Goal: Transaction & Acquisition: Purchase product/service

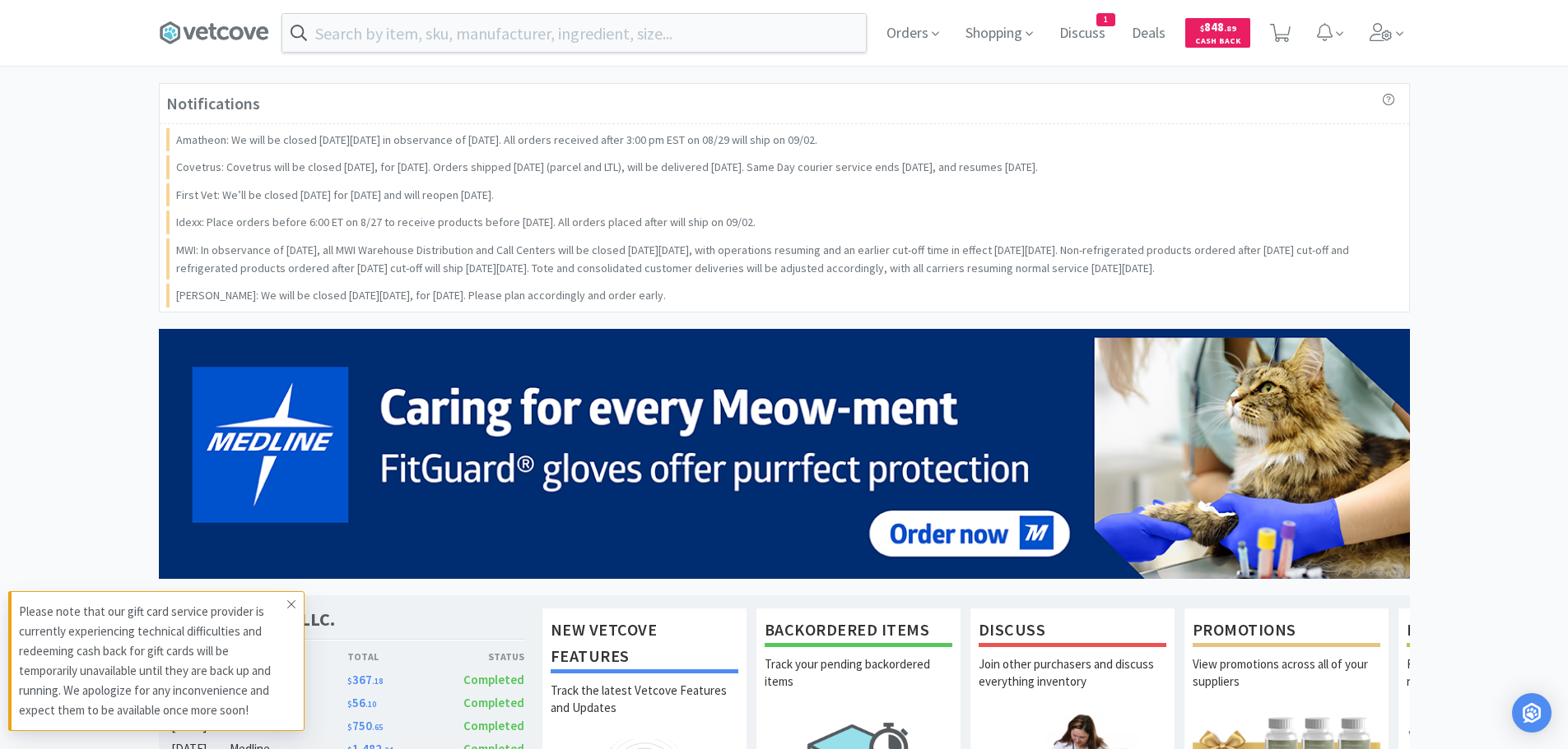
click at [289, 609] on icon at bounding box center [291, 604] width 10 height 13
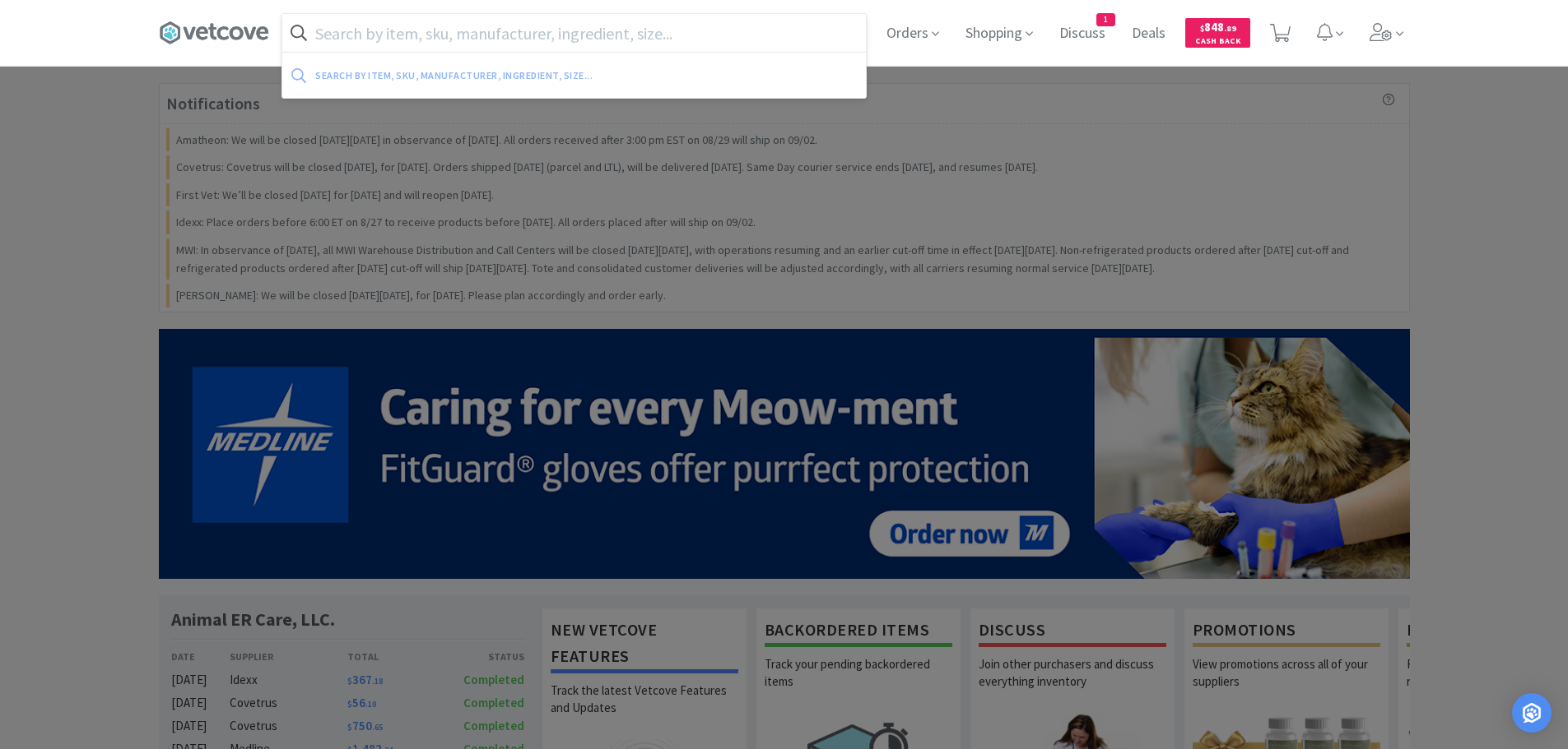
click at [471, 26] on input "text" at bounding box center [574, 33] width 584 height 37
paste input "119739"
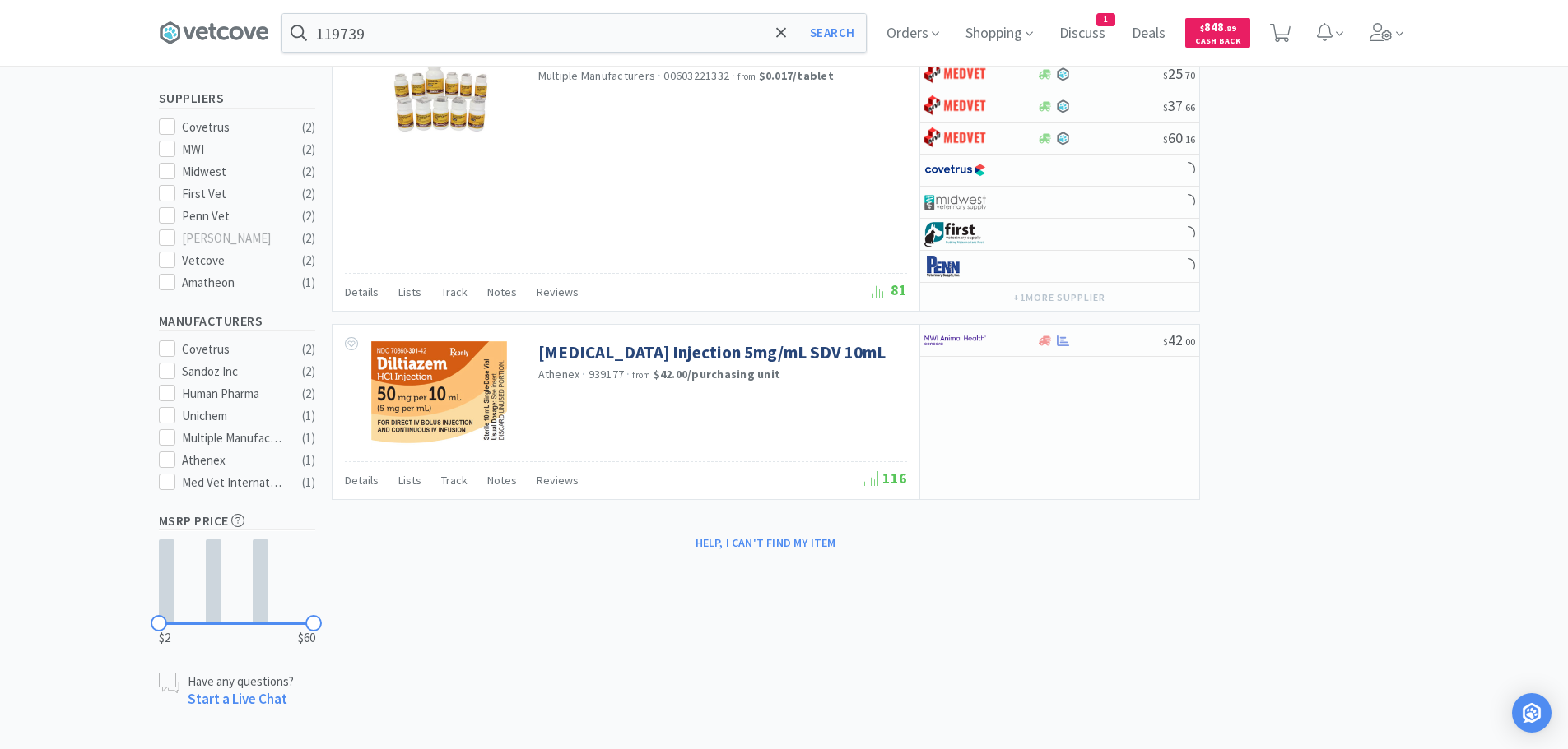
scroll to position [496, 0]
click at [497, 39] on input "119739" at bounding box center [574, 33] width 584 height 37
paste input "[PHONE_NUMBER]"
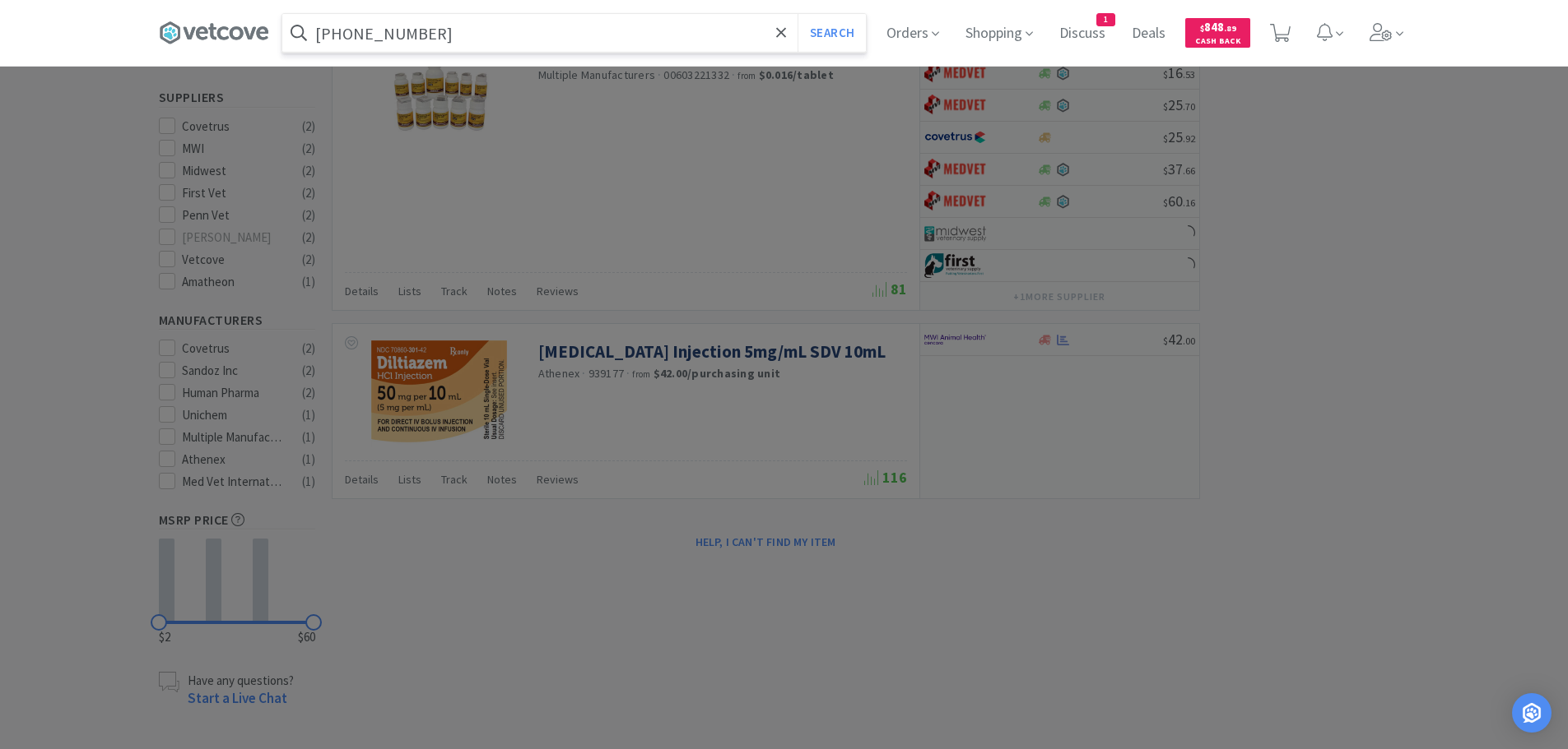
click at [798, 14] on button "Search" at bounding box center [831, 33] width 68 height 37
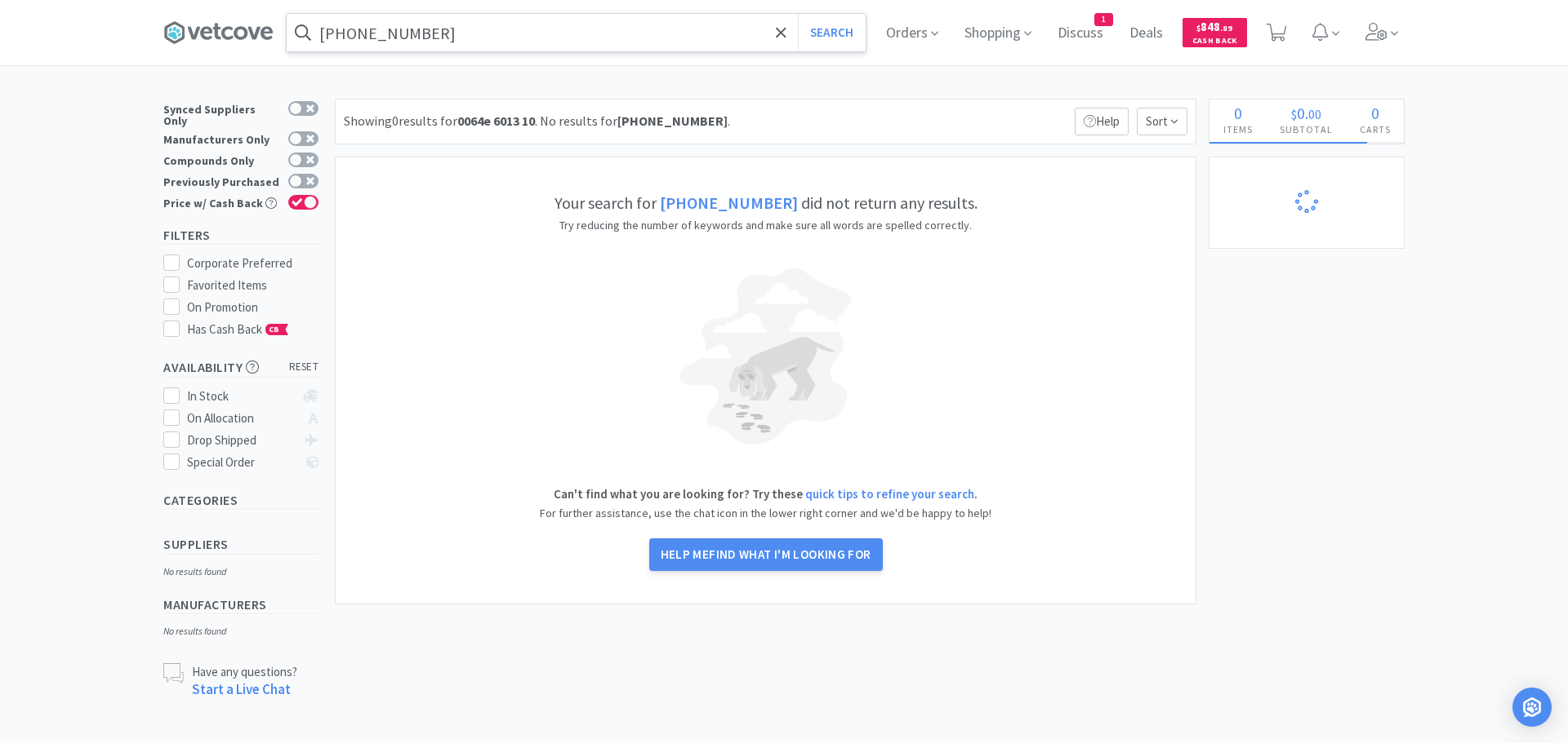
click at [493, 39] on input "[PHONE_NUMBER]" at bounding box center [576, 32] width 579 height 37
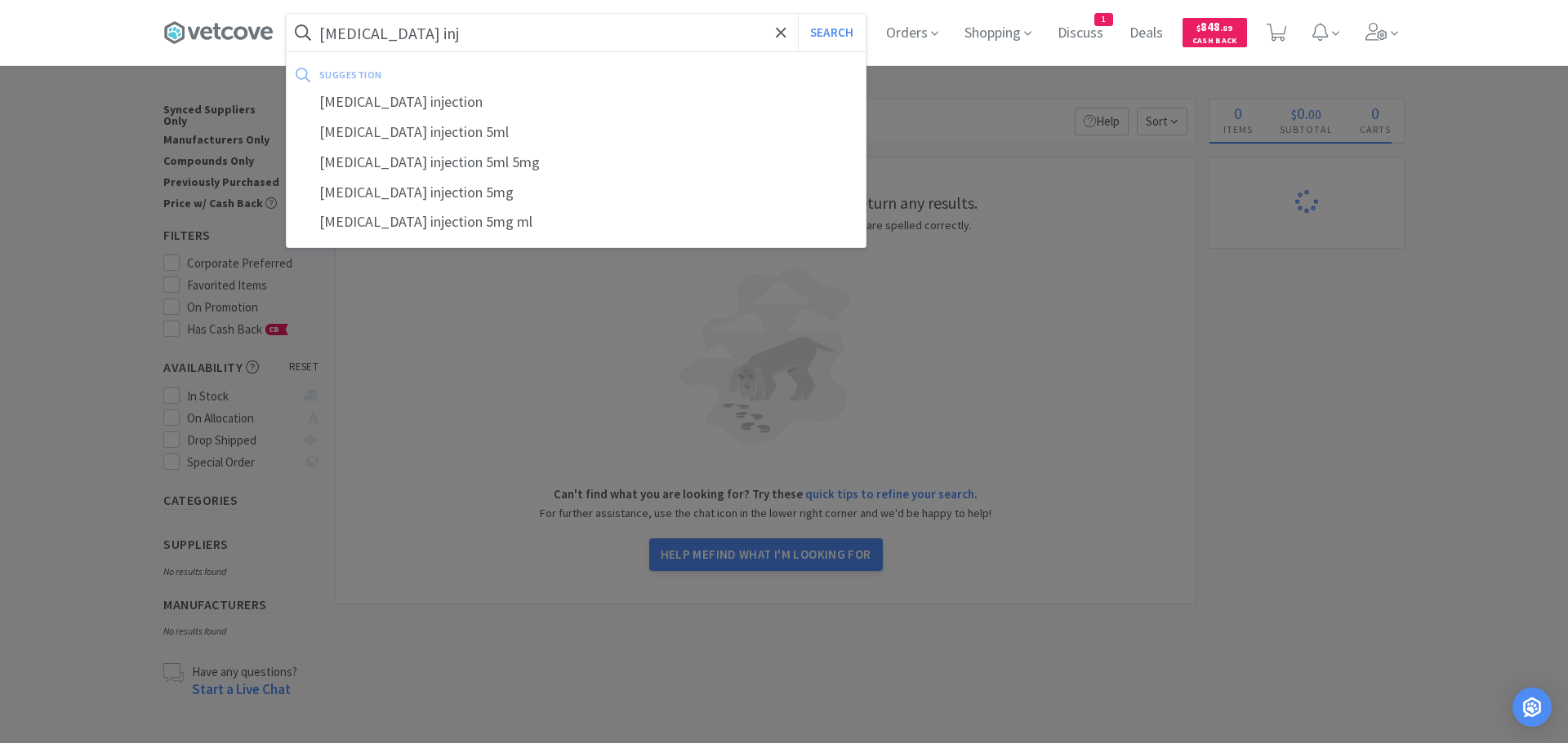
type input "[MEDICAL_DATA] inj"
click at [798, 14] on button "Search" at bounding box center [832, 32] width 68 height 37
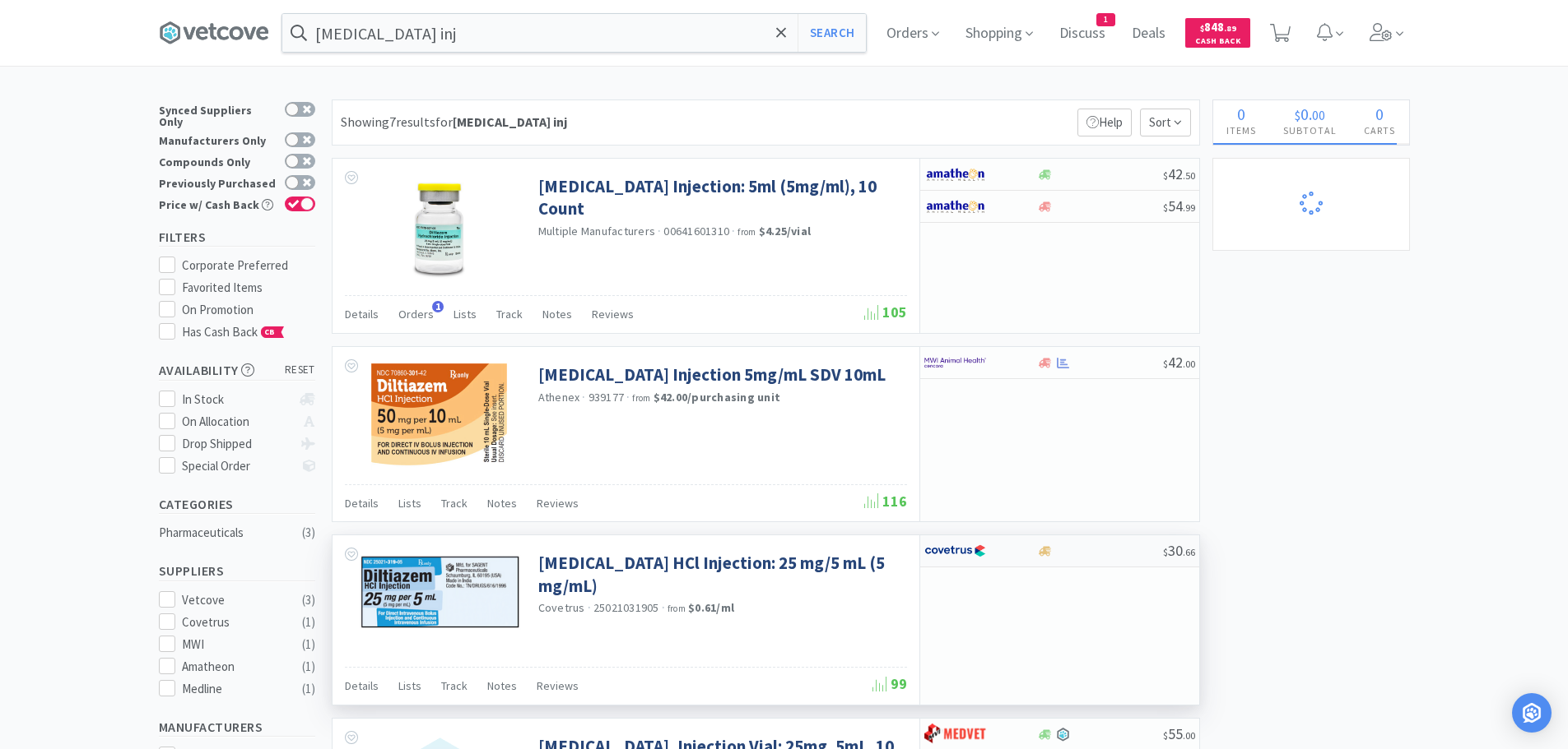
click at [1107, 552] on div at bounding box center [1100, 552] width 126 height 13
select select "1"
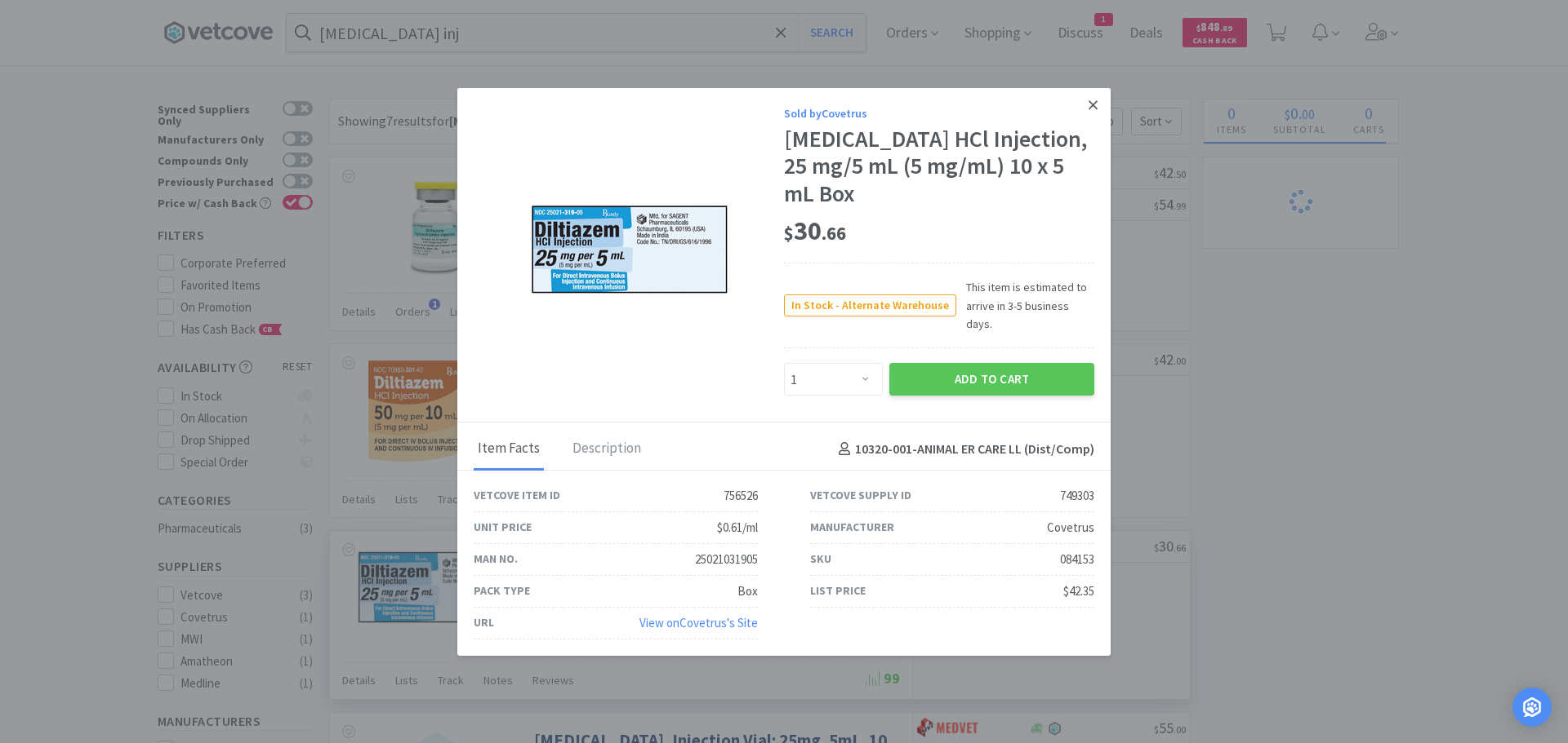
click at [1092, 110] on icon at bounding box center [1092, 105] width 9 height 9
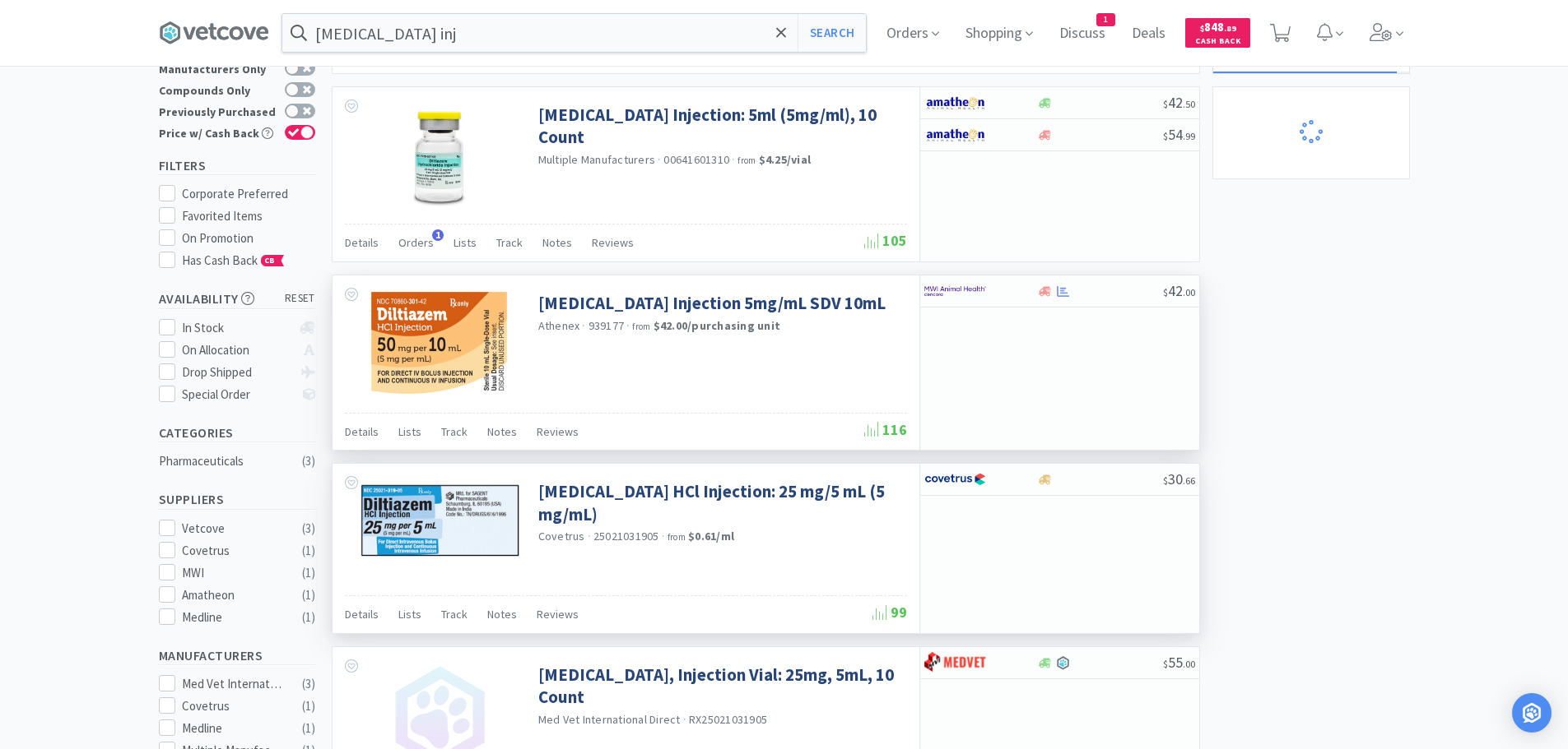
scroll to position [165, 0]
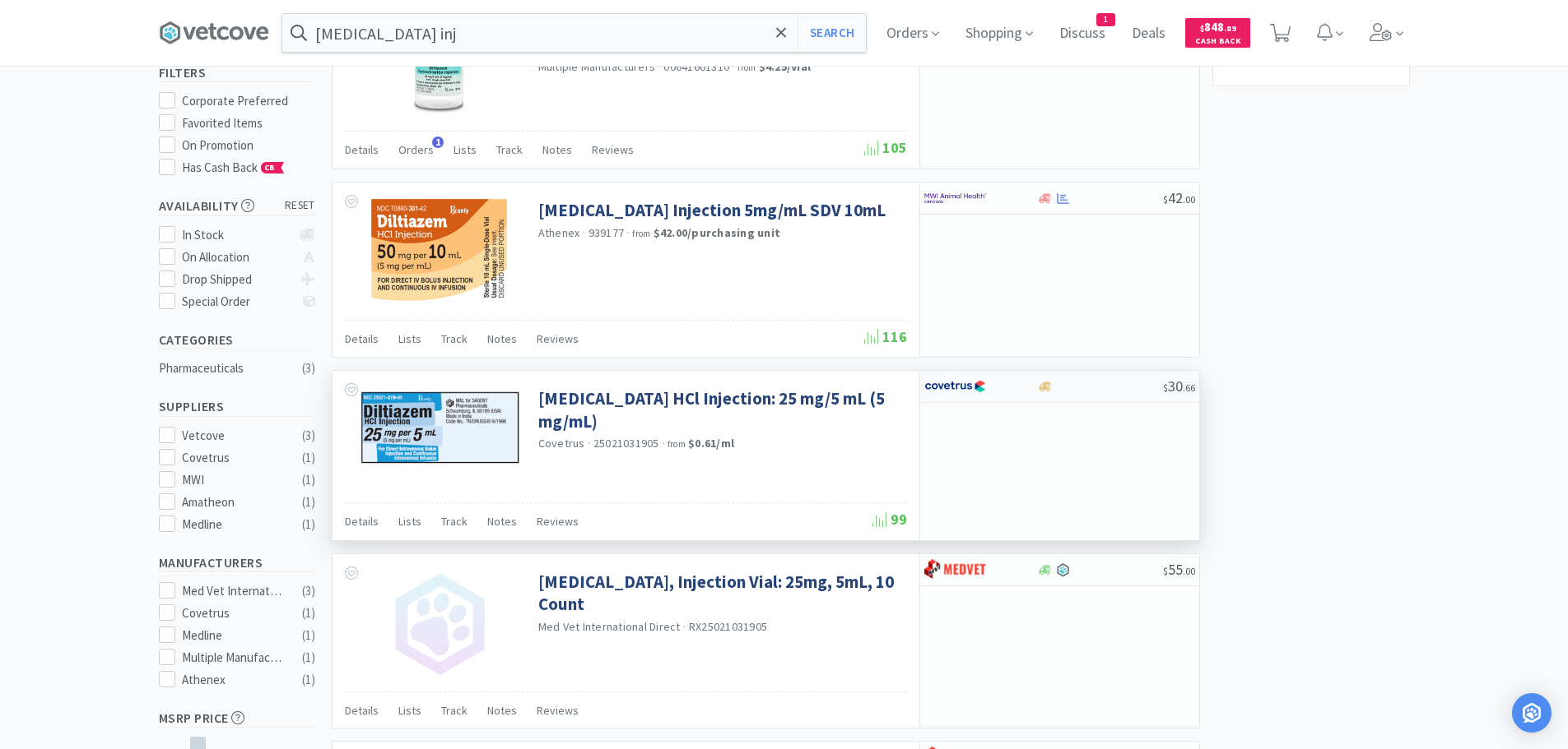
click at [1113, 384] on div at bounding box center [1100, 387] width 126 height 13
select select "1"
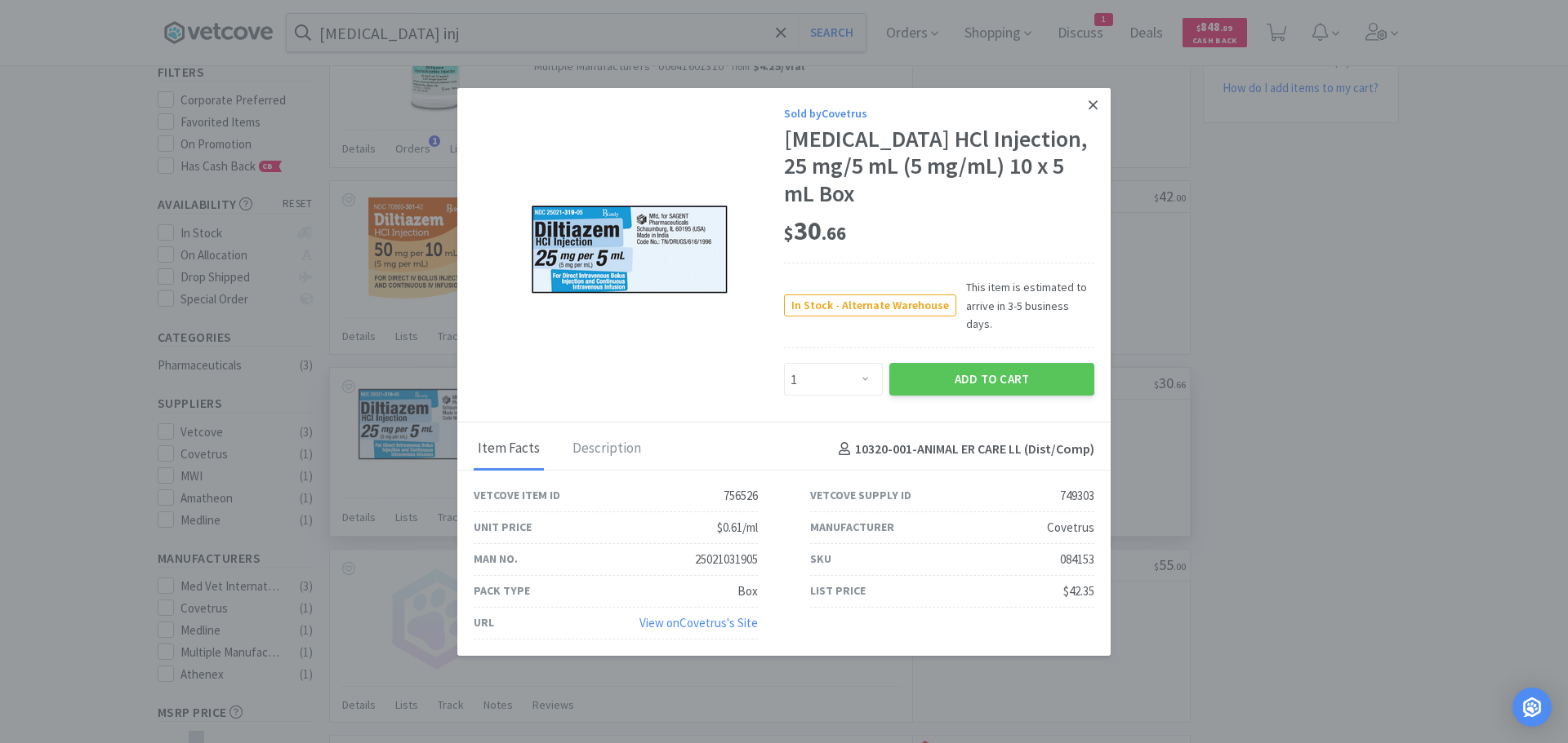
click at [1088, 110] on icon at bounding box center [1092, 105] width 9 height 9
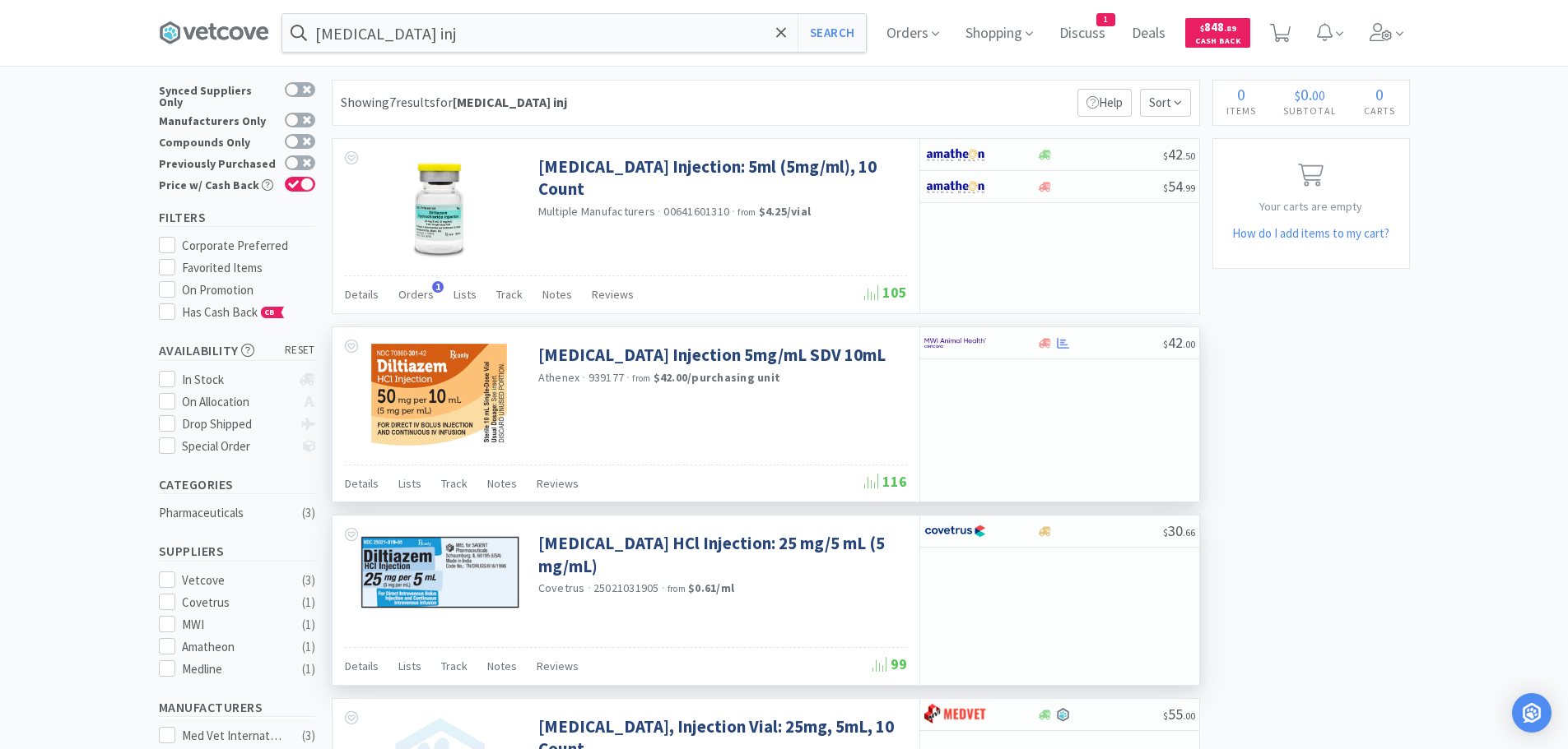
scroll to position [0, 0]
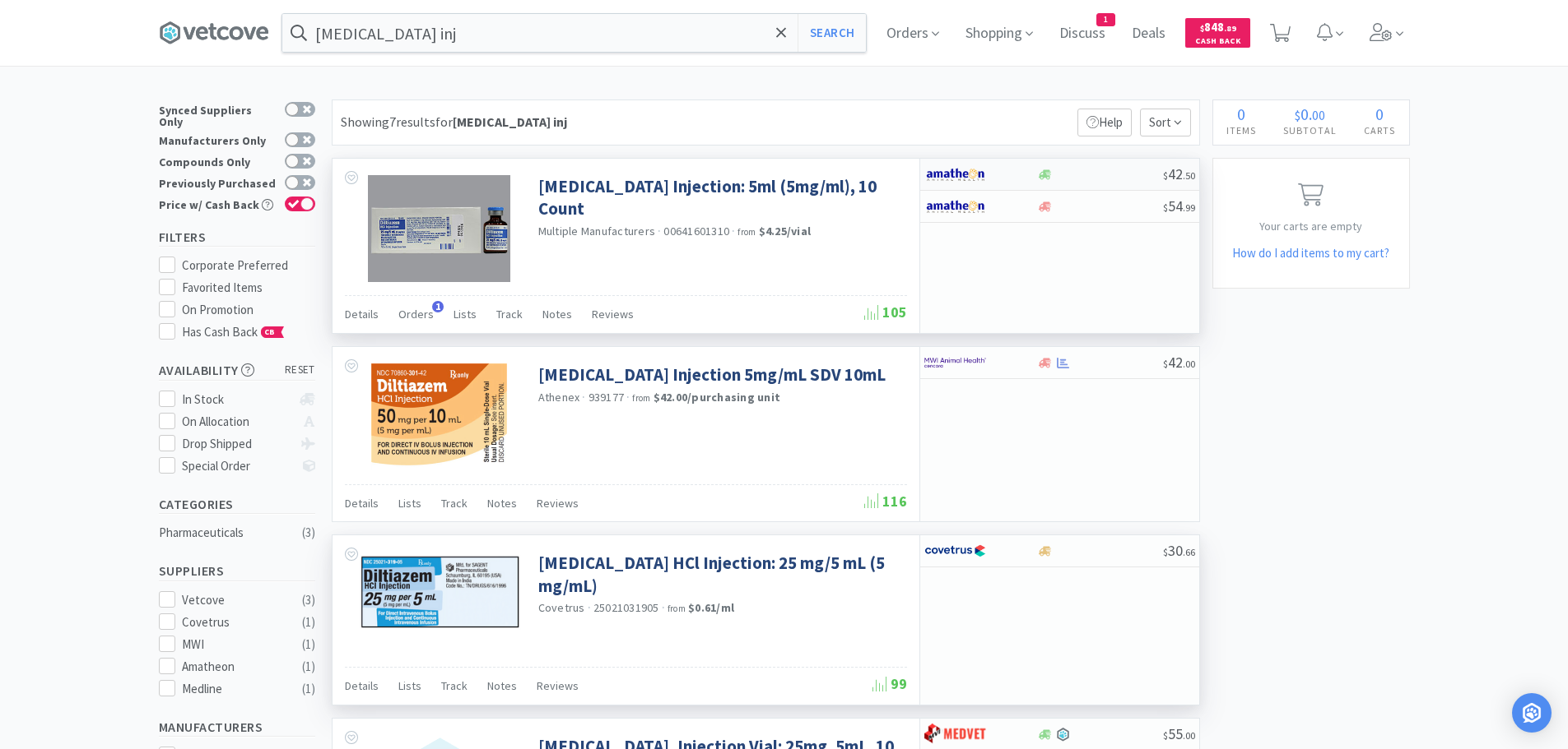
click at [1122, 181] on div "$ 42 . 50" at bounding box center [1059, 175] width 279 height 33
select select "1"
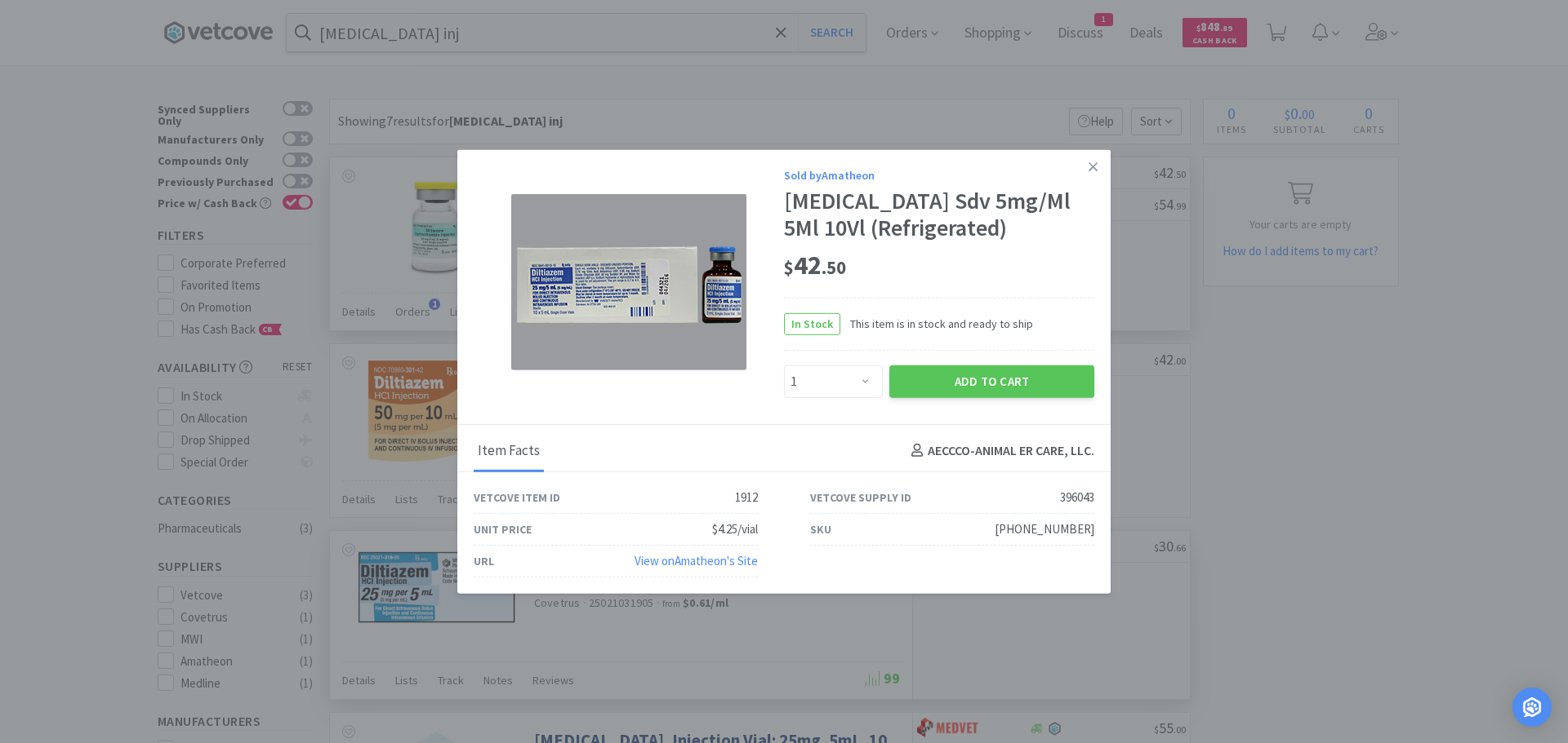
click at [1087, 527] on div "[PHONE_NUMBER]" at bounding box center [1044, 530] width 100 height 20
drag, startPoint x: 1095, startPoint y: 532, endPoint x: 997, endPoint y: 530, distance: 98.0
click at [996, 530] on div "SKU [PHONE_NUMBER]" at bounding box center [951, 530] width 336 height 32
copy div "[PHONE_NUMBER]"
click at [1095, 162] on icon at bounding box center [1092, 166] width 9 height 15
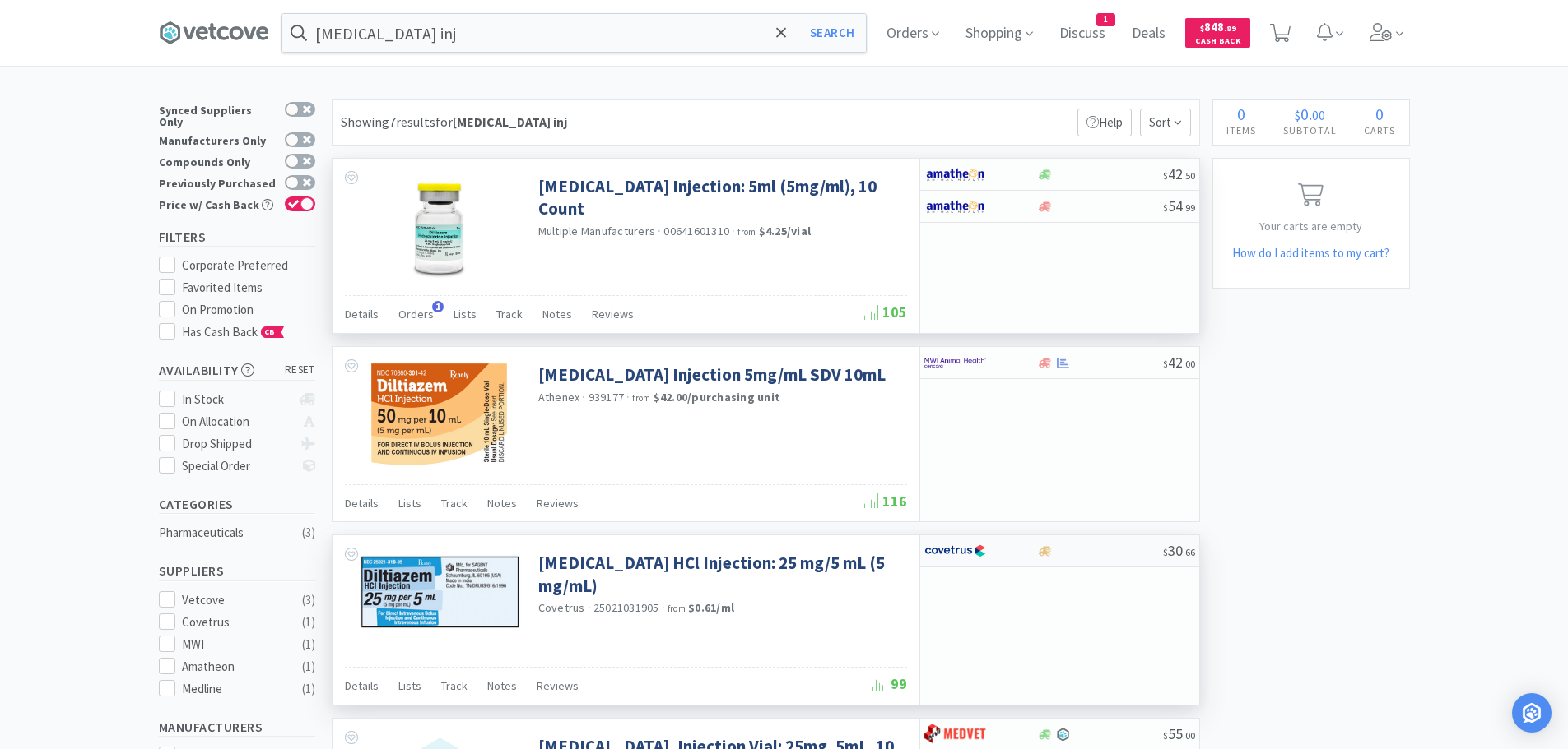
click at [1116, 551] on div at bounding box center [1100, 552] width 126 height 13
select select "1"
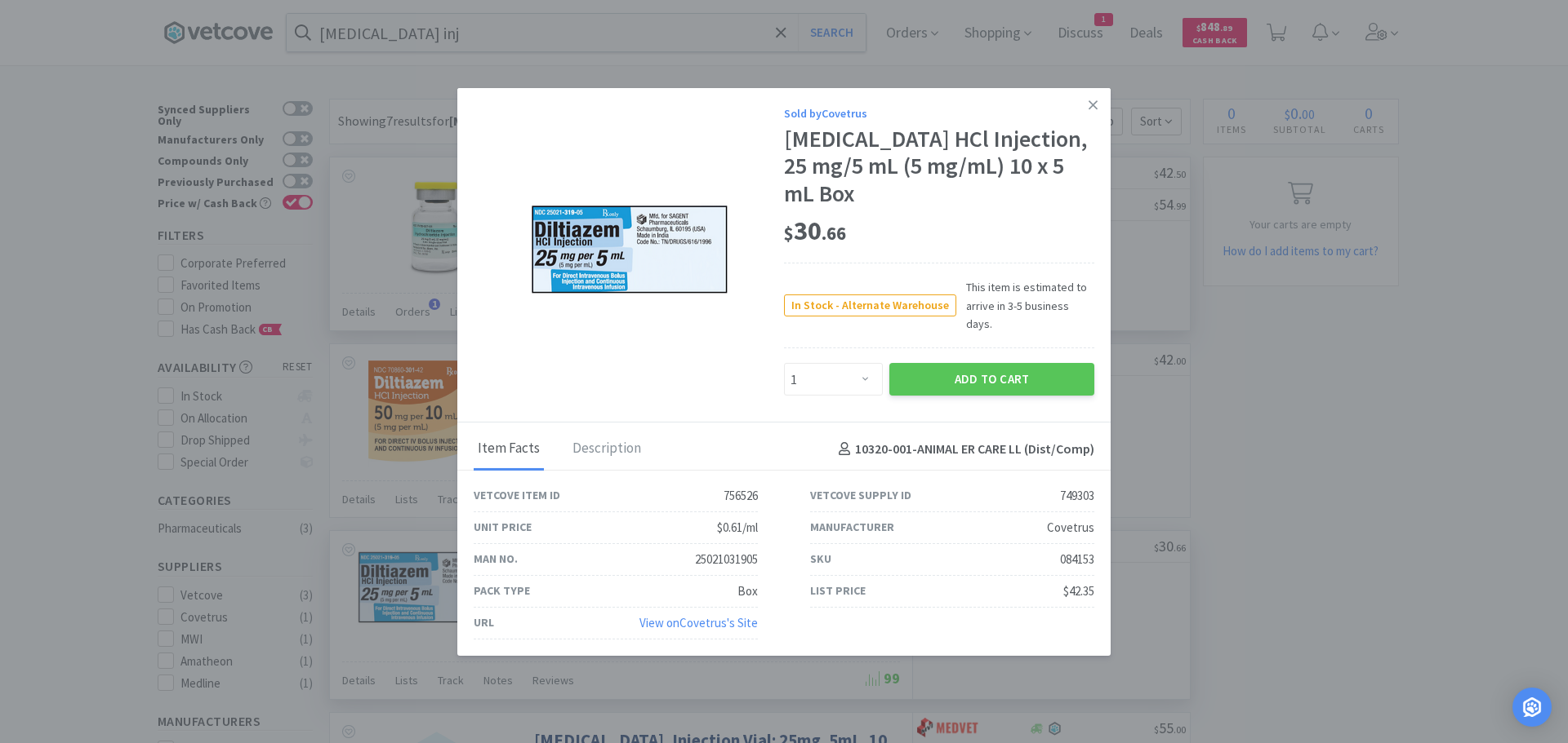
click at [1070, 550] on div "084153" at bounding box center [1076, 560] width 34 height 20
copy div "084153"
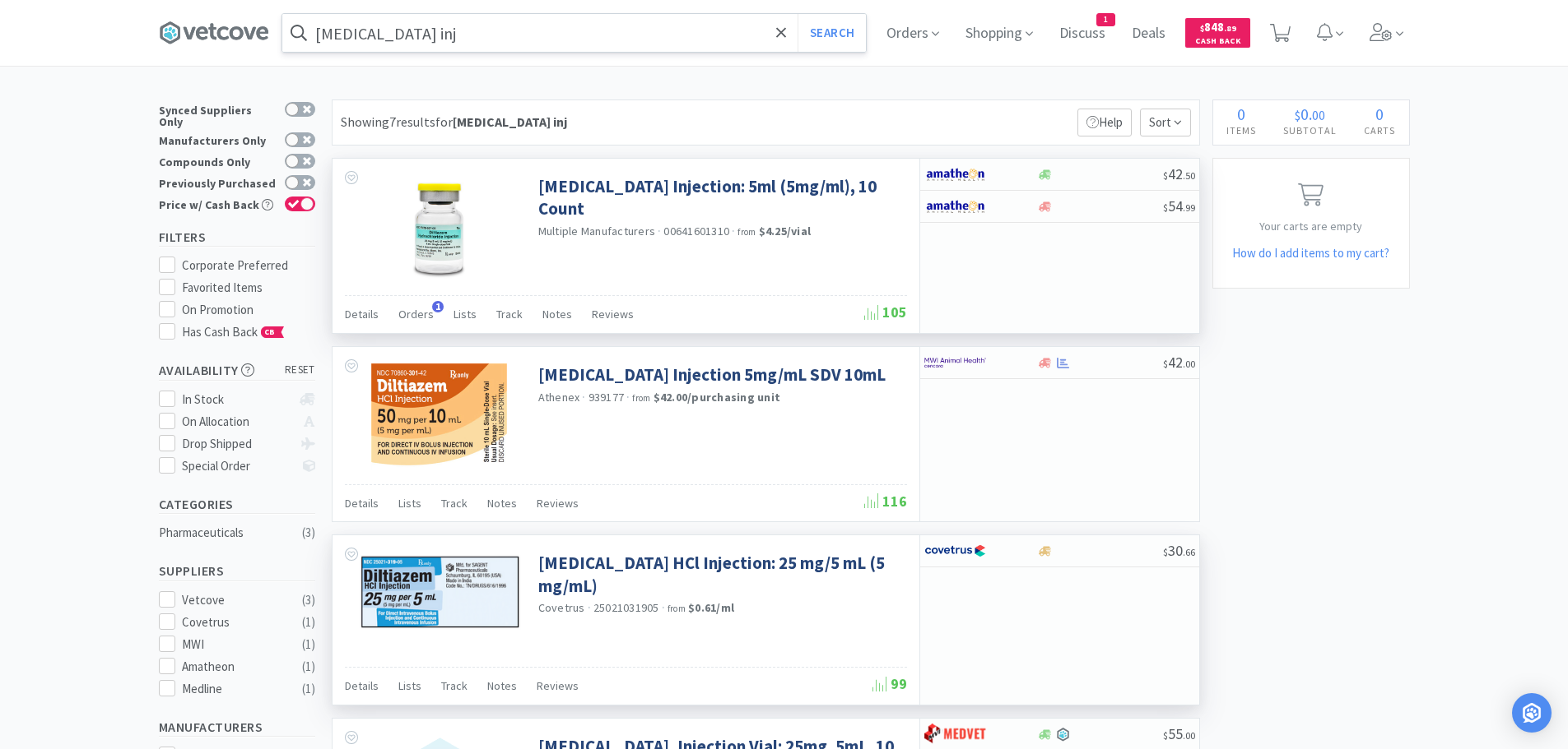
click at [636, 29] on input "[MEDICAL_DATA] inj" at bounding box center [574, 33] width 584 height 37
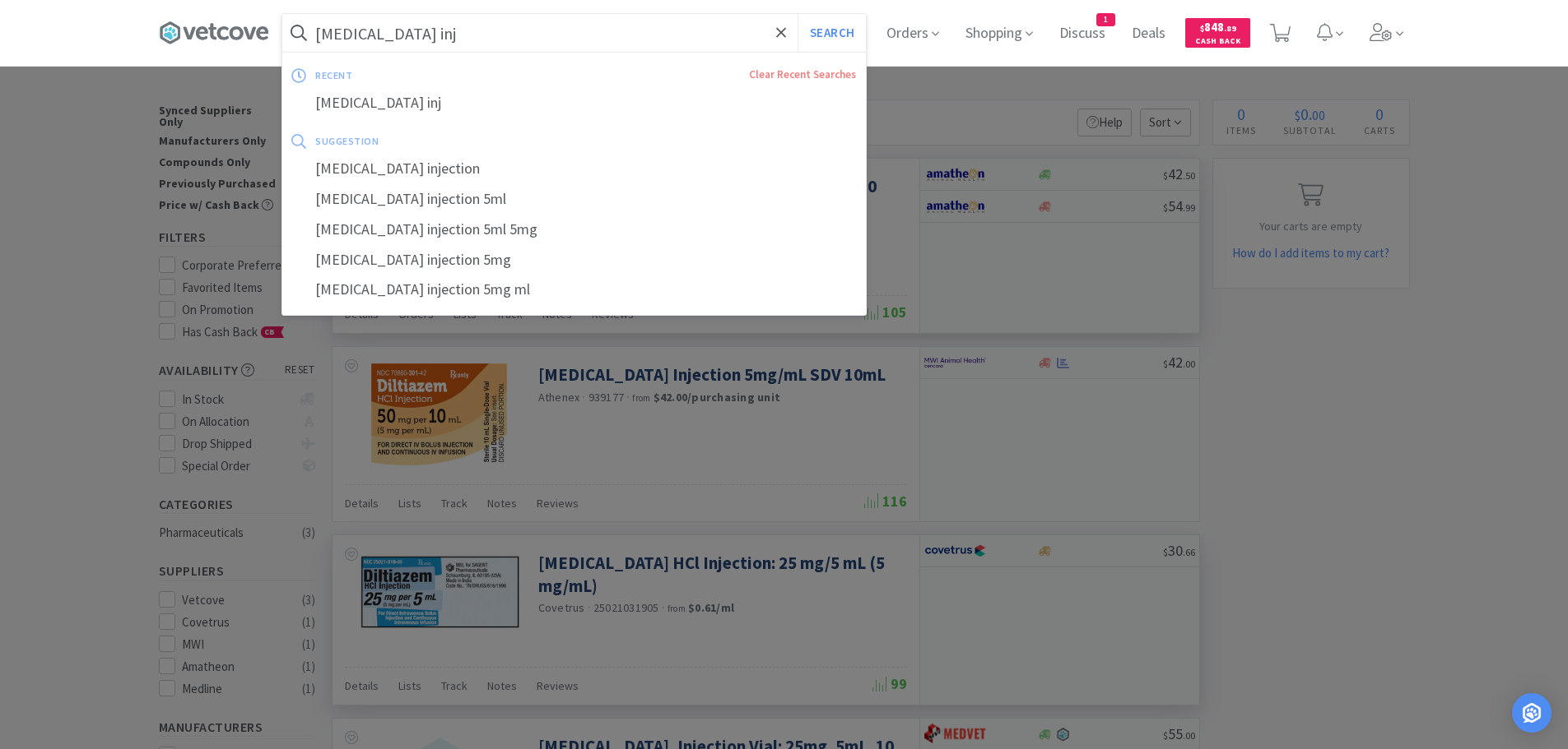
paste input "073892"
click at [798, 14] on button "Search" at bounding box center [831, 33] width 68 height 37
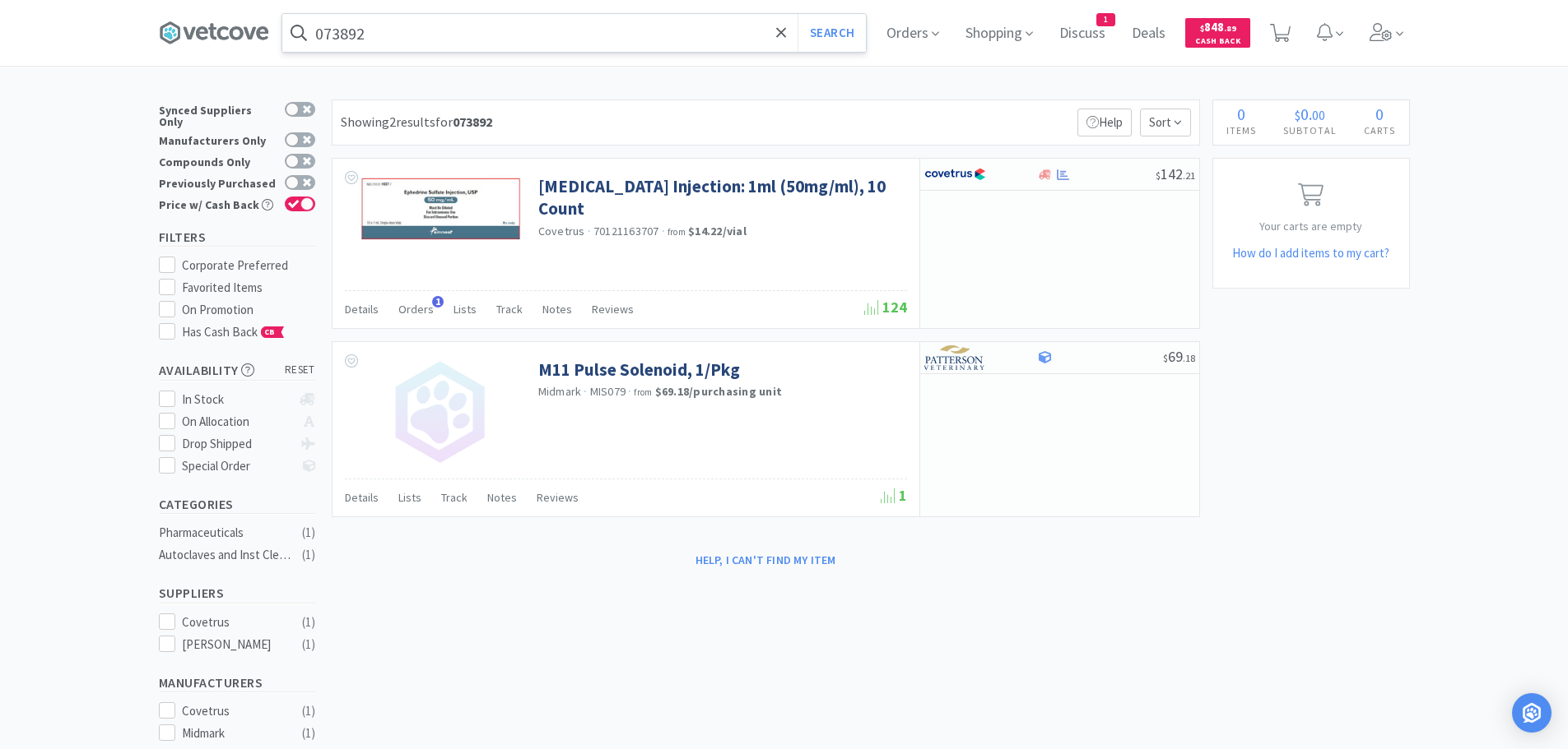
click at [479, 32] on input "073892" at bounding box center [574, 33] width 584 height 37
paste input "57501"
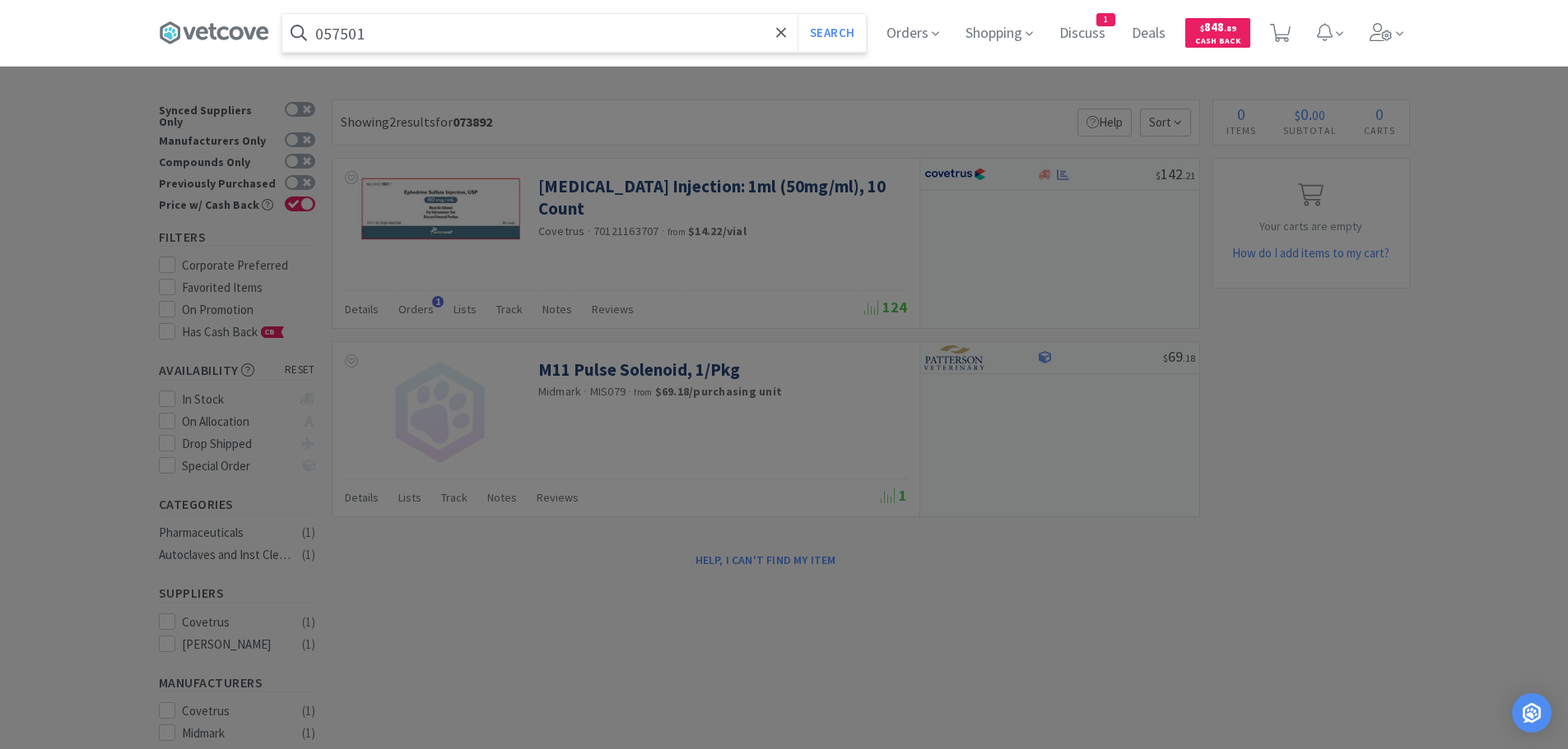
click at [798, 14] on button "Search" at bounding box center [831, 33] width 68 height 37
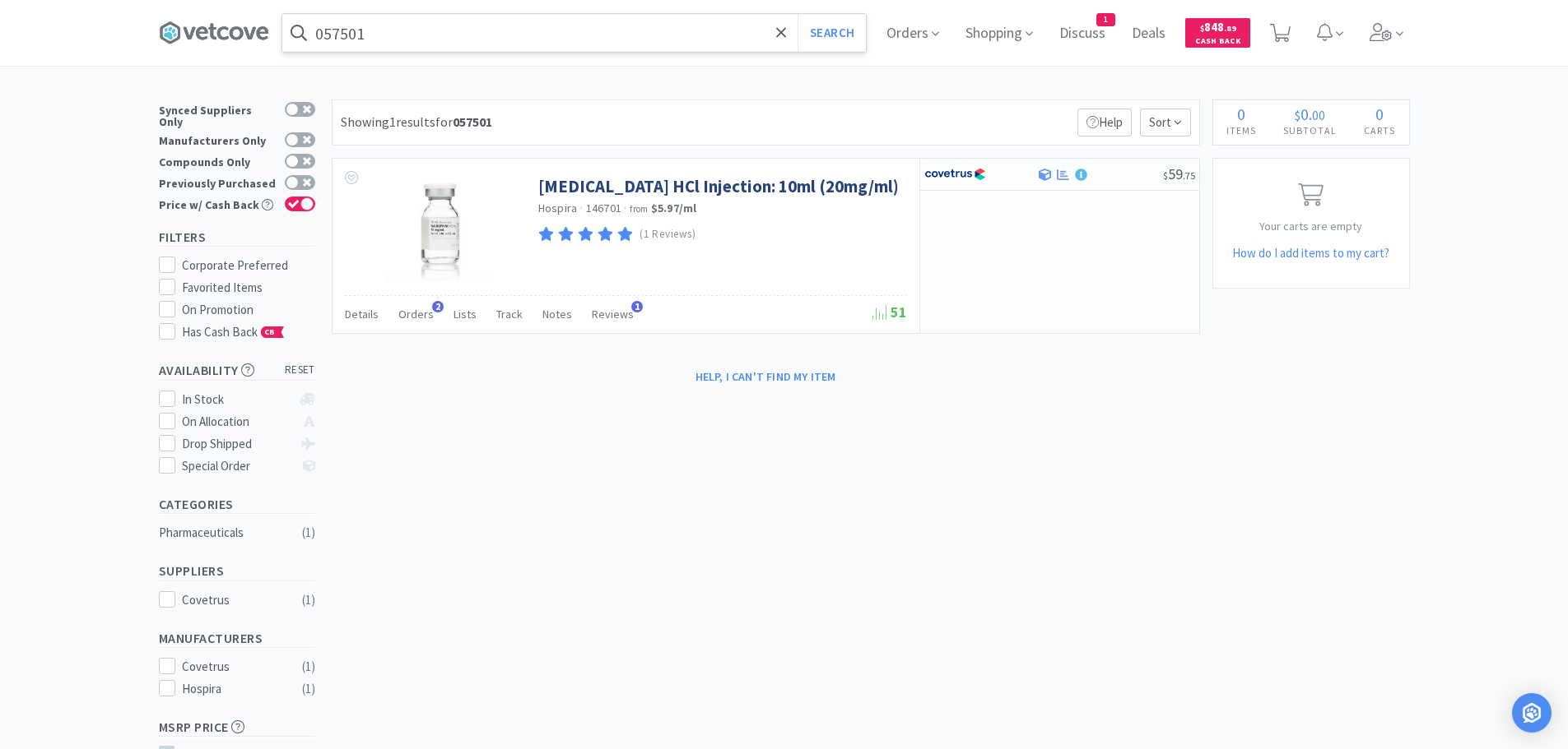
click at [537, 34] on input "057501" at bounding box center [574, 33] width 584 height 37
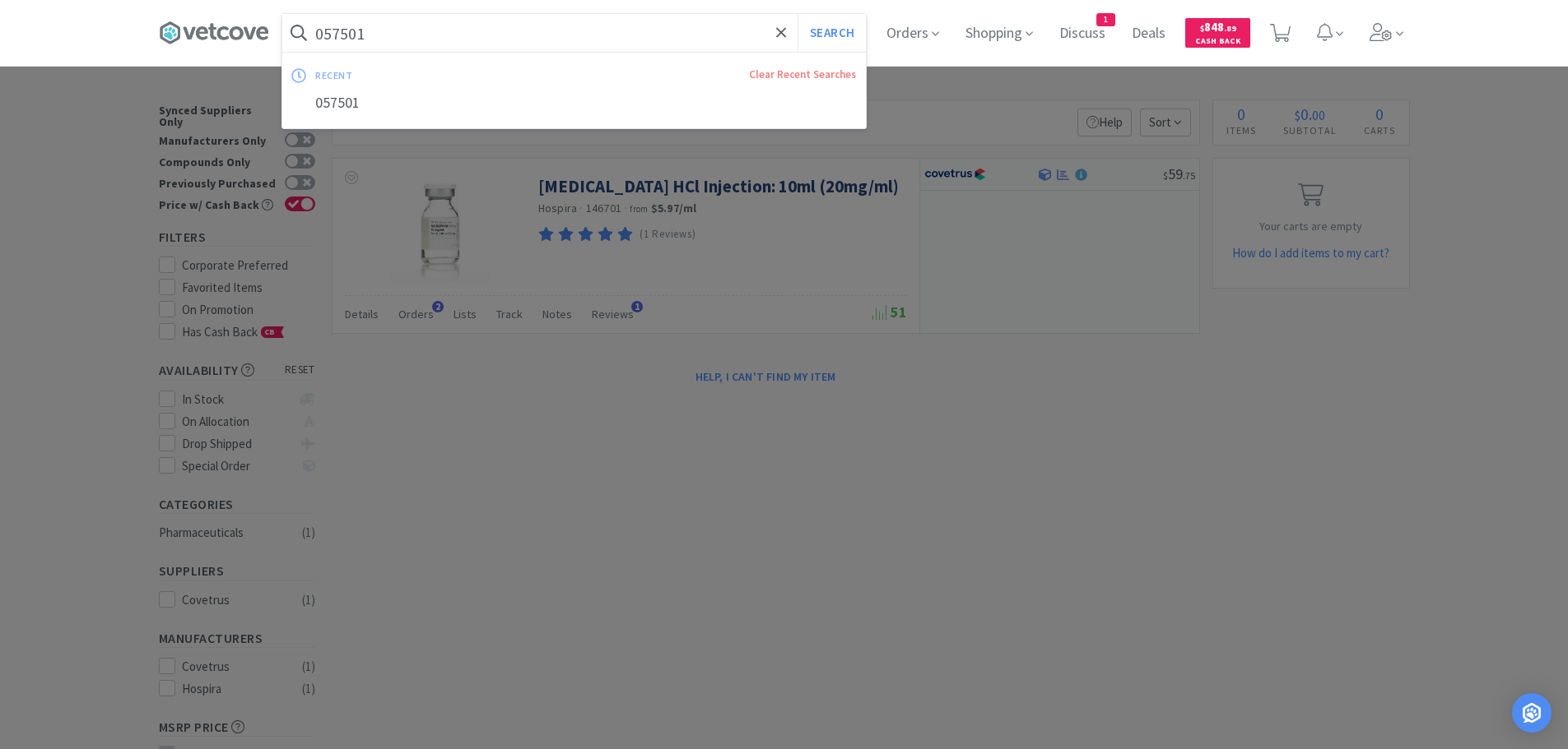
paste input "ABO09P3126"
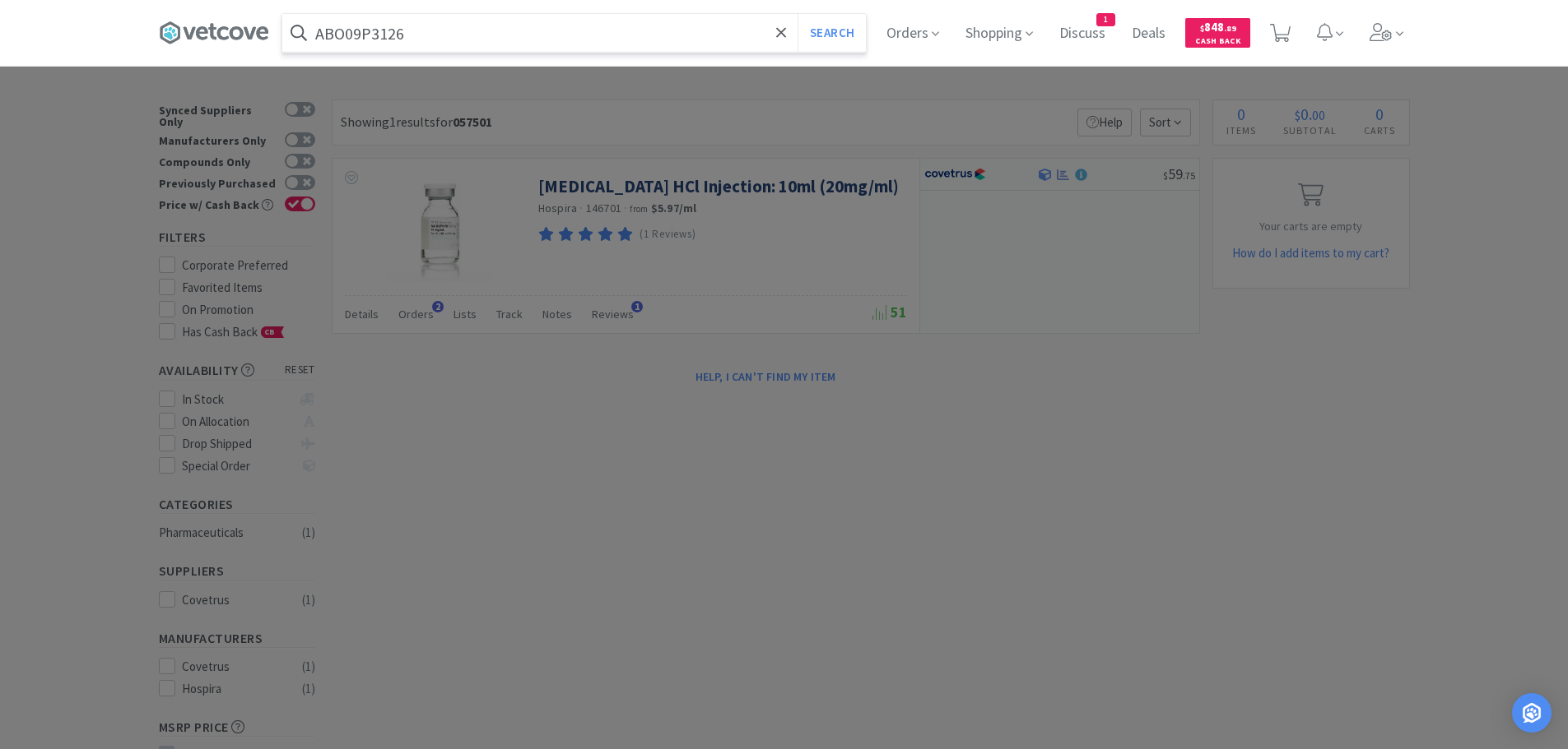
type input "ABO09P3126"
click at [798, 14] on button "Search" at bounding box center [831, 33] width 68 height 37
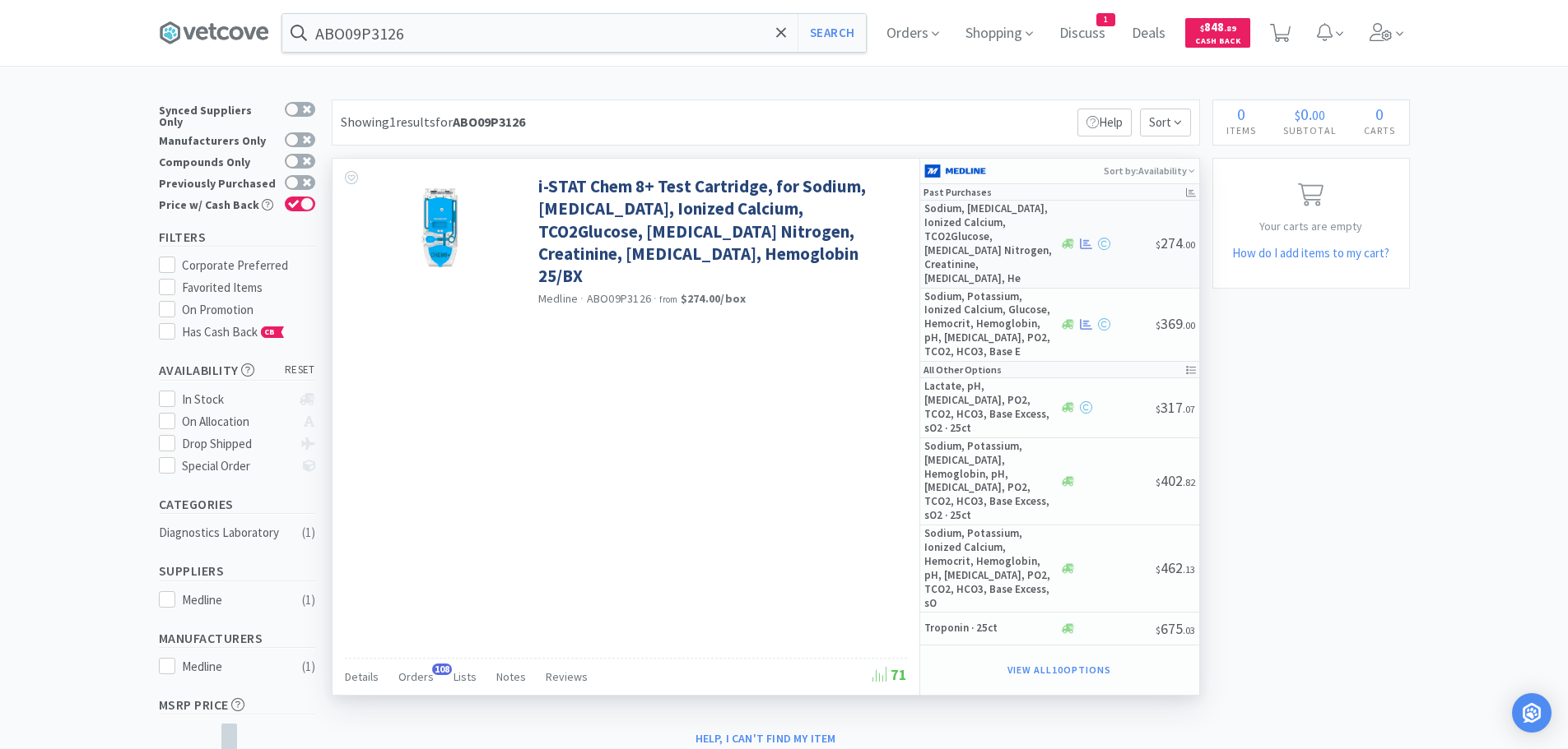
click at [1141, 238] on div at bounding box center [1108, 244] width 97 height 13
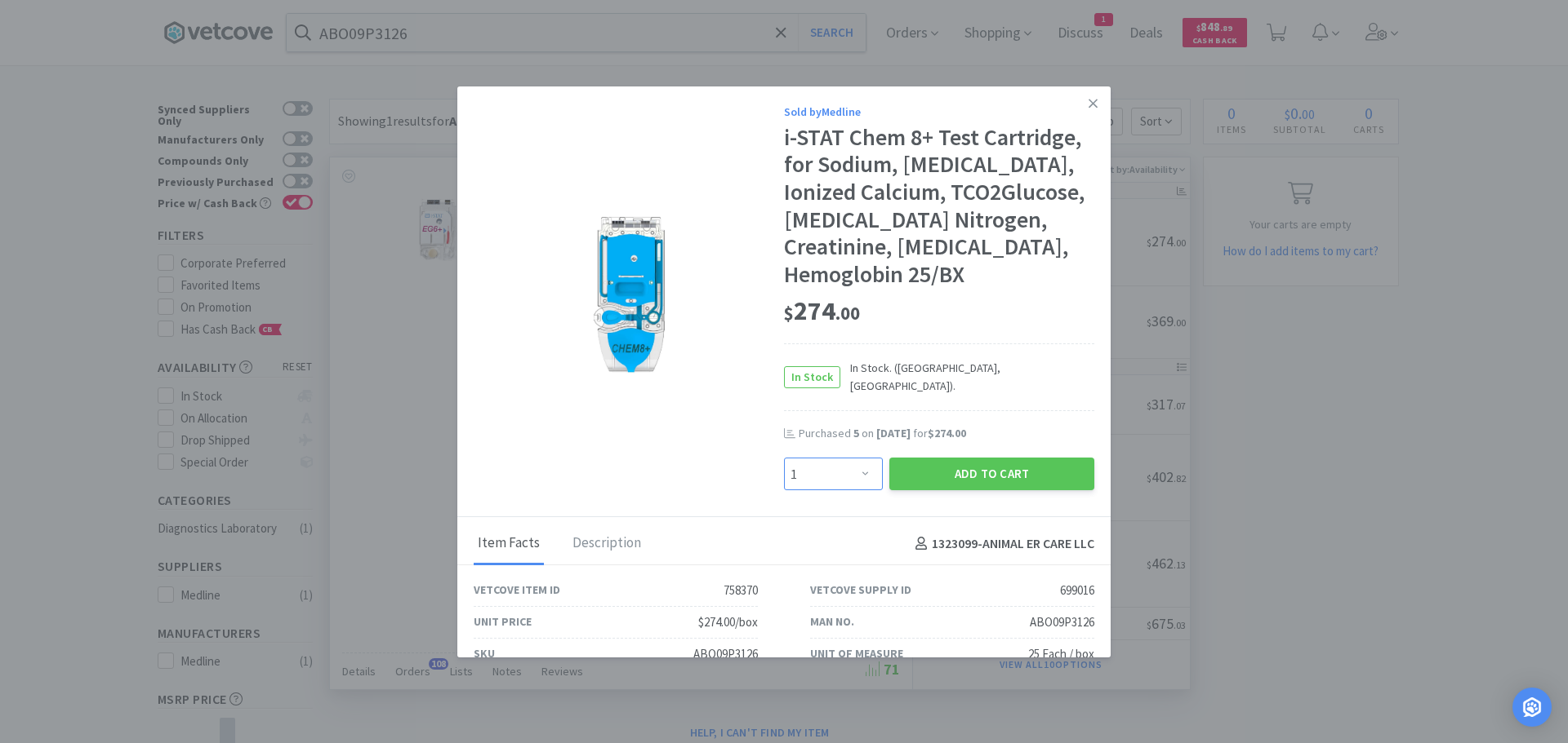
click at [819, 464] on select "Enter Quantity 1 2 3 4 5 6 7 8 9 10 11 12 13 14 15 16 17 18 19 20 Enter Quantity" at bounding box center [832, 474] width 99 height 32
select select "9"
click at [784, 458] on select "Enter Quantity 1 2 3 4 5 6 7 8 9 10 11 12 13 14 15 16 17 18 19 20 Enter Quantity" at bounding box center [832, 474] width 99 height 32
click at [919, 466] on button "Add to Cart" at bounding box center [991, 474] width 205 height 32
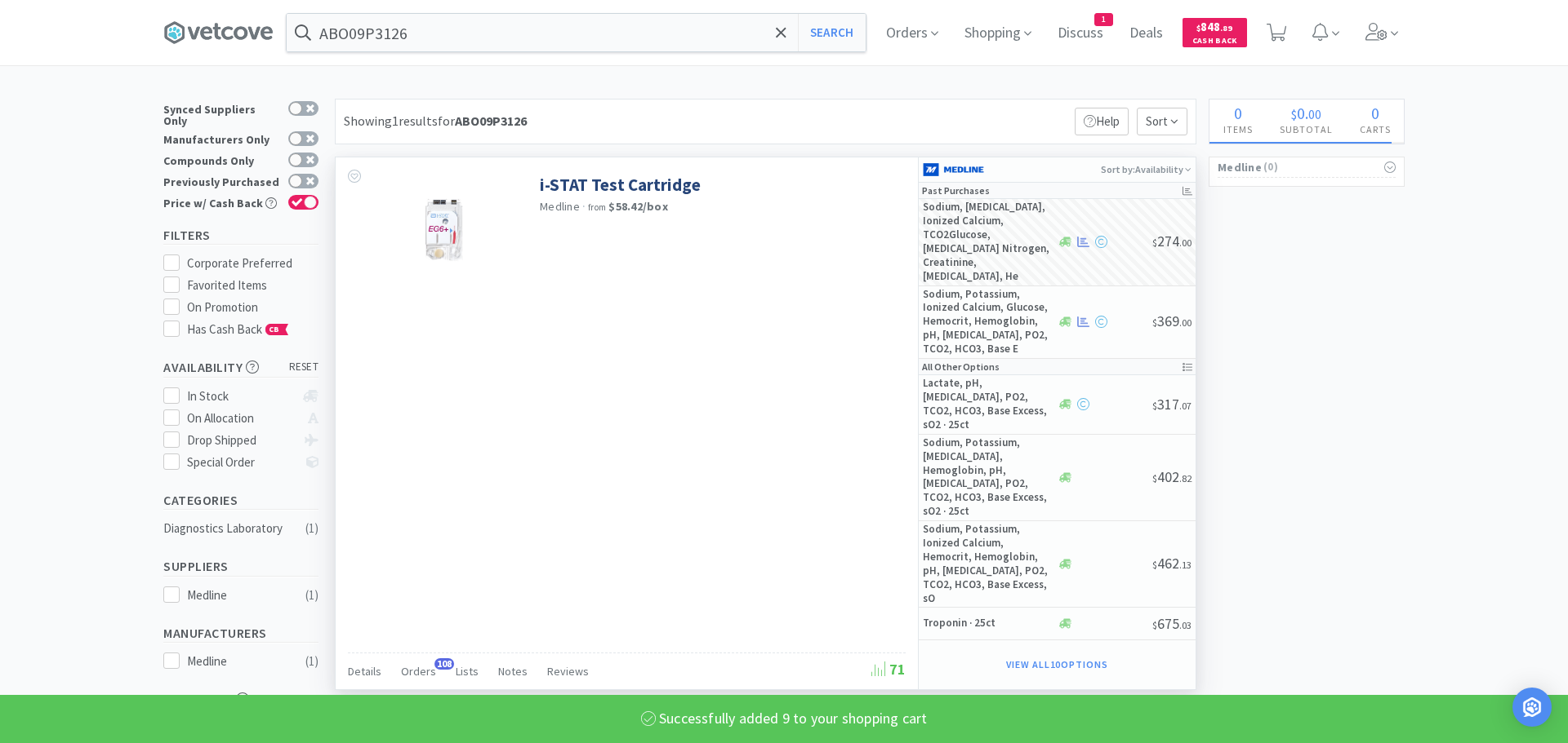
select select "9"
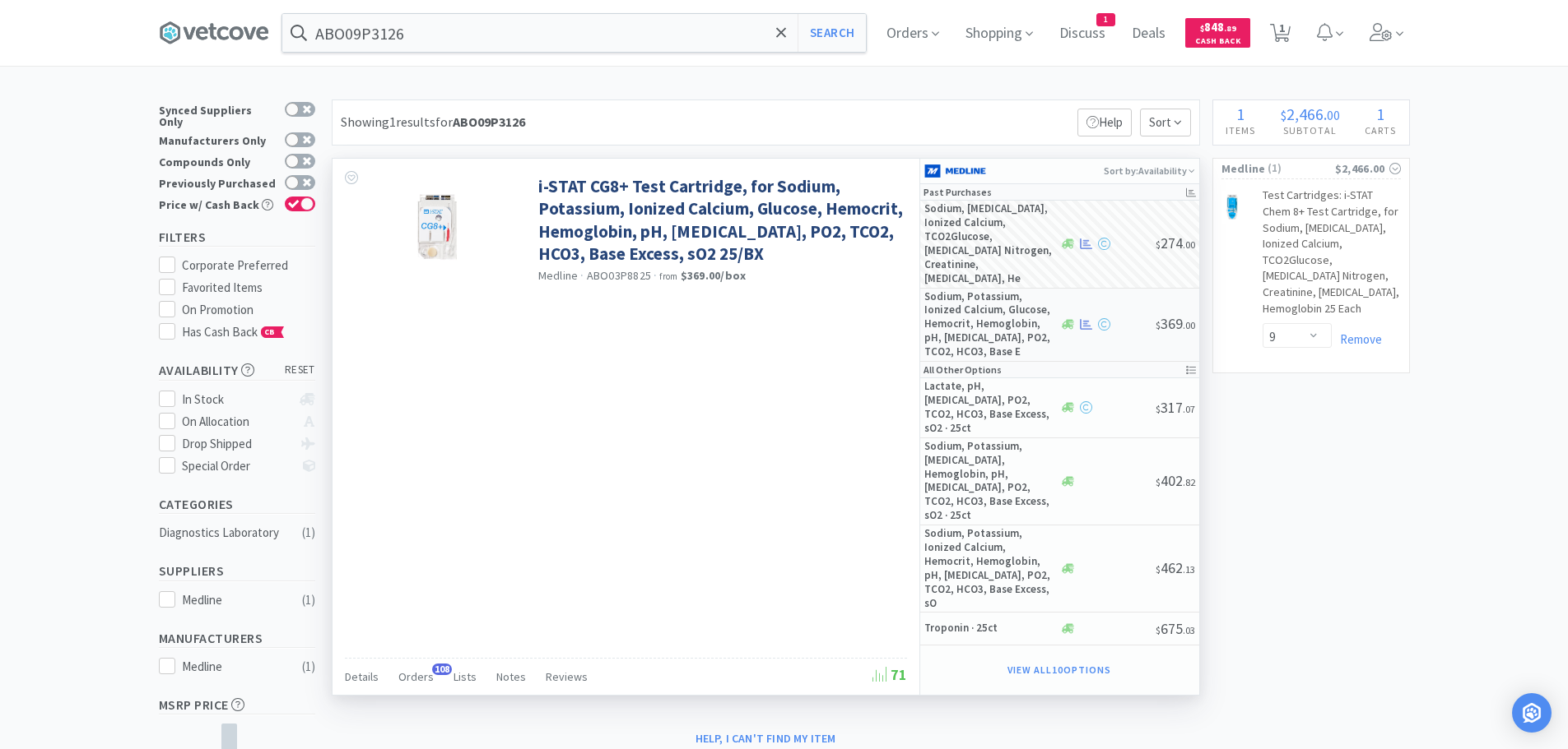
click at [1130, 319] on div at bounding box center [1108, 325] width 97 height 13
select select "1"
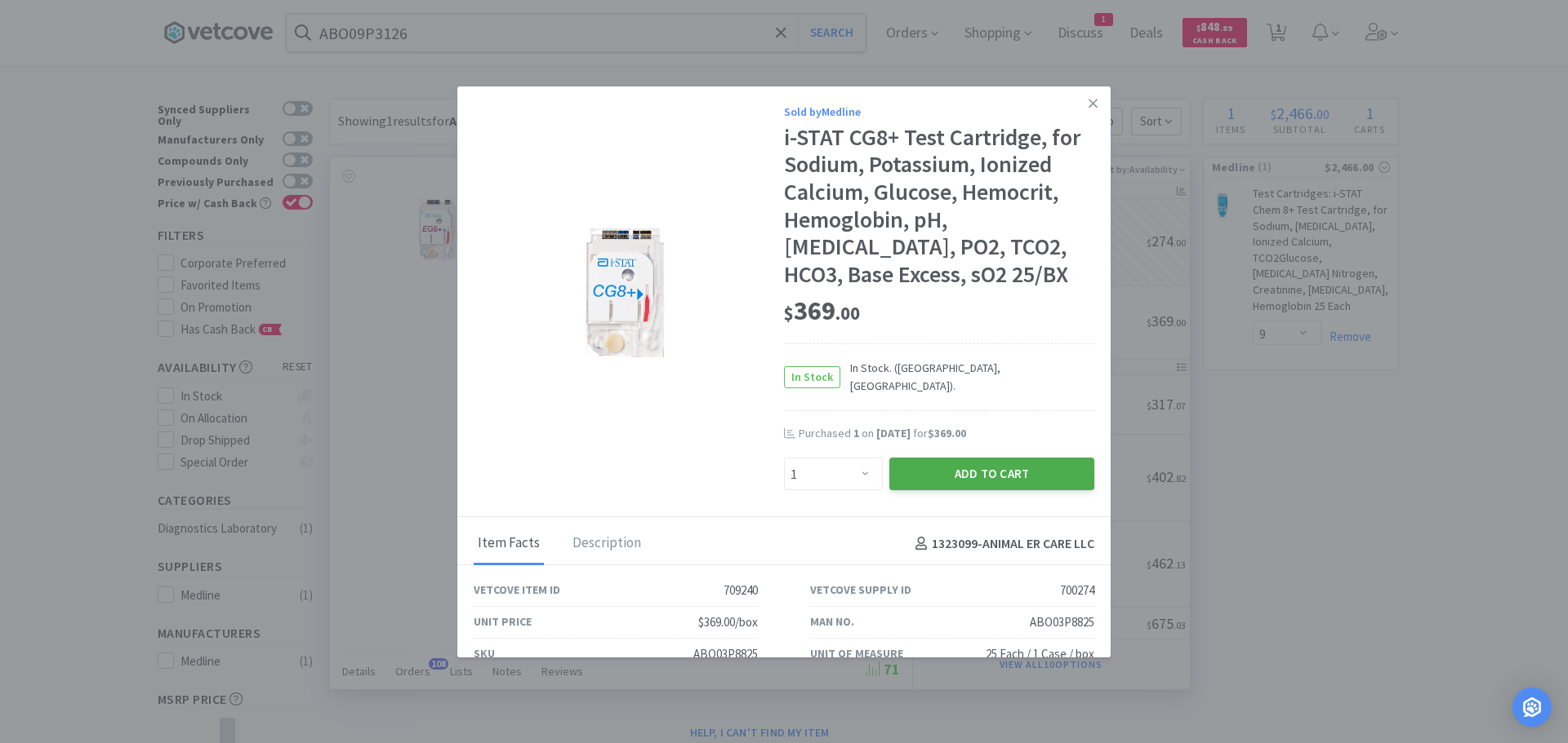
click at [995, 458] on button "Add to Cart" at bounding box center [991, 474] width 205 height 32
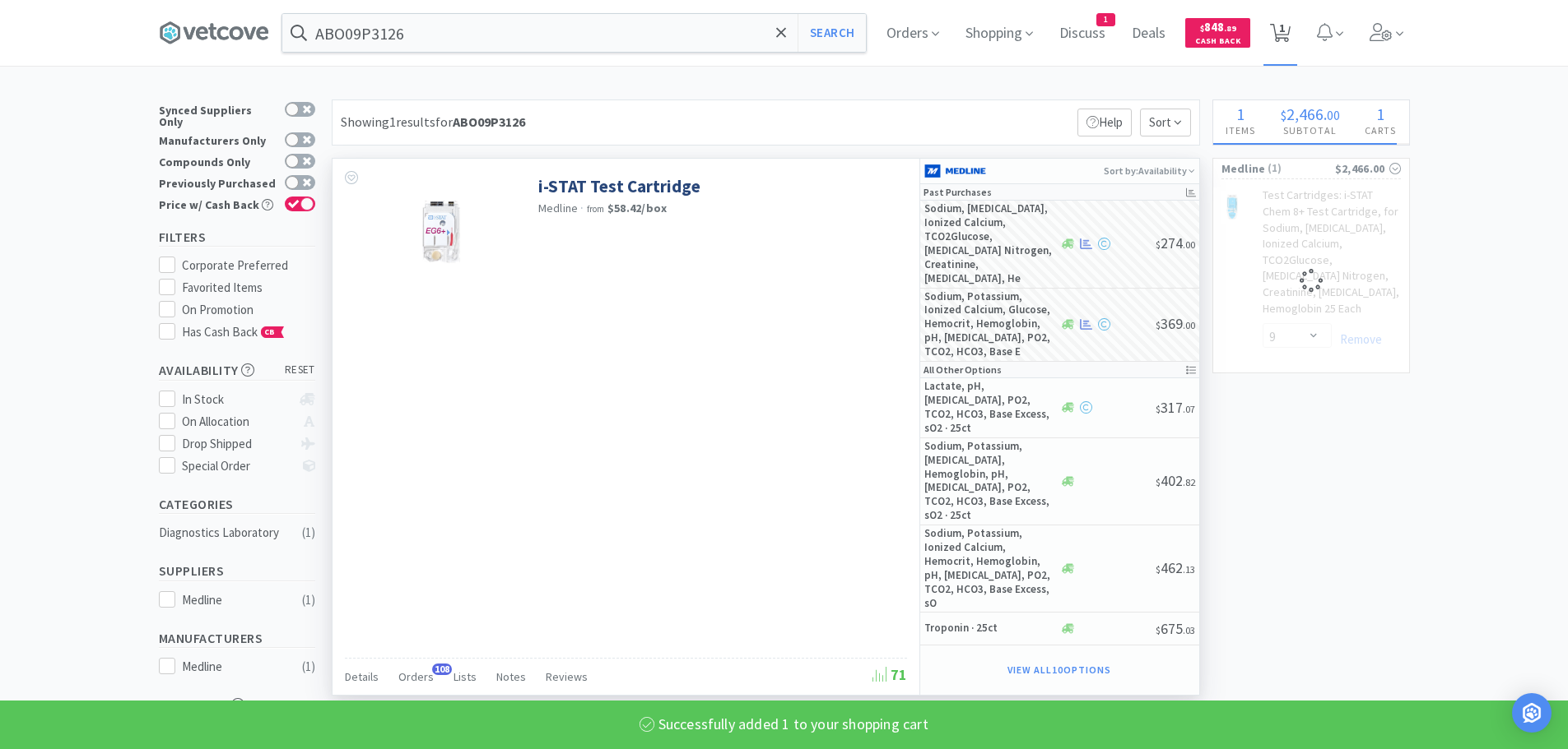
click at [1285, 30] on span "1" at bounding box center [1283, 28] width 6 height 66
select select "9"
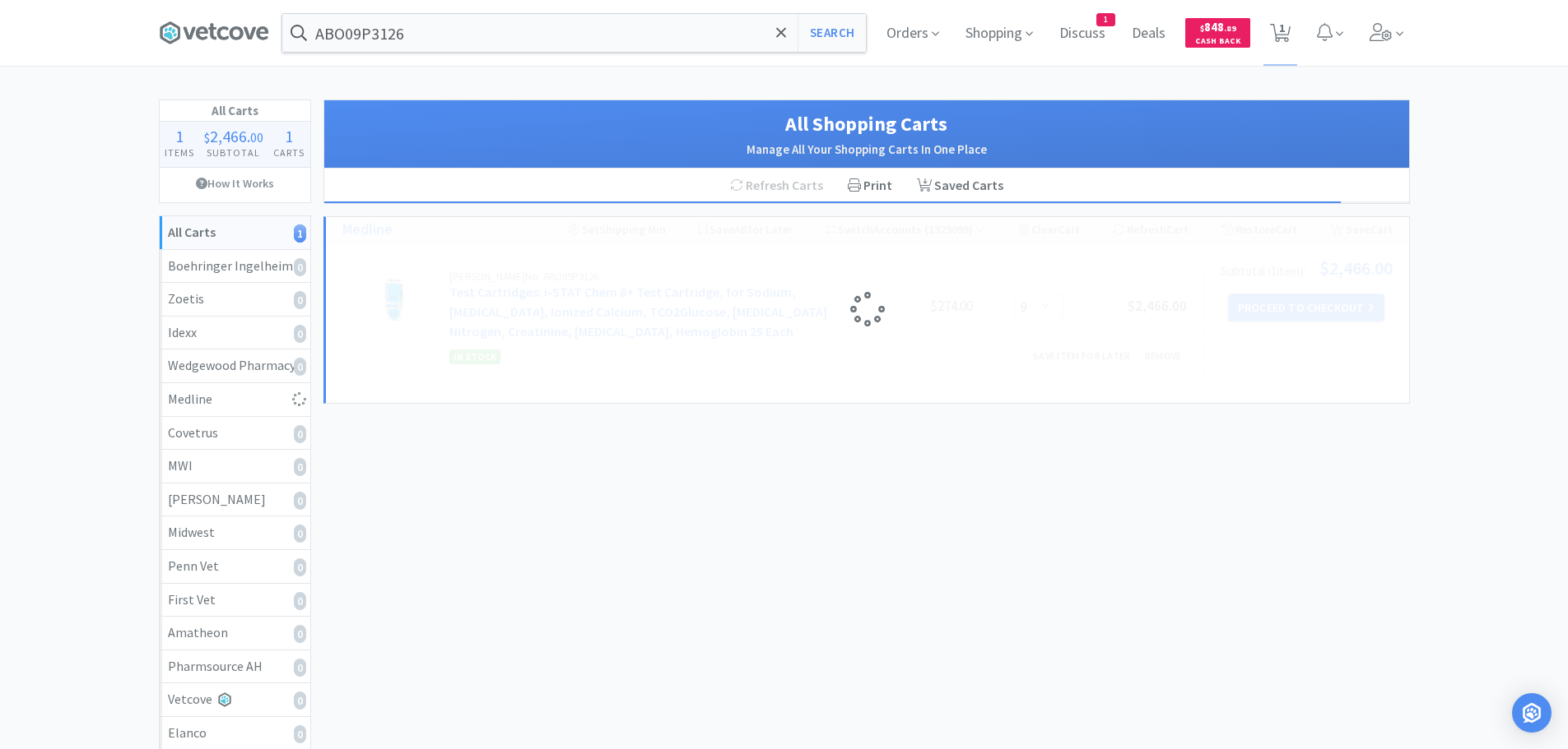
select select "1"
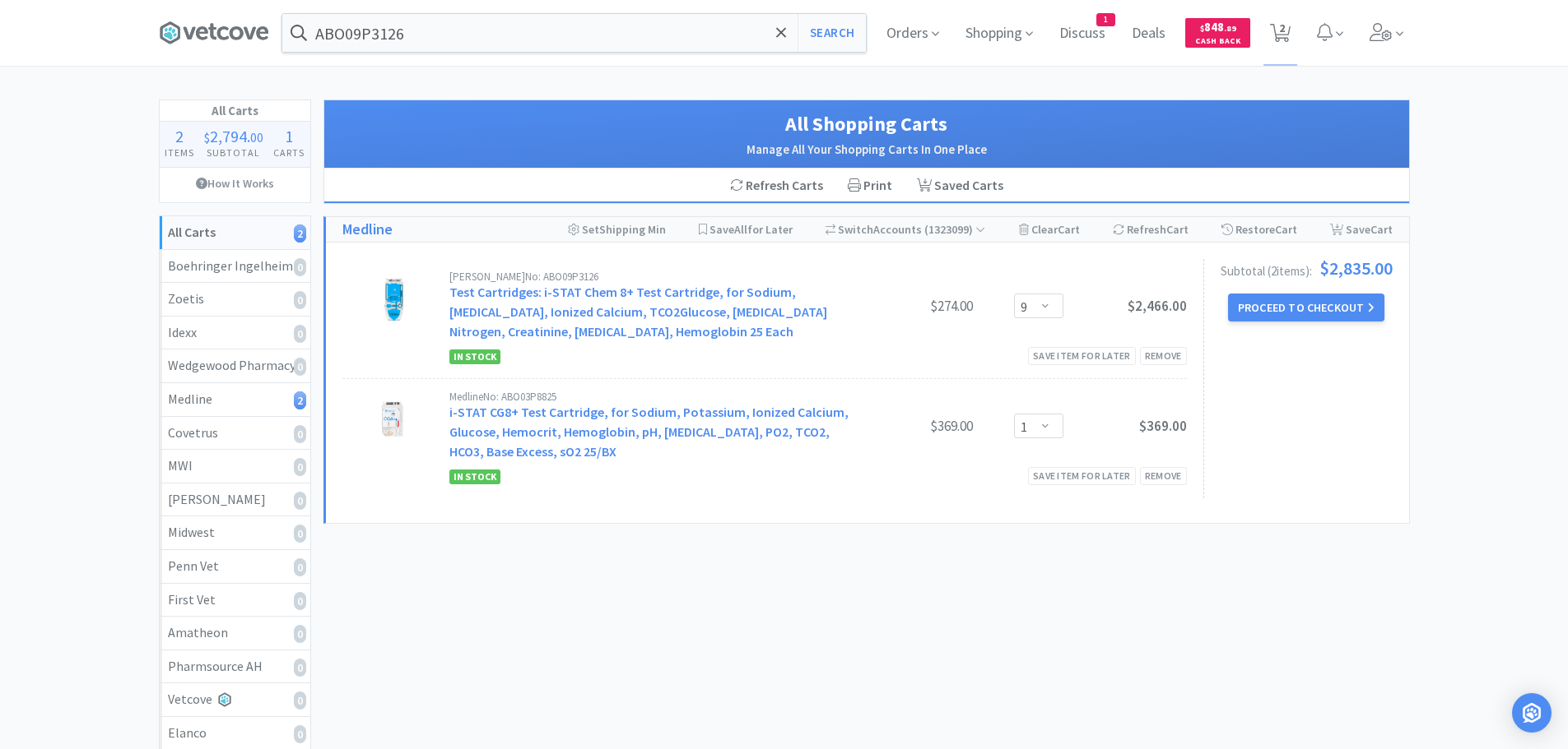
click at [1289, 313] on button "Proceed to Checkout" at bounding box center [1306, 308] width 156 height 28
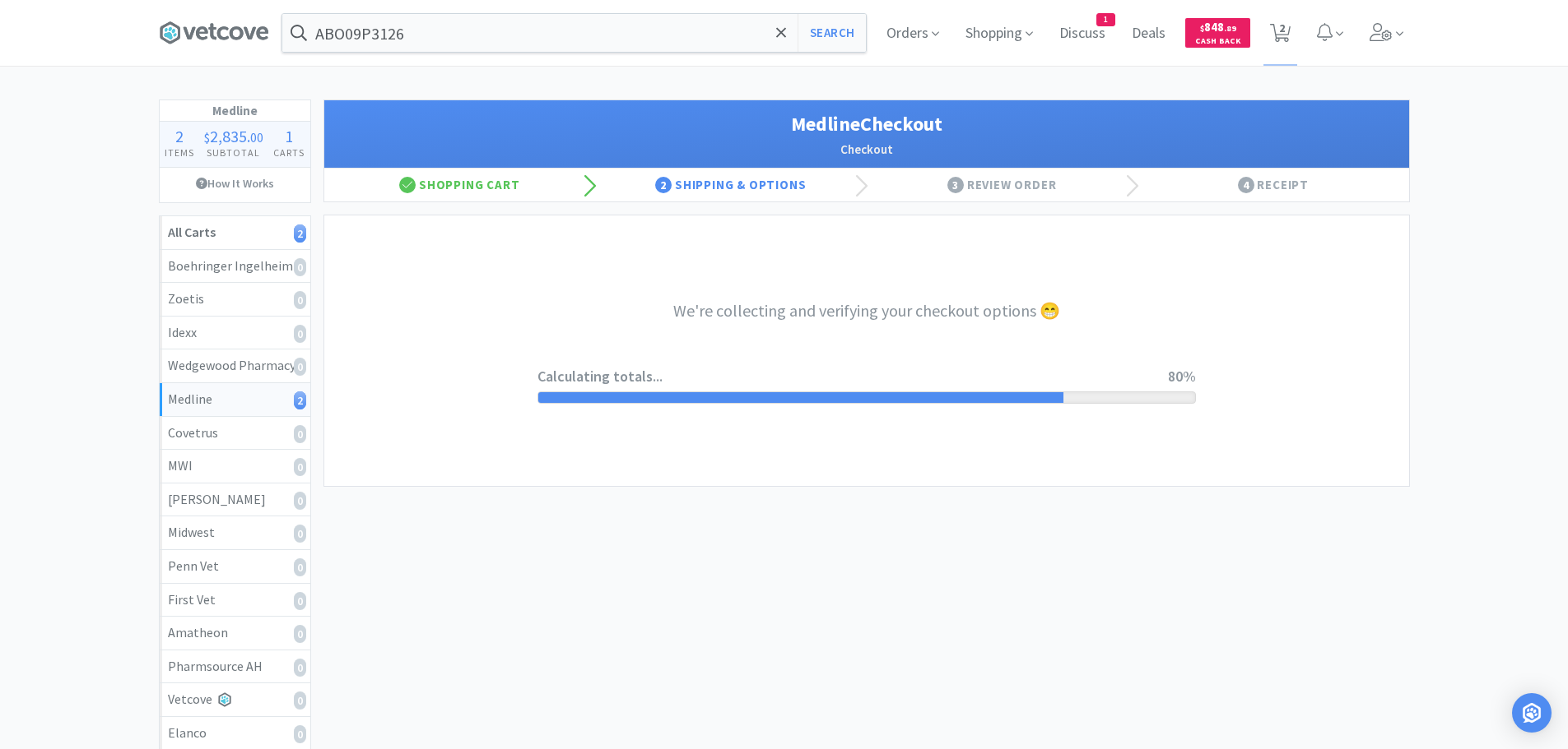
select select "7c1b672e5998c24572f3a1527d01e6d9"
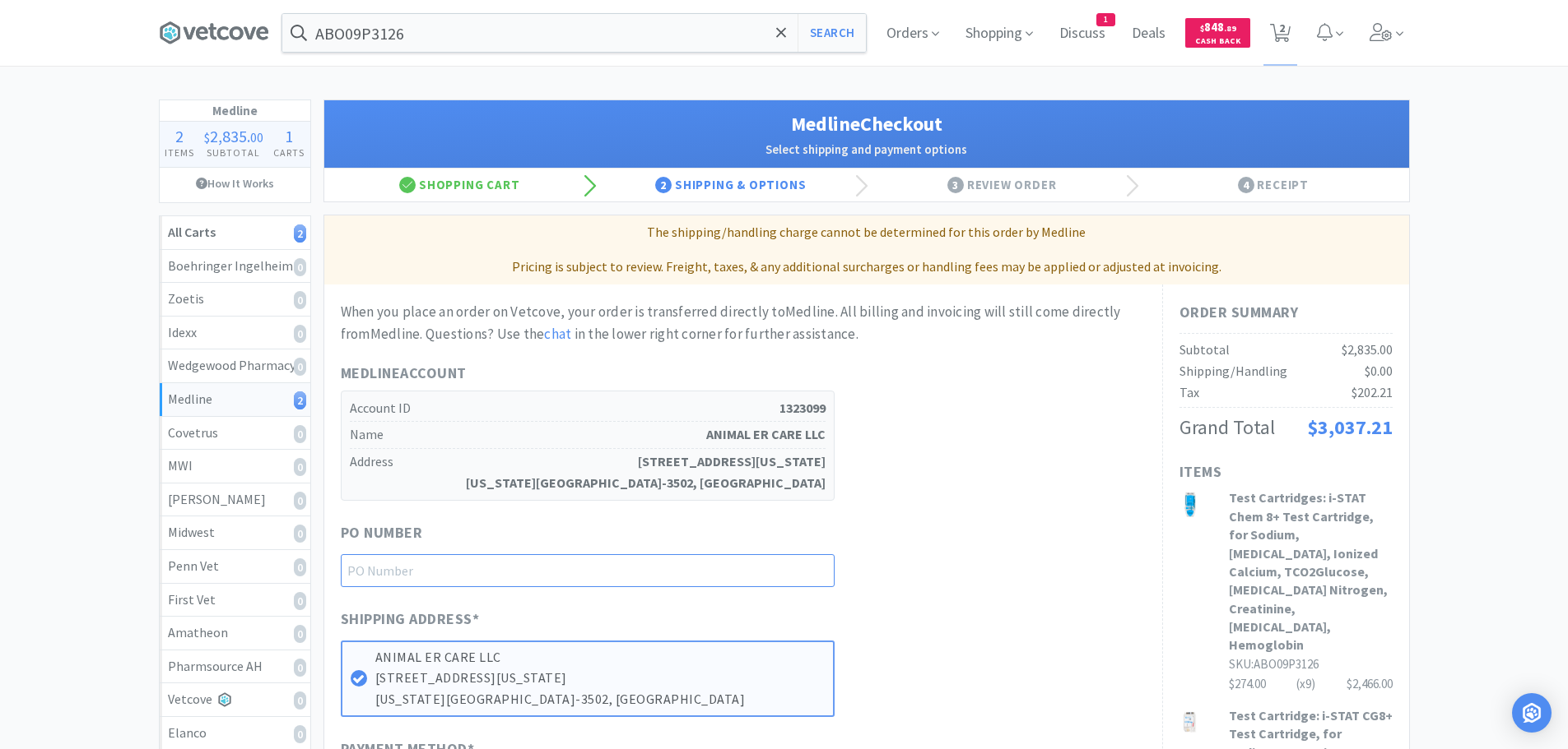
click at [569, 567] on input "text" at bounding box center [588, 570] width 494 height 33
paste input "1144938"
type input "1144938"
click at [1369, 354] on span "$2,835.00" at bounding box center [1368, 349] width 51 height 17
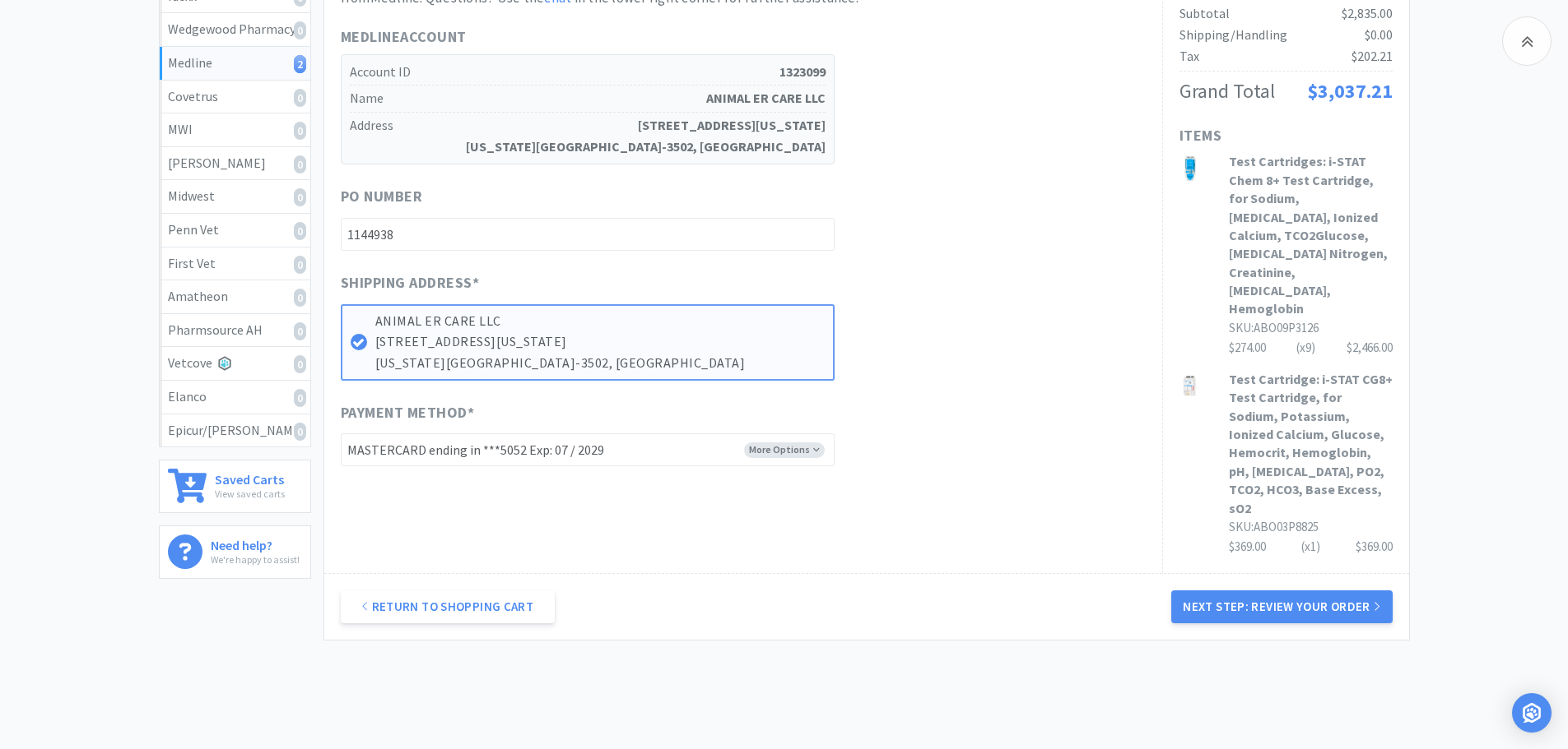
scroll to position [341, 0]
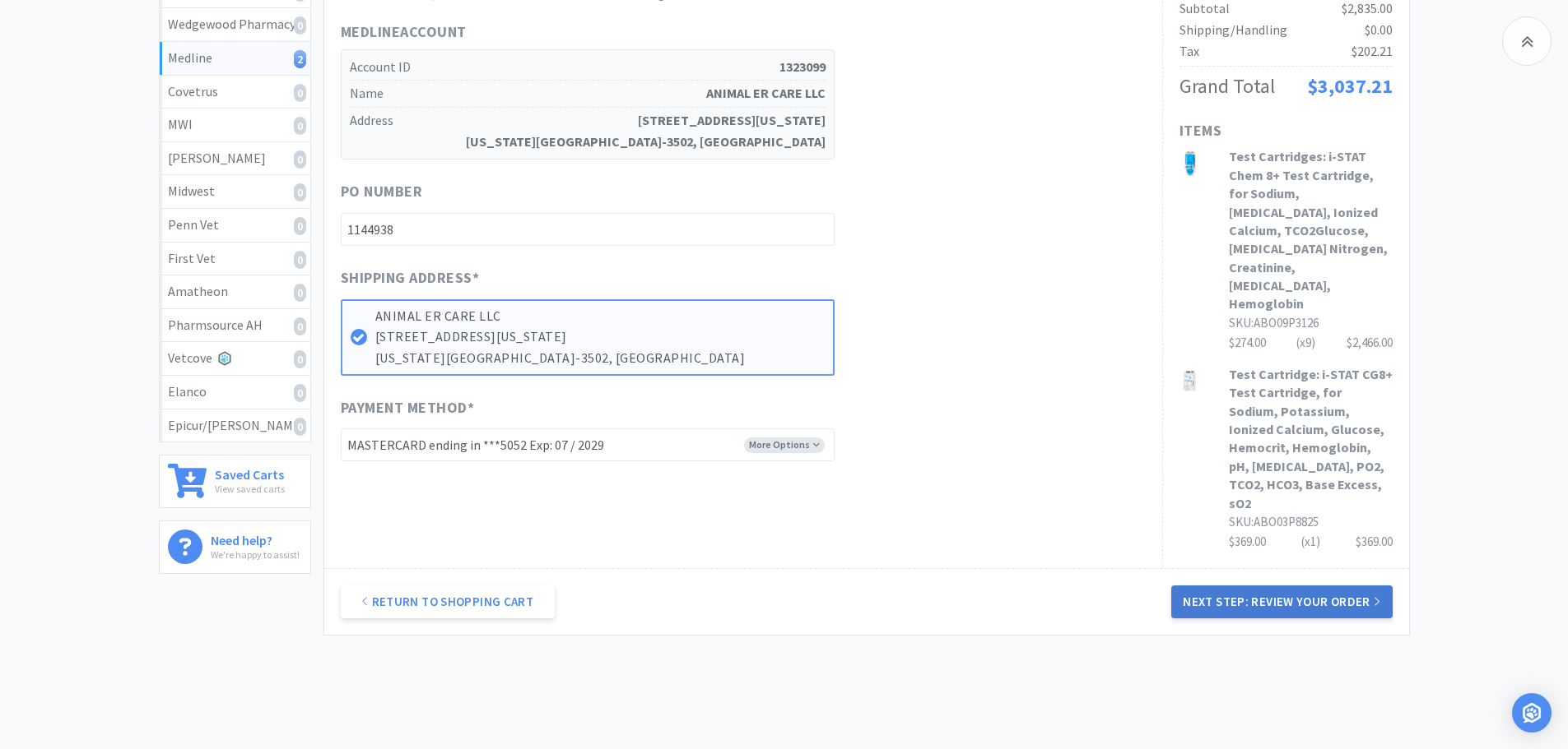
click at [1259, 586] on button "Next Step: Review Your Order" at bounding box center [1281, 602] width 220 height 33
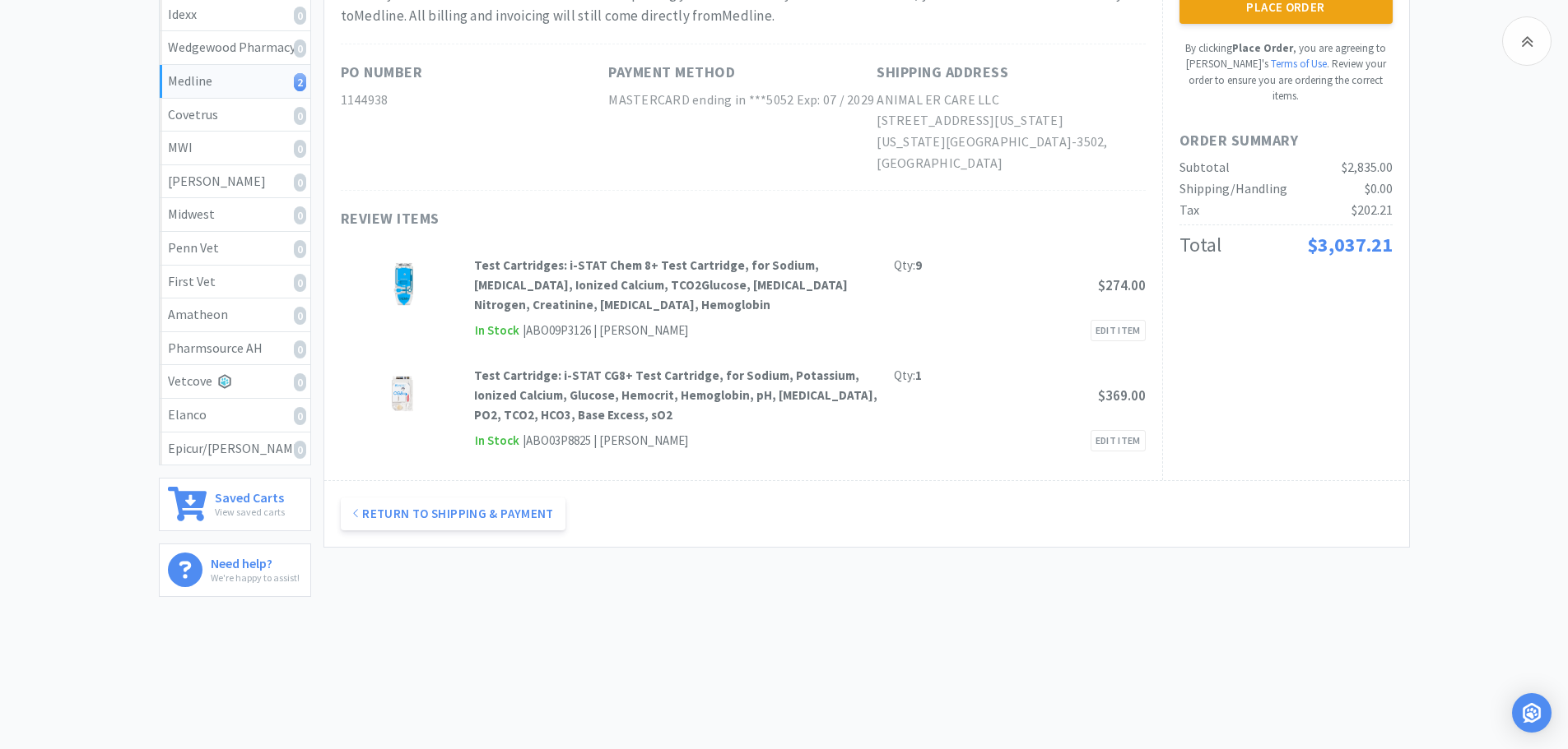
scroll to position [0, 0]
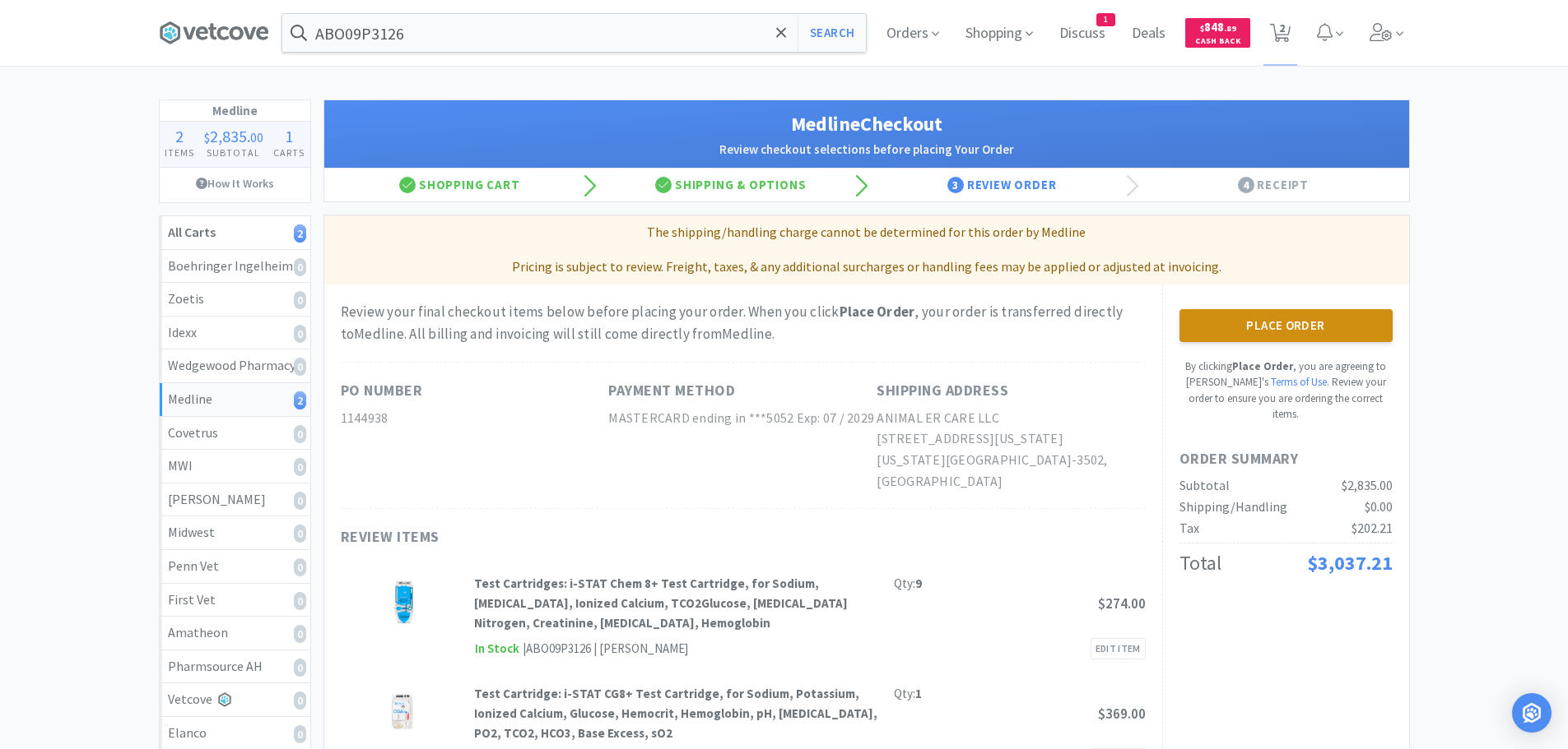
click at [1221, 330] on button "Place Order" at bounding box center [1287, 325] width 213 height 33
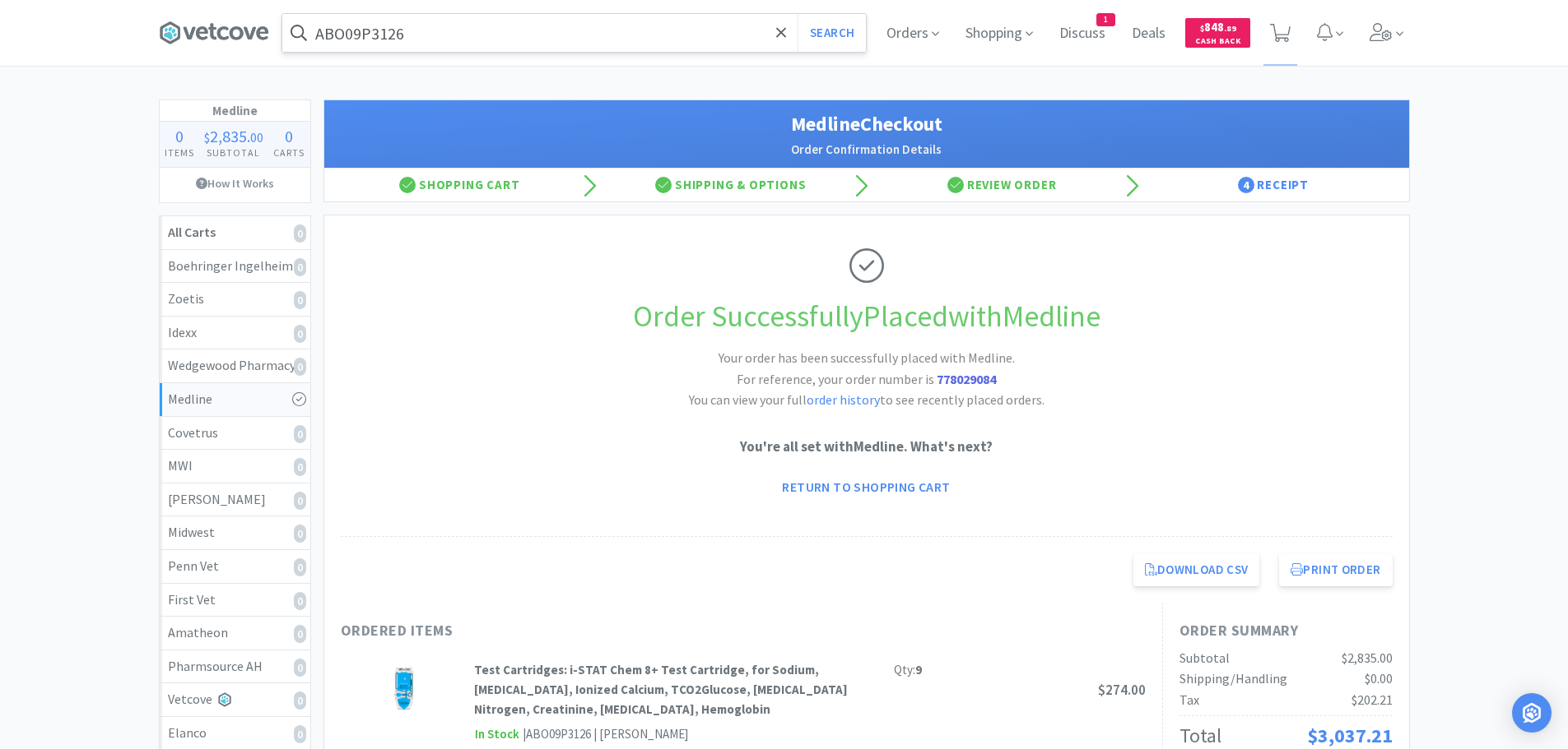
click at [528, 37] on input "ABO09P3126" at bounding box center [574, 33] width 584 height 37
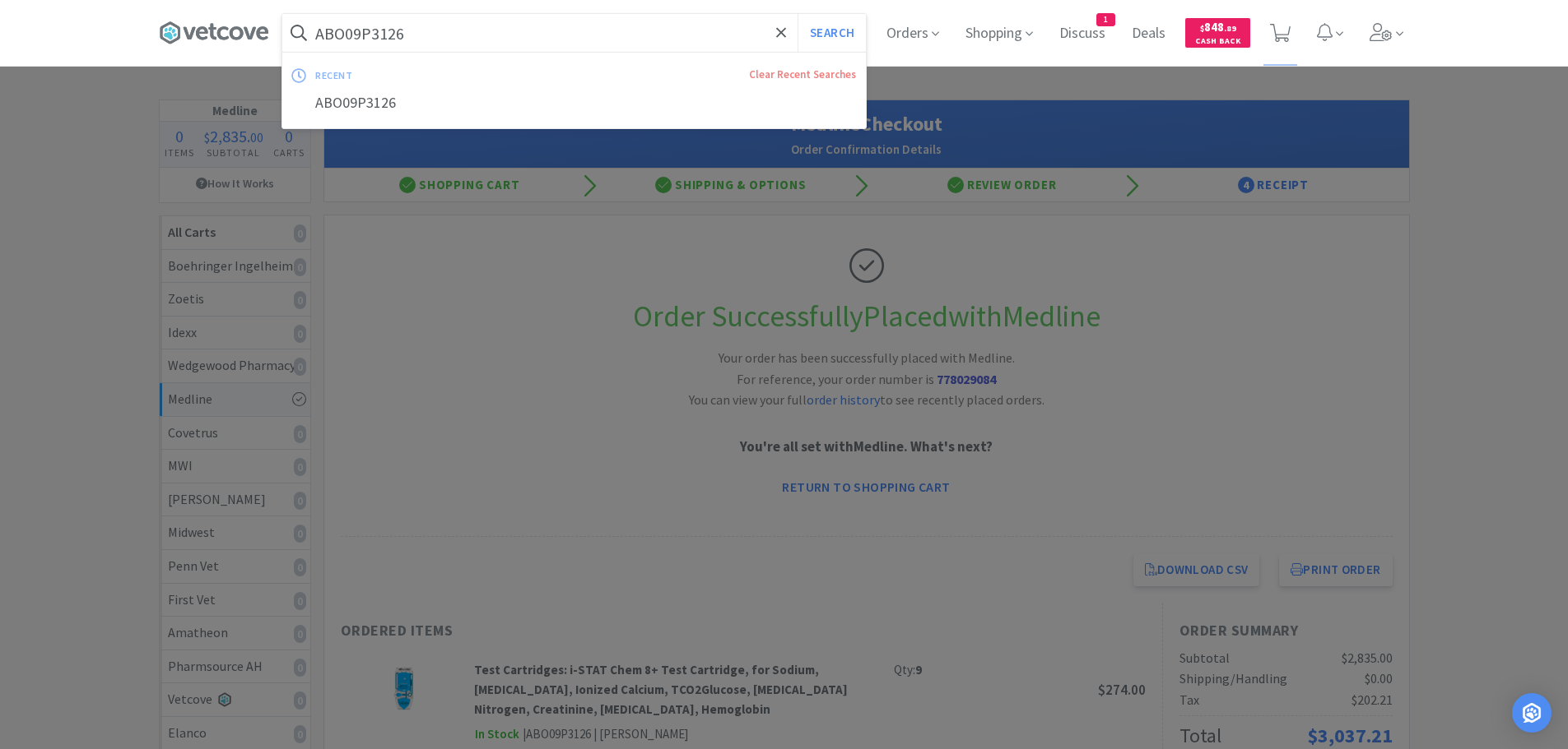
paste input "[PHONE_NUMBER]"
type input "[PHONE_NUMBER]"
click at [798, 14] on button "Search" at bounding box center [831, 33] width 68 height 37
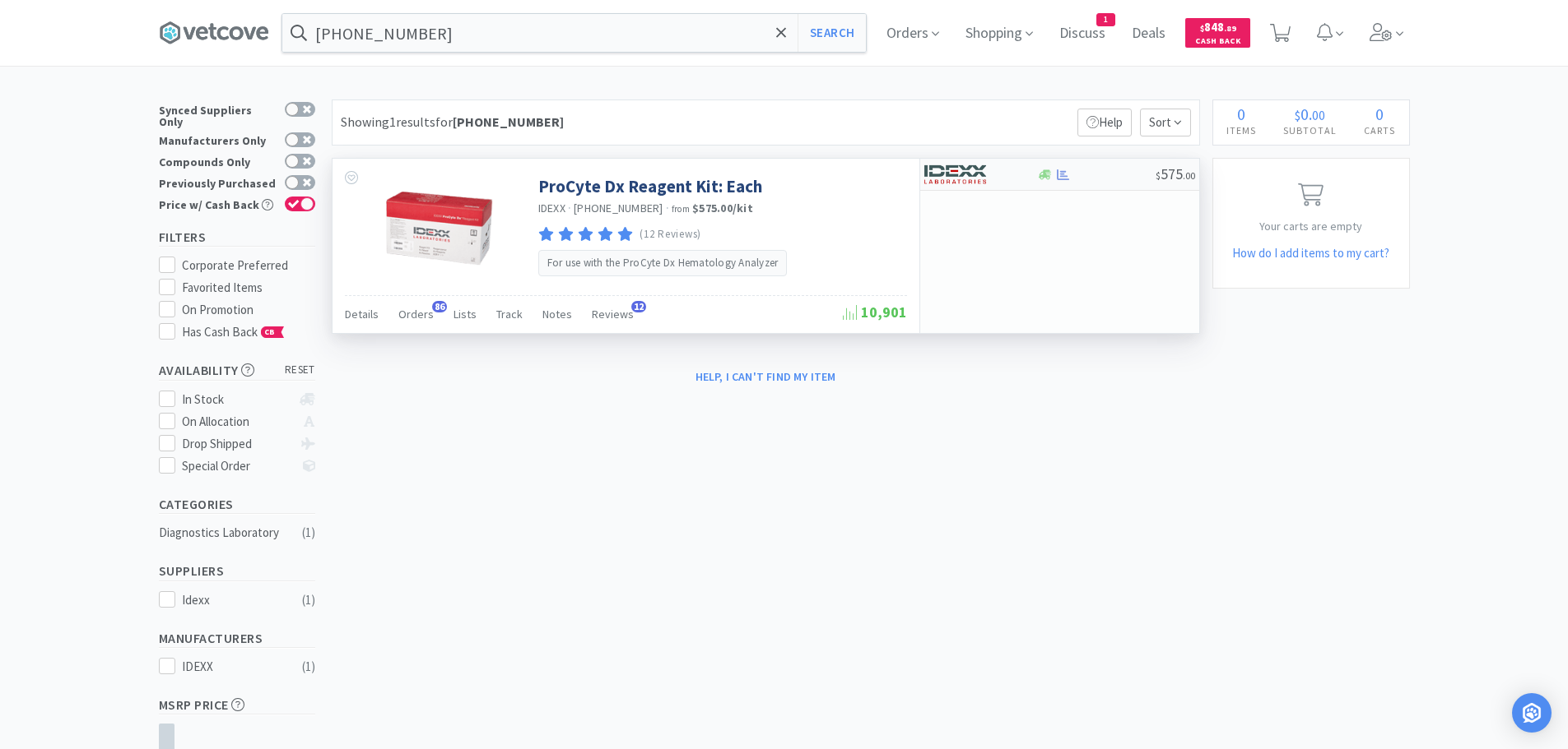
click at [1116, 177] on div at bounding box center [1096, 175] width 118 height 13
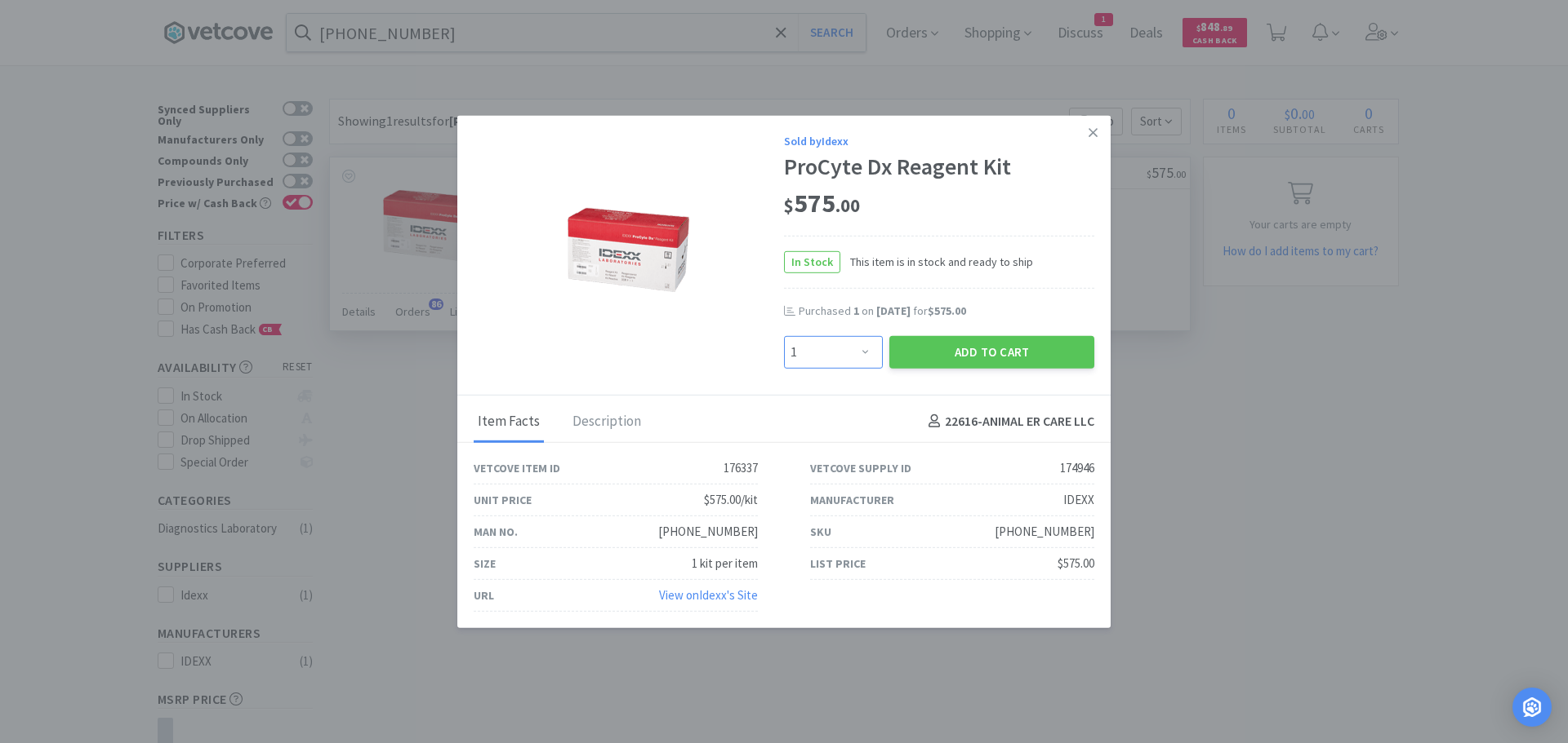
drag, startPoint x: 832, startPoint y: 352, endPoint x: 834, endPoint y: 336, distance: 16.1
click at [832, 346] on select "Enter Quantity 1 2 3 4 5 6 7 8 9 10 11 12 13 14 15 16 17 18 19 20 Enter Quantity" at bounding box center [832, 351] width 99 height 32
select select "2"
click at [784, 336] on select "Enter Quantity 1 2 3 4 5 6 7 8 9 10 11 12 13 14 15 16 17 18 19 20 Enter Quantity" at bounding box center [832, 351] width 99 height 32
click at [911, 346] on button "Add to Cart" at bounding box center [991, 351] width 205 height 32
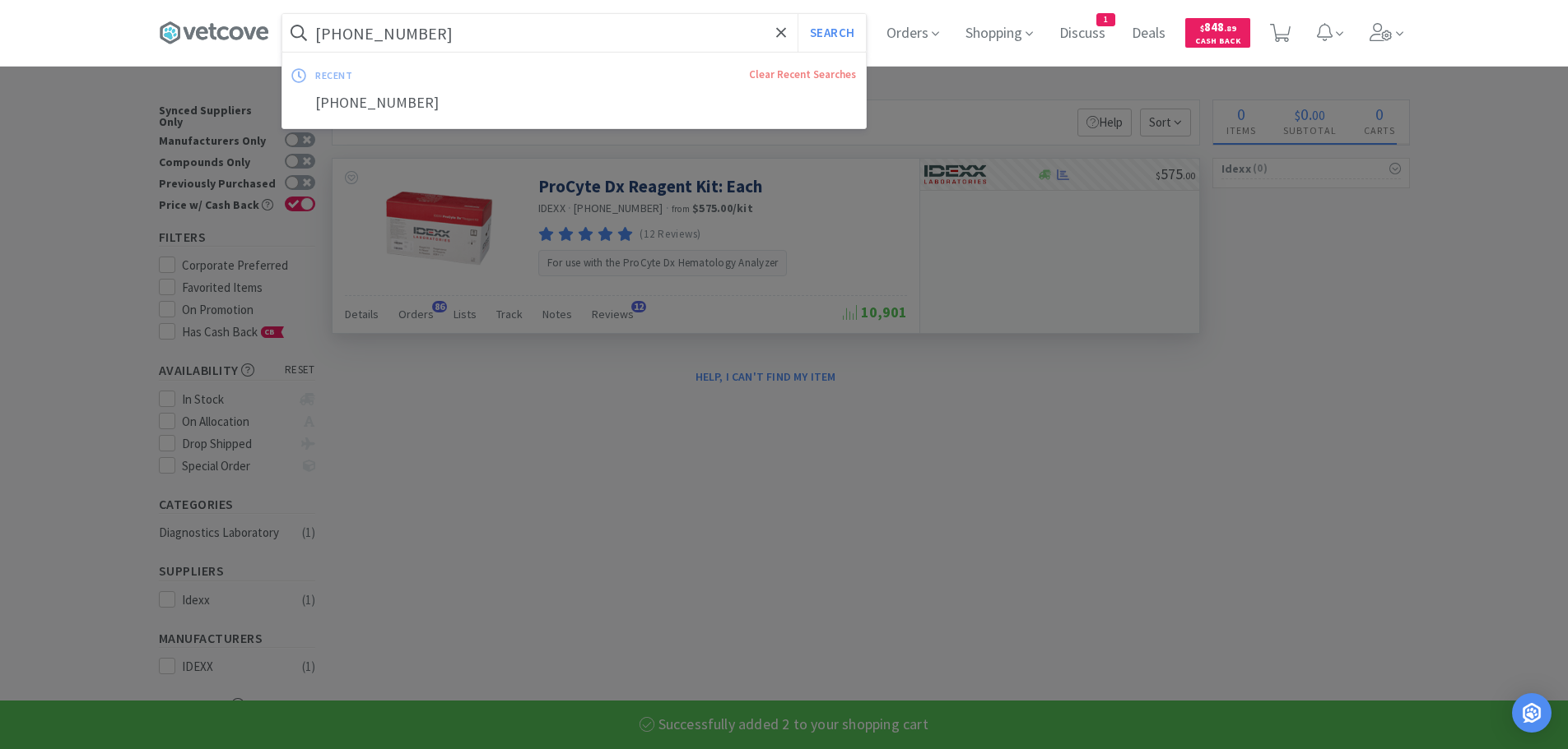
click at [503, 24] on input "[PHONE_NUMBER]" at bounding box center [574, 33] width 584 height 37
paste input "8-71001"
type input "[PHONE_NUMBER]"
select select "2"
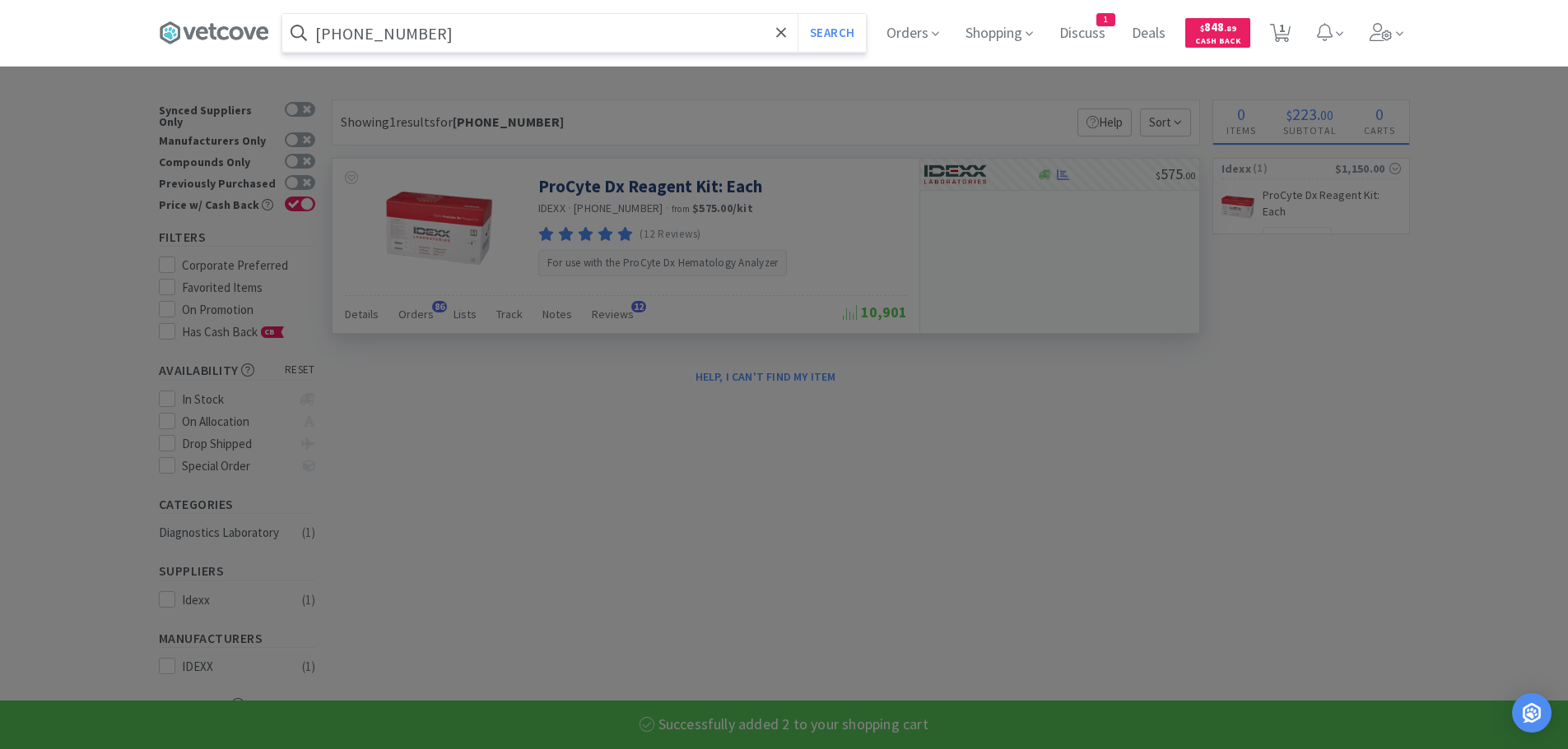
type input "[PHONE_NUMBER]"
click at [798, 14] on button "Search" at bounding box center [831, 33] width 68 height 37
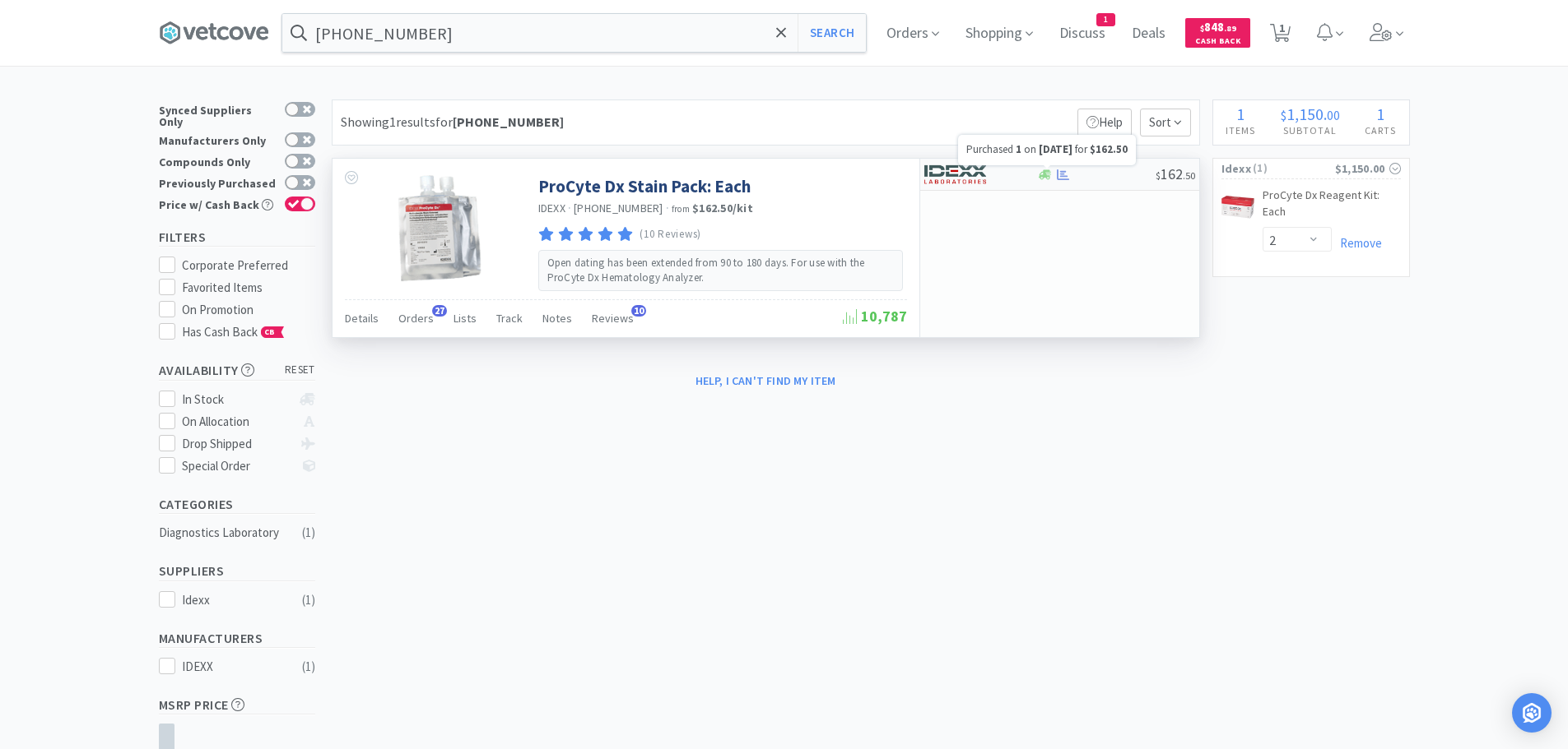
click at [1060, 172] on icon at bounding box center [1062, 175] width 13 height 13
select select "1"
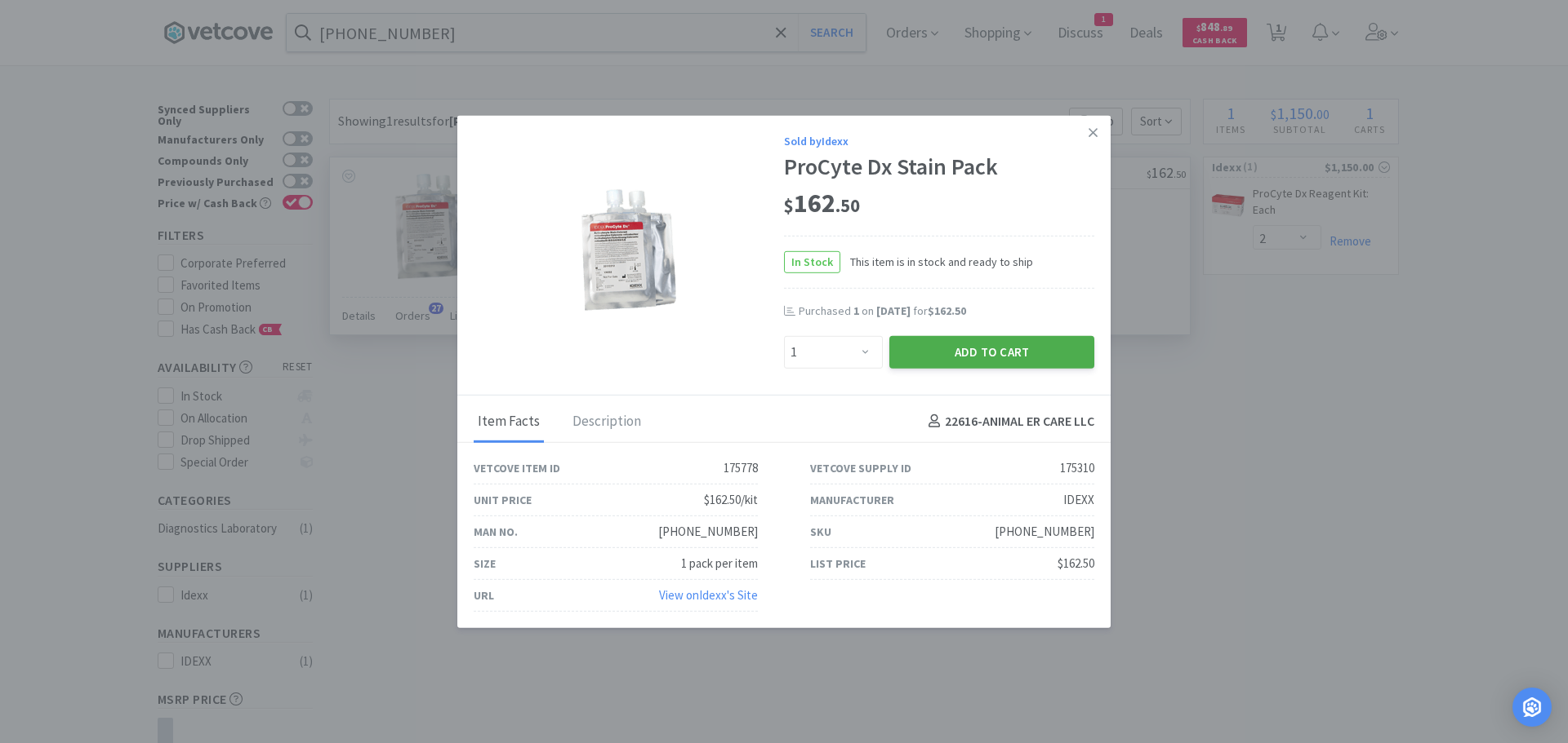
click at [999, 355] on button "Add to Cart" at bounding box center [991, 351] width 205 height 32
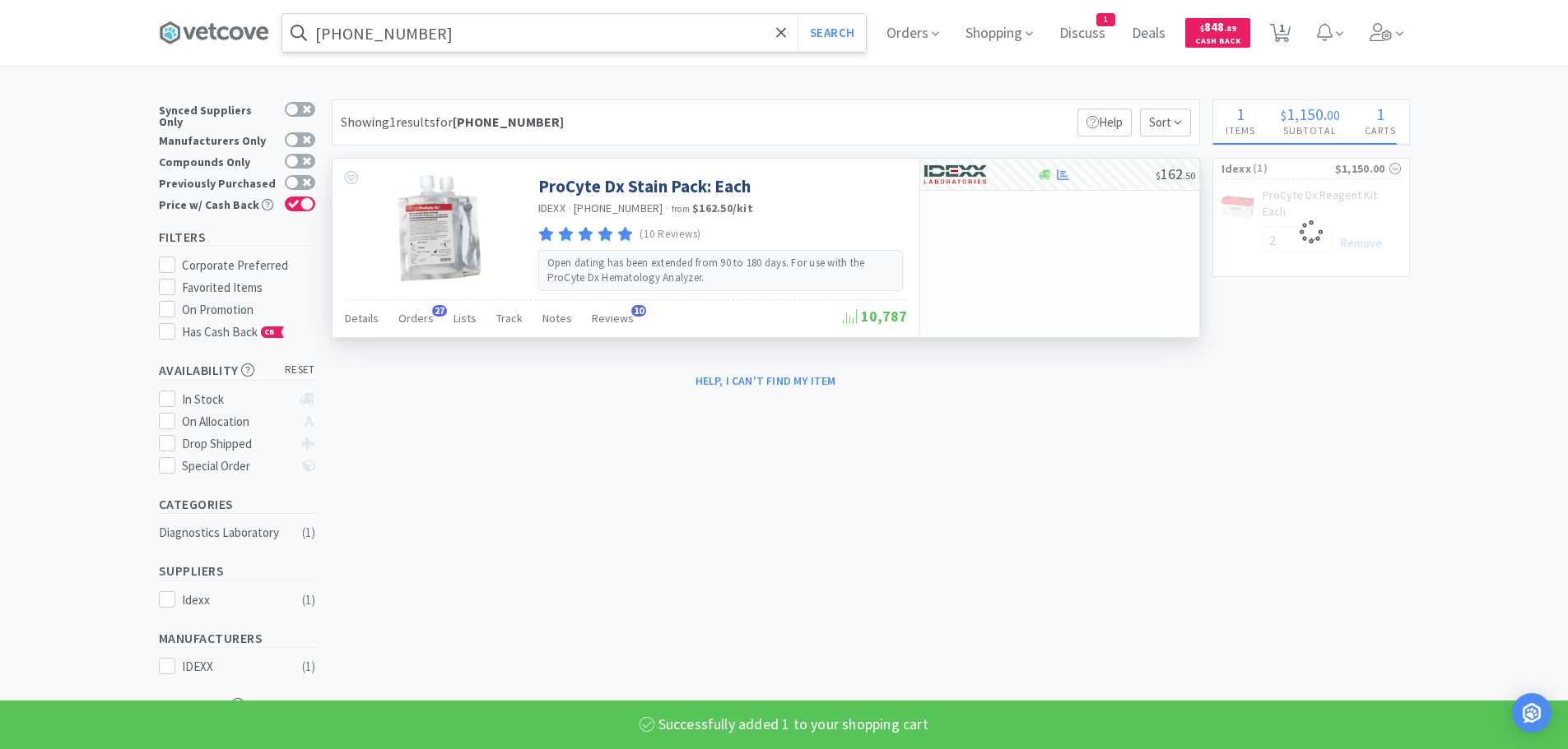
select select "1"
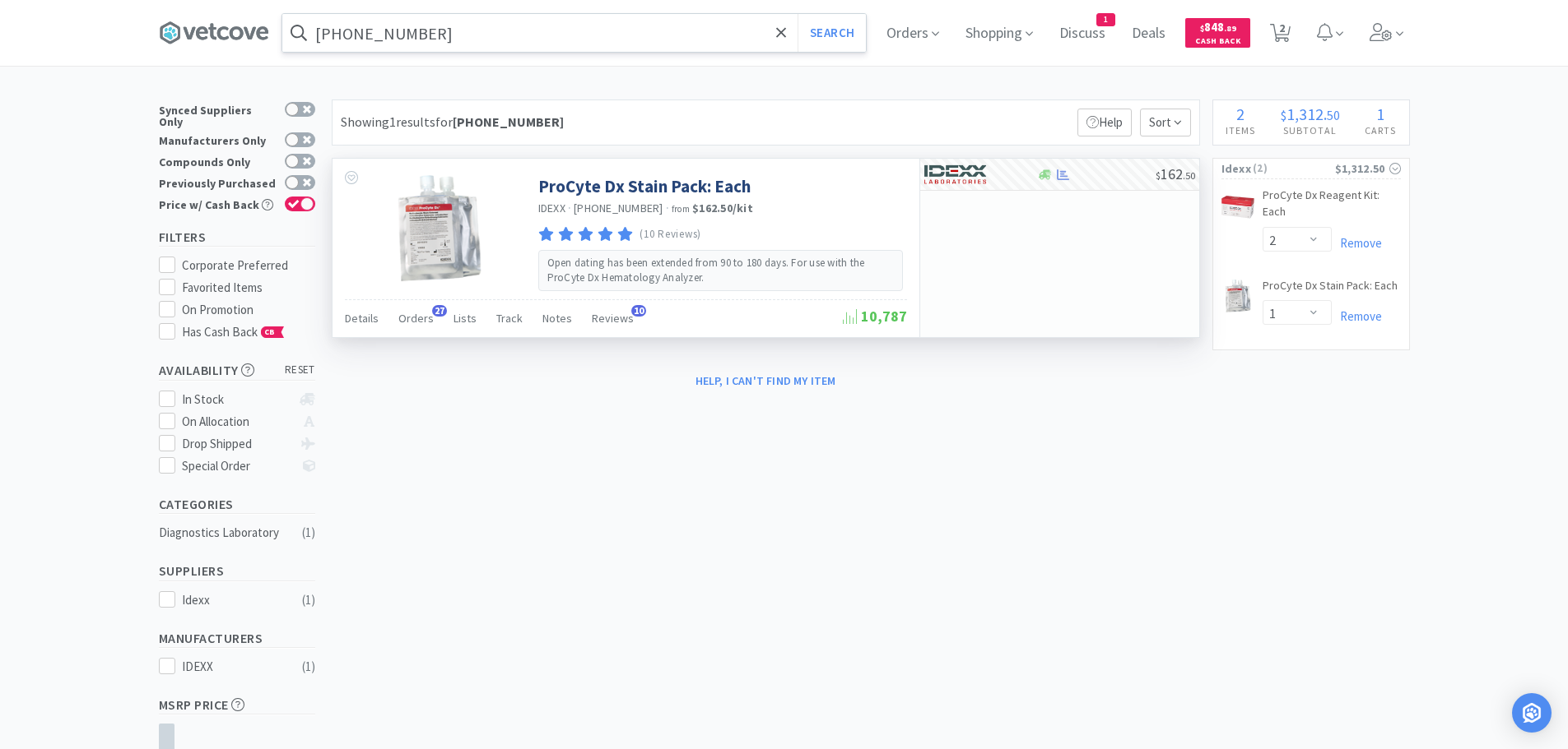
click at [493, 28] on input "[PHONE_NUMBER]" at bounding box center [574, 33] width 584 height 37
paste input "9-09214"
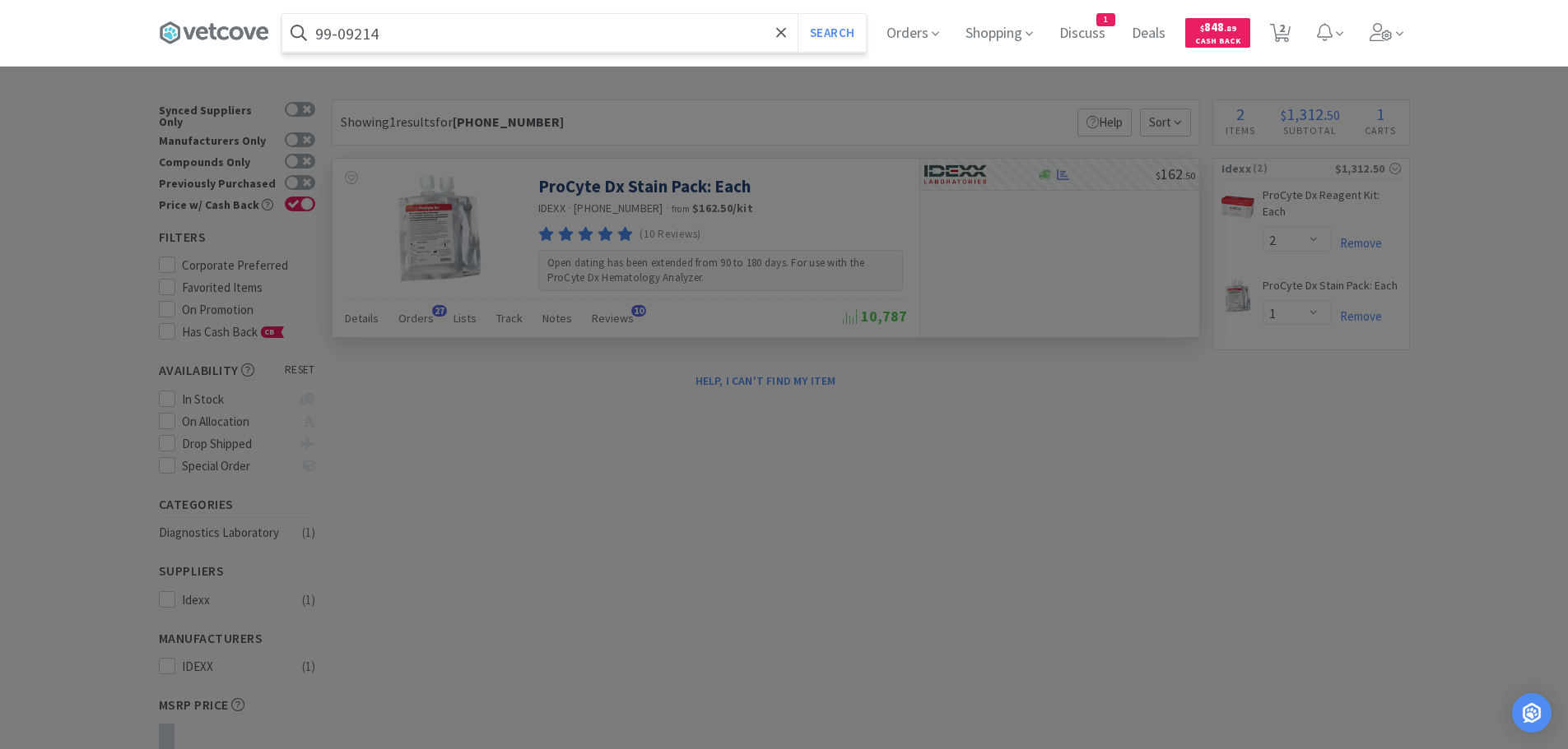
type input "99-09214"
click at [798, 14] on button "Search" at bounding box center [831, 33] width 68 height 37
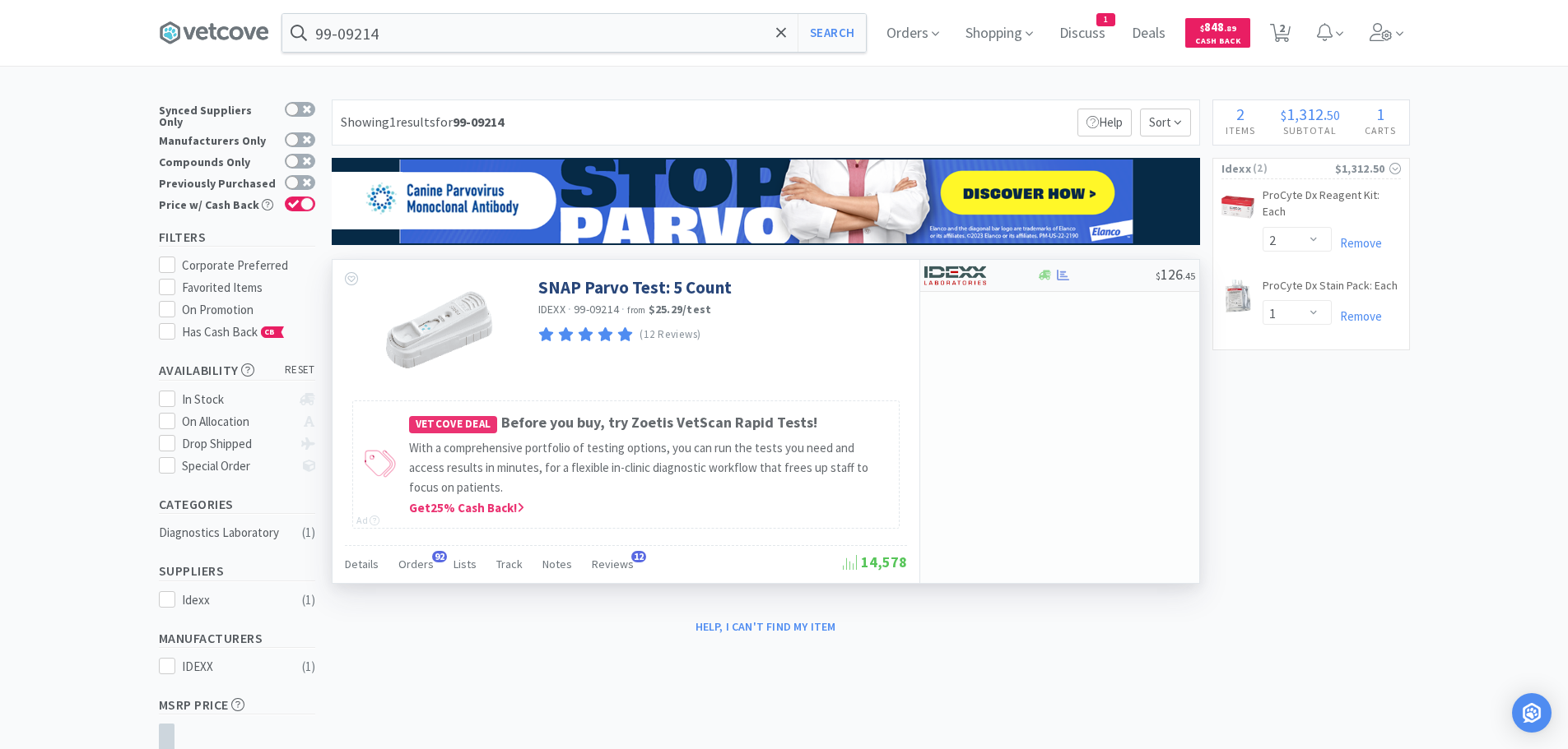
click at [1109, 274] on div at bounding box center [1096, 275] width 118 height 13
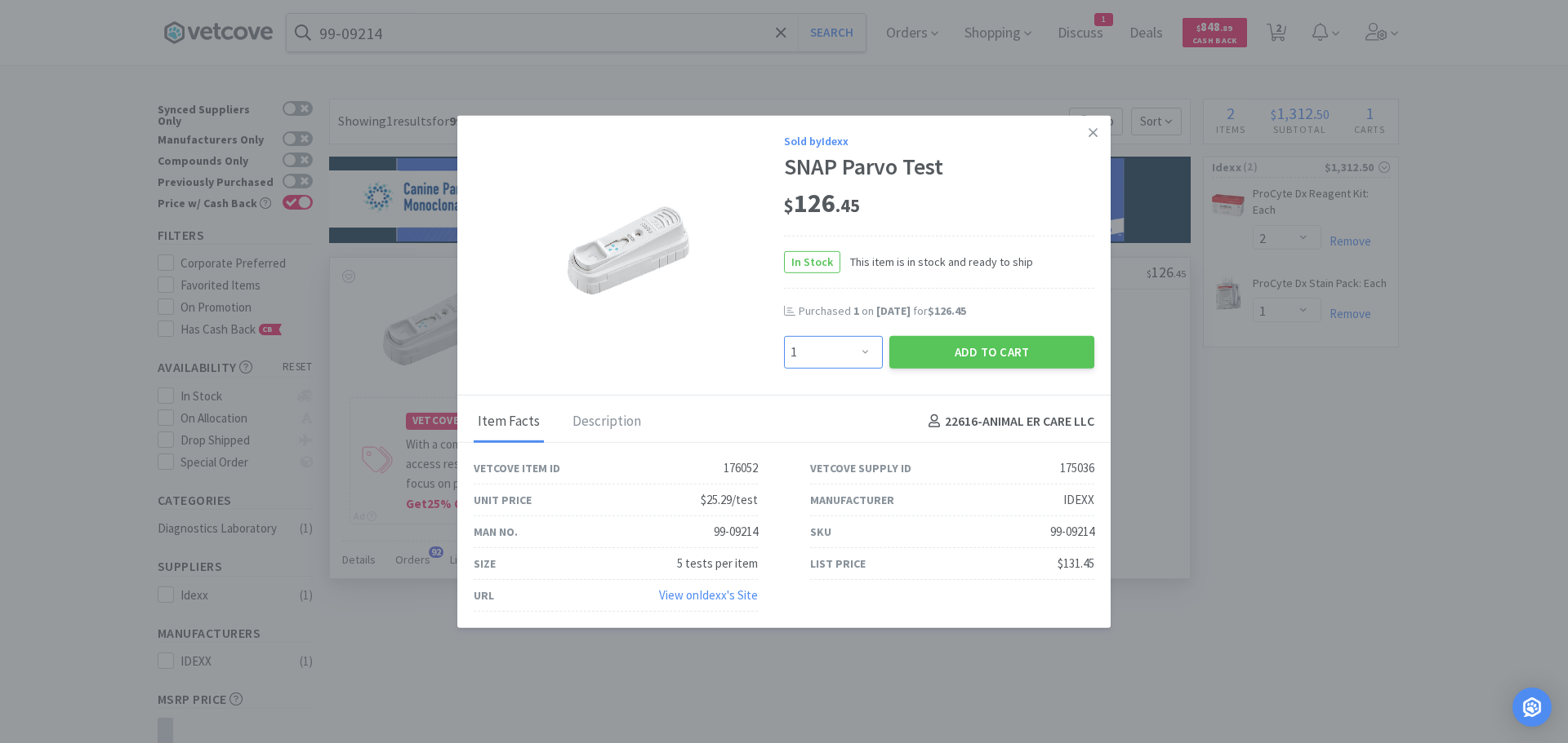
click at [830, 335] on div "Enter Quantity 1 2 3 4 5 6 7 8 9 10 11 12 13 14 15 16 17 18 19 20 Enter Quantity" at bounding box center [833, 351] width 106 height 39
select select "2"
click at [784, 336] on select "Enter Quantity 1 2 3 4 5 6 7 8 9 10 11 12 13 14 15 16 17 18 19 20 Enter Quantity" at bounding box center [832, 351] width 99 height 32
click at [912, 348] on button "Add to Cart" at bounding box center [991, 351] width 205 height 32
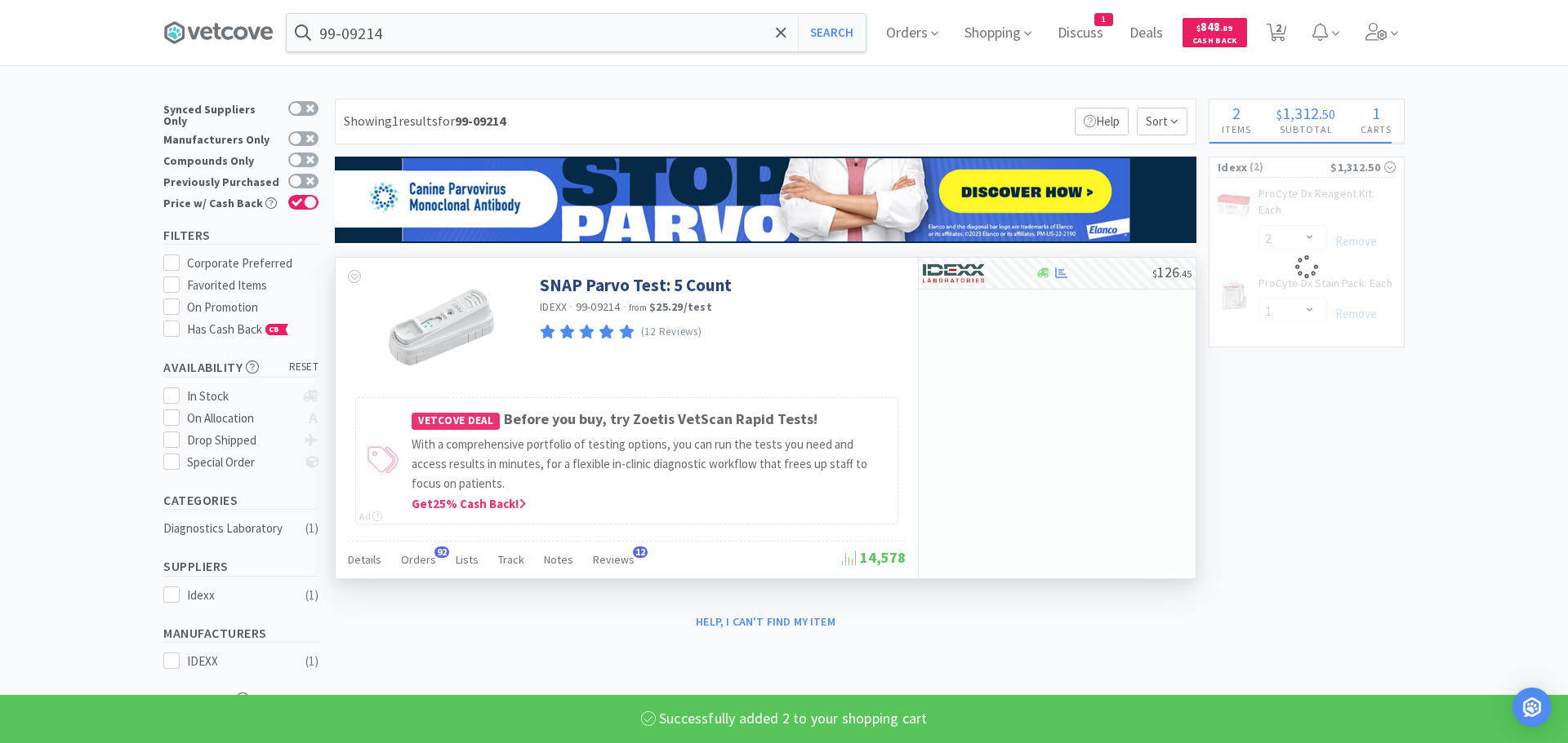
select select "2"
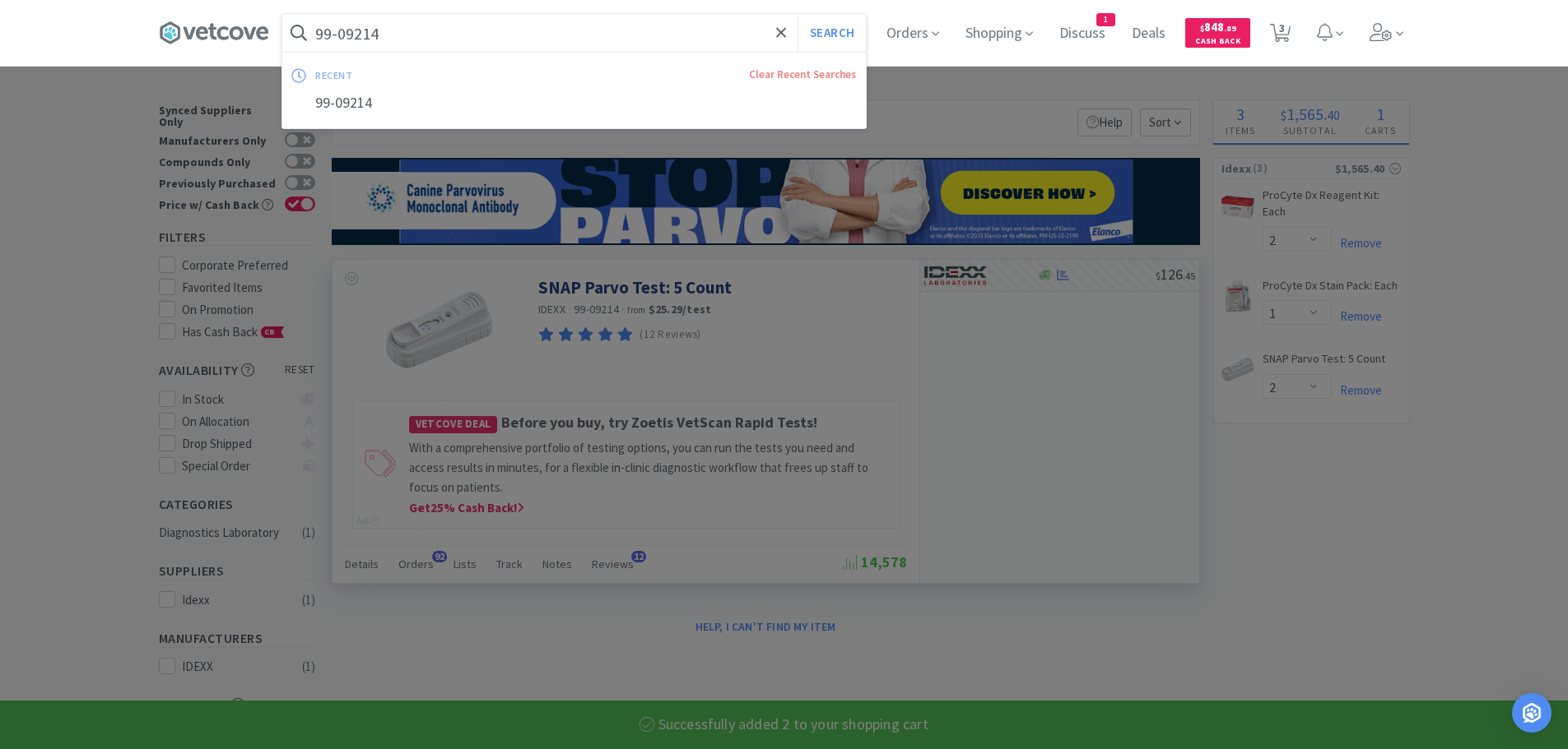
click at [502, 30] on input "99-09214" at bounding box center [574, 33] width 584 height 37
paste input "1388"
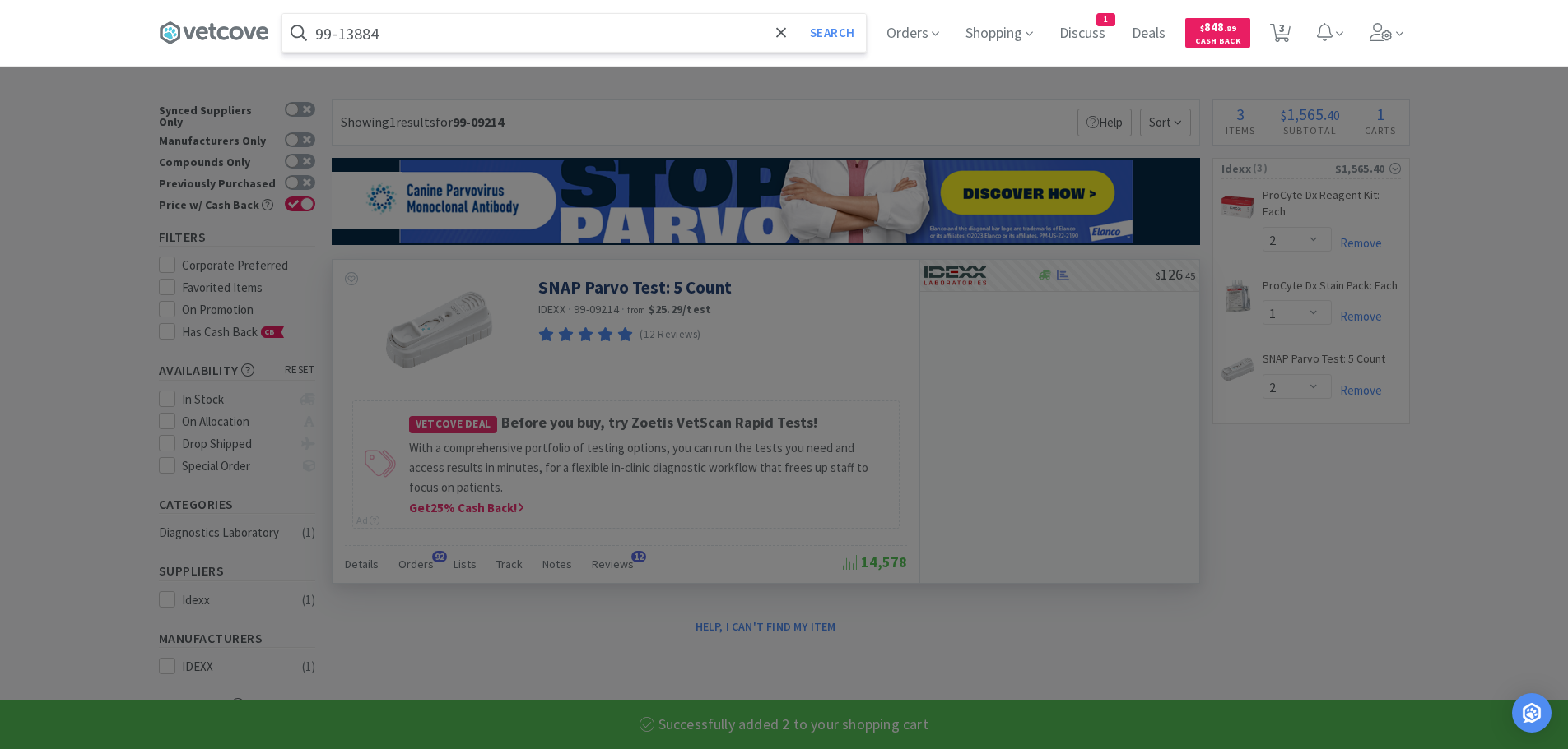
type input "99-13884"
click at [798, 14] on button "Search" at bounding box center [831, 33] width 68 height 37
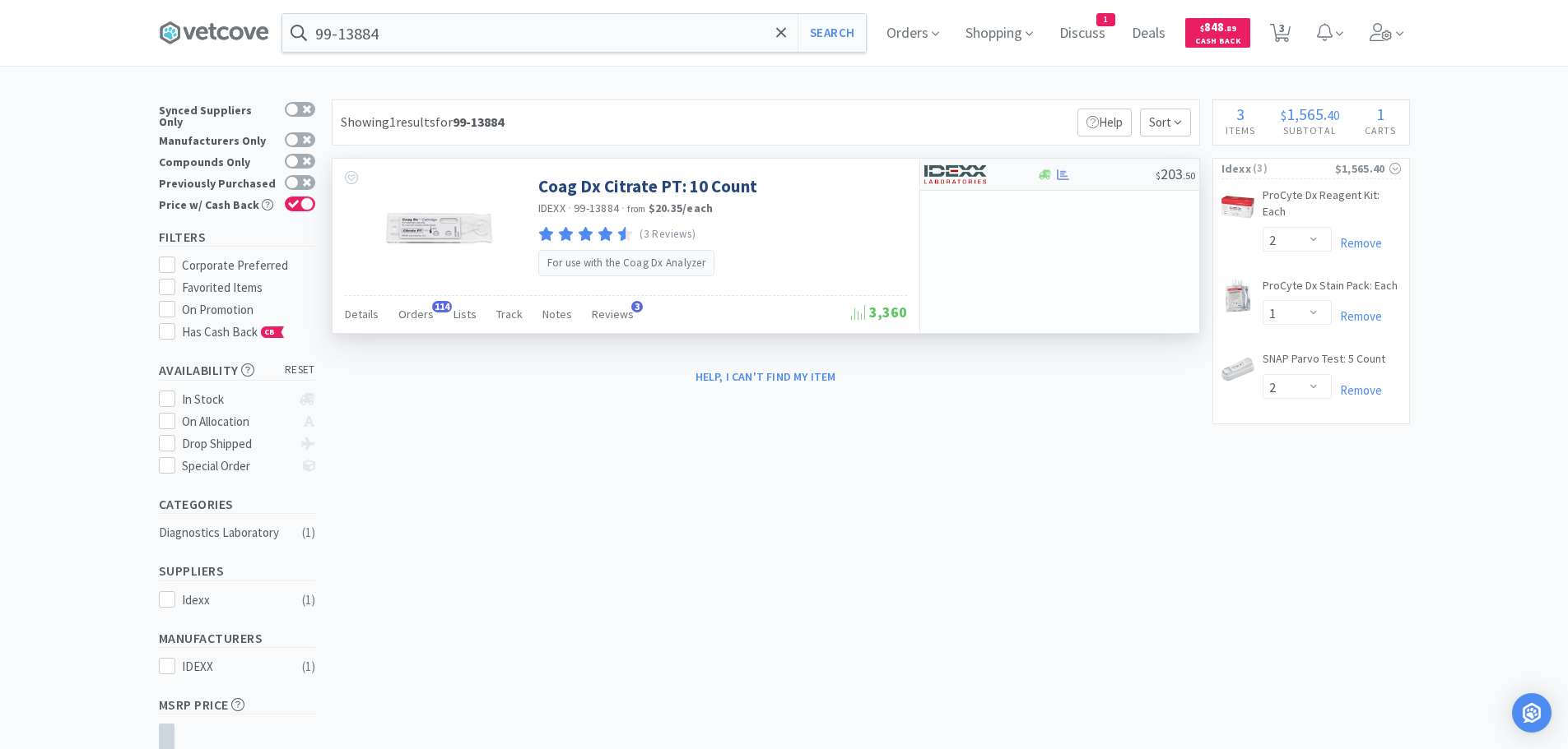
click at [1096, 181] on div "$ 203 . 50" at bounding box center [1059, 175] width 279 height 33
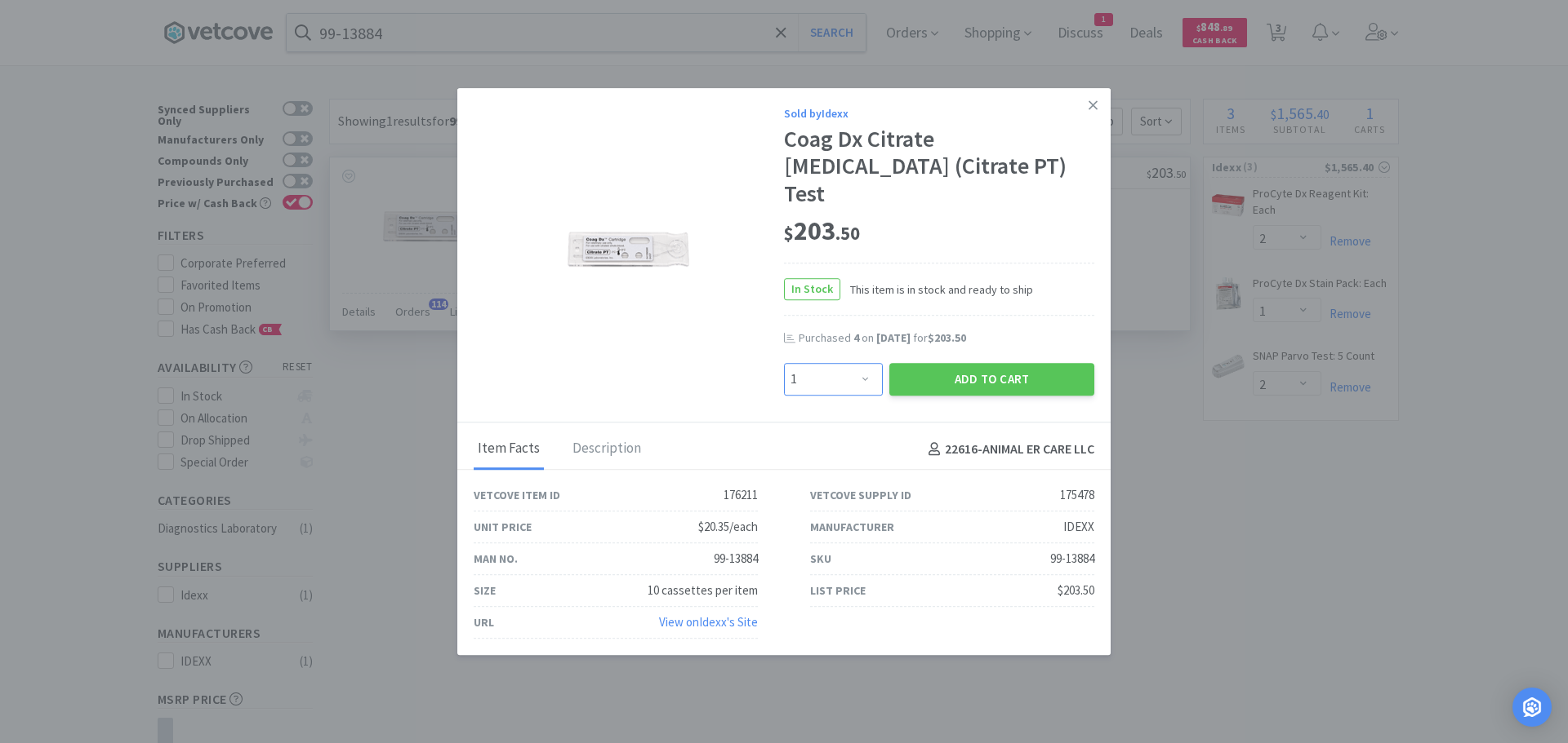
click at [856, 363] on select "Enter Quantity 1 2 3 4 5 6 7 8 9 10 11 12 13 14 15 16 17 18 19 20 Enter Quantity" at bounding box center [832, 379] width 99 height 32
select select "8"
click at [784, 363] on select "Enter Quantity 1 2 3 4 5 6 7 8 9 10 11 12 13 14 15 16 17 18 19 20 Enter Quantity" at bounding box center [832, 379] width 99 height 32
click at [946, 363] on button "Add to Cart" at bounding box center [991, 379] width 205 height 32
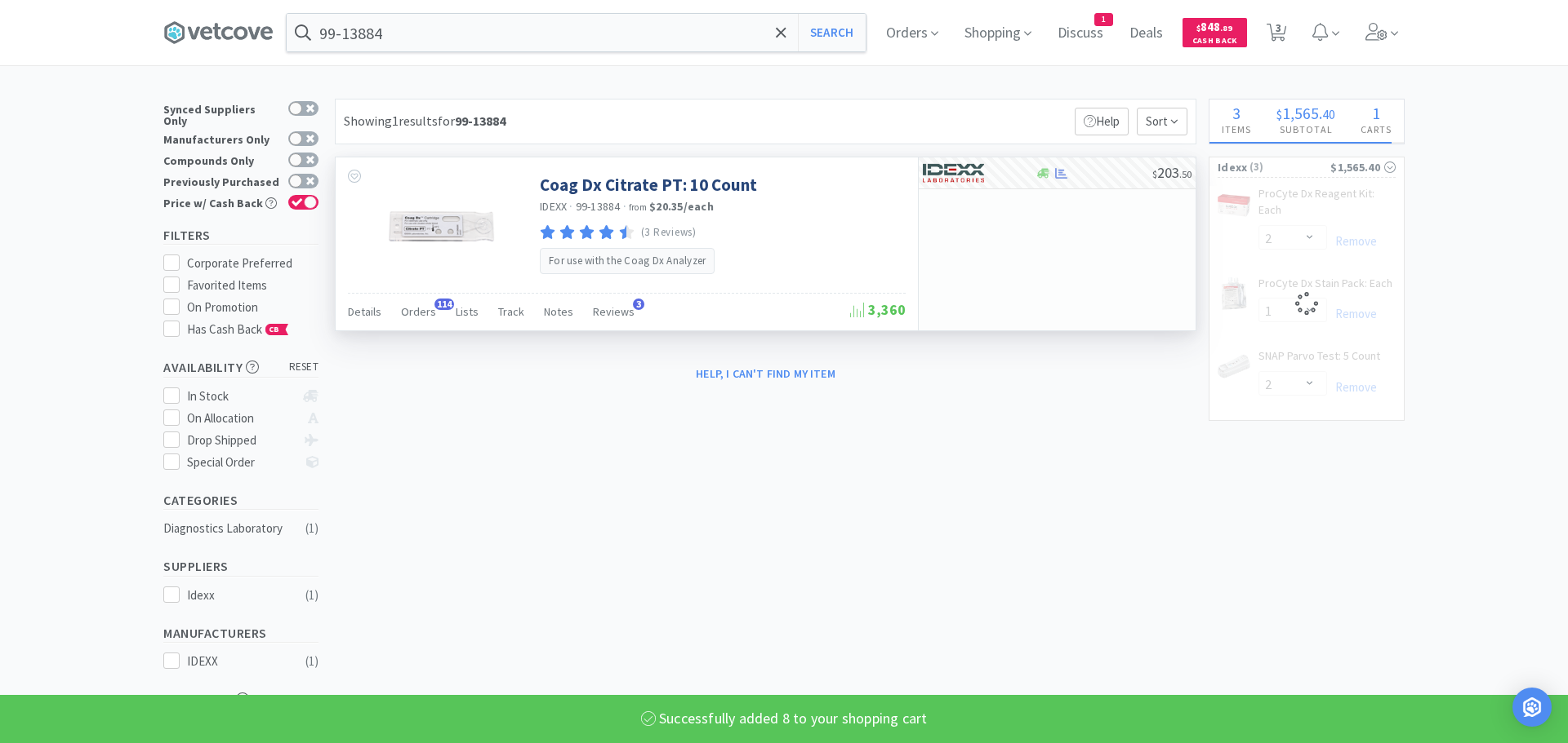
select select "8"
select select "2"
select select "1"
select select "2"
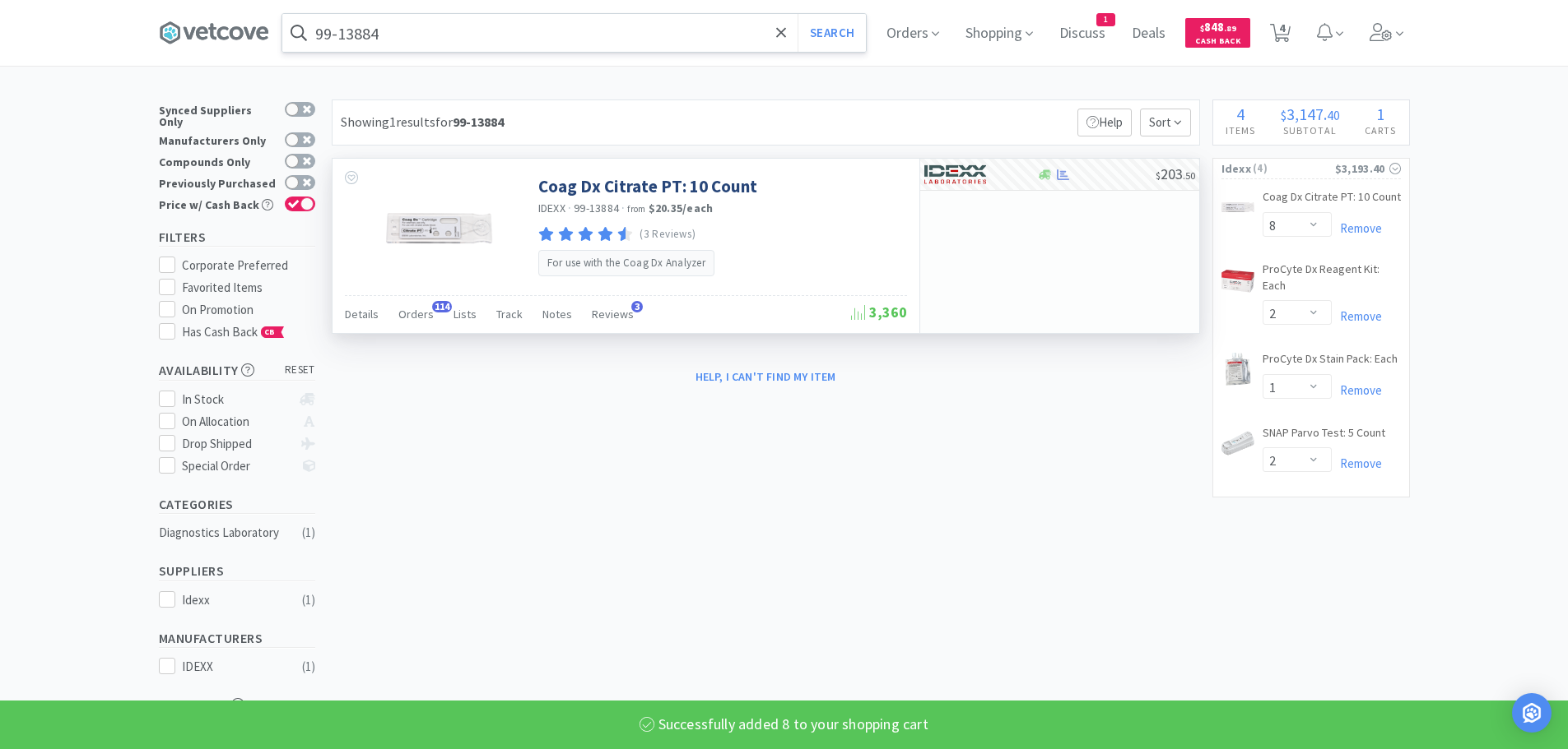
click at [522, 37] on input "99-13884" at bounding box center [574, 33] width 584 height 37
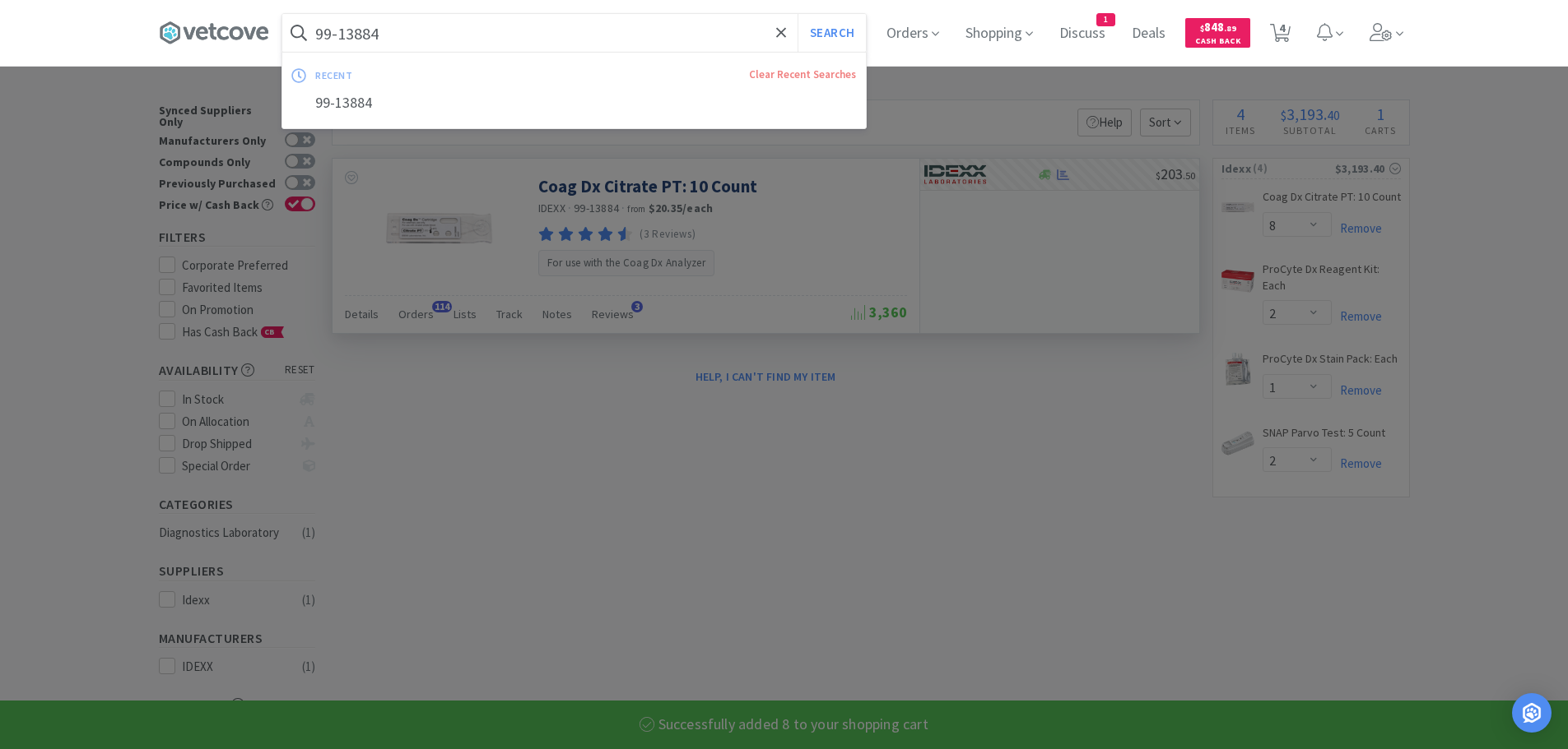
paste input "5"
type input "99-13885"
click at [798, 14] on button "Search" at bounding box center [831, 33] width 68 height 37
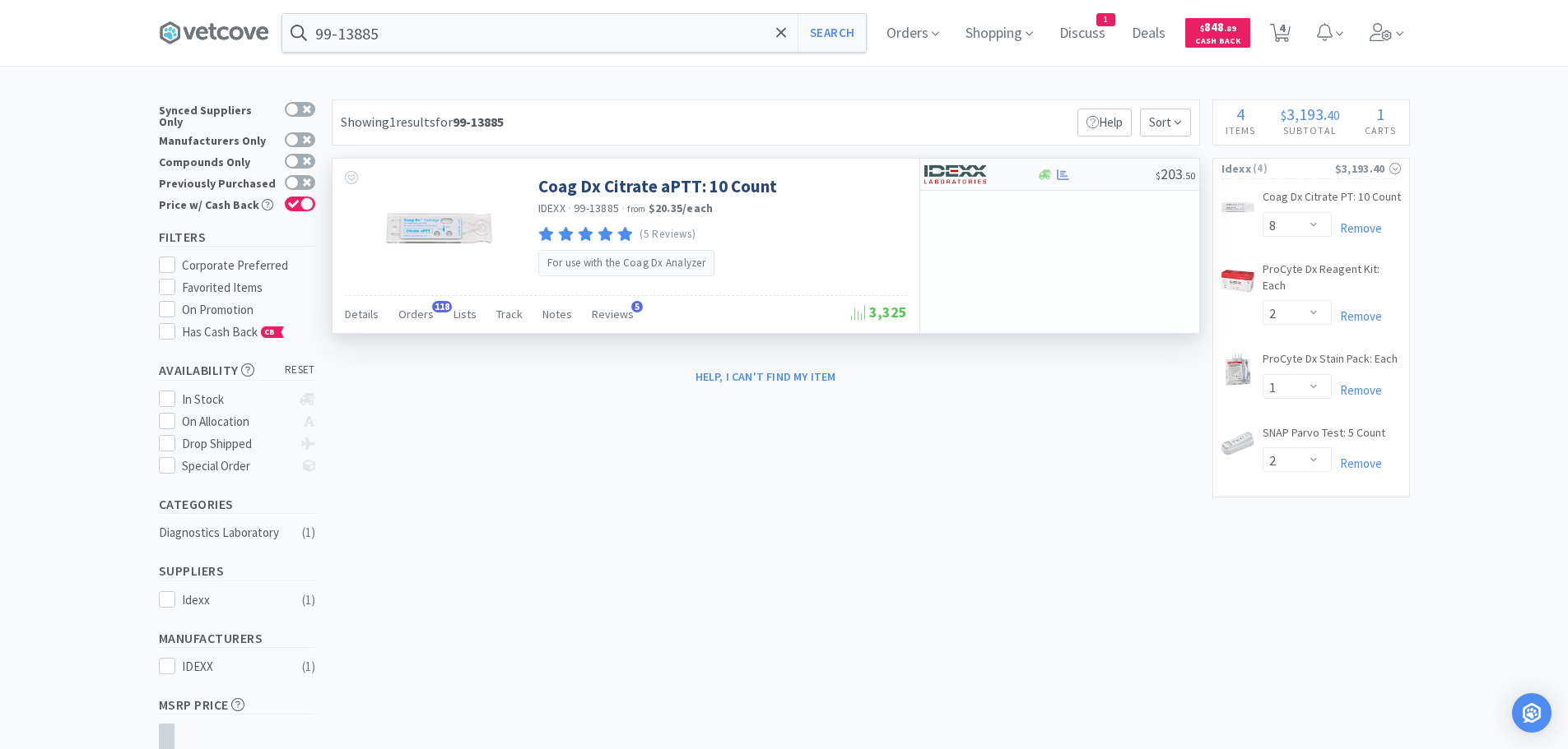
click at [1098, 171] on div at bounding box center [1096, 175] width 118 height 13
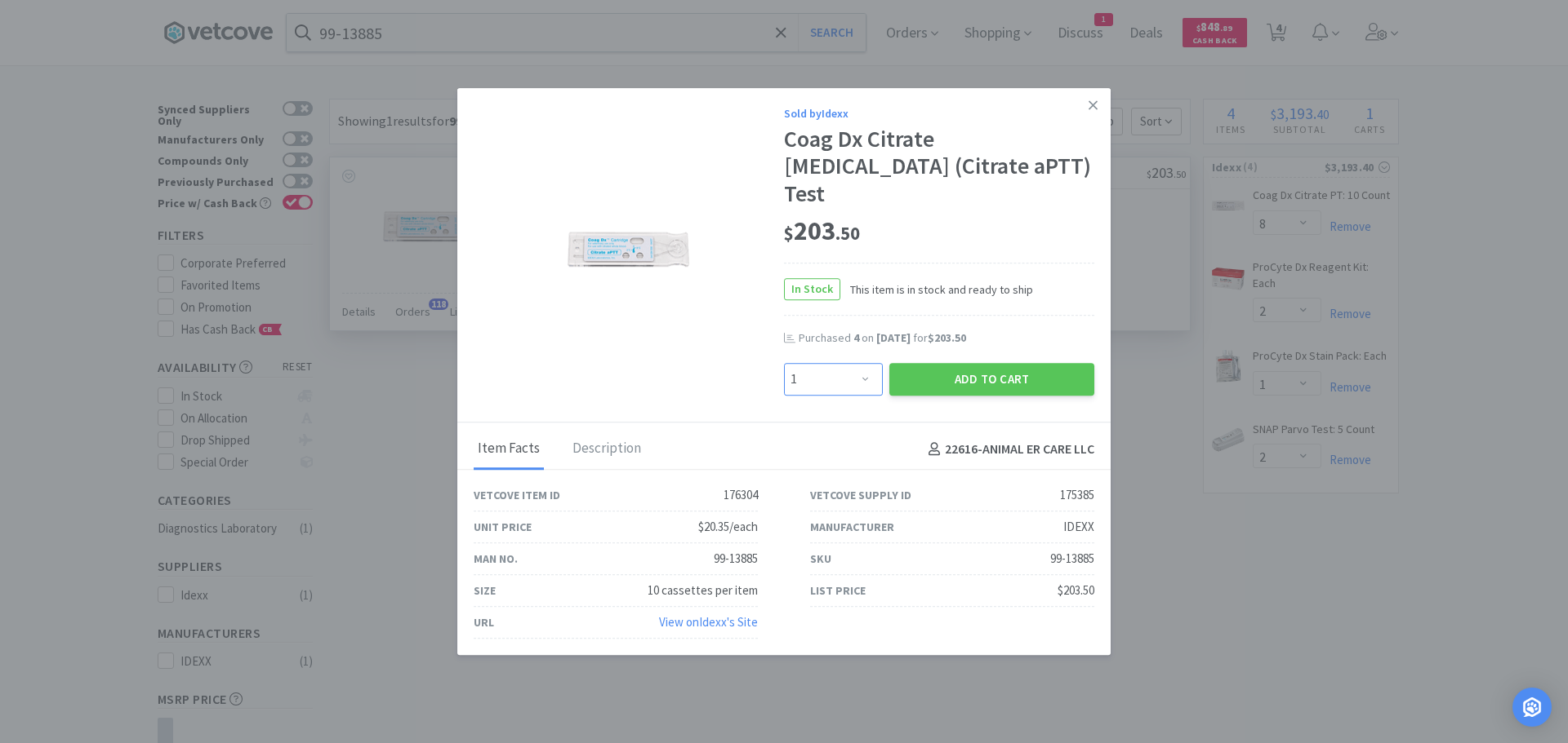
click at [856, 379] on select "Enter Quantity 1 2 3 4 5 6 7 8 9 10 11 12 13 14 15 16 17 18 19 20 Enter Quantity" at bounding box center [832, 379] width 99 height 32
select select "9"
click at [784, 363] on select "Enter Quantity 1 2 3 4 5 6 7 8 9 10 11 12 13 14 15 16 17 18 19 20 Enter Quantity" at bounding box center [832, 379] width 99 height 32
click at [919, 376] on button "Add to Cart" at bounding box center [991, 379] width 205 height 32
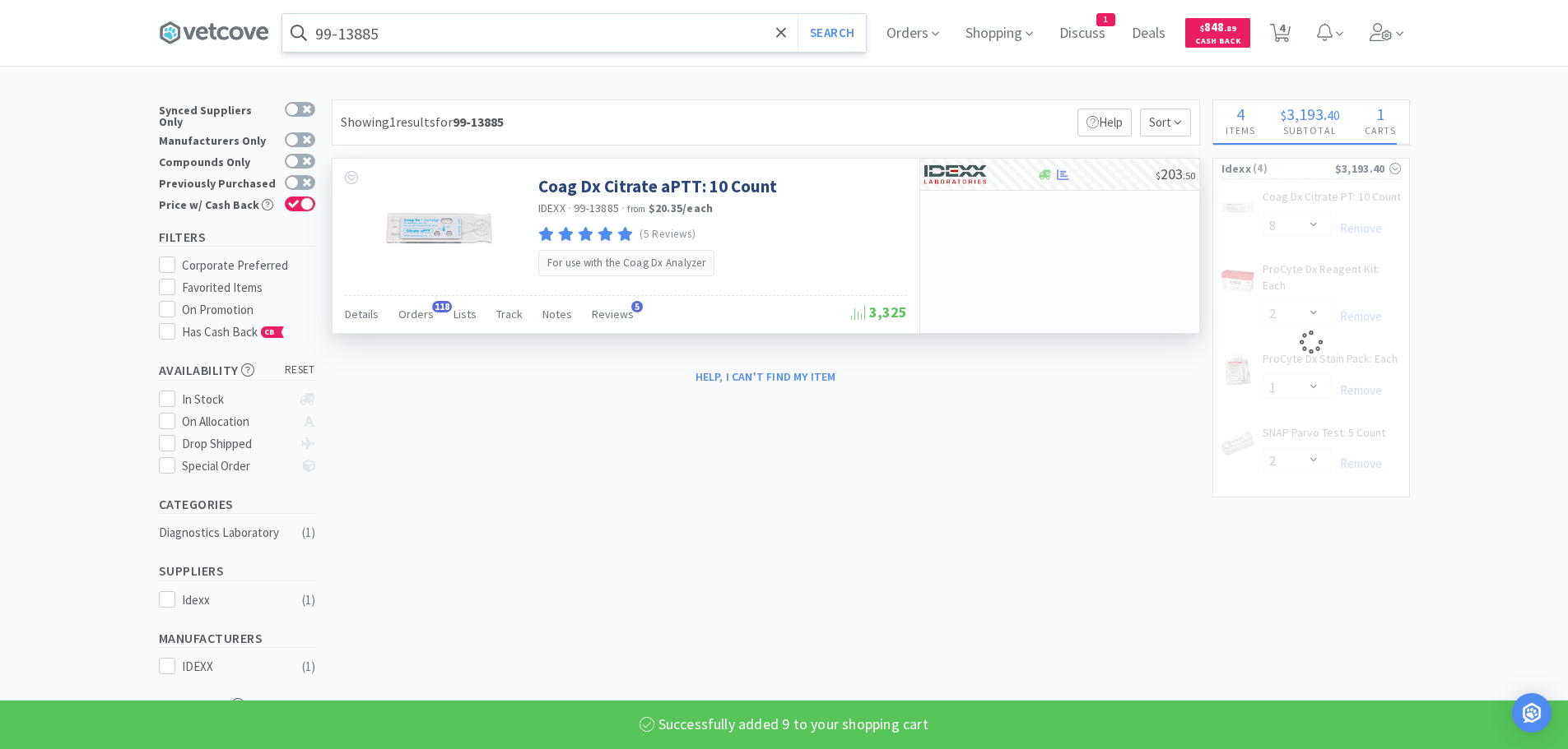
click at [550, 43] on input "99-13885" at bounding box center [574, 33] width 584 height 37
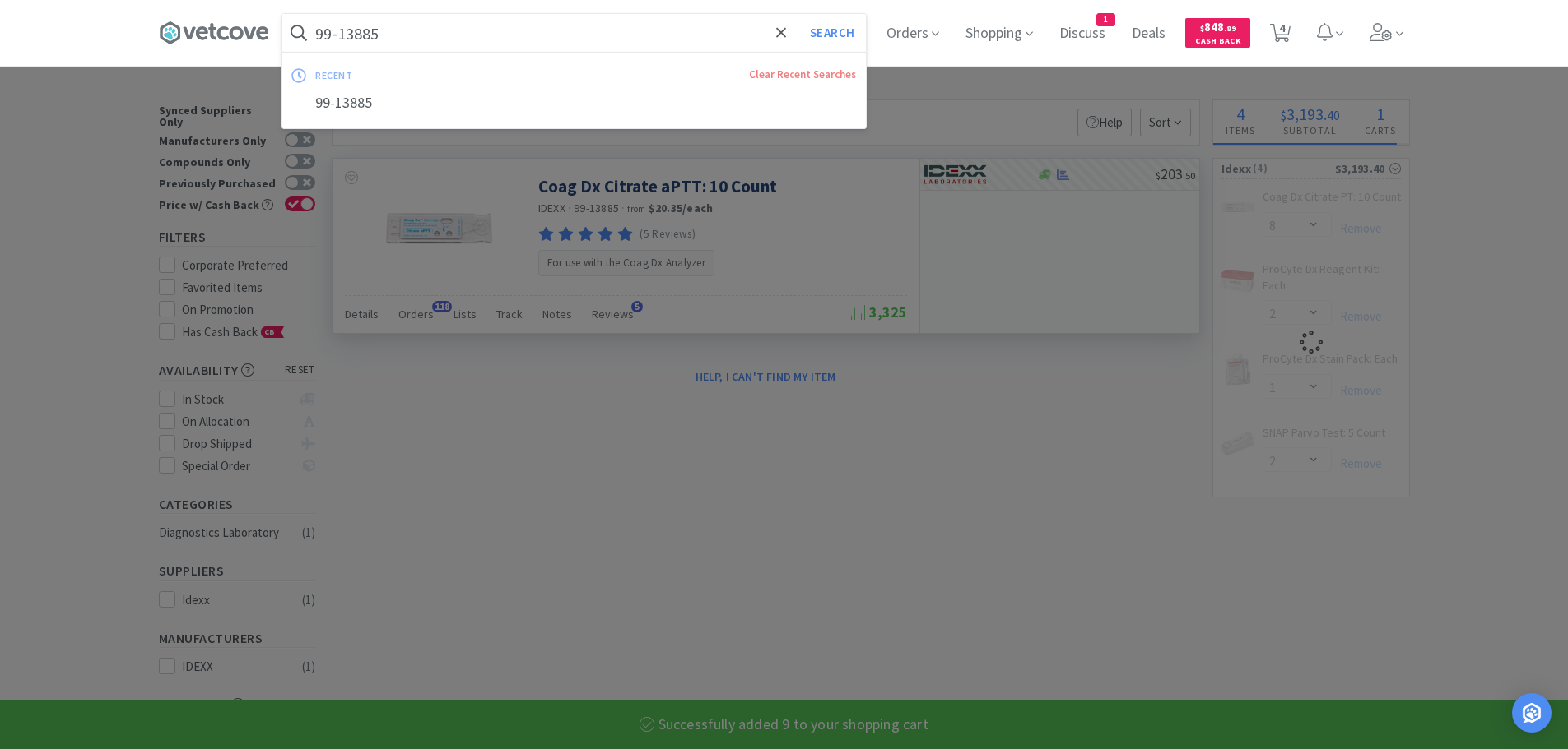
paste input "[PHONE_NUMBER]"
type input "[PHONE_NUMBER]"
select select "9"
select select "2"
select select "1"
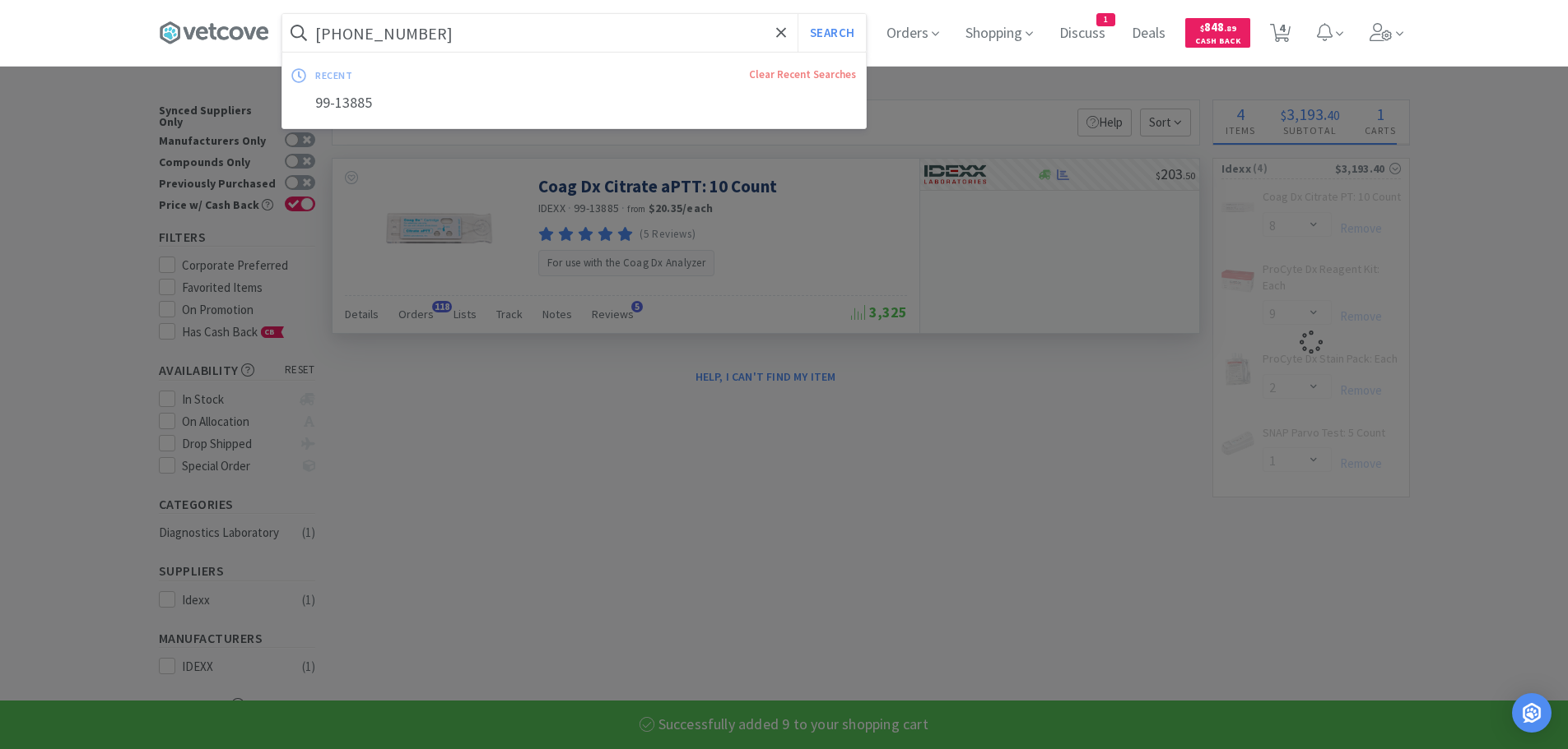
type input "[PHONE_NUMBER]"
click at [798, 14] on button "Search" at bounding box center [831, 33] width 68 height 37
select select "2"
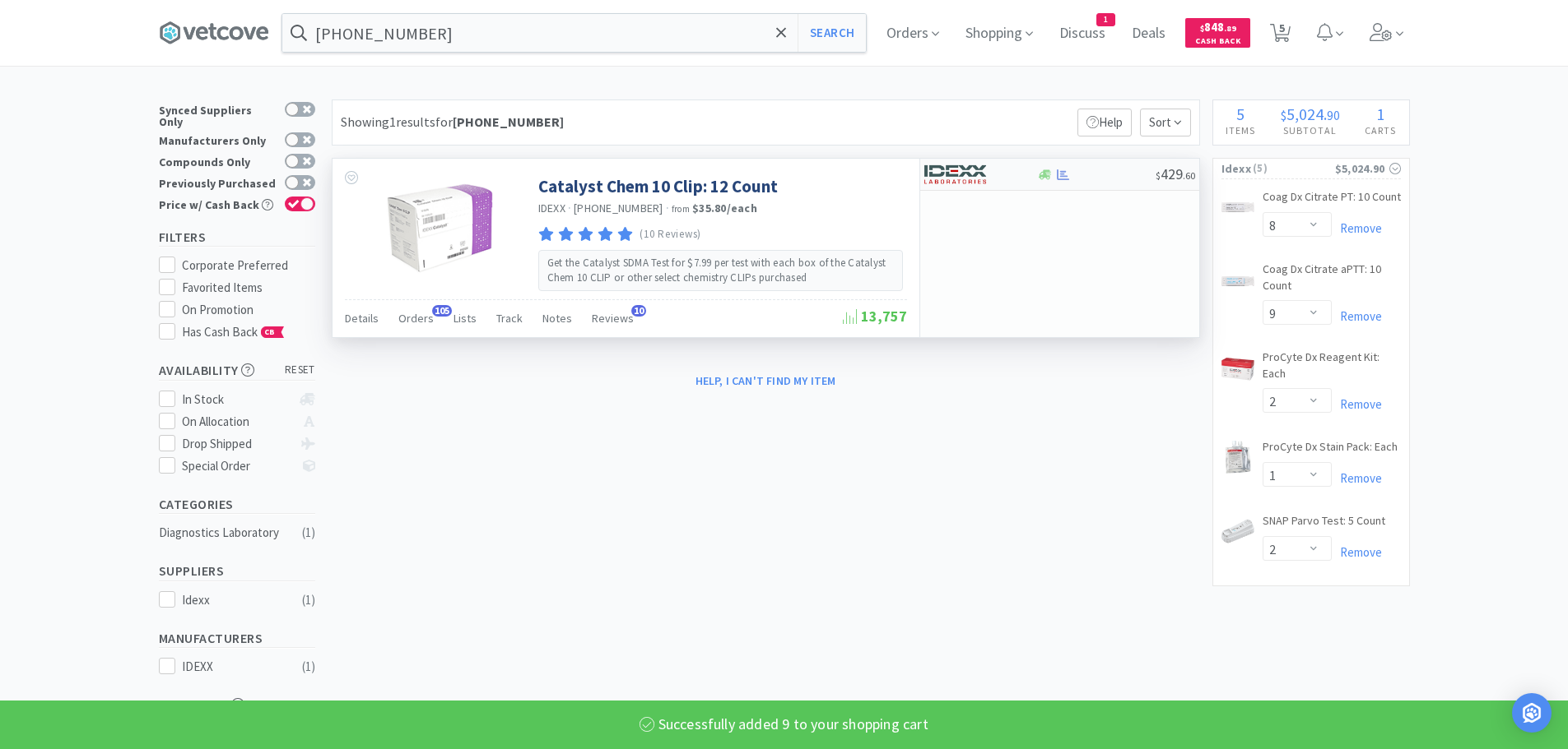
click at [1117, 173] on div at bounding box center [1096, 175] width 118 height 13
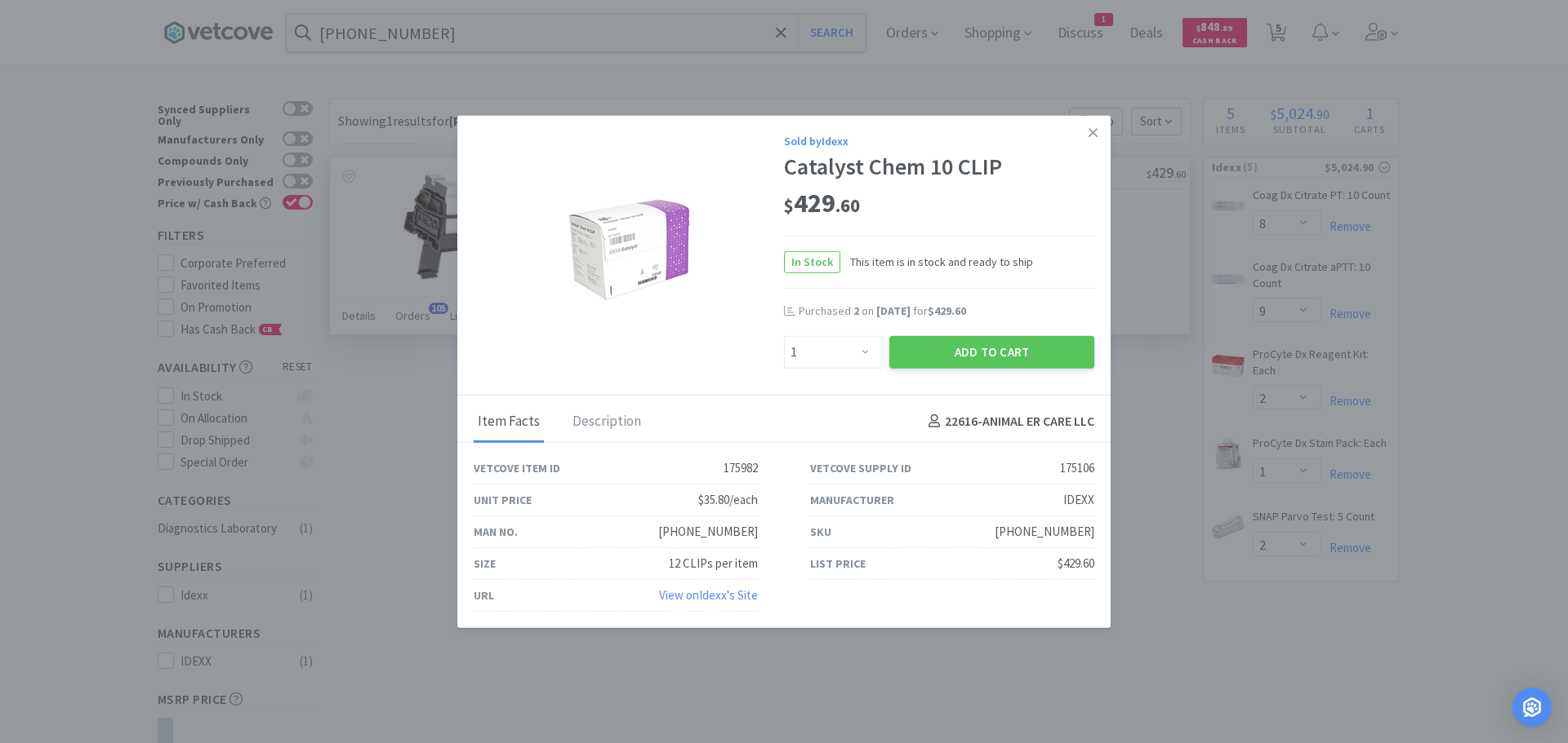
click at [839, 374] on div "Sold by Idexx Catalyst Chem 10 CLIP $ 429 . 60 In Stock This item is in stock a…" at bounding box center [784, 255] width 653 height 280
click at [835, 352] on select "Enter Quantity 1 2 3 4 5 6 7 8 9 10 11 12 13 14 15 16 17 18 19 20 Enter Quantity" at bounding box center [832, 351] width 99 height 32
select select "3"
click at [784, 336] on select "Enter Quantity 1 2 3 4 5 6 7 8 9 10 11 12 13 14 15 16 17 18 19 20 Enter Quantity" at bounding box center [832, 351] width 99 height 32
click at [905, 355] on button "Add to Cart" at bounding box center [991, 351] width 205 height 32
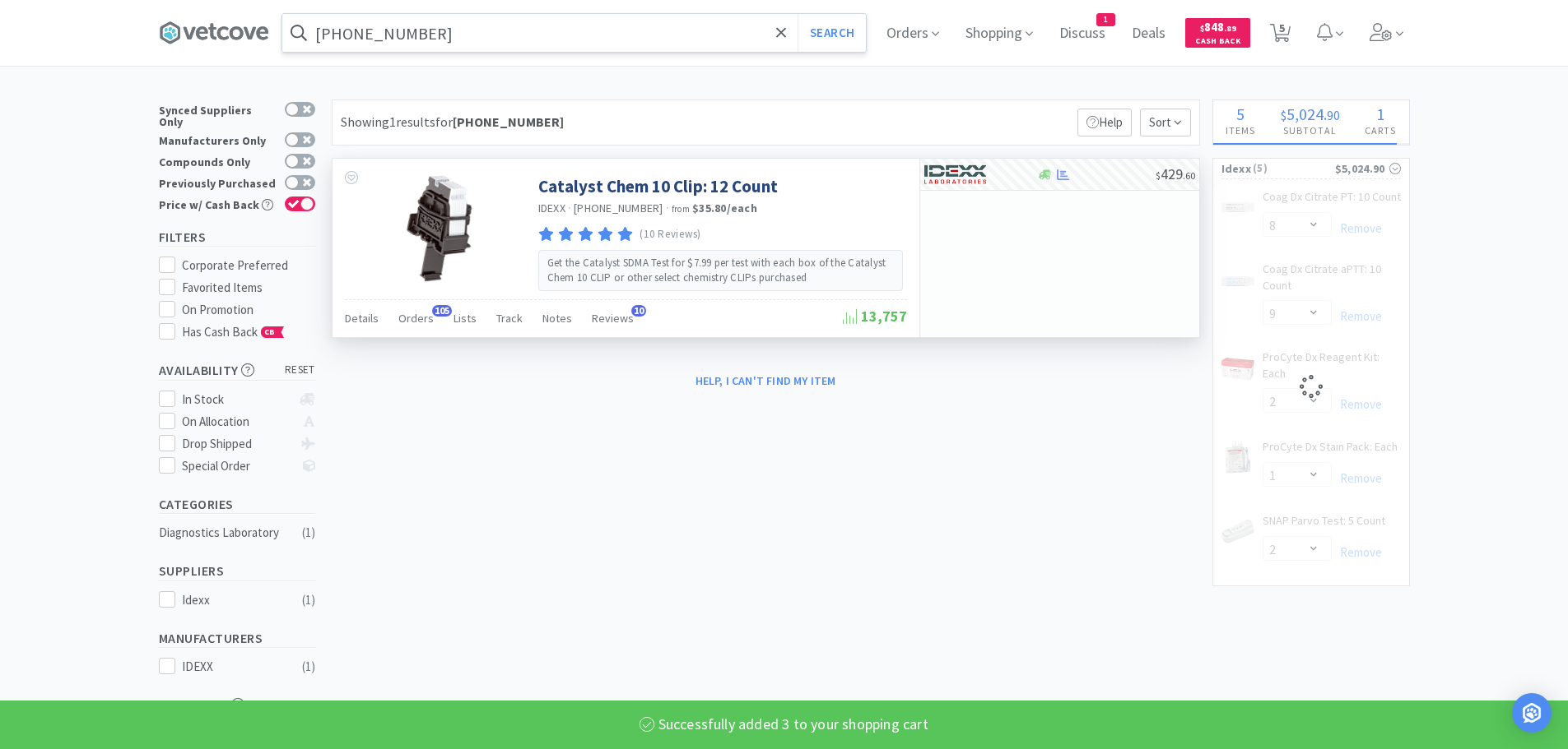
click at [498, 40] on input "[PHONE_NUMBER]" at bounding box center [574, 33] width 584 height 37
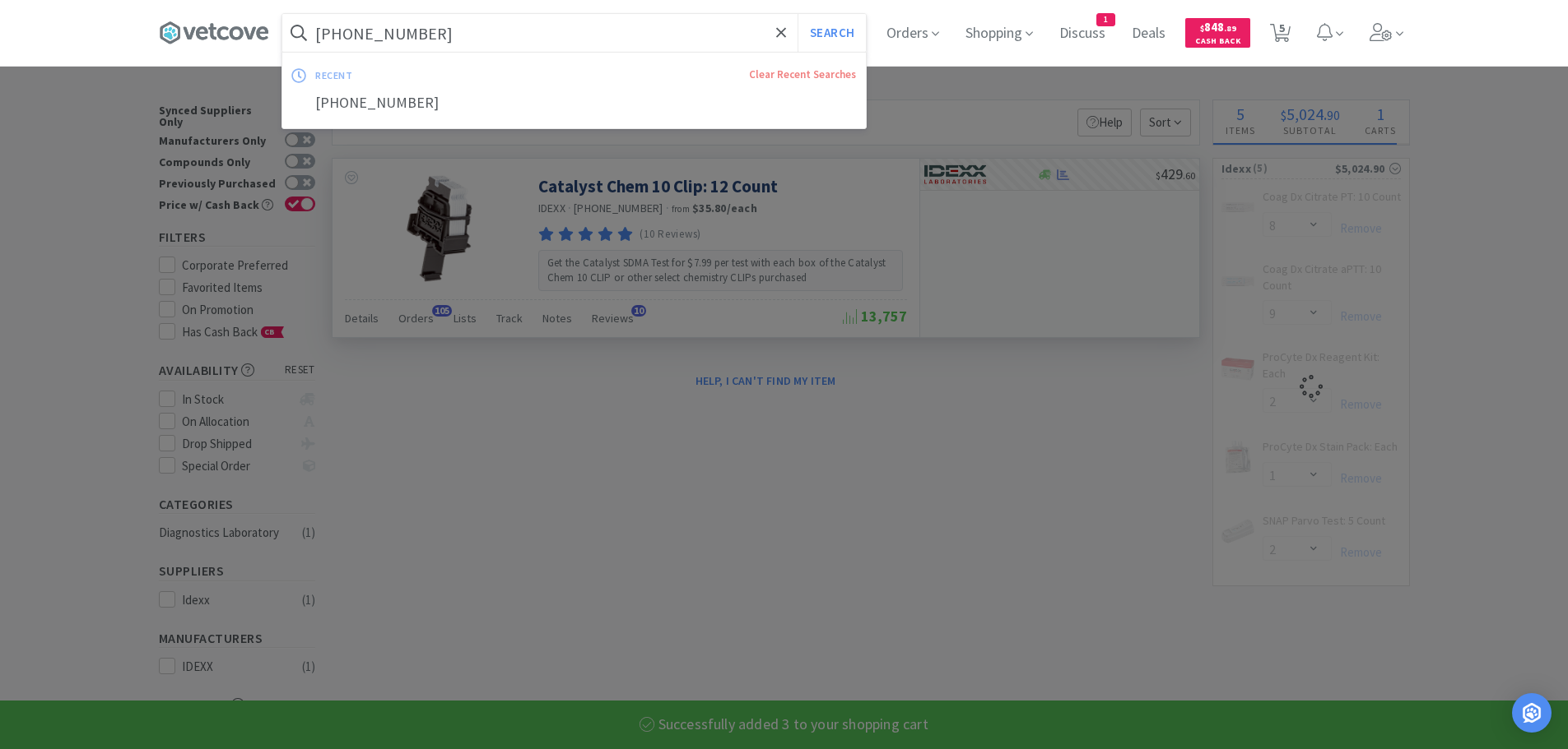
paste input "4"
type input "[PHONE_NUMBER]"
select select "3"
select select "8"
select select "9"
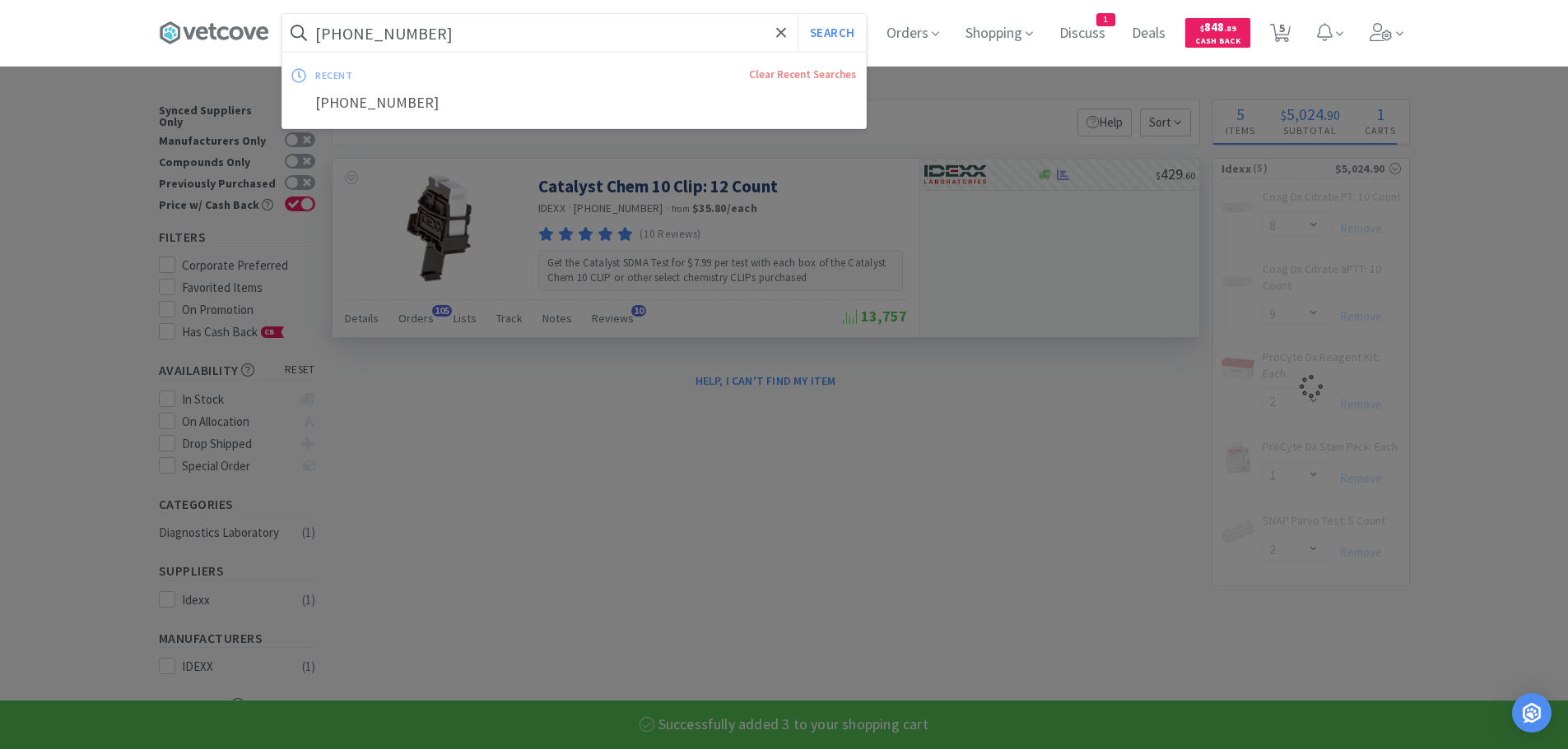
select select "2"
select select "1"
type input "[PHONE_NUMBER]"
click at [798, 14] on button "Search" at bounding box center [831, 33] width 68 height 37
select select "2"
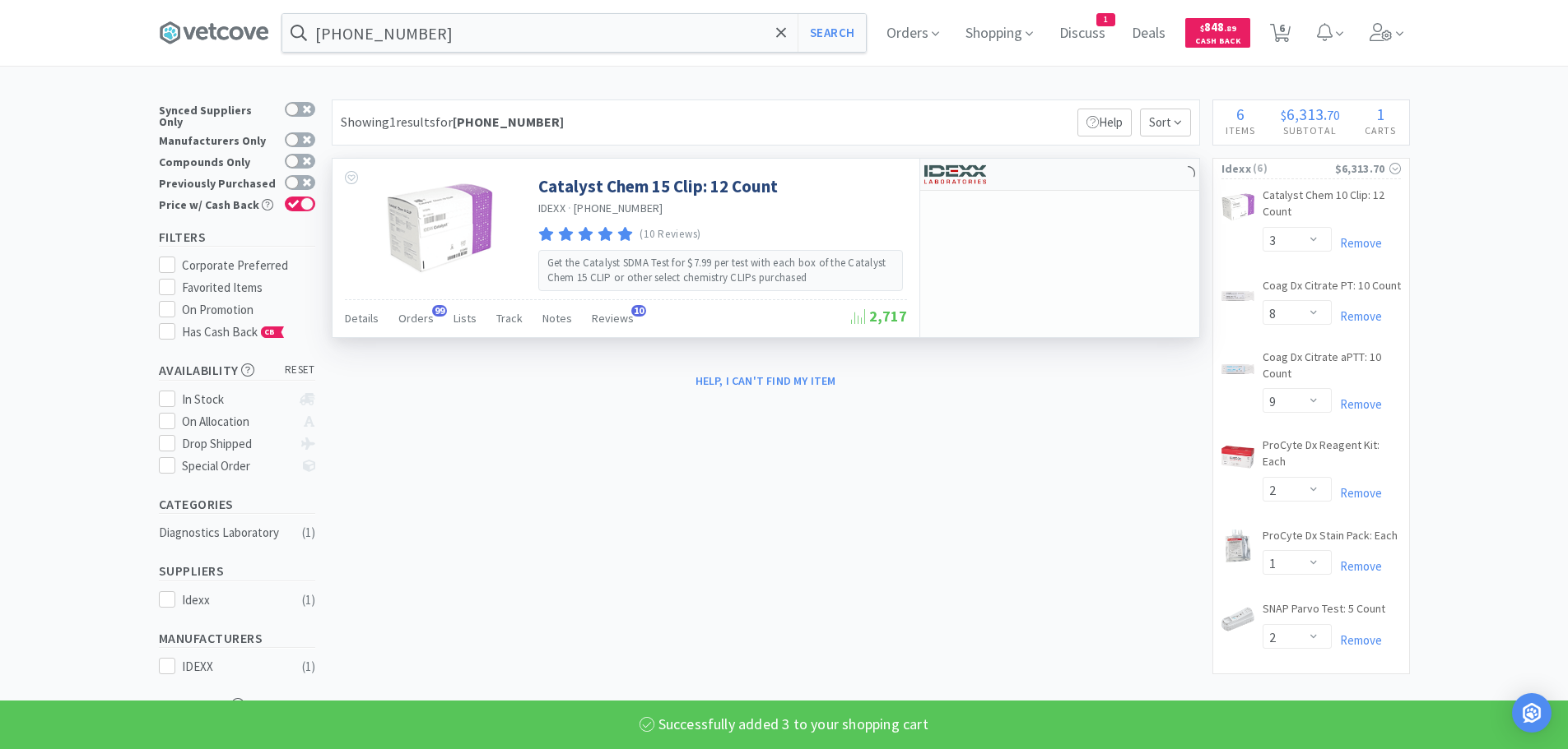
click at [1100, 166] on div at bounding box center [1059, 175] width 279 height 33
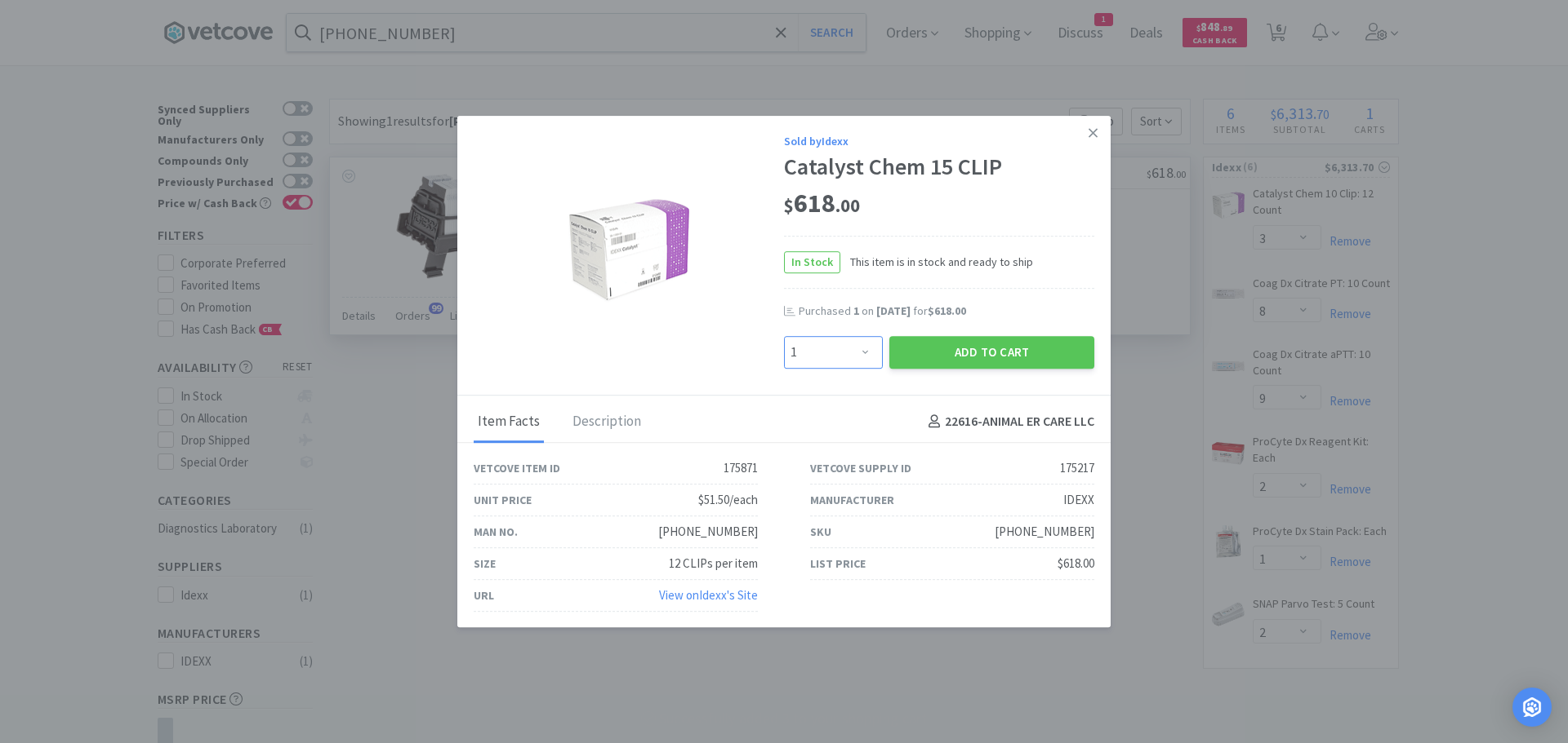
click at [818, 360] on select "Enter Quantity 1 2 3 4 5 6 7 8 9 10 11 12 13 14 15 16 17 18 19 20 Enter Quantity" at bounding box center [832, 351] width 99 height 32
select select "2"
click at [784, 336] on select "Enter Quantity 1 2 3 4 5 6 7 8 9 10 11 12 13 14 15 16 17 18 19 20 Enter Quantity" at bounding box center [832, 351] width 99 height 32
click at [892, 346] on button "Add to Cart" at bounding box center [991, 351] width 205 height 32
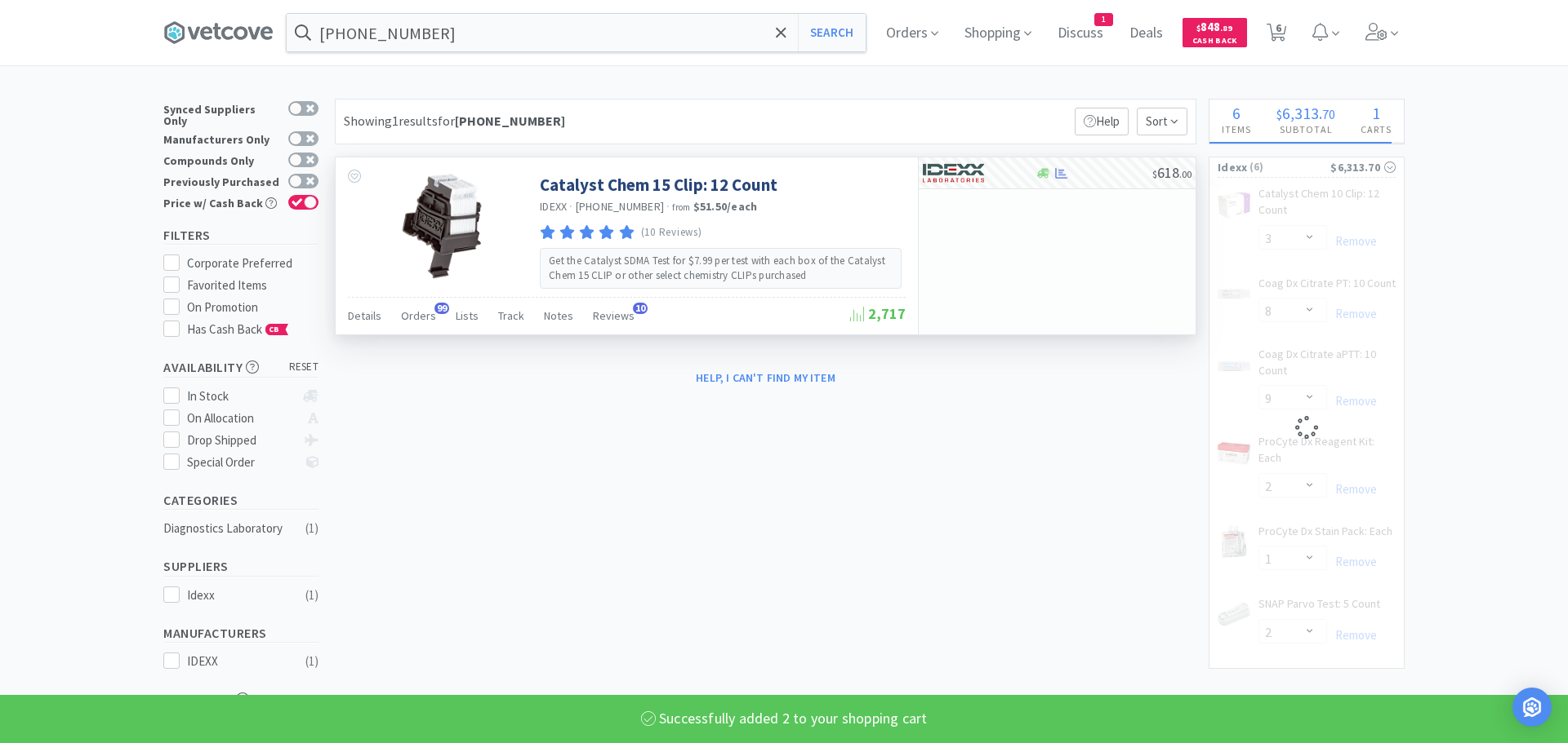
select select "2"
select select "8"
select select "9"
select select "2"
select select "1"
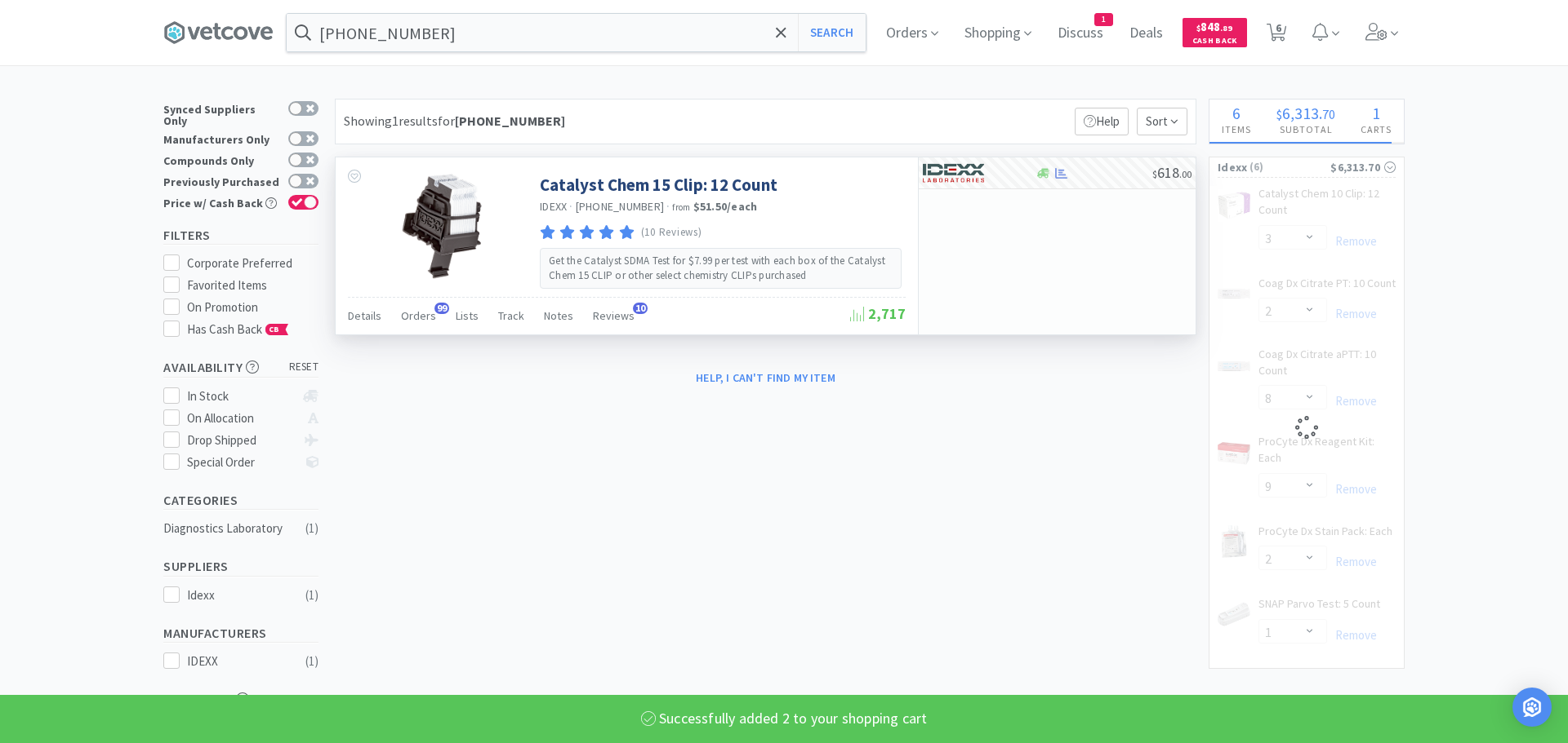
select select "2"
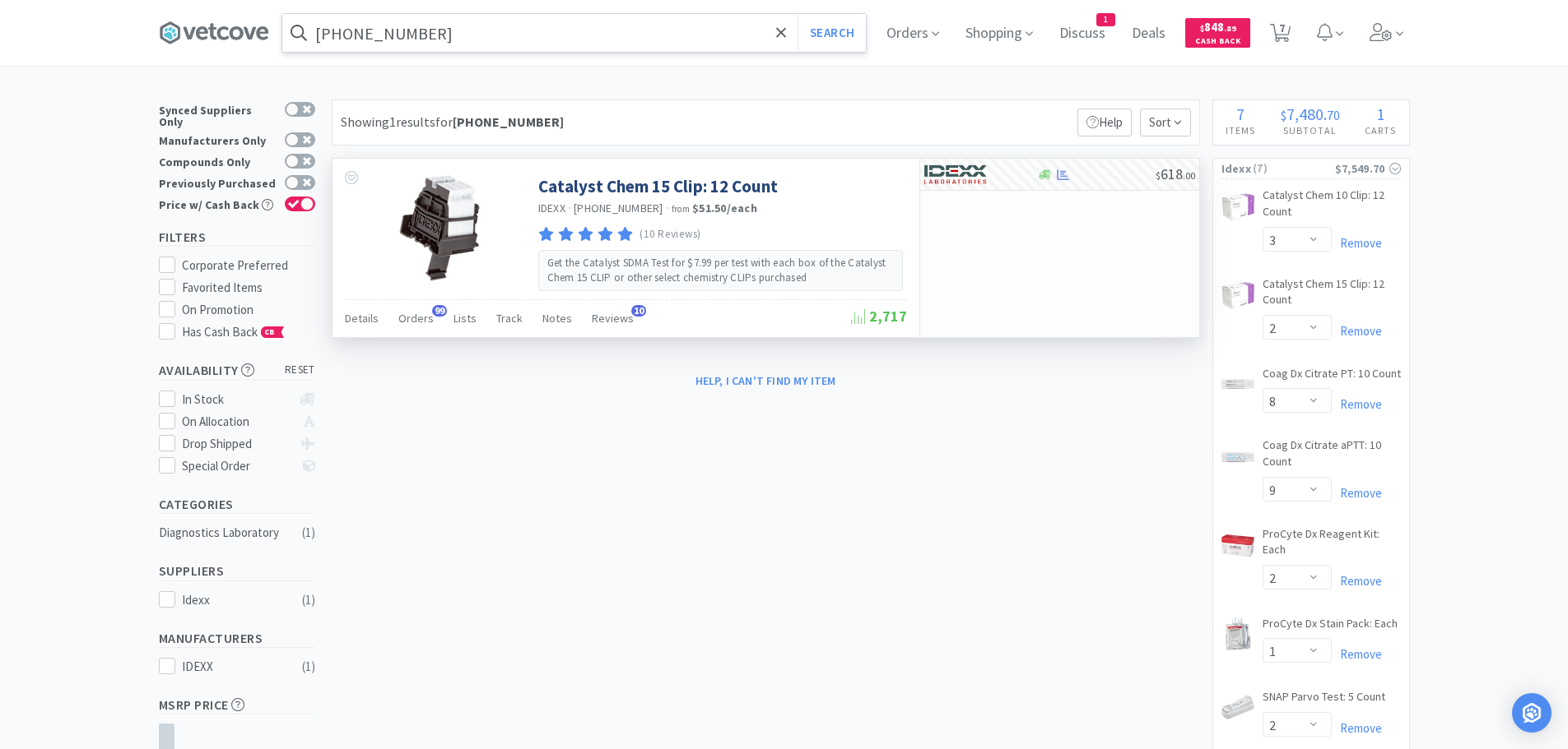
click at [529, 28] on input "[PHONE_NUMBER]" at bounding box center [574, 33] width 584 height 37
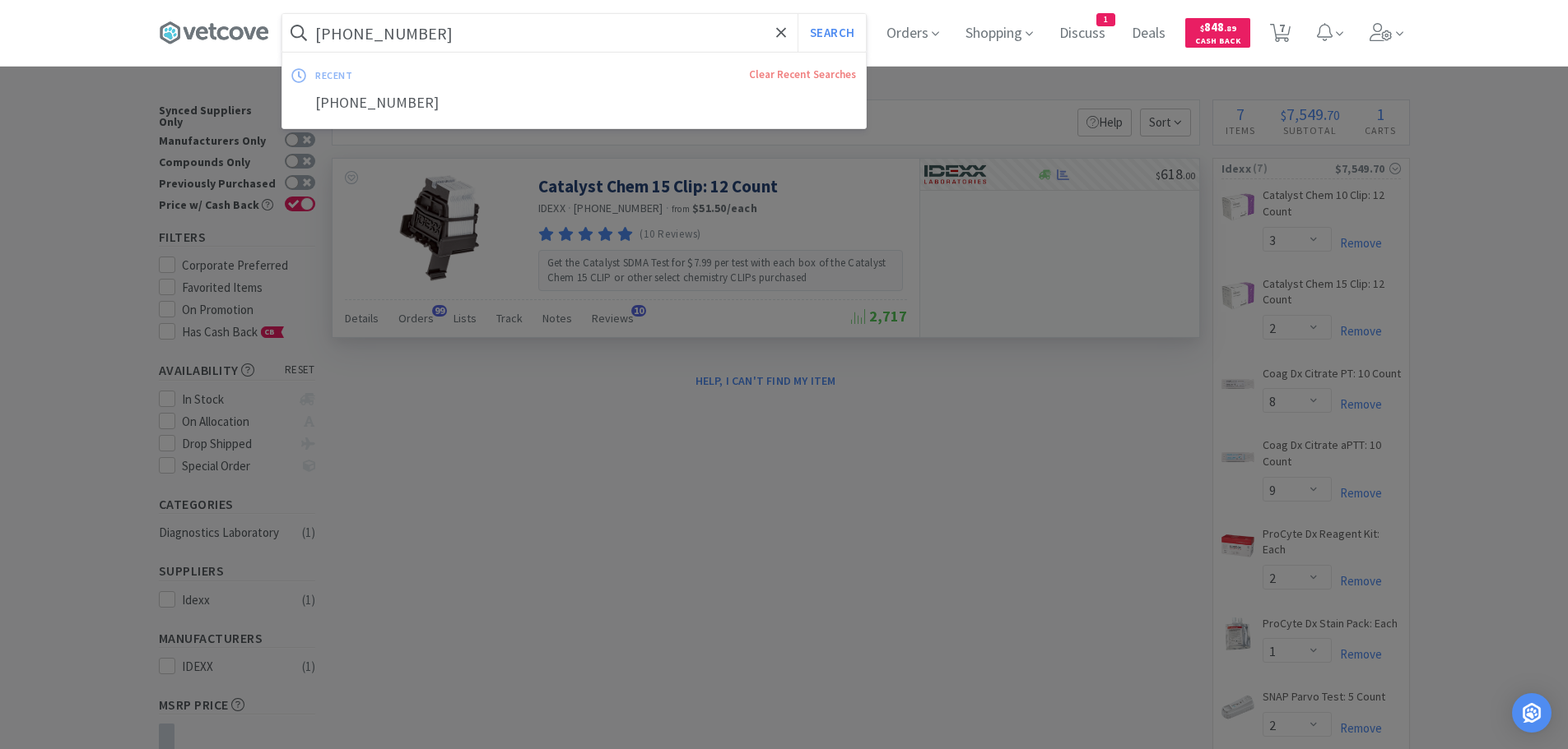
paste input "3-02"
type input "[PHONE_NUMBER]"
click at [798, 14] on button "Search" at bounding box center [831, 33] width 68 height 37
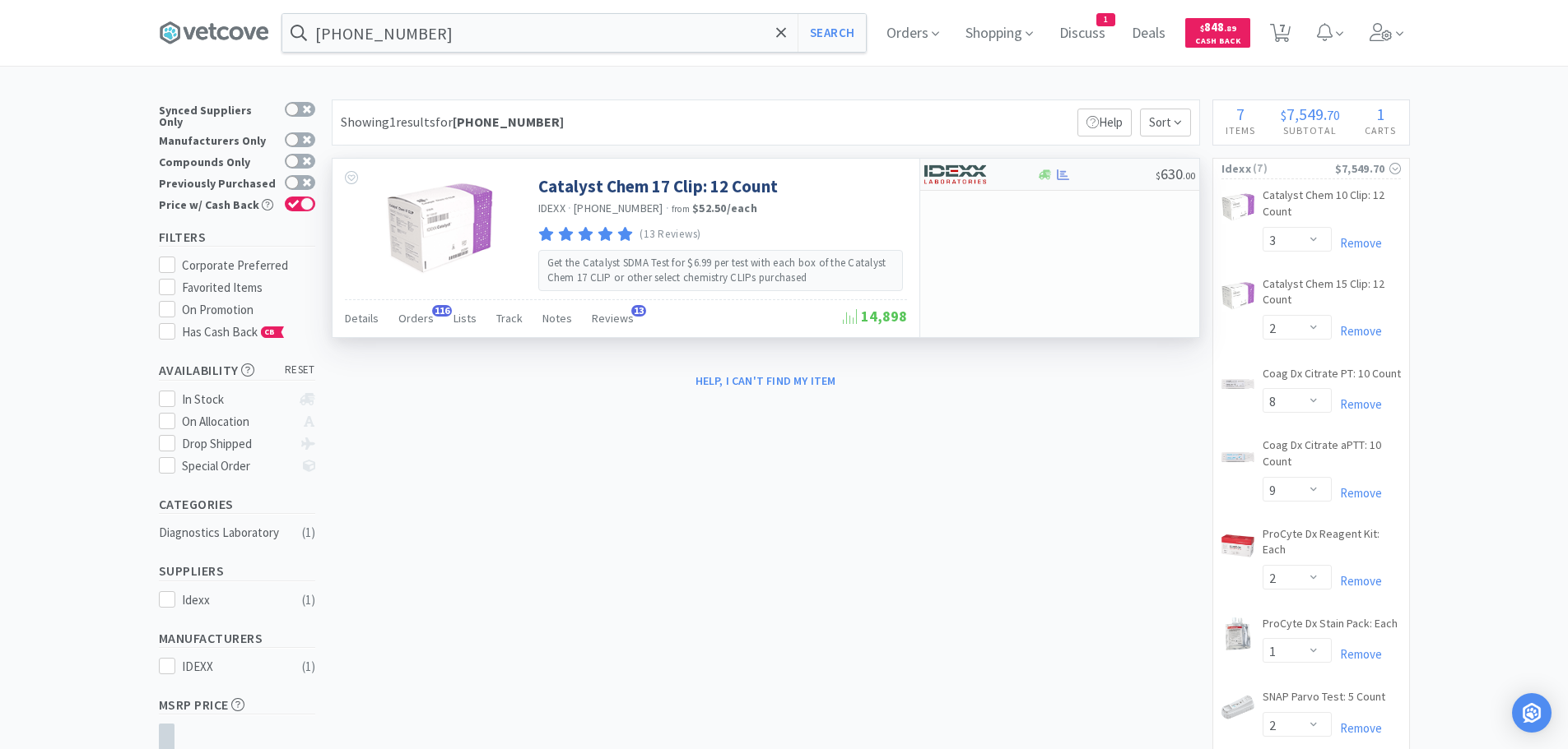
click at [1132, 181] on div "$ 630 . 00" at bounding box center [1059, 175] width 279 height 33
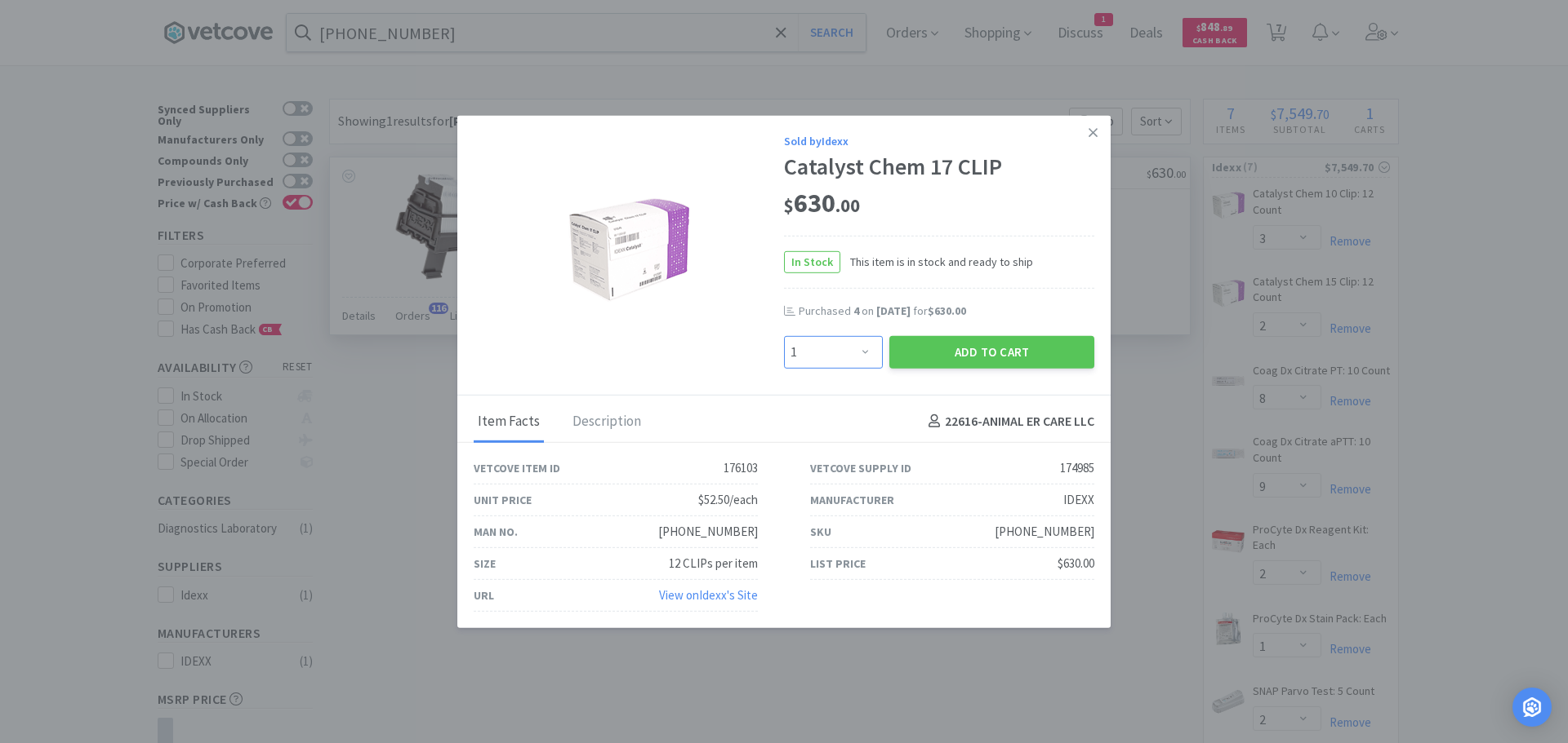
click at [837, 341] on select "Enter Quantity 1 2 3 4 5 6 7 8 9 10 11 12 13 14 15 16 17 18 19 20 Enter Quantity" at bounding box center [832, 351] width 99 height 32
select select "6"
click at [784, 336] on select "Enter Quantity 1 2 3 4 5 6 7 8 9 10 11 12 13 14 15 16 17 18 19 20 Enter Quantity" at bounding box center [832, 351] width 99 height 32
click at [916, 346] on button "Add to Cart" at bounding box center [991, 351] width 205 height 32
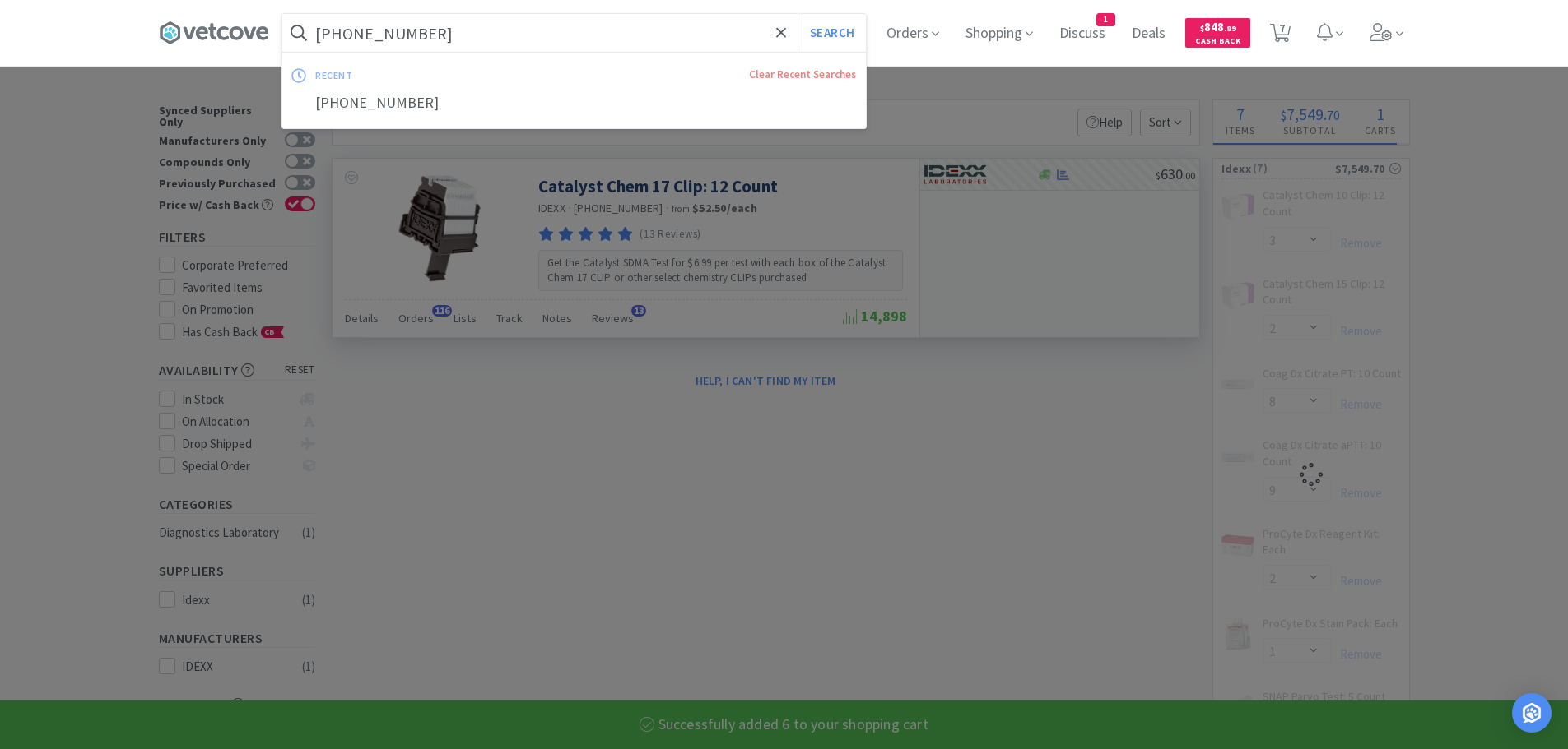
click at [503, 33] on input "[PHONE_NUMBER]" at bounding box center [574, 33] width 584 height 37
paste input "67-01"
type input "[PHONE_NUMBER]"
select select "6"
select select "8"
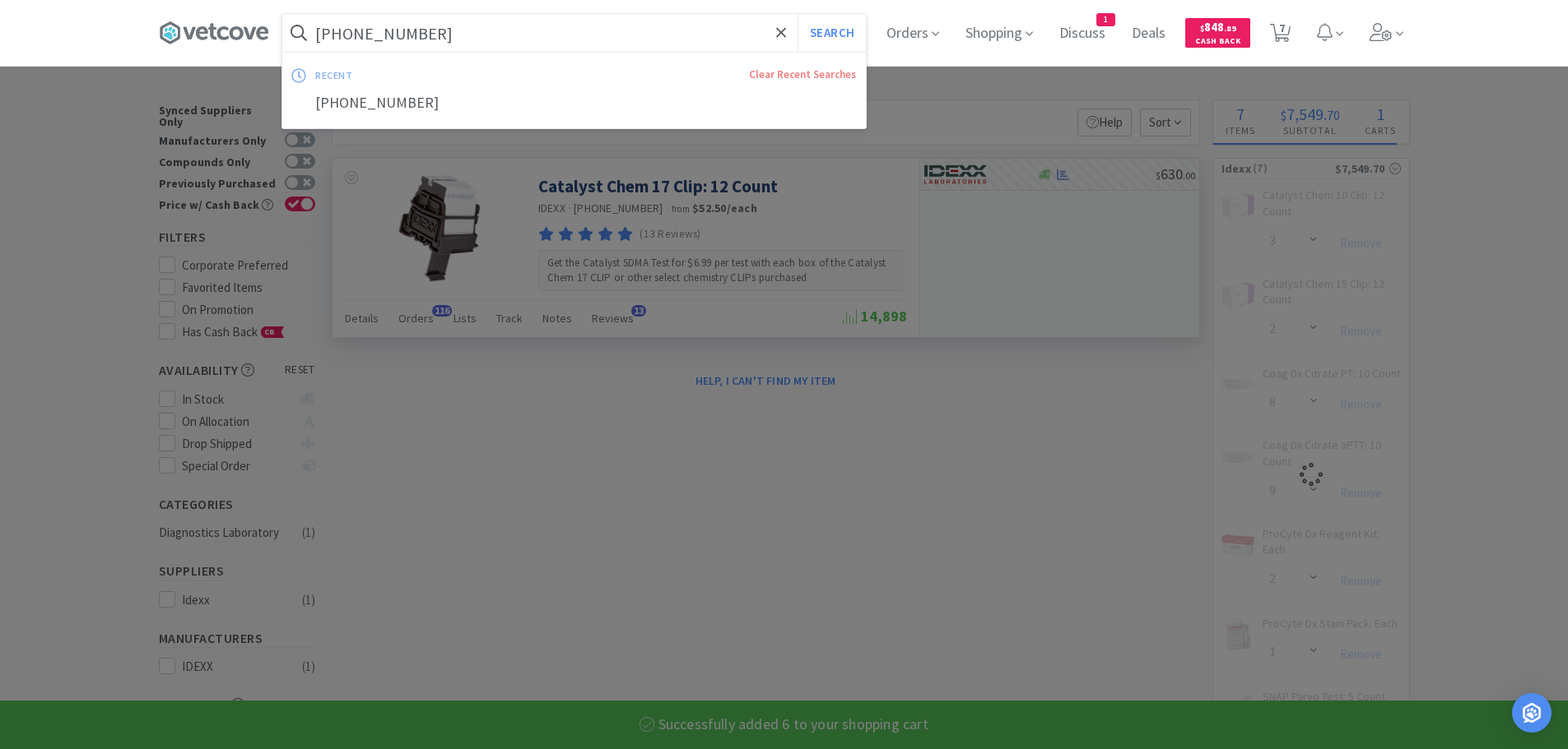
select select "9"
select select "2"
select select "1"
type input "[PHONE_NUMBER]"
click at [798, 14] on button "Search" at bounding box center [831, 33] width 68 height 37
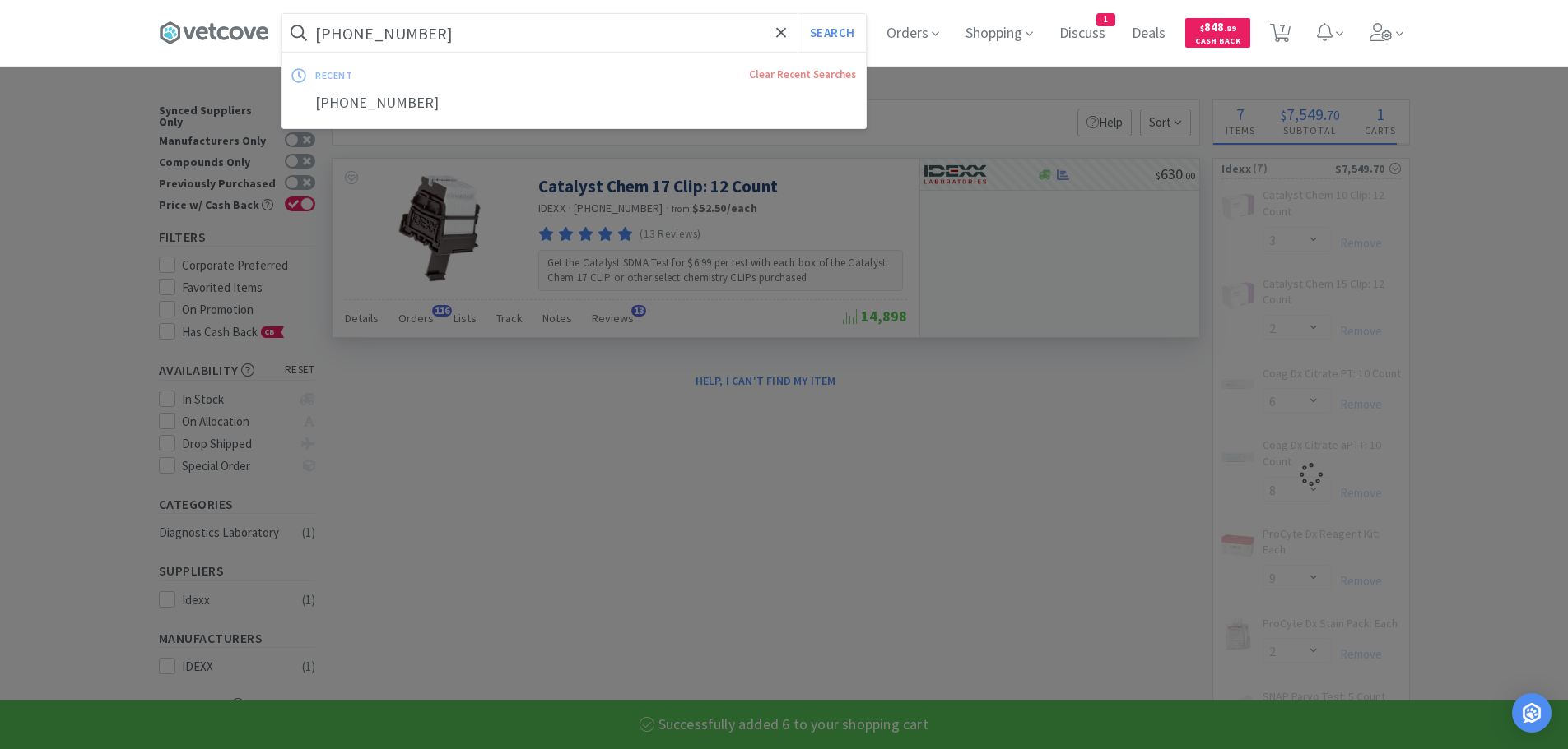
select select "2"
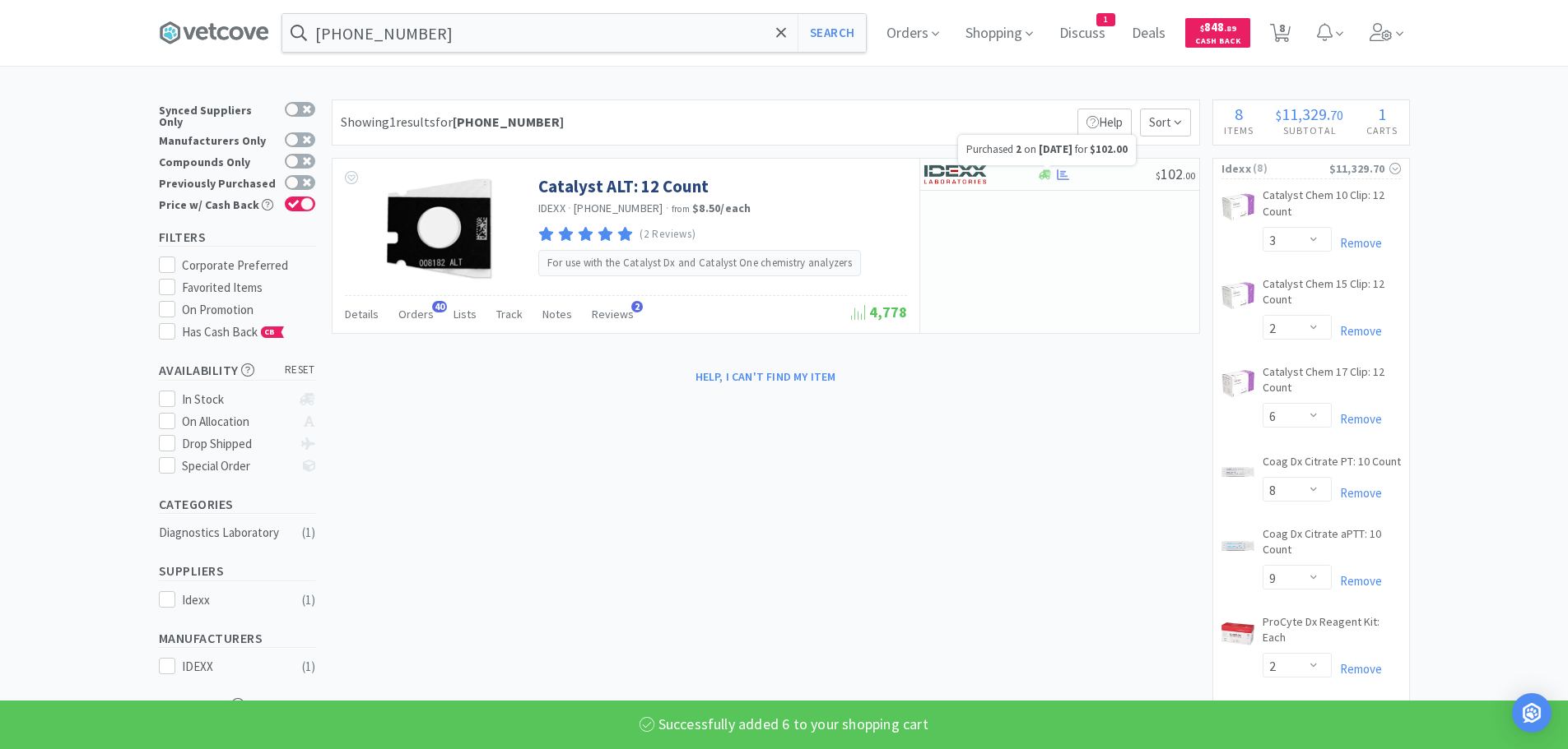
click at [1097, 161] on div "Purchased 2 on [DATE] for $102.00" at bounding box center [1047, 150] width 178 height 31
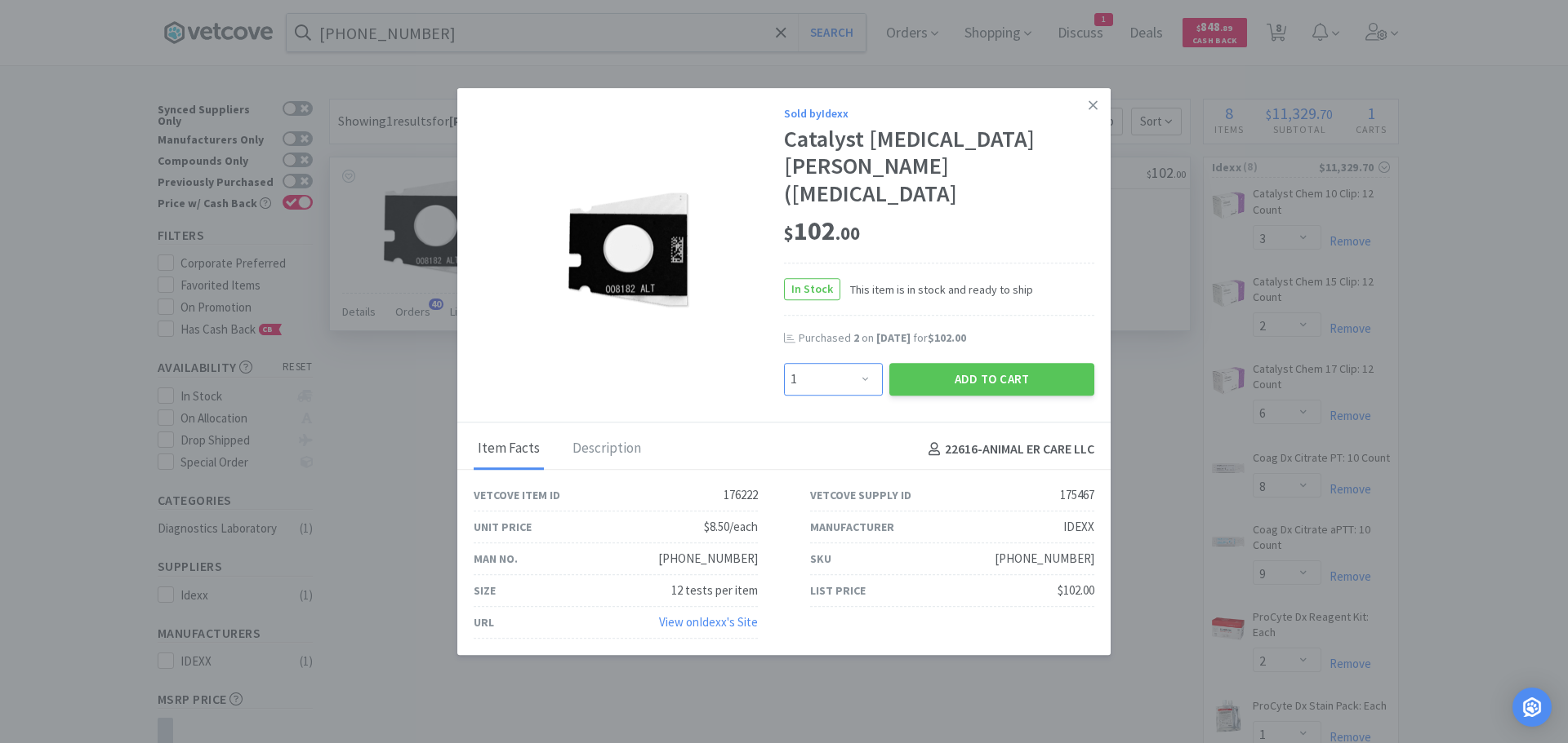
click at [837, 363] on select "Enter Quantity 1 2 3 4 5 6 7 8 9 10 11 12 13 14 15 16 17 18 19 20 Enter Quantity" at bounding box center [832, 379] width 99 height 32
select select "2"
click at [784, 363] on select "Enter Quantity 1 2 3 4 5 6 7 8 9 10 11 12 13 14 15 16 17 18 19 20 Enter Quantity" at bounding box center [832, 379] width 99 height 32
click at [882, 363] on select "Enter Quantity 1 2 3 4 5 6 7 8 9 10 11 12 13 14 15 16 17 18 19 20 Enter Quantity" at bounding box center [832, 379] width 99 height 32
click at [901, 363] on button "Add to Cart" at bounding box center [991, 379] width 205 height 32
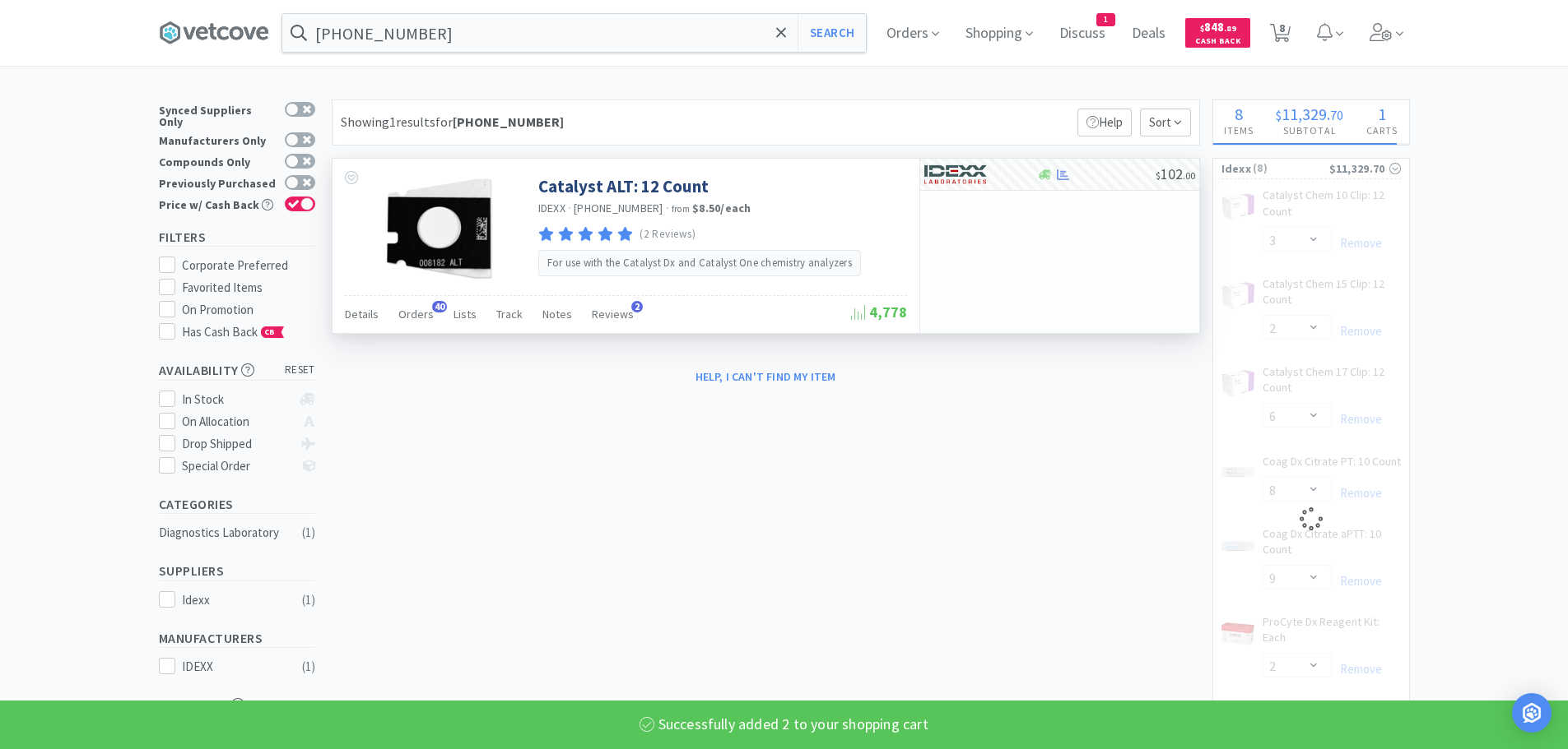
click at [502, 29] on input "[PHONE_NUMBER]" at bounding box center [574, 33] width 584 height 37
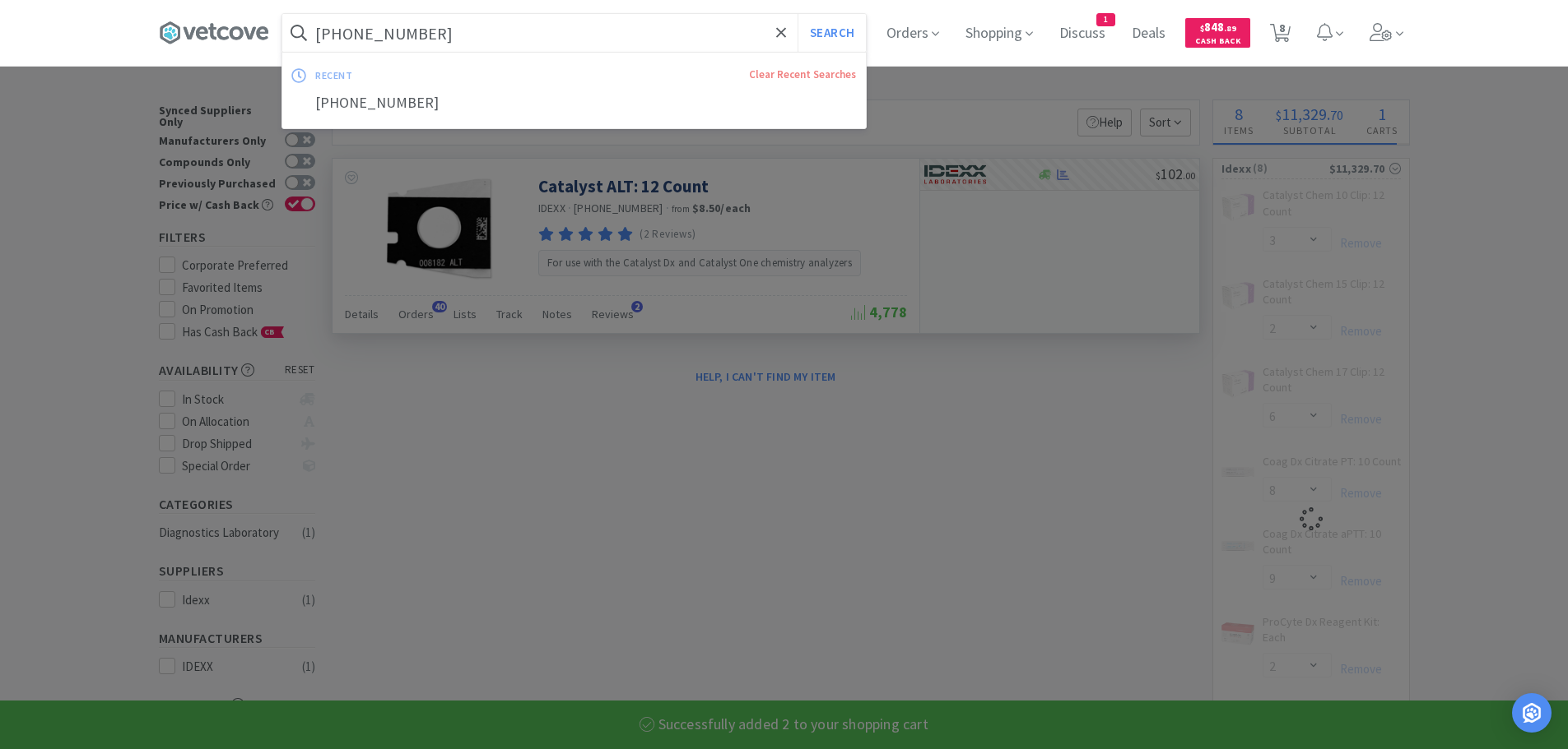
paste input "9-0018136"
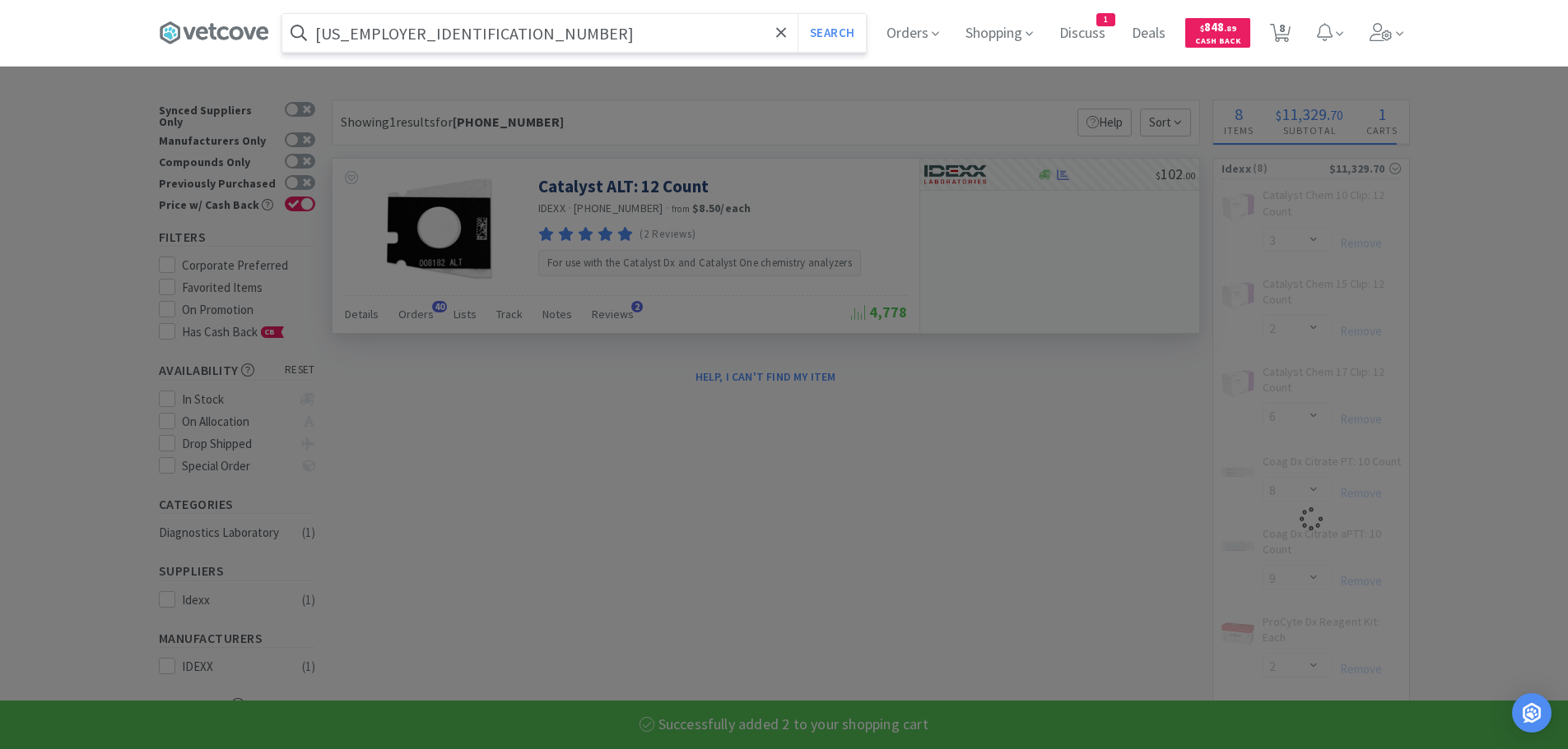
type input "[US_EMPLOYER_IDENTIFICATION_NUMBER]"
click at [798, 14] on button "Search" at bounding box center [831, 33] width 68 height 37
select select "2"
select select "3"
select select "2"
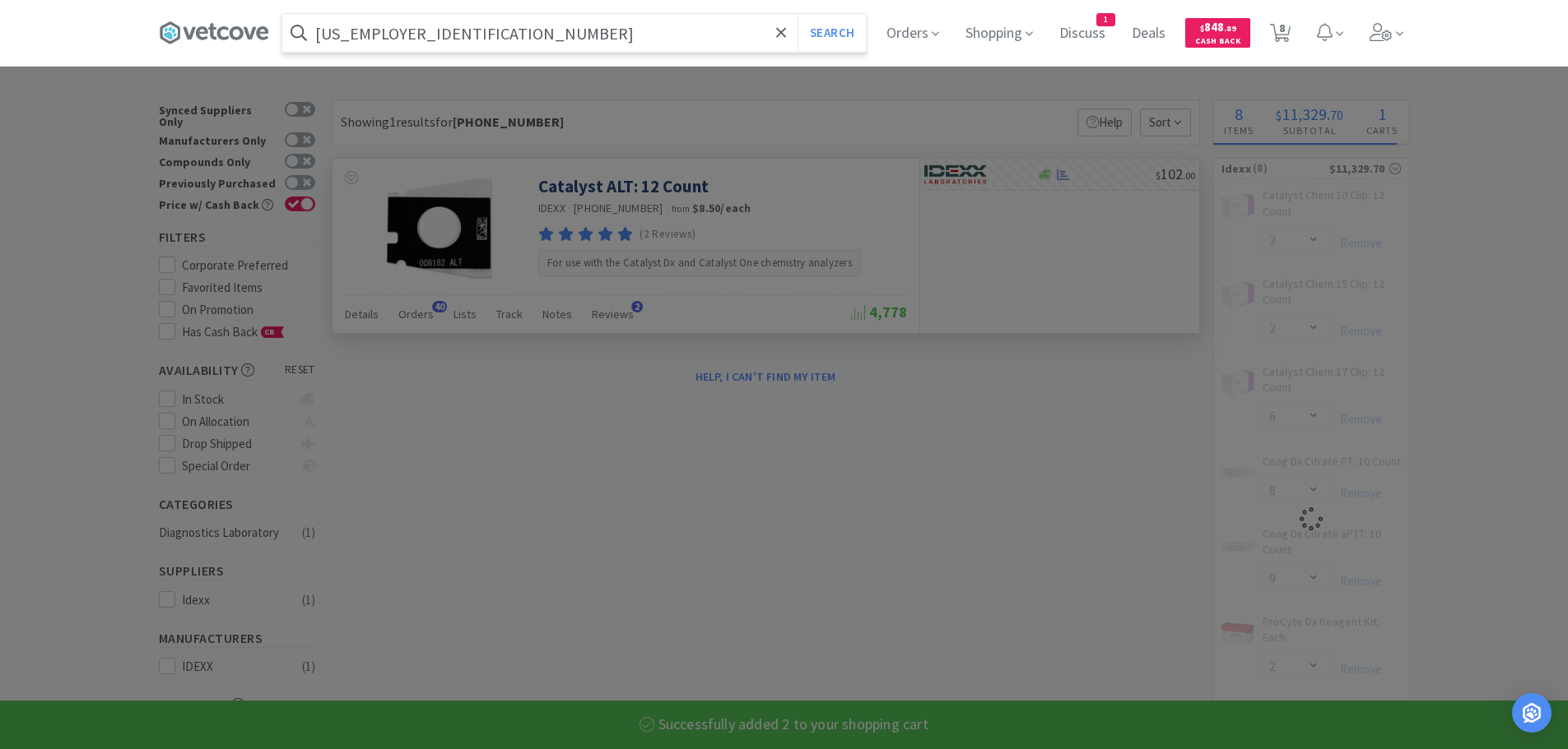
select select "6"
select select "8"
select select "9"
select select "2"
select select "1"
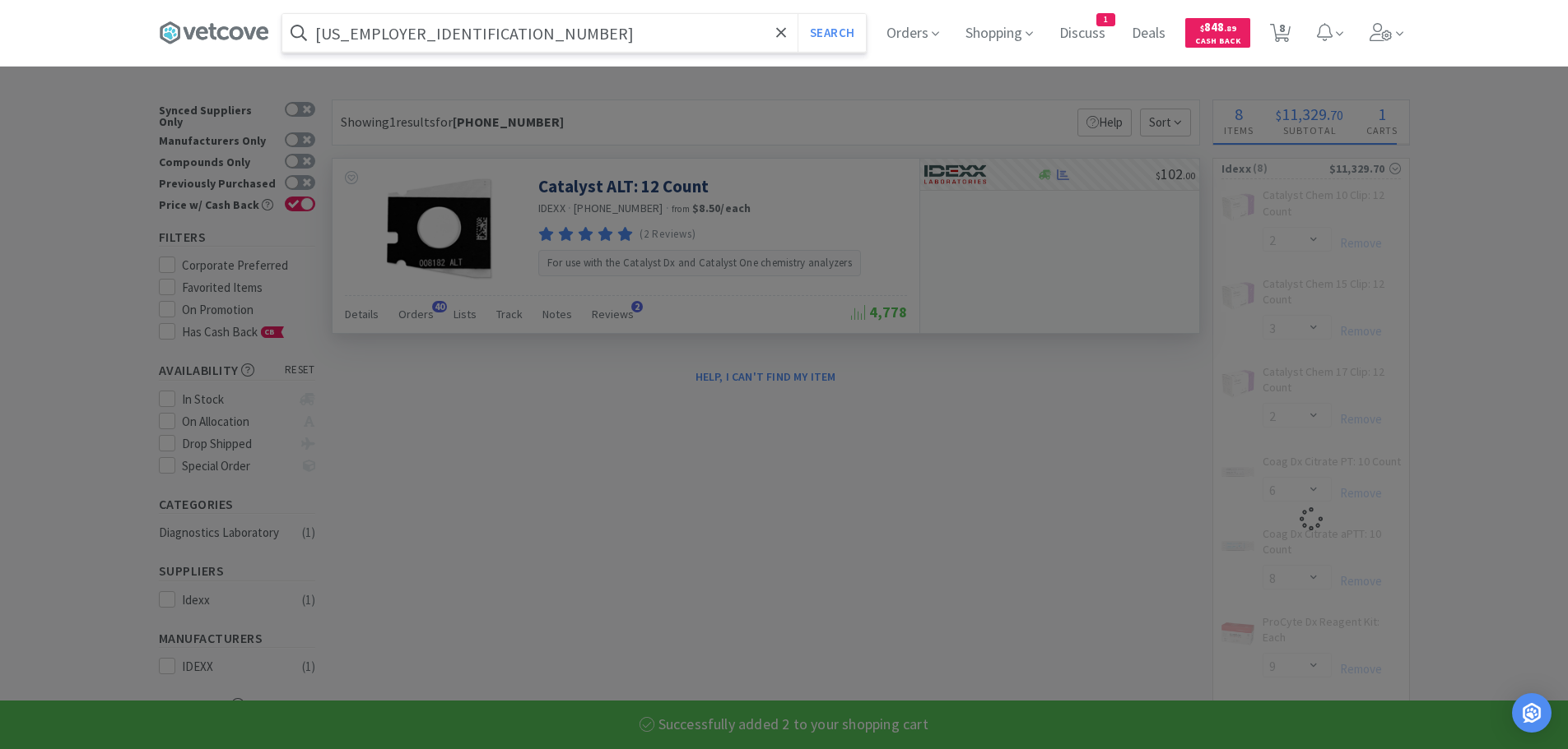
select select "2"
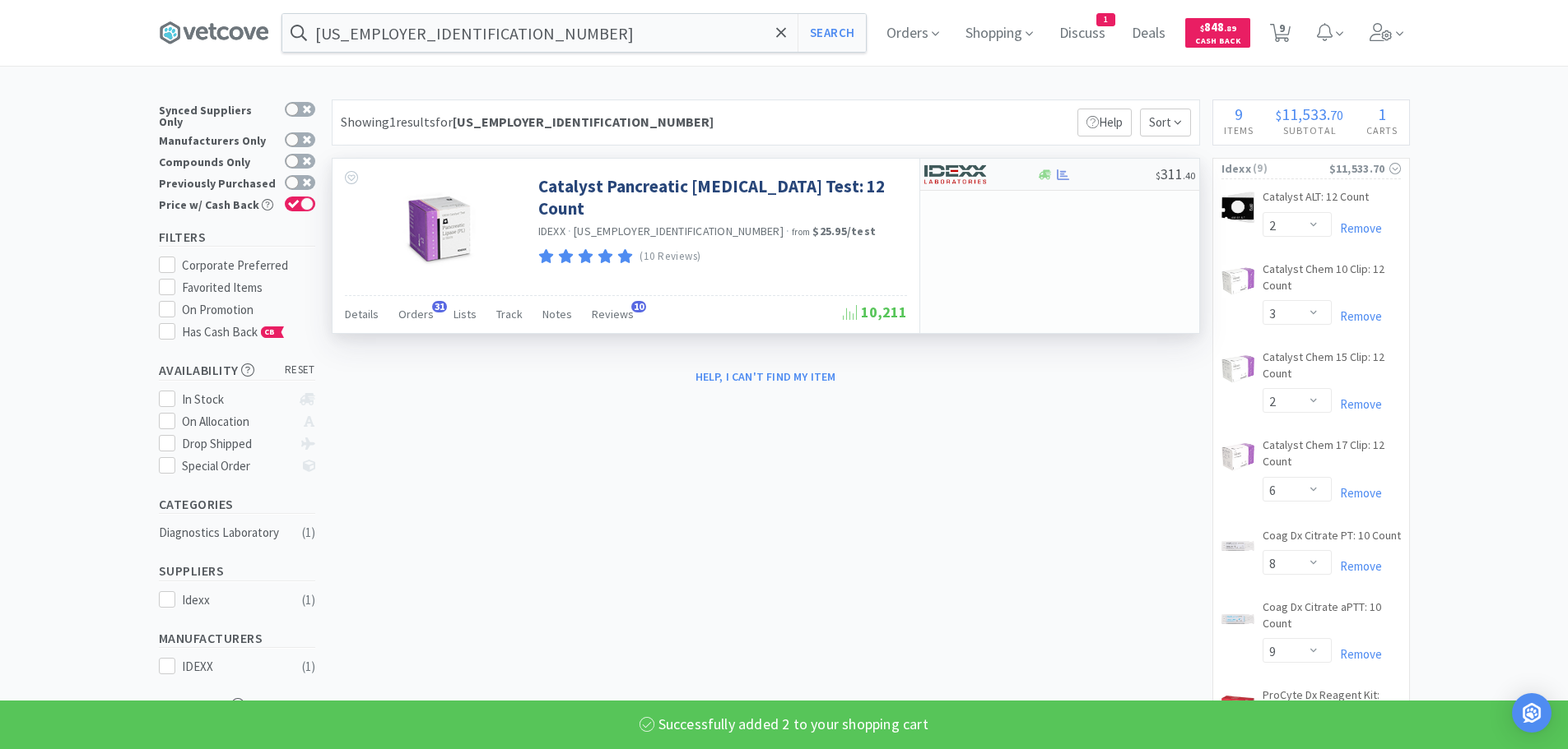
click at [1100, 171] on div at bounding box center [1096, 175] width 118 height 13
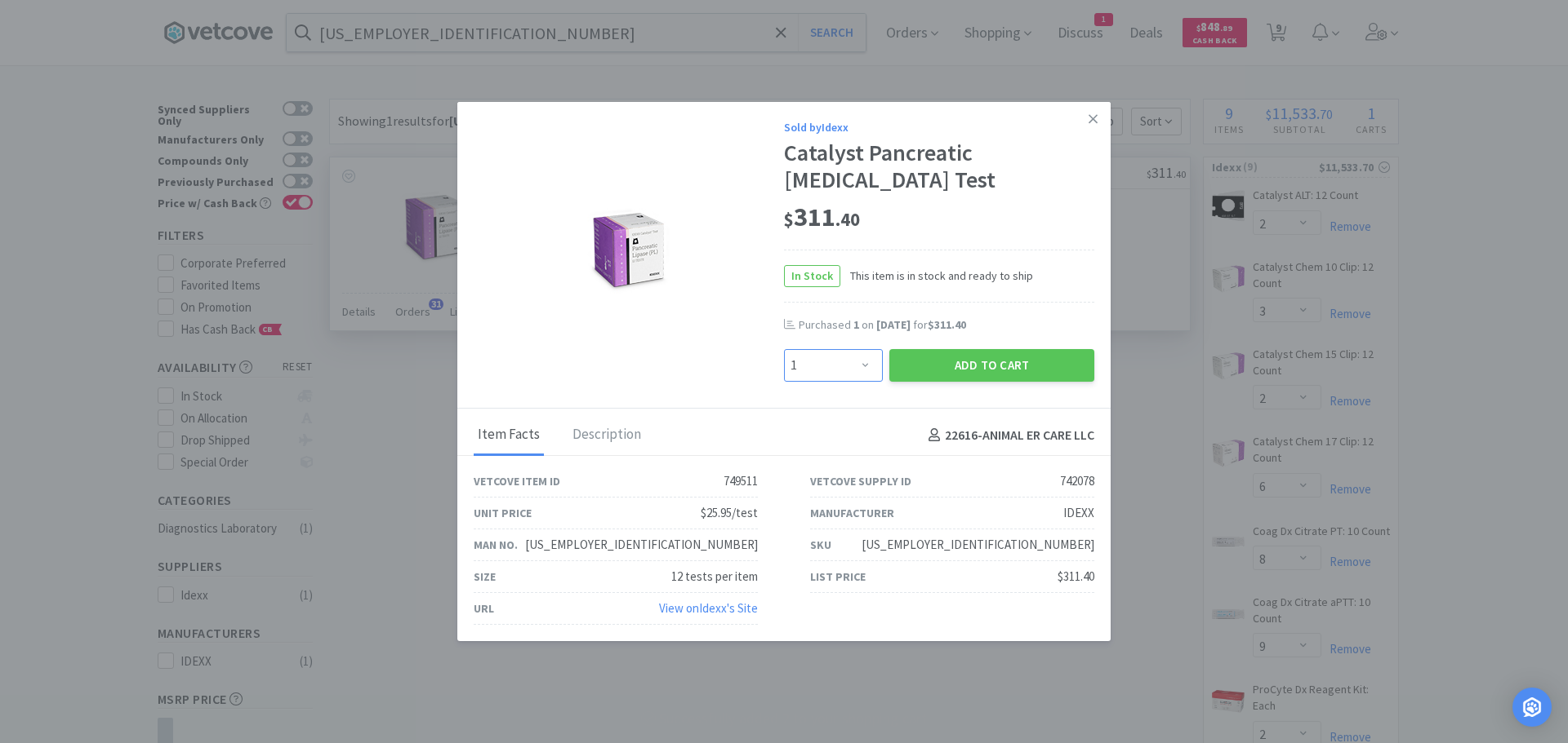
click at [848, 357] on select "Enter Quantity 1 2 3 4 5 6 7 8 9 10 11 12 13 14 15 16 17 18 19 20 Enter Quantity" at bounding box center [832, 365] width 99 height 32
select select "4"
click at [784, 349] on select "Enter Quantity 1 2 3 4 5 6 7 8 9 10 11 12 13 14 15 16 17 18 19 20 Enter Quantity" at bounding box center [832, 365] width 99 height 32
click at [916, 349] on button "Add to Cart" at bounding box center [991, 365] width 205 height 32
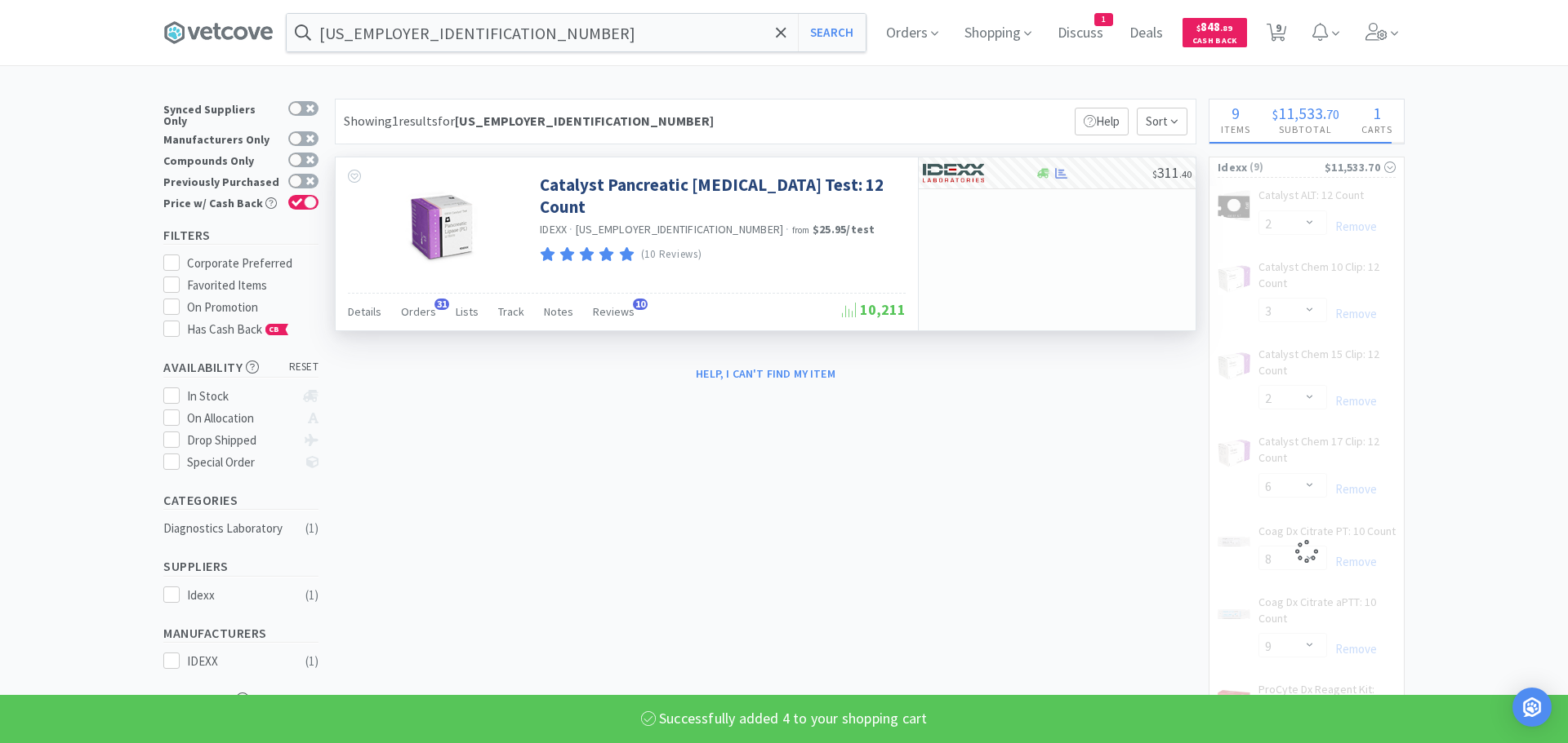
select select "4"
select select "8"
select select "9"
select select "2"
select select "1"
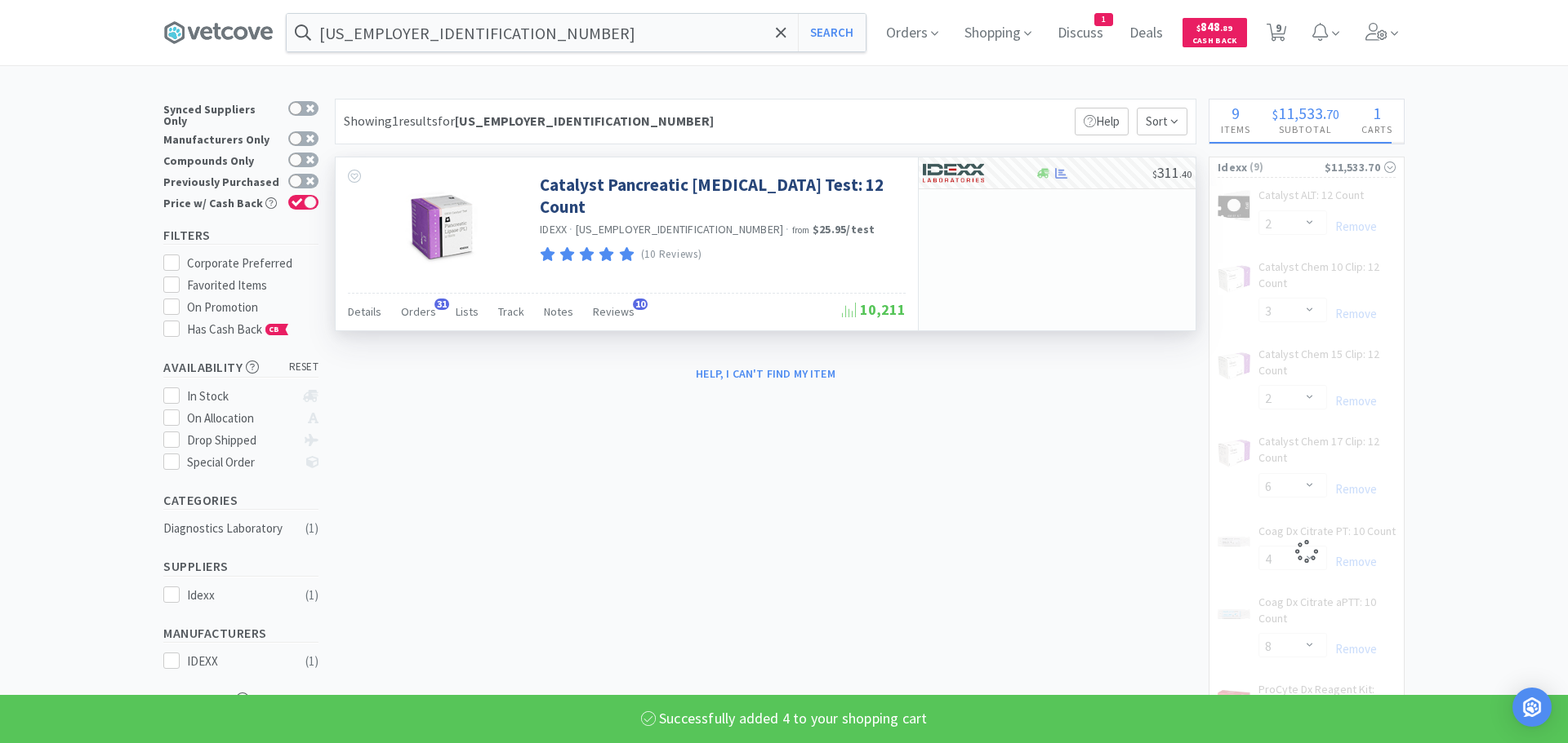
select select "2"
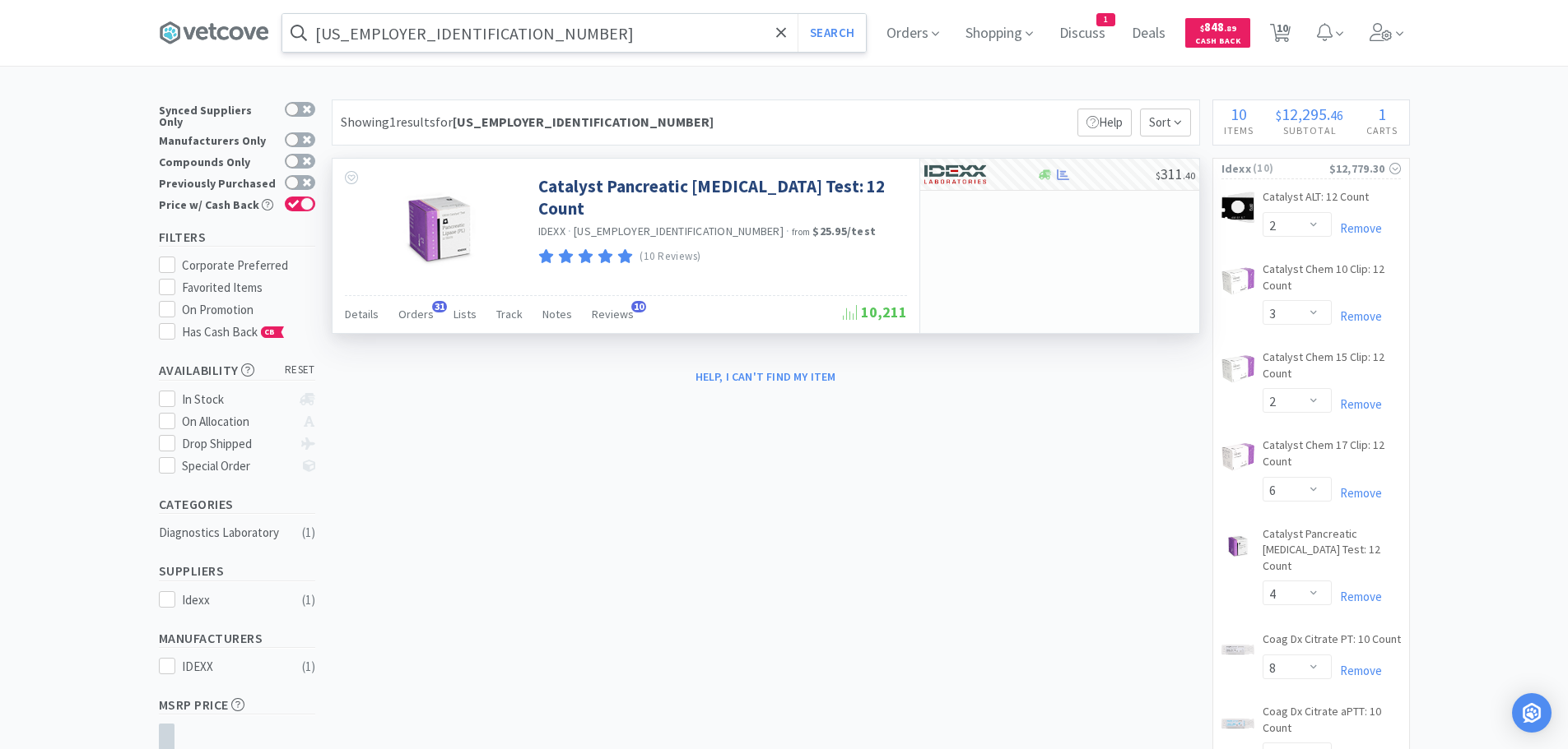
click at [546, 25] on input "[US_EMPLOYER_IDENTIFICATION_NUMBER]" at bounding box center [574, 33] width 584 height 37
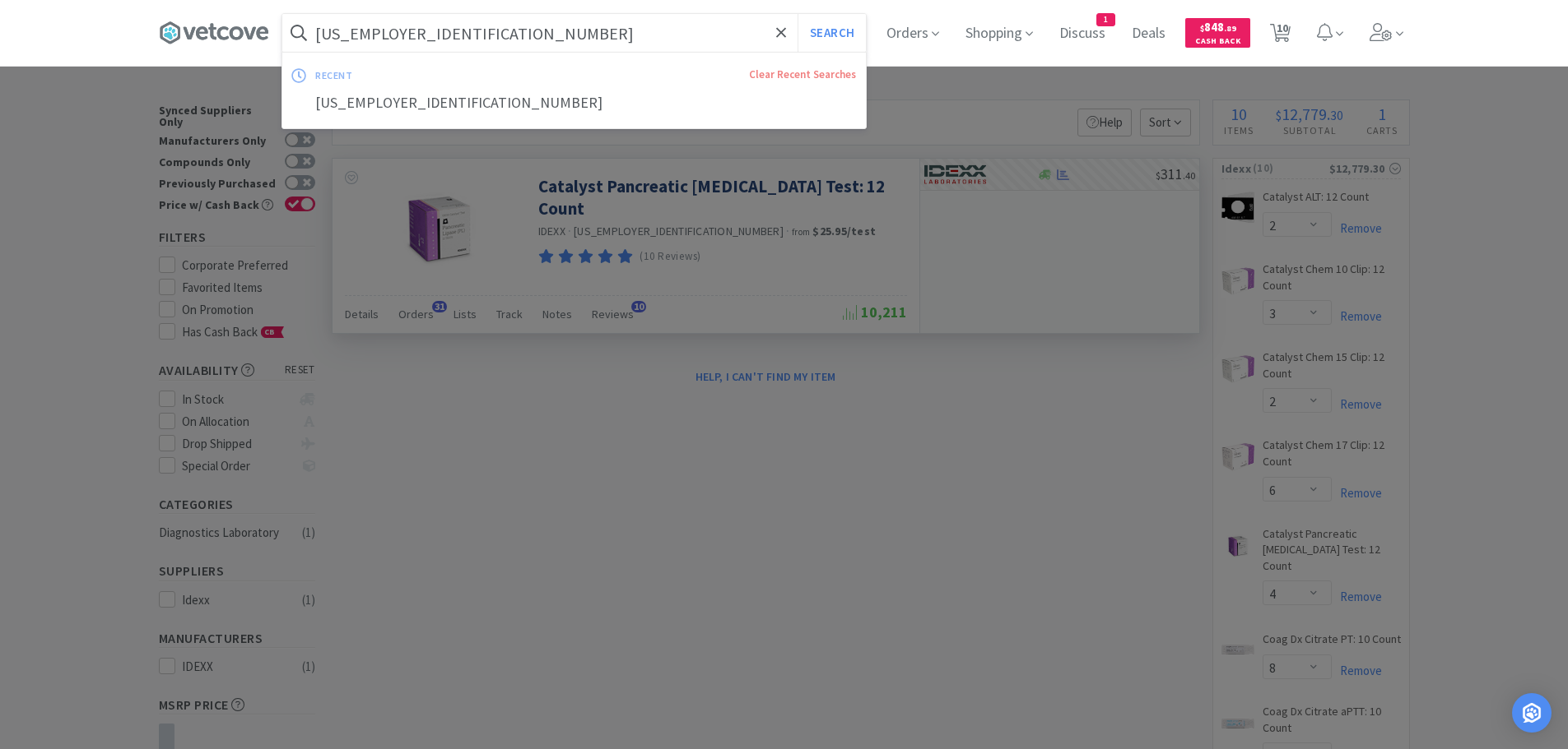
paste input "[PHONE_NUMBER]"
type input "[PHONE_NUMBER]"
click at [798, 14] on button "Search" at bounding box center [831, 33] width 68 height 37
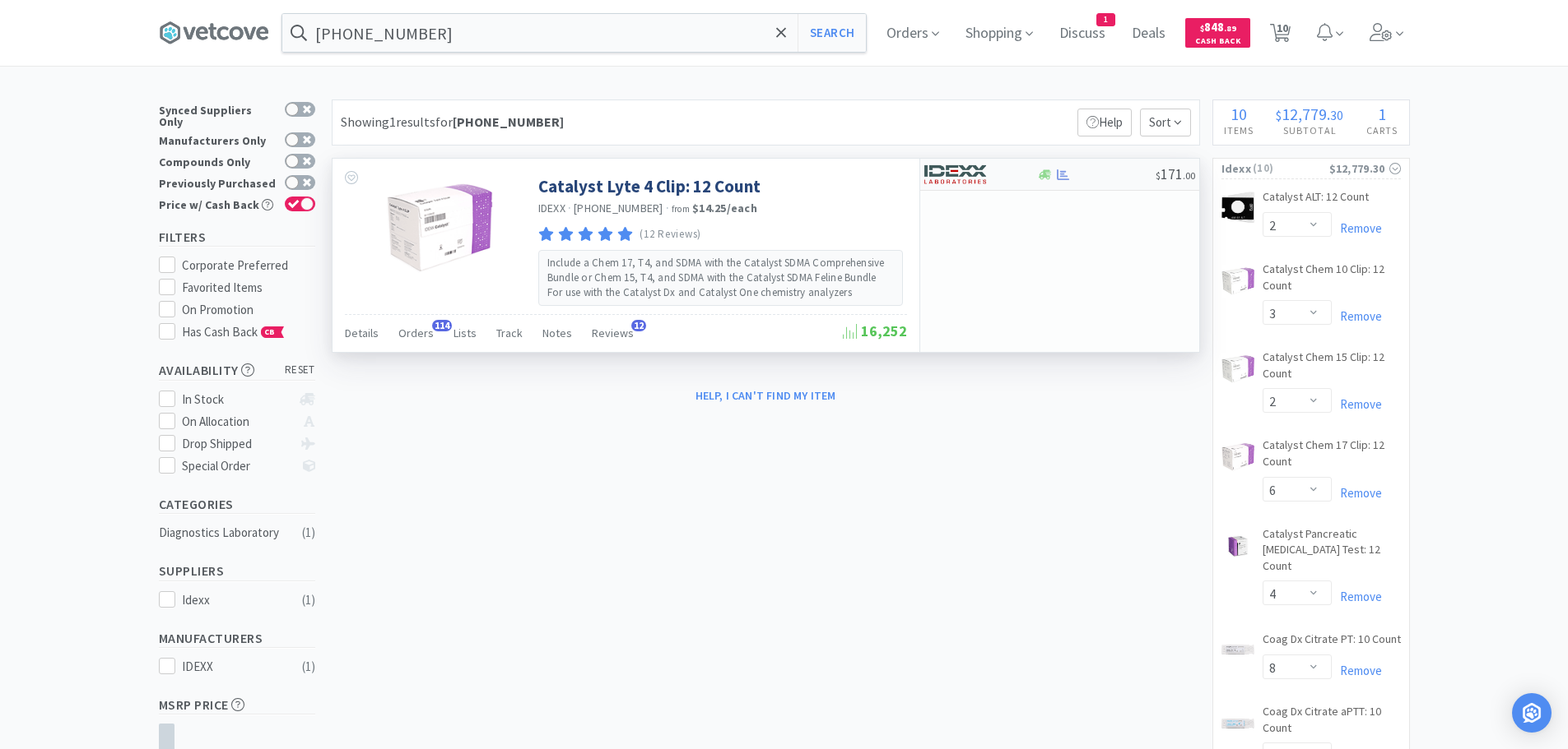
click at [1079, 171] on div at bounding box center [1096, 175] width 118 height 13
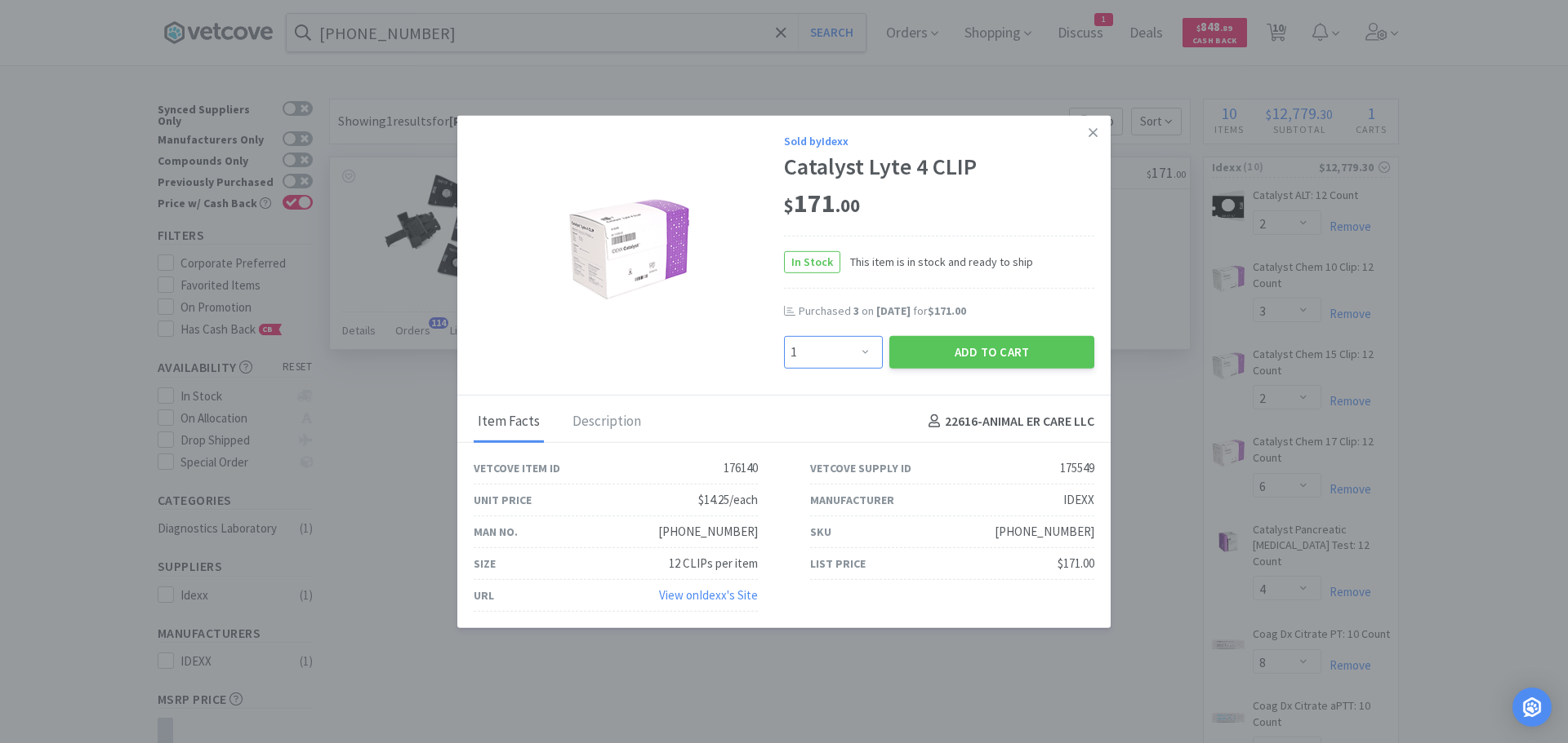
click at [841, 357] on select "Enter Quantity 1 2 3 4 5 6 7 8 9 10 11 12 13 14 15 16 17 18 19 20 Enter Quantity" at bounding box center [832, 351] width 99 height 32
select select "5"
click at [784, 336] on select "Enter Quantity 1 2 3 4 5 6 7 8 9 10 11 12 13 14 15 16 17 18 19 20 Enter Quantity" at bounding box center [832, 351] width 99 height 32
click at [944, 364] on button "Add to Cart" at bounding box center [991, 351] width 205 height 32
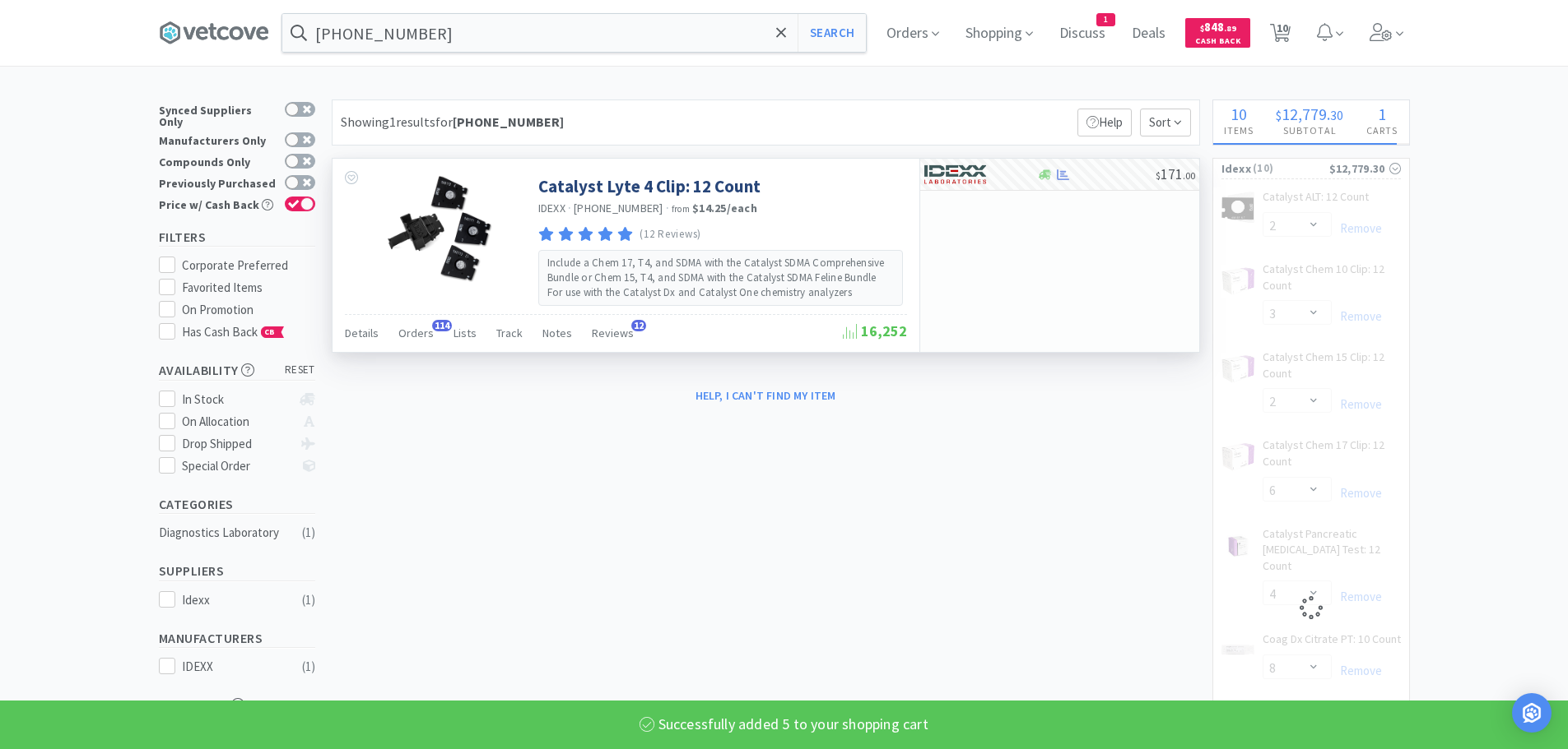
click at [497, 26] on input "[PHONE_NUMBER]" at bounding box center [574, 33] width 584 height 37
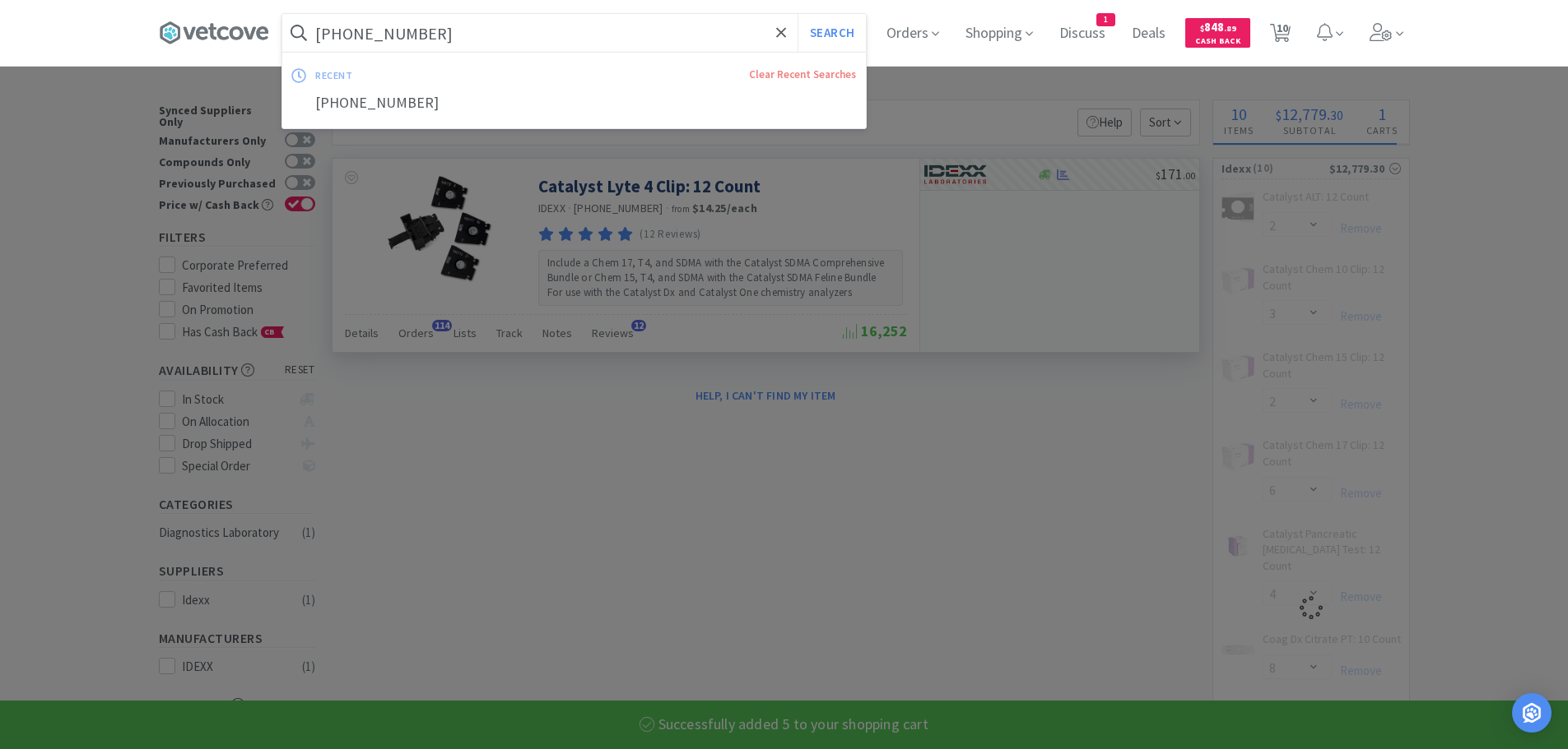
paste input "27142-00"
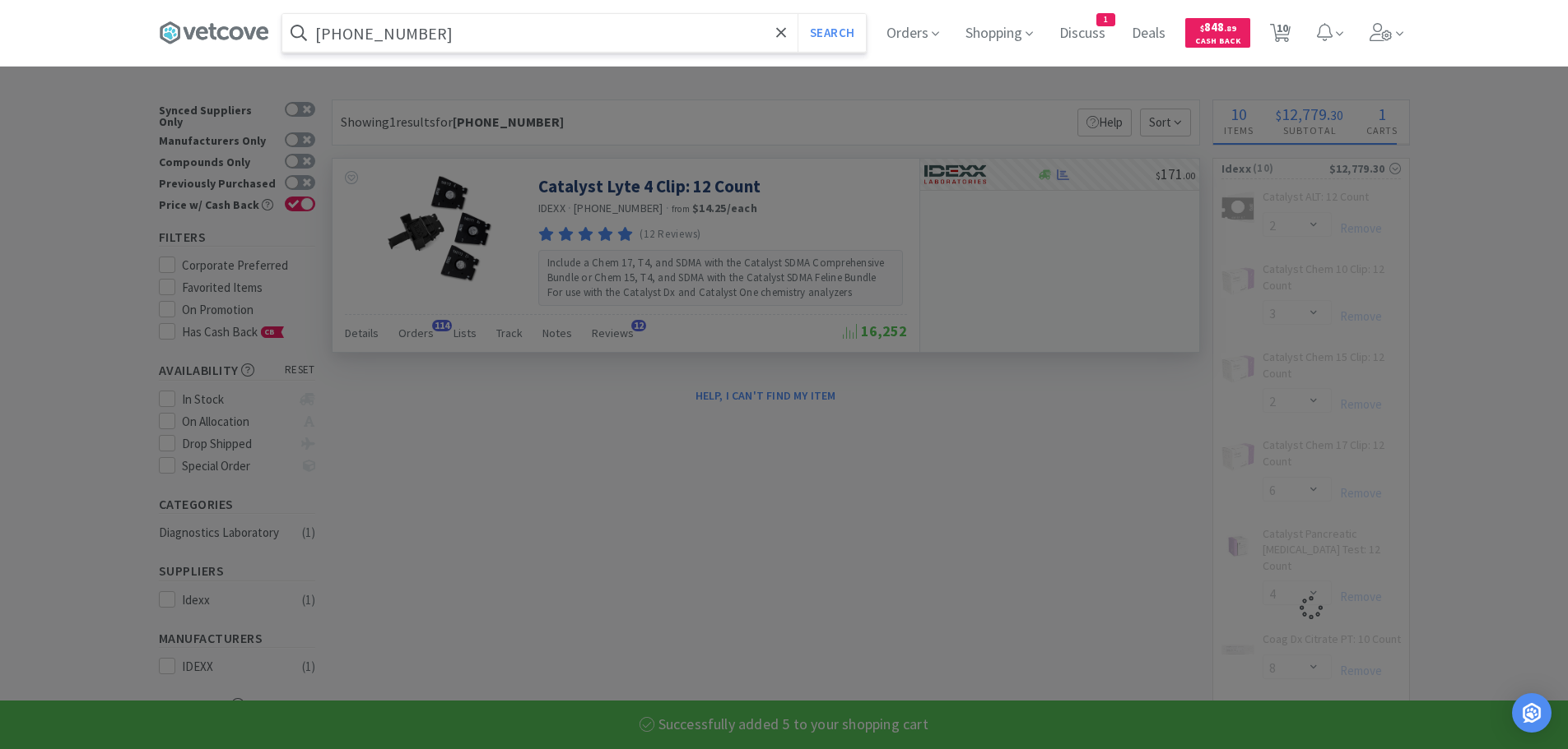
type input "[PHONE_NUMBER]"
click at [798, 14] on button "Search" at bounding box center [831, 33] width 68 height 37
select select "5"
select select "4"
select select "8"
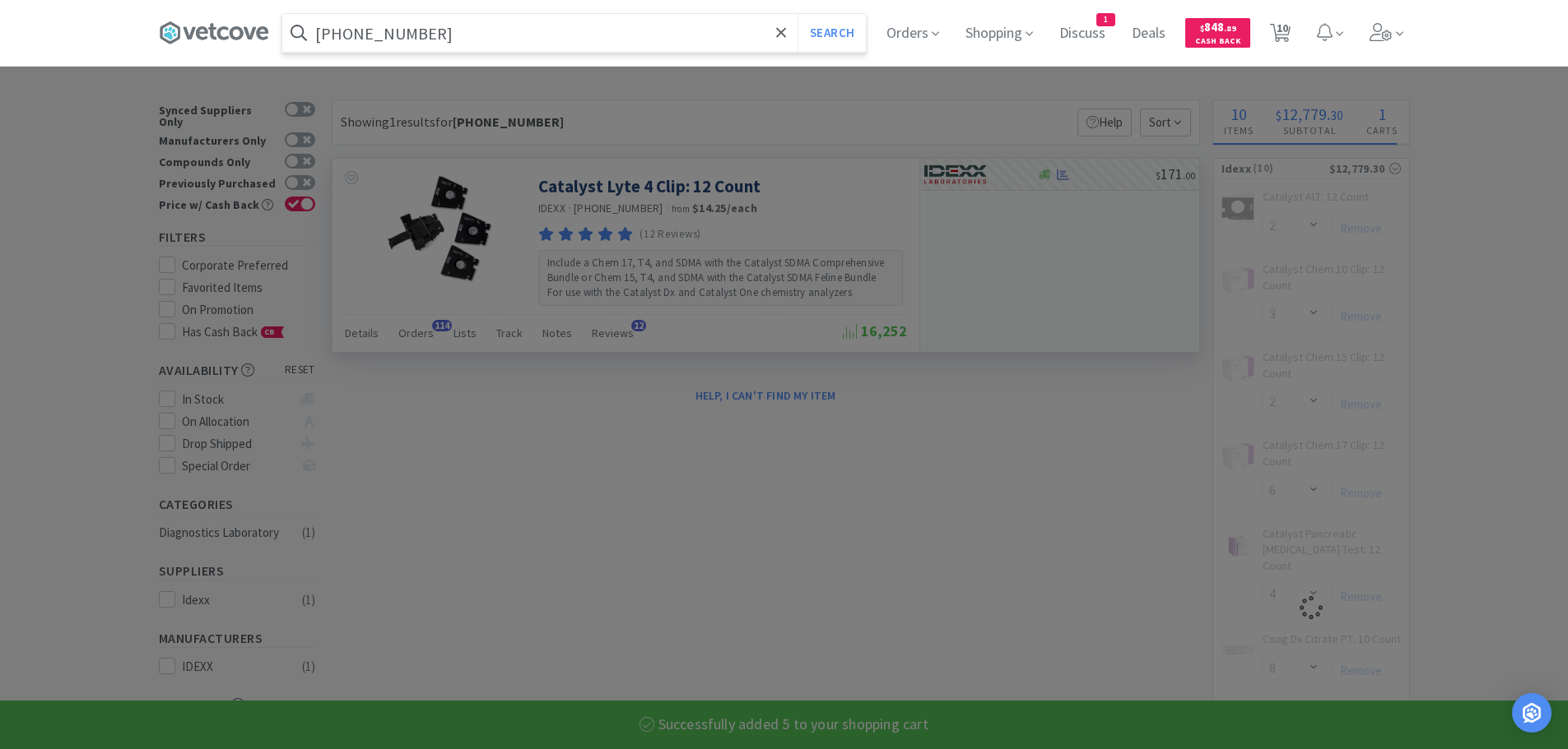
select select "9"
select select "2"
select select "1"
select select "2"
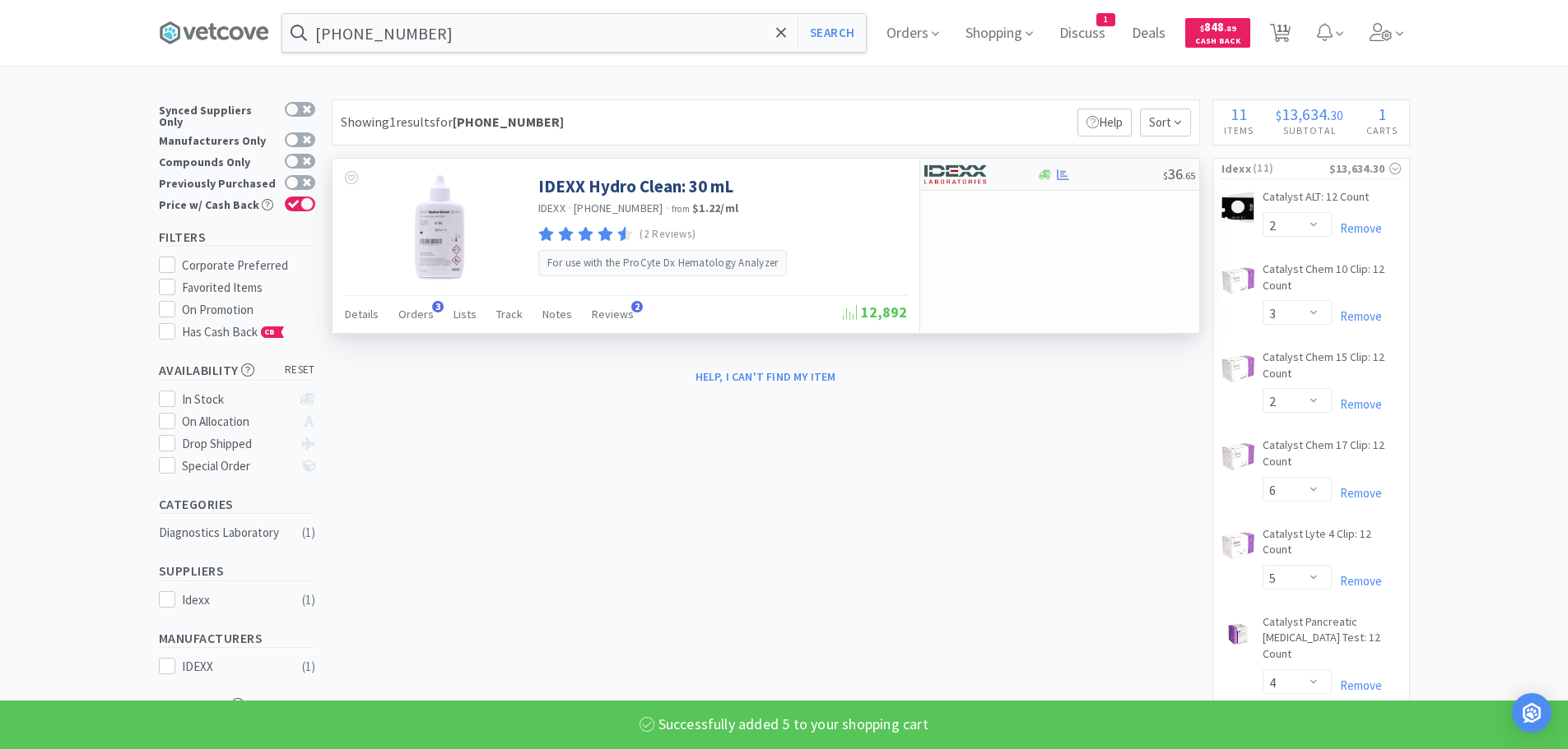
click at [1096, 178] on div at bounding box center [1100, 175] width 126 height 13
select select "1"
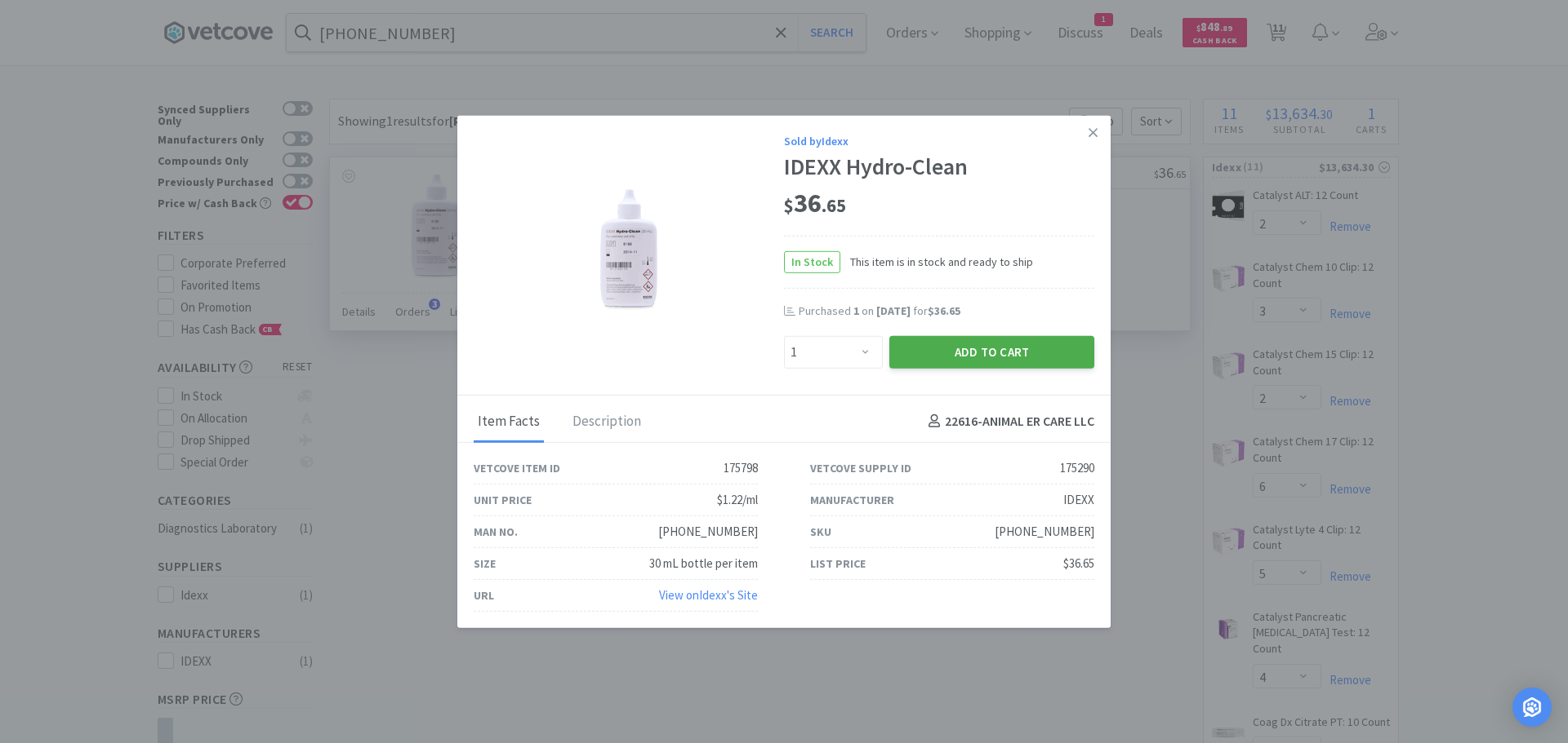
click at [937, 351] on button "Add to Cart" at bounding box center [991, 351] width 205 height 32
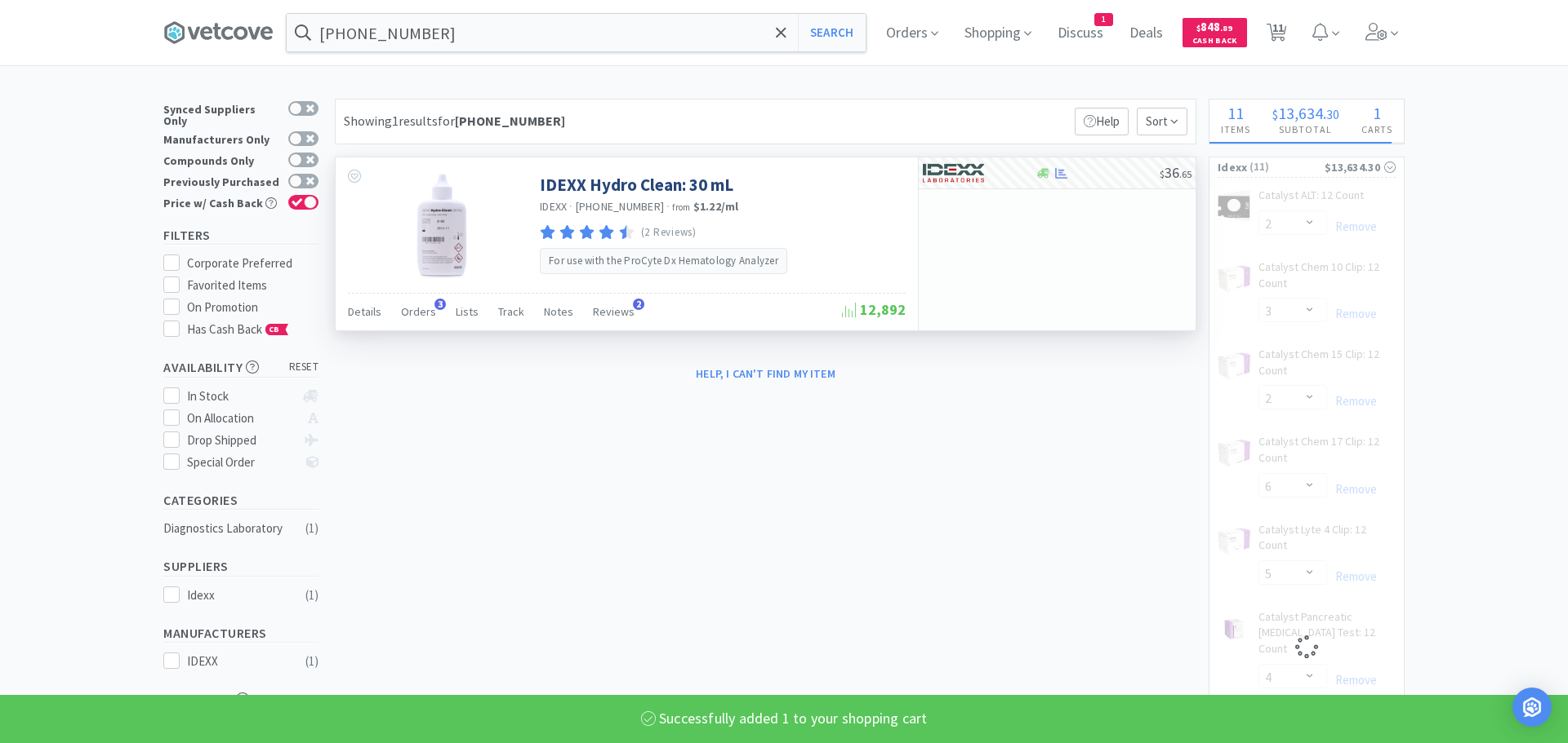
select select "1"
select select "2"
select select "1"
select select "2"
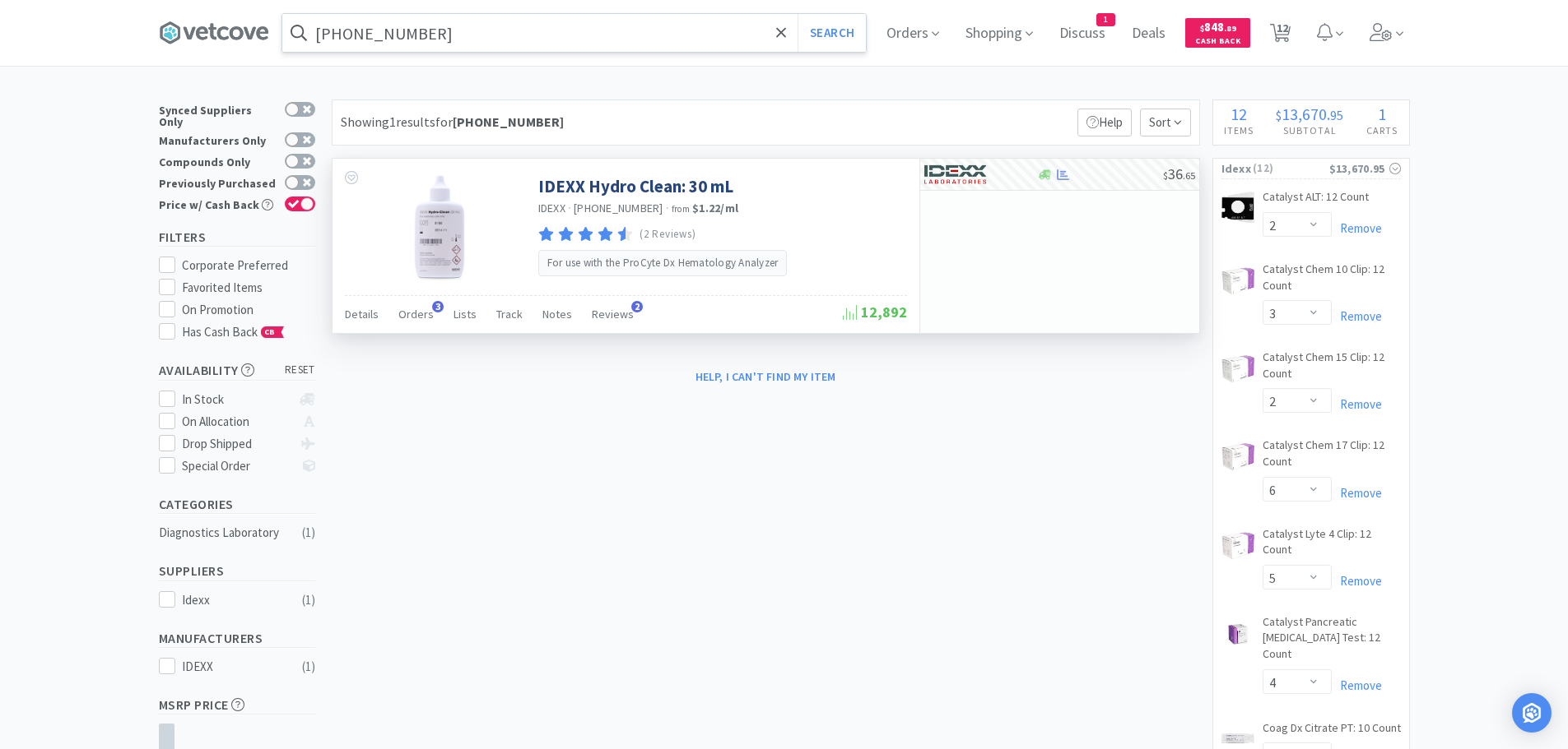
click at [520, 32] on input "[PHONE_NUMBER]" at bounding box center [574, 33] width 584 height 37
paste input "0020248"
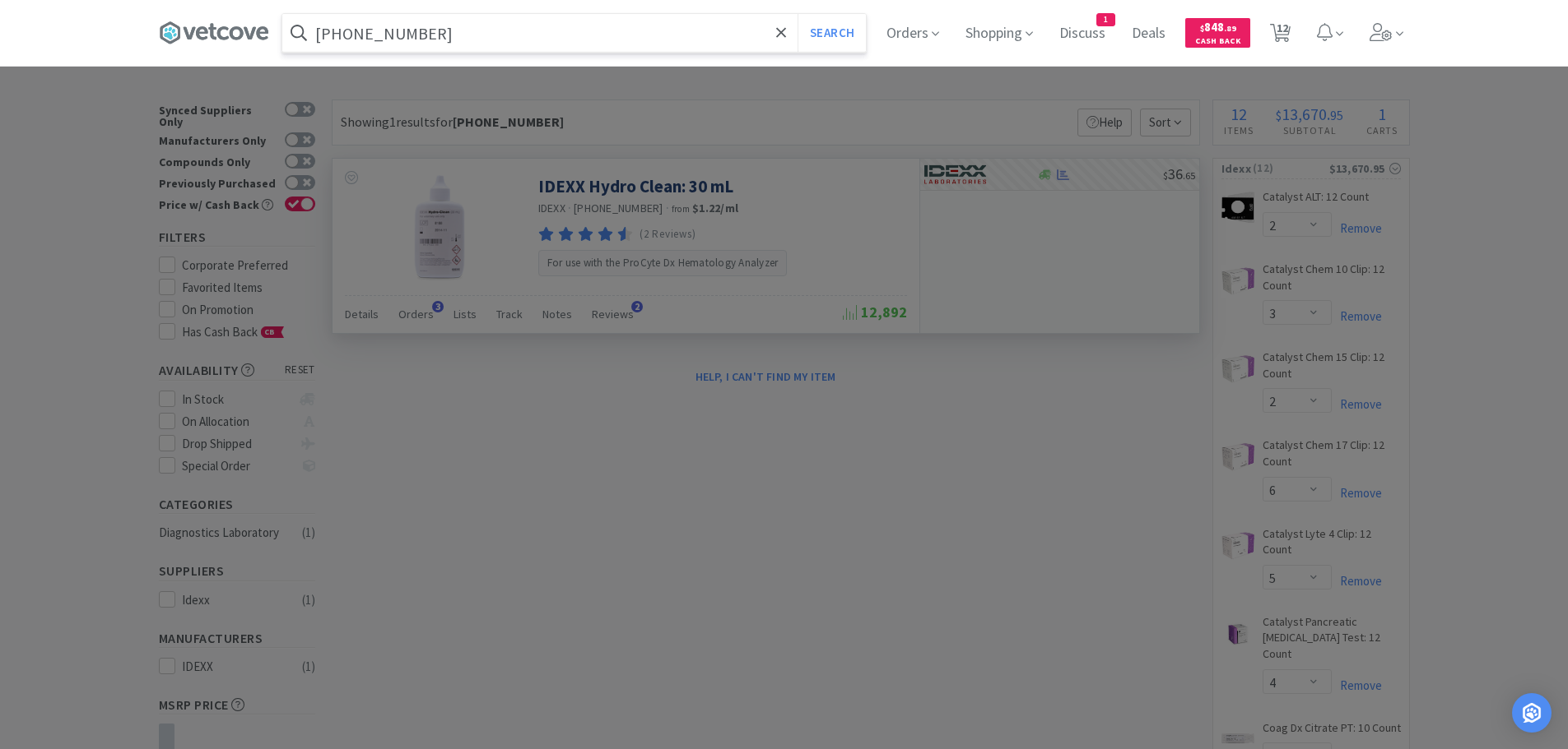
type input "[PHONE_NUMBER]"
click at [798, 14] on button "Search" at bounding box center [831, 33] width 68 height 37
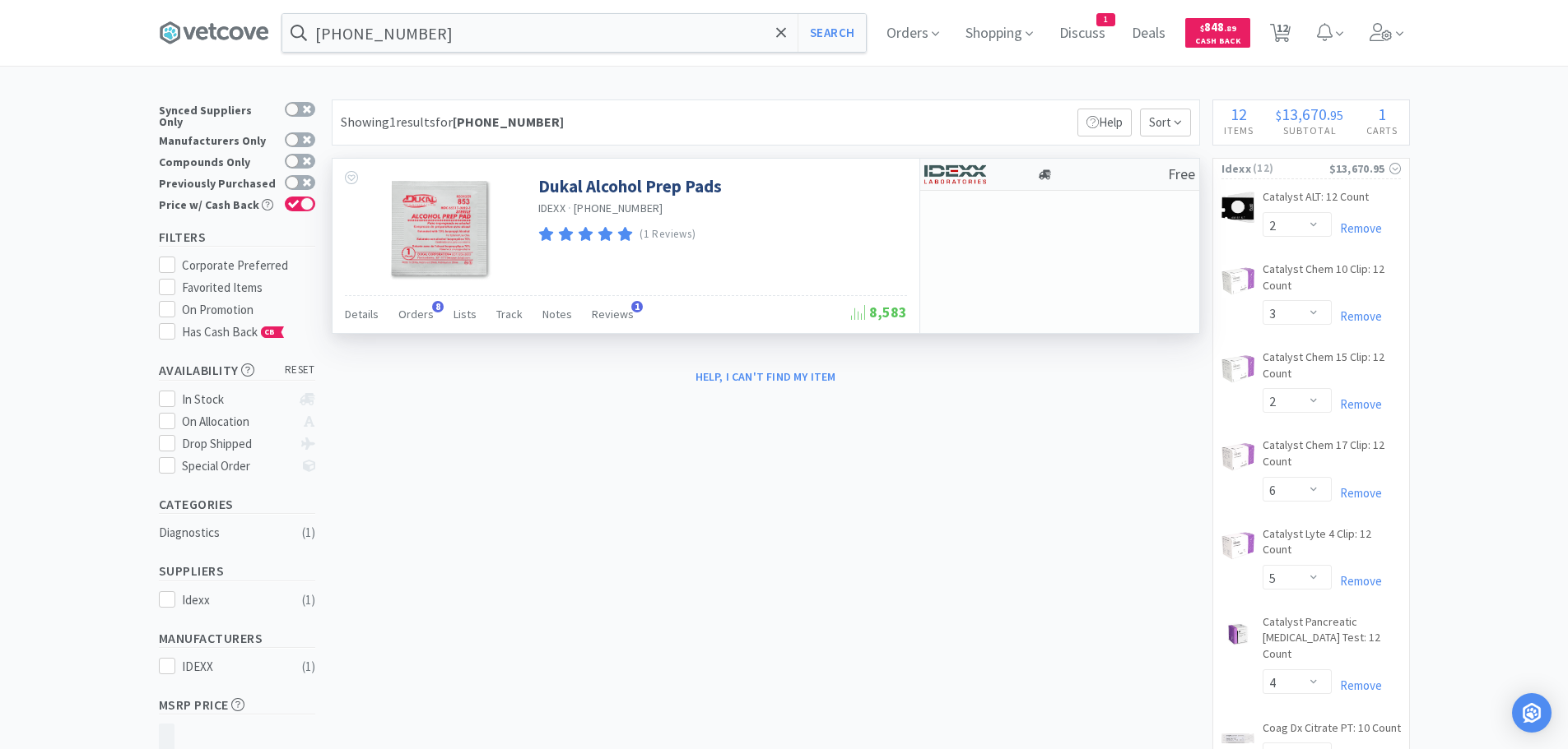
click at [1080, 169] on div at bounding box center [1102, 175] width 131 height 13
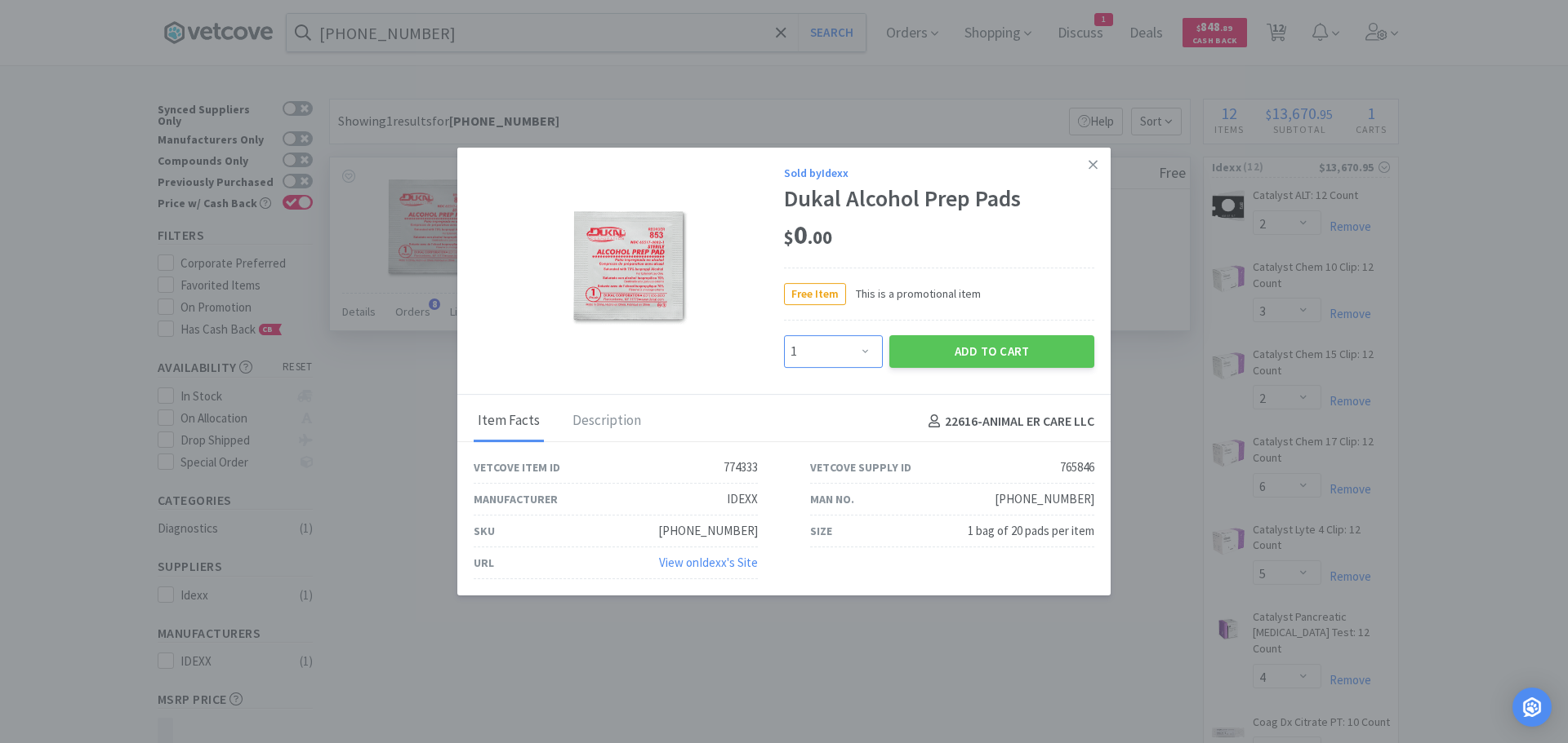
click at [818, 341] on select "Enter Quantity 1 2 3 4 5 6 7 8 9 10 11 12 13 14 15 16 17 18 19 20 Enter Quantity" at bounding box center [832, 351] width 99 height 32
select select "3"
click at [784, 336] on select "Enter Quantity 1 2 3 4 5 6 7 8 9 10 11 12 13 14 15 16 17 18 19 20 Enter Quantity" at bounding box center [832, 351] width 99 height 32
click at [920, 351] on button "Add to Cart" at bounding box center [991, 351] width 205 height 32
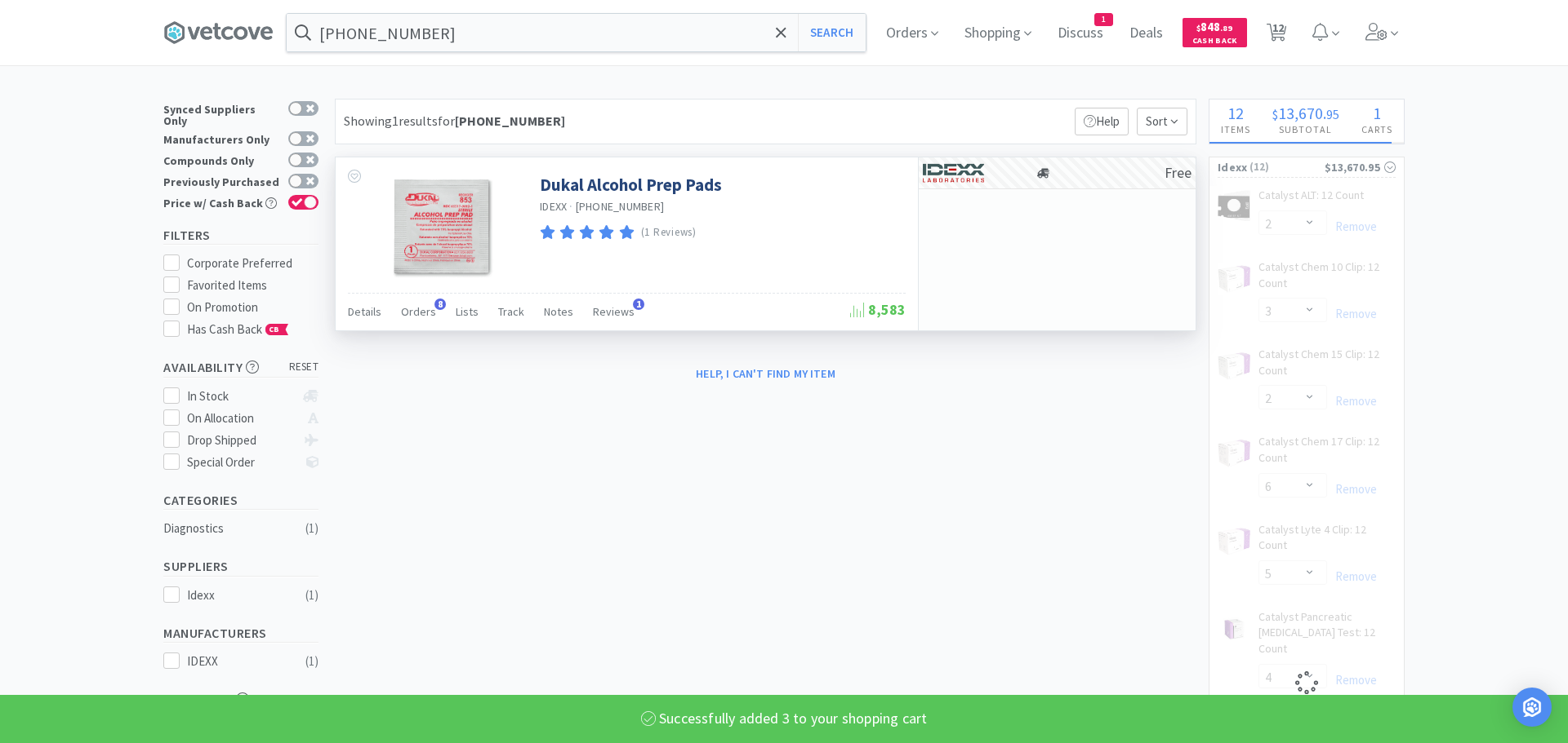
select select "3"
select select "1"
select select "2"
select select "1"
select select "2"
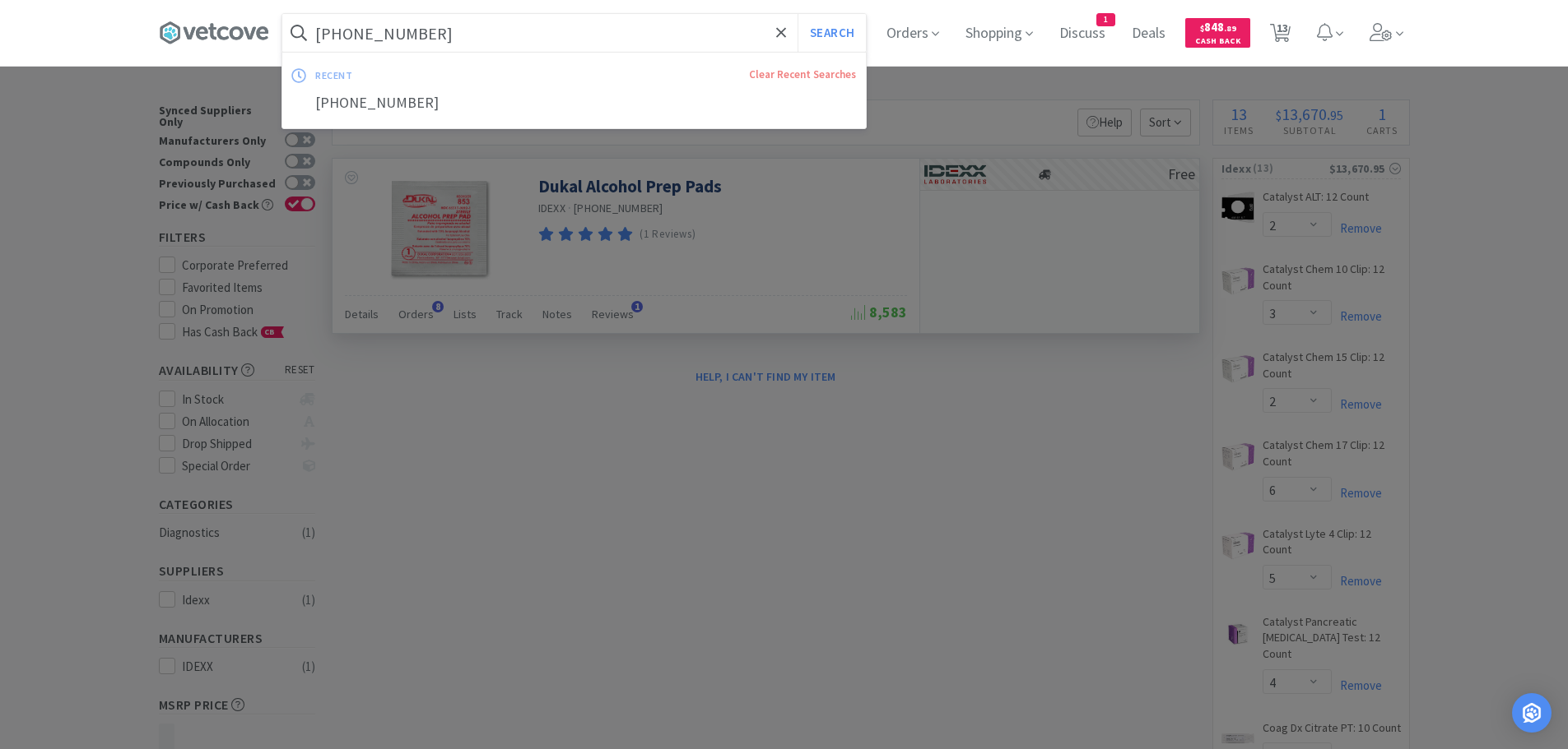
click at [522, 37] on input "[PHONE_NUMBER]" at bounding box center [574, 33] width 584 height 37
paste input "0878"
type input "[PHONE_NUMBER]"
click at [798, 14] on button "Search" at bounding box center [831, 33] width 68 height 37
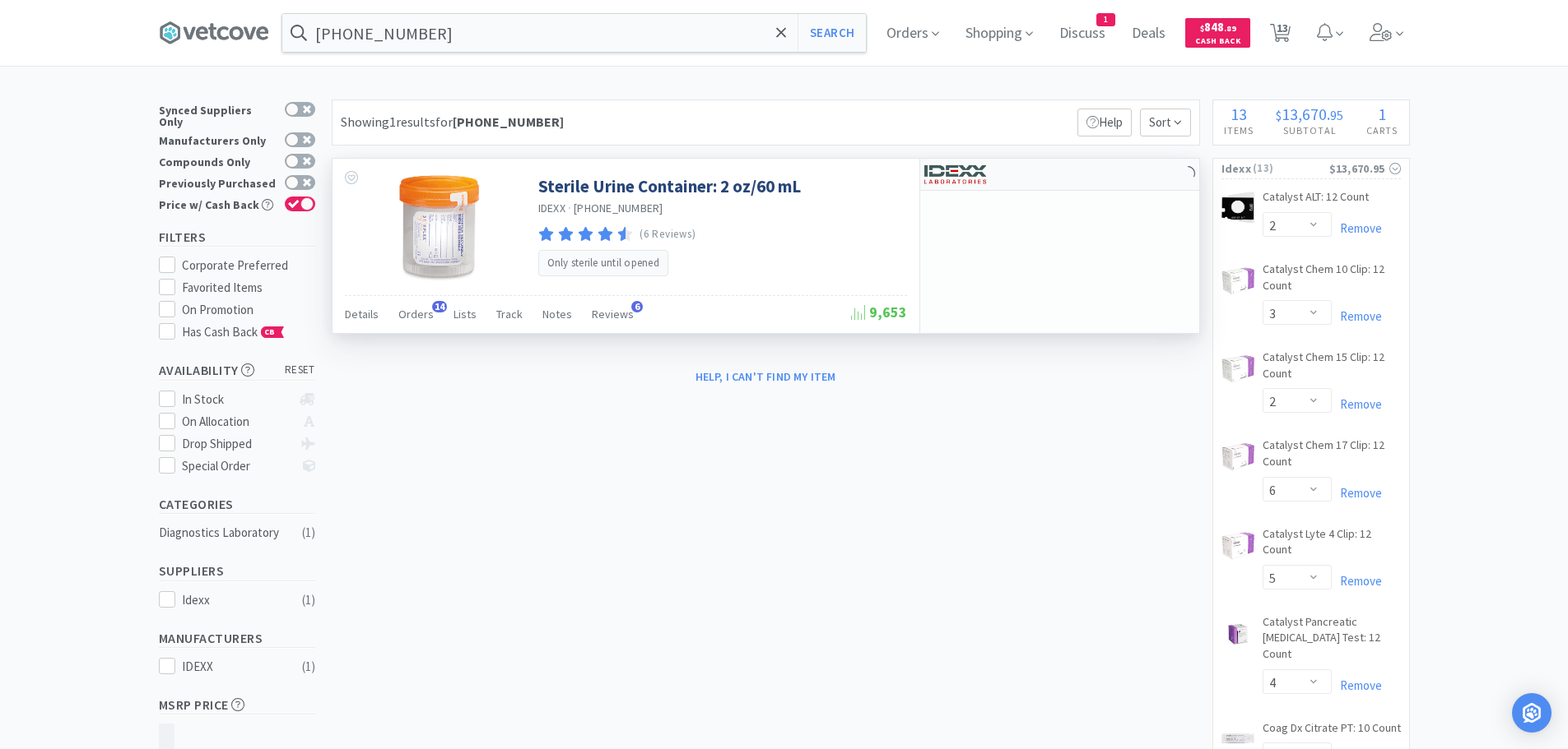
click at [1086, 178] on div at bounding box center [1059, 175] width 279 height 33
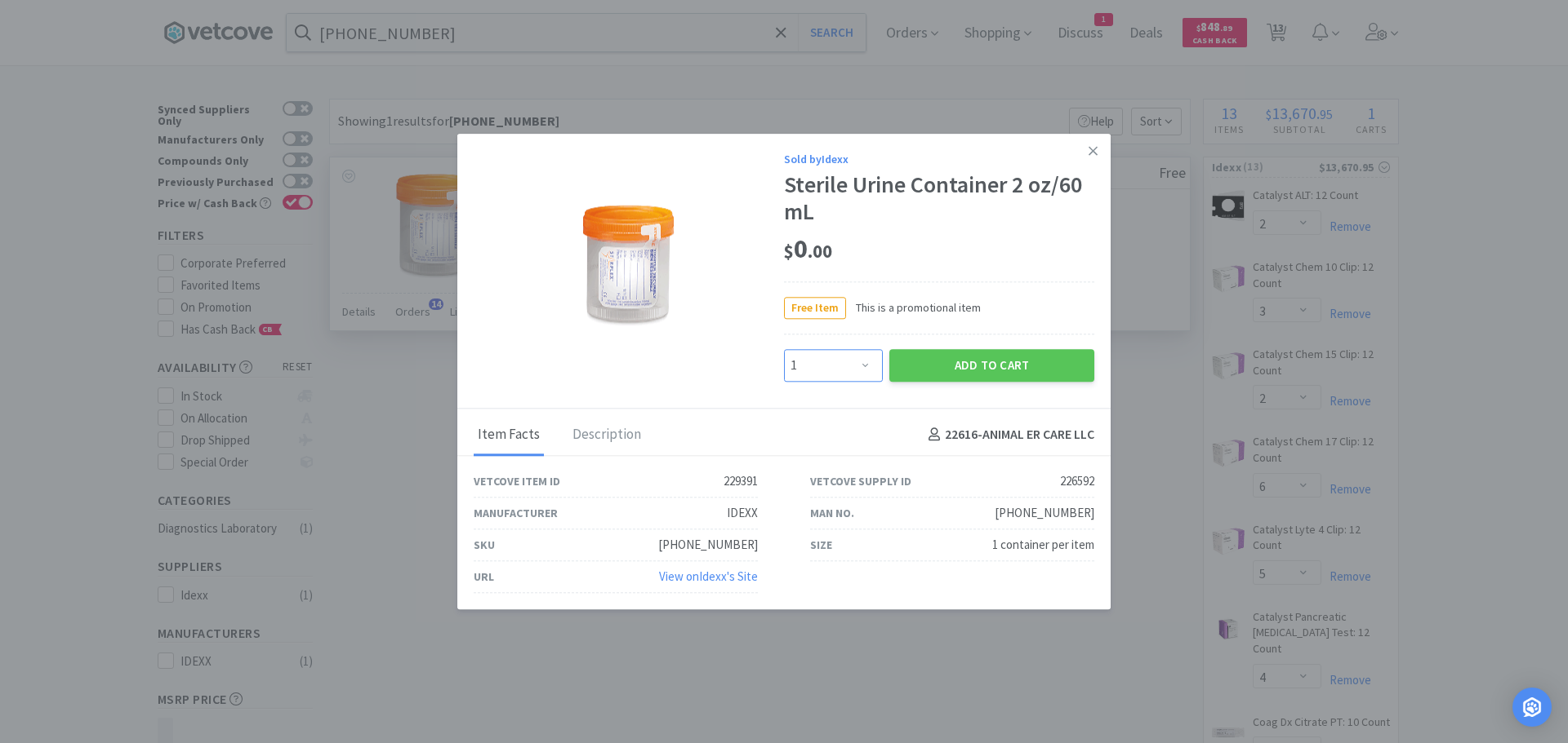
click at [804, 367] on select "Enter Quantity 1 2 3 4 5 6 7 8 9 10 11 12 13 14 15 16 17 18 19 20 Enter Quantity" at bounding box center [832, 365] width 99 height 32
click at [784, 349] on select "Enter Quantity 1 2 3 4 5 6 7 8 9 10 11 12 13 14 15 16 17 18 19 20 Enter Quantity" at bounding box center [832, 365] width 99 height 32
click at [855, 362] on select "Enter Quantity 1 2 3 4 5 6 7 8 9 10 11 12 13 14 15 16 17 18 19 20 Enter Quantity" at bounding box center [832, 365] width 99 height 32
select select "2"
click at [784, 349] on select "Enter Quantity 1 2 3 4 5 6 7 8 9 10 11 12 13 14 15 16 17 18 19 20 Enter Quantity" at bounding box center [832, 365] width 99 height 32
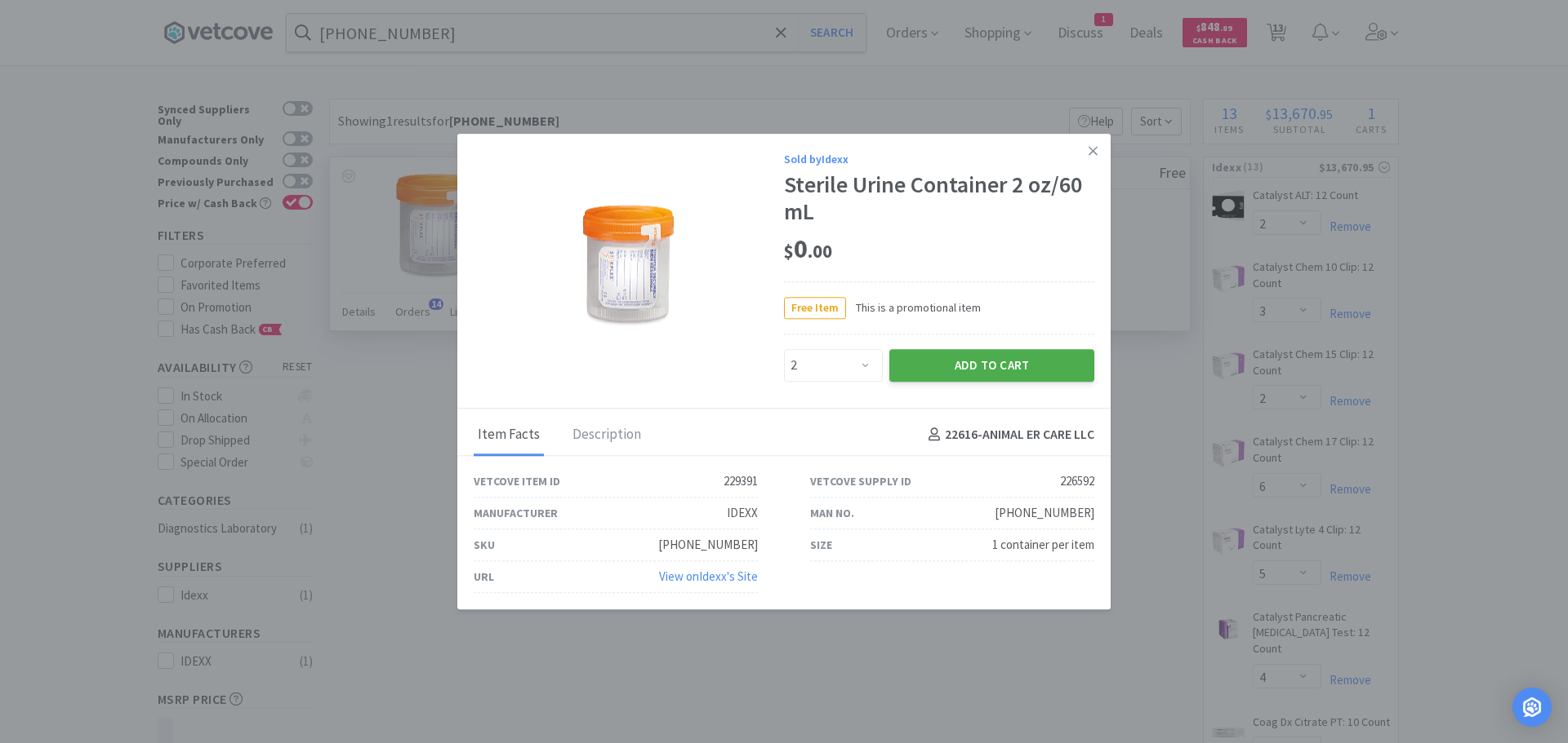
click at [907, 372] on button "Add to Cart" at bounding box center [991, 365] width 205 height 32
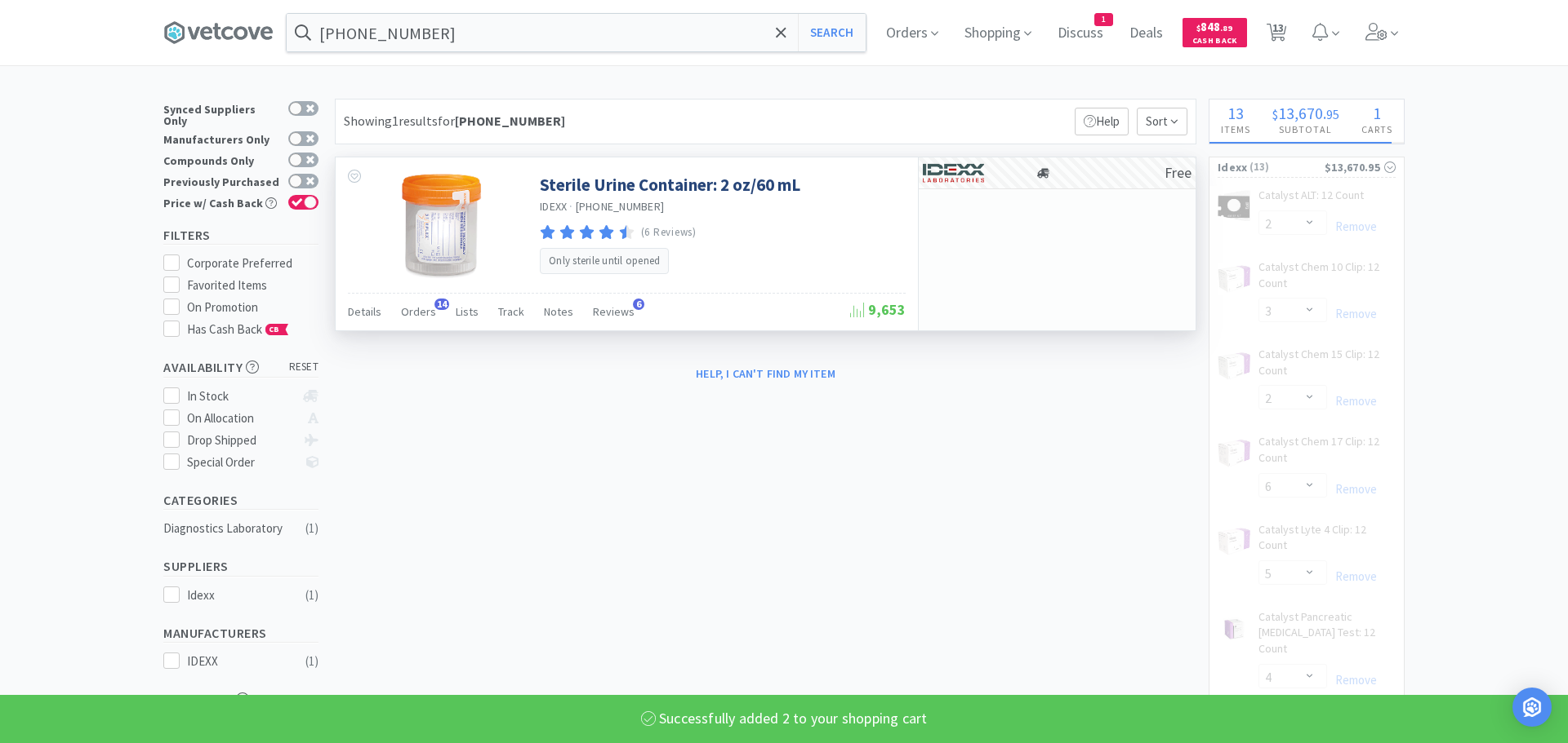
select select "2"
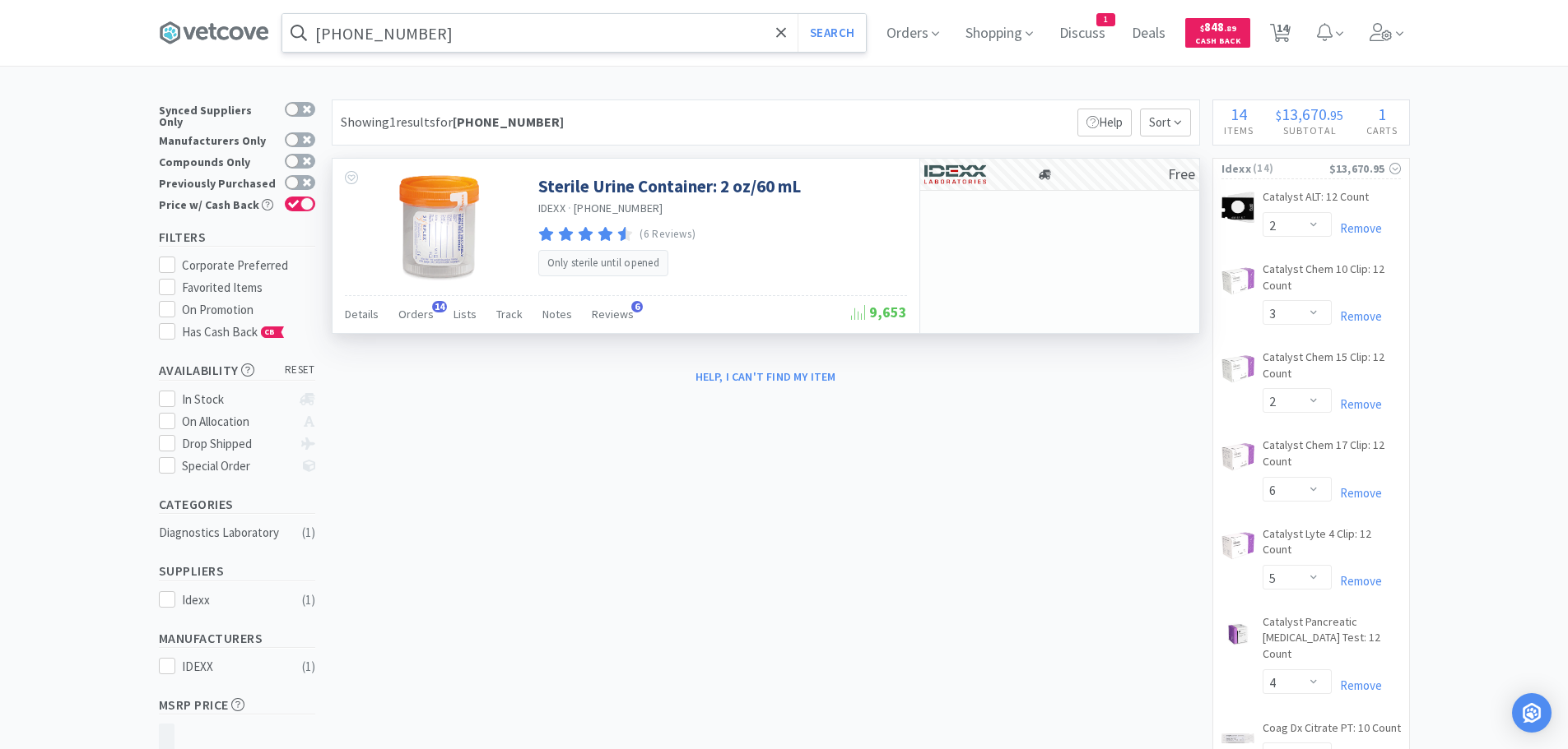
click at [501, 48] on input "[PHONE_NUMBER]" at bounding box center [574, 33] width 584 height 37
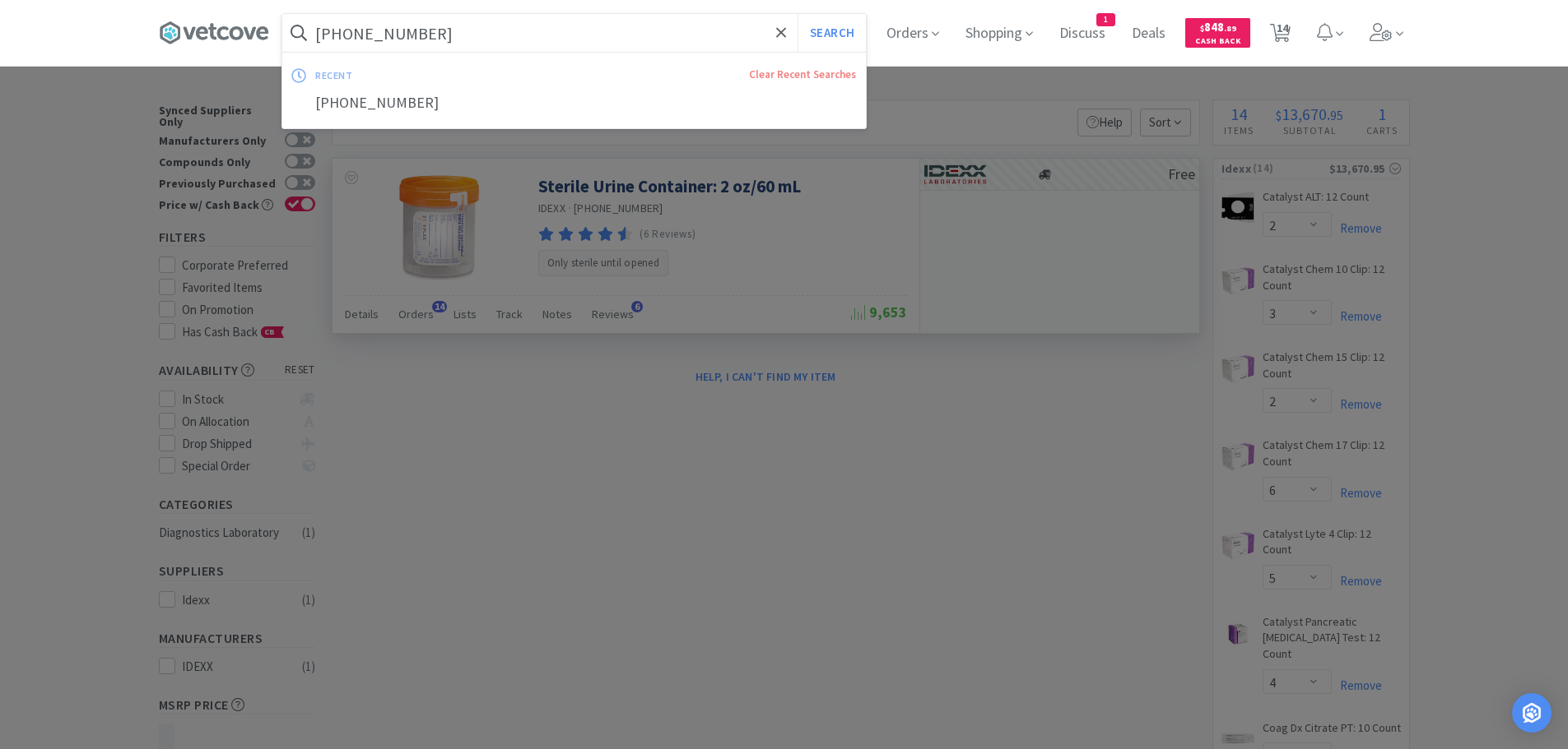
paste input "12125-01"
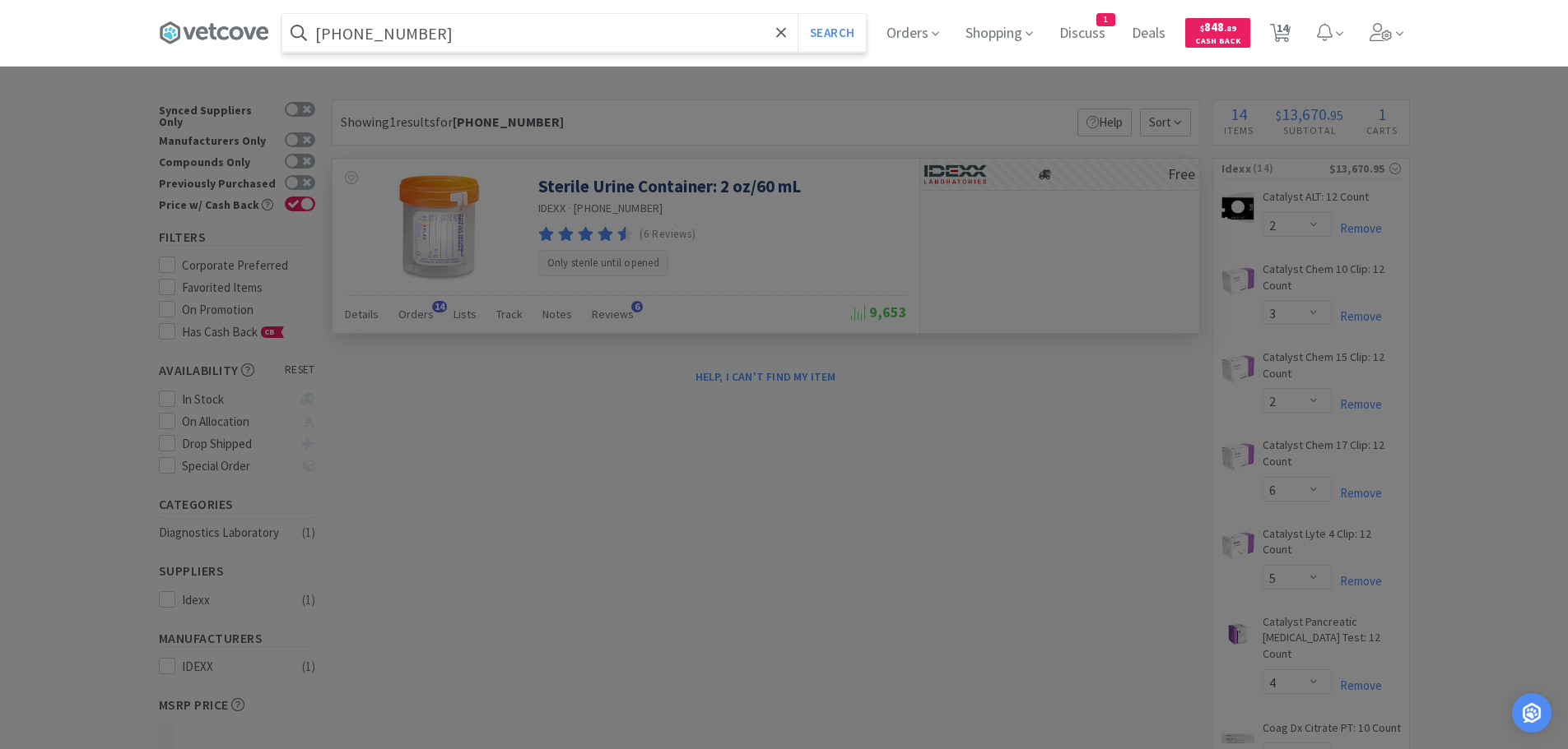
type input "[PHONE_NUMBER]"
click at [798, 14] on button "Search" at bounding box center [831, 33] width 68 height 37
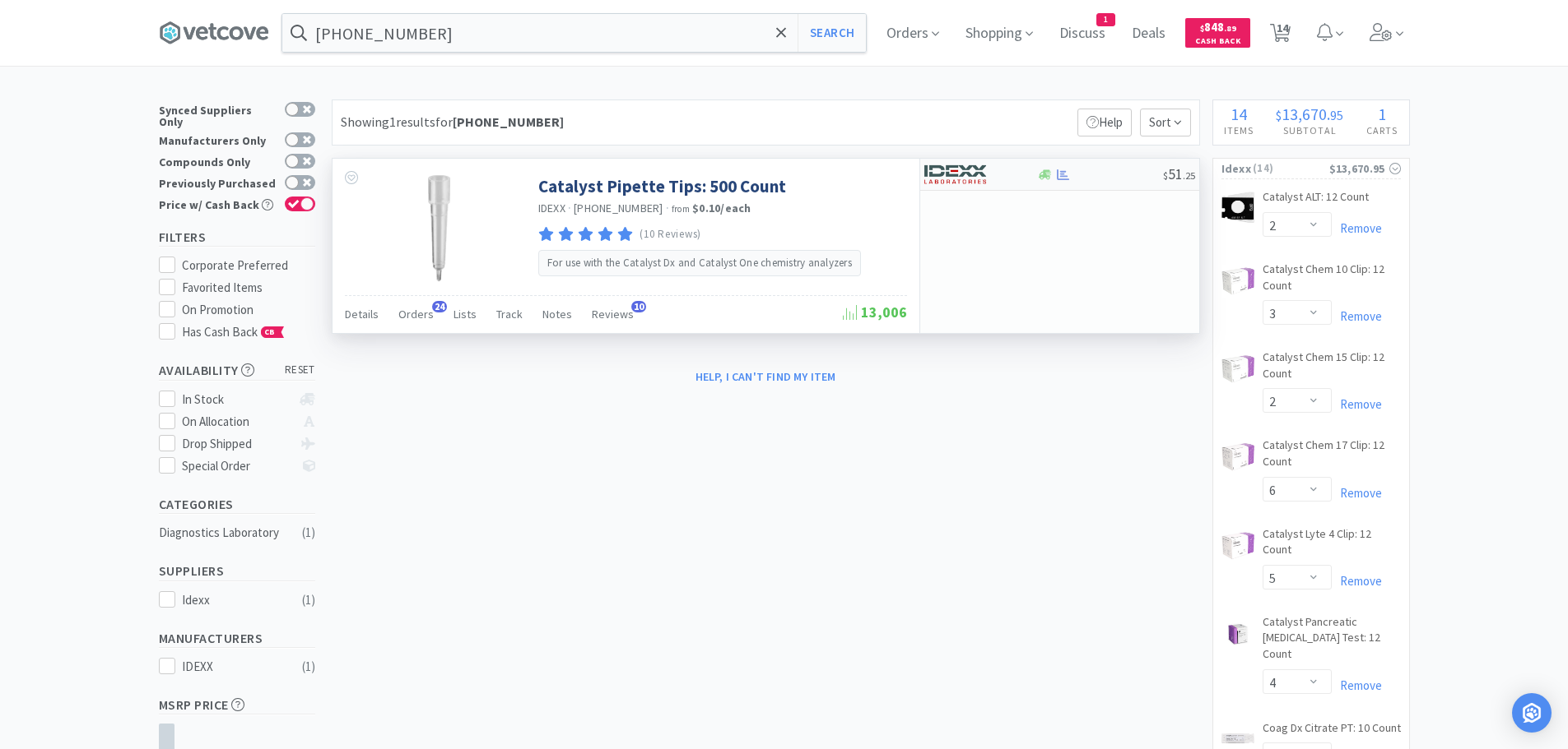
click at [1071, 172] on div at bounding box center [1063, 175] width 17 height 13
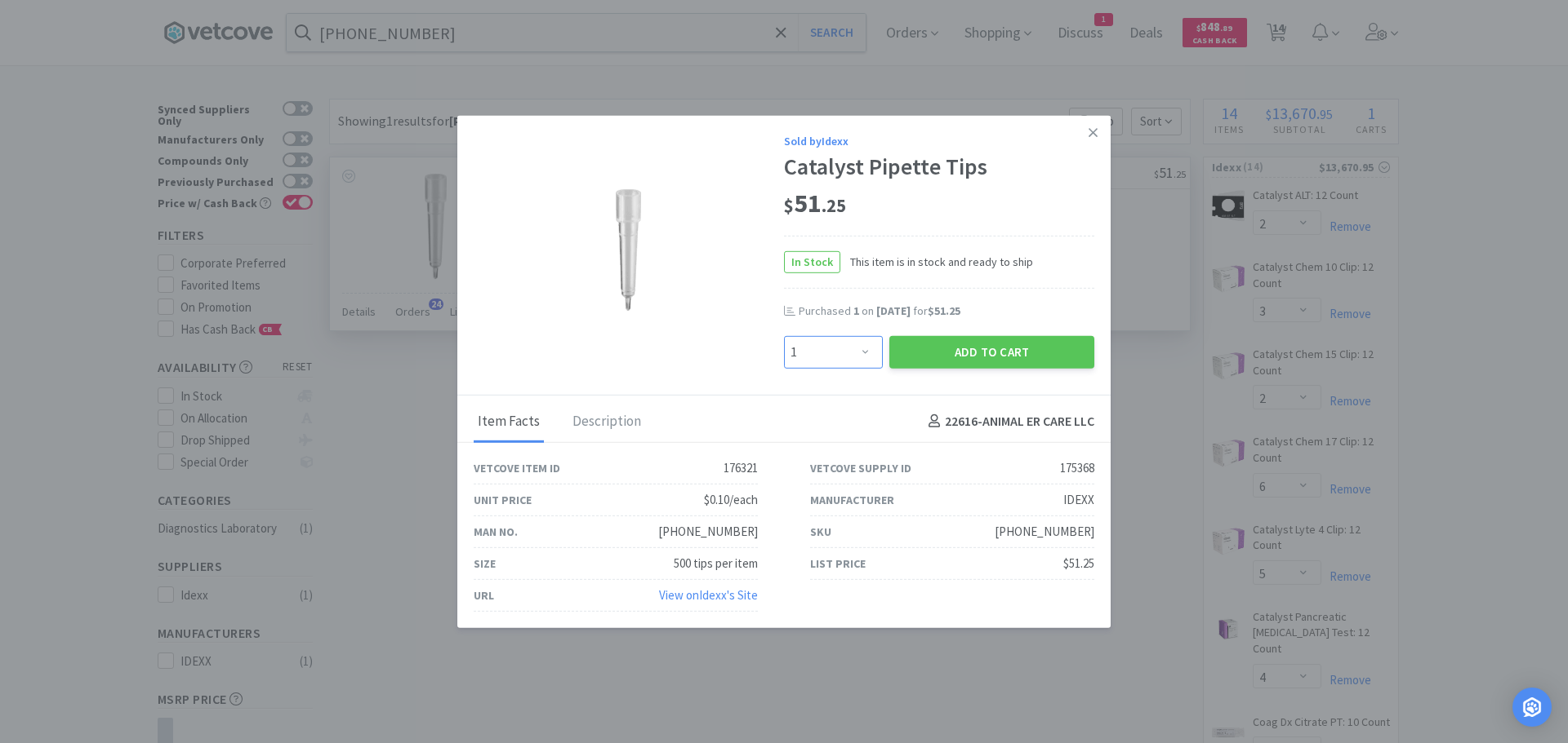
click at [841, 341] on select "Enter Quantity 1 2 3 4 5 6 7 8 9 10 11 12 13 14 15 16 17 18 19 20 Enter Quantity" at bounding box center [832, 351] width 99 height 32
select select "2"
click at [784, 336] on select "Enter Quantity 1 2 3 4 5 6 7 8 9 10 11 12 13 14 15 16 17 18 19 20 Enter Quantity" at bounding box center [832, 351] width 99 height 32
click at [920, 360] on button "Add to Cart" at bounding box center [991, 351] width 205 height 32
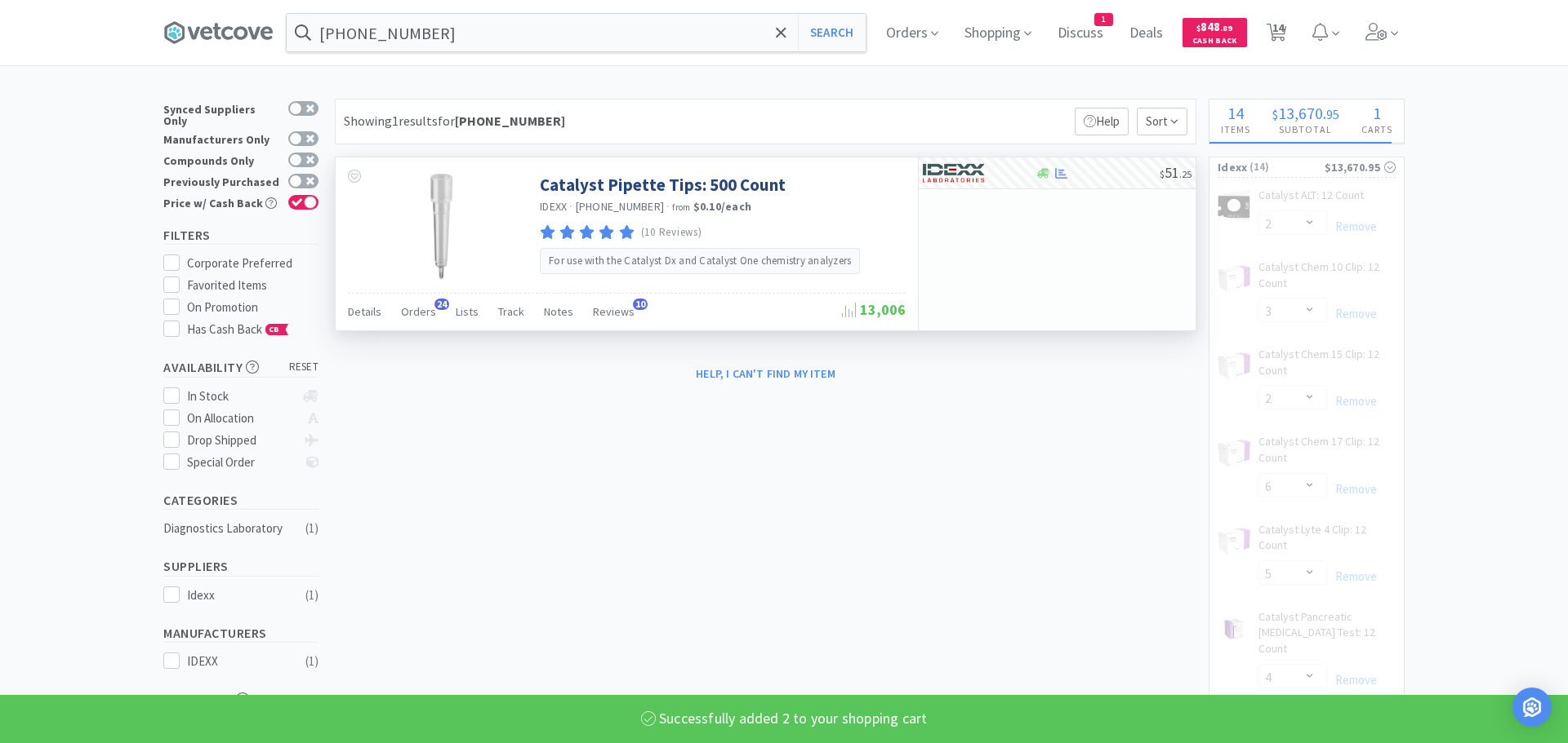
select select "2"
select select "8"
select select "9"
select select "3"
select select "1"
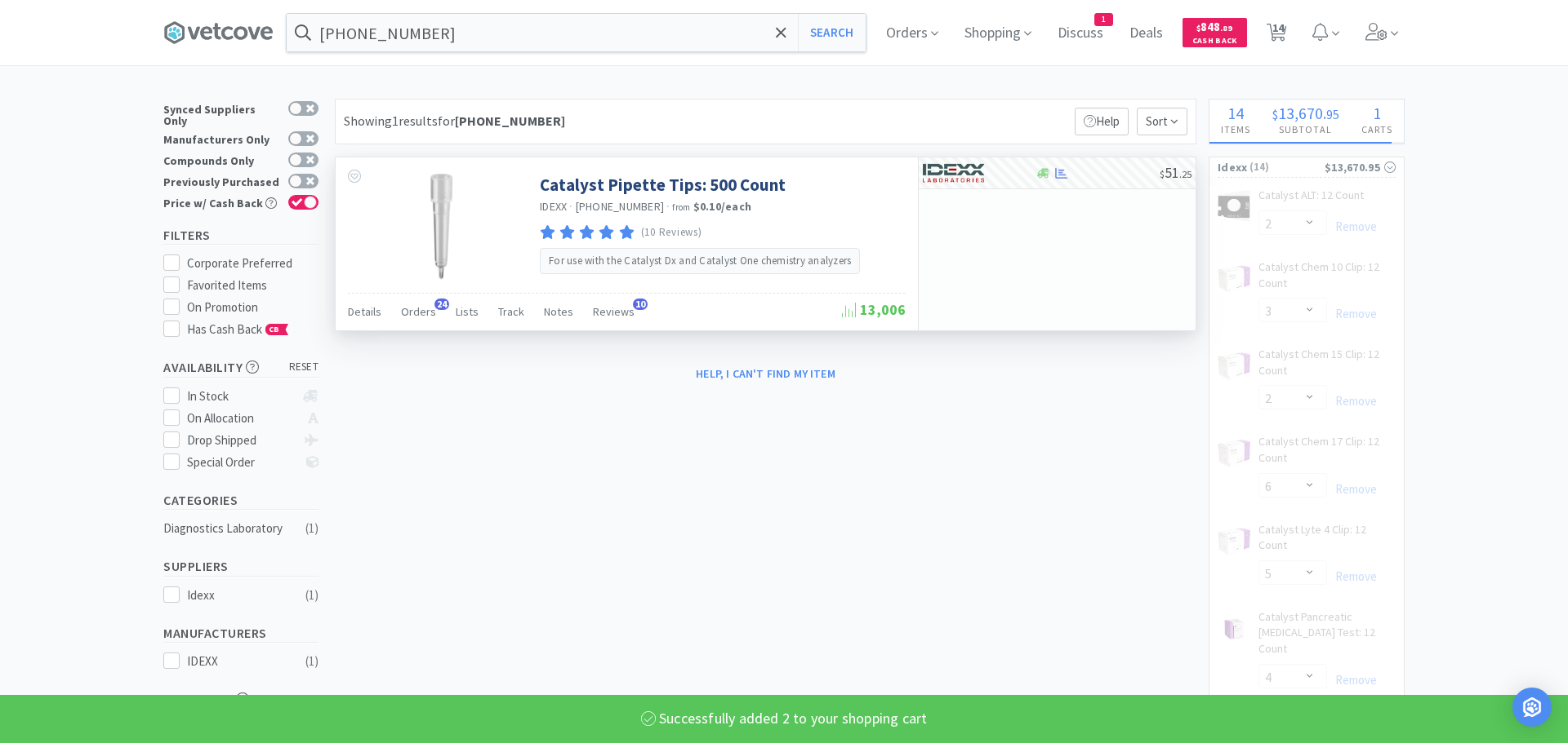
select select "2"
select select "1"
select select "2"
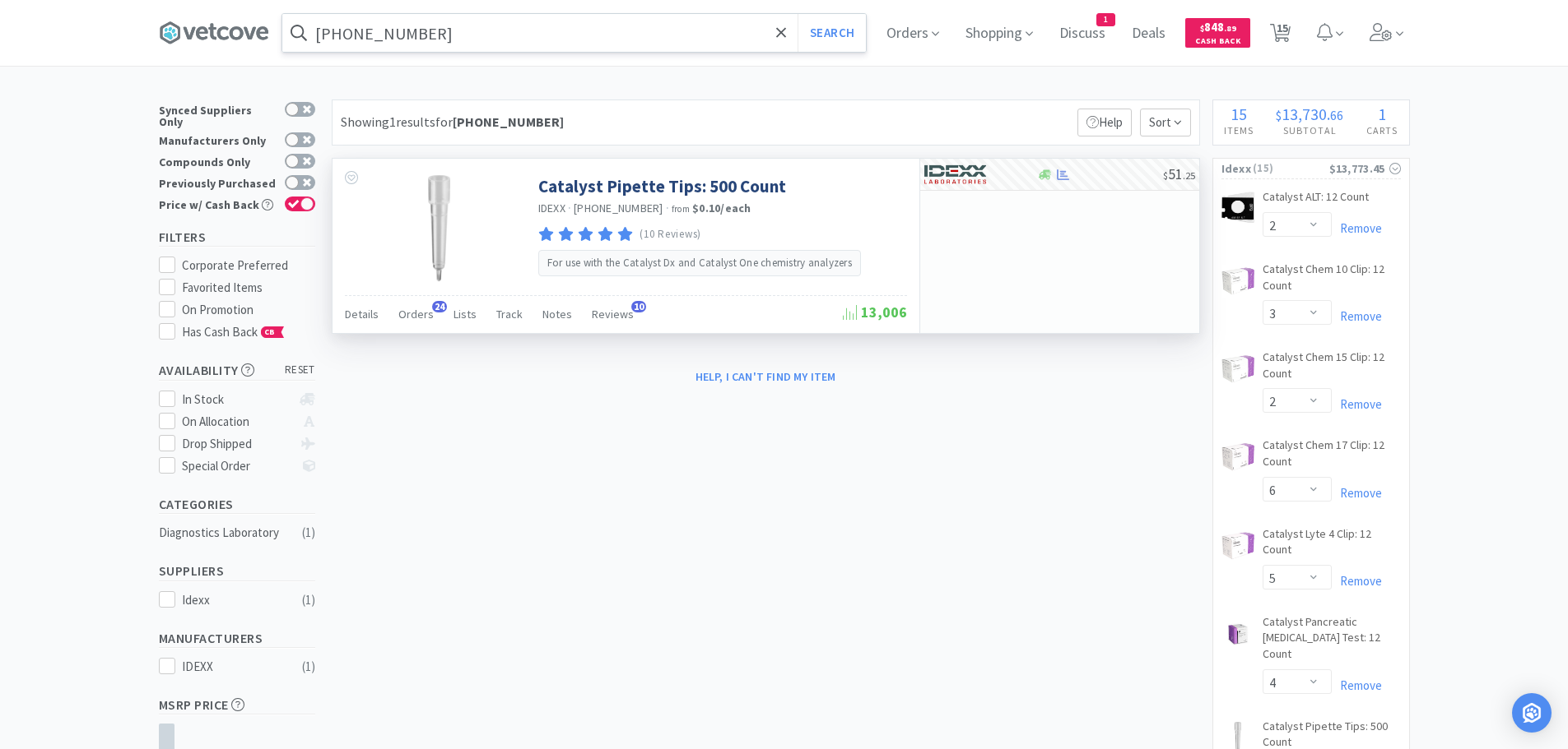
click at [511, 39] on input "[PHONE_NUMBER]" at bounding box center [574, 33] width 584 height 37
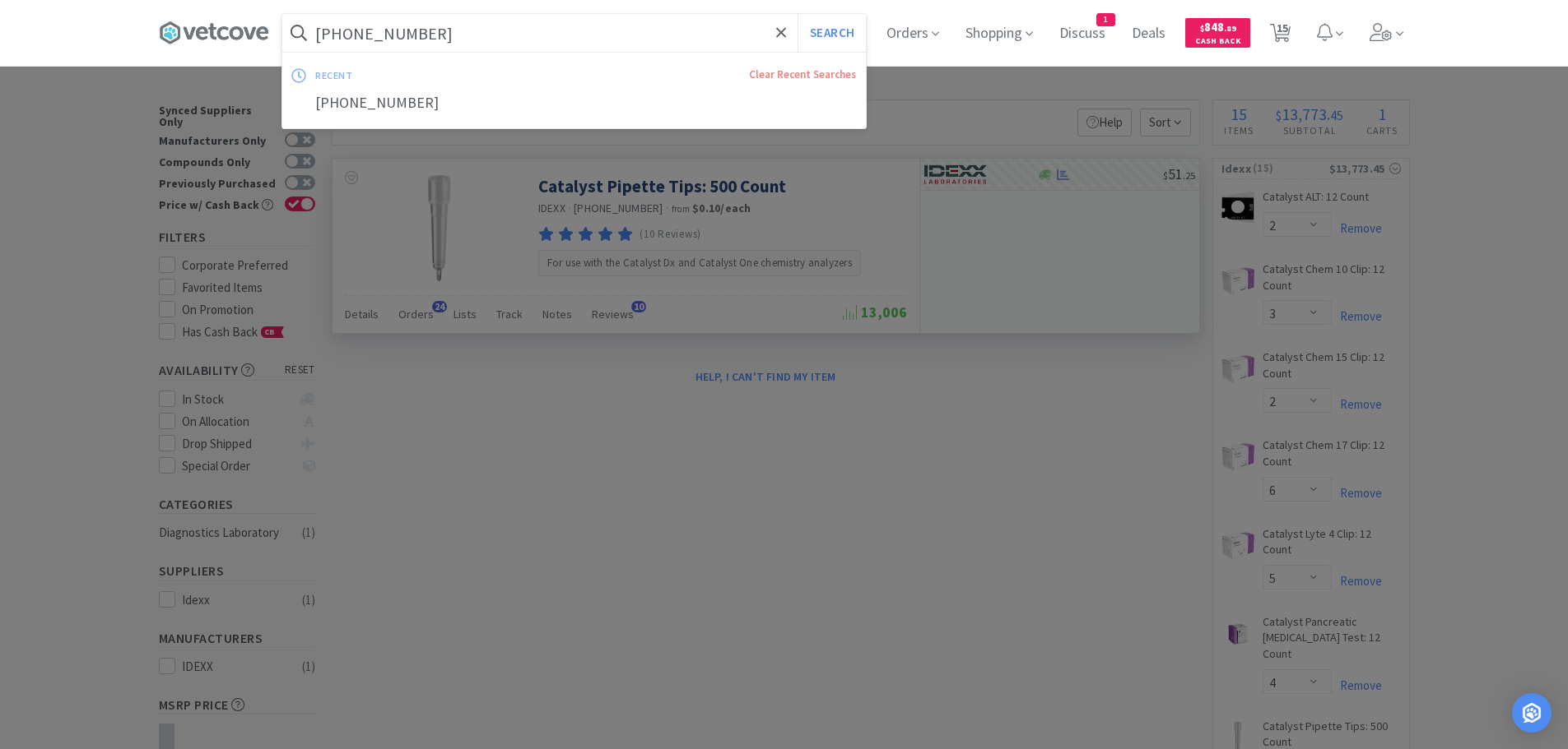
paste input "8-00"
type input "[PHONE_NUMBER]"
click at [798, 14] on button "Search" at bounding box center [831, 33] width 68 height 37
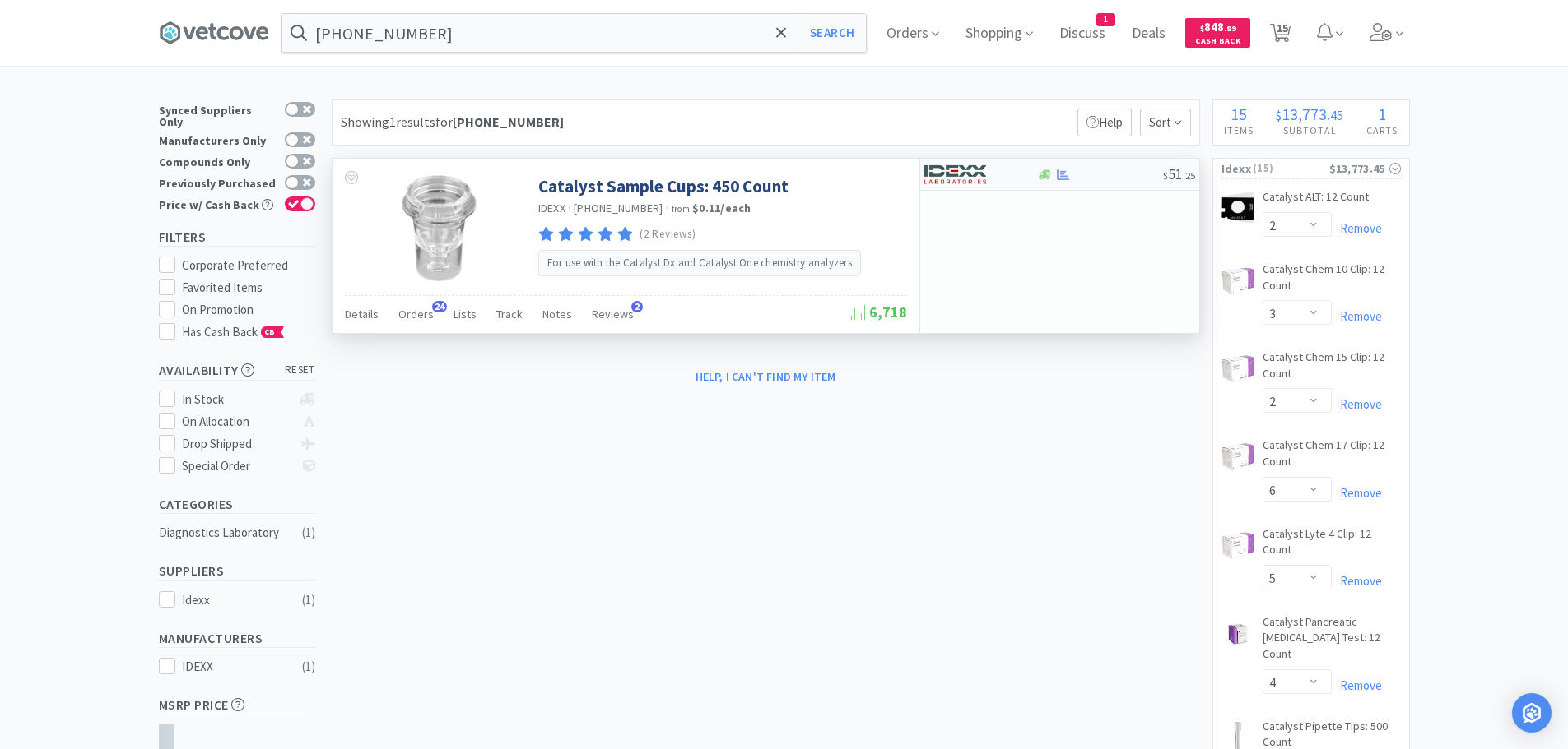
click at [1102, 161] on div "$ 51 . 25" at bounding box center [1059, 175] width 279 height 33
select select "1"
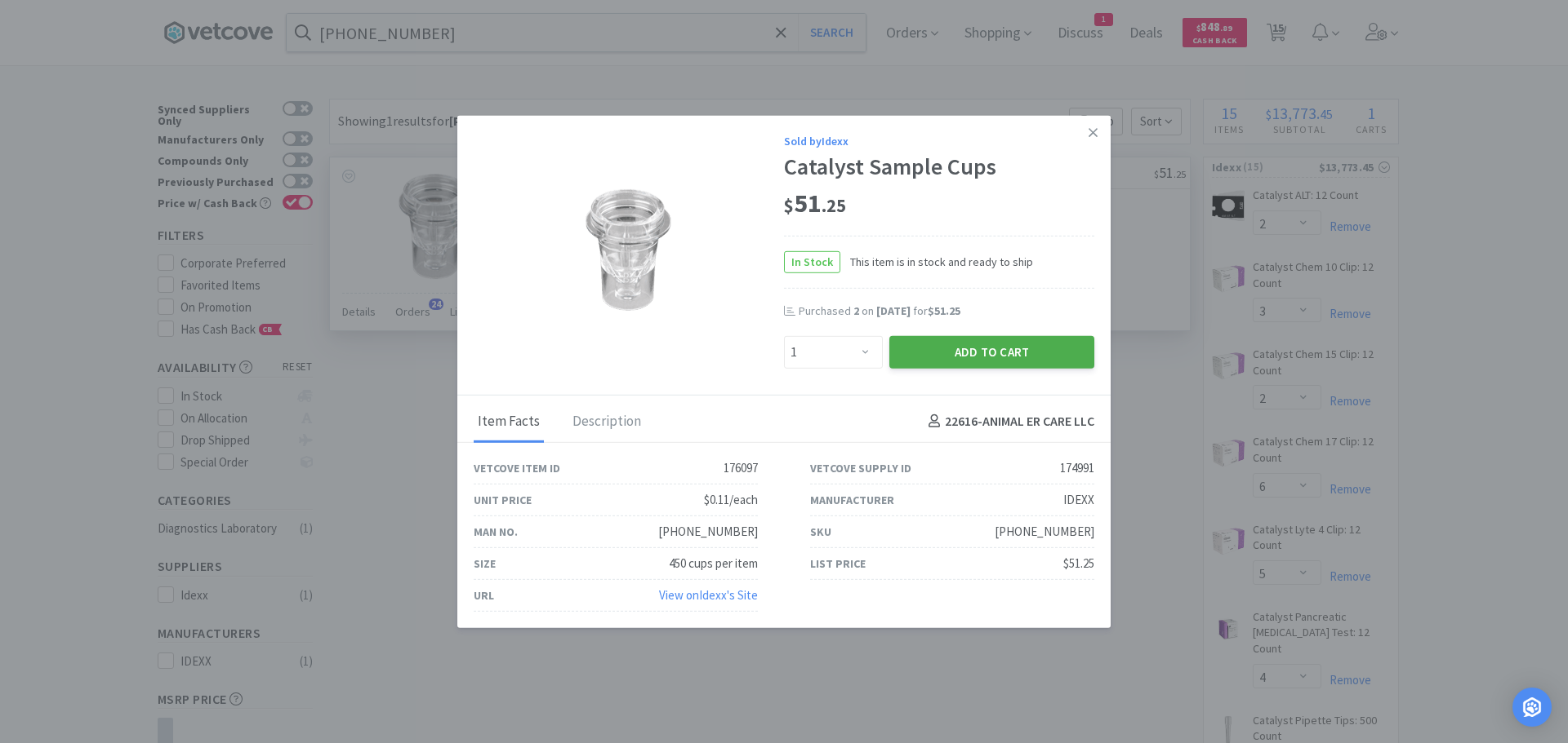
click at [906, 356] on button "Add to Cart" at bounding box center [991, 351] width 205 height 32
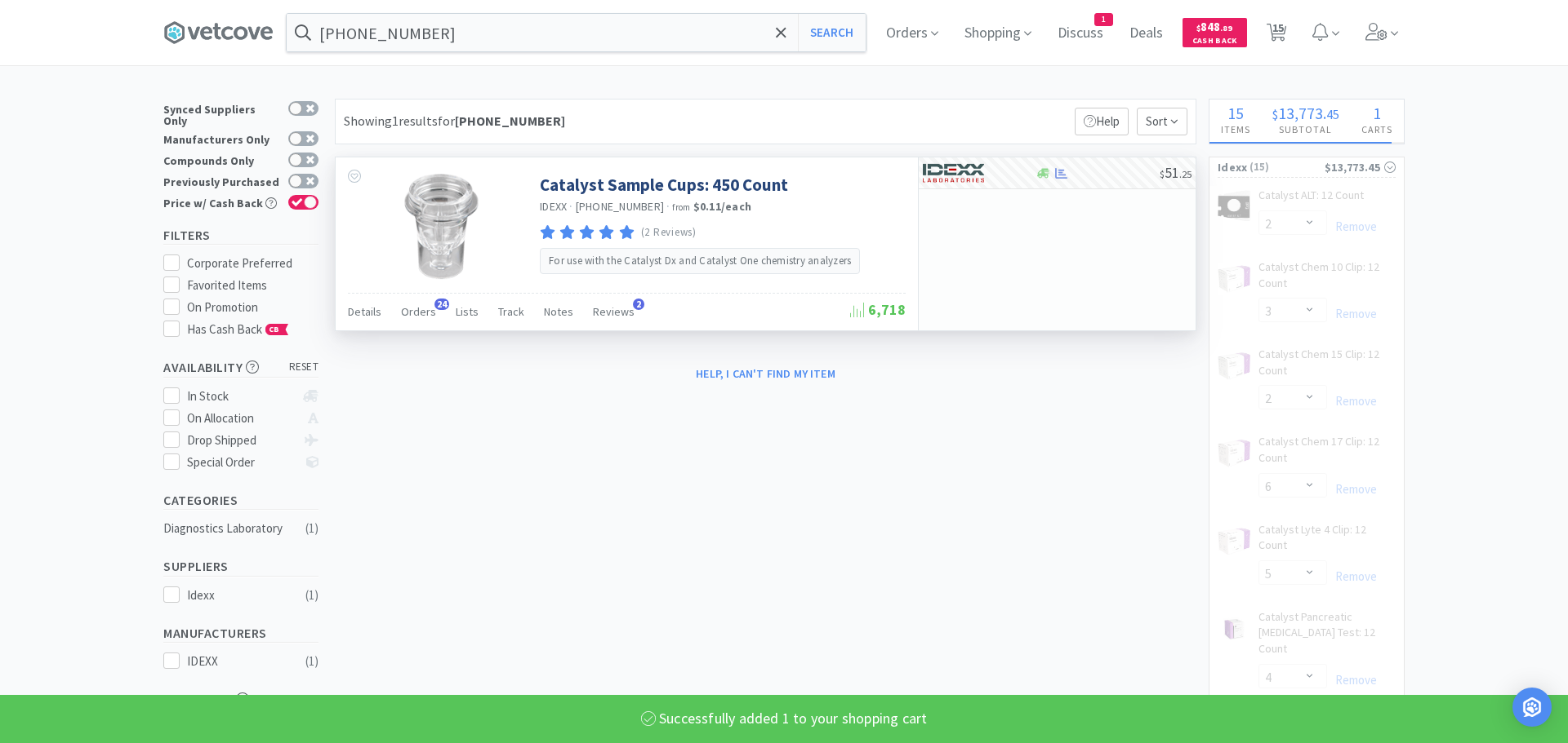
select select "1"
select select "8"
select select "9"
select select "3"
select select "1"
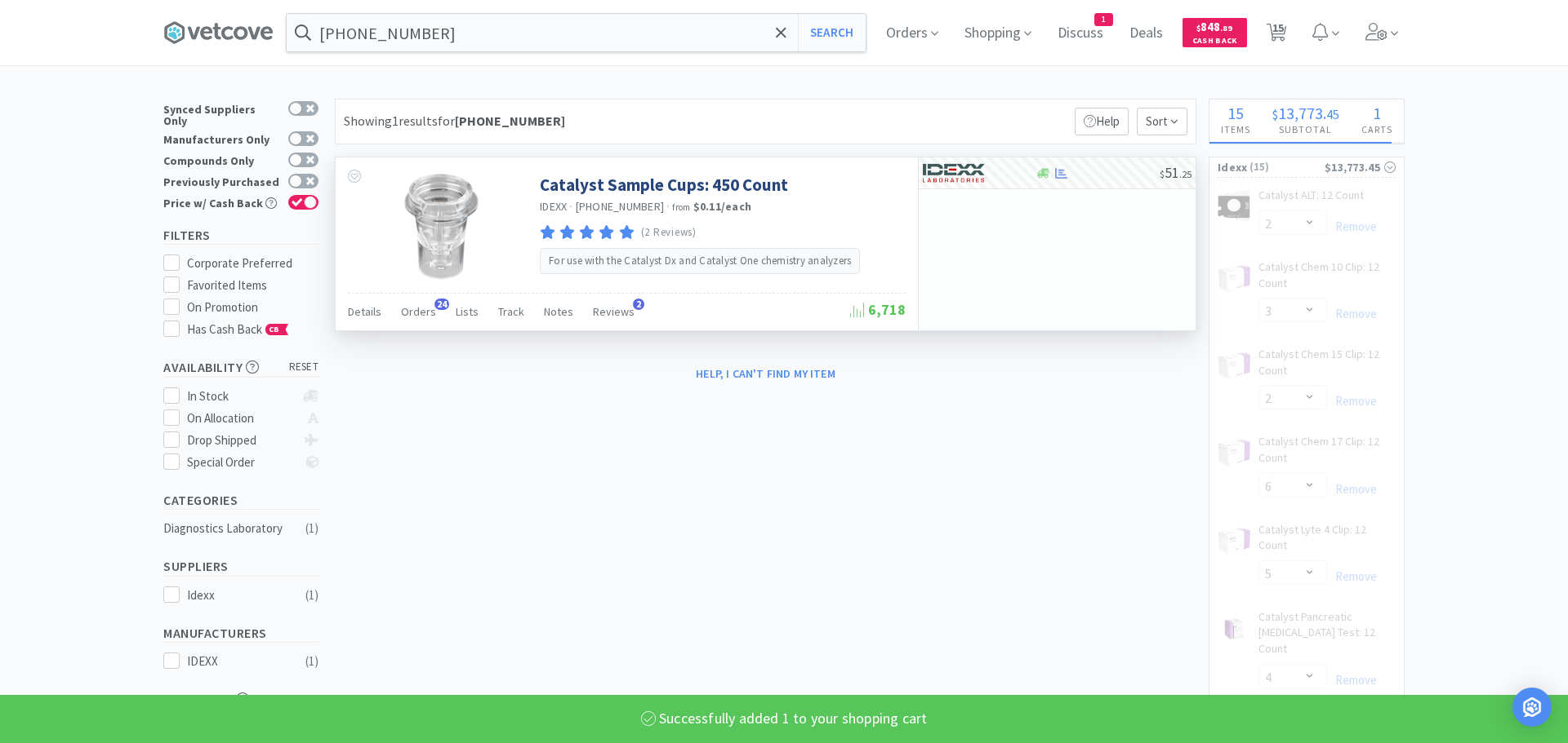
select select "2"
select select "1"
select select "2"
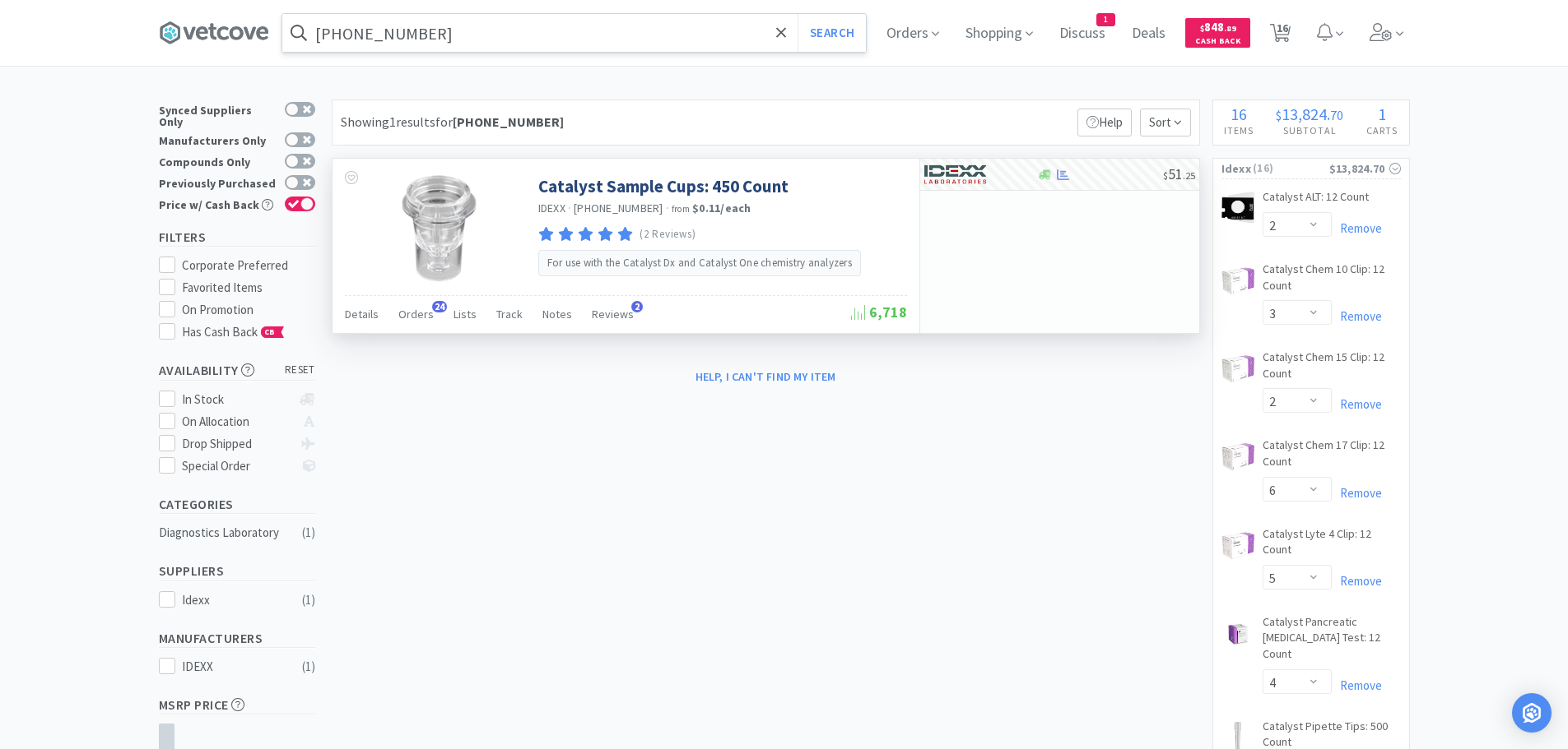
click at [527, 33] on input "[PHONE_NUMBER]" at bounding box center [574, 33] width 584 height 37
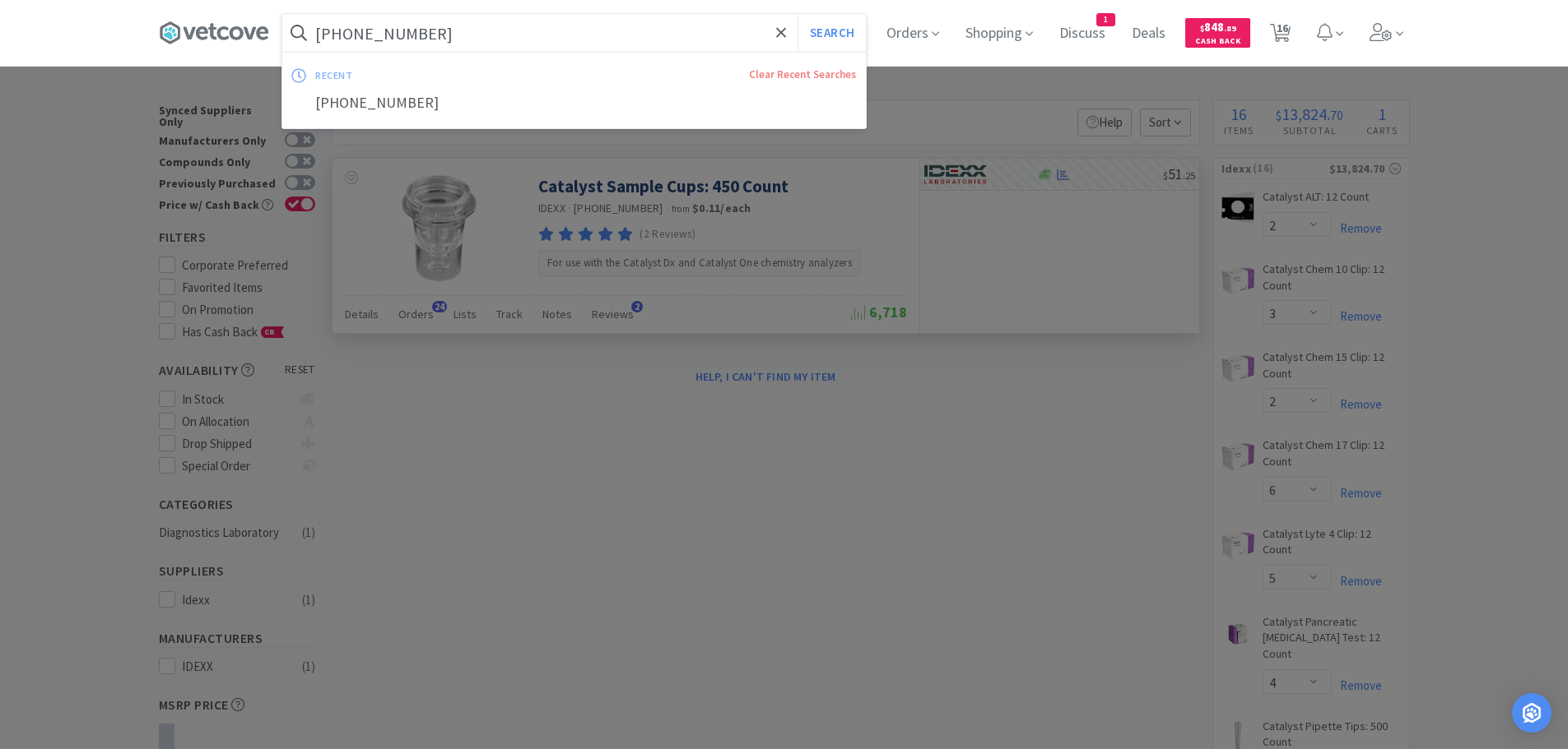
paste input "0017654"
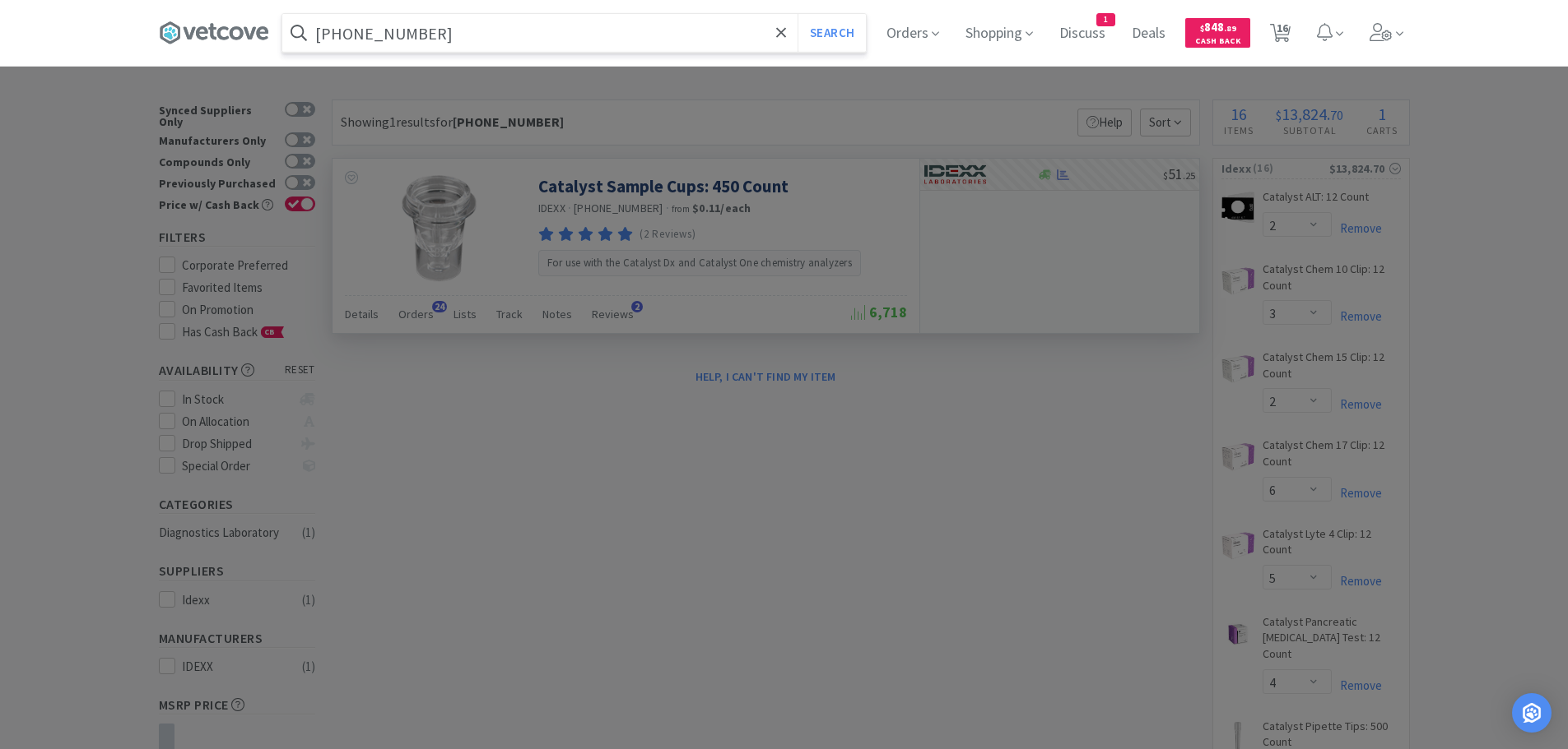
type input "[PHONE_NUMBER]"
click at [798, 14] on button "Search" at bounding box center [831, 33] width 68 height 37
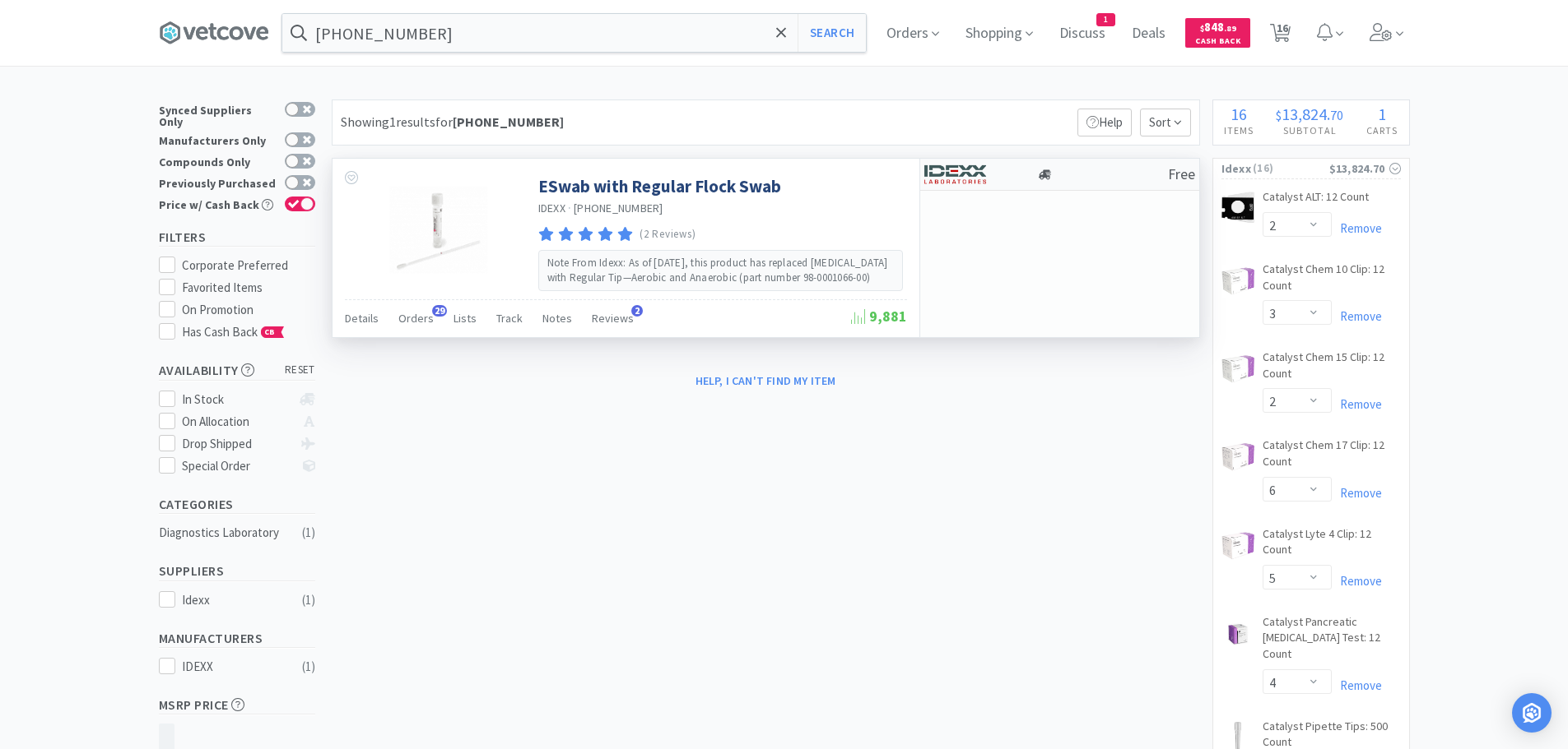
click at [1086, 171] on div at bounding box center [1102, 175] width 131 height 13
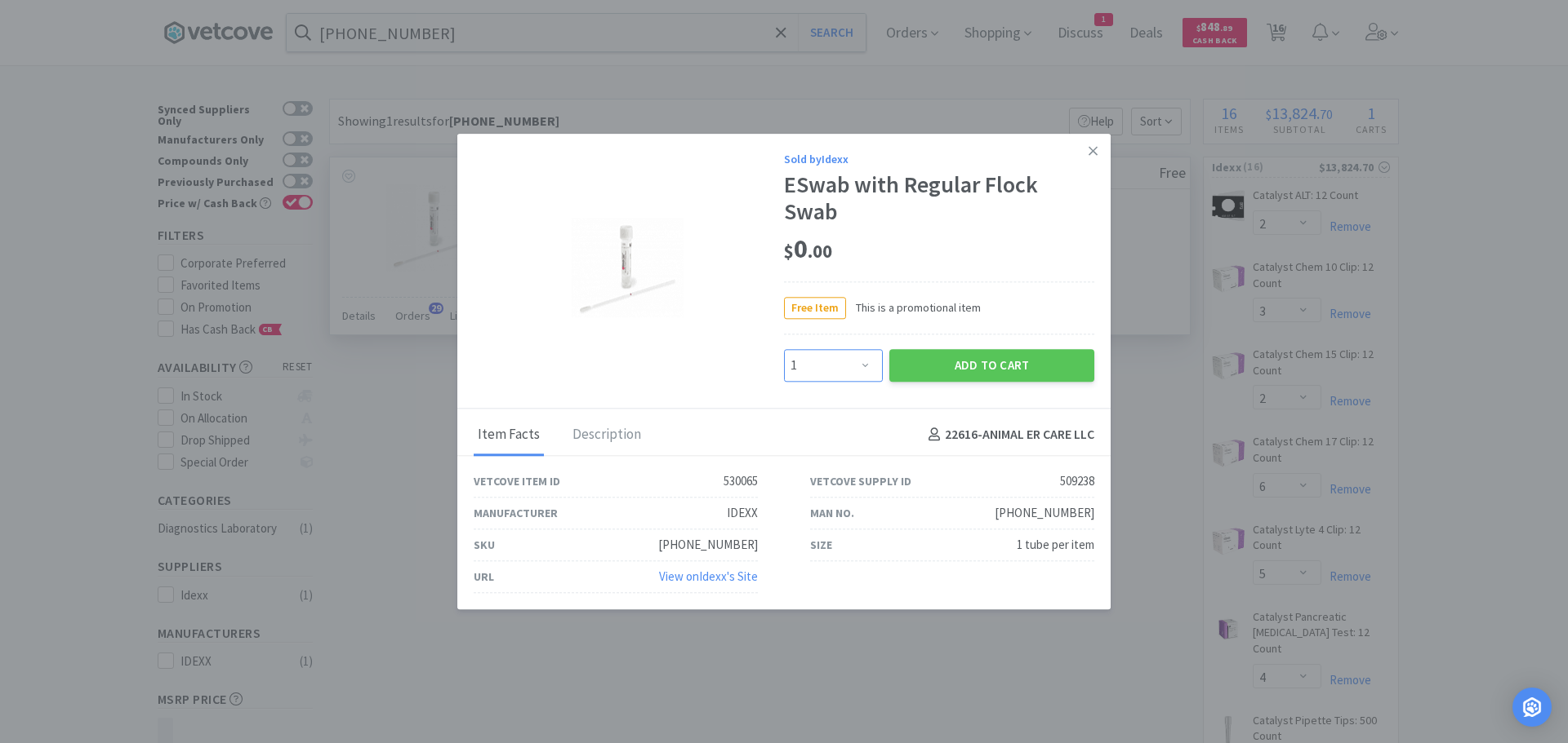
click at [847, 362] on select "Enter Quantity 1 2 3 4 5 6 7 8 9 10 11 12 13 14 15 16 17 18 19 20 Enter Quantity" at bounding box center [832, 365] width 99 height 32
select select "10"
click at [784, 349] on select "Enter Quantity 1 2 3 4 5 6 7 8 9 10 11 12 13 14 15 16 17 18 19 20 Enter Quantity" at bounding box center [832, 365] width 99 height 32
click at [935, 366] on button "Add to Cart" at bounding box center [991, 365] width 205 height 32
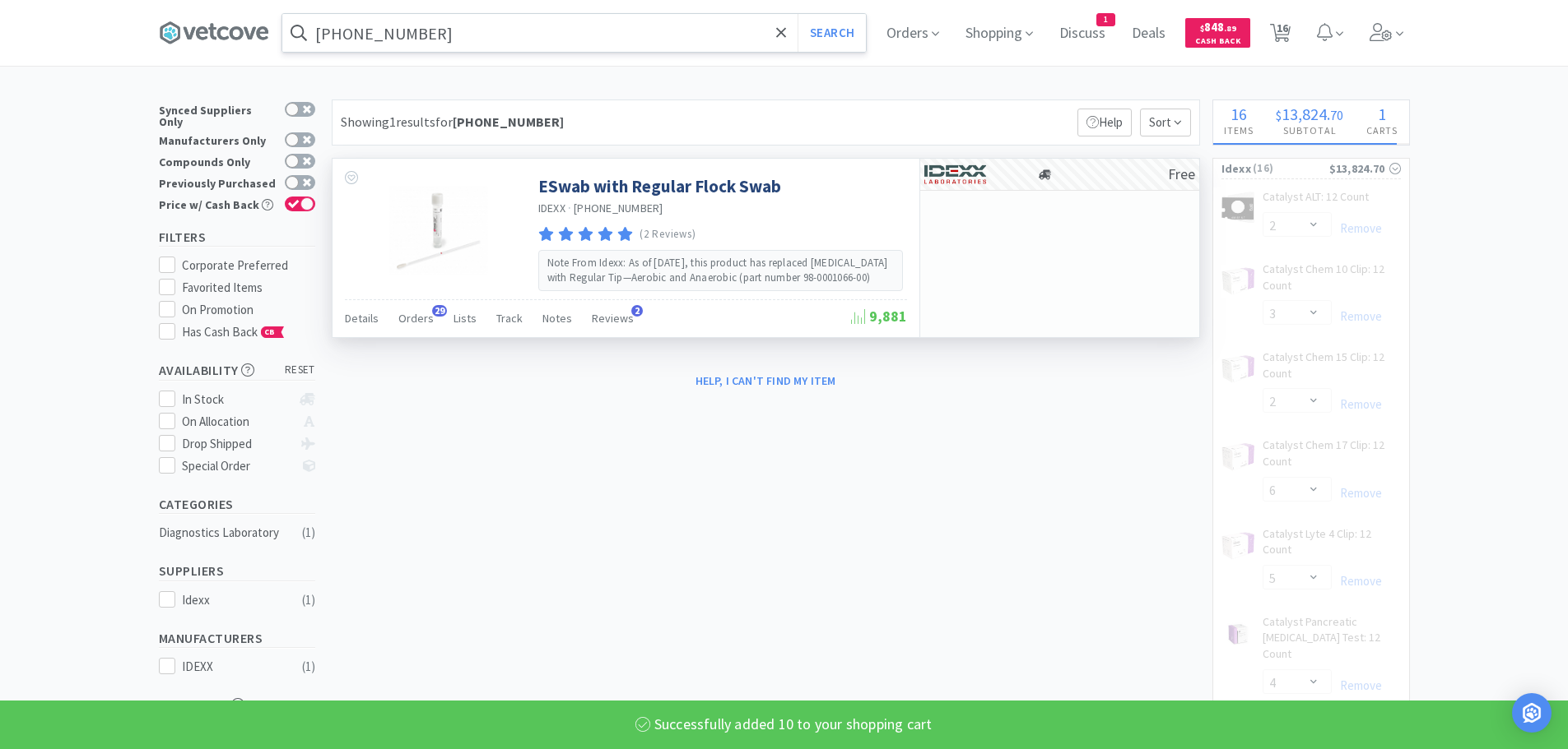
click at [501, 28] on input "[PHONE_NUMBER]" at bounding box center [574, 33] width 584 height 37
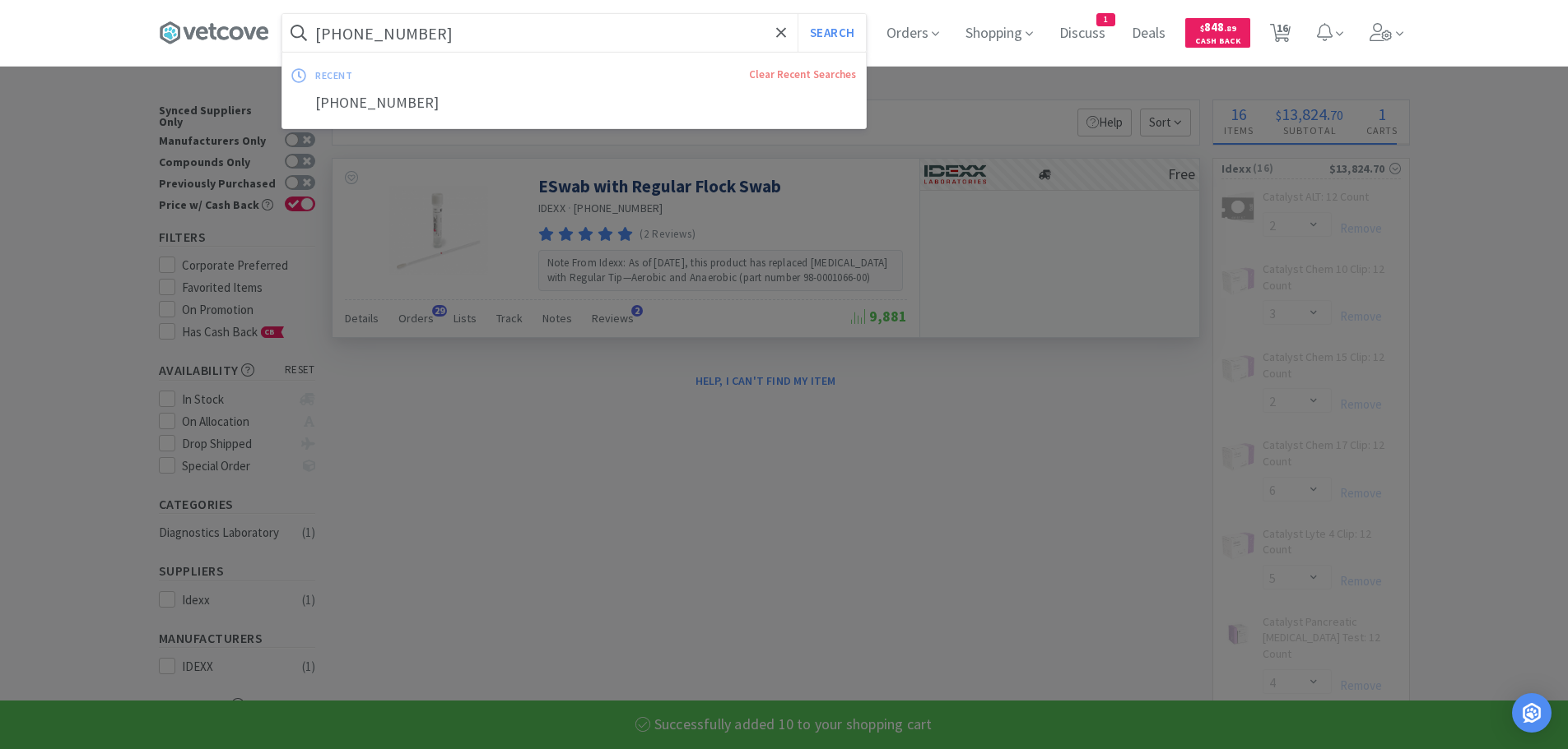
paste input "04481"
type input "[PHONE_NUMBER]"
click at [798, 14] on button "Search" at bounding box center [831, 33] width 68 height 37
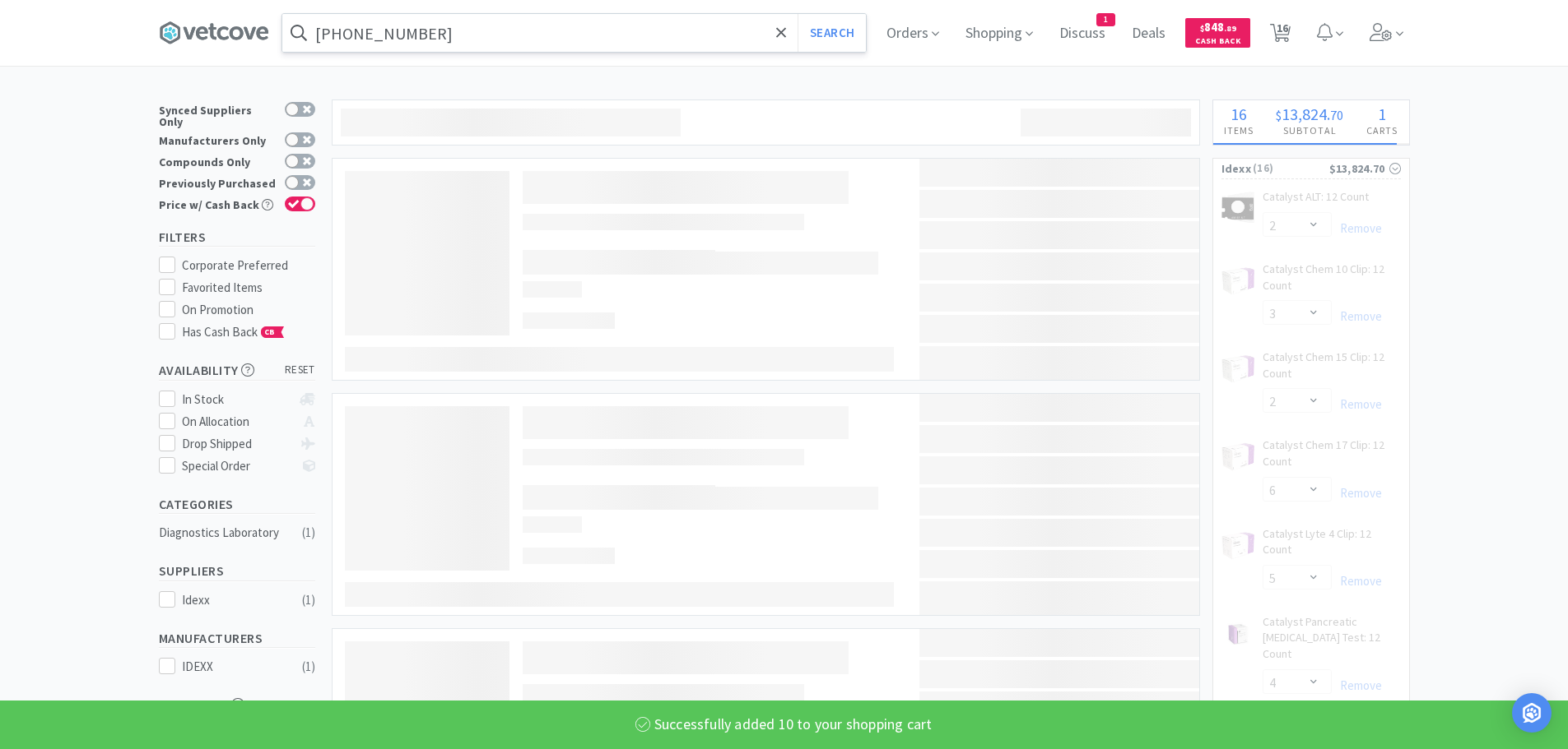
select select "10"
select select "1"
select select "2"
select select "1"
select select "2"
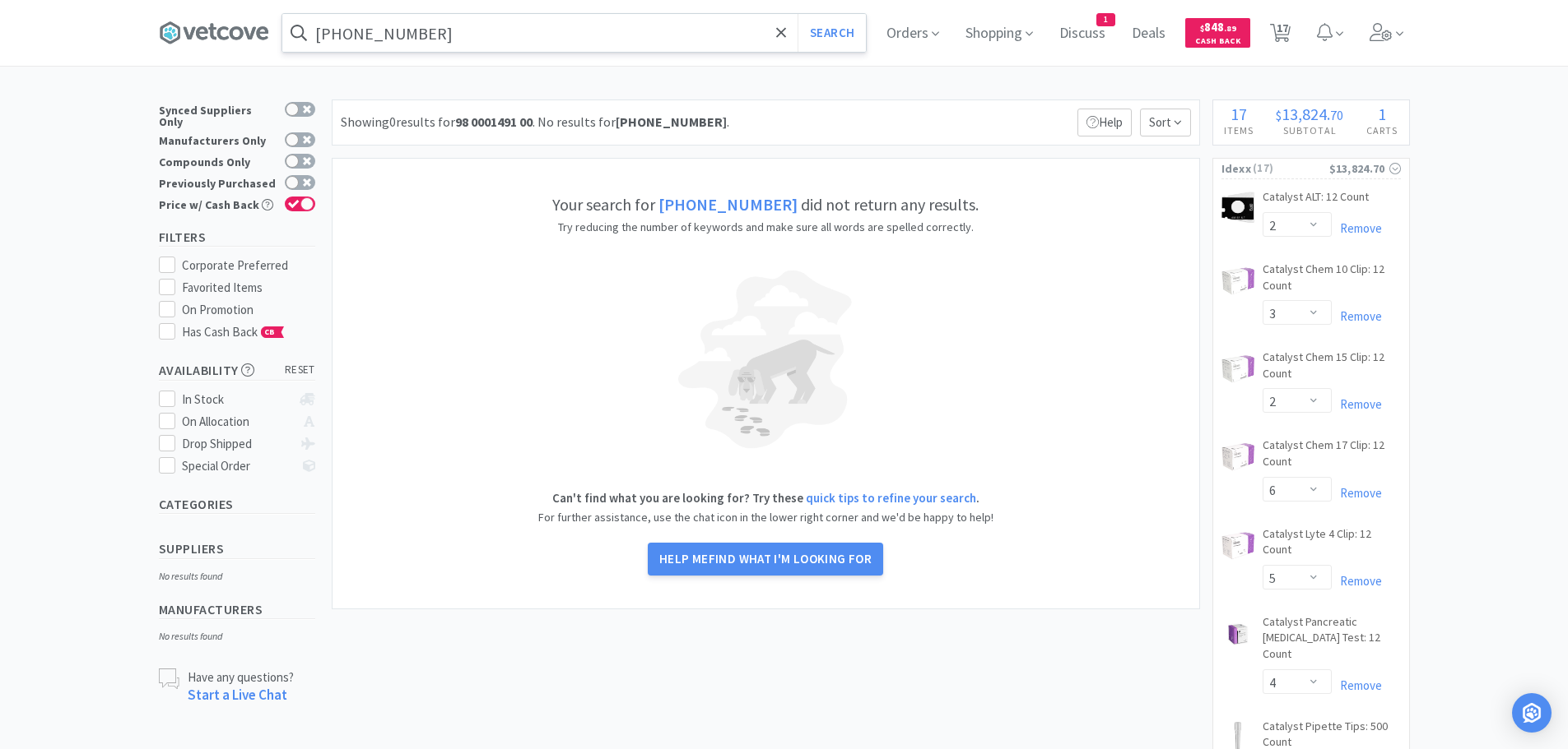
click at [518, 47] on input "[PHONE_NUMBER]" at bounding box center [574, 33] width 584 height 37
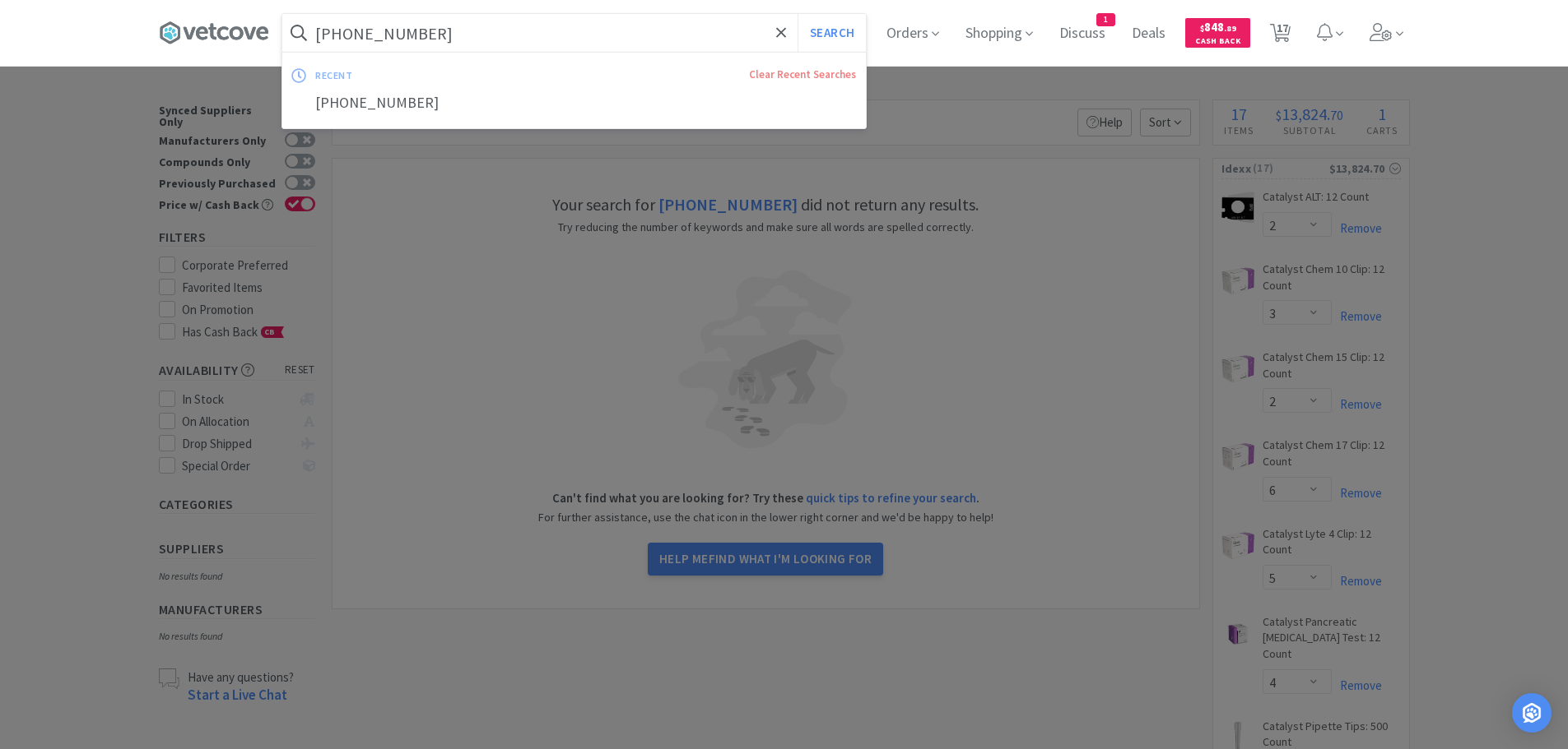
paste input "9046-01"
type input "[PHONE_NUMBER]"
click at [798, 14] on button "Search" at bounding box center [831, 33] width 68 height 37
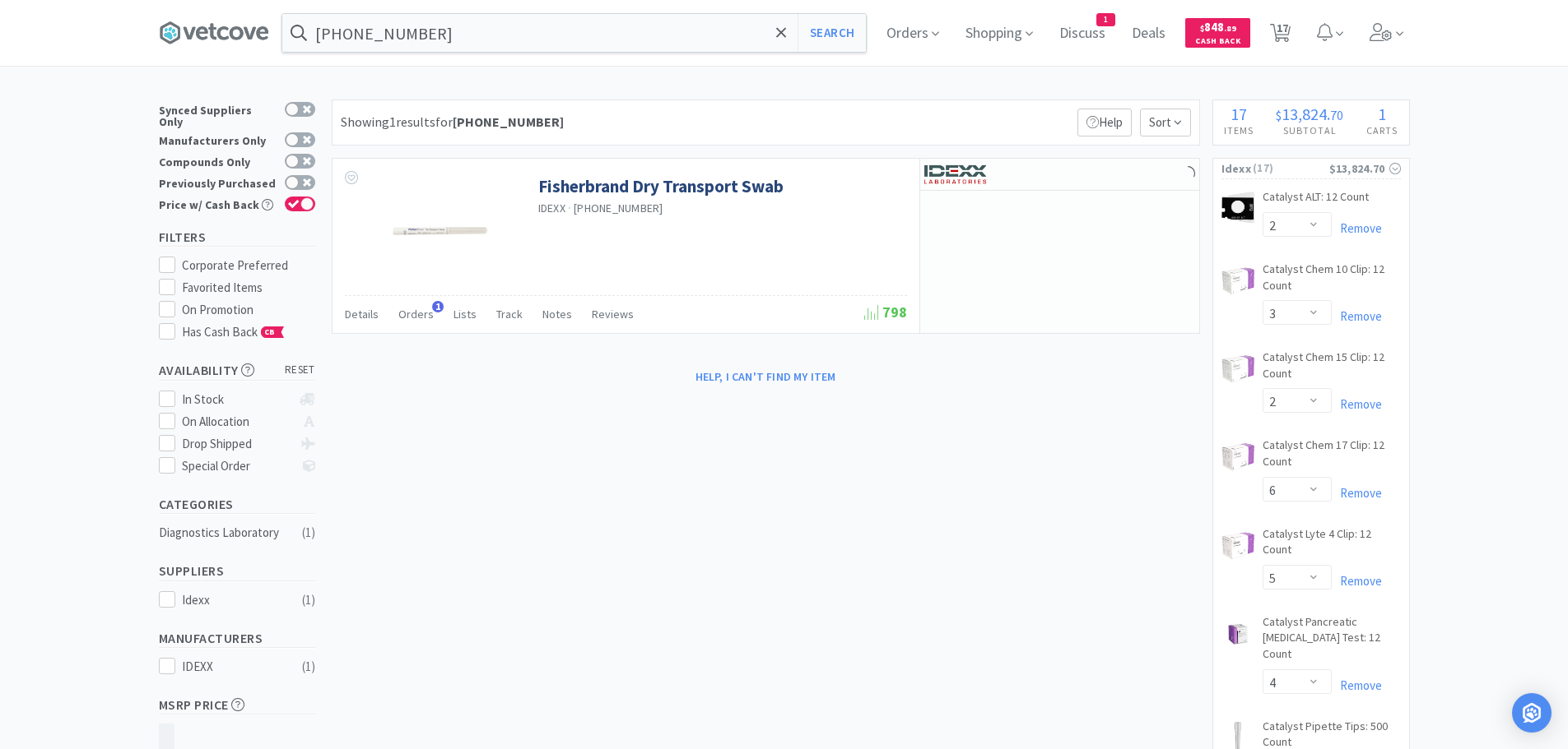
click at [1101, 157] on div "Showing 1 results for [PHONE_NUMBER] Filters Help Sort Fisherbrand Dry Transpor…" at bounding box center [762, 245] width 877 height 291
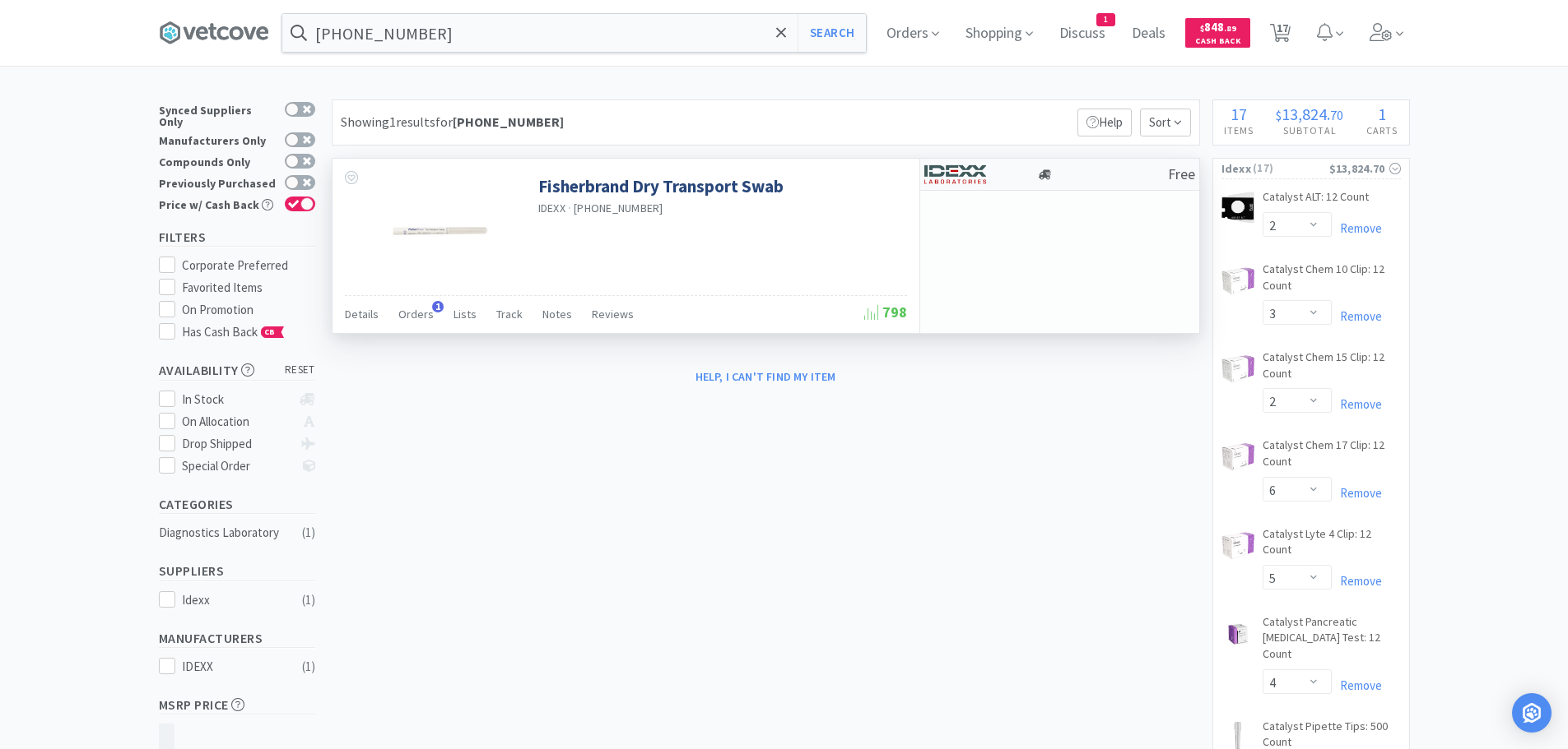
click at [1086, 172] on div at bounding box center [1102, 175] width 131 height 13
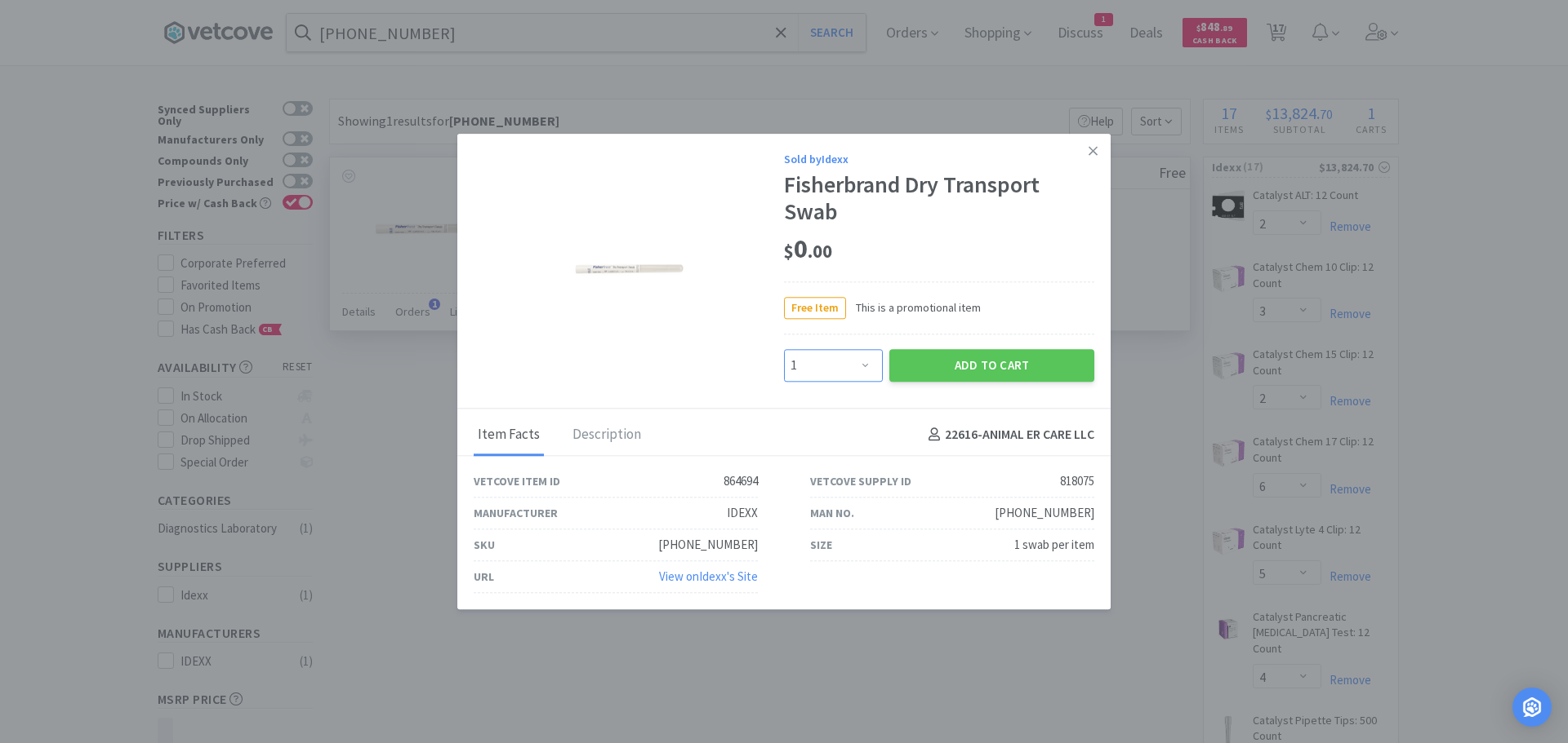
drag, startPoint x: 843, startPoint y: 365, endPoint x: 843, endPoint y: 351, distance: 14.0
click at [843, 357] on select "Enter Quantity 1 2 3 4 5 6 7 8 9 10 11 12 13 14 15 16 17 18 19 20 Enter Quantity" at bounding box center [832, 365] width 99 height 32
click at [784, 349] on select "Enter Quantity 1 2 3 4 5 6 7 8 9 10 11 12 13 14 15 16 17 18 19 20 Enter Quantity" at bounding box center [832, 365] width 99 height 32
drag, startPoint x: 833, startPoint y: 370, endPoint x: 833, endPoint y: 355, distance: 15.0
click at [833, 355] on select "Enter Quantity 1 2 3 4 5 6 7 8 9 10 11 12 13 14 15 16 17 18 19 20 Enter Quantity" at bounding box center [832, 365] width 99 height 32
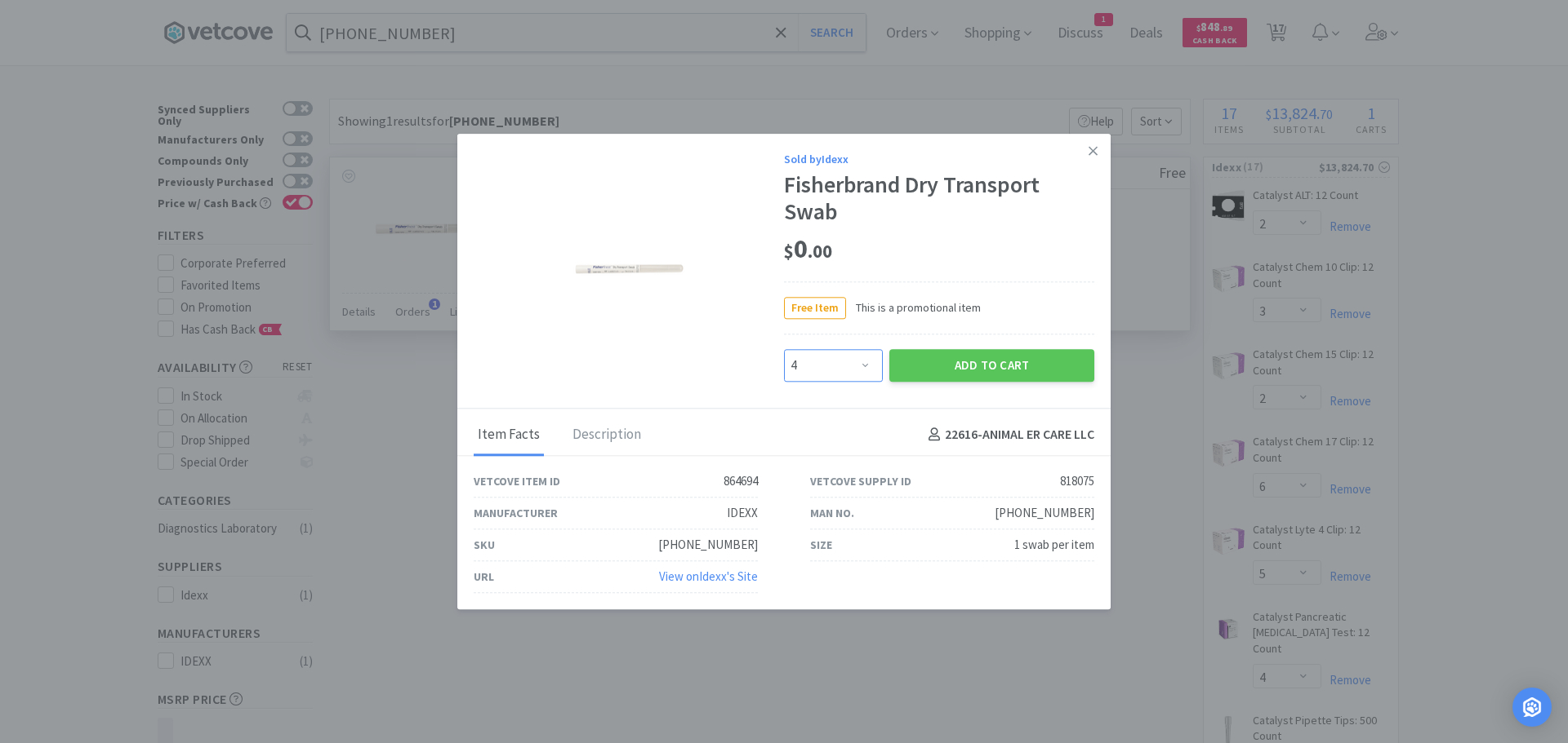
select select "5"
click at [784, 349] on select "Enter Quantity 1 2 3 4 5 6 7 8 9 10 11 12 13 14 15 16 17 18 19 20 Enter Quantity" at bounding box center [832, 365] width 99 height 32
click at [927, 367] on button "Add to Cart" at bounding box center [991, 365] width 205 height 32
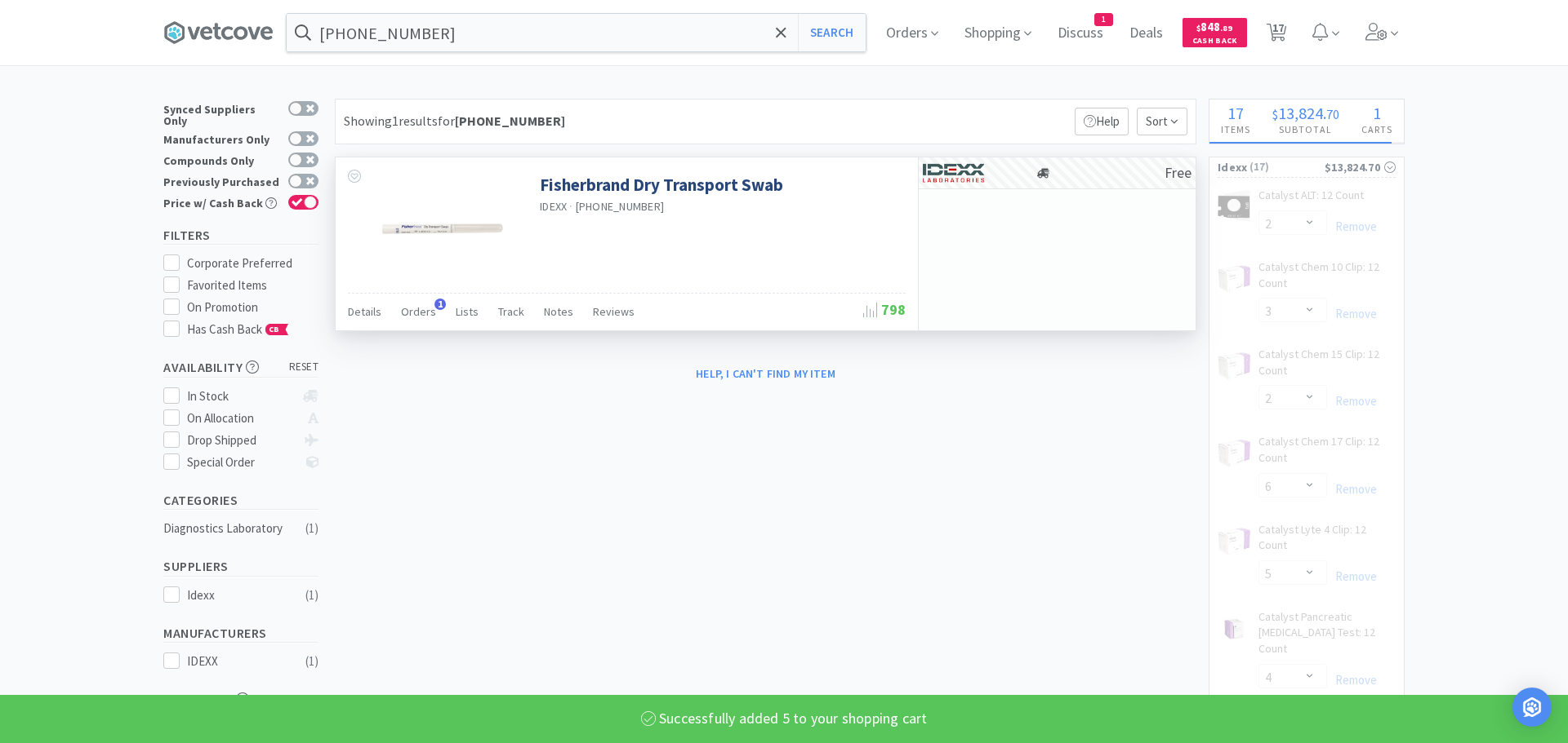
select select "5"
select select "1"
select select "2"
select select "1"
select select "2"
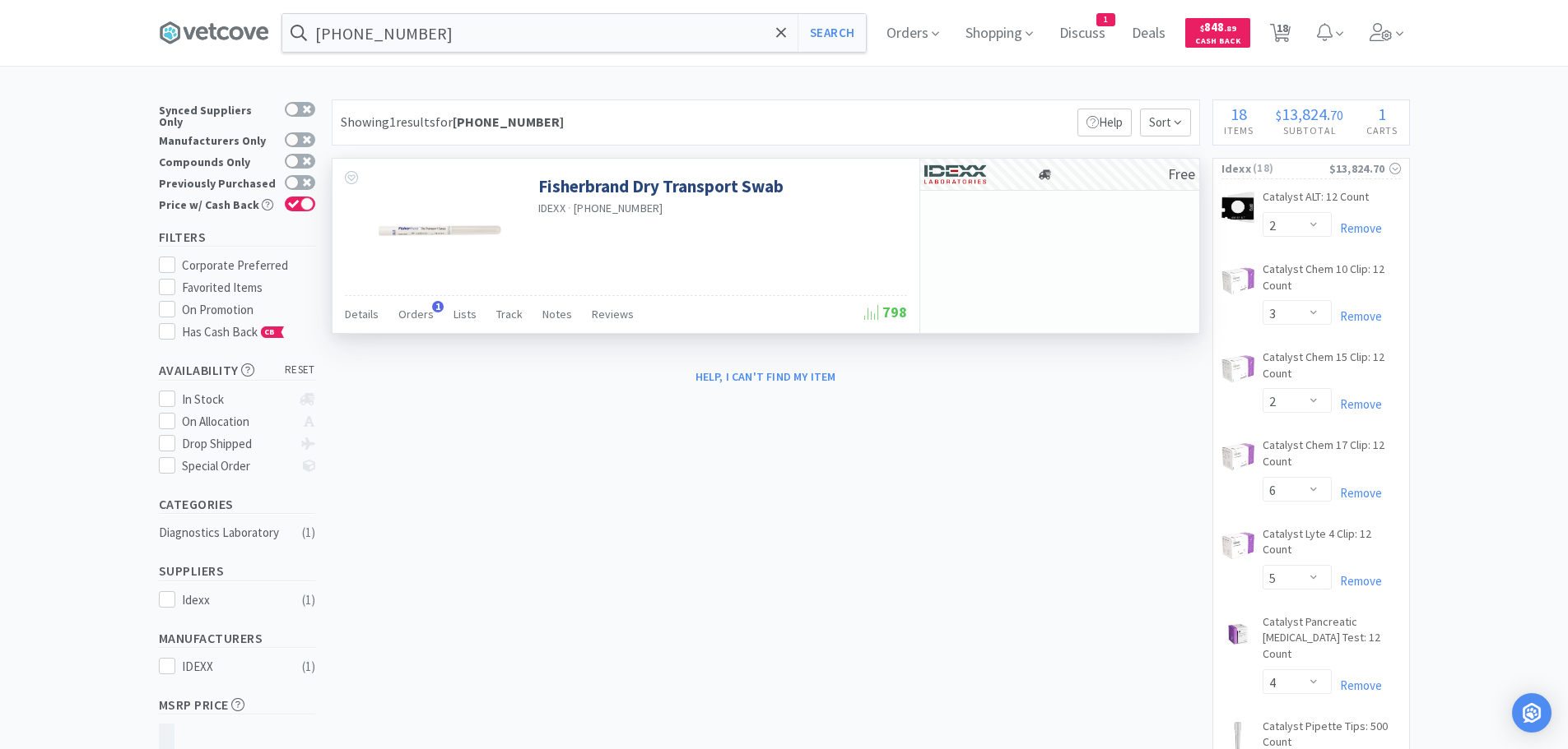
click at [515, 57] on div "[PHONE_NUMBER] Search Orders Shopping Discuss Discuss 1 Deals Deals $ 848 . 89 …" at bounding box center [784, 33] width 1251 height 66
click at [523, 18] on input "[PHONE_NUMBER]" at bounding box center [574, 33] width 584 height 37
paste input "29410-02"
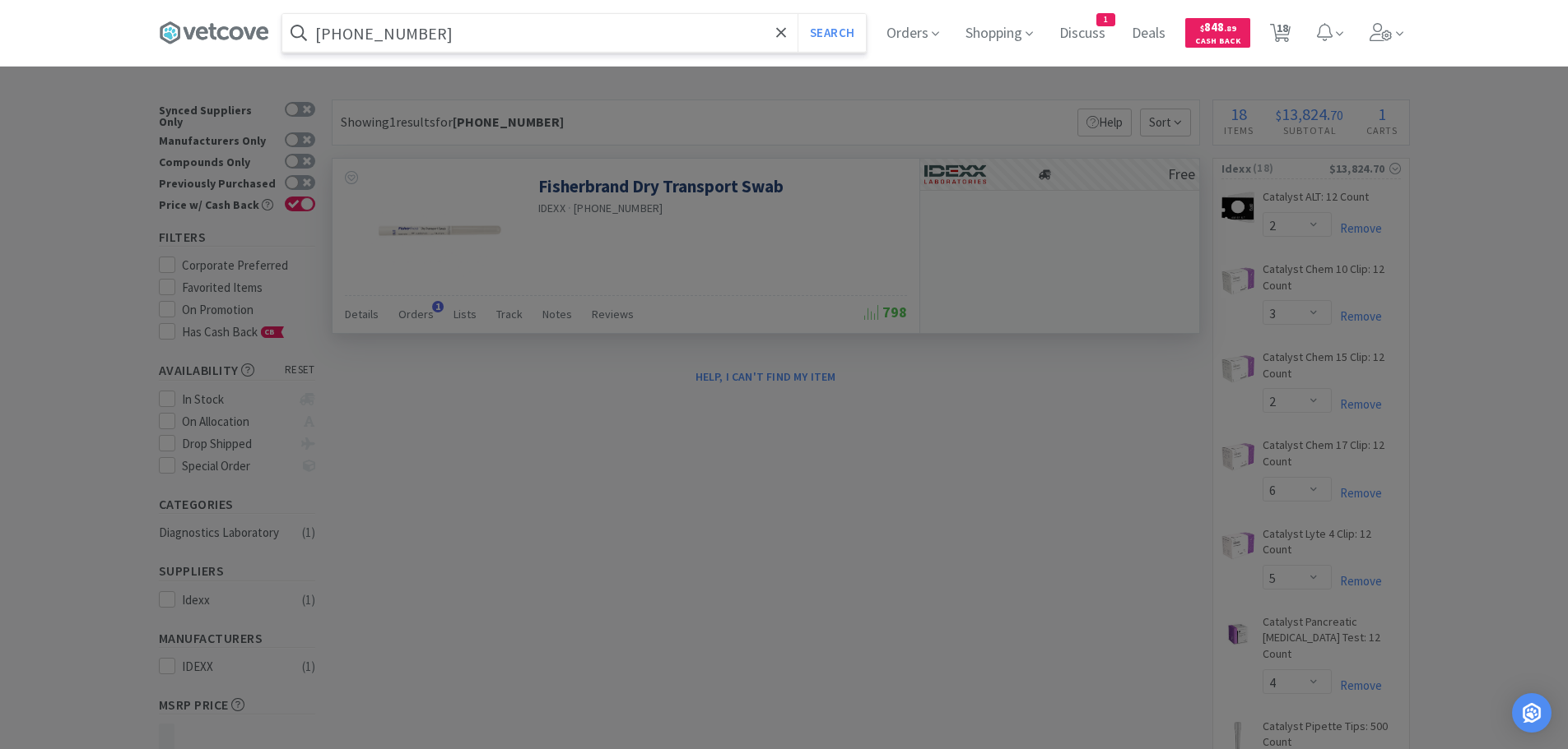
type input "[PHONE_NUMBER]"
click at [798, 14] on button "Search" at bounding box center [831, 33] width 68 height 37
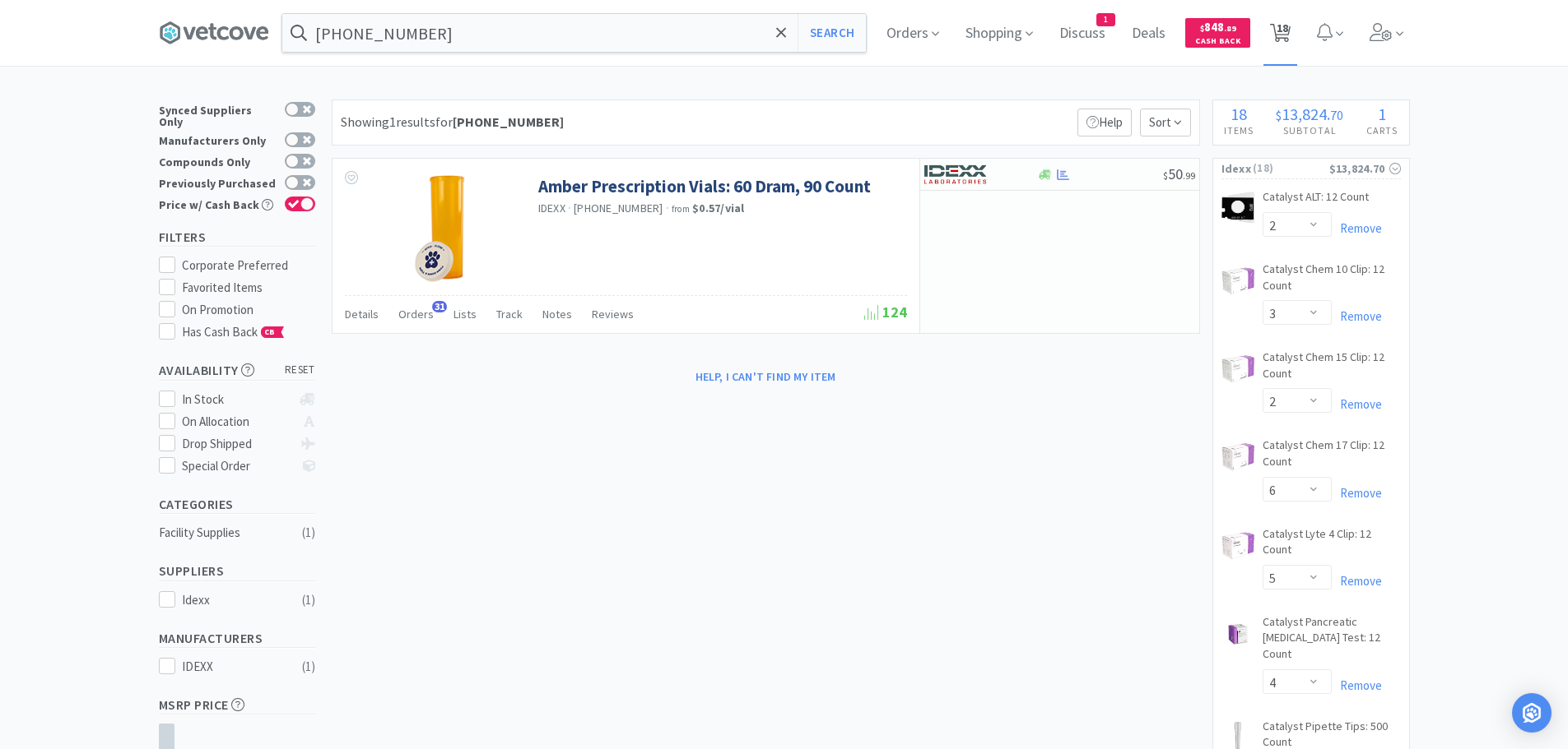
click at [1289, 37] on span "18" at bounding box center [1283, 28] width 12 height 66
select select "2"
select select "3"
select select "2"
select select "6"
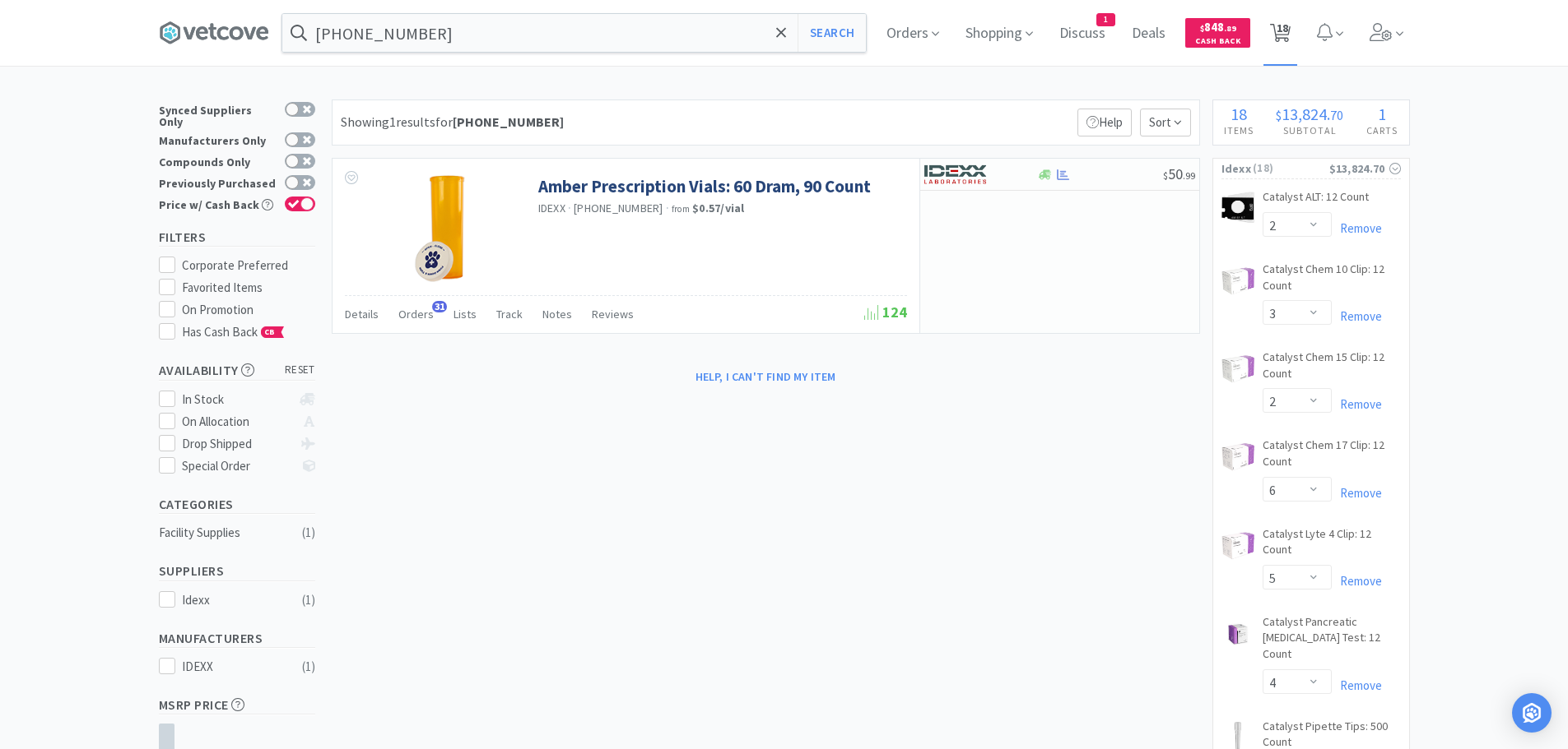
select select "5"
select select "4"
select select "2"
select select "1"
select select "8"
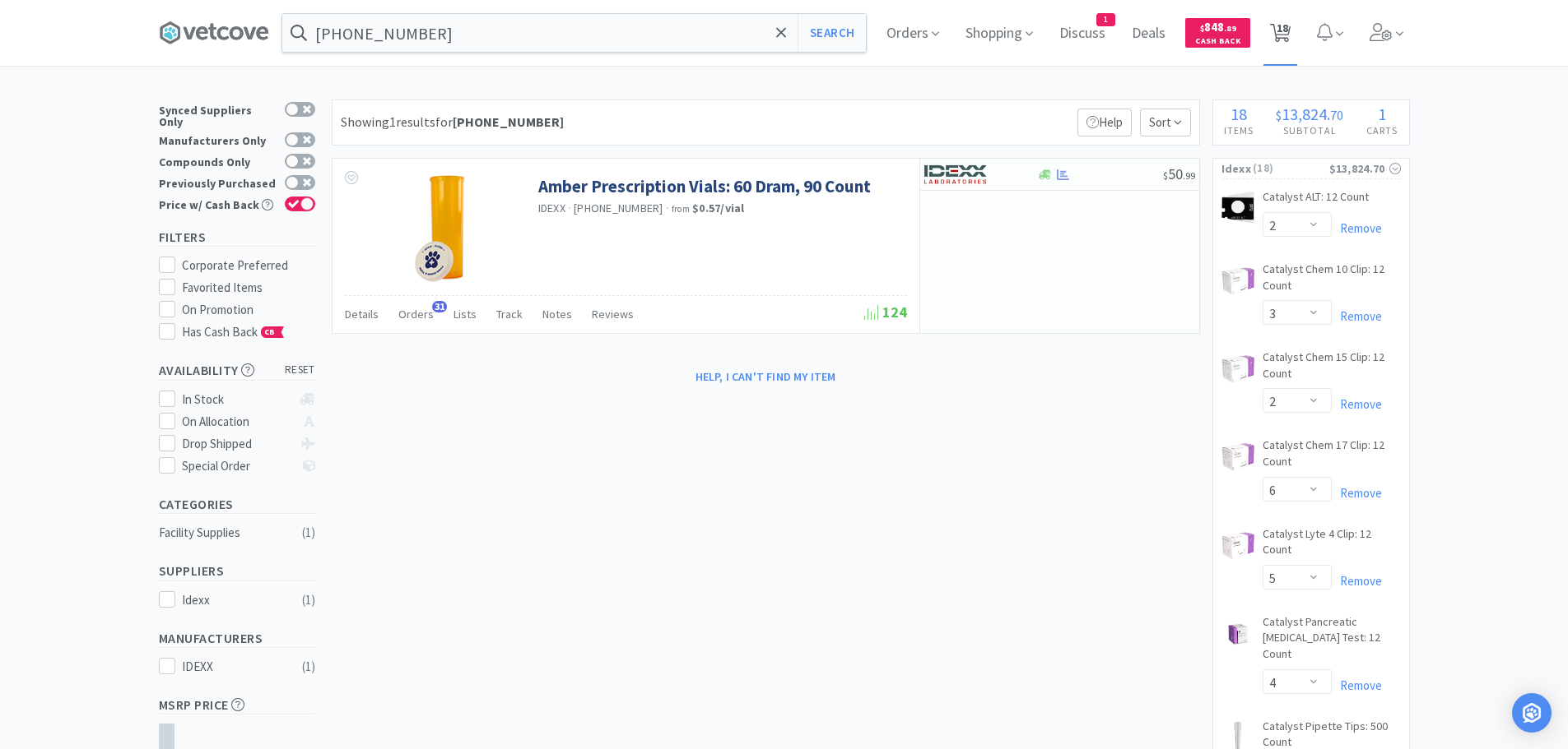
select select "9"
select select "3"
select select "10"
select select "5"
select select "1"
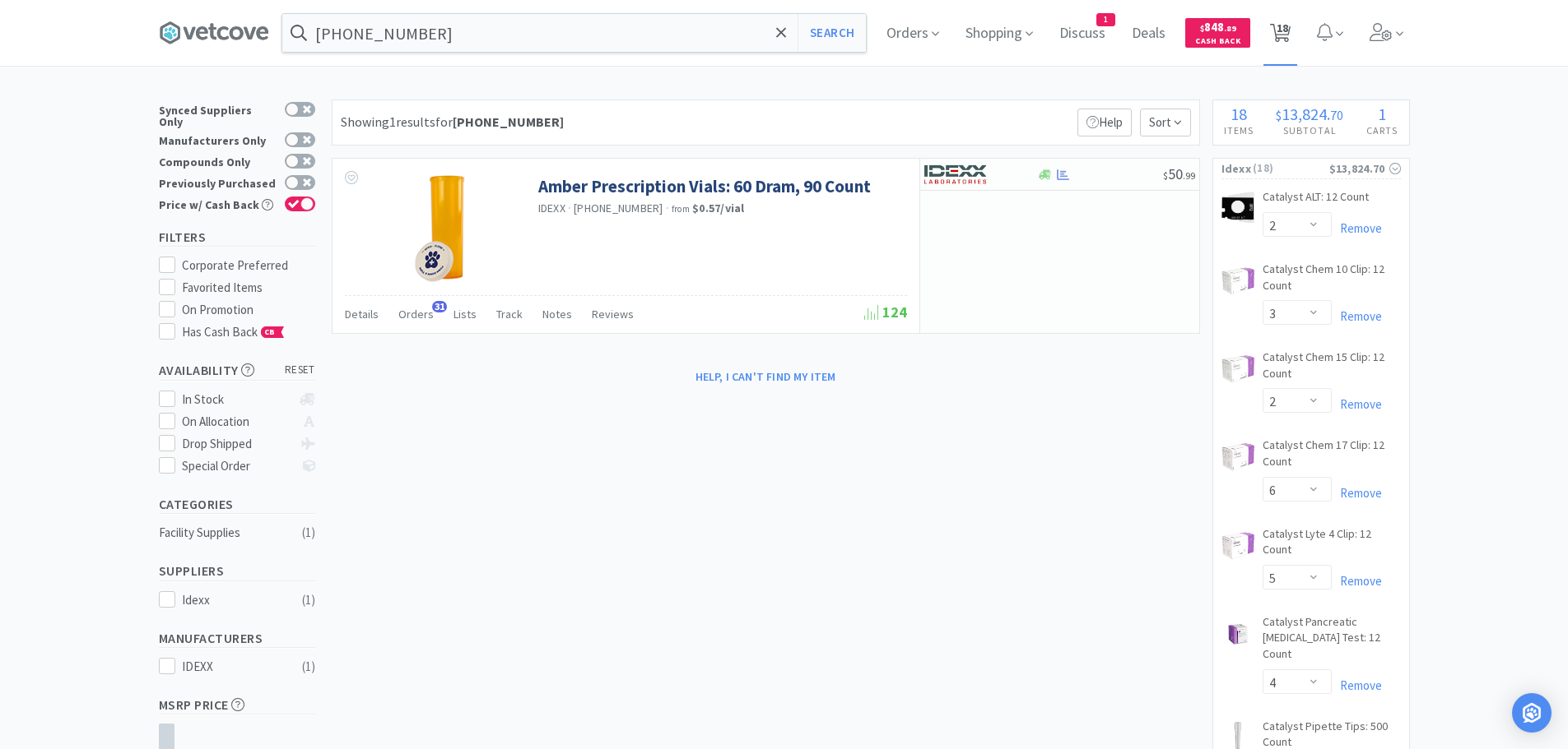
select select "2"
select select "1"
select select "2"
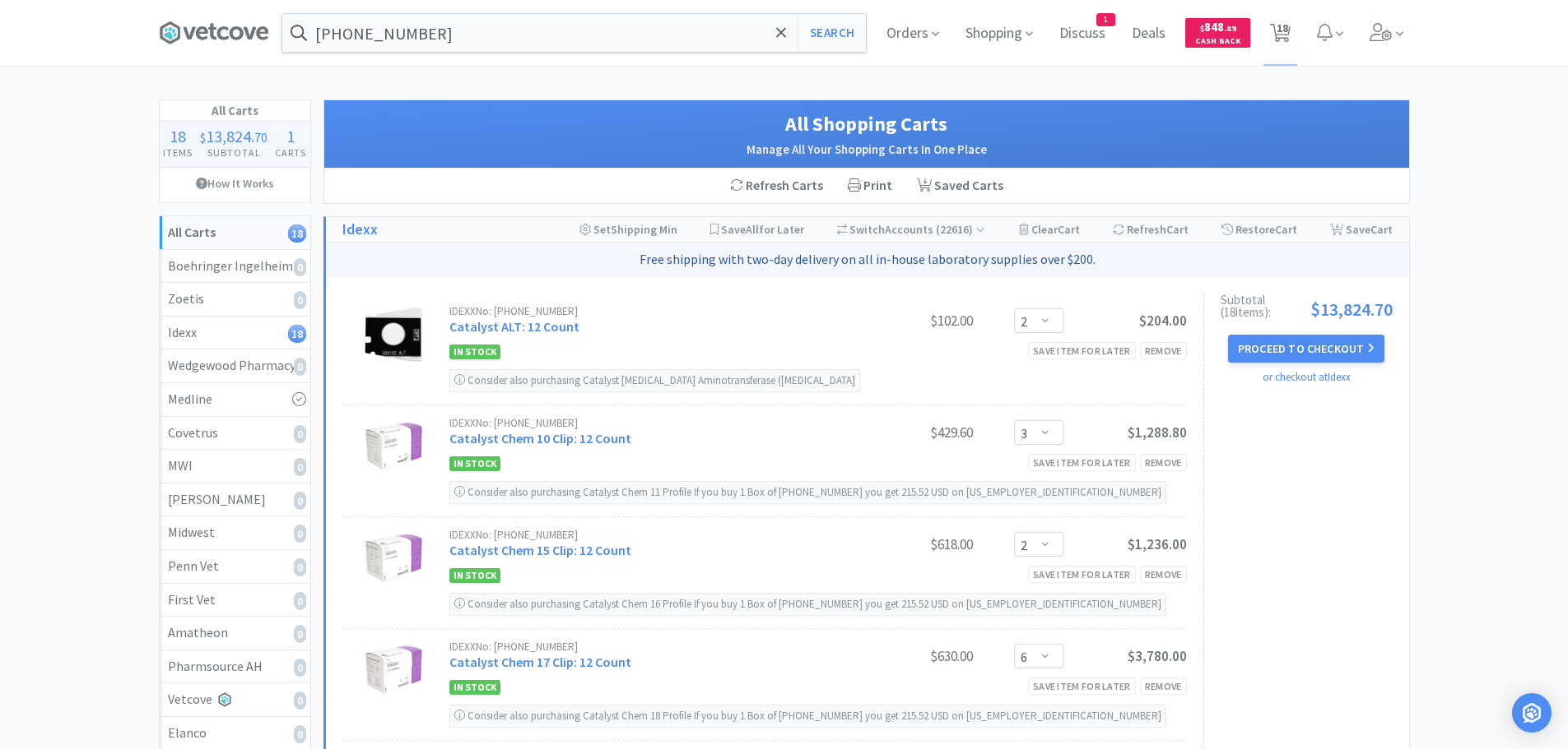
click at [1258, 363] on div "Proceed to Checkout or checkout at Idexx" at bounding box center [1306, 360] width 172 height 52
click at [1275, 344] on button "Proceed to Checkout" at bounding box center [1306, 348] width 156 height 28
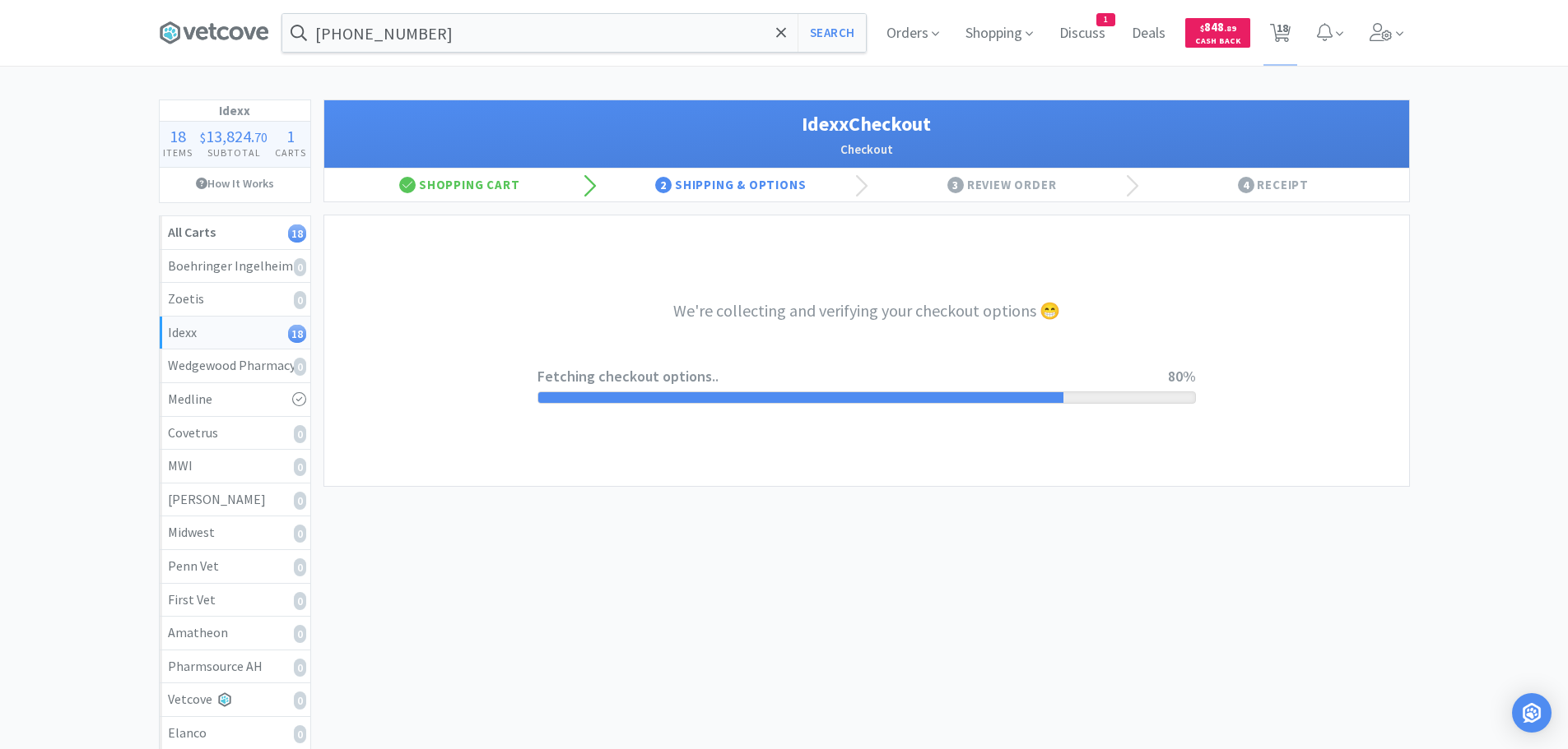
select select "904"
select select "003"
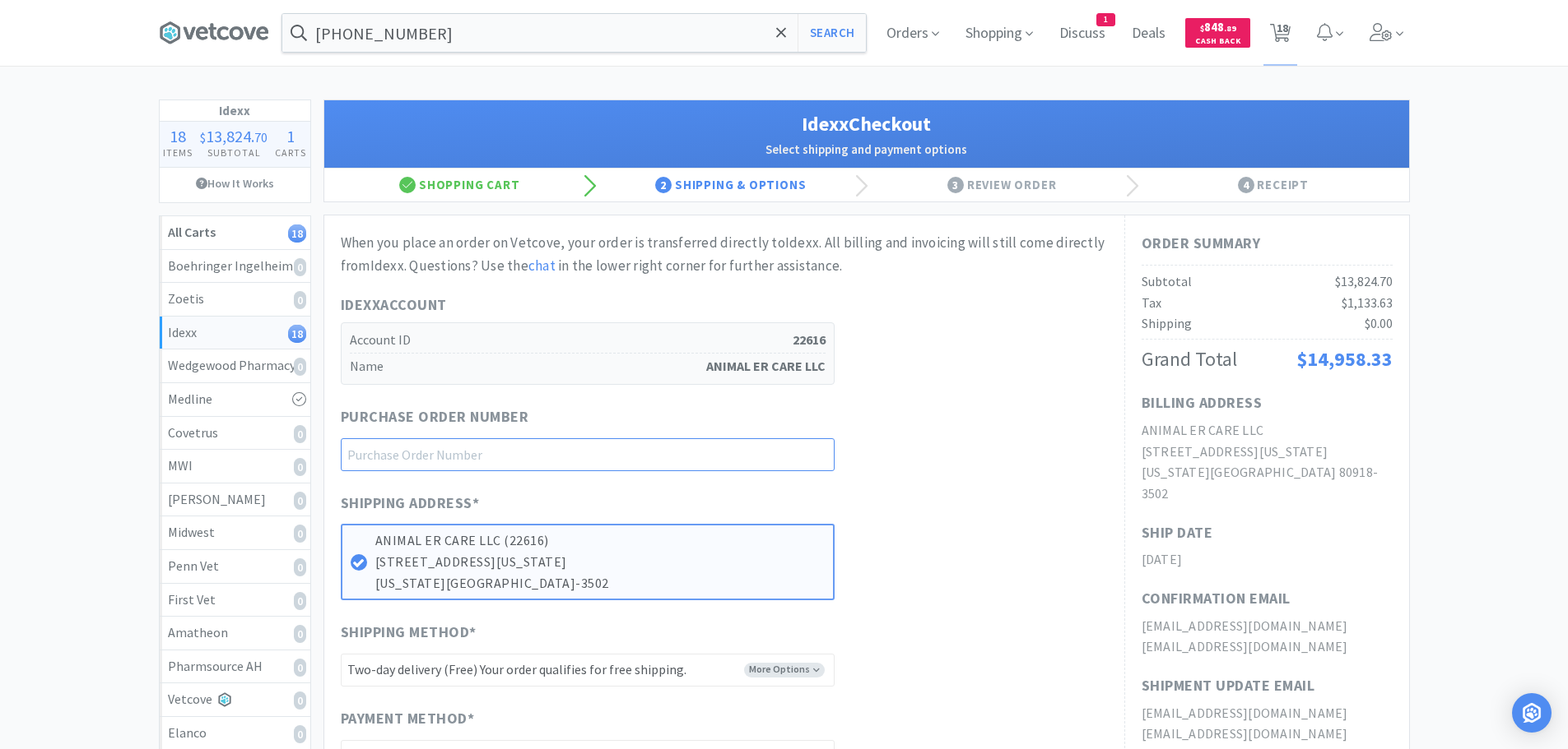
click at [636, 457] on input "text" at bounding box center [588, 454] width 494 height 33
paste input "1144941"
type input "1144941"
click at [1073, 434] on div "Purchase Order Number 1144941" at bounding box center [724, 438] width 767 height 66
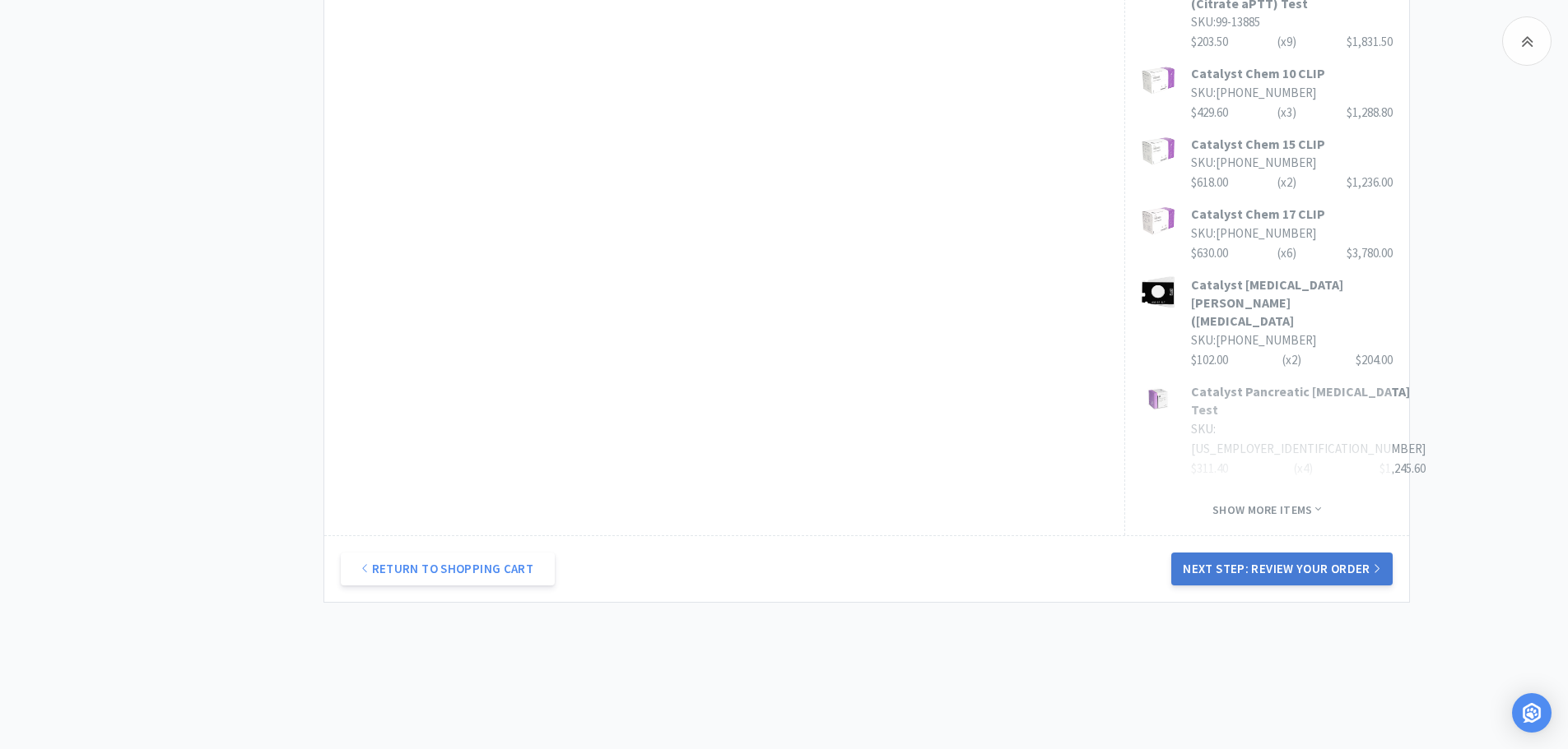
click at [1292, 561] on button "Next Step: Review Your Order" at bounding box center [1281, 568] width 220 height 33
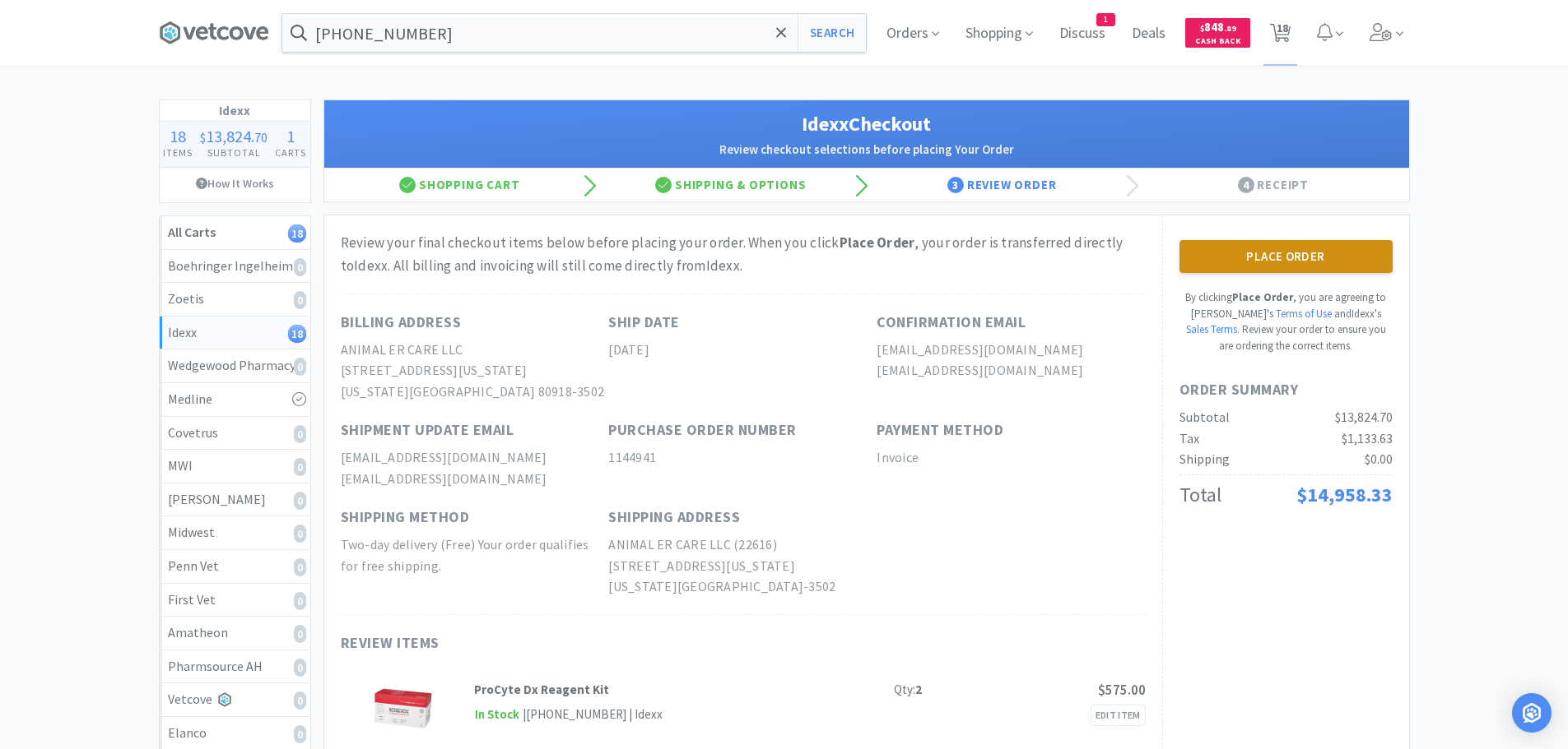
click at [1272, 251] on button "Place Order" at bounding box center [1287, 256] width 213 height 33
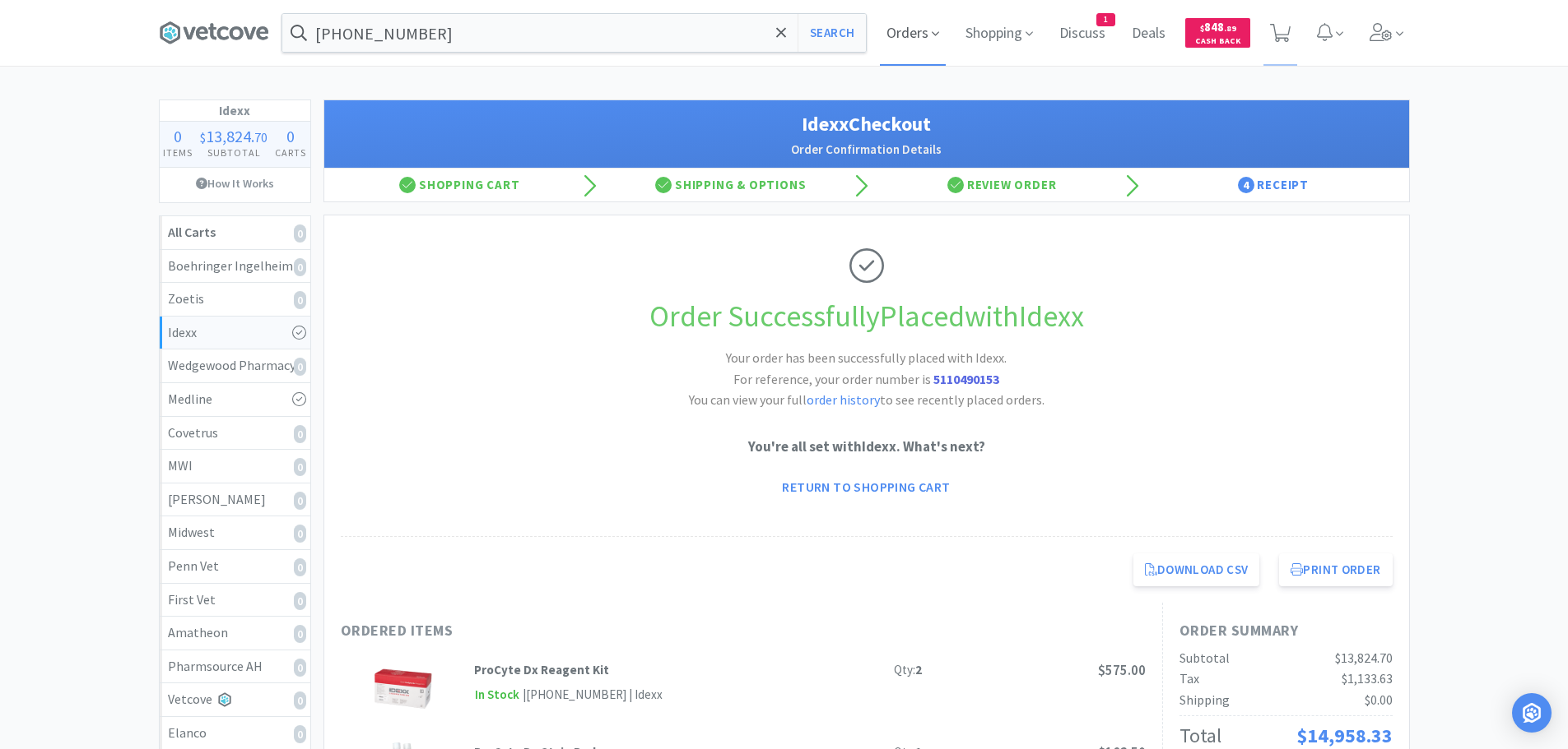
click at [913, 37] on span "Orders" at bounding box center [912, 33] width 66 height 66
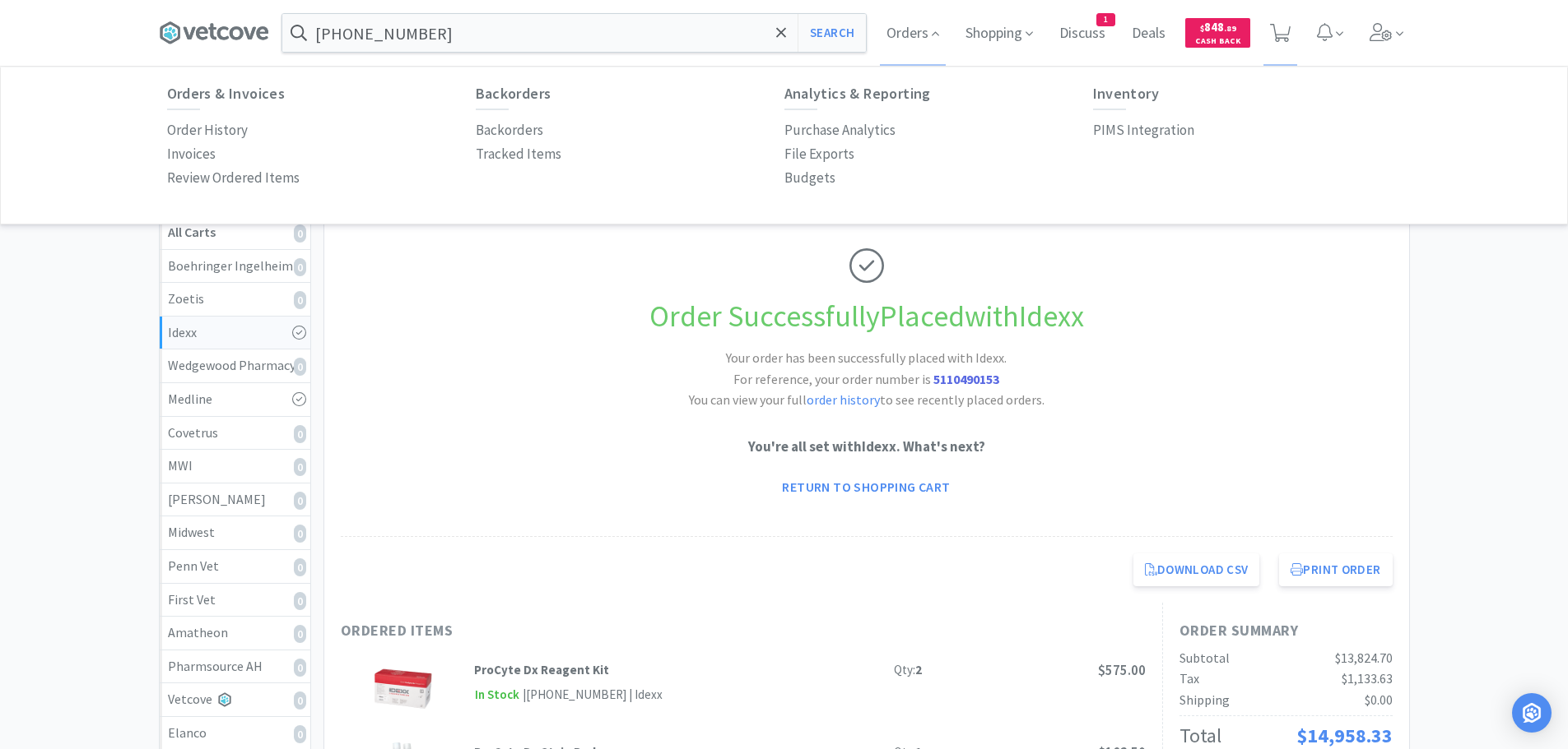
click at [260, 136] on div "Order History" at bounding box center [321, 130] width 309 height 24
click at [240, 133] on p "Order History" at bounding box center [207, 130] width 81 height 23
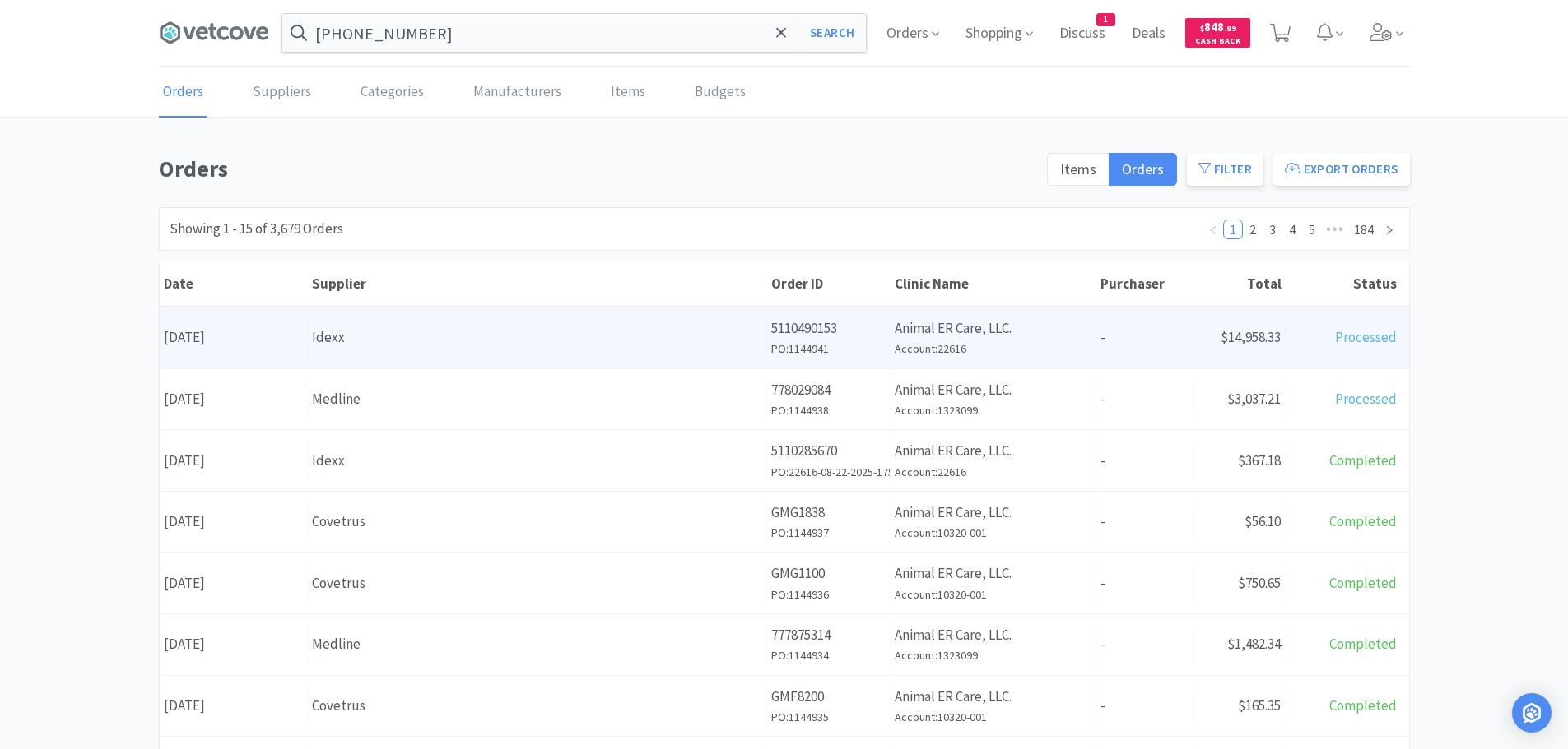
click at [414, 342] on div "Idexx" at bounding box center [537, 337] width 450 height 23
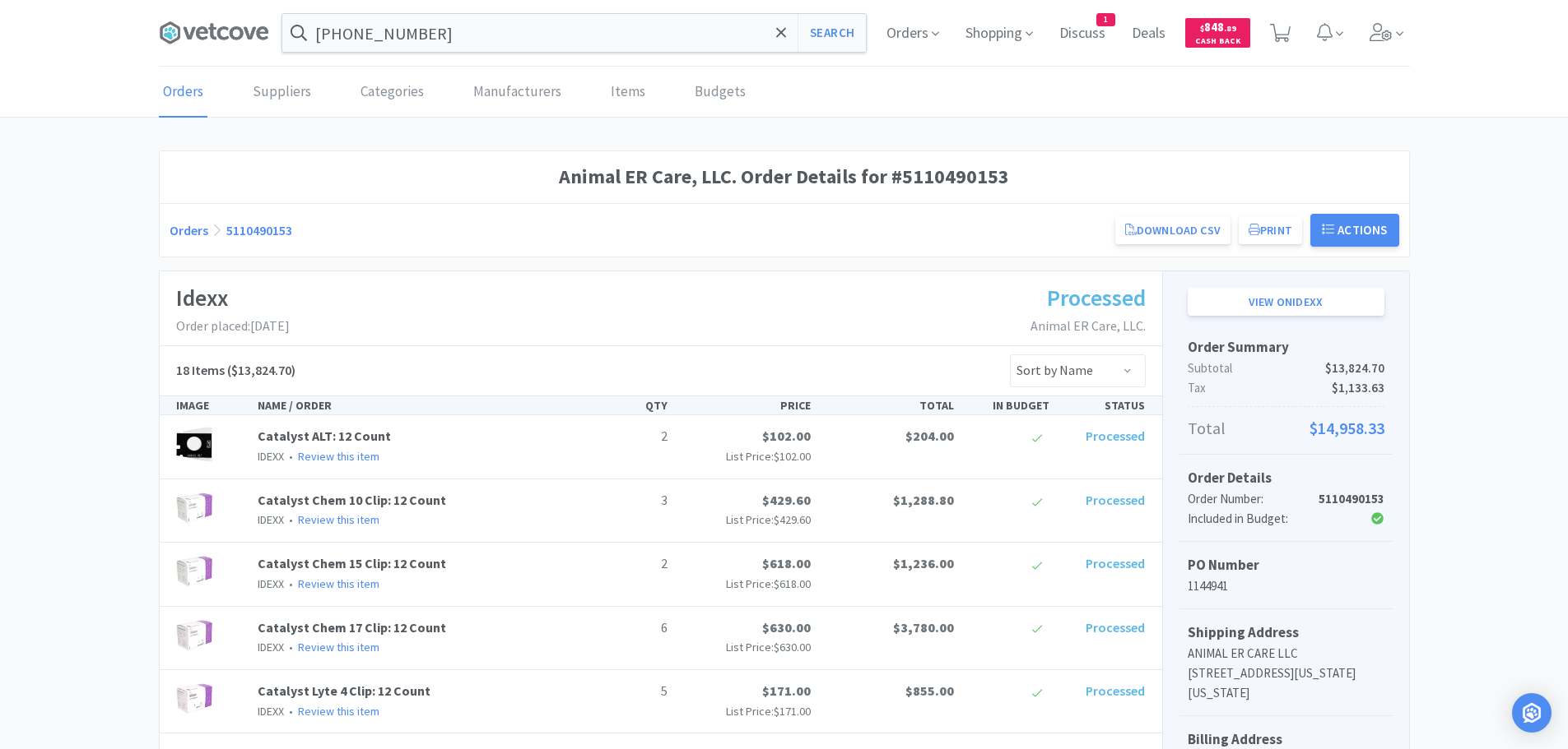
click at [537, 304] on div "Idexx Order placed: [DATE] Processed Animal ER Care, LLC." at bounding box center [661, 309] width 1002 height 75
click at [494, 220] on div "Orders 5110490153 Download CSV Print Animal ER Care, LLC. Order for Idexx PO Nu…" at bounding box center [785, 230] width 1230 height 33
click at [938, 222] on div "Orders 5110490153 Download CSV Print Animal ER Care, LLC. Order for Idexx PO Nu…" at bounding box center [785, 230] width 1230 height 33
click at [1351, 230] on button "Actions" at bounding box center [1355, 230] width 89 height 33
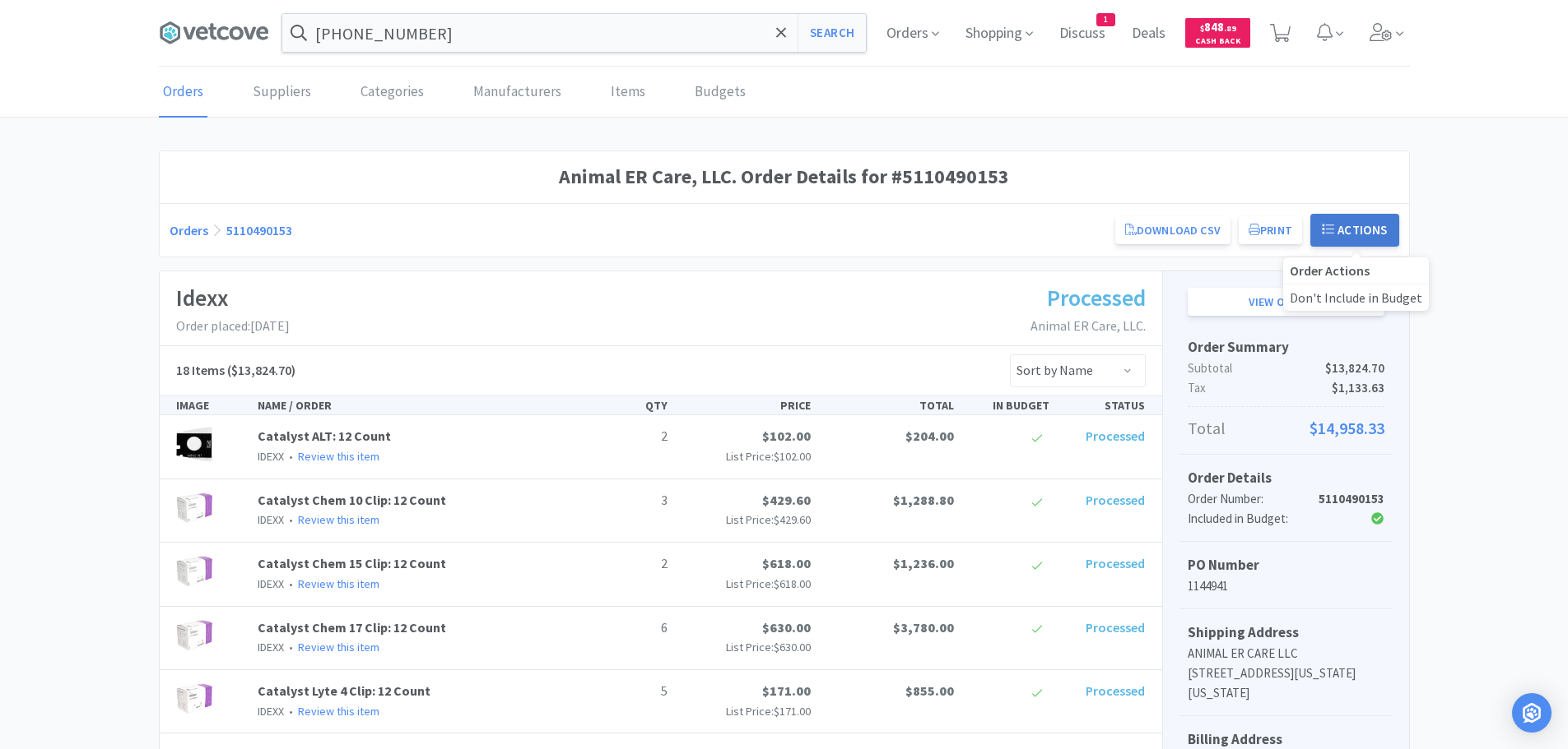
click at [1351, 230] on button "Actions" at bounding box center [1355, 230] width 89 height 33
click at [1308, 304] on link "View on Idexx" at bounding box center [1286, 302] width 196 height 28
click at [451, 39] on input "[PHONE_NUMBER]" at bounding box center [574, 33] width 584 height 37
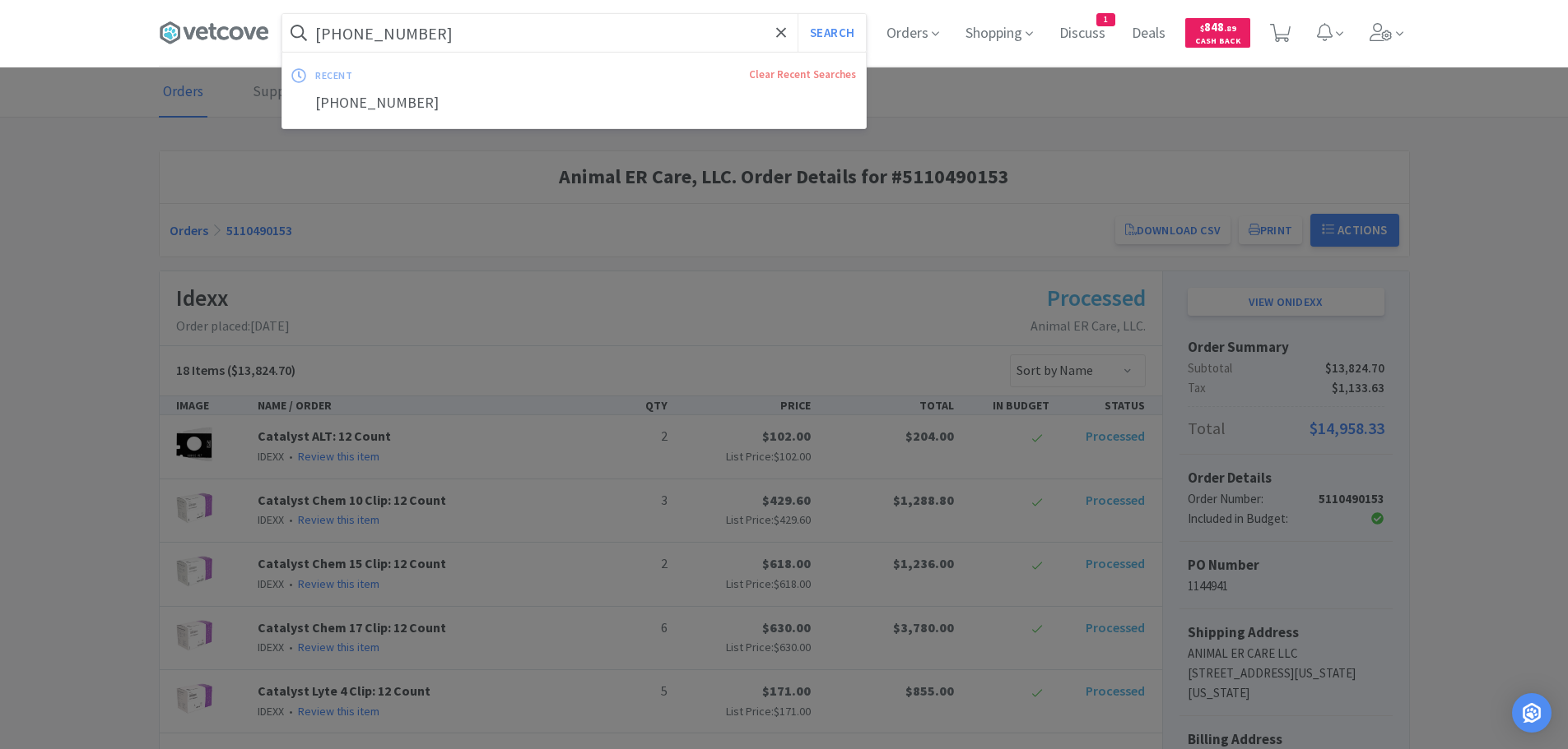
click at [798, 14] on button "Search" at bounding box center [831, 33] width 68 height 37
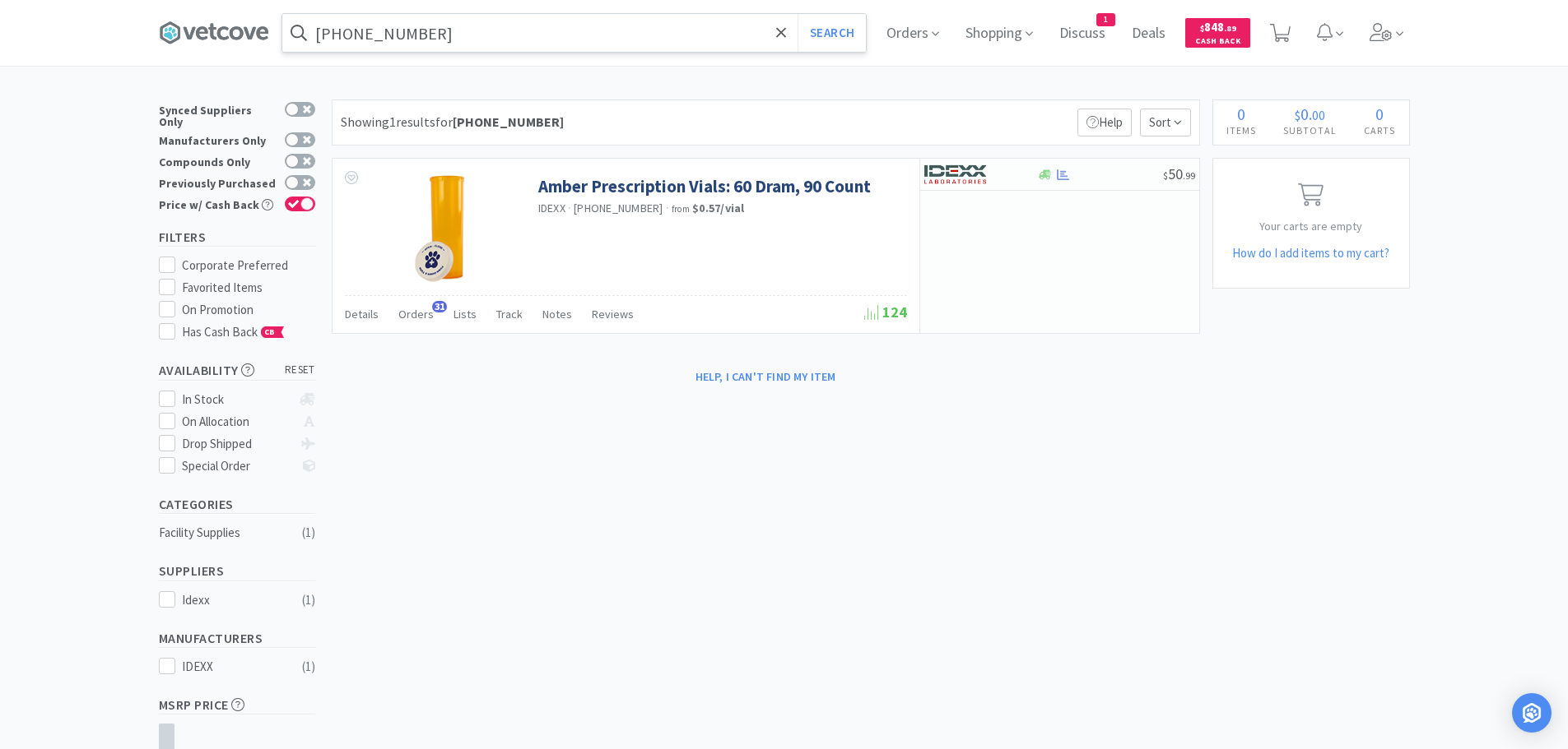
click at [503, 32] on input "[PHONE_NUMBER]" at bounding box center [574, 33] width 584 height 37
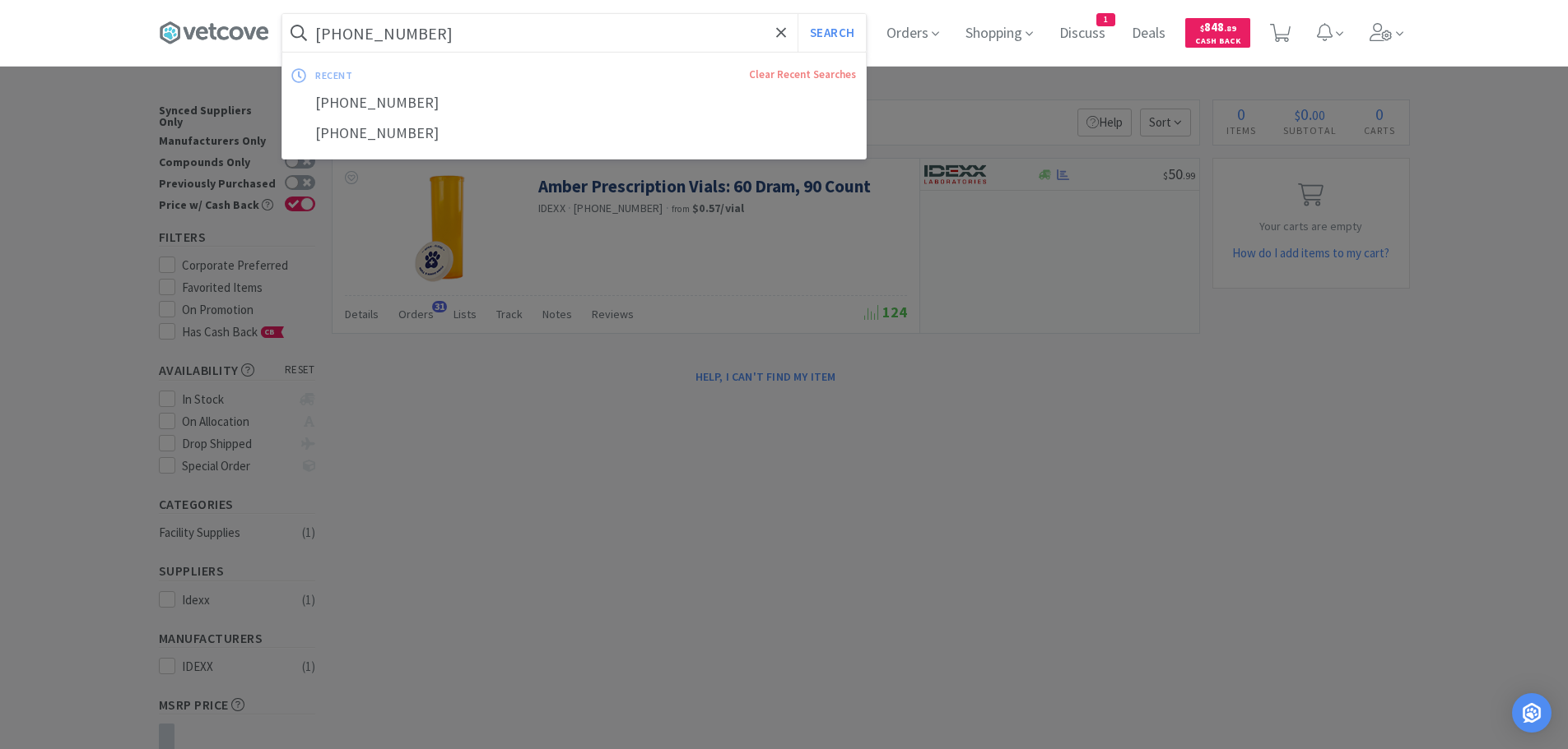
paste input "000.49964.3"
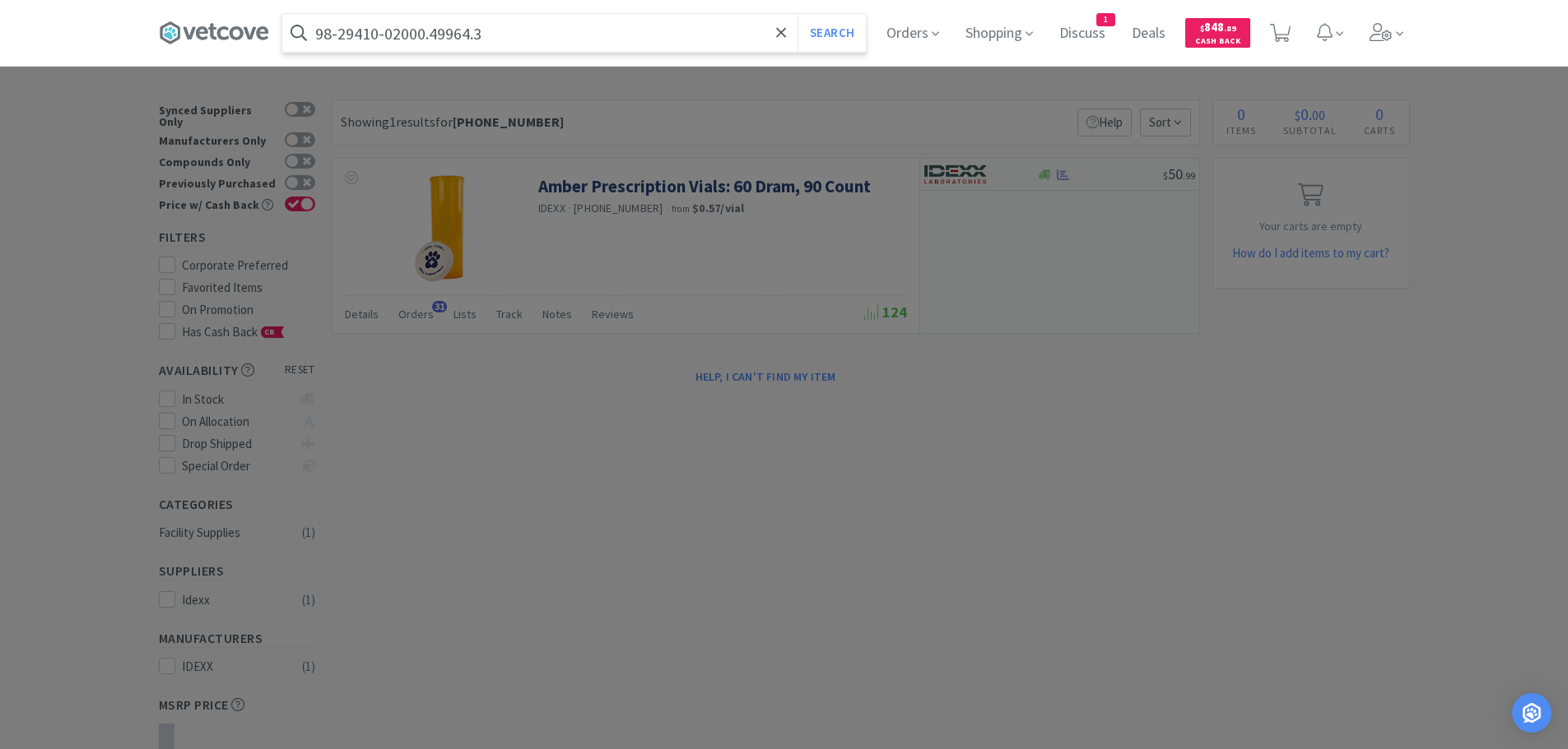
click at [798, 14] on button "Search" at bounding box center [831, 33] width 68 height 37
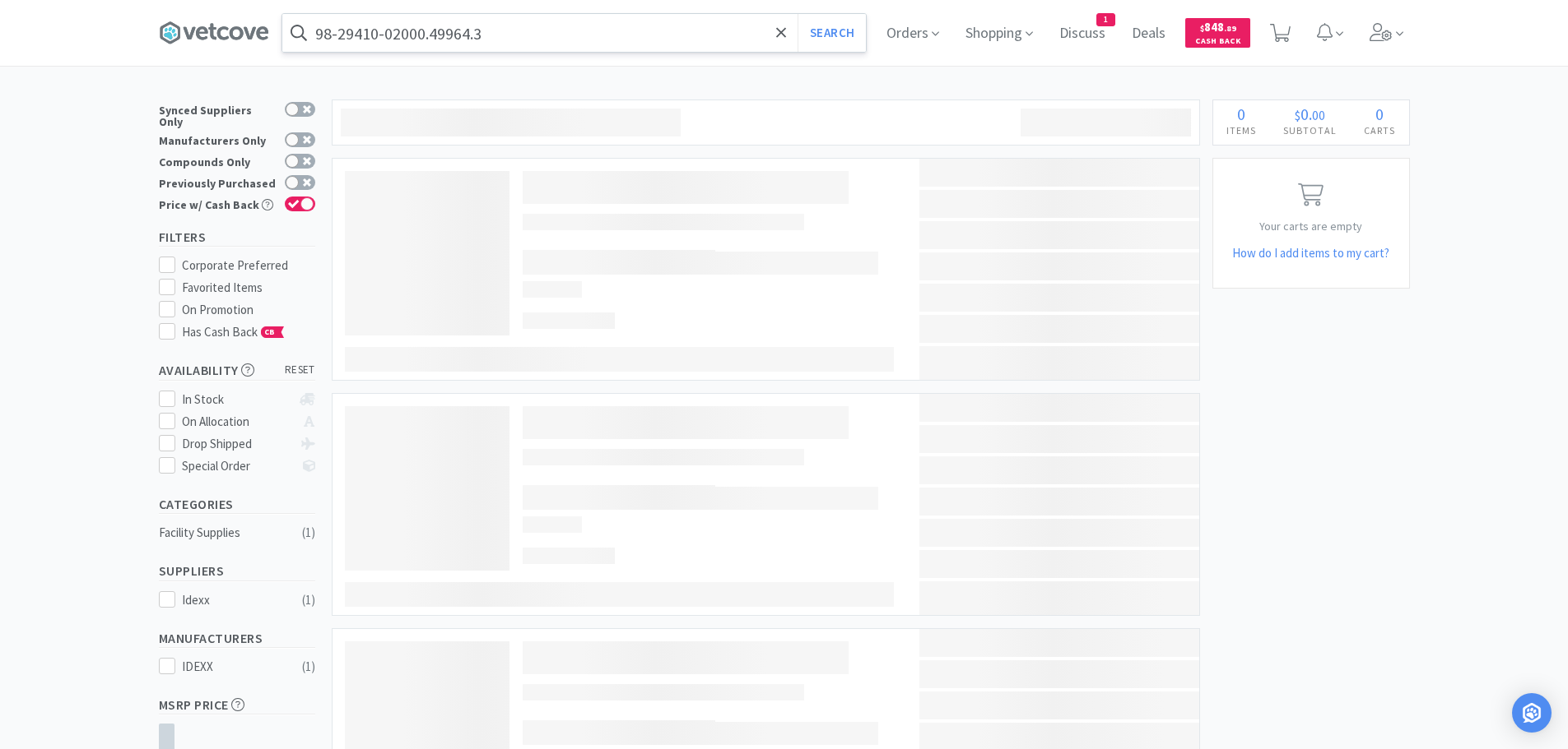
click at [503, 32] on input "98-29410-02000.49964.3" at bounding box center [574, 33] width 584 height 37
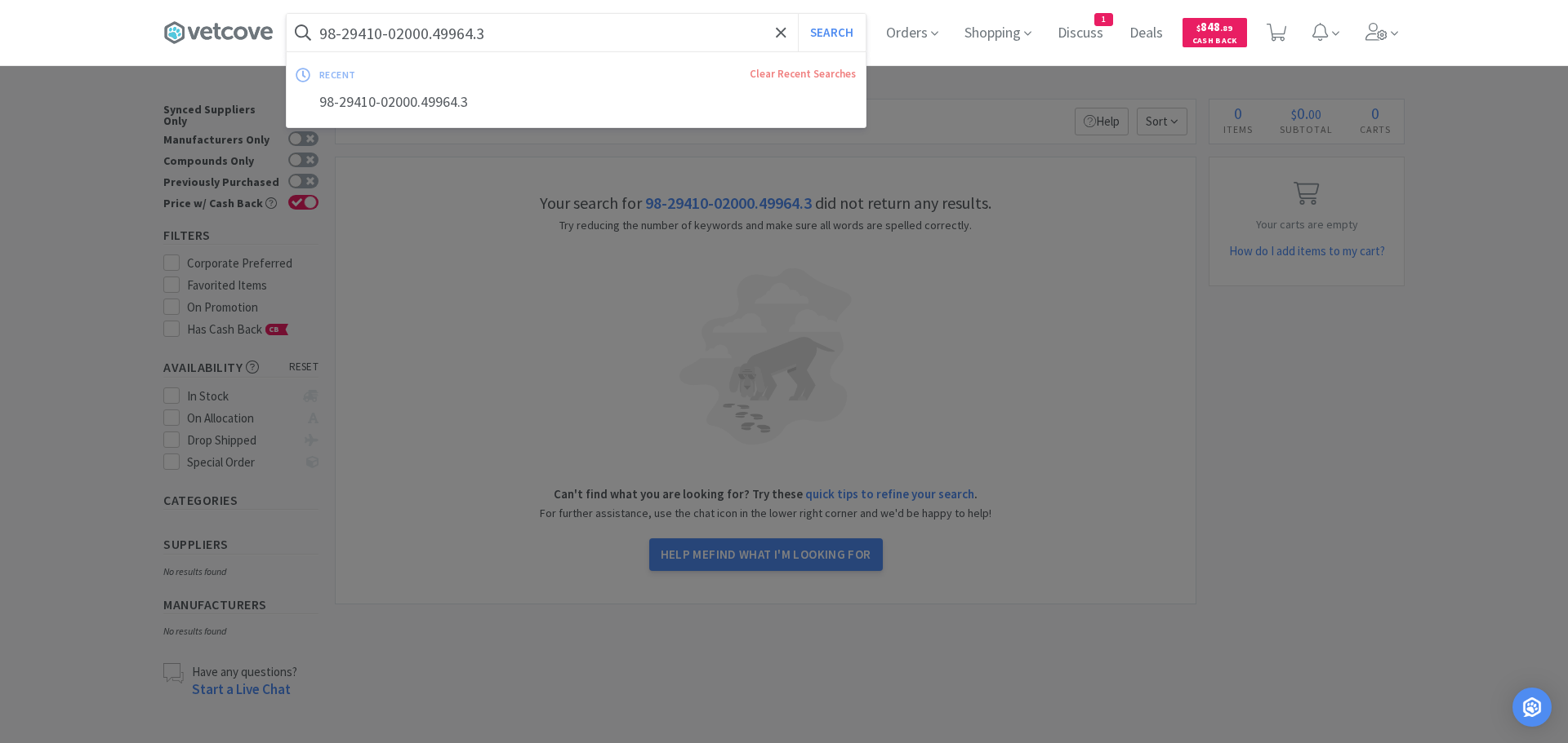
paste input "text"
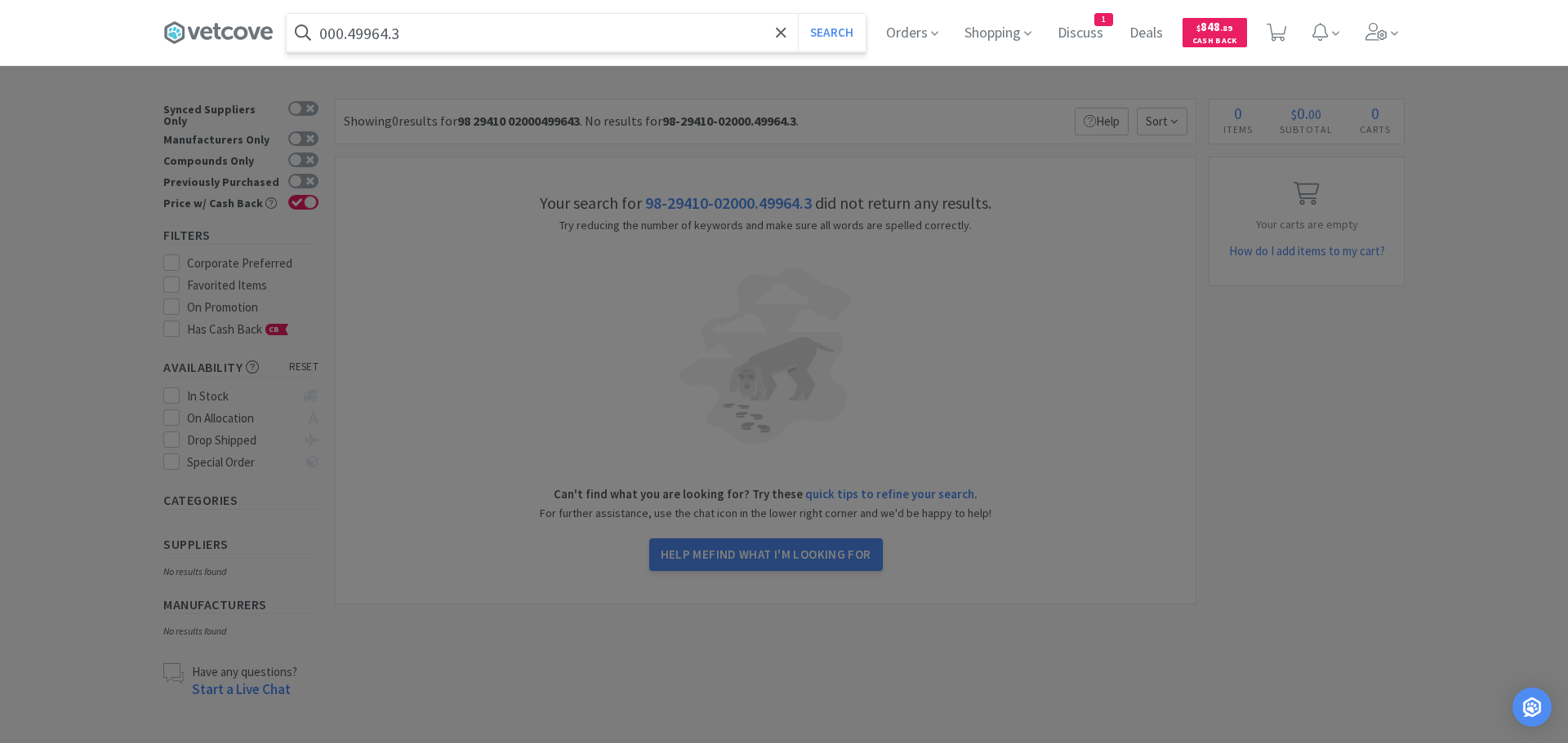
type input "000.49964.3"
click at [798, 14] on button "Search" at bounding box center [832, 32] width 68 height 37
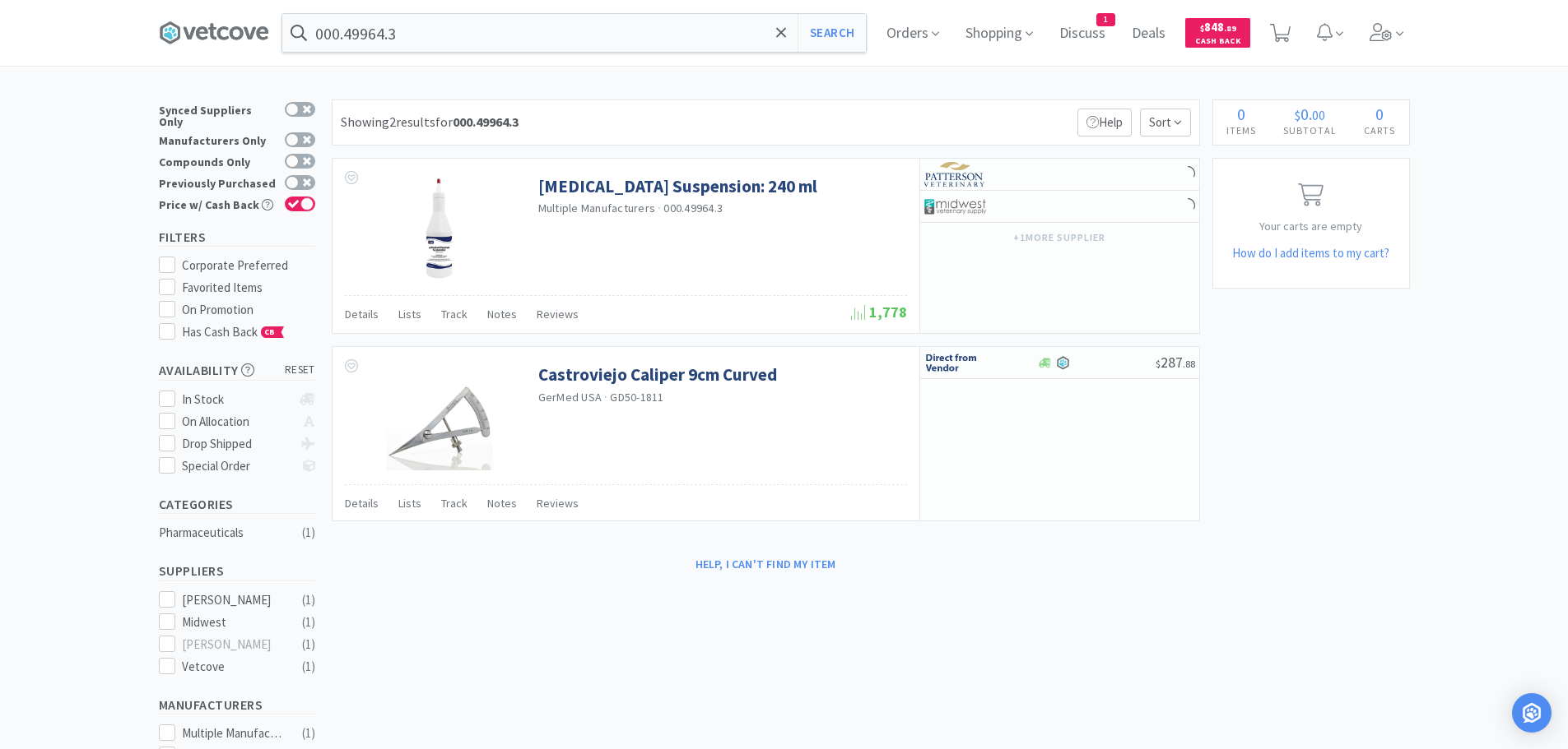
click at [838, 113] on div "Showing 2 results for 000.49964.3 Filters Help Sort" at bounding box center [766, 122] width 869 height 46
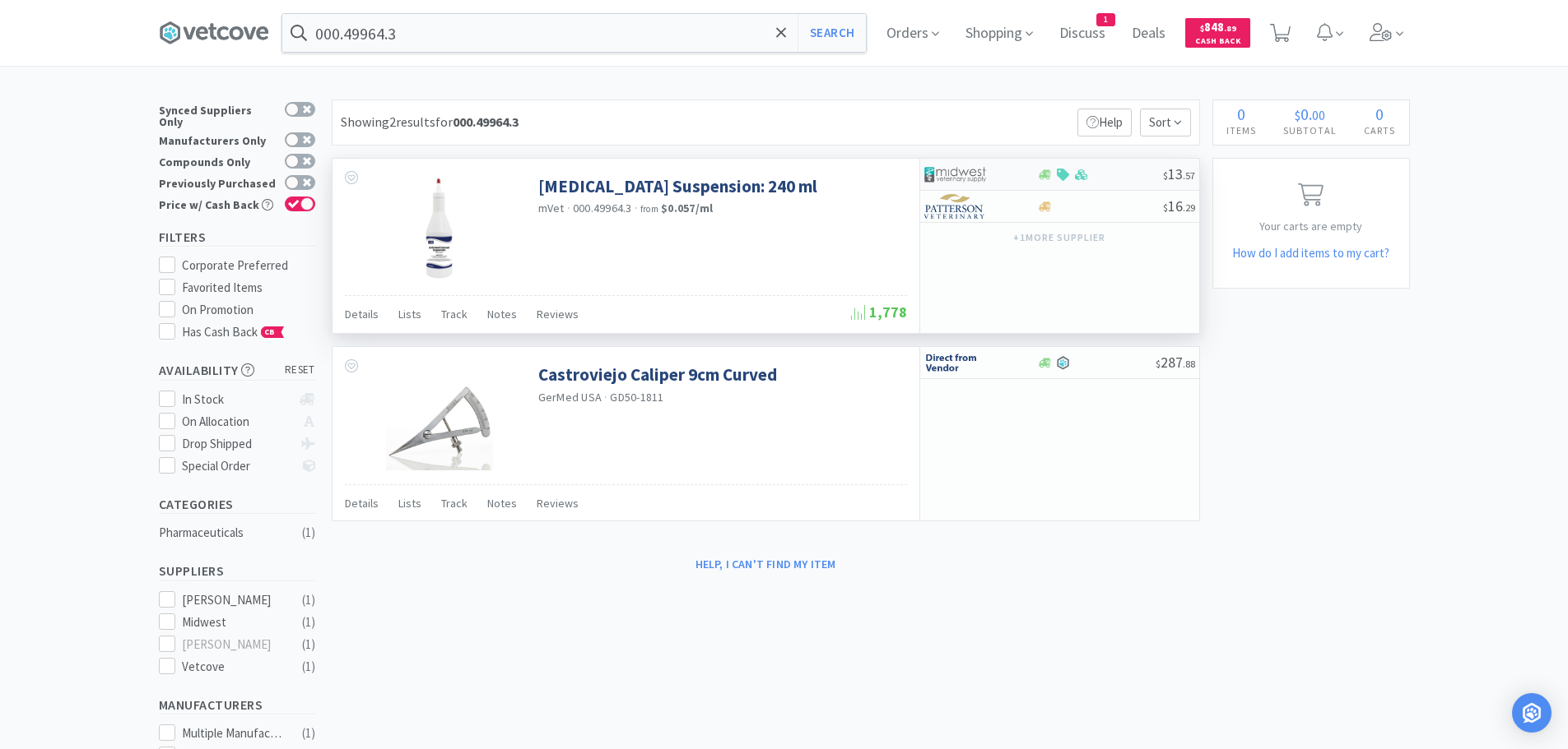
click at [1105, 174] on div at bounding box center [1100, 175] width 126 height 13
select select "1"
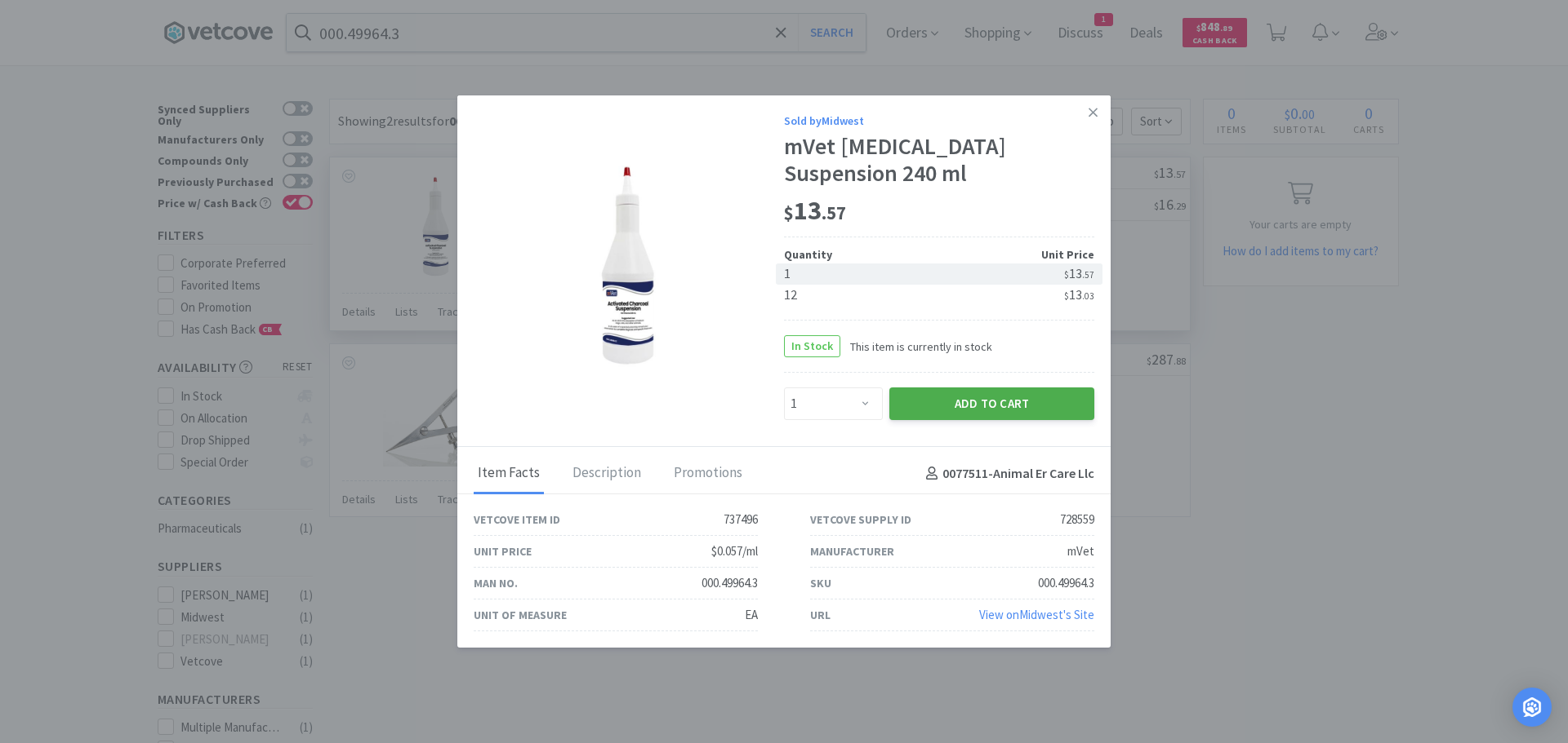
click at [990, 396] on button "Add to Cart" at bounding box center [991, 403] width 205 height 32
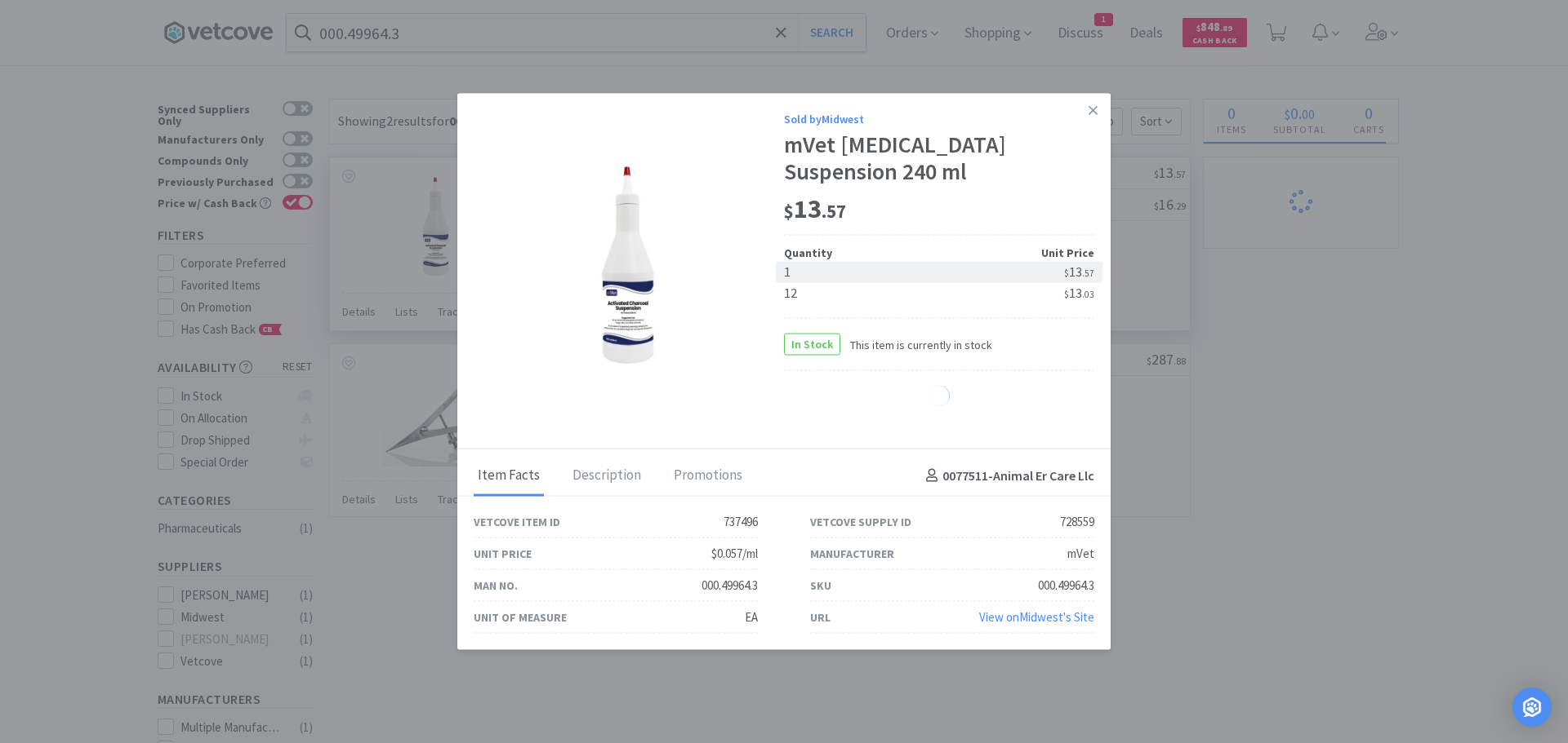
select select "1"
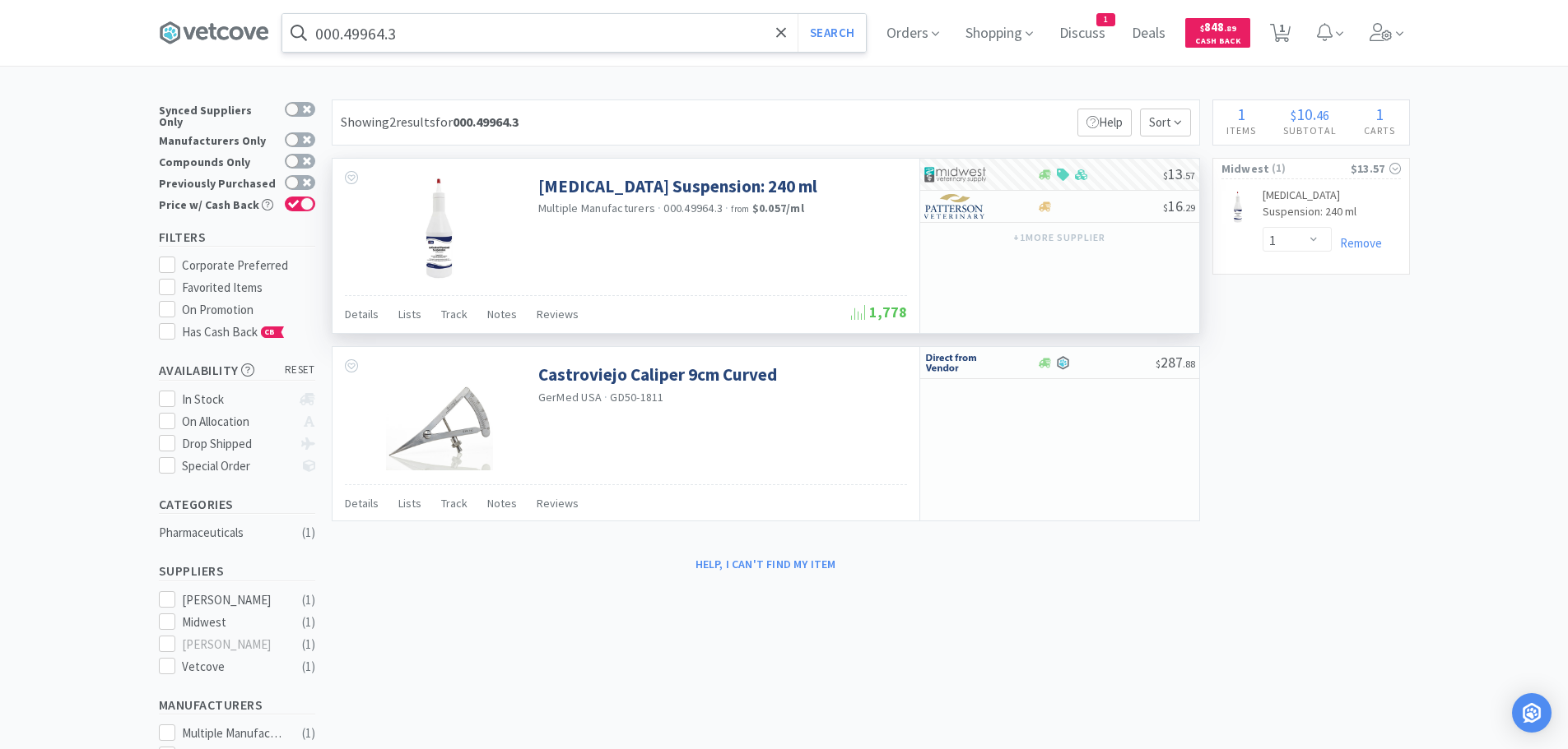
click at [492, 30] on input "000.49964.3" at bounding box center [574, 33] width 584 height 37
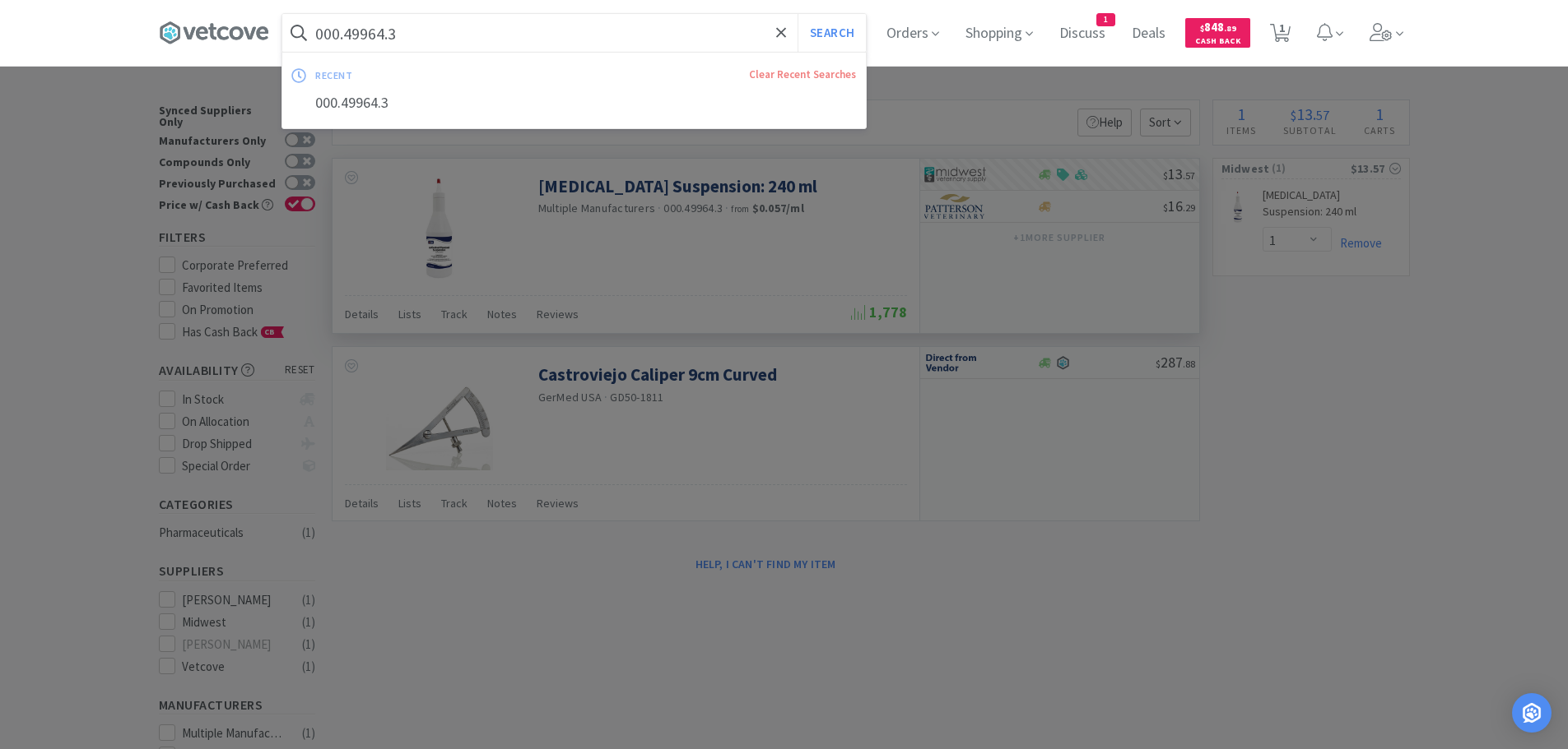
paste input "4560071"
type input "4560071"
click at [798, 14] on button "Search" at bounding box center [831, 33] width 68 height 37
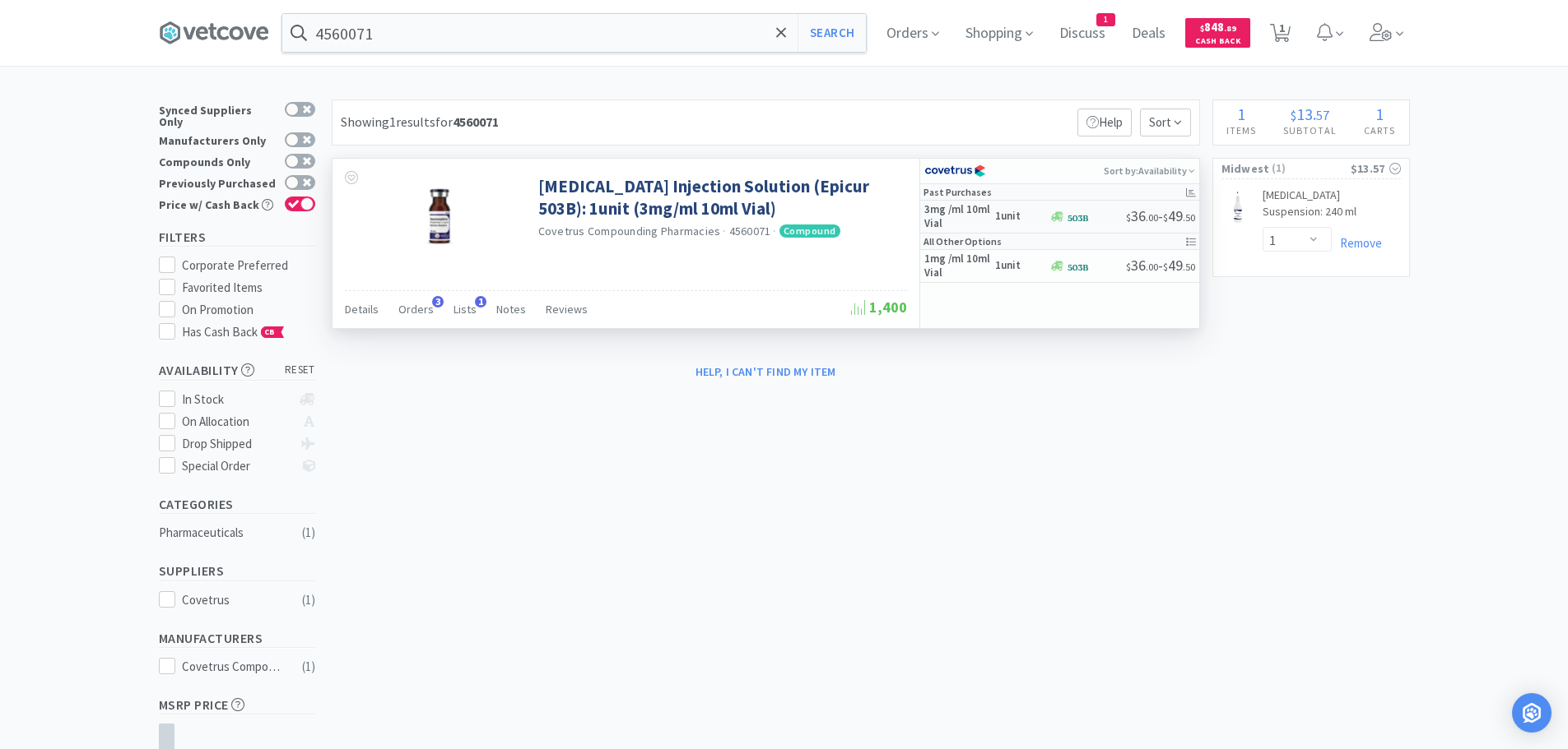
click at [1100, 221] on div at bounding box center [1088, 216] width 77 height 13
select select "1"
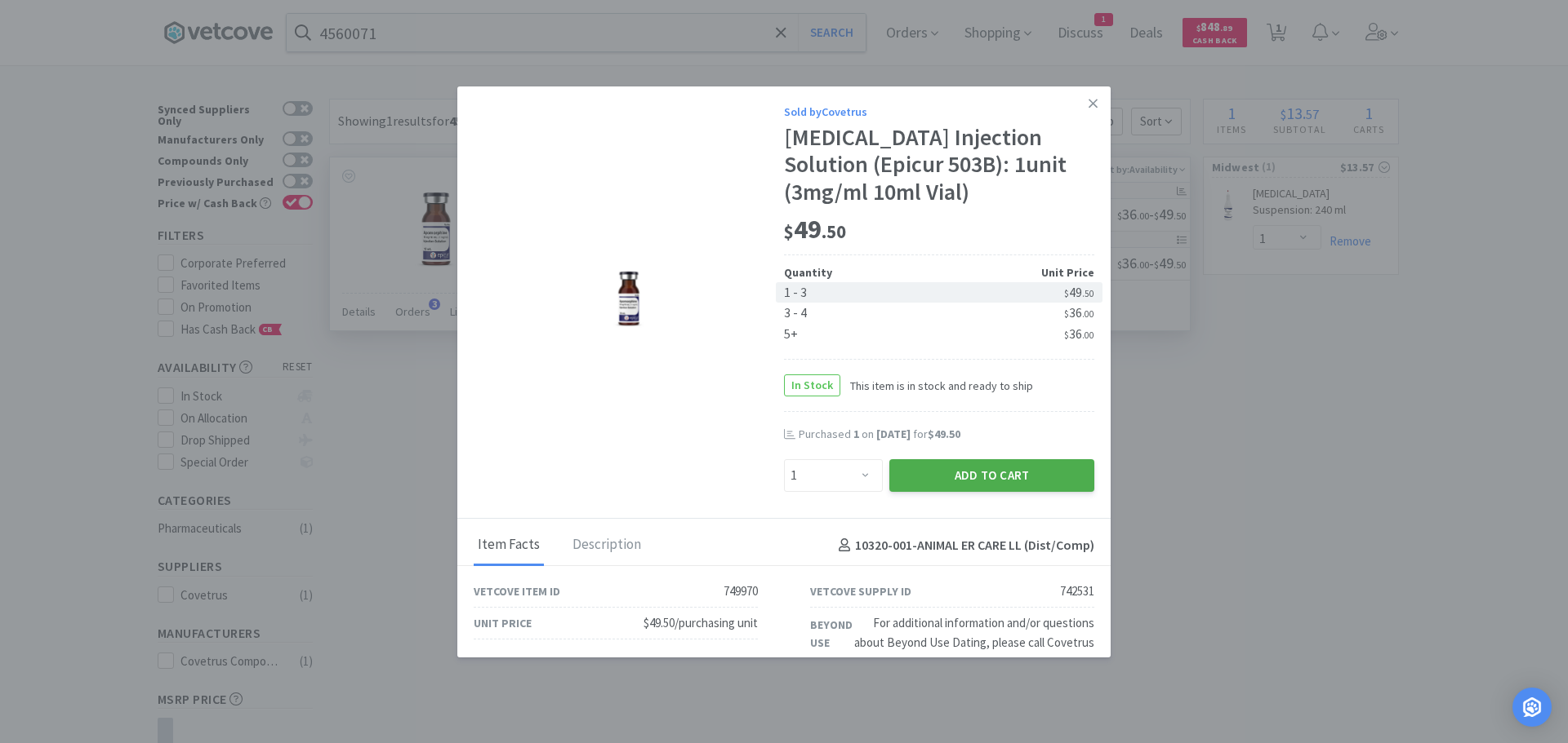
click at [1013, 462] on button "Add to Cart" at bounding box center [991, 475] width 205 height 32
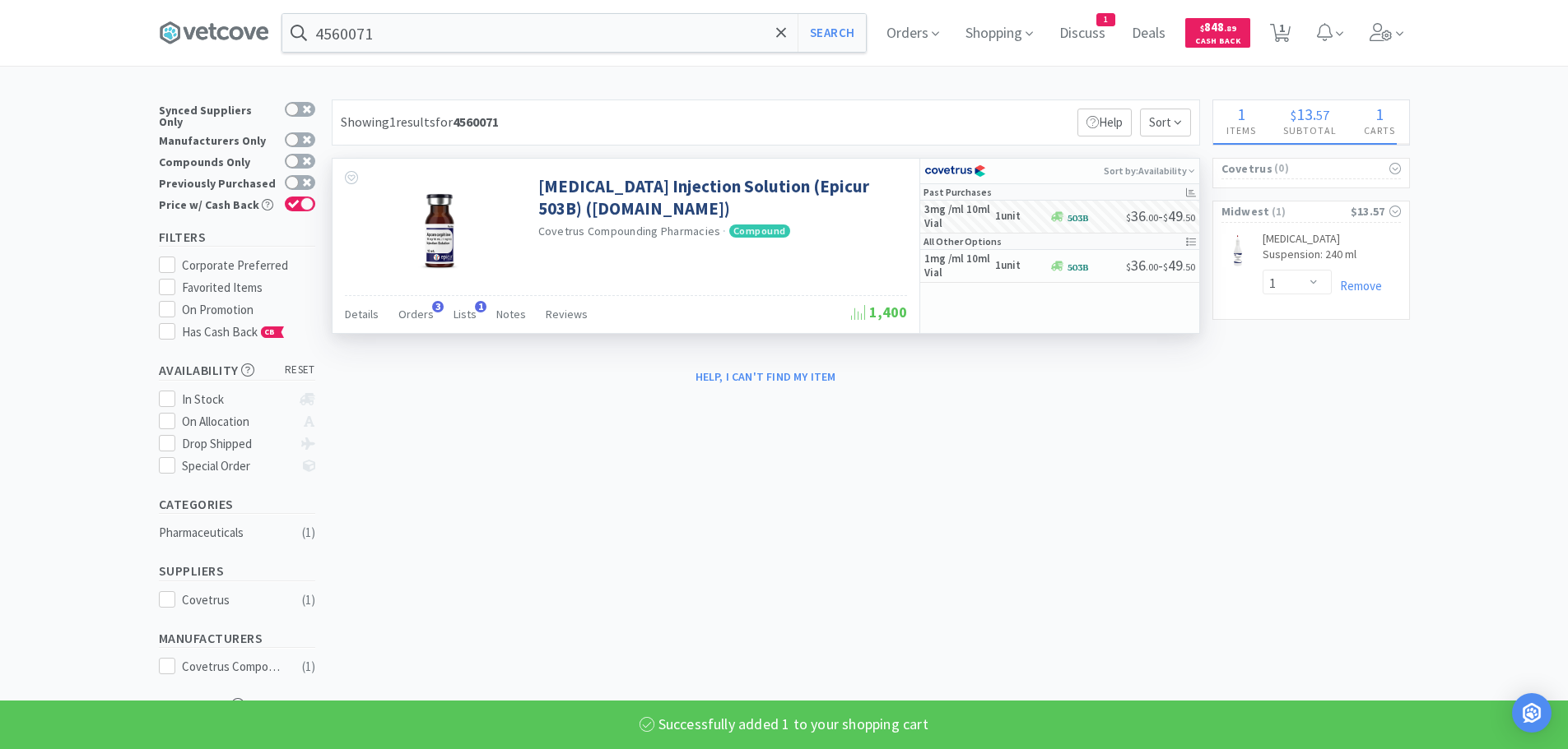
select select "1"
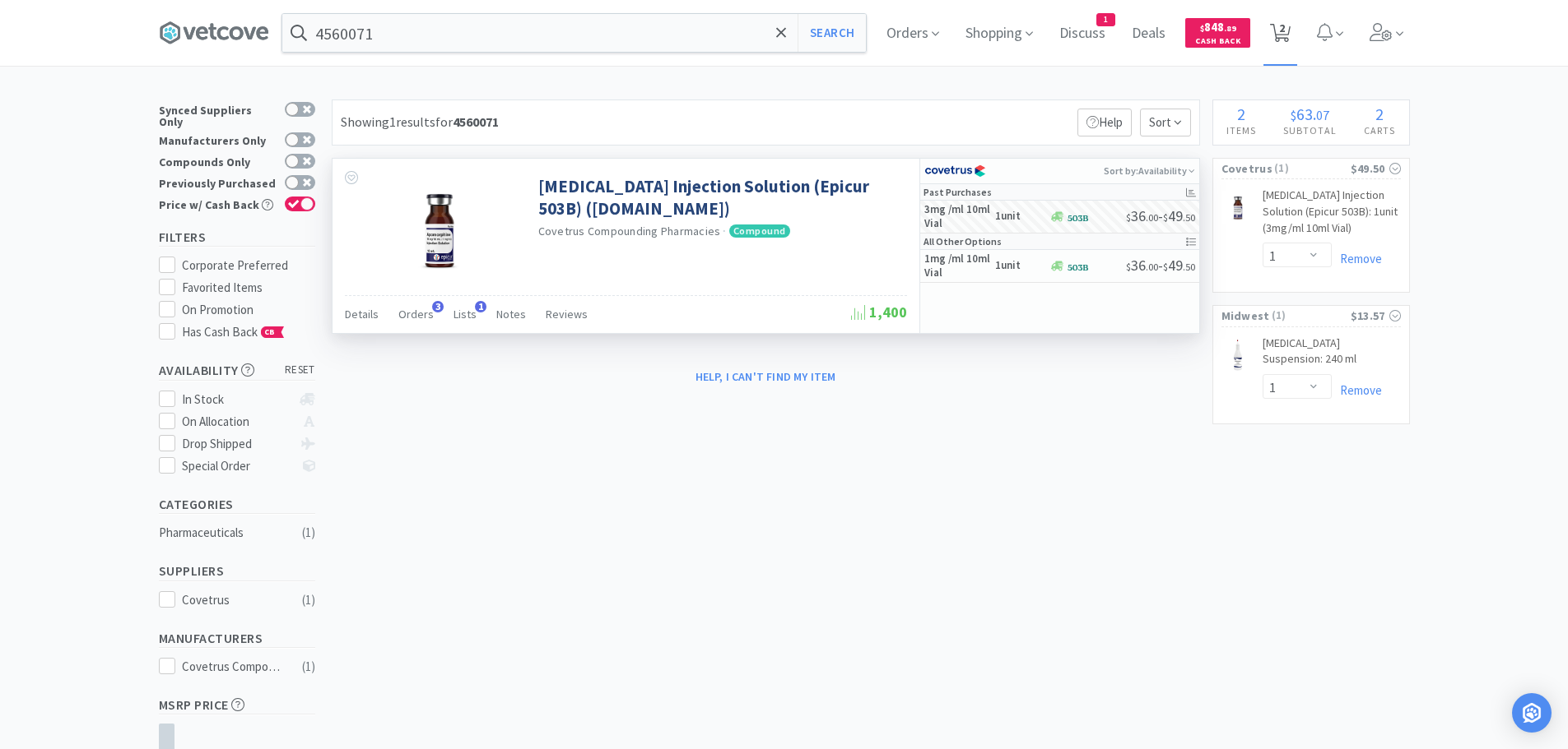
click at [1291, 32] on icon at bounding box center [1280, 33] width 21 height 18
select select "1"
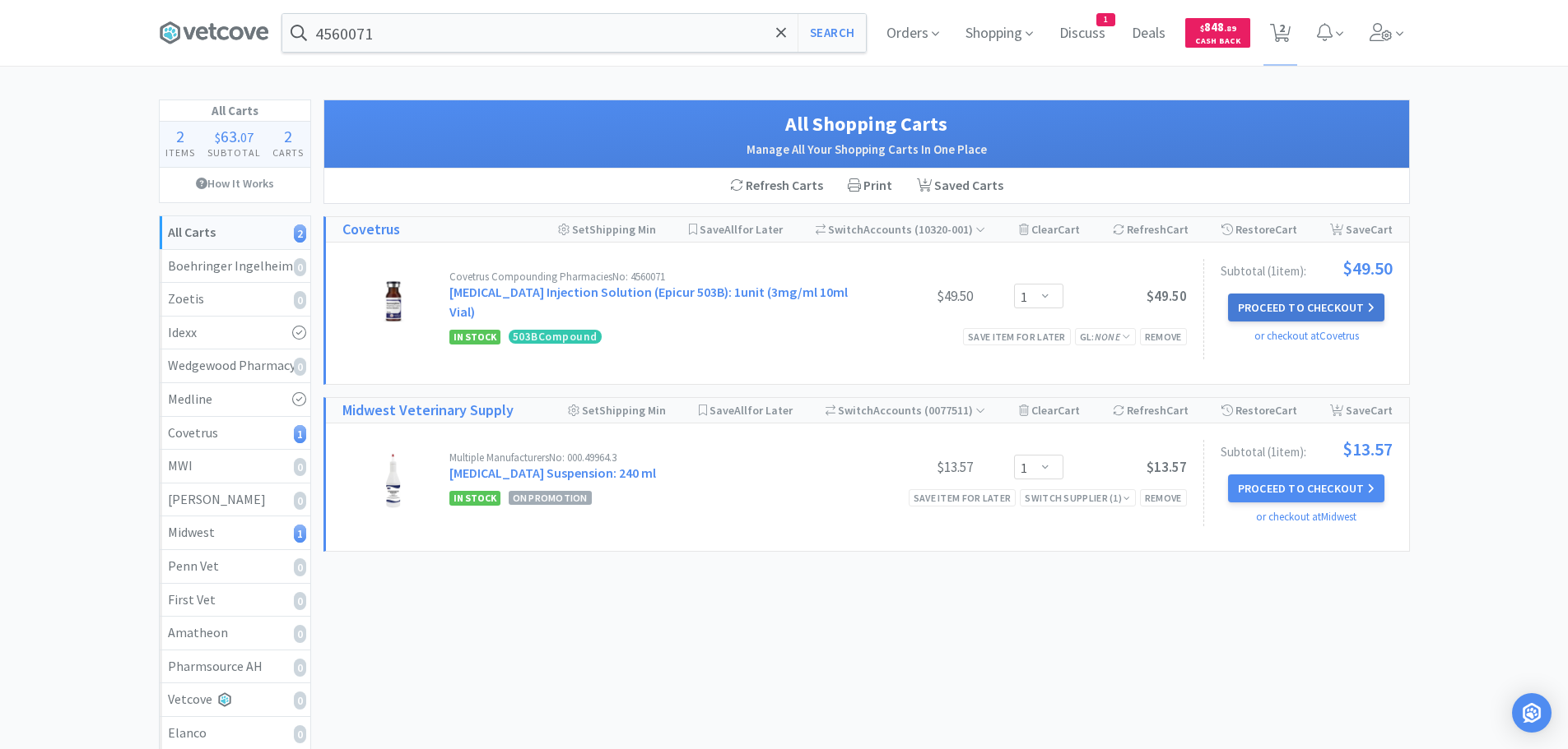
click at [1331, 298] on button "Proceed to Checkout" at bounding box center [1306, 308] width 156 height 28
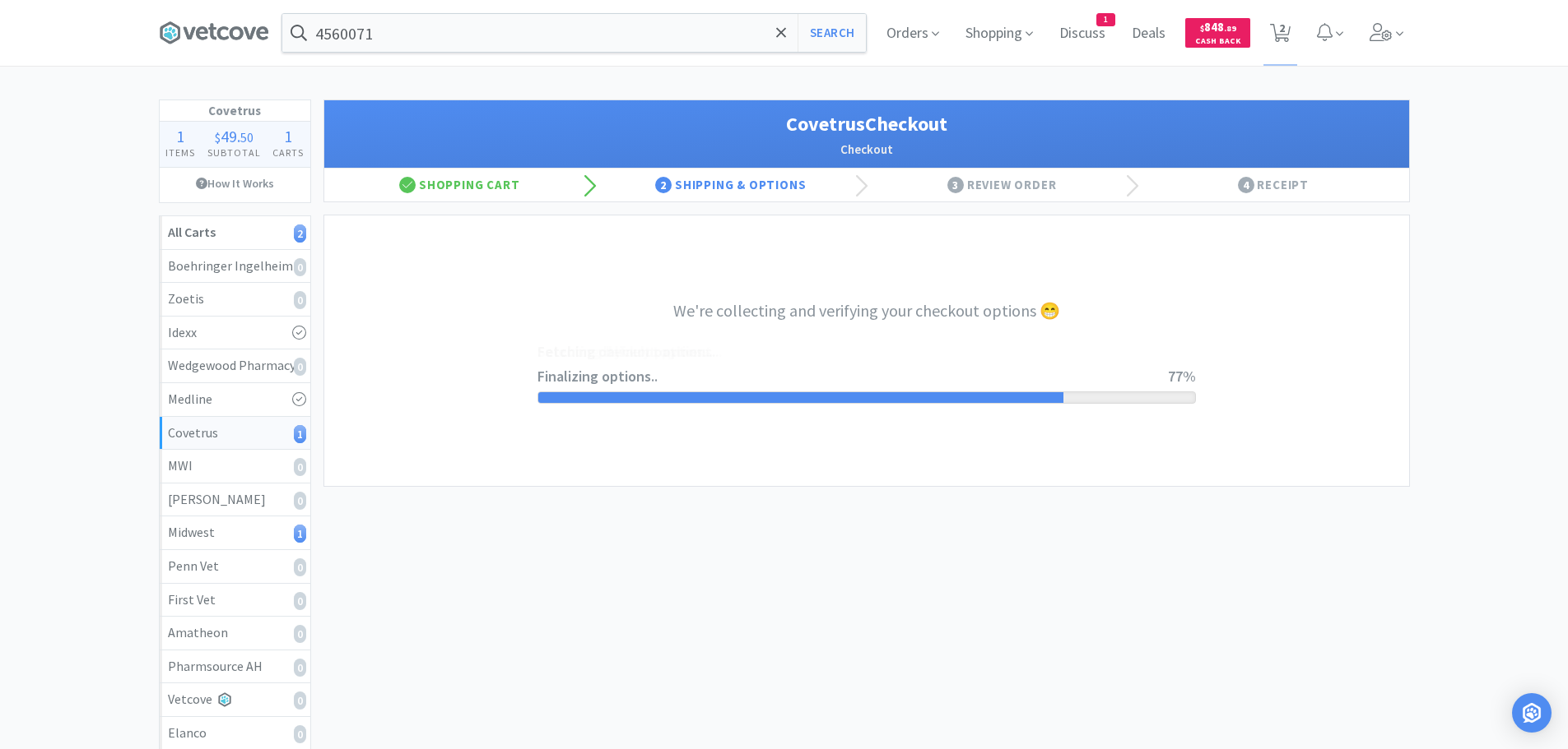
select select "ACCOUNT"
select select "cvt-standard-net"
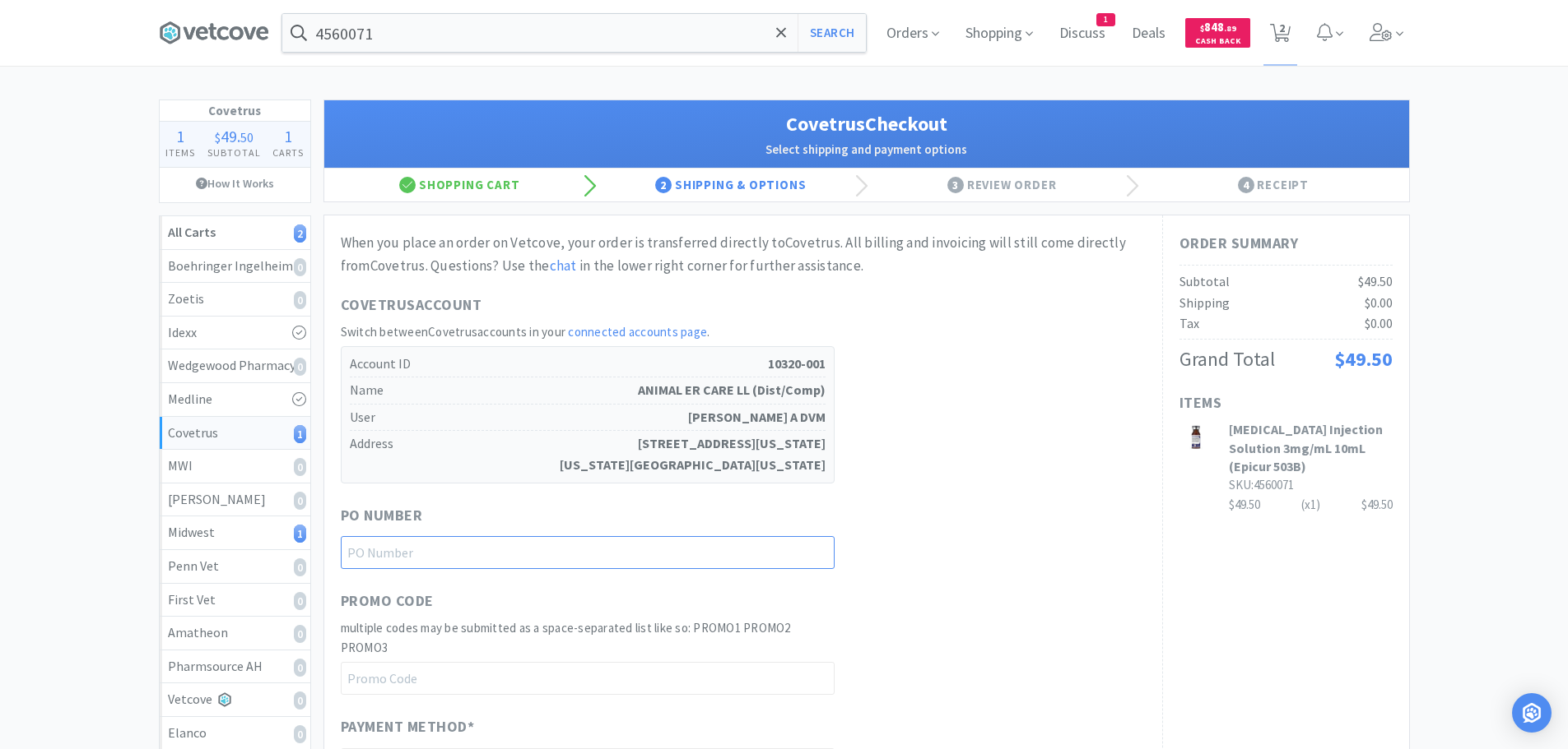
click at [615, 552] on input "text" at bounding box center [588, 553] width 494 height 33
paste input "1144944"
type input "1144944"
click at [934, 481] on div "Covetrus Account Switch between Covetrus accounts in your connected accounts pa…" at bounding box center [743, 389] width 805 height 190
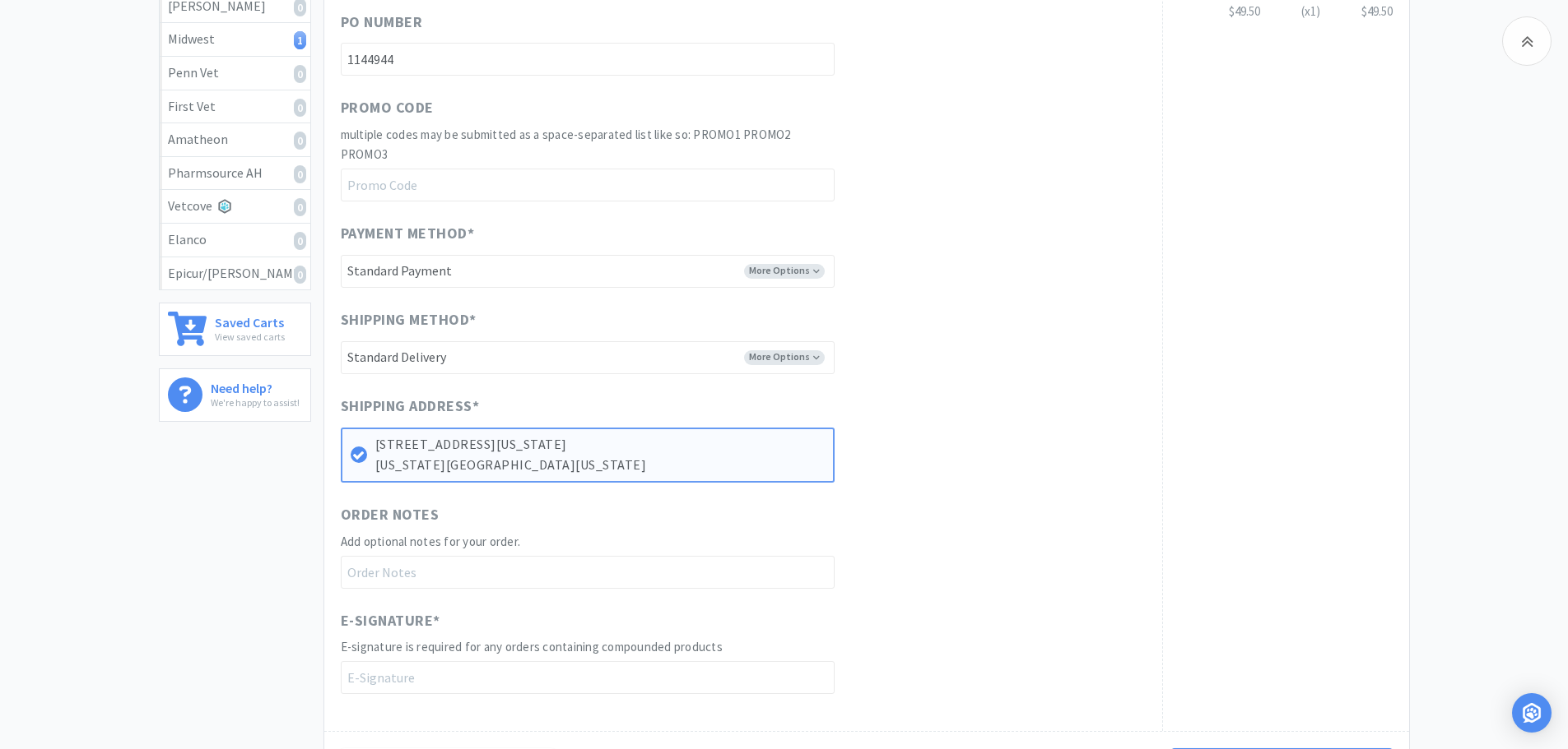
scroll to position [712, 0]
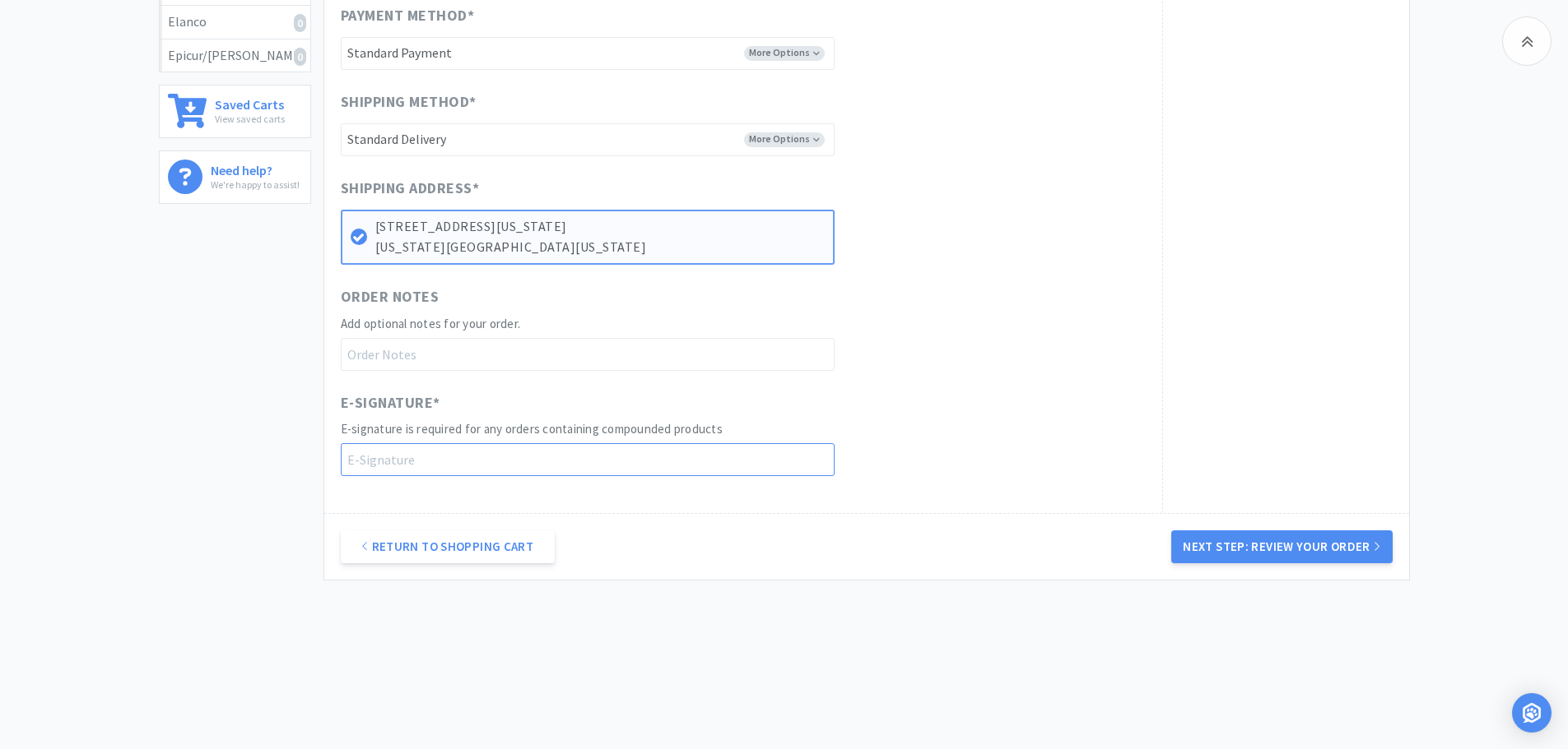
click at [626, 466] on input "text" at bounding box center [588, 459] width 494 height 33
type input "[PERSON_NAME]"
click at [947, 557] on div "Return to Shopping Cart Next Step: Review Your Order" at bounding box center [866, 547] width 1085 height 67
click at [1225, 547] on button "Next Step: Review Your Order" at bounding box center [1281, 547] width 220 height 33
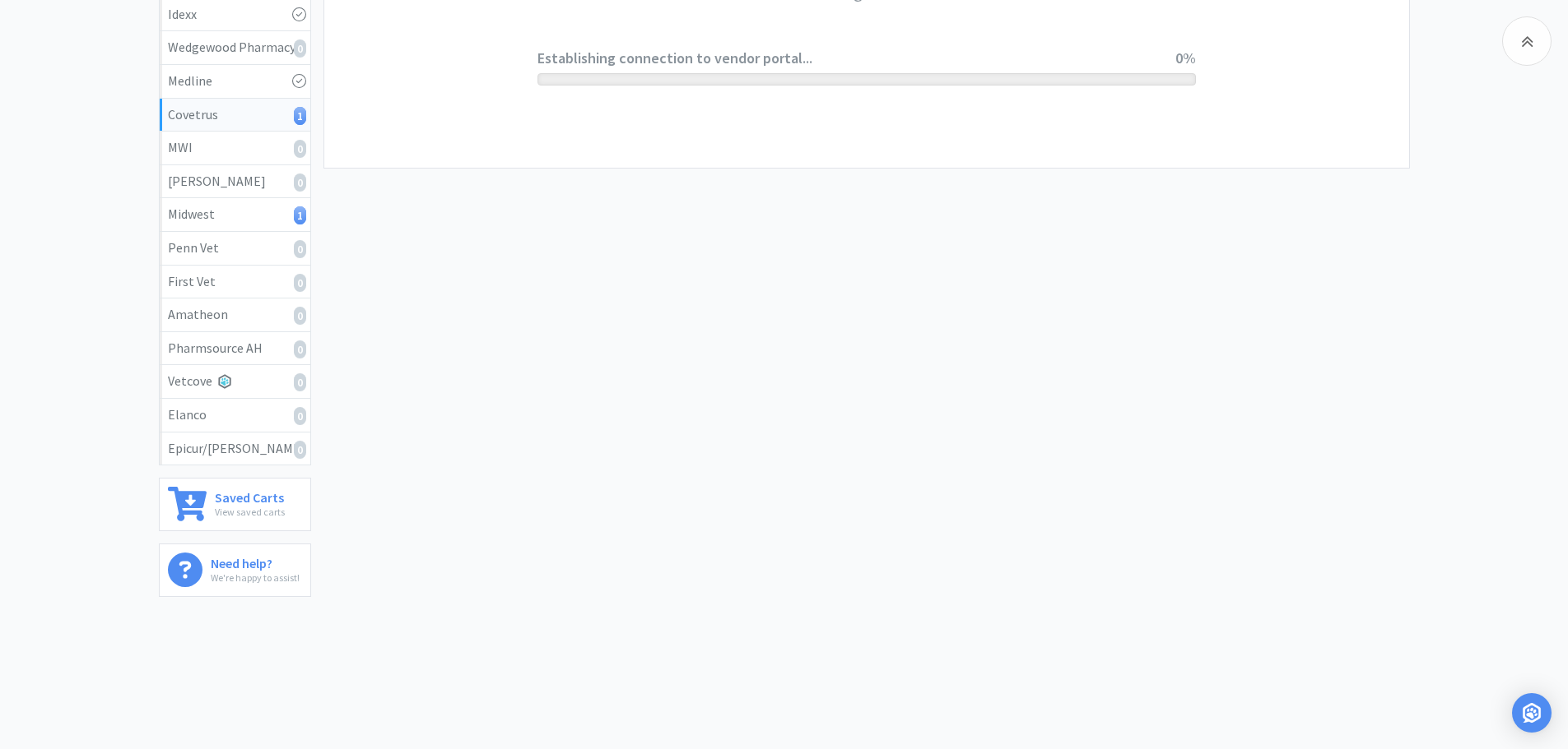
scroll to position [0, 0]
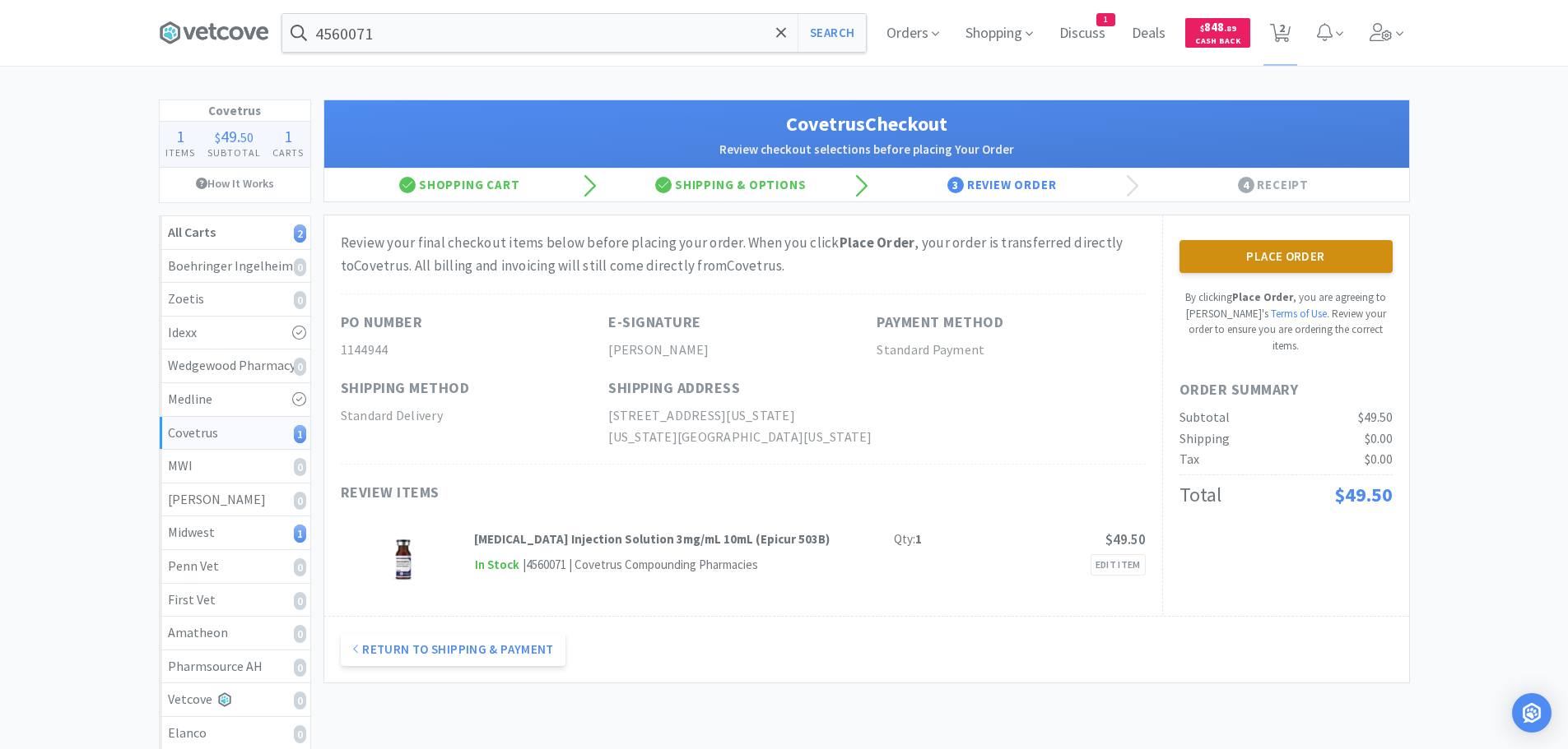
click at [1260, 252] on button "Place Order" at bounding box center [1287, 256] width 213 height 33
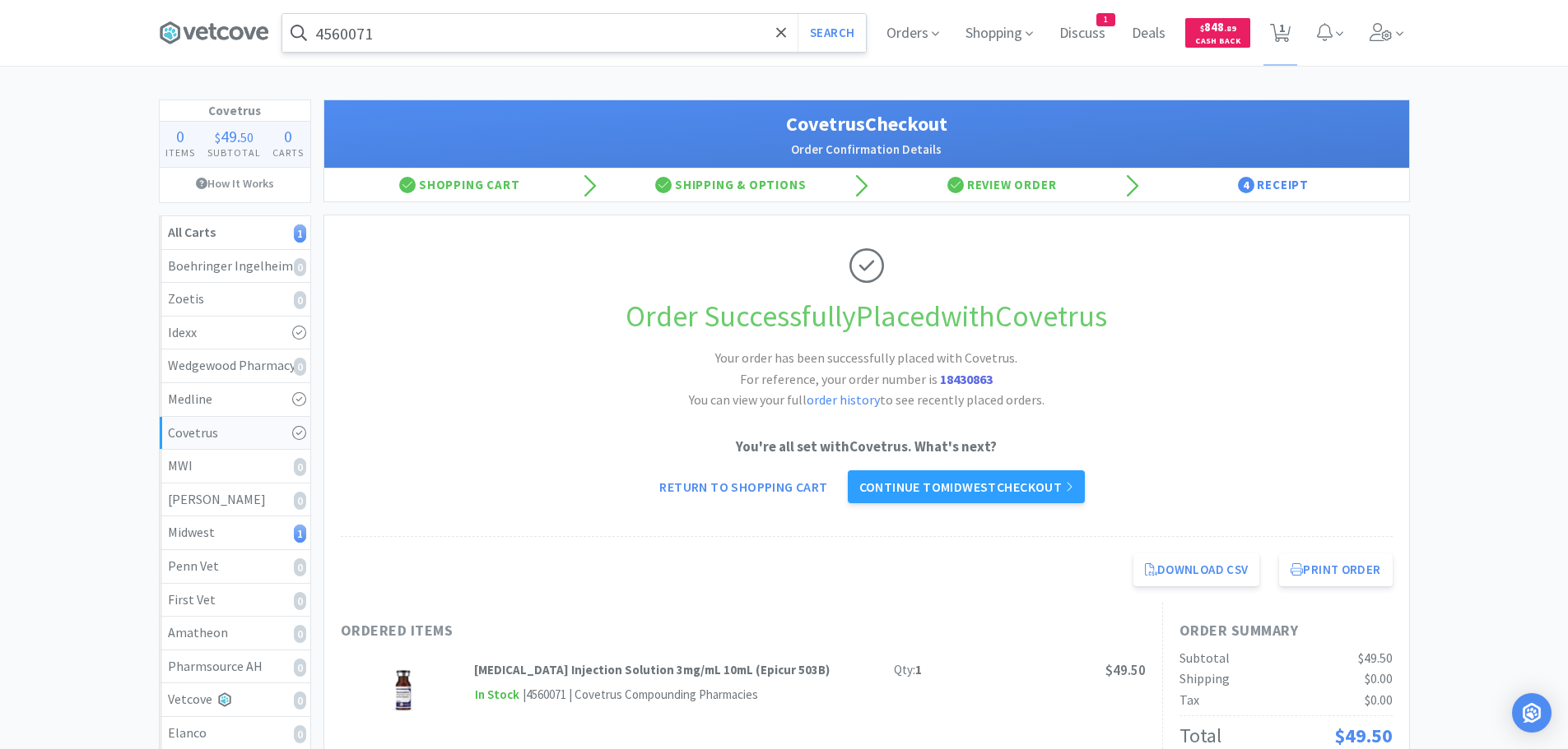
click at [507, 40] on input "4560071" at bounding box center [574, 33] width 584 height 37
paste input "[PHONE_NUMBER]"
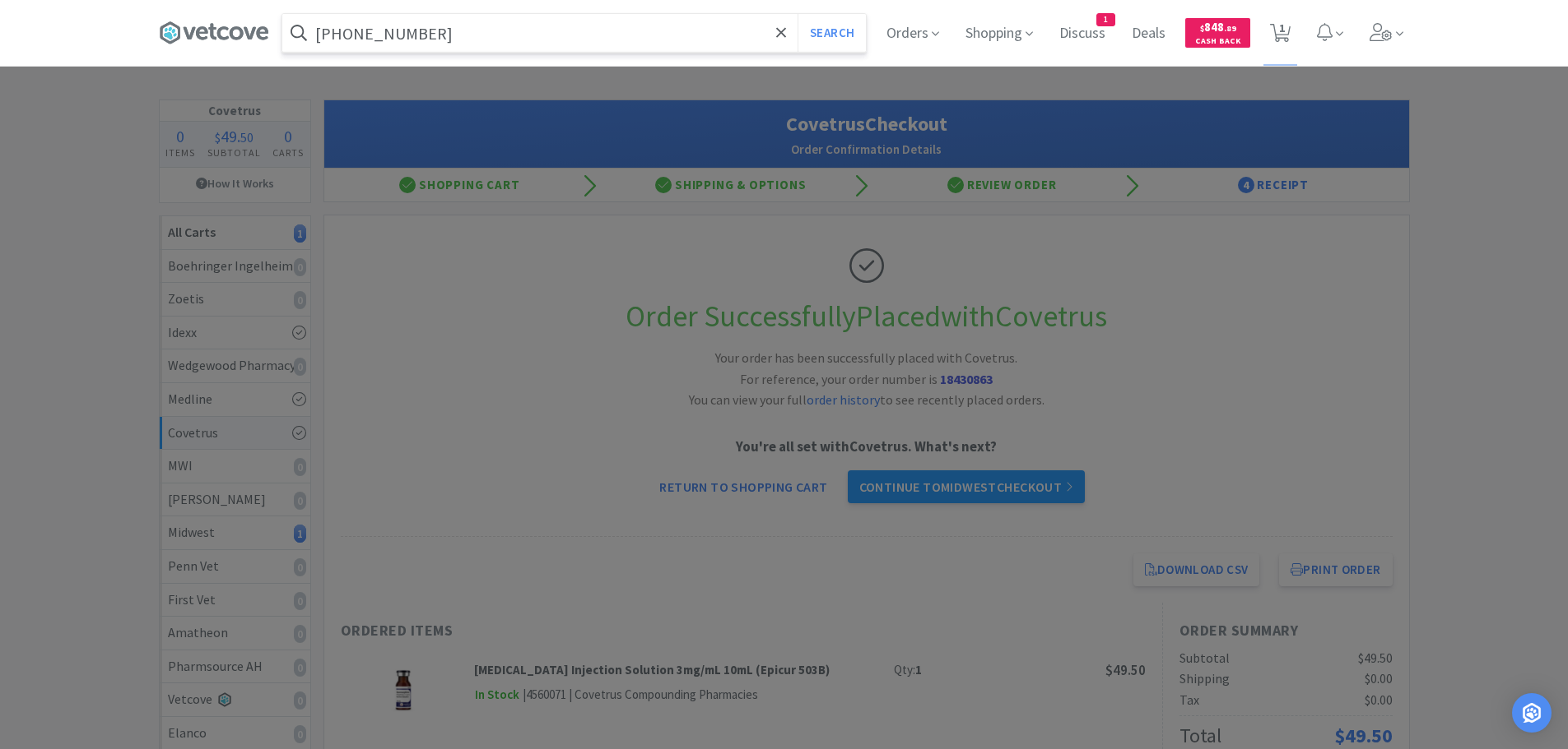
type input "[PHONE_NUMBER]"
click at [798, 14] on button "Search" at bounding box center [831, 33] width 68 height 37
select select "1"
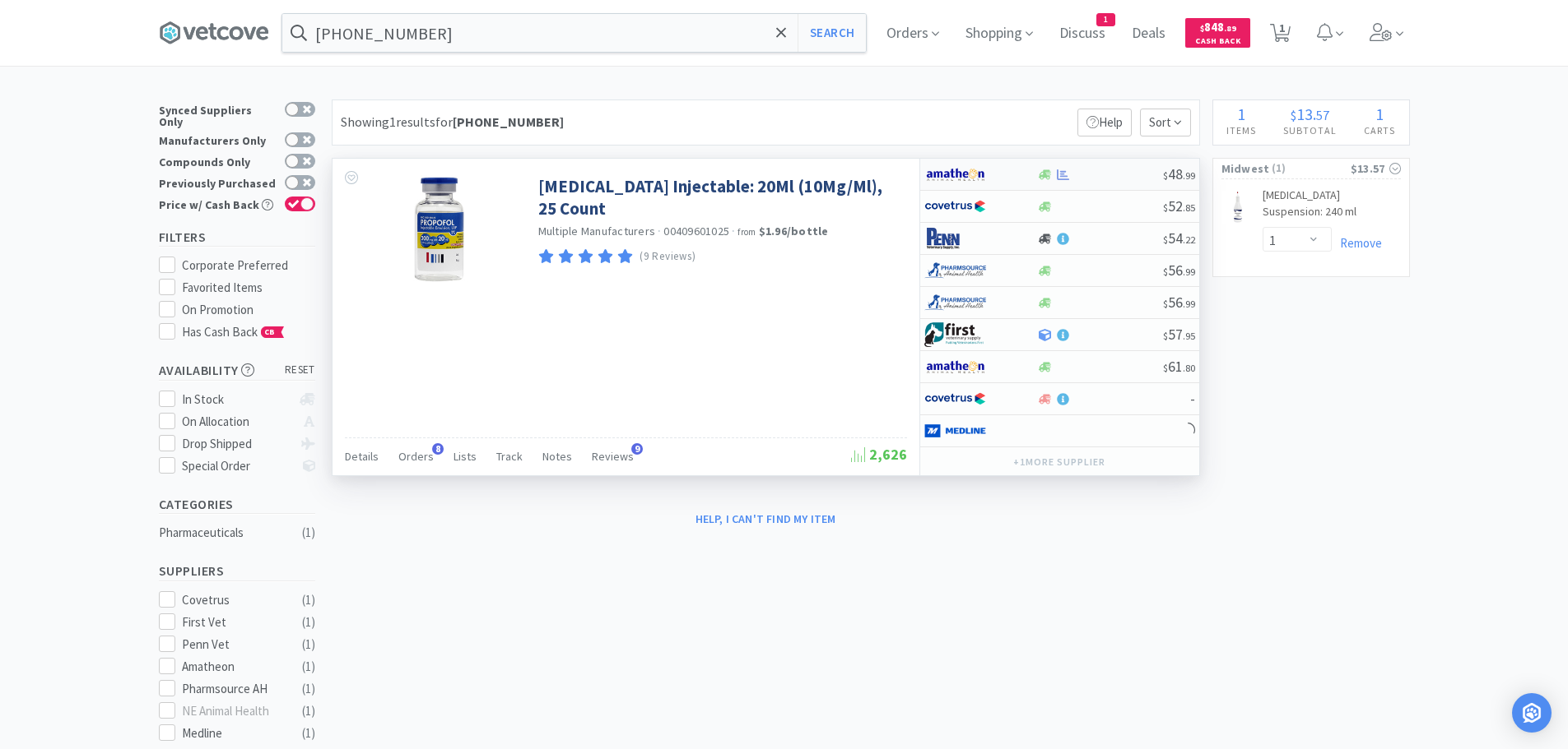
click at [1094, 174] on div at bounding box center [1100, 175] width 126 height 13
select select "1"
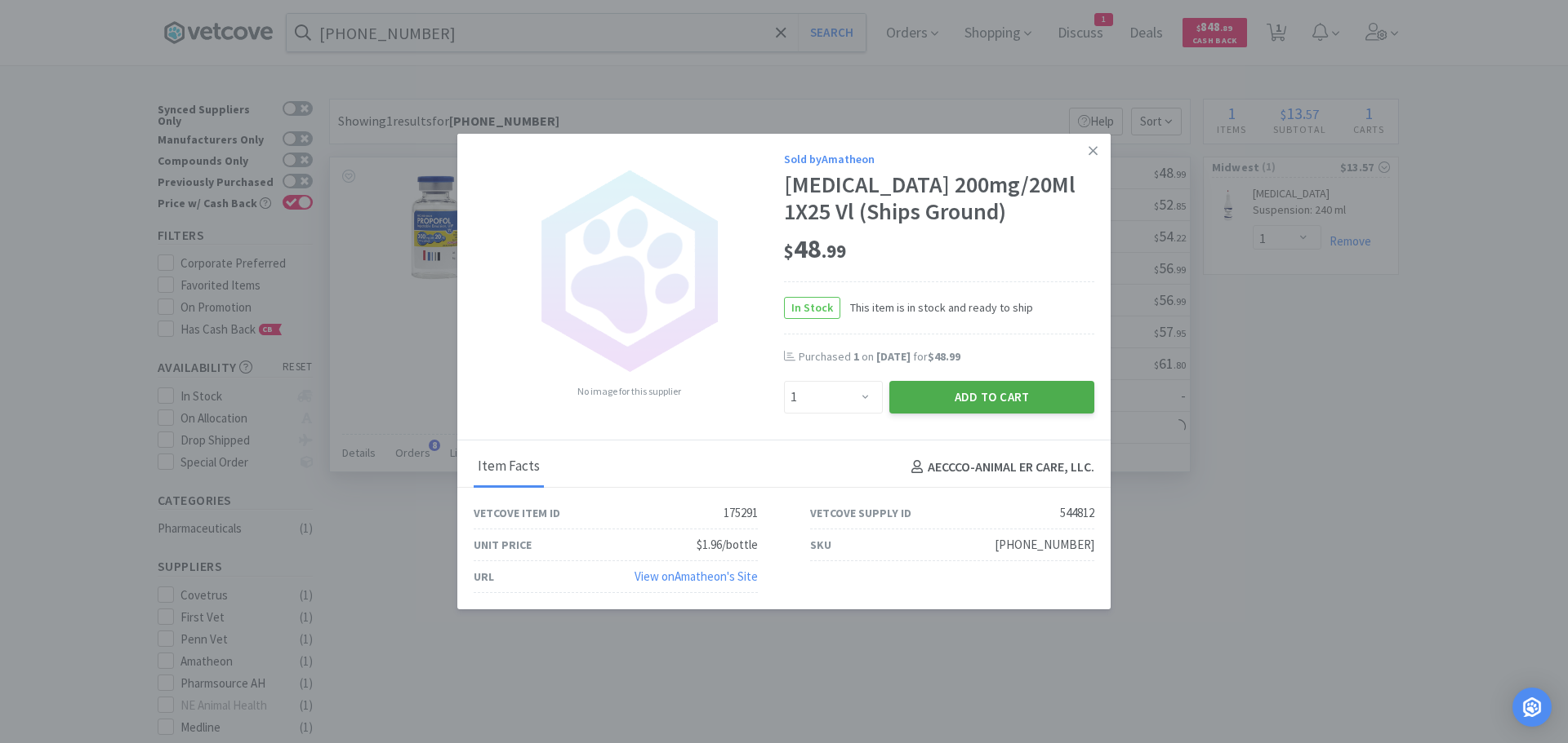
click at [956, 399] on button "Add to Cart" at bounding box center [991, 396] width 205 height 32
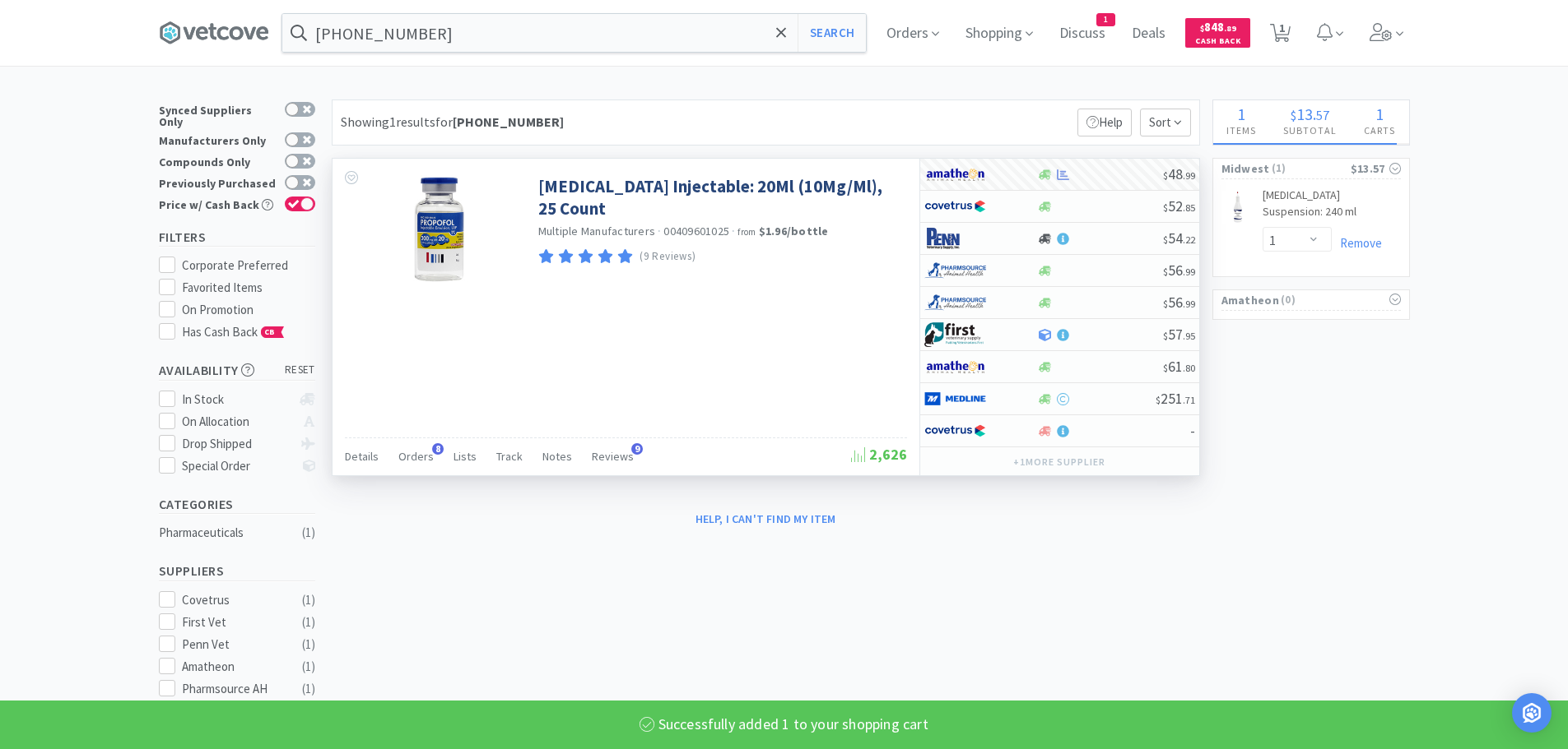
click at [501, 23] on input "[PHONE_NUMBER]" at bounding box center [574, 33] width 584 height 37
select select "1"
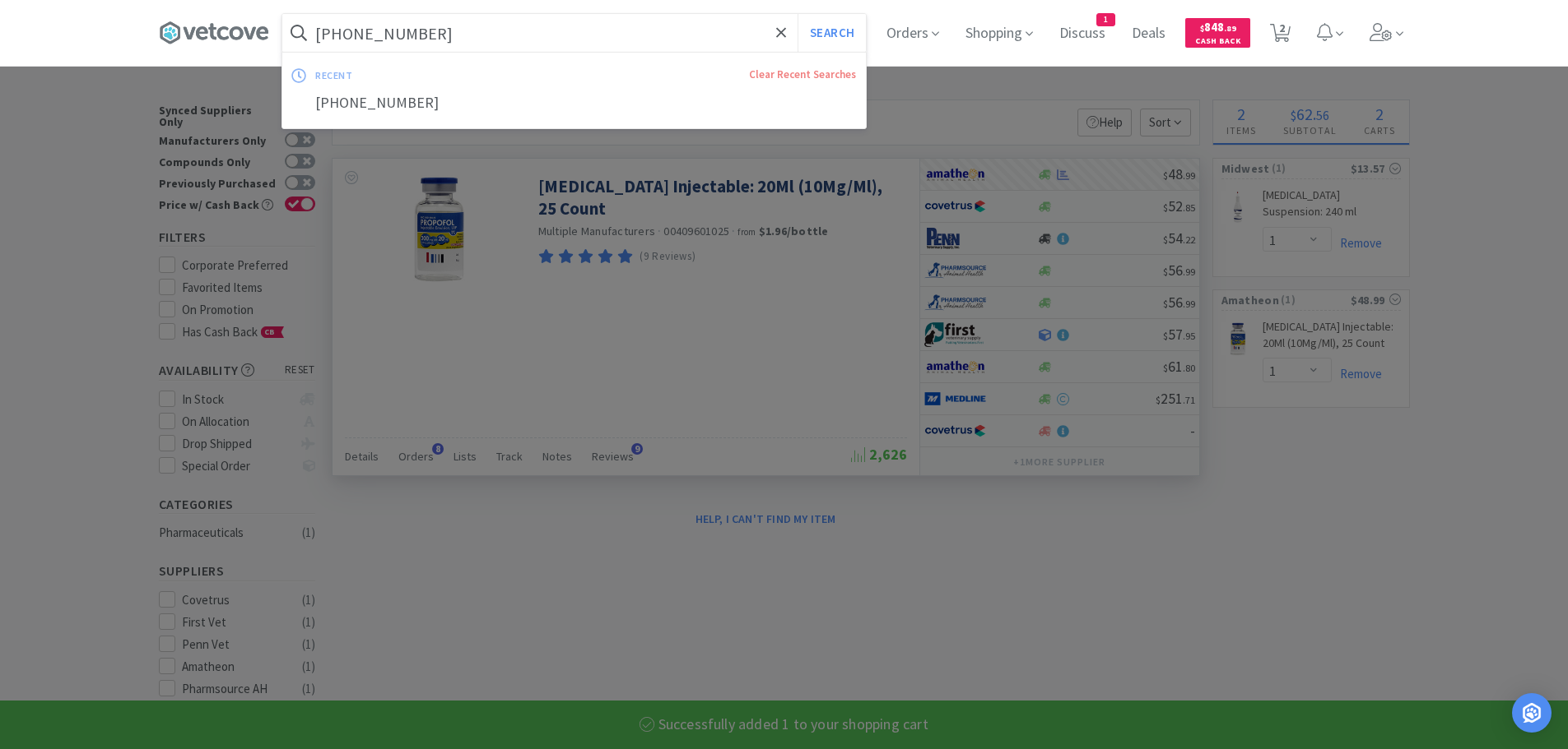
paste input "[PHONE_NUMBER]"
type input "[PHONE_NUMBER]"
click at [798, 14] on button "Search" at bounding box center [831, 33] width 68 height 37
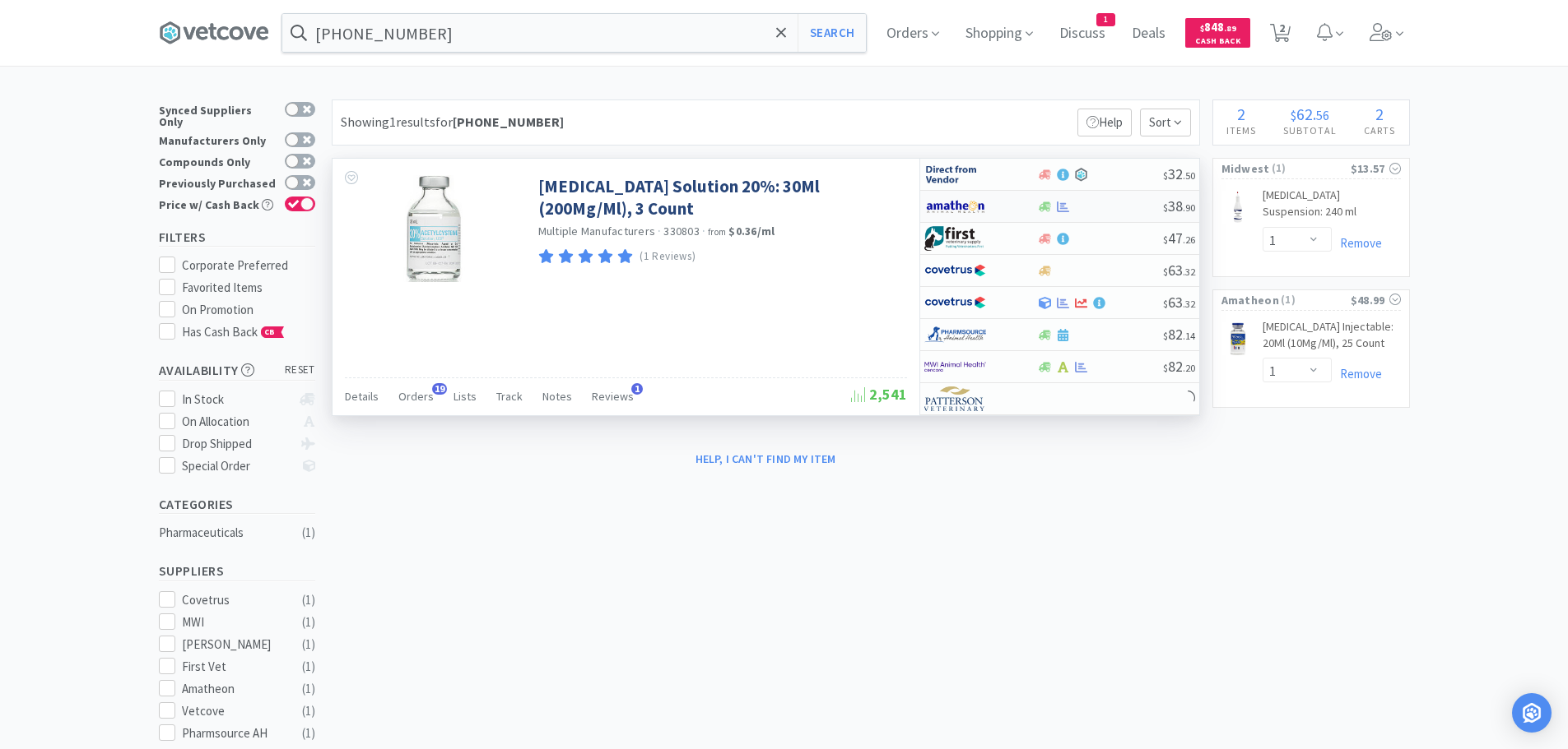
click at [1116, 205] on div at bounding box center [1100, 206] width 126 height 13
select select "1"
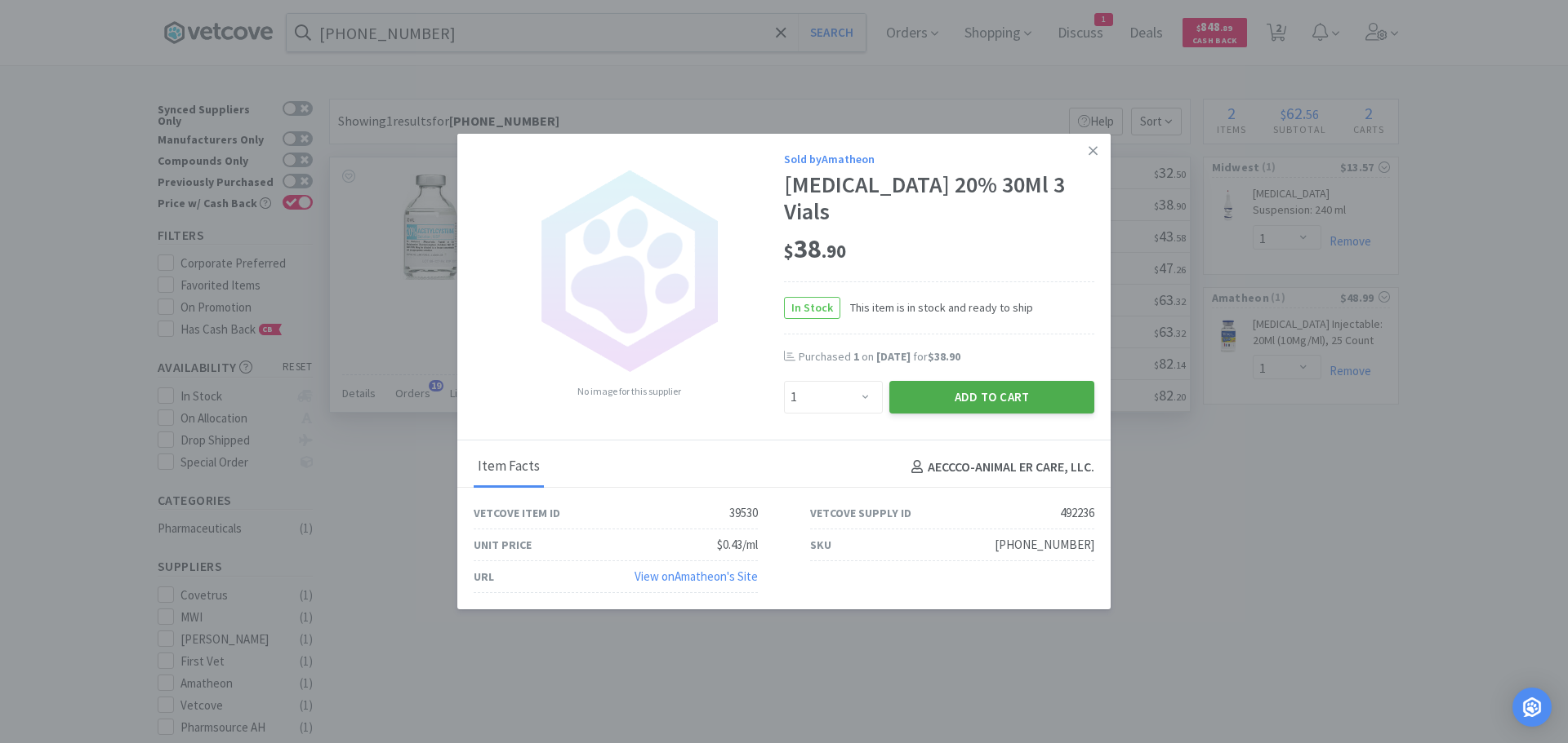
click at [1014, 386] on button "Add to Cart" at bounding box center [991, 396] width 205 height 32
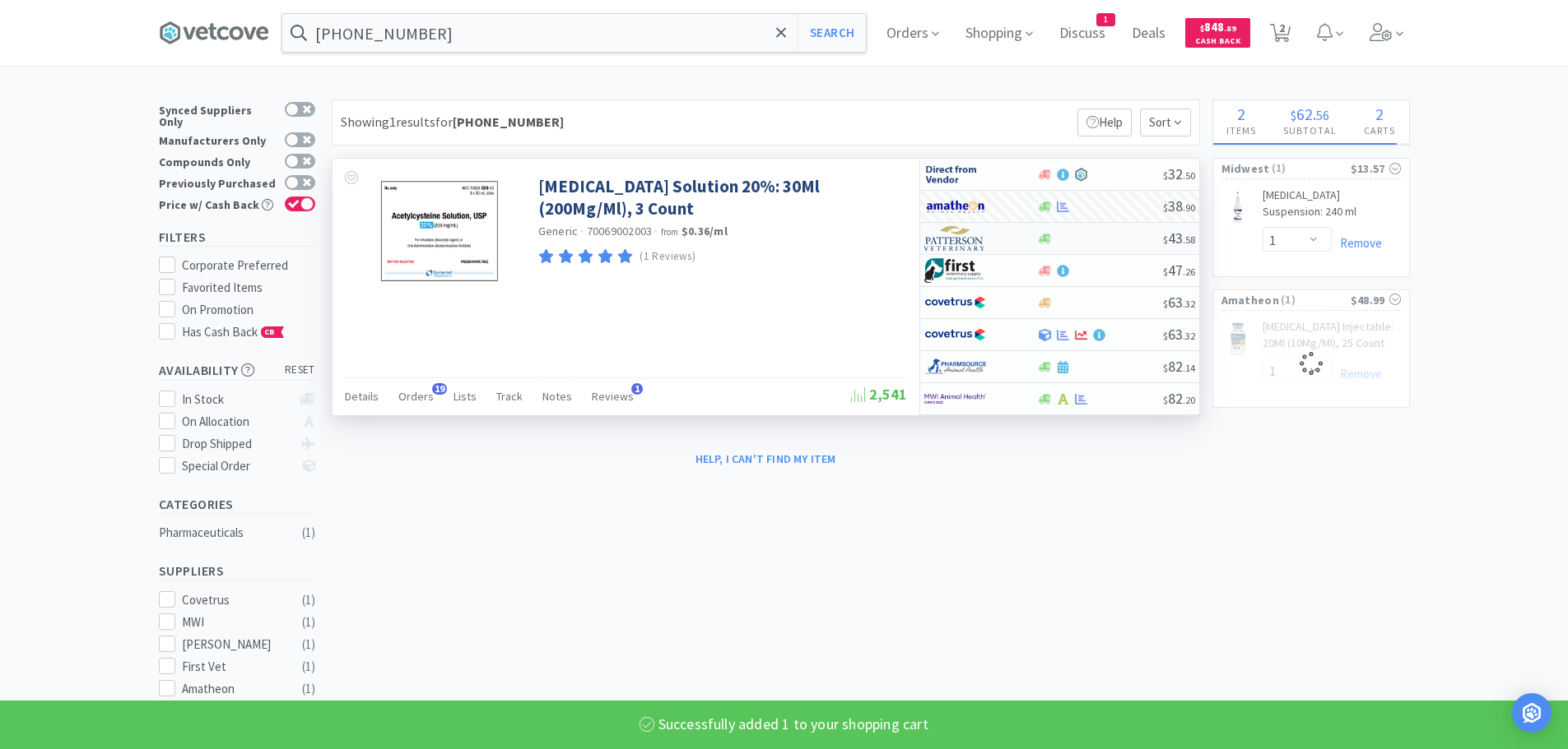
select select "1"
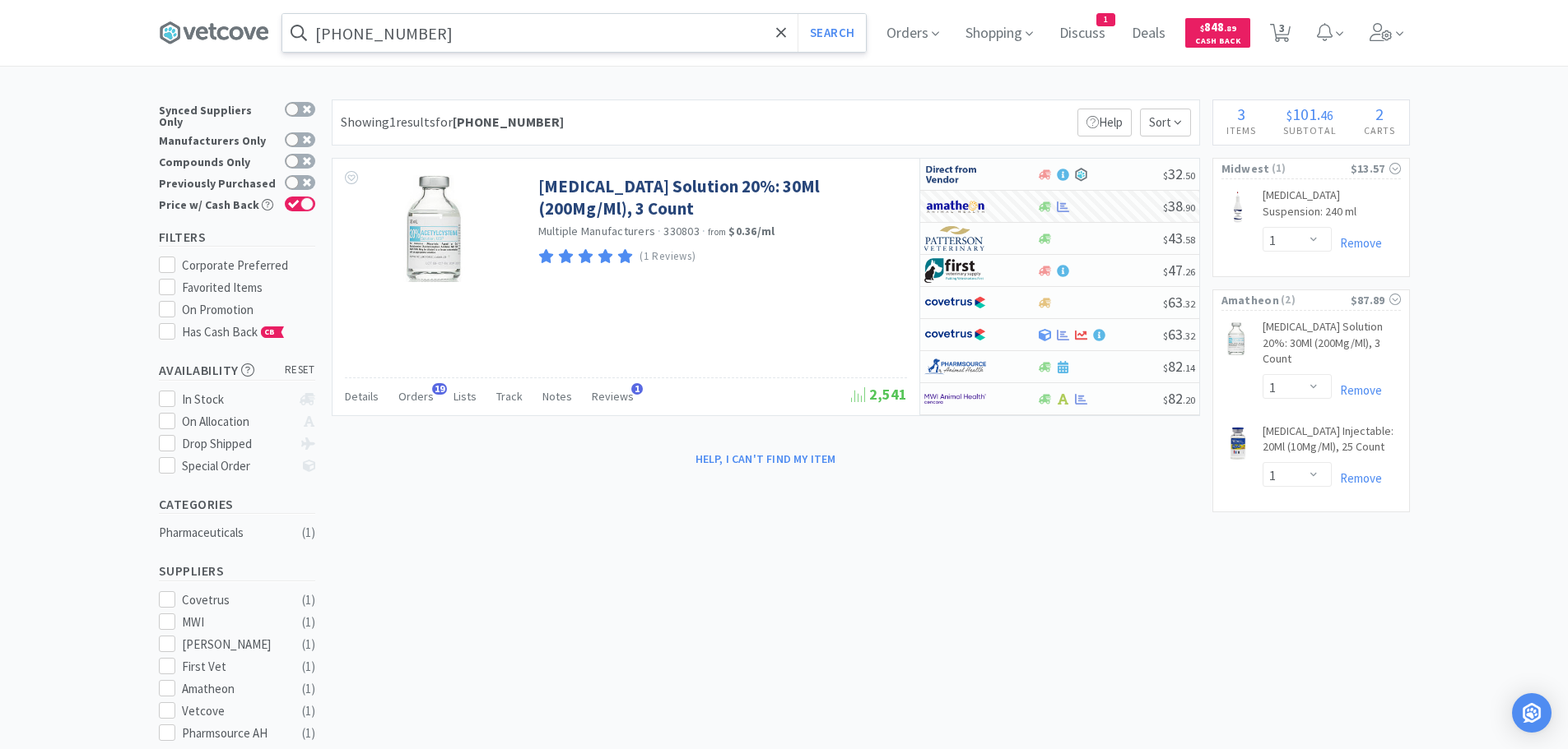
click at [506, 29] on input "[PHONE_NUMBER]" at bounding box center [574, 33] width 584 height 37
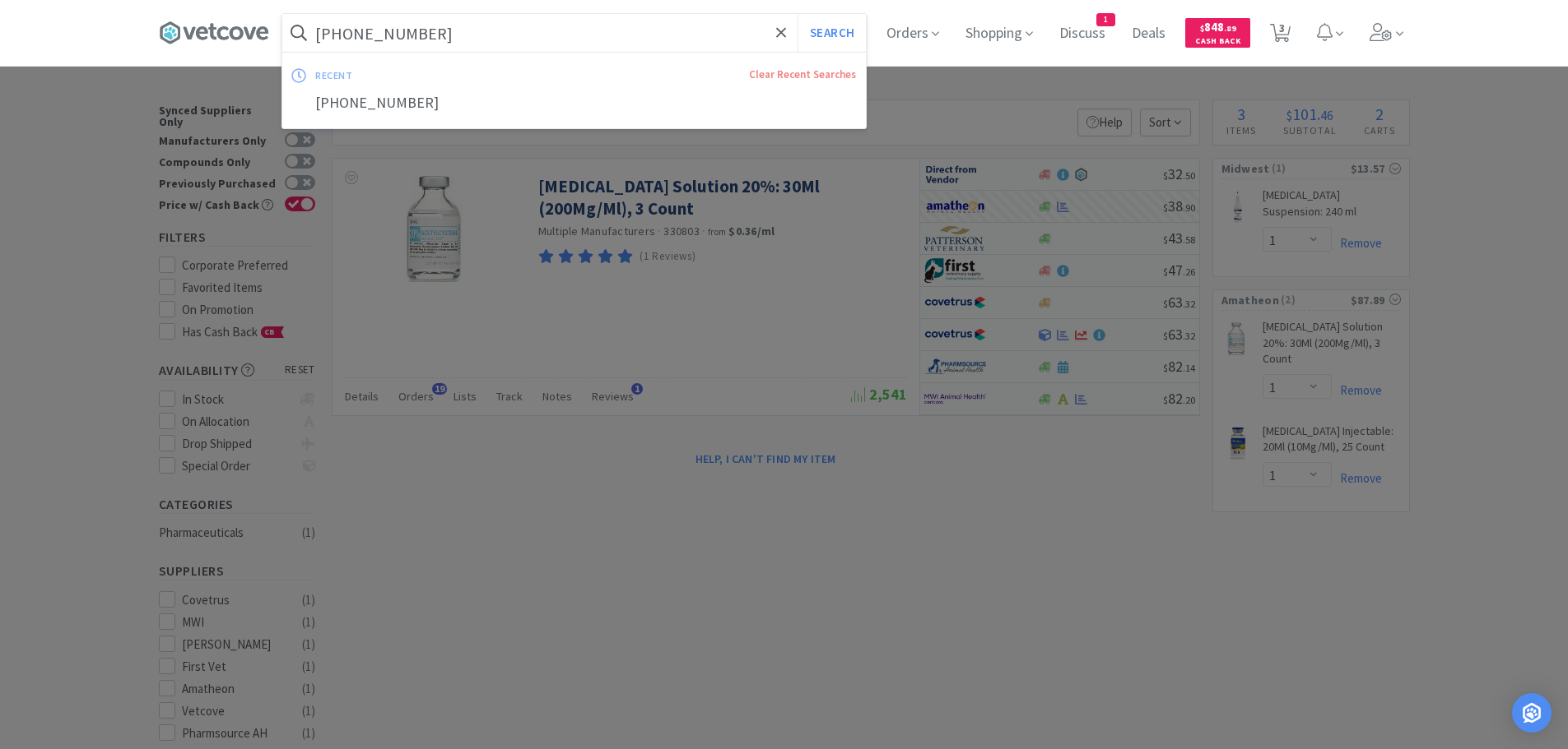
paste input "[PHONE_NUMBER]"
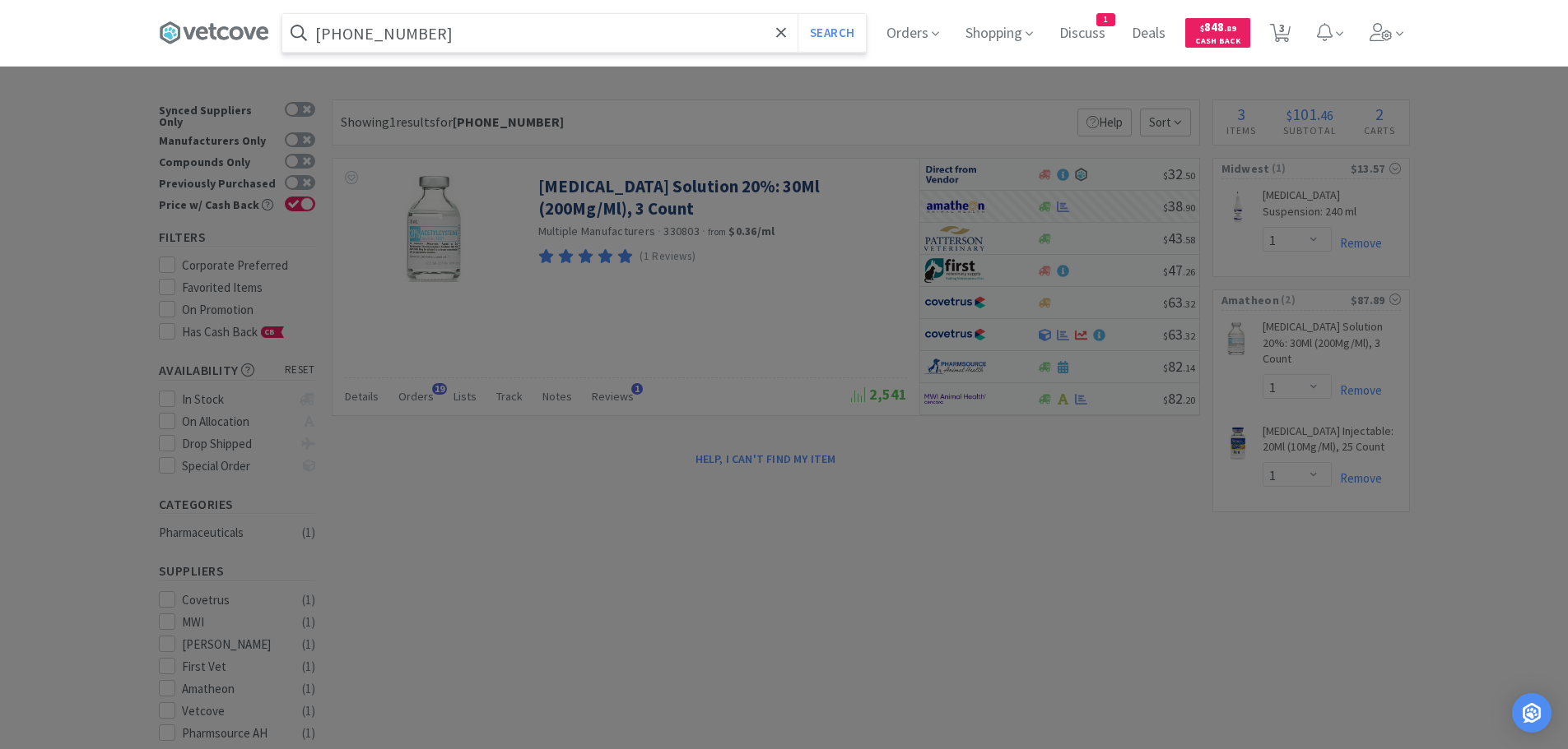
type input "[PHONE_NUMBER]"
click at [798, 14] on button "Search" at bounding box center [831, 33] width 68 height 37
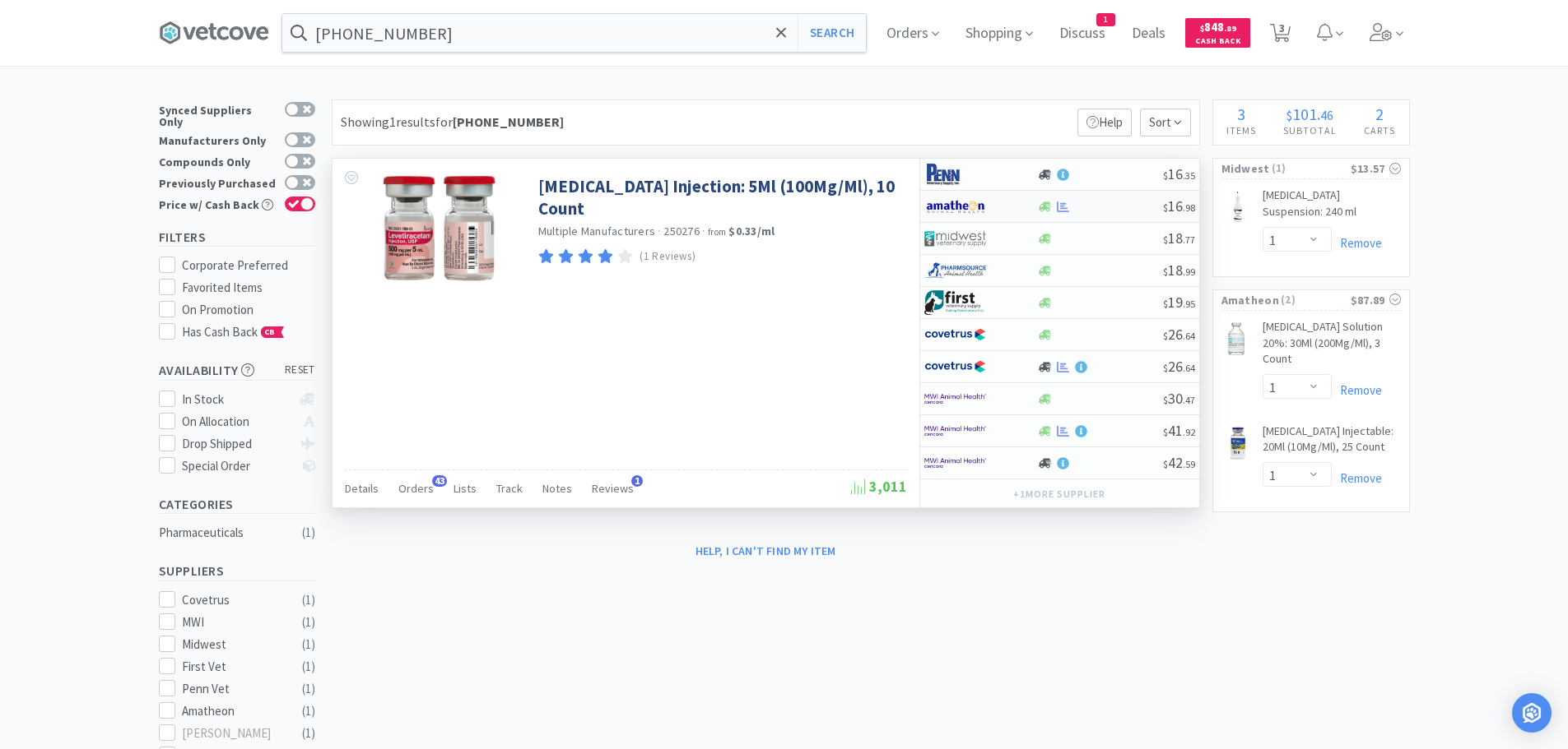
click at [1111, 203] on div at bounding box center [1100, 206] width 126 height 13
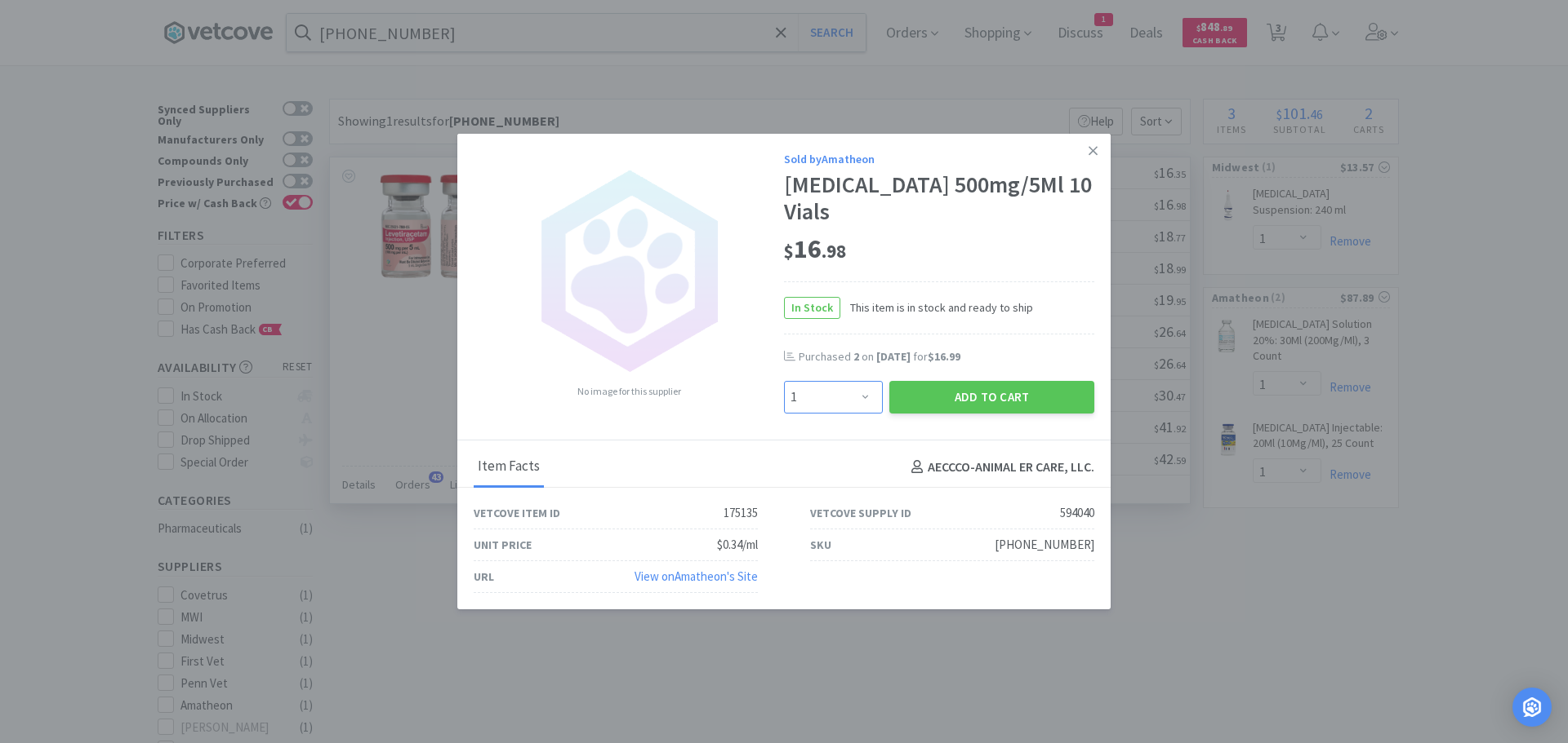
click at [852, 395] on select "Enter Quantity 1 2 3 4 5 6 7 8 9 10 11 12 13 14 15 16 17 18 19 20 Enter Quantity" at bounding box center [832, 396] width 99 height 32
select select "3"
click at [784, 381] on select "Enter Quantity 1 2 3 4 5 6 7 8 9 10 11 12 13 14 15 16 17 18 19 20 Enter Quantity" at bounding box center [832, 396] width 99 height 32
click at [917, 408] on button "Add to Cart" at bounding box center [991, 396] width 205 height 32
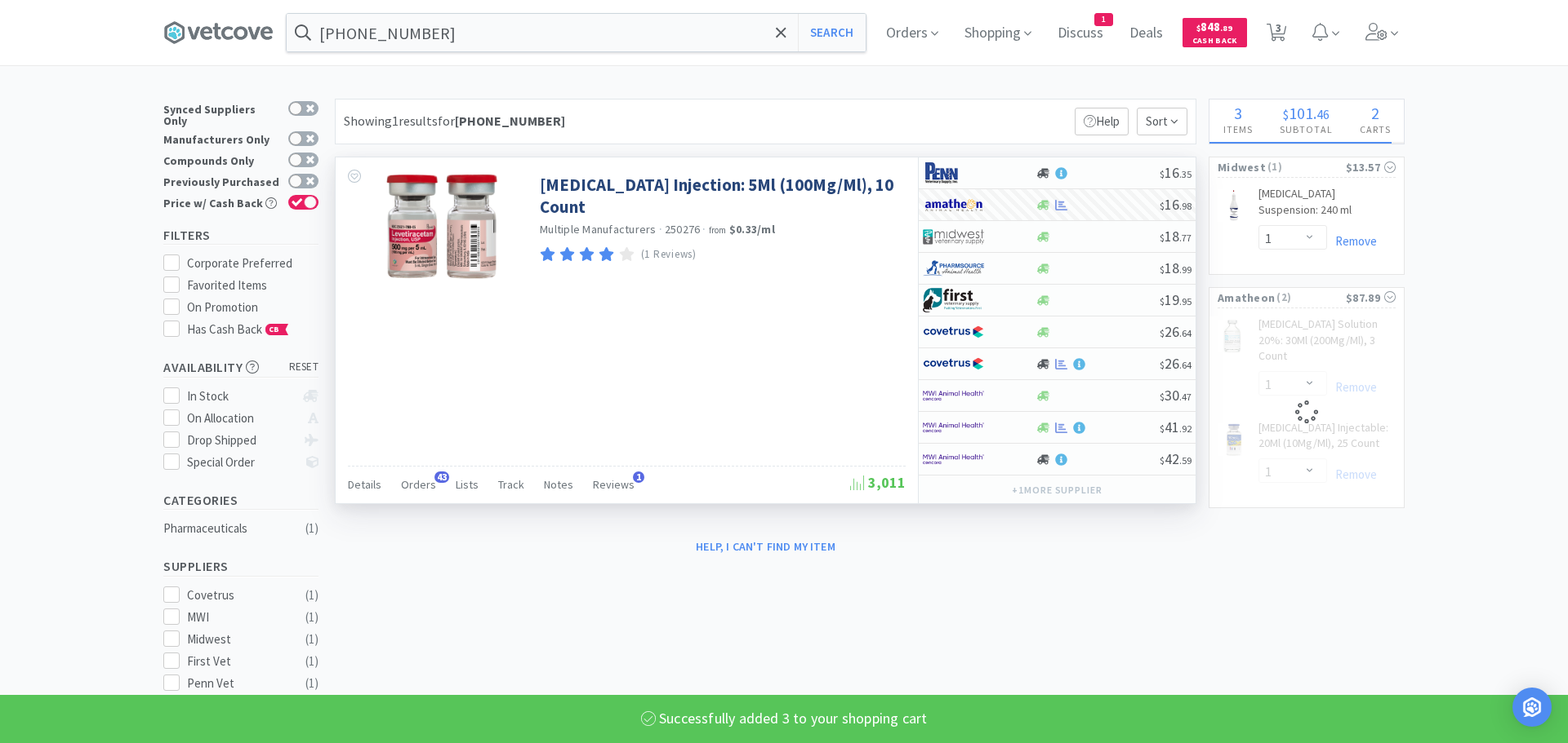
select select "3"
select select "1"
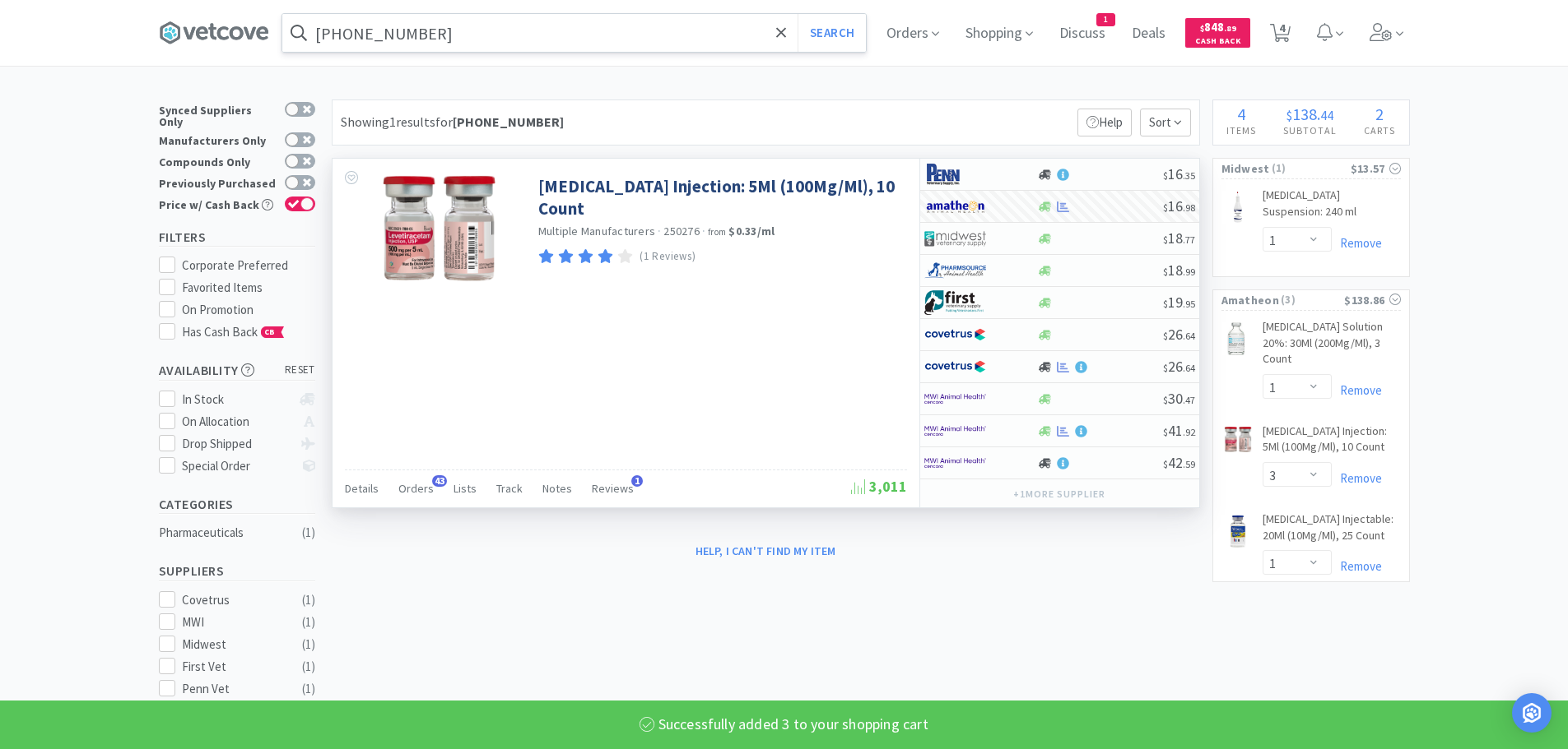
click at [474, 25] on input "[PHONE_NUMBER]" at bounding box center [574, 33] width 584 height 37
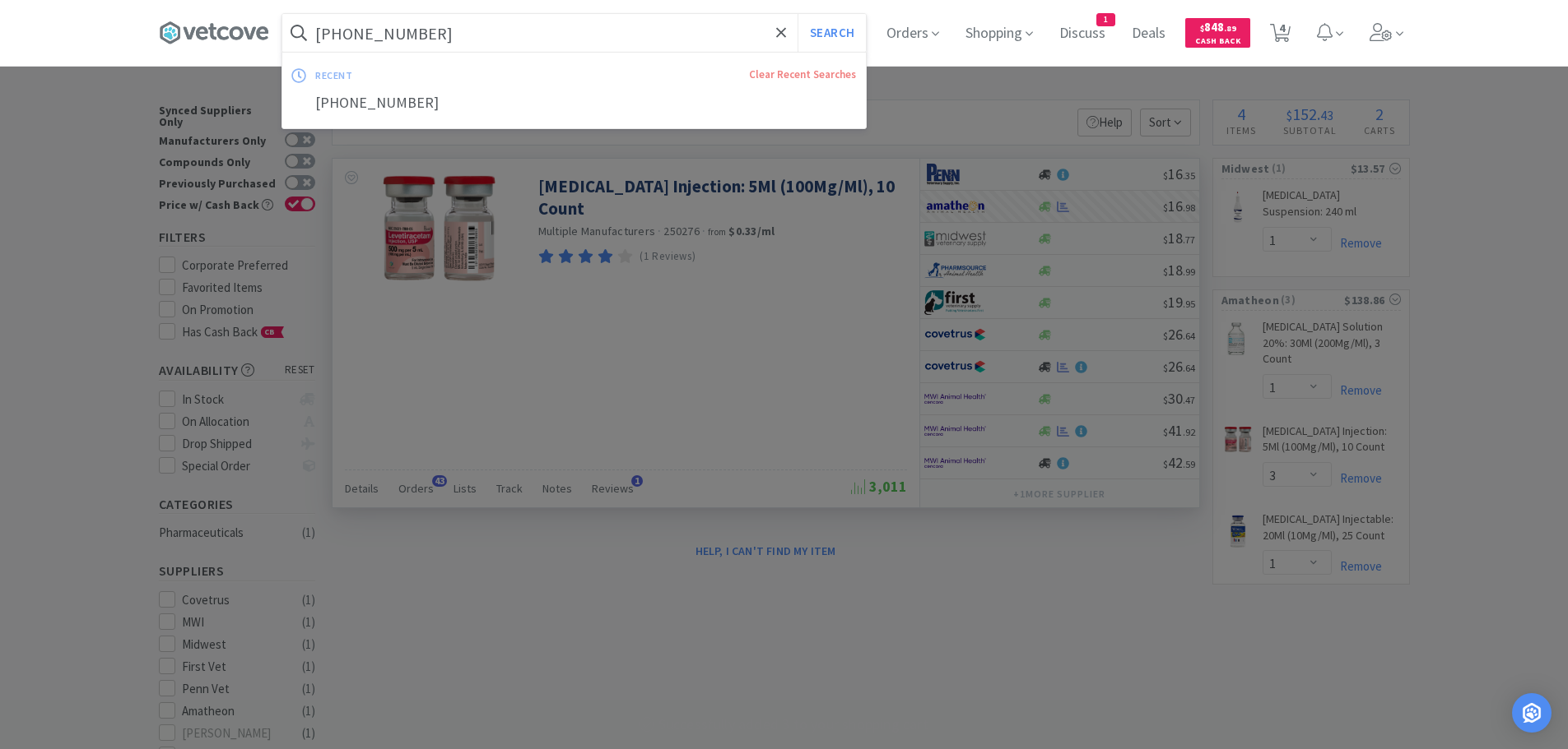
paste input "[PHONE_NUMBER]"
type input "[PHONE_NUMBER]"
click at [798, 14] on button "Search" at bounding box center [831, 33] width 68 height 37
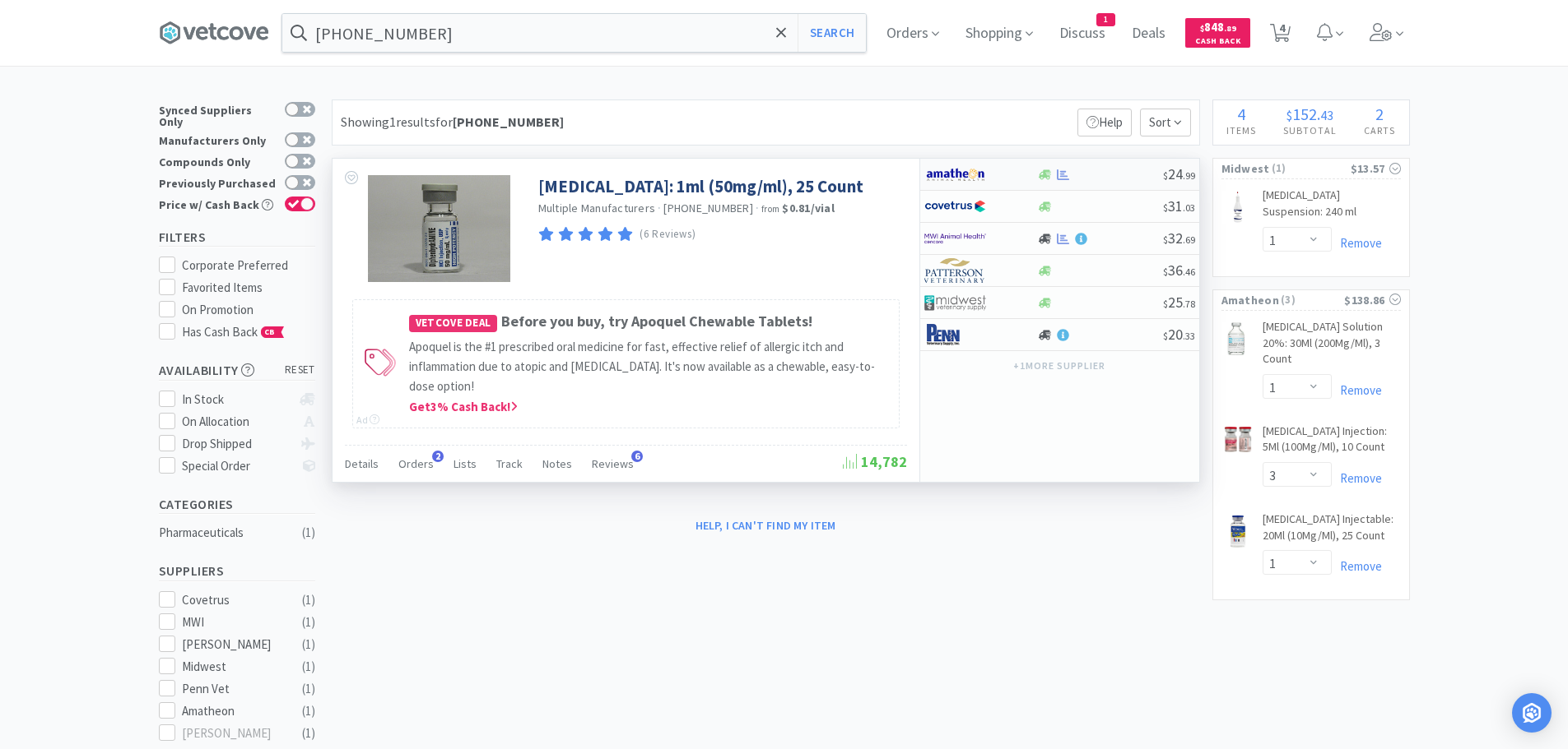
click at [1127, 178] on div at bounding box center [1100, 175] width 126 height 13
select select "1"
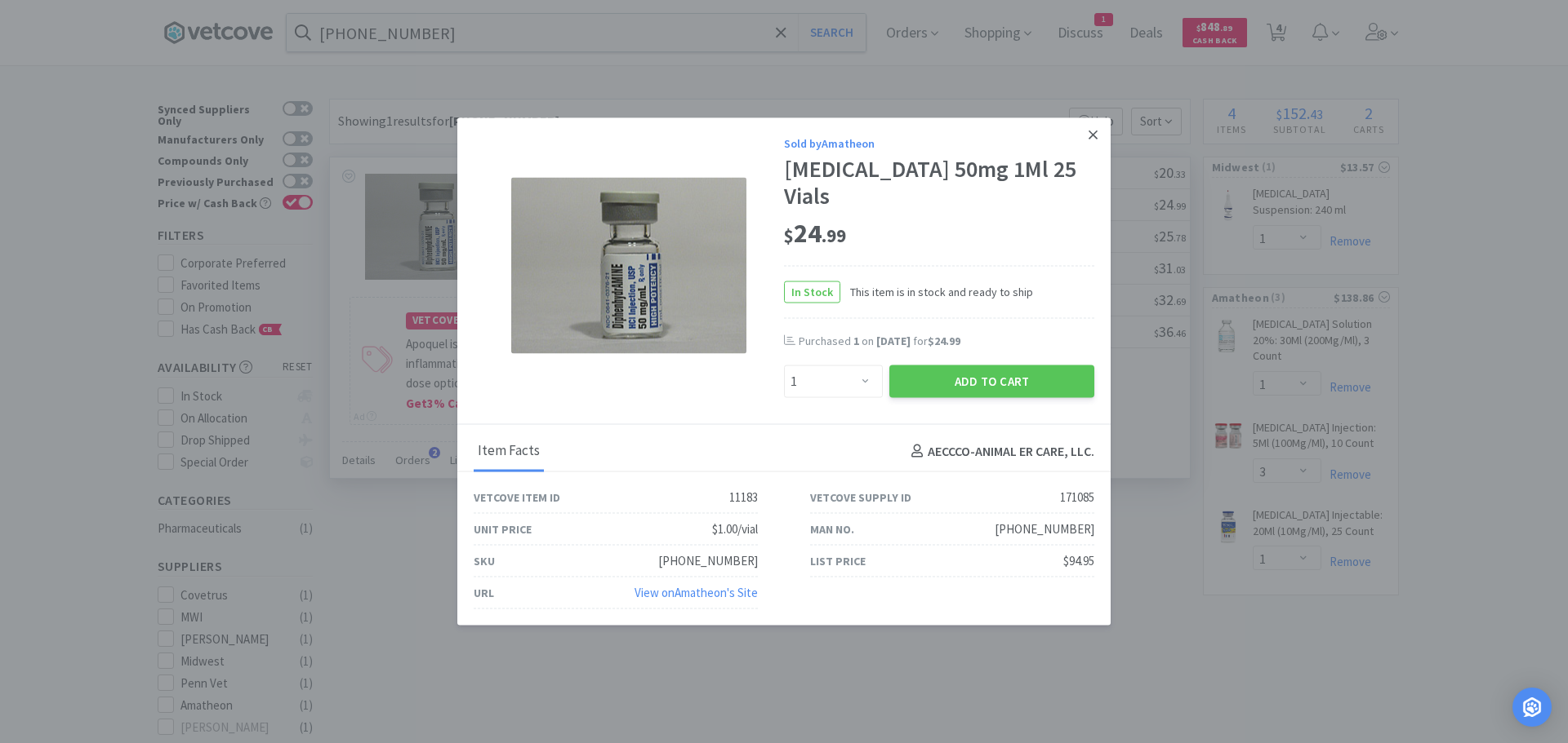
click at [1097, 135] on link at bounding box center [1092, 135] width 28 height 35
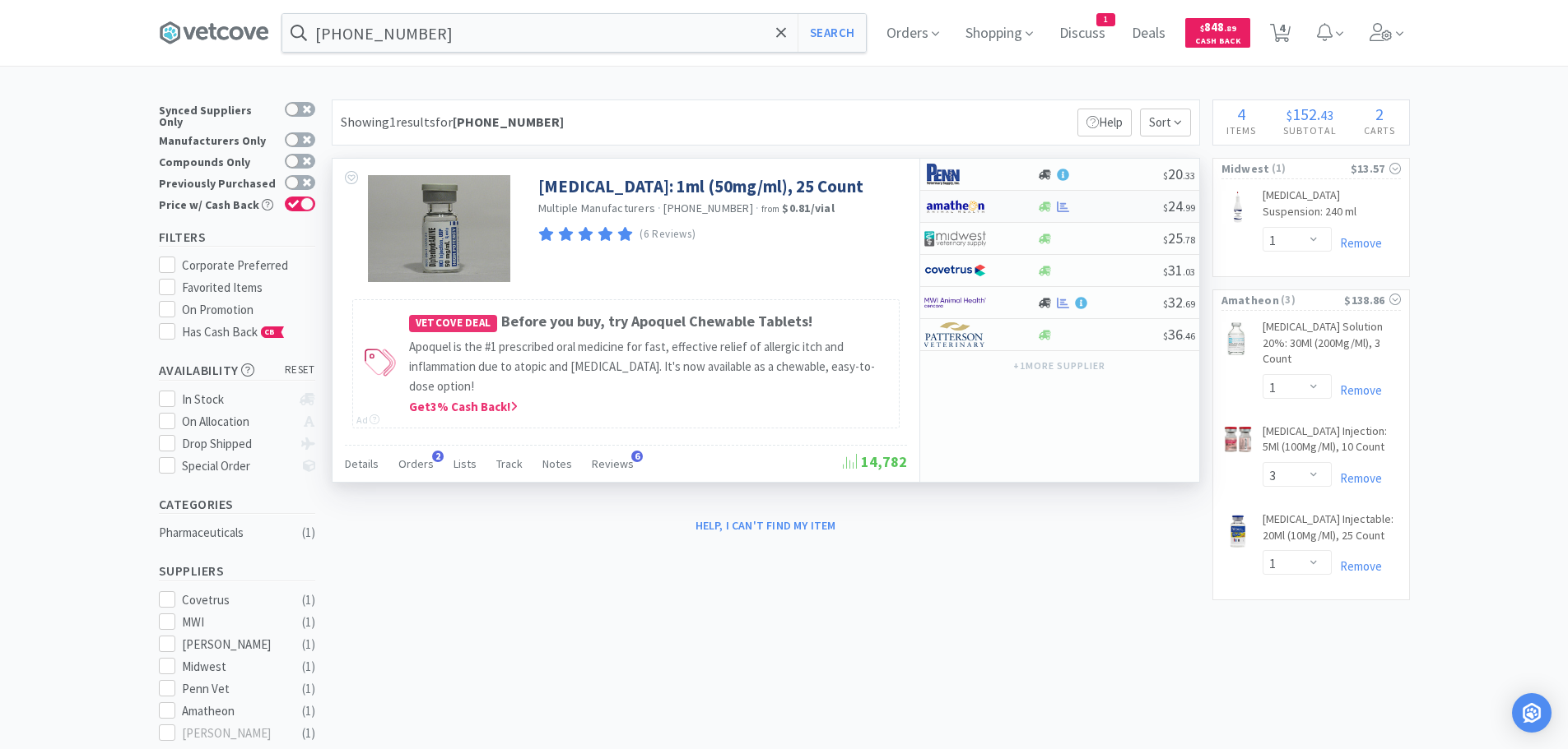
click at [1104, 206] on div at bounding box center [1100, 206] width 126 height 13
select select "1"
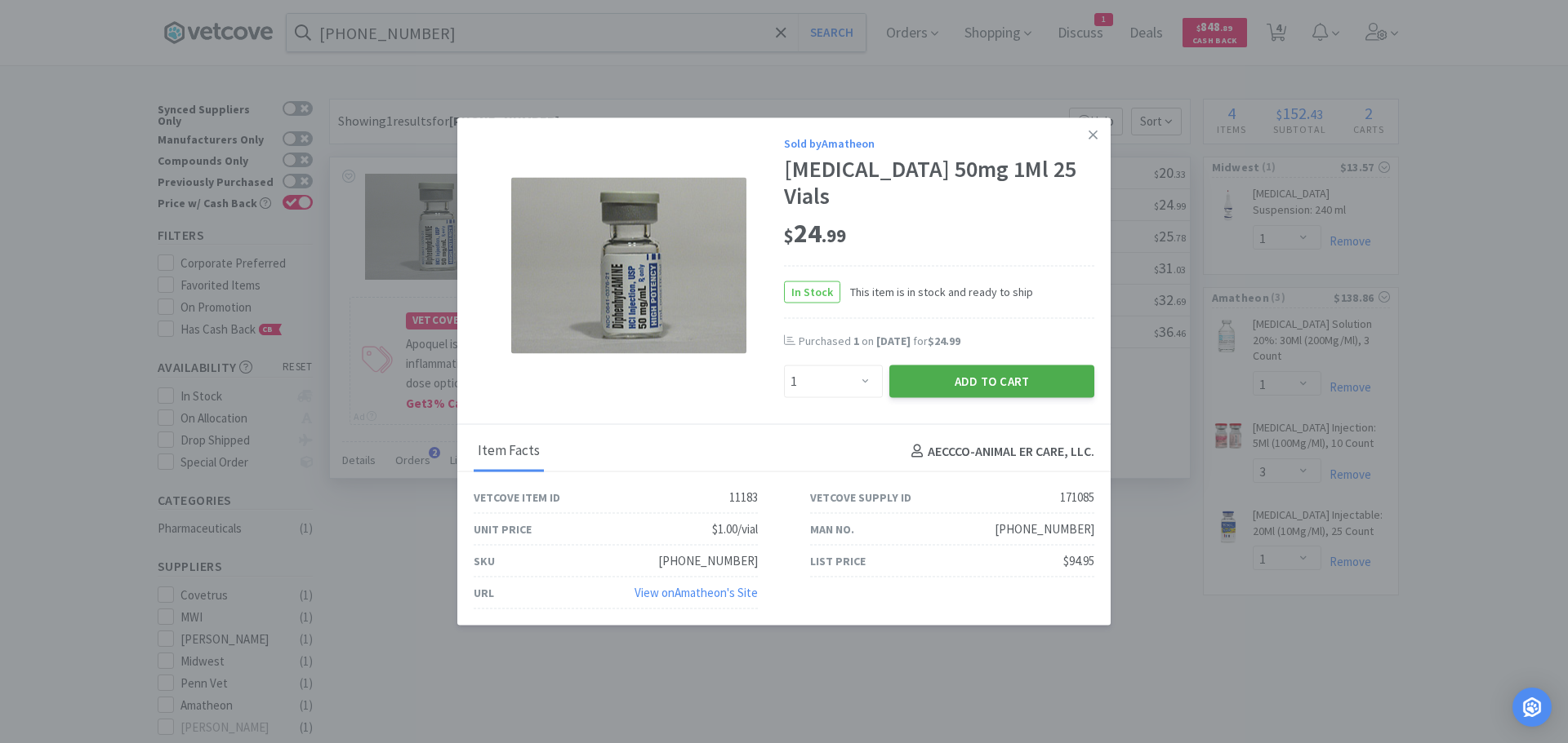
click at [965, 391] on button "Add to Cart" at bounding box center [991, 381] width 205 height 32
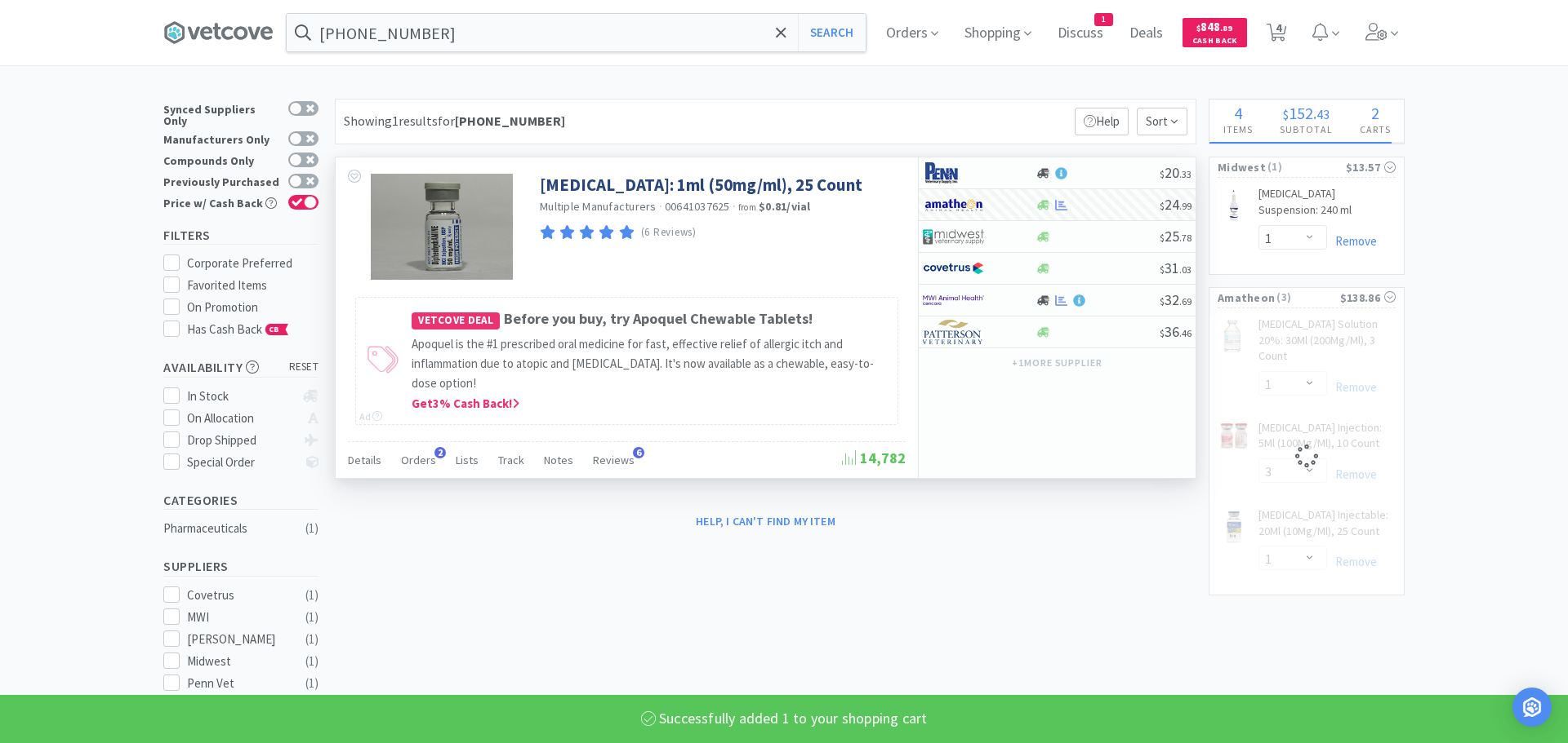
select select "1"
select select "3"
select select "1"
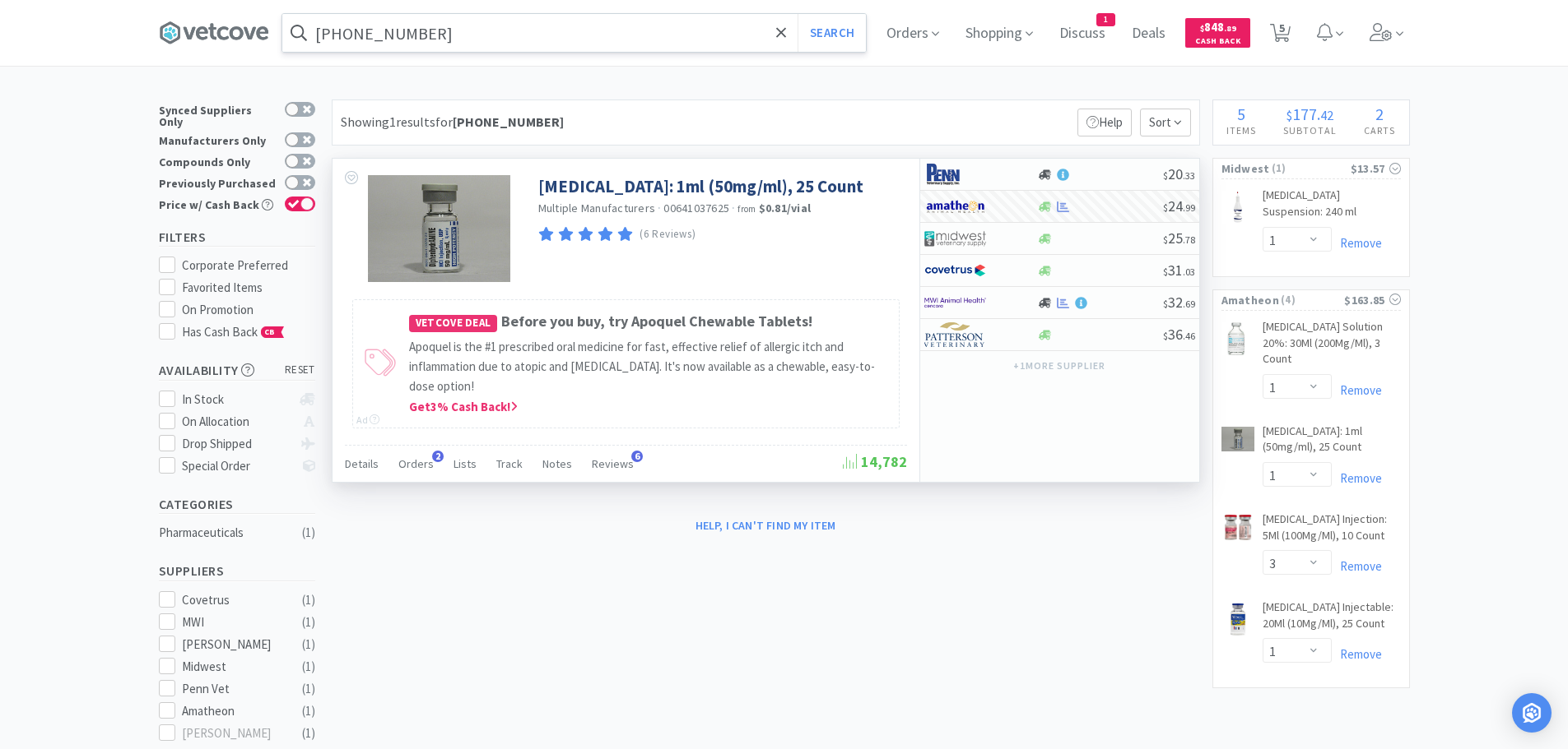
click at [521, 34] on input "[PHONE_NUMBER]" at bounding box center [574, 33] width 584 height 37
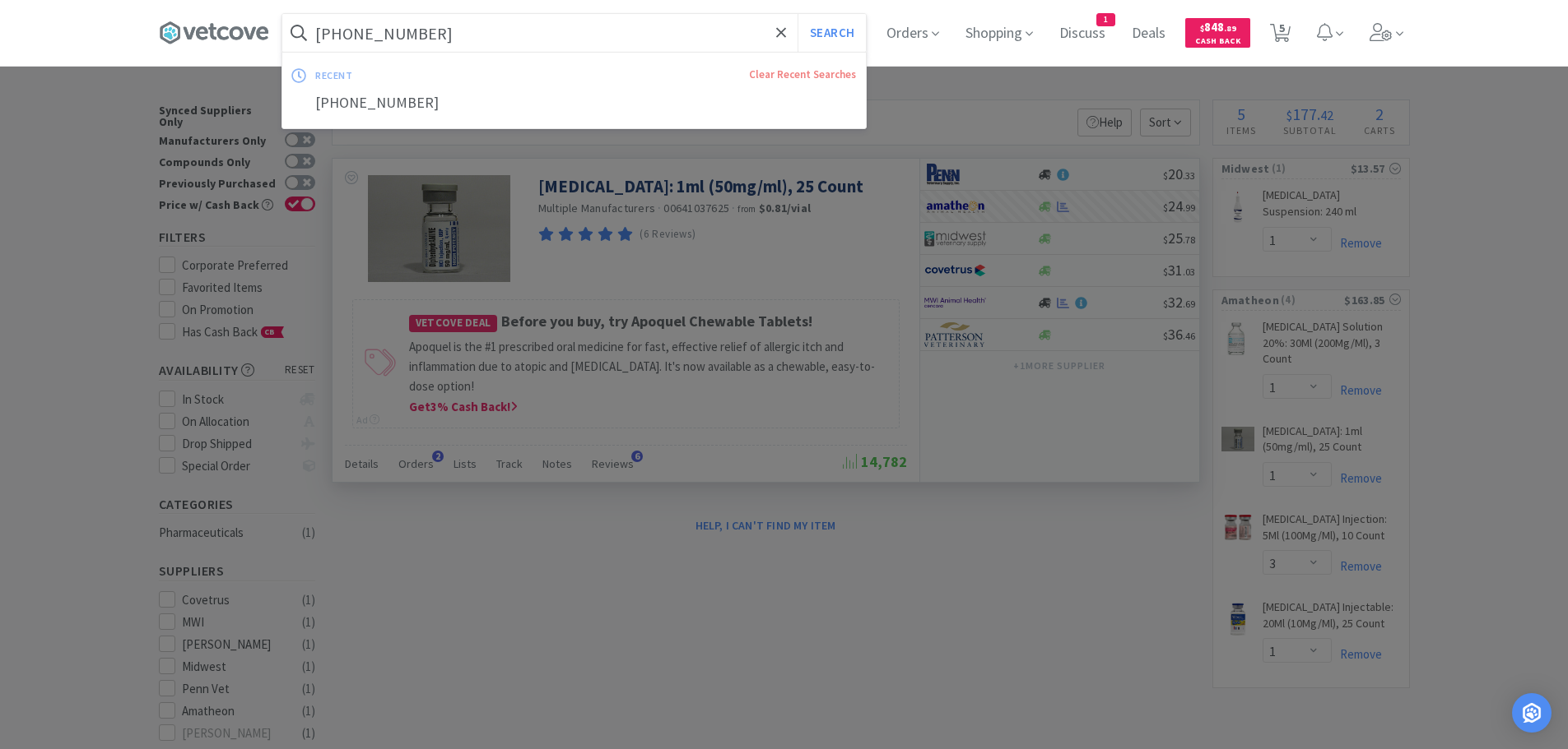
paste input "501024"
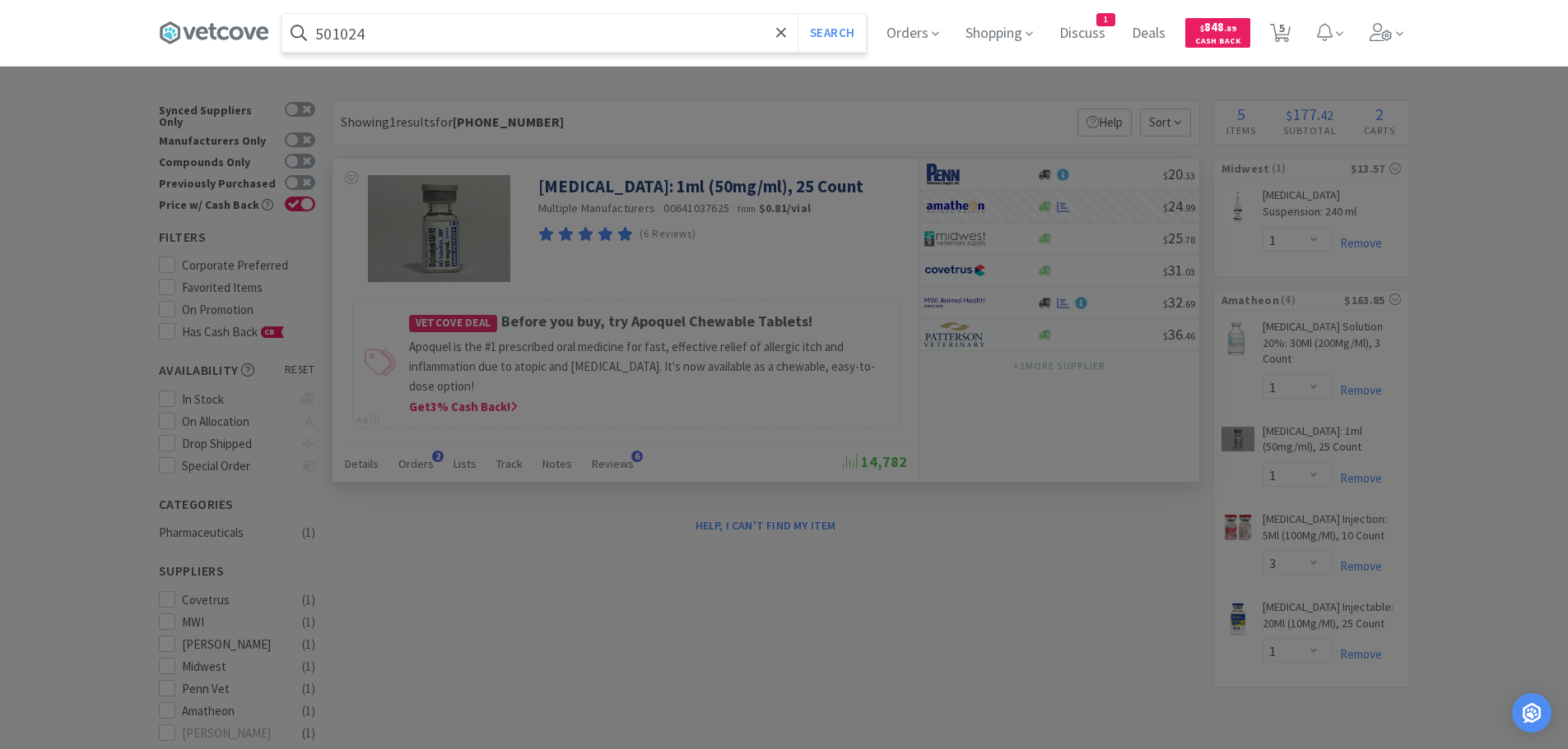
click at [798, 14] on button "Search" at bounding box center [831, 33] width 68 height 37
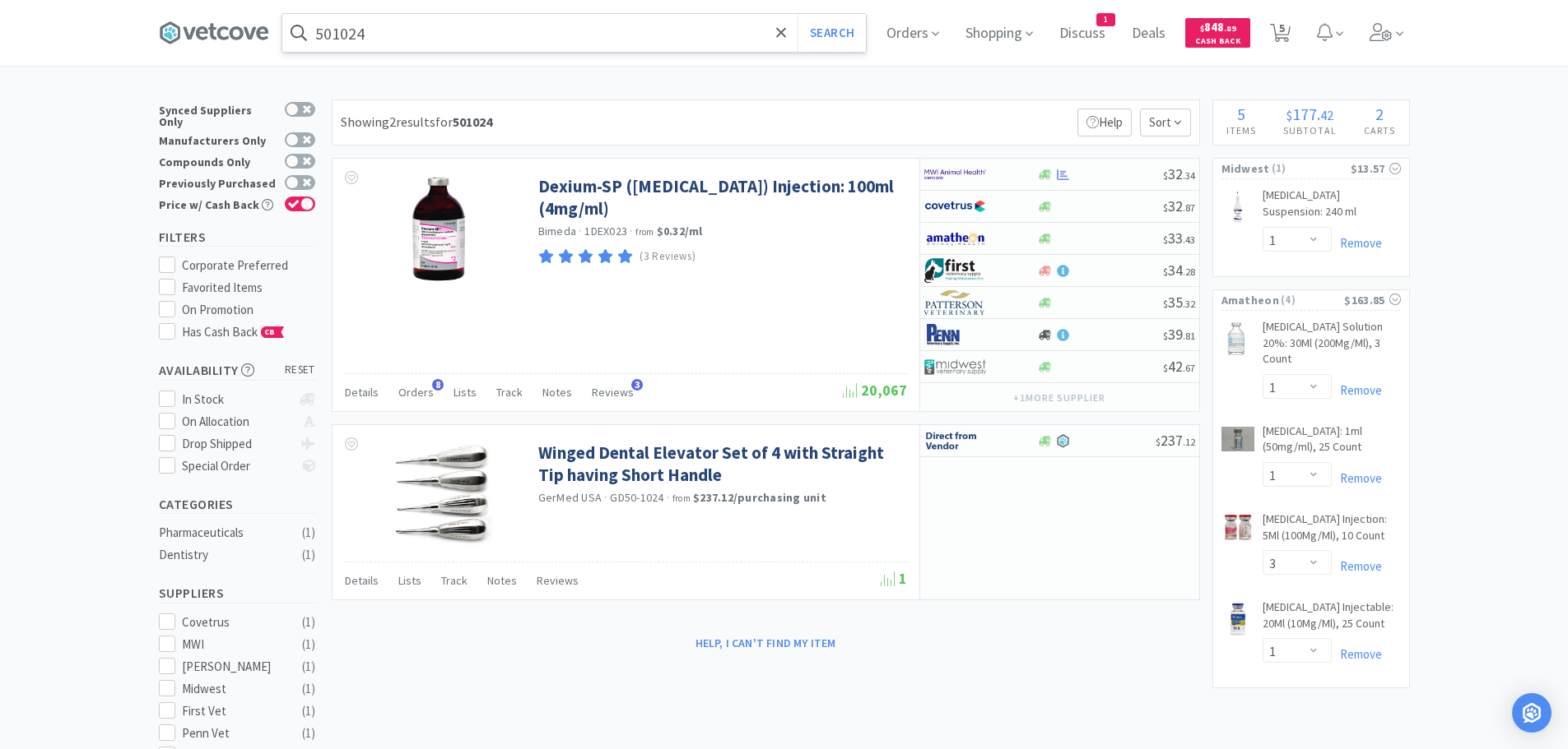
click at [517, 28] on input "501024" at bounding box center [574, 33] width 584 height 37
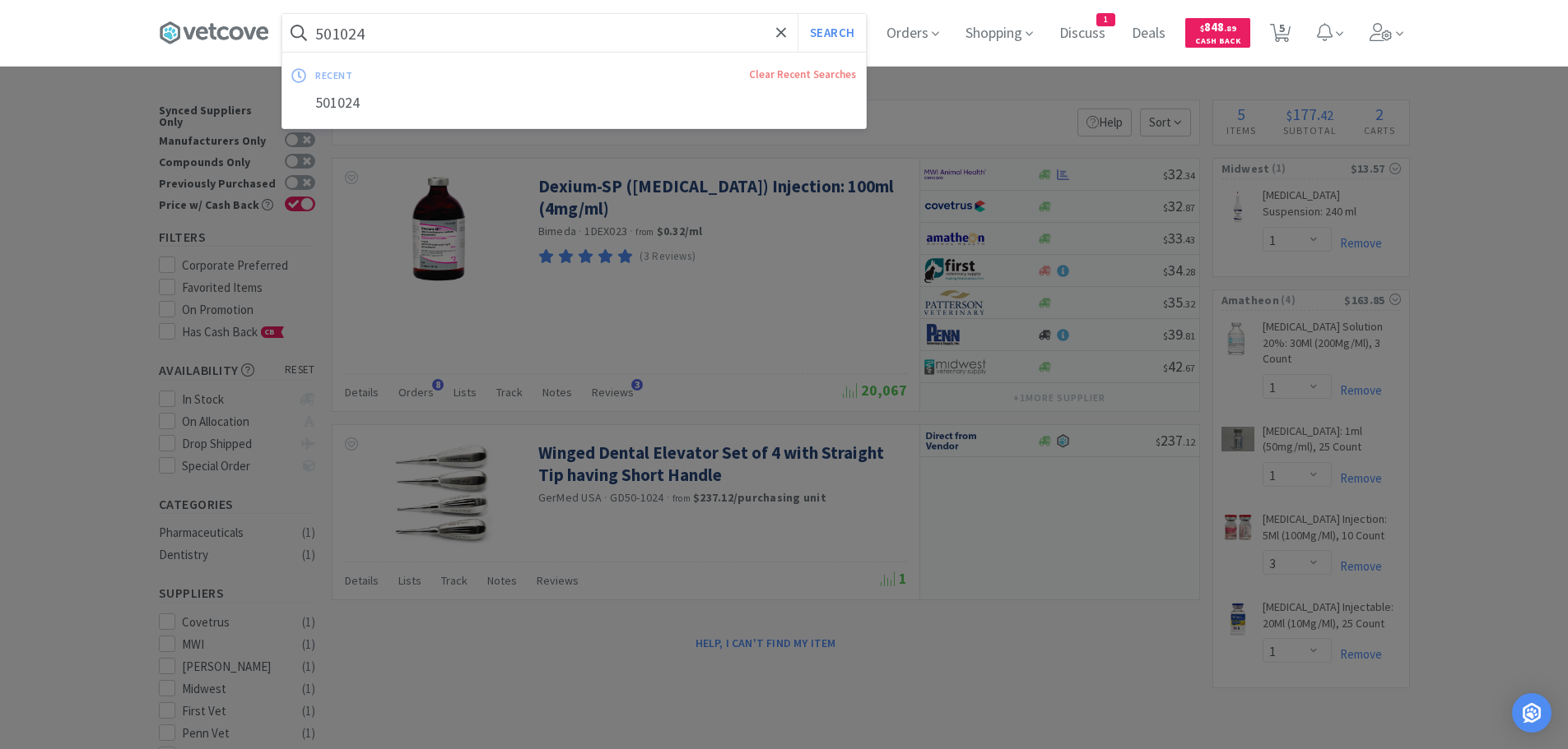
paste input "70"
click at [798, 14] on button "Search" at bounding box center [831, 33] width 68 height 37
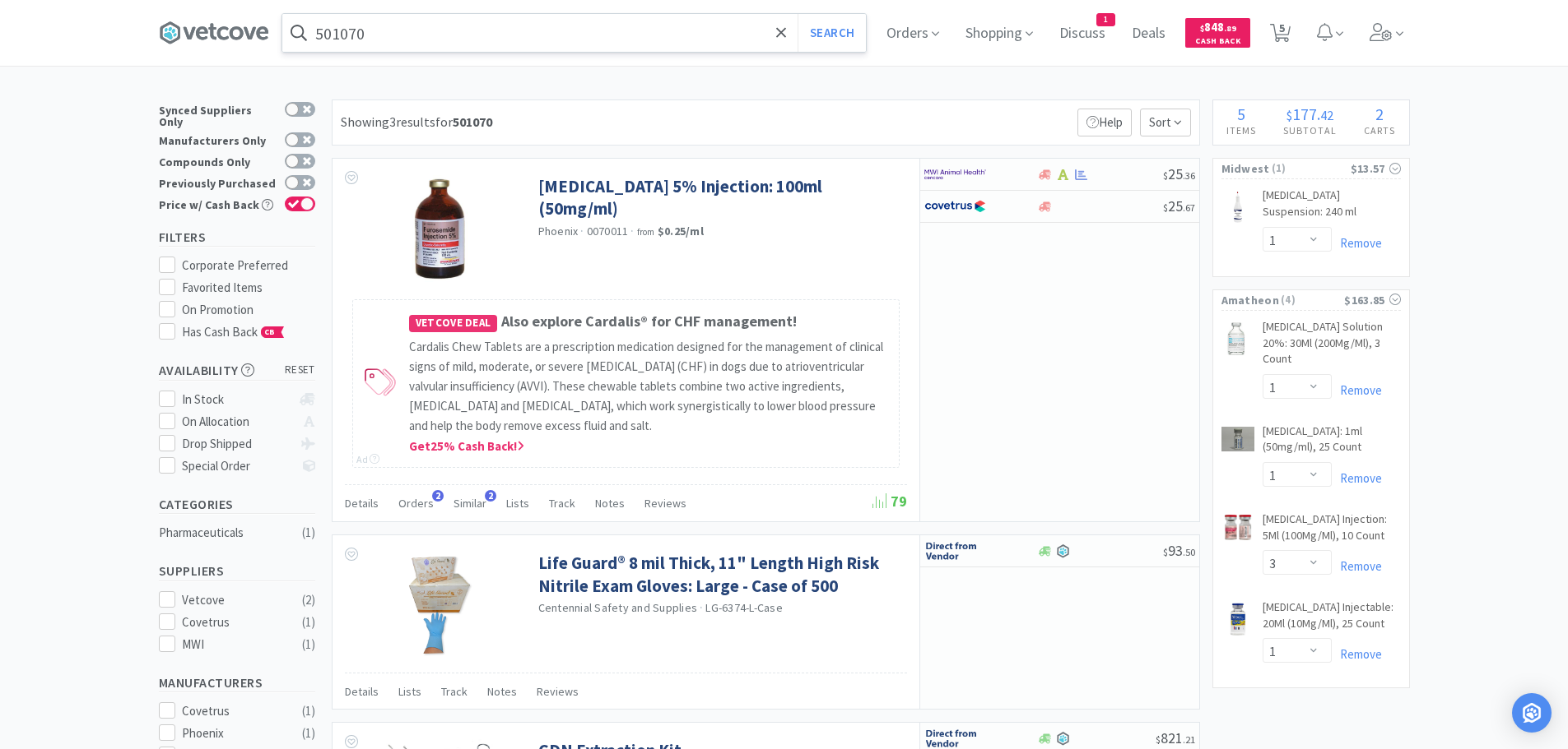
click at [549, 34] on input "501070" at bounding box center [574, 33] width 584 height 37
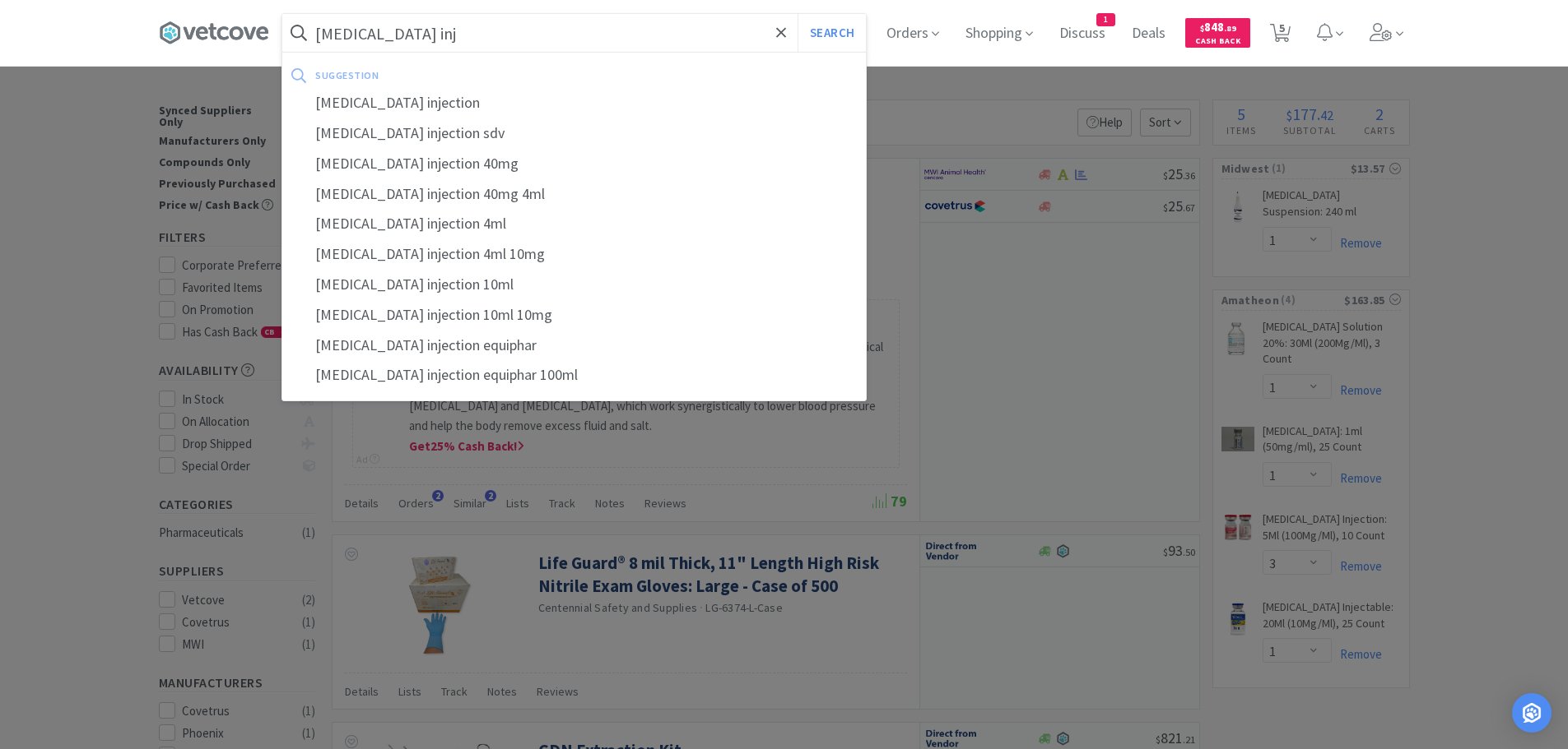
type input "[MEDICAL_DATA] inj"
click at [798, 14] on button "Search" at bounding box center [831, 33] width 68 height 37
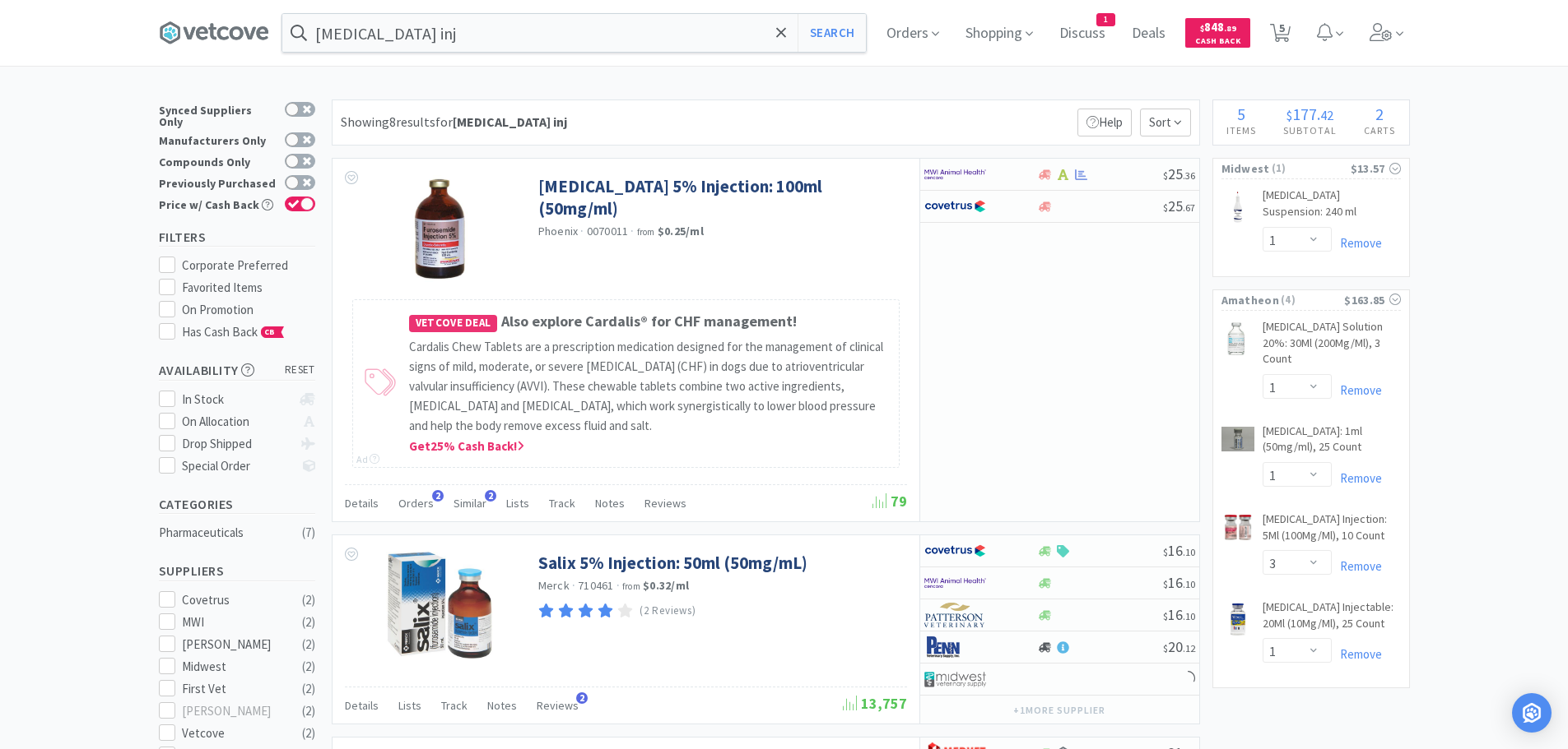
click at [810, 125] on div "Showing 8 results for [MEDICAL_DATA] inj Filters Help Sort" at bounding box center [766, 122] width 869 height 46
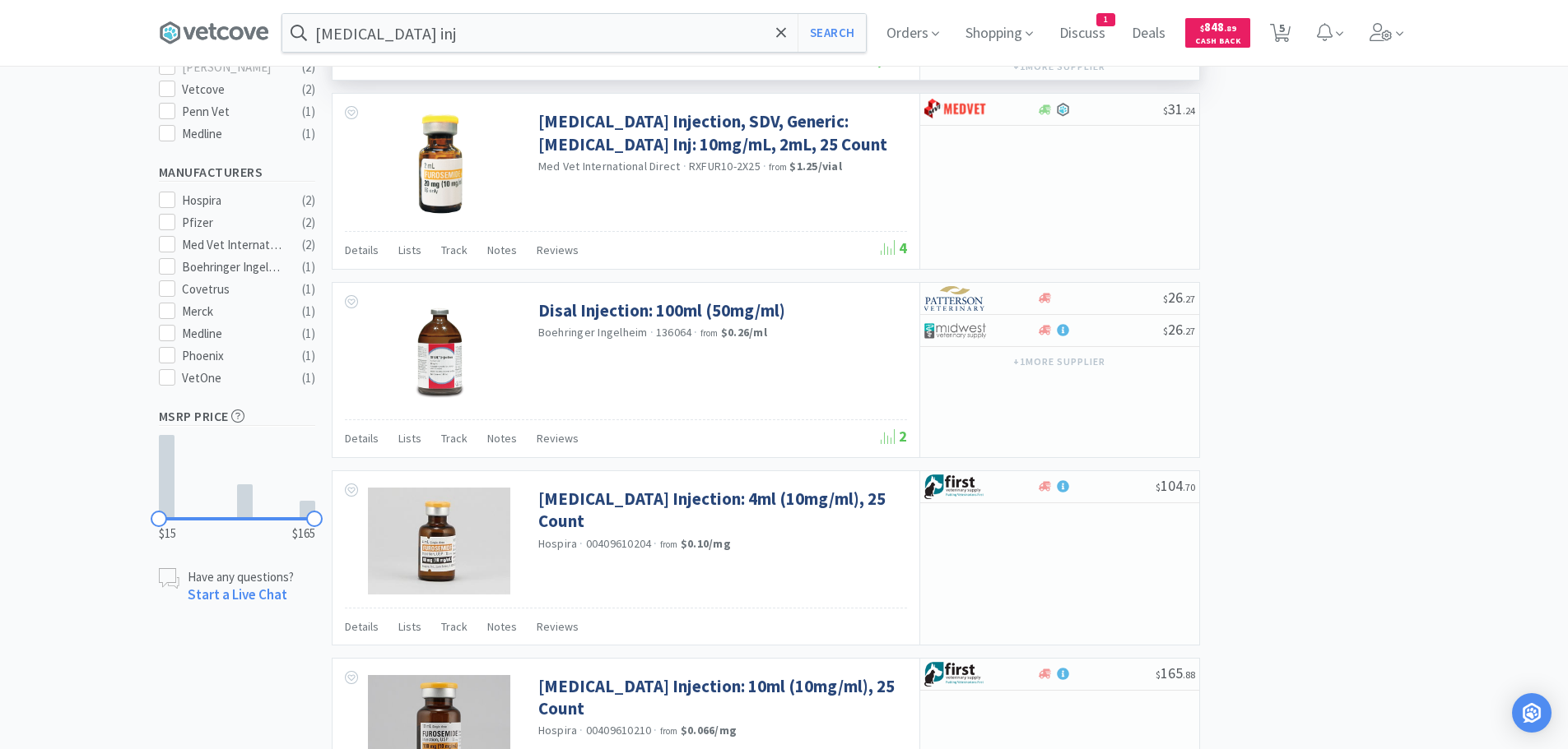
scroll to position [658, 0]
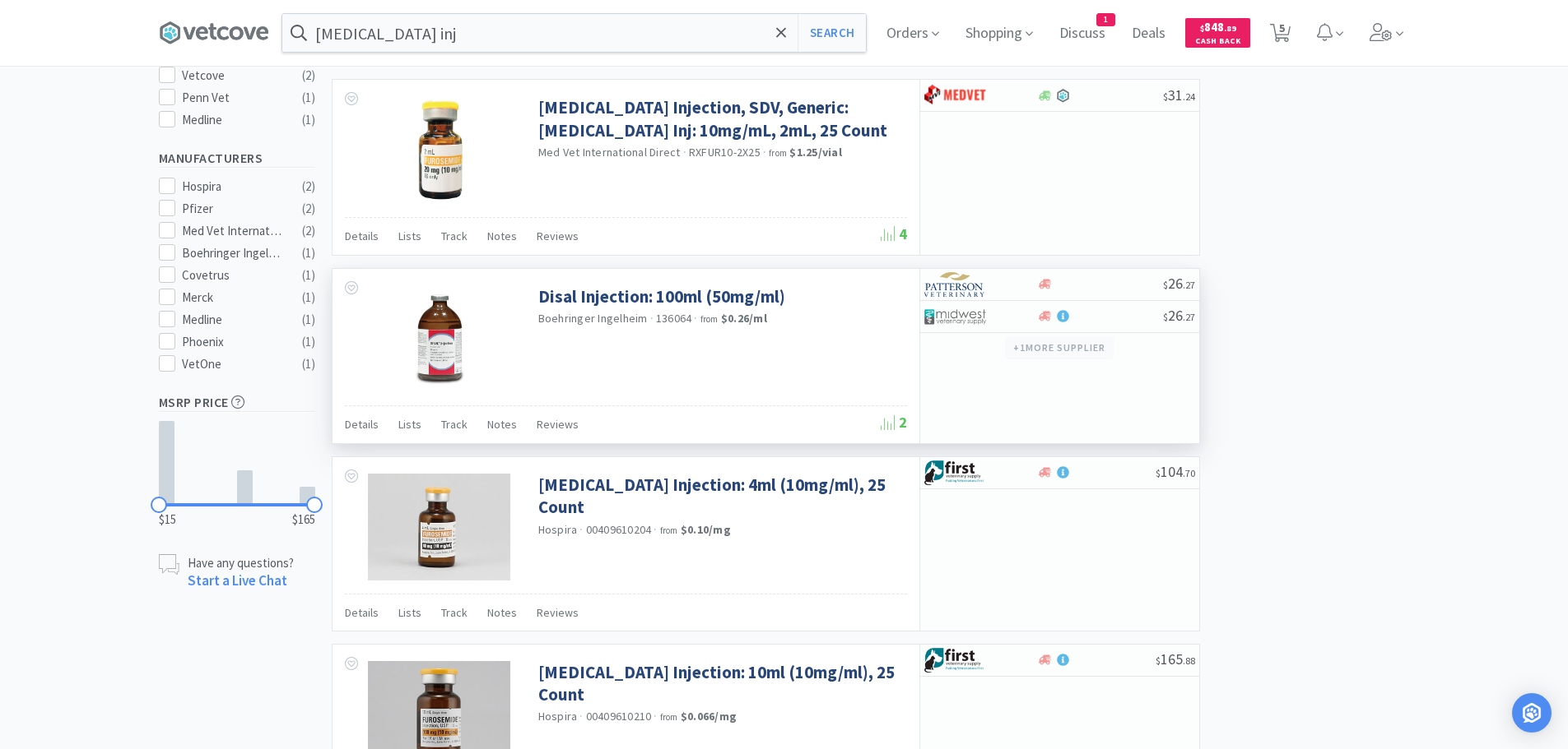
click at [1083, 347] on button "+ 1 more supplier" at bounding box center [1058, 347] width 108 height 23
click at [1124, 372] on div "$ 26 . 27 $ 26 . 27 + 1 more supplier Also available from these vendors: [PERSO…" at bounding box center [1058, 356] width 279 height 175
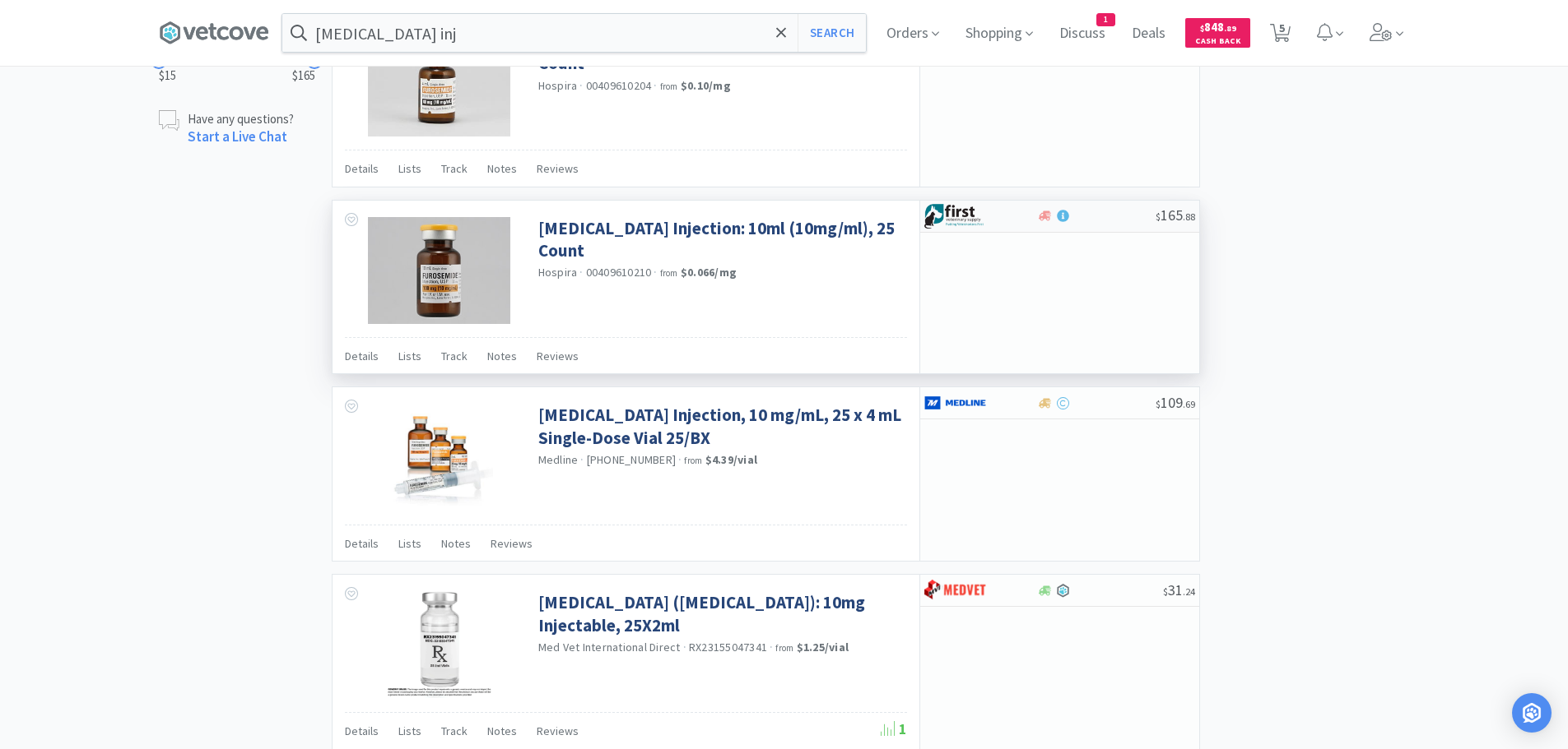
scroll to position [1210, 0]
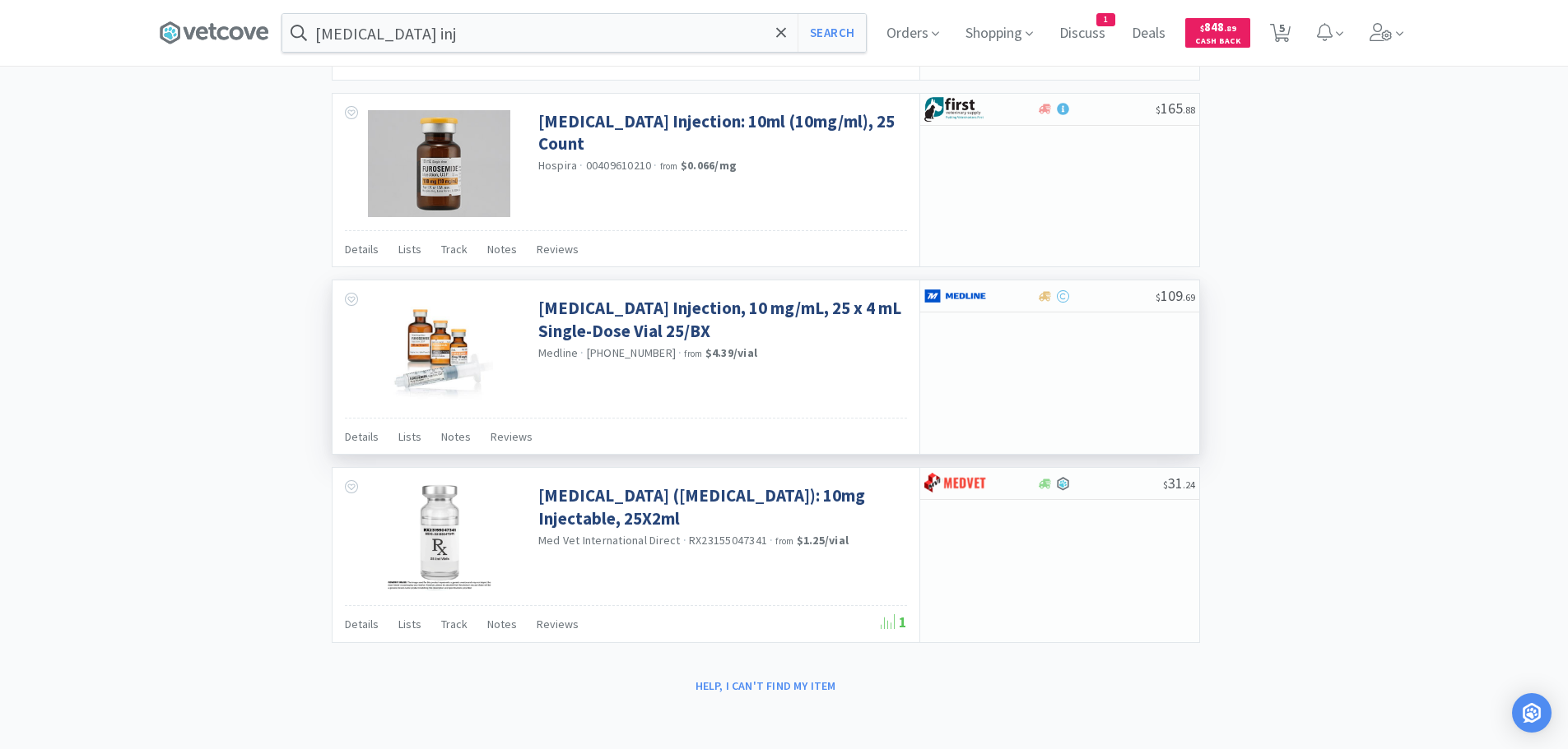
click at [1108, 358] on div "$ 109 . 69" at bounding box center [1058, 367] width 279 height 174
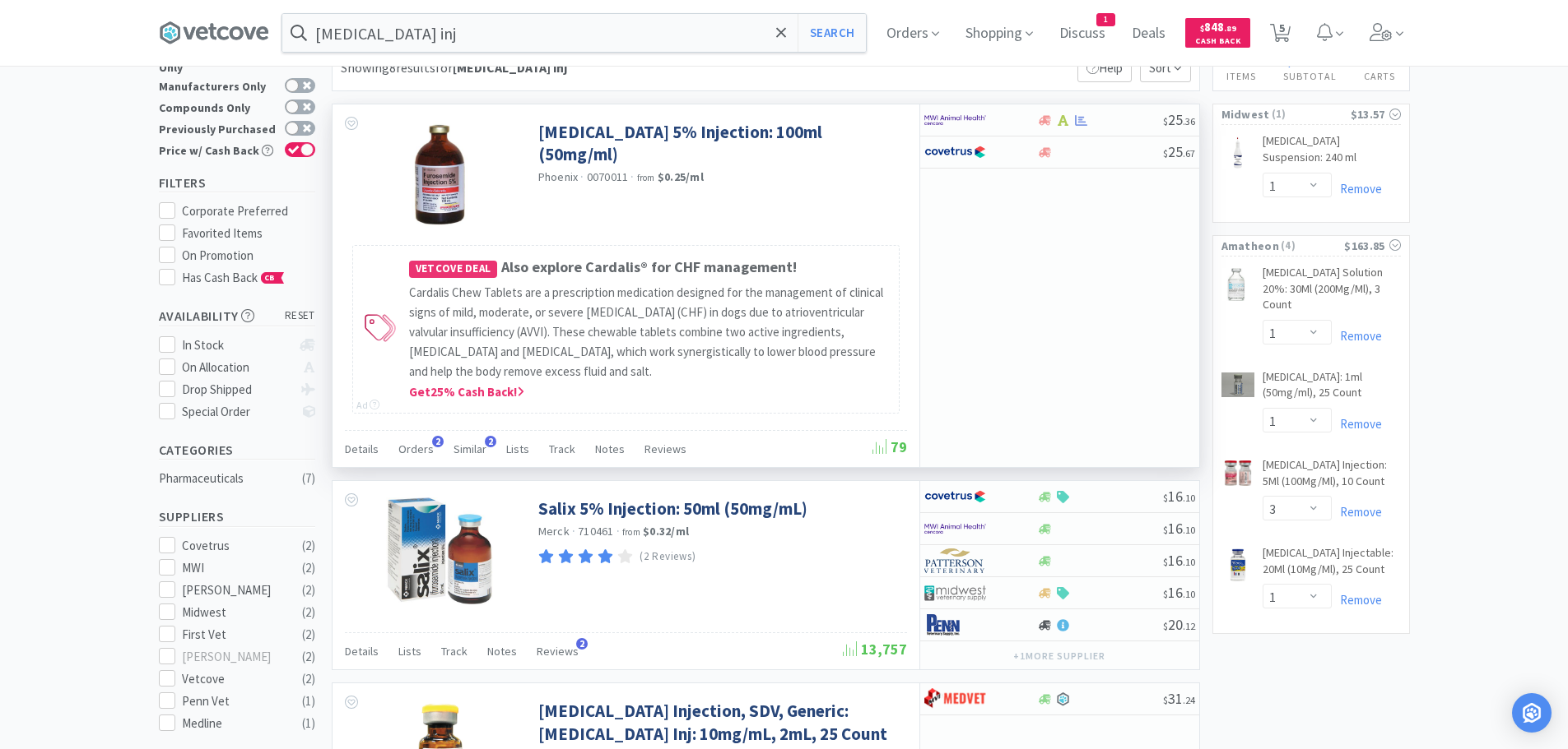
scroll to position [82, 0]
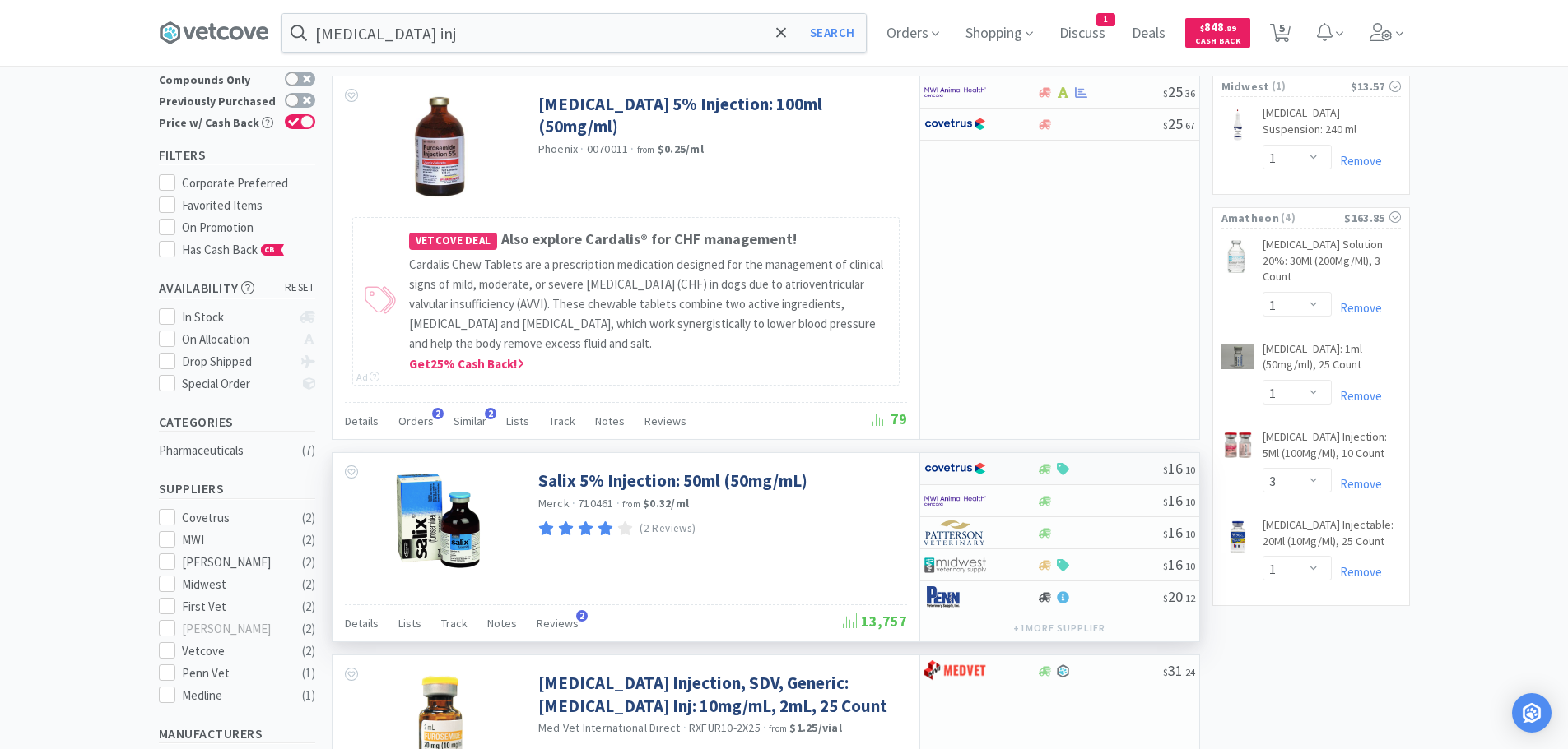
click at [1103, 473] on div at bounding box center [1100, 469] width 126 height 13
select select "1"
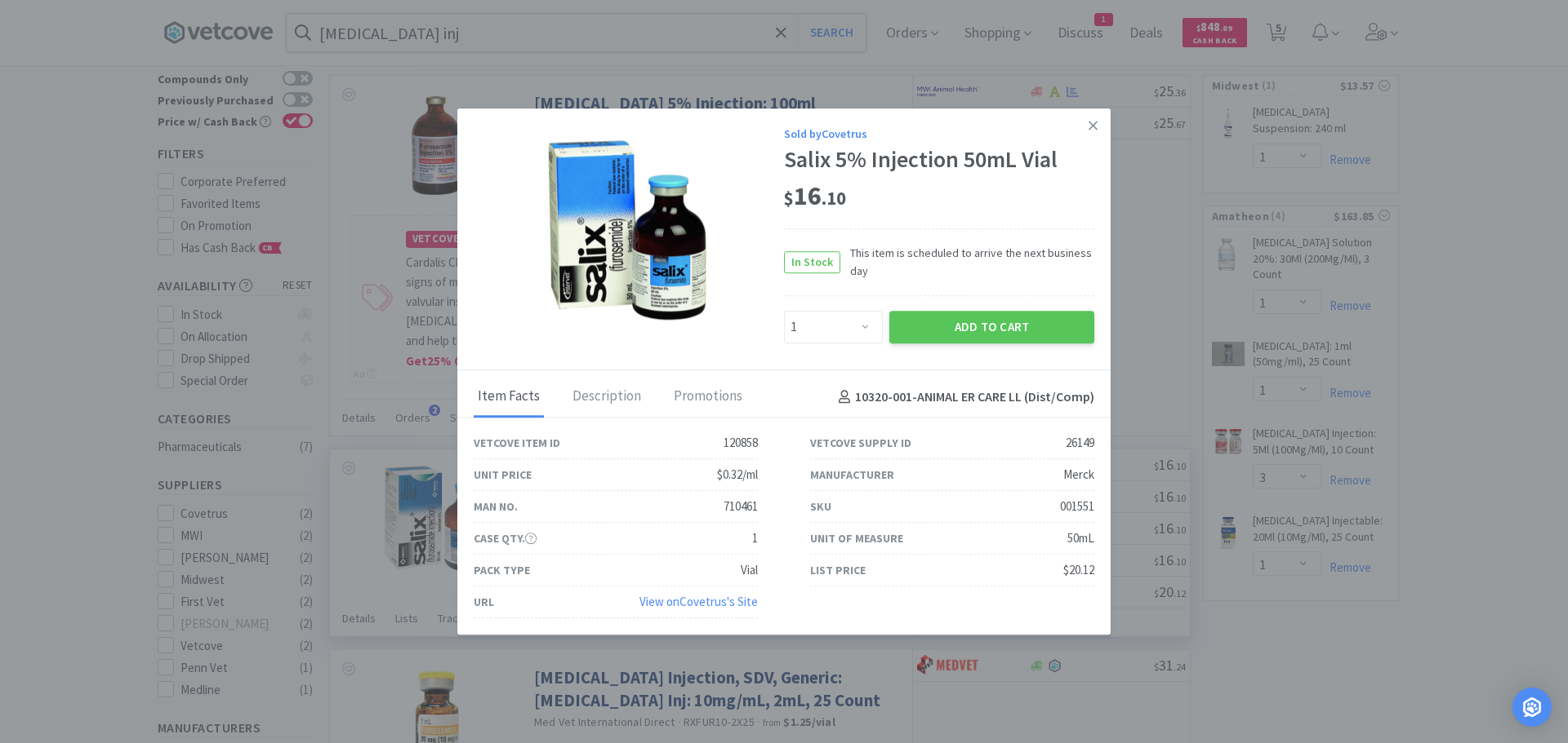
click at [1079, 511] on div "001551" at bounding box center [1076, 507] width 34 height 20
copy div "001551"
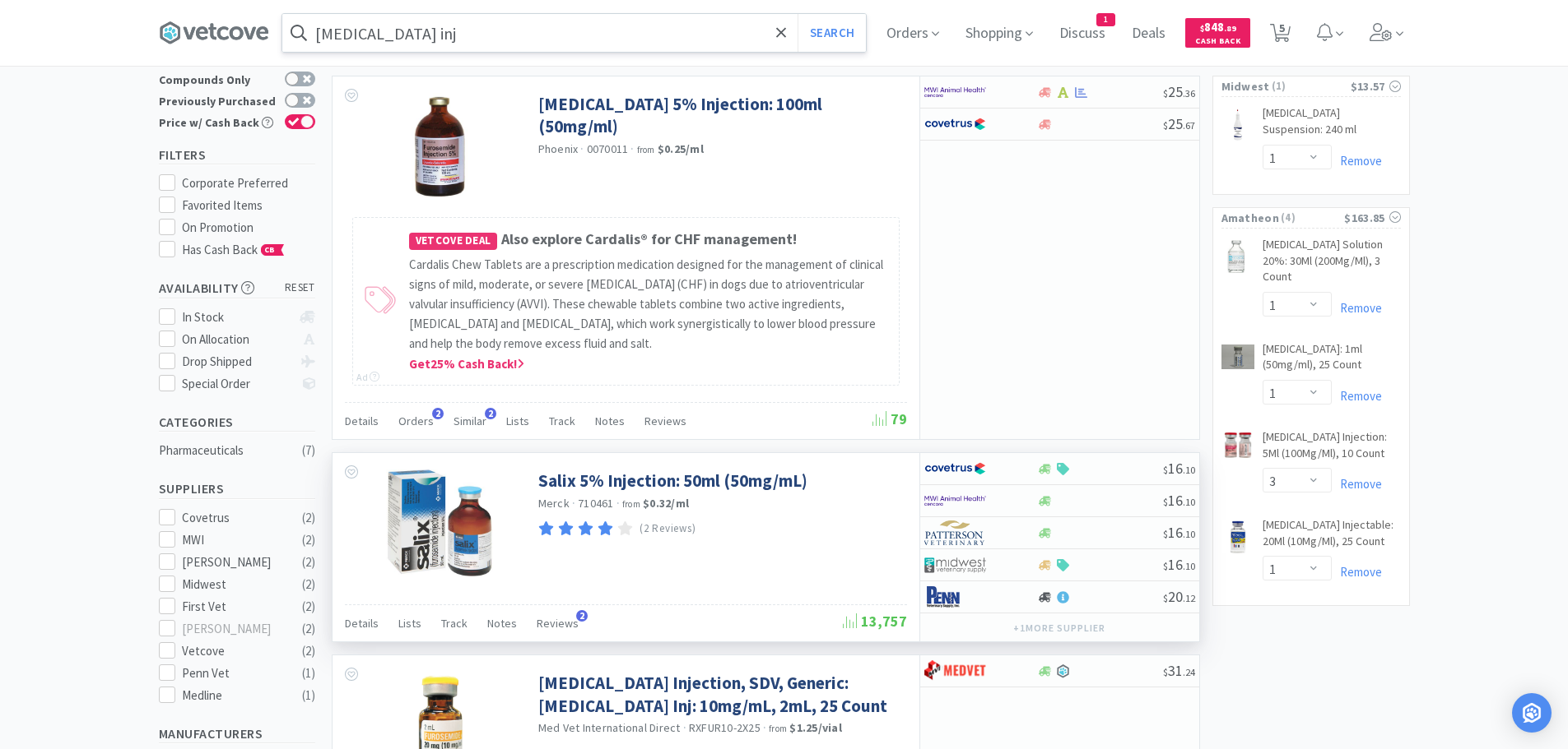
click at [495, 30] on input "[MEDICAL_DATA] inj" at bounding box center [574, 33] width 584 height 37
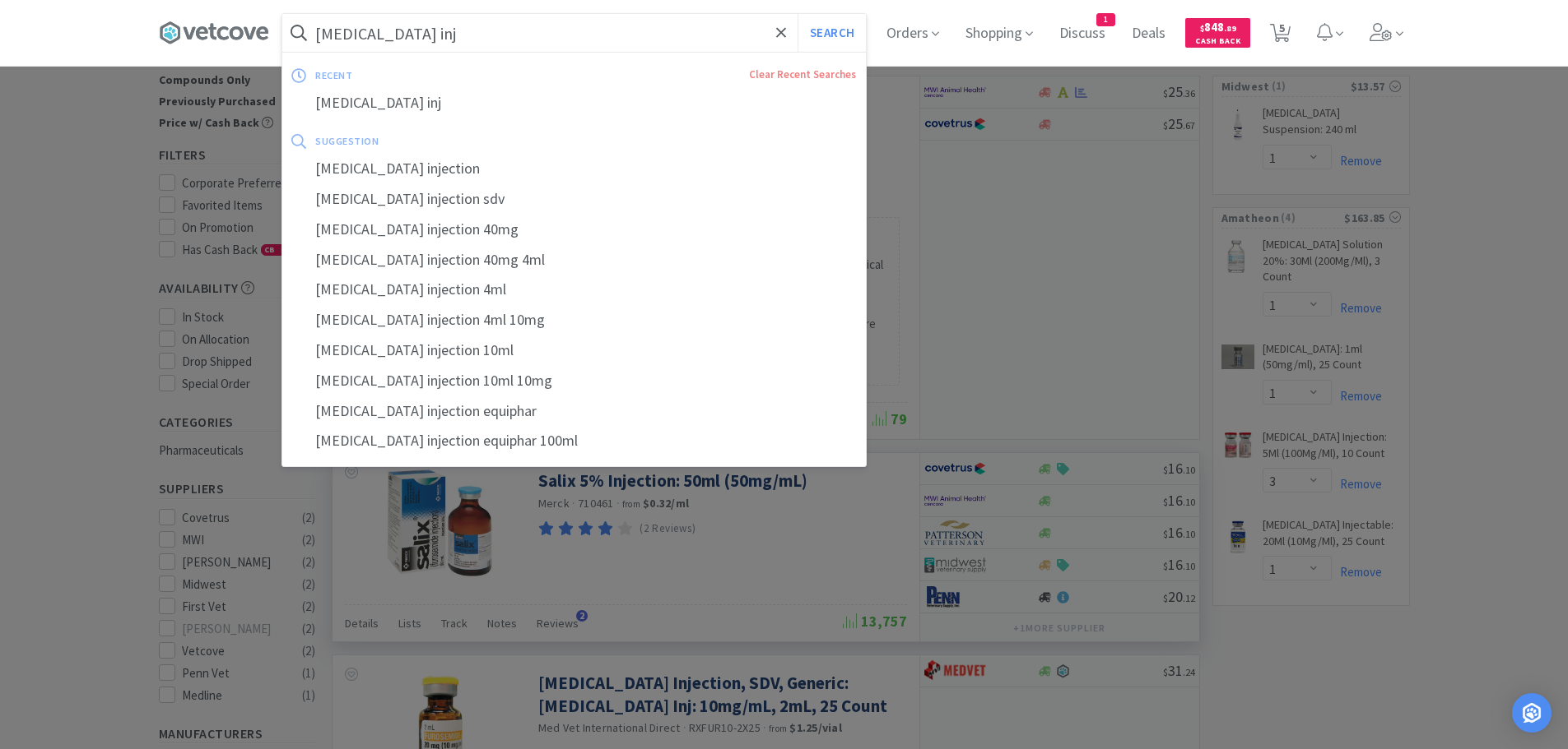
click at [923, 188] on div at bounding box center [784, 374] width 1568 height 749
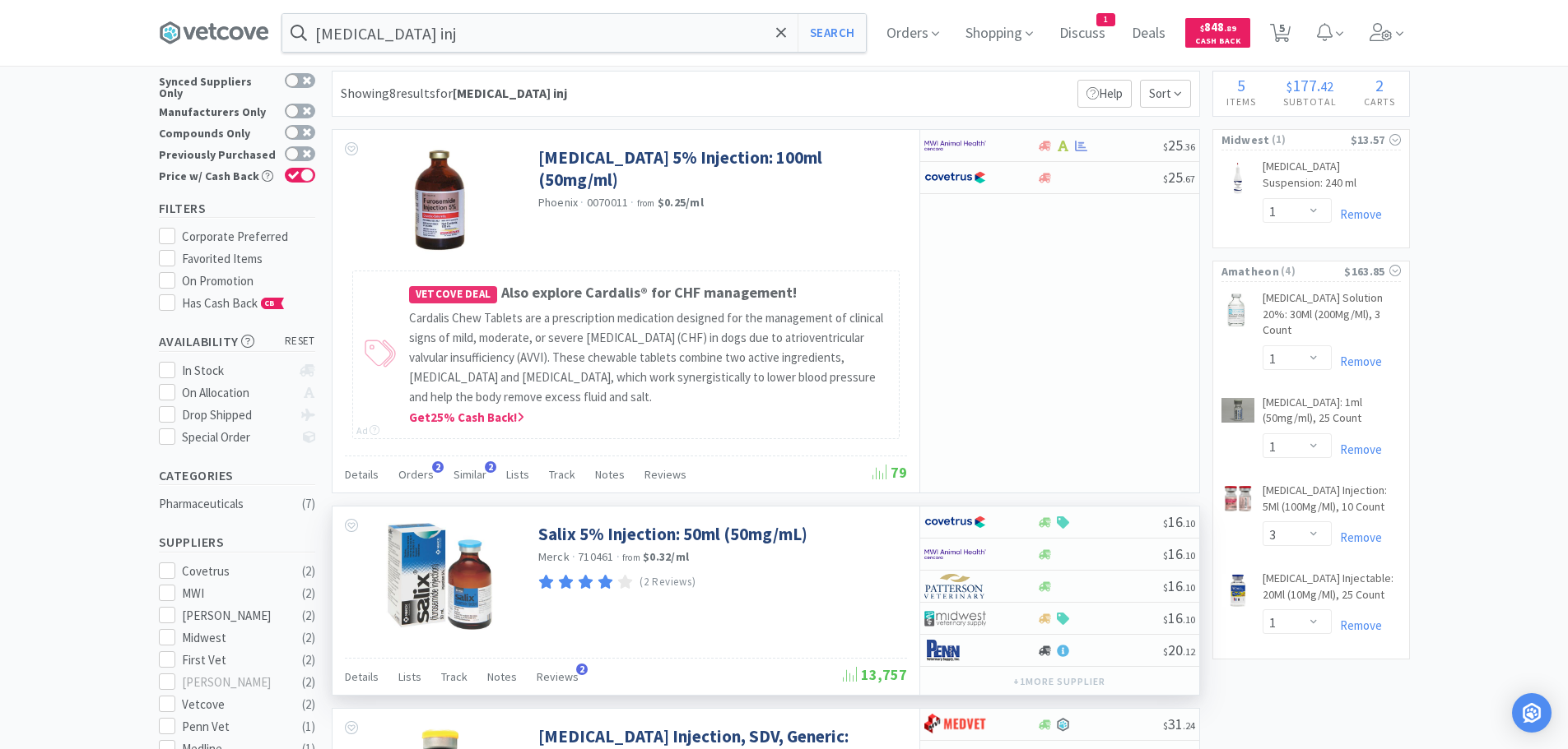
scroll to position [0, 0]
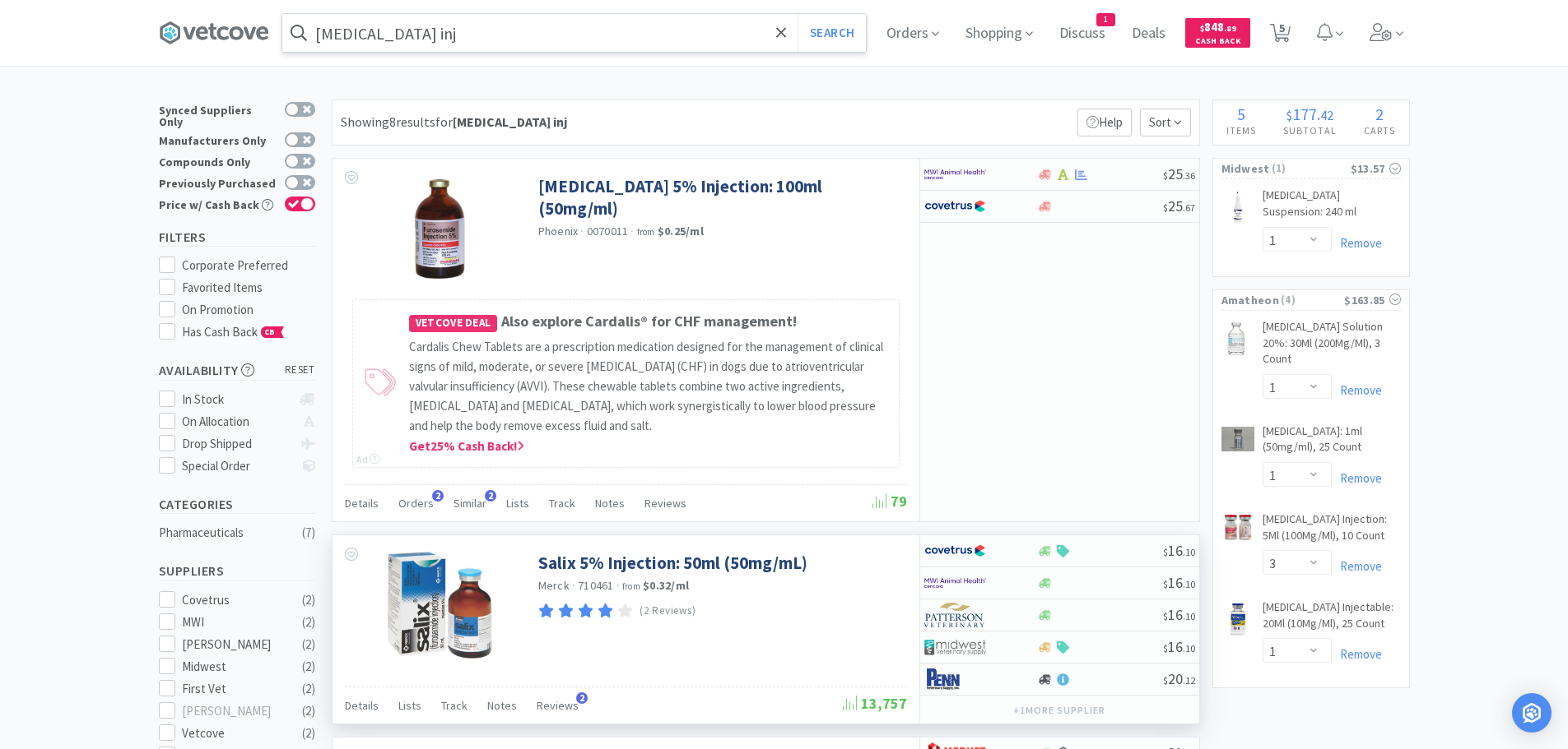
click at [460, 32] on input "[MEDICAL_DATA] inj" at bounding box center [574, 33] width 584 height 37
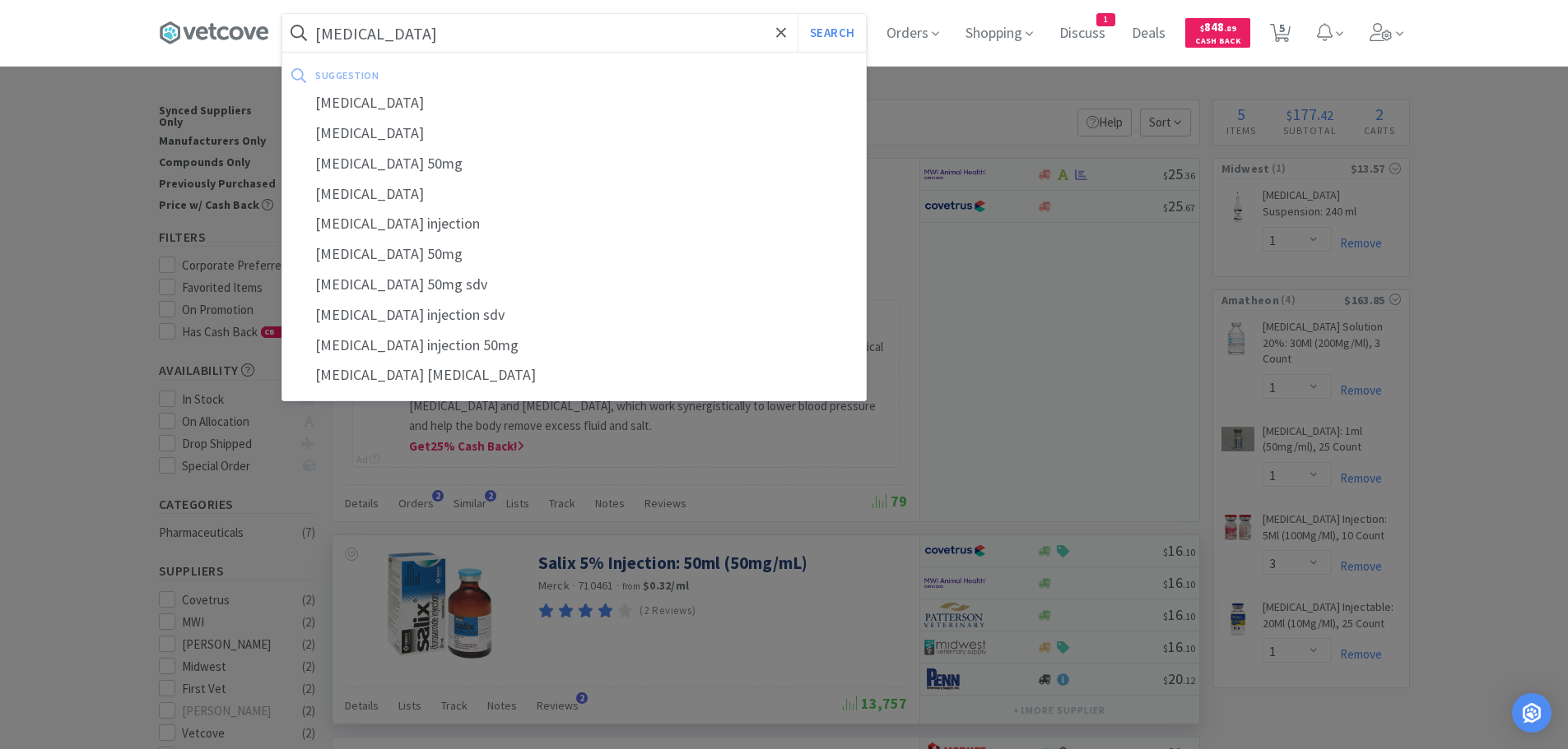
type input "[MEDICAL_DATA]"
click at [798, 14] on button "Search" at bounding box center [831, 33] width 68 height 37
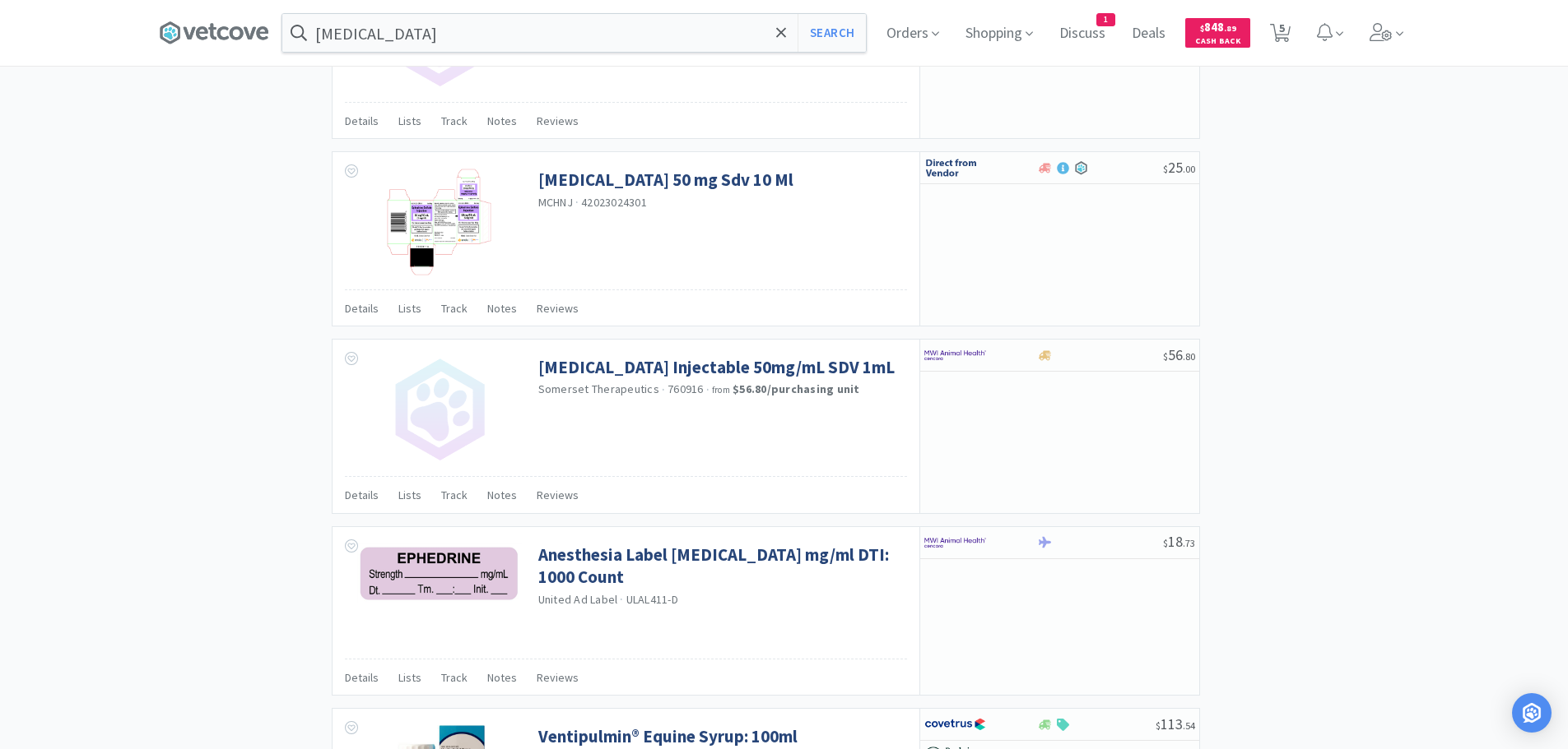
scroll to position [1398, 0]
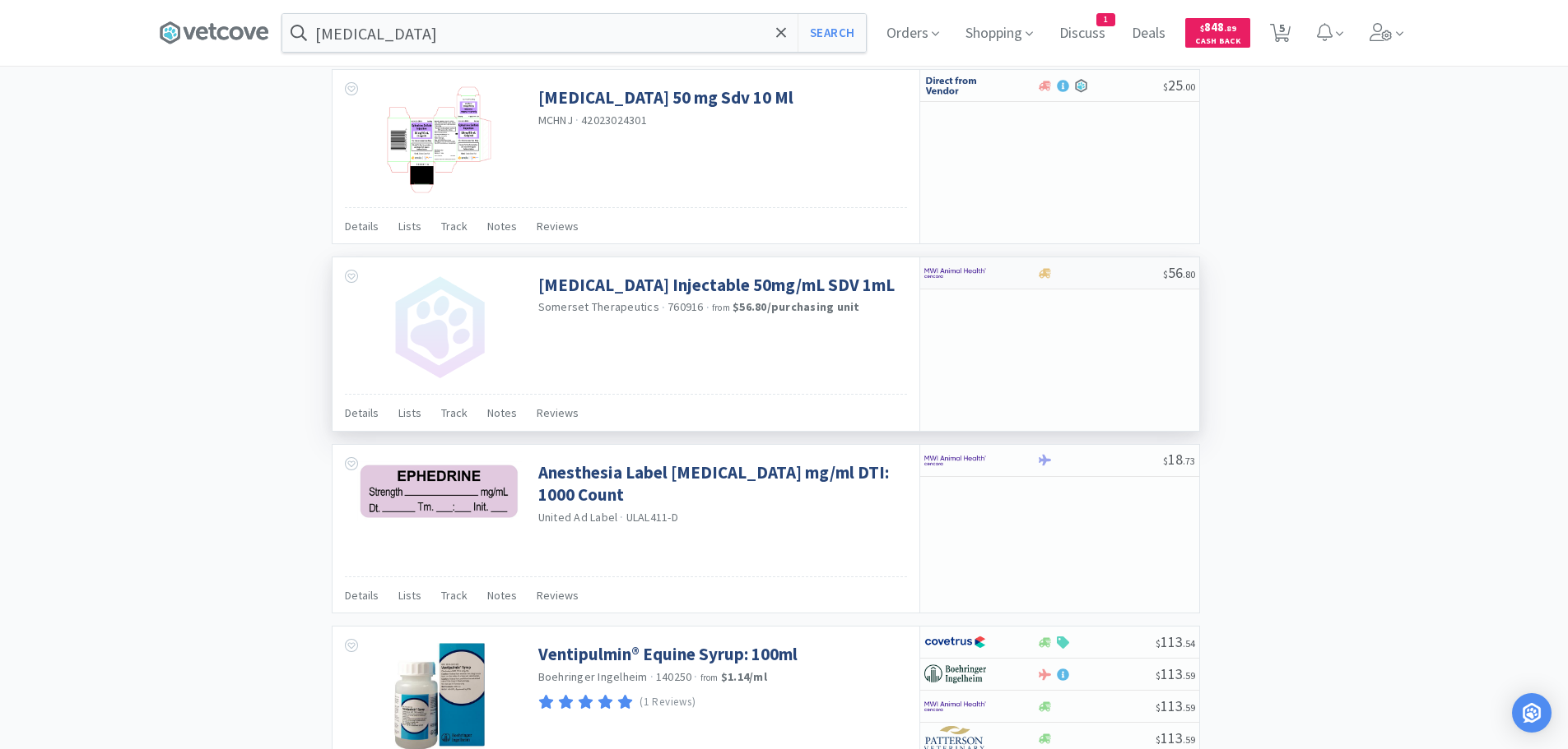
click at [1111, 279] on div "$ 56 . 80" at bounding box center [1059, 273] width 279 height 33
select select "1"
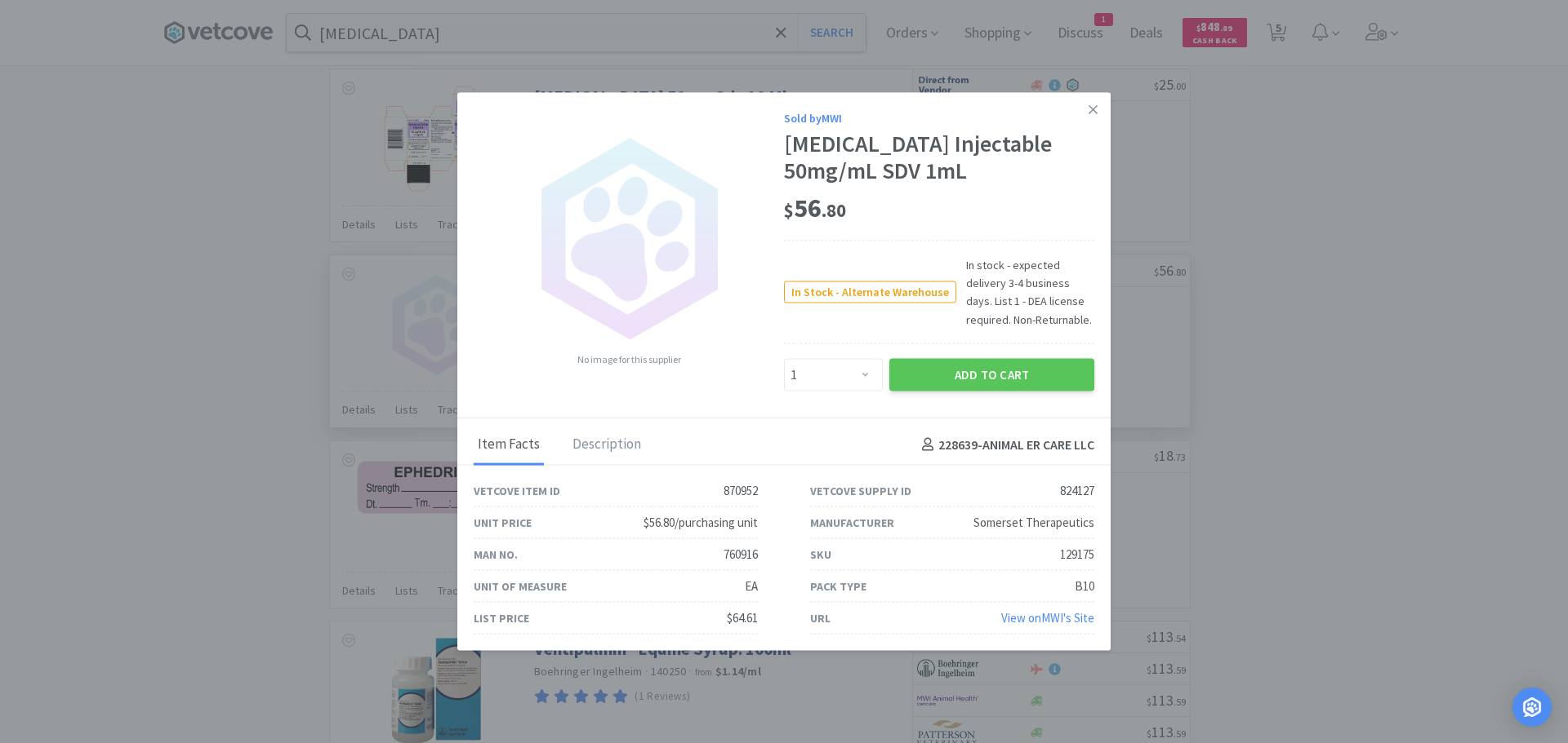
click at [1068, 555] on div "129175" at bounding box center [1076, 555] width 34 height 20
copy div "129175"
click at [1088, 551] on div "129175" at bounding box center [1076, 555] width 34 height 20
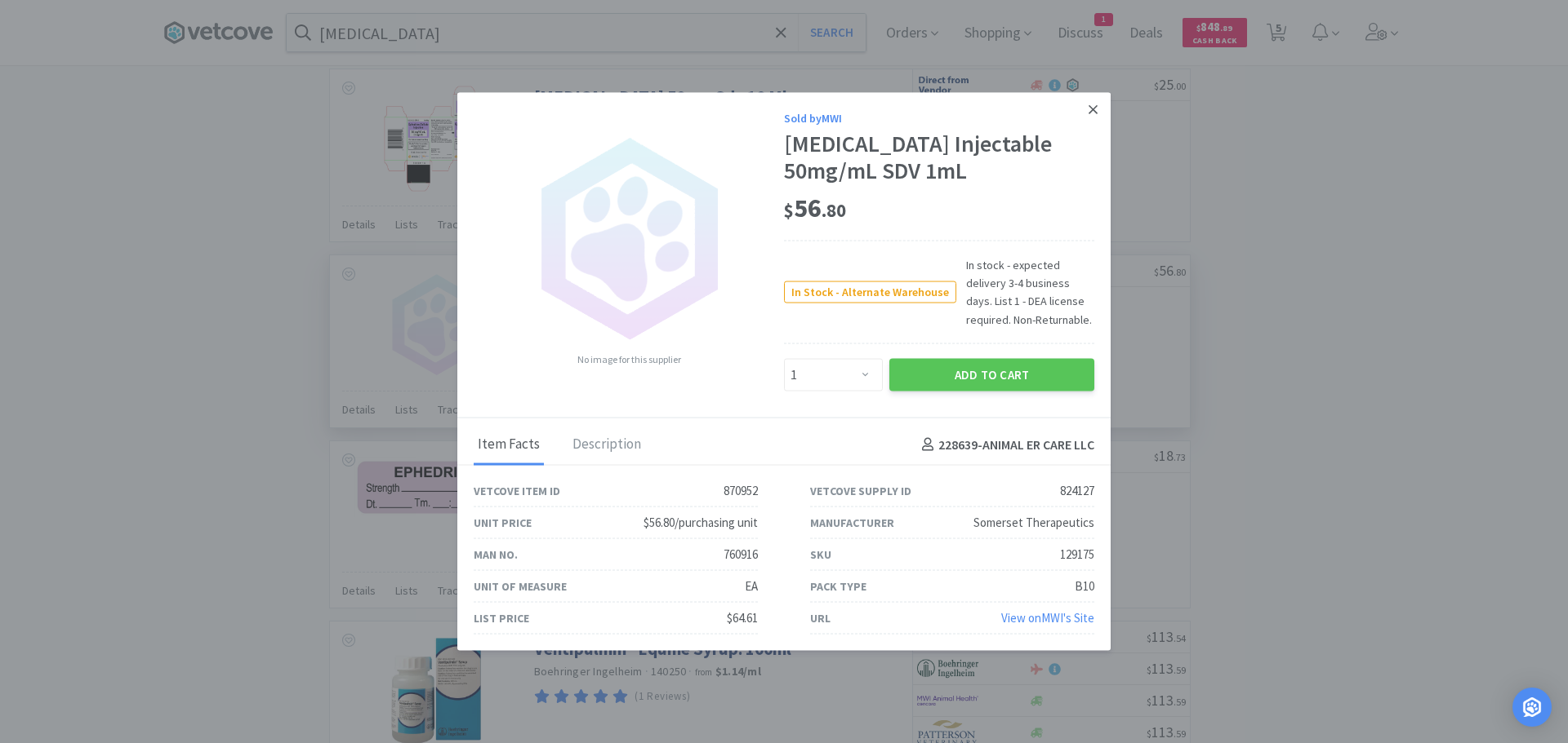
click at [1096, 110] on icon at bounding box center [1092, 109] width 9 height 15
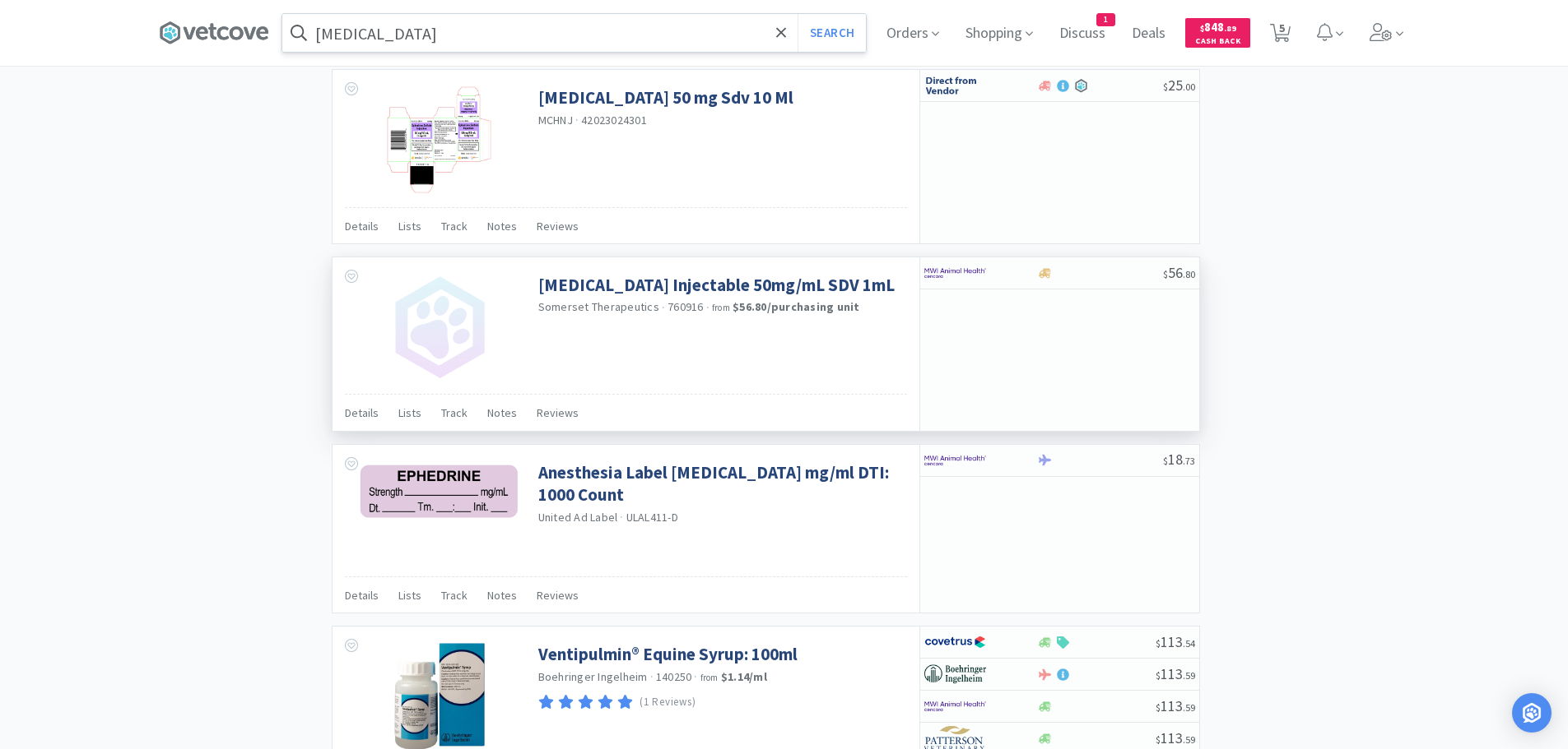
click at [465, 29] on input "[MEDICAL_DATA]" at bounding box center [574, 33] width 584 height 37
paste input "060182"
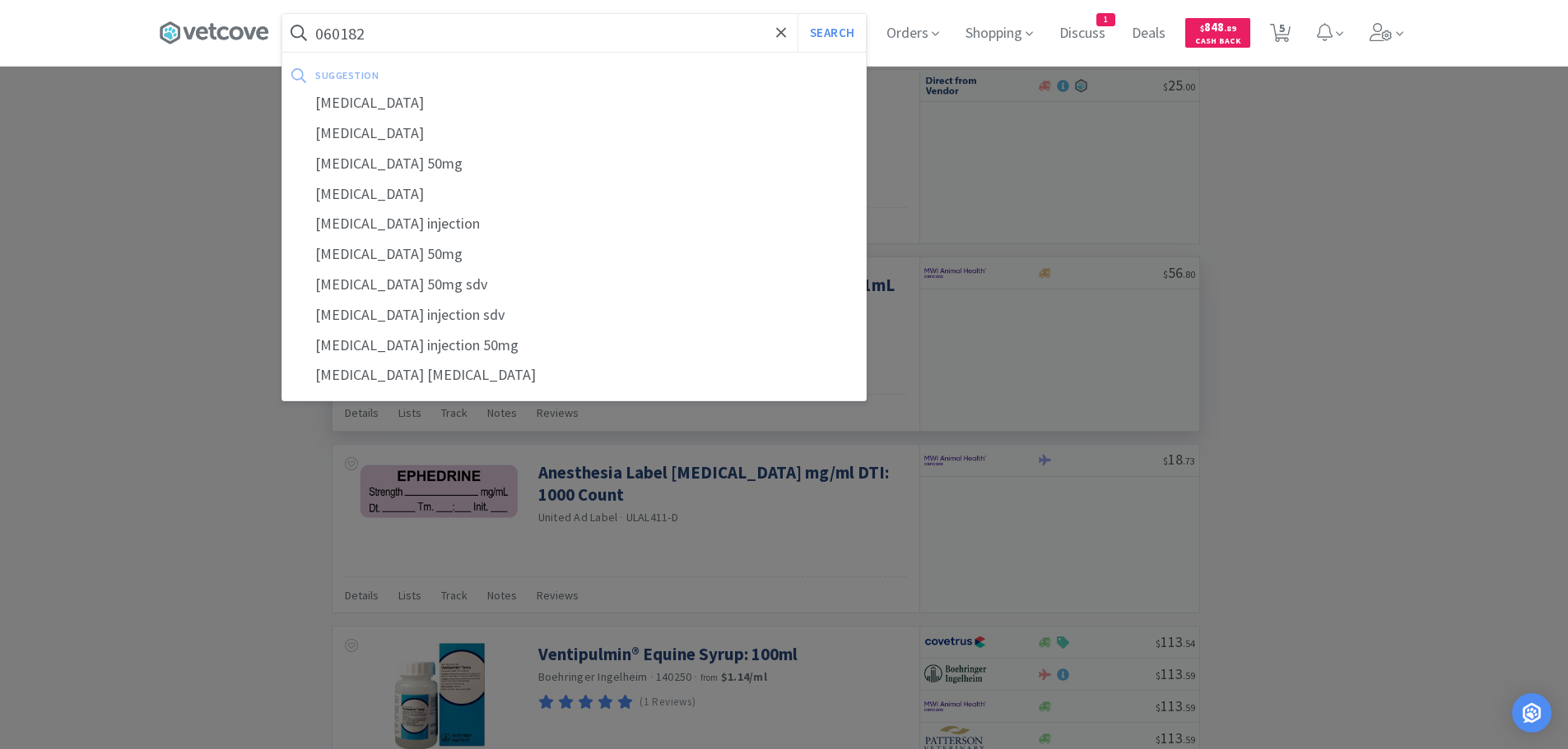
click at [798, 14] on button "Search" at bounding box center [831, 33] width 68 height 37
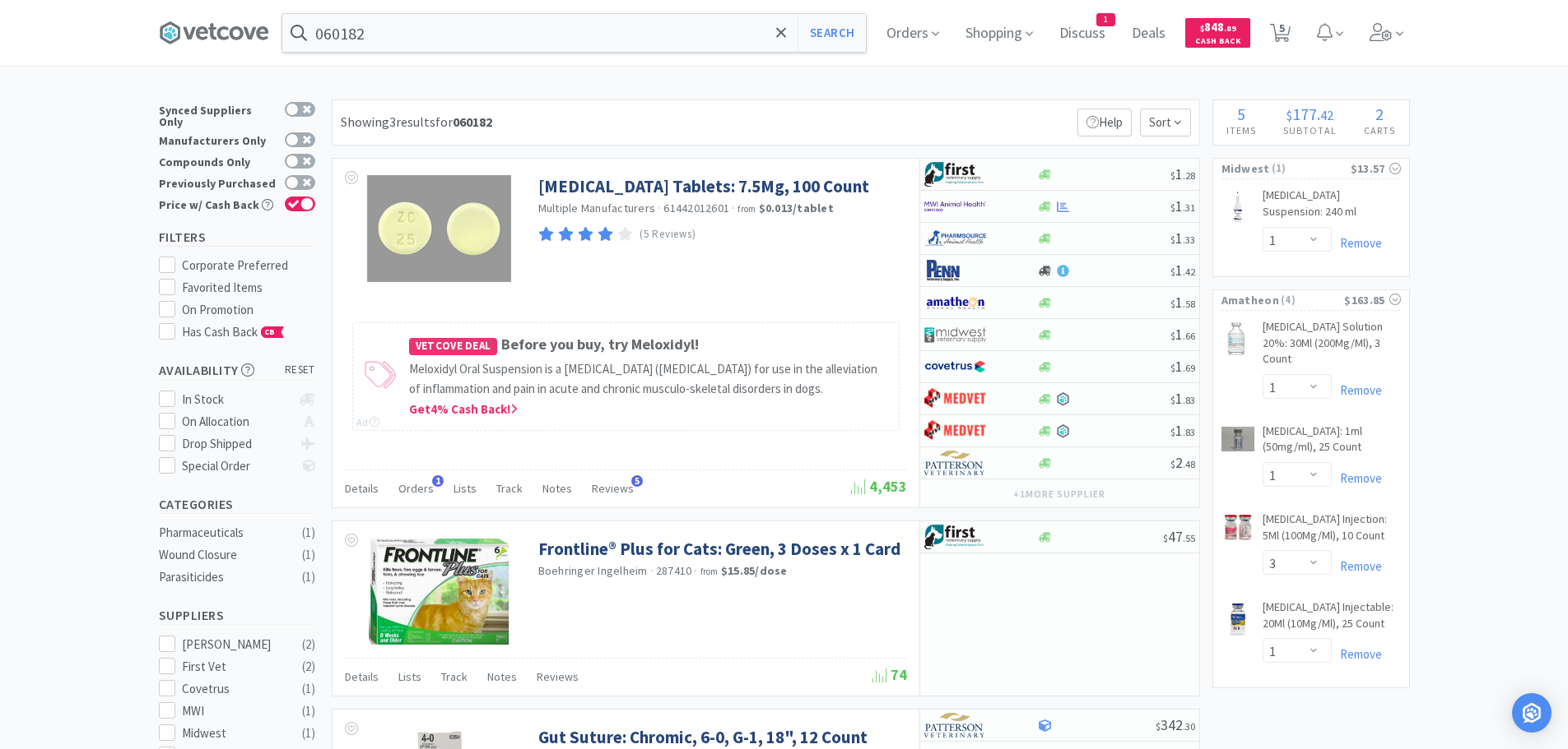
click at [653, 115] on div "Showing 3 results for 060182 Filters Help Sort" at bounding box center [766, 122] width 869 height 46
click at [665, 112] on div "Showing 3 results for 060182 Filters Help Sort" at bounding box center [766, 122] width 869 height 46
click at [698, 112] on div "Showing 3 results for 060182 Filters Help Sort" at bounding box center [766, 122] width 869 height 46
click at [498, 31] on input "060182" at bounding box center [574, 33] width 584 height 37
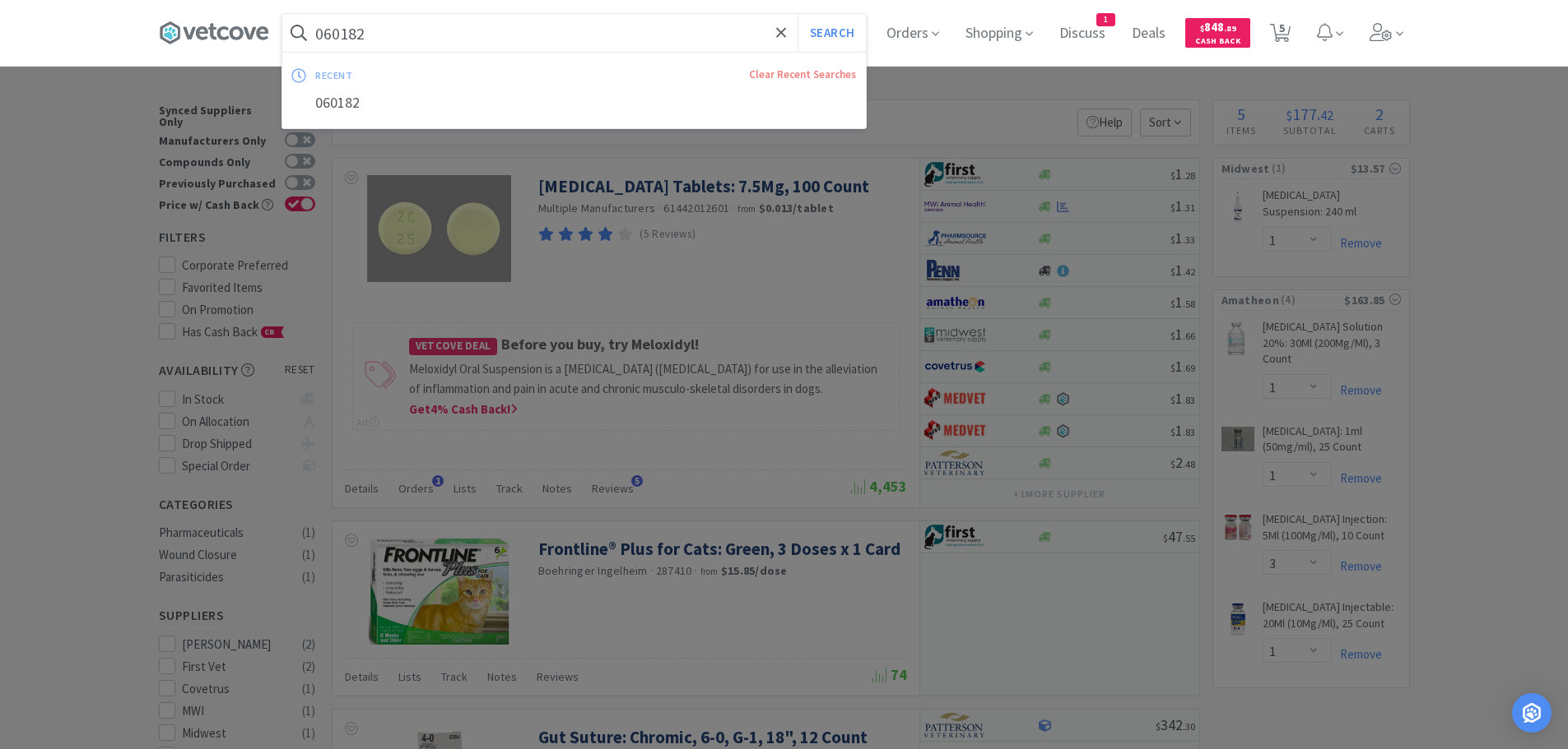
paste input "[MEDICAL_DATA]"
click at [798, 14] on button "Search" at bounding box center [831, 33] width 68 height 37
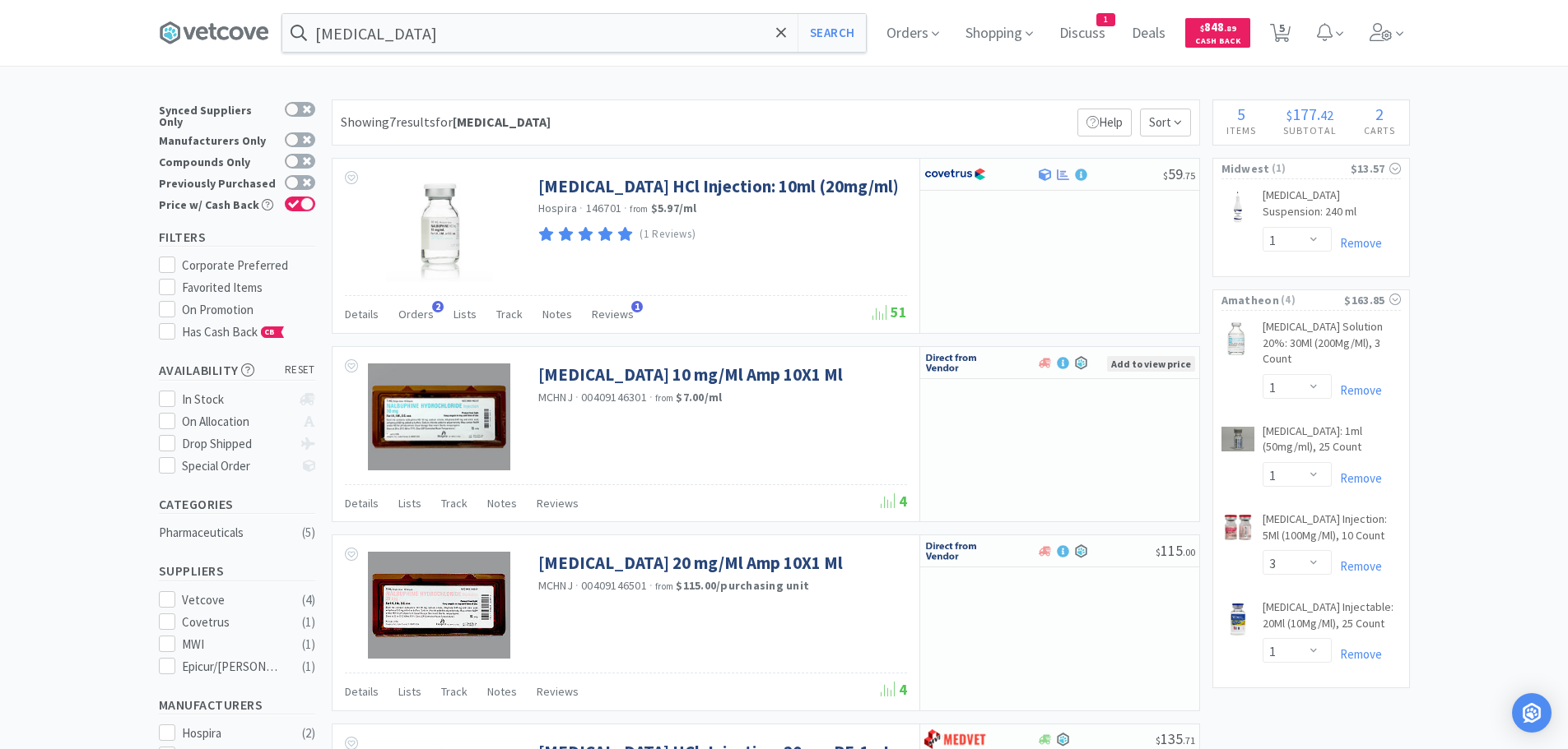
click at [713, 106] on div "Showing 7 results for [MEDICAL_DATA] Filters Help Sort" at bounding box center [766, 122] width 869 height 46
click at [1101, 175] on div at bounding box center [1100, 175] width 126 height 13
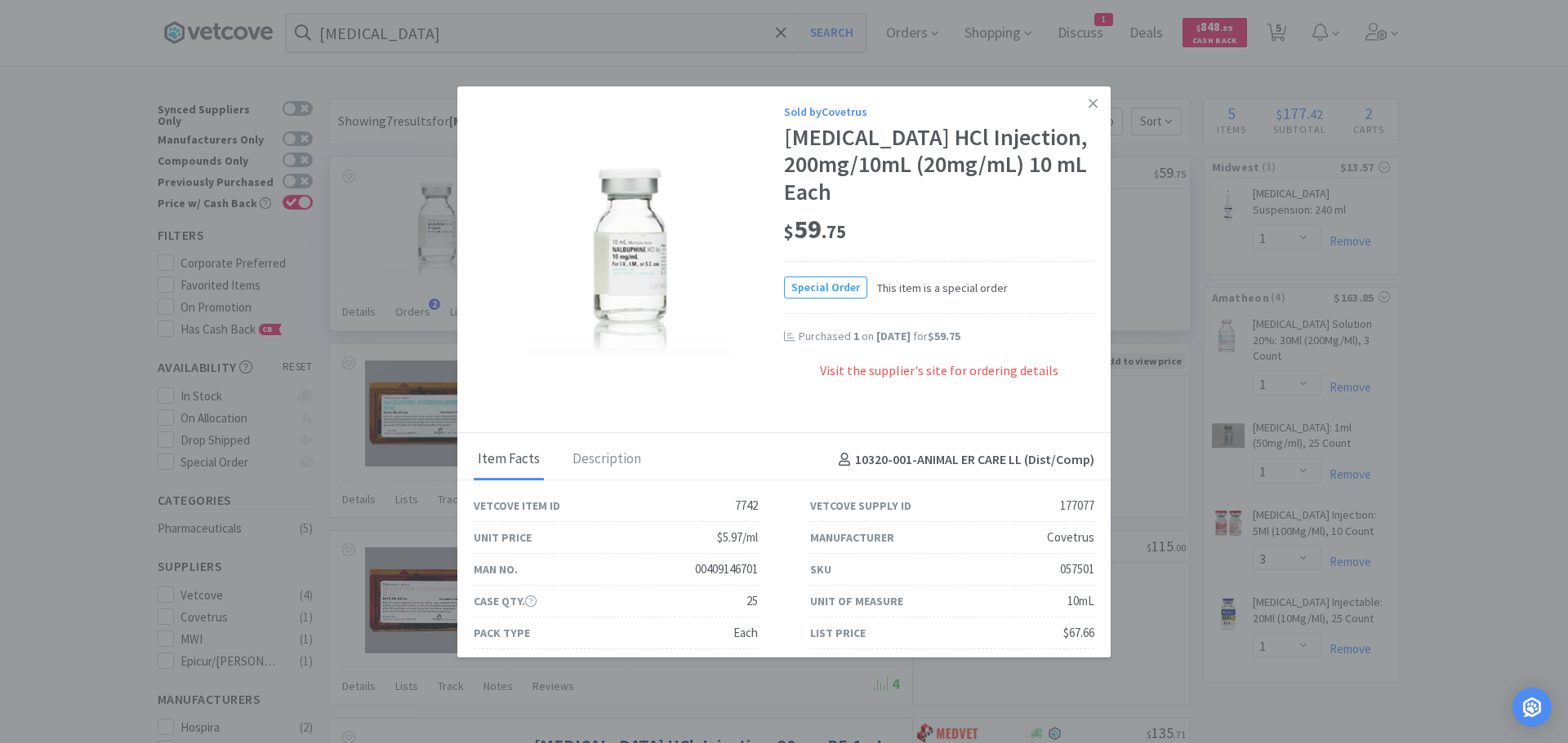
click at [944, 369] on div "Visit the supplier's site for ordering details" at bounding box center [938, 380] width 310 height 37
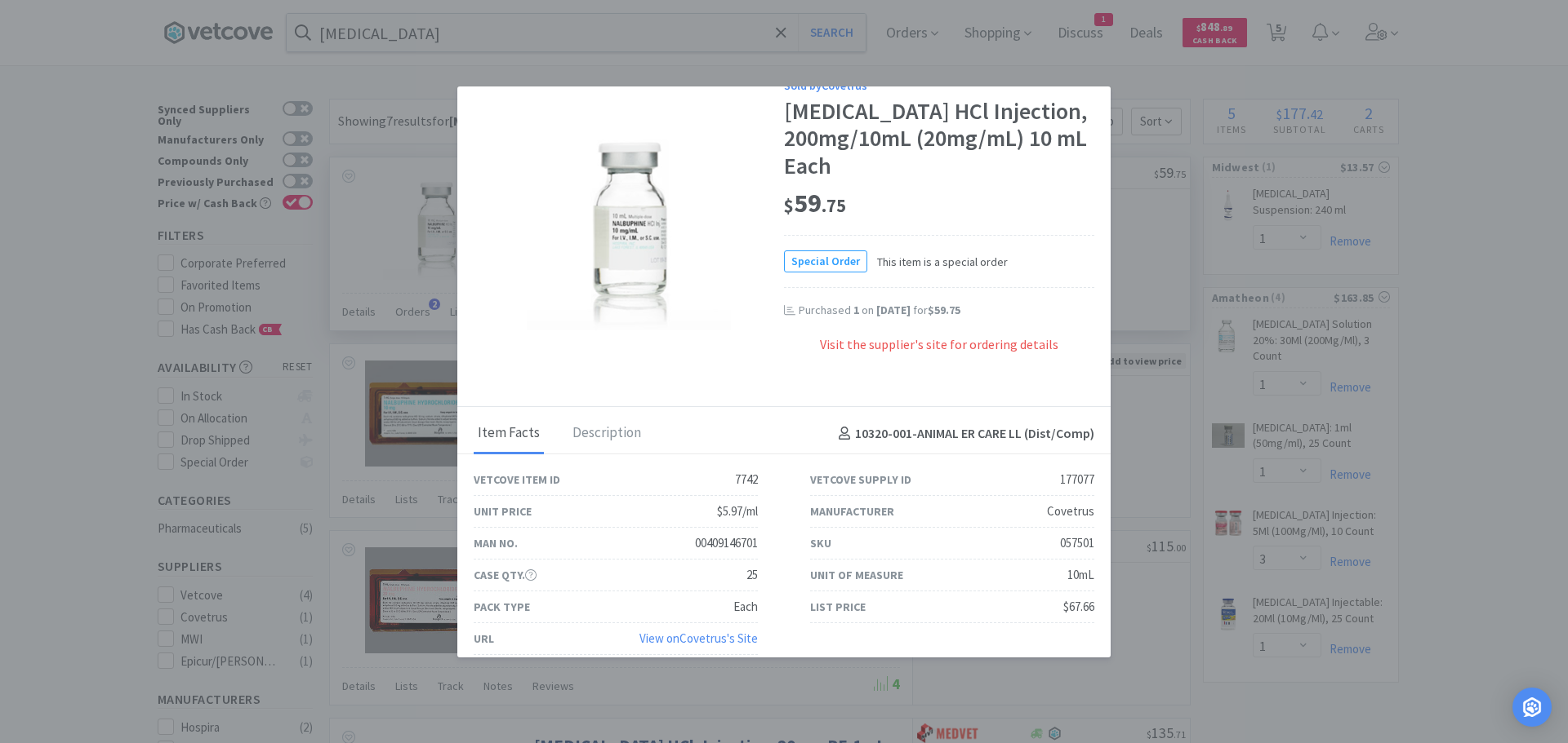
scroll to position [40, 0]
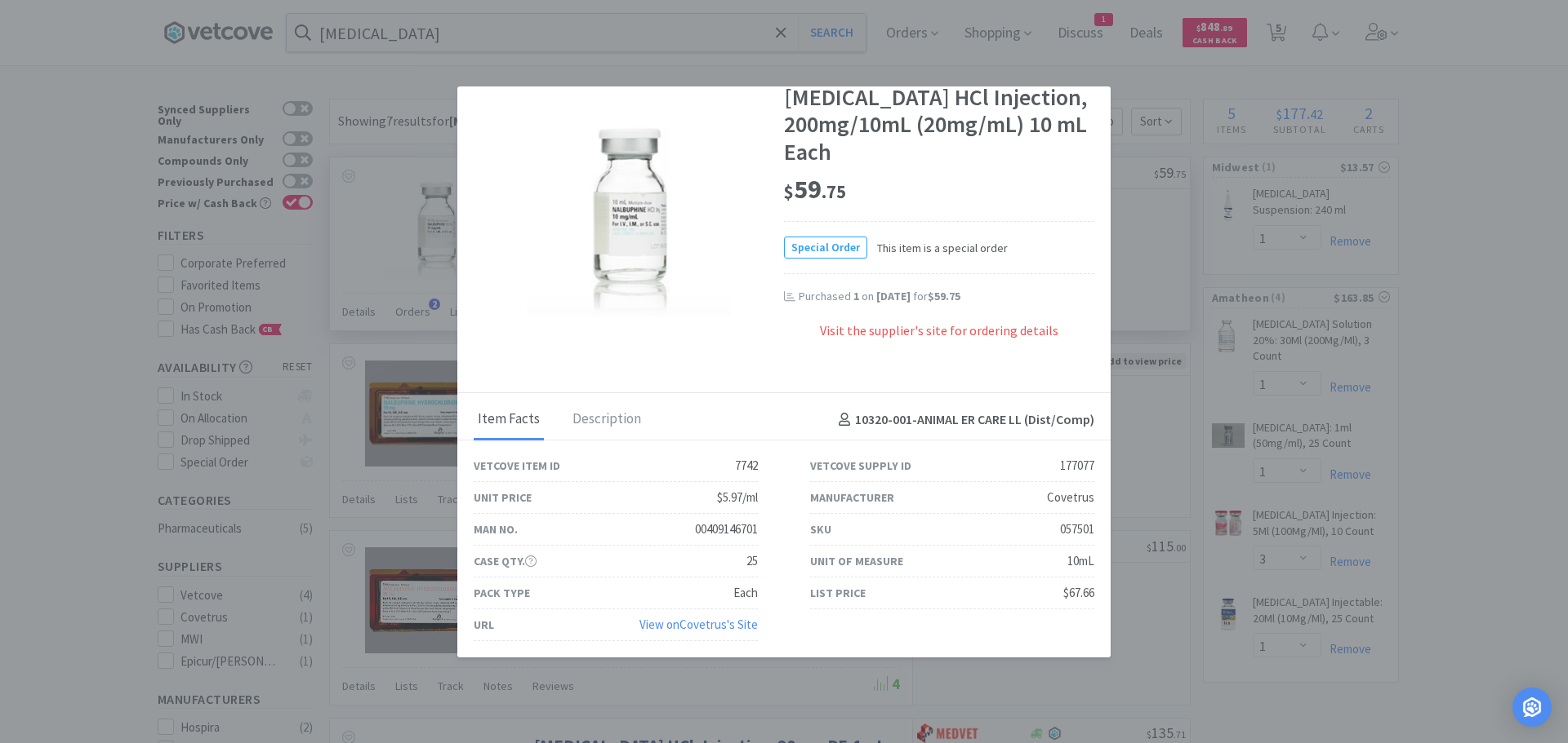
click at [701, 626] on link "View on Covetrus 's Site" at bounding box center [698, 625] width 119 height 16
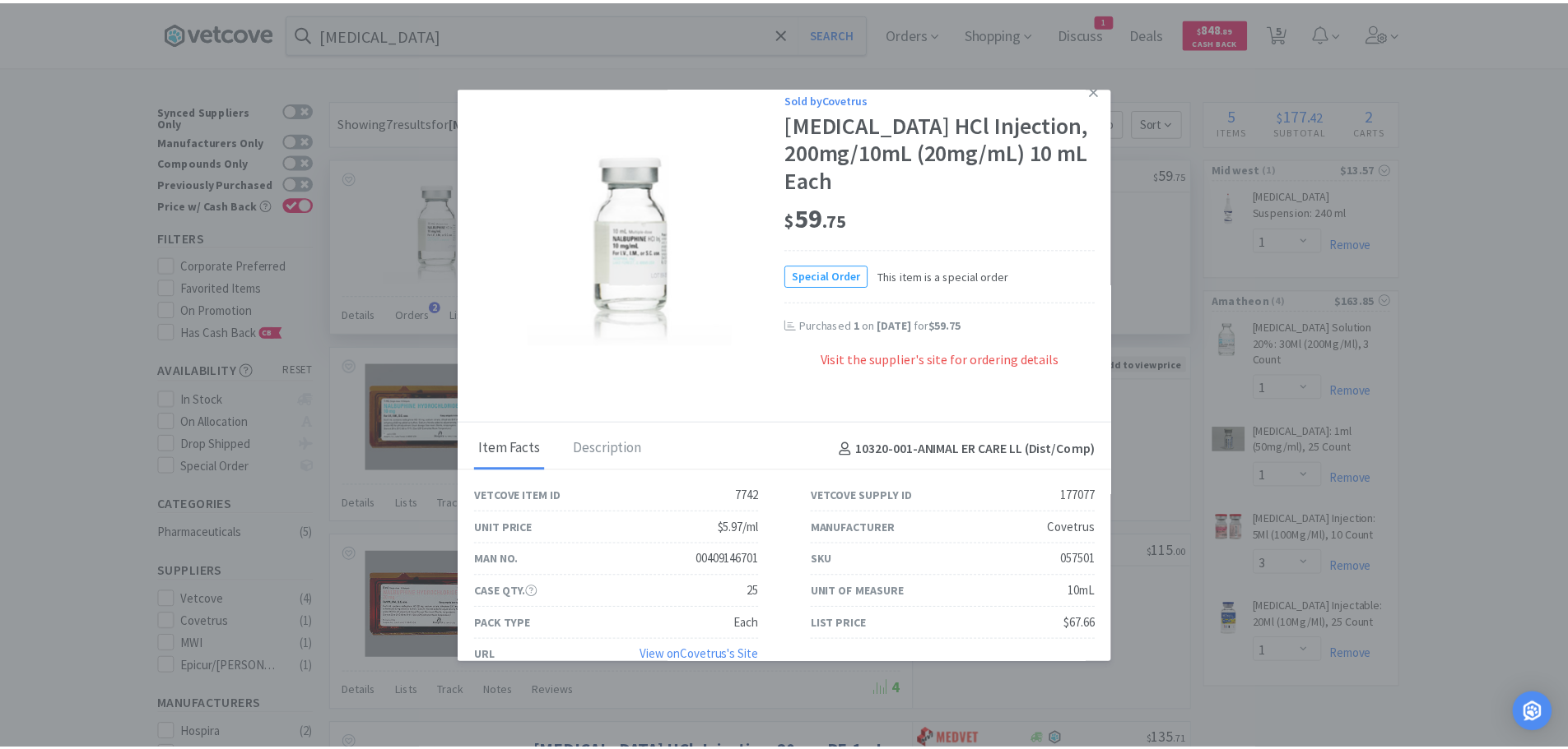
scroll to position [0, 0]
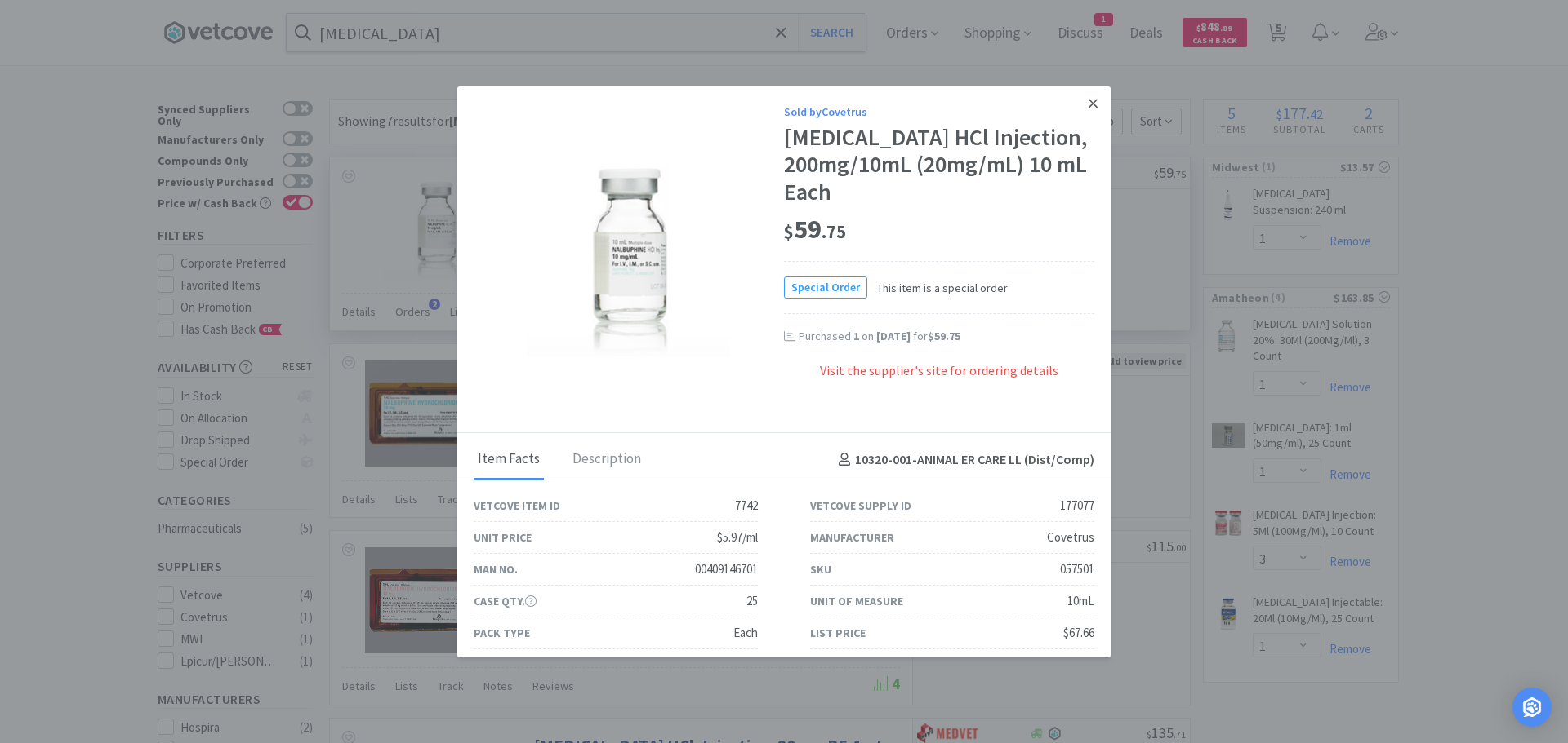
click at [1088, 99] on icon at bounding box center [1092, 103] width 9 height 15
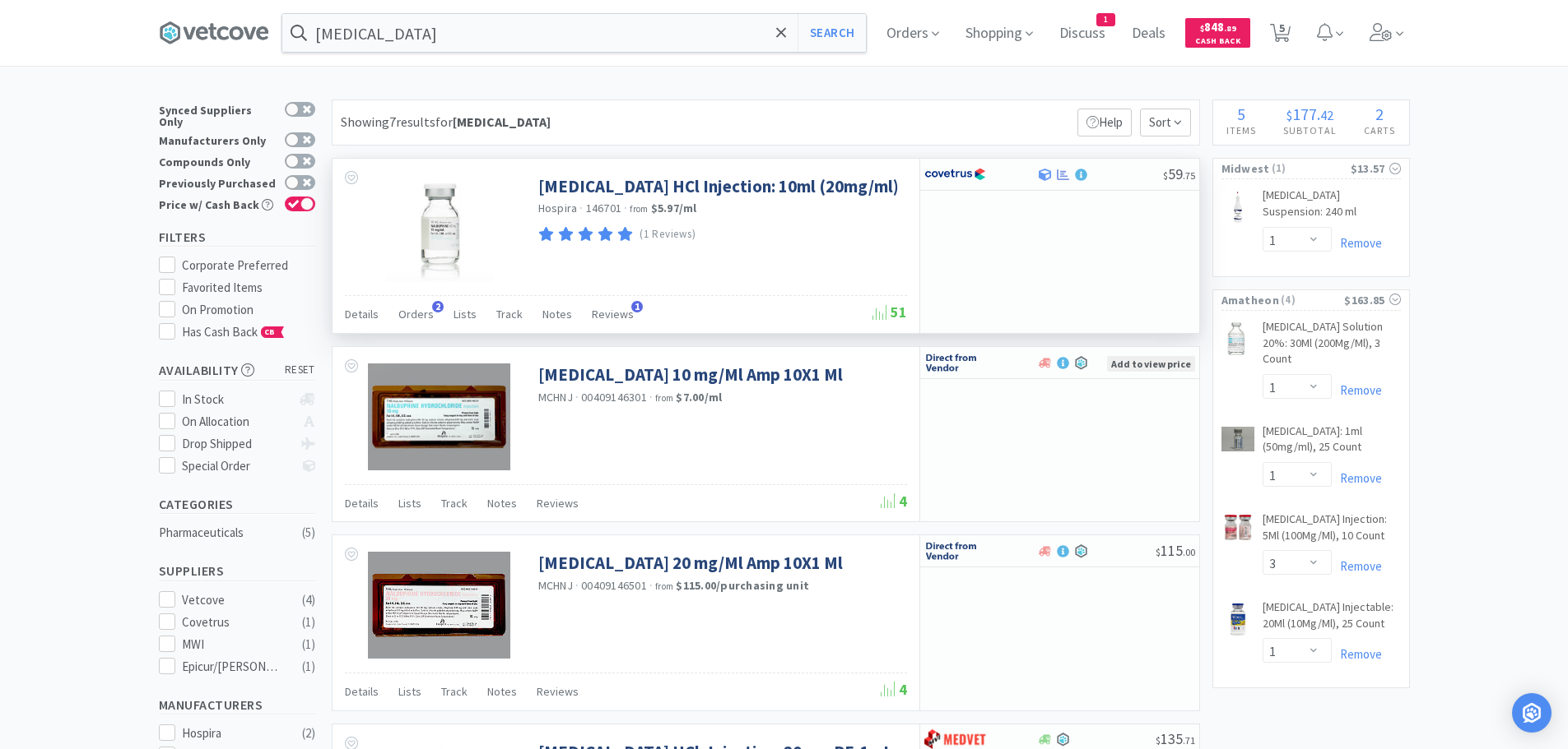
click at [735, 107] on div "Showing 7 results for [MEDICAL_DATA] Filters Help Sort" at bounding box center [766, 122] width 869 height 46
click at [441, 28] on input "[MEDICAL_DATA]" at bounding box center [574, 33] width 584 height 37
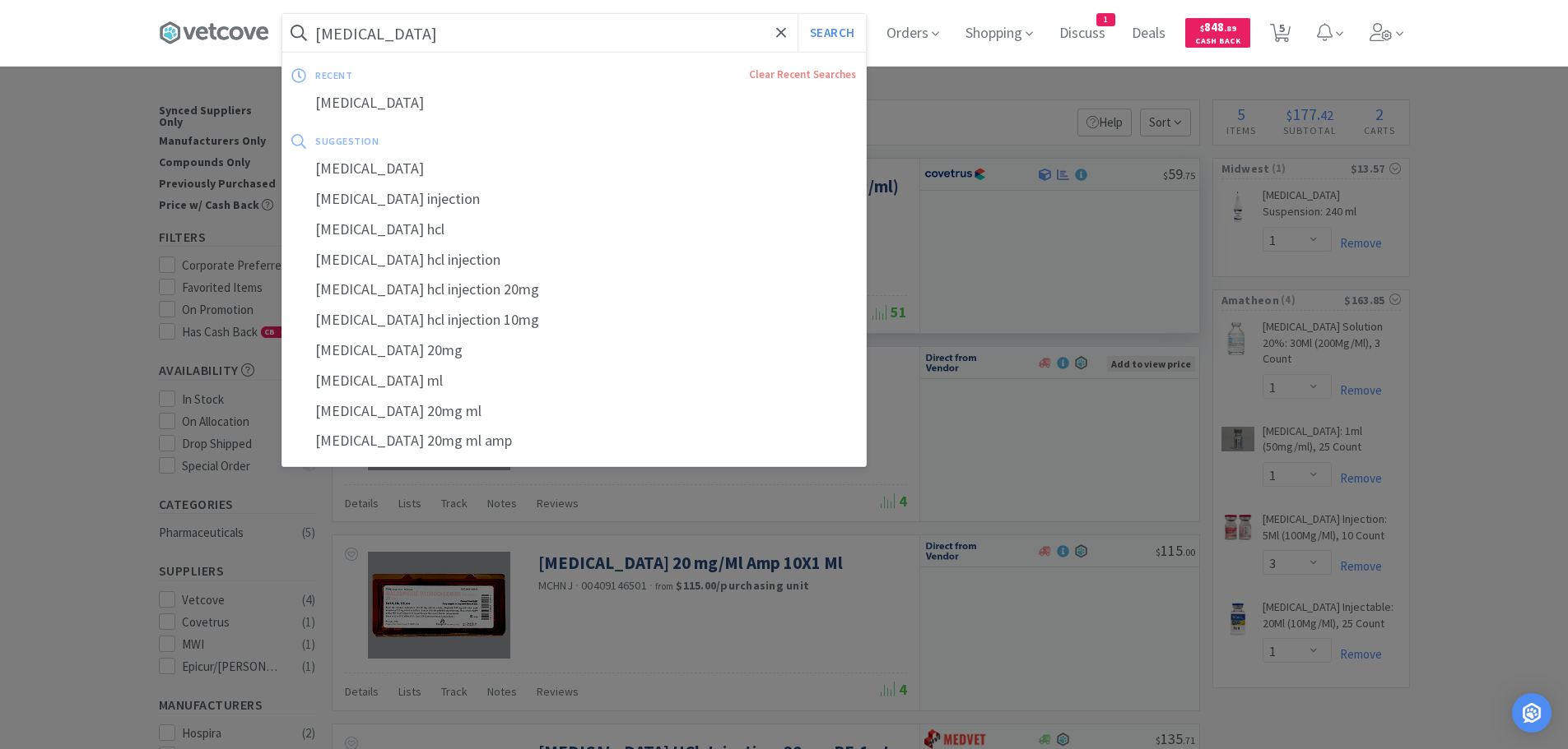
paste input "[PHONE_NUMBER]"
type input "[PHONE_NUMBER]"
click at [798, 14] on button "Search" at bounding box center [831, 33] width 68 height 37
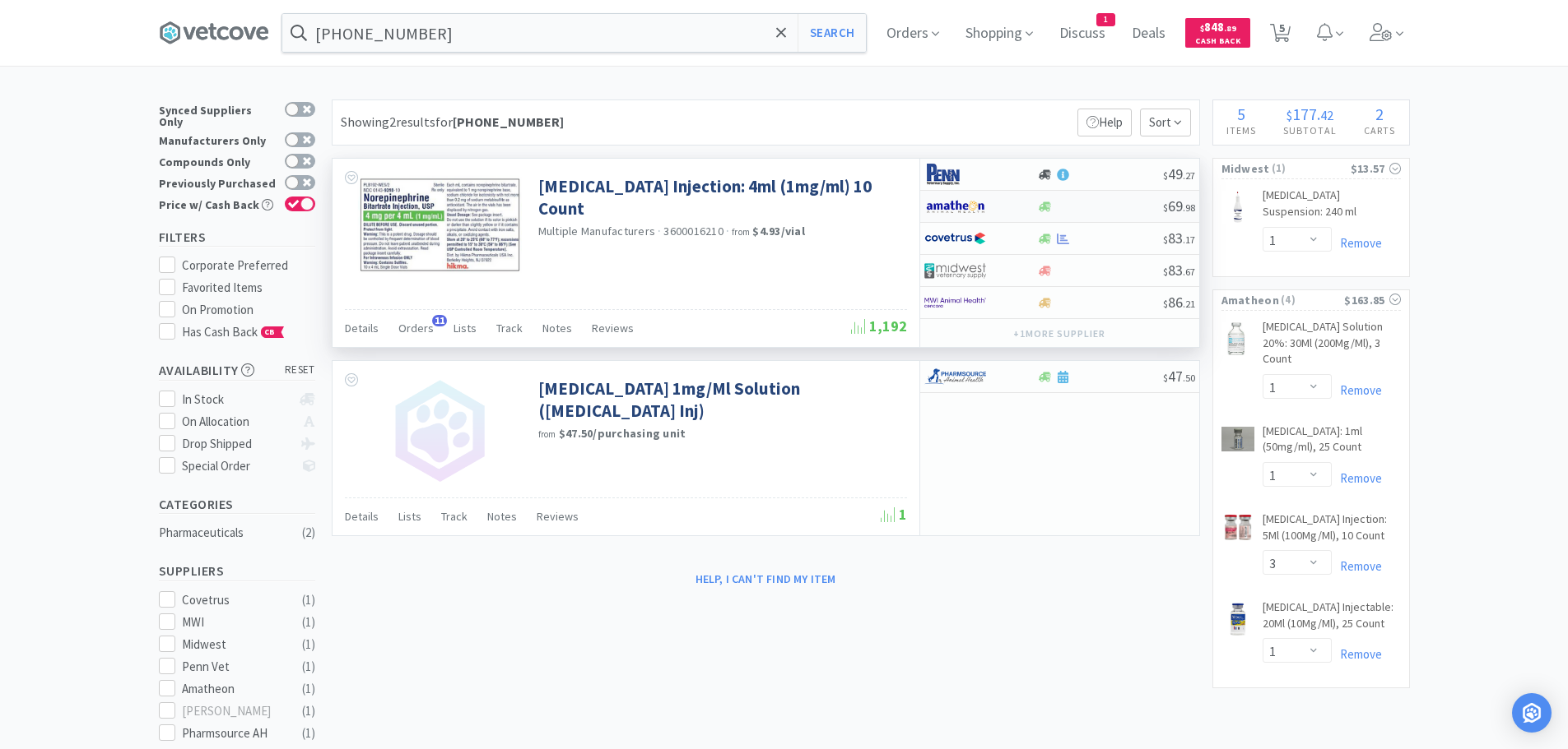
click at [1118, 205] on div at bounding box center [1100, 206] width 126 height 13
select select "1"
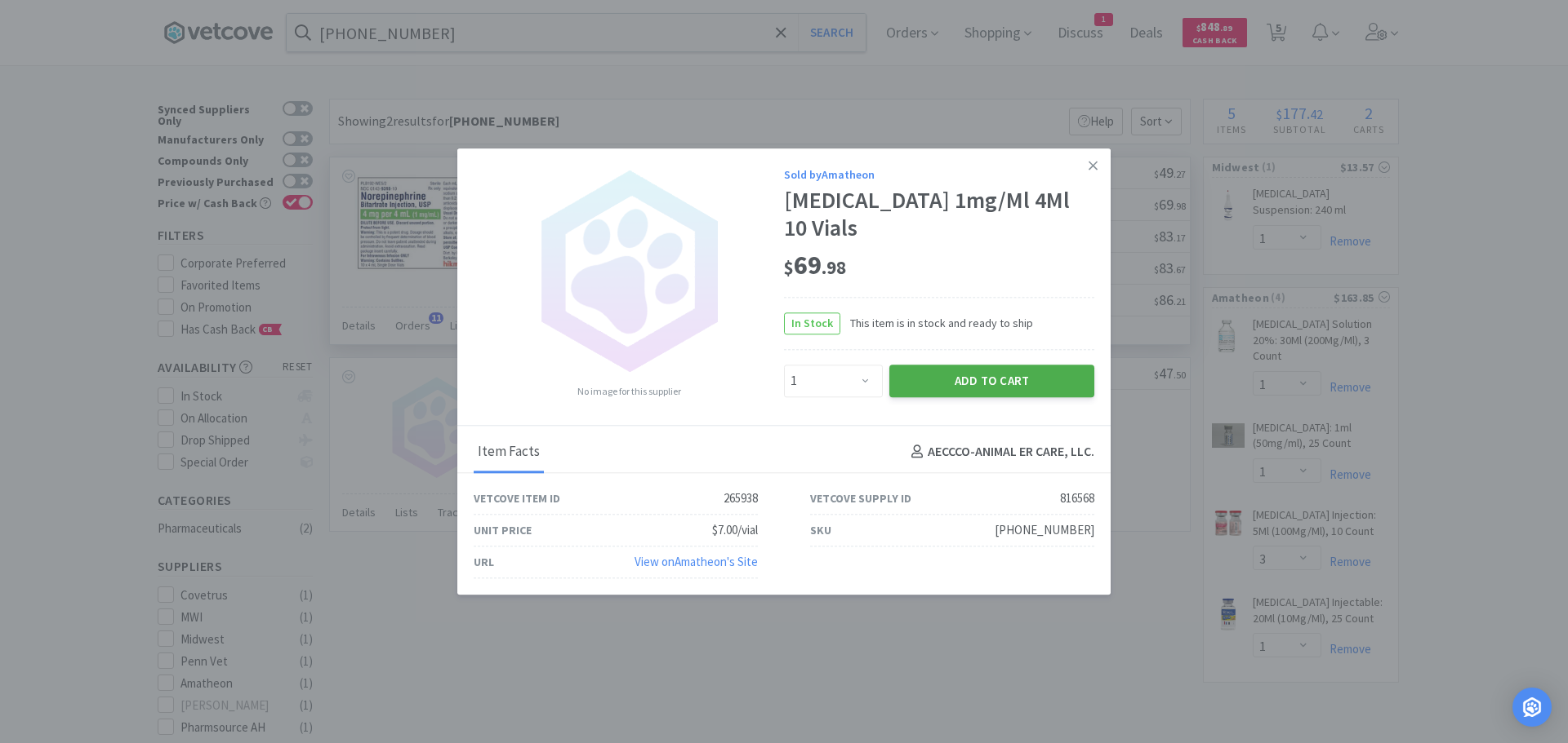
click at [967, 368] on button "Add to Cart" at bounding box center [991, 381] width 205 height 32
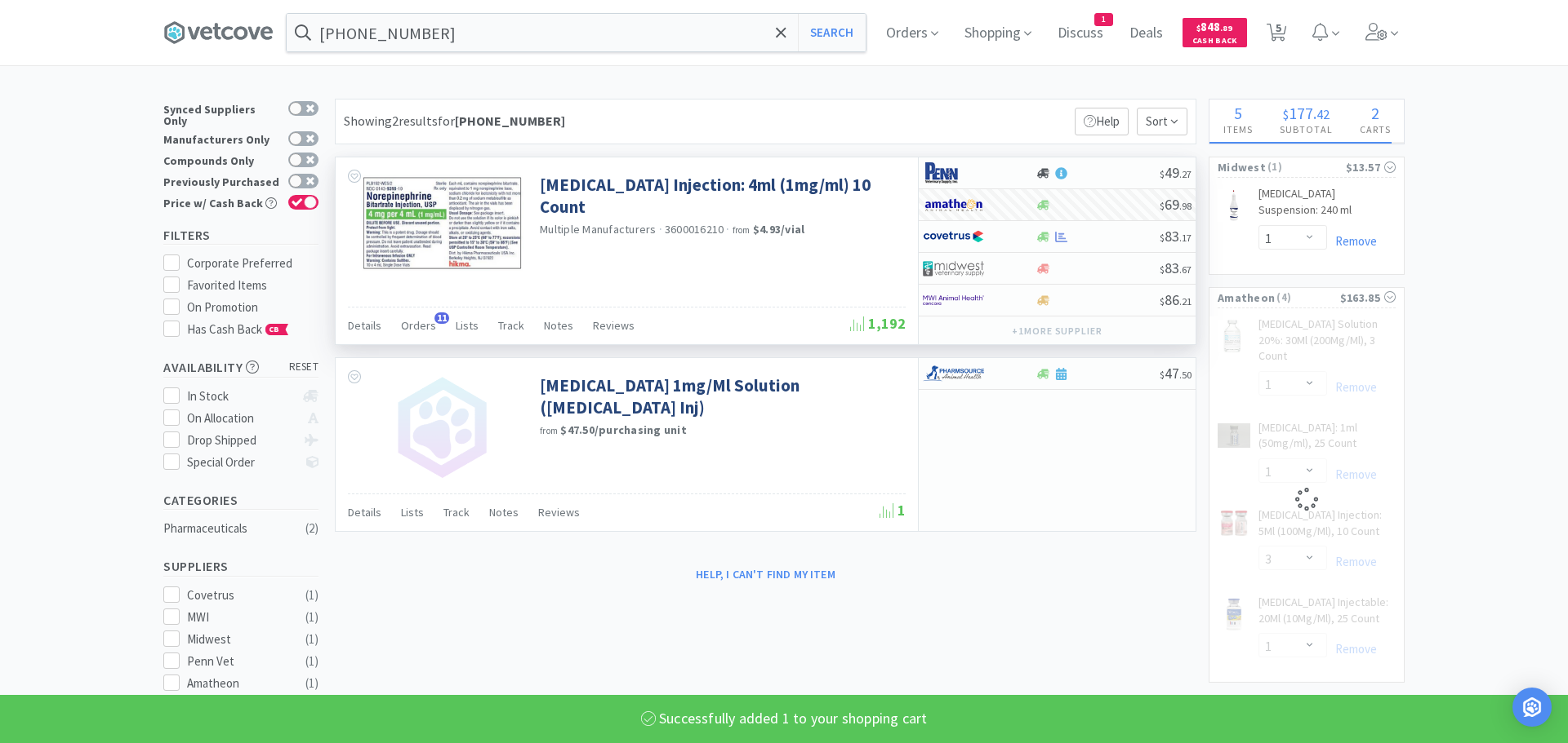
select select "1"
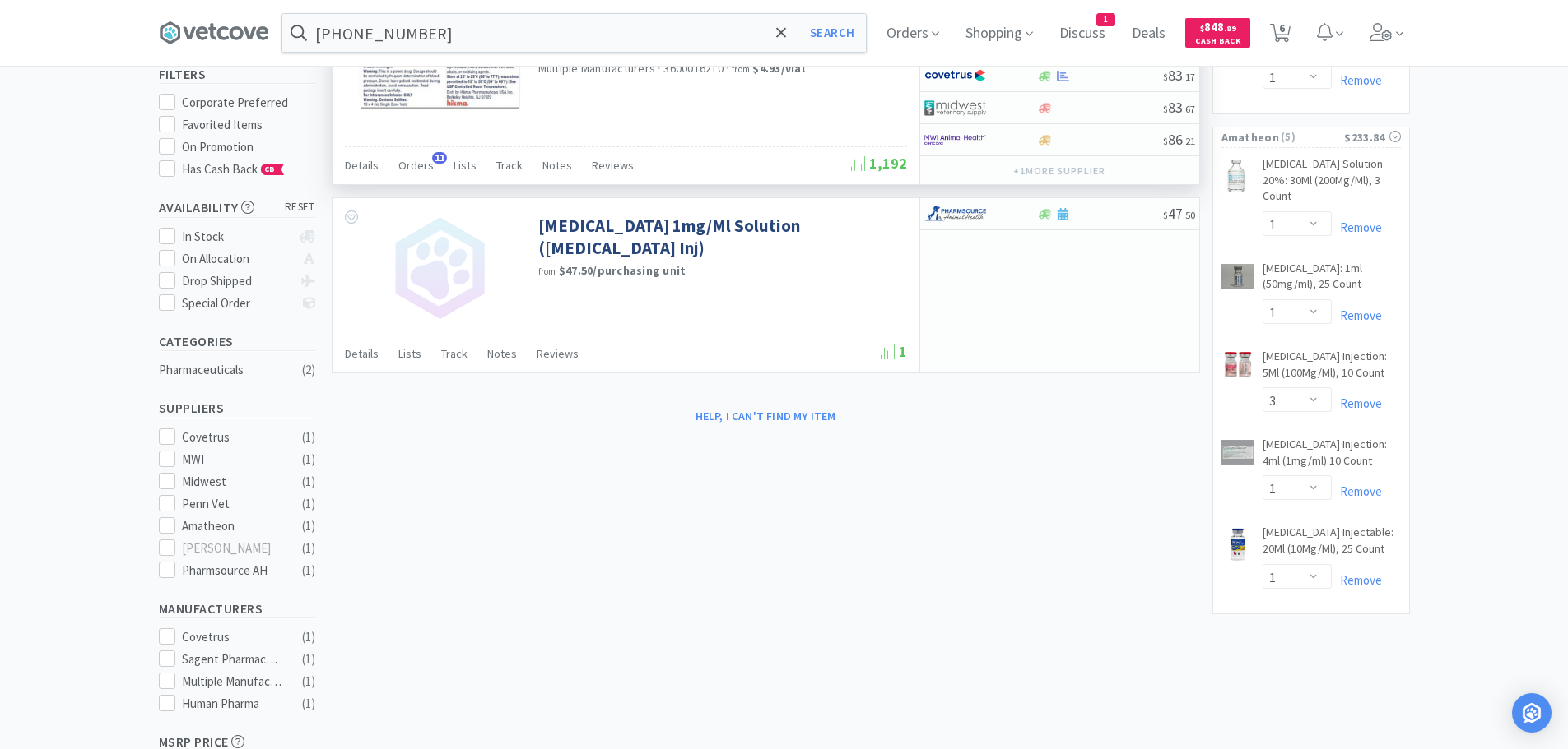
scroll to position [165, 0]
click at [1294, 298] on select "Enter Quantity 1 2 3 4 5 6 7 8 9 10 11 12 13 14 15 16 17 18 19 20 Enter Quantity" at bounding box center [1297, 310] width 69 height 25
click at [1263, 298] on select "Enter Quantity 1 2 3 4 5 6 7 8 9 10 11 12 13 14 15 16 17 18 19 20 Enter Quantity" at bounding box center [1297, 310] width 69 height 25
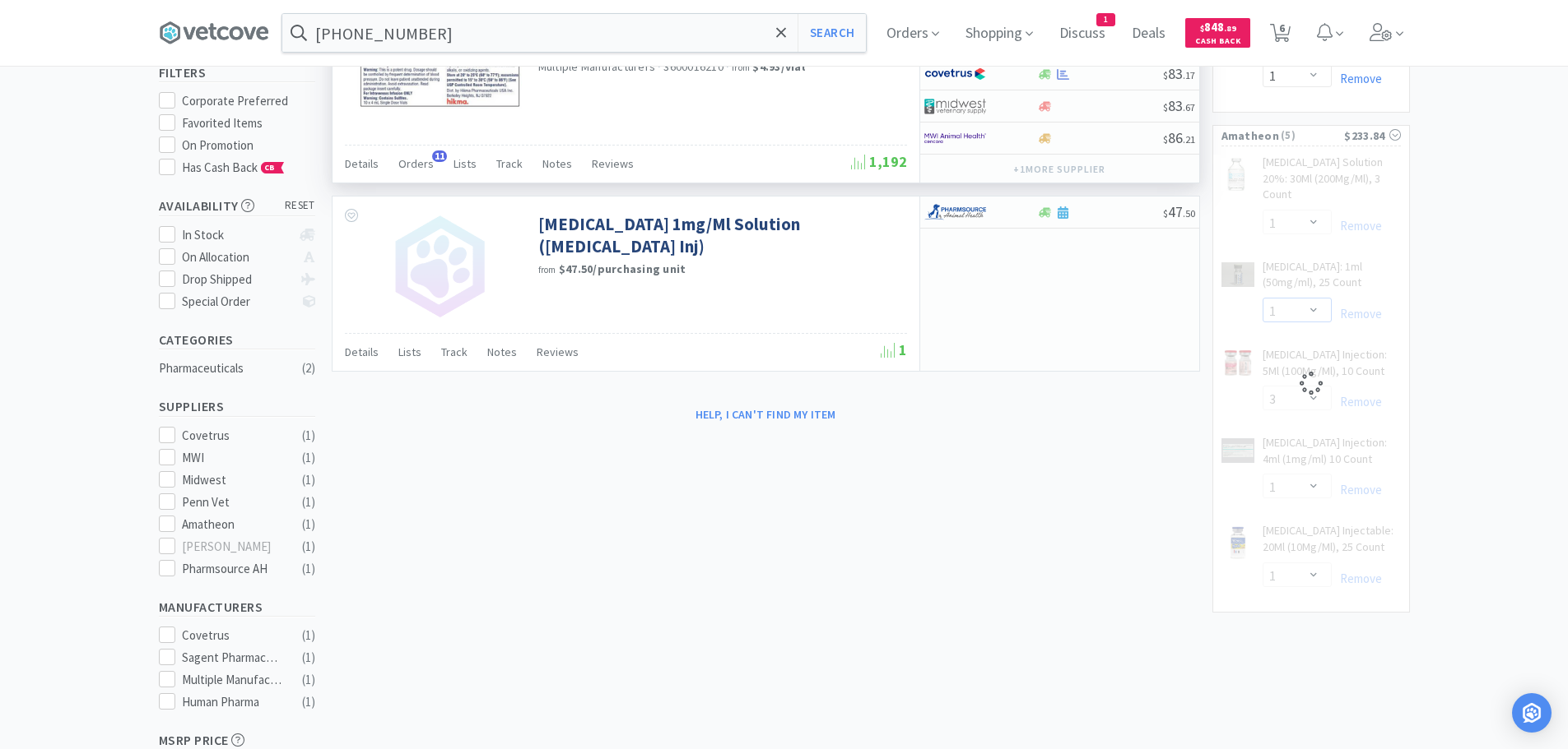
select select "2"
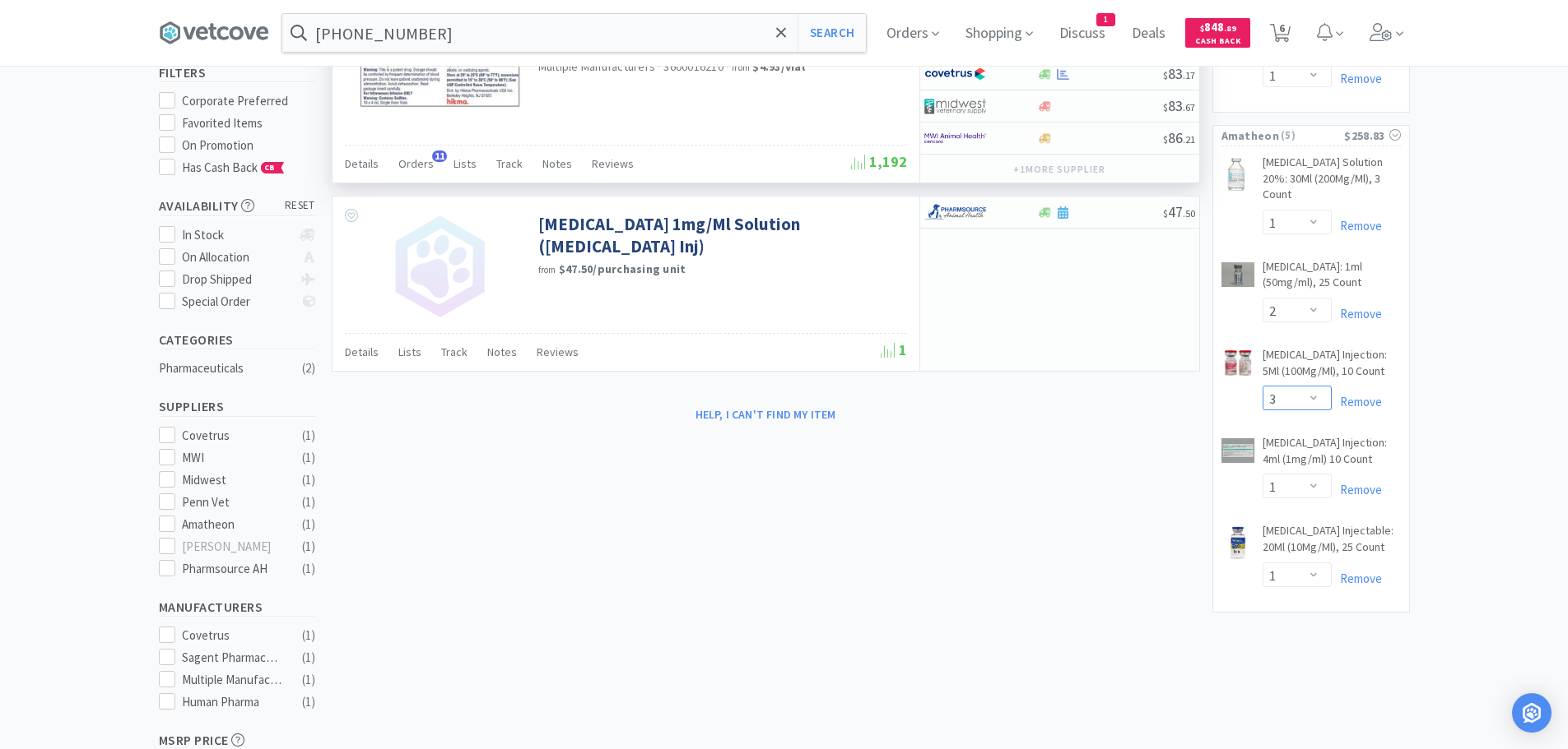
click at [1294, 386] on select "Enter Quantity 1 2 3 4 5 6 7 8 9 10 11 12 13 14 15 16 17 18 19 20 Enter Quantity" at bounding box center [1297, 398] width 69 height 25
click at [1263, 386] on select "Enter Quantity 1 2 3 4 5 6 7 8 9 10 11 12 13 14 15 16 17 18 19 20 Enter Quantity" at bounding box center [1297, 398] width 69 height 25
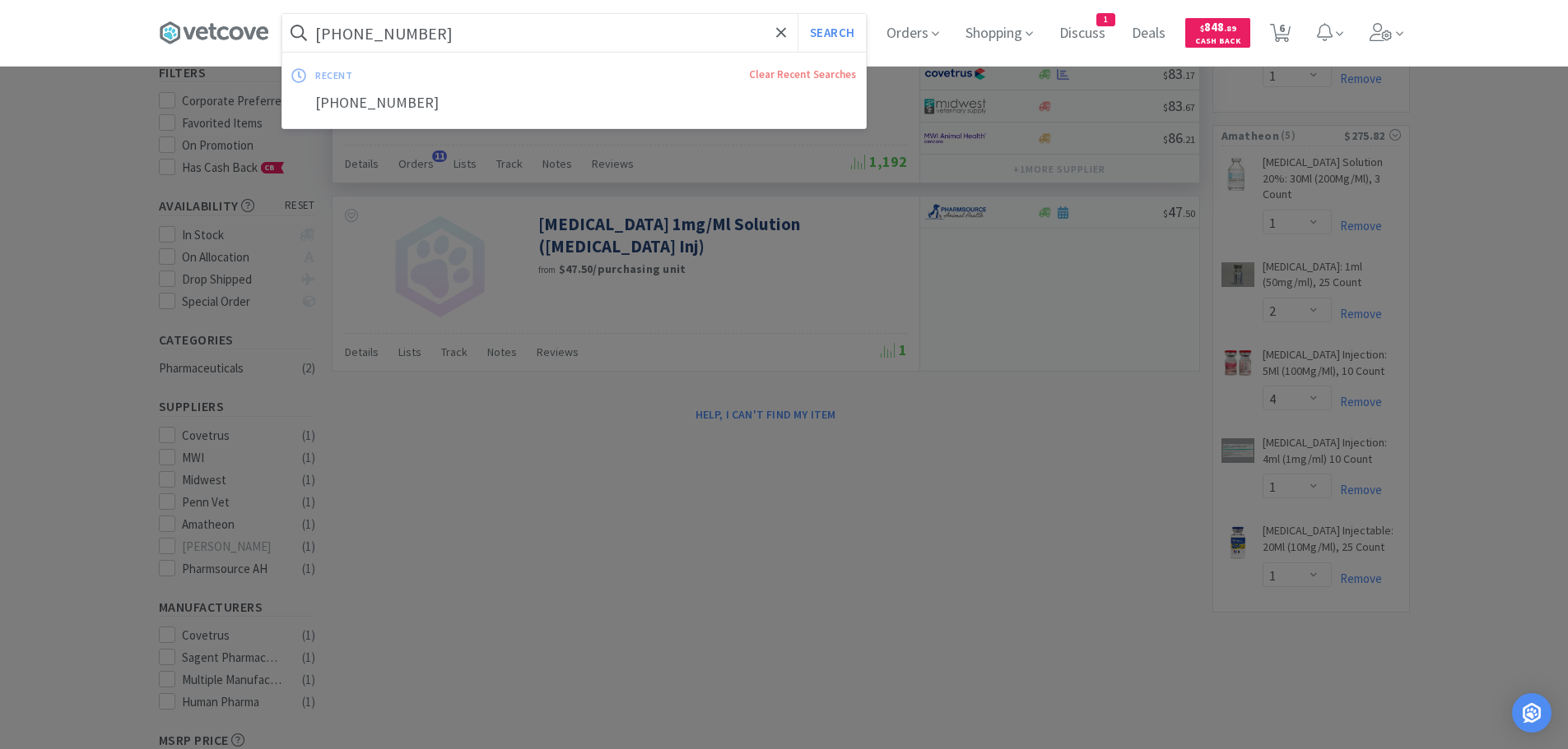
click at [460, 26] on input "[PHONE_NUMBER]" at bounding box center [574, 33] width 584 height 37
paste input "[PHONE_NUMBER]"
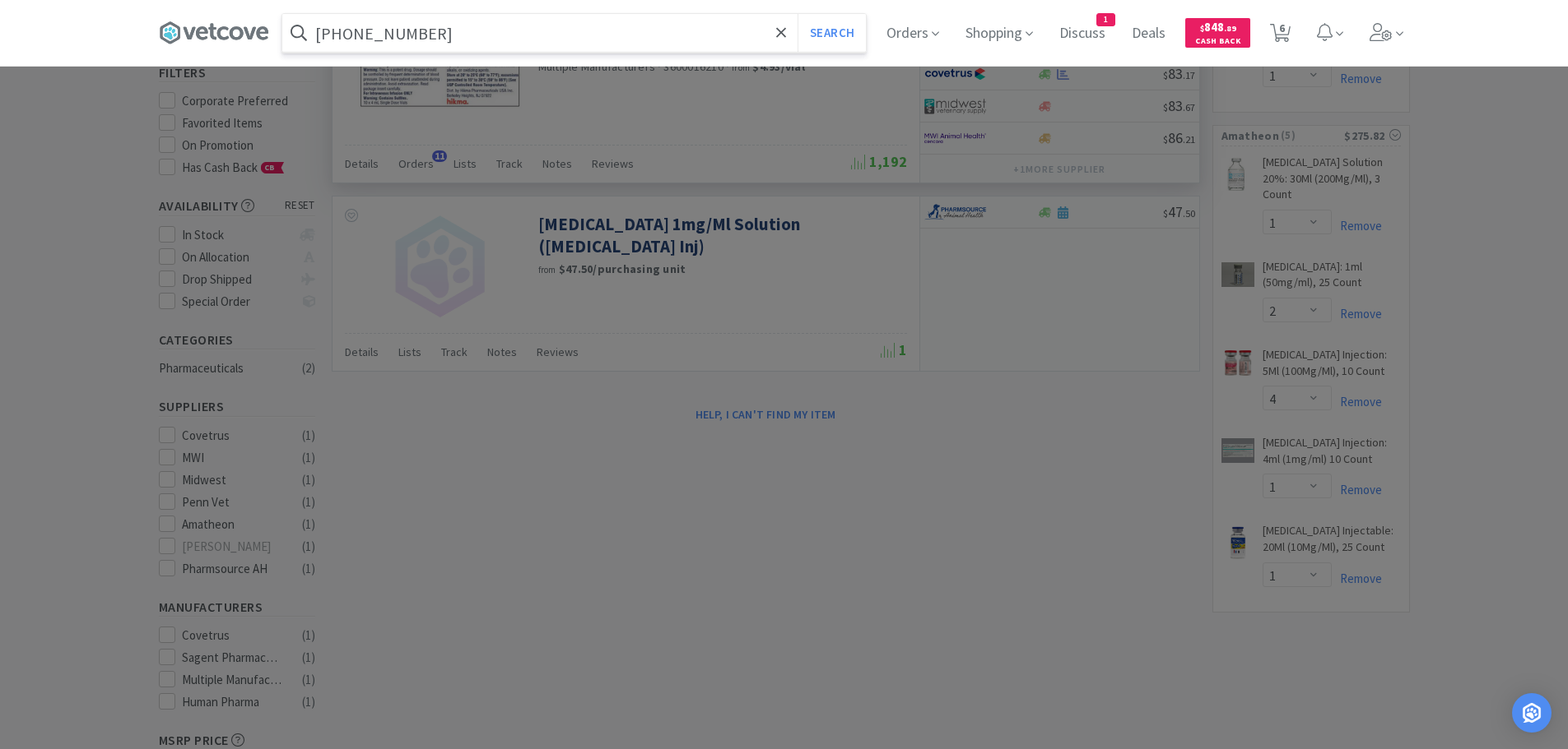
click at [798, 14] on button "Search" at bounding box center [831, 33] width 68 height 37
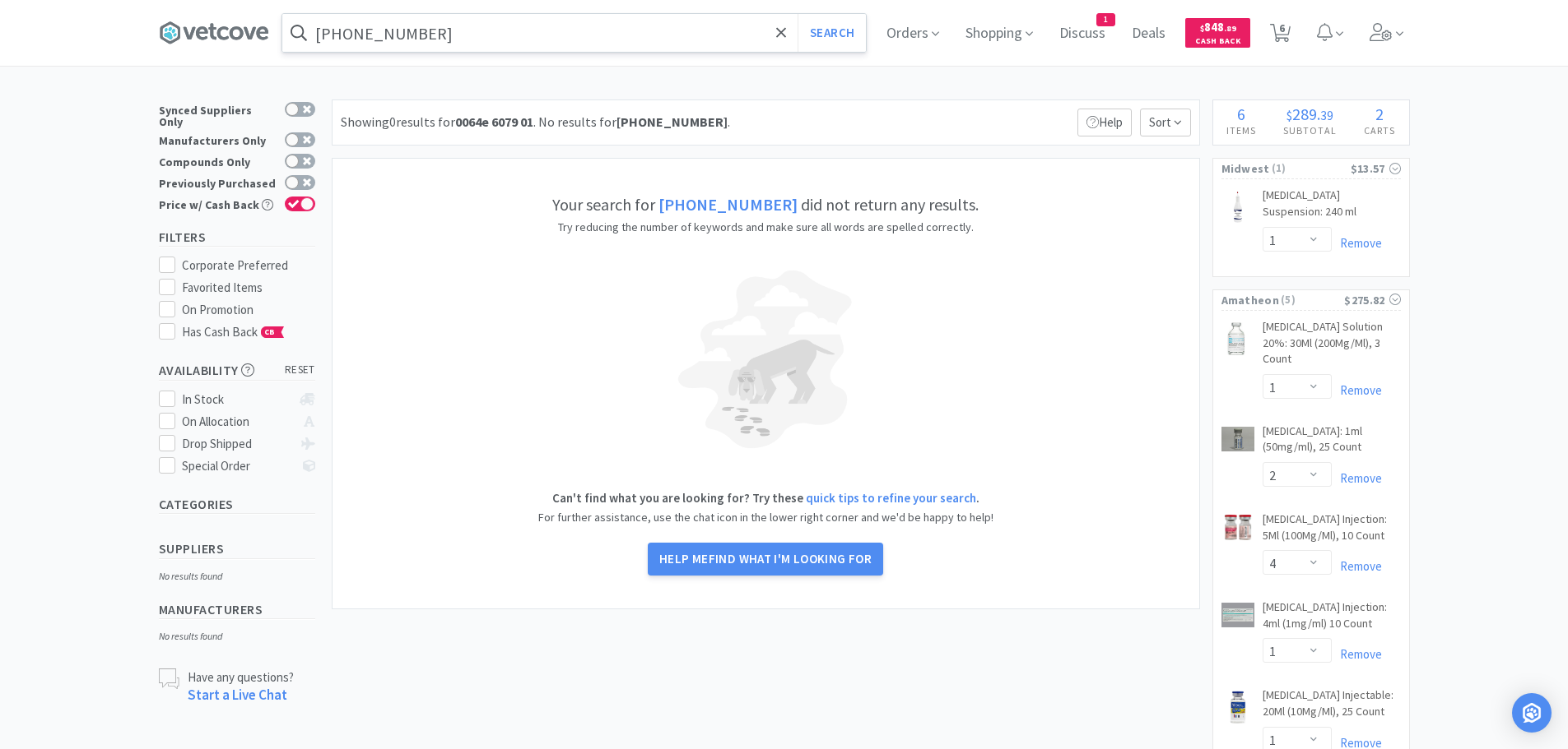
click at [503, 29] on input "[PHONE_NUMBER]" at bounding box center [574, 33] width 584 height 37
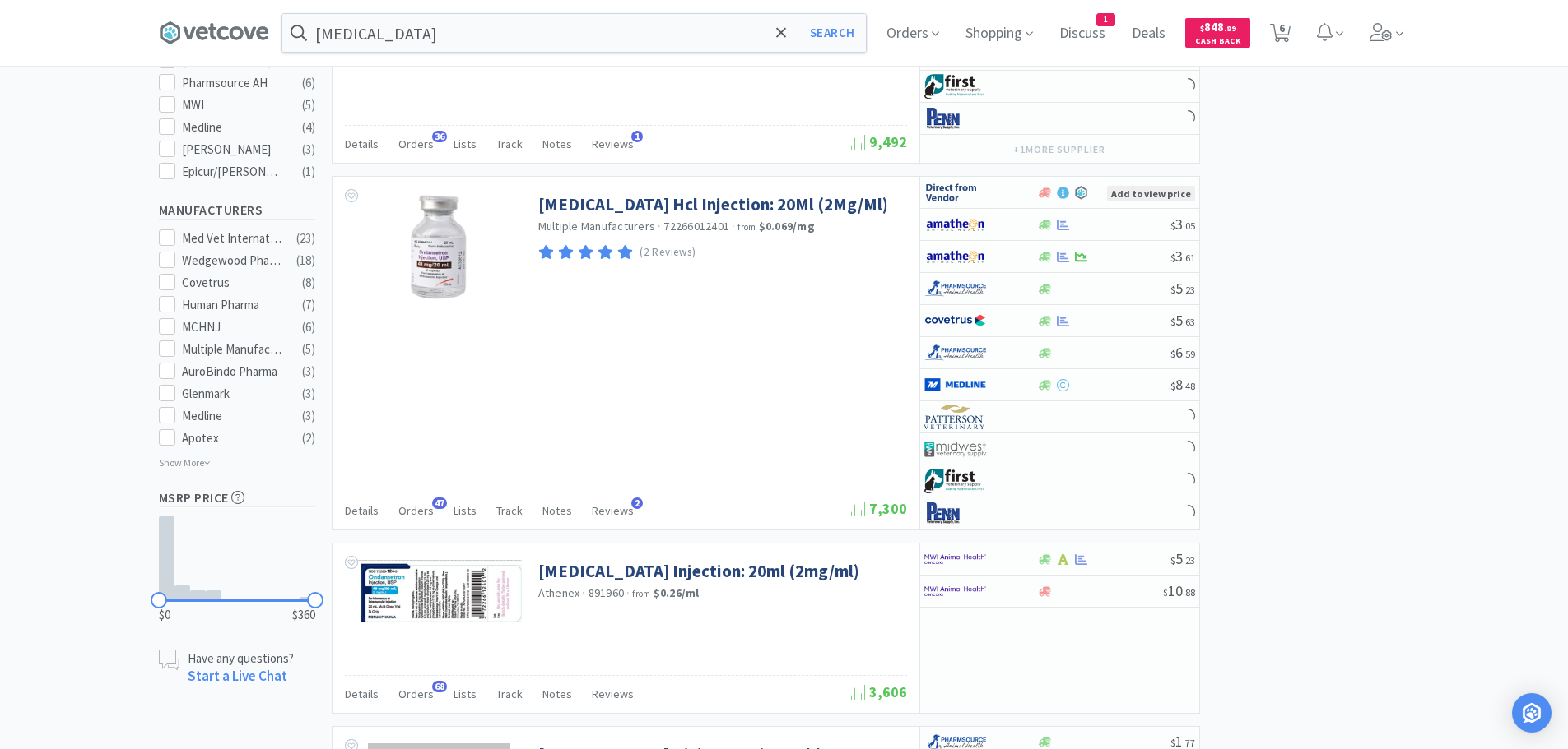
scroll to position [740, 0]
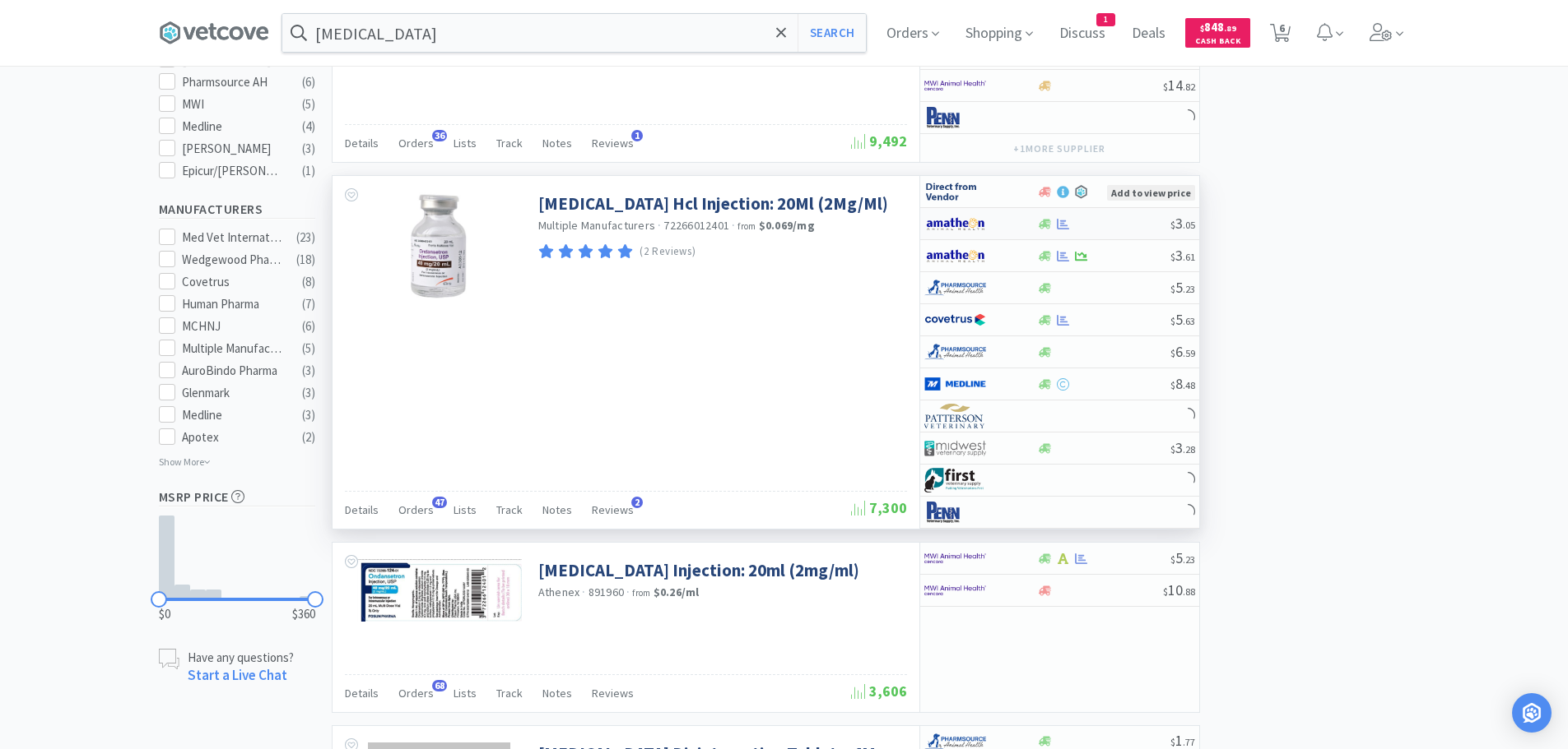
click at [1131, 225] on div at bounding box center [1103, 224] width 133 height 13
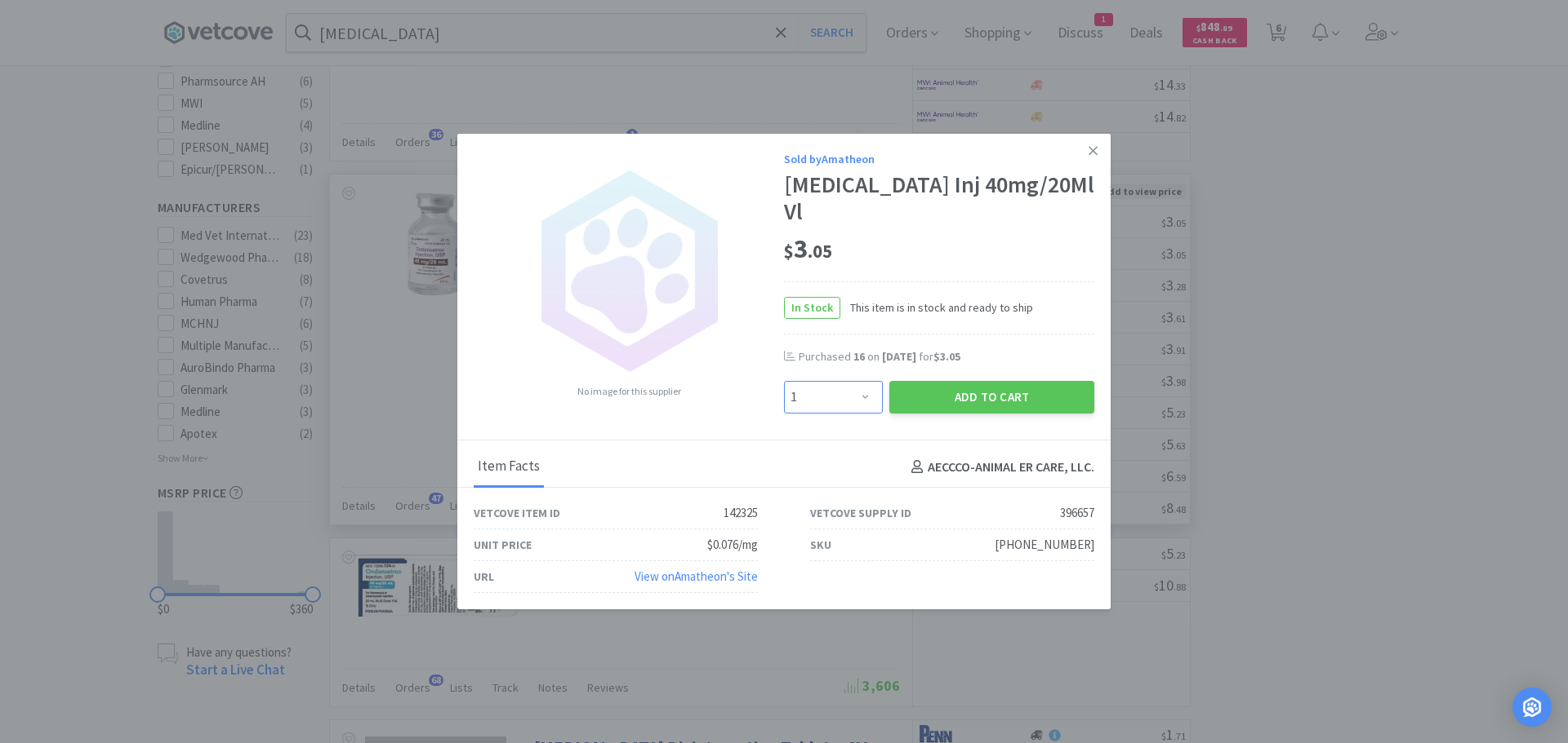
click at [840, 383] on select "Enter Quantity 1 2 3 4 5 6 7 8 9 10 11 12 13 14 15 16 17 18 19 20 Enter Quantity" at bounding box center [832, 396] width 99 height 32
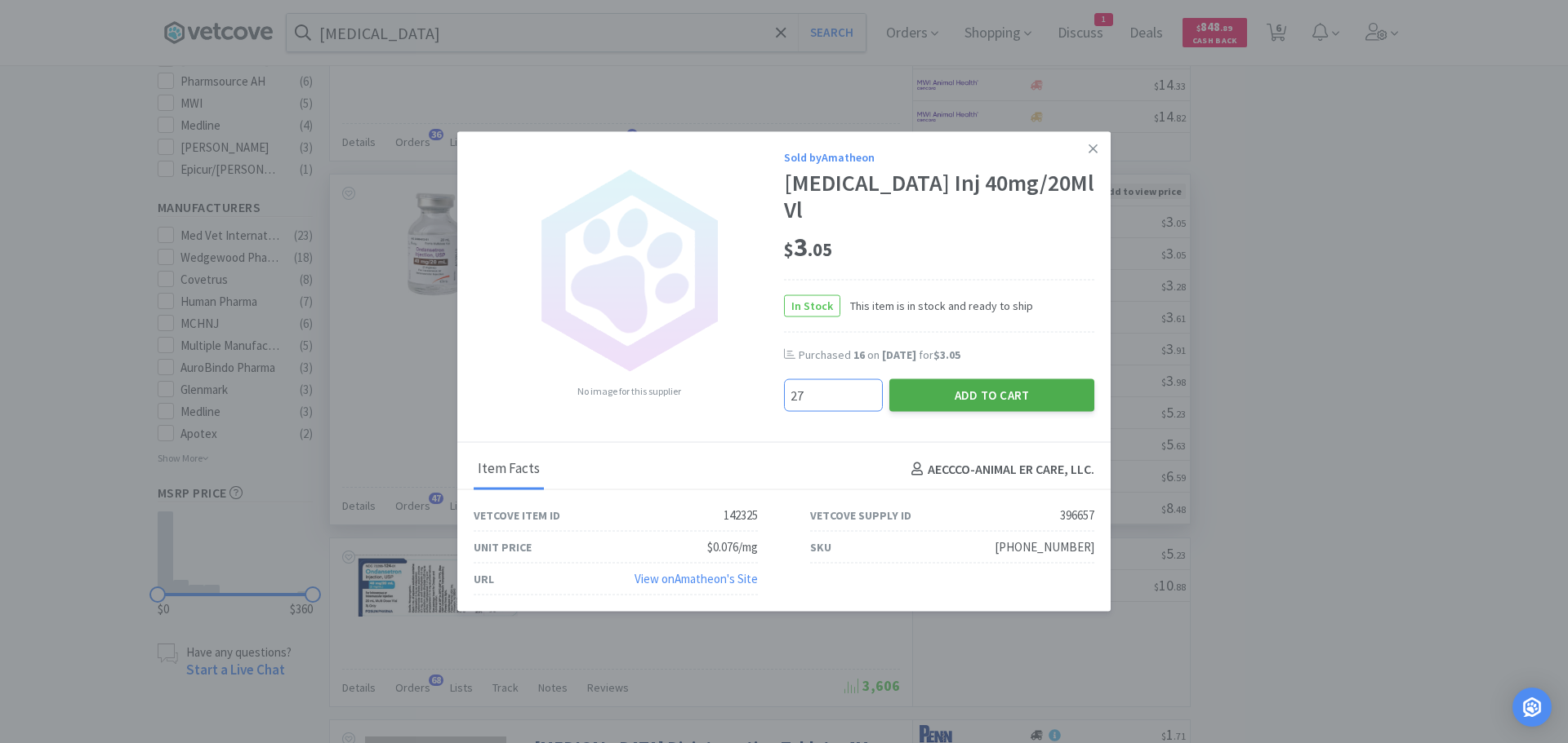
click at [974, 387] on button "Add to Cart" at bounding box center [991, 395] width 205 height 32
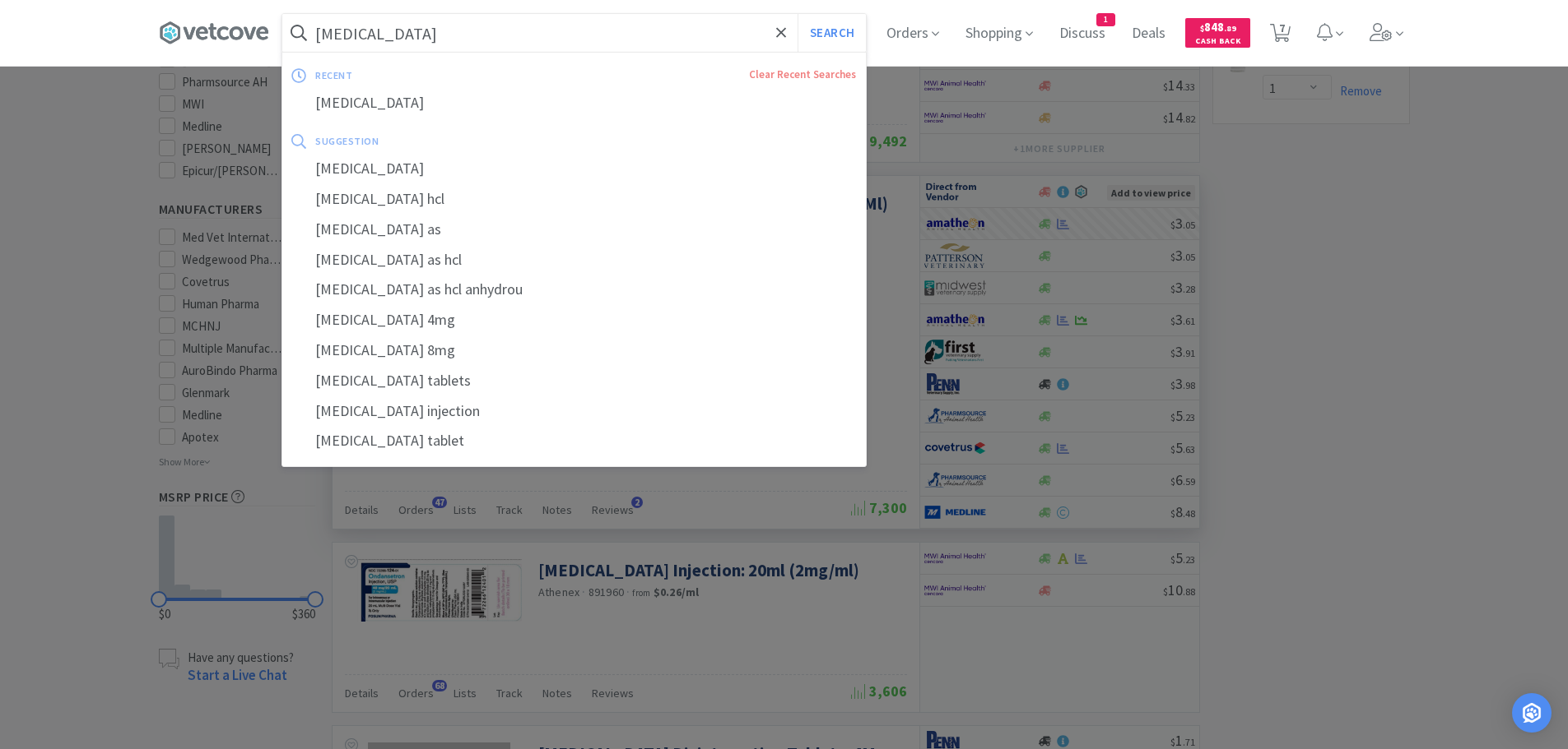
click at [458, 36] on input "[MEDICAL_DATA]" at bounding box center [574, 33] width 584 height 37
paste input "[PHONE_NUMBER]"
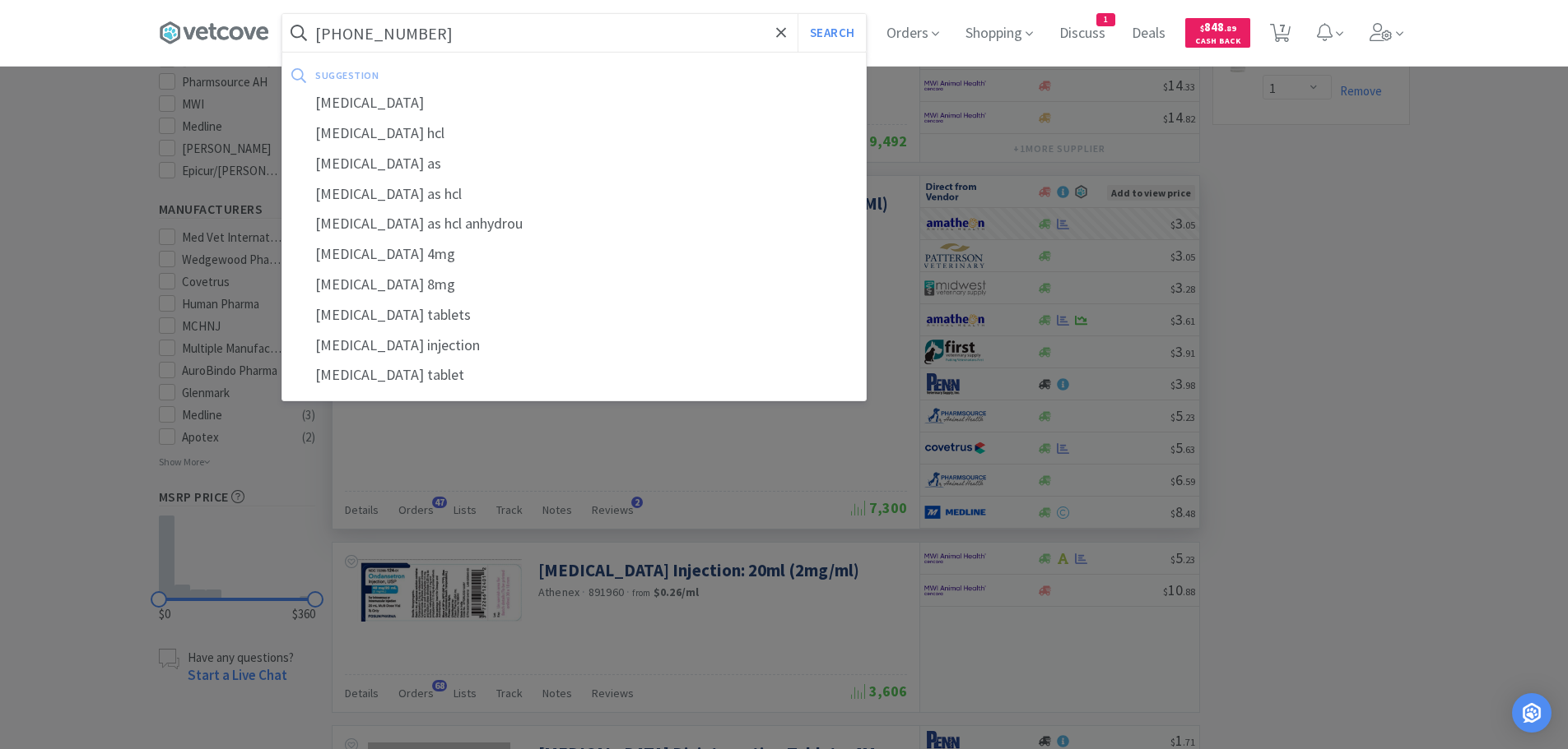
click at [798, 14] on button "Search" at bounding box center [831, 33] width 68 height 37
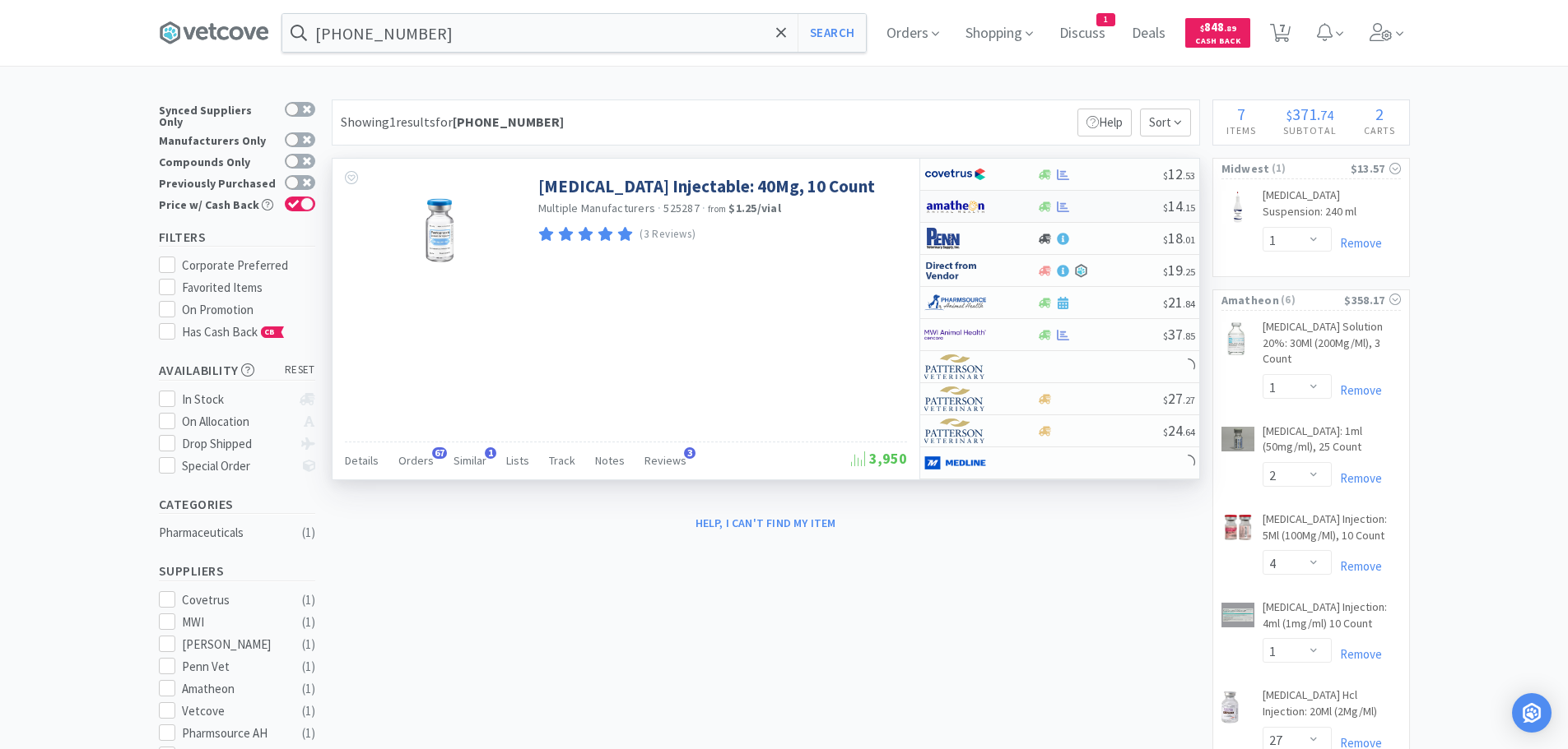
click at [1127, 209] on div at bounding box center [1100, 206] width 126 height 13
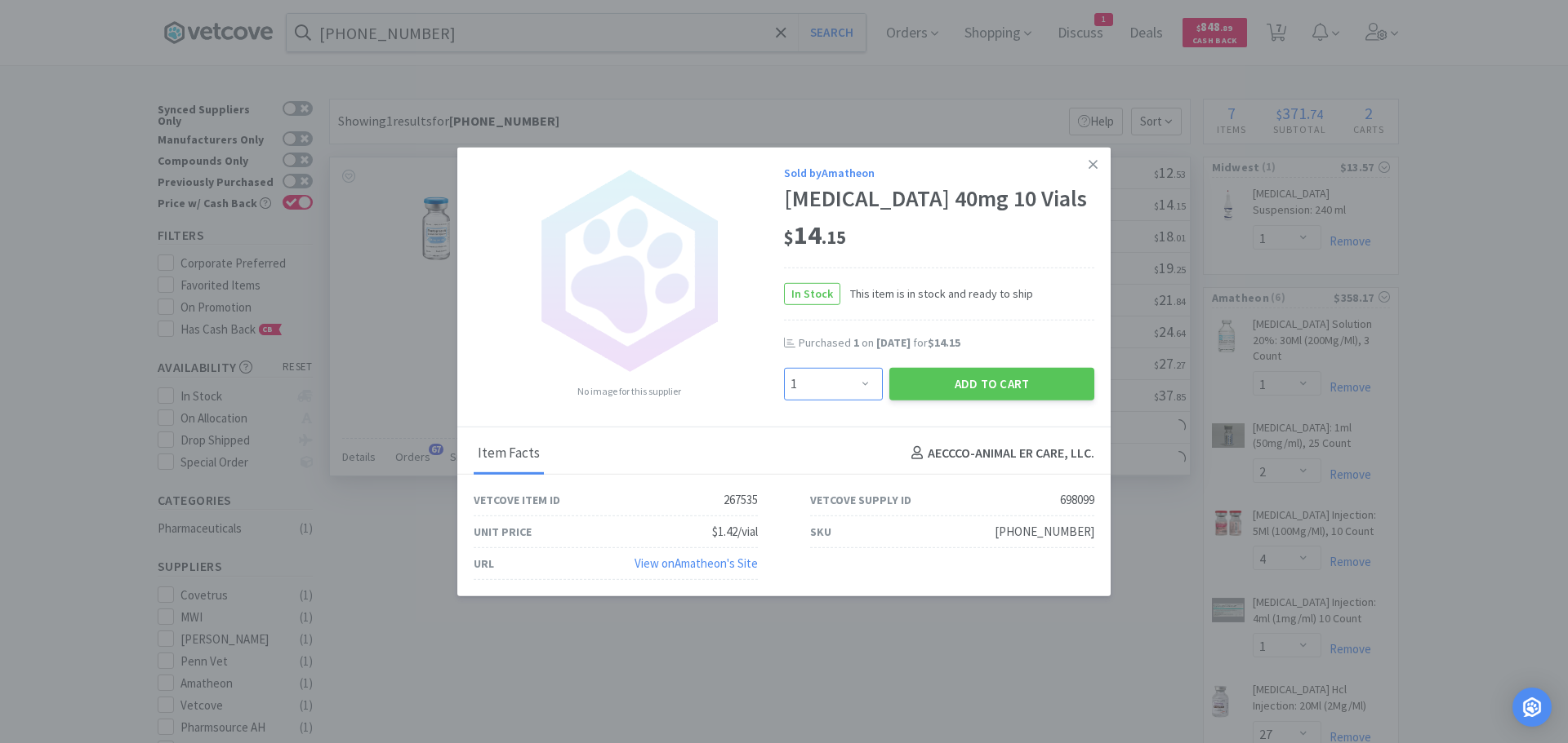
drag, startPoint x: 866, startPoint y: 392, endPoint x: 860, endPoint y: 385, distance: 9.2
click at [865, 391] on select "Enter Quantity 1 2 3 4 5 6 7 8 9 10 11 12 13 14 15 16 17 18 19 20 Enter Quantity" at bounding box center [832, 383] width 99 height 32
click at [784, 381] on select "Enter Quantity 1 2 3 4 5 6 7 8 9 10 11 12 13 14 15 16 17 18 19 20 Enter Quantity" at bounding box center [832, 383] width 99 height 32
click at [949, 387] on button "Add to Cart" at bounding box center [991, 383] width 205 height 32
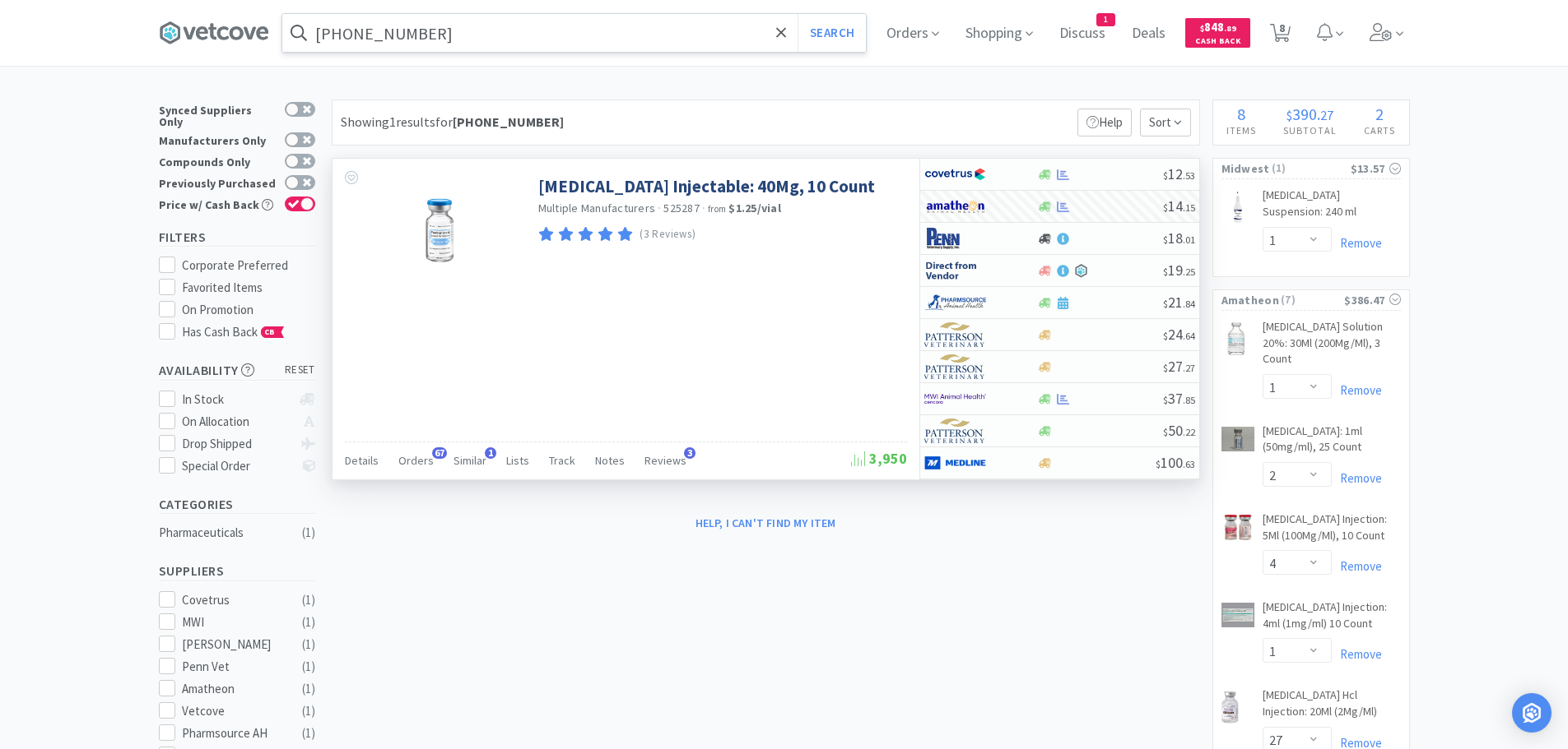
click at [443, 37] on input "[PHONE_NUMBER]" at bounding box center [574, 33] width 584 height 37
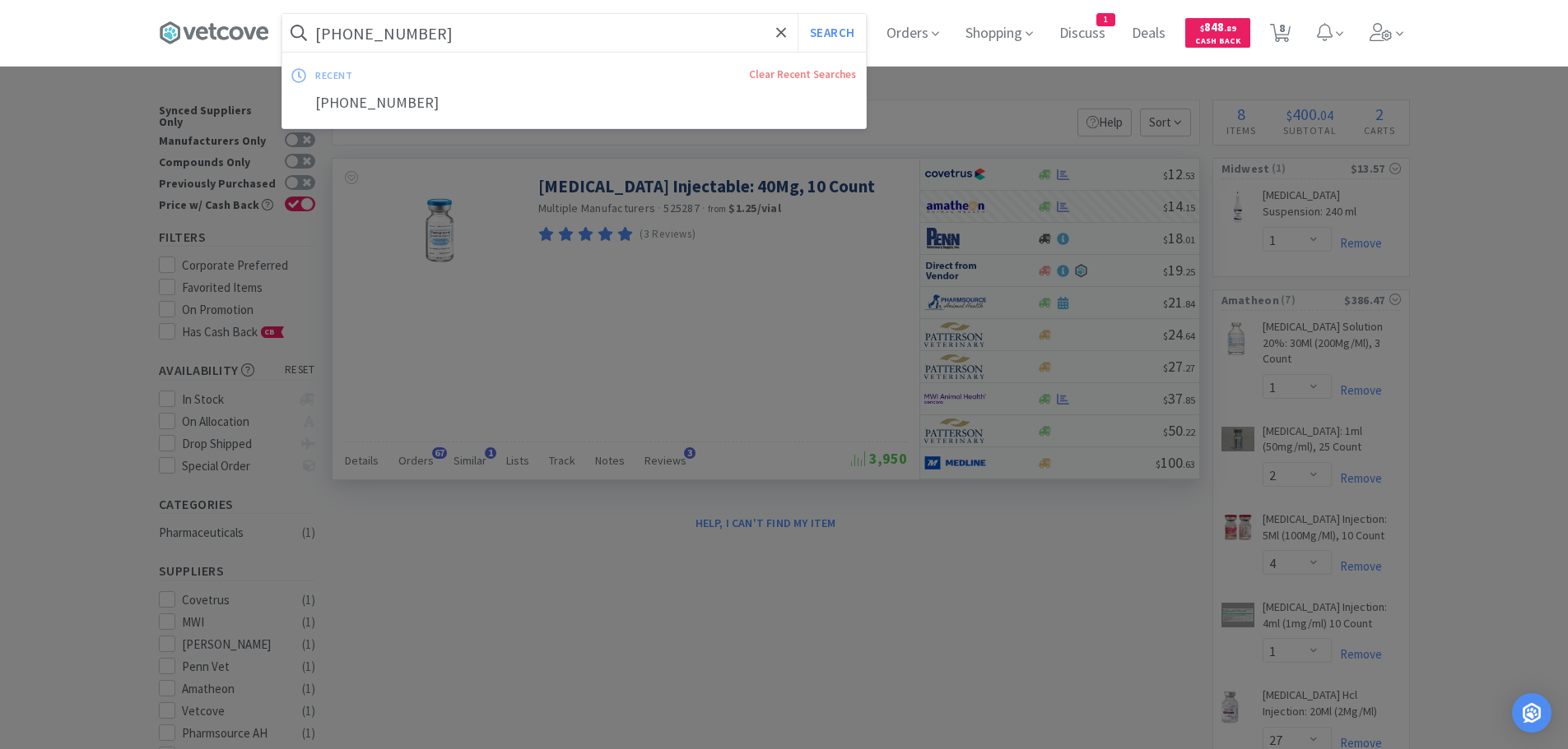
paste input "[PHONE_NUMBER]"
click at [798, 14] on button "Search" at bounding box center [831, 33] width 68 height 37
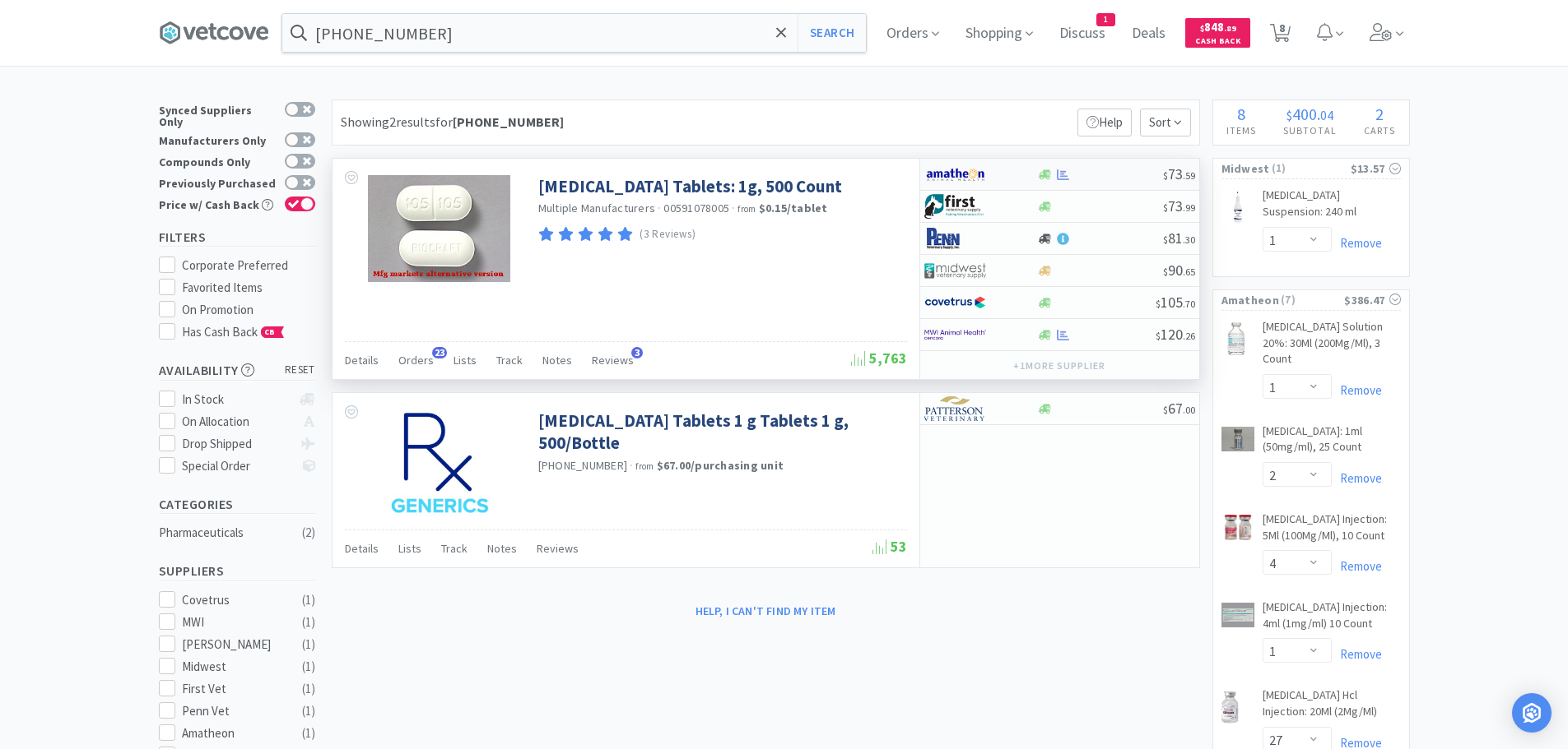
click at [1108, 171] on div at bounding box center [1100, 175] width 126 height 13
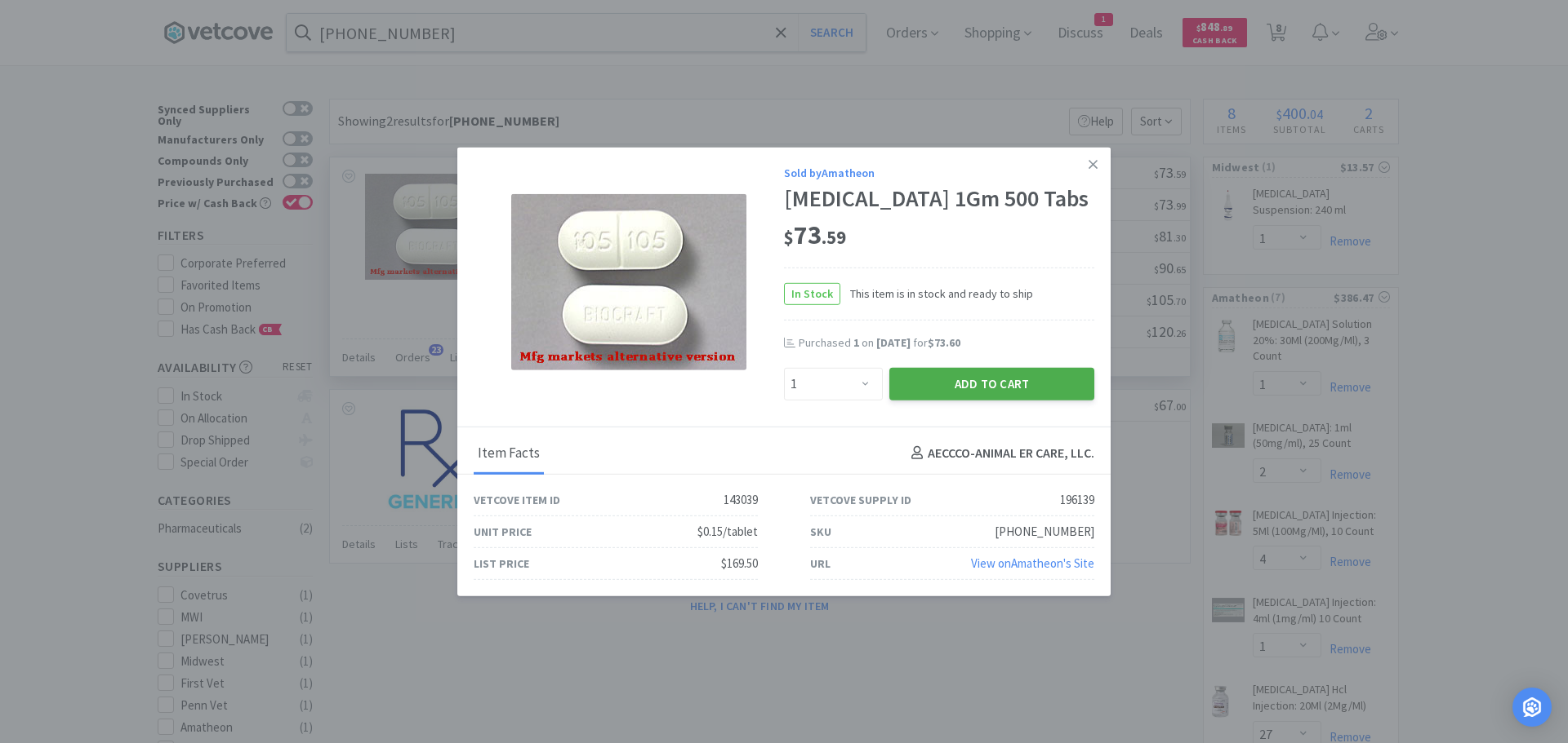
click at [970, 387] on button "Add to Cart" at bounding box center [991, 383] width 205 height 32
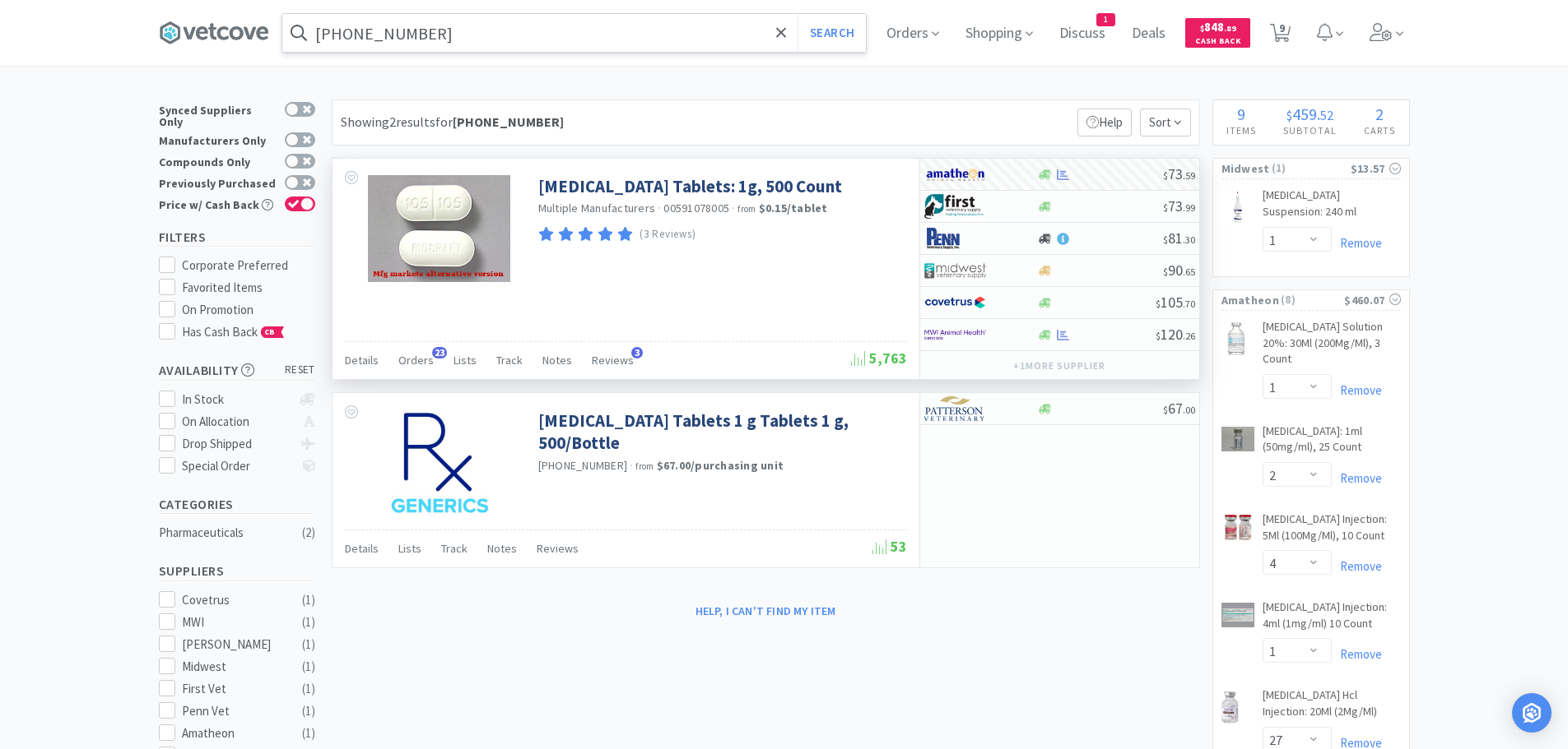
click at [447, 44] on input "[PHONE_NUMBER]" at bounding box center [574, 33] width 584 height 37
paste input "[PHONE_NUMBER]"
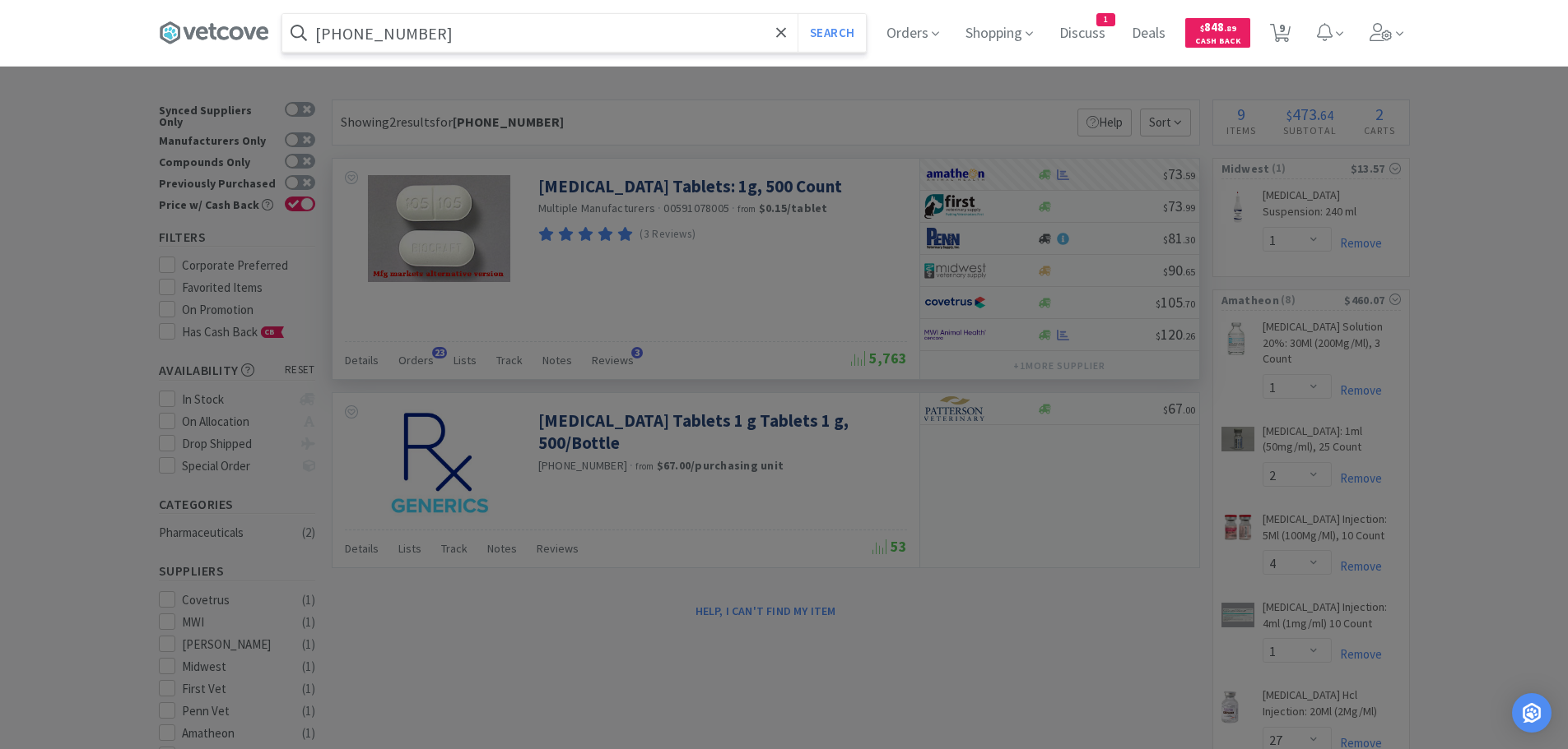
click at [798, 14] on button "Search" at bounding box center [831, 33] width 68 height 37
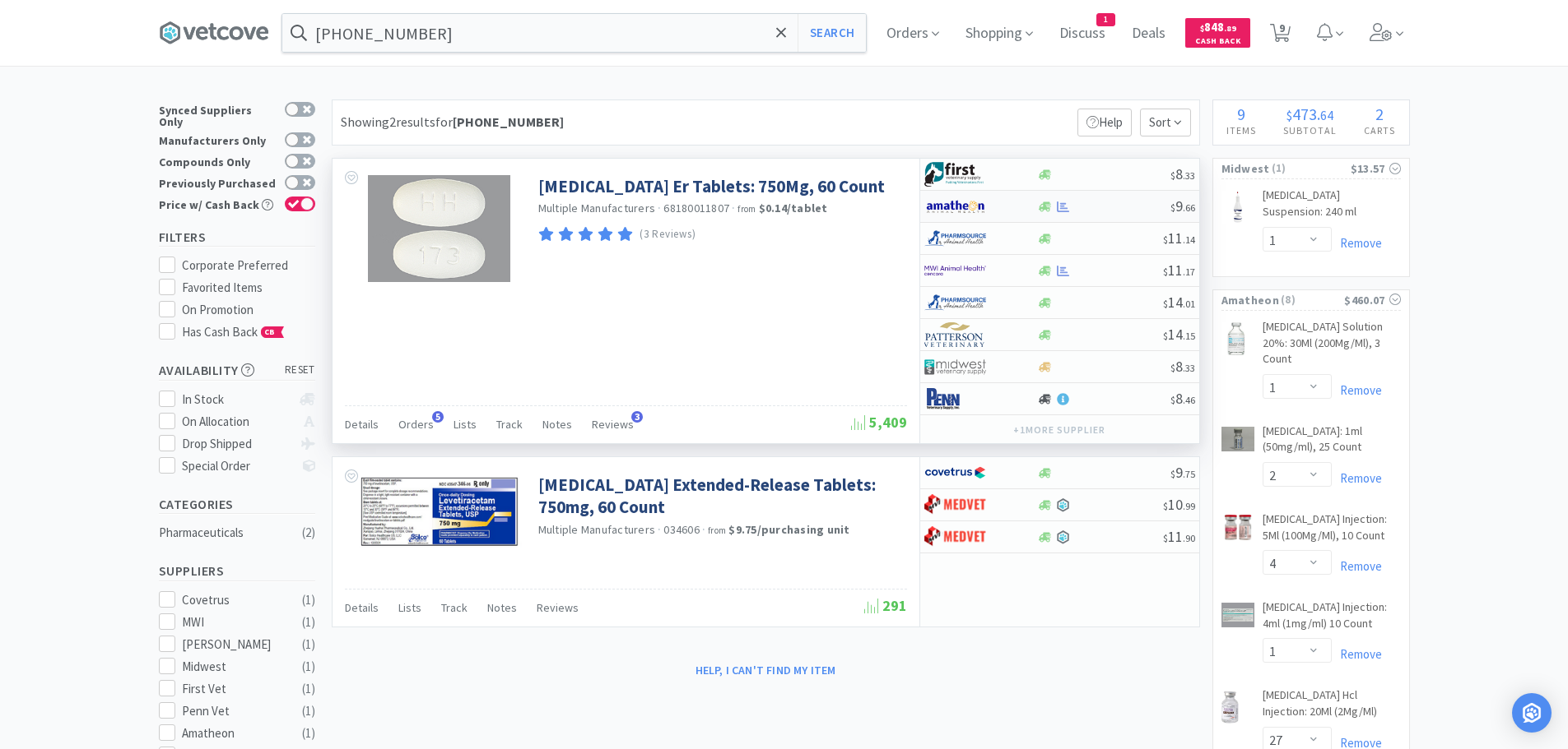
click at [1096, 204] on div at bounding box center [1103, 206] width 133 height 13
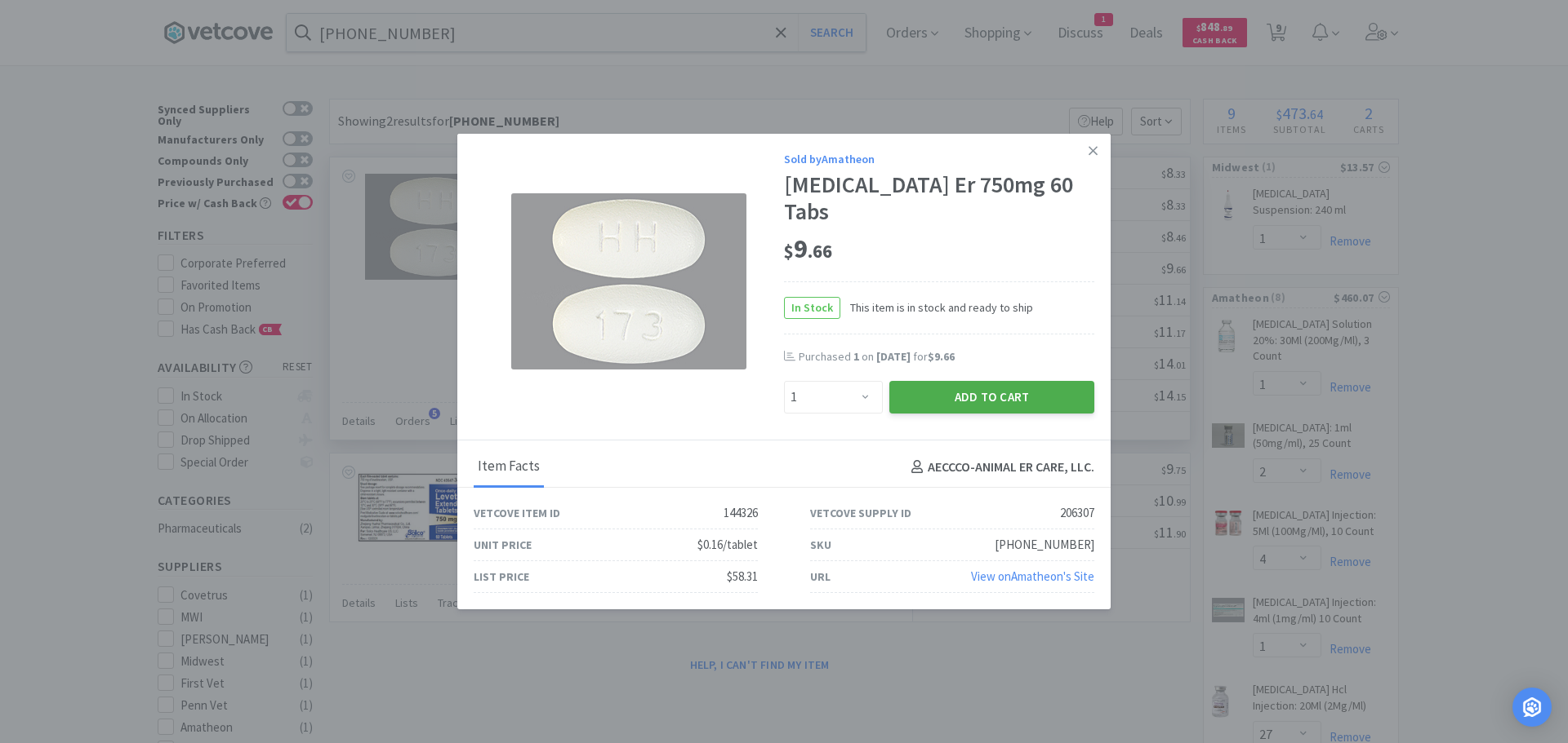
click at [933, 400] on button "Add to Cart" at bounding box center [991, 396] width 205 height 32
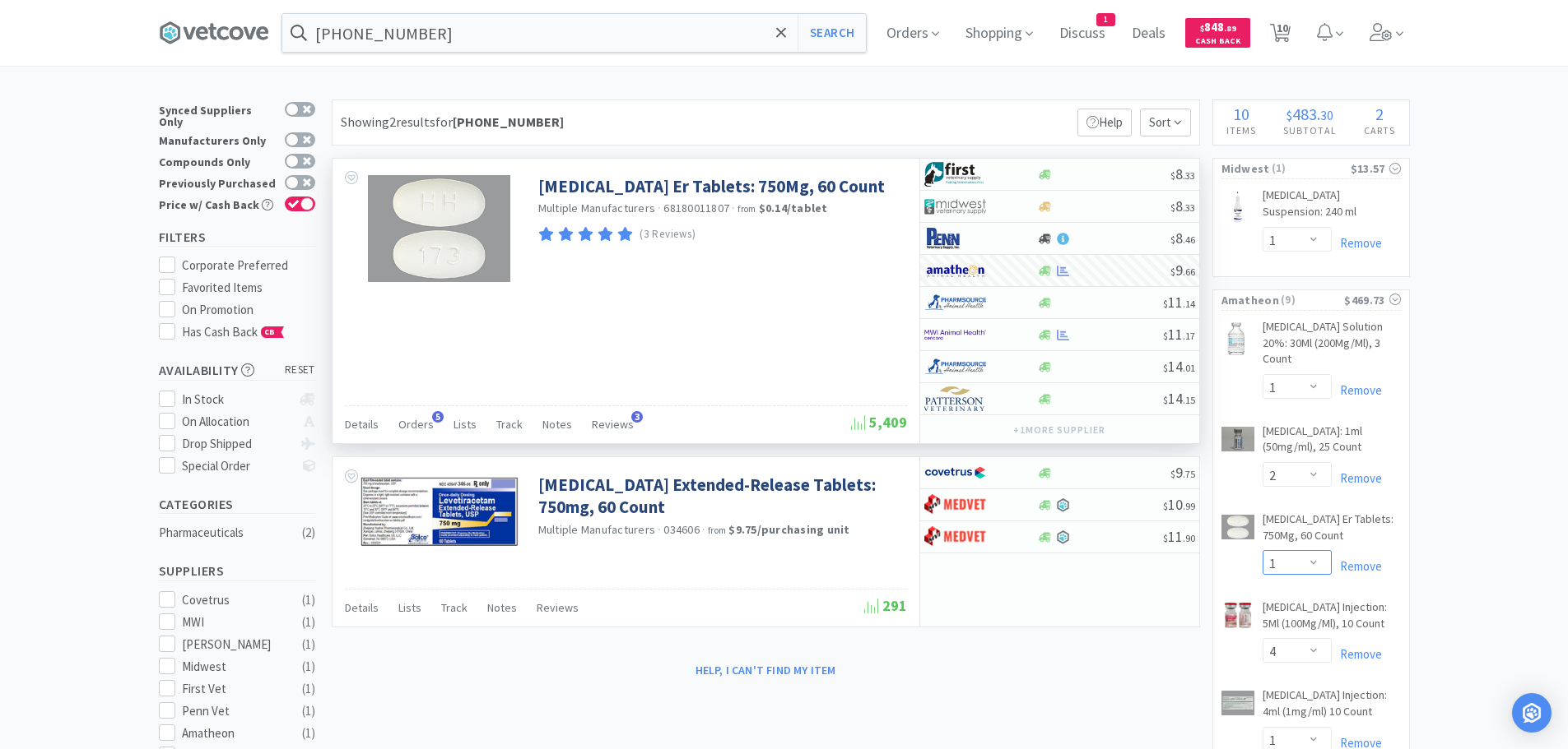
click at [1300, 551] on select "Enter Quantity 1 2 3 4 5 6 7 8 9 10 11 12 13 14 15 16 17 18 19 20 Enter Quantity" at bounding box center [1297, 562] width 69 height 25
click at [1263, 551] on select "Enter Quantity 1 2 3 4 5 6 7 8 9 10 11 12 13 14 15 16 17 18 19 20 Enter Quantity" at bounding box center [1297, 562] width 69 height 25
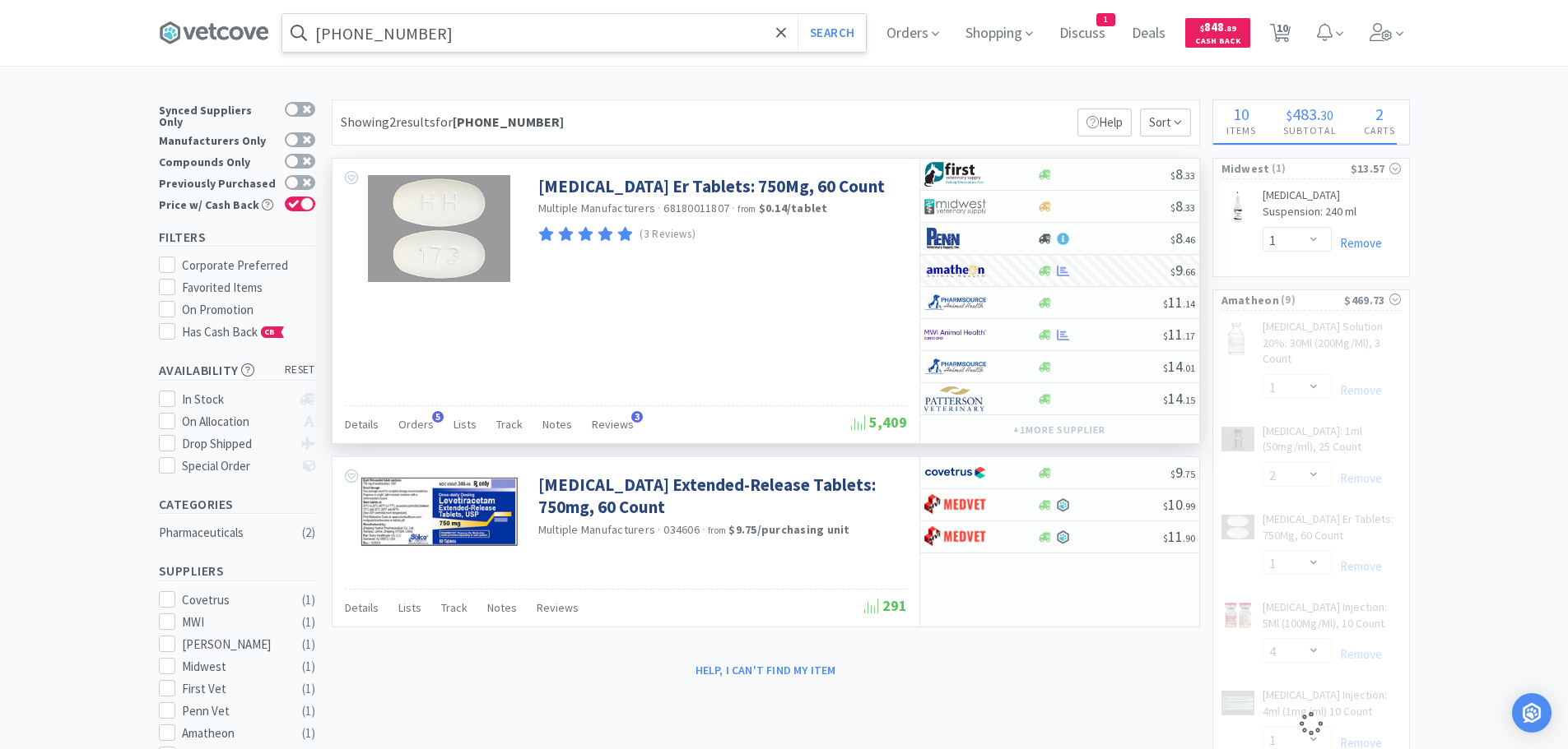
click at [468, 37] on input "[PHONE_NUMBER]" at bounding box center [574, 33] width 584 height 37
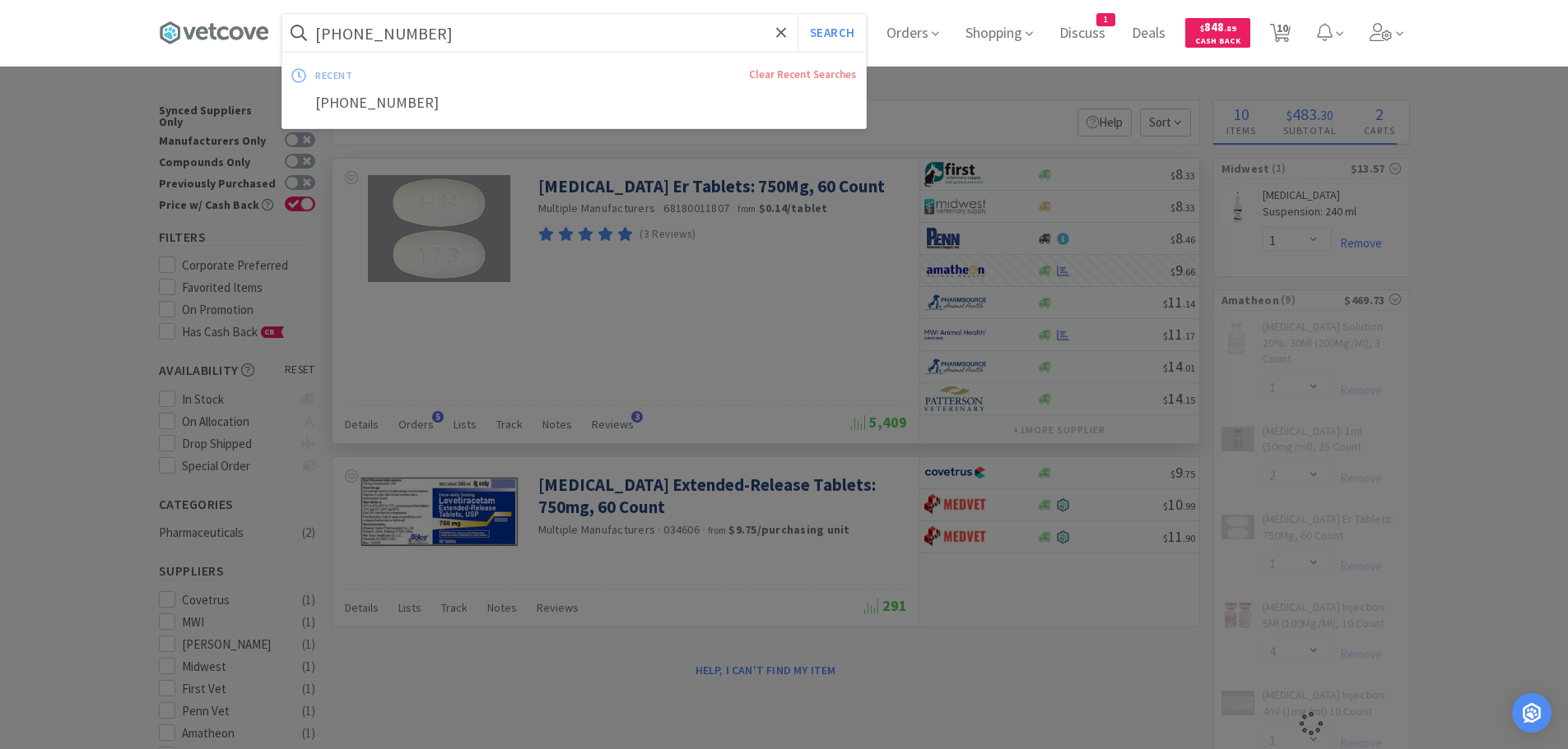
paste input "[PHONE_NUMBER]"
click at [798, 14] on button "Search" at bounding box center [831, 33] width 68 height 37
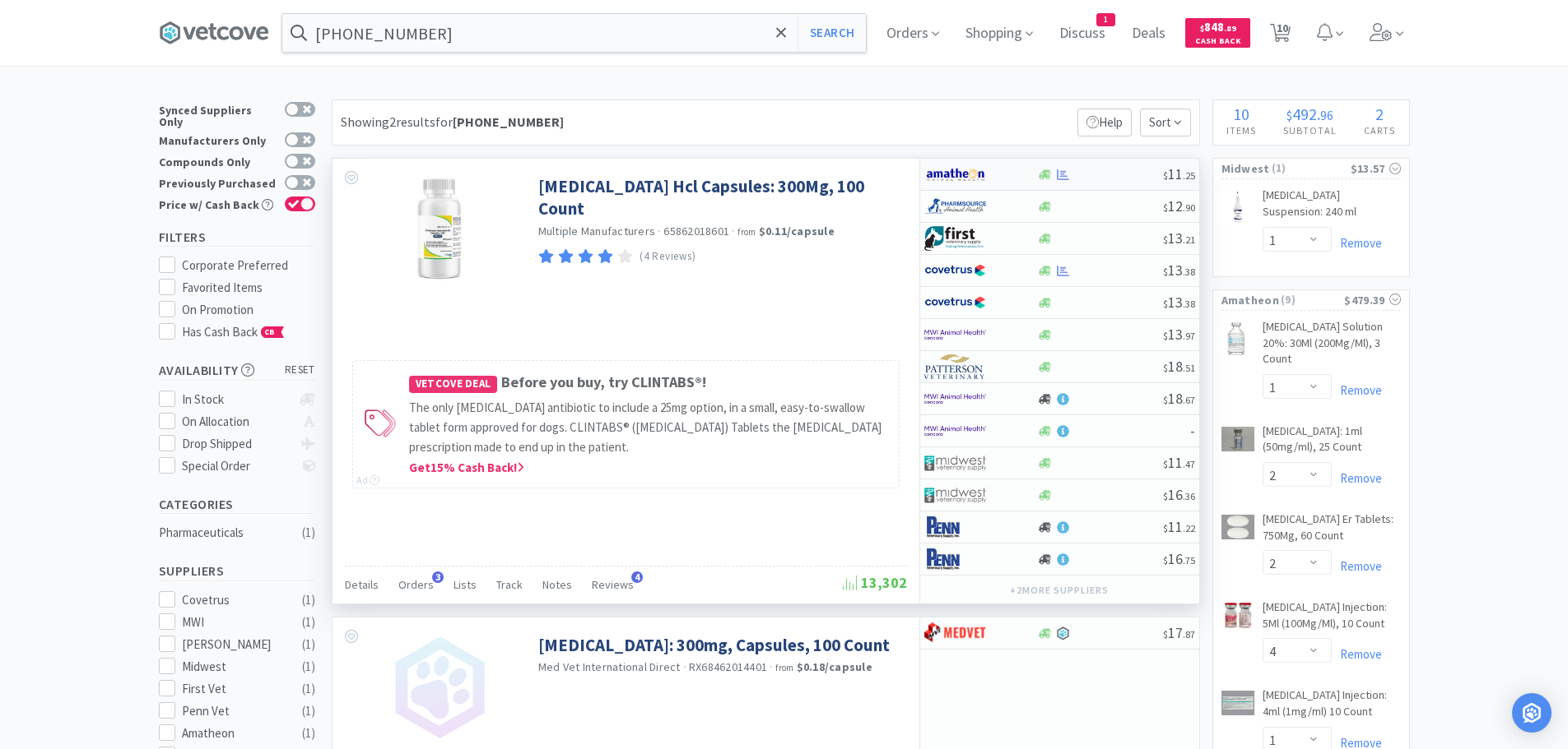
click at [1108, 174] on div at bounding box center [1100, 175] width 126 height 13
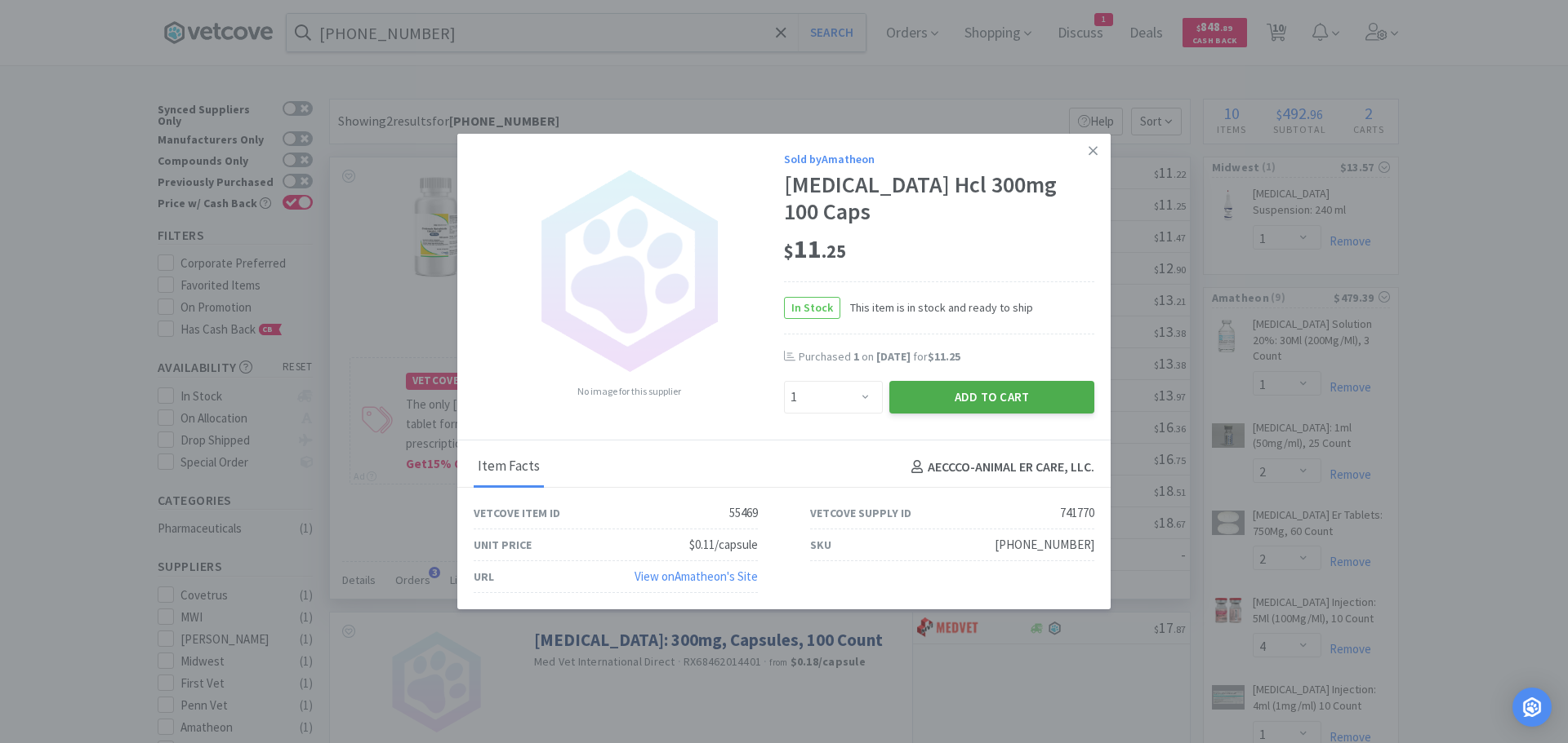
click at [935, 395] on button "Add to Cart" at bounding box center [991, 396] width 205 height 32
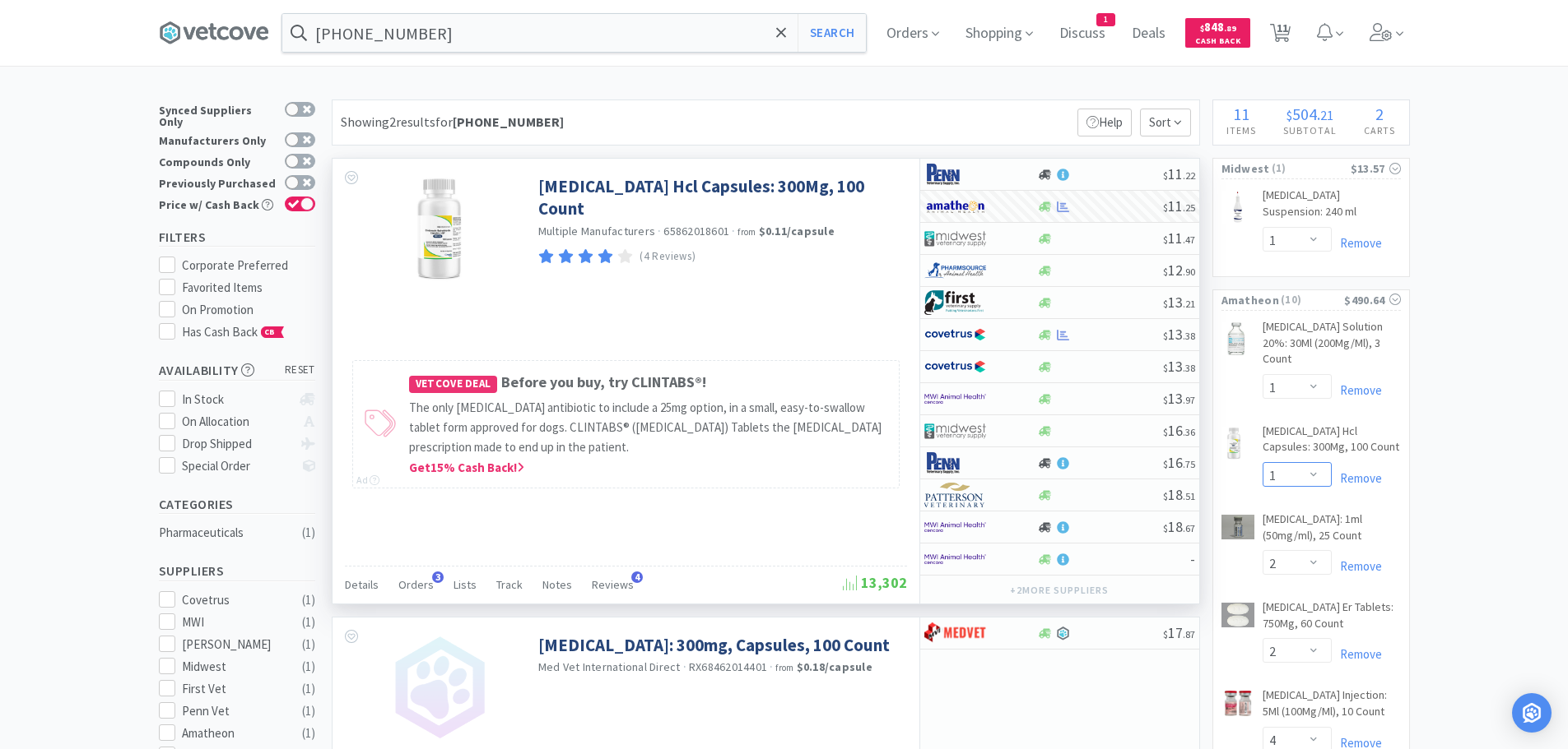
click at [1299, 463] on select "Enter Quantity 1 2 3 4 5 6 7 8 9 10 11 12 13 14 15 16 17 18 19 20 Enter Quantity" at bounding box center [1297, 475] width 69 height 25
click at [1263, 463] on select "Enter Quantity 1 2 3 4 5 6 7 8 9 10 11 12 13 14 15 16 17 18 19 20 Enter Quantity" at bounding box center [1297, 475] width 69 height 25
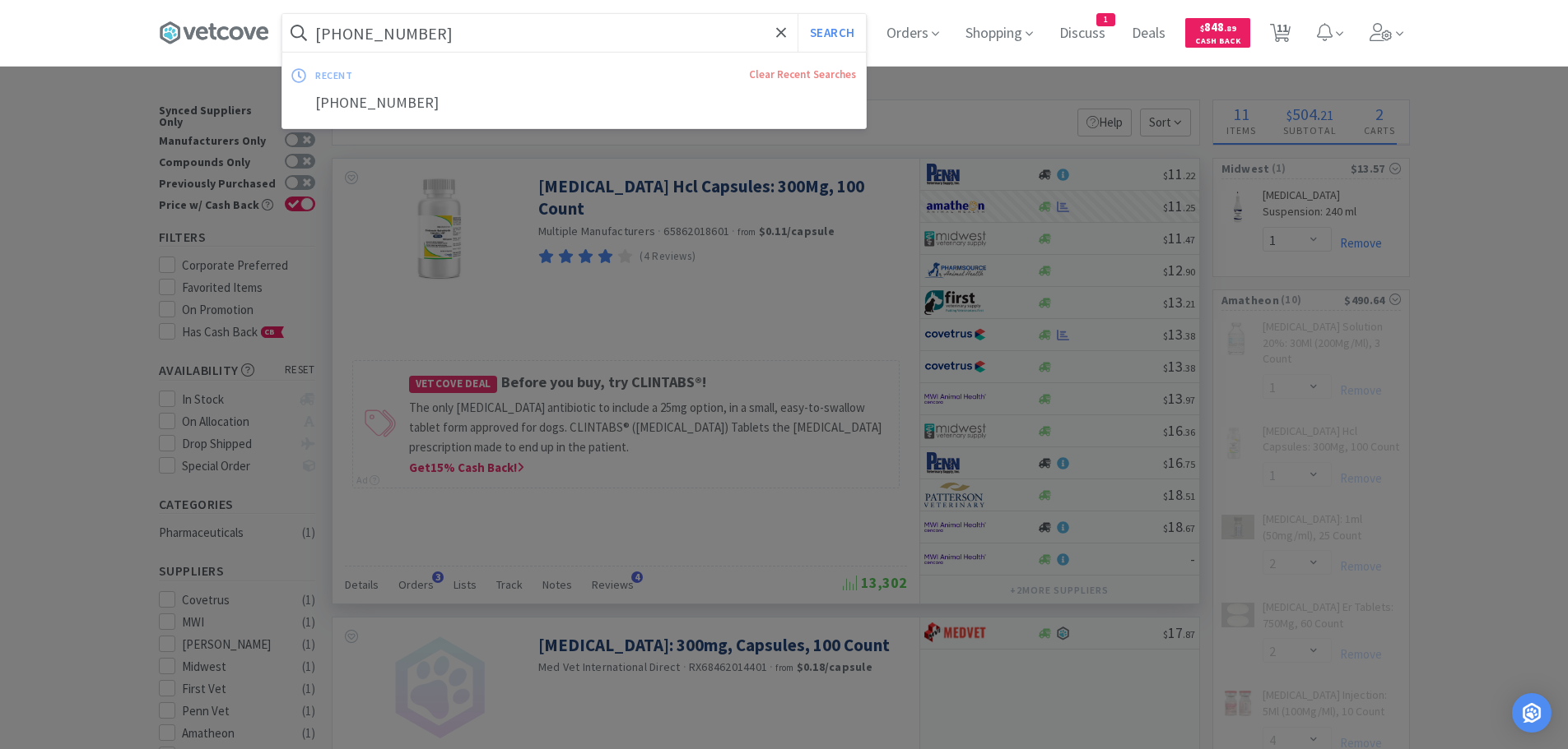
click at [513, 38] on input "[PHONE_NUMBER]" at bounding box center [574, 33] width 584 height 37
paste input "[PHONE_NUMBER]"
click at [798, 14] on button "Search" at bounding box center [831, 33] width 68 height 37
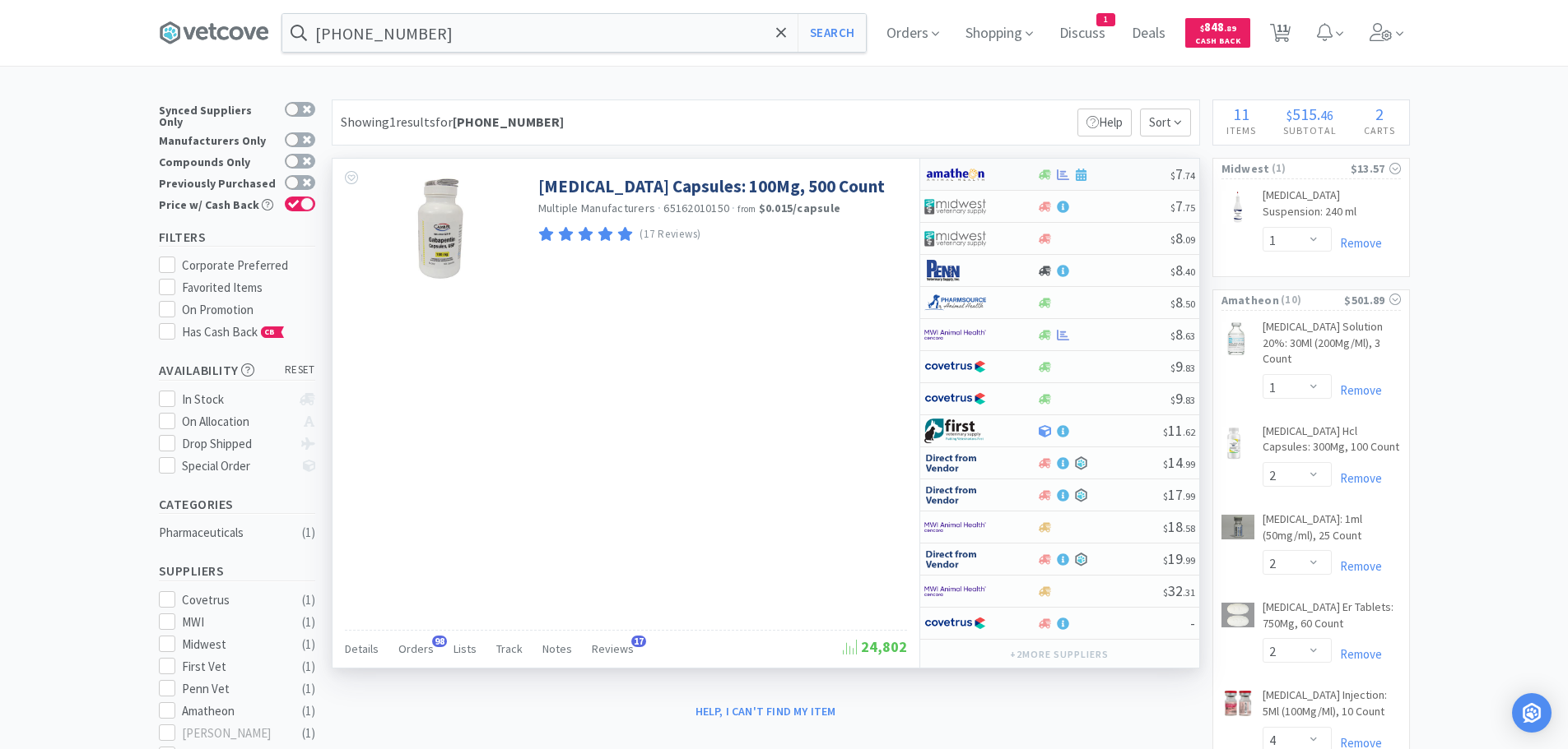
click at [1116, 180] on div at bounding box center [1103, 175] width 133 height 13
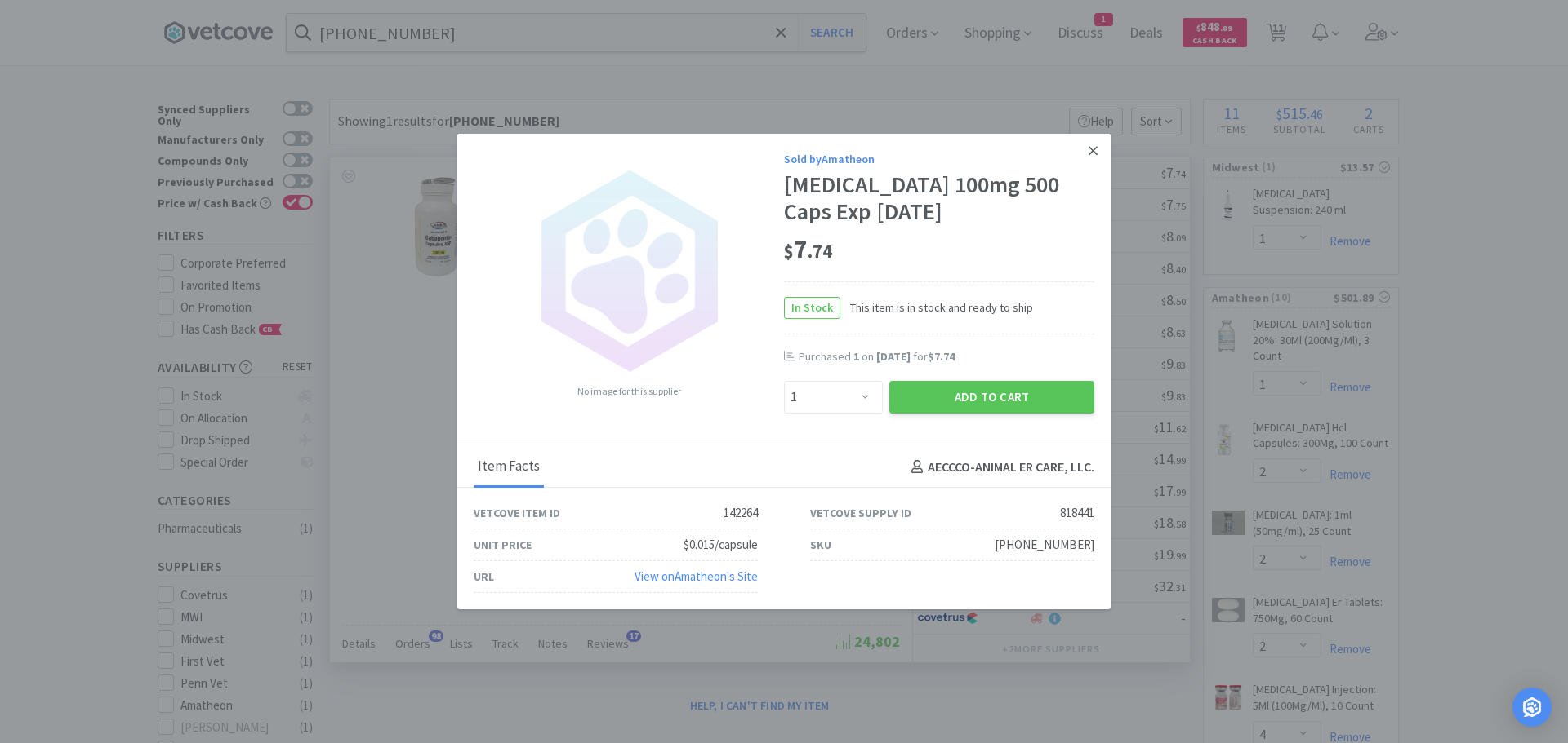
click at [1099, 154] on link at bounding box center [1092, 152] width 28 height 35
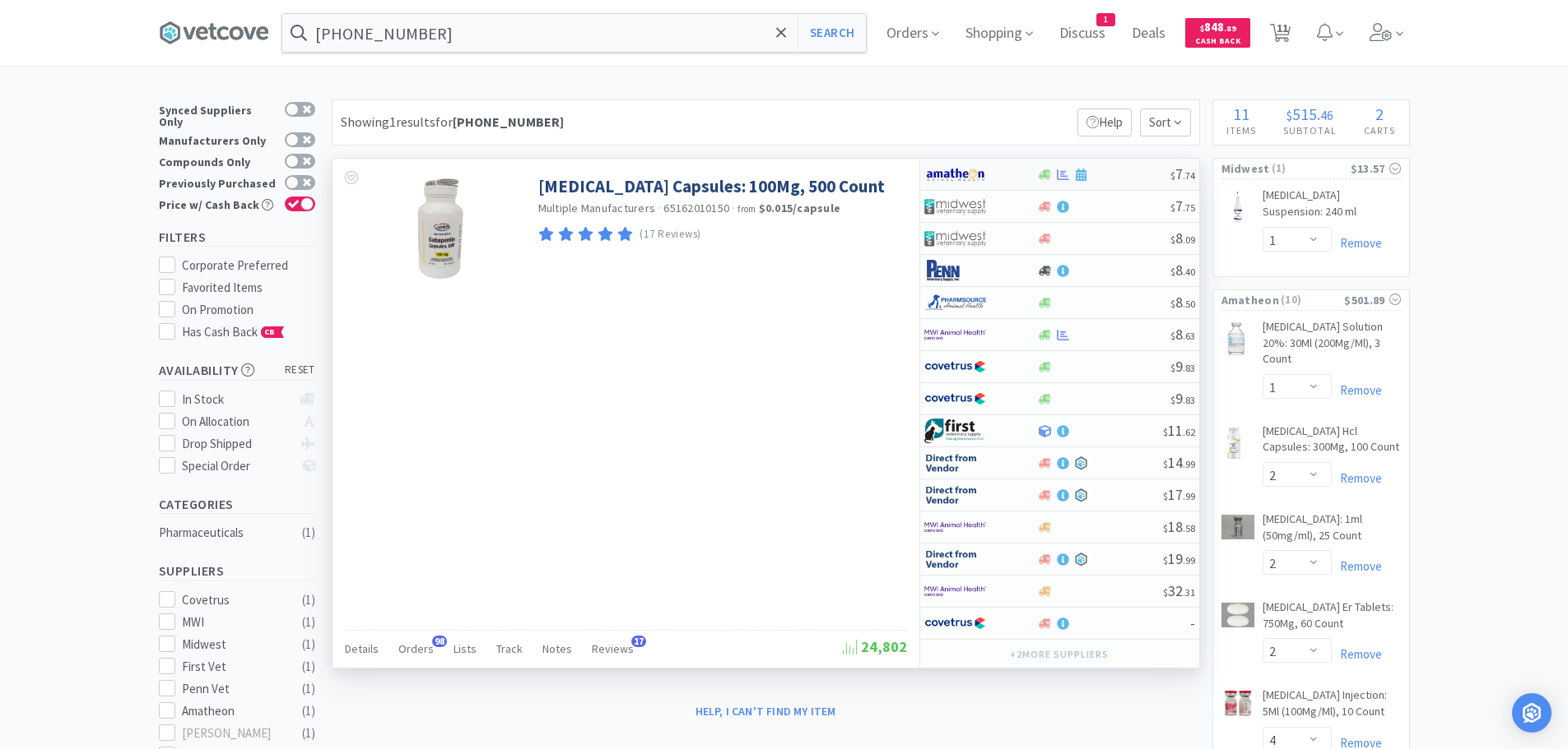
click at [1111, 176] on div at bounding box center [1103, 175] width 133 height 13
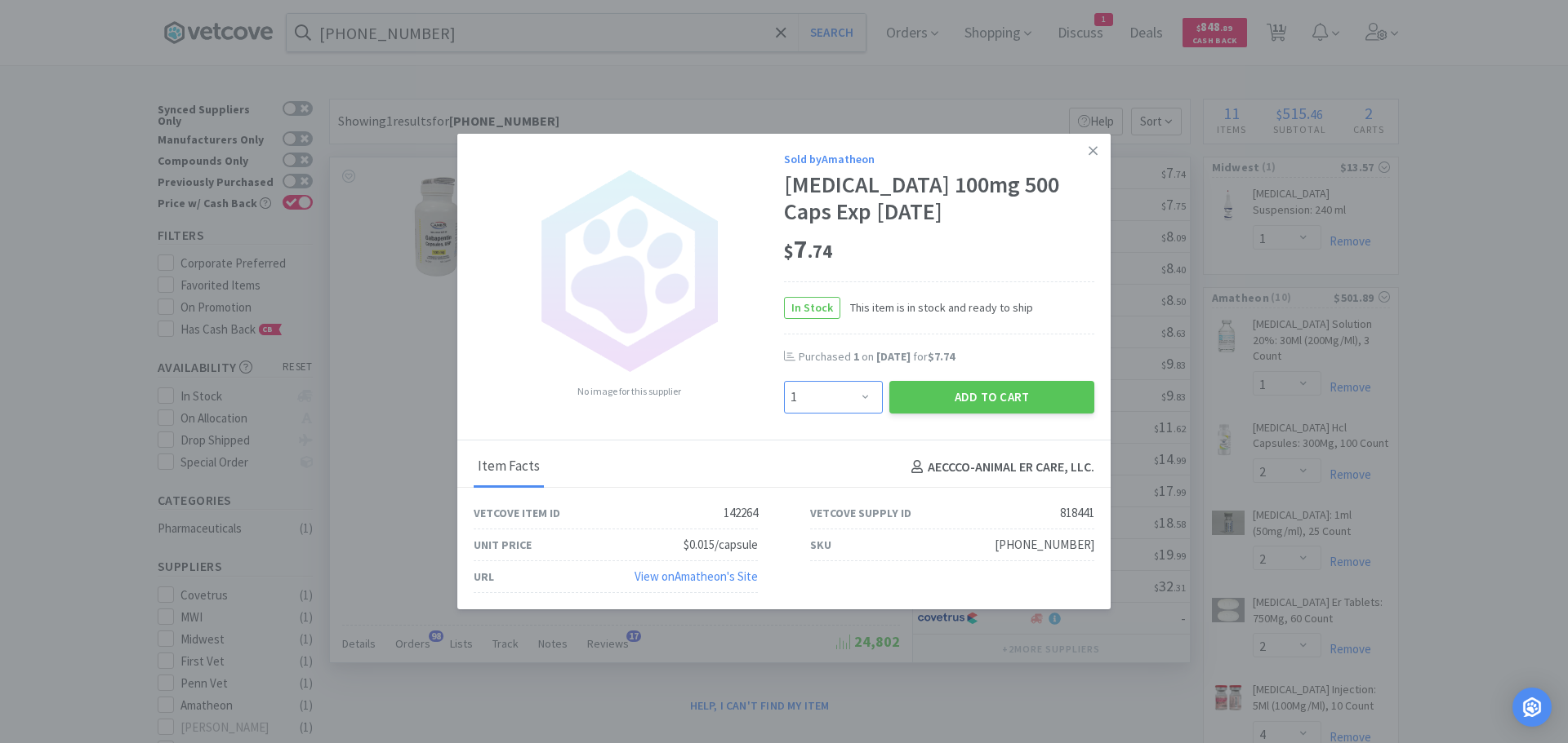
click at [845, 400] on select "Enter Quantity 1 2 3 4 5 6 7 8 9 10 11 12 13 14 15 16 17 18 19 20 Enter Quantity" at bounding box center [832, 396] width 99 height 32
click at [784, 381] on select "Enter Quantity 1 2 3 4 5 6 7 8 9 10 11 12 13 14 15 16 17 18 19 20 Enter Quantity" at bounding box center [832, 396] width 99 height 32
click at [917, 397] on button "Add to Cart" at bounding box center [991, 396] width 205 height 32
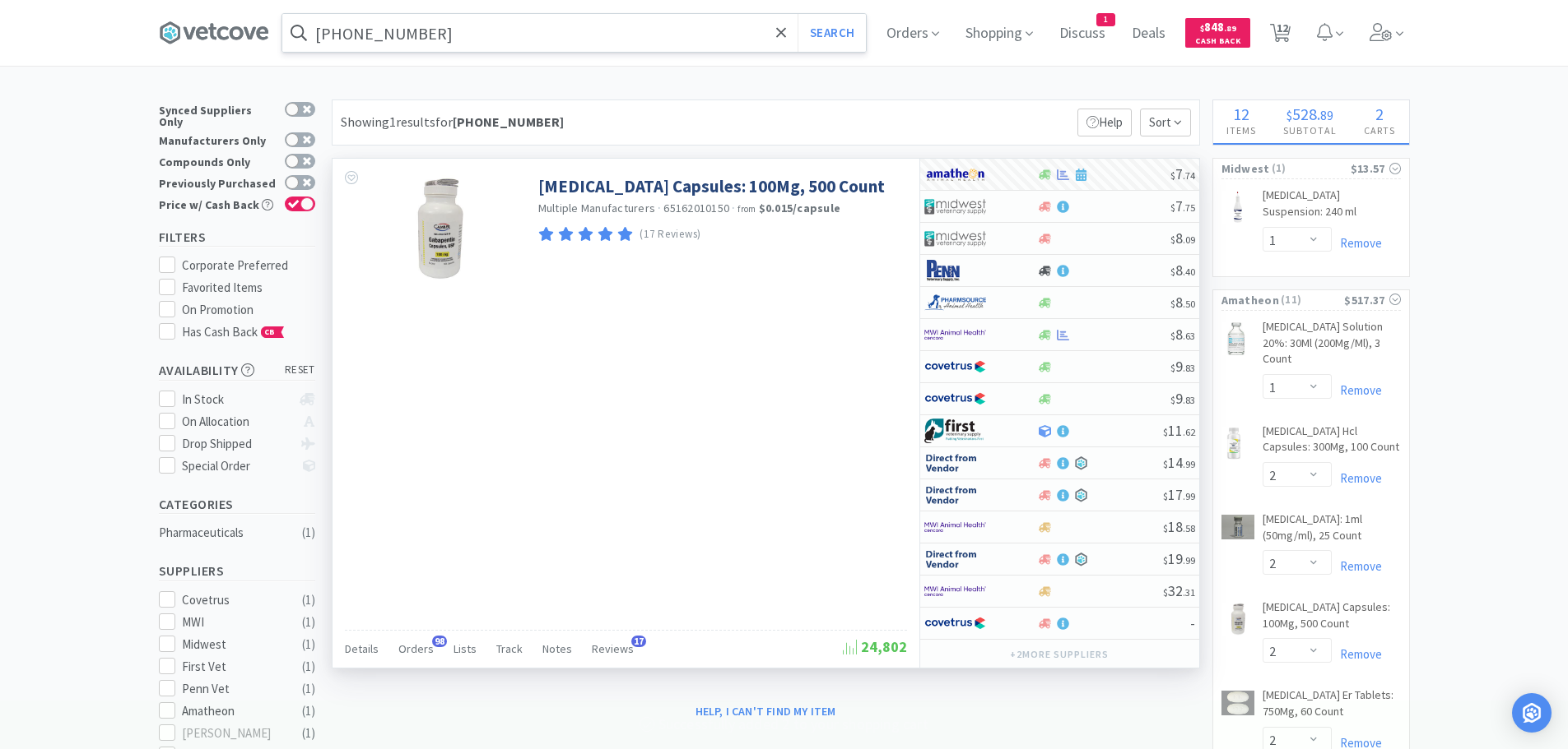
click at [459, 28] on input "[PHONE_NUMBER]" at bounding box center [574, 33] width 584 height 37
paste input "4"
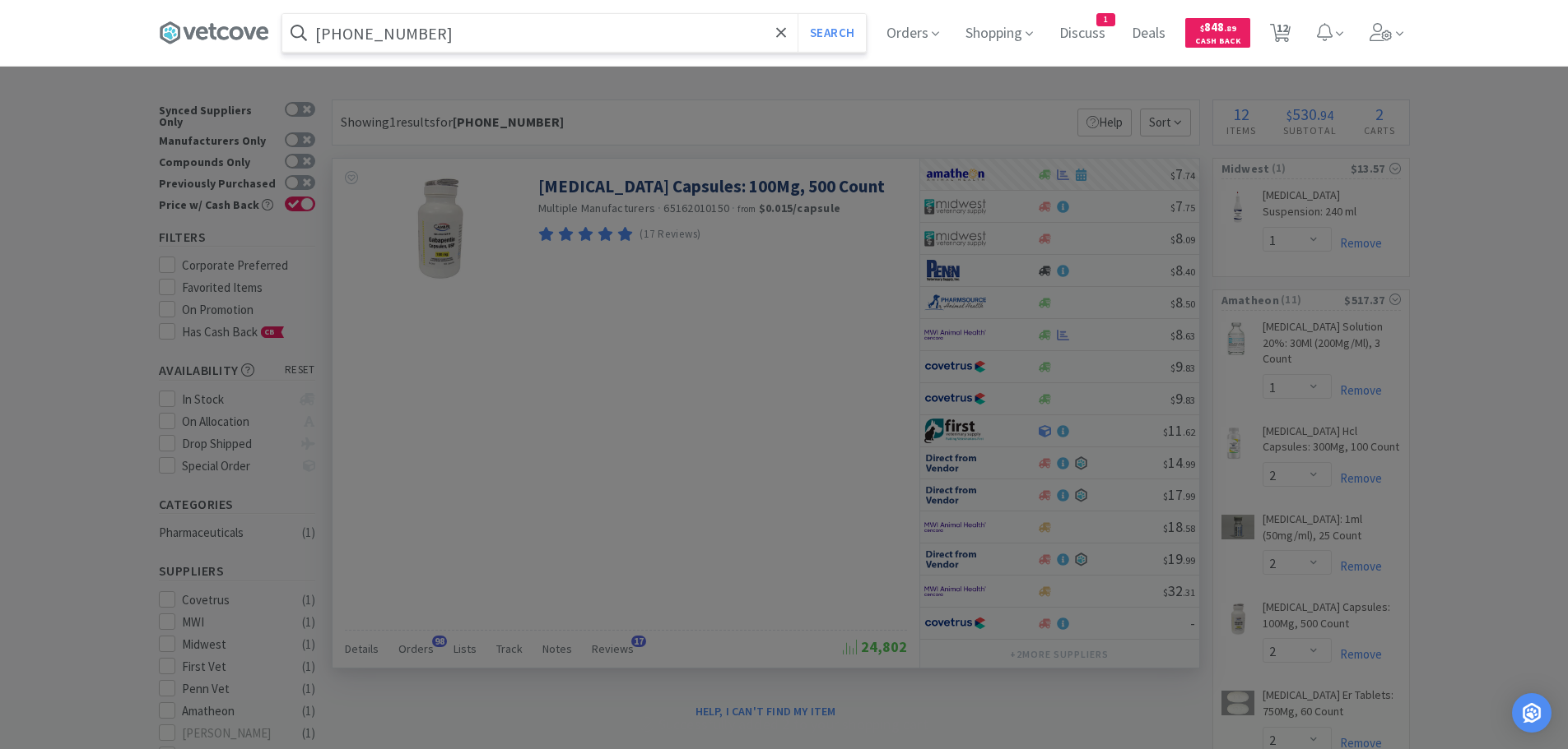
click at [798, 14] on button "Search" at bounding box center [831, 33] width 68 height 37
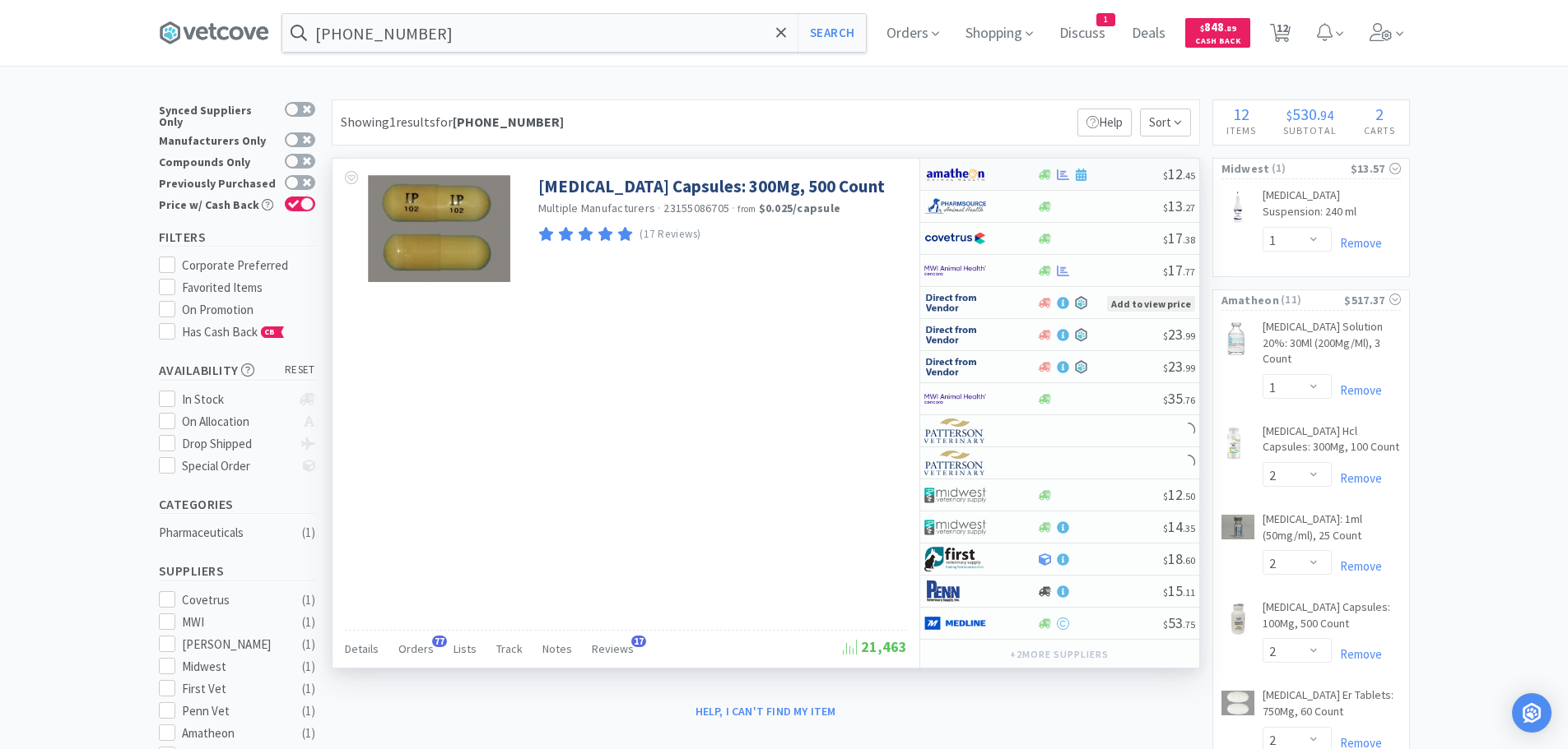
click at [1113, 174] on div at bounding box center [1100, 175] width 126 height 13
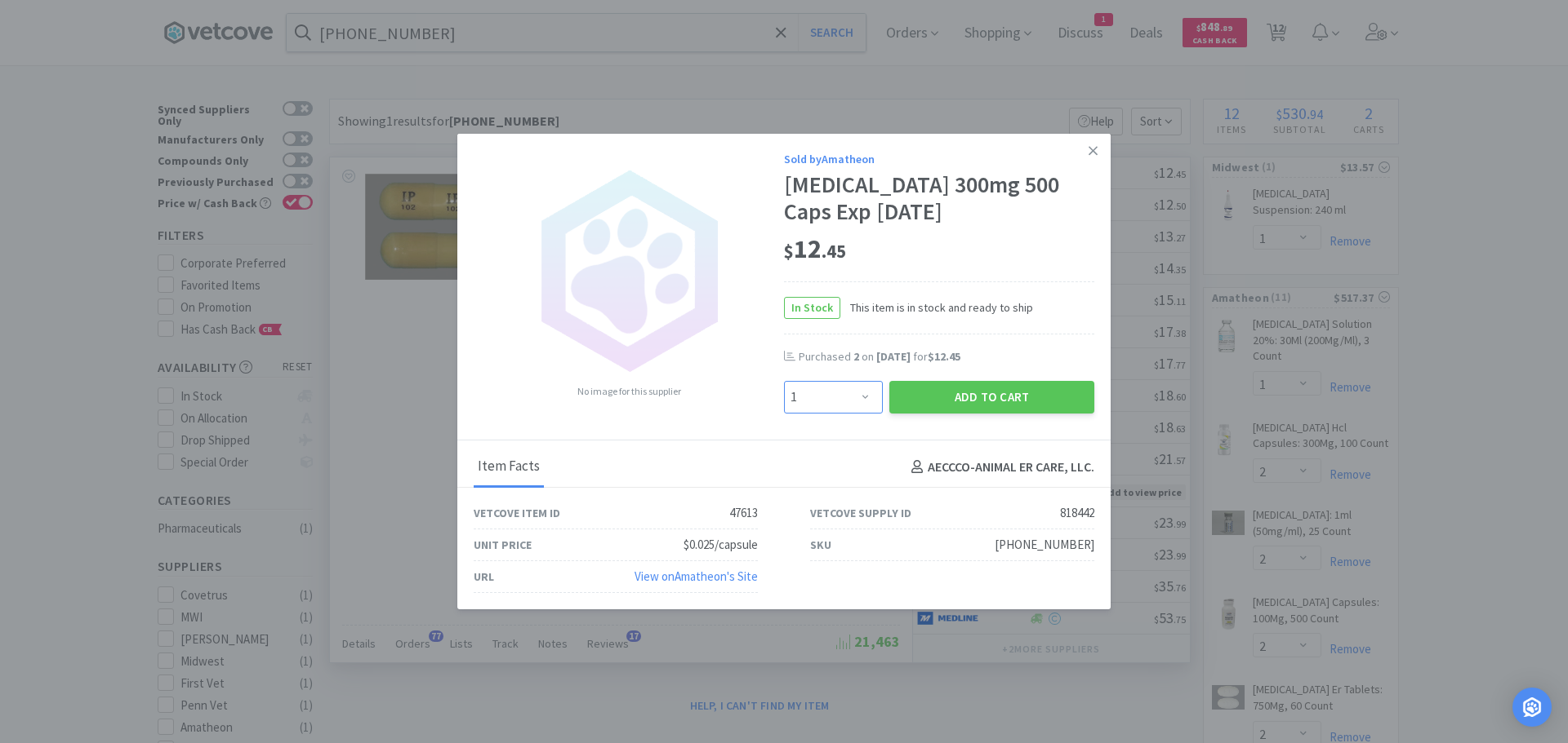
click at [867, 395] on select "Enter Quantity 1 2 3 4 5 6 7 8 9 10 11 12 13 14 15 16 17 18 19 20 Enter Quantity" at bounding box center [832, 396] width 99 height 32
click at [784, 381] on select "Enter Quantity 1 2 3 4 5 6 7 8 9 10 11 12 13 14 15 16 17 18 19 20 Enter Quantity" at bounding box center [832, 396] width 99 height 32
click at [974, 403] on button "Add to Cart" at bounding box center [991, 396] width 205 height 32
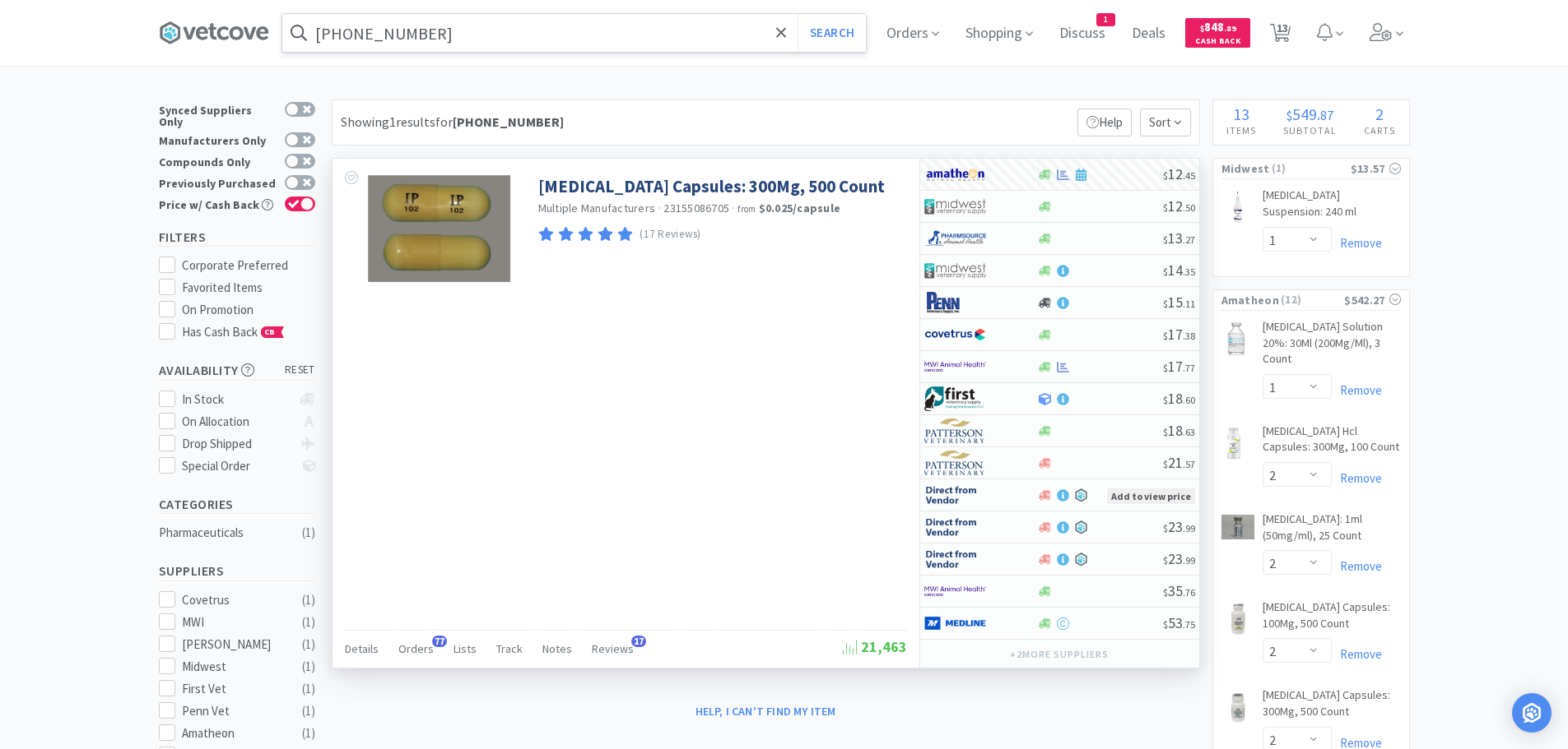
click at [463, 33] on input "[PHONE_NUMBER]" at bounding box center [574, 33] width 584 height 37
paste input "[PHONE_NUMBER]"
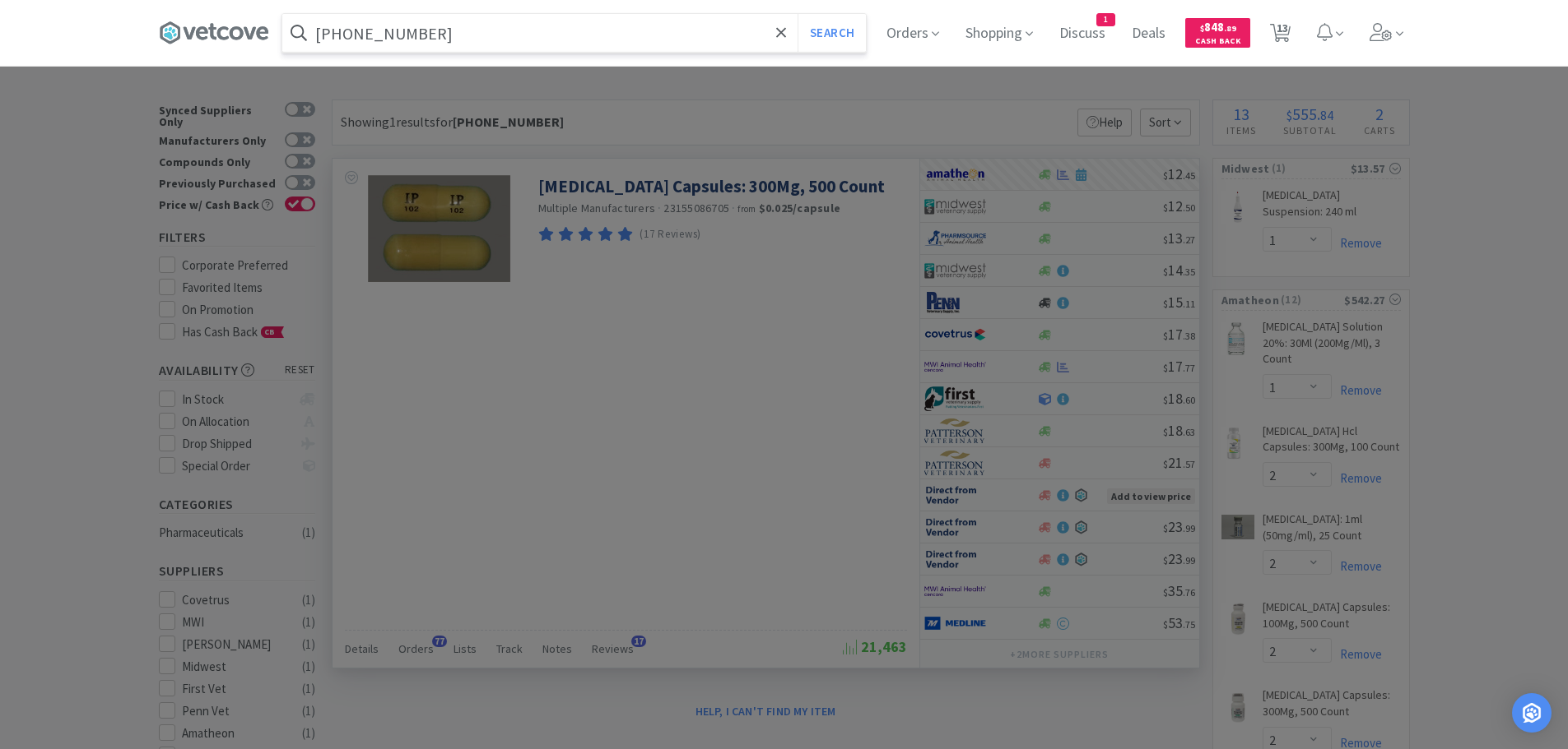
click at [798, 14] on button "Search" at bounding box center [831, 33] width 68 height 37
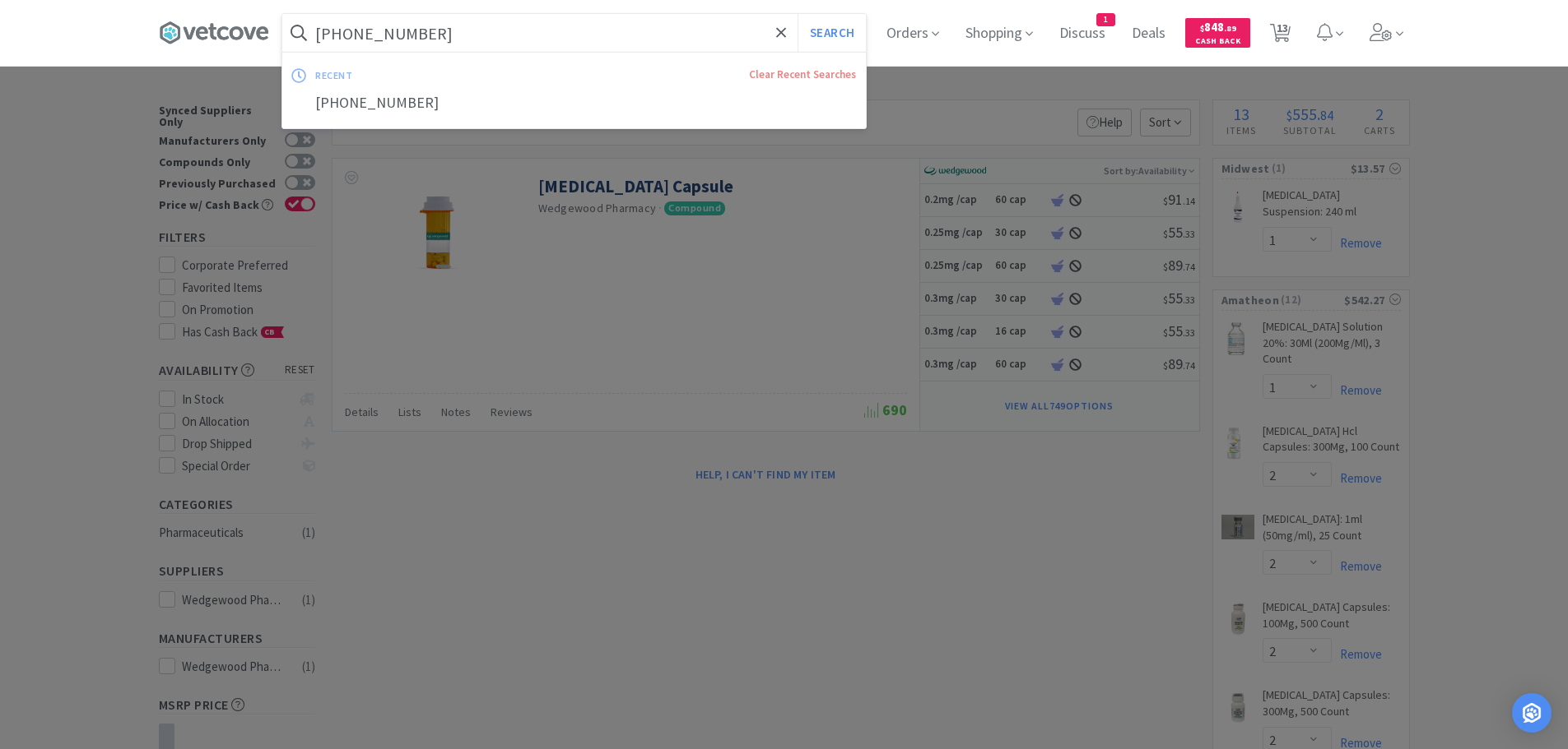
click at [463, 33] on input "[PHONE_NUMBER]" at bounding box center [574, 33] width 584 height 37
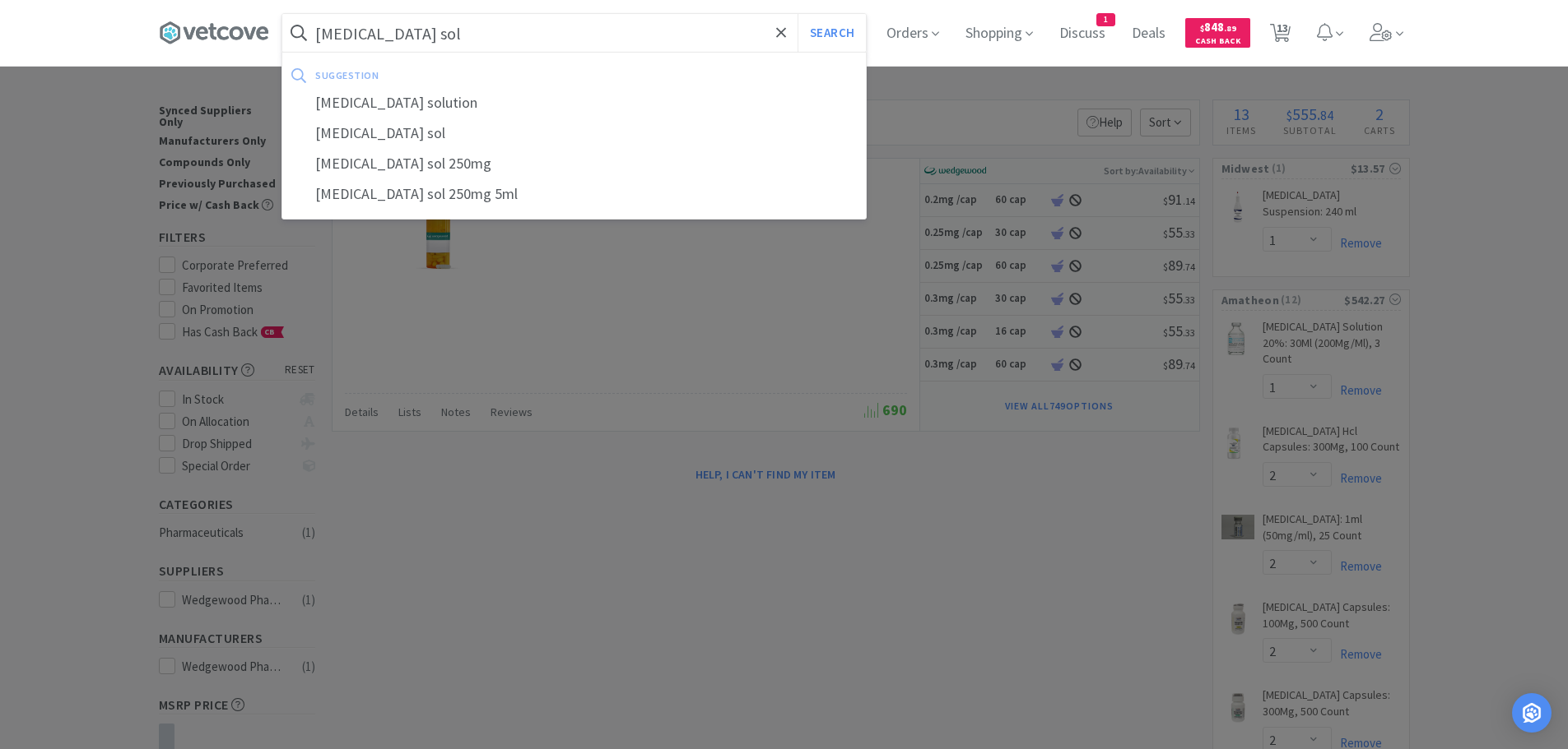
click at [798, 14] on button "Search" at bounding box center [831, 33] width 68 height 37
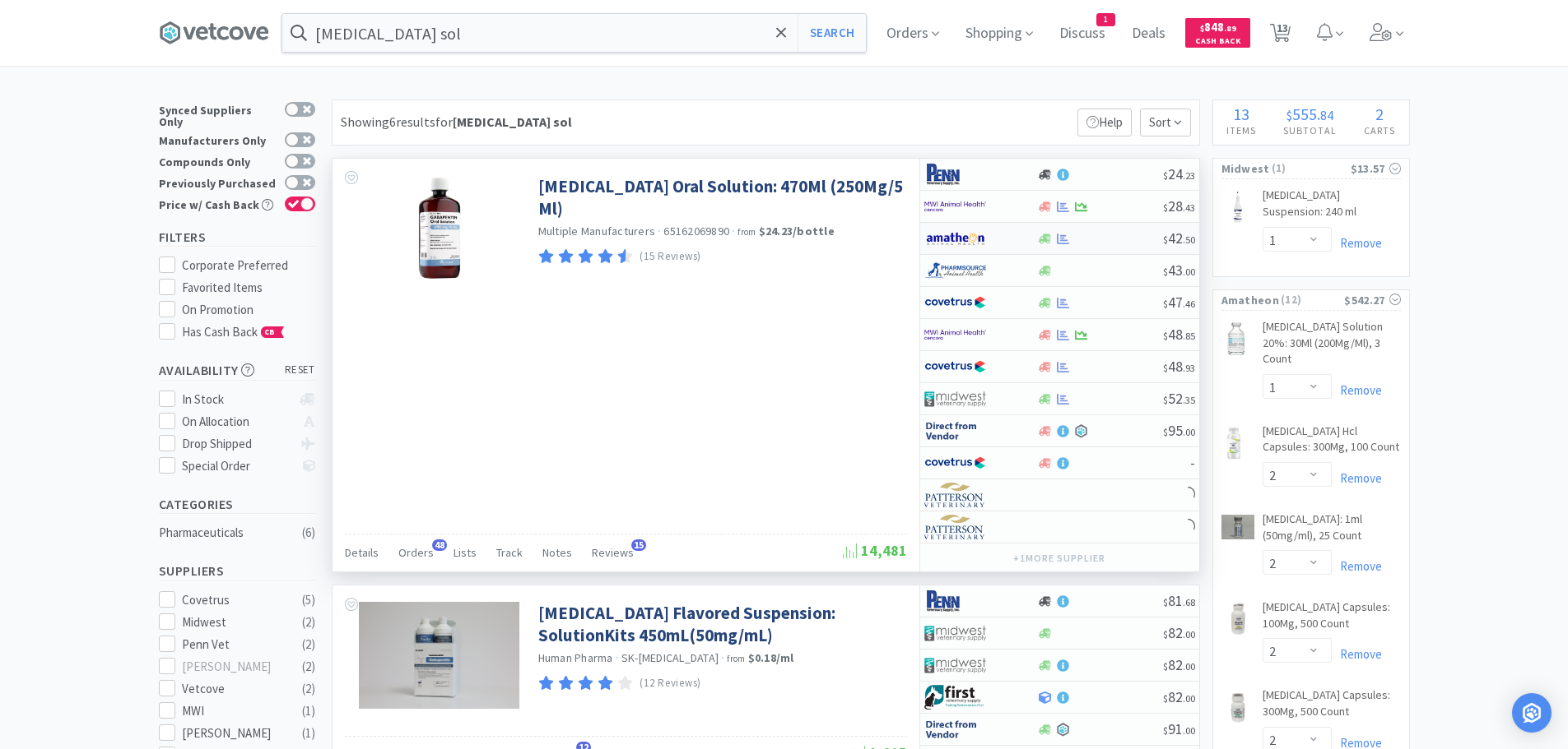
click at [1106, 231] on div "$ 42 . 50" at bounding box center [1059, 239] width 279 height 33
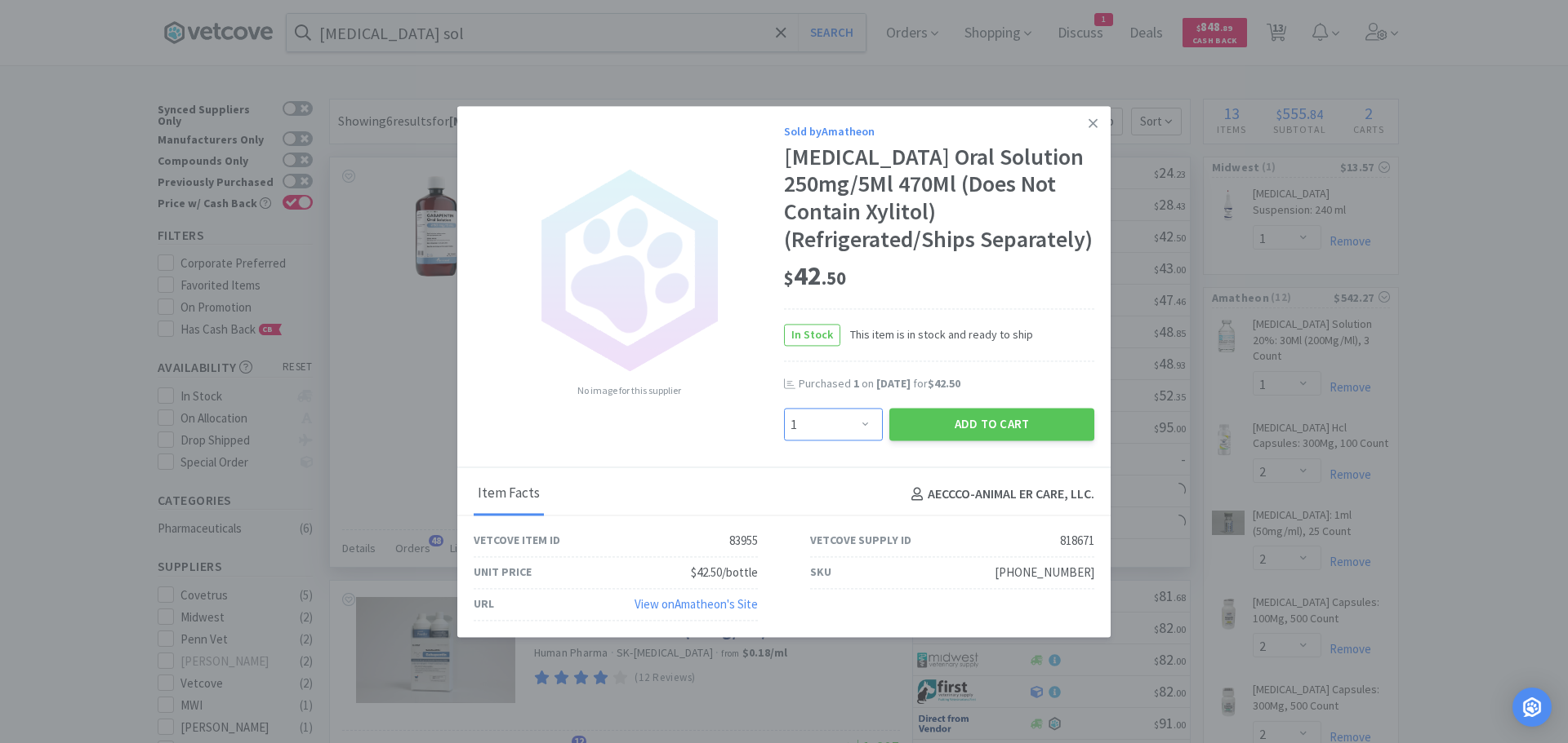
click at [866, 414] on select "Enter Quantity 1 2 3 4 5 6 7 8 9 10 11 12 13 14 15 16 17 18 19 20 Enter Quantity" at bounding box center [832, 425] width 99 height 32
click at [784, 409] on select "Enter Quantity 1 2 3 4 5 6 7 8 9 10 11 12 13 14 15 16 17 18 19 20 Enter Quantity" at bounding box center [832, 425] width 99 height 32
click at [926, 425] on button "Add to Cart" at bounding box center [991, 425] width 205 height 32
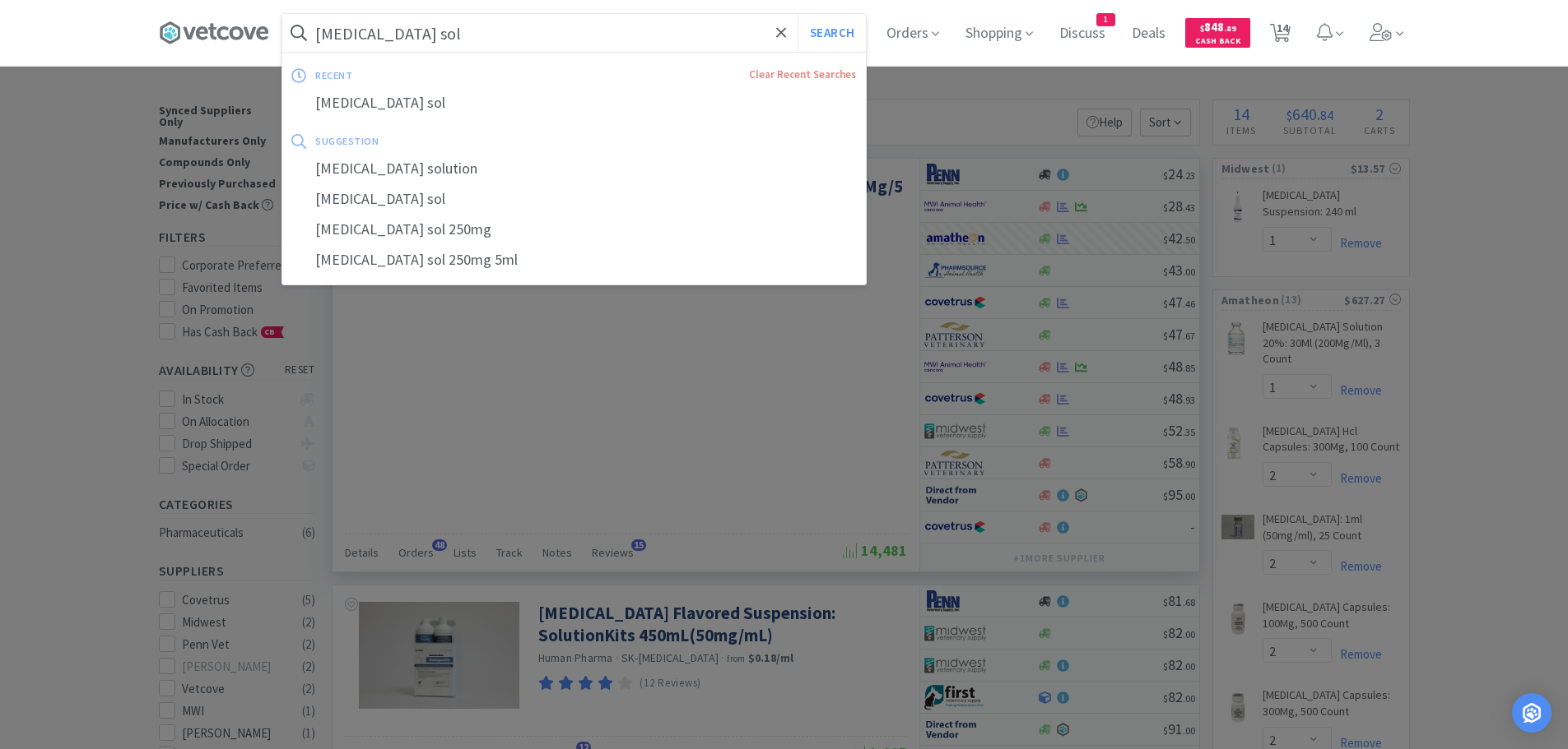
click at [458, 37] on input "[MEDICAL_DATA] sol" at bounding box center [574, 33] width 584 height 37
paste input "[PHONE_NUMBER]"
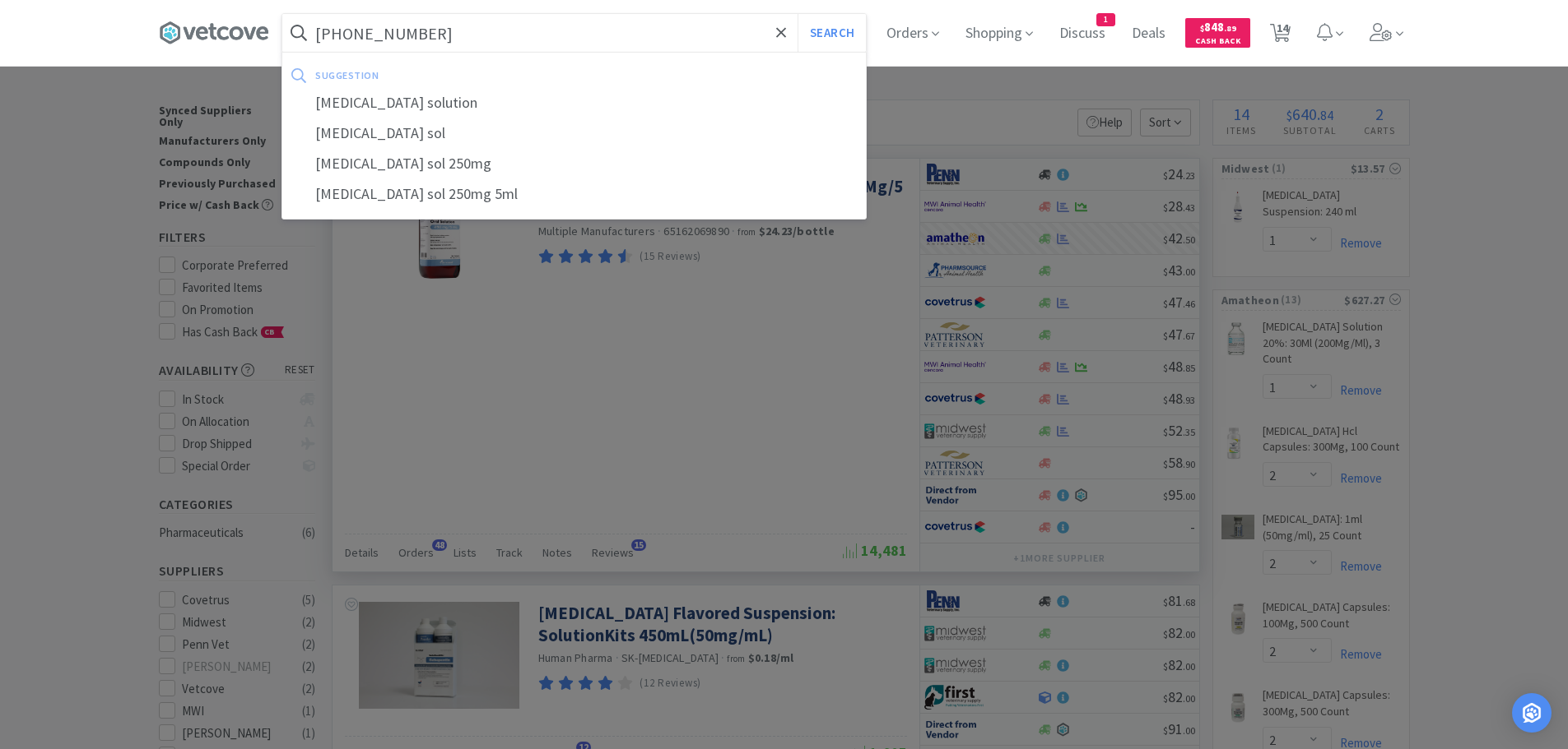
click at [798, 14] on button "Search" at bounding box center [831, 33] width 68 height 37
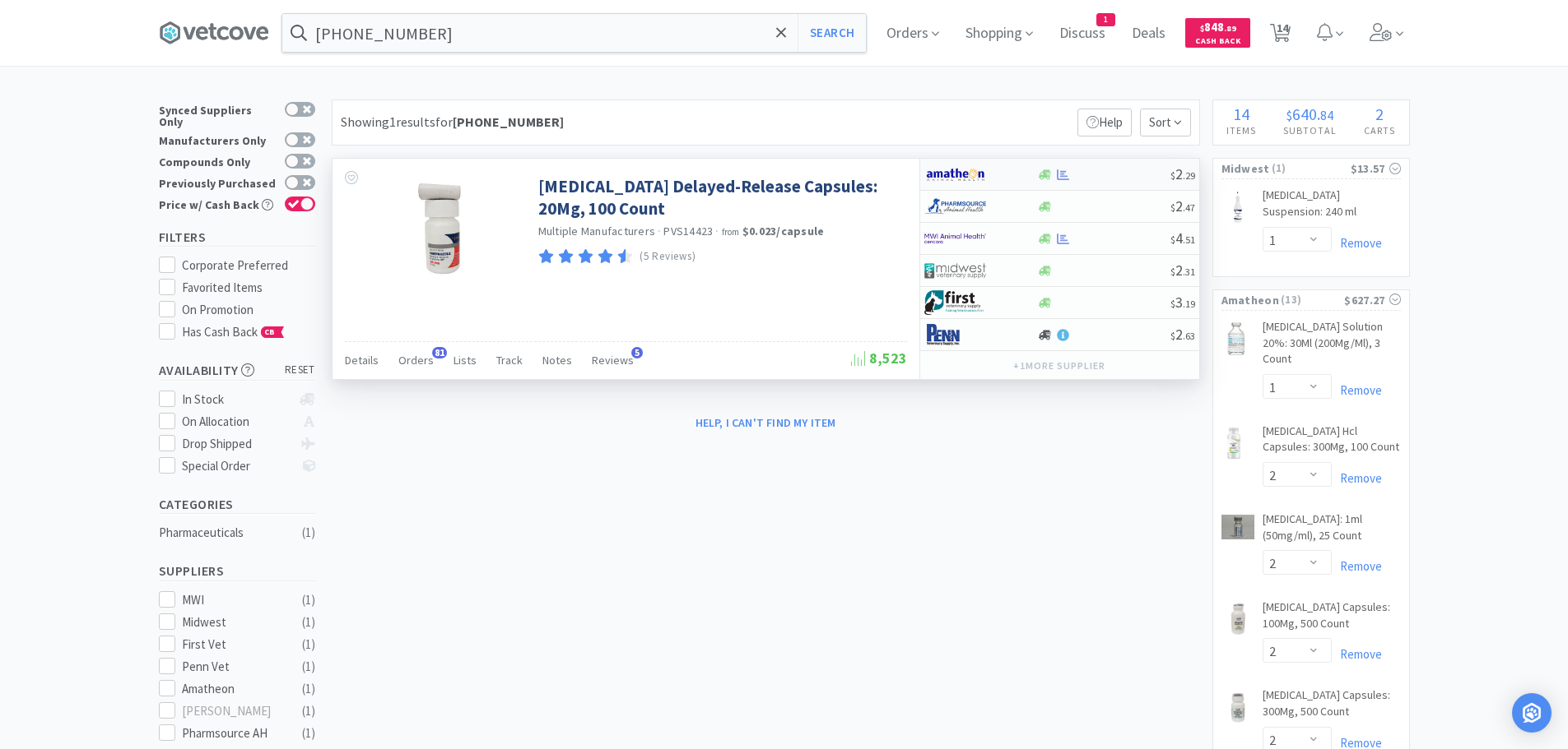
click at [1095, 174] on div at bounding box center [1103, 175] width 133 height 13
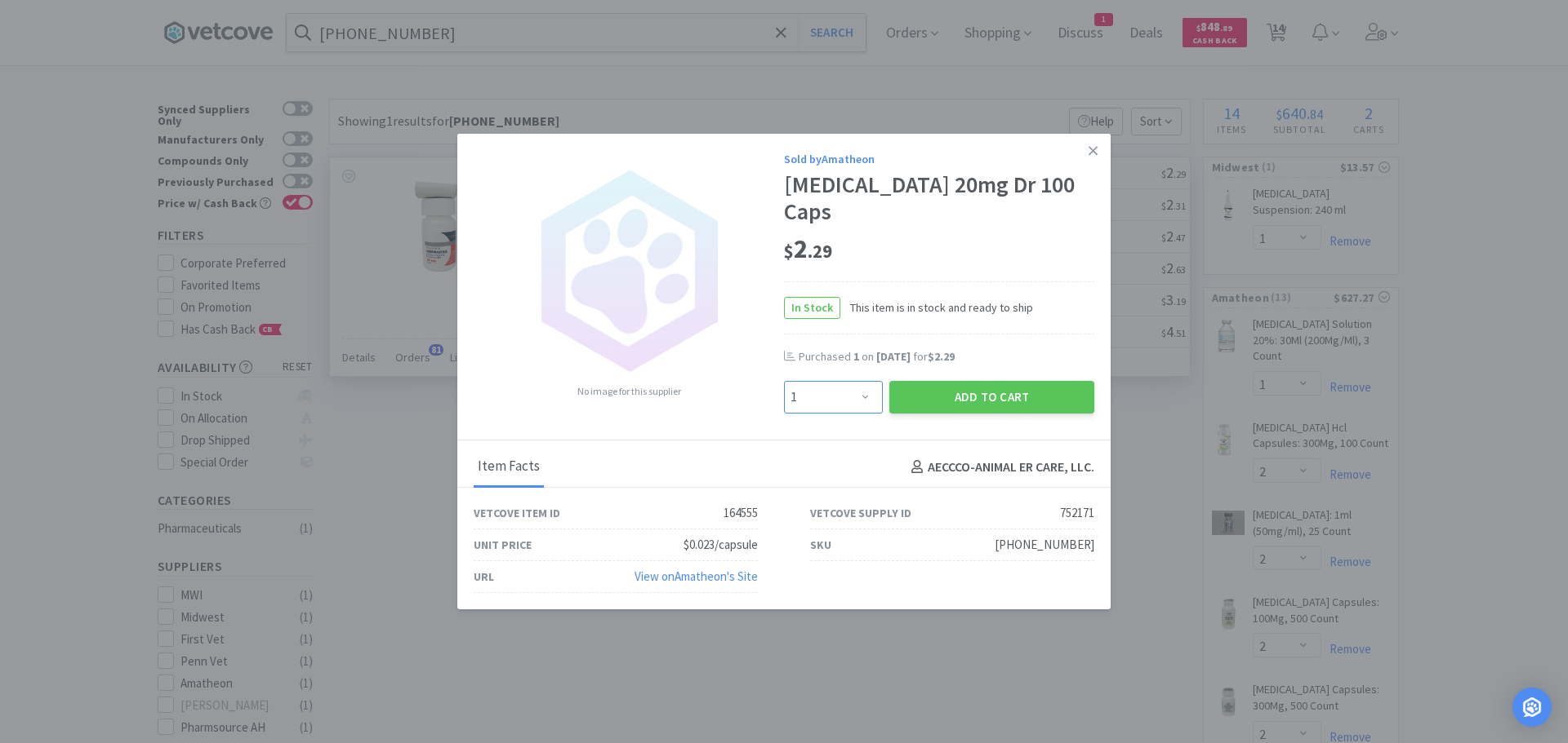
click at [862, 381] on select "Enter Quantity 1 2 3 4 5 6 7 8 9 10 11 12 13 14 15 16 17 18 19 20 Enter Quantity" at bounding box center [832, 396] width 99 height 32
click at [784, 381] on select "Enter Quantity 1 2 3 4 5 6 7 8 9 10 11 12 13 14 15 16 17 18 19 20 Enter Quantity" at bounding box center [832, 396] width 99 height 32
click at [940, 382] on button "Add to Cart" at bounding box center [991, 396] width 205 height 32
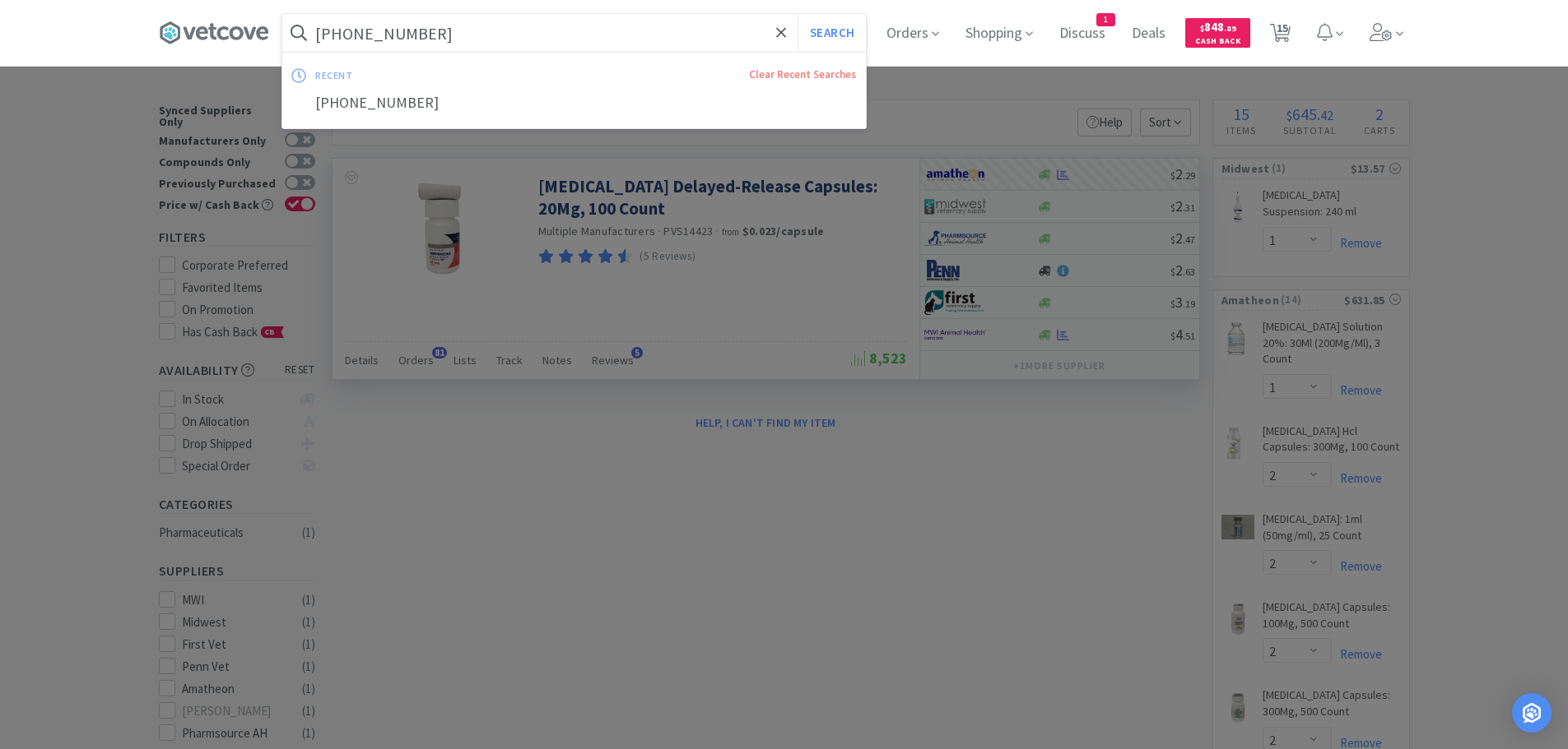
click at [508, 41] on input "[PHONE_NUMBER]" at bounding box center [574, 33] width 584 height 37
paste input "[PHONE_NUMBER]"
click at [798, 14] on button "Search" at bounding box center [831, 33] width 68 height 37
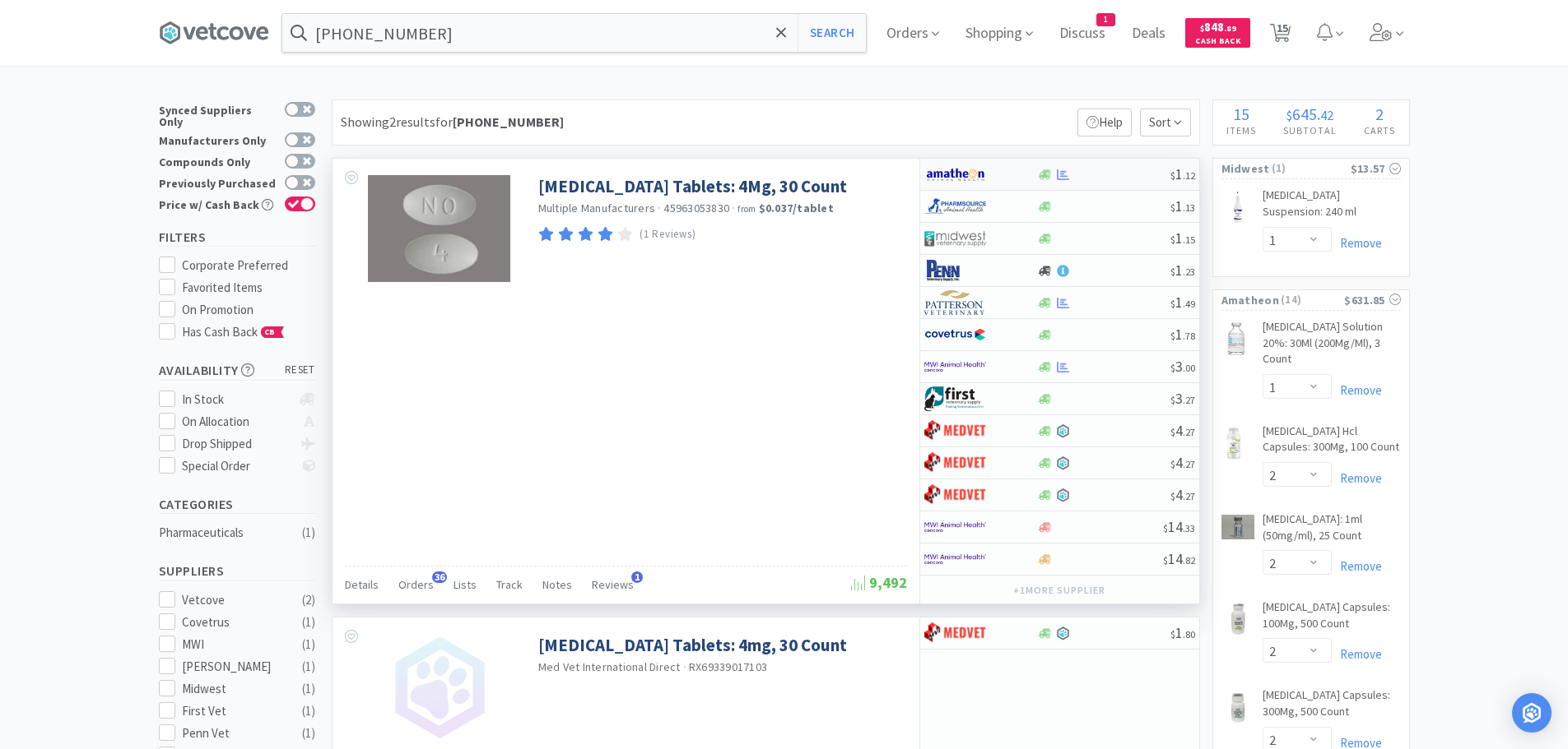
click at [1123, 166] on div "$ 1 . 12" at bounding box center [1059, 175] width 279 height 33
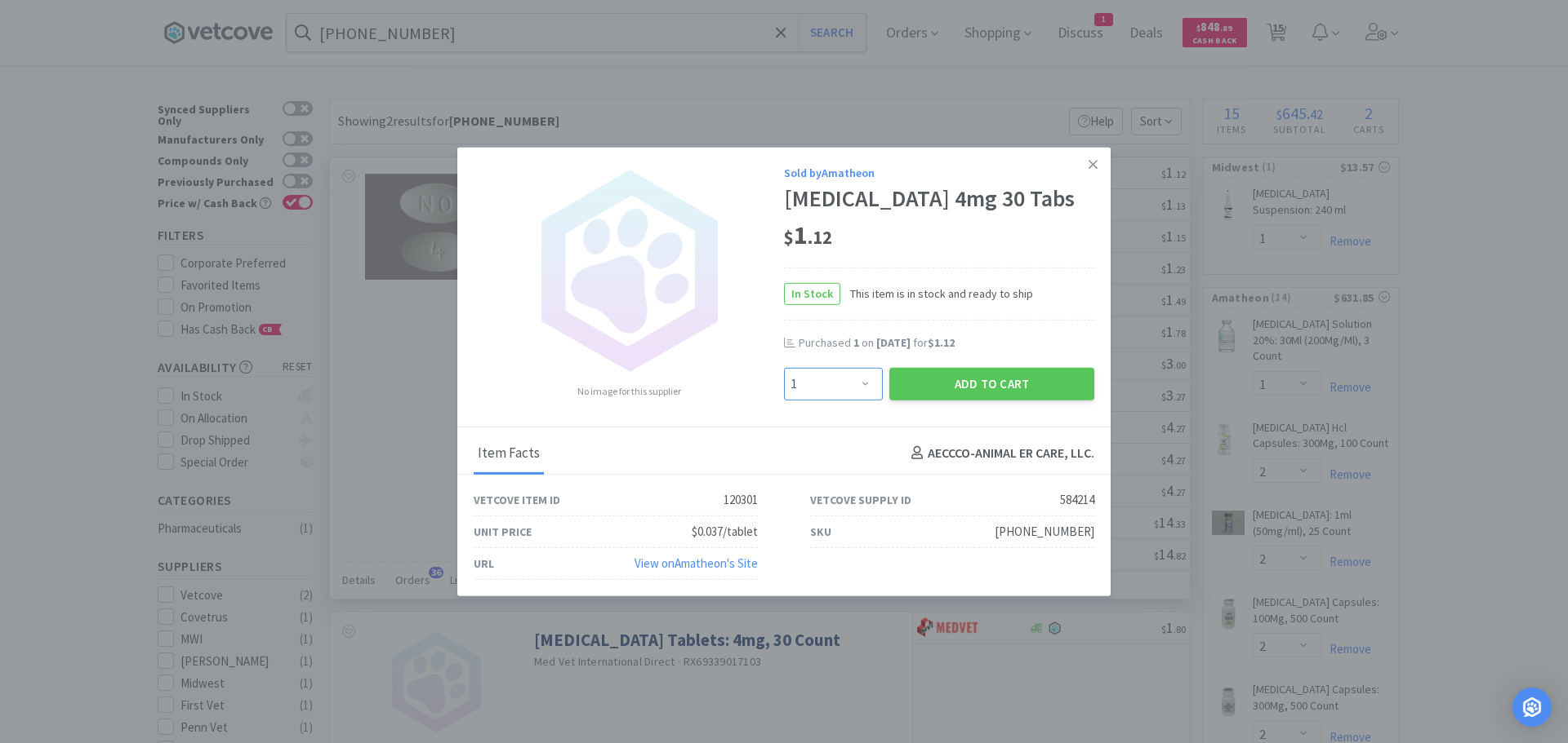
drag, startPoint x: 825, startPoint y: 383, endPoint x: 825, endPoint y: 368, distance: 15.0
click at [825, 368] on select "Enter Quantity 1 2 3 4 5 6 7 8 9 10 11 12 13 14 15 16 17 18 19 20 Enter Quantity" at bounding box center [832, 383] width 99 height 32
click at [784, 367] on select "Enter Quantity 1 2 3 4 5 6 7 8 9 10 11 12 13 14 15 16 17 18 19 20 Enter Quantity" at bounding box center [832, 383] width 99 height 32
click at [926, 366] on div "Add to Cart" at bounding box center [992, 384] width 212 height 39
click at [926, 384] on button "Add to Cart" at bounding box center [991, 383] width 205 height 32
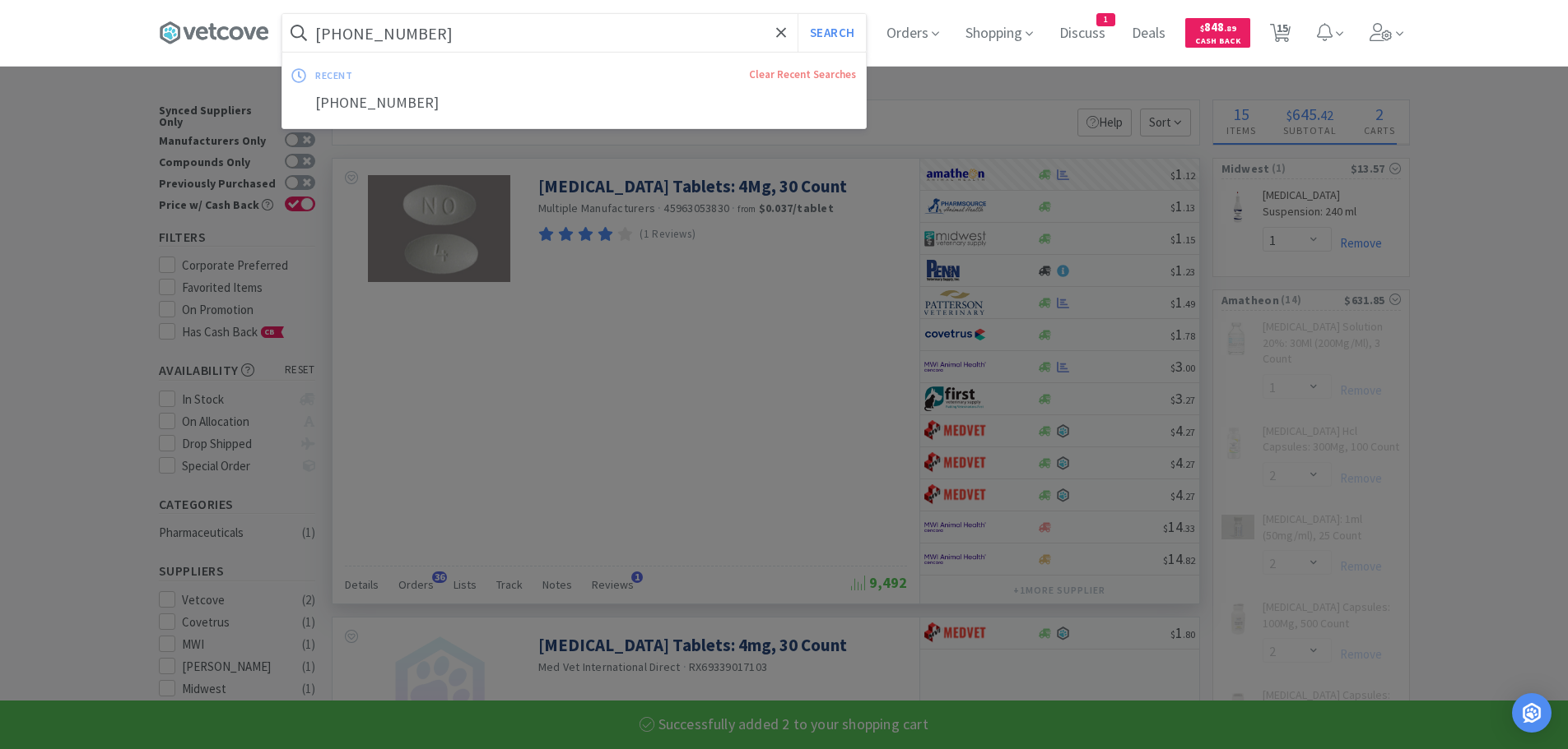
click at [445, 27] on input "[PHONE_NUMBER]" at bounding box center [574, 33] width 584 height 37
paste input "2"
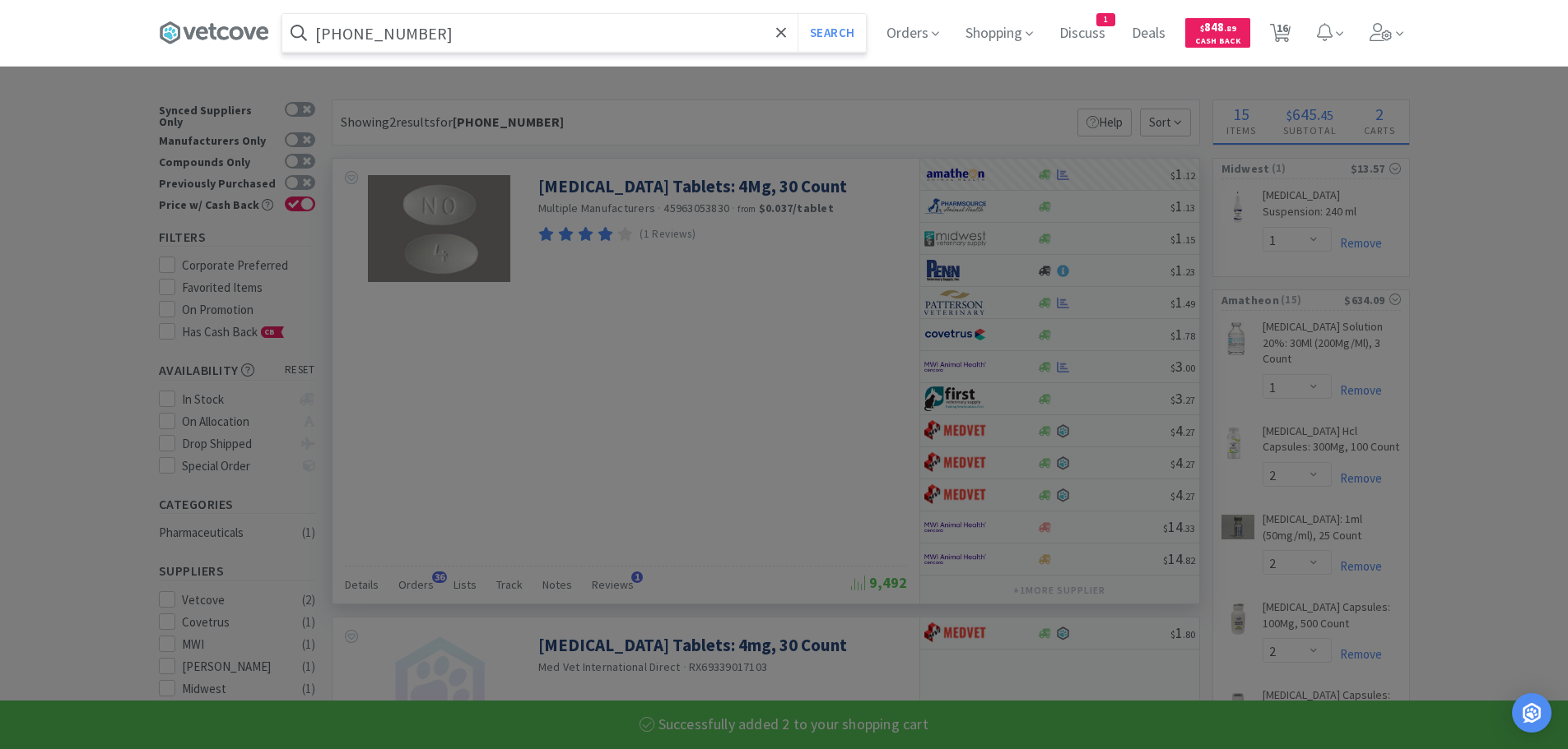
click at [798, 14] on button "Search" at bounding box center [831, 33] width 68 height 37
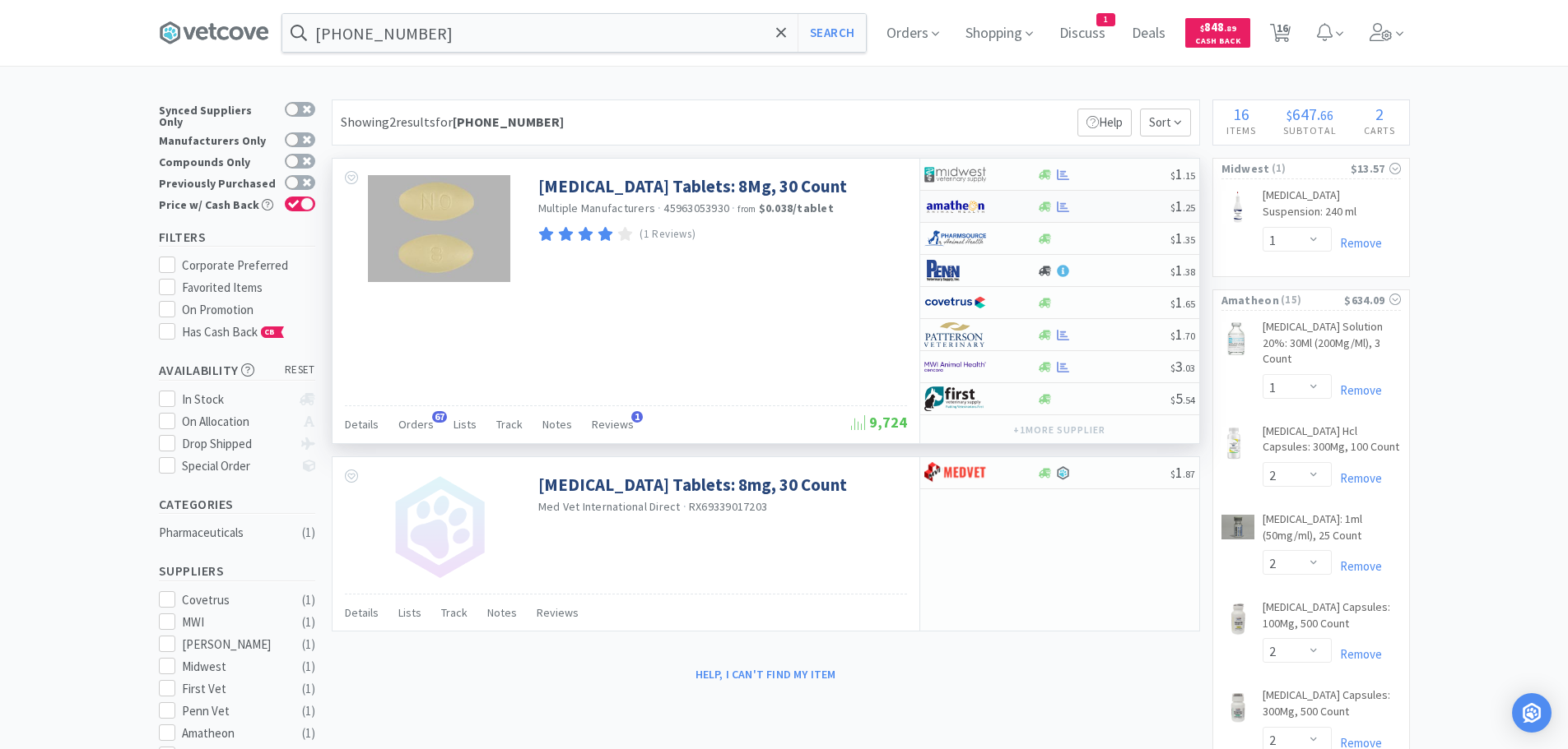
click at [1122, 208] on div at bounding box center [1103, 206] width 133 height 13
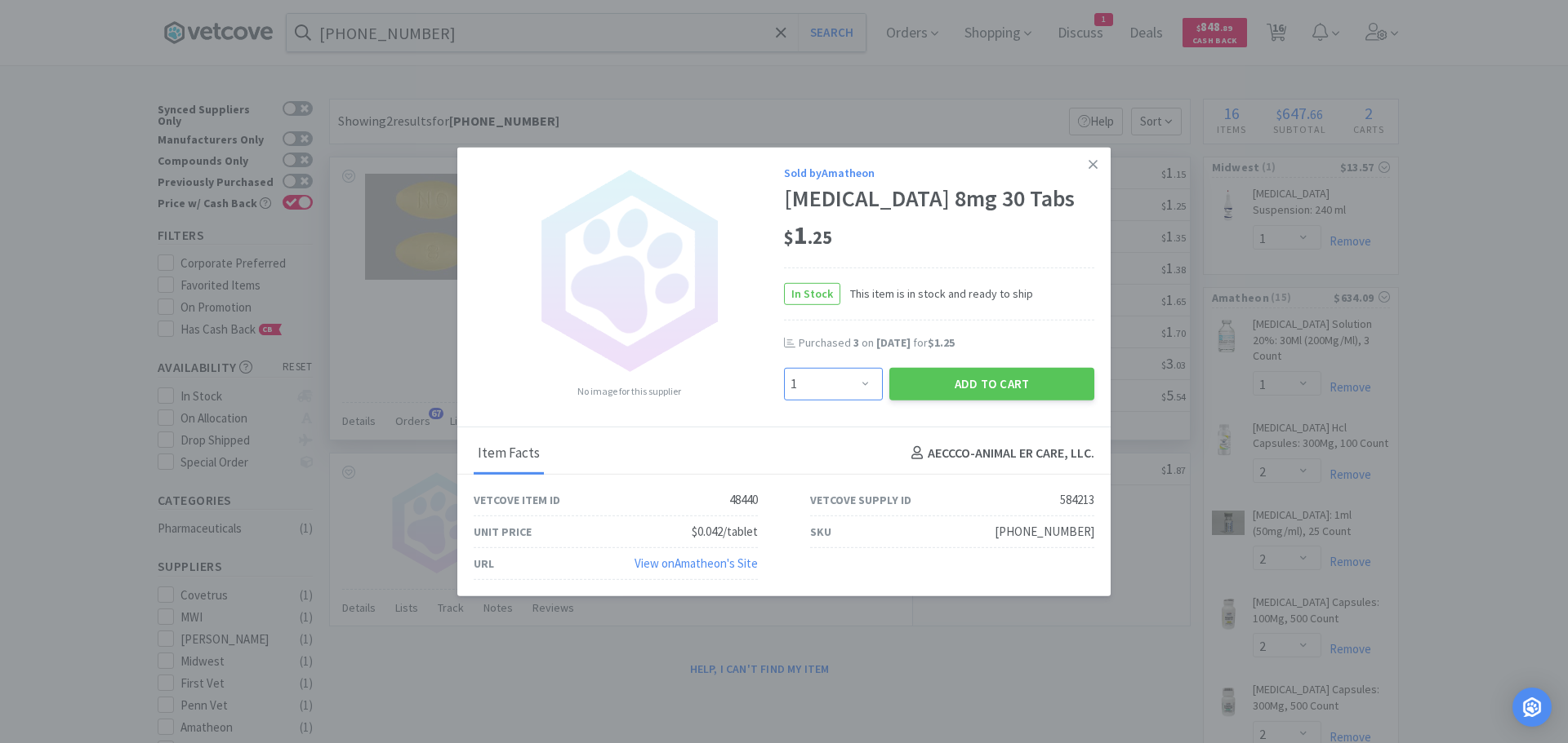
drag, startPoint x: 864, startPoint y: 381, endPoint x: 859, endPoint y: 370, distance: 12.1
click at [864, 381] on select "Enter Quantity 1 2 3 4 5 6 7 8 9 10 11 12 13 14 15 16 17 18 19 20 Enter Quantity" at bounding box center [832, 383] width 99 height 32
click at [784, 367] on select "Enter Quantity 1 2 3 4 5 6 7 8 9 10 11 12 13 14 15 16 17 18 19 20 Enter Quantity" at bounding box center [832, 383] width 99 height 32
click at [940, 389] on button "Add to Cart" at bounding box center [991, 383] width 205 height 32
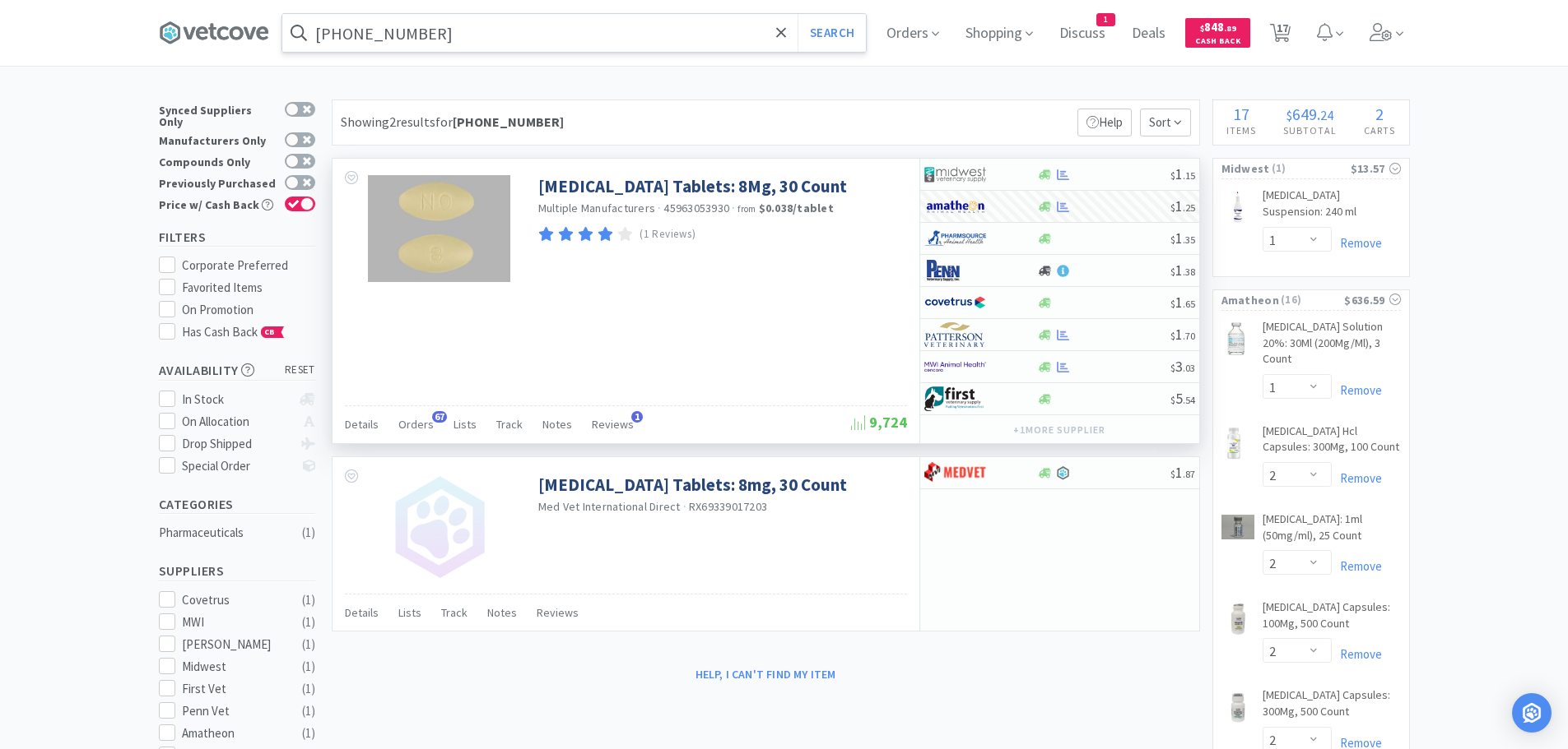
click at [480, 38] on input "[PHONE_NUMBER]" at bounding box center [574, 33] width 584 height 37
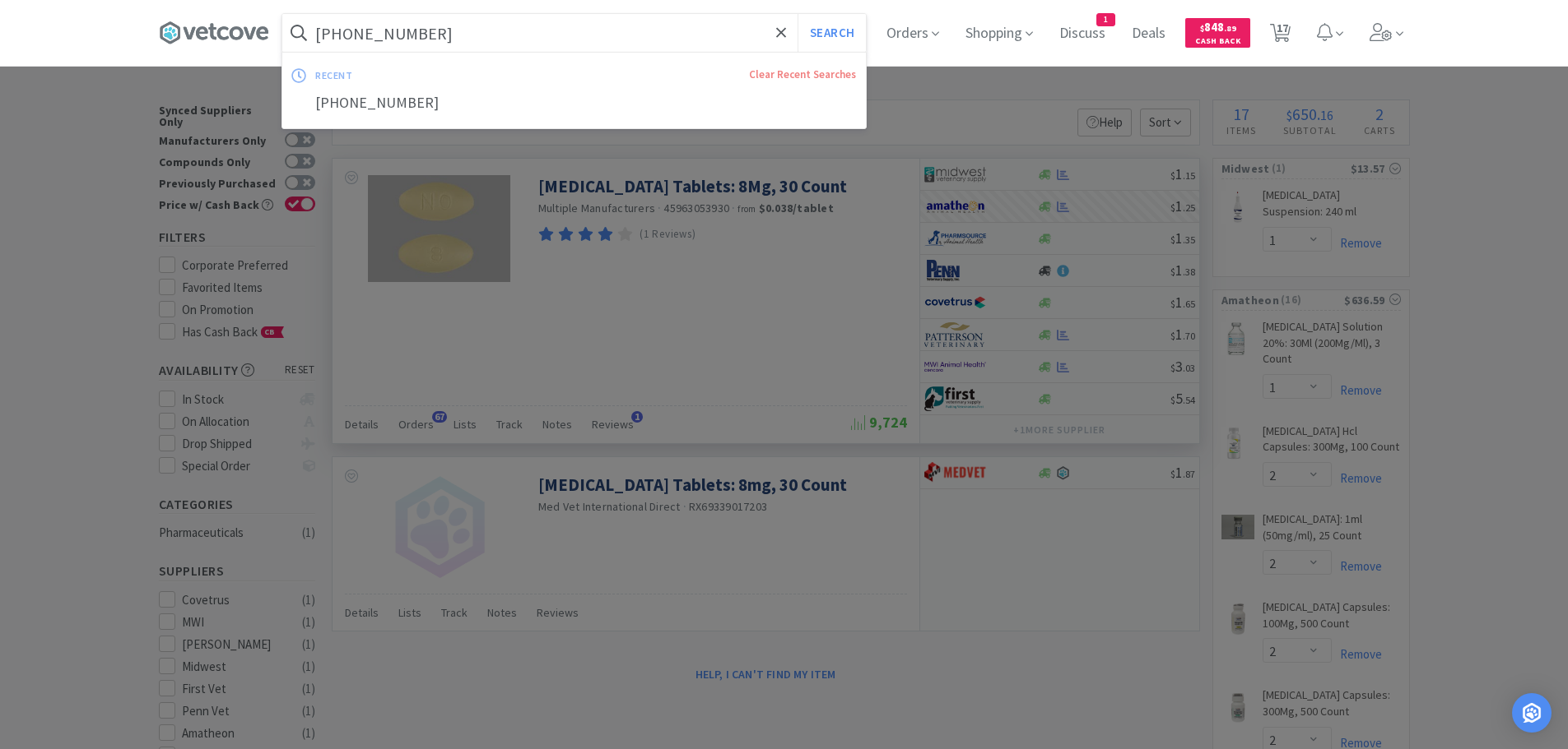
paste input "[PHONE_NUMBER]"
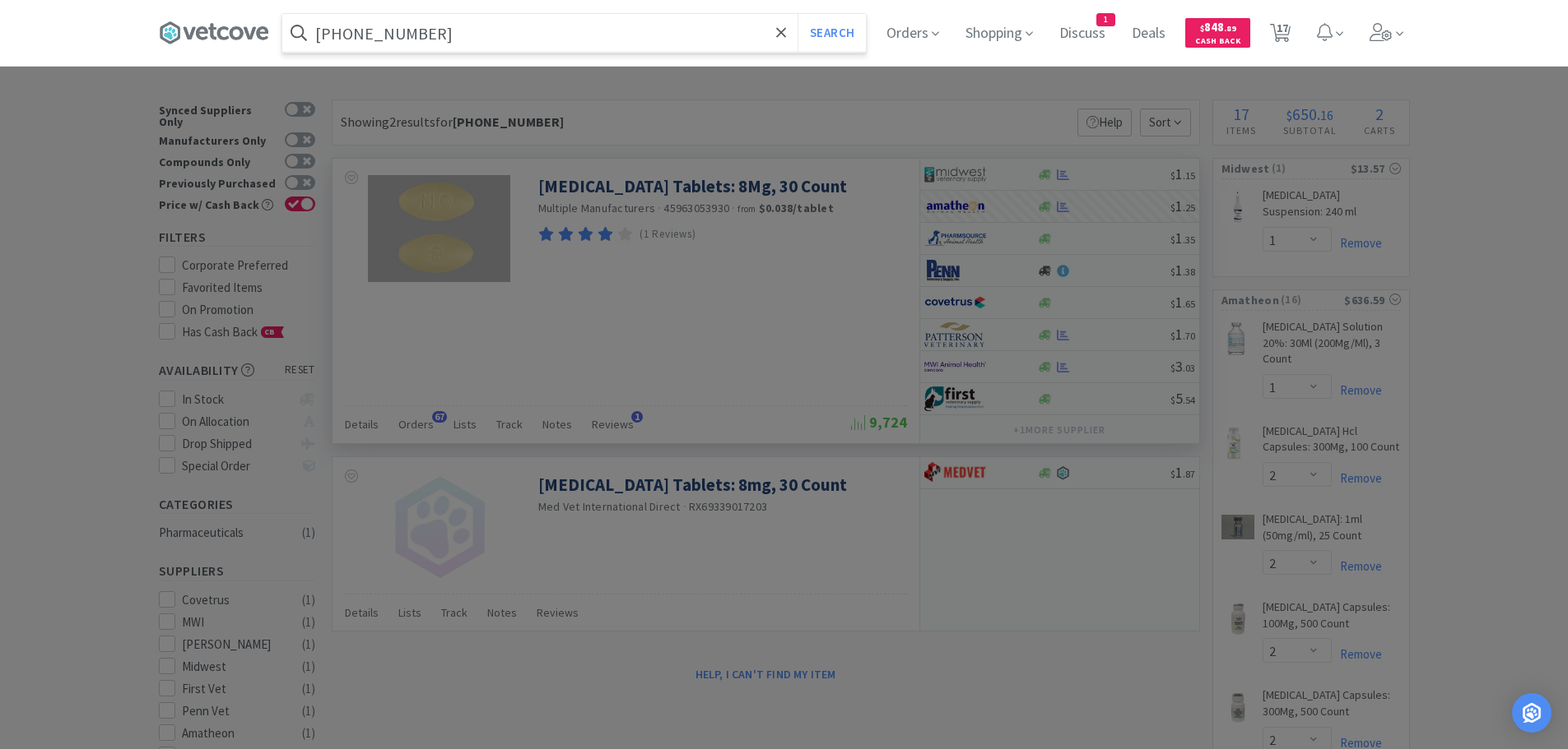
click at [798, 14] on button "Search" at bounding box center [831, 33] width 68 height 37
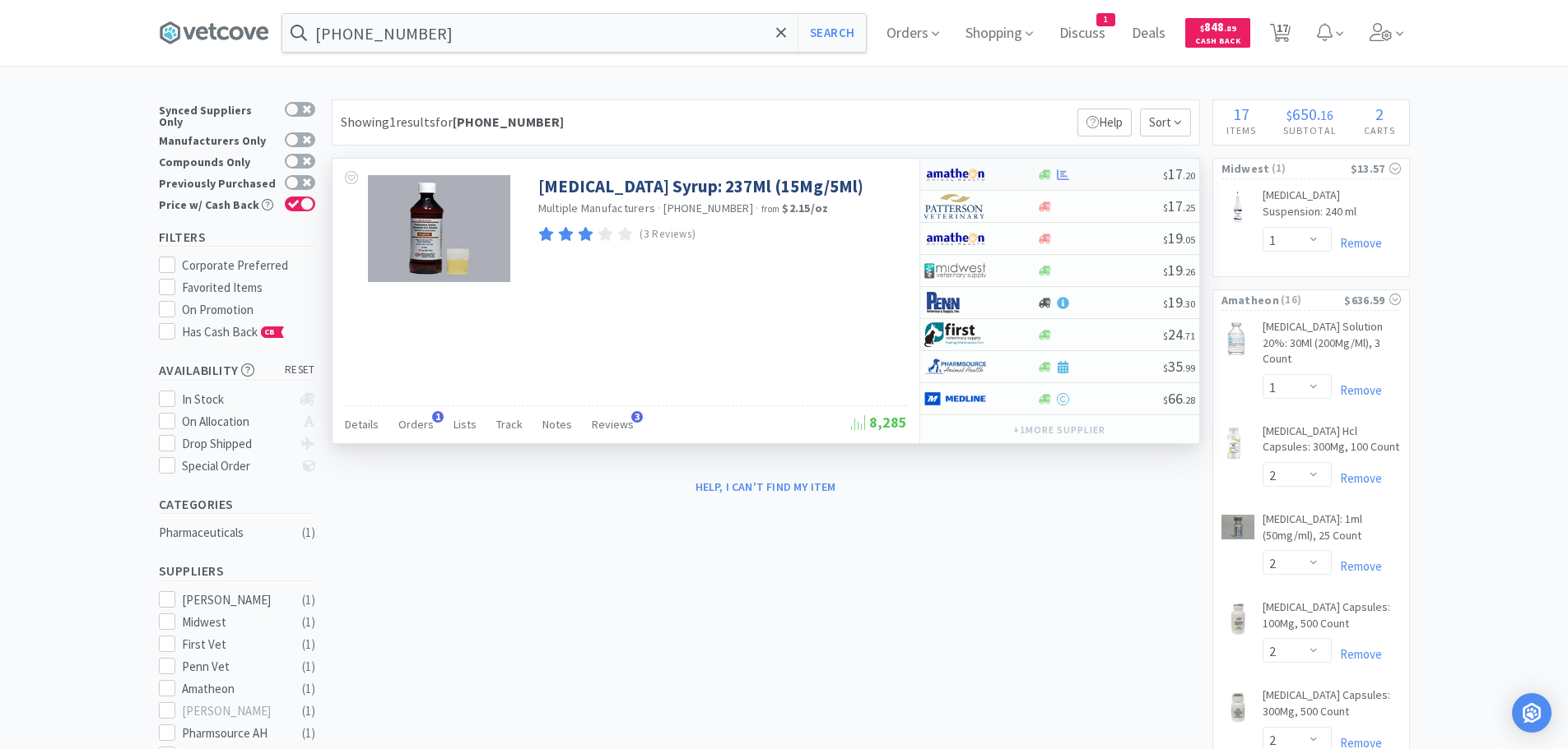
click at [1107, 172] on div at bounding box center [1100, 175] width 126 height 13
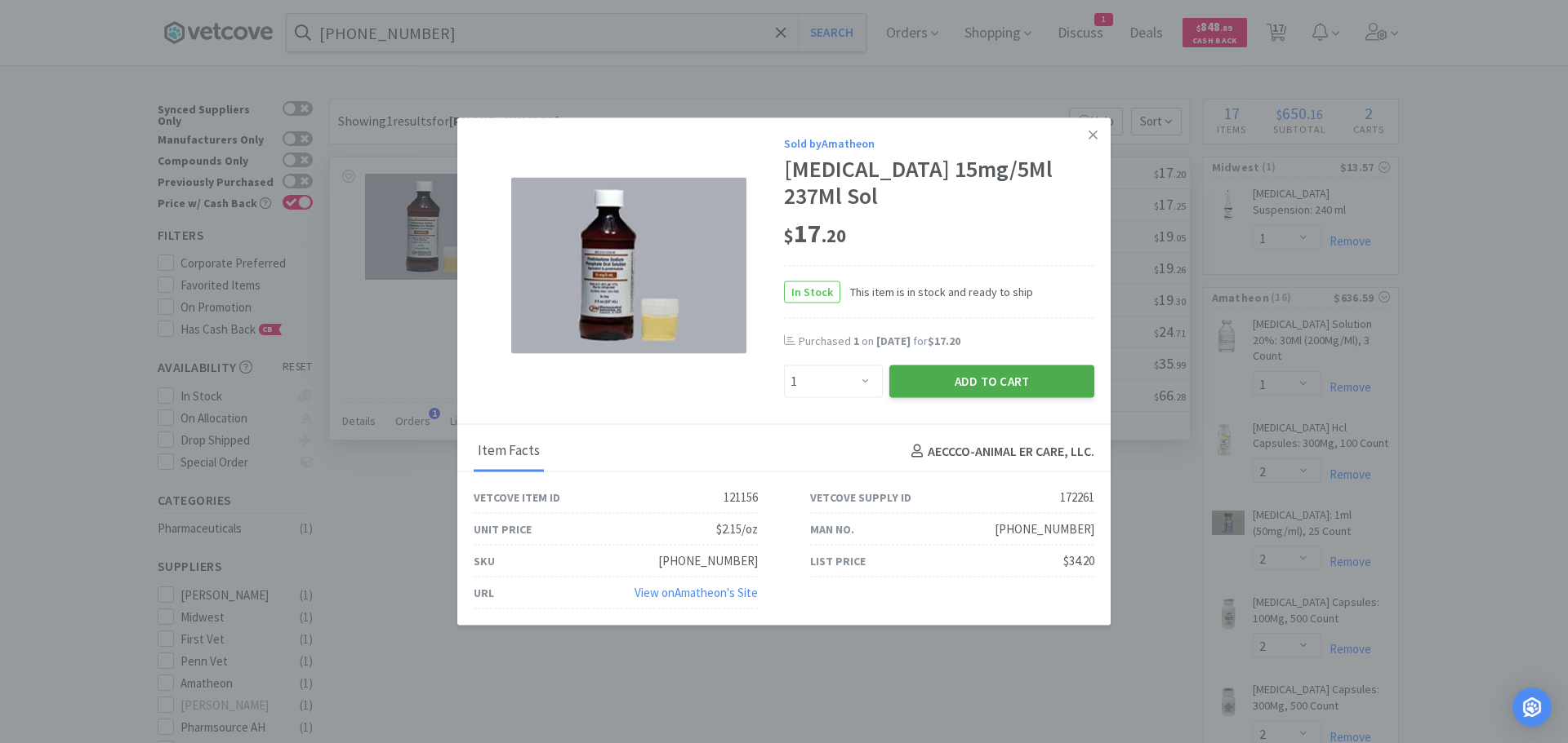
click at [905, 384] on button "Add to Cart" at bounding box center [991, 381] width 205 height 32
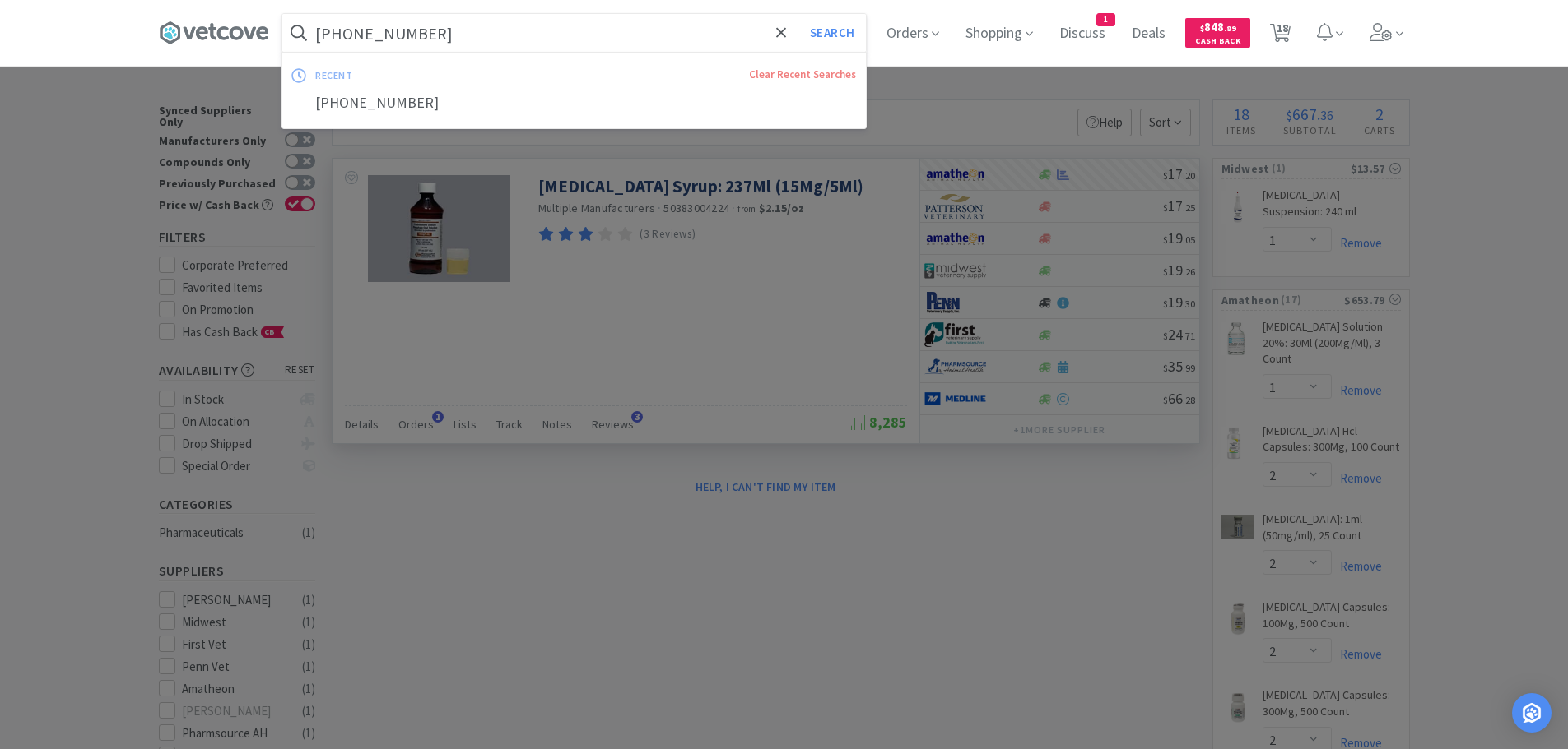
click at [470, 36] on input "[PHONE_NUMBER]" at bounding box center [574, 33] width 584 height 37
paste input "[PHONE_NUMBER]"
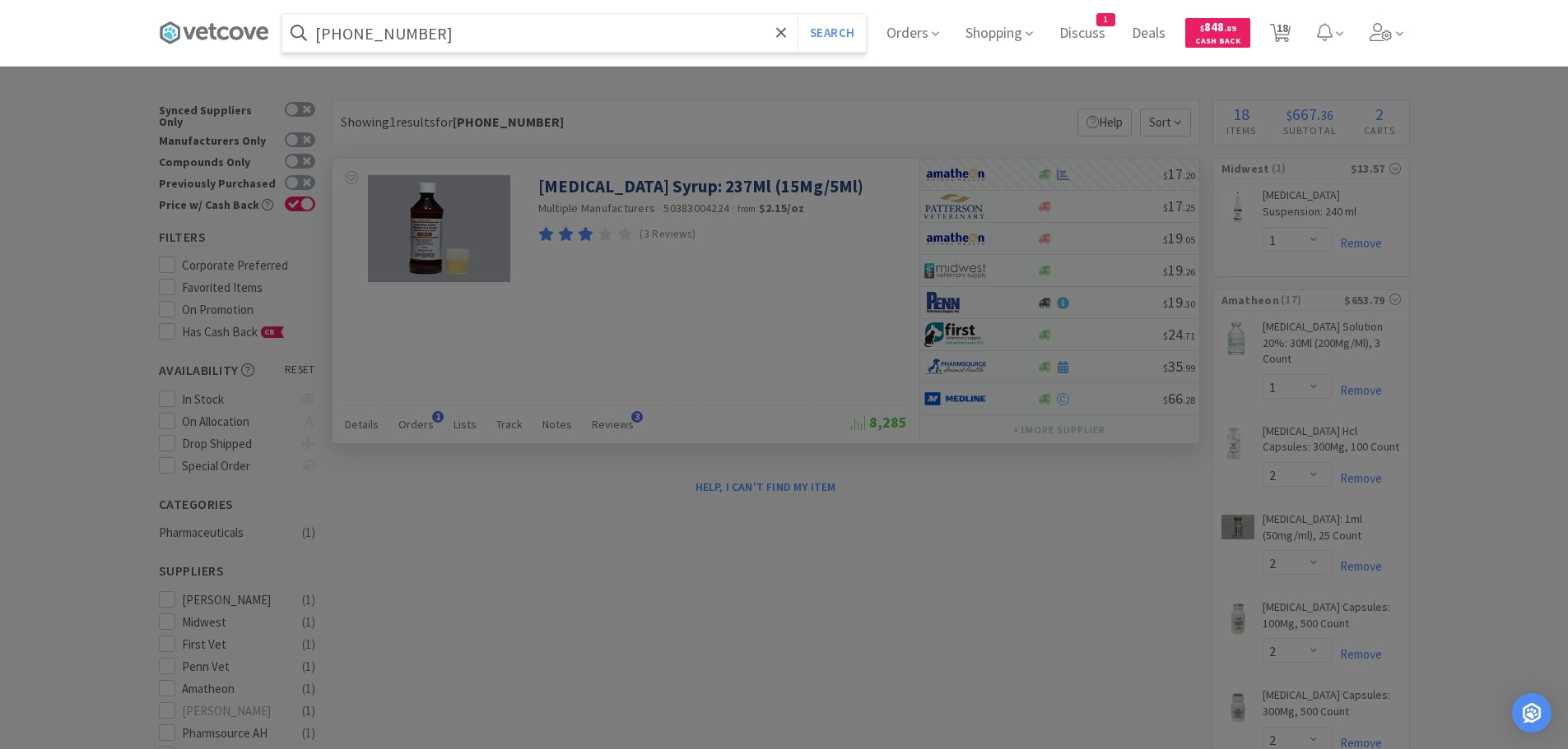
click at [798, 14] on button "Search" at bounding box center [831, 33] width 68 height 37
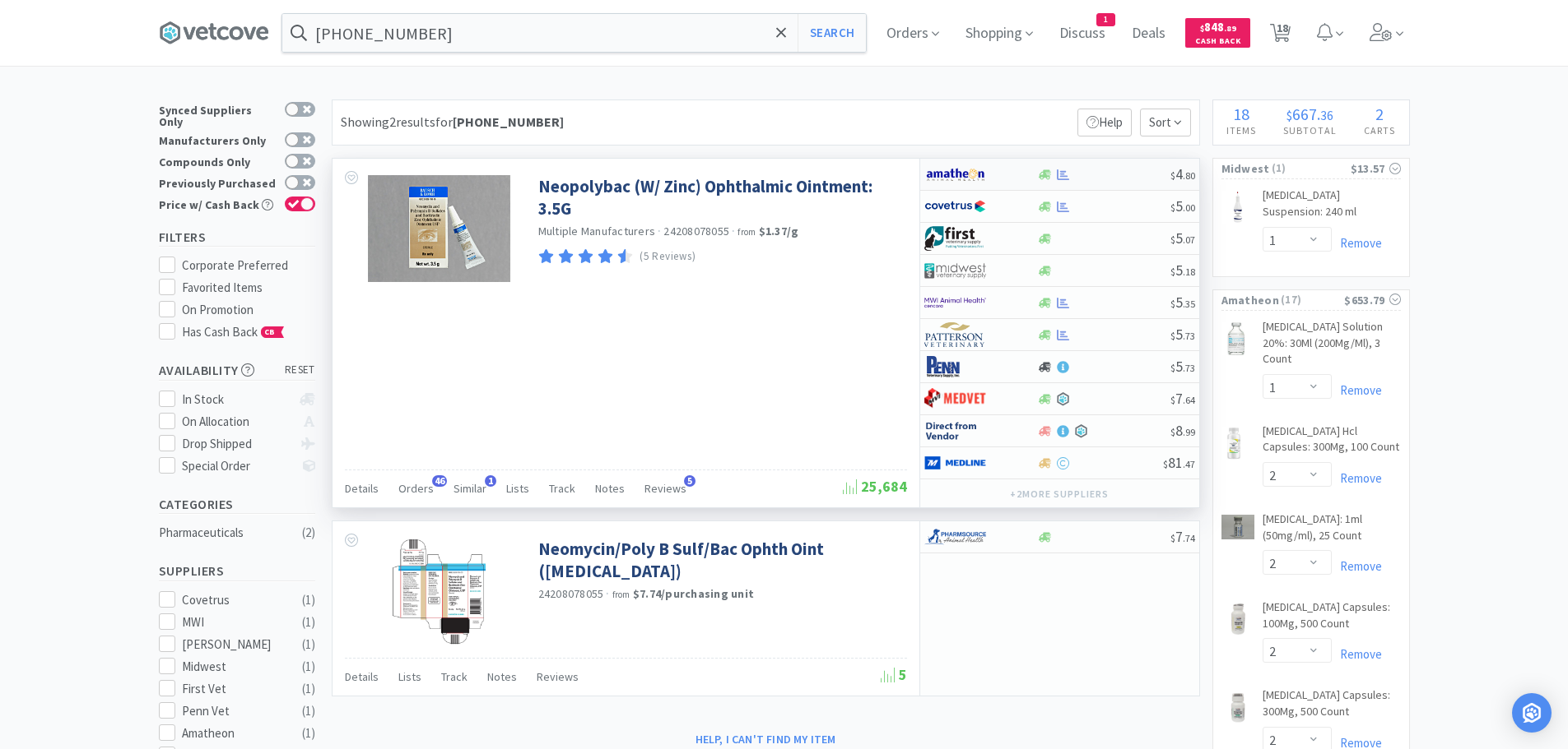
click at [1095, 167] on div "$ 4 . 80" at bounding box center [1059, 175] width 279 height 33
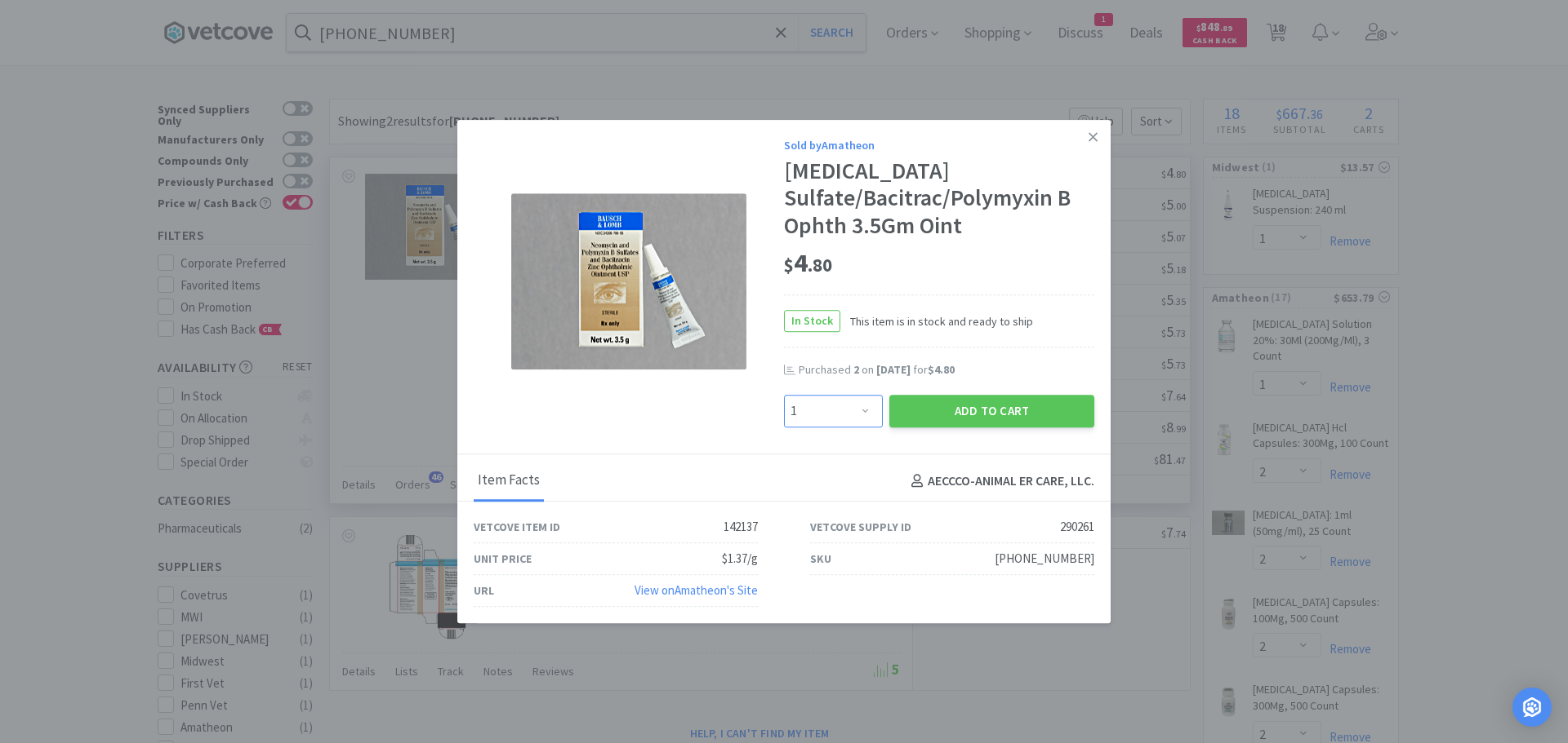
drag, startPoint x: 847, startPoint y: 410, endPoint x: 843, endPoint y: 399, distance: 11.7
click at [844, 404] on select "Enter Quantity 1 2 3 4 5 6 7 8 9 10 11 12 13 14 15 16 17 18 19 20 Enter Quantity" at bounding box center [832, 411] width 99 height 32
click at [784, 395] on select "Enter Quantity 1 2 3 4 5 6 7 8 9 10 11 12 13 14 15 16 17 18 19 20 Enter Quantity" at bounding box center [832, 411] width 99 height 32
click at [926, 416] on button "Add to Cart" at bounding box center [991, 411] width 205 height 32
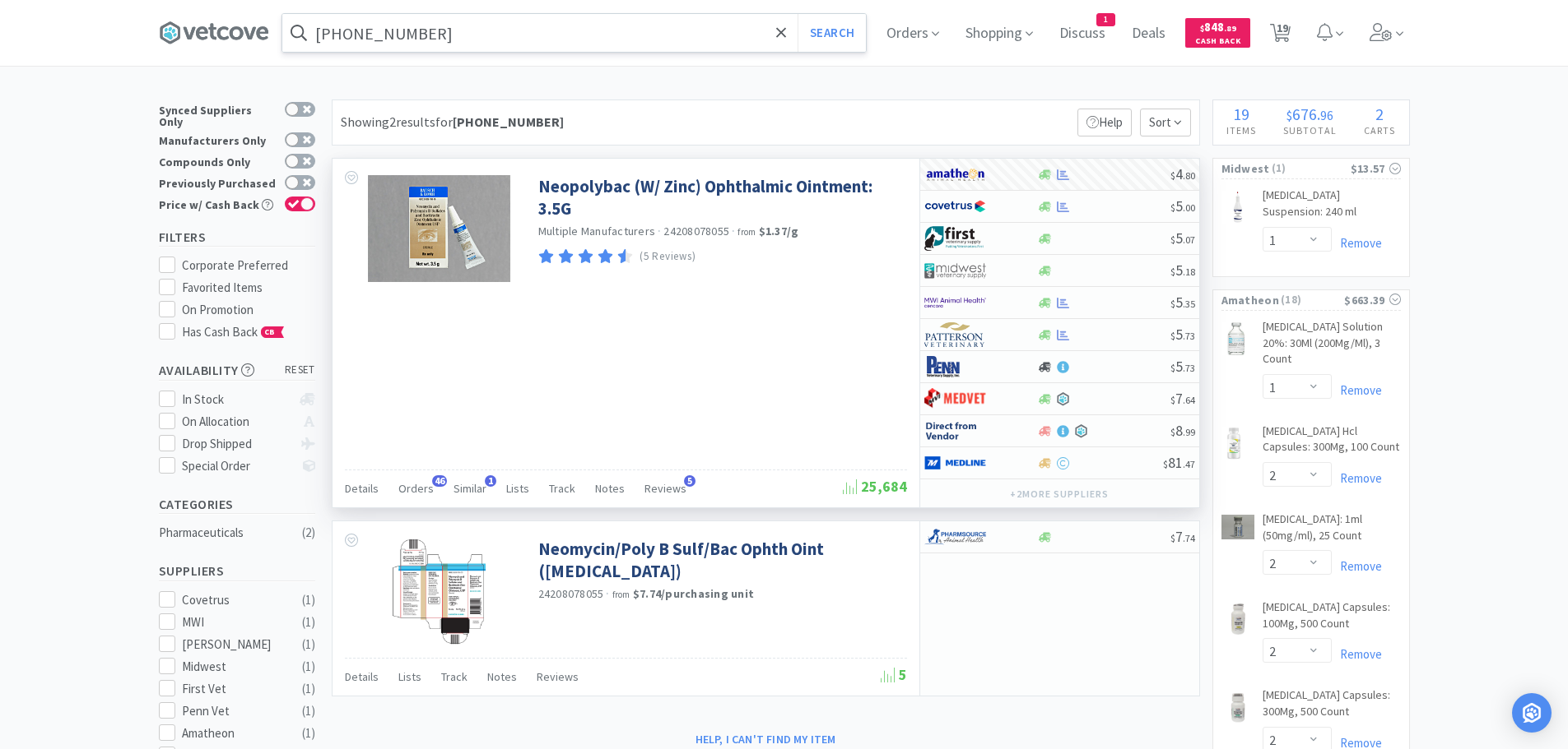
click at [463, 33] on input "[PHONE_NUMBER]" at bounding box center [574, 33] width 584 height 37
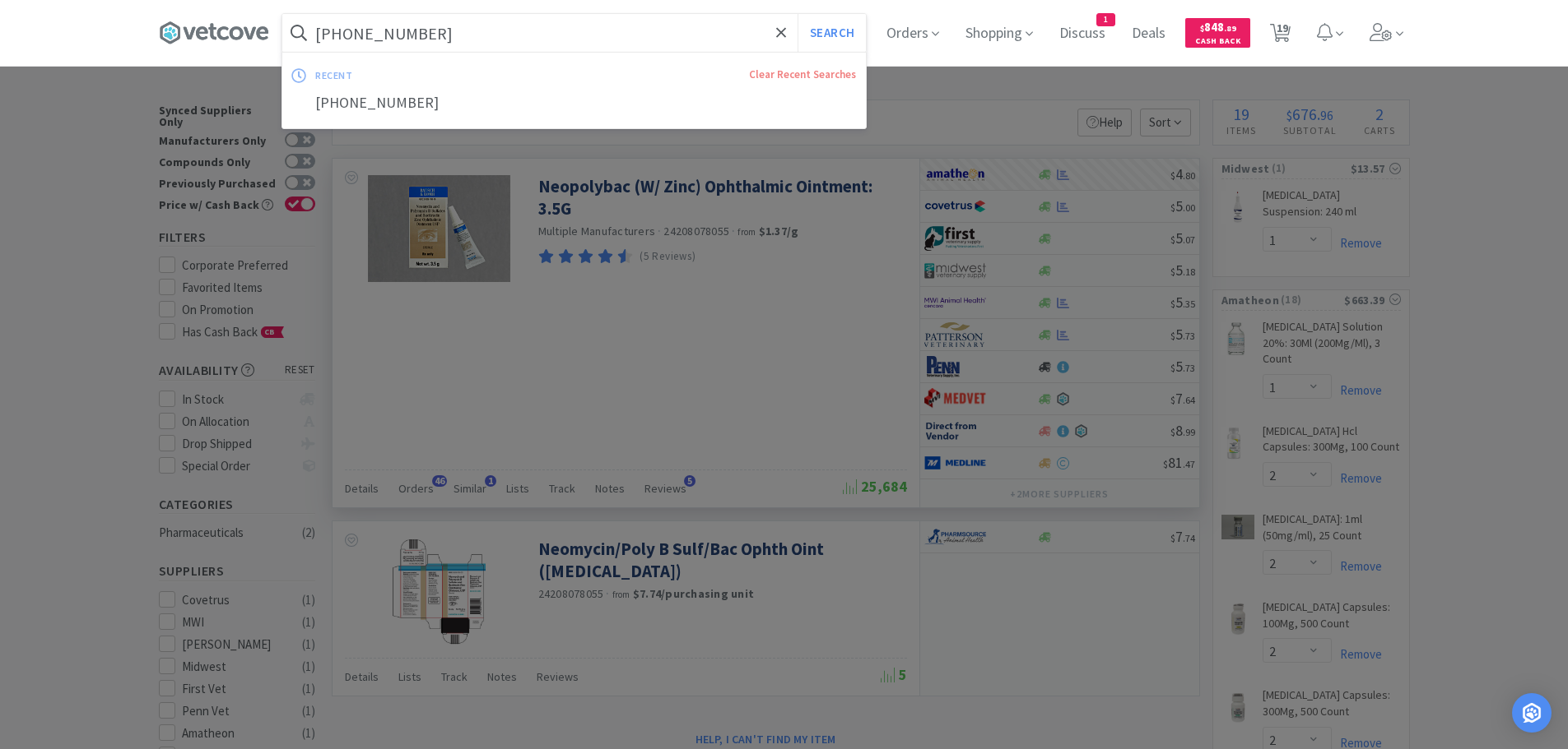
paste input "95-3"
click at [798, 14] on button "Search" at bounding box center [831, 33] width 68 height 37
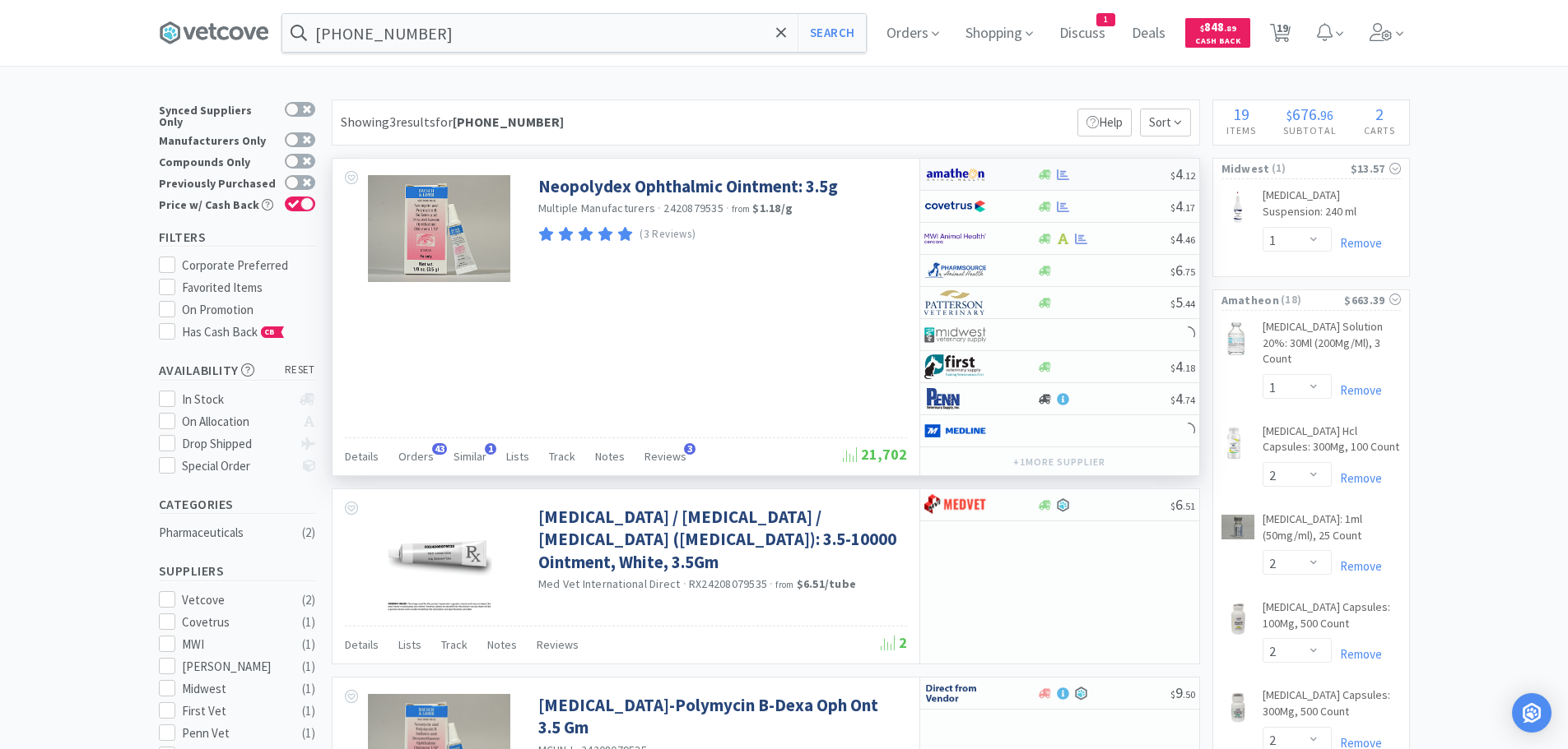
click at [1116, 172] on div at bounding box center [1103, 175] width 133 height 13
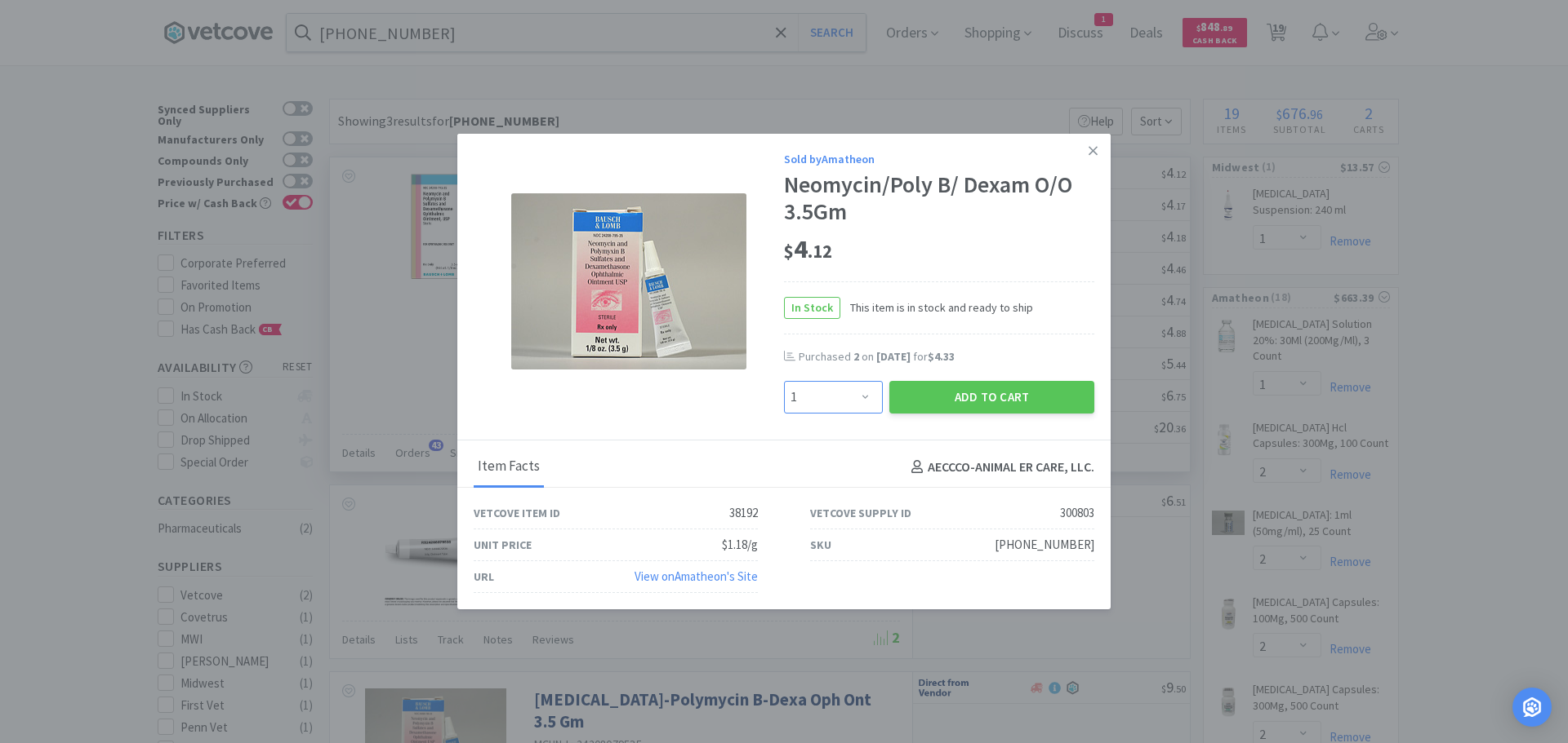
click at [844, 381] on select "Enter Quantity 1 2 3 4 5 6 7 8 9 10 11 12 13 14 15 16 17 18 19 20 Enter Quantity" at bounding box center [832, 396] width 99 height 32
click at [784, 381] on select "Enter Quantity 1 2 3 4 5 6 7 8 9 10 11 12 13 14 15 16 17 18 19 20 Enter Quantity" at bounding box center [832, 396] width 99 height 32
click at [956, 401] on button "Add to Cart" at bounding box center [991, 396] width 205 height 32
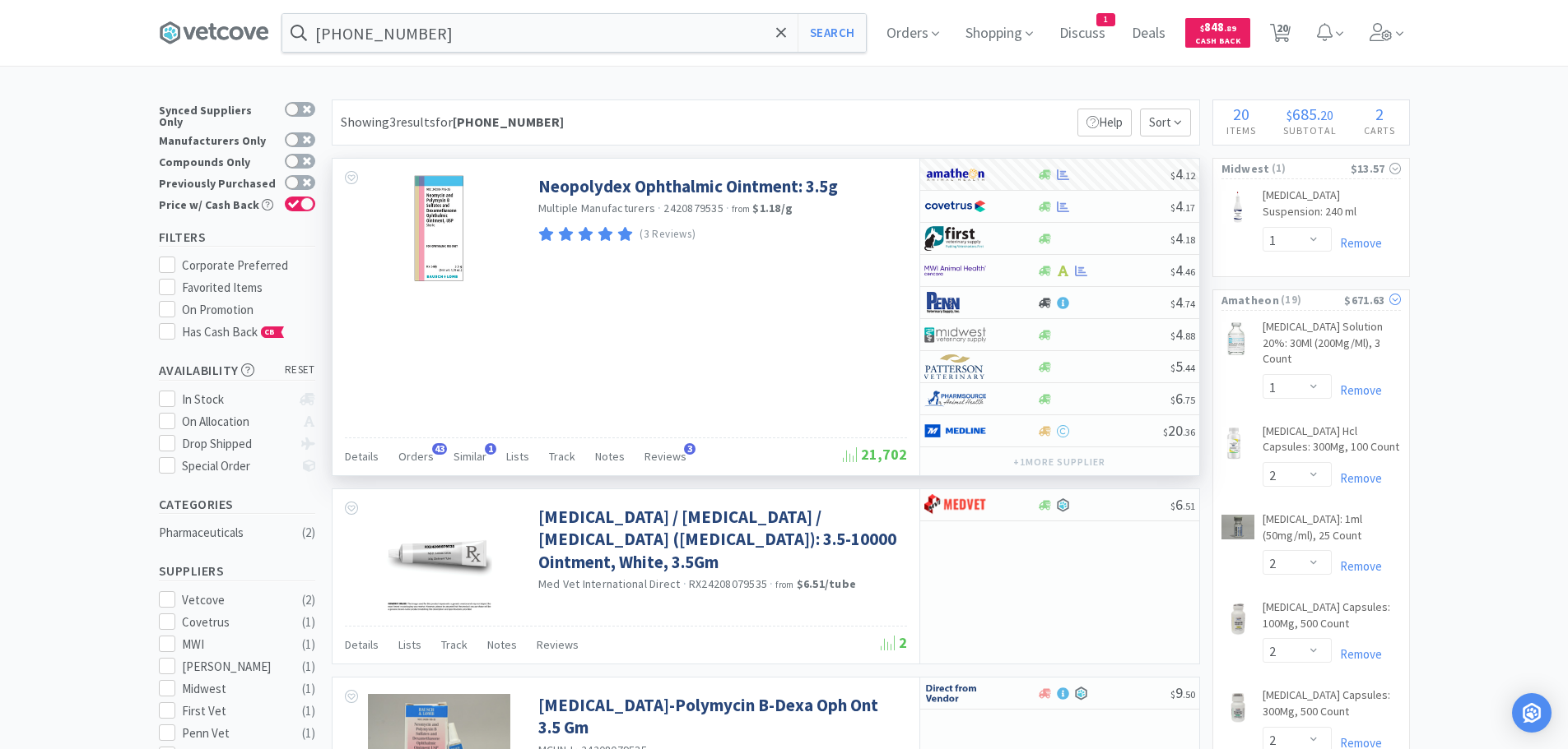
click at [1325, 296] on span "( 19 )" at bounding box center [1312, 300] width 65 height 17
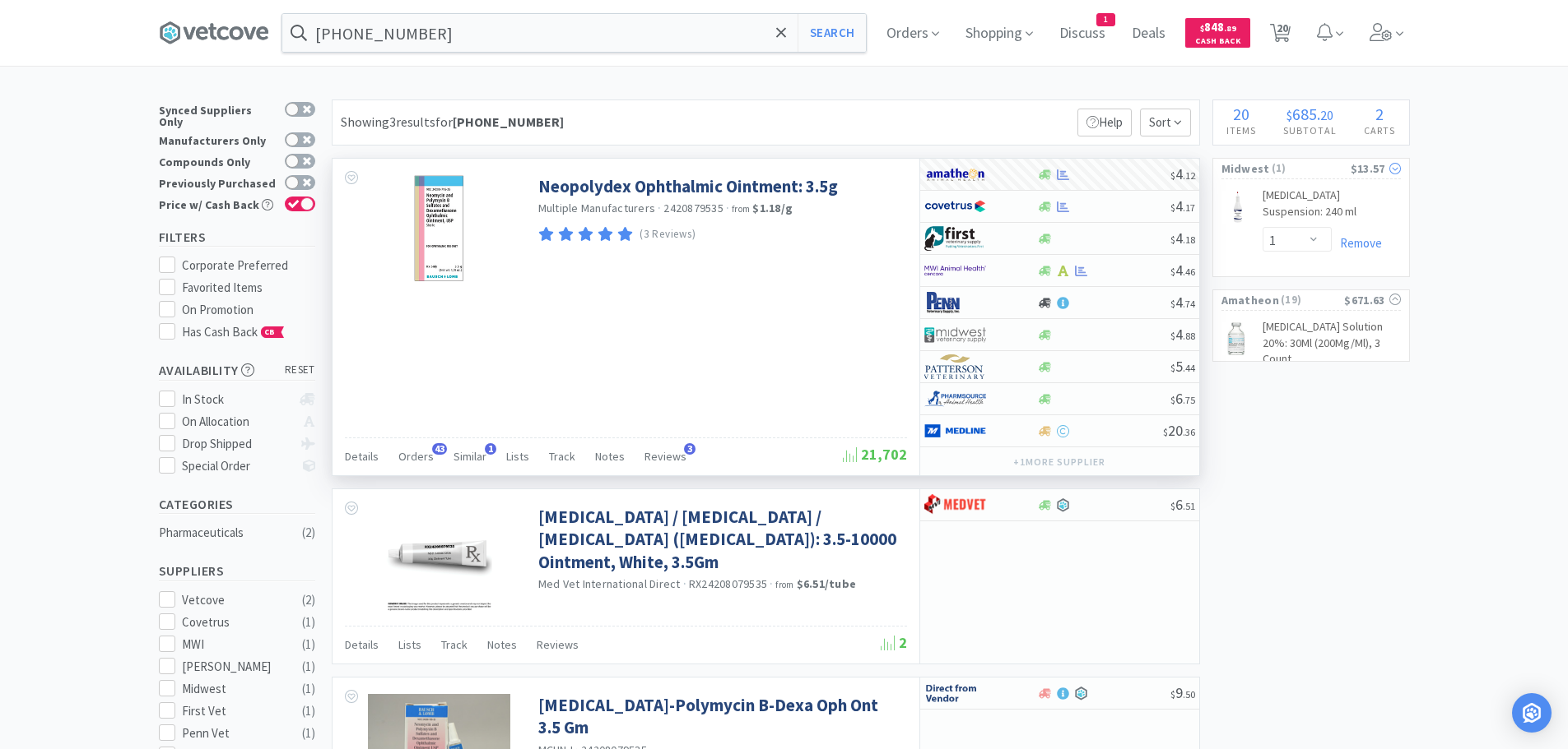
click at [1302, 163] on span "( 1 )" at bounding box center [1310, 169] width 81 height 17
click at [1280, 30] on icon at bounding box center [1280, 33] width 21 height 18
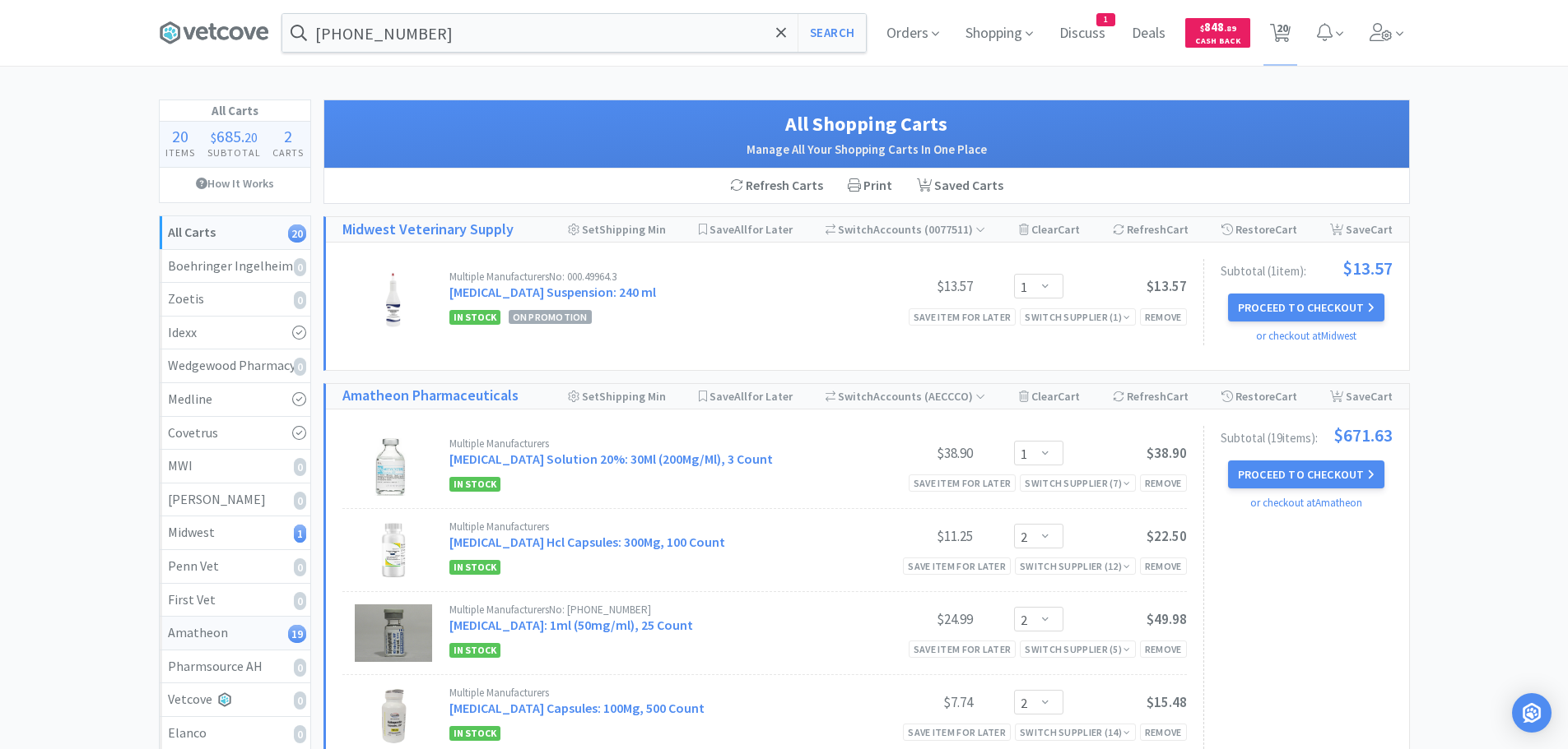
click at [253, 630] on div "Amatheon 19" at bounding box center [235, 634] width 134 height 22
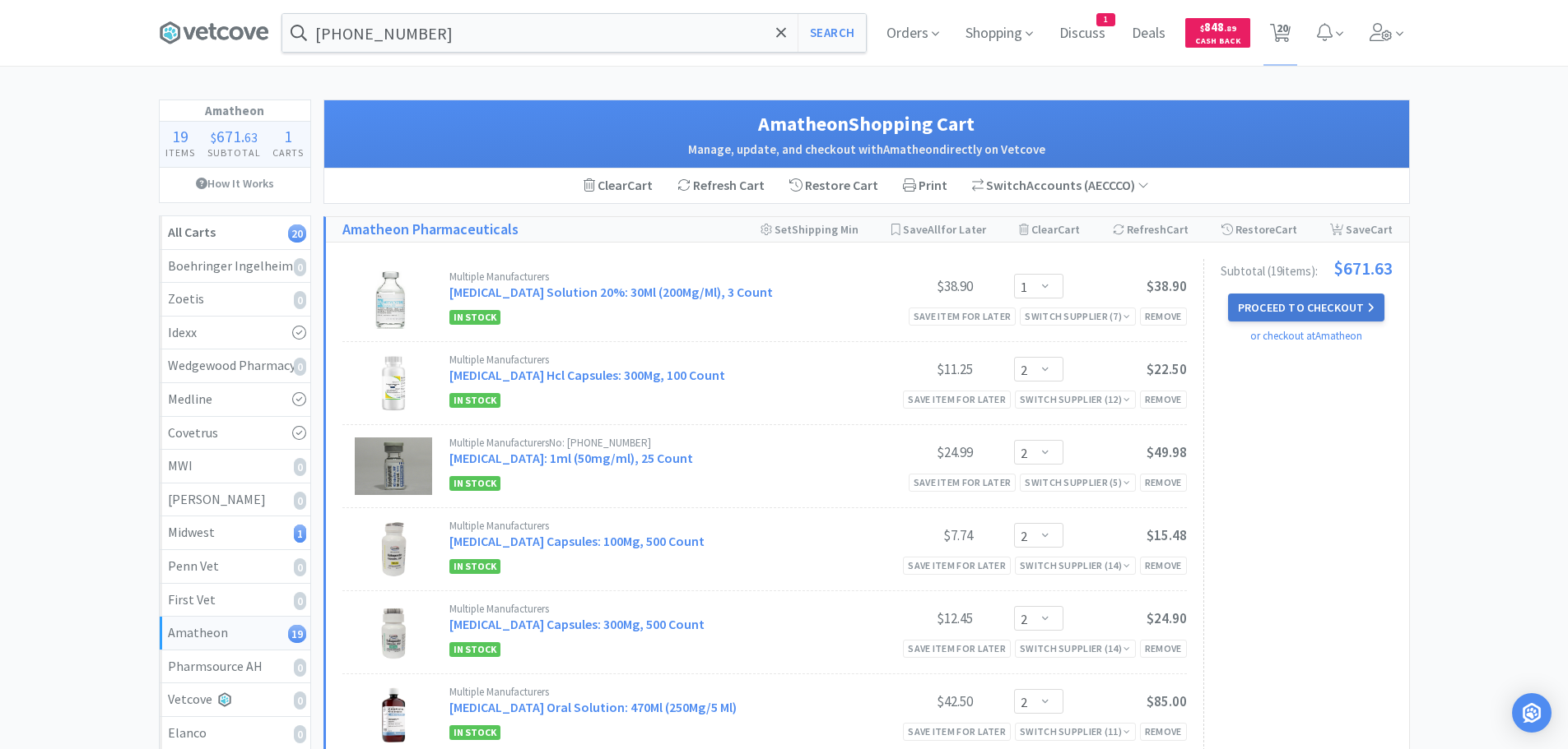
click at [1272, 306] on button "Proceed to Checkout" at bounding box center [1306, 308] width 156 height 28
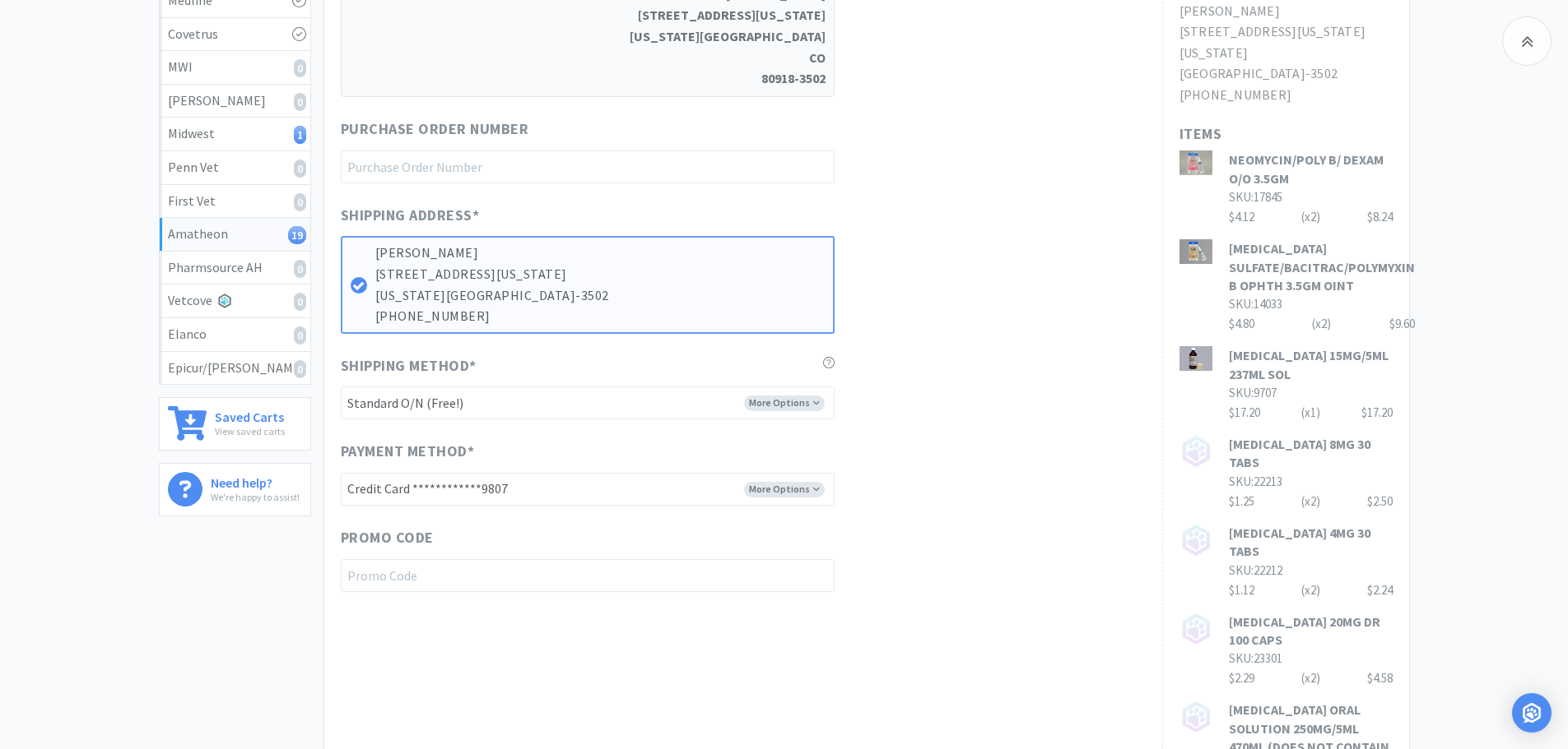
scroll to position [412, 0]
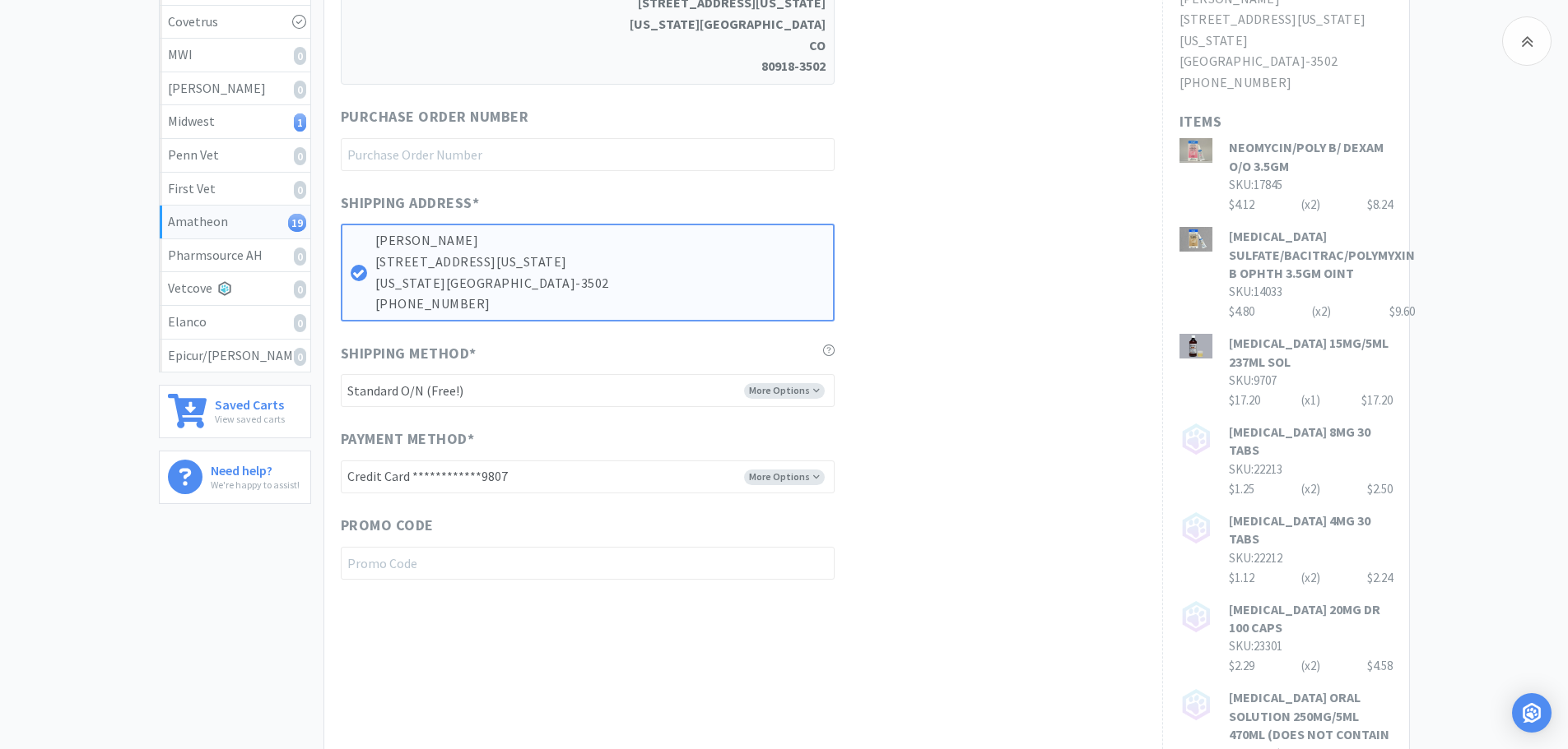
click at [976, 394] on div "Shipping Method * More Options -------- FedEx 2Day (Free!) Ground (Free!) Groun…" at bounding box center [743, 375] width 805 height 66
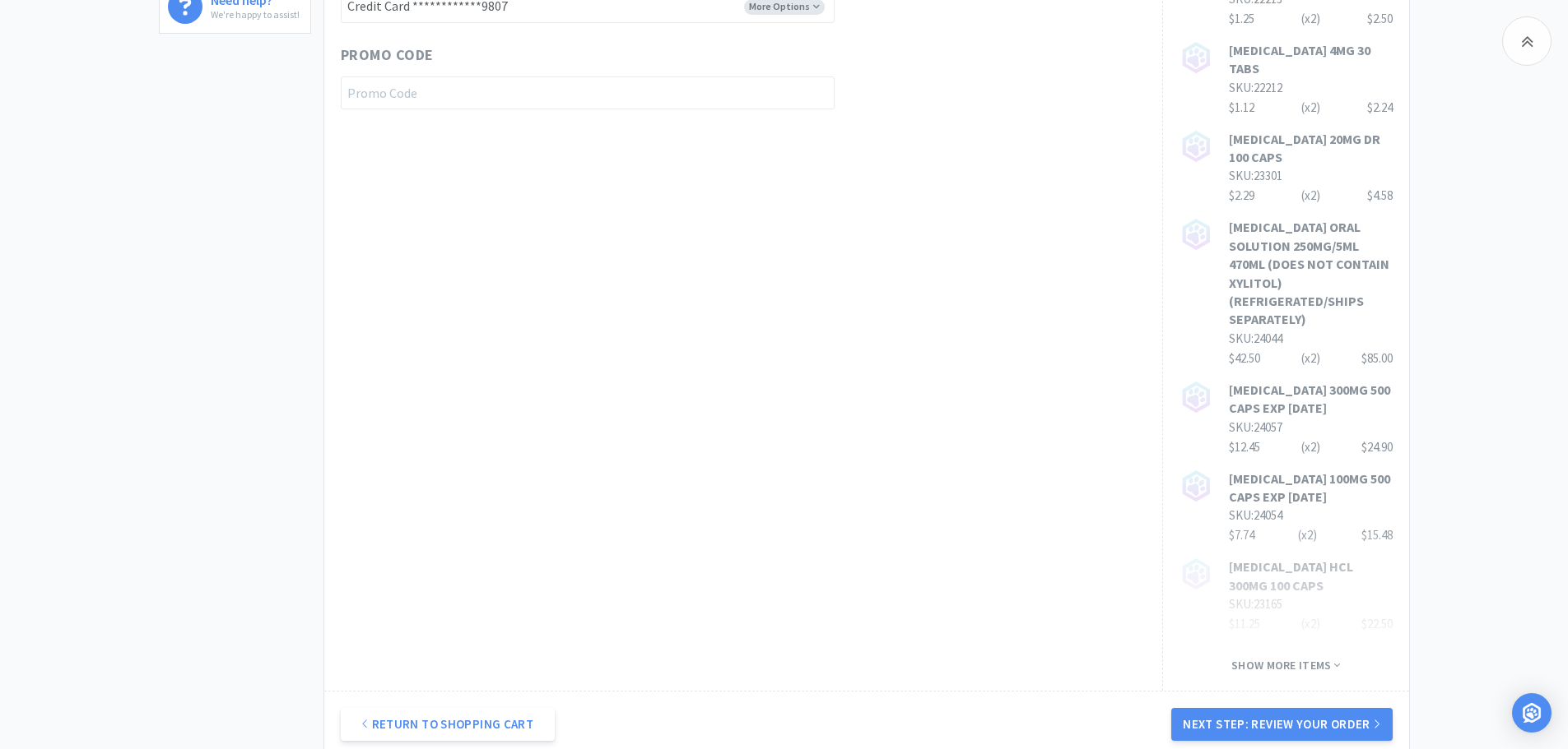
scroll to position [984, 0]
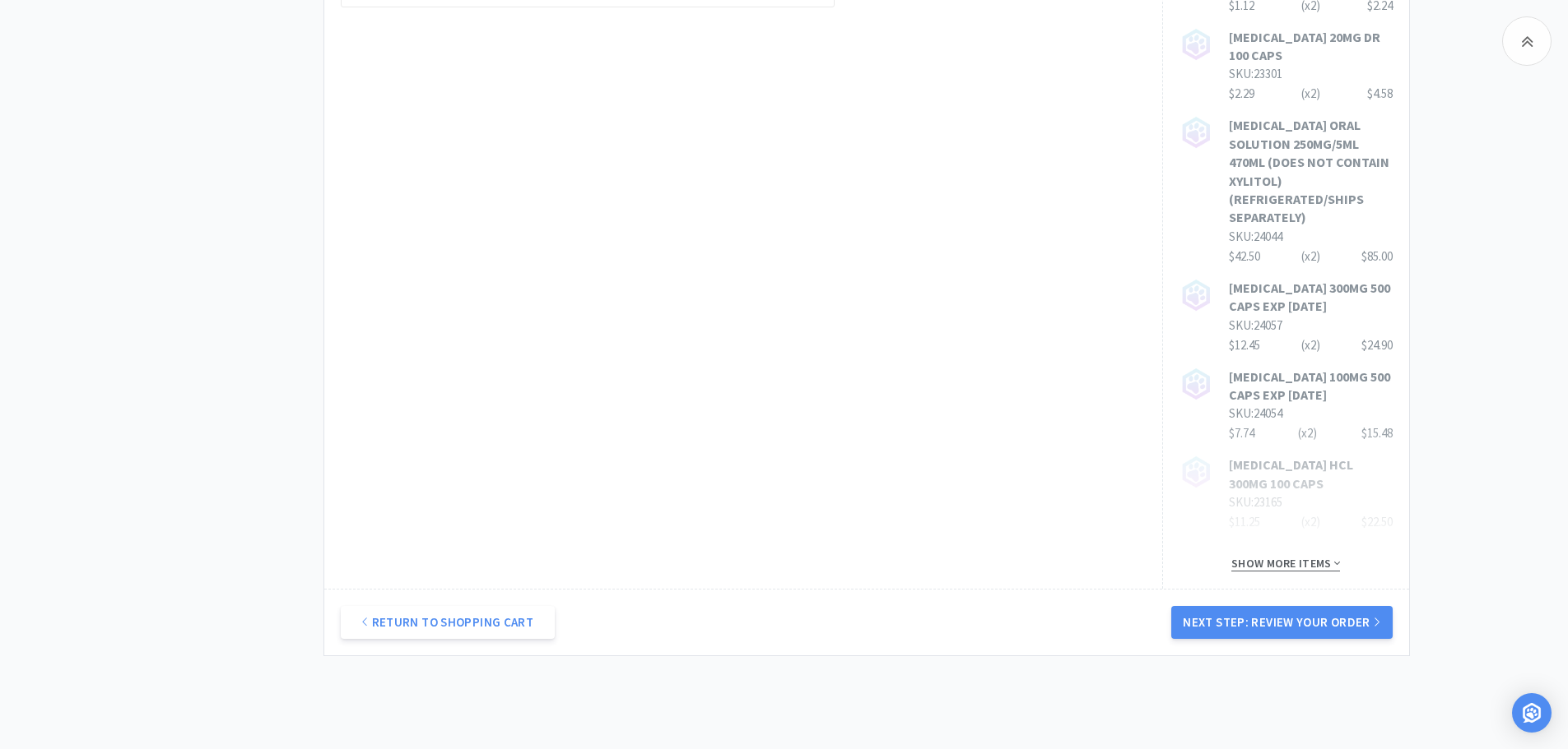
click at [1280, 557] on span "Show more items" at bounding box center [1286, 564] width 109 height 16
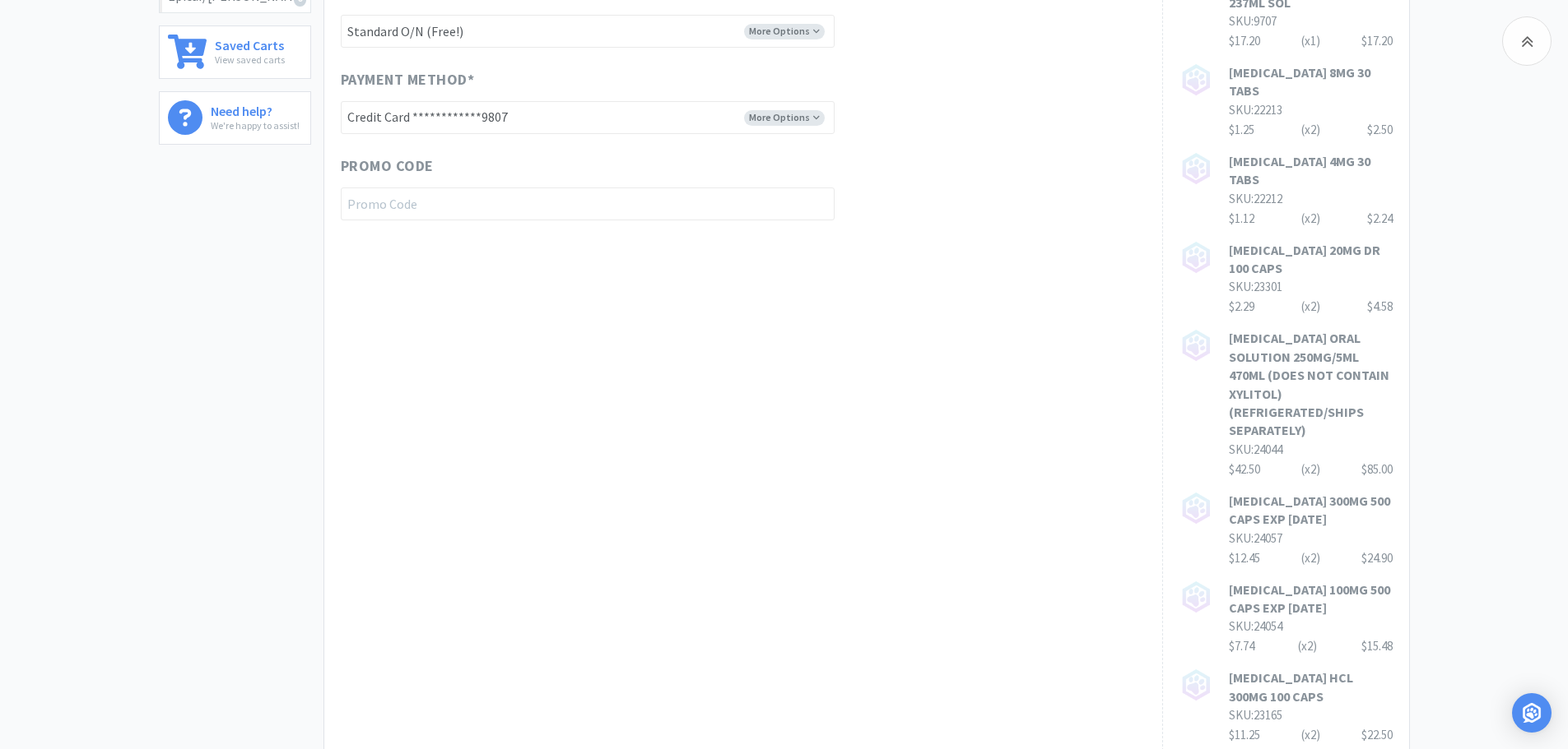
scroll to position [819, 0]
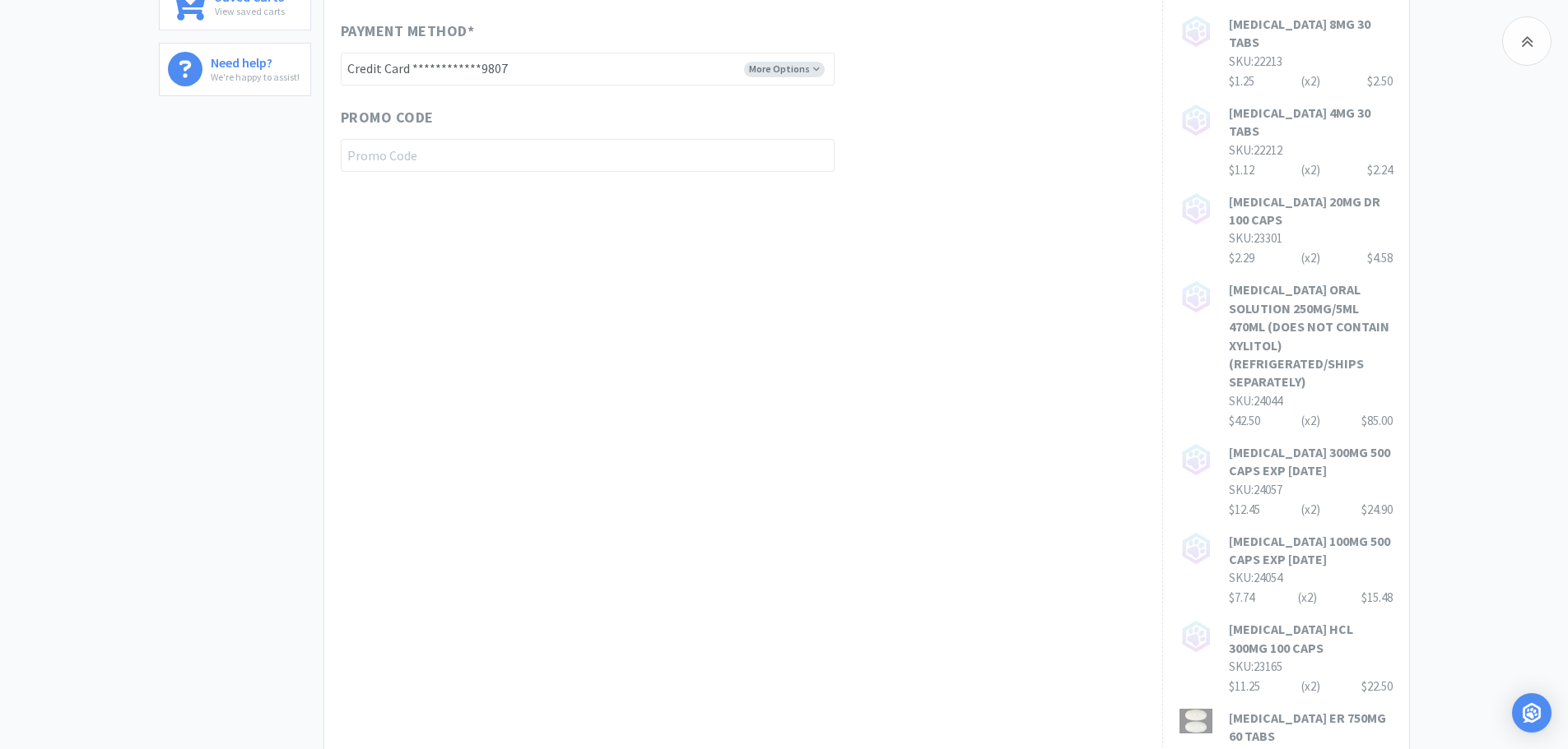
click at [745, 279] on div "**********" at bounding box center [743, 477] width 838 height 2162
click at [969, 304] on div "**********" at bounding box center [743, 477] width 838 height 2162
click at [1002, 309] on div "**********" at bounding box center [743, 477] width 838 height 2162
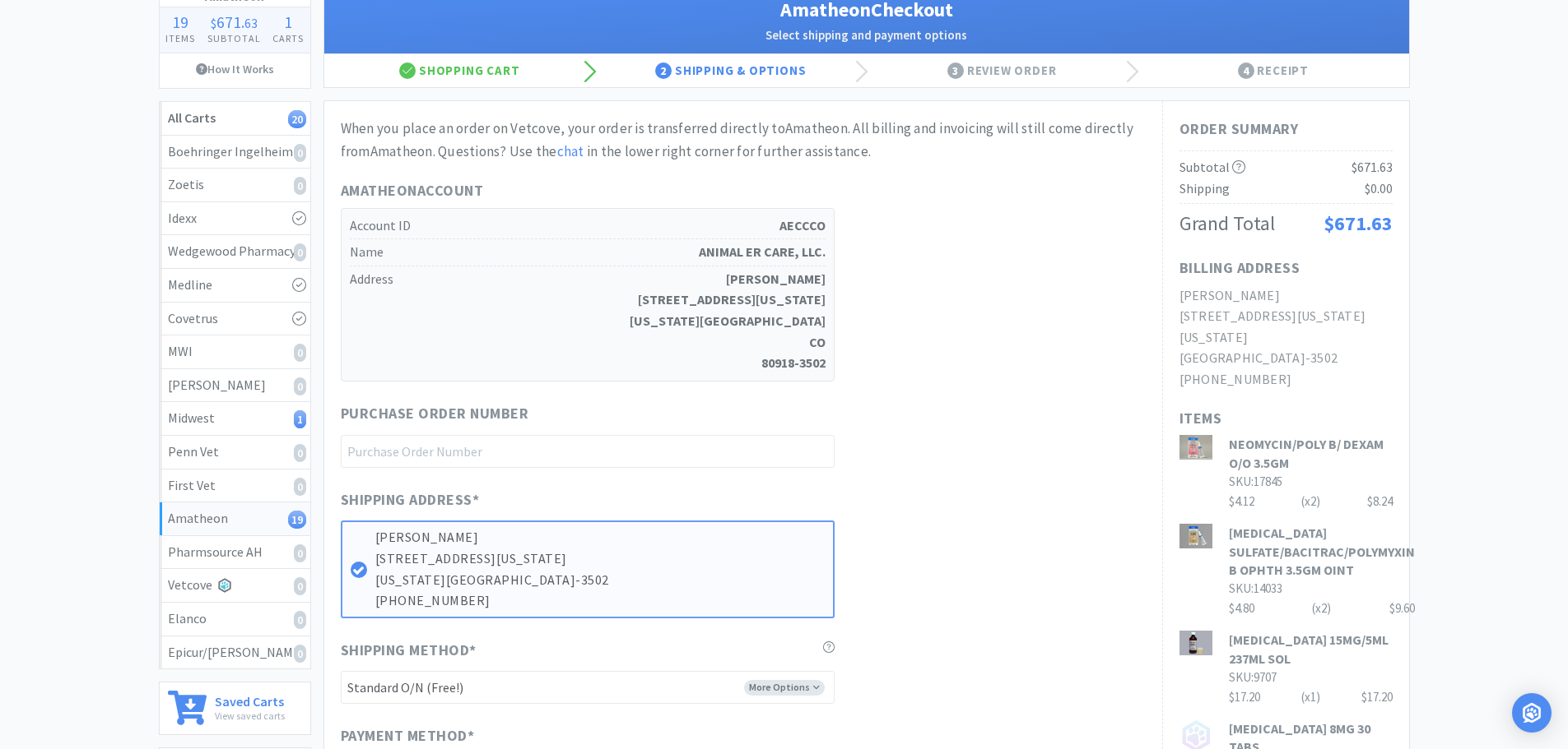
scroll to position [0, 0]
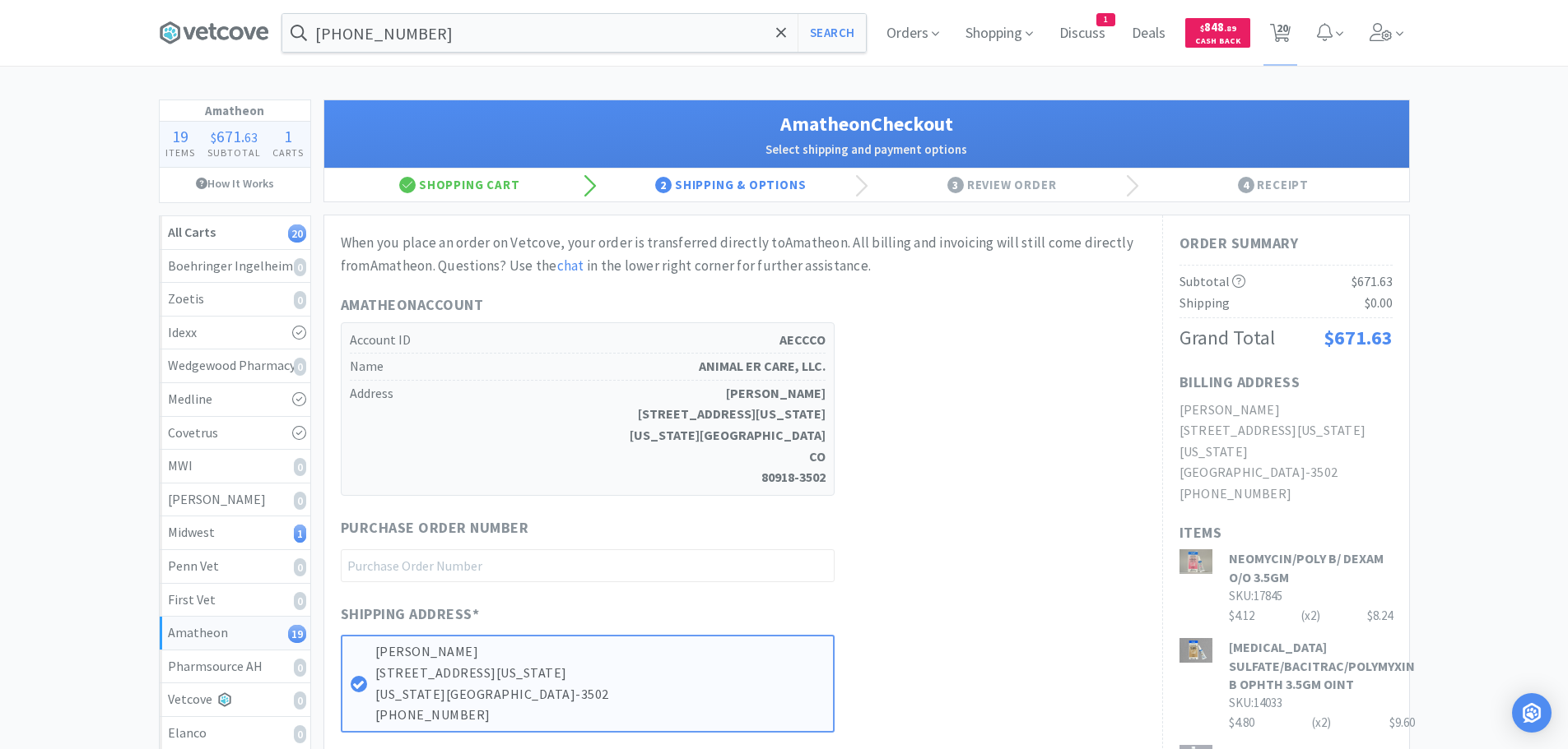
click at [1014, 458] on div "Amatheon Account Account ID AECCCO Name ANIMAL ER CARE, LLC. Address [PERSON_NA…" at bounding box center [743, 395] width 805 height 202
click at [823, 35] on button "Search" at bounding box center [831, 33] width 68 height 37
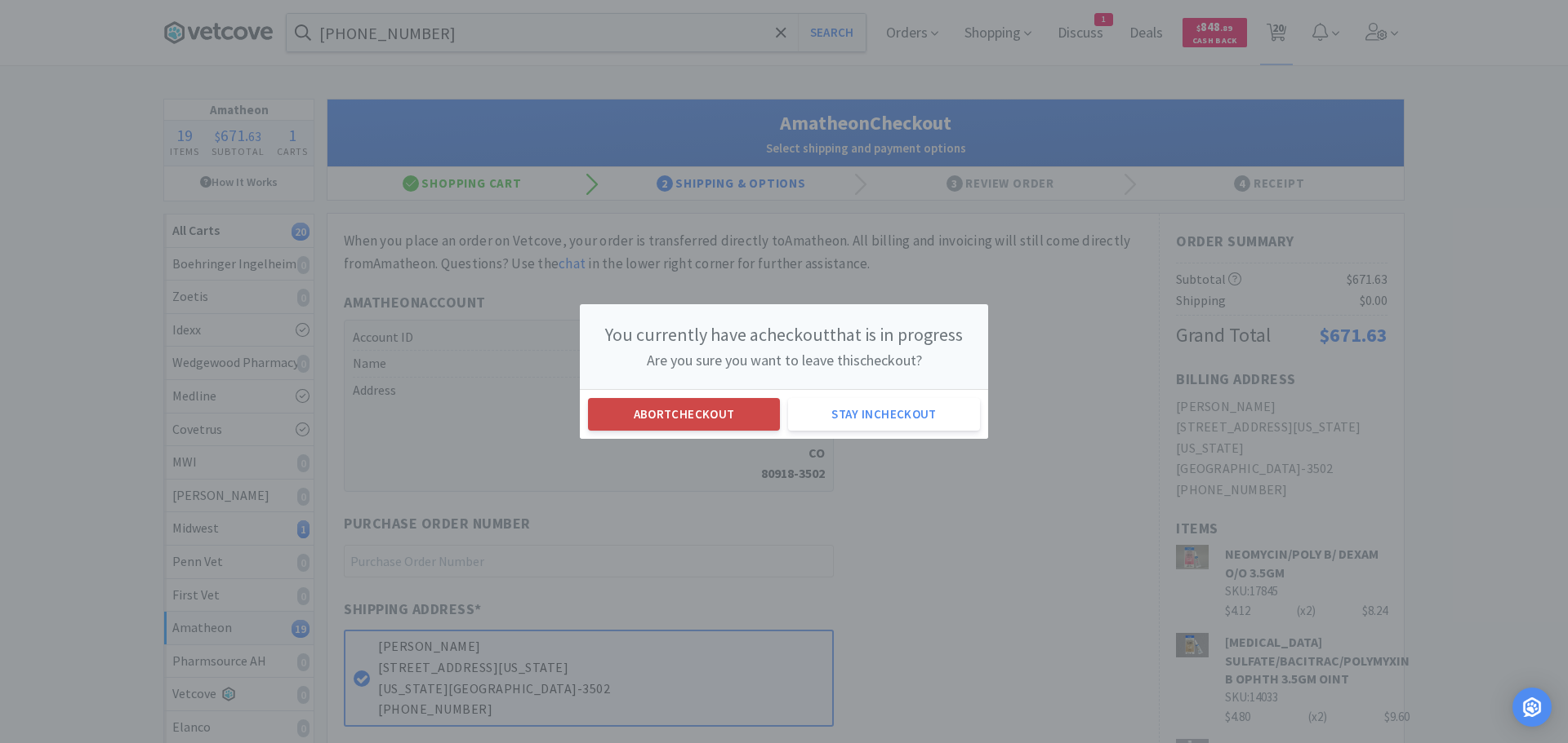
click at [761, 401] on button "Abort checkout" at bounding box center [684, 414] width 192 height 32
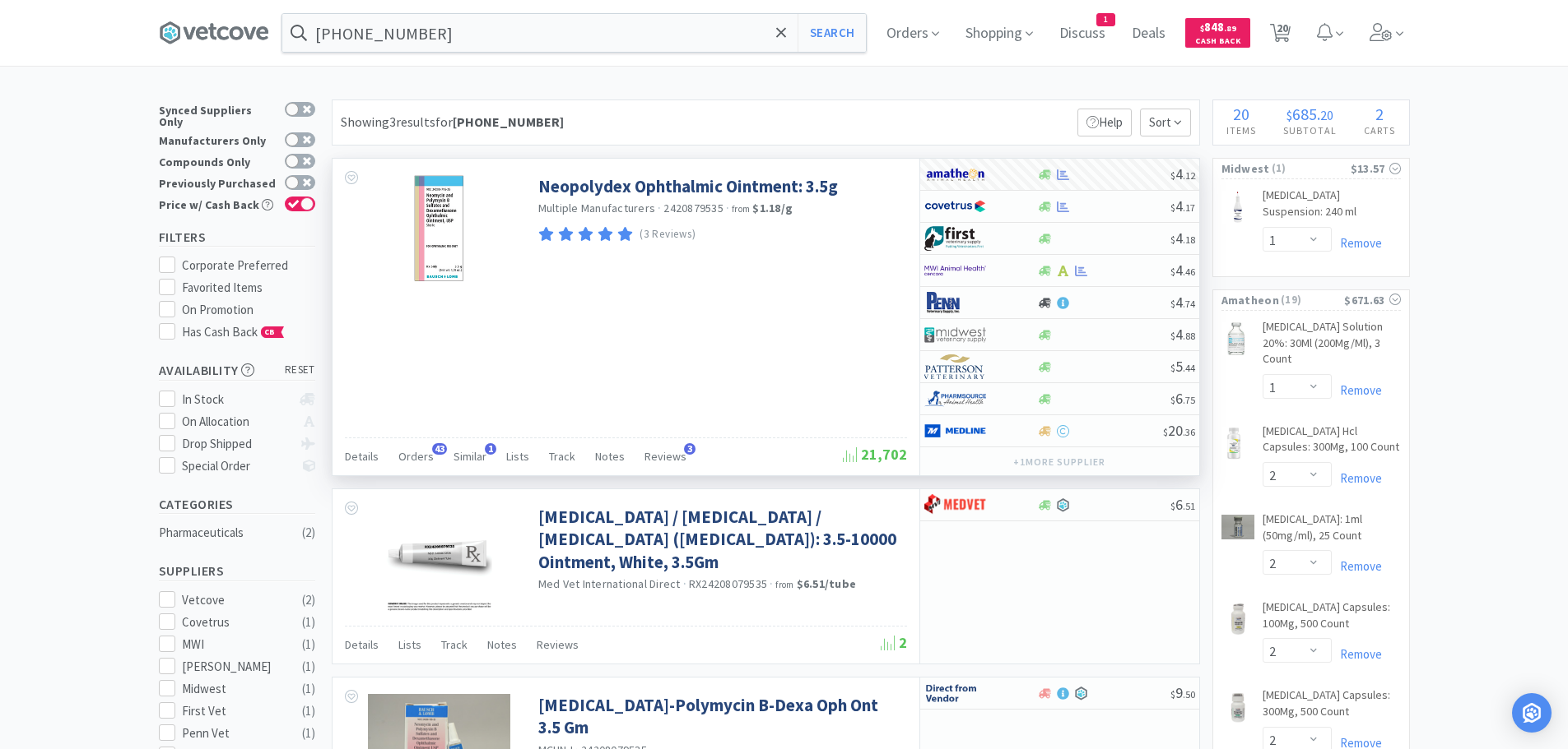
click at [656, 303] on div "Neopolydex Ophthalmic Ointment: 3.5g Multiple Manufacturers · 2420879535 · from…" at bounding box center [626, 317] width 587 height 317
click at [698, 321] on div "Neopolydex Ophthalmic Ointment: 3.5g Multiple Manufacturers · 2420879535 · from…" at bounding box center [626, 317] width 587 height 317
click at [663, 321] on div "Neopolydex Ophthalmic Ointment: 3.5g Multiple Manufacturers · 2420879535 · from…" at bounding box center [626, 317] width 587 height 317
click at [483, 37] on input "[PHONE_NUMBER]" at bounding box center [574, 33] width 584 height 37
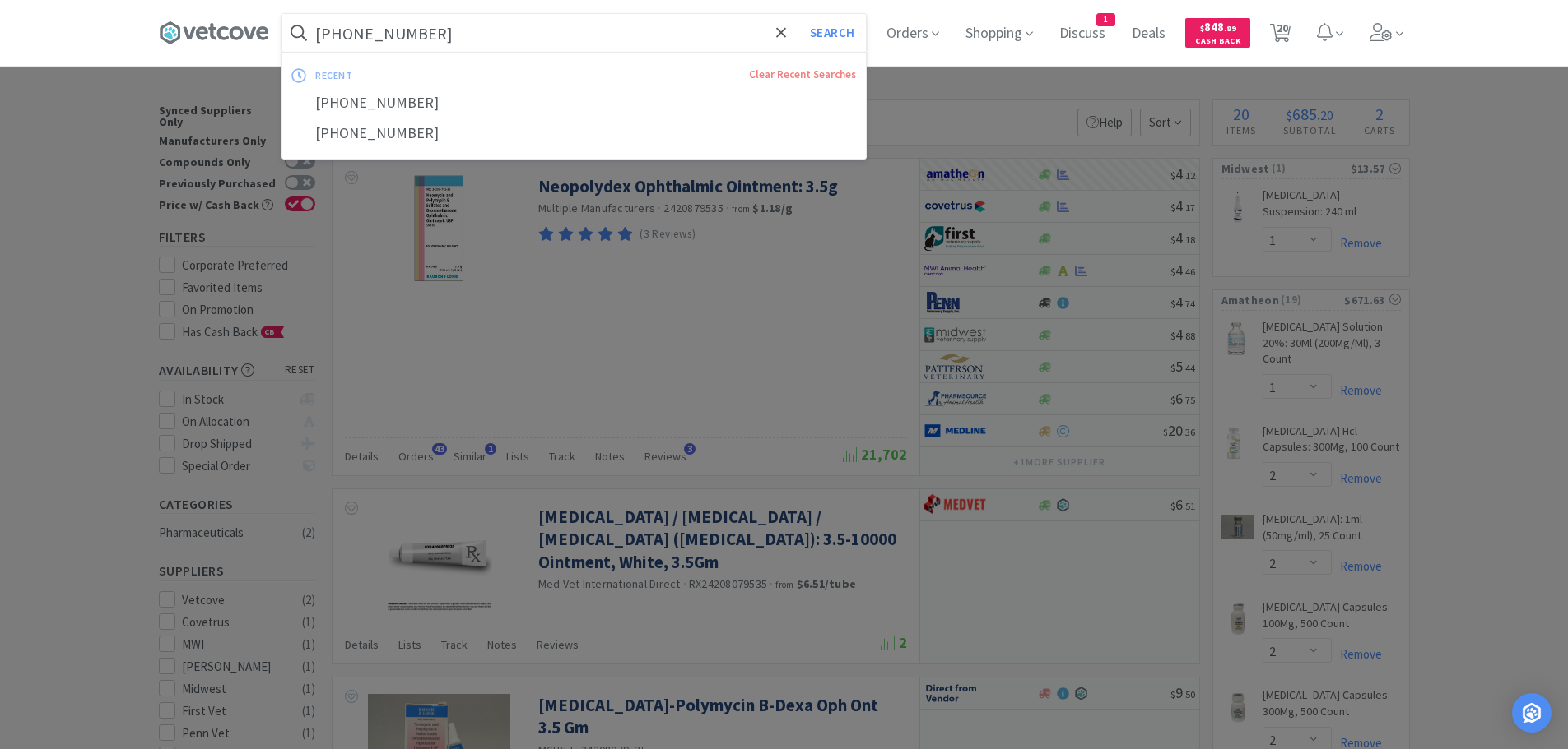
paste input "125997"
click at [798, 14] on button "Search" at bounding box center [831, 33] width 68 height 37
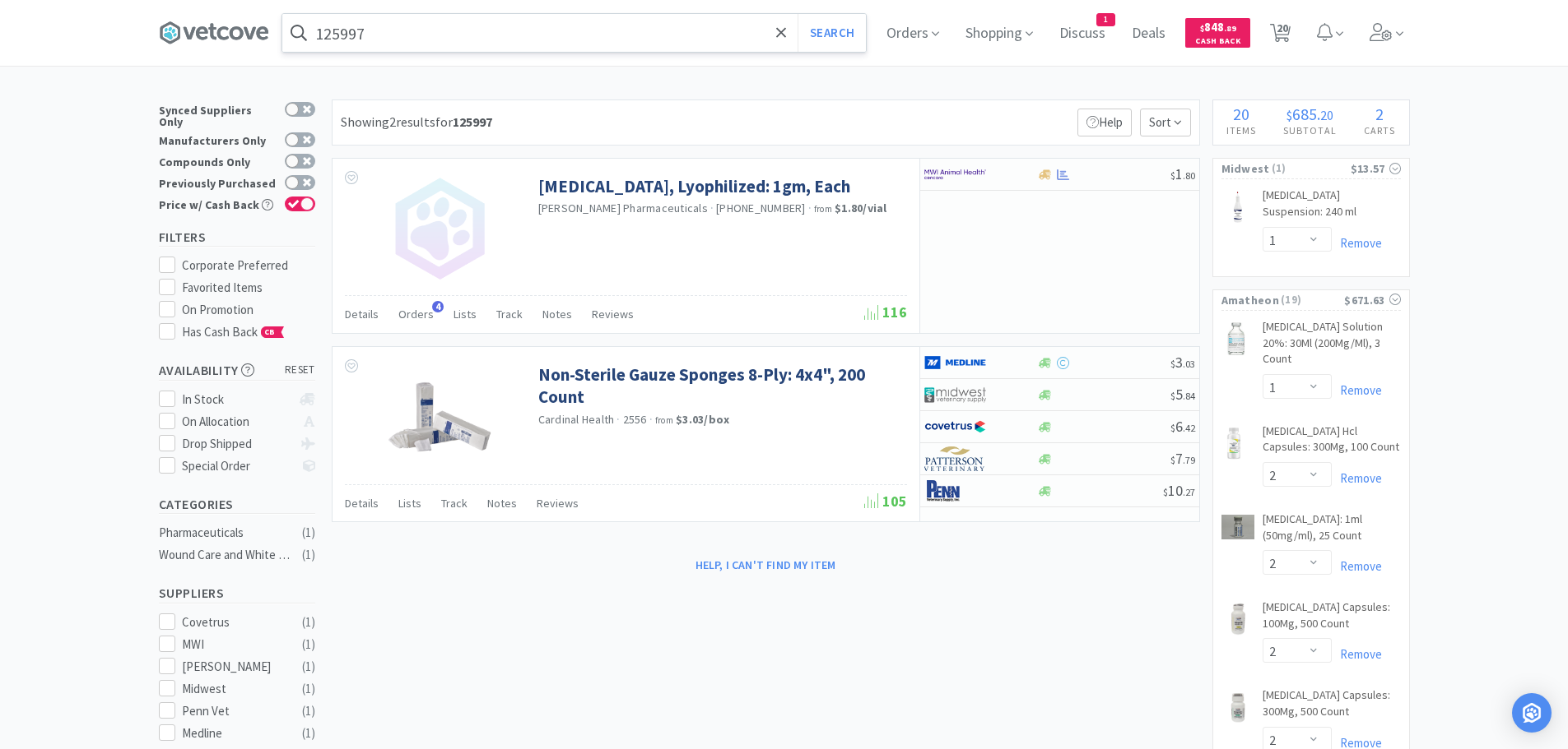
click at [504, 28] on input "125997" at bounding box center [574, 33] width 584 height 37
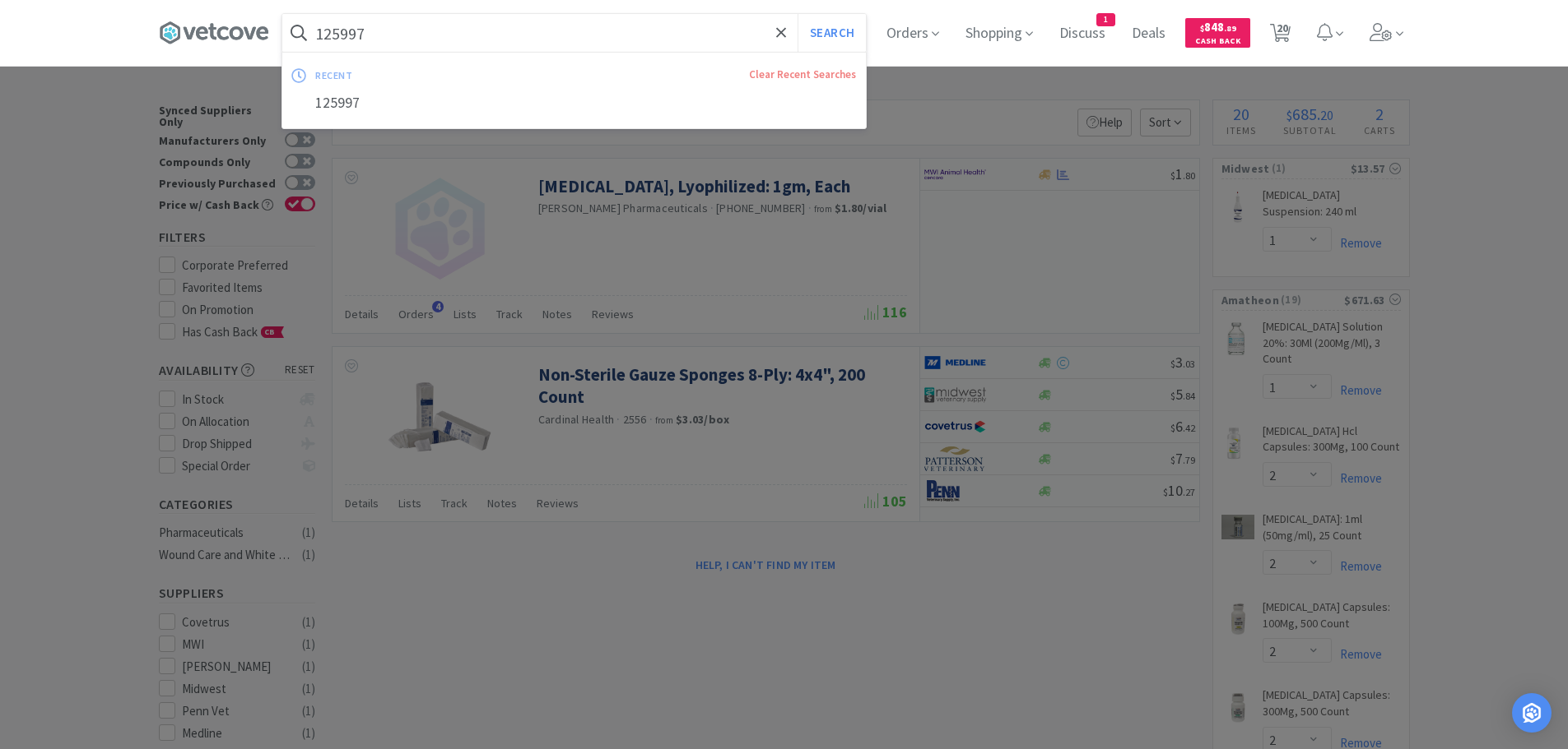
paste input "11644"
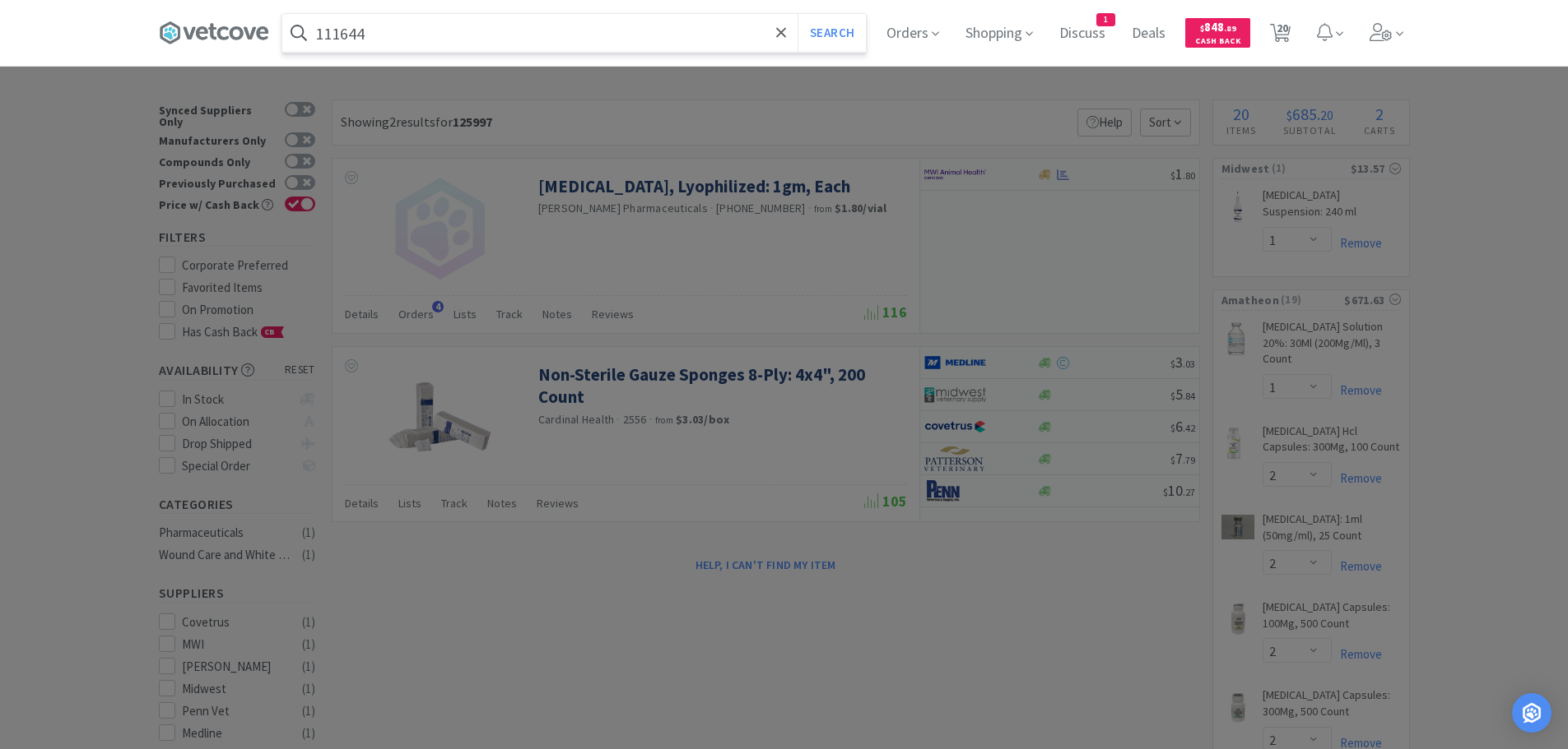
click at [798, 14] on button "Search" at bounding box center [831, 33] width 68 height 37
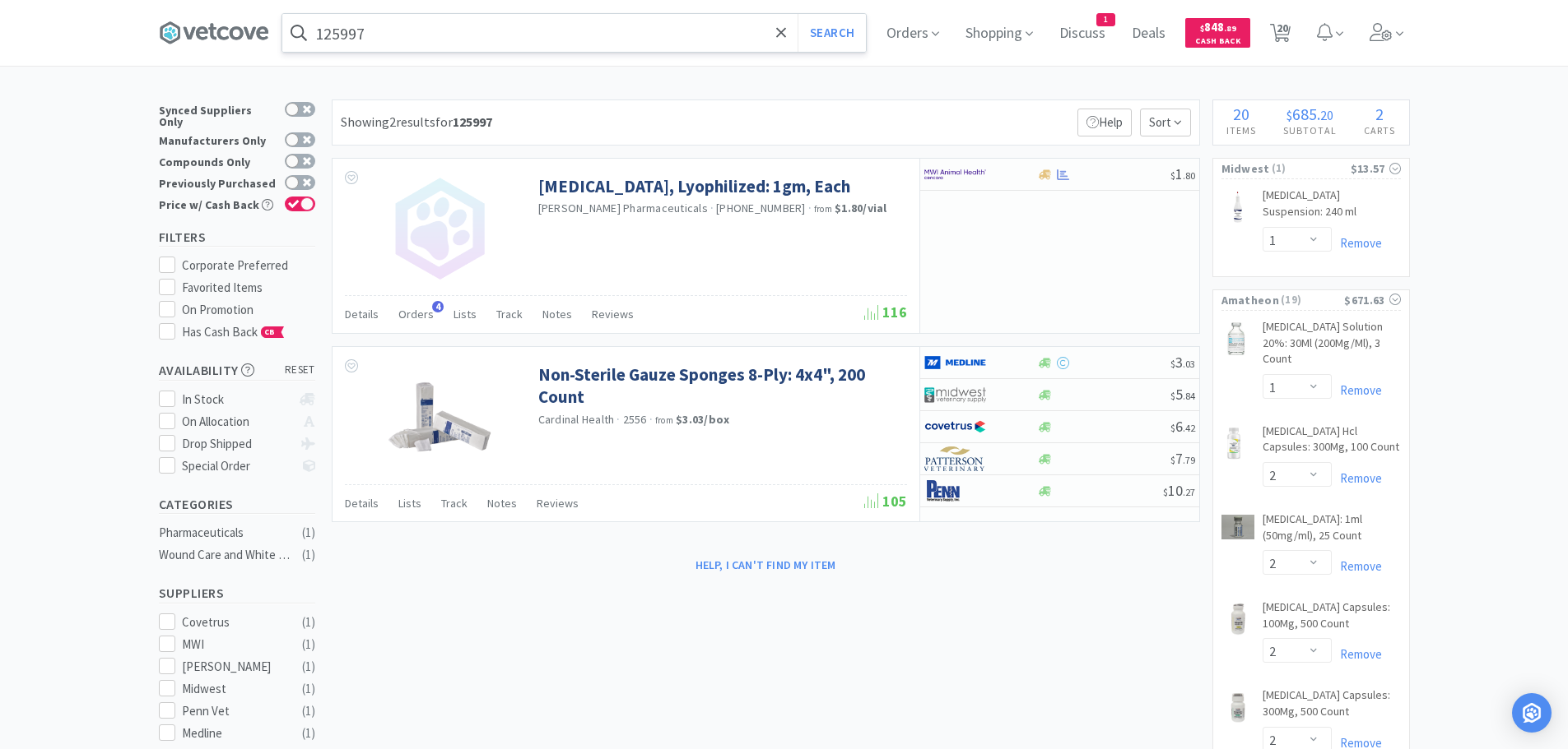
click at [461, 33] on input "125997" at bounding box center [574, 33] width 584 height 37
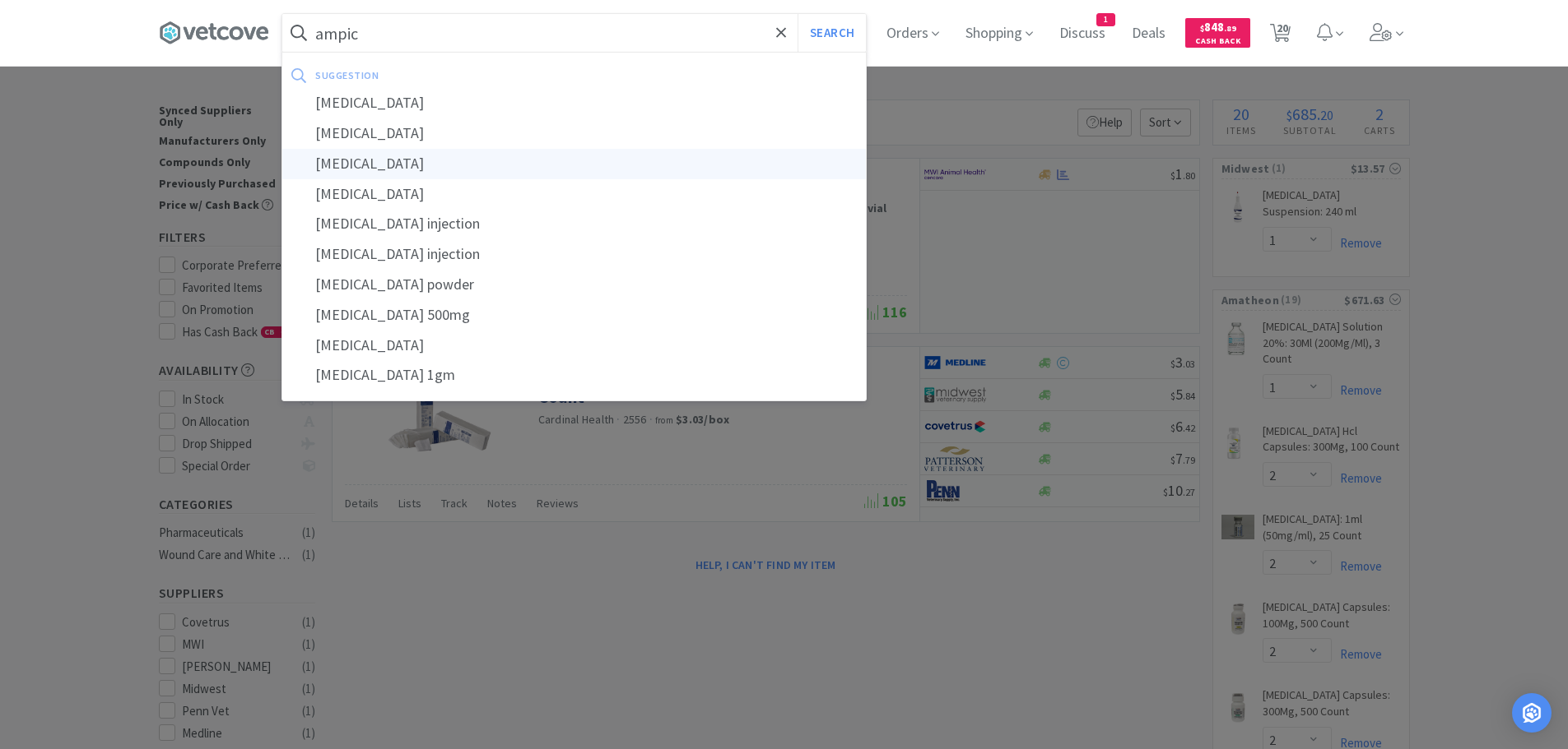
click at [512, 162] on div "[MEDICAL_DATA]" at bounding box center [574, 164] width 584 height 31
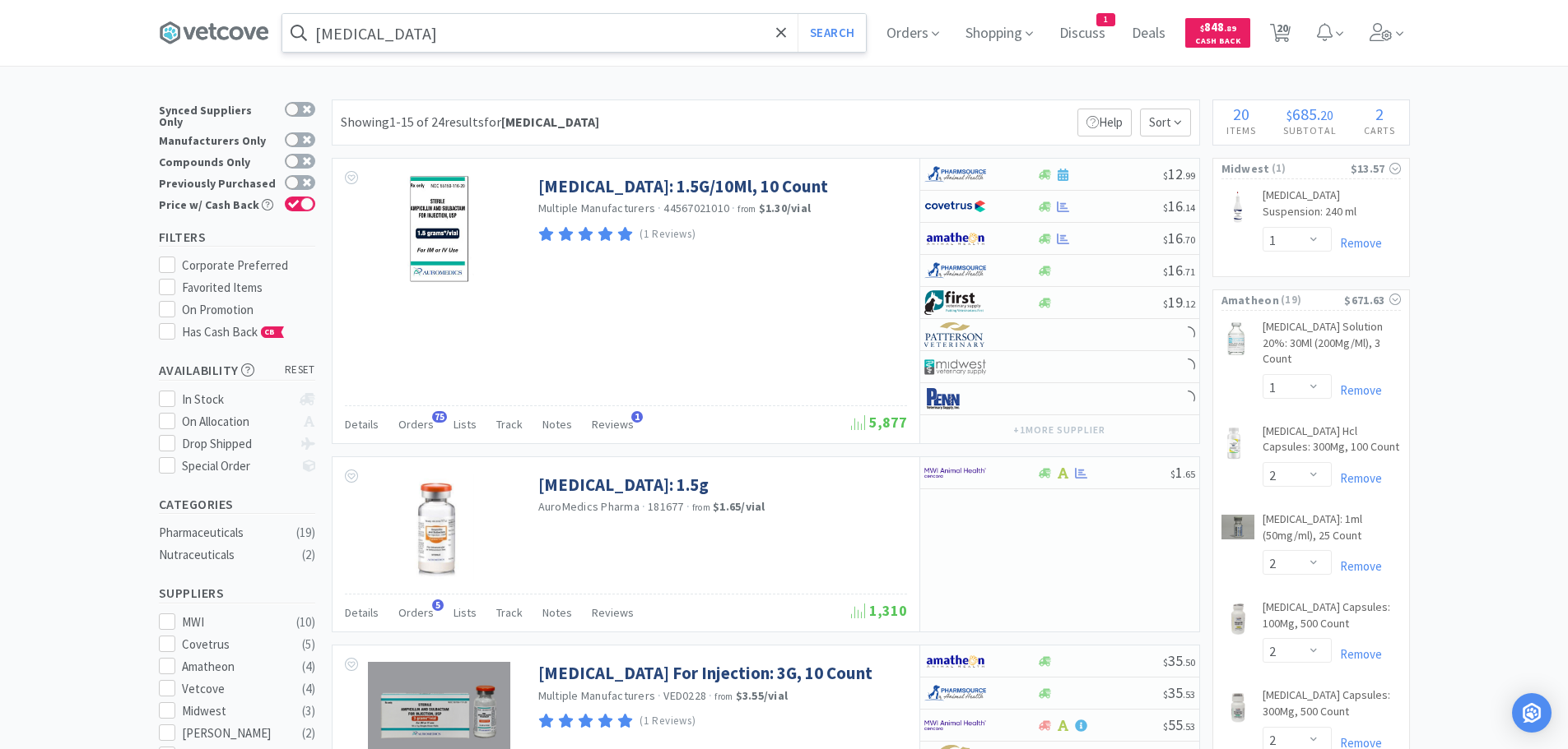
click at [813, 119] on div "Showing 1-15 of 24 results for [MEDICAL_DATA] Filters Help Sort" at bounding box center [766, 122] width 869 height 46
click at [833, 114] on div "Showing 1-15 of 24 results for [MEDICAL_DATA] Filters Help Sort" at bounding box center [766, 122] width 869 height 46
click at [834, 114] on div "Showing 1-15 of 24 results for [MEDICAL_DATA] Filters Help Sort" at bounding box center [766, 122] width 869 height 46
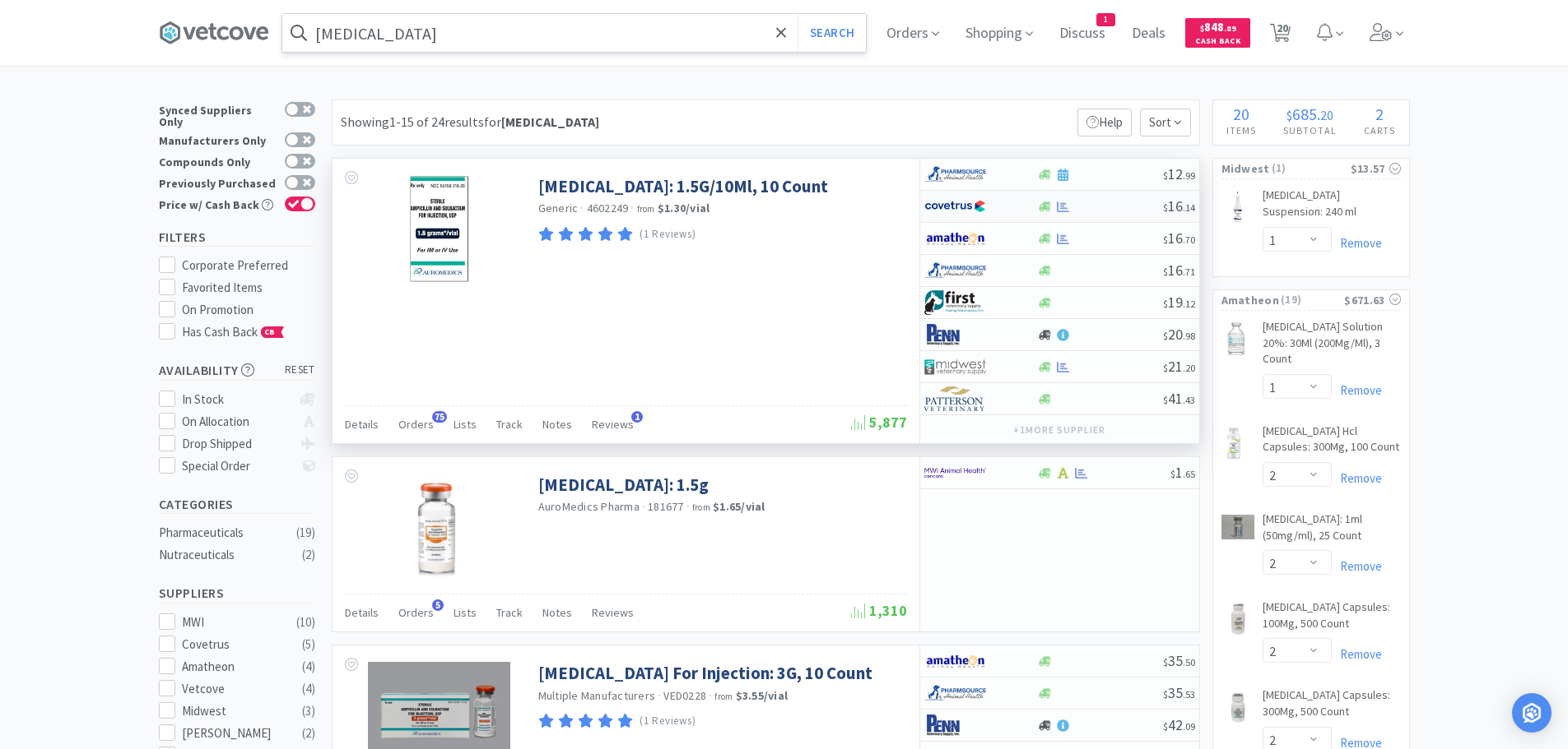
click at [1116, 207] on div at bounding box center [1100, 206] width 126 height 13
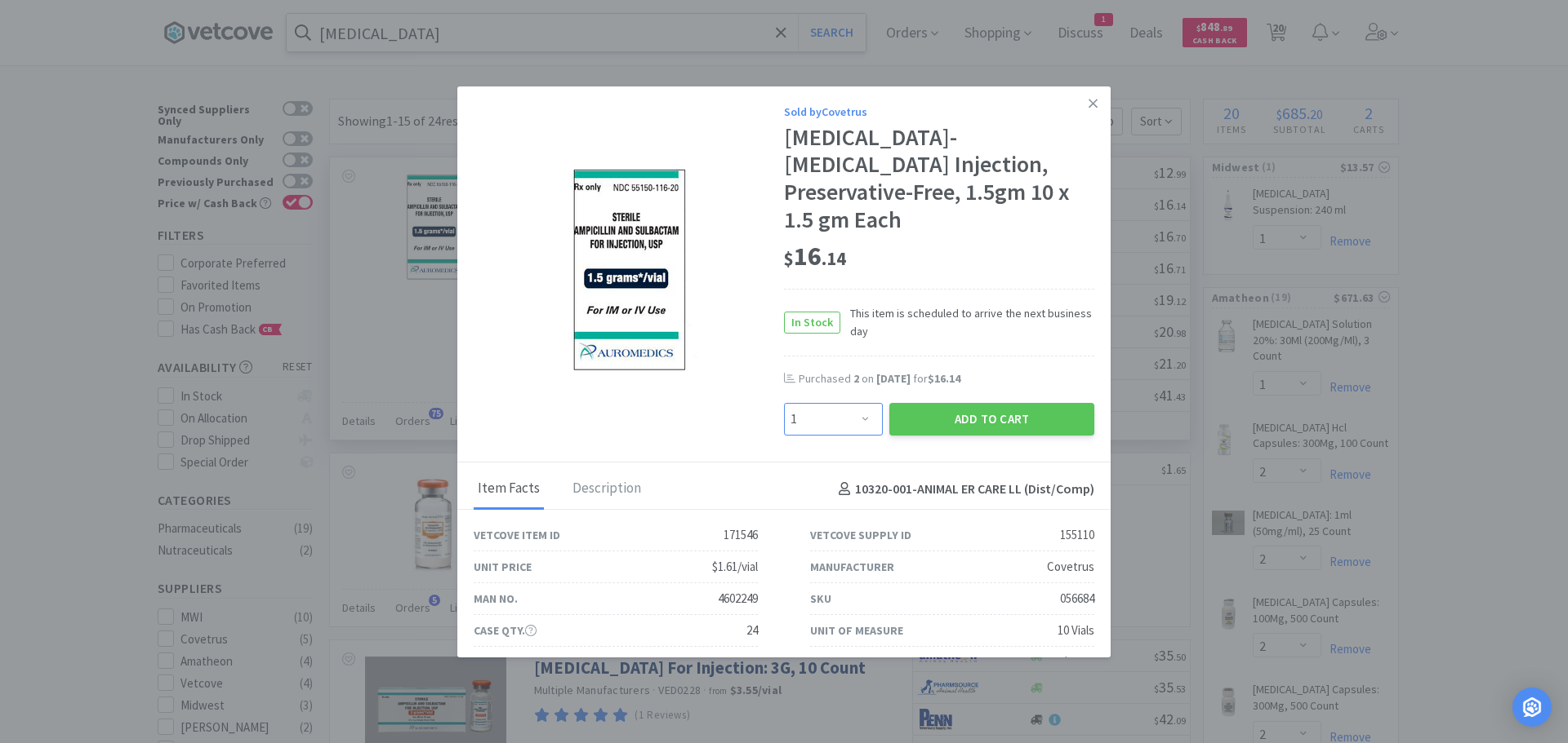
click at [836, 414] on select "Enter Quantity 1 2 3 4 5 6 7 8 9 10 11 12 13 14 15 16 17 18 19 20 Enter Quantity" at bounding box center [832, 419] width 99 height 32
click at [784, 403] on select "Enter Quantity 1 2 3 4 5 6 7 8 9 10 11 12 13 14 15 16 17 18 19 20 Enter Quantity" at bounding box center [832, 419] width 99 height 32
click at [930, 417] on button "Add to Cart" at bounding box center [991, 419] width 205 height 32
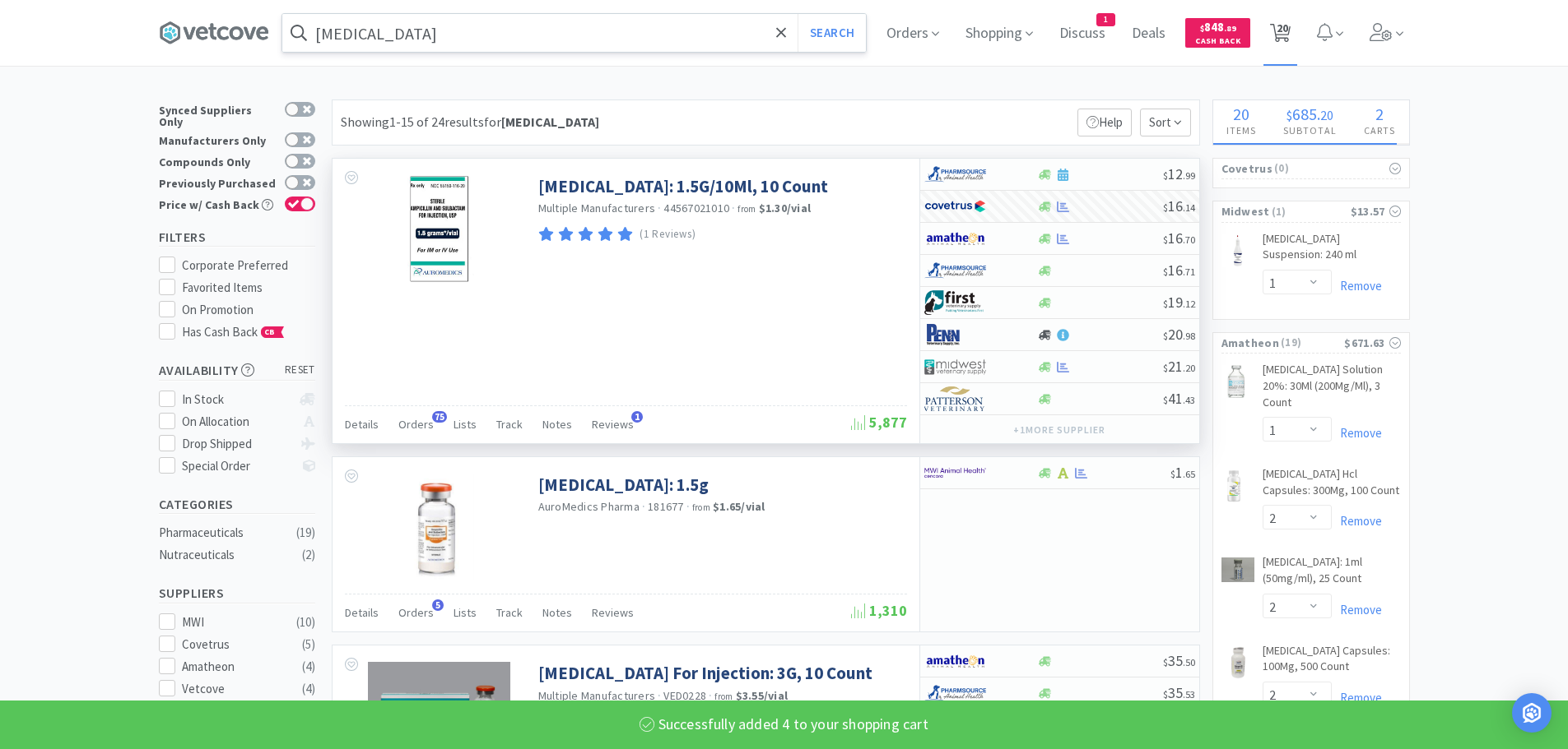
click at [1289, 37] on span "20" at bounding box center [1283, 28] width 12 height 66
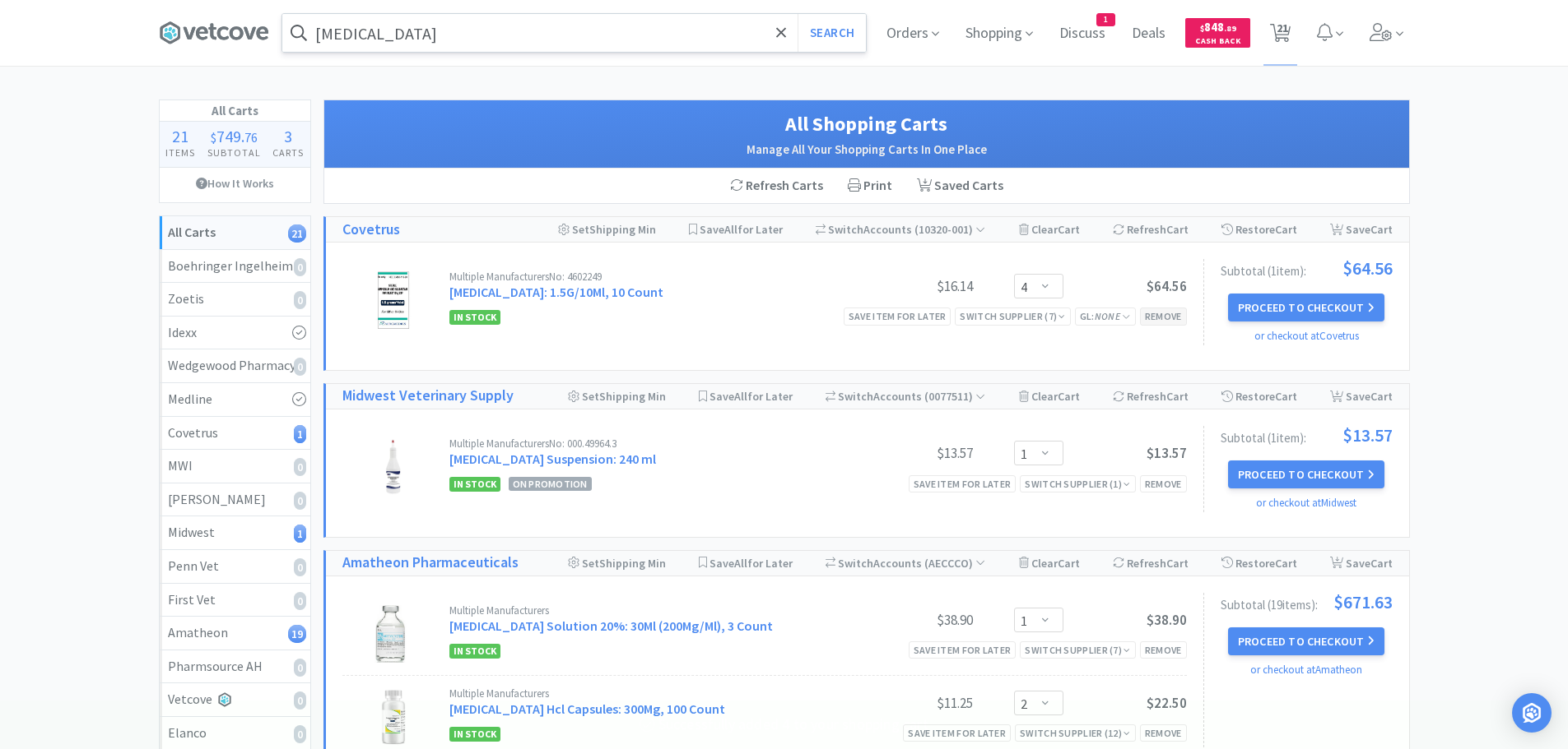
click at [1171, 313] on div "Remove" at bounding box center [1164, 317] width 47 height 18
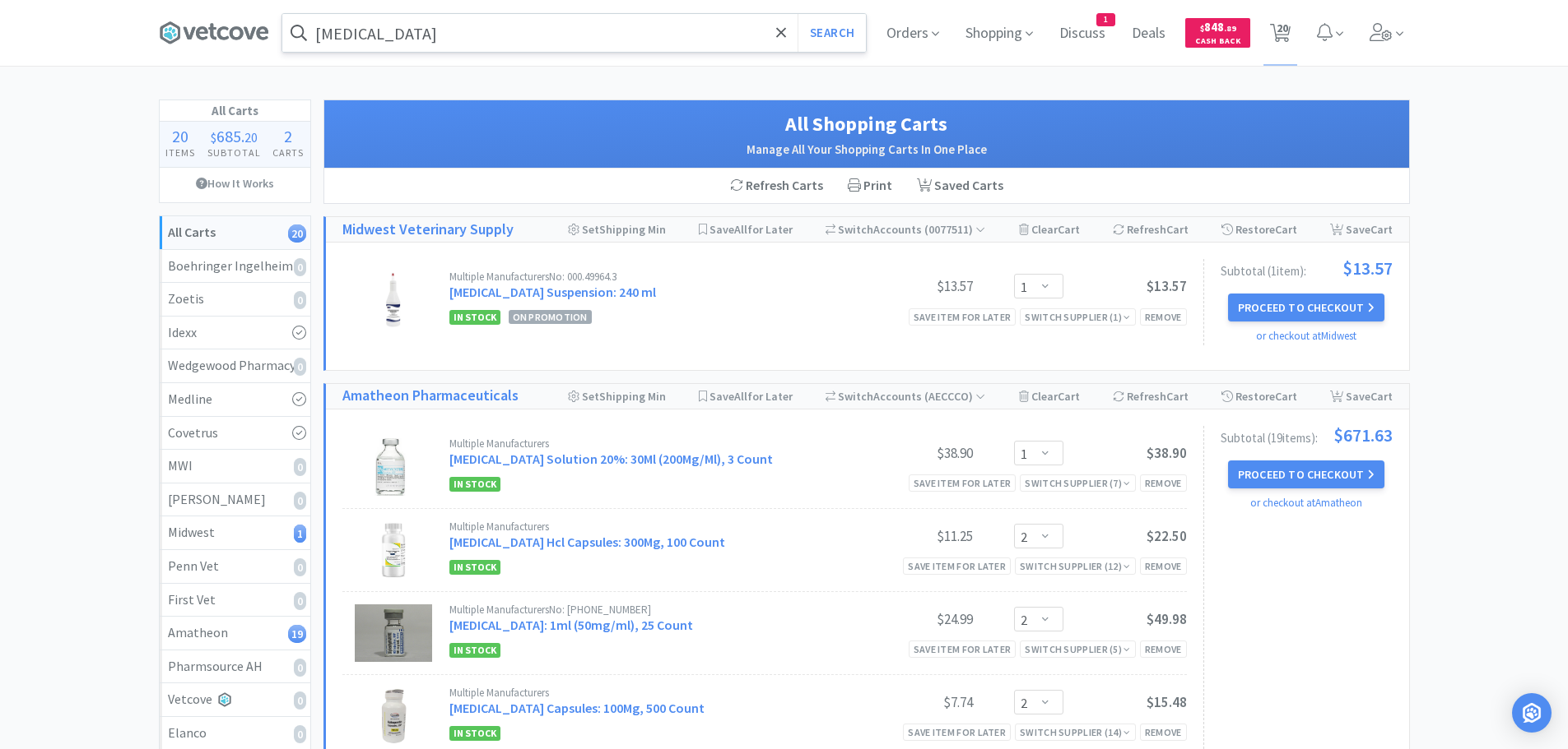
click at [474, 30] on input "[MEDICAL_DATA]" at bounding box center [574, 33] width 584 height 37
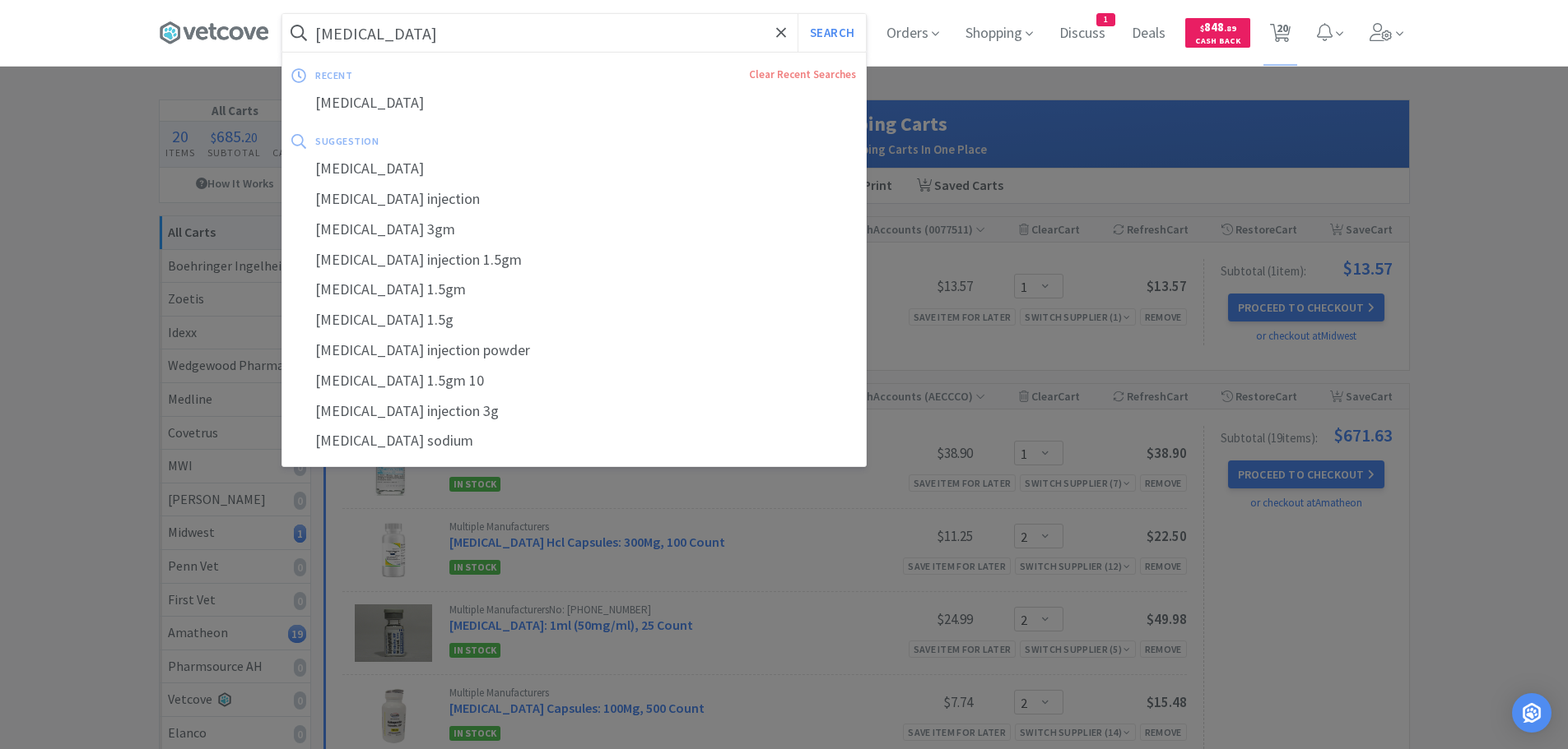
paste input "88-4001"
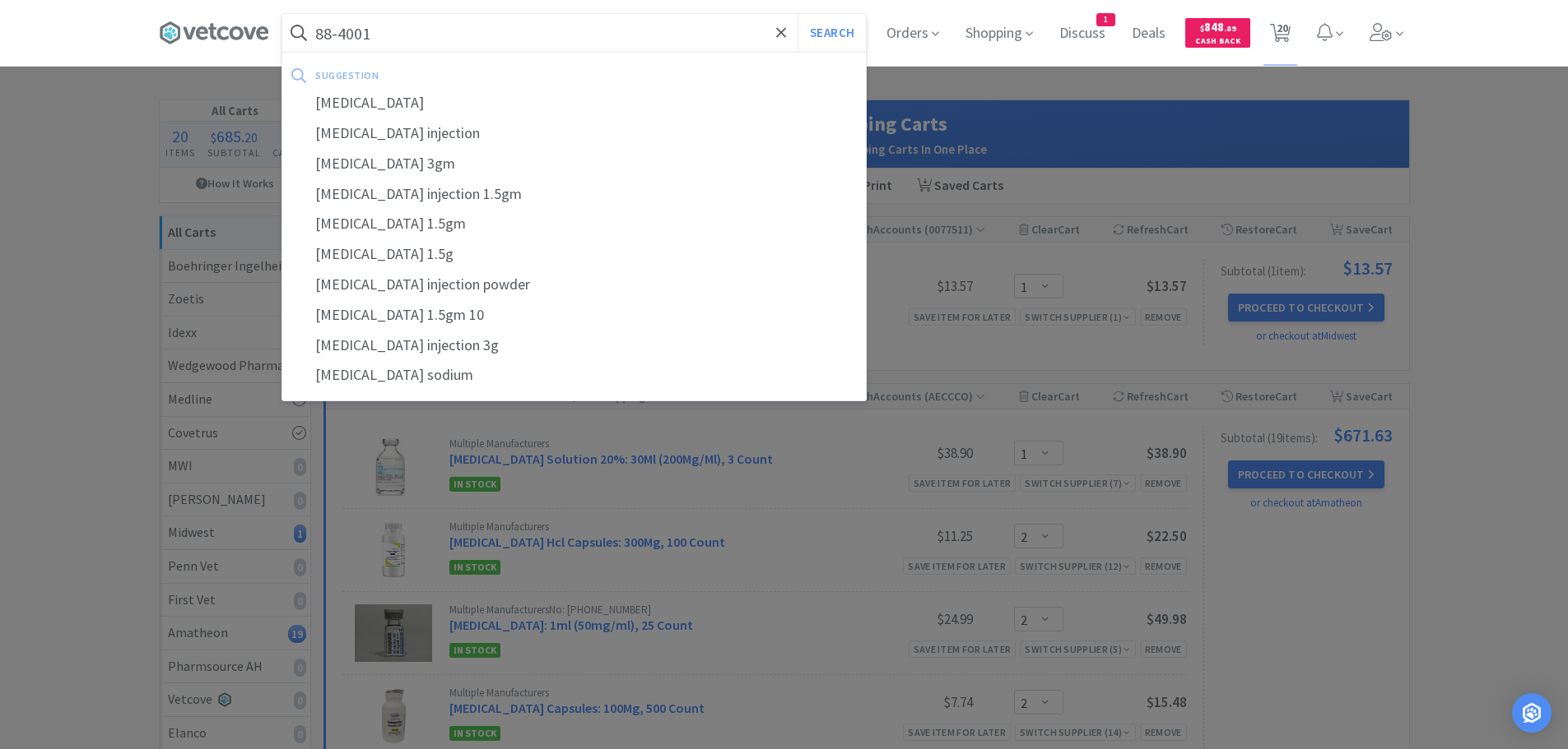
click at [798, 14] on button "Search" at bounding box center [831, 33] width 68 height 37
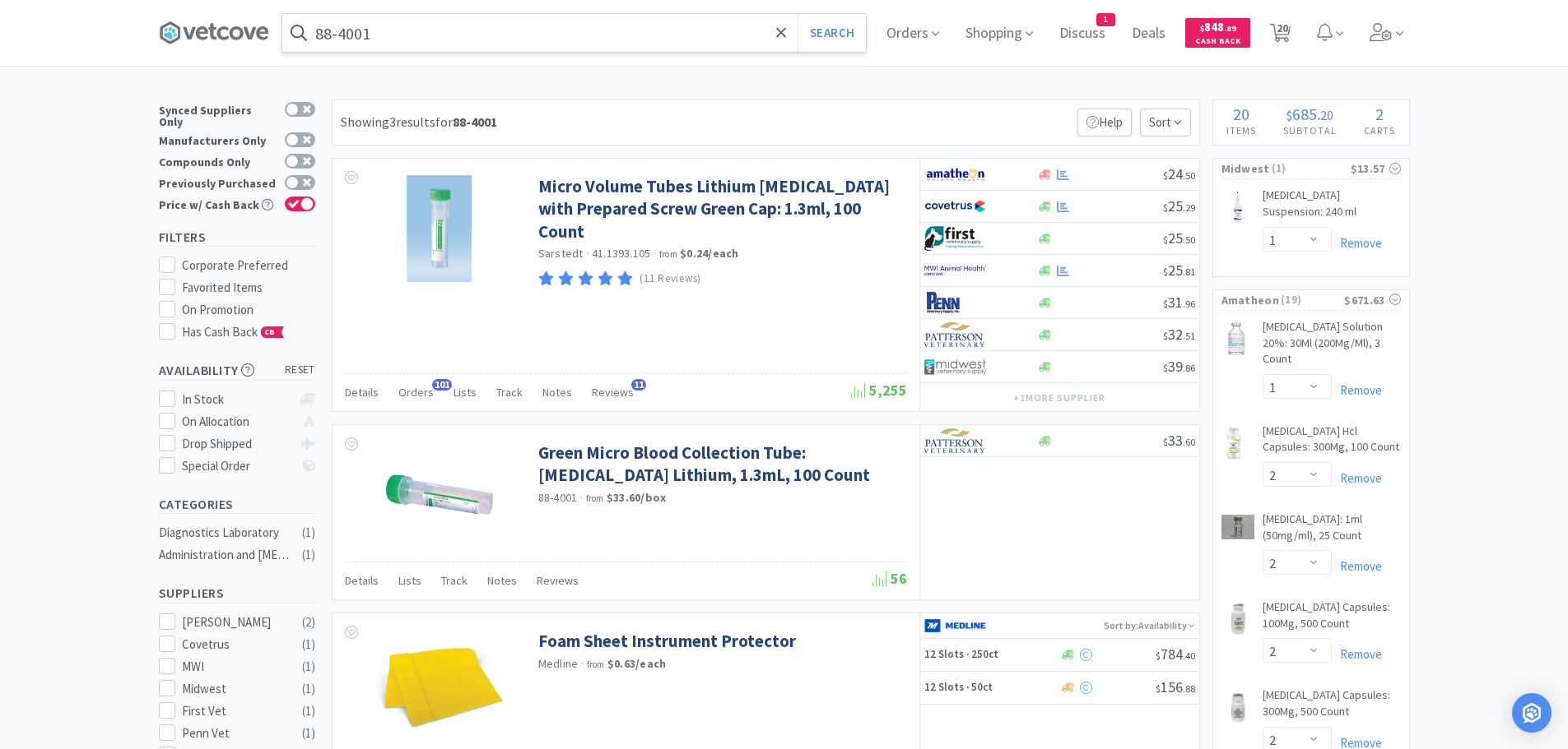
click at [487, 33] on input "88-4001" at bounding box center [574, 33] width 584 height 37
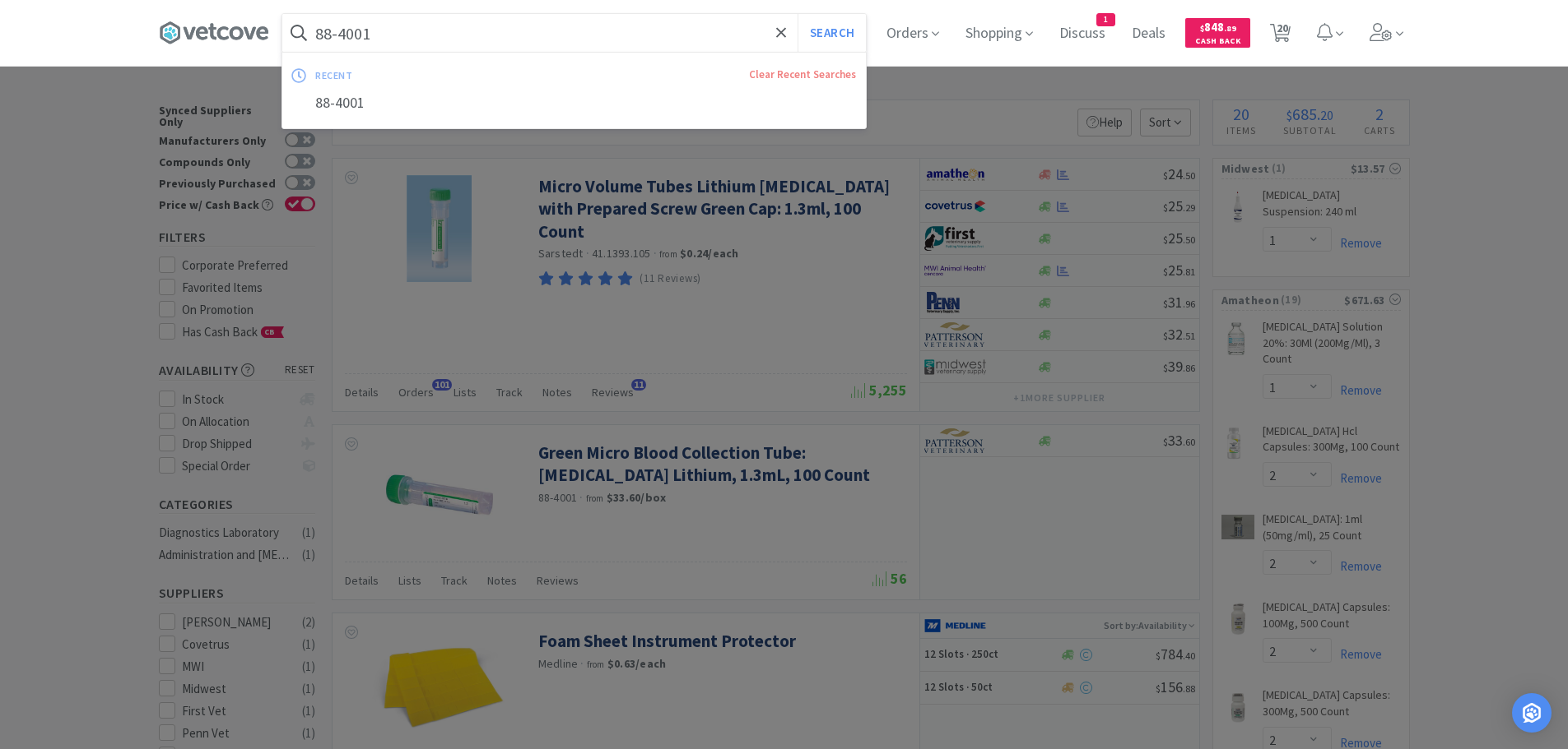
paste input "[US_EMPLOYER_IDENTIFICATION_NUMBER]"
click at [798, 14] on button "Search" at bounding box center [831, 33] width 68 height 37
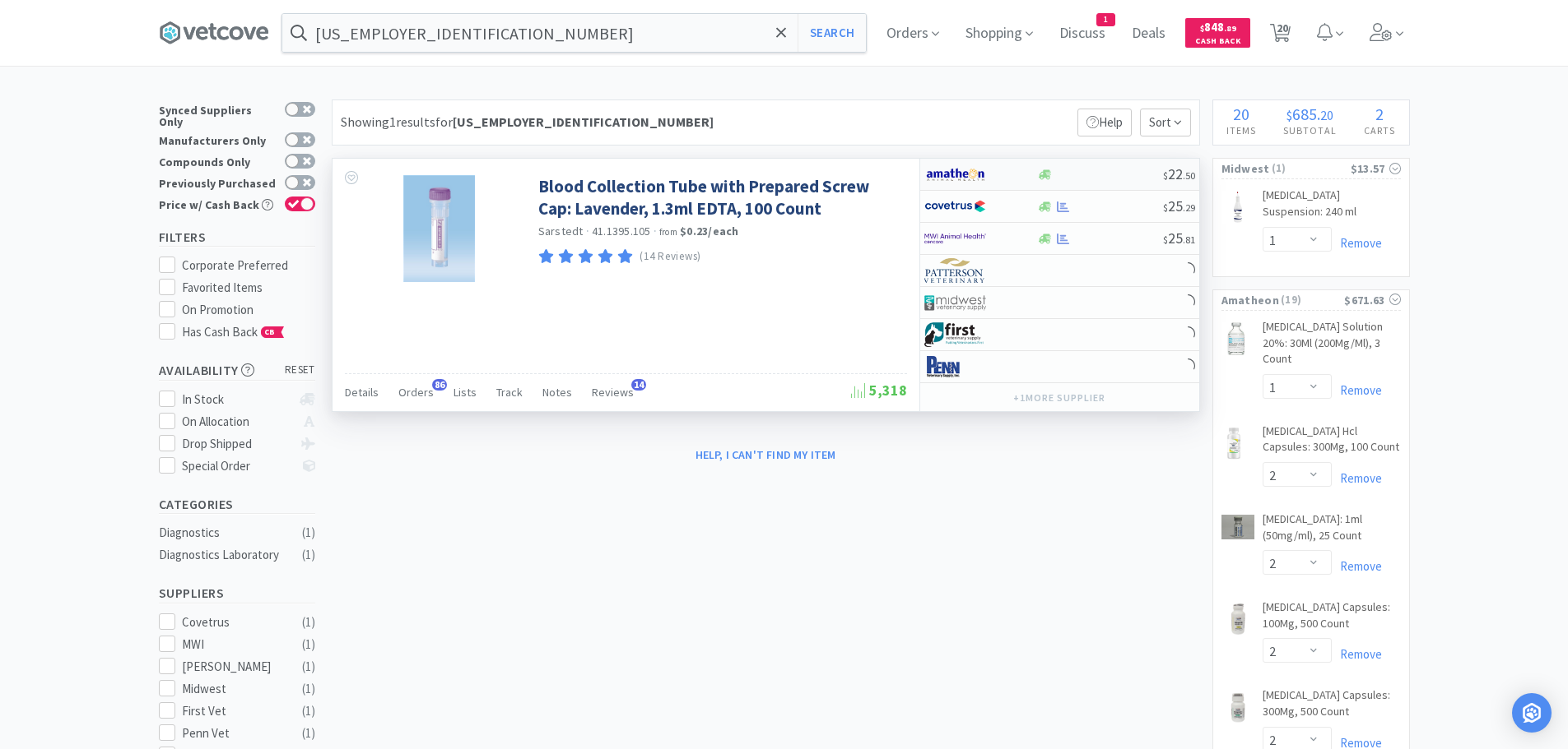
click at [1103, 163] on div "$ 22 . 50" at bounding box center [1059, 175] width 279 height 33
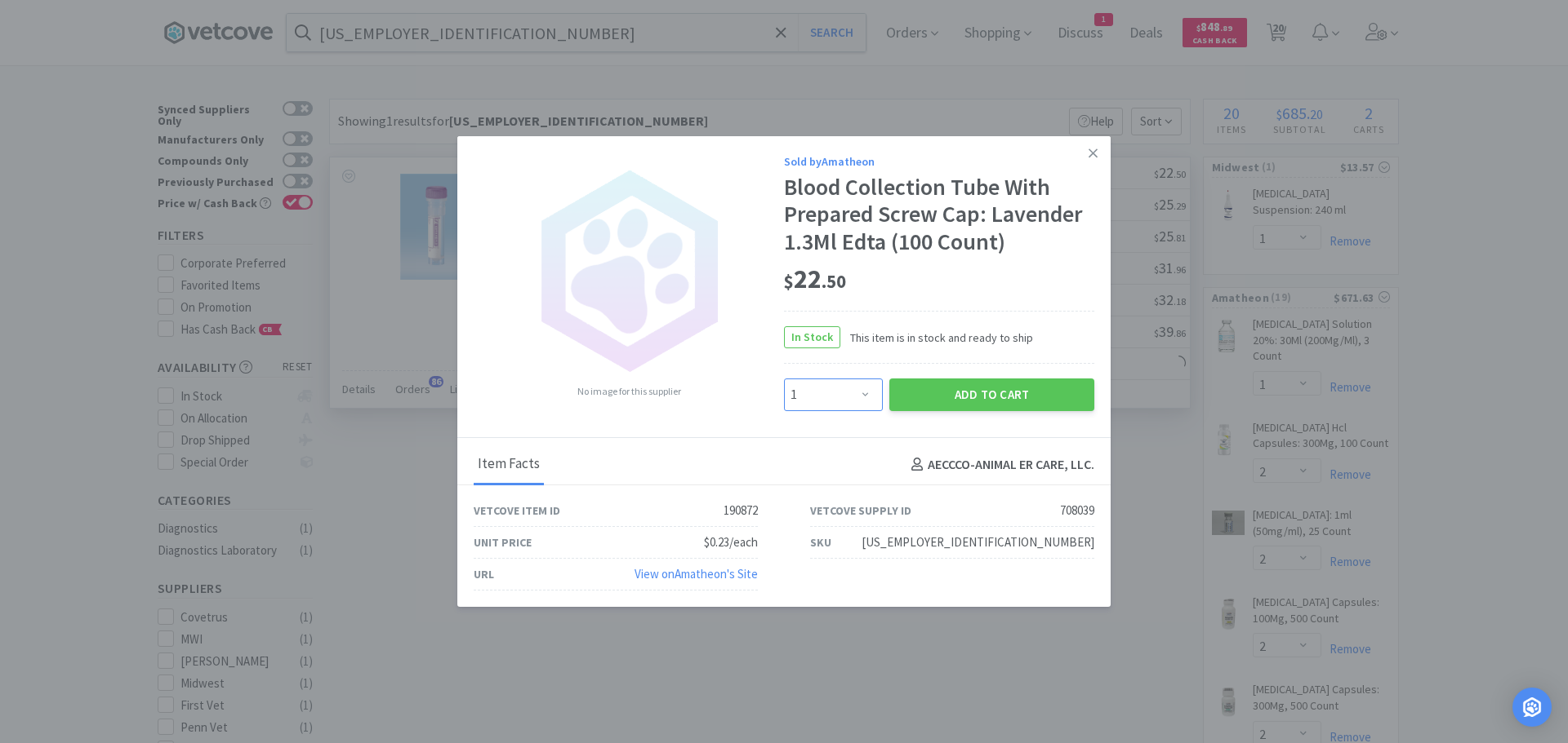
click at [834, 395] on select "Enter Quantity 1 2 3 4 5 6 7 8 9 10 11 12 13 14 15 16 17 18 19 20 Enter Quantity" at bounding box center [832, 395] width 99 height 32
click at [784, 379] on select "Enter Quantity 1 2 3 4 5 6 7 8 9 10 11 12 13 14 15 16 17 18 19 20 Enter Quantity" at bounding box center [832, 395] width 99 height 32
click at [930, 396] on button "Add to Cart" at bounding box center [991, 395] width 205 height 32
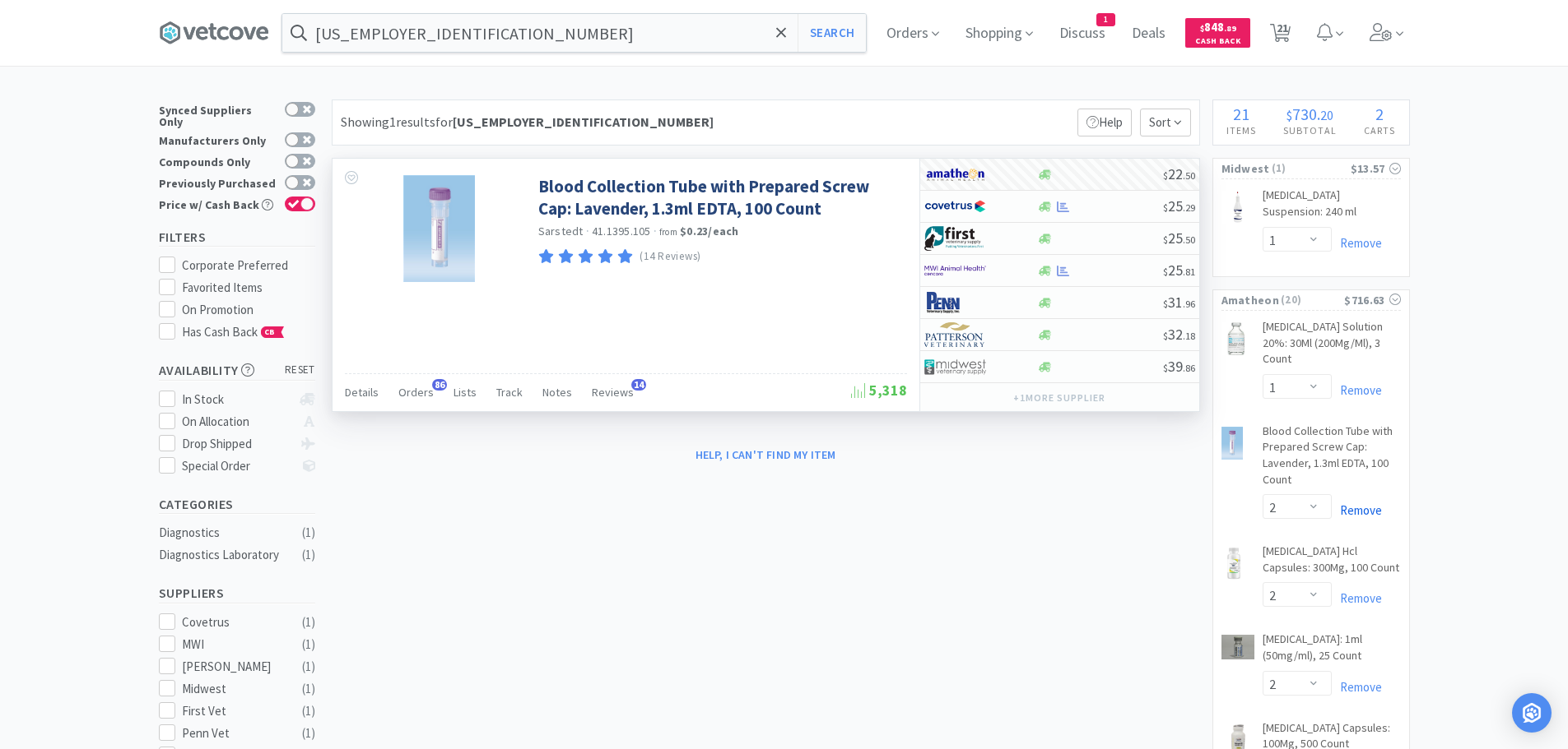
click at [1359, 502] on link "Remove" at bounding box center [1357, 510] width 50 height 16
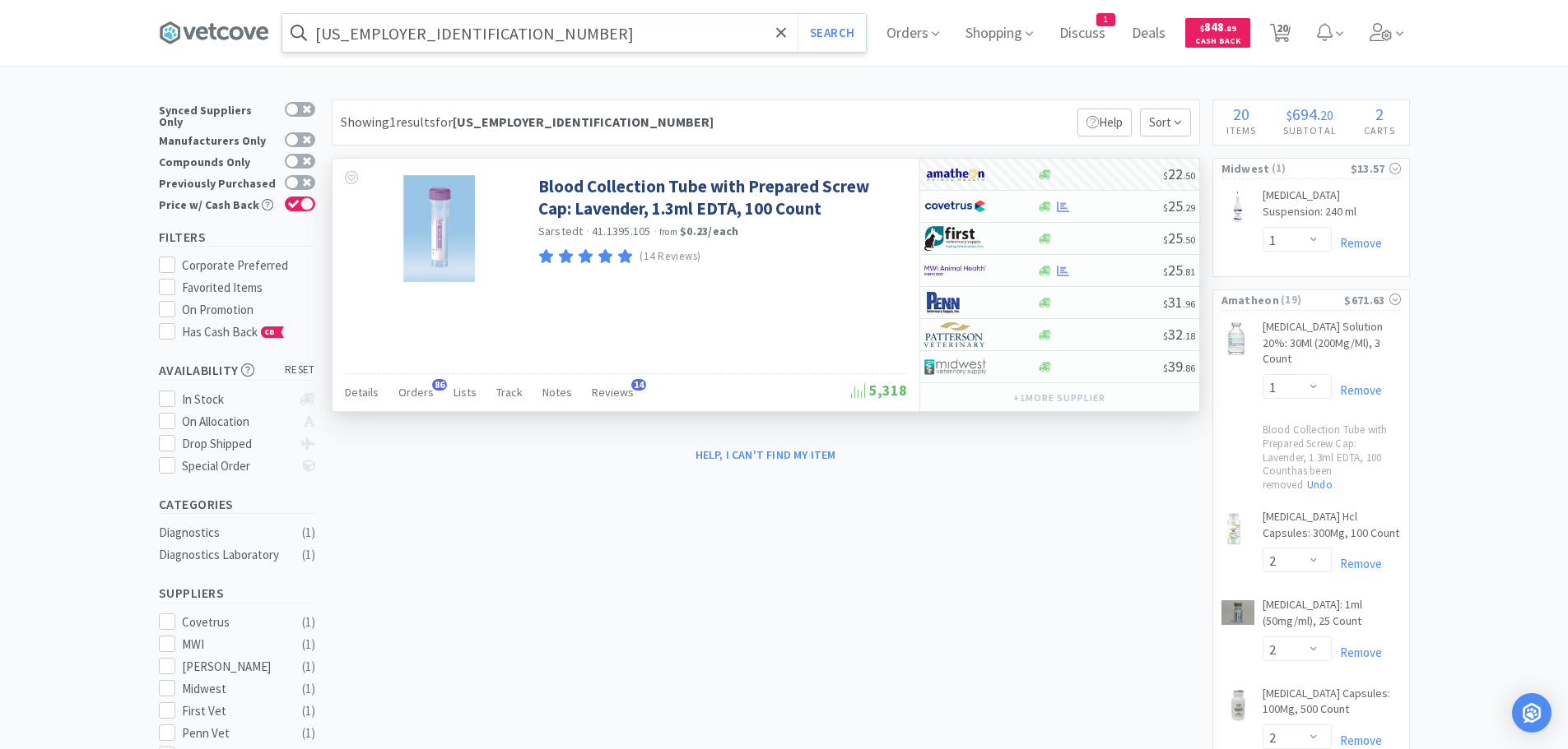
click at [450, 42] on input "[US_EMPLOYER_IDENTIFICATION_NUMBER]" at bounding box center [574, 33] width 584 height 37
paste input "[PHONE_NUMBER]"
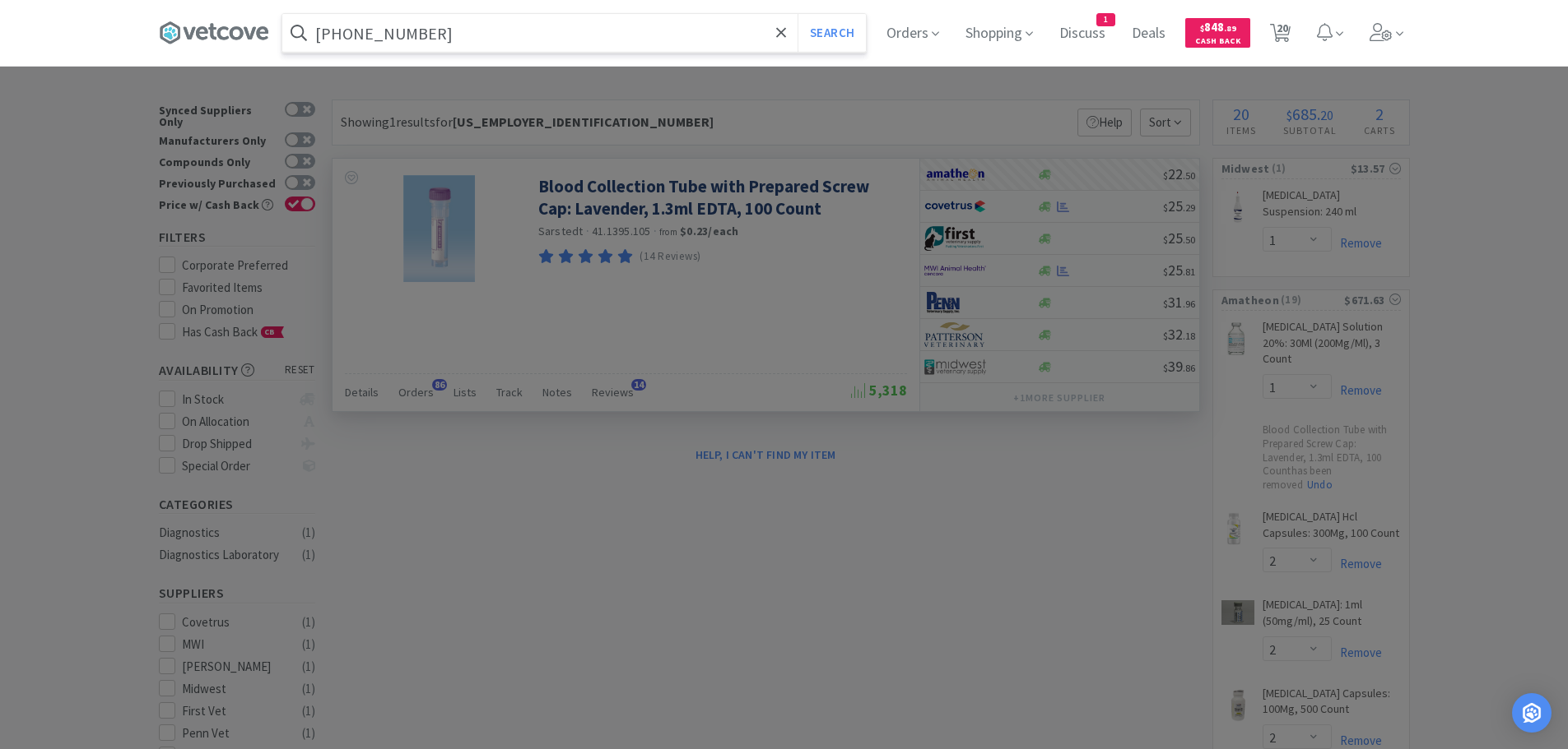
click at [798, 14] on button "Search" at bounding box center [831, 33] width 68 height 37
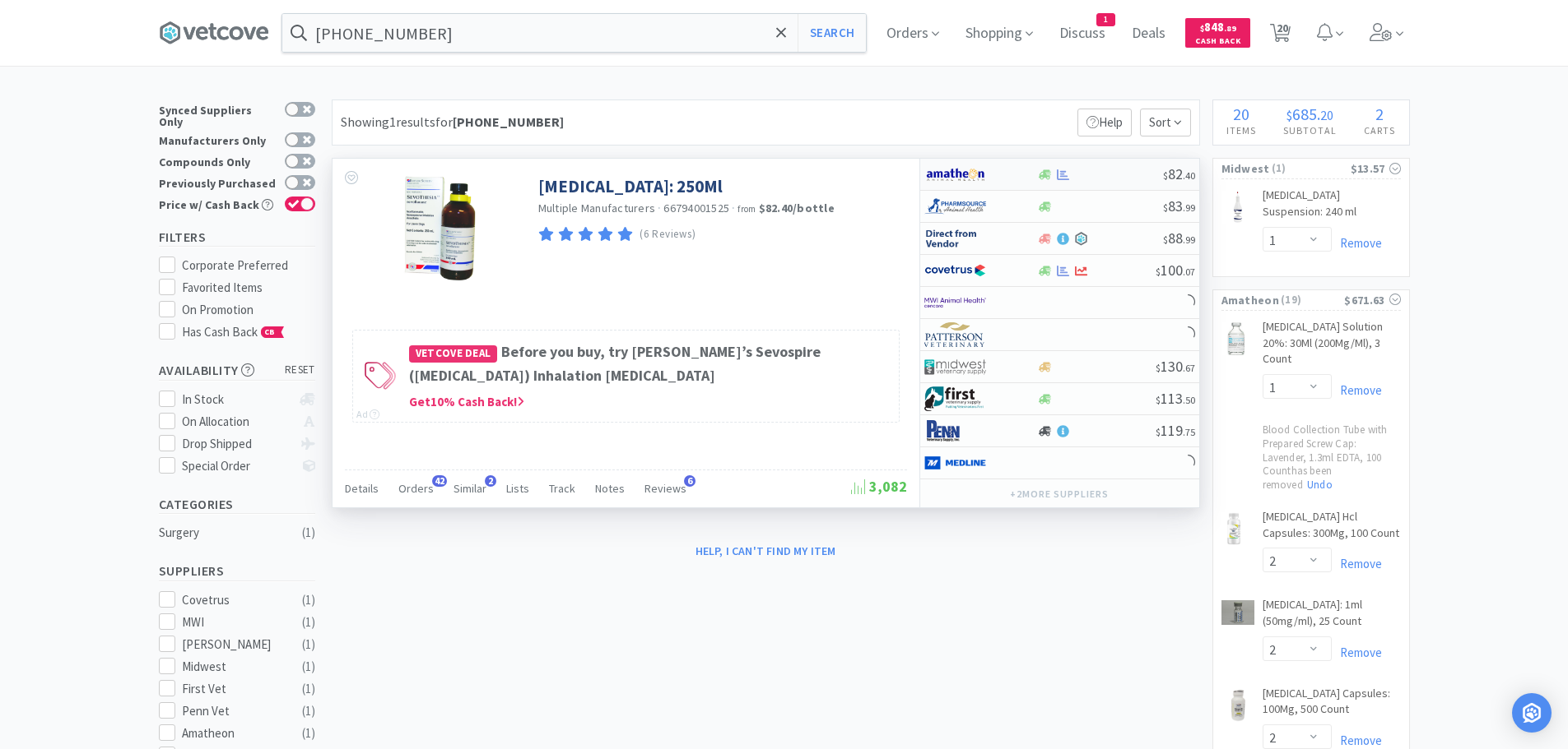
click at [1104, 171] on div at bounding box center [1100, 175] width 126 height 13
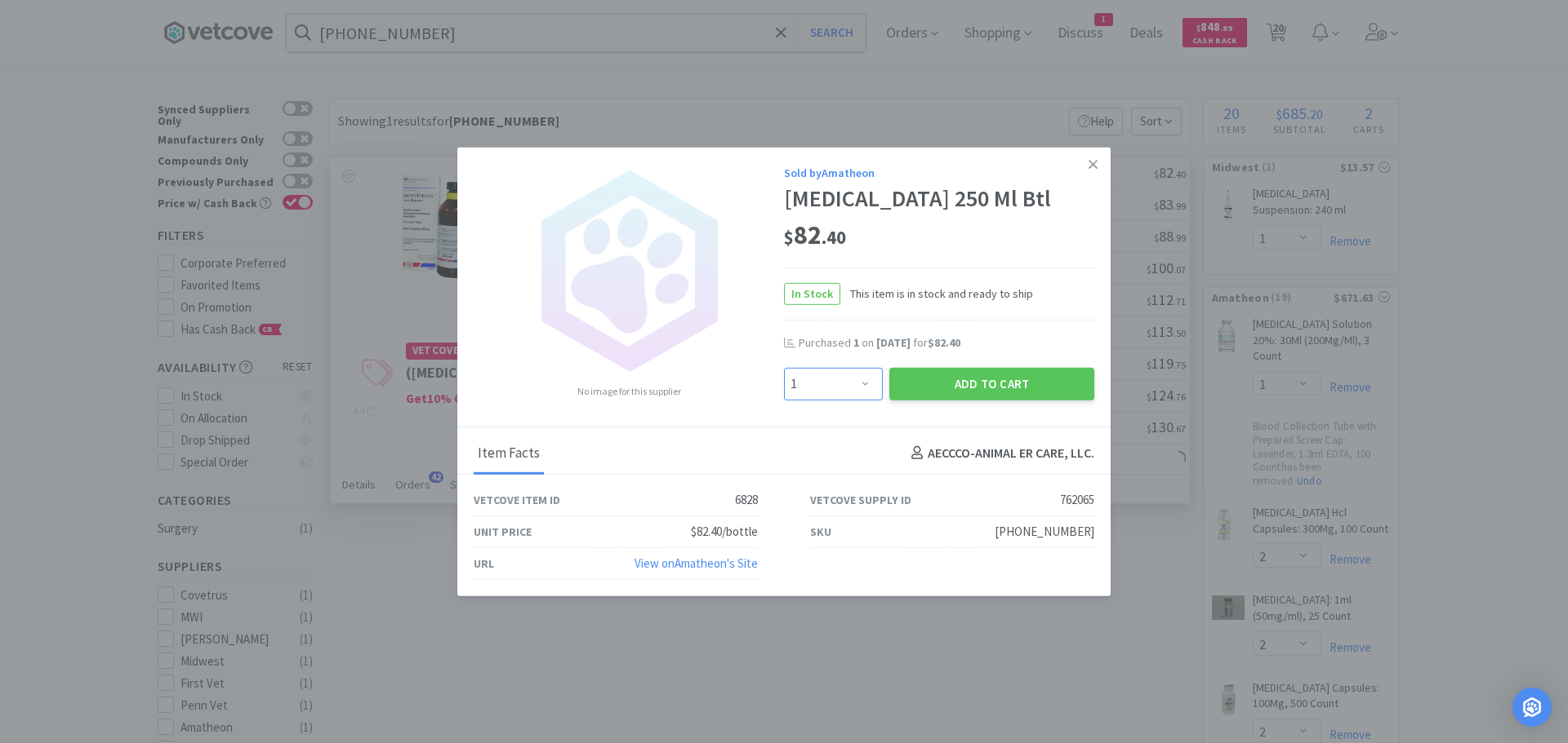
click at [859, 383] on select "Enter Quantity 1 2 3 4 5 6 7 8 9 10 11 12 13 14 15 16 17 18 19 20 Enter Quantity" at bounding box center [832, 383] width 99 height 32
click at [784, 367] on select "Enter Quantity 1 2 3 4 5 6 7 8 9 10 11 12 13 14 15 16 17 18 19 20 Enter Quantity" at bounding box center [832, 383] width 99 height 32
click at [966, 378] on button "Add to Cart" at bounding box center [991, 383] width 205 height 32
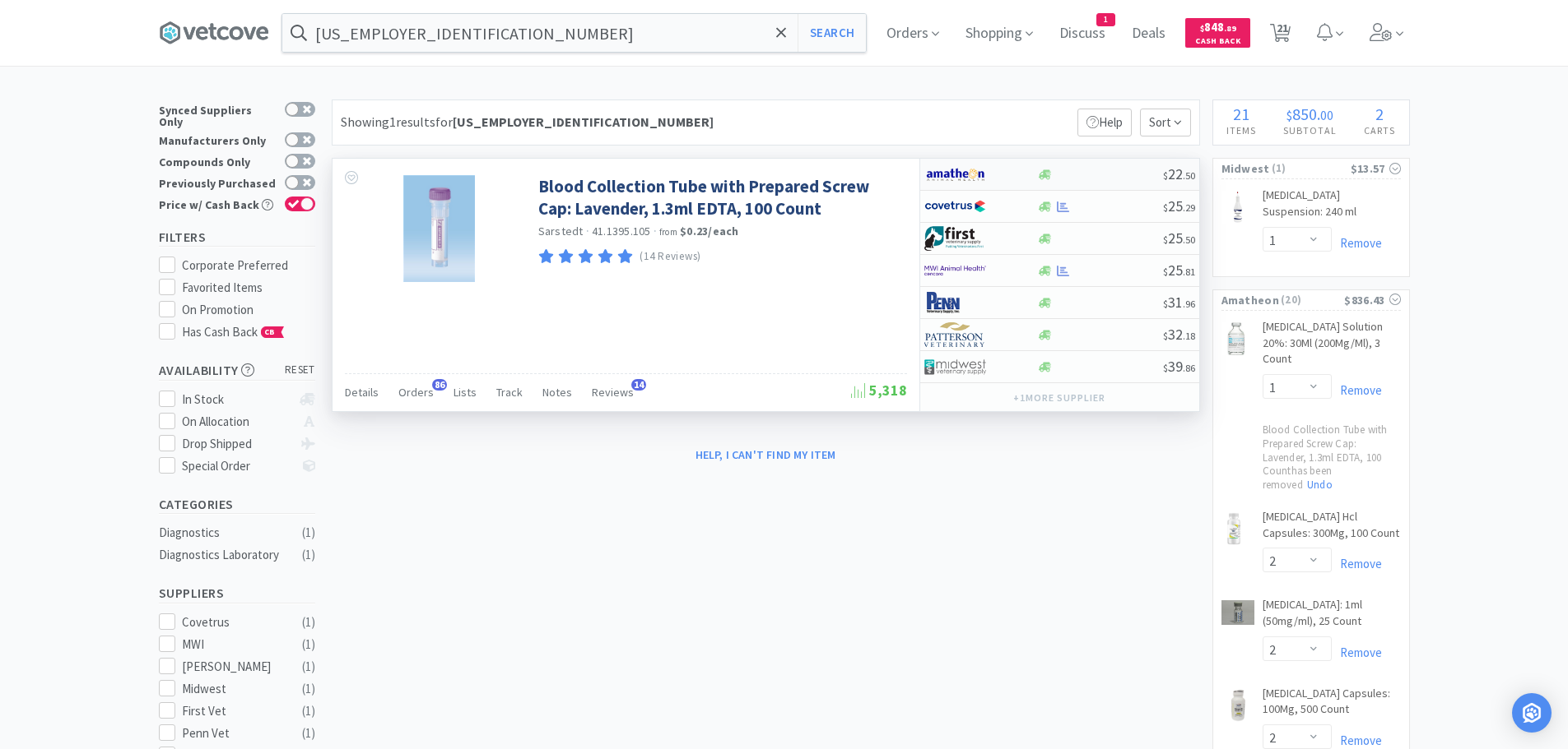
click at [1140, 181] on div "$ 22 . 50" at bounding box center [1059, 175] width 279 height 33
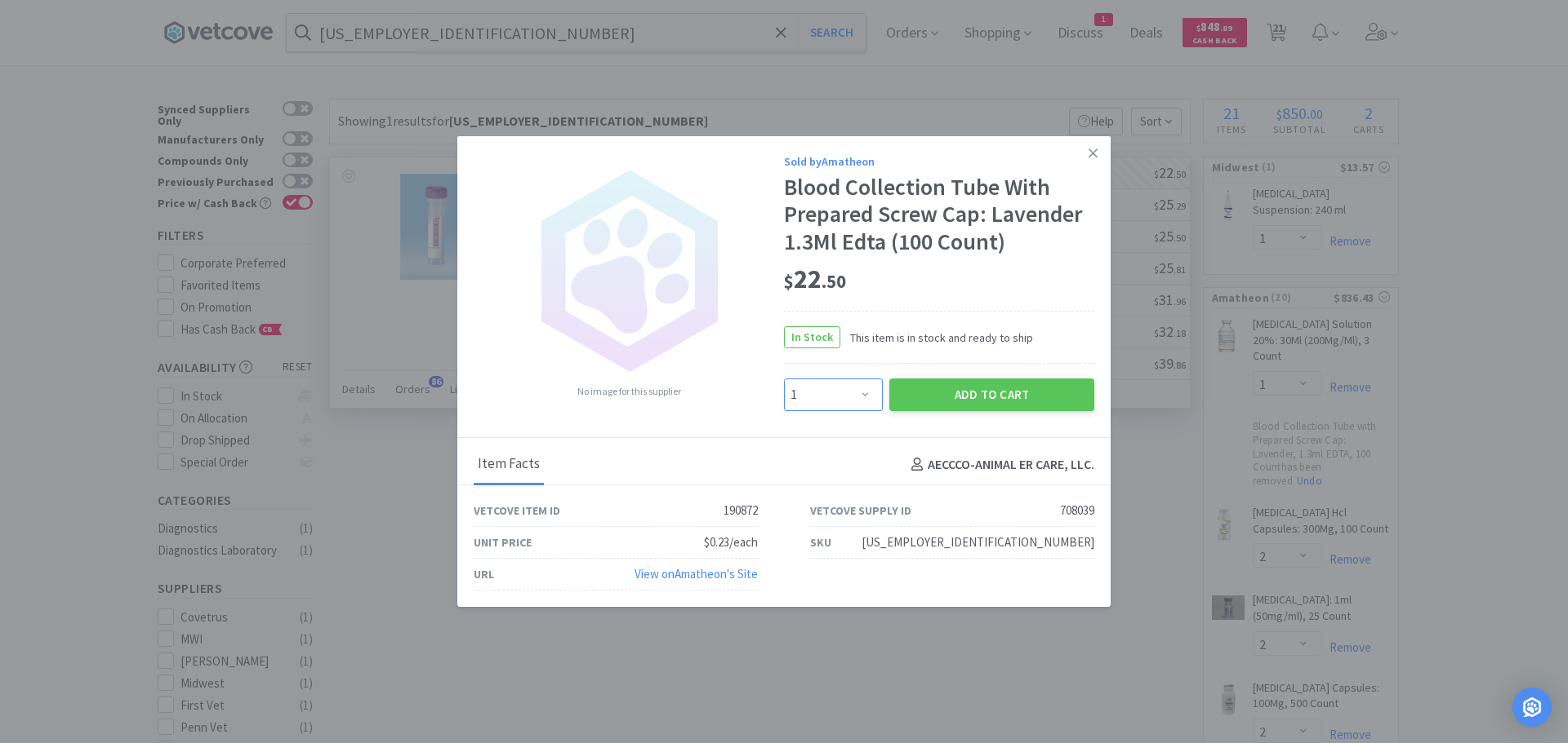
click at [832, 391] on select "Enter Quantity 1 2 3 4 5 6 7 8 9 10 11 12 13 14 15 16 17 18 19 20 Enter Quantity" at bounding box center [832, 395] width 99 height 32
click at [784, 379] on select "Enter Quantity 1 2 3 4 5 6 7 8 9 10 11 12 13 14 15 16 17 18 19 20 Enter Quantity" at bounding box center [832, 395] width 99 height 32
click at [973, 395] on button "Add to Cart" at bounding box center [991, 395] width 205 height 32
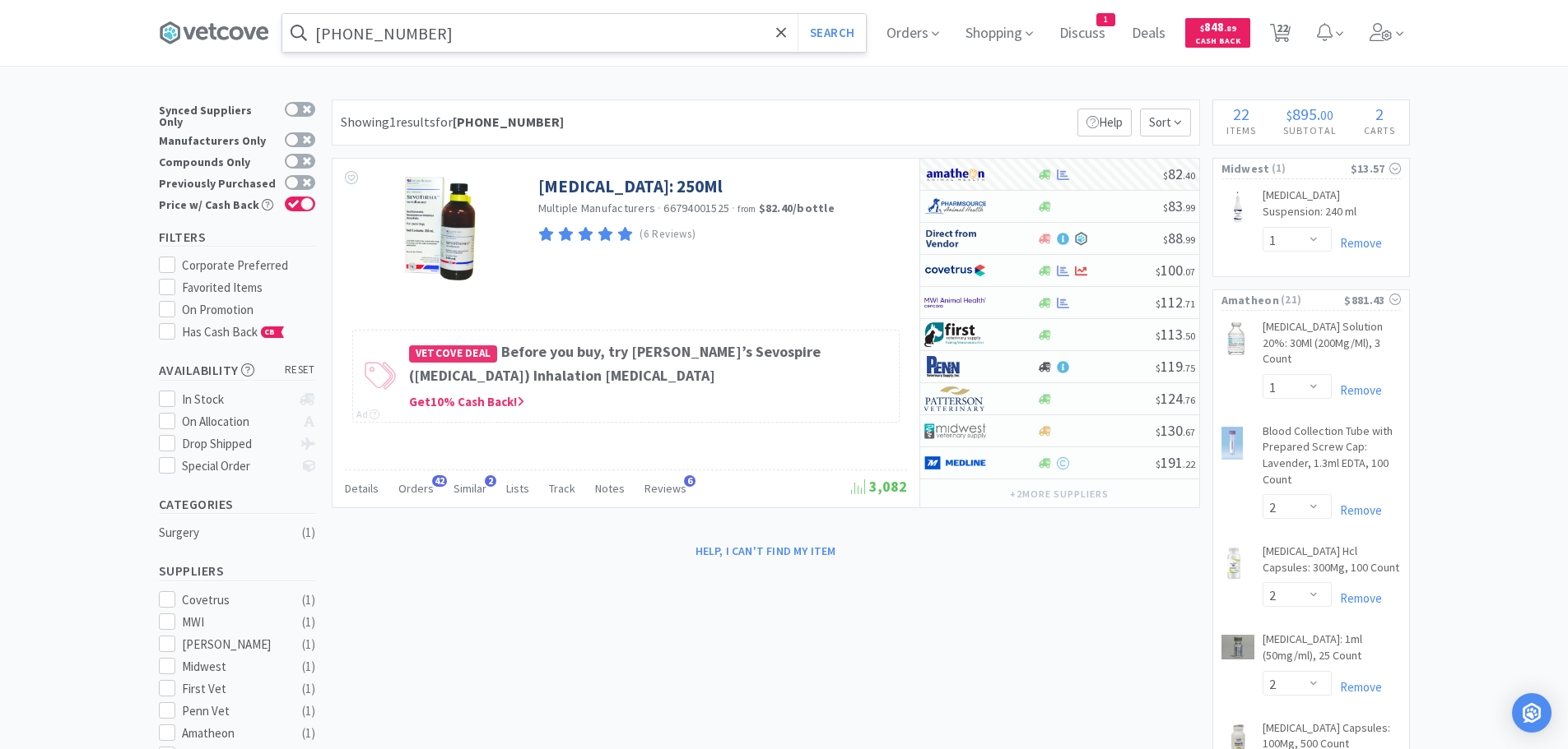
click at [460, 35] on input "[PHONE_NUMBER]" at bounding box center [574, 33] width 584 height 37
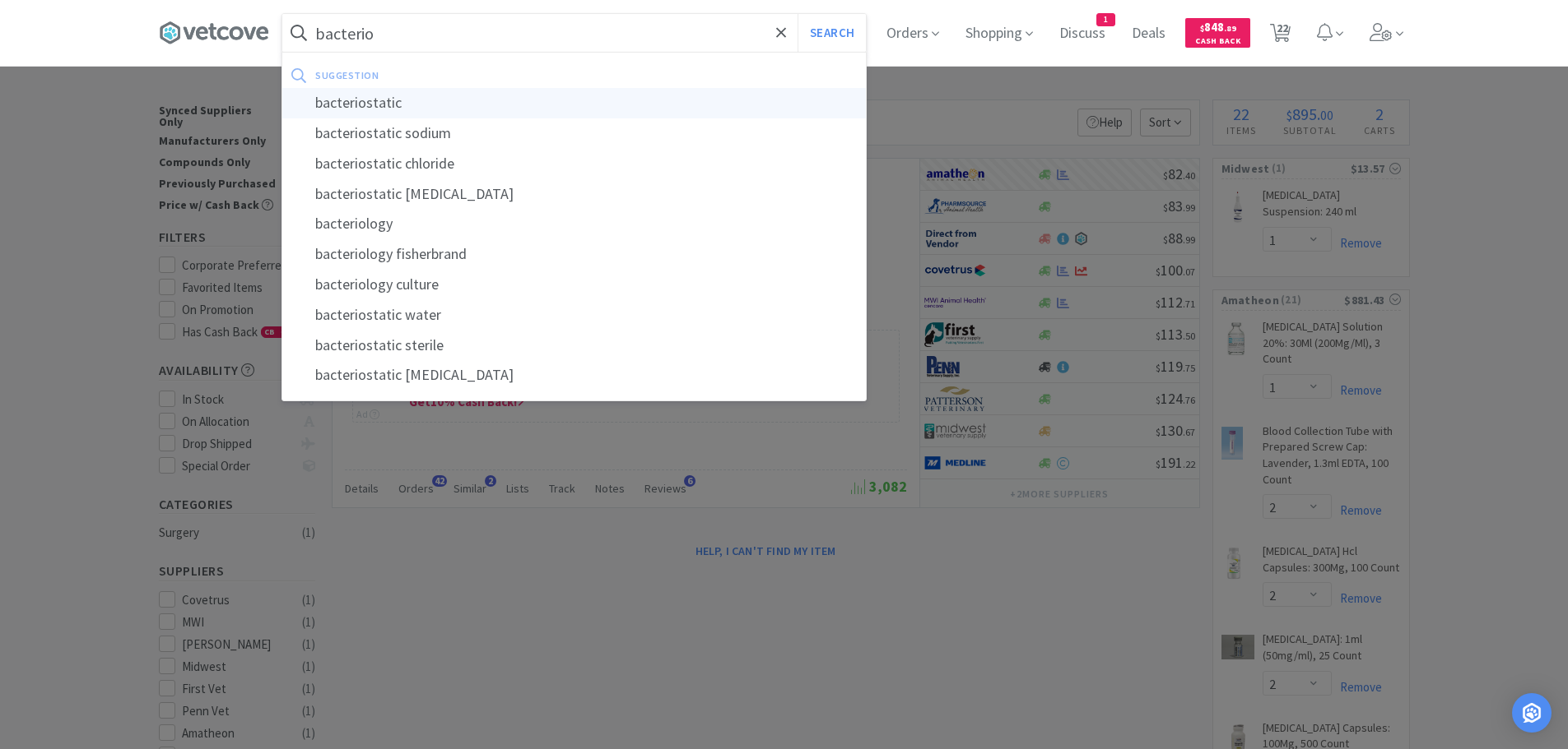
click at [493, 105] on div "bacteriostatic" at bounding box center [574, 103] width 584 height 31
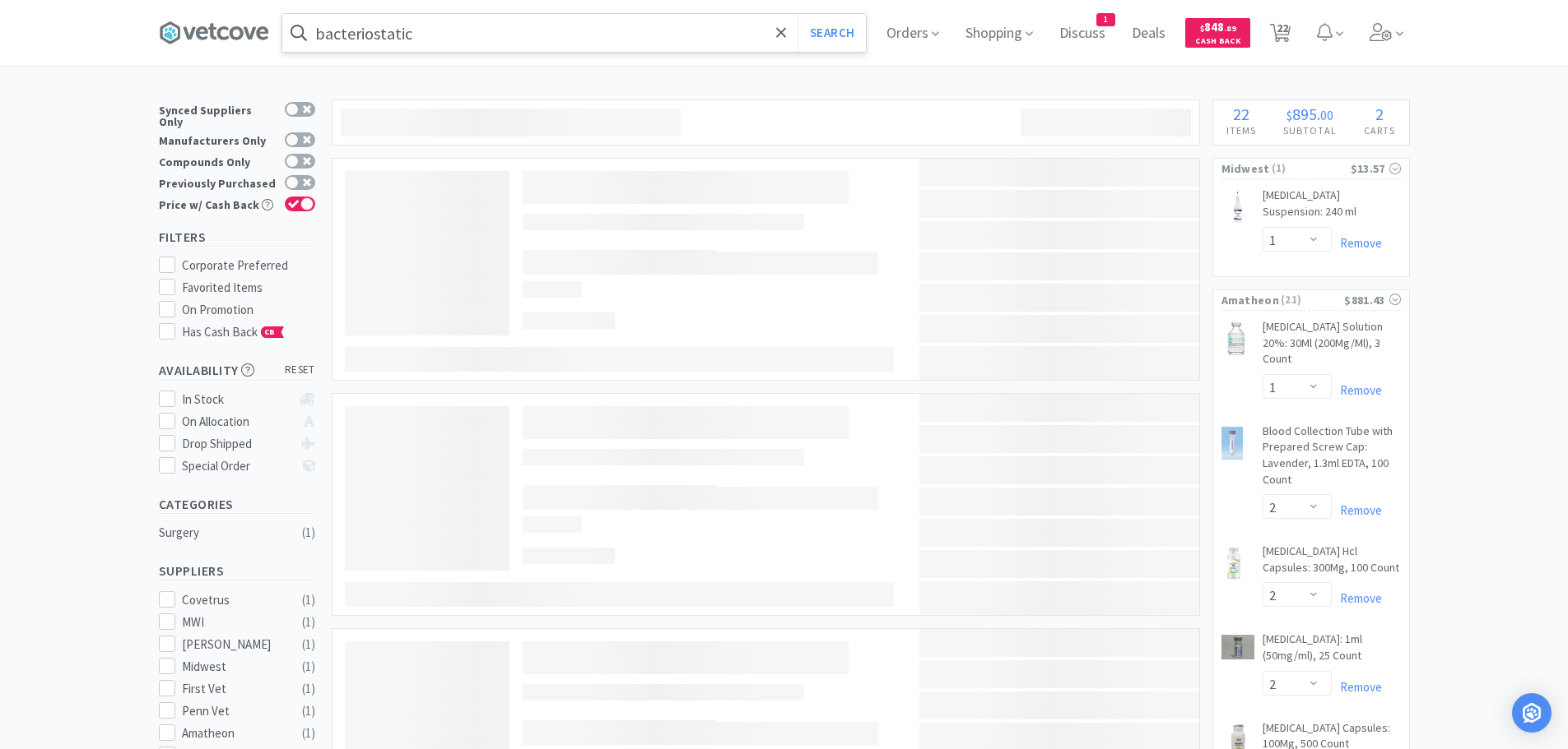
click at [489, 29] on input "bacteriostatic" at bounding box center [574, 33] width 584 height 37
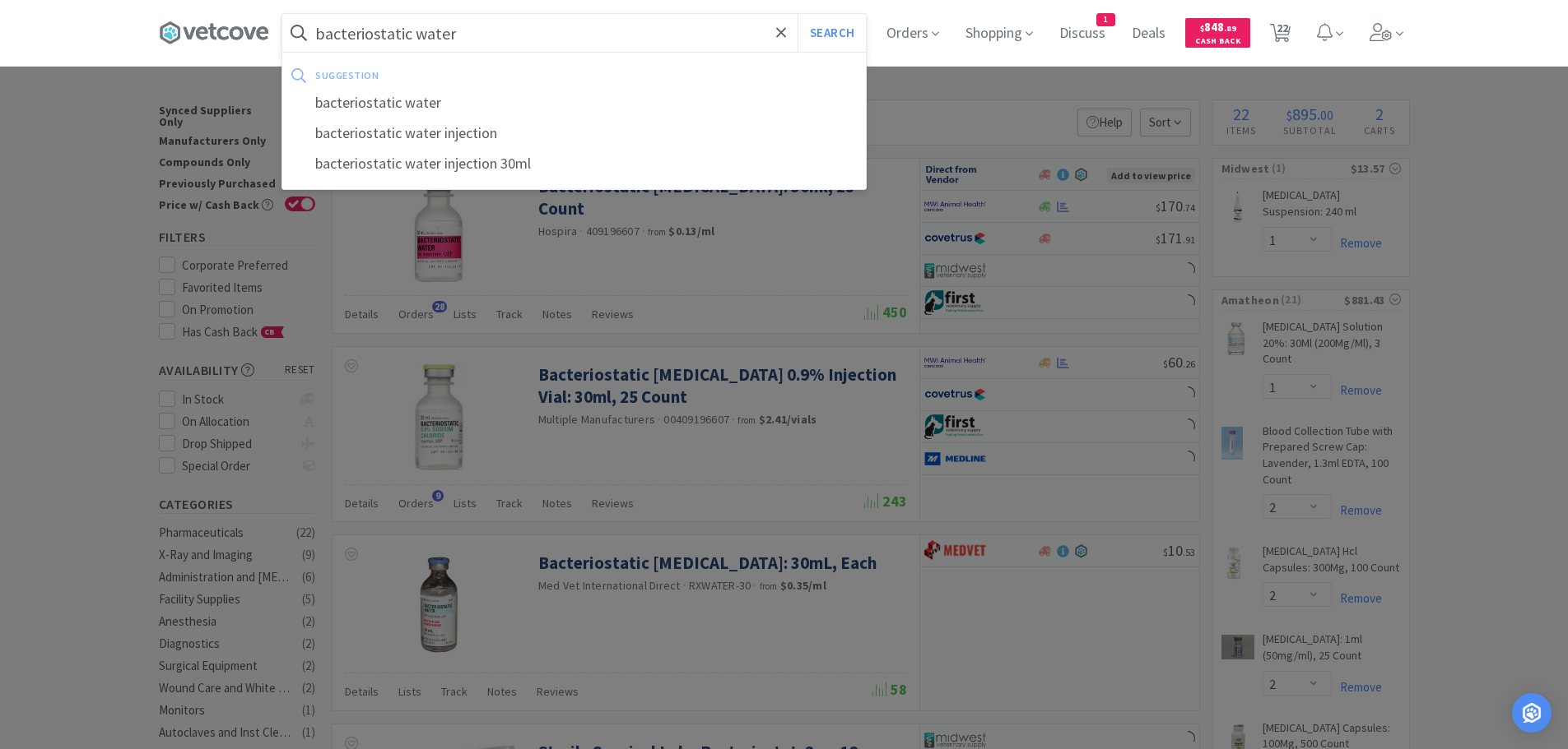
click at [798, 14] on button "Search" at bounding box center [831, 33] width 68 height 37
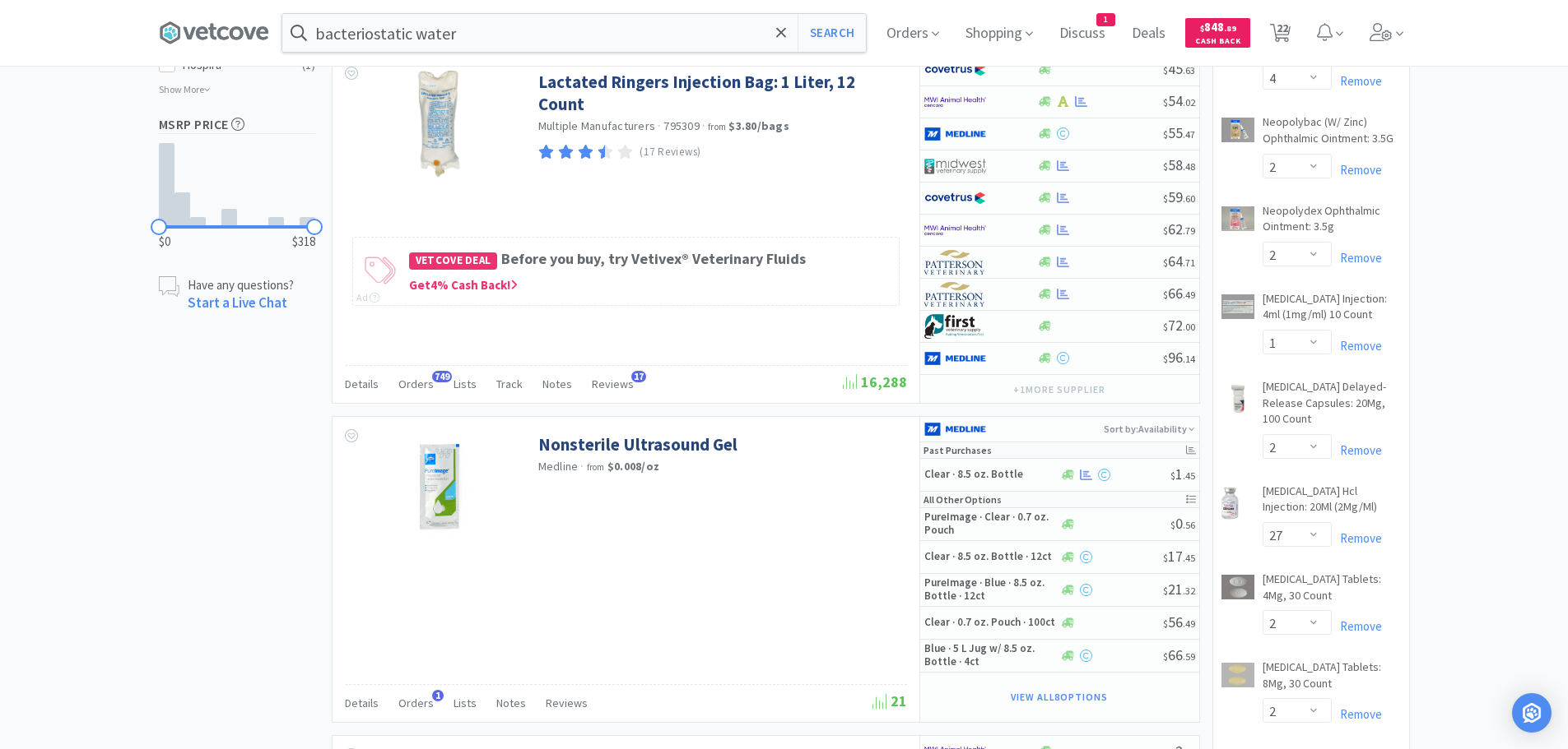
scroll to position [1070, 0]
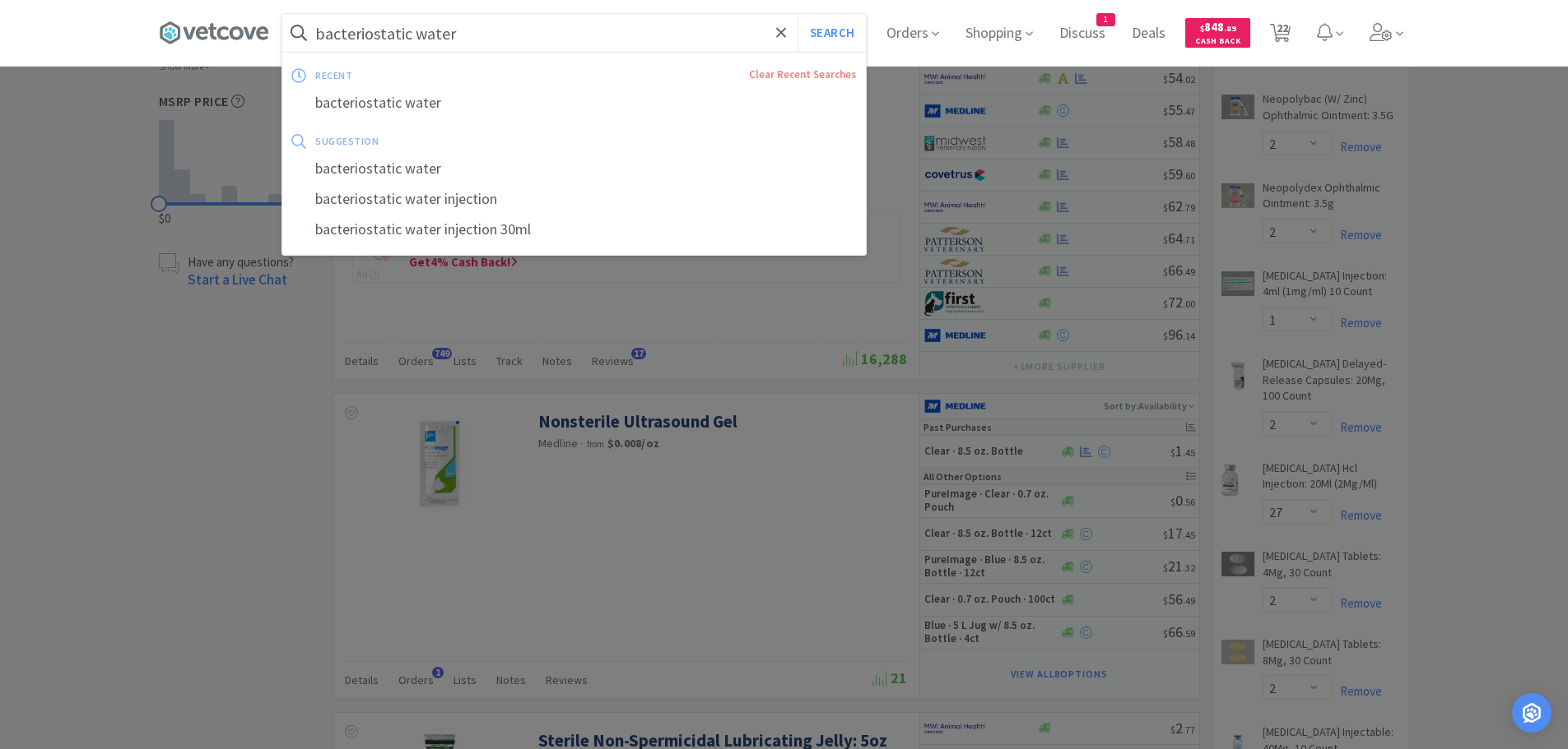
click at [474, 37] on input "bacteriostatic water" at bounding box center [574, 33] width 584 height 37
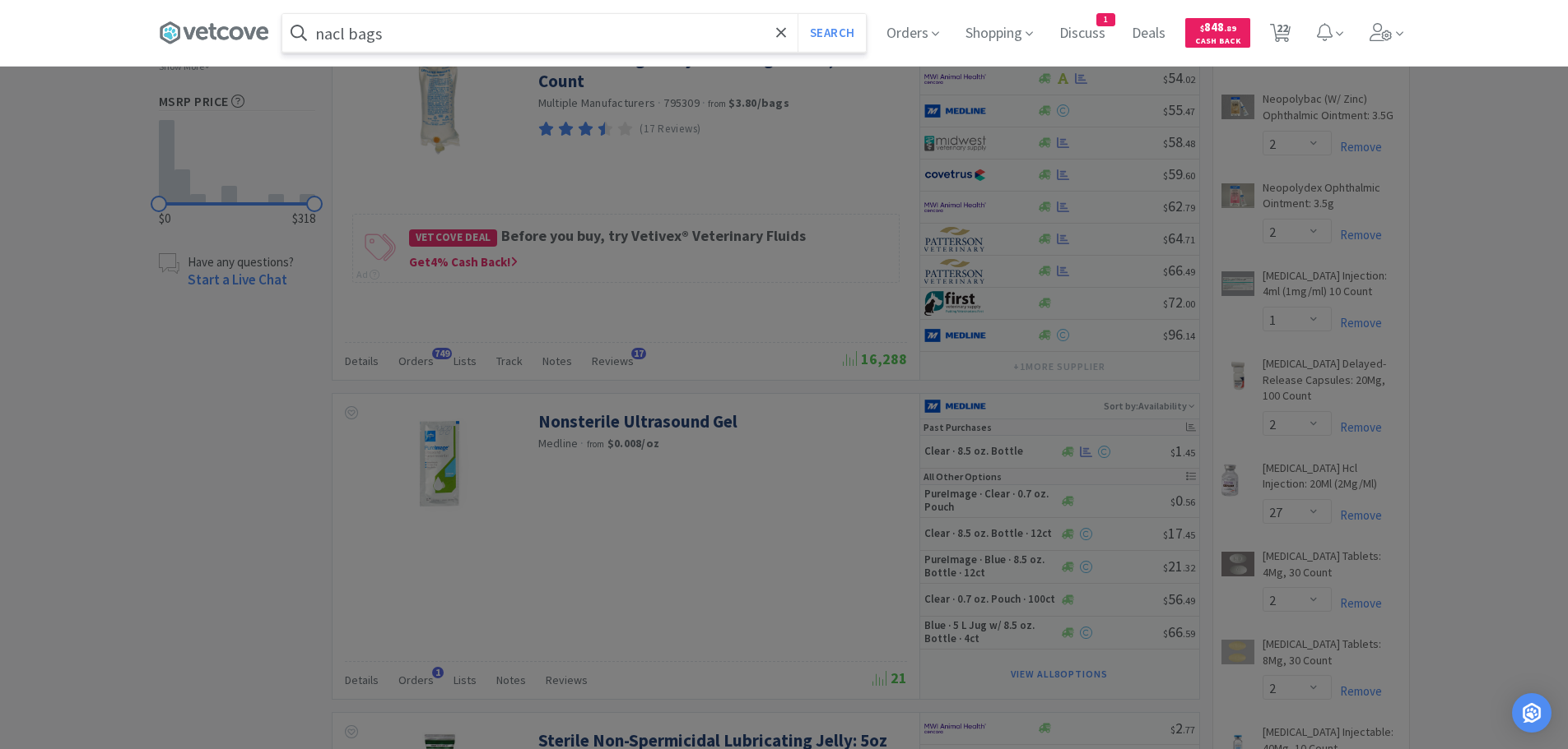
click at [798, 14] on button "Search" at bounding box center [831, 33] width 68 height 37
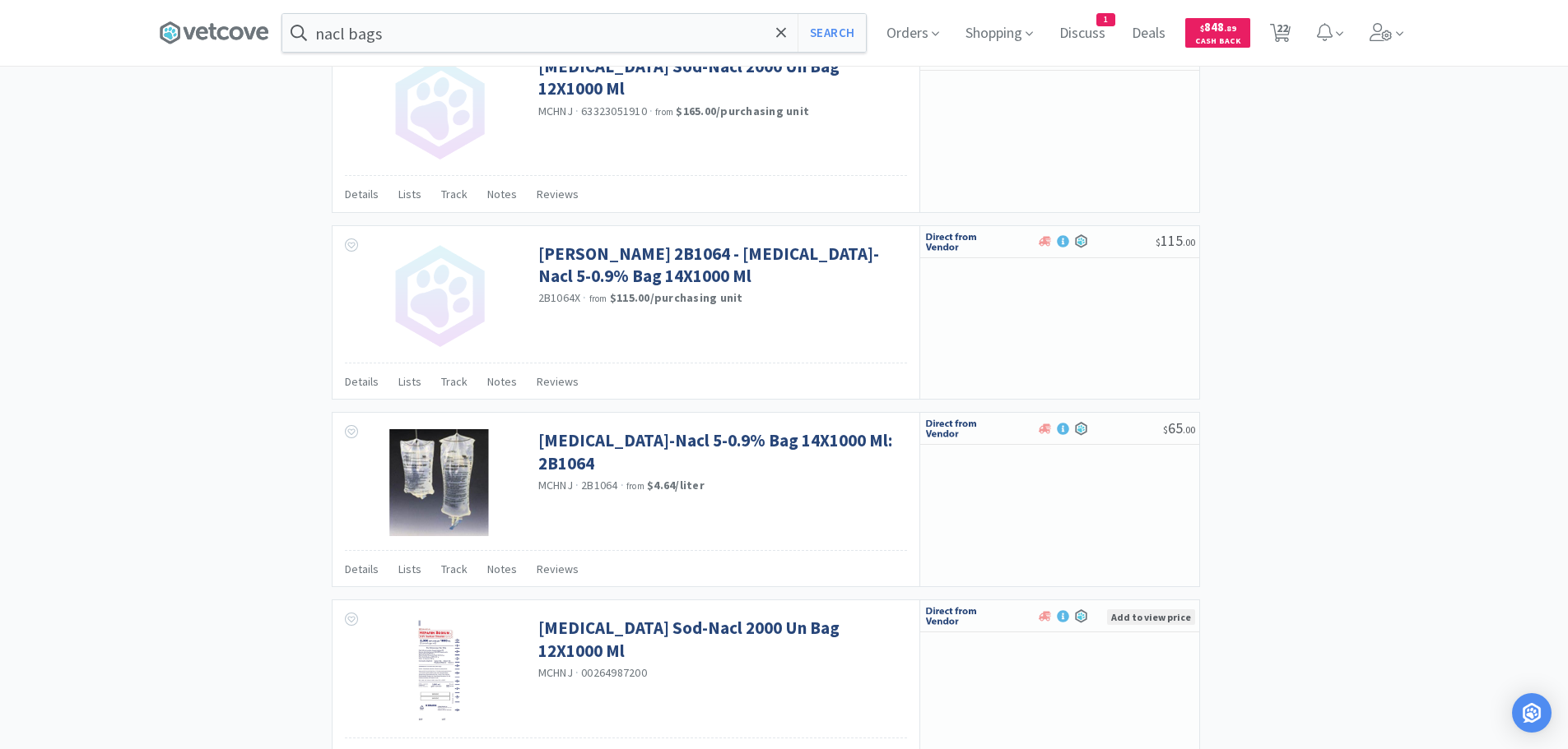
scroll to position [2633, 0]
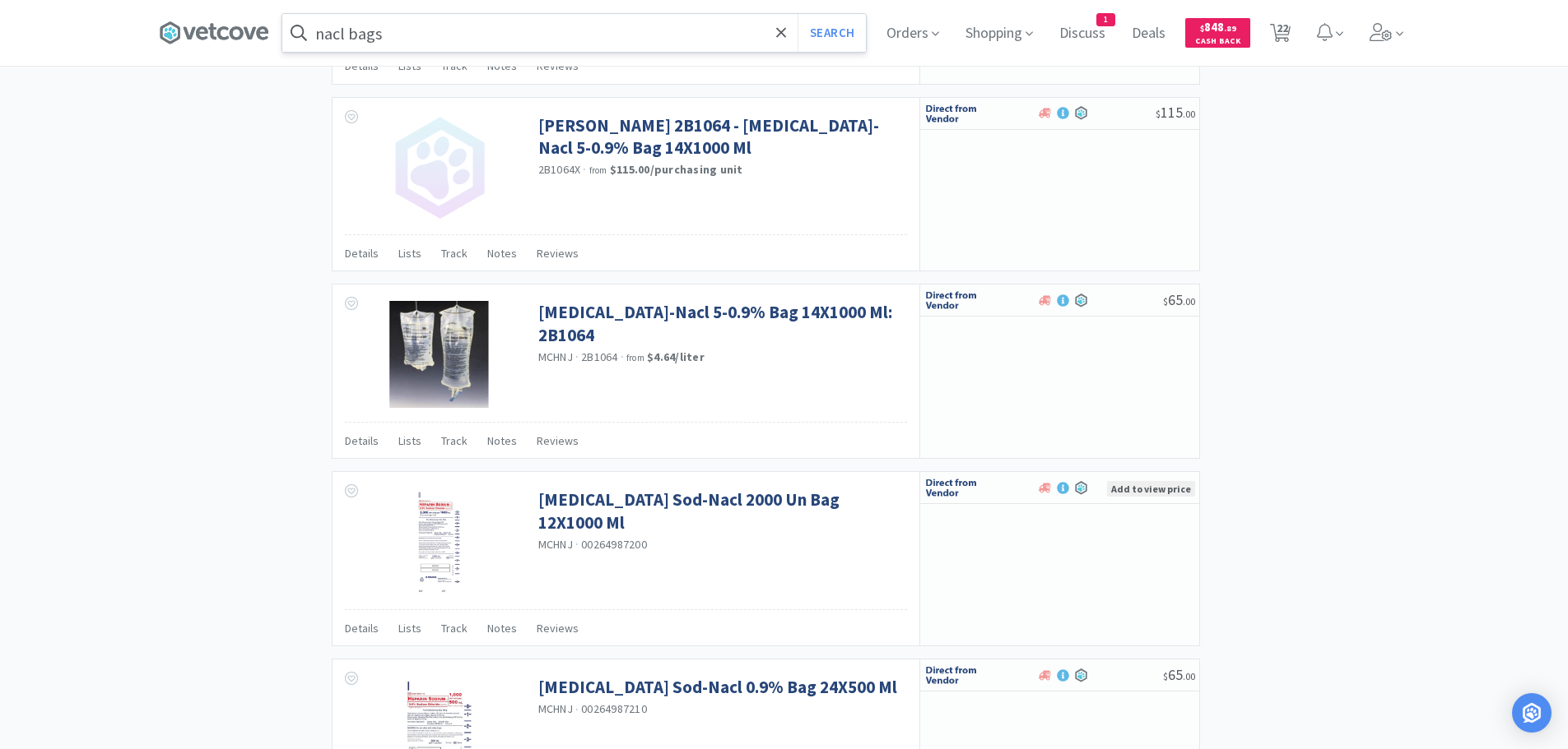
click at [458, 28] on input "nacl bags" at bounding box center [574, 33] width 584 height 37
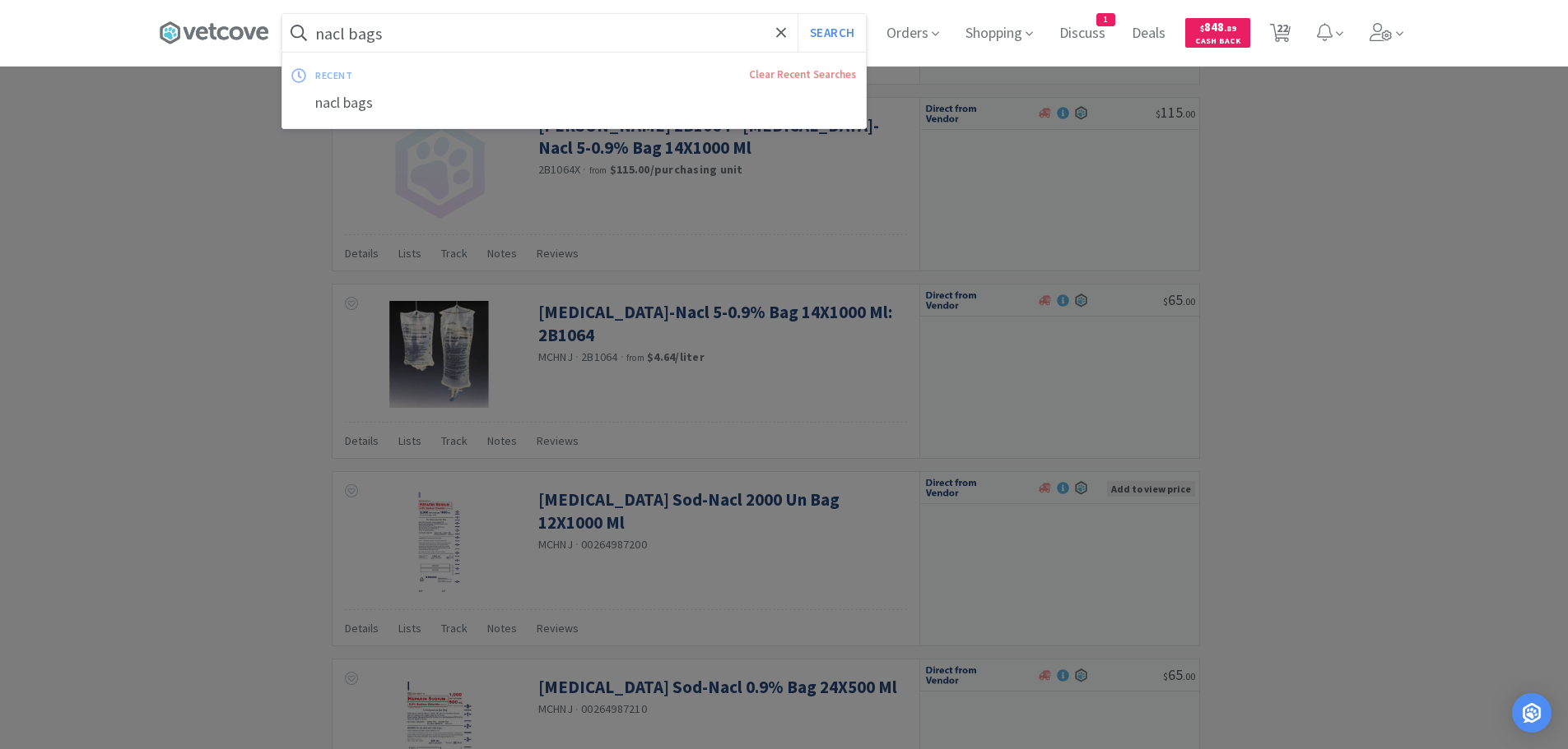
paste input "065858"
click at [798, 14] on button "Search" at bounding box center [831, 33] width 68 height 37
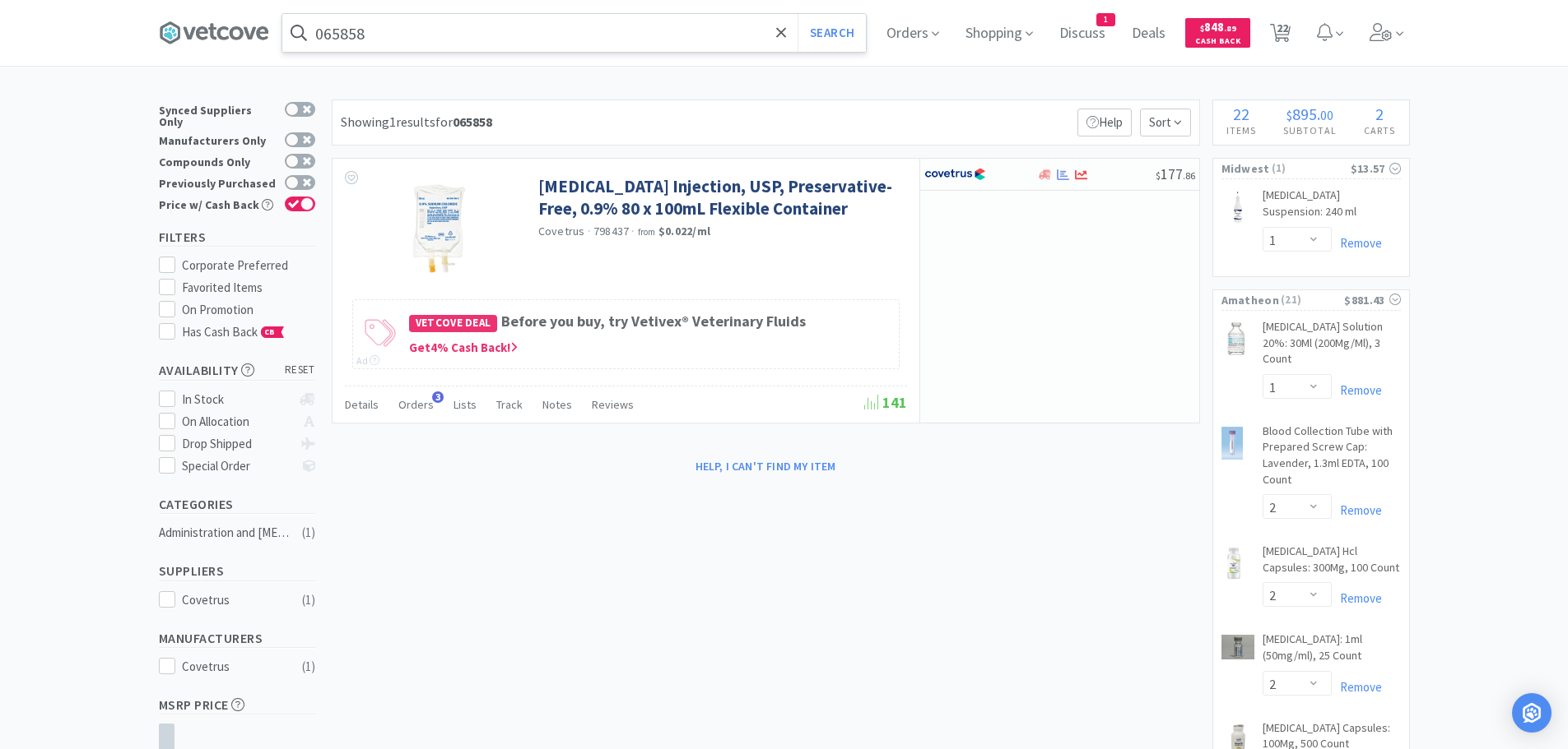
click at [452, 21] on input "065858" at bounding box center [574, 33] width 584 height 37
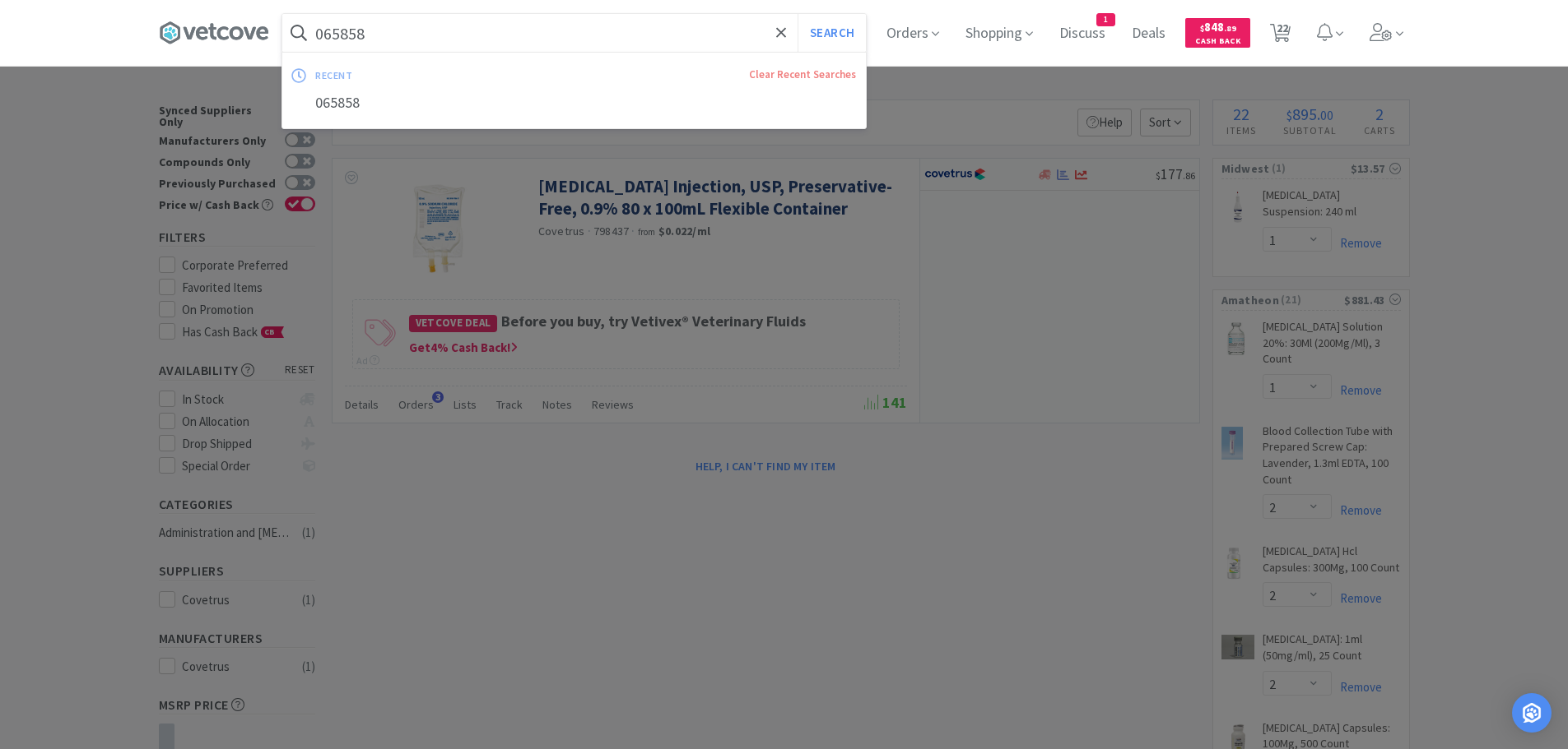
paste input "098964"
click at [798, 14] on button "Search" at bounding box center [831, 33] width 68 height 37
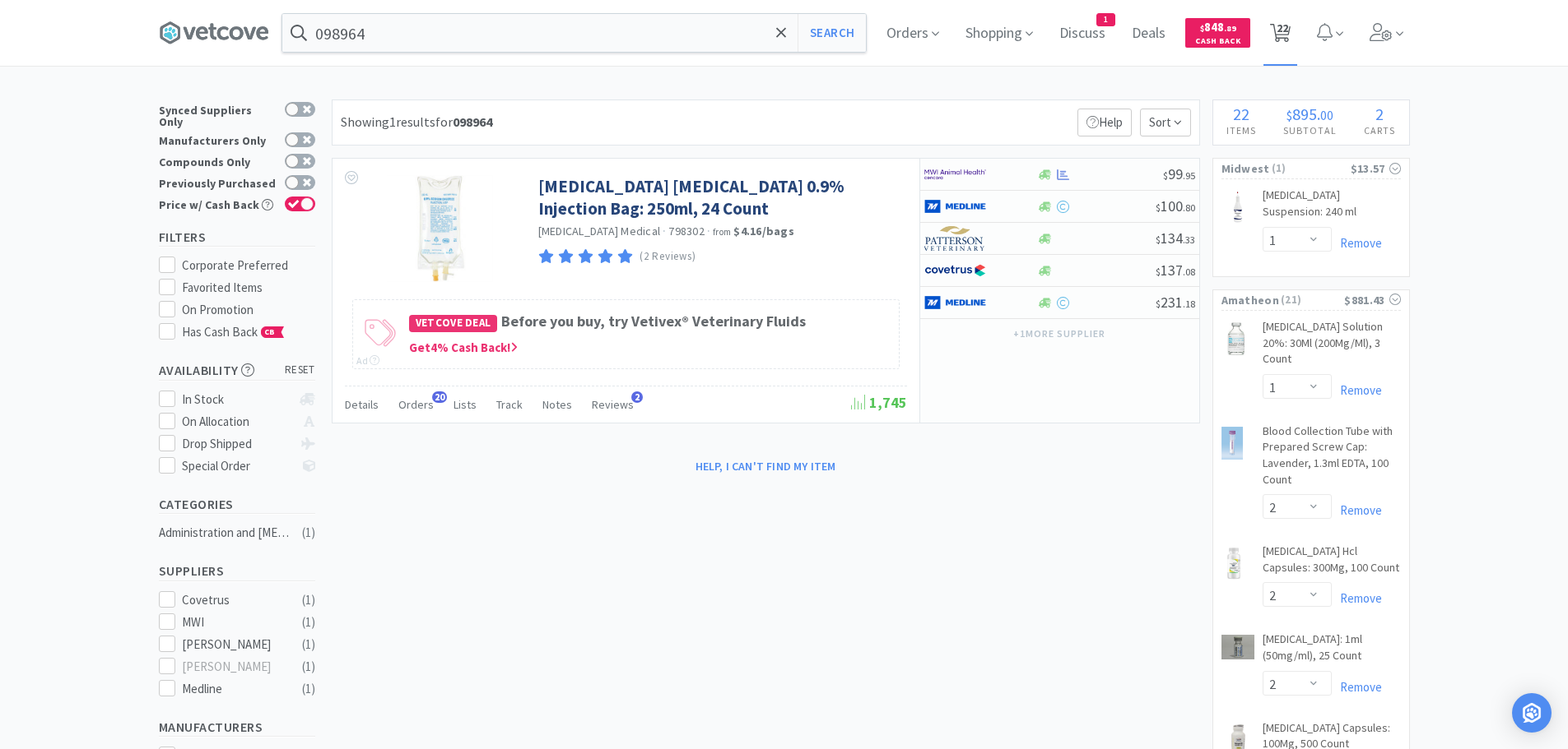
click at [1285, 37] on span "22" at bounding box center [1283, 28] width 12 height 66
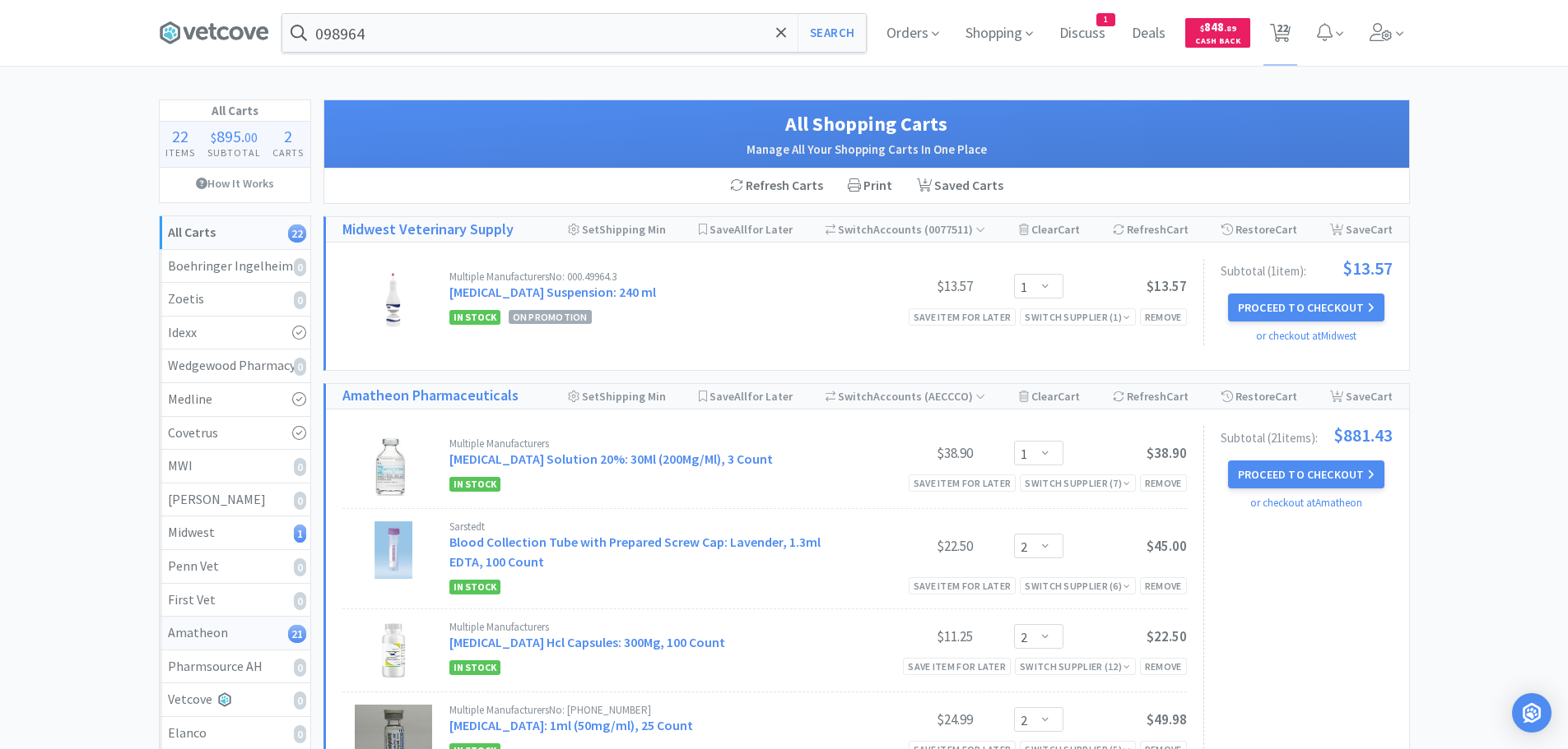
click at [257, 631] on div "Amatheon 21" at bounding box center [235, 634] width 134 height 22
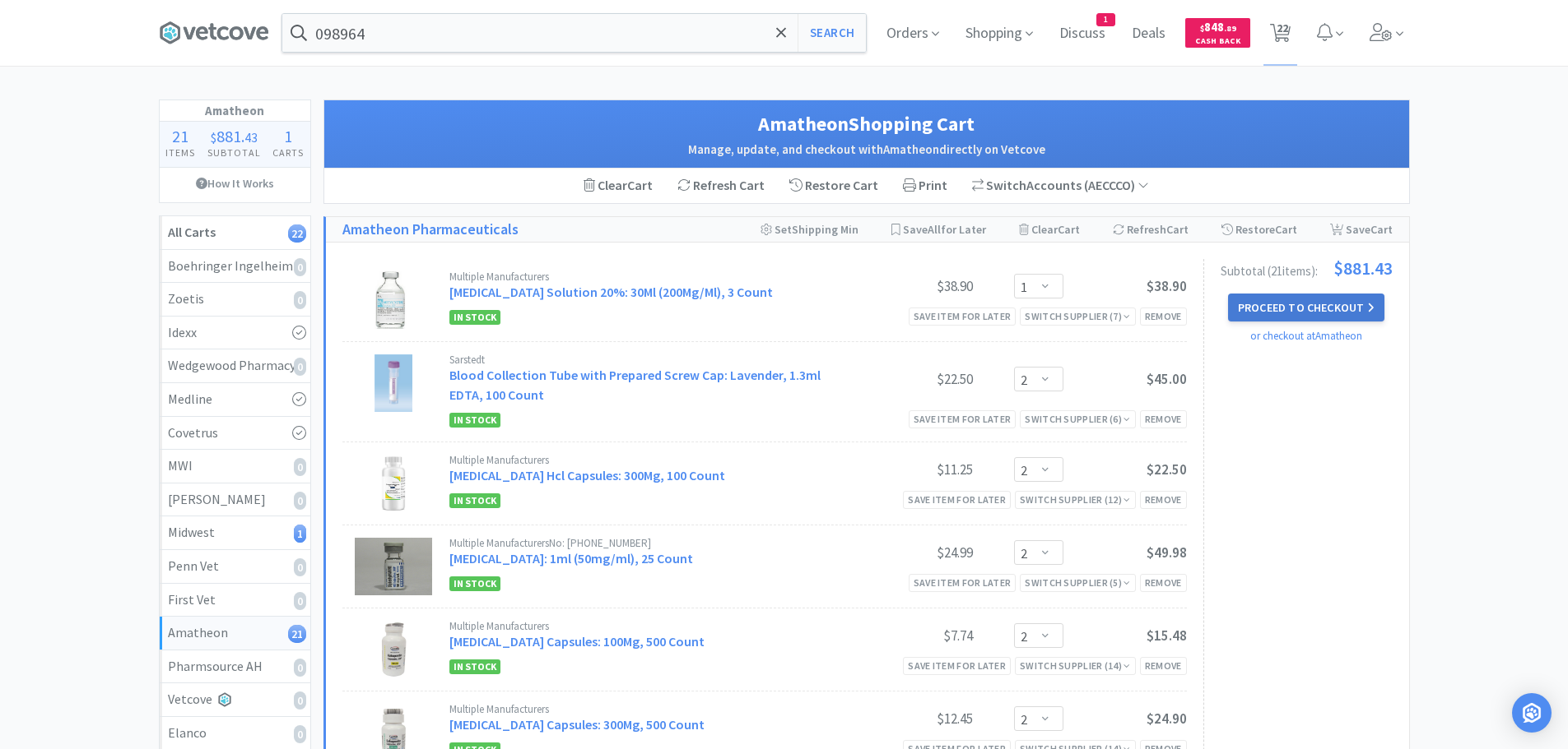
click at [1327, 299] on button "Proceed to Checkout" at bounding box center [1306, 308] width 156 height 28
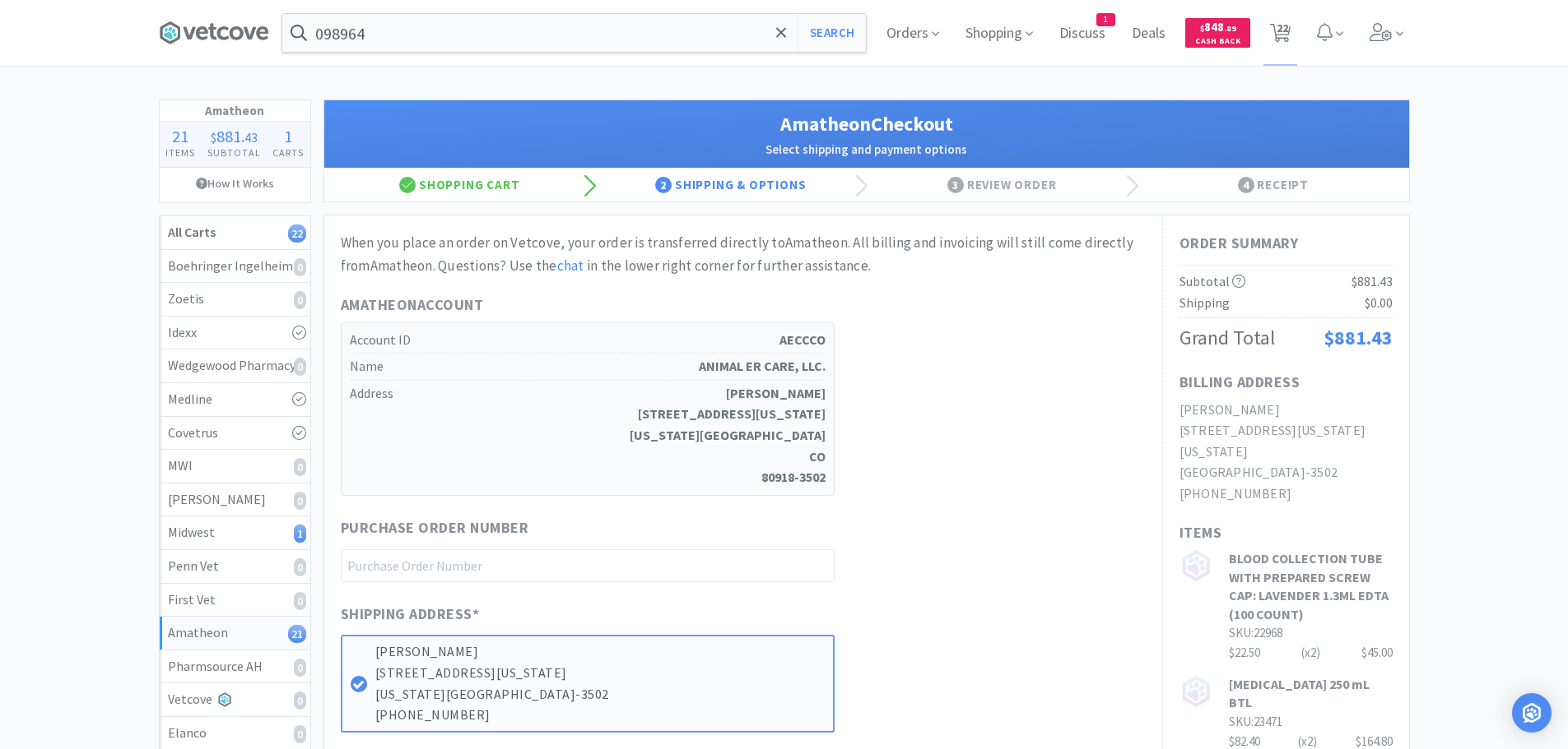
scroll to position [329, 0]
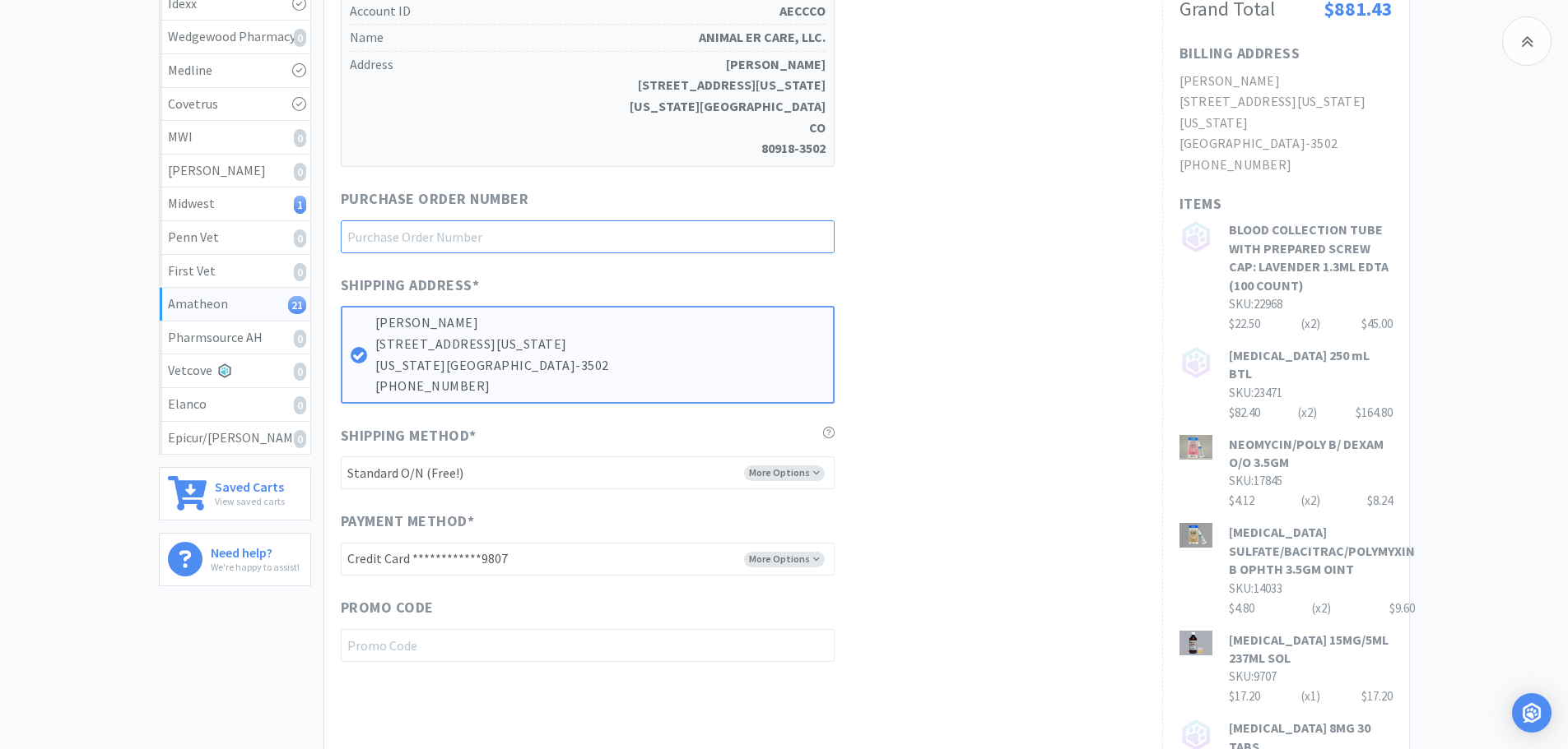
click at [619, 233] on input "text" at bounding box center [588, 236] width 494 height 33
paste input "1144942"
click at [937, 318] on div "Shipping Address * [PERSON_NAME] [STREET_ADDRESS][US_STATE][US_STATE] [PHONE_NU…" at bounding box center [743, 339] width 805 height 130
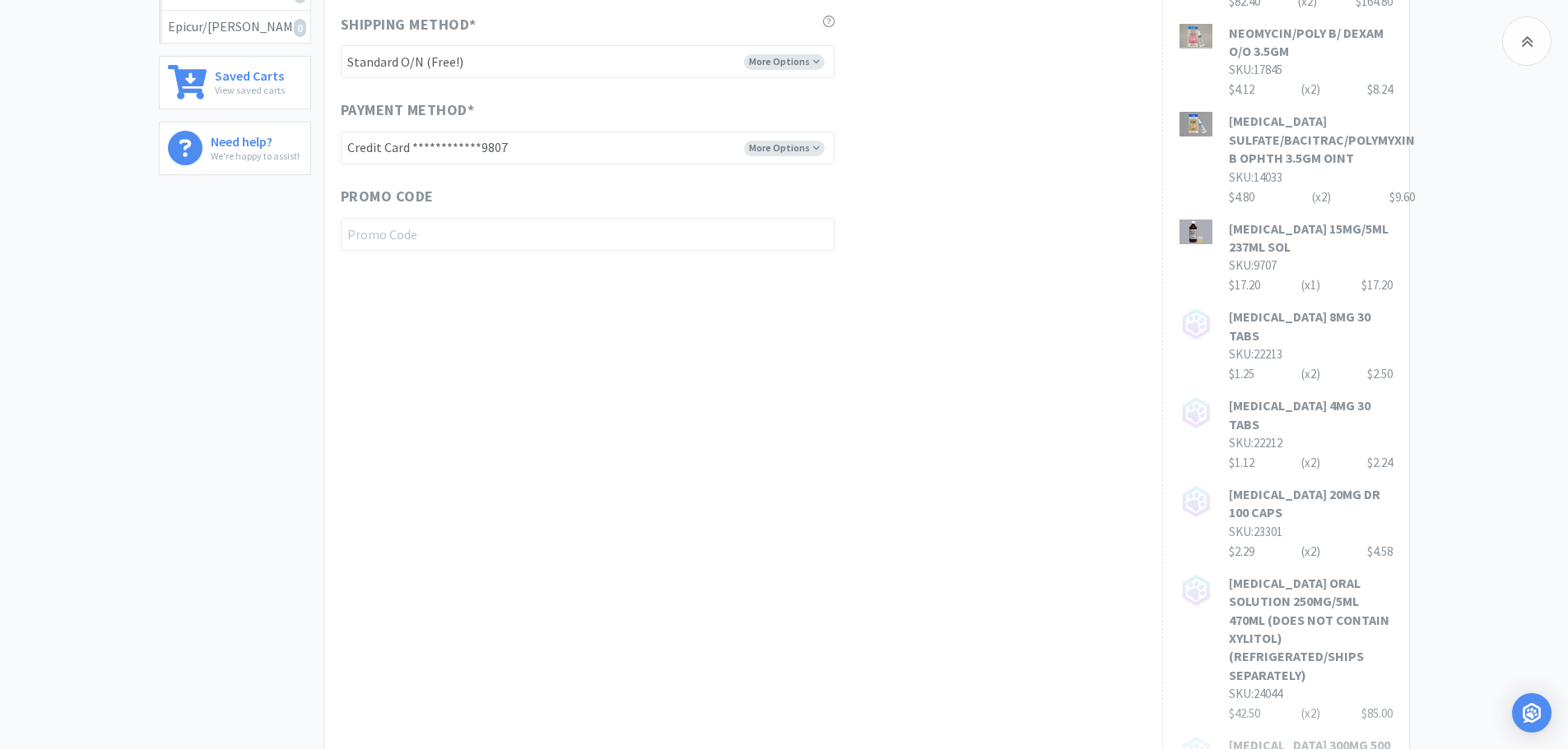
scroll to position [1002, 0]
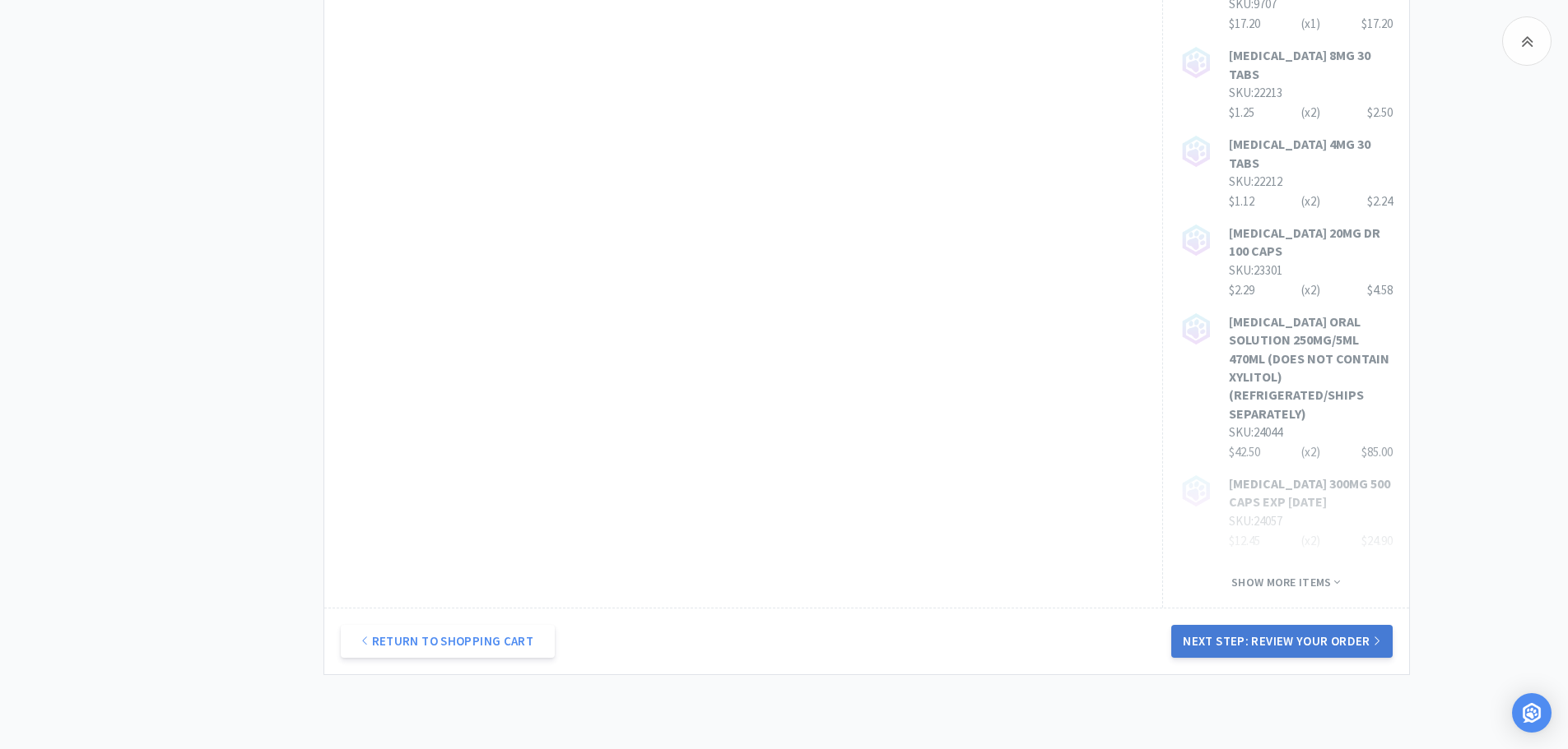
click at [1316, 626] on button "Next Step: Review Your Order" at bounding box center [1281, 641] width 220 height 33
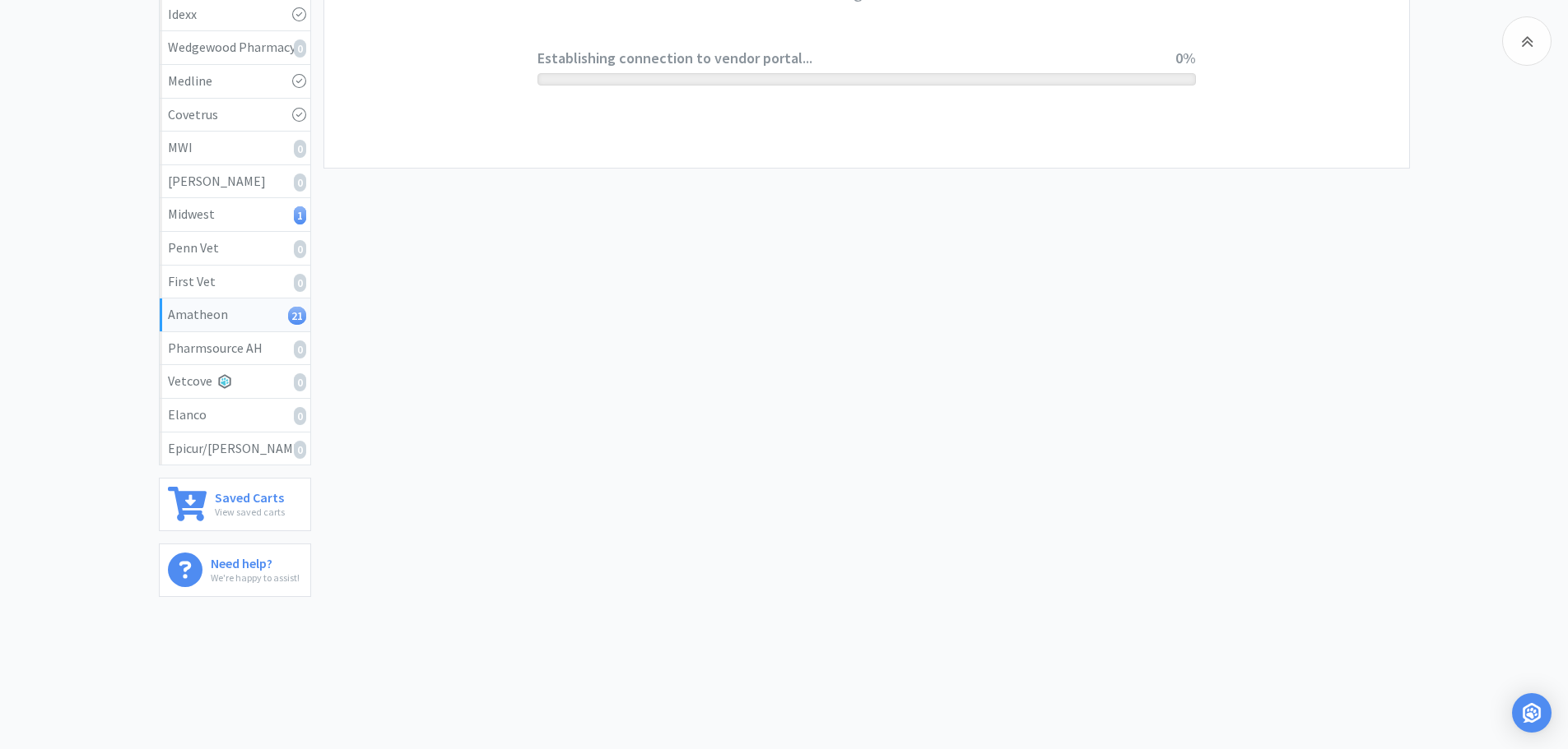
scroll to position [0, 0]
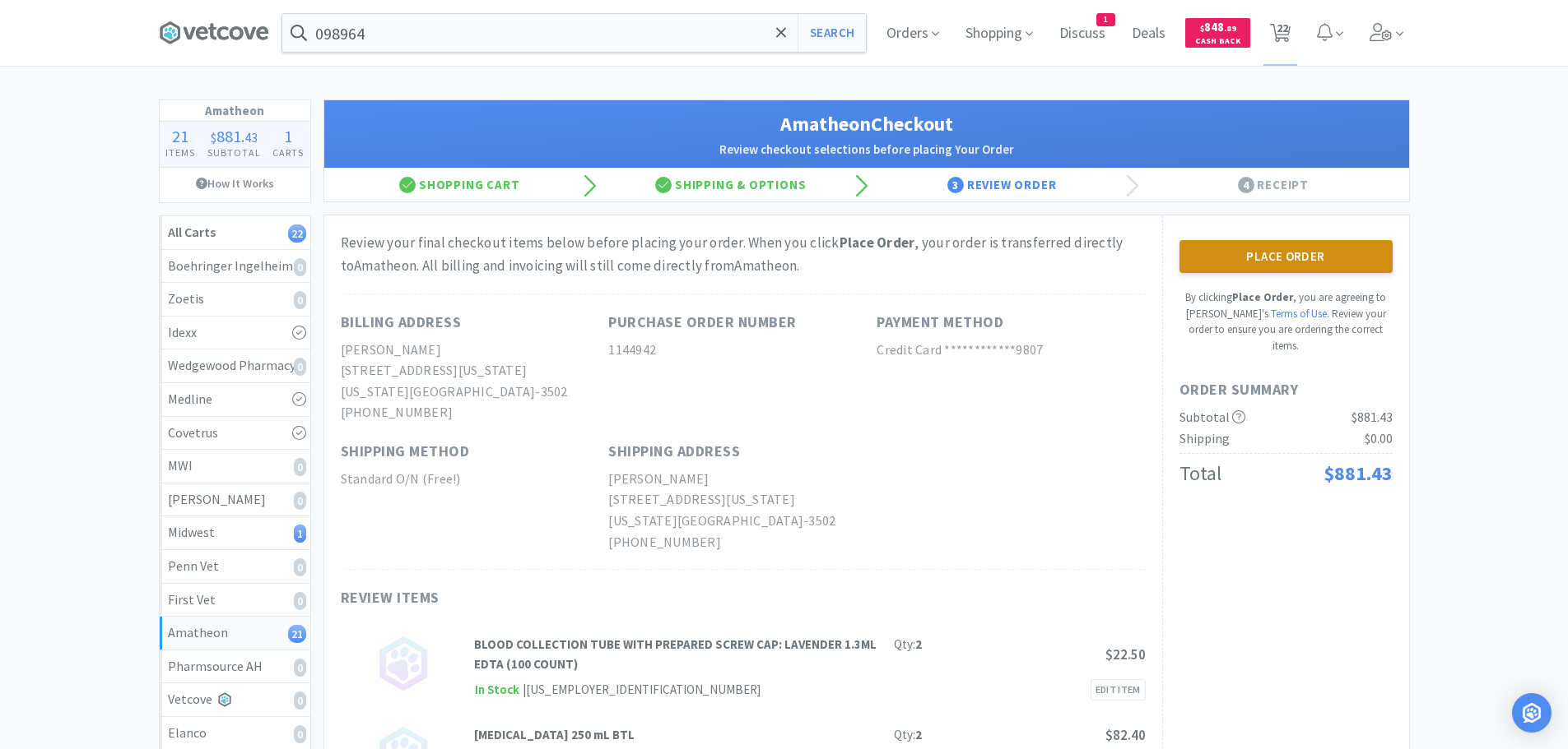
click at [1294, 266] on button "Place Order" at bounding box center [1287, 256] width 213 height 33
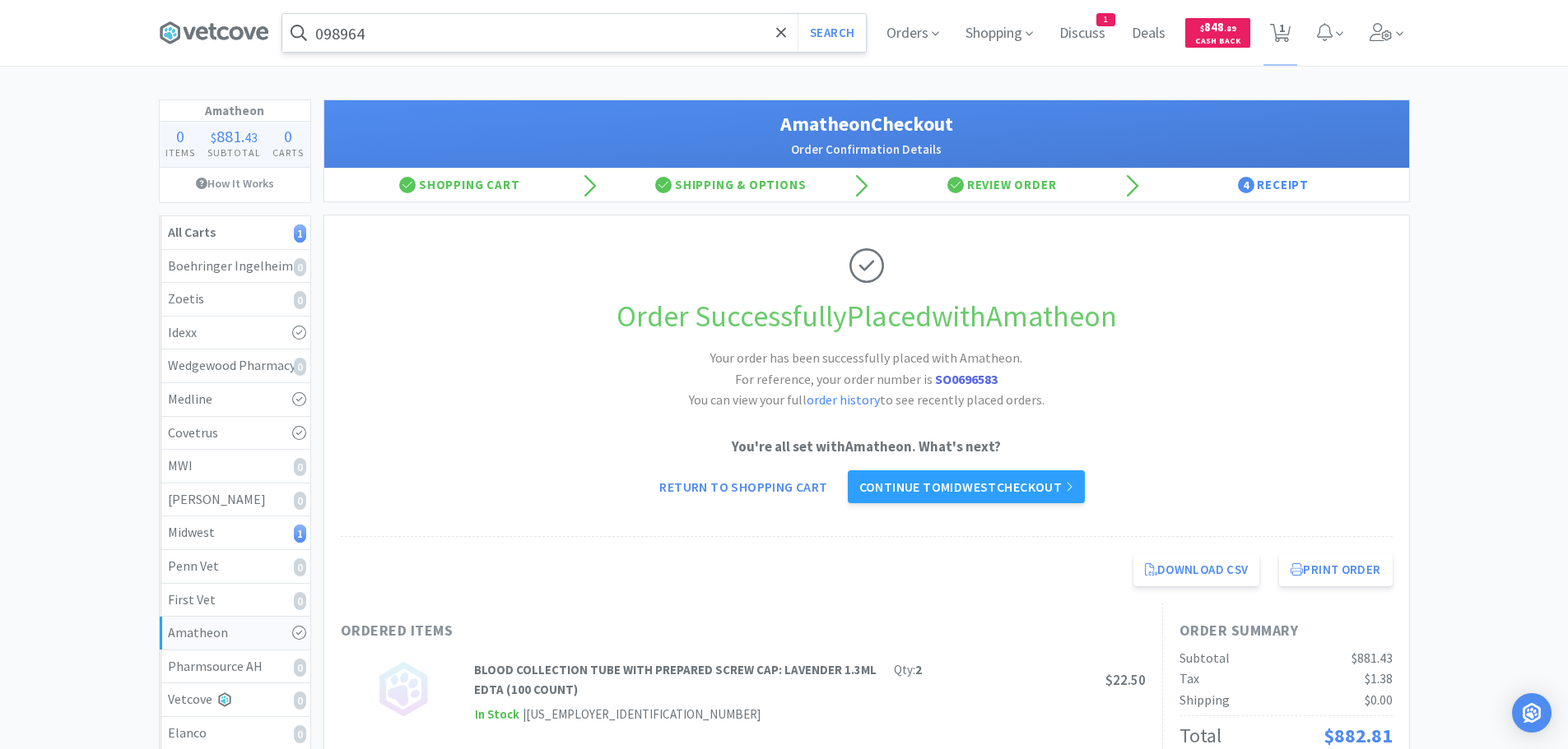
click at [431, 25] on input "098964" at bounding box center [574, 33] width 584 height 37
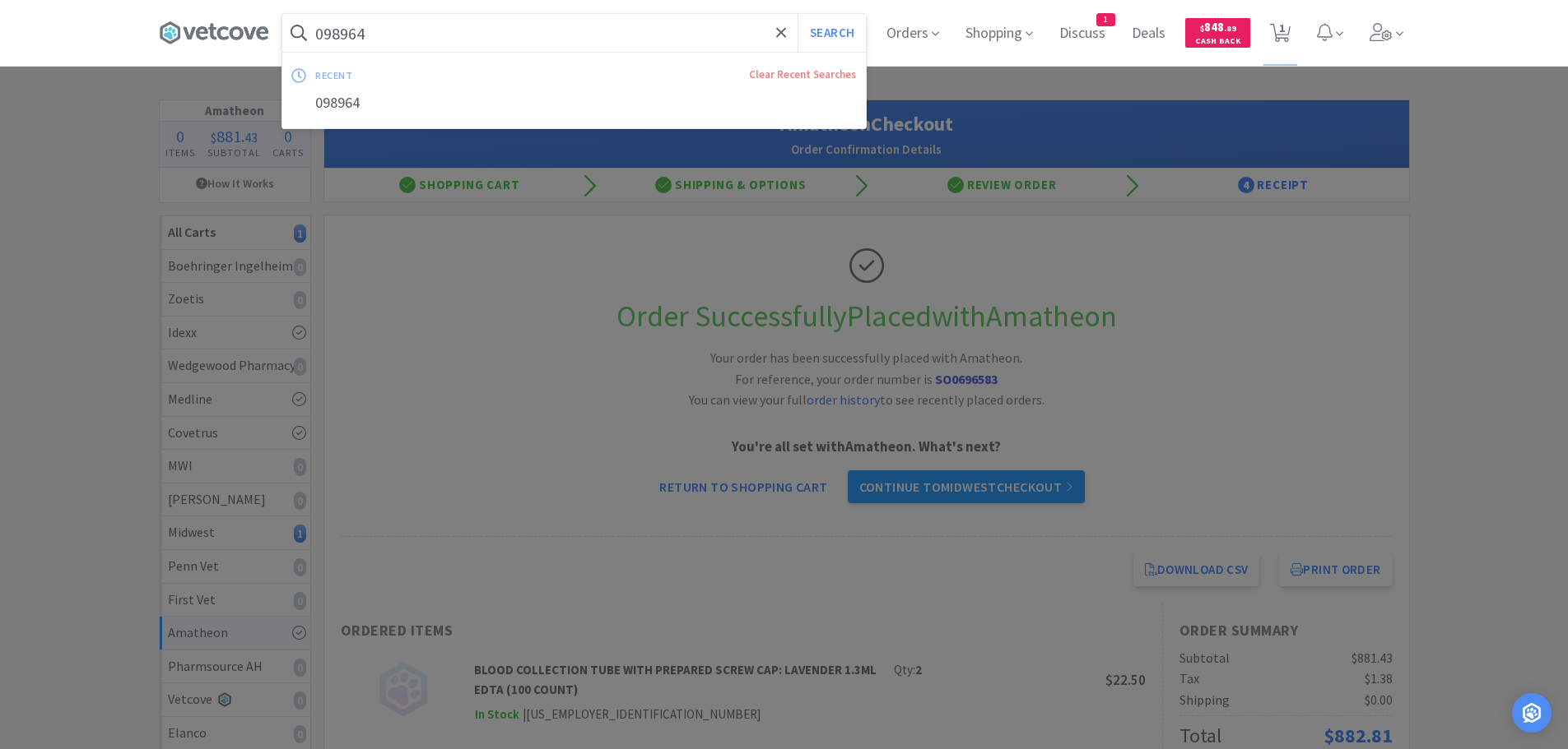
paste input "34363"
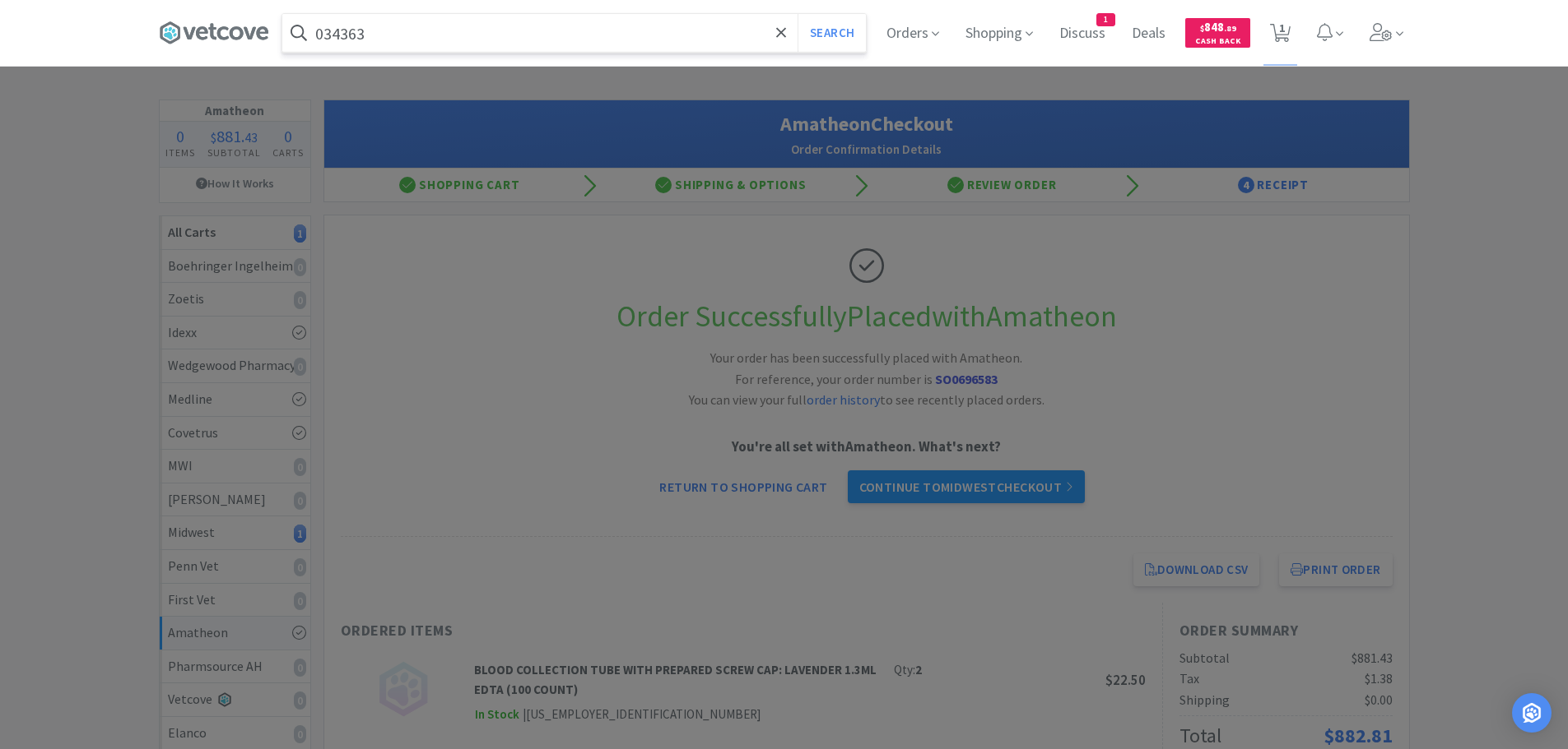
click at [798, 14] on button "Search" at bounding box center [831, 33] width 68 height 37
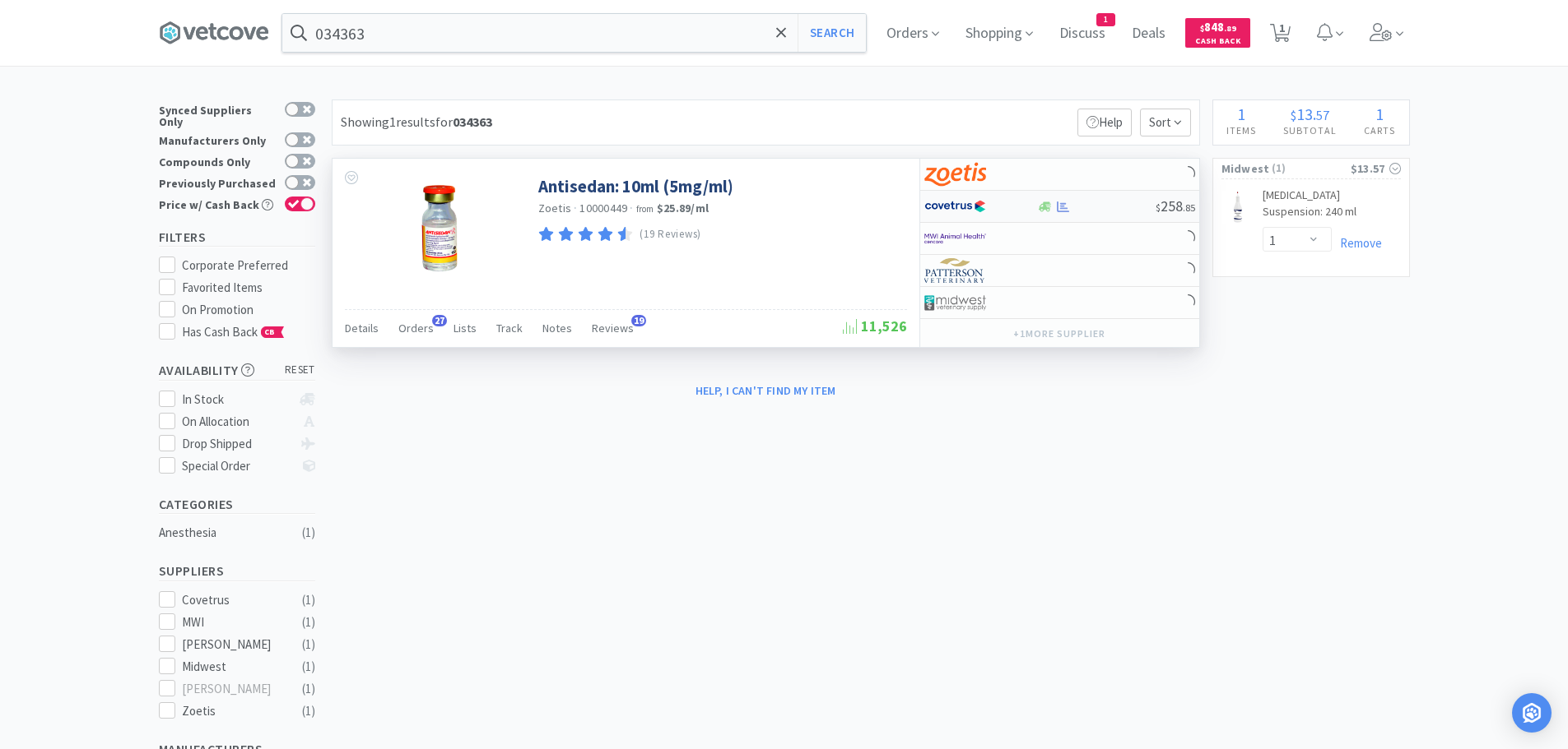
click at [1105, 202] on div at bounding box center [1096, 206] width 118 height 13
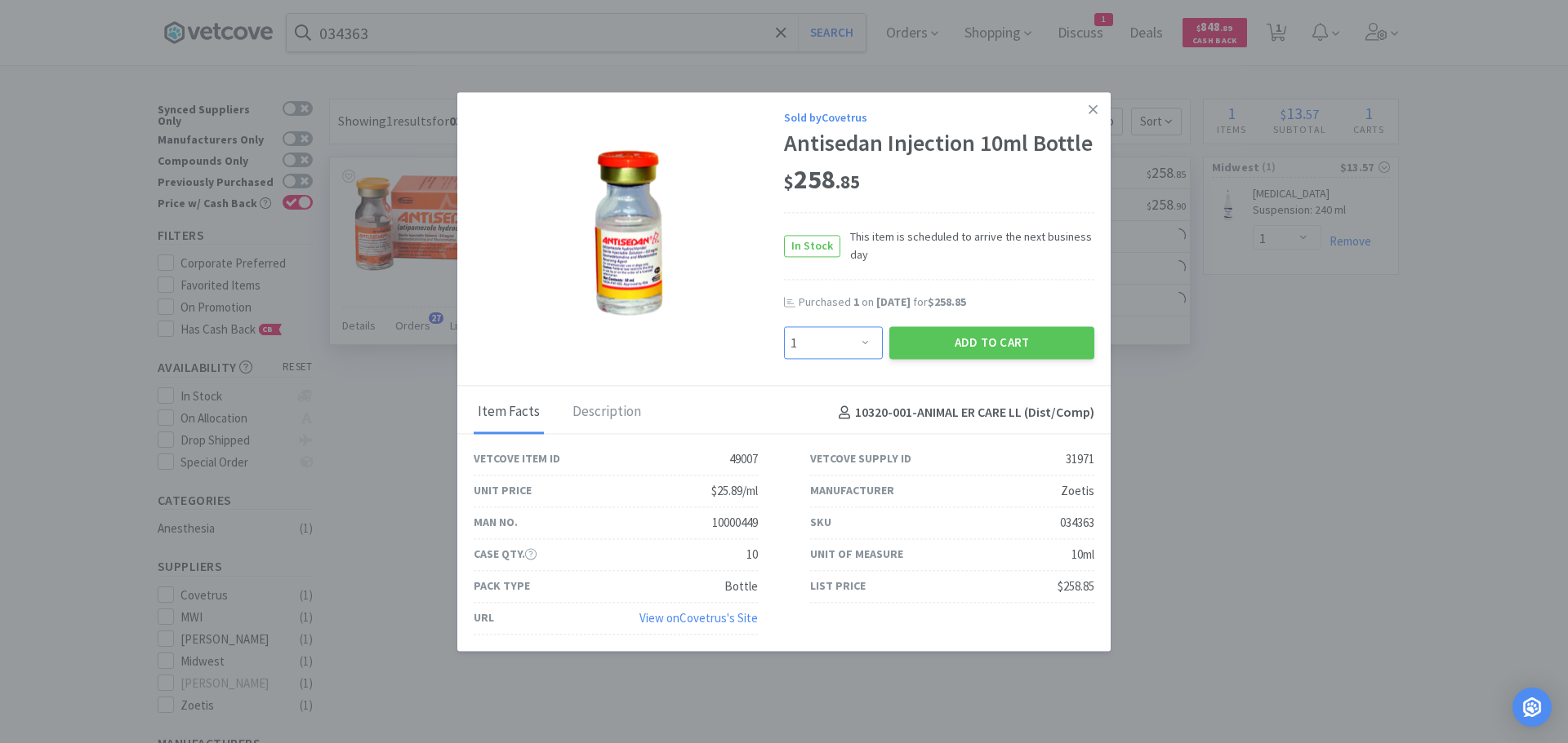
click at [832, 341] on select "Enter Quantity 1 2 3 4 5 6 7 8 9 10 11 12 13 14 15 16 17 18 19 20 Enter Quantity" at bounding box center [832, 343] width 99 height 32
click at [784, 327] on select "Enter Quantity 1 2 3 4 5 6 7 8 9 10 11 12 13 14 15 16 17 18 19 20 Enter Quantity" at bounding box center [832, 343] width 99 height 32
click at [923, 348] on button "Add to Cart" at bounding box center [991, 343] width 205 height 32
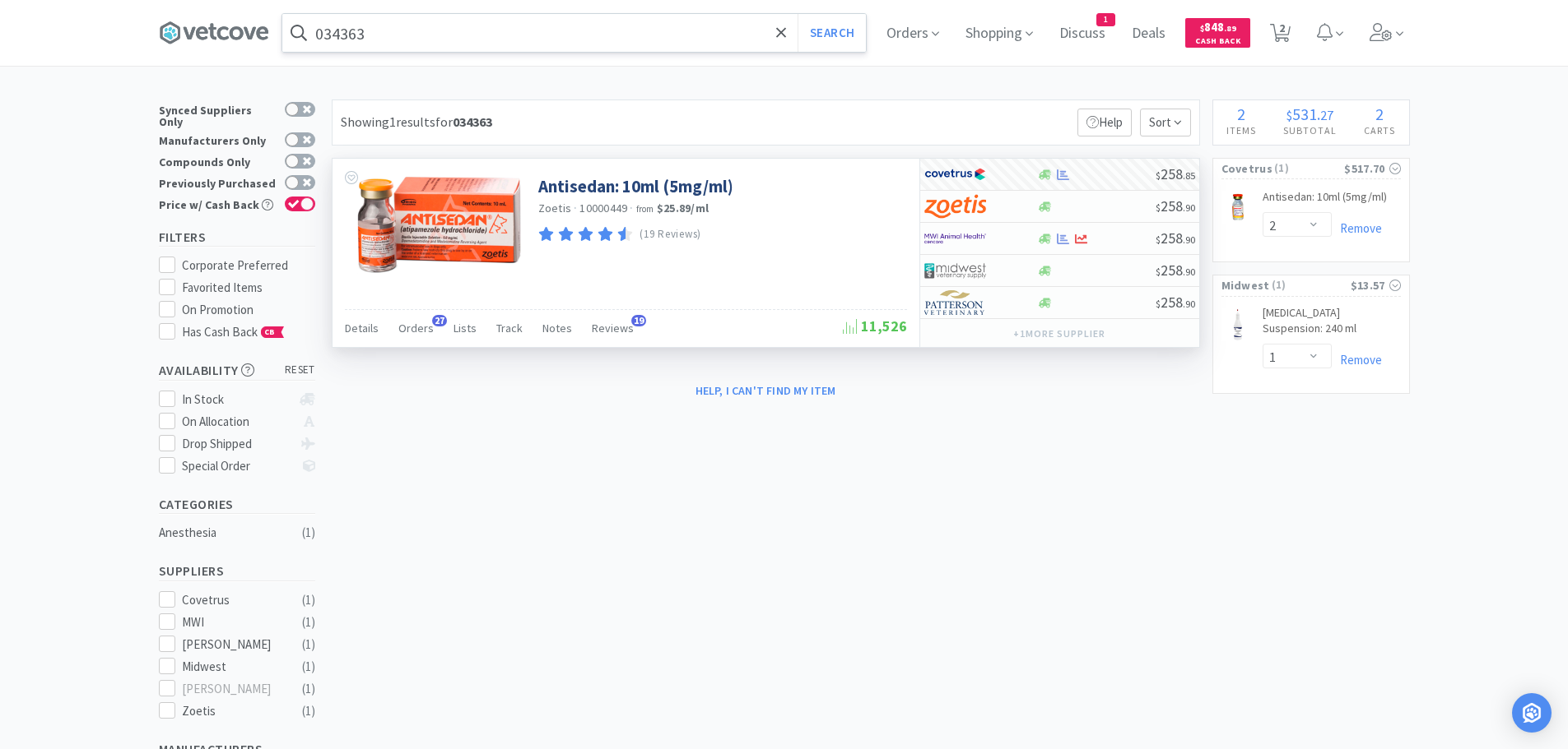
click at [449, 26] on input "034363" at bounding box center [574, 33] width 584 height 37
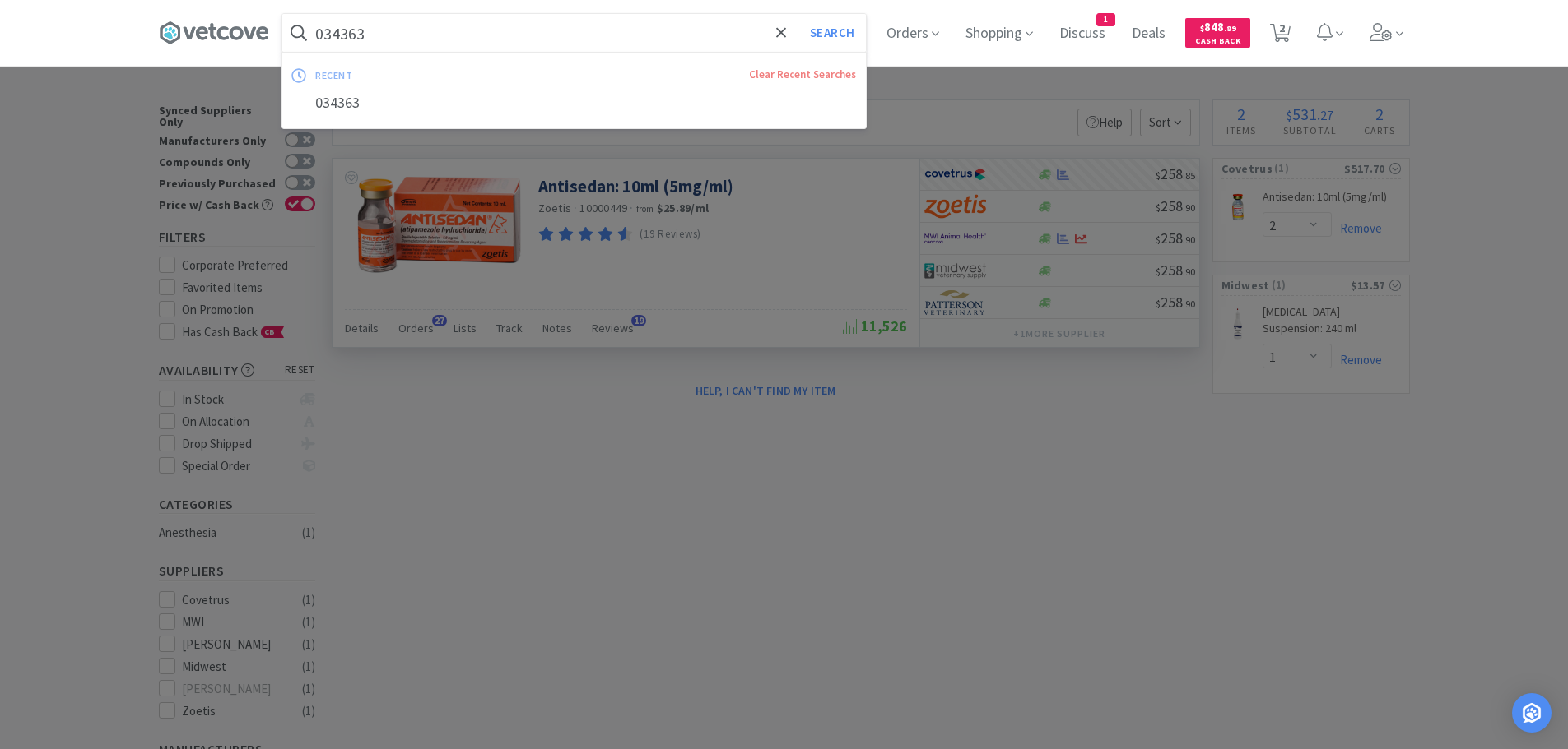
paste input "2"
click at [798, 14] on button "Search" at bounding box center [831, 33] width 68 height 37
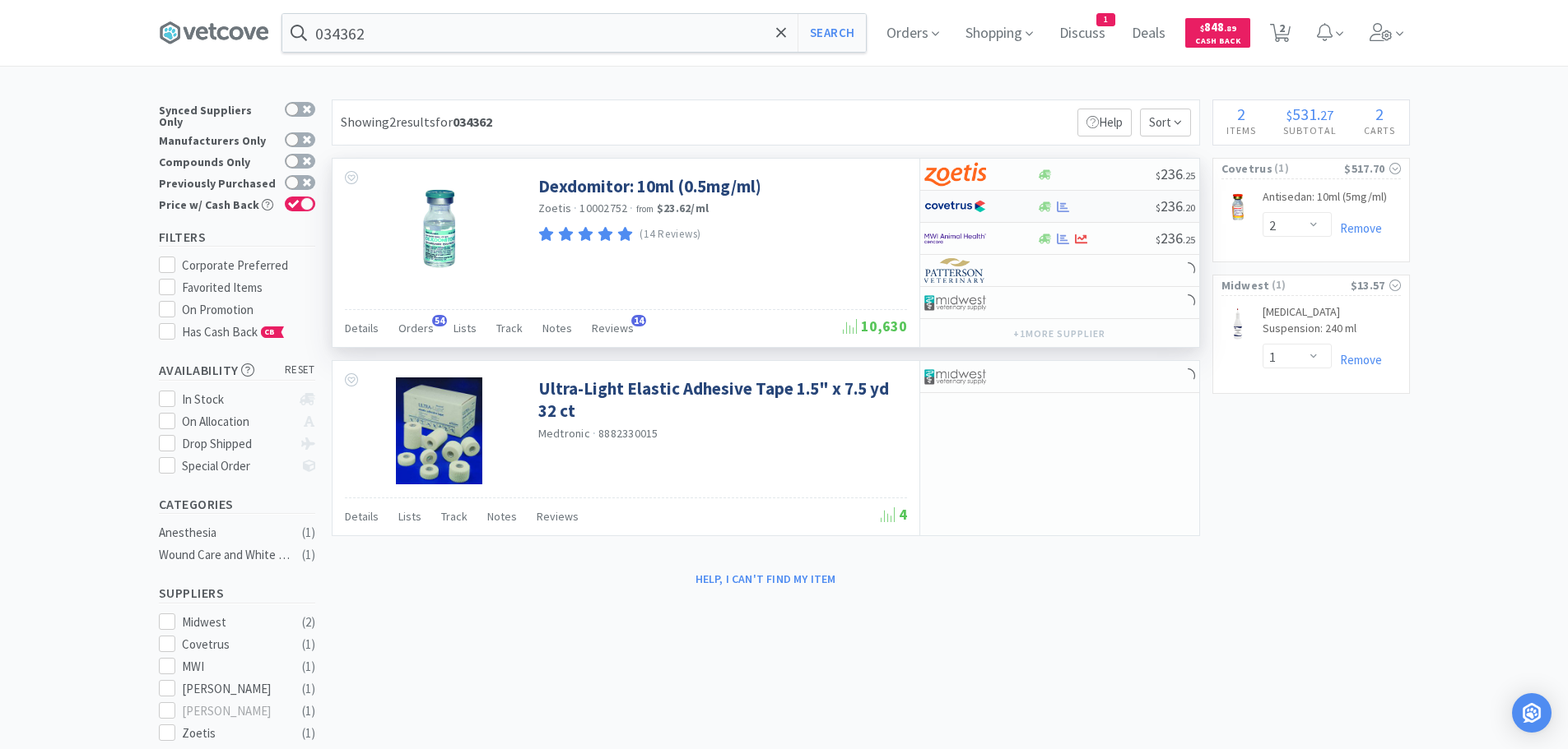
click at [1096, 200] on div at bounding box center [1096, 206] width 118 height 13
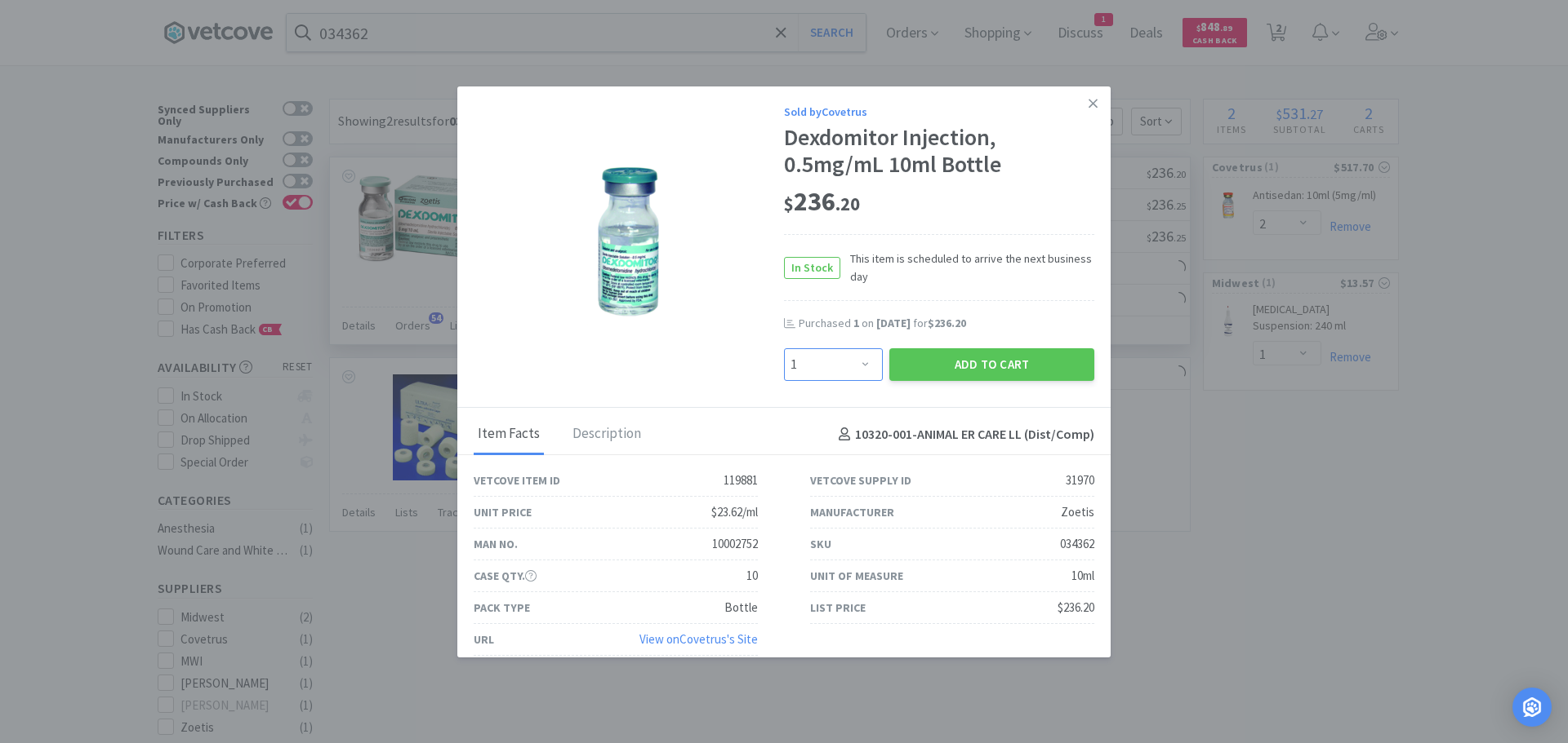
click at [849, 358] on select "Enter Quantity 1 2 3 4 5 6 7 8 9 10 11 12 13 14 15 16 17 18 19 20 Enter Quantity" at bounding box center [832, 364] width 99 height 32
click at [784, 348] on select "Enter Quantity 1 2 3 4 5 6 7 8 9 10 11 12 13 14 15 16 17 18 19 20 Enter Quantity" at bounding box center [832, 364] width 99 height 32
click at [929, 360] on button "Add to Cart" at bounding box center [991, 364] width 205 height 32
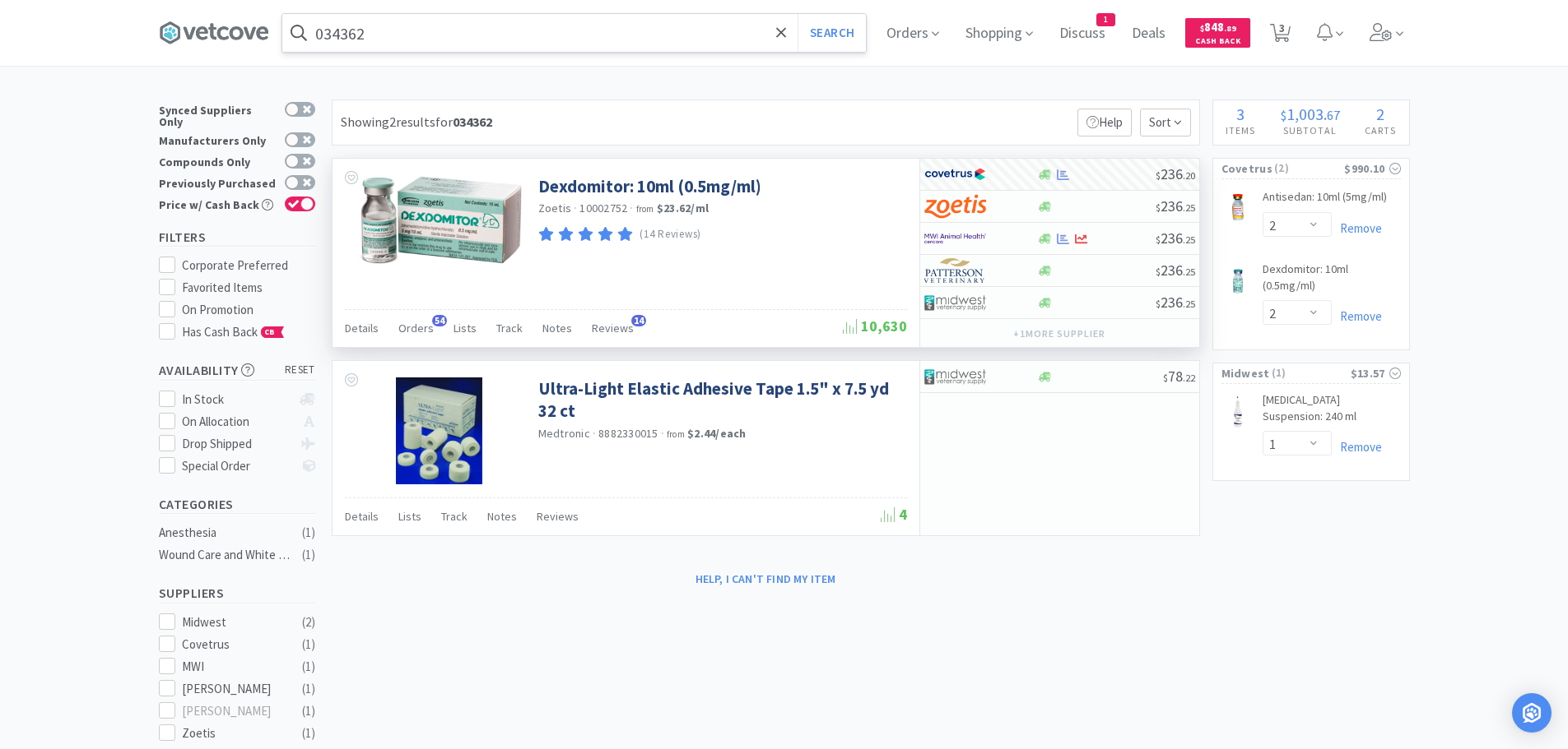
click at [467, 27] on input "034362" at bounding box center [574, 33] width 584 height 37
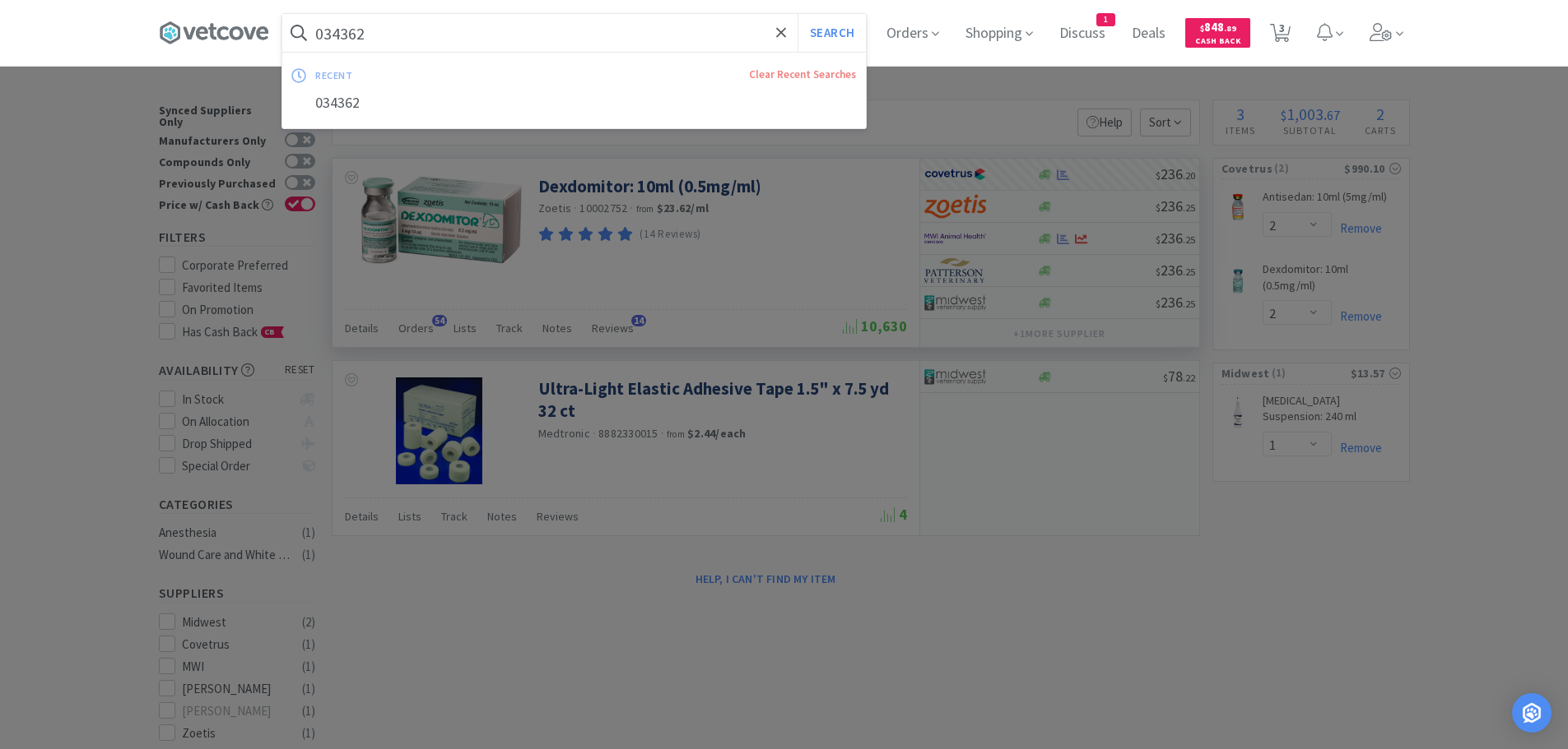
paste input "2420"
click at [798, 14] on button "Search" at bounding box center [831, 33] width 68 height 37
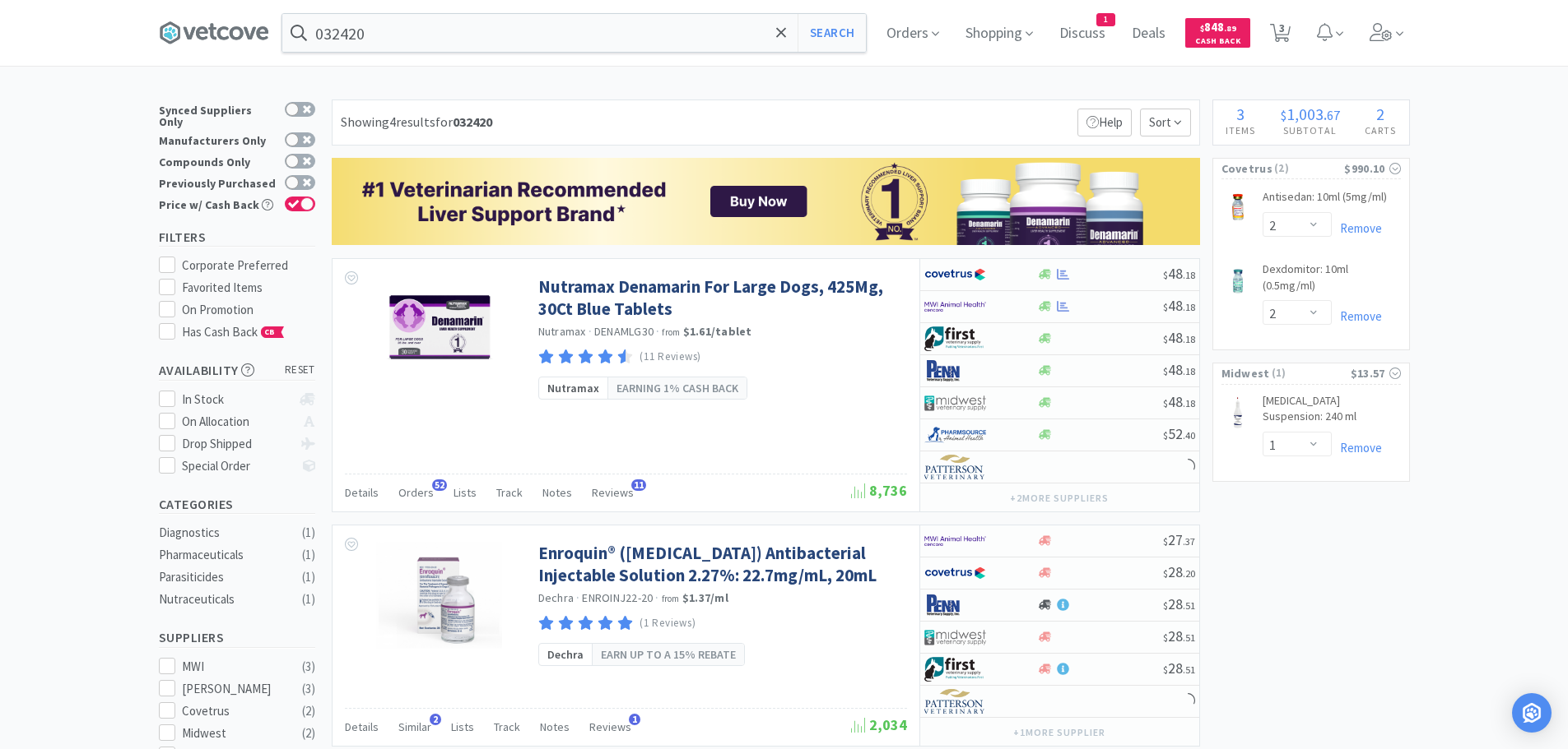
click at [603, 105] on div "Showing 4 results for 032420 Filters Help Sort" at bounding box center [766, 122] width 869 height 46
click at [481, 33] on input "032420" at bounding box center [574, 33] width 584 height 37
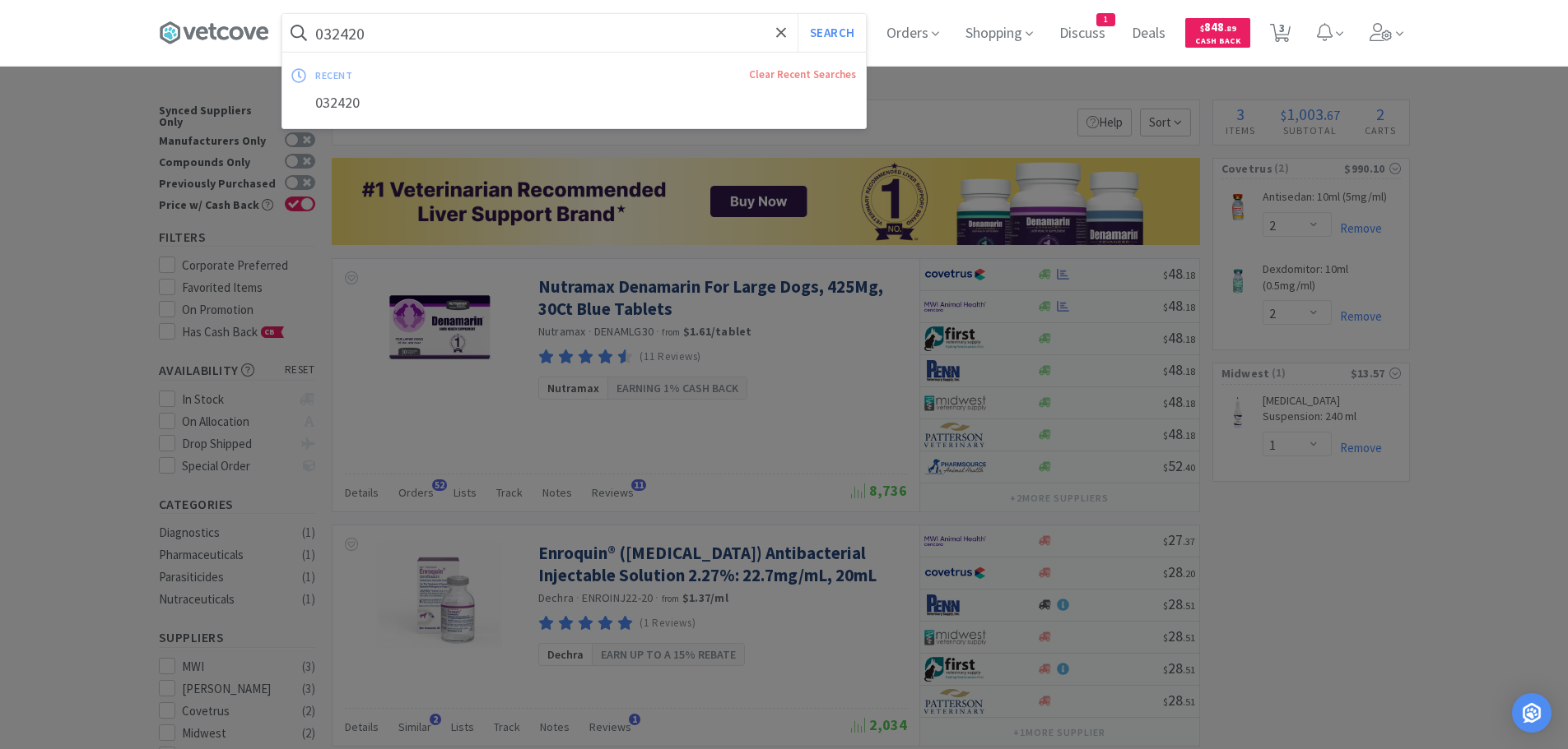
paste input "8443"
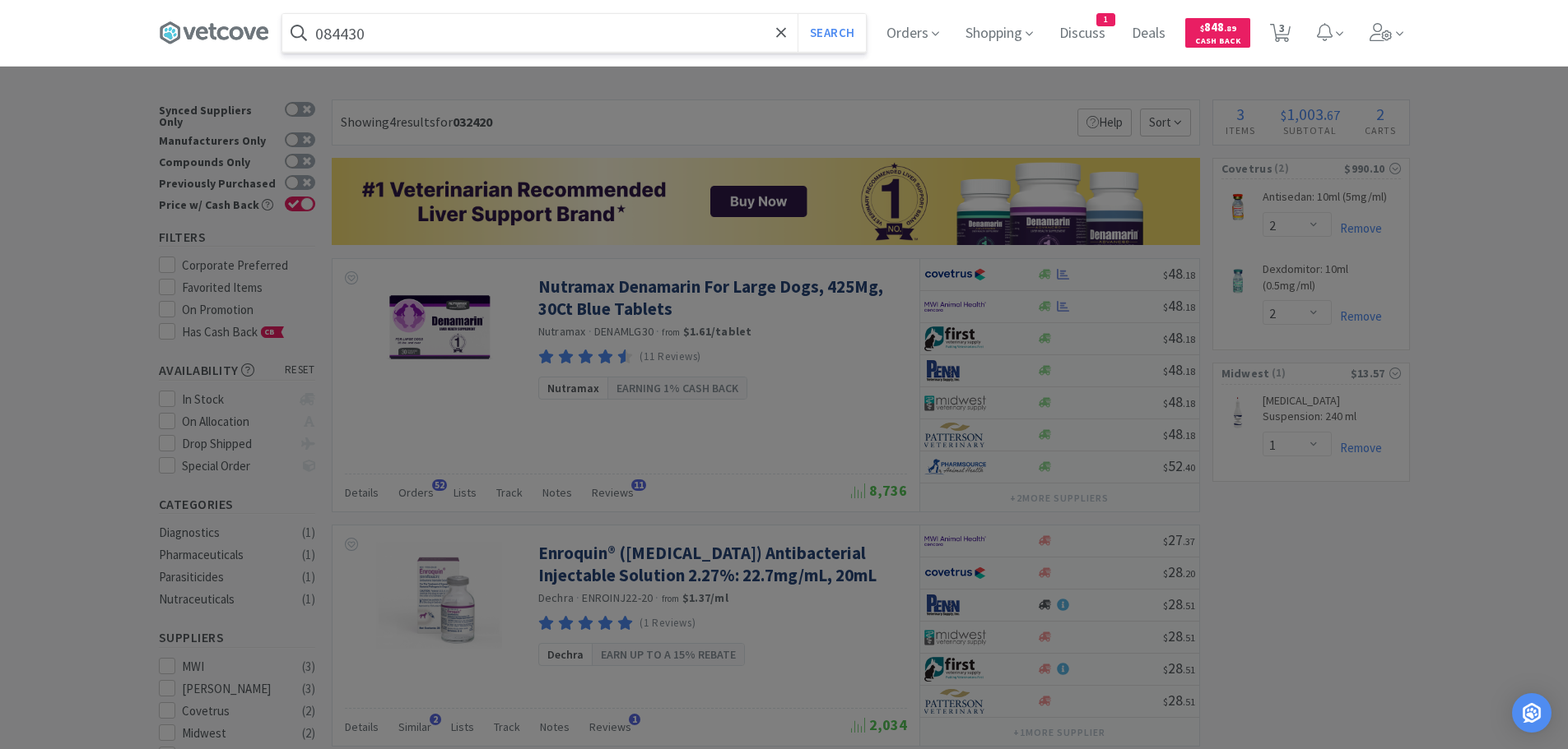
click at [798, 14] on button "Search" at bounding box center [831, 33] width 68 height 37
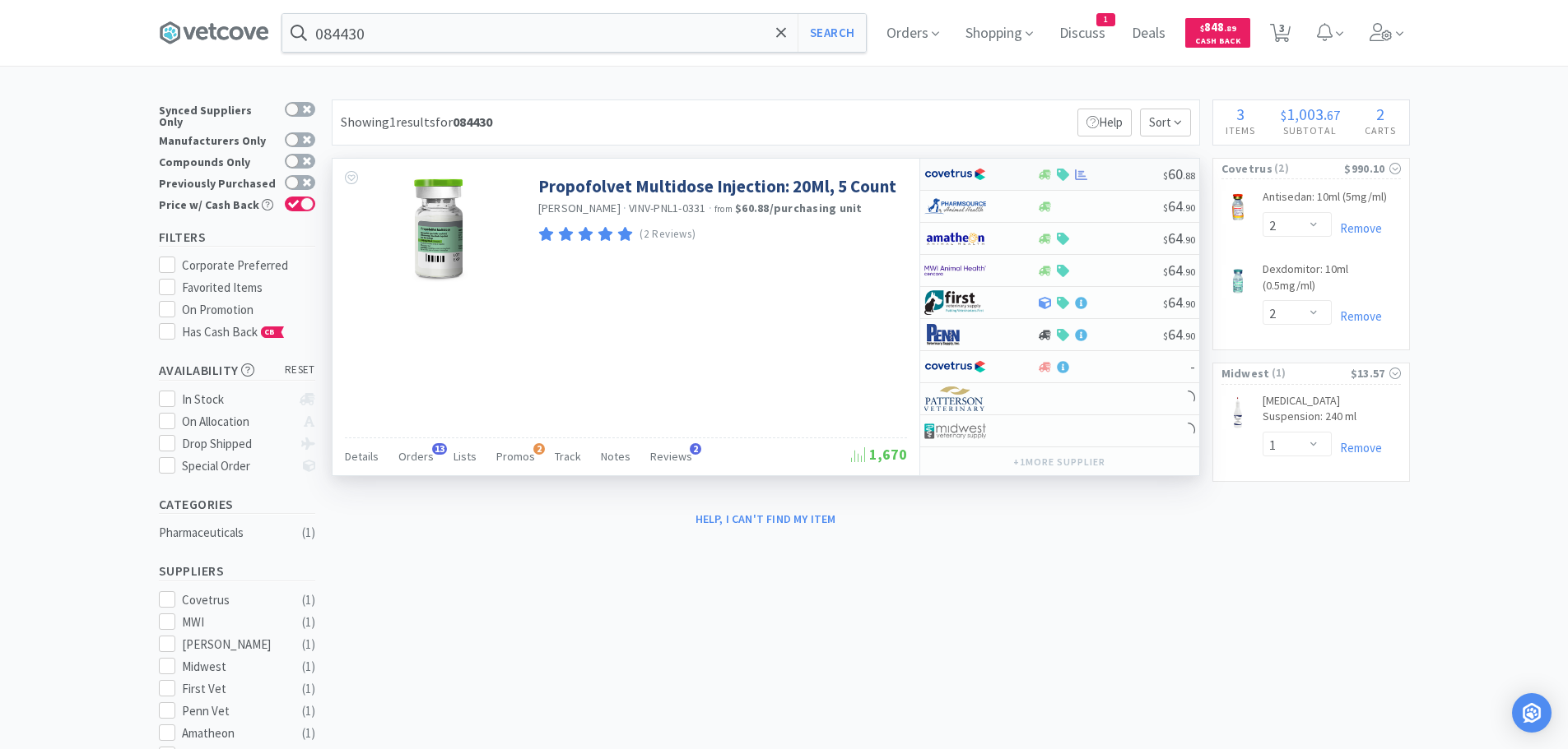
click at [1108, 173] on div at bounding box center [1100, 175] width 126 height 13
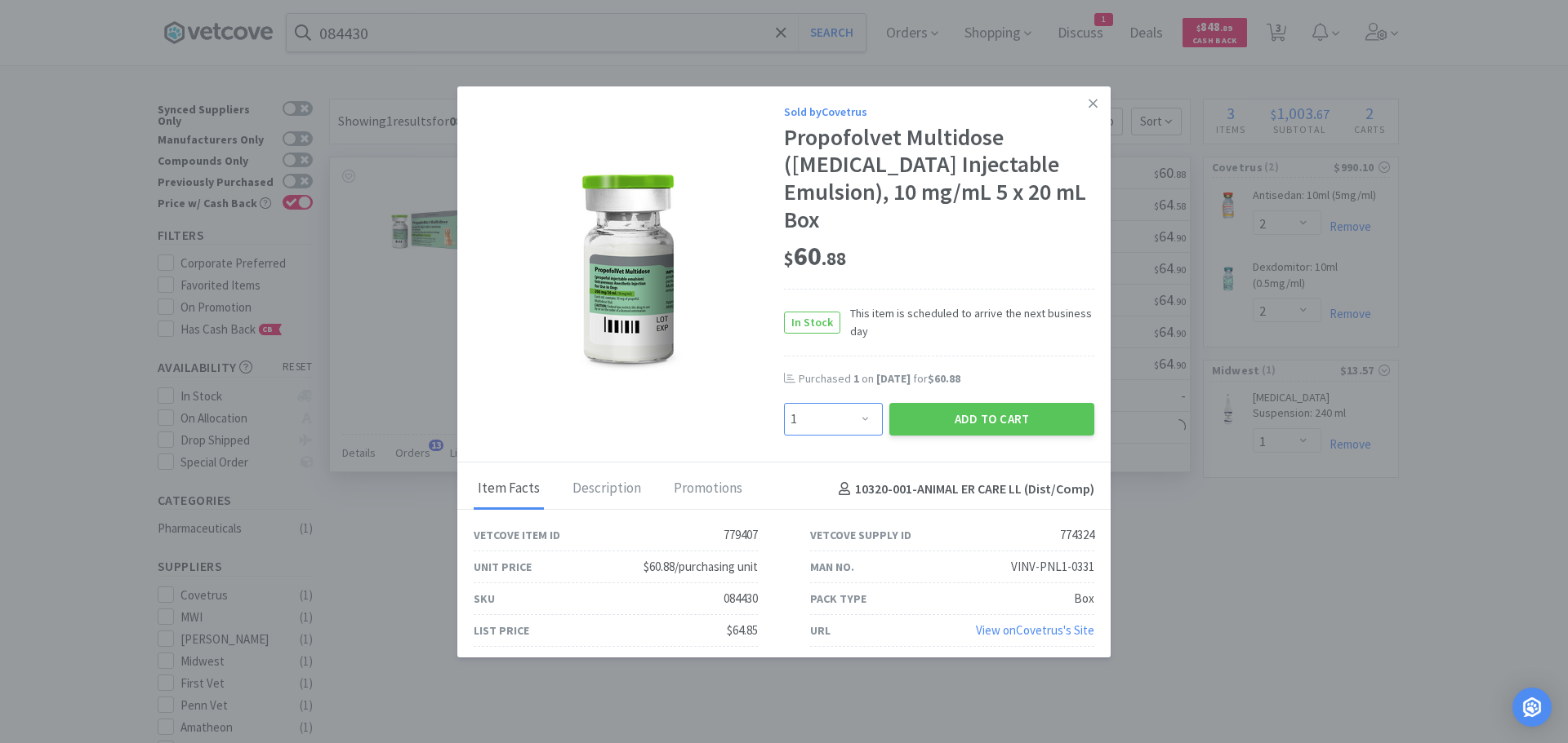
click at [848, 403] on select "Enter Quantity 1 2 3 4 5 6 7 8 9 10 11 12 13 14 15 16 17 18 19 20 Enter Quantity" at bounding box center [832, 419] width 99 height 32
click at [784, 403] on select "Enter Quantity 1 2 3 4 5 6 7 8 9 10 11 12 13 14 15 16 17 18 19 20 Enter Quantity" at bounding box center [832, 419] width 99 height 32
click at [986, 411] on button "Add to Cart" at bounding box center [991, 419] width 205 height 32
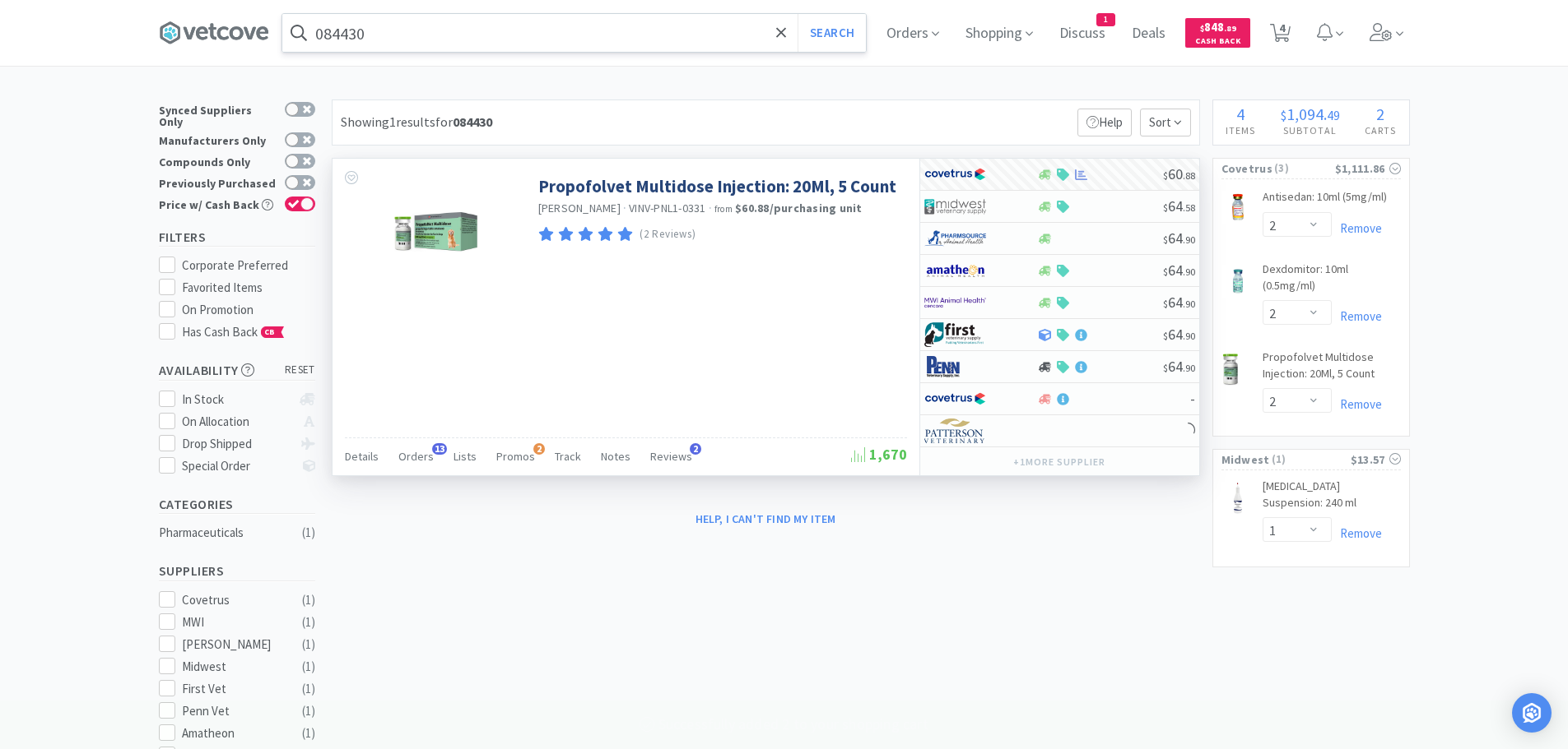
click at [483, 36] on input "084430" at bounding box center [574, 33] width 584 height 37
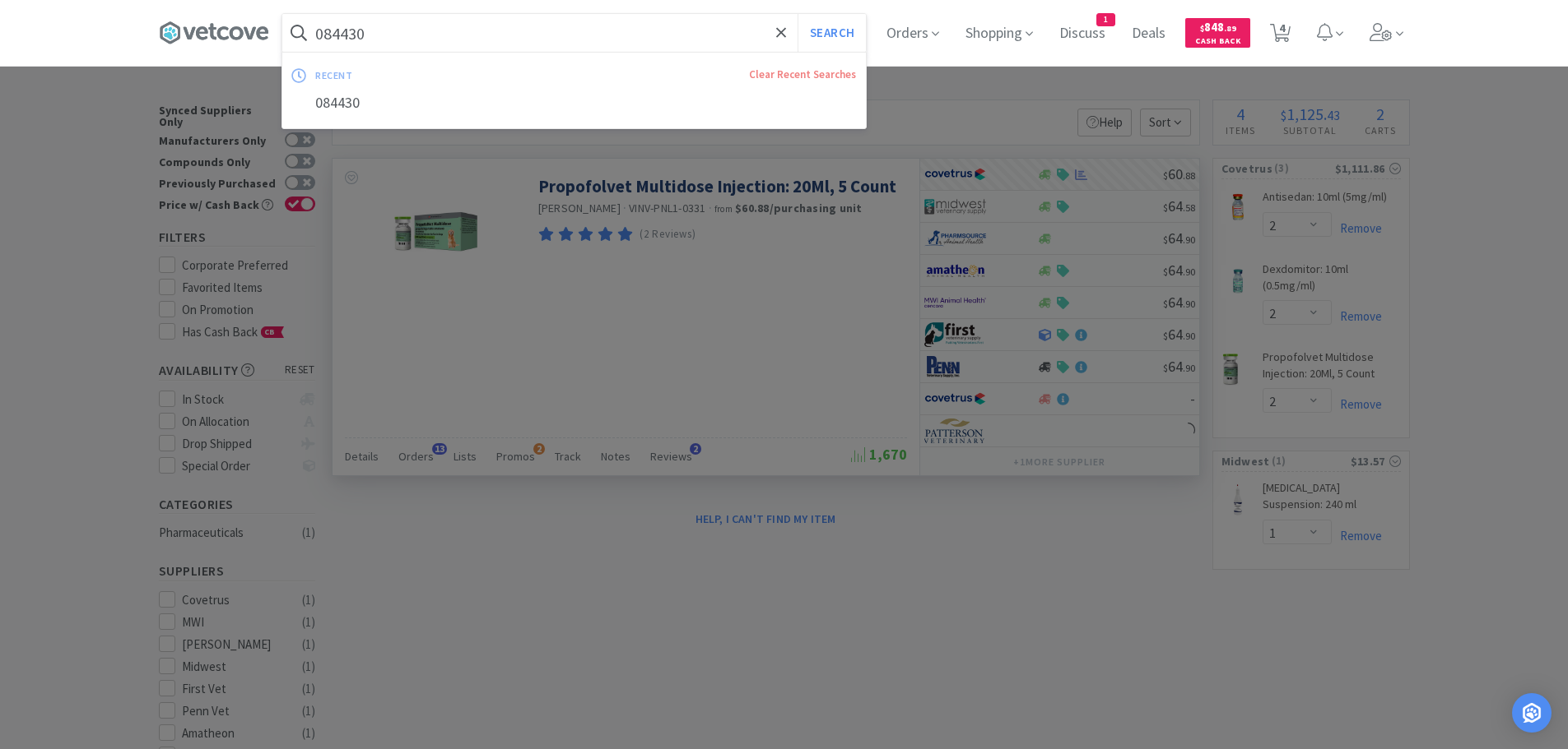
paste input "41974"
click at [798, 14] on button "Search" at bounding box center [831, 33] width 68 height 37
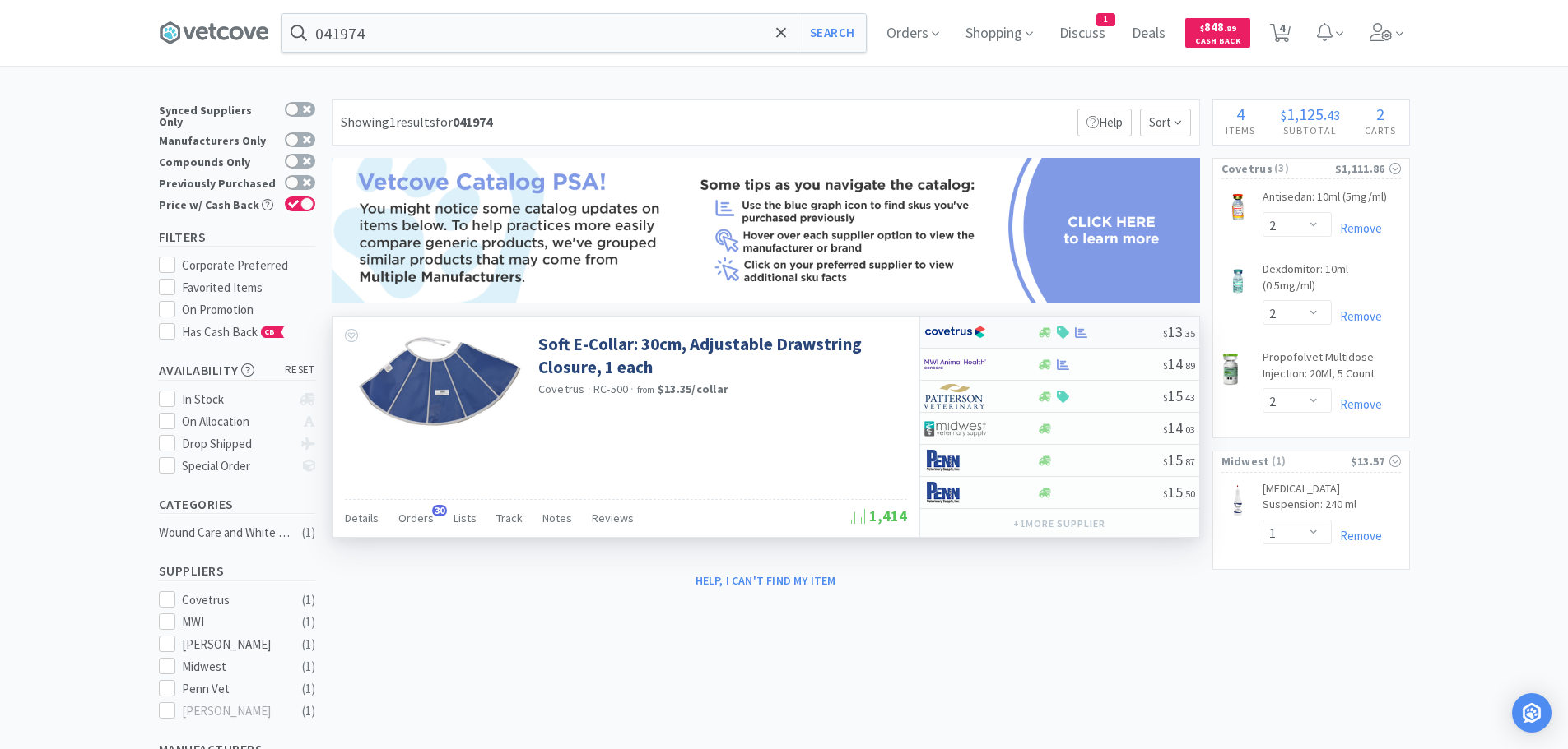
click at [1121, 331] on div at bounding box center [1100, 333] width 126 height 13
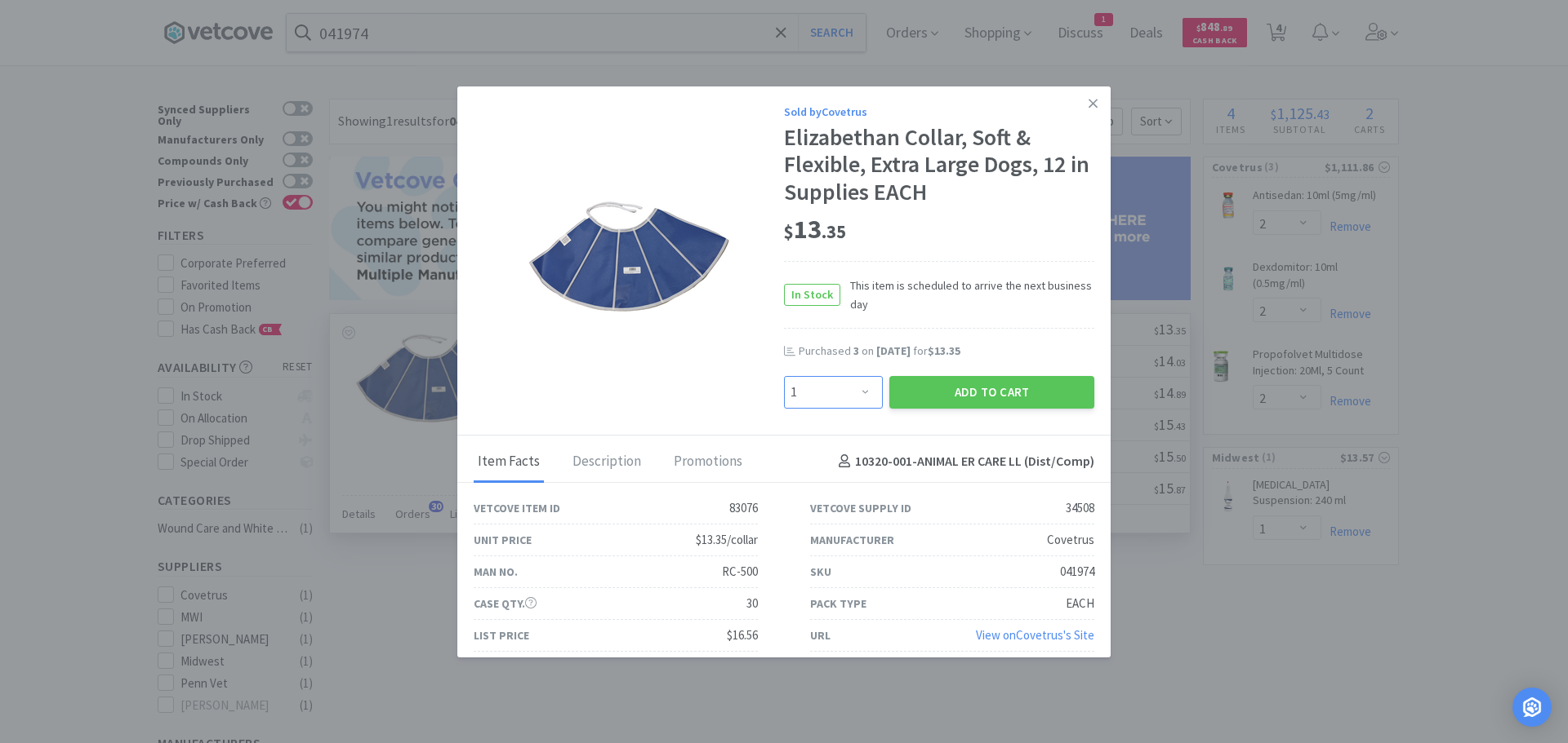
click at [850, 388] on select "Enter Quantity 1 2 3 4 5 6 7 8 9 10 11 12 13 14 15 16 17 18 19 20 Enter Quantity" at bounding box center [832, 392] width 99 height 32
click at [784, 376] on select "Enter Quantity 1 2 3 4 5 6 7 8 9 10 11 12 13 14 15 16 17 18 19 20 Enter Quantity" at bounding box center [832, 392] width 99 height 32
click at [920, 389] on button "Add to Cart" at bounding box center [991, 392] width 205 height 32
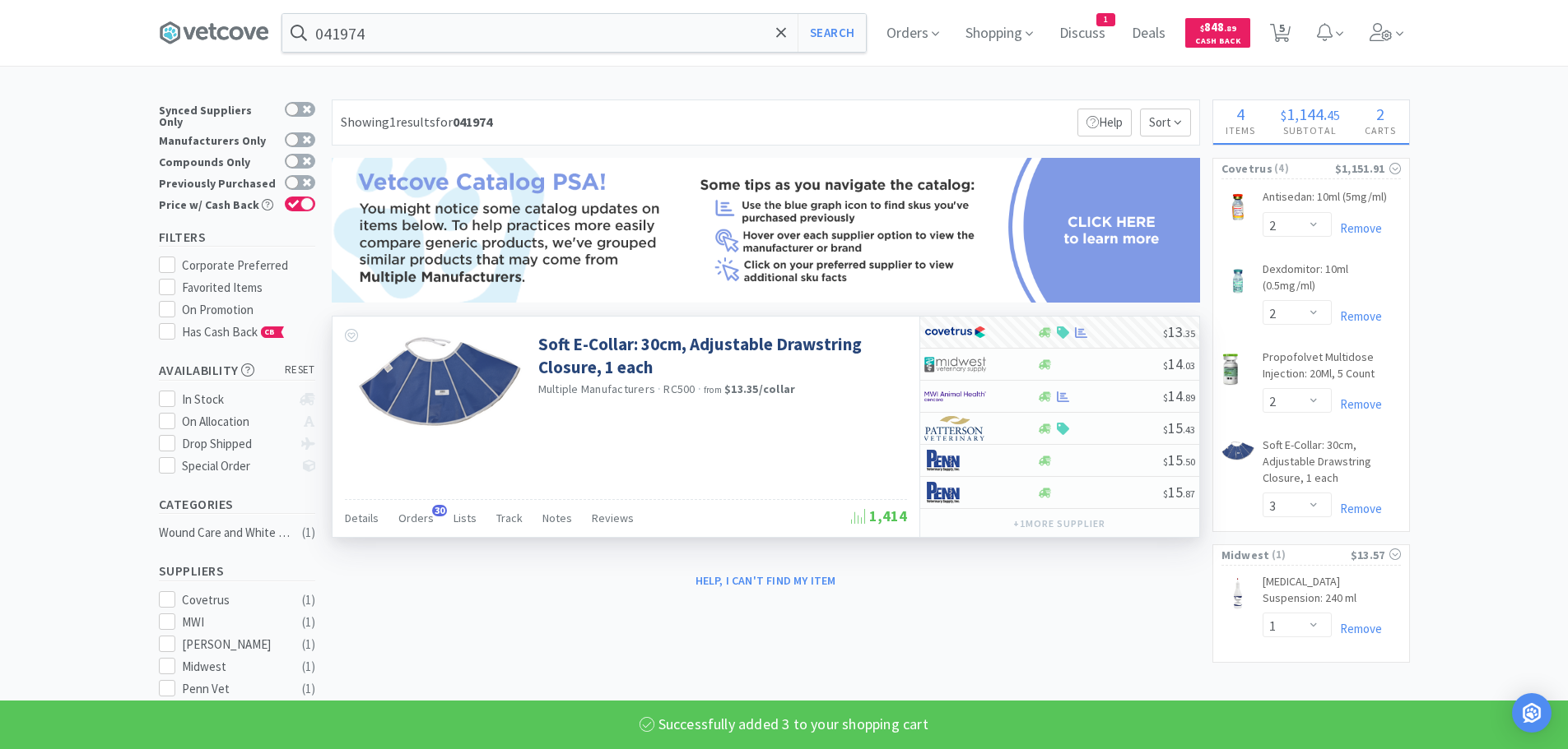
click at [1057, 603] on div "× Filter Results Synced Suppliers Only Manufacturers Only Compounds Only Previo…" at bounding box center [784, 597] width 1251 height 995
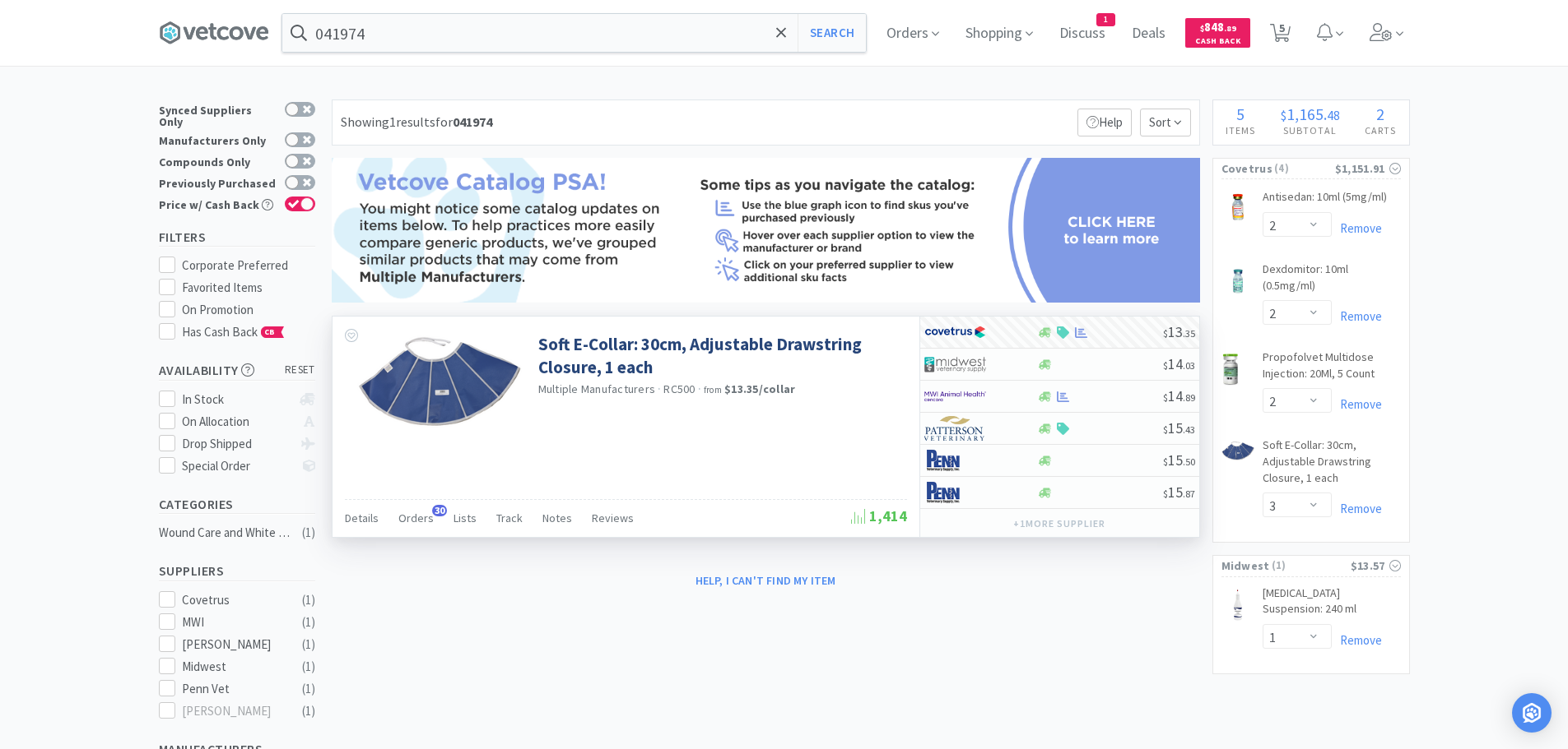
click at [1052, 580] on div "Help, I can't find my item" at bounding box center [766, 580] width 869 height 28
click at [1054, 581] on div "Help, I can't find my item" at bounding box center [766, 580] width 869 height 28
click at [1057, 573] on div "Help, I can't find my item" at bounding box center [766, 580] width 869 height 28
click at [1068, 572] on div "Help, I can't find my item" at bounding box center [766, 580] width 869 height 28
click at [1061, 568] on div "Help, I can't find my item" at bounding box center [766, 580] width 869 height 28
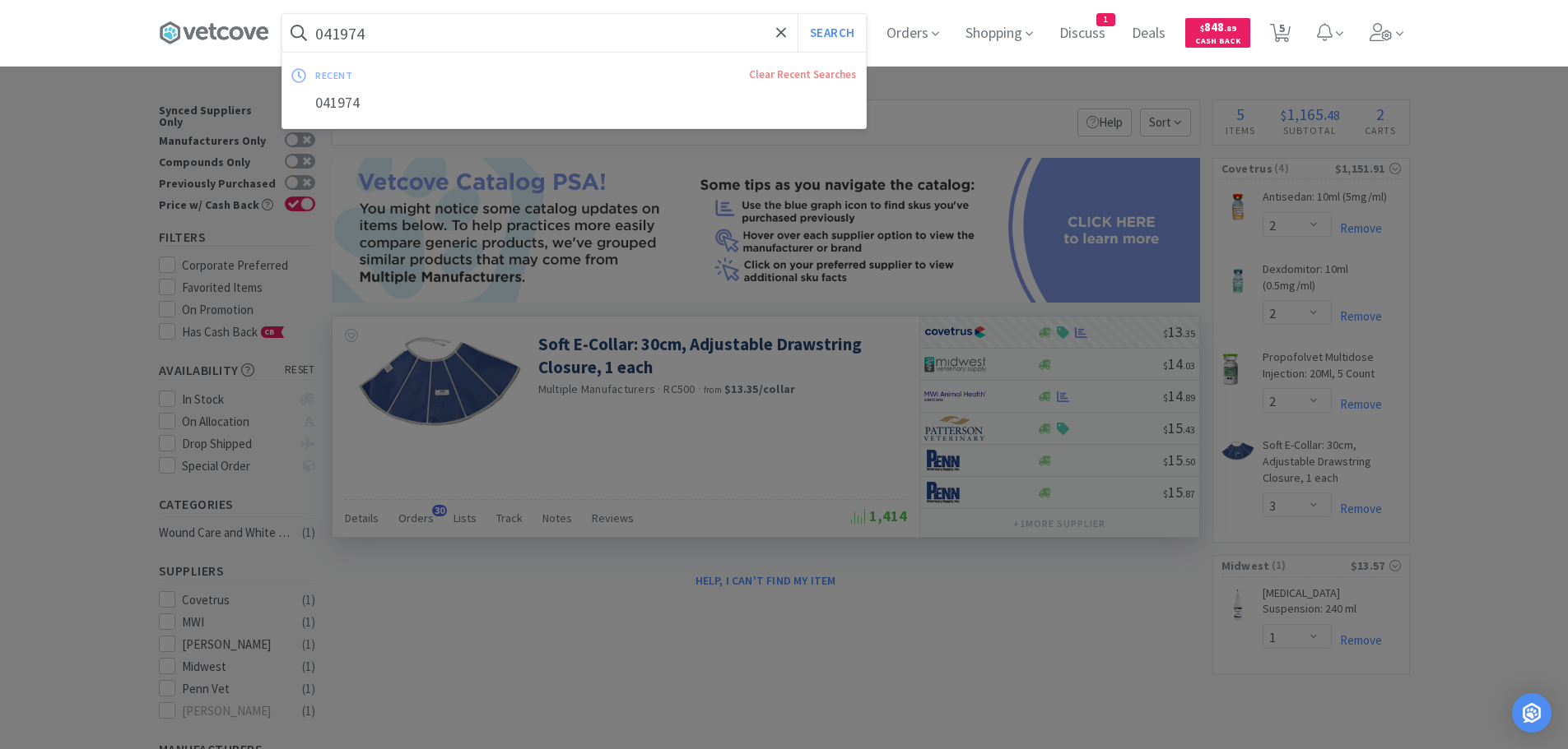
click at [455, 28] on input "041974" at bounding box center [574, 33] width 584 height 37
paste input "77602"
click at [798, 14] on button "Search" at bounding box center [831, 33] width 68 height 37
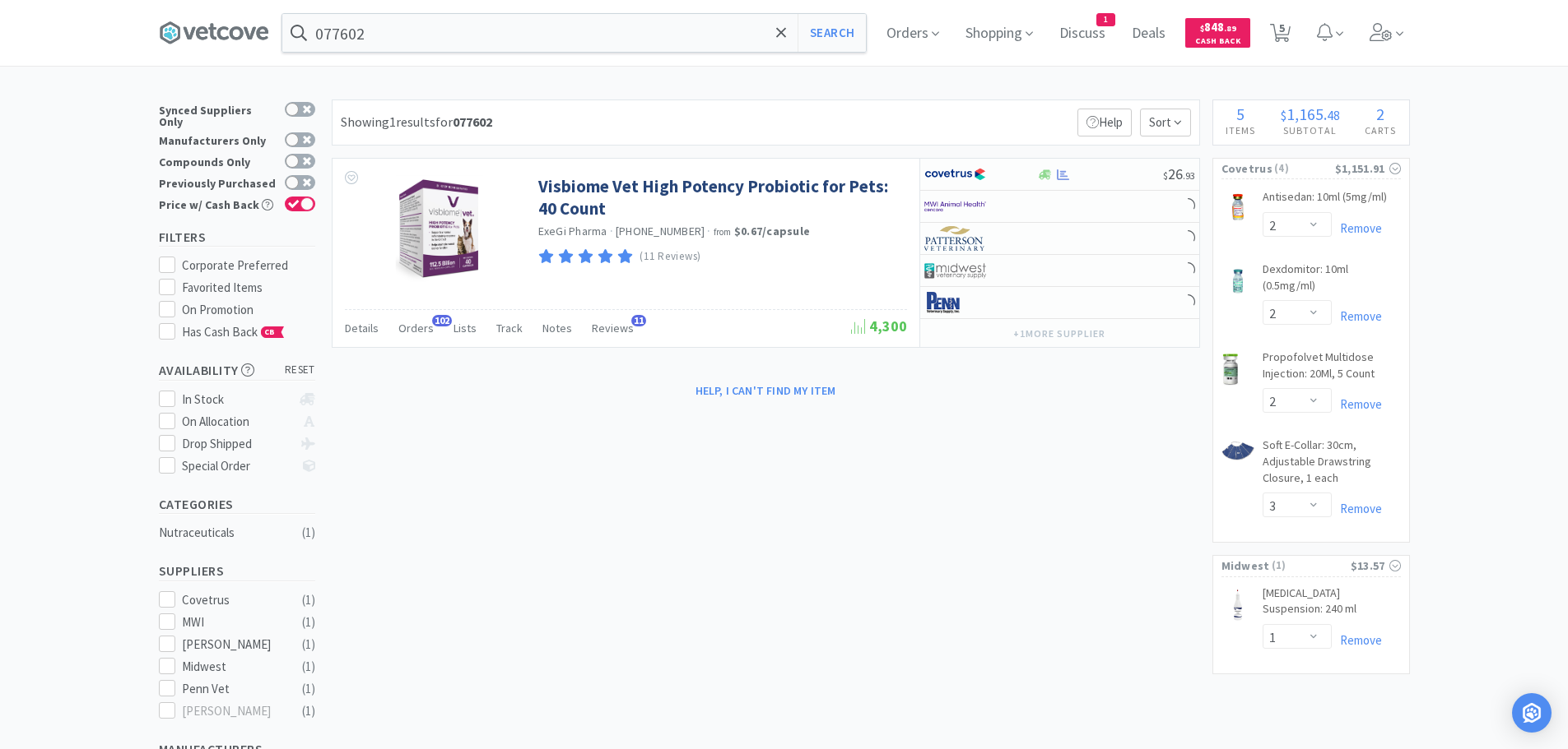
click at [967, 115] on div "Showing 1 results for 077602 Filters Help Sort" at bounding box center [766, 122] width 869 height 46
click at [1027, 112] on div "Showing 1 results for 077602 Filters Help Sort" at bounding box center [766, 122] width 869 height 46
drag, startPoint x: 1027, startPoint y: 116, endPoint x: 1106, endPoint y: 145, distance: 84.2
click at [1027, 116] on div "Showing 1 results for 077602 Filters Help Sort" at bounding box center [766, 122] width 869 height 46
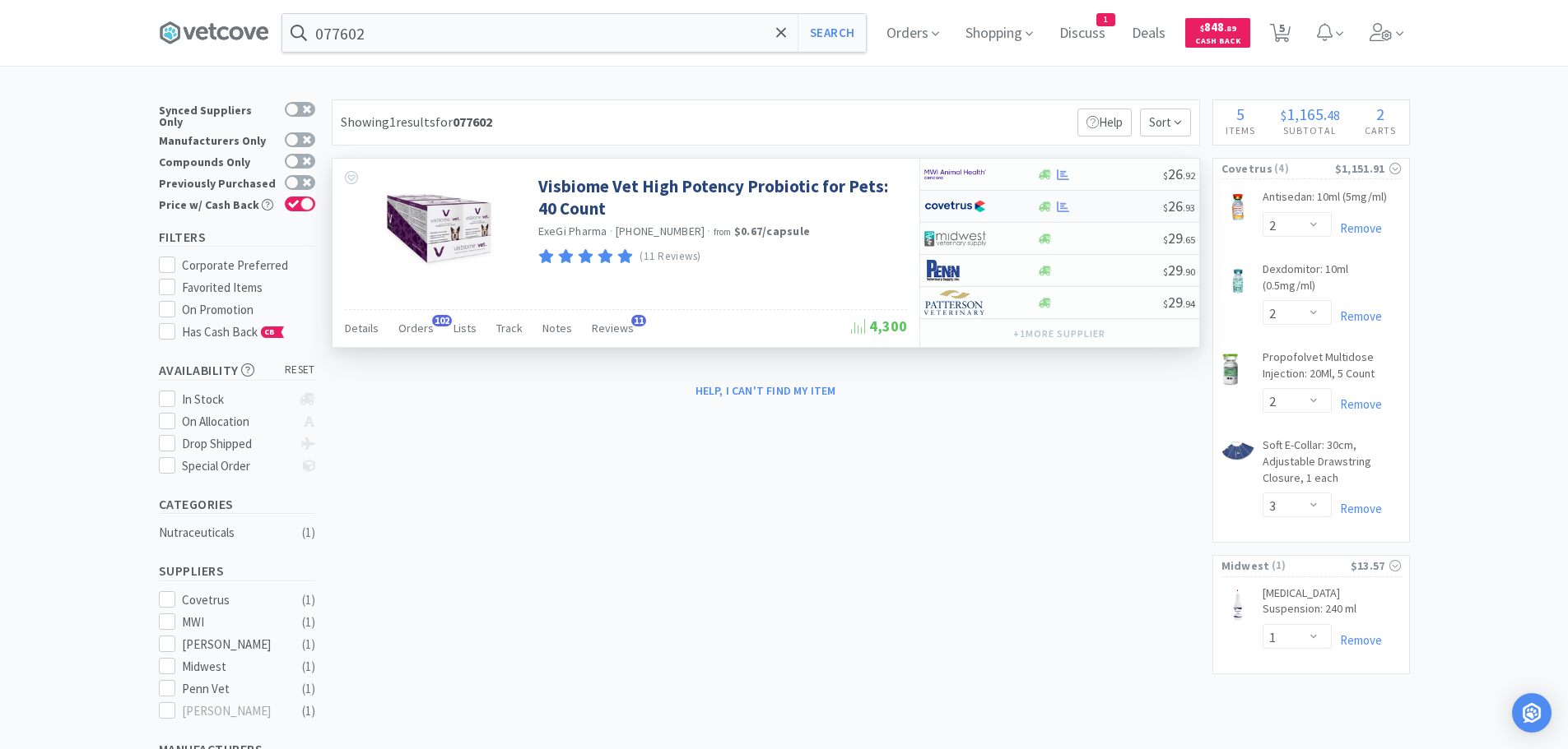
click at [1110, 197] on div "$ 26 . 93" at bounding box center [1059, 206] width 279 height 33
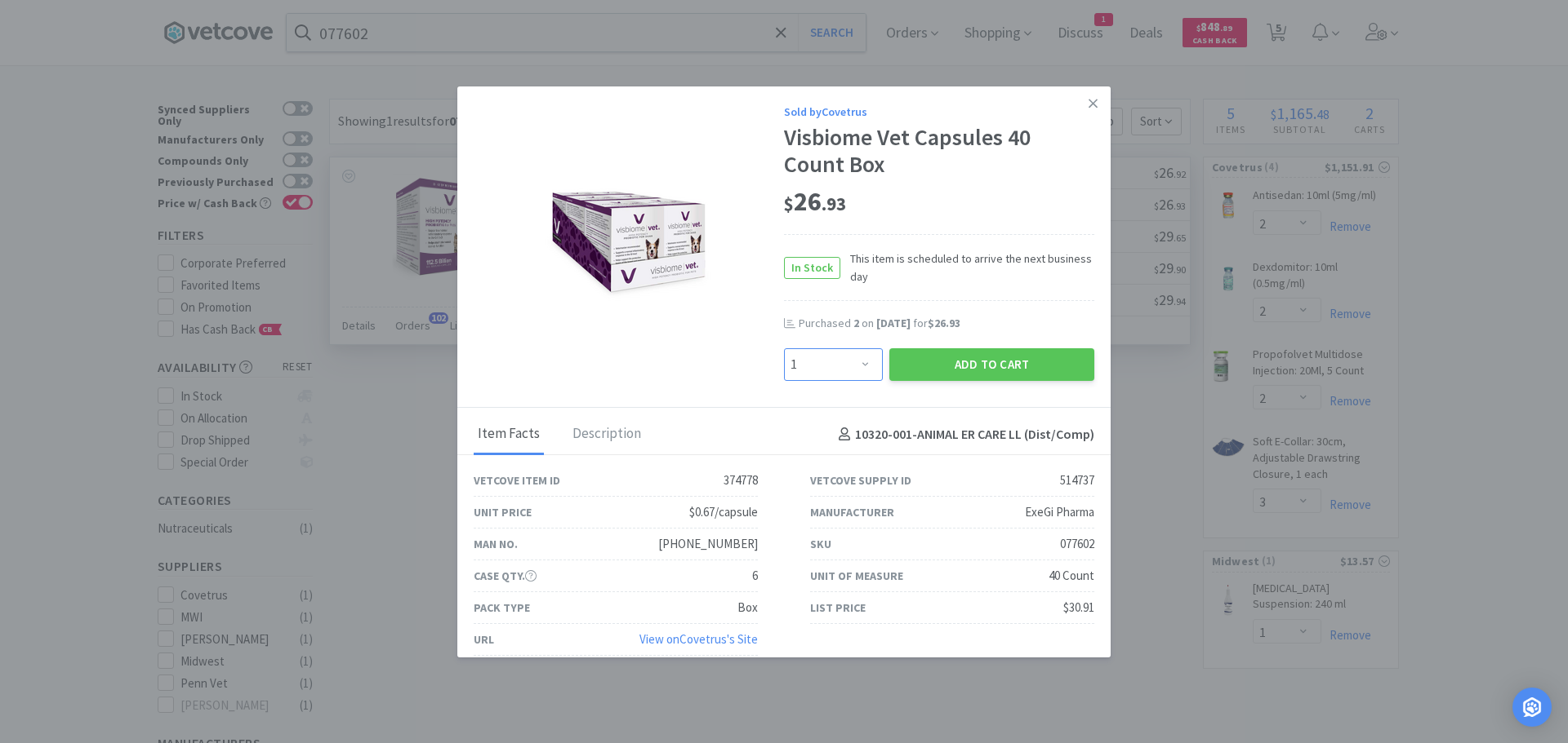
drag, startPoint x: 835, startPoint y: 364, endPoint x: 835, endPoint y: 348, distance: 16.0
click at [835, 364] on select "Enter Quantity 1 2 3 4 5 6 7 8 9 10 11 12 13 14 15 16 17 18 19 20 Enter Quantity" at bounding box center [832, 364] width 99 height 32
click at [784, 348] on select "Enter Quantity 1 2 3 4 5 6 7 8 9 10 11 12 13 14 15 16 17 18 19 20 Enter Quantity" at bounding box center [832, 364] width 99 height 32
click at [916, 364] on button "Add to Cart" at bounding box center [991, 364] width 205 height 32
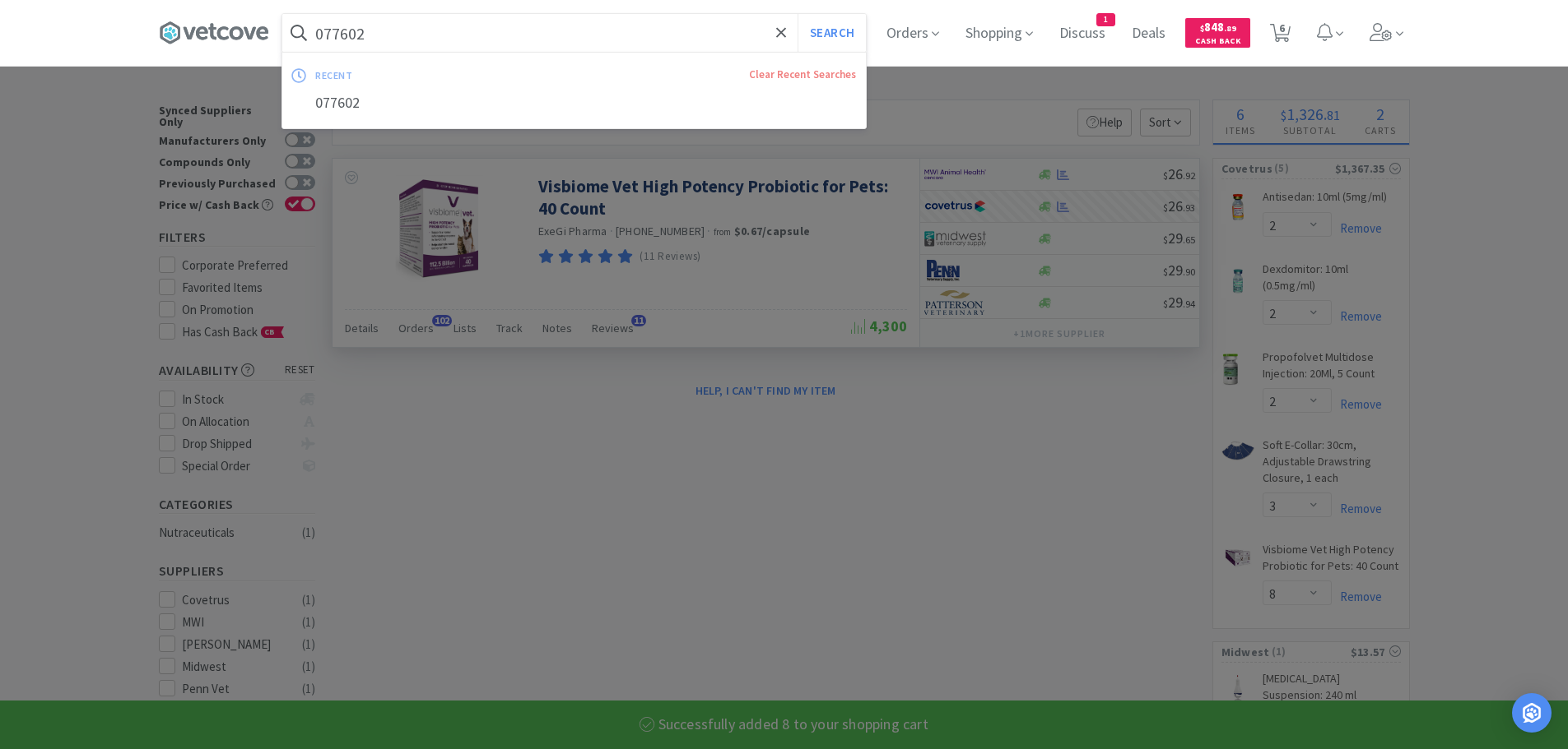
click at [458, 40] on input "077602" at bounding box center [574, 33] width 584 height 37
paste input "3"
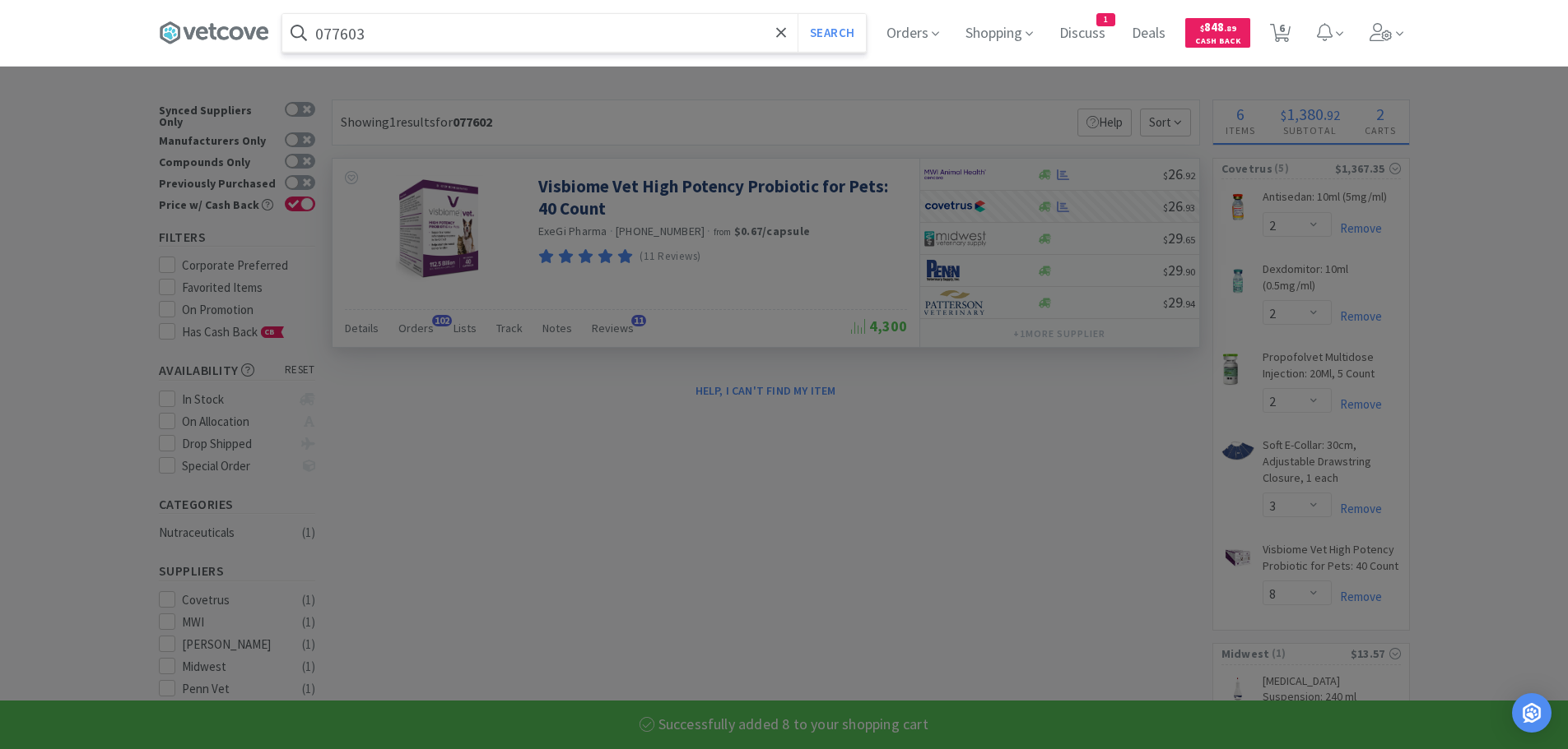
click at [798, 14] on button "Search" at bounding box center [831, 33] width 68 height 37
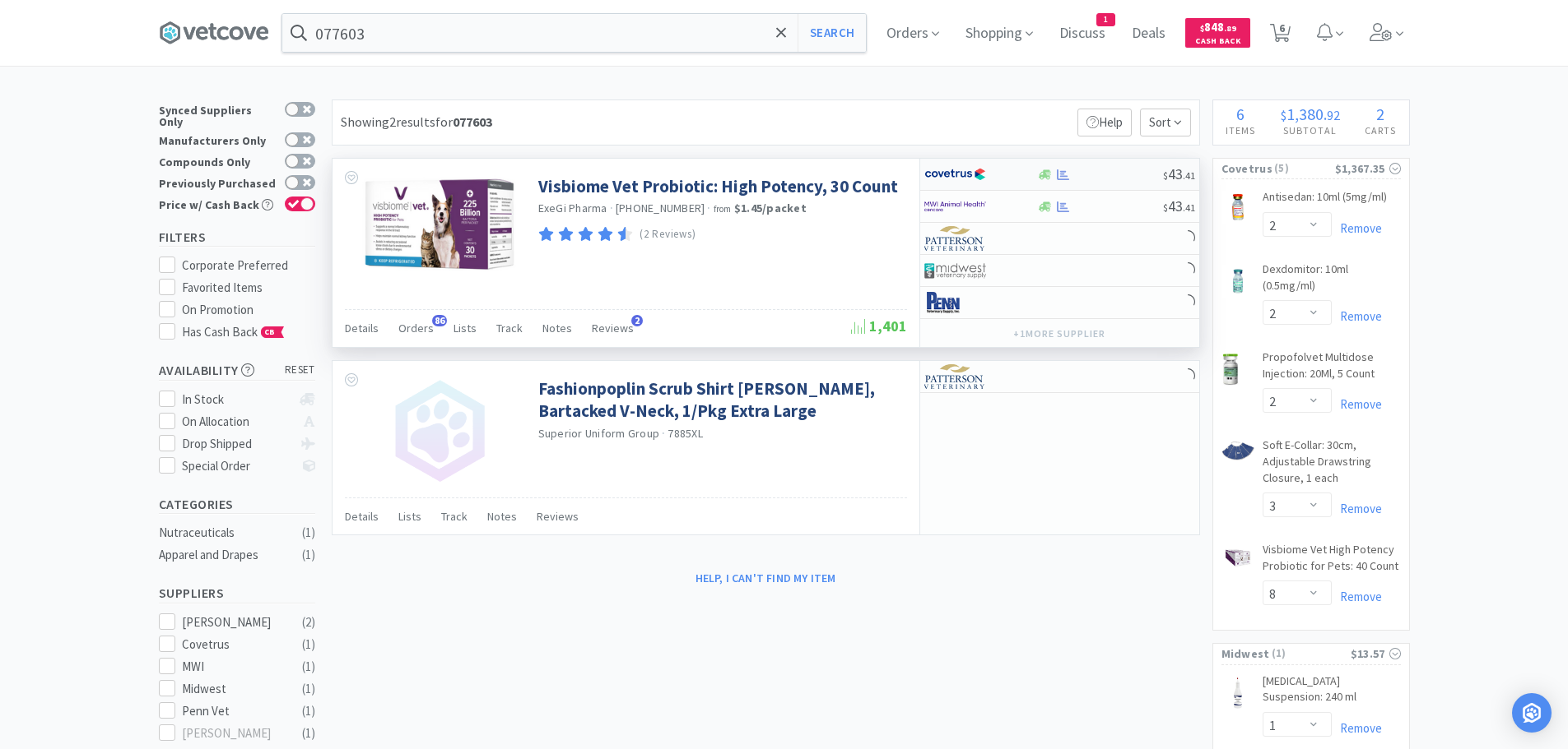
click at [1121, 179] on div at bounding box center [1100, 175] width 126 height 13
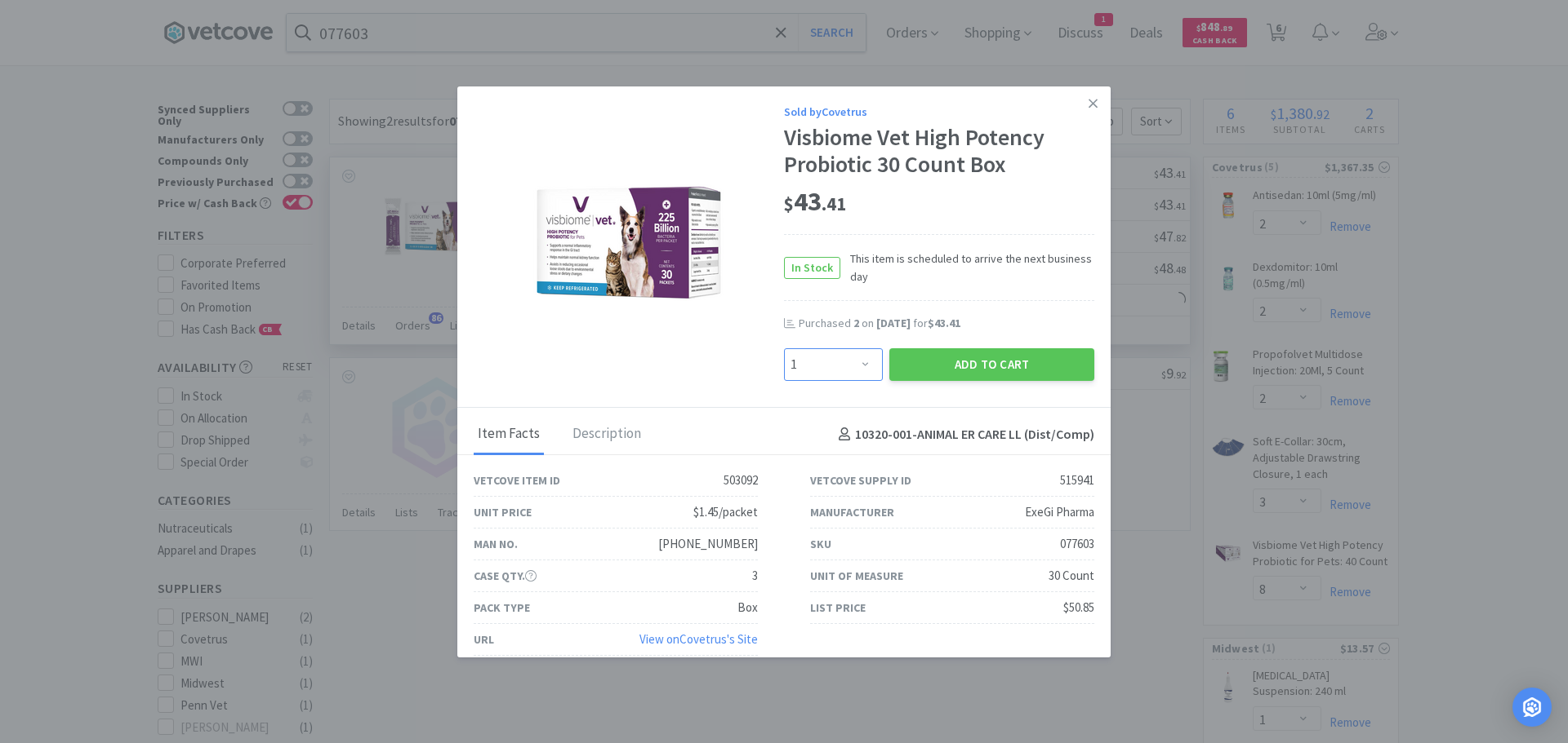
click at [833, 365] on select "Enter Quantity 1 2 3 4 5 6 7 8 9 10 11 12 13 14 15 16 17 18 19 20 Enter Quantity" at bounding box center [832, 364] width 99 height 32
click at [784, 348] on select "Enter Quantity 1 2 3 4 5 6 7 8 9 10 11 12 13 14 15 16 17 18 19 20 Enter Quantity" at bounding box center [832, 364] width 99 height 32
click at [973, 371] on button "Add to Cart" at bounding box center [991, 364] width 205 height 32
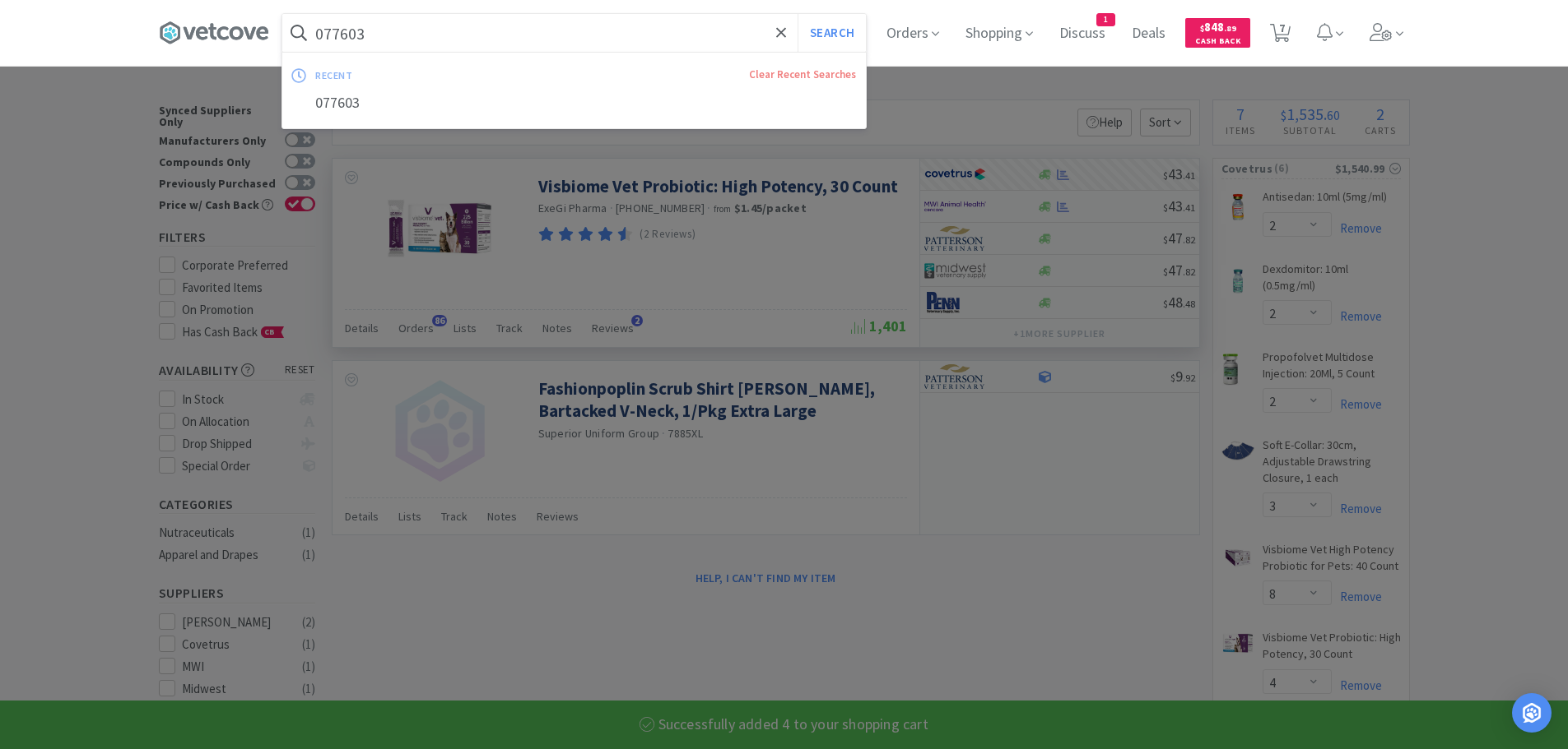
click at [460, 37] on input "077603" at bounding box center [574, 33] width 584 height 37
paste input "02515"
click at [798, 14] on button "Search" at bounding box center [831, 33] width 68 height 37
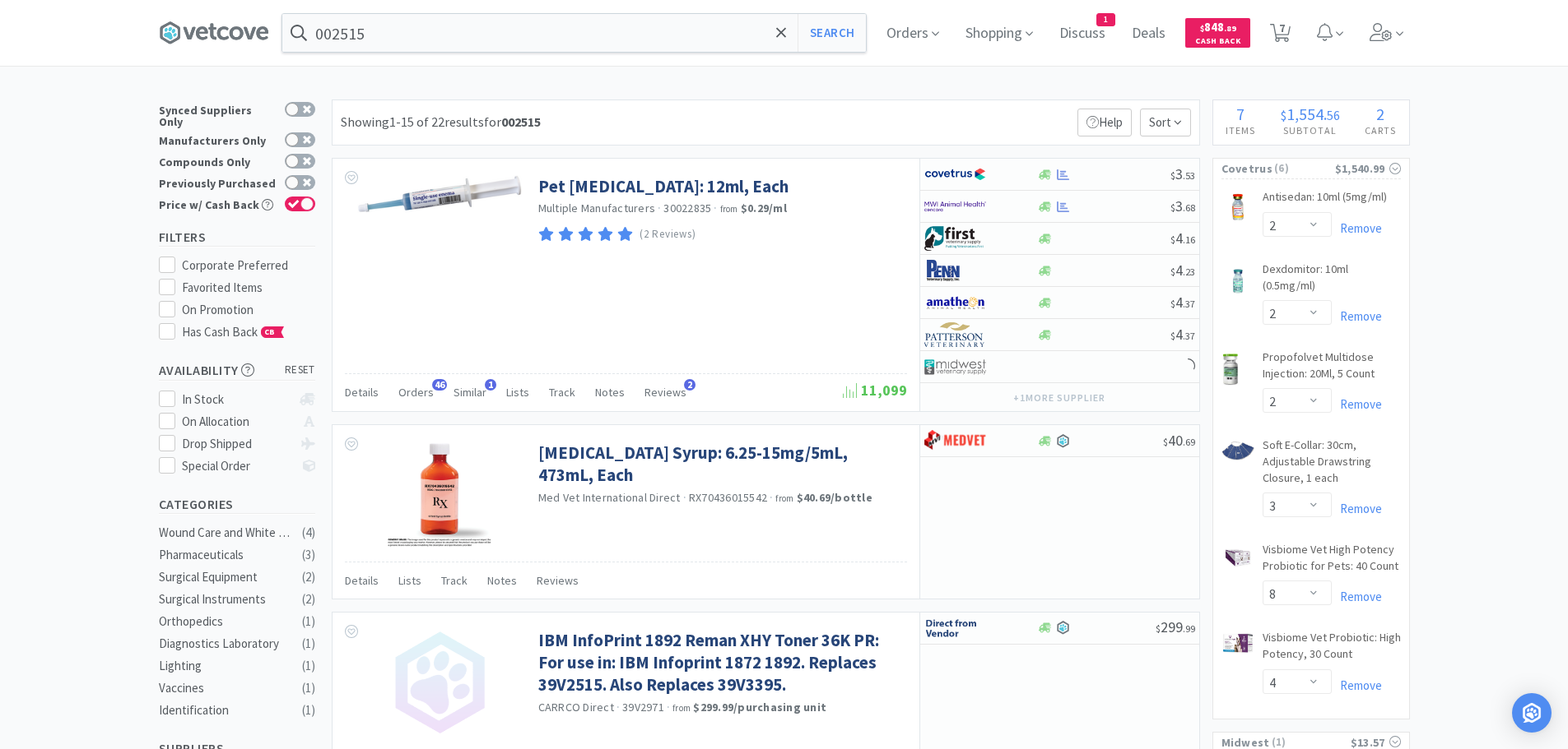
click at [834, 113] on div "Showing 1-15 of 22 results for 002515 Filters Help Sort" at bounding box center [766, 122] width 869 height 46
click at [1116, 175] on div at bounding box center [1103, 175] width 133 height 13
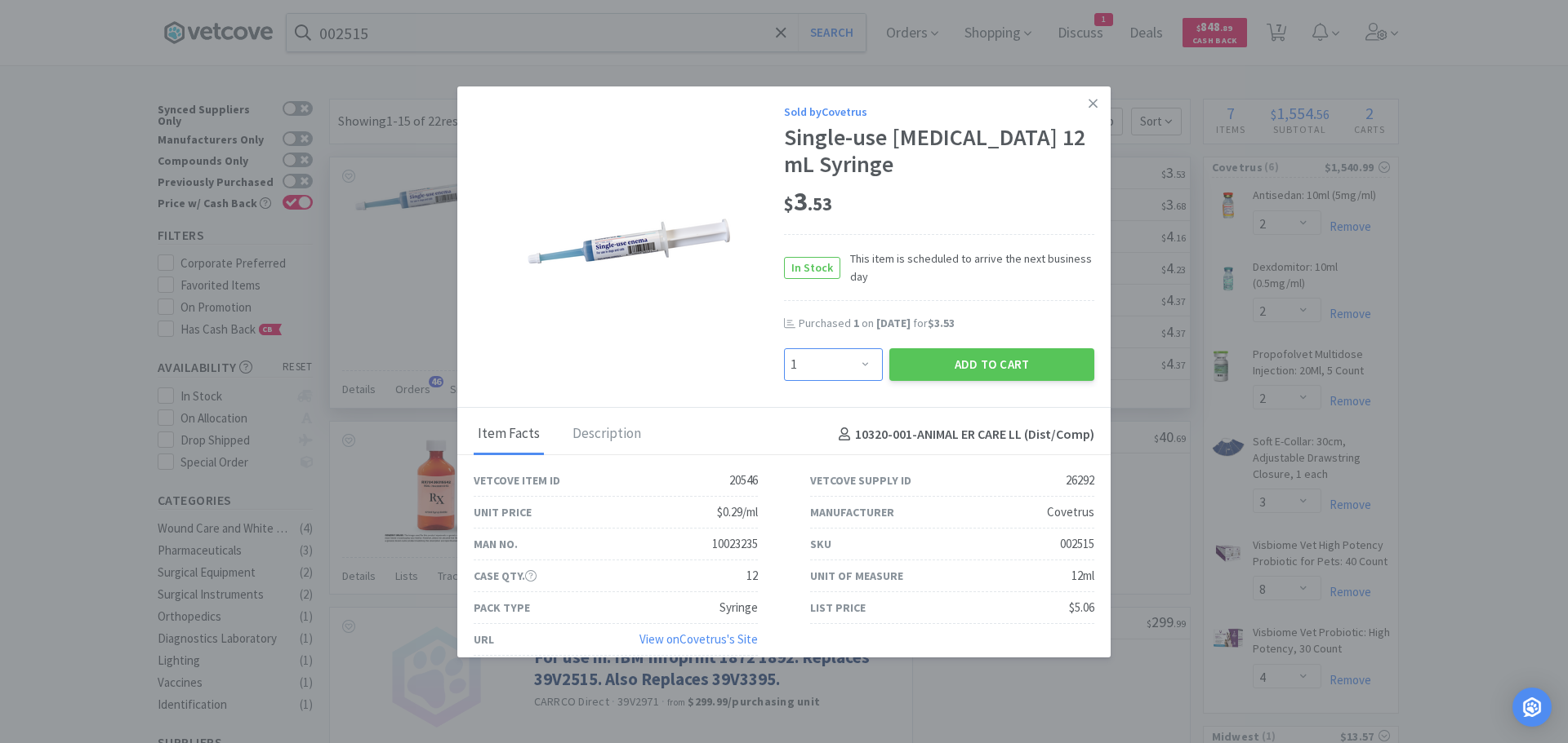
click at [820, 379] on select "Enter Quantity 1 2 3 4 5 6 7 8 9 10 11 12 13 14 15 16 17 18 19 20 Enter Quantity" at bounding box center [832, 364] width 99 height 32
click at [784, 348] on select "Enter Quantity 1 2 3 4 5 6 7 8 9 10 11 12 13 14 15 16 17 18 19 20 Enter Quantity" at bounding box center [832, 364] width 99 height 32
click at [916, 365] on button "Add to Cart" at bounding box center [991, 364] width 205 height 32
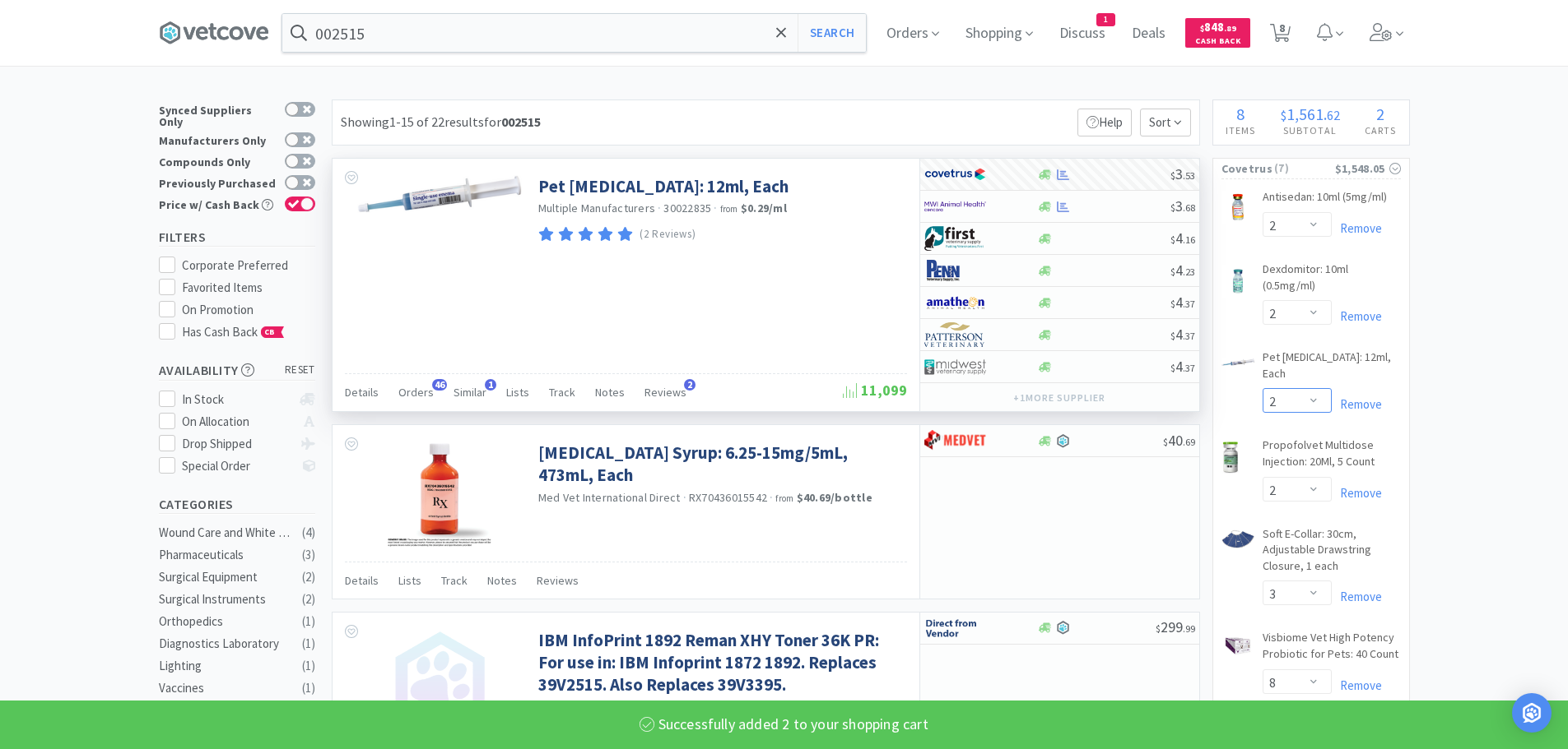
click at [1294, 389] on select "Enter Quantity 1 2 3 4 5 6 7 8 9 10 11 12 13 14 15 16 17 18 19 20 Enter Quantity" at bounding box center [1297, 401] width 69 height 25
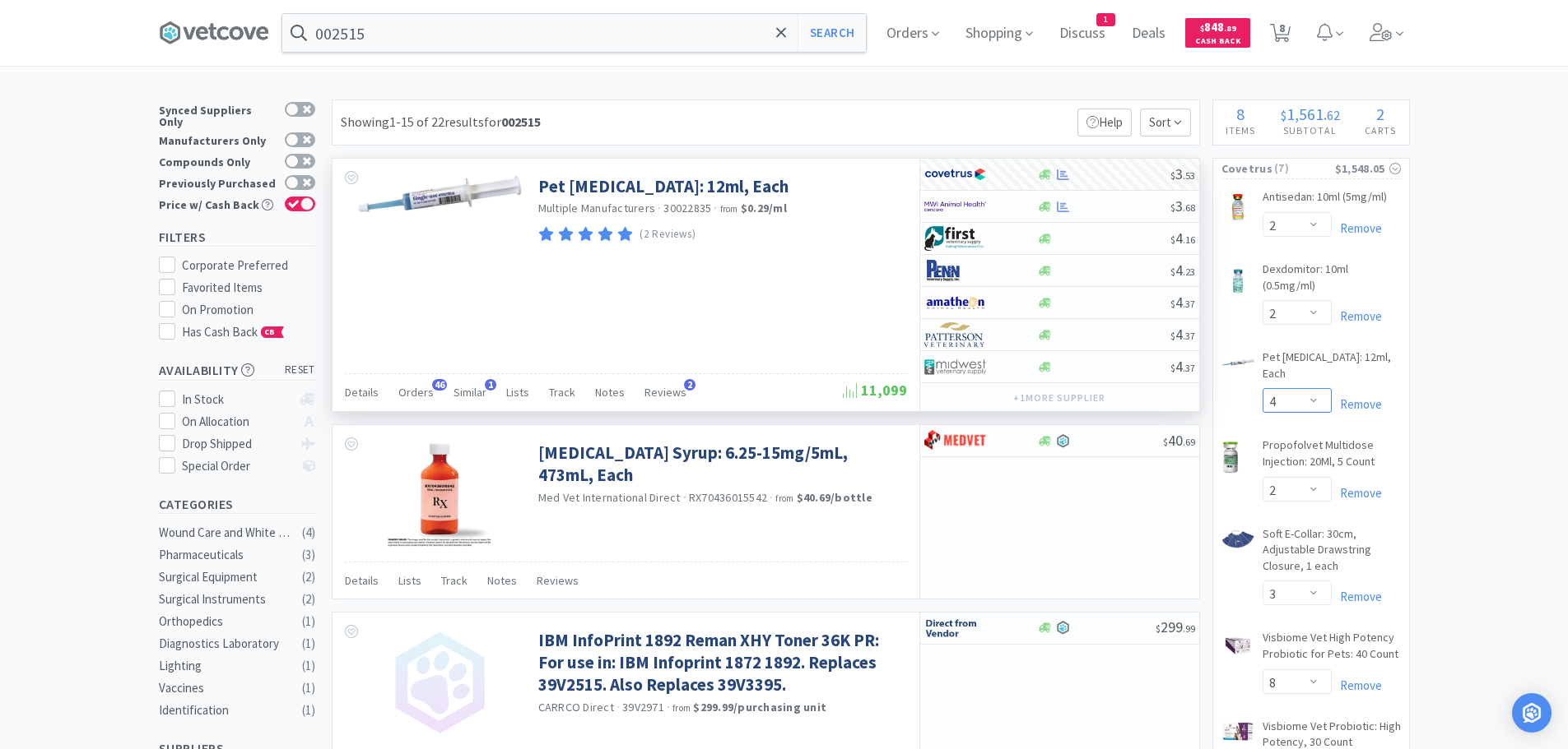
click at [1263, 389] on select "Enter Quantity 1 2 3 4 5 6 7 8 9 10 11 12 13 14 15 16 17 18 19 20 Enter Quantity" at bounding box center [1297, 401] width 69 height 25
click at [464, 37] on input "002515" at bounding box center [574, 33] width 584 height 37
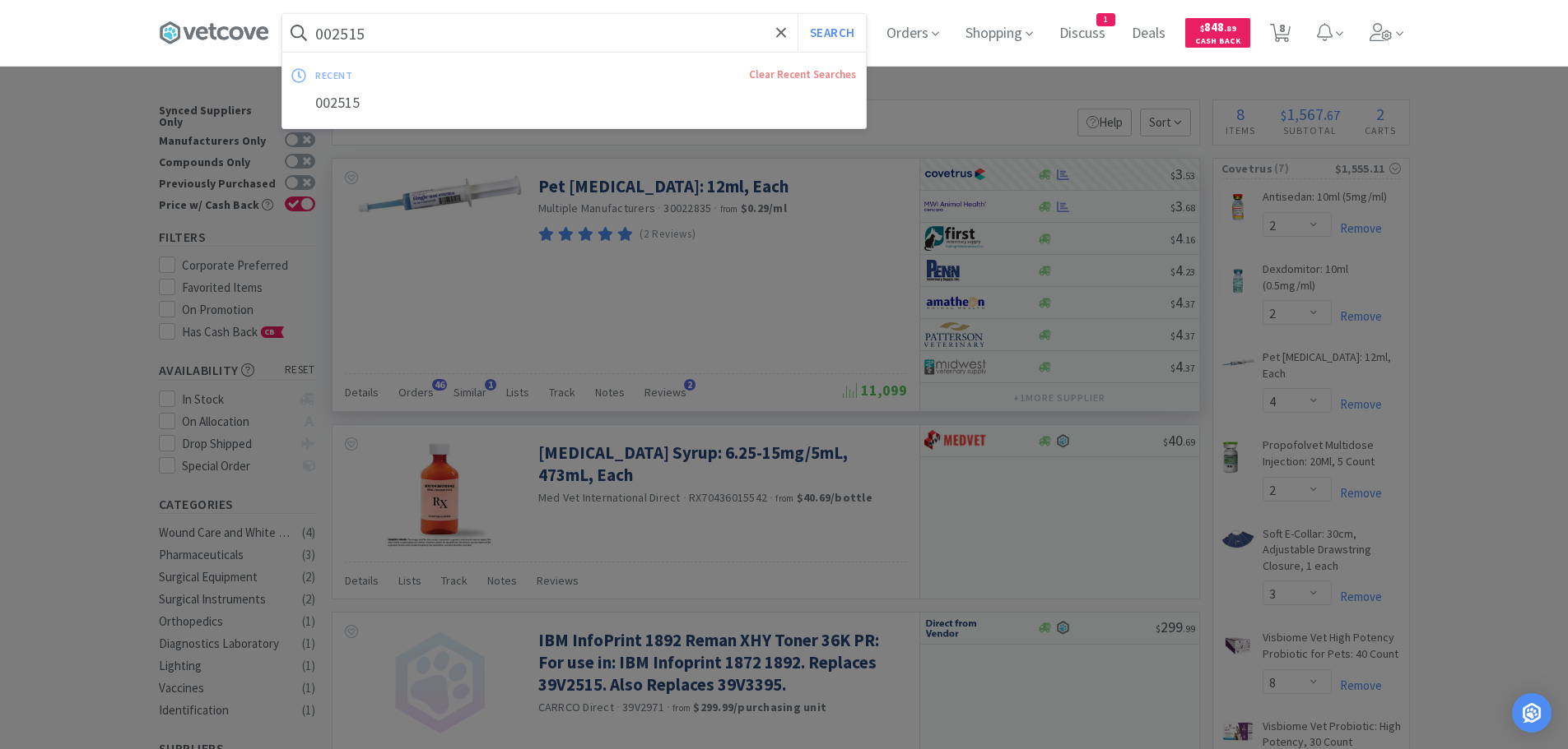
paste input "69168"
click at [798, 14] on button "Search" at bounding box center [831, 33] width 68 height 37
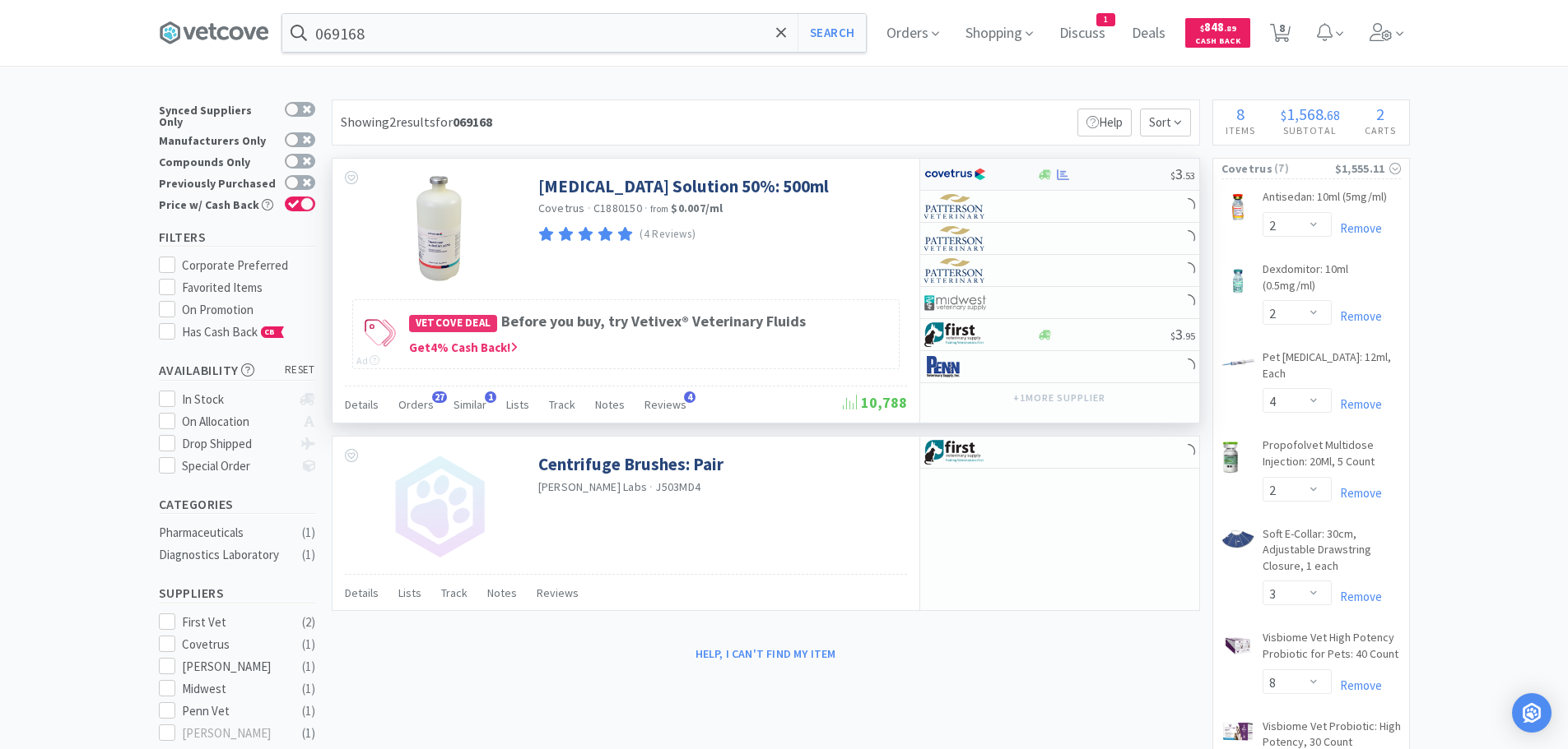
click at [1118, 174] on div at bounding box center [1103, 175] width 133 height 13
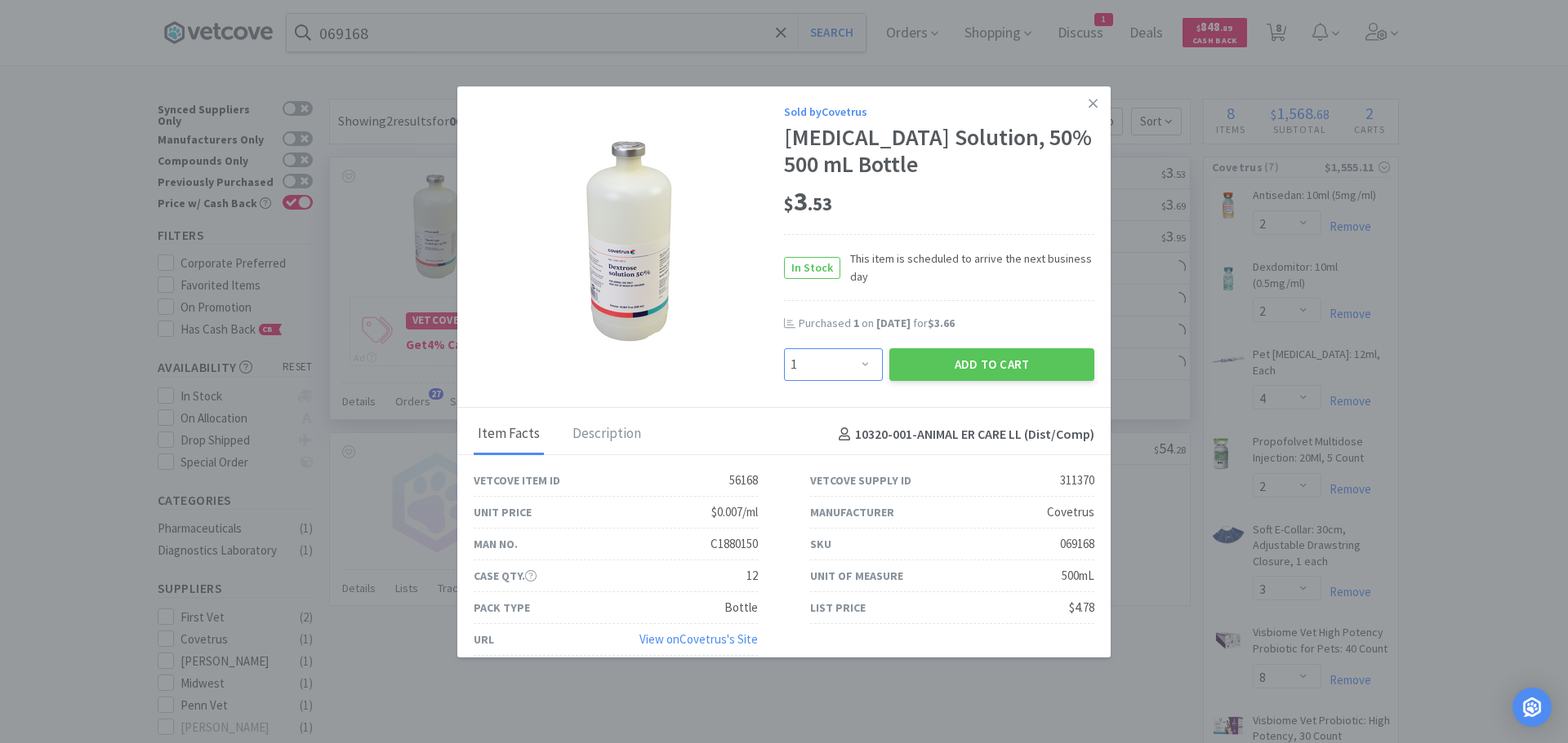
click at [845, 351] on select "Enter Quantity 1 2 3 4 5 6 7 8 9 10 11 12 13 14 15 16 17 18 19 20 Enter Quantity" at bounding box center [832, 364] width 99 height 32
click at [784, 348] on select "Enter Quantity 1 2 3 4 5 6 7 8 9 10 11 12 13 14 15 16 17 18 19 20 Enter Quantity" at bounding box center [832, 364] width 99 height 32
click at [922, 357] on button "Add to Cart" at bounding box center [991, 364] width 205 height 32
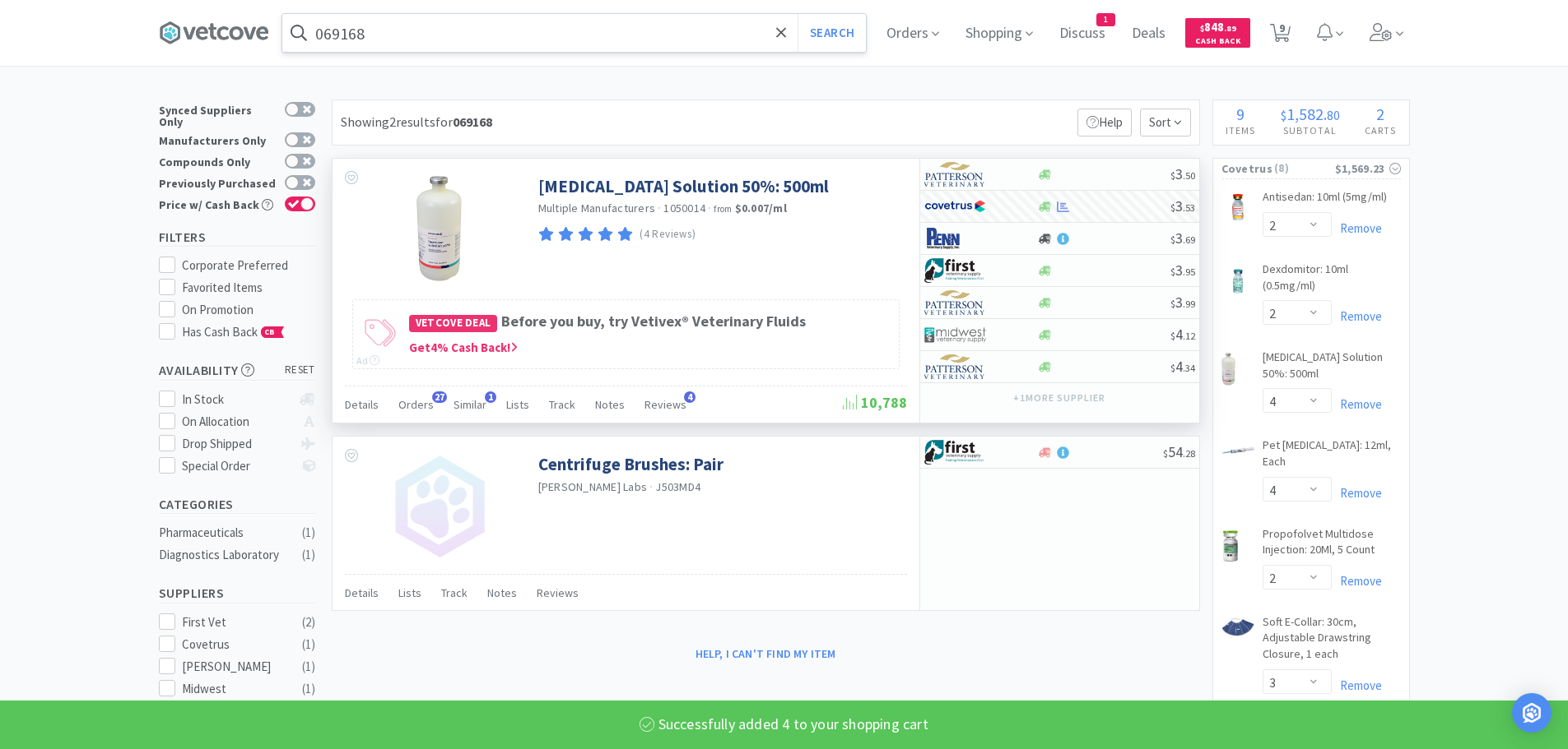
click at [497, 34] on input "069168" at bounding box center [574, 33] width 584 height 37
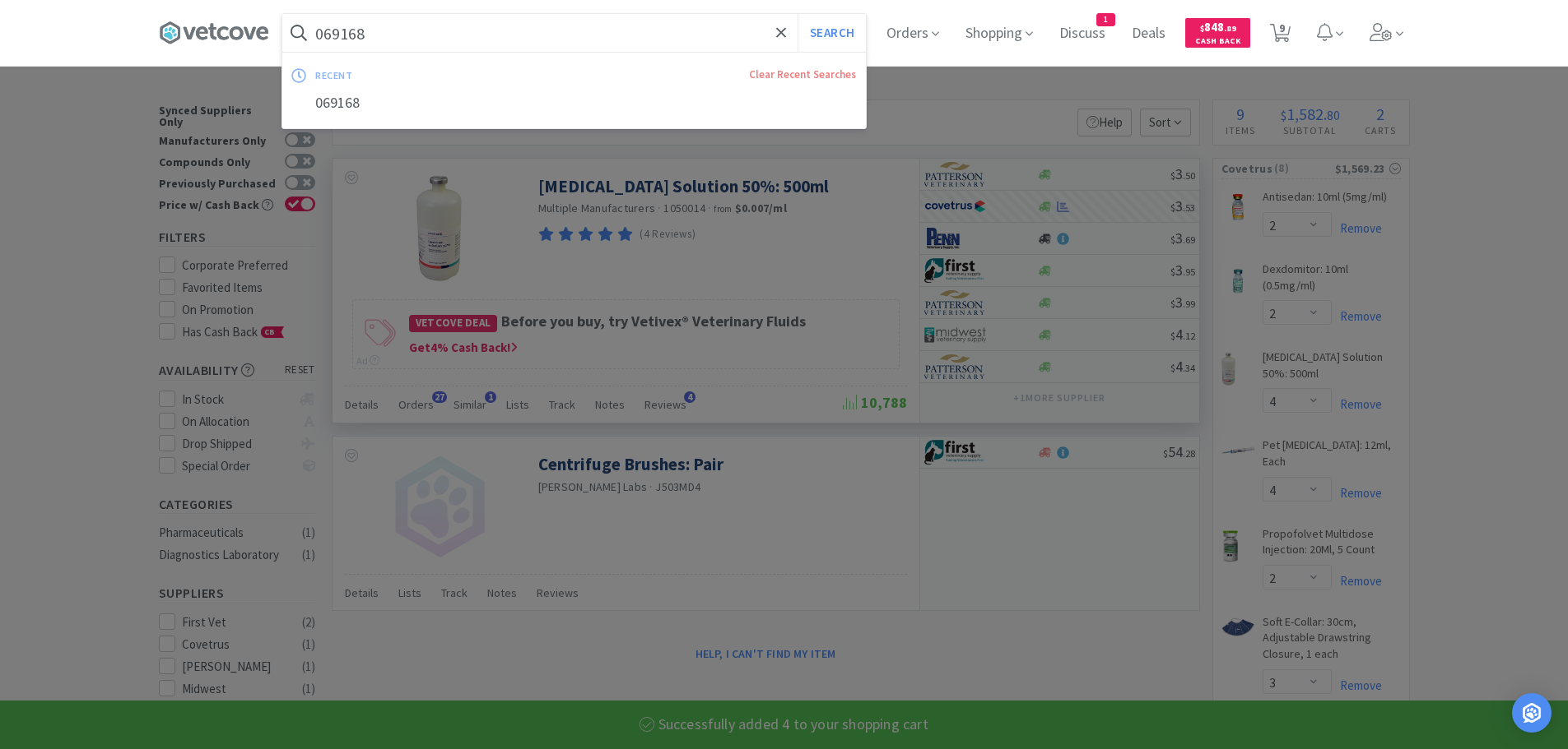
paste input "84153"
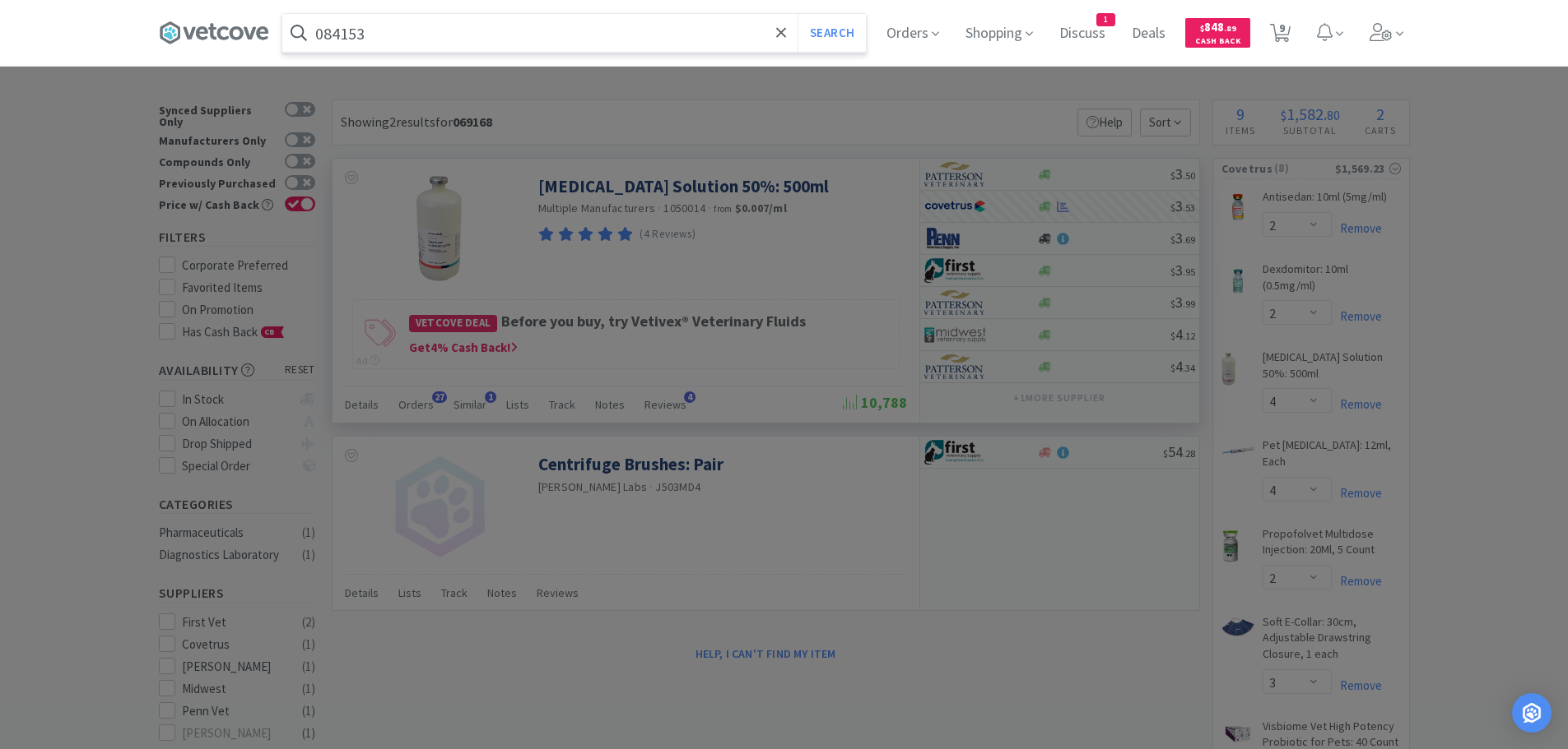
click at [798, 14] on button "Search" at bounding box center [831, 33] width 68 height 37
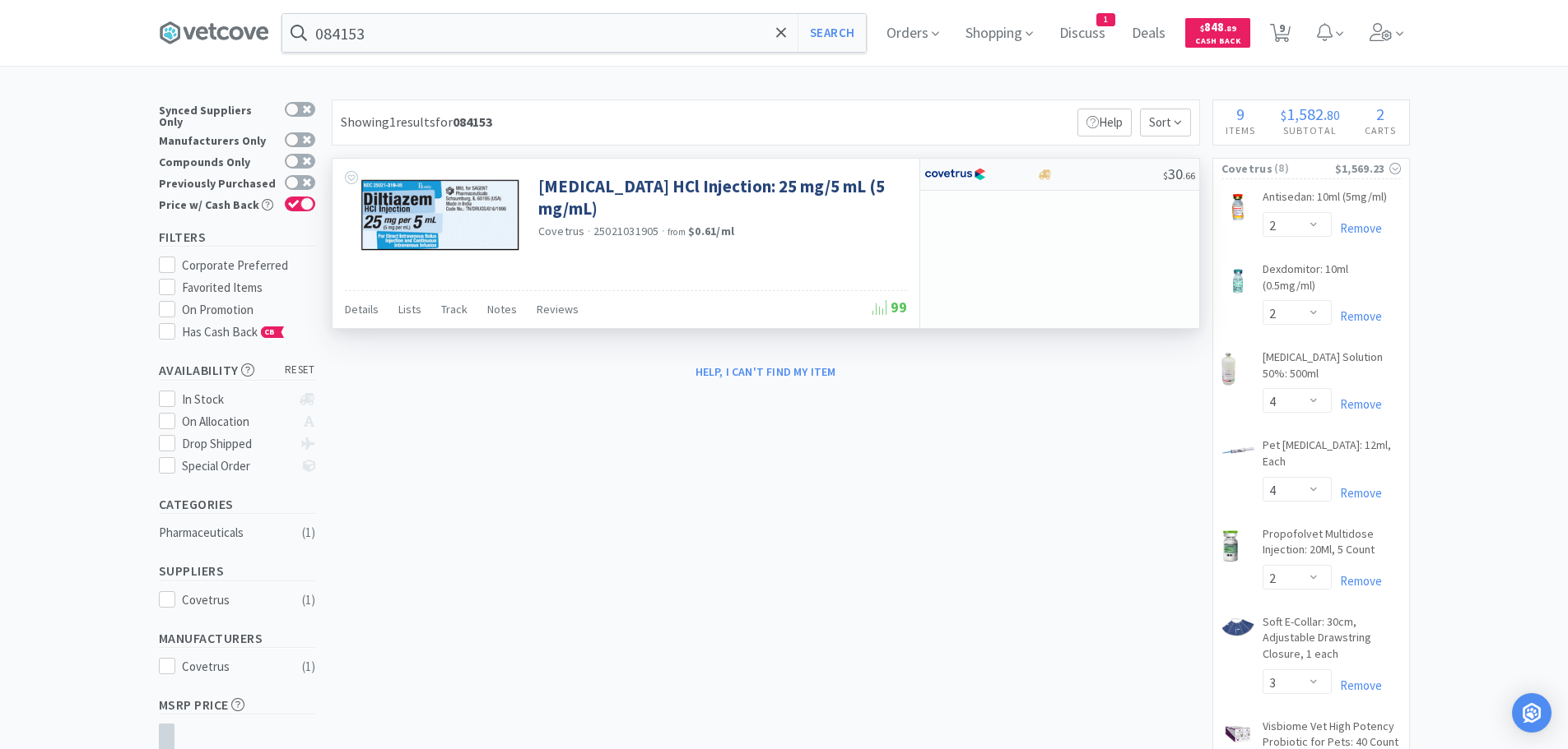
click at [1123, 173] on div at bounding box center [1100, 175] width 126 height 13
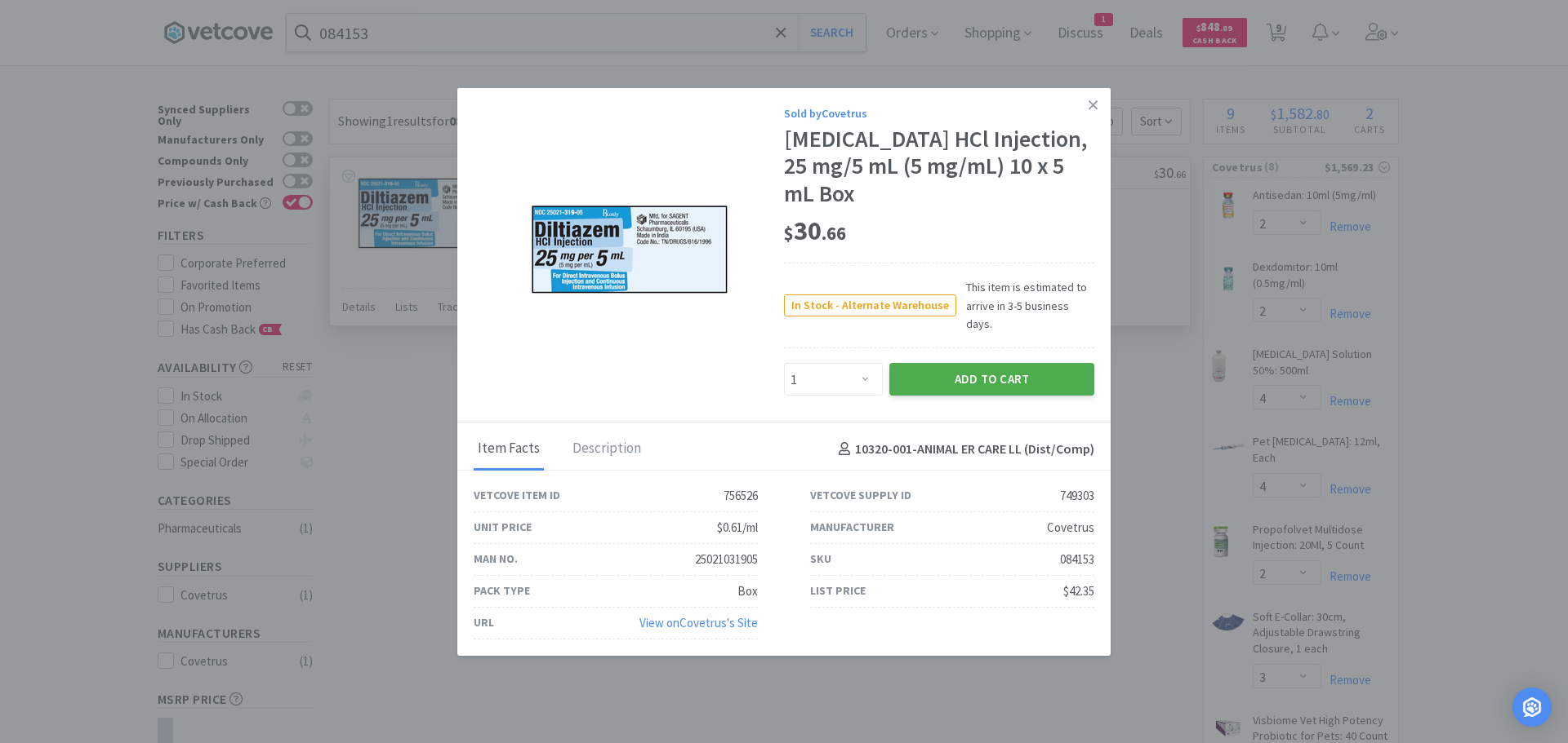
click at [995, 373] on button "Add to Cart" at bounding box center [991, 379] width 205 height 32
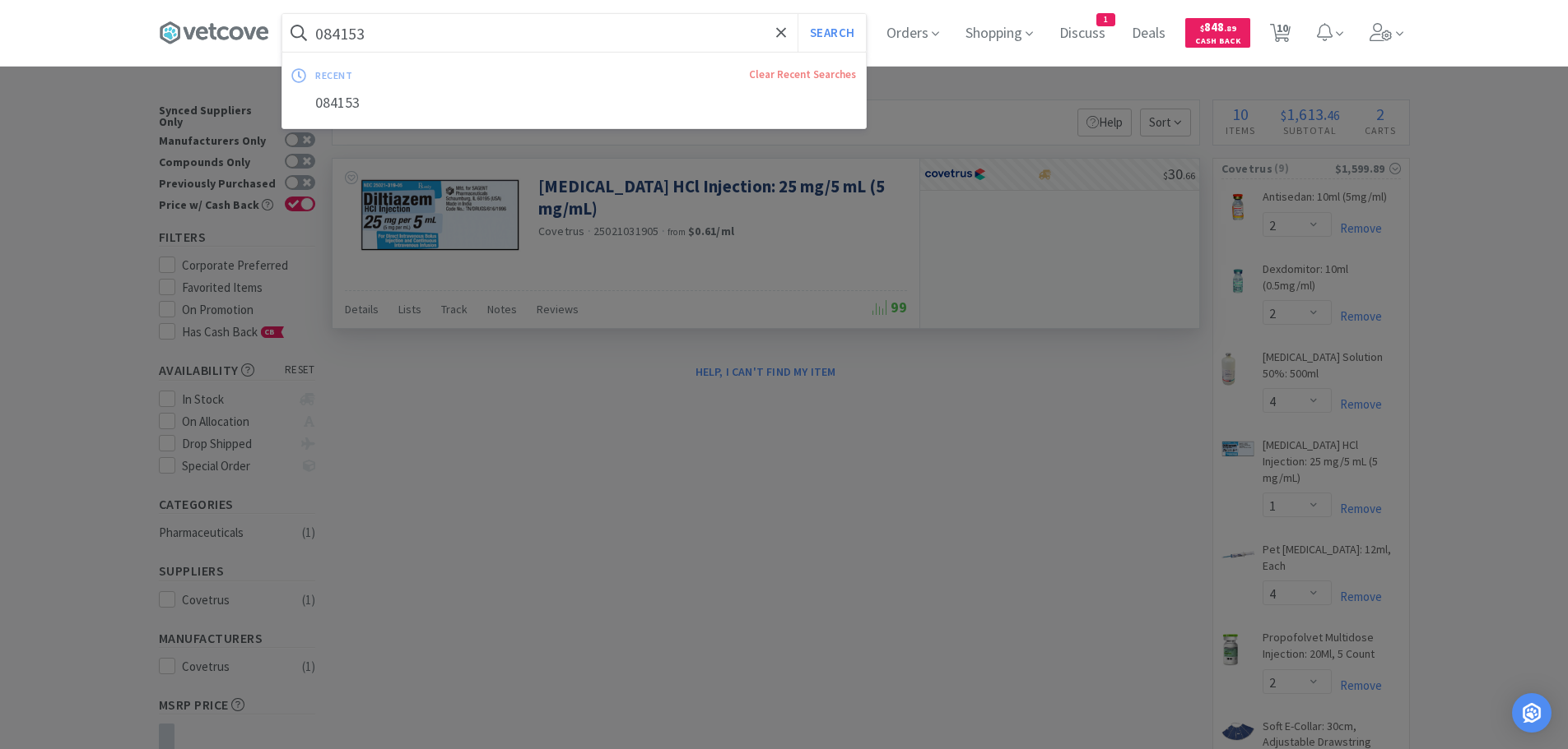
click at [505, 33] on input "084153" at bounding box center [574, 33] width 584 height 37
paste input "01551"
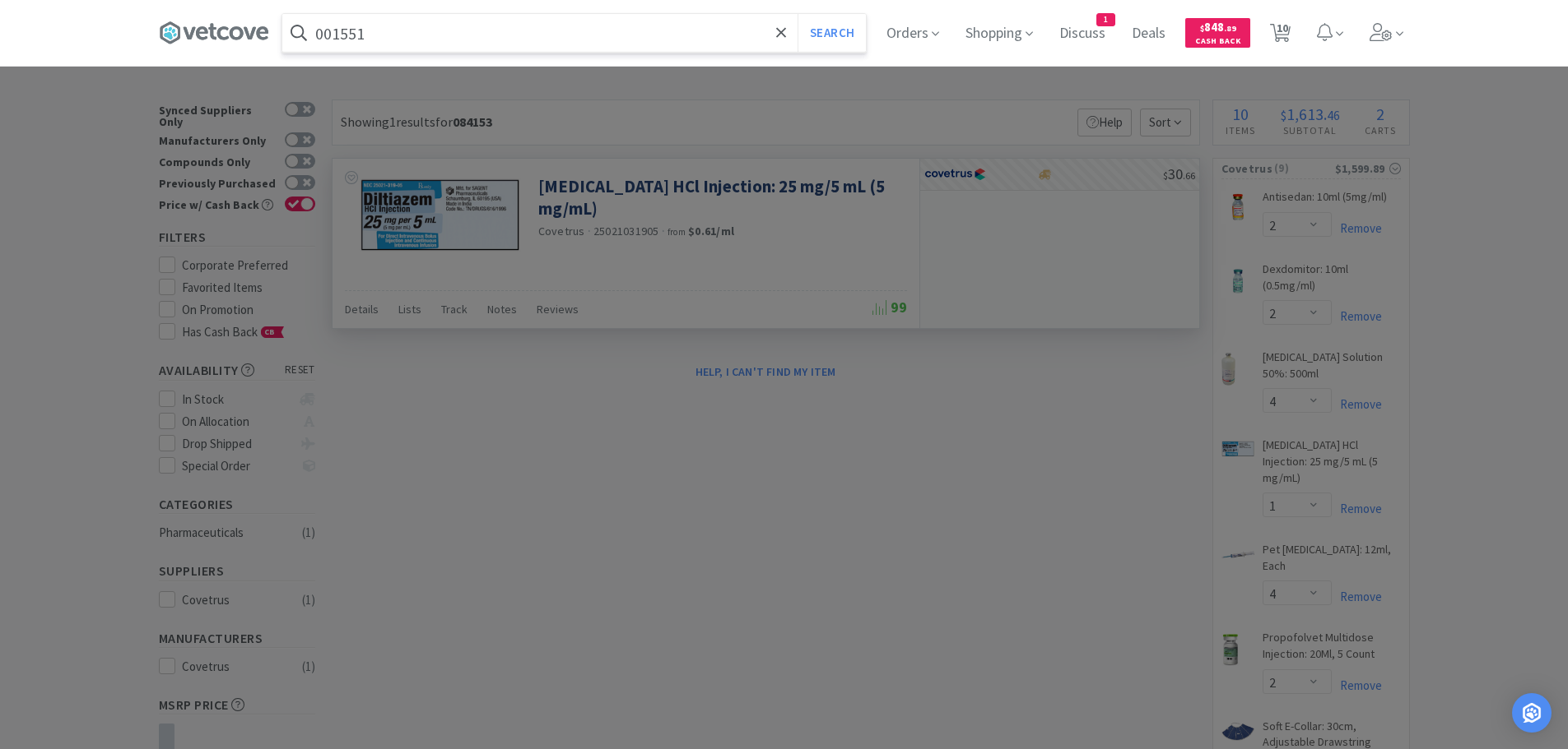
click at [798, 14] on button "Search" at bounding box center [831, 33] width 68 height 37
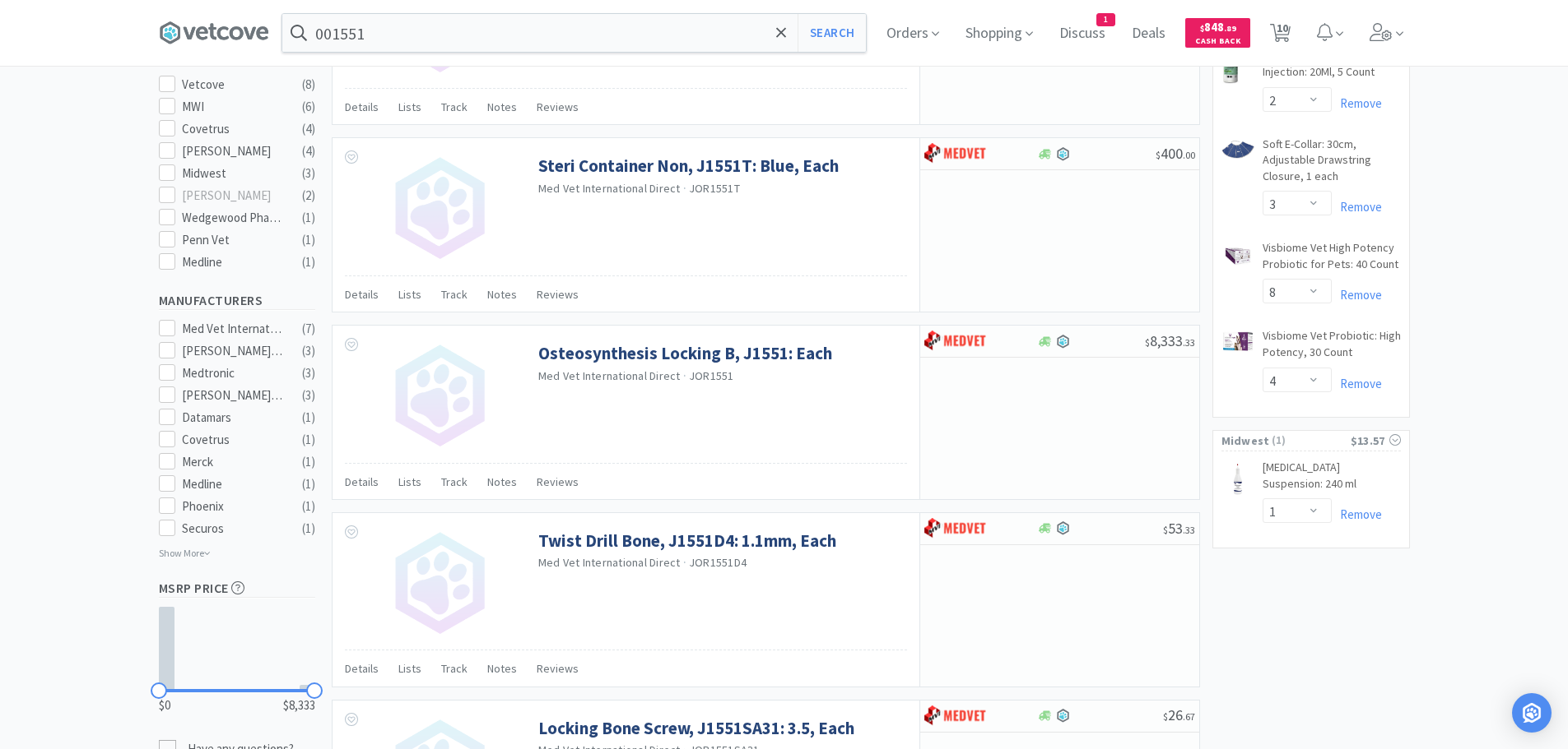
scroll to position [658, 0]
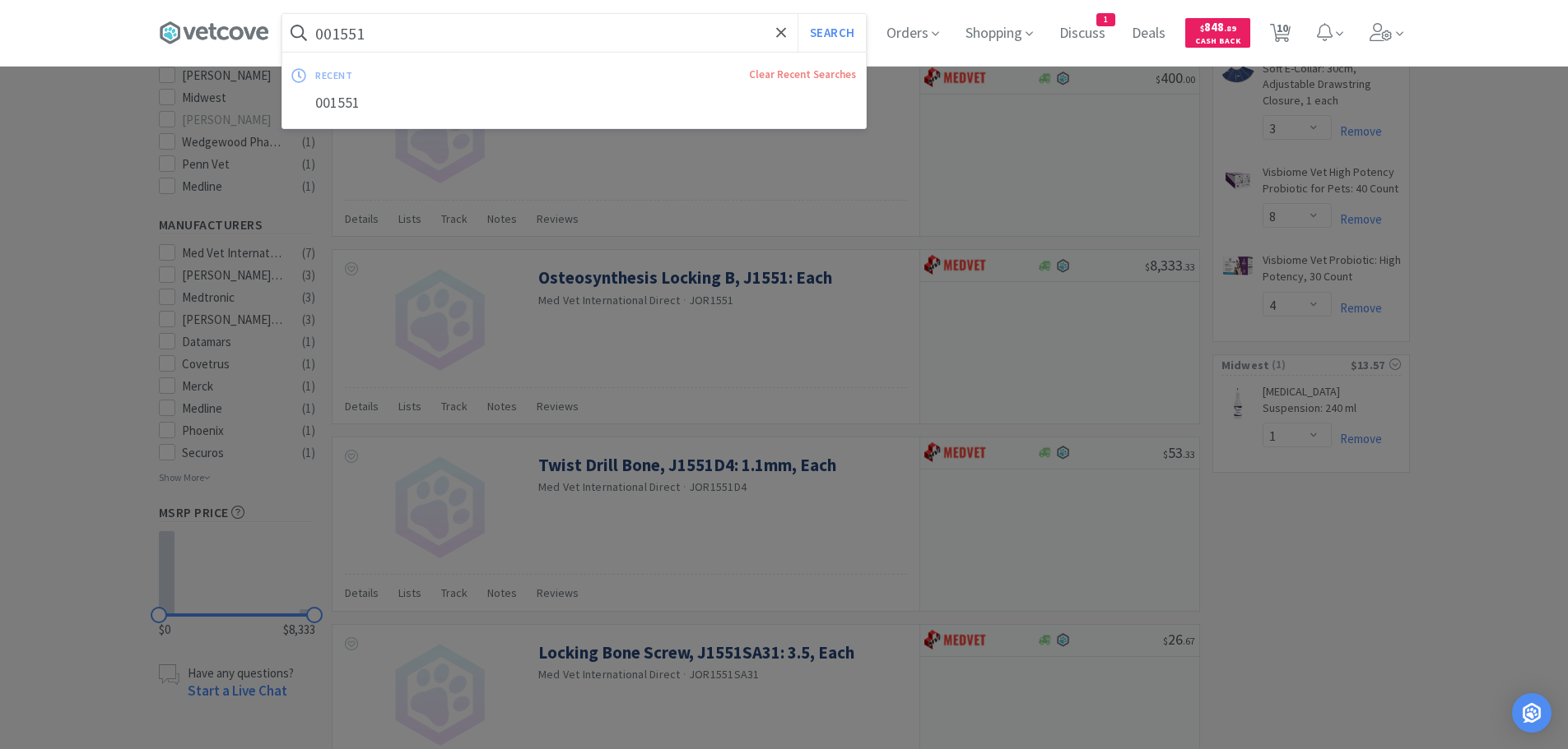
click at [478, 30] on input "001551" at bounding box center [574, 33] width 584 height 37
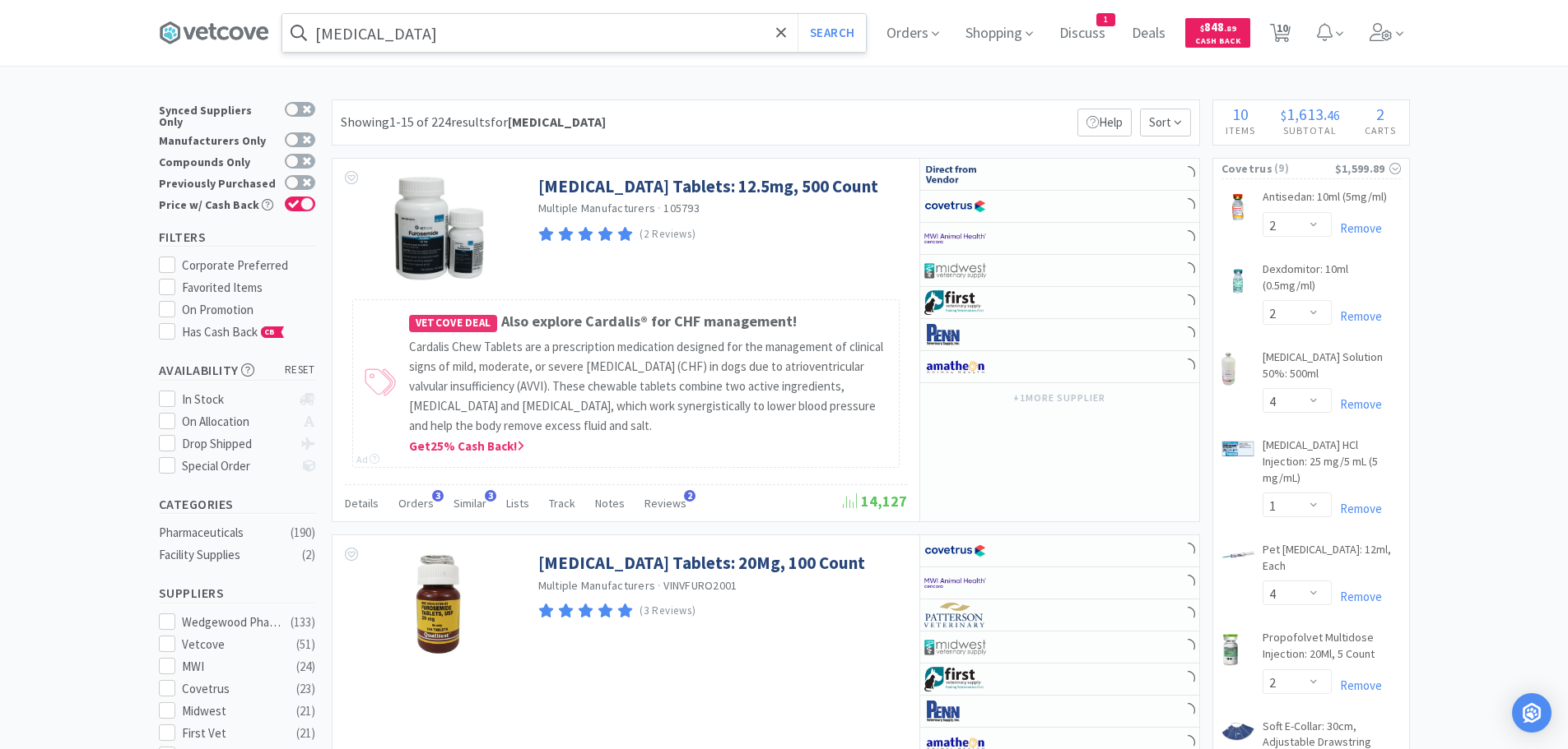
click at [478, 30] on input "[MEDICAL_DATA]" at bounding box center [574, 33] width 584 height 37
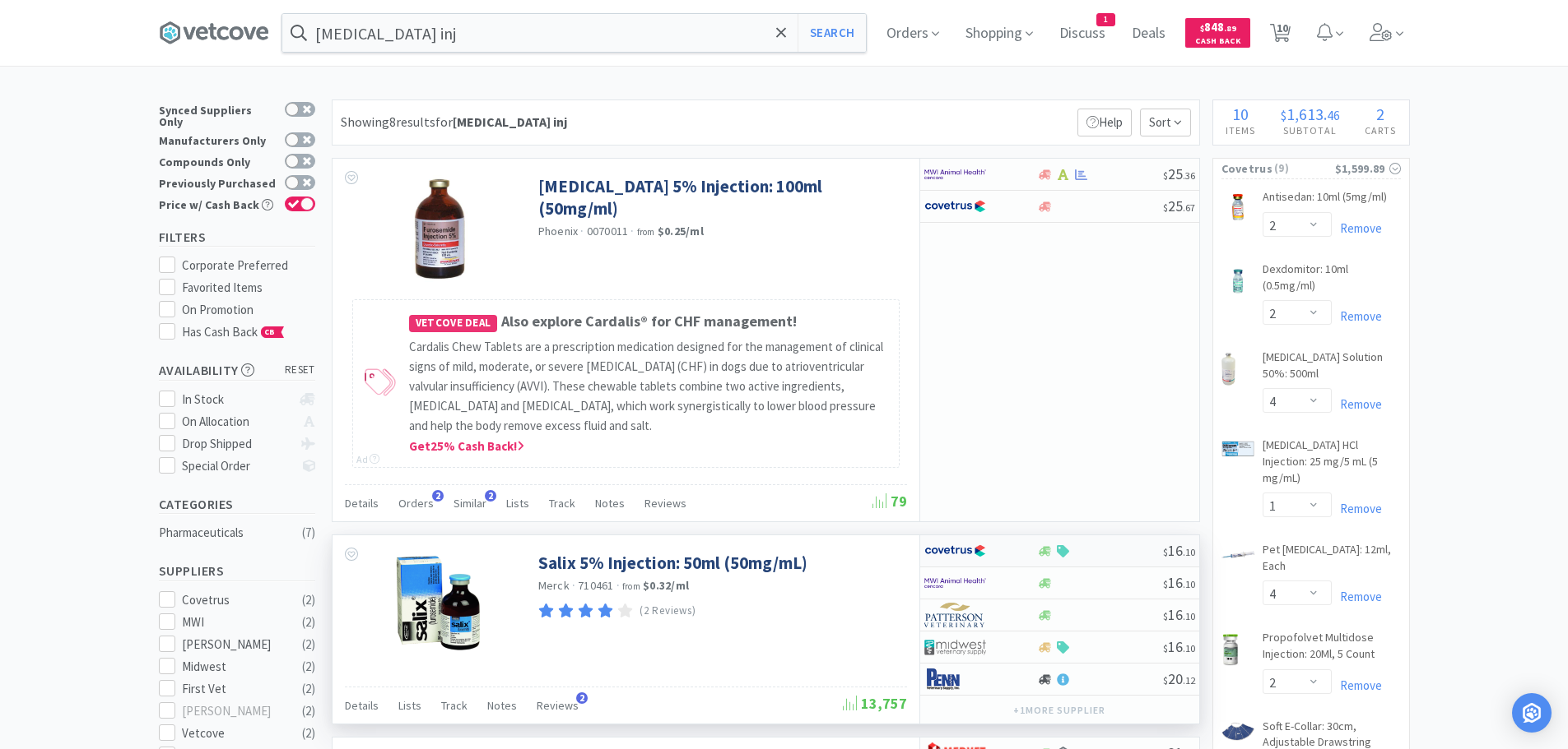
click at [1121, 555] on div at bounding box center [1100, 552] width 126 height 13
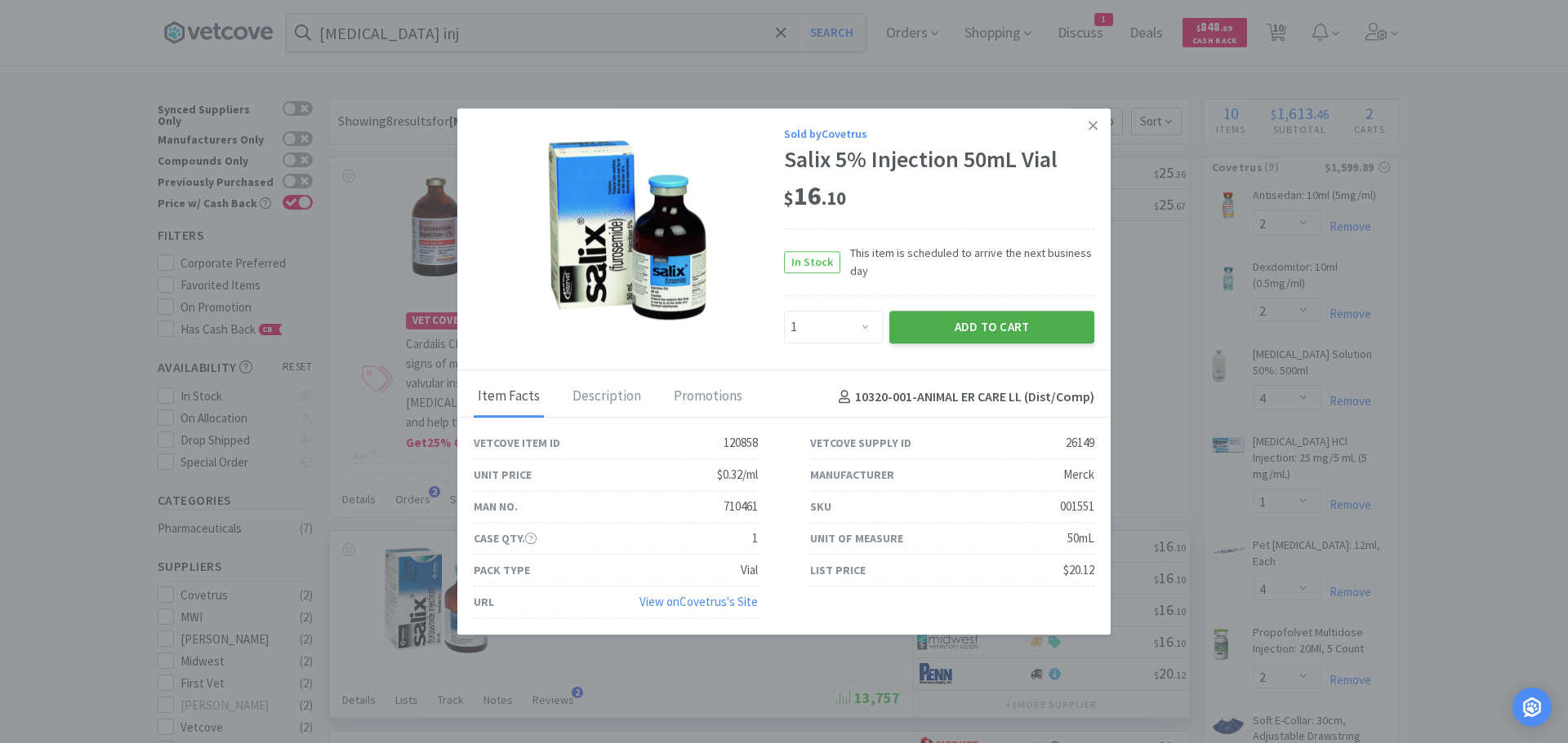
click at [1001, 333] on button "Add to Cart" at bounding box center [991, 327] width 205 height 32
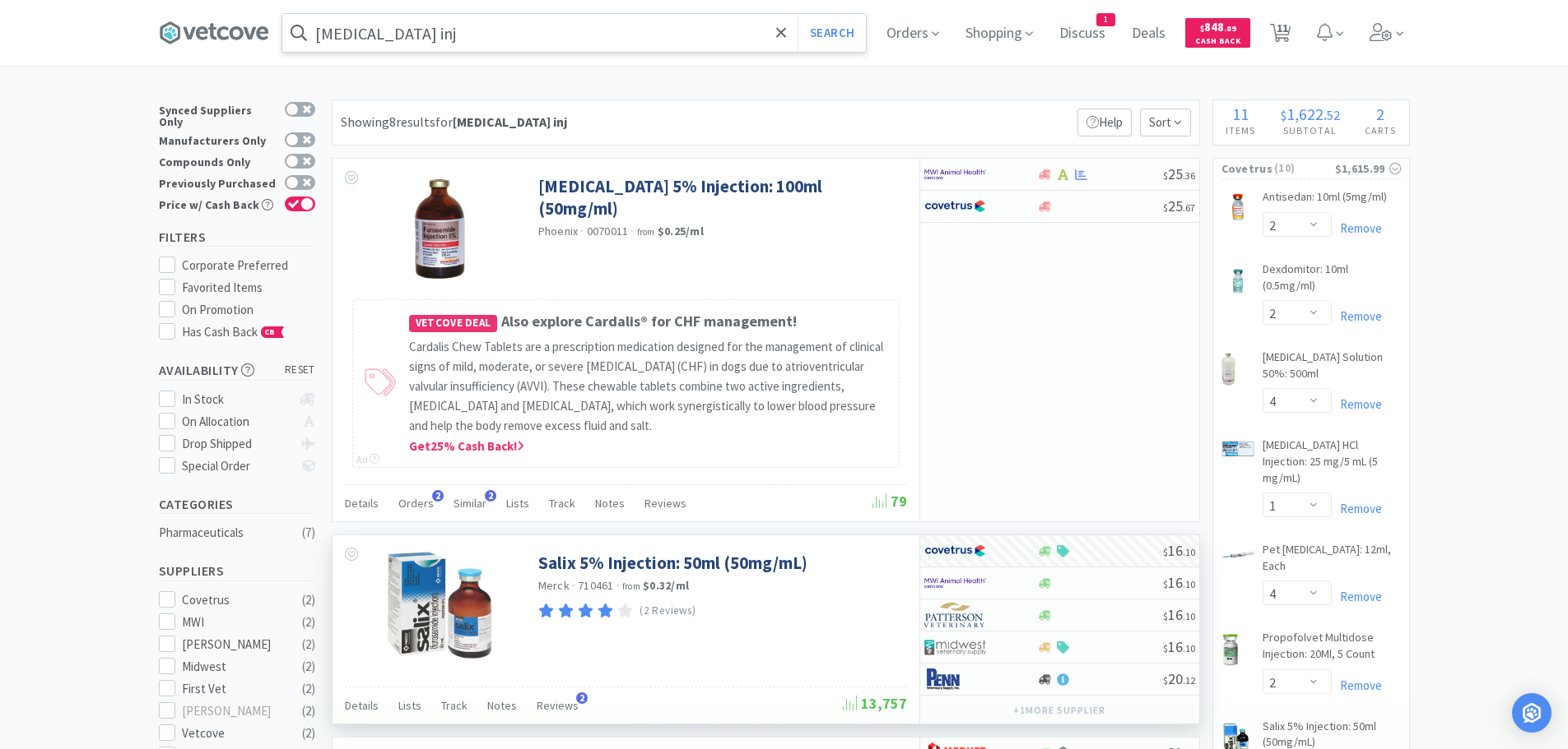
click at [461, 35] on input "[MEDICAL_DATA] inj" at bounding box center [574, 33] width 584 height 37
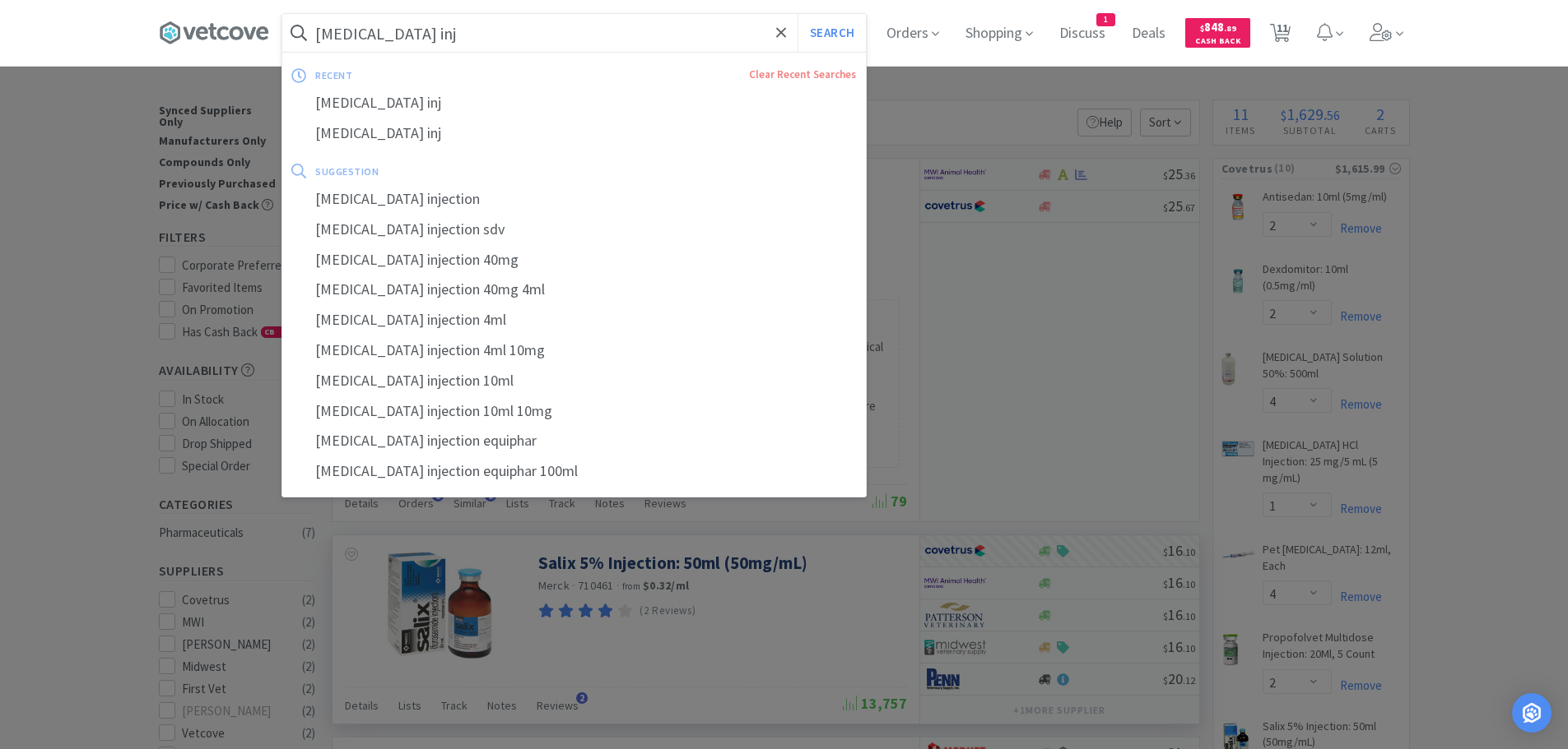
paste input "077942"
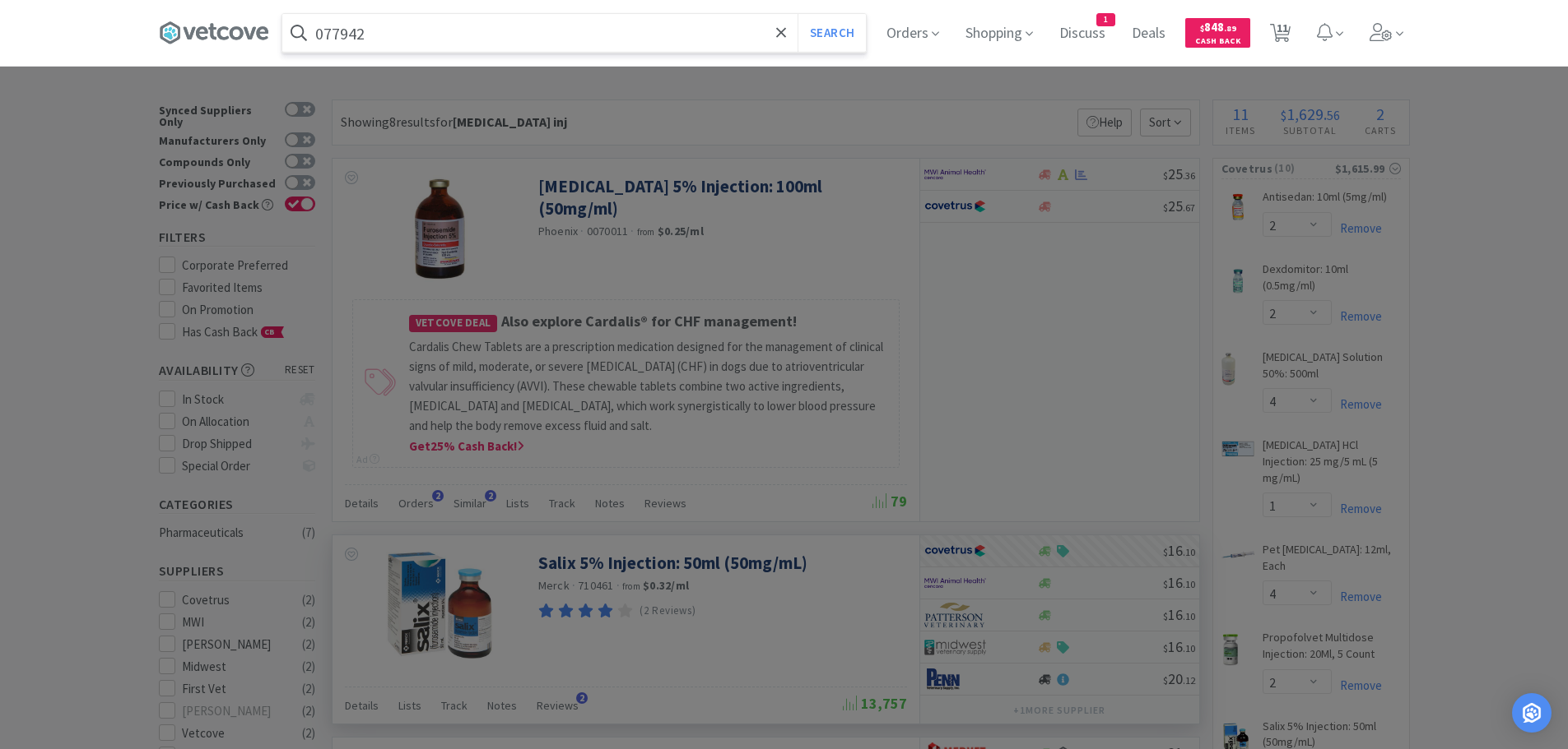
click at [798, 14] on button "Search" at bounding box center [831, 33] width 68 height 37
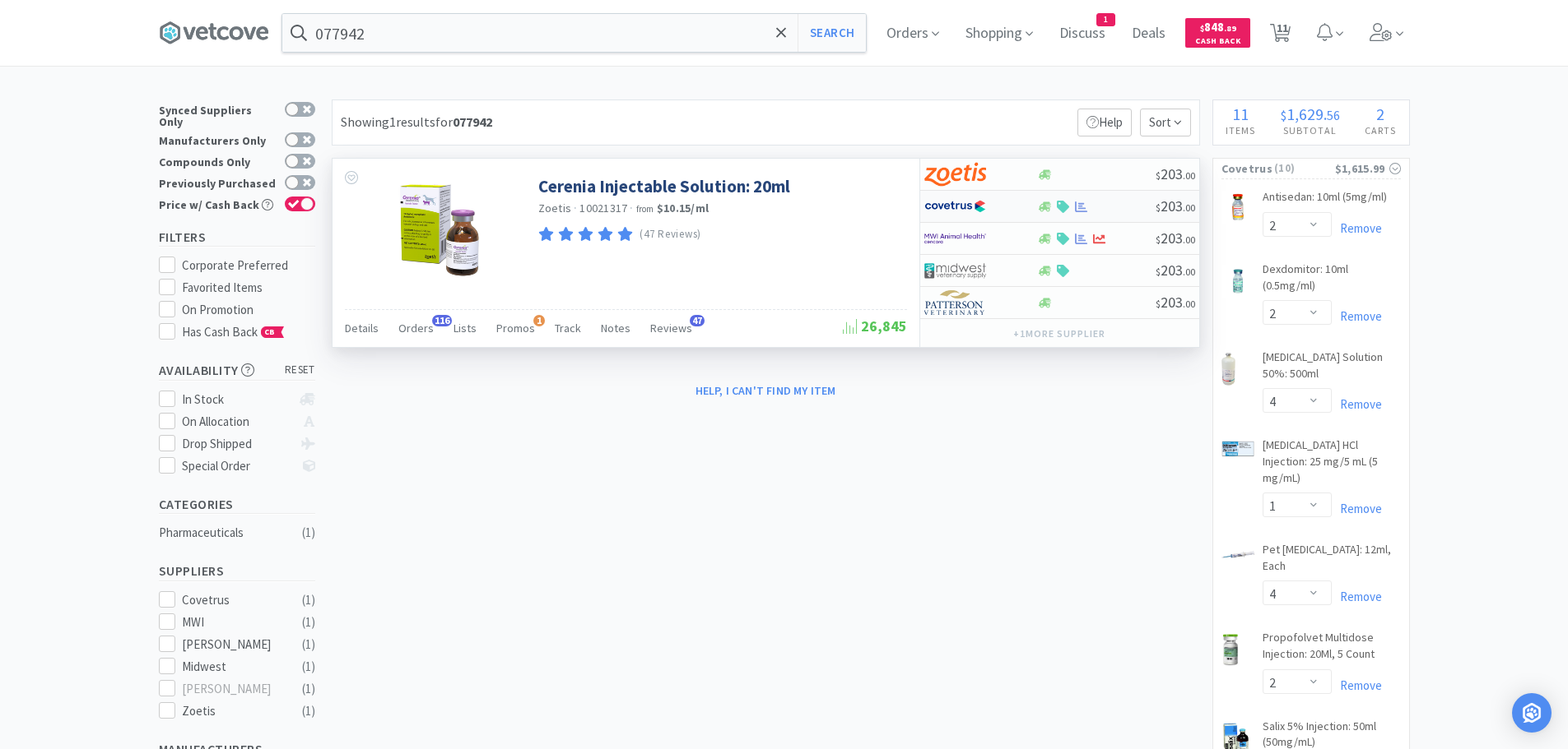
click at [1121, 205] on div at bounding box center [1096, 206] width 118 height 13
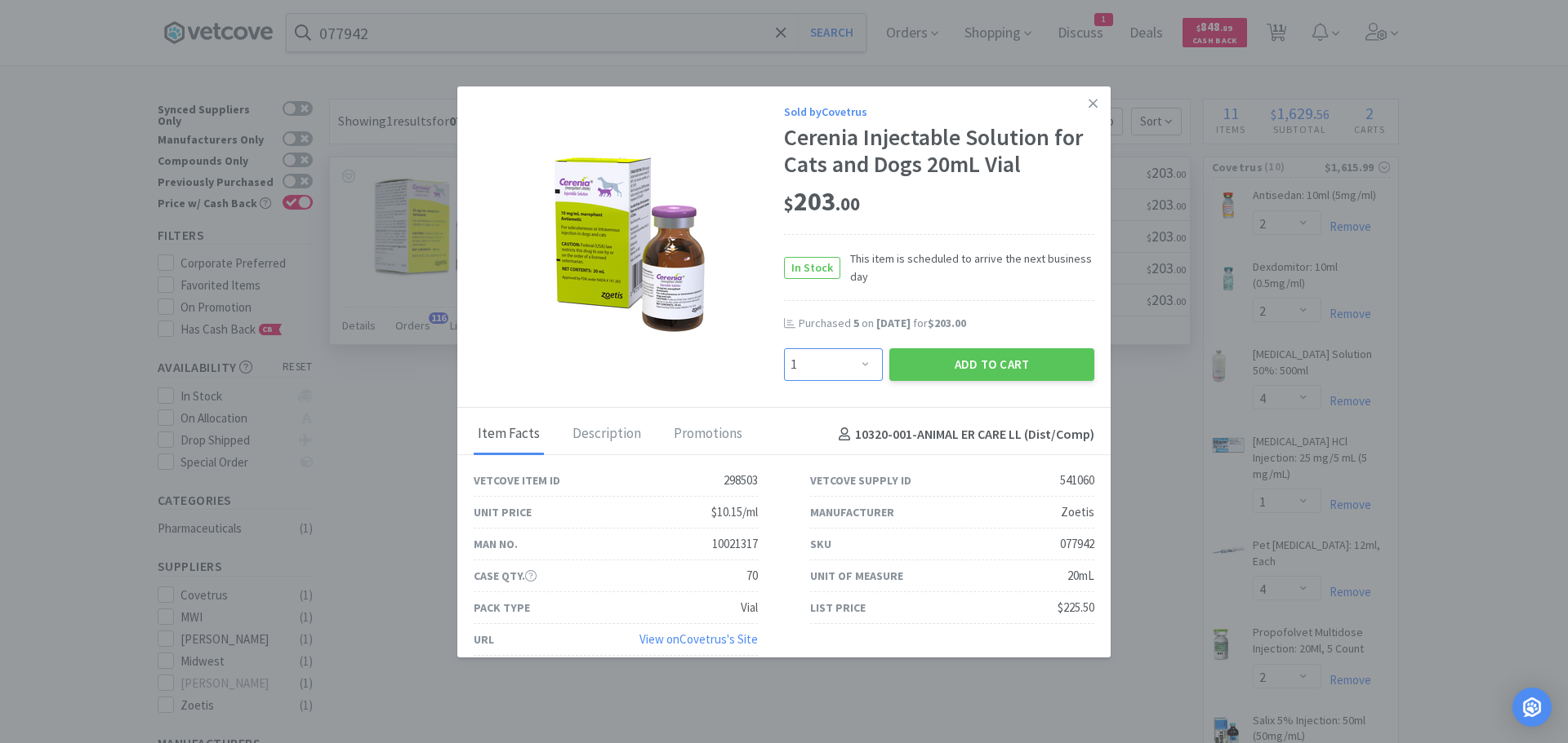
drag, startPoint x: 813, startPoint y: 363, endPoint x: 813, endPoint y: 350, distance: 13.0
click at [813, 360] on select "Enter Quantity 1 2 3 4 5 6 7 8 9 10 11 12 13 14 15 16 17 18 19 20 Enter Quantity" at bounding box center [832, 364] width 99 height 32
click at [784, 348] on select "Enter Quantity 1 2 3 4 5 6 7 8 9 10 11 12 13 14 15 16 17 18 19 20 Enter Quantity" at bounding box center [832, 364] width 99 height 32
click at [934, 368] on button "Add to Cart" at bounding box center [991, 364] width 205 height 32
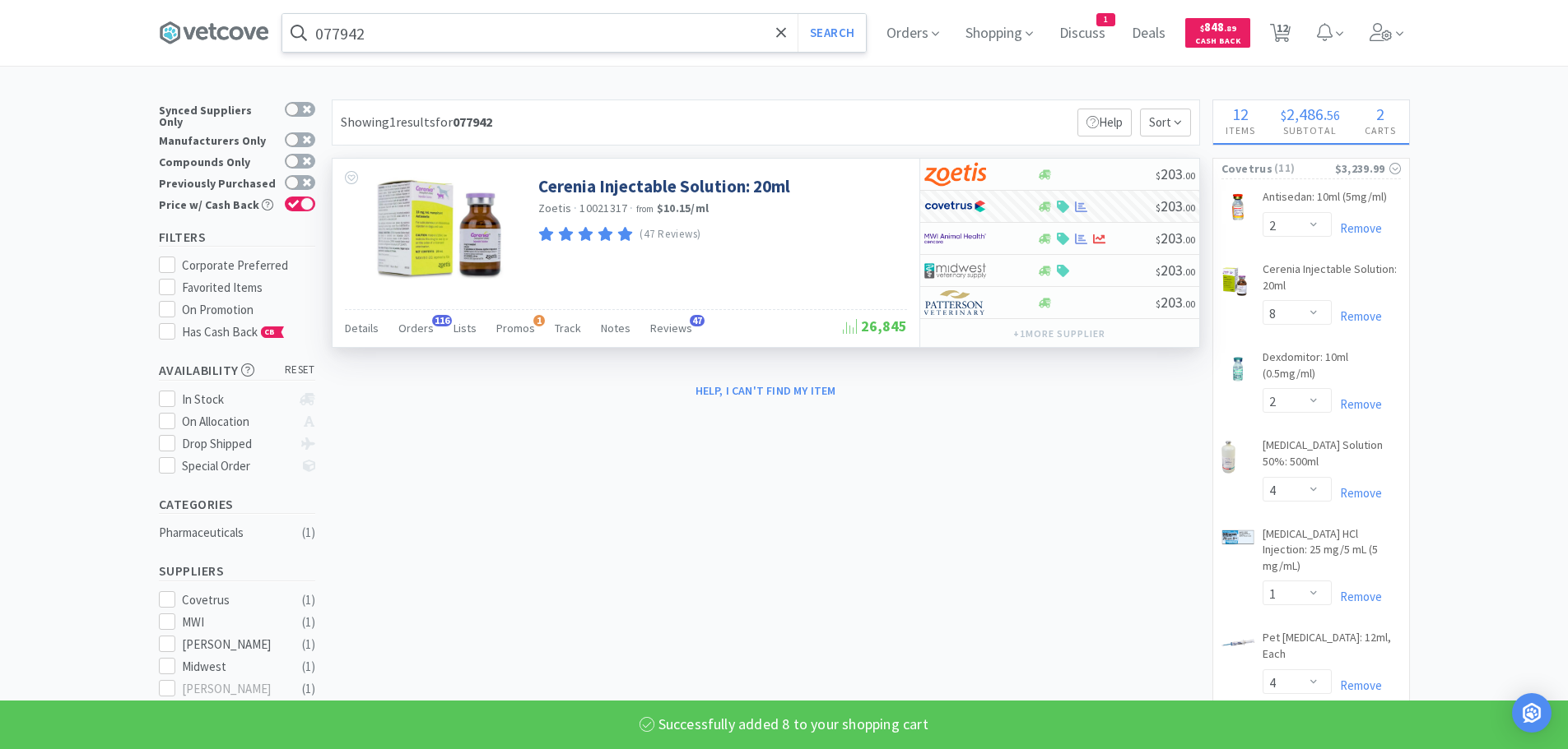
click at [455, 37] on input "077942" at bounding box center [574, 33] width 584 height 37
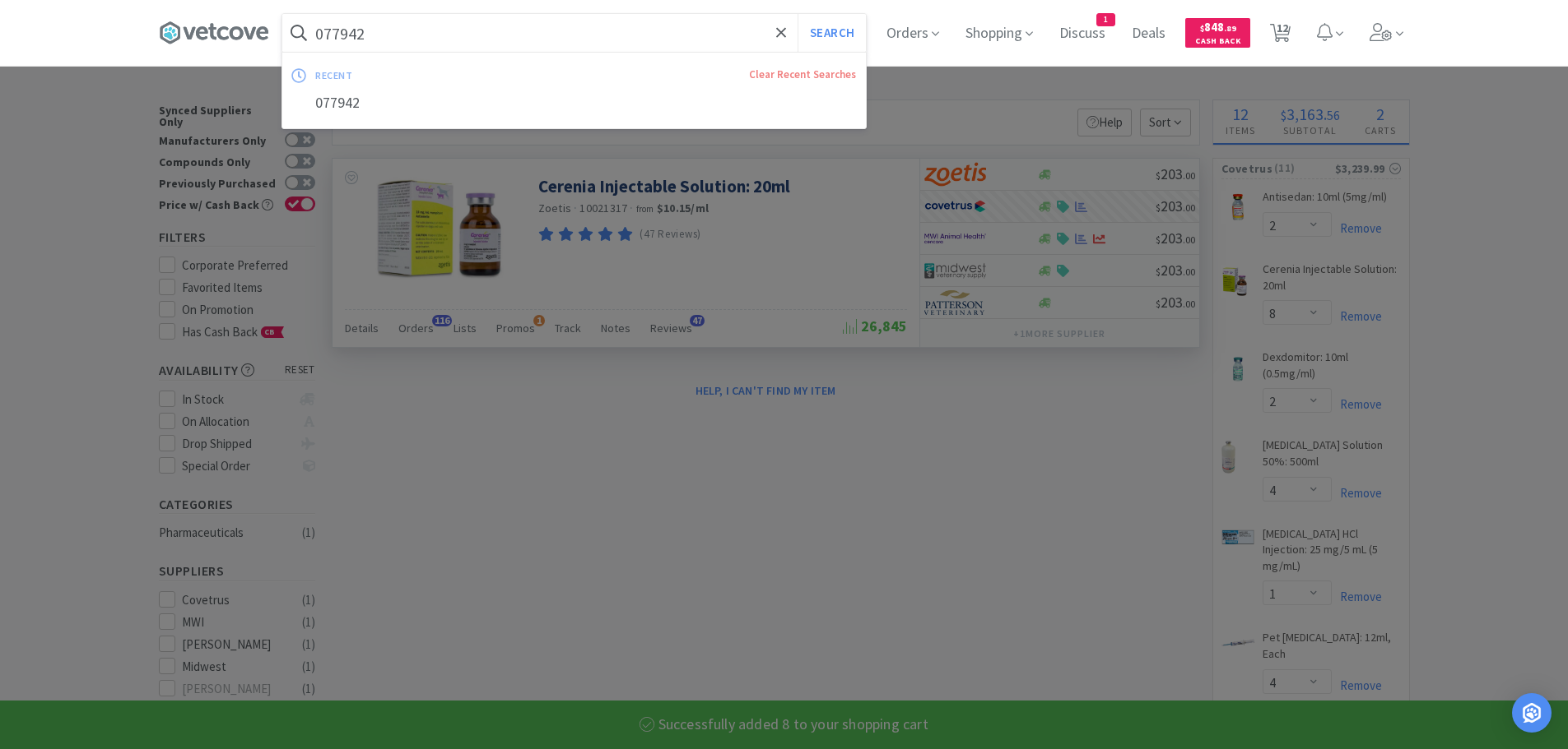
paste input "83029"
click at [798, 14] on button "Search" at bounding box center [831, 33] width 68 height 37
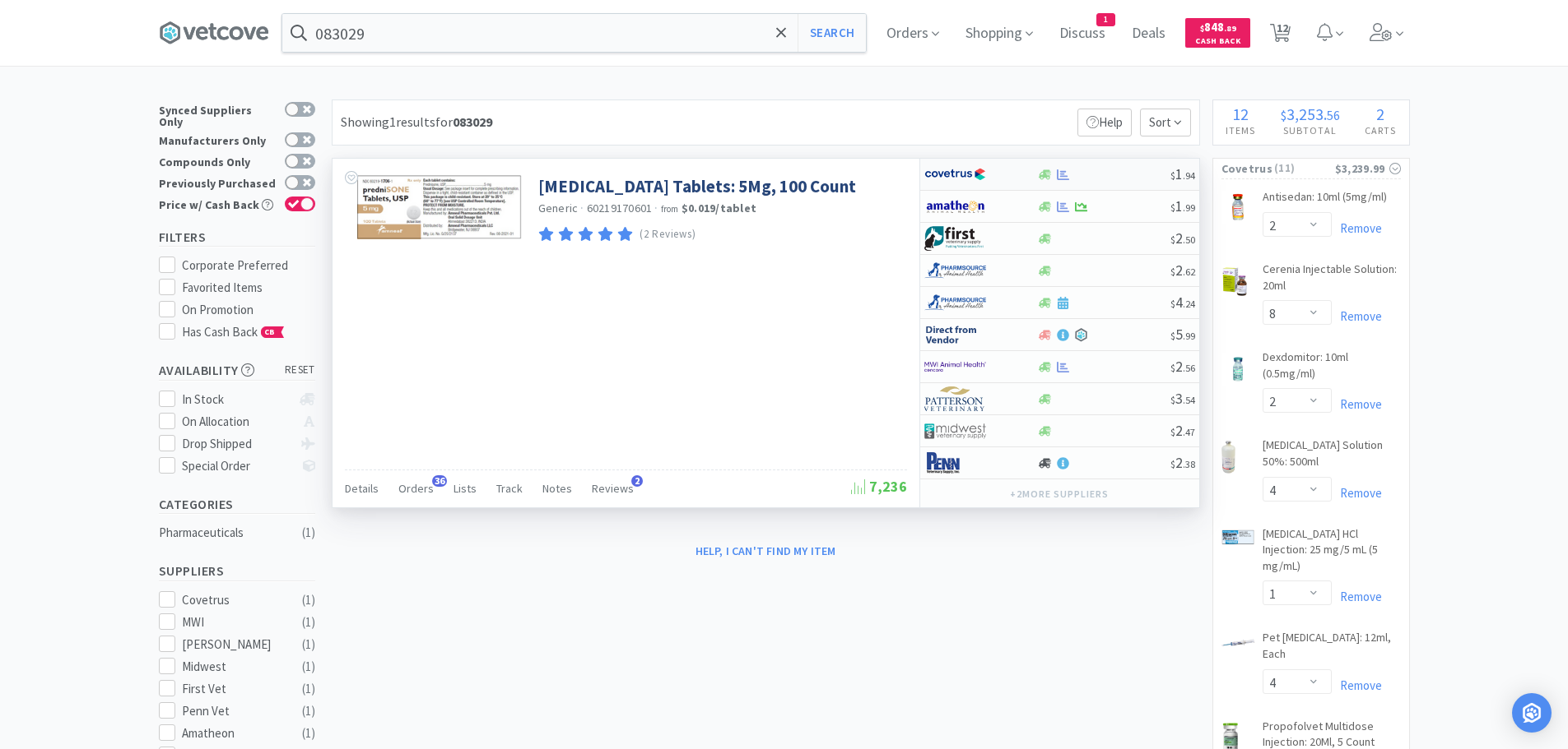
click at [1111, 169] on div at bounding box center [1103, 175] width 133 height 13
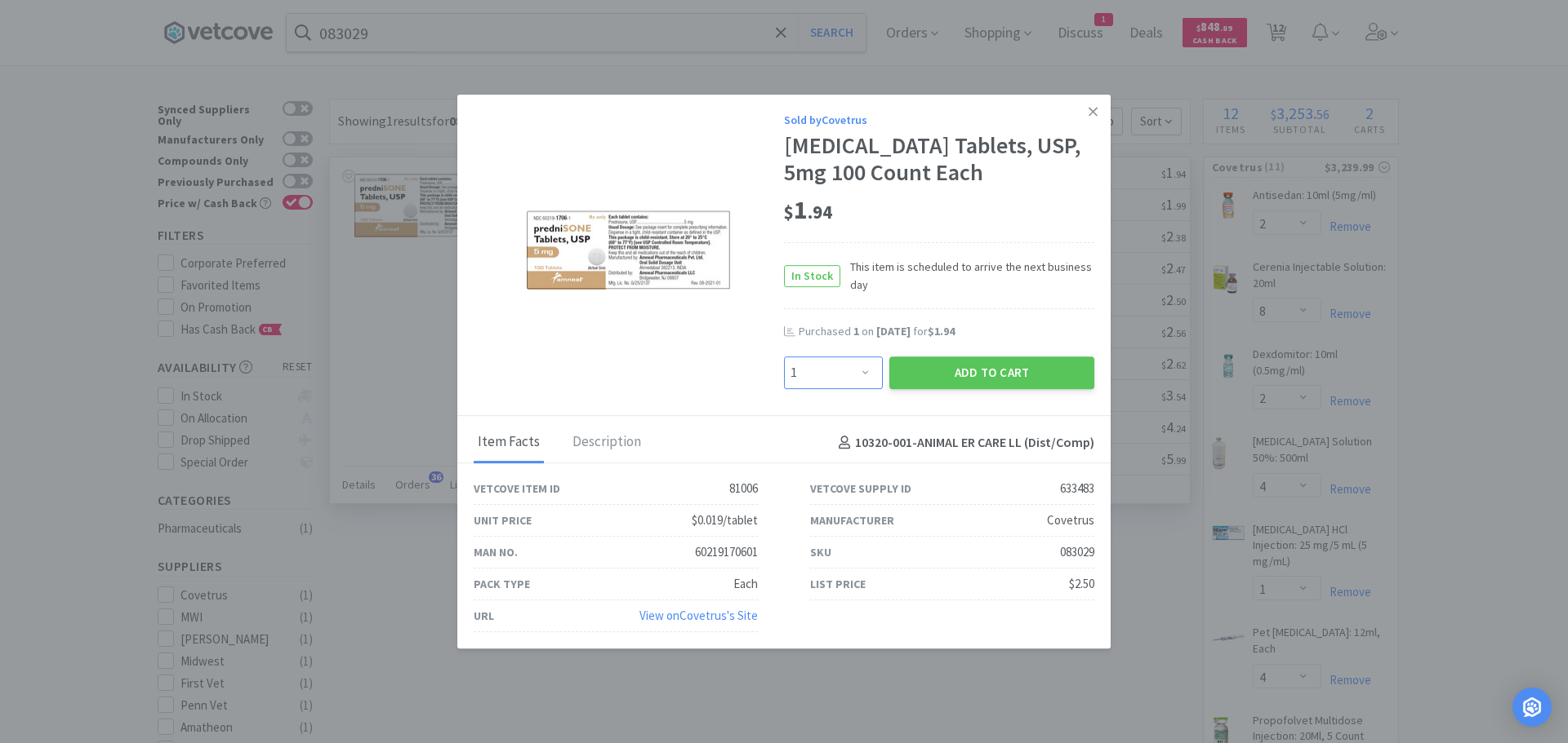
click at [852, 375] on select "Enter Quantity 1 2 3 4 5 6 7 8 9 10 11 12 13 14 15 16 17 18 19 20 Enter Quantity" at bounding box center [832, 372] width 99 height 32
click at [784, 356] on select "Enter Quantity 1 2 3 4 5 6 7 8 9 10 11 12 13 14 15 16 17 18 19 20 Enter Quantity" at bounding box center [832, 372] width 99 height 32
click at [939, 374] on button "Add to Cart" at bounding box center [991, 372] width 205 height 32
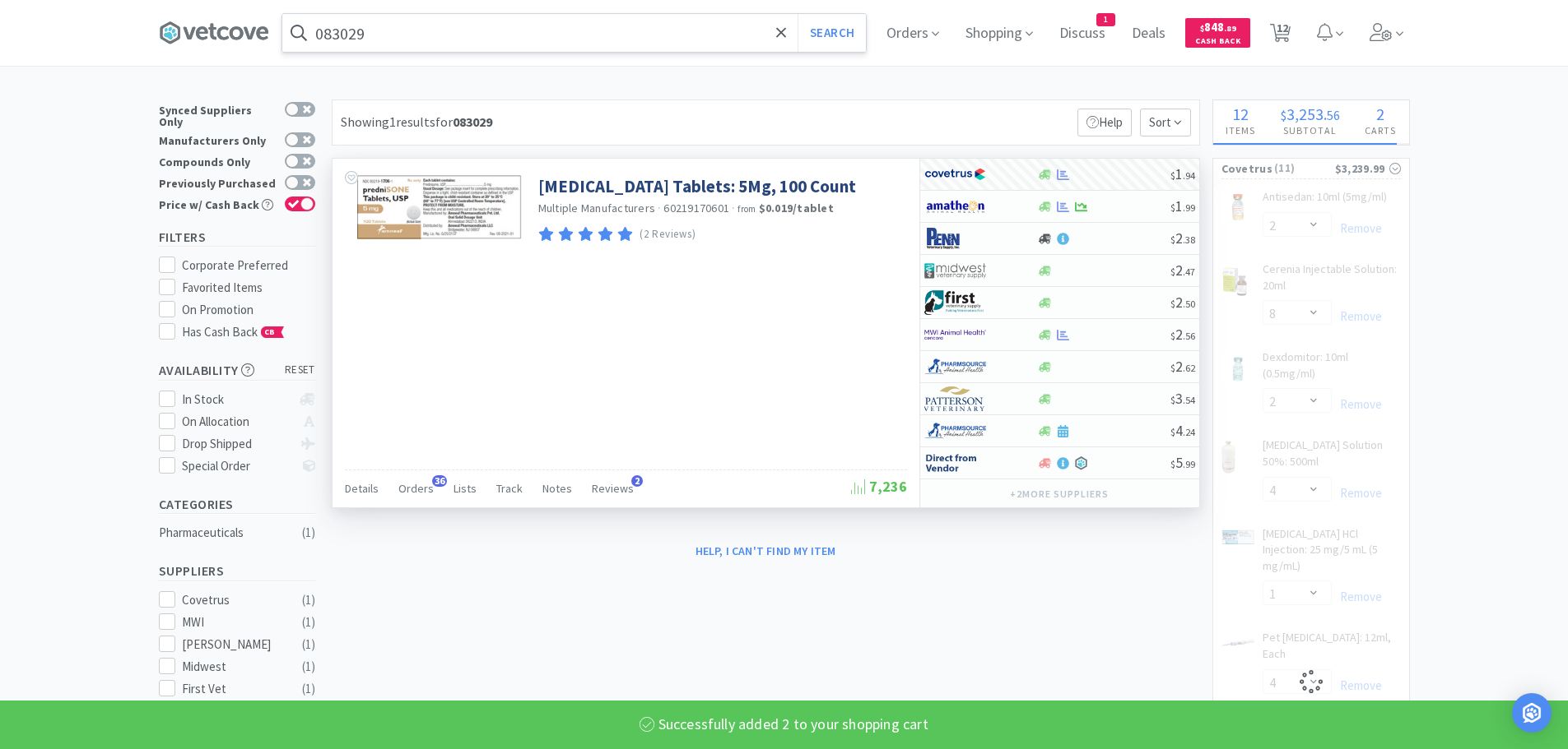
click at [436, 23] on input "083029" at bounding box center [574, 33] width 584 height 37
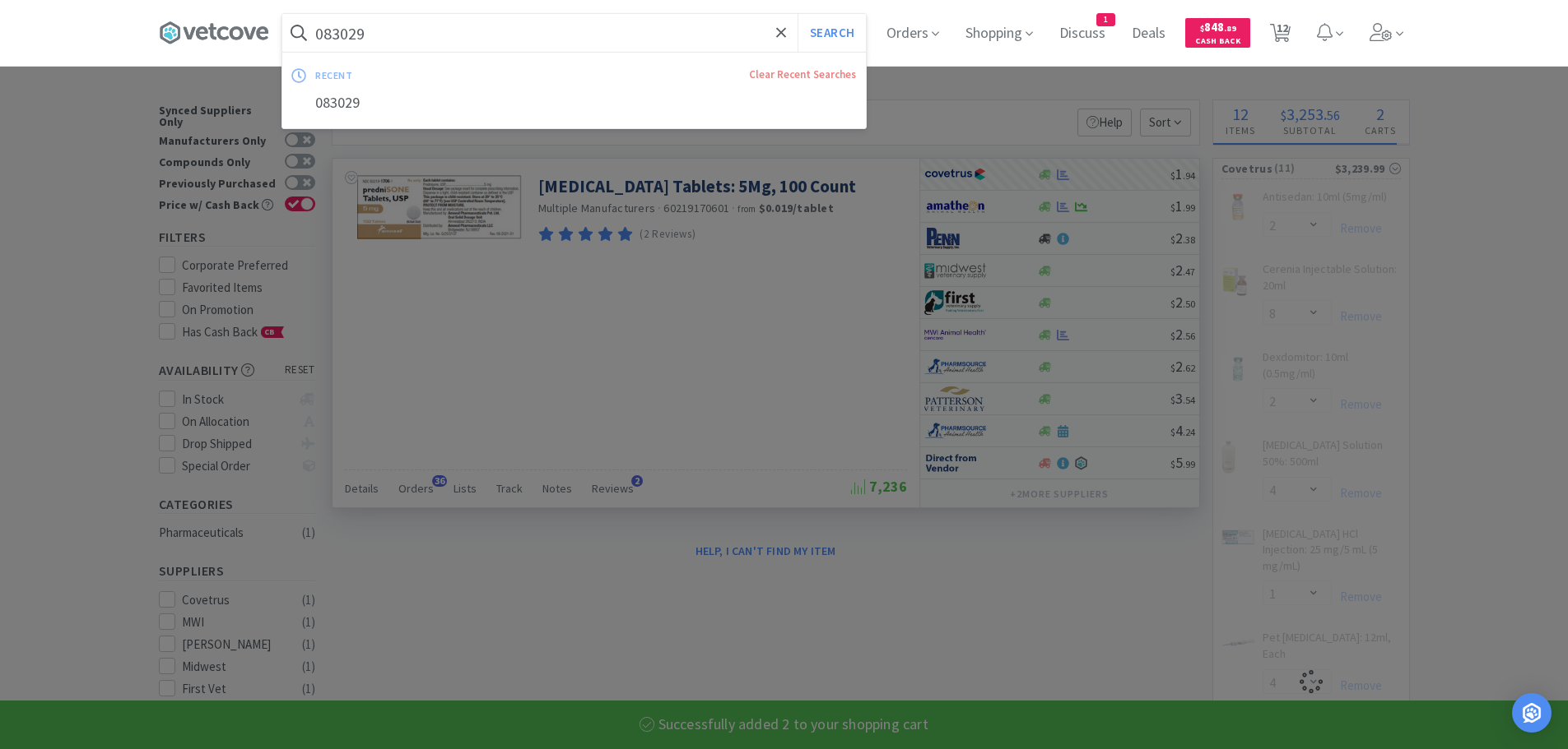
paste input "32420"
click at [798, 14] on button "Search" at bounding box center [831, 33] width 68 height 37
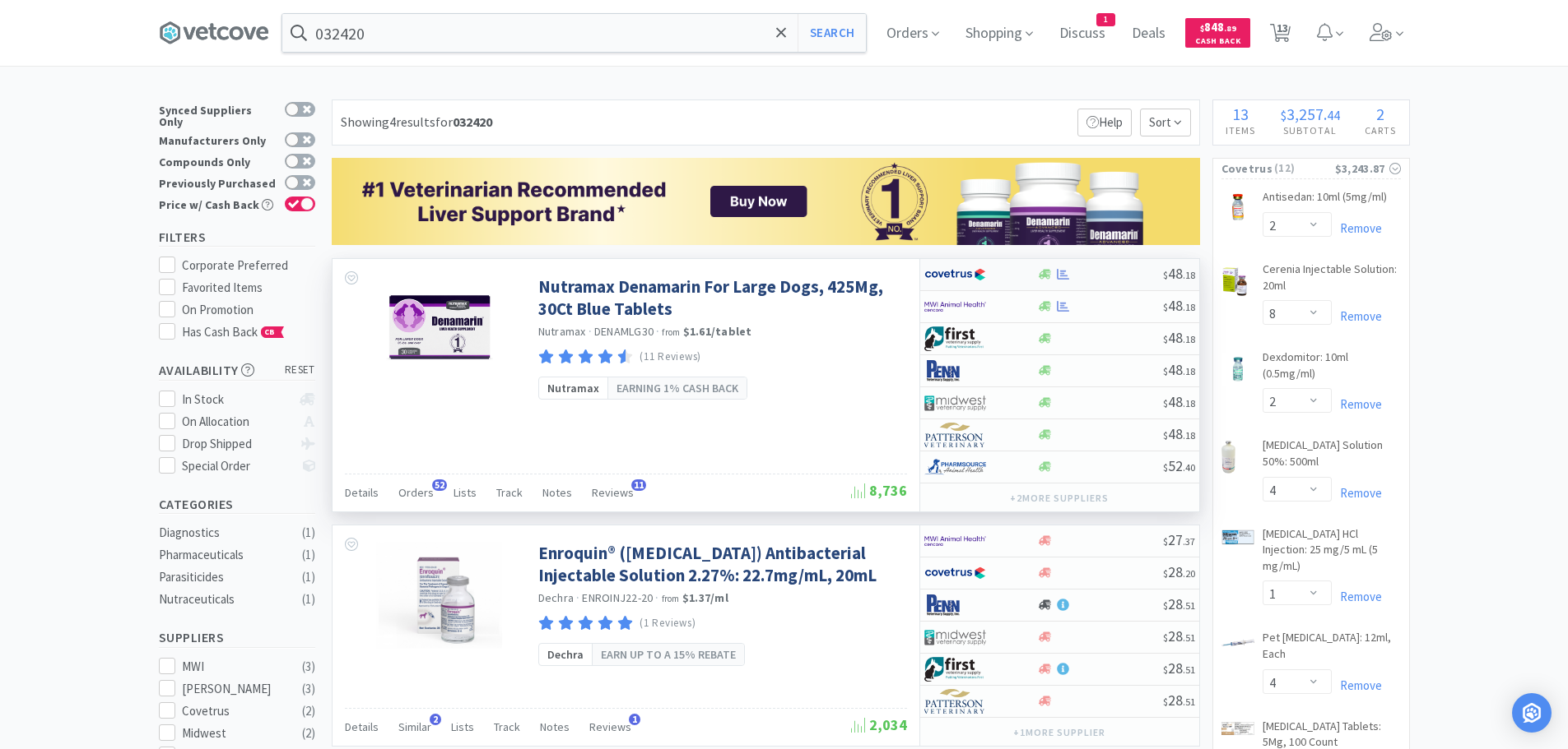
click at [1119, 269] on div at bounding box center [1100, 274] width 126 height 13
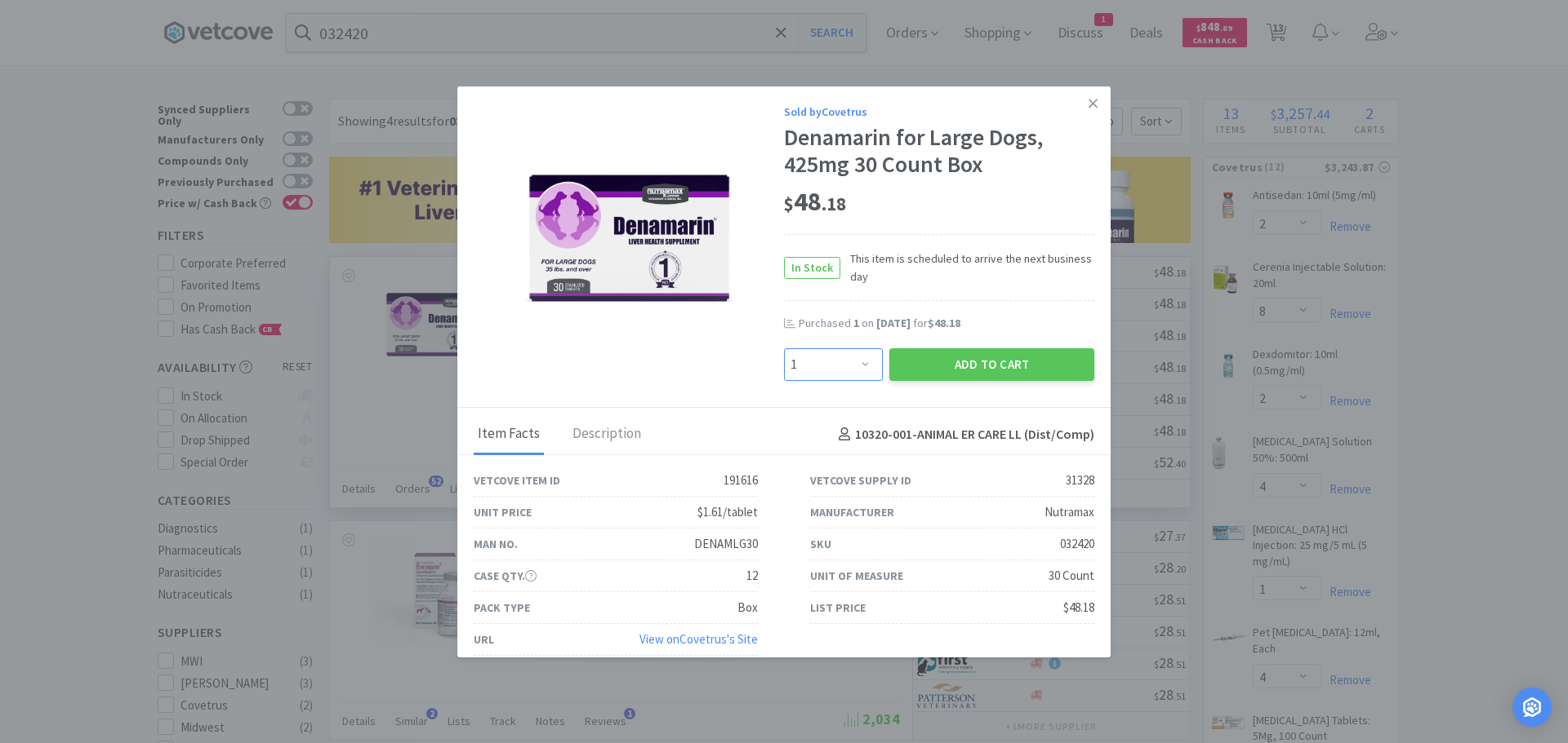
click at [864, 364] on select "Enter Quantity 1 2 3 4 5 6 7 8 9 10 11 12 13 14 15 16 17 18 19 20 Enter Quantity" at bounding box center [832, 364] width 99 height 32
click at [784, 348] on select "Enter Quantity 1 2 3 4 5 6 7 8 9 10 11 12 13 14 15 16 17 18 19 20 Enter Quantity" at bounding box center [832, 364] width 99 height 32
click at [900, 380] on button "Add to Cart" at bounding box center [991, 364] width 205 height 32
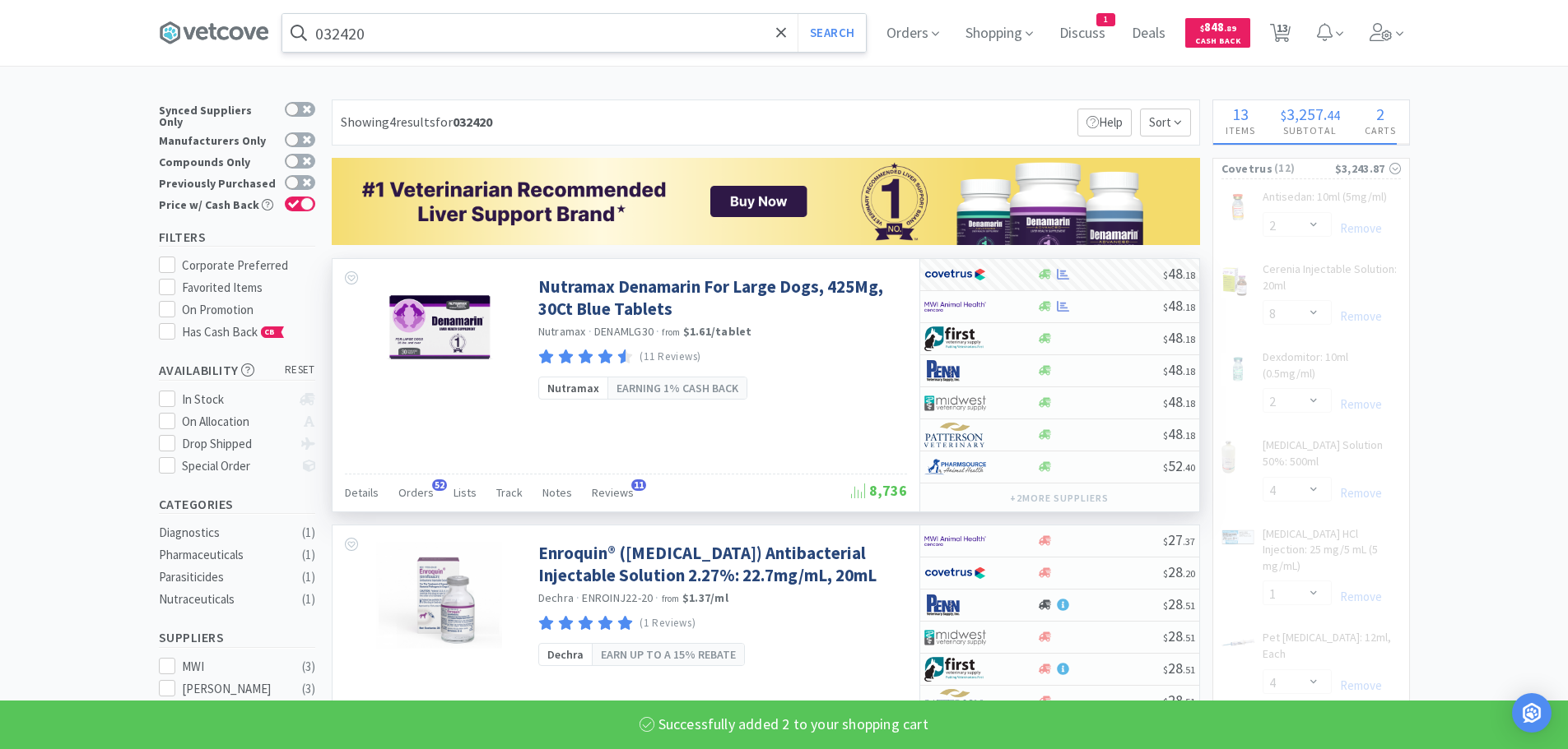
click at [438, 37] on input "032420" at bounding box center [574, 33] width 584 height 37
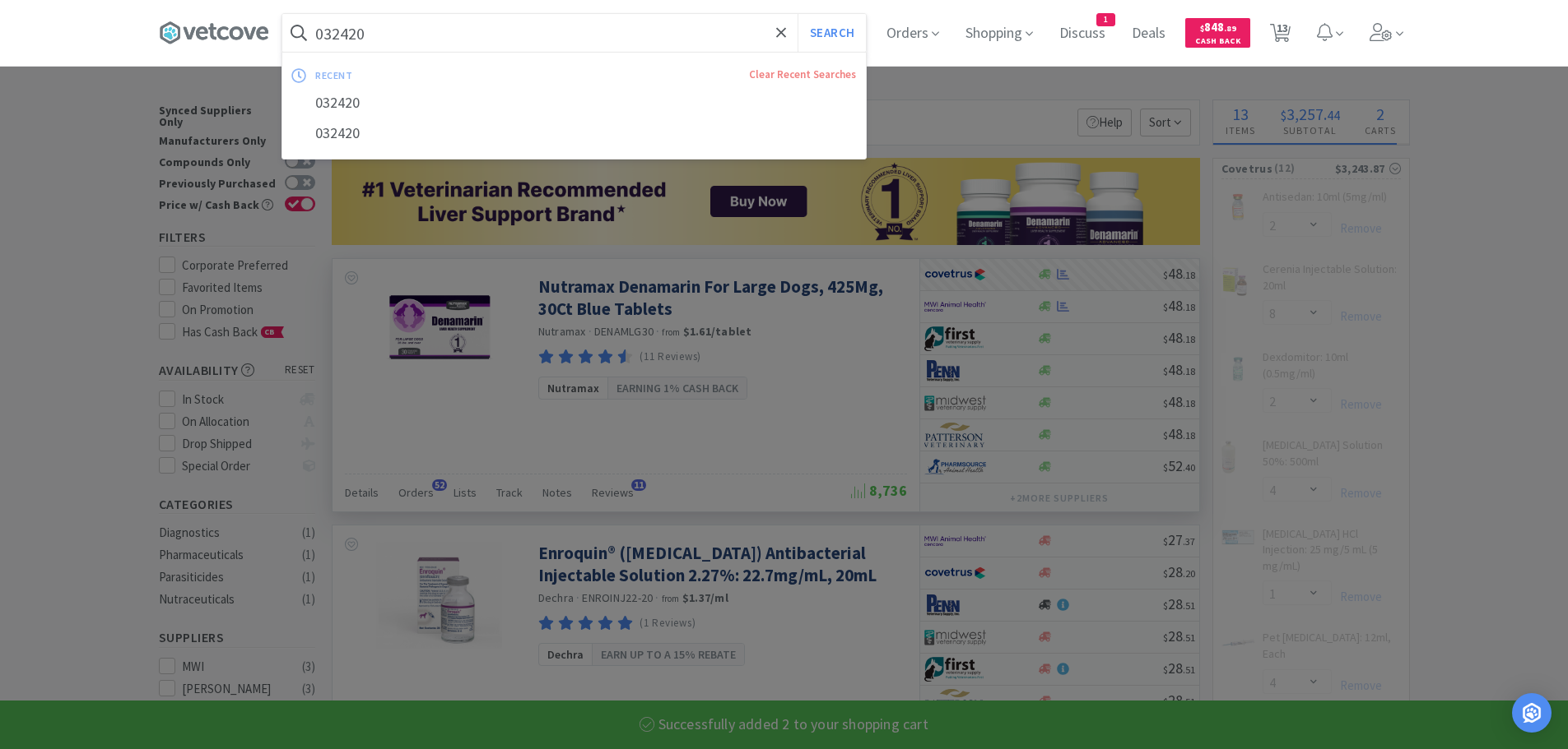
paste input "75249"
click at [798, 14] on button "Search" at bounding box center [831, 33] width 68 height 37
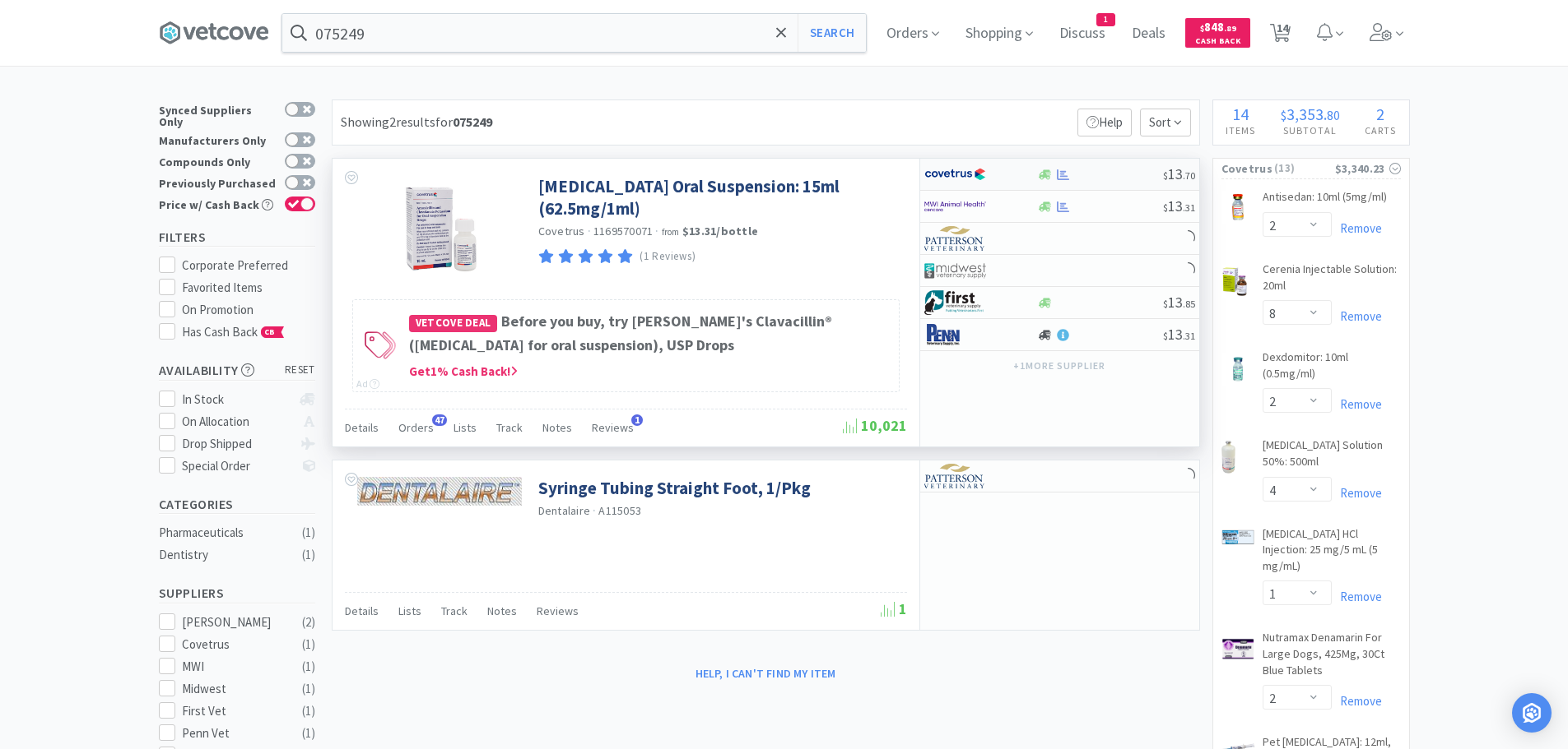
click at [1113, 170] on div at bounding box center [1100, 175] width 126 height 13
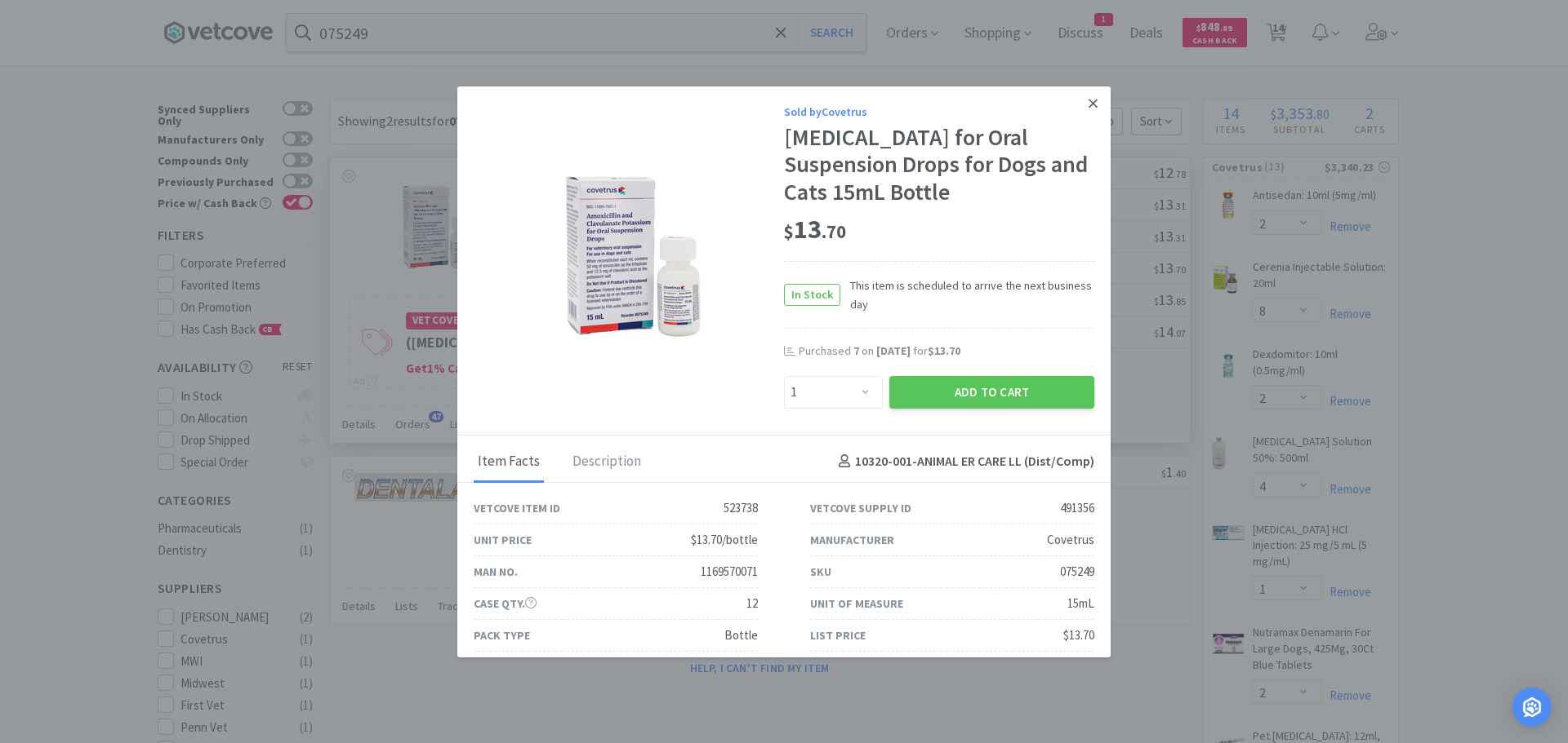
click at [1088, 104] on icon at bounding box center [1092, 103] width 9 height 9
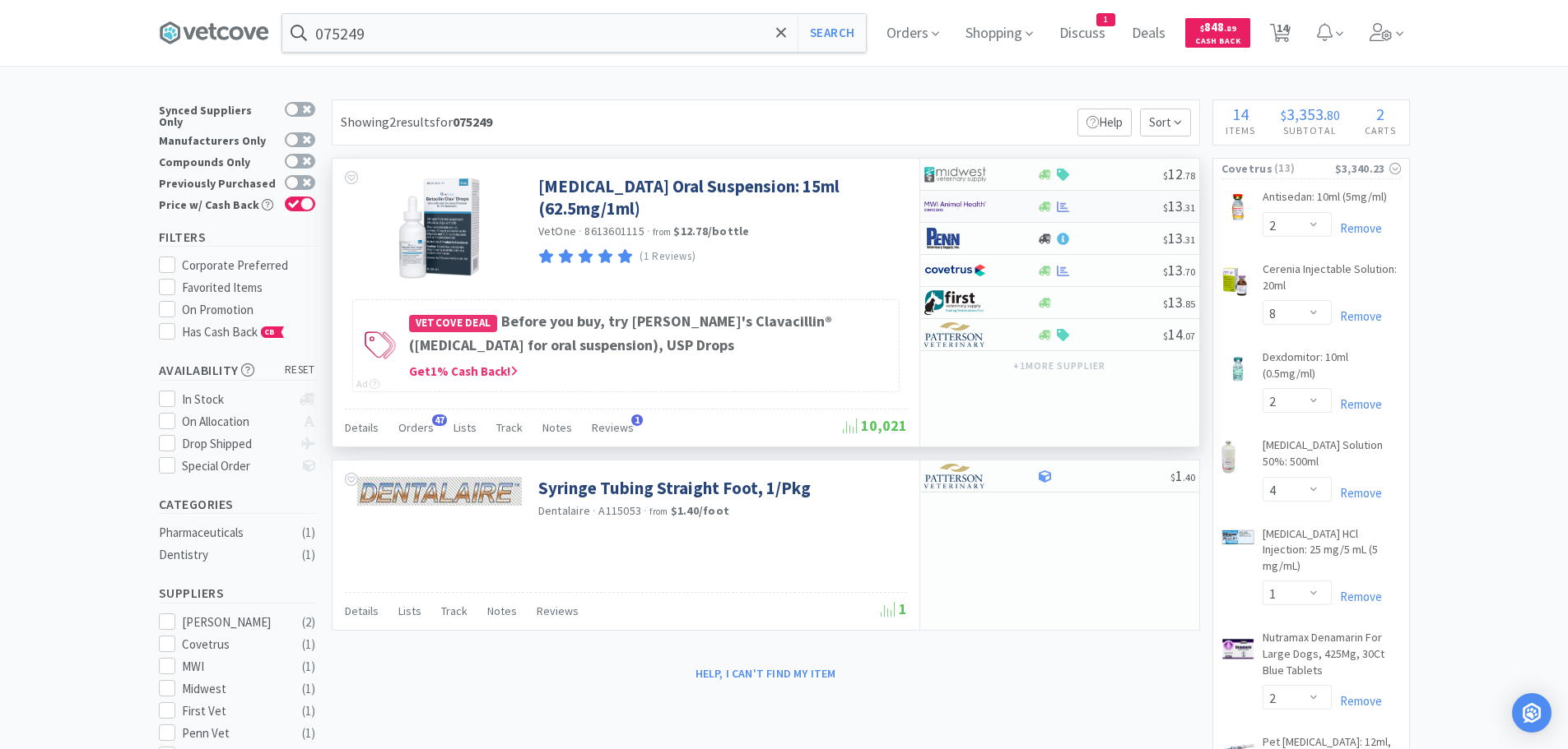
click at [1113, 211] on div at bounding box center [1100, 206] width 126 height 13
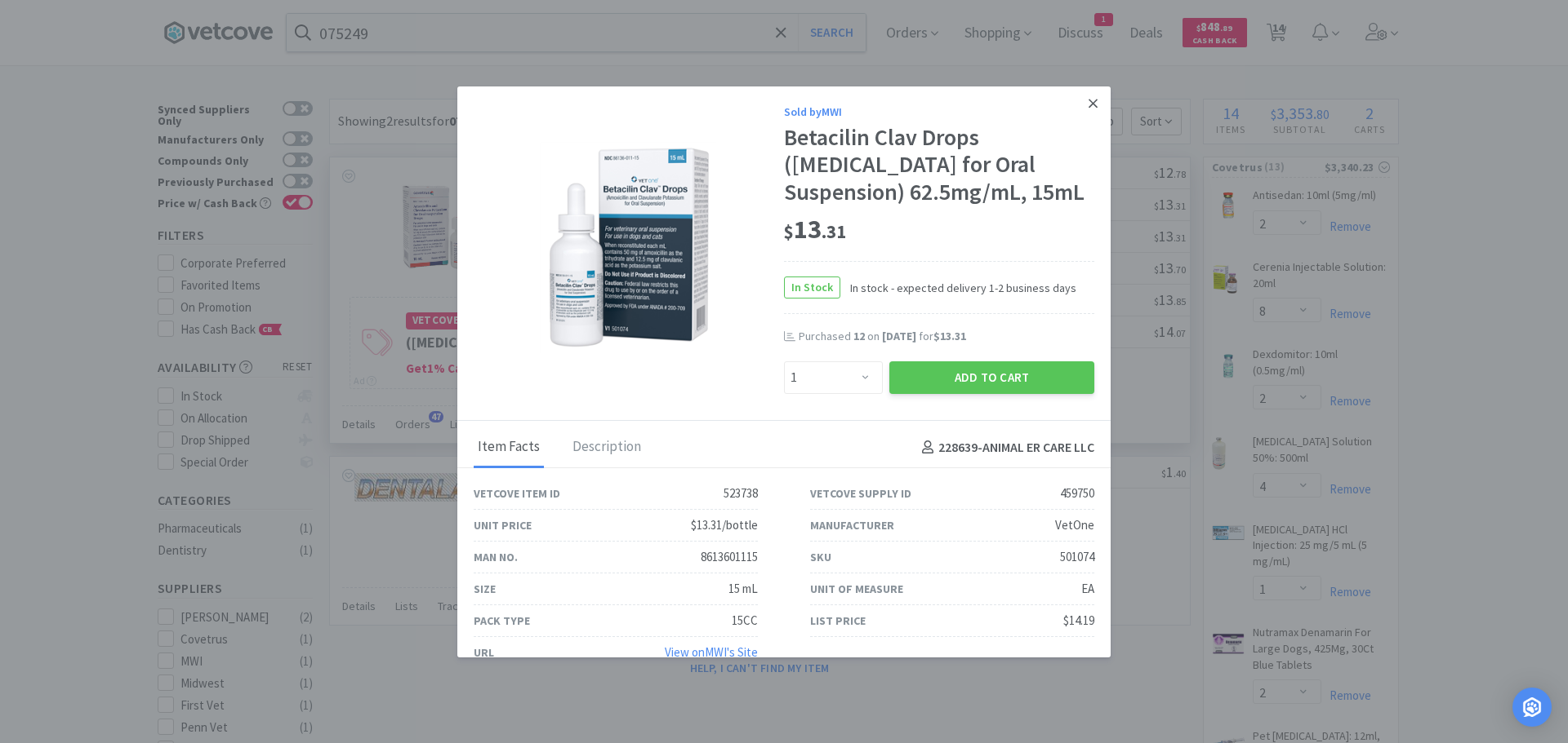
click at [1085, 111] on link at bounding box center [1092, 104] width 28 height 35
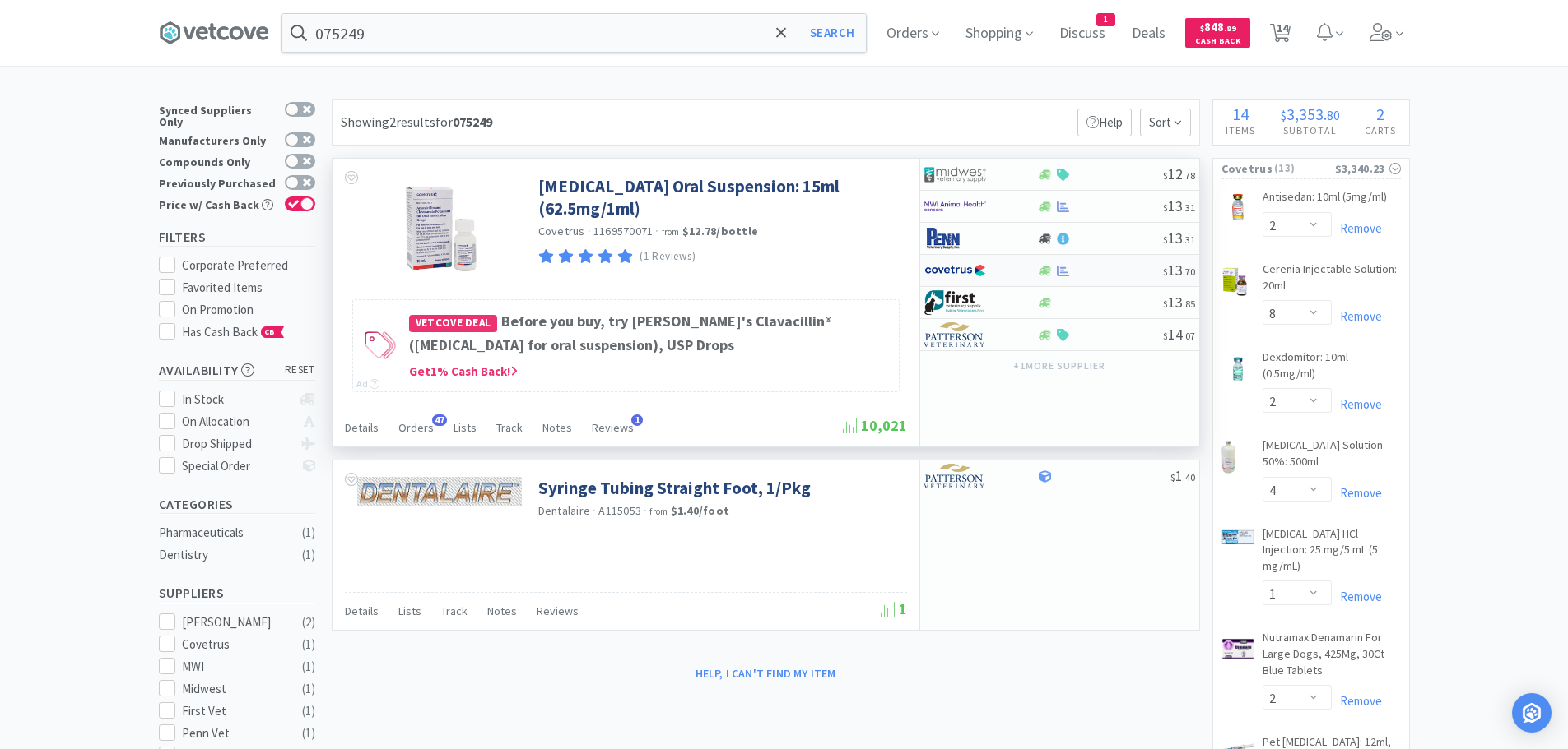
click at [1113, 269] on div at bounding box center [1100, 270] width 126 height 13
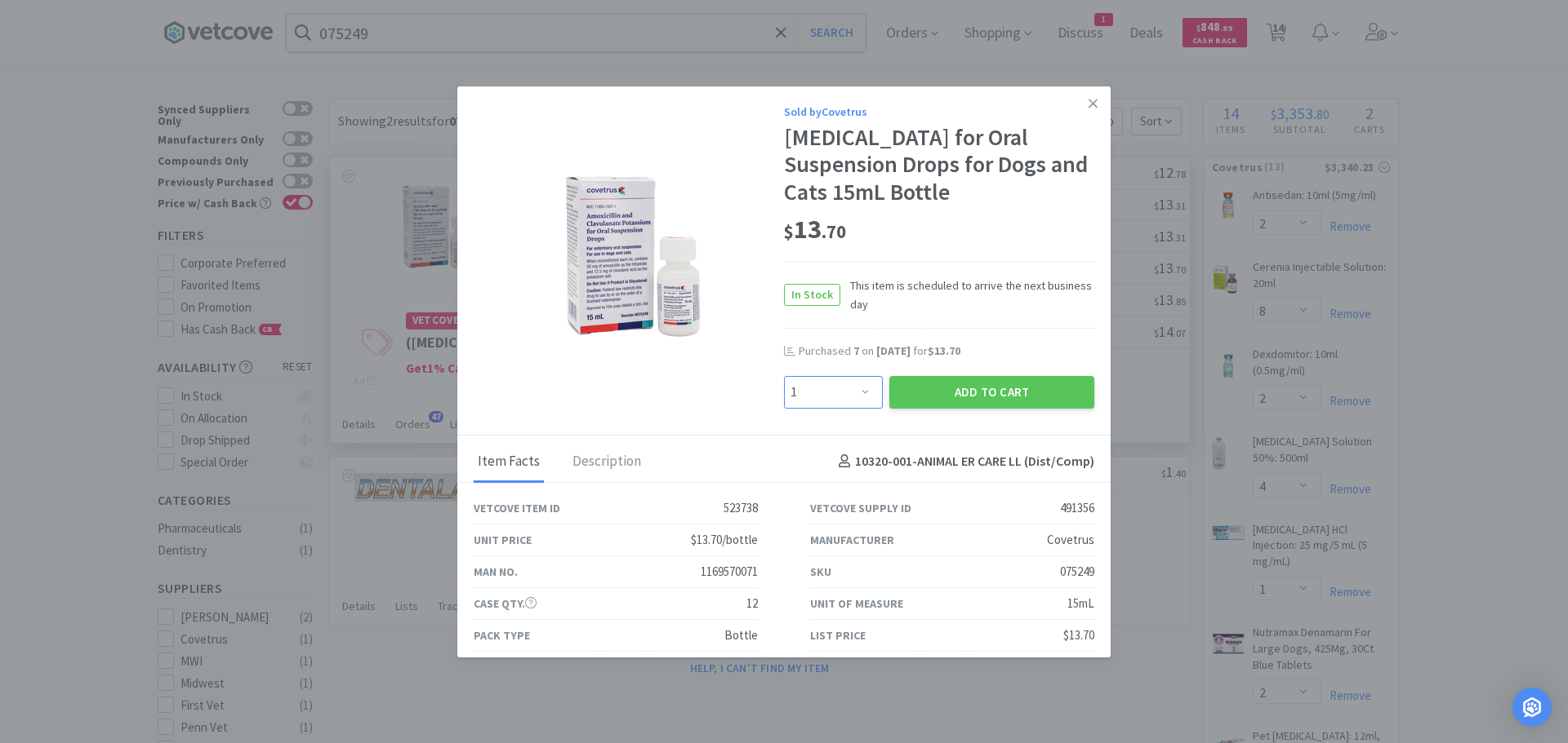
click at [849, 409] on select "Enter Quantity 1 2 3 4 5 6 7 8 9 10 11 12 13 14 15 16 17 18 19 20 Enter Quantity" at bounding box center [832, 392] width 99 height 32
click at [784, 403] on select "Enter Quantity 1 2 3 4 5 6 7 8 9 10 11 12 13 14 15 16 17 18 19 20 Enter Quantity" at bounding box center [832, 392] width 99 height 32
click at [926, 409] on button "Add to Cart" at bounding box center [991, 392] width 205 height 32
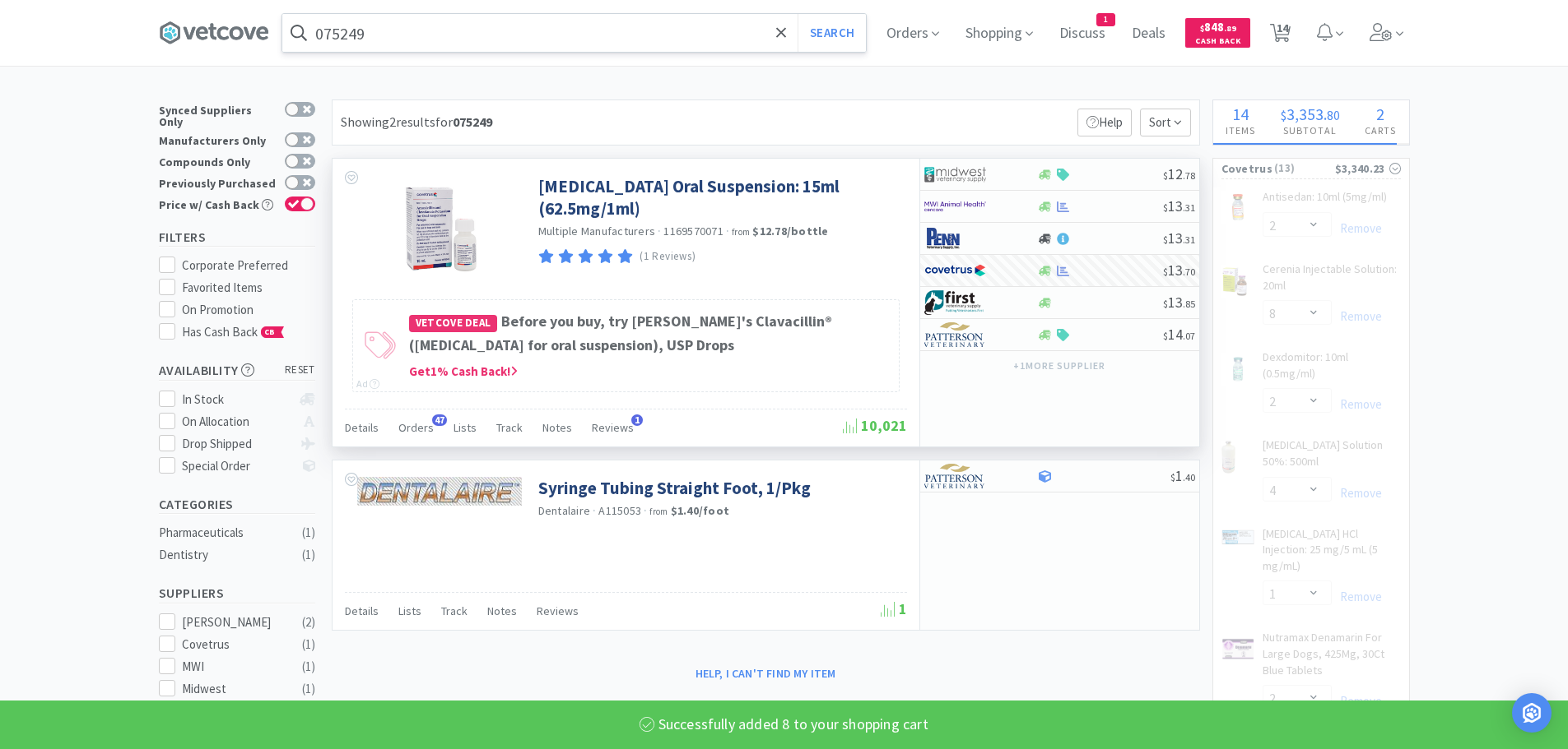
click at [474, 30] on input "075249" at bounding box center [574, 33] width 584 height 37
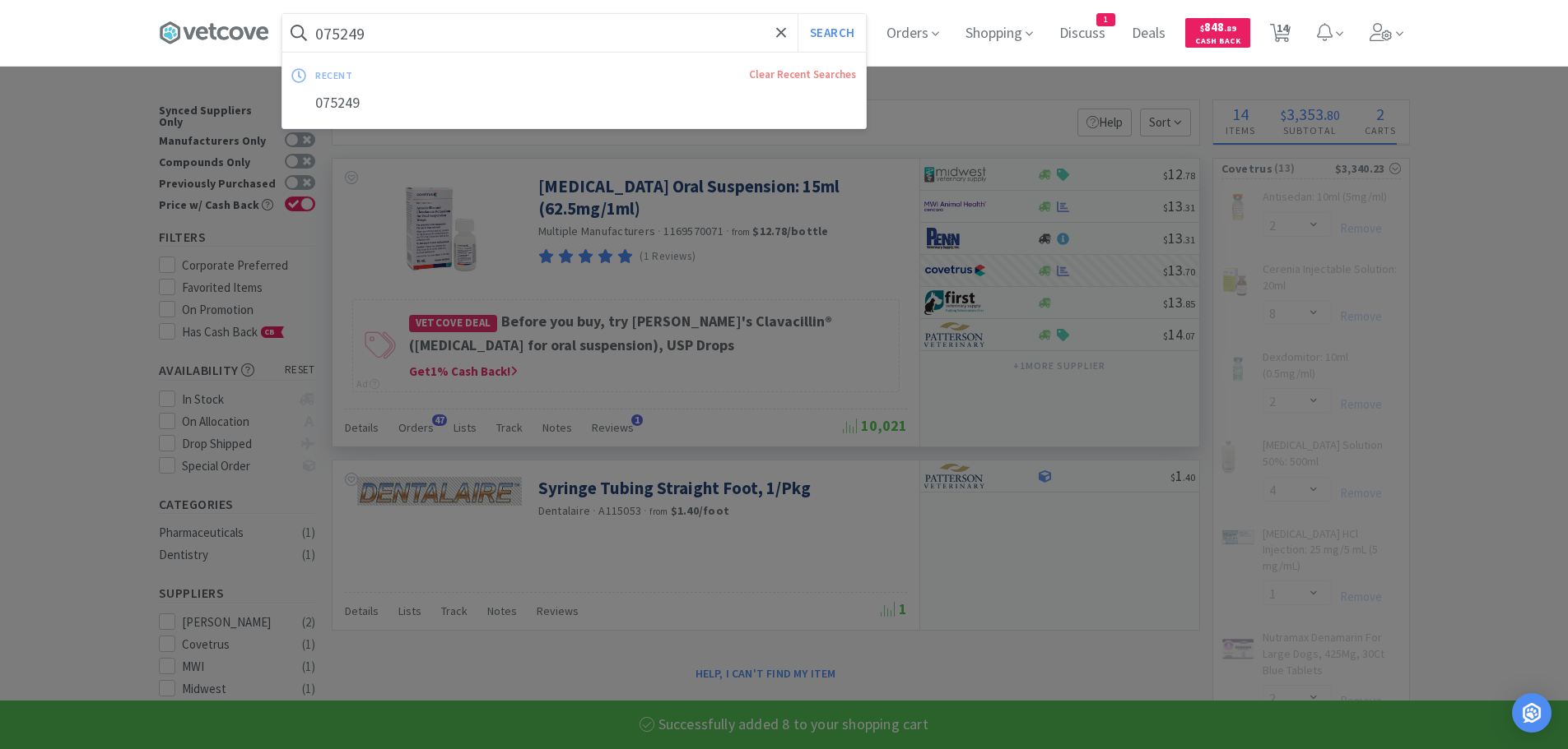
paste input "2805"
click at [798, 14] on button "Search" at bounding box center [831, 33] width 68 height 37
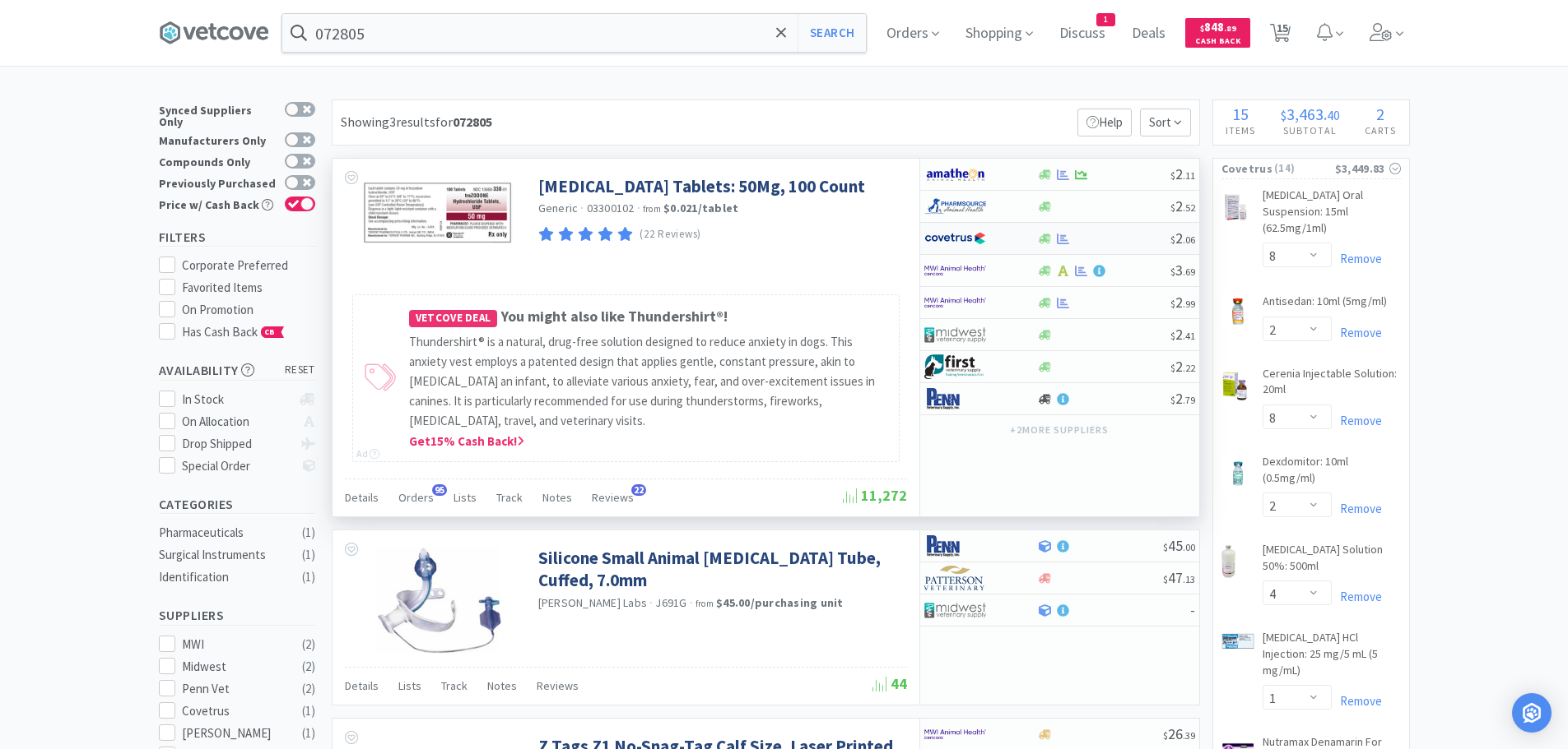
click at [1128, 237] on div at bounding box center [1103, 239] width 133 height 13
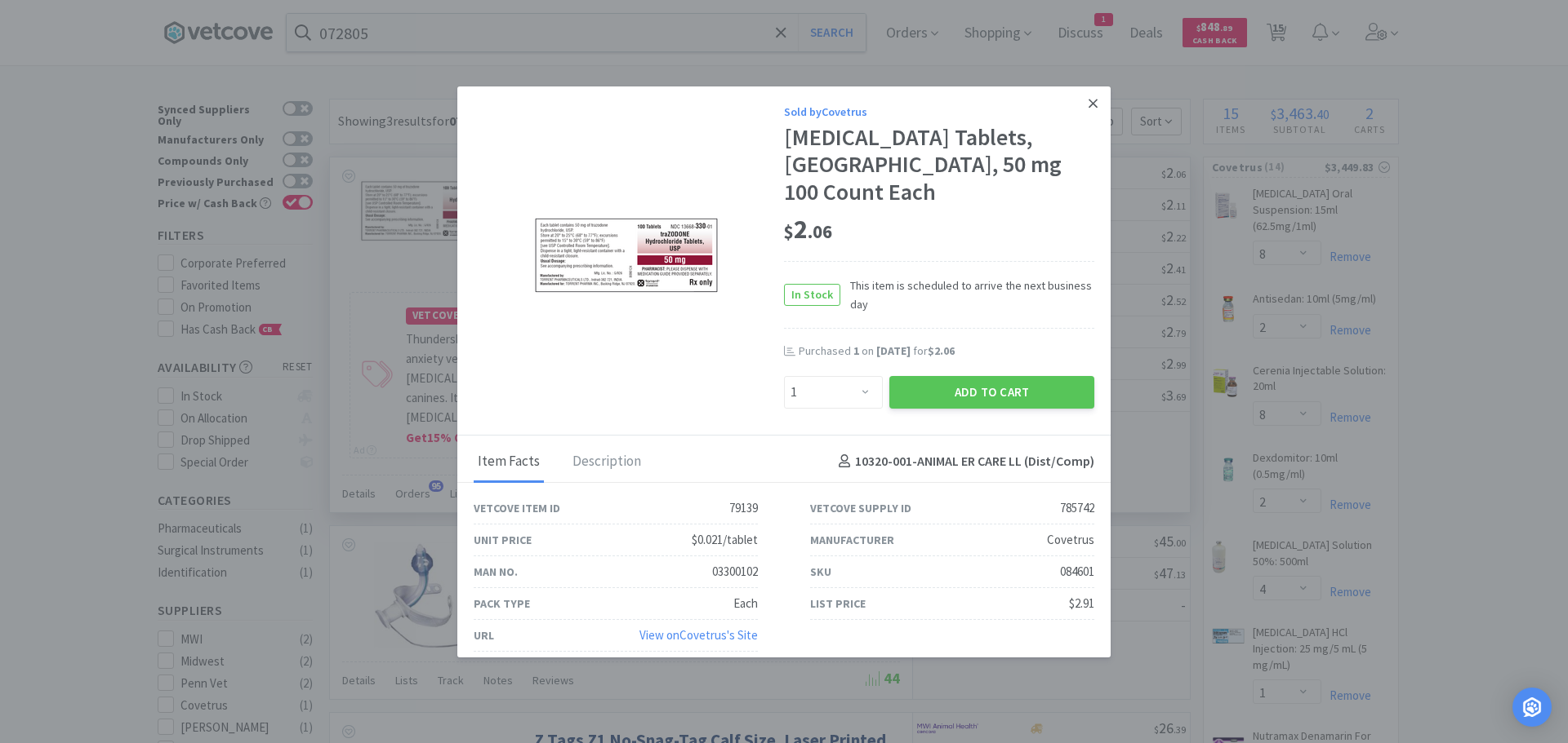
click at [1088, 108] on icon at bounding box center [1092, 103] width 9 height 15
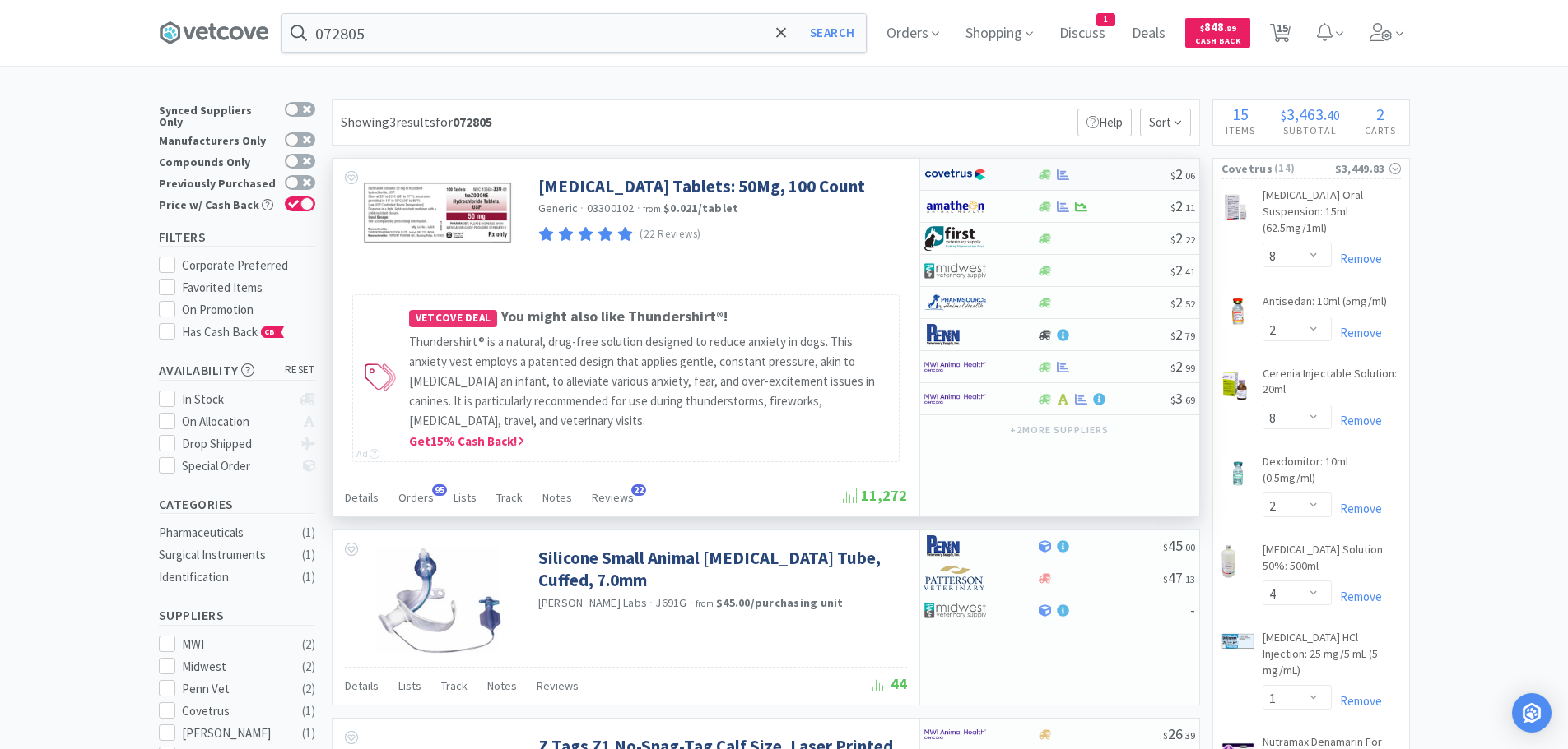
click at [1114, 174] on div at bounding box center [1103, 175] width 133 height 13
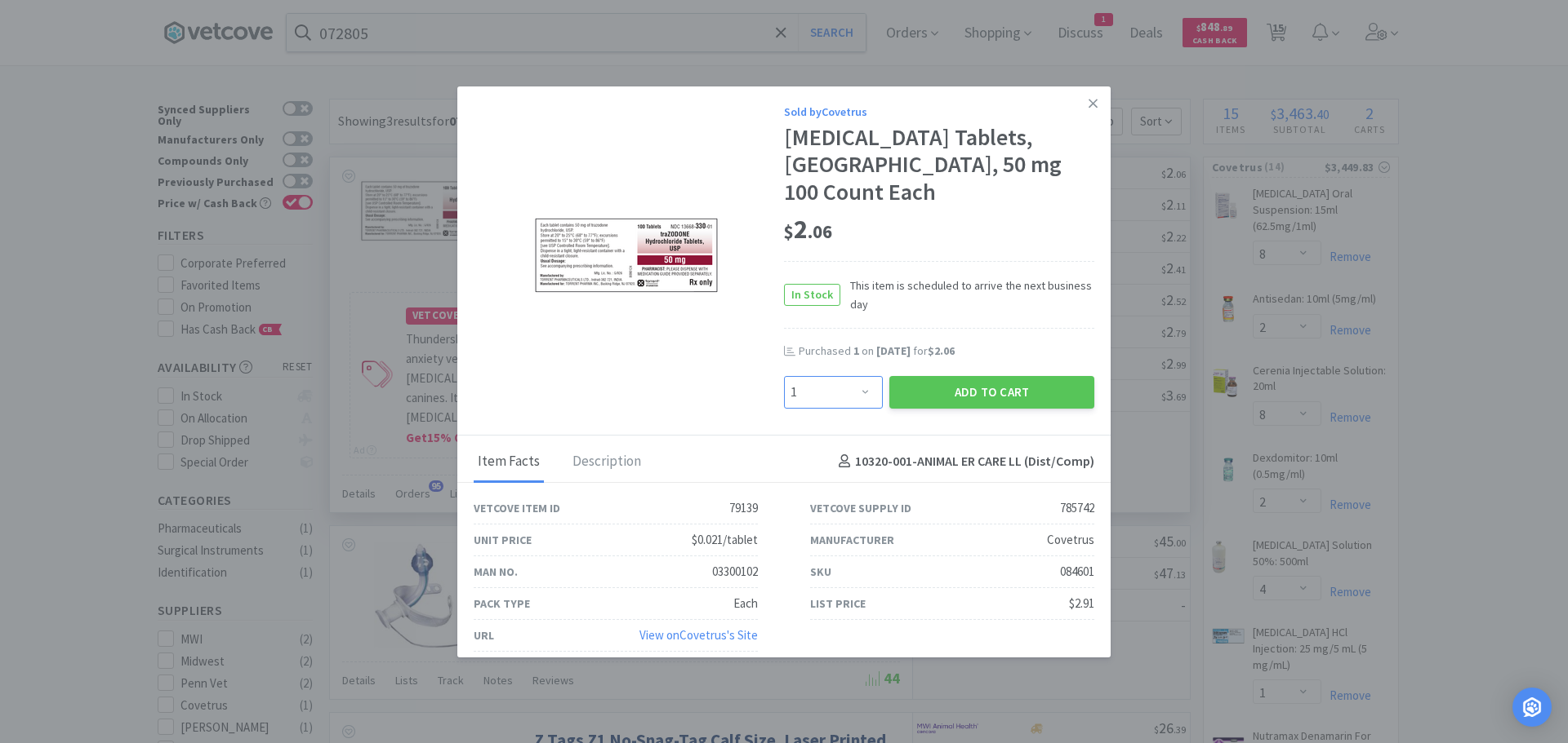
click at [847, 397] on select "Enter Quantity 1 2 3 4 5 6 7 8 9 10 11 12 13 14 15 16 17 18 19 20 Enter Quantity" at bounding box center [832, 392] width 99 height 32
click at [784, 376] on select "Enter Quantity 1 2 3 4 5 6 7 8 9 10 11 12 13 14 15 16 17 18 19 20 Enter Quantity" at bounding box center [832, 392] width 99 height 32
click at [898, 384] on button "Add to Cart" at bounding box center [991, 392] width 205 height 32
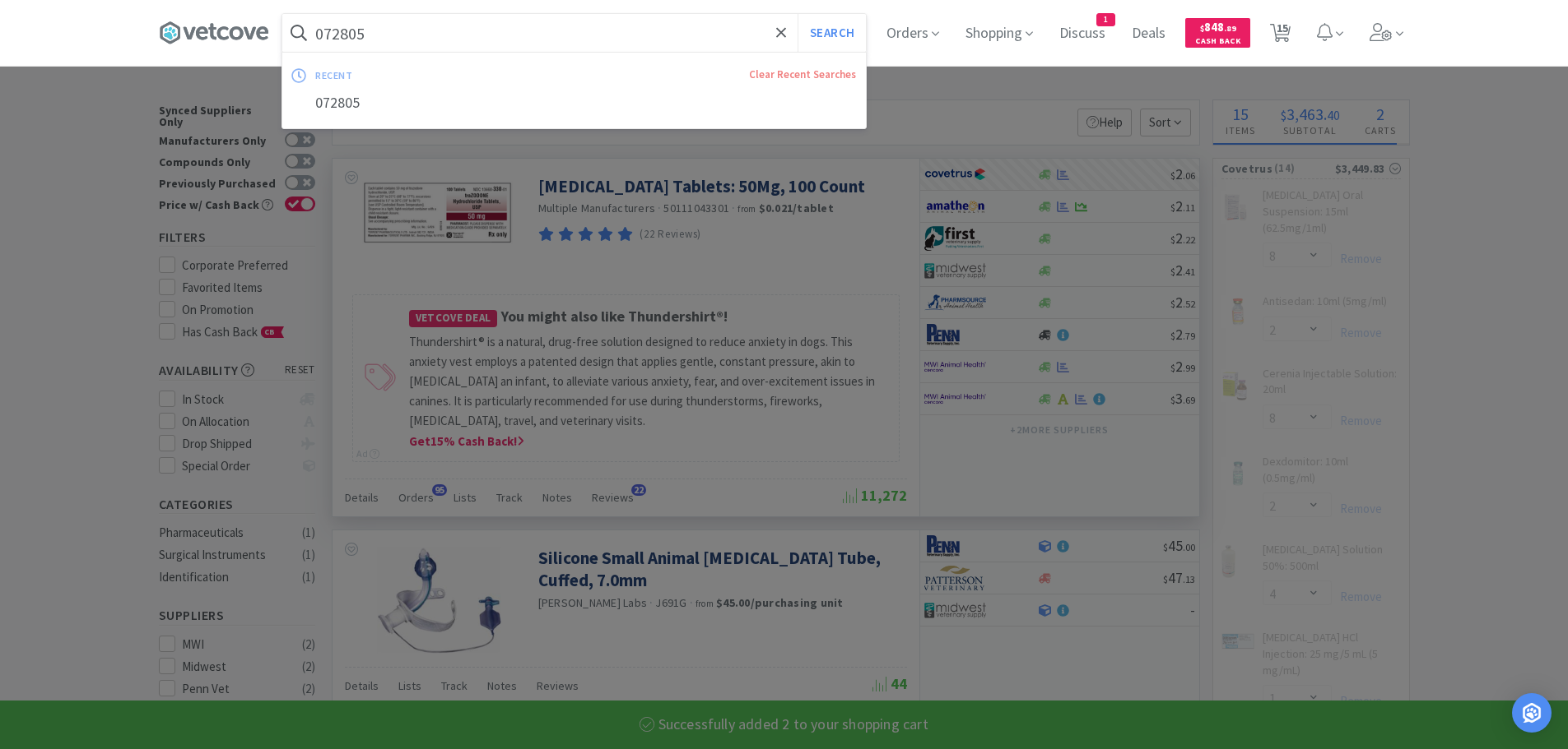
click at [443, 29] on input "072805" at bounding box center [574, 33] width 584 height 37
paste input "84597"
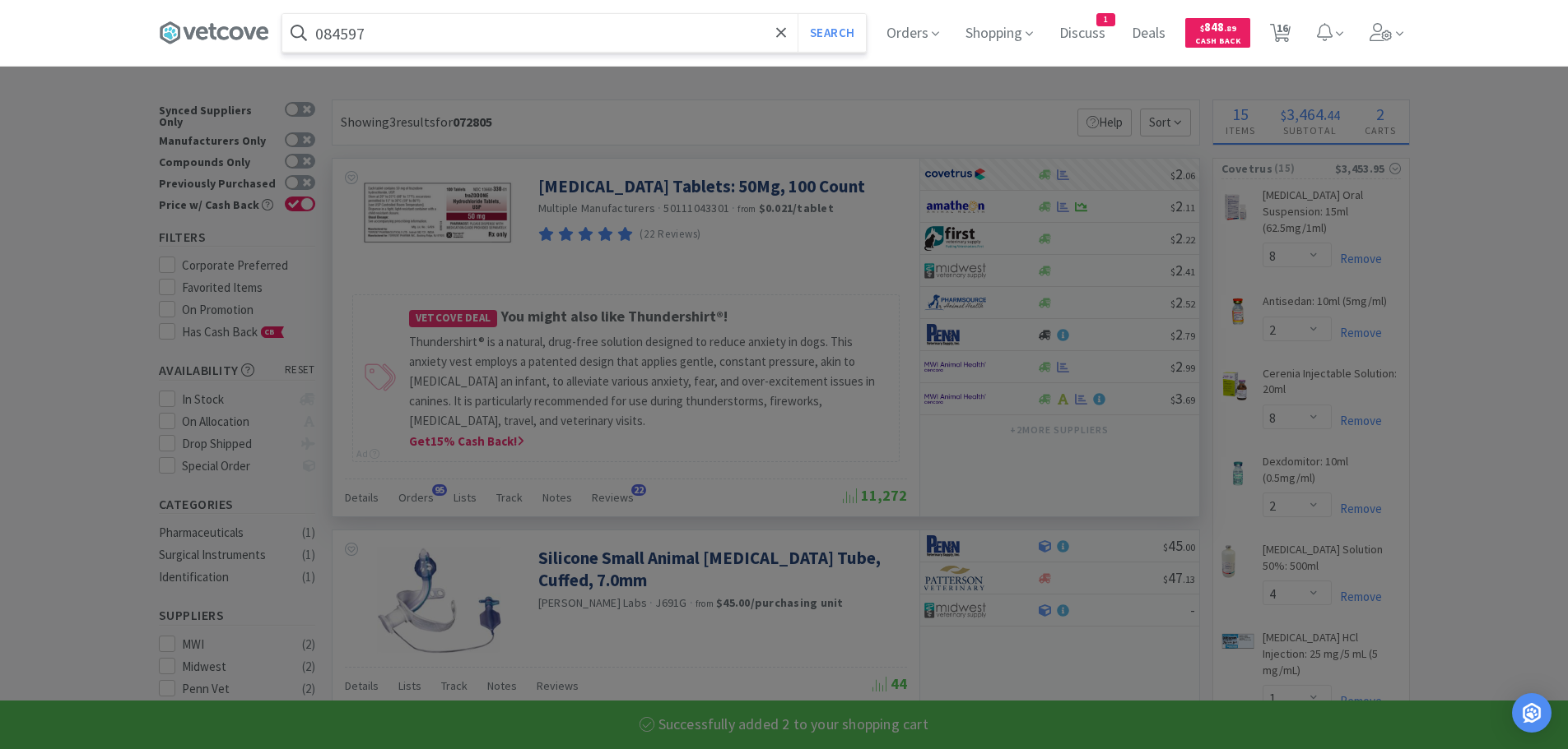
click at [798, 14] on button "Search" at bounding box center [831, 33] width 68 height 37
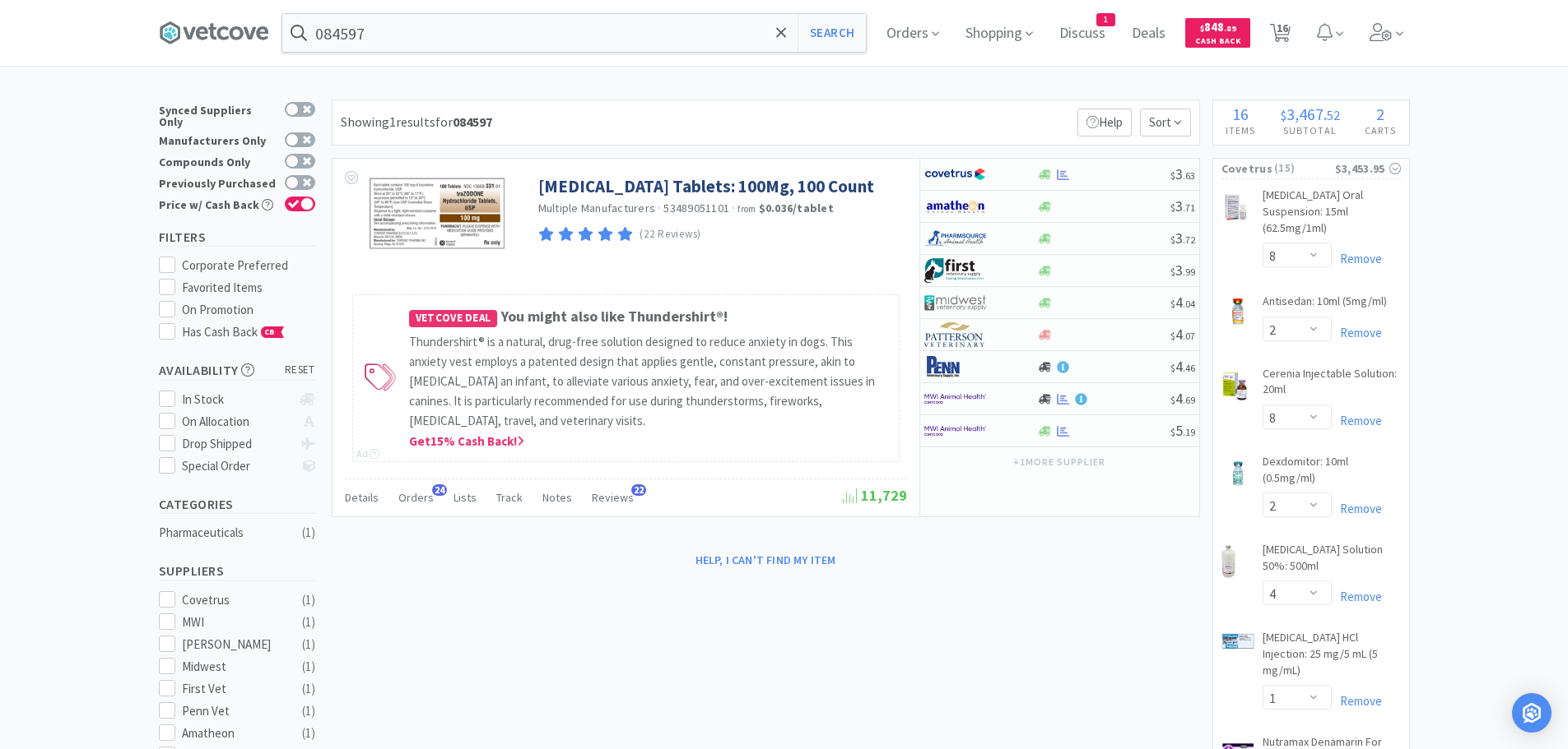
click at [1017, 112] on div "Showing 1 results for 084597 Filters Help Sort" at bounding box center [766, 122] width 869 height 46
click at [1108, 176] on div at bounding box center [1103, 175] width 133 height 13
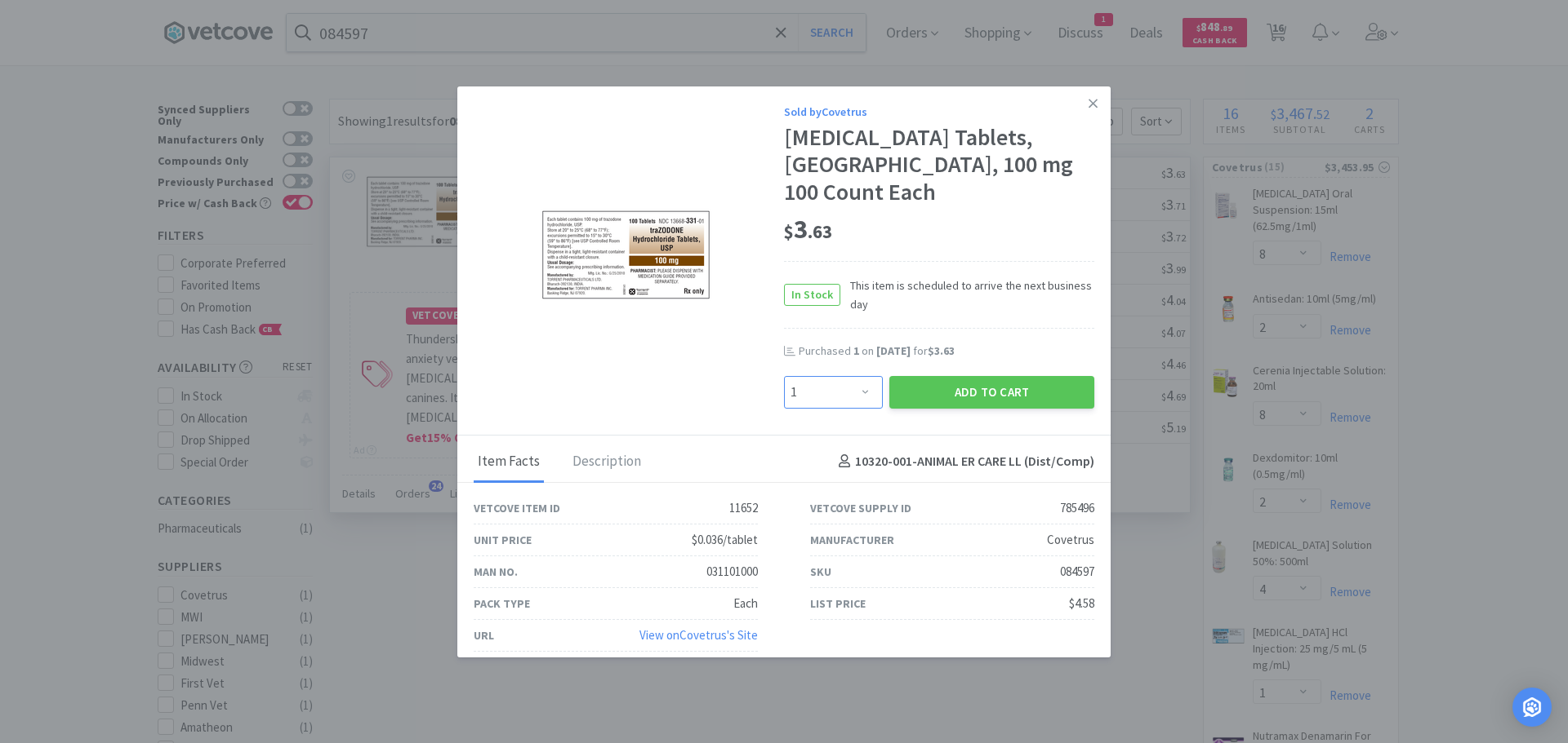
click at [857, 384] on select "Enter Quantity 1 2 3 4 5 6 7 8 9 10 11 12 13 14 15 16 17 18 19 20 Enter Quantity" at bounding box center [832, 392] width 99 height 32
click at [784, 376] on select "Enter Quantity 1 2 3 4 5 6 7 8 9 10 11 12 13 14 15 16 17 18 19 20 Enter Quantity" at bounding box center [832, 392] width 99 height 32
click at [903, 403] on button "Add to Cart" at bounding box center [991, 392] width 205 height 32
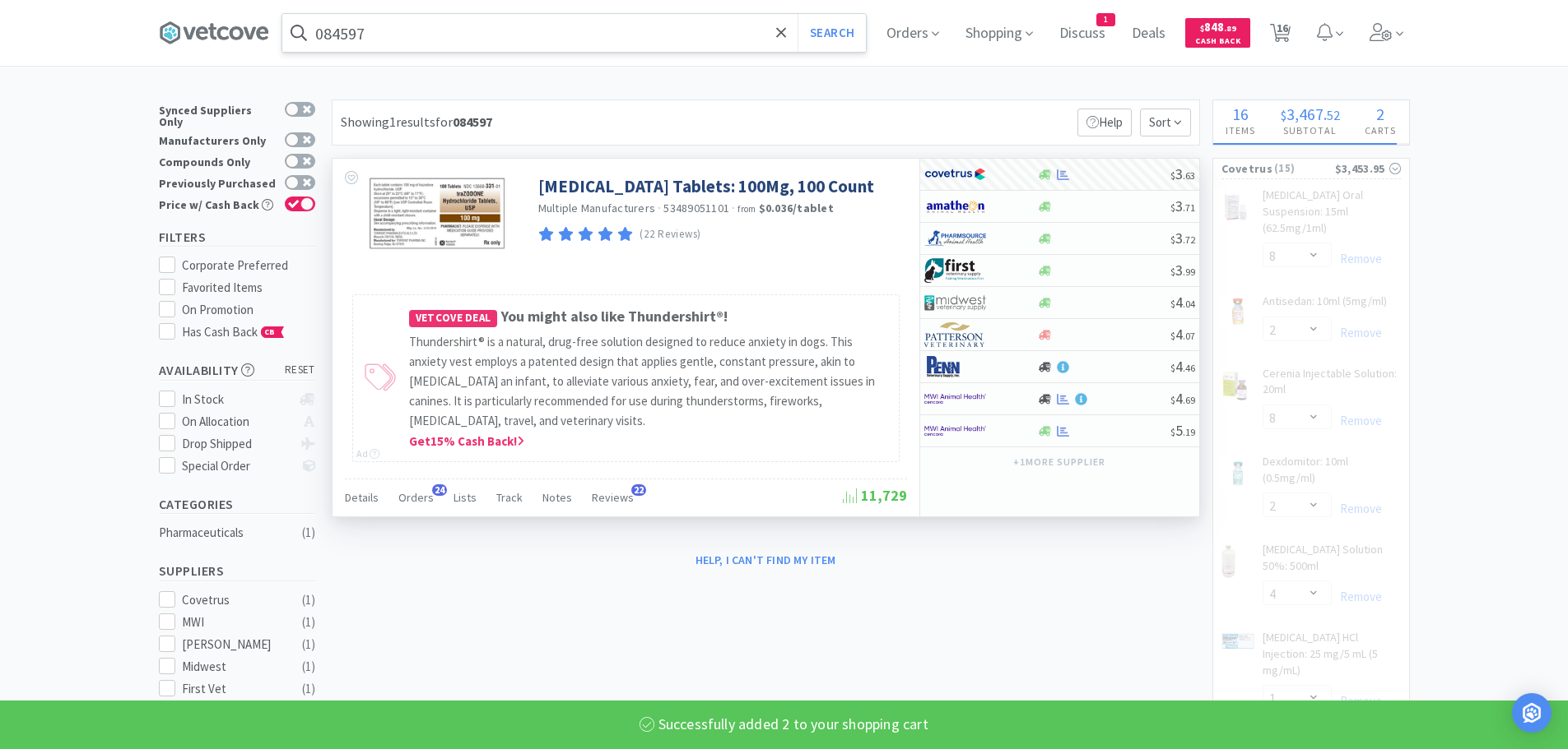
click at [467, 31] on input "084597" at bounding box center [574, 33] width 584 height 37
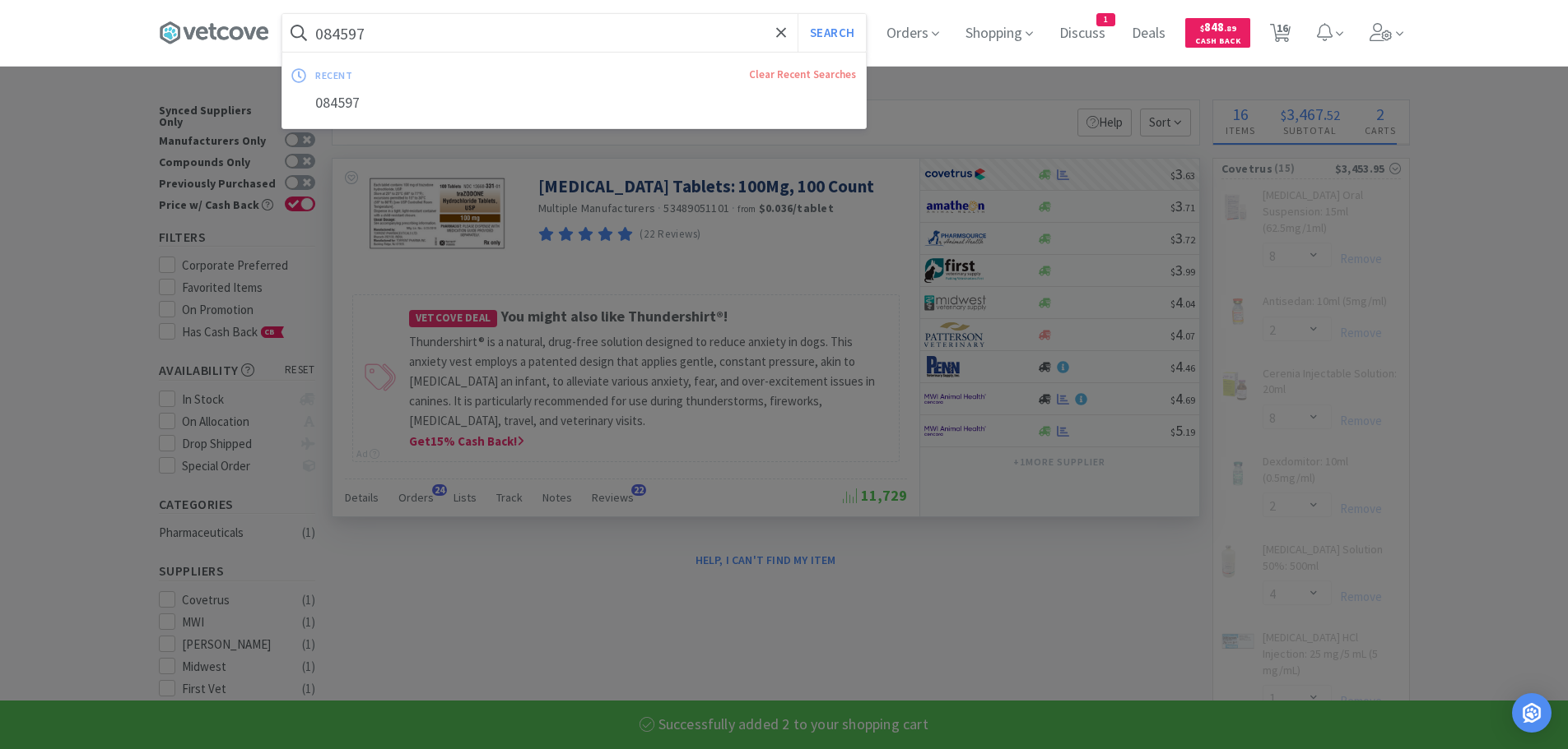
paste input "60799"
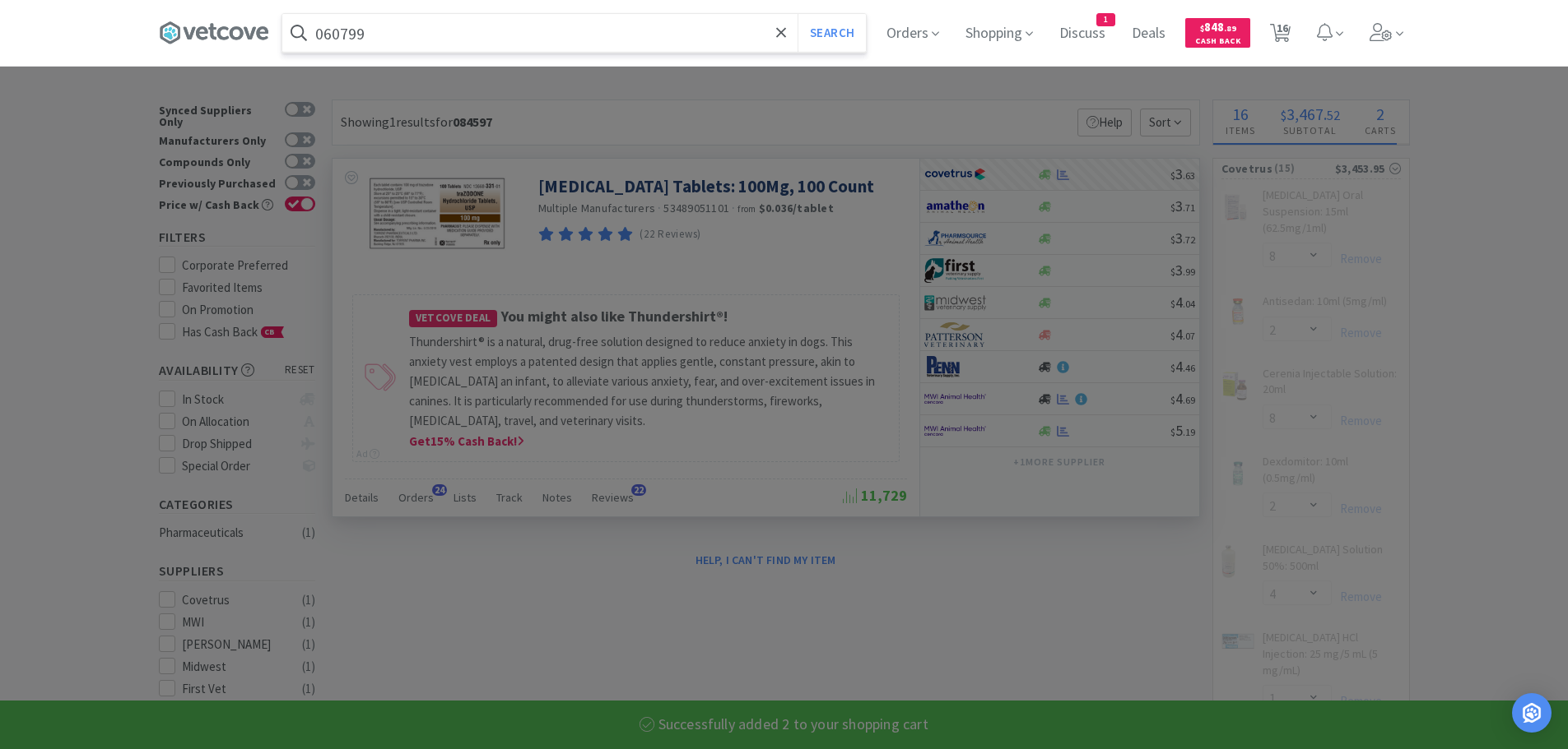
click at [798, 14] on button "Search" at bounding box center [831, 33] width 68 height 37
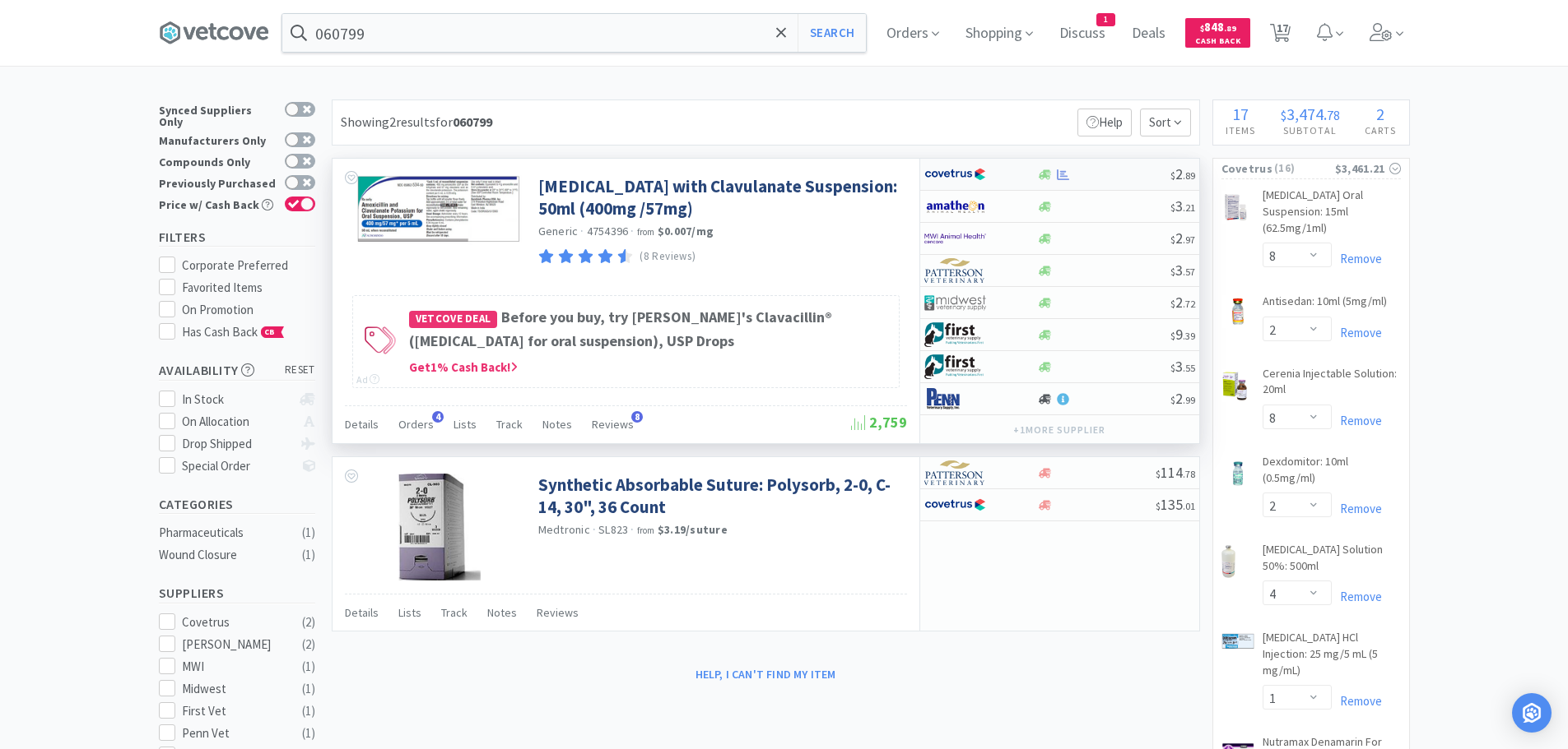
click at [1096, 175] on div at bounding box center [1103, 175] width 133 height 13
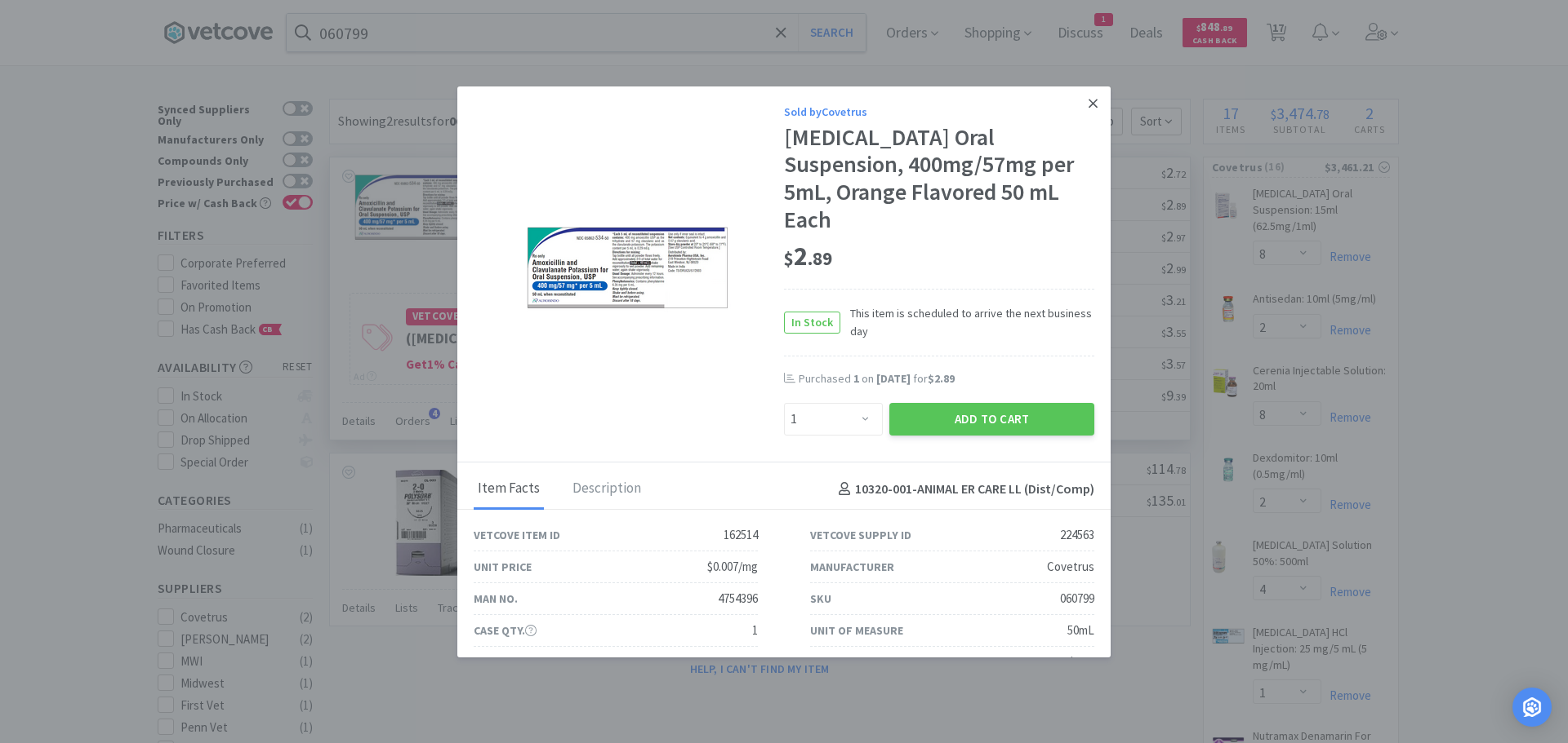
click at [1079, 112] on link at bounding box center [1092, 104] width 28 height 35
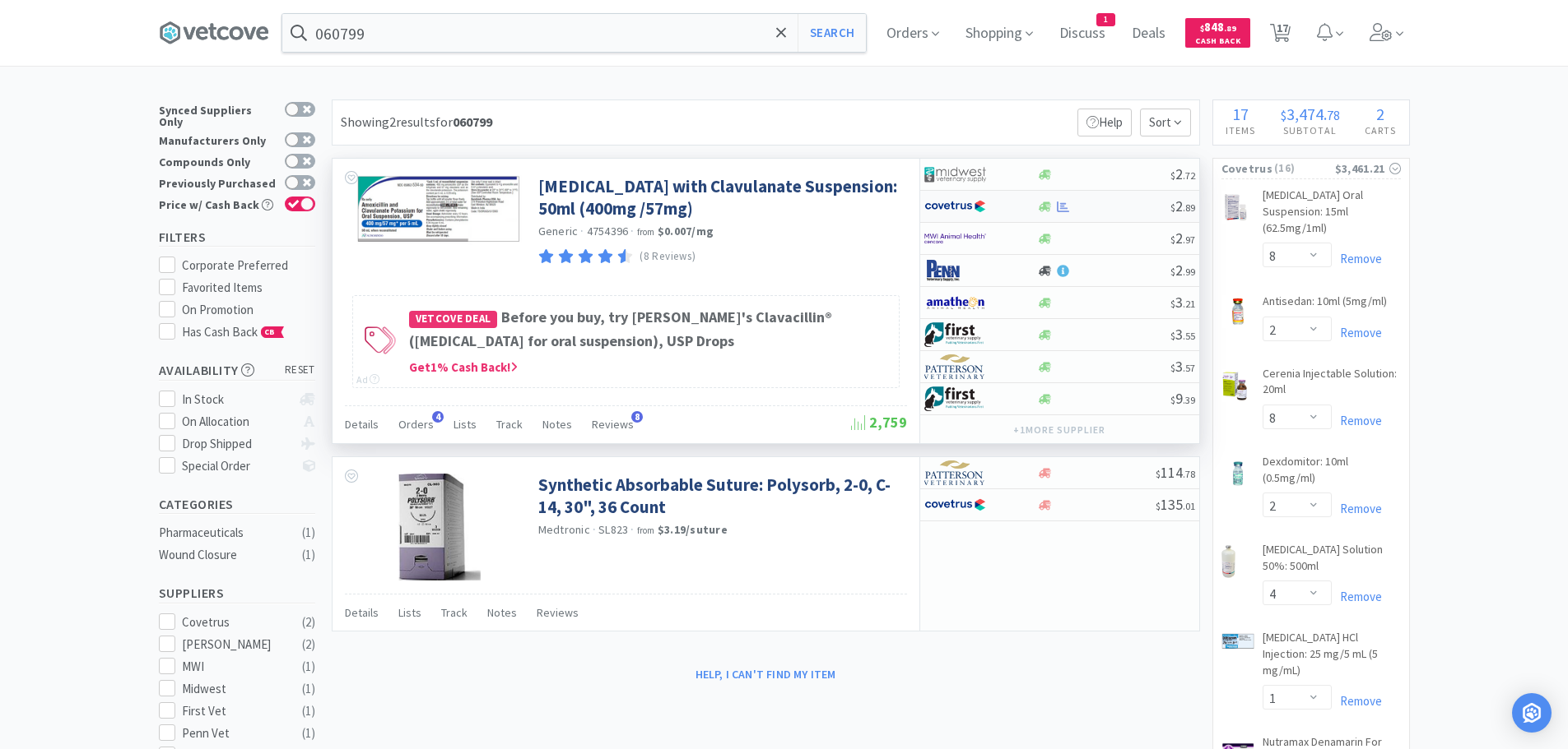
click at [1123, 212] on div at bounding box center [1103, 206] width 133 height 13
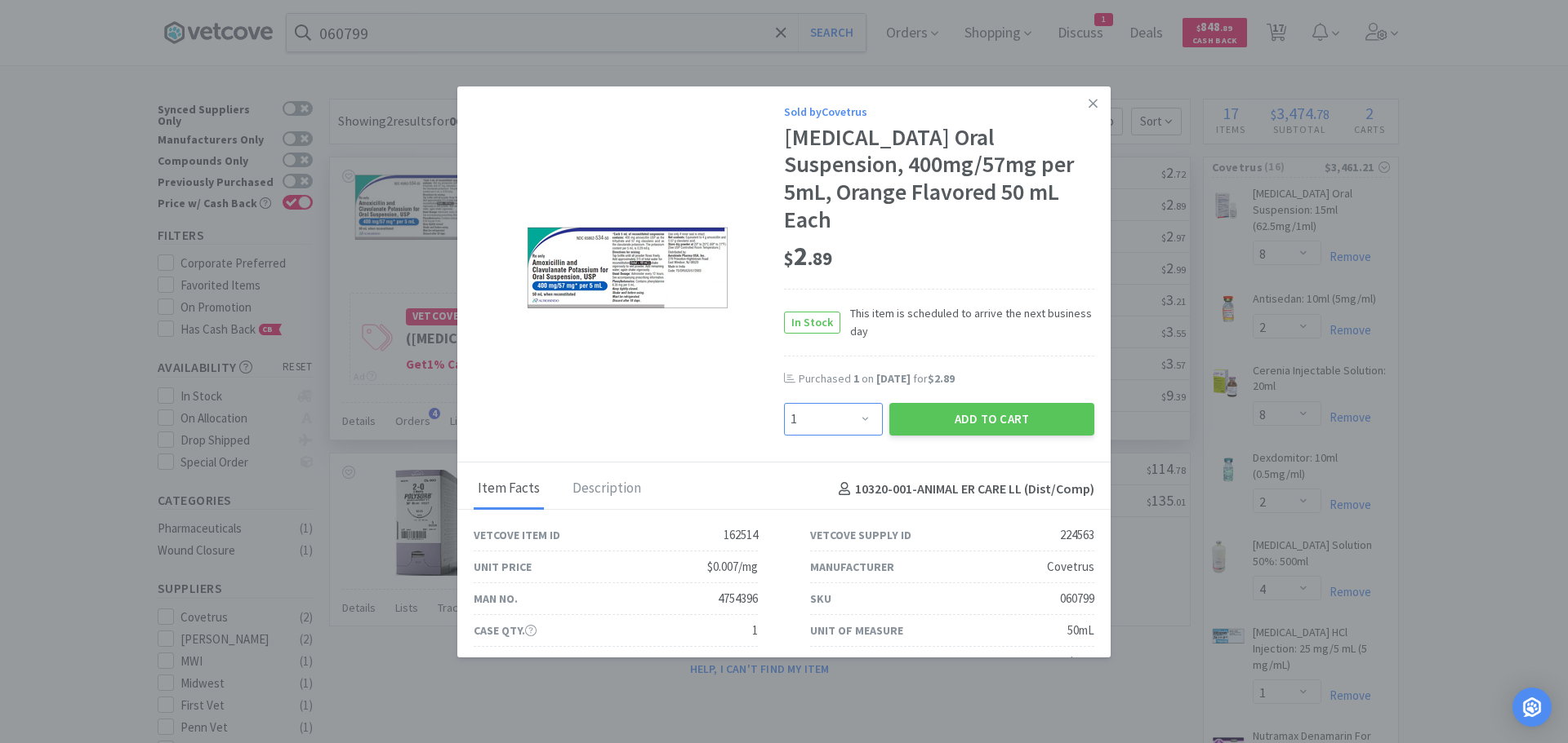
click at [828, 419] on select "Enter Quantity 1 2 3 4 5 6 7 8 9 10 11 12 13 14 15 16 17 18 19 20 Enter Quantity" at bounding box center [832, 419] width 99 height 32
click at [784, 403] on select "Enter Quantity 1 2 3 4 5 6 7 8 9 10 11 12 13 14 15 16 17 18 19 20 Enter Quantity" at bounding box center [832, 419] width 99 height 32
click at [911, 417] on button "Add to Cart" at bounding box center [991, 419] width 205 height 32
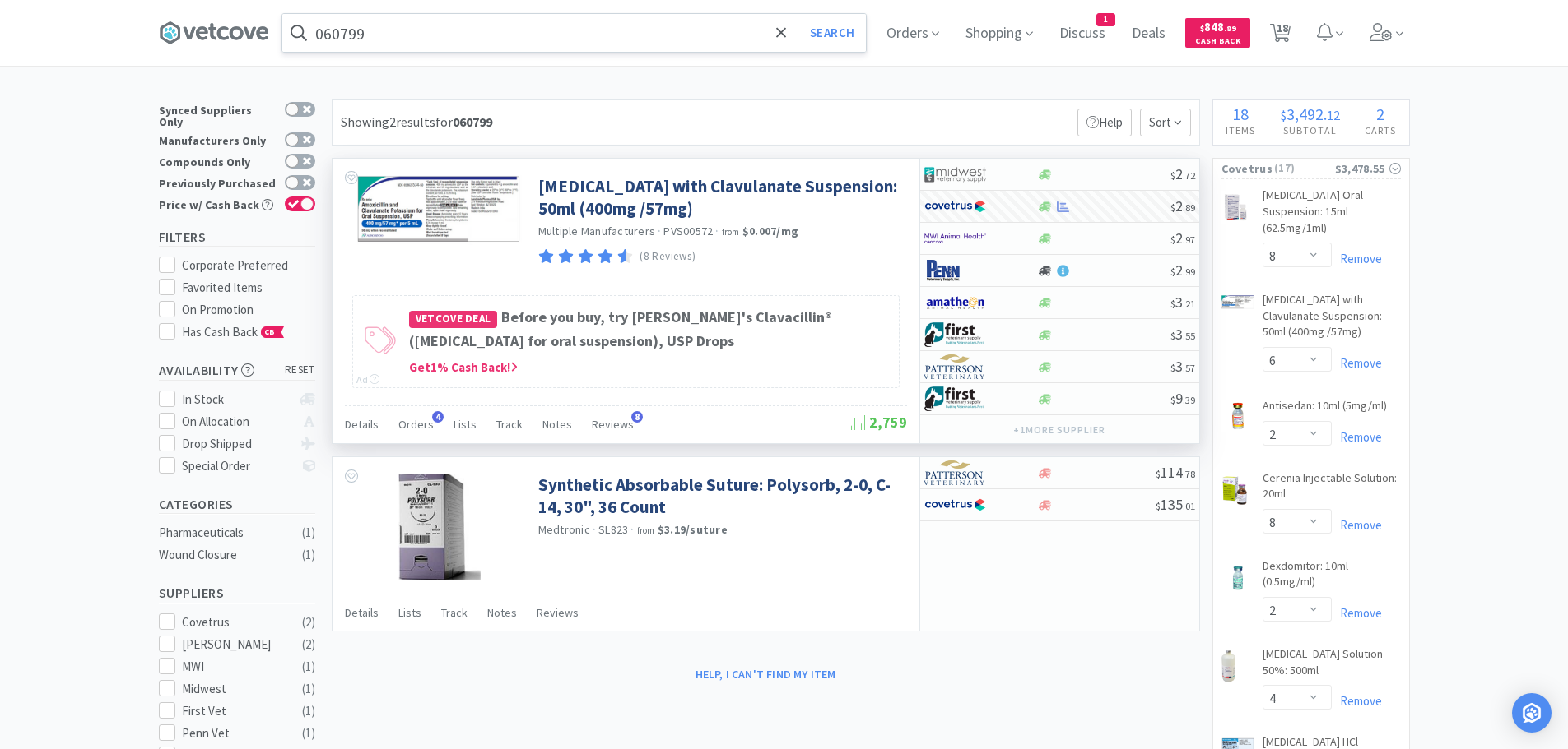
click at [493, 35] on input "060799" at bounding box center [574, 33] width 584 height 37
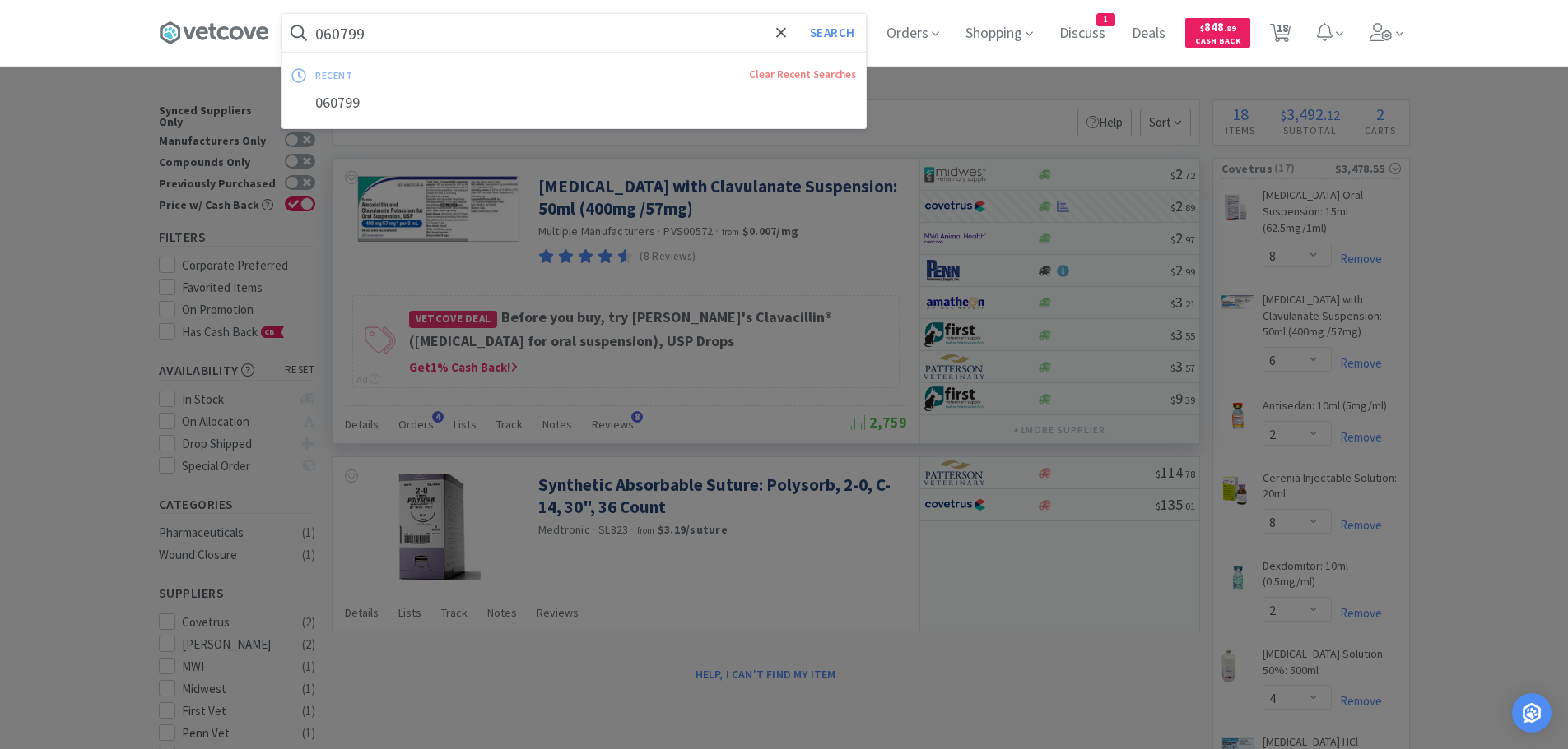
paste input "8112"
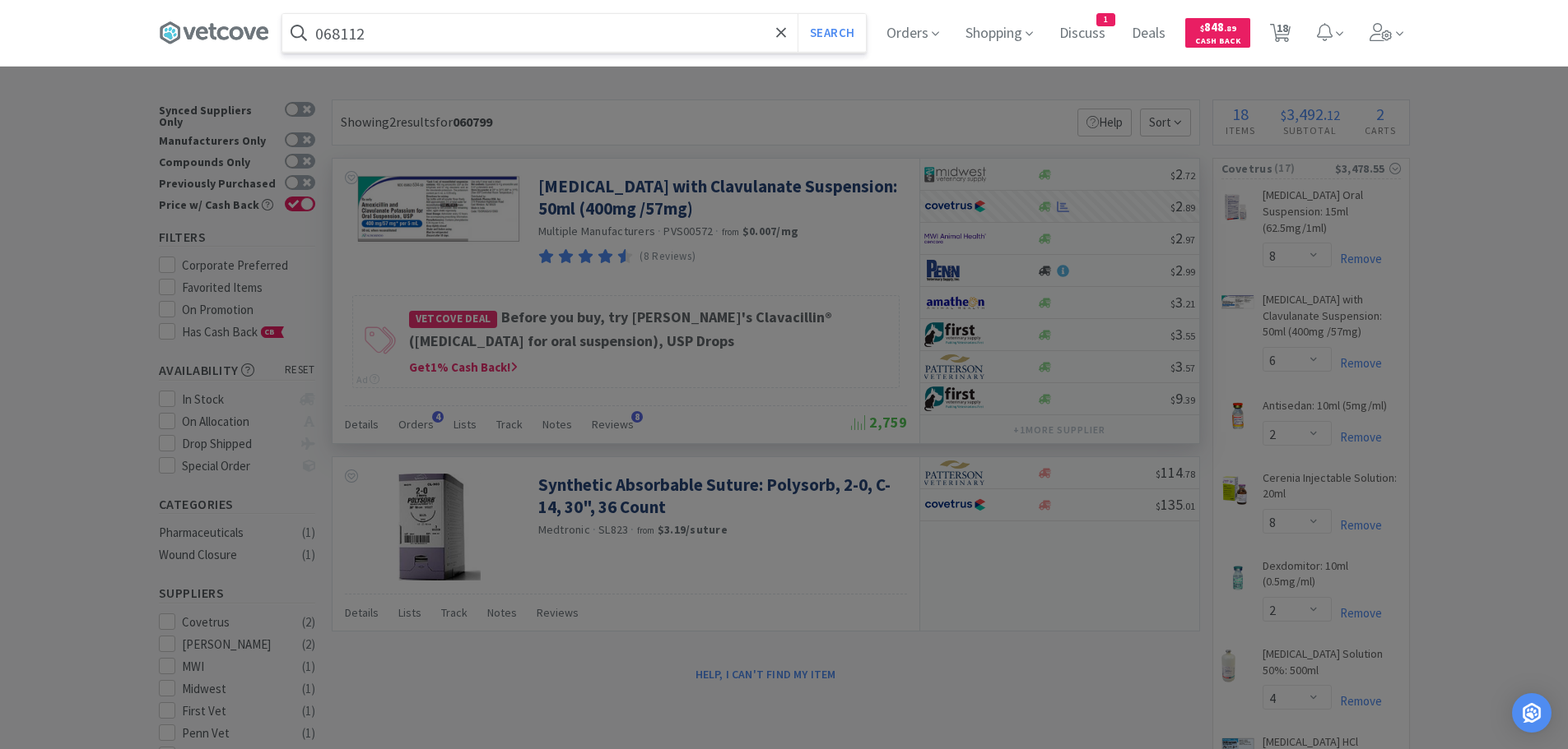
click at [798, 14] on button "Search" at bounding box center [831, 33] width 68 height 37
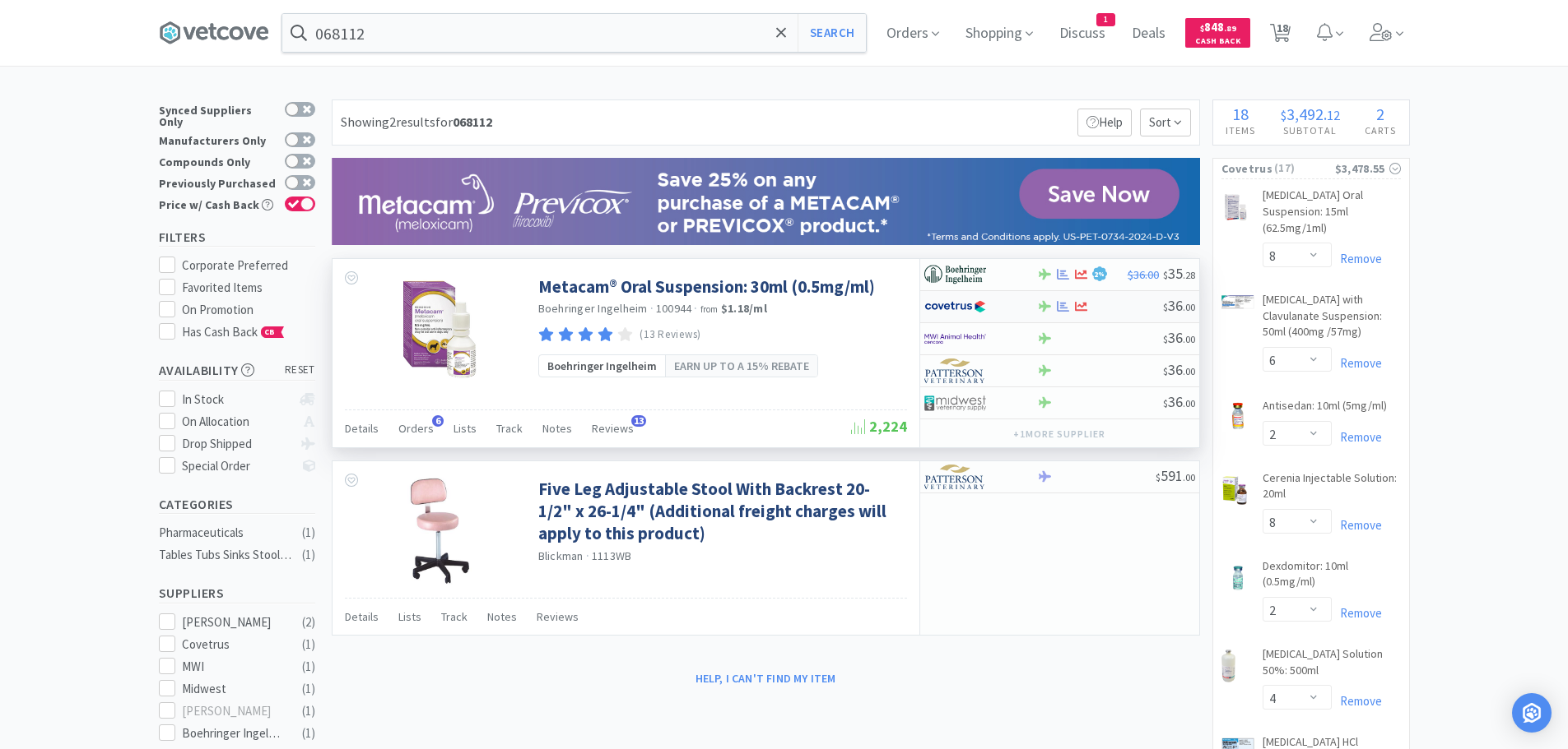
click at [1126, 302] on div at bounding box center [1100, 306] width 126 height 13
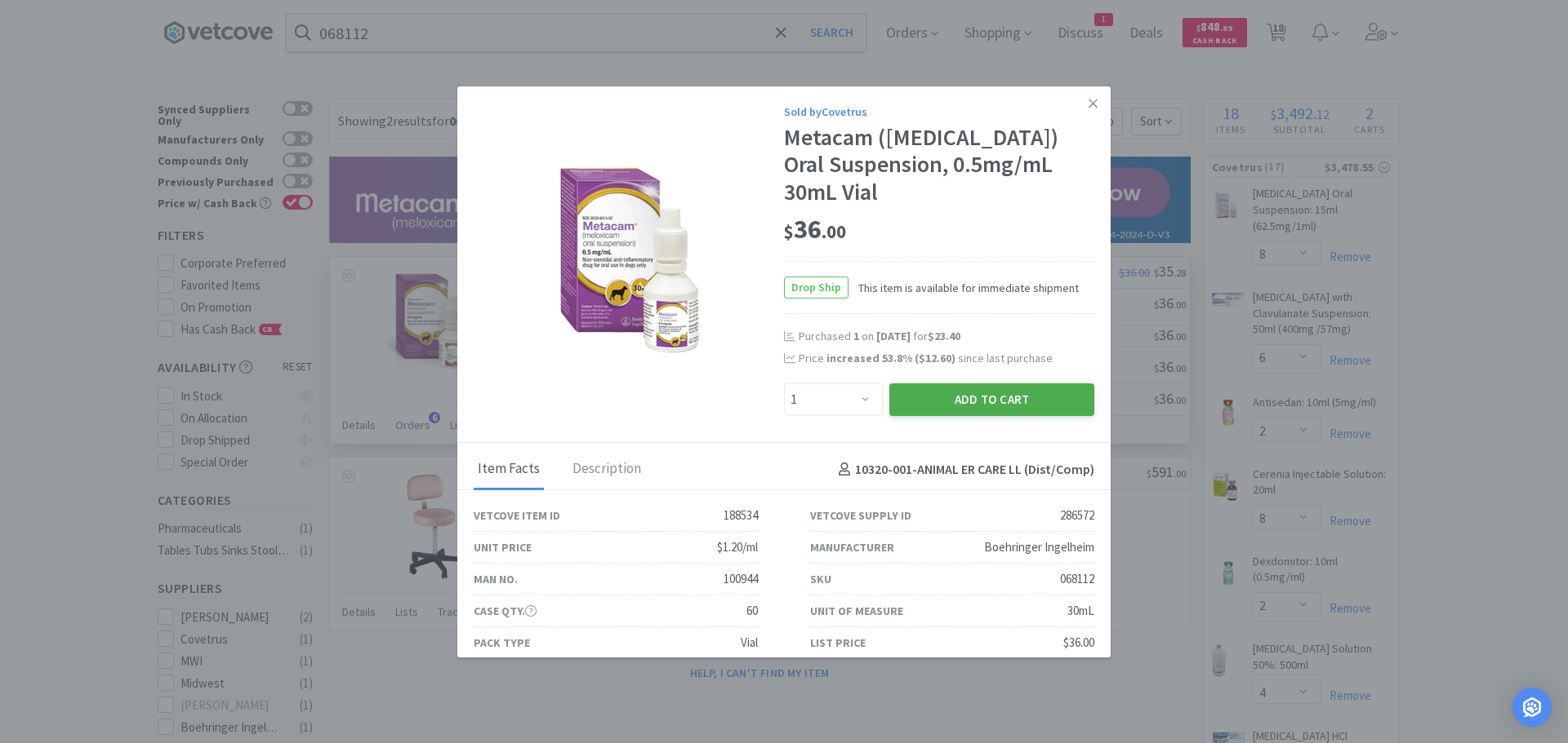
click at [968, 404] on button "Add to Cart" at bounding box center [991, 399] width 205 height 32
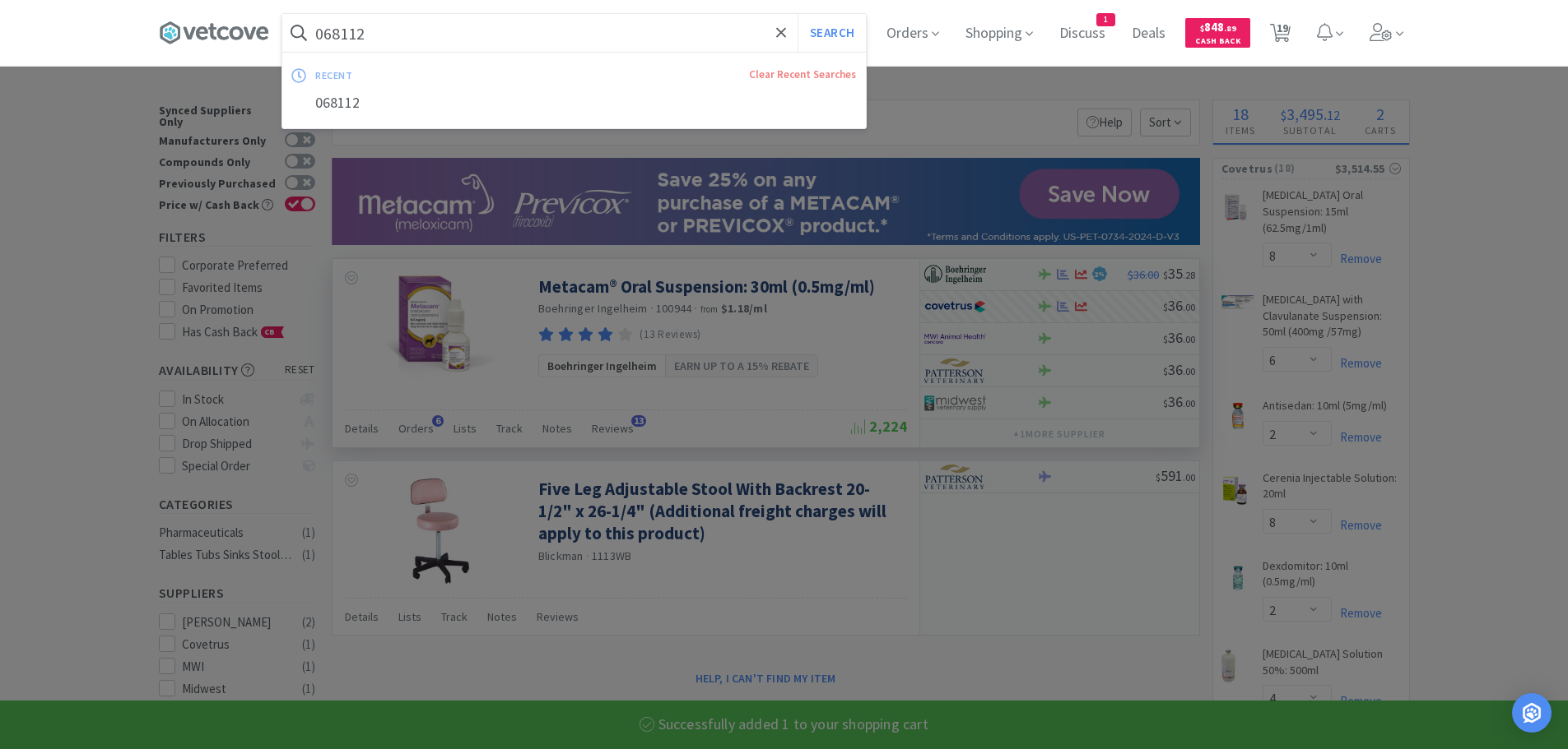
click at [455, 30] on input "068112" at bounding box center [574, 33] width 584 height 37
paste input "74298"
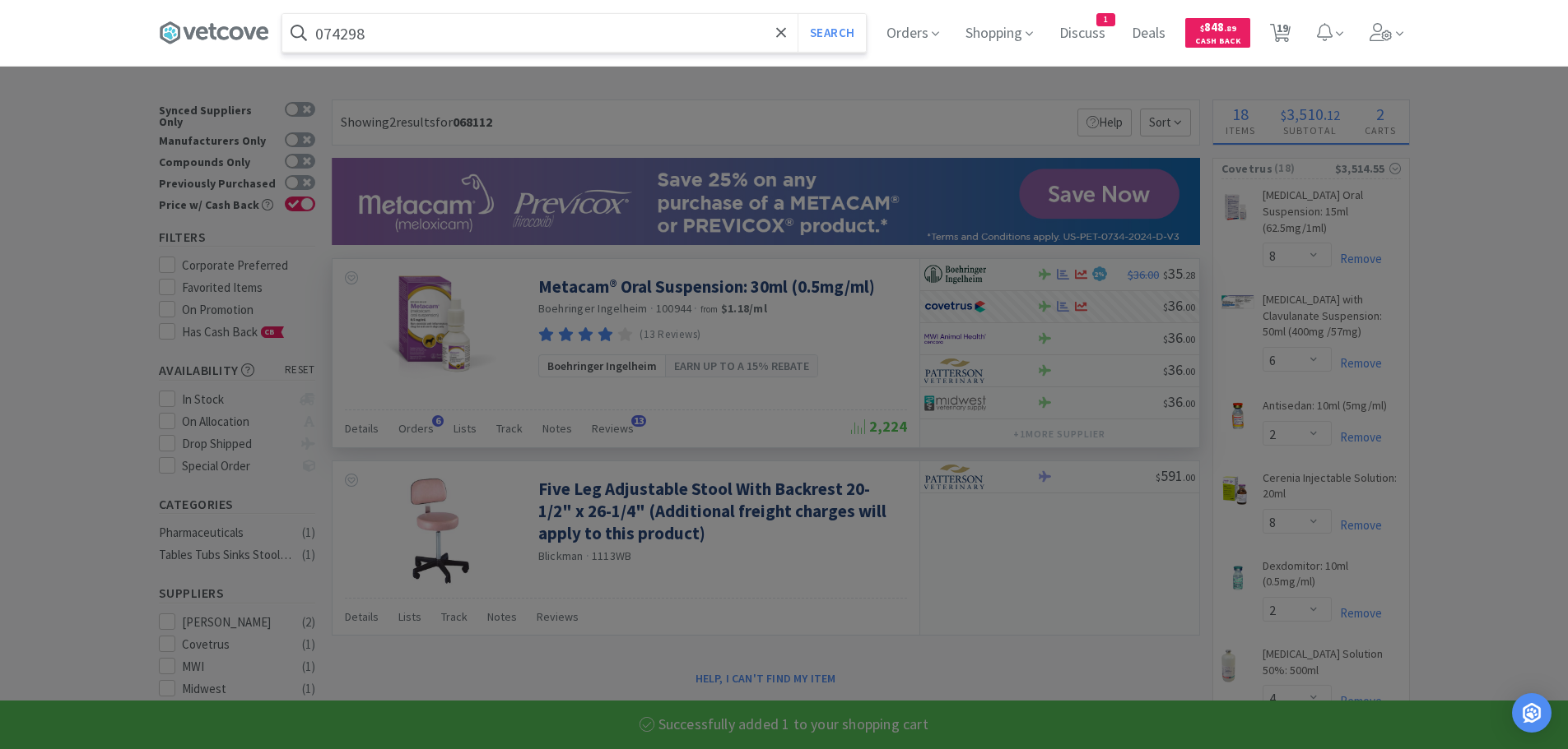
click at [798, 14] on button "Search" at bounding box center [831, 33] width 68 height 37
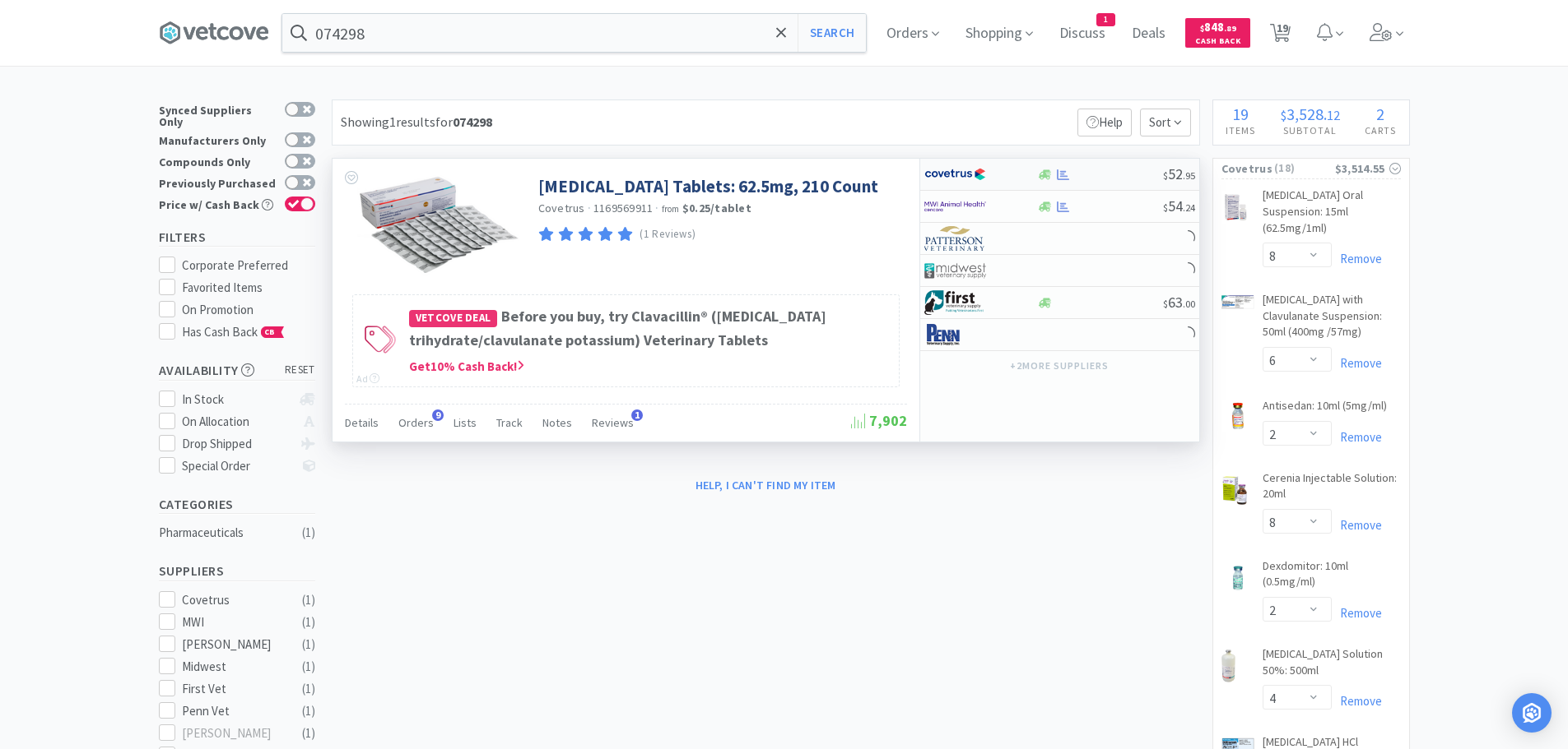
click at [1108, 176] on div at bounding box center [1100, 175] width 126 height 13
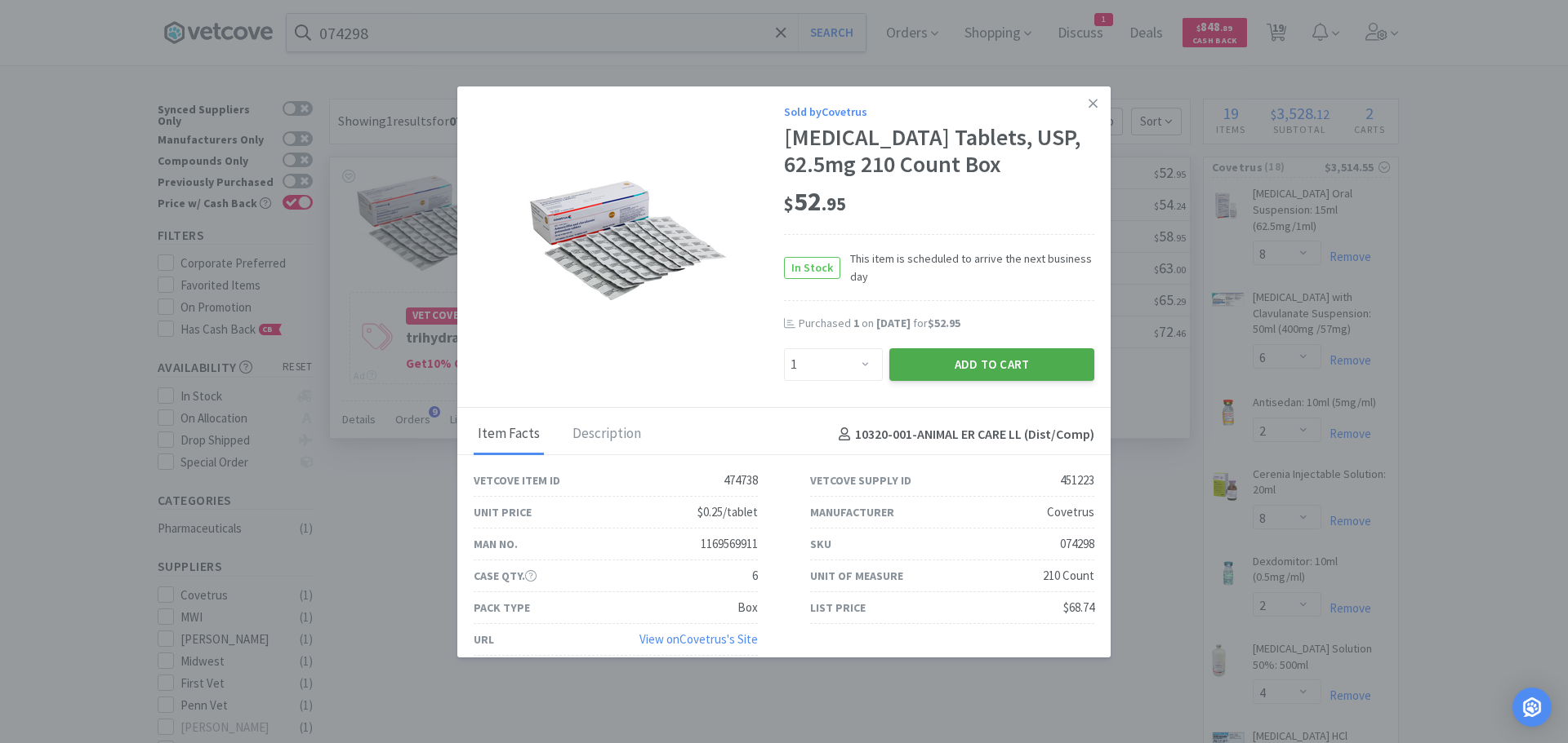
click at [959, 381] on button "Add to Cart" at bounding box center [991, 364] width 205 height 32
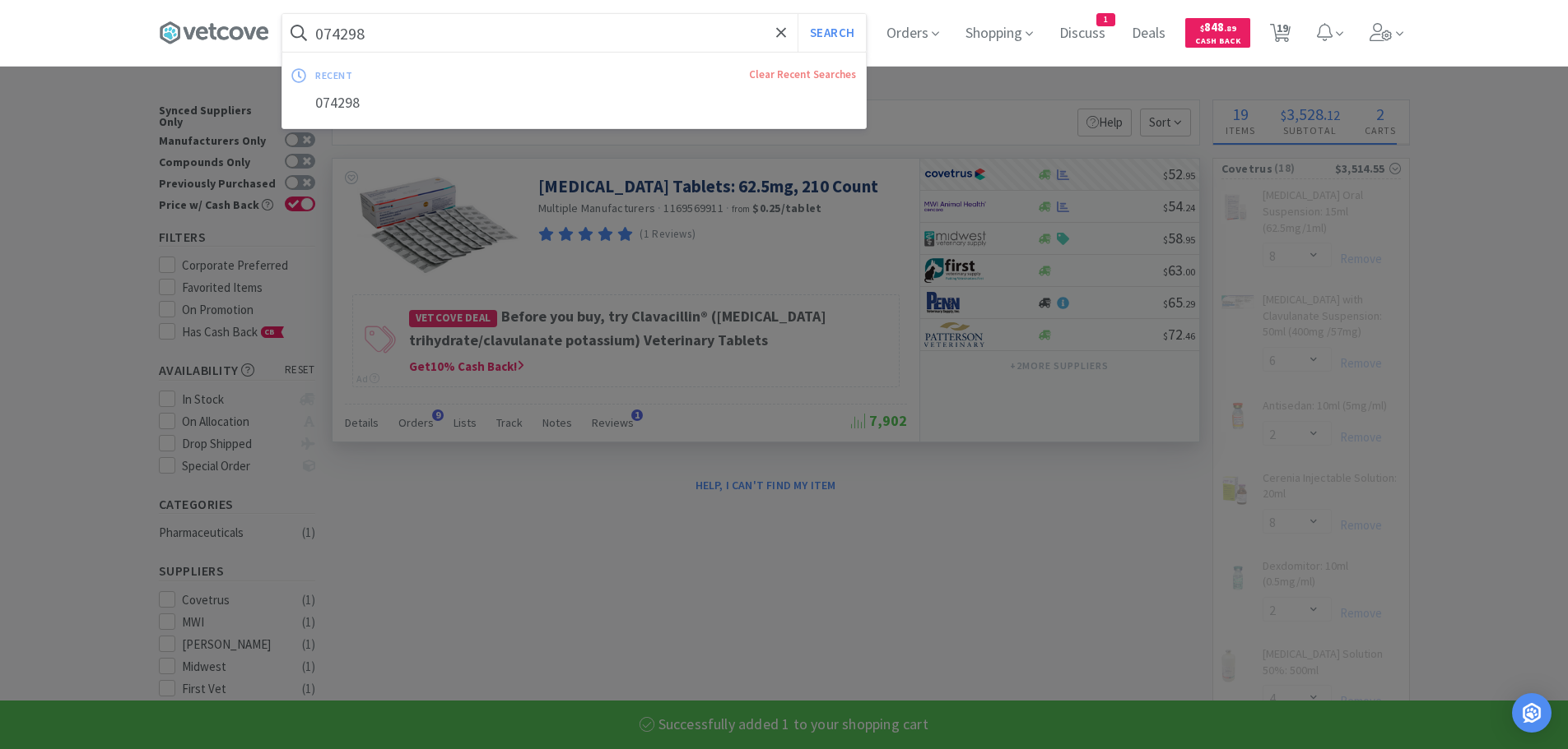
click at [460, 27] on input "074298" at bounding box center [574, 33] width 584 height 37
paste input "300"
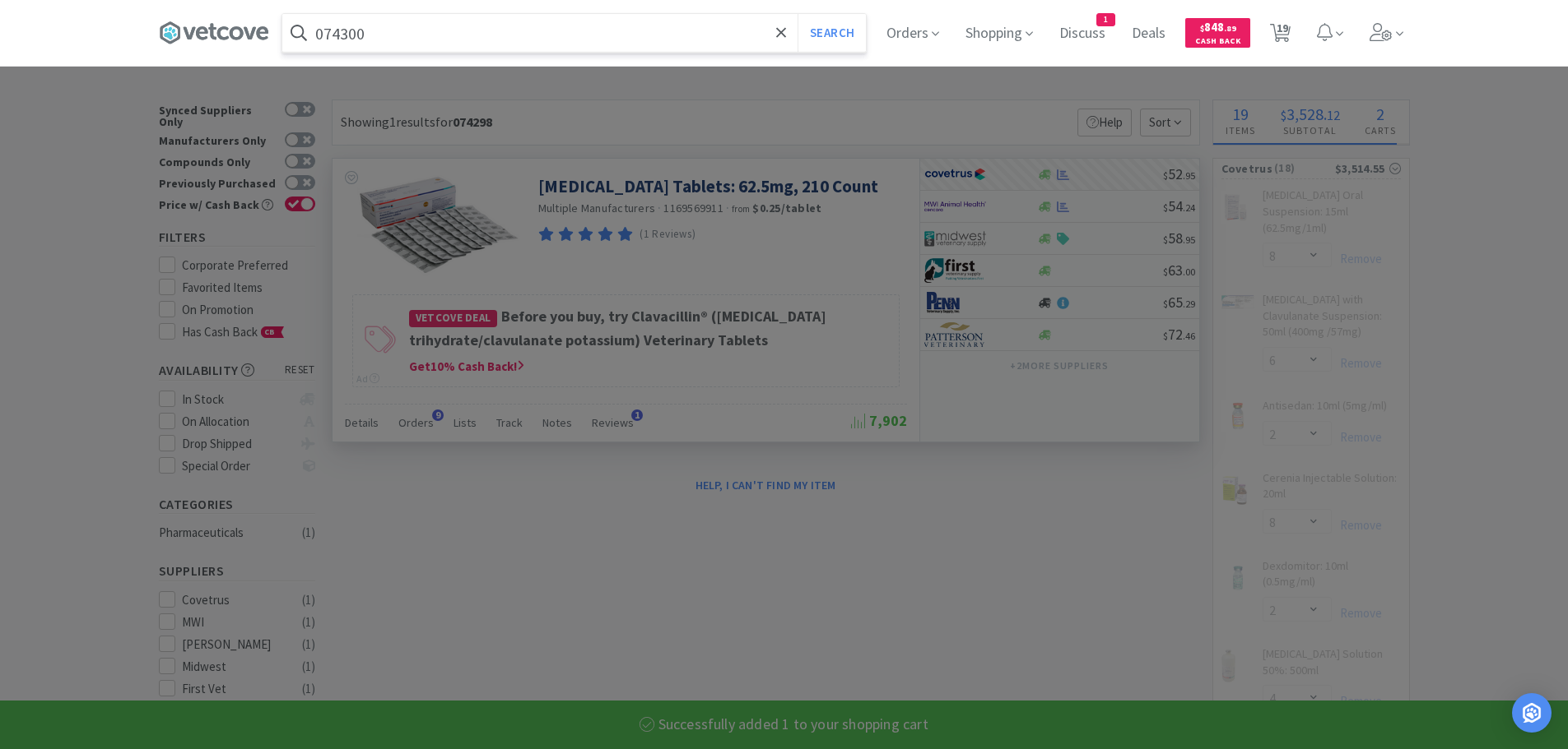
click at [798, 14] on button "Search" at bounding box center [831, 33] width 68 height 37
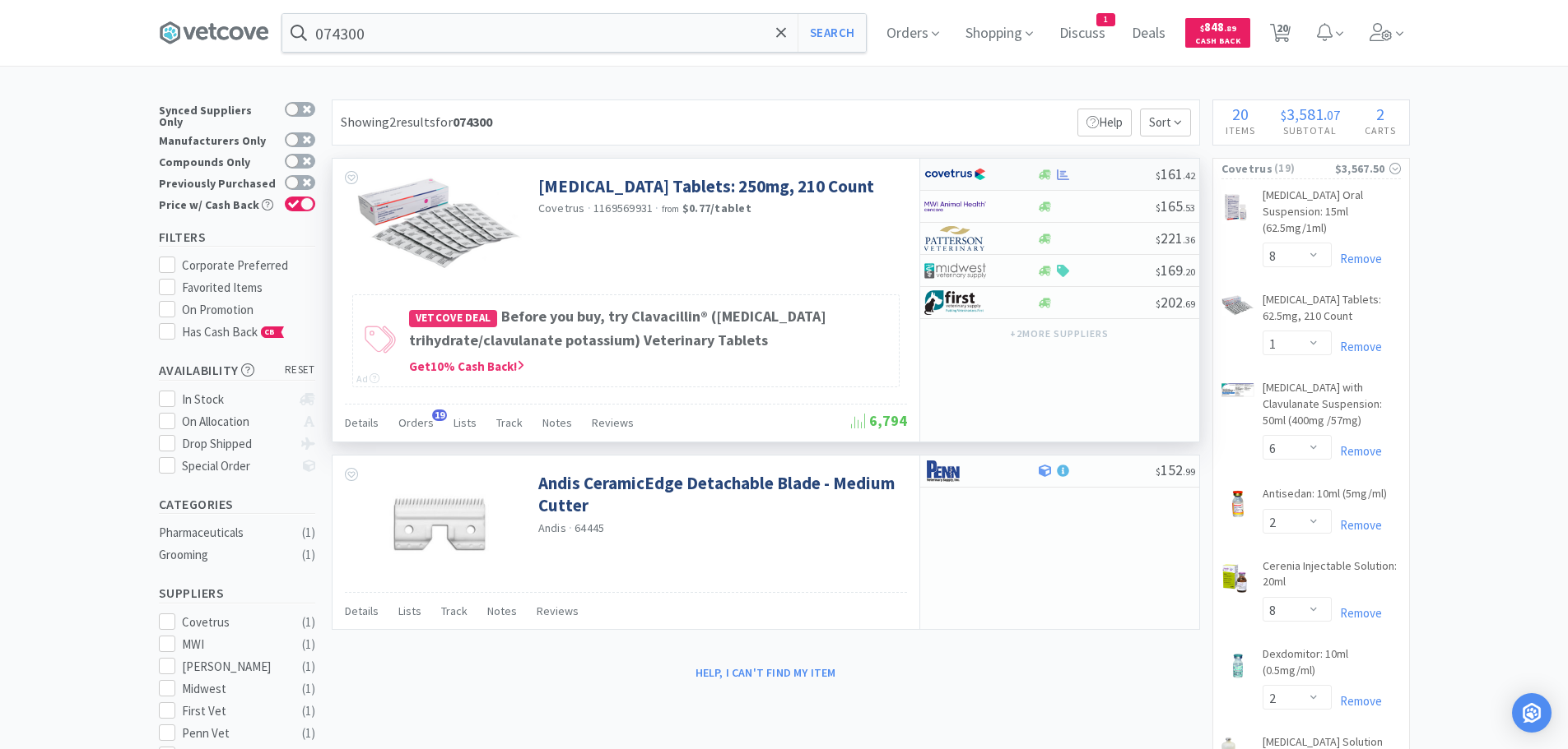
click at [1108, 171] on div at bounding box center [1096, 175] width 118 height 13
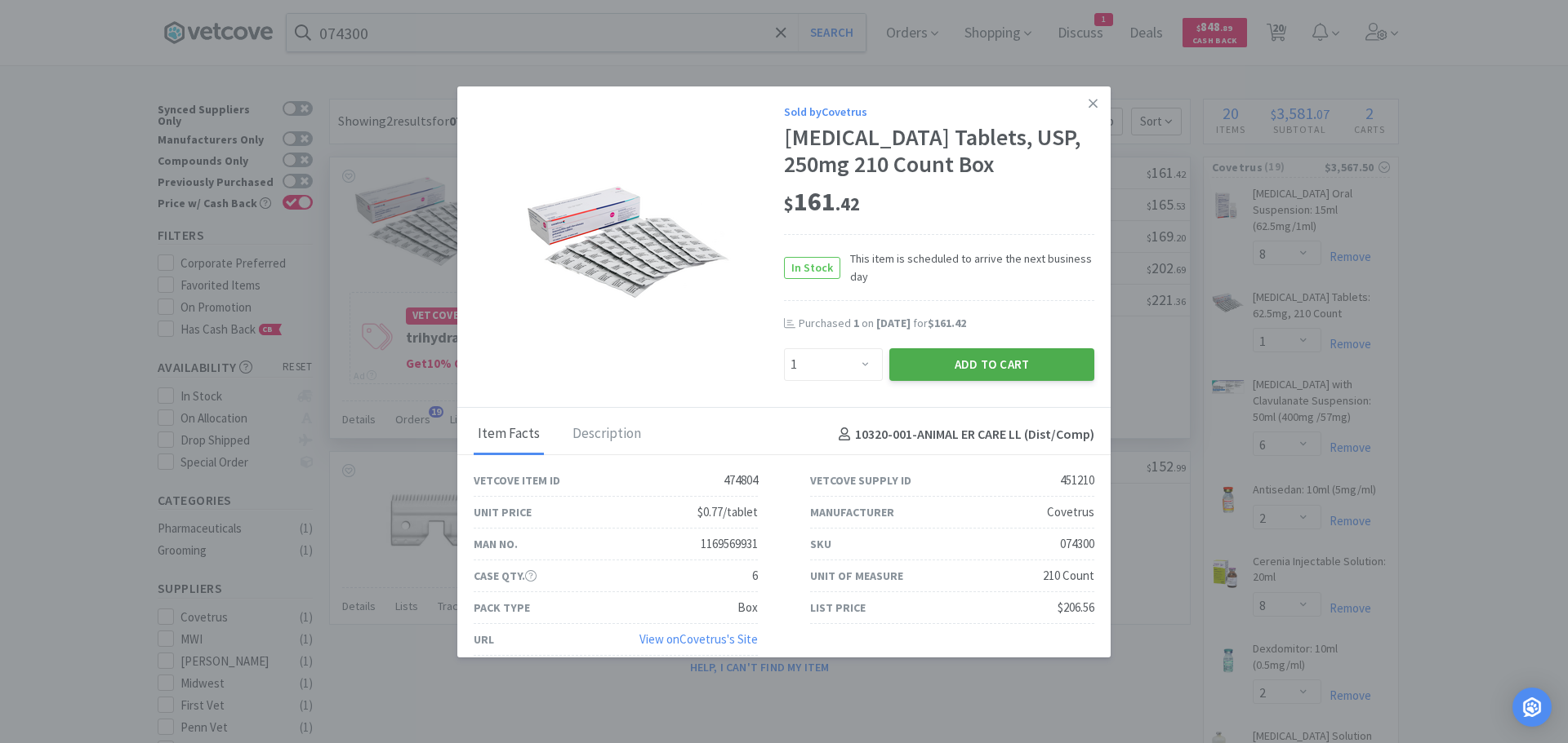
click at [935, 381] on button "Add to Cart" at bounding box center [991, 364] width 205 height 32
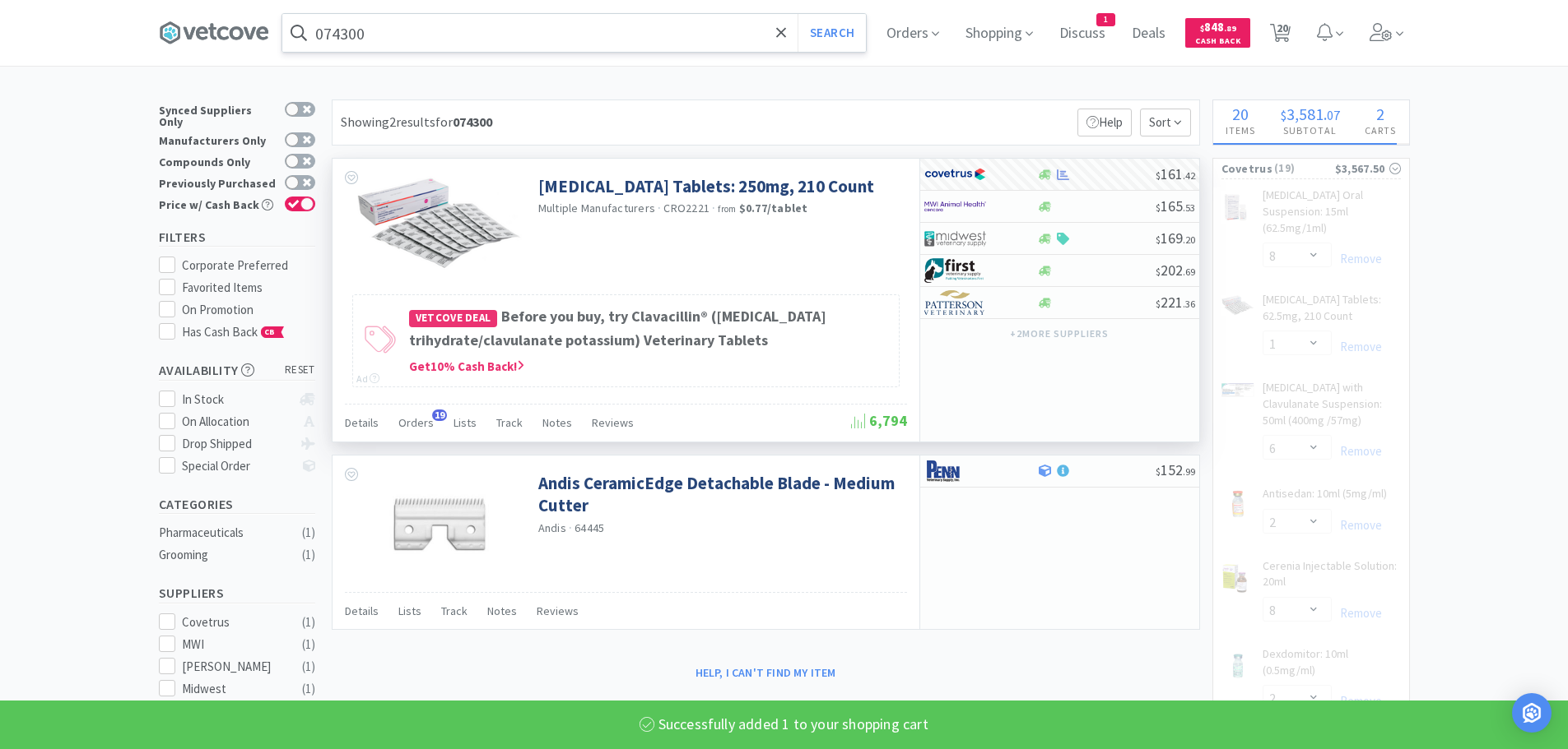
click at [451, 31] on input "074300" at bounding box center [574, 33] width 584 height 37
paste input "68507"
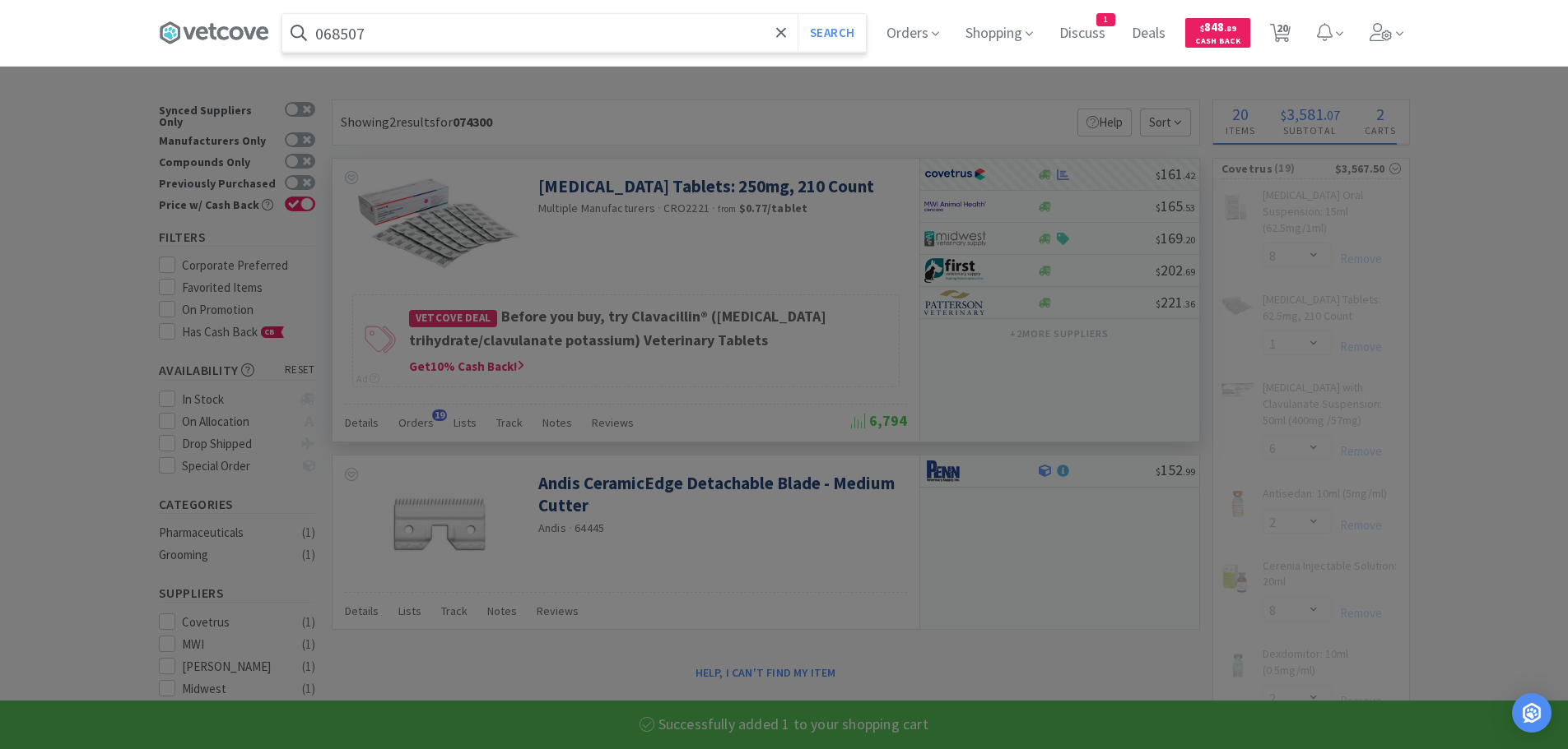
click at [798, 14] on button "Search" at bounding box center [831, 33] width 68 height 37
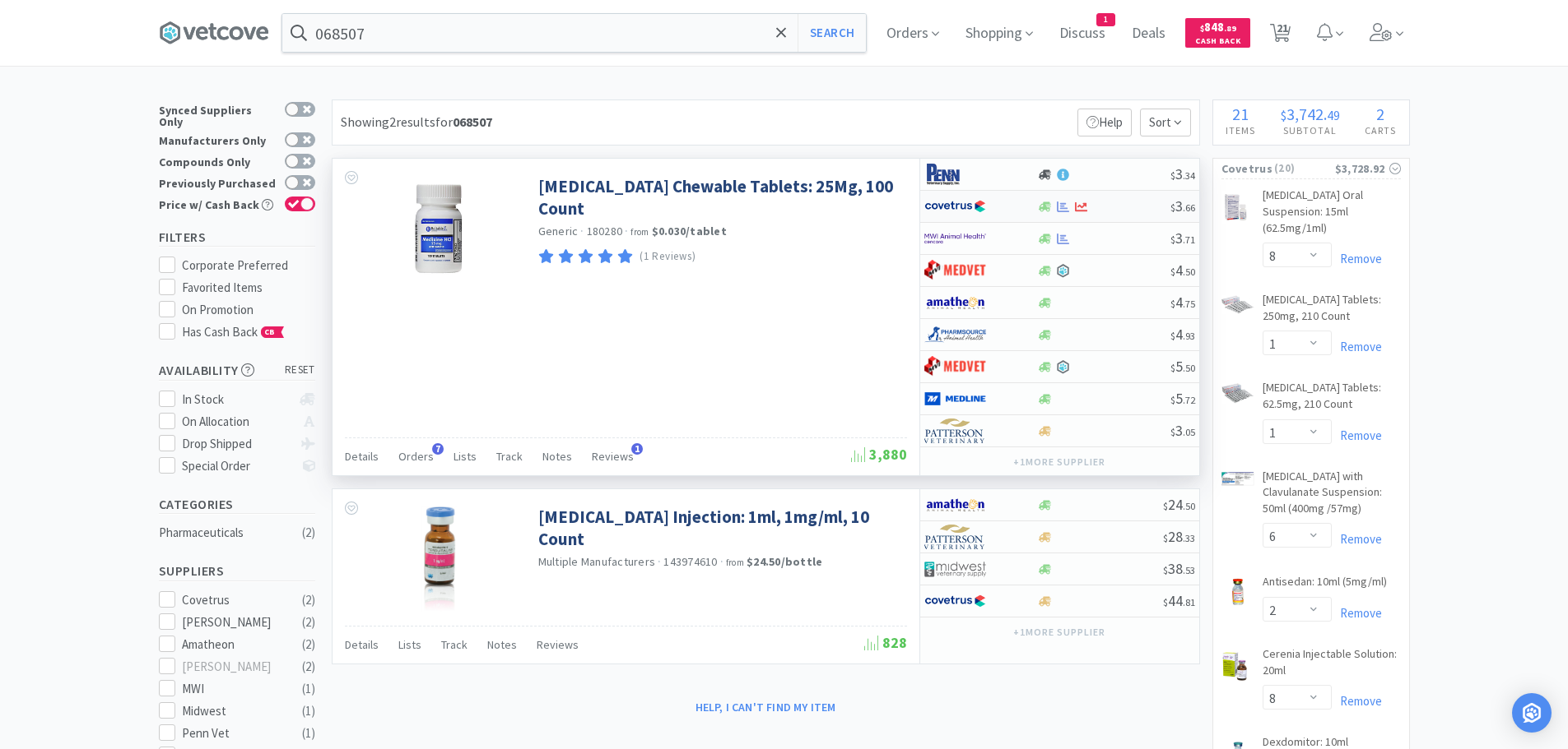
click at [1112, 200] on div at bounding box center [1103, 206] width 133 height 13
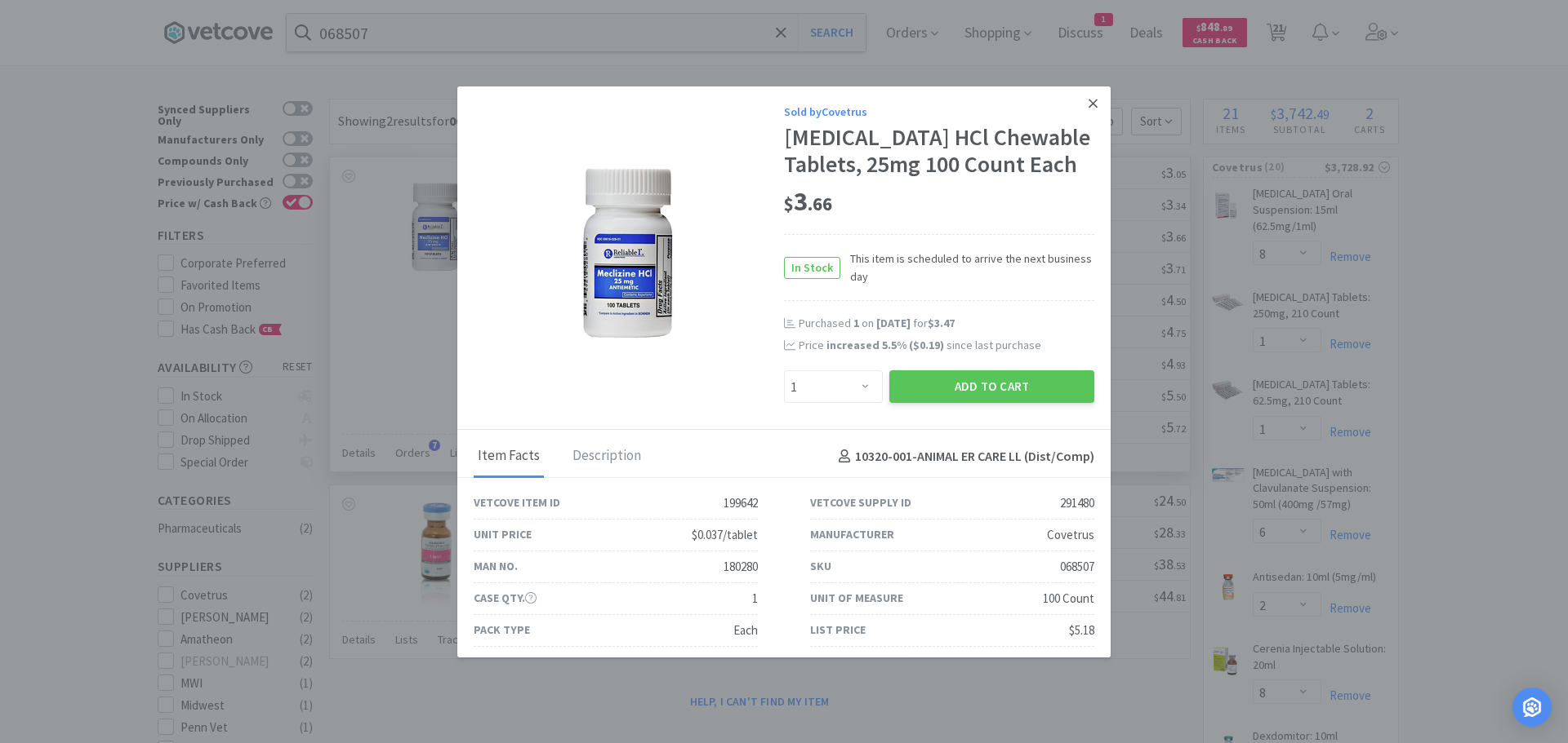
click at [1088, 103] on icon at bounding box center [1092, 103] width 9 height 15
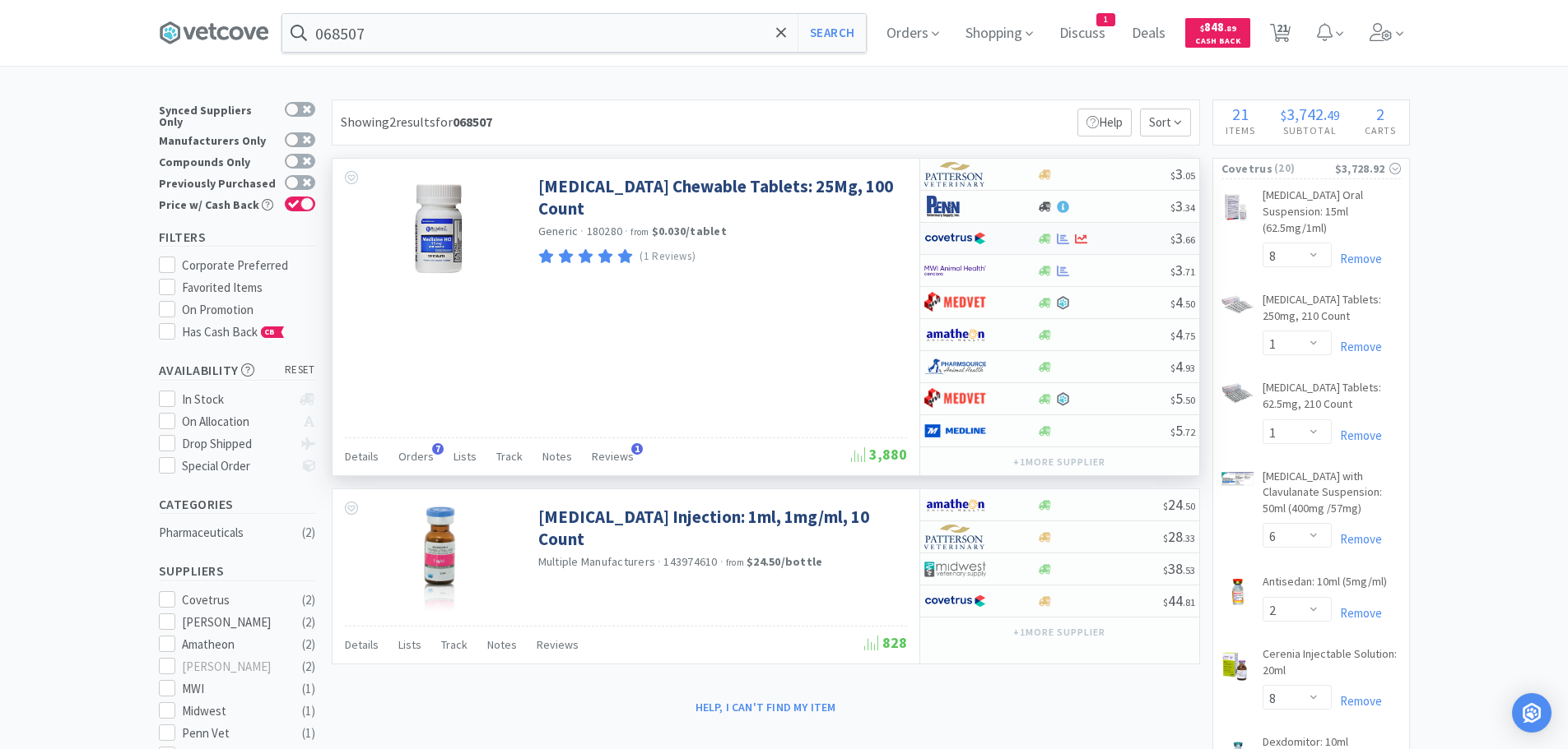
click at [1118, 236] on div at bounding box center [1103, 239] width 133 height 13
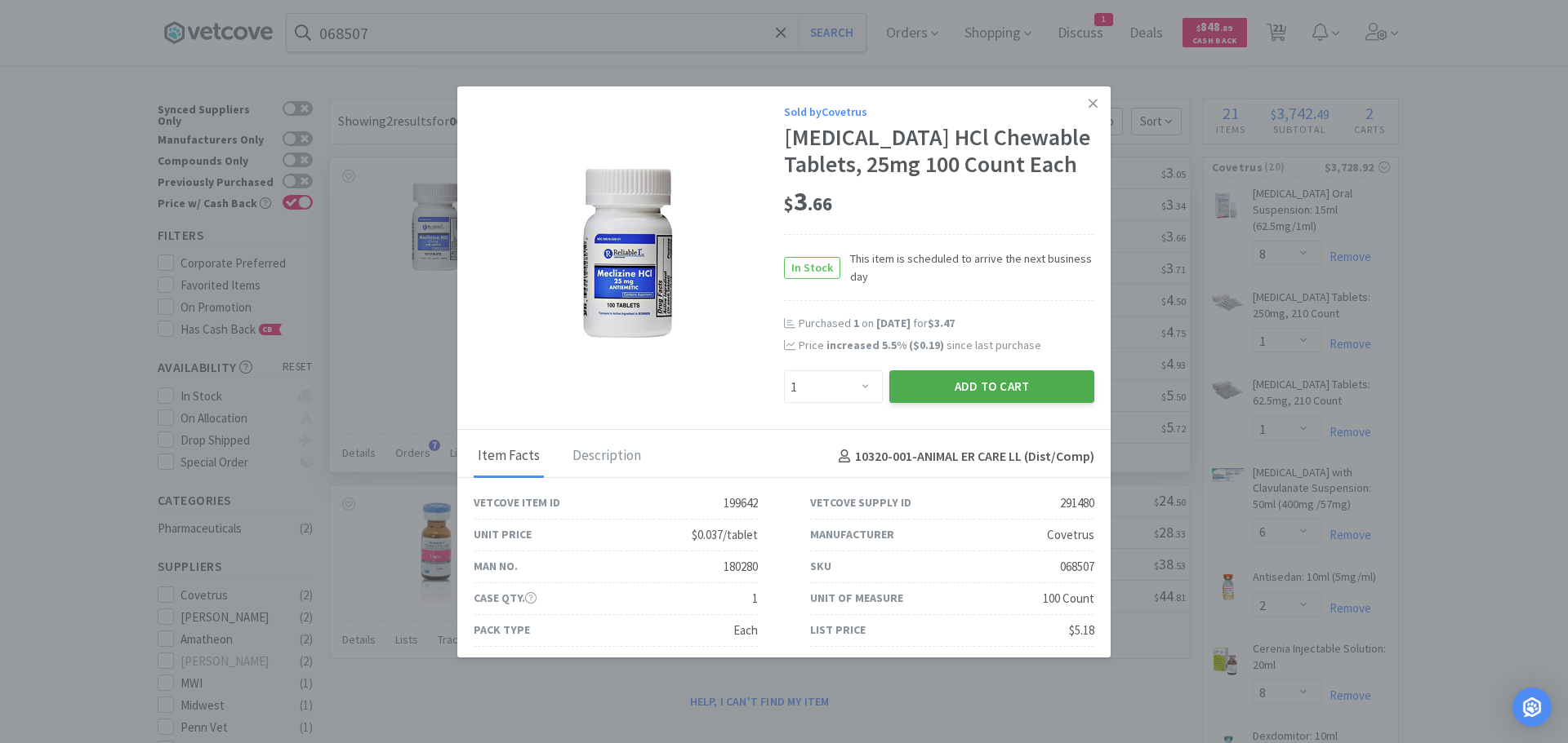
click at [997, 393] on button "Add to Cart" at bounding box center [991, 386] width 205 height 32
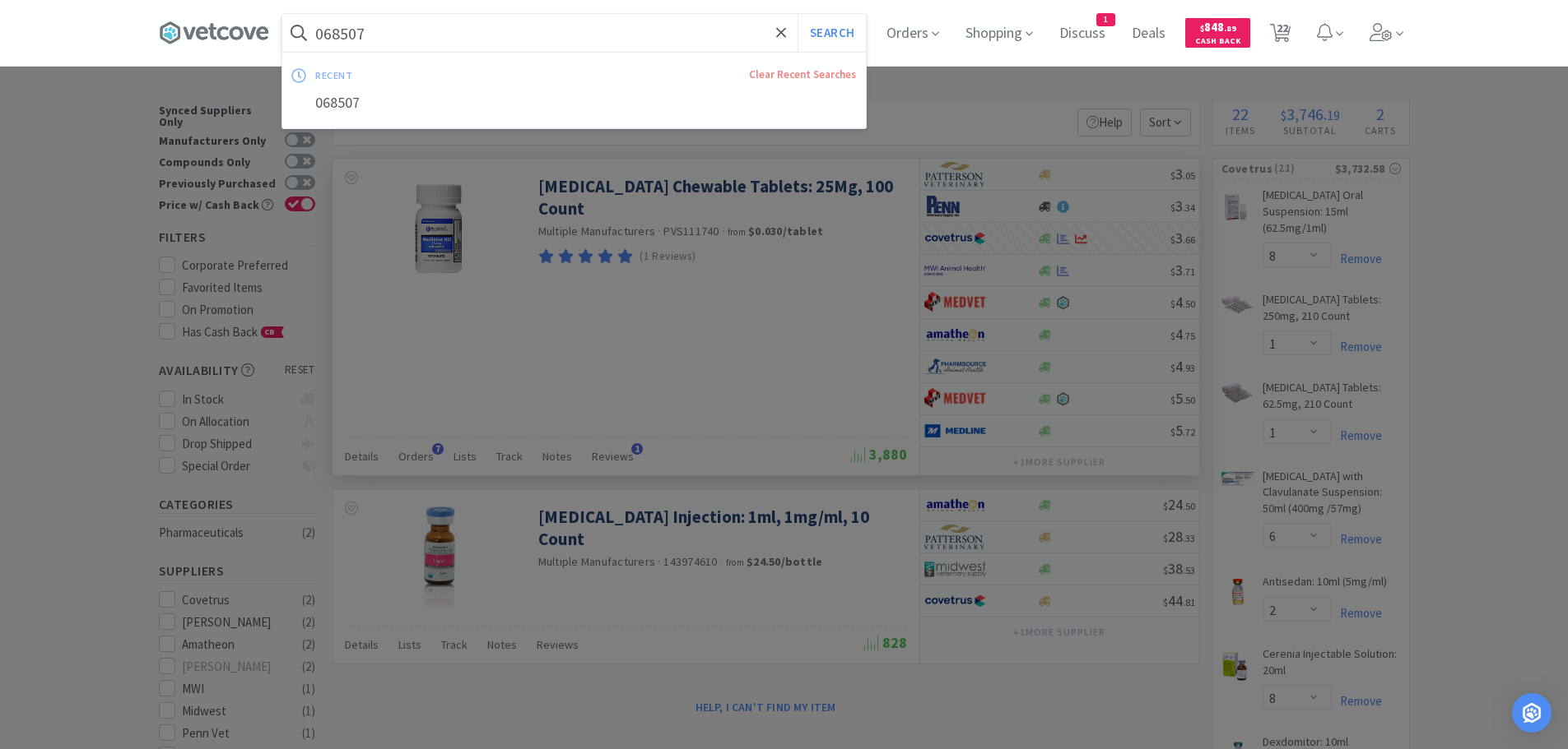
click at [473, 45] on input "068507" at bounding box center [574, 33] width 584 height 37
paste input "5896"
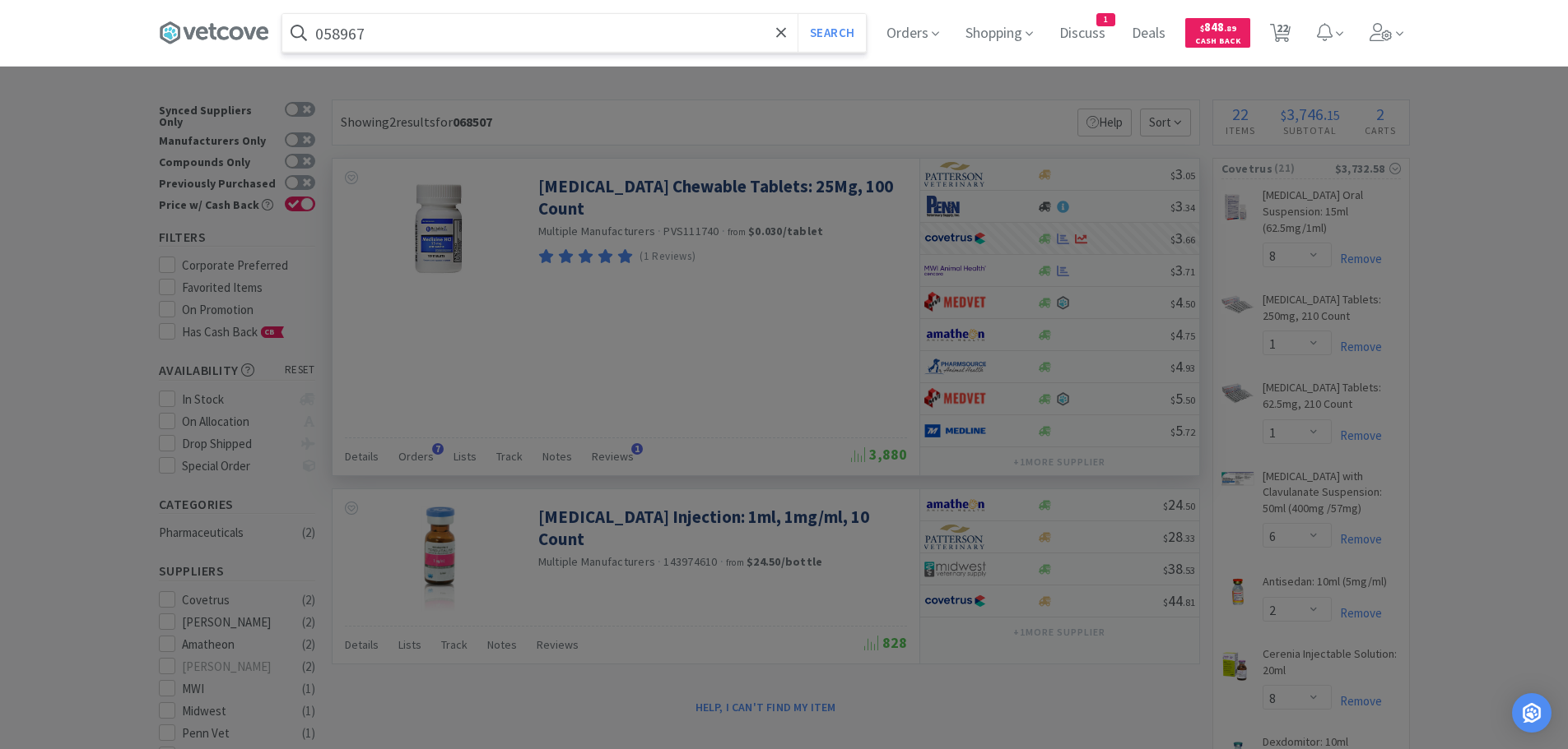
click at [798, 14] on button "Search" at bounding box center [831, 33] width 68 height 37
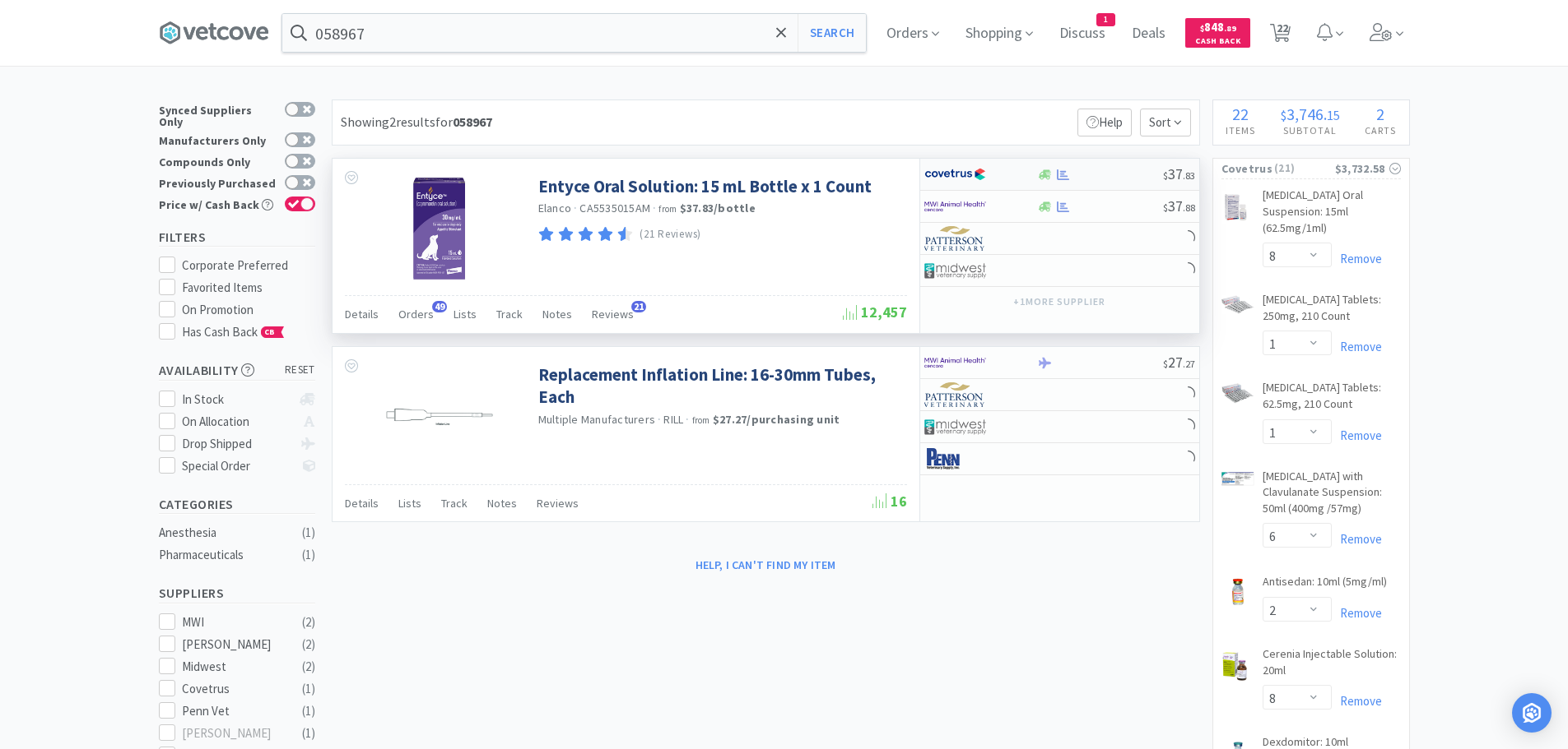
click at [1100, 176] on div at bounding box center [1100, 175] width 126 height 13
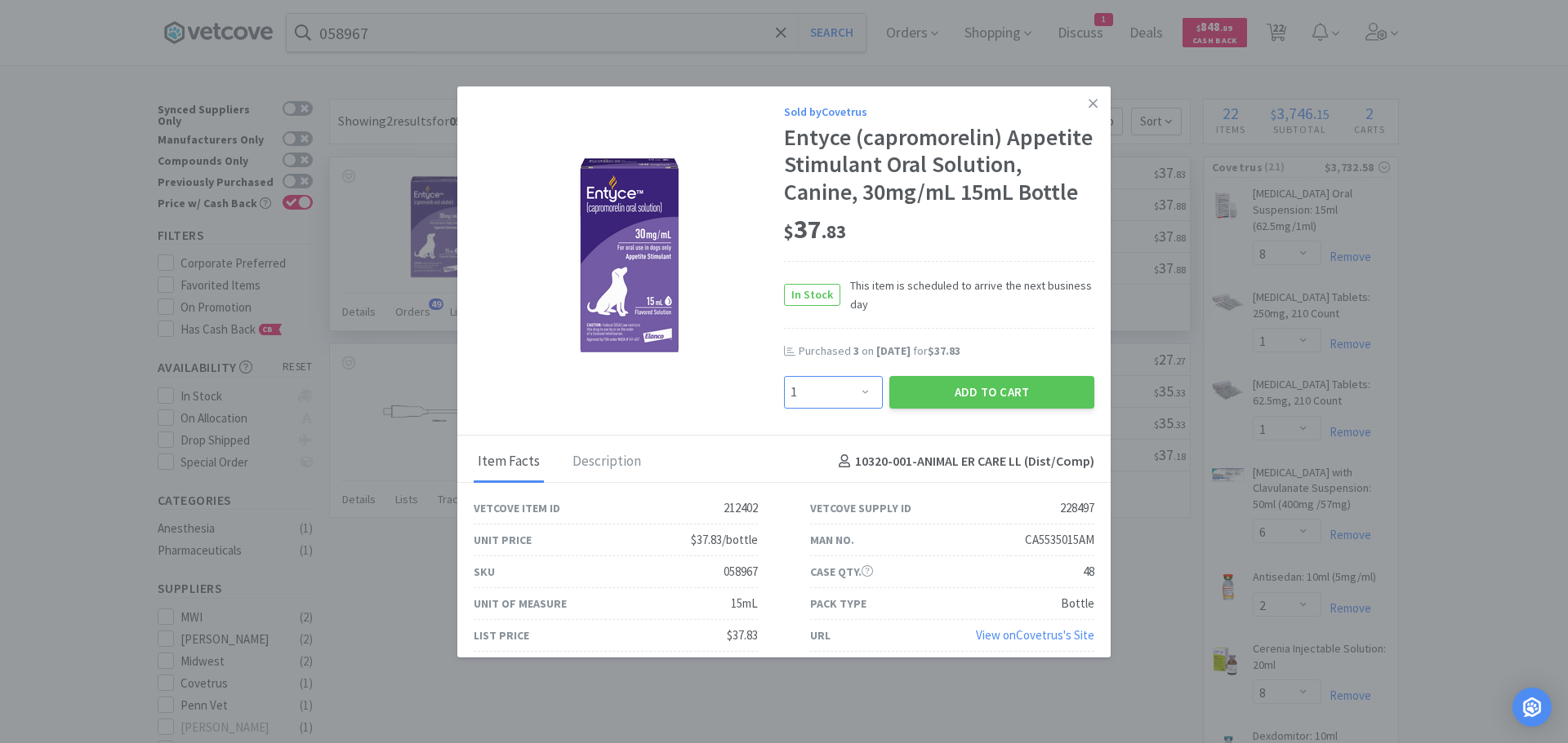
drag, startPoint x: 844, startPoint y: 422, endPoint x: 844, endPoint y: 403, distance: 19.0
click at [844, 409] on select "Enter Quantity 1 2 3 4 5 6 7 8 9 10 11 12 13 14 15 16 17 18 19 20 Enter Quantity" at bounding box center [832, 392] width 99 height 32
click at [784, 403] on select "Enter Quantity 1 2 3 4 5 6 7 8 9 10 11 12 13 14 15 16 17 18 19 20 Enter Quantity" at bounding box center [832, 392] width 99 height 32
click at [935, 409] on button "Add to Cart" at bounding box center [991, 392] width 205 height 32
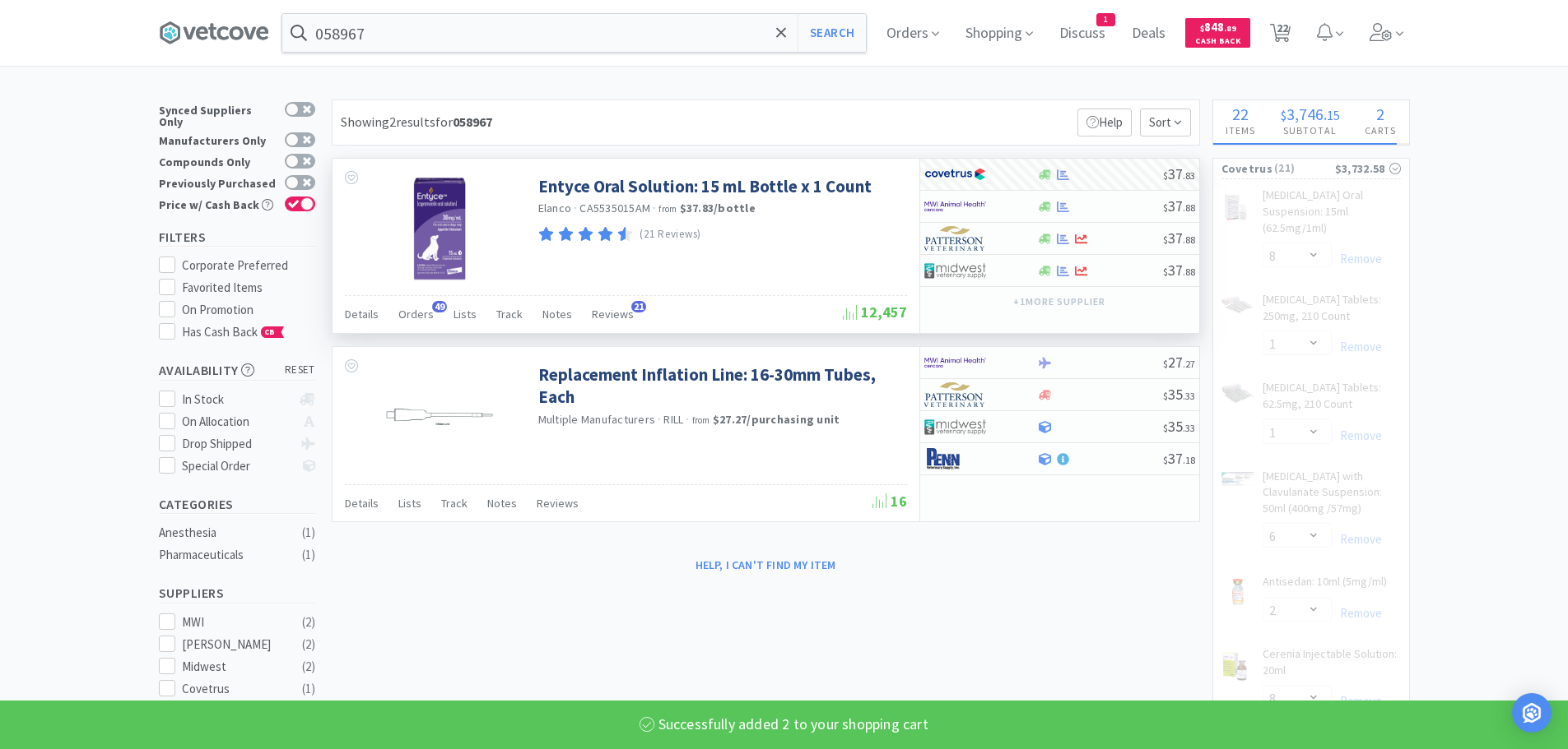
click at [459, 28] on input "058967" at bounding box center [574, 33] width 584 height 37
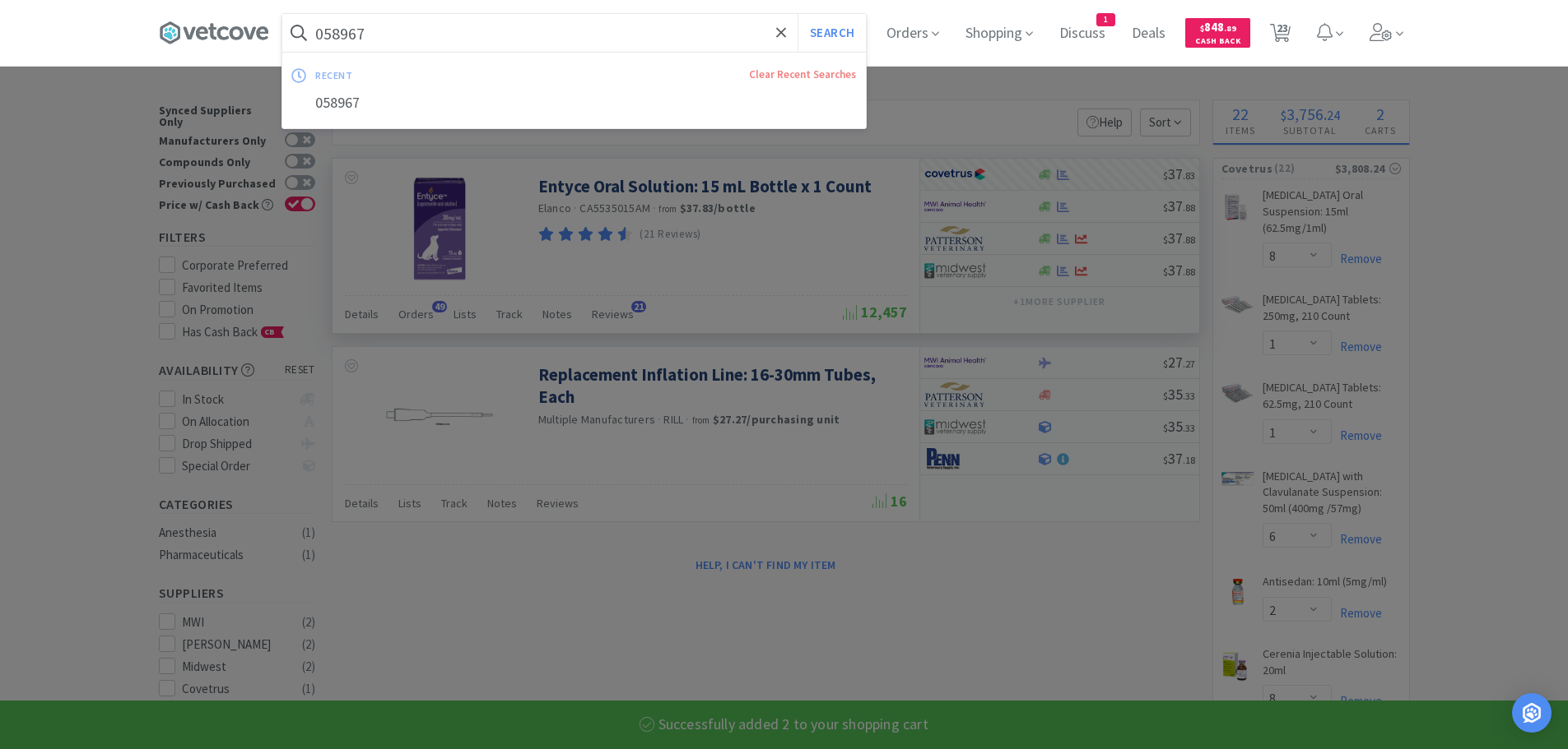
paste input "24750"
click at [798, 14] on button "Search" at bounding box center [831, 33] width 68 height 37
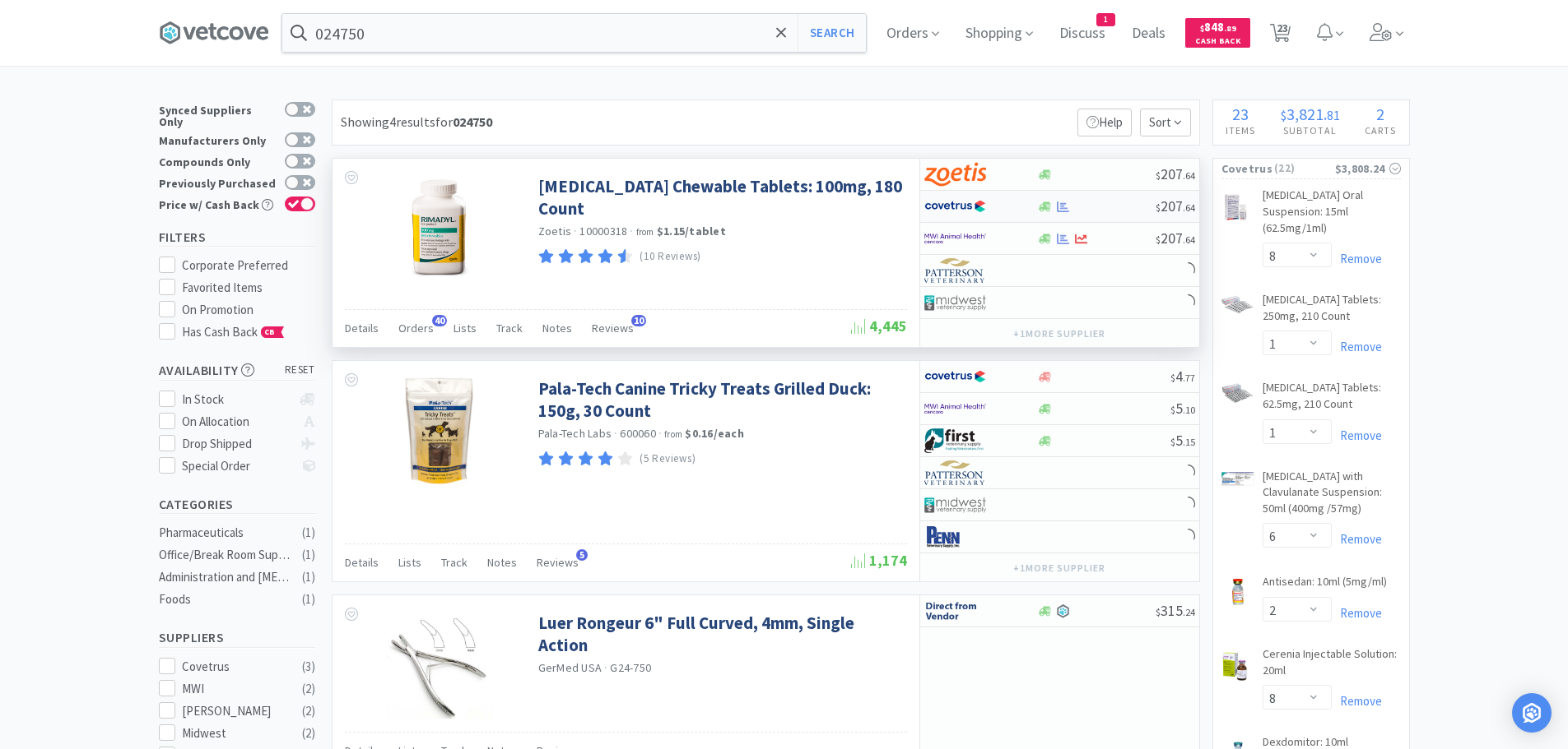
click at [1106, 197] on div "$ 207 . 64" at bounding box center [1059, 206] width 279 height 33
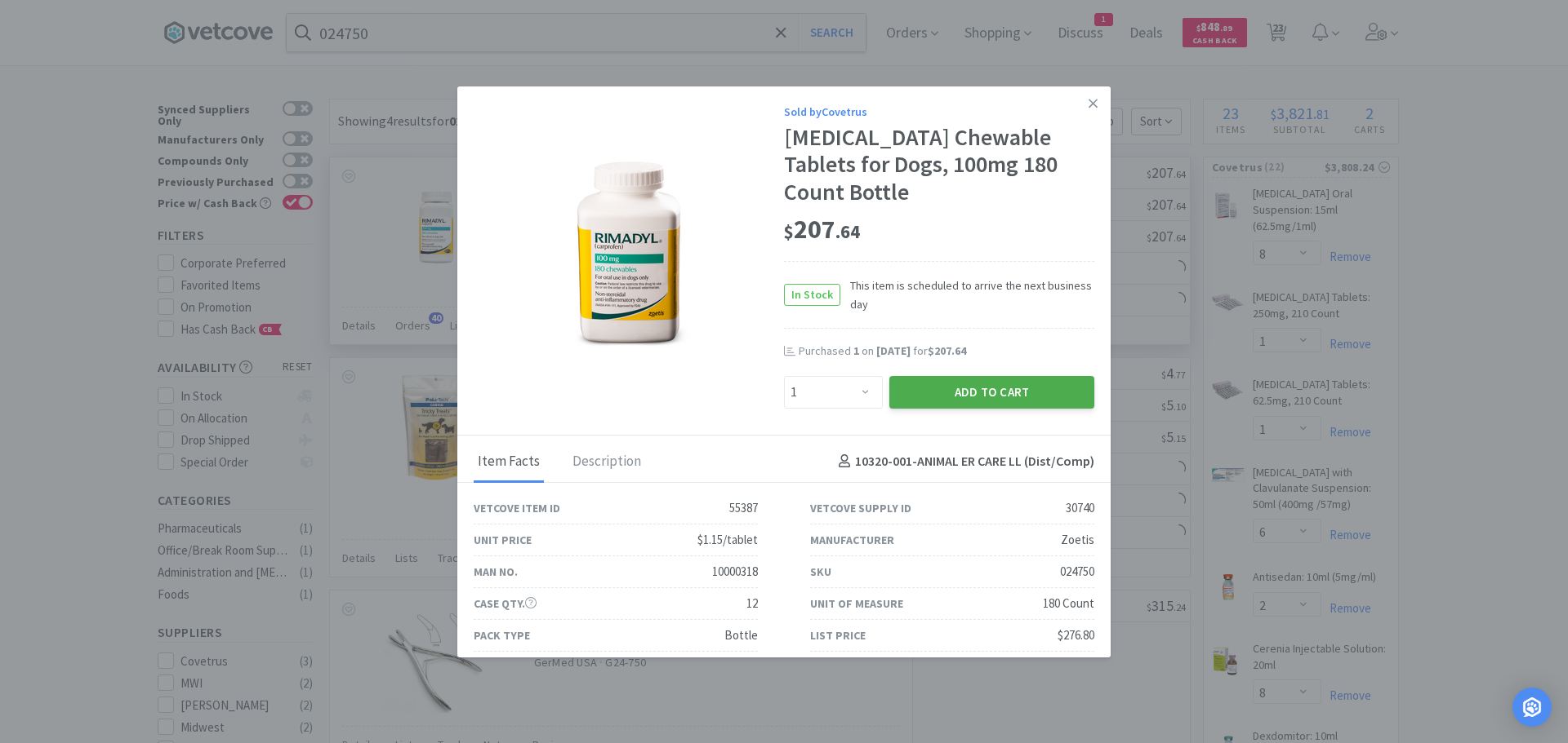
click at [933, 376] on button "Add to Cart" at bounding box center [991, 392] width 205 height 32
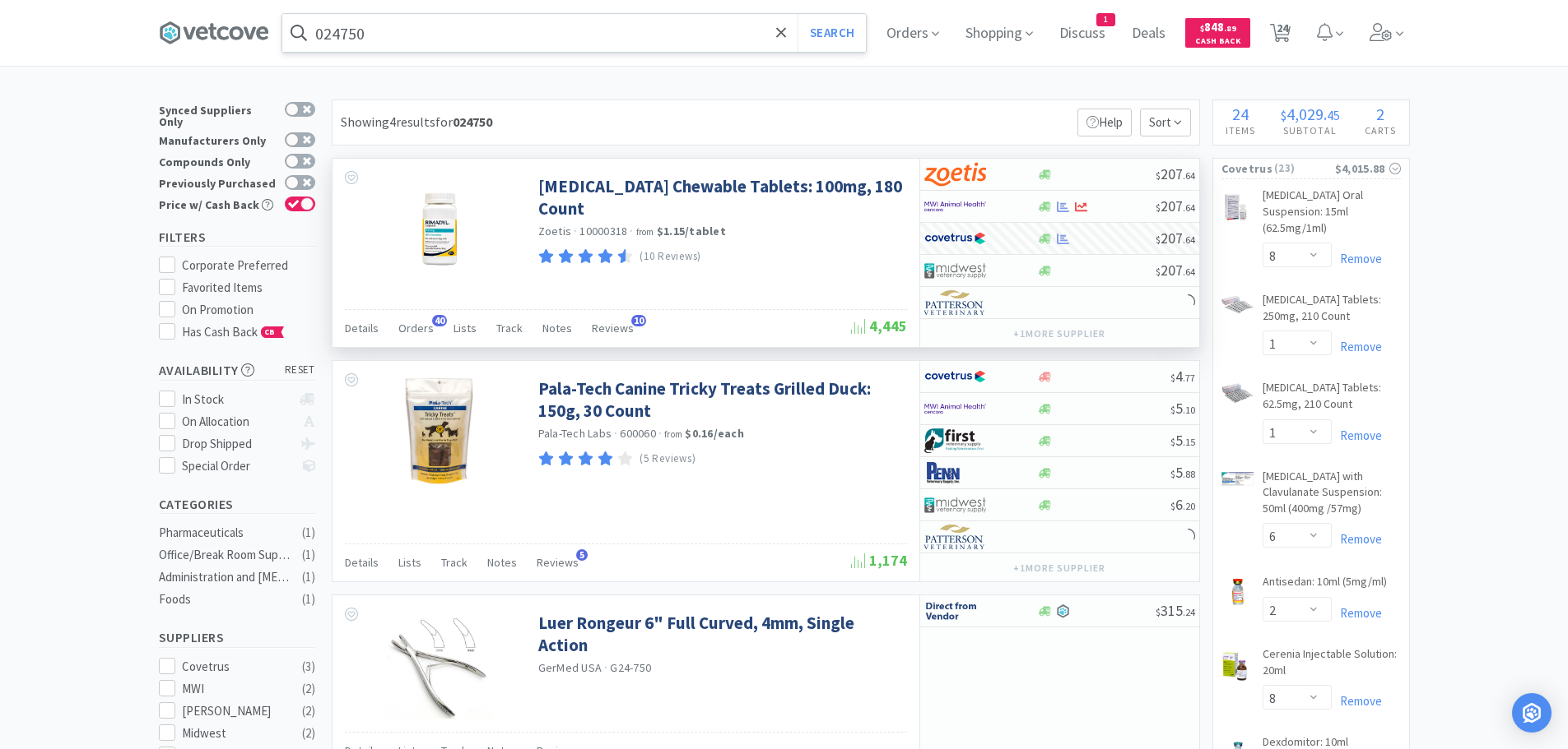
click at [571, 32] on input "024750" at bounding box center [574, 33] width 584 height 37
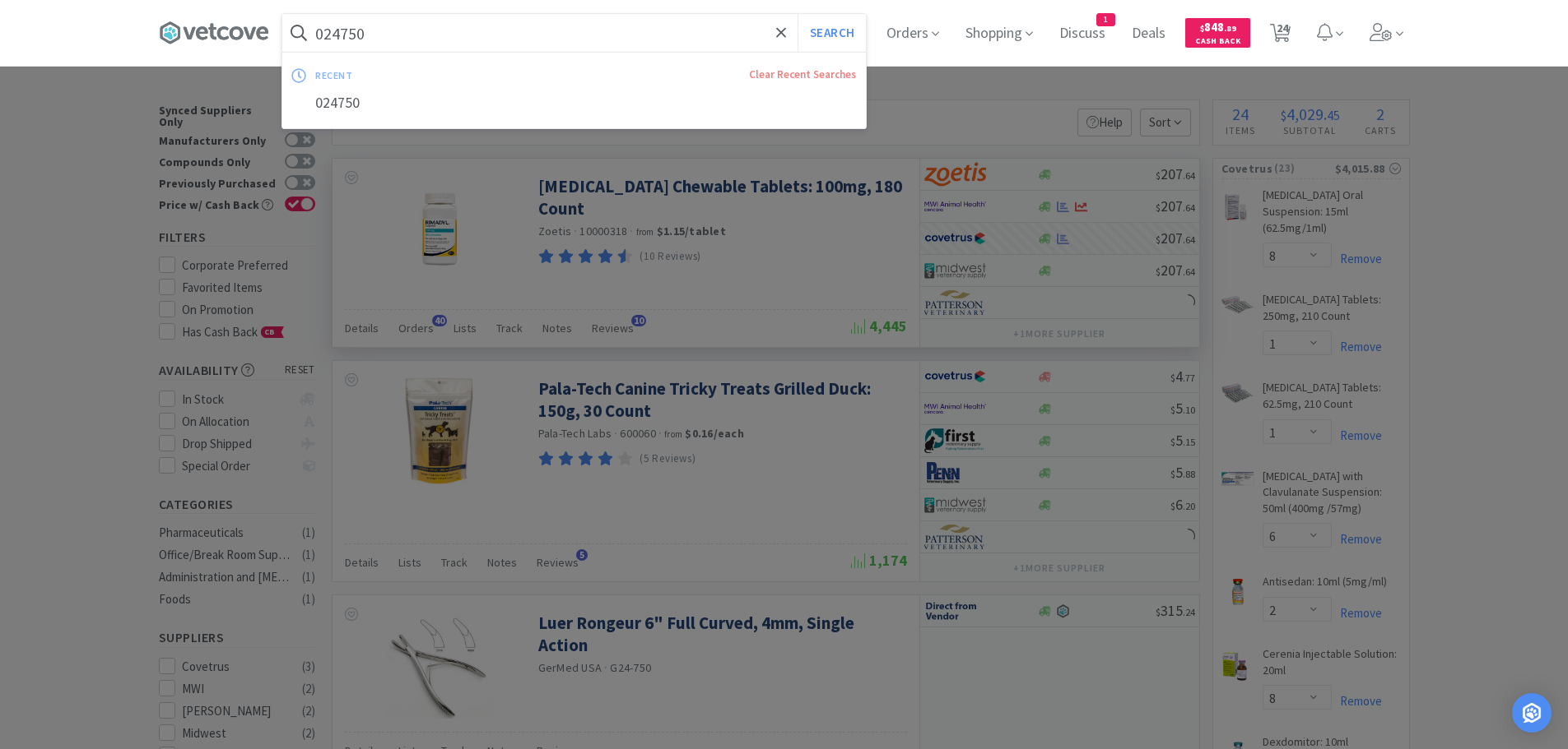
paste input "14619"
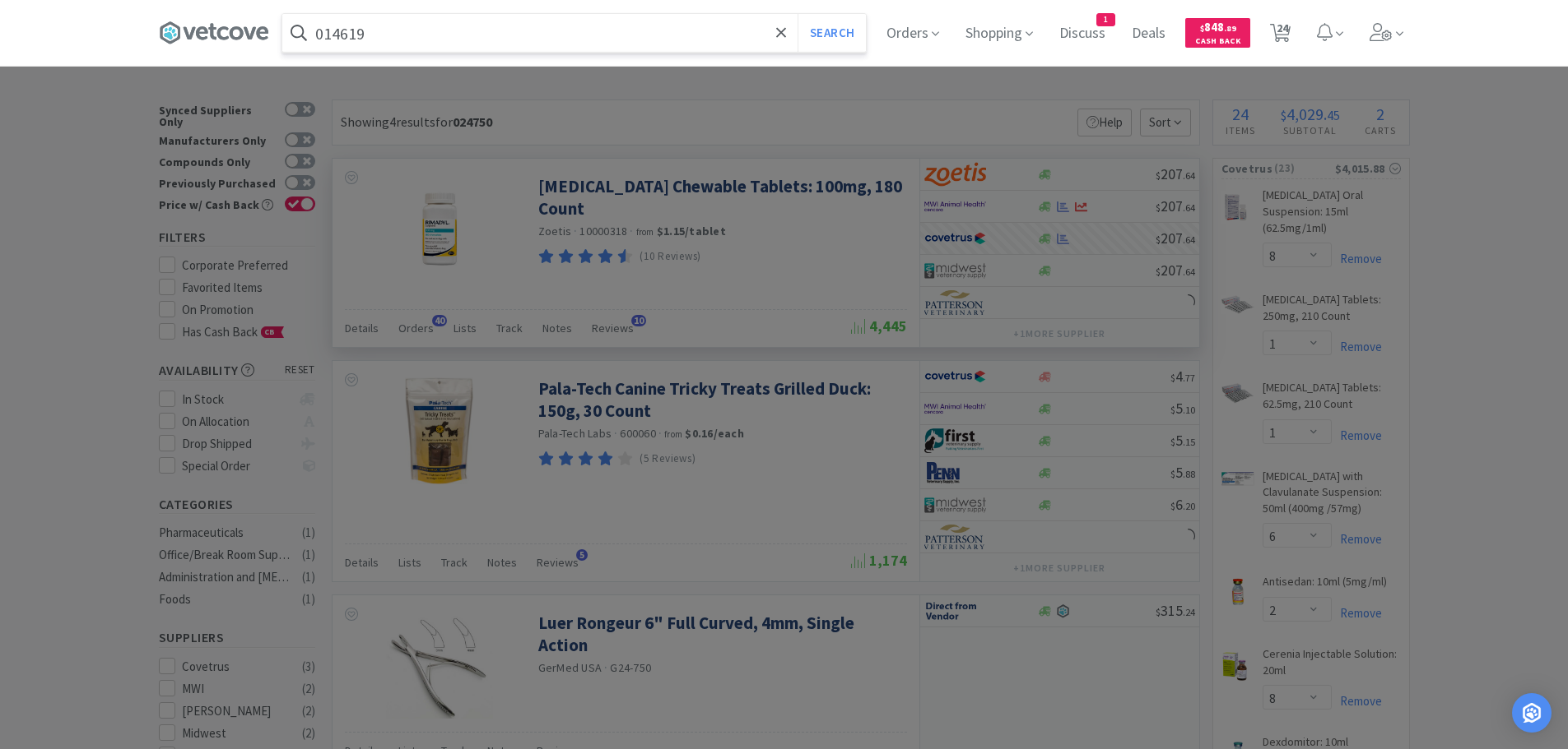
click at [798, 14] on button "Search" at bounding box center [831, 33] width 68 height 37
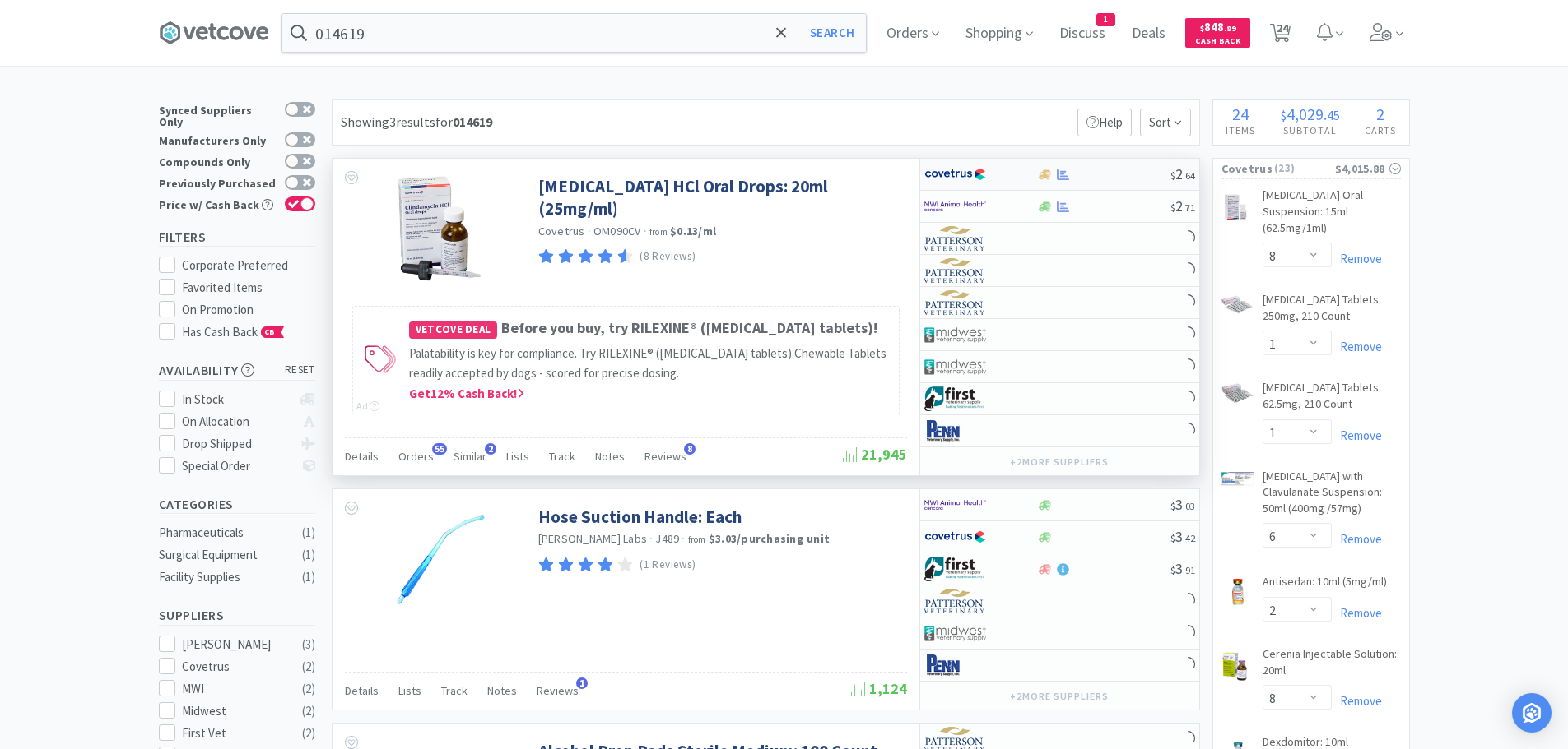
click at [1112, 169] on div at bounding box center [1103, 175] width 133 height 13
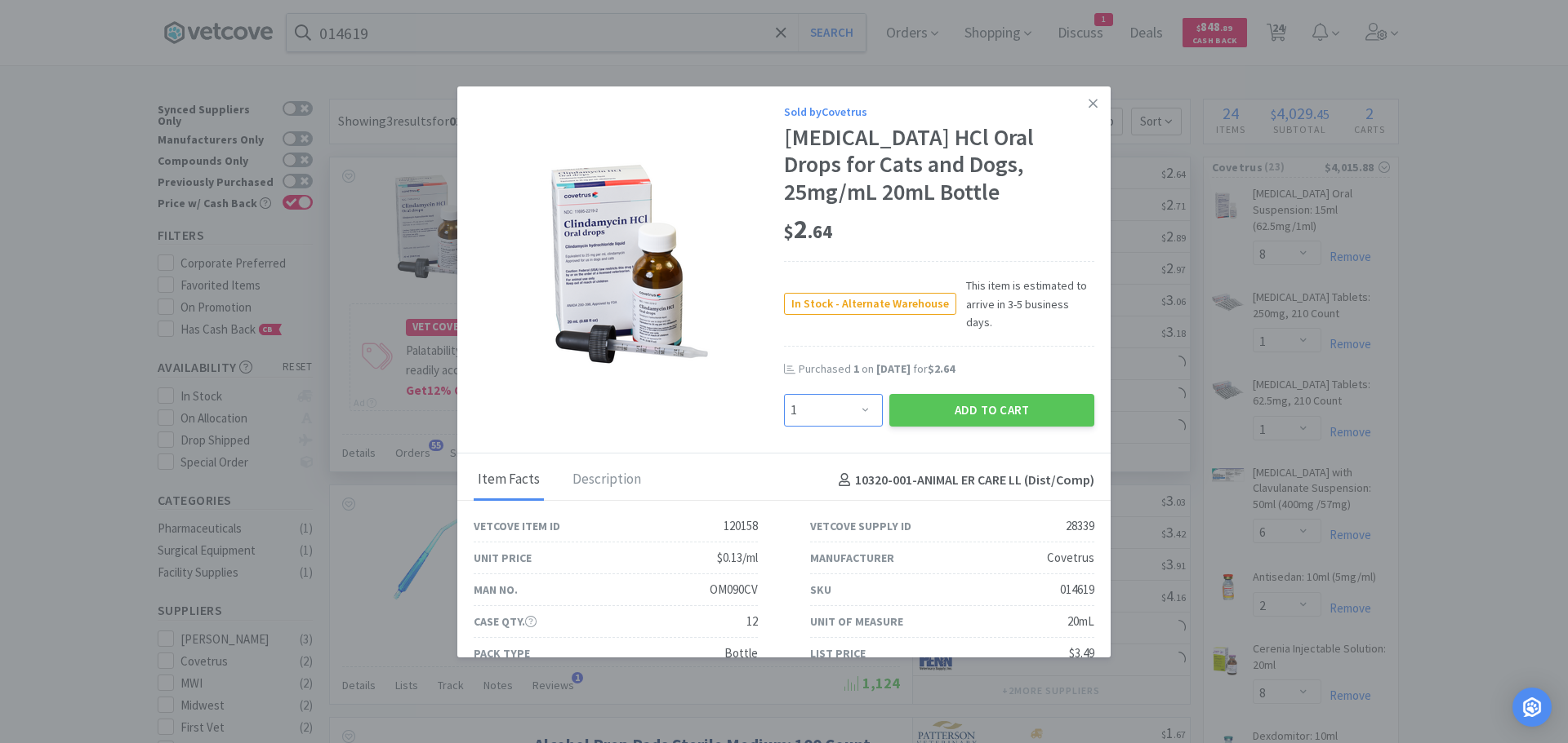
click at [837, 398] on select "Enter Quantity 1 2 3 4 5 6 7 8 9 10 11 12 13 14 15 16 17 18 19 20 Enter Quantity" at bounding box center [832, 410] width 99 height 32
click at [784, 395] on select "Enter Quantity 1 2 3 4 5 6 7 8 9 10 11 12 13 14 15 16 17 18 19 20 Enter Quantity" at bounding box center [832, 410] width 99 height 32
click at [950, 395] on button "Add to Cart" at bounding box center [991, 410] width 205 height 32
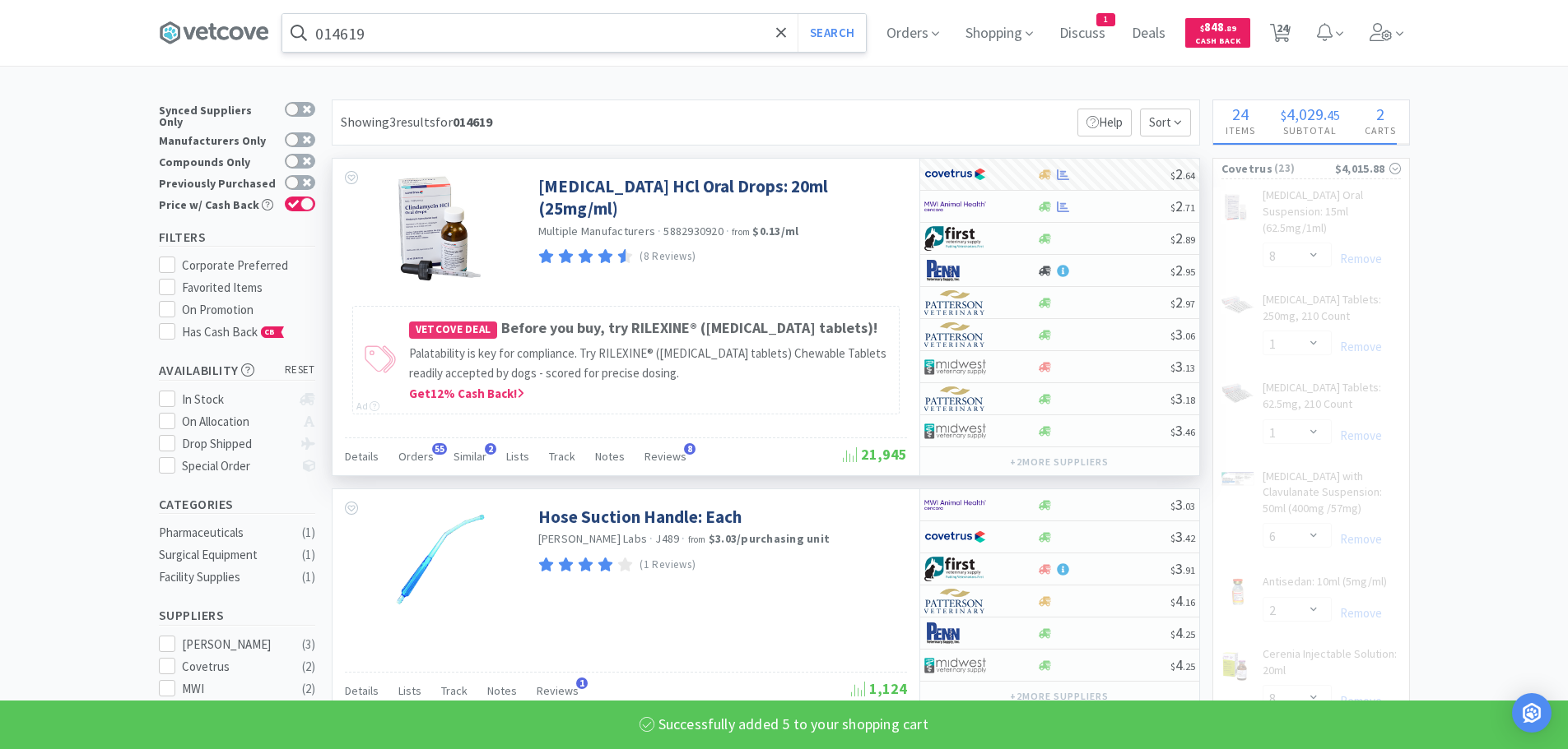
click at [453, 28] on input "014619" at bounding box center [574, 33] width 584 height 37
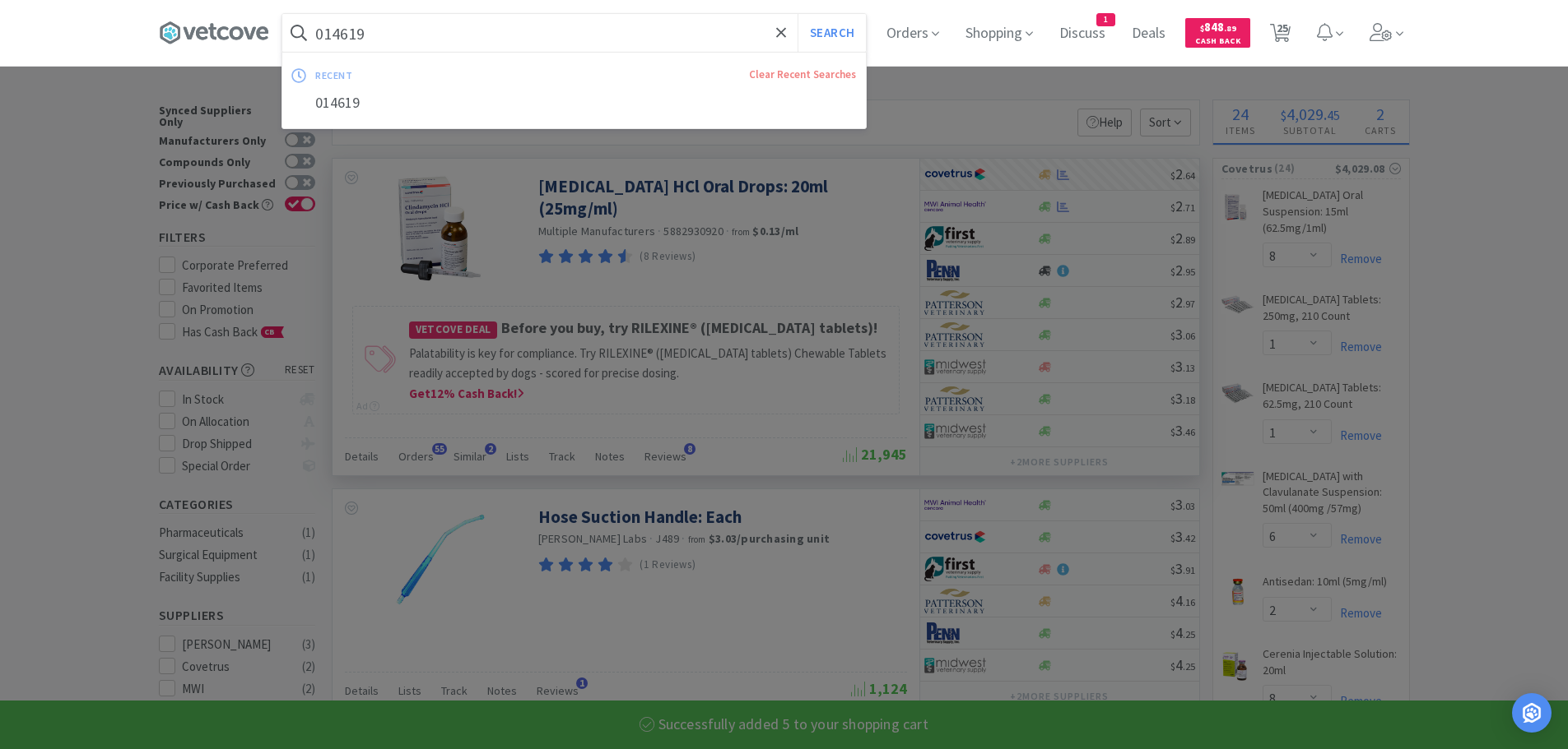
paste input "68122"
click at [798, 14] on button "Search" at bounding box center [831, 33] width 68 height 37
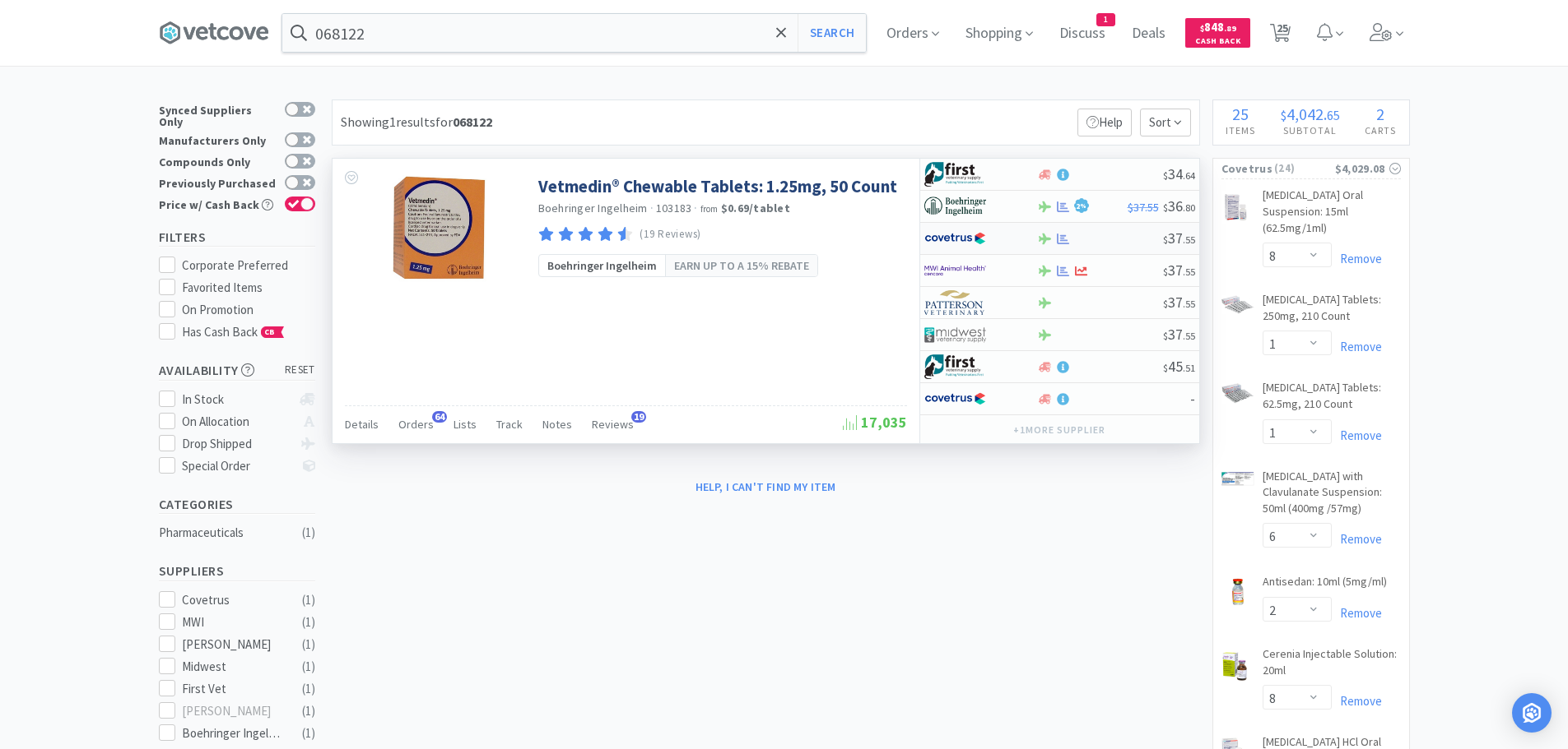
click at [1112, 240] on div at bounding box center [1100, 239] width 126 height 13
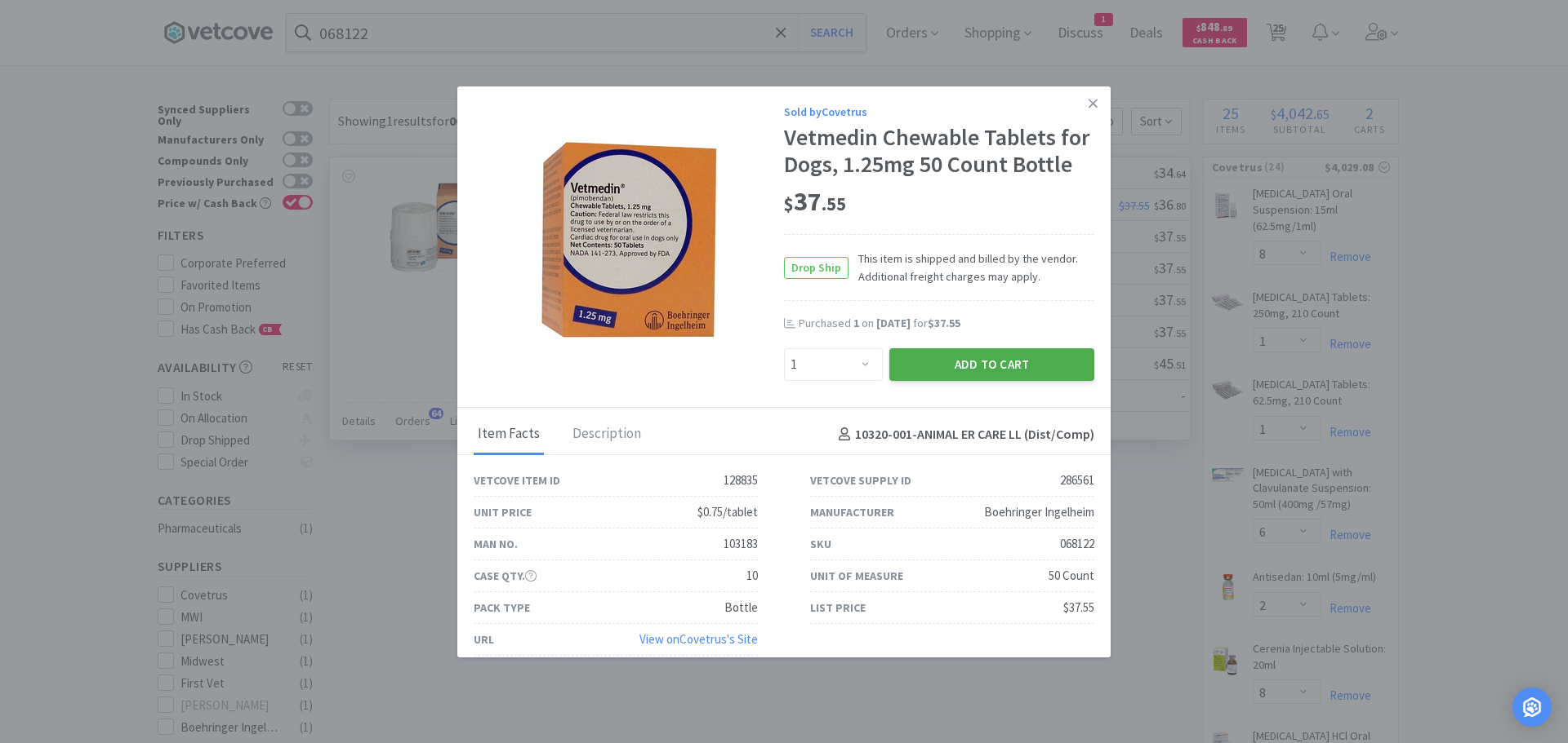
click at [905, 362] on button "Add to Cart" at bounding box center [991, 364] width 205 height 32
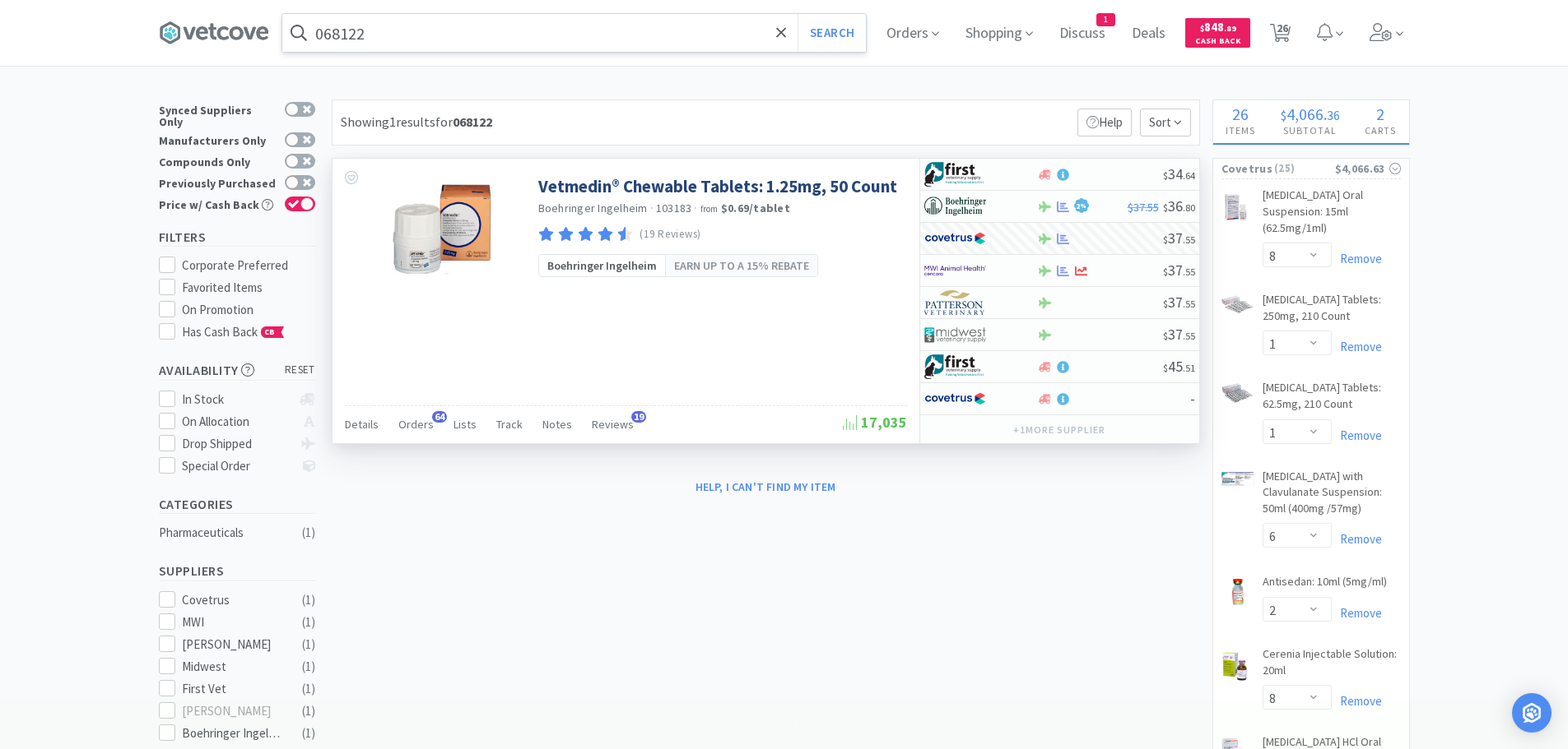
click at [444, 37] on input "068122" at bounding box center [574, 33] width 584 height 37
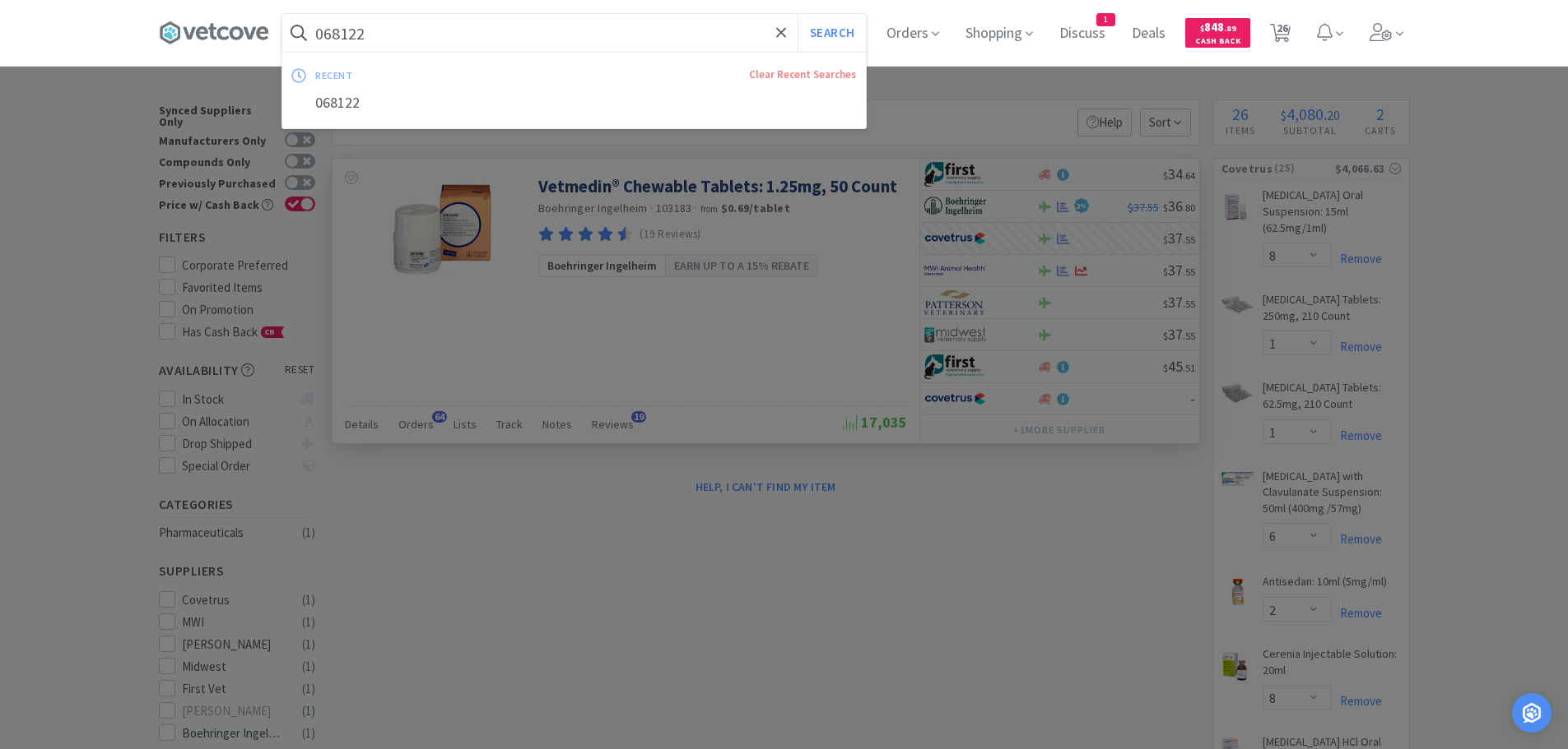
paste input "83386"
click at [798, 14] on button "Search" at bounding box center [831, 33] width 68 height 37
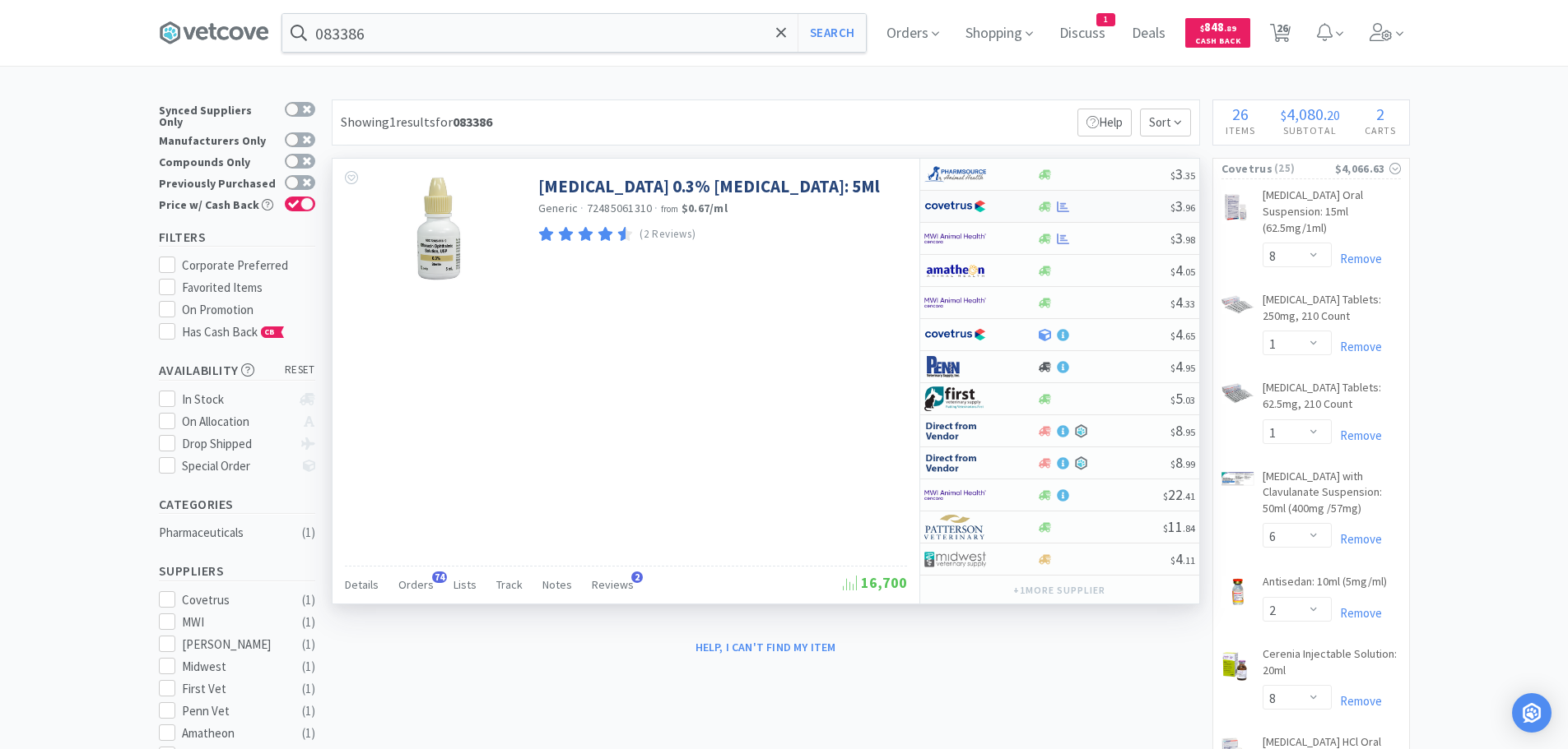
click at [1111, 205] on div at bounding box center [1103, 206] width 133 height 13
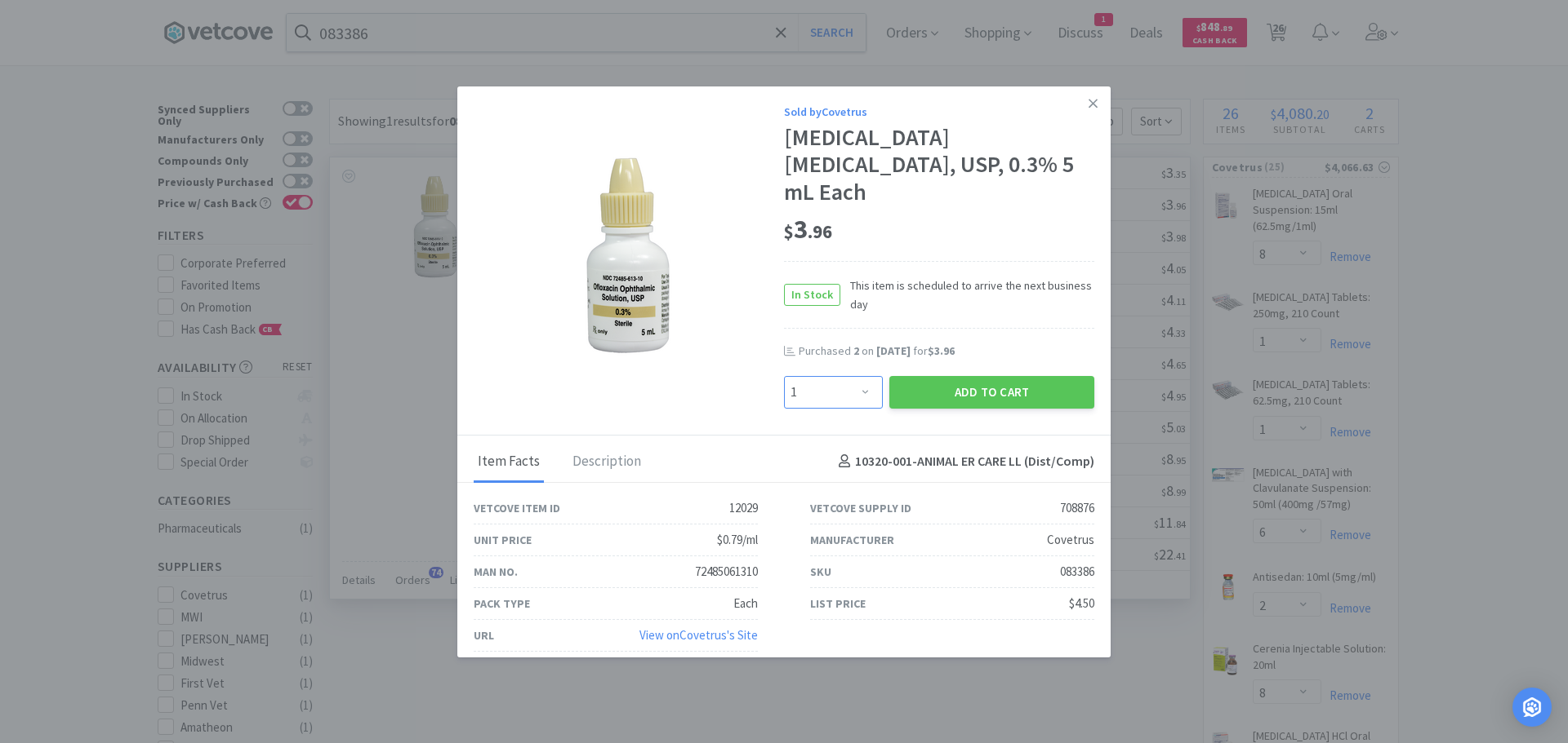
click at [856, 376] on select "Enter Quantity 1 2 3 4 5 6 7 8 9 10 11 12 13 14 15 16 17 18 19 20 Enter Quantity" at bounding box center [832, 392] width 99 height 32
click at [784, 376] on select "Enter Quantity 1 2 3 4 5 6 7 8 9 10 11 12 13 14 15 16 17 18 19 20 Enter Quantity" at bounding box center [832, 392] width 99 height 32
click at [971, 391] on div "Add to Cart" at bounding box center [992, 393] width 212 height 39
click at [965, 381] on button "Add to Cart" at bounding box center [991, 392] width 205 height 32
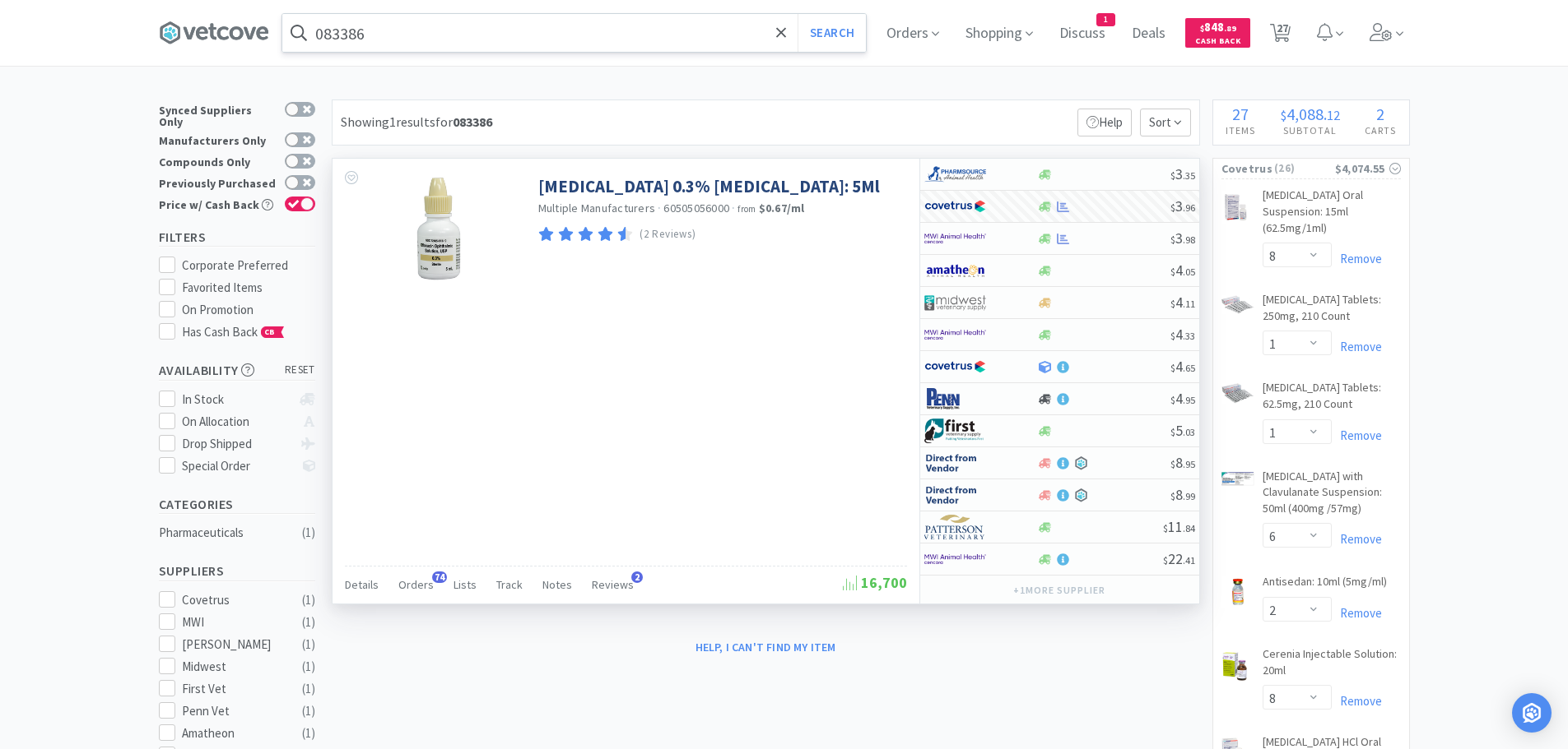
click at [611, 34] on input "083386" at bounding box center [574, 33] width 584 height 37
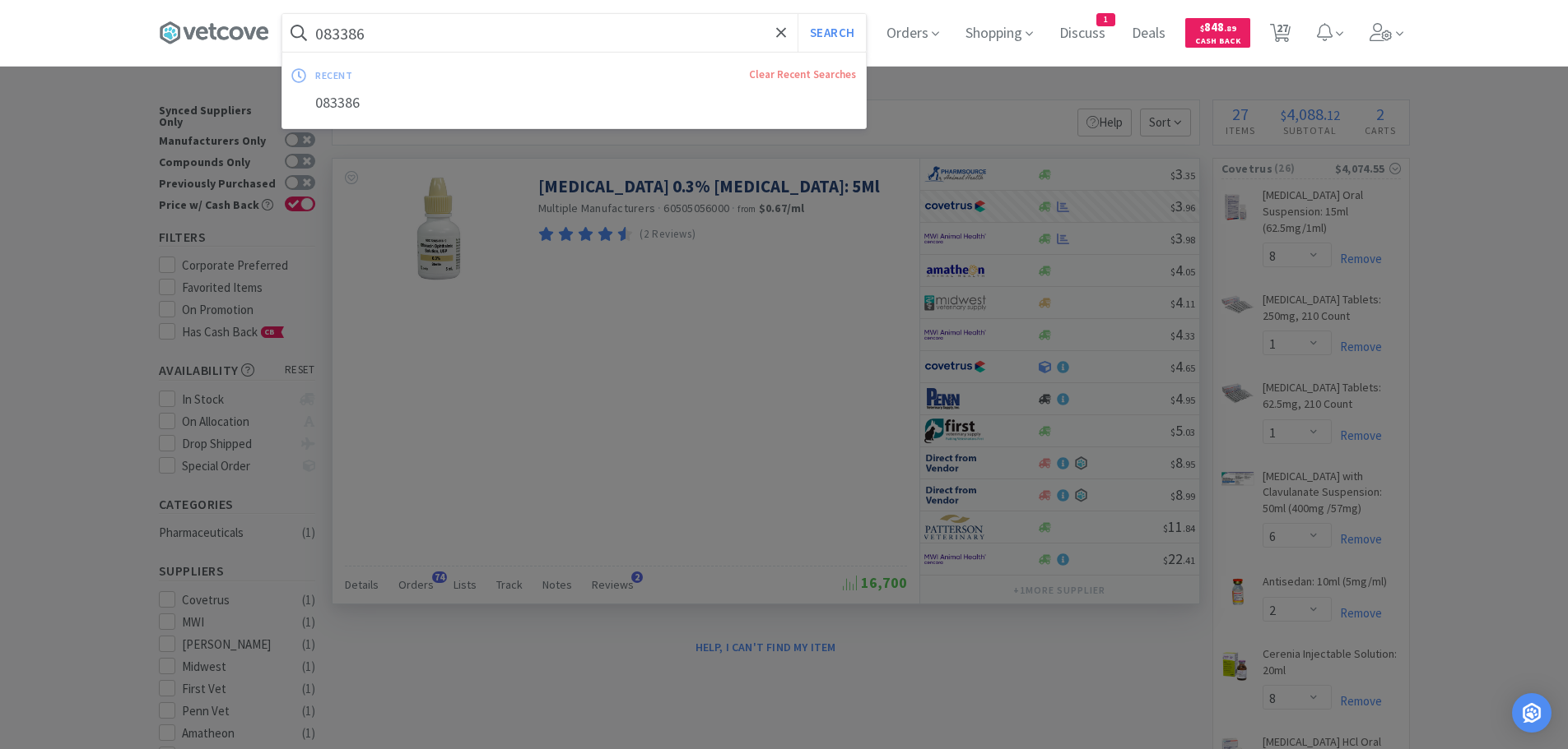
paste input "70785"
click at [798, 14] on button "Search" at bounding box center [831, 33] width 68 height 37
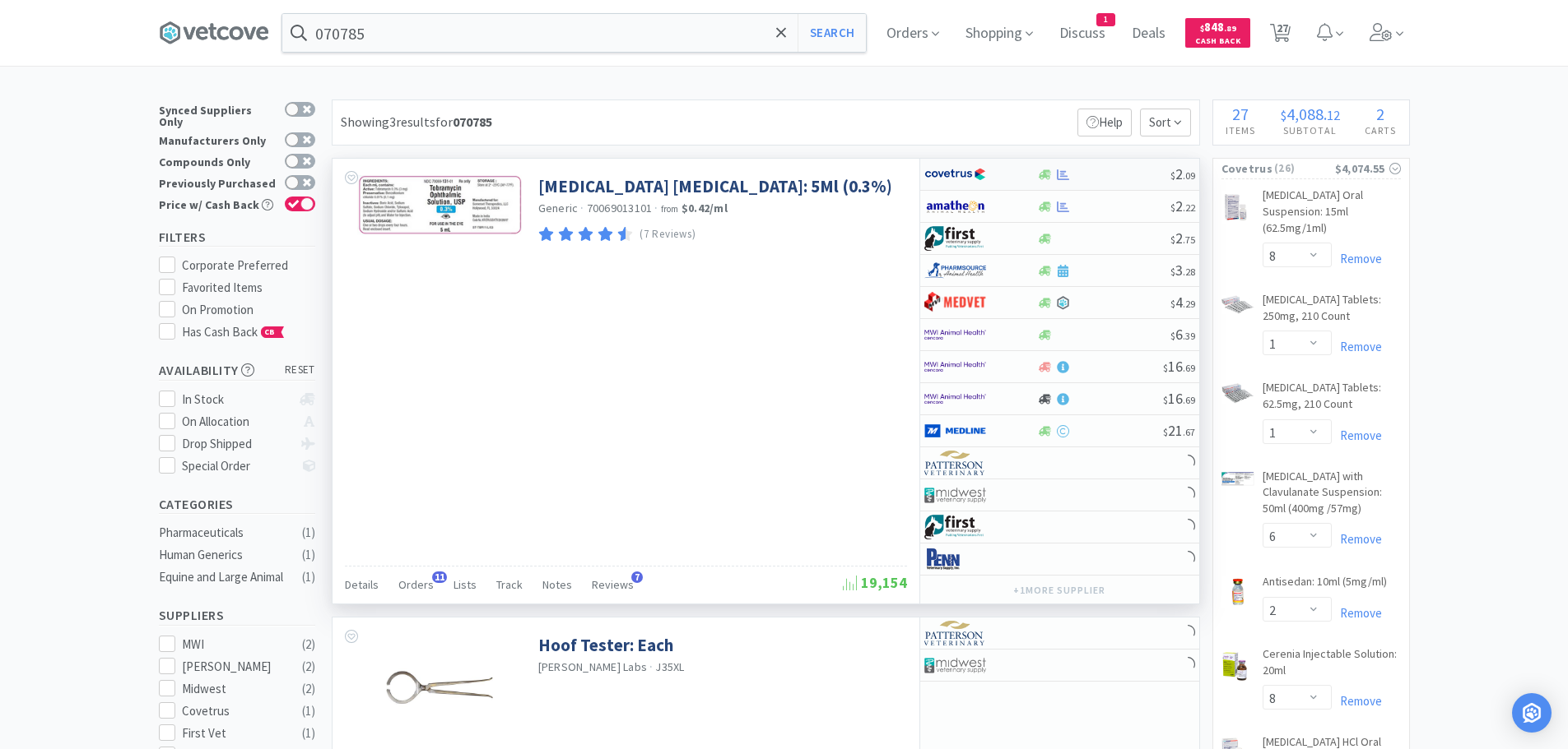
click at [1096, 170] on div at bounding box center [1103, 175] width 133 height 13
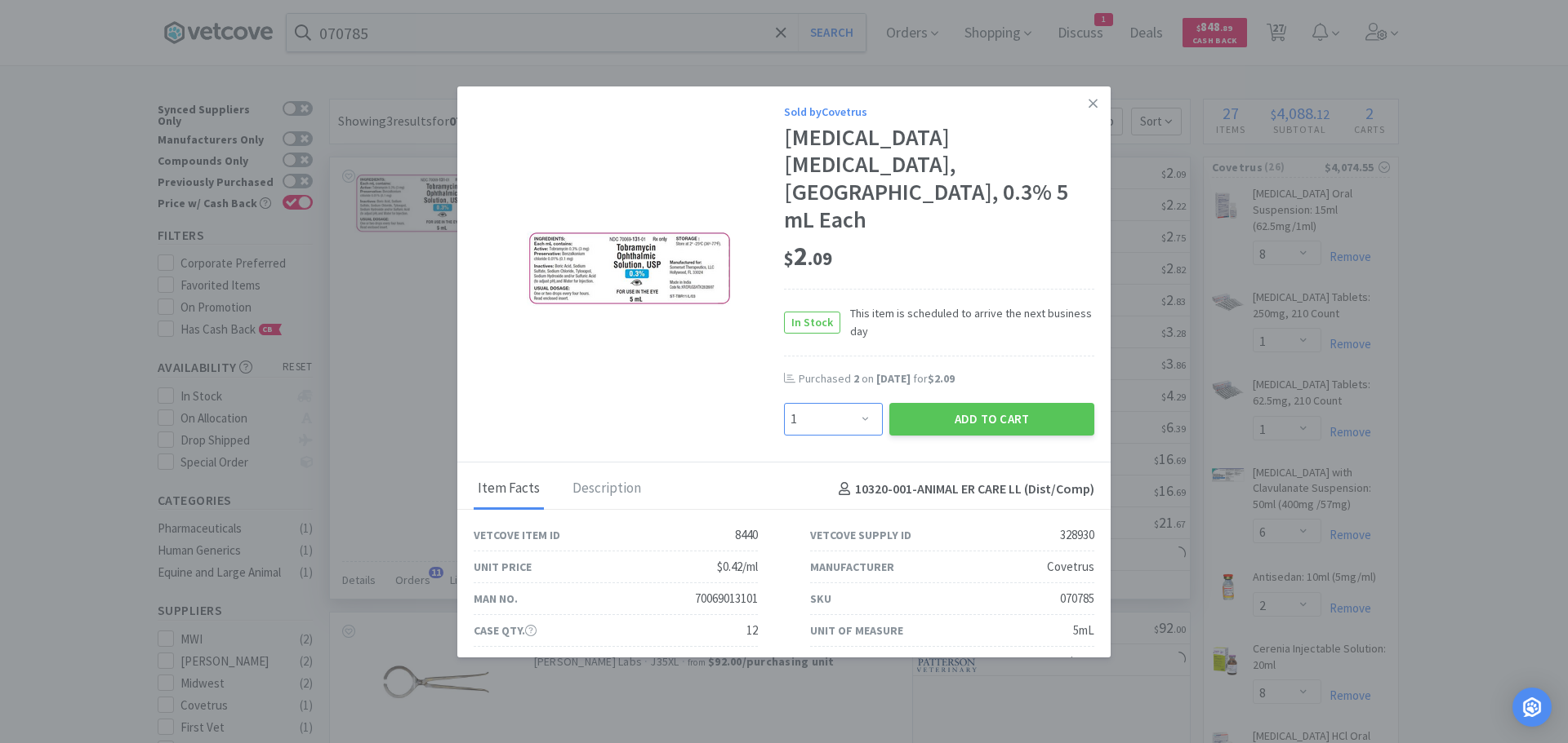
click at [807, 403] on select "Enter Quantity 1 2 3 4 5 6 7 8 9 10 11 12 13 14 15 16 17 18 19 20 Enter Quantity" at bounding box center [832, 419] width 99 height 32
click at [784, 403] on select "Enter Quantity 1 2 3 4 5 6 7 8 9 10 11 12 13 14 15 16 17 18 19 20 Enter Quantity" at bounding box center [832, 419] width 99 height 32
click at [941, 403] on button "Add to Cart" at bounding box center [991, 419] width 205 height 32
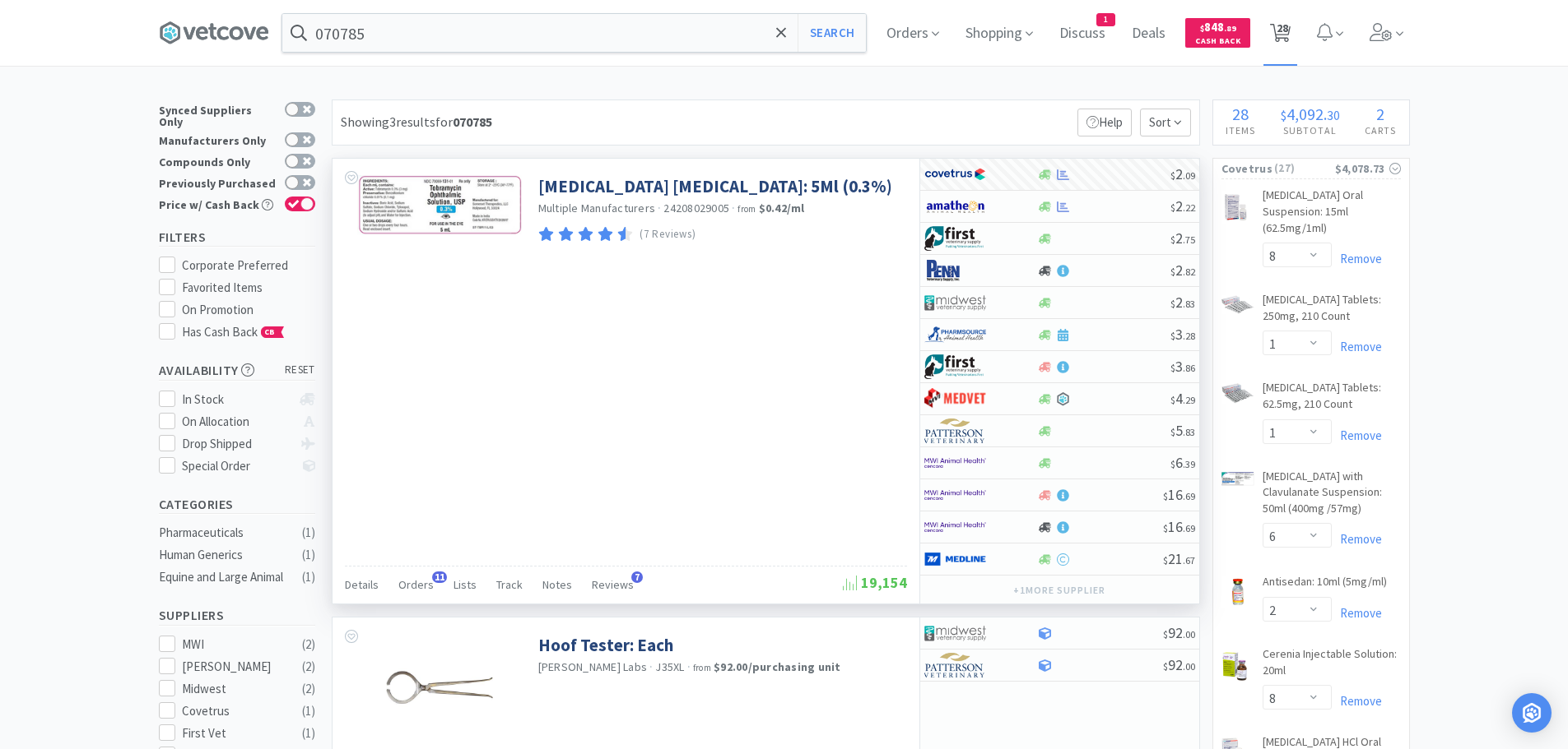
click at [1289, 23] on span "28" at bounding box center [1283, 28] width 12 height 66
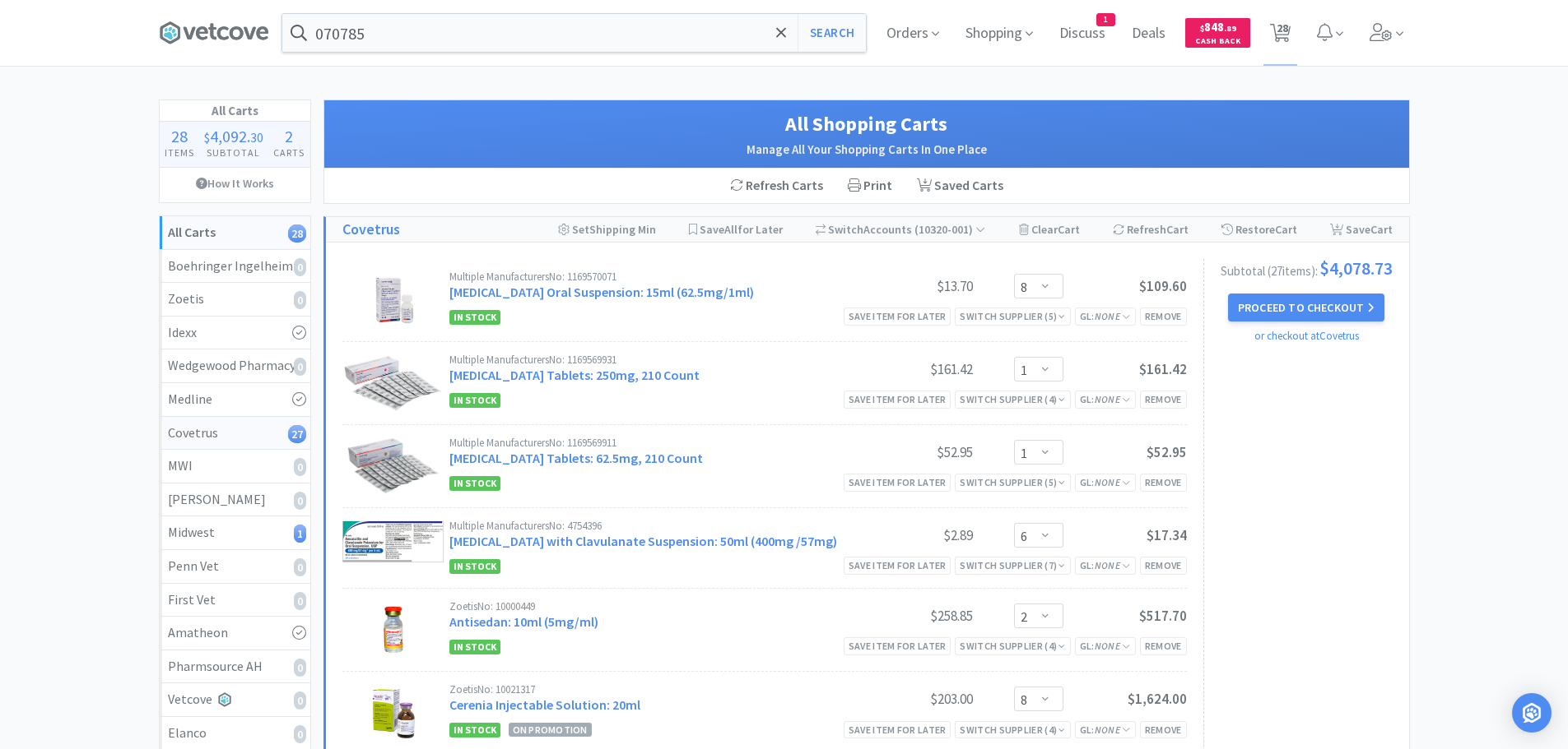
click at [257, 428] on div "Covetrus 27" at bounding box center [235, 434] width 134 height 22
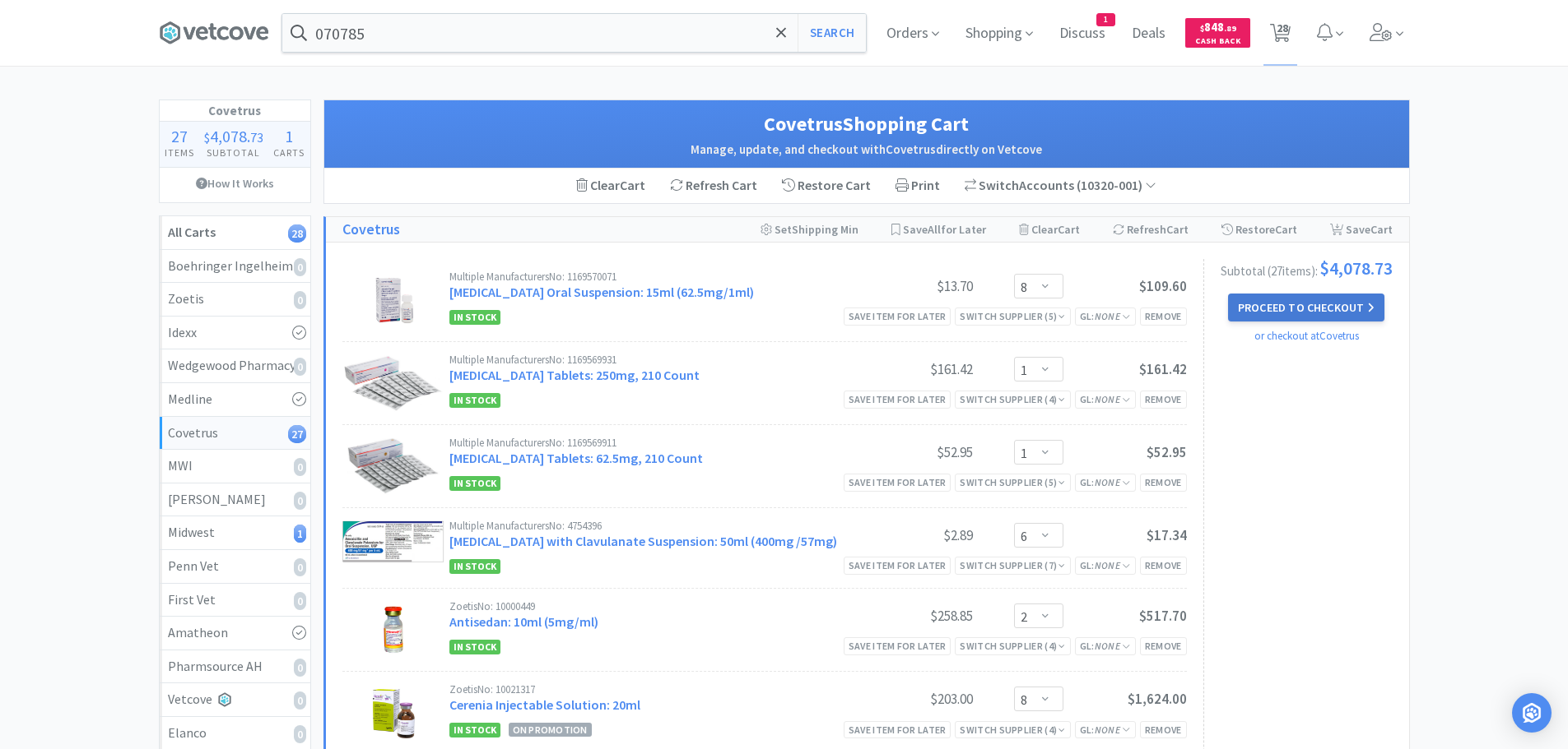
click at [1307, 320] on button "Proceed to Checkout" at bounding box center [1306, 308] width 156 height 28
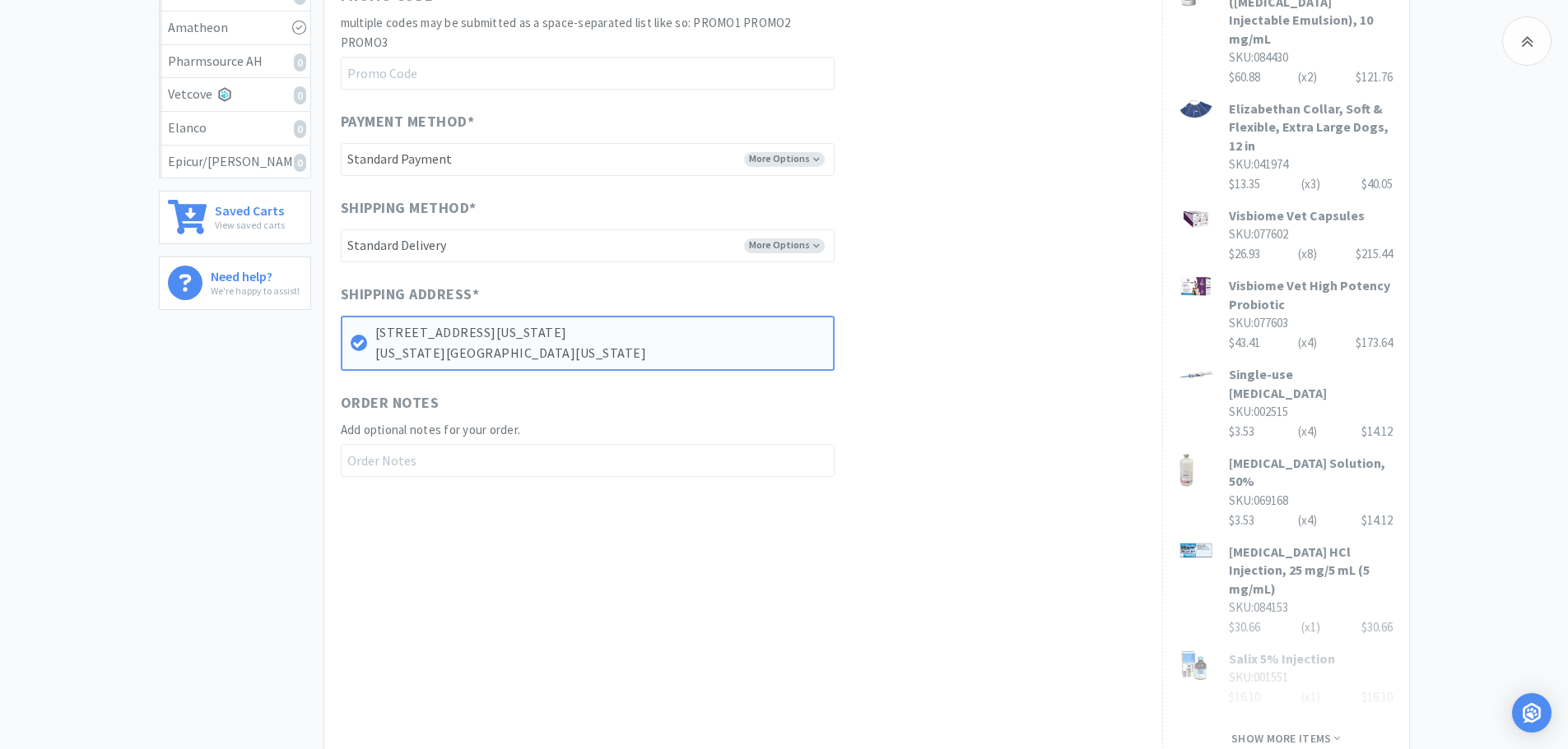
scroll to position [658, 0]
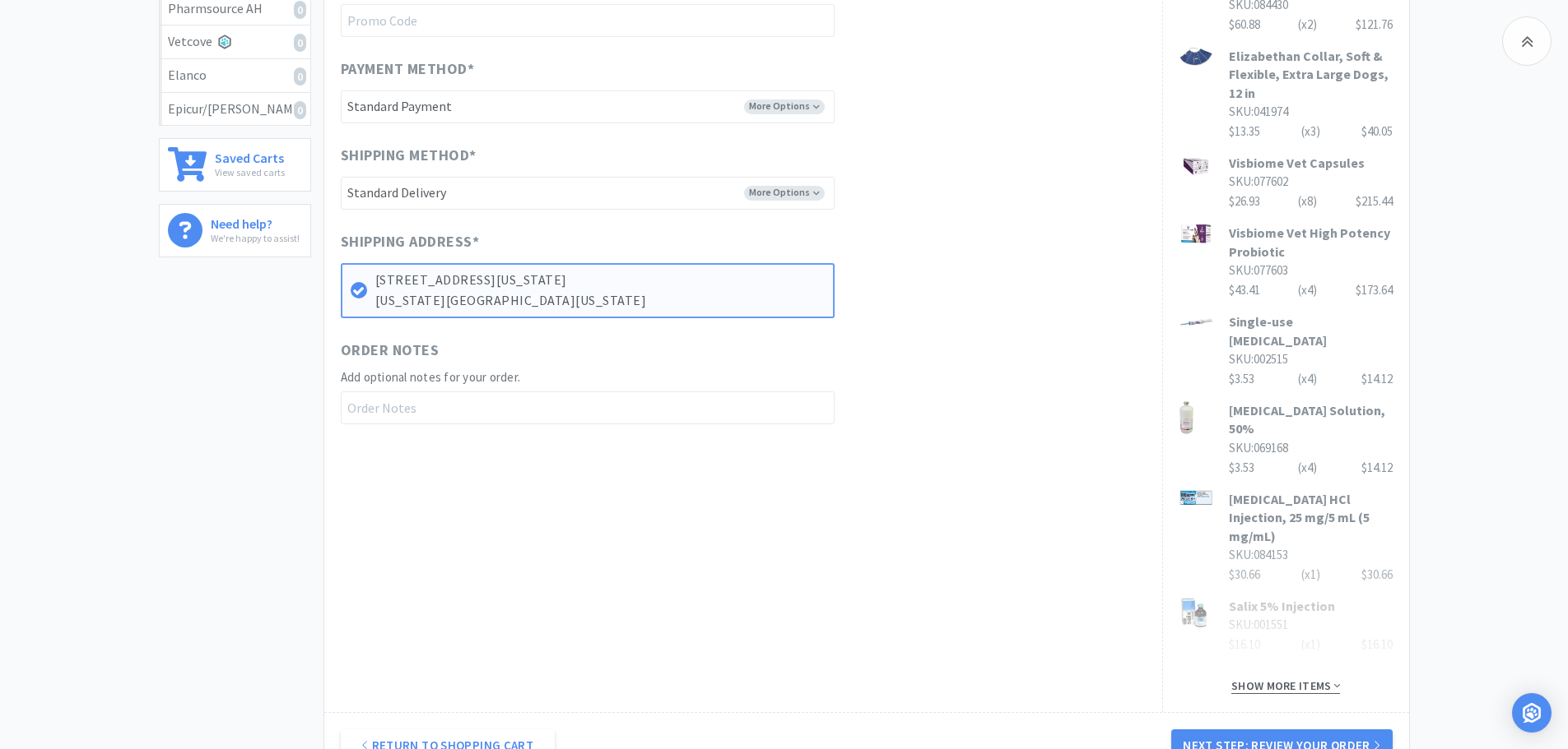
click at [1278, 679] on span "Show more items" at bounding box center [1286, 687] width 109 height 16
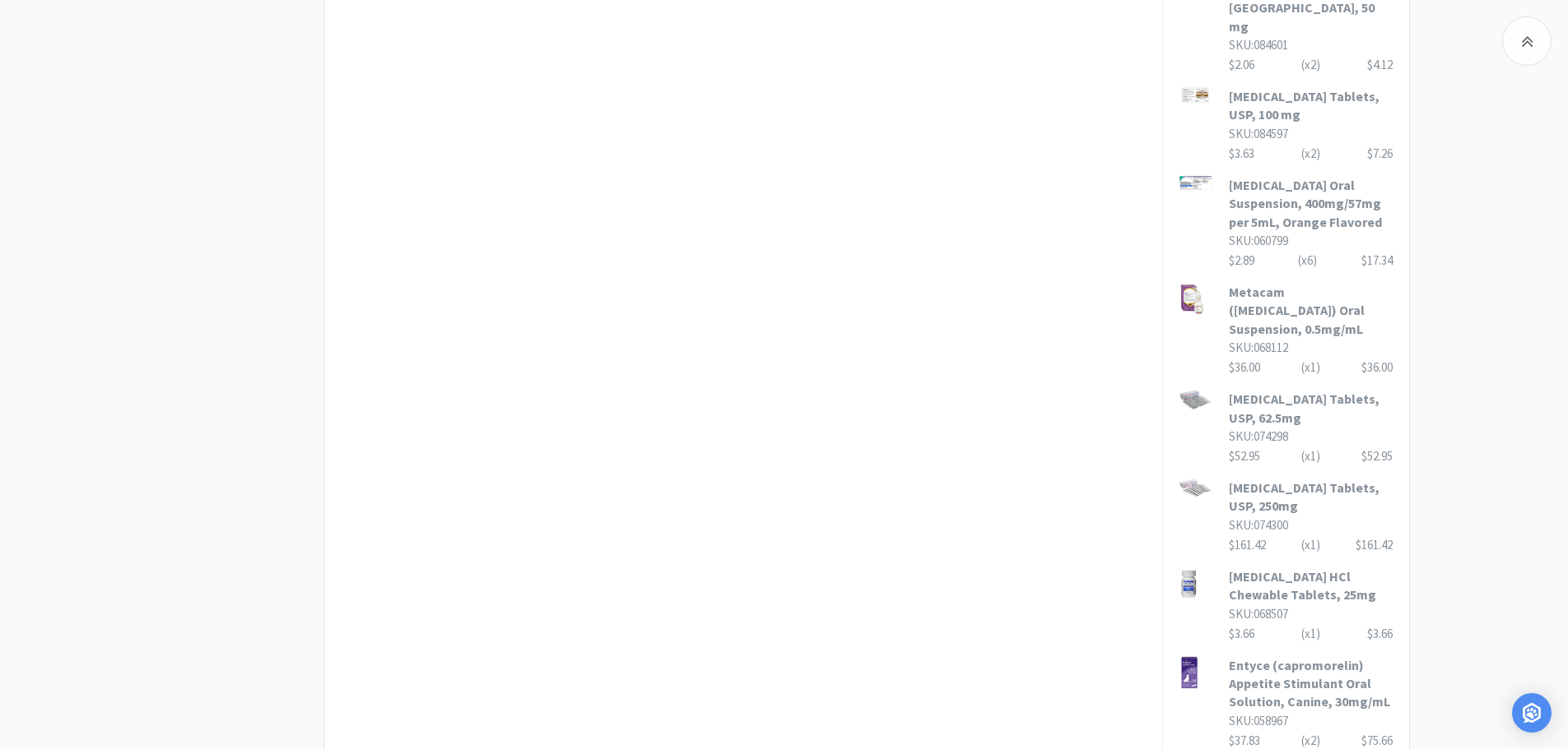
scroll to position [1728, 0]
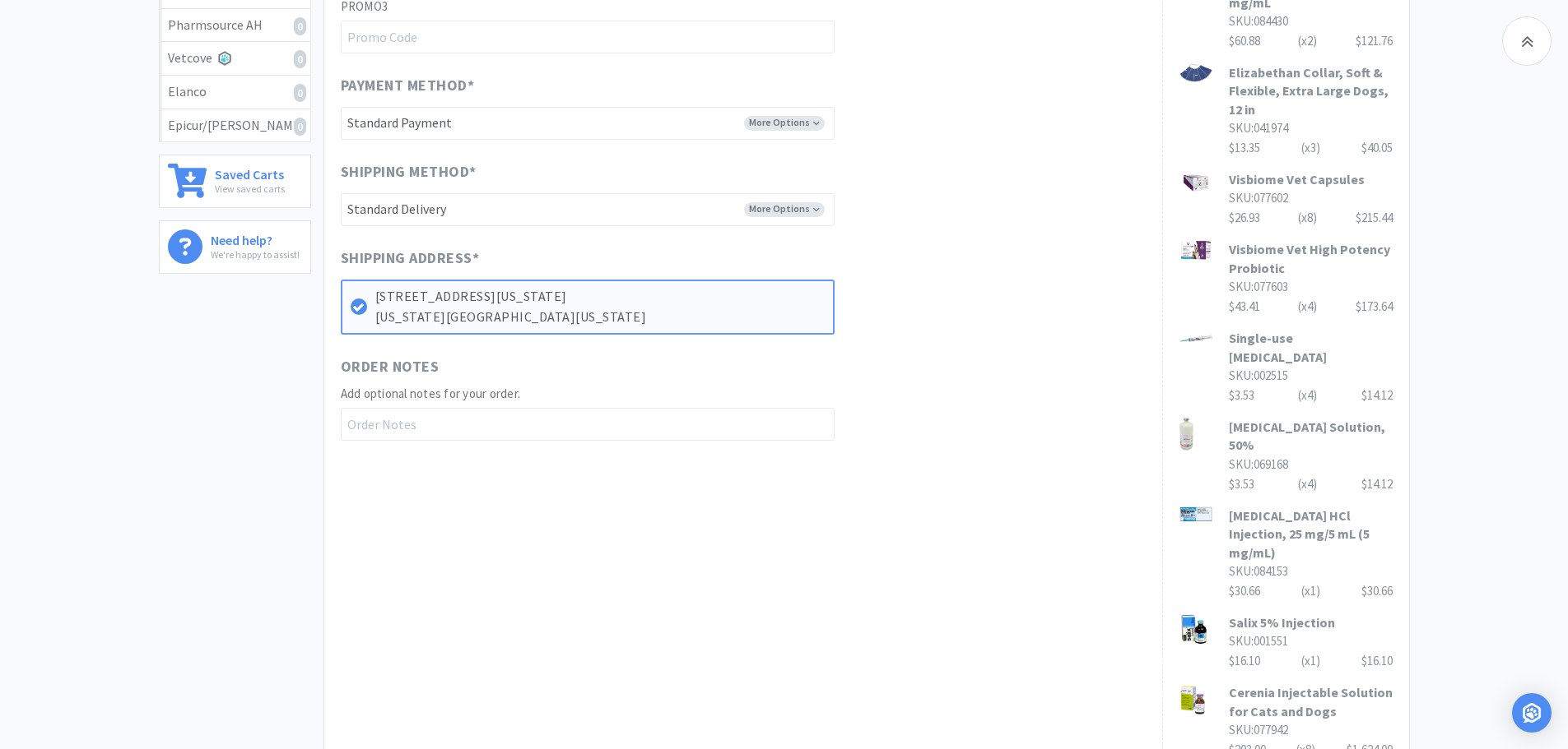
scroll to position [0, 0]
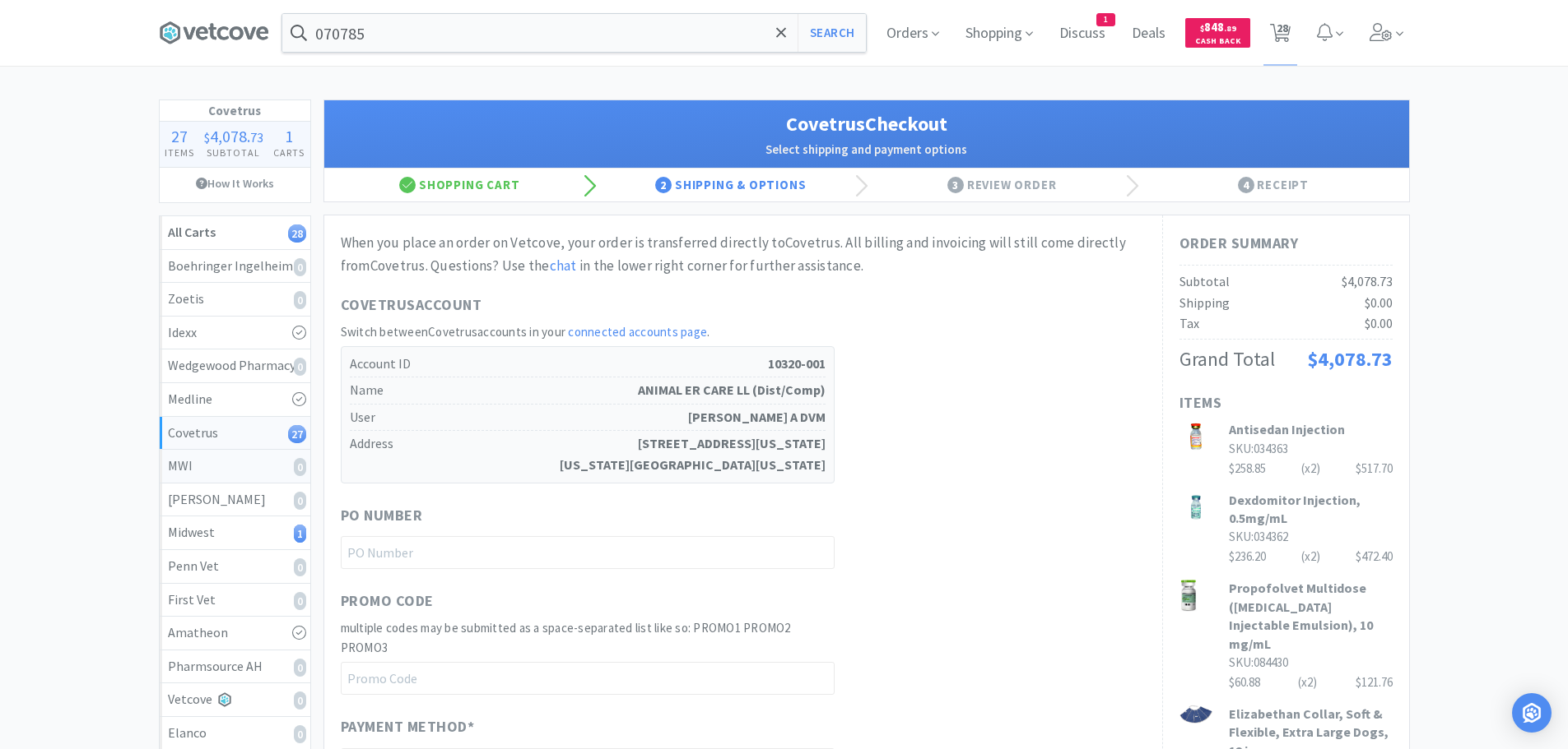
click at [259, 468] on div "MWI 0" at bounding box center [235, 467] width 134 height 22
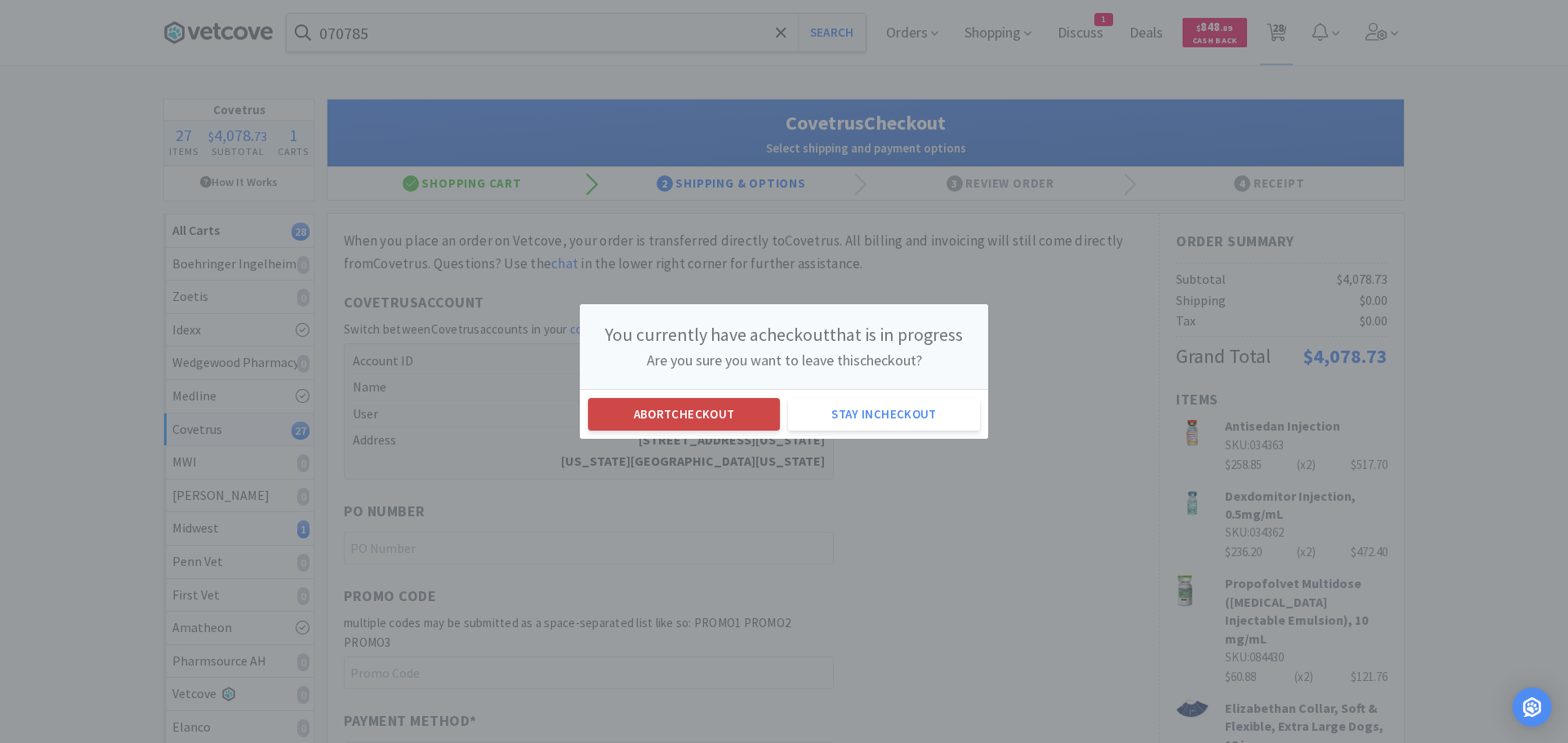
click at [727, 430] on div "Abort checkout Stay in checkout" at bounding box center [784, 414] width 408 height 50
click at [725, 410] on button "Abort checkout" at bounding box center [684, 414] width 192 height 32
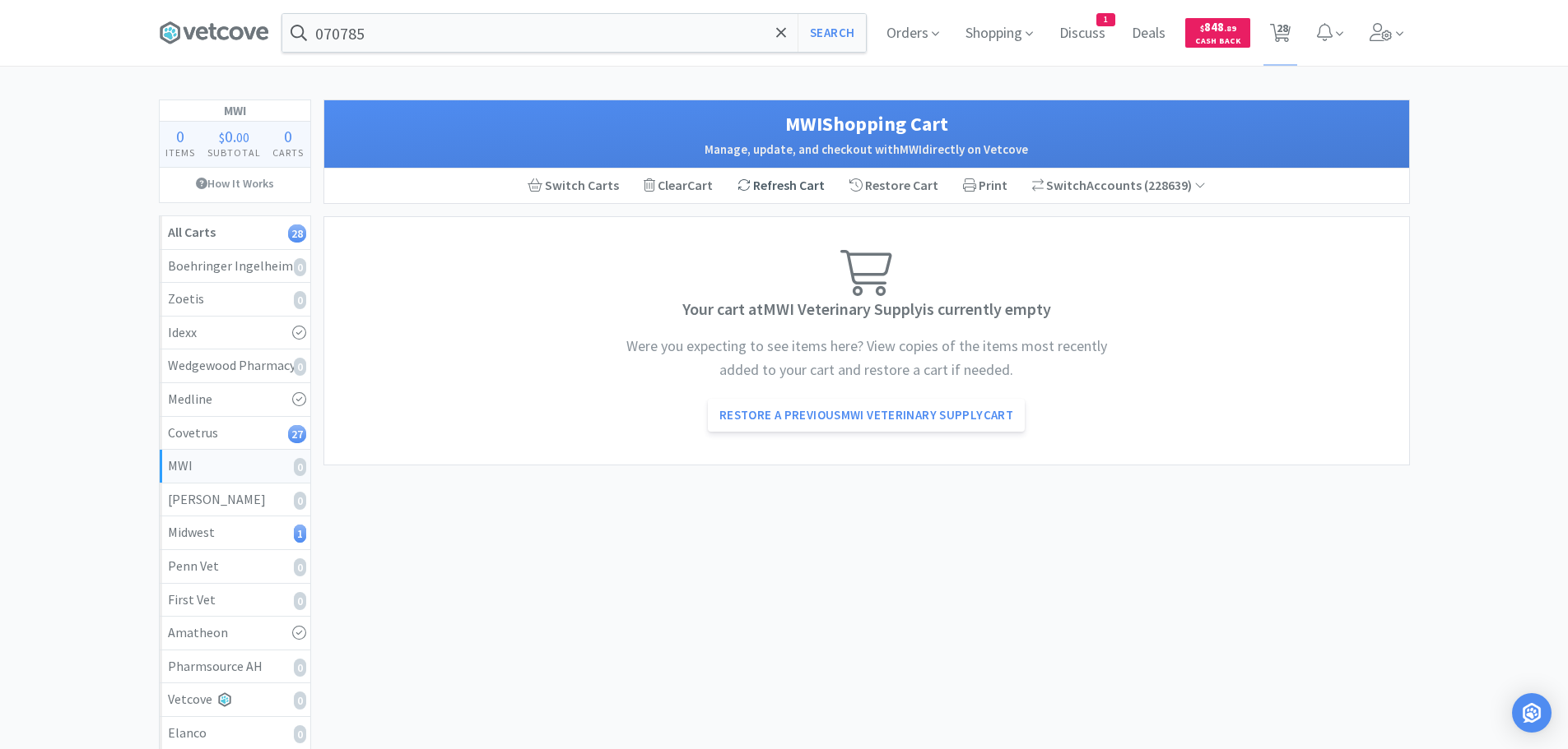
click at [771, 187] on div "Refresh Cart" at bounding box center [780, 186] width 112 height 35
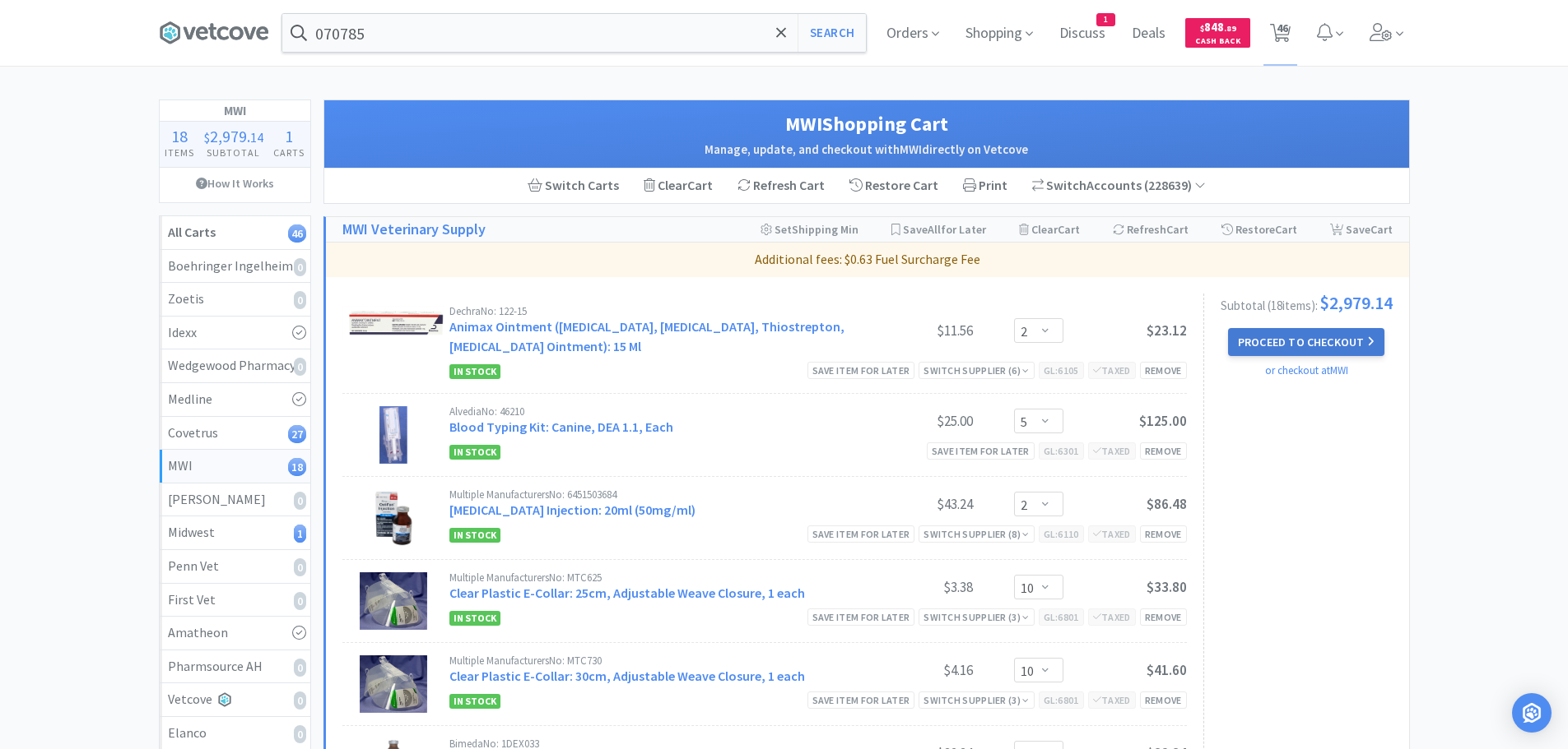
click at [1275, 343] on button "Proceed to Checkout" at bounding box center [1306, 342] width 156 height 28
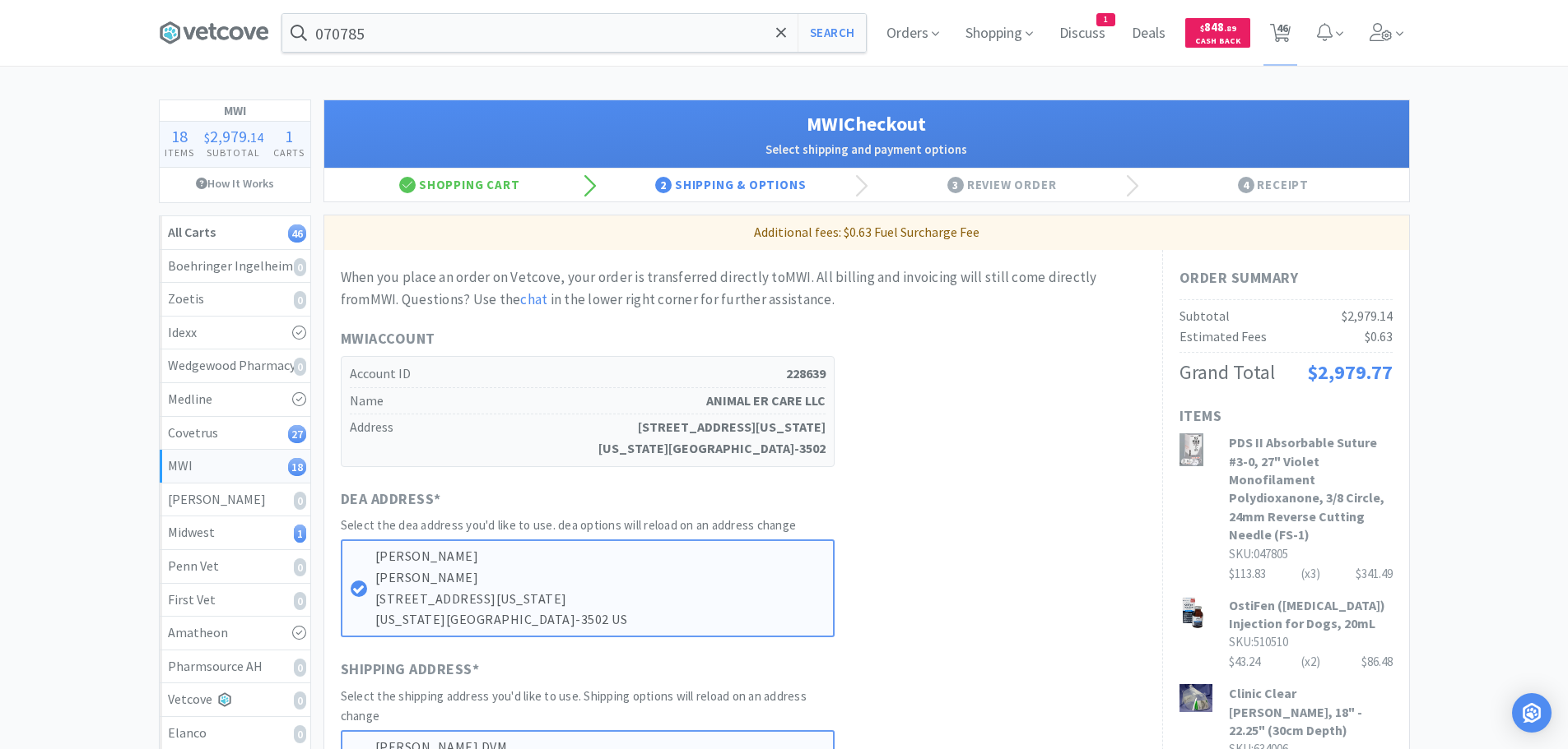
click at [925, 492] on div "DEA Address * Select the dea address you'd like to use. dea options will reload…" at bounding box center [743, 562] width 805 height 150
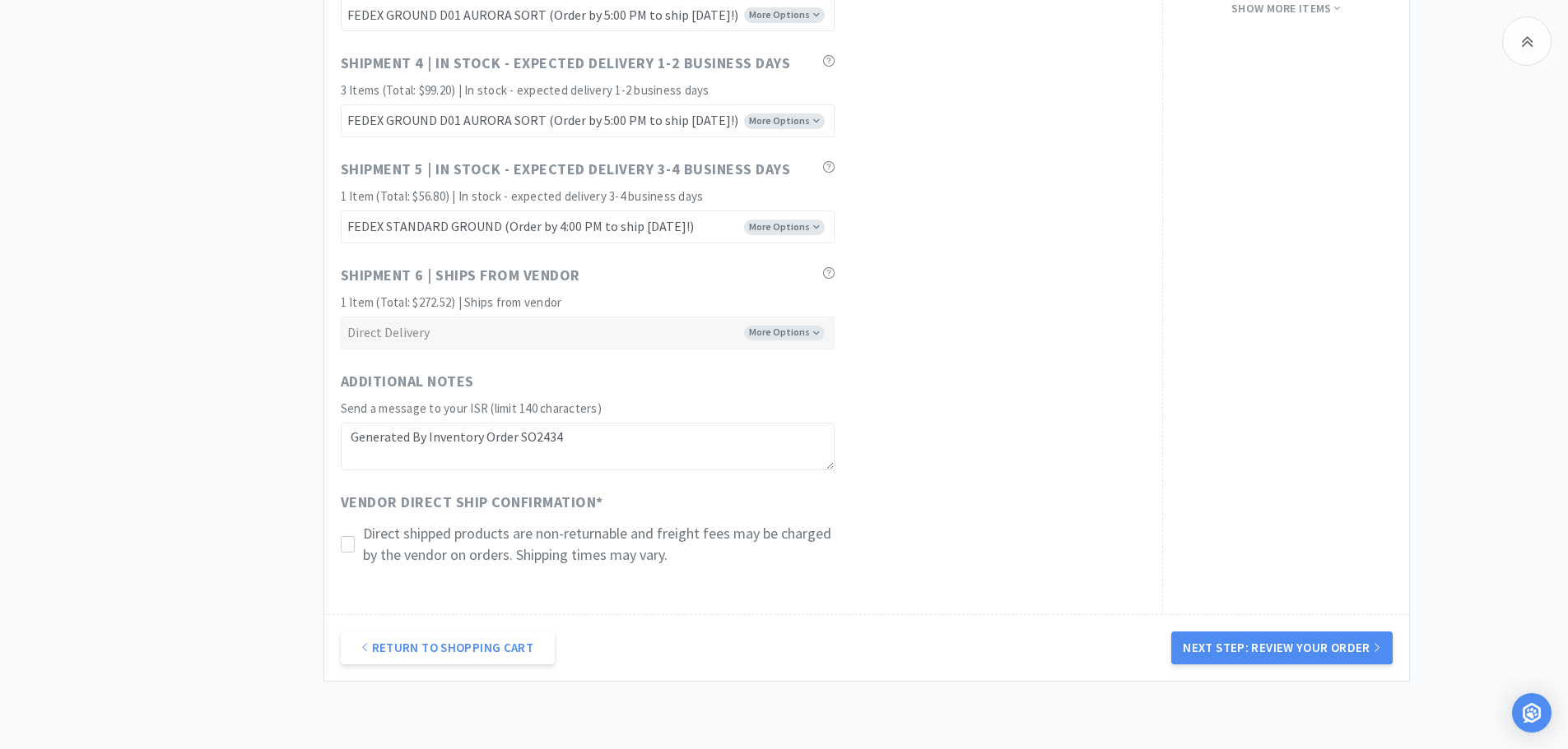
scroll to position [1563, 0]
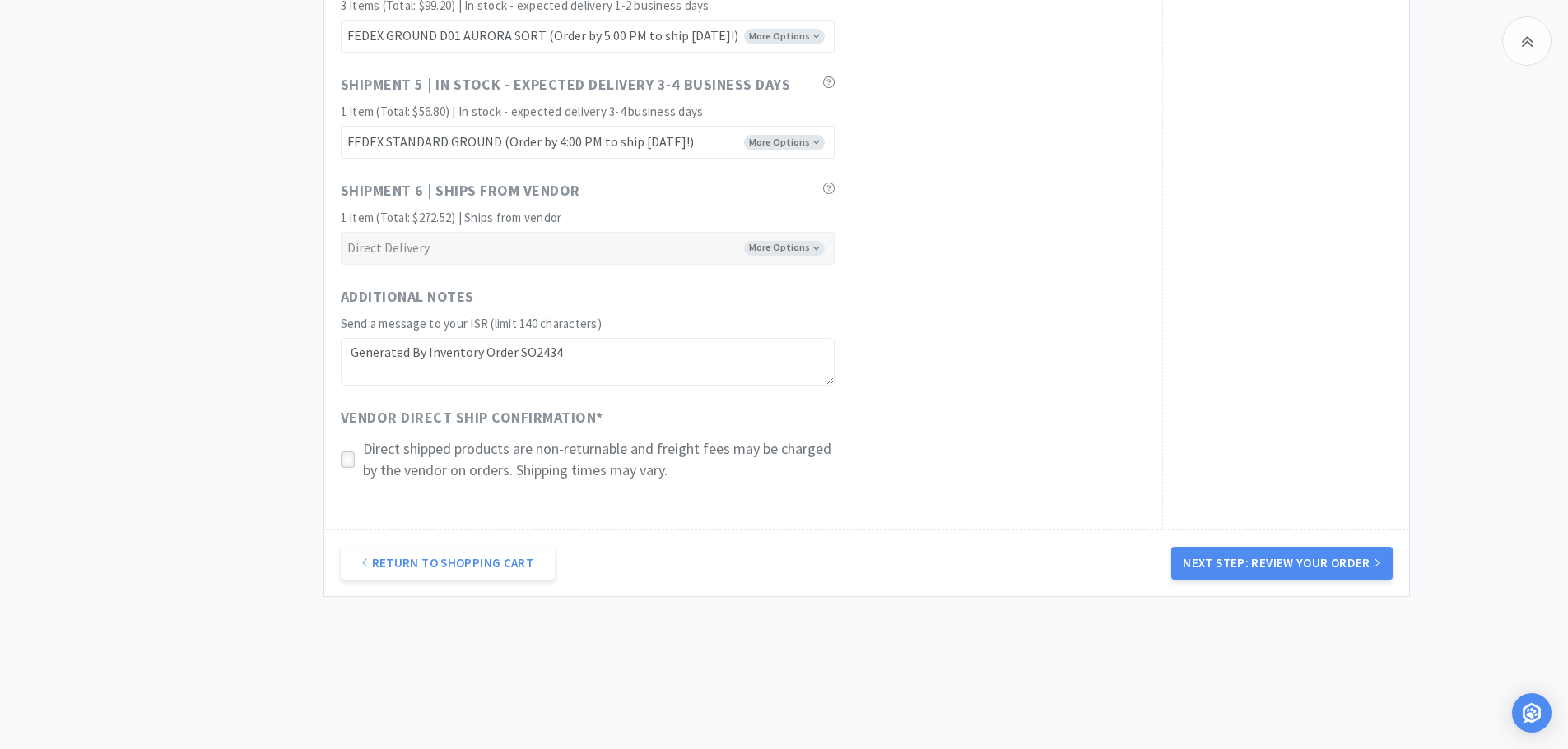
click at [348, 455] on icon at bounding box center [348, 460] width 13 height 13
click at [1246, 572] on button "Next Step: Review Your Order" at bounding box center [1281, 562] width 220 height 33
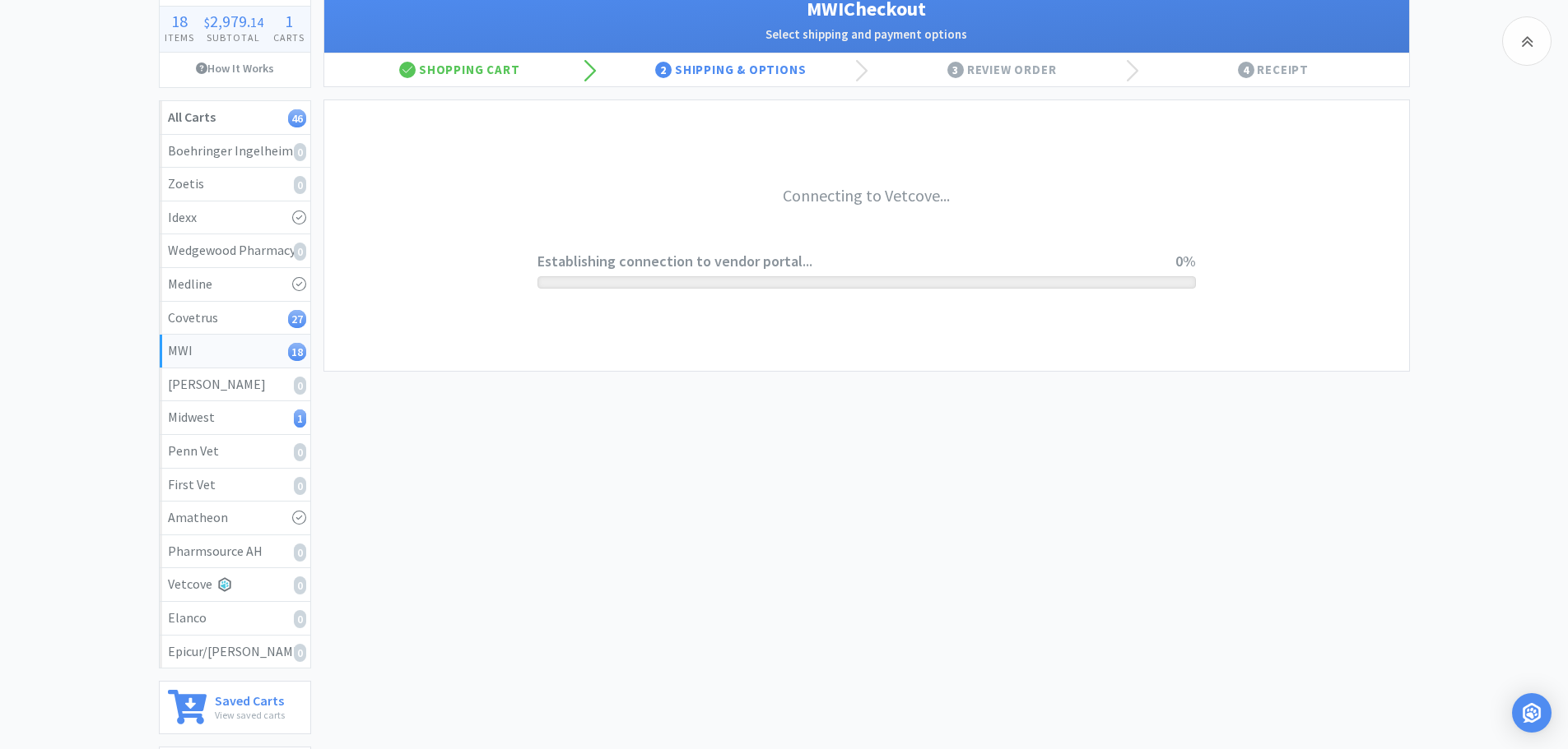
scroll to position [0, 0]
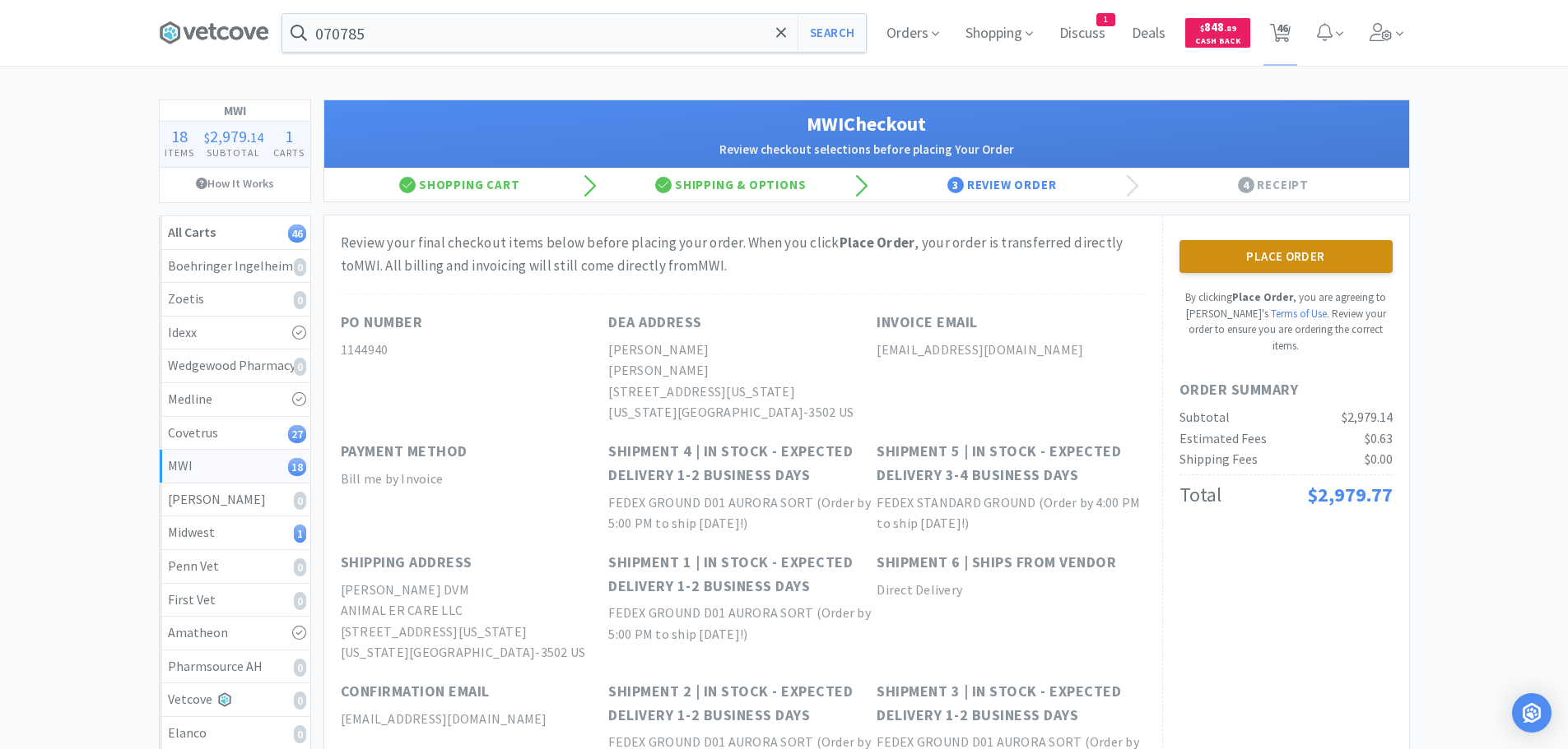
click at [1294, 258] on button "Place Order" at bounding box center [1287, 256] width 213 height 33
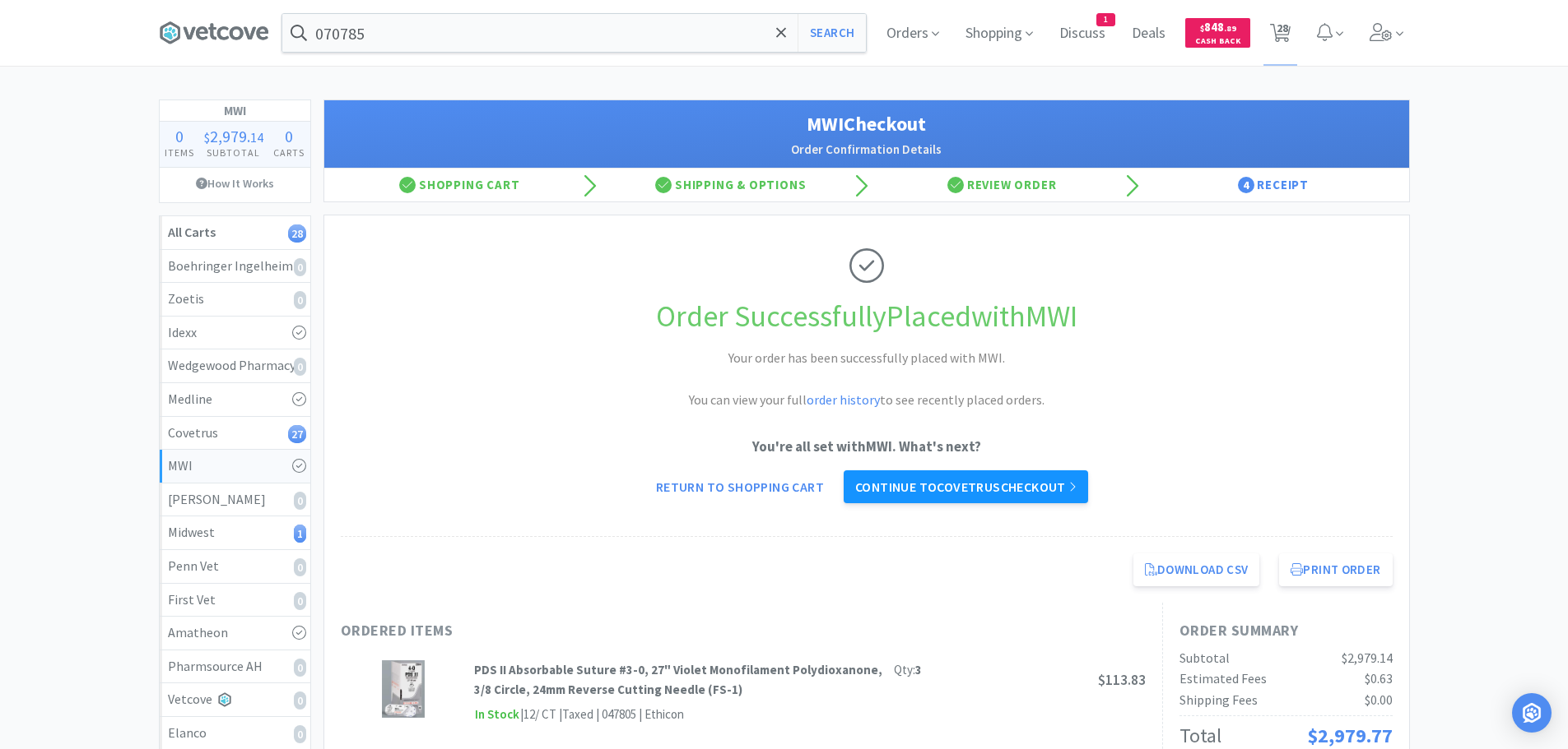
click at [931, 484] on link "Continue to Covetrus checkout" at bounding box center [967, 487] width 245 height 33
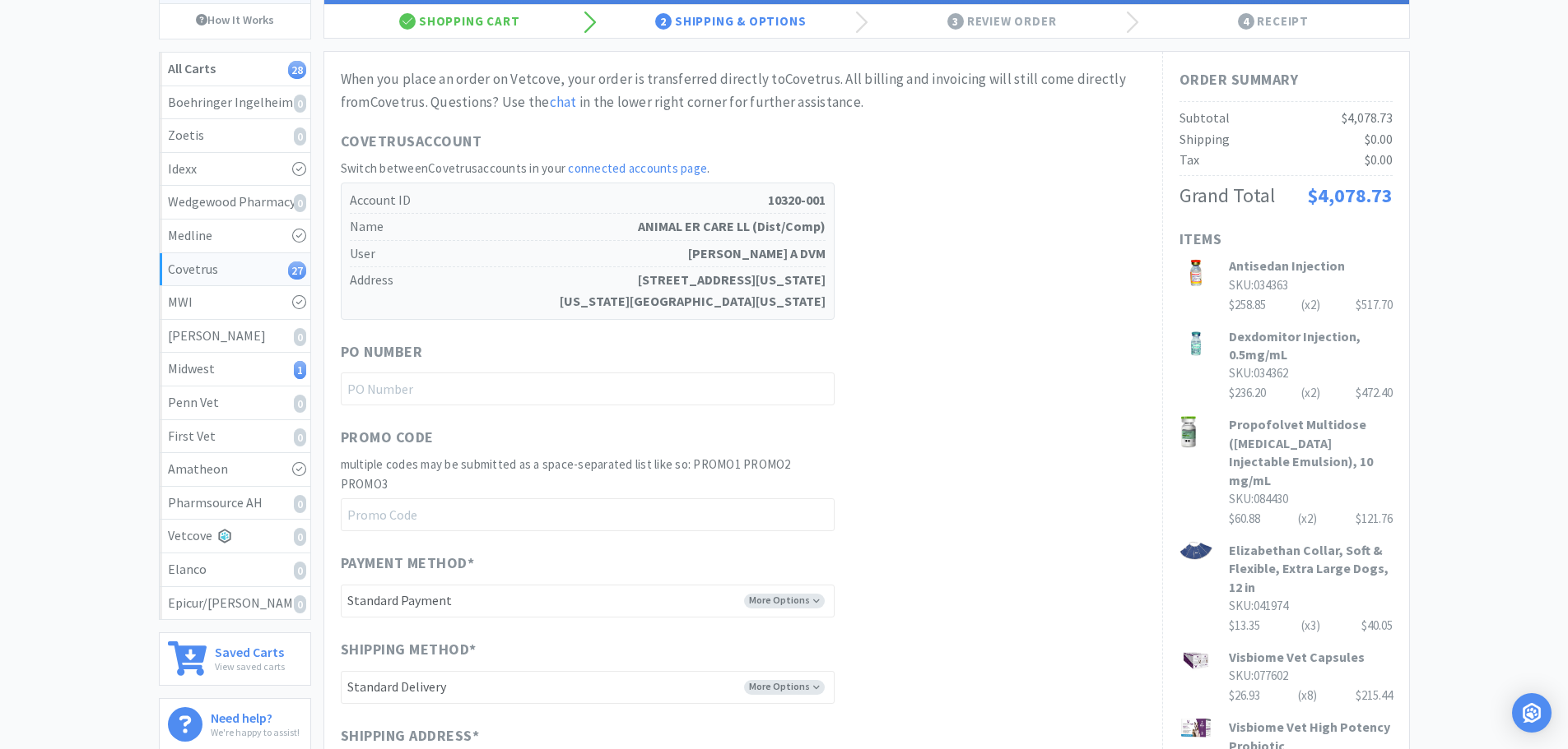
scroll to position [165, 0]
click at [540, 399] on input "text" at bounding box center [588, 388] width 494 height 33
paste input "1144939"
click at [849, 357] on div "PO Number 1144939" at bounding box center [743, 372] width 805 height 66
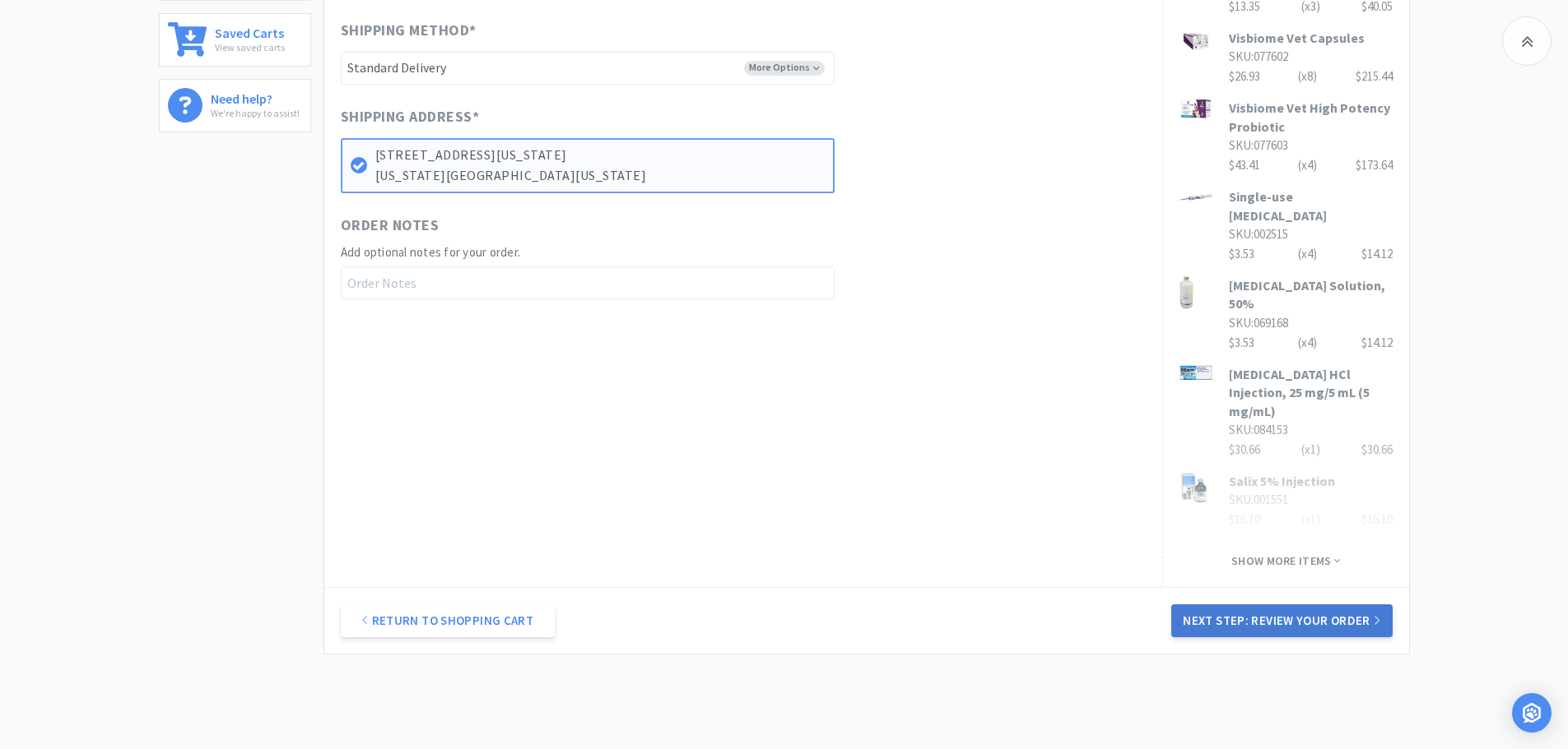
click at [1278, 605] on button "Next Step: Review Your Order" at bounding box center [1281, 621] width 220 height 33
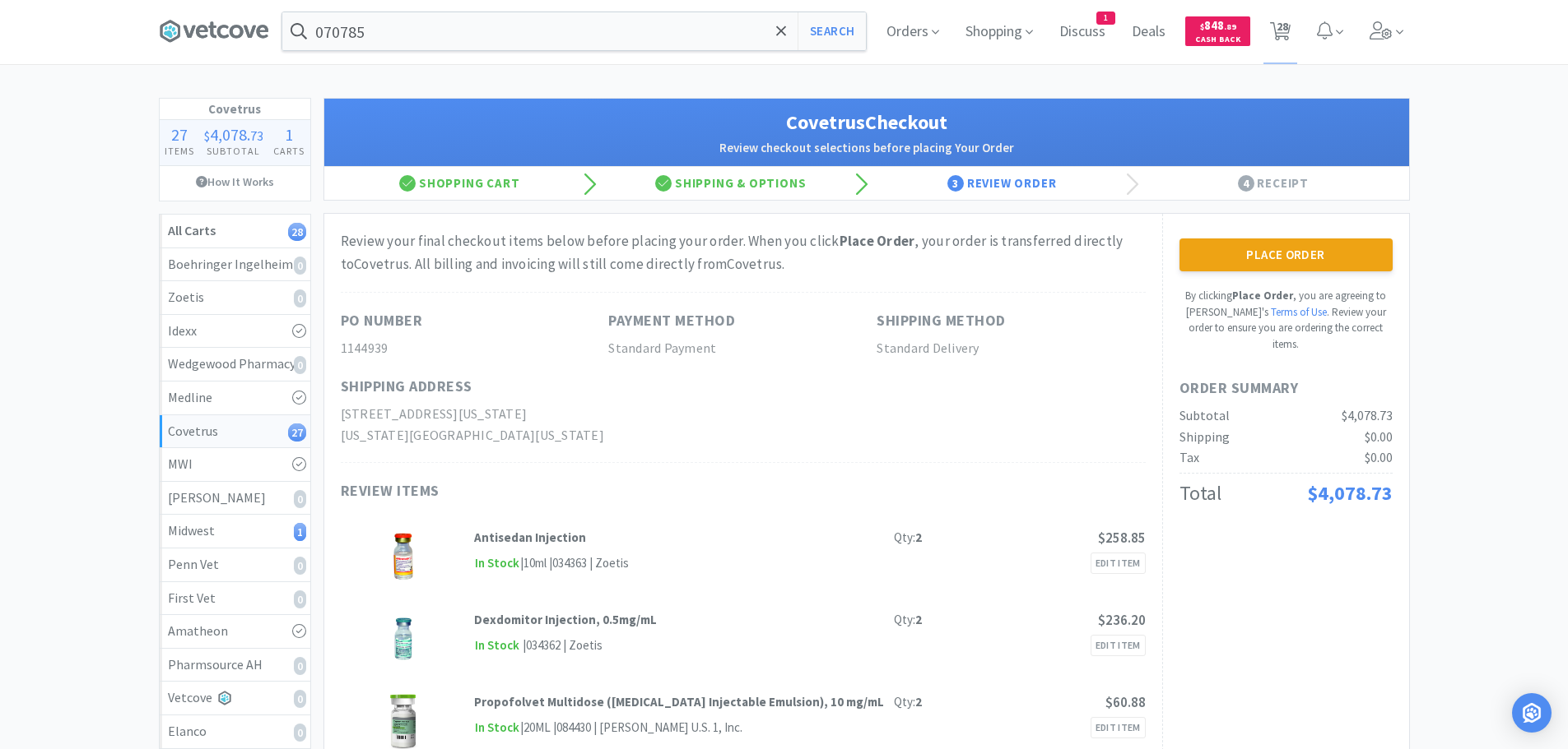
scroll to position [0, 0]
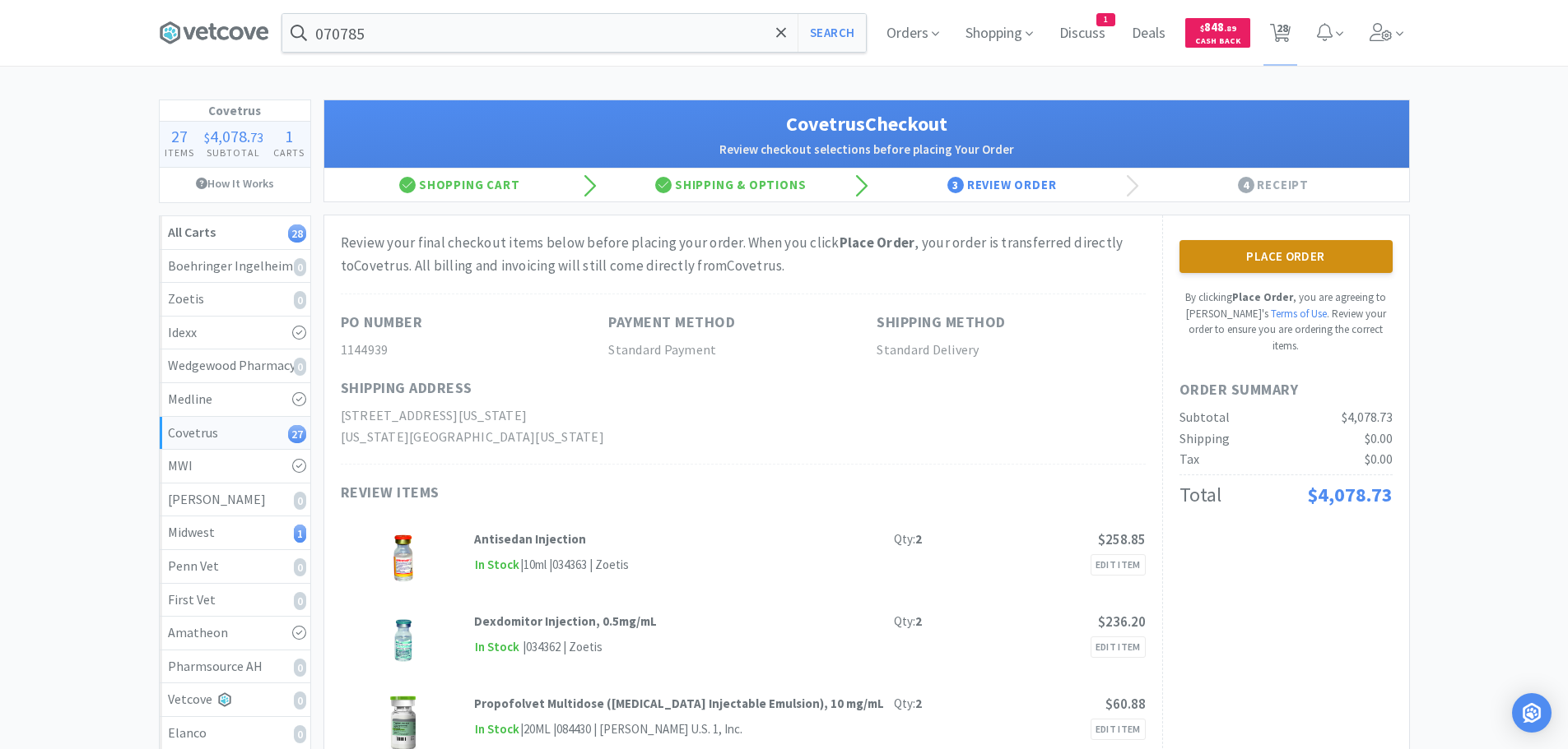
click at [1286, 263] on button "Place Order" at bounding box center [1287, 256] width 213 height 33
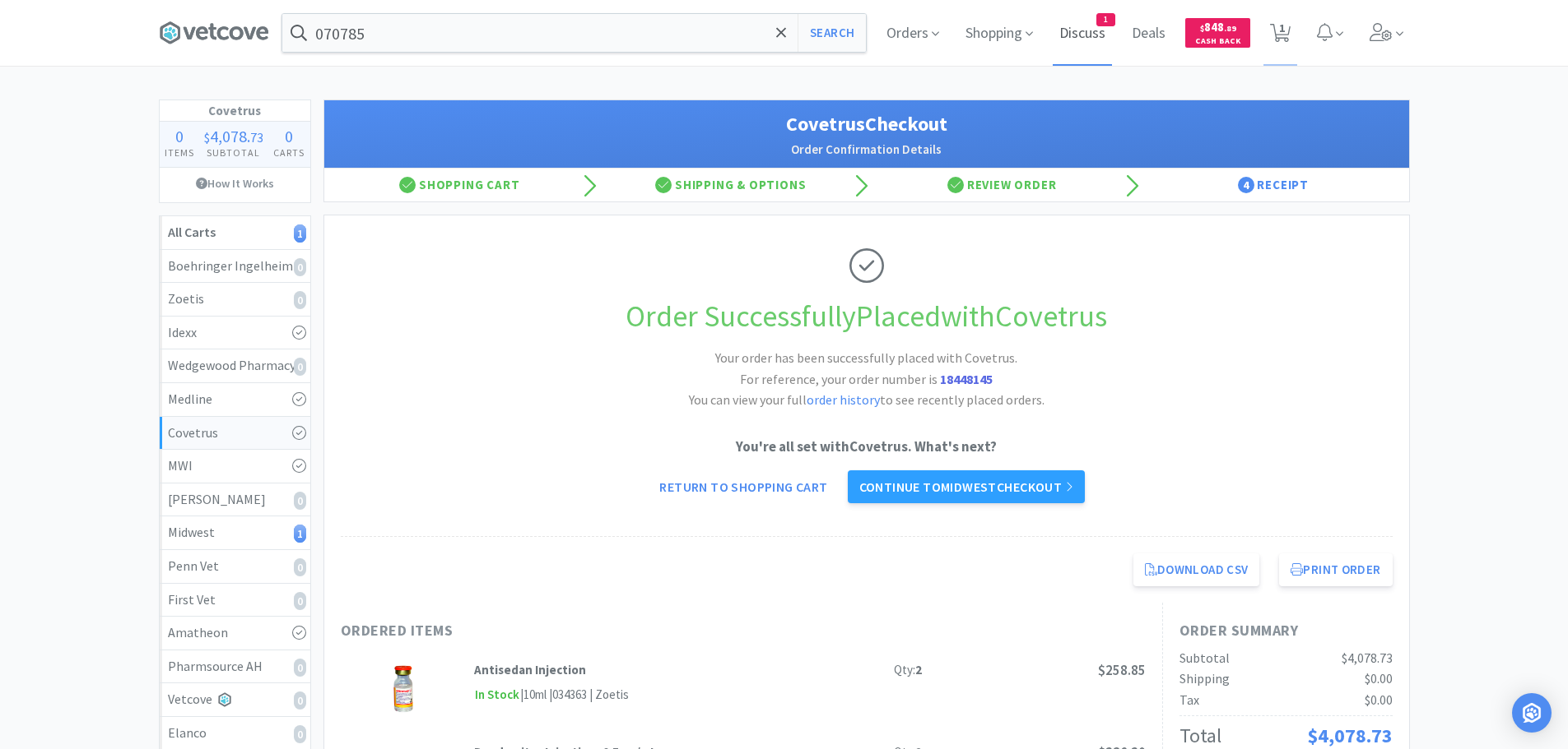
click at [1081, 26] on span "Discuss" at bounding box center [1082, 33] width 59 height 66
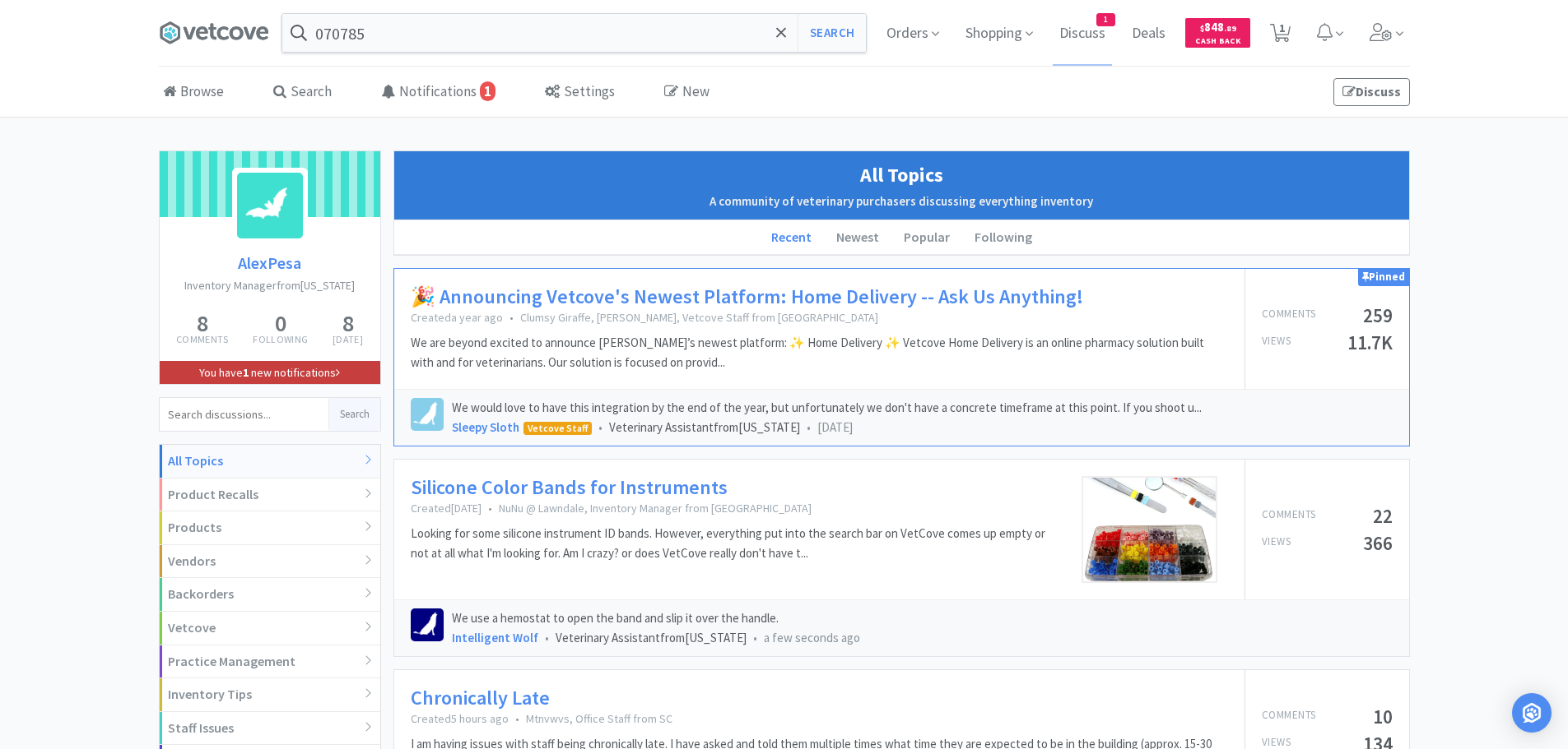
click at [284, 373] on link "You have 1 new notifications" at bounding box center [270, 372] width 220 height 23
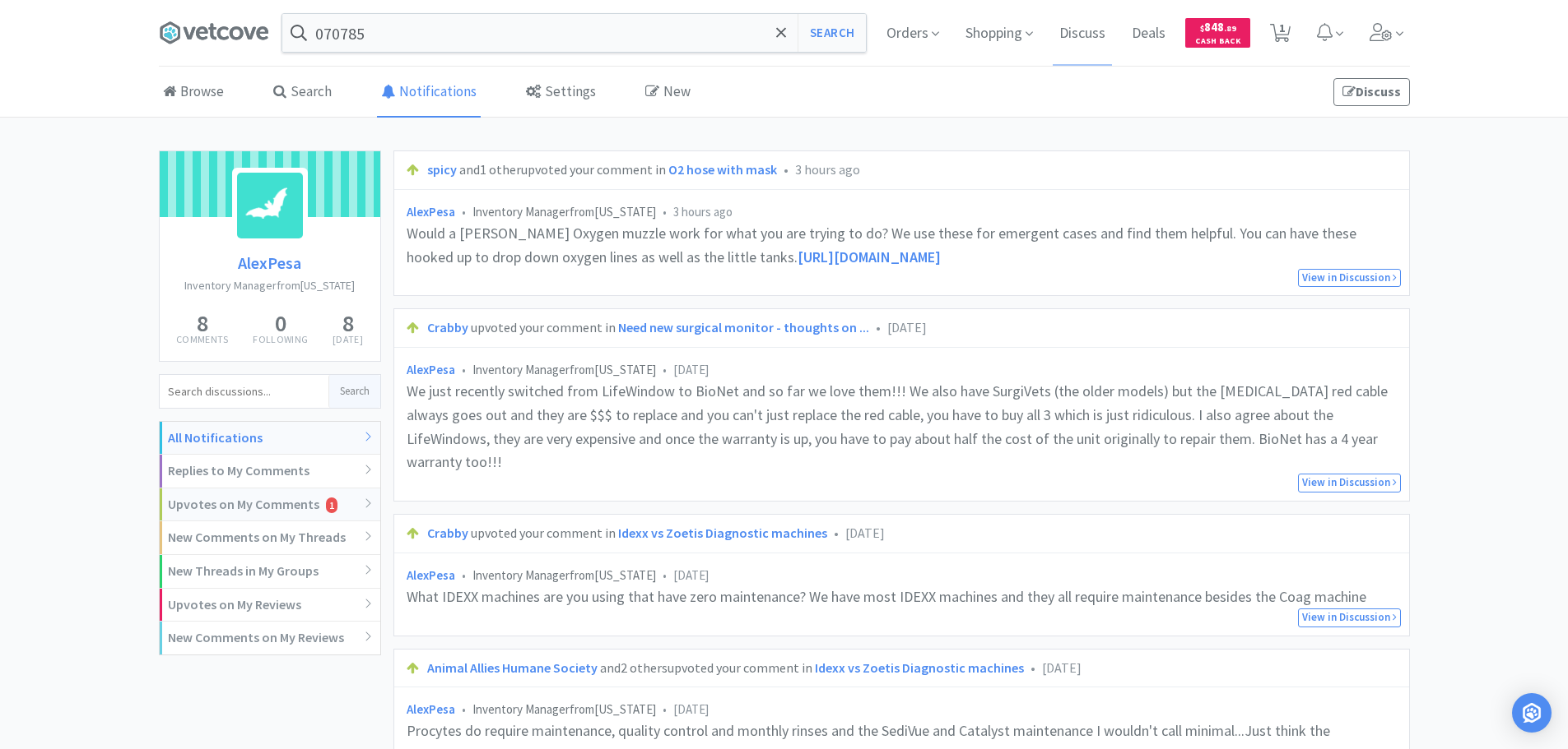
click at [317, 510] on div "Upvotes on My Comments 1" at bounding box center [270, 505] width 220 height 34
click at [1022, 255] on div "Would a [PERSON_NAME] Oxygen muzzle work for what you are trying to do? We use …" at bounding box center [902, 246] width 990 height 47
click at [1289, 39] on icon at bounding box center [1280, 33] width 21 height 18
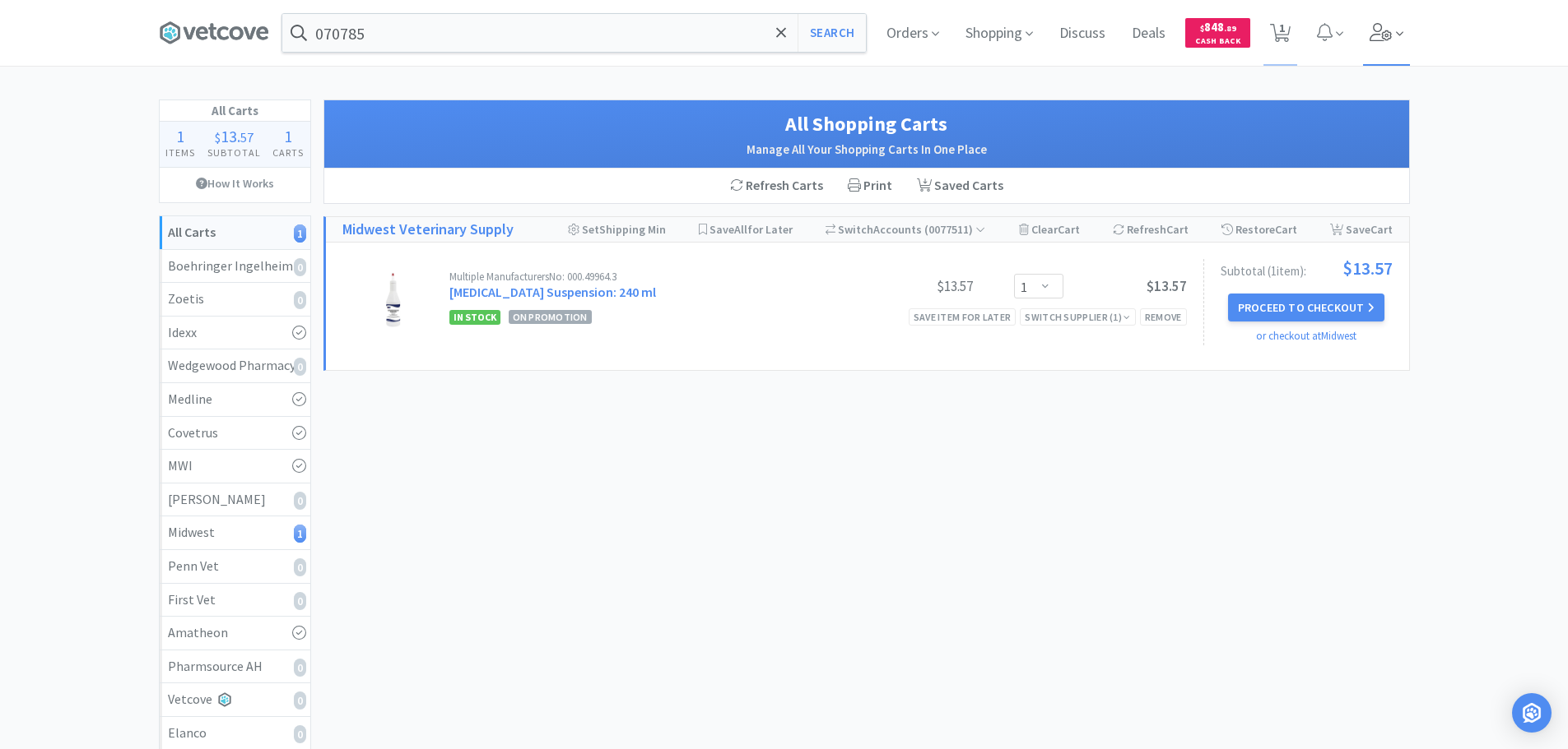
click at [1371, 37] on icon at bounding box center [1380, 32] width 23 height 18
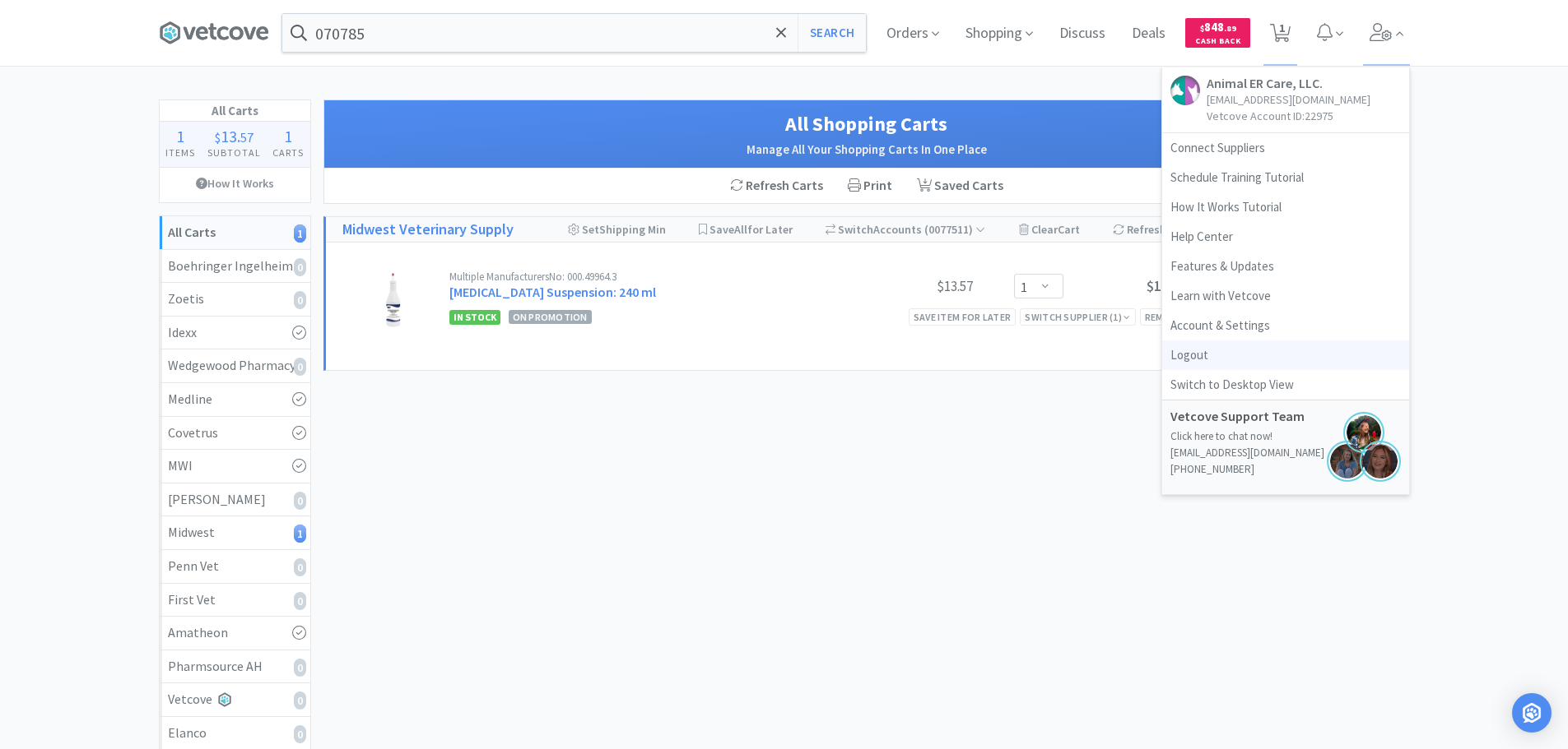
click at [1274, 349] on link "Logout" at bounding box center [1286, 355] width 247 height 30
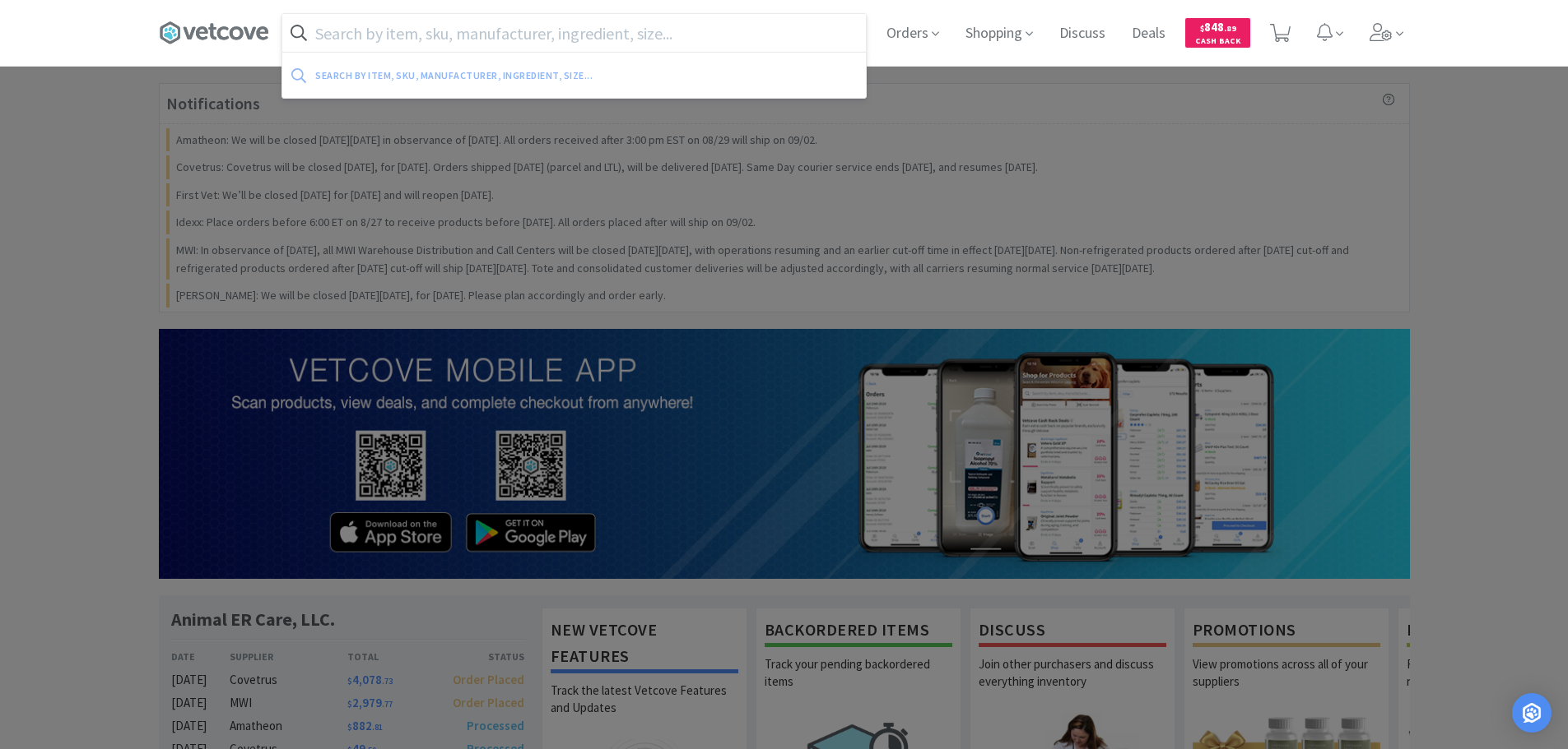
click at [509, 31] on input "text" at bounding box center [574, 33] width 584 height 37
paste input "Medline Industries, Inc. - MDS2501H $18.5"
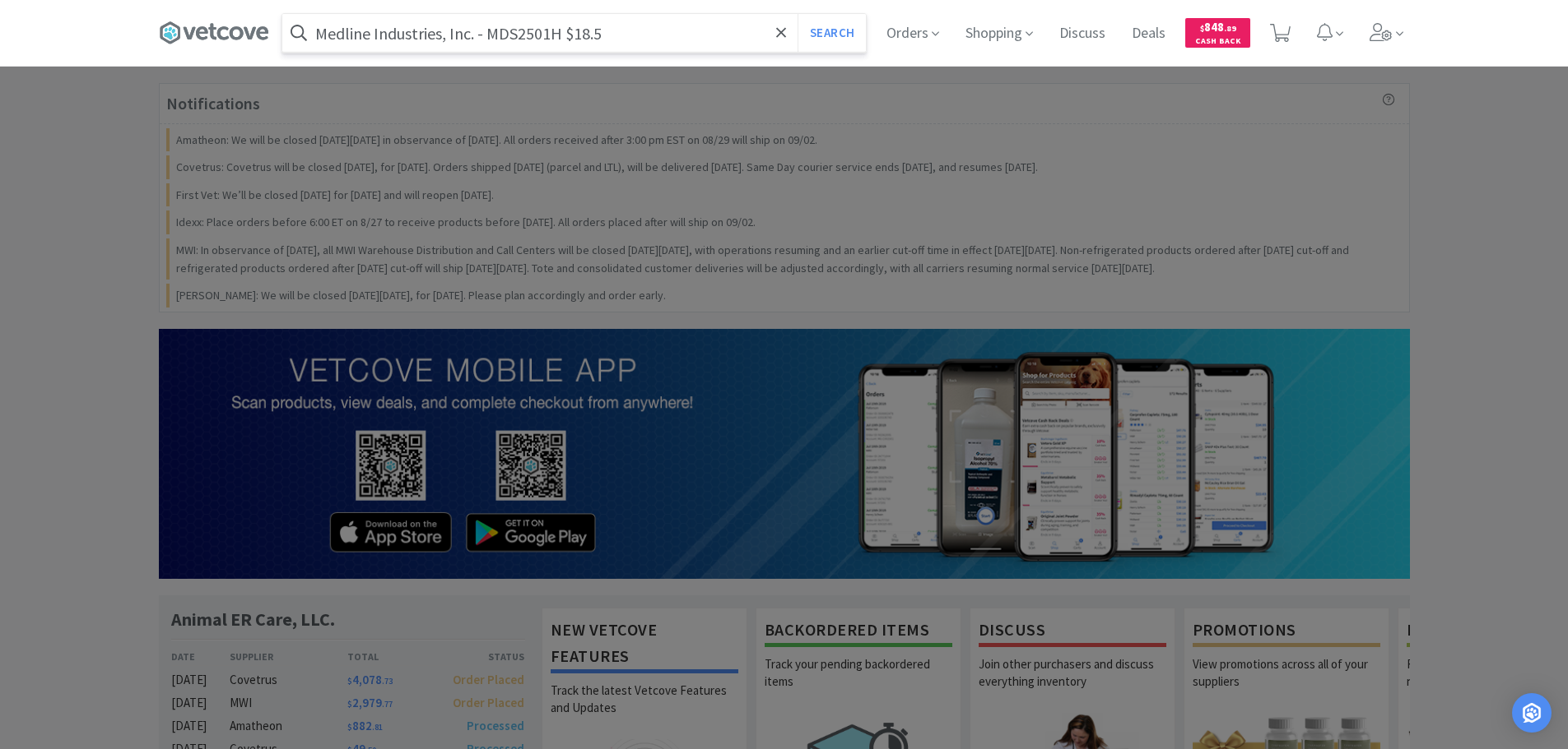
click at [522, 38] on input "Medline Industries, Inc. - MDS2501H $18.5" at bounding box center [574, 33] width 584 height 37
paste input "DS2501H"
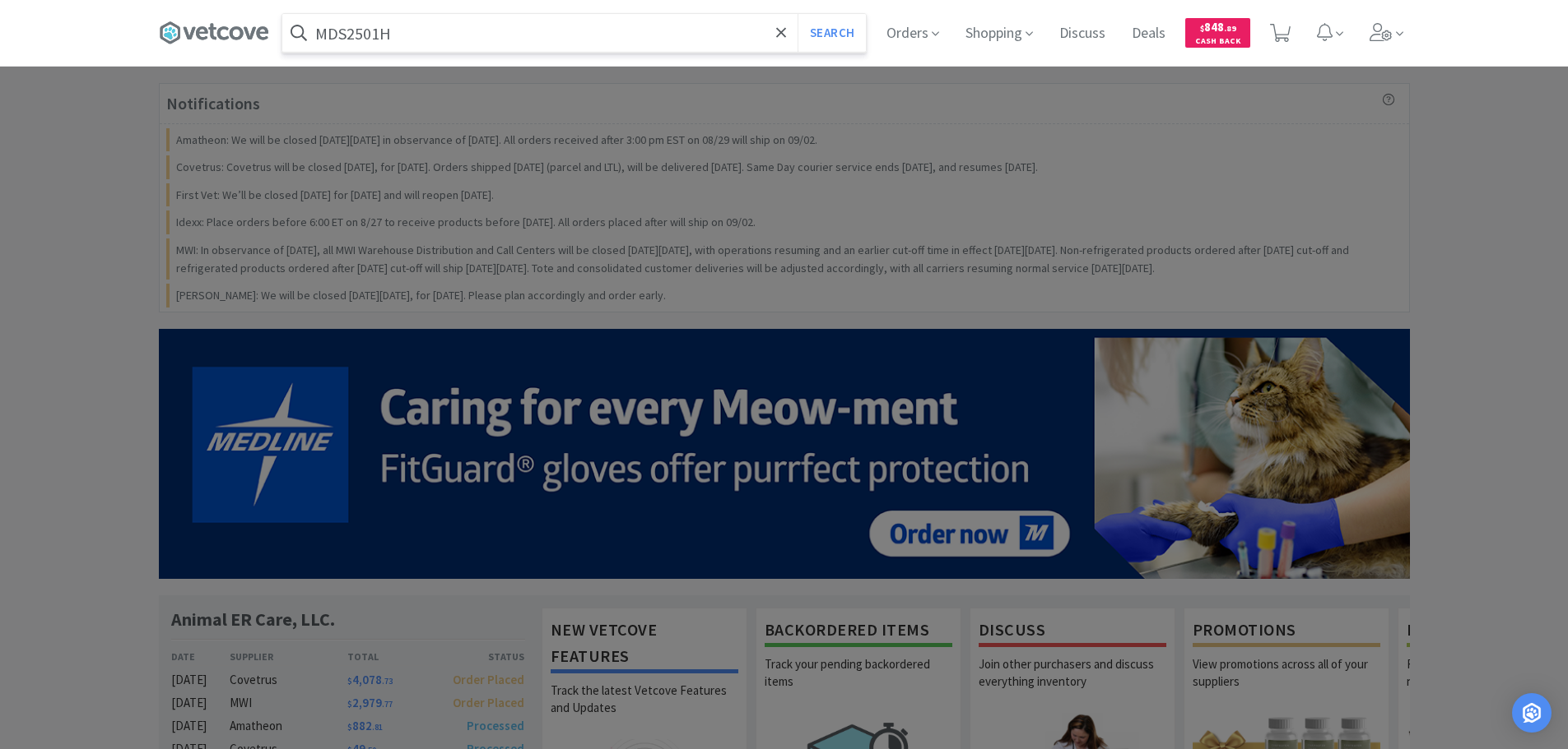
type input "MDS2501H"
click at [798, 14] on button "Search" at bounding box center [831, 33] width 68 height 37
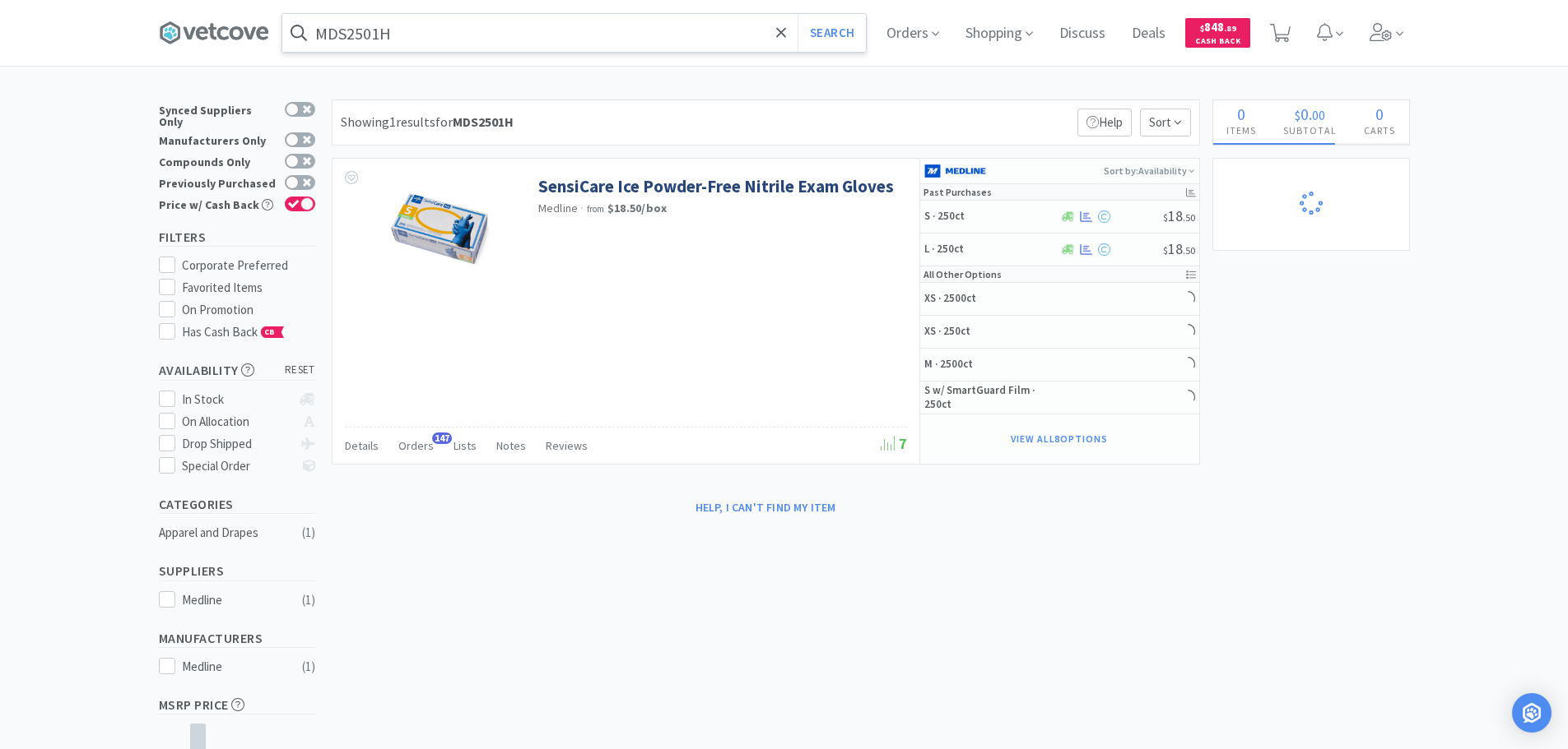
select select "1"
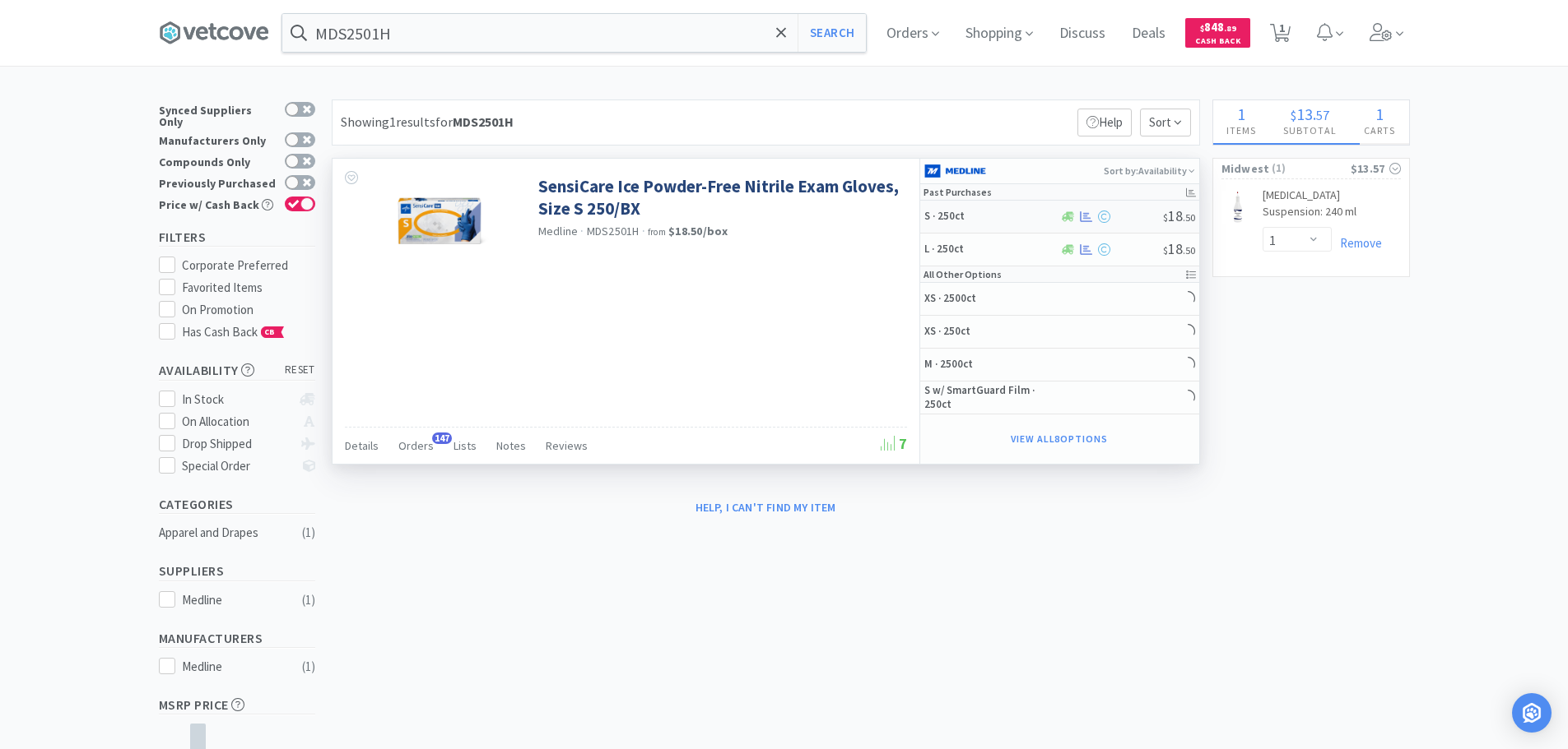
click at [1128, 219] on div at bounding box center [1111, 216] width 104 height 13
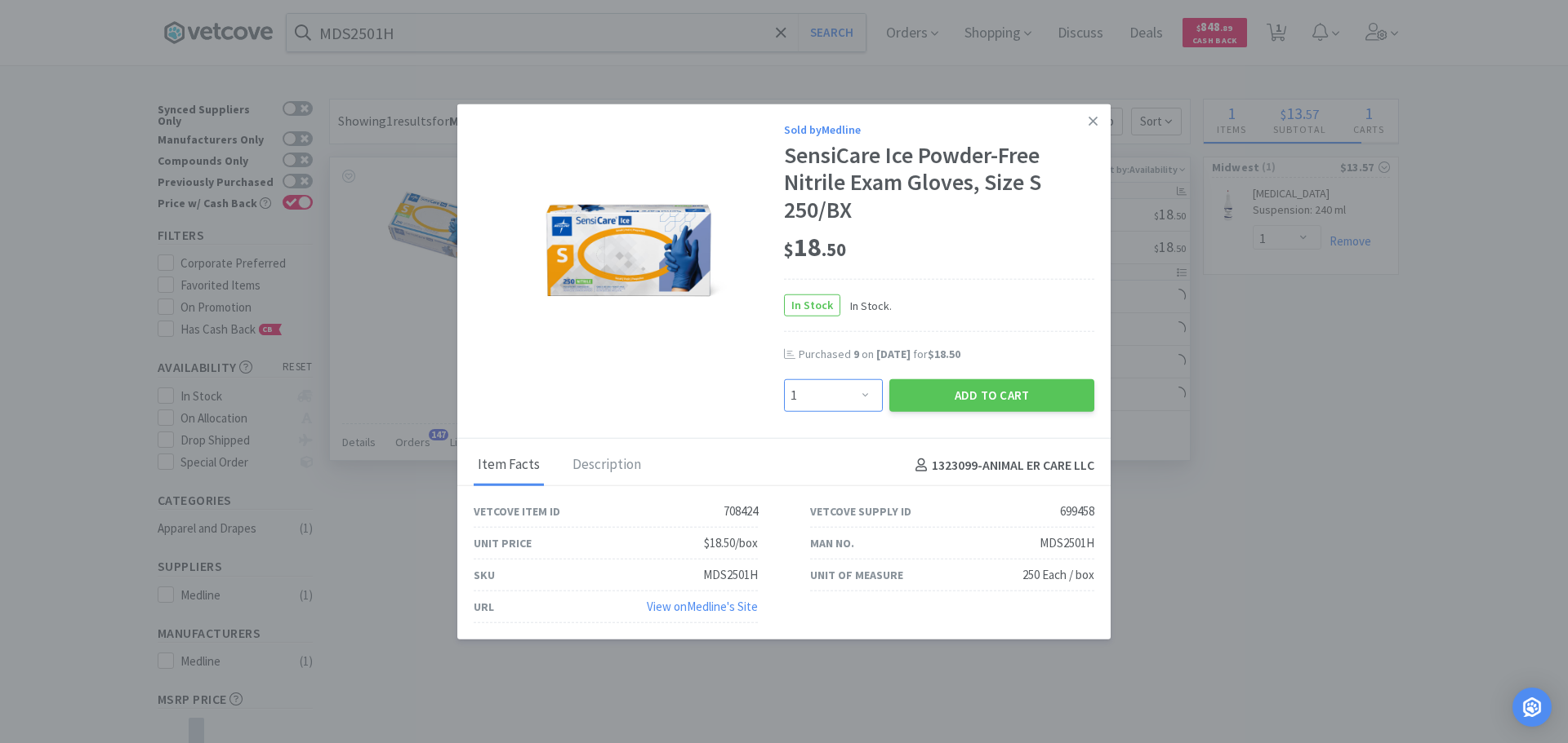
click at [838, 397] on select "Enter Quantity 1 2 3 4 5 6 7 8 9 10 11 12 13 14 15 16 17 18 19 20 Enter Quantity" at bounding box center [832, 395] width 99 height 32
select select "13"
click at [784, 380] on select "Enter Quantity 1 2 3 4 5 6 7 8 9 10 11 12 13 14 15 16 17 18 19 20 Enter Quantity" at bounding box center [832, 395] width 99 height 32
click at [927, 384] on button "Add to Cart" at bounding box center [991, 395] width 205 height 32
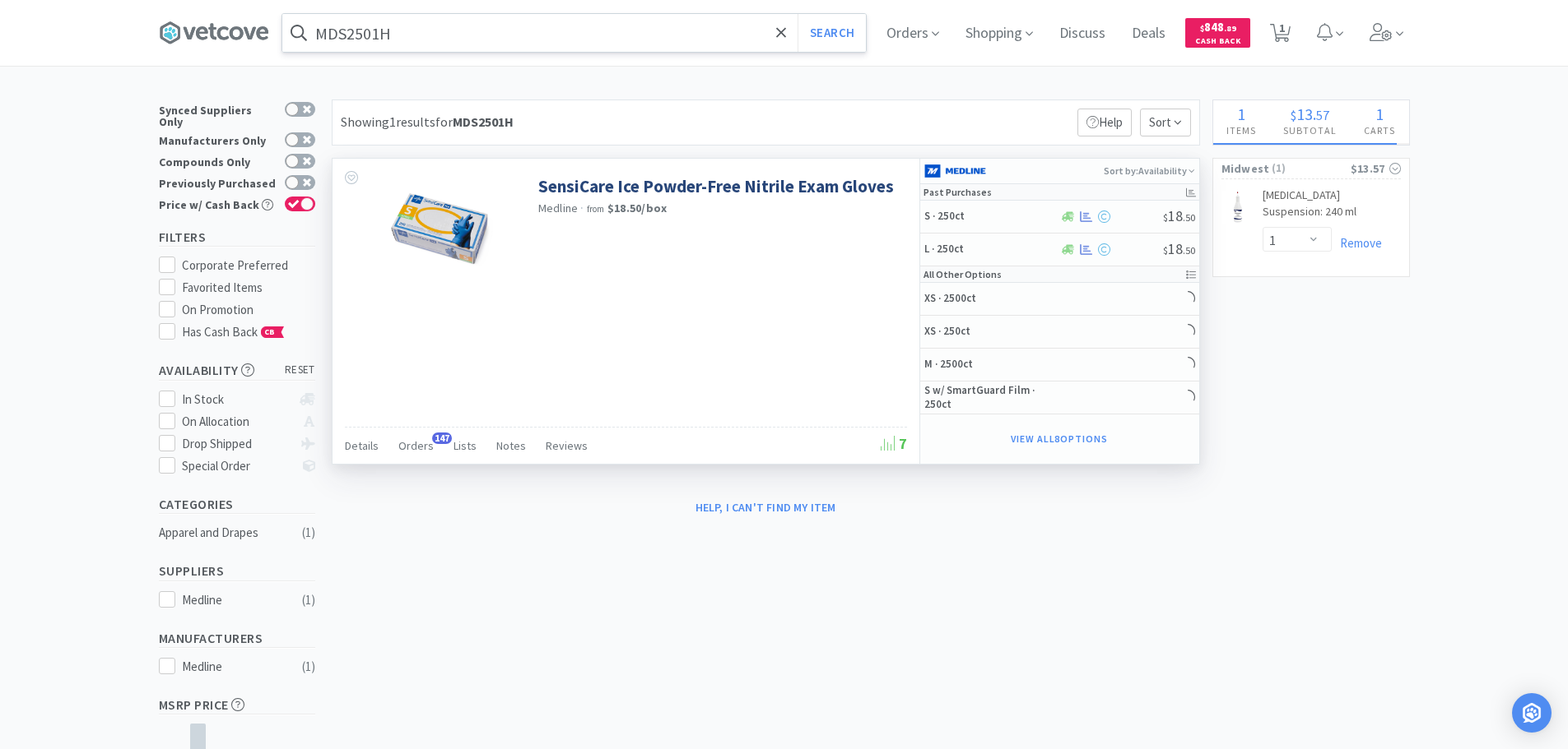
click at [468, 34] on input "MDS2501H" at bounding box center [574, 33] width 584 height 37
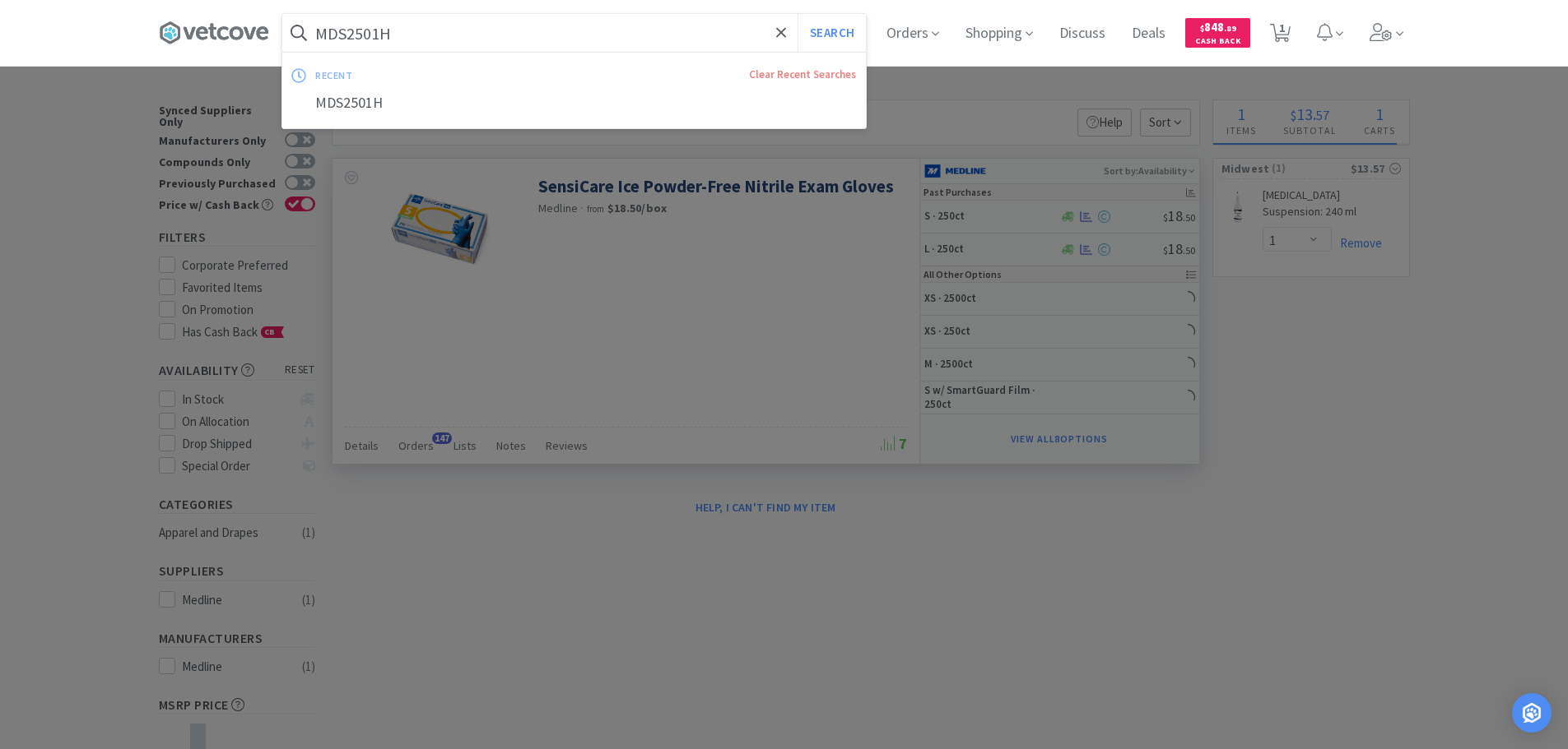
paste input "Covetrus - 077892 $6.6"
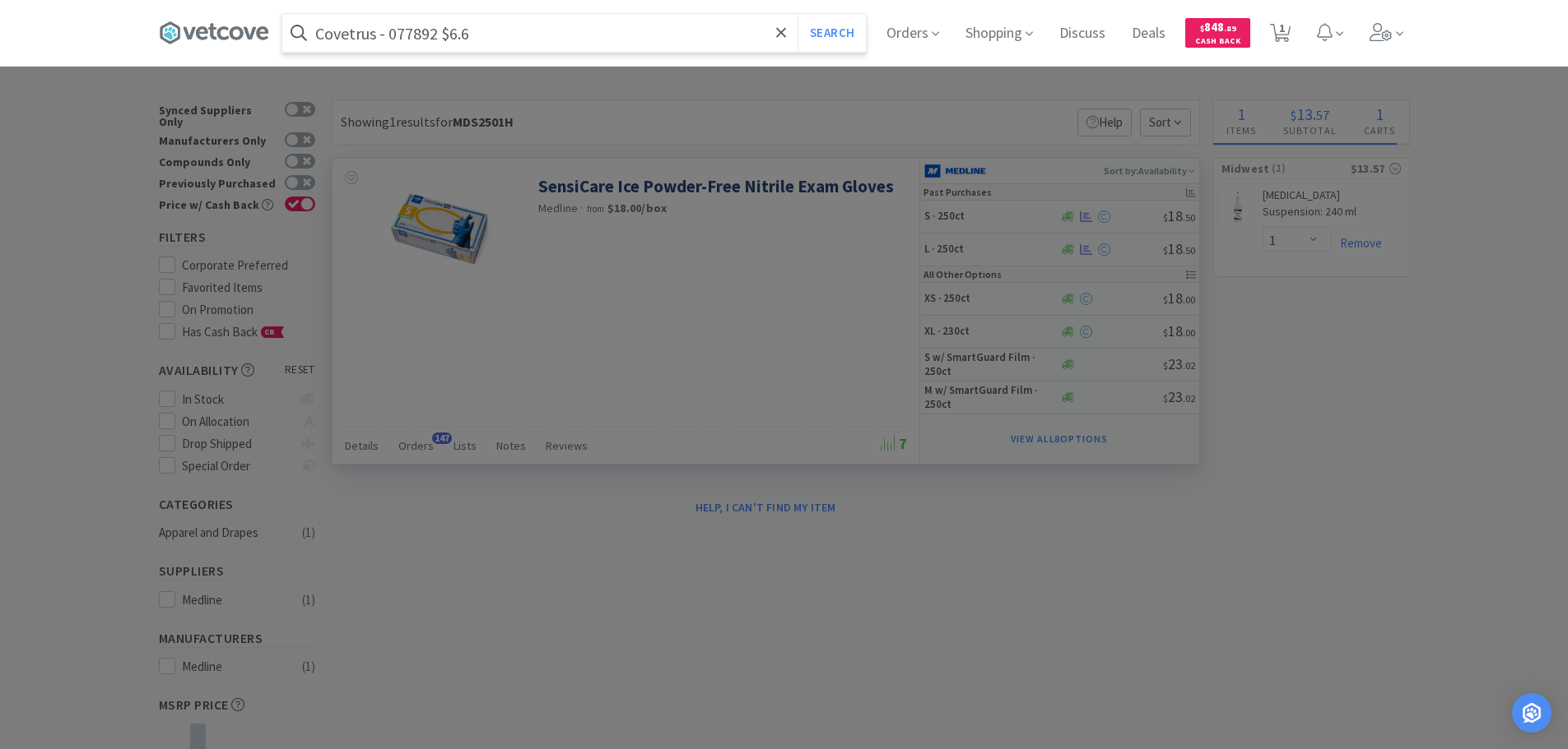
click at [412, 33] on input "Covetrus - 077892 $6.6" at bounding box center [574, 33] width 584 height 37
paste input "077892"
click at [798, 14] on button "Search" at bounding box center [831, 33] width 68 height 37
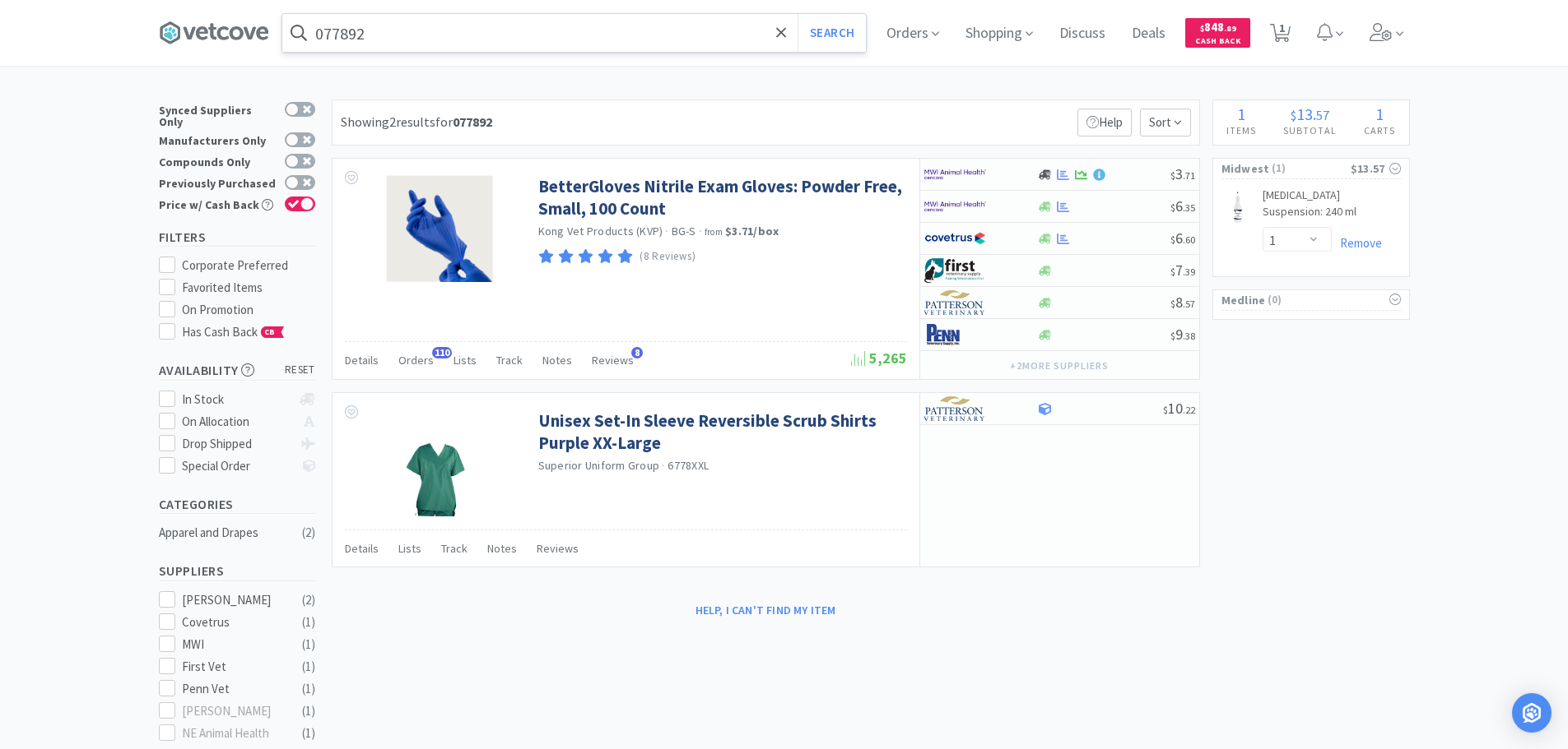
click at [457, 29] on input "077892" at bounding box center [574, 33] width 584 height 37
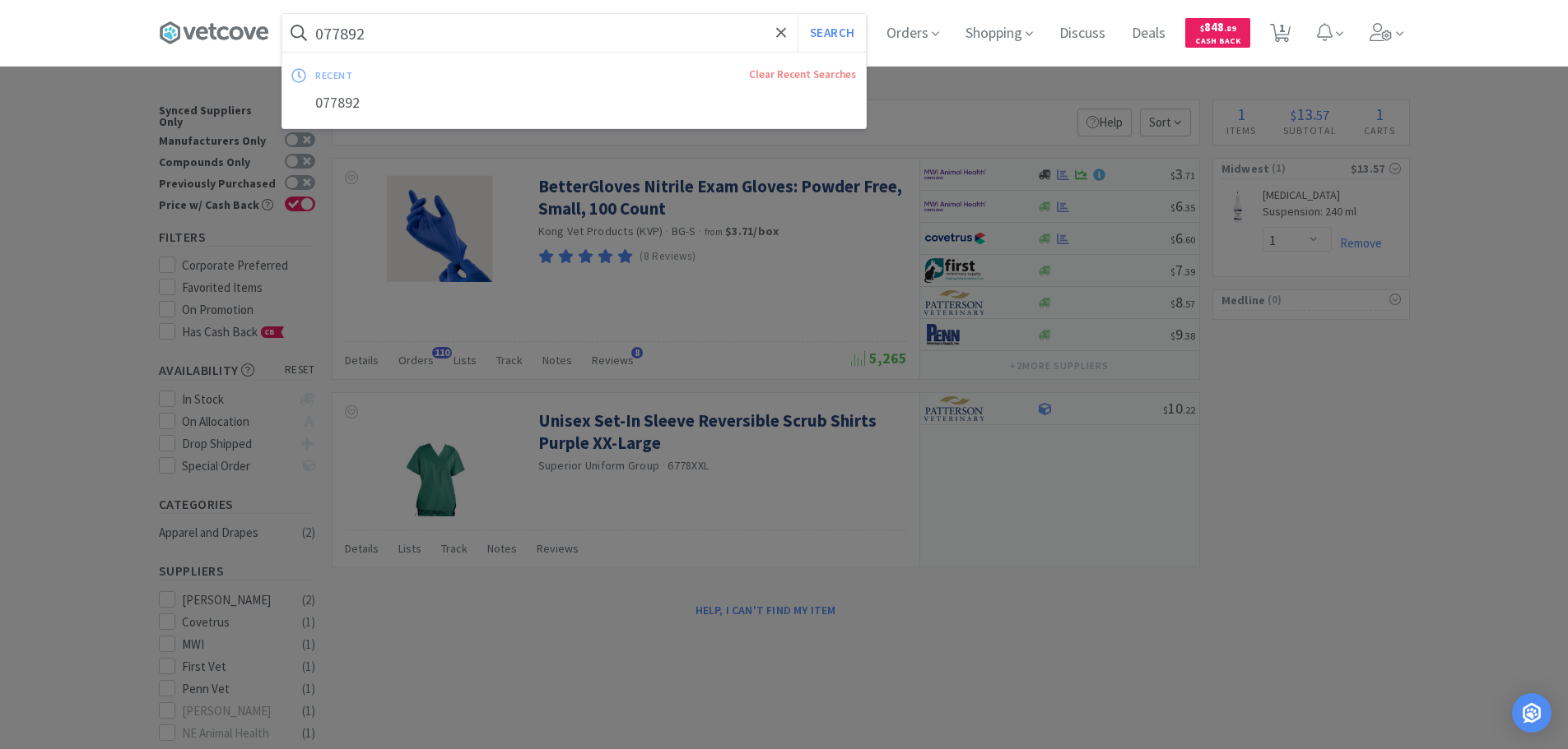
paste input "Medline Industries, Inc. - MDS2502H $18.5"
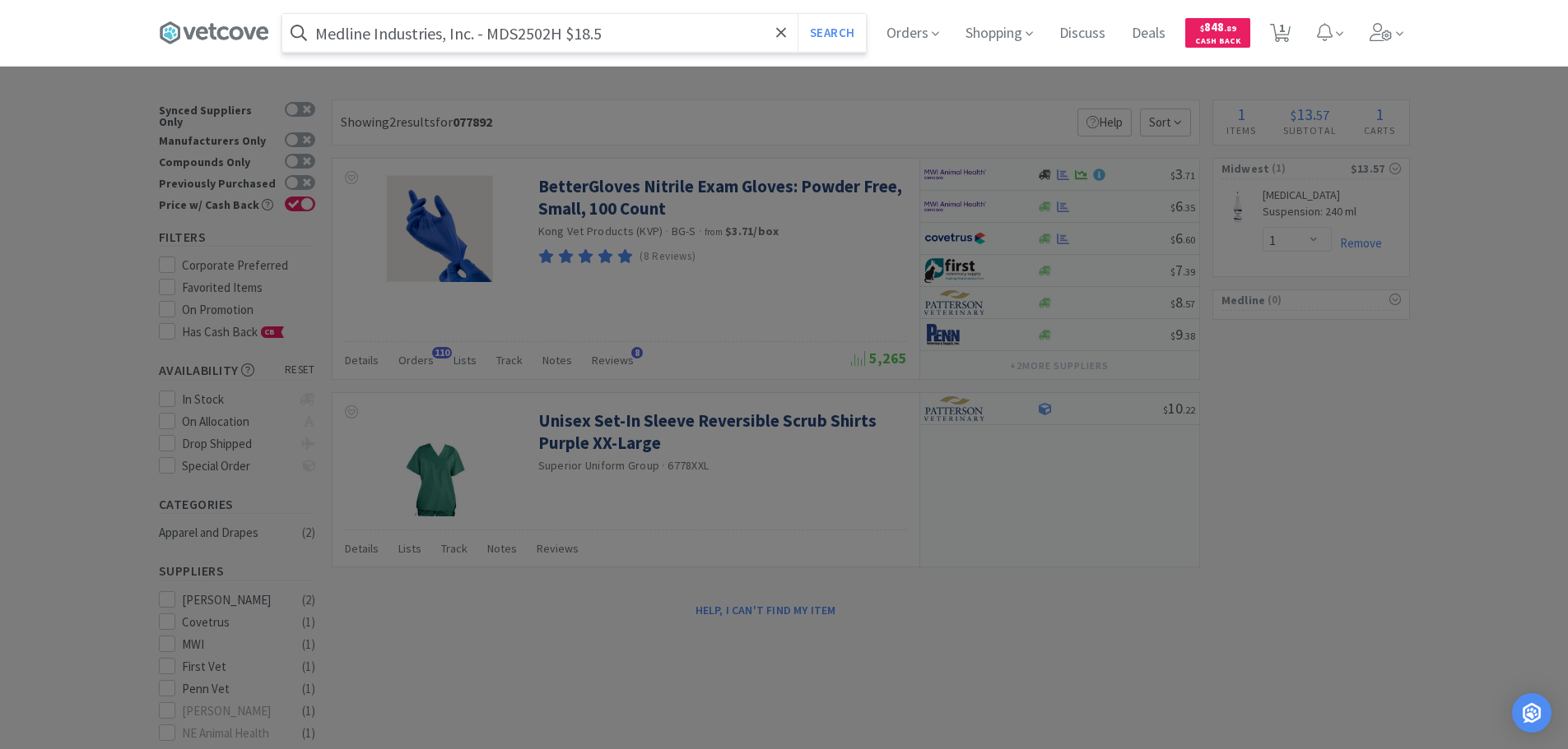
click at [512, 37] on input "Medline Industries, Inc. - MDS2502H $18.5" at bounding box center [574, 33] width 584 height 37
paste input "DS2502H"
type input "MDS2502H"
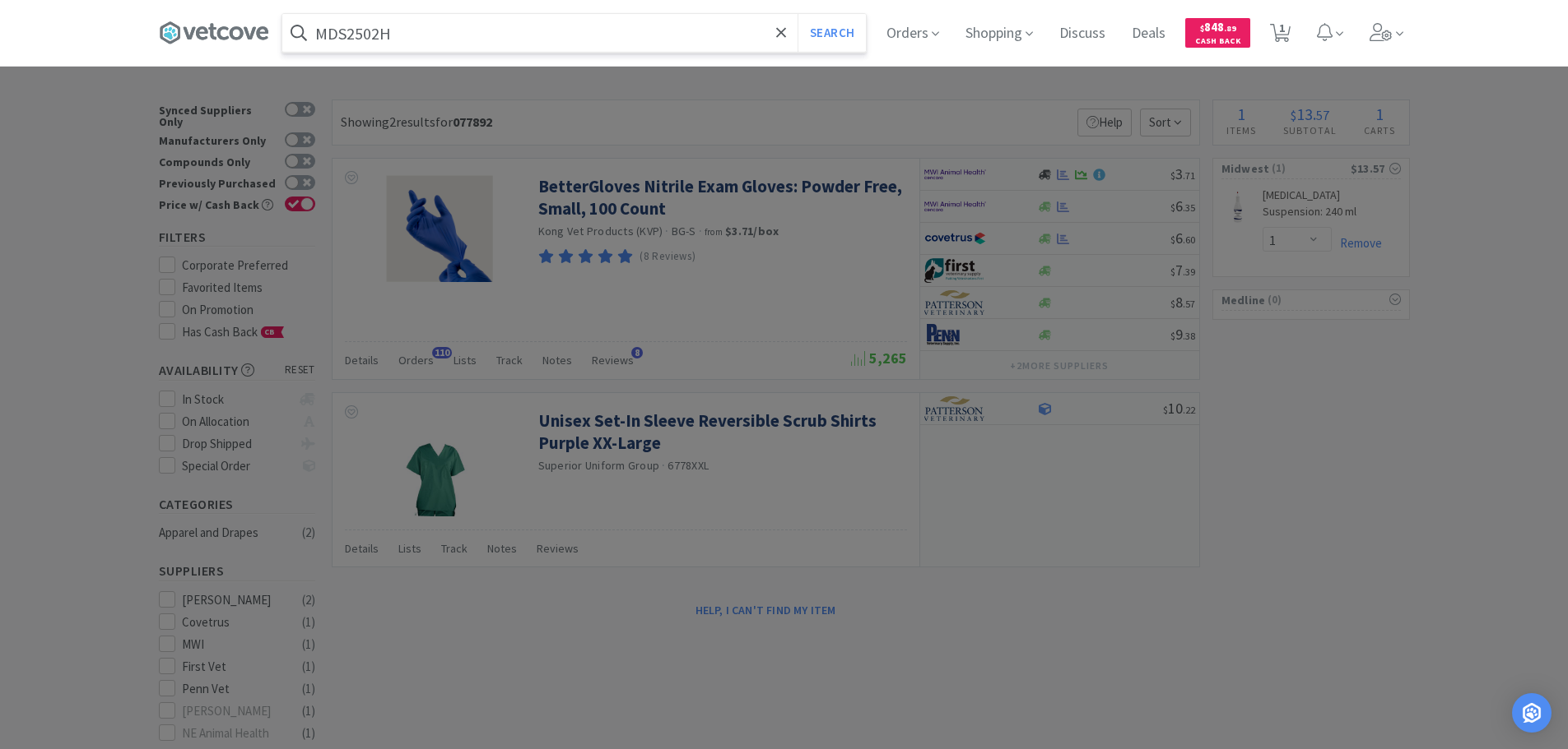
click at [798, 14] on button "Search" at bounding box center [831, 33] width 68 height 37
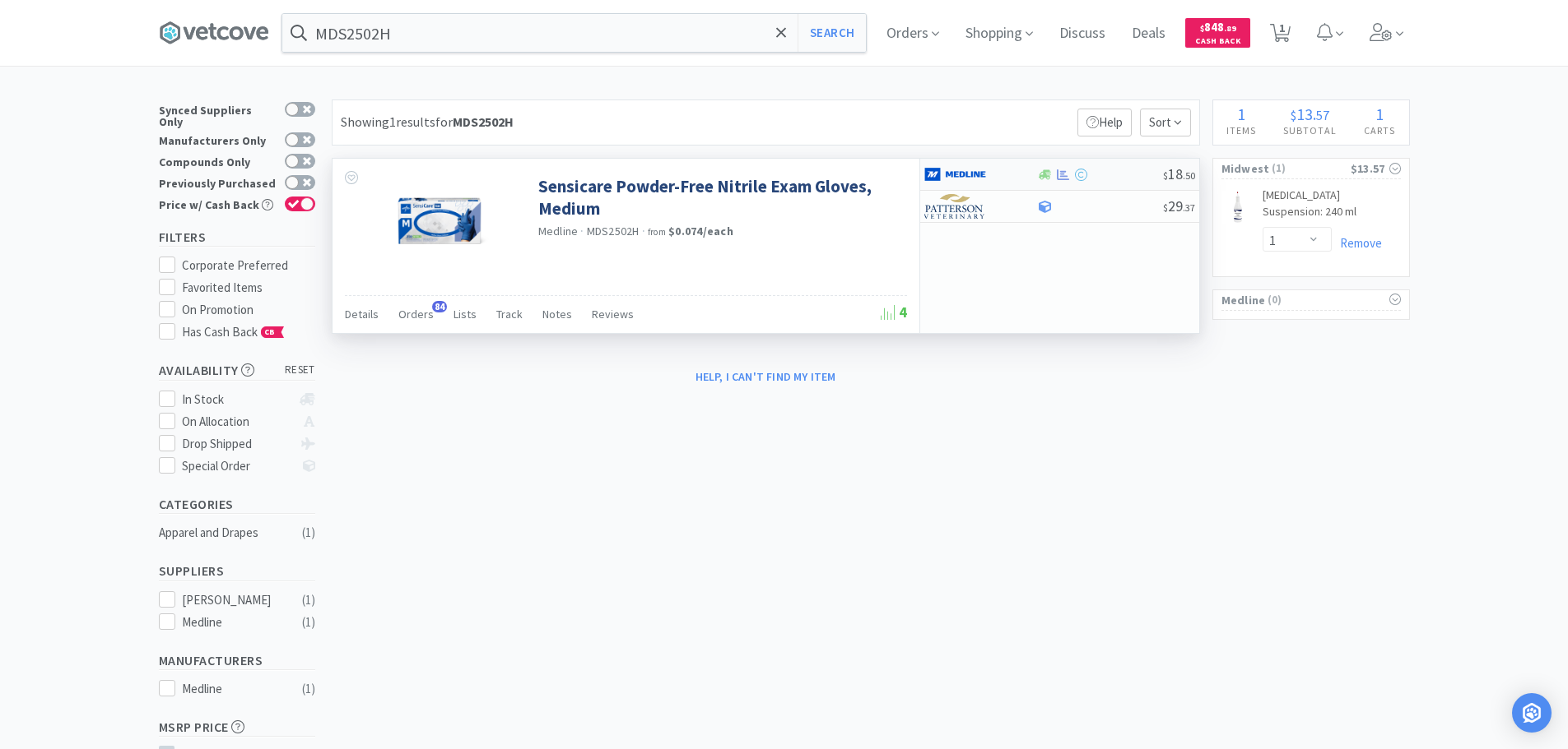
click at [1124, 176] on div at bounding box center [1100, 175] width 126 height 13
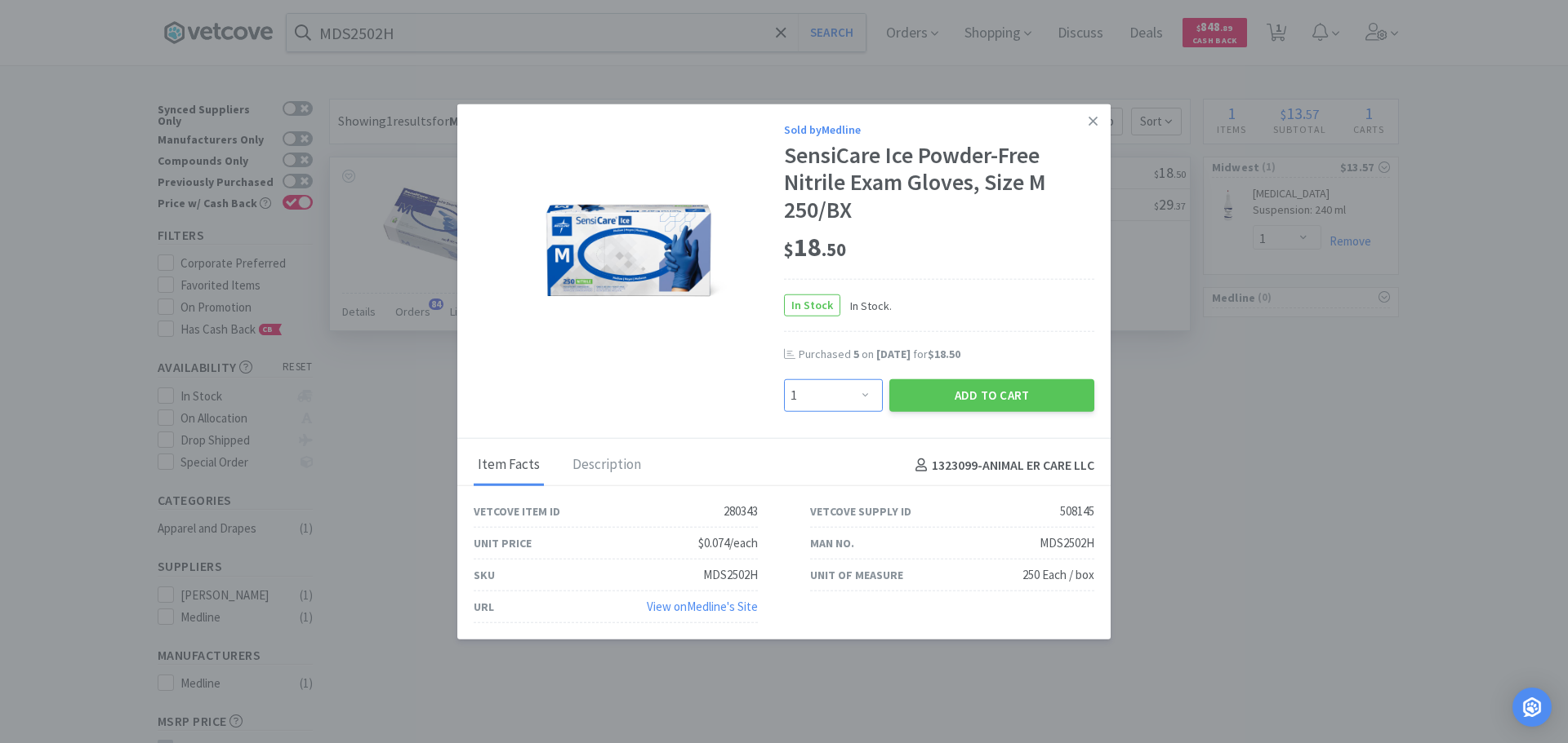
click at [852, 395] on select "Enter Quantity 1 2 3 4 5 6 7 8 9 10 11 12 13 14 15 16 17 18 19 20 Enter Quantity" at bounding box center [832, 395] width 99 height 32
select select "10"
click at [784, 380] on select "Enter Quantity 1 2 3 4 5 6 7 8 9 10 11 12 13 14 15 16 17 18 19 20 Enter Quantity" at bounding box center [832, 395] width 99 height 32
click at [936, 400] on button "Add to Cart" at bounding box center [991, 395] width 205 height 32
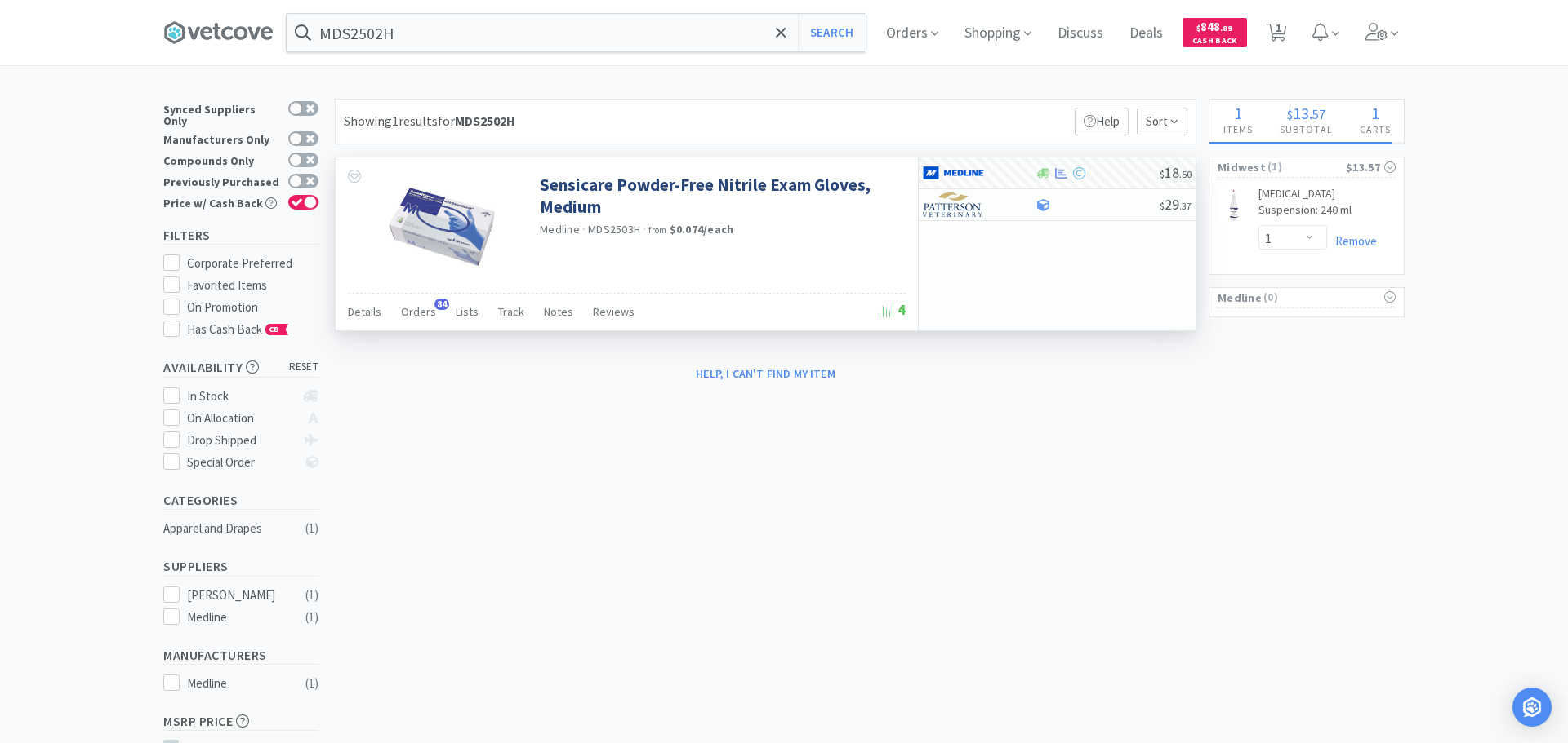
select select "13"
select select "10"
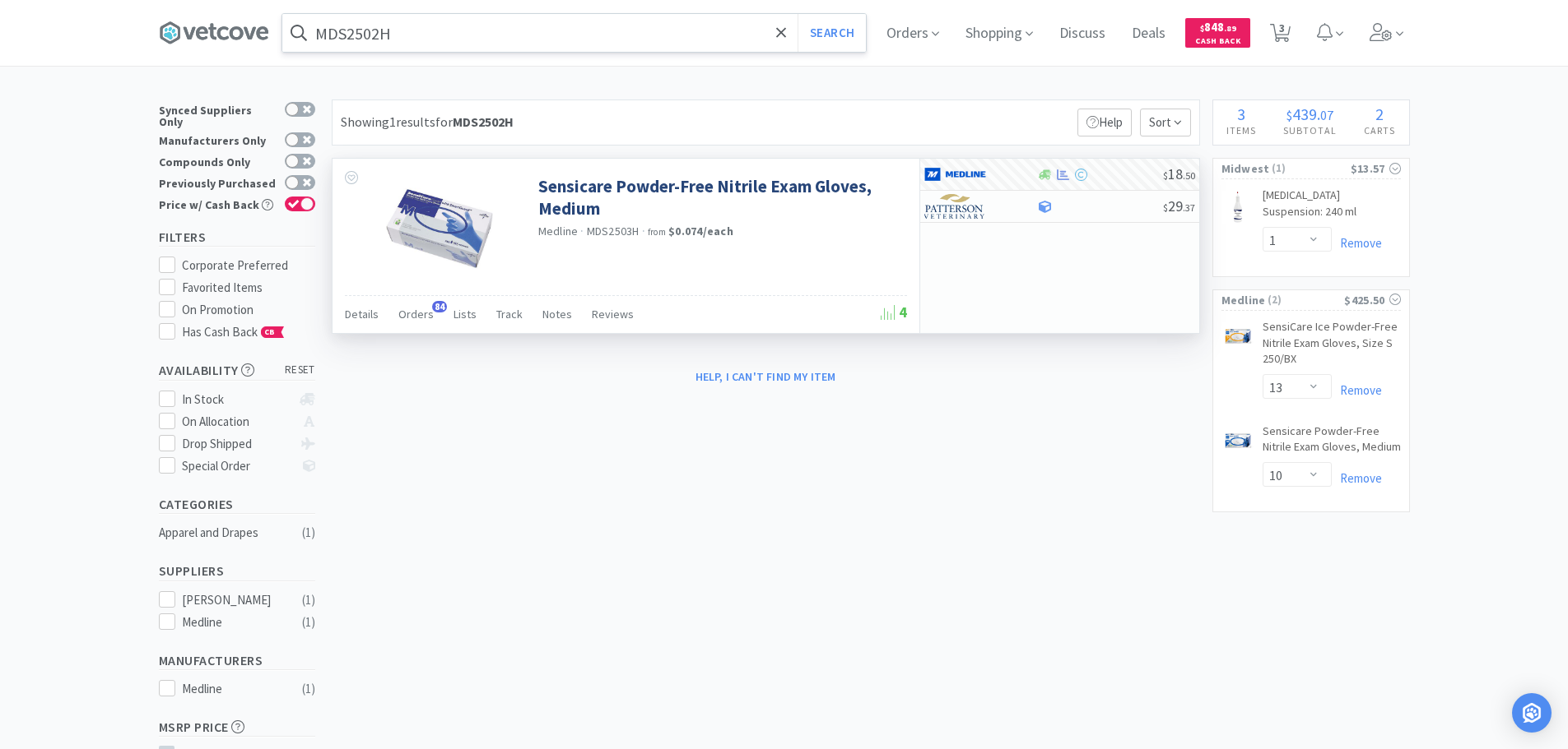
click at [481, 32] on input "MDS2502H" at bounding box center [574, 33] width 584 height 37
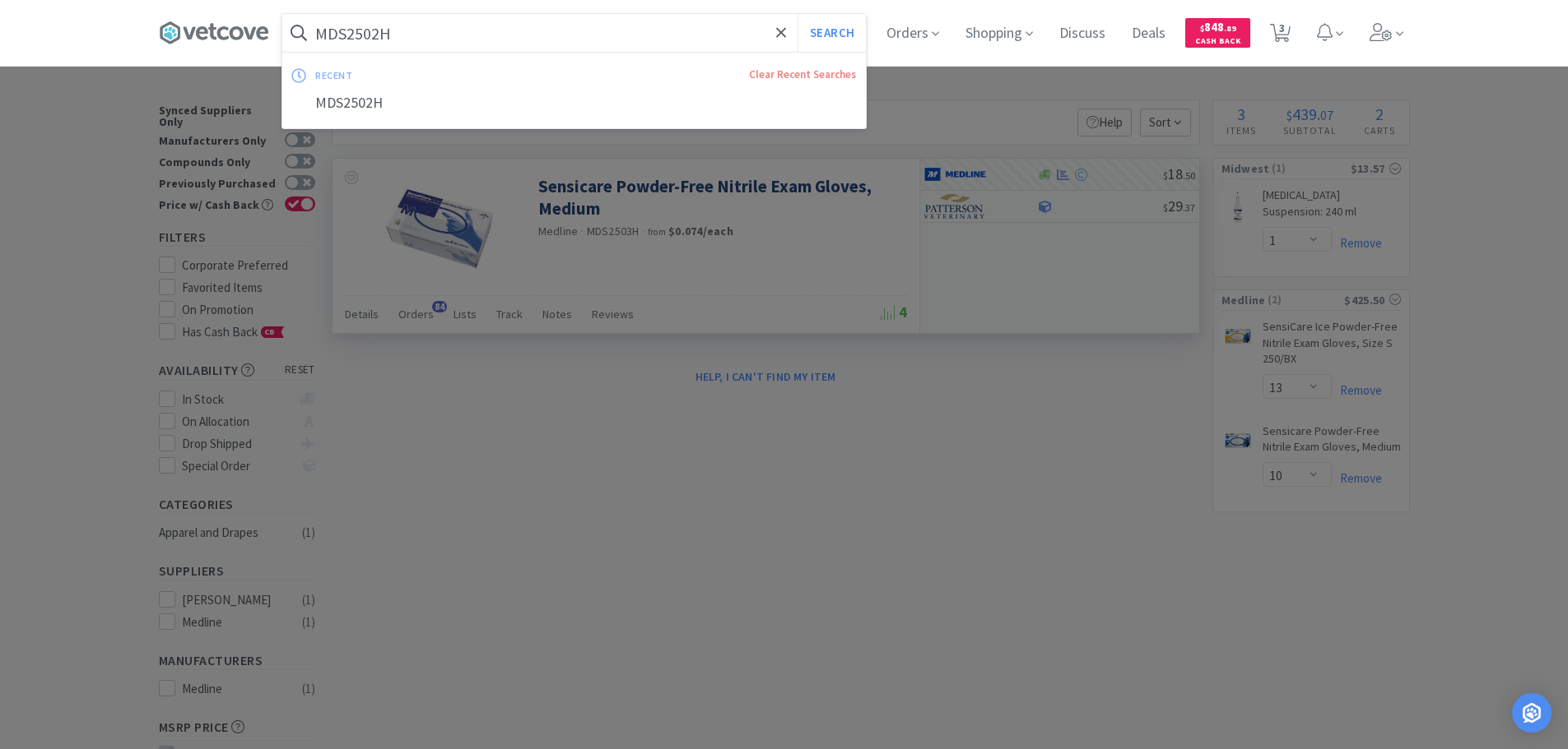
paste input "edline Industries, Inc. - MDS2503H $18.5"
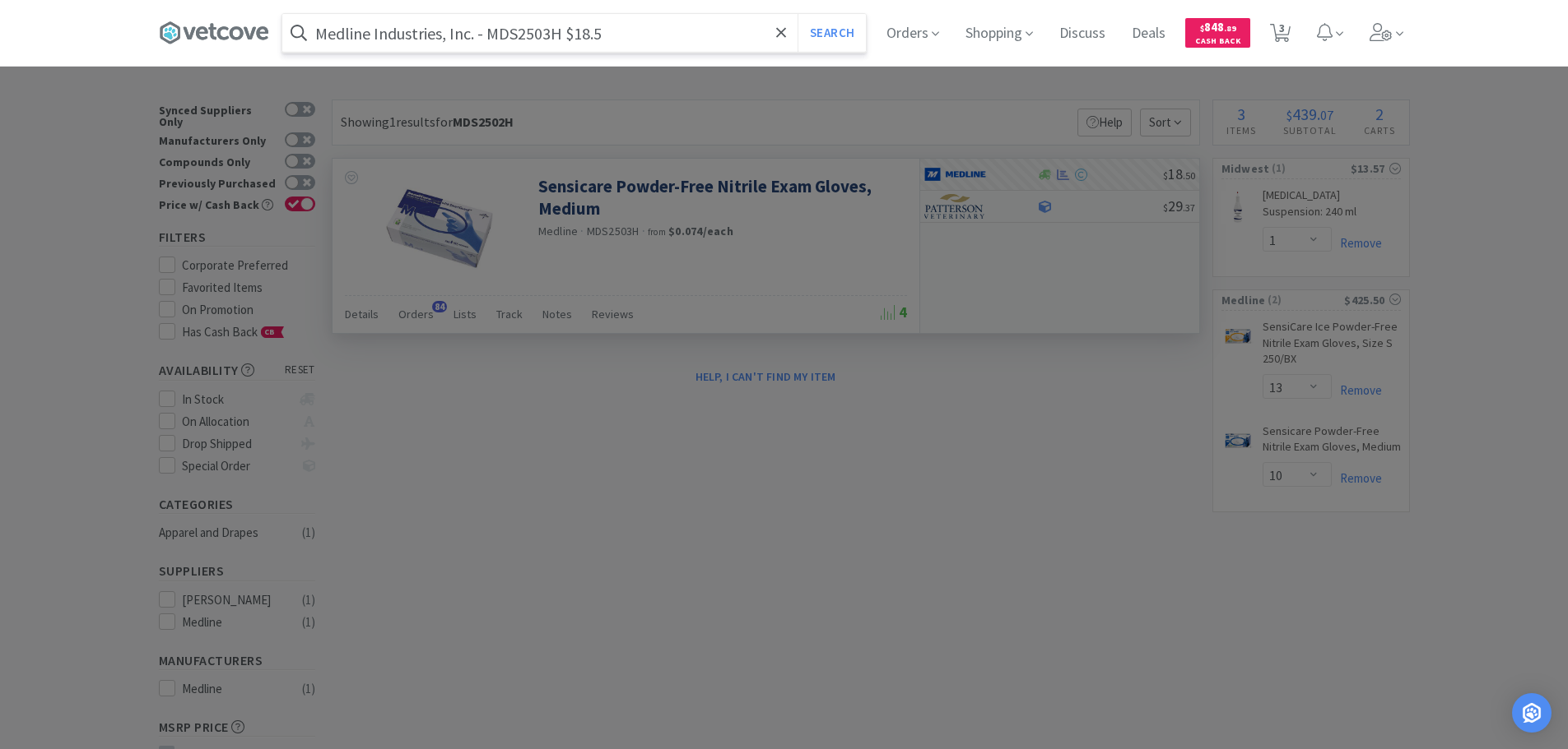
click at [521, 33] on input "Medline Industries, Inc. - MDS2503H $18.5" at bounding box center [574, 33] width 584 height 37
paste input "DS2503H"
click at [798, 14] on button "Search" at bounding box center [831, 33] width 68 height 37
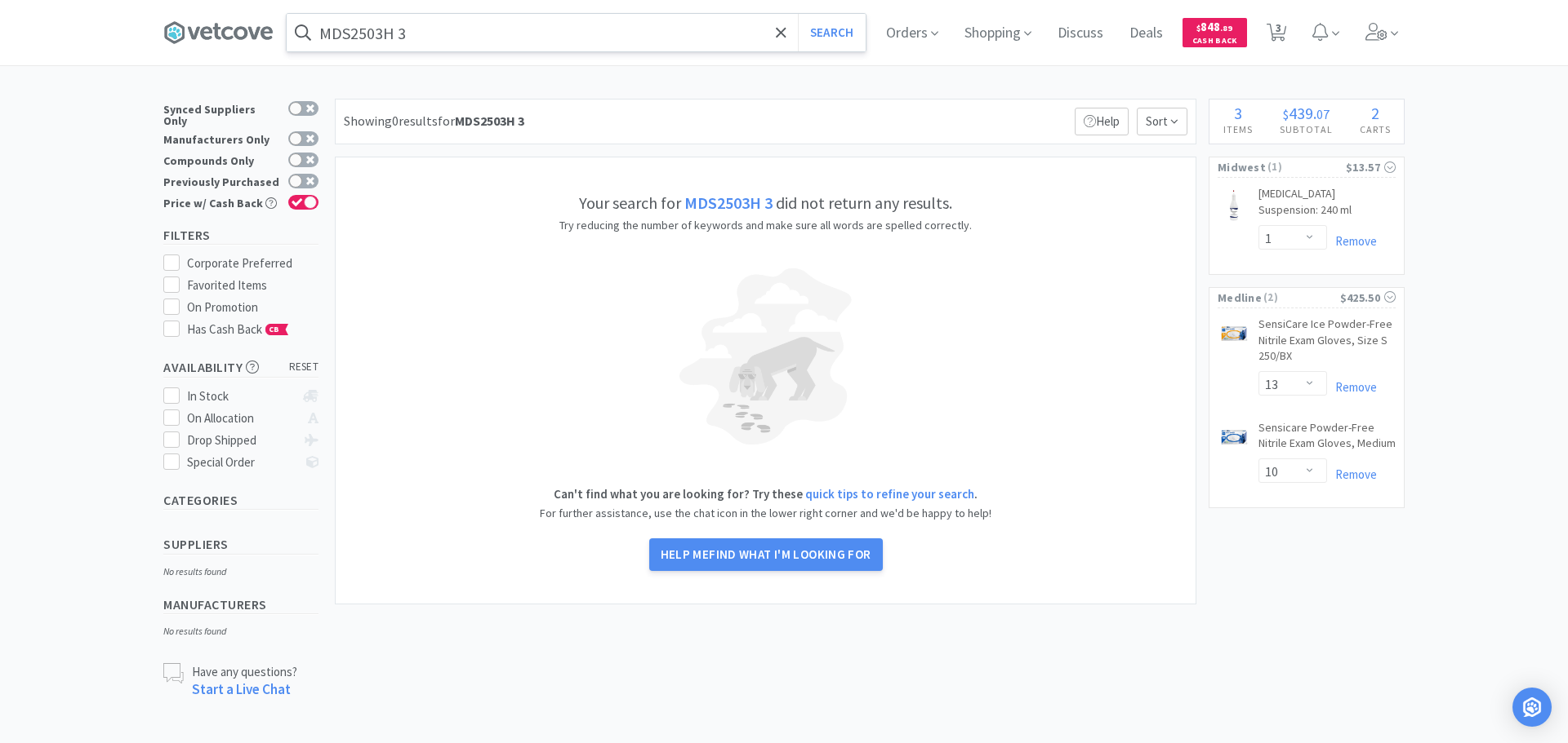
click at [536, 32] on input "MDS2503H 3" at bounding box center [576, 32] width 579 height 37
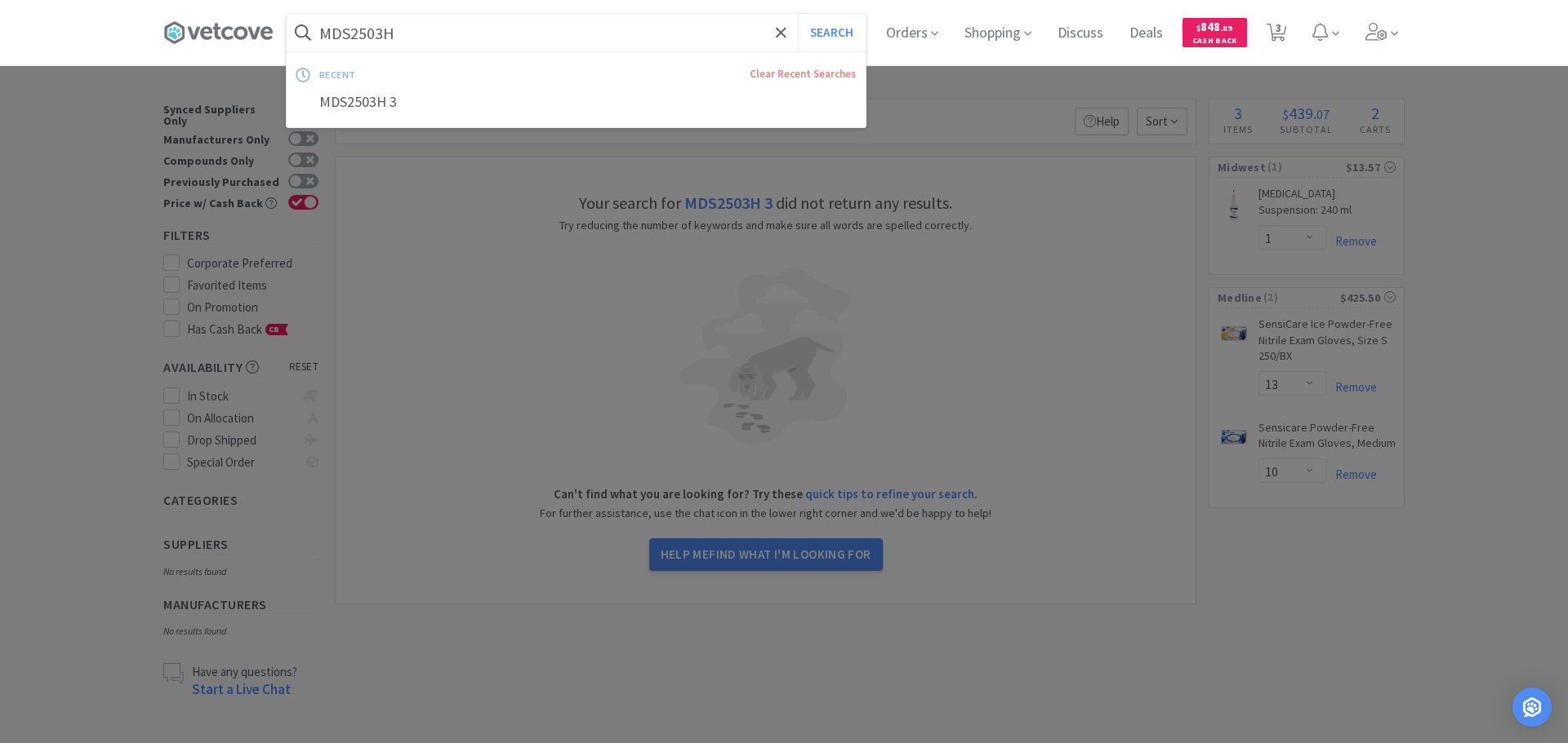
type input "MDS2503H"
click at [798, 14] on button "Search" at bounding box center [832, 32] width 68 height 37
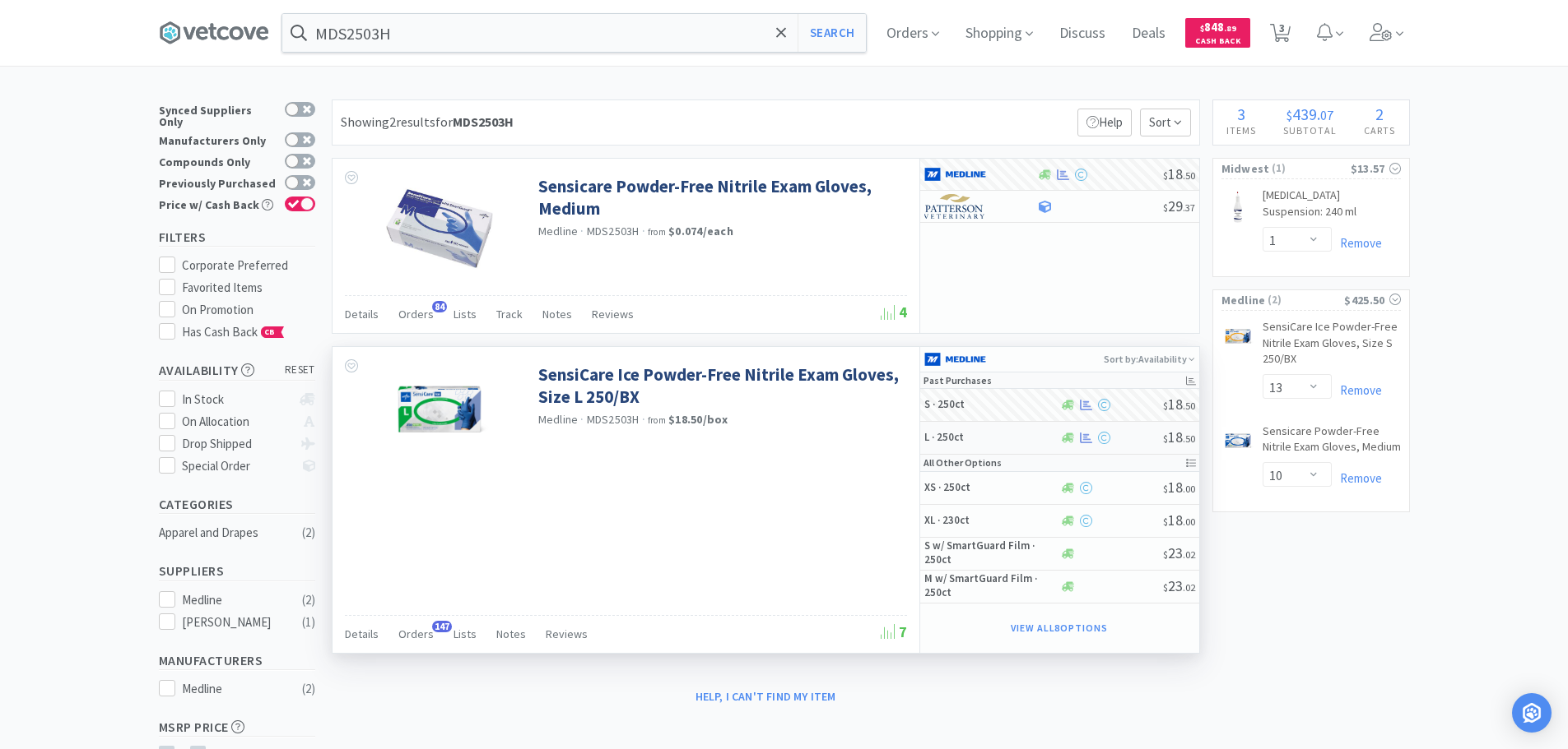
click at [1142, 432] on div at bounding box center [1111, 438] width 104 height 13
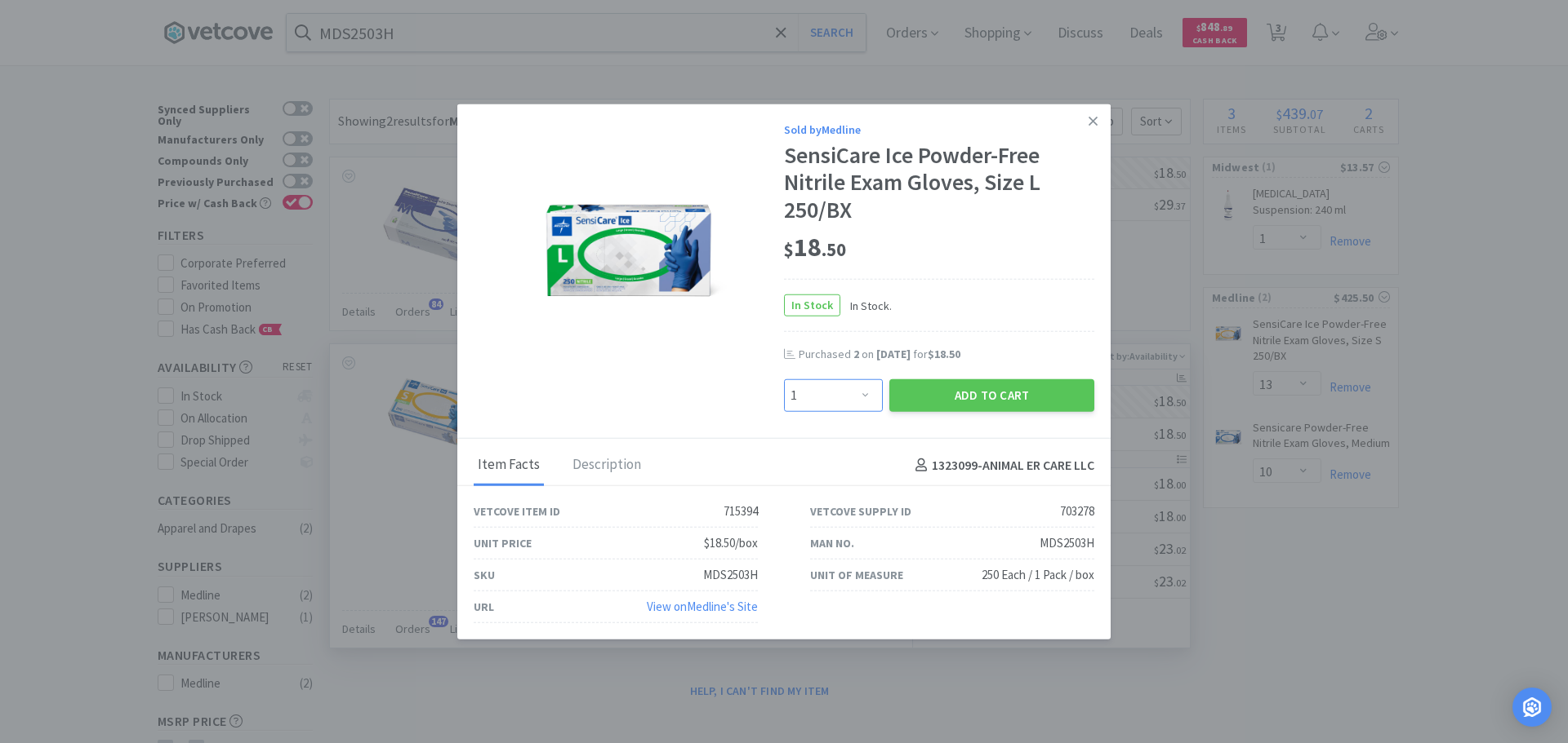
click at [840, 393] on select "Enter Quantity 1 2 3 4 5 6 7 8 9 10 11 12 13 14 15 16 17 18 19 20 Enter Quantity" at bounding box center [832, 395] width 99 height 32
select select "2"
click at [784, 380] on select "Enter Quantity 1 2 3 4 5 6 7 8 9 10 11 12 13 14 15 16 17 18 19 20 Enter Quantity" at bounding box center [832, 395] width 99 height 32
click at [916, 386] on button "Add to Cart" at bounding box center [991, 395] width 205 height 32
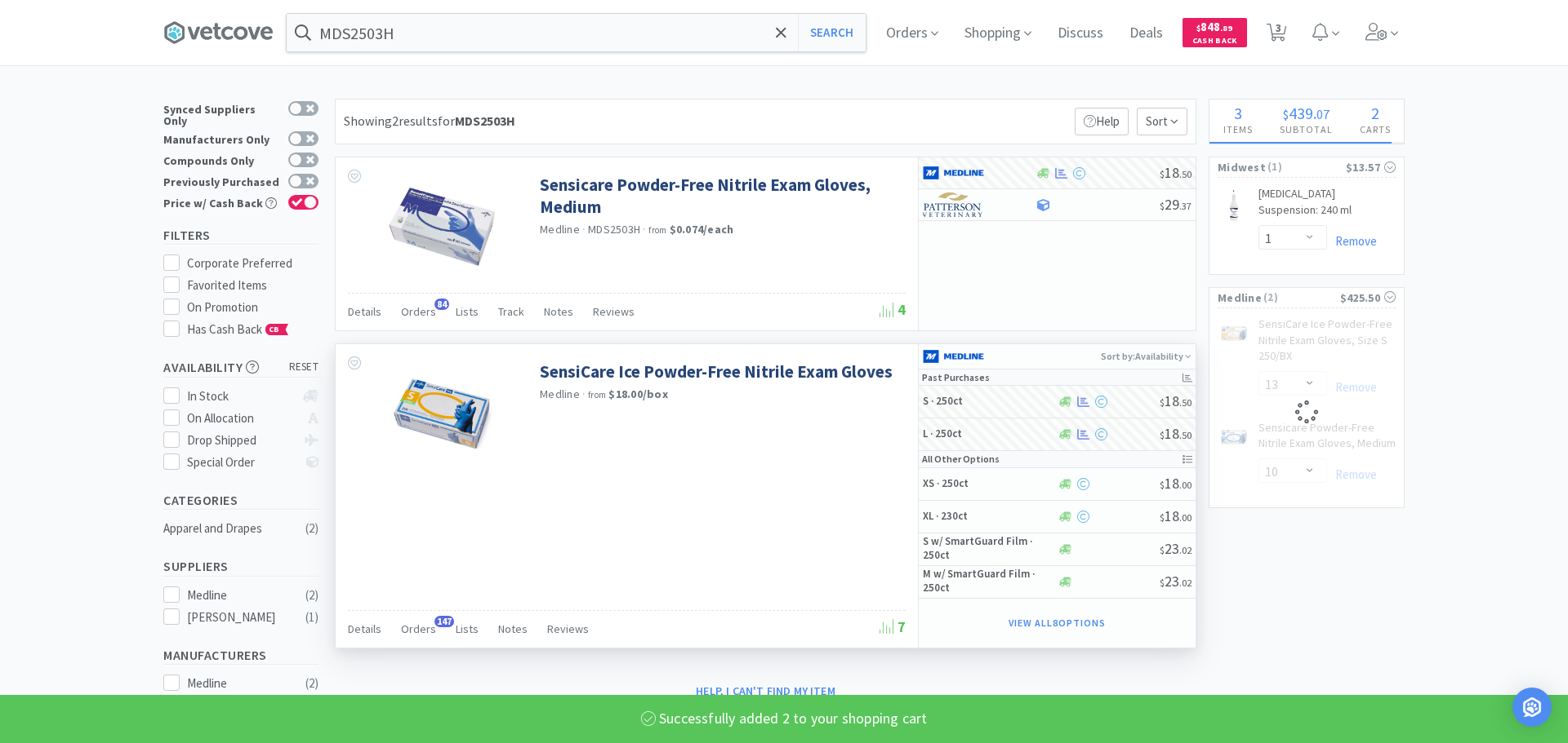
select select "2"
select select "13"
select select "10"
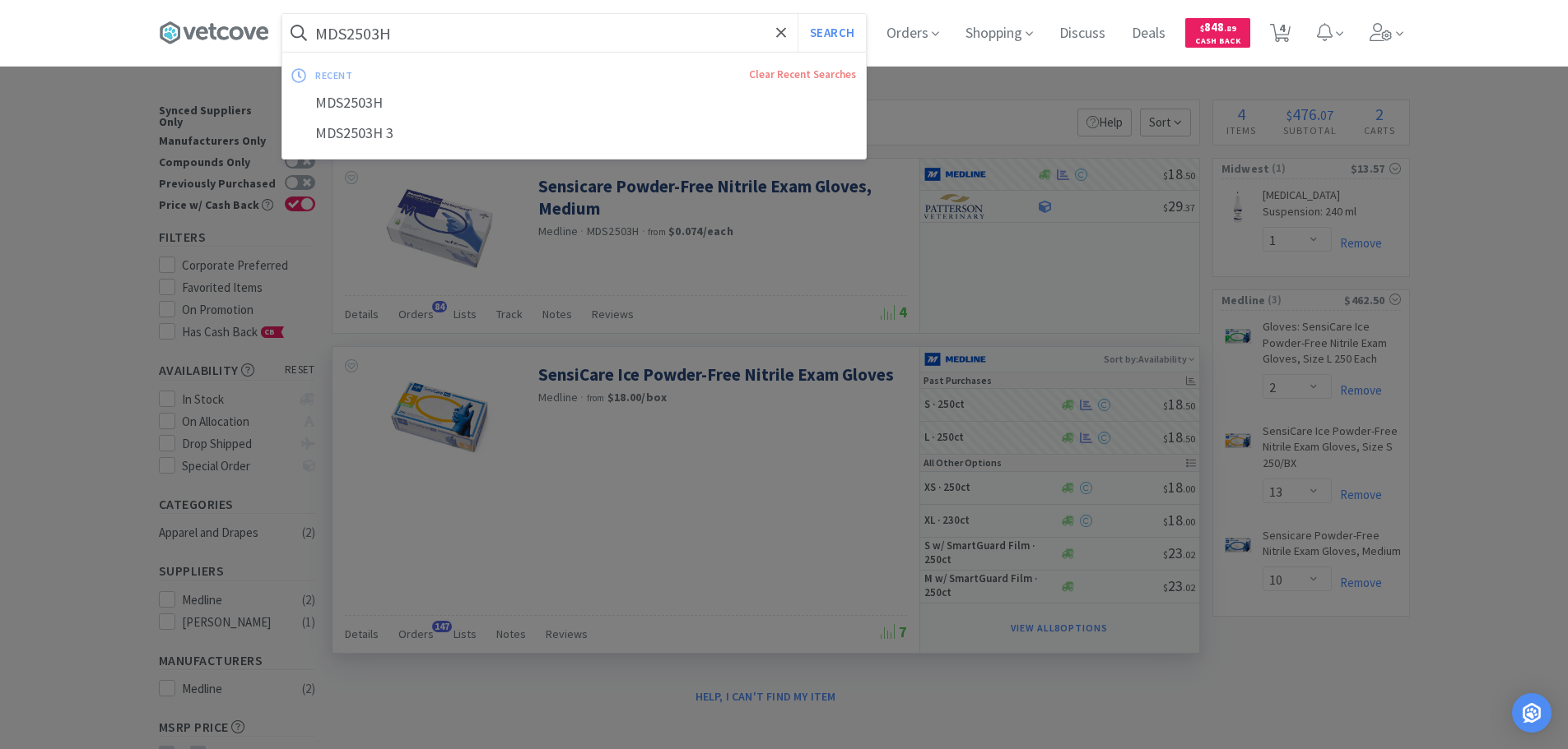
click at [456, 29] on input "MDS2503H" at bounding box center [574, 33] width 584 height 37
paste input "Covetrus - 071329 $5.4142"
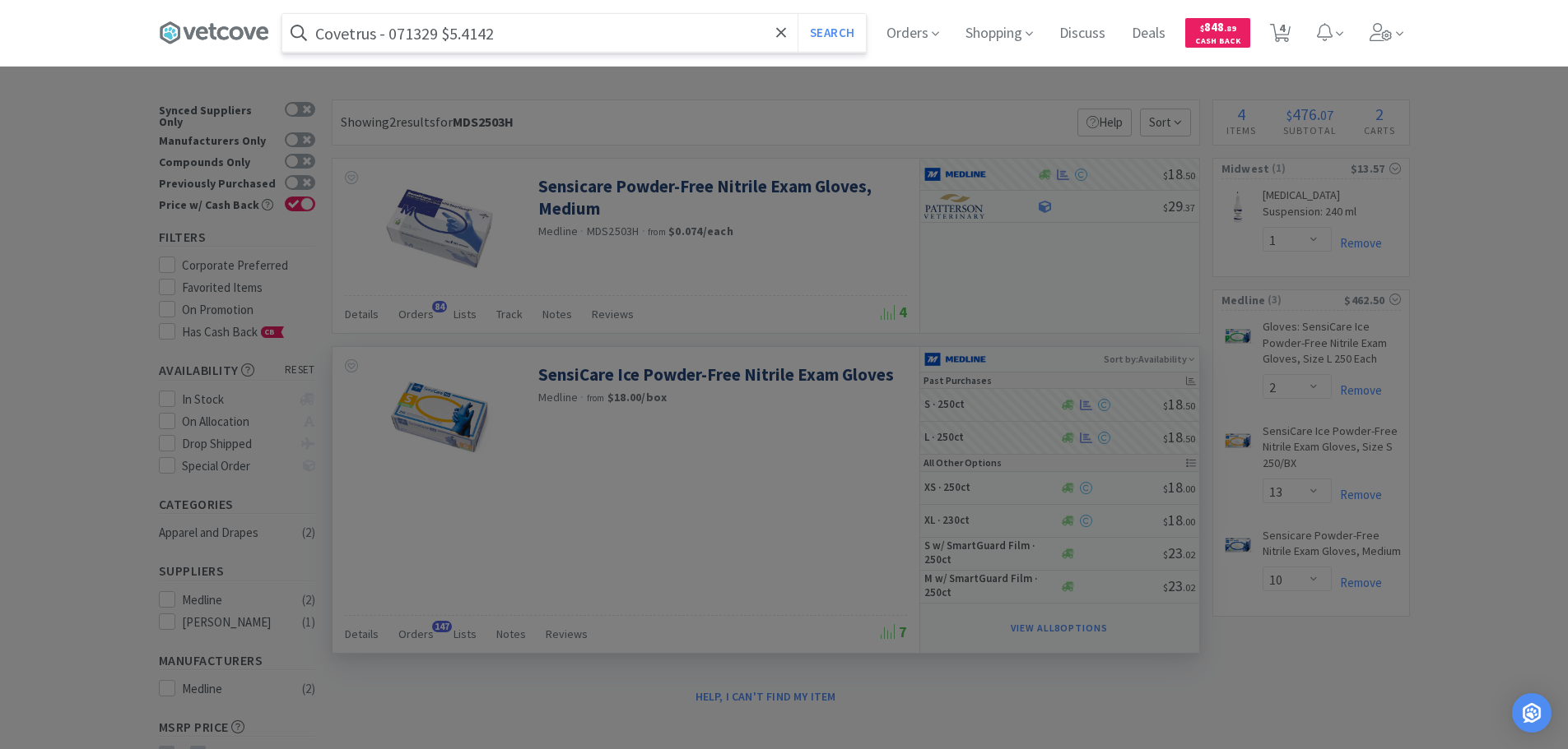
click at [423, 36] on input "Covetrus - 071329 $5.4142" at bounding box center [574, 33] width 584 height 37
click at [798, 14] on button "Search" at bounding box center [831, 33] width 68 height 37
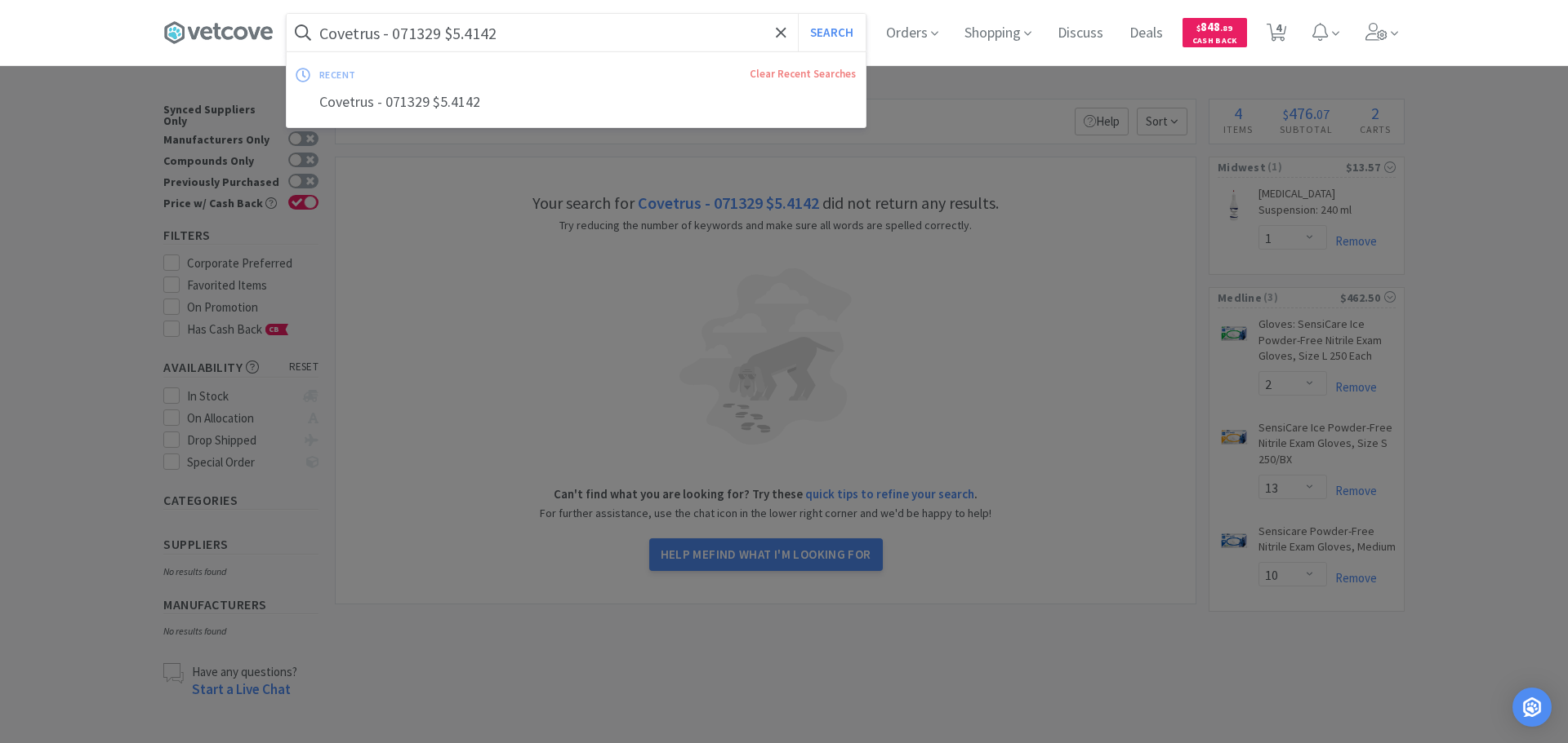
click at [415, 31] on input "Covetrus - 071329 $5.4142" at bounding box center [576, 32] width 579 height 37
click at [416, 31] on input "Covetrus - 071329 $5.4142" at bounding box center [576, 32] width 579 height 37
click at [413, 31] on input "Covetrus - 071329 $5.4142" at bounding box center [576, 32] width 579 height 37
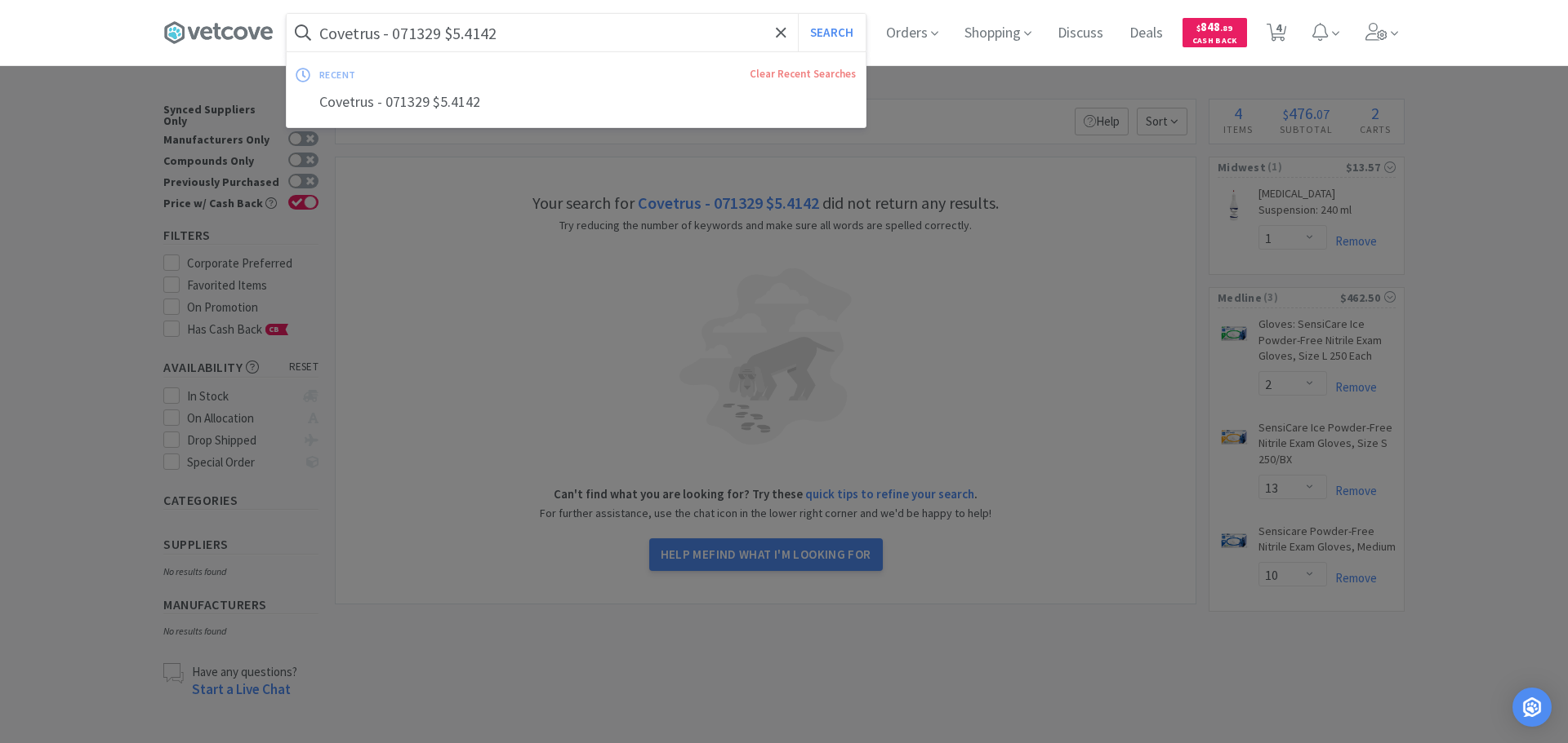
click at [413, 31] on input "Covetrus - 071329 $5.4142" at bounding box center [576, 32] width 579 height 37
paste input "071329"
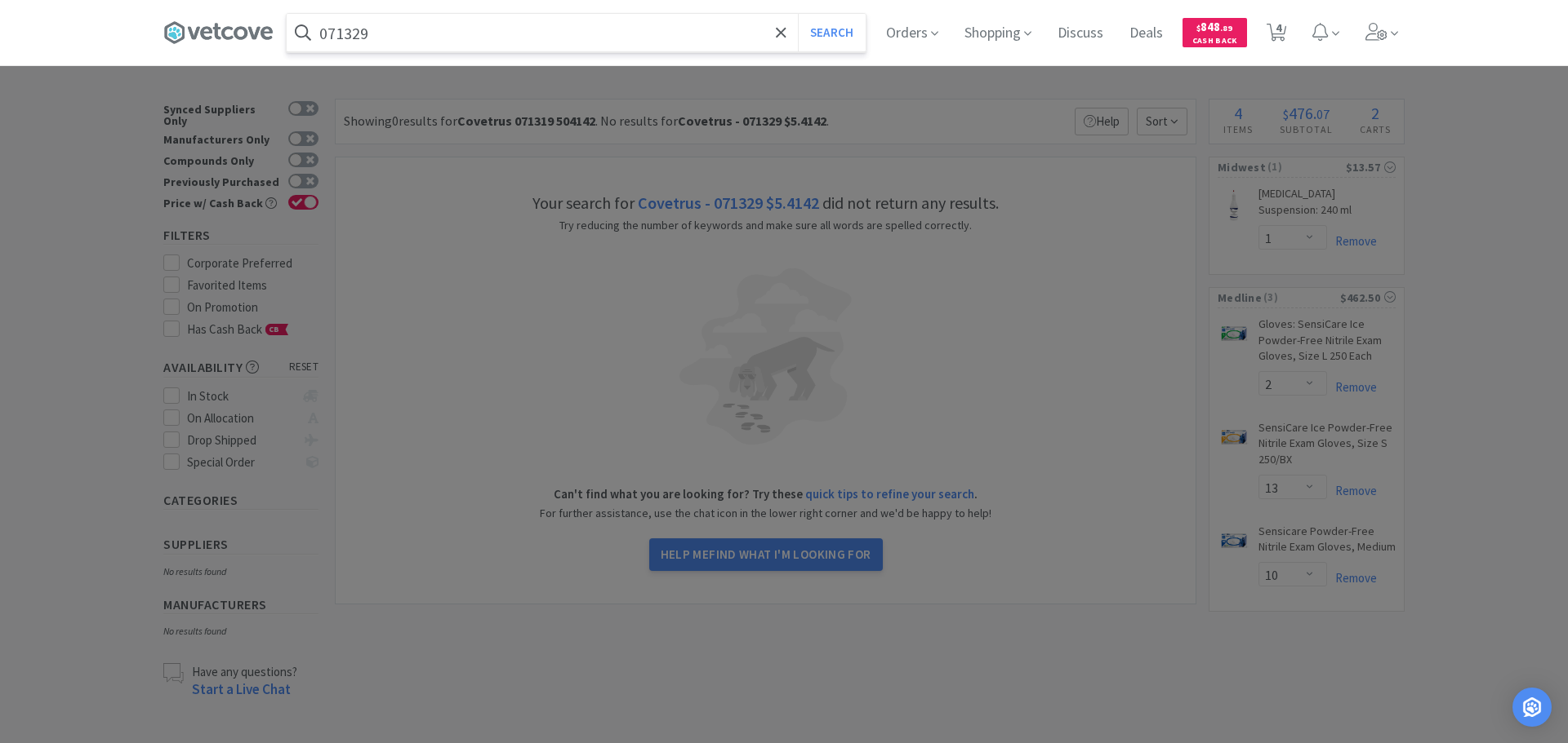
click at [798, 14] on button "Search" at bounding box center [832, 32] width 68 height 37
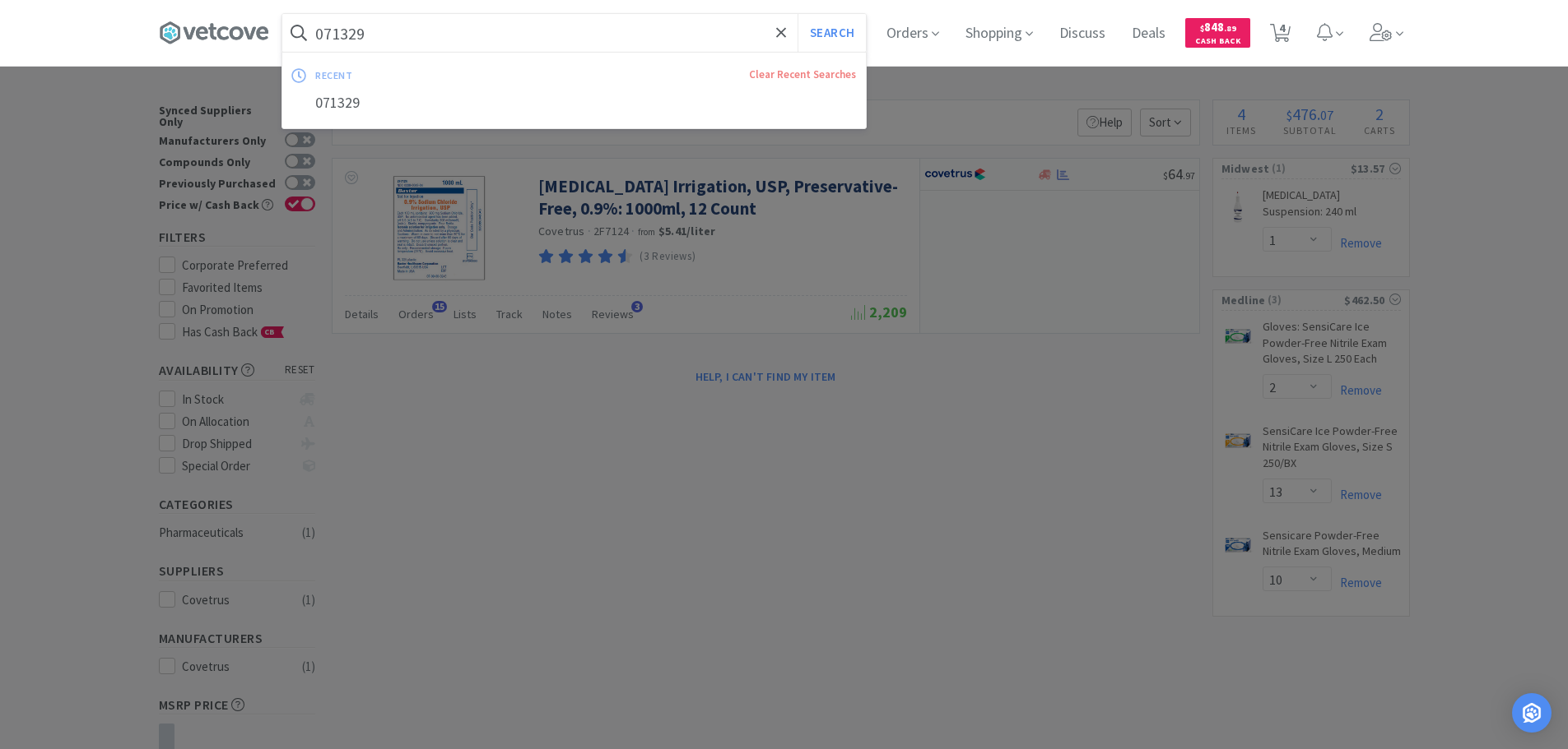
click at [467, 28] on input "071329" at bounding box center [574, 33] width 584 height 37
paste input "MWI - 004005 $24.33"
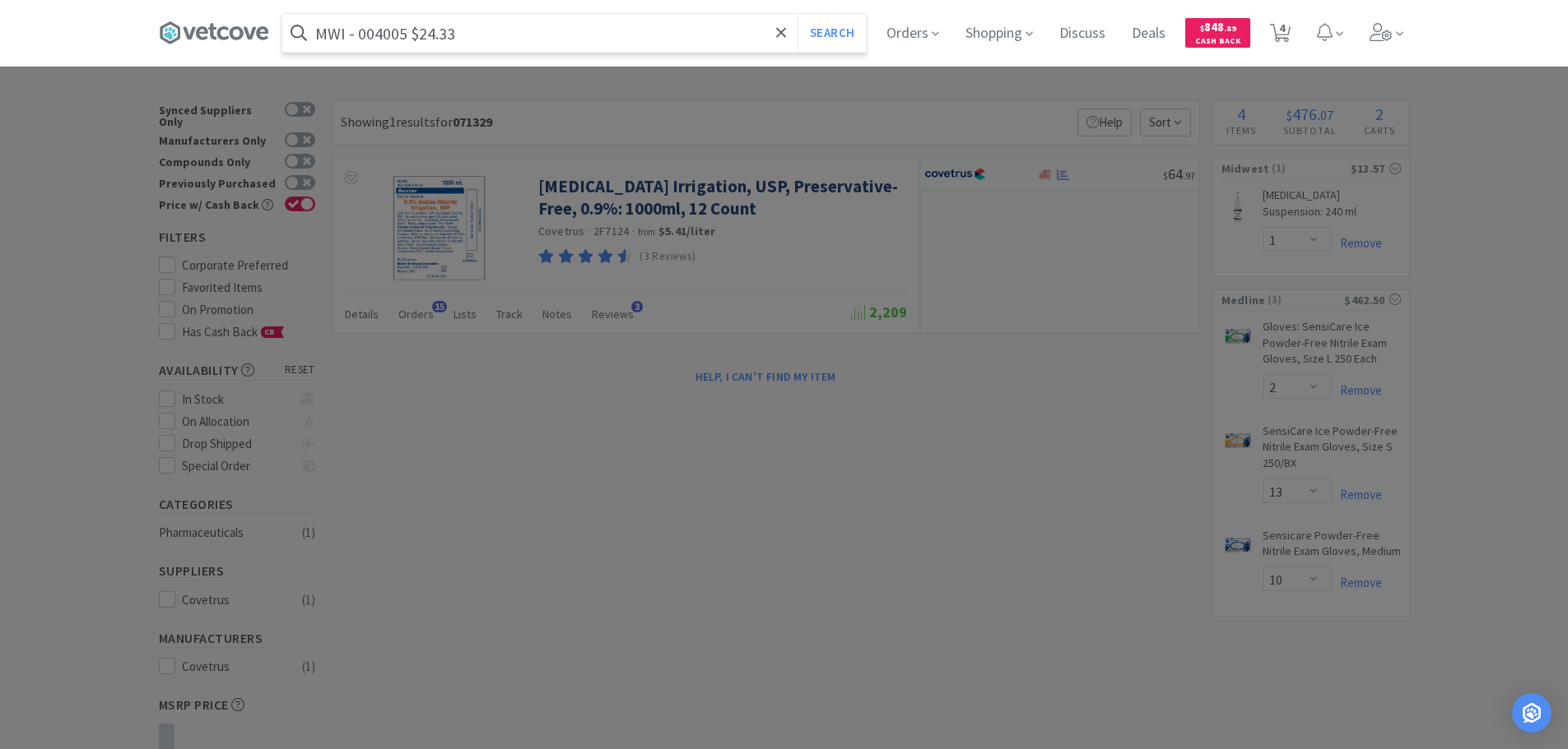
click at [386, 34] on input "MWI - 004005 $24.33" at bounding box center [574, 33] width 584 height 37
paste input "004005"
click at [798, 14] on button "Search" at bounding box center [831, 33] width 68 height 37
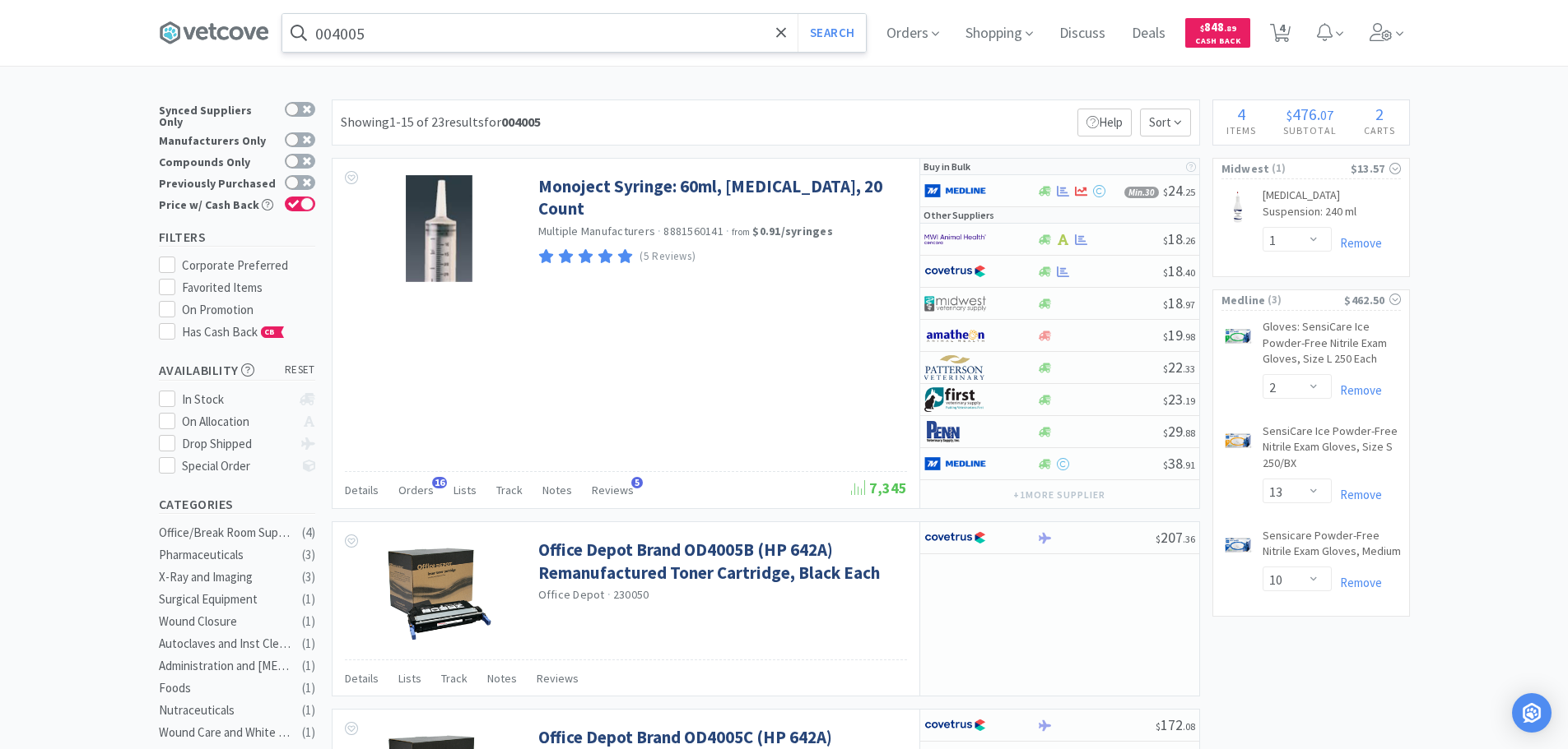
click at [448, 31] on input "004005" at bounding box center [574, 33] width 584 height 37
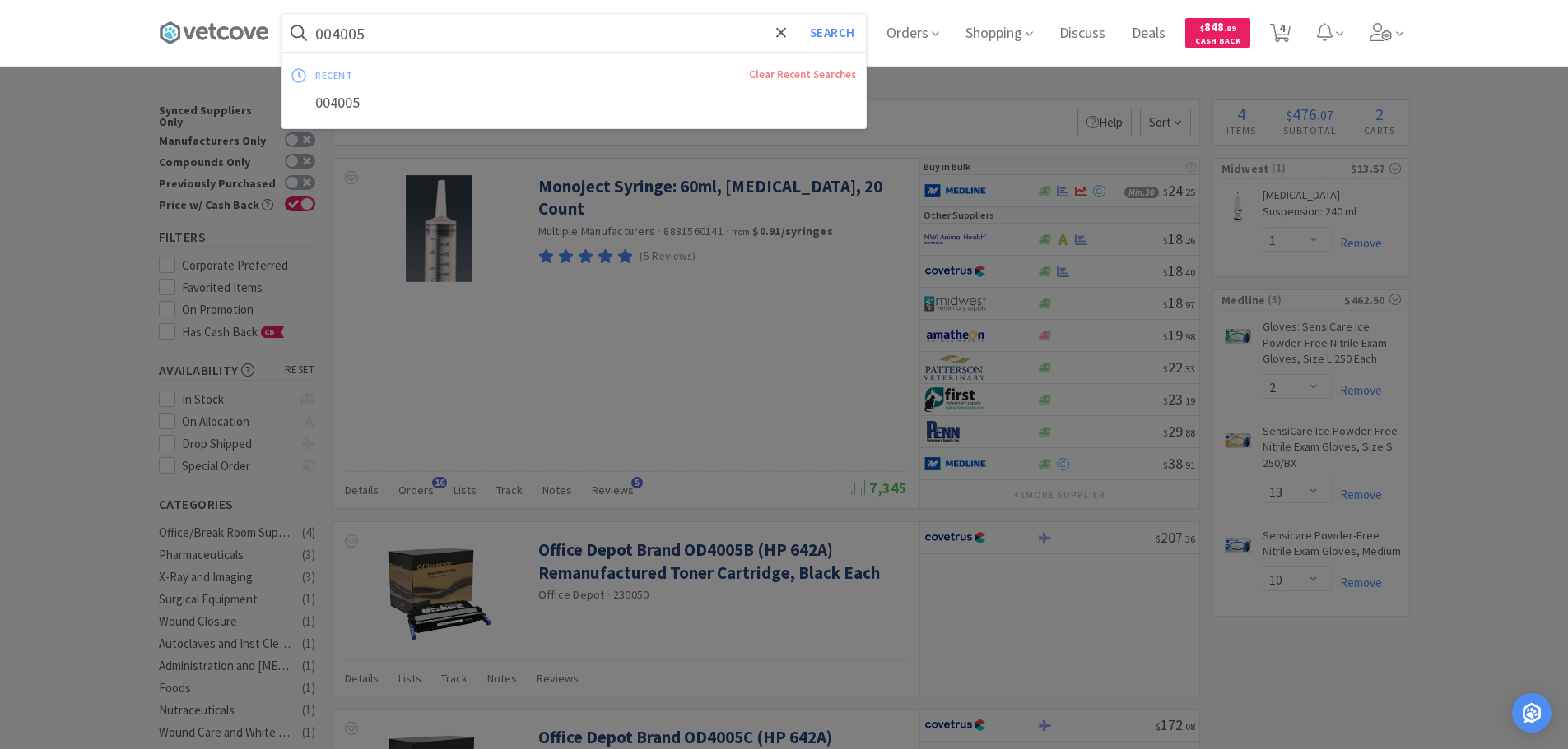
paste input "MWI - 005790 $24.33"
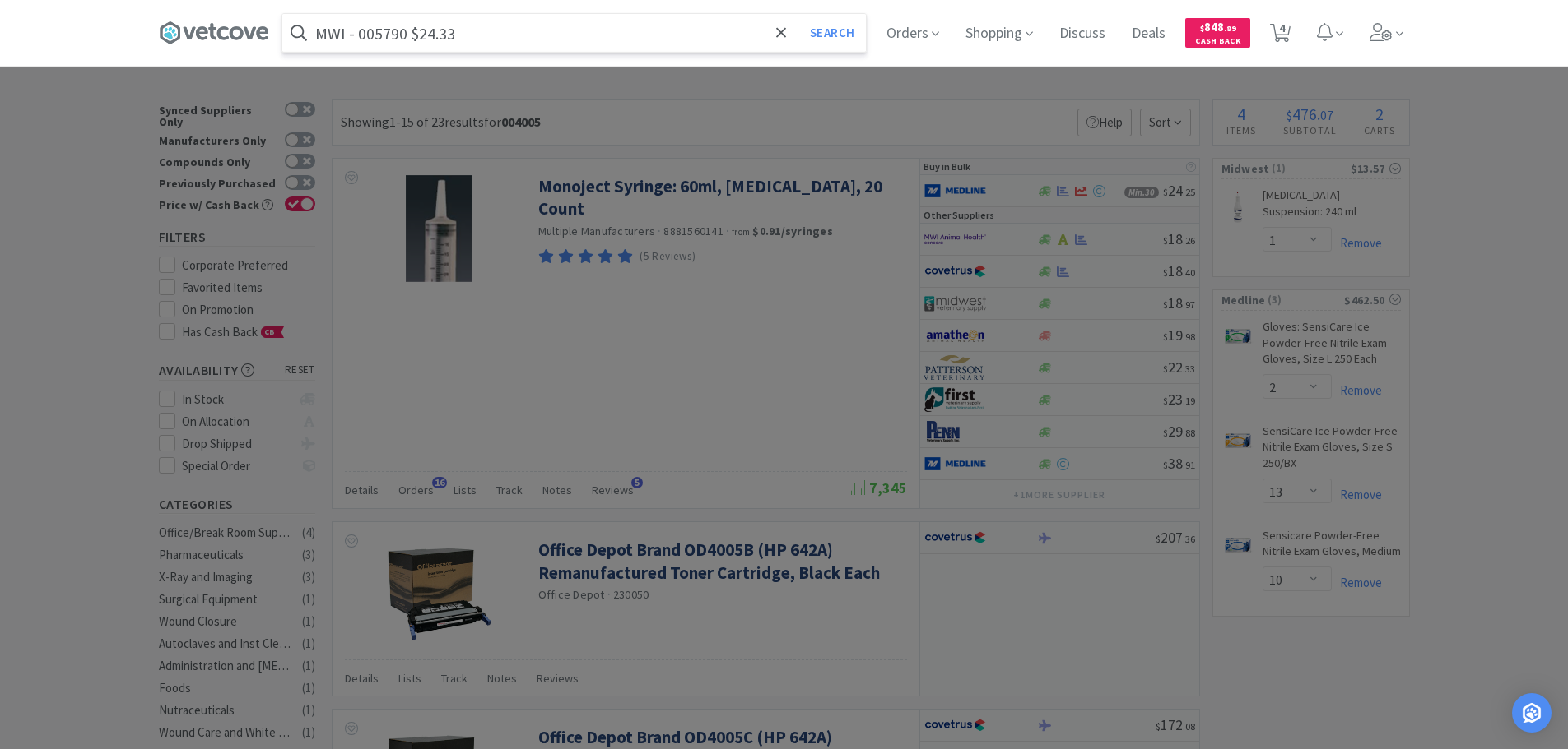
click at [388, 29] on input "MWI - 005790 $24.33" at bounding box center [574, 33] width 584 height 37
paste input "005790"
click at [388, 29] on input "005790" at bounding box center [574, 33] width 584 height 37
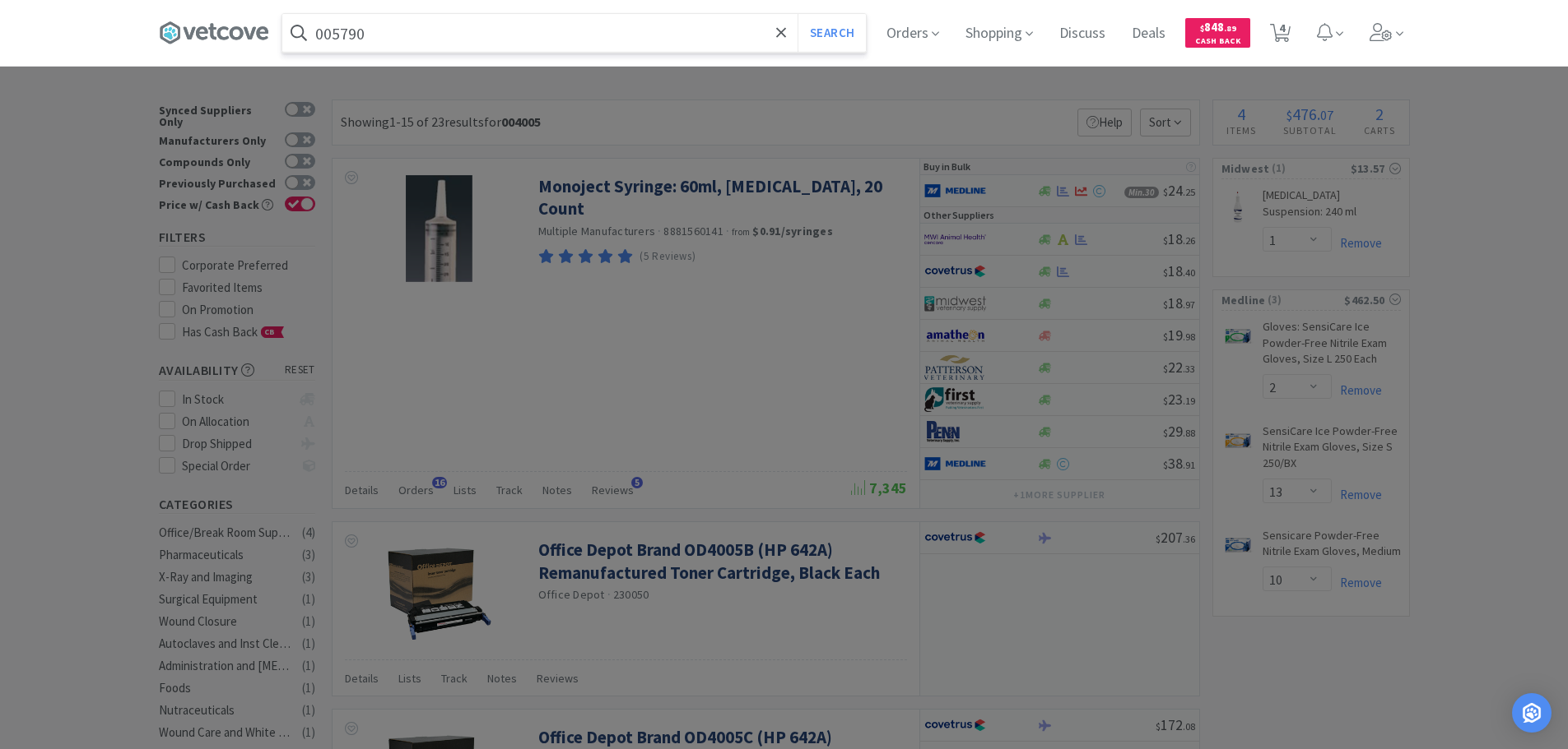
click at [798, 14] on button "Search" at bounding box center [831, 33] width 68 height 37
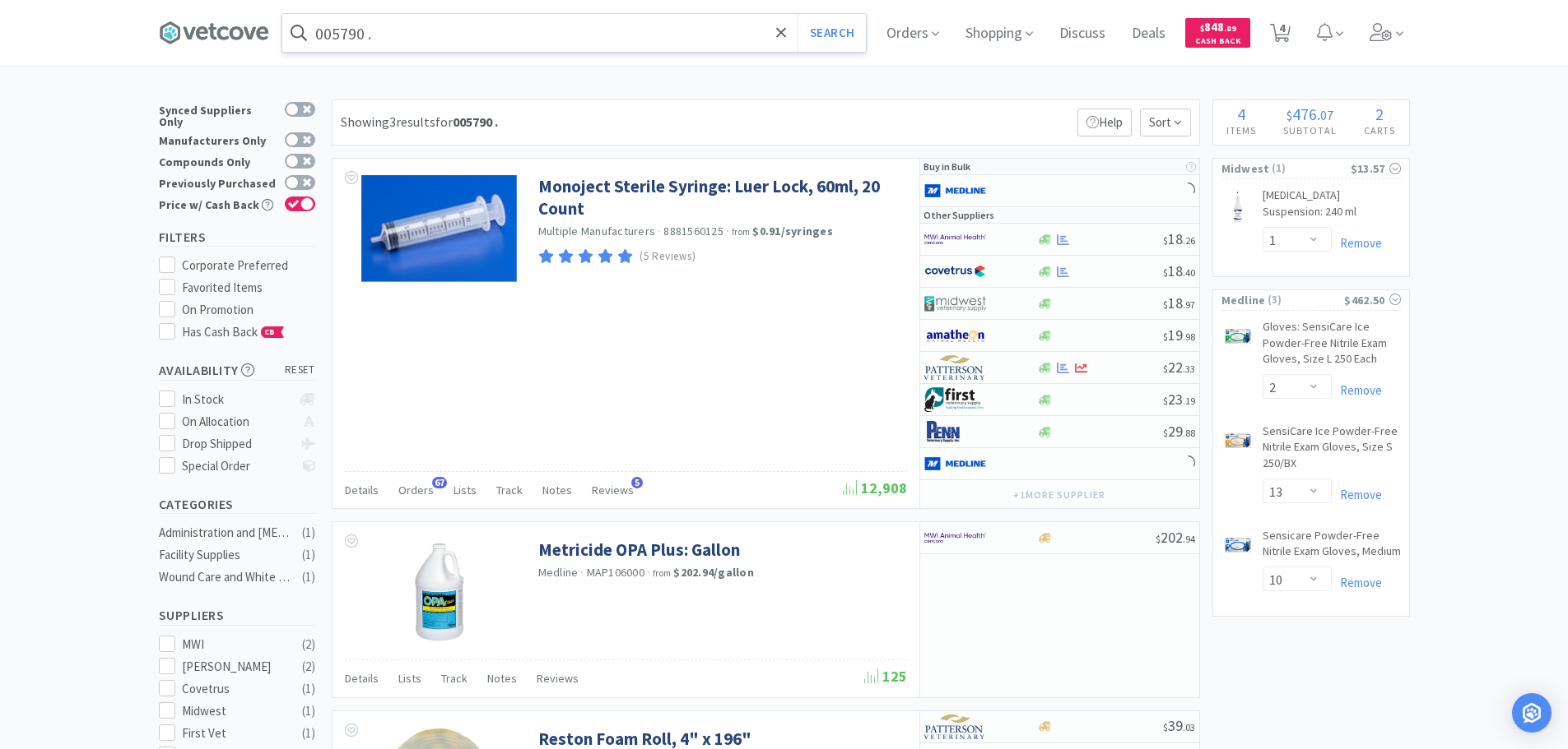
click at [463, 44] on input "005790 ." at bounding box center [574, 33] width 584 height 37
paste input "MWI - 013743 $23.11"
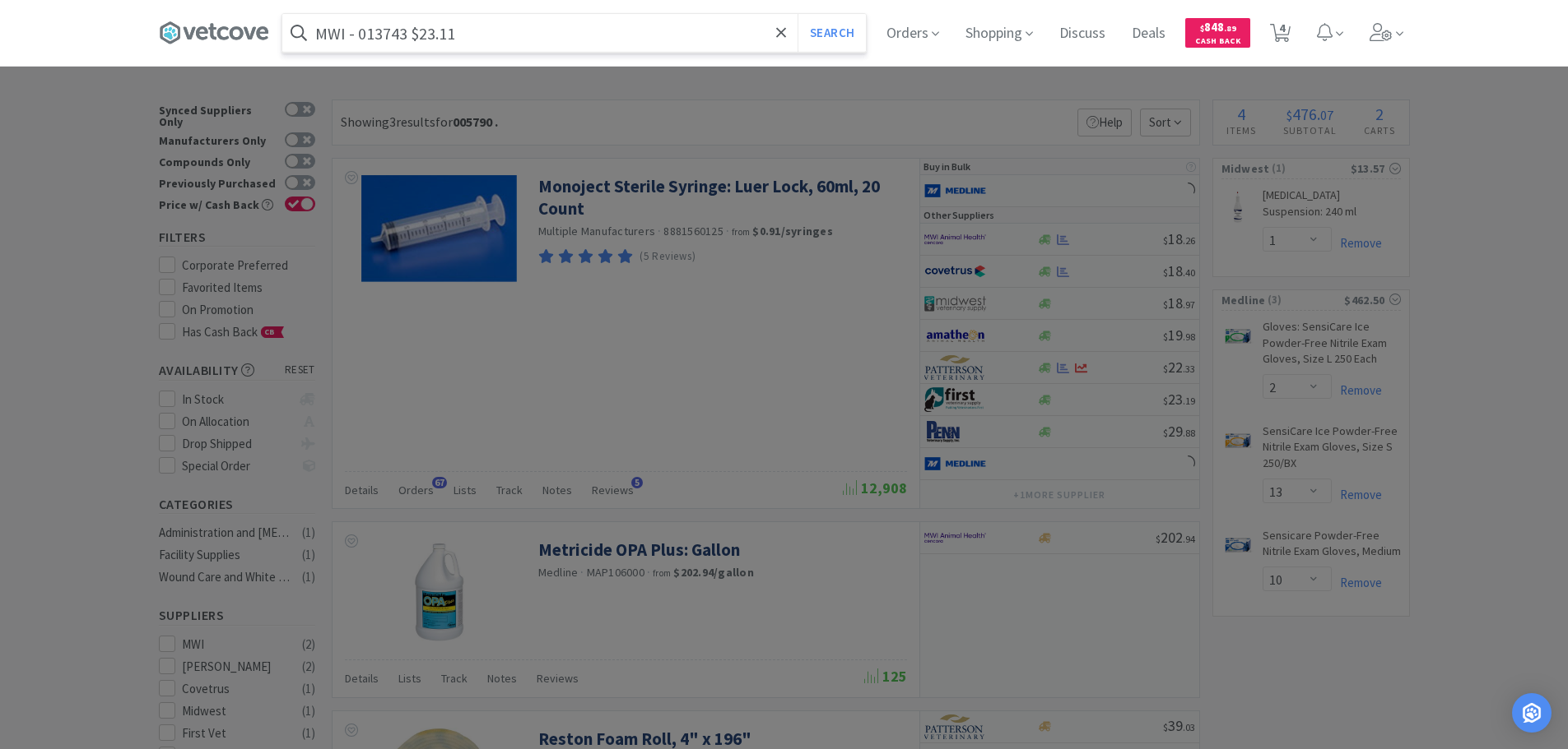
click at [403, 28] on input "MWI - 013743 $23.11" at bounding box center [574, 33] width 584 height 37
paste input "013743"
type input "013743"
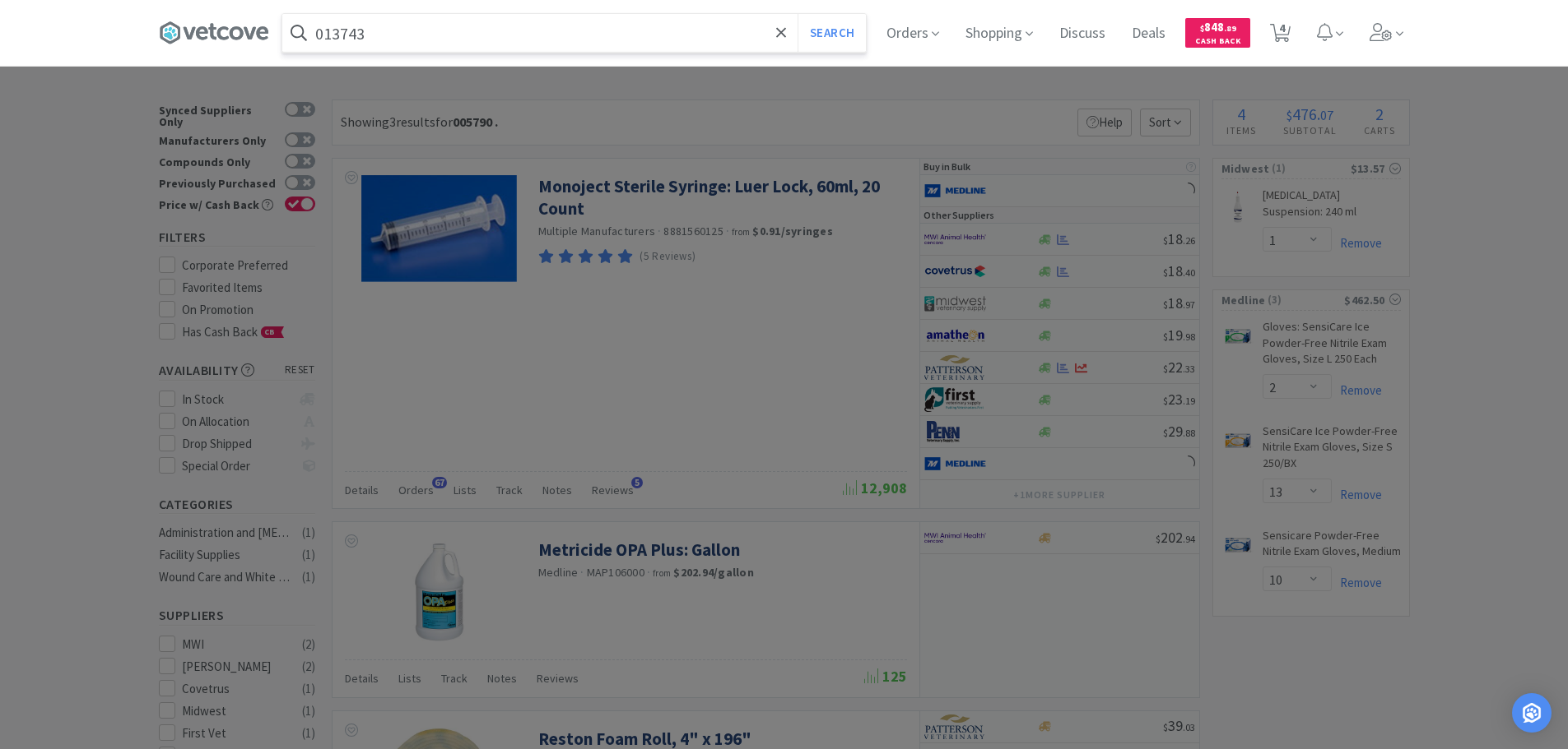
click at [798, 14] on button "Search" at bounding box center [831, 33] width 68 height 37
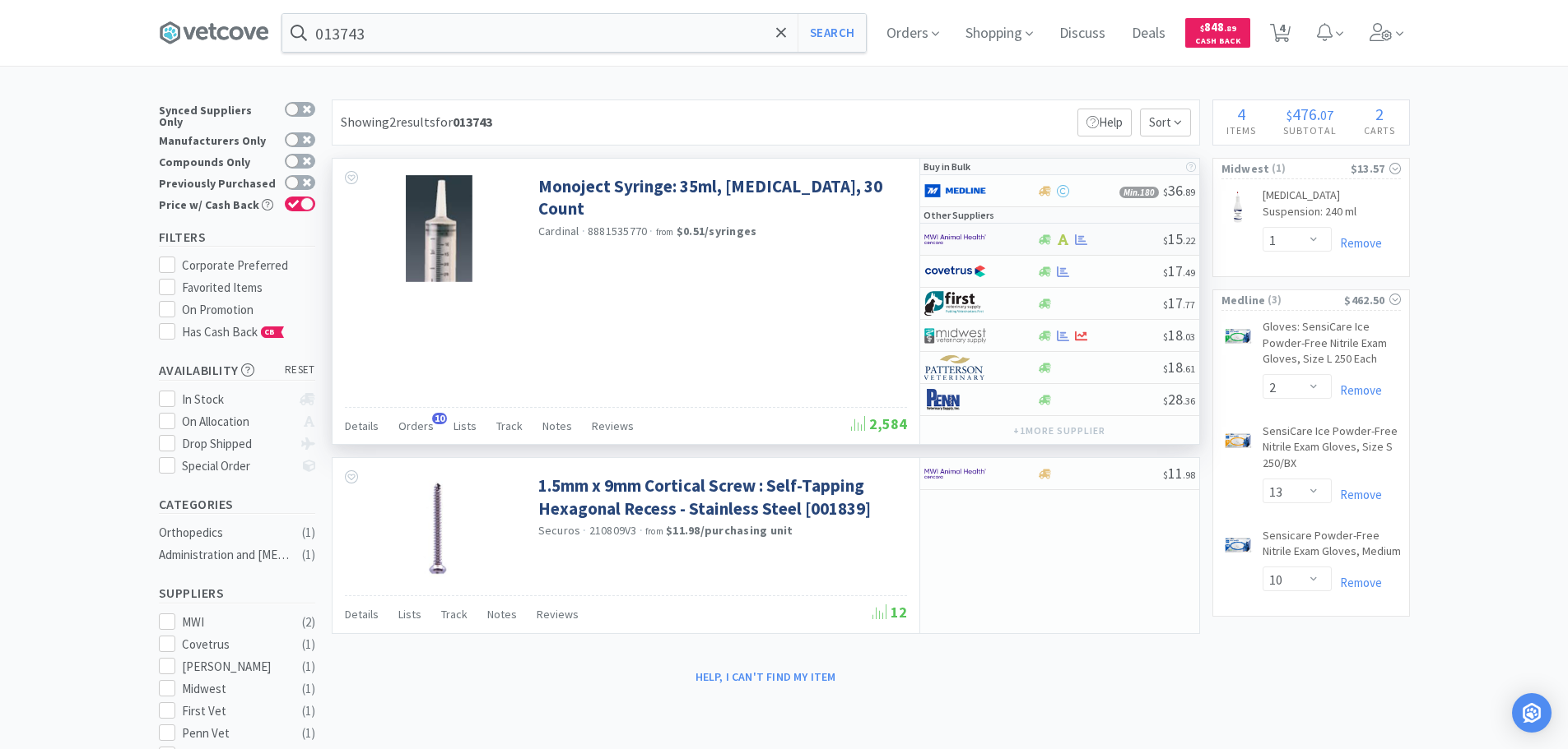
click at [1121, 241] on div at bounding box center [1100, 240] width 126 height 13
select select "1"
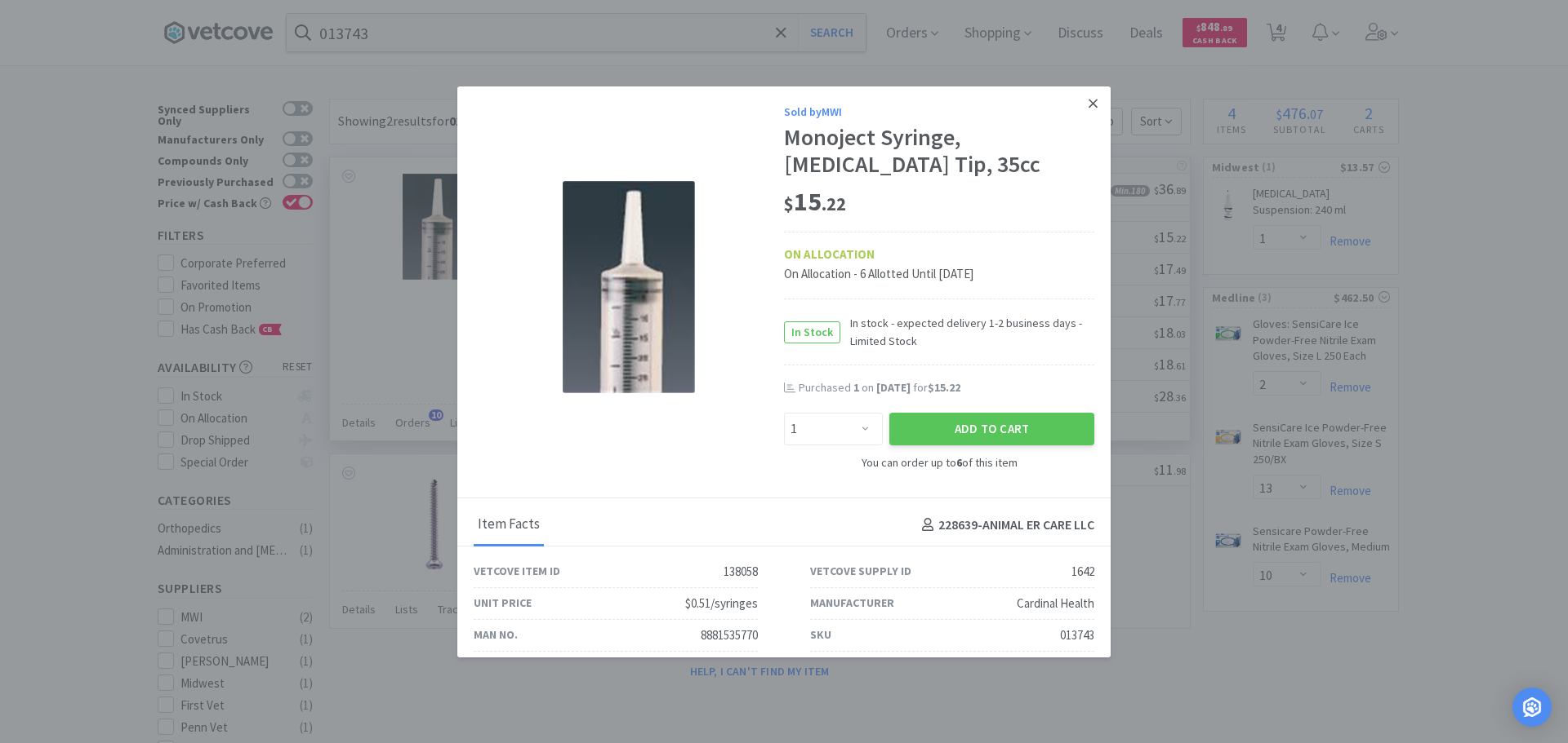
click at [1088, 101] on icon at bounding box center [1092, 103] width 9 height 9
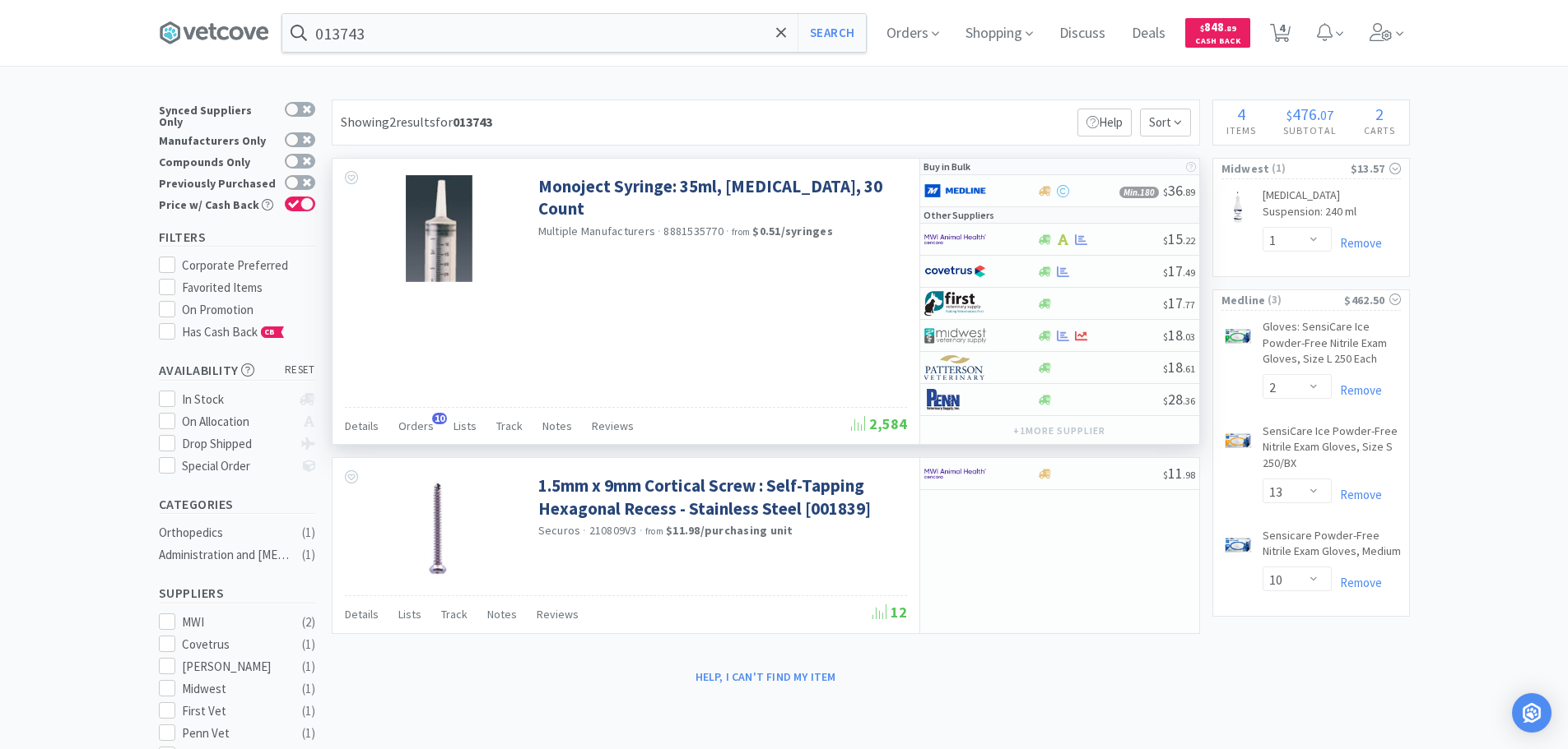
click at [505, 12] on div "013743 Search Orders Shopping Discuss Discuss Deals Deals $ 848 . 89 Cash Back …" at bounding box center [784, 33] width 1251 height 66
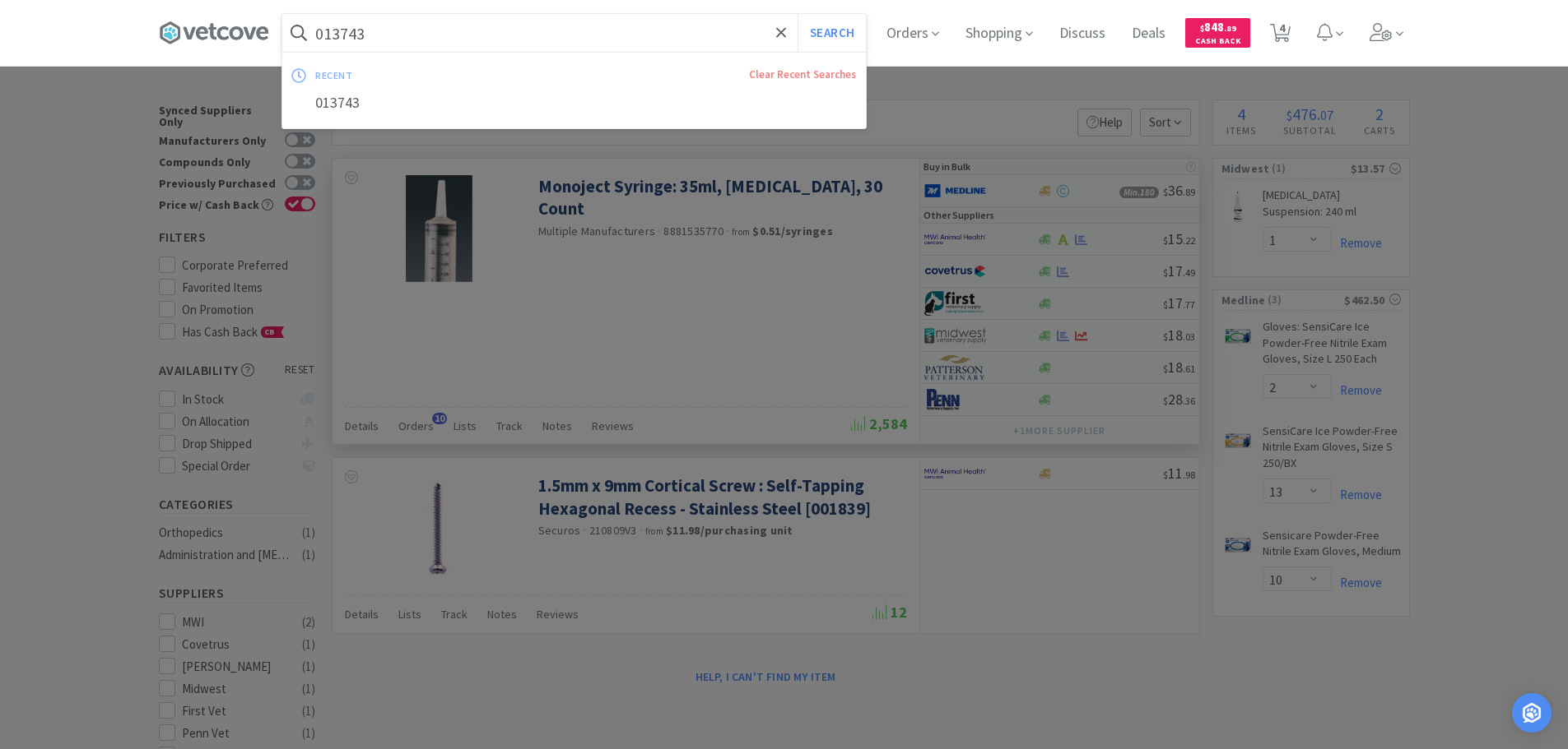
click at [504, 36] on input "013743" at bounding box center [574, 33] width 584 height 37
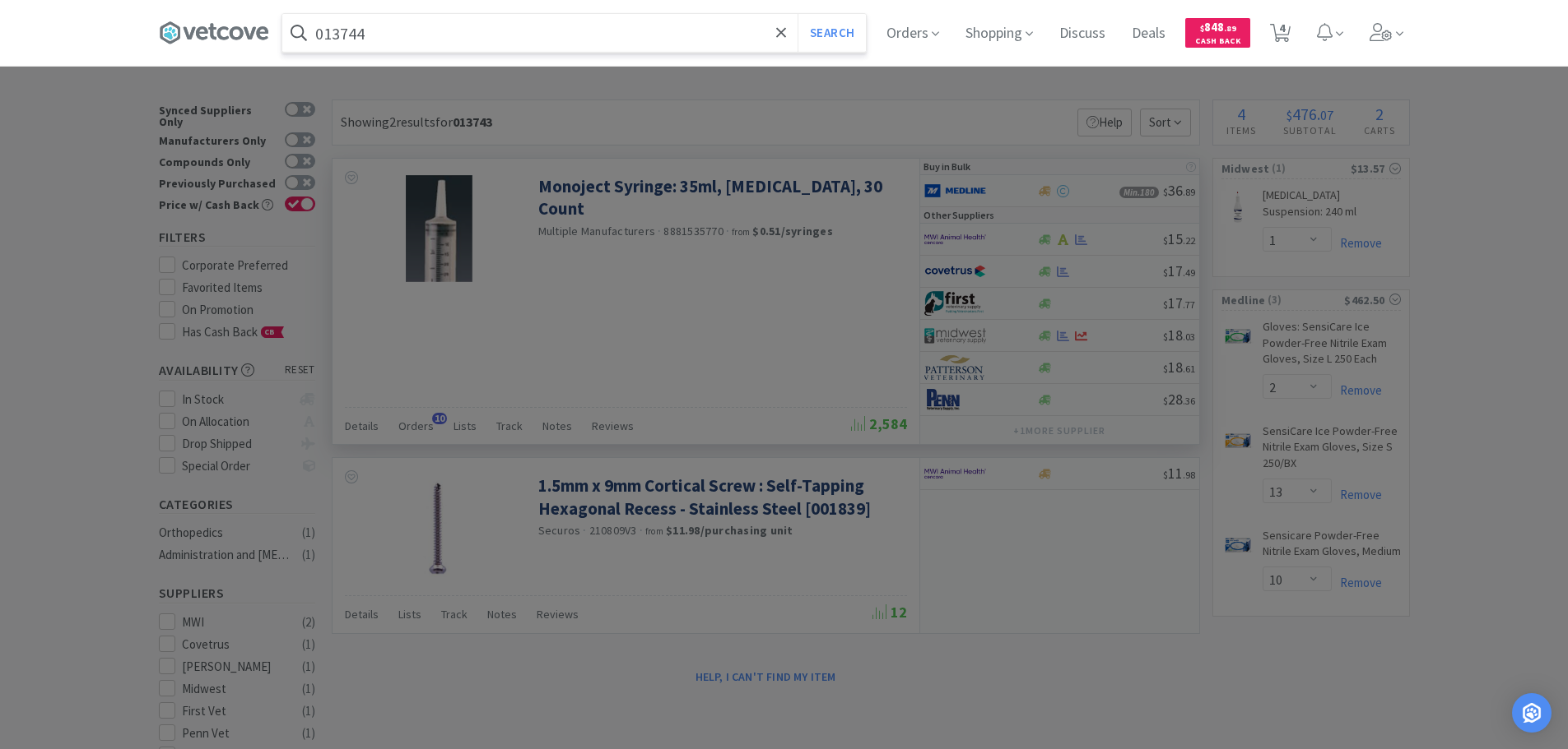
click at [798, 14] on button "Search" at bounding box center [831, 33] width 68 height 37
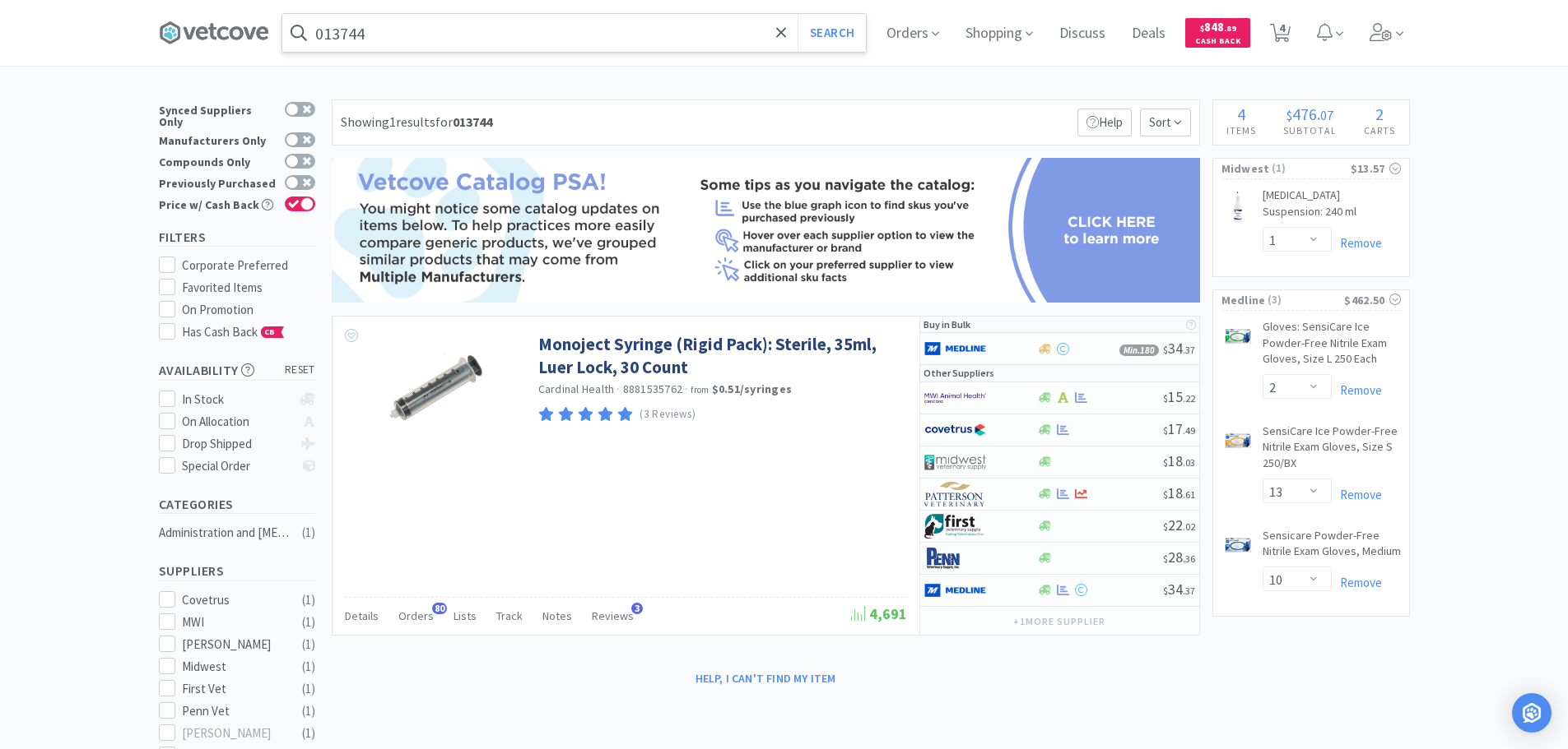
click at [448, 13] on div "013744 Search" at bounding box center [574, 33] width 586 height 39
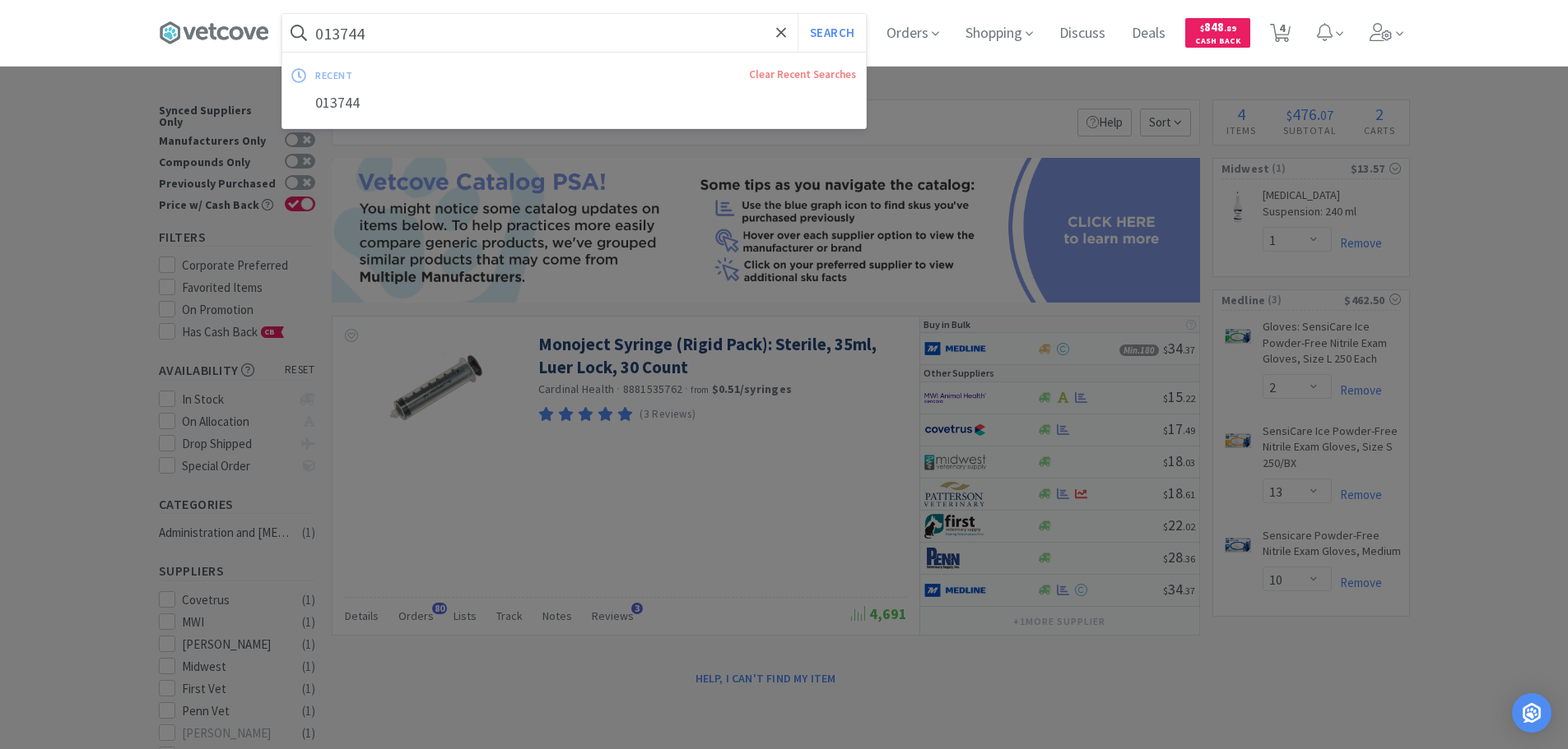
click at [460, 43] on input "013744" at bounding box center [574, 33] width 584 height 37
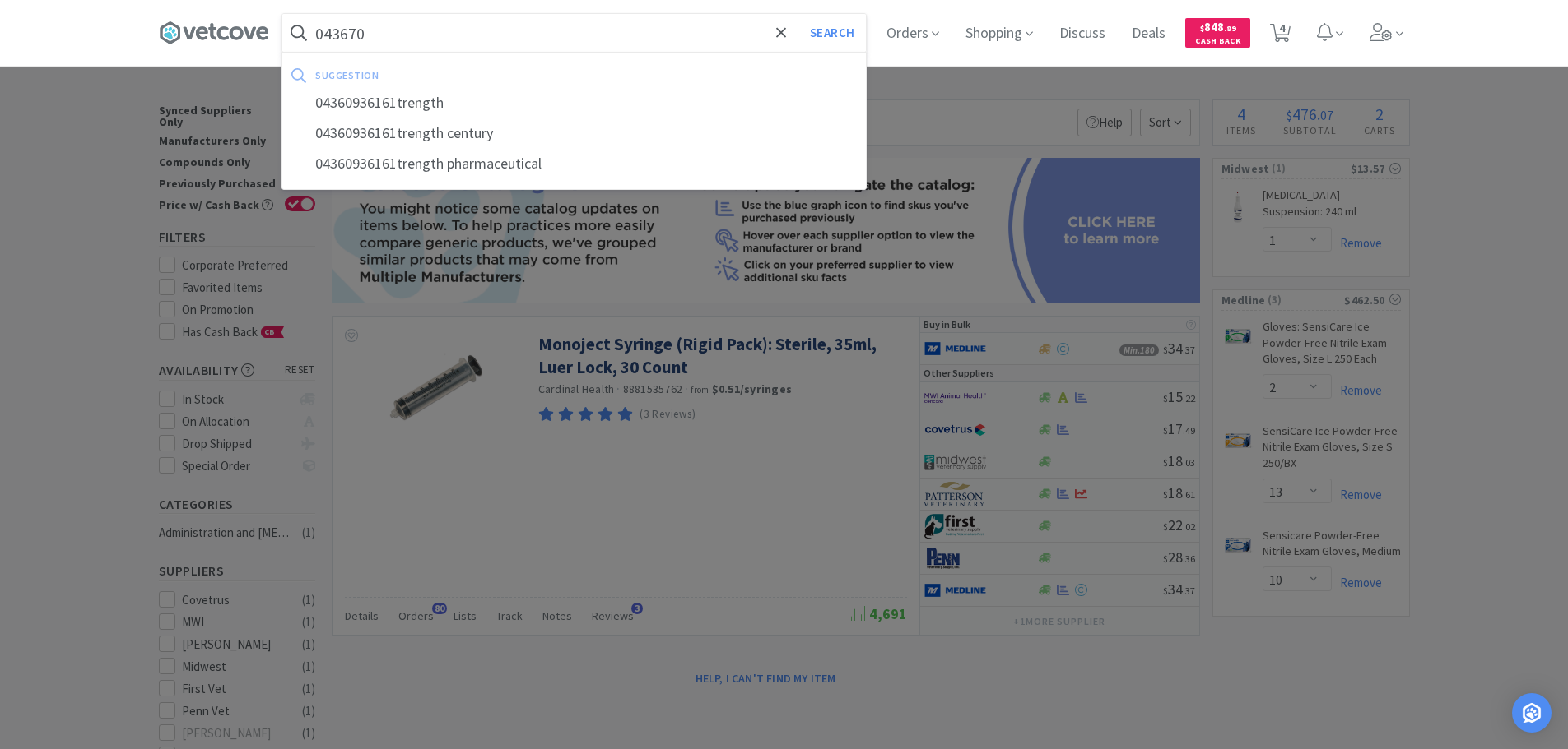
click at [798, 14] on button "Search" at bounding box center [831, 33] width 68 height 37
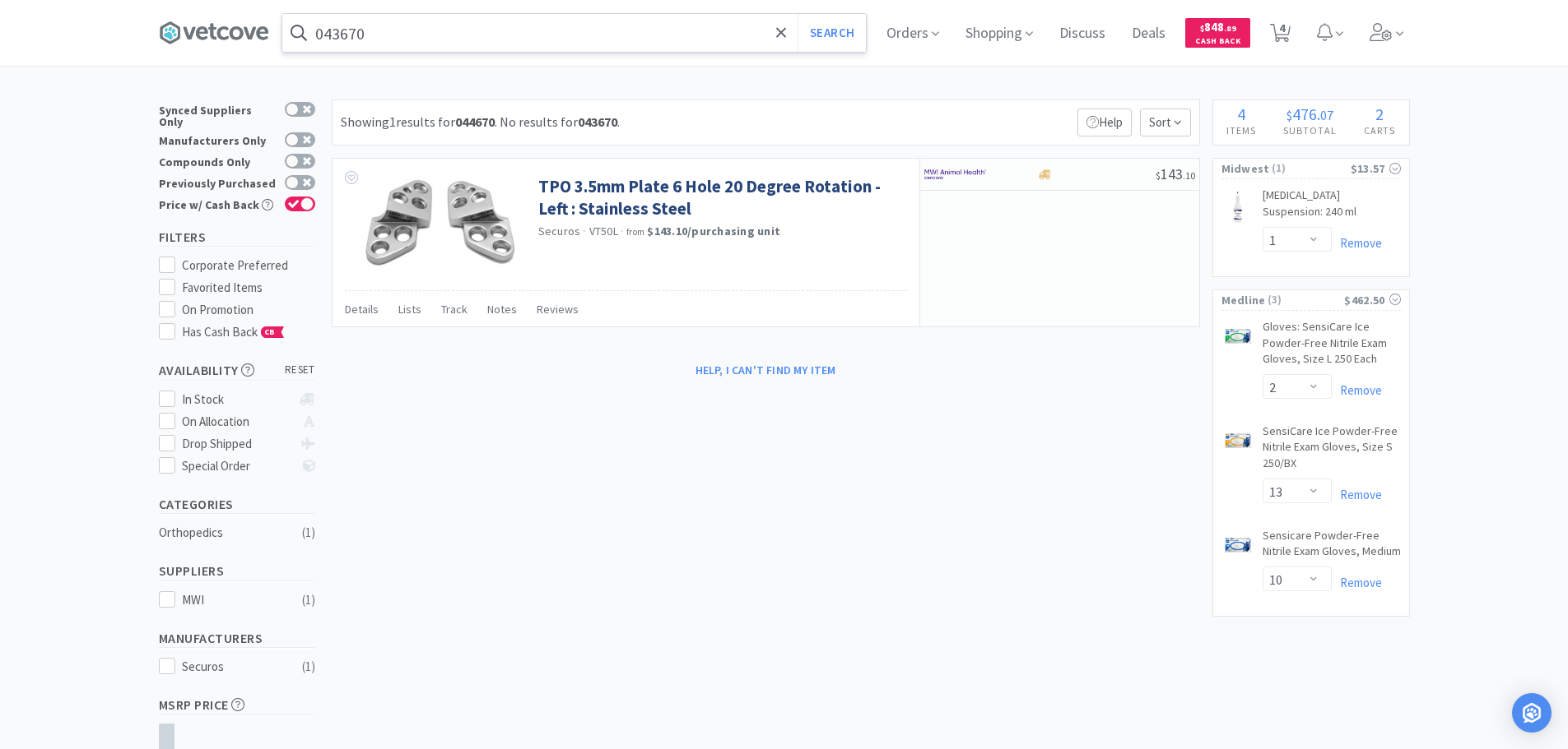
click at [436, 26] on input "043670" at bounding box center [574, 33] width 584 height 37
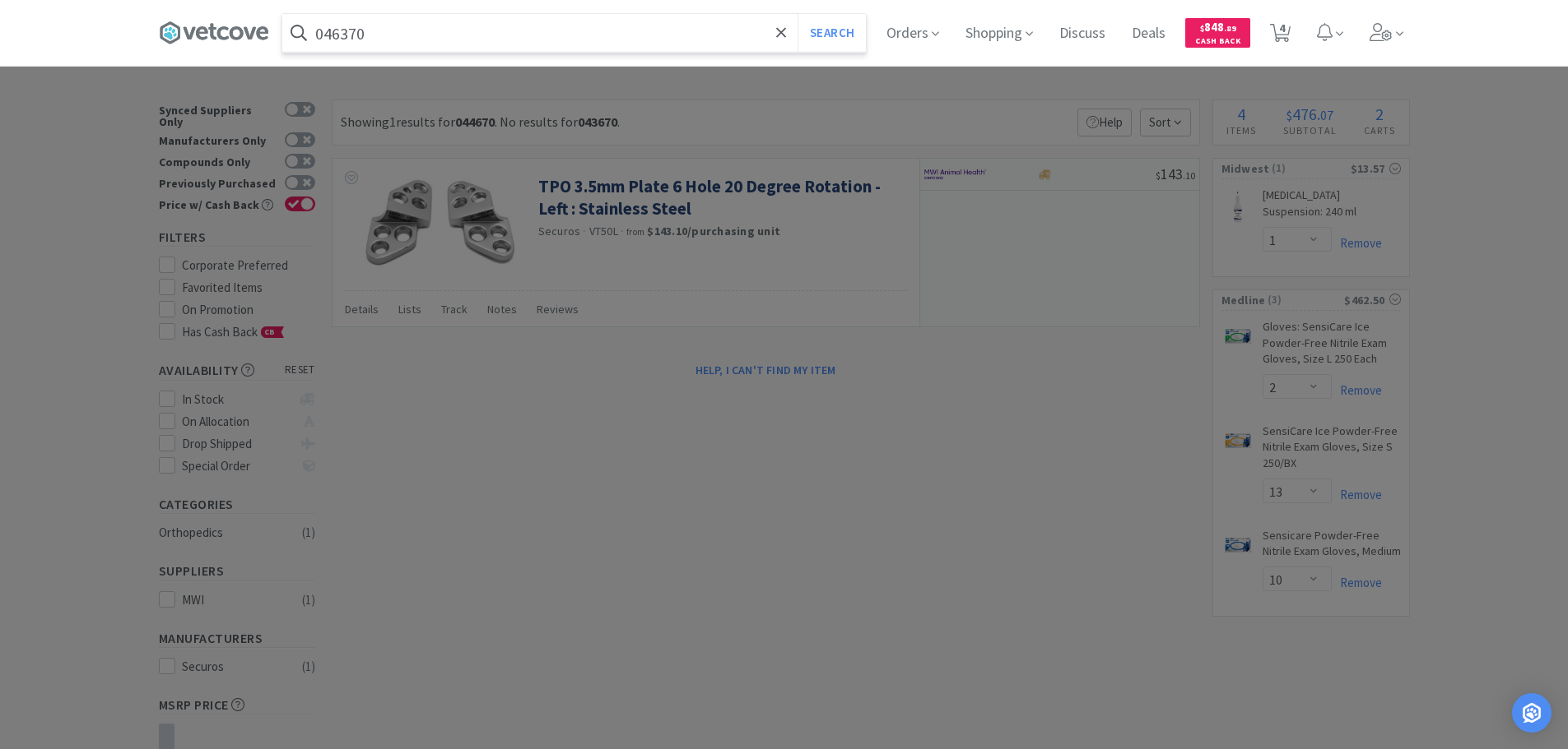
type input "046370"
click at [798, 14] on button "Search" at bounding box center [831, 33] width 68 height 37
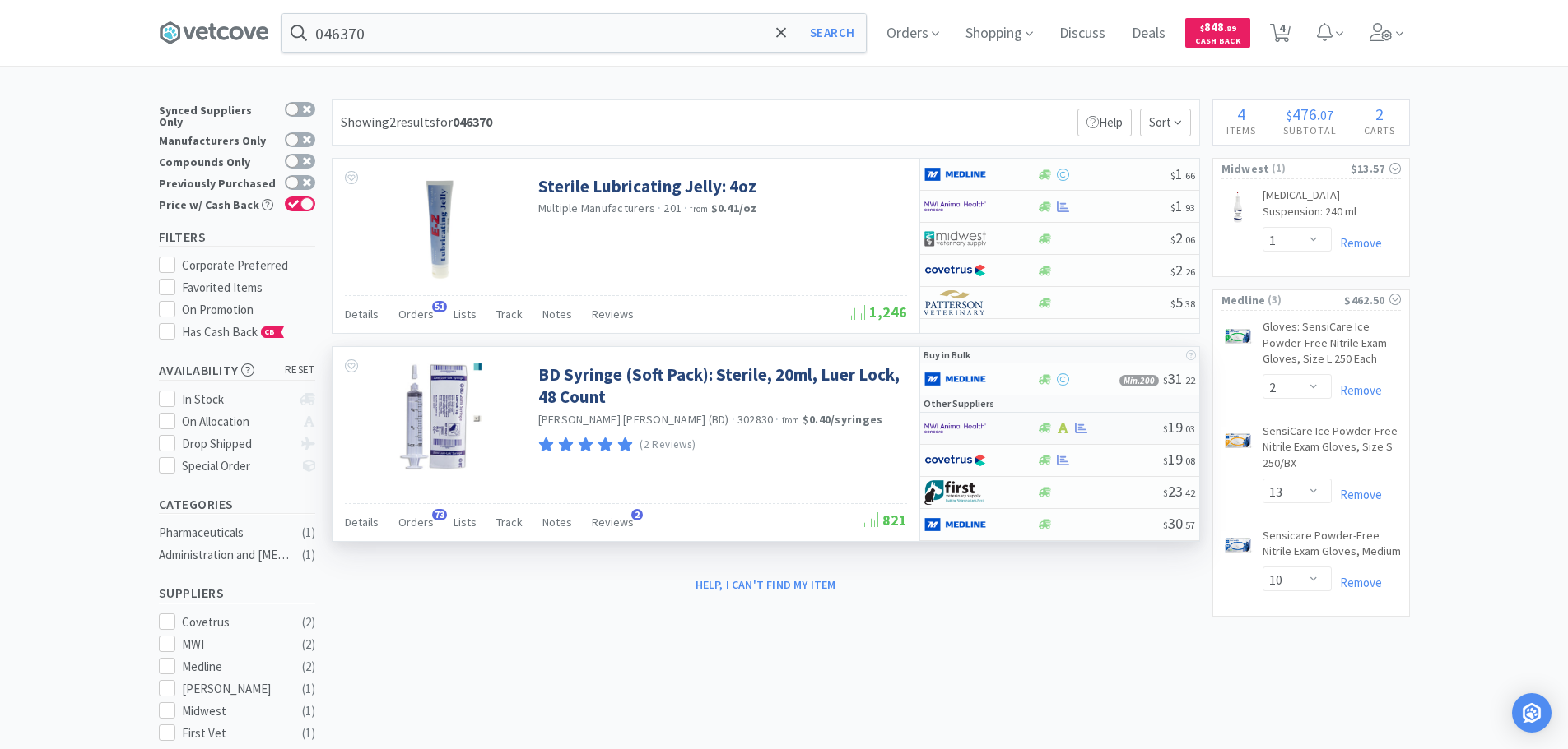
click at [1108, 433] on div at bounding box center [1100, 428] width 126 height 13
select select "1"
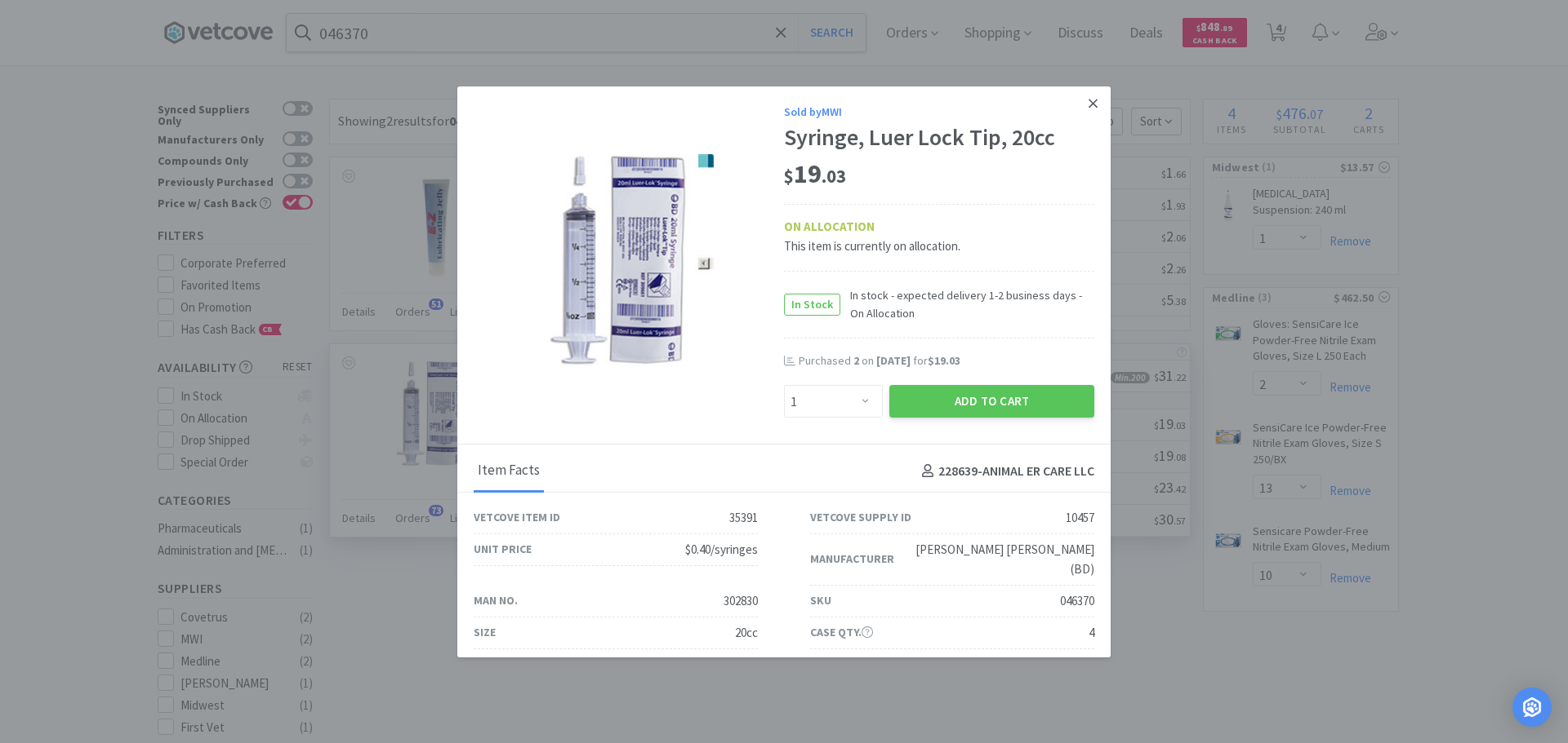
click at [1088, 104] on icon at bounding box center [1092, 103] width 9 height 15
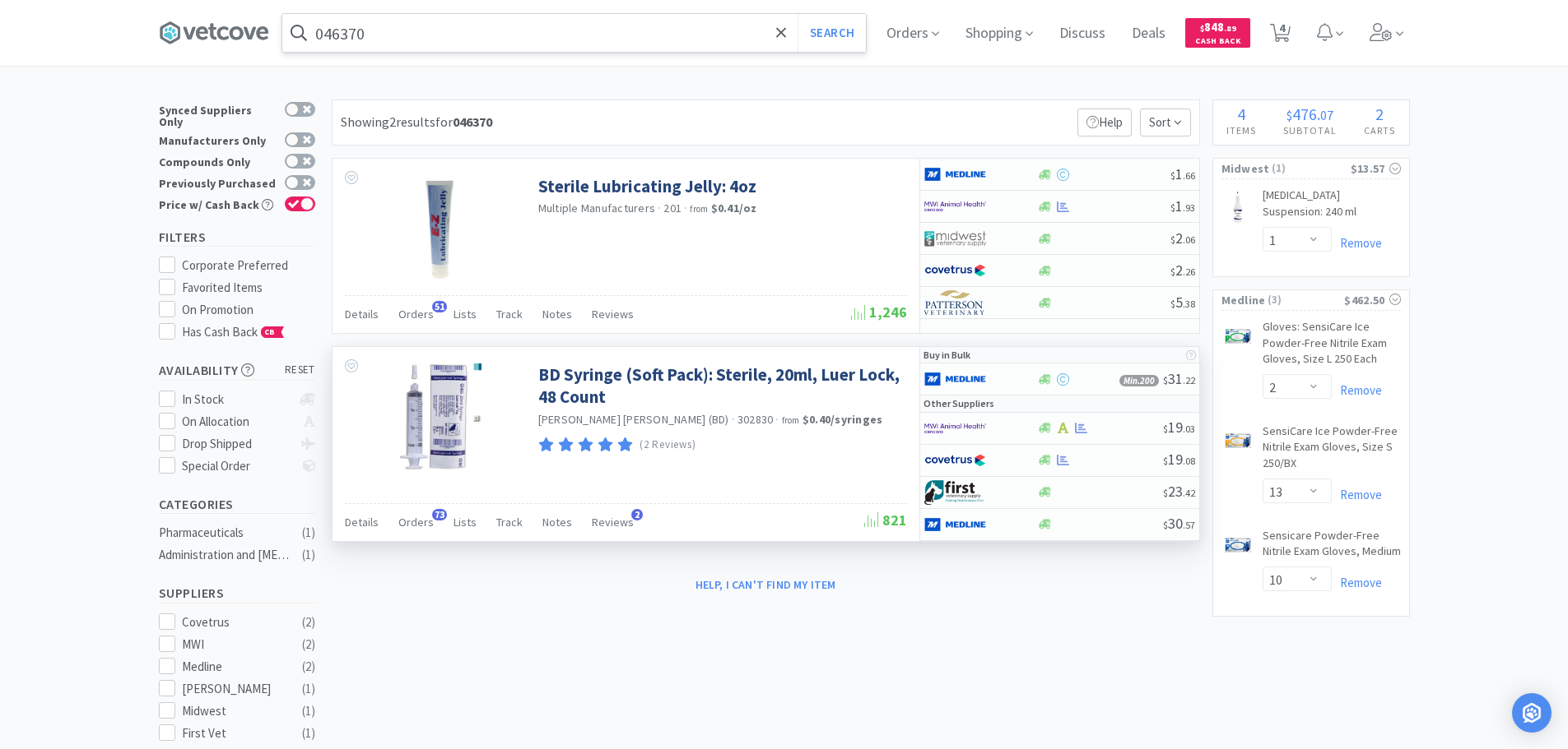
click at [480, 29] on input "046370" at bounding box center [574, 33] width 584 height 37
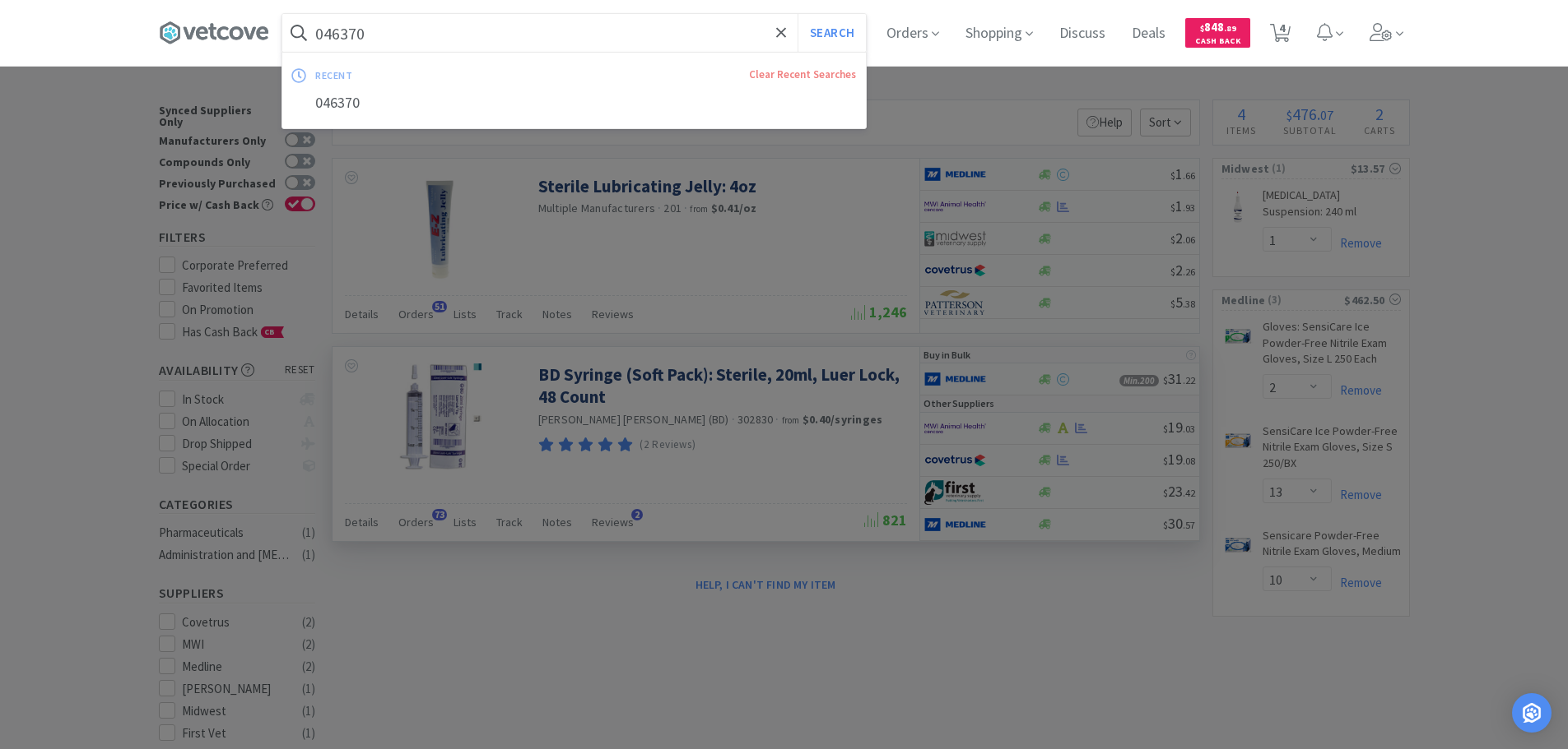
paste input "Covetrus - 083973 $7.86"
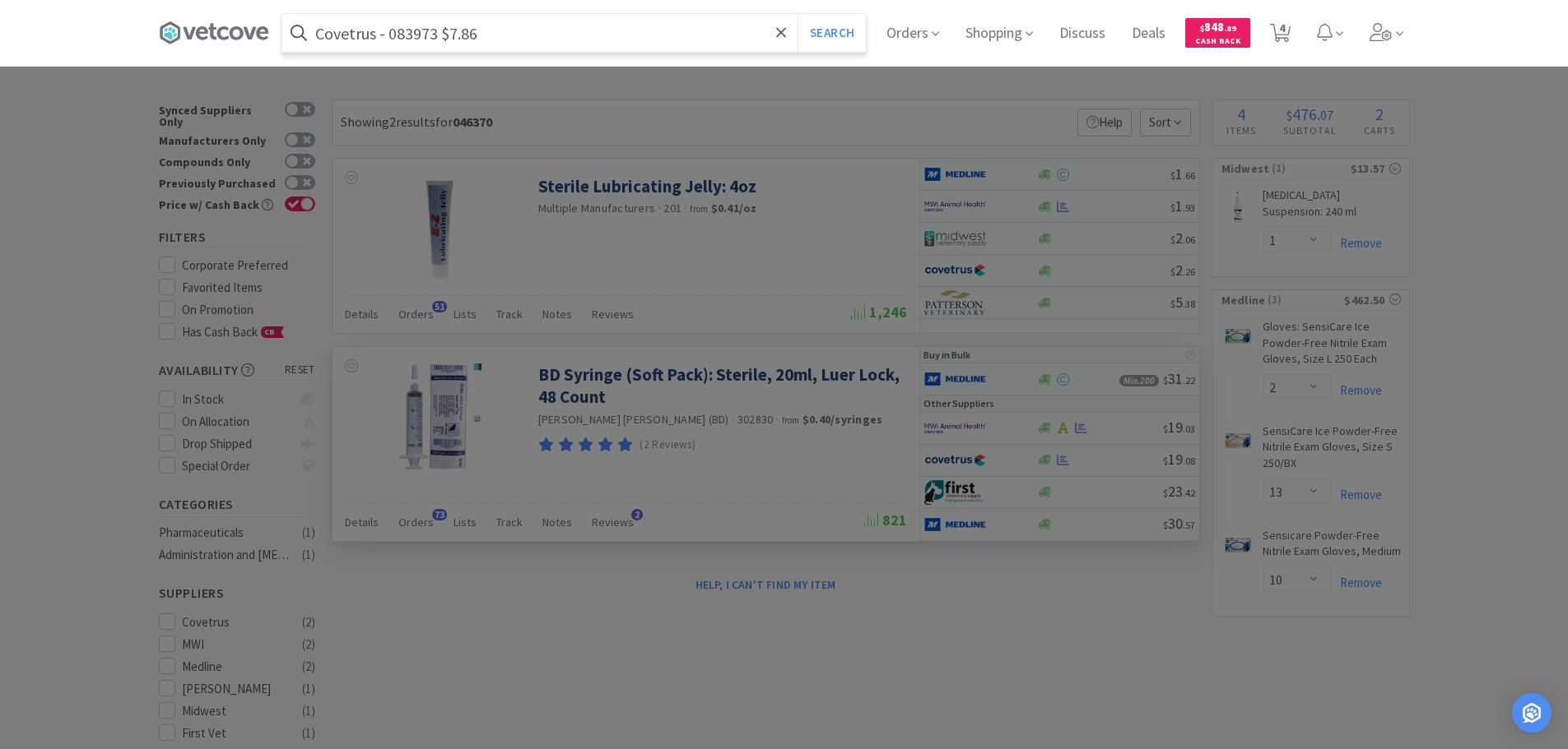
click at [409, 37] on input "Covetrus - 083973 $7.86" at bounding box center [574, 33] width 584 height 37
paste input "083973"
type input "083973"
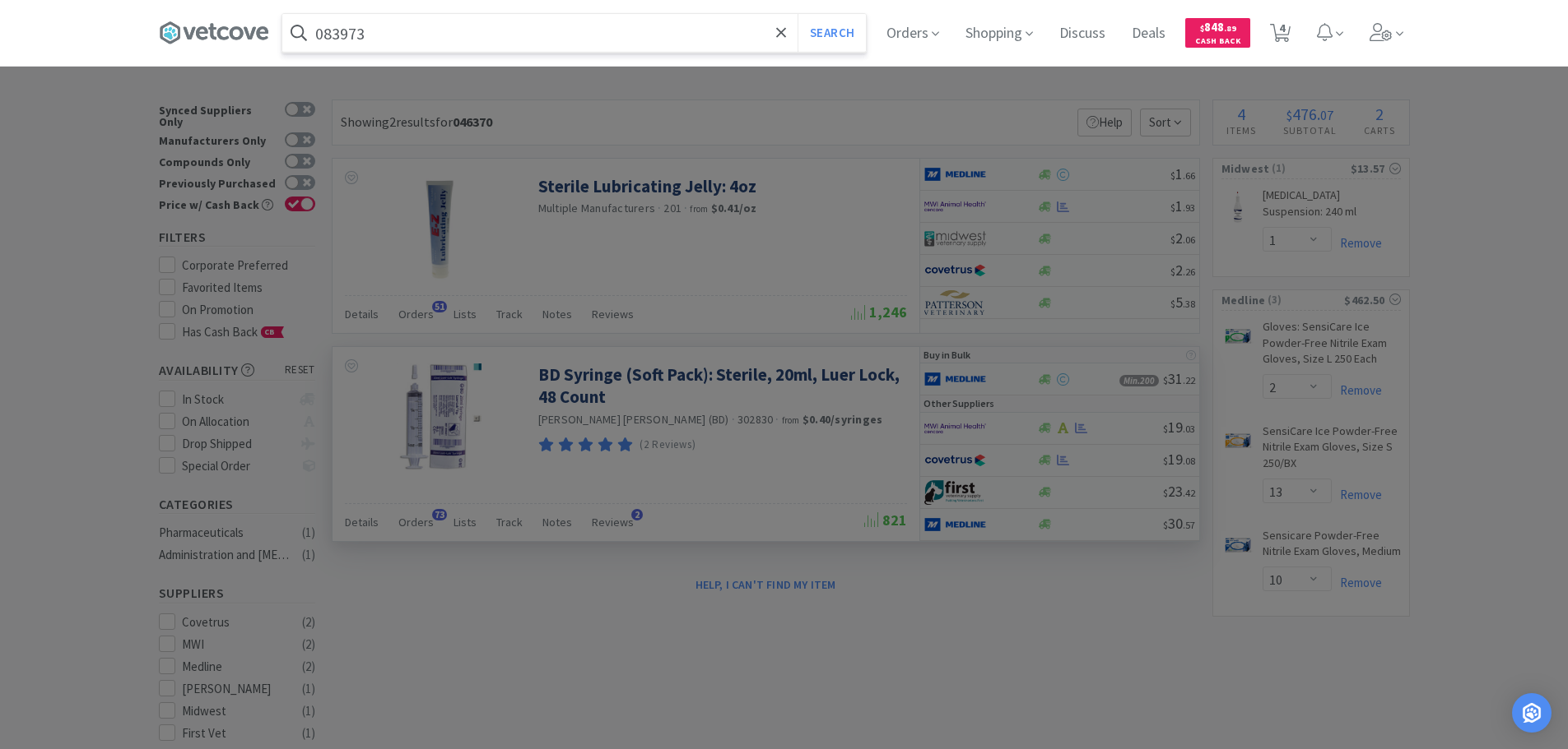
click at [798, 14] on button "Search" at bounding box center [831, 33] width 68 height 37
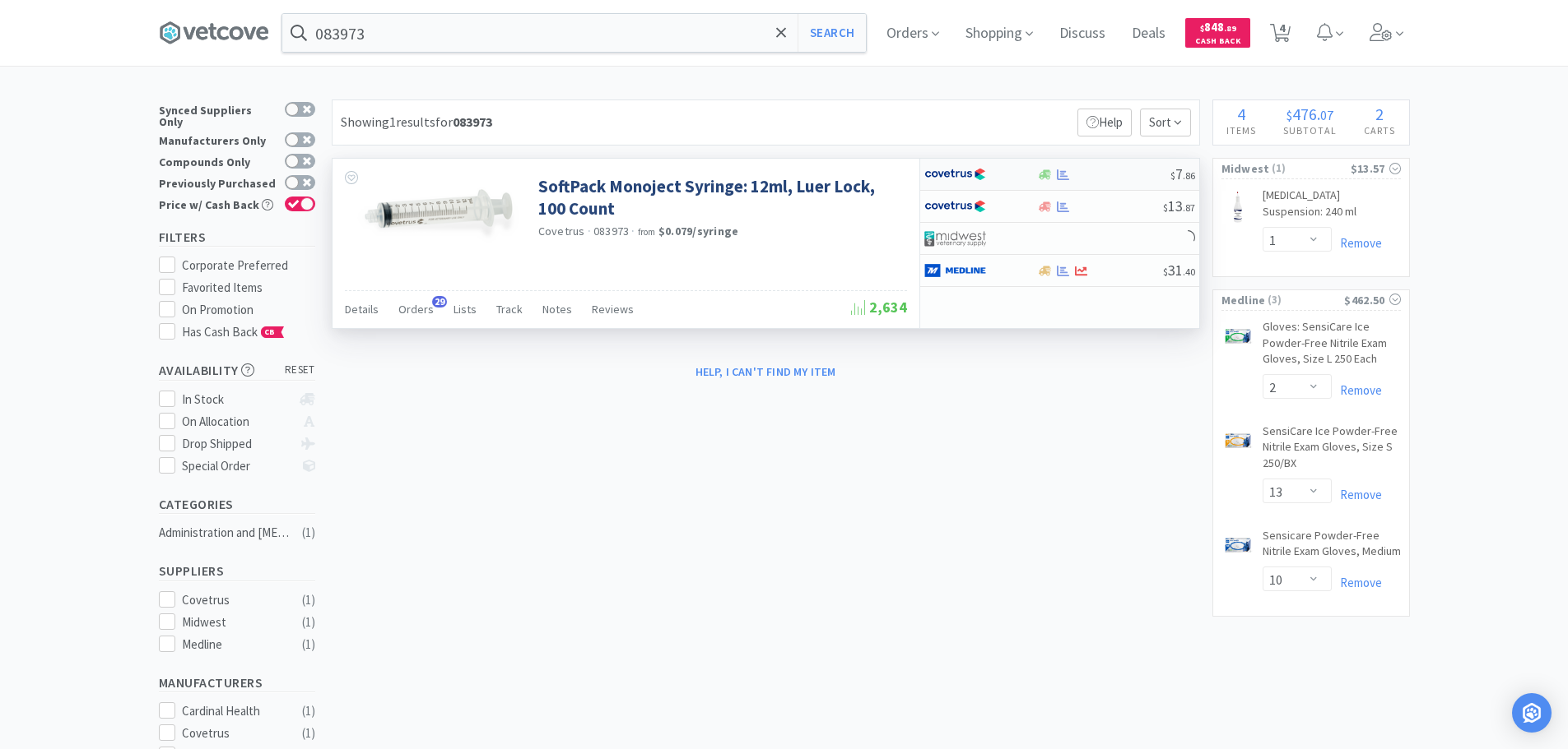
click at [1135, 171] on div at bounding box center [1103, 175] width 133 height 13
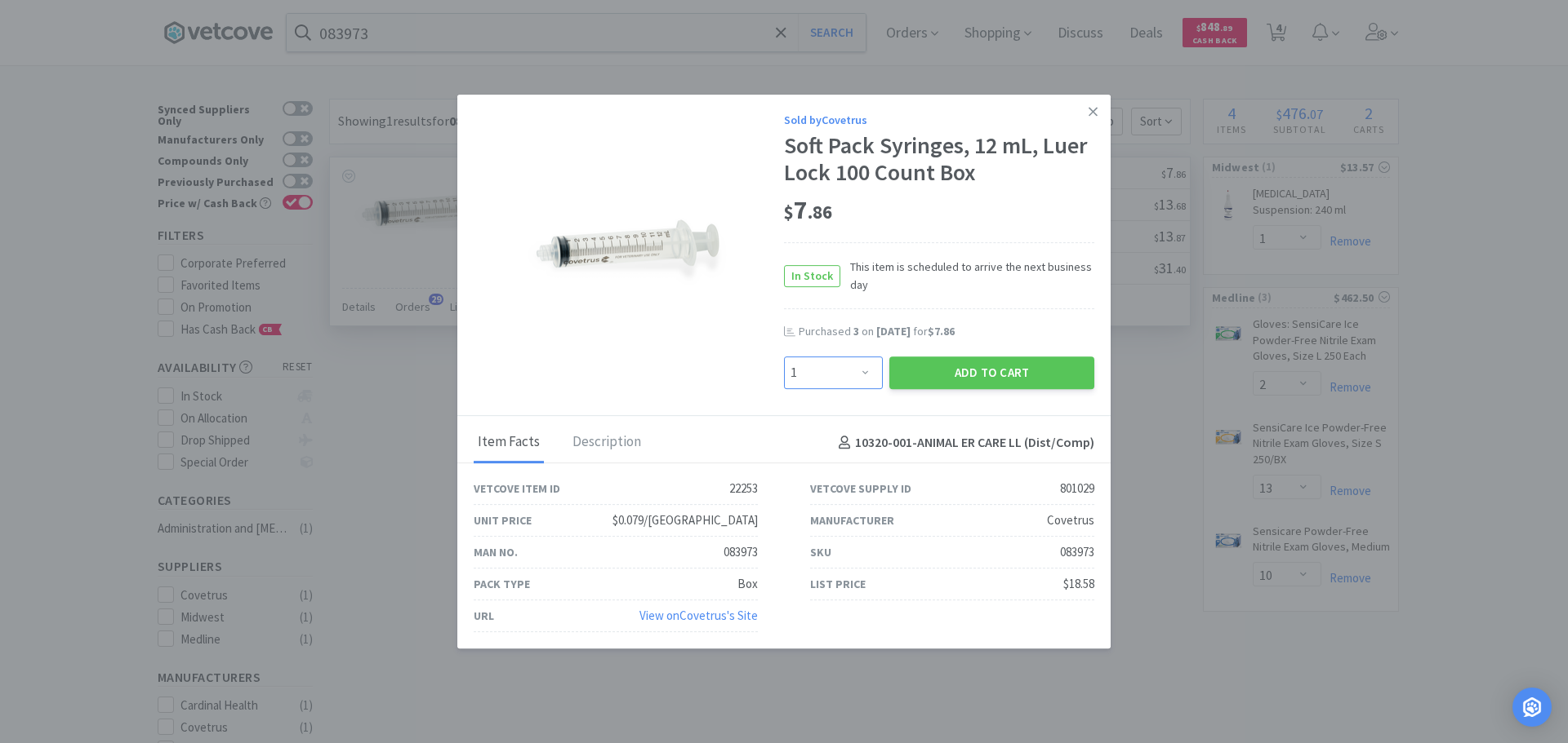
click at [854, 371] on select "Enter Quantity 1 2 3 4 5 6 7 8 9 10 11 12 13 14 15 16 17 18 19 20 Enter Quantity" at bounding box center [832, 372] width 99 height 32
select select "8"
click at [784, 356] on select "Enter Quantity 1 2 3 4 5 6 7 8 9 10 11 12 13 14 15 16 17 18 19 20 Enter Quantity" at bounding box center [832, 372] width 99 height 32
click at [951, 373] on button "Add to Cart" at bounding box center [991, 372] width 205 height 32
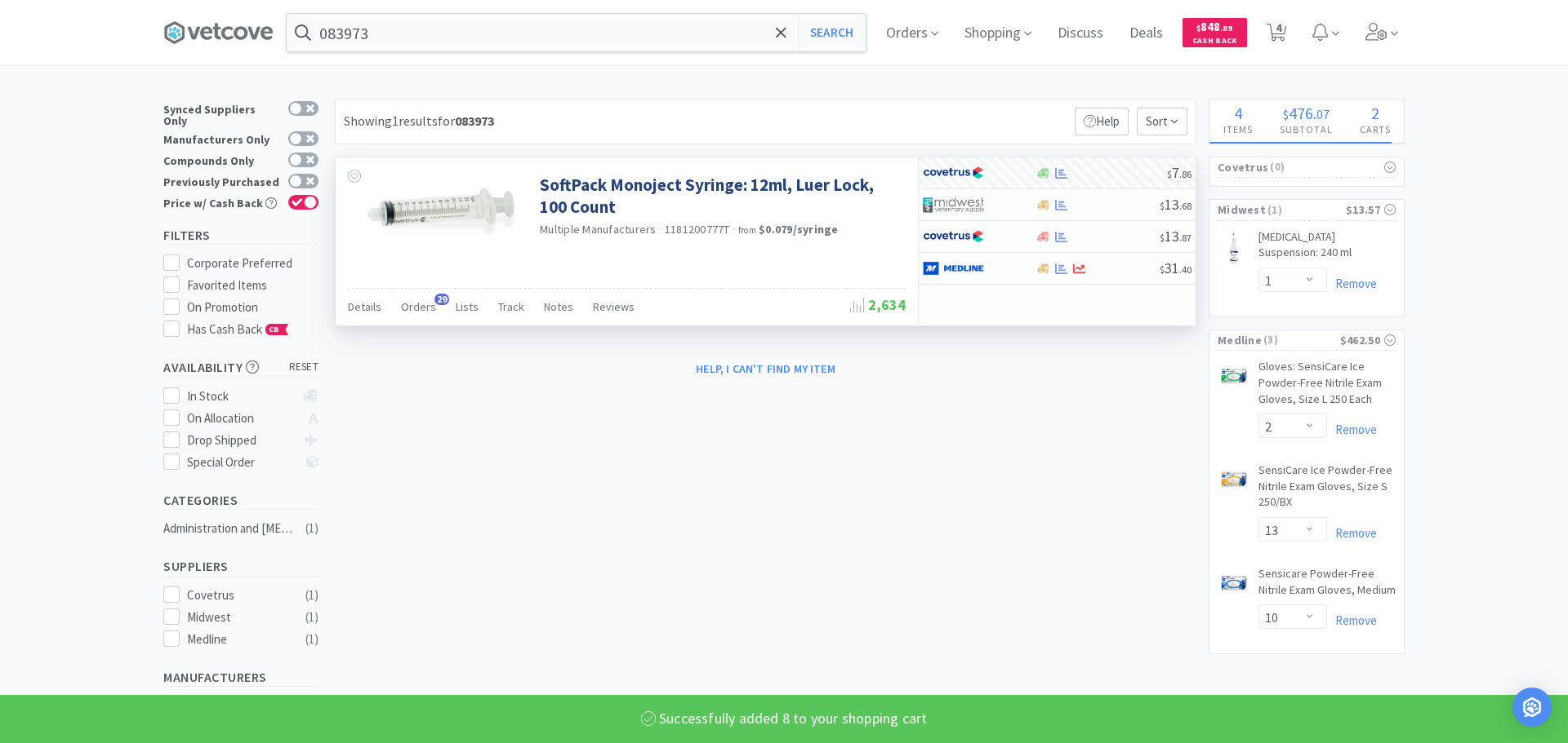
select select "8"
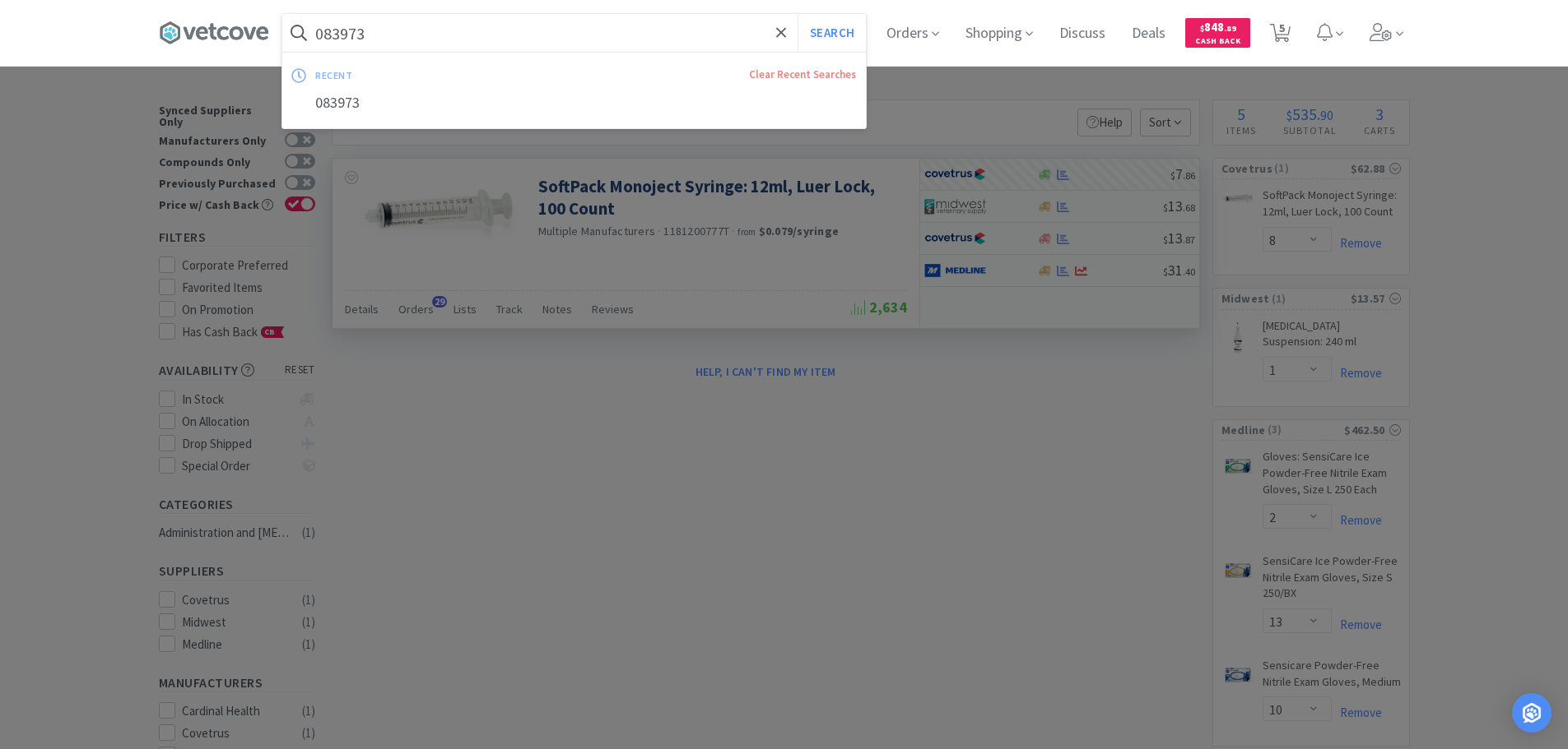
click at [470, 42] on input "083973" at bounding box center [574, 33] width 584 height 37
paste input "Covetrus - 009960 $8.34"
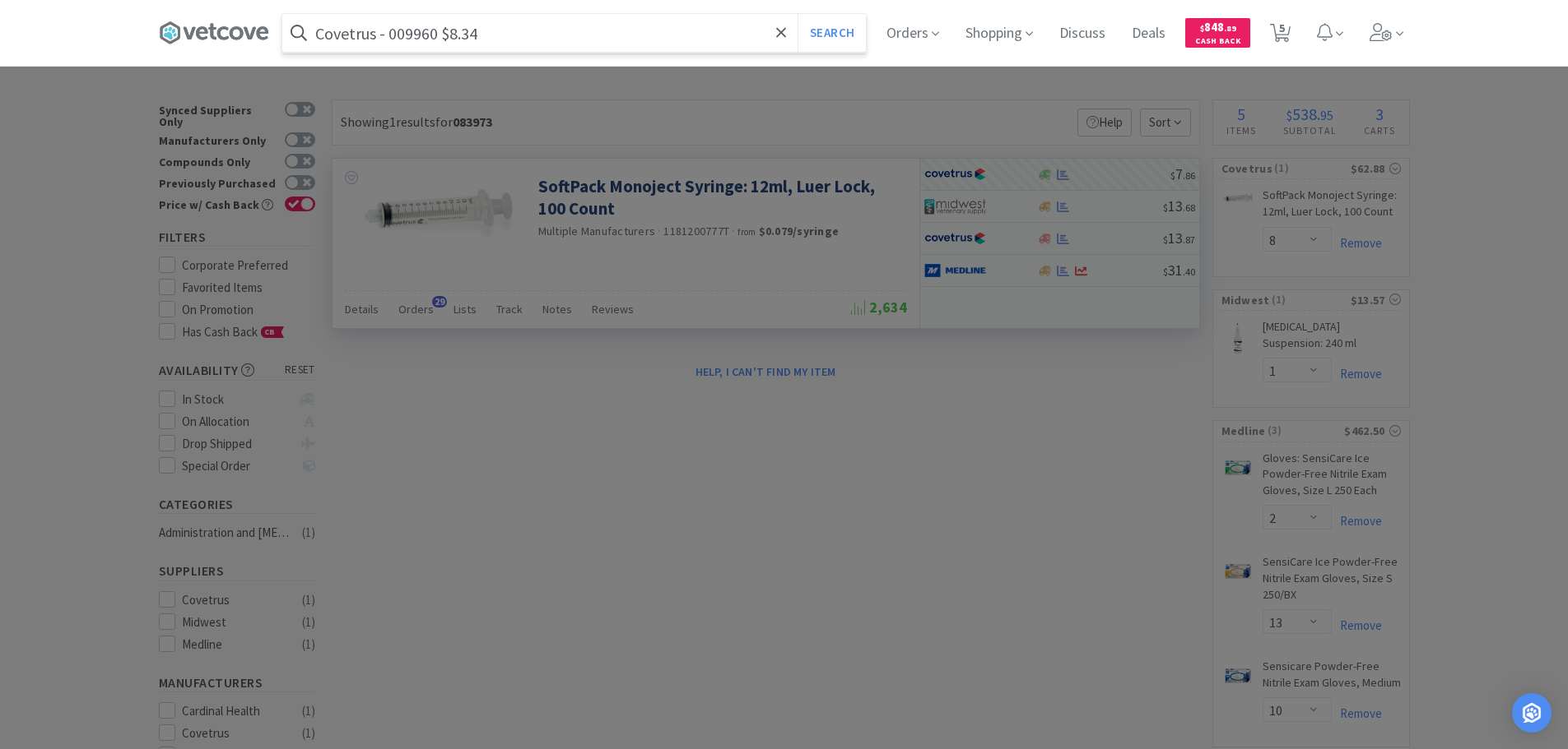
click at [397, 34] on input "Covetrus - 009960 $8.34" at bounding box center [574, 33] width 584 height 37
paste input "009960"
click at [397, 34] on input "009960" at bounding box center [574, 33] width 584 height 37
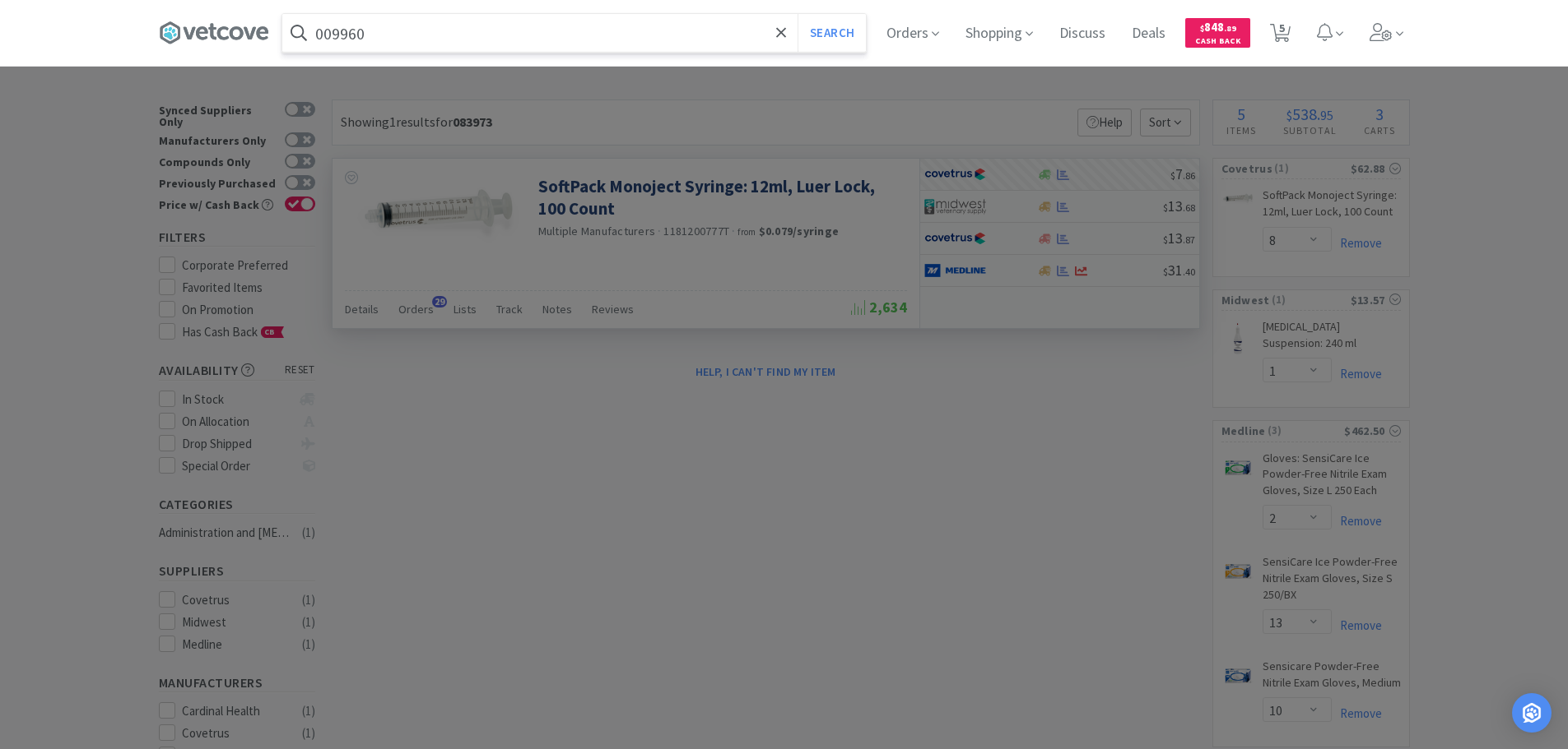
type input "009960"
click at [798, 14] on button "Search" at bounding box center [831, 33] width 68 height 37
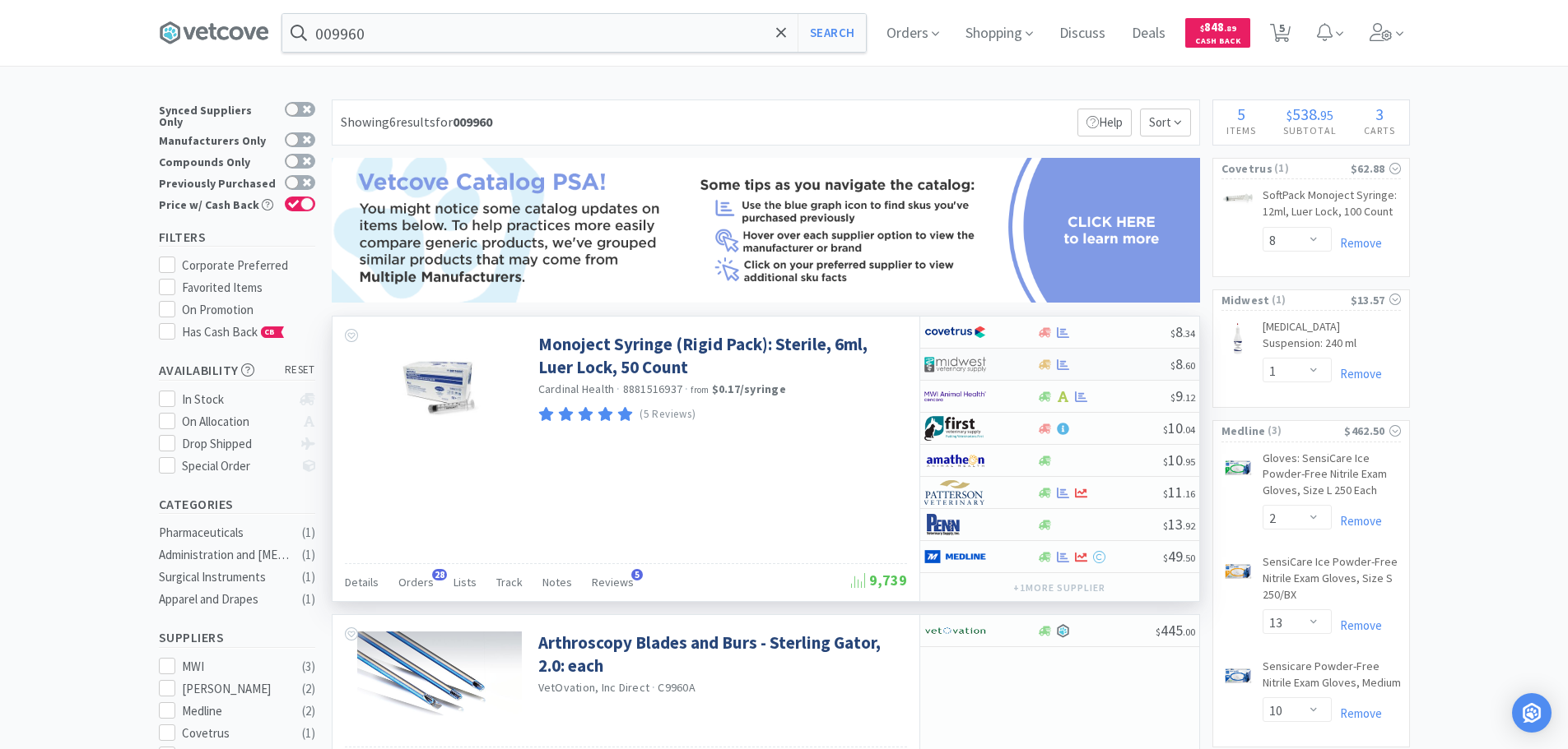
click at [1103, 365] on div at bounding box center [1103, 364] width 133 height 13
select select "1"
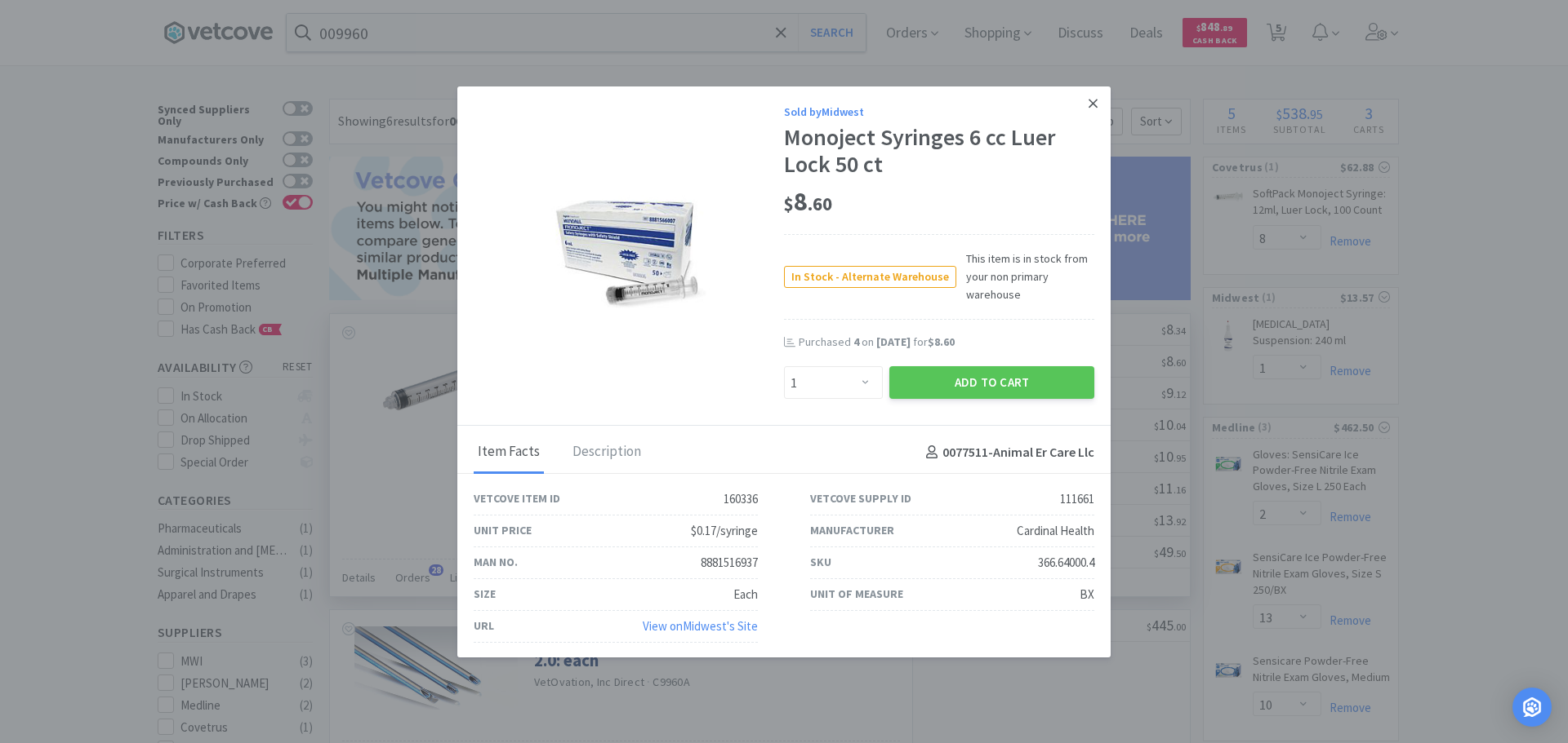
click at [1080, 111] on link at bounding box center [1092, 104] width 28 height 35
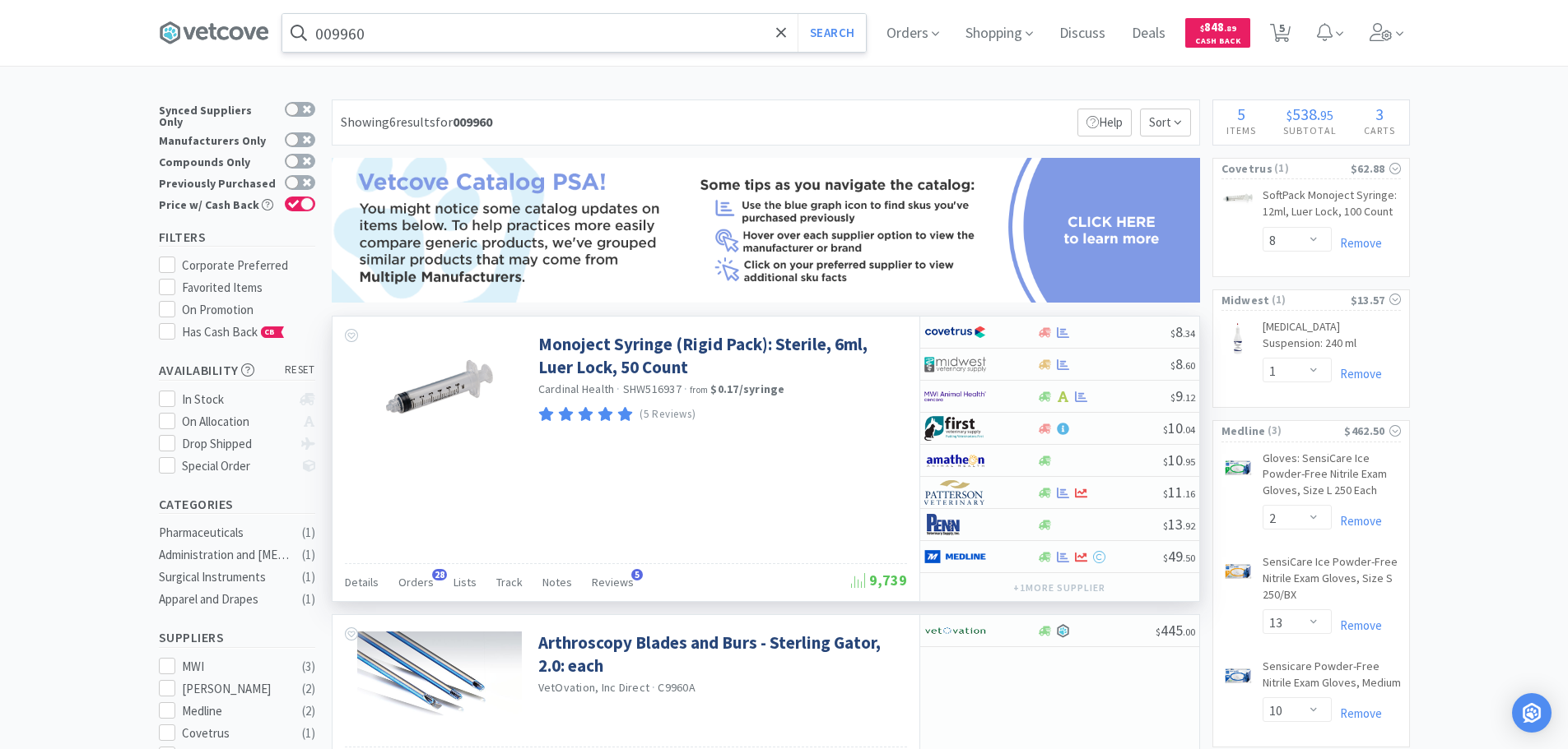
click at [463, 24] on input "009960" at bounding box center [574, 33] width 584 height 37
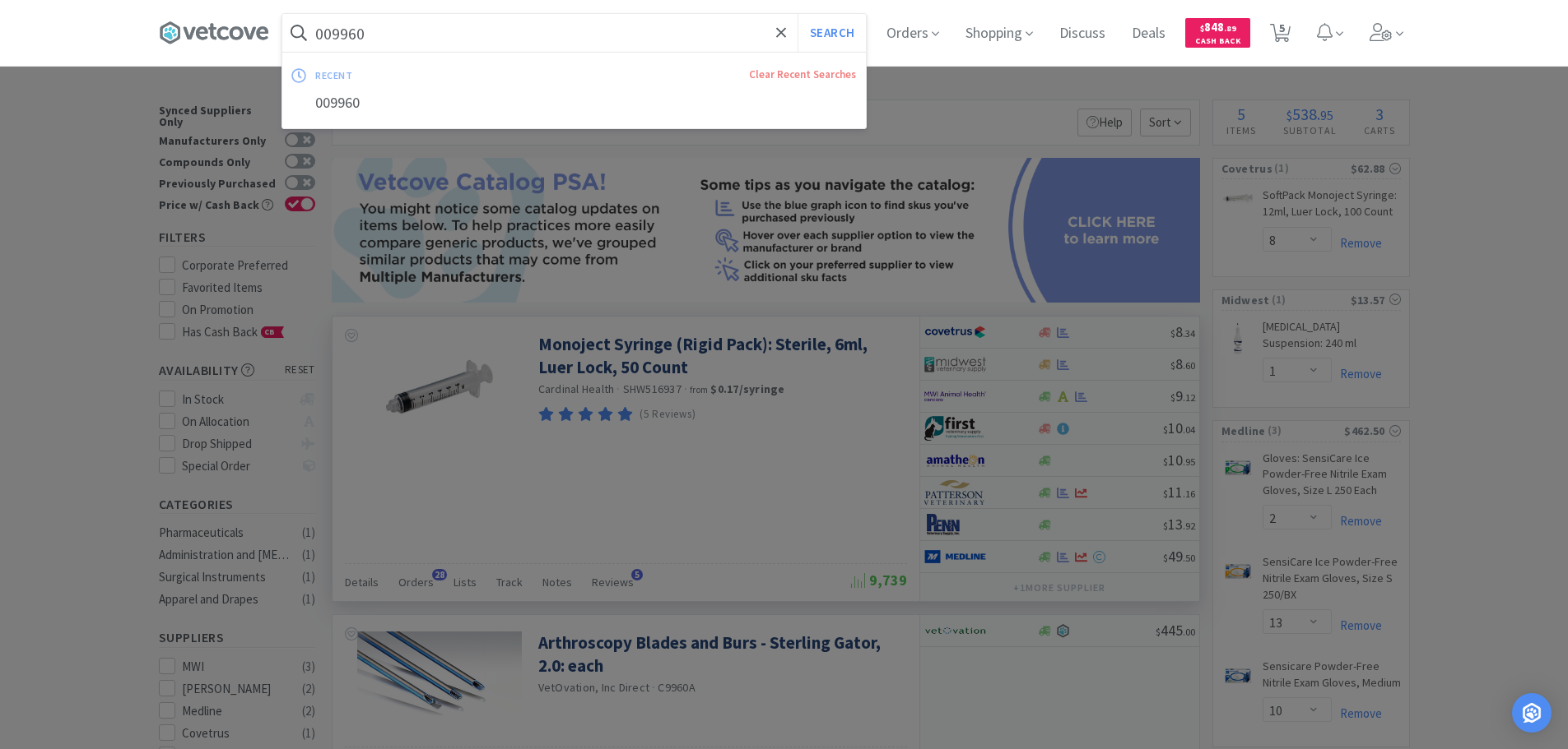
paste input "Covetrus - 009944 $10.45"
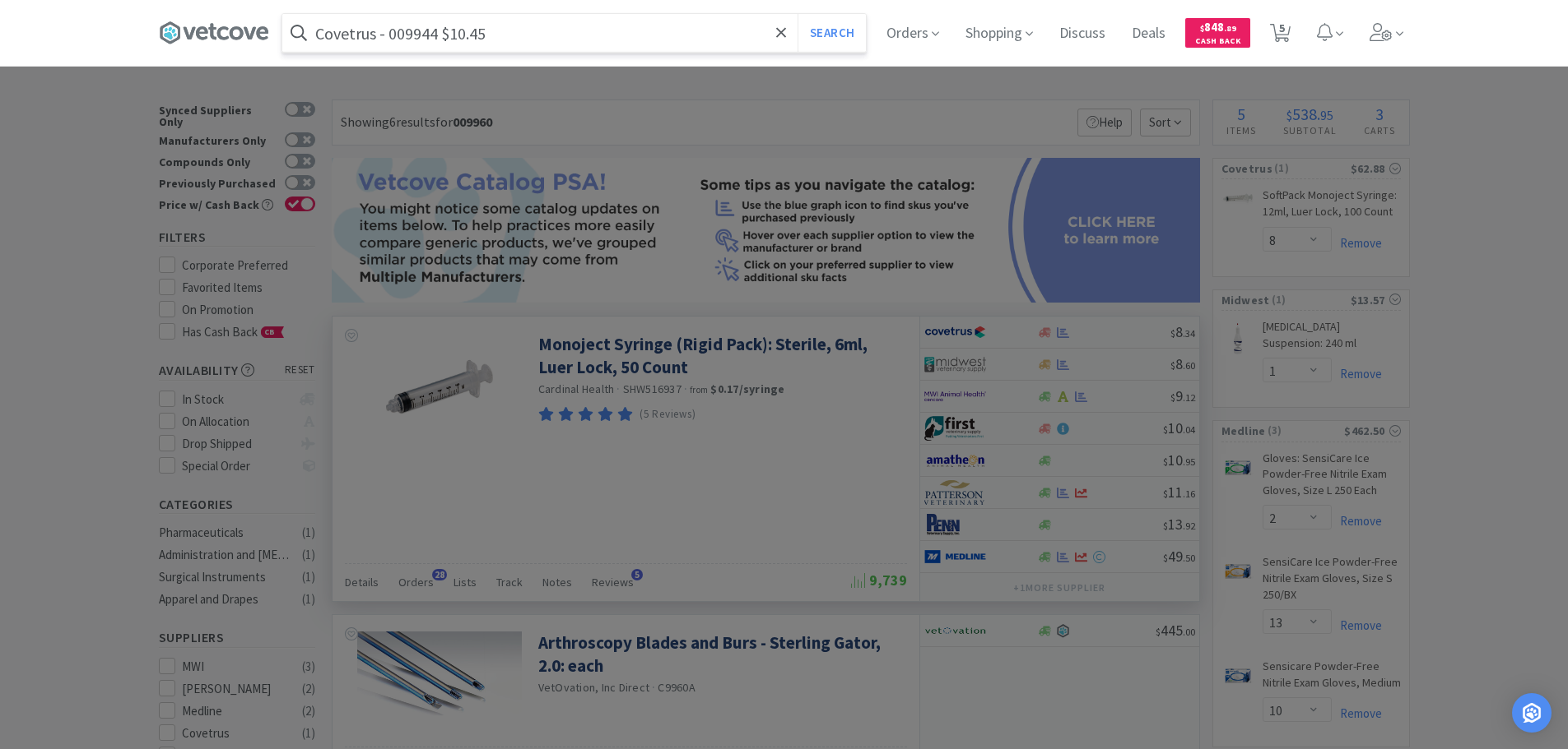
click at [405, 37] on input "Covetrus - 009944 $10.45" at bounding box center [574, 33] width 584 height 37
paste input "009944"
type input "009944"
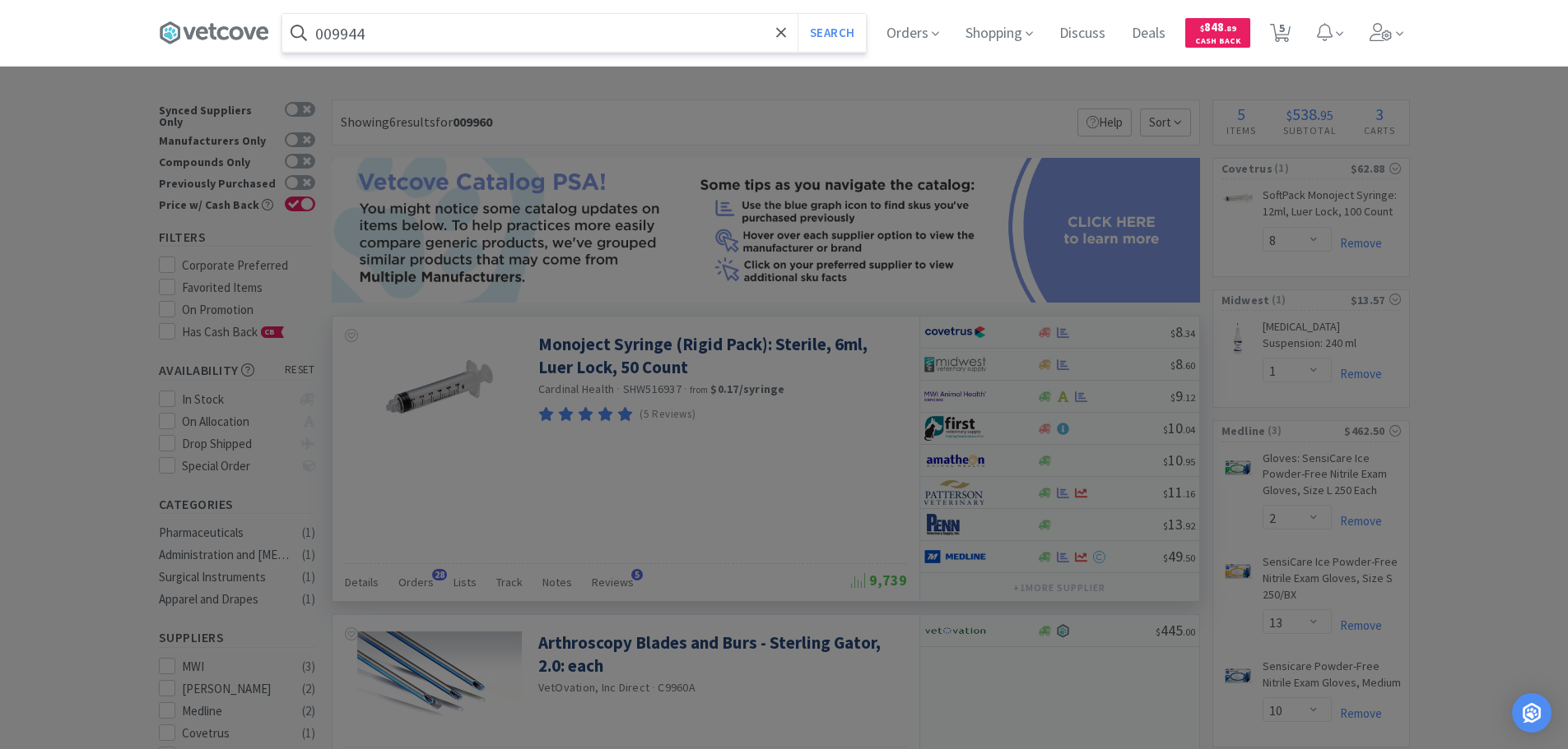
click at [798, 14] on button "Search" at bounding box center [831, 33] width 68 height 37
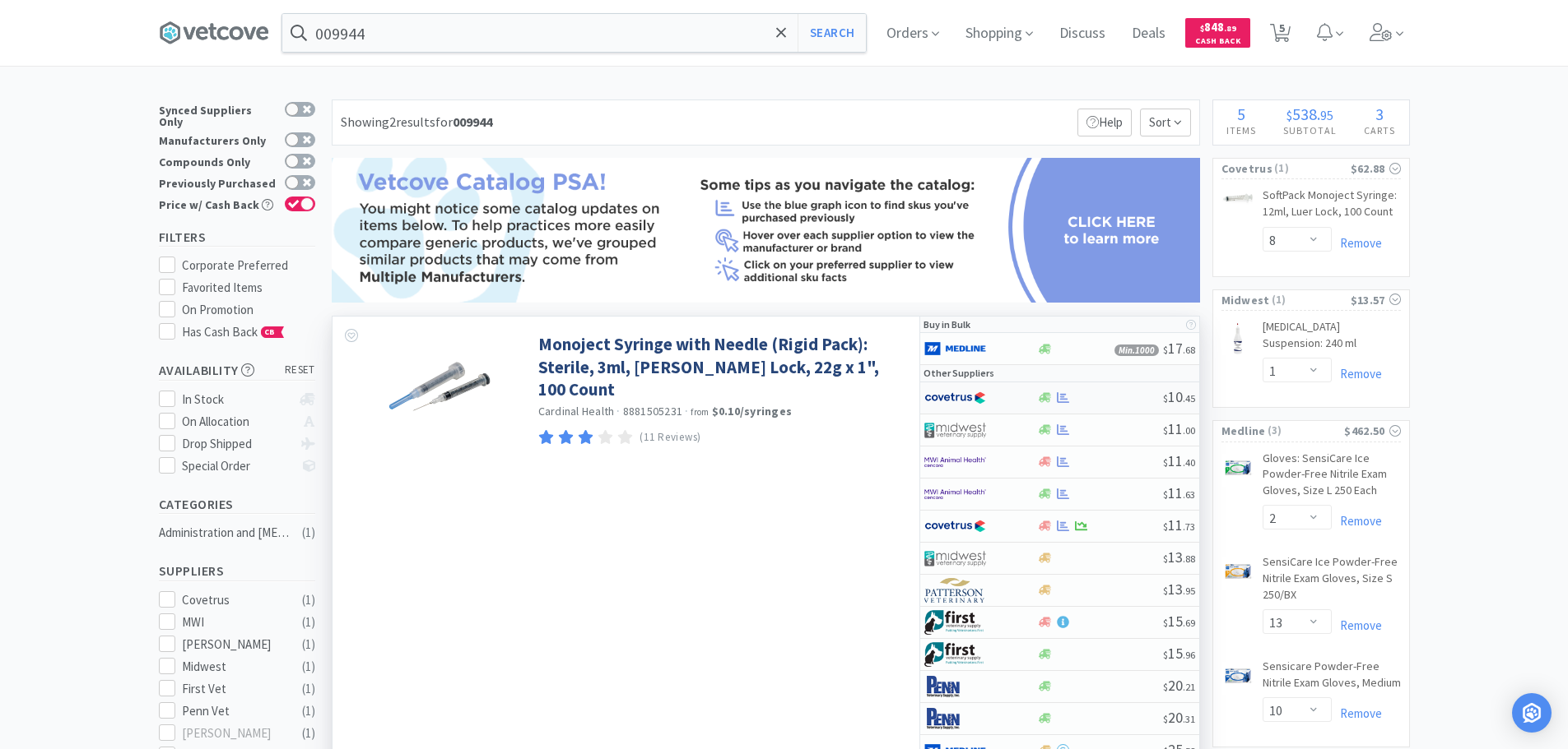
click at [1125, 396] on div at bounding box center [1100, 398] width 126 height 13
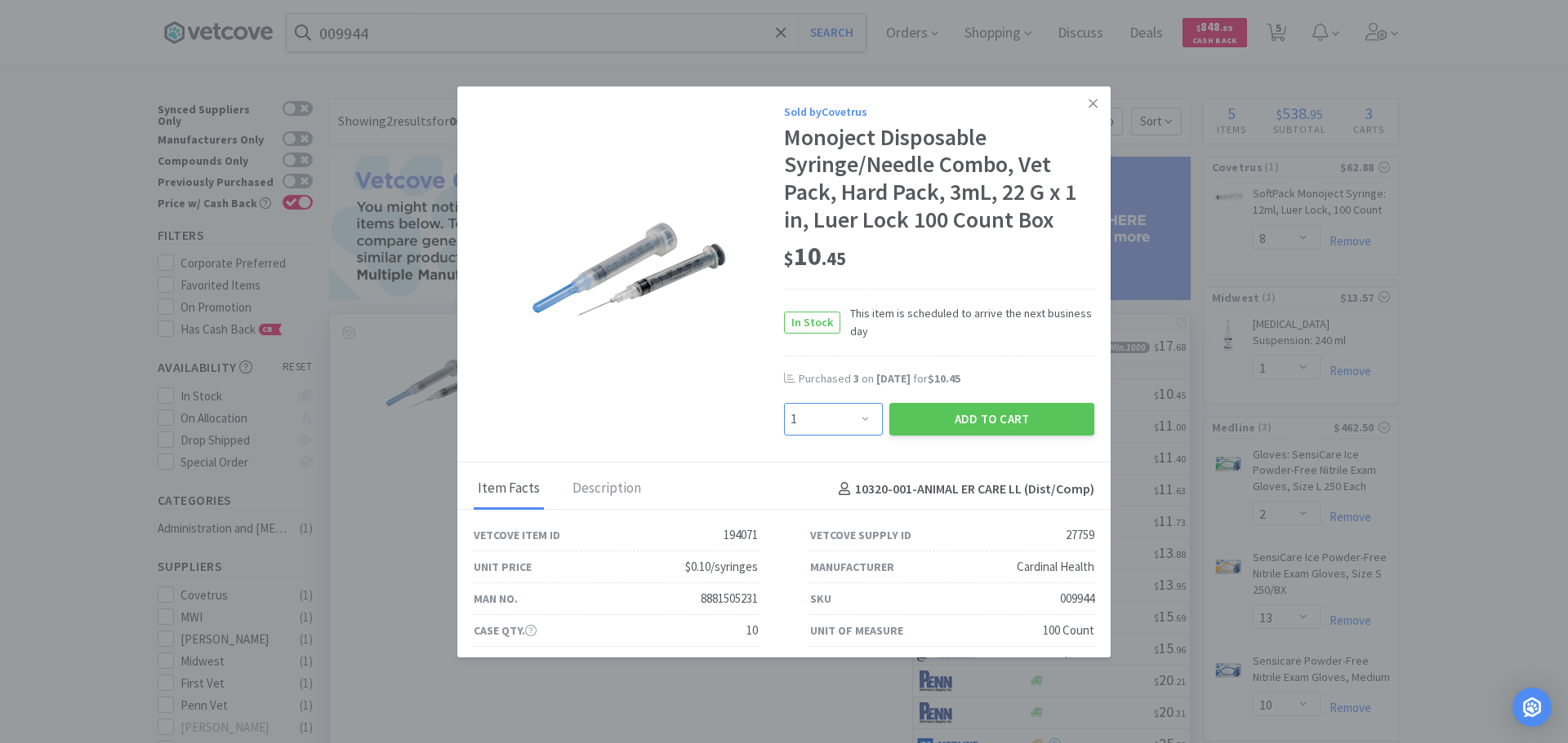
click at [842, 420] on select "Enter Quantity 1 2 3 4 5 6 7 8 9 10 11 12 13 14 15 16 17 18 19 20 Enter Quantity" at bounding box center [832, 419] width 99 height 32
select select "8"
click at [784, 403] on select "Enter Quantity 1 2 3 4 5 6 7 8 9 10 11 12 13 14 15 16 17 18 19 20 Enter Quantity" at bounding box center [832, 419] width 99 height 32
click at [930, 413] on button "Add to Cart" at bounding box center [991, 419] width 205 height 32
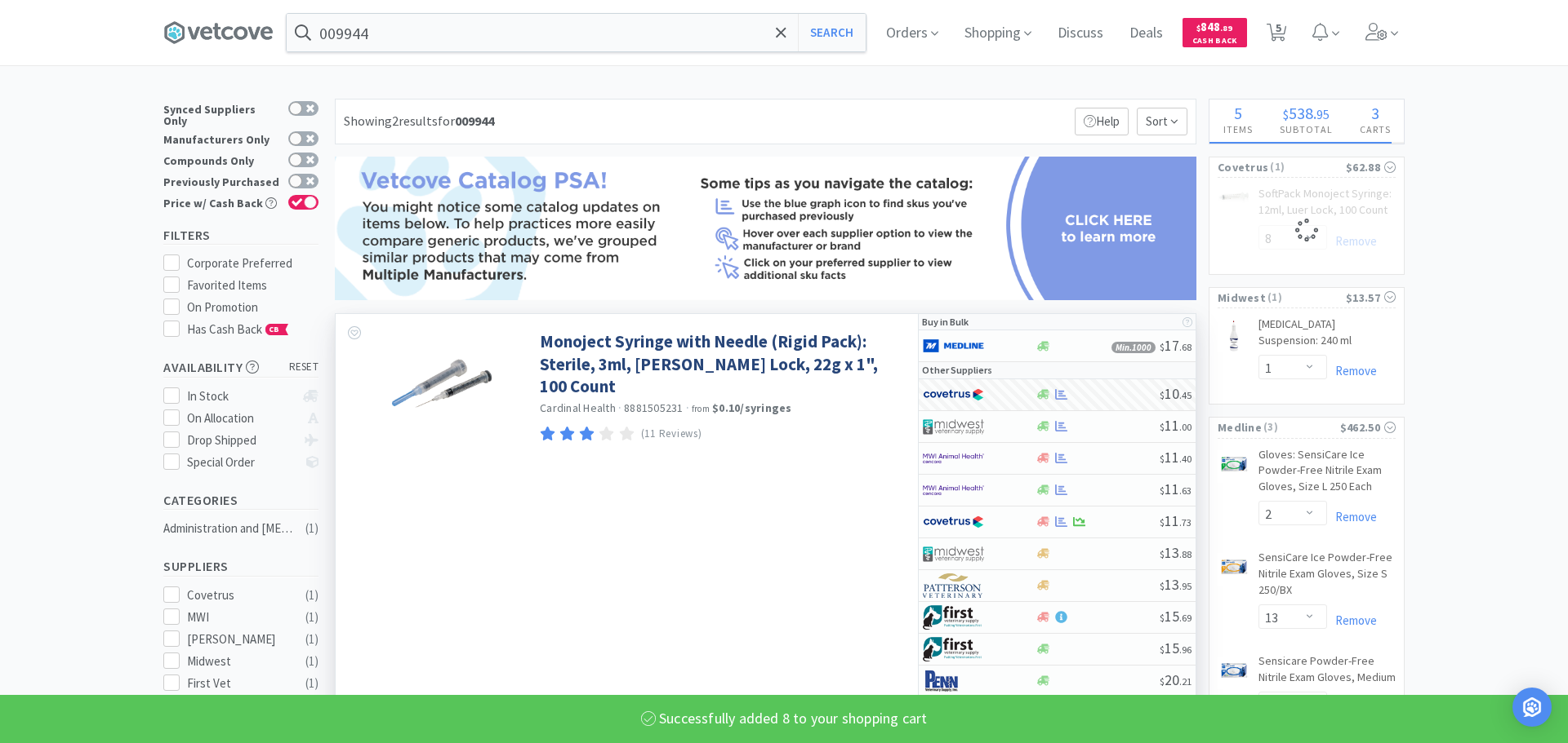
select select "8"
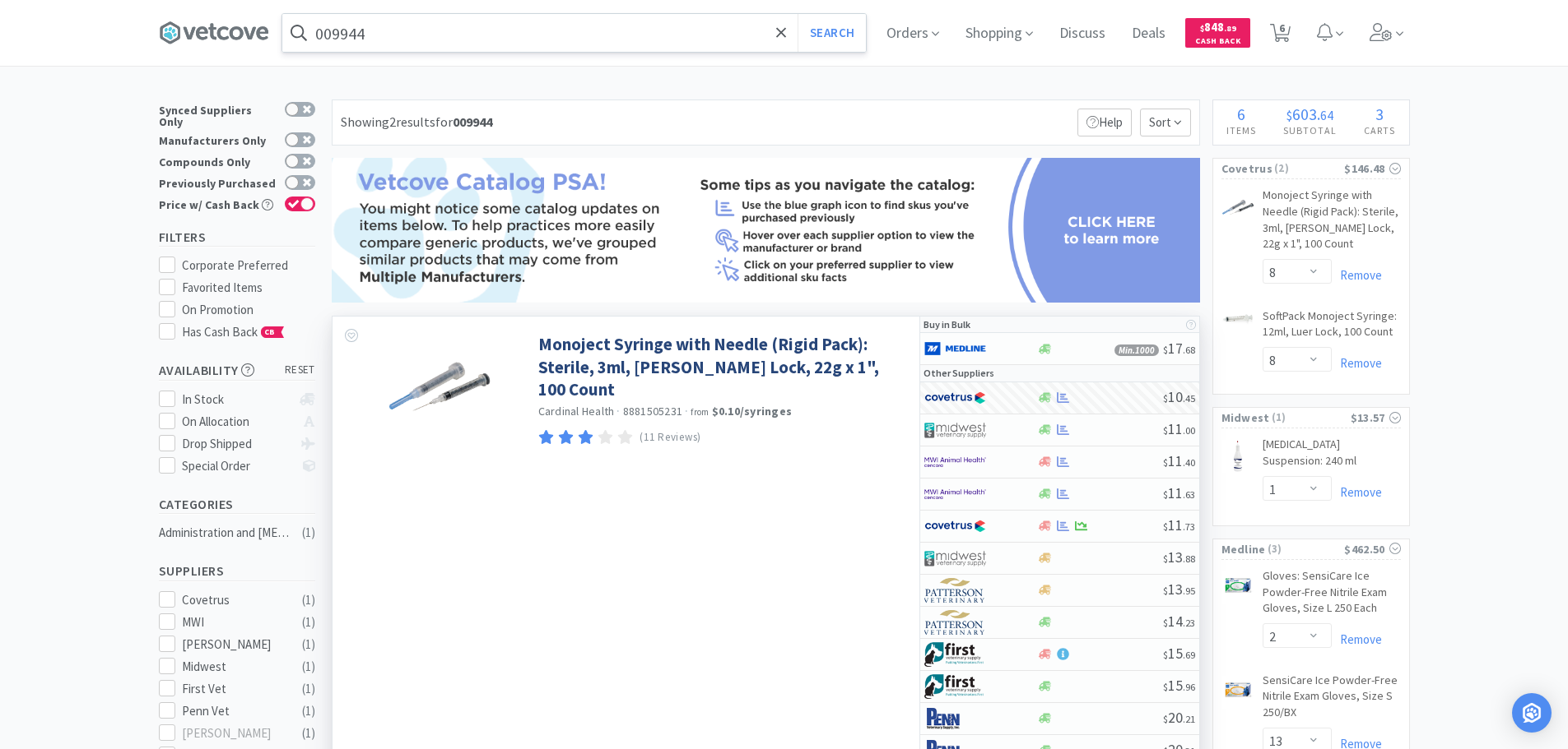
click at [493, 41] on input "009944" at bounding box center [574, 33] width 584 height 37
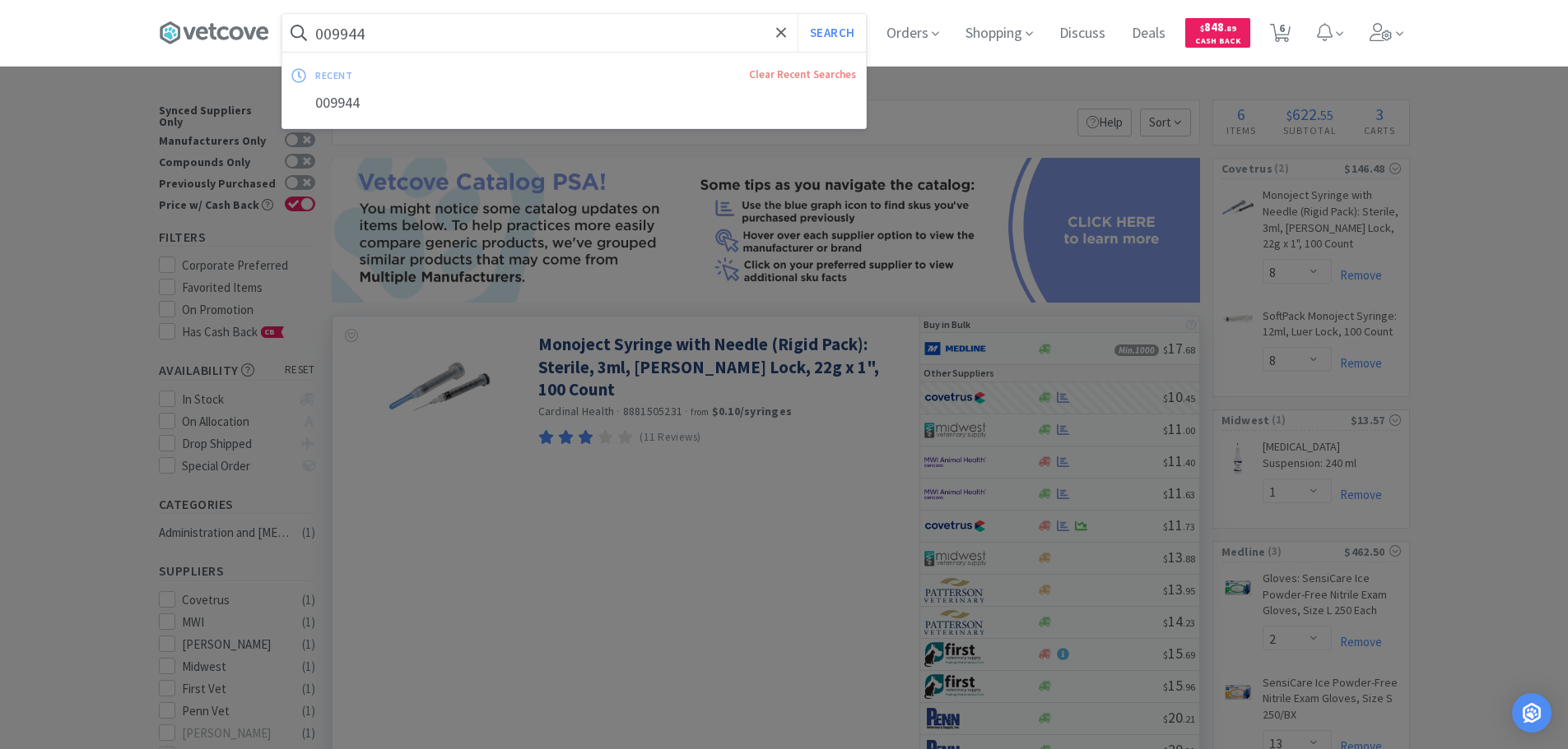
paste input "Medline Industries, Inc. - EMZE010030 $0.3708"
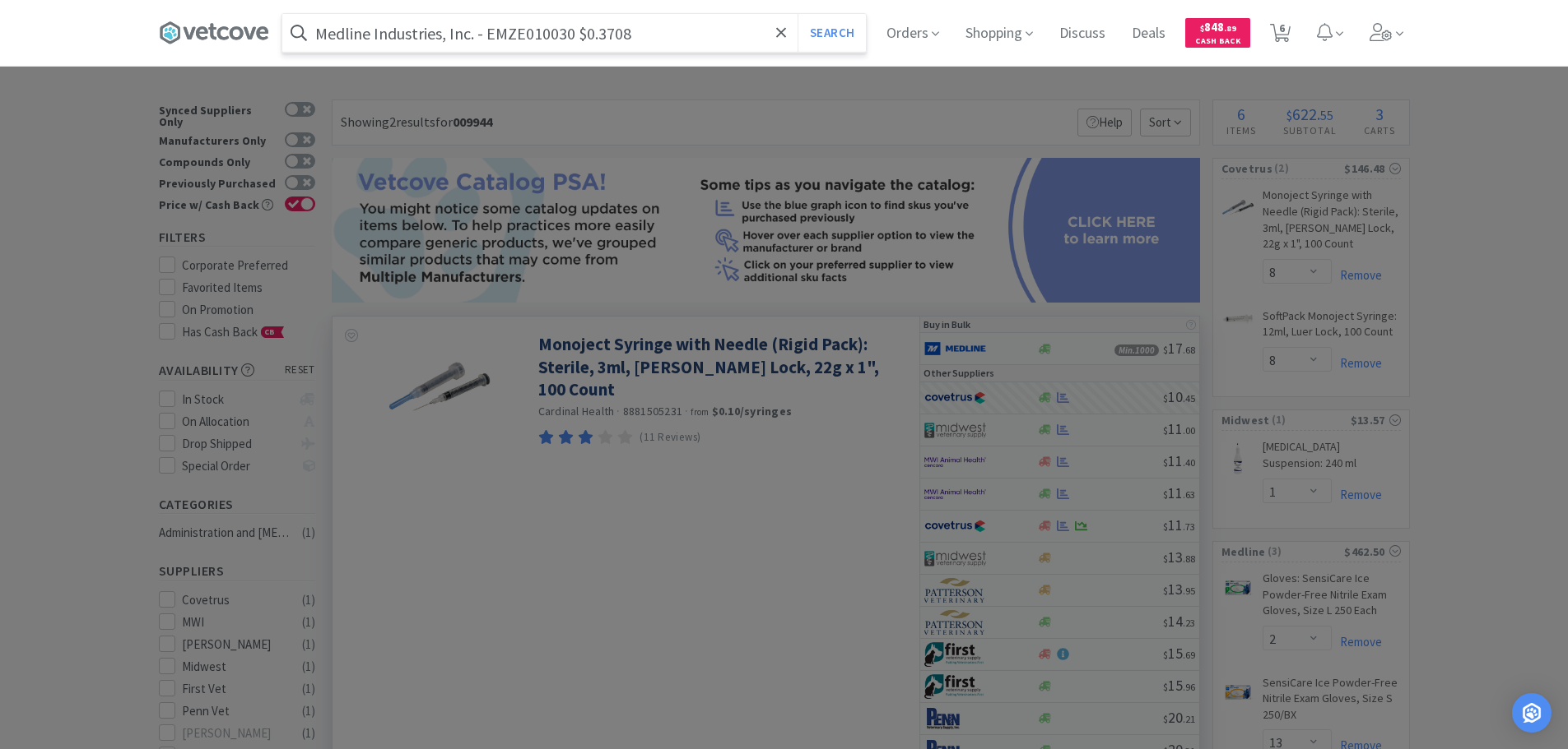
click at [535, 37] on input "Medline Industries, Inc. - EMZE010030 $0.3708" at bounding box center [574, 33] width 584 height 37
paste input "EMZE010030"
type input "EMZE010030"
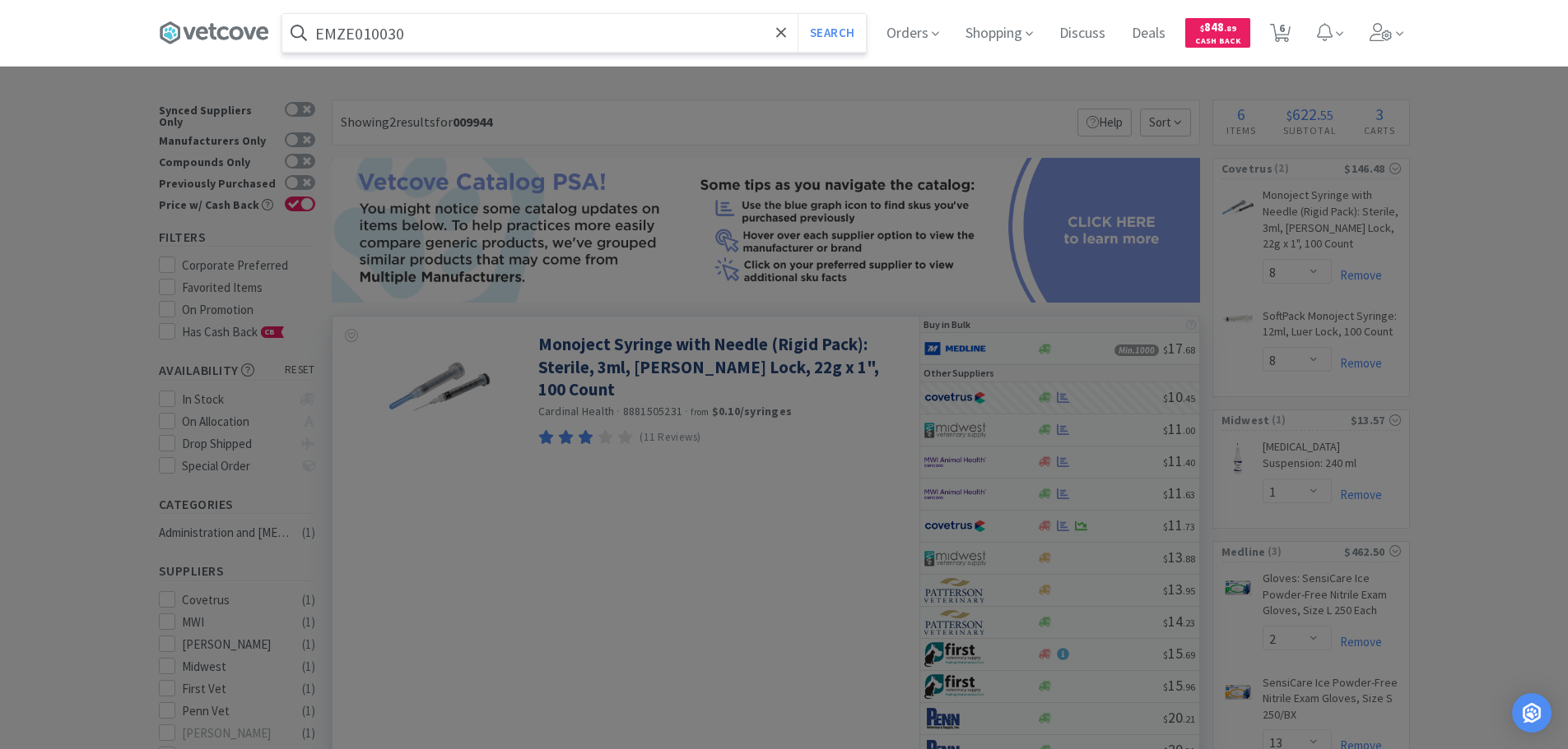
click at [798, 14] on button "Search" at bounding box center [831, 33] width 68 height 37
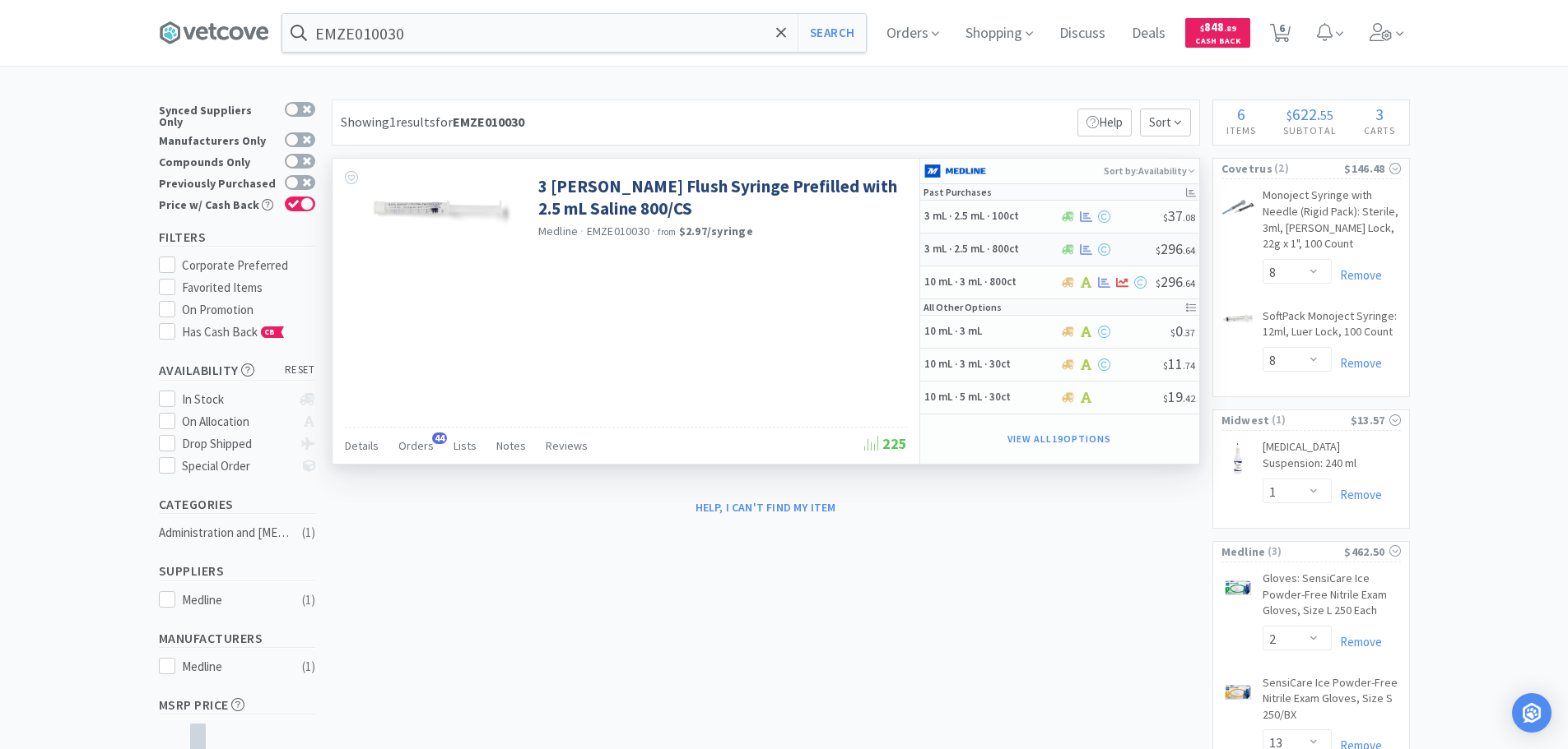
click at [1135, 252] on div at bounding box center [1108, 250] width 97 height 13
select select "1"
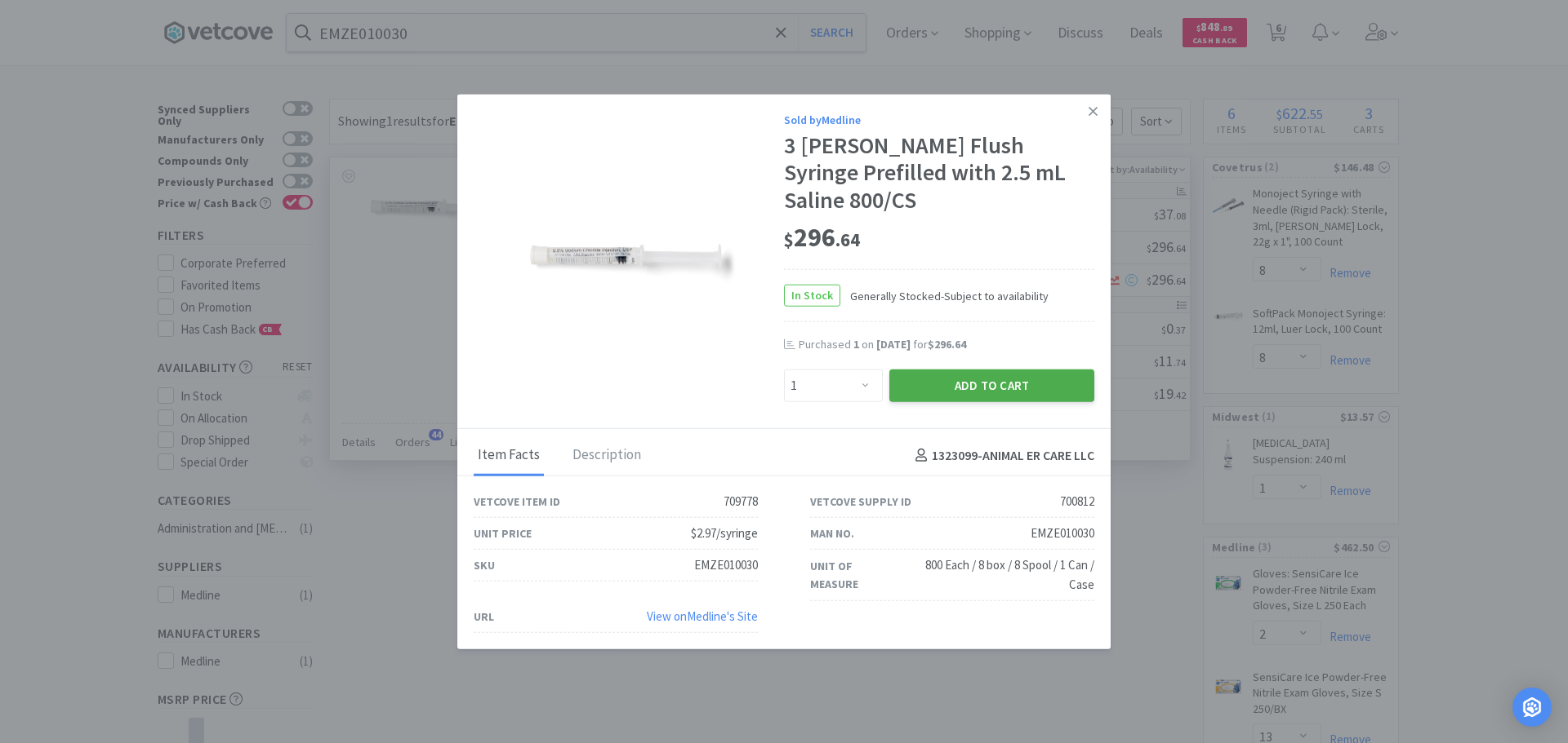
click at [996, 370] on button "Add to Cart" at bounding box center [991, 386] width 205 height 32
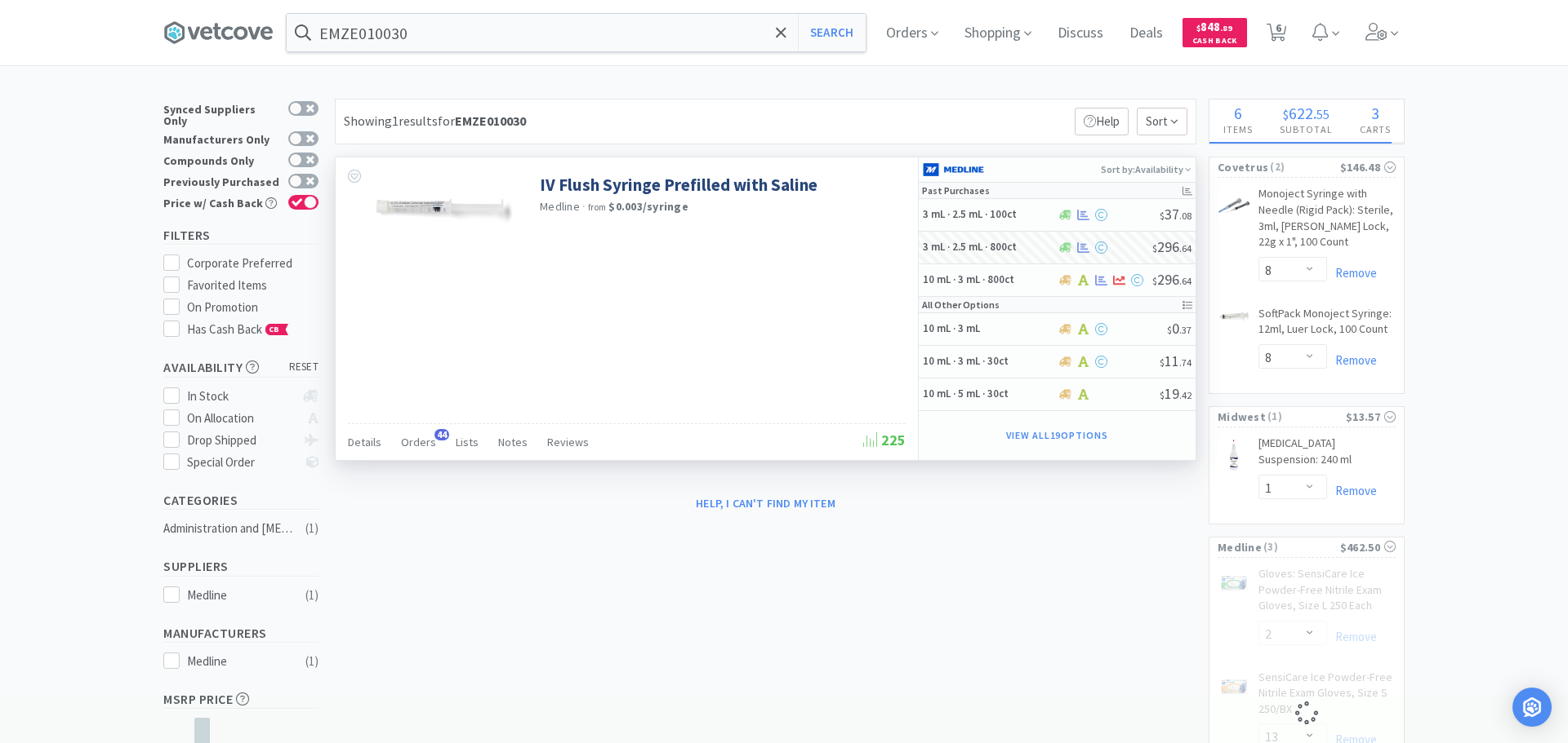
select select "1"
select select "2"
select select "13"
select select "10"
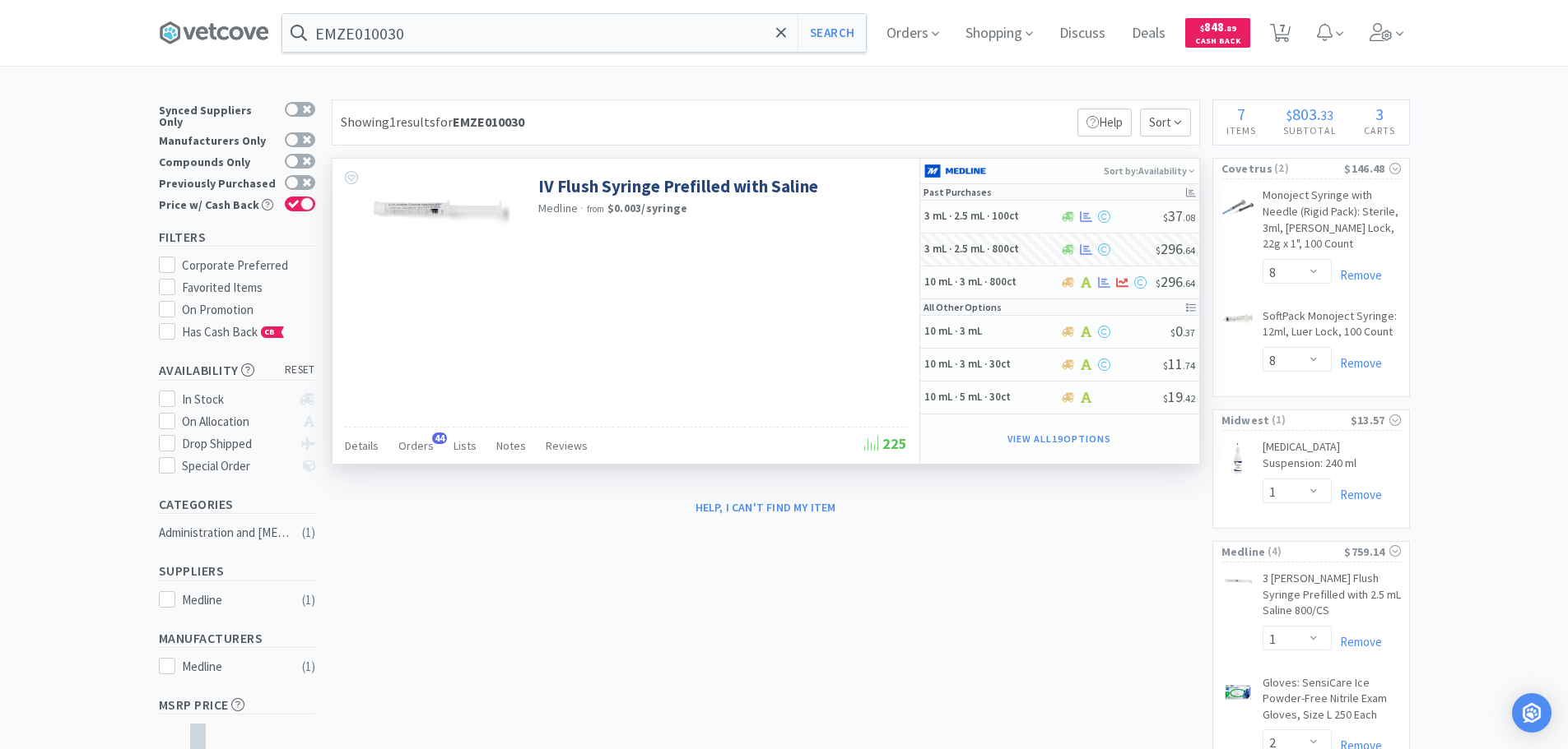
click at [453, 52] on div "EMZE010030 Search Orders Shopping Discuss Discuss Deals Deals $ 848 . 89 Cash B…" at bounding box center [784, 33] width 1251 height 66
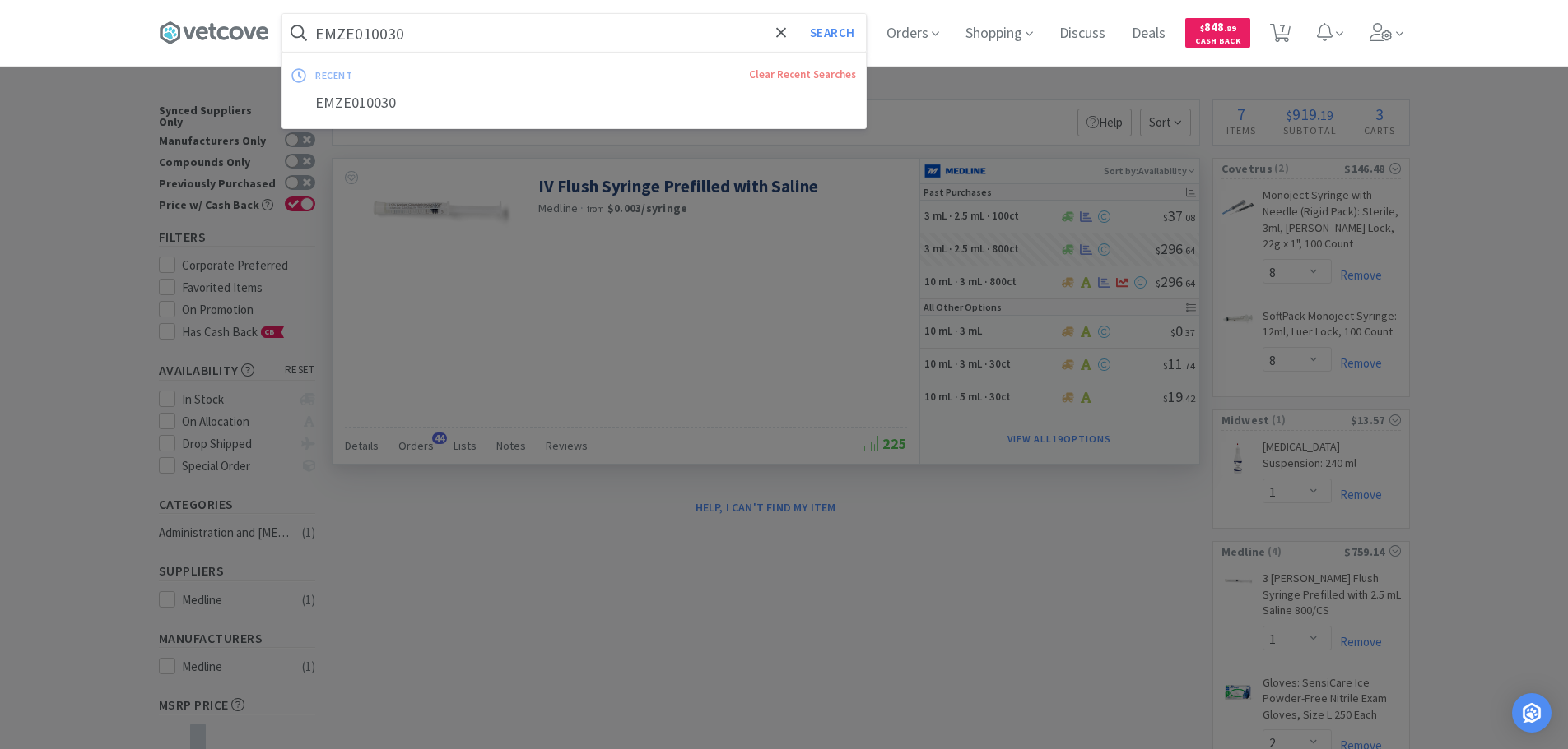
click at [451, 37] on input "EMZE010030" at bounding box center [574, 33] width 584 height 37
paste input "MWI - 001377 $12.63"
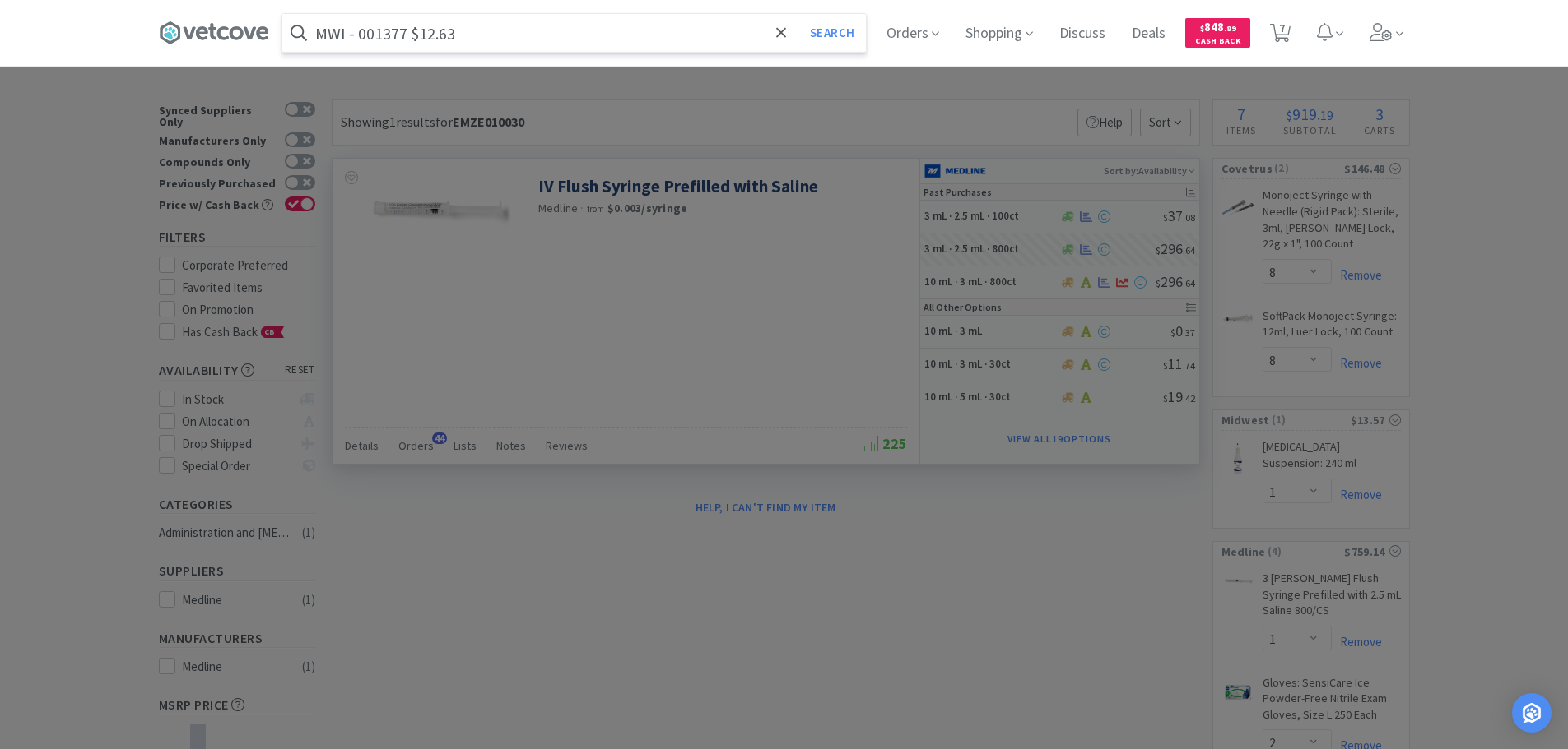
click at [389, 37] on input "MWI - 001377 $12.63" at bounding box center [574, 33] width 584 height 37
paste input "001377"
click at [798, 14] on button "Search" at bounding box center [831, 33] width 68 height 37
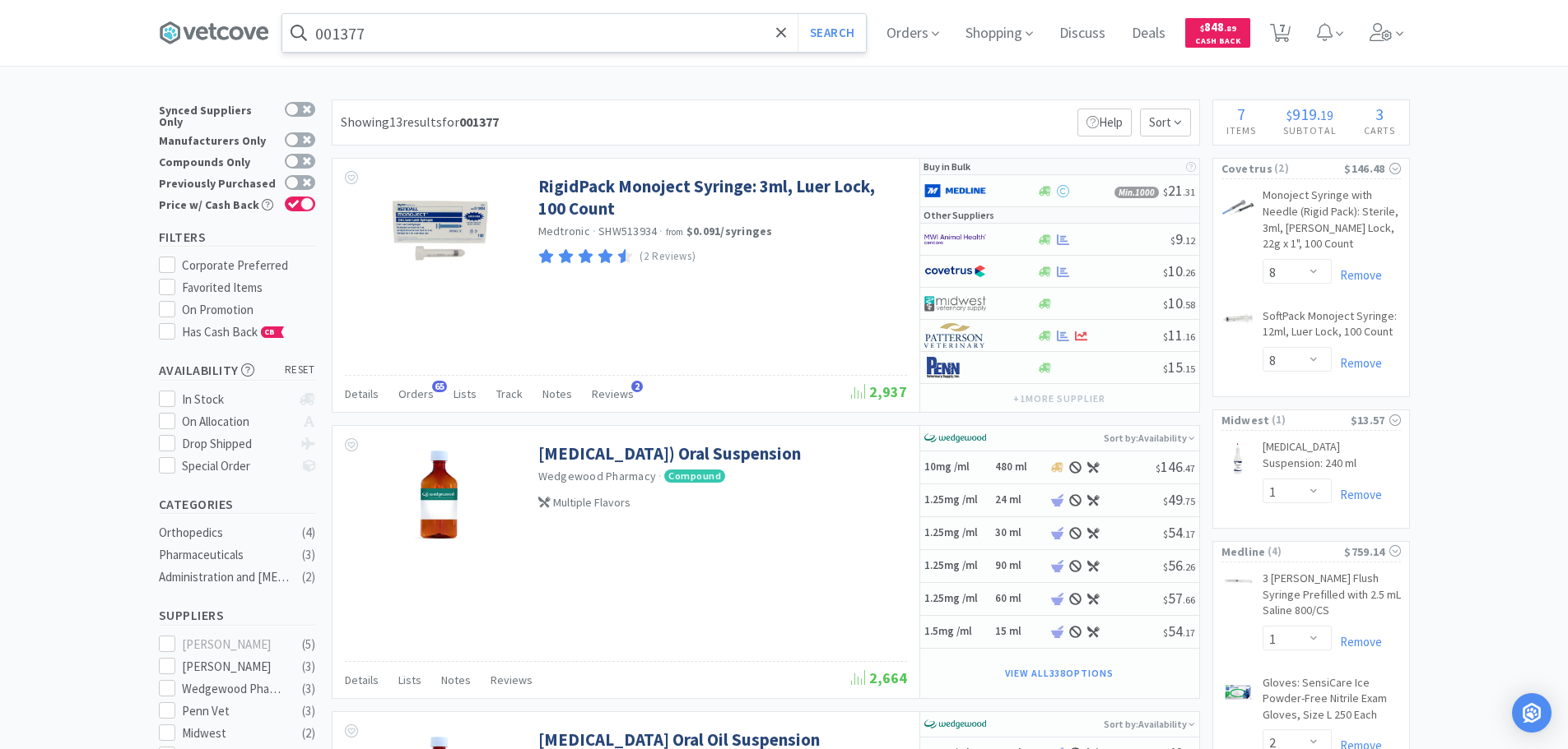
click at [452, 24] on input "001377" at bounding box center [574, 33] width 584 height 37
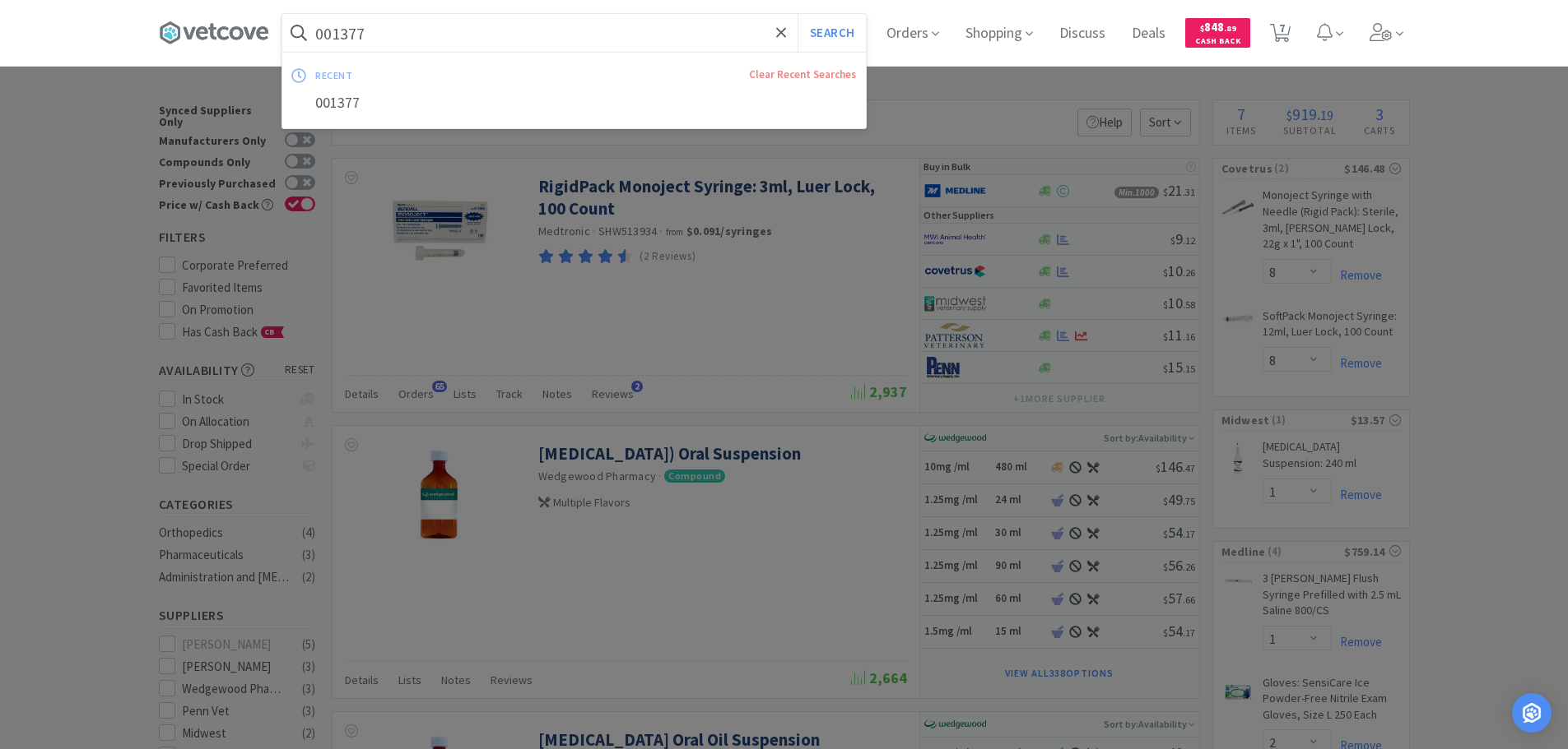
paste input "Covetrus - 060734 $8.59"
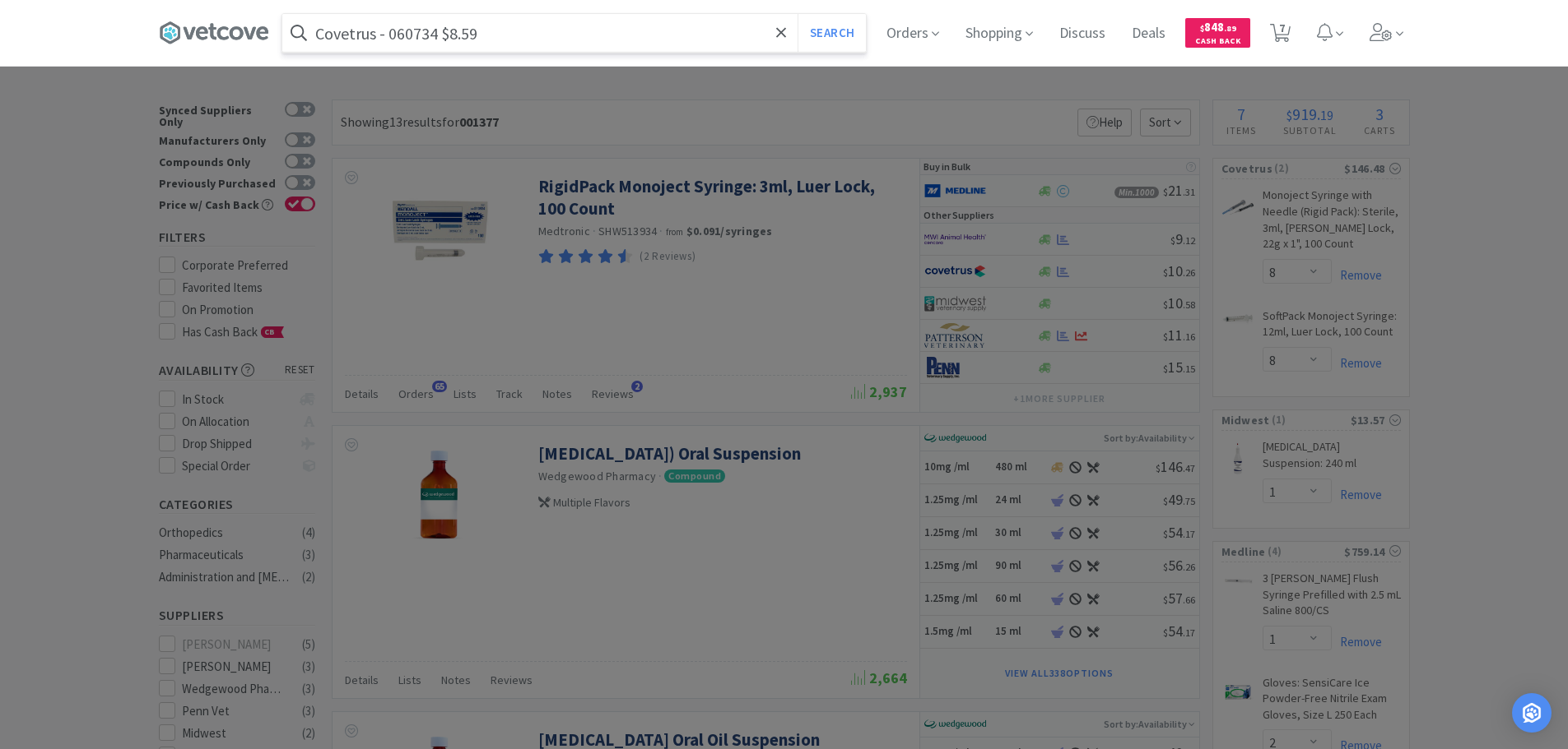
click at [415, 33] on input "Covetrus - 060734 $8.59" at bounding box center [574, 33] width 584 height 37
paste input "060734"
type input "060734"
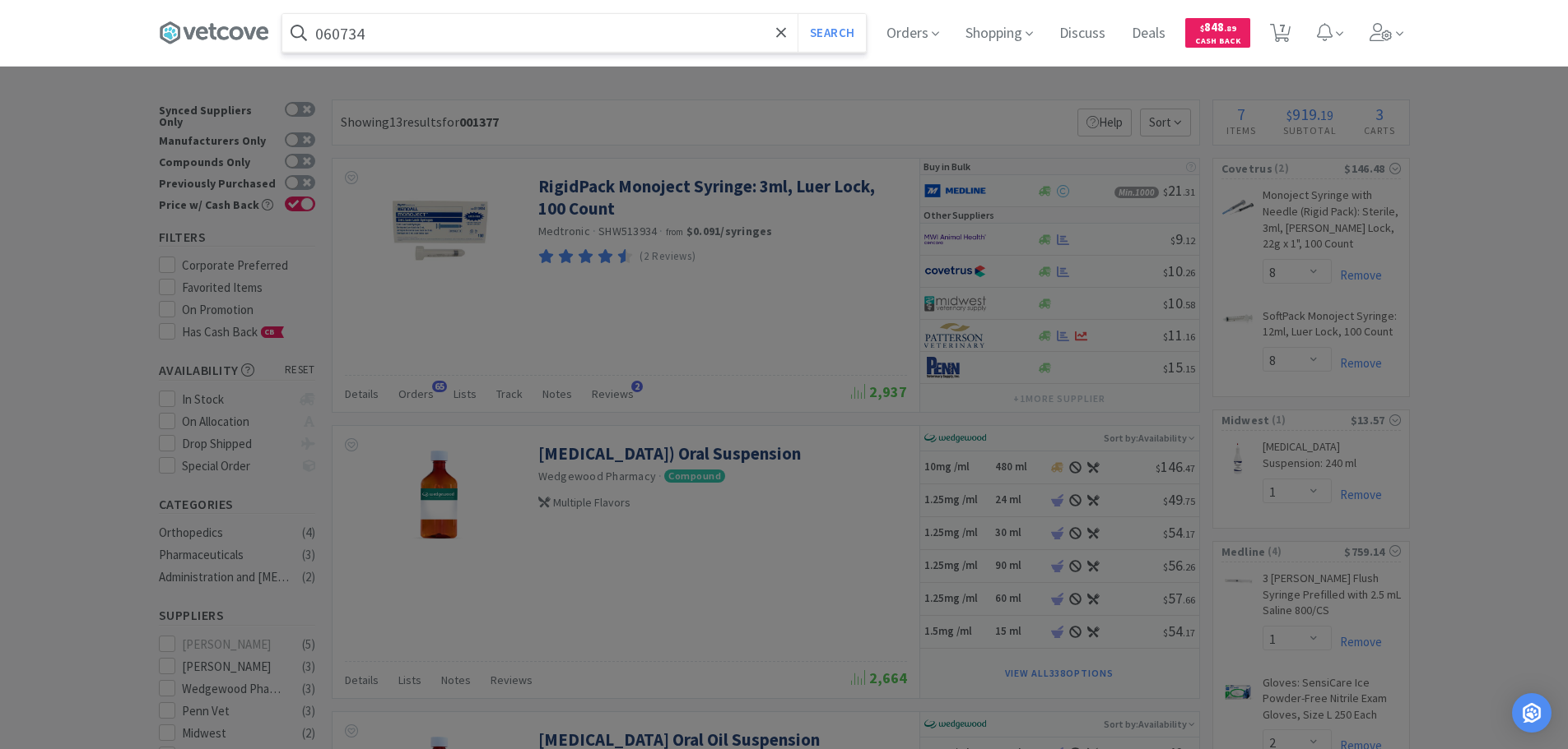
click at [798, 14] on button "Search" at bounding box center [831, 33] width 68 height 37
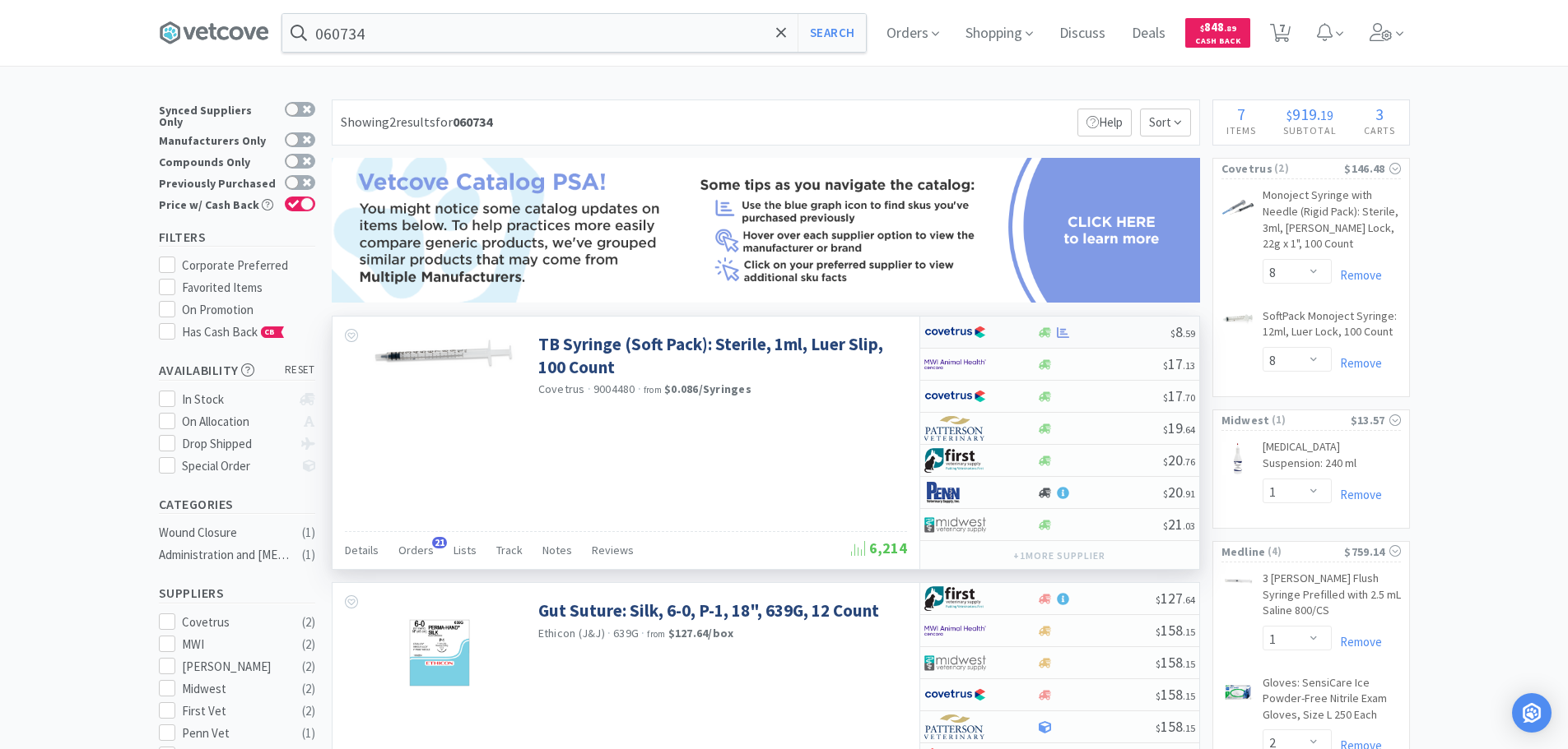
click at [1096, 331] on div at bounding box center [1103, 333] width 133 height 13
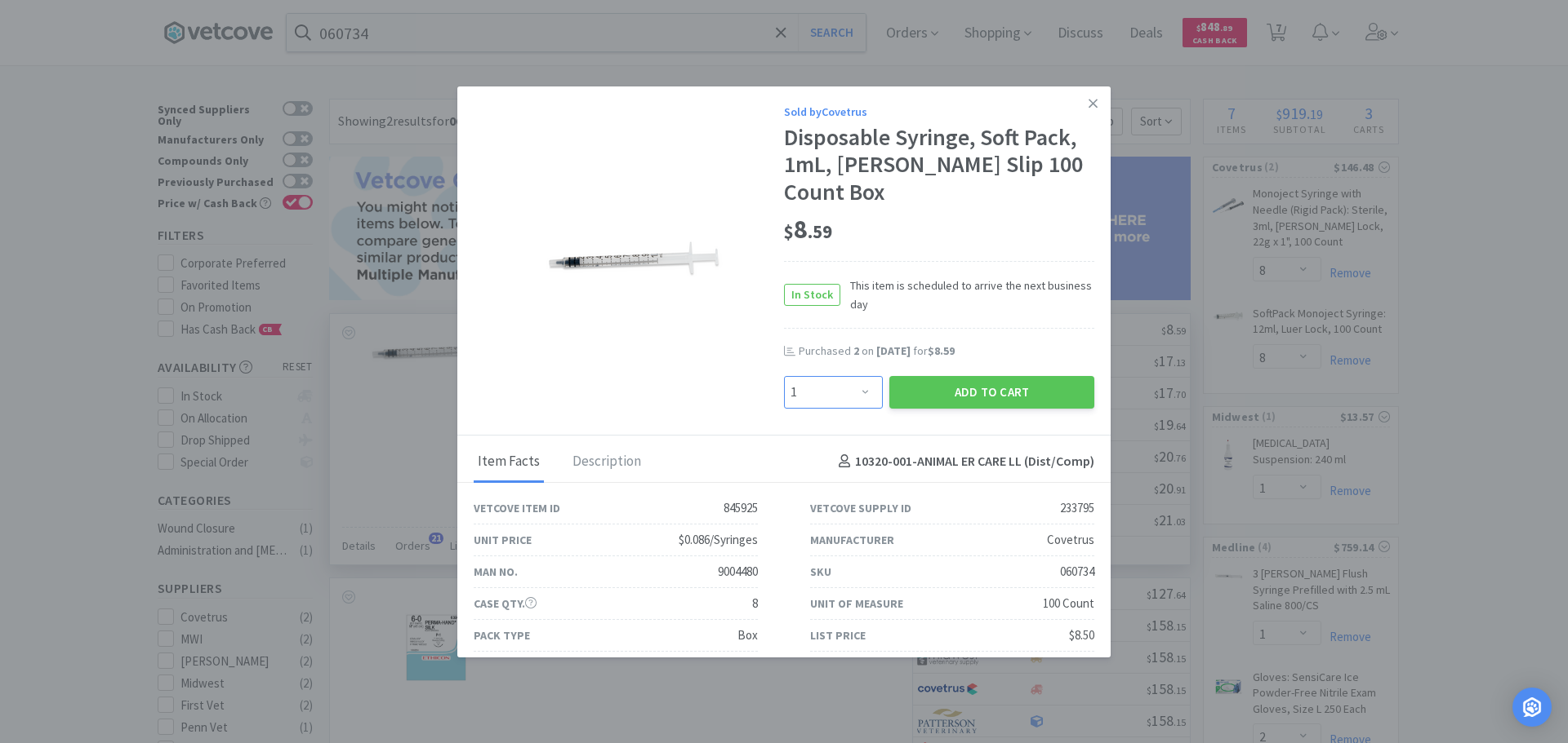
click at [868, 376] on select "Enter Quantity 1 2 3 4 5 6 7 8 9 10 11 12 13 14 15 16 17 18 19 20 Enter Quantity" at bounding box center [832, 392] width 99 height 32
select select "5"
click at [784, 376] on select "Enter Quantity 1 2 3 4 5 6 7 8 9 10 11 12 13 14 15 16 17 18 19 20 Enter Quantity" at bounding box center [832, 392] width 99 height 32
click at [920, 376] on button "Add to Cart" at bounding box center [991, 392] width 205 height 32
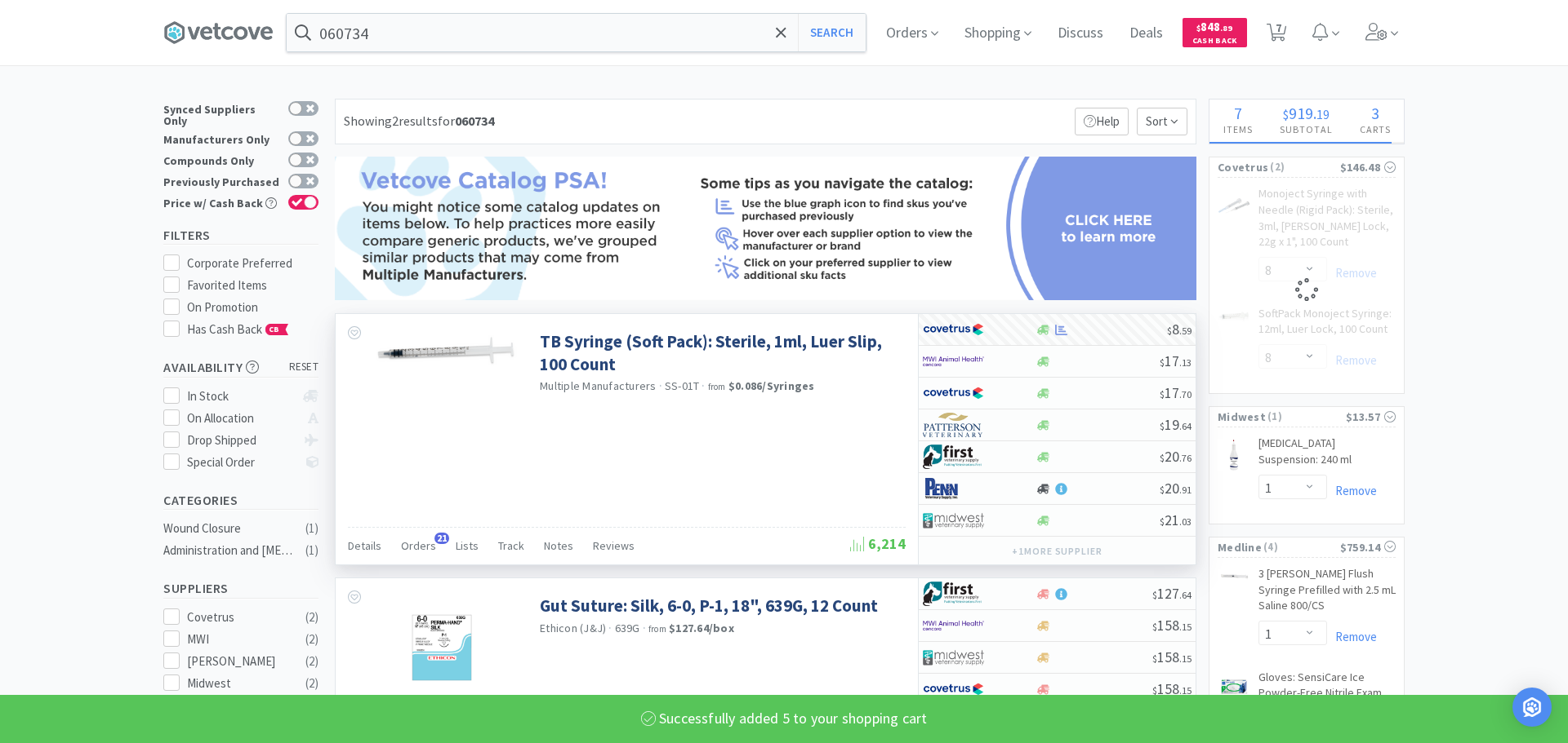
select select "5"
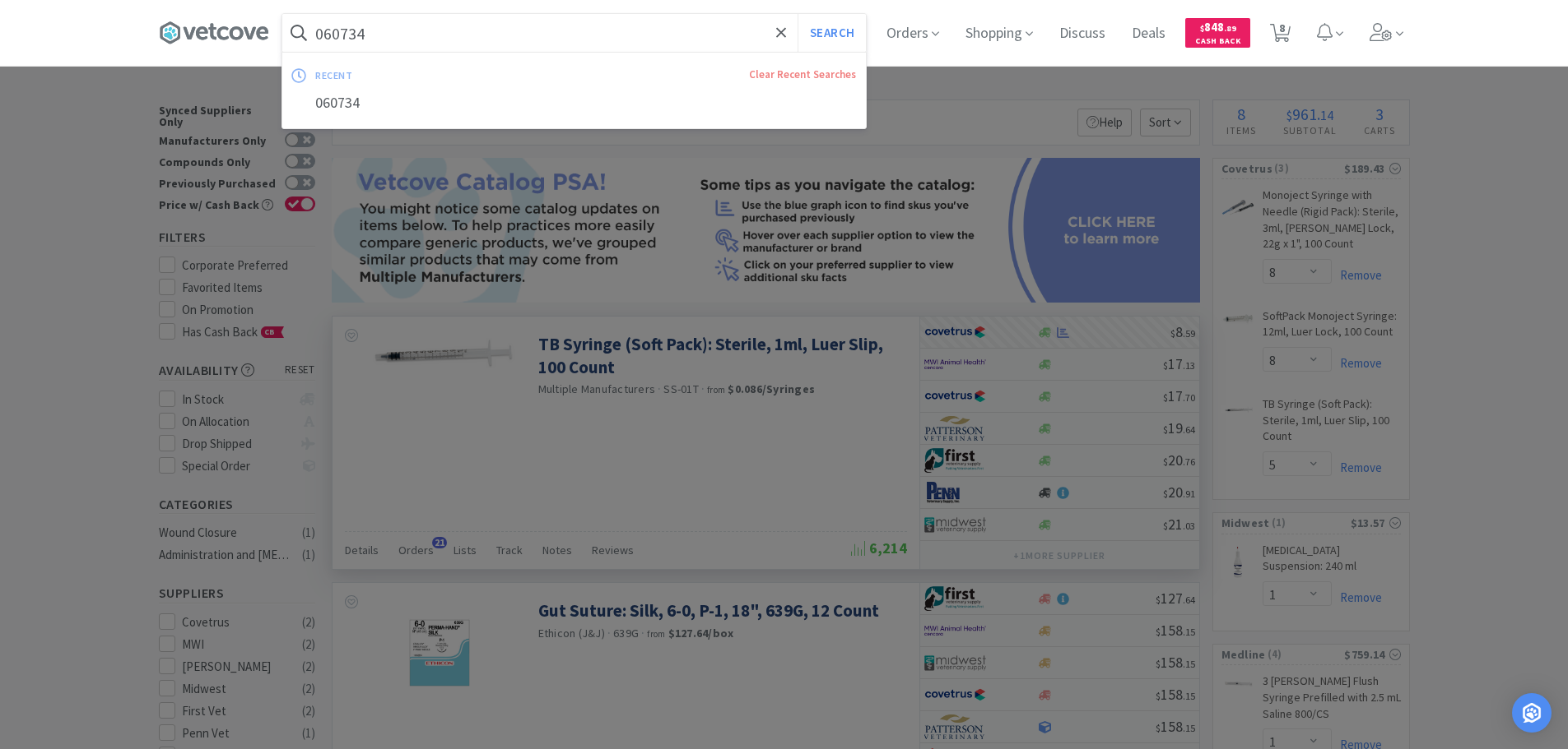
click at [484, 48] on input "060734" at bounding box center [574, 33] width 584 height 37
paste input "MWI - 670231 $14.38"
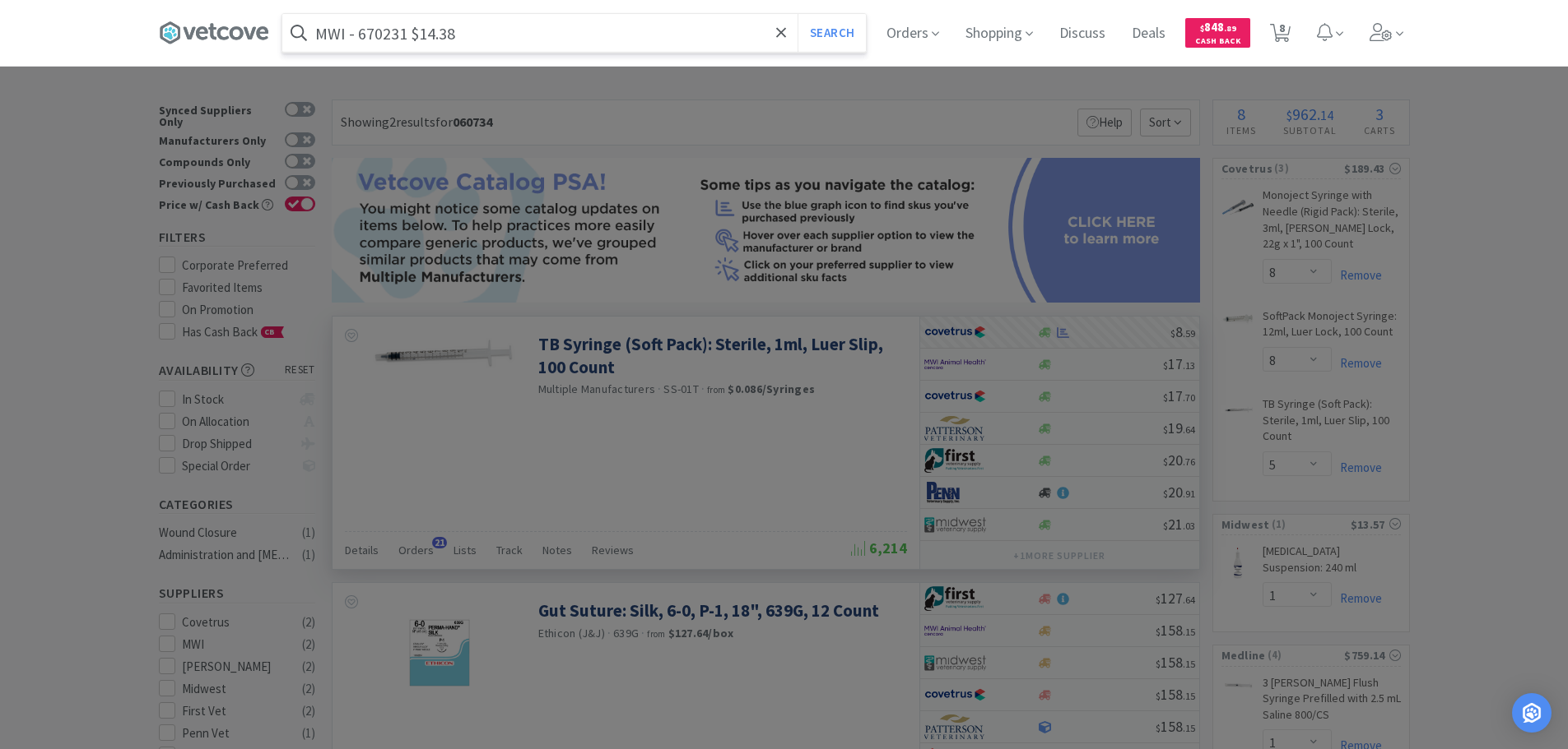
click at [399, 33] on input "MWI - 670231 $14.38" at bounding box center [574, 33] width 584 height 37
paste input "670231"
click at [798, 14] on button "Search" at bounding box center [831, 33] width 68 height 37
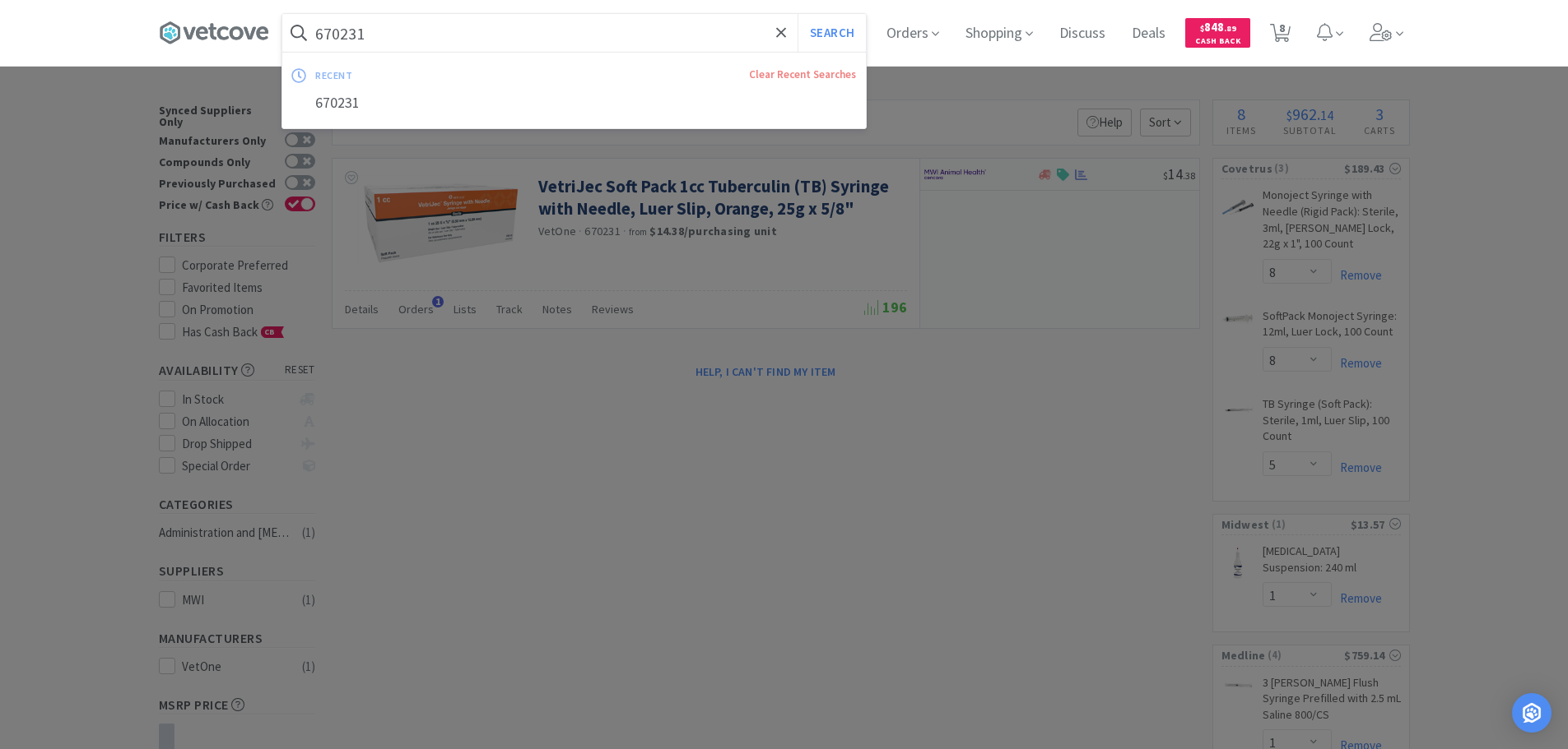
click at [441, 23] on input "670231" at bounding box center [574, 33] width 584 height 37
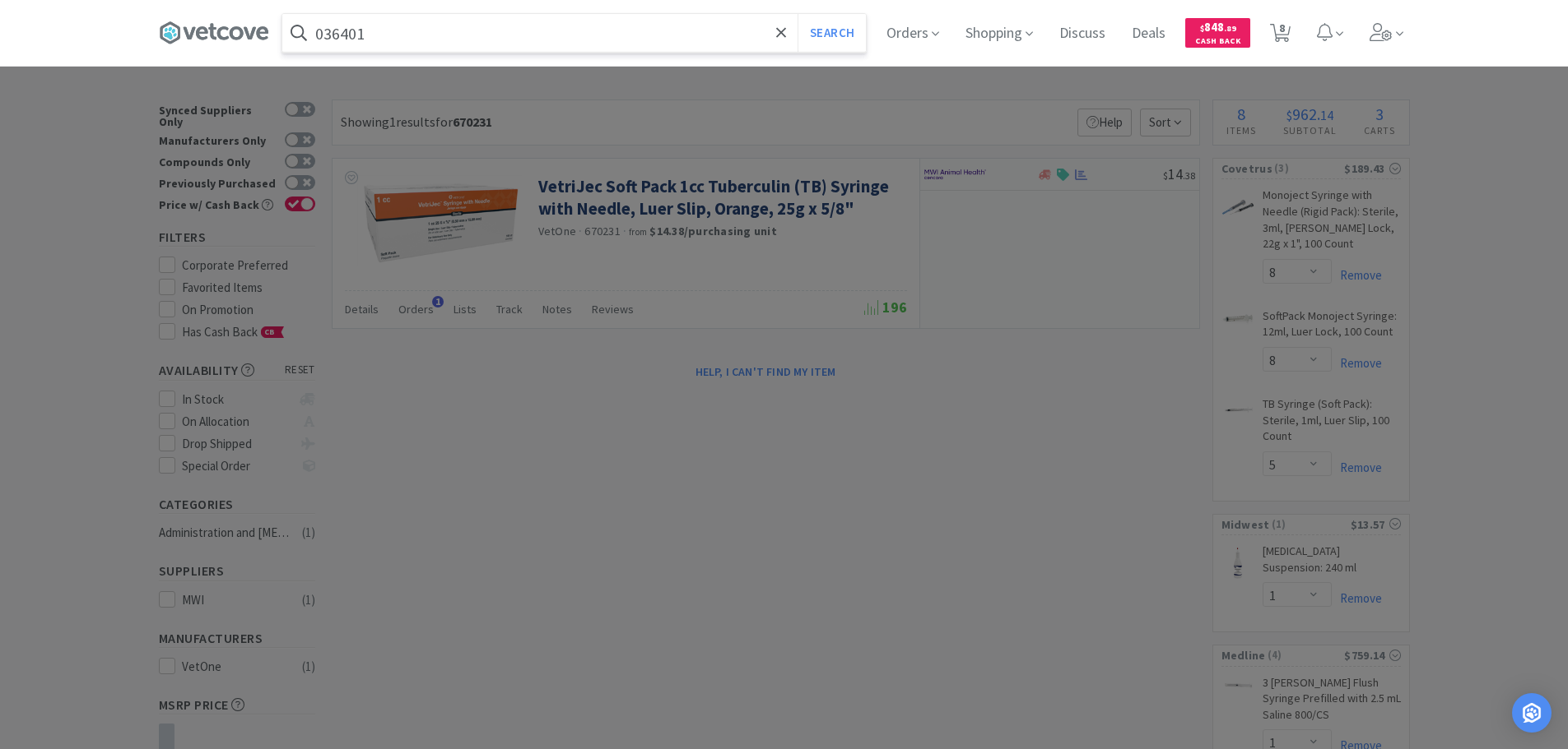
click at [798, 14] on button "Search" at bounding box center [831, 33] width 68 height 37
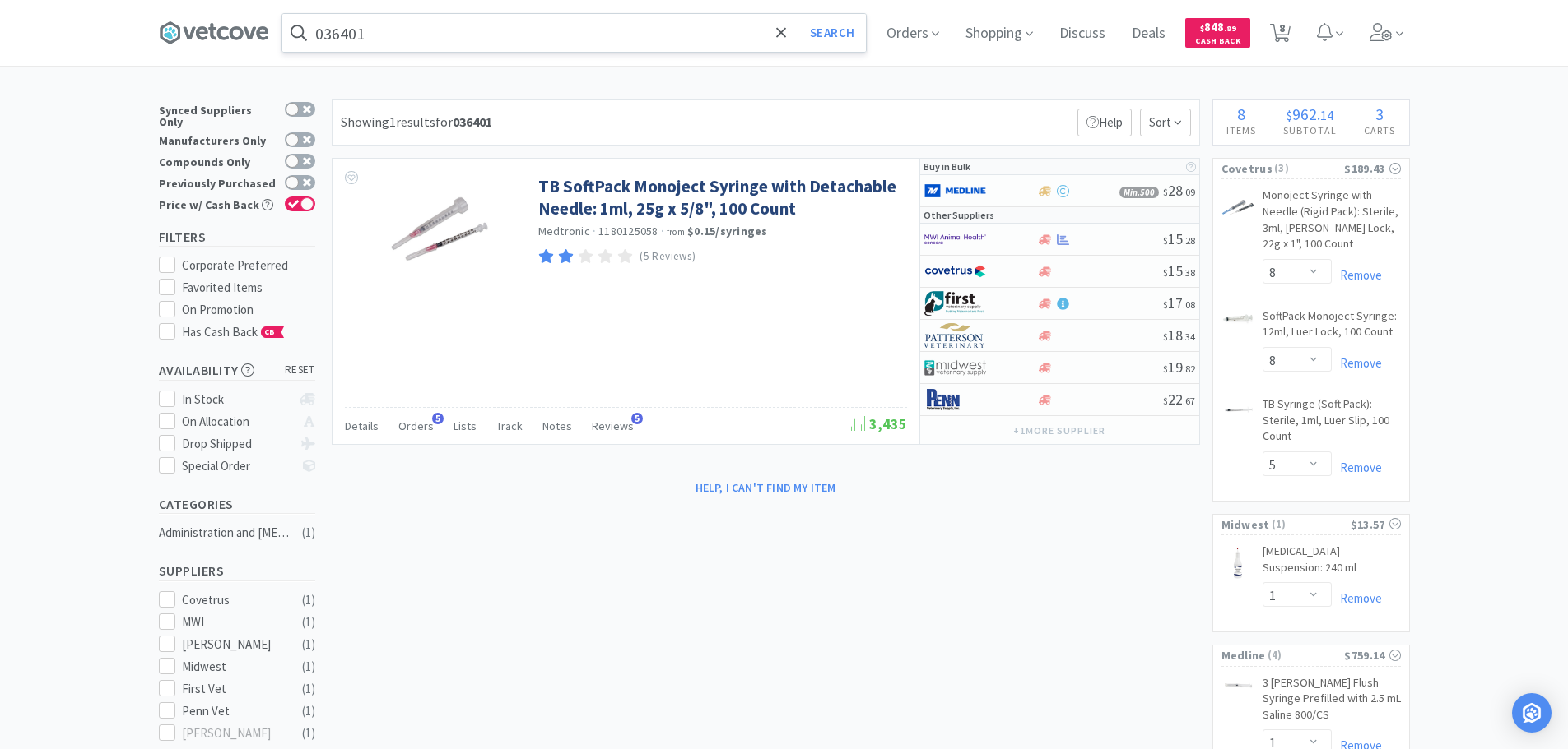
click at [448, 23] on input "036401" at bounding box center [574, 33] width 584 height 37
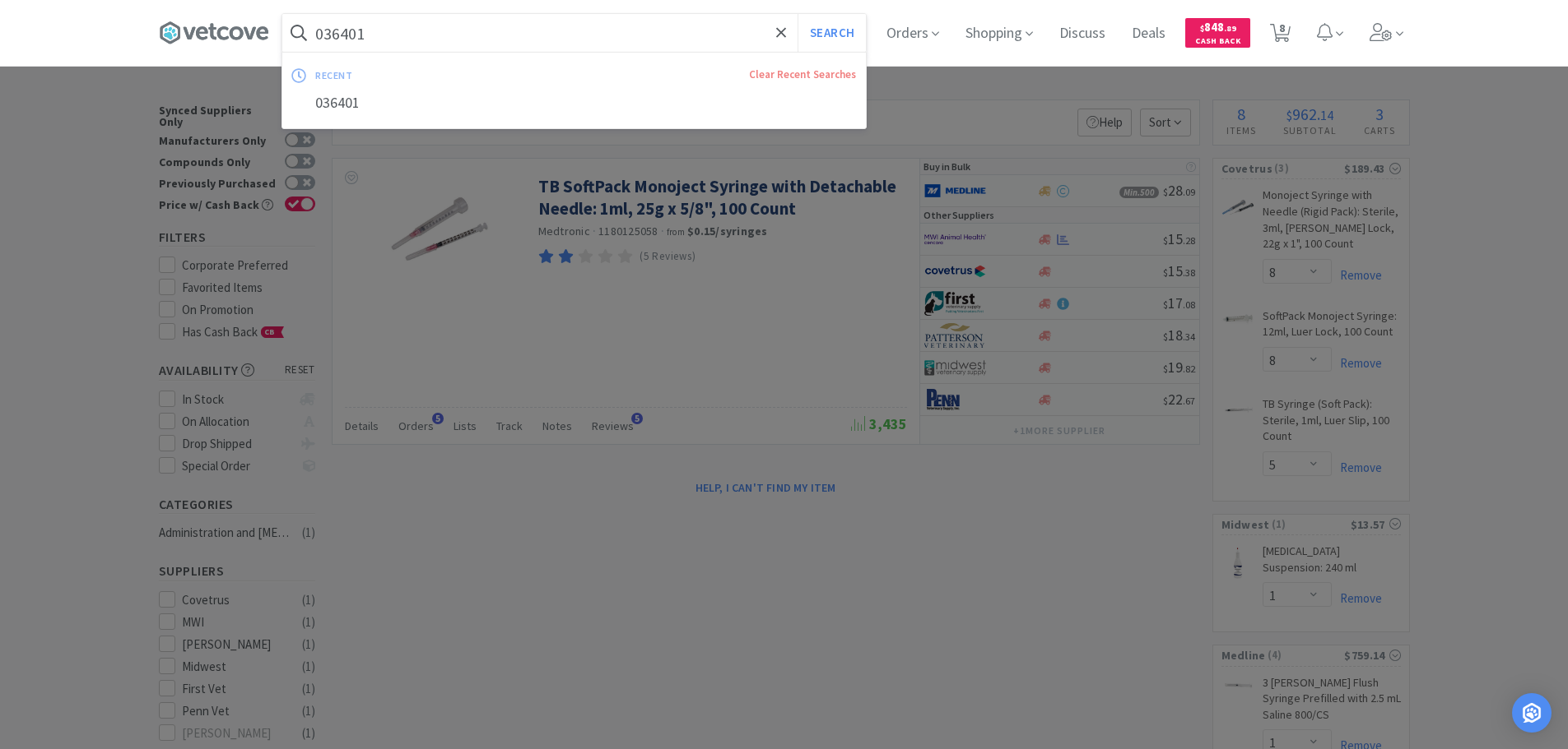
paste input "Covetrus - 083933 $3.82"
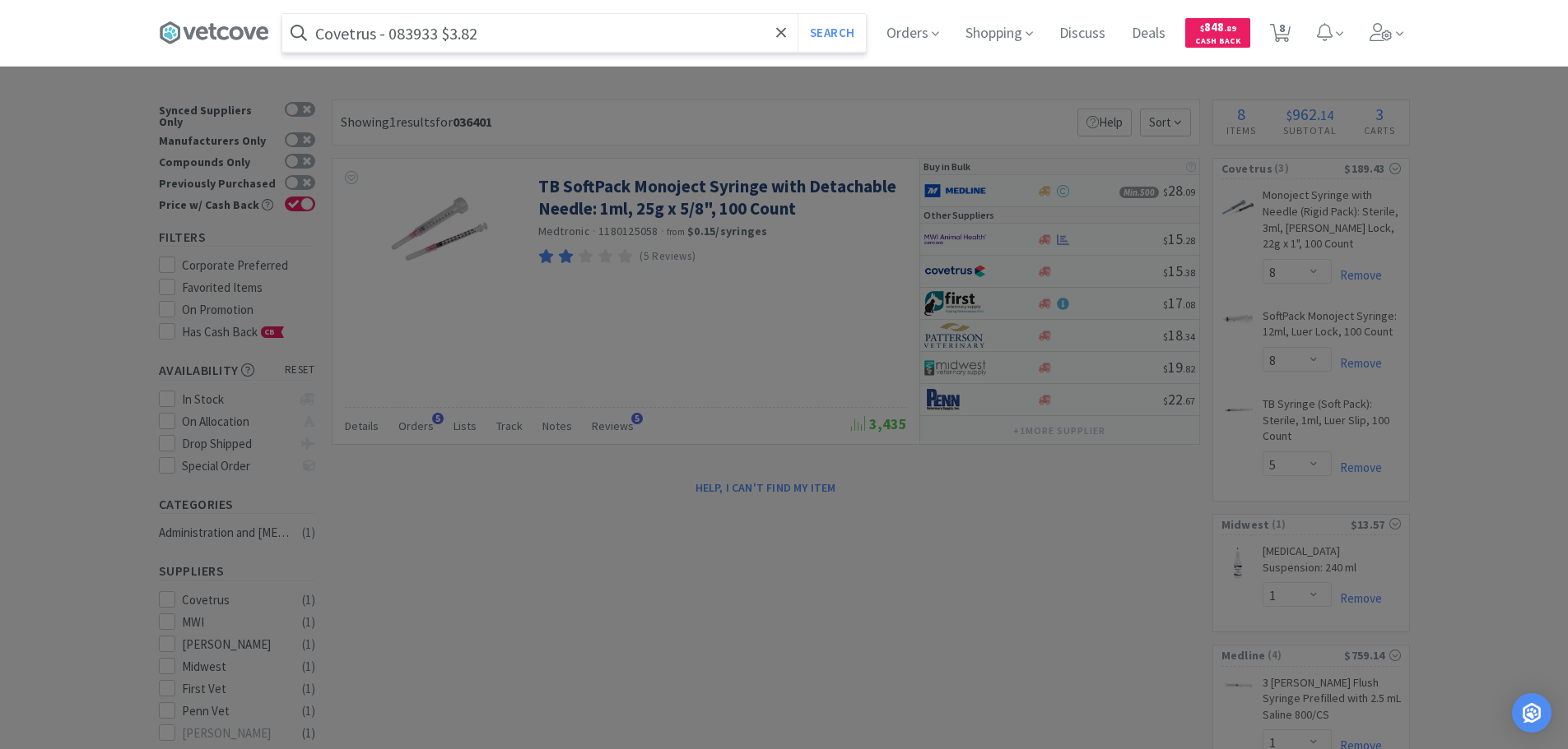
click at [405, 35] on input "Covetrus - 083933 $3.82" at bounding box center [574, 33] width 584 height 37
paste input "083933"
type input "083933"
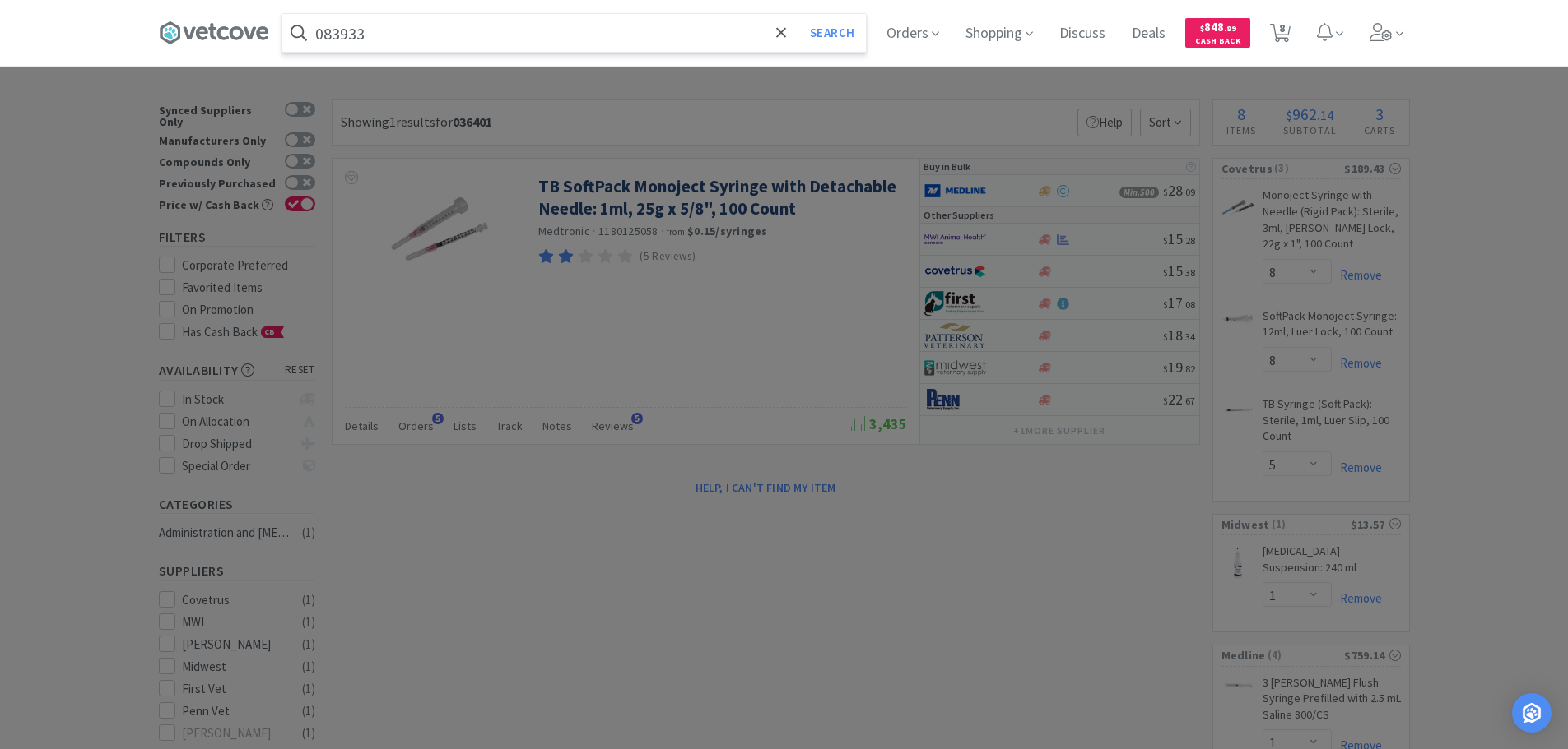
click at [798, 14] on button "Search" at bounding box center [831, 33] width 68 height 37
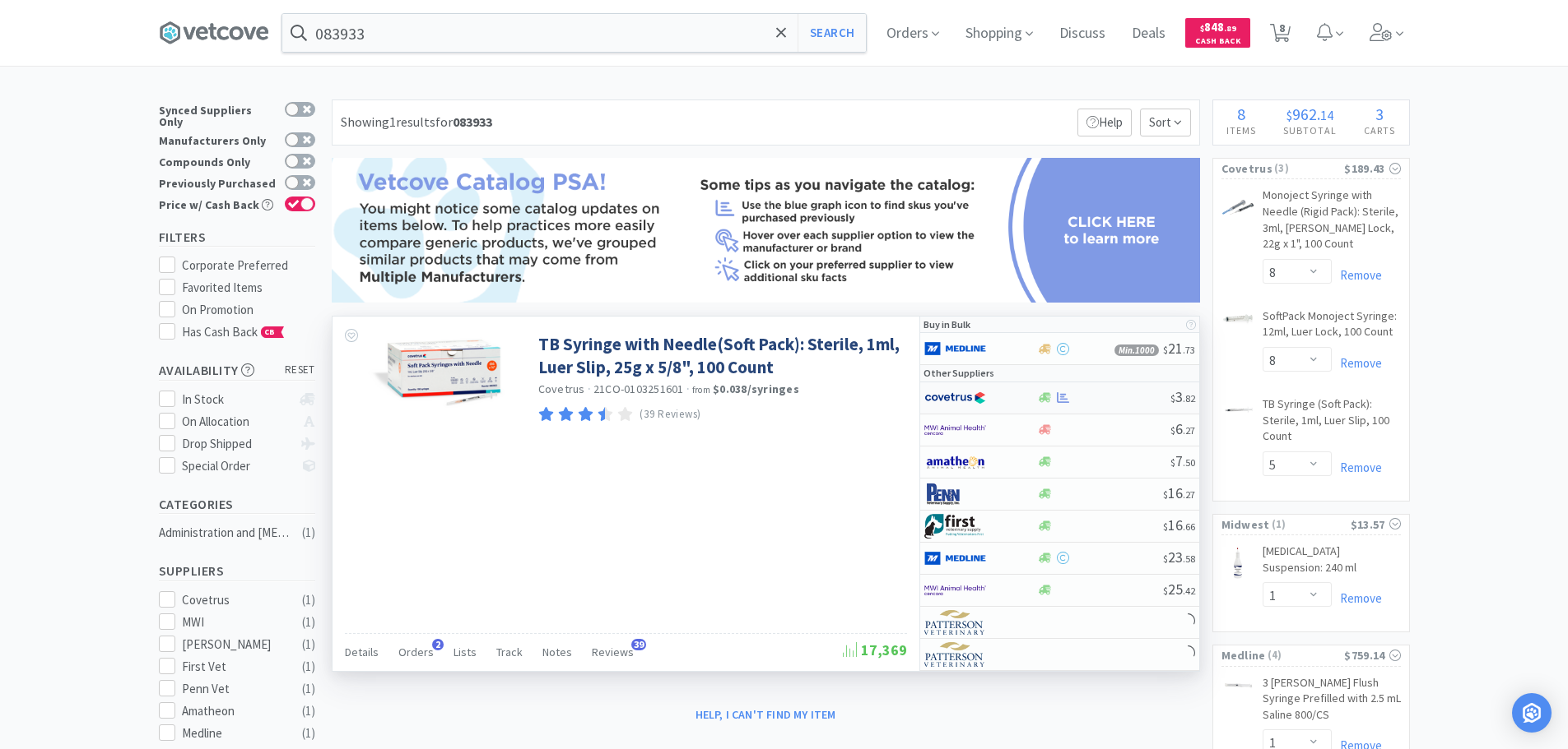
click at [1110, 399] on div at bounding box center [1103, 398] width 133 height 13
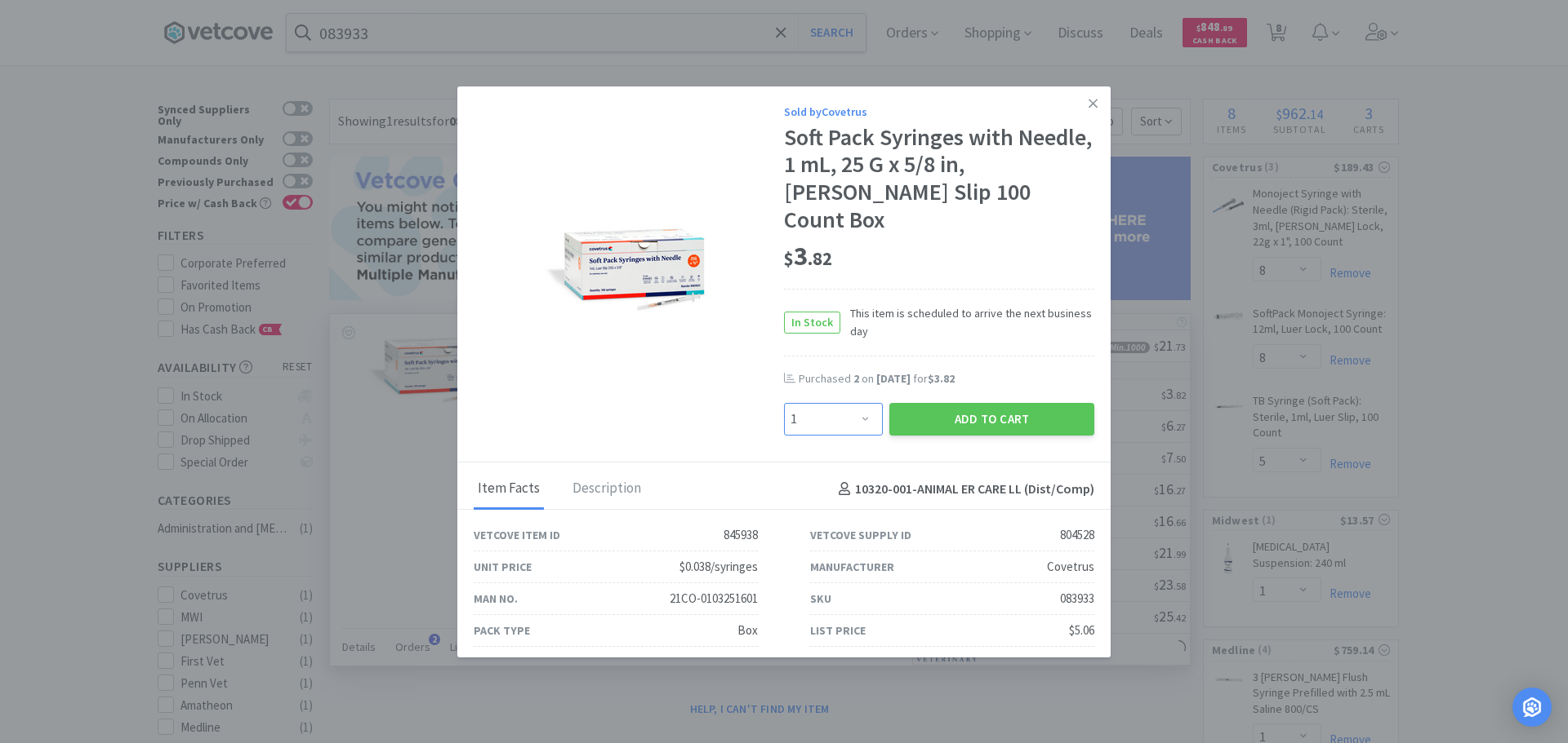
click at [857, 403] on select "Enter Quantity 1 2 3 4 5 6 7 8 9 10 11 12 13 14 15 16 17 18 19 20 Enter Quantity" at bounding box center [832, 419] width 99 height 32
select select "7"
click at [784, 403] on select "Enter Quantity 1 2 3 4 5 6 7 8 9 10 11 12 13 14 15 16 17 18 19 20 Enter Quantity" at bounding box center [832, 419] width 99 height 32
click at [896, 403] on button "Add to Cart" at bounding box center [991, 419] width 205 height 32
select select "7"
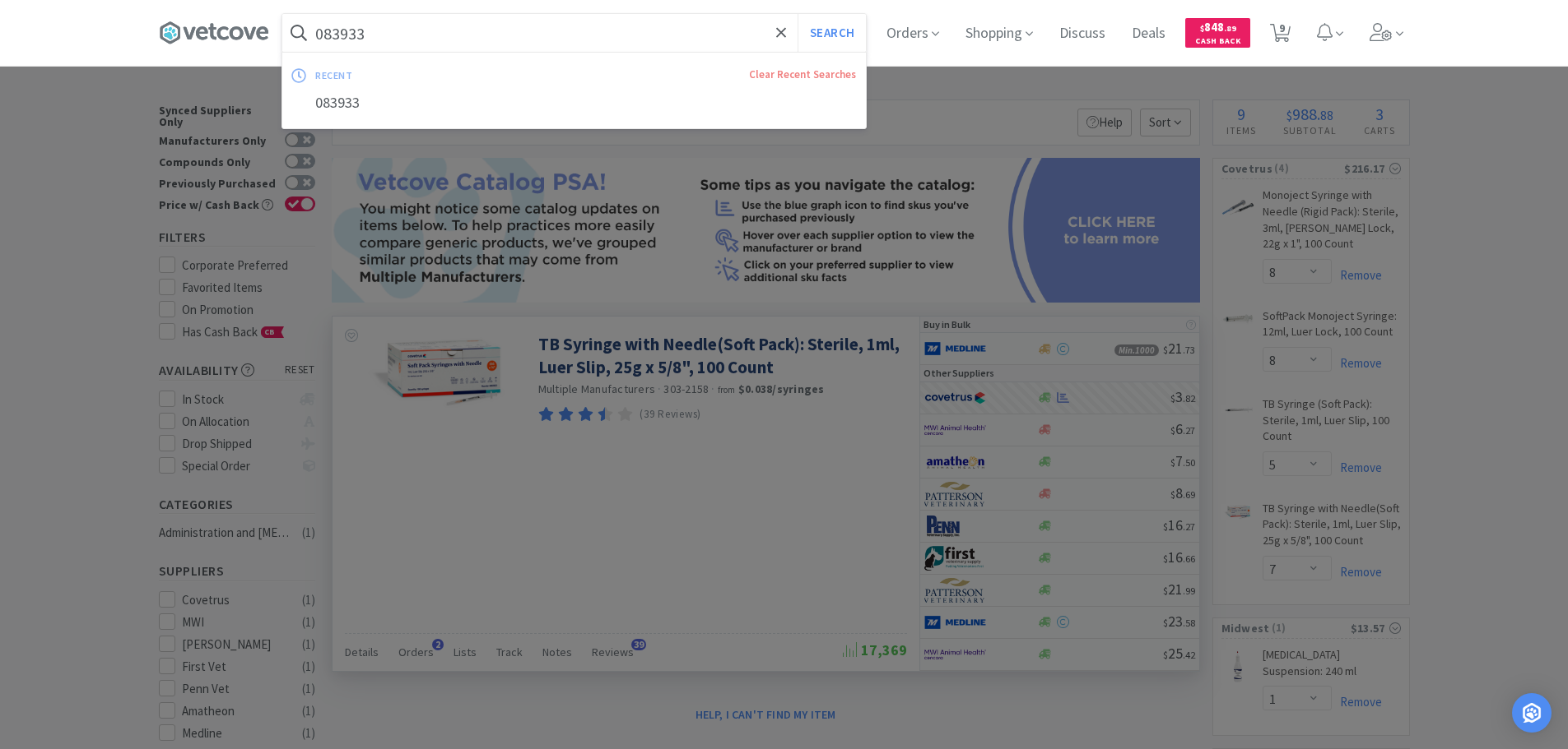
click at [453, 27] on input "083933" at bounding box center [574, 33] width 584 height 37
paste input "MWI - 510107 $14.84"
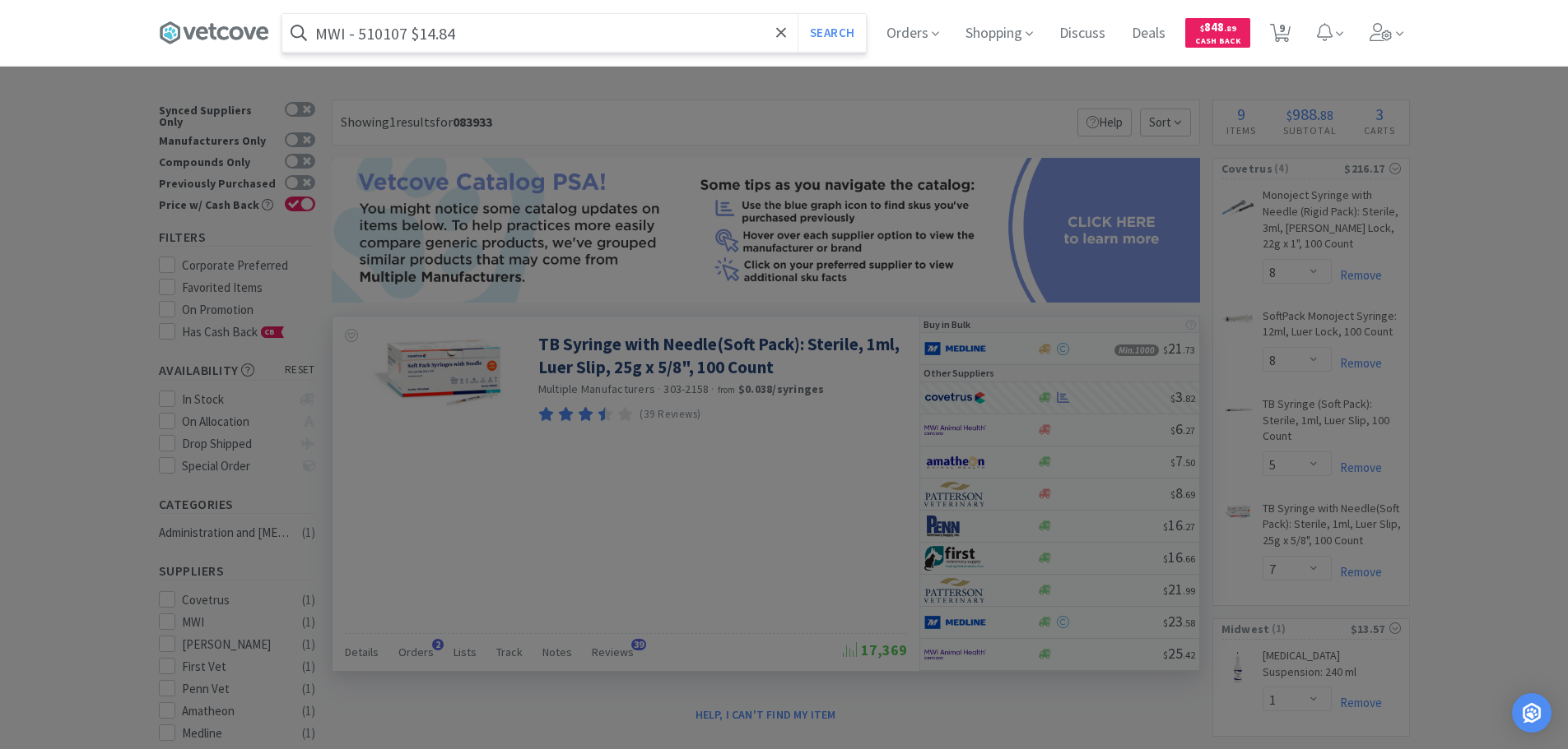
click at [380, 28] on input "MWI - 510107 $14.84" at bounding box center [574, 33] width 584 height 37
paste input "510107"
click at [798, 14] on button "Search" at bounding box center [831, 33] width 68 height 37
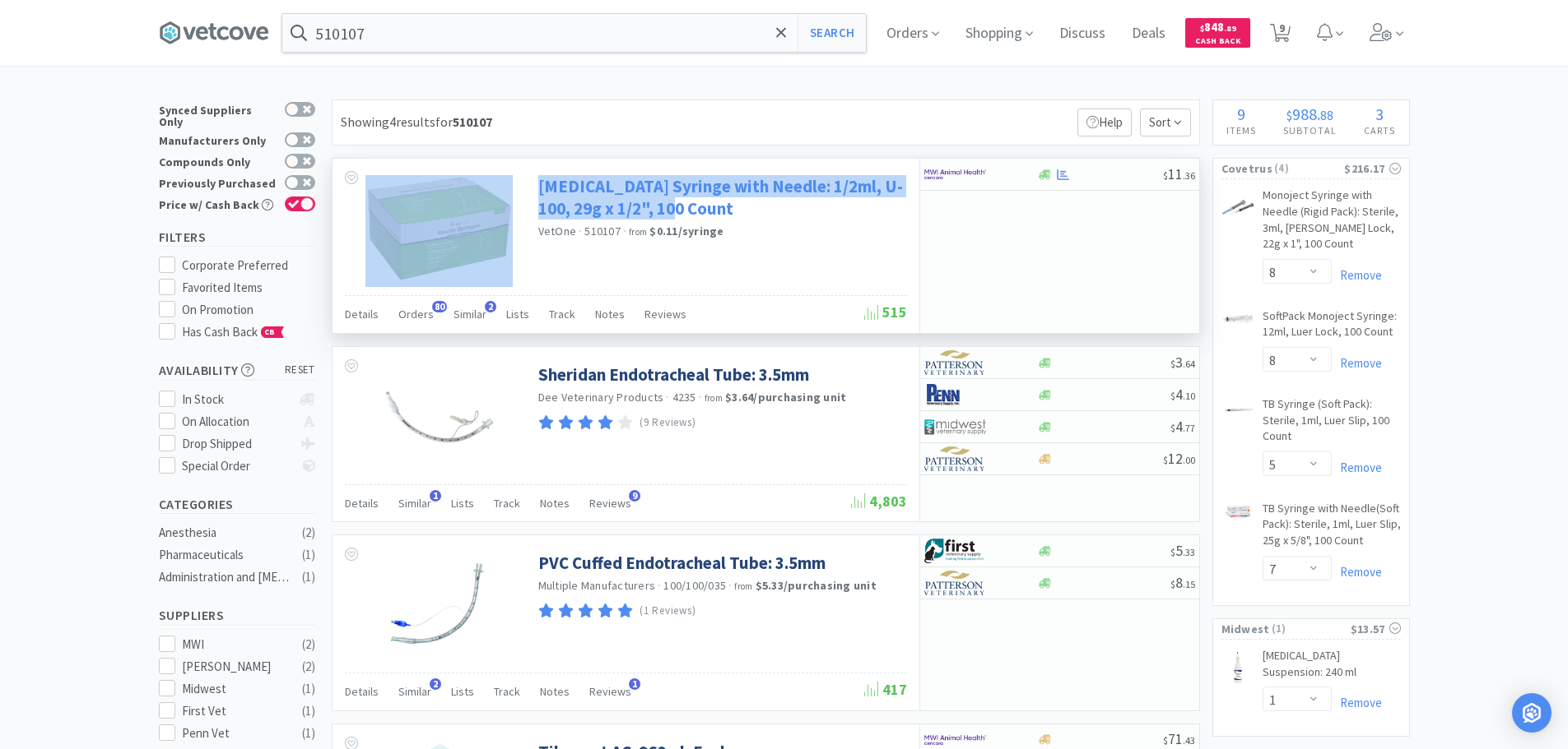
drag, startPoint x: 528, startPoint y: 173, endPoint x: 666, endPoint y: 213, distance: 143.7
click at [666, 213] on div "Insulin Syringe with Needle: 1/2ml, U-100, 29g x 1/2", 100 Count VetOne · 51010…" at bounding box center [626, 227] width 587 height 136
copy div "Insulin Syringe with Needle: 1/2ml, U-100, 29g x 1/2", 100 Count"
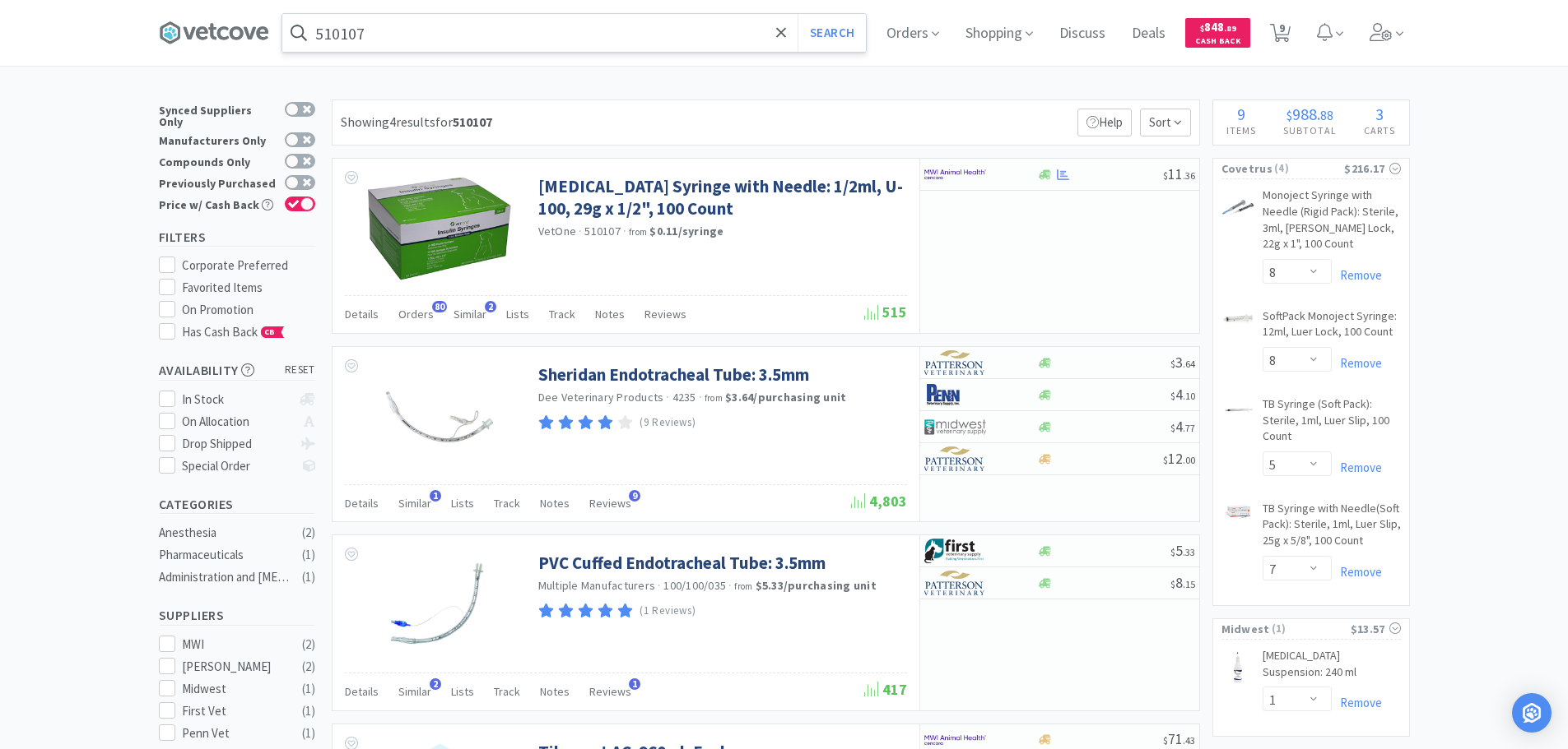
click at [527, 23] on input "510107" at bounding box center [574, 33] width 584 height 37
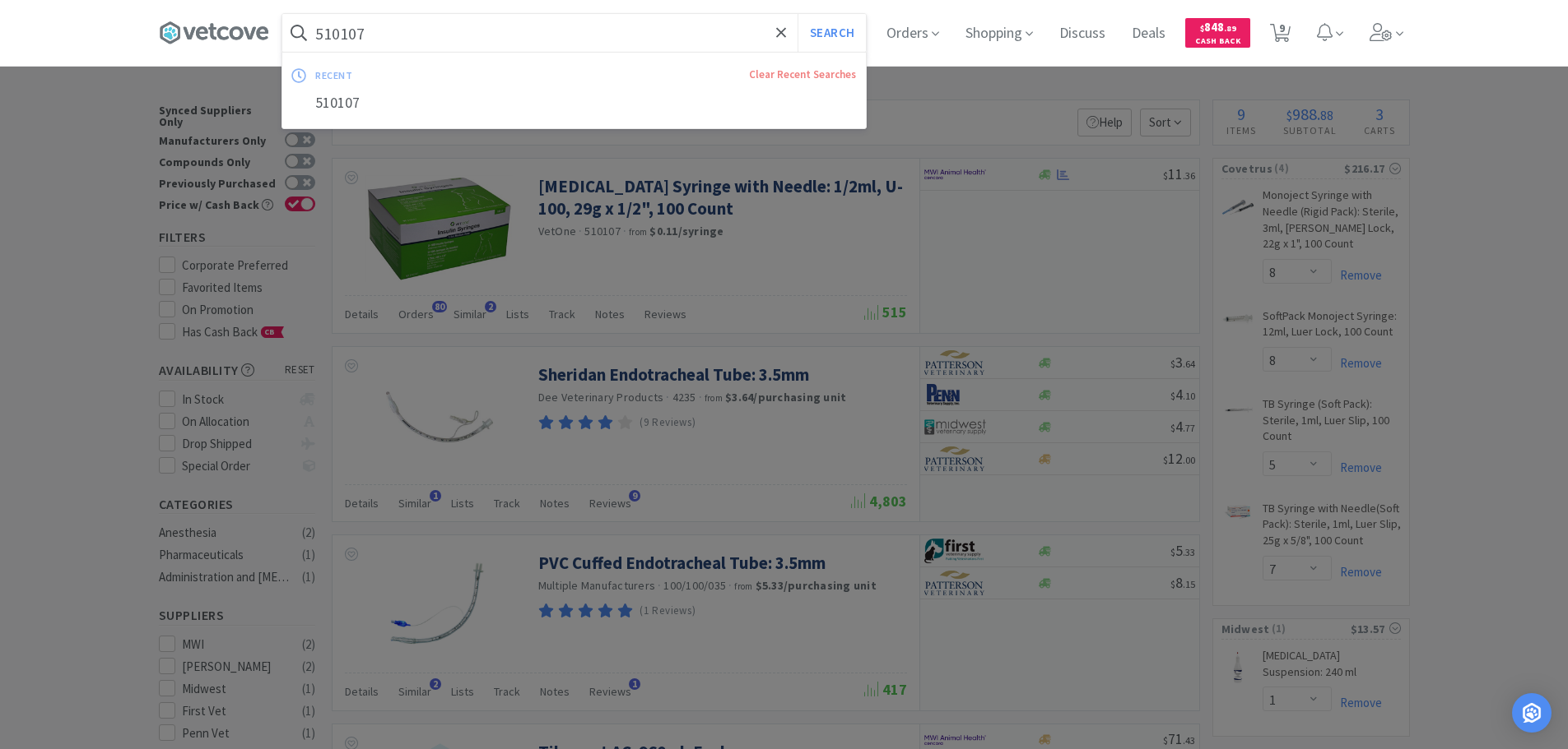
paste input "Insulin Syringe with Needle: 1/2ml, U-100, 29g x 1/2", 100 Count"
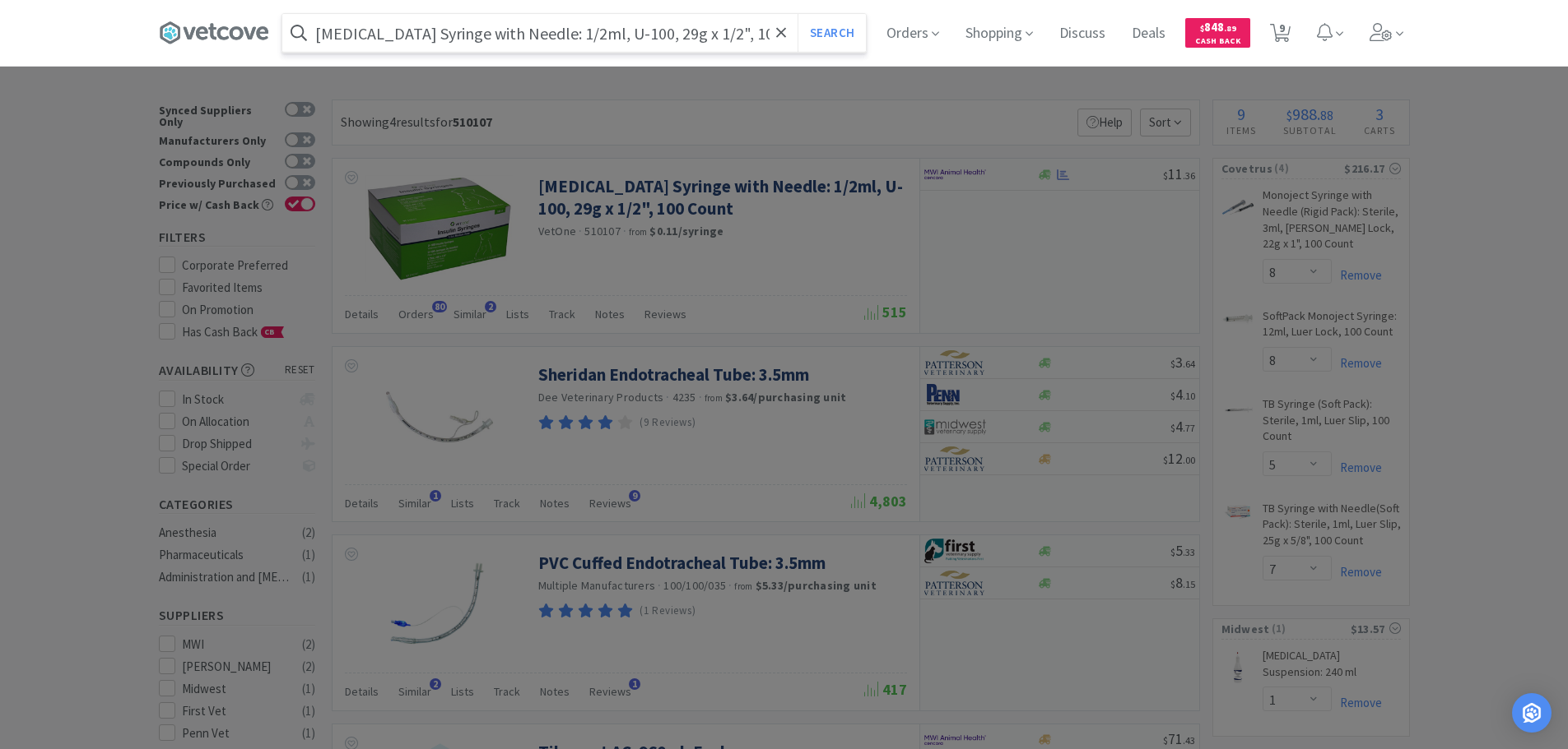
click at [514, 35] on input "Insulin Syringe with Needle: 1/2ml, U-100, 29g x 1/2", 100 Count" at bounding box center [574, 33] width 584 height 37
drag, startPoint x: 759, startPoint y: 35, endPoint x: 683, endPoint y: 36, distance: 76.0
click at [683, 36] on input "Insulin Syringe with Needle: 1/2ml, U-100, 29g x 1/2", 100 Count" at bounding box center [574, 33] width 584 height 37
click at [798, 14] on button "Search" at bounding box center [831, 33] width 68 height 37
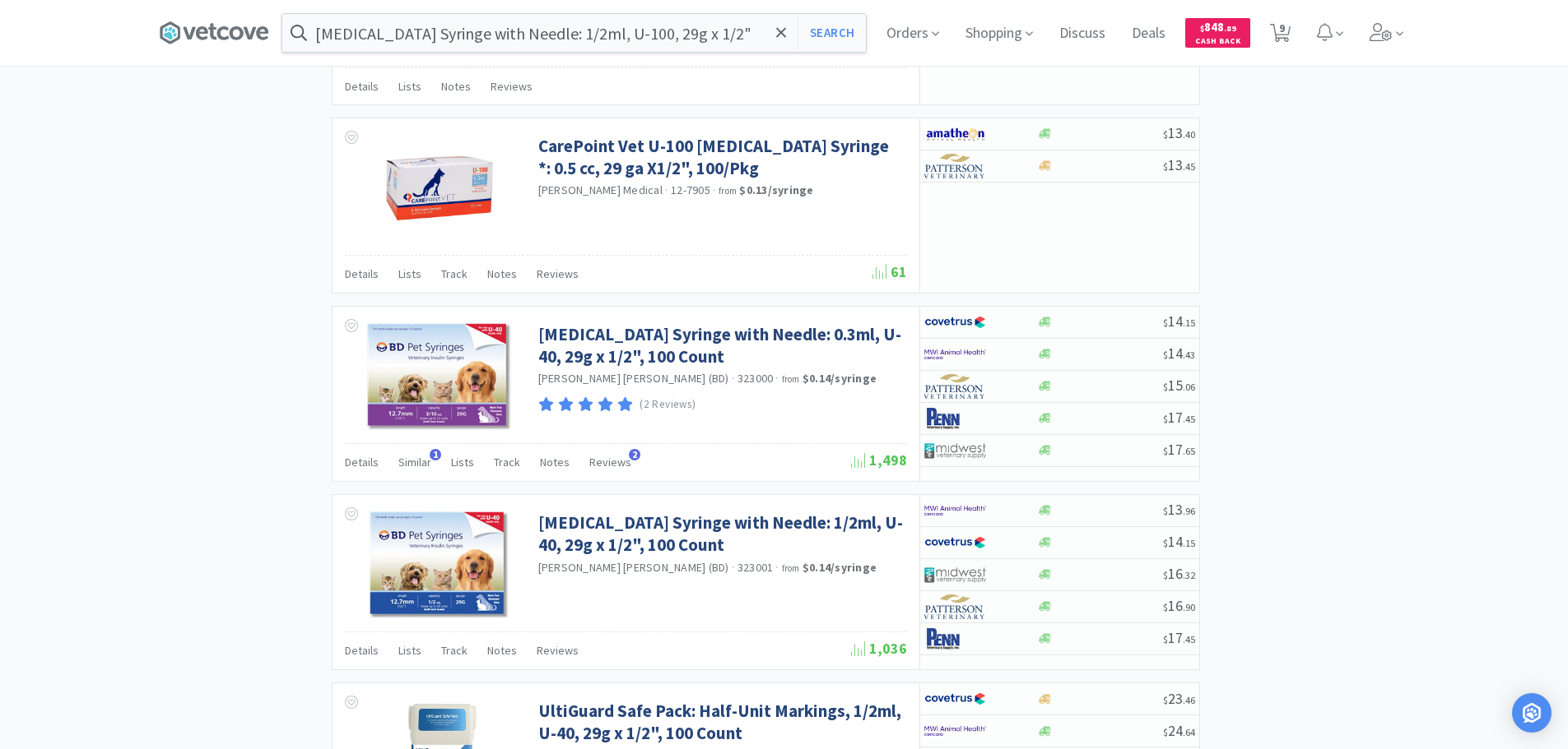
scroll to position [2303, 0]
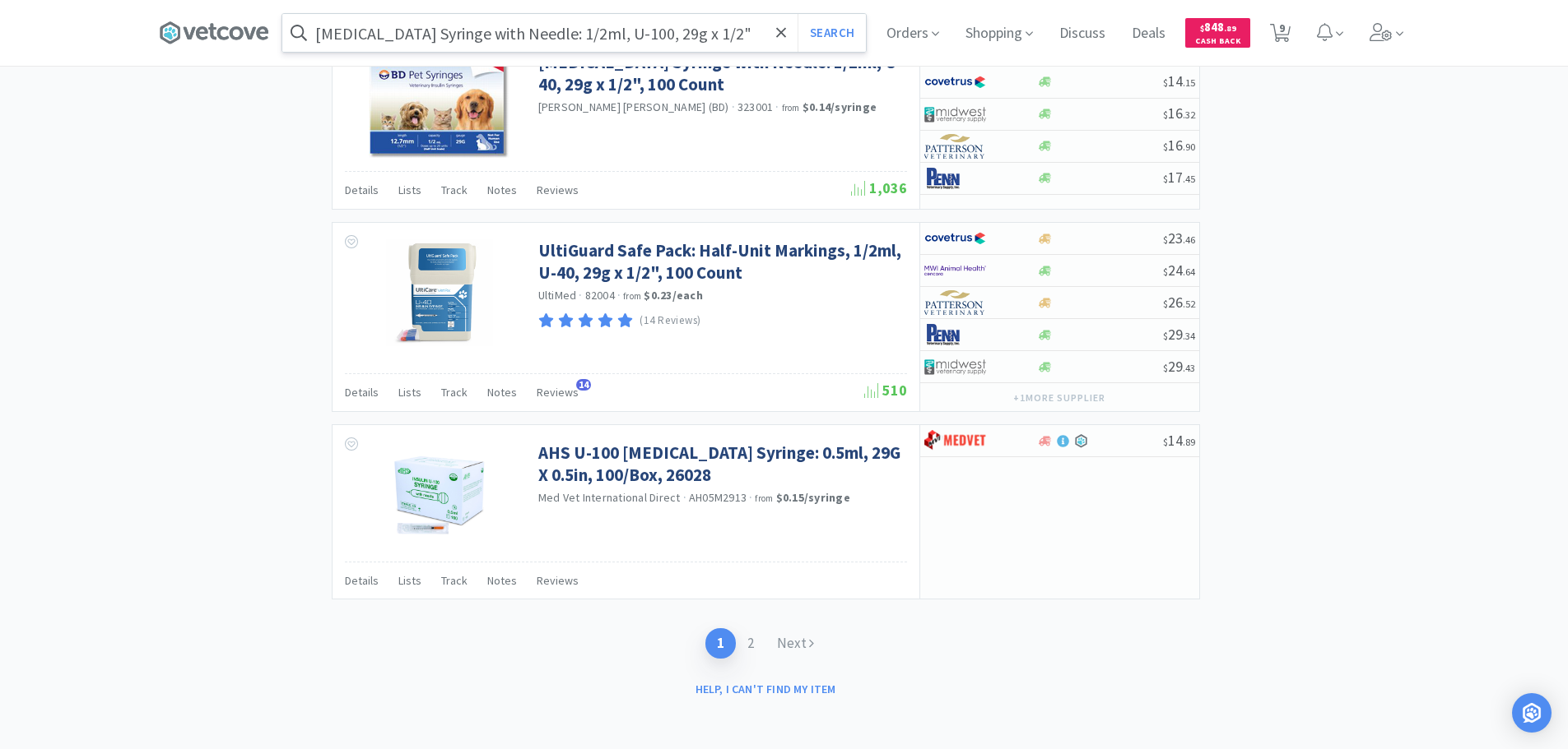
click at [458, 29] on input "Insulin Syringe with Needle: 1/2ml, U-100, 29g x 1/2"" at bounding box center [574, 33] width 584 height 37
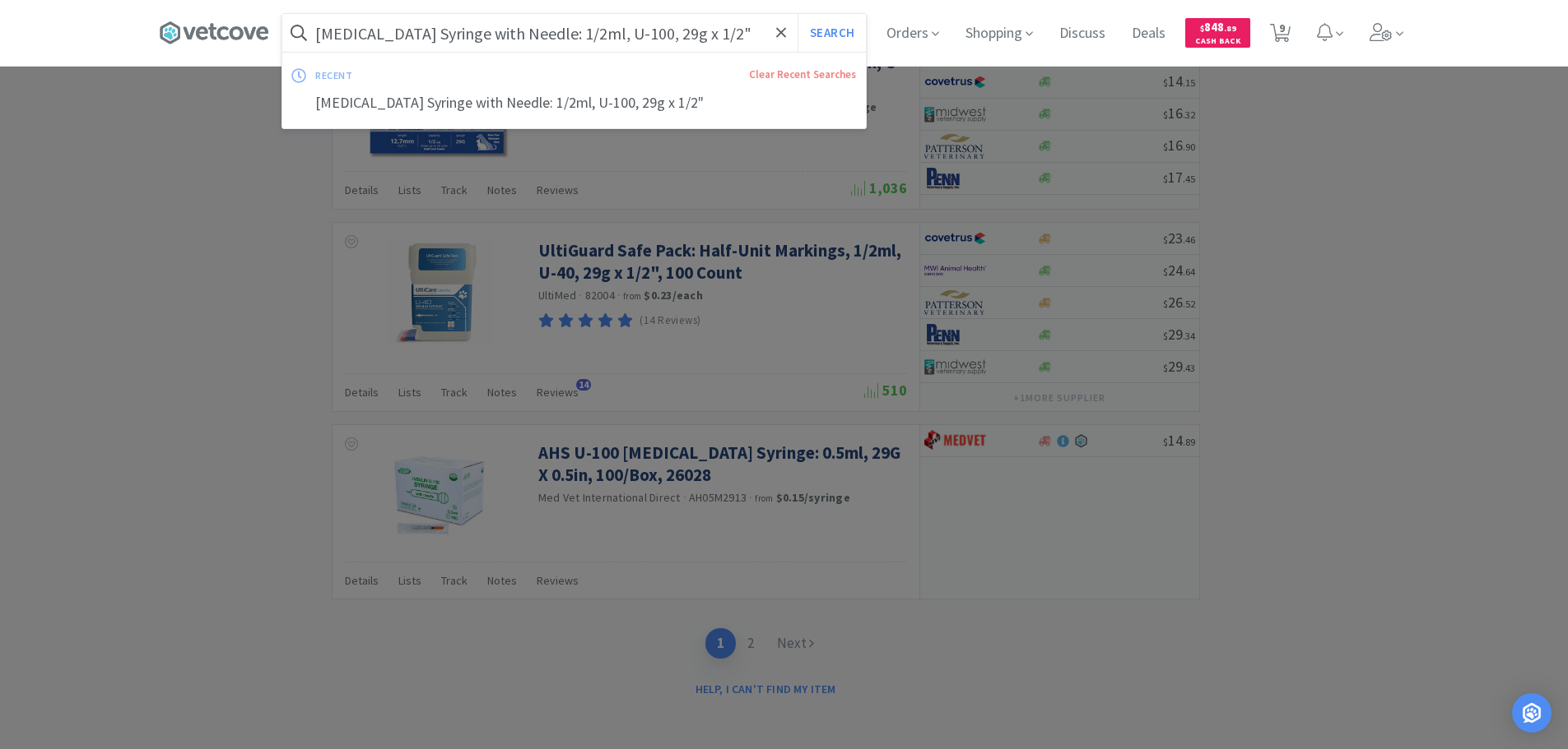
paste input "Covetrus - 071148 $1.36"
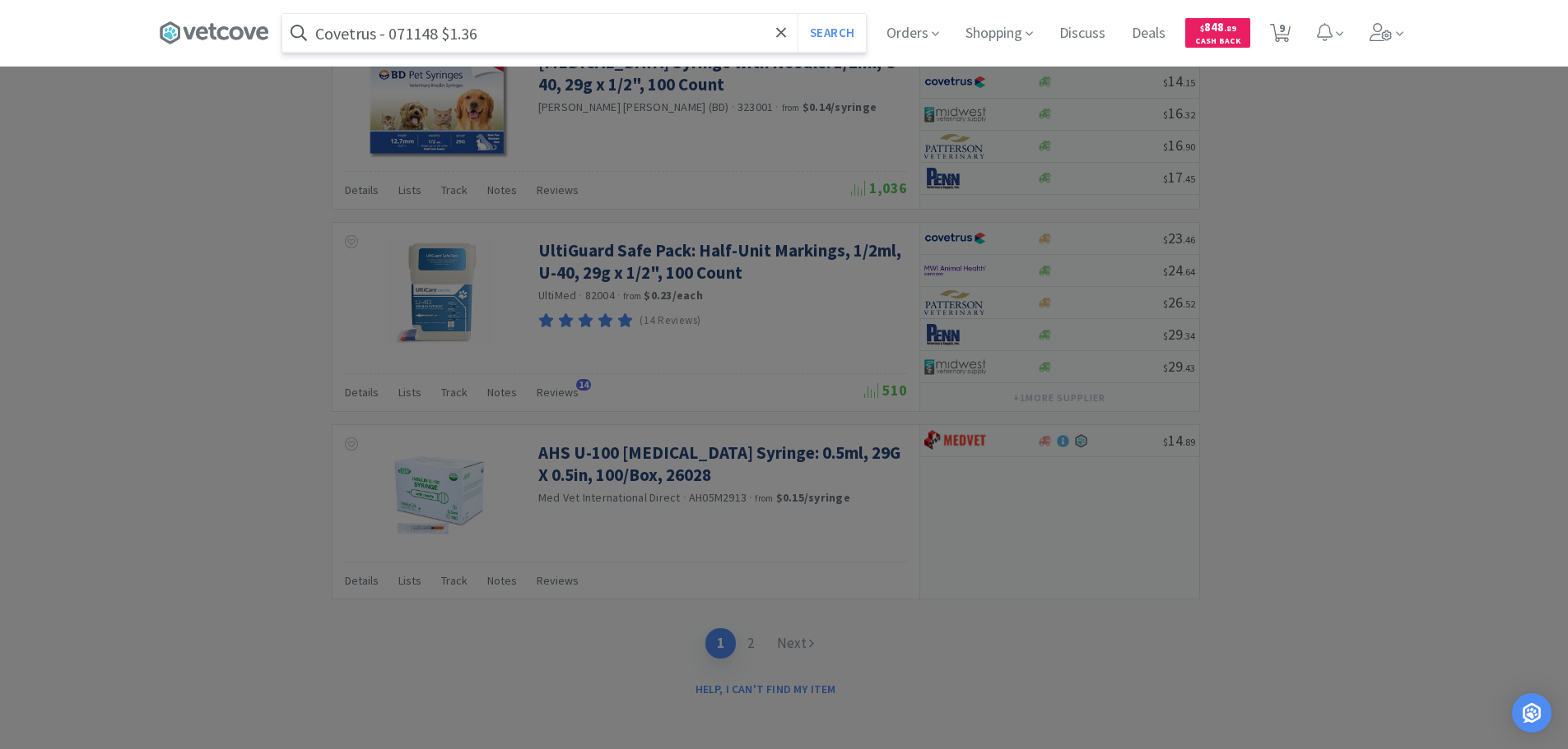
click at [415, 30] on input "Covetrus - 071148 $1.36" at bounding box center [574, 33] width 584 height 37
paste input "071148"
type input "071148 ."
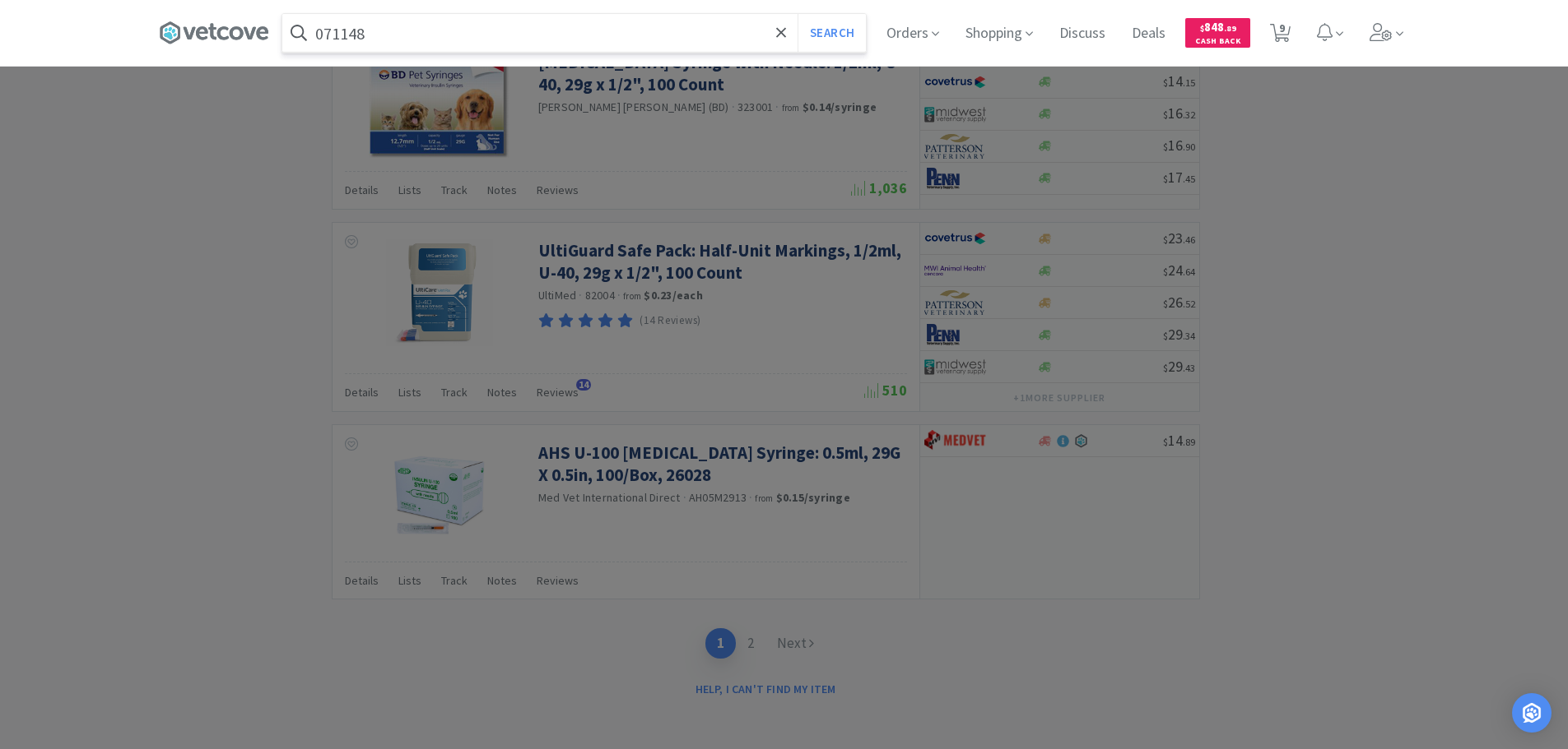
click at [798, 14] on button "Search" at bounding box center [831, 33] width 68 height 37
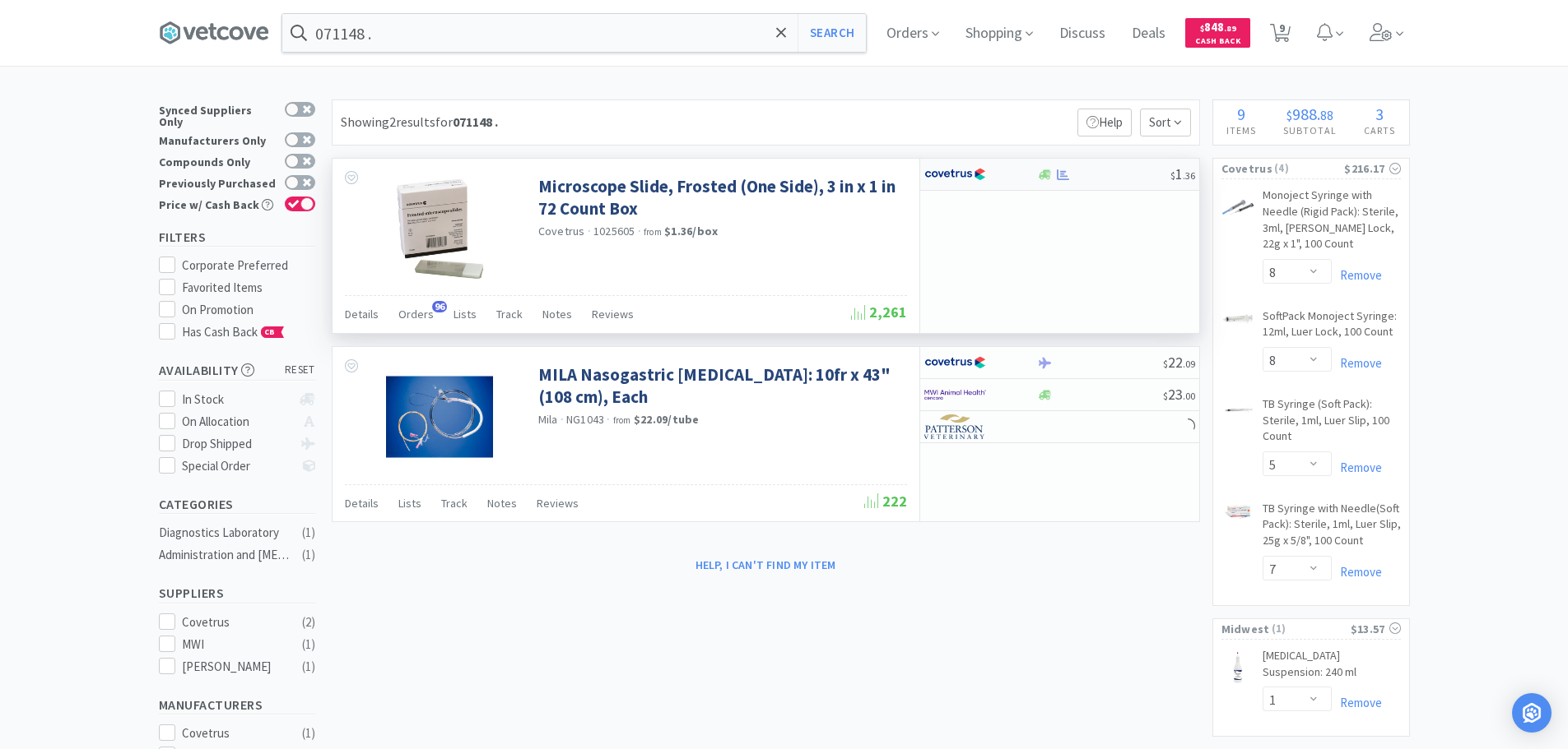
click at [1137, 181] on div "$ 1 . 36" at bounding box center [1059, 175] width 279 height 33
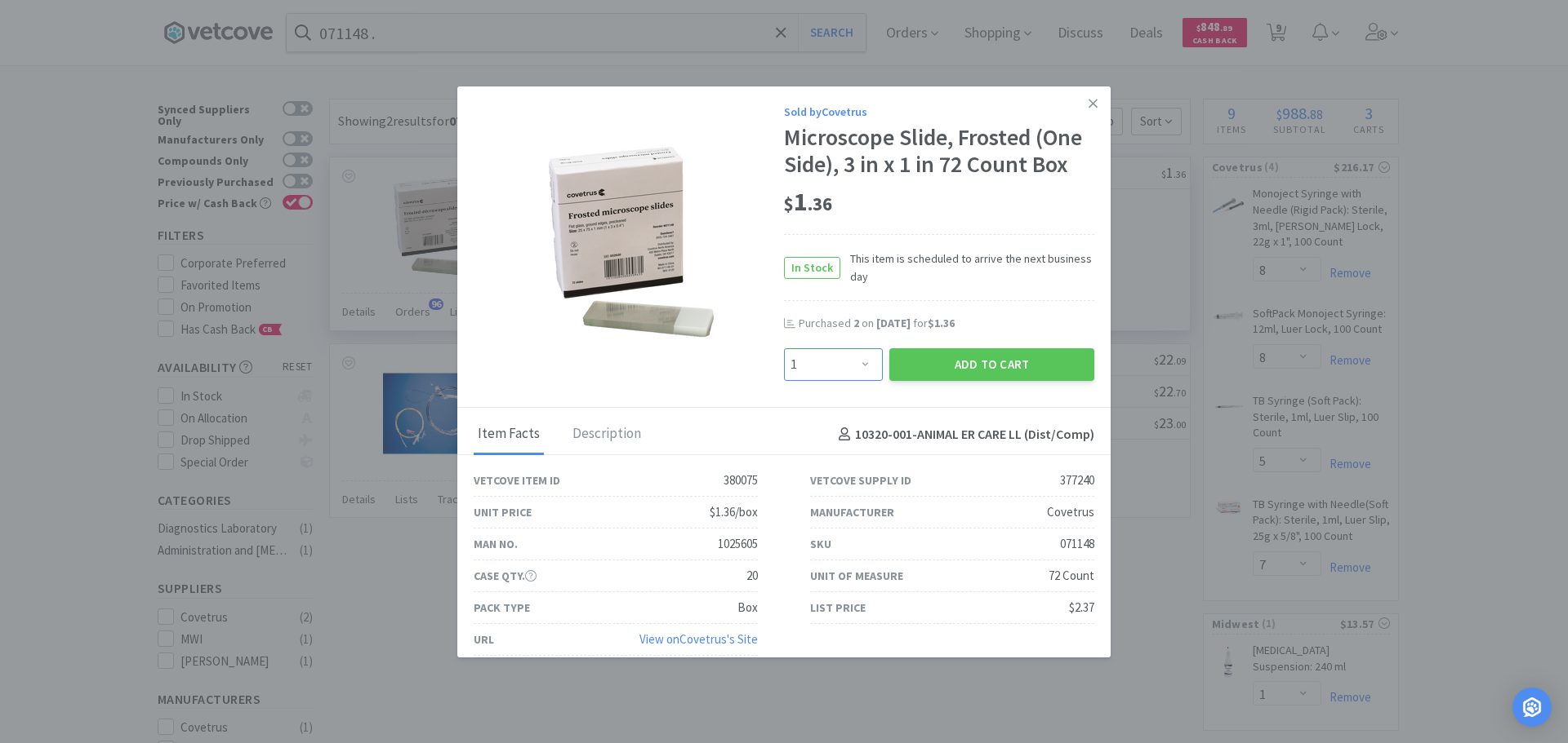
click at [821, 371] on select "Enter Quantity 1 2 3 4 5 6 7 8 9 10 11 12 13 14 15 16 17 18 19 20 Enter Quantity" at bounding box center [832, 364] width 99 height 32
select select "5"
click at [784, 348] on select "Enter Quantity 1 2 3 4 5 6 7 8 9 10 11 12 13 14 15 16 17 18 19 20 Enter Quantity" at bounding box center [832, 364] width 99 height 32
click at [924, 358] on button "Add to Cart" at bounding box center [991, 364] width 205 height 32
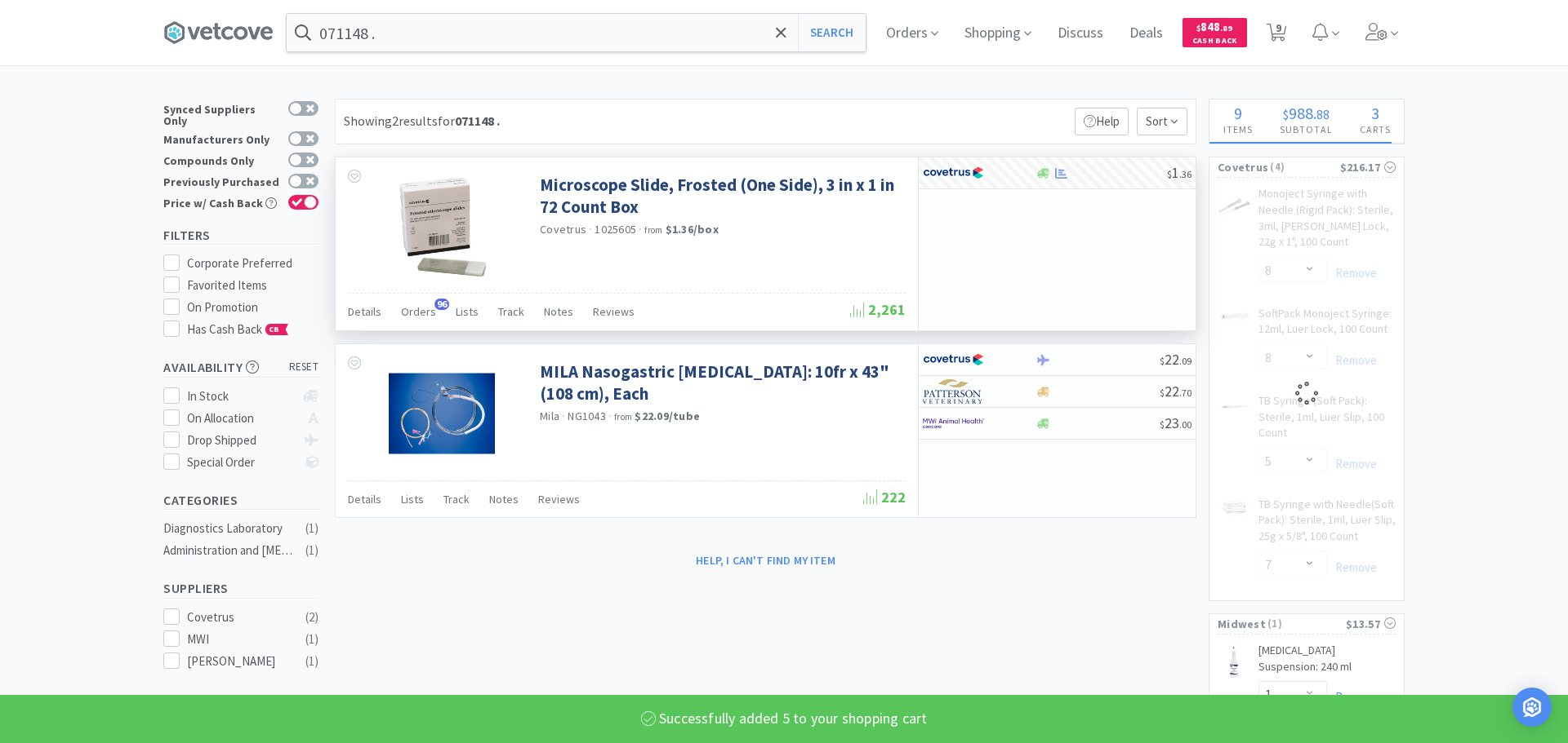
select select "5"
select select "8"
select select "5"
select select "7"
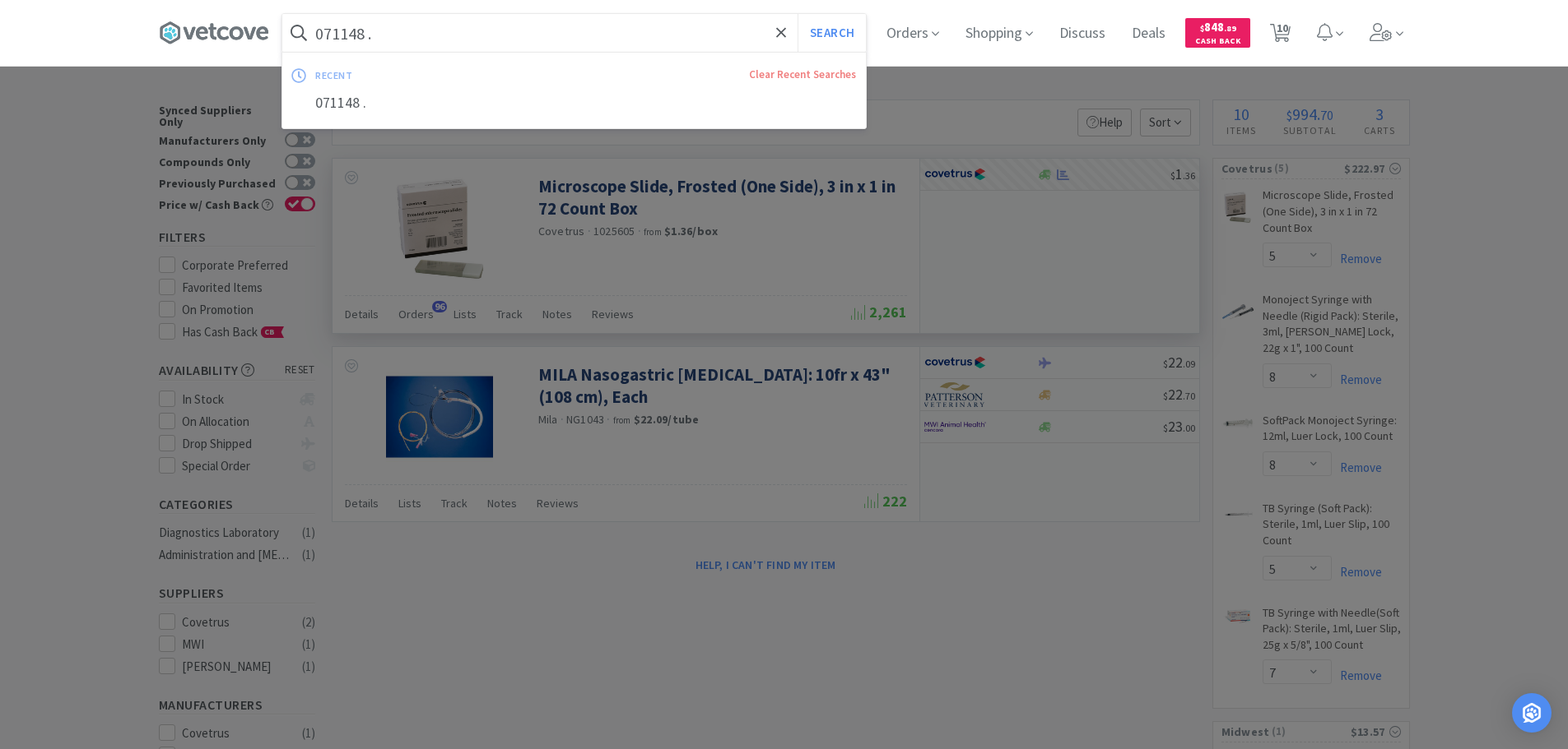
click at [452, 38] on input "071148 ." at bounding box center [574, 33] width 584 height 37
paste input "Covetrus - 080535 $0.924"
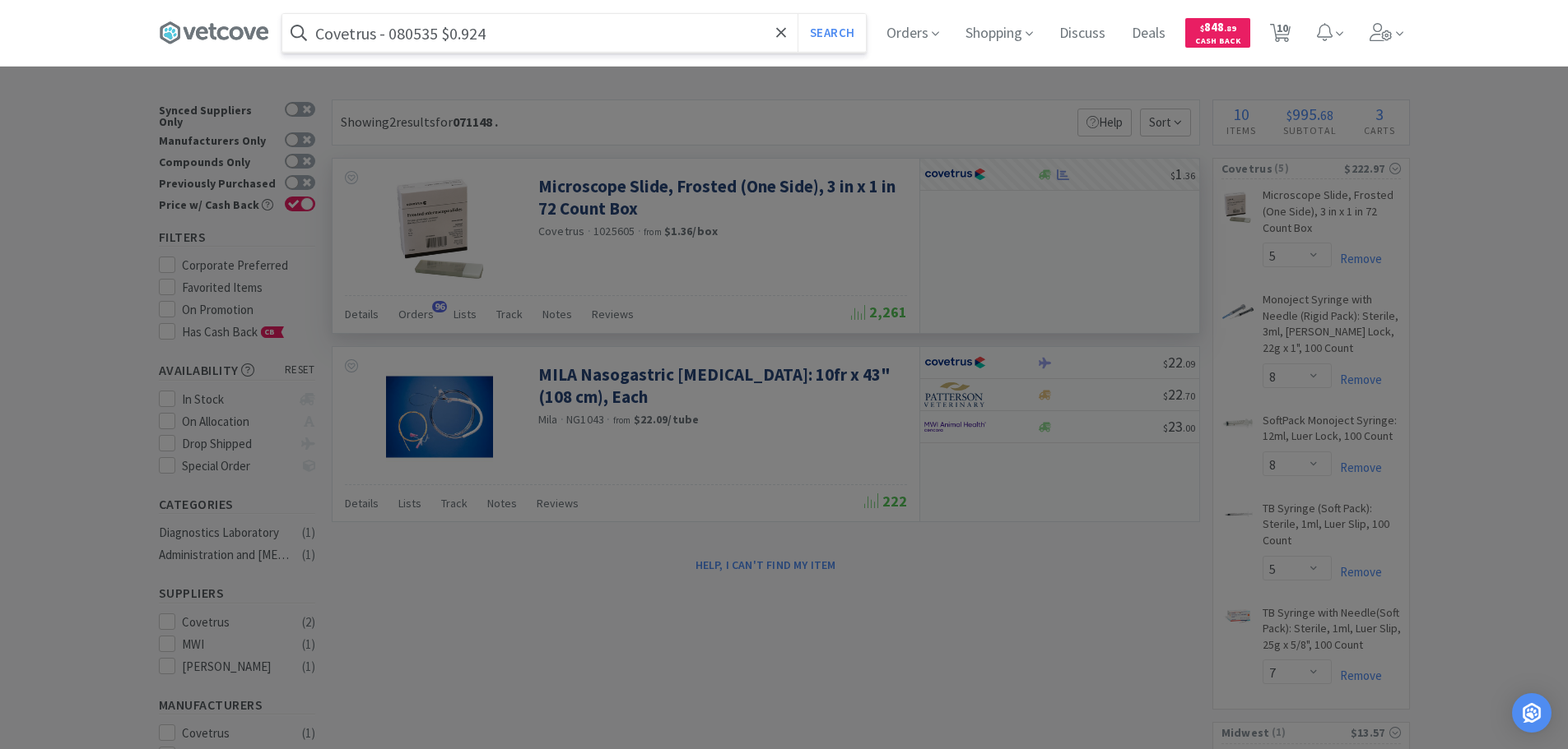
click at [422, 31] on input "Covetrus - 080535 $0.924" at bounding box center [574, 33] width 584 height 37
paste input "080535"
type input "080535"
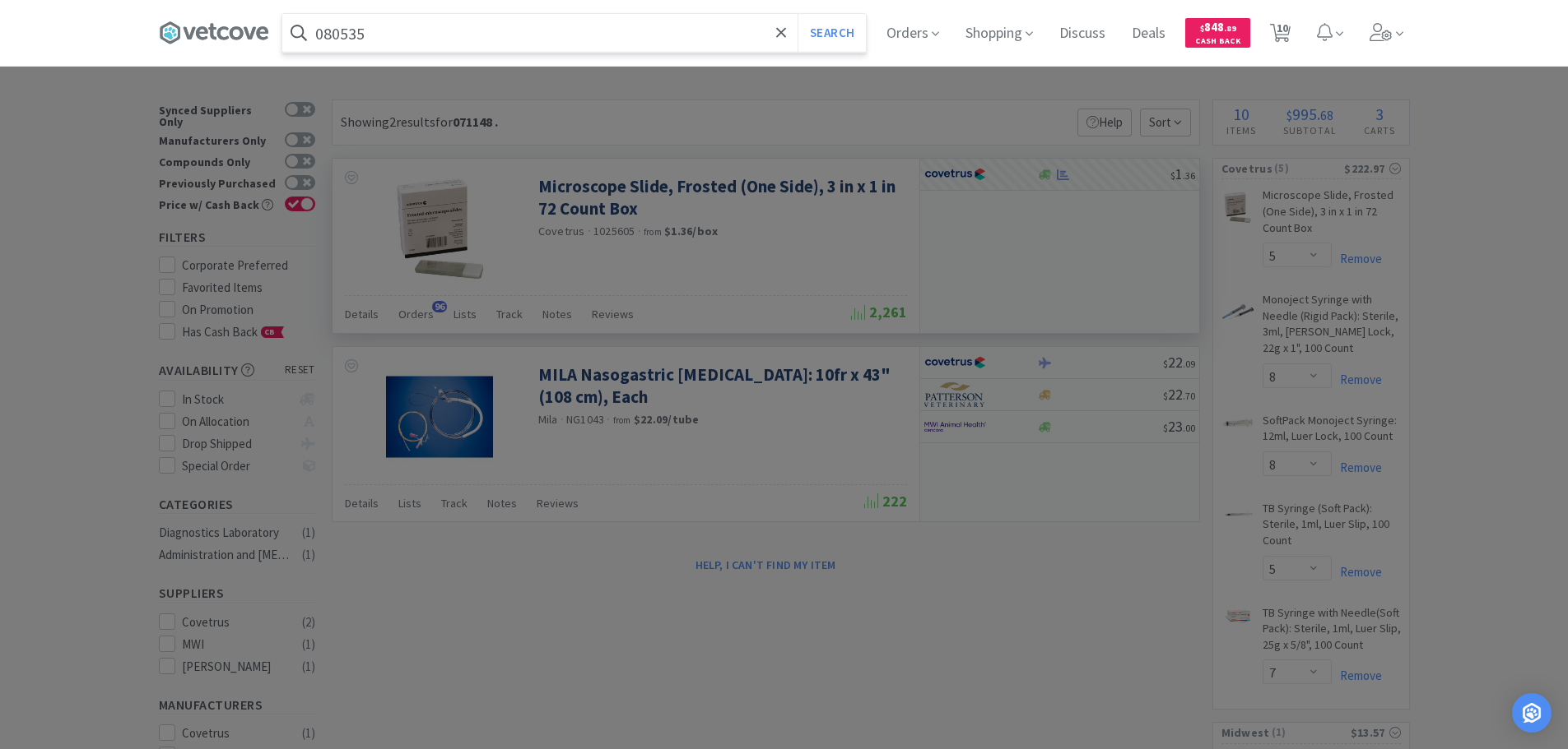
click at [798, 14] on button "Search" at bounding box center [831, 33] width 68 height 37
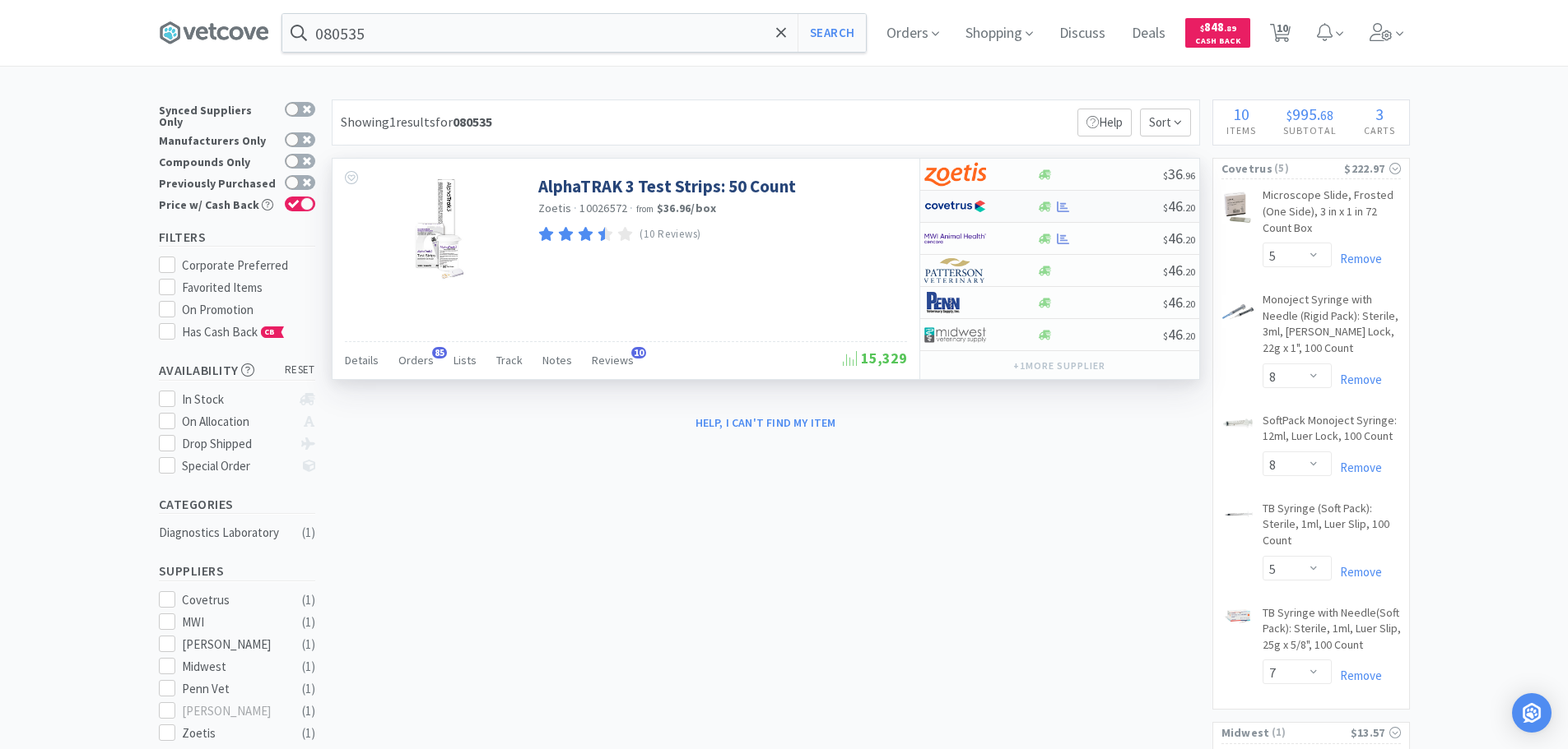
click at [1129, 203] on div at bounding box center [1100, 206] width 126 height 13
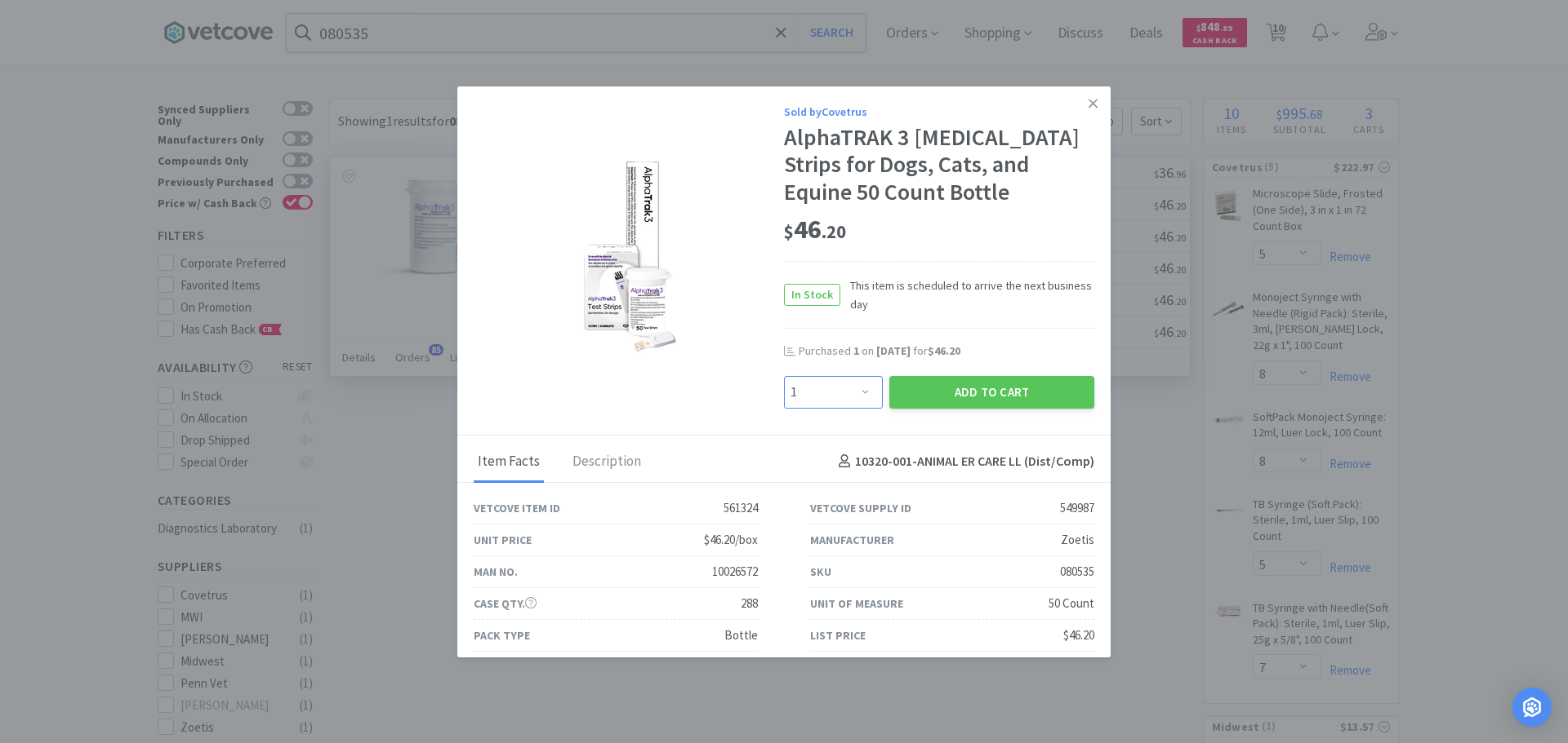
click at [853, 392] on select "Enter Quantity 1 2 3 4 5 6 7 8 9 10 11 12 13 14 15 16 17 18 19 20 Enter Quantity" at bounding box center [832, 392] width 99 height 32
select select "4"
click at [784, 376] on select "Enter Quantity 1 2 3 4 5 6 7 8 9 10 11 12 13 14 15 16 17 18 19 20 Enter Quantity" at bounding box center [832, 392] width 99 height 32
click at [930, 384] on button "Add to Cart" at bounding box center [991, 392] width 205 height 32
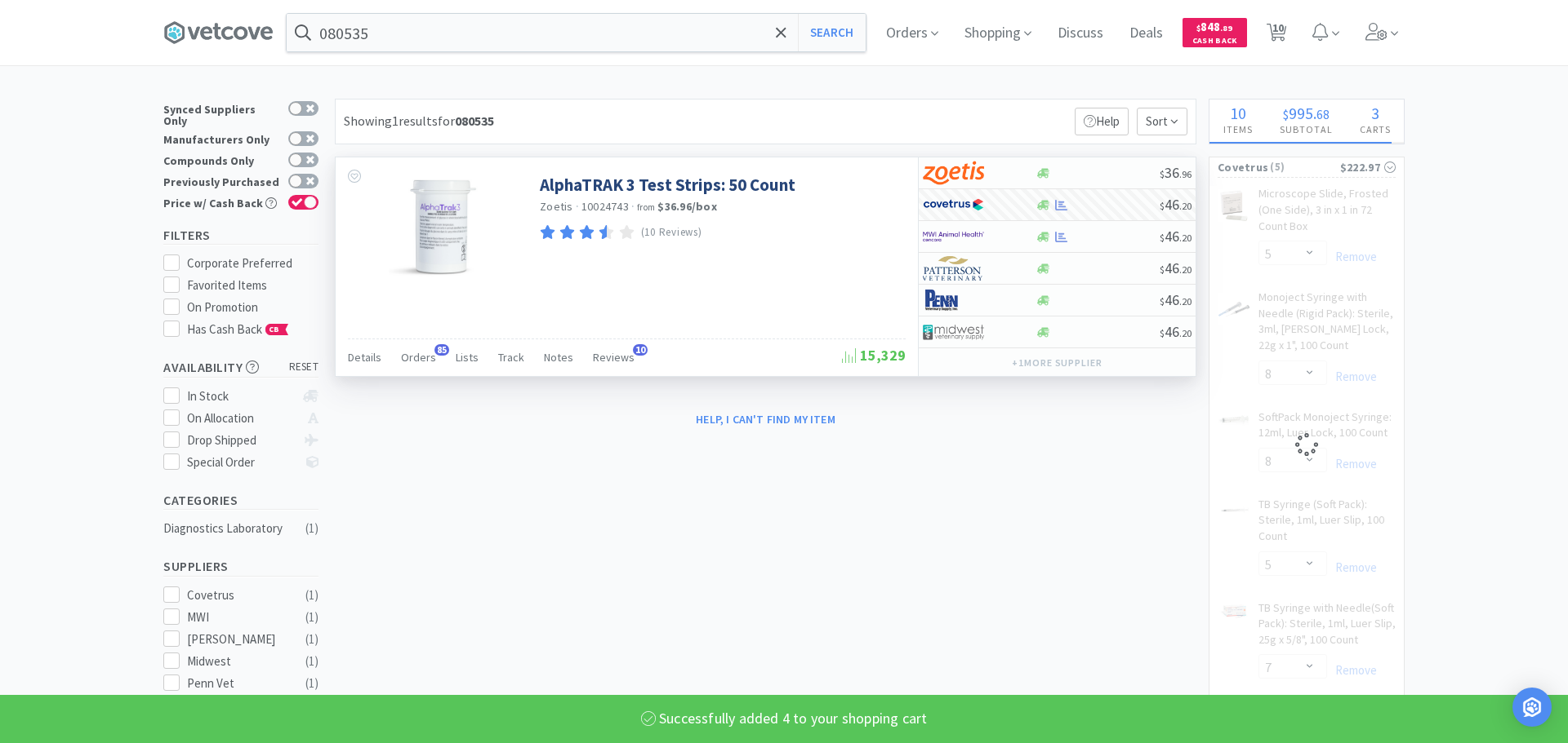
select select "4"
select select "5"
select select "8"
select select "5"
select select "7"
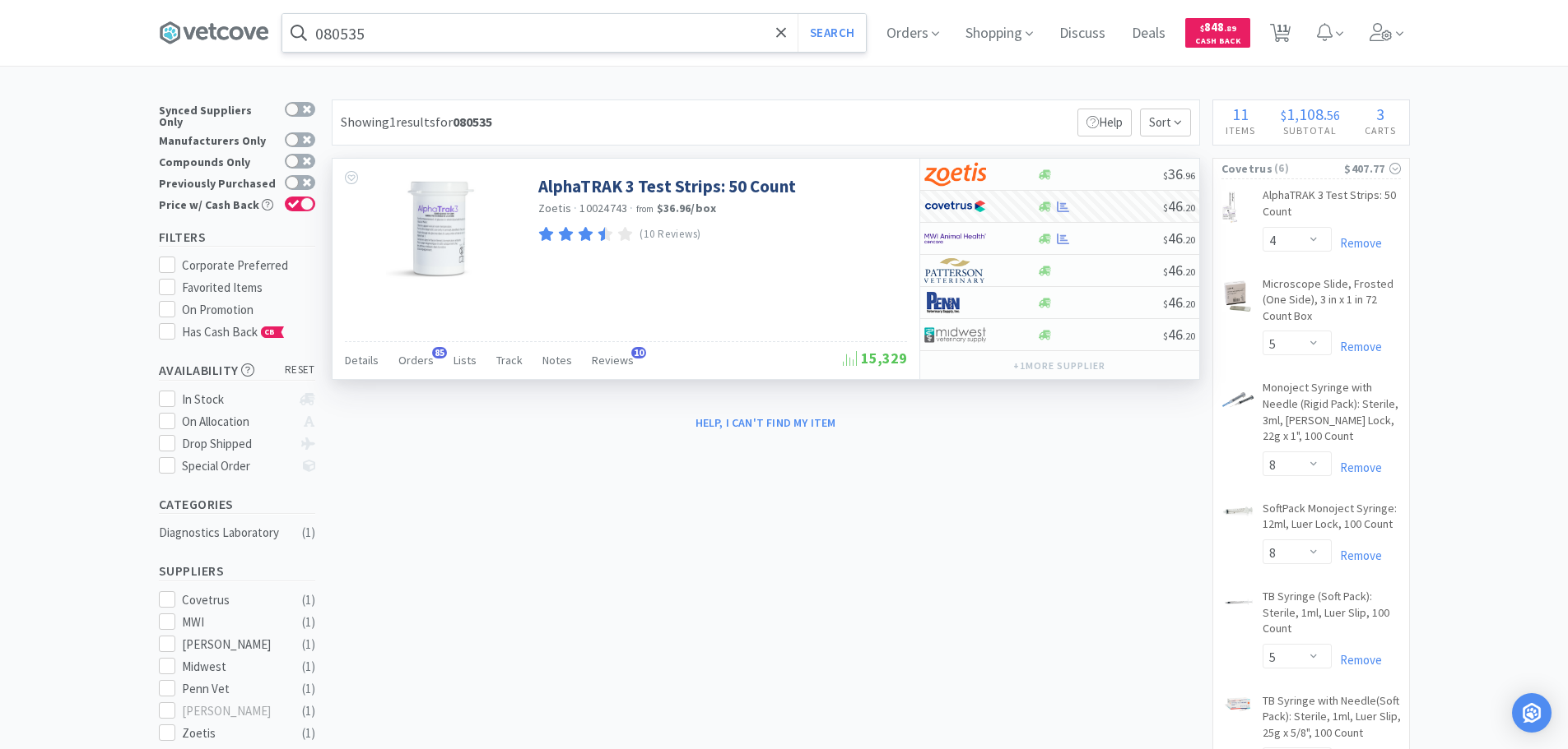
click at [459, 41] on input "080535" at bounding box center [574, 33] width 584 height 37
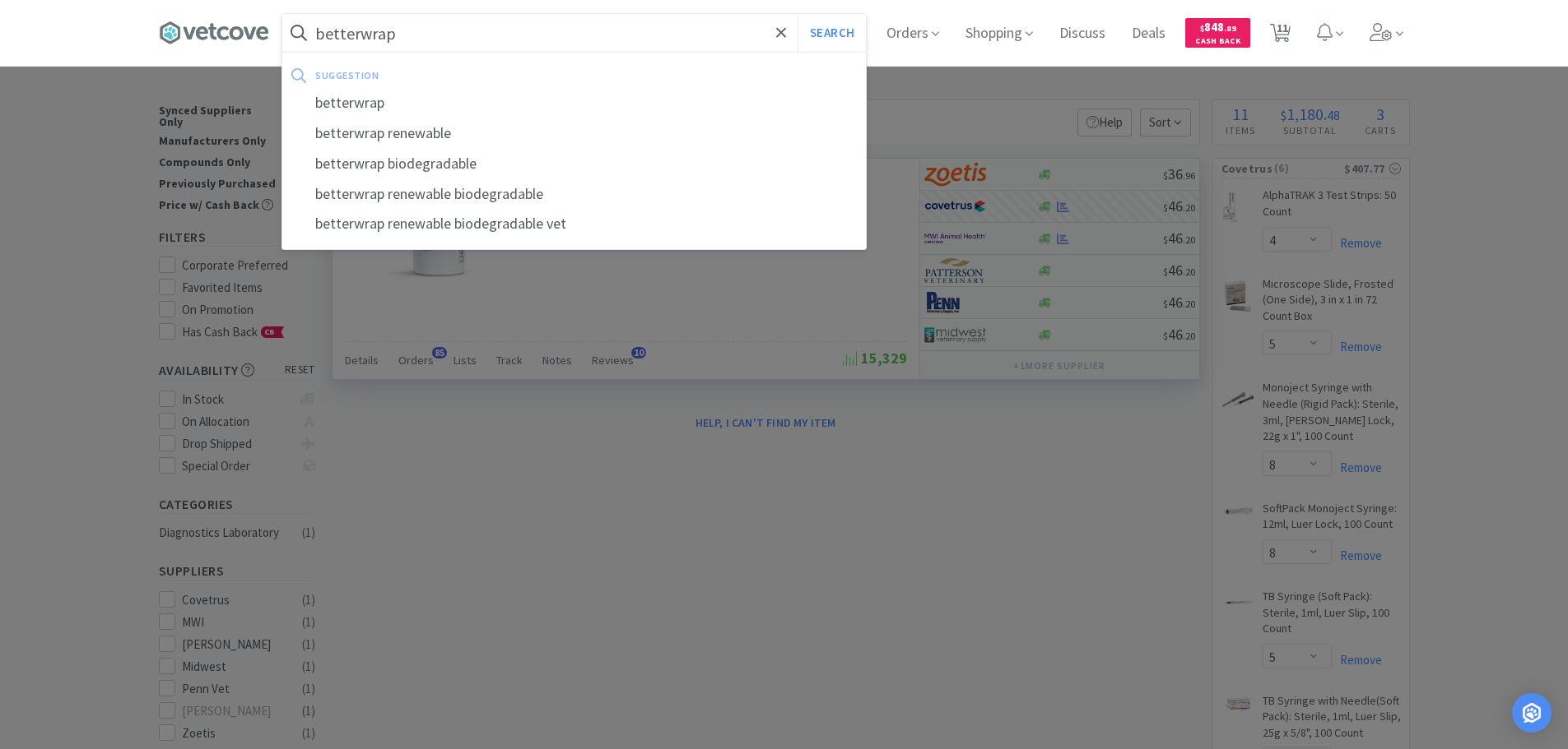
type input "betterwrap"
click at [798, 14] on button "Search" at bounding box center [831, 33] width 68 height 37
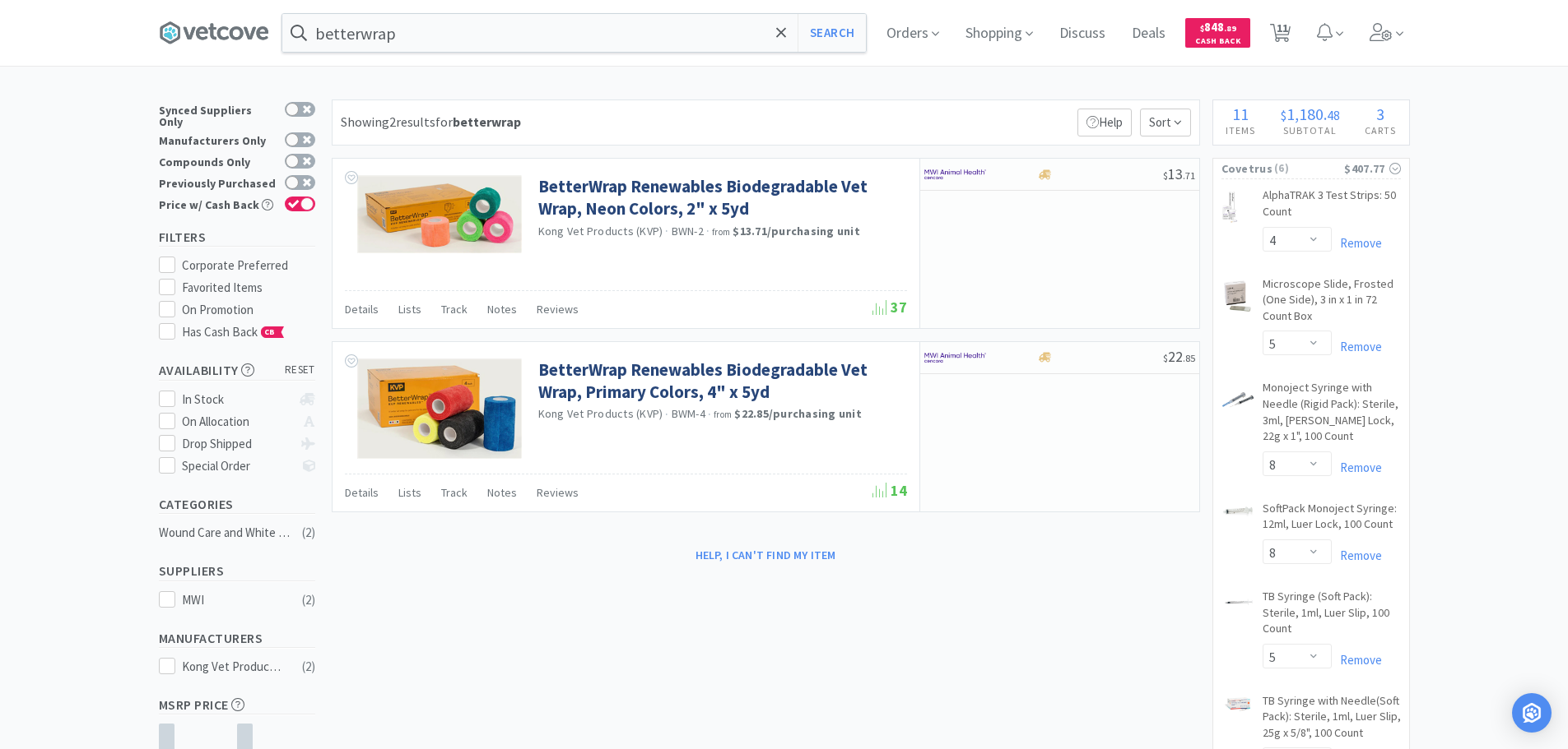
click at [827, 123] on div "Showing 2 results for betterwrap Filters Help Sort" at bounding box center [766, 122] width 869 height 46
click at [865, 119] on div "Showing 2 results for betterwrap Filters Help Sort" at bounding box center [766, 122] width 869 height 46
click at [1111, 174] on div at bounding box center [1100, 175] width 126 height 13
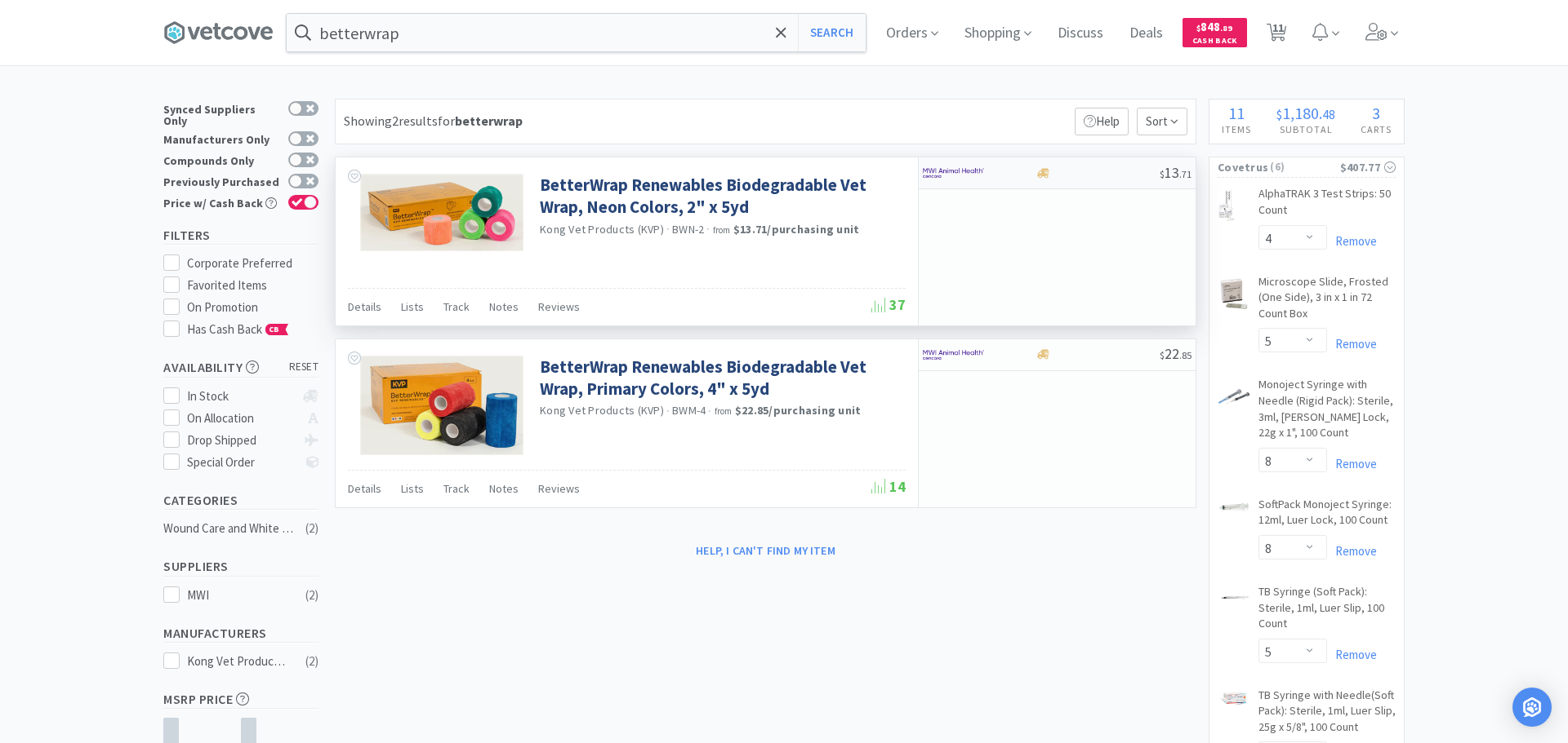
select select "1"
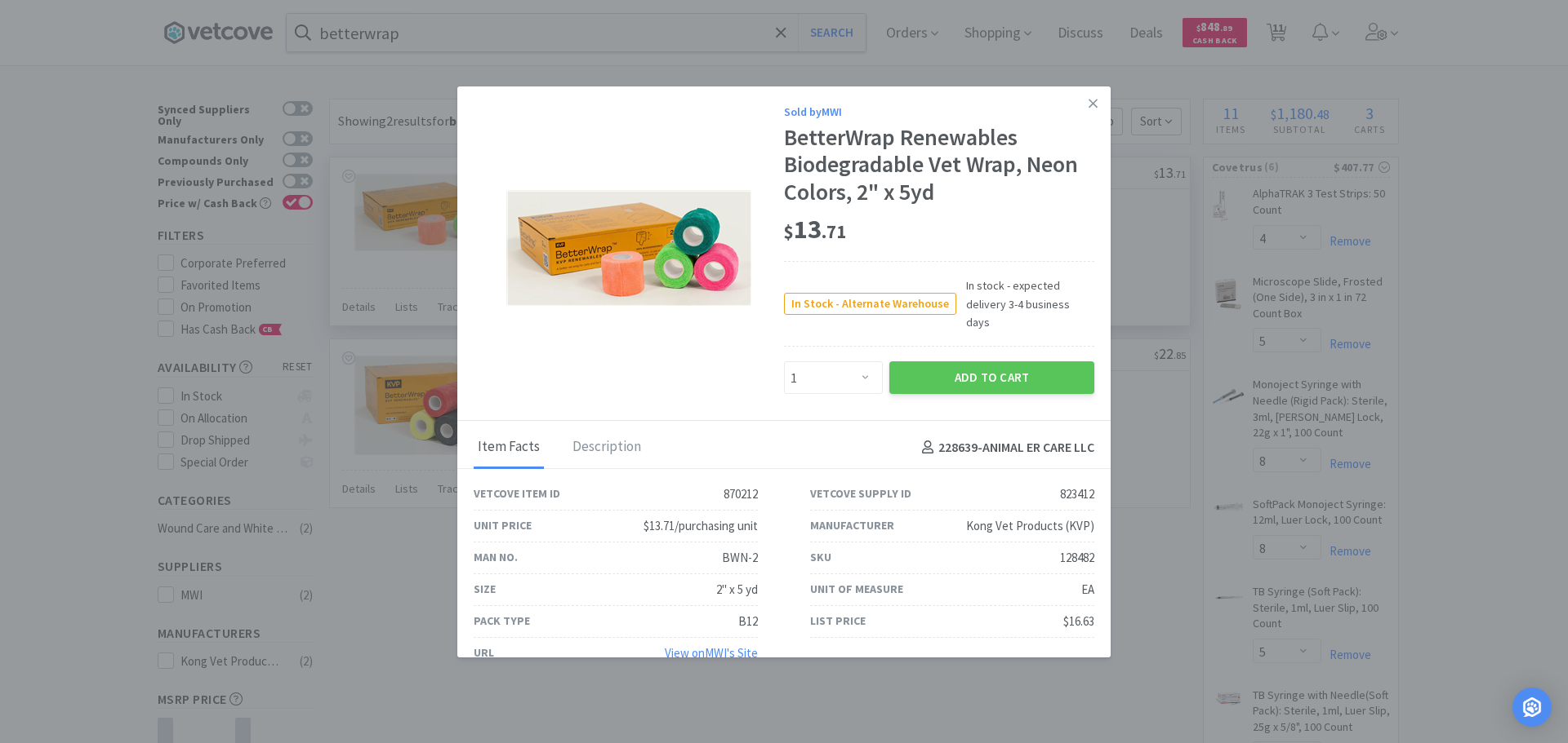
click at [1060, 548] on div "128482" at bounding box center [1076, 558] width 34 height 20
copy div "128482"
click at [1078, 111] on link at bounding box center [1092, 104] width 28 height 35
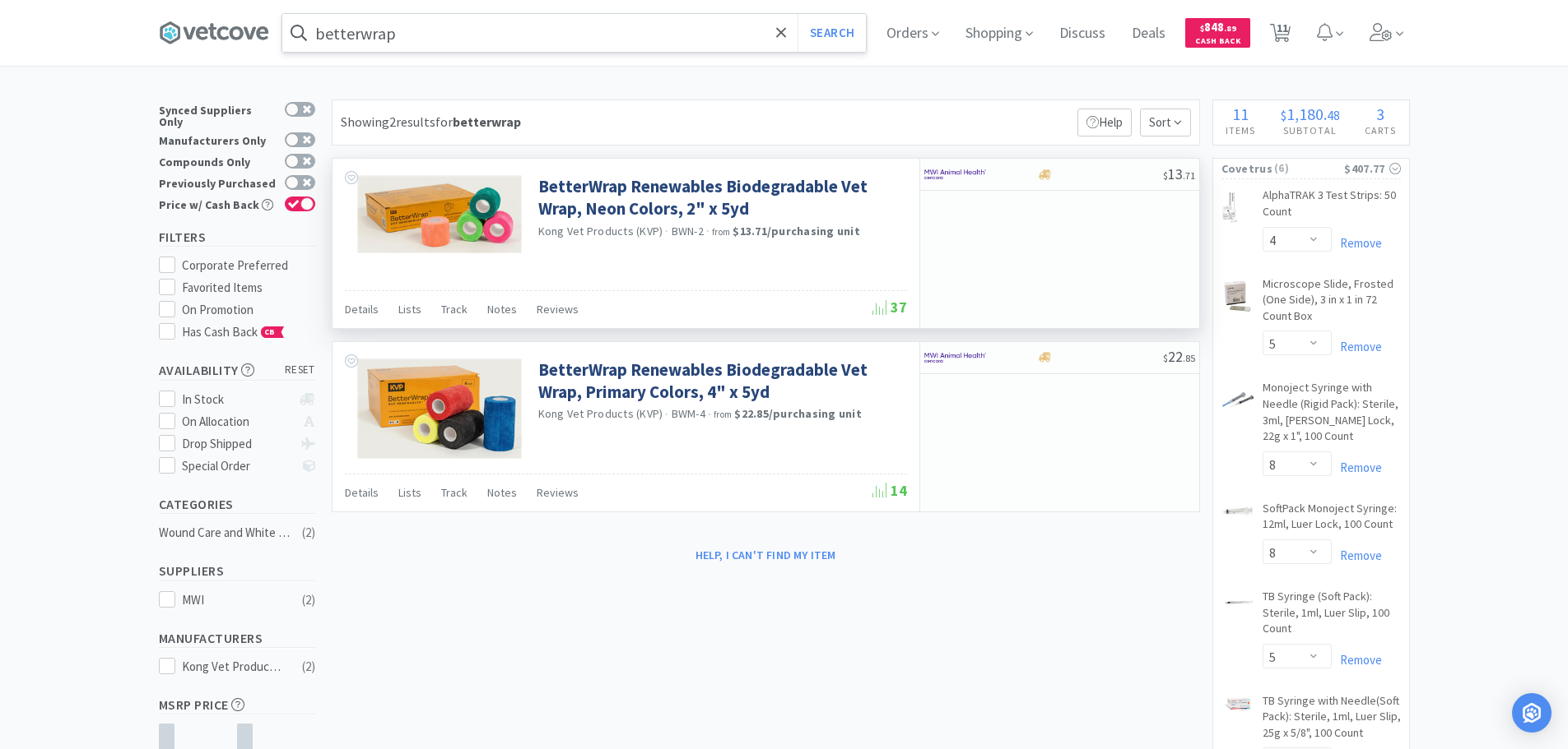
click at [566, 29] on input "betterwrap" at bounding box center [574, 33] width 584 height 37
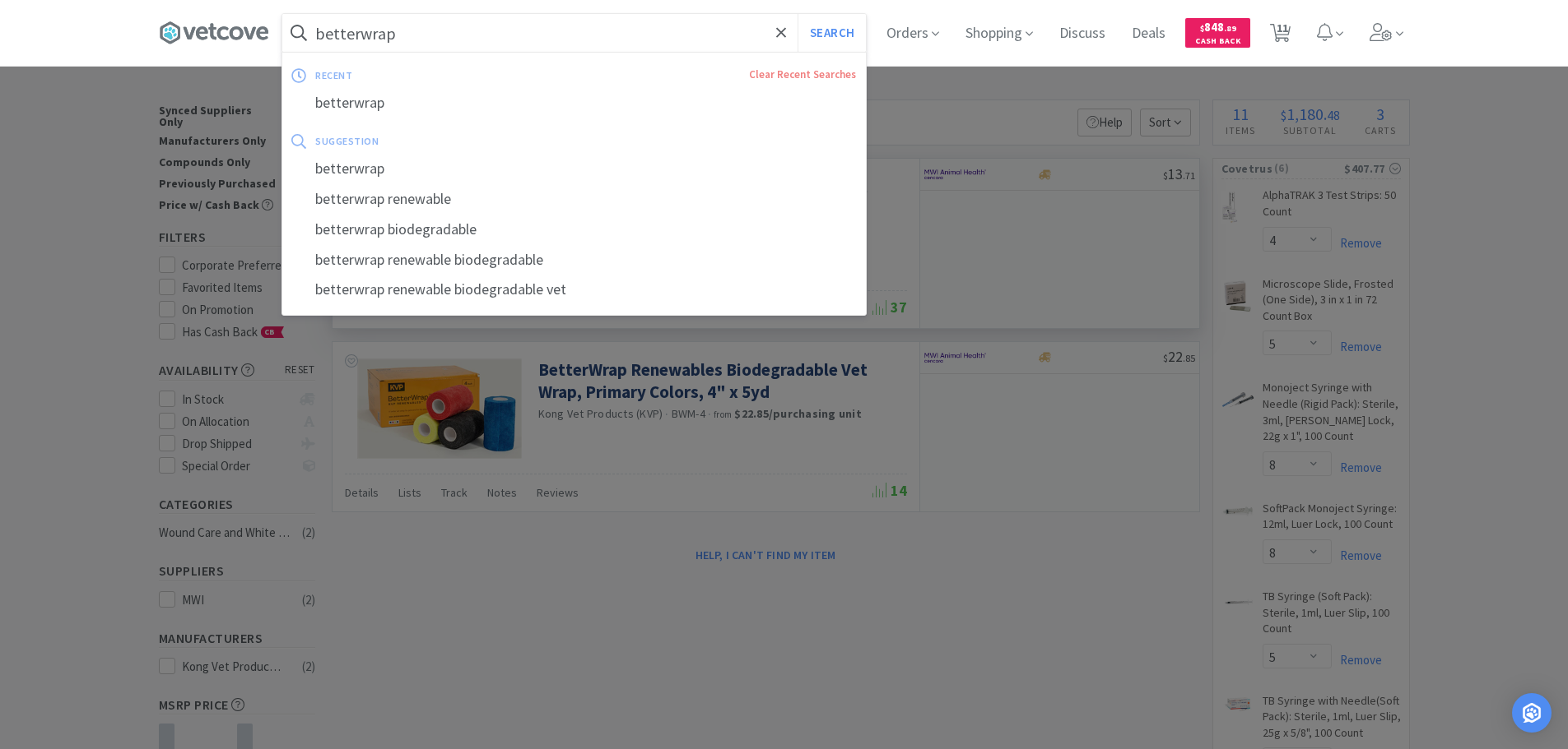
paste input "Medline Industries, Inc. - NON25496H $0.2208"
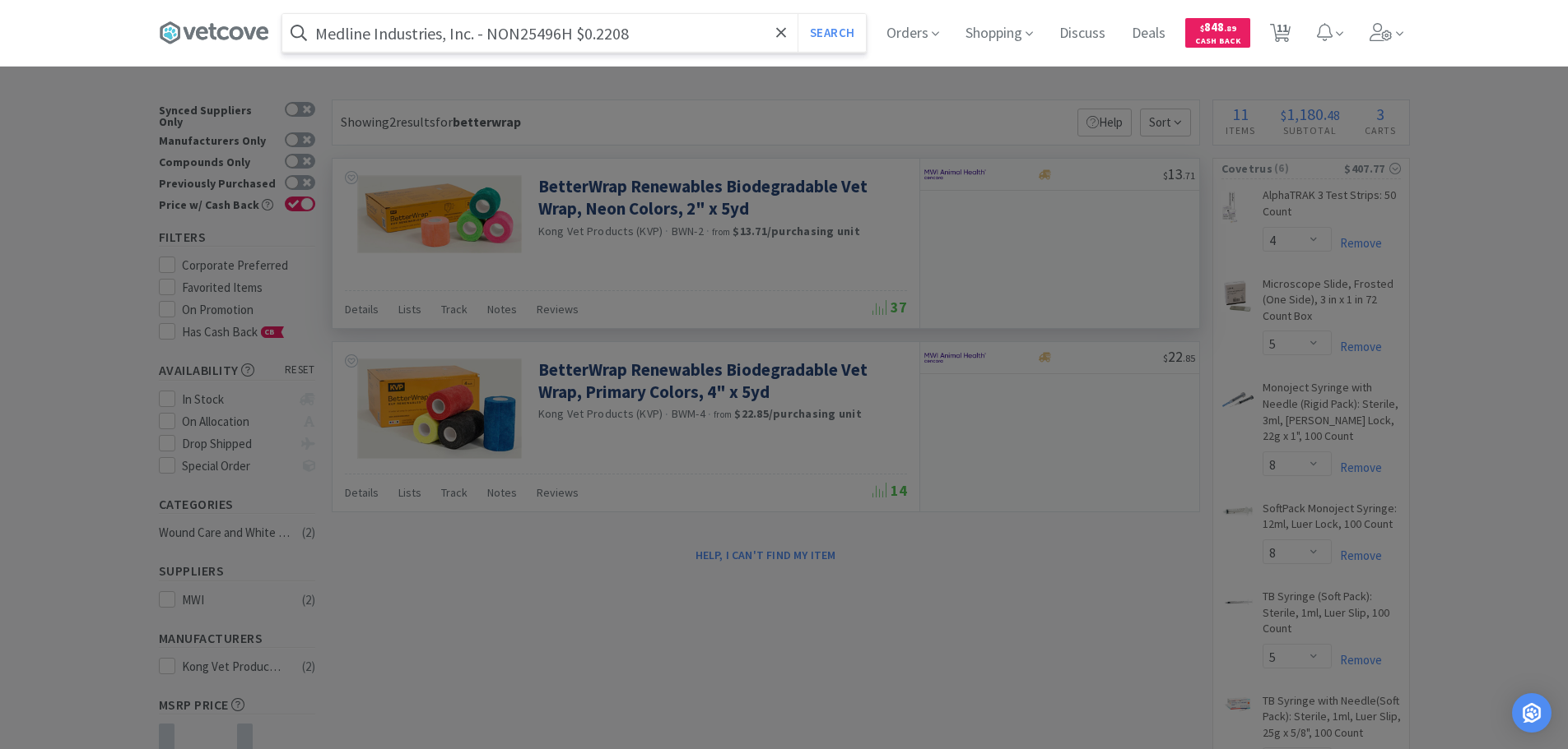
click at [530, 42] on input "Medline Industries, Inc. - NON25496H $0.2208" at bounding box center [574, 33] width 584 height 37
paste input "text"
click at [798, 14] on button "Search" at bounding box center [831, 33] width 68 height 37
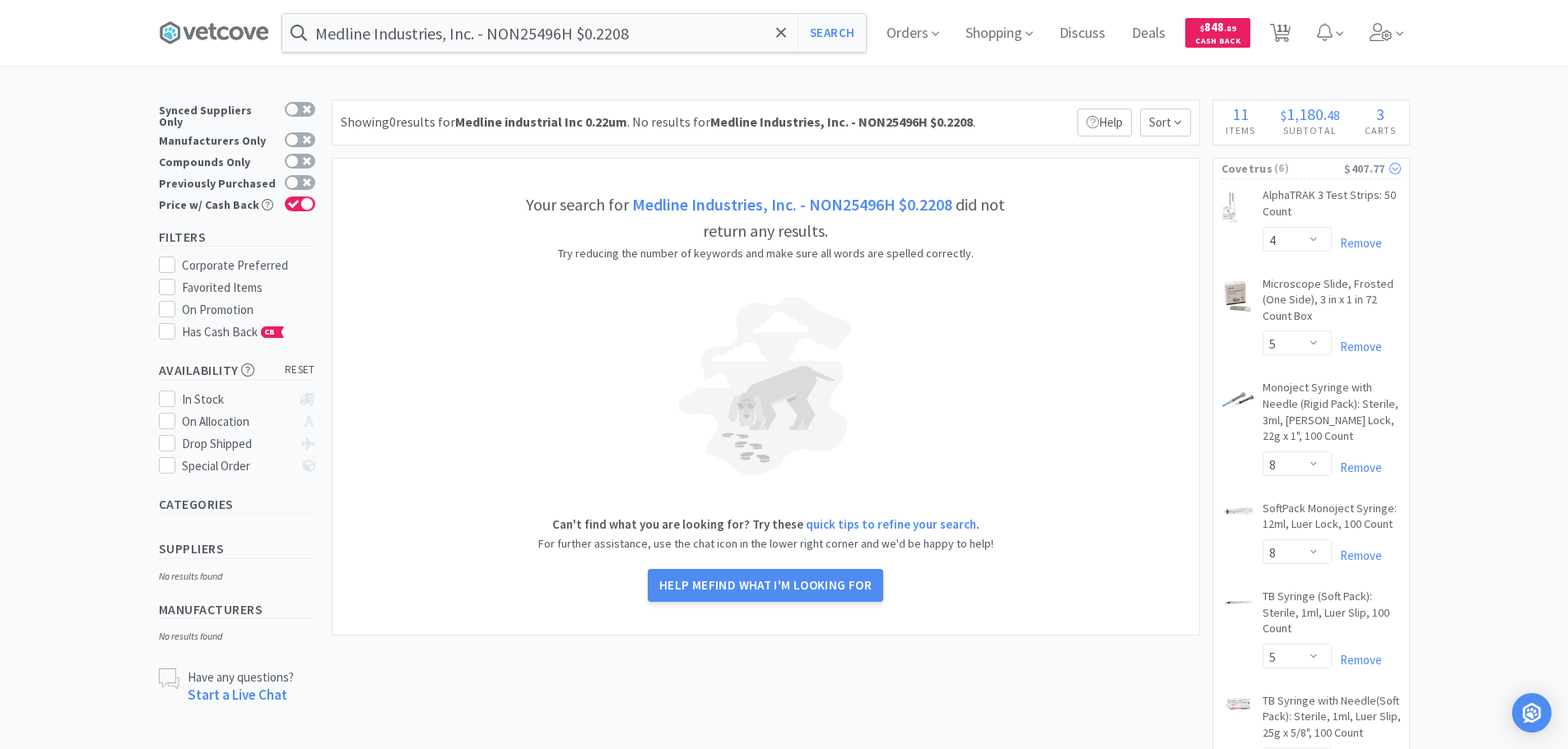
click at [1322, 164] on span "( 6 )" at bounding box center [1308, 169] width 72 height 17
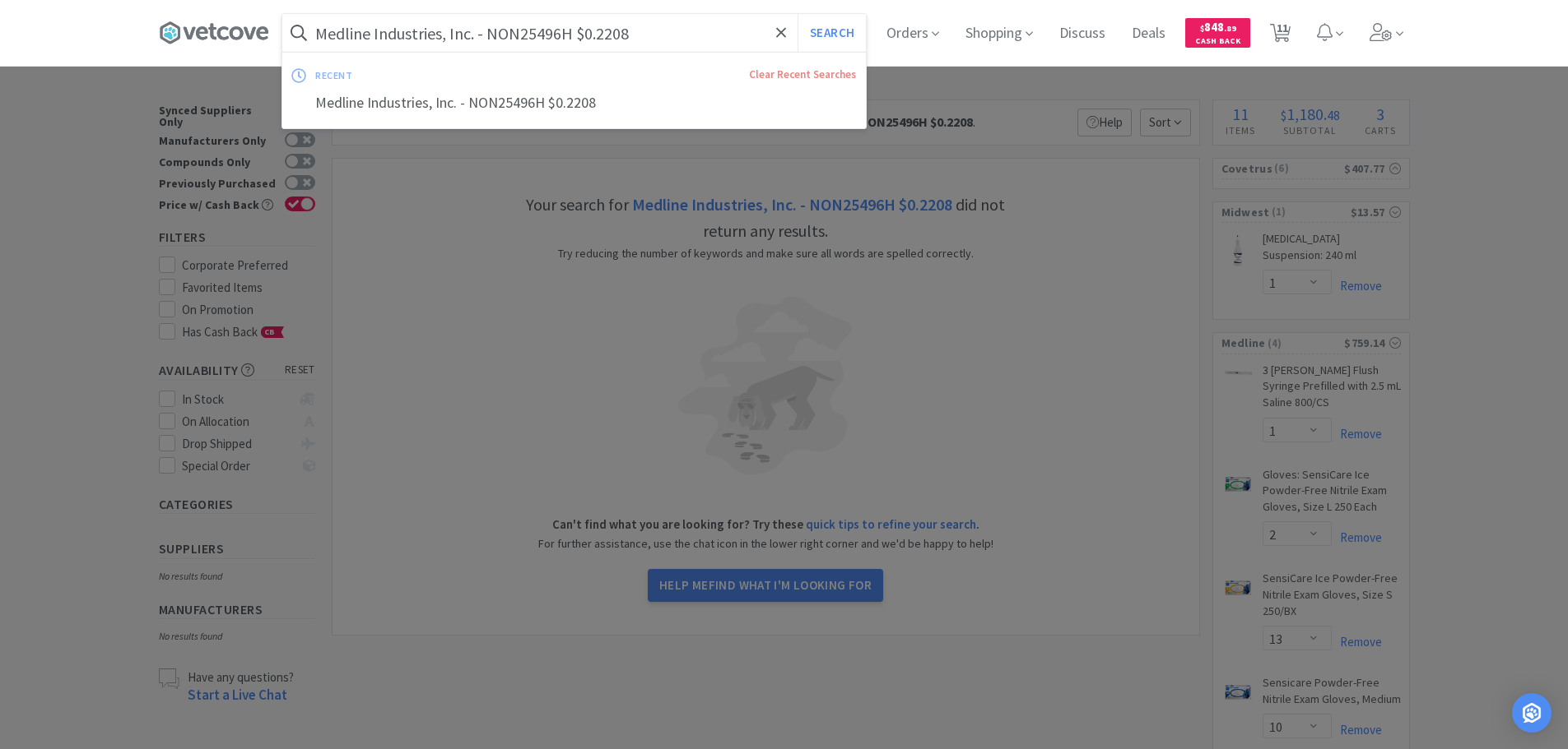
click at [513, 31] on input "Medline Industries, Inc. - NON25496H $0.2208" at bounding box center [574, 33] width 584 height 37
click at [528, 37] on input "Medline Industries, Inc. - NON25496H $0.2208" at bounding box center [574, 33] width 584 height 37
paste input "NON25496H"
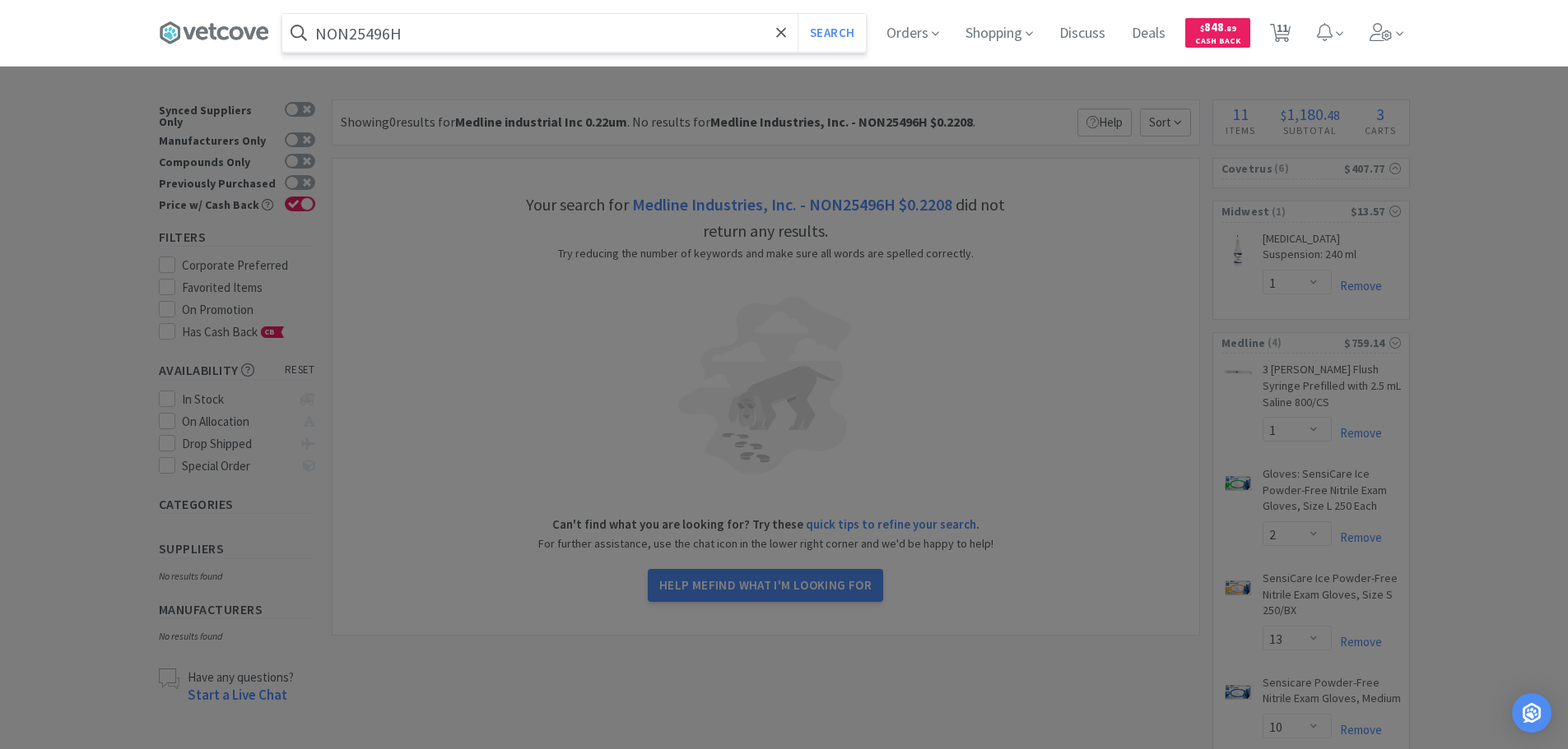
type input "NON25496H"
click at [798, 14] on button "Search" at bounding box center [831, 33] width 68 height 37
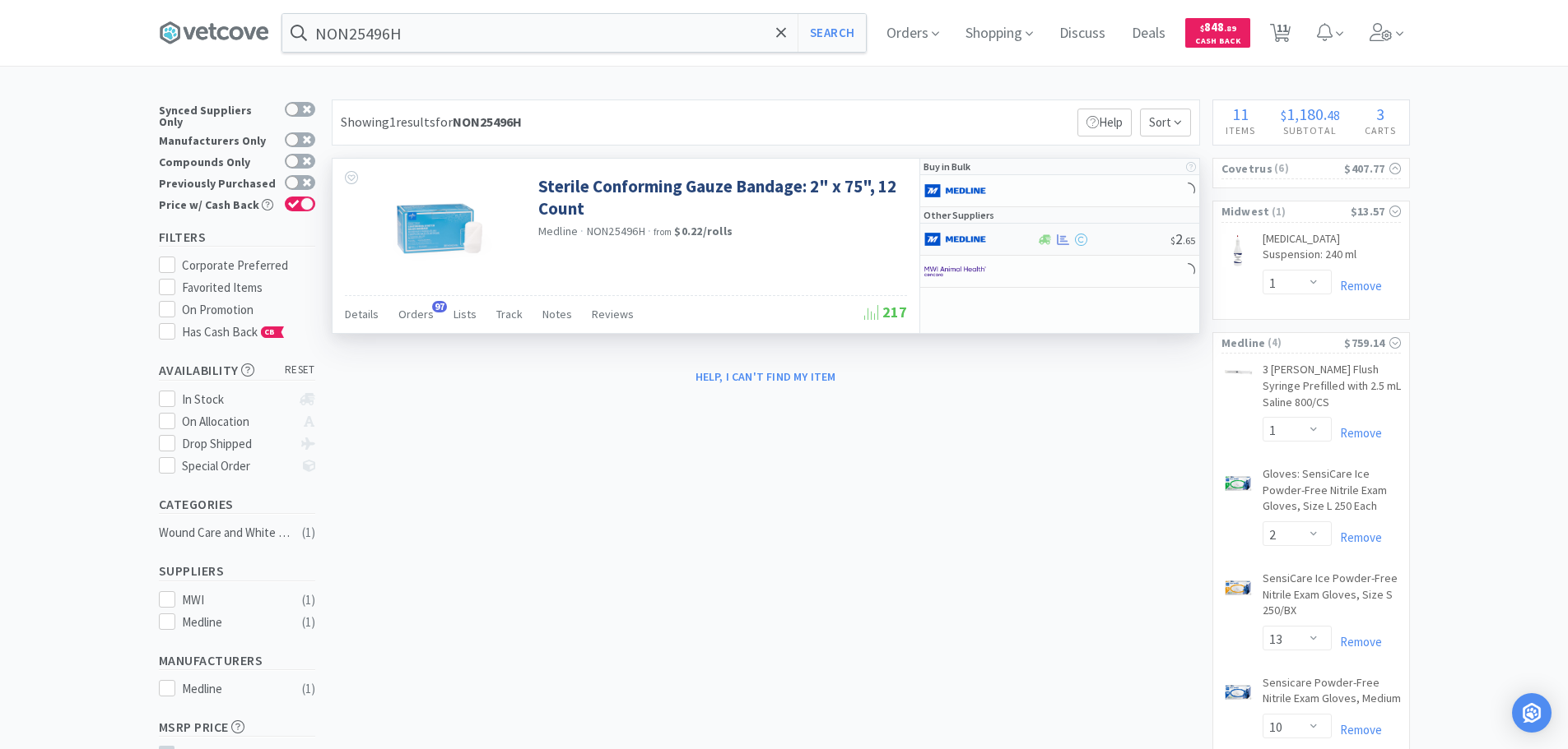
click at [1129, 249] on div "$ 2 . 65" at bounding box center [1059, 240] width 279 height 33
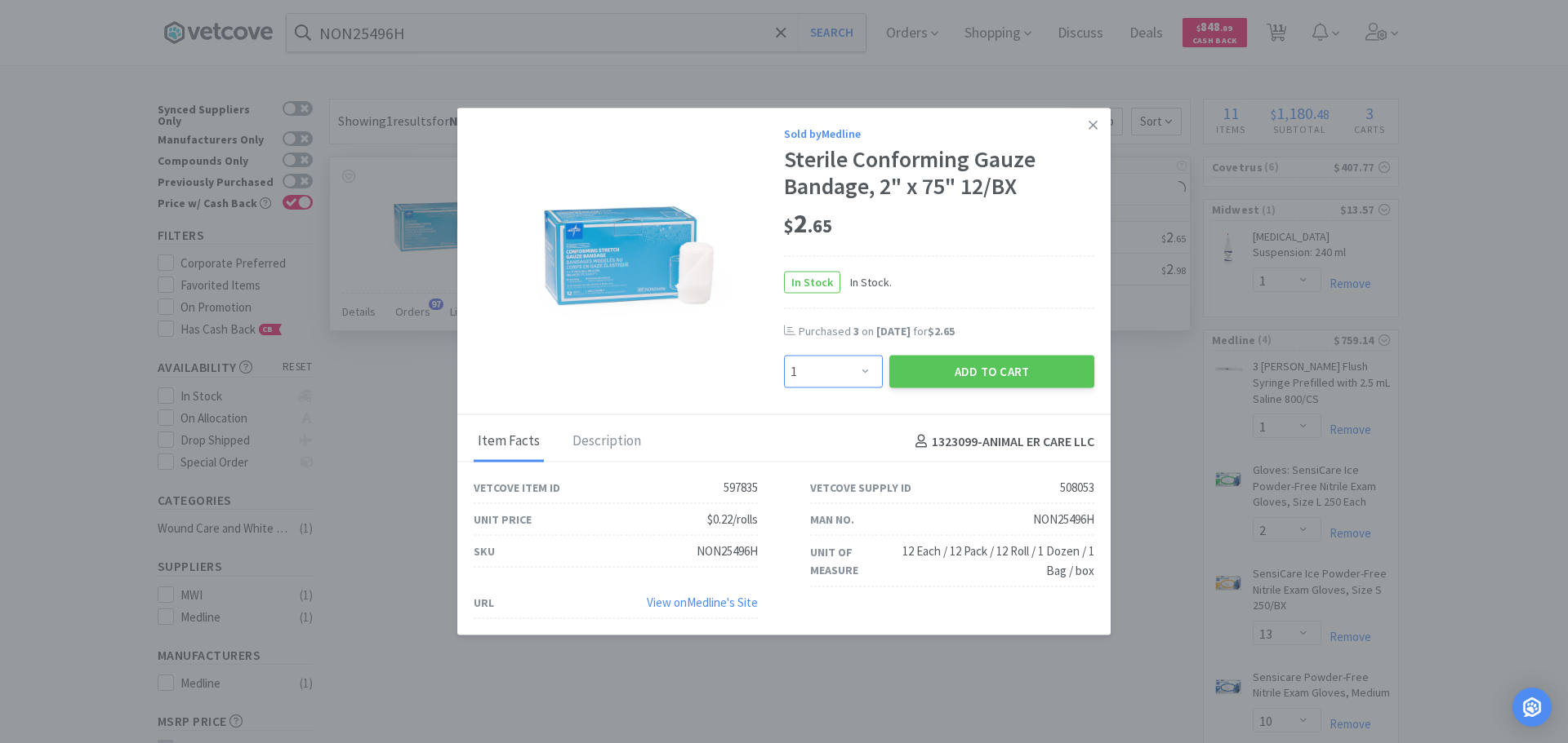
click at [808, 375] on select "Enter Quantity 1 2 3 4 5 6 7 8 9 10 11 12 13 14 15 16 17 18 19 20 Enter Quantity" at bounding box center [832, 371] width 99 height 32
select select "5"
click at [784, 355] on select "Enter Quantity 1 2 3 4 5 6 7 8 9 10 11 12 13 14 15 16 17 18 19 20 Enter Quantity" at bounding box center [832, 371] width 99 height 32
click at [926, 372] on button "Add to Cart" at bounding box center [991, 371] width 205 height 32
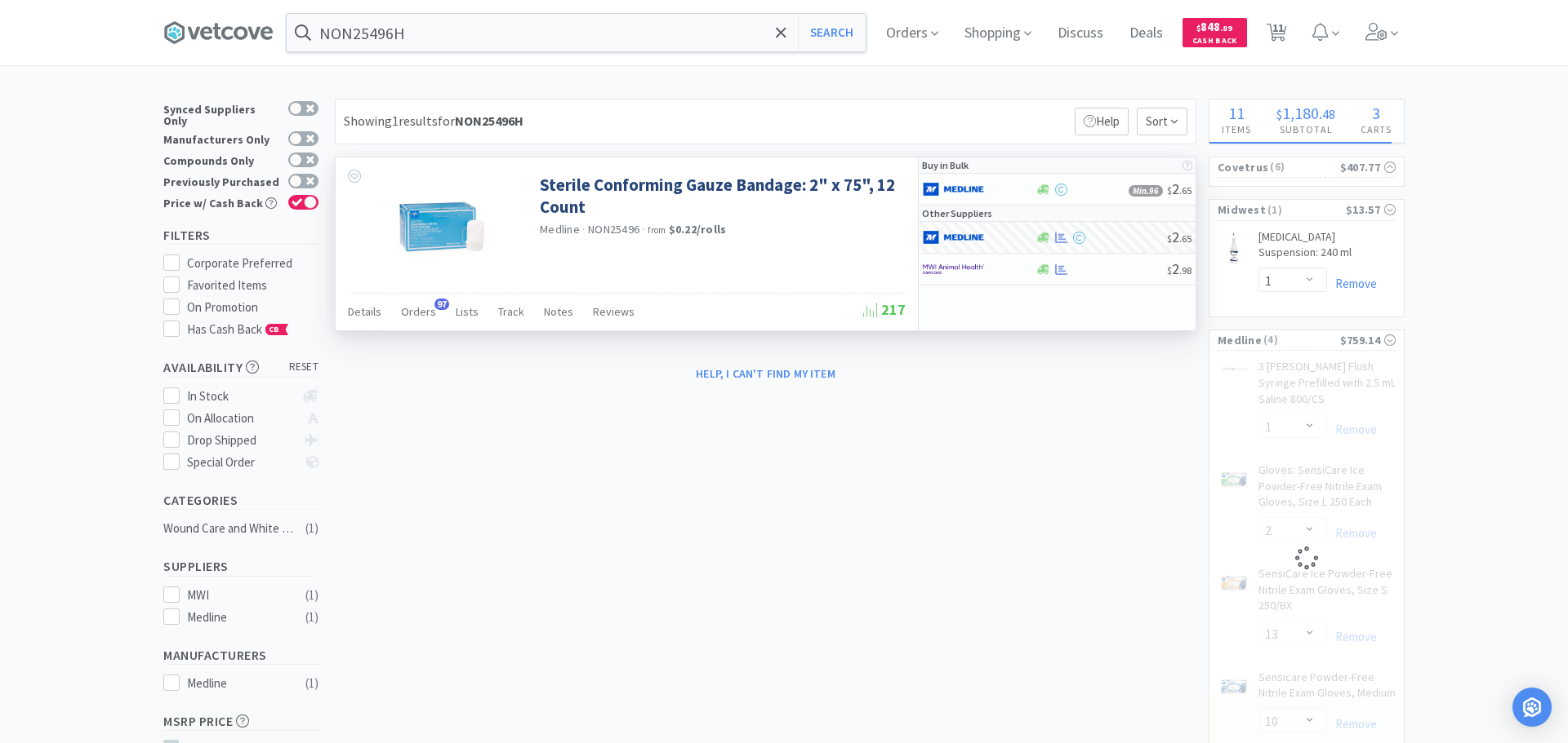
select select "5"
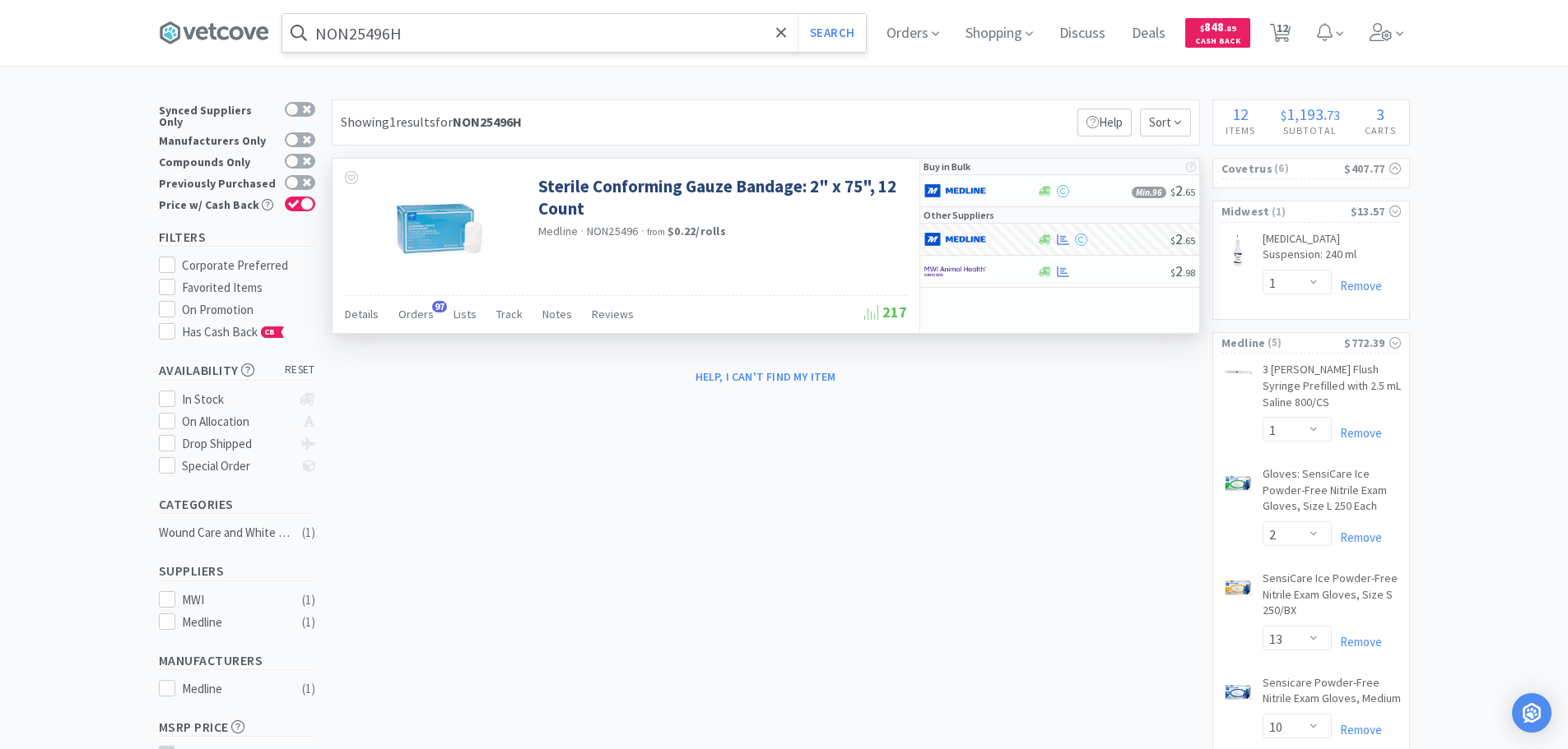
click at [442, 41] on input "NON25496H" at bounding box center [574, 33] width 584 height 37
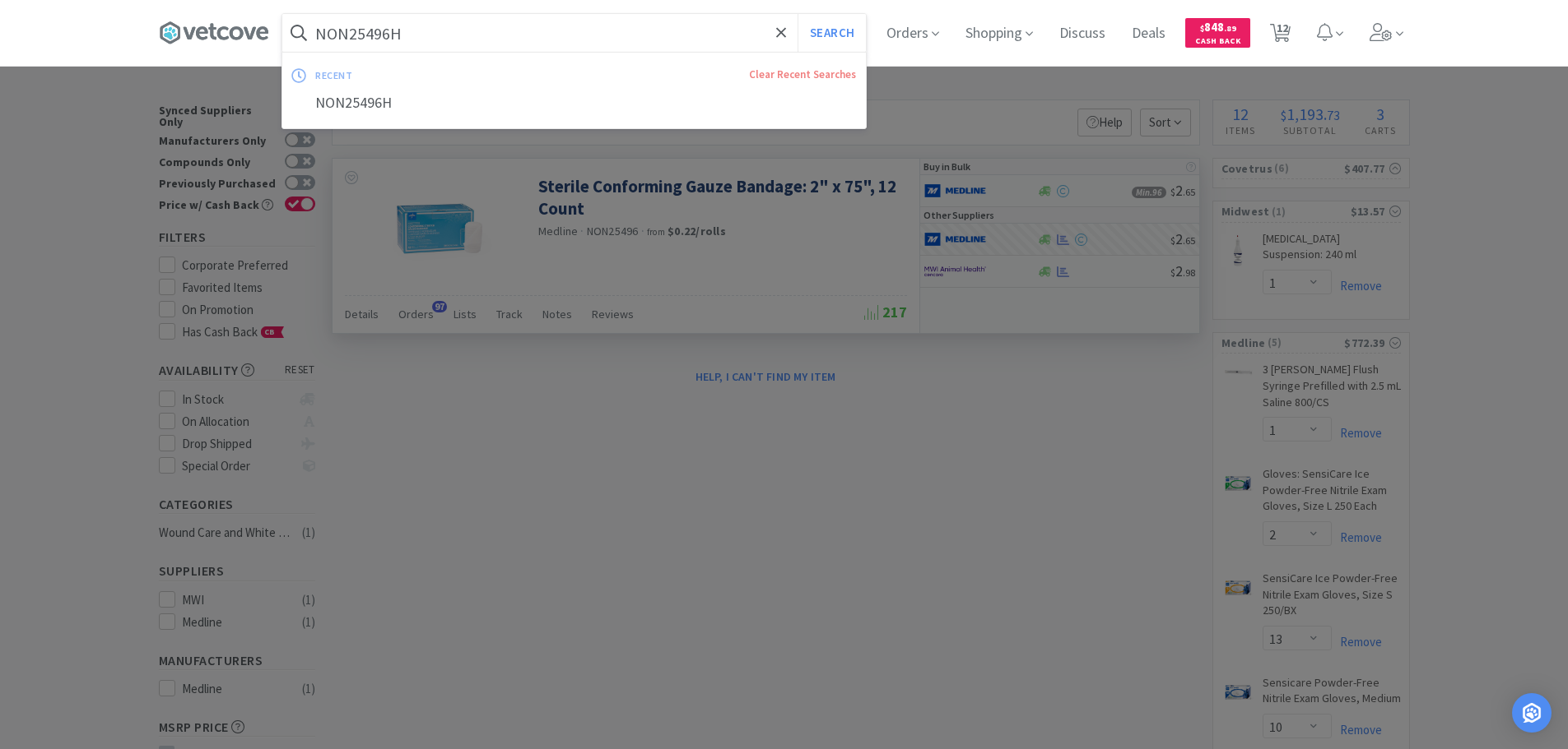
paste input "Medline Industries, Inc. - NON25497H $0.1992"
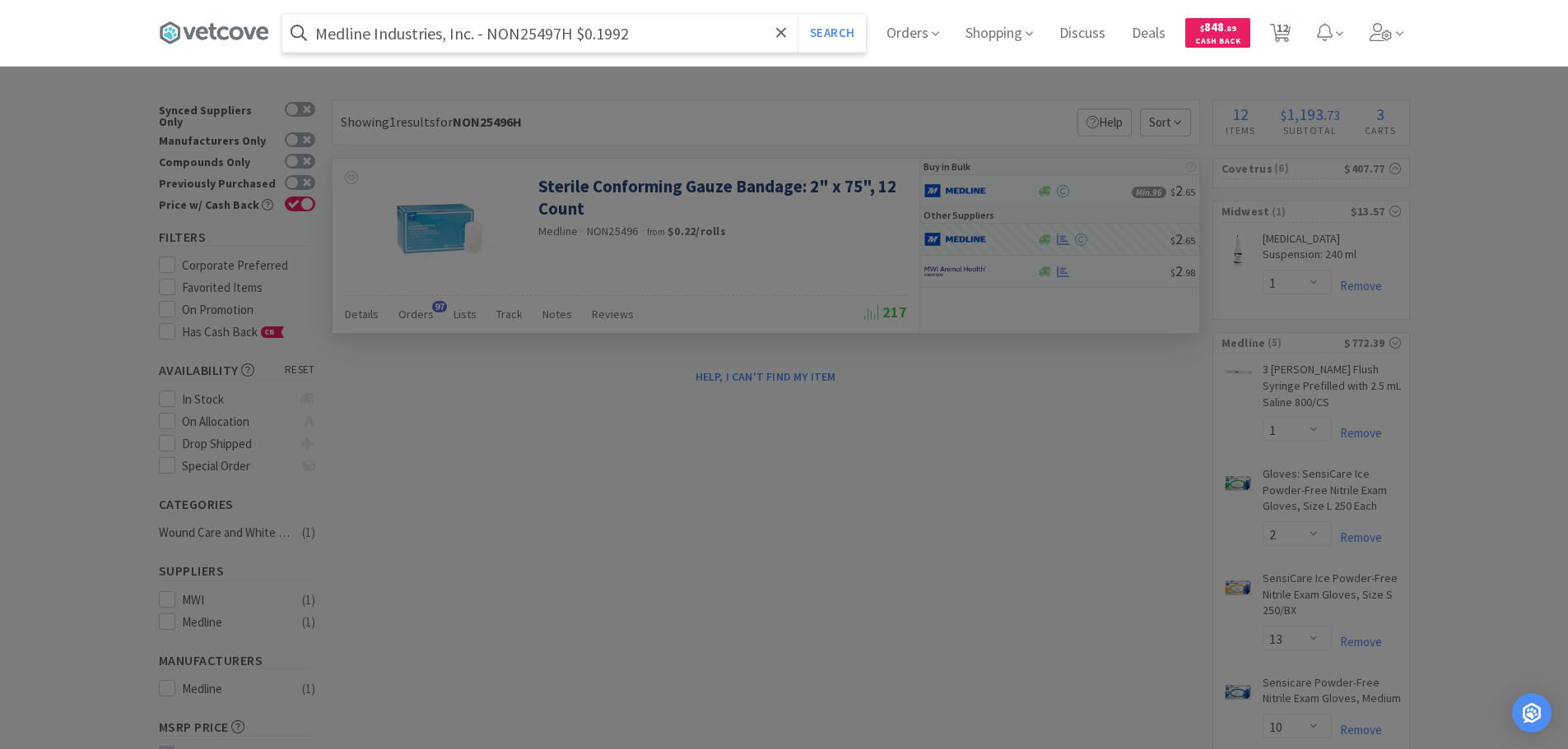
click at [517, 32] on input "Medline Industries, Inc. - NON25497H $0.1992" at bounding box center [574, 33] width 584 height 37
paste input "NON25497H"
click at [517, 32] on input "Medline Industries, Inc. - NON25497H $0.1992" at bounding box center [574, 33] width 584 height 37
type input "NON25497H"
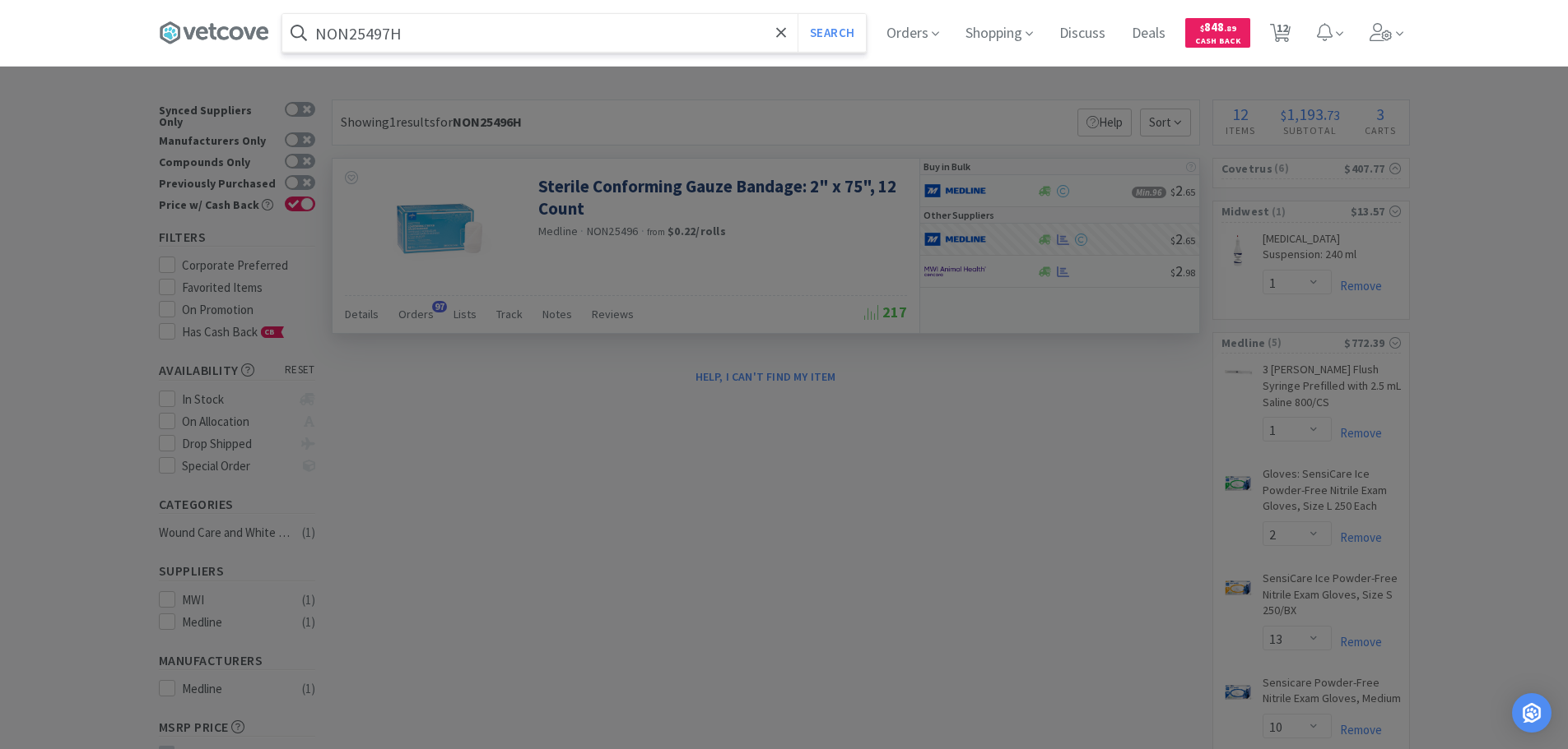
click at [798, 14] on button "Search" at bounding box center [831, 33] width 68 height 37
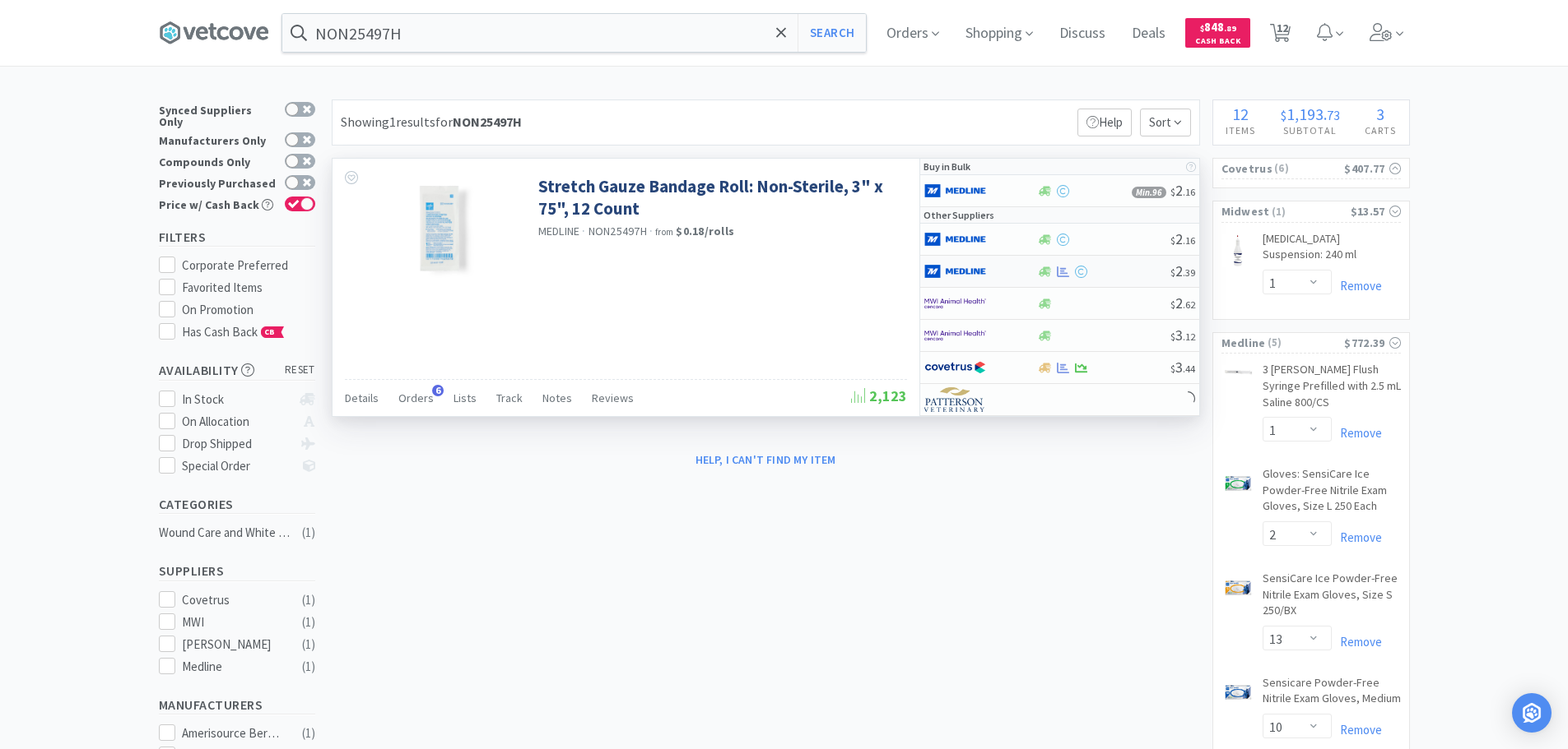
click at [1129, 279] on div "$ 2 . 39" at bounding box center [1059, 271] width 279 height 33
select select "1"
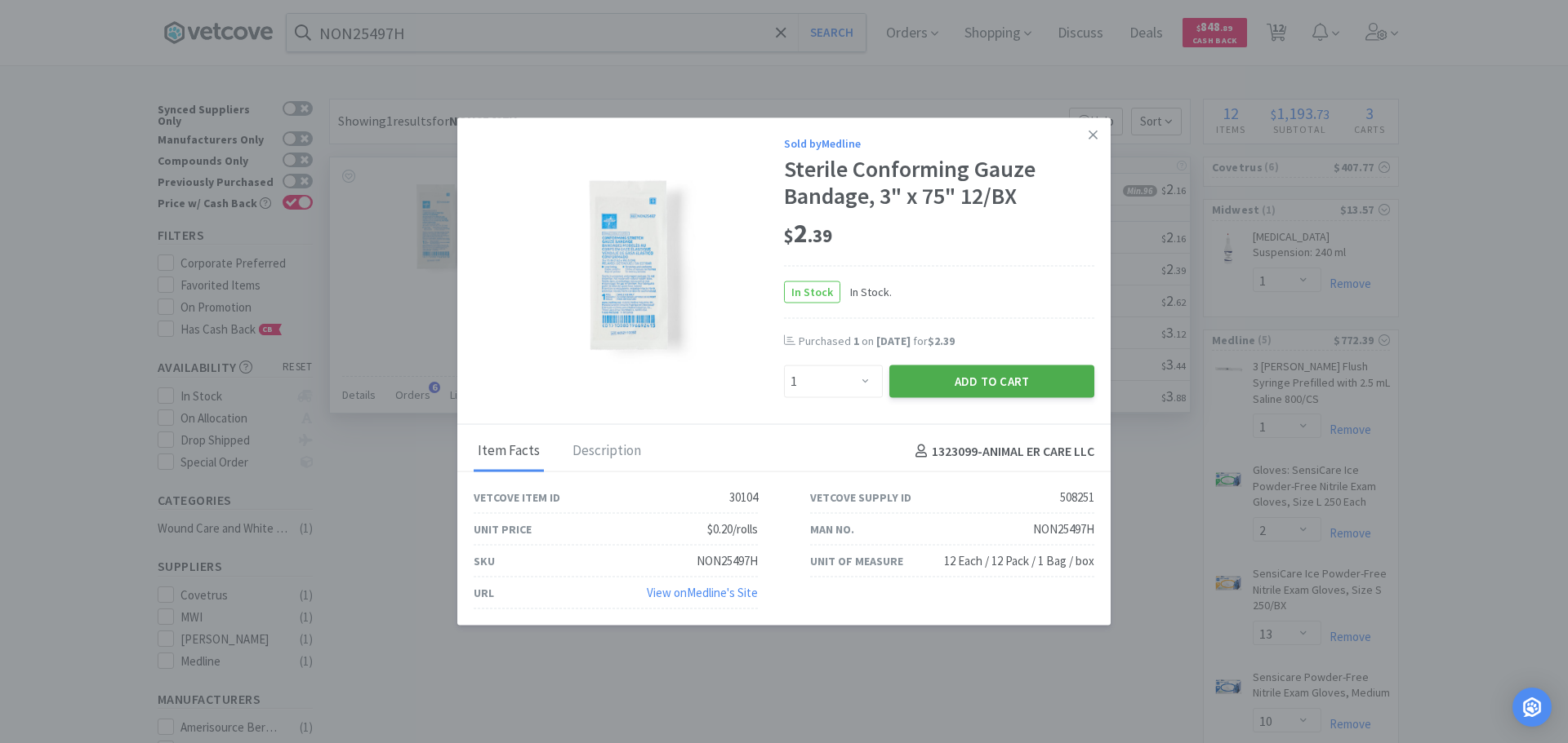
click at [945, 390] on button "Add to Cart" at bounding box center [991, 381] width 205 height 32
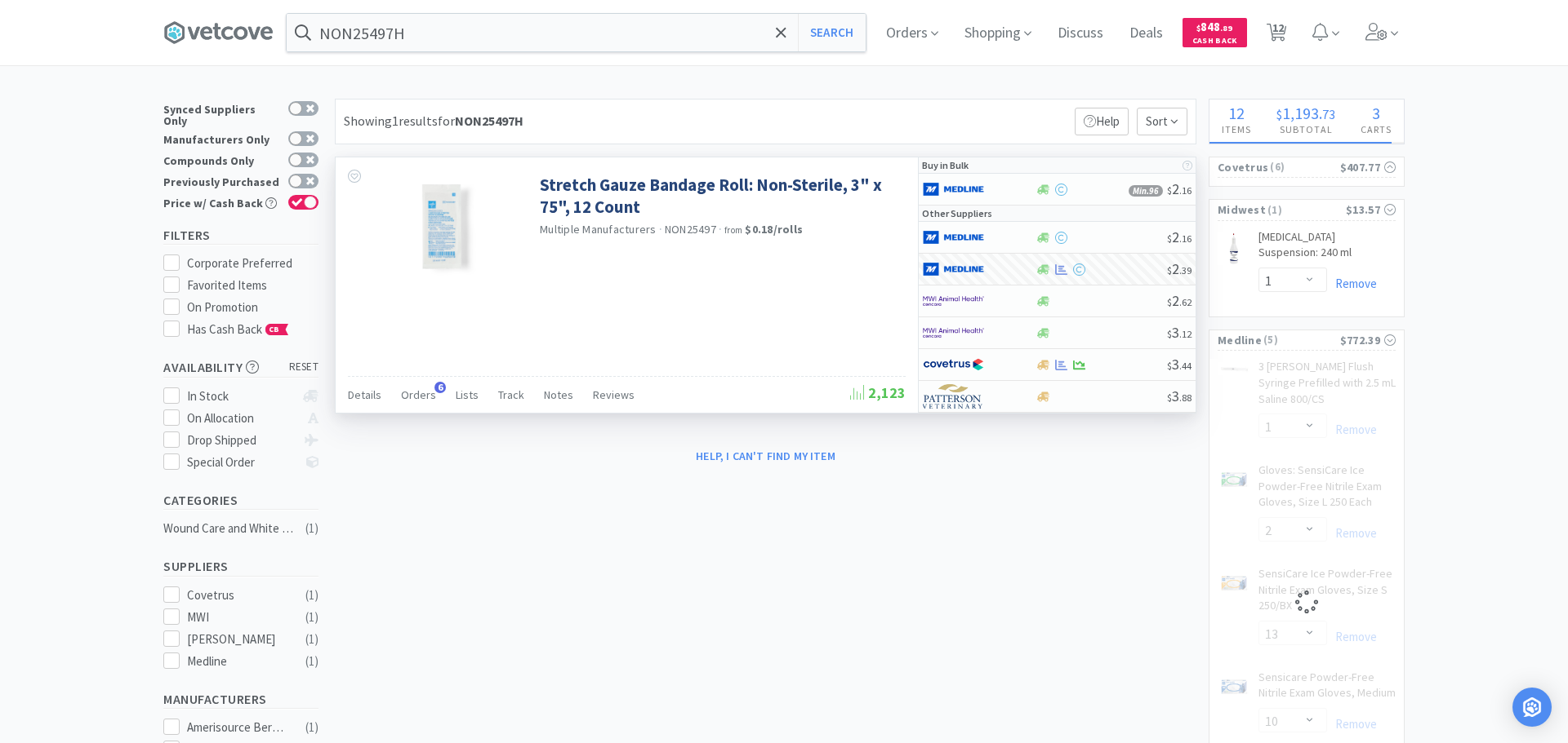
select select "1"
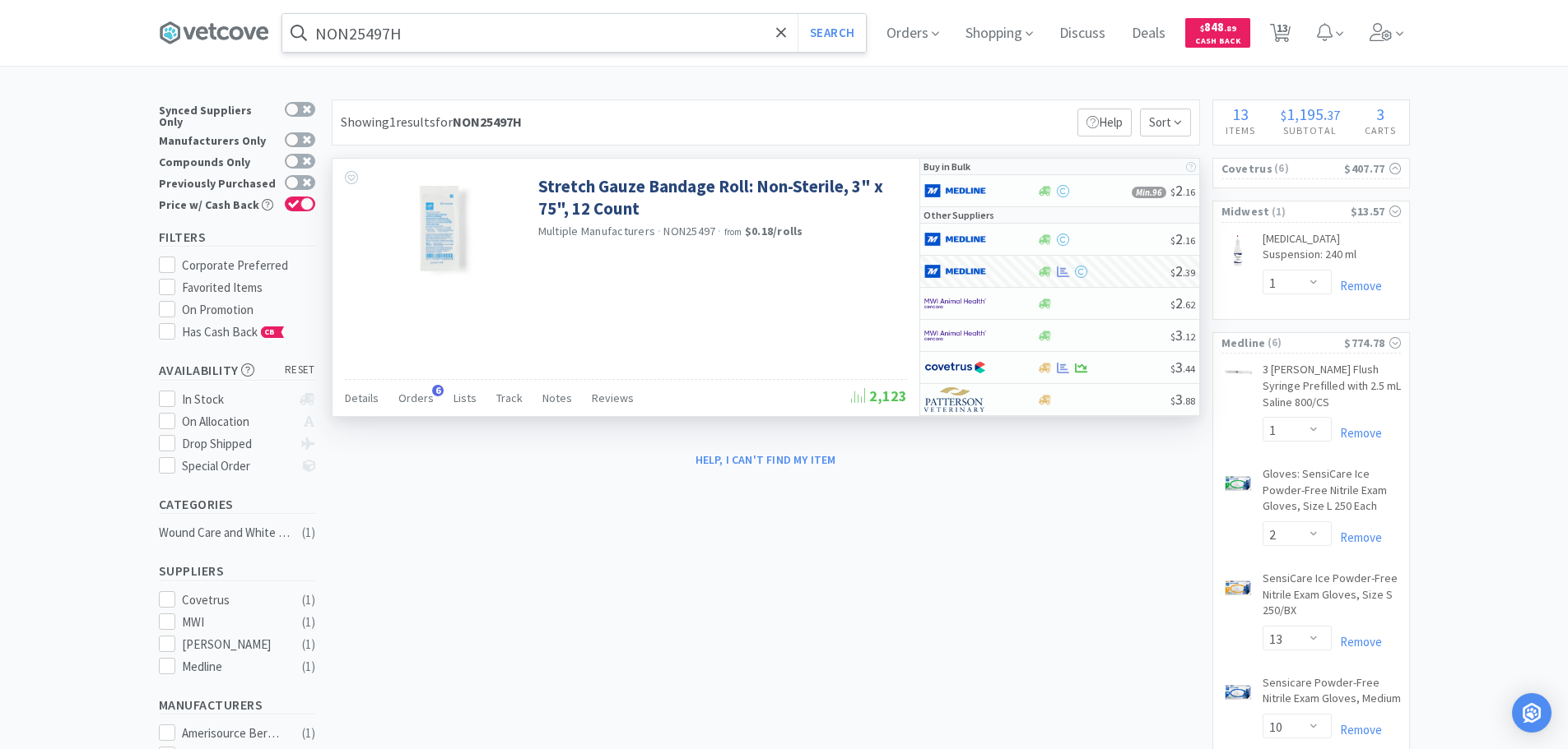
click at [458, 30] on input "NON25497H" at bounding box center [574, 33] width 584 height 37
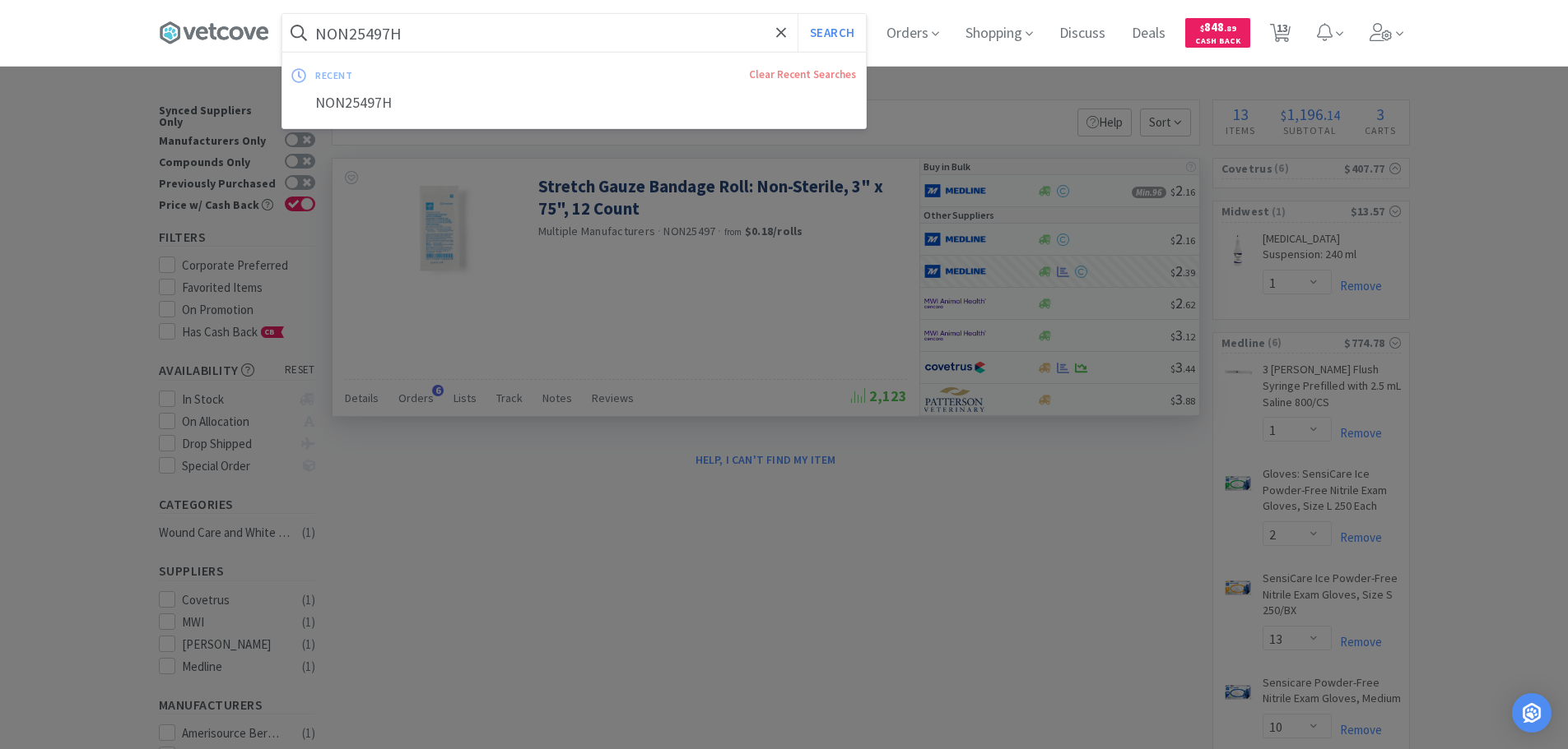
paste input "MWI - 006453 $0.7638"
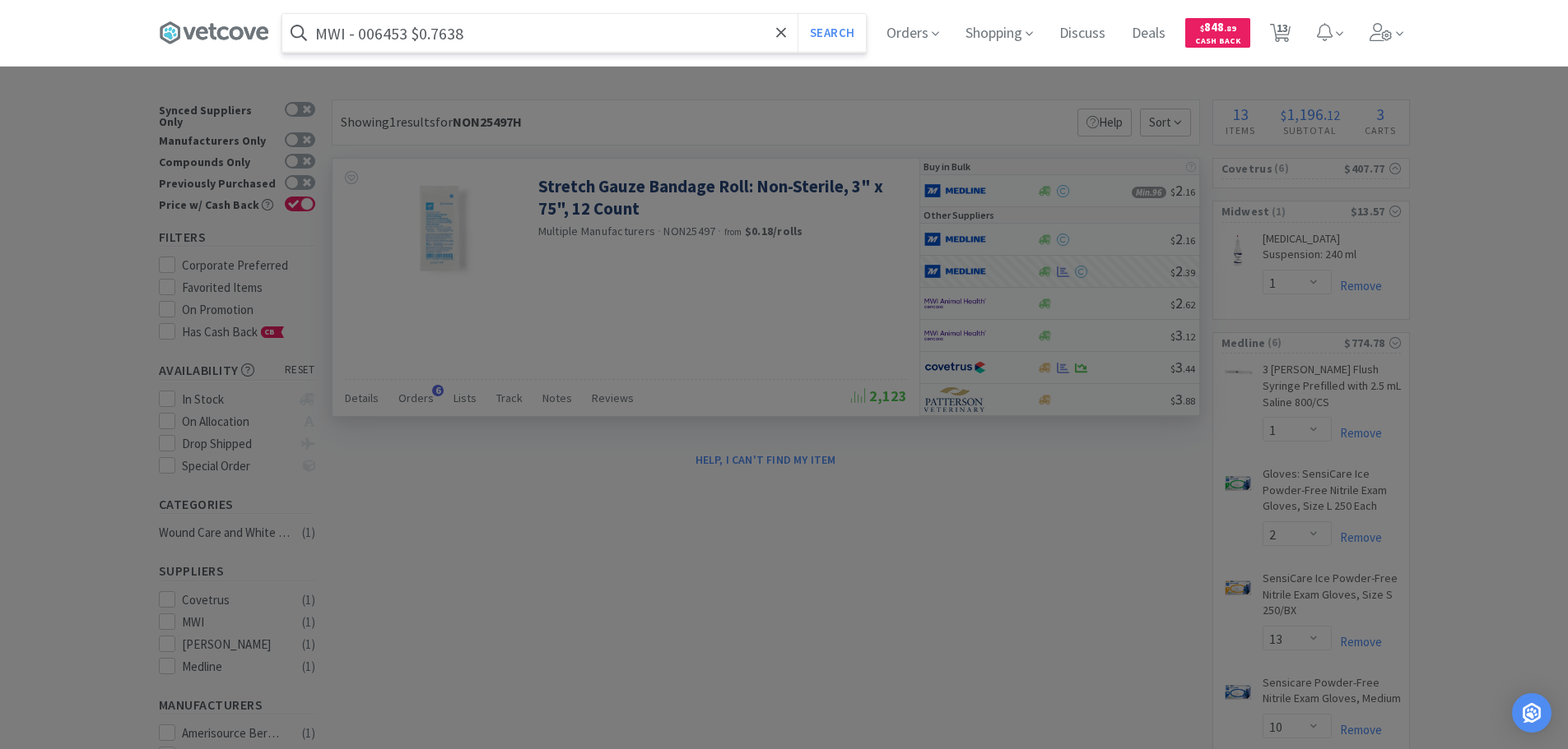
click at [392, 37] on input "MWI - 006453 $0.7638" at bounding box center [574, 33] width 584 height 37
paste input "006453"
click at [392, 37] on input "MWI - 006453 $0.7638" at bounding box center [574, 33] width 584 height 37
click at [798, 14] on button "Search" at bounding box center [831, 33] width 68 height 37
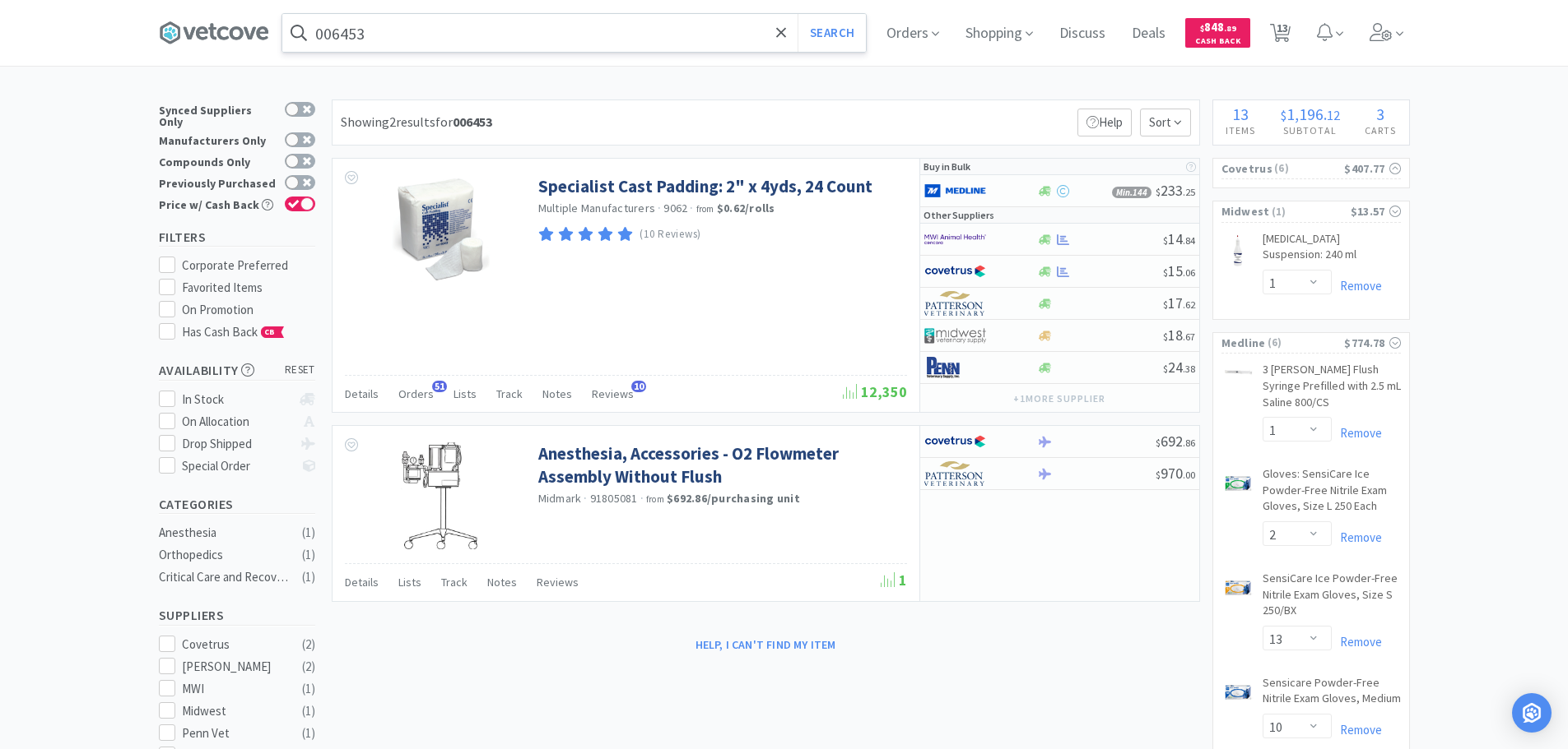
click at [447, 34] on input "006453" at bounding box center [574, 33] width 584 height 37
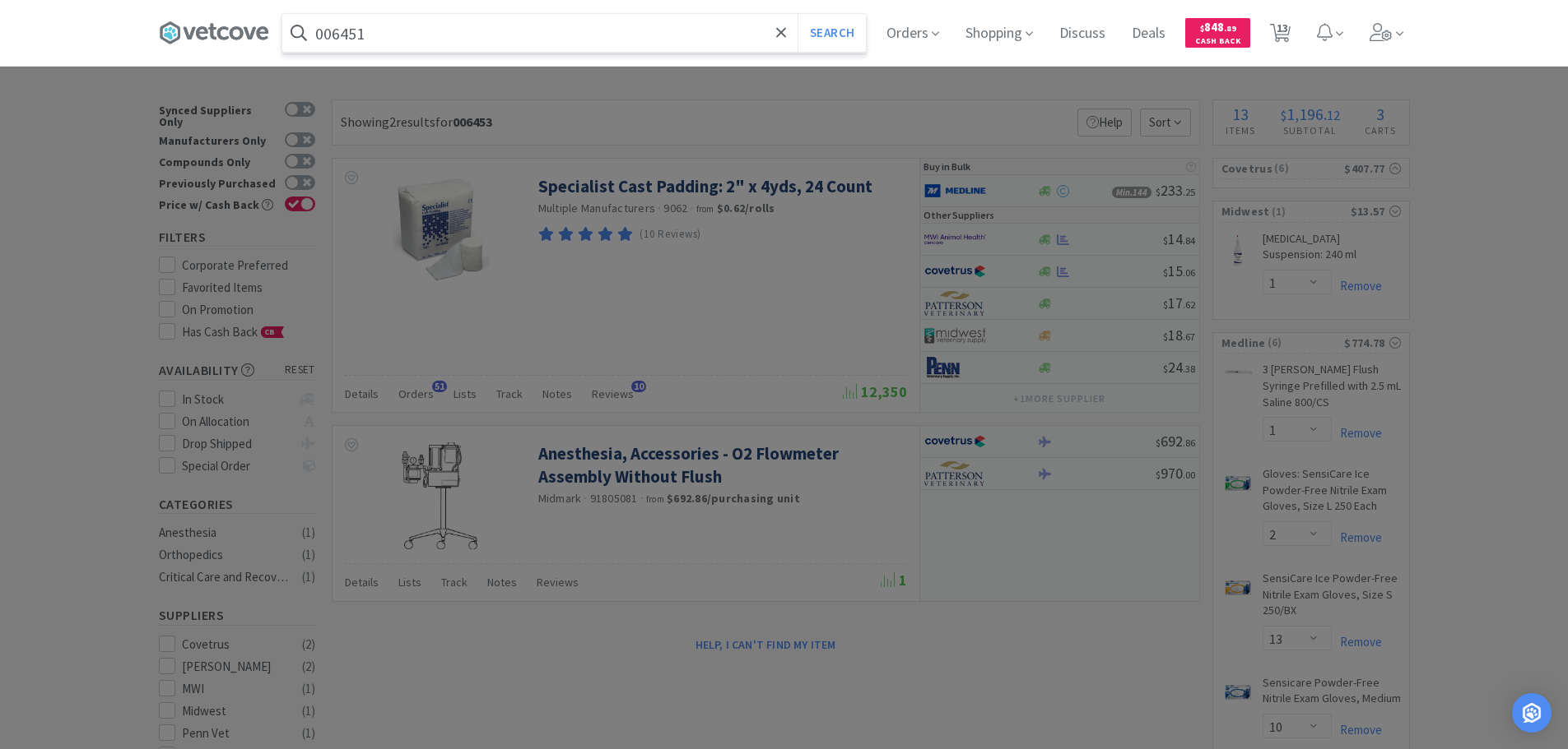
click at [798, 14] on button "Search" at bounding box center [831, 33] width 68 height 37
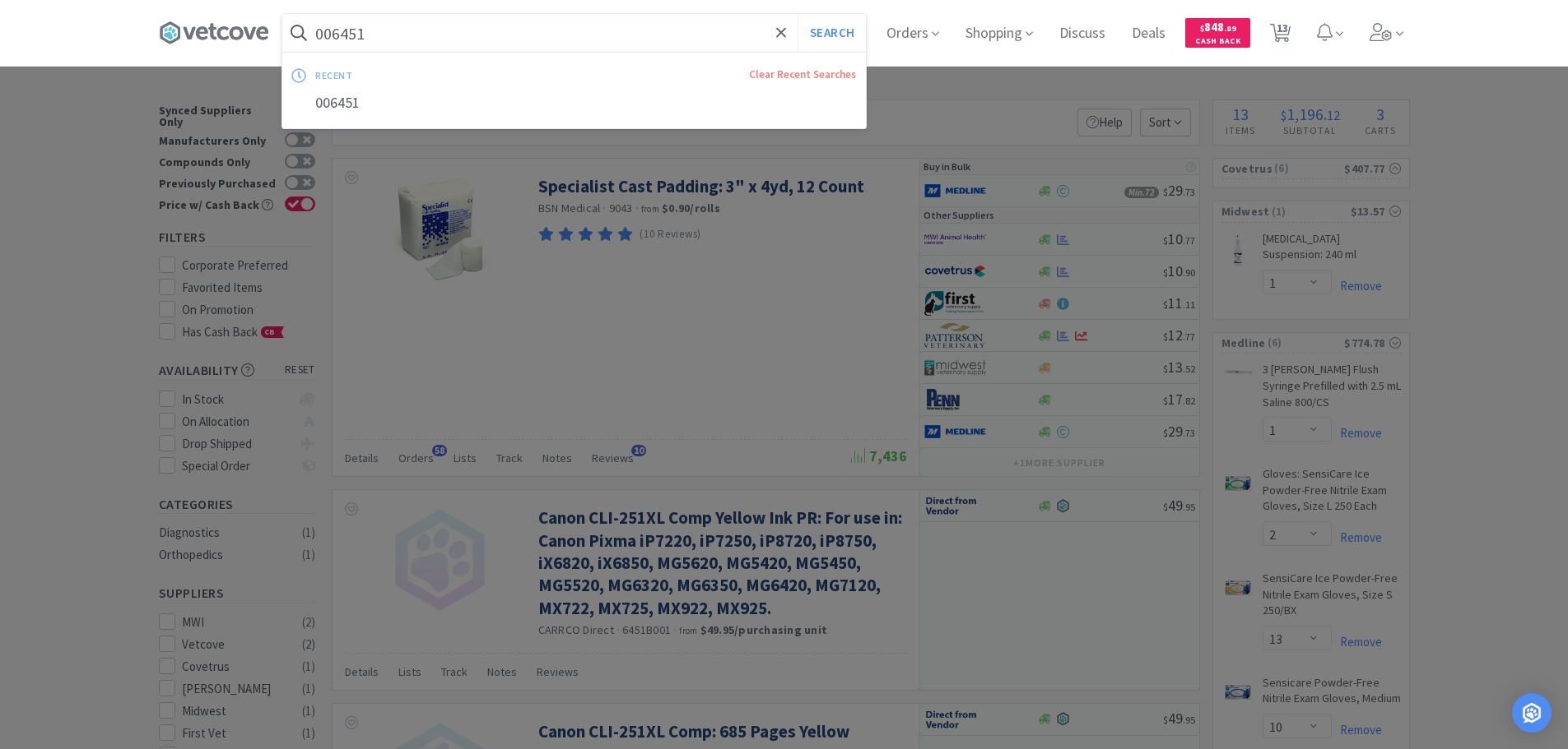
click at [478, 38] on input "006451" at bounding box center [574, 33] width 584 height 37
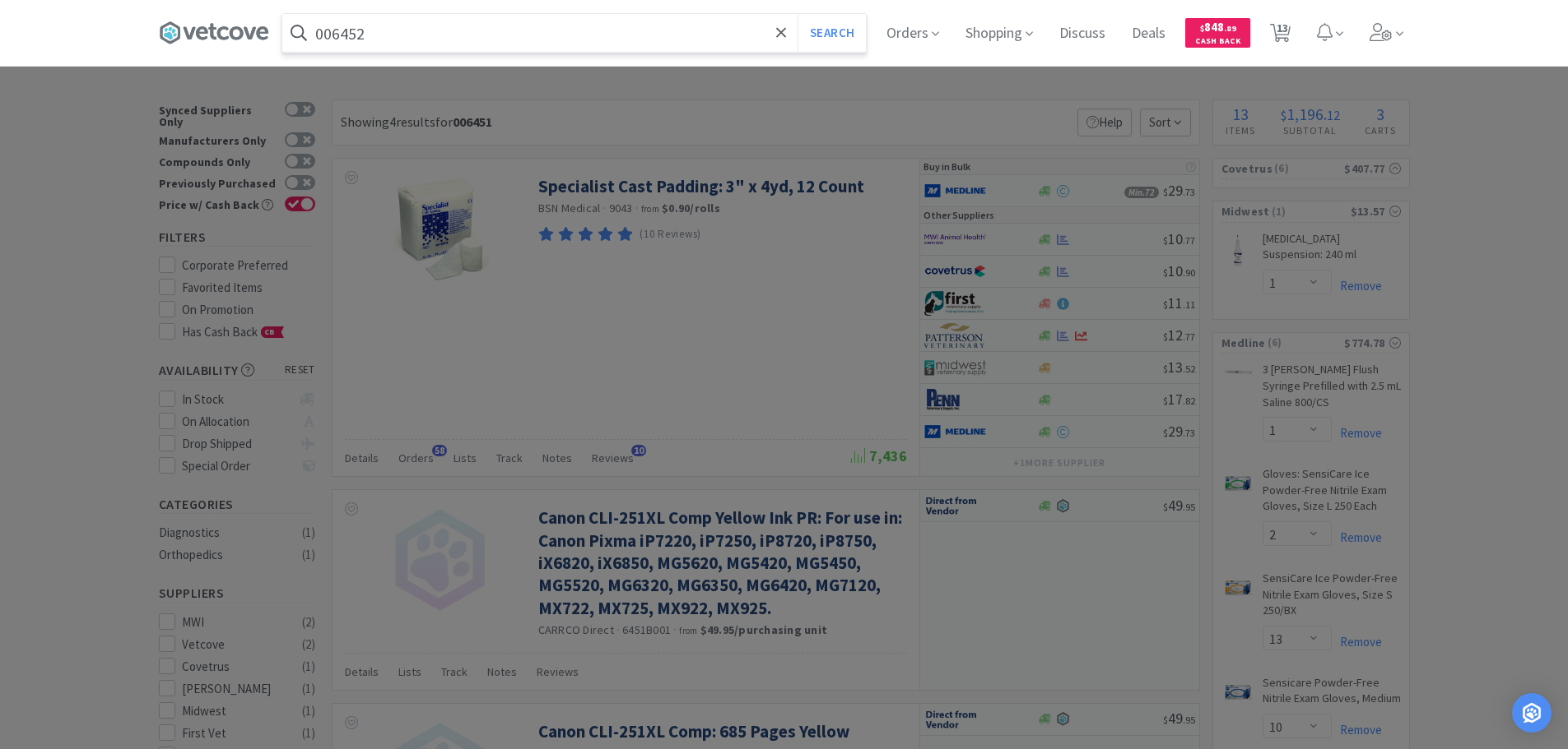
click at [798, 14] on button "Search" at bounding box center [831, 33] width 68 height 37
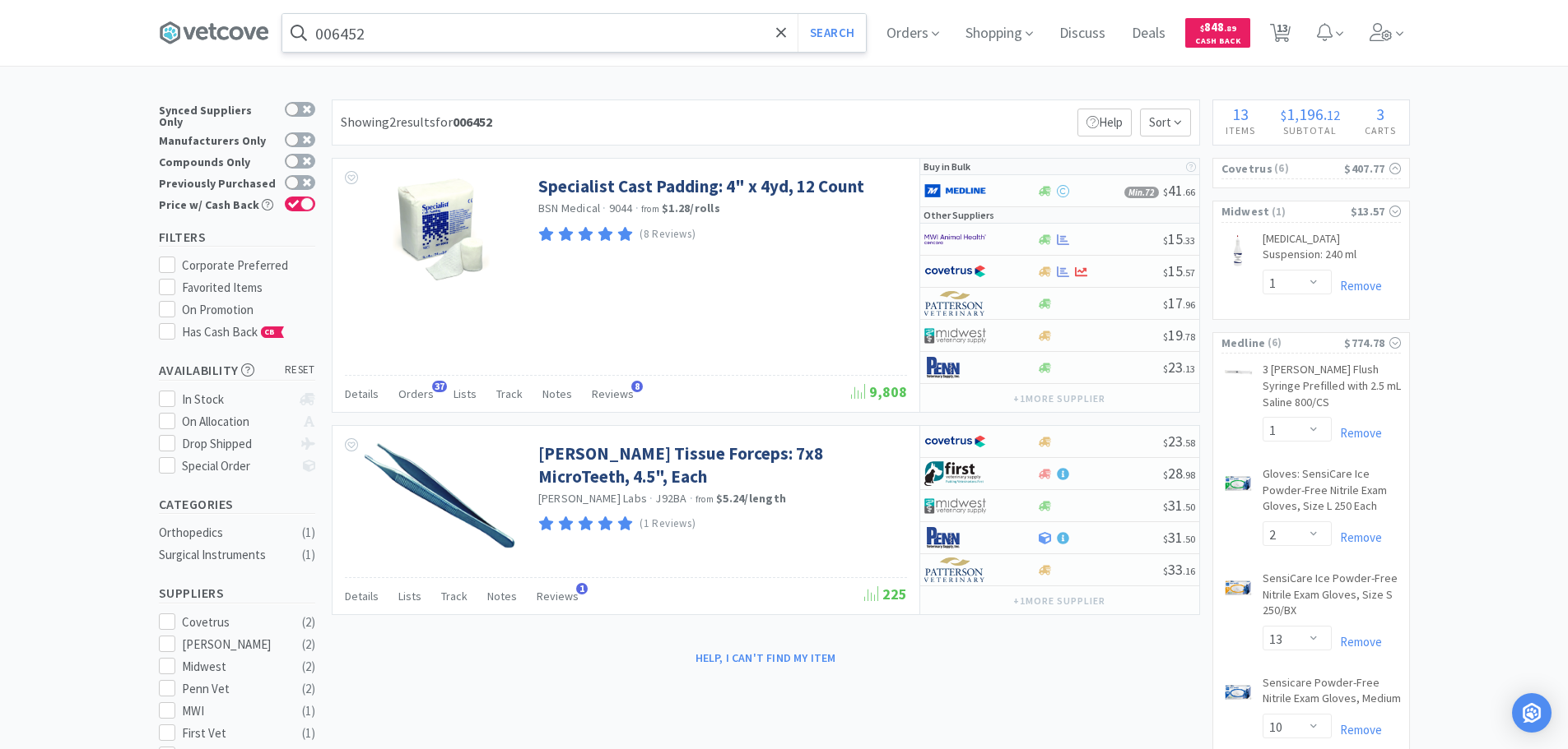
click at [458, 40] on input "006452" at bounding box center [574, 33] width 584 height 37
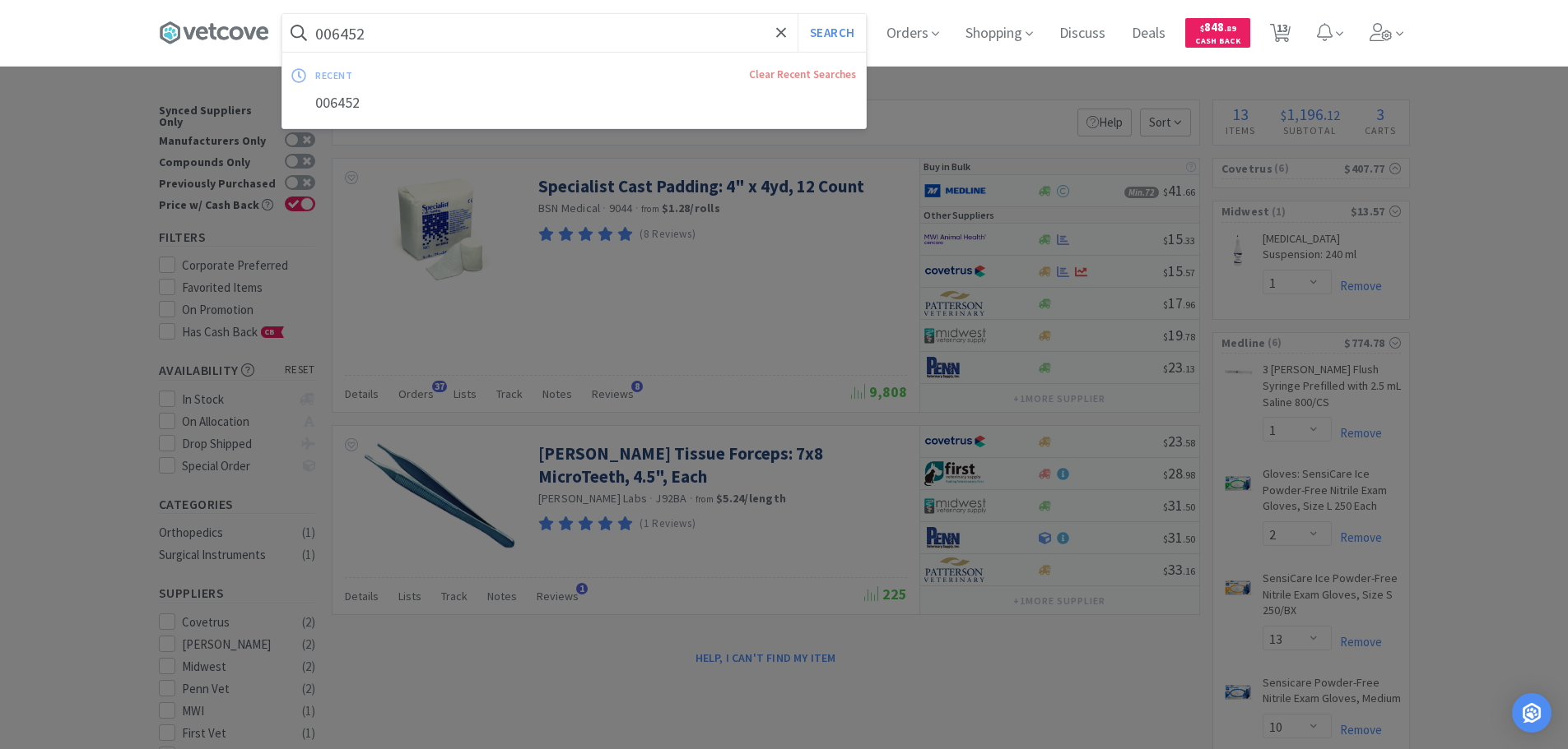
paste input "Medline Industries, Inc. - MSG5965Z $36"
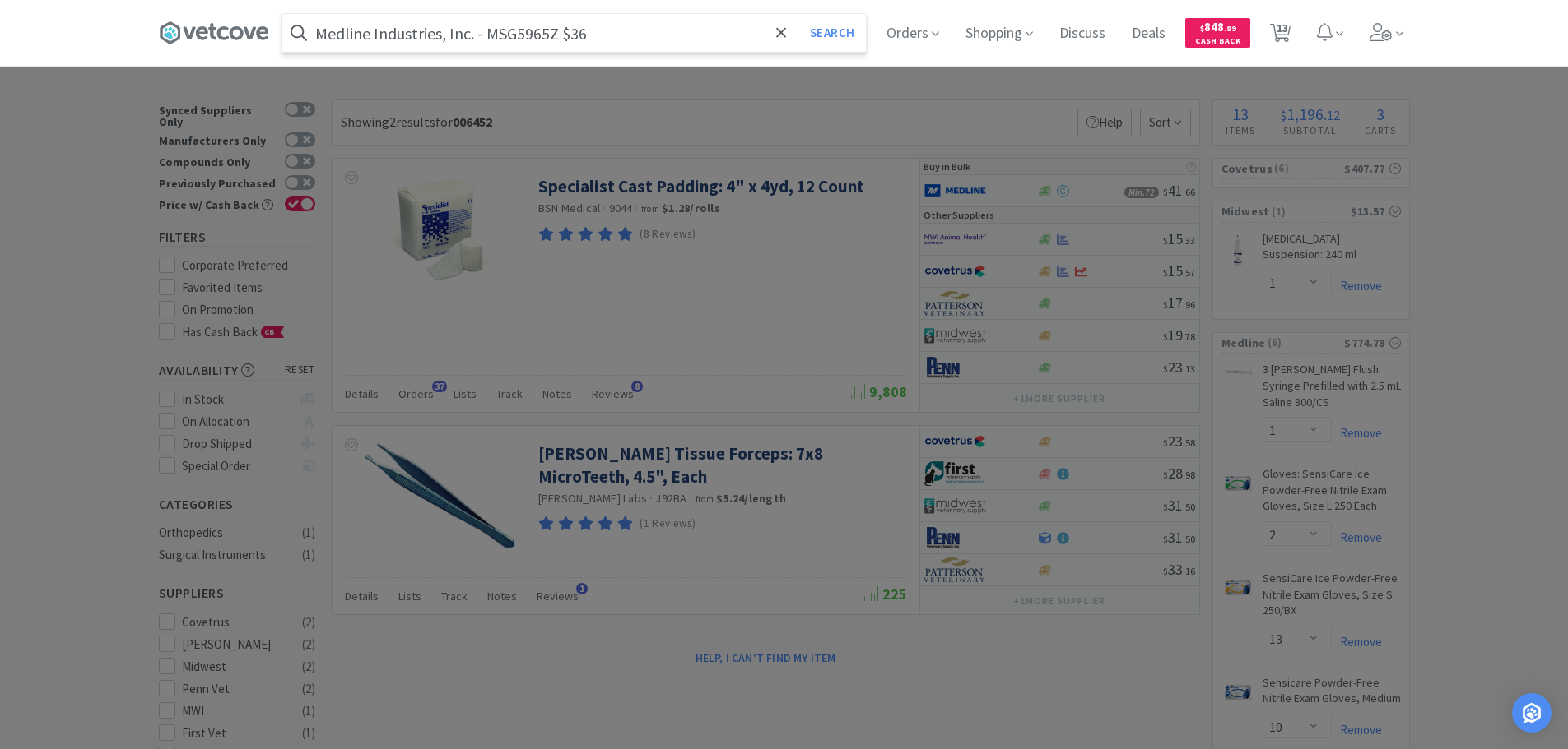
click at [508, 34] on input "Medline Industries, Inc. - MSG5965Z $36" at bounding box center [574, 33] width 584 height 37
paste input "SG5965Z"
type input "MSG5965Z"
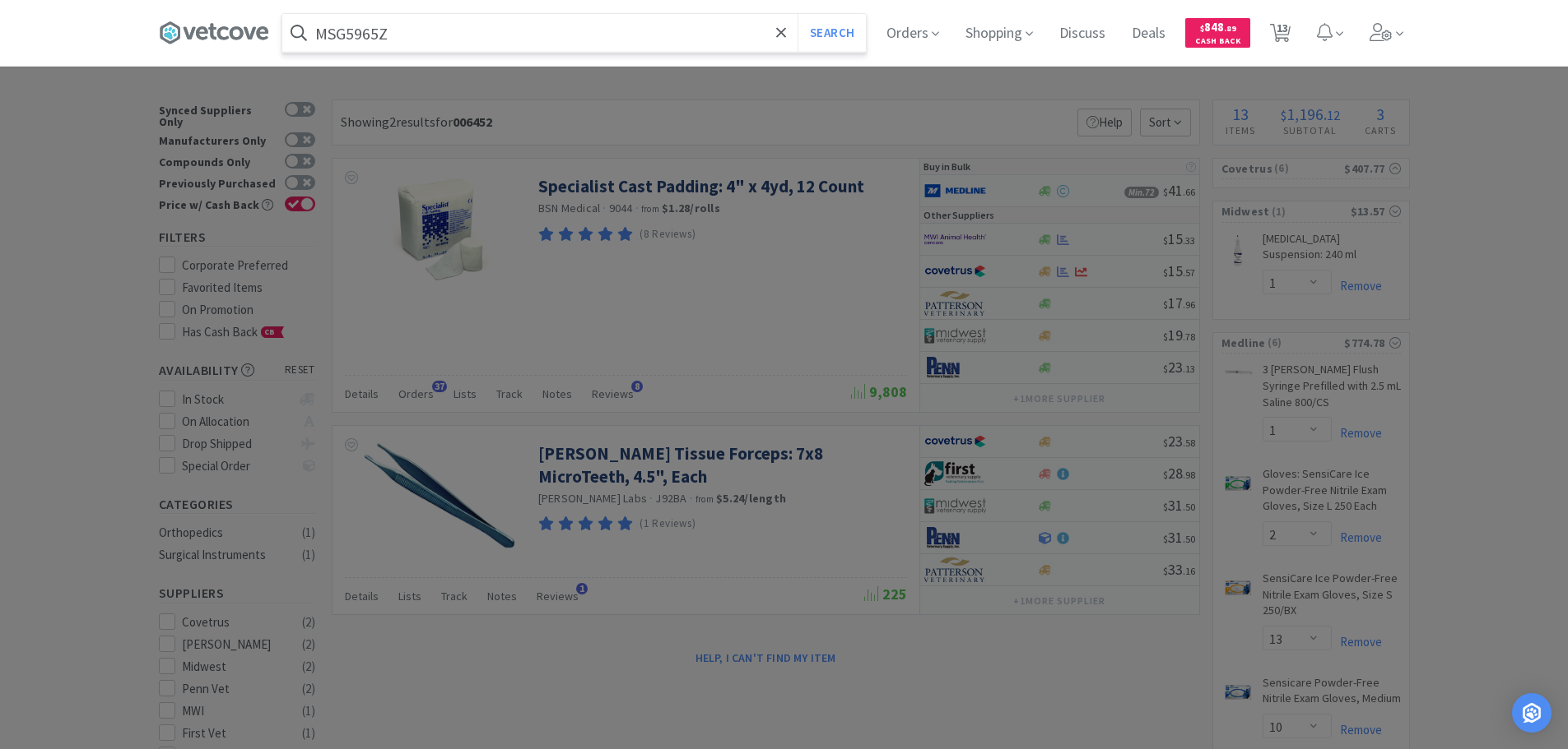
click at [798, 14] on button "Search" at bounding box center [831, 33] width 68 height 37
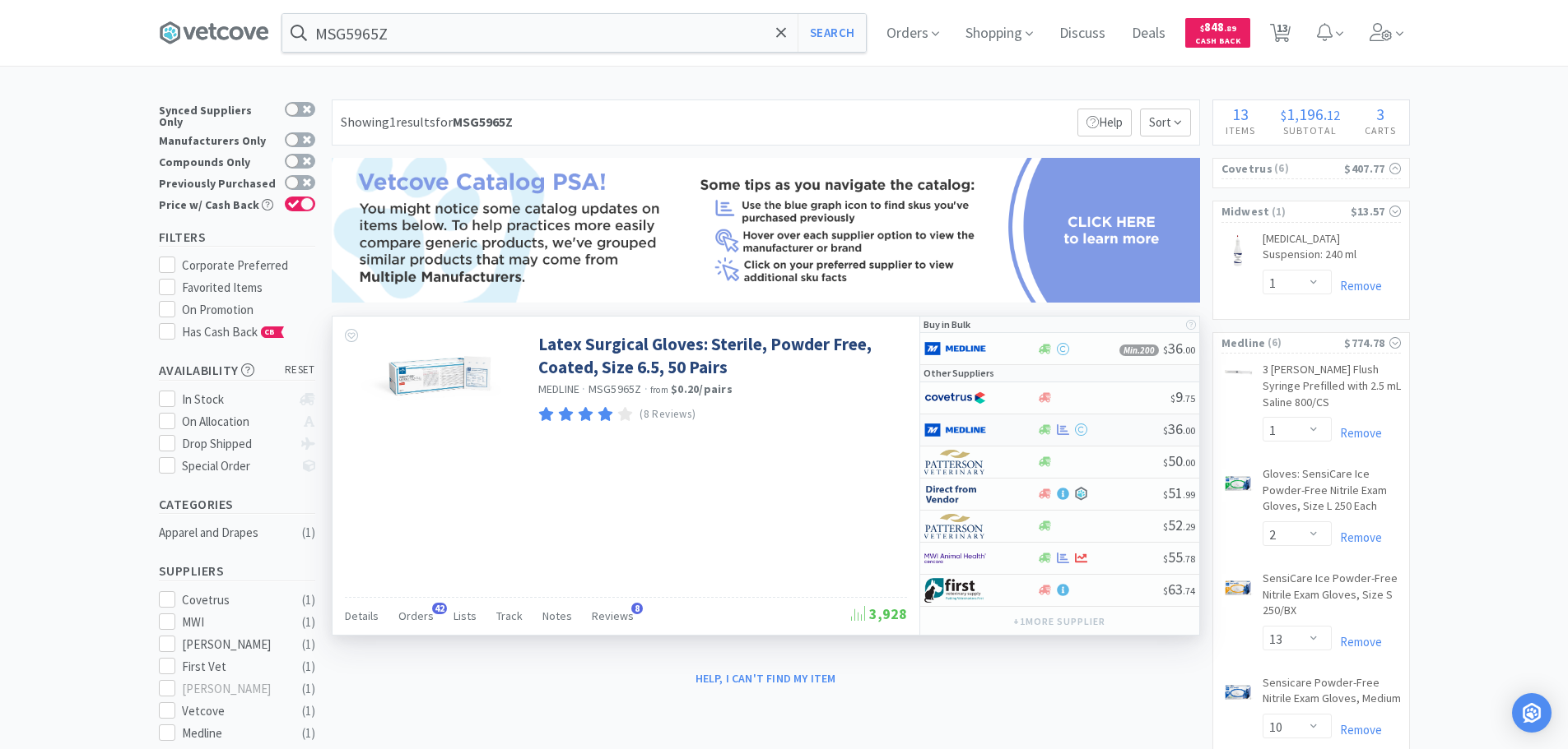
click at [1117, 423] on div at bounding box center [1100, 429] width 126 height 13
select select "1"
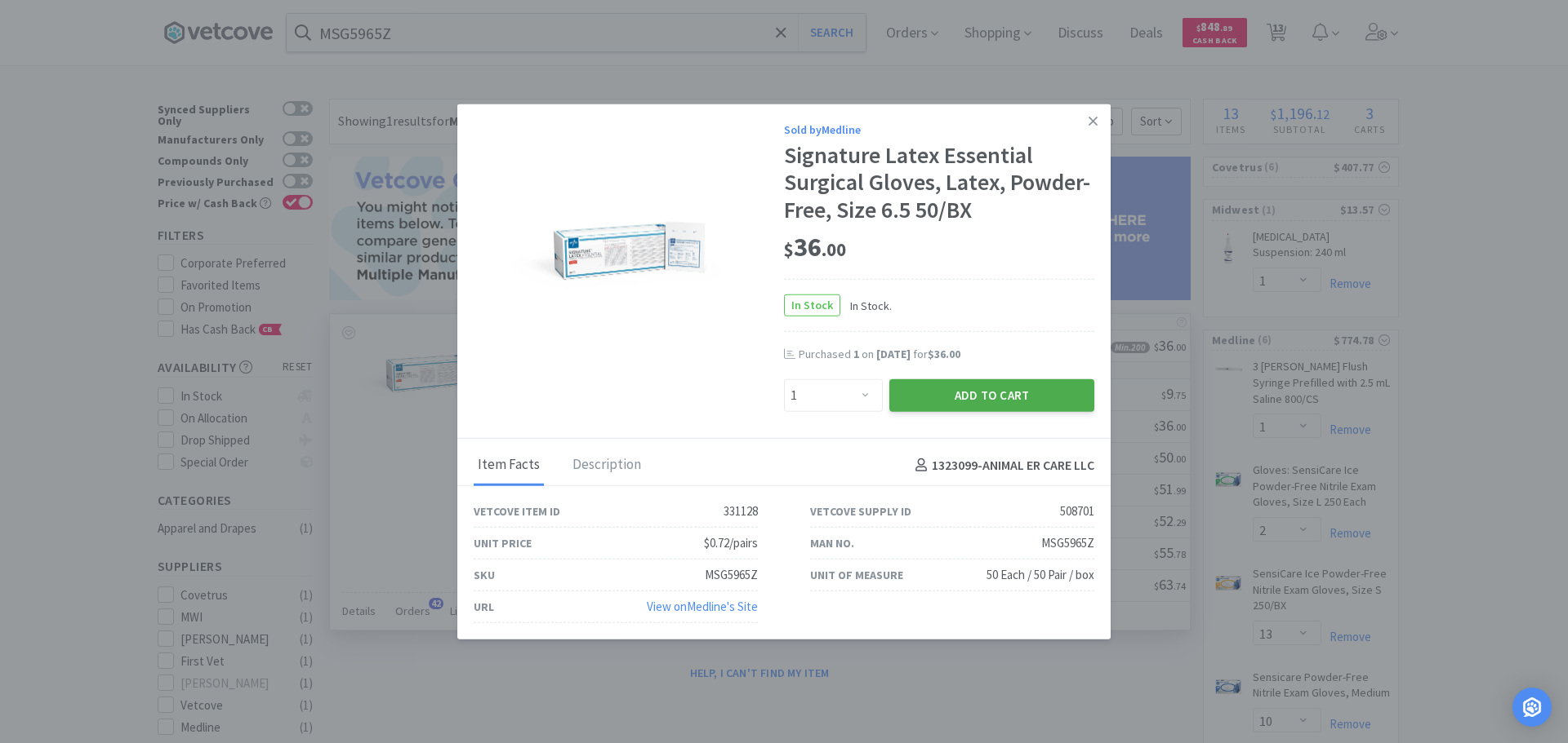
click at [941, 386] on button "Add to Cart" at bounding box center [991, 395] width 205 height 32
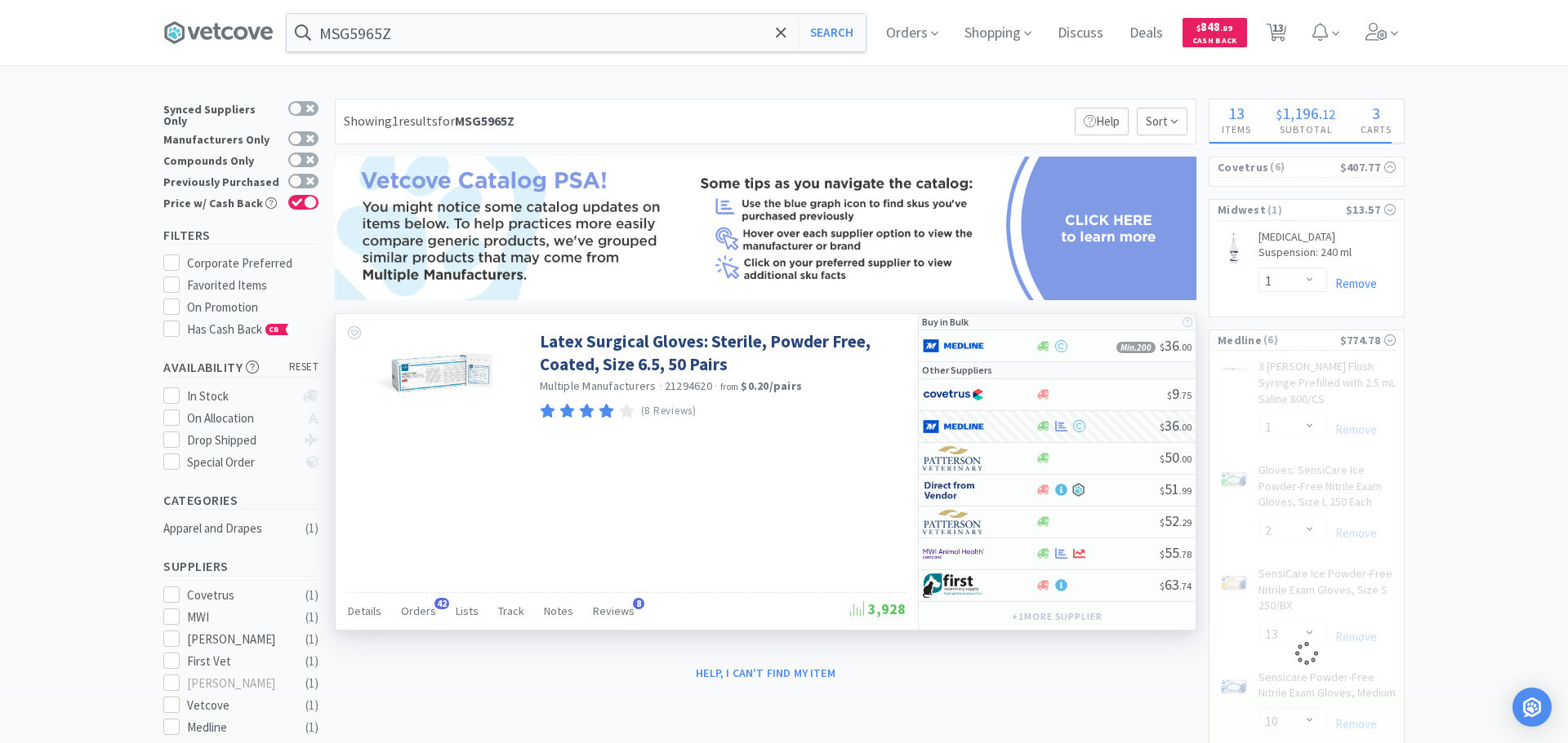
select select "1"
select select "13"
select select "10"
select select "5"
select select "1"
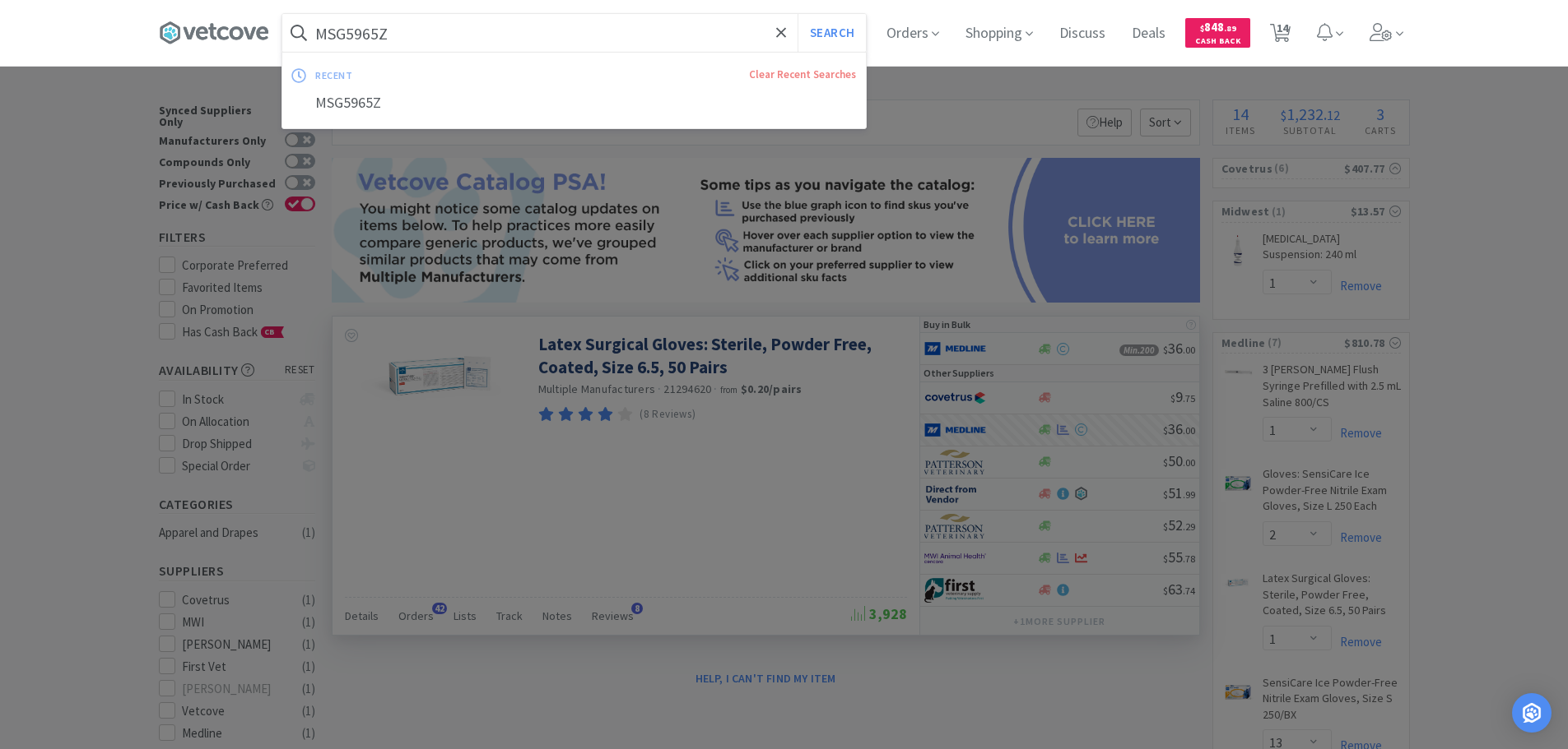
click at [442, 23] on input "MSG5965Z" at bounding box center [574, 33] width 584 height 37
paste input "WI - 125997 $0.078"
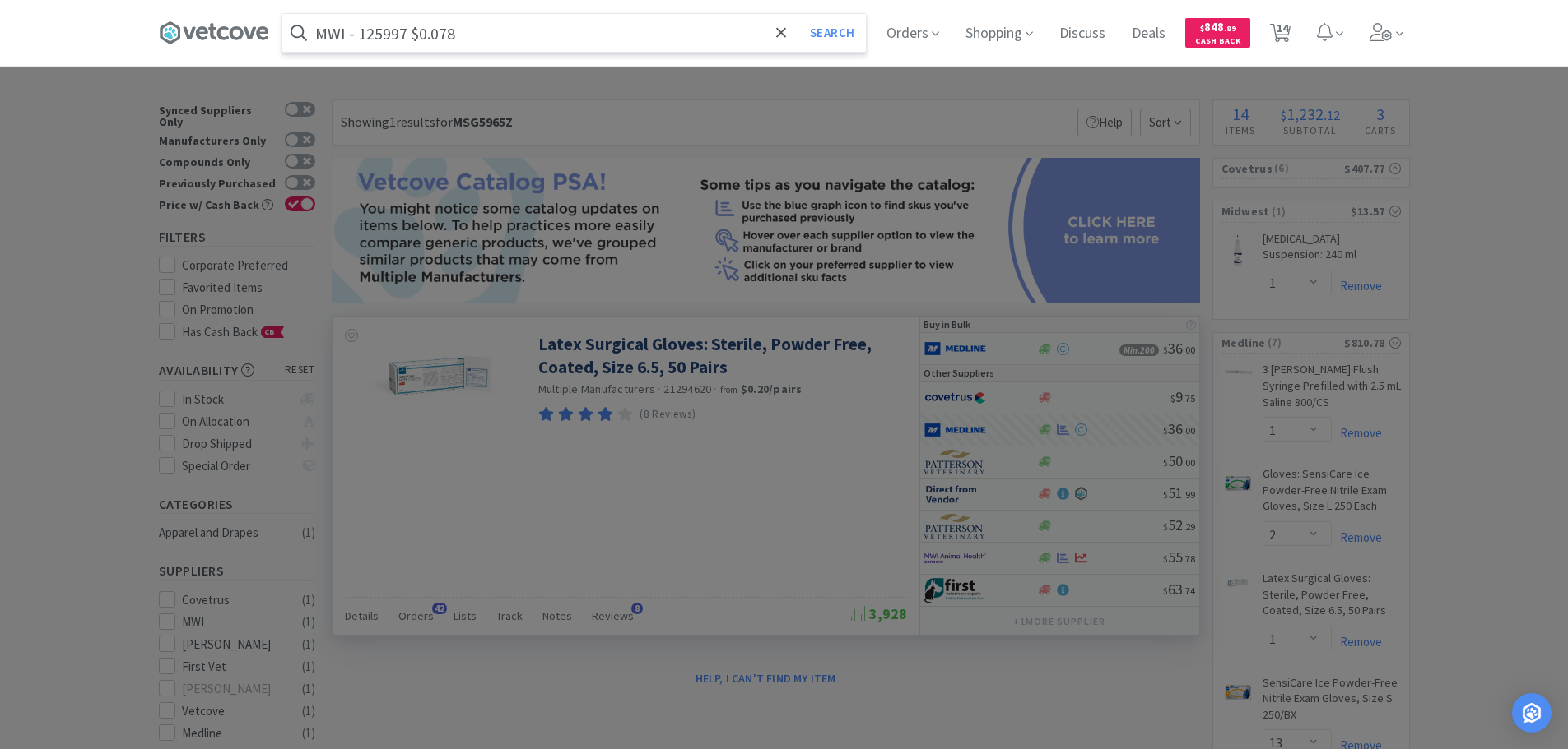
click at [408, 36] on input "MWI - 125997 $0.078" at bounding box center [574, 33] width 584 height 37
paste input "125997"
click at [798, 14] on button "Search" at bounding box center [831, 33] width 68 height 37
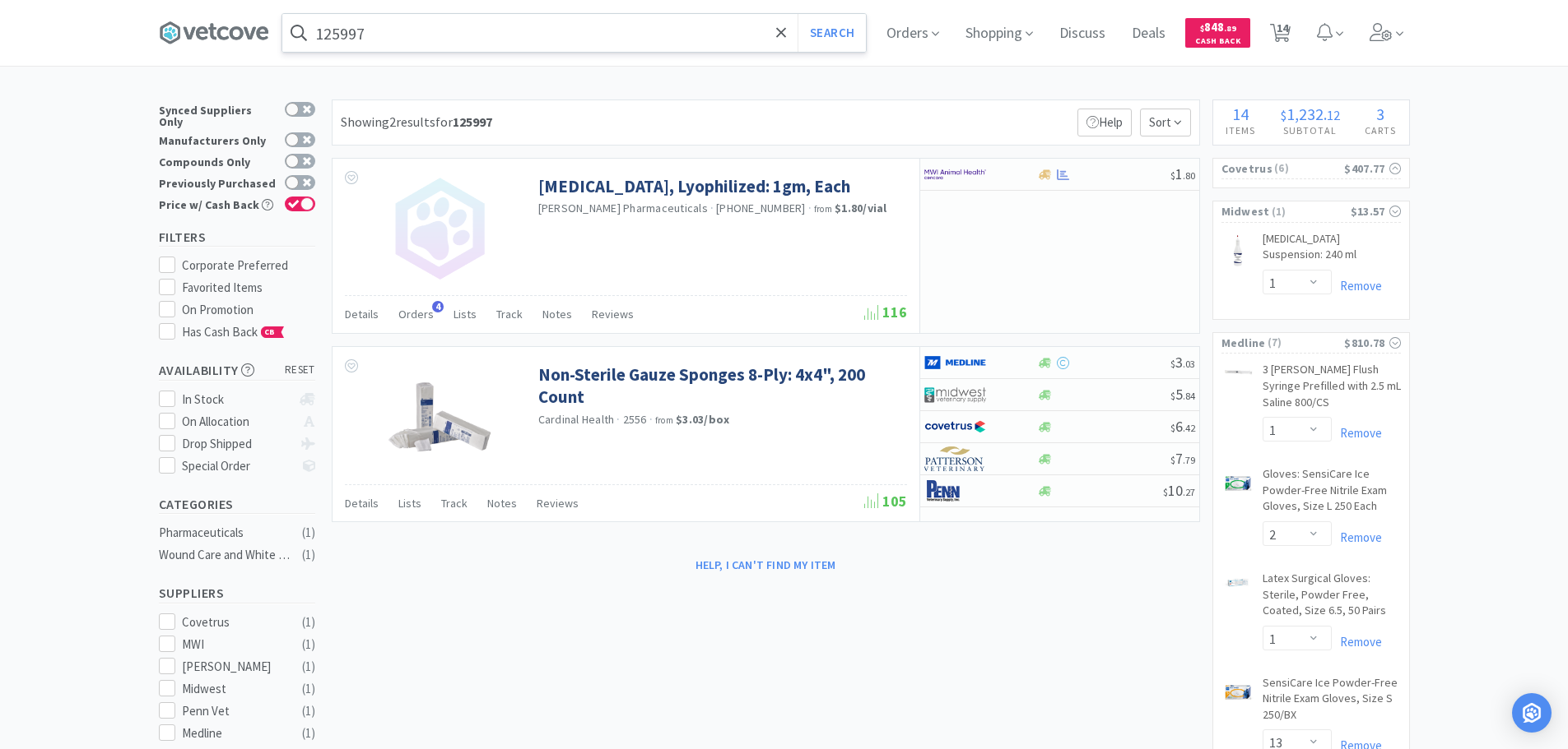
click at [433, 23] on input "125997" at bounding box center [574, 33] width 584 height 37
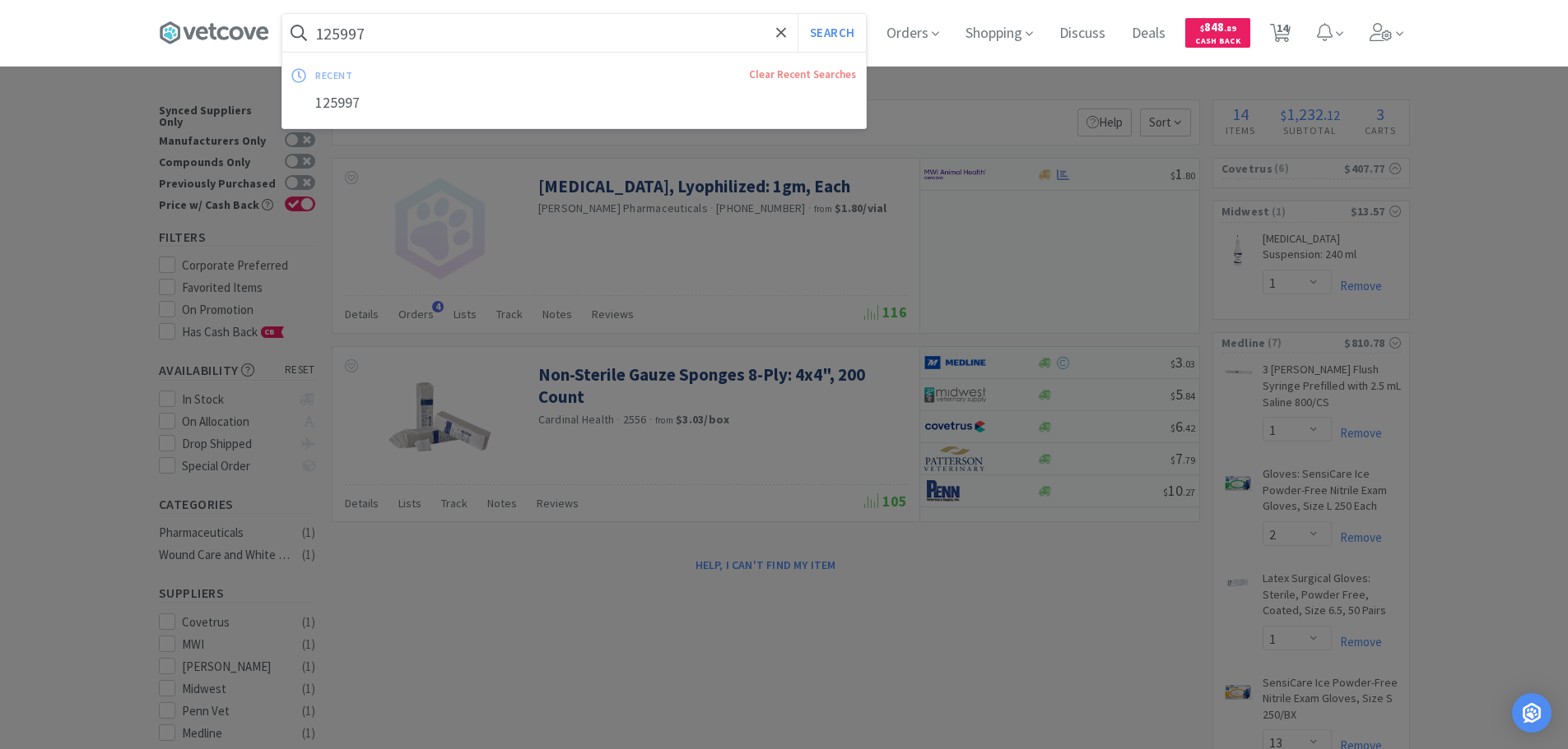
paste input "Covetrus - 056684 $0.0323"
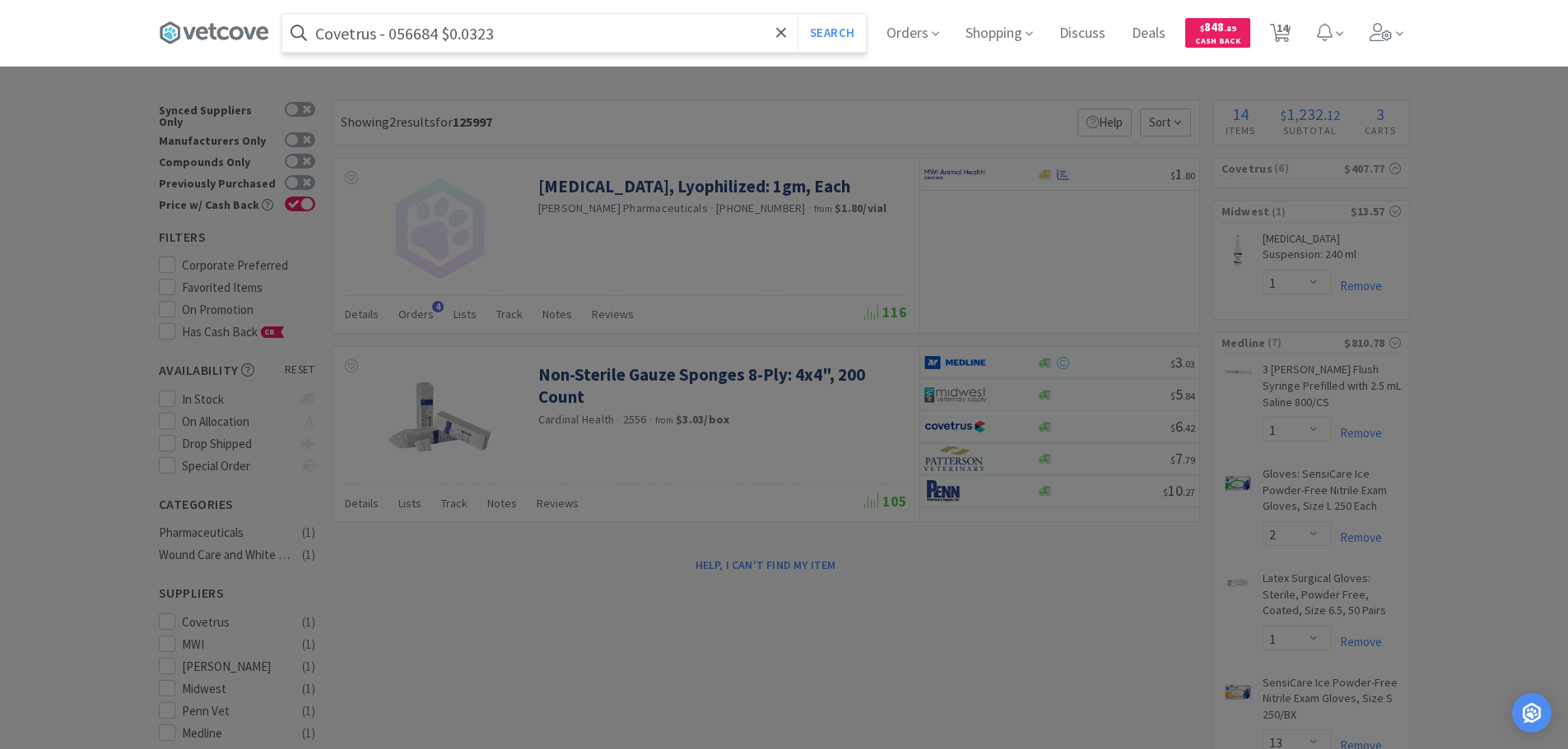
click at [402, 36] on input "Covetrus - 056684 $0.0323" at bounding box center [574, 33] width 584 height 37
paste input "056684"
type input "056684"
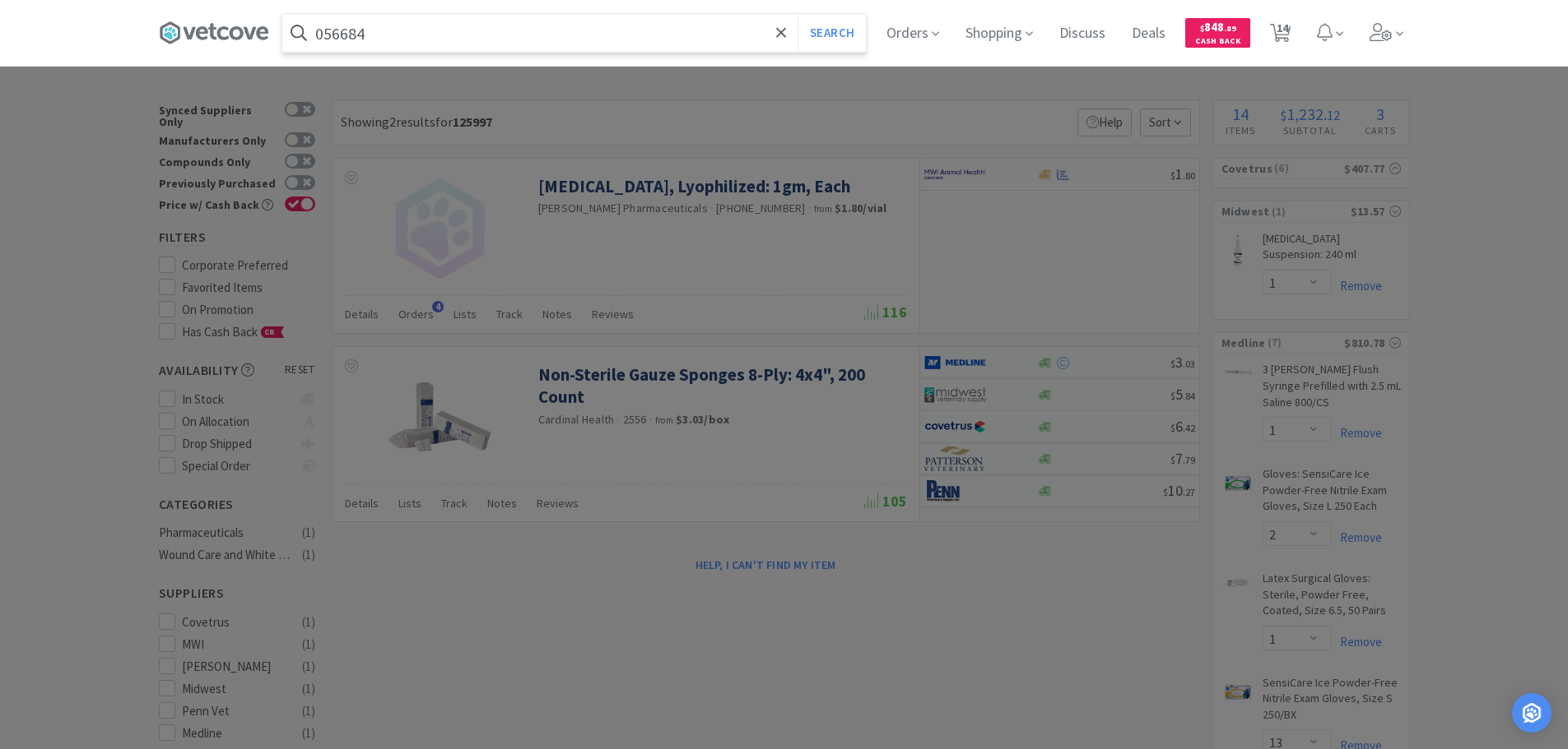
click at [798, 14] on button "Search" at bounding box center [831, 33] width 68 height 37
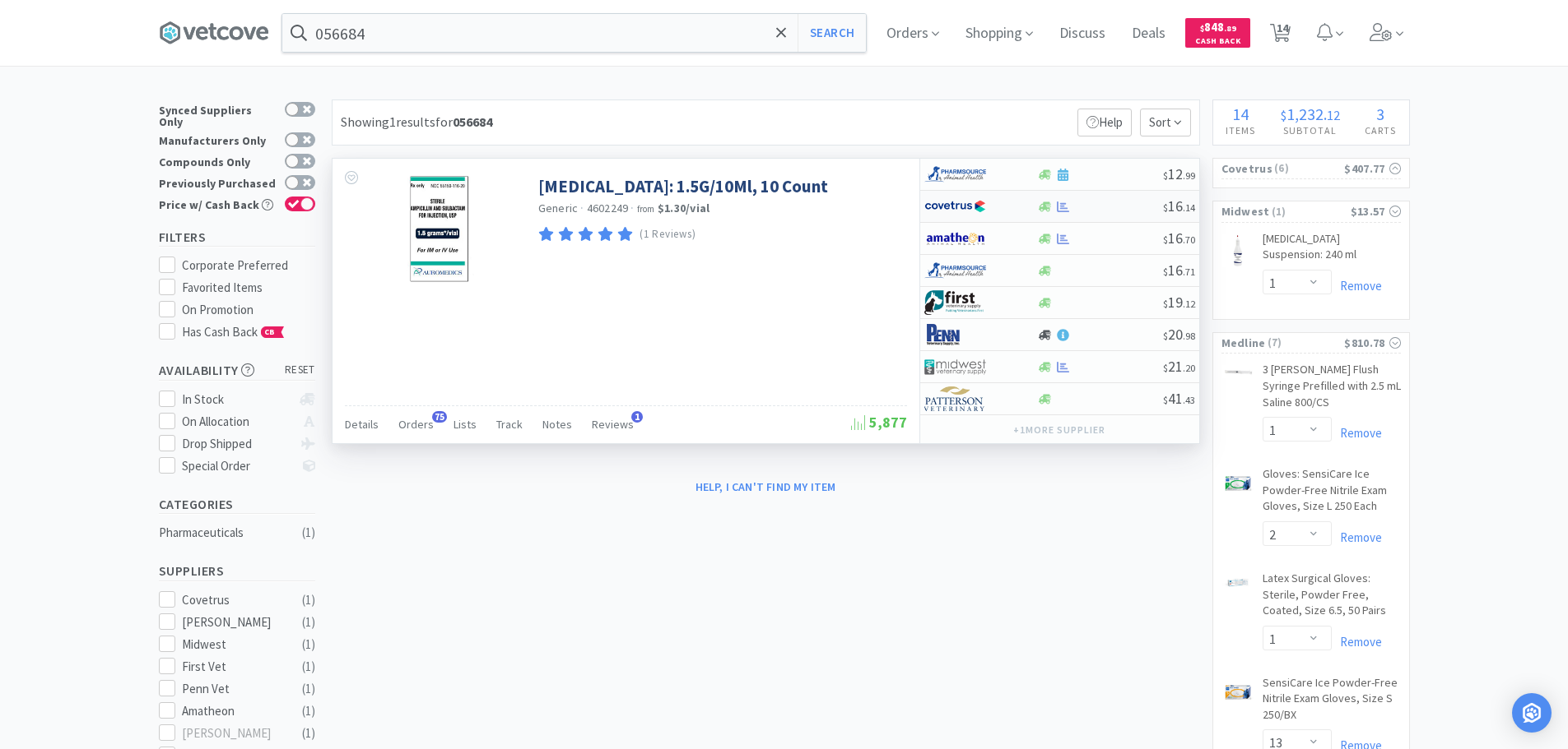
click at [1103, 208] on div at bounding box center [1100, 206] width 126 height 13
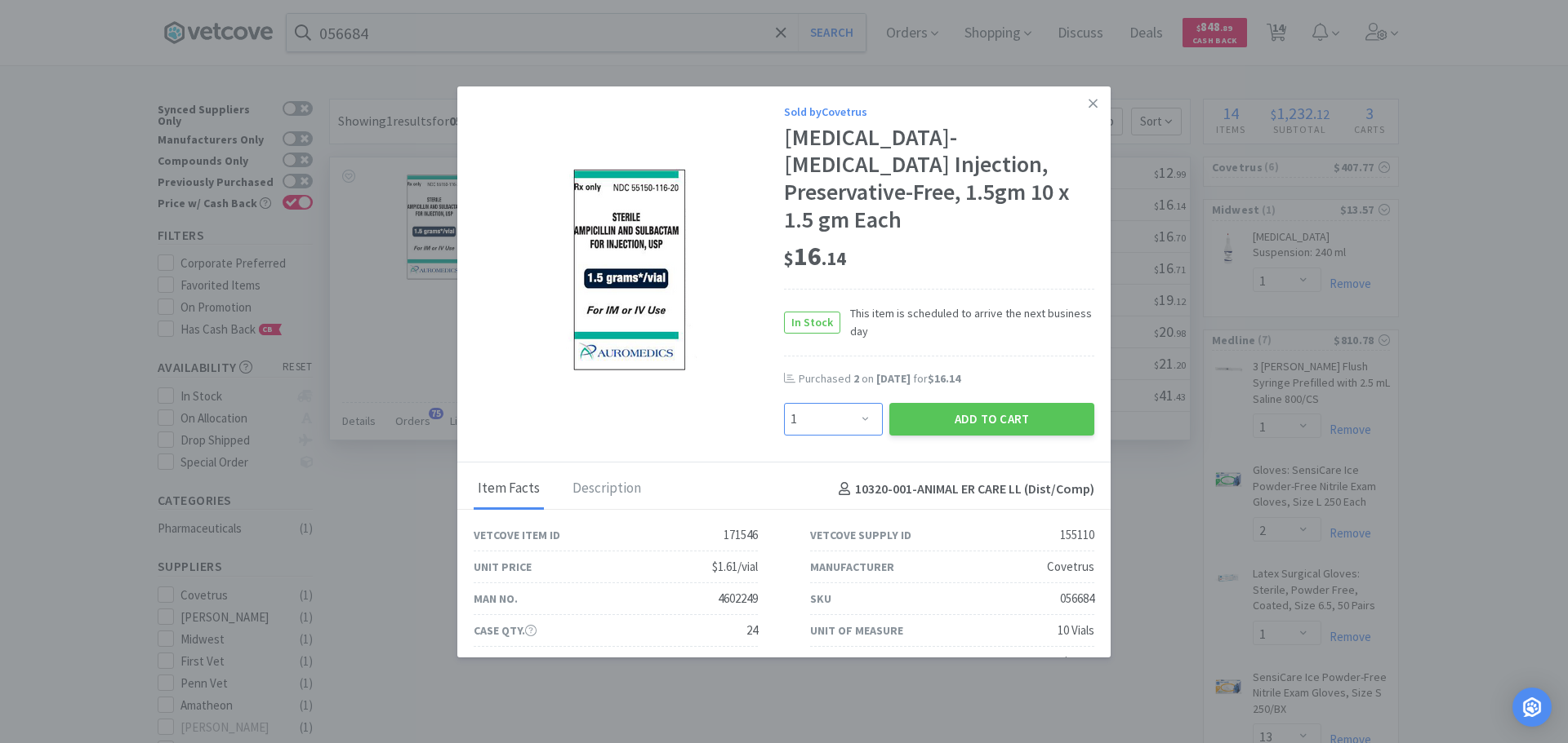
click at [850, 419] on select "Enter Quantity 1 2 3 4 5 6 7 8 9 10 11 12 13 14 15 16 17 18 19 20 Enter Quantity" at bounding box center [832, 419] width 99 height 32
select select "3"
click at [784, 403] on select "Enter Quantity 1 2 3 4 5 6 7 8 9 10 11 12 13 14 15 16 17 18 19 20 Enter Quantity" at bounding box center [832, 419] width 99 height 32
click at [901, 419] on button "Add to Cart" at bounding box center [991, 419] width 205 height 32
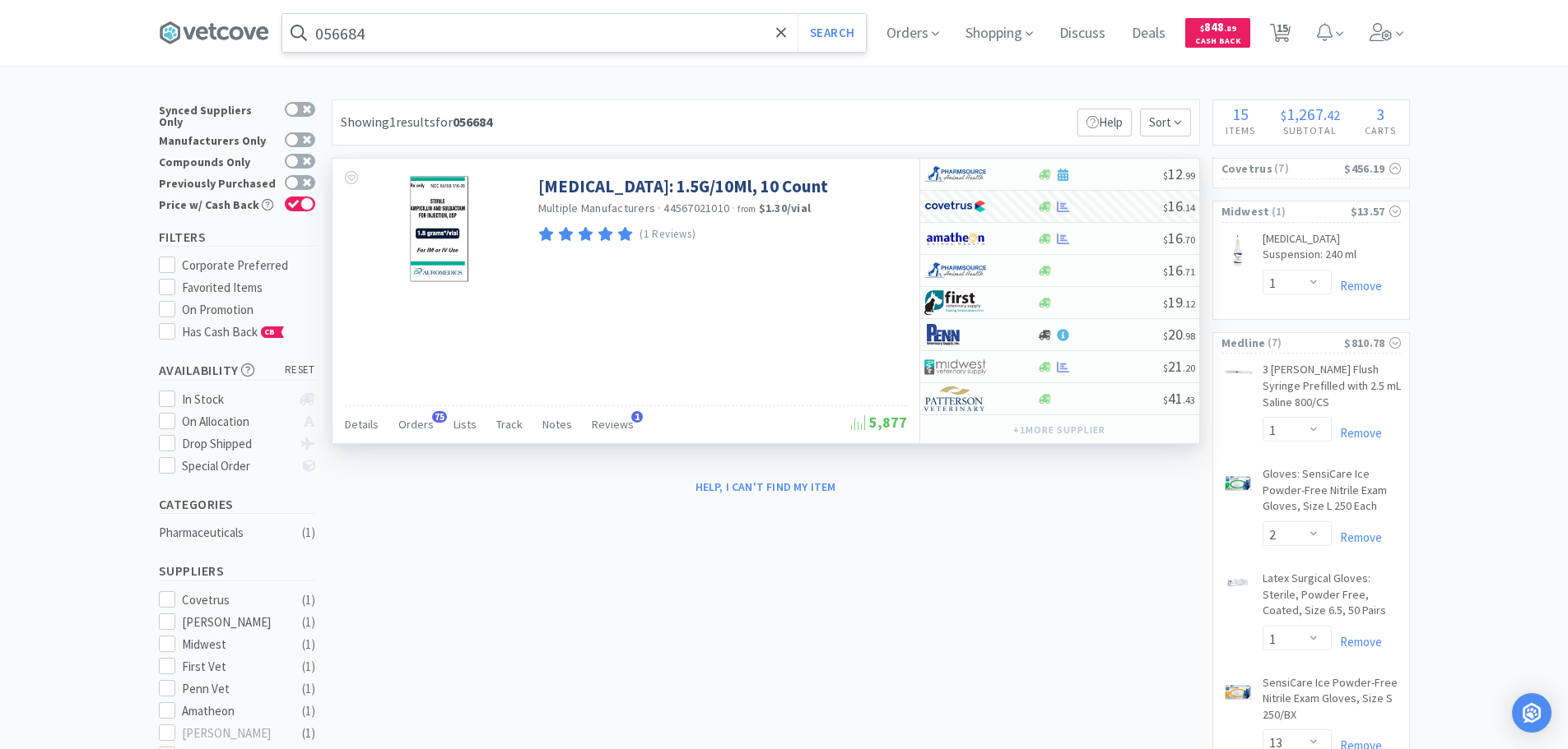
click at [443, 22] on input "056684" at bounding box center [574, 33] width 584 height 37
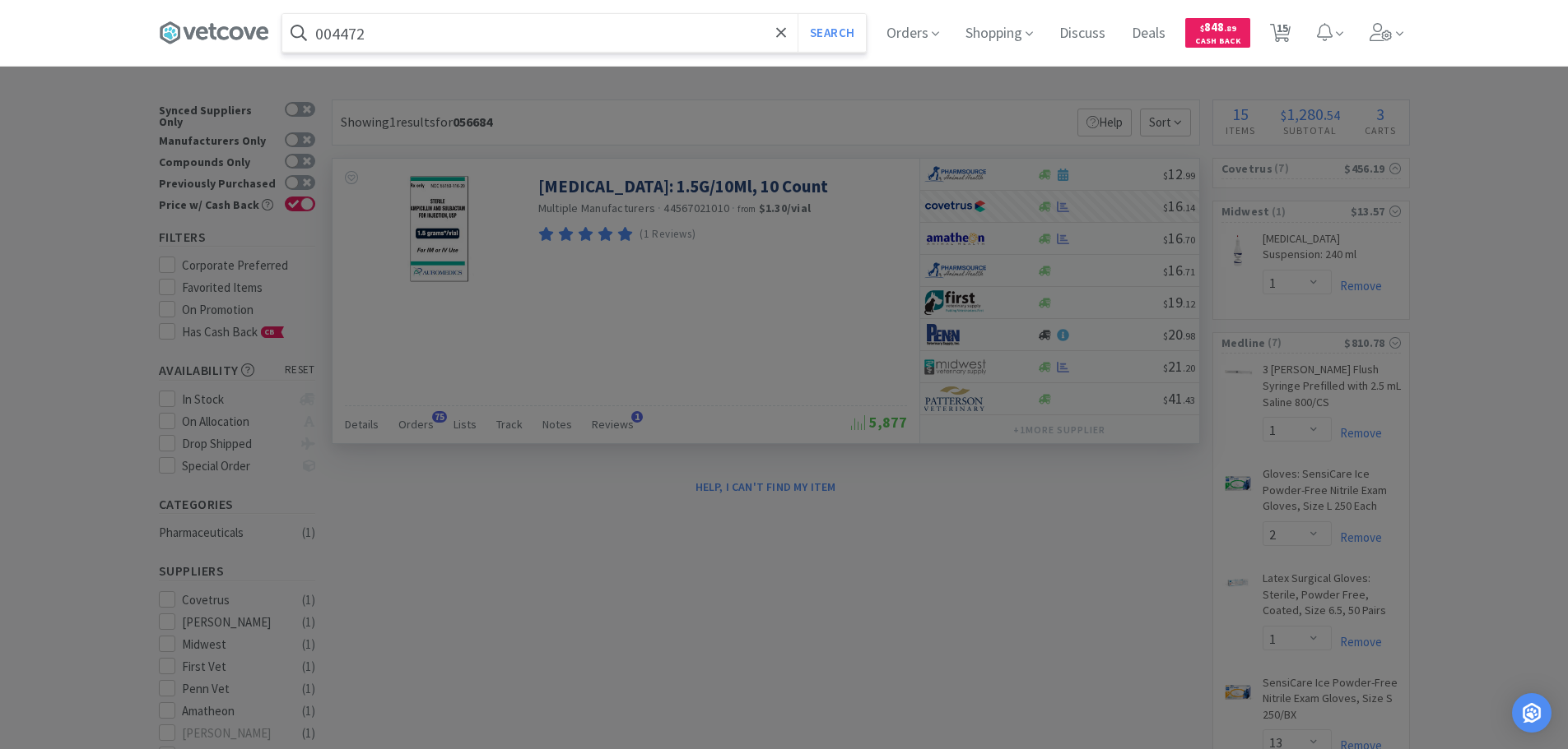
type input "004472"
click at [798, 14] on button "Search" at bounding box center [831, 33] width 68 height 37
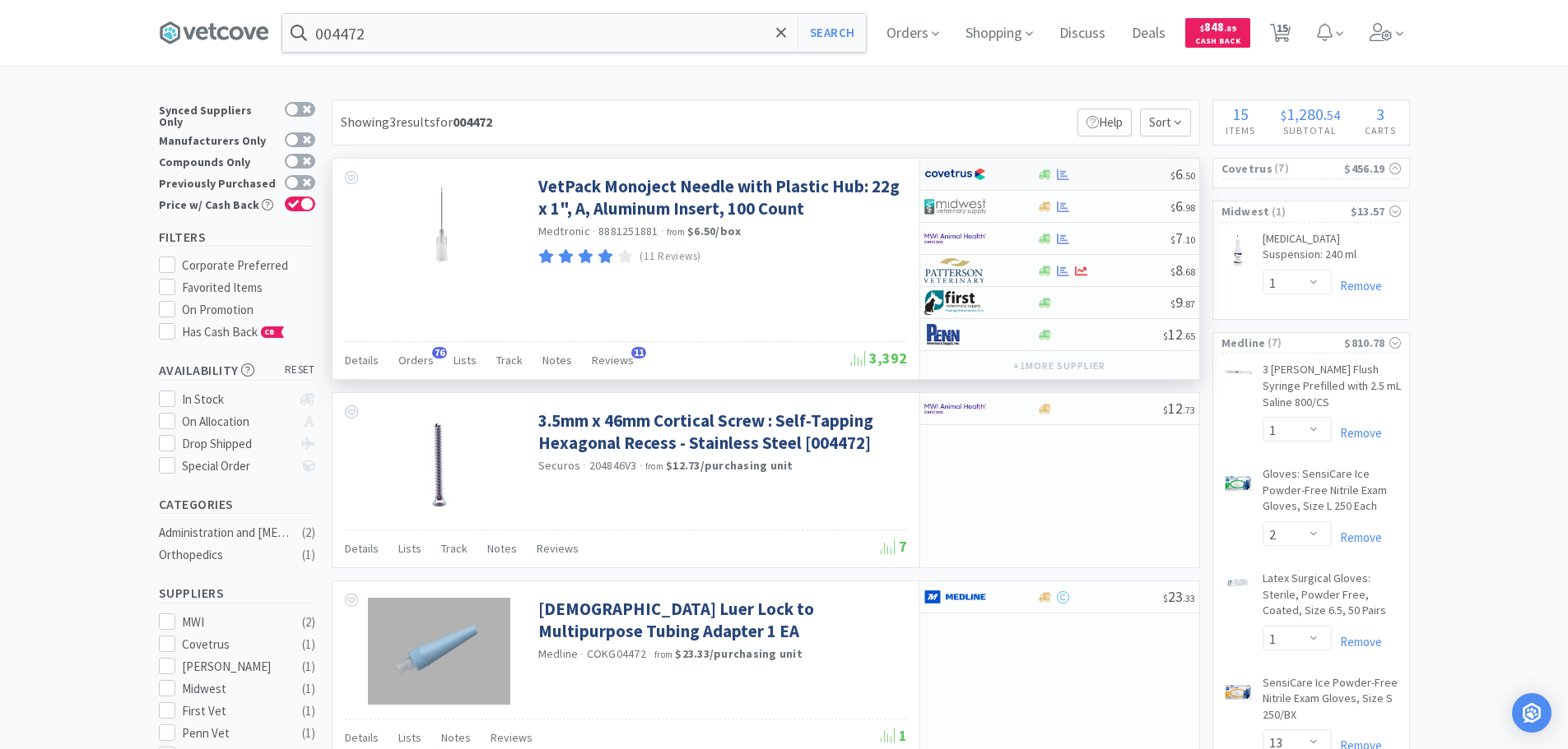
click at [1103, 176] on div at bounding box center [1103, 175] width 133 height 13
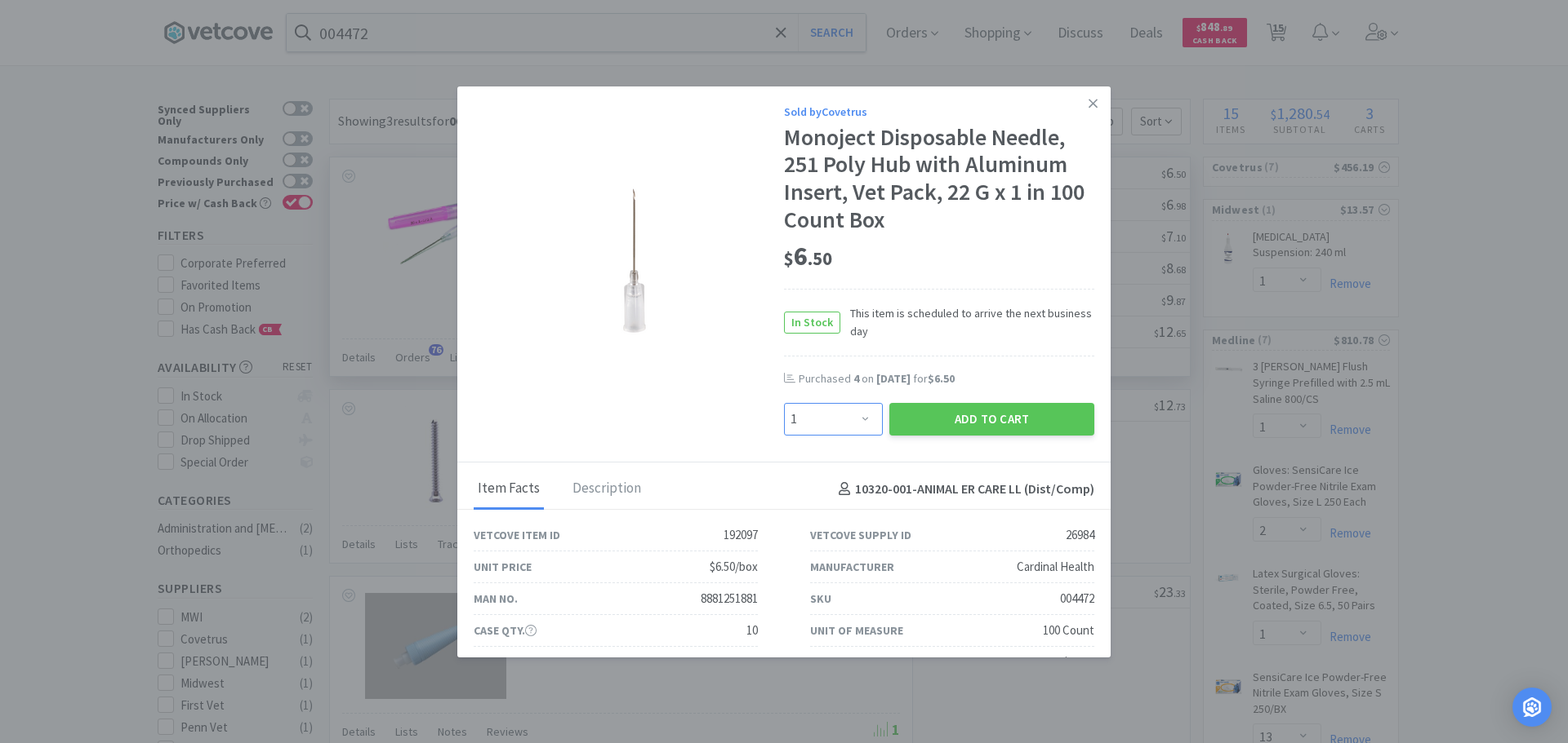
click at [852, 414] on select "Enter Quantity 1 2 3 4 5 6 7 8 9 10 11 12 13 14 15 16 17 18 19 20 Enter Quantity" at bounding box center [832, 419] width 99 height 32
select select "4"
click at [784, 403] on select "Enter Quantity 1 2 3 4 5 6 7 8 9 10 11 12 13 14 15 16 17 18 19 20 Enter Quantity" at bounding box center [832, 419] width 99 height 32
click at [904, 420] on button "Add to Cart" at bounding box center [991, 419] width 205 height 32
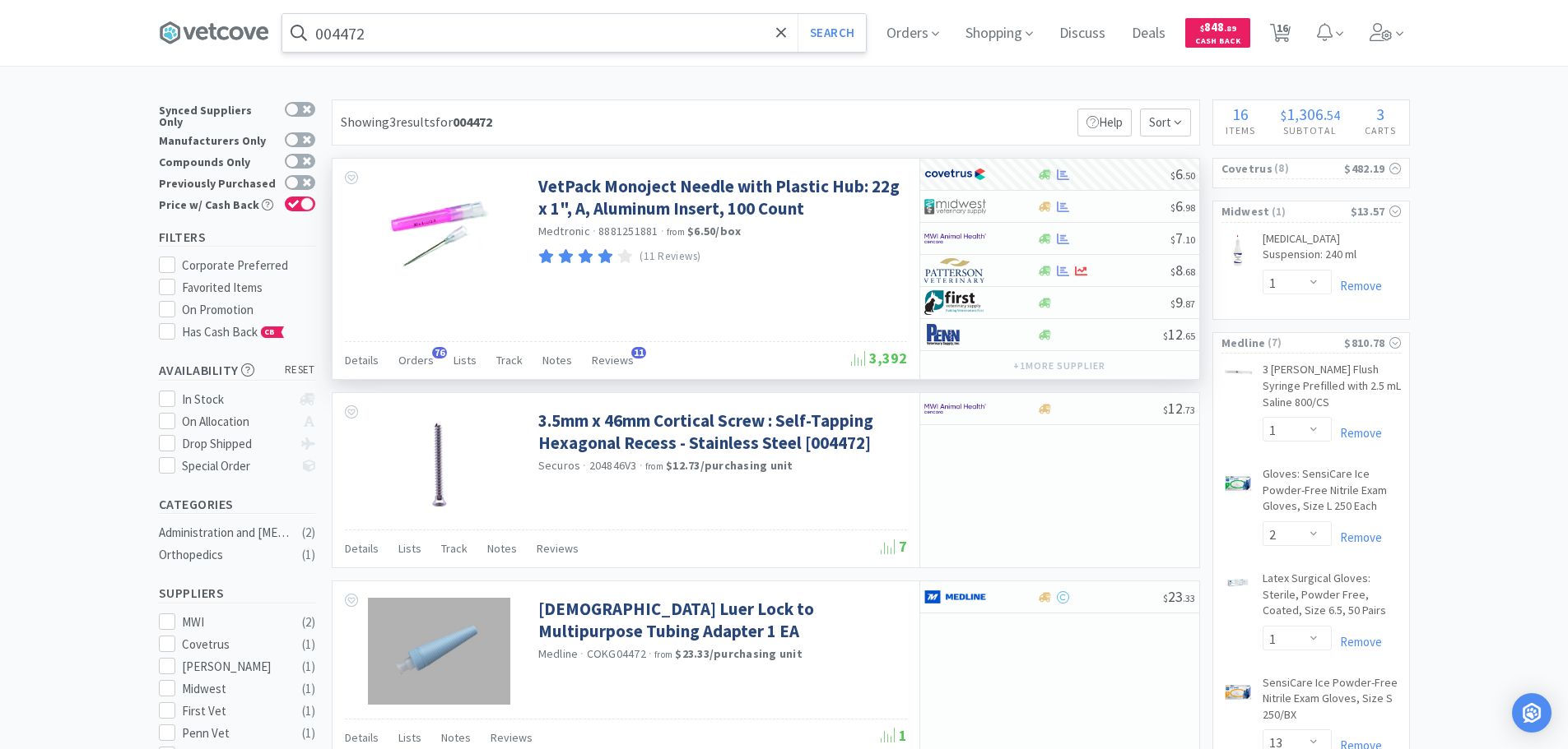
click at [448, 36] on input "004472" at bounding box center [574, 33] width 584 height 37
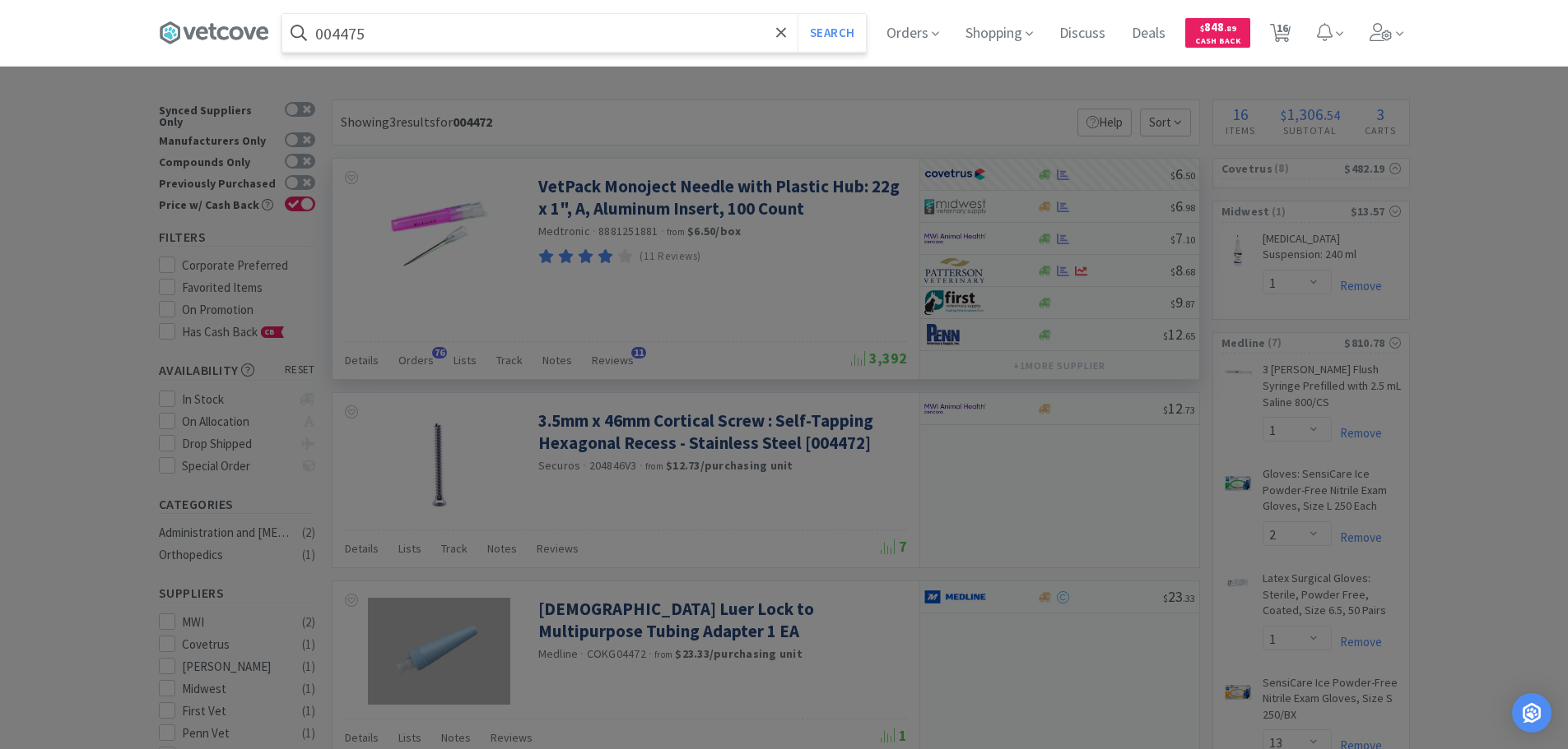
type input "004475"
click at [798, 14] on button "Search" at bounding box center [831, 33] width 68 height 37
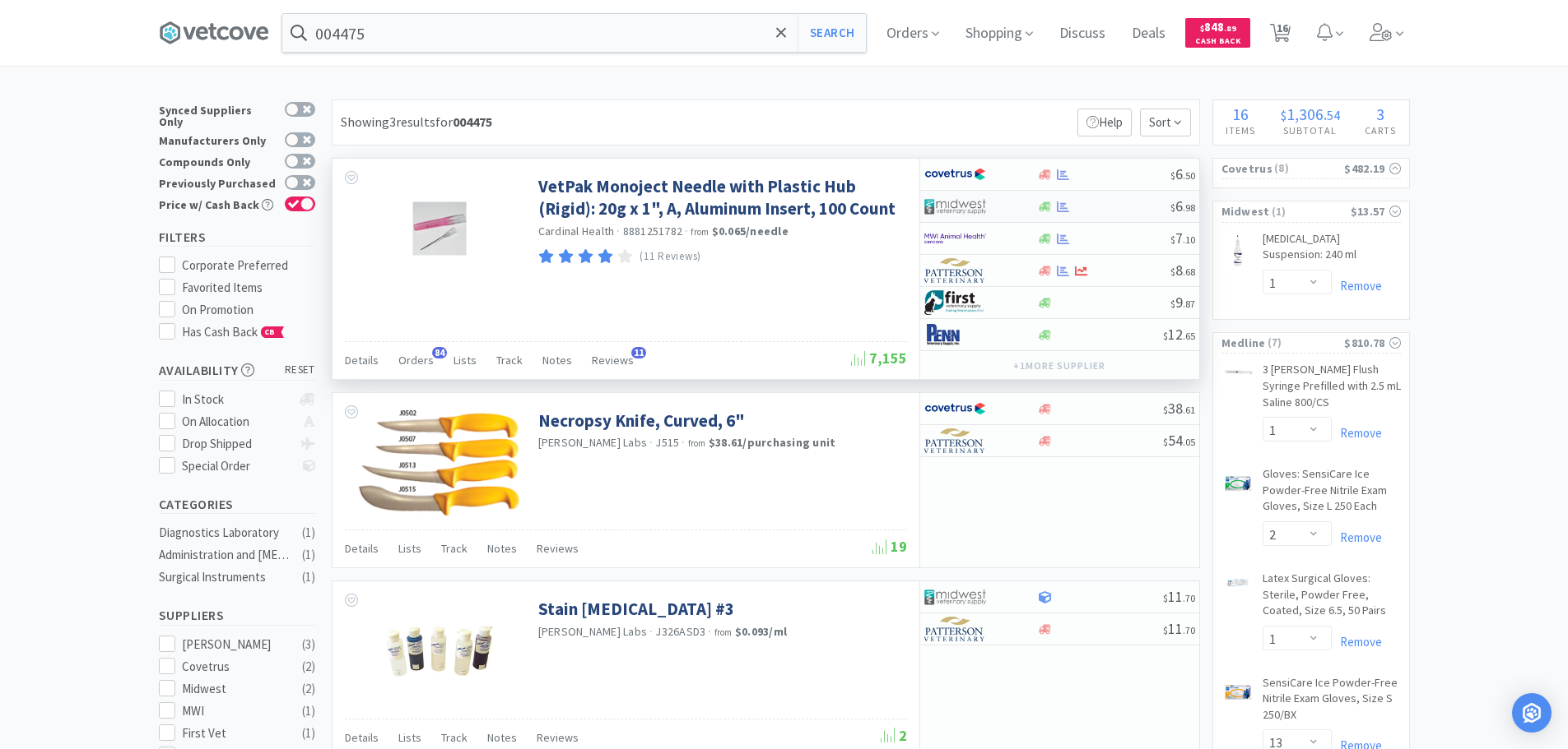
click at [1117, 203] on div at bounding box center [1103, 206] width 133 height 13
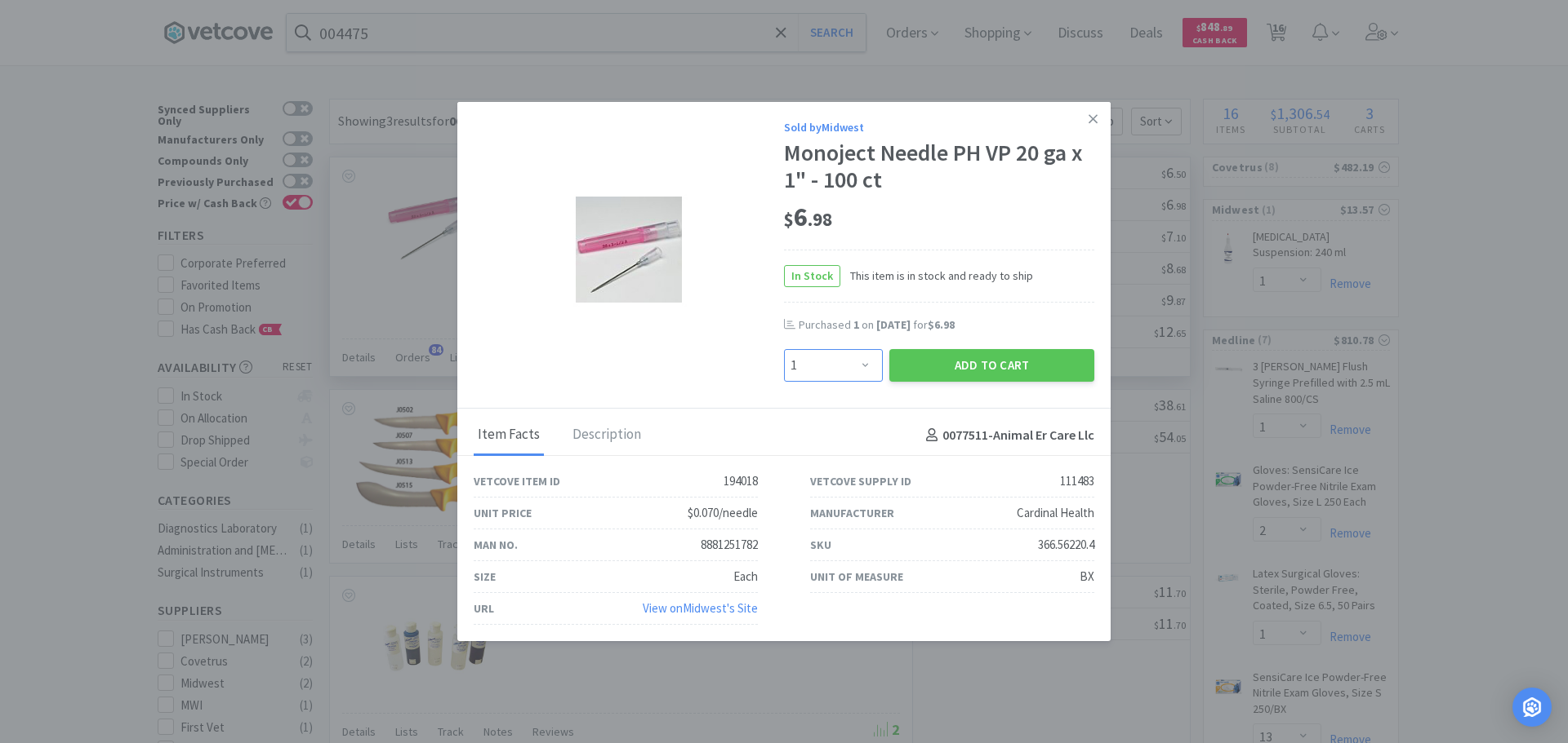
click at [848, 357] on select "Enter Quantity 1 2 3 4 5 6 7 8 9 10 11 12 13 14 15 16 17 18 19 20 Enter Quantity" at bounding box center [832, 365] width 99 height 32
select select "4"
click at [784, 349] on select "Enter Quantity 1 2 3 4 5 6 7 8 9 10 11 12 13 14 15 16 17 18 19 20 Enter Quantity" at bounding box center [832, 365] width 99 height 32
click at [916, 371] on button "Add to Cart" at bounding box center [991, 365] width 205 height 32
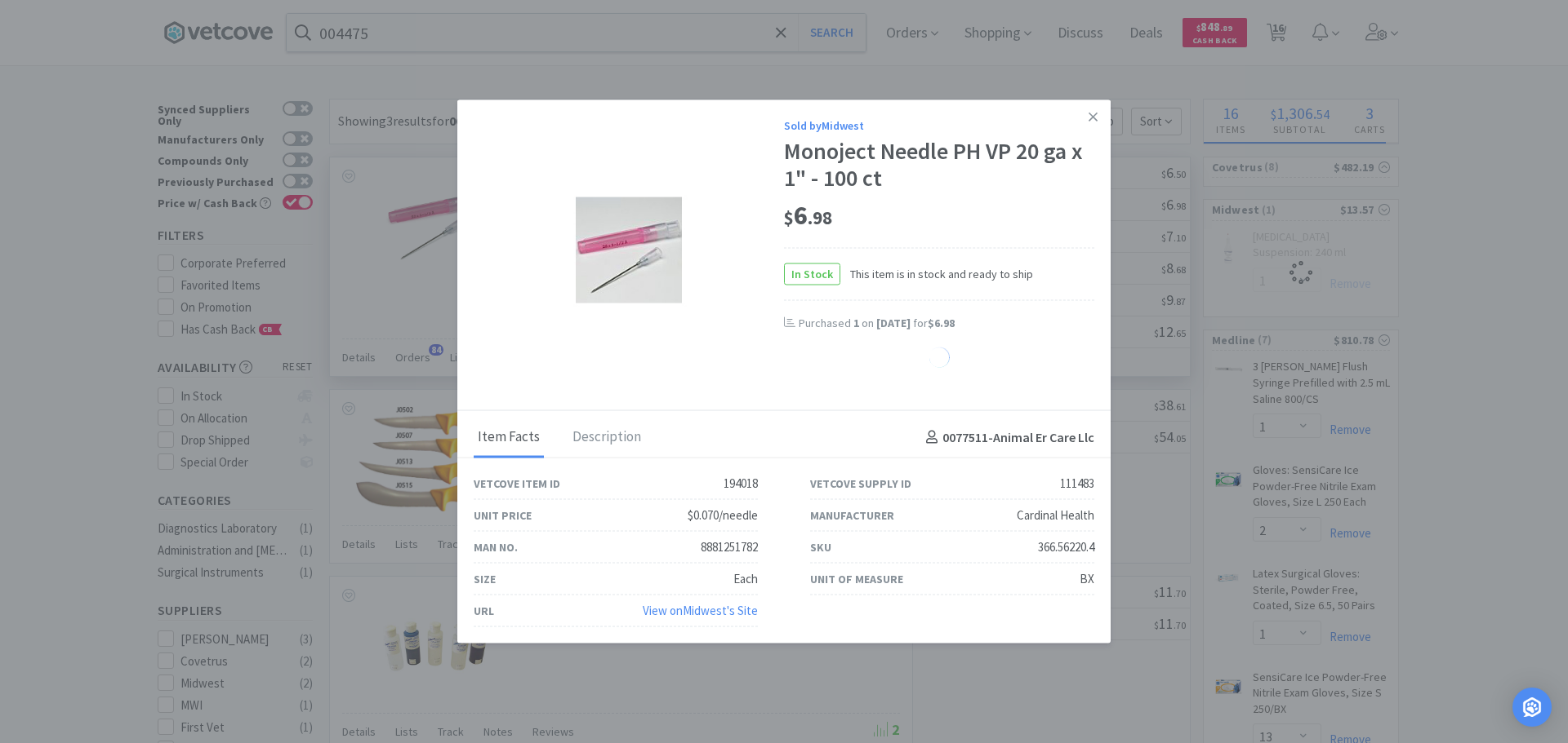
select select "4"
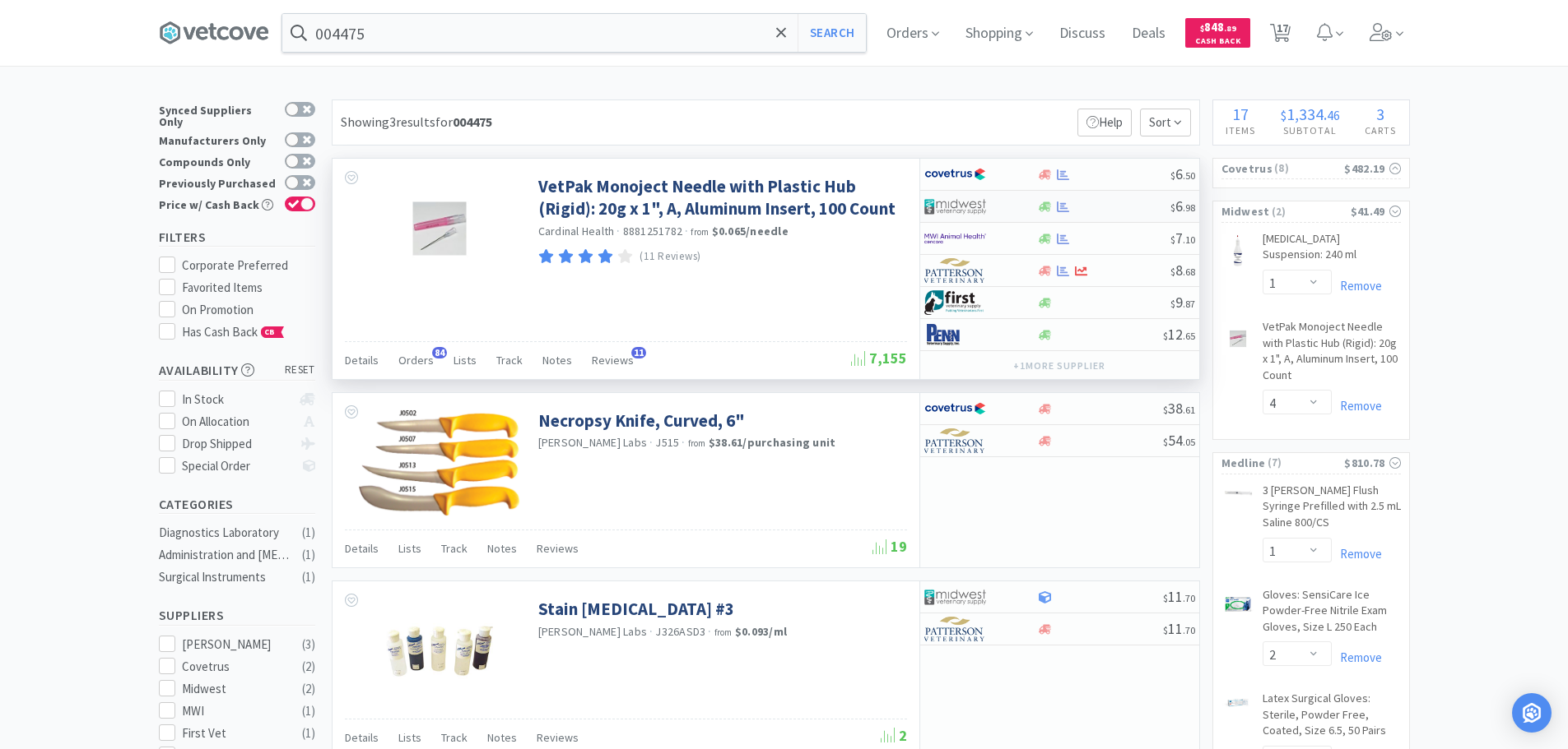
click at [1112, 206] on div at bounding box center [1103, 206] width 133 height 13
select select "1"
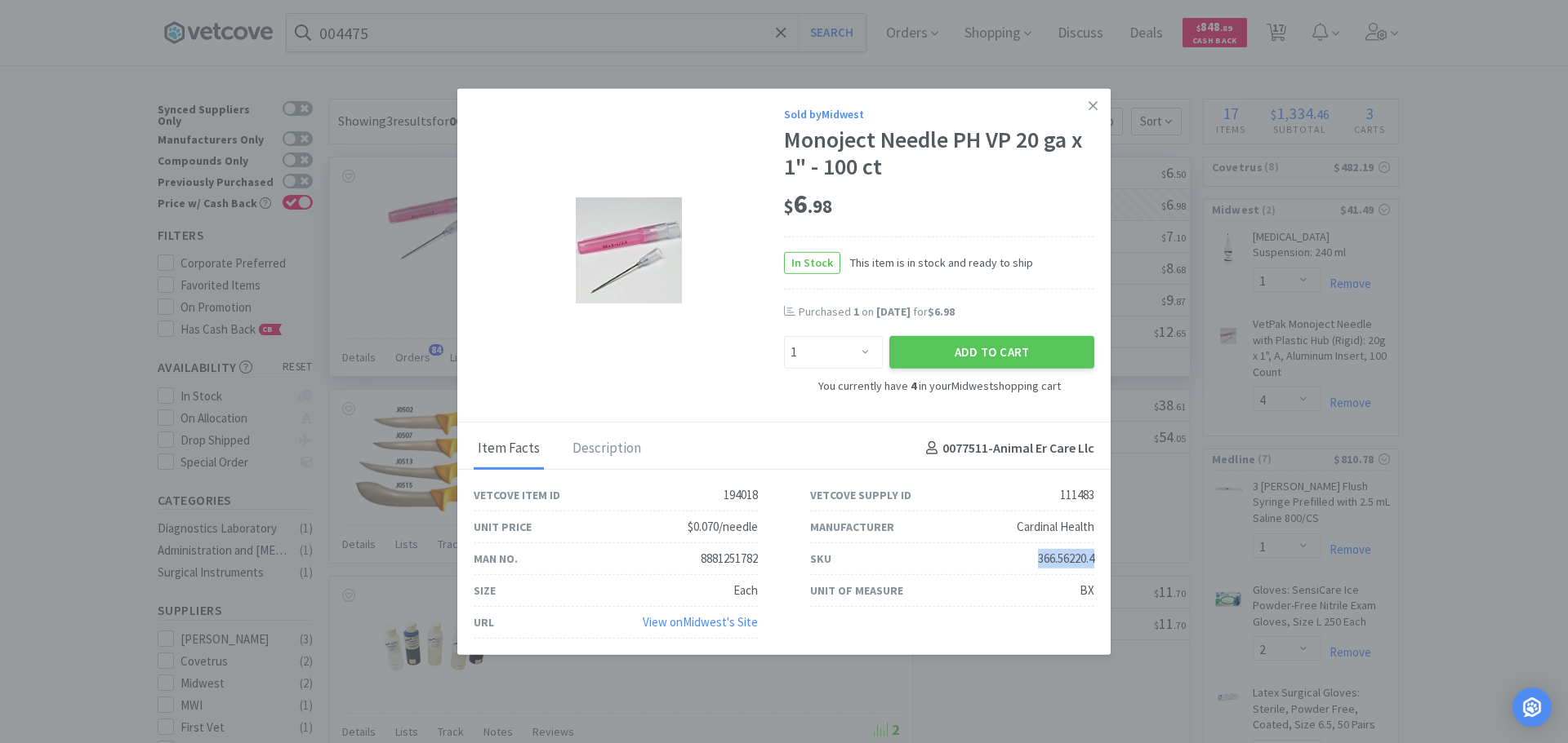
drag, startPoint x: 1102, startPoint y: 556, endPoint x: 1033, endPoint y: 557, distance: 69.0
click at [1033, 557] on div "SKU 366.56220.4" at bounding box center [951, 559] width 336 height 32
copy div "366.56220.4"
click at [1098, 103] on link at bounding box center [1092, 106] width 28 height 35
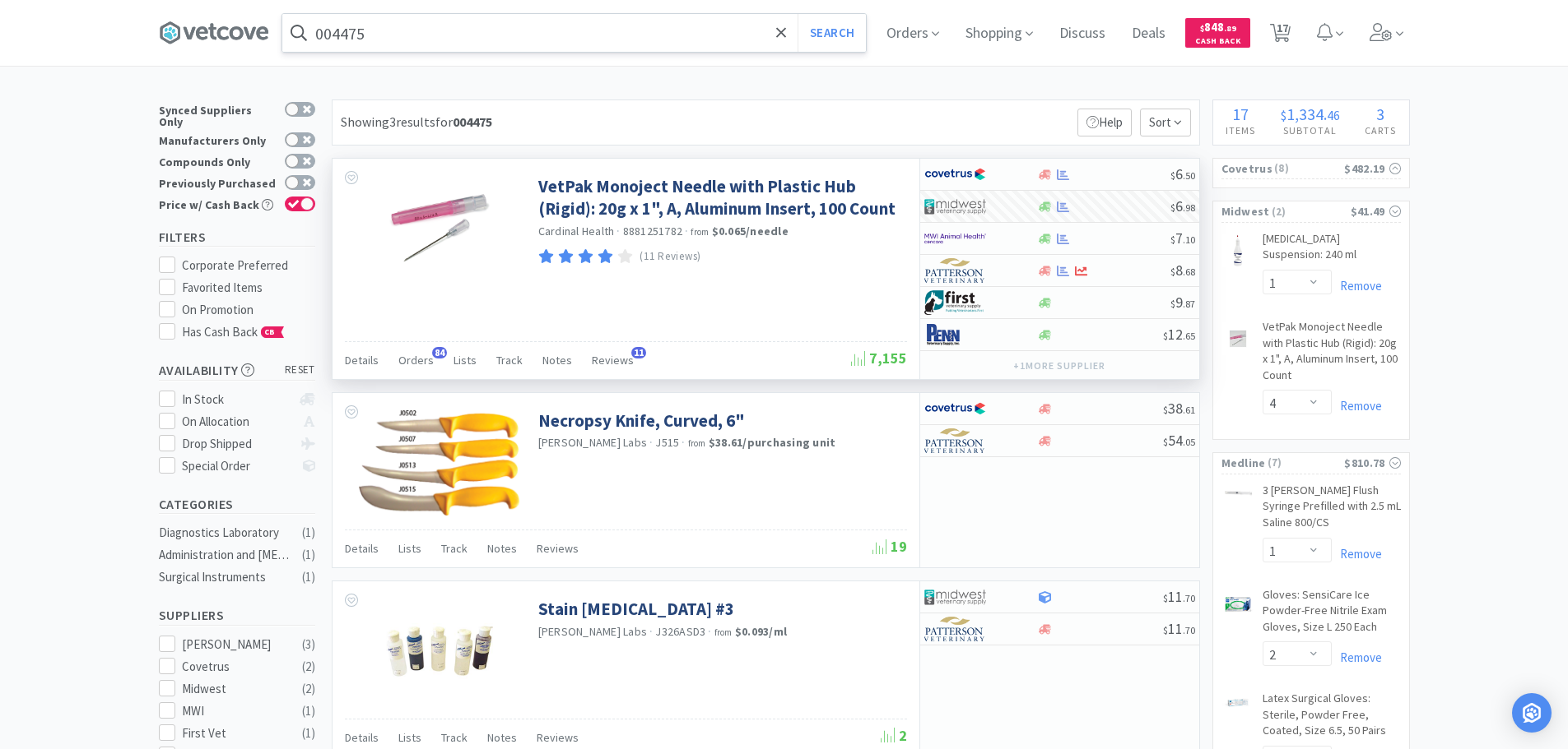
click at [453, 31] on input "004475" at bounding box center [574, 33] width 584 height 37
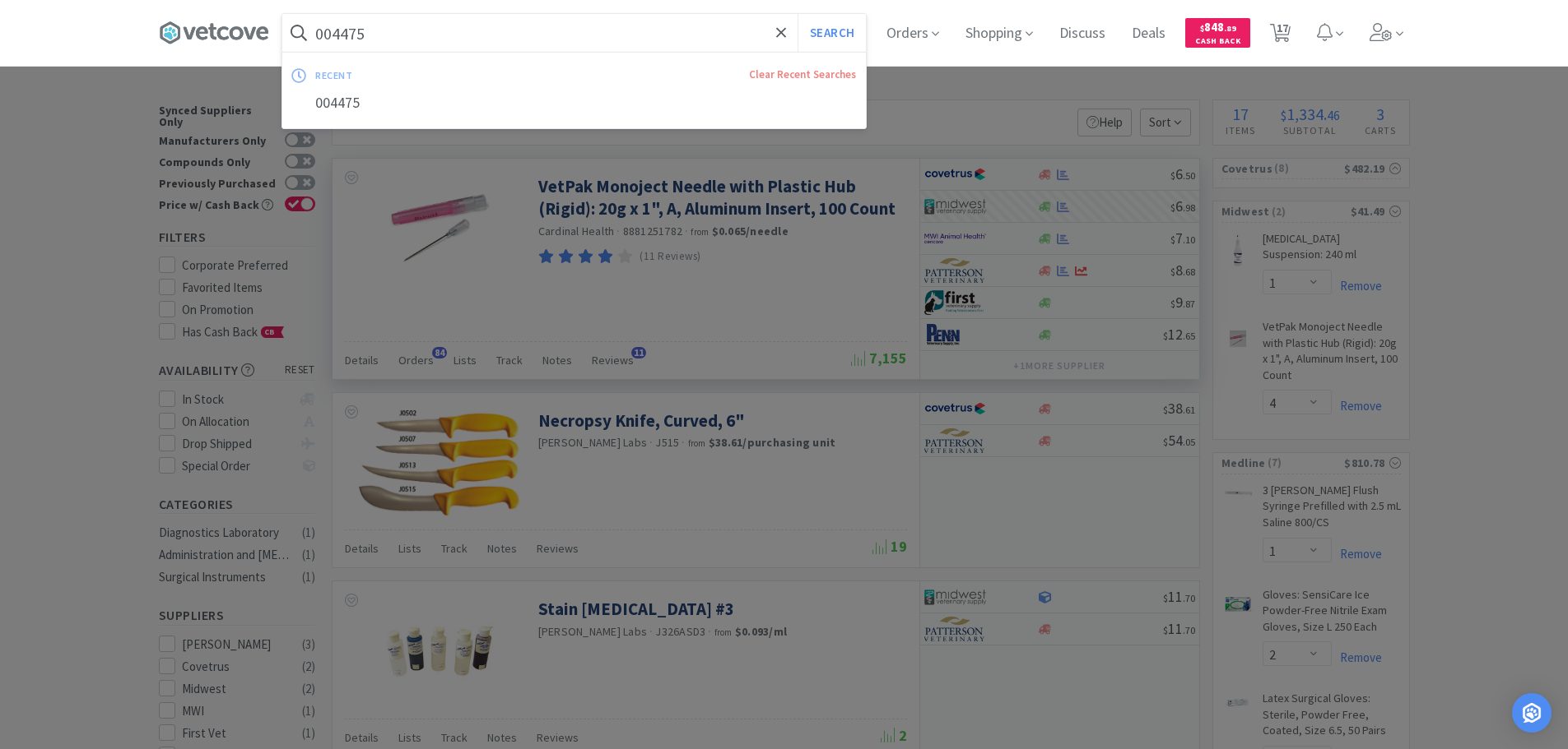
paste input "Covetrus - 004478 $6."
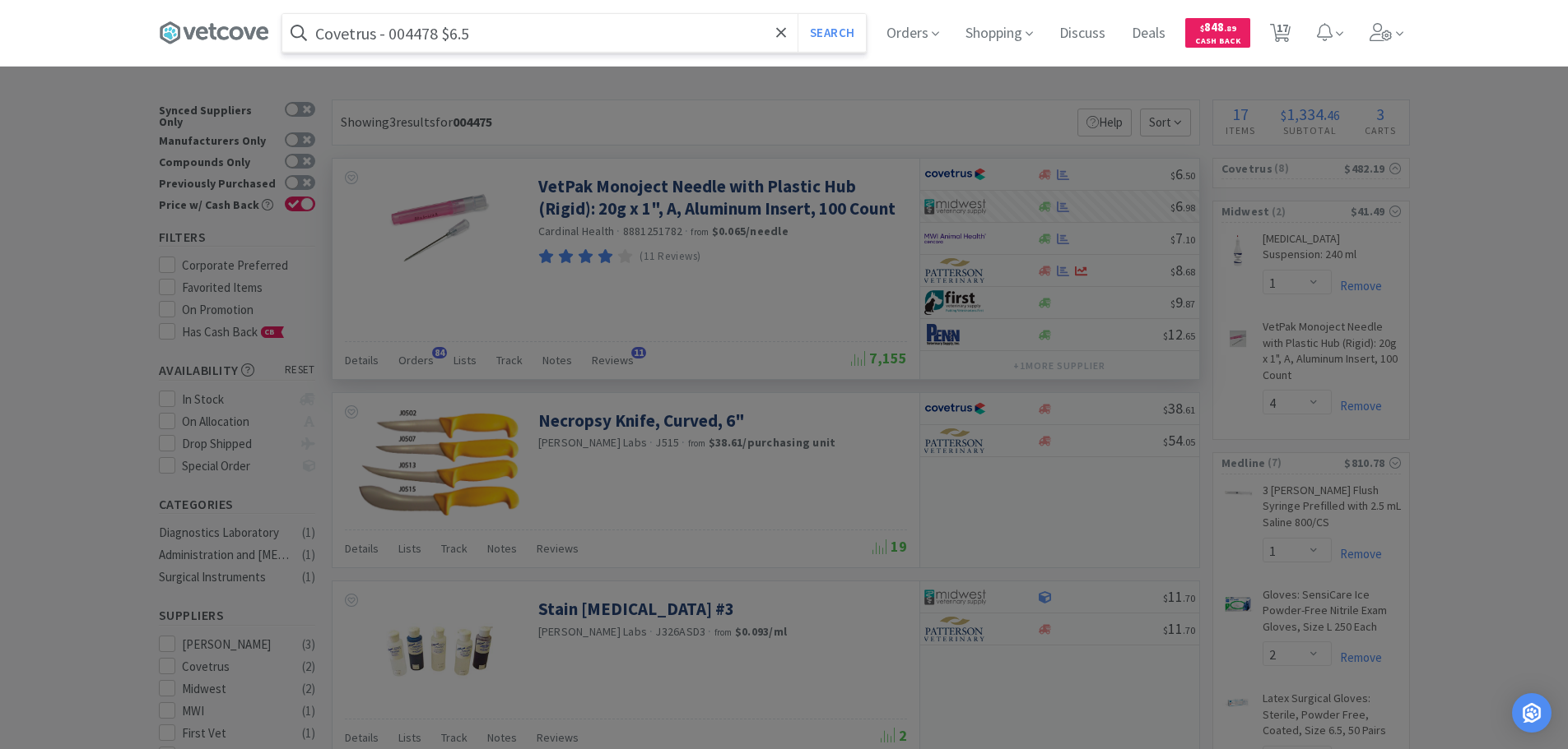
click at [406, 35] on input "Covetrus - 004478 $6.5" at bounding box center [574, 33] width 584 height 37
paste input "004478"
type input "004478"
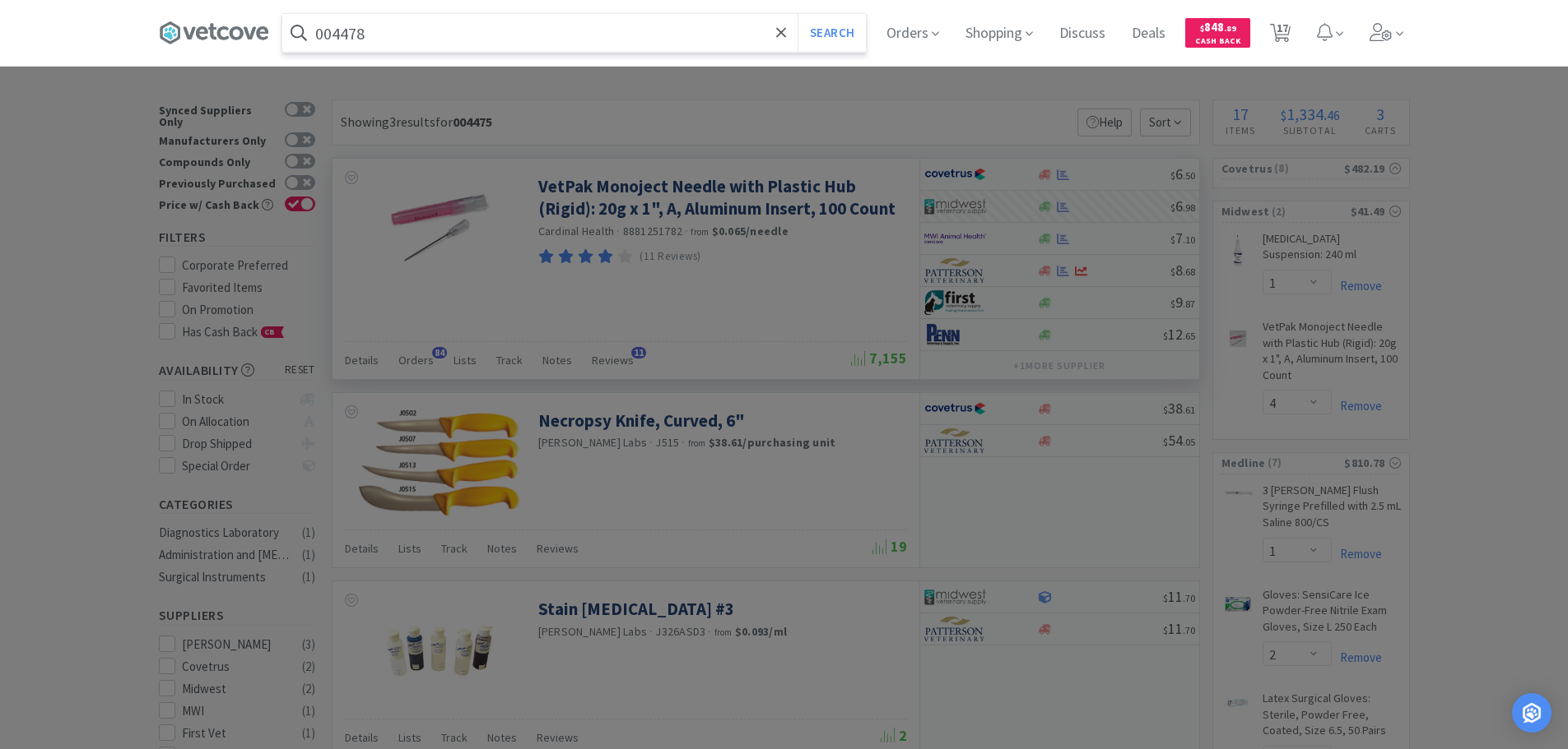
click at [798, 14] on button "Search" at bounding box center [831, 33] width 68 height 37
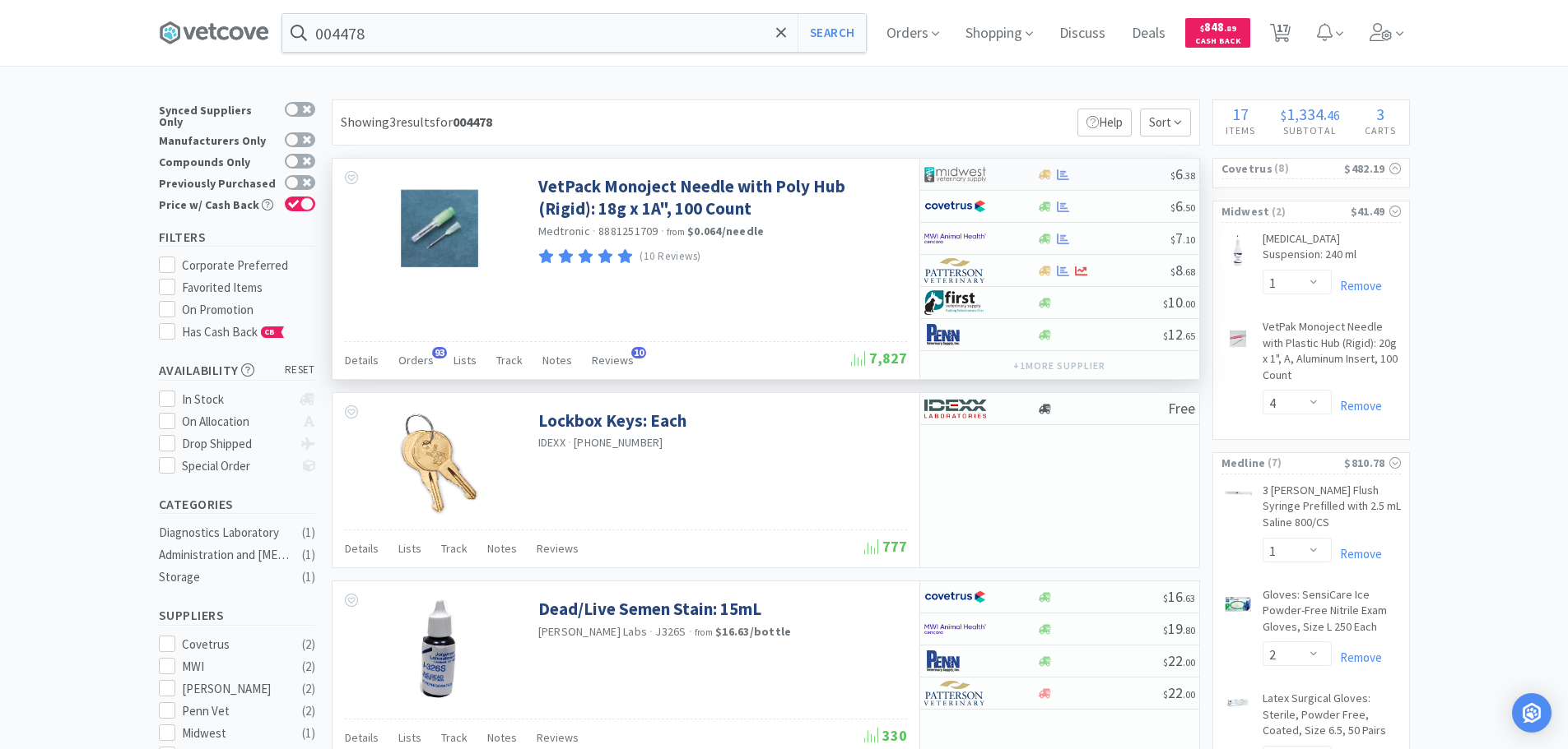
click at [1108, 177] on div at bounding box center [1103, 175] width 133 height 13
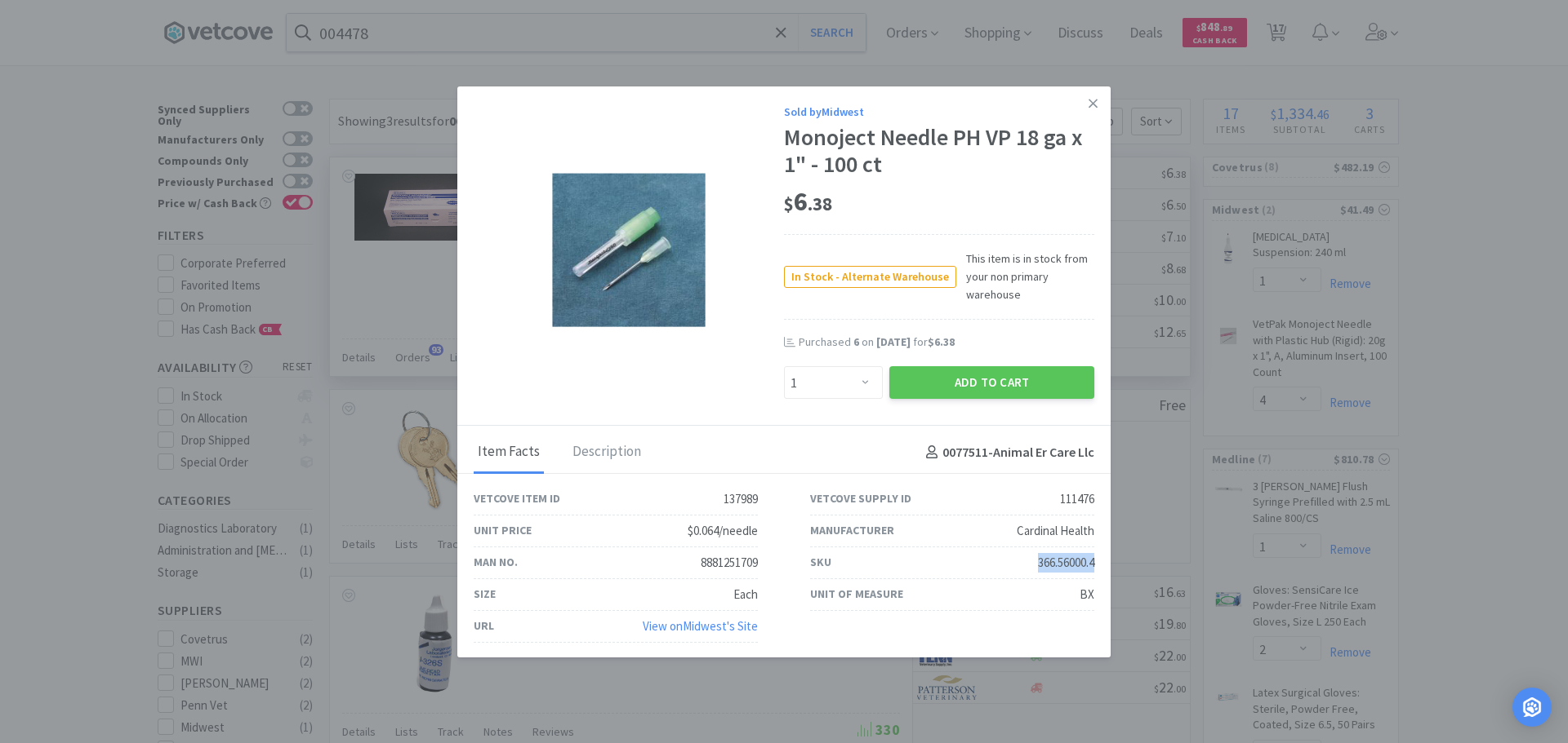
drag, startPoint x: 1083, startPoint y: 565, endPoint x: 1019, endPoint y: 566, distance: 64.0
click at [1019, 566] on div "SKU 366.56000.4" at bounding box center [951, 563] width 336 height 32
copy div "366.56000.4"
click at [819, 387] on select "Enter Quantity 1 2 3 4 5 6 7 8 9 10 11 12 13 14 15 16 17 18 19 20 Enter Quantity" at bounding box center [832, 382] width 99 height 32
select select "10"
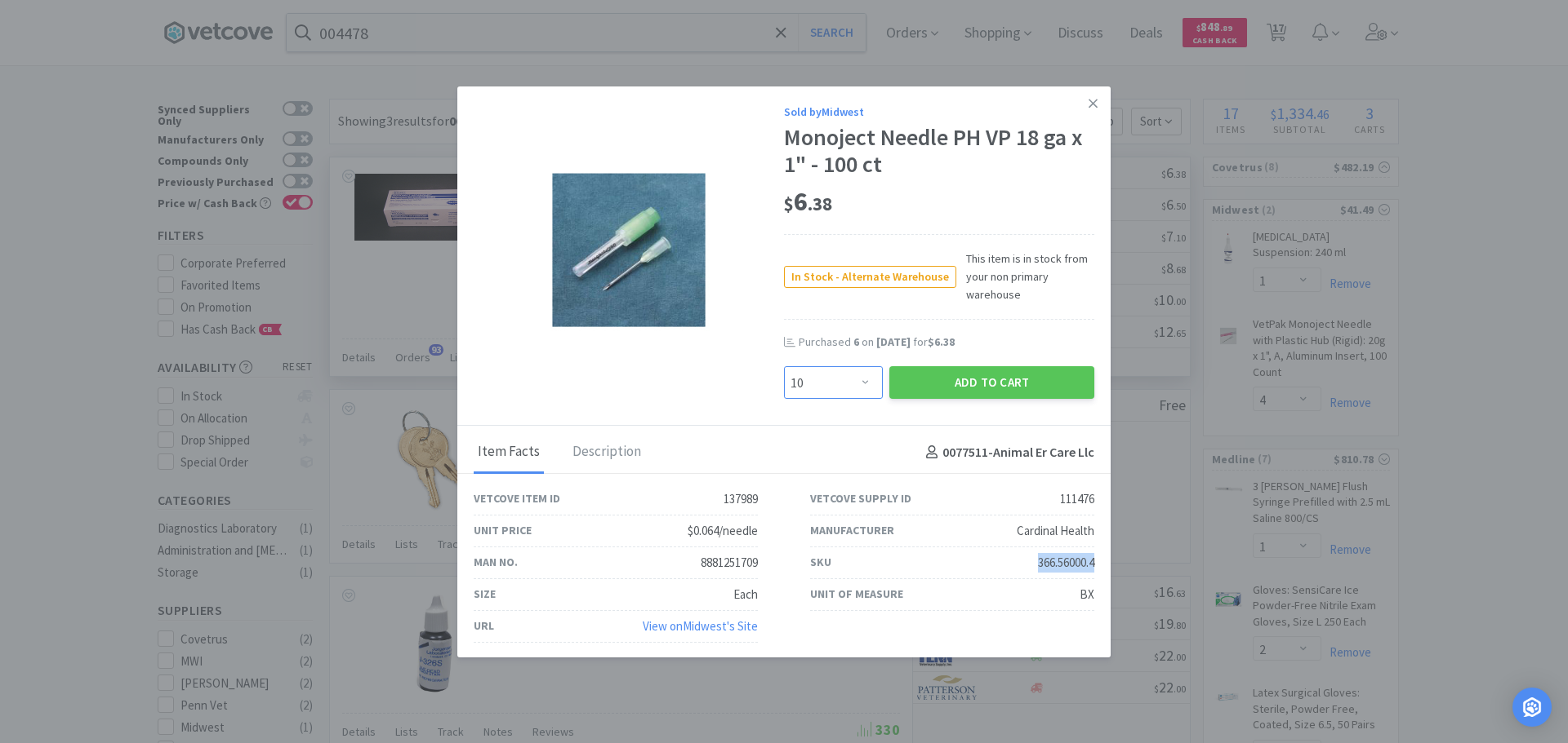
click at [784, 366] on select "Enter Quantity 1 2 3 4 5 6 7 8 9 10 11 12 13 14 15 16 17 18 19 20 Enter Quantity" at bounding box center [832, 382] width 99 height 32
click at [910, 385] on button "Add to Cart" at bounding box center [991, 382] width 205 height 32
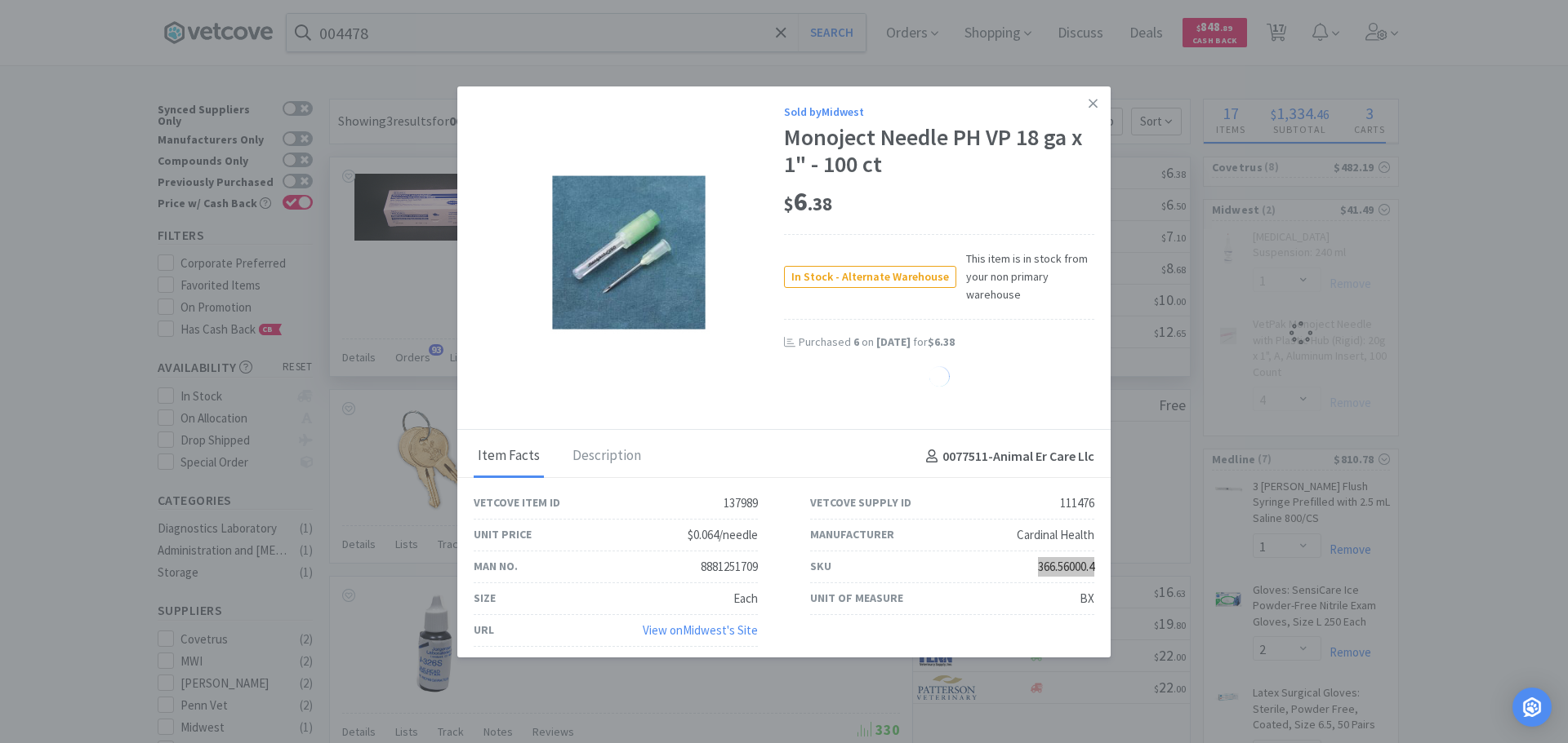
select select "10"
select select "4"
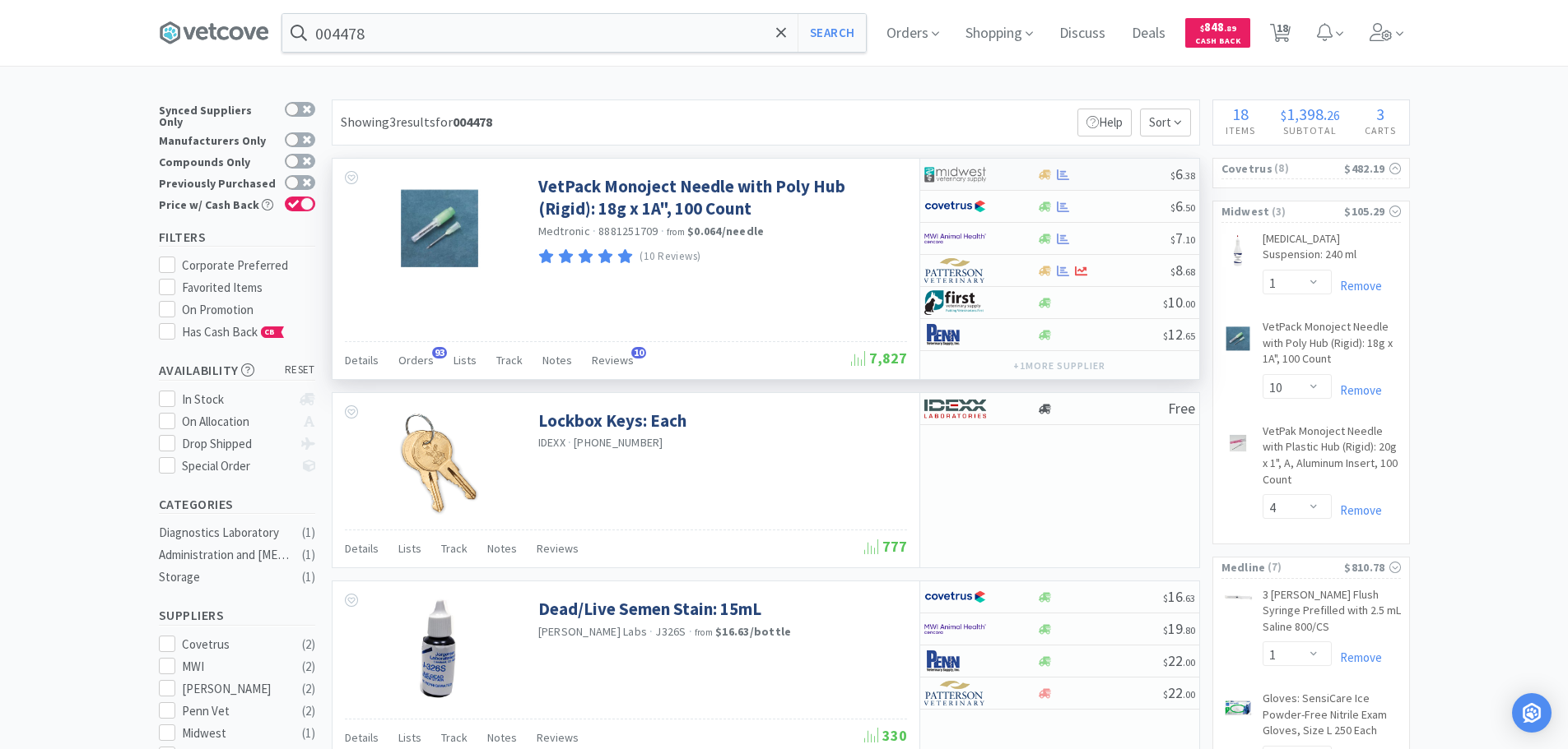
click at [1096, 176] on div at bounding box center [1103, 175] width 133 height 13
select select "1"
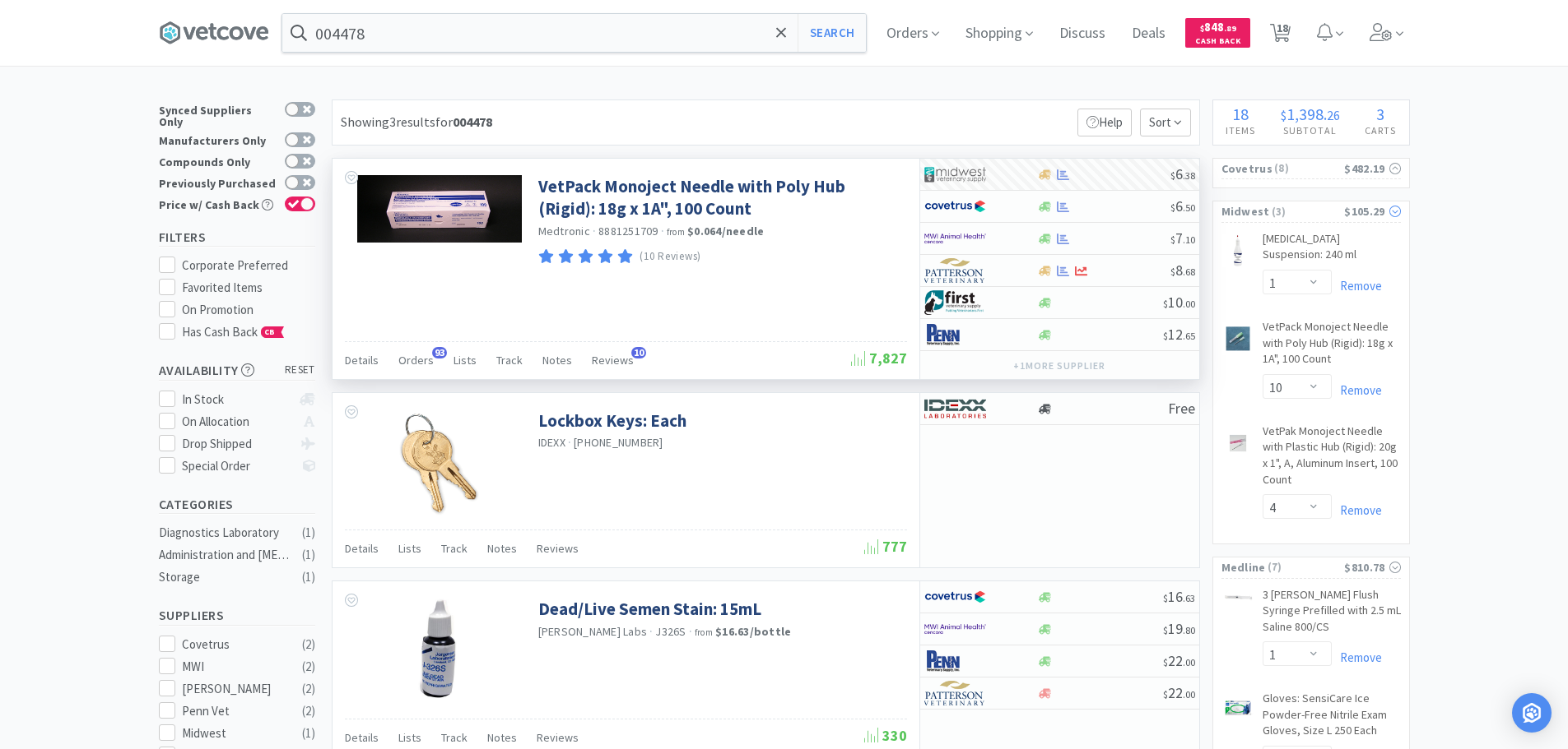
click at [1279, 210] on span "( 3 )" at bounding box center [1307, 212] width 75 height 17
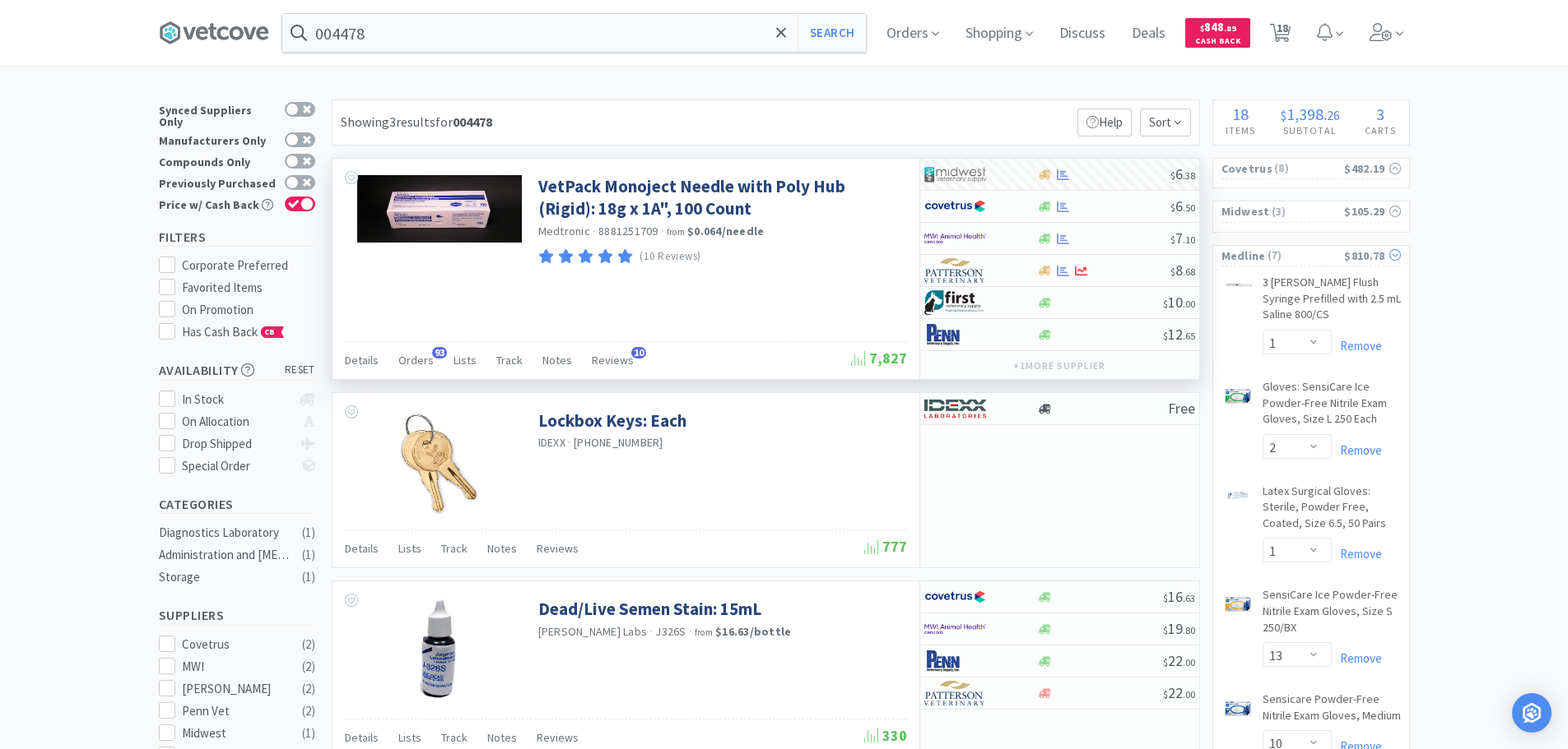
click at [1291, 256] on span "( 7 )" at bounding box center [1305, 256] width 79 height 17
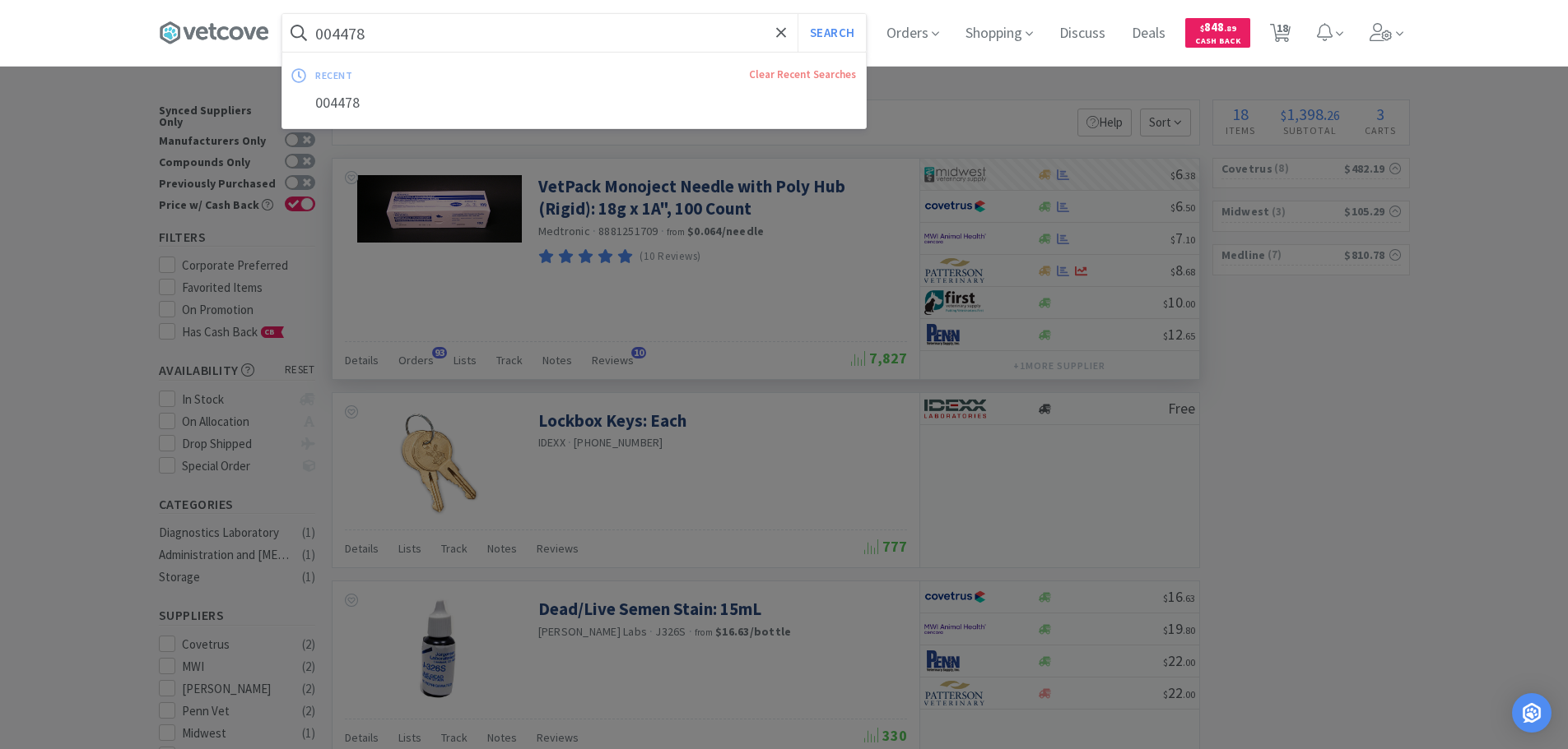
click at [534, 28] on input "004478" at bounding box center [574, 33] width 584 height 37
paste input "Covetrus - 017387 $0.98"
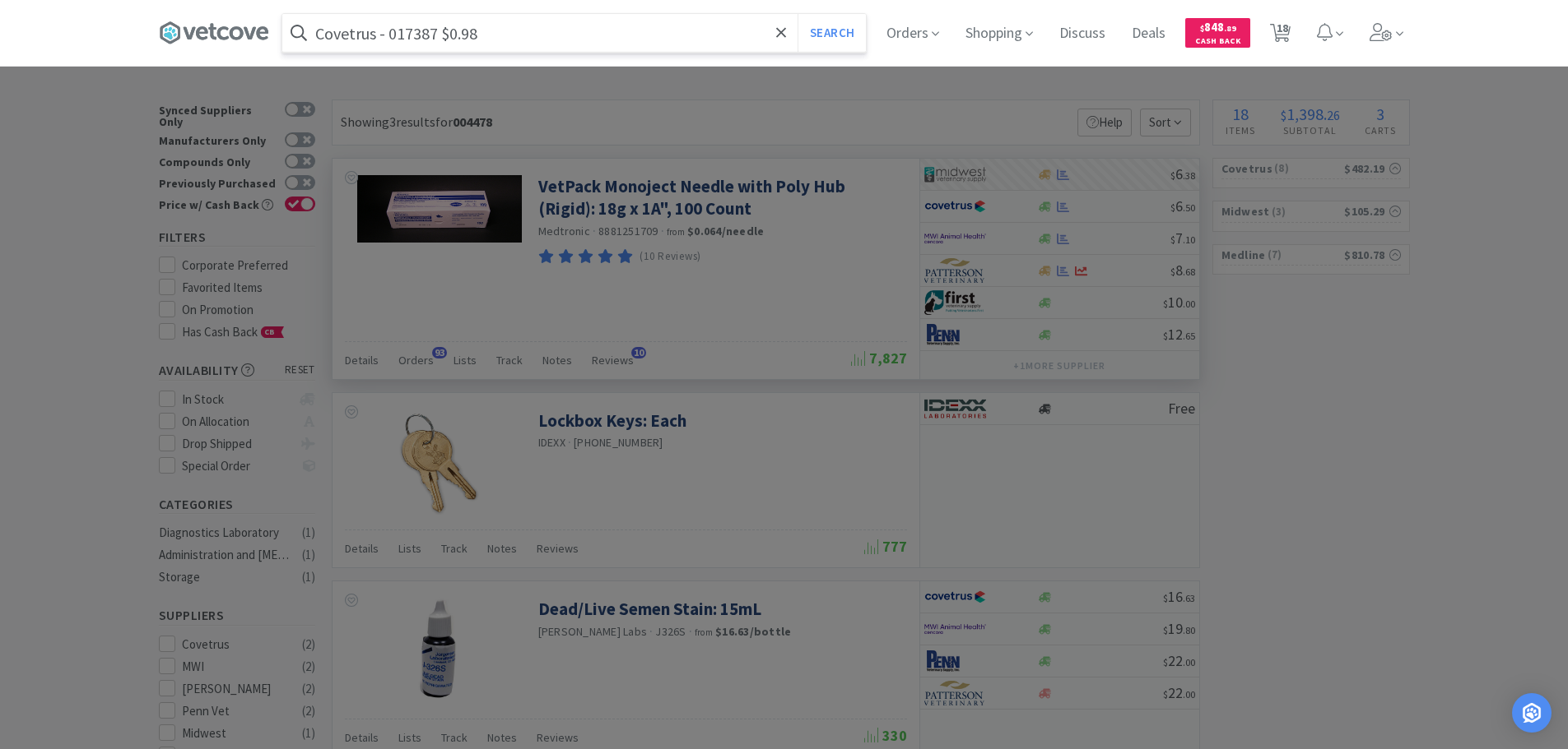
click at [403, 28] on input "Covetrus - 017387 $0.98" at bounding box center [574, 33] width 584 height 37
paste input "017387"
type input "017387"
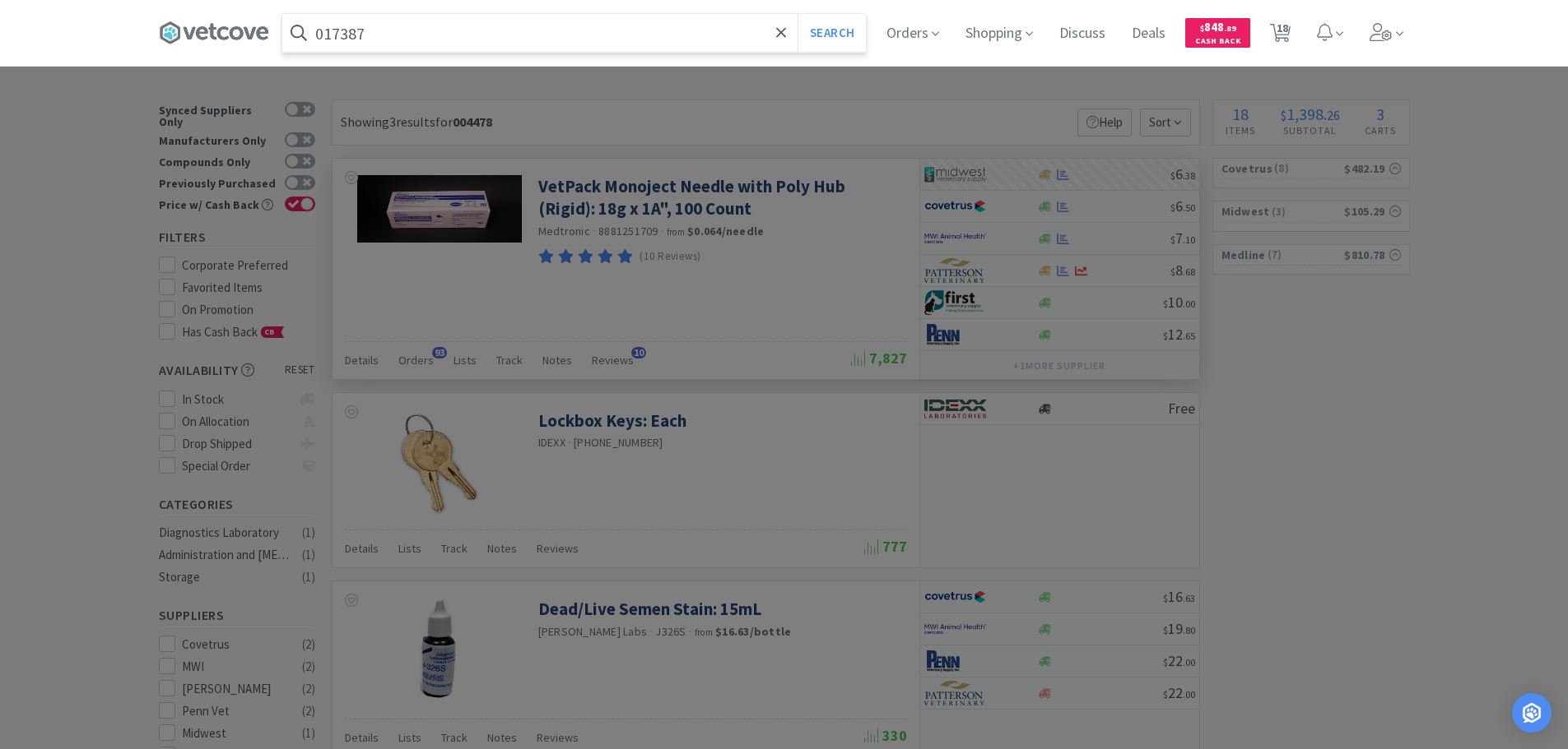
click at [798, 14] on button "Search" at bounding box center [831, 33] width 68 height 37
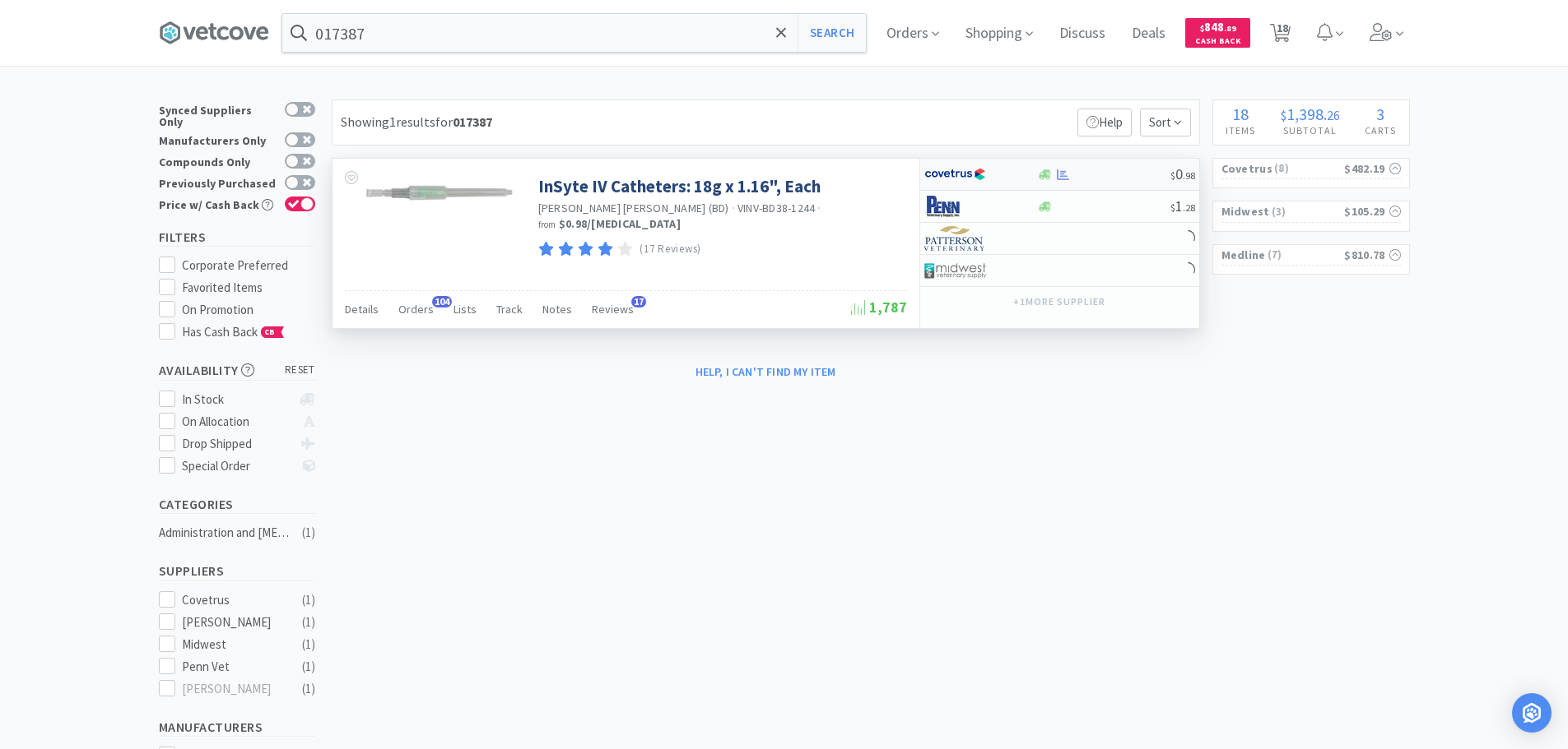
click at [1121, 180] on div at bounding box center [1103, 175] width 133 height 13
select select "1"
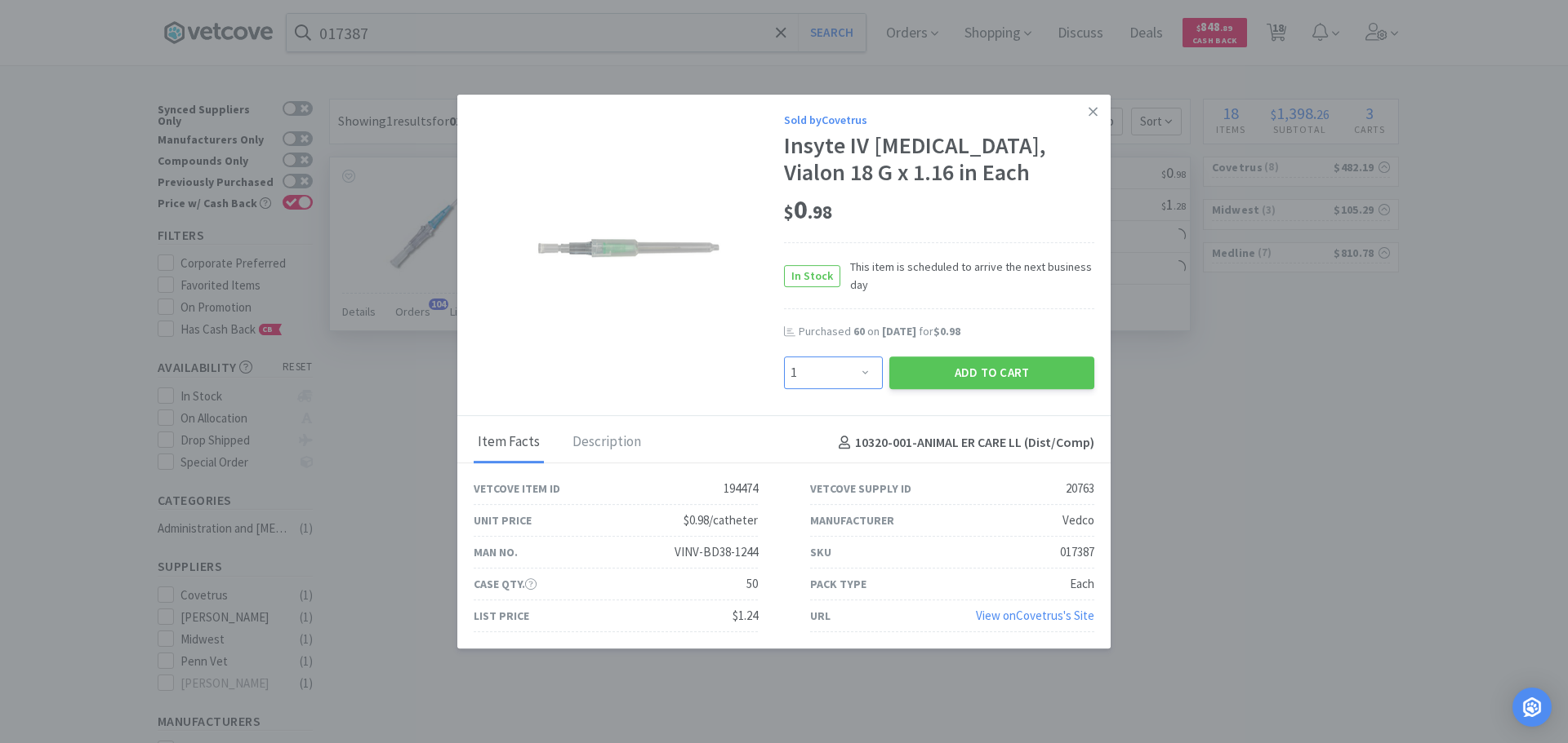
click at [869, 369] on select "Enter Quantity 1 2 3 4 5 6 7 8 9 10 11 12 13 14 15 16 17 18 19 20 Enter Quantity" at bounding box center [832, 372] width 99 height 32
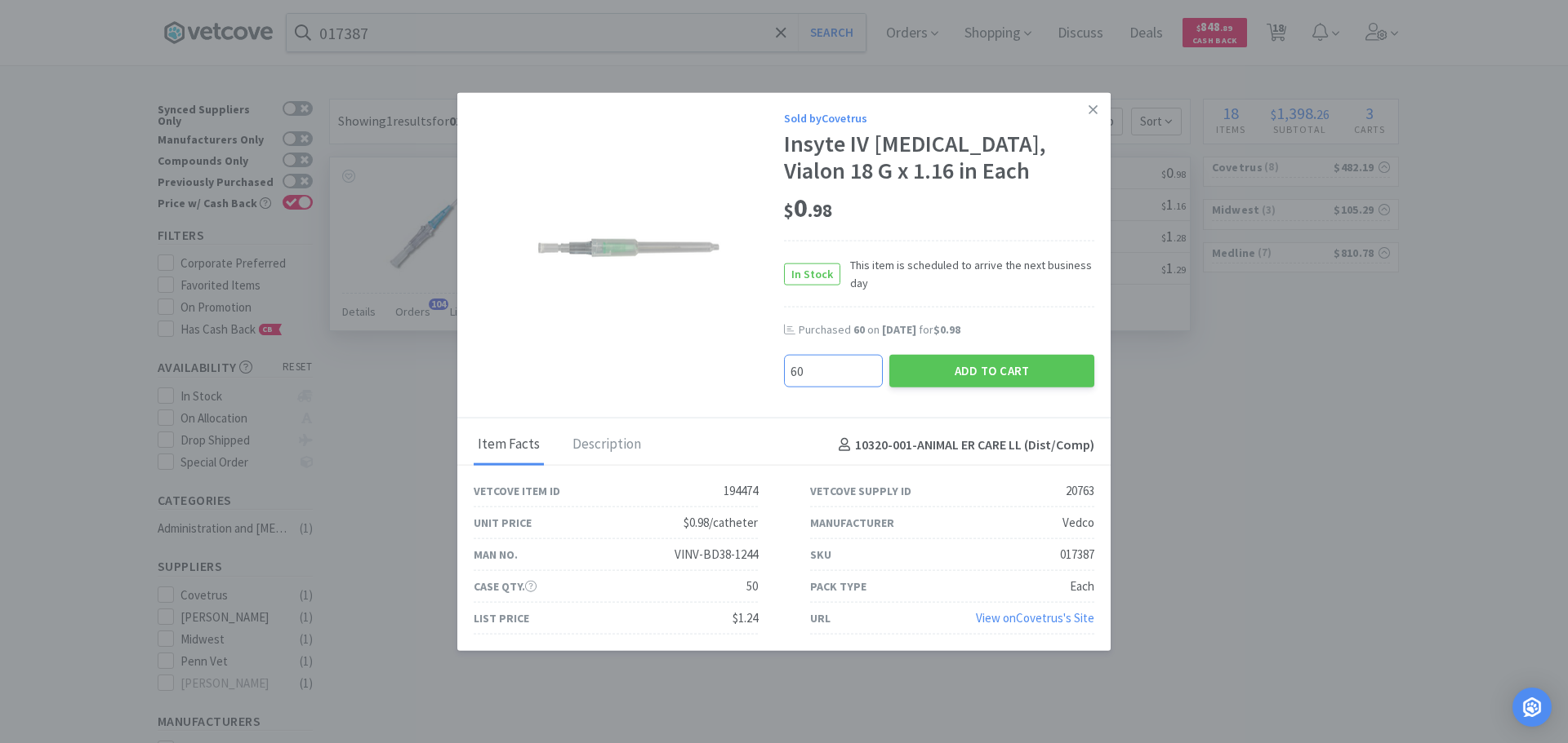
type input "60"
click at [967, 395] on div "60 Add to Cart" at bounding box center [938, 373] width 316 height 43
click at [949, 382] on button "Add to Cart" at bounding box center [991, 371] width 205 height 32
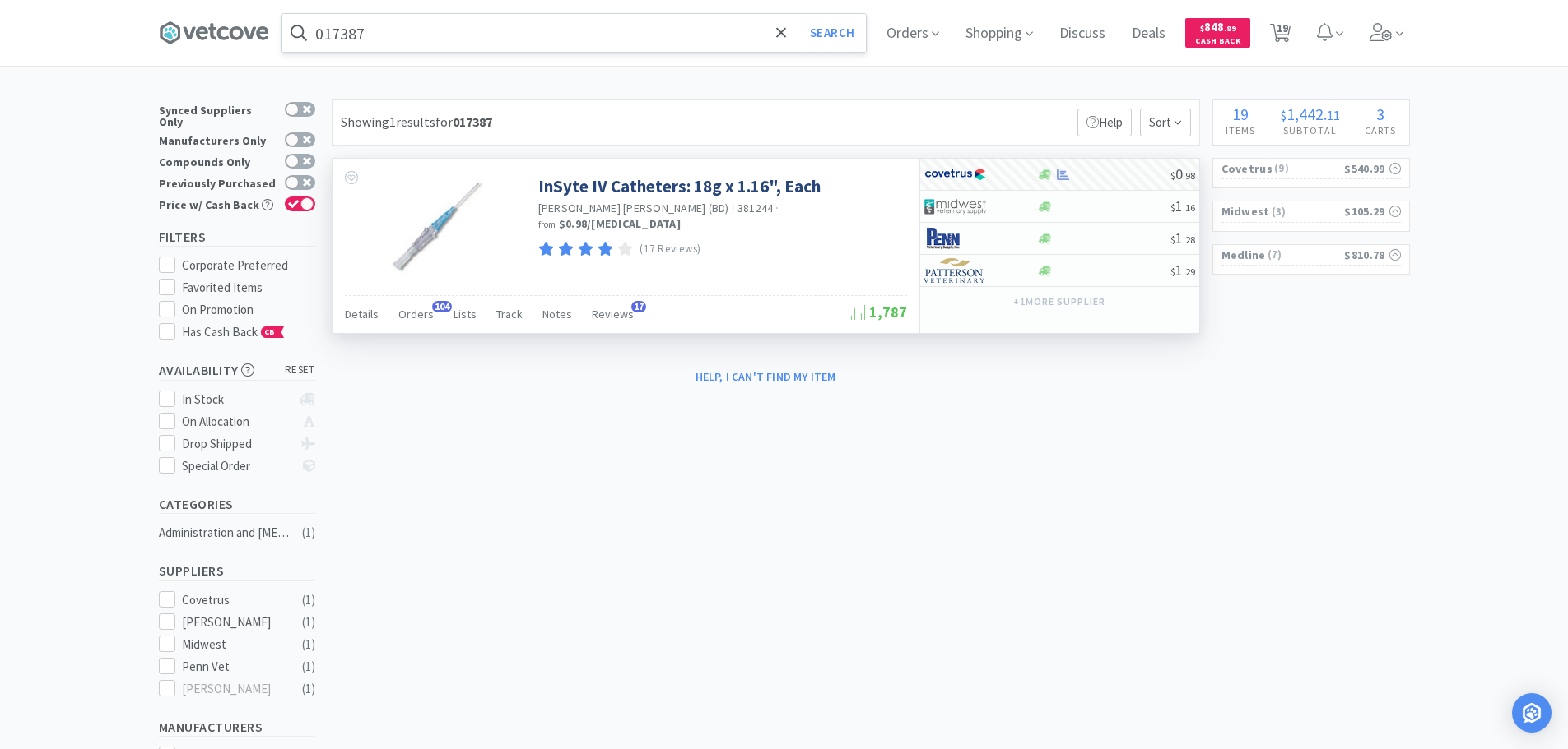
click at [444, 37] on input "017387" at bounding box center [574, 33] width 584 height 37
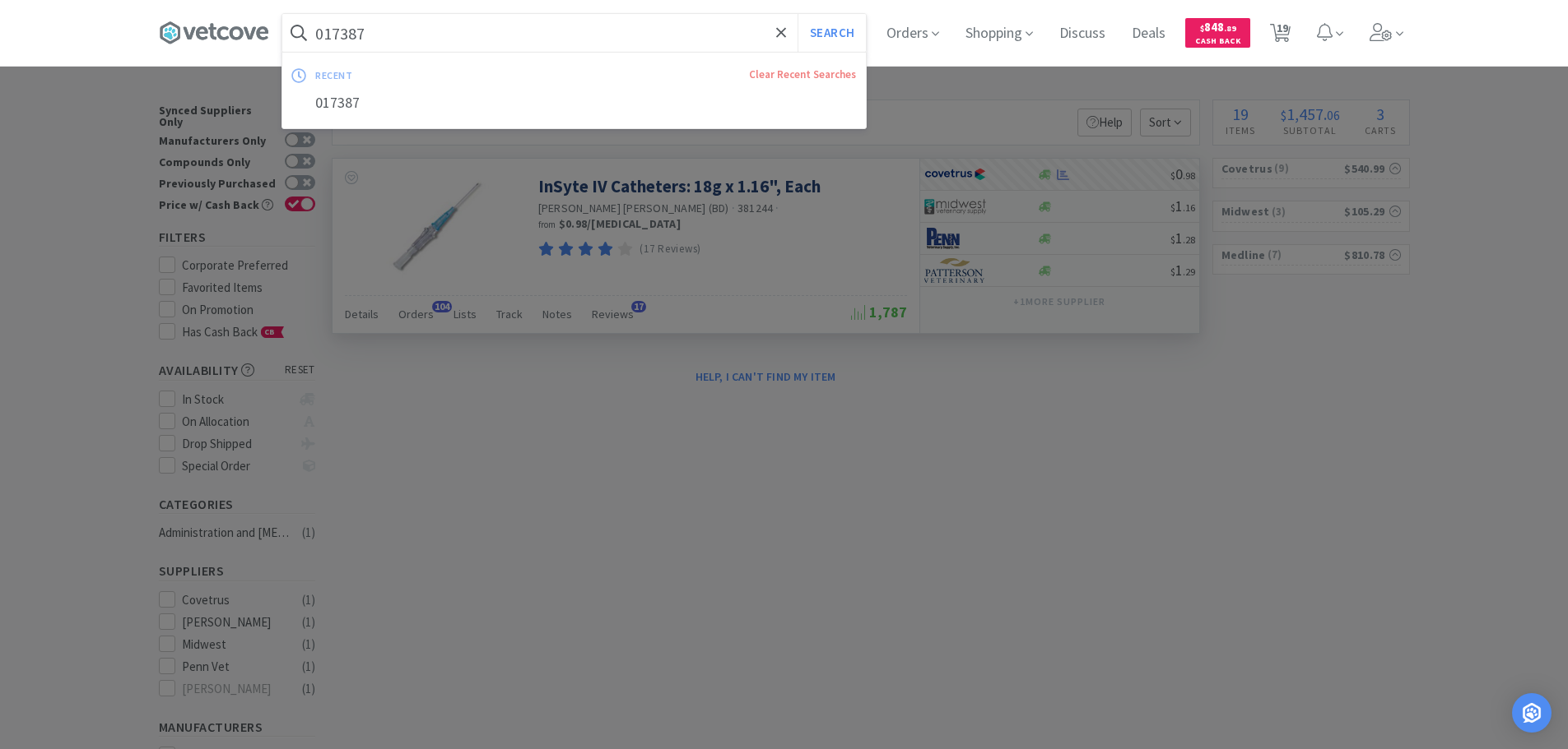
paste input "Covetrus - 017385 $0.98"
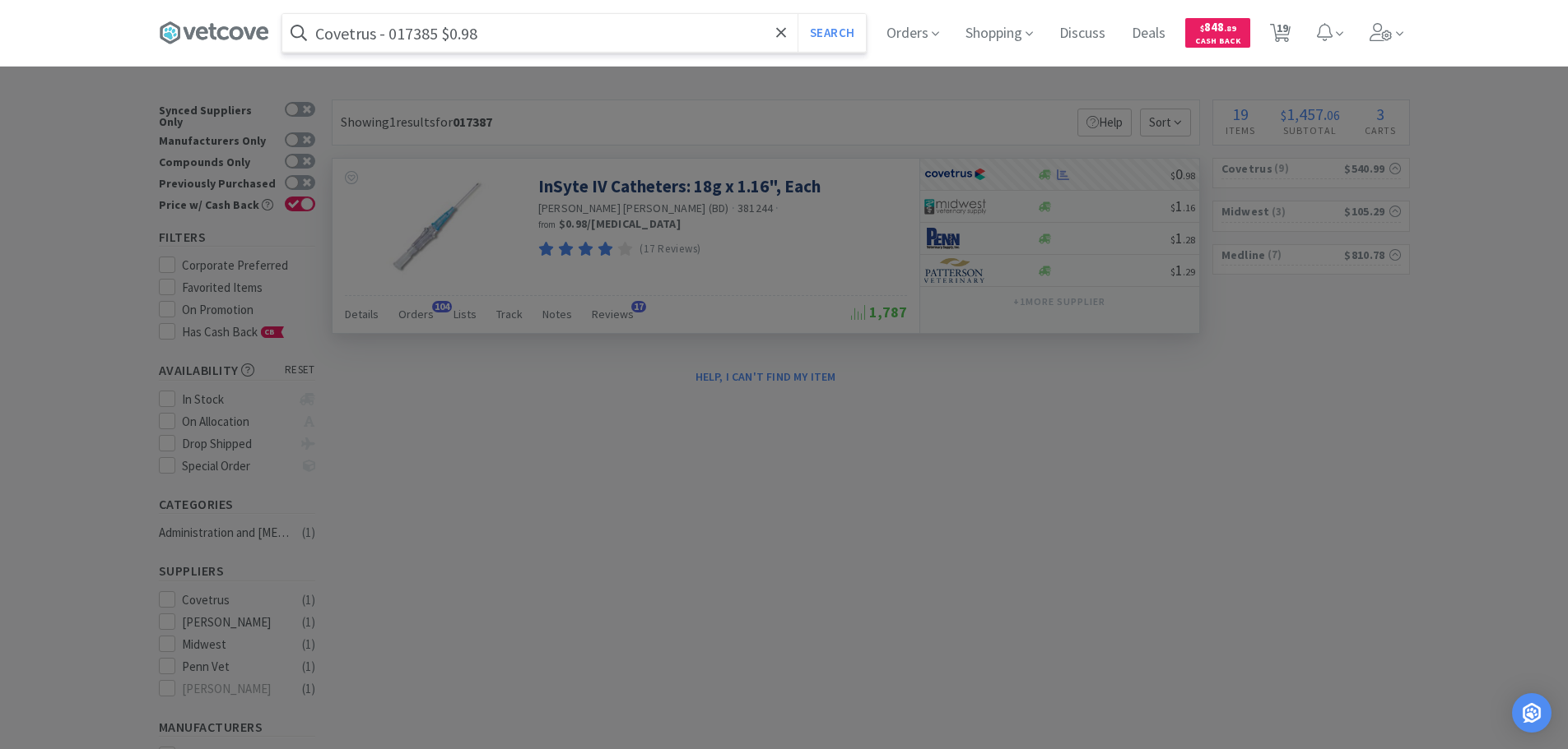
click at [420, 37] on input "Covetrus - 017385 $0.98" at bounding box center [574, 33] width 584 height 37
paste input "017385"
type input "017385"
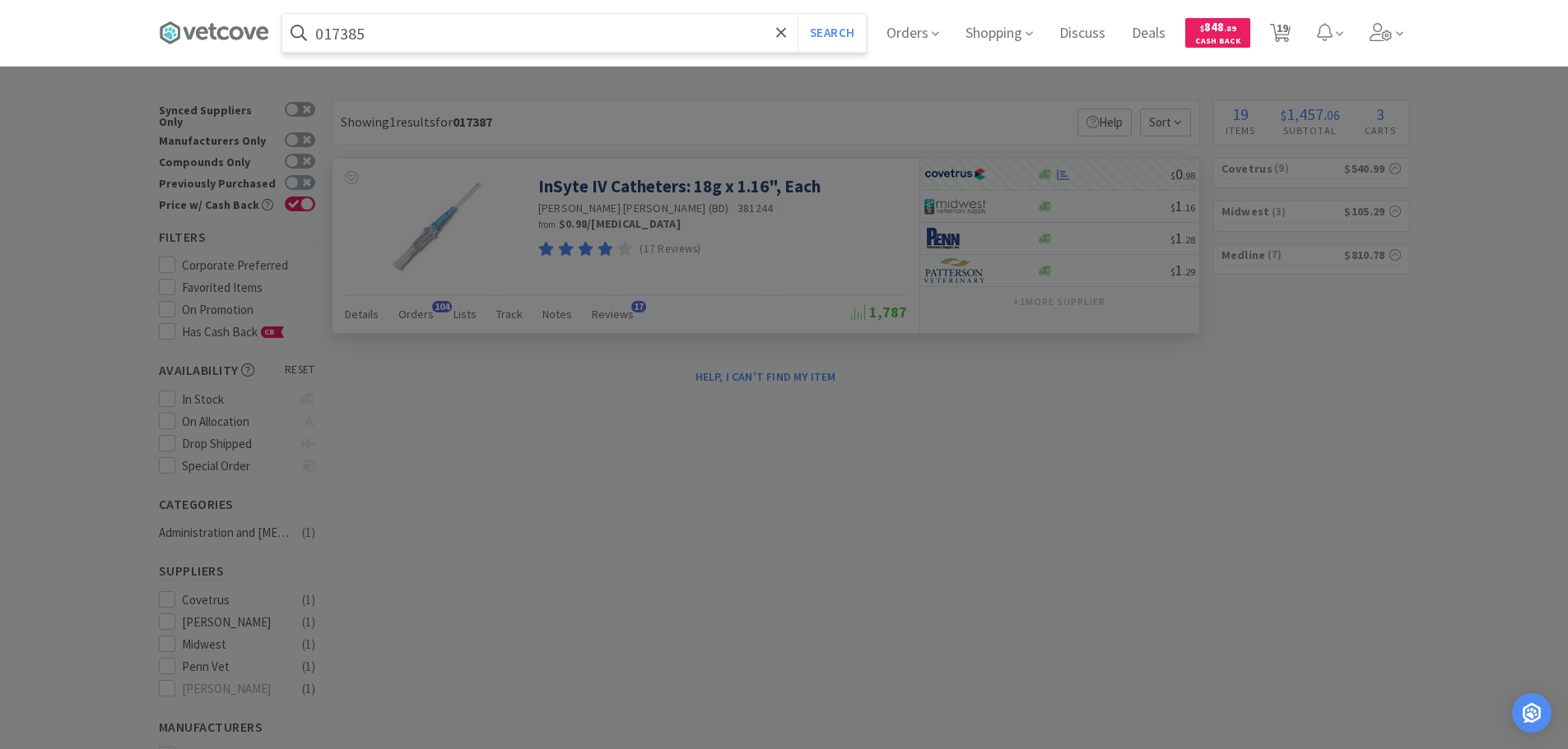
click at [798, 14] on button "Search" at bounding box center [831, 33] width 68 height 37
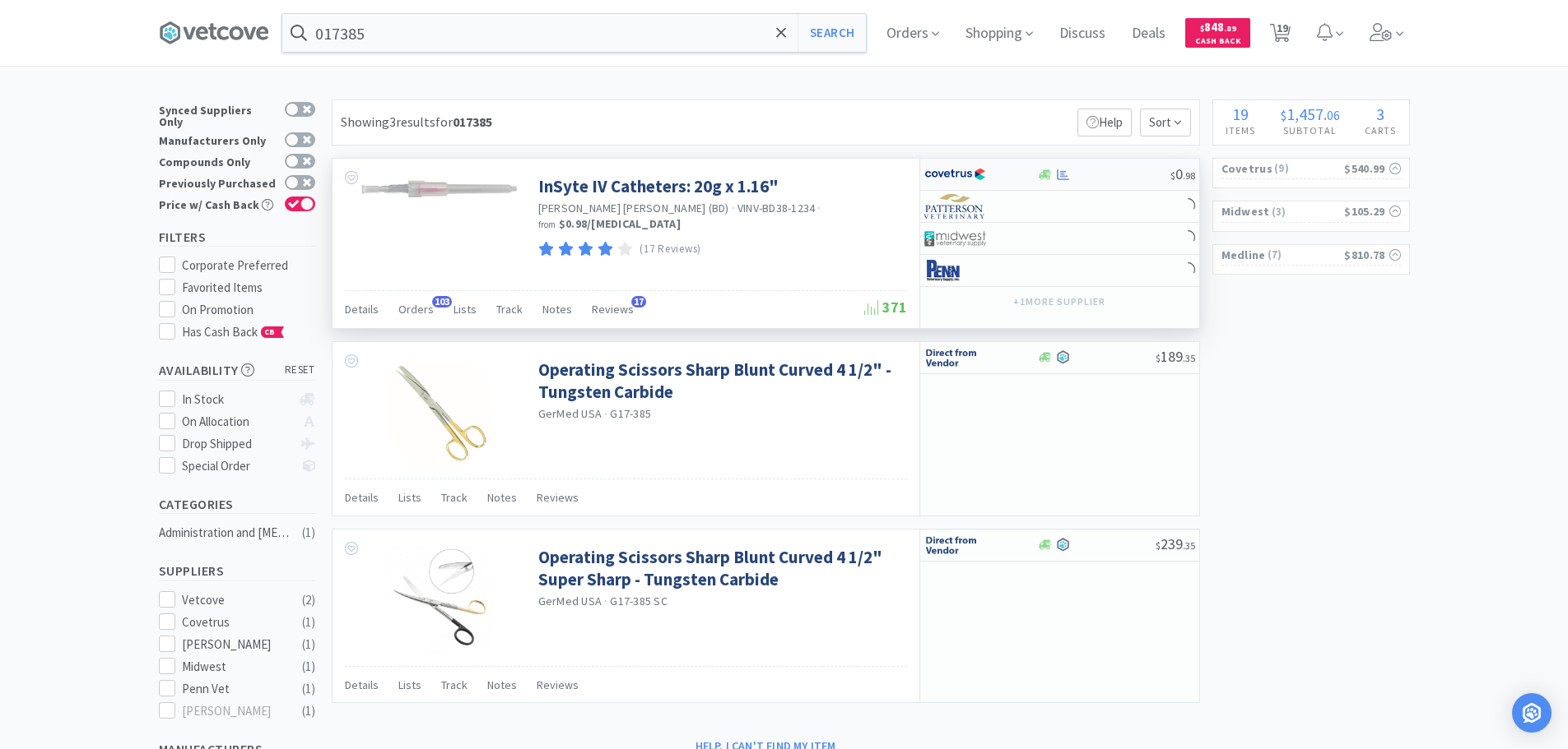
click at [1118, 176] on div at bounding box center [1103, 175] width 133 height 13
select select "1"
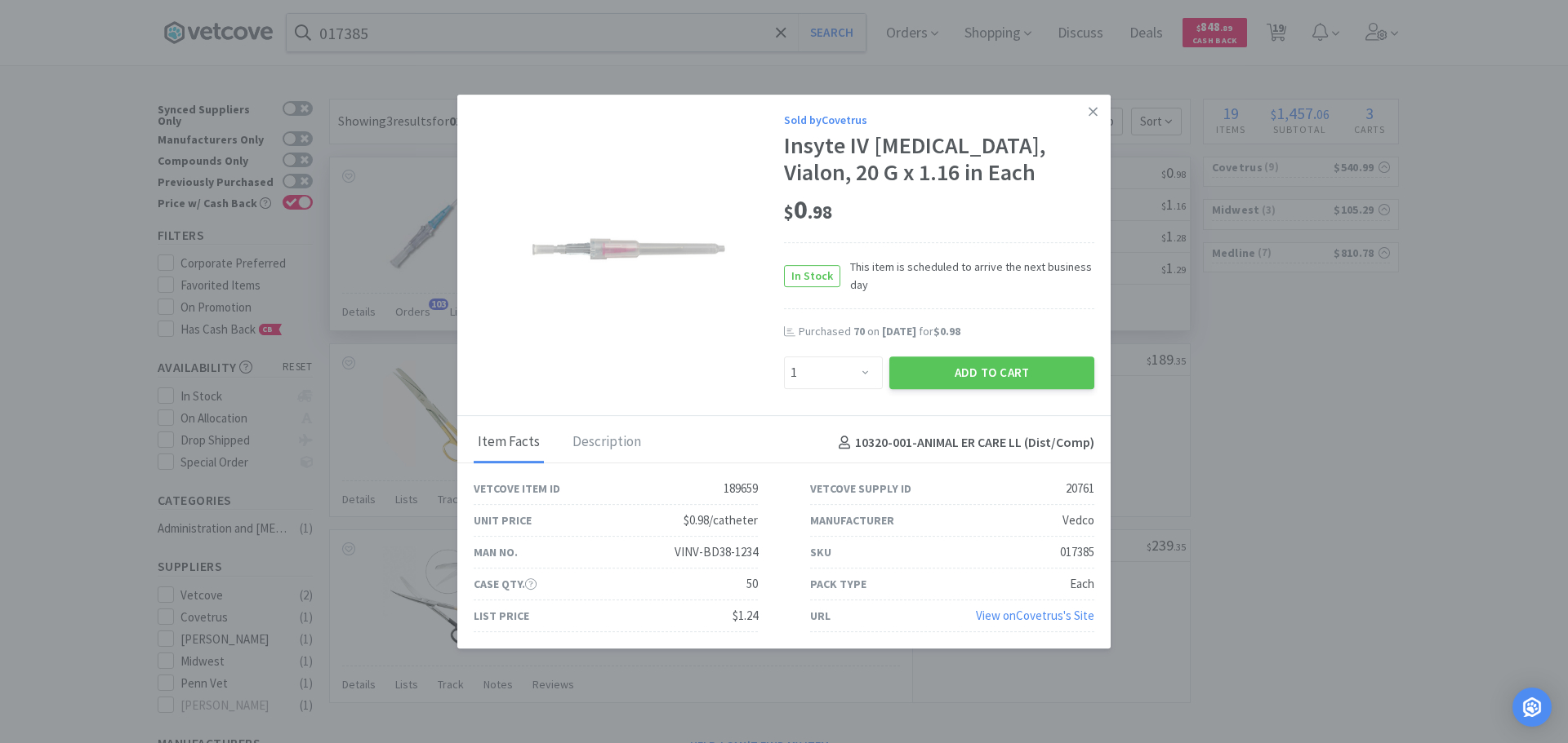
click at [844, 391] on div "Enter Quantity 1 2 3 4 5 6 7 8 9 10 11 12 13 14 15 16 17 18 19 20 Enter Quantity" at bounding box center [833, 373] width 106 height 39
click at [844, 371] on select "Enter Quantity 1 2 3 4 5 6 7 8 9 10 11 12 13 14 15 16 17 18 19 20 Enter Quantity" at bounding box center [832, 372] width 99 height 32
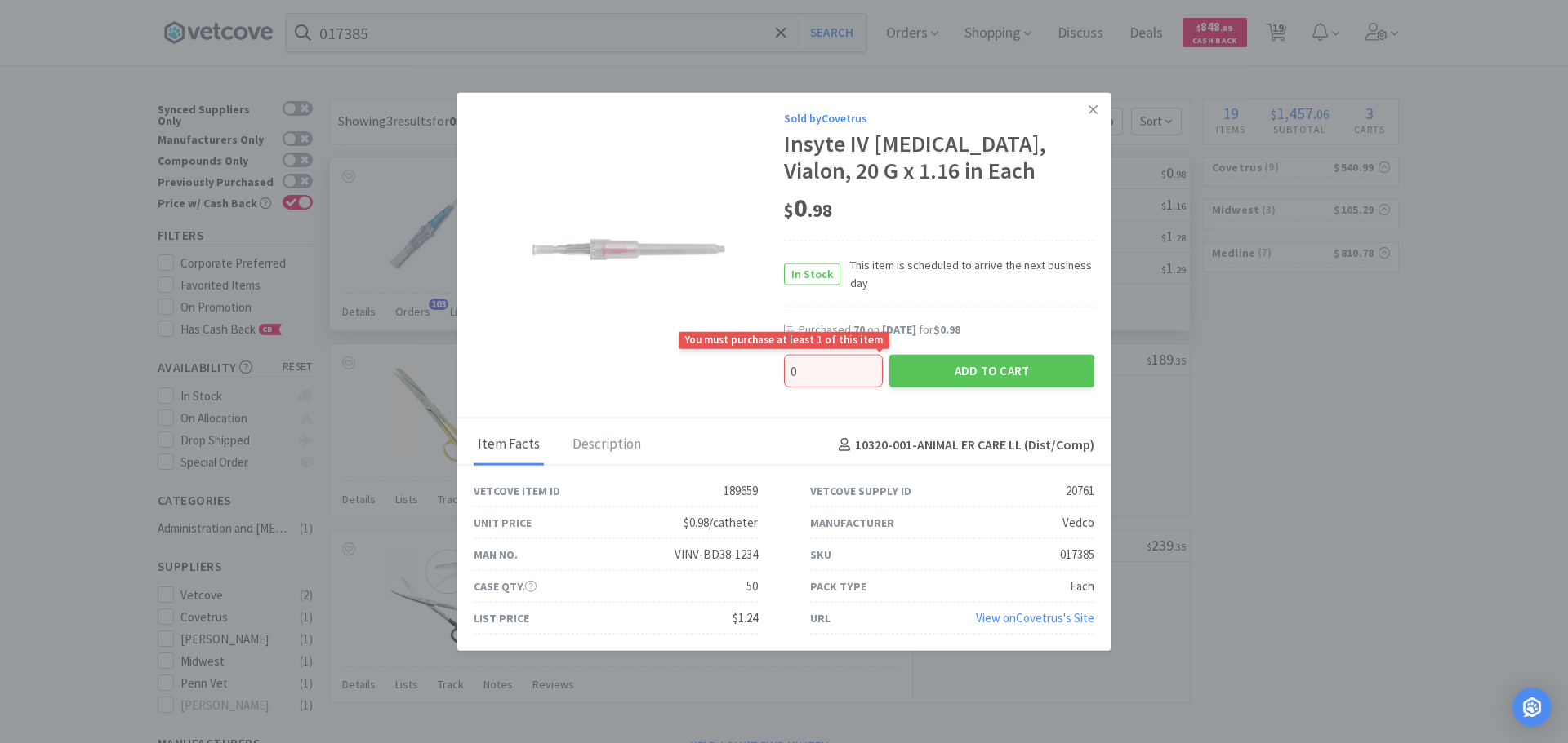
drag, startPoint x: 824, startPoint y: 374, endPoint x: 774, endPoint y: 376, distance: 50.0
click at [774, 376] on div "Sold by Covetrus Insyte IV Catheter, Vialon, 20 G x 1.16 in Each $ 0 . 98 In St…" at bounding box center [784, 255] width 653 height 326
type input "135"
click at [862, 396] on div "Sold by Covetrus Insyte IV Catheter, Vialon, 20 G x 1.16 in Each $ 0 . 98 In St…" at bounding box center [784, 255] width 653 height 326
click at [955, 368] on button "Add to Cart" at bounding box center [991, 371] width 205 height 32
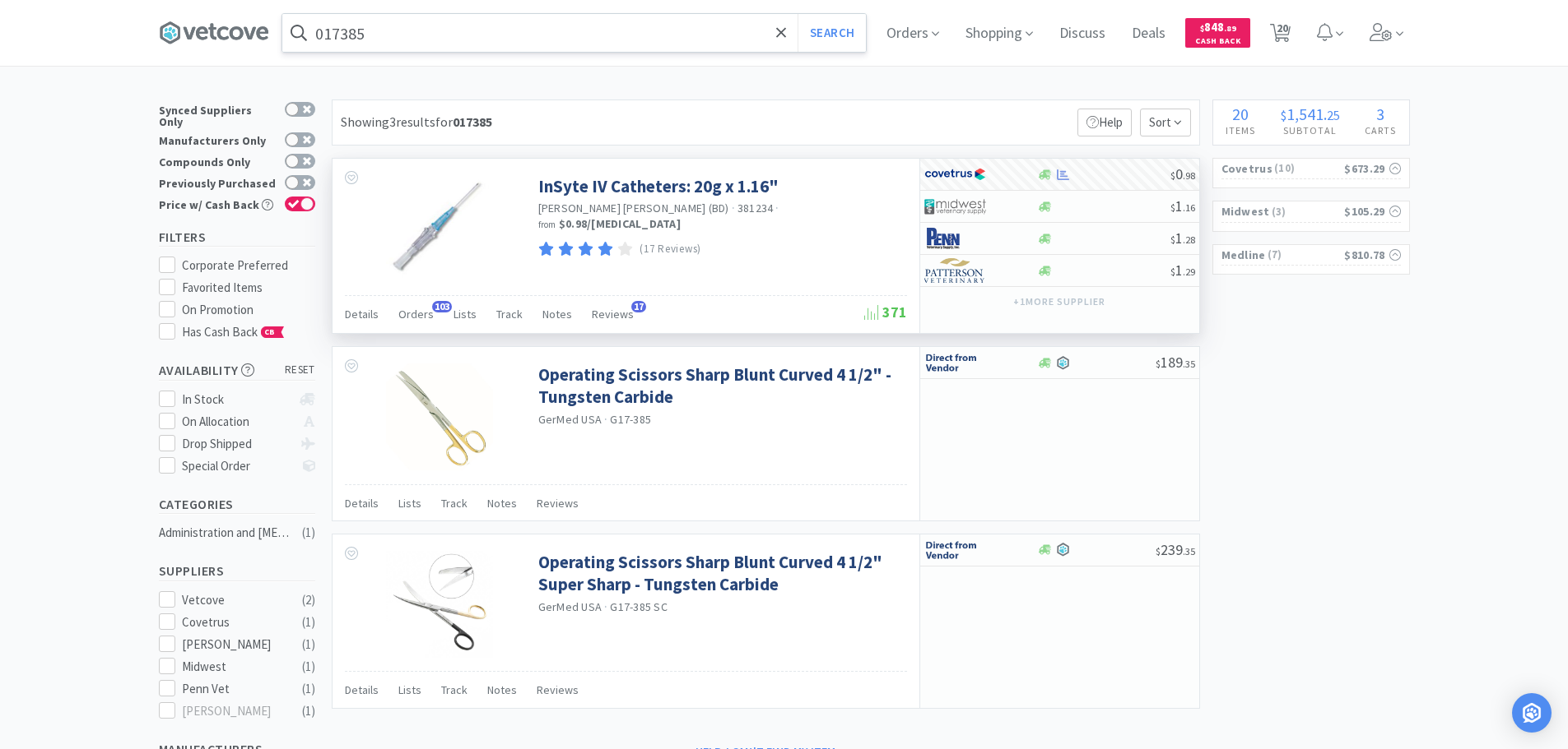
click at [445, 34] on input "017385" at bounding box center [574, 33] width 584 height 37
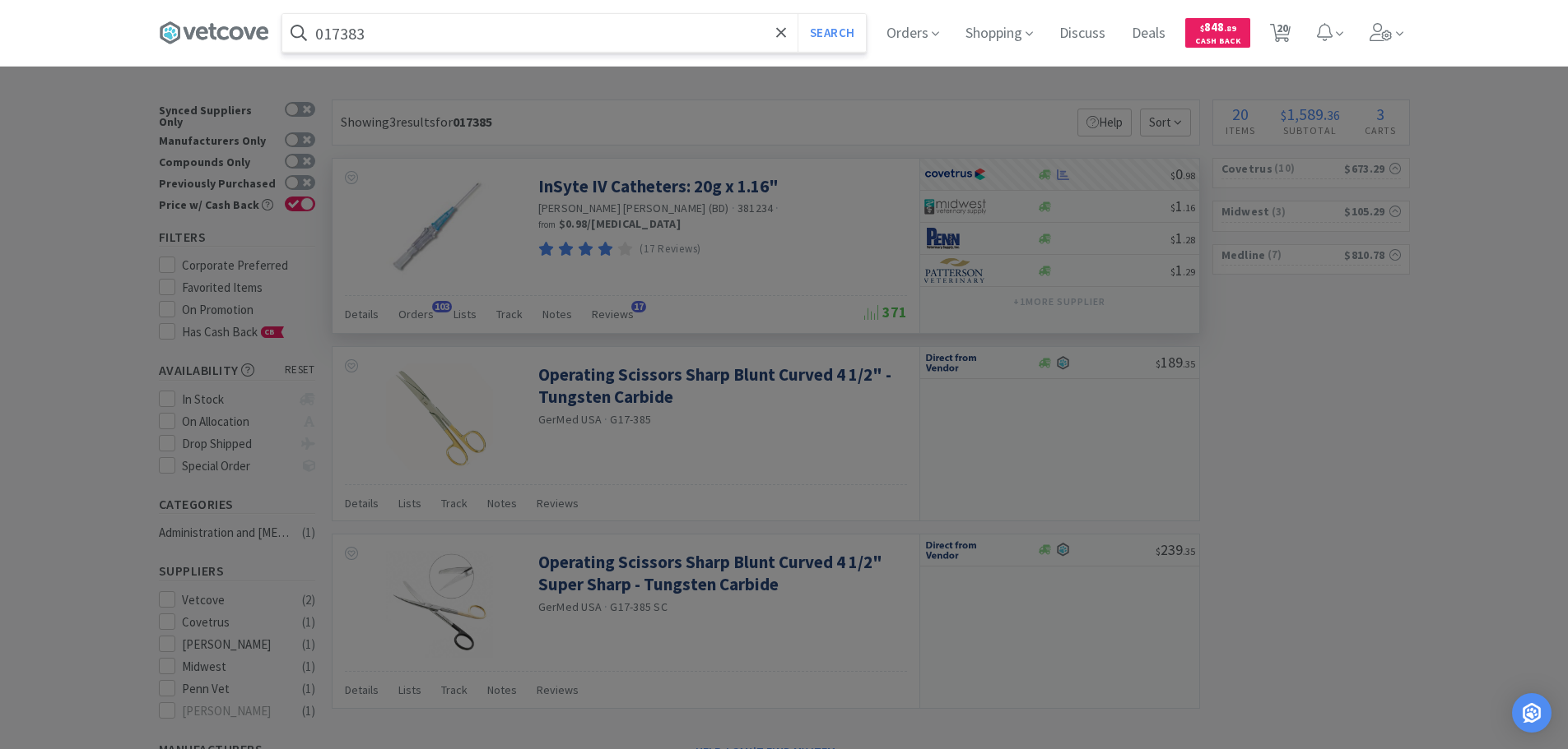
type input "017383"
click at [798, 14] on button "Search" at bounding box center [831, 33] width 68 height 37
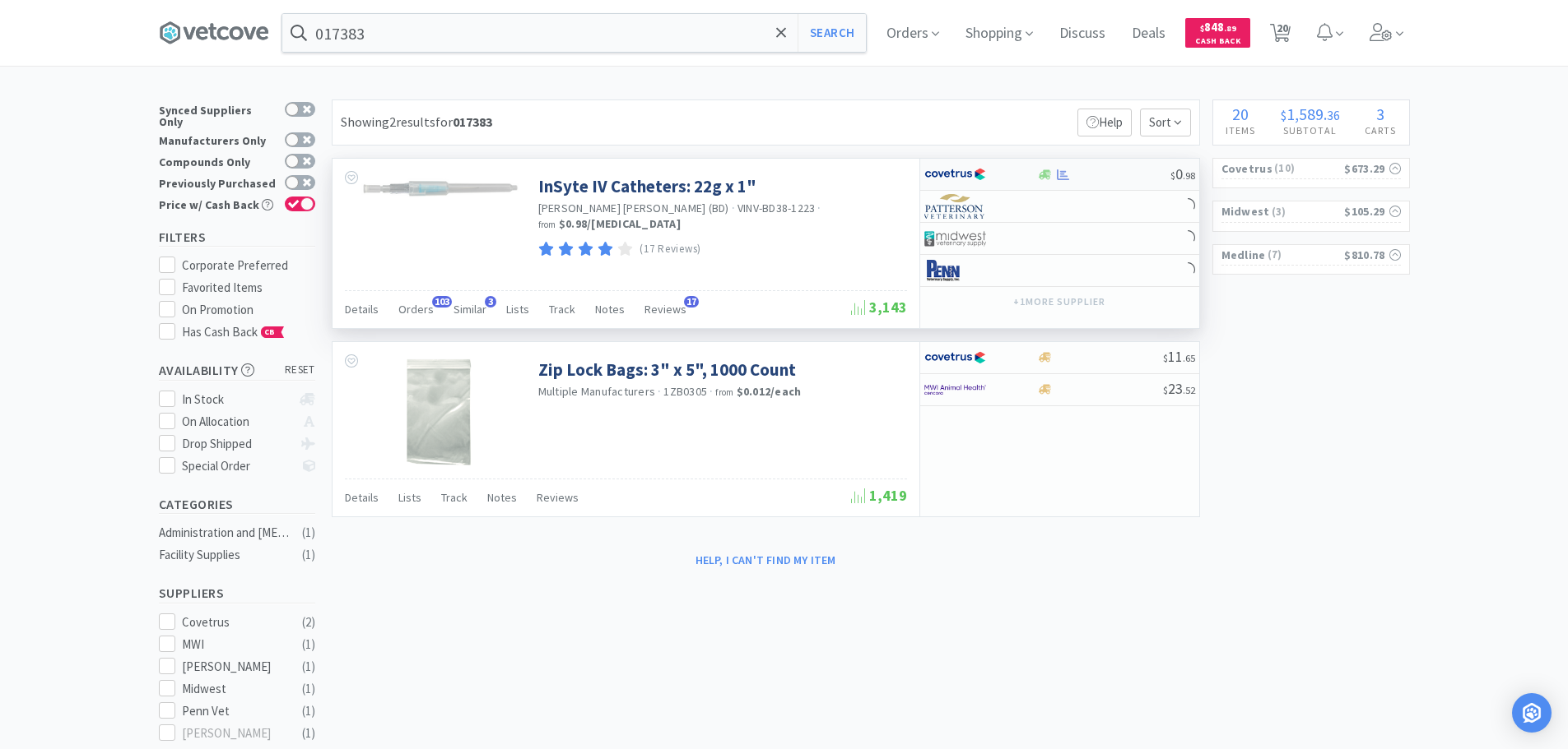
click at [1141, 180] on div at bounding box center [1103, 175] width 133 height 13
select select "1"
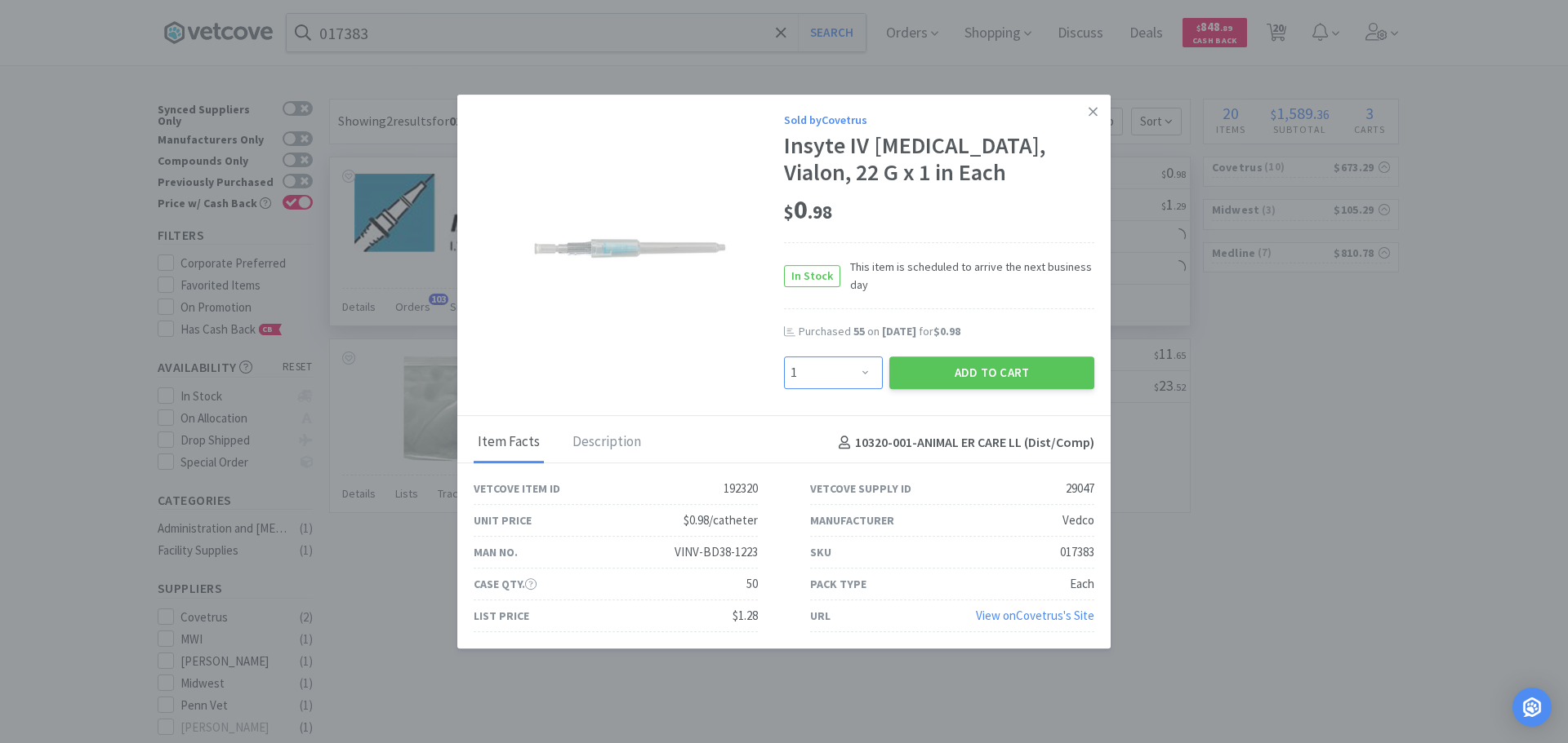
click at [865, 375] on select "Enter Quantity 1 2 3 4 5 6 7 8 9 10 11 12 13 14 15 16 17 18 19 20 Enter Quantity" at bounding box center [832, 372] width 99 height 32
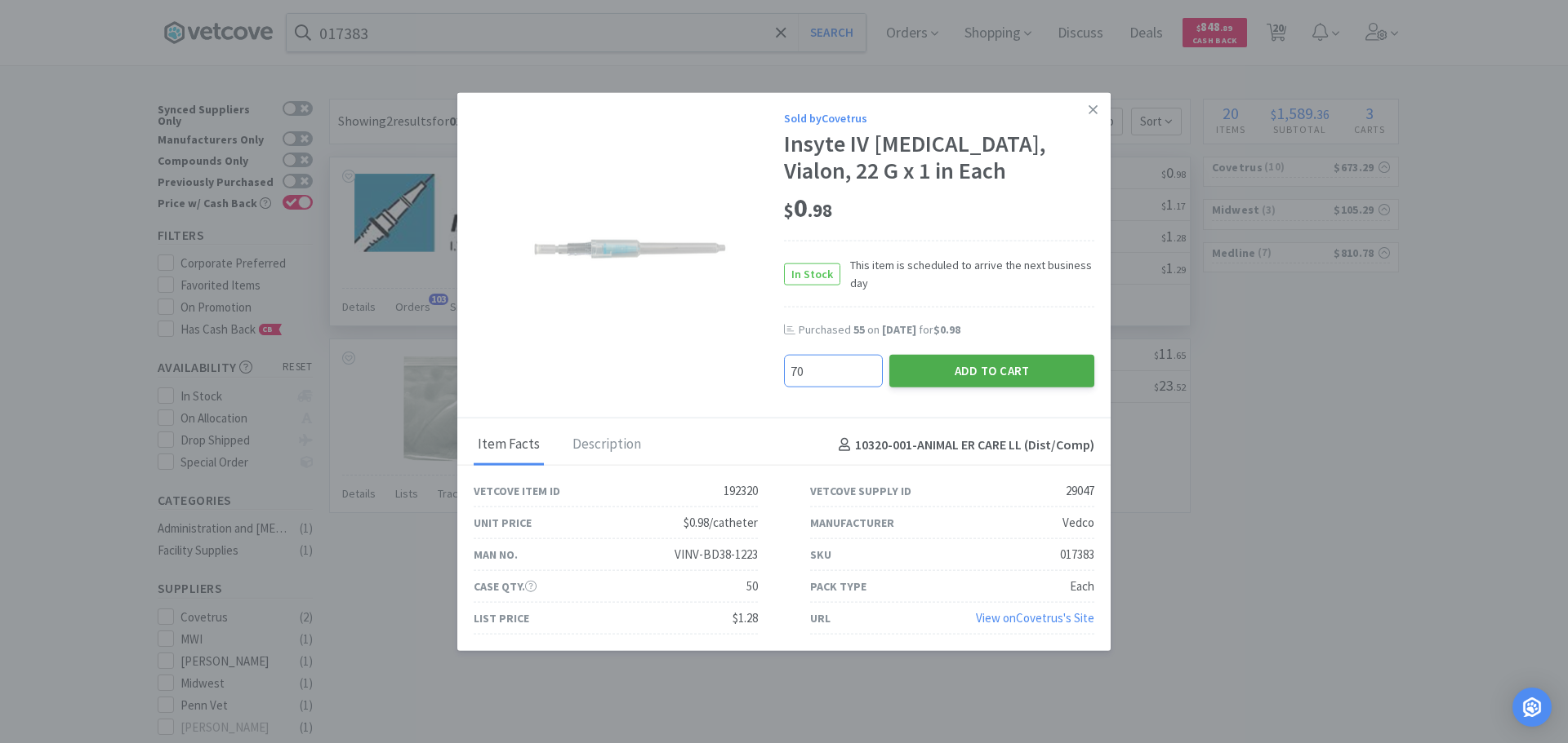
type input "70"
click at [921, 372] on button "Add to Cart" at bounding box center [991, 371] width 205 height 32
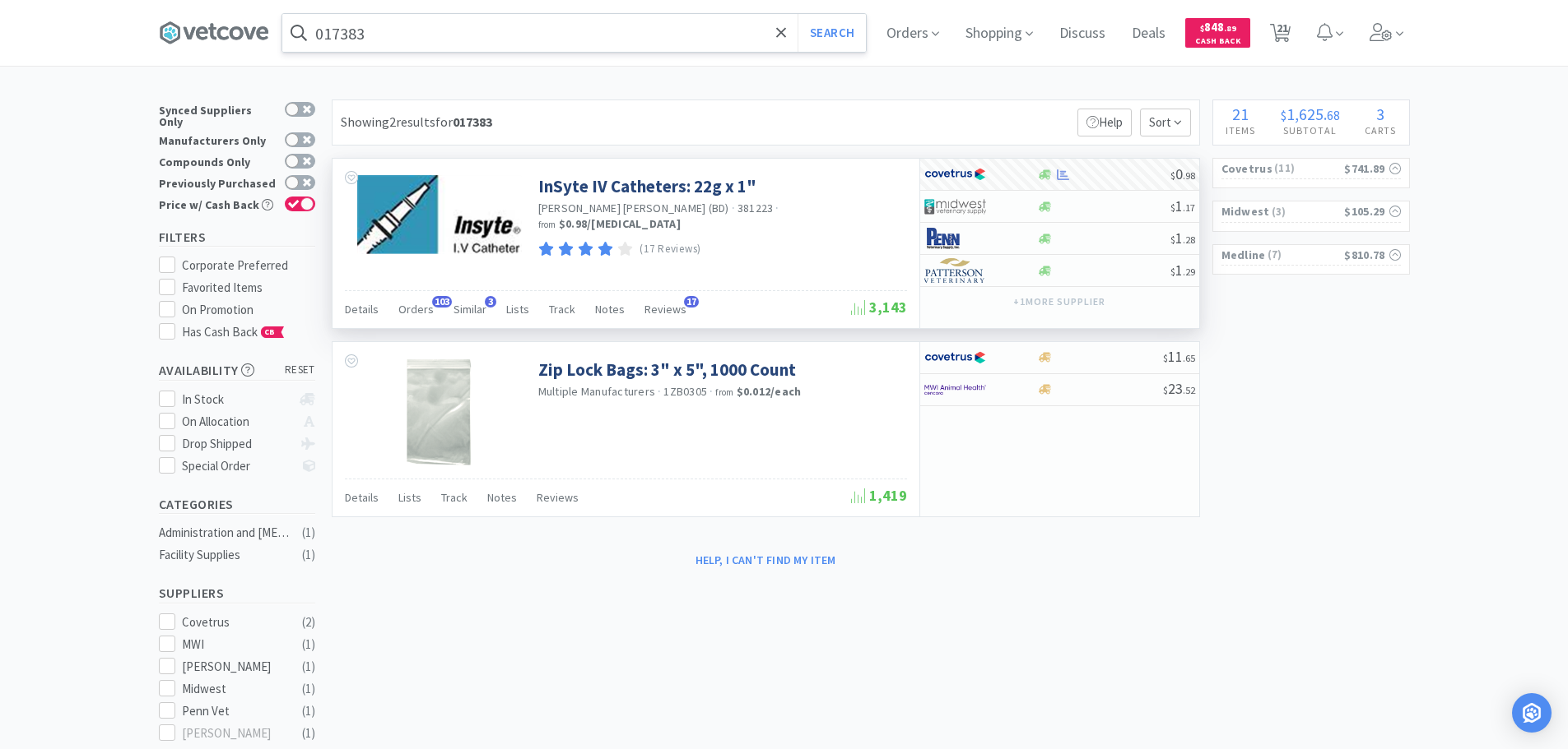
click at [470, 45] on input "017383" at bounding box center [574, 33] width 584 height 37
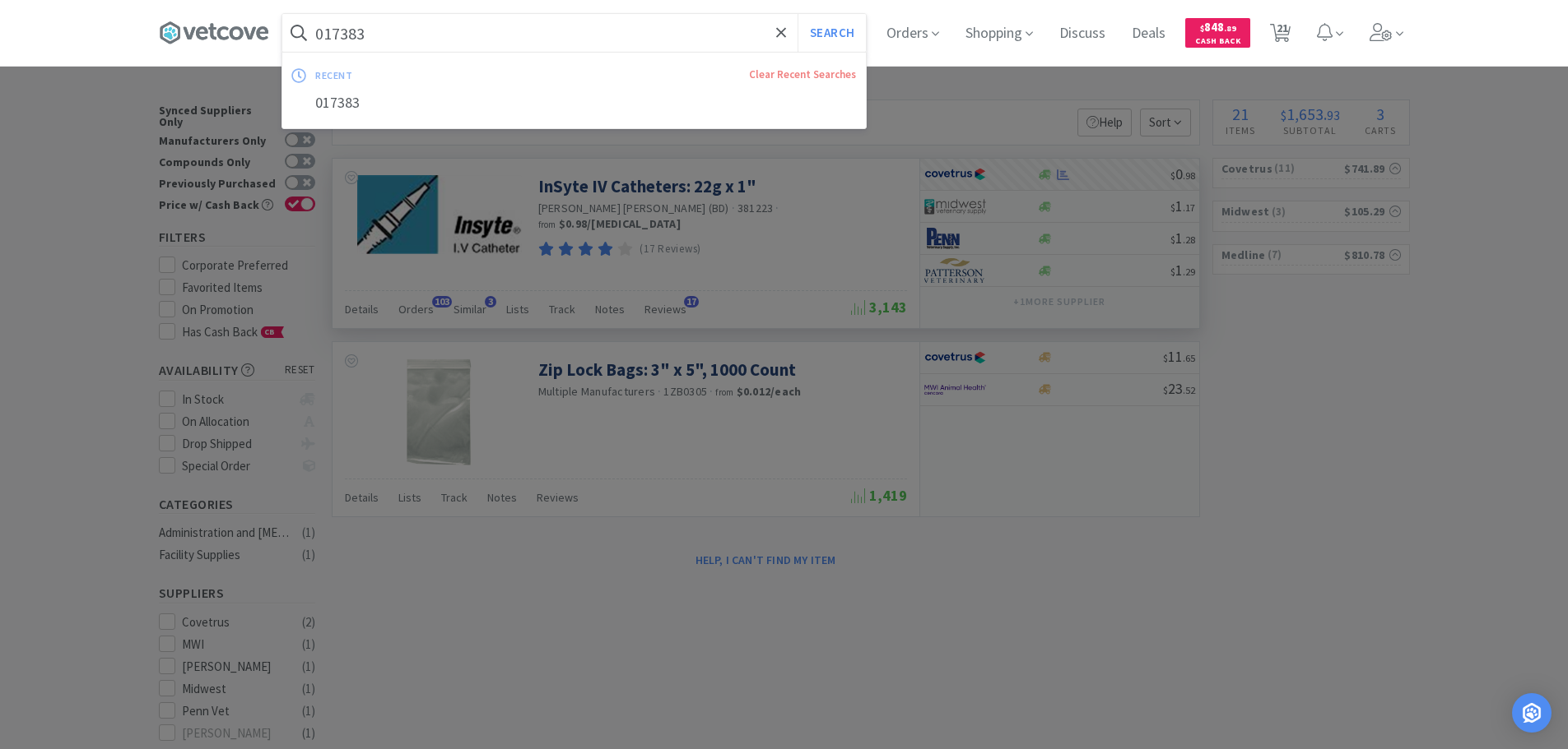
paste input "Covetrus - 006793 $25.29"
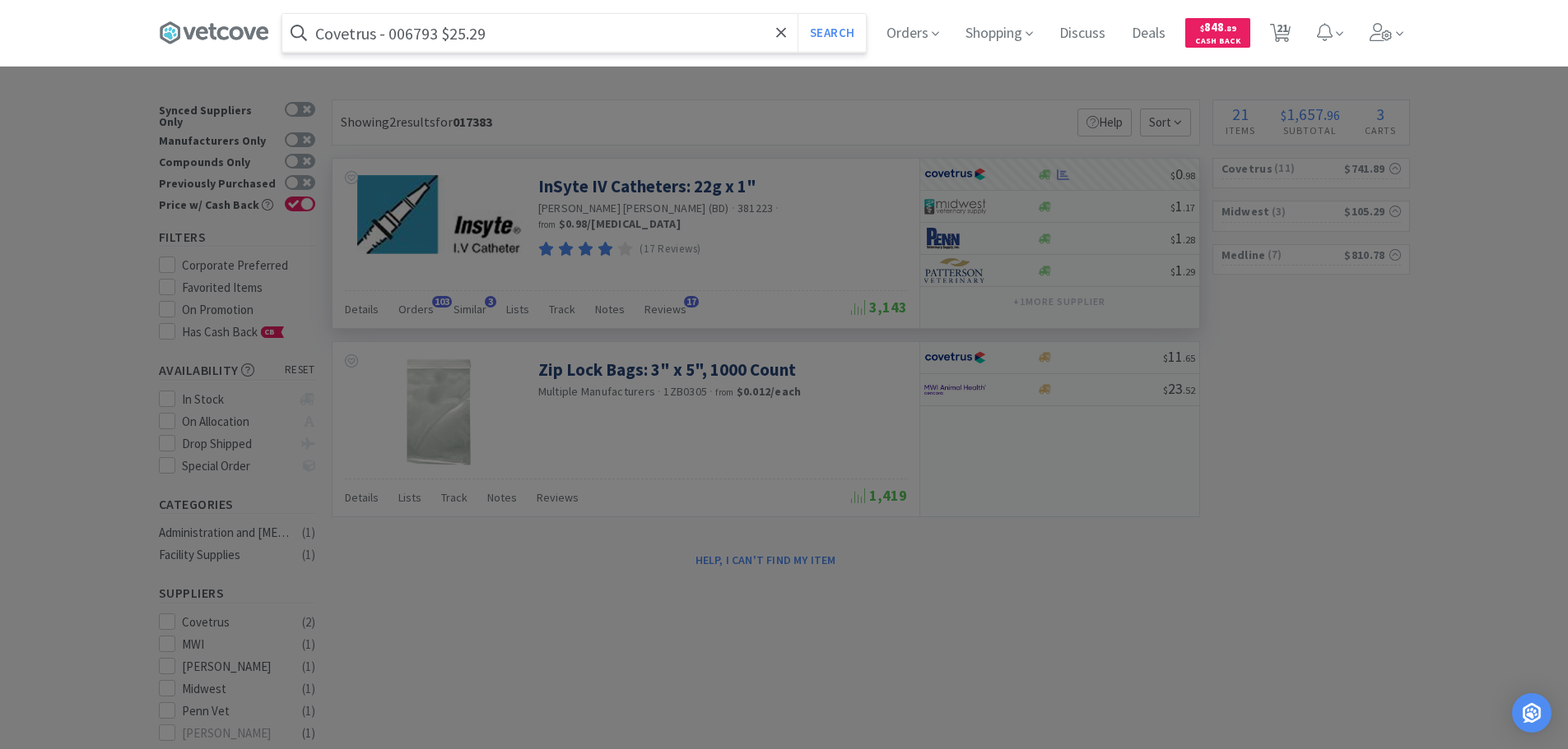
click at [409, 37] on input "Covetrus - 006793 $25.29" at bounding box center [574, 33] width 584 height 37
paste input "006793"
type input "006793"
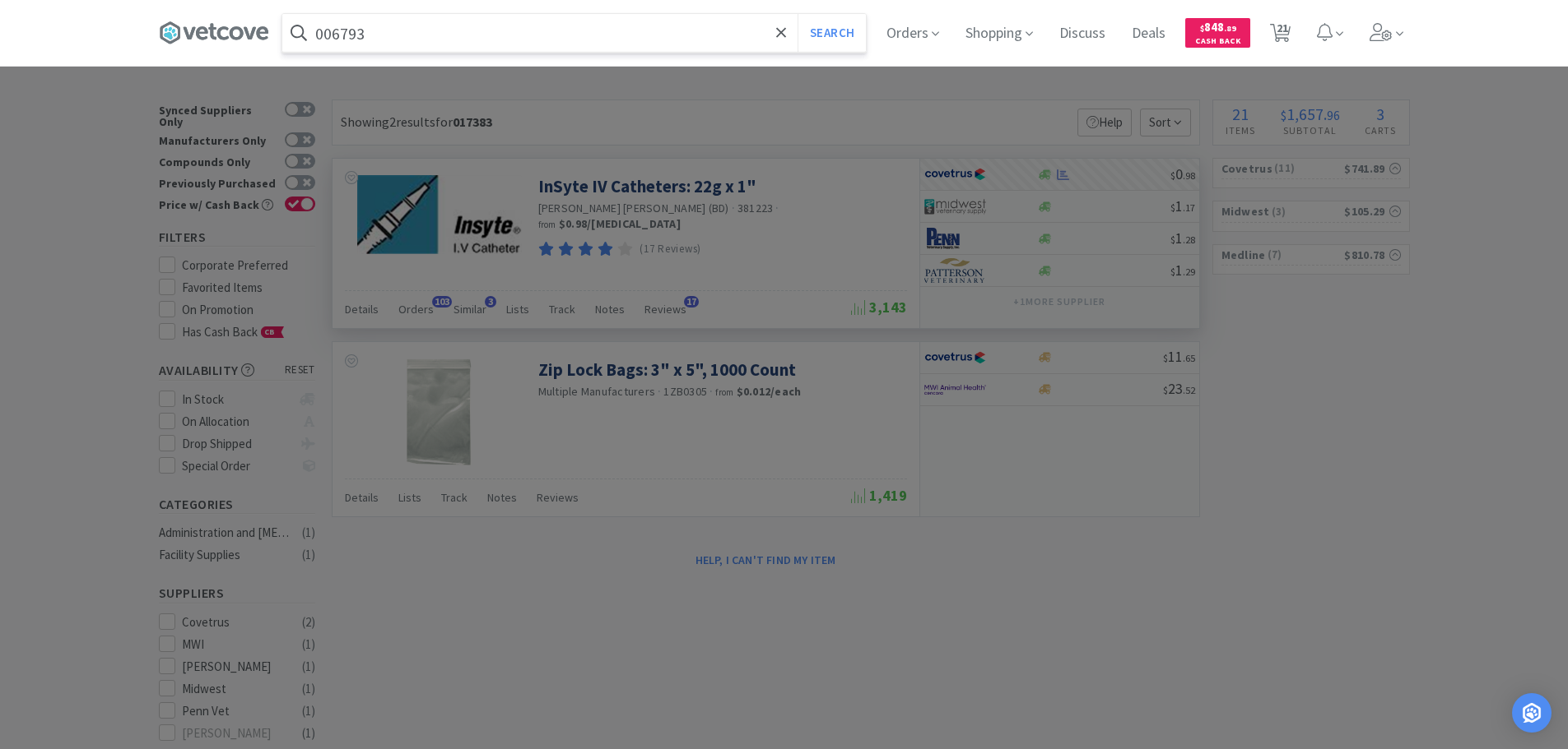
click at [798, 14] on button "Search" at bounding box center [831, 33] width 68 height 37
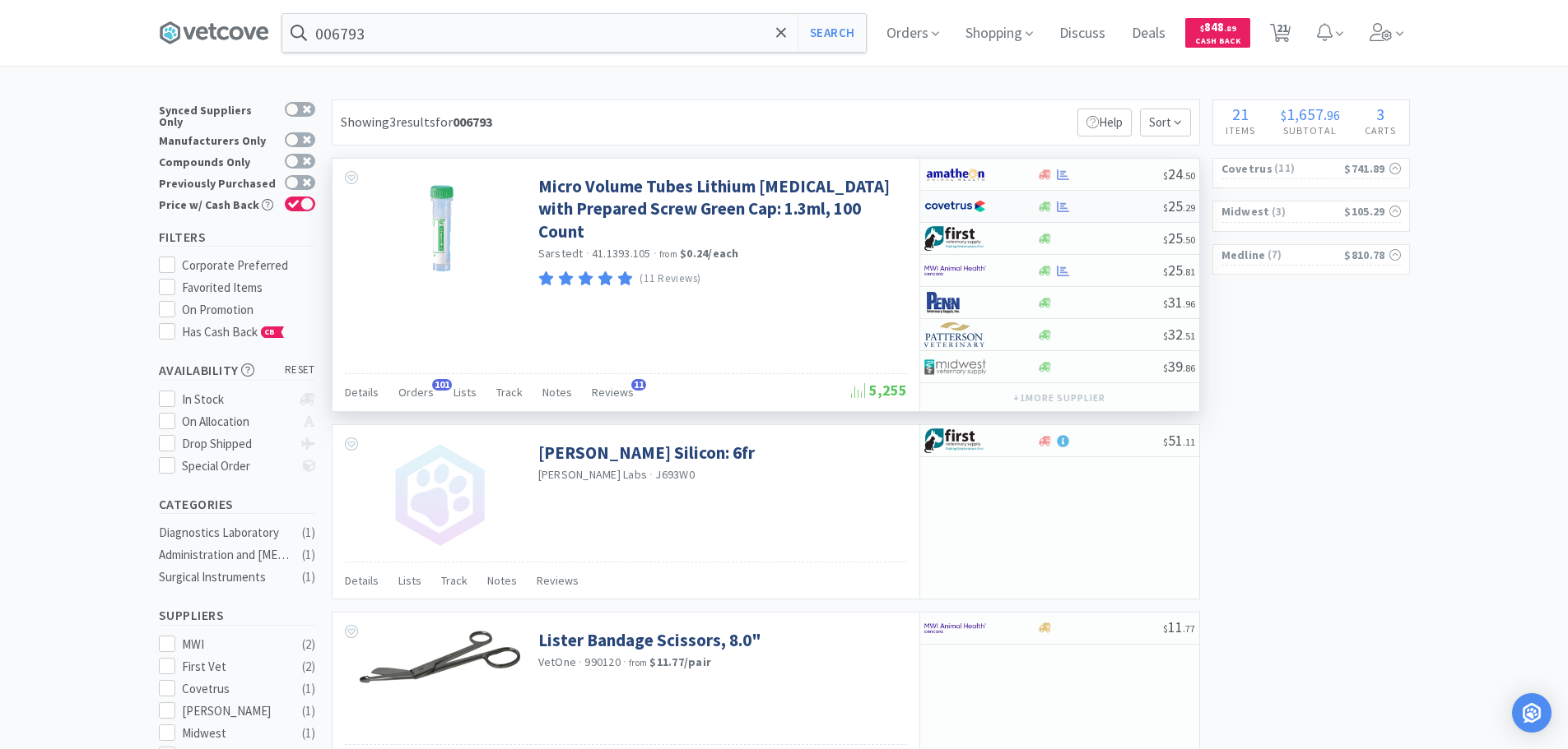
click at [1127, 210] on div at bounding box center [1100, 206] width 126 height 13
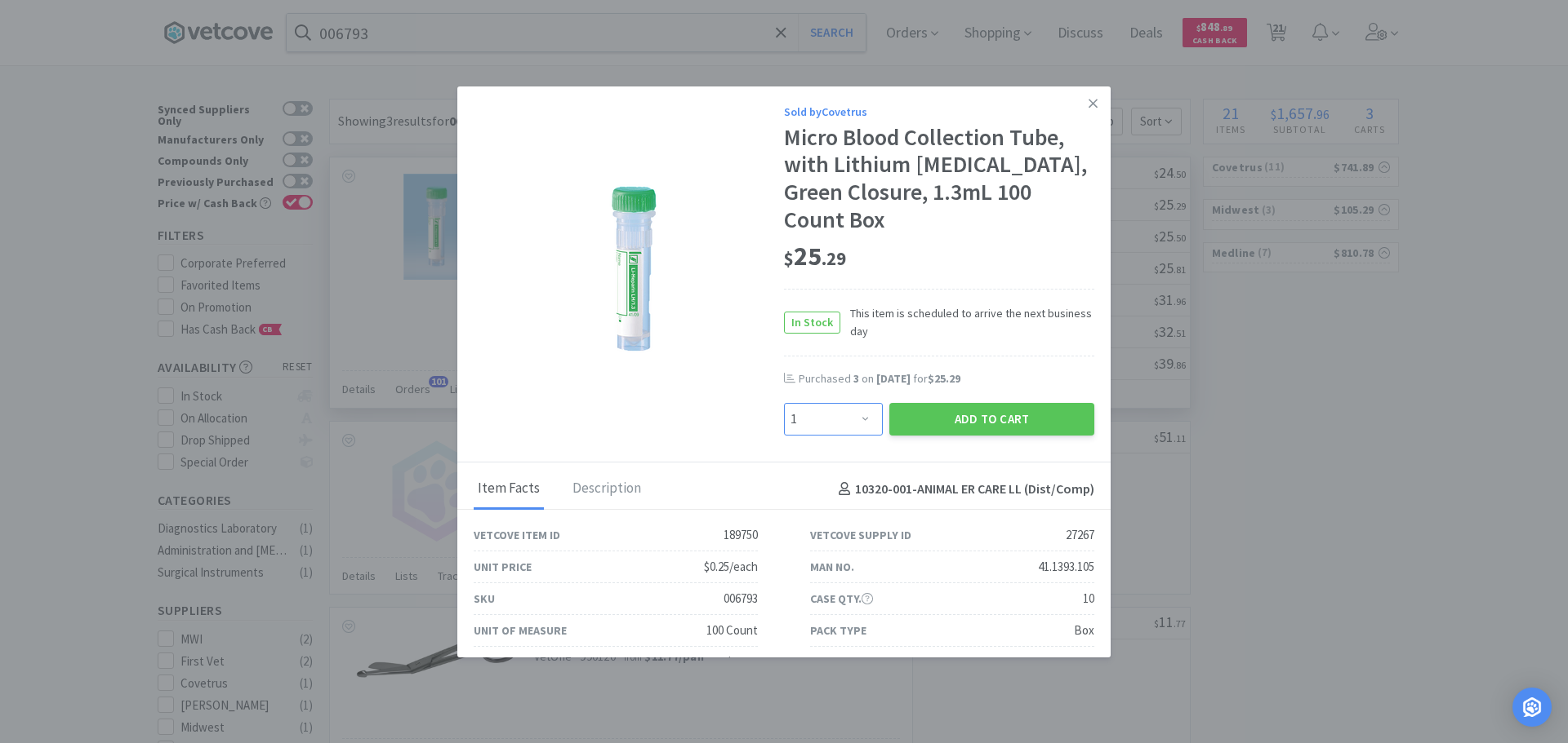
click at [848, 403] on select "Enter Quantity 1 2 3 4 5 6 7 8 9 10 11 12 13 14 15 16 17 18 19 20 Enter Quantity" at bounding box center [832, 419] width 99 height 32
select select "6"
click at [784, 403] on select "Enter Quantity 1 2 3 4 5 6 7 8 9 10 11 12 13 14 15 16 17 18 19 20 Enter Quantity" at bounding box center [832, 419] width 99 height 32
click at [903, 403] on button "Add to Cart" at bounding box center [991, 419] width 205 height 32
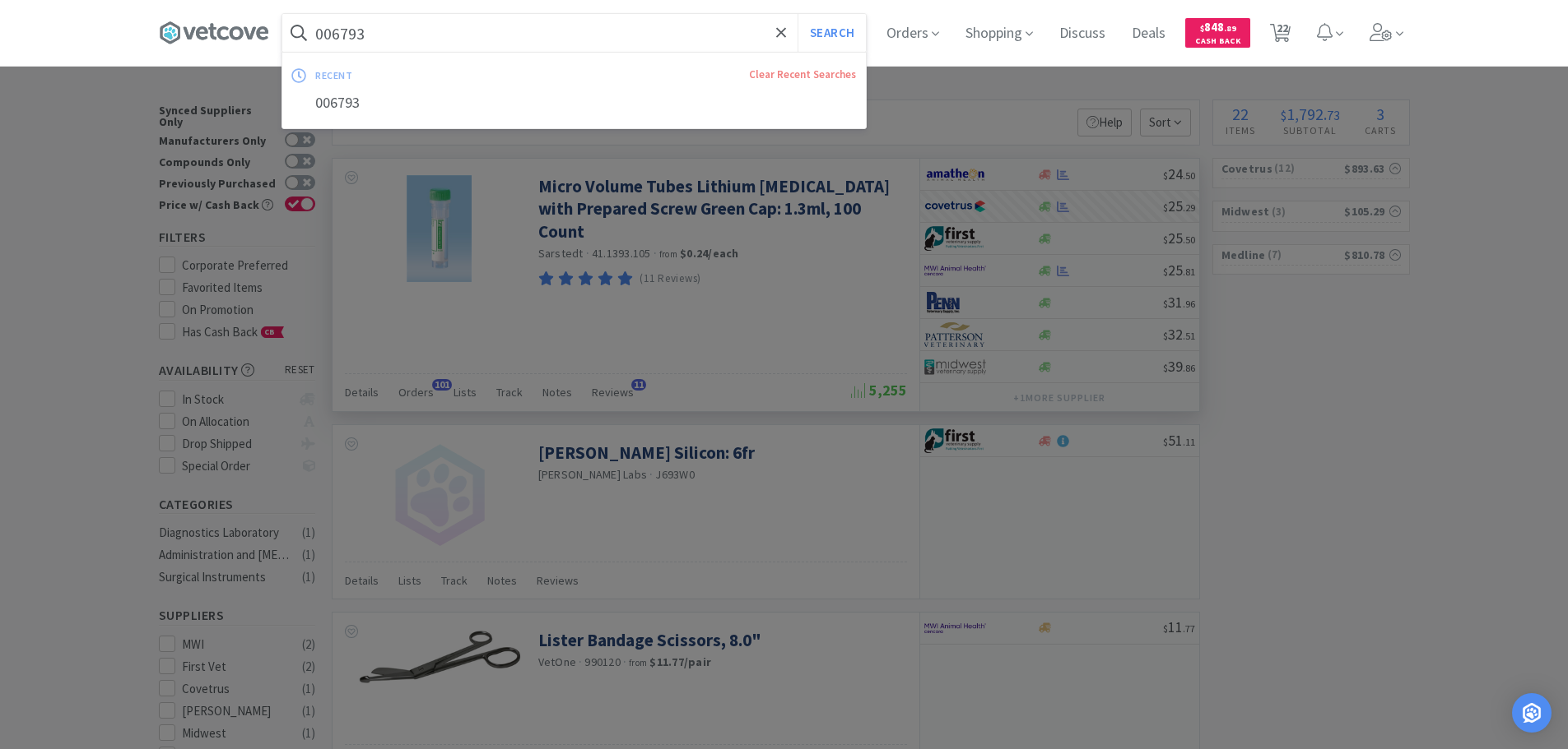
click at [471, 45] on input "006793" at bounding box center [574, 33] width 584 height 37
paste input "Covetrus - 033515 $1.66"
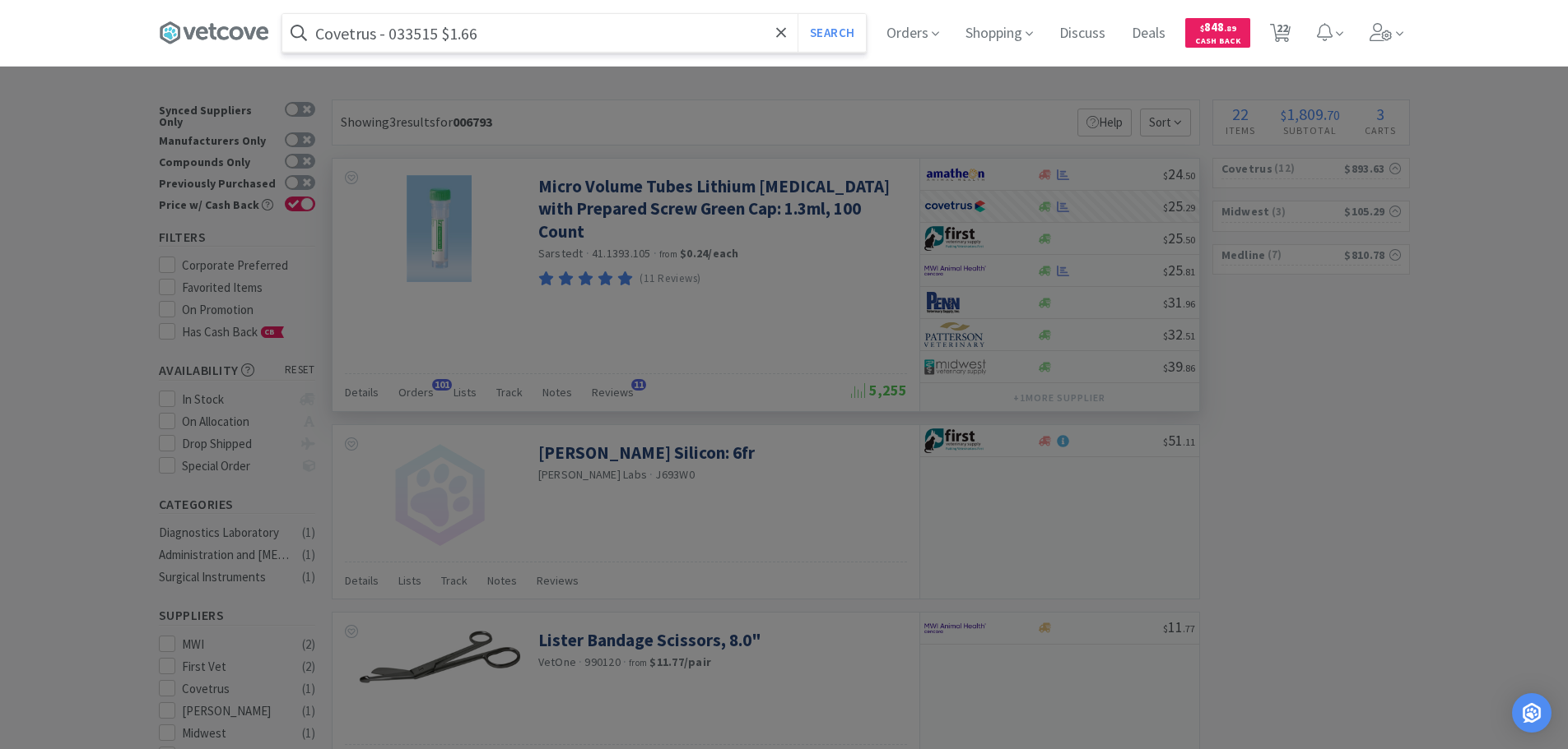
click at [414, 39] on input "Covetrus - 033515 $1.66" at bounding box center [574, 33] width 584 height 37
paste input "033515"
type input "033515"
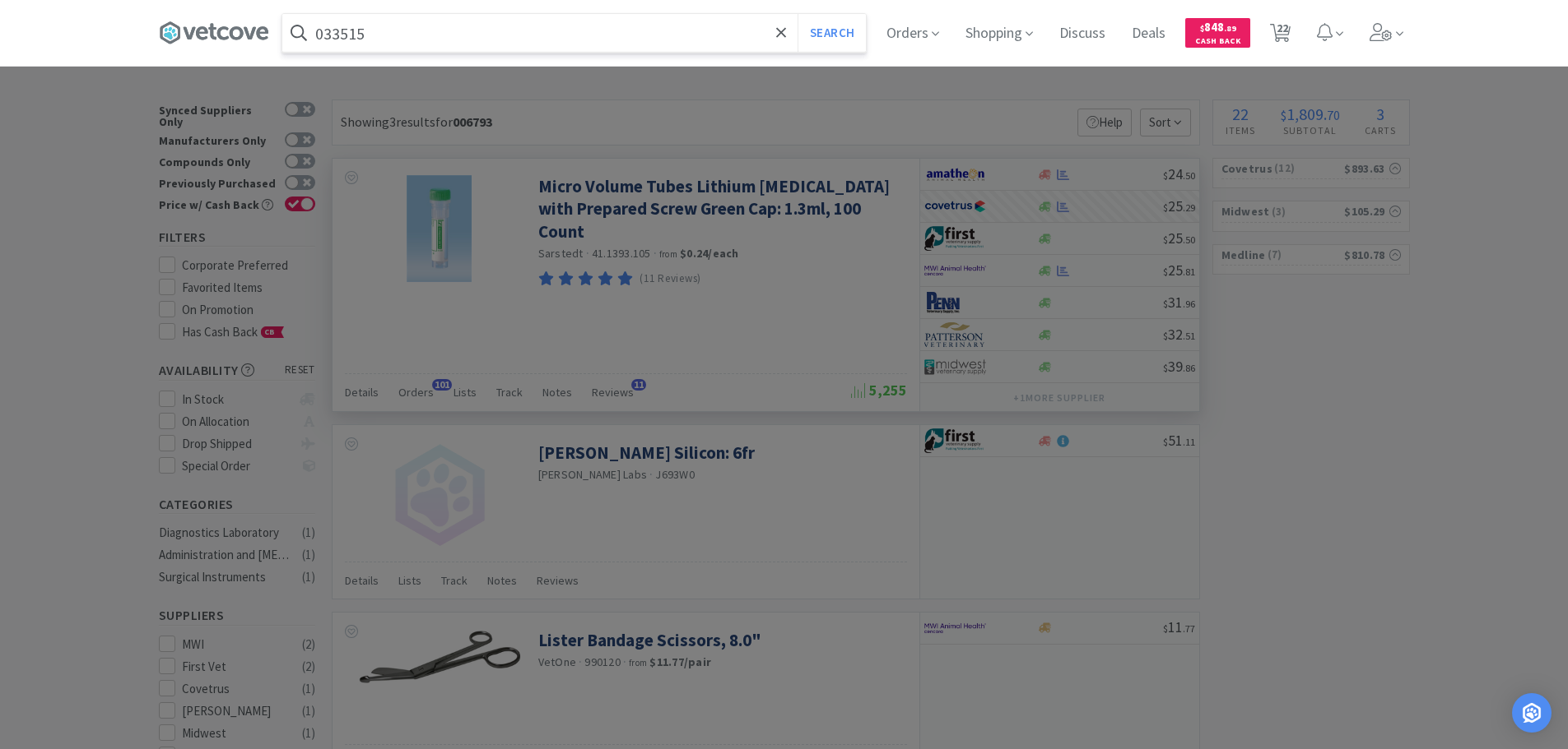
click at [798, 14] on button "Search" at bounding box center [831, 33] width 68 height 37
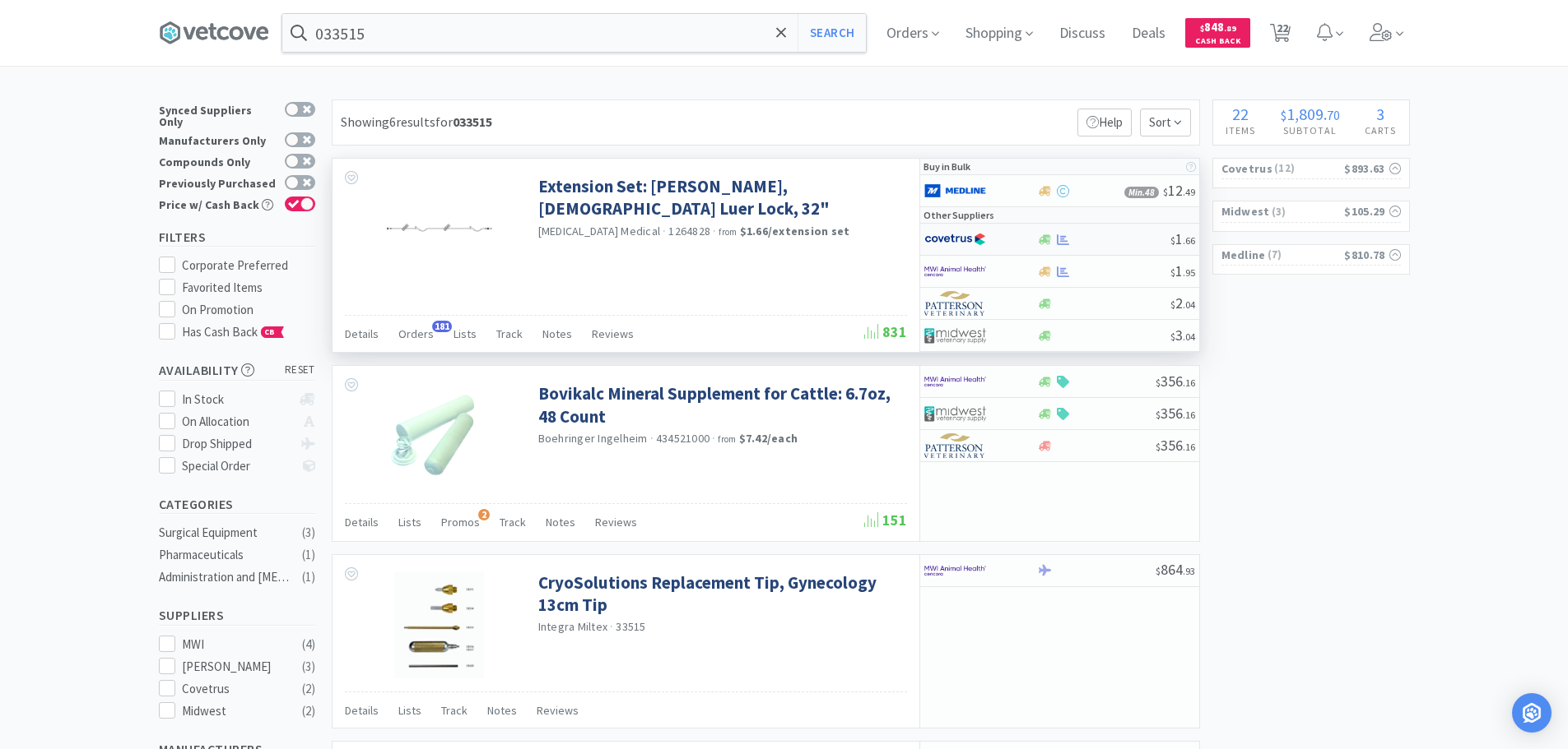
click at [1100, 242] on div at bounding box center [1103, 240] width 133 height 13
select select "1"
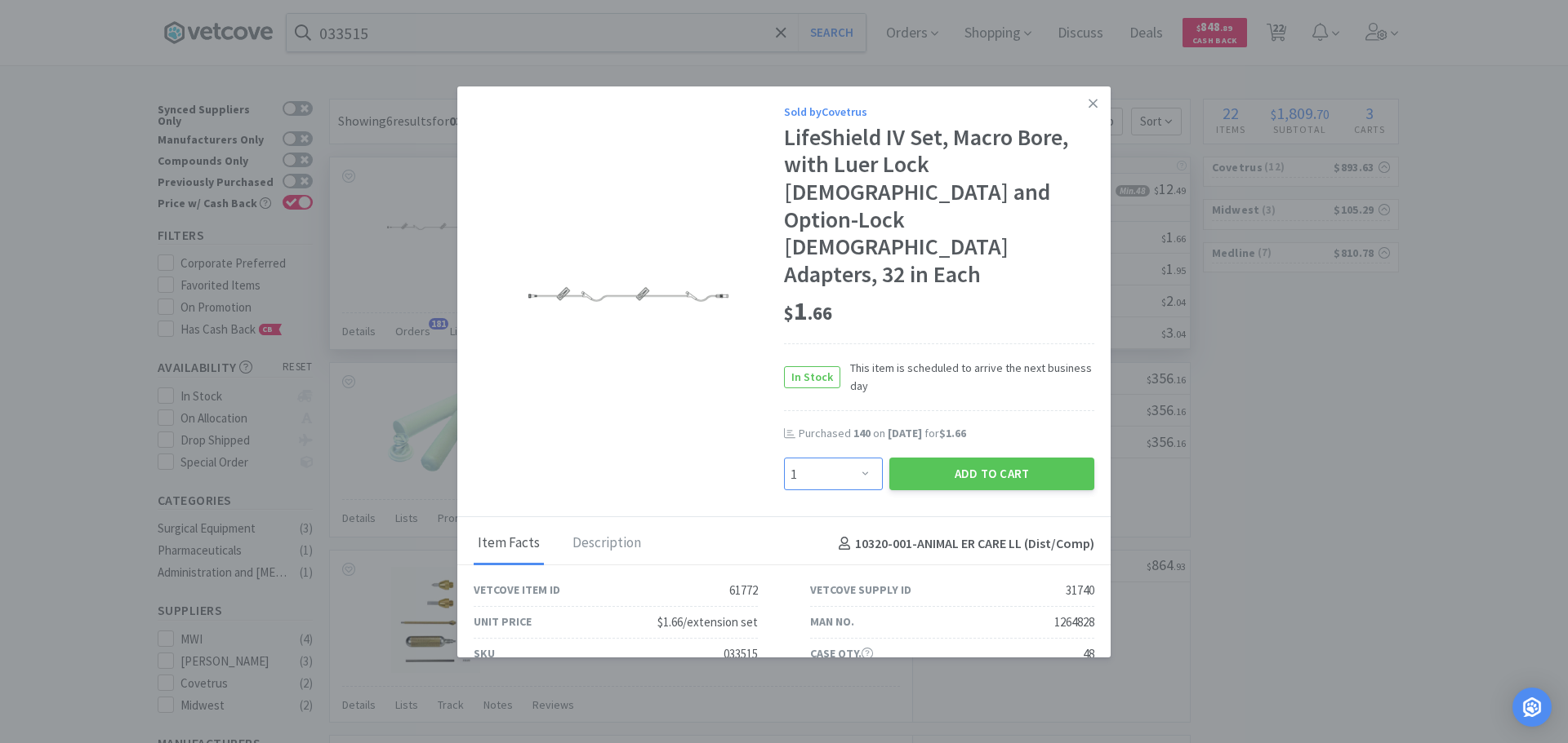
click at [833, 458] on select "Enter Quantity 1 2 3 4 5 6 7 8 9 10 11 12 13 14 15 16 17 18 19 20 Enter Quantity" at bounding box center [832, 474] width 99 height 32
type input "150"
click at [891, 458] on button "Add to Cart" at bounding box center [991, 474] width 205 height 32
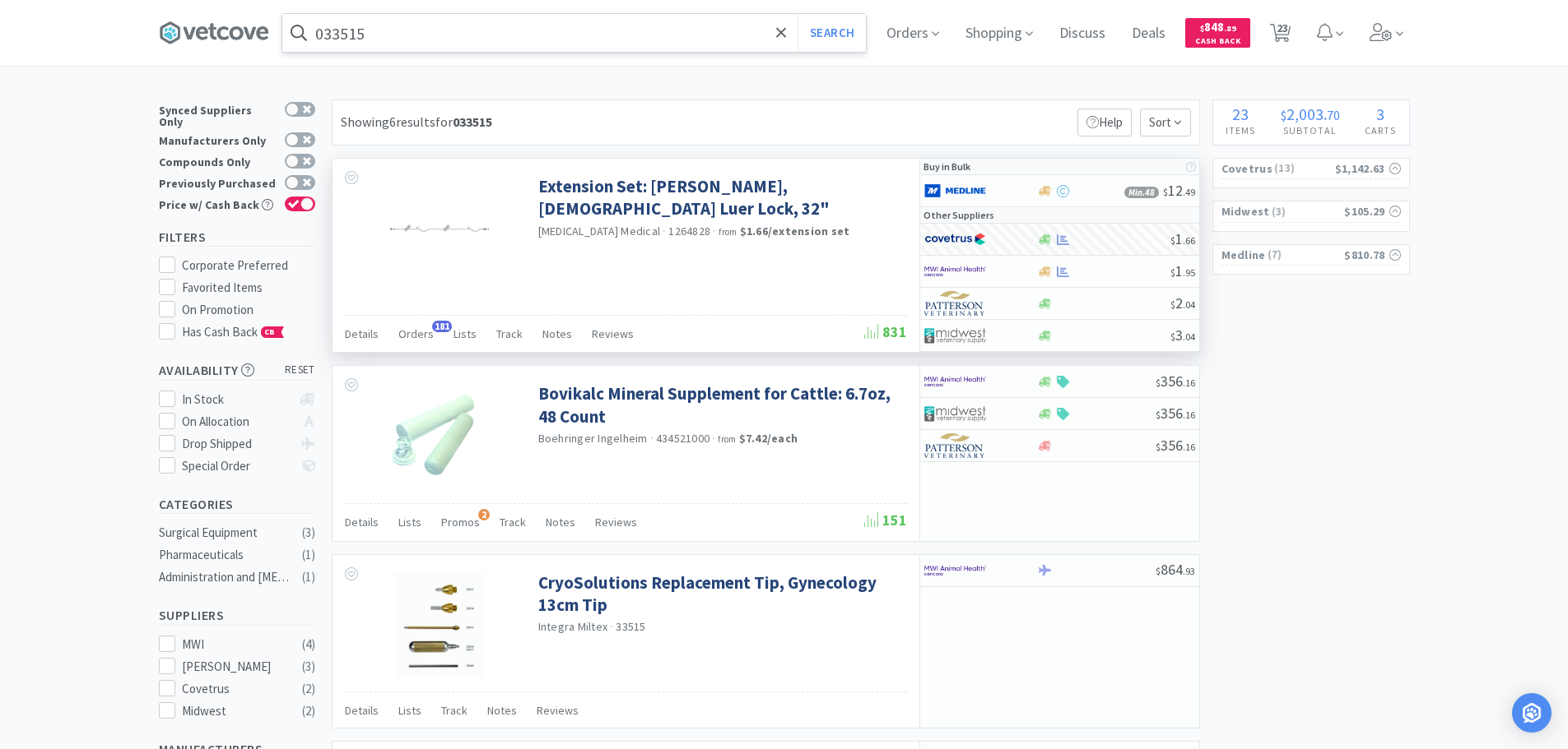
click at [450, 32] on input "033515" at bounding box center [574, 33] width 584 height 37
paste input "Covetrus - 022147 $2.17"
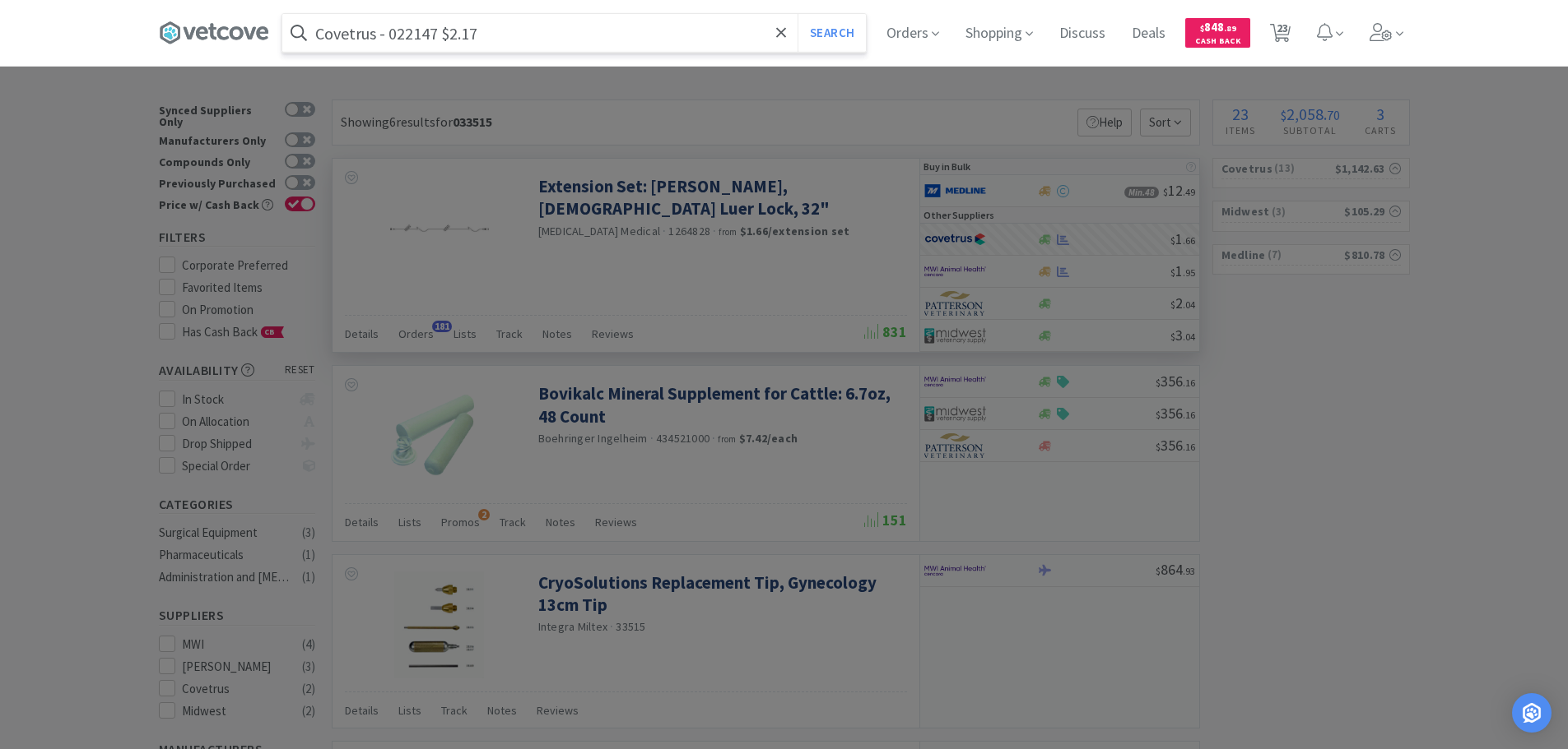
click at [400, 35] on input "Covetrus - 022147 $2.17" at bounding box center [574, 33] width 584 height 37
paste input "022147"
type input "022147"
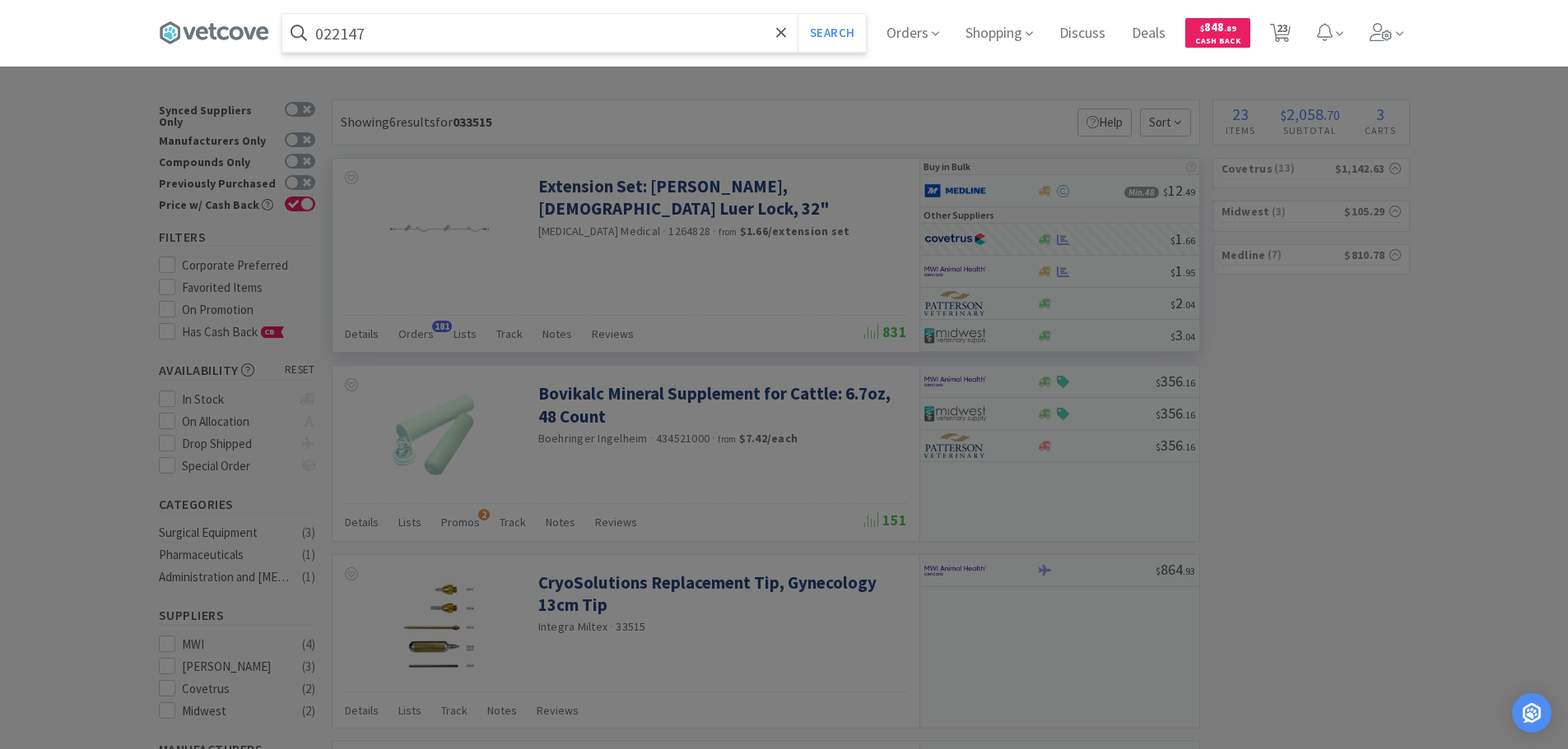
click at [798, 14] on button "Search" at bounding box center [831, 33] width 68 height 37
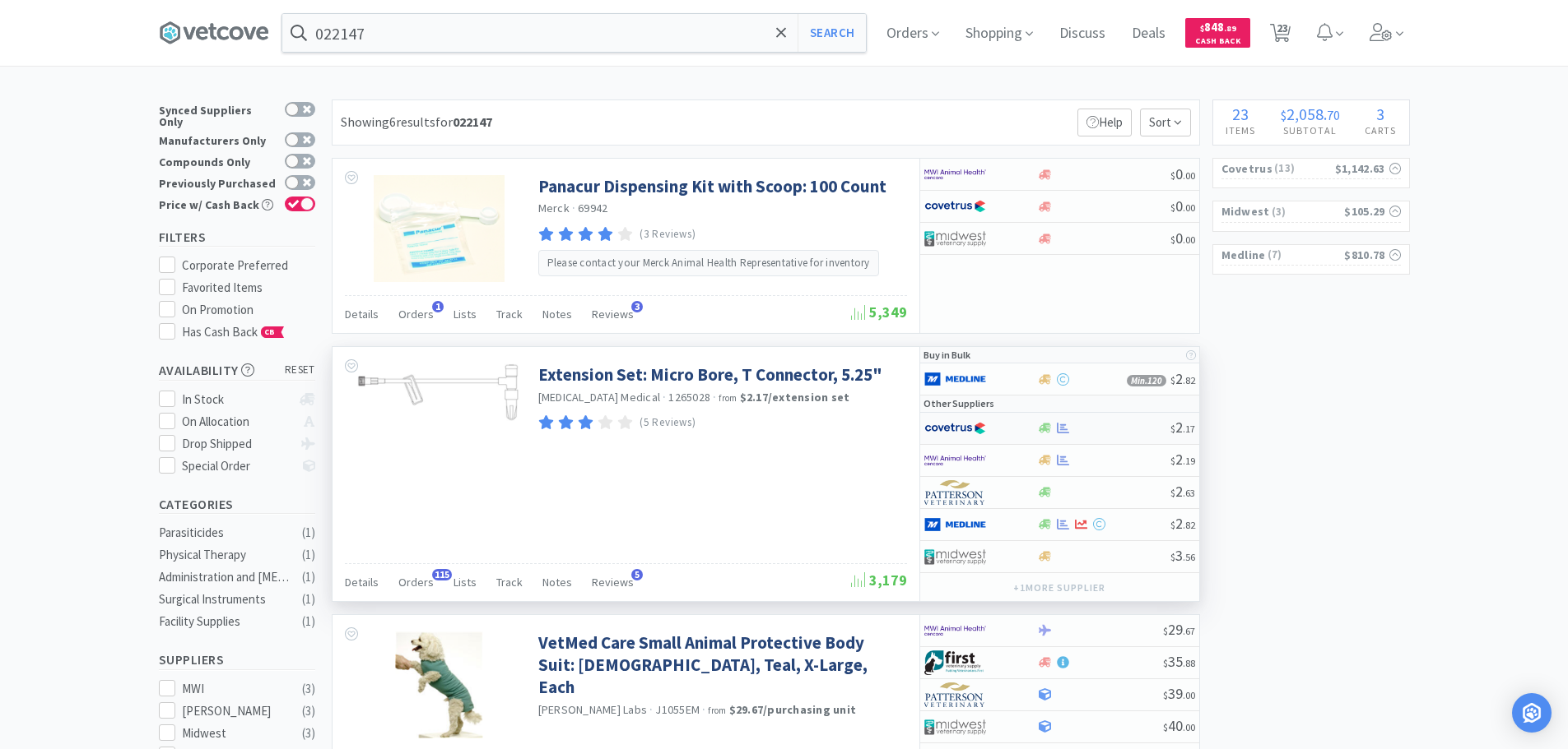
click at [1099, 427] on div at bounding box center [1103, 428] width 133 height 13
select select "1"
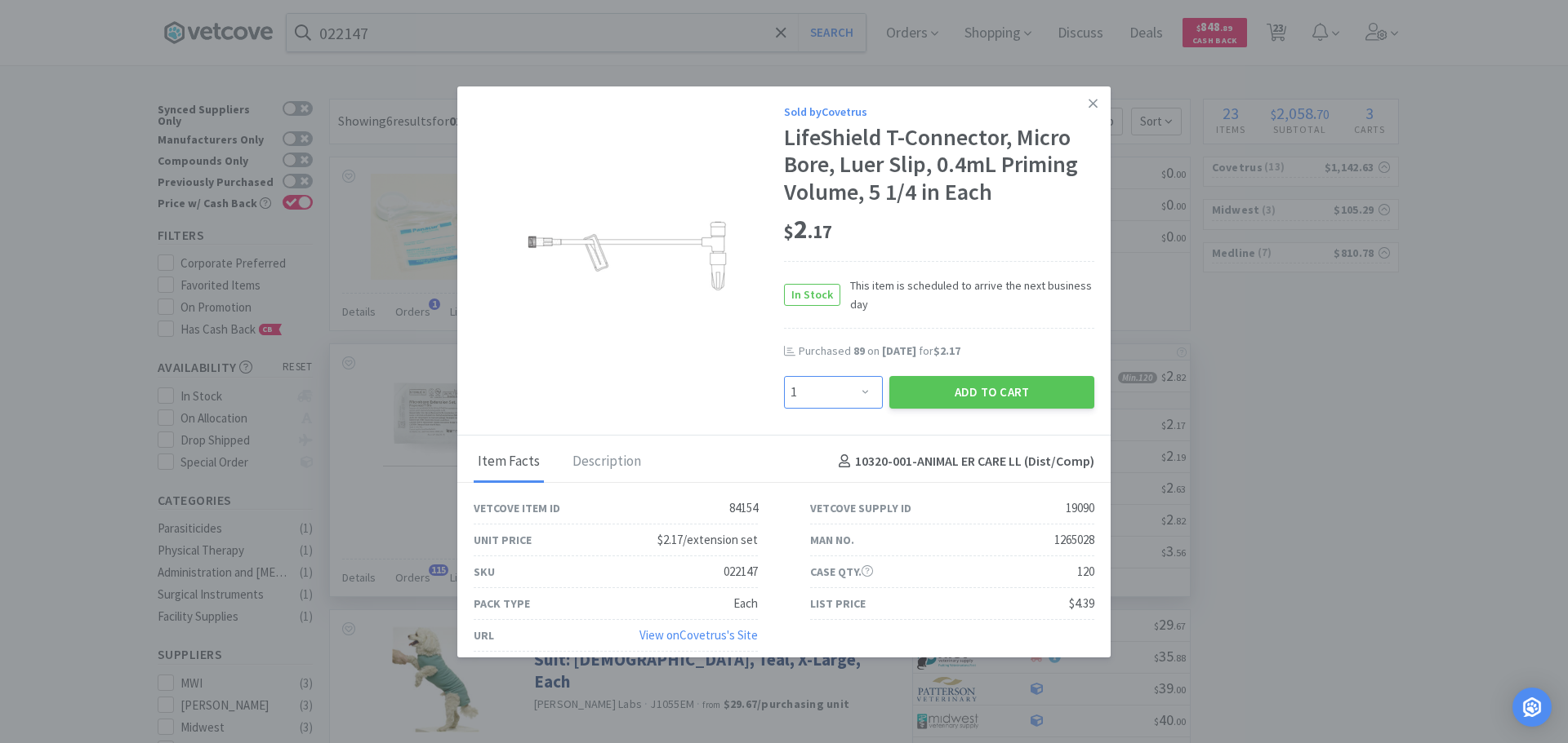
click at [818, 403] on select "Enter Quantity 1 2 3 4 5 6 7 8 9 10 11 12 13 14 15 16 17 18 19 20 Enter Quantity" at bounding box center [832, 392] width 99 height 32
type input "160"
click at [896, 395] on button "Add to Cart" at bounding box center [991, 392] width 205 height 32
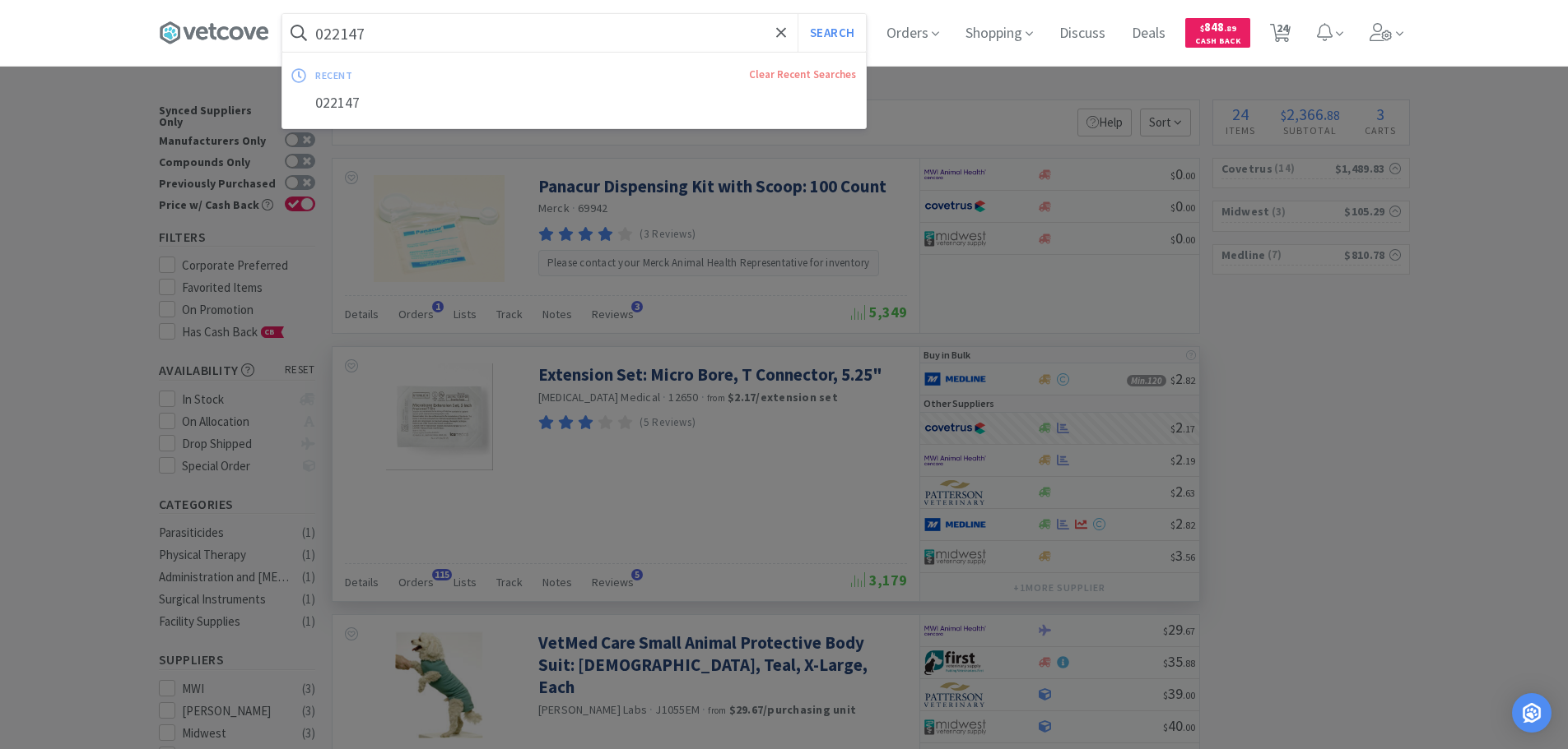
click at [448, 41] on input "022147" at bounding box center [574, 33] width 584 height 37
paste input "Covetrus - 042514 $1.24"
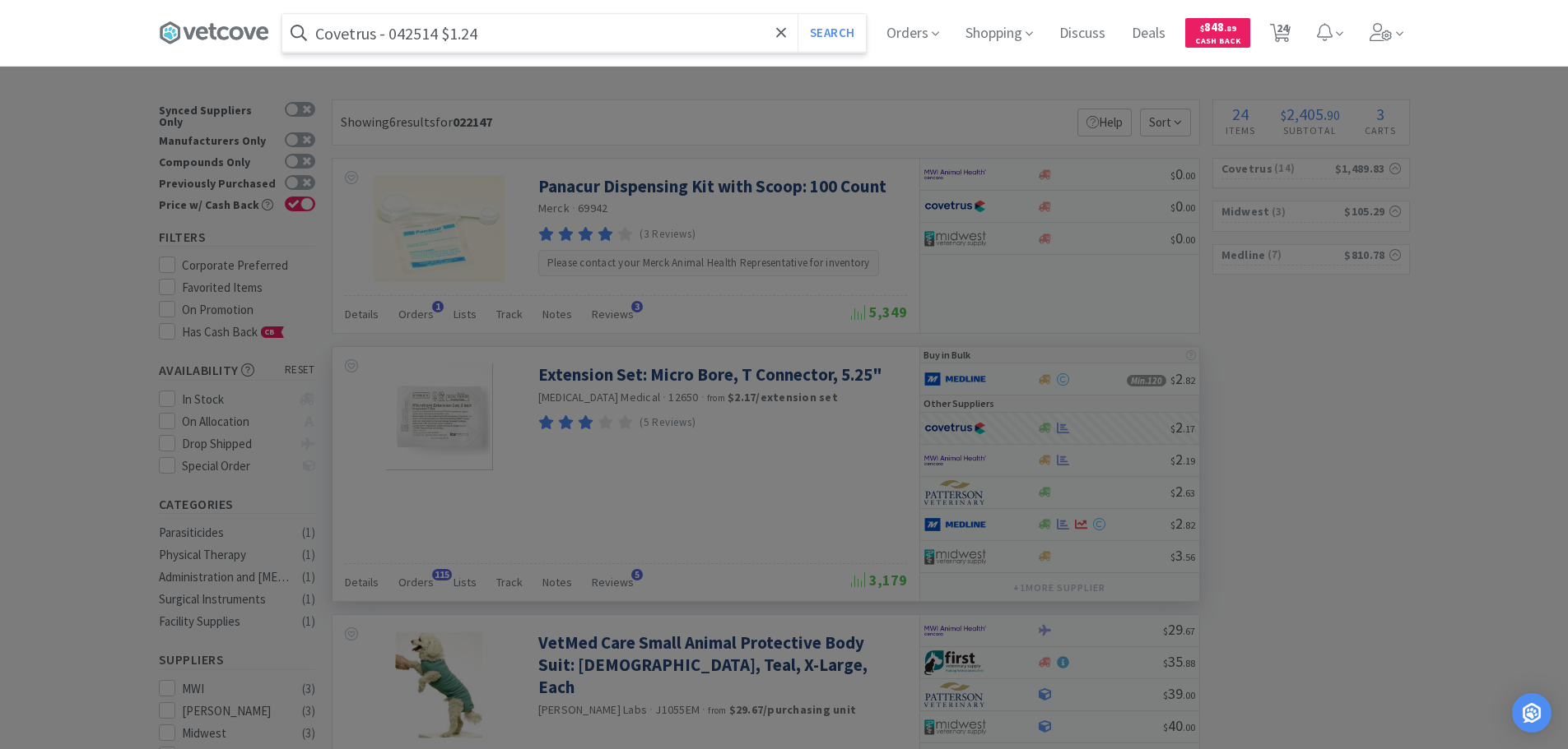
click at [406, 38] on input "Covetrus - 042514 $1.24" at bounding box center [574, 33] width 584 height 37
paste input "042514"
type input "042514"
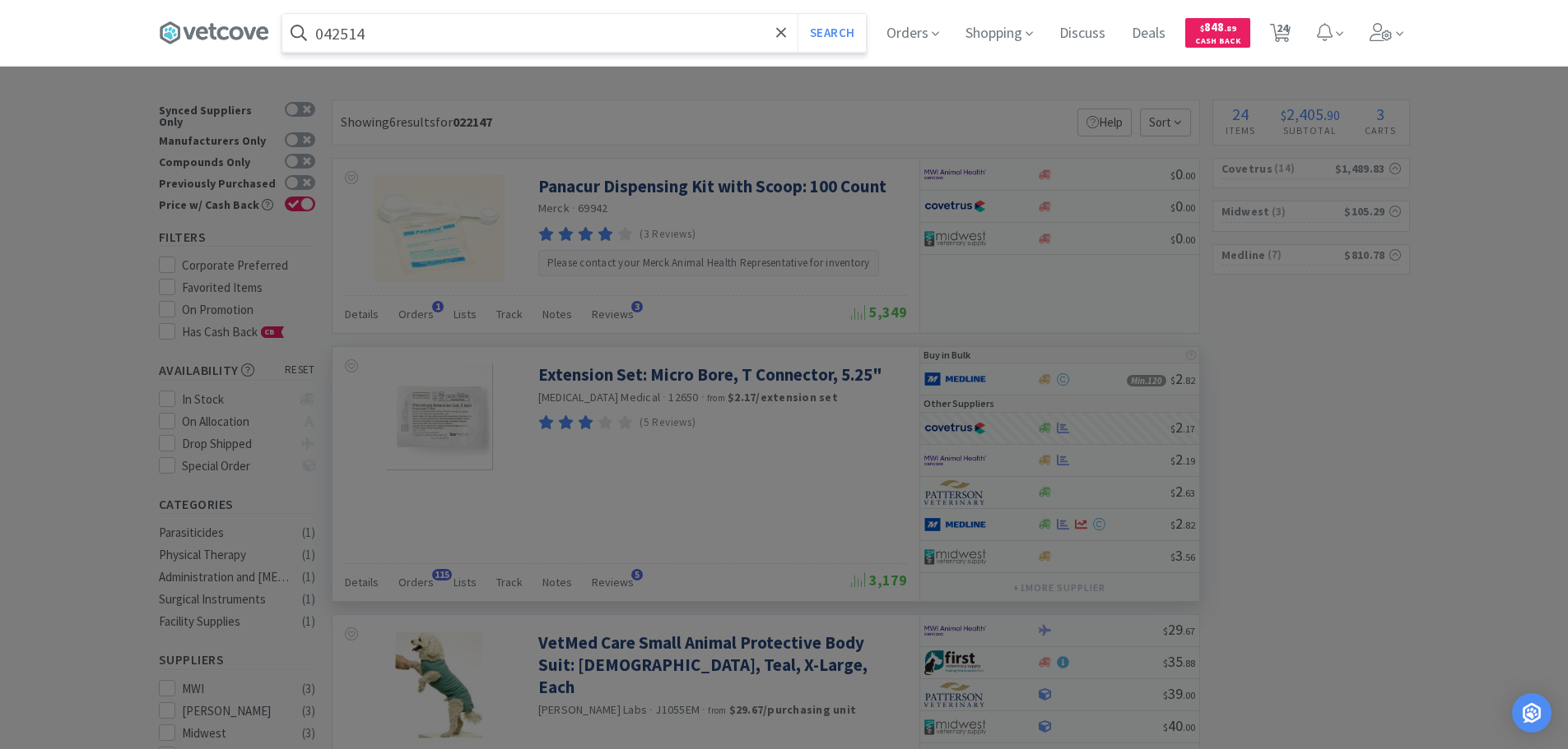
click at [798, 14] on button "Search" at bounding box center [831, 33] width 68 height 37
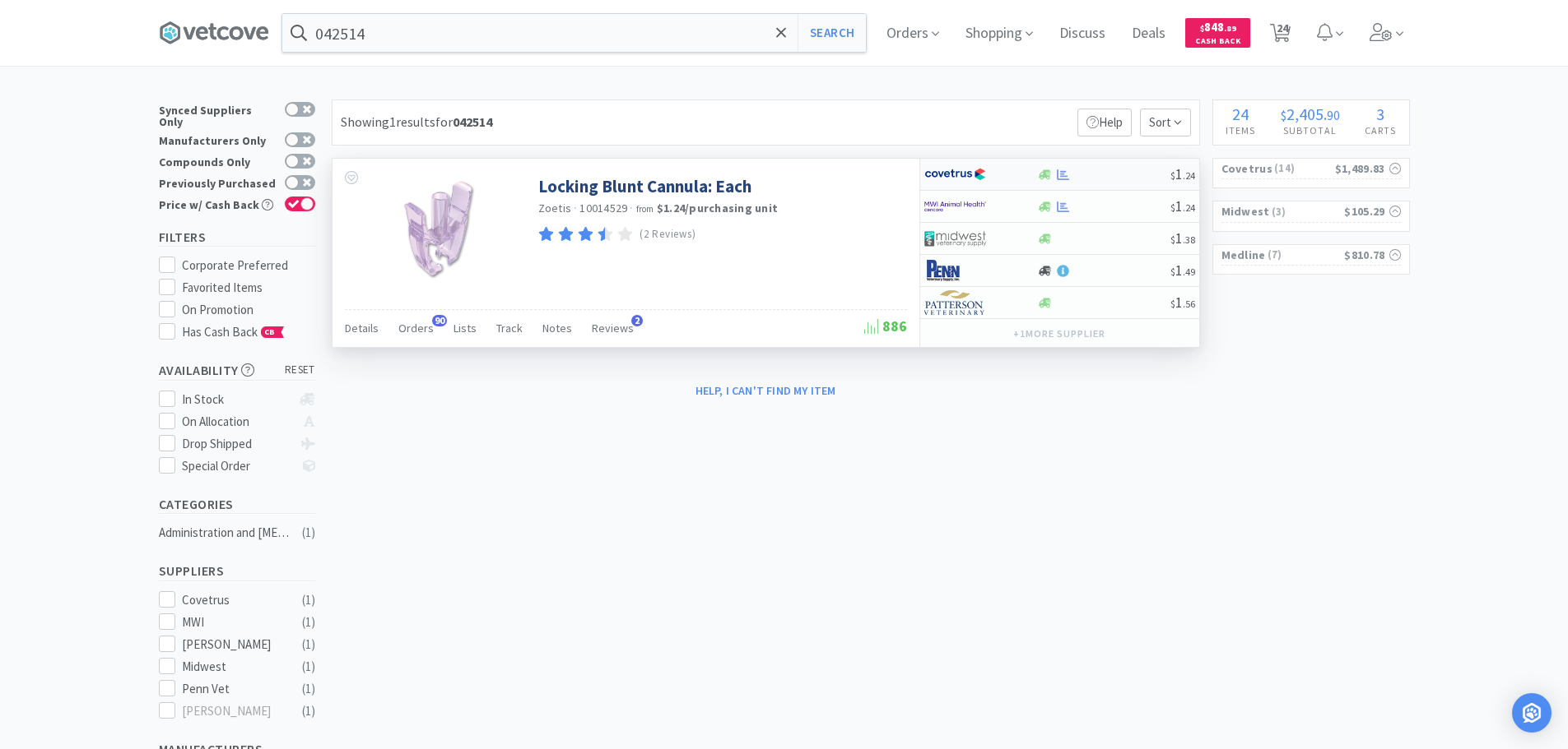
click at [1116, 171] on div at bounding box center [1103, 175] width 133 height 13
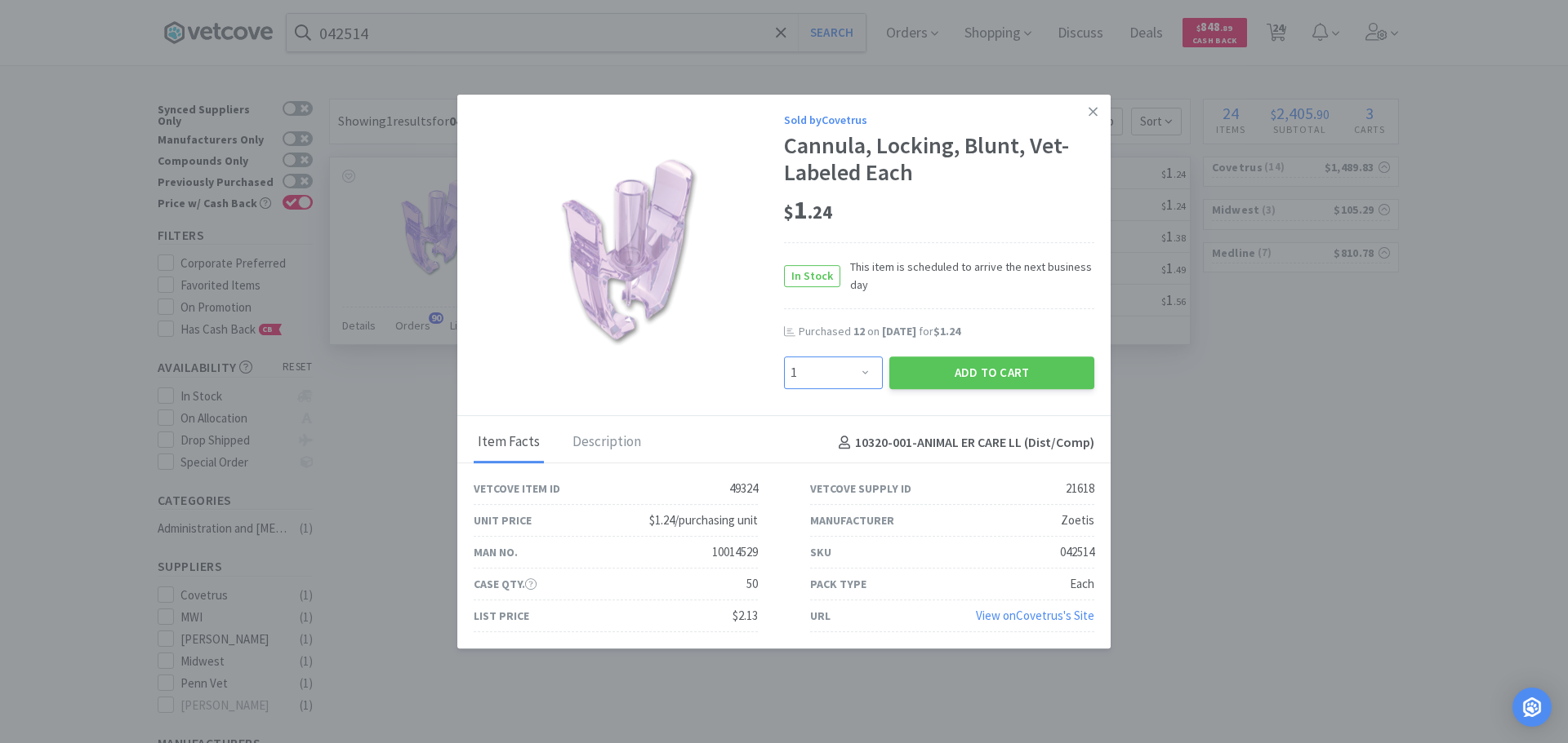
click at [842, 374] on select "Enter Quantity 1 2 3 4 5 6 7 8 9 10 11 12 13 14 15 16 17 18 19 20 Enter Quantity" at bounding box center [832, 372] width 99 height 32
select select "6"
click at [784, 356] on select "Enter Quantity 1 2 3 4 5 6 7 8 9 10 11 12 13 14 15 16 17 18 19 20 Enter Quantity" at bounding box center [832, 372] width 99 height 32
click at [944, 369] on button "Add to Cart" at bounding box center [991, 372] width 205 height 32
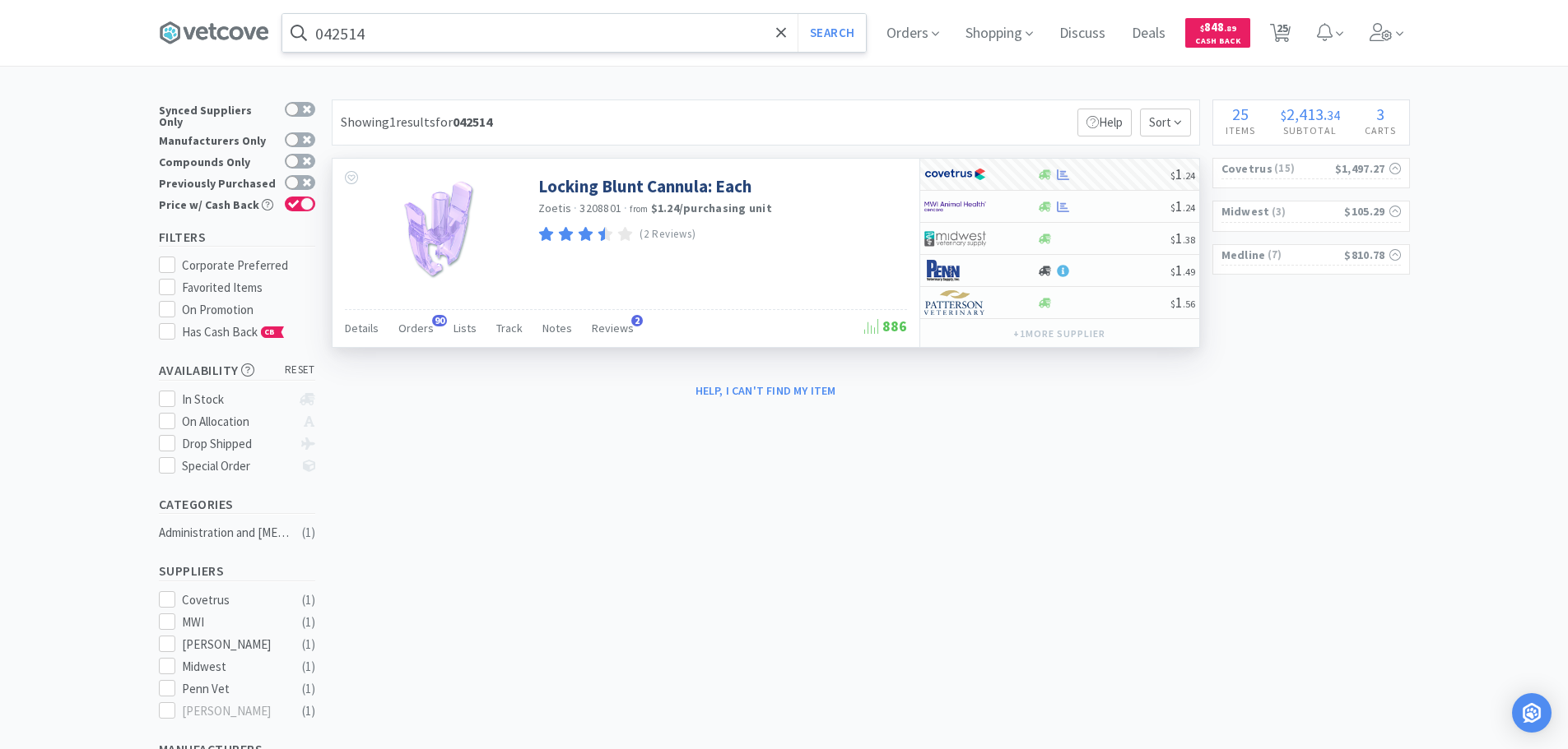
click at [445, 33] on input "042514" at bounding box center [574, 33] width 584 height 37
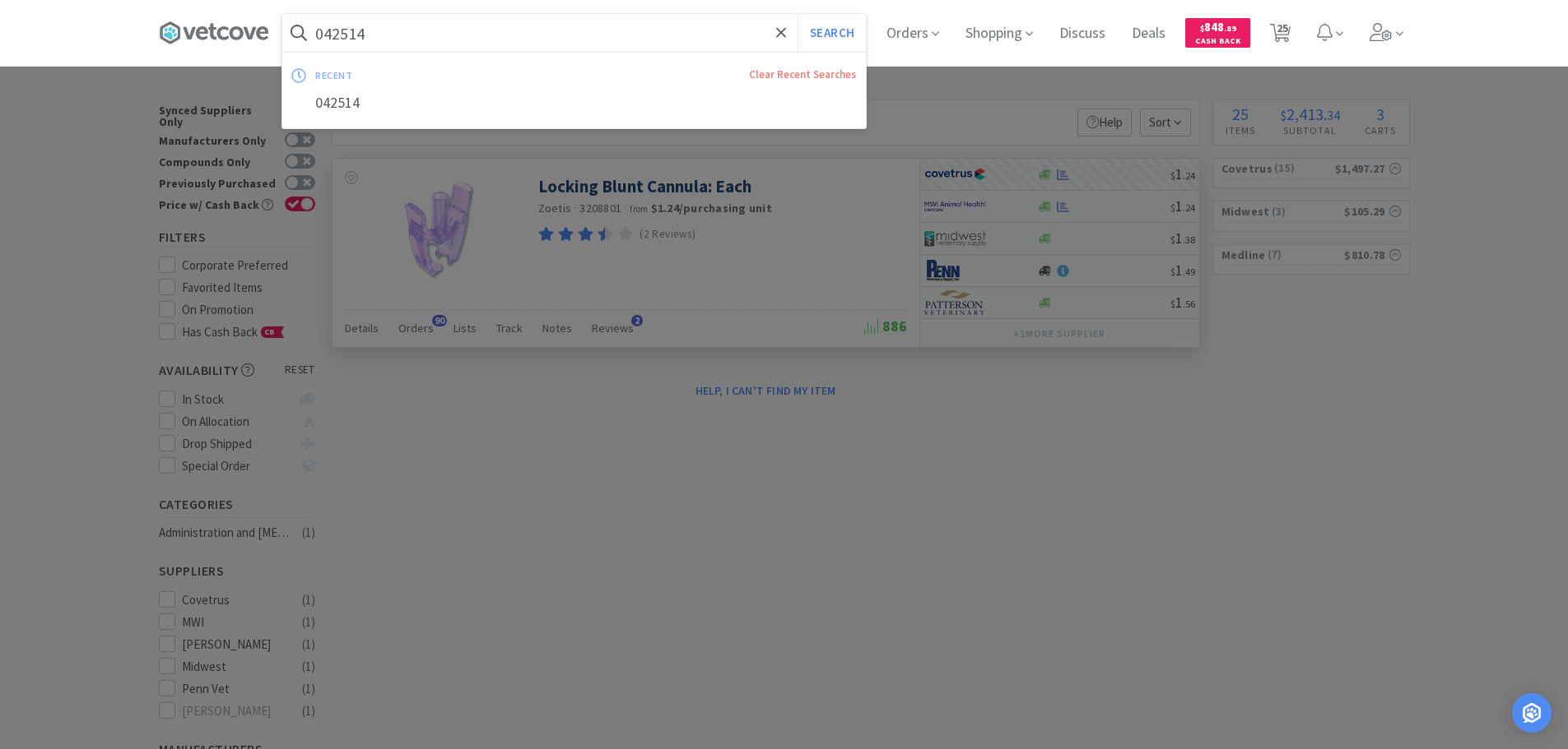
paste input "Covetrus - 009851 $4.9667"
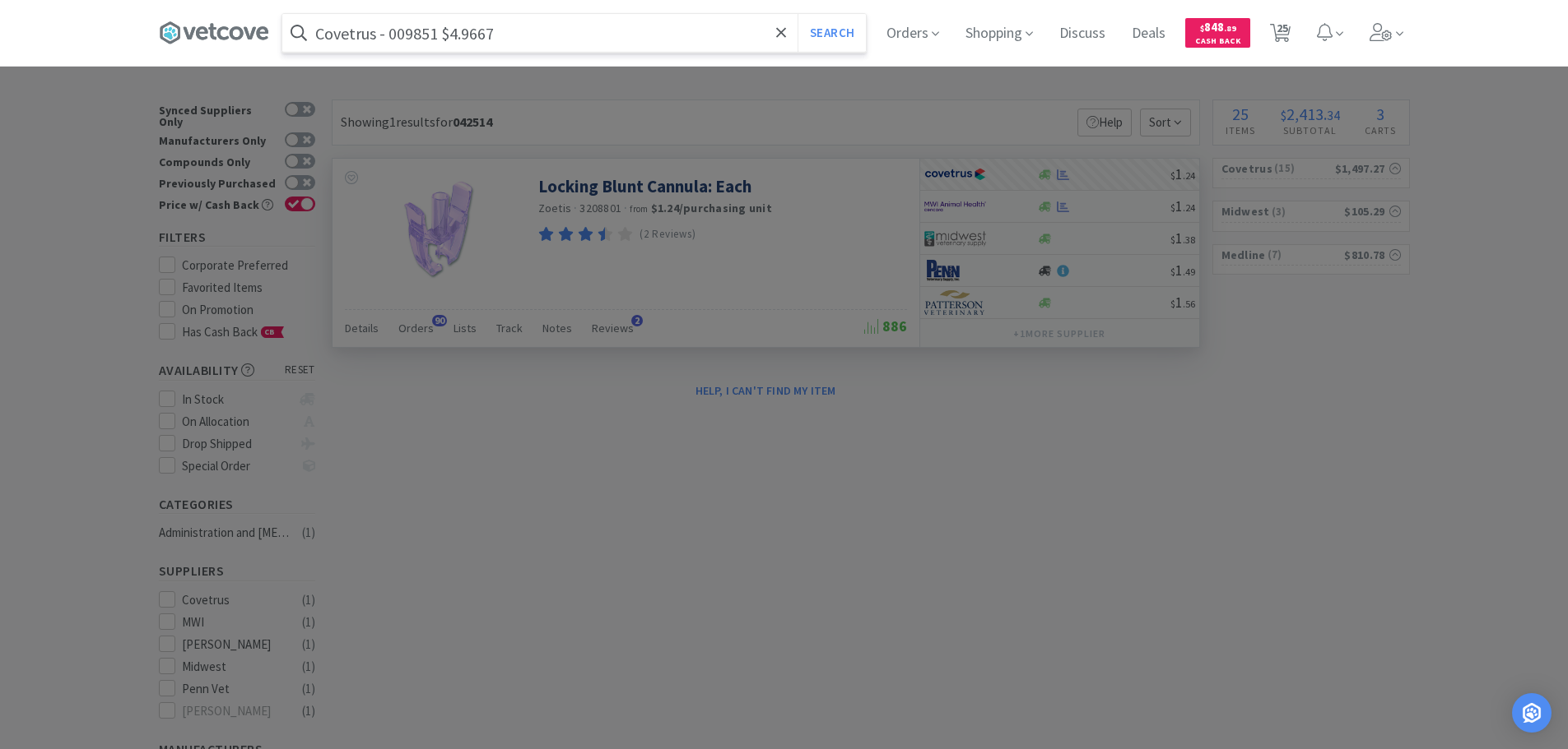
click at [411, 35] on input "Covetrus - 009851 $4.9667" at bounding box center [574, 33] width 584 height 37
paste input "009851"
type input "009851"
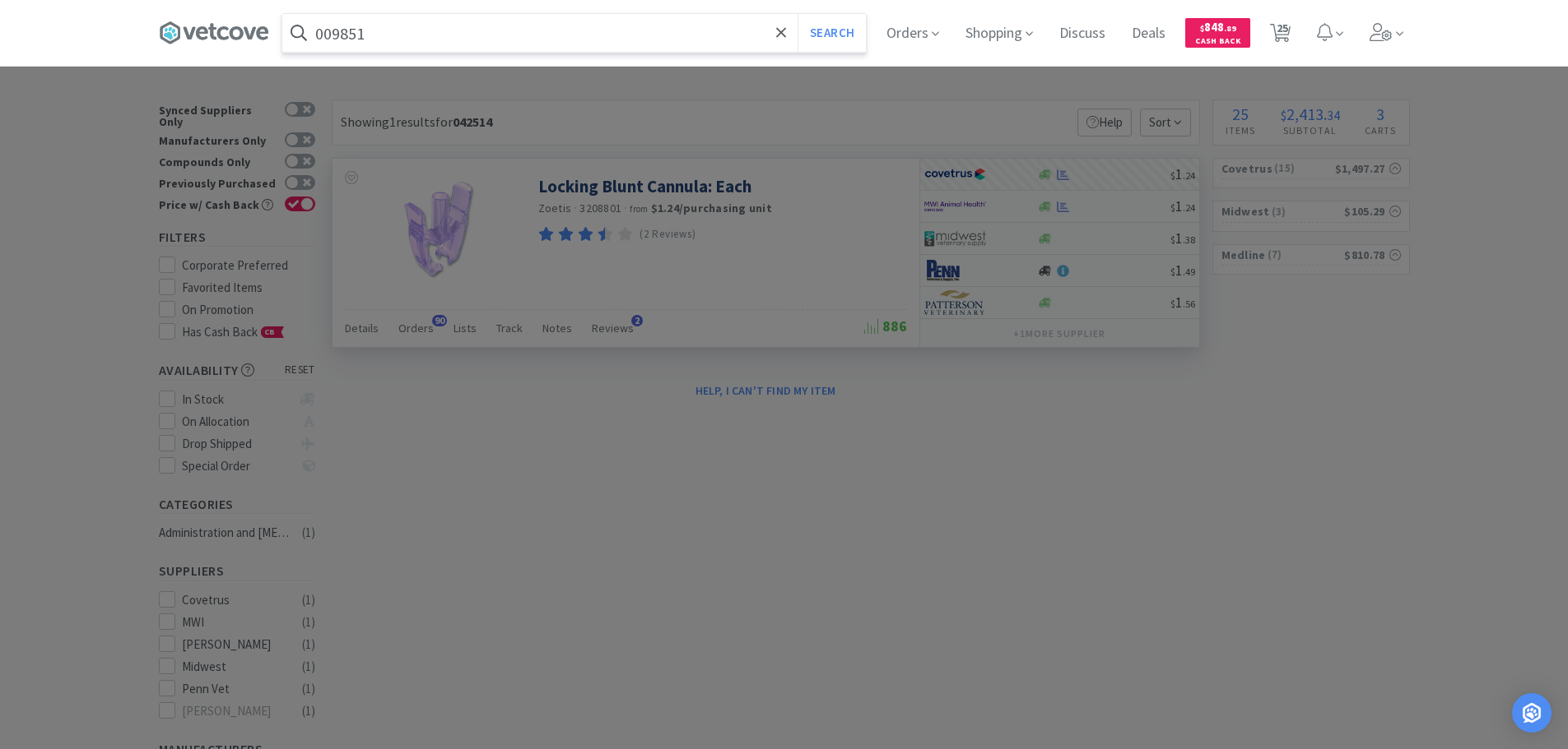
click at [798, 14] on button "Search" at bounding box center [831, 33] width 68 height 37
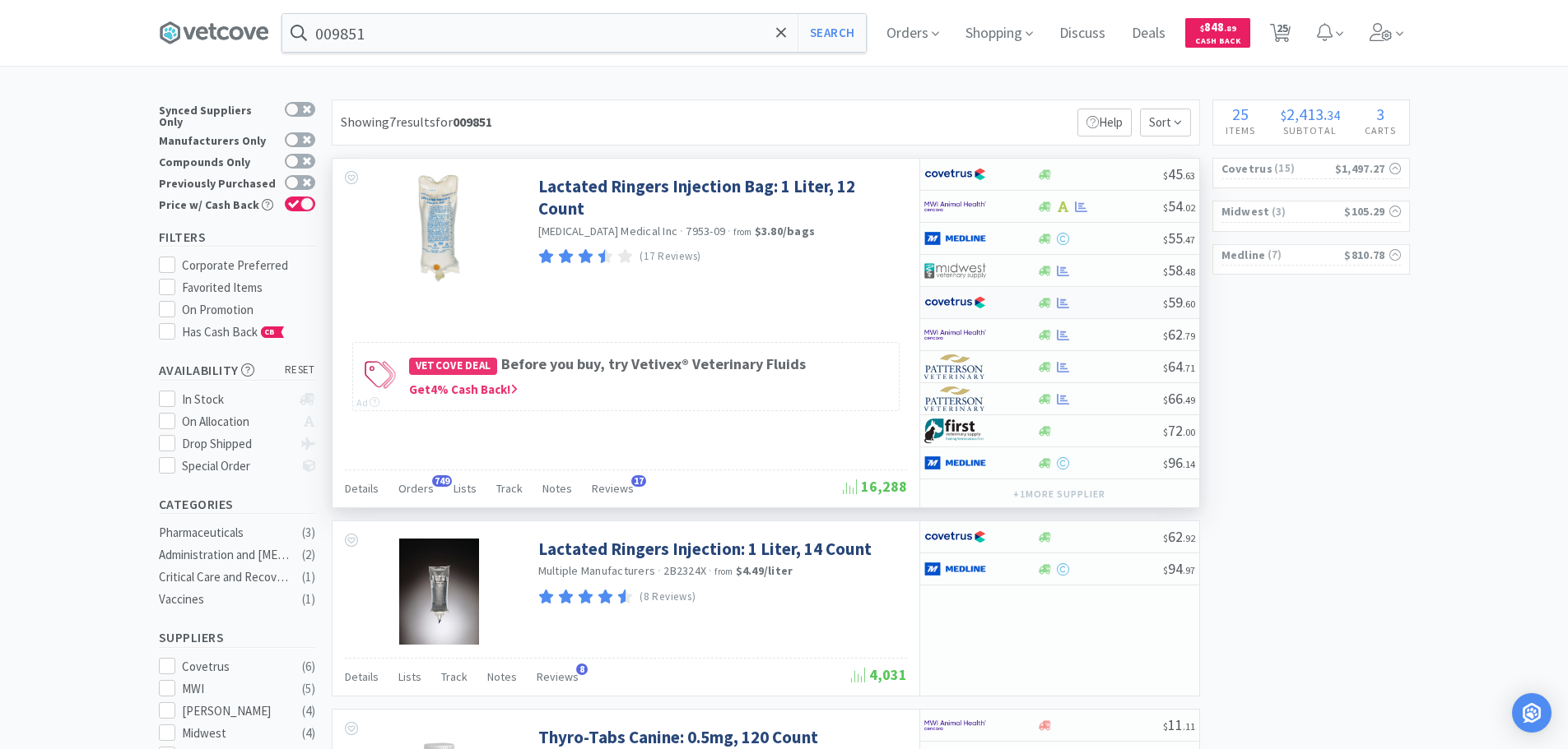
click at [1116, 304] on div at bounding box center [1100, 303] width 126 height 13
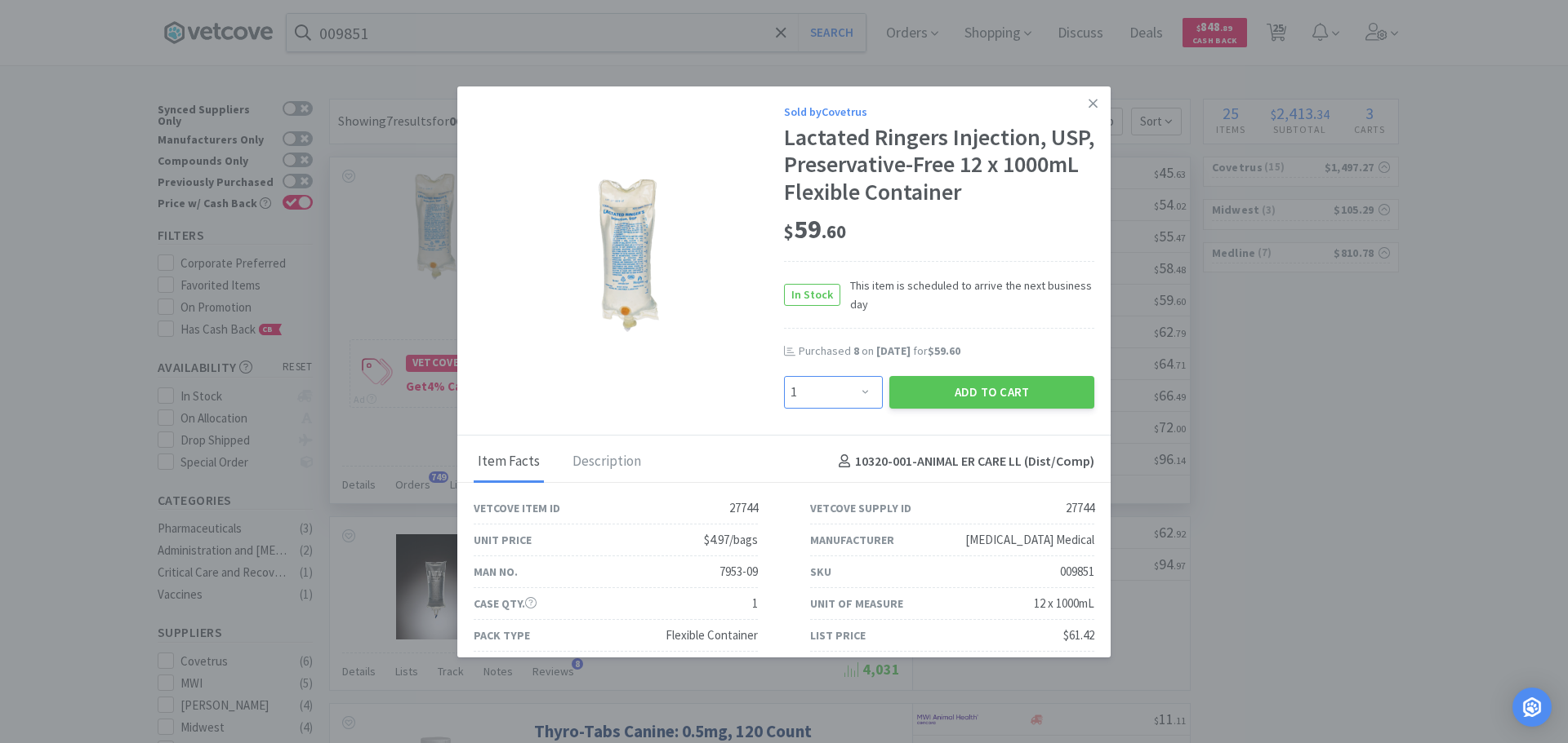
click at [847, 394] on select "Enter Quantity 1 2 3 4 5 6 7 8 9 10 11 12 13 14 15 16 17 18 19 20 Enter Quantity" at bounding box center [832, 392] width 99 height 32
select select "15"
click at [784, 376] on select "Enter Quantity 1 2 3 4 5 6 7 8 9 10 11 12 13 14 15 16 17 18 19 20 Enter Quantity" at bounding box center [832, 392] width 99 height 32
click at [901, 391] on button "Add to Cart" at bounding box center [991, 392] width 205 height 32
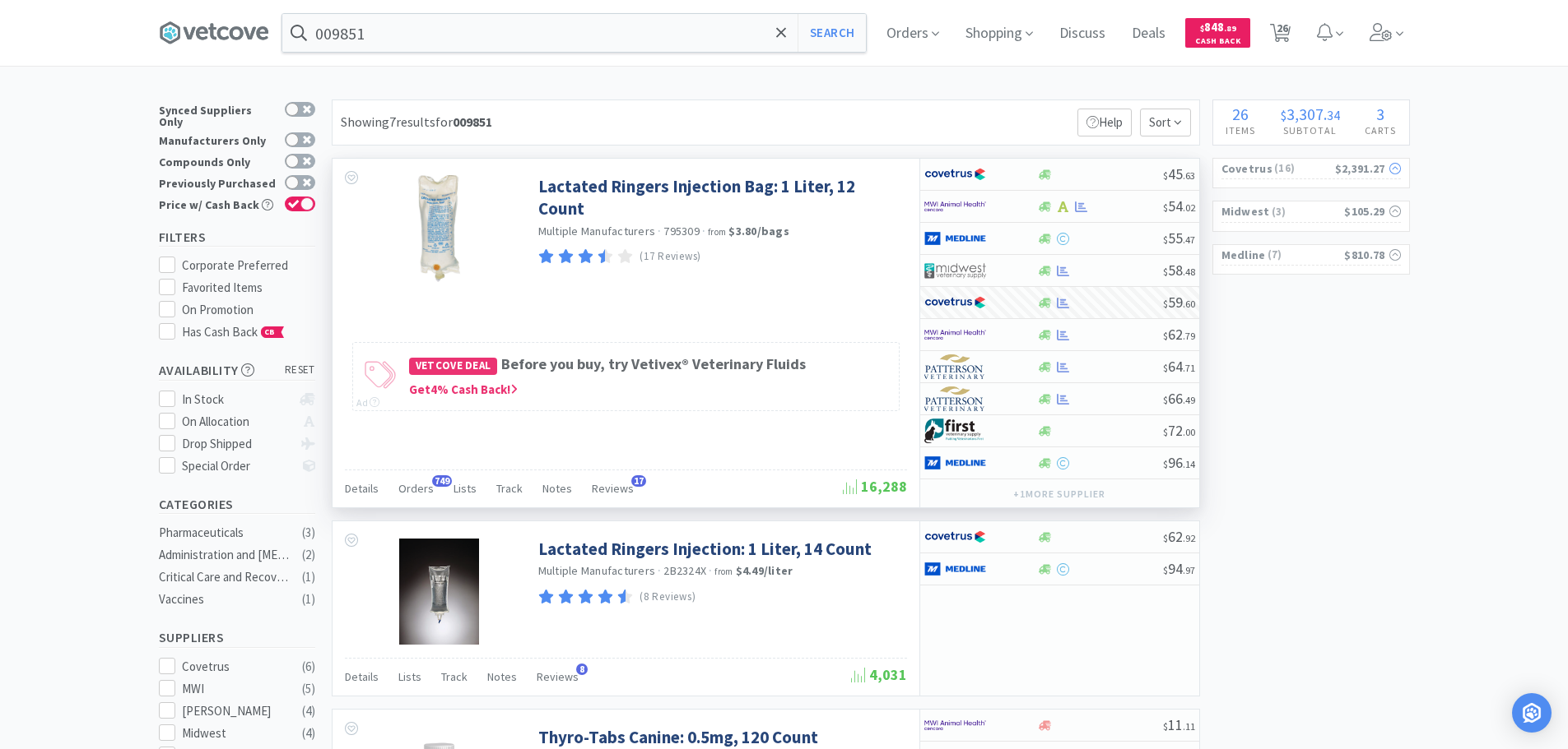
click at [1306, 174] on span "( 16 )" at bounding box center [1303, 169] width 62 height 17
select select "4"
select select "3"
select select "150"
select select "160"
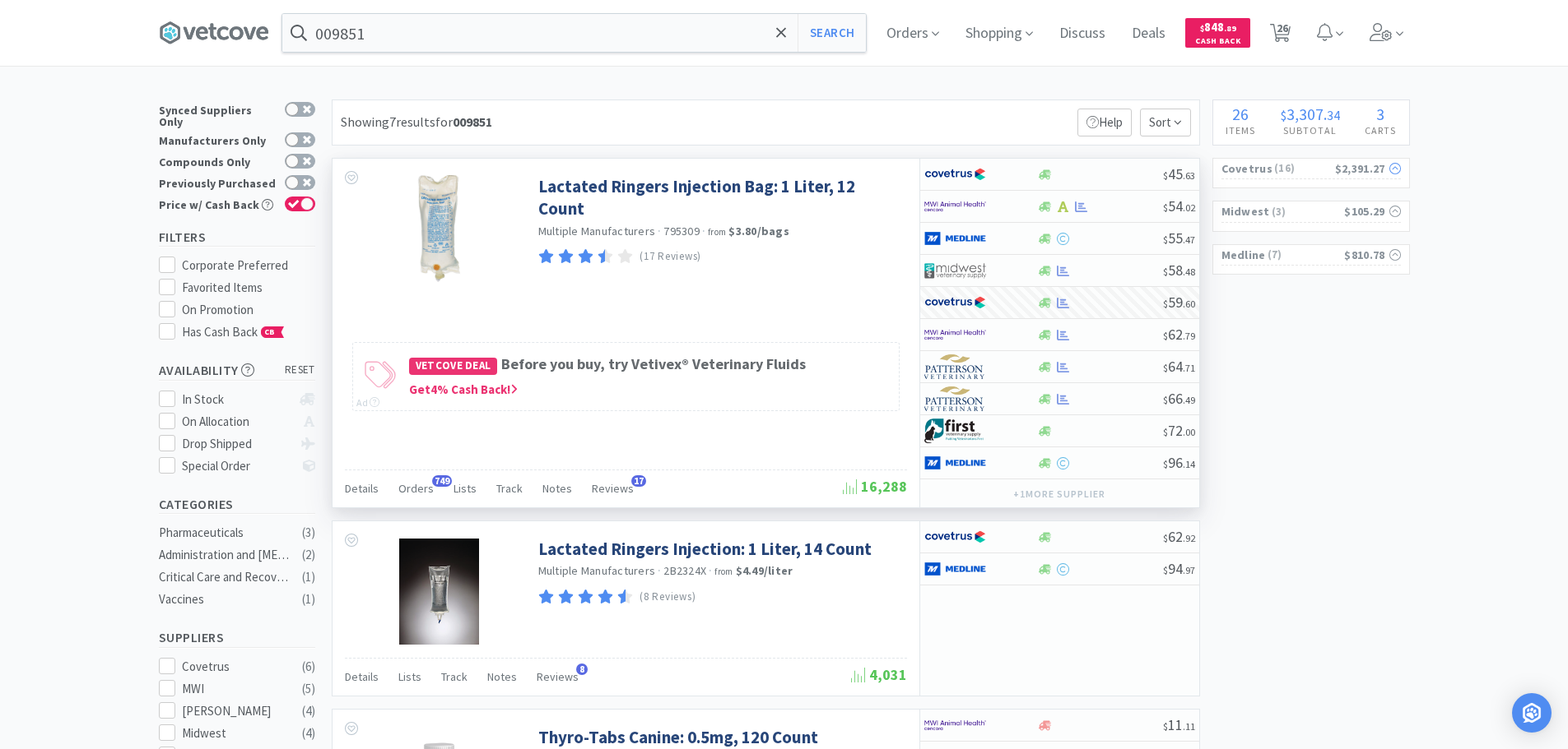
select select "60"
select select "135"
select select "70"
select select "15"
select select "6"
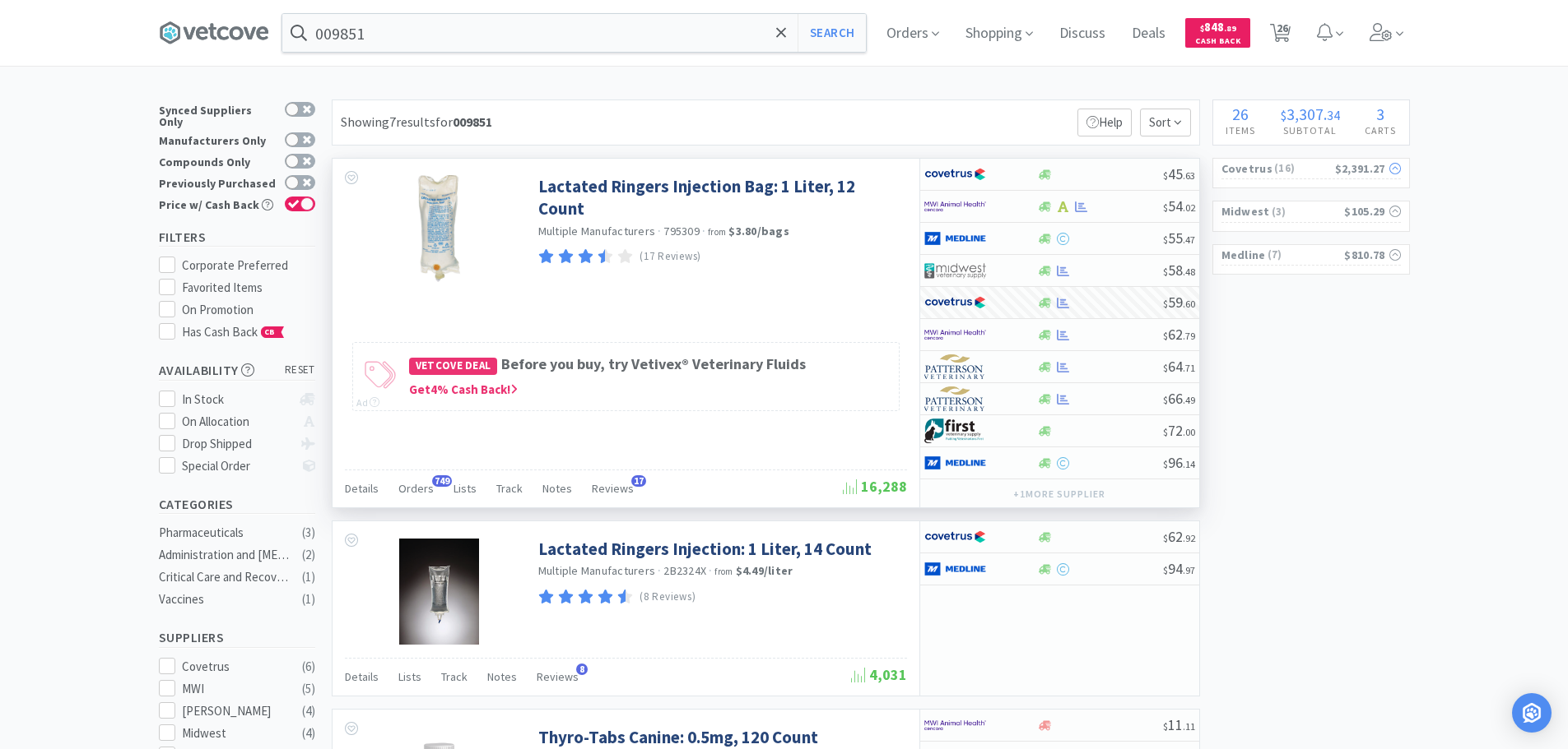
select select "6"
select select "5"
select select "8"
select select "5"
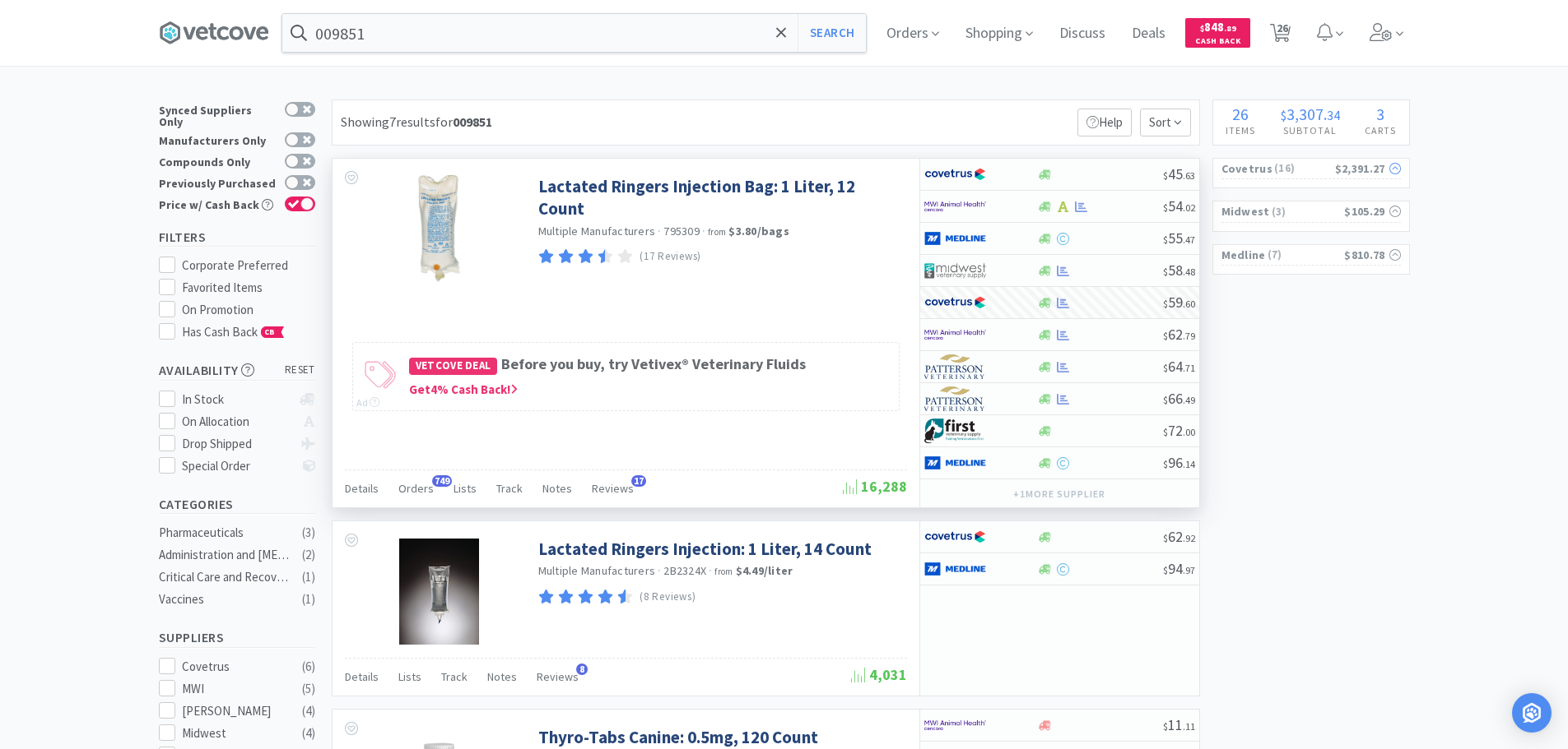
select select "7"
select select "4"
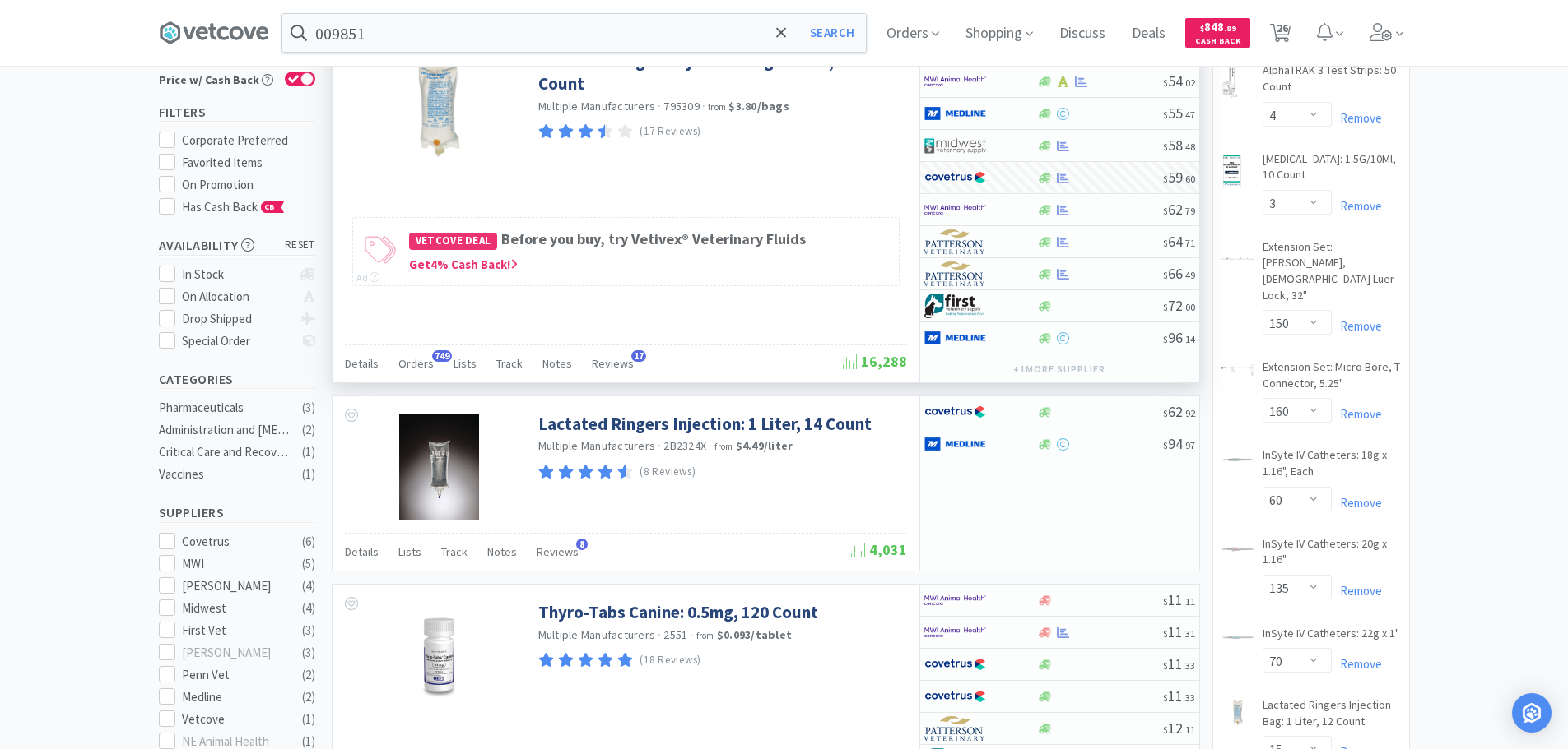
scroll to position [329, 0]
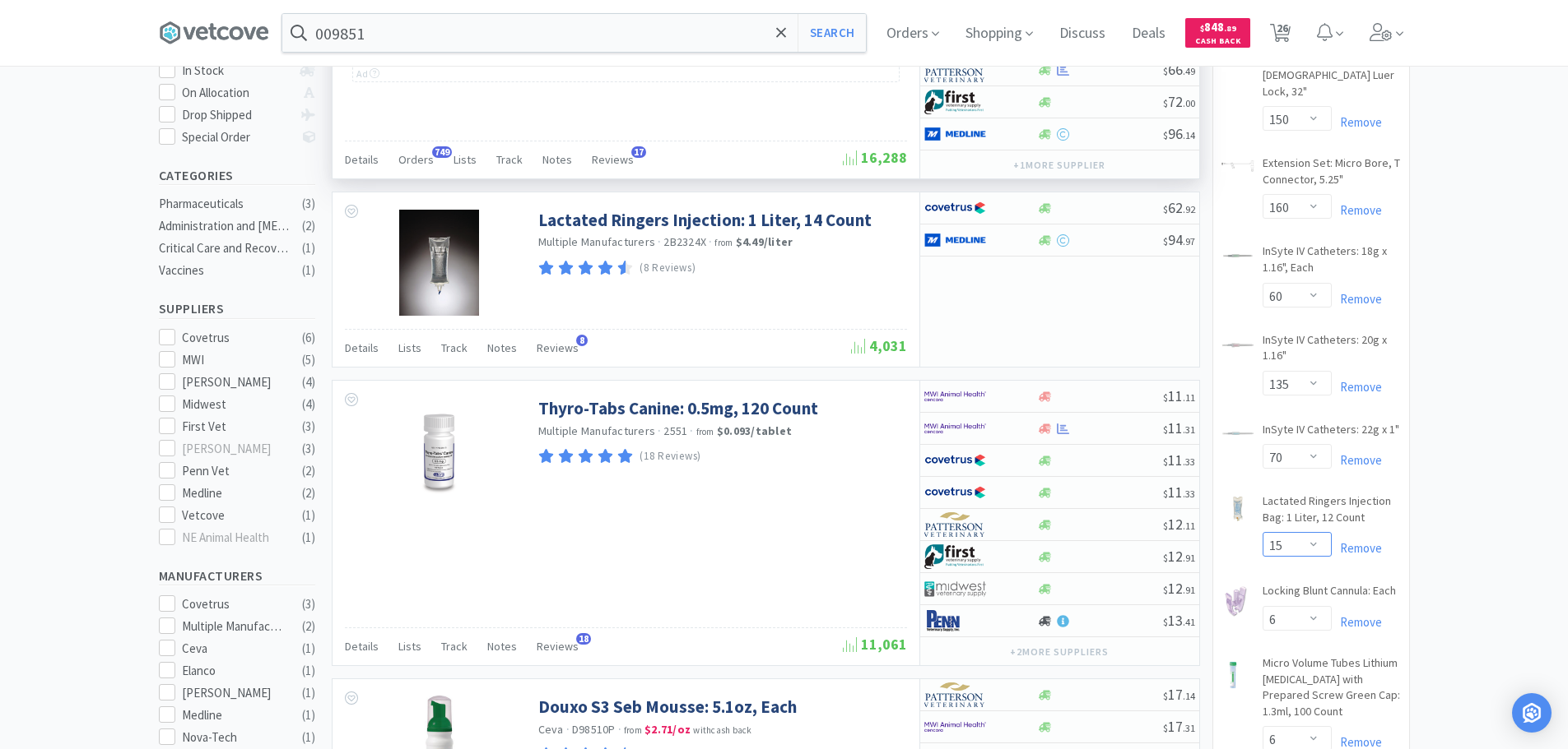
click at [1299, 532] on select "Enter Quantity 1 2 3 4 5 6 7 8 9 10 11 12 13 14 15 16 17 18 19 20 Enter Quantity" at bounding box center [1297, 544] width 69 height 25
click at [1263, 532] on select "Enter Quantity 1 2 3 4 5 6 7 8 9 10 11 12 13 14 15 16 17 18 19 20 Enter Quantity" at bounding box center [1297, 544] width 69 height 25
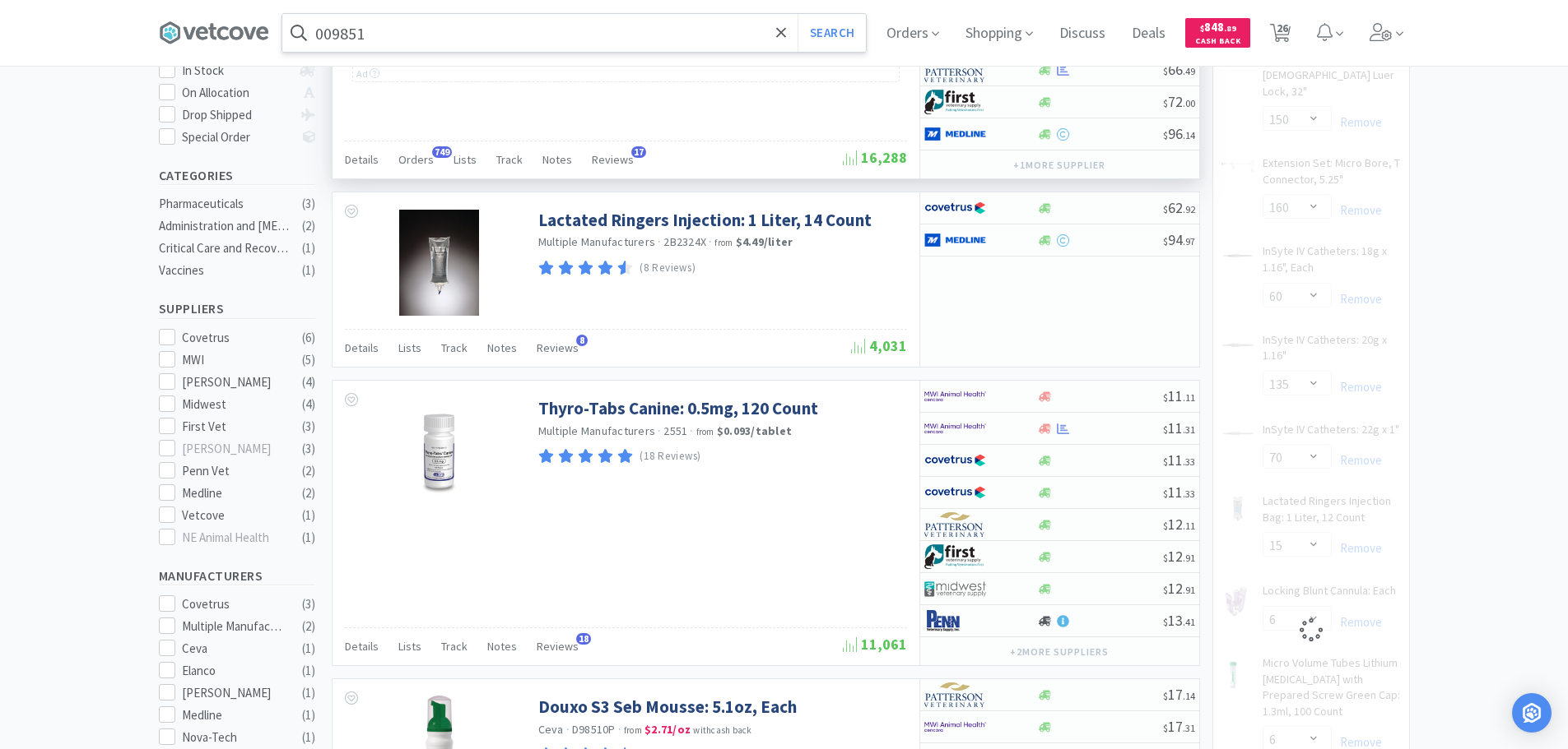
select select "13"
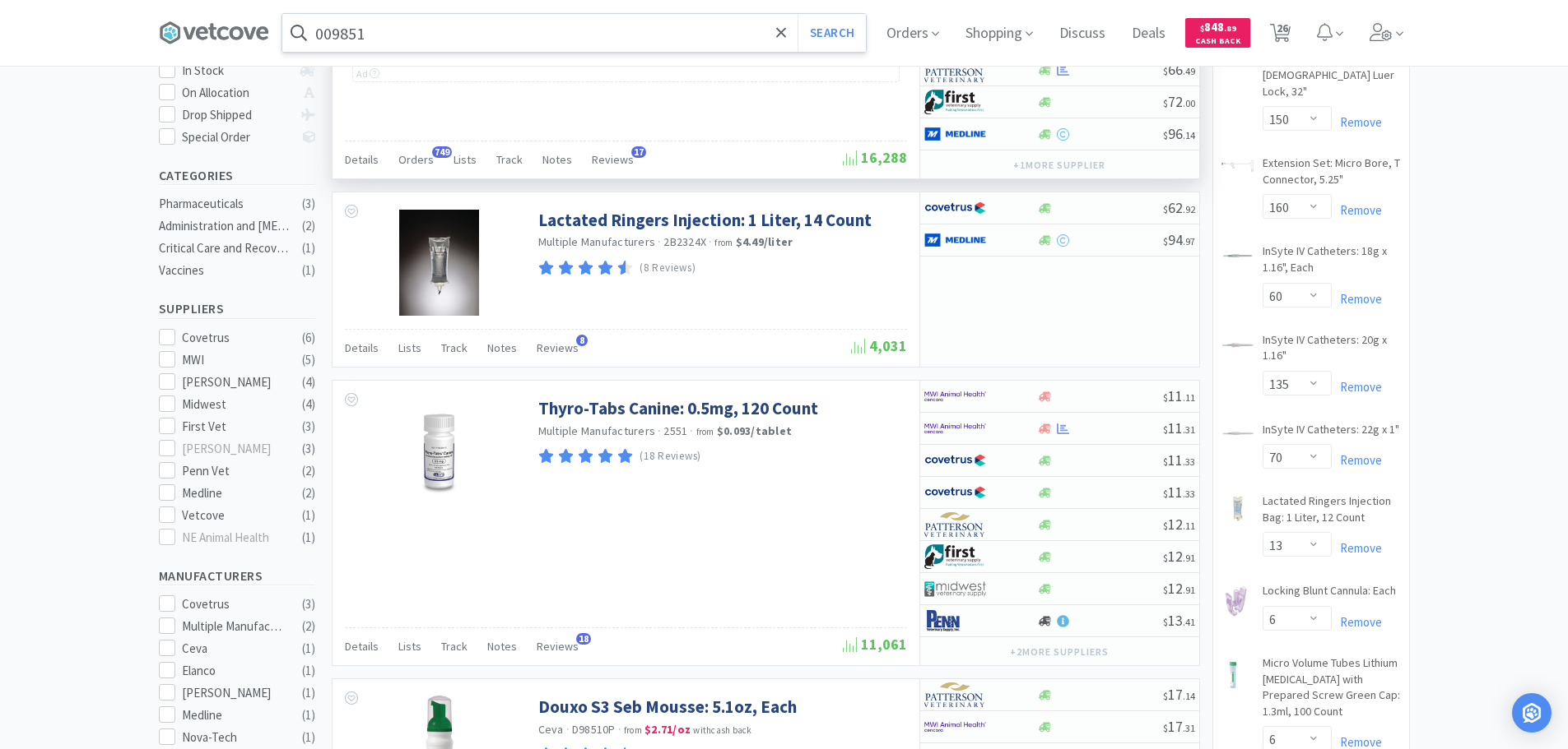
click at [447, 31] on input "009851" at bounding box center [574, 33] width 584 height 37
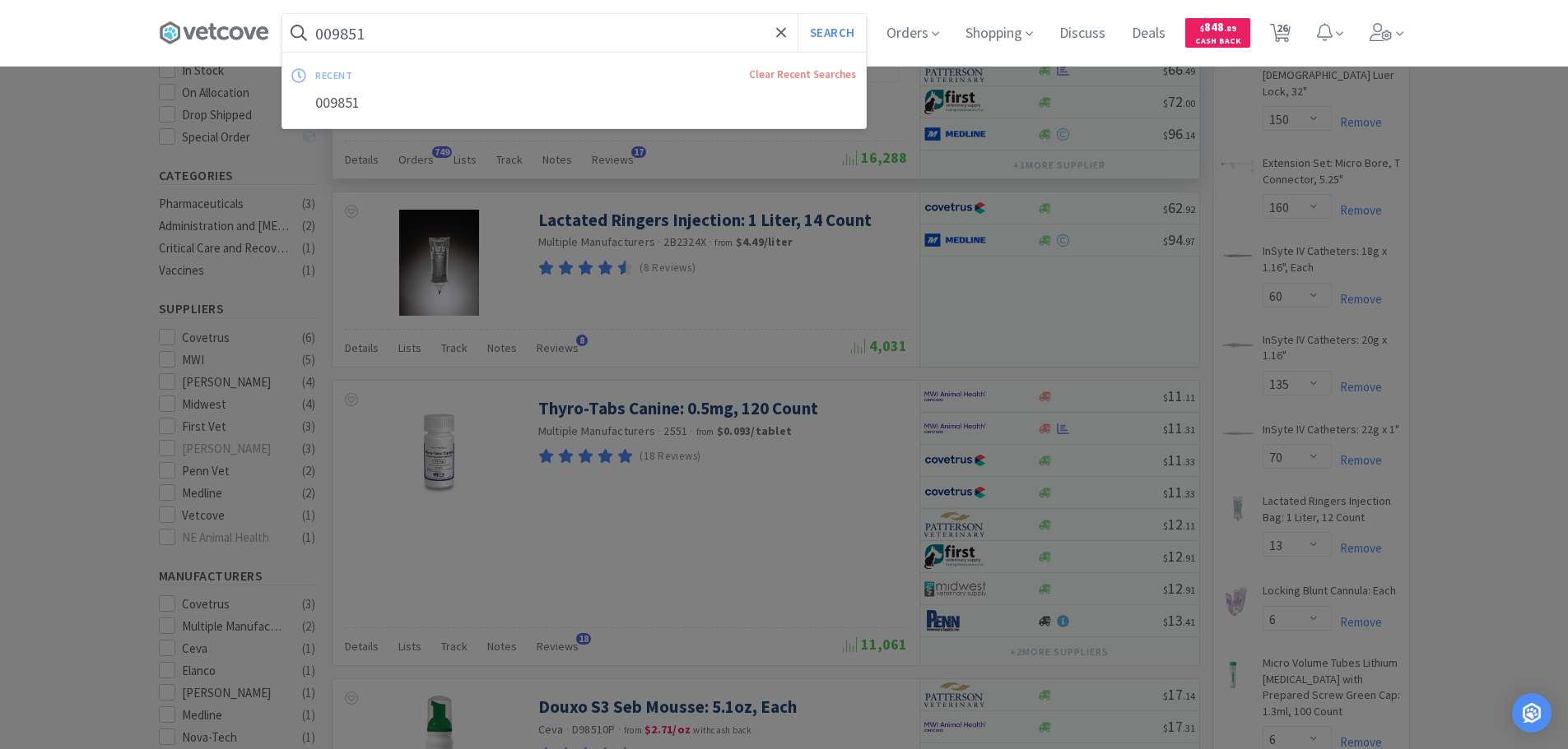
paste input "Covetrus - 029287 $10.92"
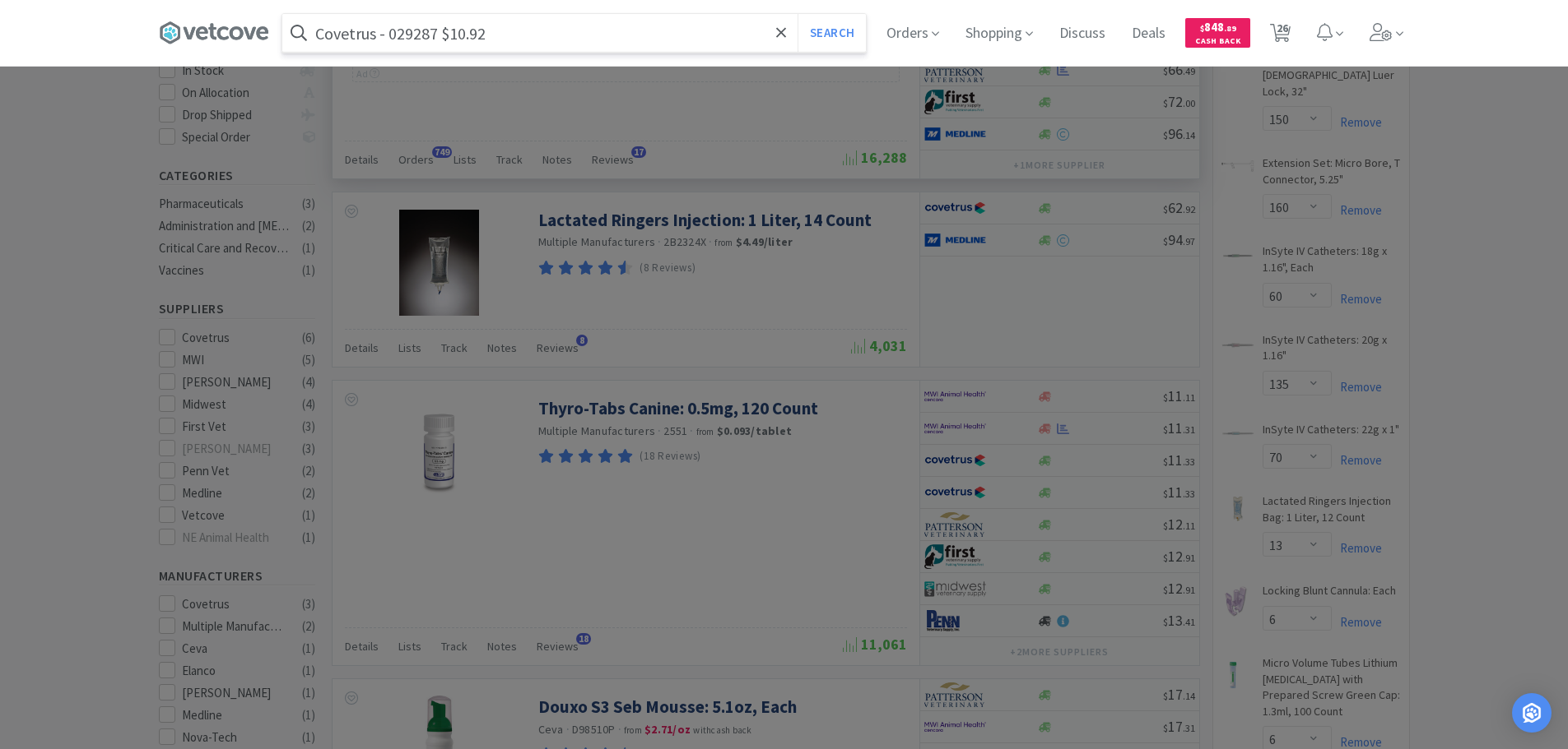
click at [408, 37] on input "Covetrus - 029287 $10.92" at bounding box center [574, 33] width 584 height 37
paste input "029287"
click at [408, 37] on input "Covetrus - 029287 $10.92" at bounding box center [574, 33] width 584 height 37
paste input "029287"
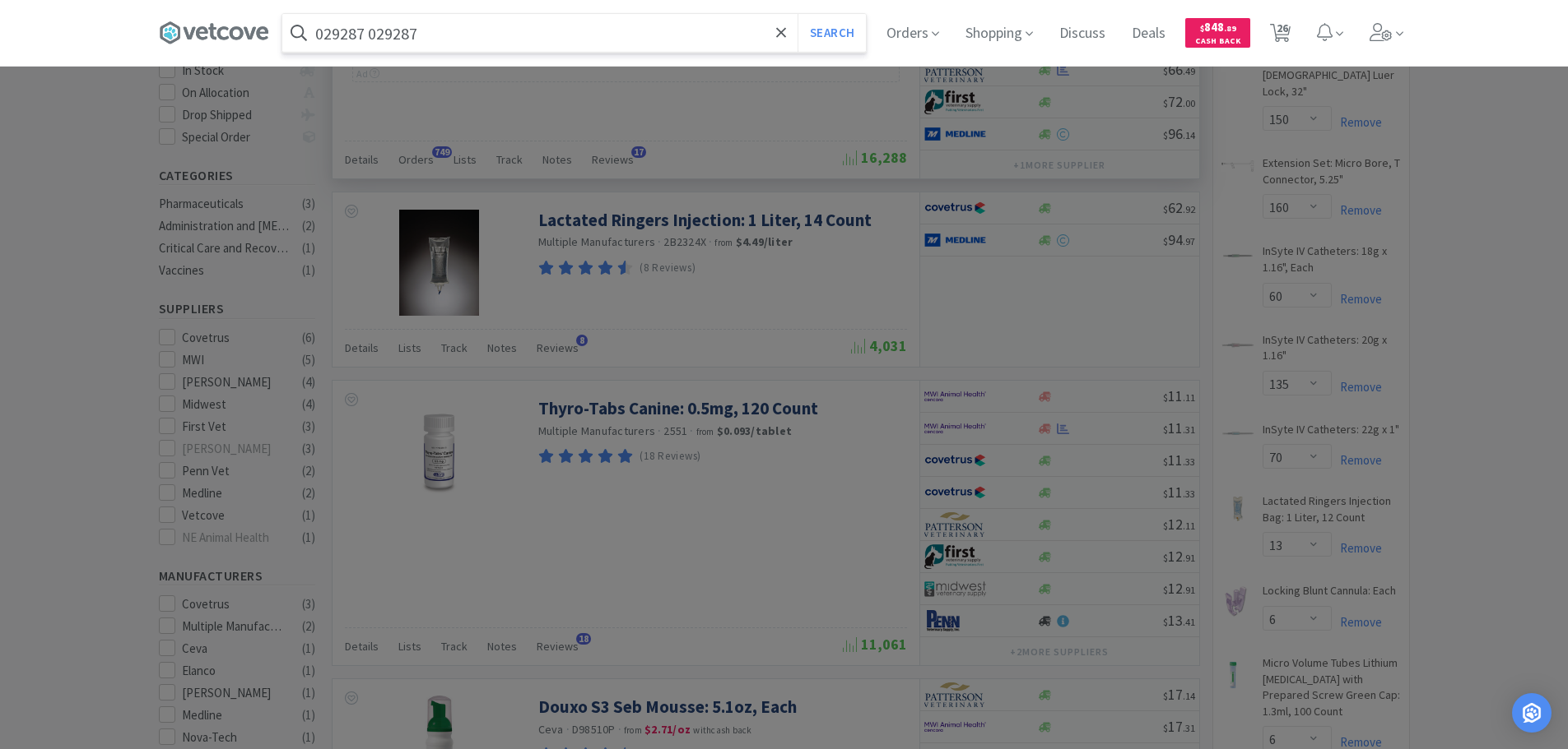
type input "029287 029287"
click at [798, 14] on button "Search" at bounding box center [831, 33] width 68 height 37
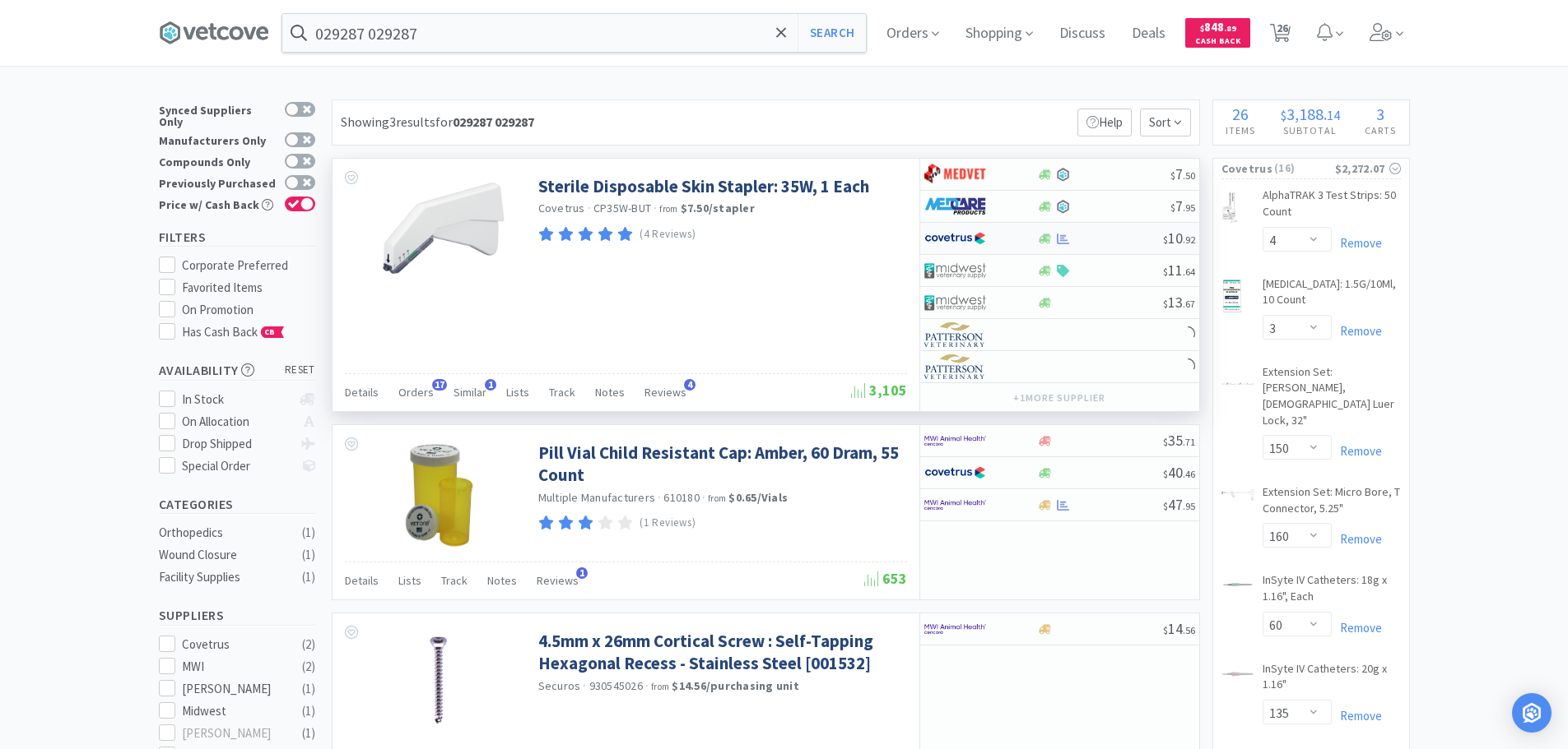
click at [1106, 234] on div at bounding box center [1100, 239] width 126 height 13
select select "1"
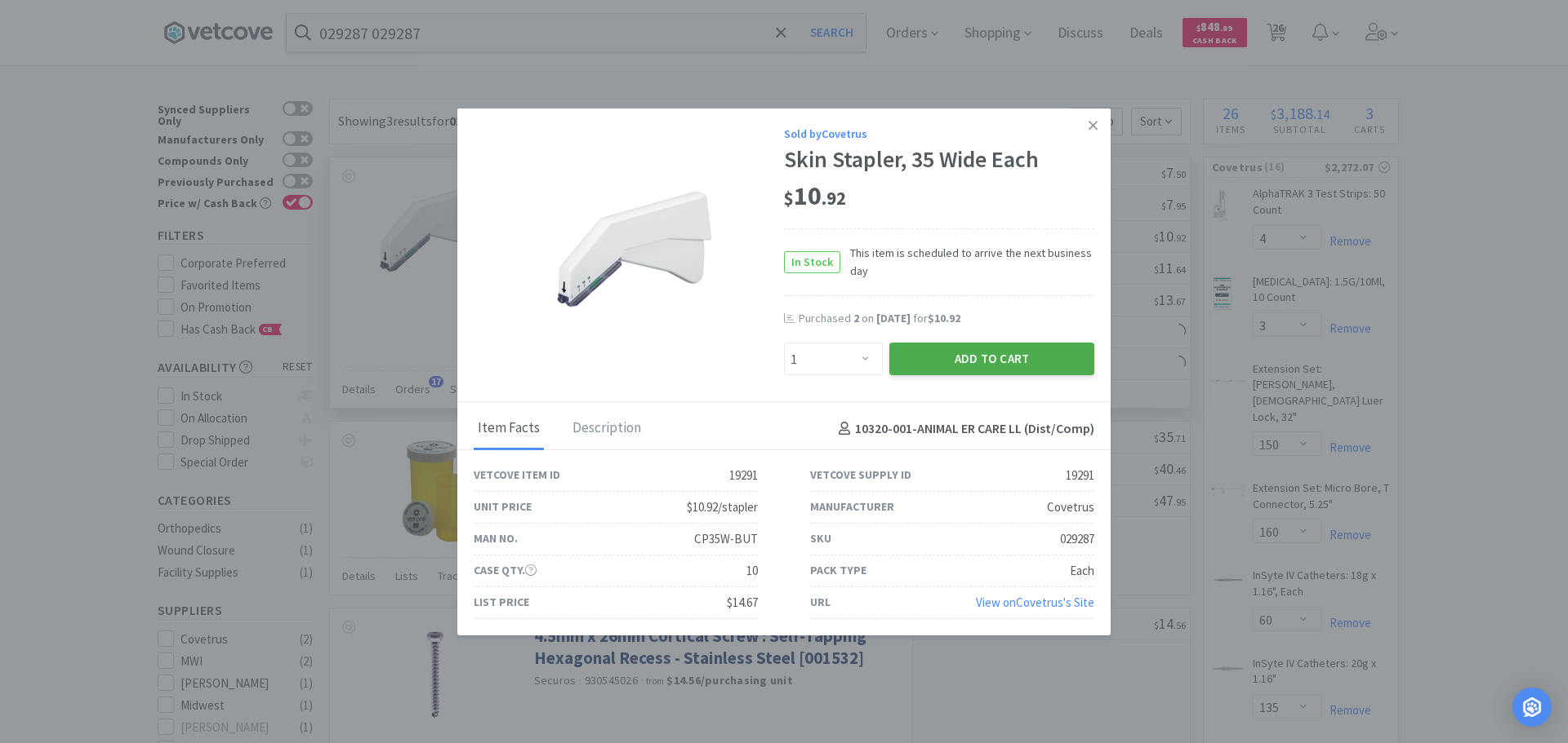
click at [962, 348] on button "Add to Cart" at bounding box center [991, 358] width 205 height 32
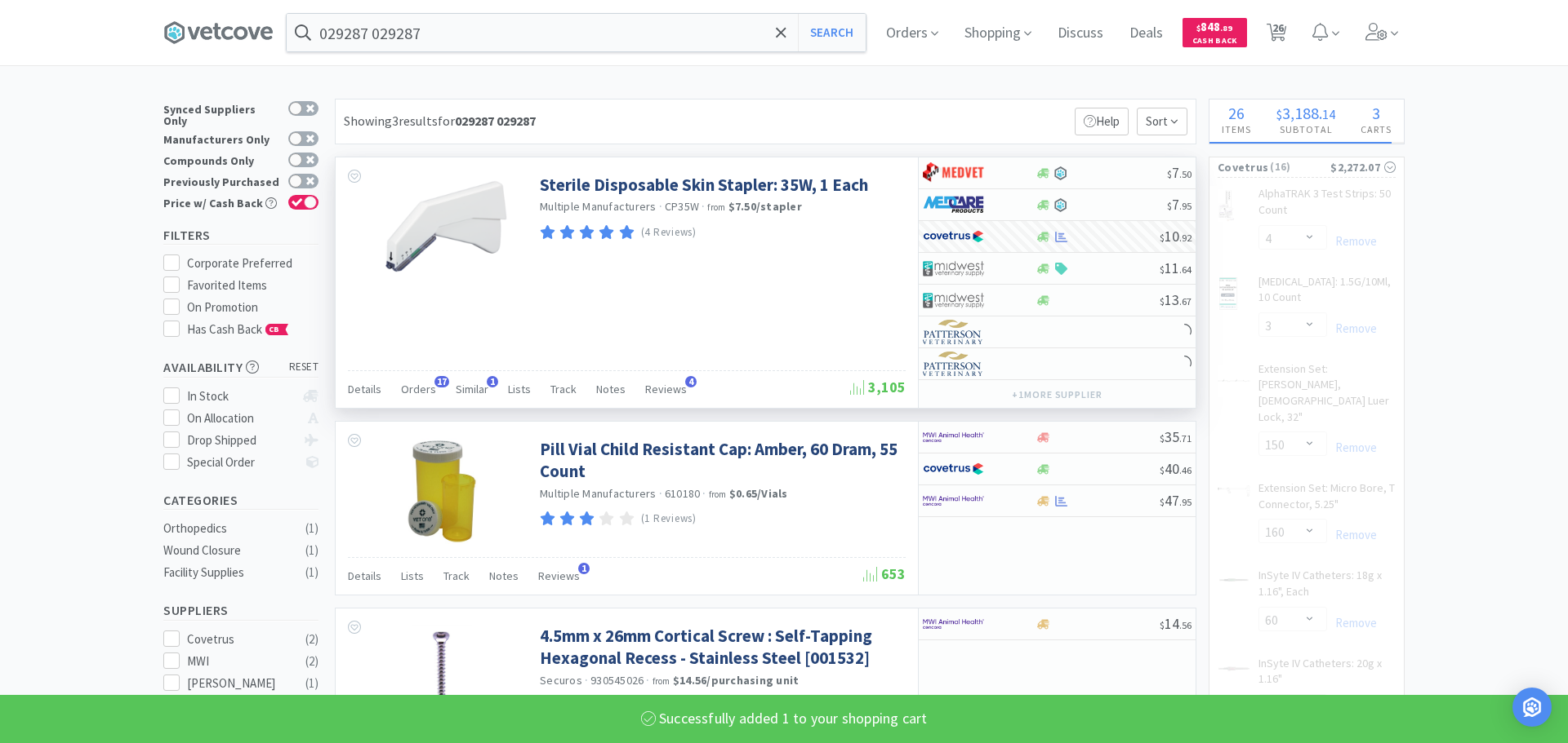
select select "1"
select select "5"
select select "7"
select select "4"
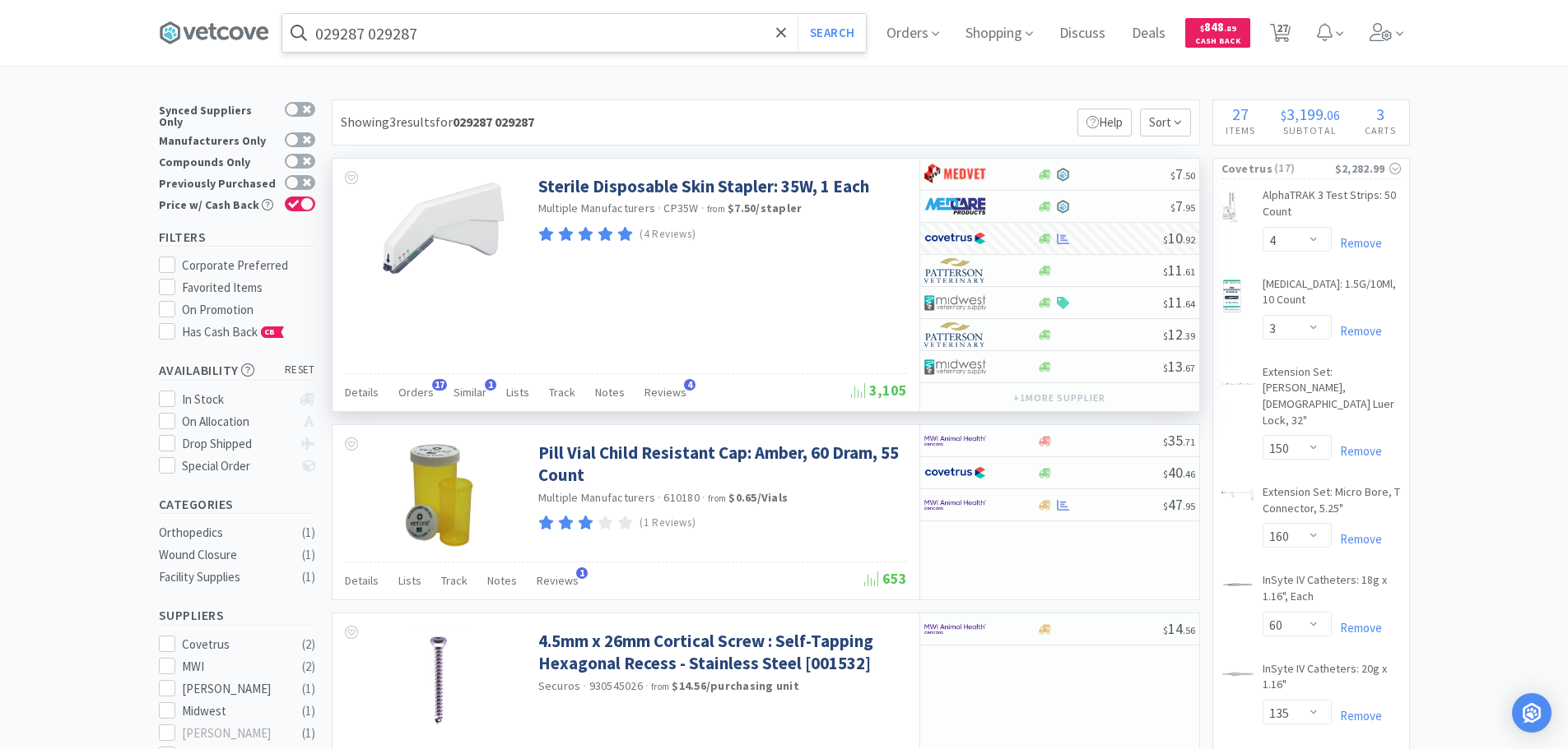
click at [448, 36] on input "029287 029287" at bounding box center [574, 33] width 584 height 37
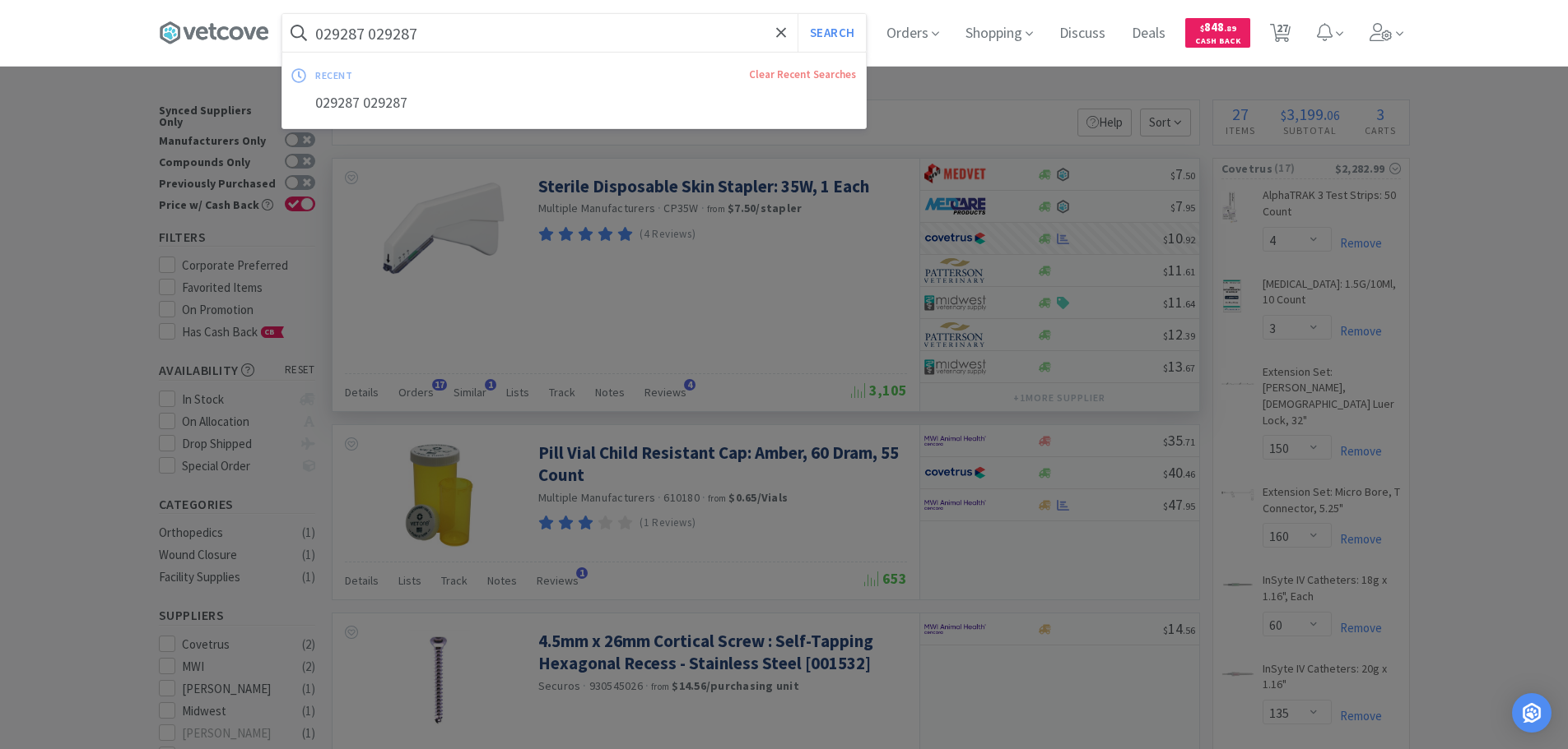
paste input "Covetrus - 073865 $9.89"
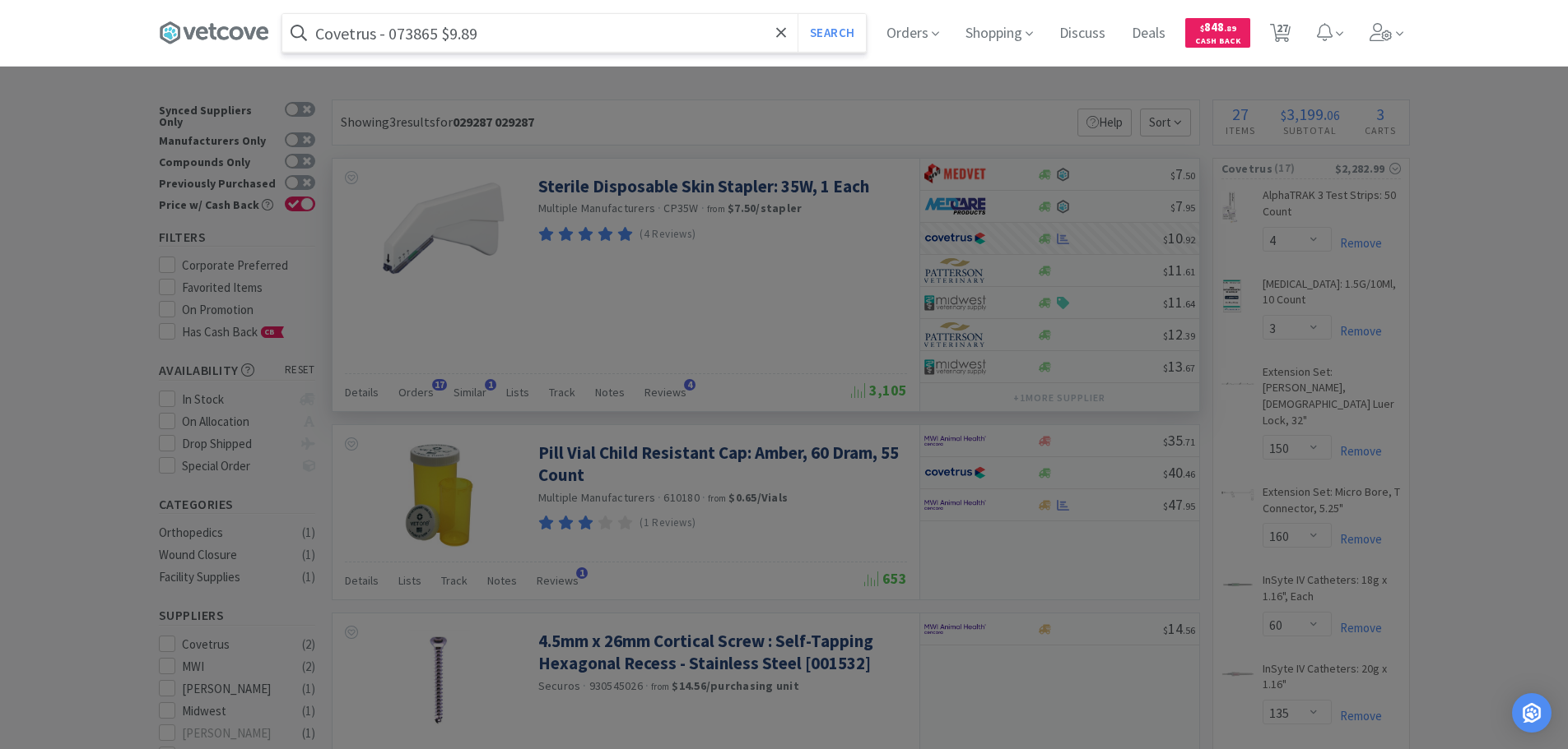
click at [420, 37] on input "Covetrus - 073865 $9.89" at bounding box center [574, 33] width 584 height 37
paste input "073865"
type input "073865"
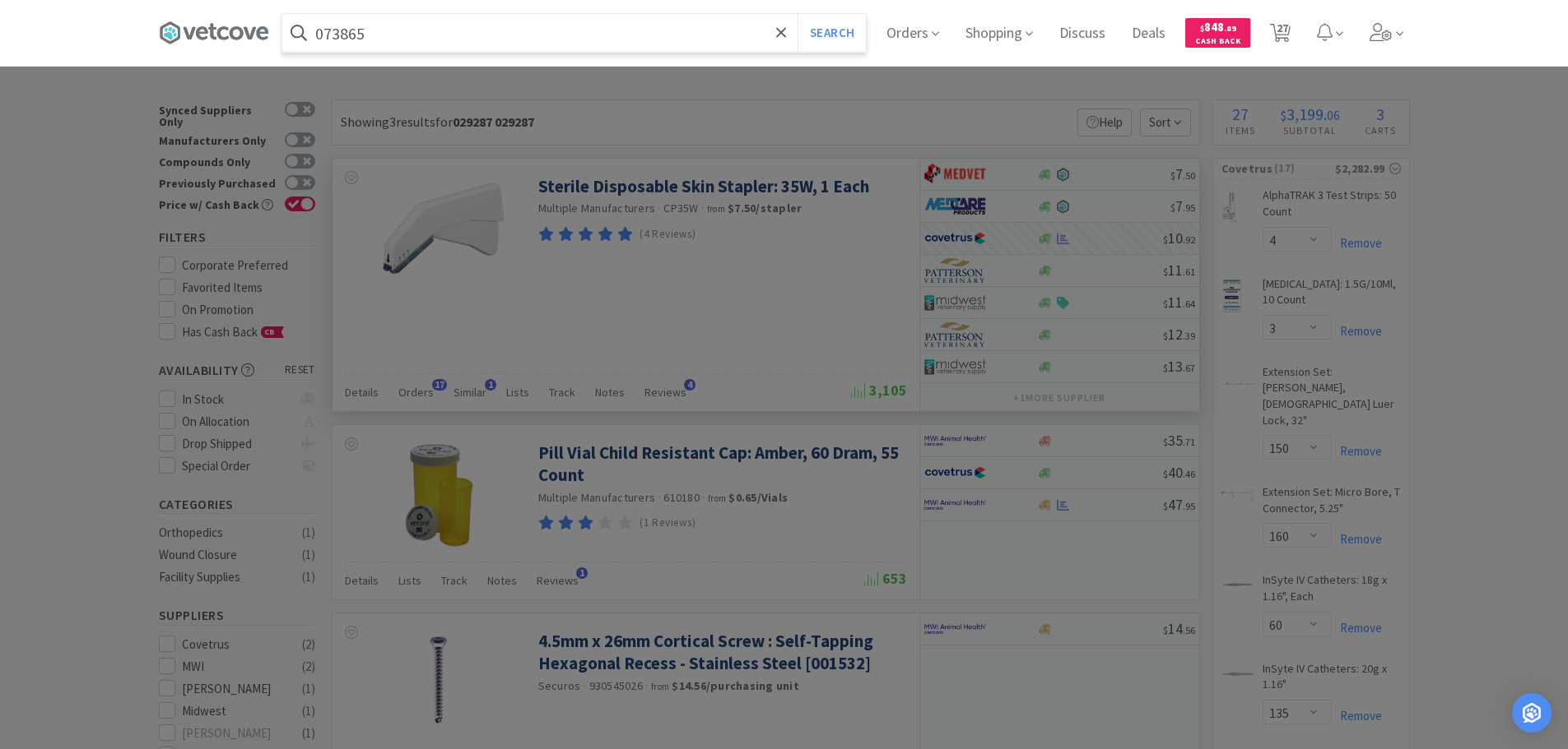
click at [798, 14] on button "Search" at bounding box center [831, 33] width 68 height 37
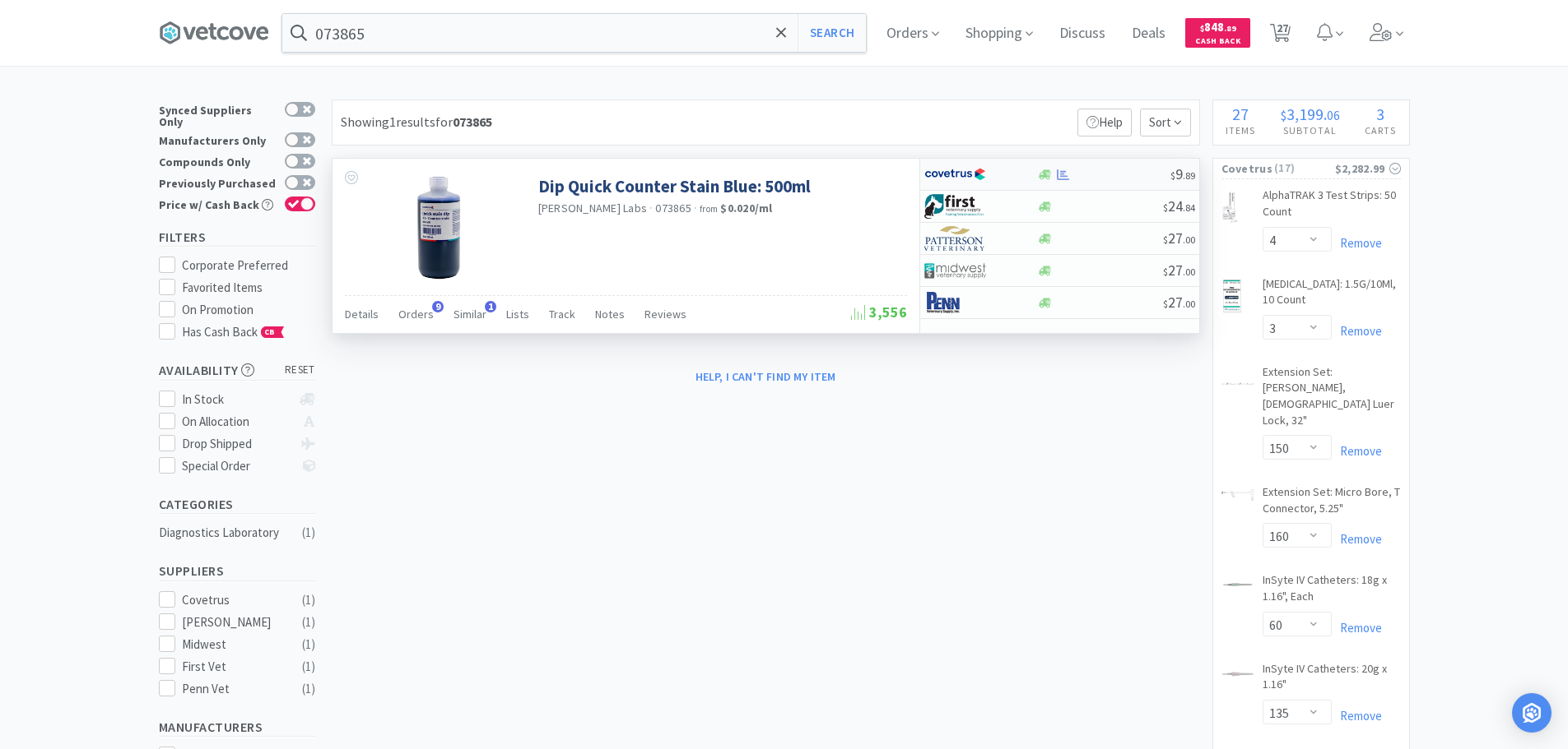
click at [1132, 176] on div at bounding box center [1103, 175] width 133 height 13
select select "1"
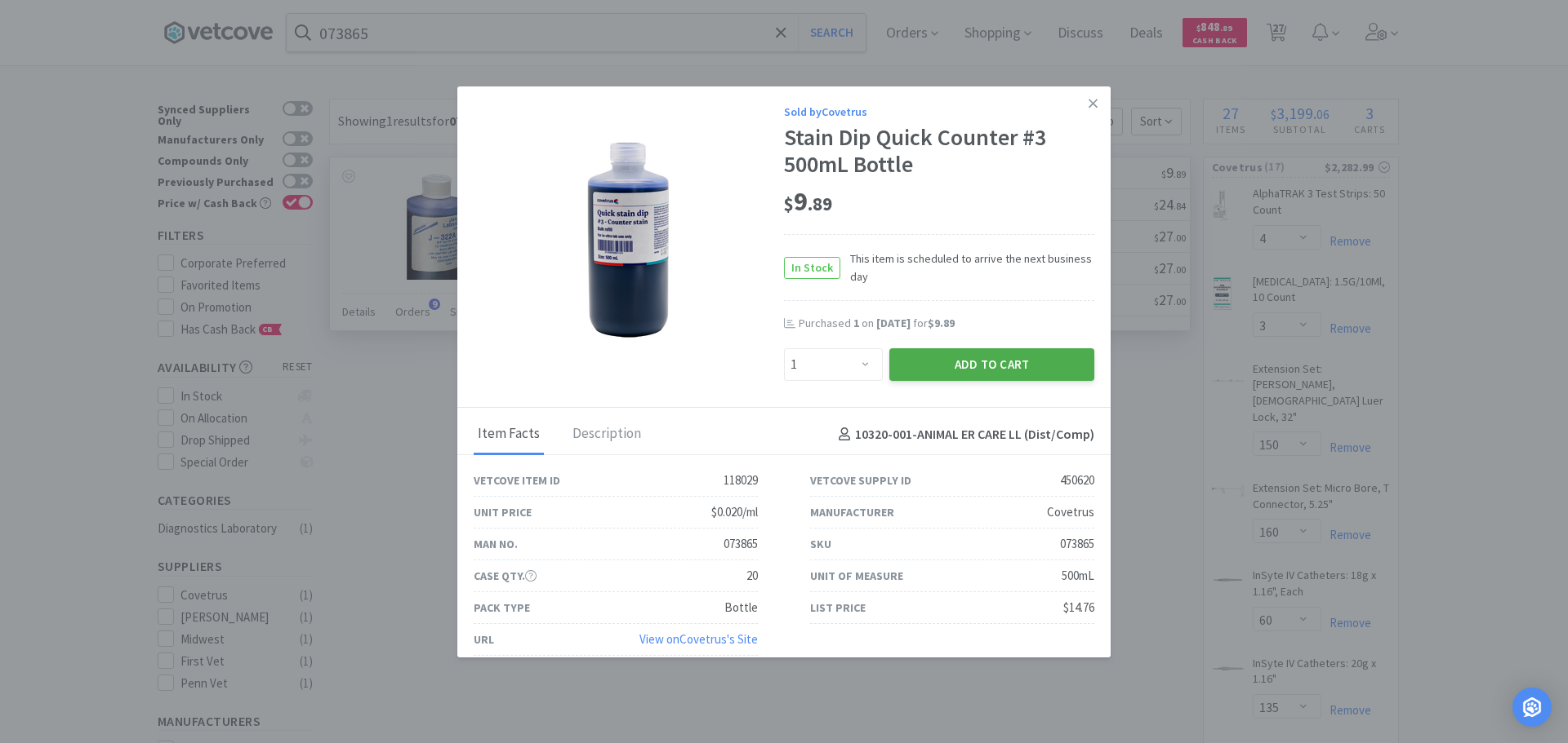
click at [942, 363] on button "Add to Cart" at bounding box center [991, 364] width 205 height 32
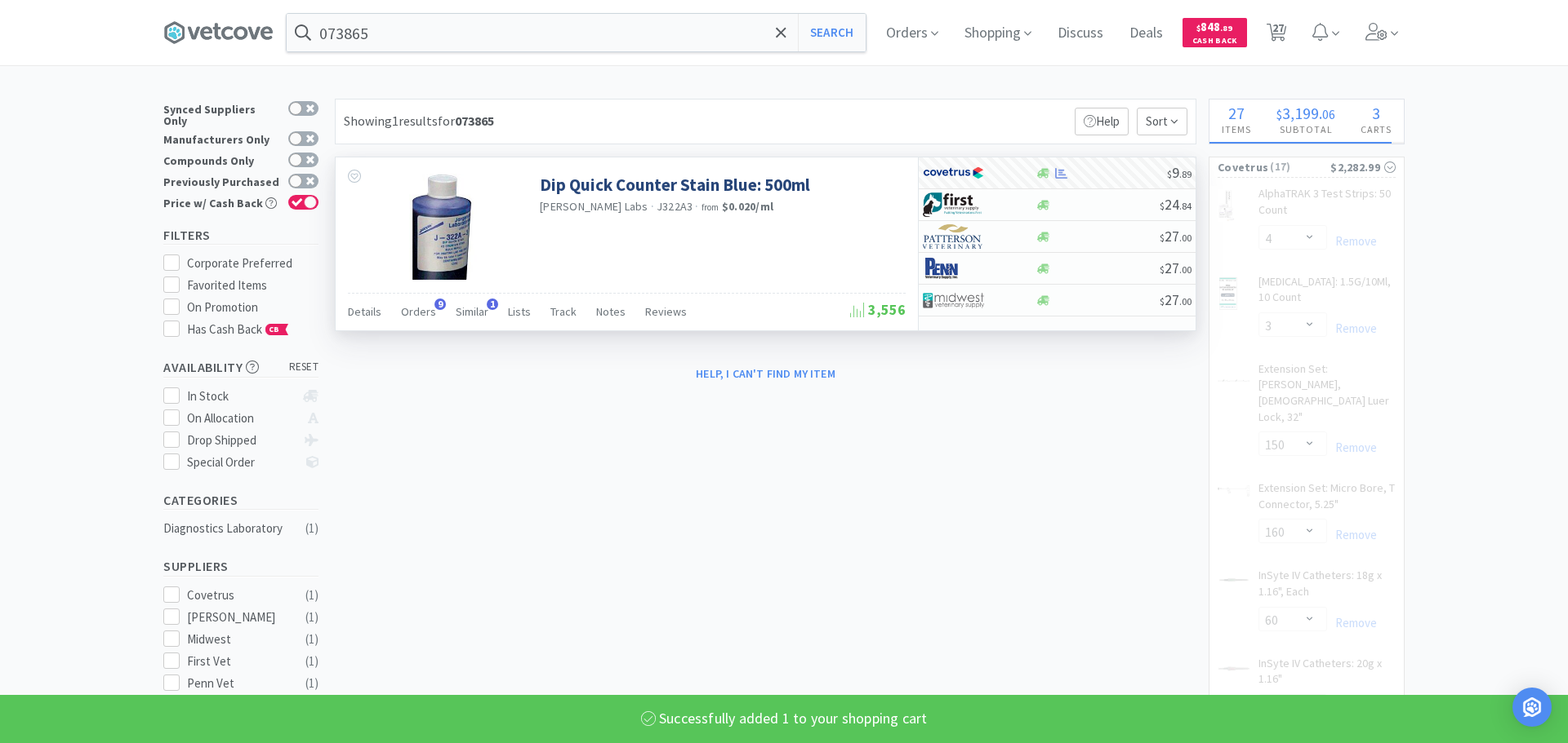
select select "1"
select select "150"
select select "160"
select select "60"
select select "135"
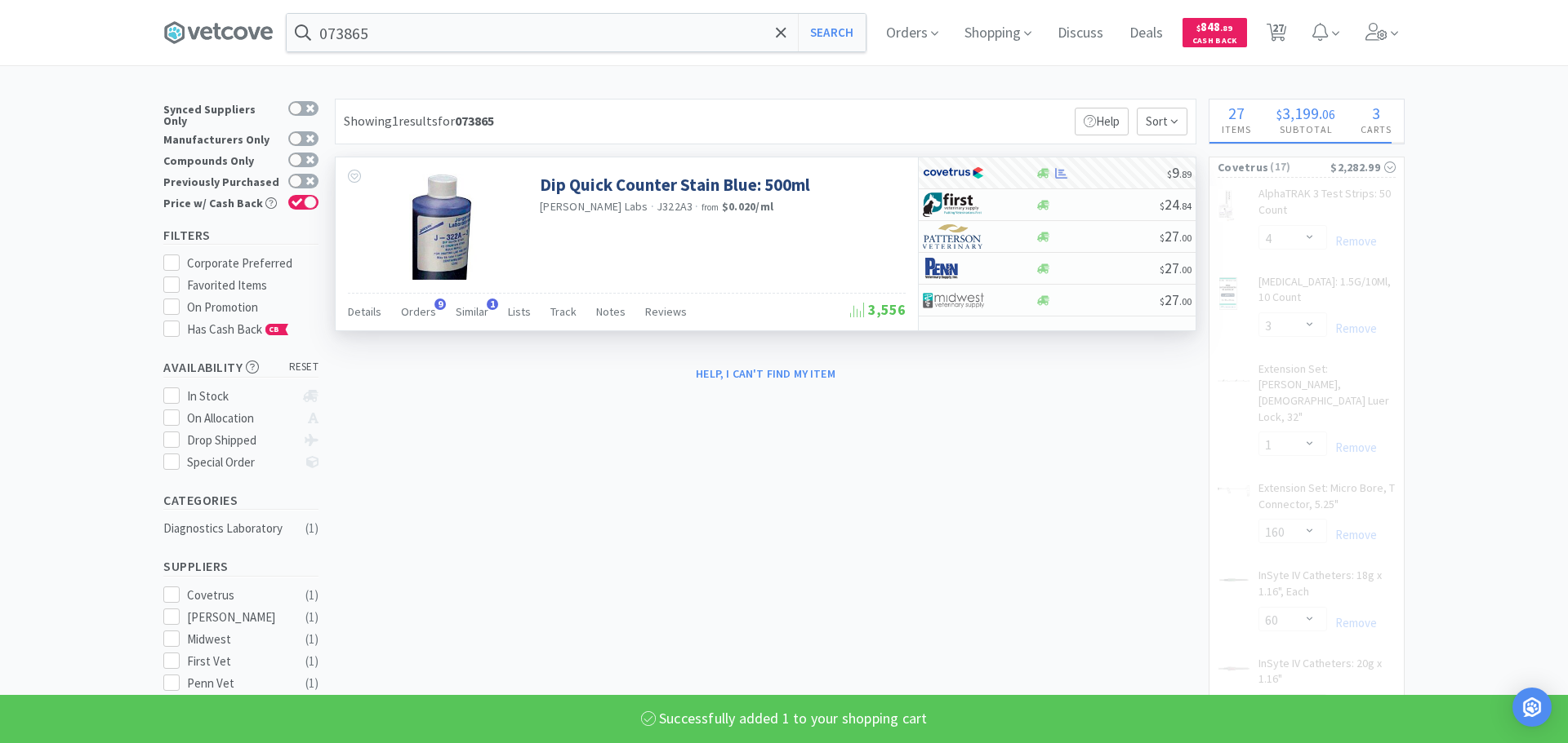
select select "13"
select select "6"
select select "5"
select select "8"
select select "1"
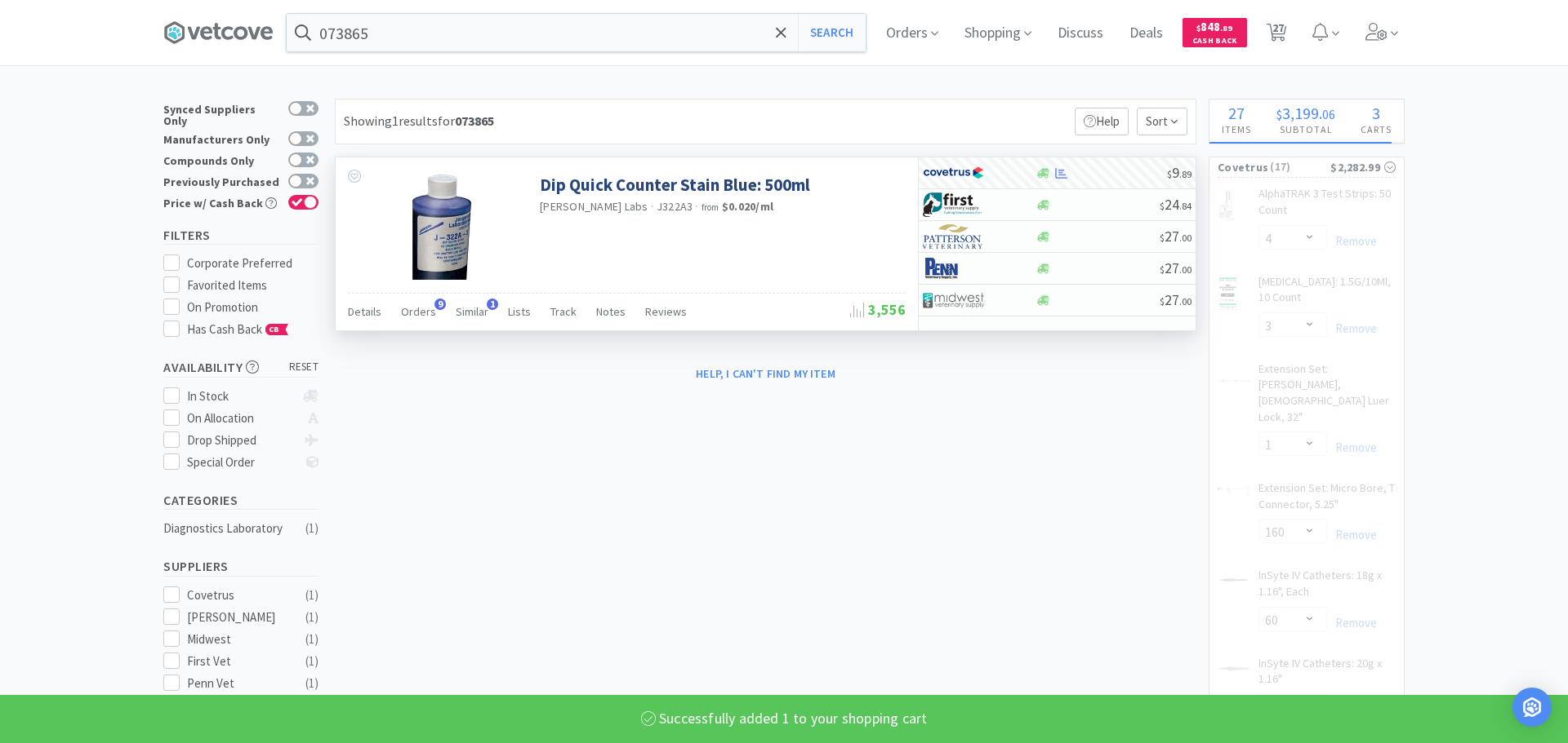
select select "5"
select select "7"
select select "70"
select select "4"
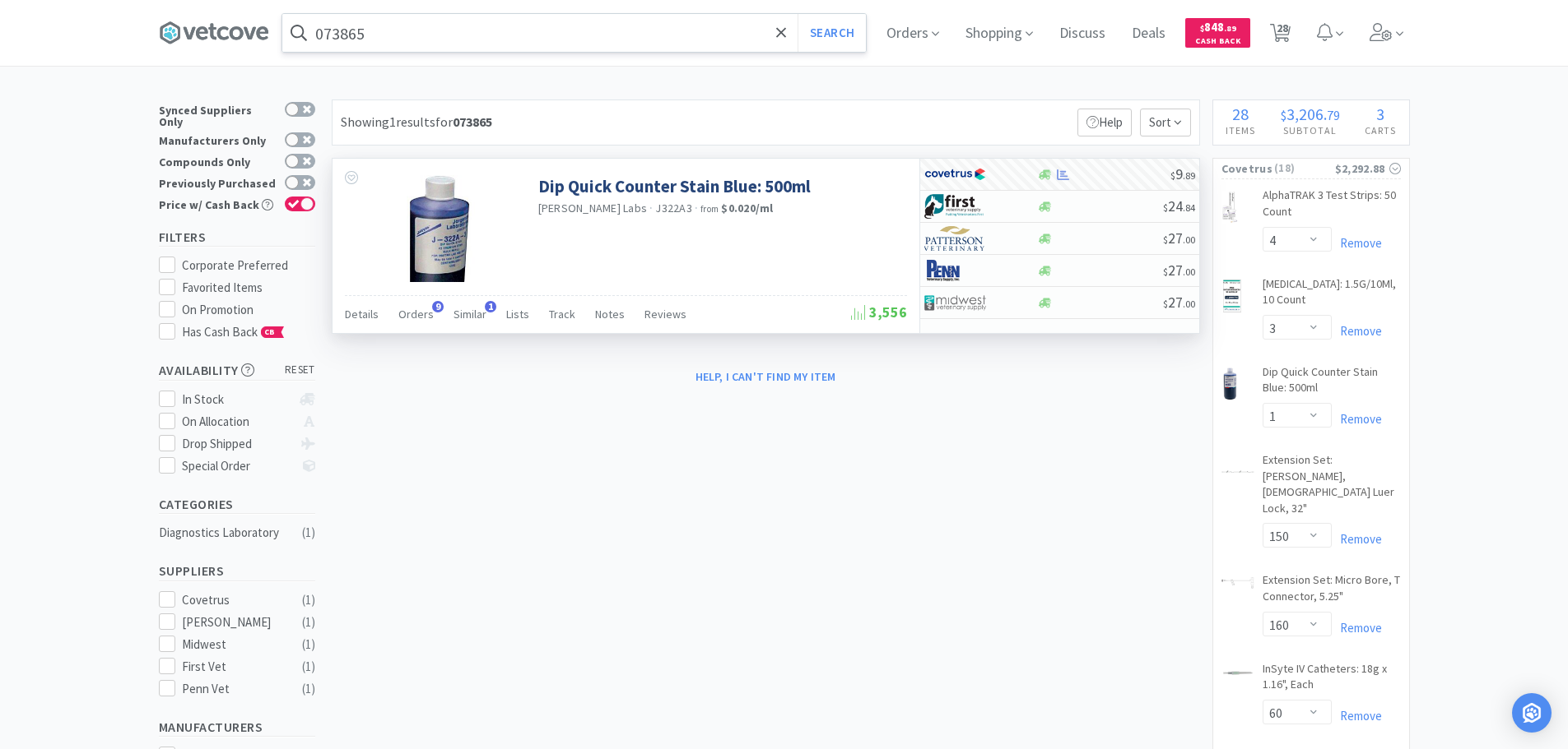
click at [455, 29] on input "073865" at bounding box center [574, 33] width 584 height 37
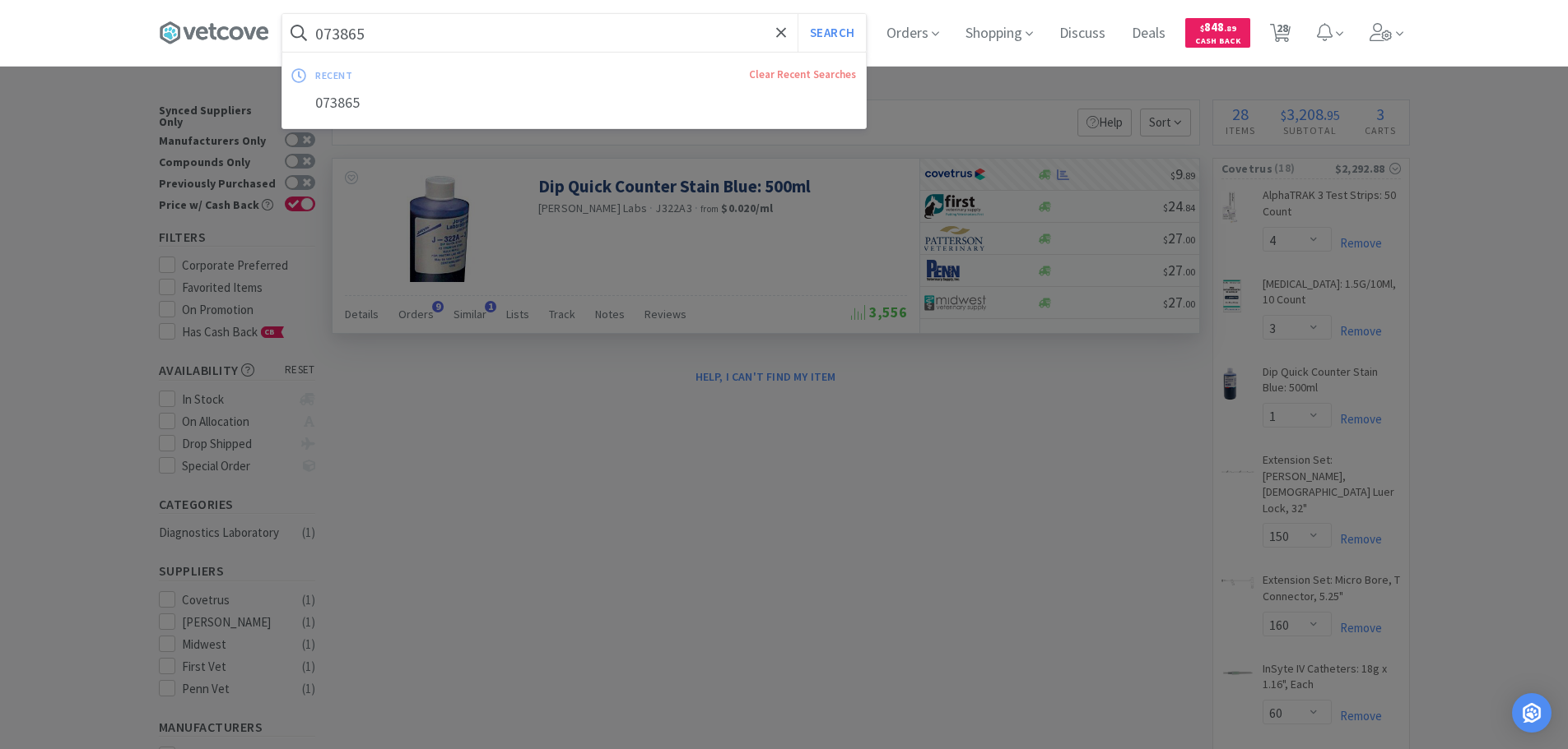
paste input "Covetrus - 056395 $22.09"
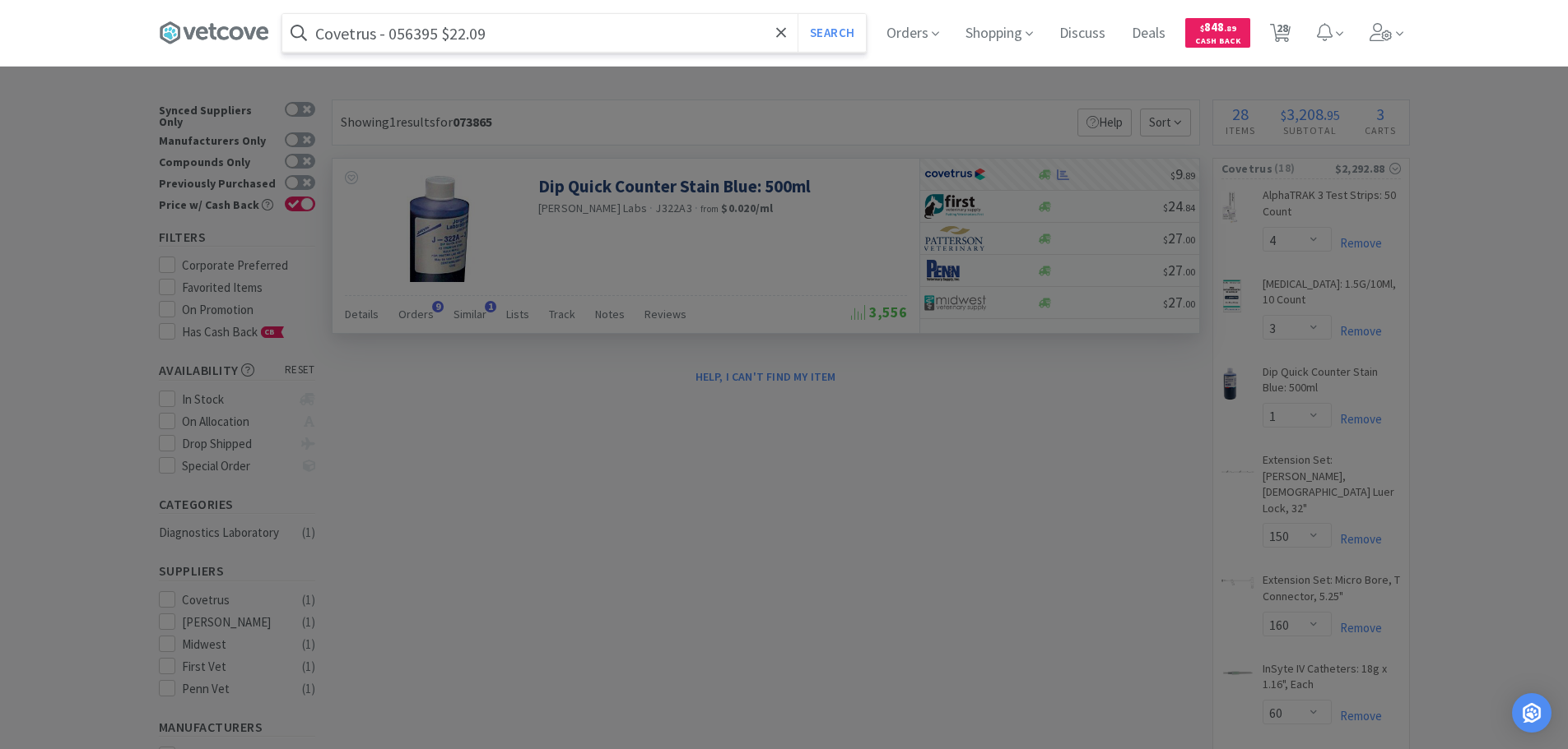
click at [397, 35] on input "Covetrus - 056395 $22.09" at bounding box center [574, 33] width 584 height 37
paste input "056395"
type input "056395"
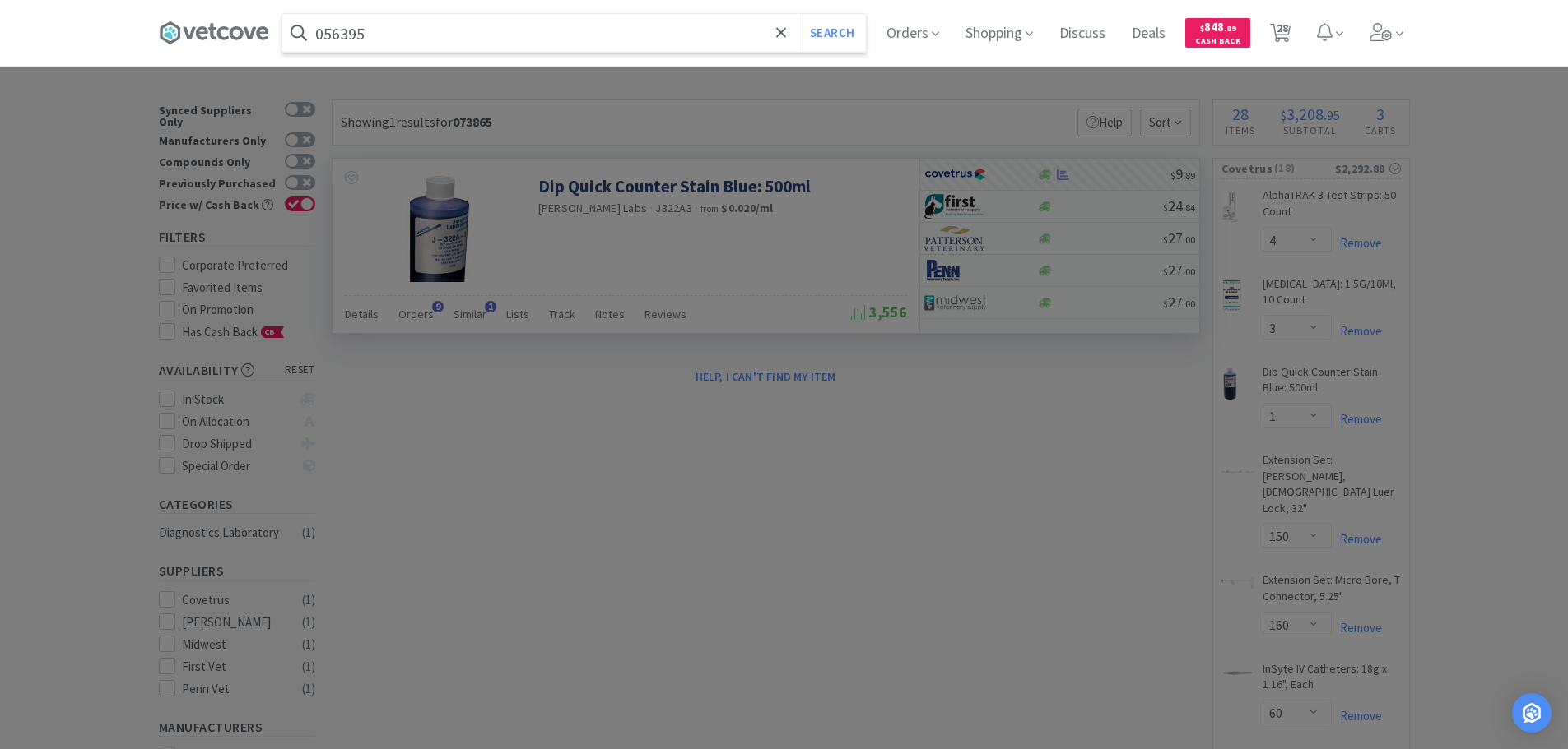
click at [798, 14] on button "Search" at bounding box center [831, 33] width 68 height 37
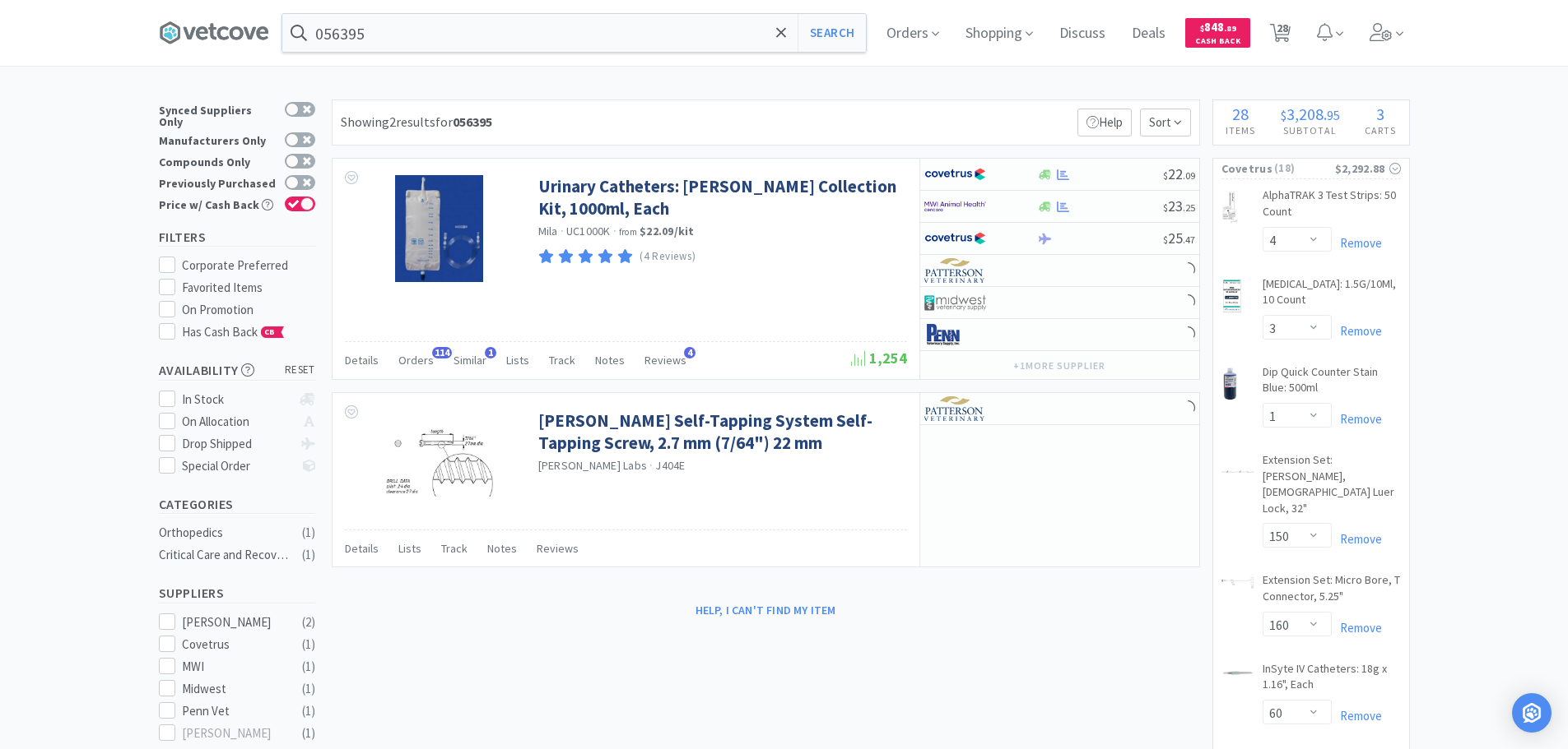
click at [819, 116] on div "Showing 2 results for 056395 Filters Help Sort" at bounding box center [766, 122] width 869 height 46
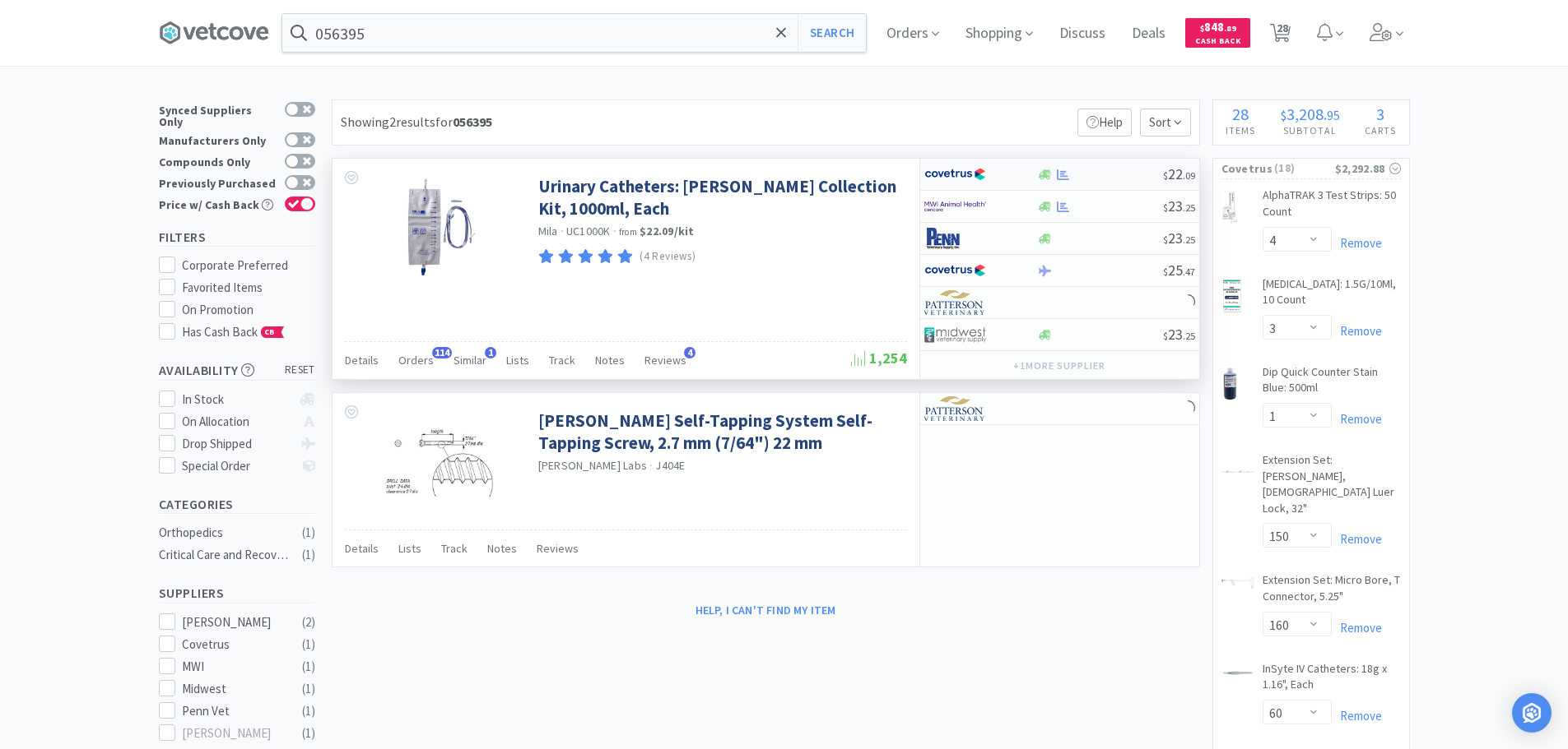
click at [1095, 174] on div at bounding box center [1100, 175] width 126 height 13
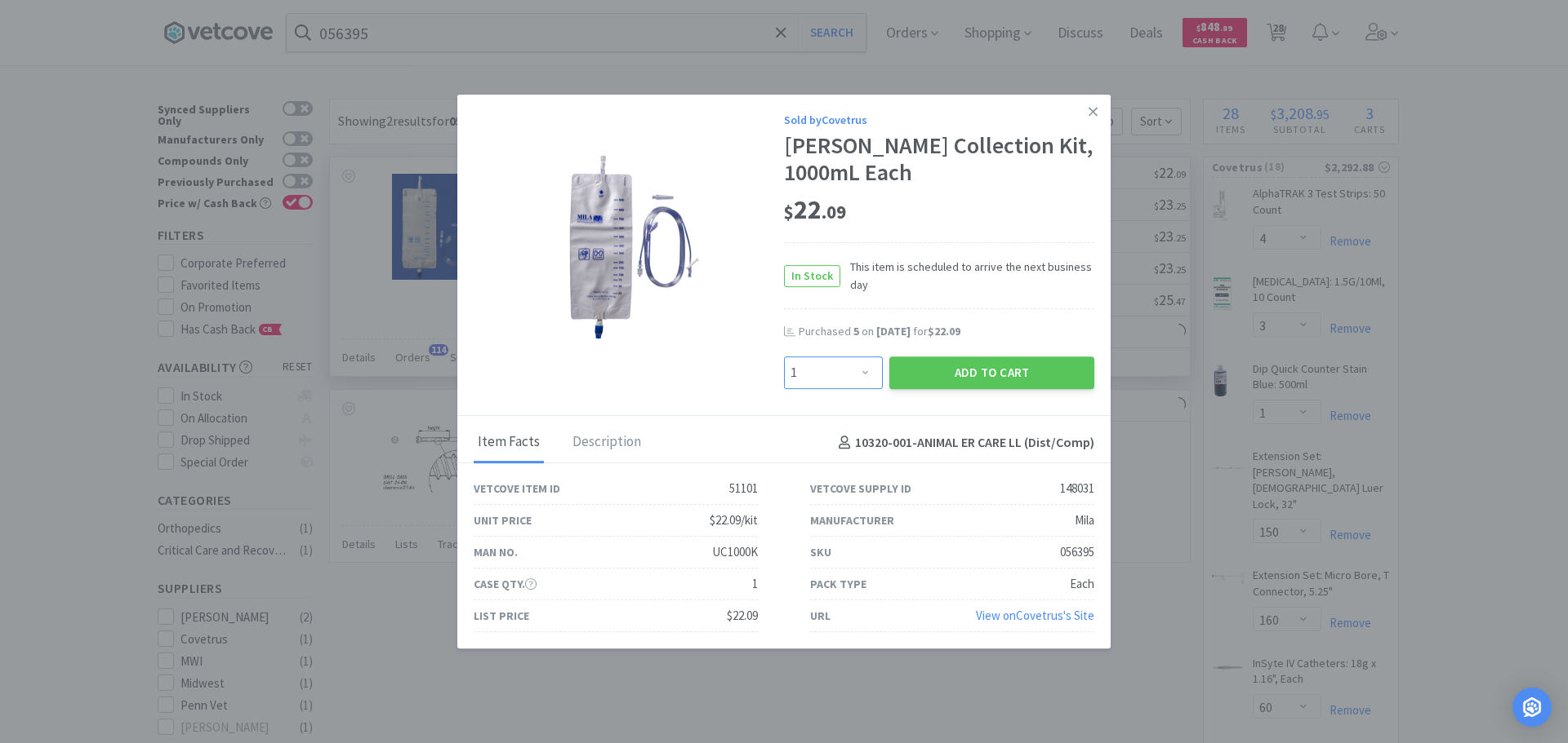
click at [845, 370] on select "Enter Quantity 1 2 3 4 5 6 7 8 9 10 11 12 13 14 15 16 17 18 19 20 Enter Quantity" at bounding box center [832, 372] width 99 height 32
select select "15"
click at [784, 356] on select "Enter Quantity 1 2 3 4 5 6 7 8 9 10 11 12 13 14 15 16 17 18 19 20 Enter Quantity" at bounding box center [832, 372] width 99 height 32
click at [977, 369] on button "Add to Cart" at bounding box center [991, 372] width 205 height 32
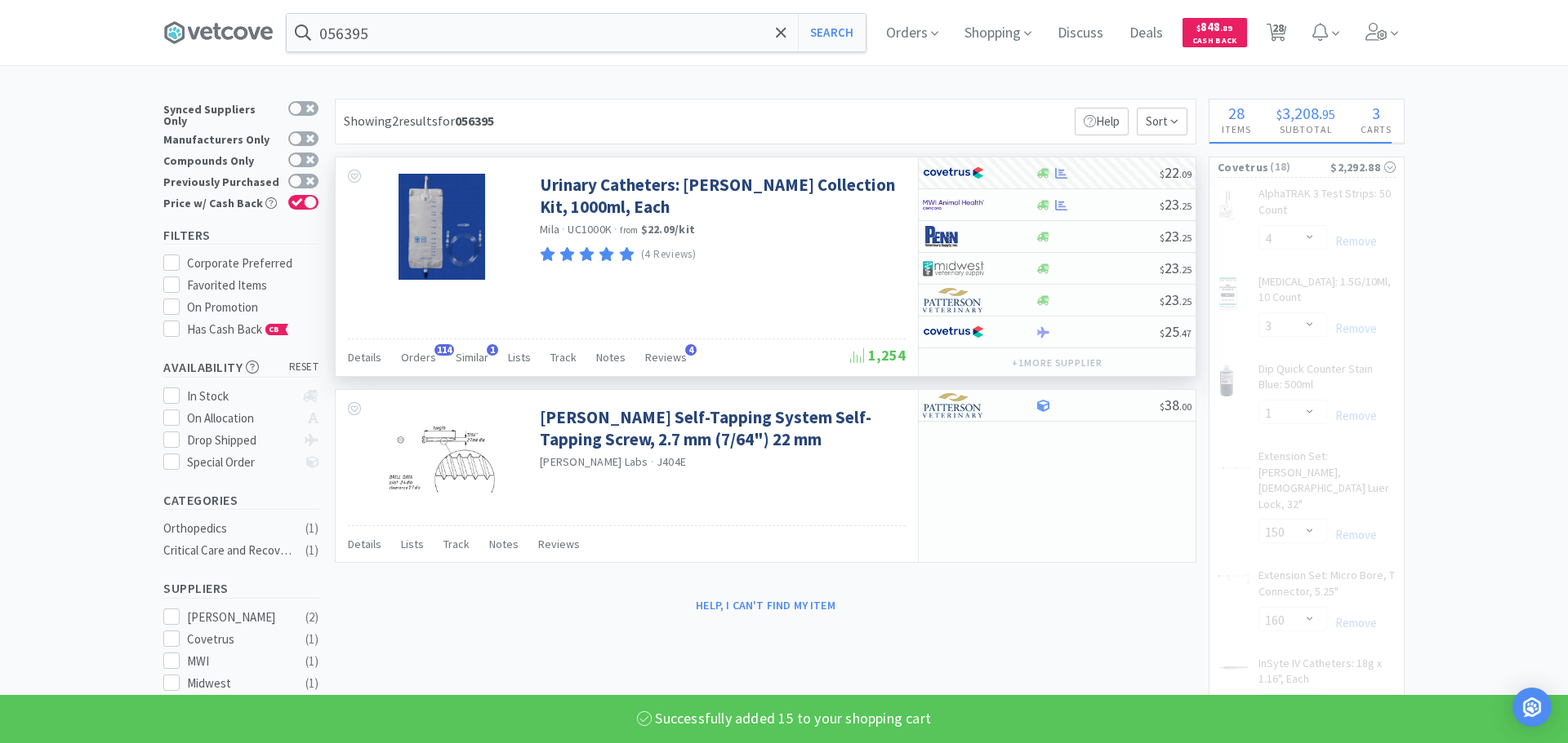
select select "15"
select select "4"
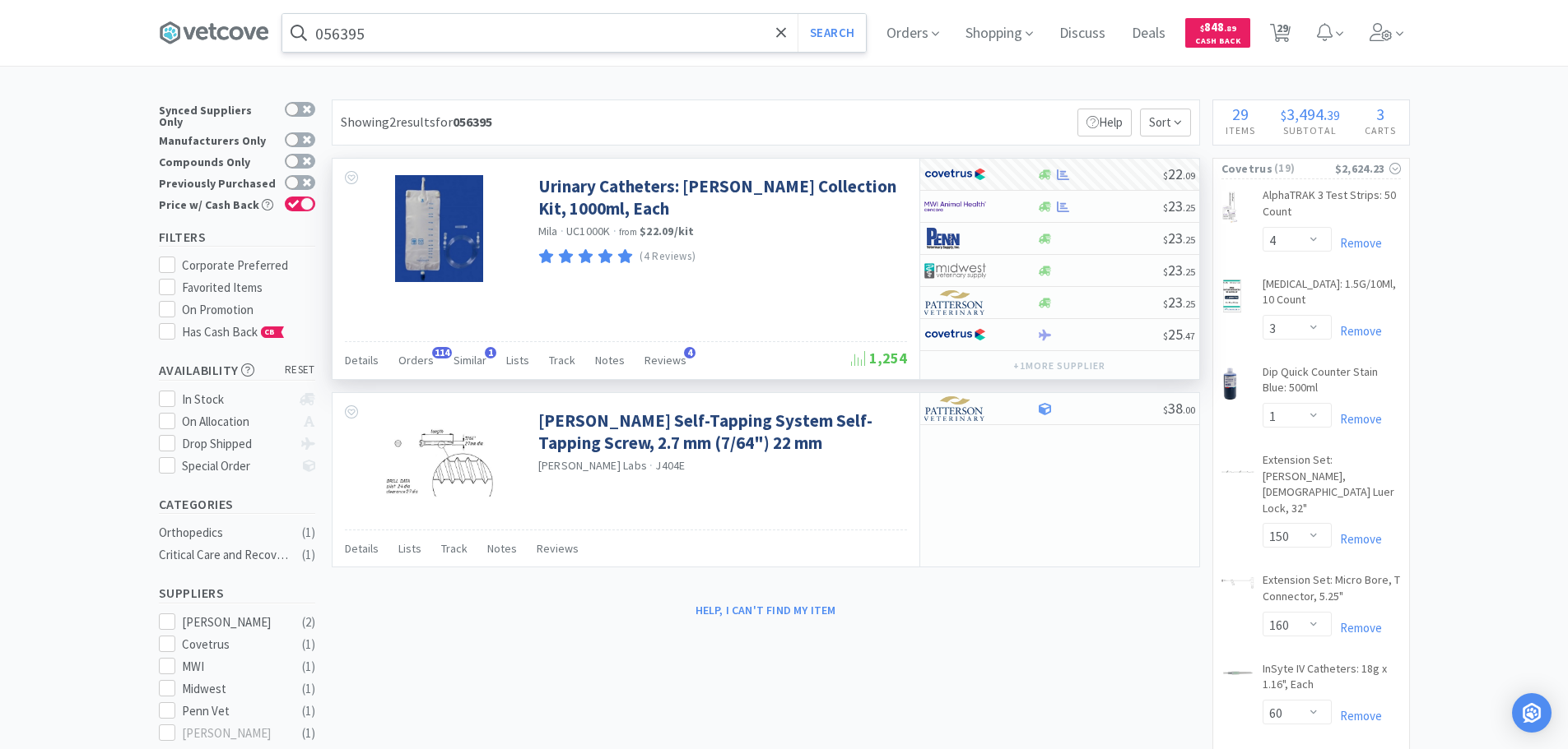
click at [527, 40] on input "056395" at bounding box center [574, 33] width 584 height 37
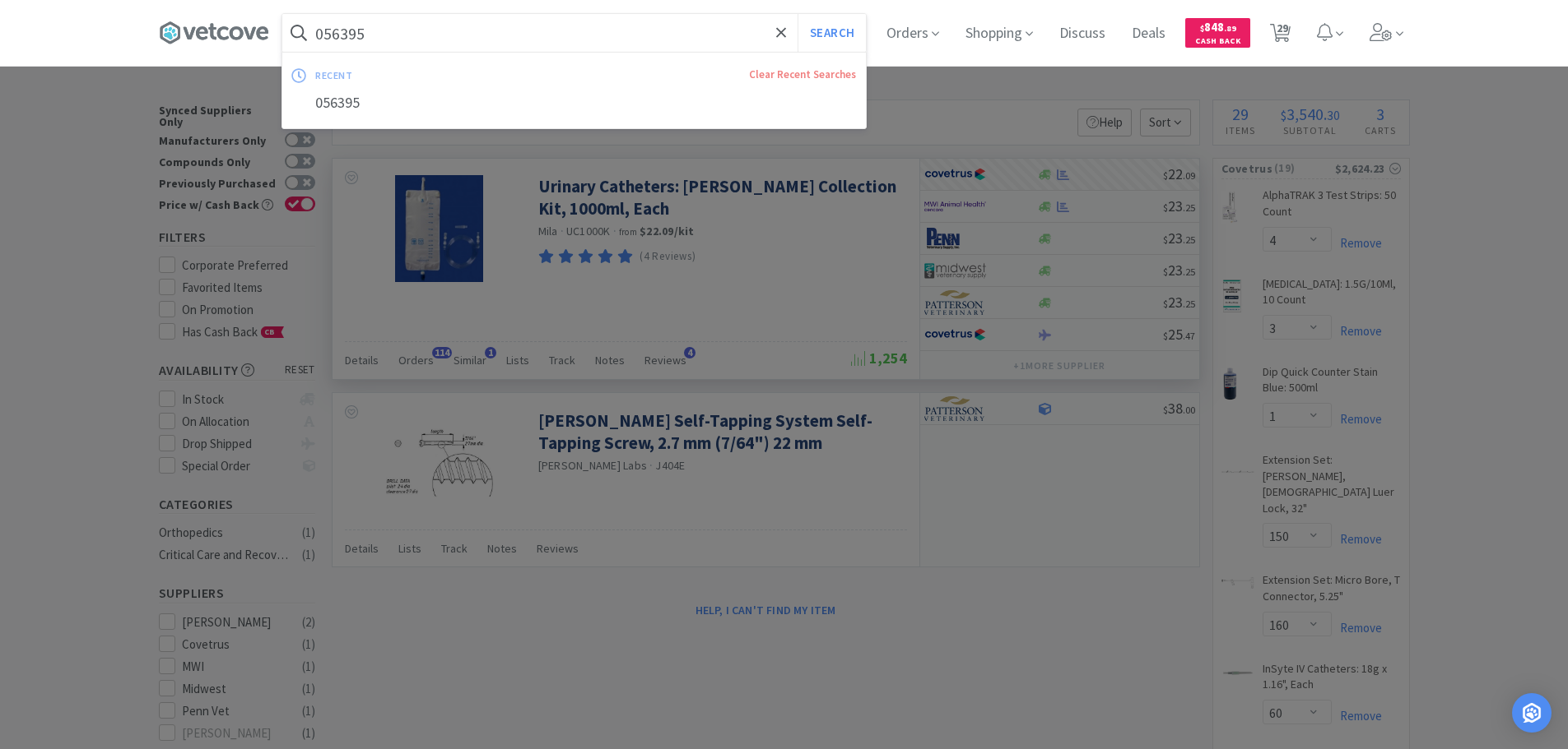
paste input "MWI - 101309 $10.14"
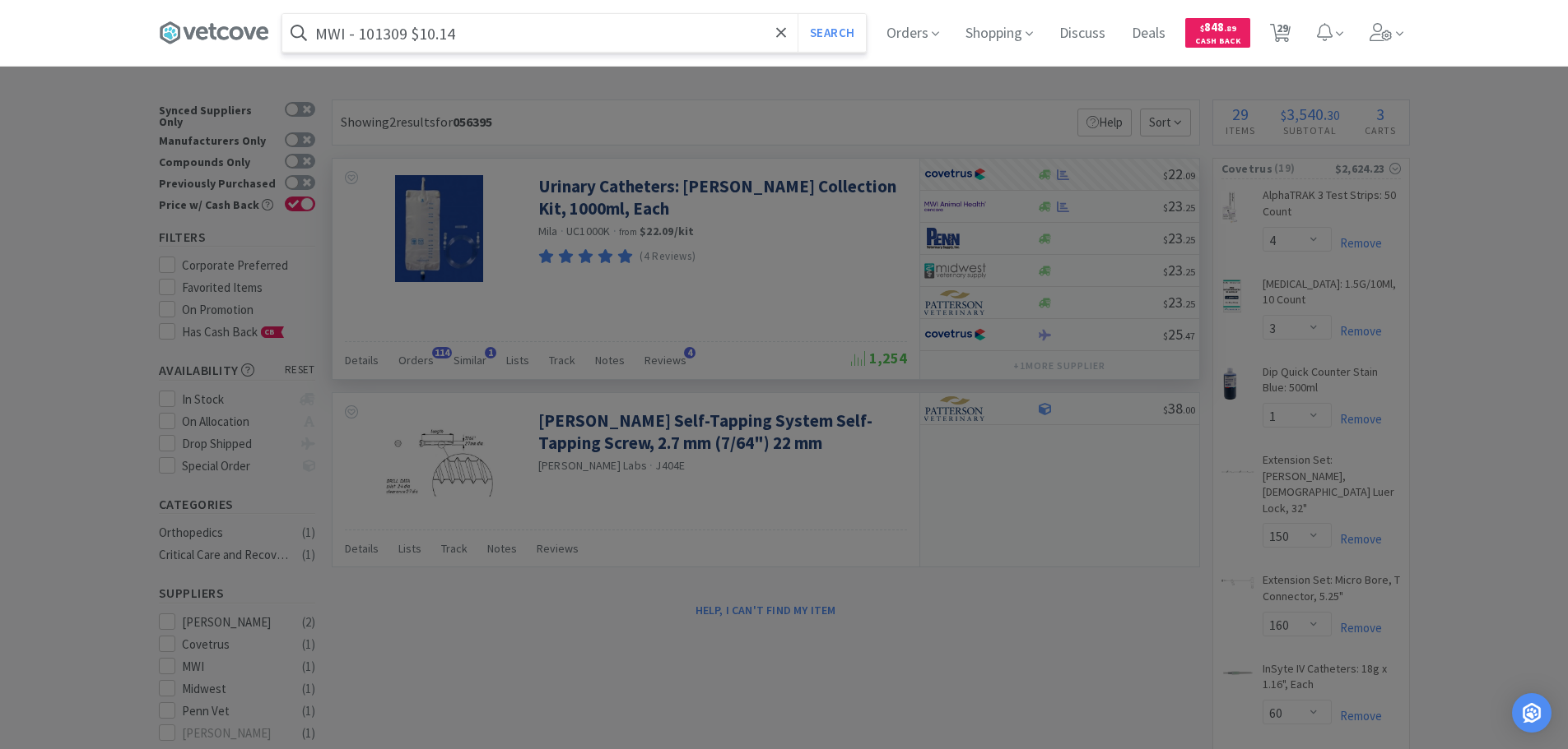
type input "MWI - 101309 $10.14"
click at [1319, 225] on div at bounding box center [784, 374] width 1568 height 749
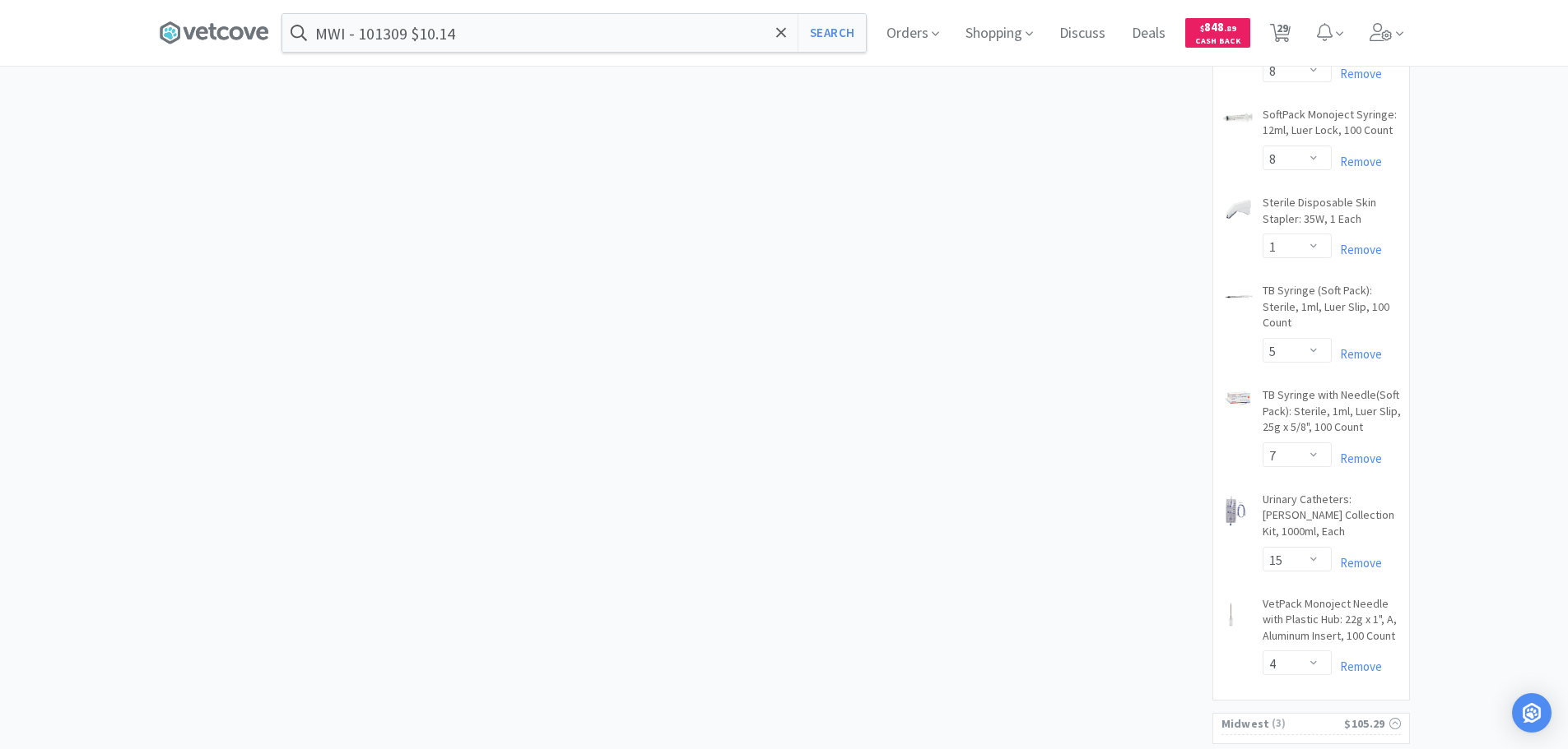
scroll to position [1316, 0]
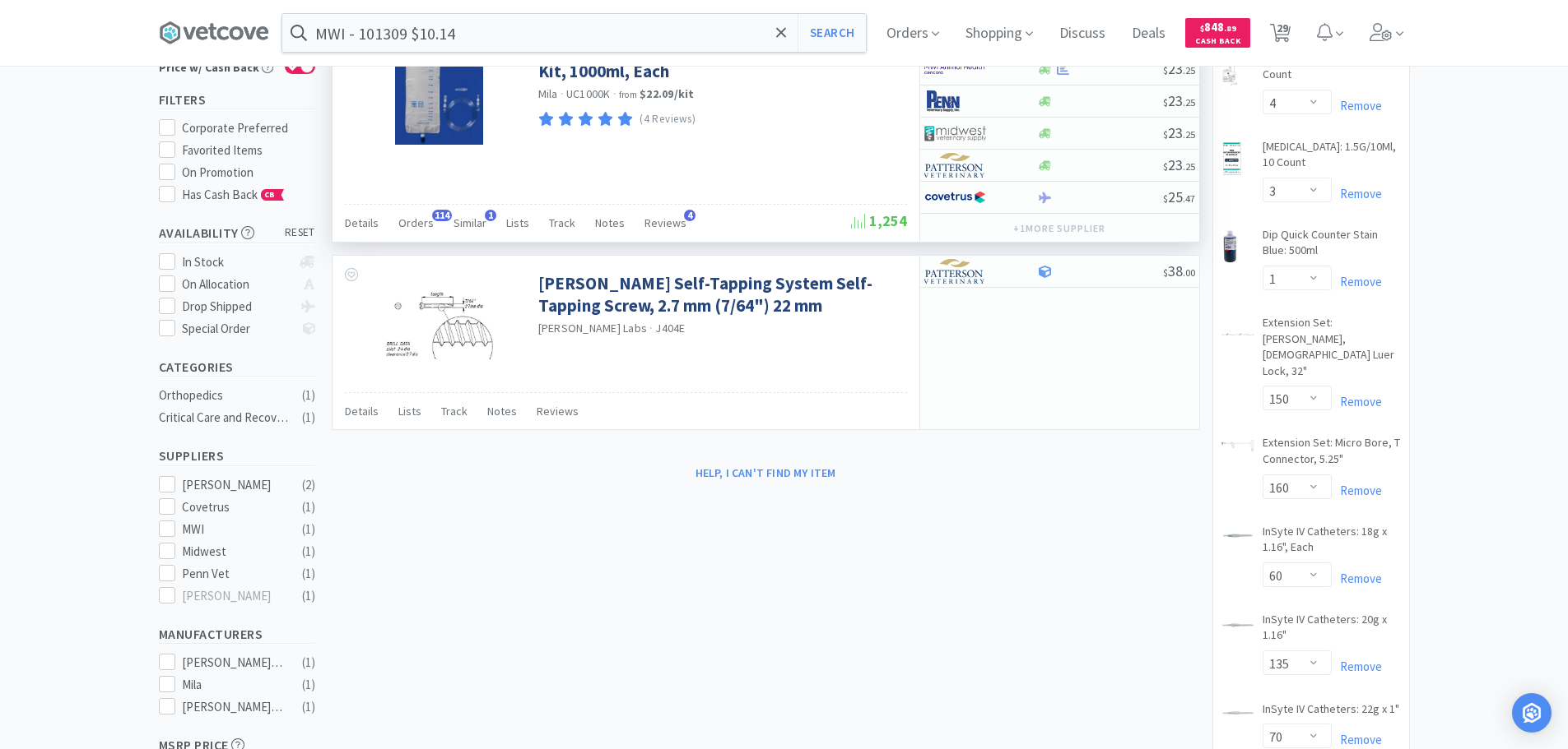
scroll to position [0, 0]
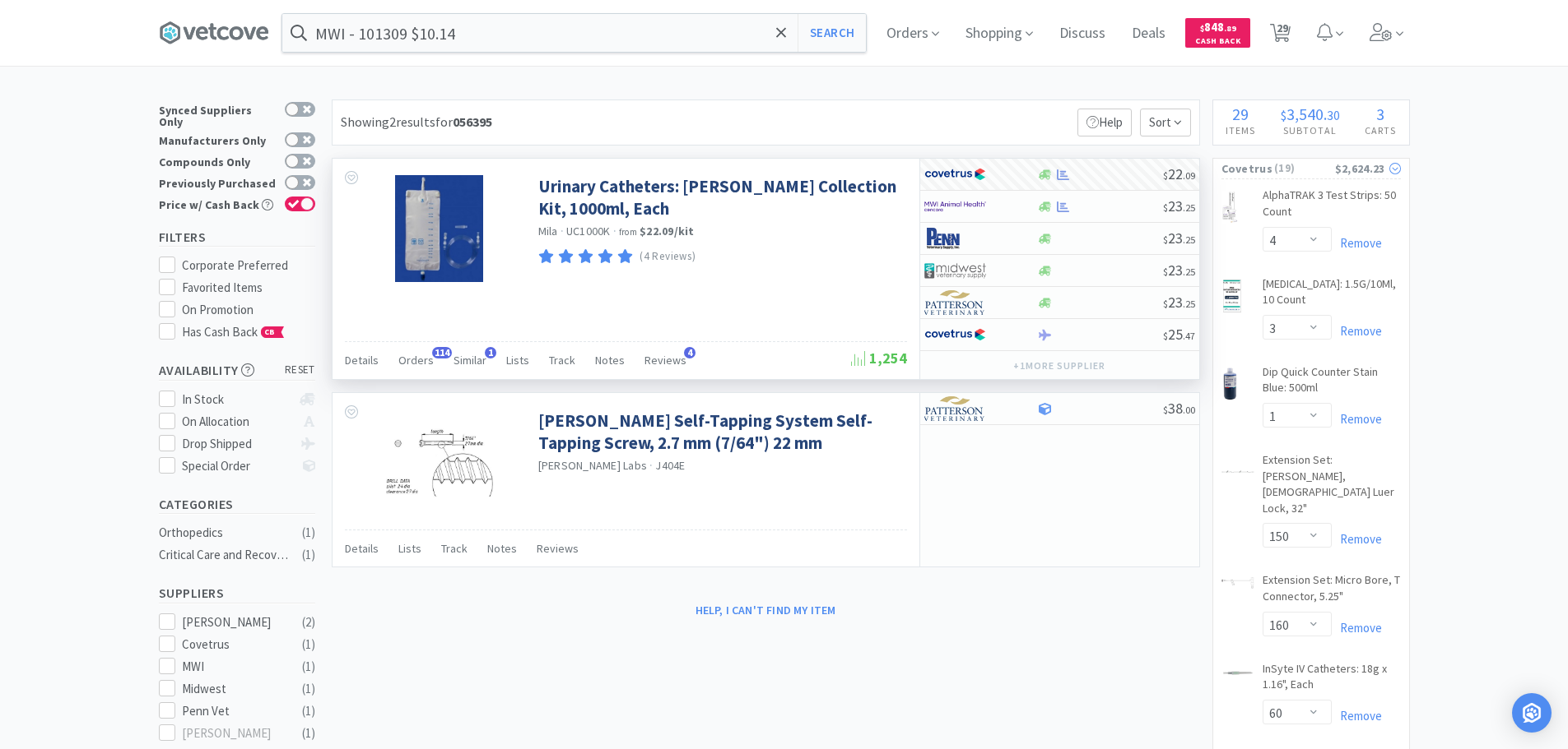
click at [1308, 161] on span "( 19 )" at bounding box center [1303, 169] width 62 height 17
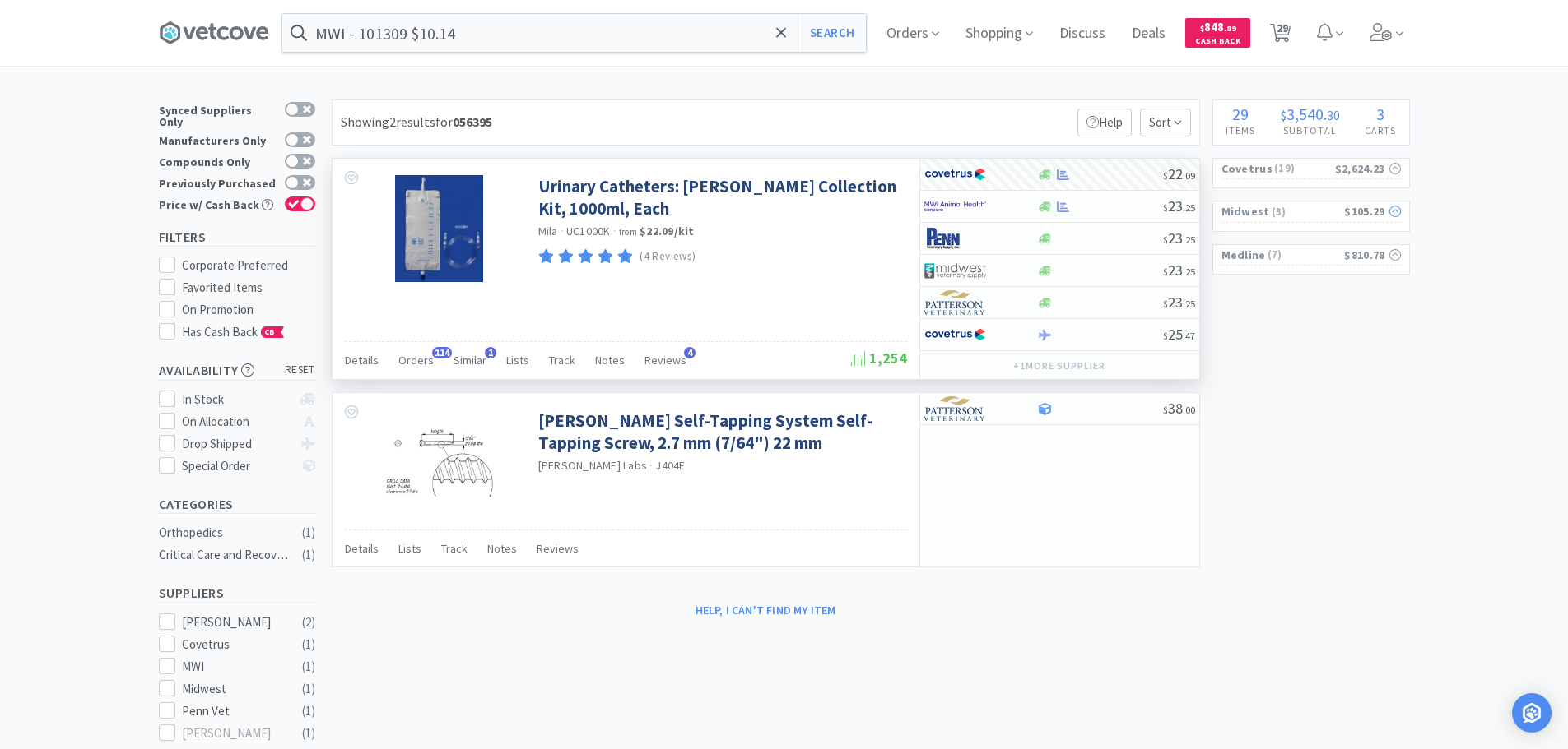
click at [1305, 212] on span "( 3 )" at bounding box center [1307, 212] width 75 height 17
select select "1"
select select "10"
select select "4"
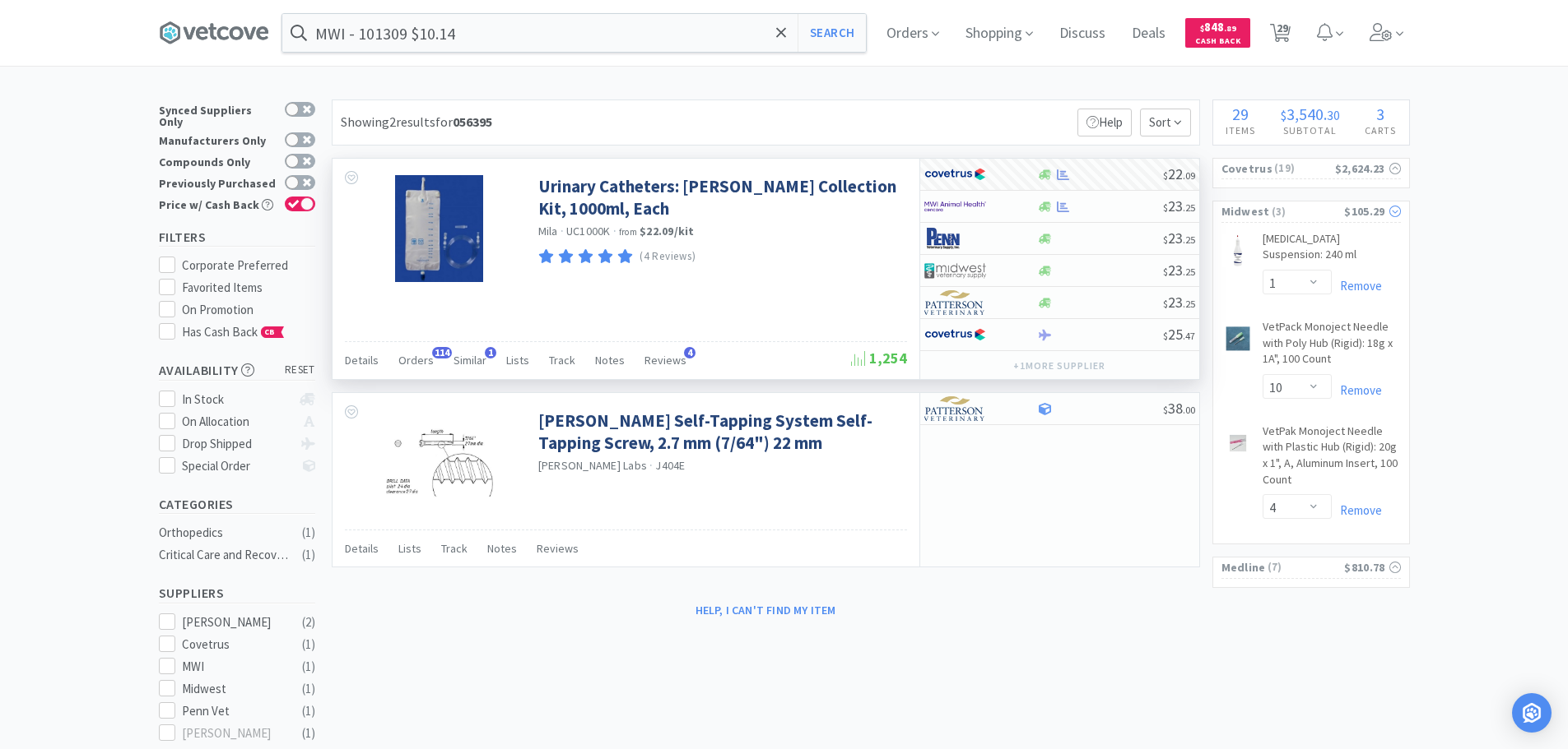
click at [1305, 212] on span "( 3 )" at bounding box center [1307, 212] width 75 height 17
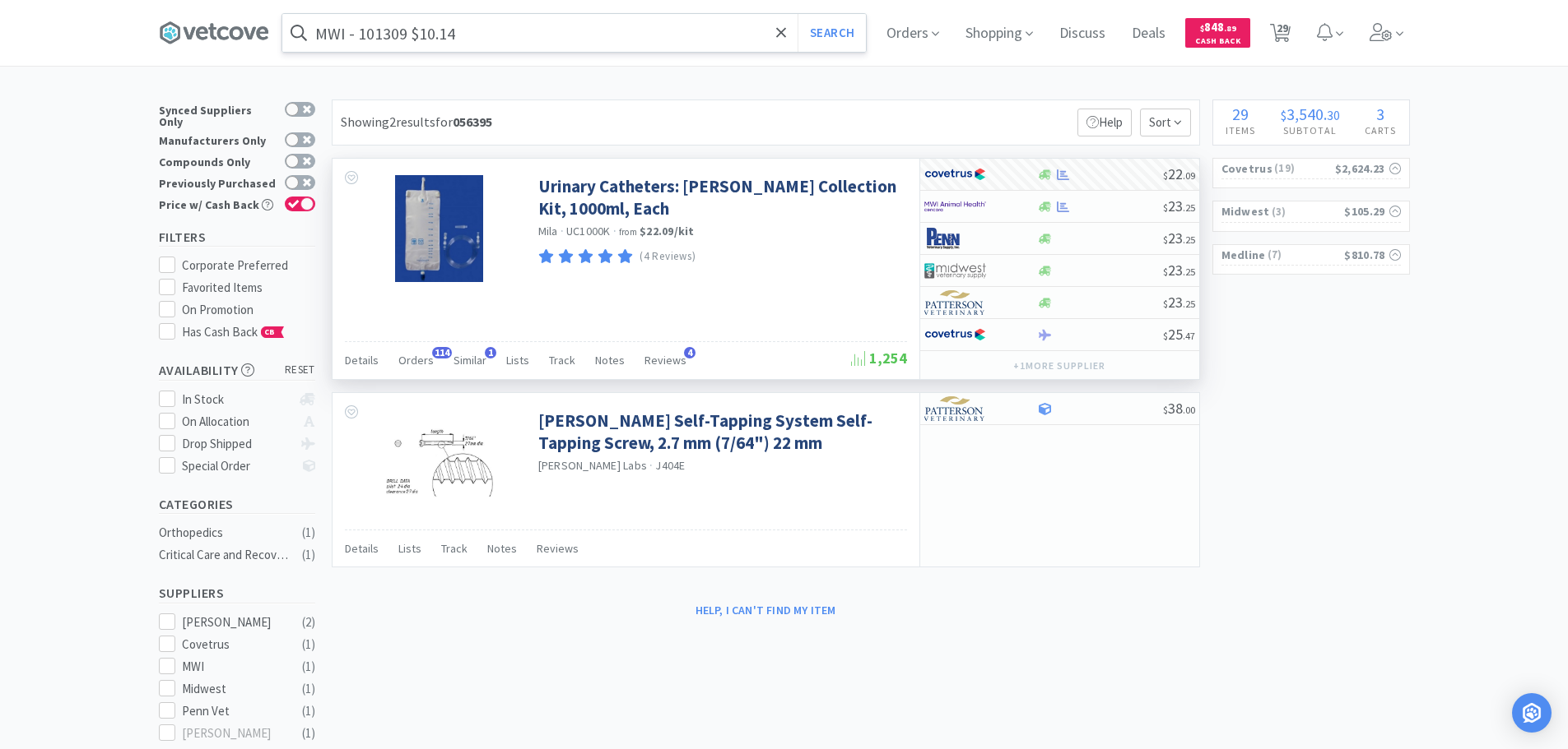
click at [472, 31] on input "MWI - 101309 $10.14" at bounding box center [574, 33] width 584 height 37
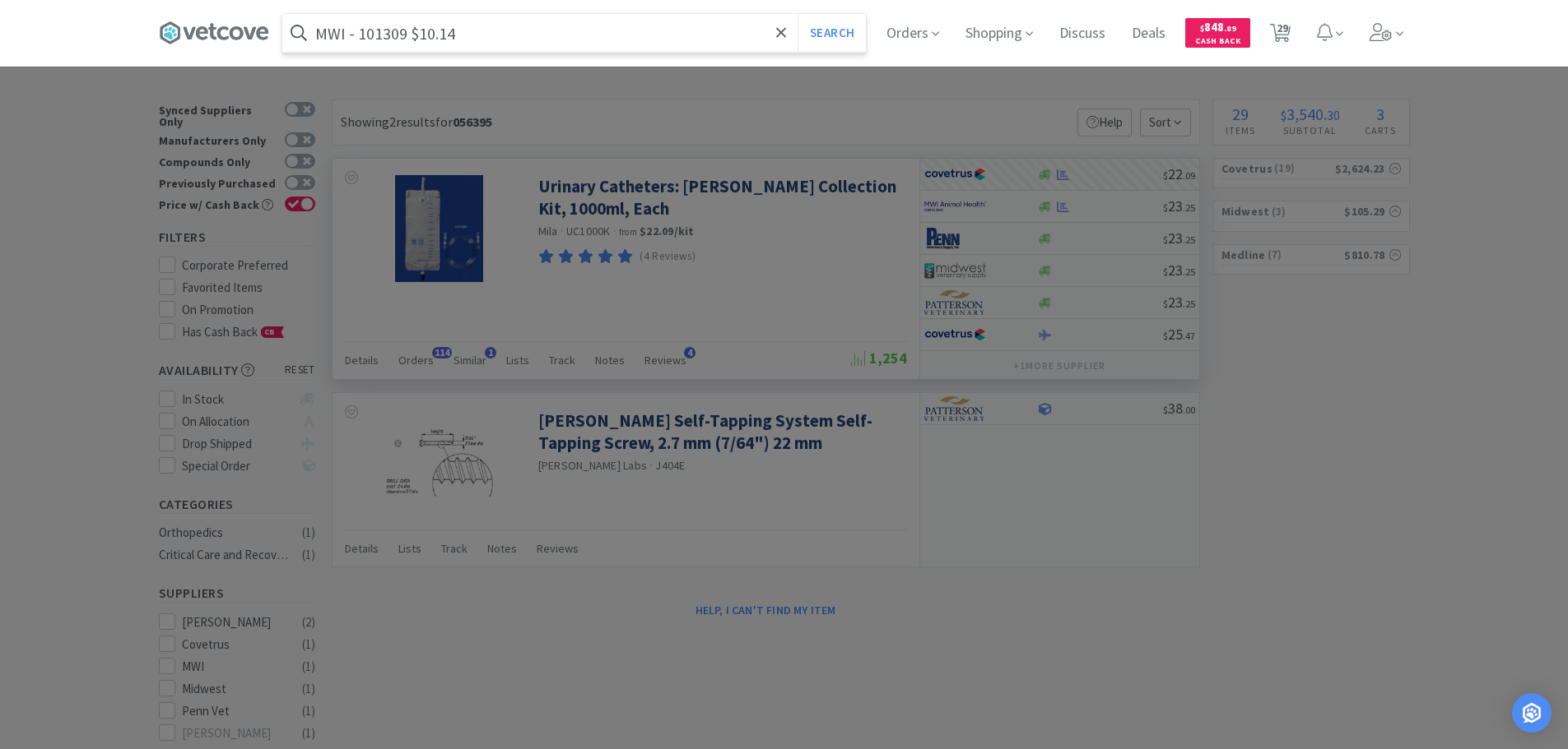
paste input "ECI6101766"
type input "ECI6101766"
click at [798, 14] on button "Search" at bounding box center [831, 33] width 68 height 37
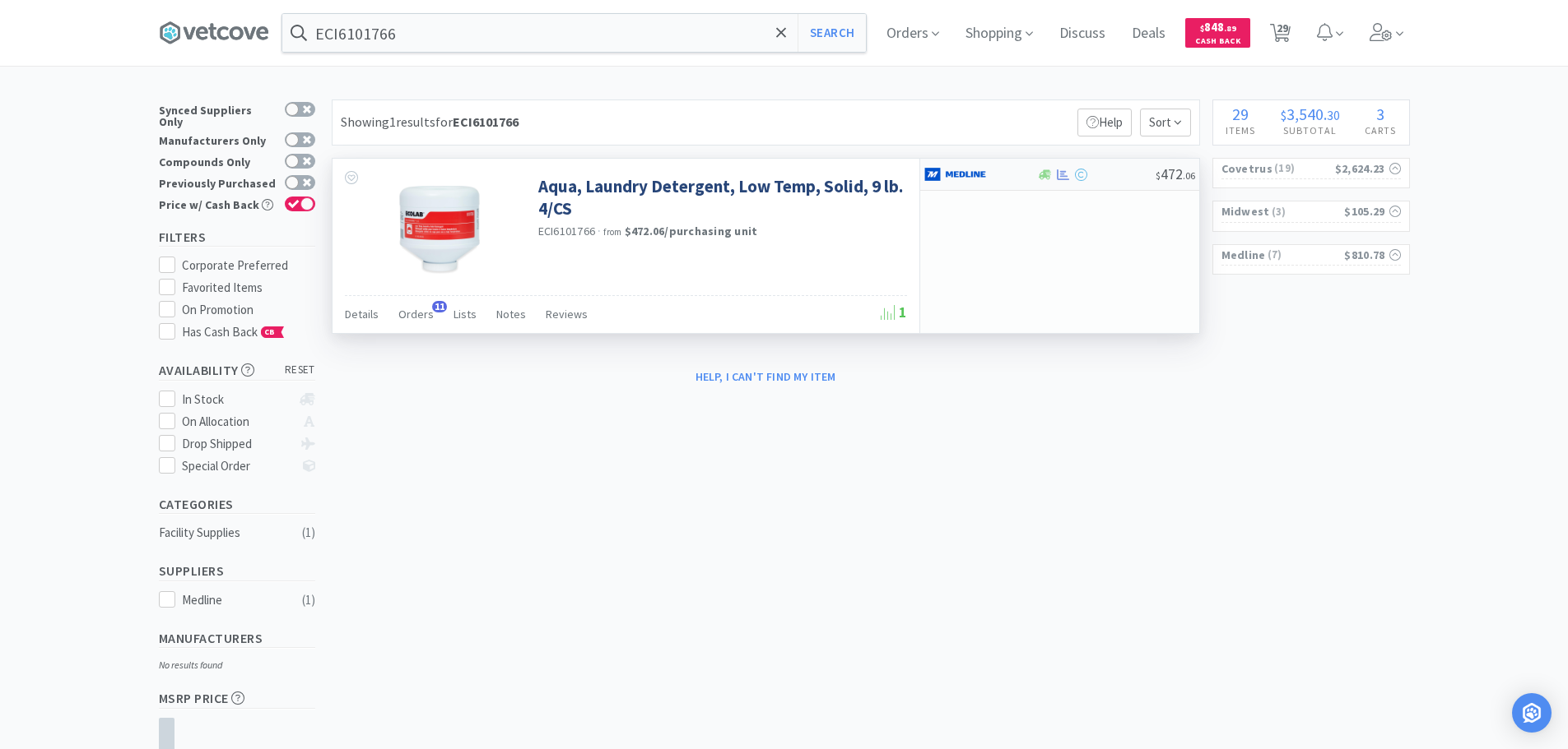
click at [1130, 167] on div "$ 472 . 06" at bounding box center [1059, 175] width 279 height 33
select select "1"
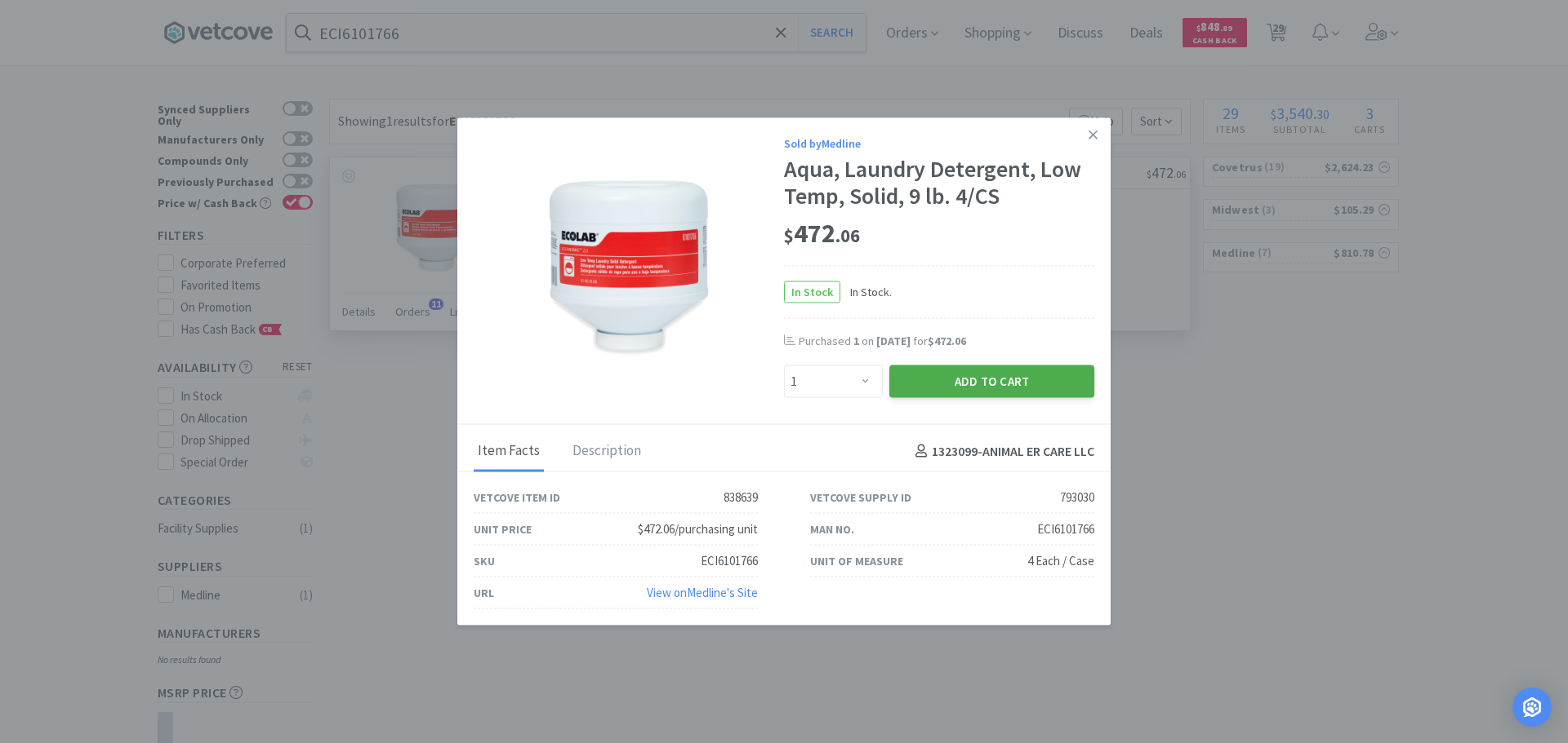
click at [982, 394] on button "Add to Cart" at bounding box center [991, 381] width 205 height 32
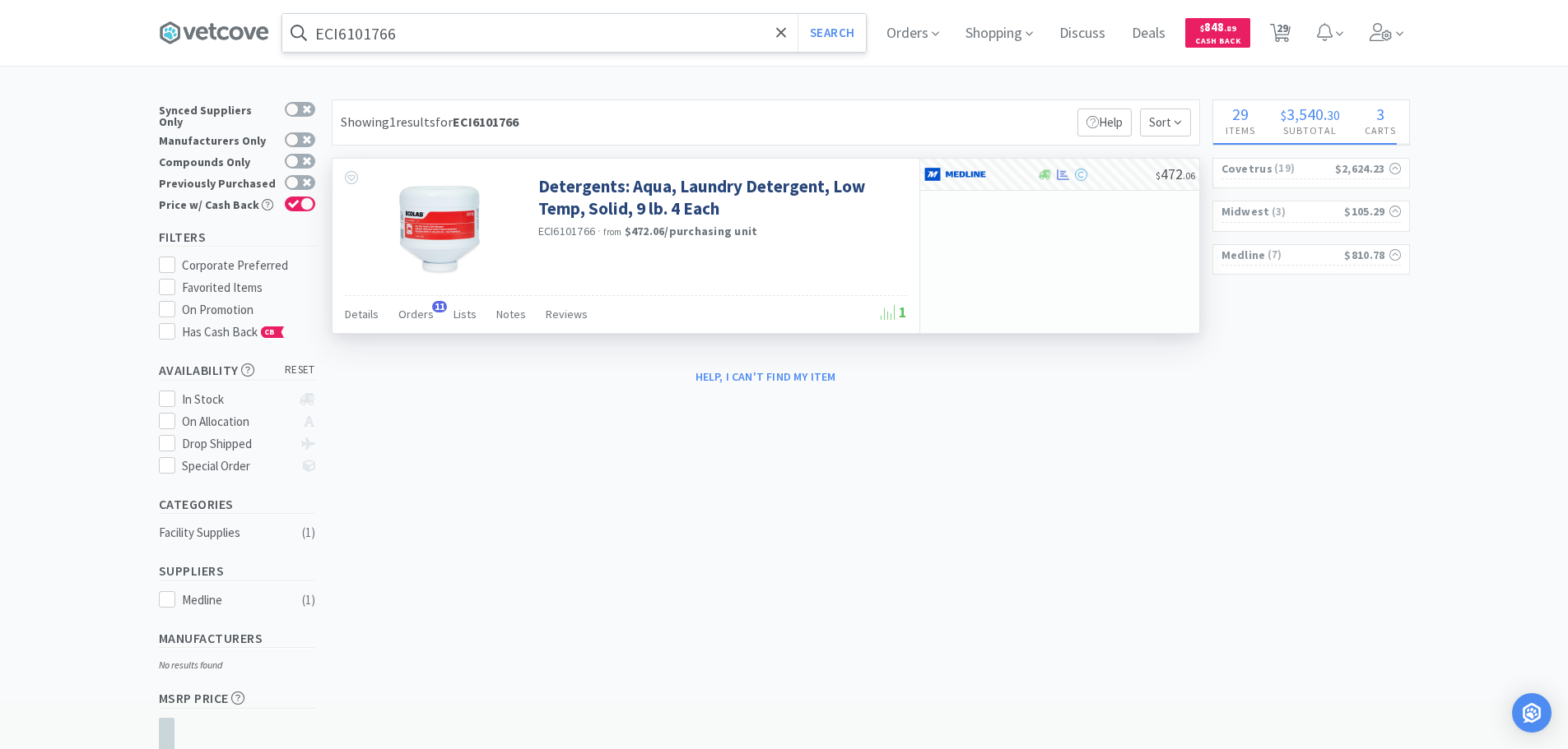
click at [454, 42] on input "ECI6101766" at bounding box center [574, 33] width 584 height 37
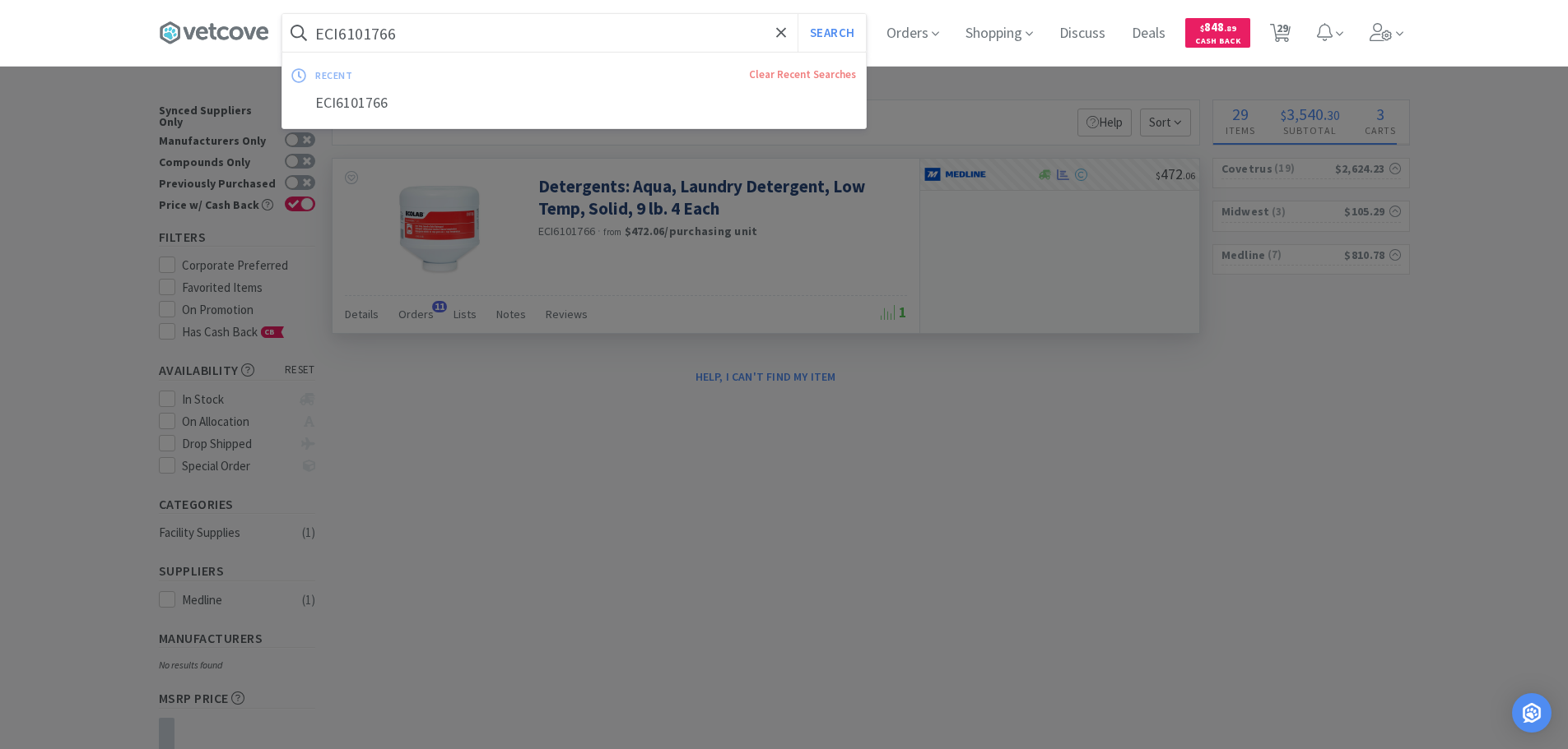
paste input "HUN6100975"
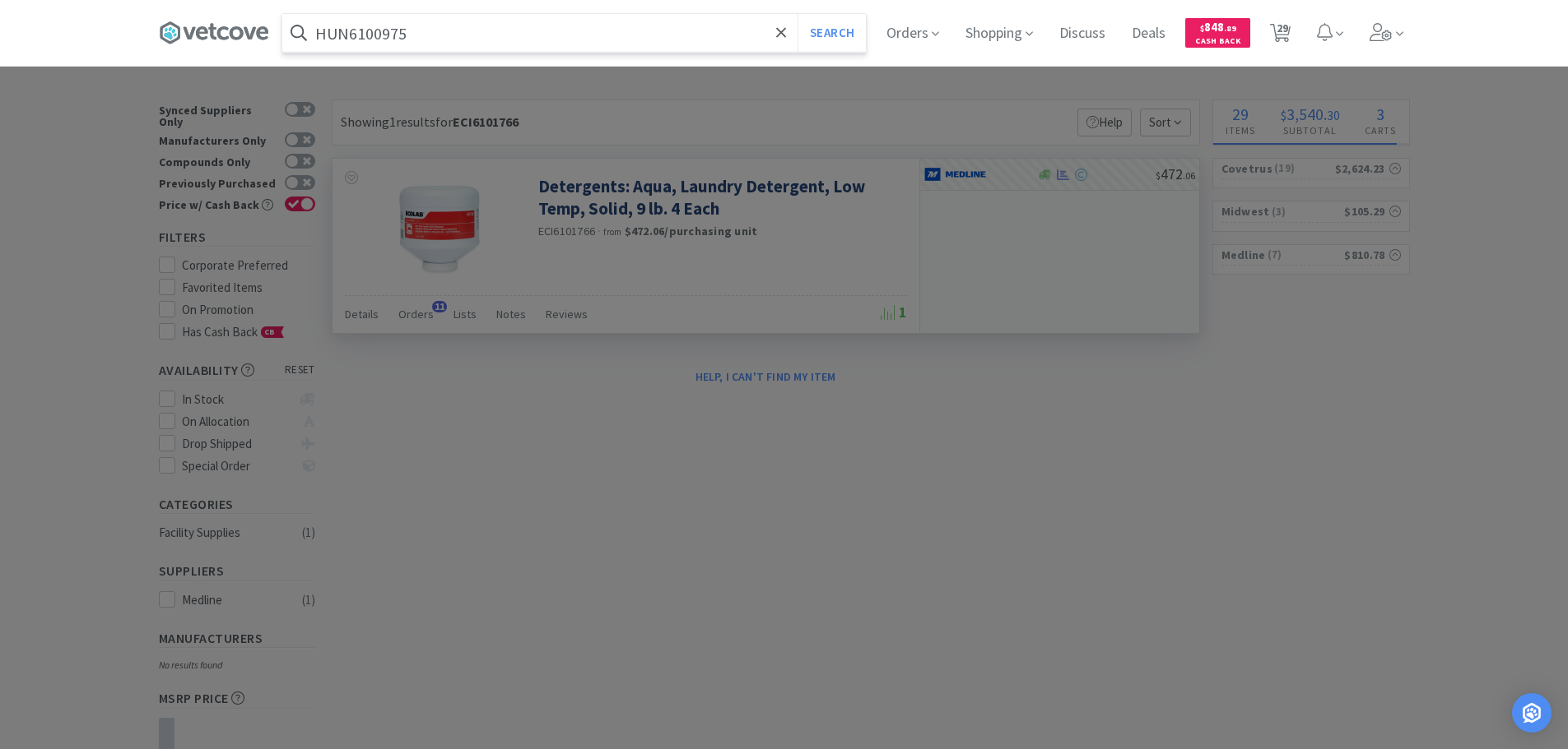
type input "HUN6100975"
click at [798, 14] on button "Search" at bounding box center [831, 33] width 68 height 37
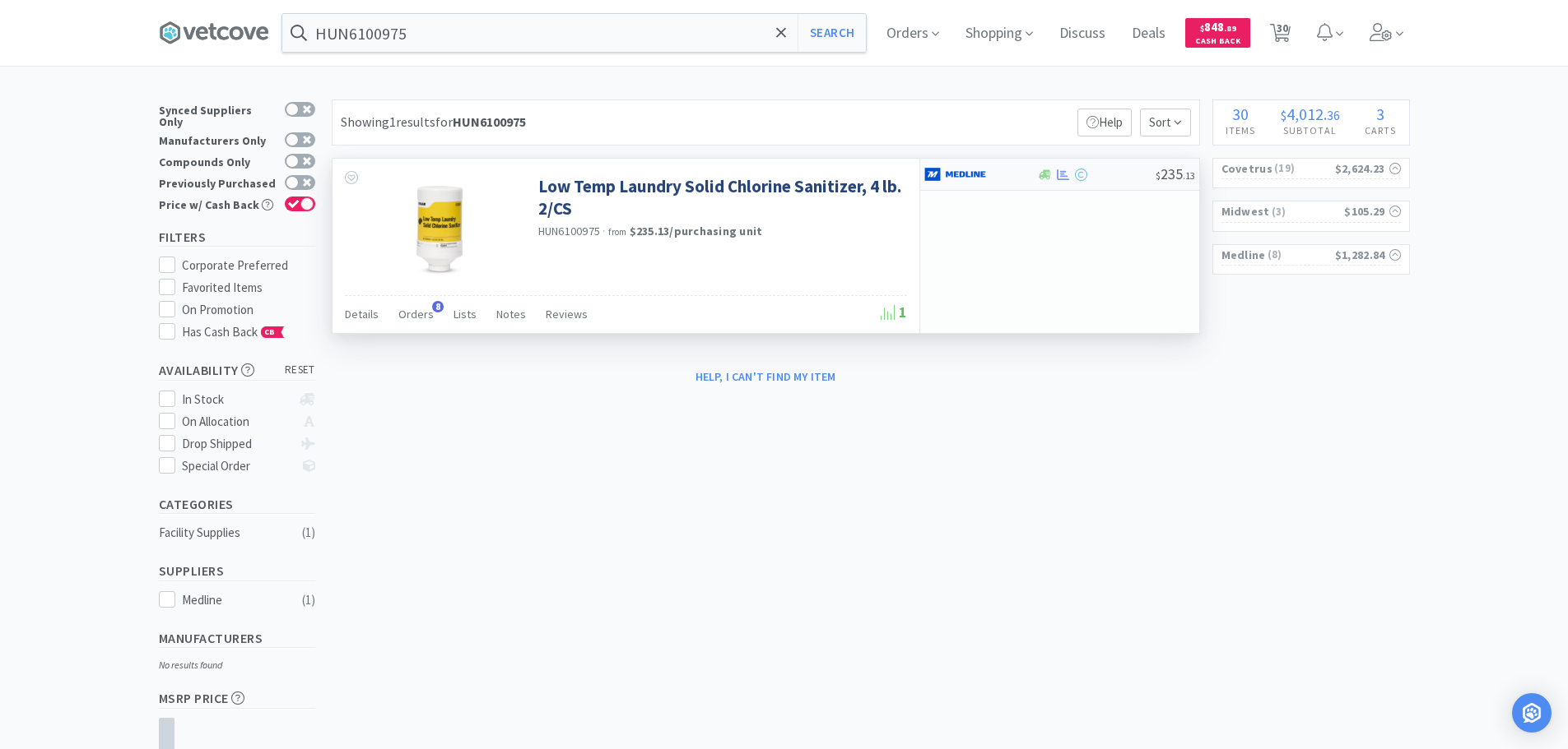
click at [1101, 173] on div at bounding box center [1096, 175] width 118 height 13
select select "1"
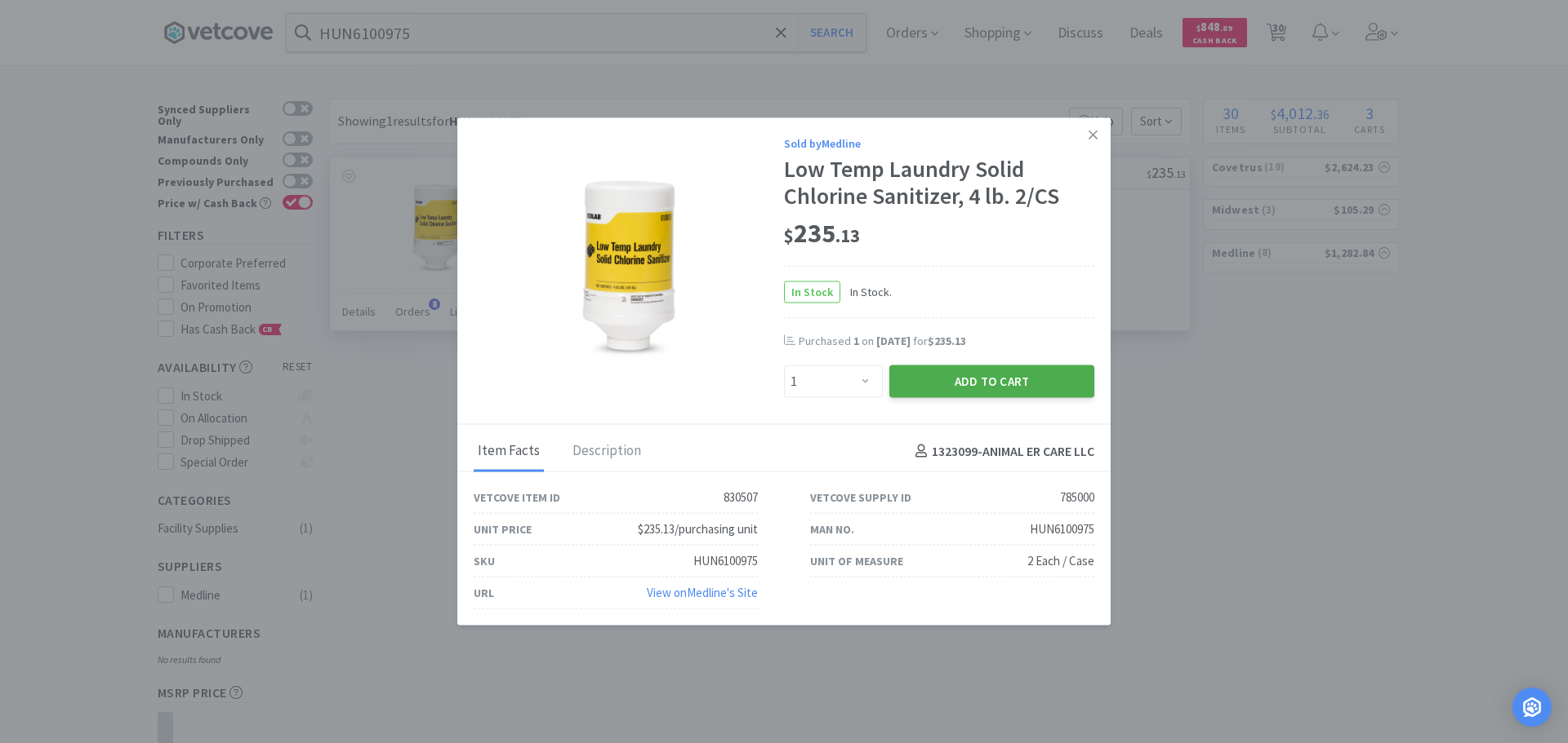
click at [934, 374] on button "Add to Cart" at bounding box center [991, 381] width 205 height 32
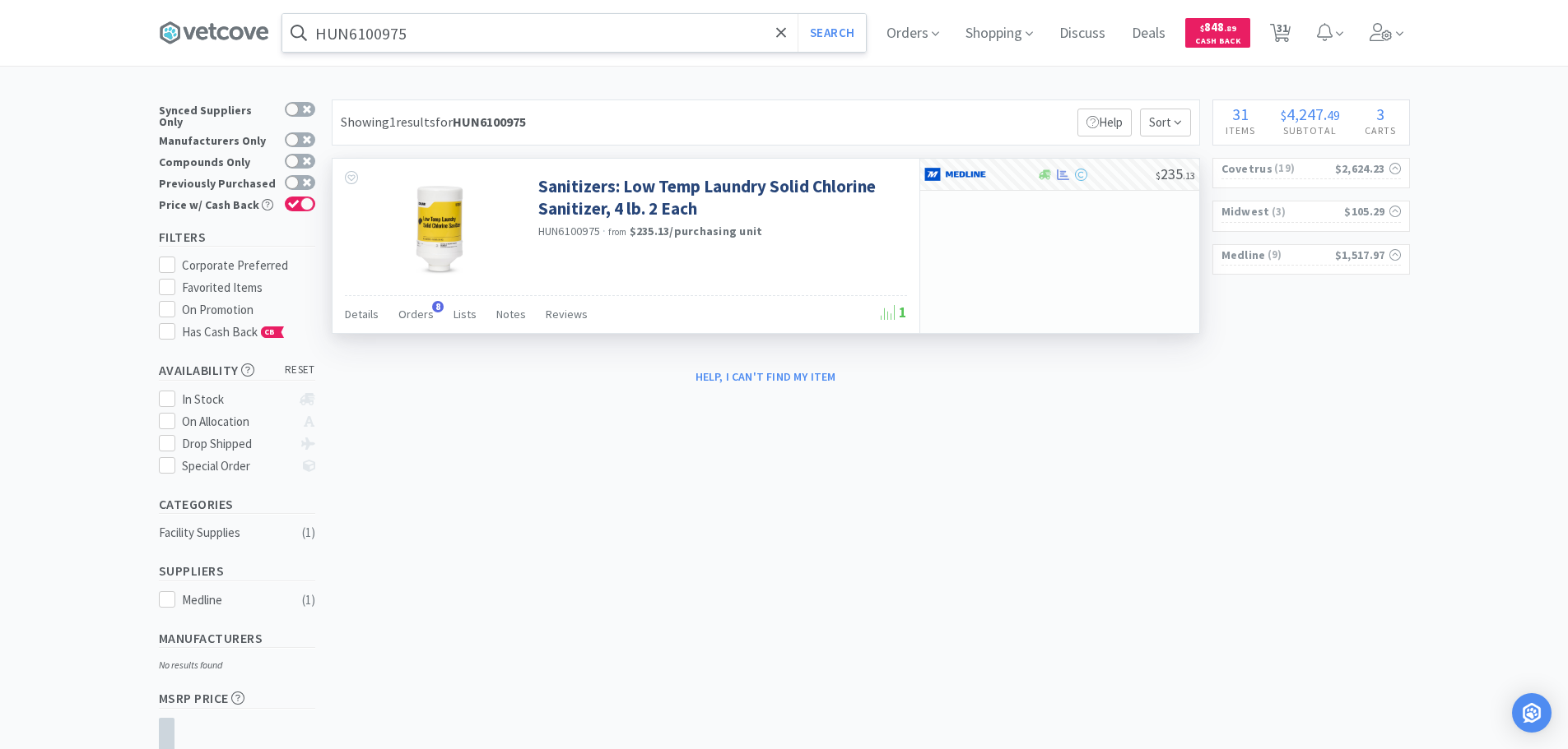
click at [433, 30] on input "HUN6100975" at bounding box center [574, 33] width 584 height 37
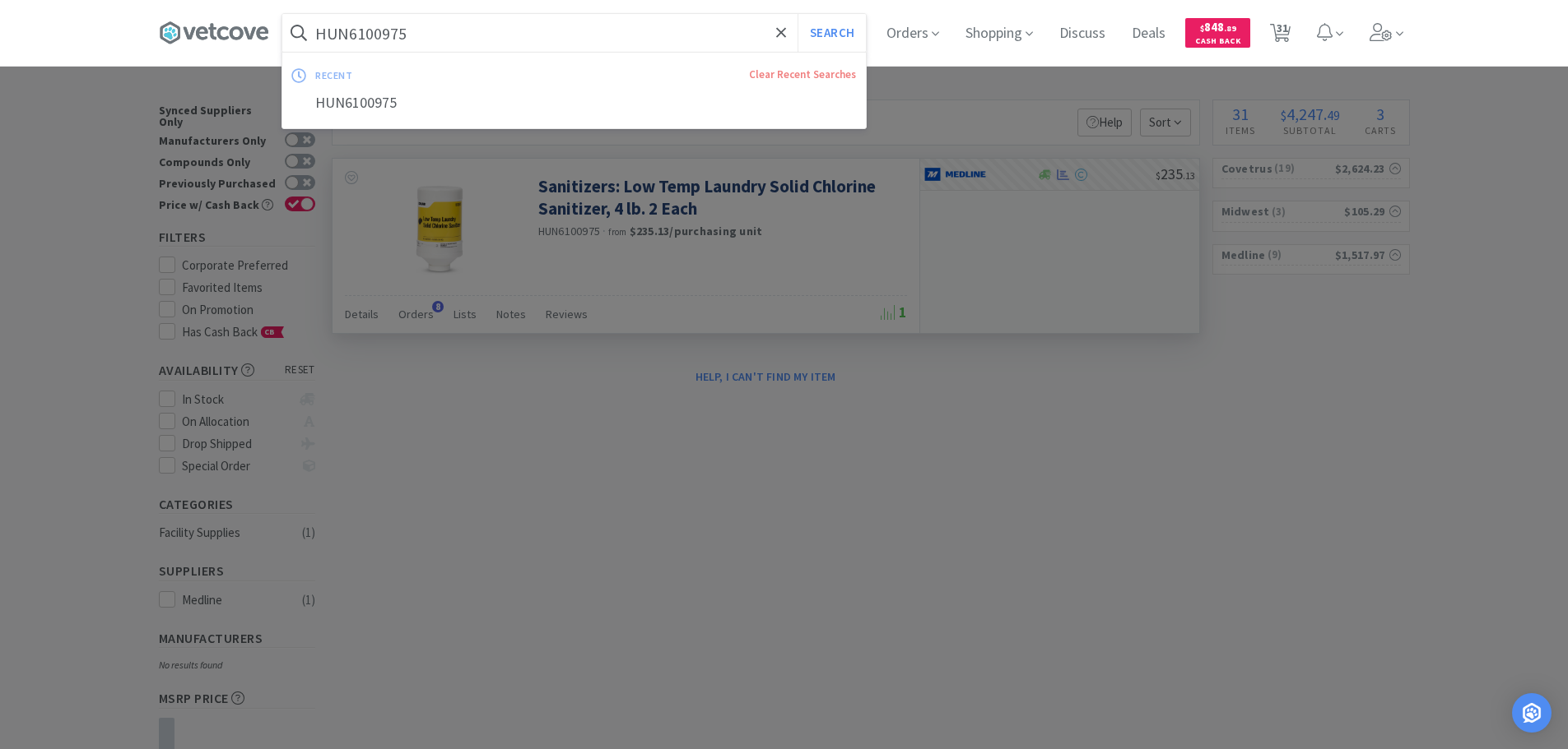
paste input "084706"
type input "084706"
click at [798, 14] on button "Search" at bounding box center [831, 33] width 68 height 37
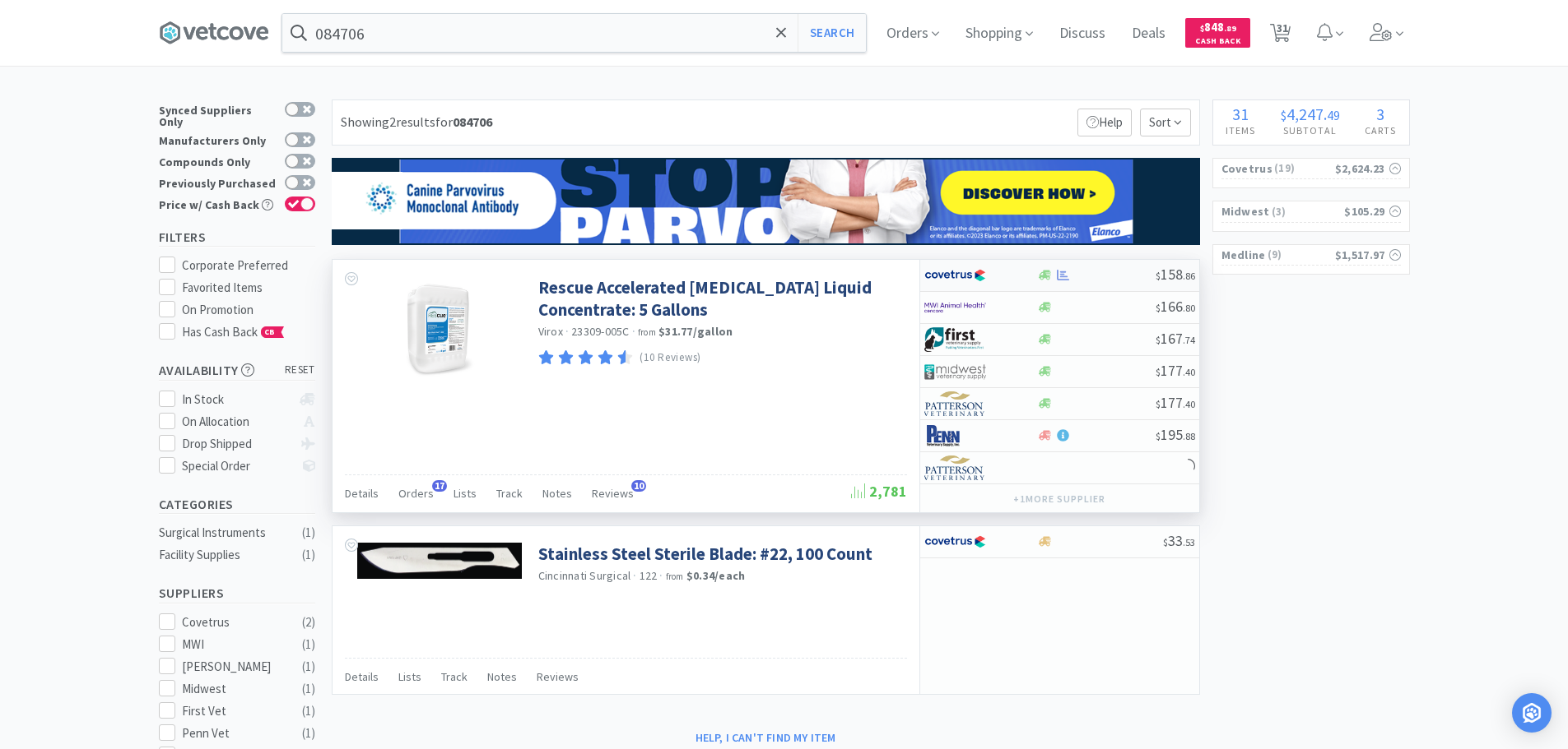
click at [1102, 274] on div at bounding box center [1096, 275] width 118 height 13
select select "1"
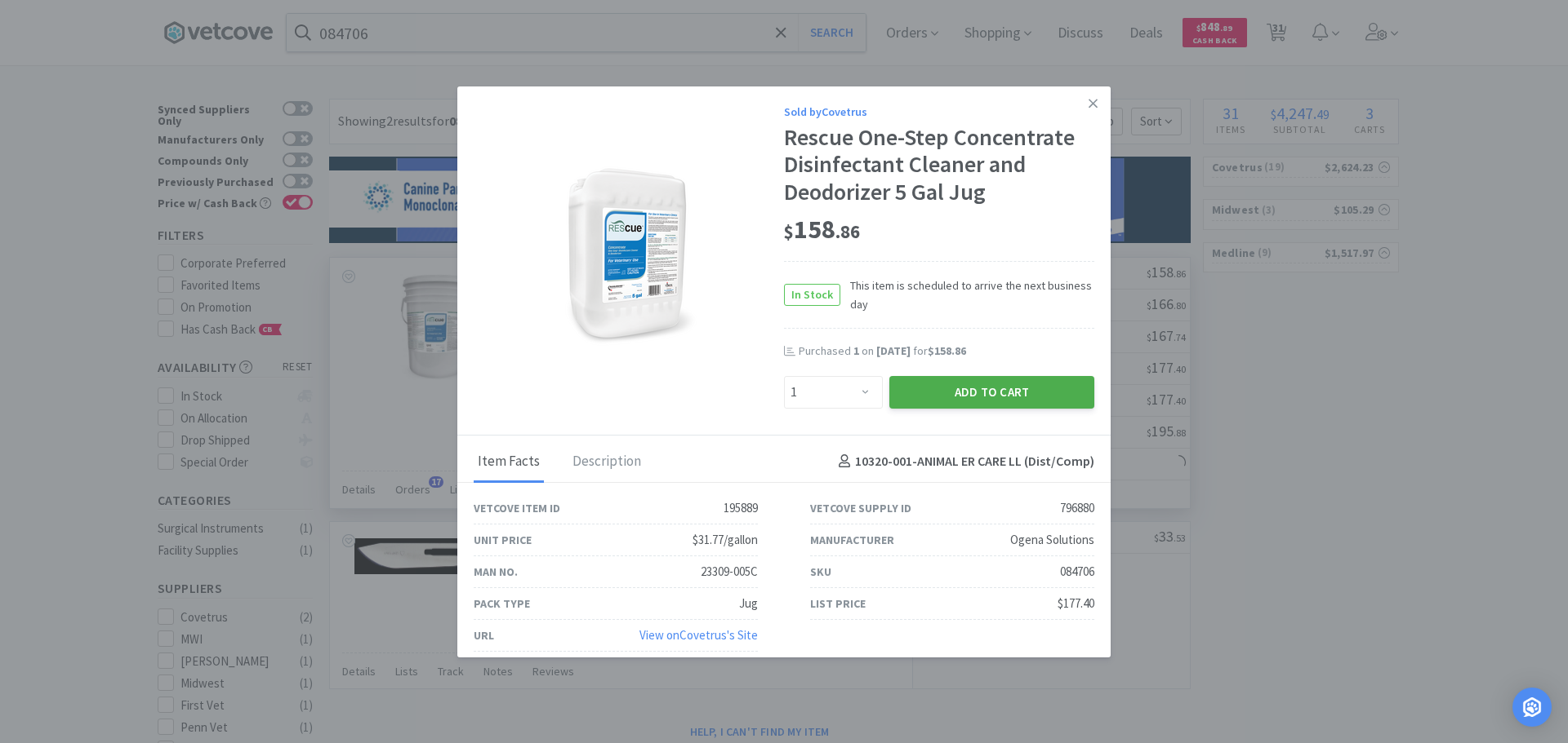
click at [974, 389] on button "Add to Cart" at bounding box center [991, 392] width 205 height 32
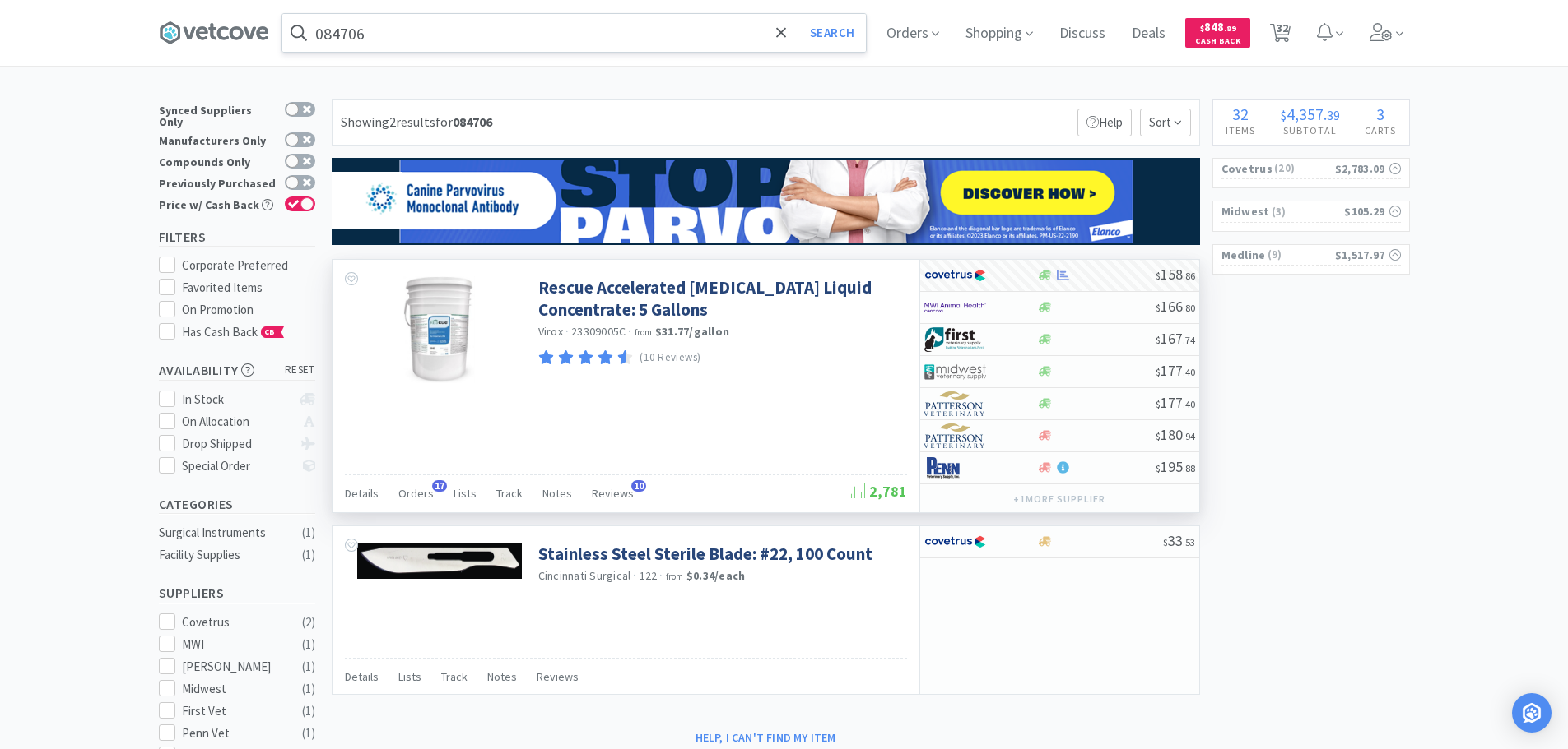
click at [455, 28] on input "084706" at bounding box center [574, 33] width 584 height 37
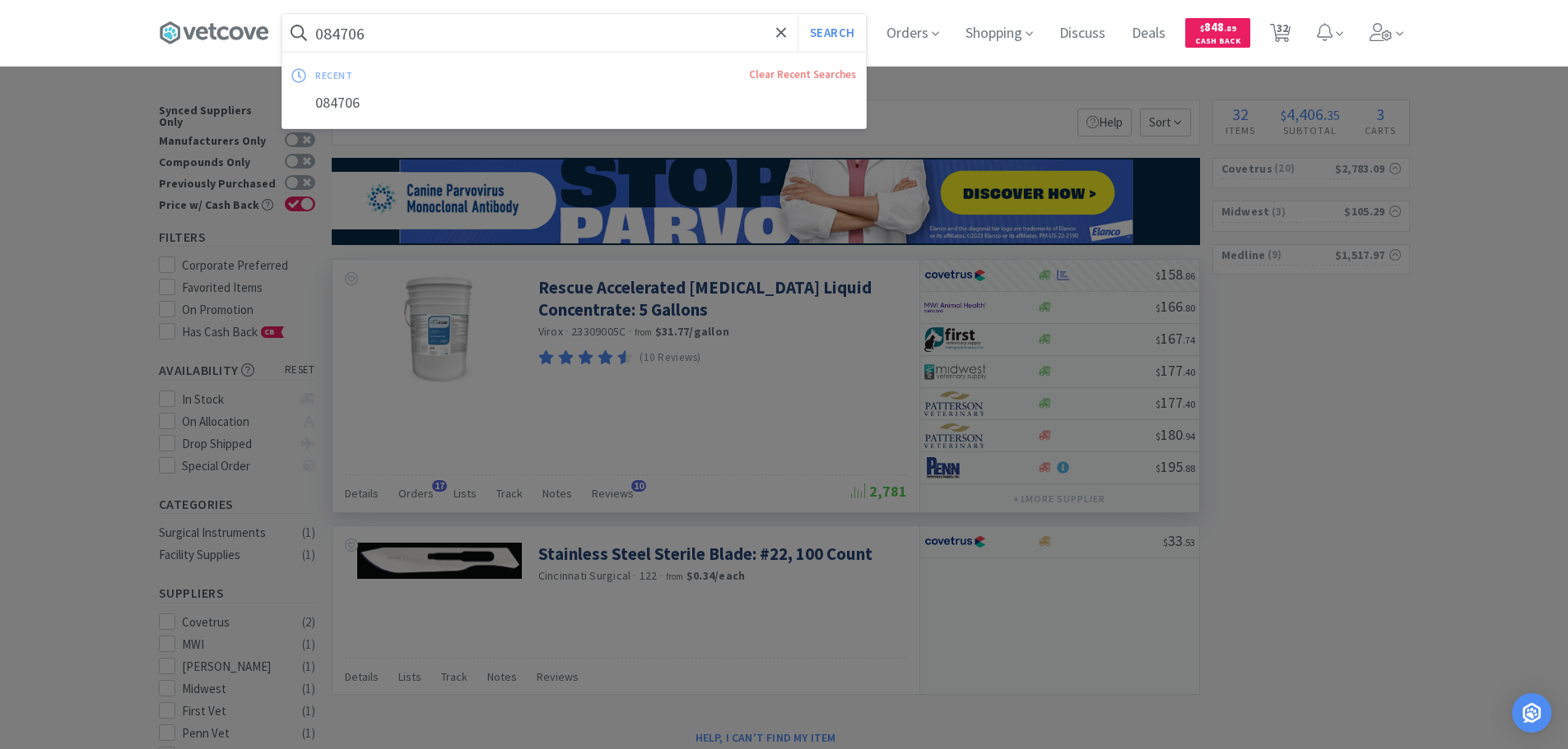
paste input "58282"
type input "058282"
click at [798, 14] on button "Search" at bounding box center [831, 33] width 68 height 37
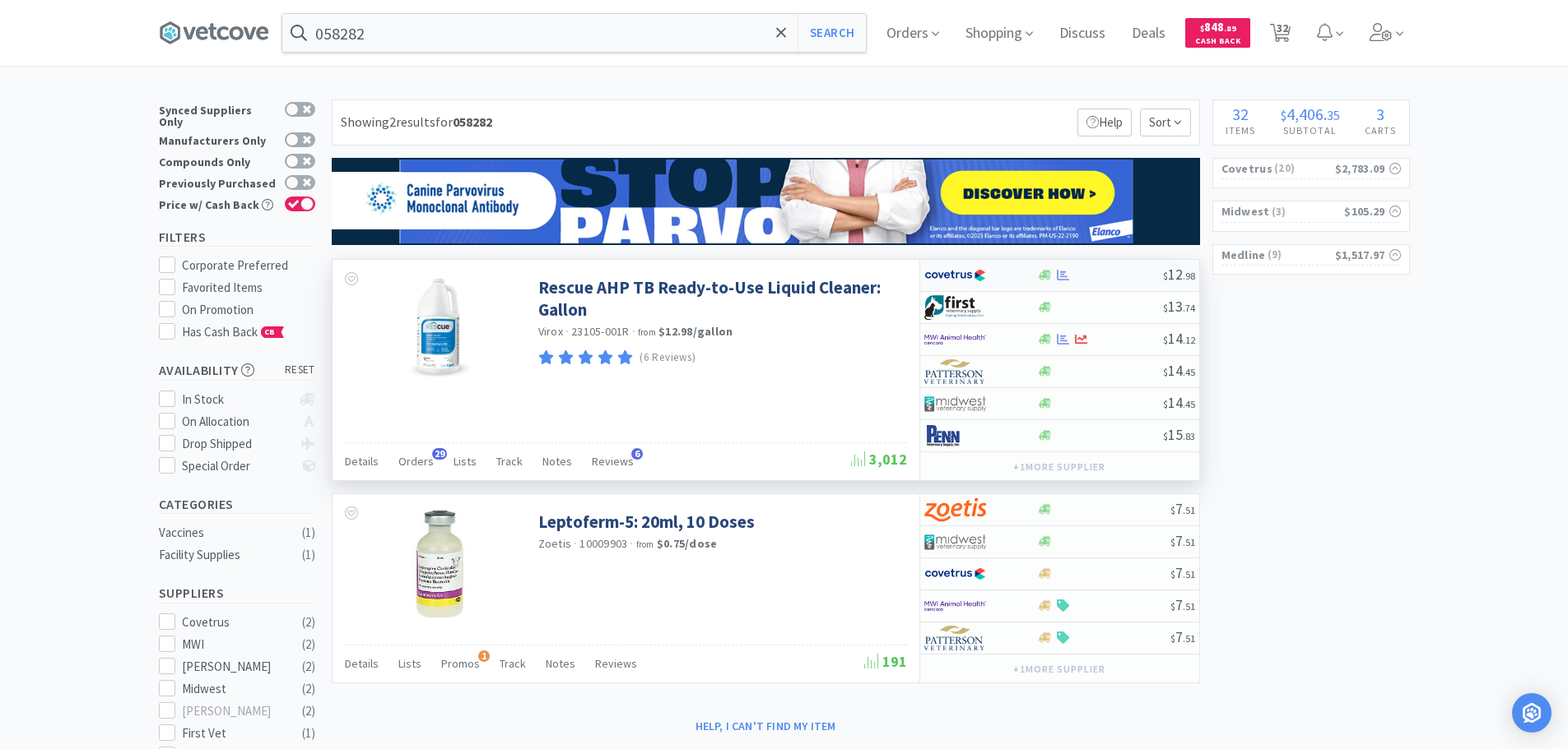
click at [1116, 274] on div at bounding box center [1100, 275] width 126 height 13
select select "1"
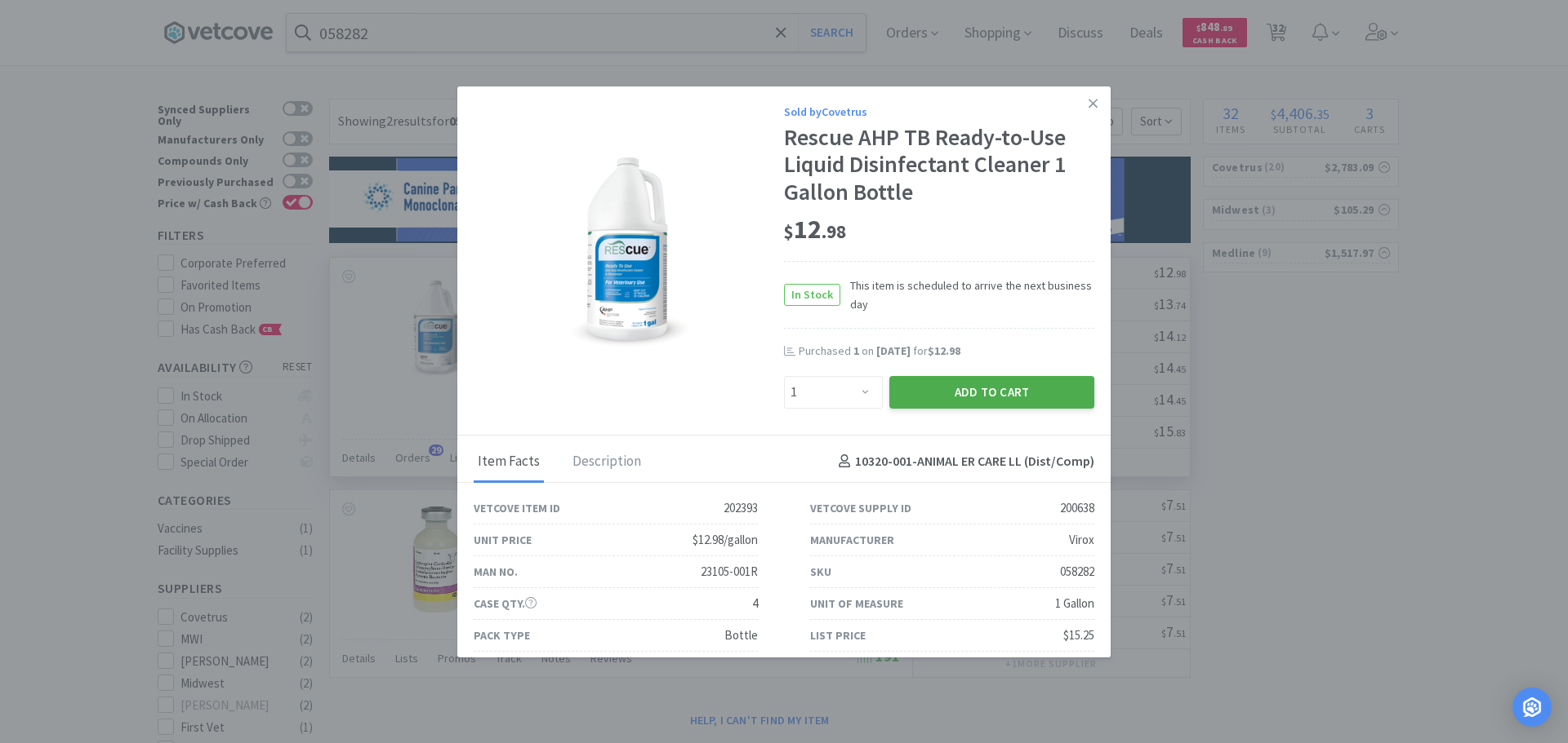
click at [988, 395] on button "Add to Cart" at bounding box center [991, 392] width 205 height 32
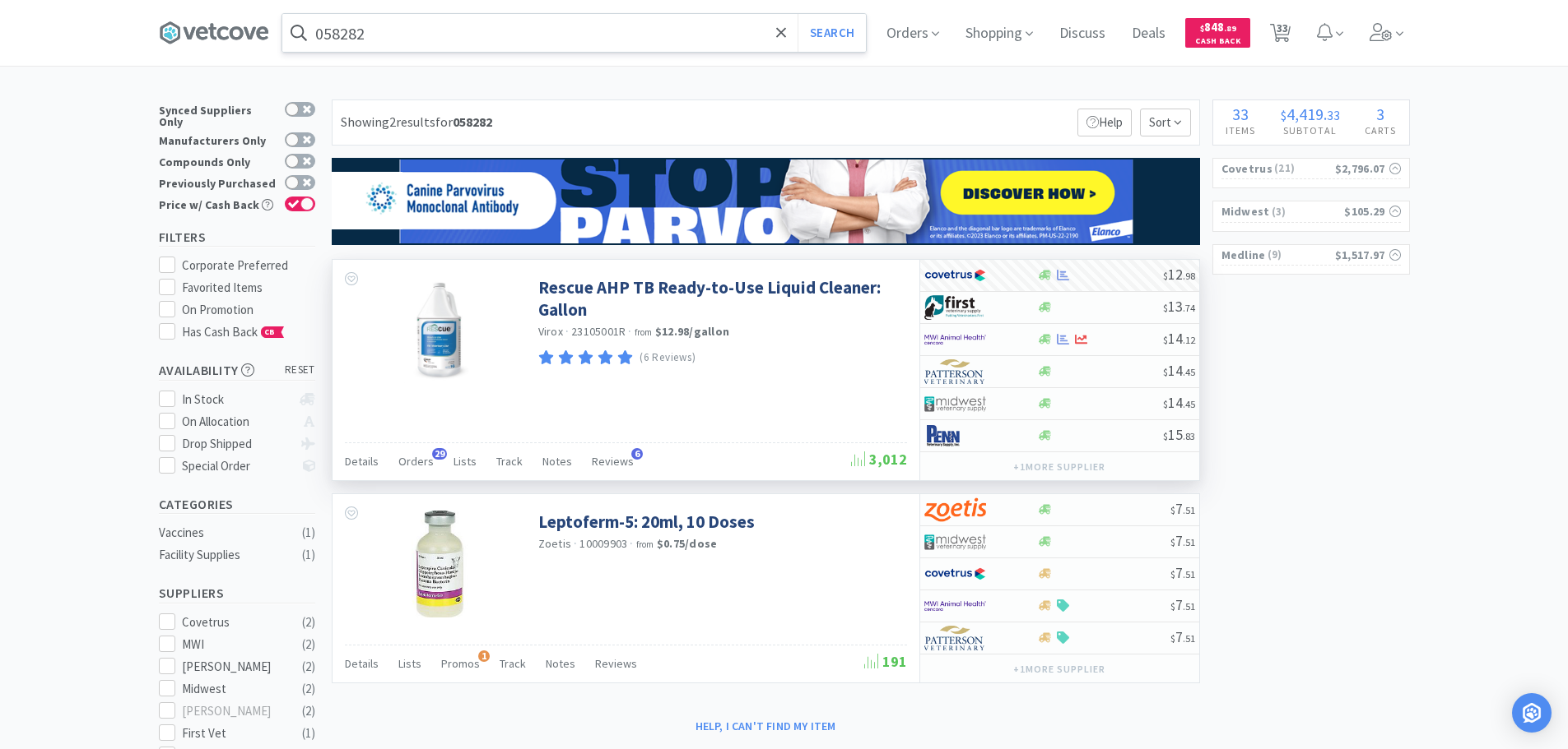
click at [451, 39] on input "058282" at bounding box center [574, 33] width 584 height 37
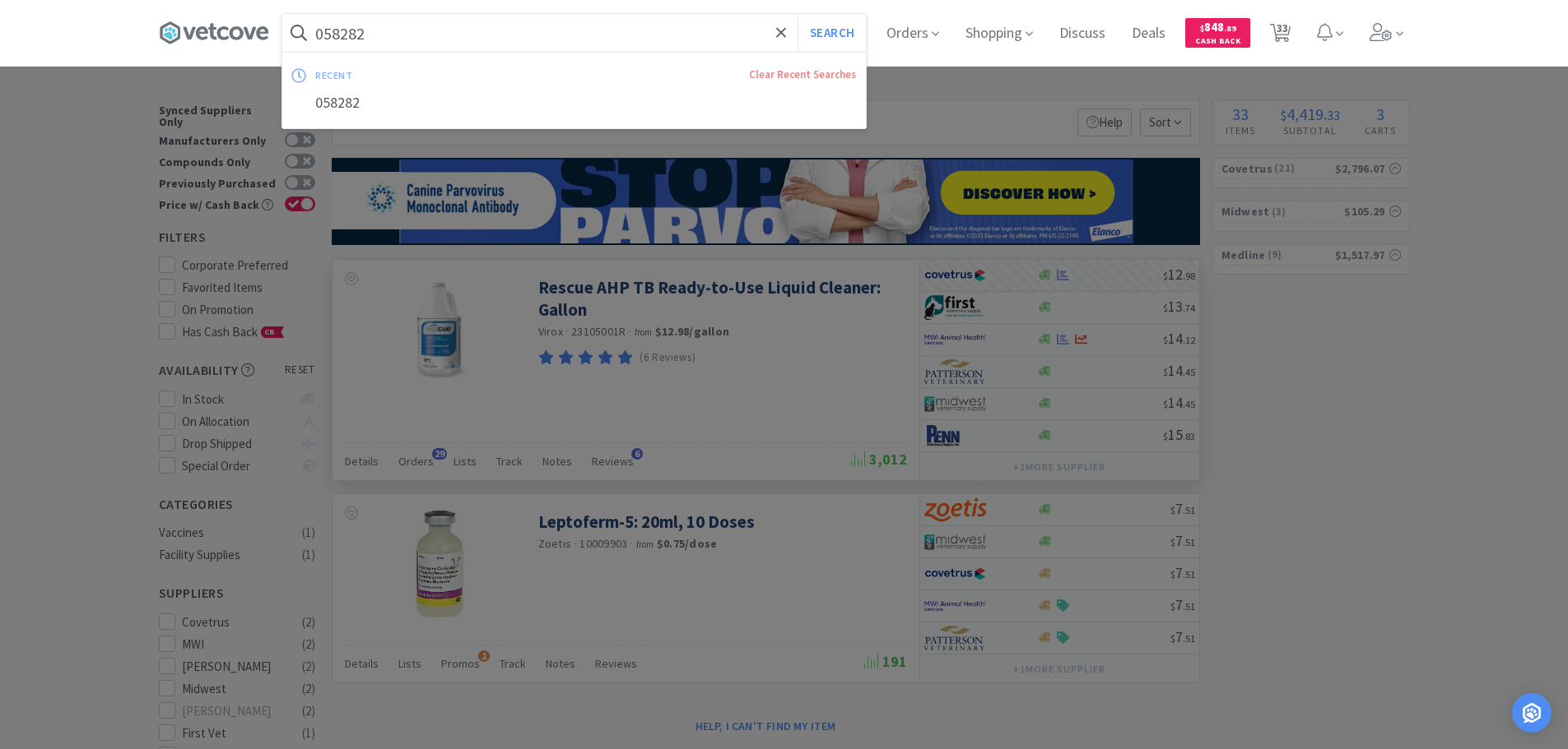
paste input "MDS032290H"
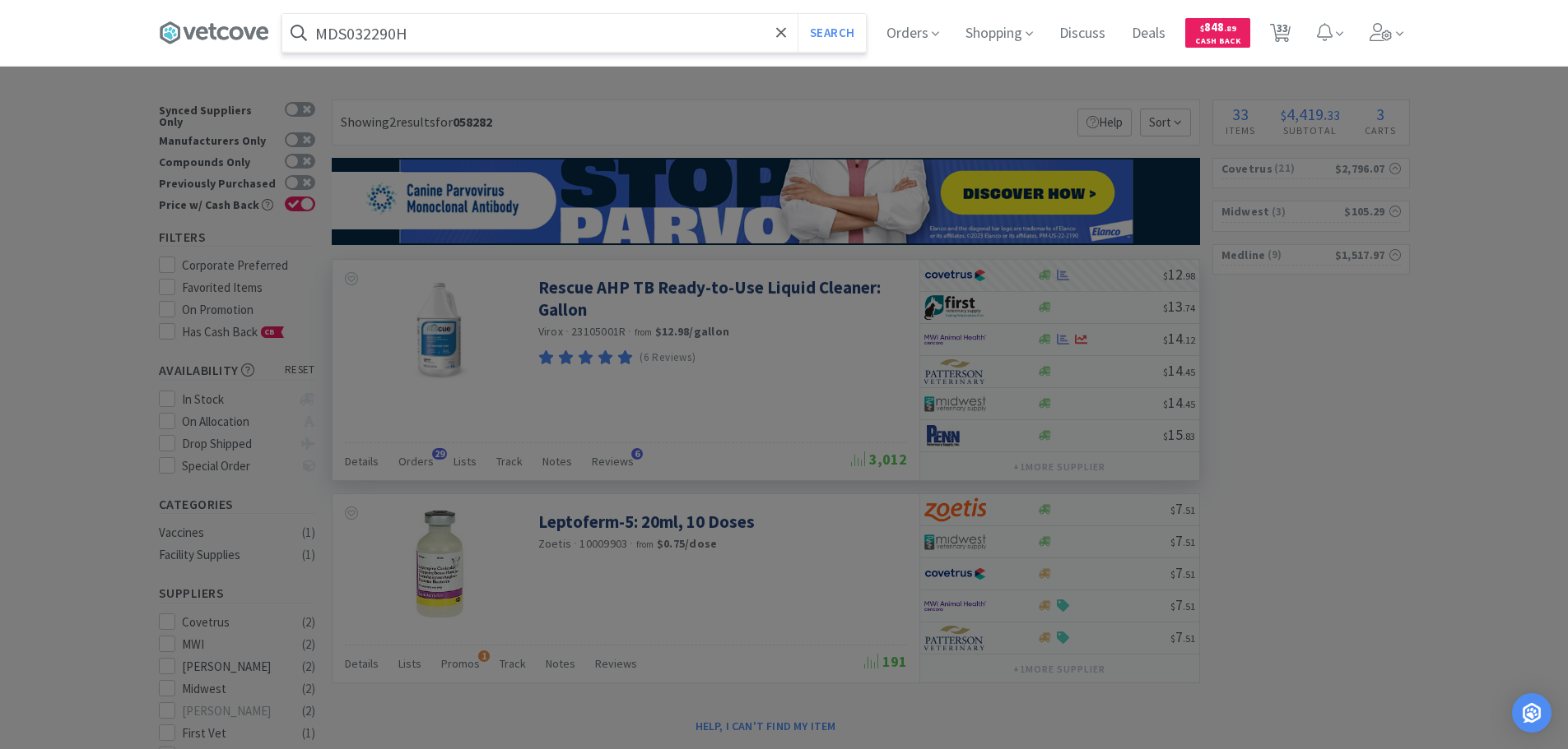
type input "MDS032290H"
click at [798, 14] on button "Search" at bounding box center [831, 33] width 68 height 37
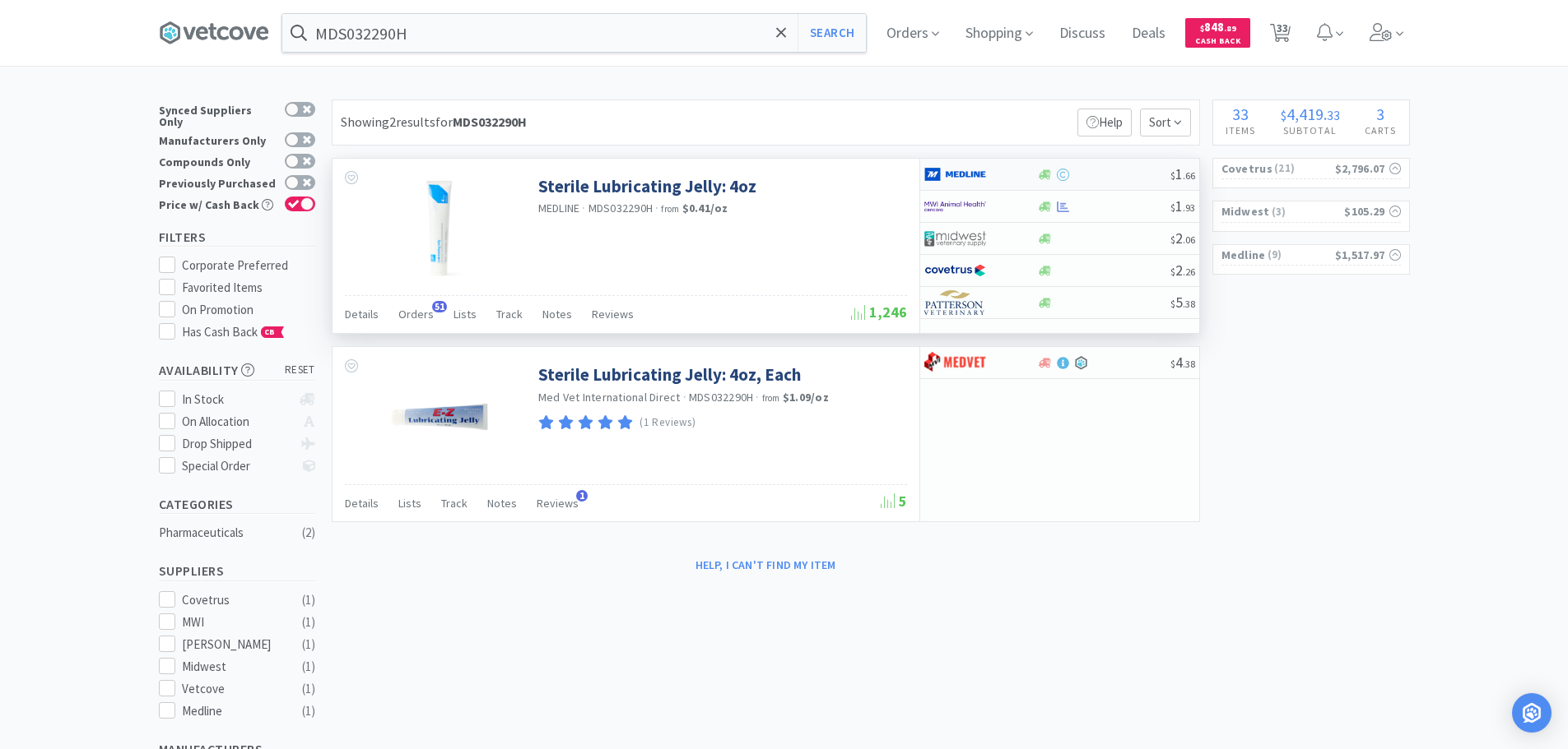
click at [1113, 175] on div at bounding box center [1103, 175] width 133 height 13
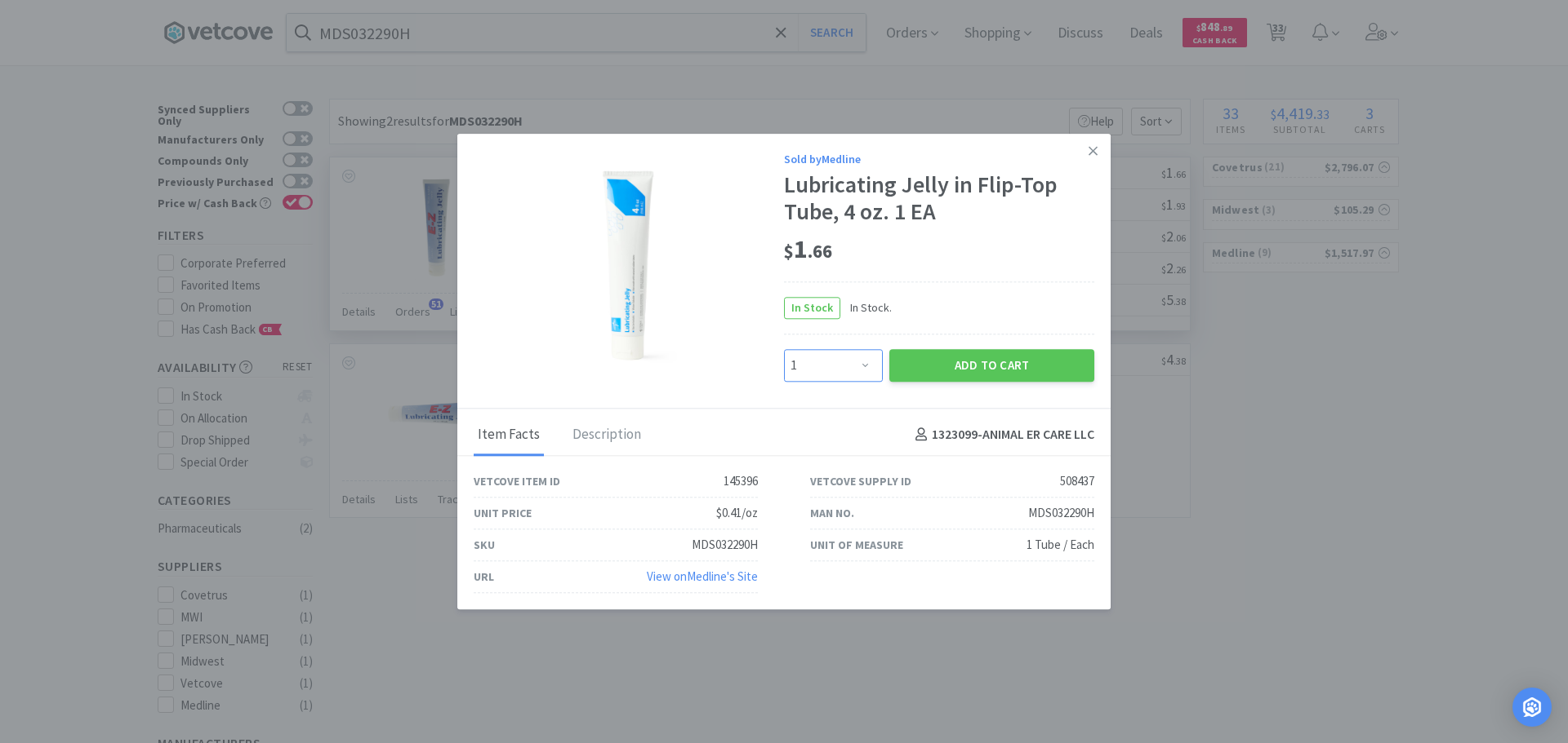
click at [865, 366] on select "Enter Quantity 1 2 3 4 5 6 7 8 9 10 11 12 13 14 15 16 17 18 19 20 Enter Quantity" at bounding box center [832, 365] width 99 height 32
select select "5"
click at [784, 349] on select "Enter Quantity 1 2 3 4 5 6 7 8 9 10 11 12 13 14 15 16 17 18 19 20 Enter Quantity" at bounding box center [832, 365] width 99 height 32
click at [916, 357] on button "Add to Cart" at bounding box center [991, 365] width 205 height 32
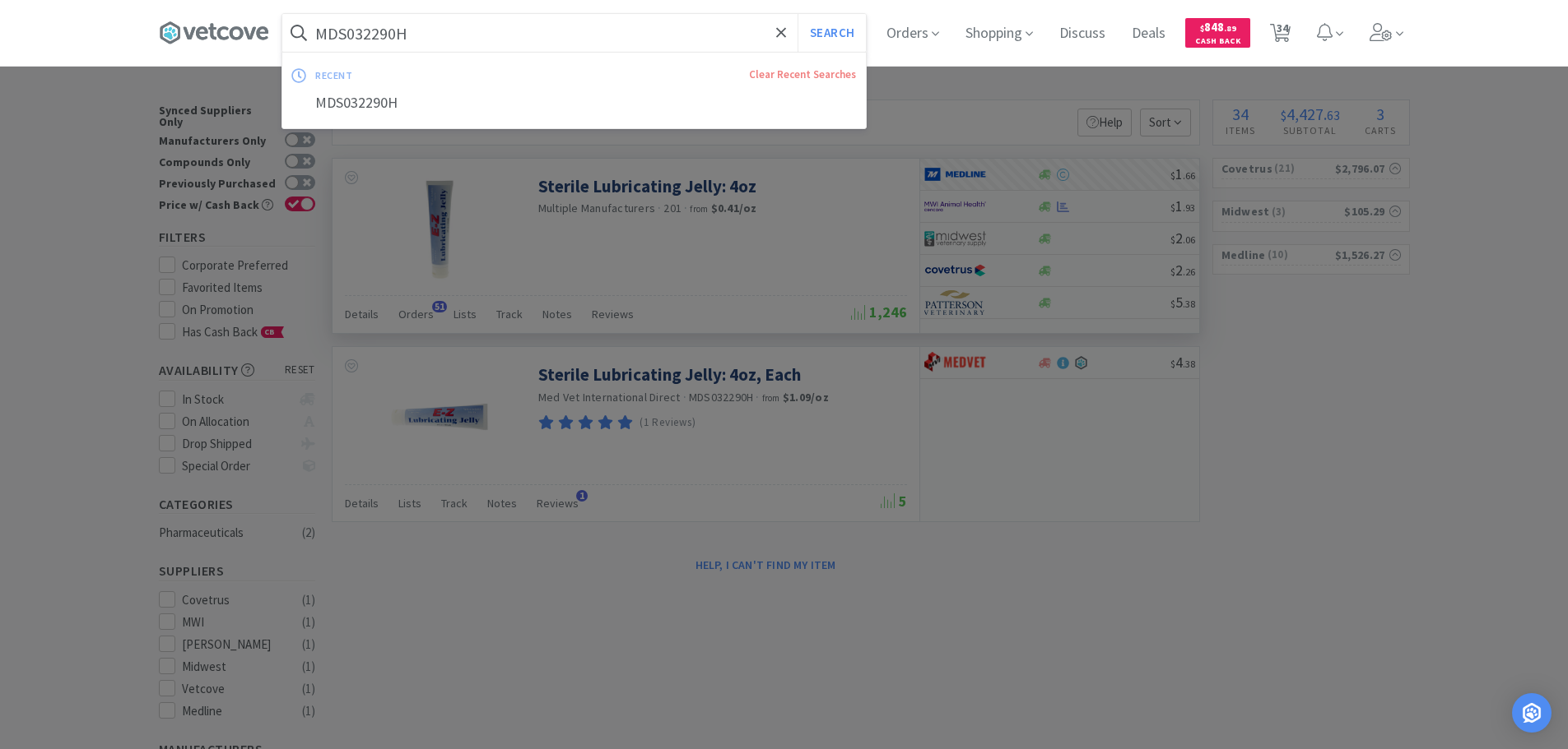
click at [449, 41] on input "MDS032290H" at bounding box center [574, 33] width 584 height 37
paste input "KCP34155"
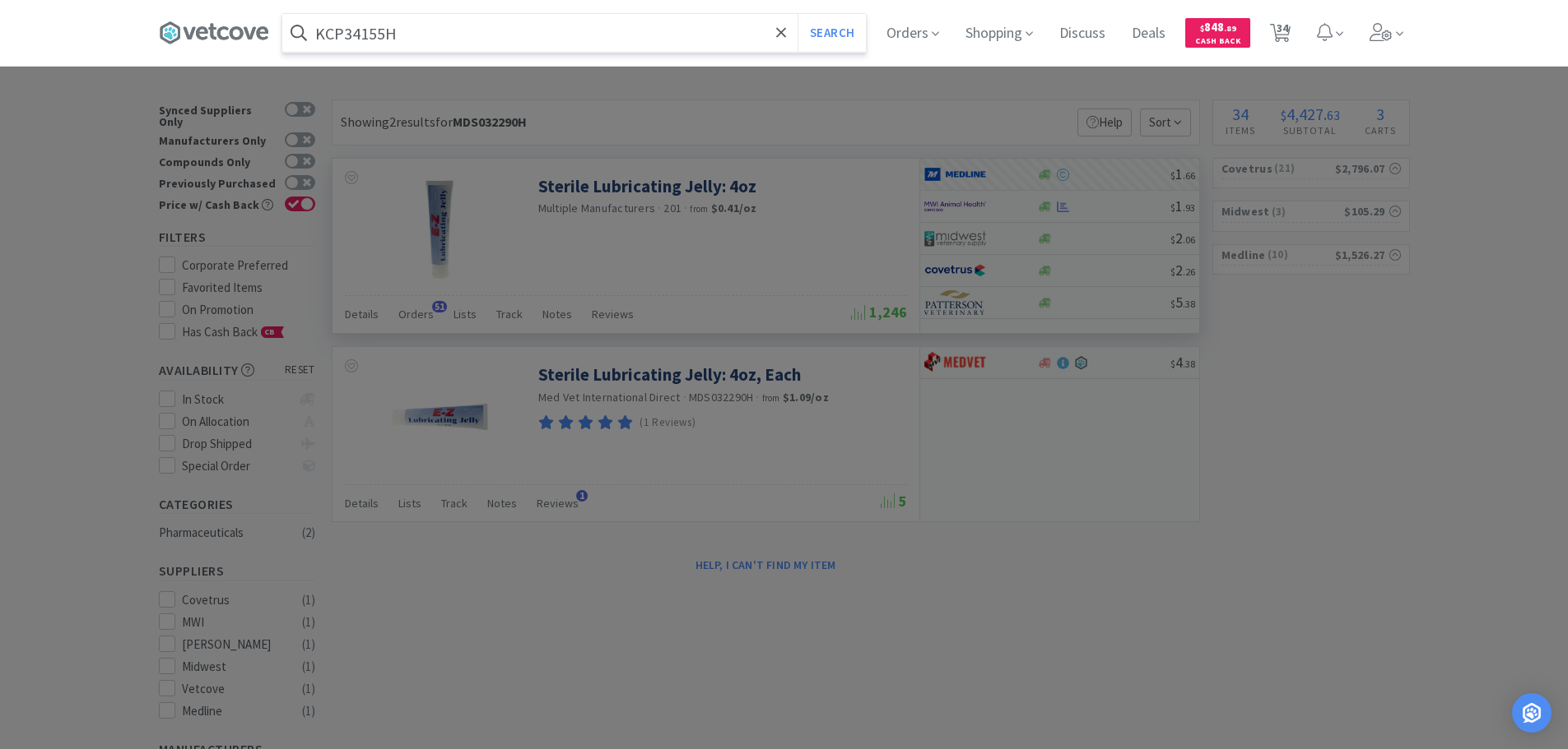
type input "KCP34155H"
click at [798, 14] on button "Search" at bounding box center [831, 33] width 68 height 37
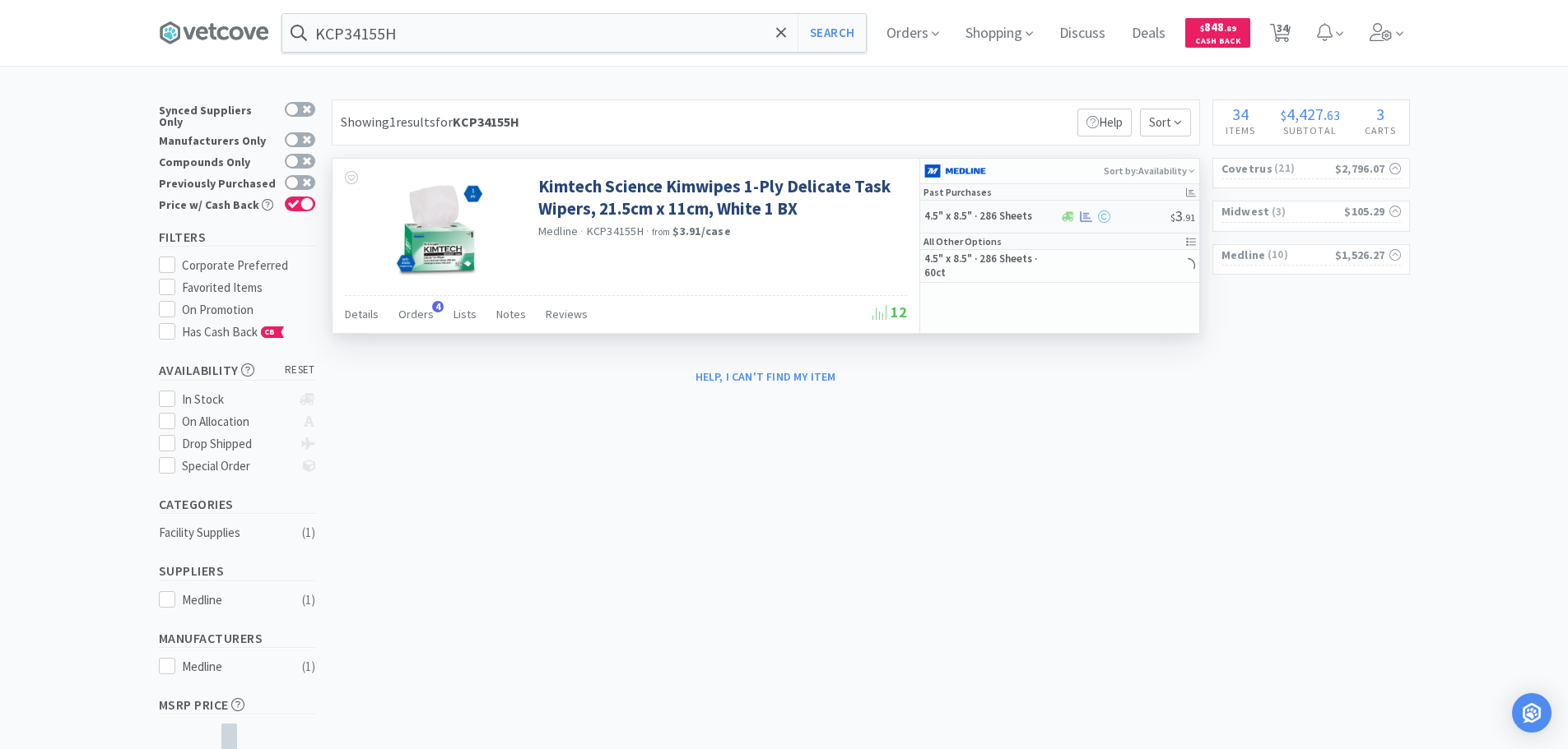
click at [1135, 215] on div at bounding box center [1115, 216] width 112 height 13
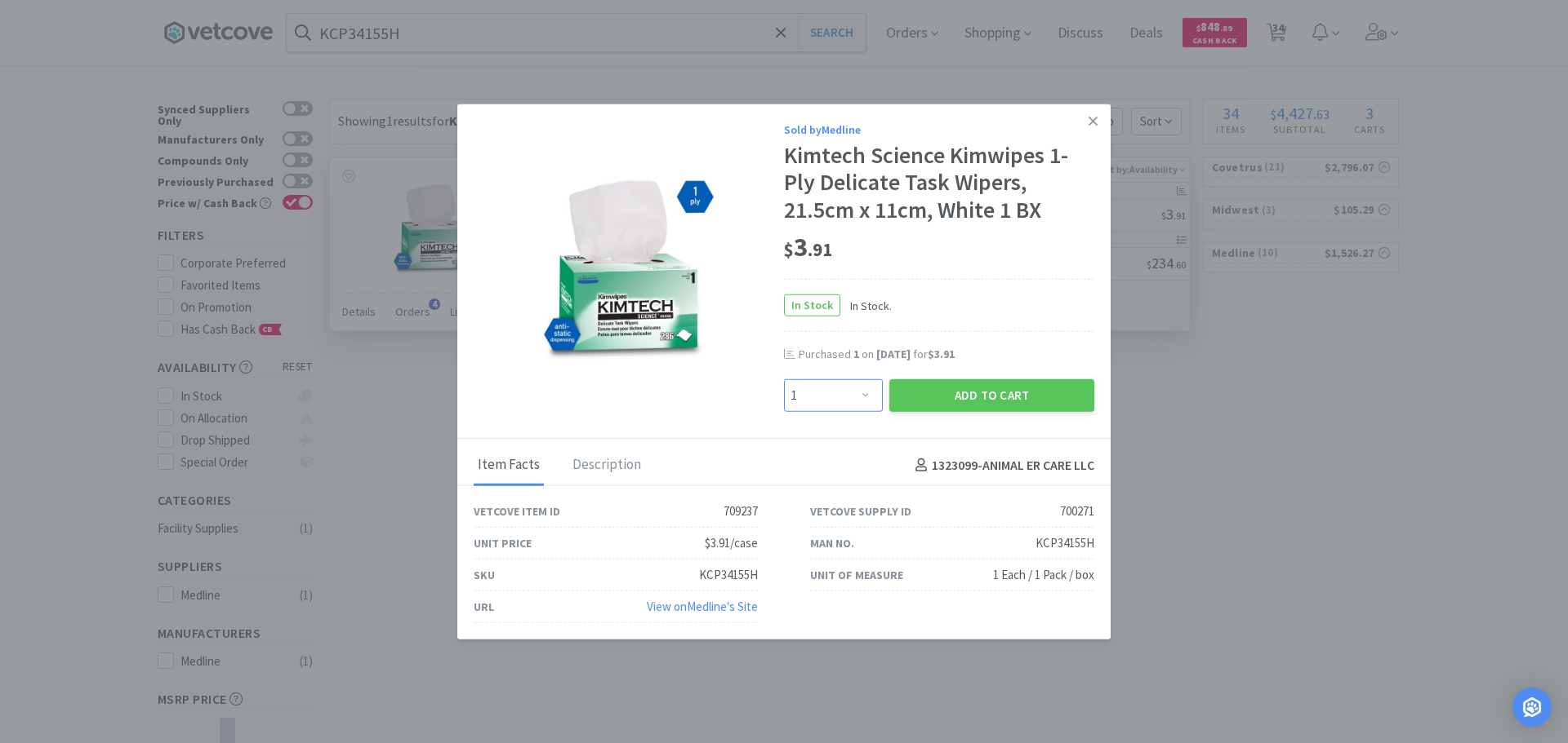
click at [818, 393] on select "Enter Quantity 1 2 3 4 5 6 7 8 9 10 11 12 13 14 15 16 17 18 19 20 Enter Quantity" at bounding box center [832, 395] width 99 height 32
select select "2"
click at [784, 380] on select "Enter Quantity 1 2 3 4 5 6 7 8 9 10 11 12 13 14 15 16 17 18 19 20 Enter Quantity" at bounding box center [832, 395] width 99 height 32
click at [929, 400] on button "Add to Cart" at bounding box center [991, 395] width 205 height 32
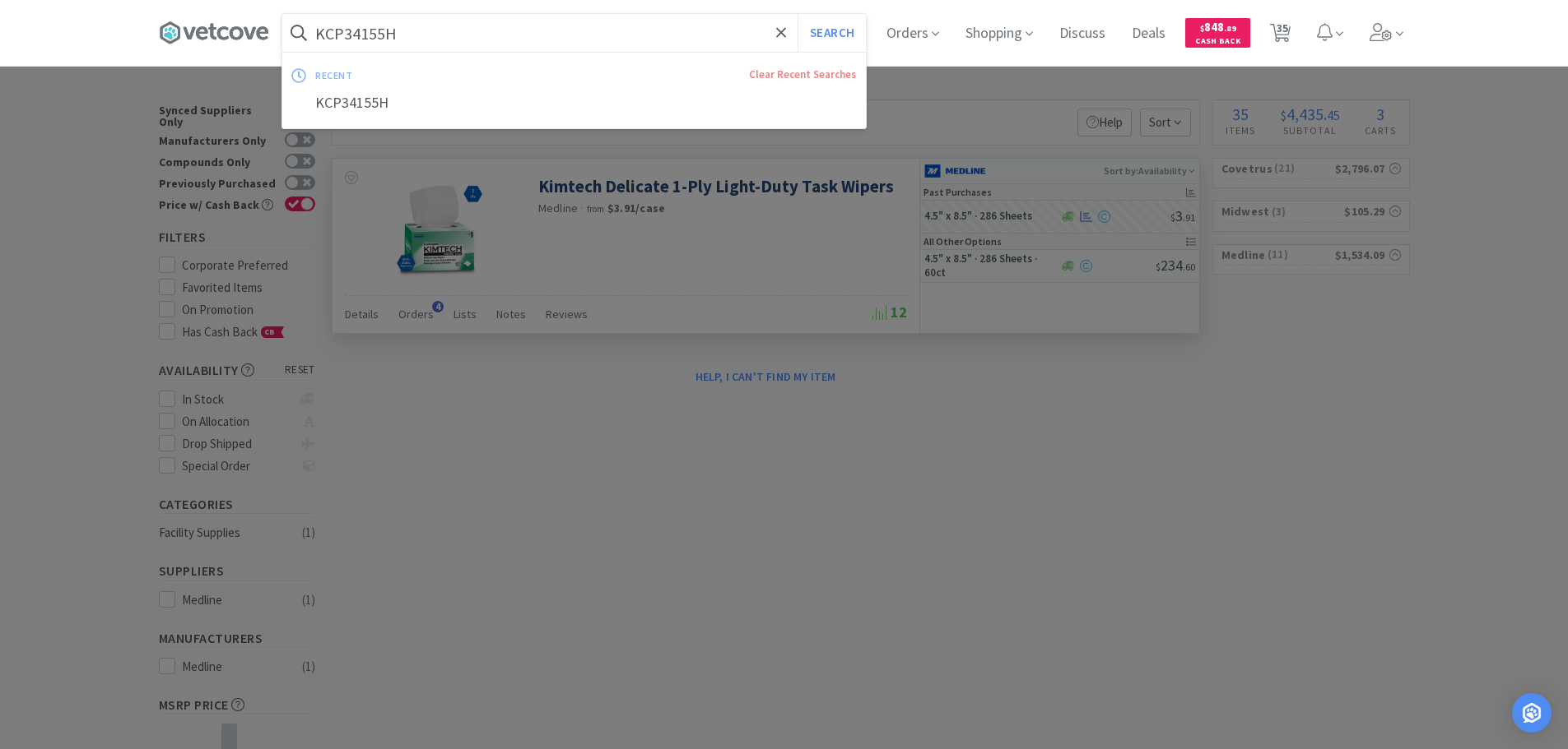
click at [446, 39] on input "KCP34155H" at bounding box center [574, 33] width 584 height 37
paste input "072809"
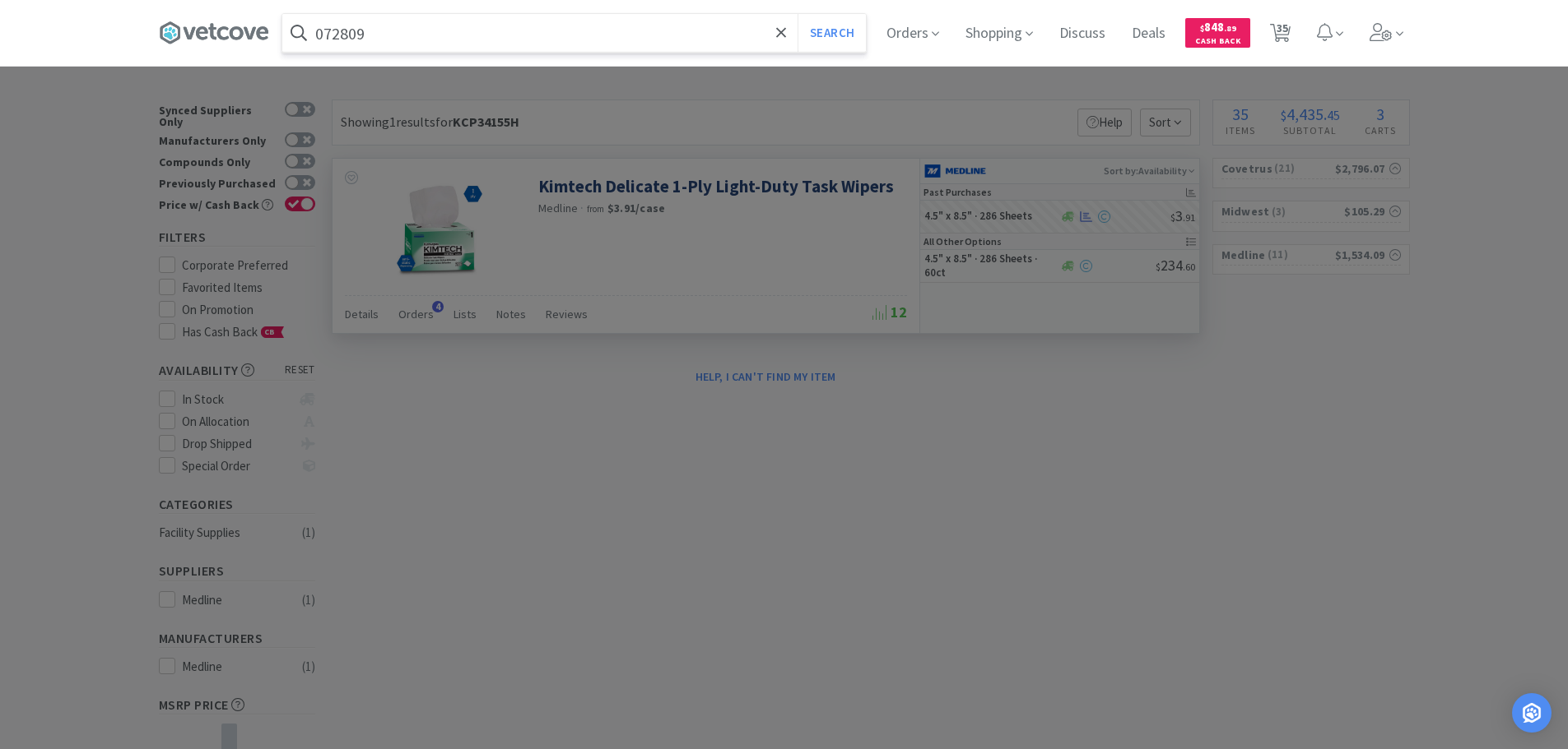
type input "072809"
click at [798, 14] on button "Search" at bounding box center [831, 33] width 68 height 37
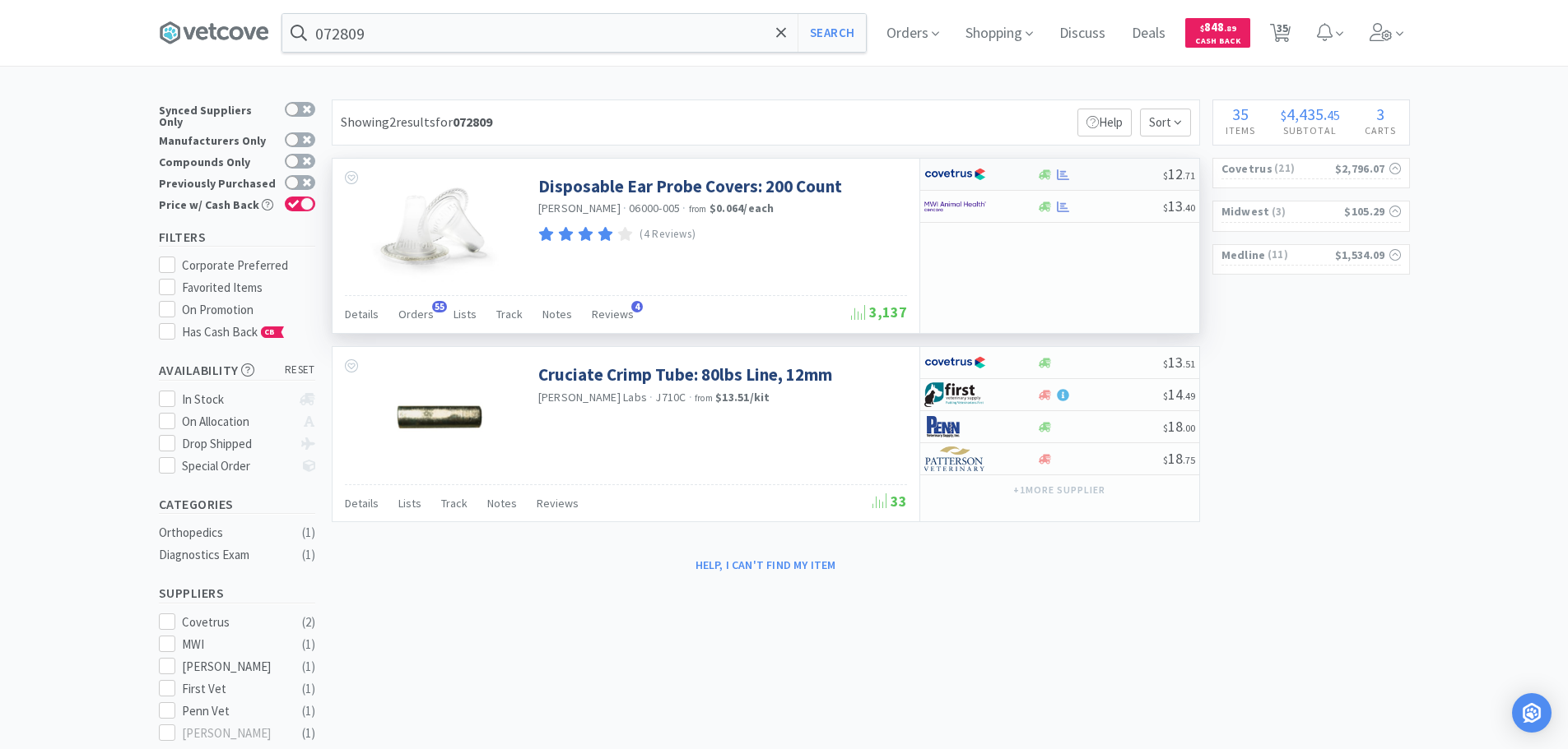
click at [1140, 183] on div "$ 12 . 71" at bounding box center [1059, 175] width 279 height 33
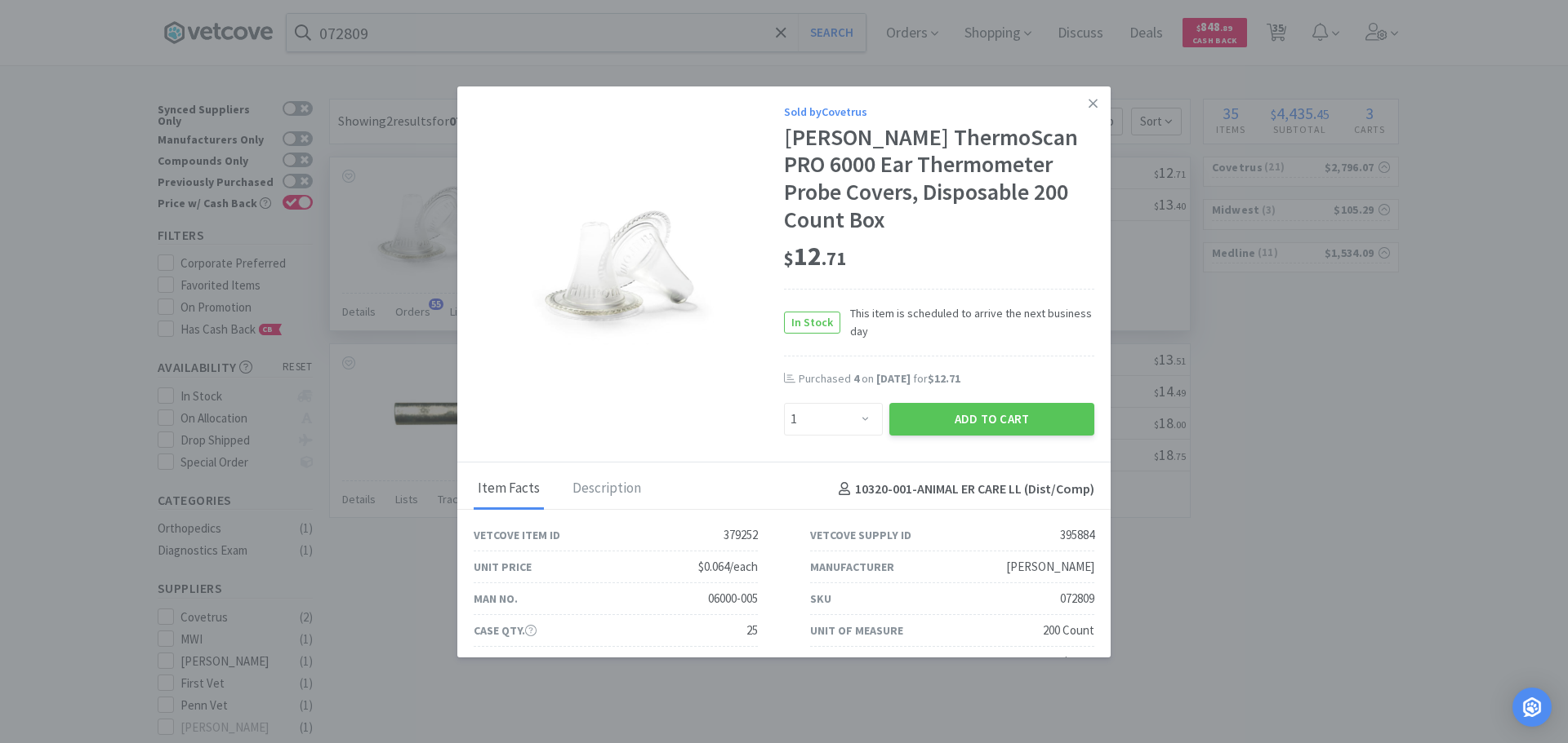
click at [847, 402] on div "Enter Quantity 1 2 3 4 5 6 7 8 9 10 11 12 13 14 15 16 17 18 19 20 Enter Quantity" at bounding box center [833, 420] width 106 height 39
click at [846, 419] on select "Enter Quantity 1 2 3 4 5 6 7 8 9 10 11 12 13 14 15 16 17 18 19 20 Enter Quantity" at bounding box center [832, 419] width 99 height 32
select select "8"
click at [784, 403] on select "Enter Quantity 1 2 3 4 5 6 7 8 9 10 11 12 13 14 15 16 17 18 19 20 Enter Quantity" at bounding box center [832, 419] width 99 height 32
click at [891, 422] on button "Add to Cart" at bounding box center [991, 419] width 205 height 32
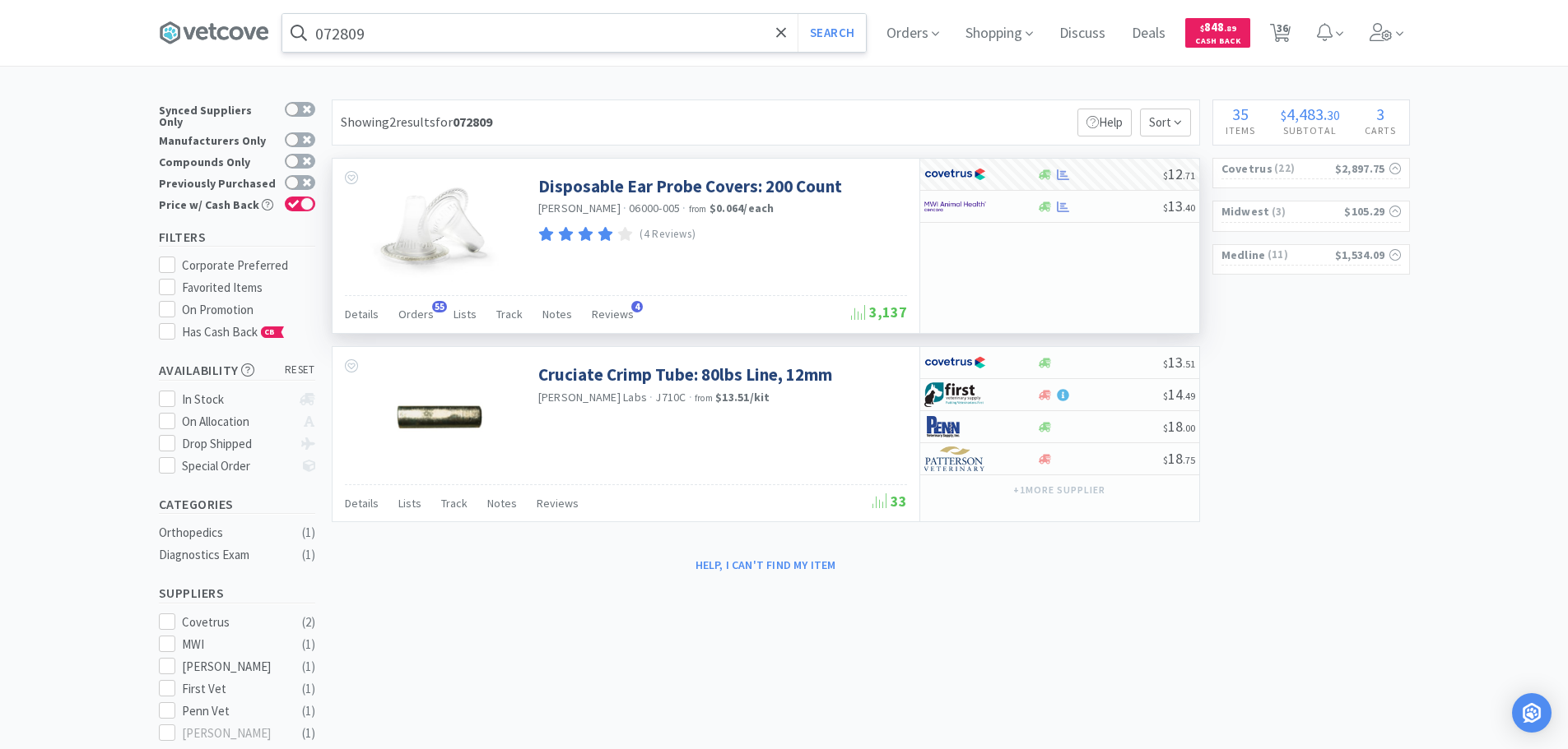
click at [443, 26] on input "072809" at bounding box center [574, 33] width 584 height 37
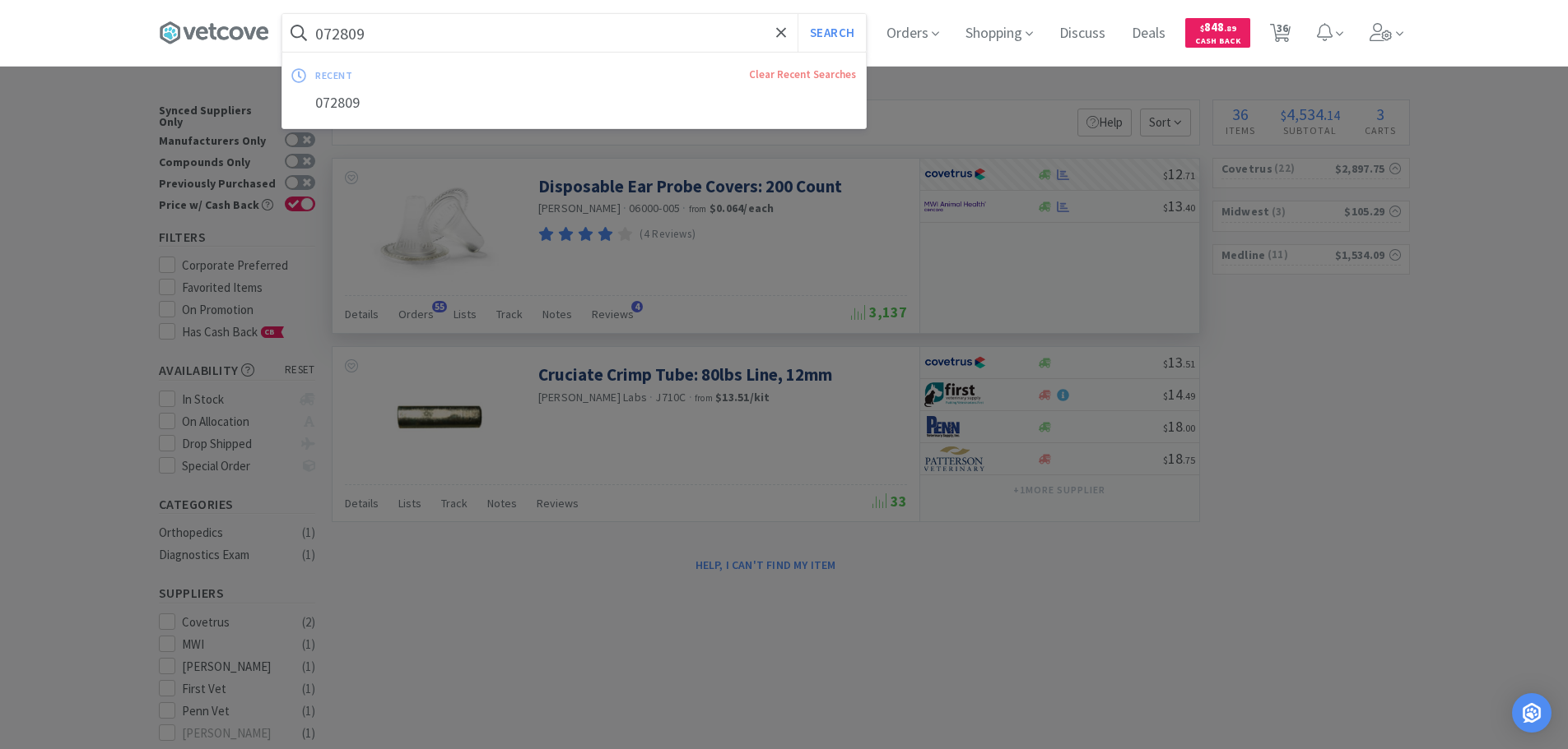
paste input "Covetrus - 071210 $2.9825"
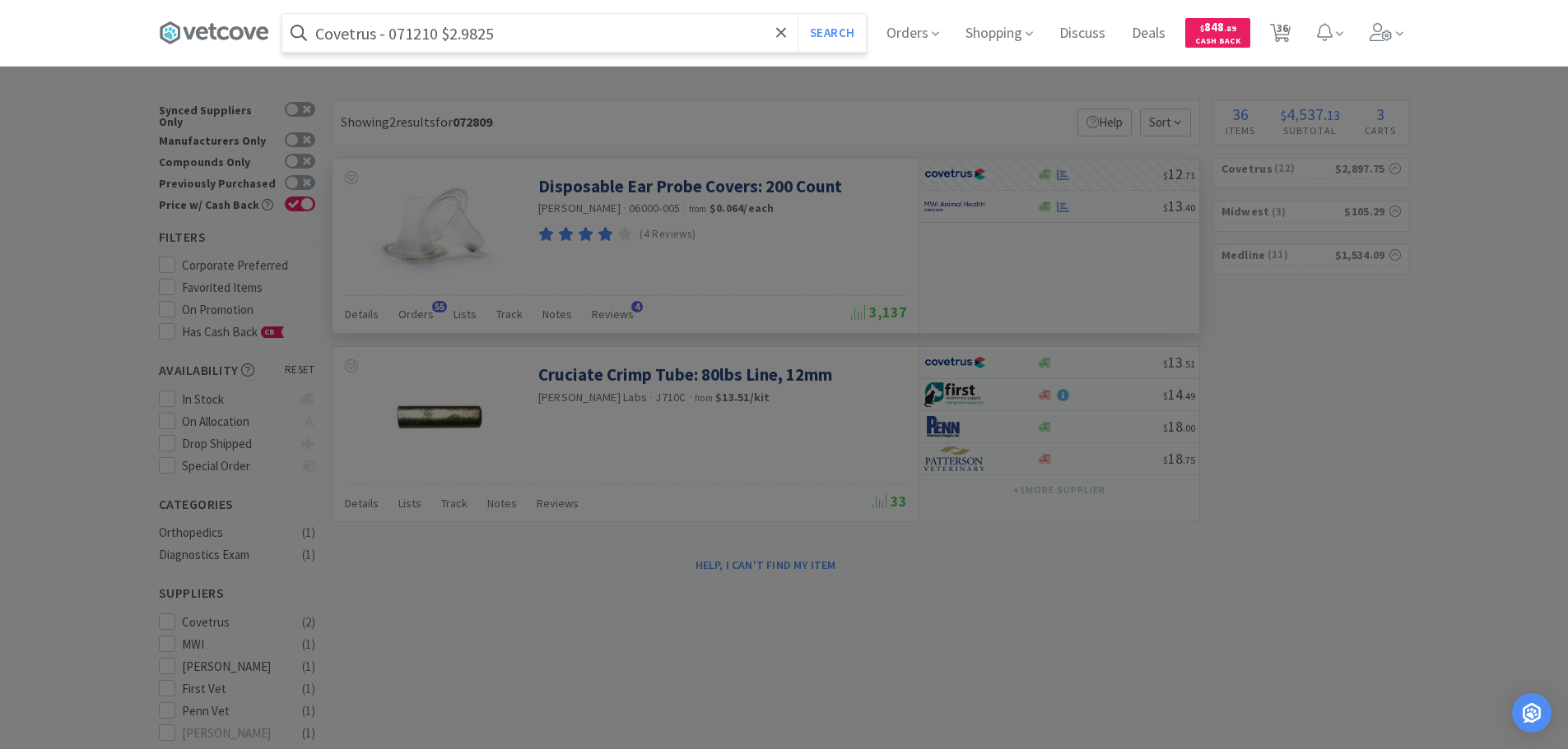
click at [420, 31] on input "Covetrus - 071210 $2.9825" at bounding box center [574, 33] width 584 height 37
paste input "071210"
type input "071210"
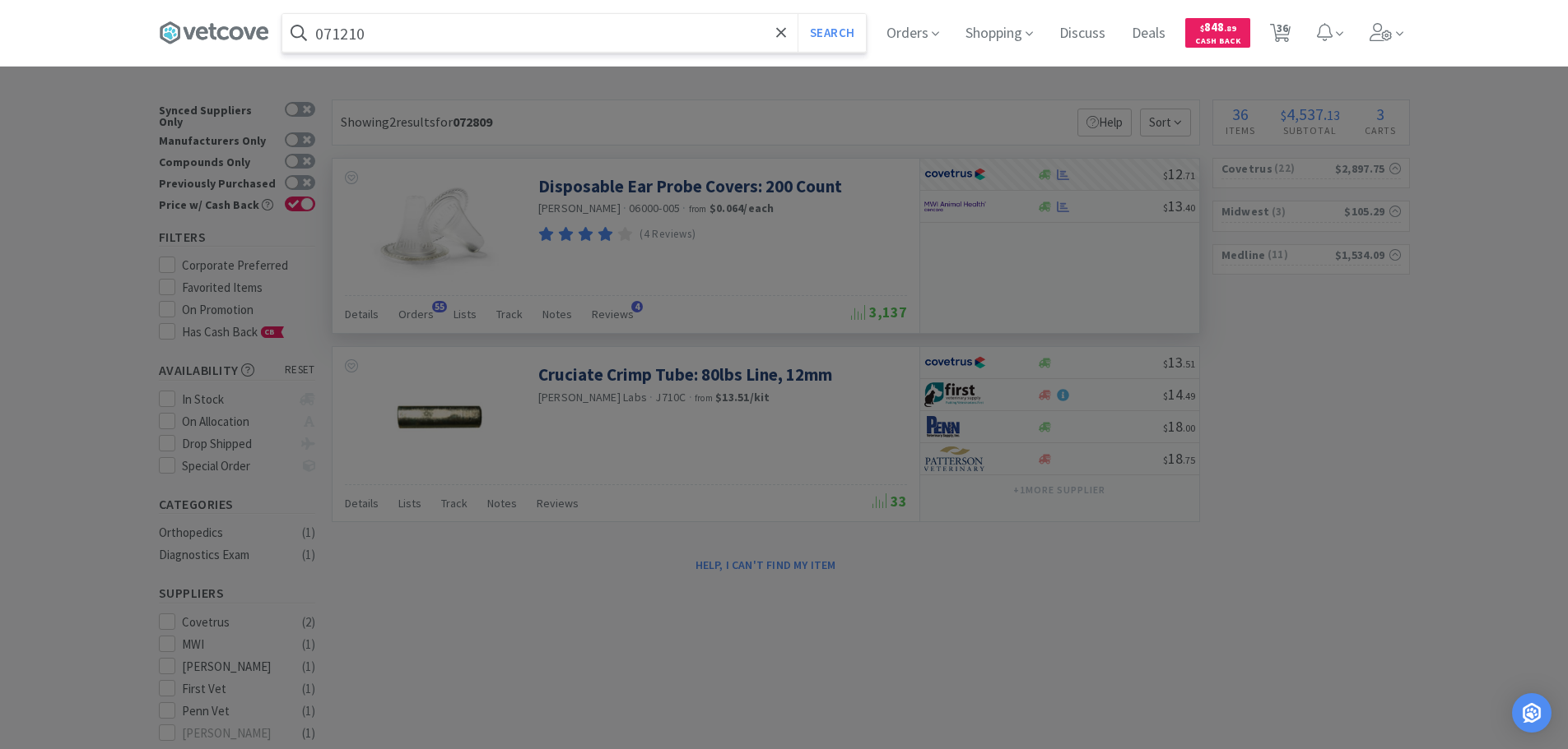
click at [798, 14] on button "Search" at bounding box center [831, 33] width 68 height 37
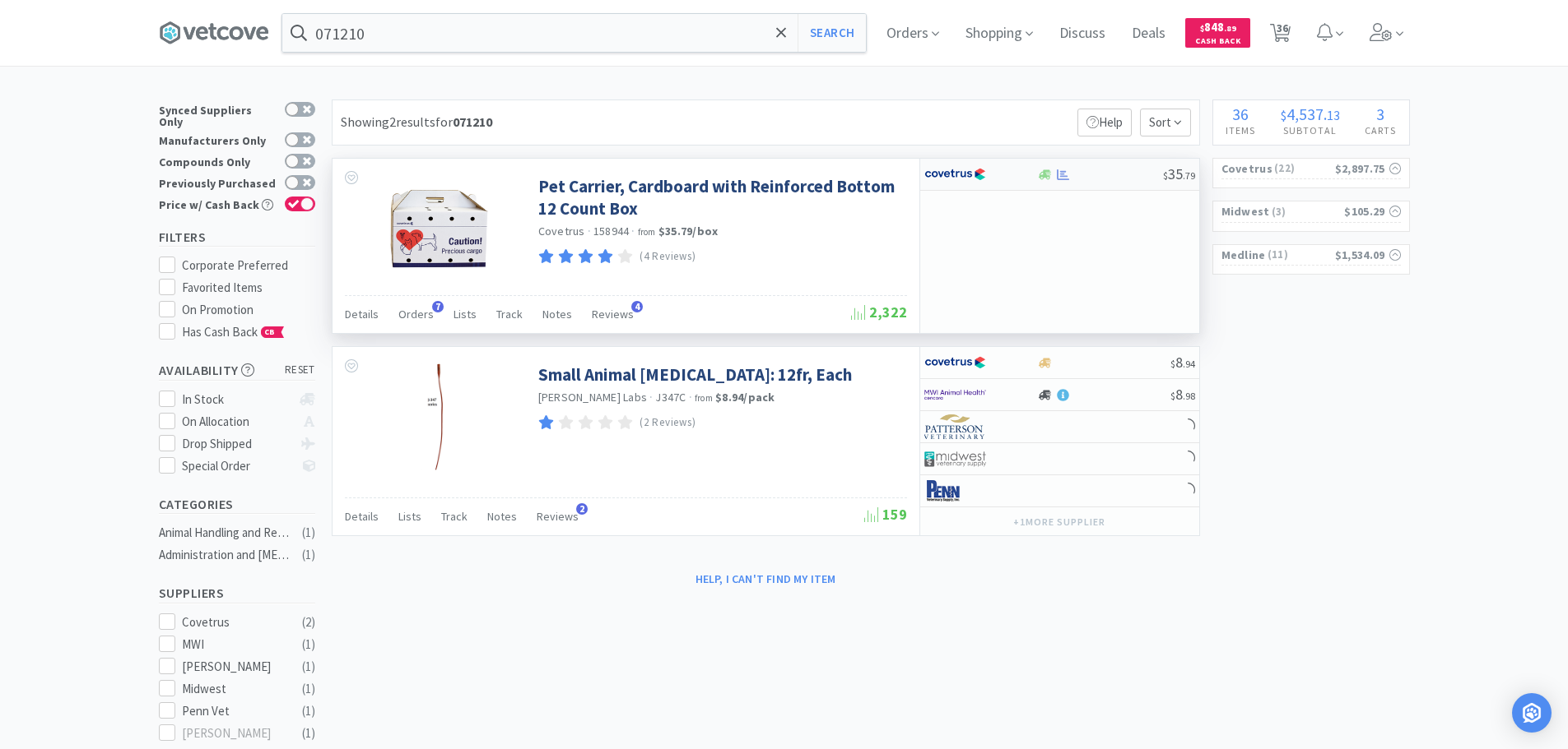
click at [1116, 164] on div "$ 35 . 79" at bounding box center [1059, 175] width 279 height 33
select select "1"
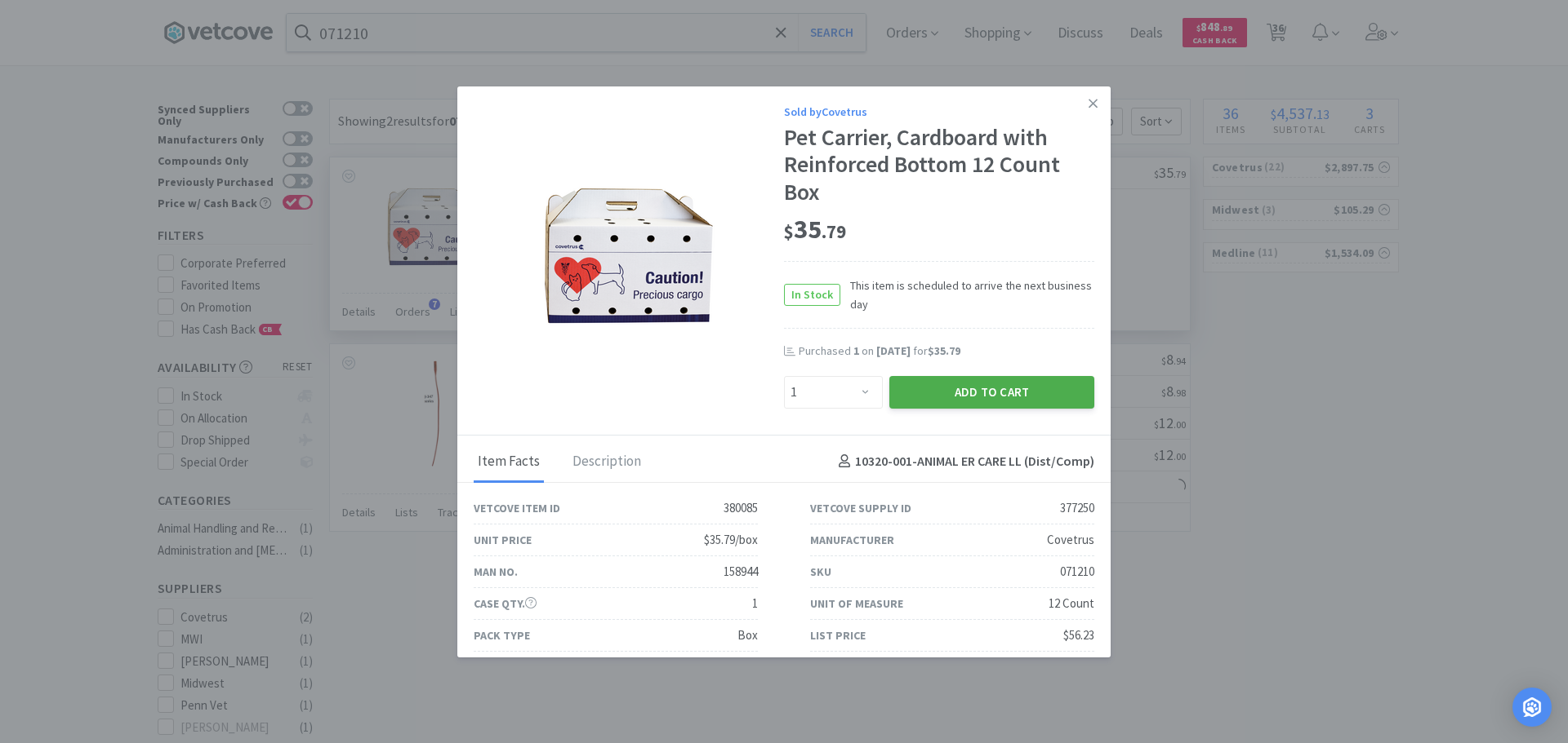
click at [956, 405] on button "Add to Cart" at bounding box center [991, 392] width 205 height 32
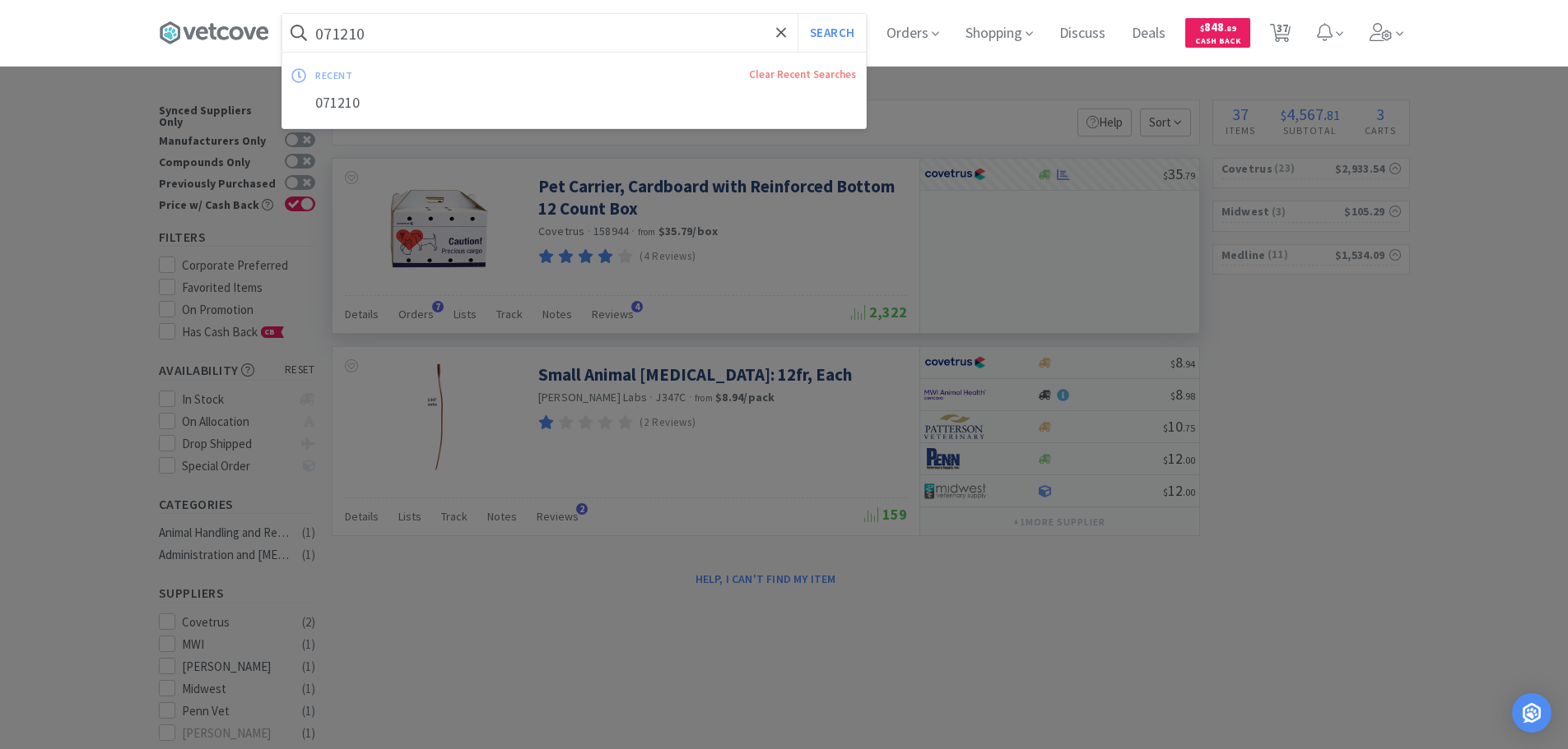
click at [462, 32] on input "071210" at bounding box center [574, 33] width 584 height 37
paste input "MWI - 602001 $3.9517"
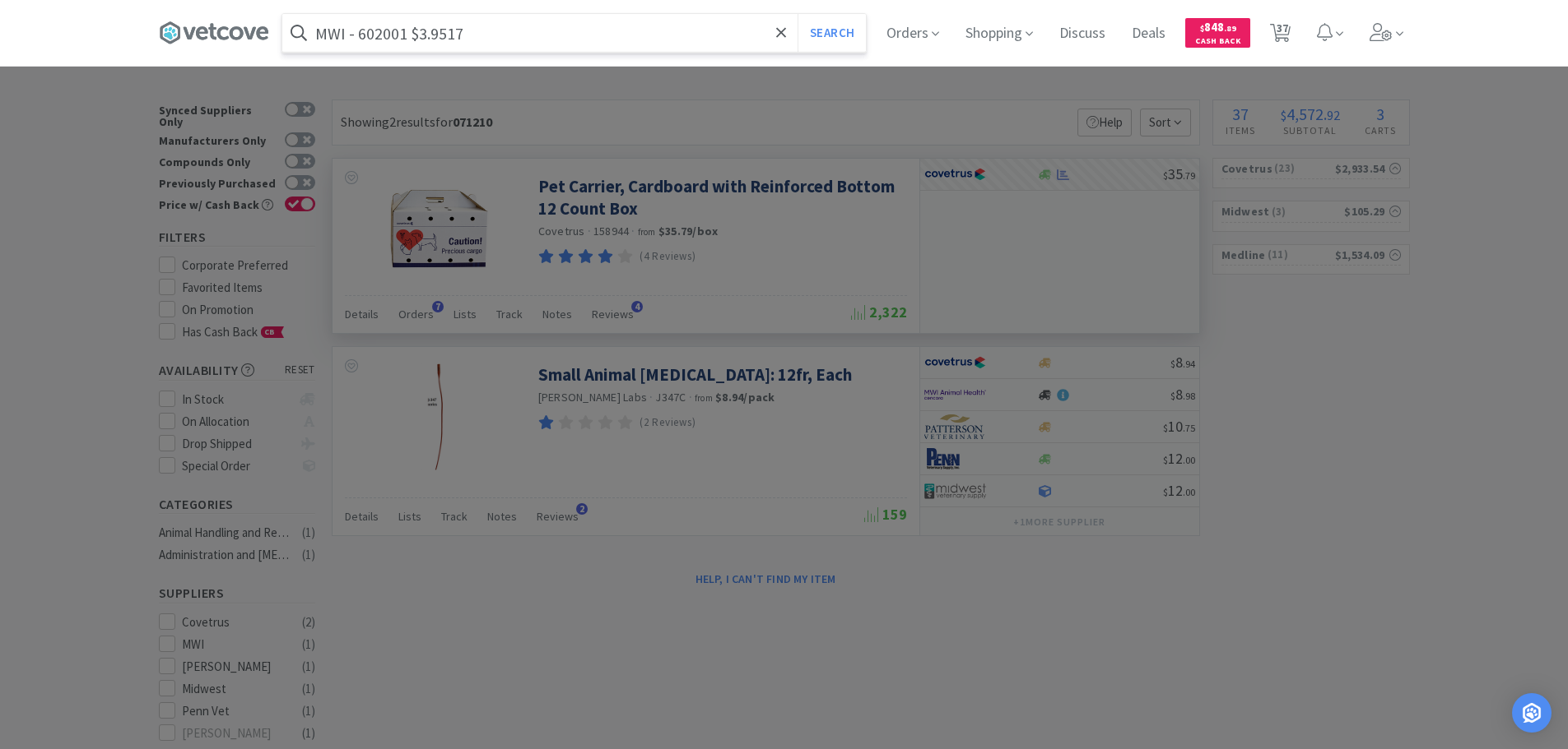
click at [384, 36] on input "MWI - 602001 $3.9517" at bounding box center [574, 33] width 584 height 37
paste input "602001"
click at [798, 14] on button "Search" at bounding box center [831, 33] width 68 height 37
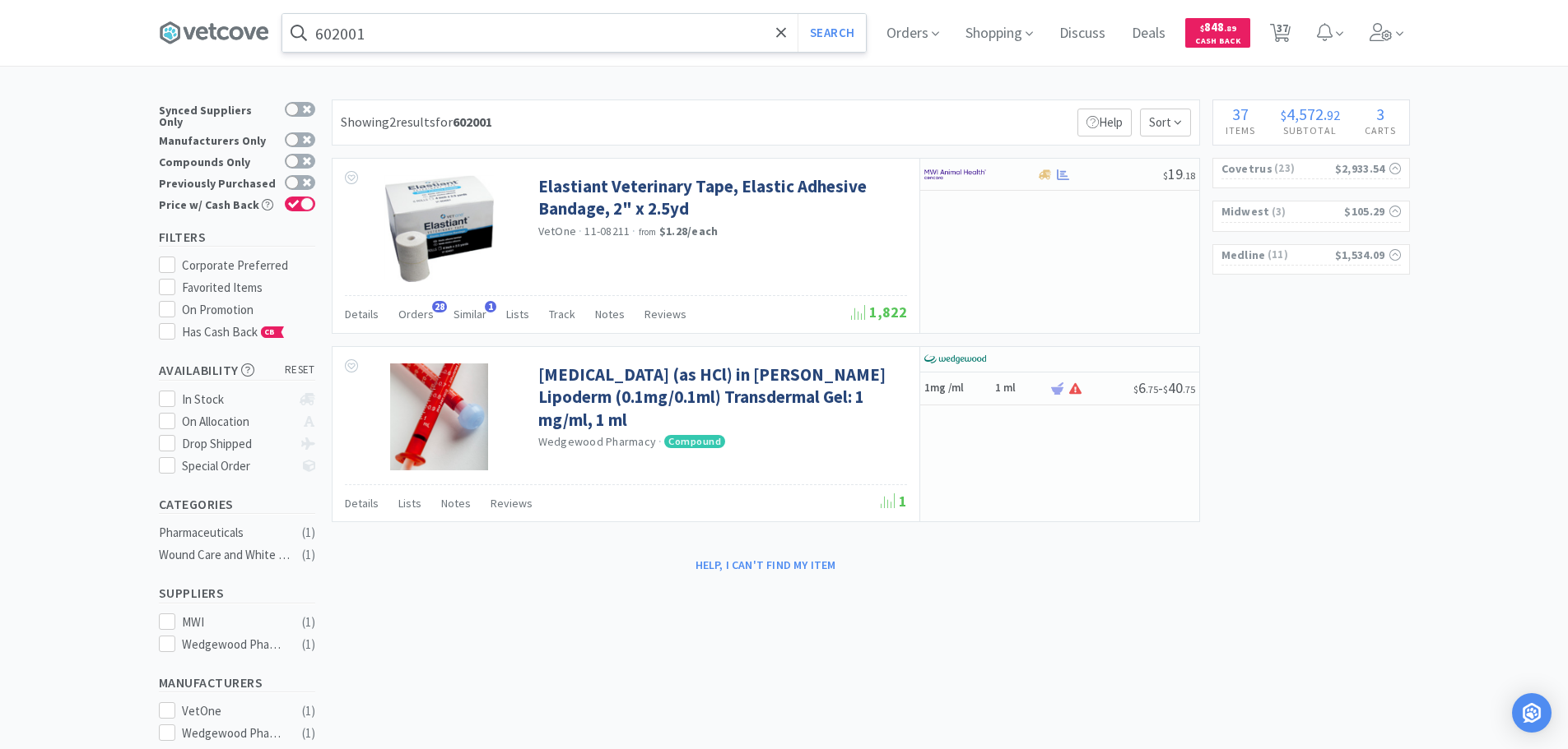
click at [466, 36] on input "602001" at bounding box center [574, 33] width 584 height 37
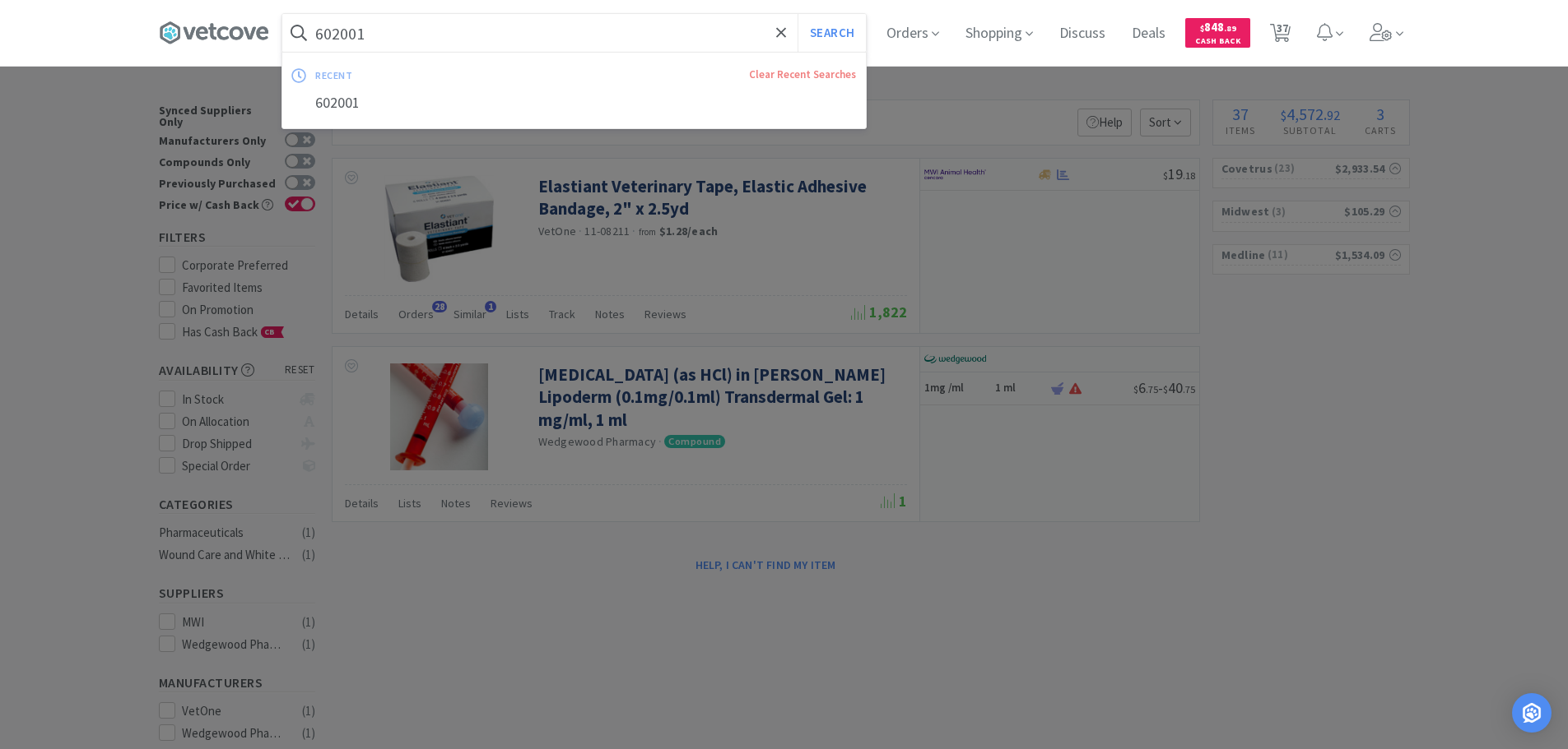
paste input "Covetrus - 019059 $1.3823"
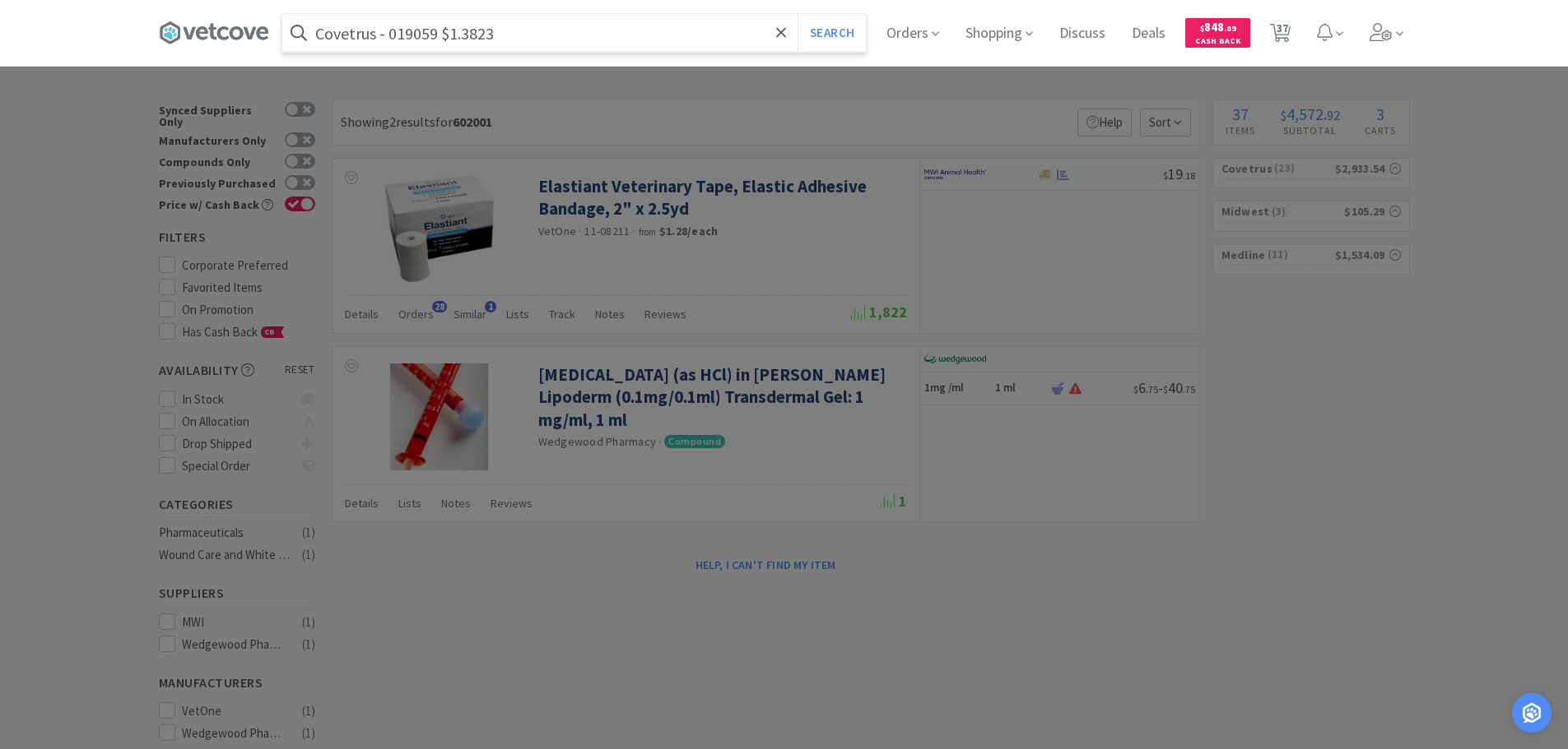
click at [408, 37] on input "Covetrus - 019059 $1.3823" at bounding box center [574, 33] width 584 height 37
paste input "019059"
click at [798, 14] on button "Search" at bounding box center [831, 33] width 68 height 37
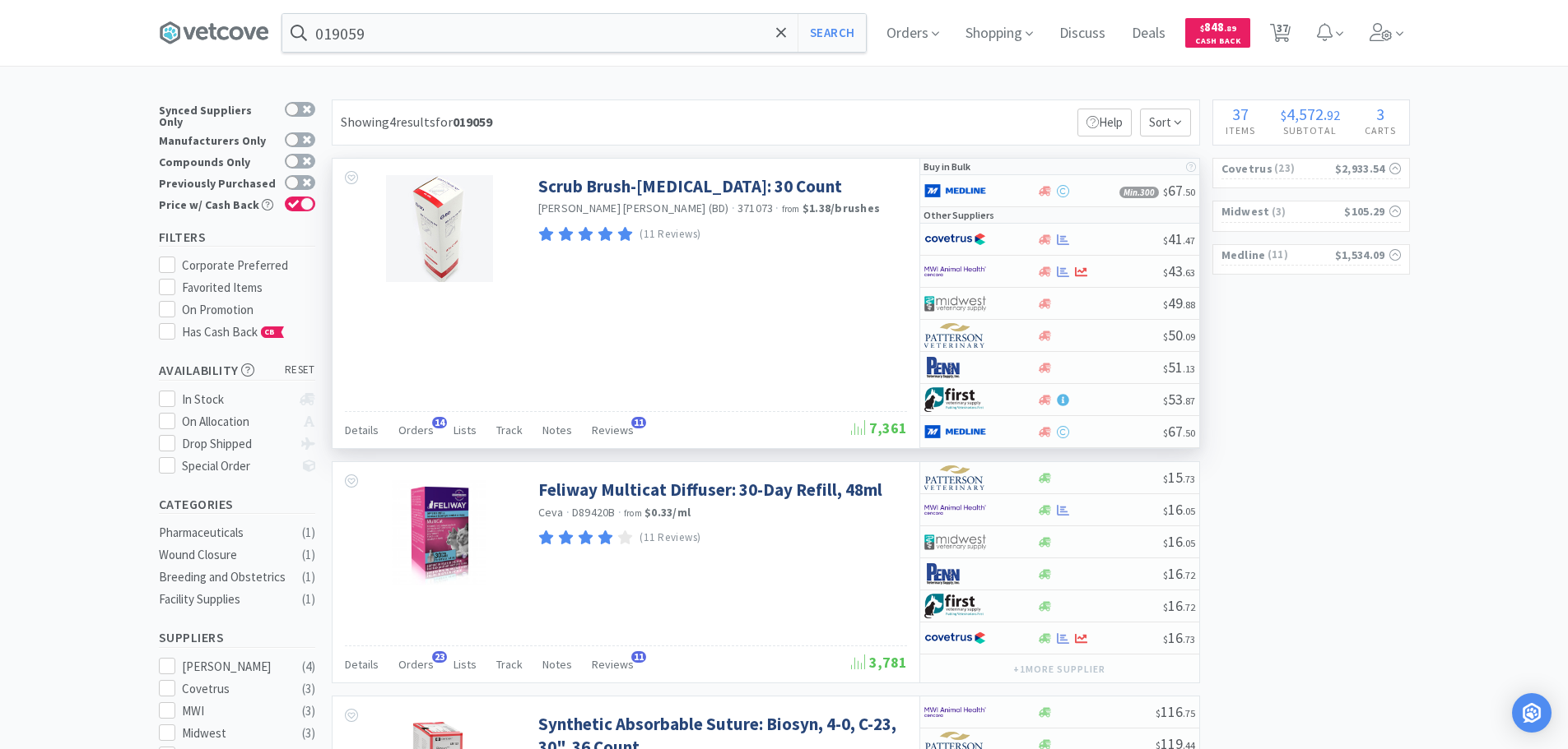
click at [738, 211] on span "371073" at bounding box center [755, 207] width 37 height 15
copy span "371073"
click at [536, 36] on input "019059" at bounding box center [574, 33] width 584 height 37
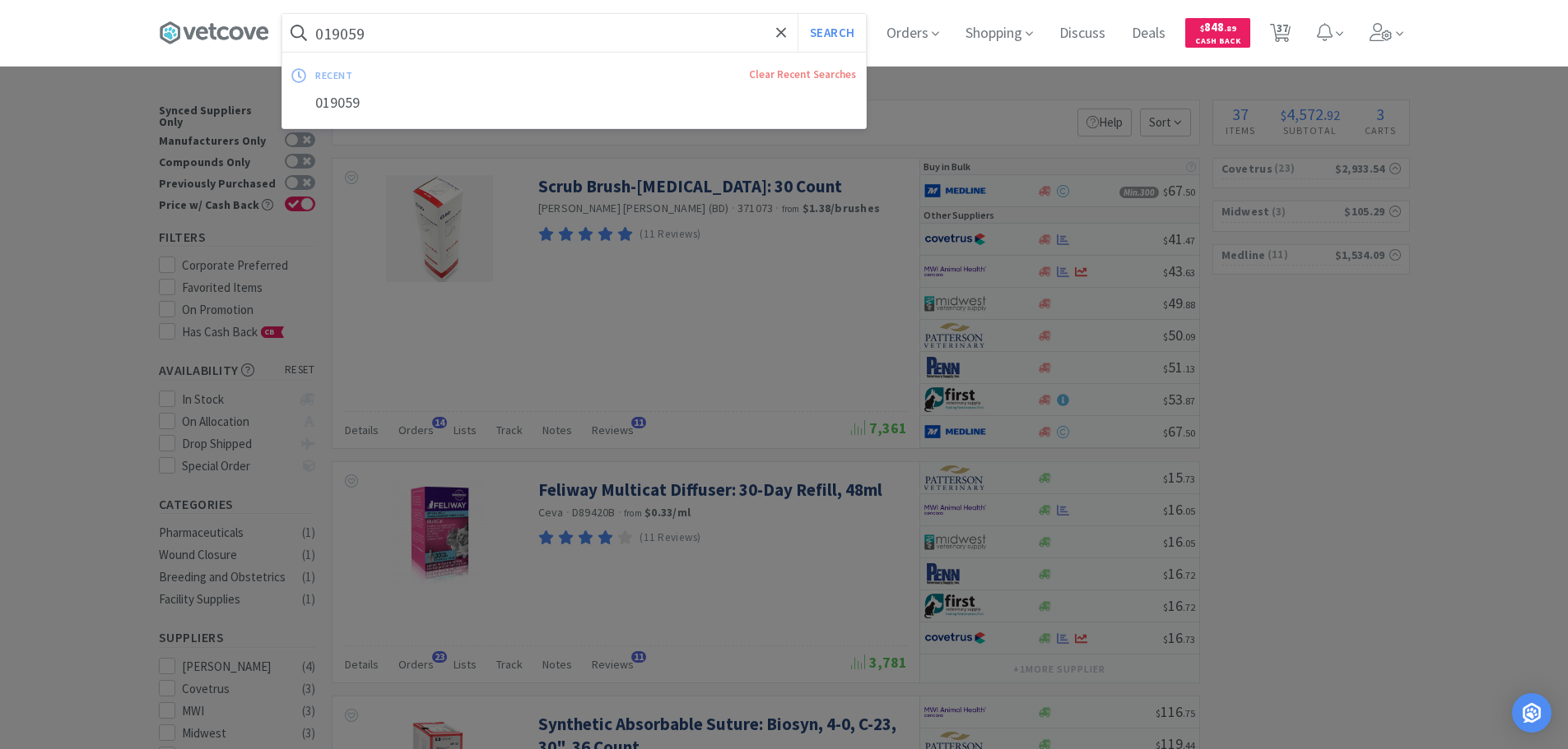
paste input "371073"
type input "371073"
click at [798, 14] on button "Search" at bounding box center [831, 33] width 68 height 37
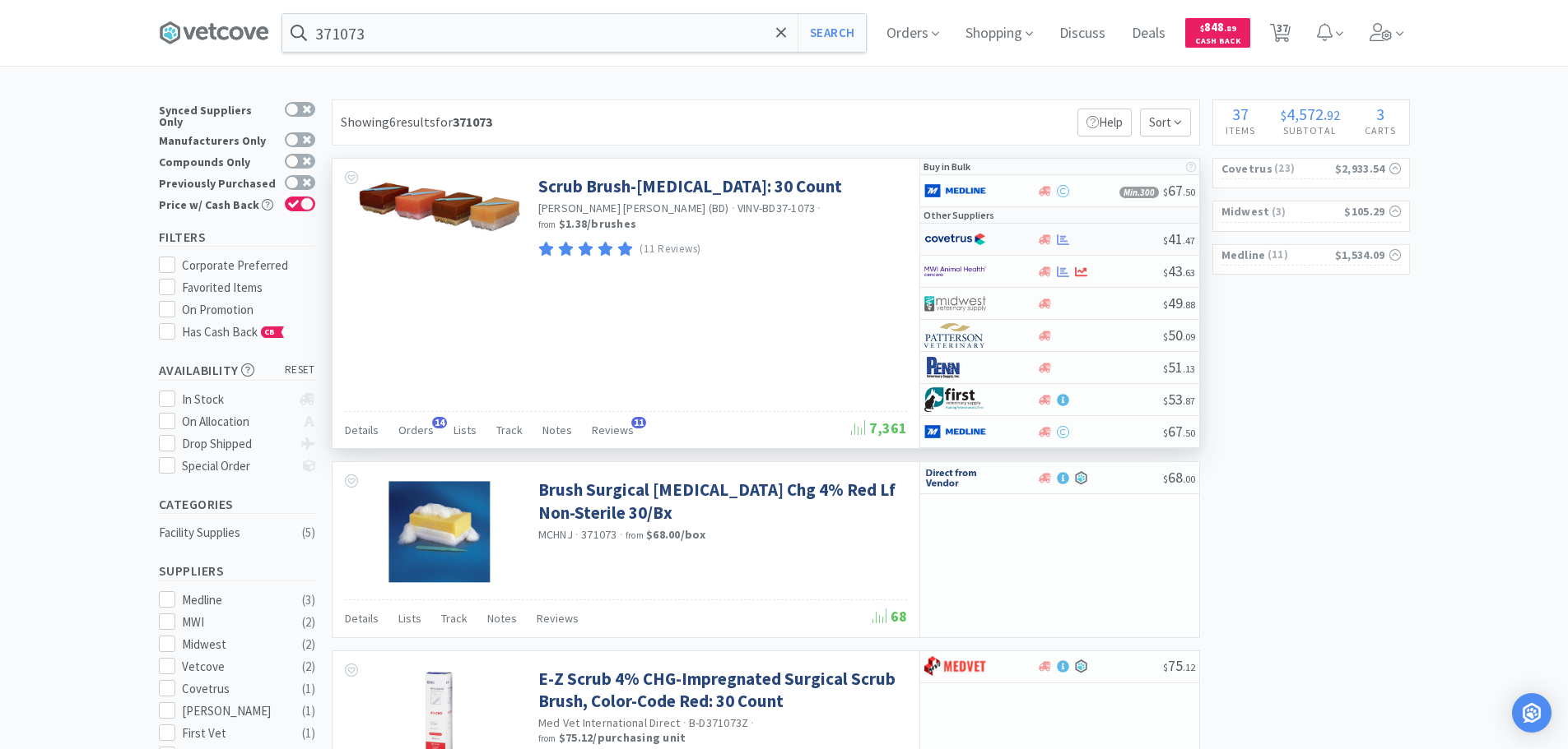
click at [1116, 235] on div at bounding box center [1100, 240] width 126 height 13
select select "1"
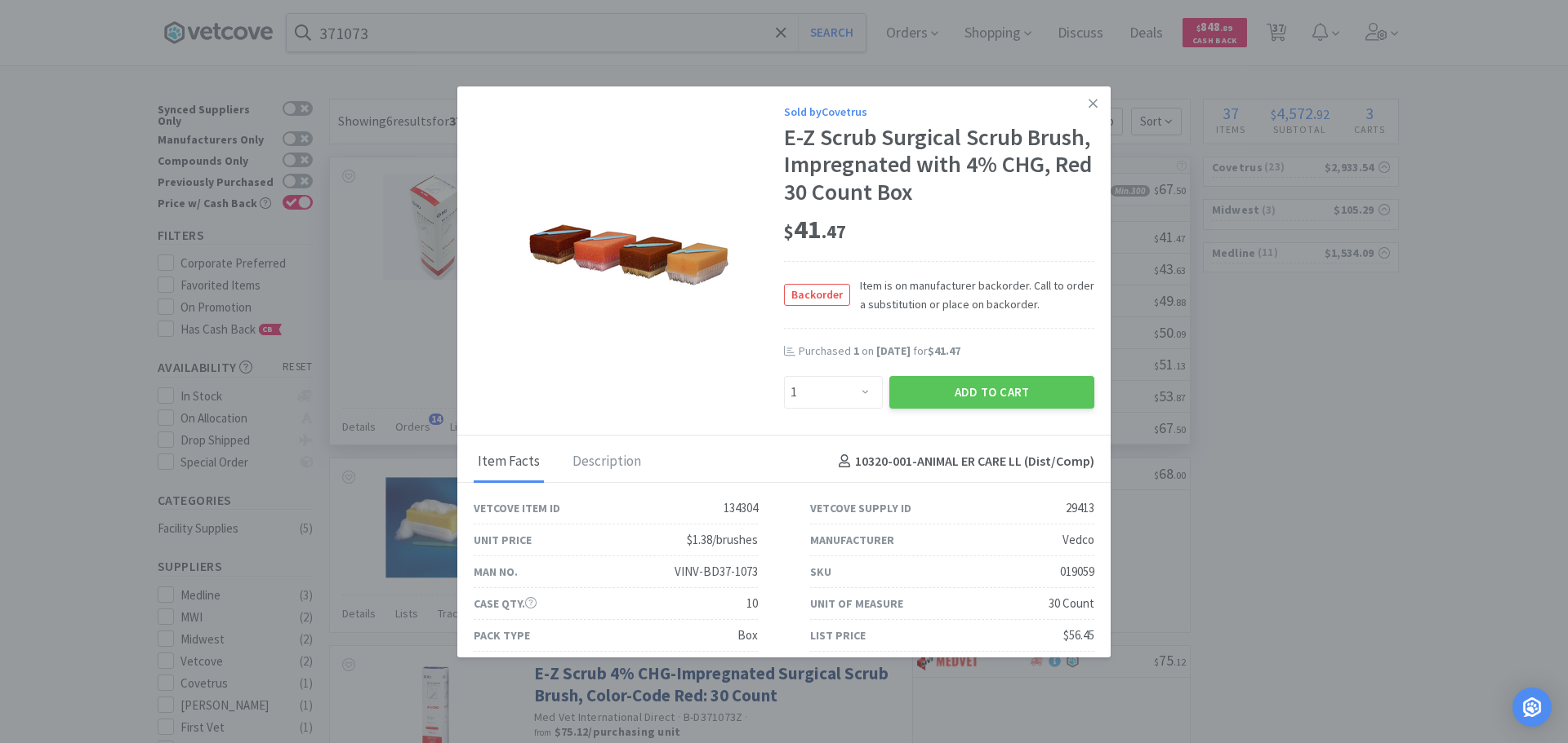
scroll to position [42, 0]
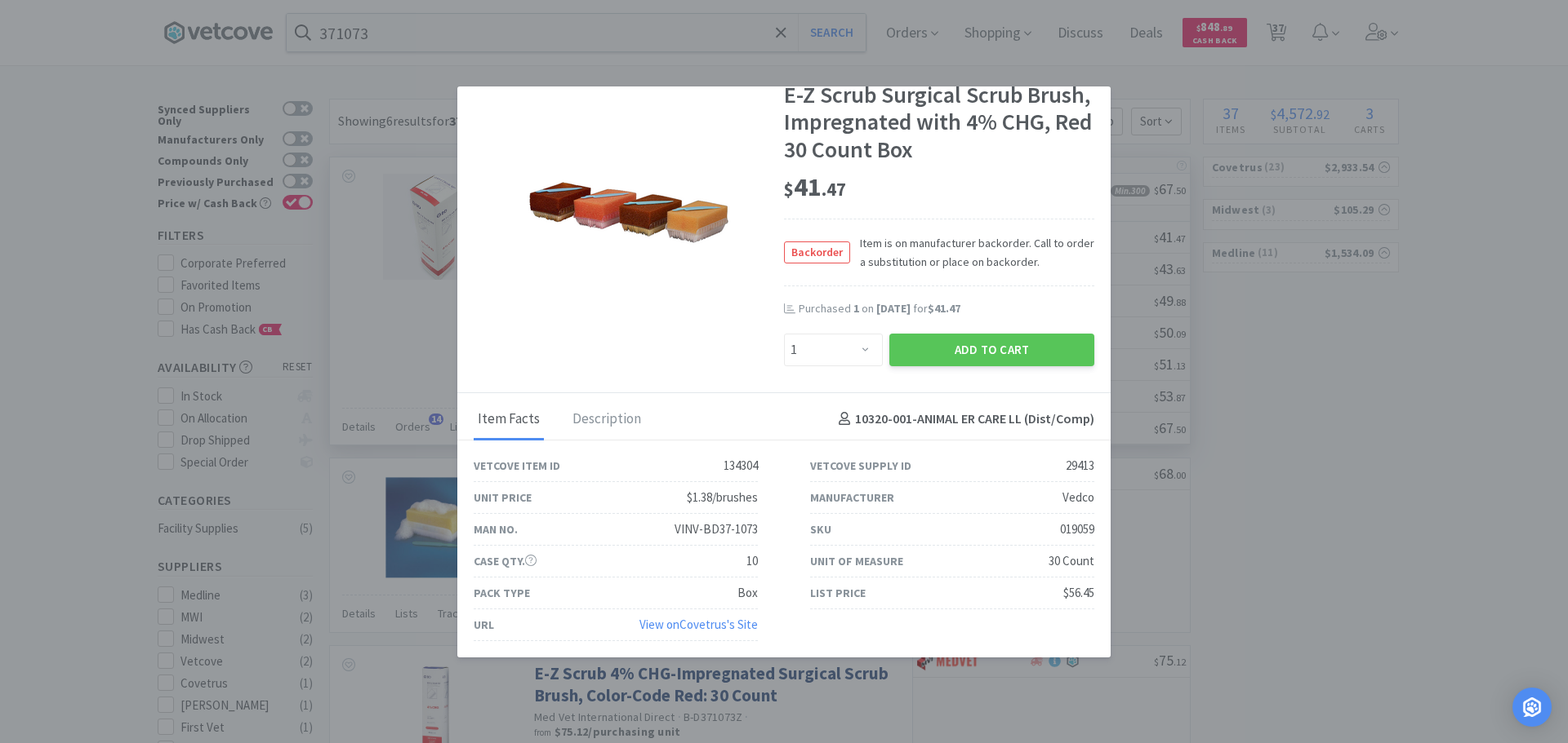
click at [709, 626] on link "View on Covetrus 's Site" at bounding box center [698, 625] width 119 height 16
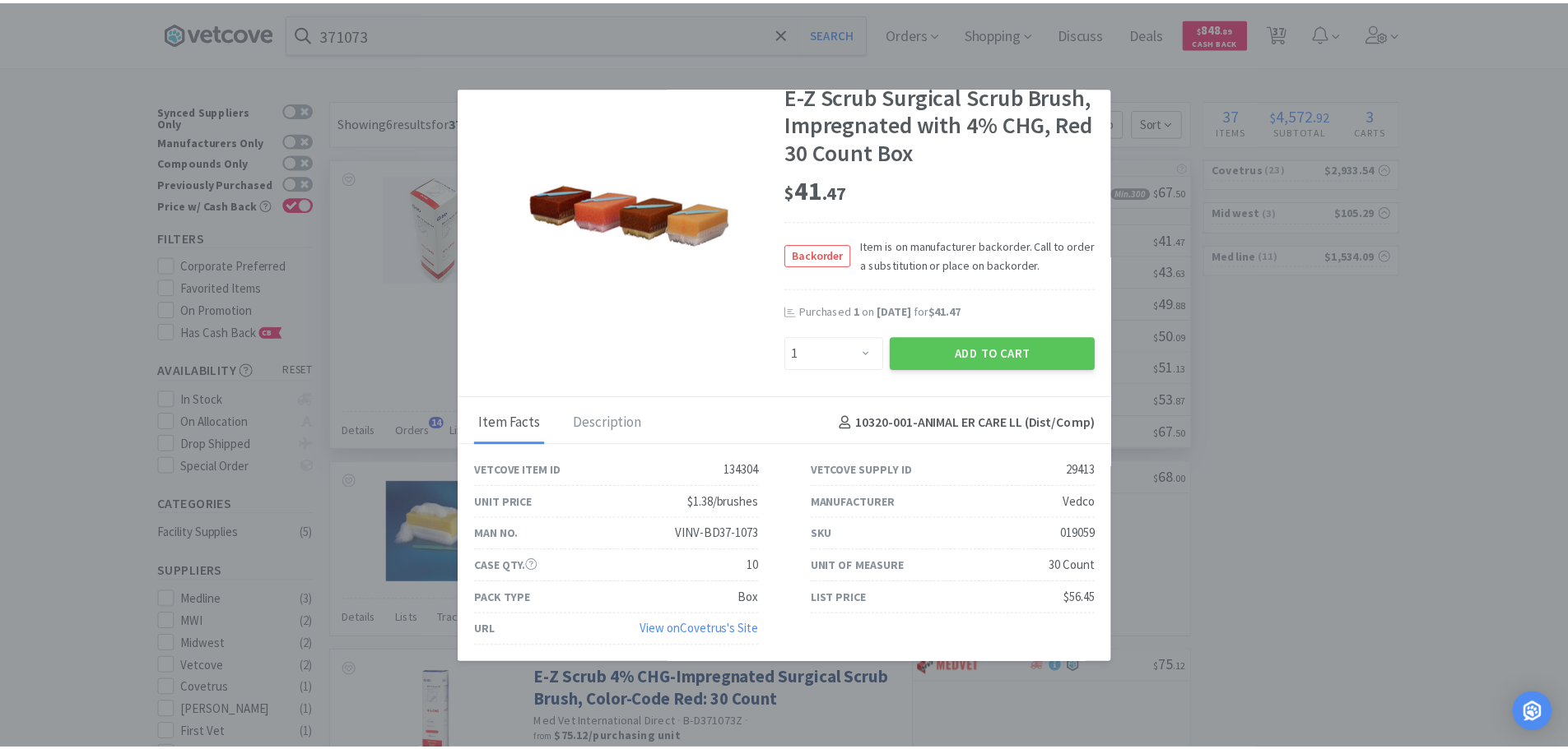
scroll to position [0, 0]
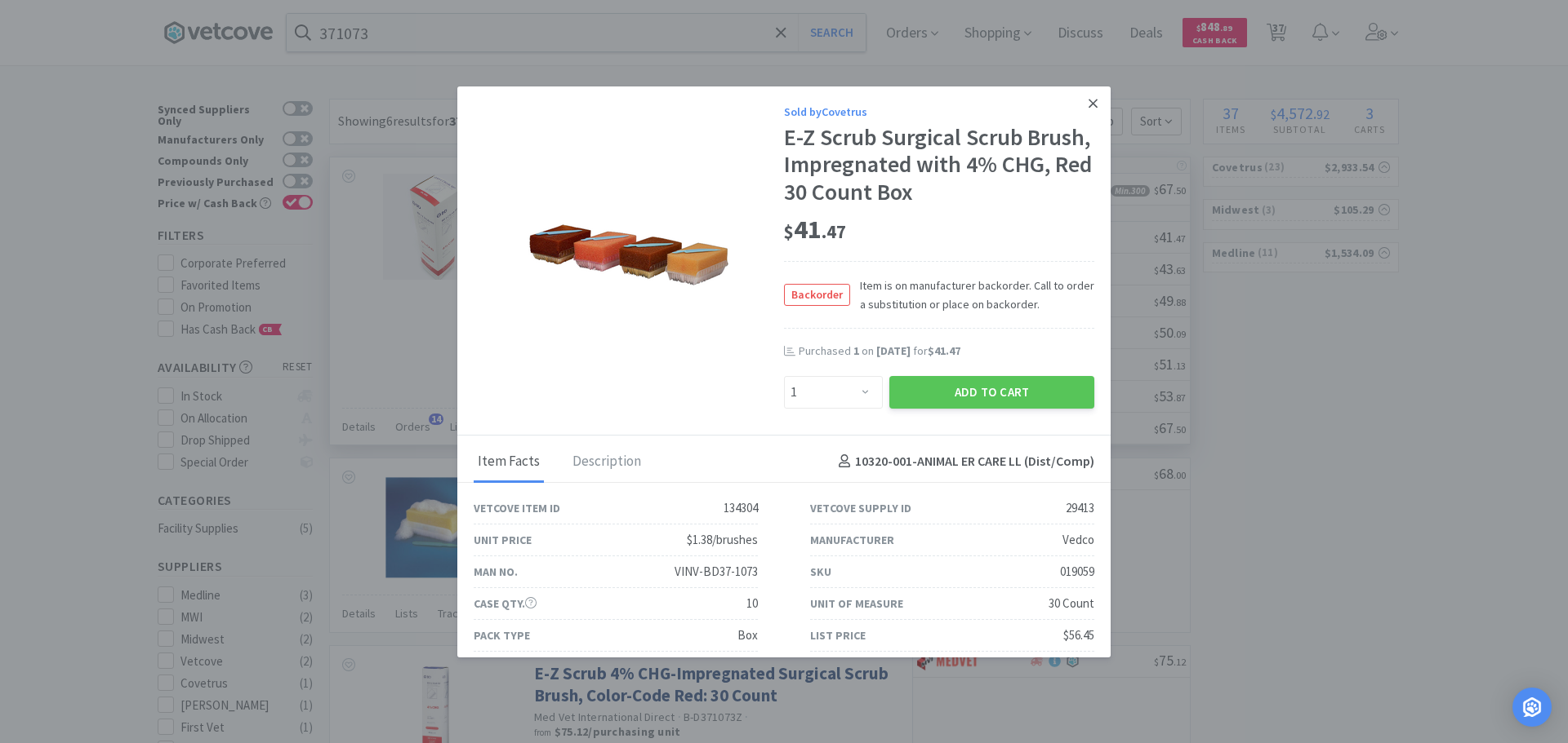
click at [1088, 106] on icon at bounding box center [1092, 103] width 9 height 15
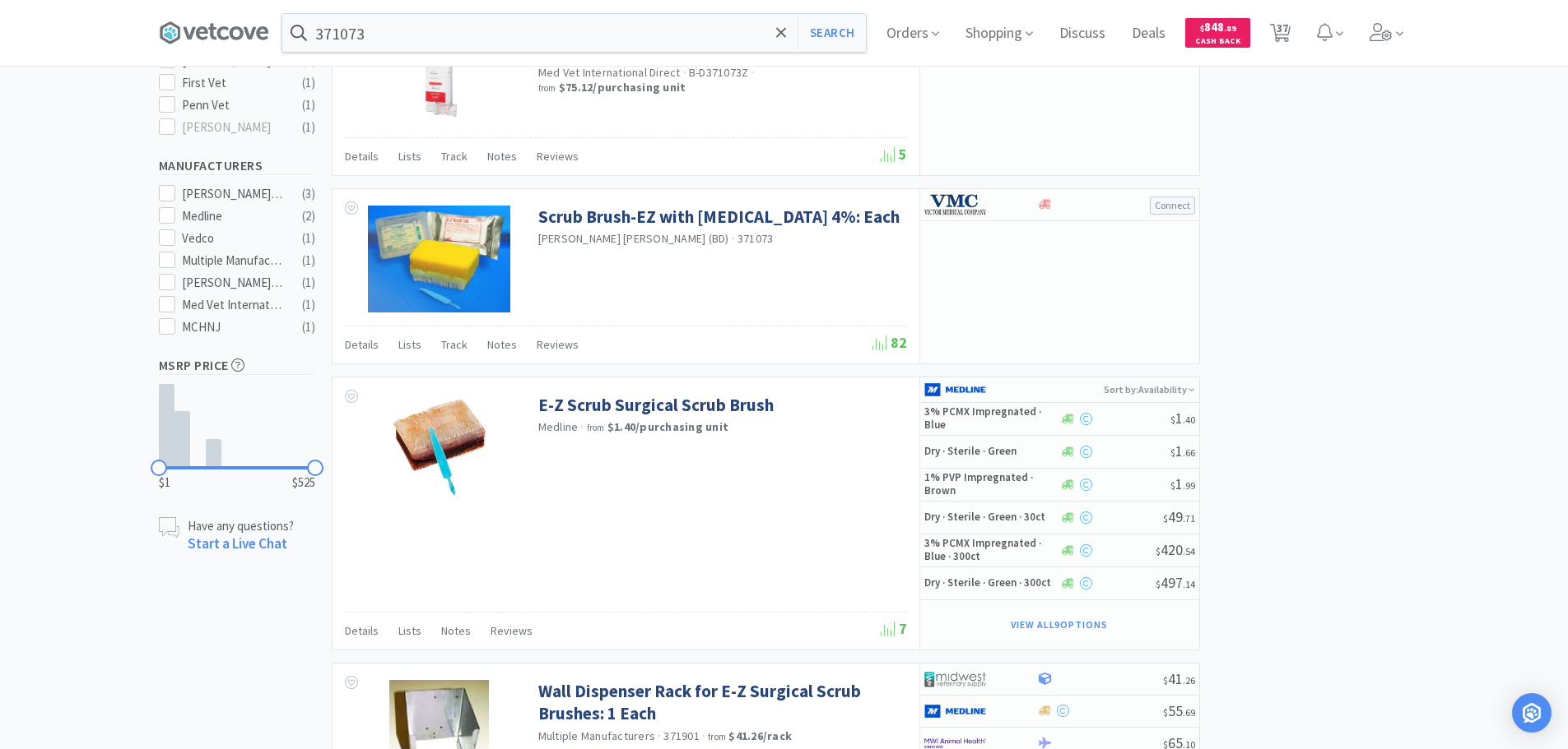
scroll to position [658, 0]
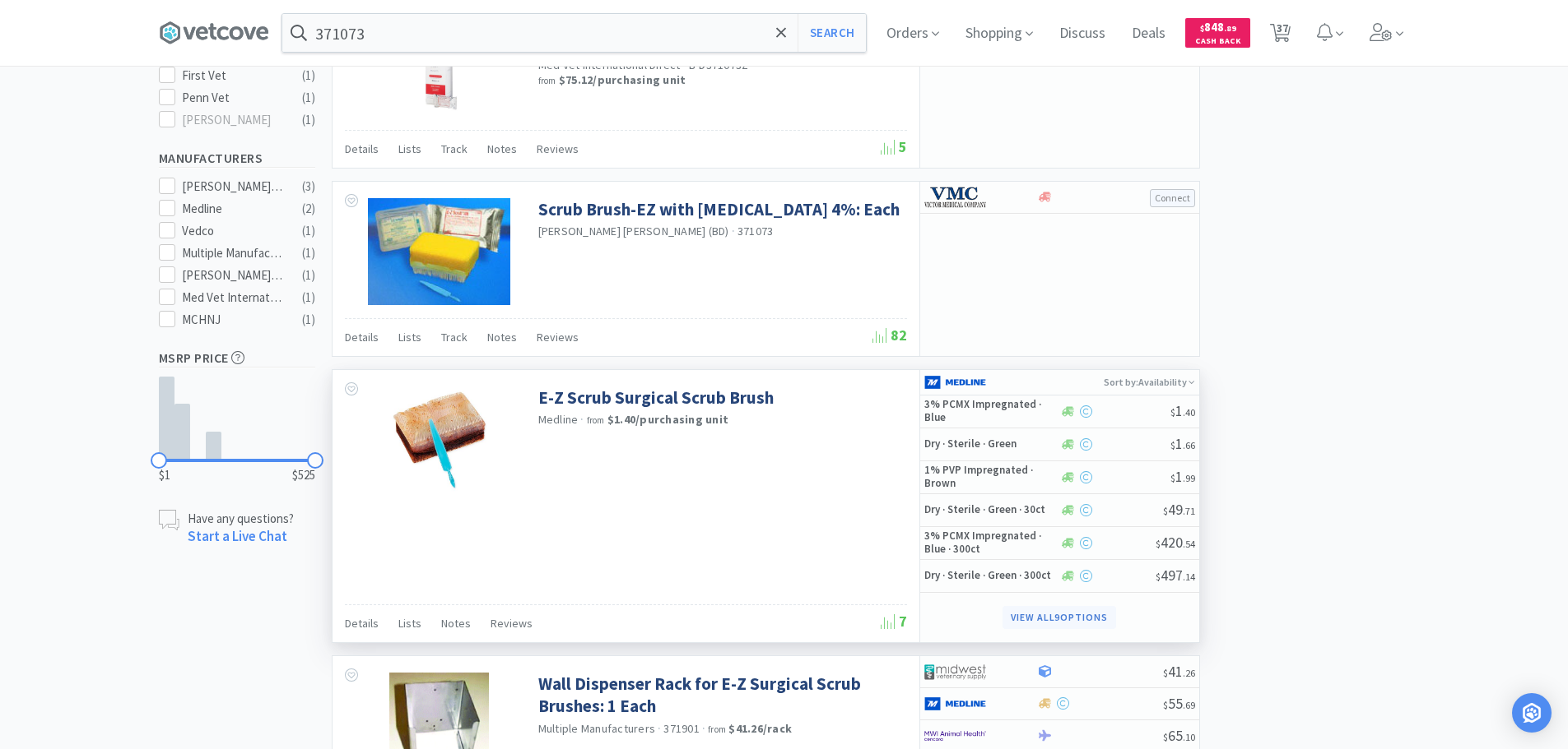
click at [1089, 616] on button "View all 9 Options" at bounding box center [1058, 617] width 114 height 23
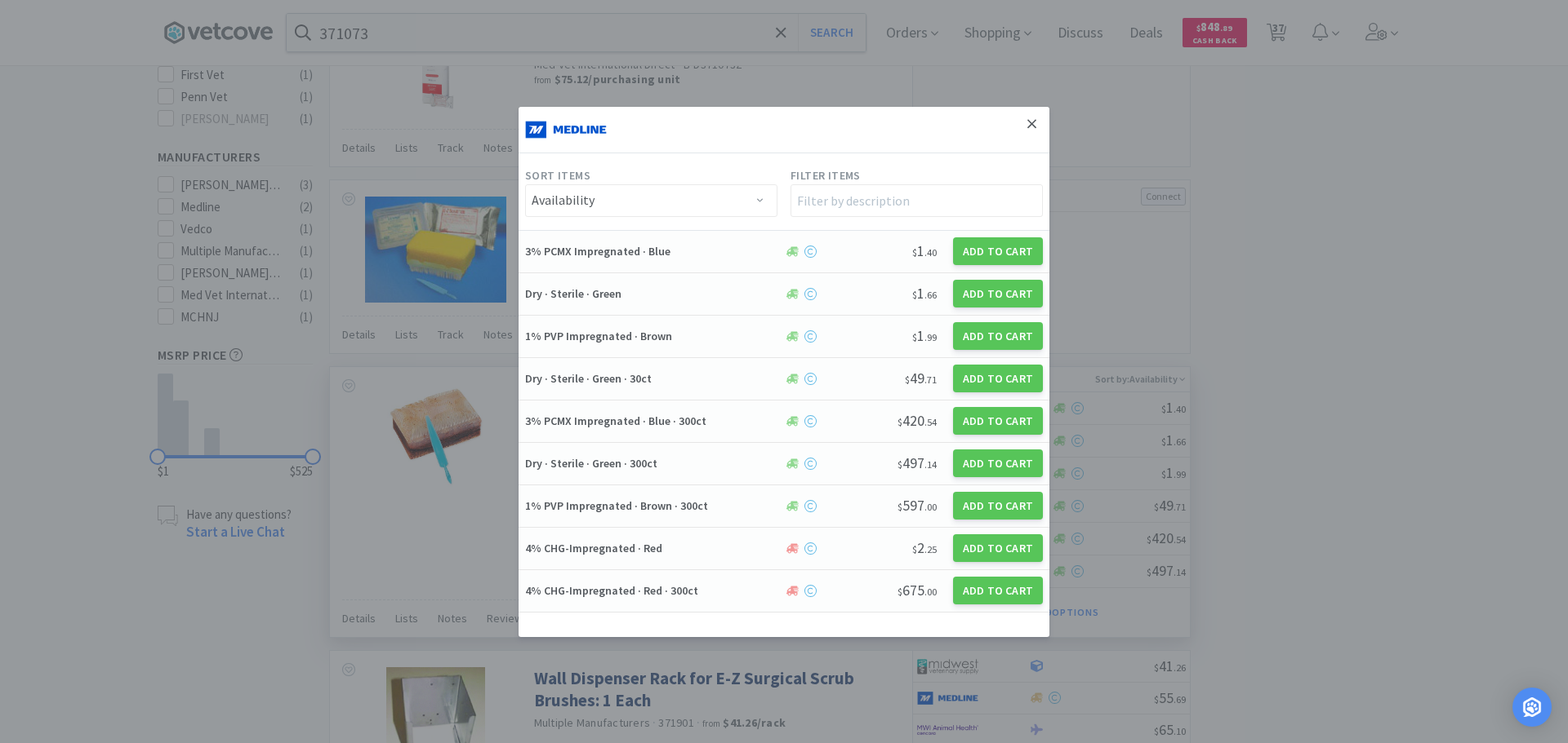
click at [1031, 126] on icon at bounding box center [1031, 123] width 9 height 15
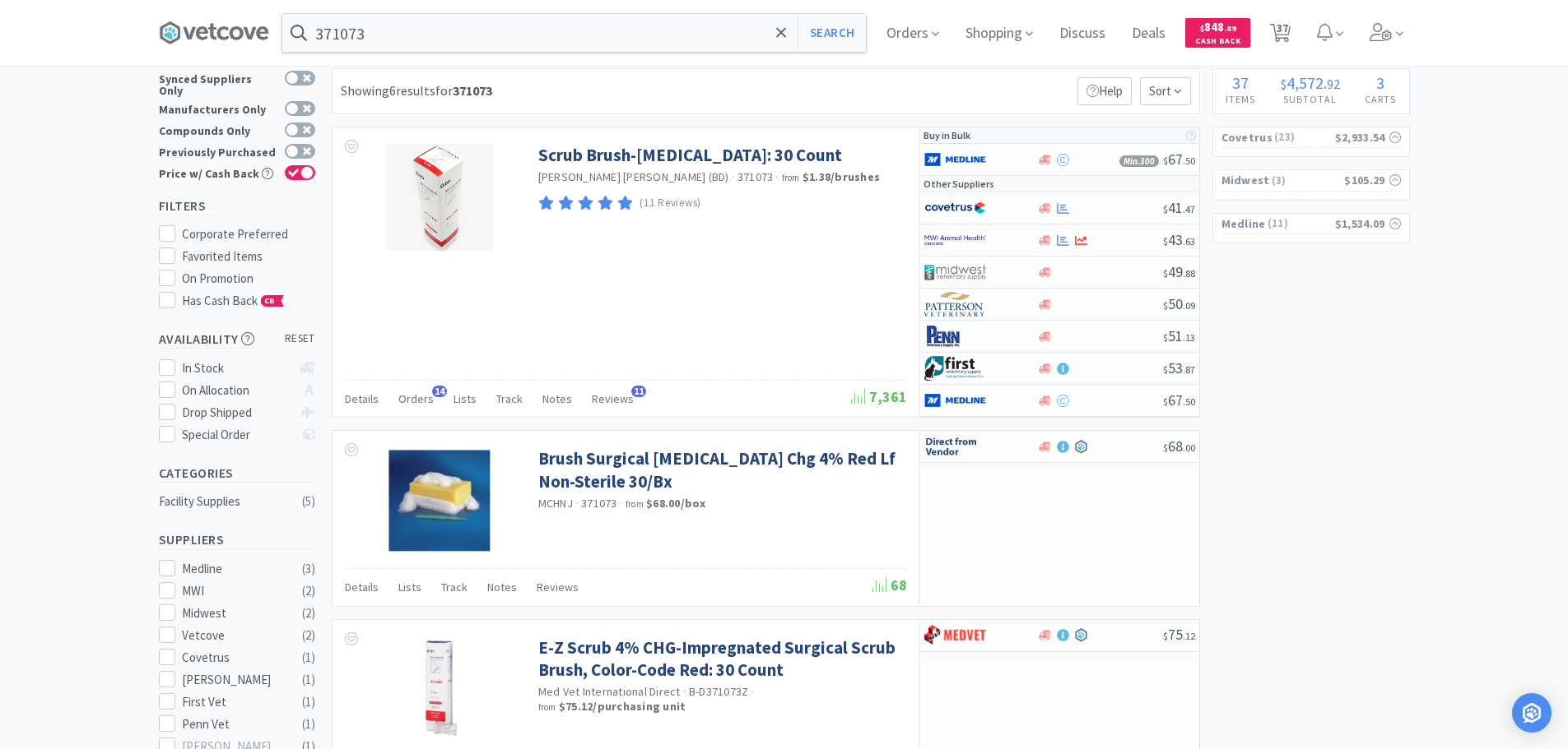
scroll to position [0, 0]
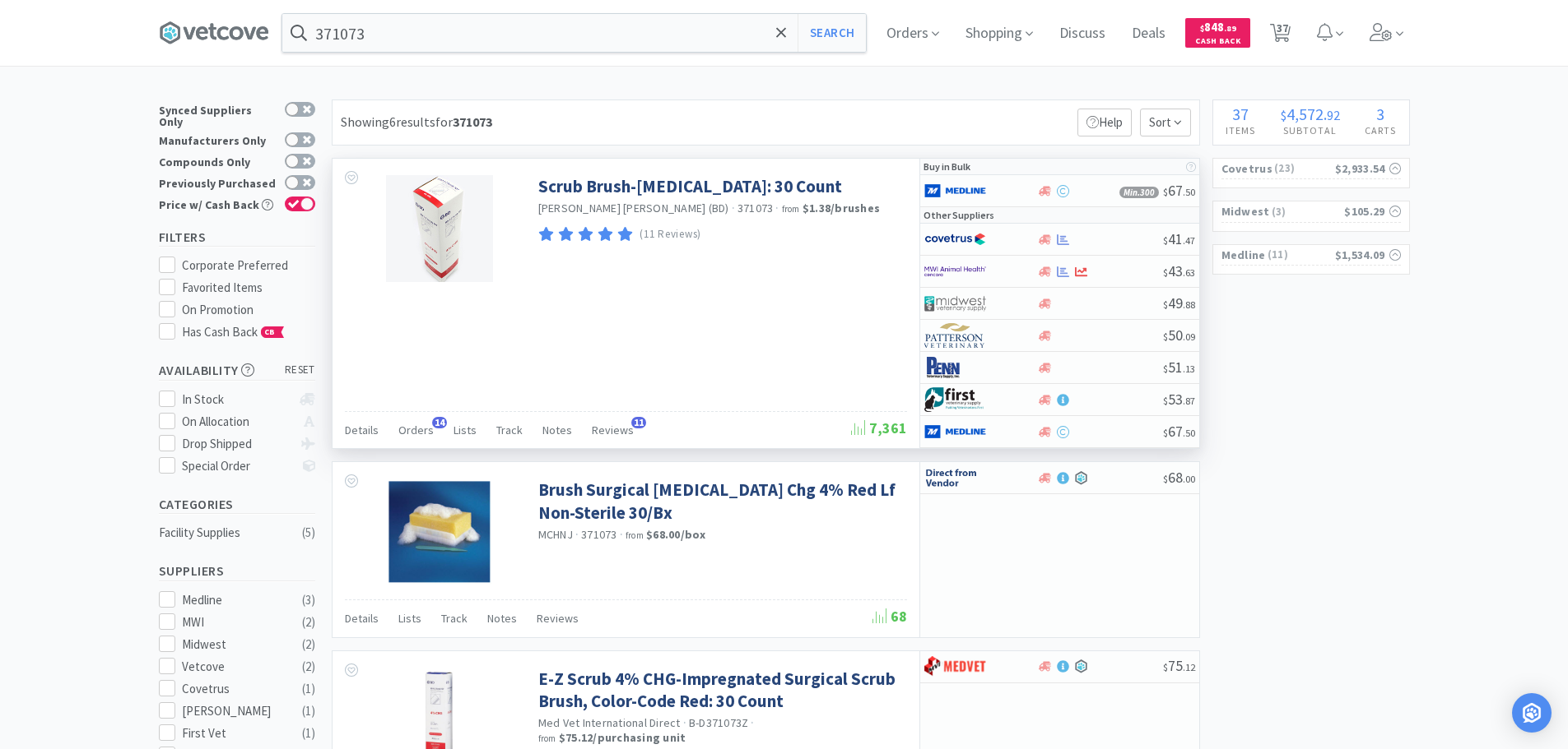
click at [817, 334] on div "Scrub Brush-EZ Scrub: 30 Count Becton Dickinson (BD) · 371073 · from $1.38 / br…" at bounding box center [626, 303] width 587 height 289
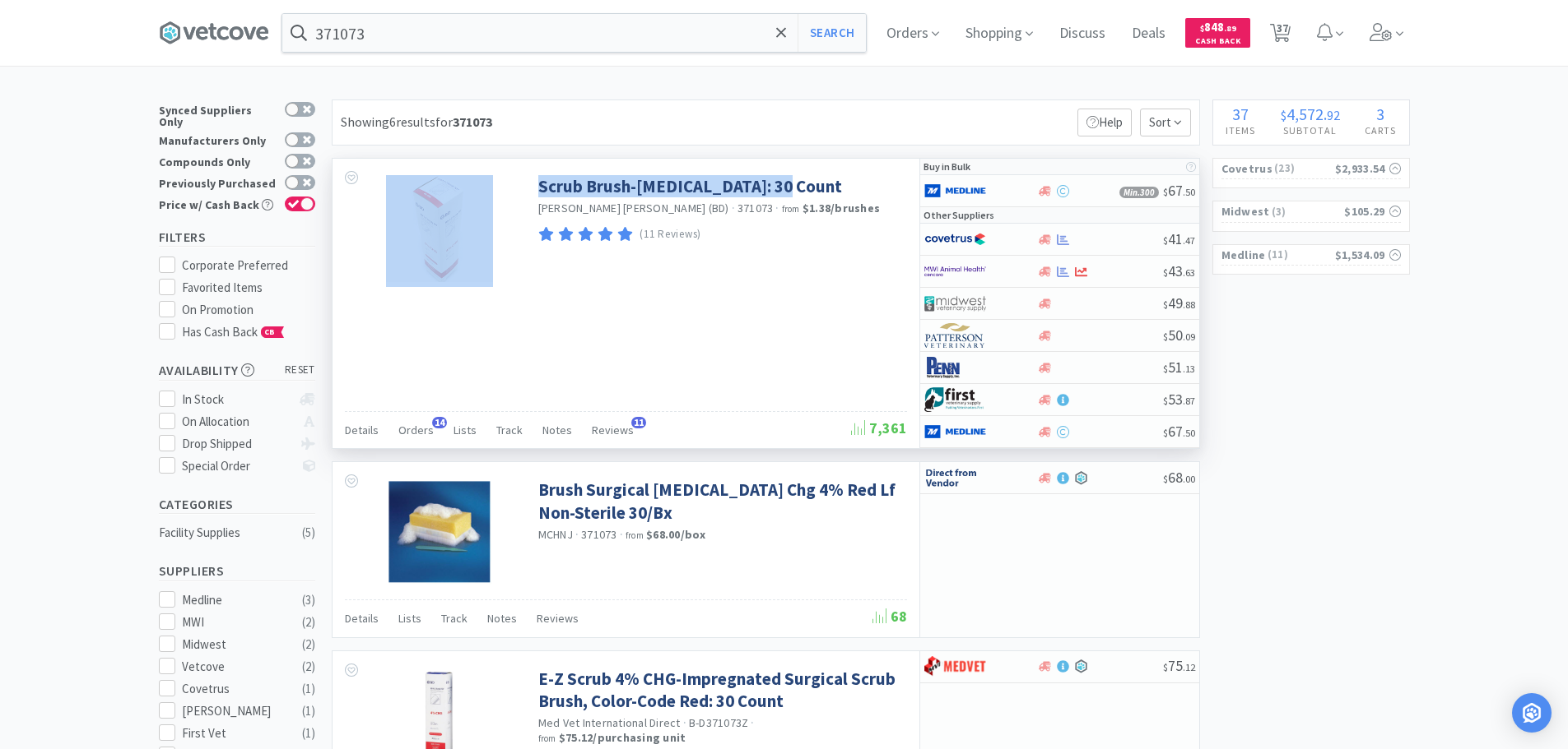
drag, startPoint x: 531, startPoint y: 169, endPoint x: 859, endPoint y: 182, distance: 328.3
click at [859, 182] on div "Scrub Brush-EZ Scrub: 30 Count Becton Dickinson (BD) · 371073 · from $1.38 / br…" at bounding box center [626, 227] width 587 height 136
copy div "Scrub Brush-EZ Scrub: 30 Count"
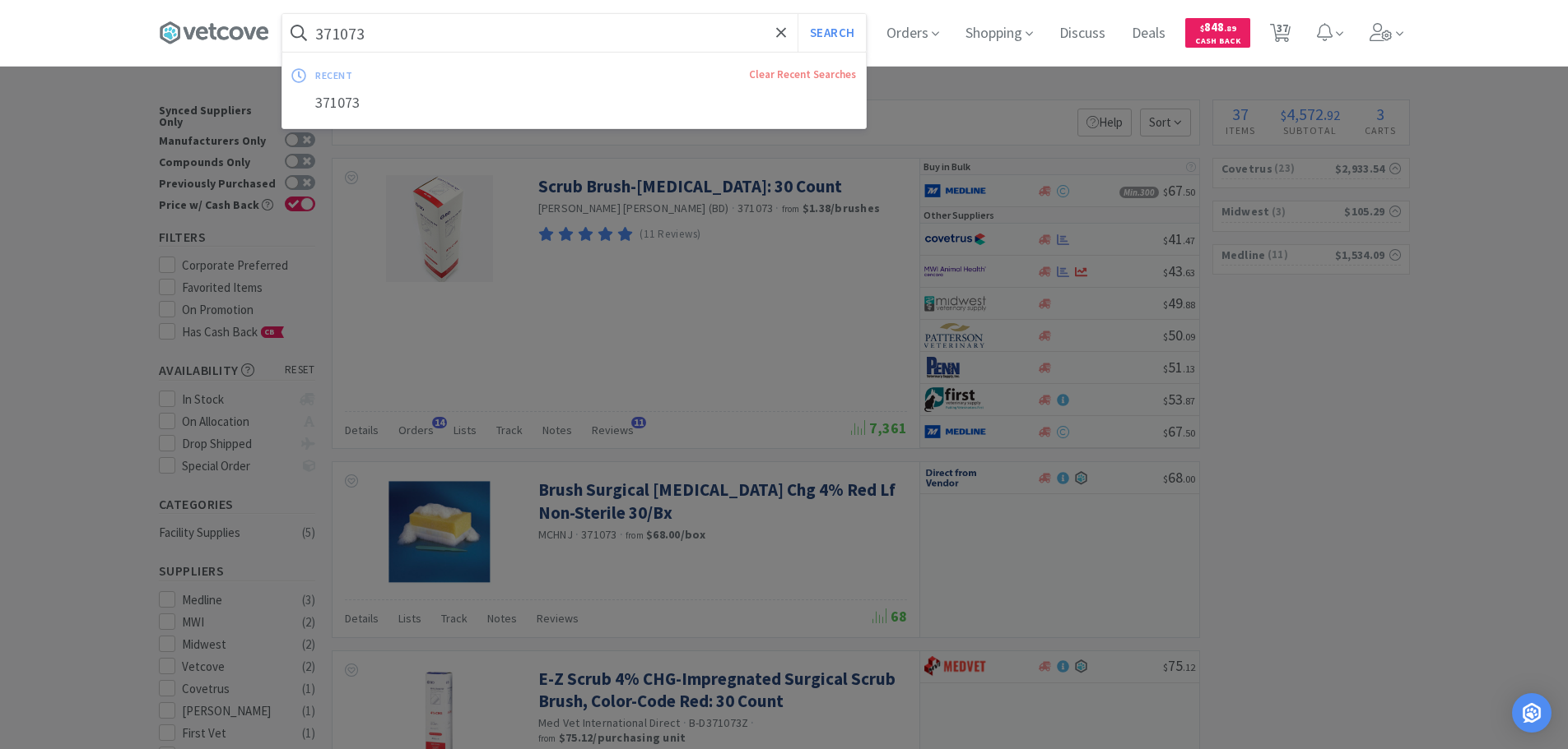
click at [587, 27] on input "371073" at bounding box center [574, 33] width 584 height 37
paste input "Scrub Brush-EZ Scrub: 30 Count"
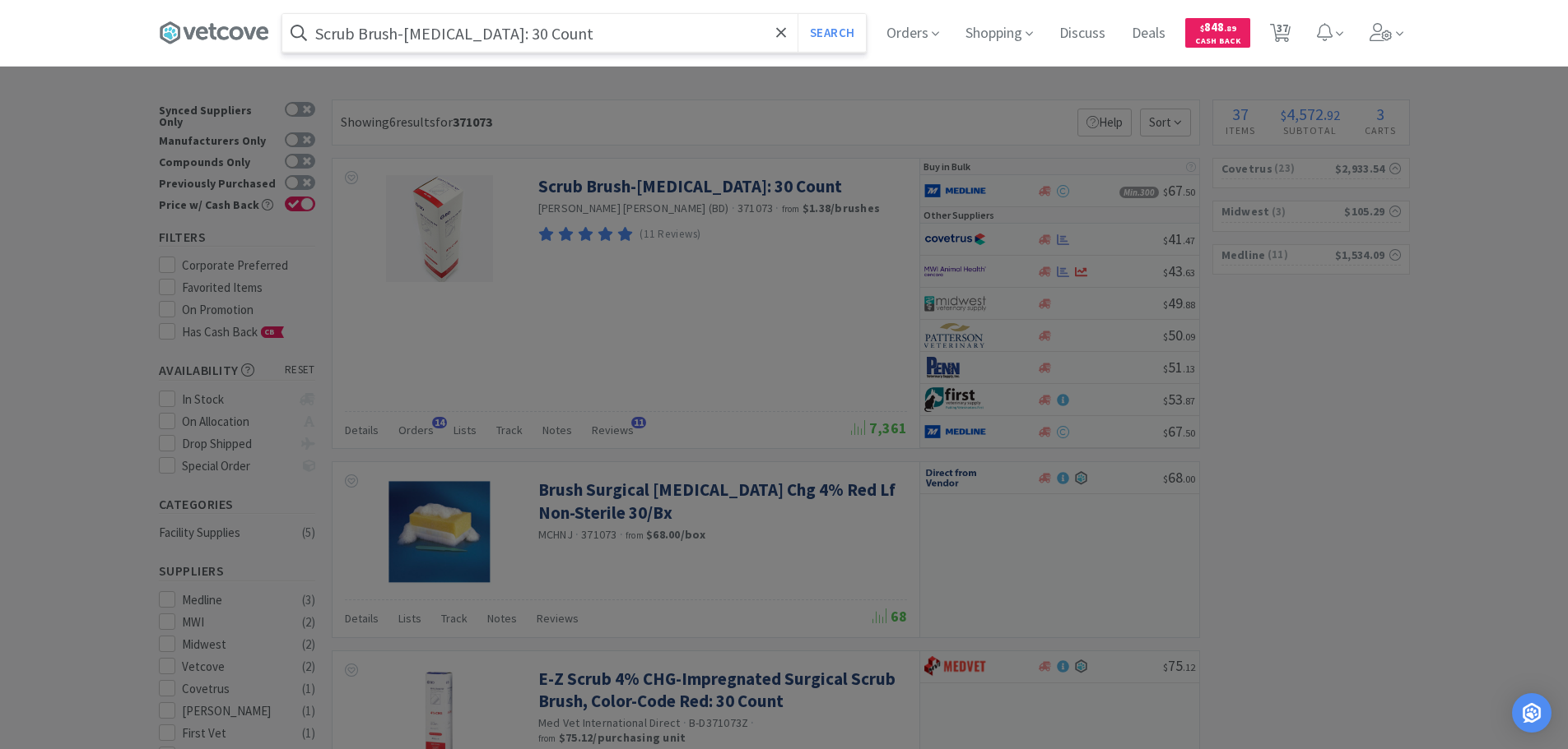
click at [476, 35] on input "Scrub Brush-EZ Scrub: 30 Count" at bounding box center [574, 33] width 584 height 37
drag, startPoint x: 483, startPoint y: 33, endPoint x: 411, endPoint y: 34, distance: 72.0
click at [411, 34] on input "Scrub Brush-EZ Scrub: 30 Count" at bounding box center [574, 33] width 584 height 37
drag, startPoint x: 487, startPoint y: 30, endPoint x: 412, endPoint y: 37, distance: 75.3
click at [412, 37] on input "Scrub Brush 30 Count" at bounding box center [574, 33] width 584 height 37
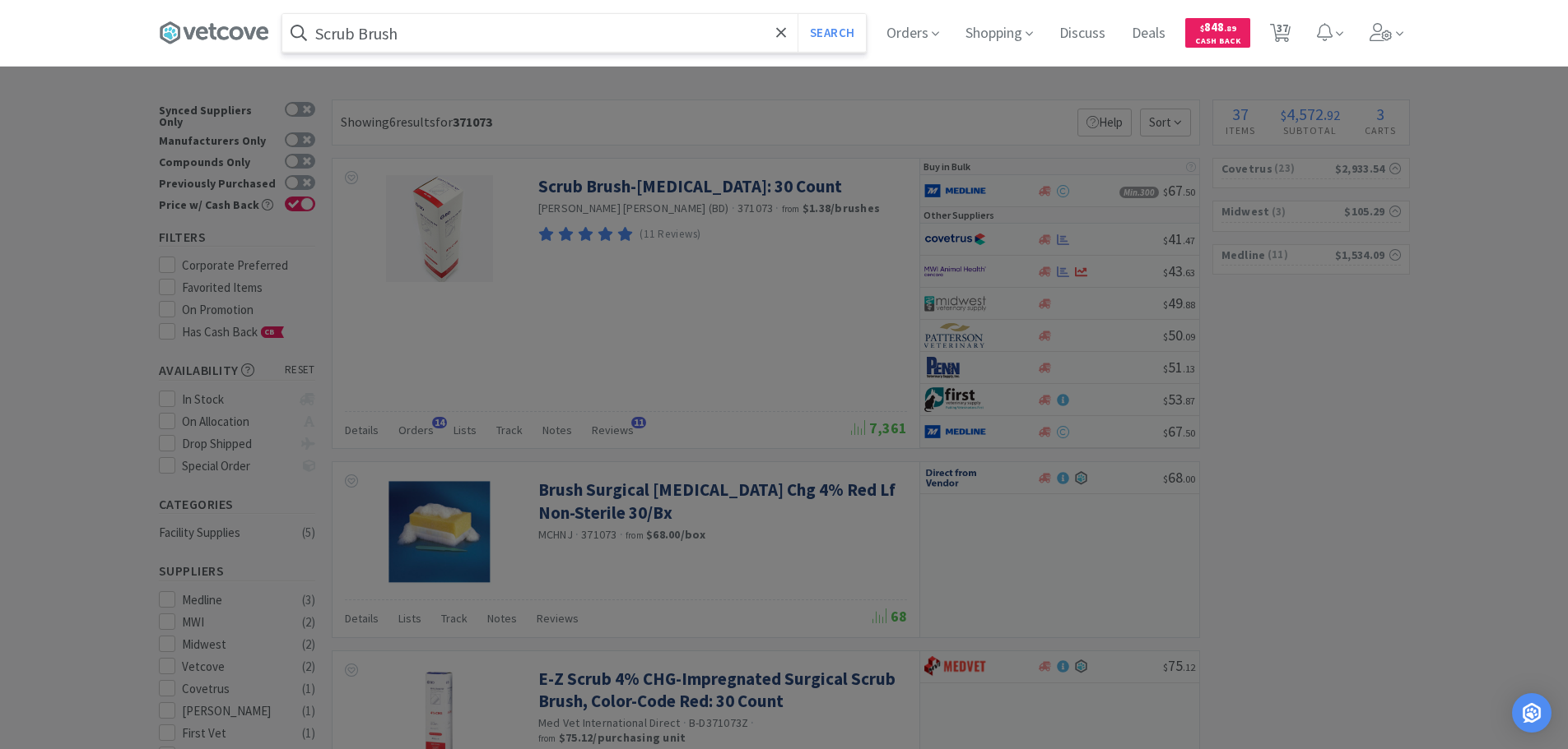
click at [798, 14] on button "Search" at bounding box center [831, 33] width 68 height 37
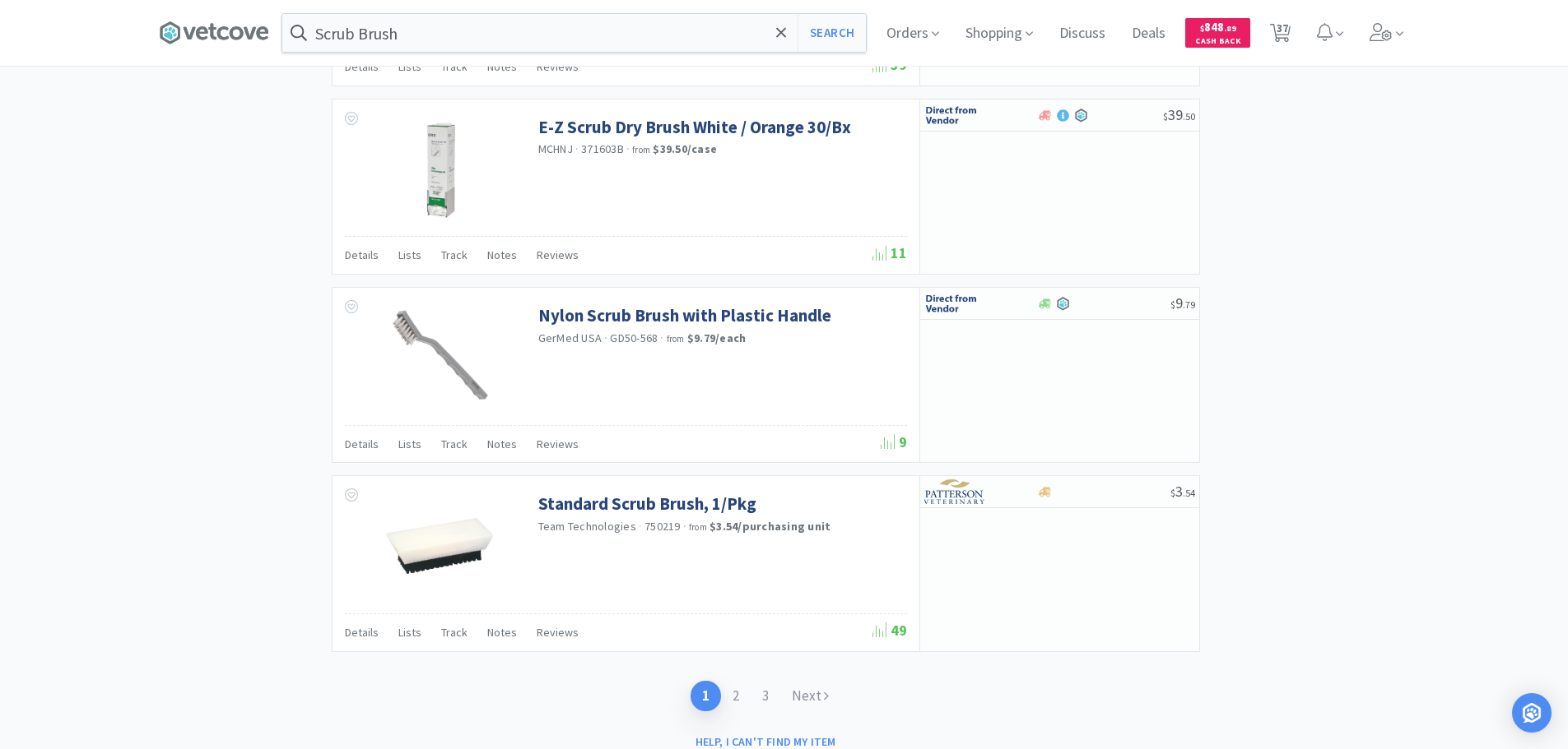
scroll to position [2771, 0]
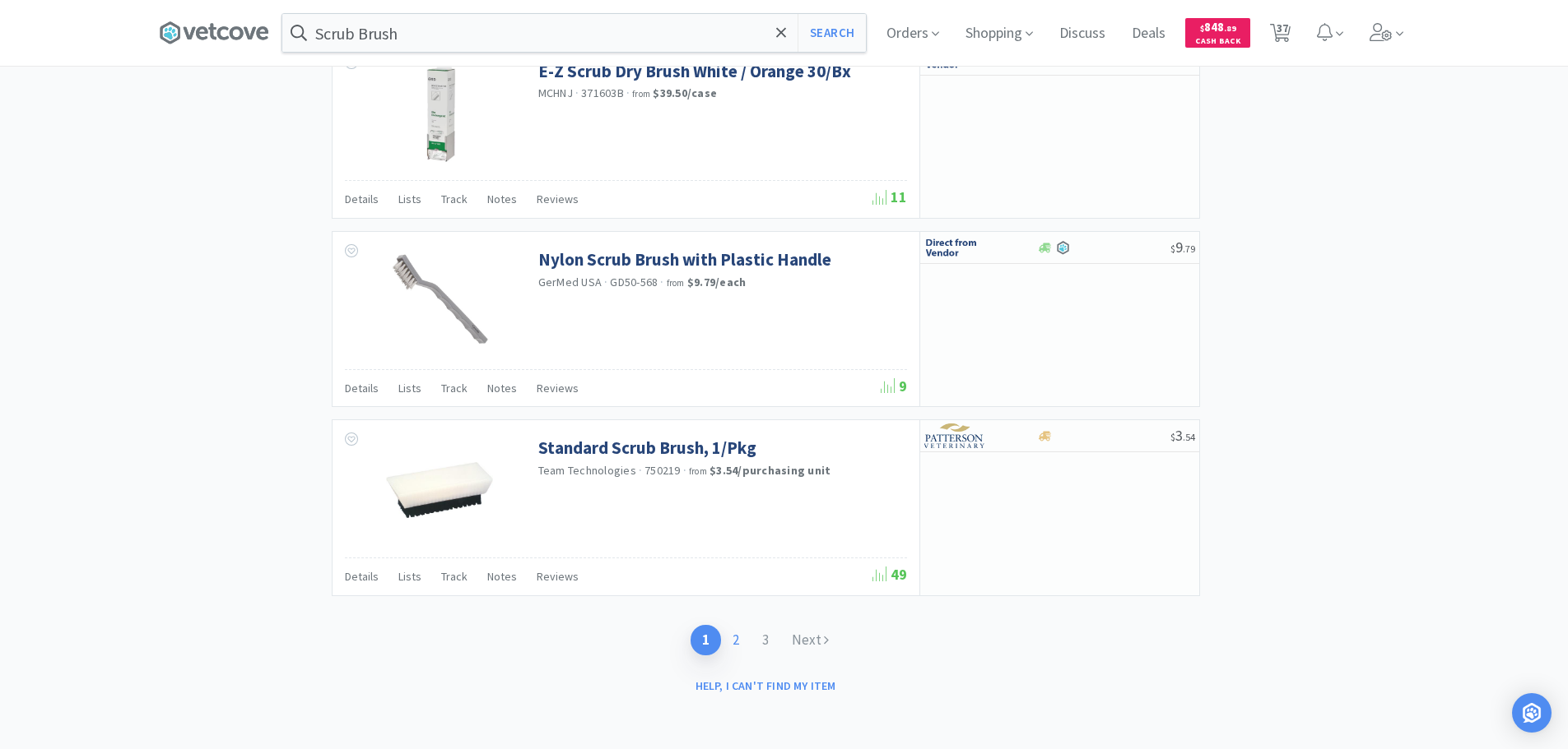
click at [733, 635] on link "2" at bounding box center [736, 640] width 30 height 31
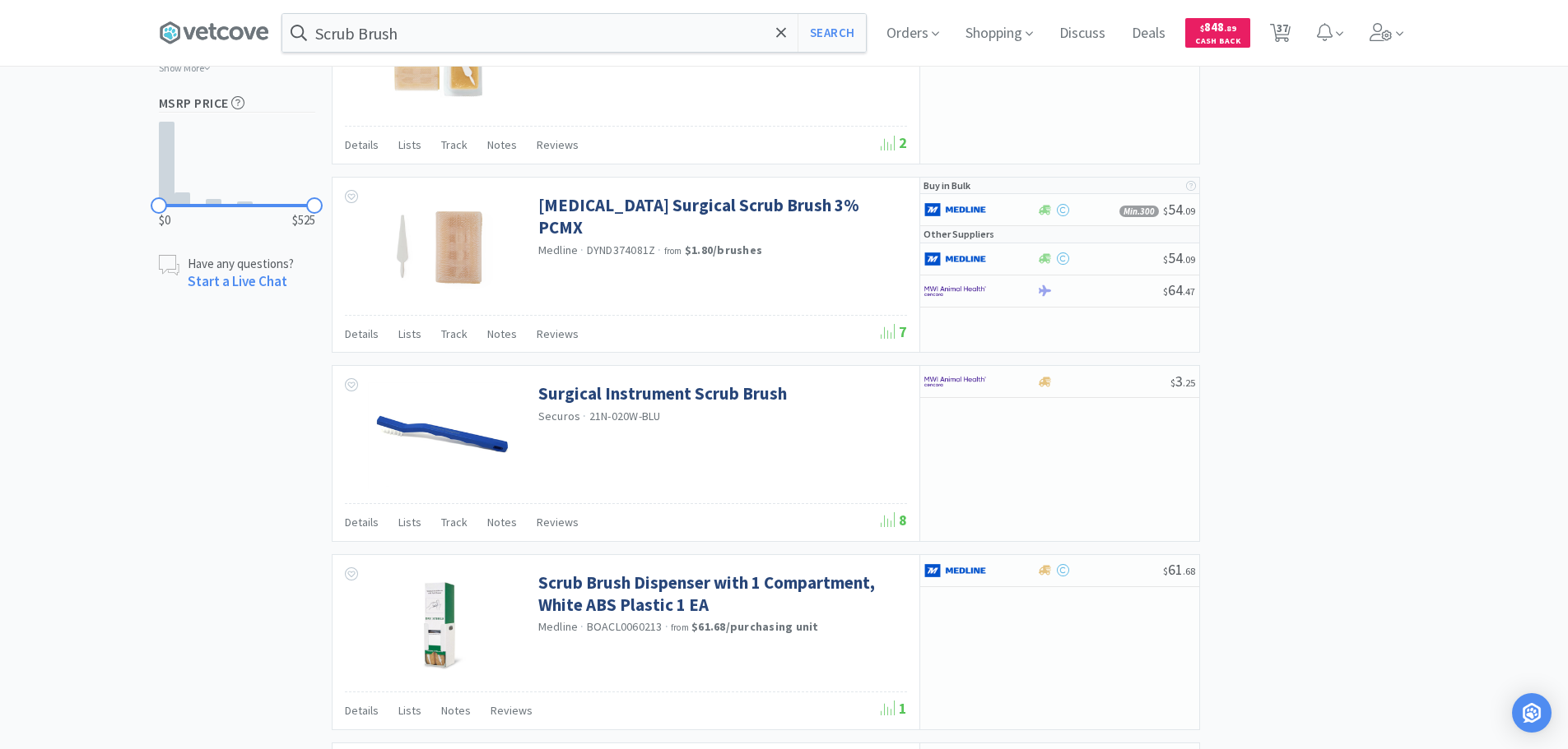
scroll to position [1152, 0]
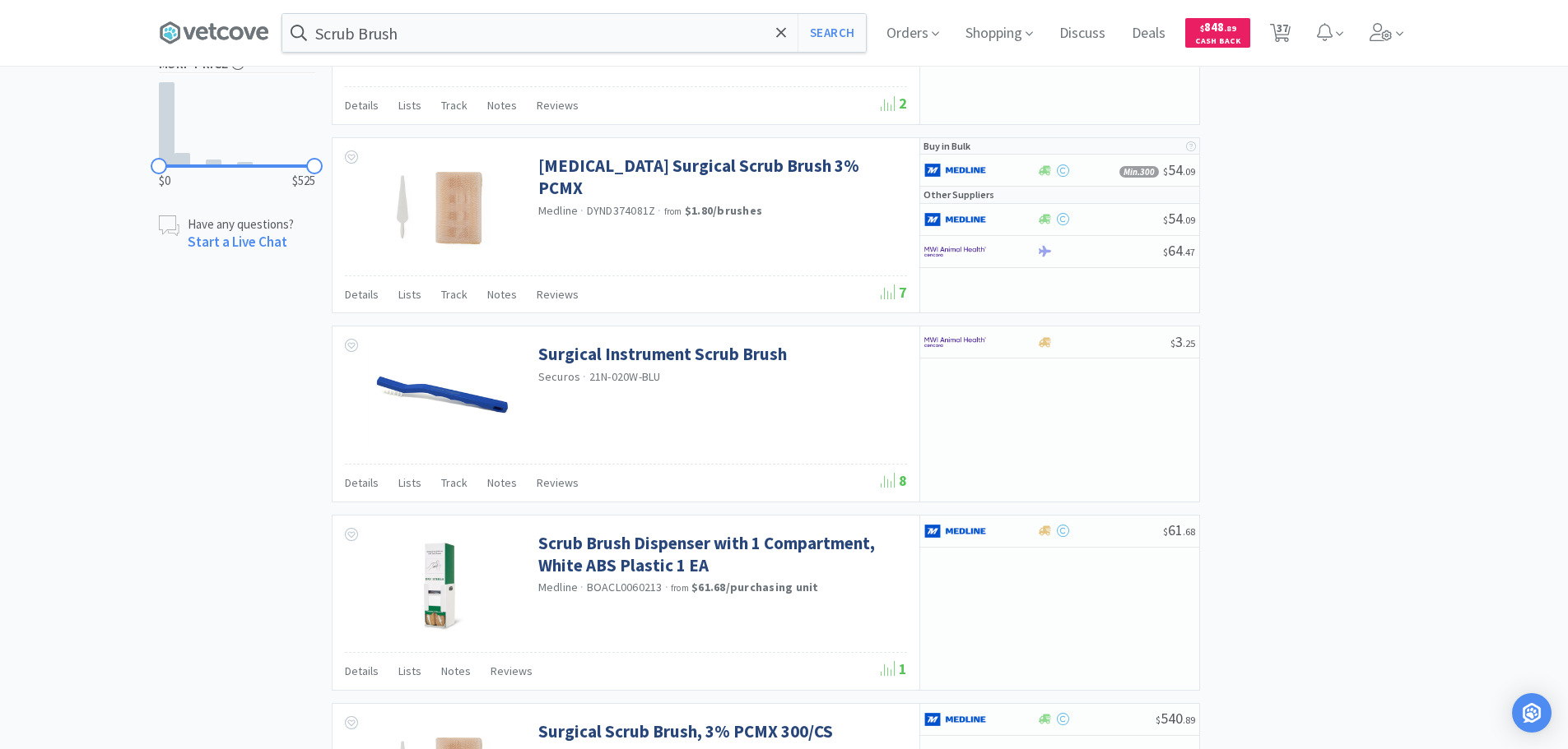
drag, startPoint x: 824, startPoint y: 614, endPoint x: 1317, endPoint y: 419, distance: 530.2
click at [1317, 419] on div "× Filter Results Synced Suppliers Only Manufacturers Only Compounds Only Previo…" at bounding box center [784, 434] width 1251 height 2973
click at [1255, 413] on div "× Filter Results Synced Suppliers Only Manufacturers Only Compounds Only Previo…" at bounding box center [784, 434] width 1251 height 2973
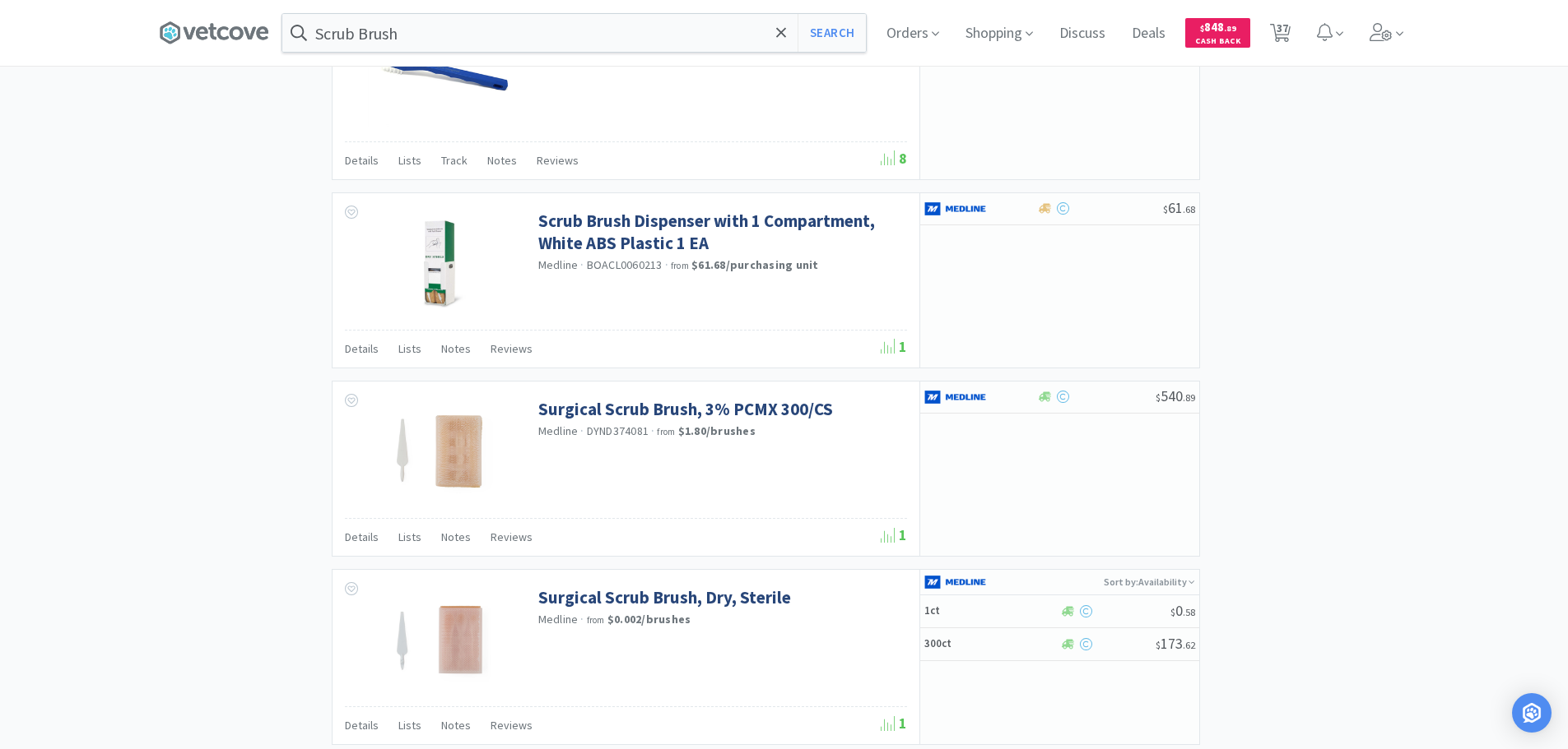
scroll to position [1481, 0]
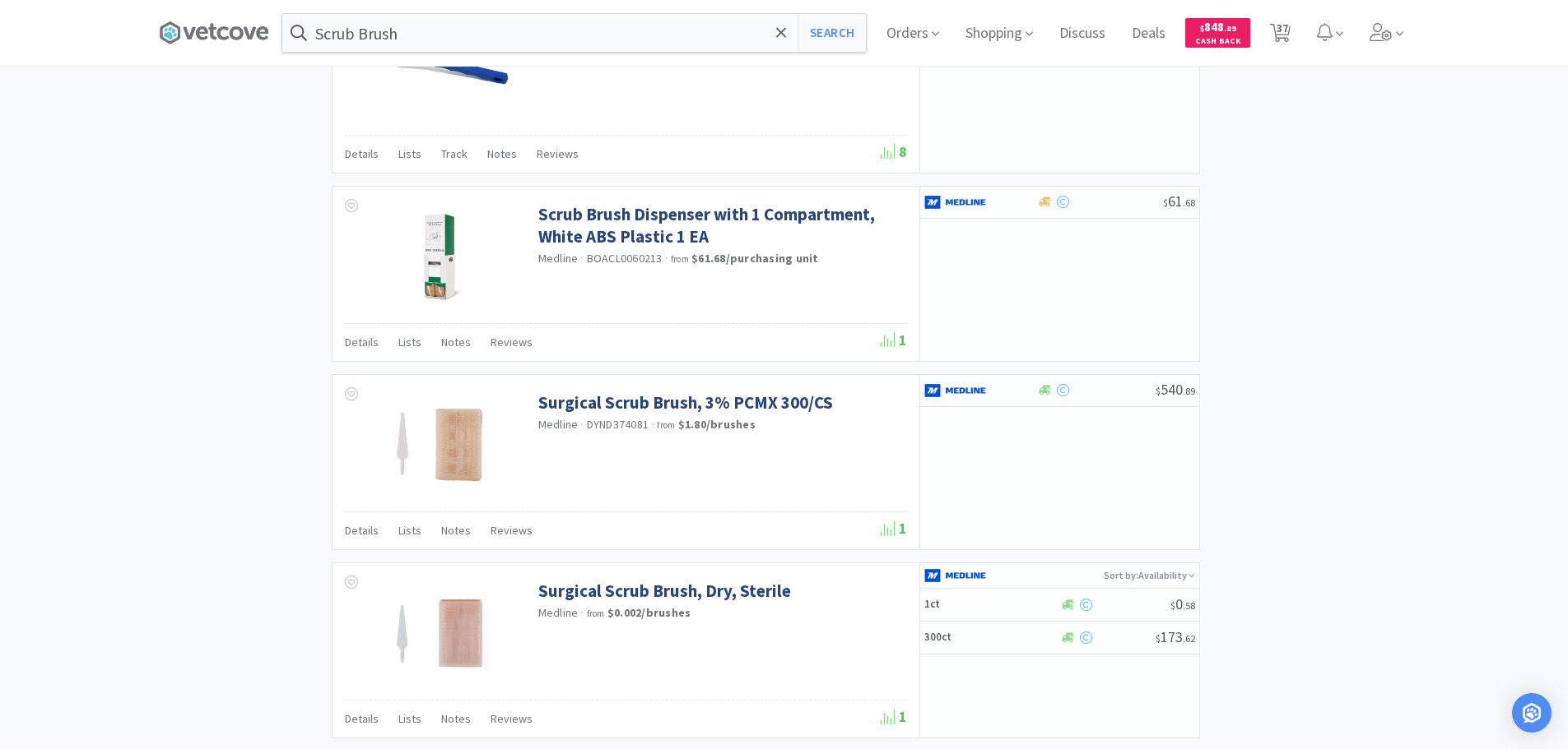
click at [1313, 419] on div "× Filter Results Synced Suppliers Only Manufacturers Only Compounds Only Previo…" at bounding box center [784, 105] width 1251 height 2973
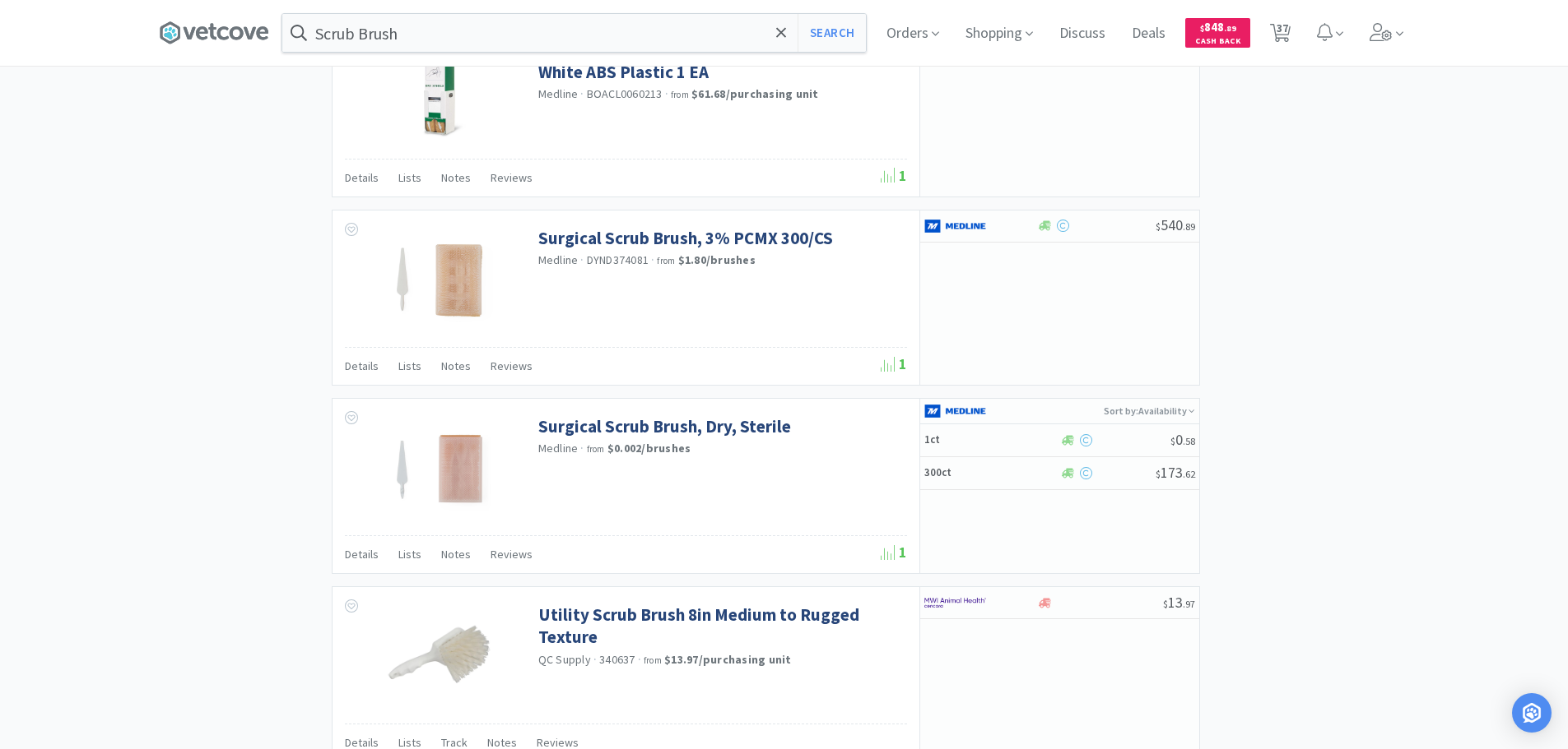
drag, startPoint x: 1313, startPoint y: 419, endPoint x: 1377, endPoint y: 431, distance: 65.1
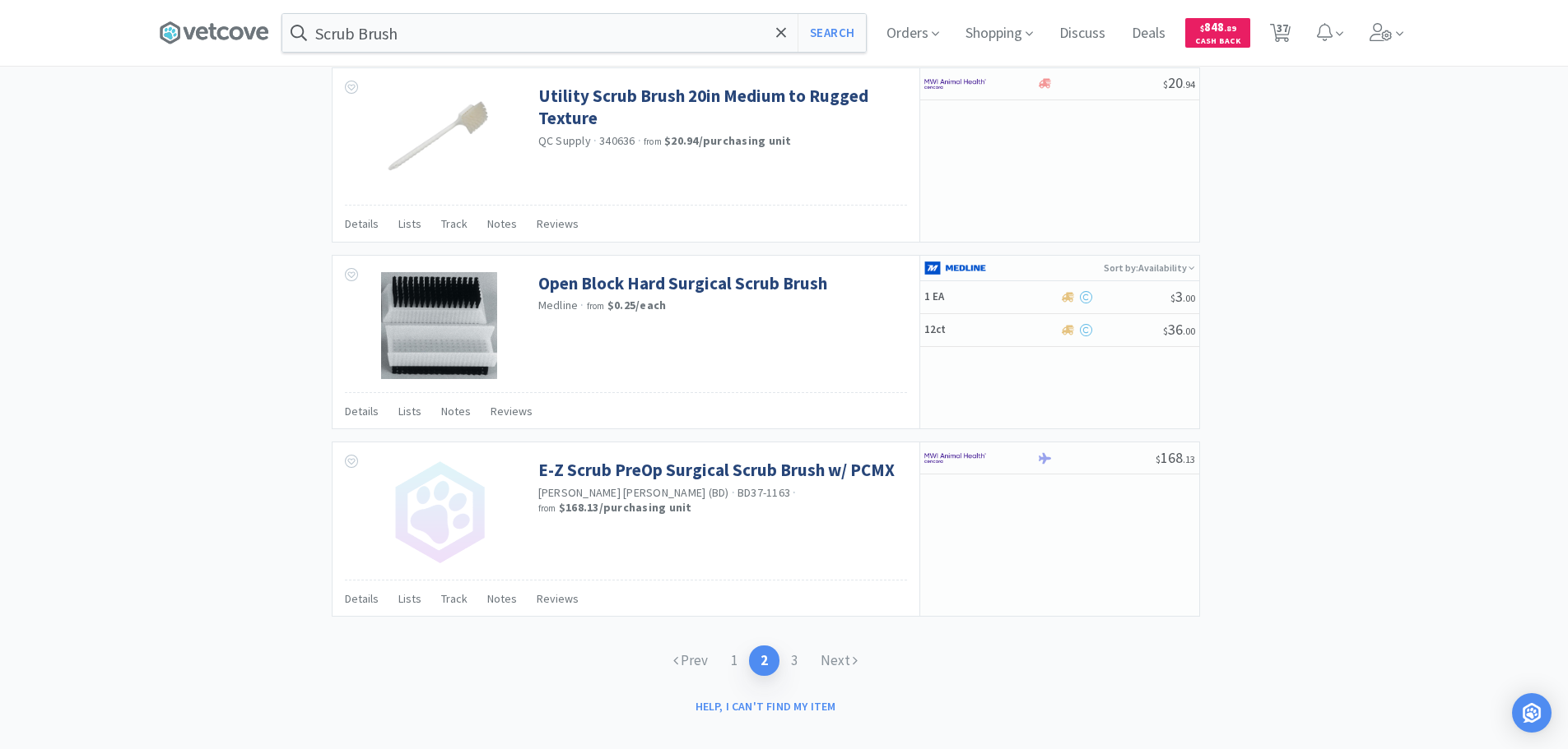
scroll to position [2372, 0]
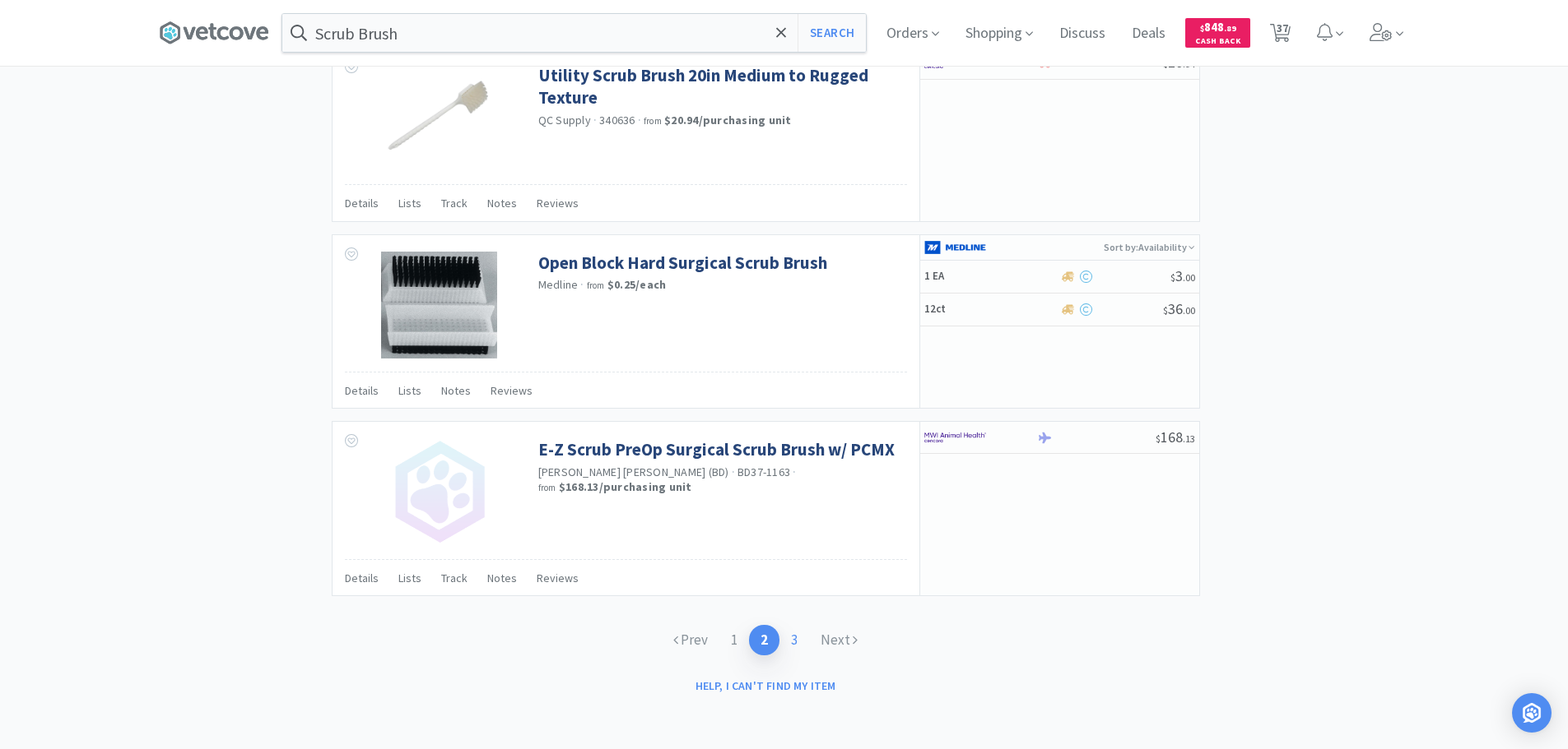
click at [797, 642] on link "3" at bounding box center [795, 640] width 30 height 31
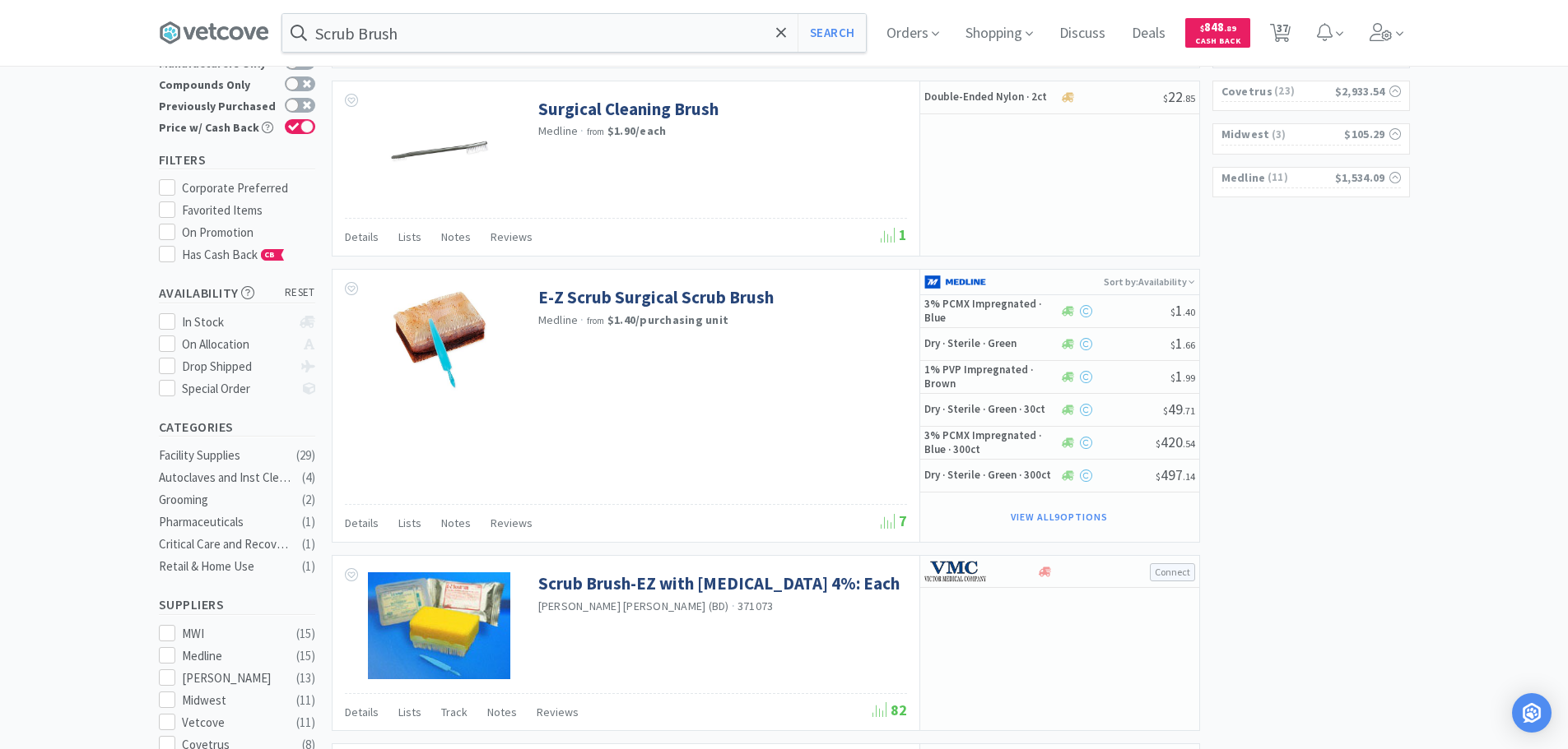
scroll to position [165, 0]
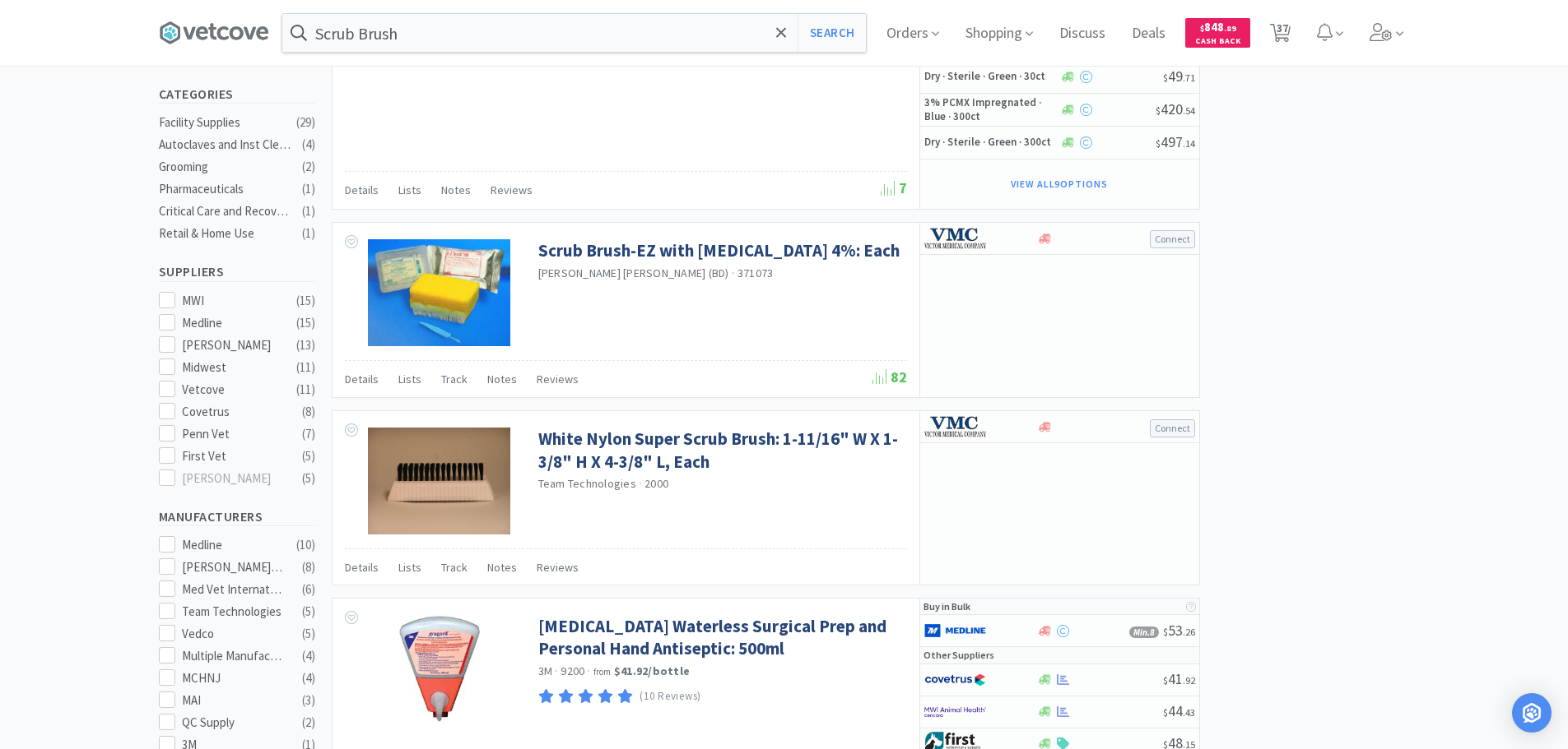
scroll to position [412, 0]
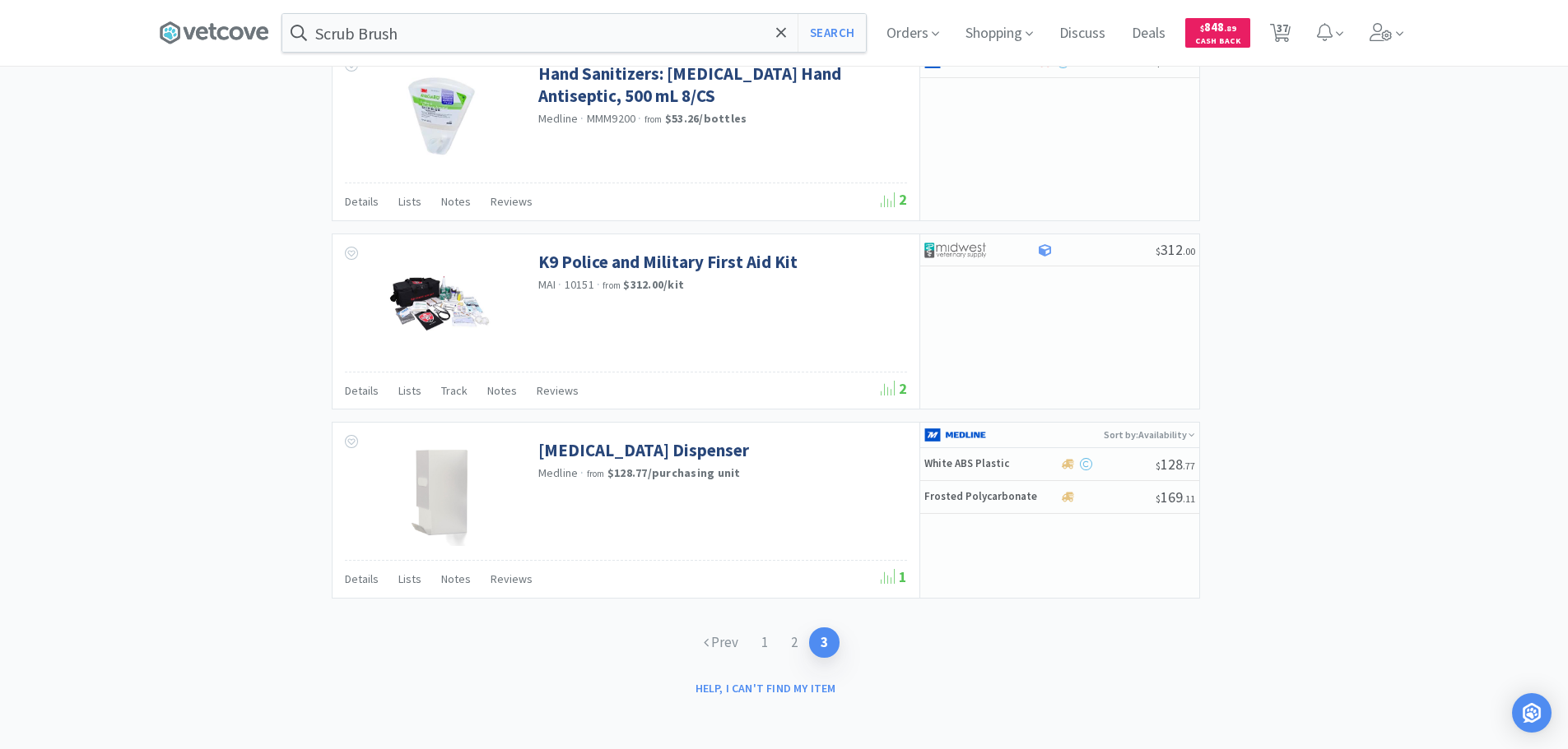
scroll to position [2441, 0]
click at [759, 636] on link "1" at bounding box center [764, 640] width 30 height 31
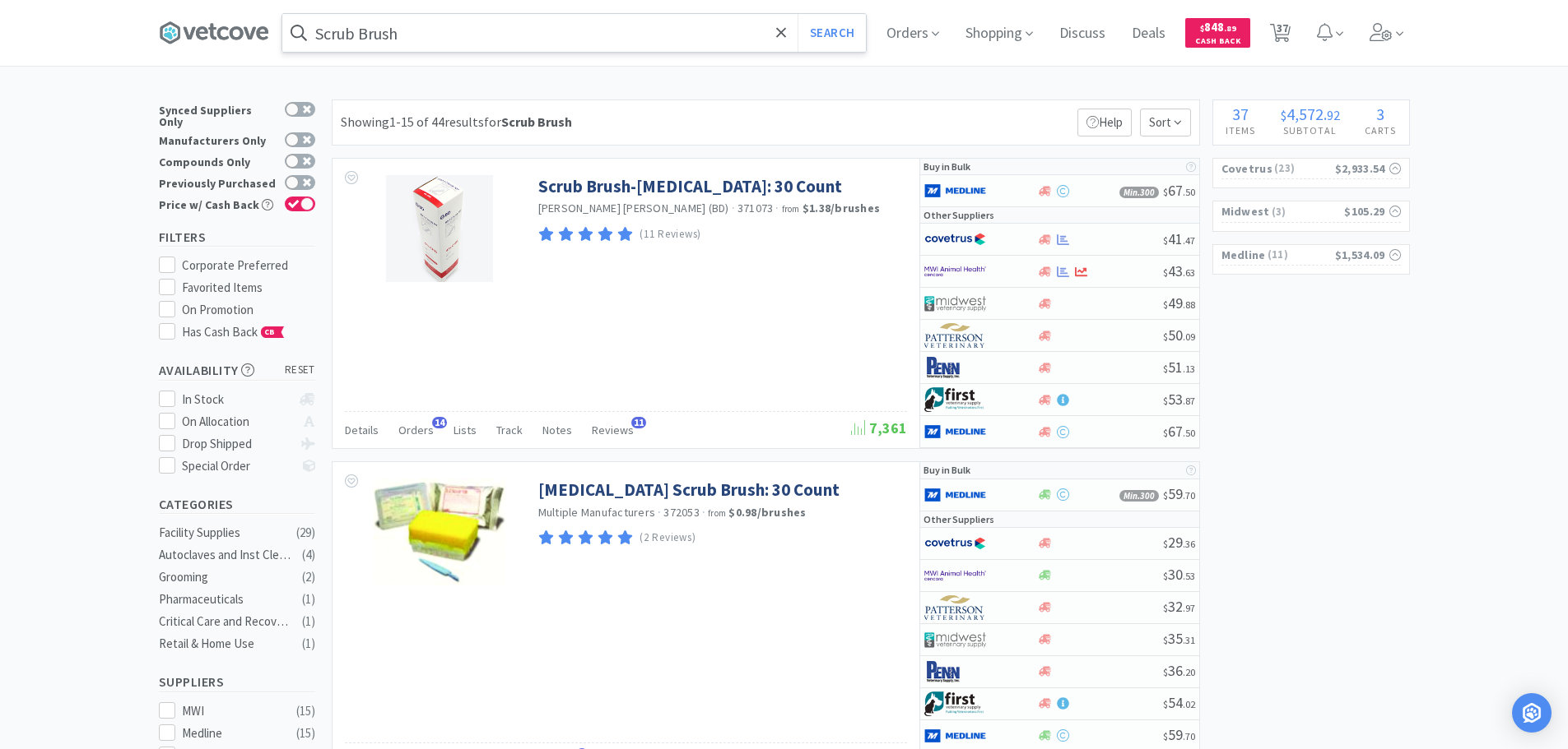
click at [462, 37] on input "Scrub Brush" at bounding box center [574, 33] width 584 height 37
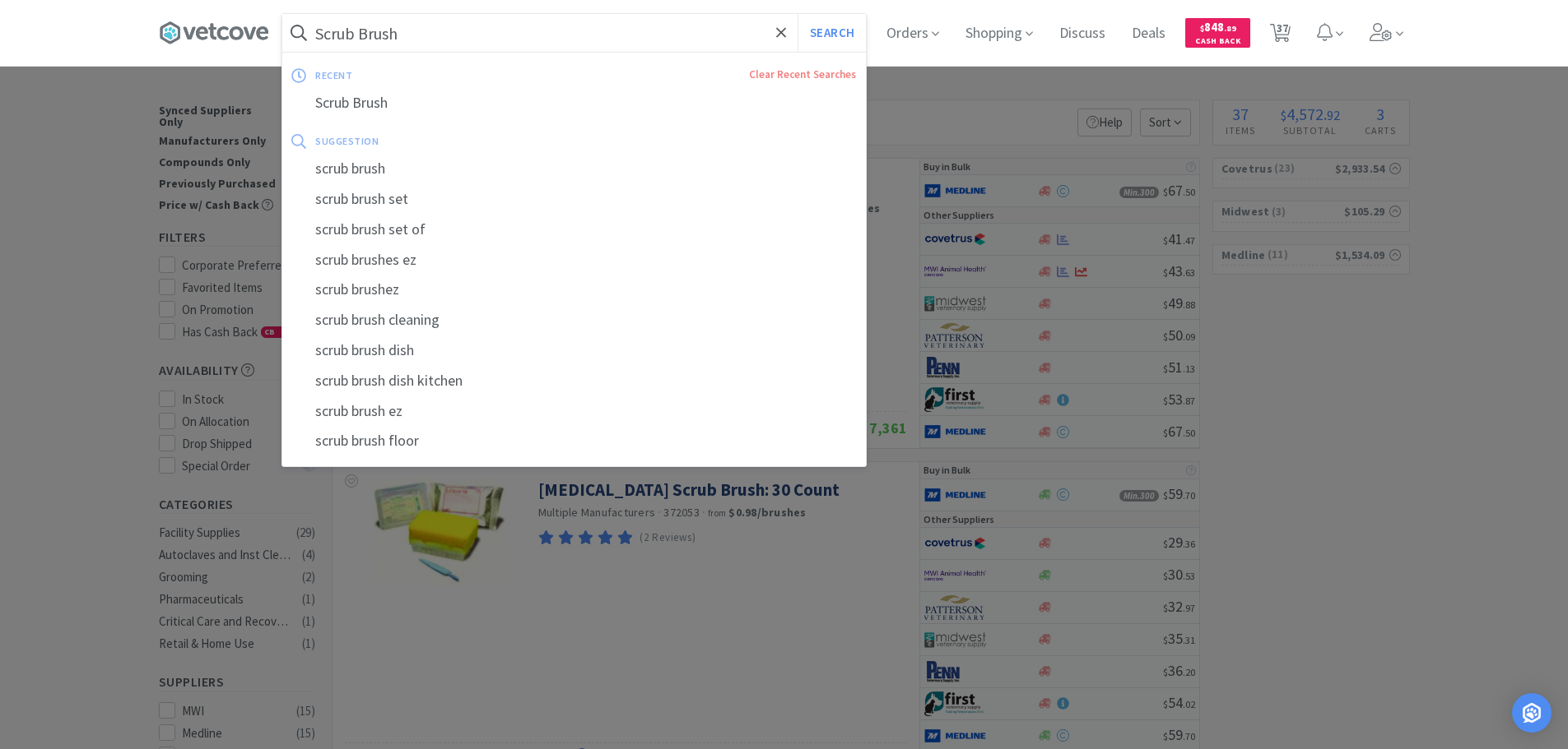
paste input "Covetrus - 081185 $1.84"
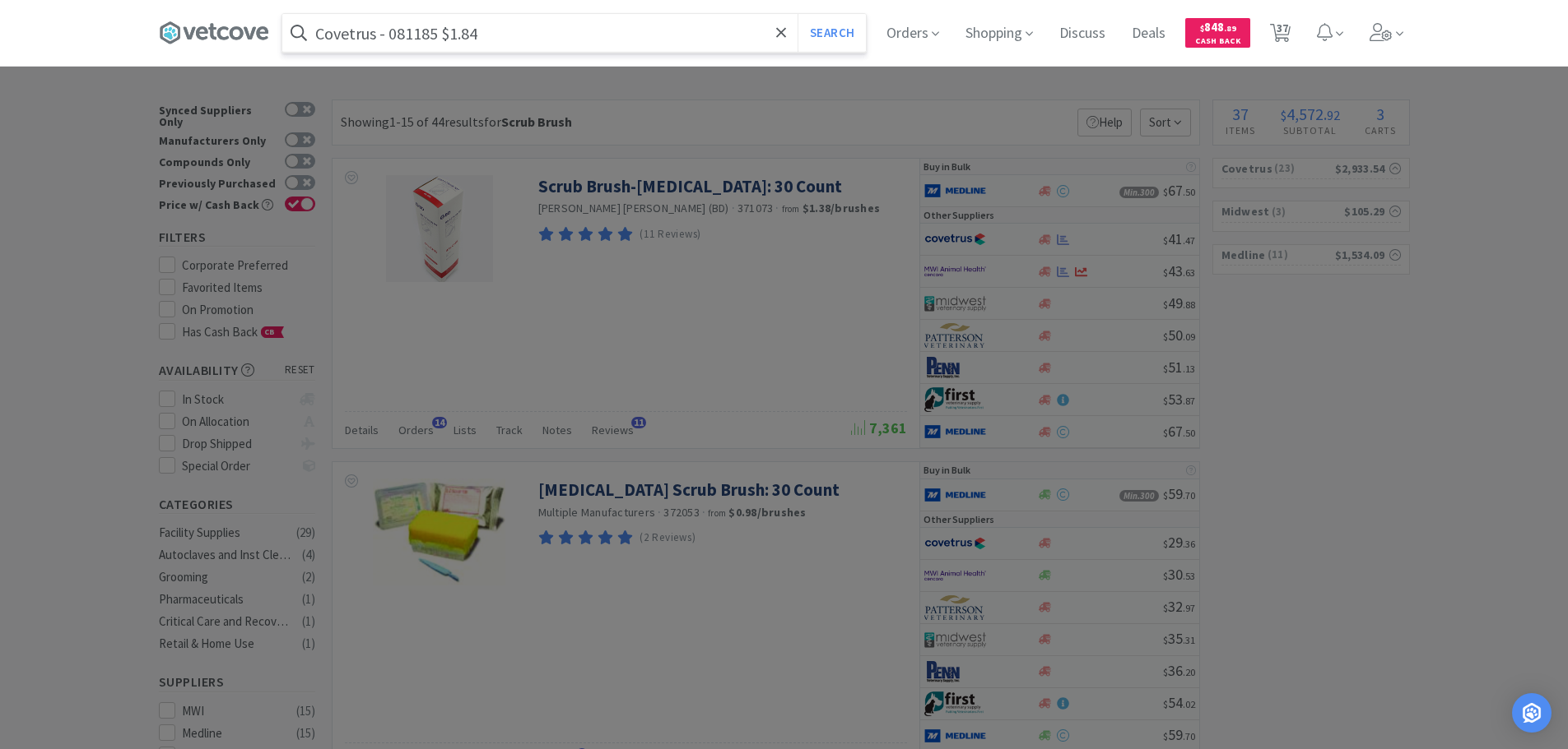
click at [414, 36] on input "Covetrus - 081185 $1.84" at bounding box center [574, 33] width 584 height 37
paste input "081185"
type input "081185"
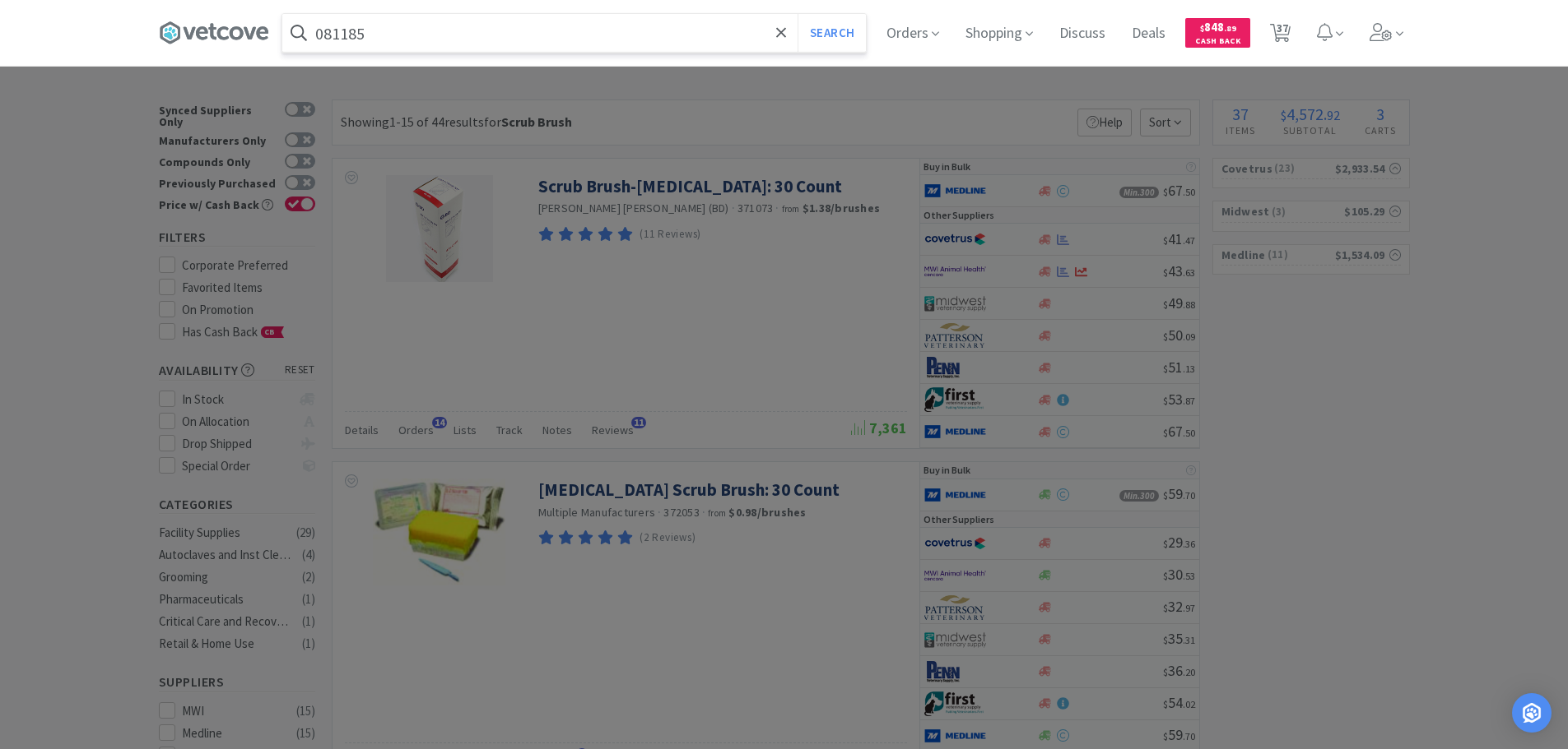
click at [798, 14] on button "Search" at bounding box center [831, 33] width 68 height 37
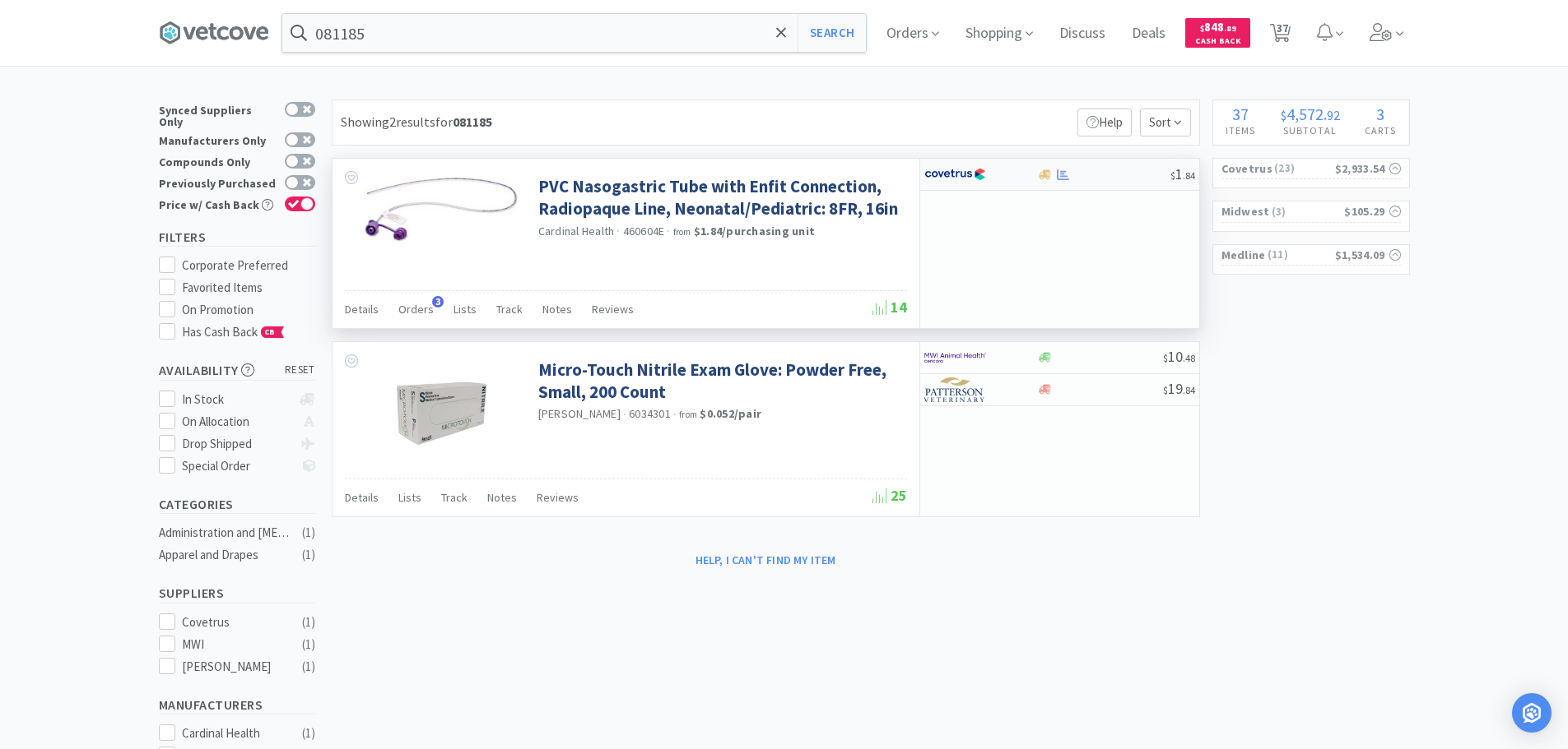
click at [1121, 185] on div "$ 1 . 84" at bounding box center [1059, 175] width 279 height 33
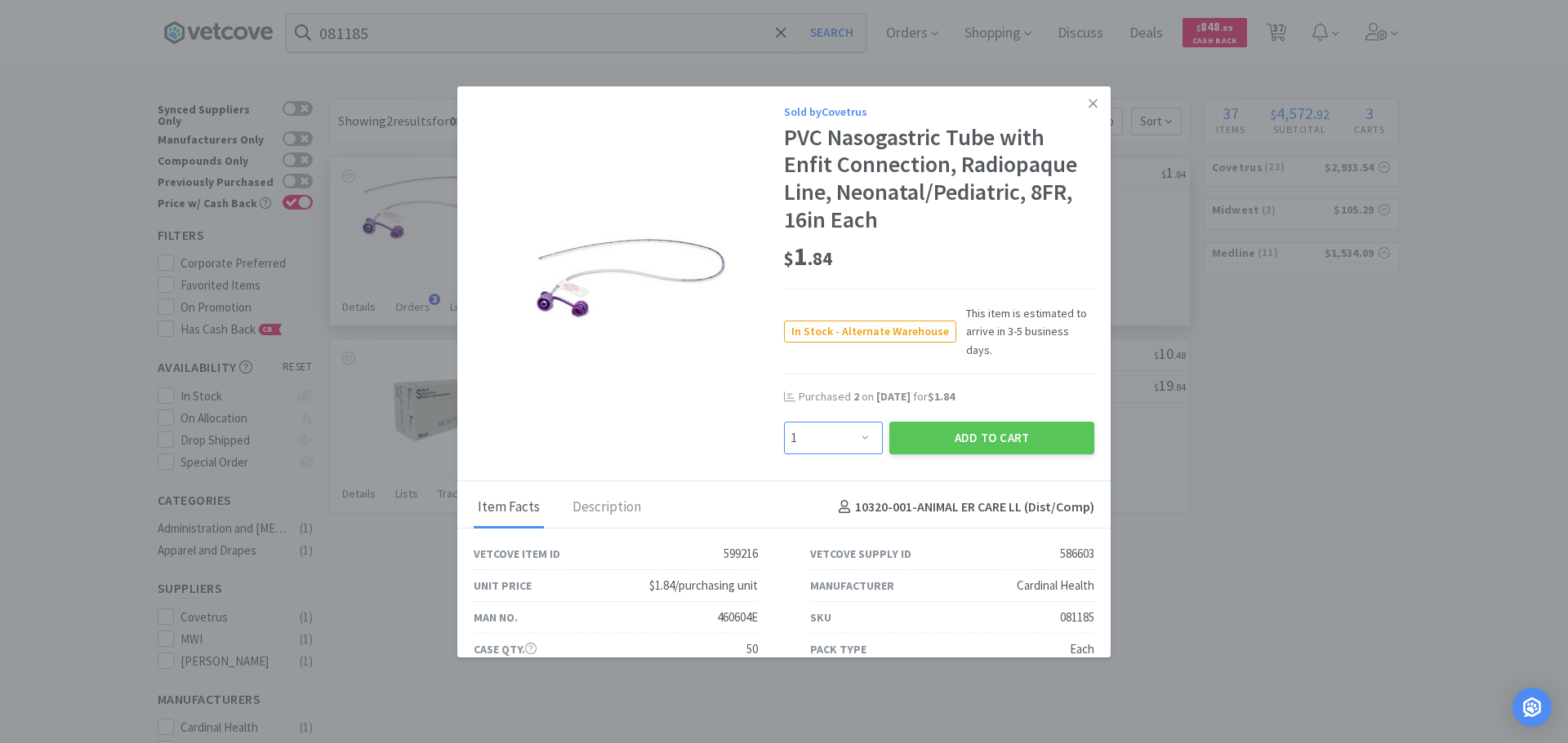
drag, startPoint x: 820, startPoint y: 420, endPoint x: 820, endPoint y: 410, distance: 10.0
click at [820, 422] on select "Enter Quantity 1 2 3 4 5 6 7 8 9 10 11 12 13 14 15 16 17 18 19 20 Enter Quantity" at bounding box center [832, 438] width 99 height 32
select select "2"
click at [784, 422] on select "Enter Quantity 1 2 3 4 5 6 7 8 9 10 11 12 13 14 15 16 17 18 19 20 Enter Quantity" at bounding box center [832, 438] width 99 height 32
click at [903, 427] on button "Add to Cart" at bounding box center [991, 438] width 205 height 32
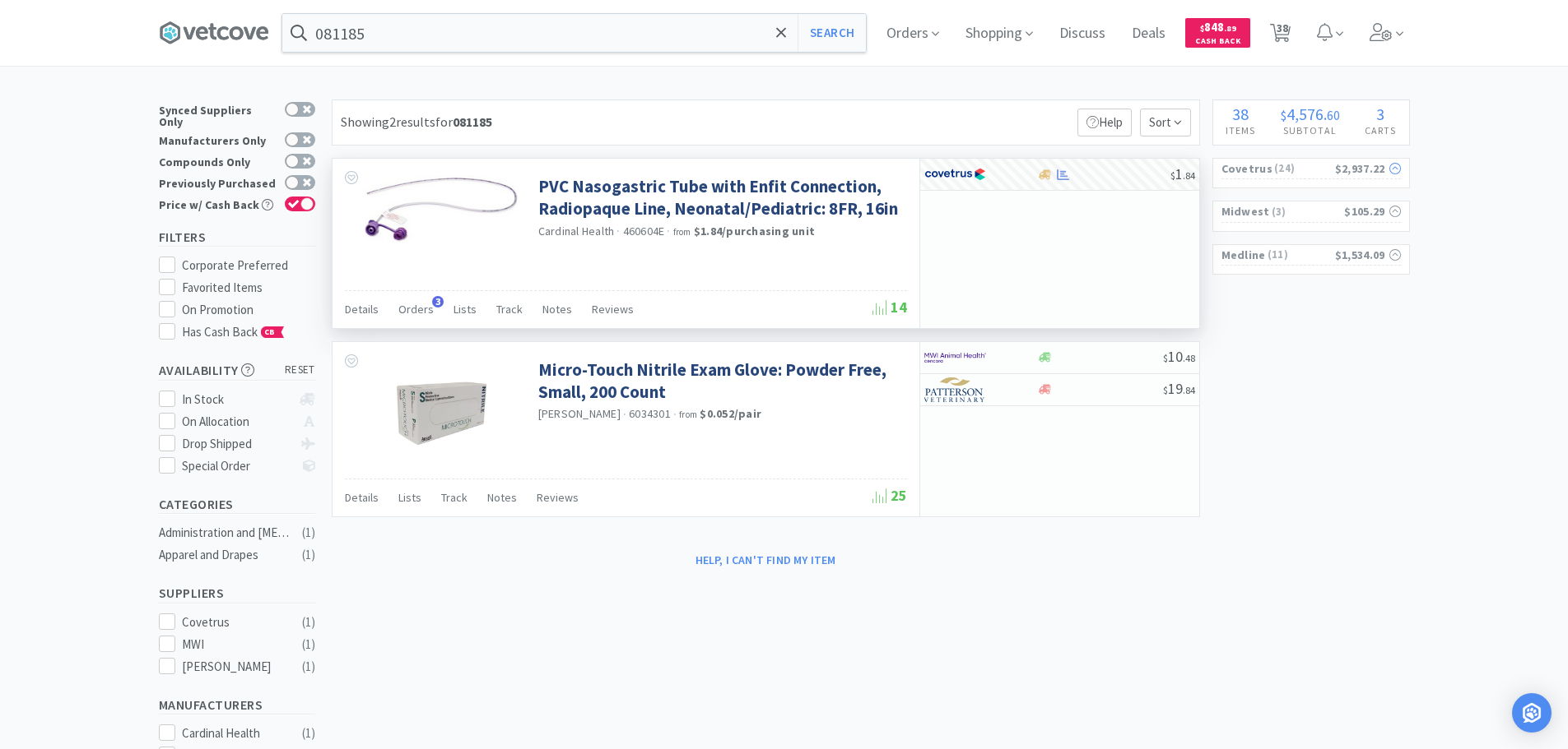
click at [1325, 161] on span "( 24 )" at bounding box center [1303, 169] width 62 height 17
select select "4"
select select "3"
select select "1"
select select "8"
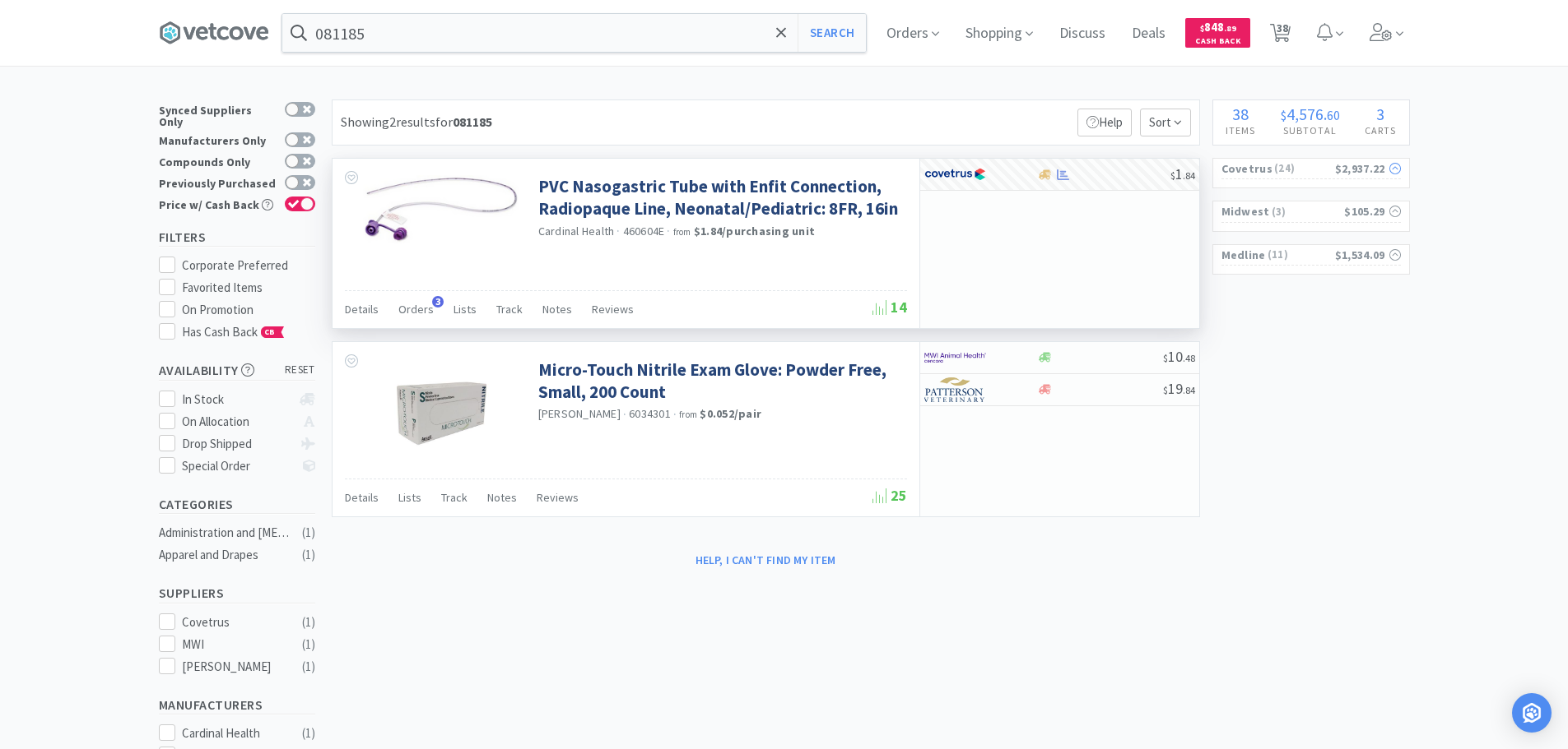
select select "150"
select select "160"
select select "60"
select select "135"
select select "70"
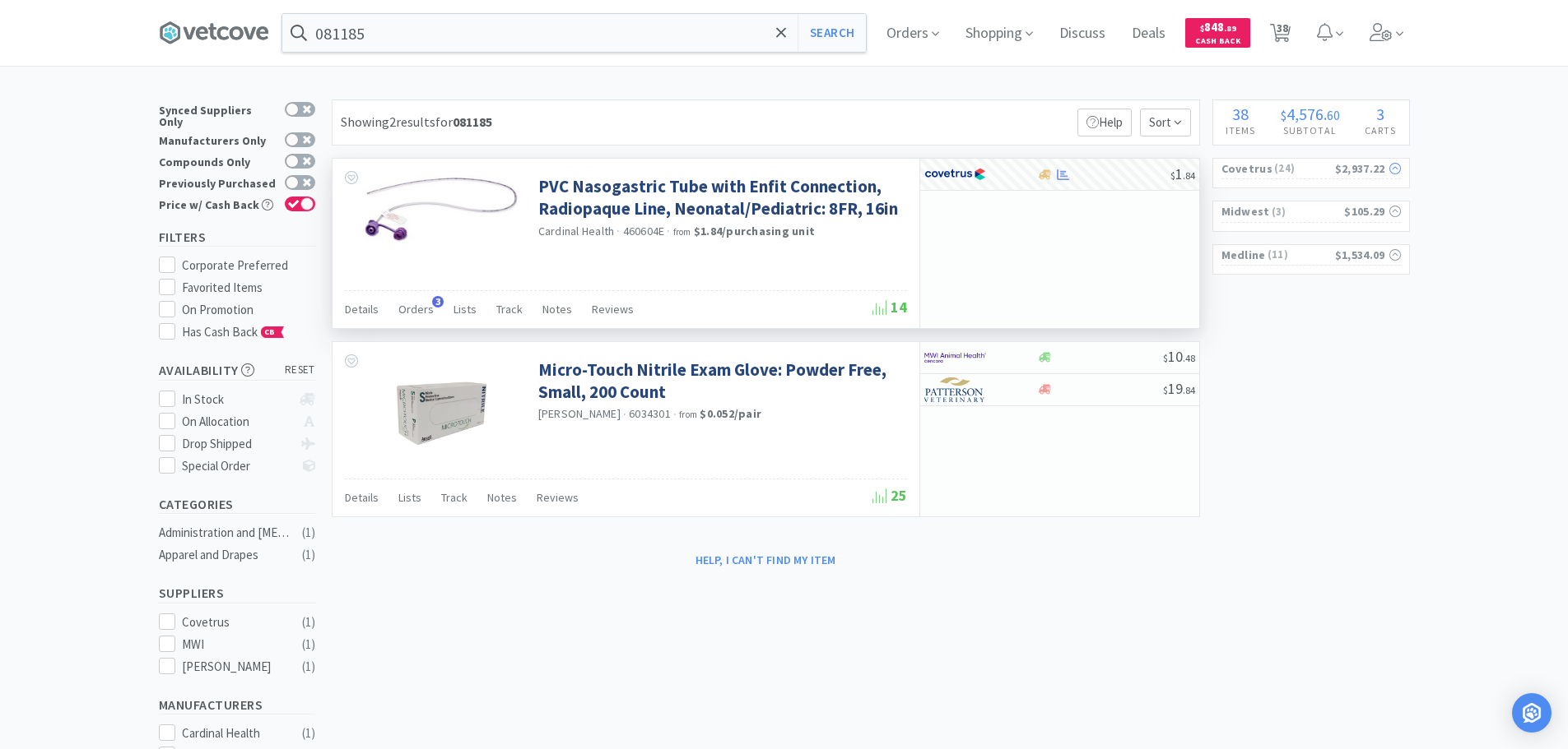
select select "13"
select select "6"
select select "5"
select select "8"
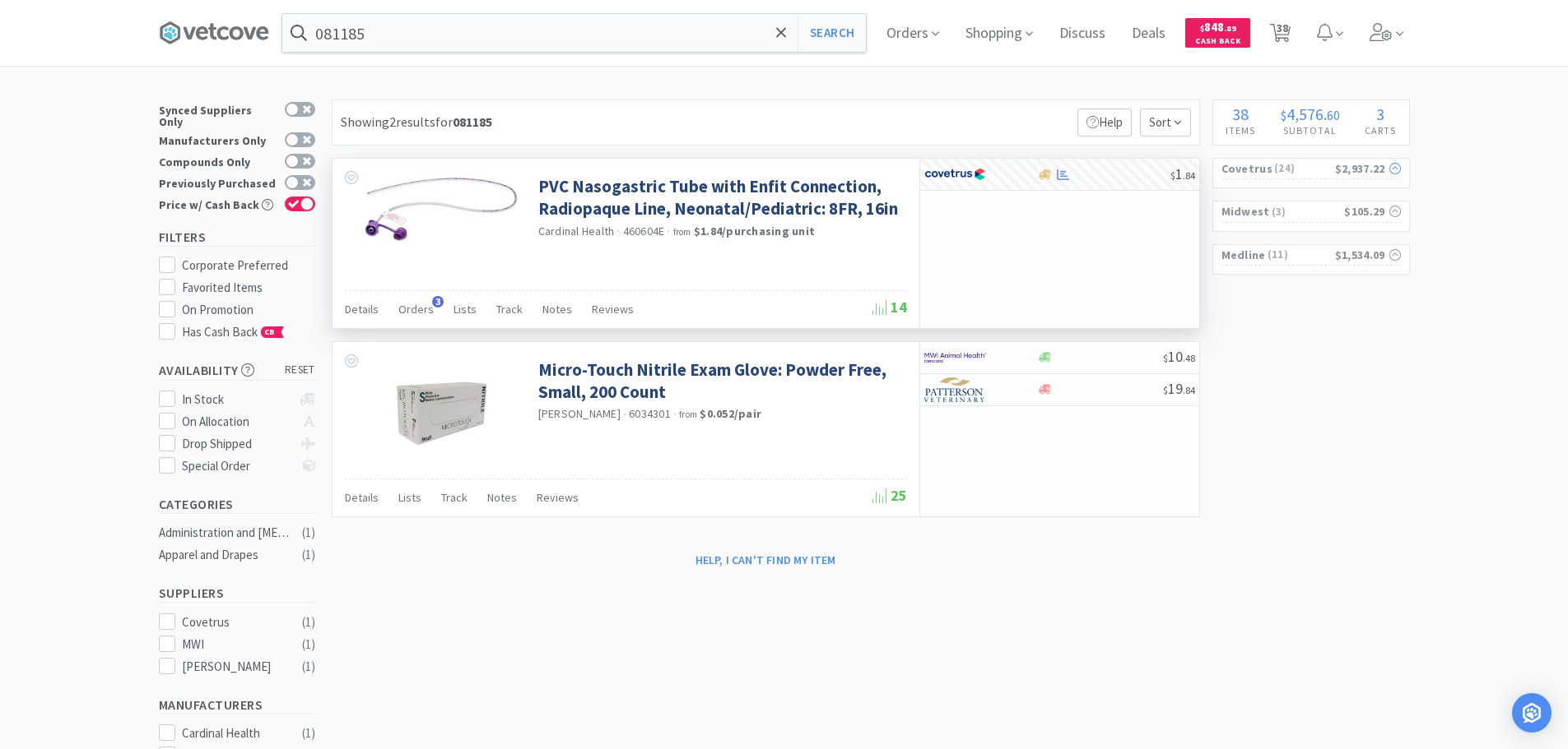
select select "2"
select select "1"
select select "8"
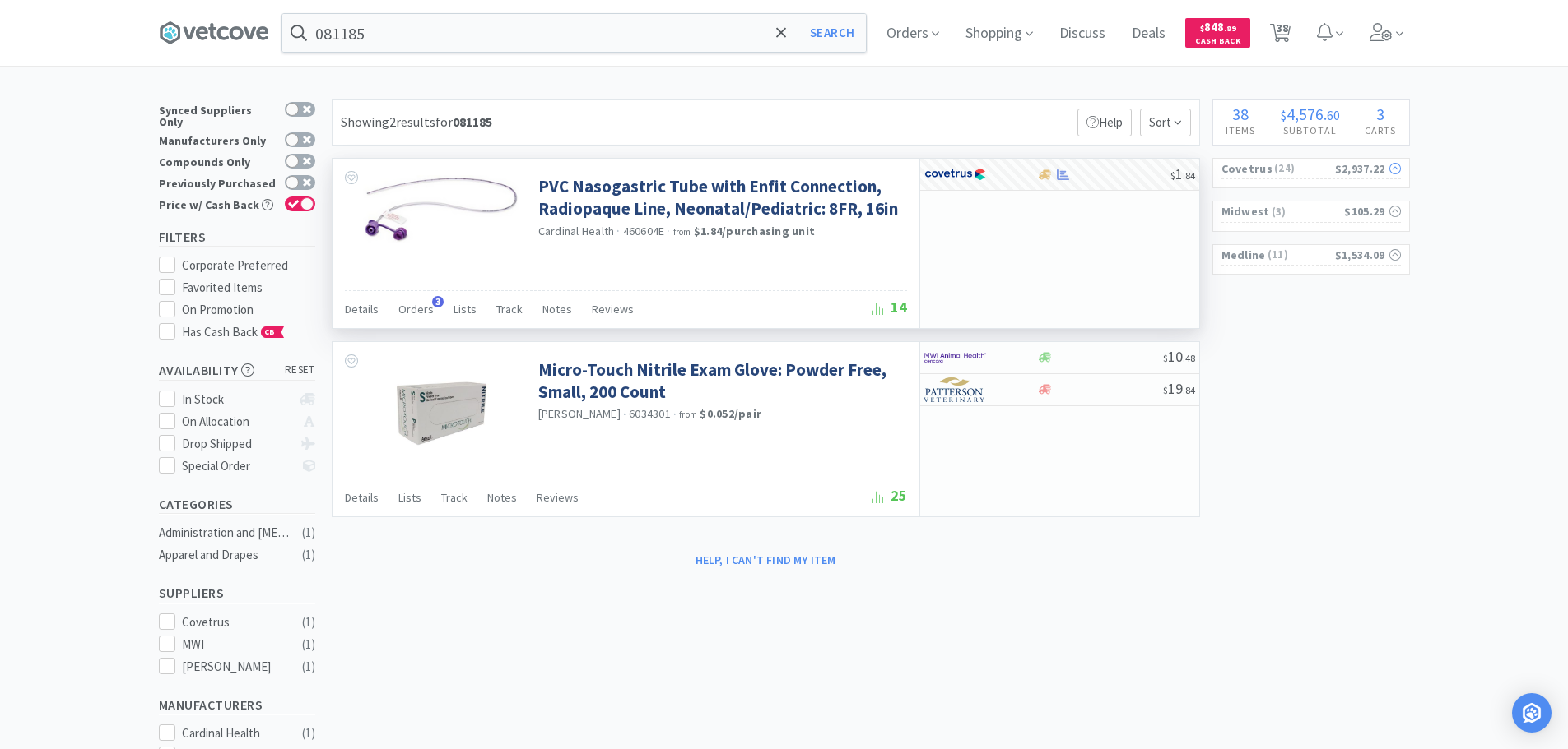
select select "1"
select select "5"
select select "7"
select select "15"
select select "4"
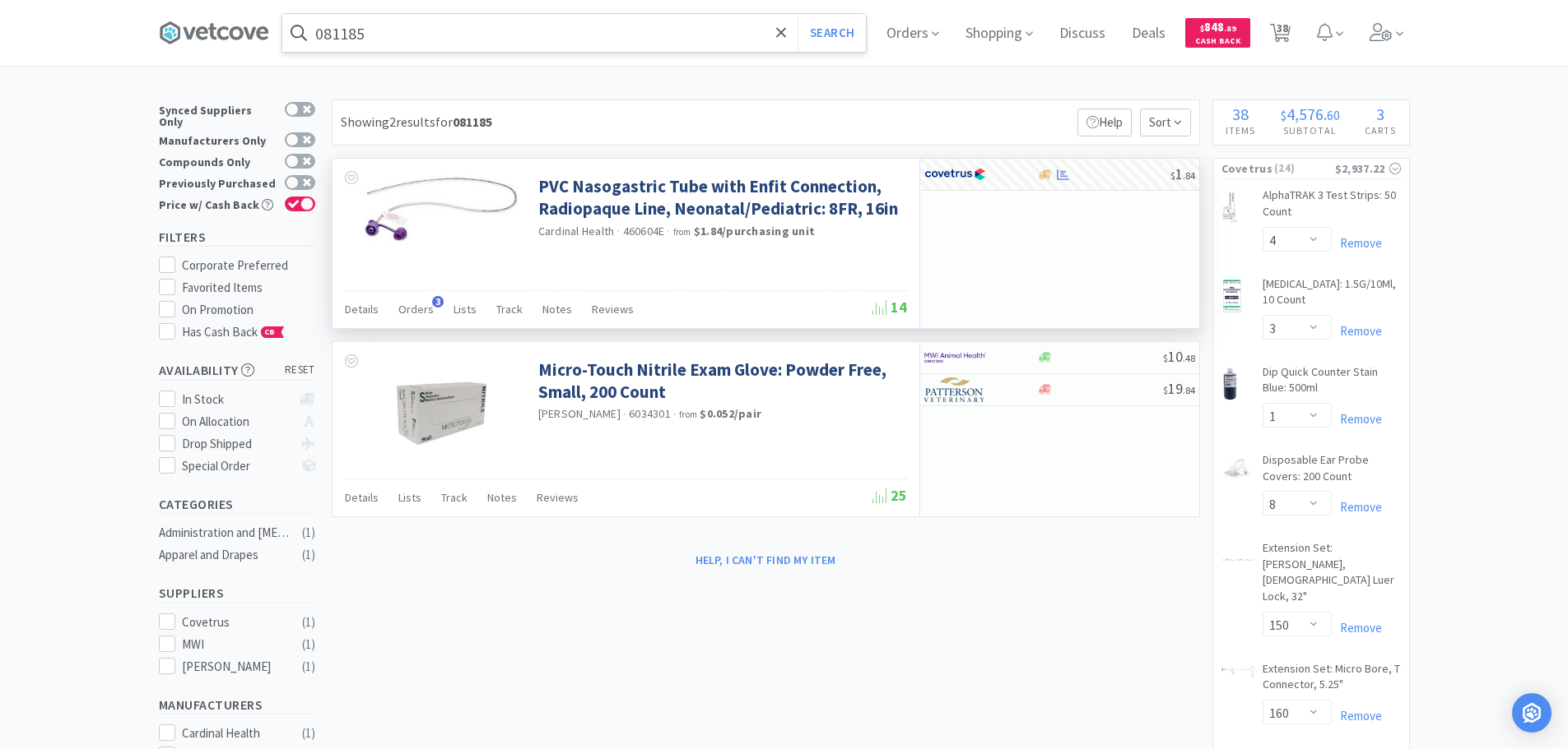
click at [630, 43] on input "081185" at bounding box center [574, 33] width 584 height 37
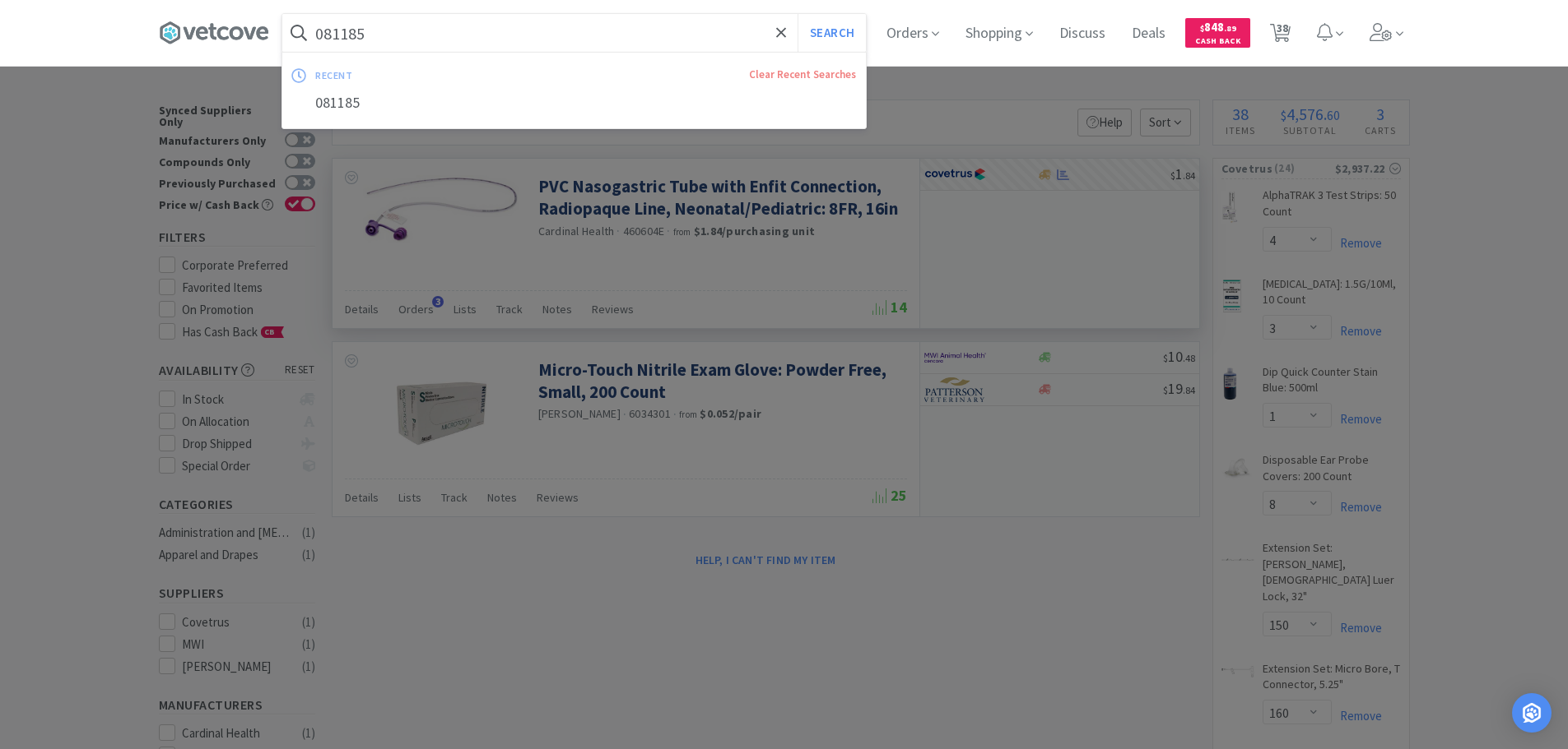
paste input "MWI - 059012 $2.61"
click at [798, 14] on button "Search" at bounding box center [831, 33] width 68 height 37
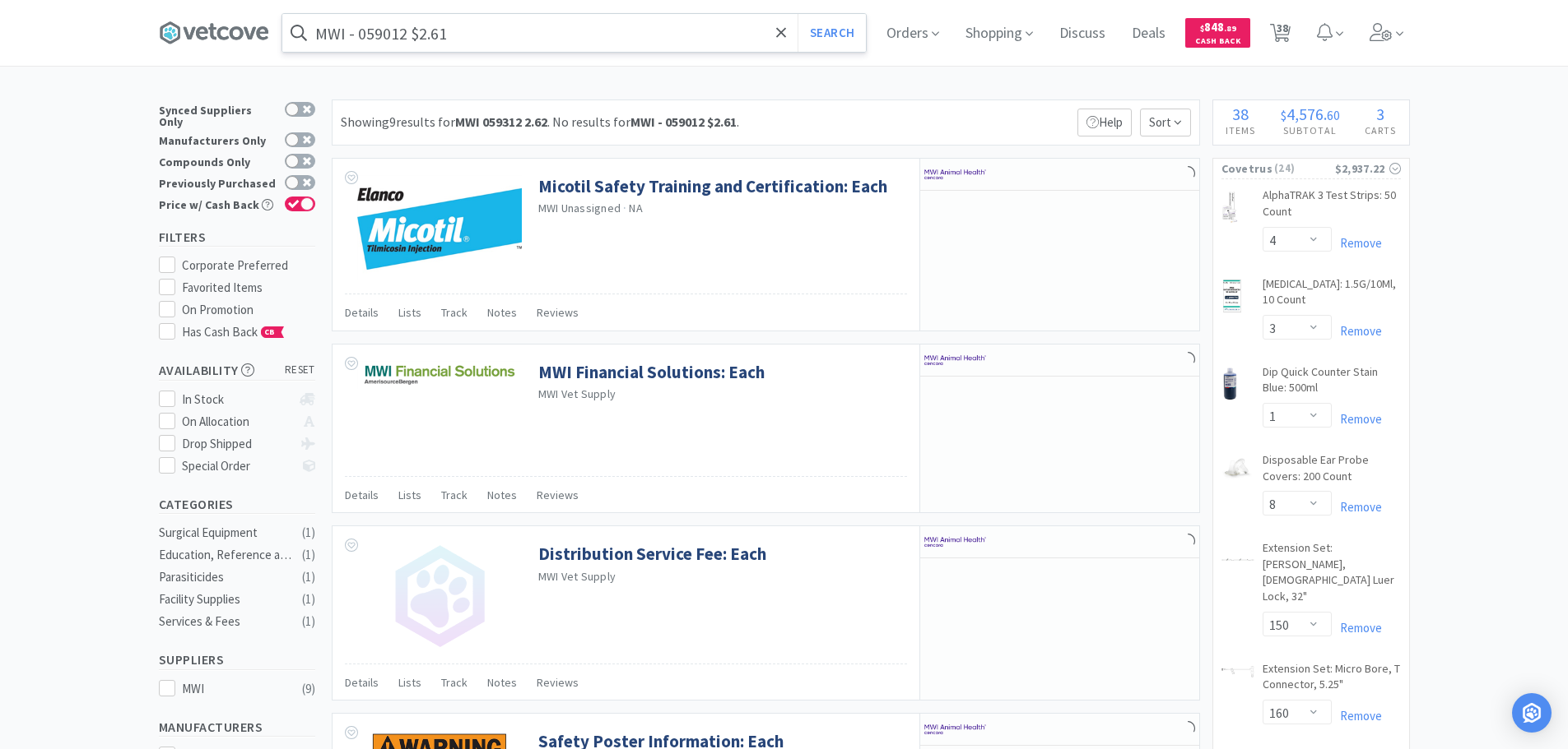
click at [376, 33] on input "MWI - 059012 $2.61" at bounding box center [574, 33] width 584 height 37
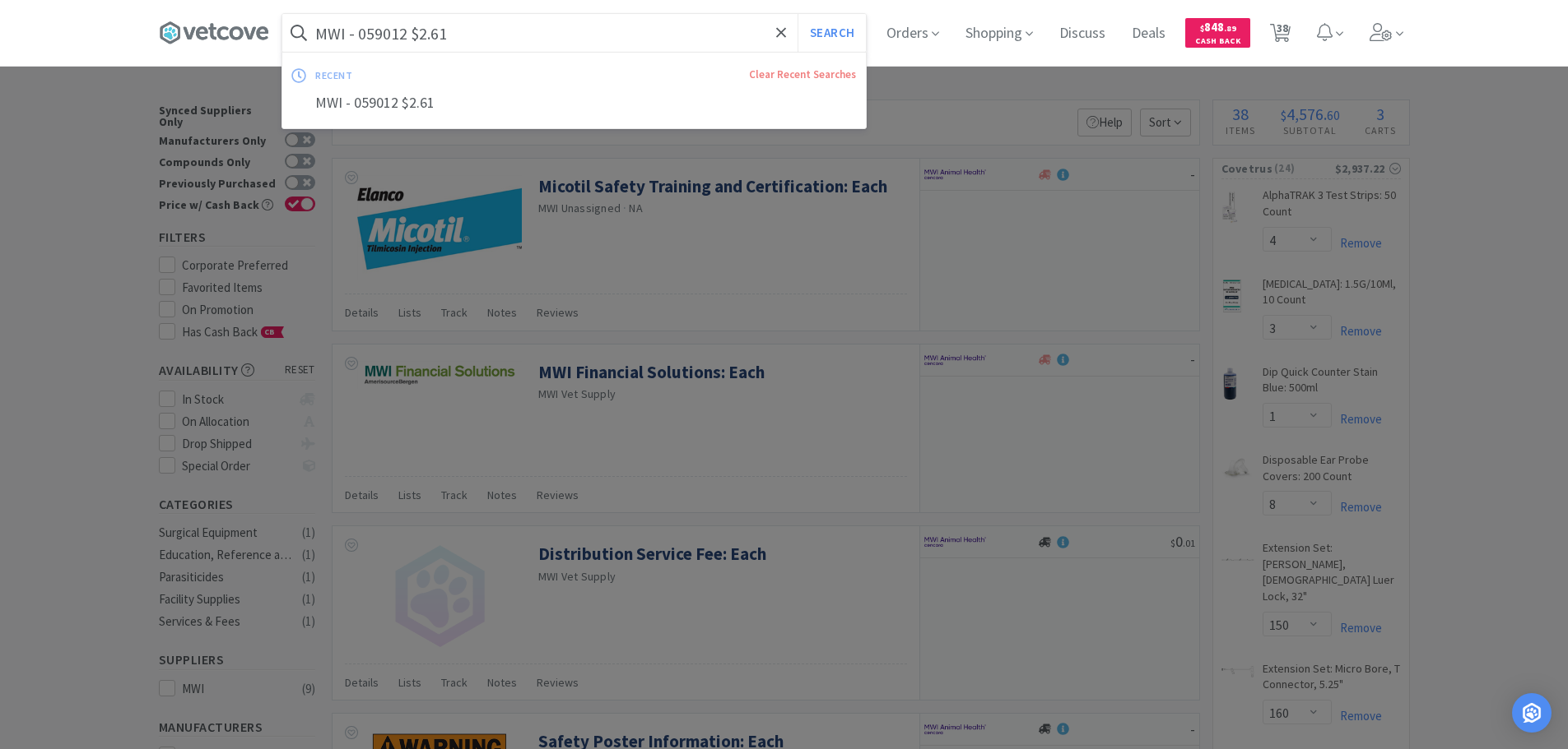
click at [382, 37] on input "MWI - 059012 $2.61" at bounding box center [574, 33] width 584 height 37
paste input "059012"
click at [382, 37] on input "059012" at bounding box center [574, 33] width 584 height 37
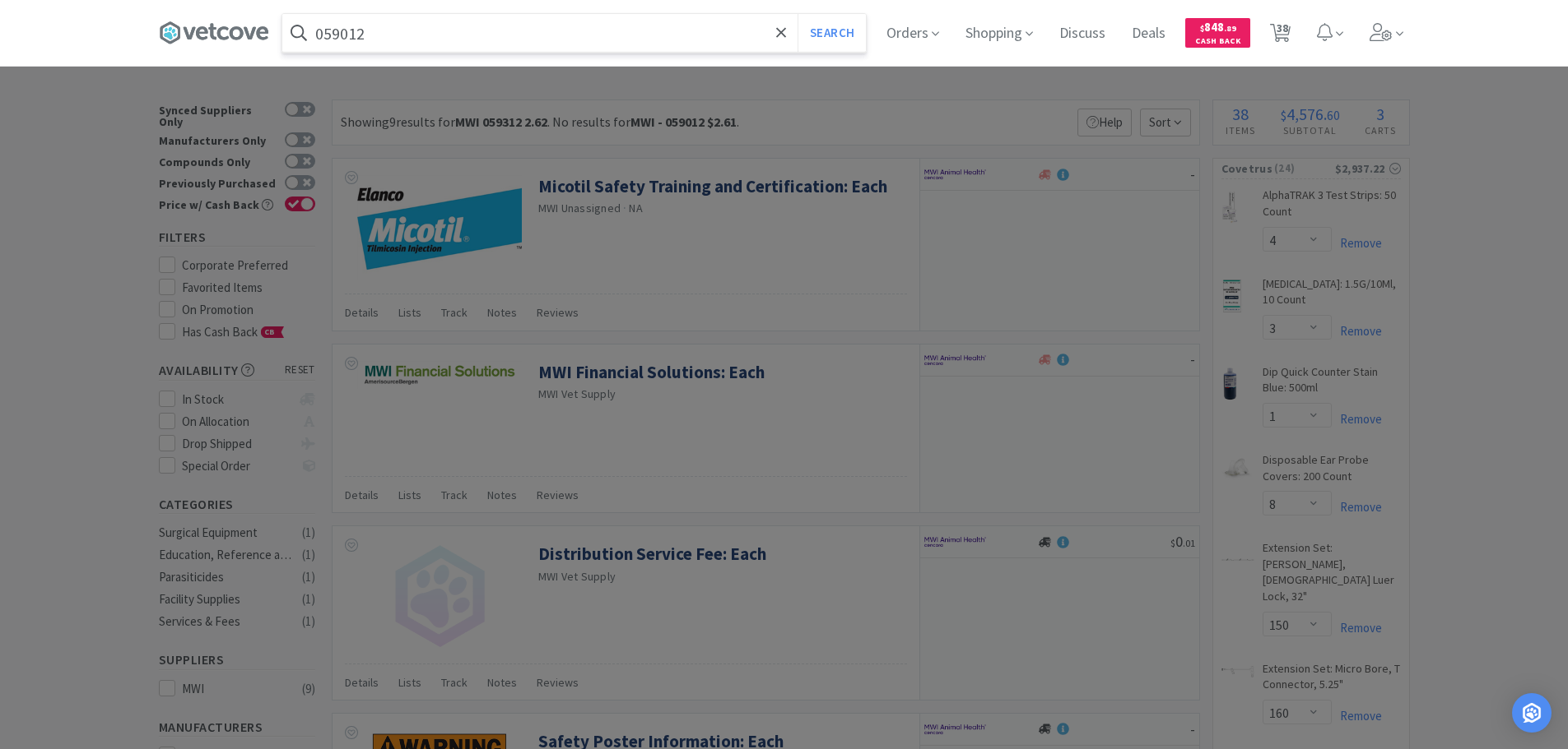
type input "059012"
click at [798, 14] on button "Search" at bounding box center [831, 33] width 68 height 37
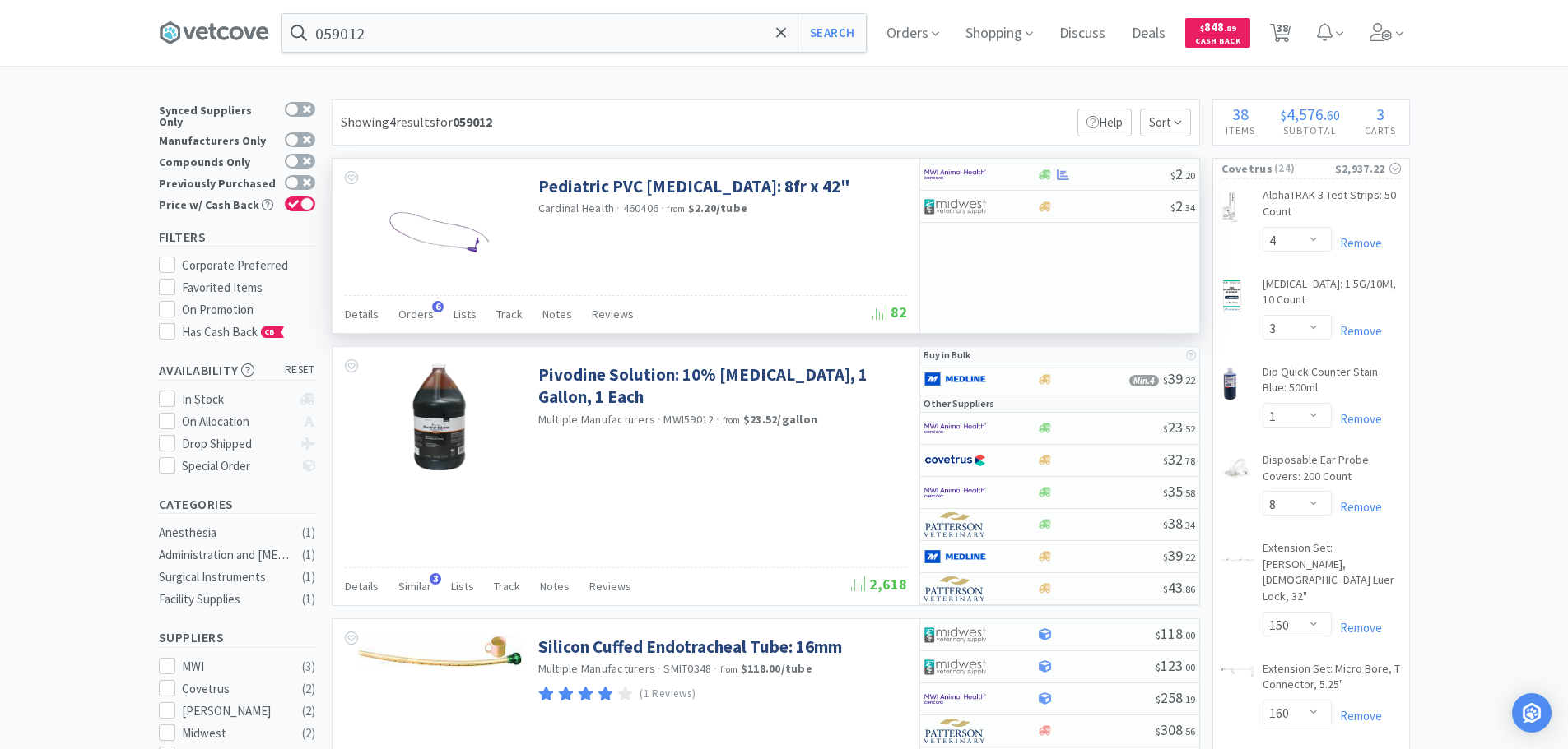
click at [651, 210] on span "460406" at bounding box center [641, 207] width 37 height 15
copy span "460406"
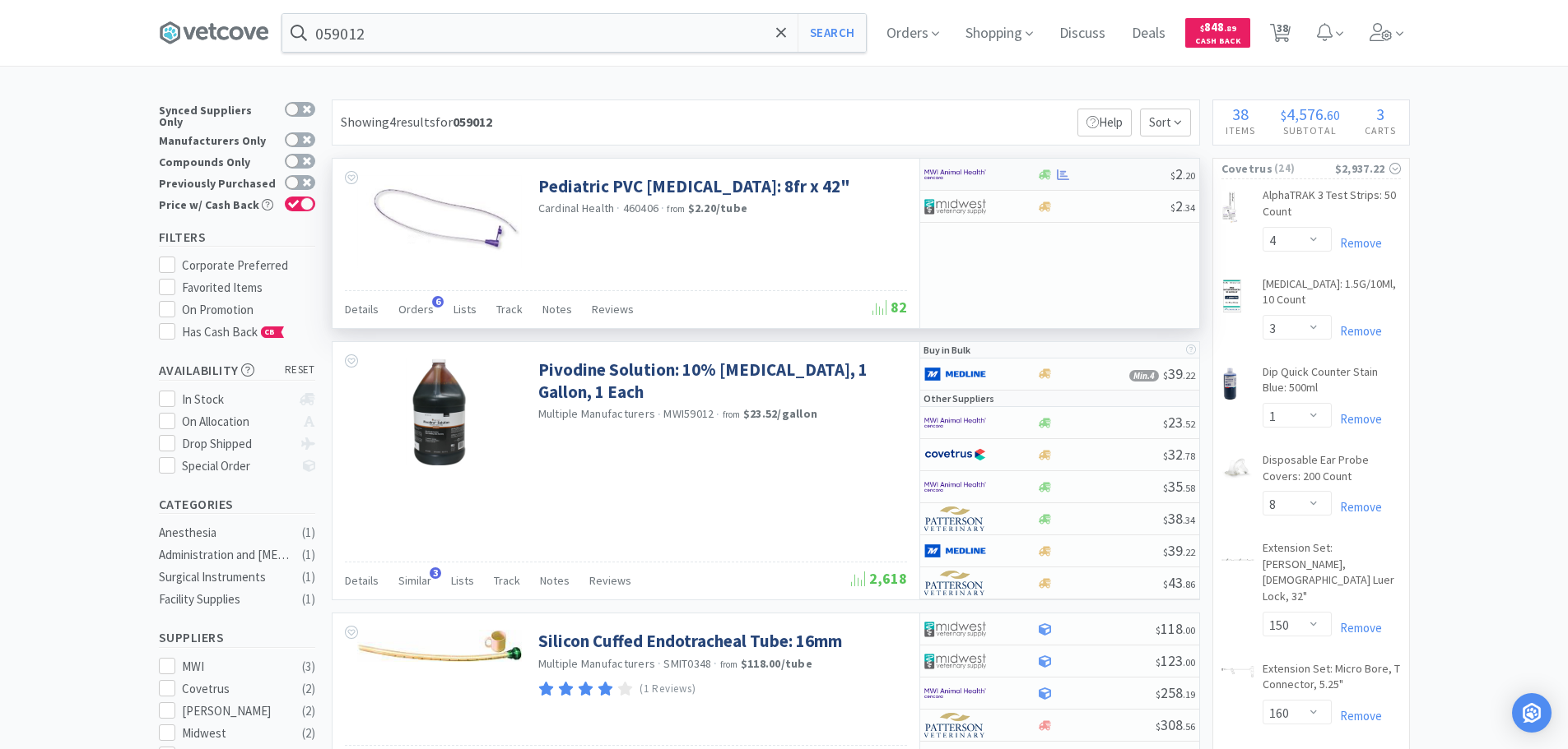
click at [1099, 177] on div at bounding box center [1103, 175] width 133 height 13
select select "1"
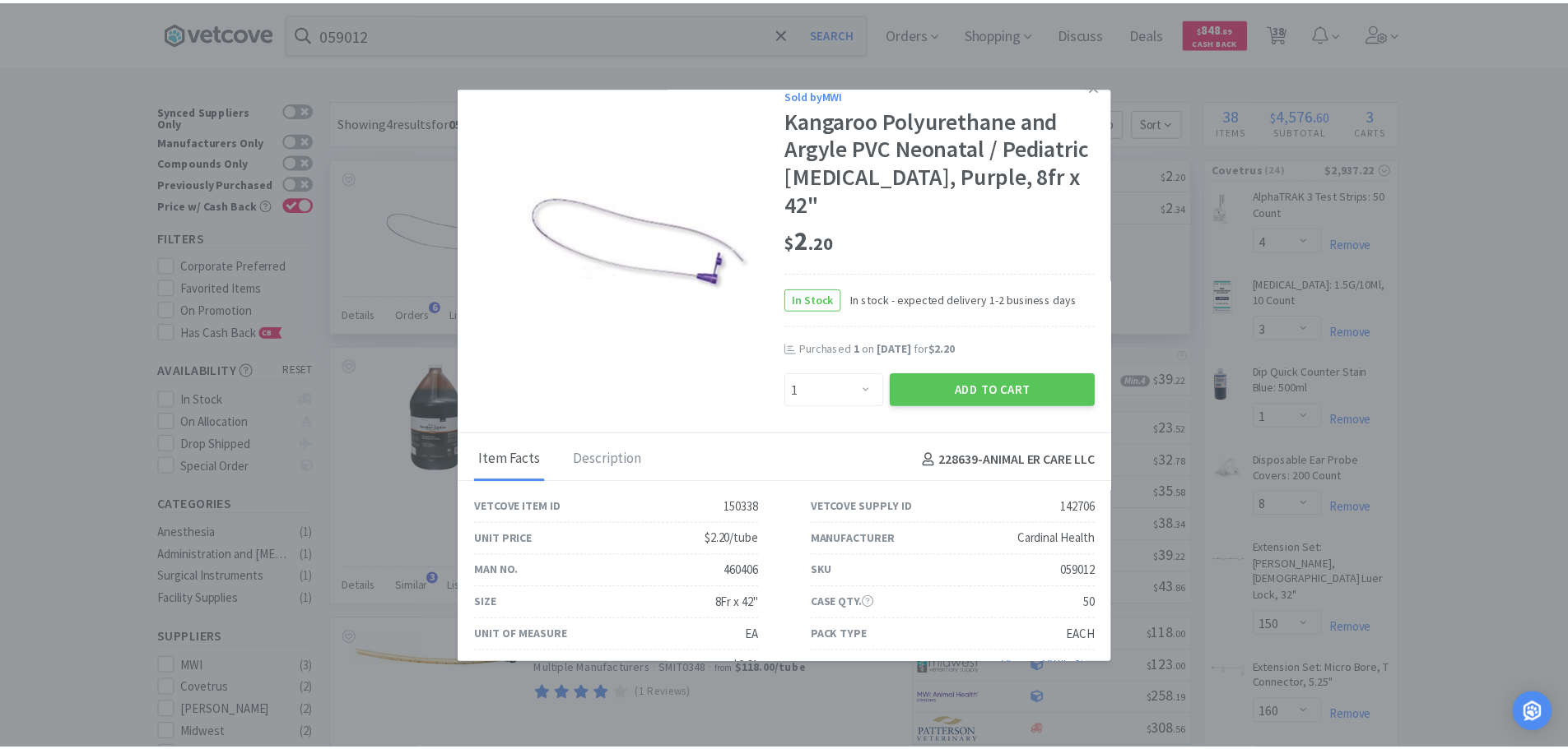
scroll to position [28, 0]
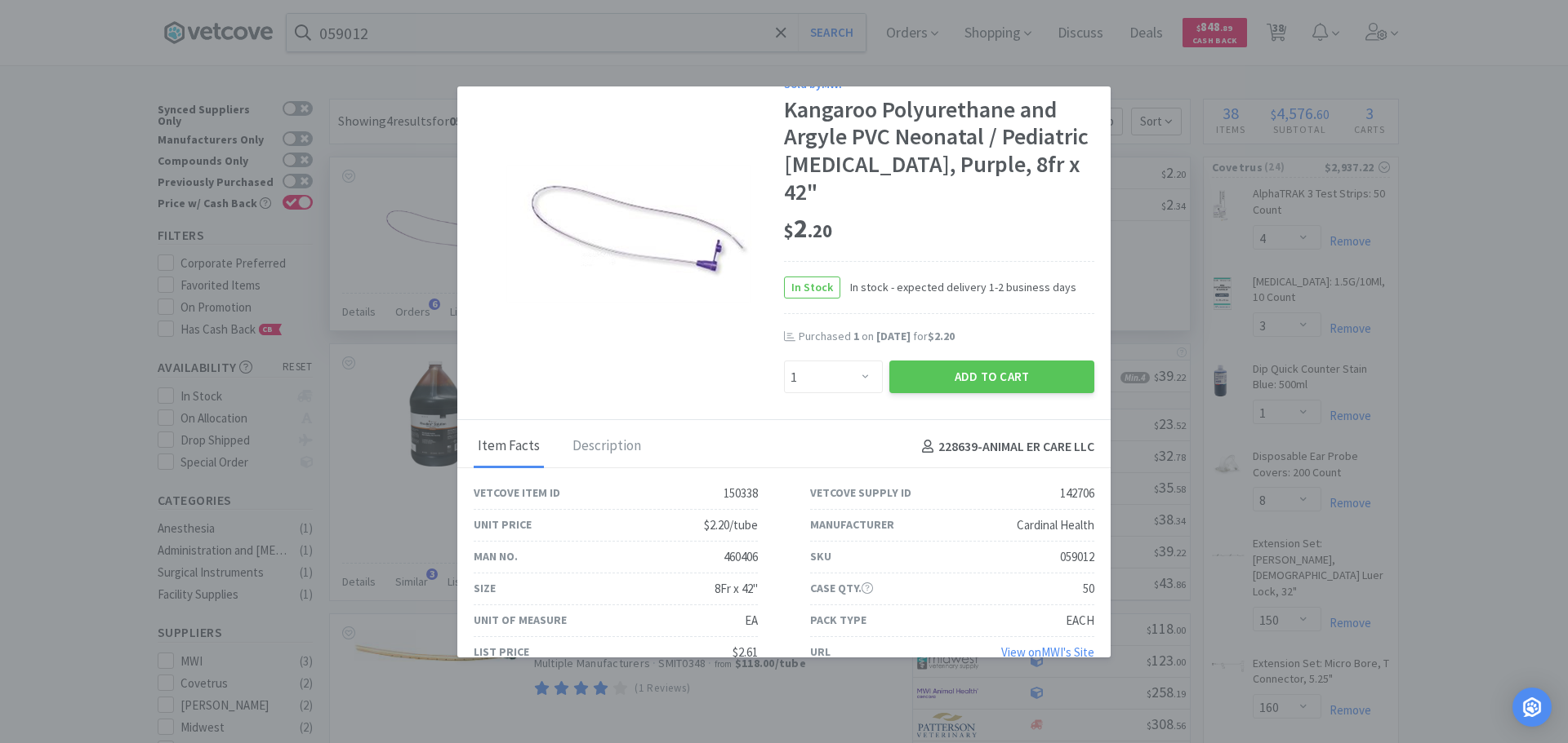
click at [1072, 547] on div "059012" at bounding box center [1076, 557] width 34 height 20
copy div "059012"
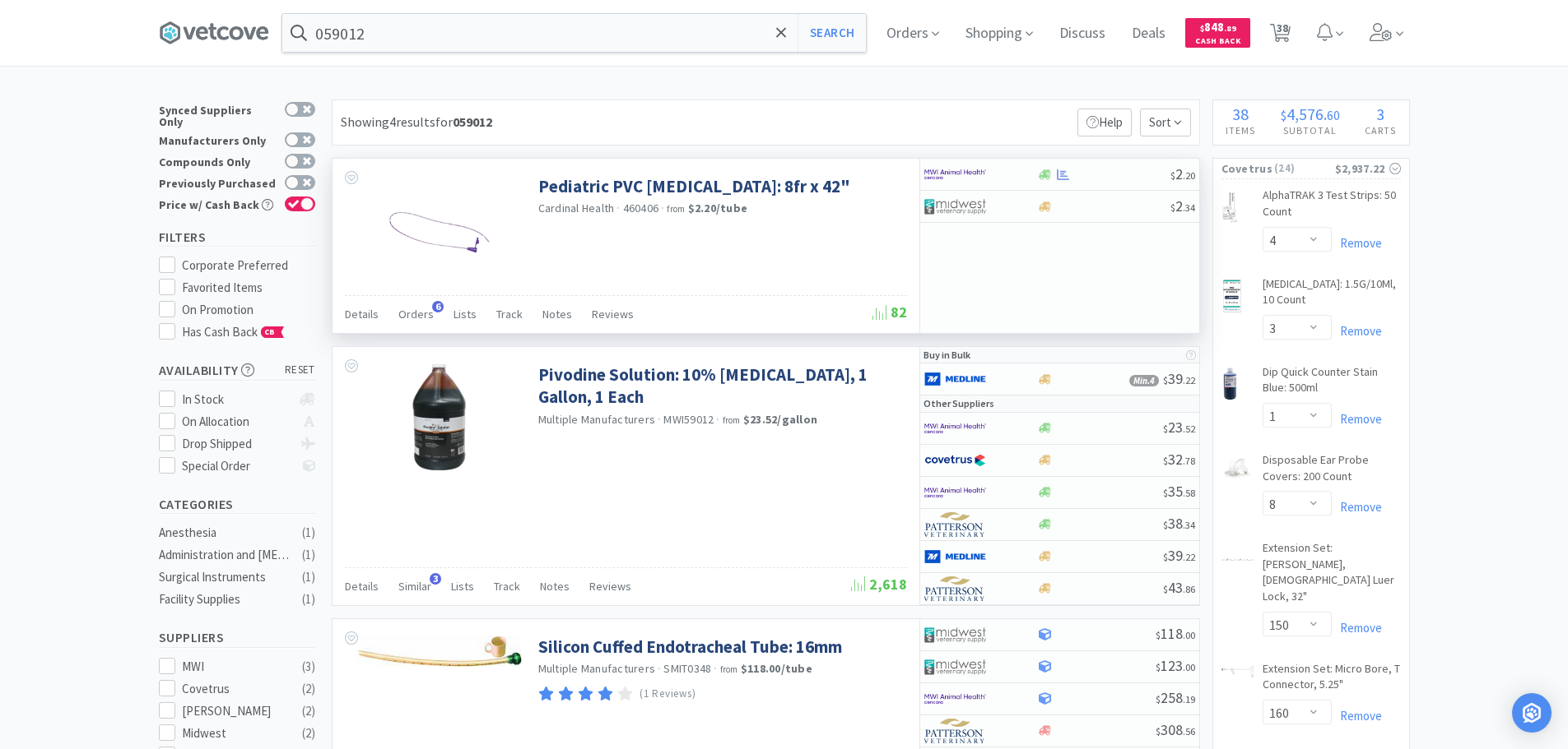
click at [646, 210] on span "460406" at bounding box center [641, 207] width 37 height 15
copy span "460406"
click at [528, 35] on input "059012" at bounding box center [574, 33] width 584 height 37
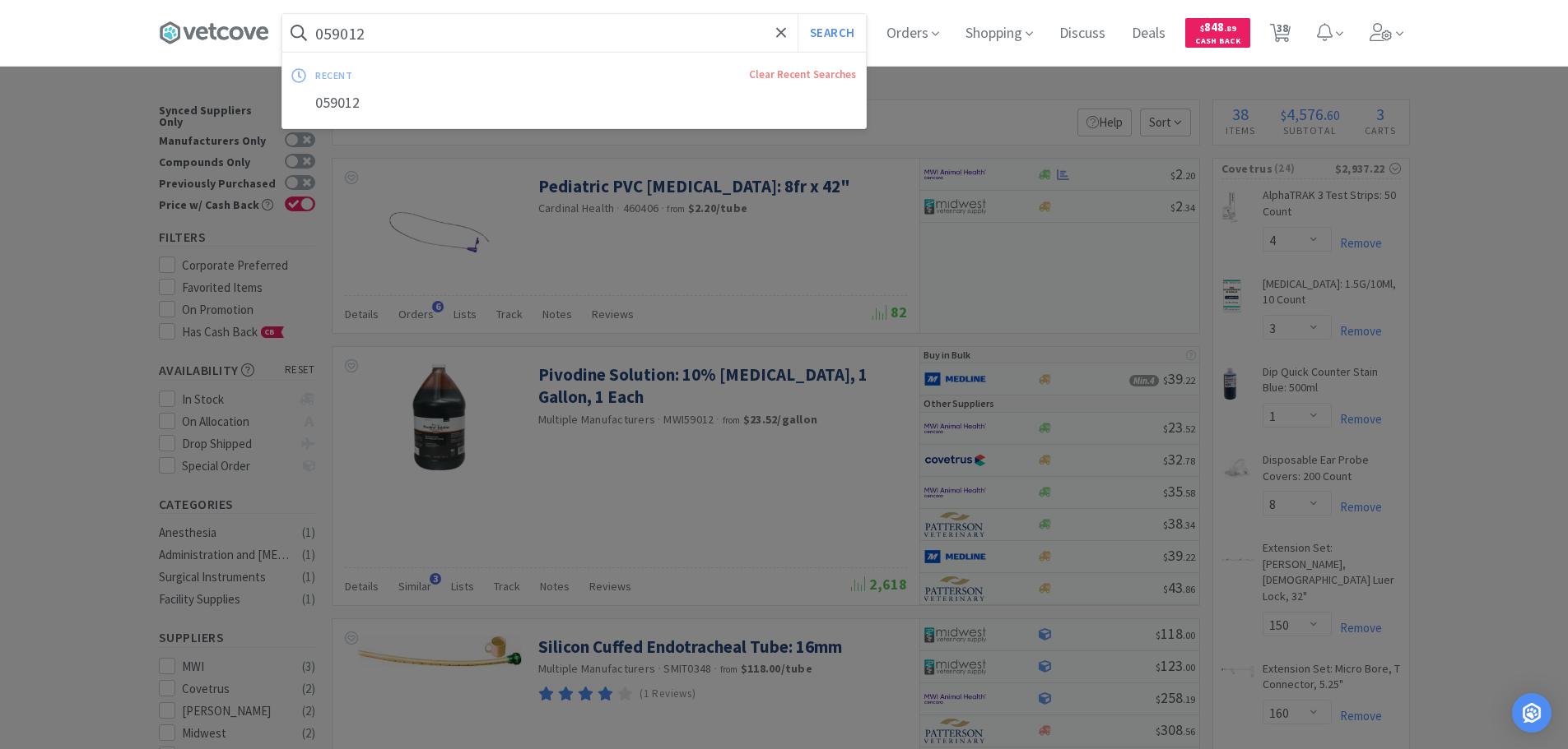
paste input "460406"
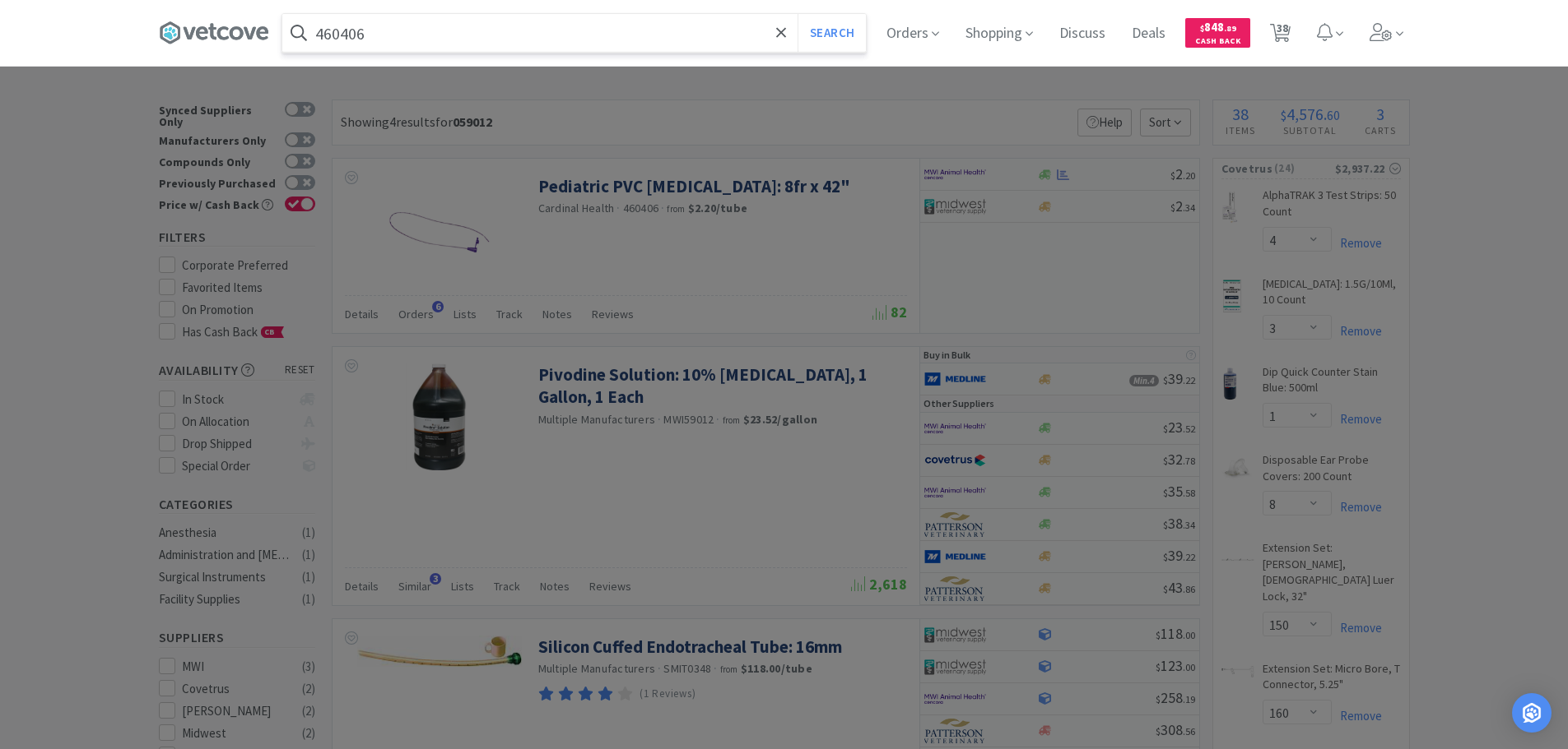
type input "460406"
click at [798, 14] on button "Search" at bounding box center [831, 33] width 68 height 37
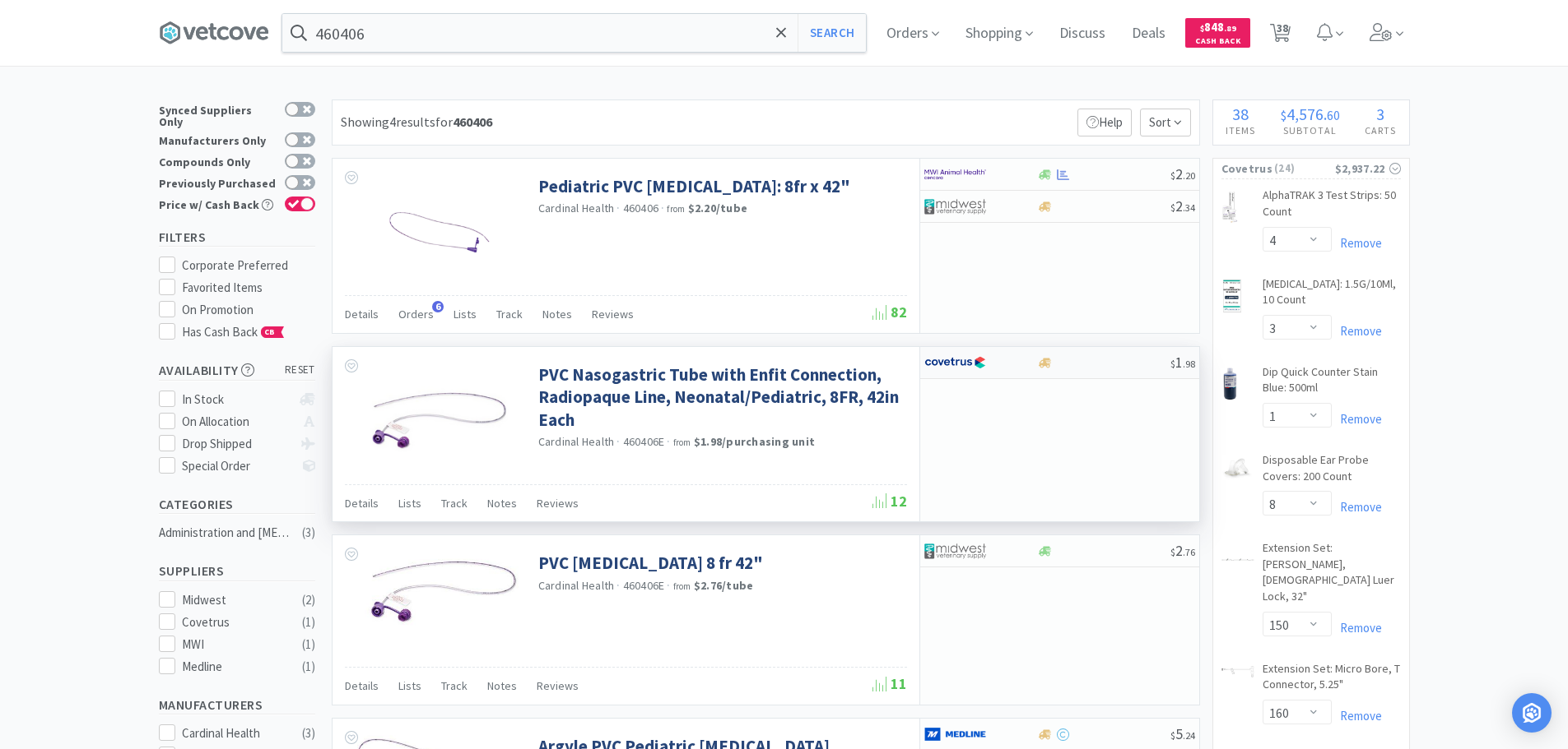
click at [1095, 361] on div at bounding box center [1103, 363] width 133 height 13
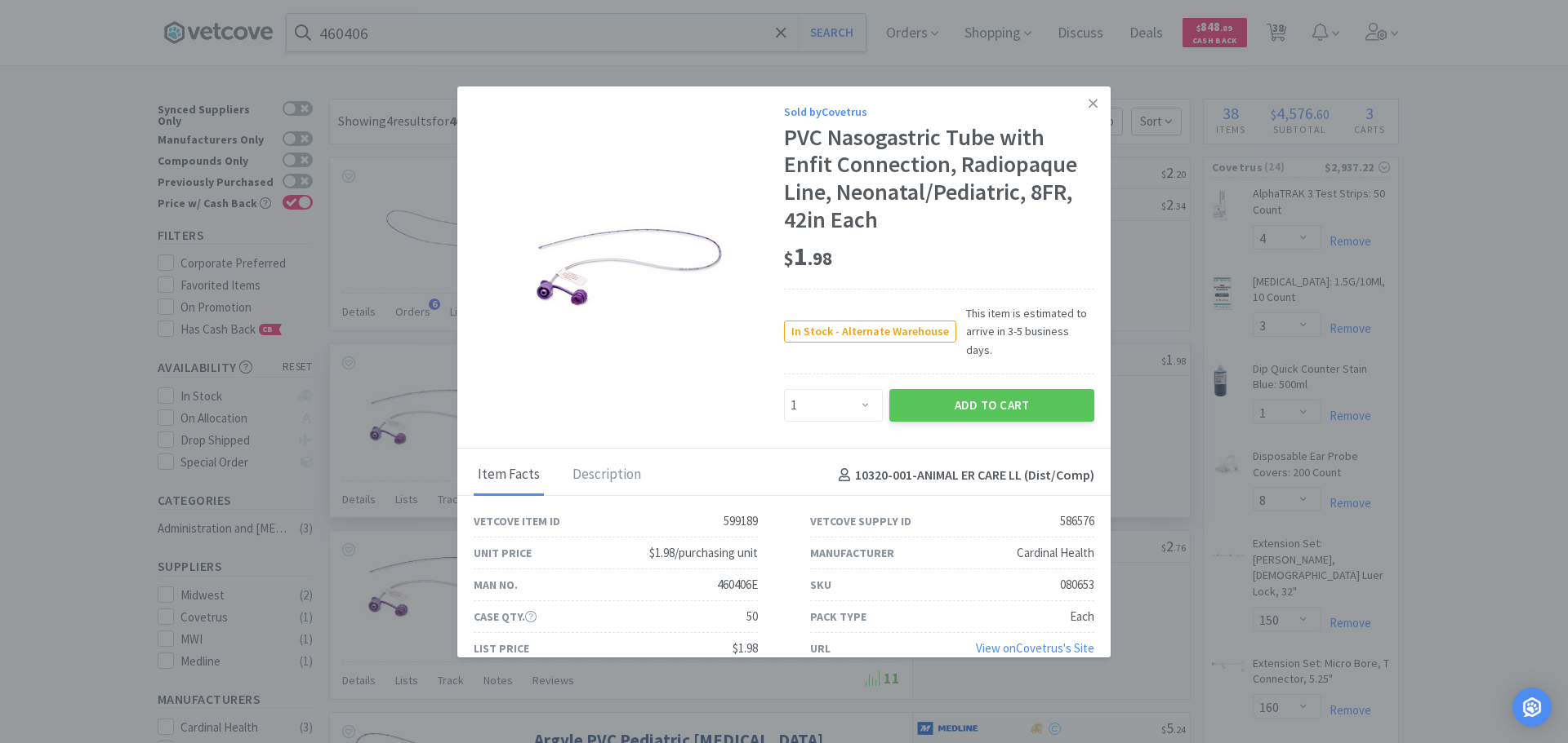
click at [1060, 576] on div "080653" at bounding box center [1076, 585] width 34 height 20
copy div "080653"
click at [832, 391] on select "Enter Quantity 1 2 3 4 5 6 7 8 9 10 11 12 13 14 15 16 17 18 19 20 Enter Quantity" at bounding box center [832, 405] width 99 height 32
select select "2"
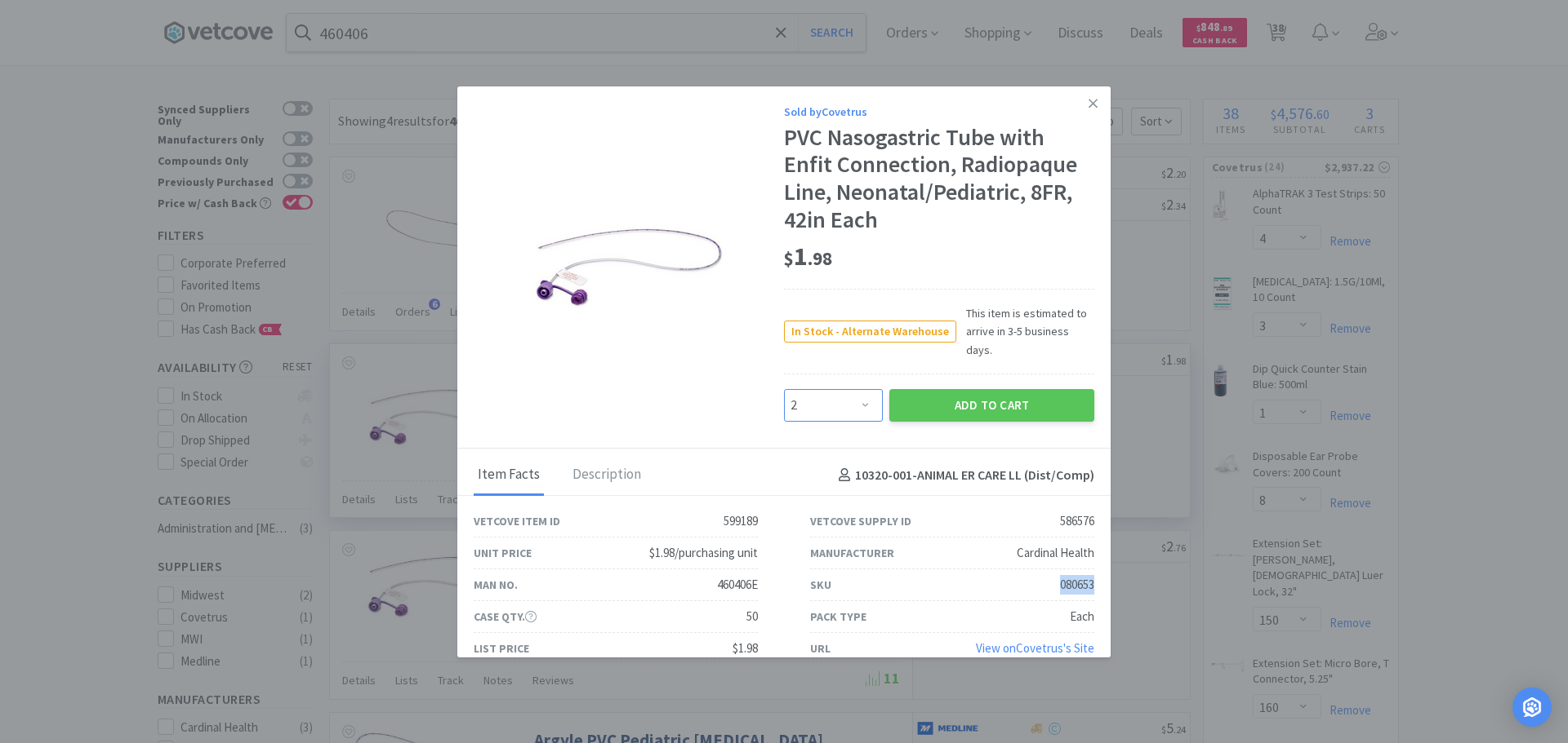
click at [784, 390] on select "Enter Quantity 1 2 3 4 5 6 7 8 9 10 11 12 13 14 15 16 17 18 19 20 Enter Quantity" at bounding box center [832, 405] width 99 height 32
click at [912, 390] on button "Add to Cart" at bounding box center [991, 405] width 205 height 32
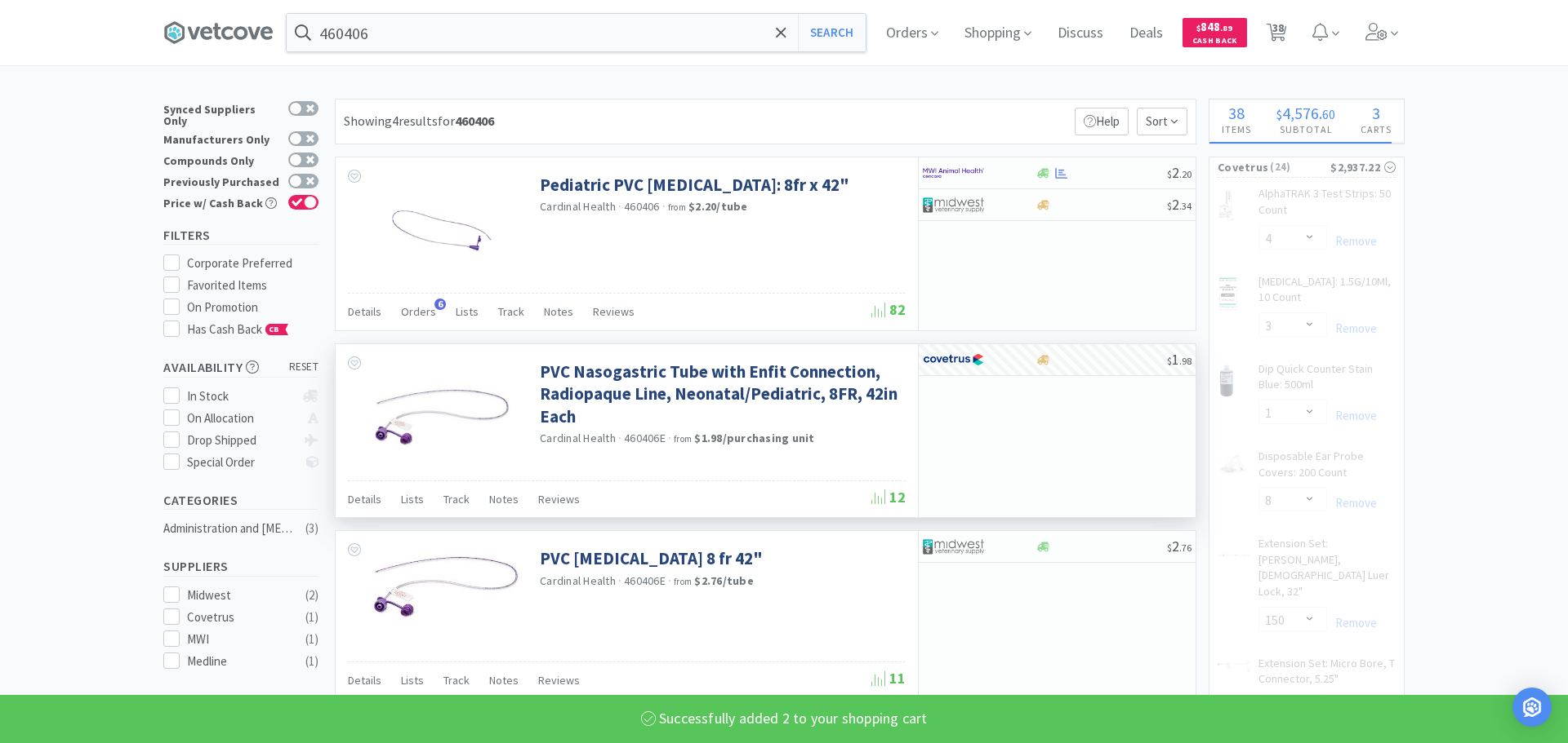
select select "2"
select select "1"
select select "8"
select select "1"
select select "5"
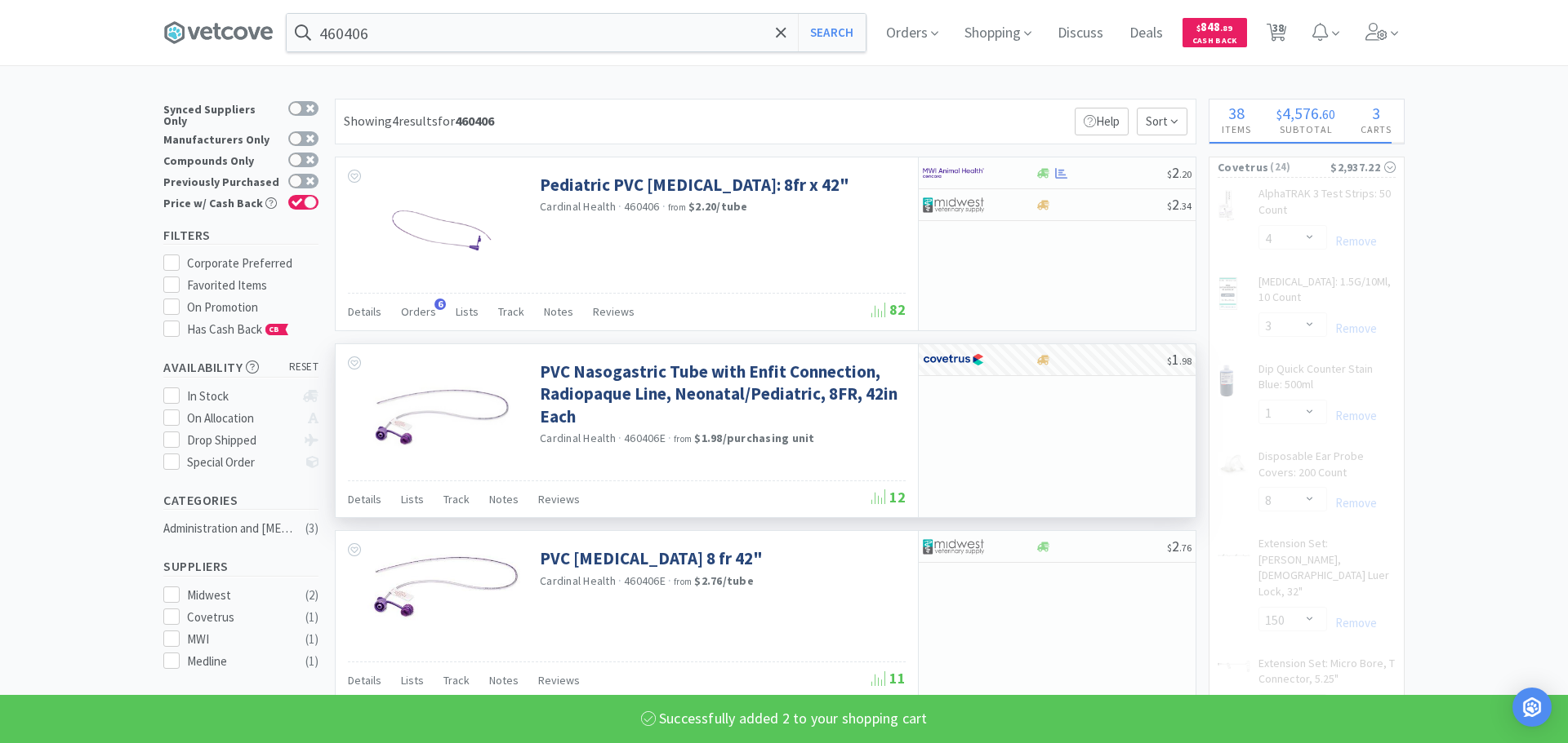
select select "7"
select select "15"
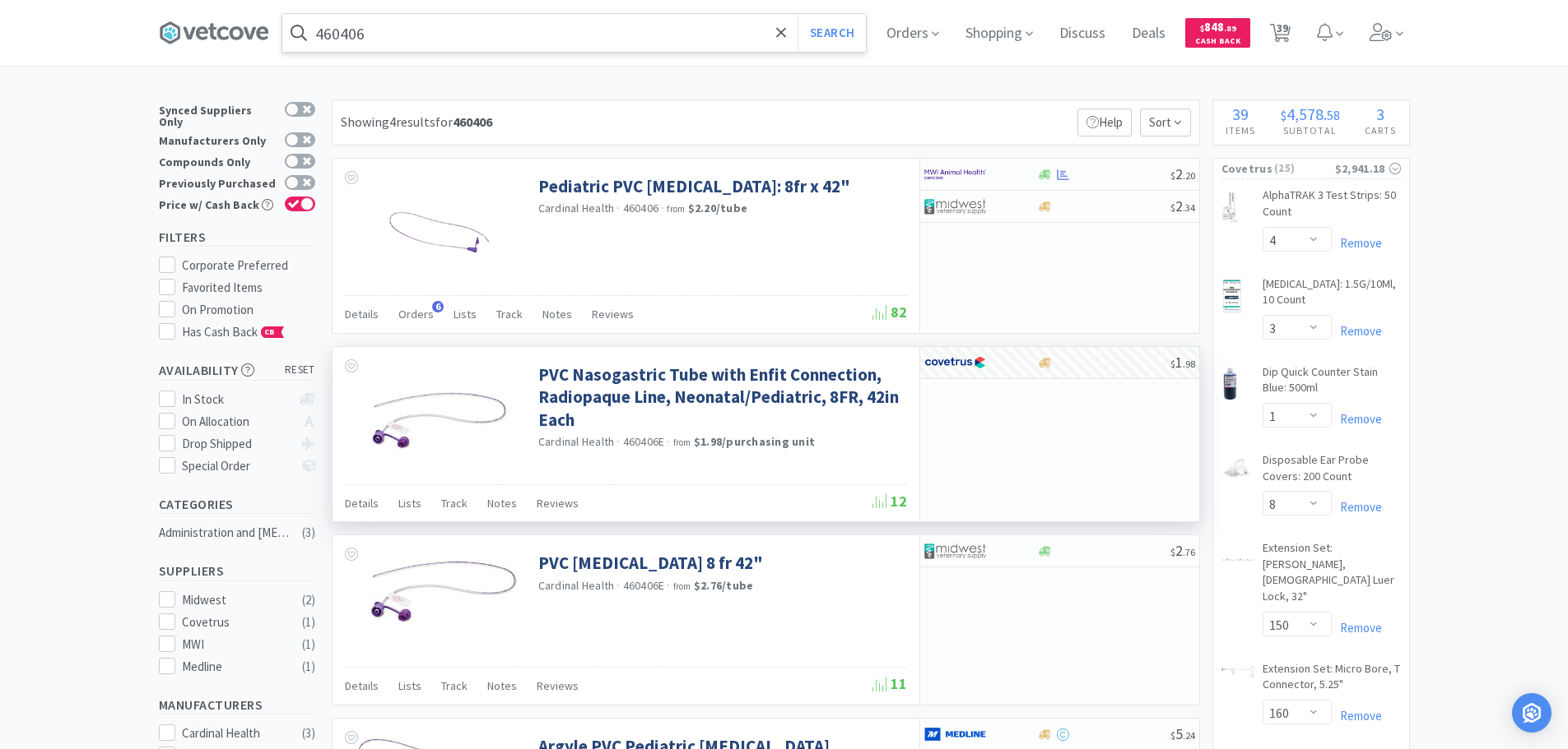
click at [468, 34] on input "460406" at bounding box center [574, 33] width 584 height 37
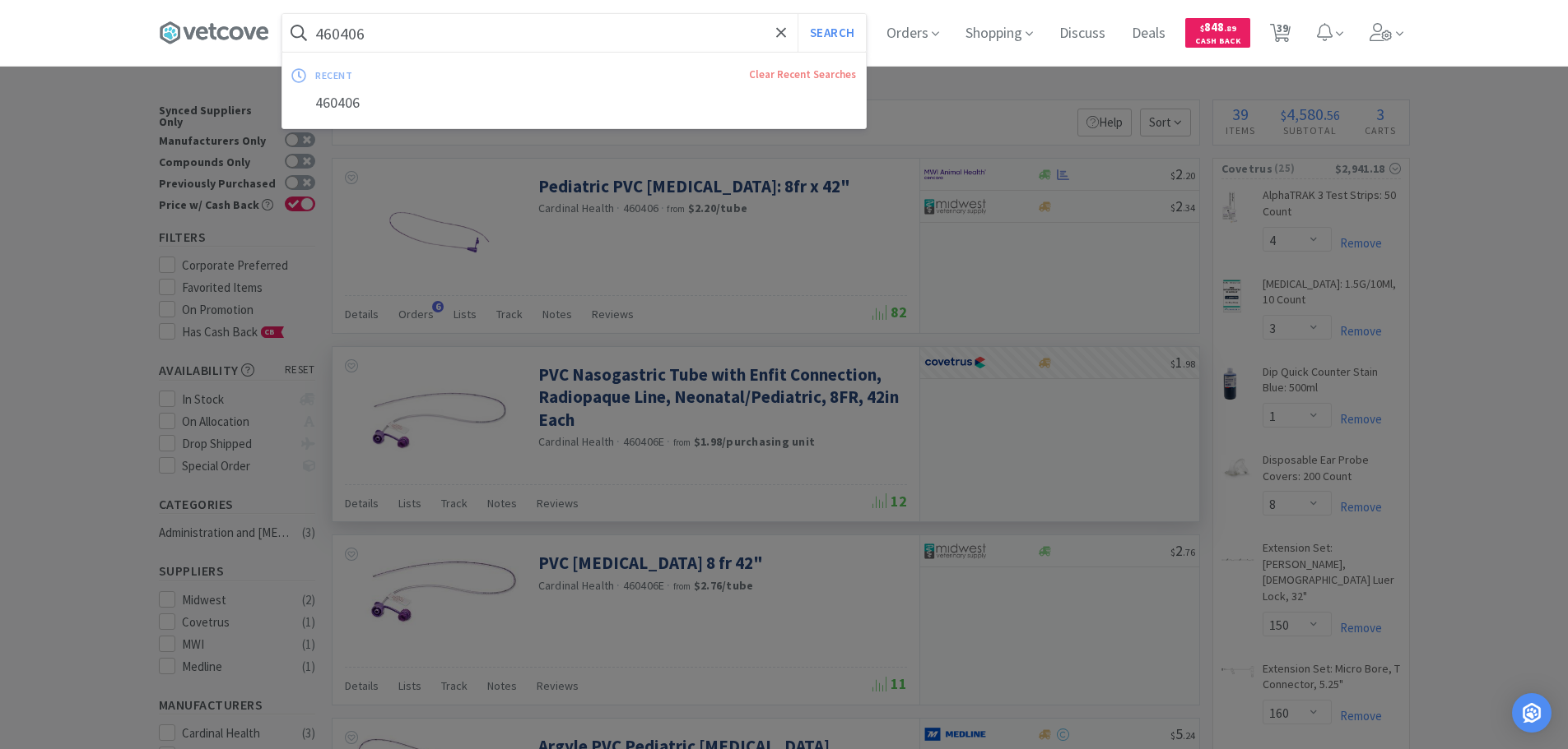
paste input "Covetrus - 002038 $0.93"
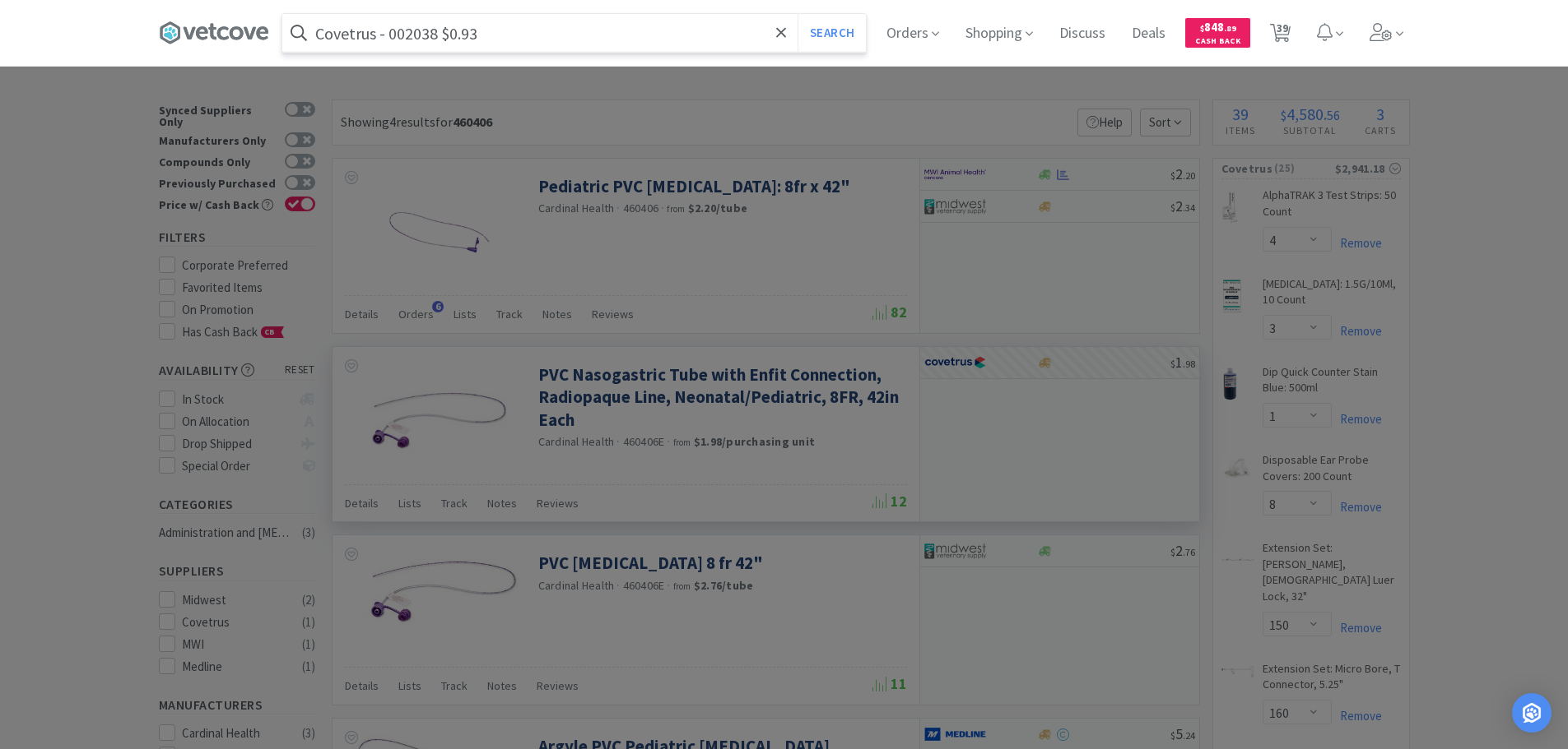
click at [408, 37] on input "Covetrus - 002038 $0.93" at bounding box center [574, 33] width 584 height 37
paste input "002038"
click at [798, 14] on button "Search" at bounding box center [831, 33] width 68 height 37
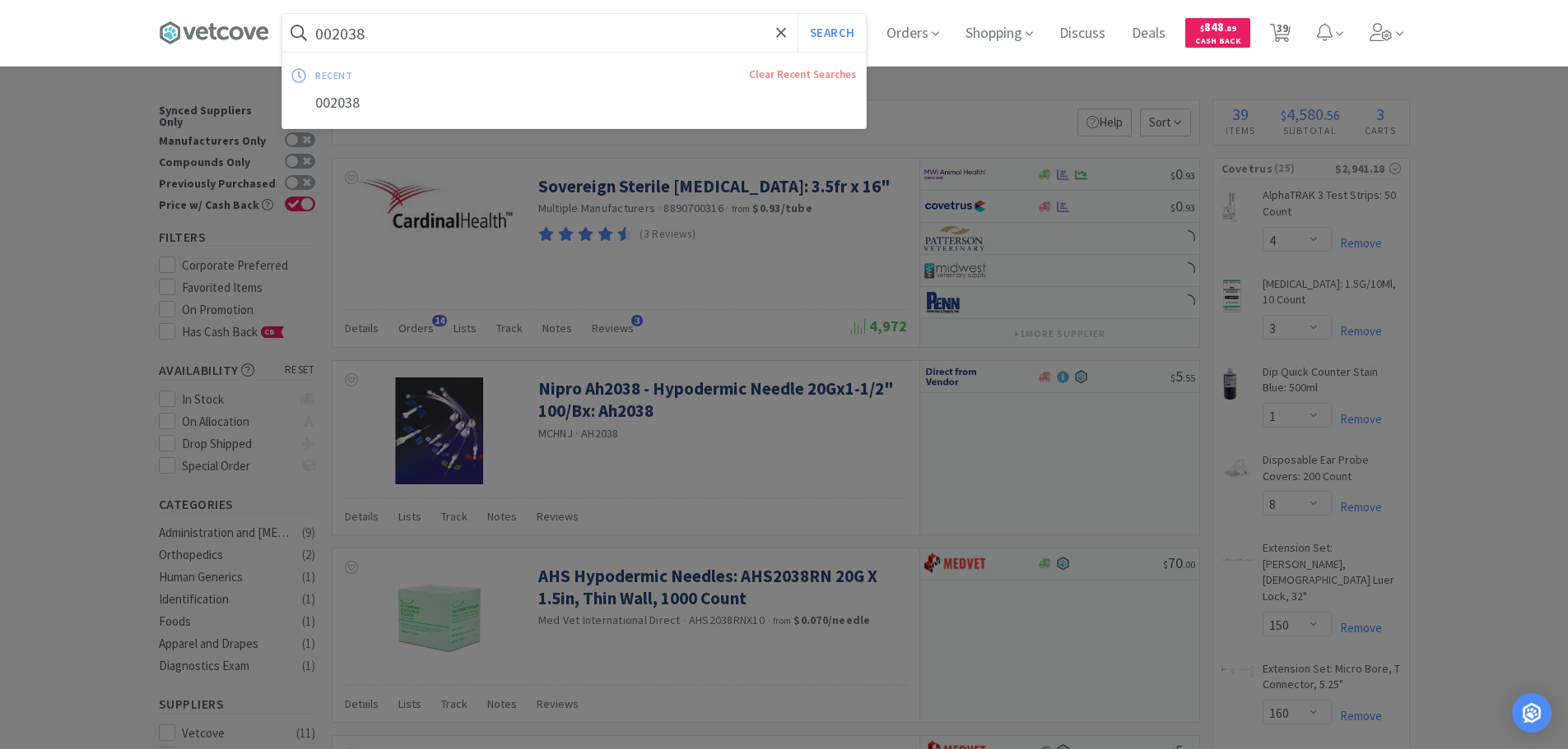
click at [408, 37] on input "002038" at bounding box center [574, 33] width 584 height 37
click at [534, 146] on div at bounding box center [784, 374] width 1568 height 749
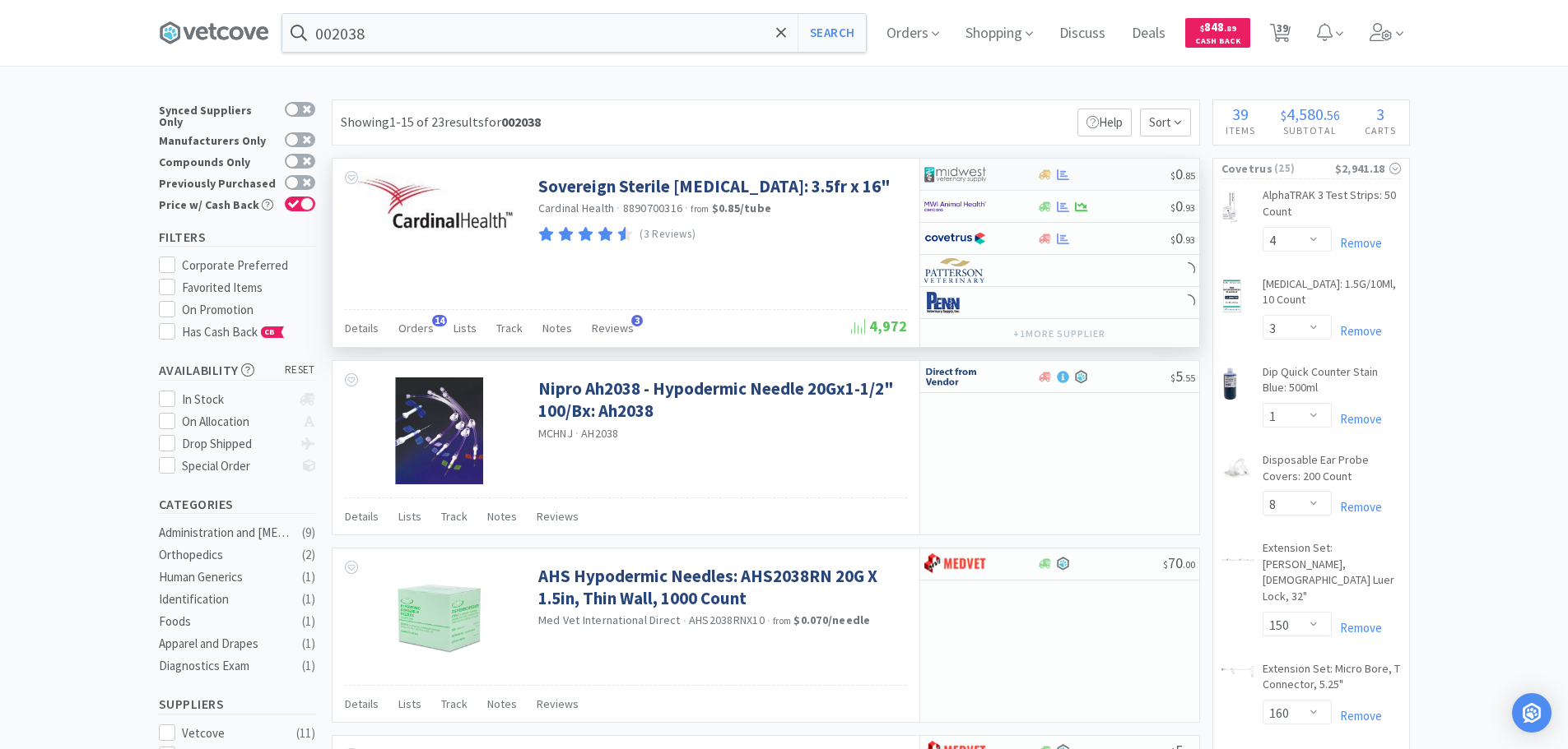
click at [1145, 179] on div at bounding box center [1103, 175] width 133 height 13
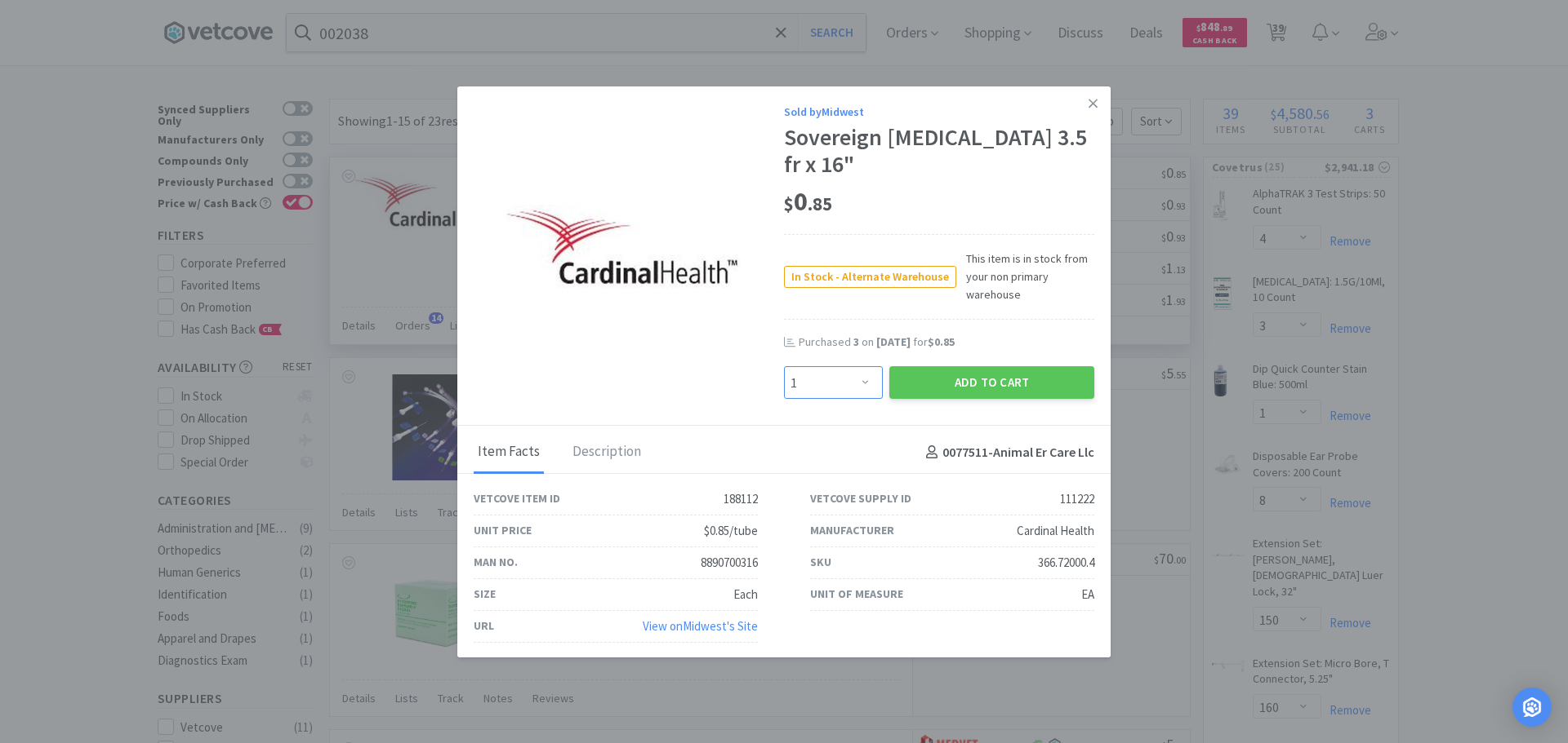
click at [849, 384] on select "Enter Quantity 1 2 3 4 5 6 7 8 9 10 11 12 13 14 15 16 17 18 19 20 Enter Quantity" at bounding box center [832, 382] width 99 height 32
click at [784, 366] on select "Enter Quantity 1 2 3 4 5 6 7 8 9 10 11 12 13 14 15 16 17 18 19 20 Enter Quantity" at bounding box center [832, 382] width 99 height 32
click at [929, 393] on button "Add to Cart" at bounding box center [991, 382] width 205 height 32
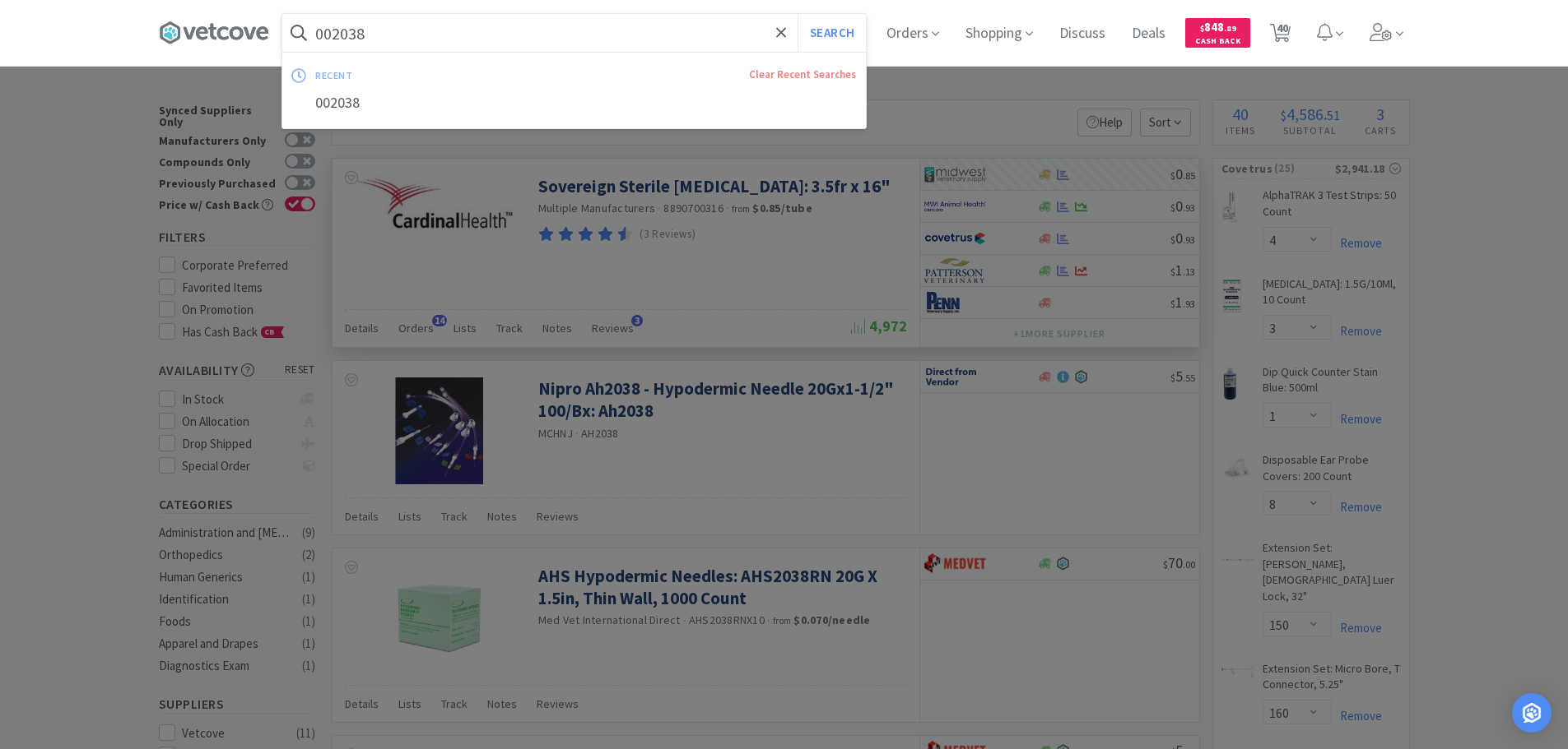
click at [463, 33] on input "002038" at bounding box center [574, 33] width 584 height 37
paste input "Covetrus - 002039 $0.93"
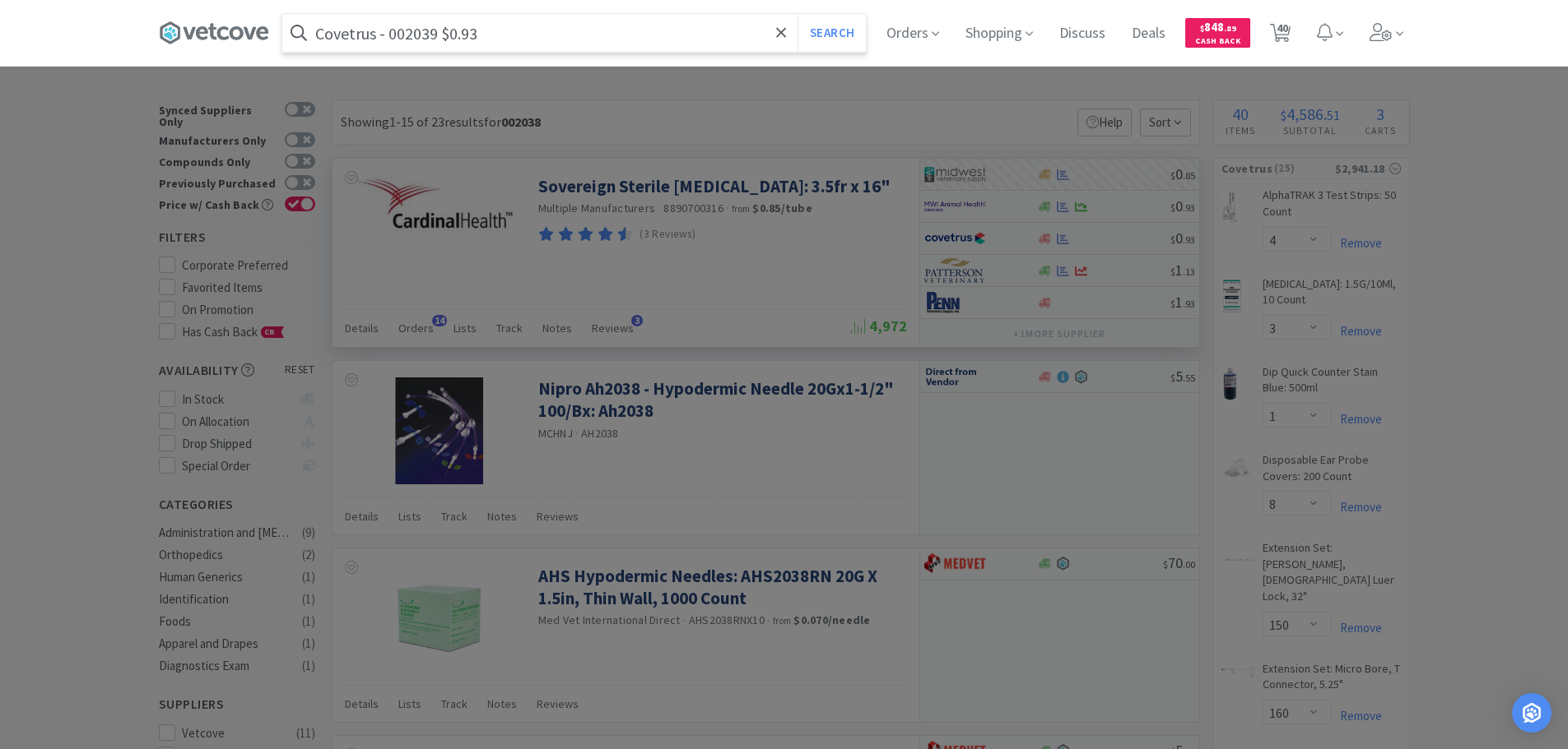
click at [410, 37] on input "Covetrus - 002039 $0.93" at bounding box center [574, 33] width 584 height 37
paste input "002039"
click at [798, 14] on button "Search" at bounding box center [831, 33] width 68 height 37
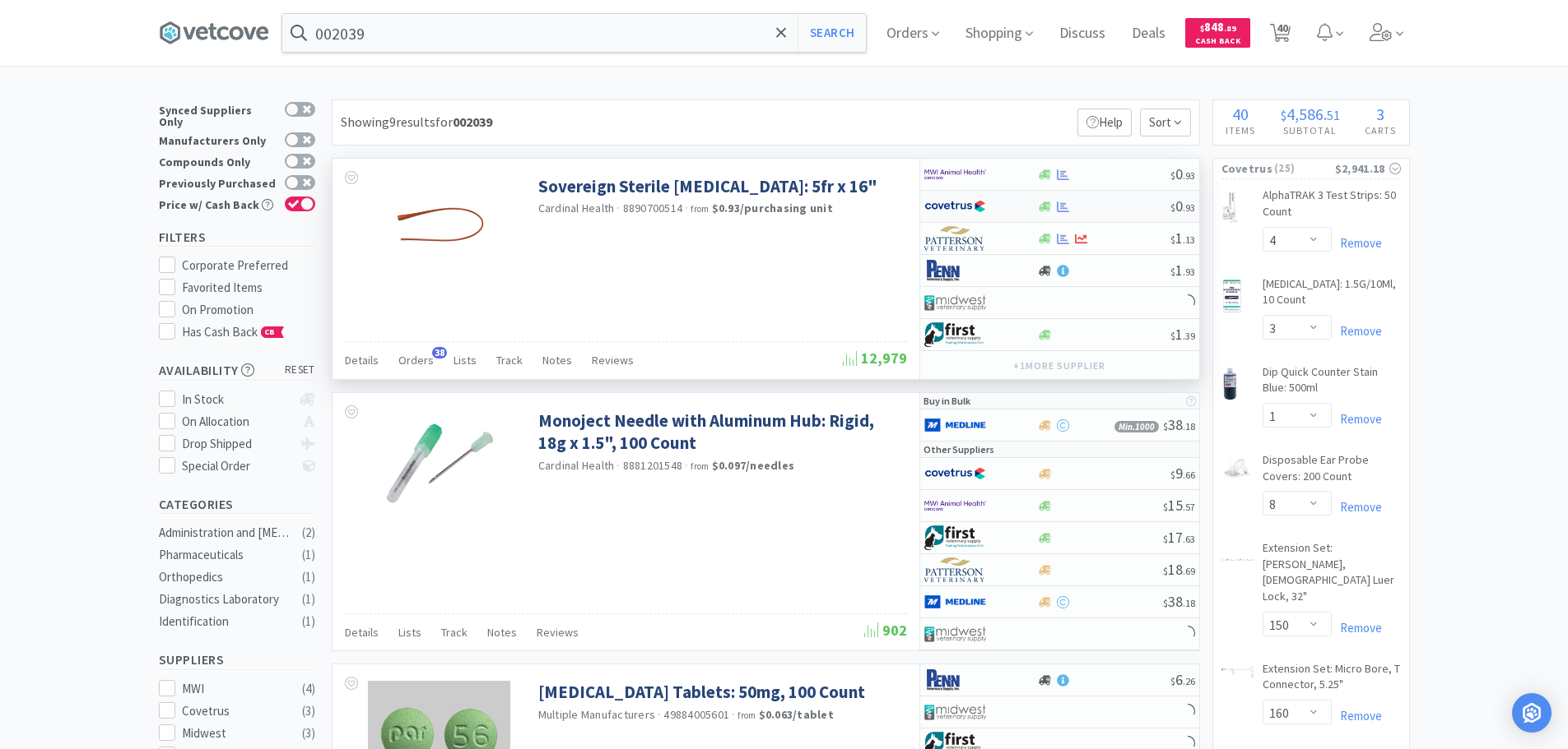
click at [1116, 212] on div at bounding box center [1103, 206] width 133 height 13
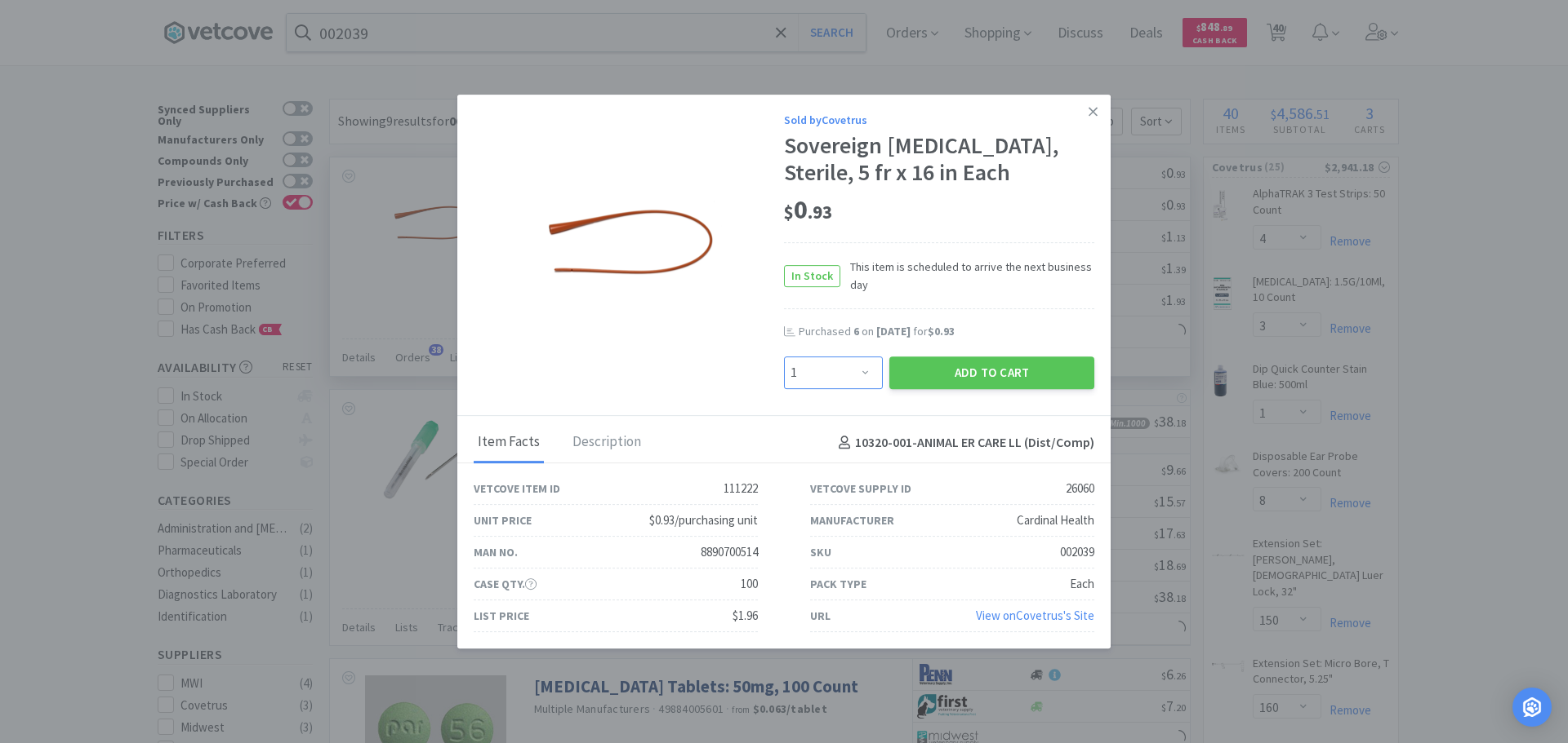
click at [853, 373] on select "Enter Quantity 1 2 3 4 5 6 7 8 9 10 11 12 13 14 15 16 17 18 19 20 Enter Quantity" at bounding box center [832, 372] width 99 height 32
click at [784, 356] on select "Enter Quantity 1 2 3 4 5 6 7 8 9 10 11 12 13 14 15 16 17 18 19 20 Enter Quantity" at bounding box center [832, 372] width 99 height 32
click at [906, 373] on button "Add to Cart" at bounding box center [991, 372] width 205 height 32
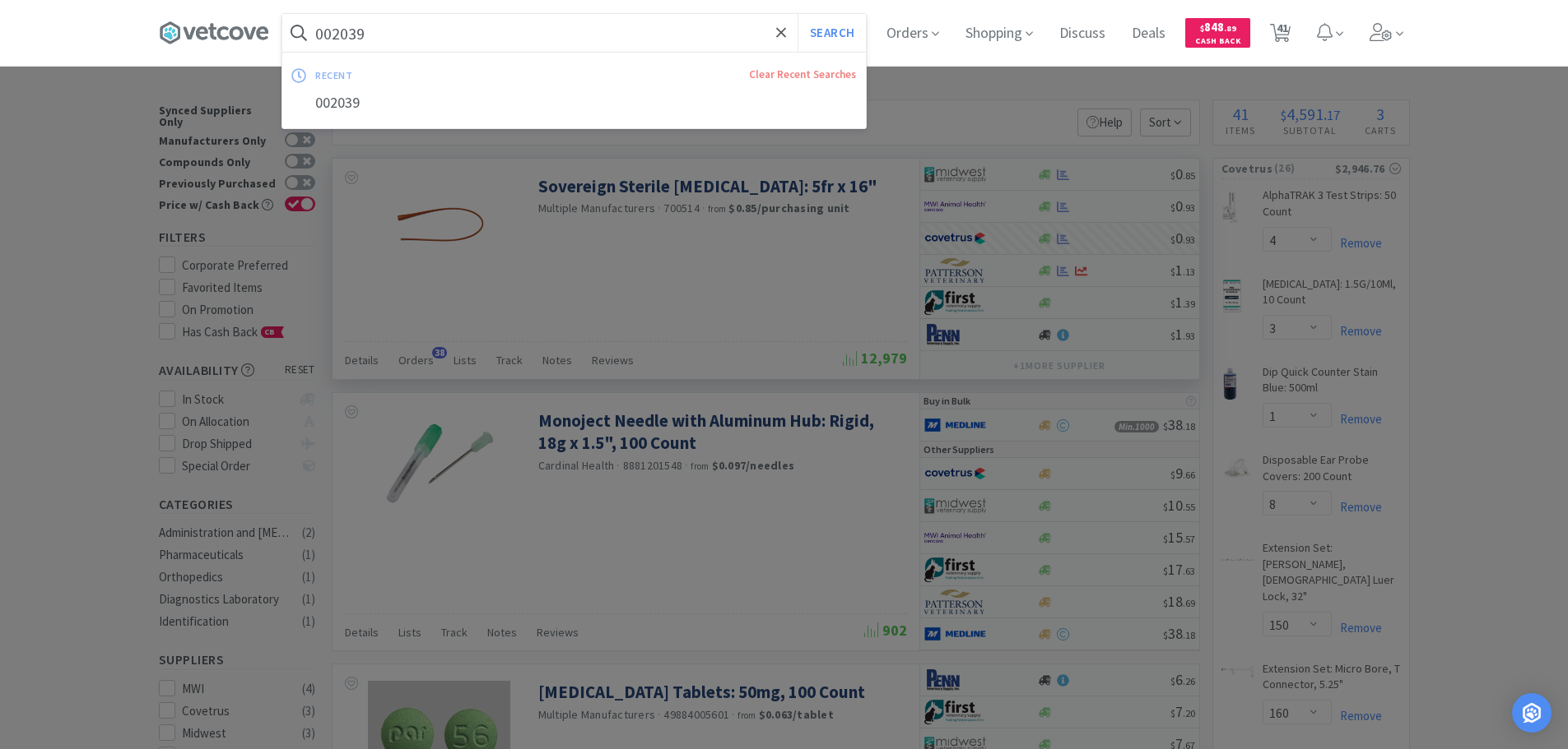
click at [463, 42] on input "002039" at bounding box center [574, 33] width 584 height 37
paste
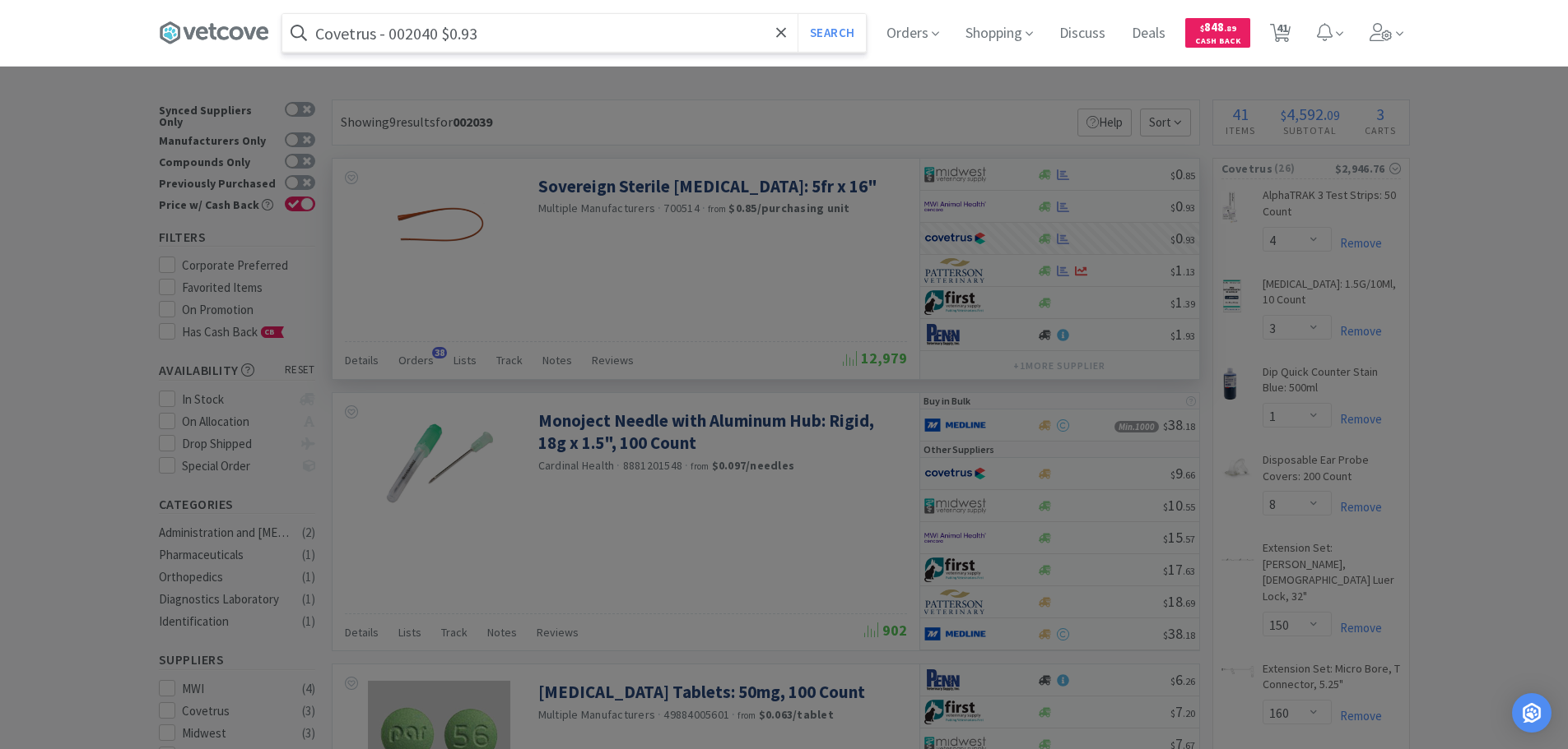
click at [424, 38] on input "Covetrus - 002040 $0.93" at bounding box center [574, 33] width 584 height 37
click at [798, 14] on button "Search" at bounding box center [831, 33] width 68 height 37
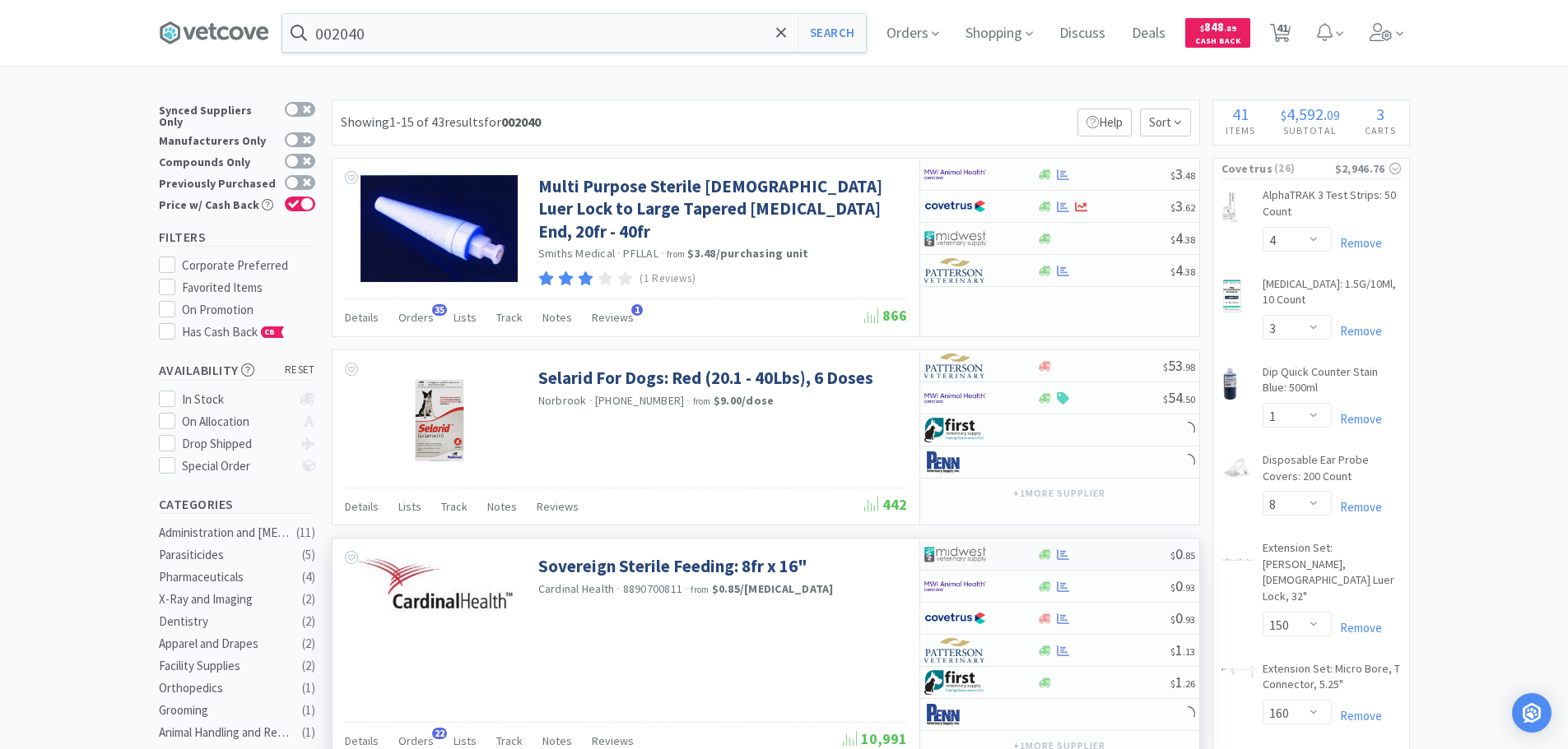
click at [1113, 552] on div at bounding box center [1103, 555] width 133 height 13
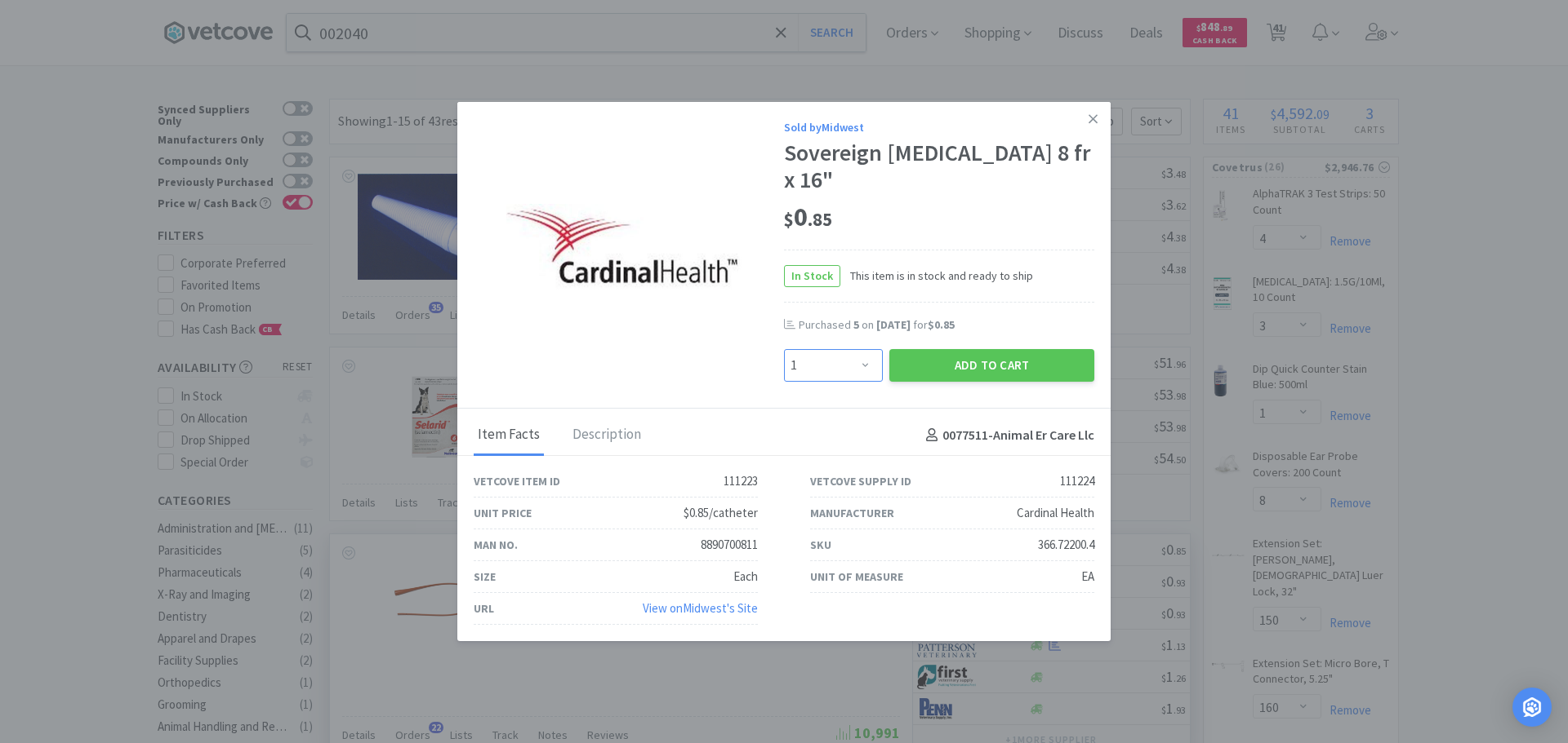
click at [843, 359] on select "Enter Quantity 1 2 3 4 5 6 7 8 9 10 11 12 13 14 15 16 17 18 19 20 Enter Quantity" at bounding box center [832, 365] width 99 height 32
click at [784, 349] on select "Enter Quantity 1 2 3 4 5 6 7 8 9 10 11 12 13 14 15 16 17 18 19 20 Enter Quantity" at bounding box center [832, 365] width 99 height 32
click at [927, 361] on button "Add to Cart" at bounding box center [991, 365] width 205 height 32
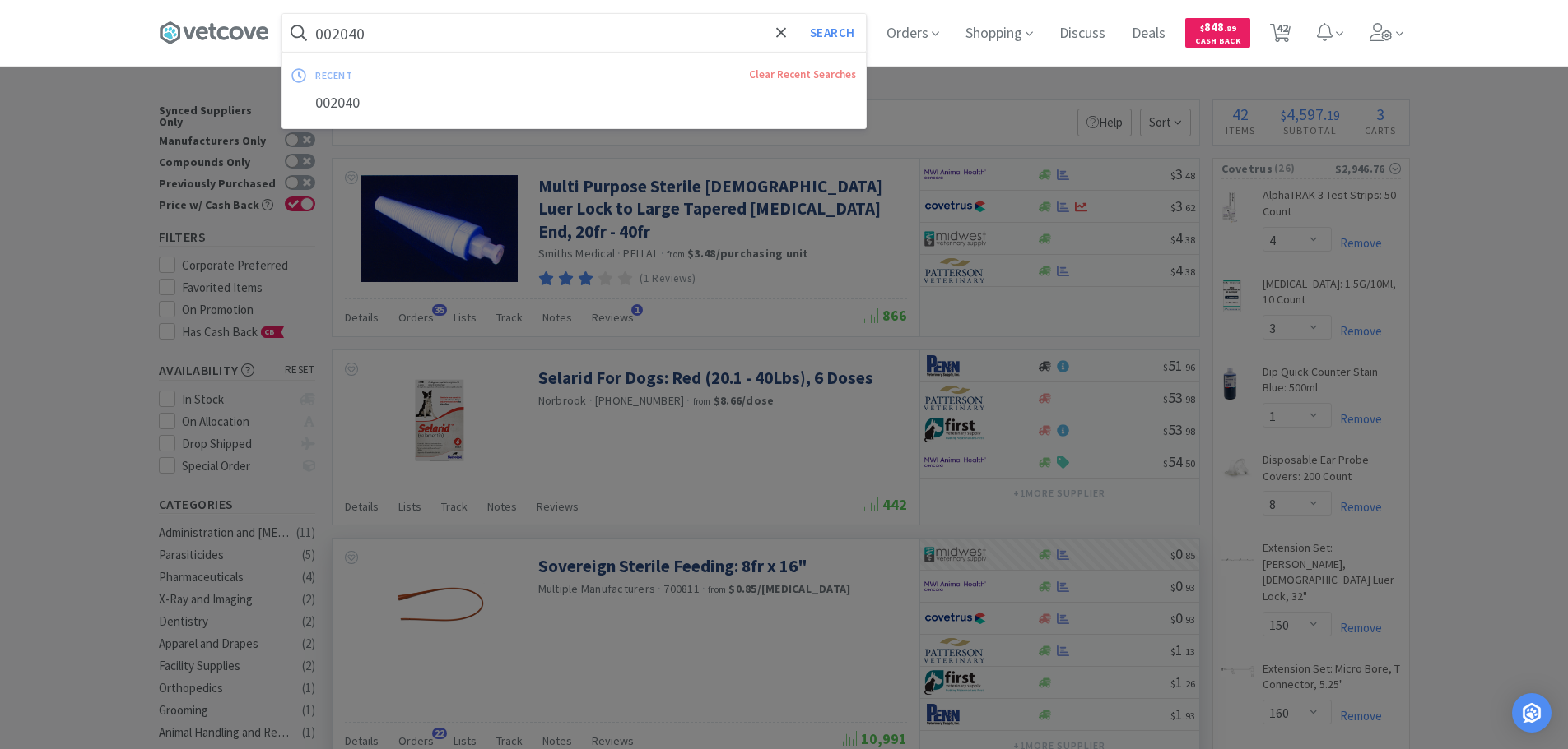
click at [471, 31] on input "002040" at bounding box center [574, 33] width 584 height 37
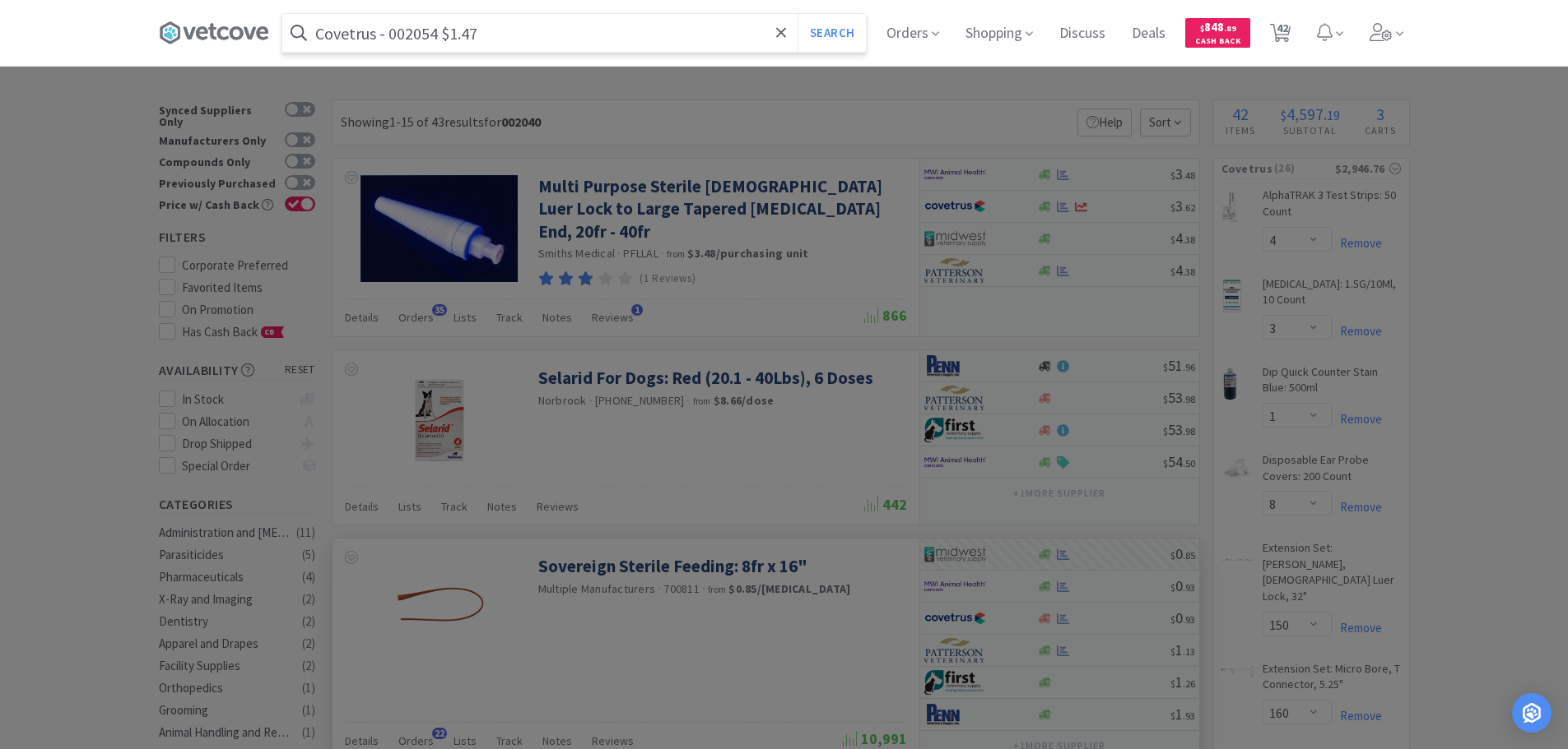
click at [425, 36] on input "Covetrus - 002054 $1.47" at bounding box center [574, 33] width 584 height 37
click at [798, 14] on button "Search" at bounding box center [831, 33] width 68 height 37
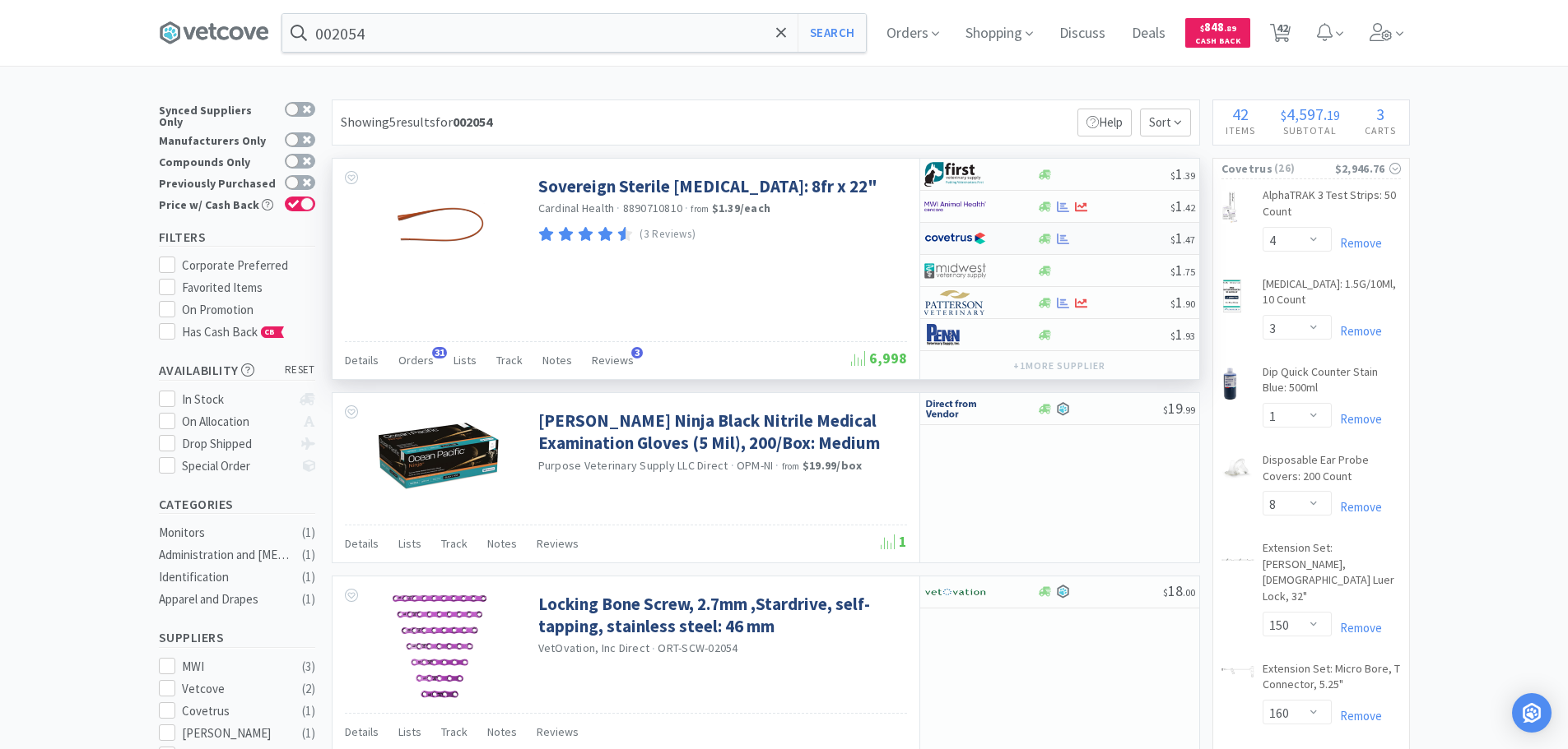
click at [1119, 236] on div at bounding box center [1103, 239] width 133 height 13
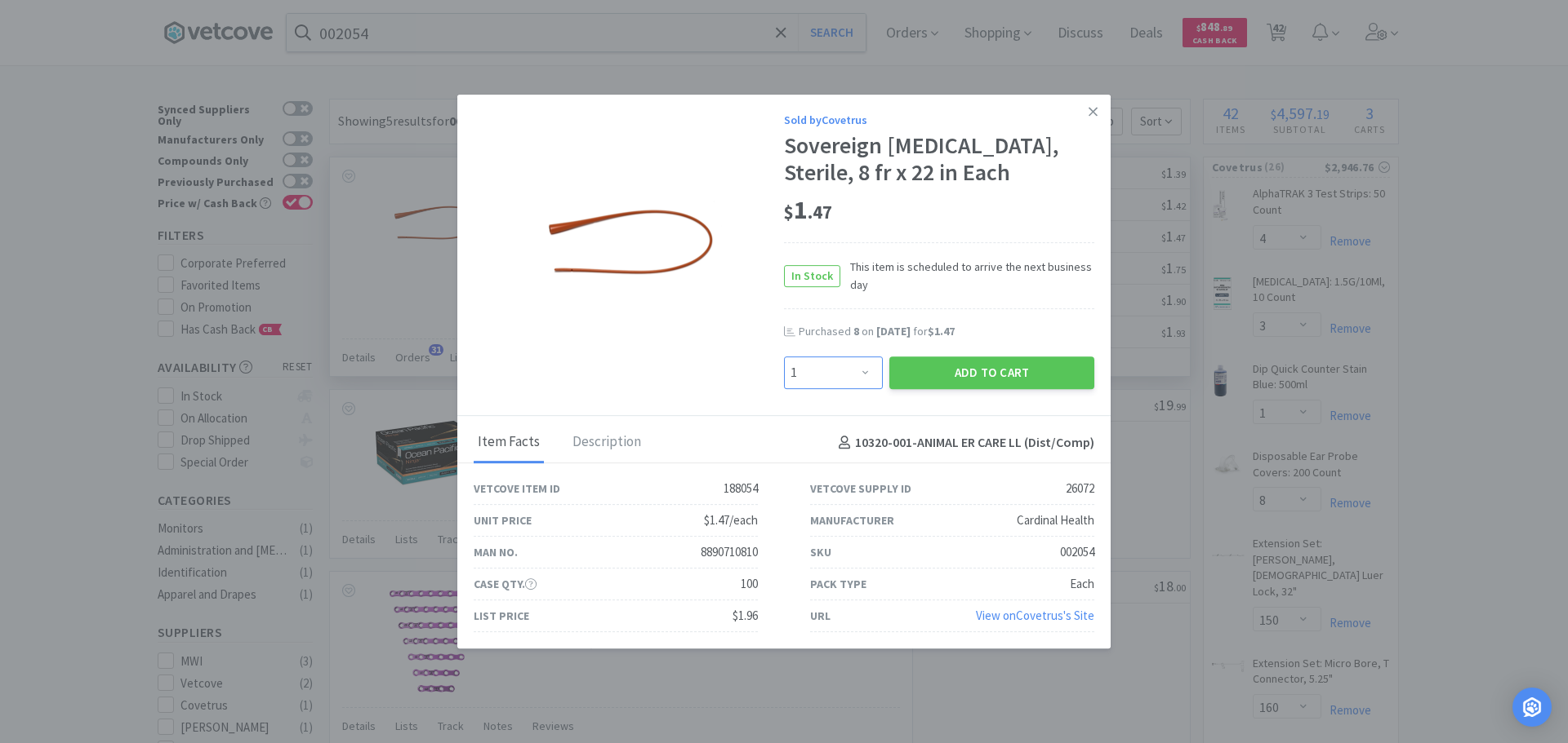
drag, startPoint x: 842, startPoint y: 370, endPoint x: 841, endPoint y: 360, distance: 10.0
click at [842, 370] on select "Enter Quantity 1 2 3 4 5 6 7 8 9 10 11 12 13 14 15 16 17 18 19 20 Enter Quantity" at bounding box center [832, 372] width 99 height 32
click at [784, 356] on select "Enter Quantity 1 2 3 4 5 6 7 8 9 10 11 12 13 14 15 16 17 18 19 20 Enter Quantity" at bounding box center [832, 372] width 99 height 32
click at [907, 366] on button "Add to Cart" at bounding box center [991, 372] width 205 height 32
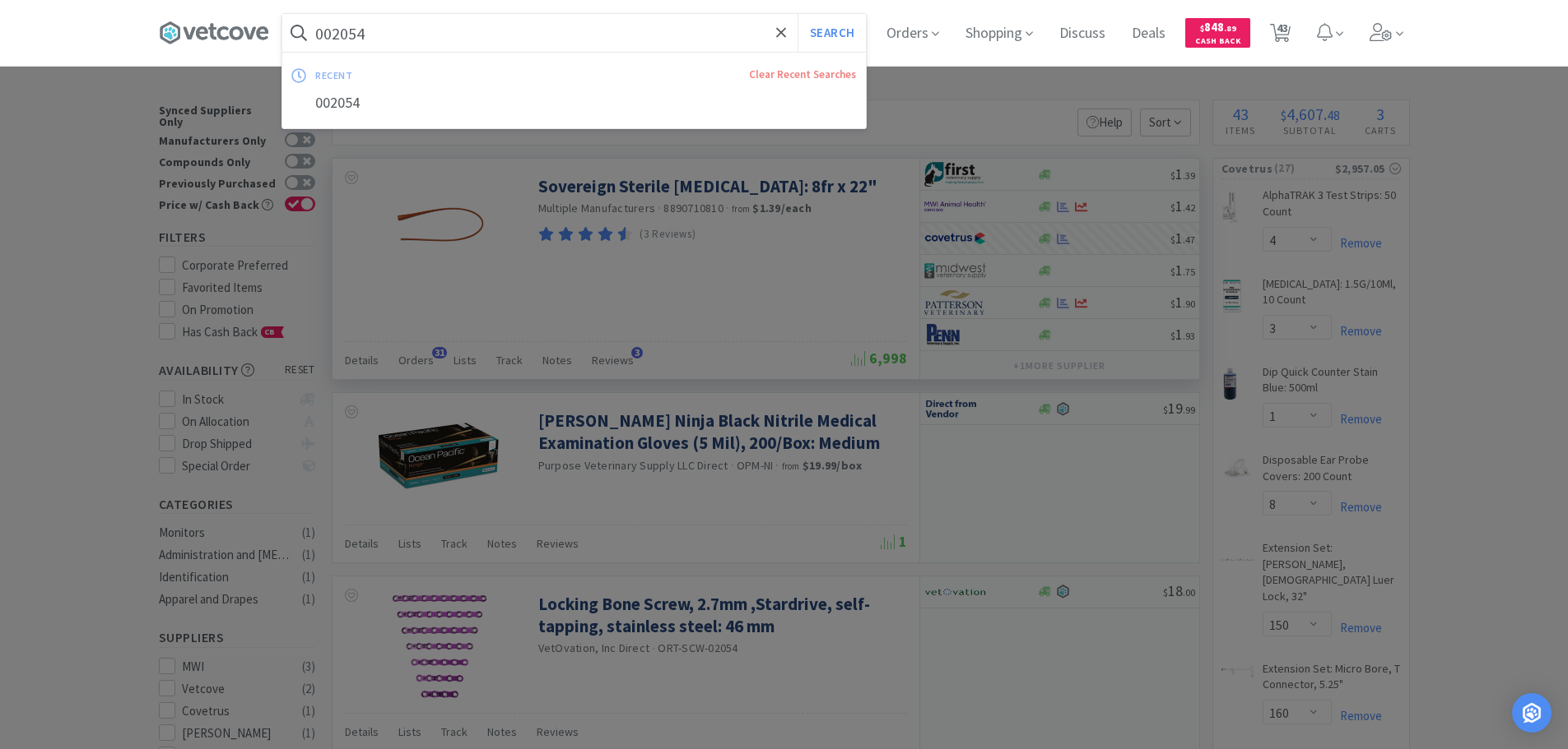
click at [463, 35] on input "002054" at bounding box center [574, 33] width 584 height 37
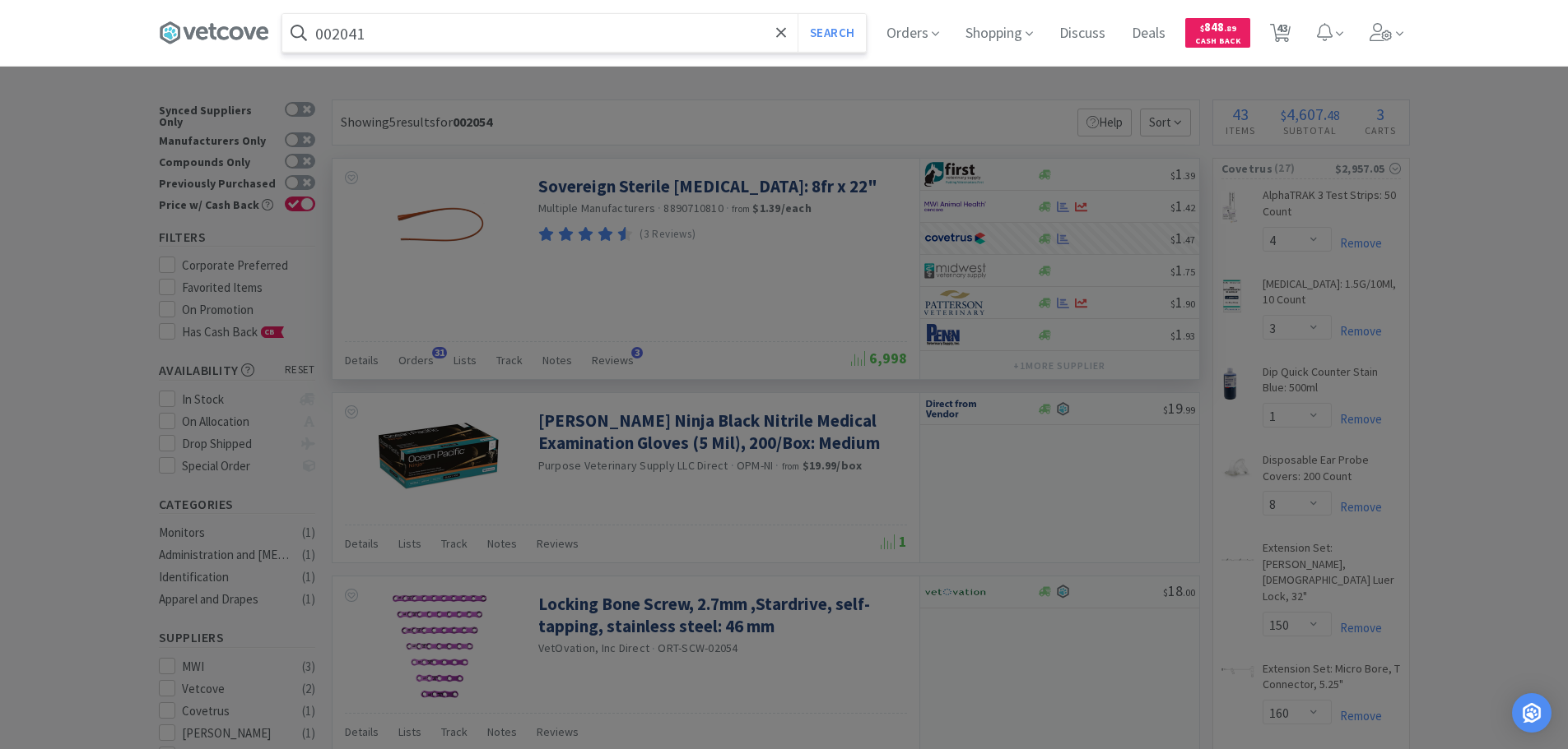
click at [798, 14] on button "Search" at bounding box center [831, 33] width 68 height 37
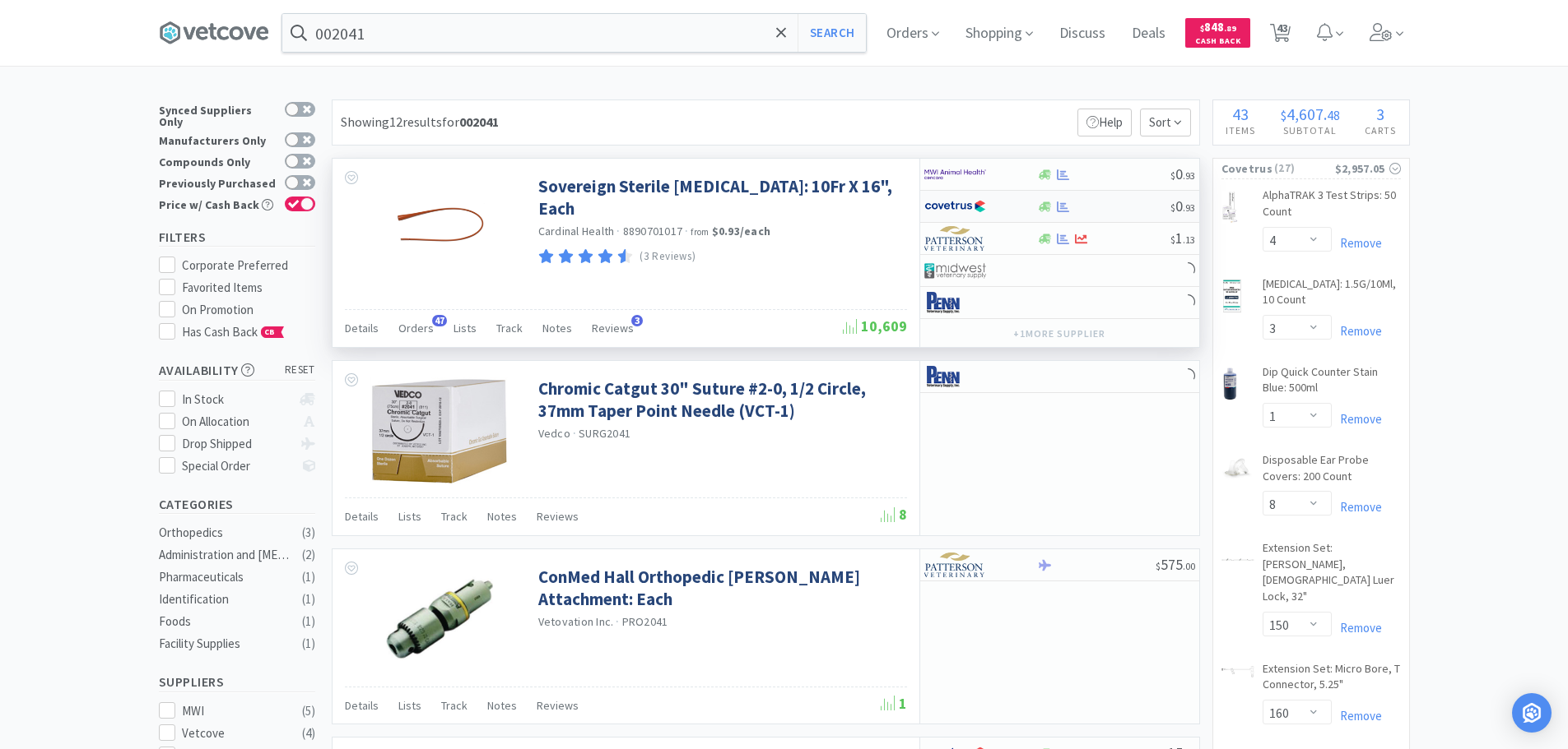
click at [1136, 216] on div "$ 0 . 93" at bounding box center [1059, 206] width 279 height 33
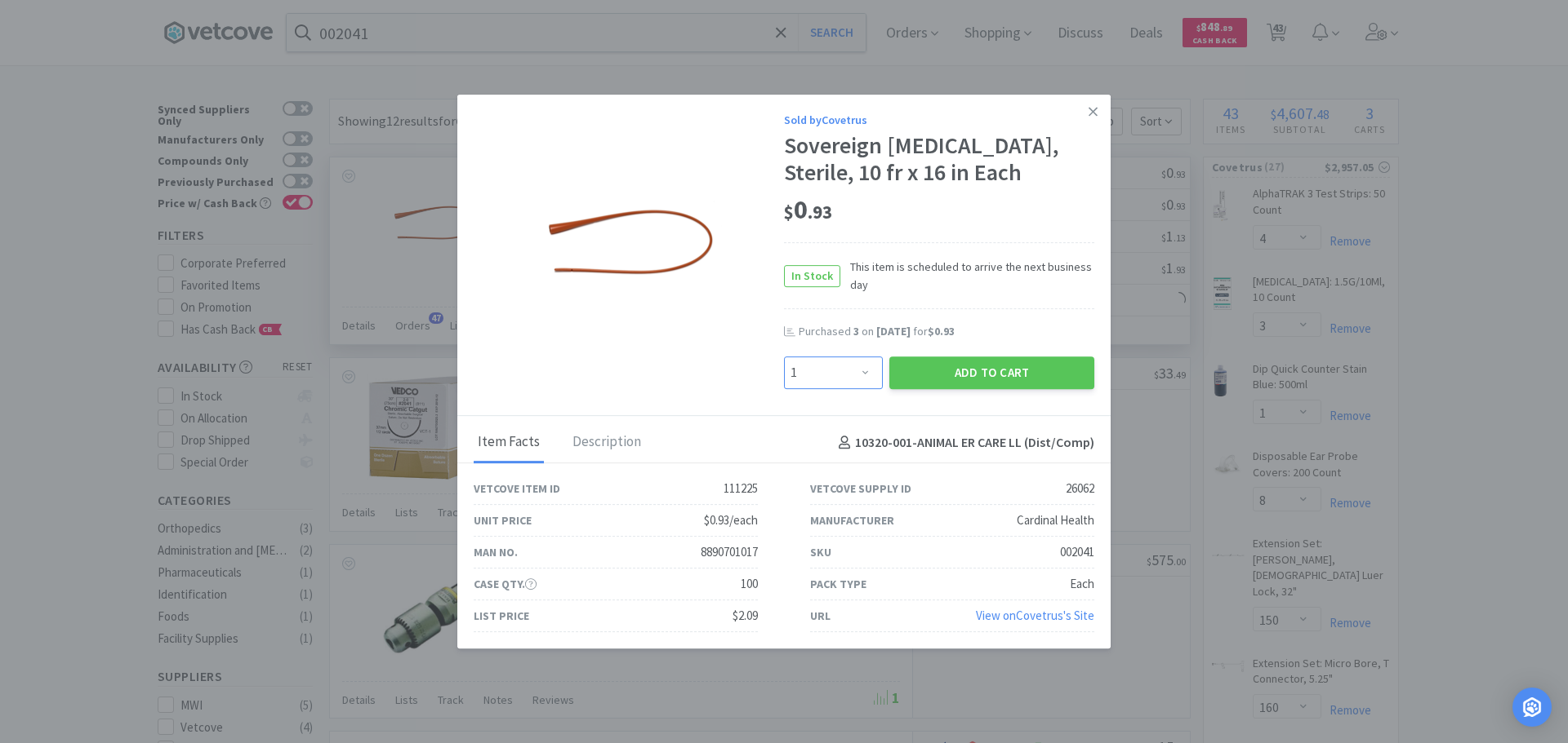
click at [848, 385] on select "Enter Quantity 1 2 3 4 5 6 7 8 9 10 11 12 13 14 15 16 17 18 19 20 Enter Quantity" at bounding box center [832, 372] width 99 height 32
click at [784, 356] on select "Enter Quantity 1 2 3 4 5 6 7 8 9 10 11 12 13 14 15 16 17 18 19 20 Enter Quantity" at bounding box center [832, 372] width 99 height 32
drag, startPoint x: 940, startPoint y: 365, endPoint x: 641, endPoint y: 71, distance: 419.3
click at [936, 365] on button "Add to Cart" at bounding box center [991, 372] width 205 height 32
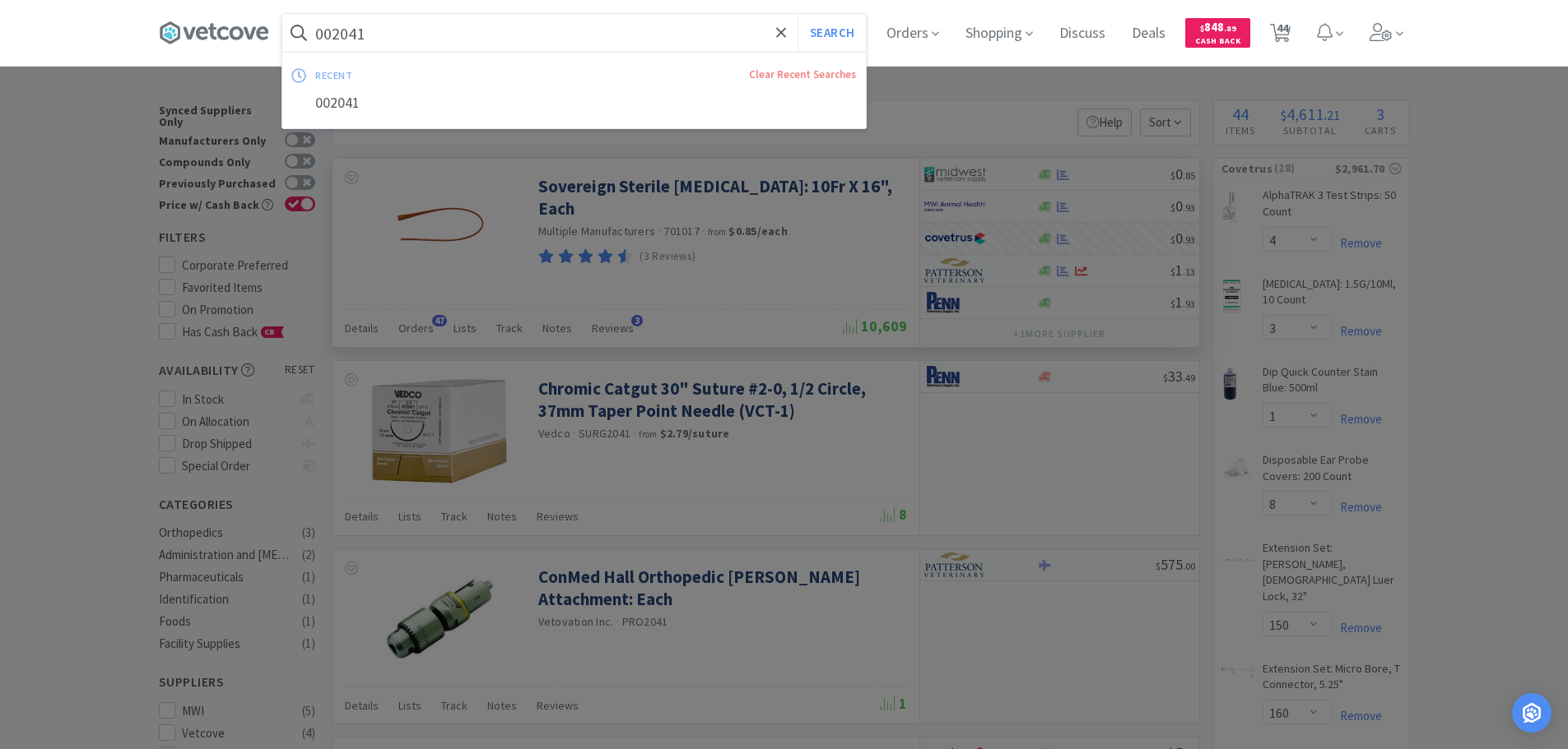
click at [491, 29] on input "002041" at bounding box center [574, 33] width 584 height 37
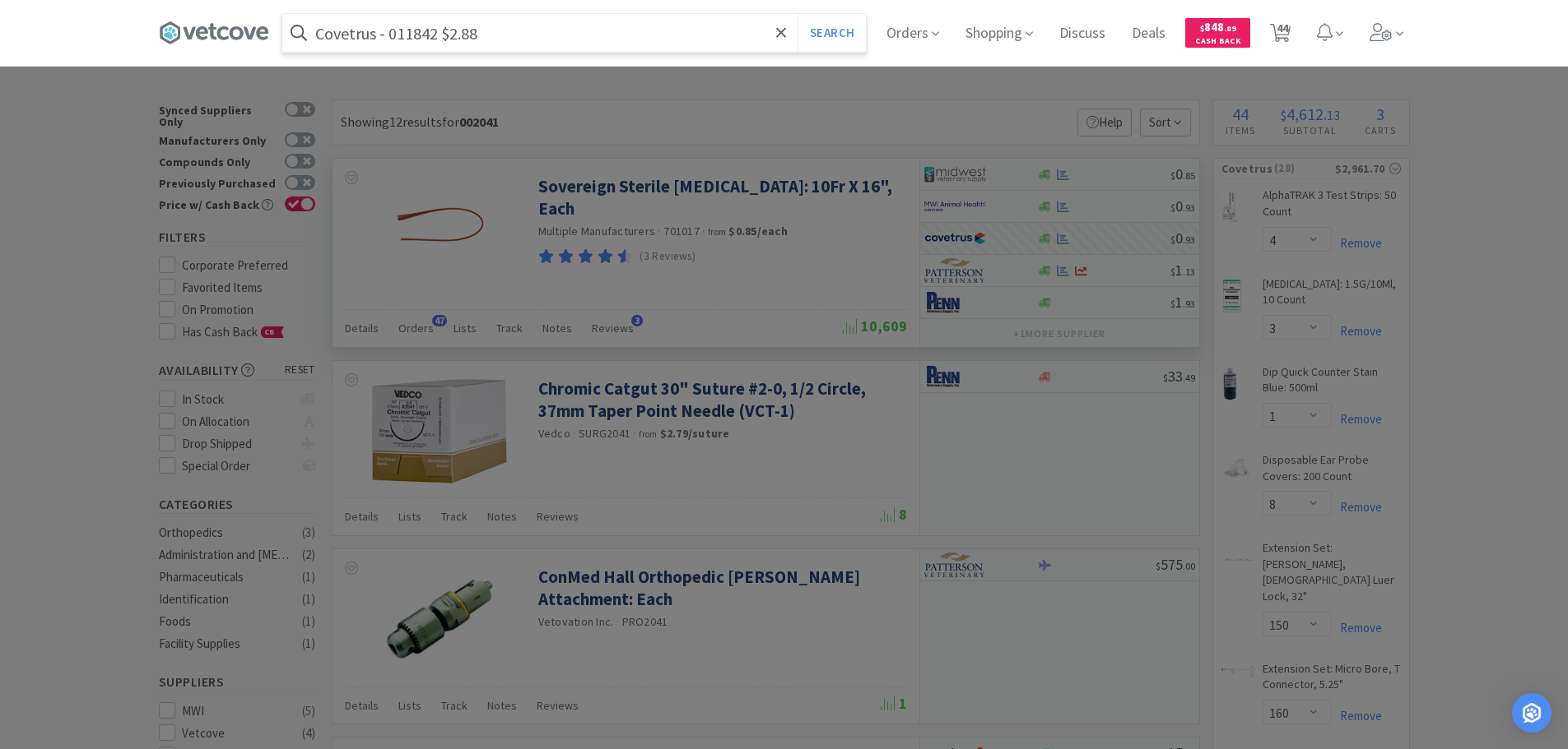
click at [410, 35] on input "Covetrus - 011842 $2.88" at bounding box center [574, 33] width 584 height 37
click at [798, 14] on button "Search" at bounding box center [831, 33] width 68 height 37
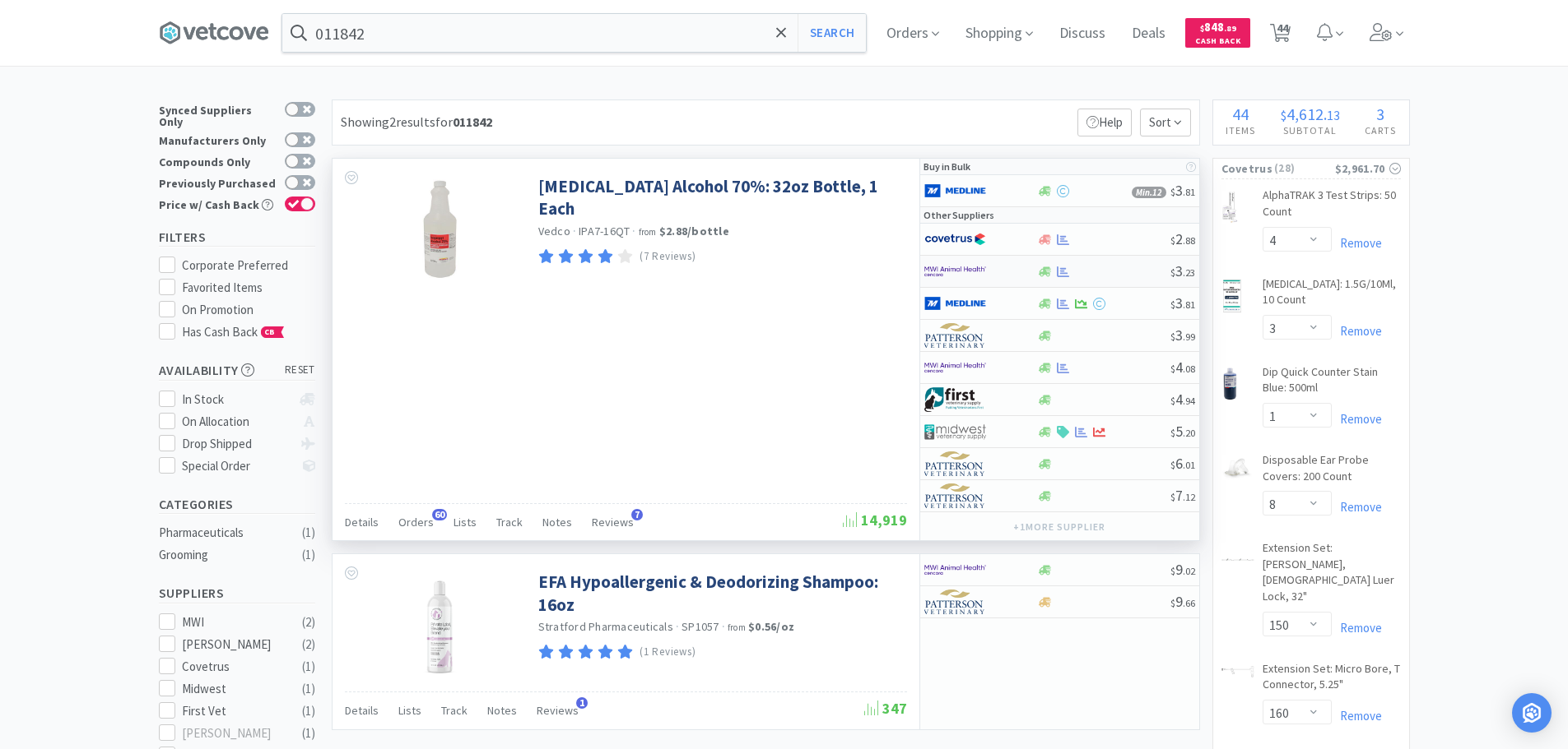
click at [1091, 265] on div at bounding box center [1103, 271] width 133 height 13
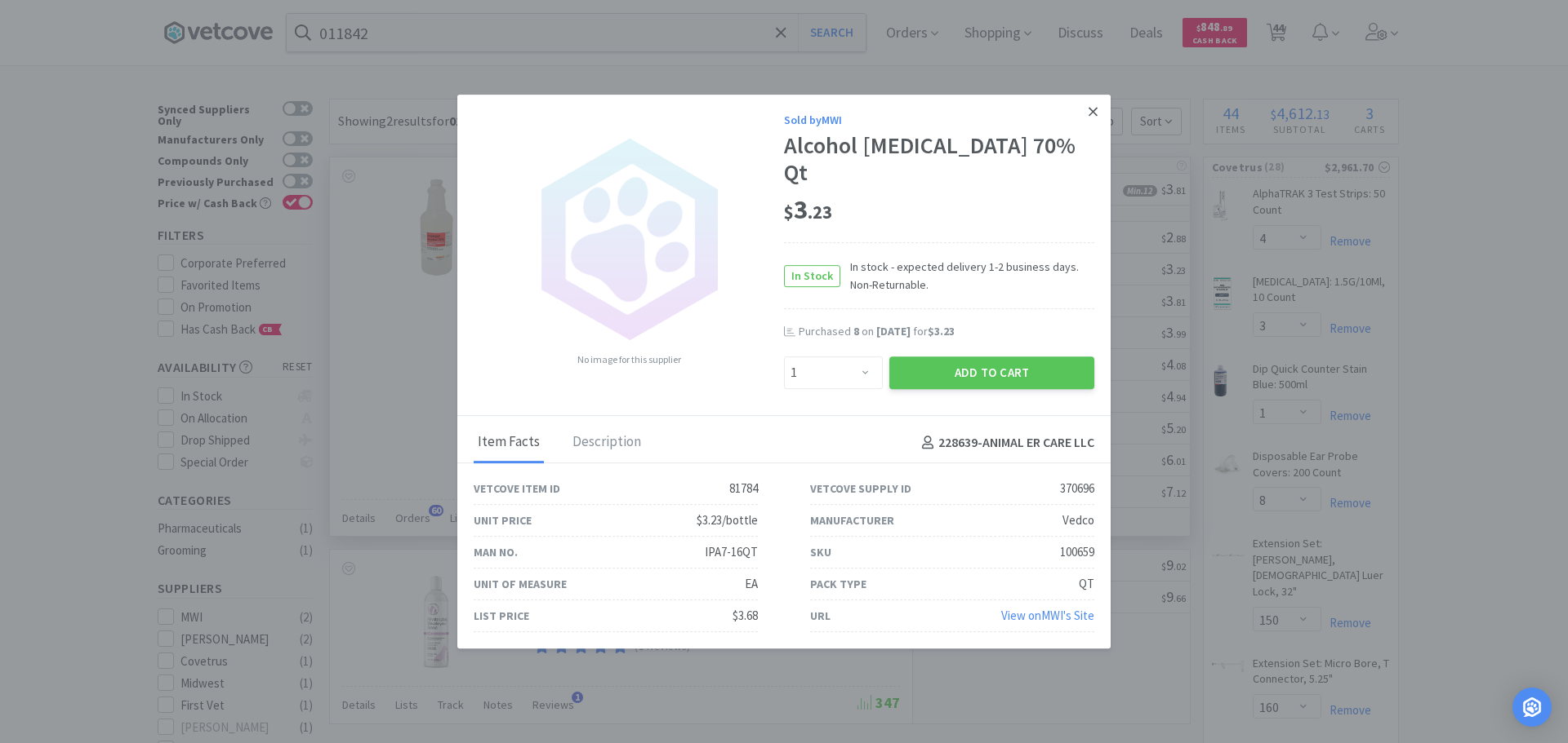
click at [1093, 130] on link at bounding box center [1092, 113] width 28 height 35
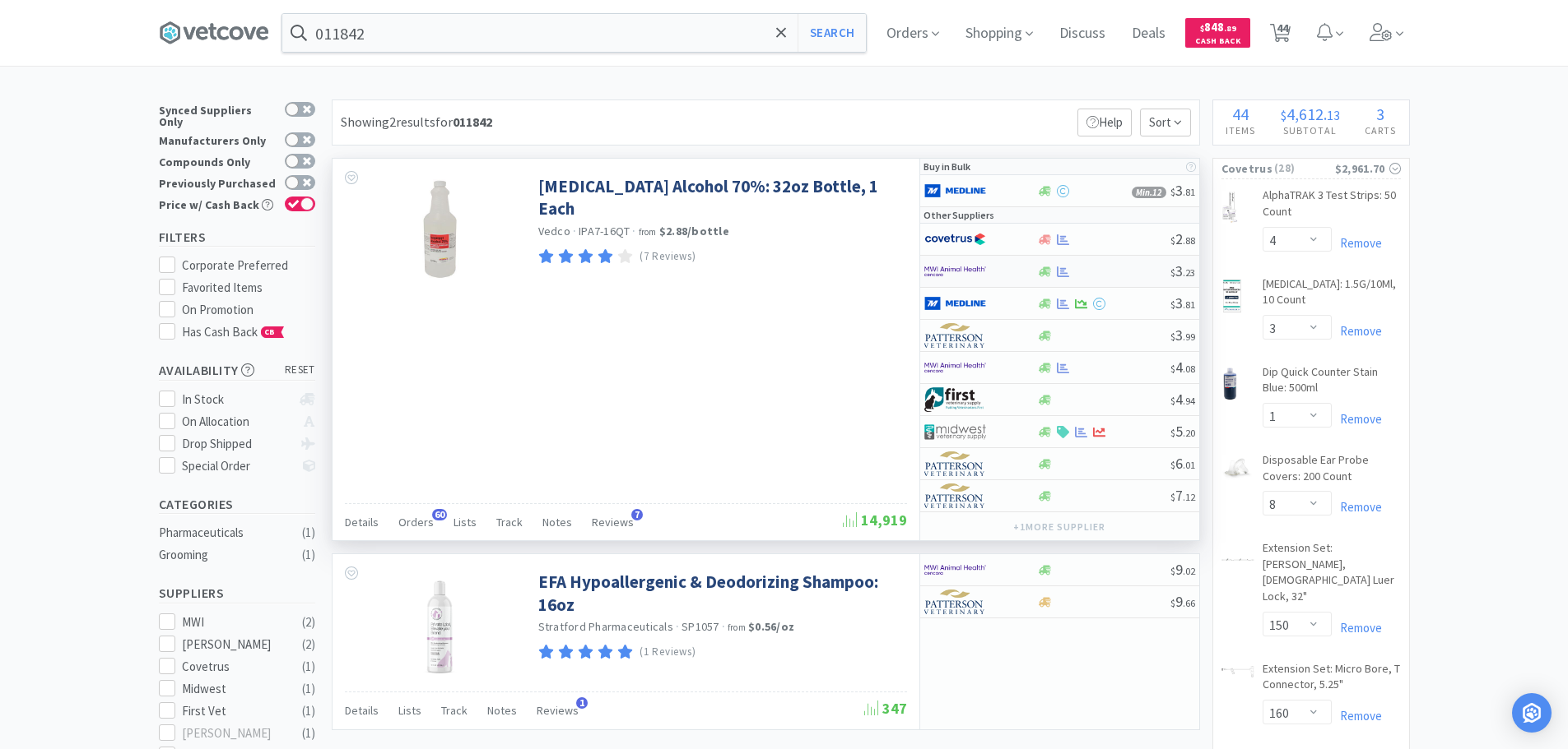
click at [1099, 265] on div at bounding box center [1103, 271] width 133 height 13
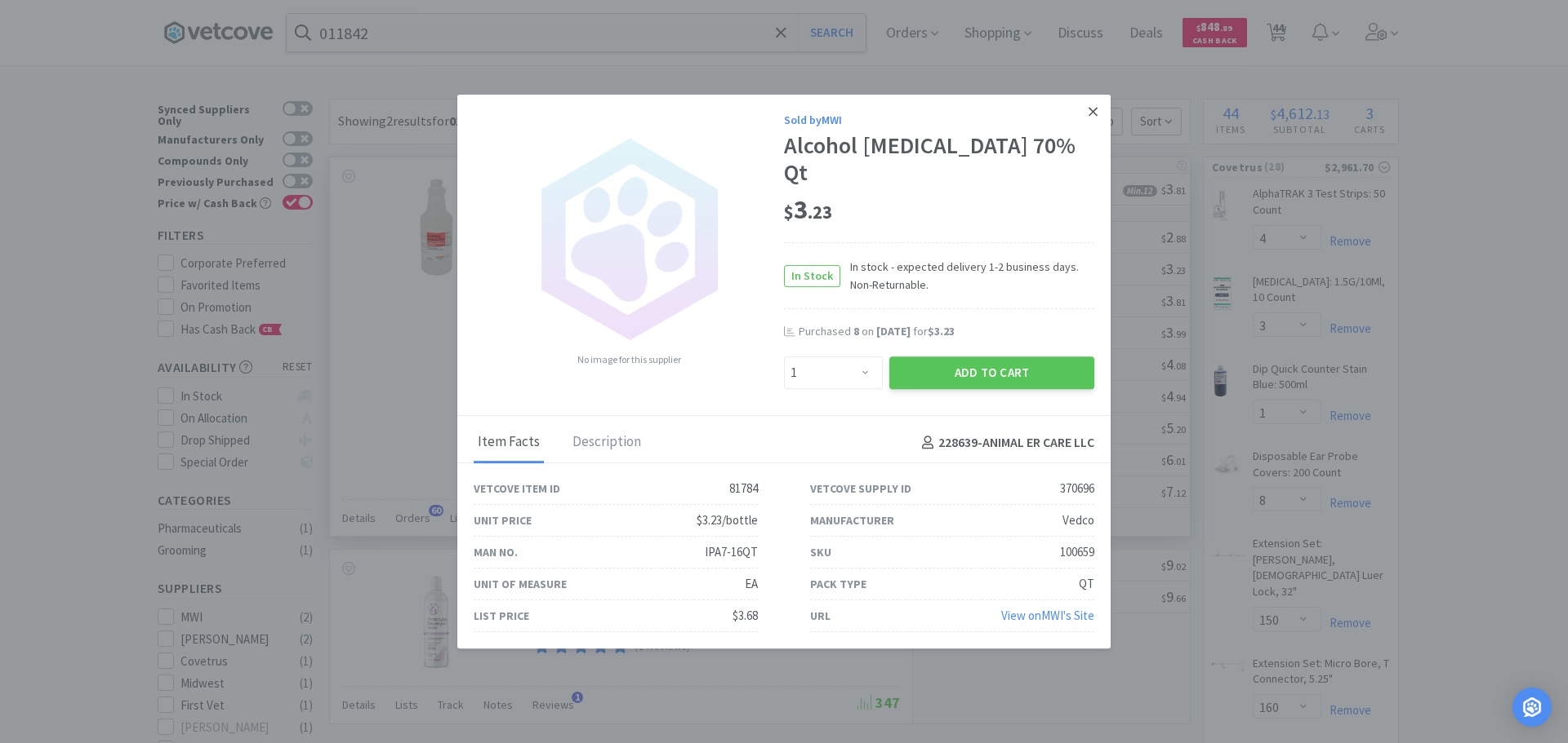
click at [1102, 124] on link at bounding box center [1092, 113] width 28 height 35
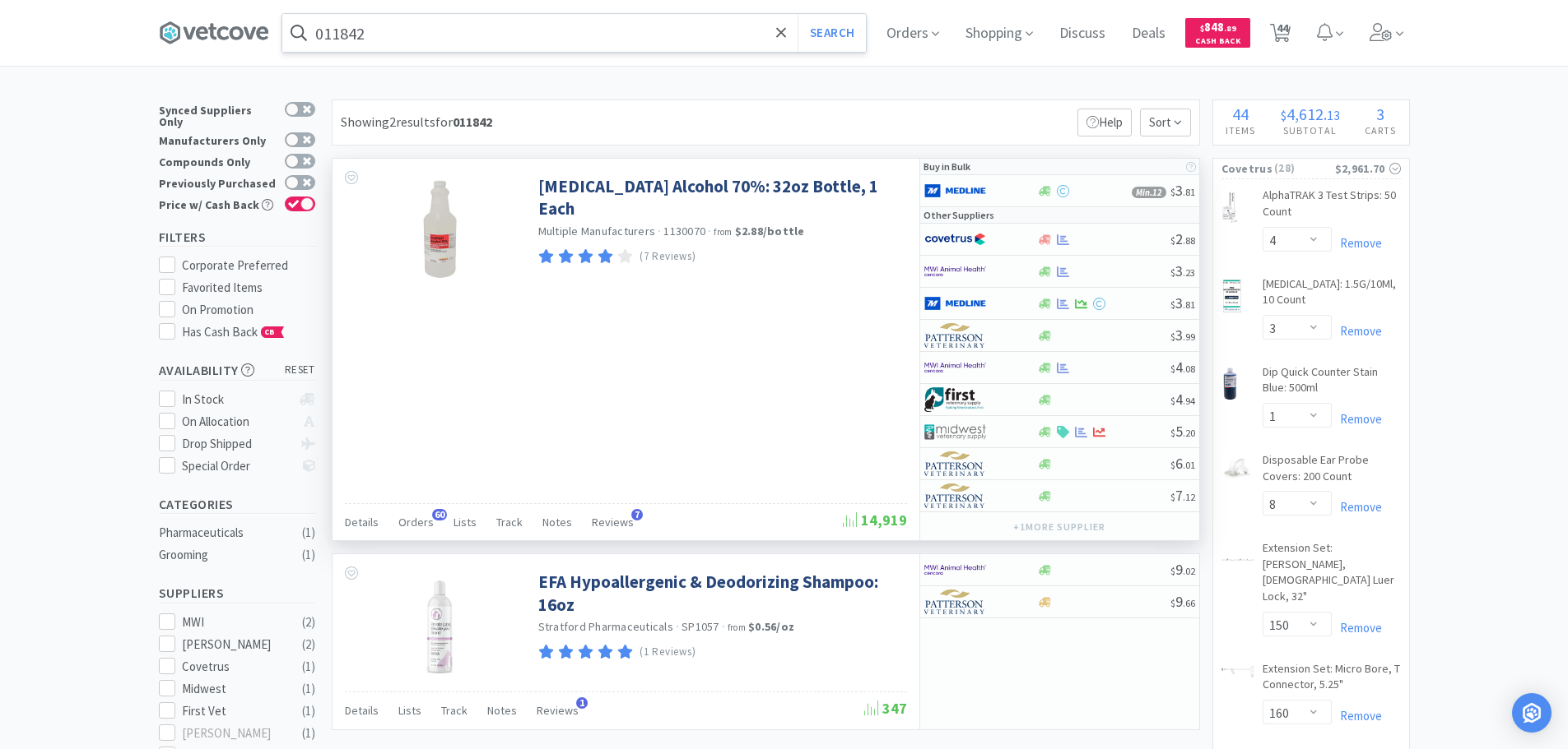
click at [436, 42] on input "011842" at bounding box center [574, 33] width 584 height 37
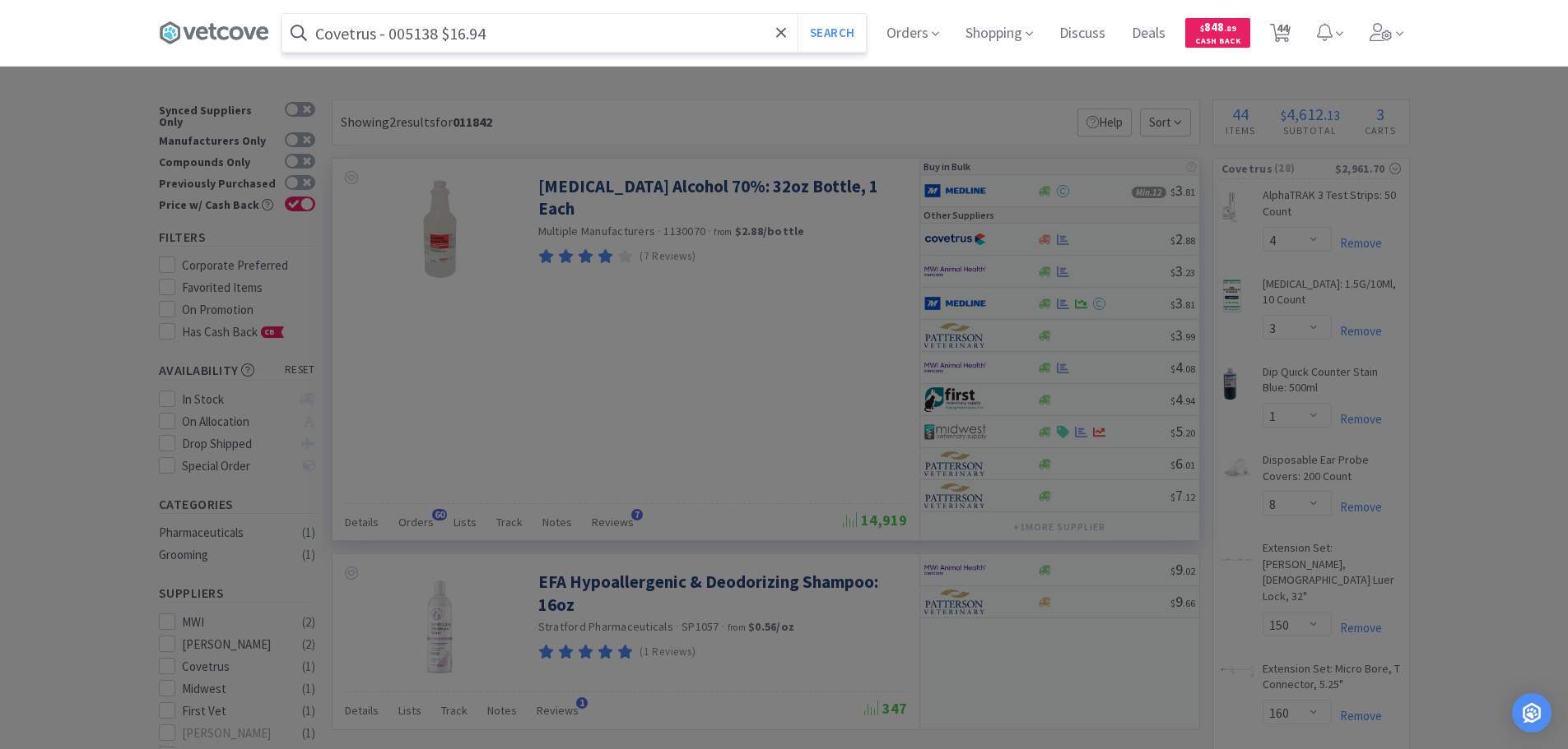
click at [412, 39] on input "Covetrus - 005138 $16.94" at bounding box center [574, 33] width 584 height 37
click at [798, 14] on button "Search" at bounding box center [831, 33] width 68 height 37
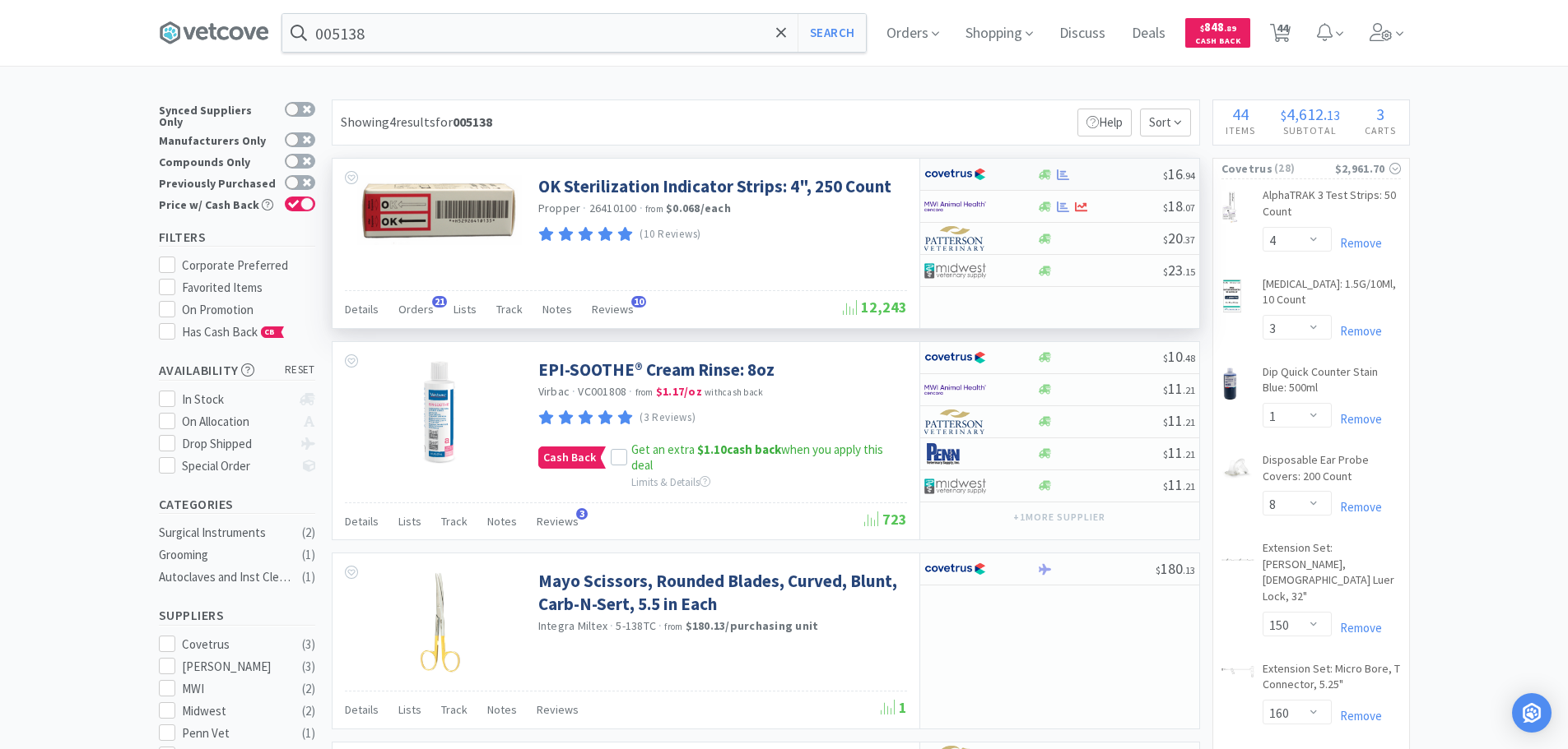
click at [1121, 180] on div at bounding box center [1100, 175] width 126 height 13
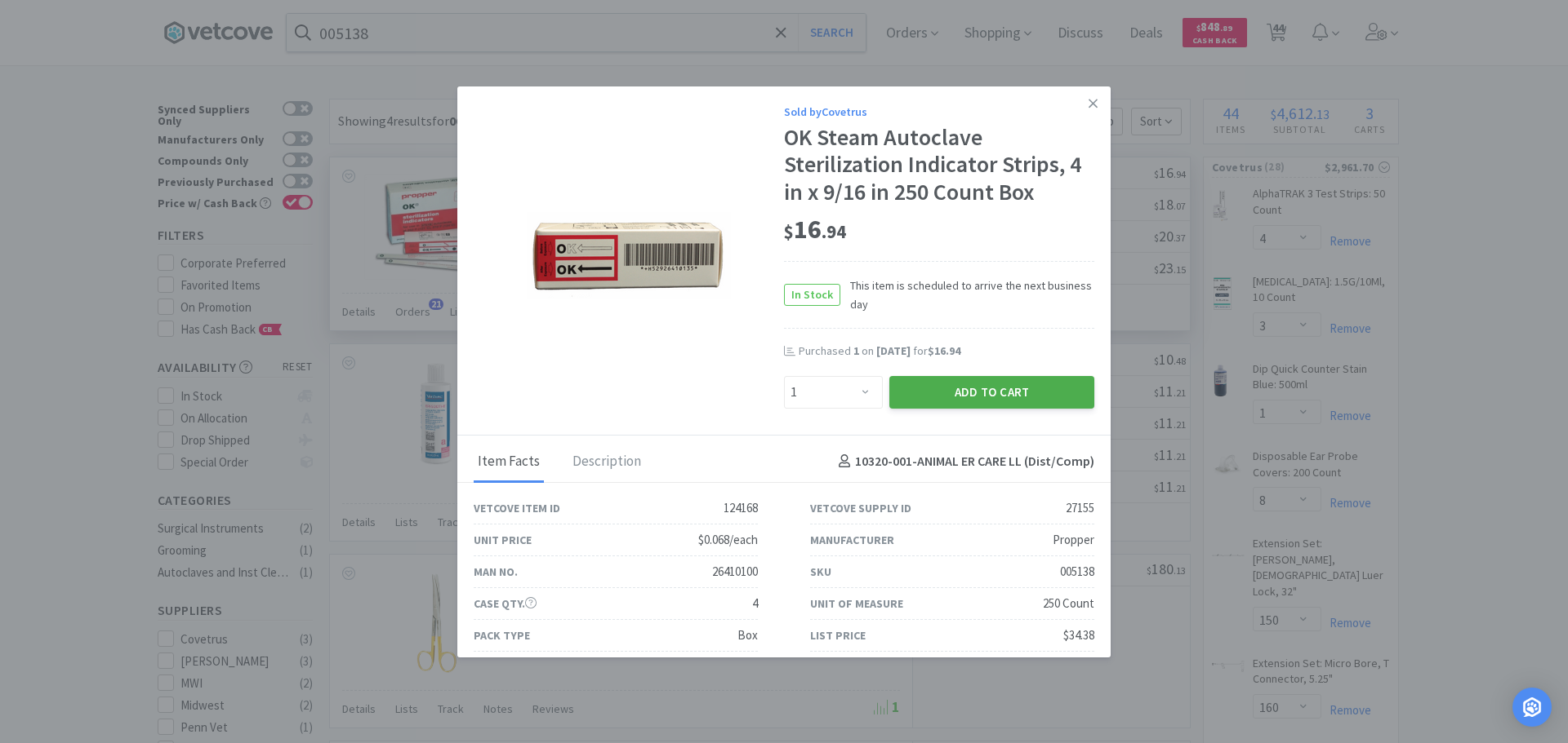
click at [949, 391] on button "Add to Cart" at bounding box center [991, 392] width 205 height 32
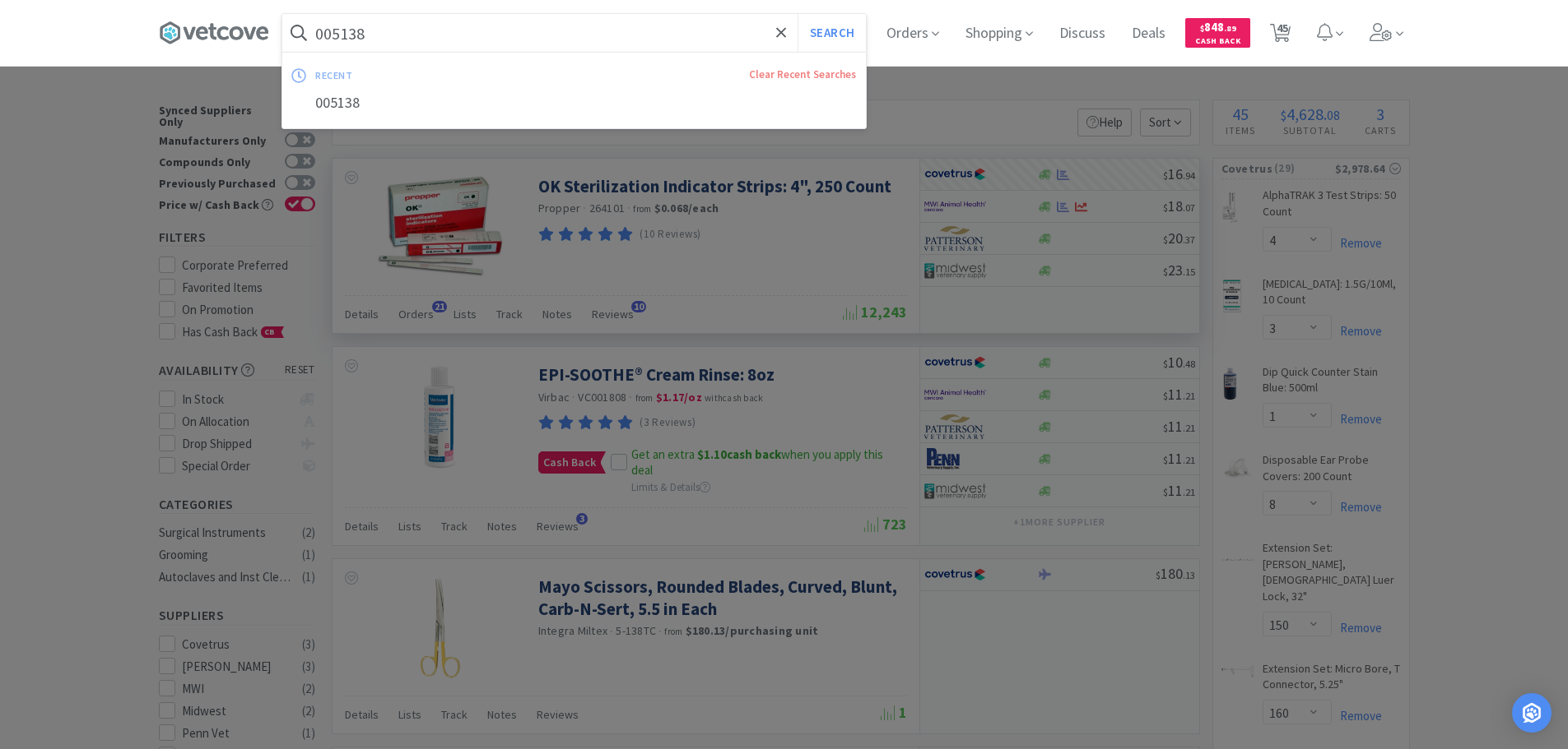
click at [466, 28] on input "005138" at bounding box center [574, 33] width 584 height 37
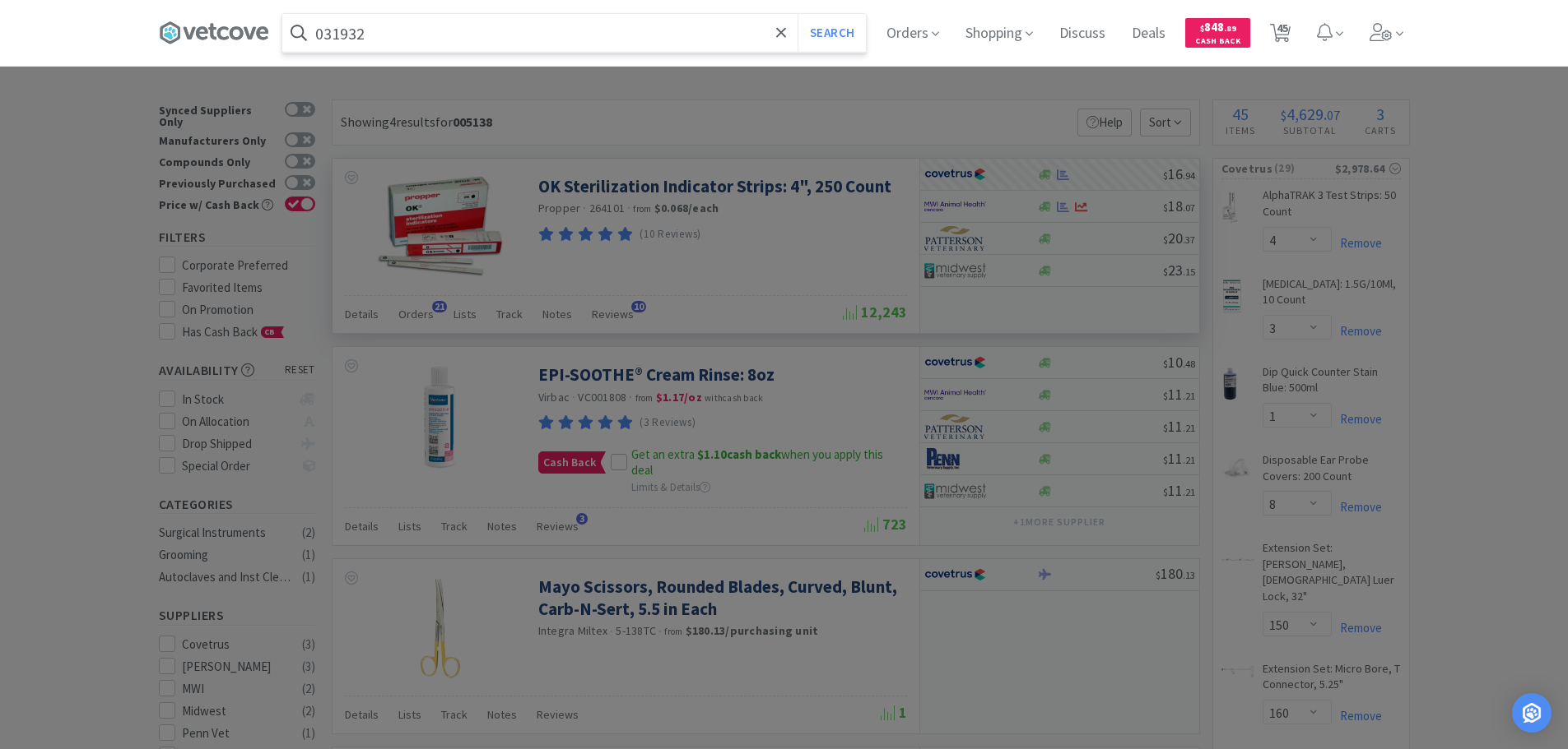
click at [798, 14] on button "Search" at bounding box center [831, 33] width 68 height 37
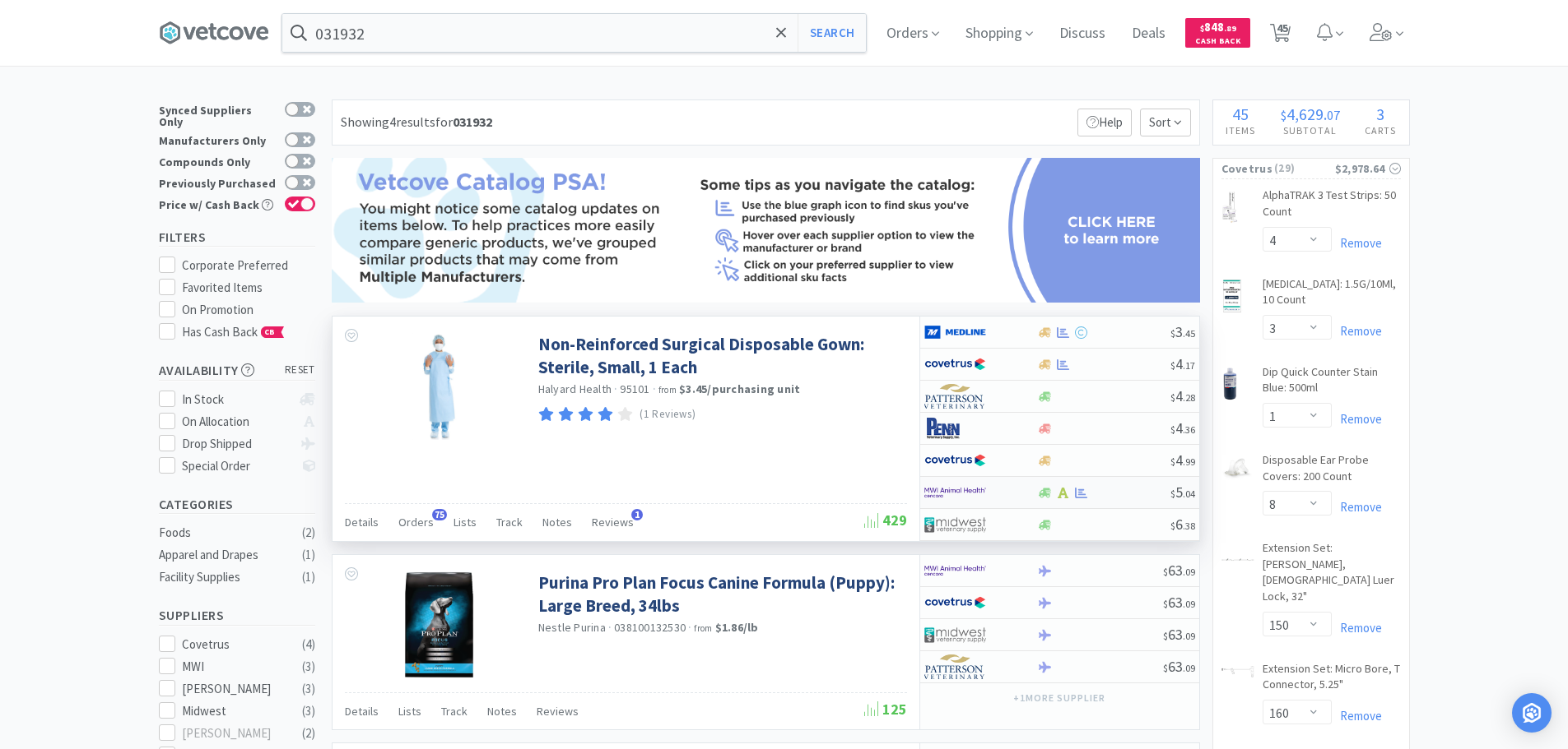
click at [1122, 495] on div at bounding box center [1103, 493] width 133 height 13
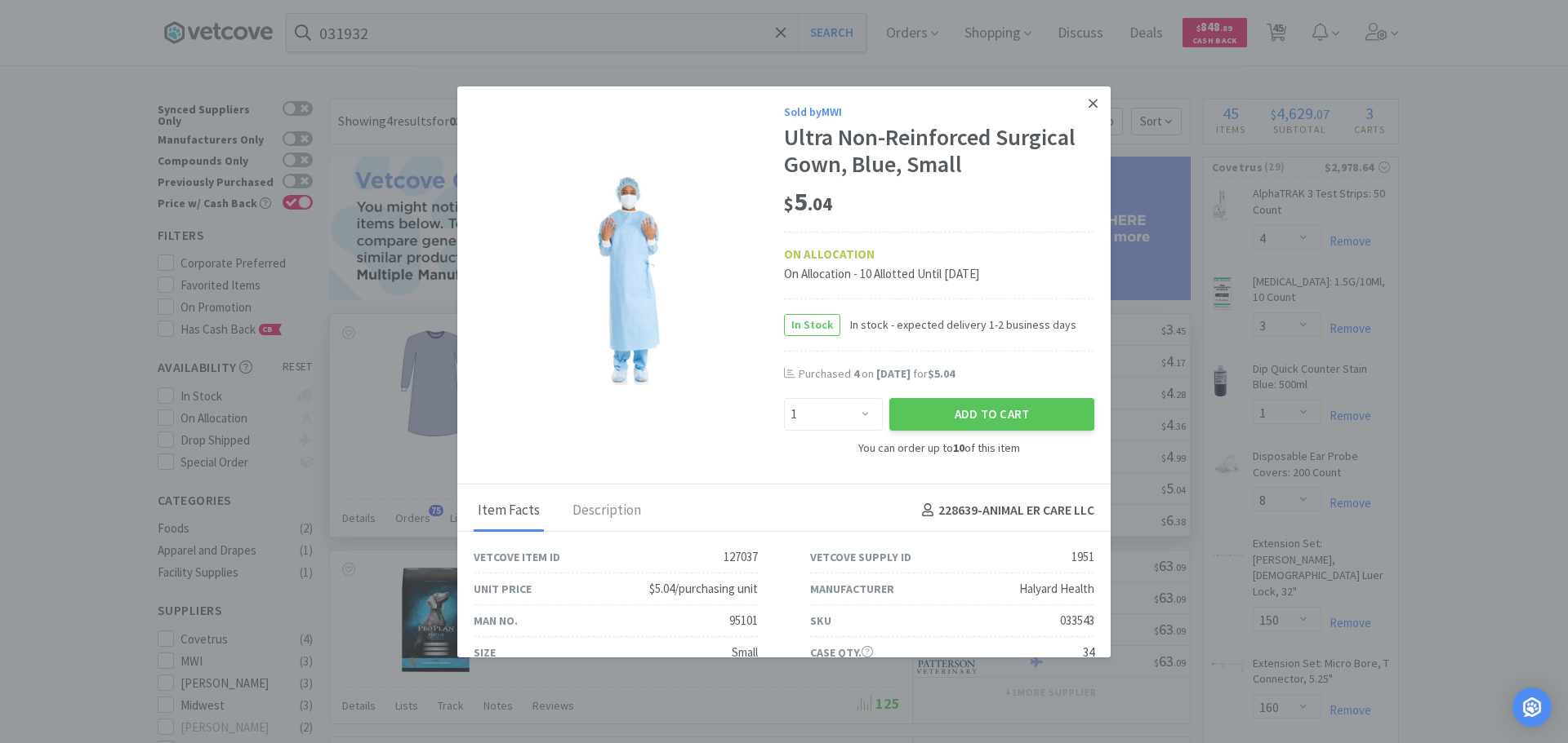
click at [1088, 108] on icon at bounding box center [1092, 103] width 9 height 15
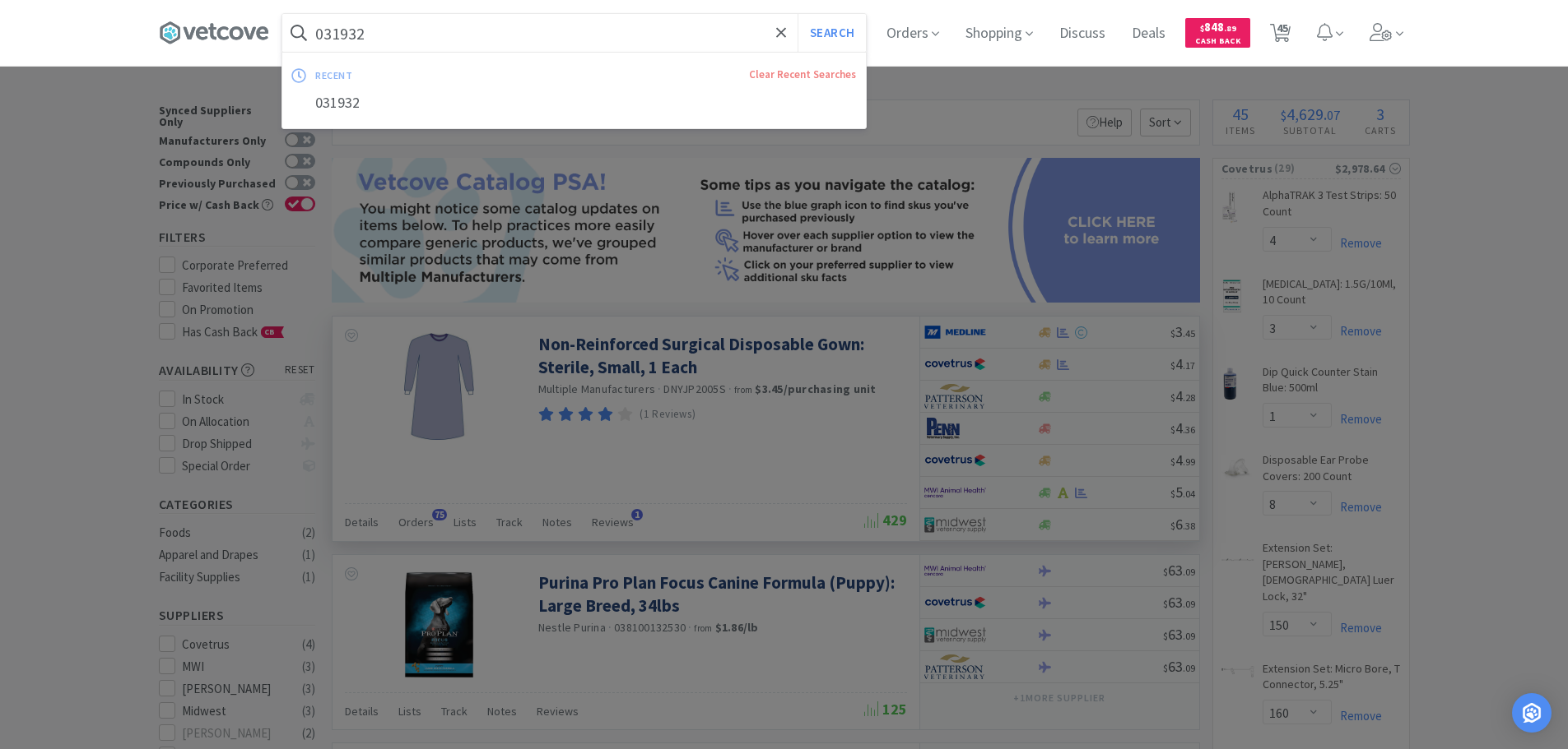
click at [458, 23] on input "031932" at bounding box center [574, 33] width 584 height 37
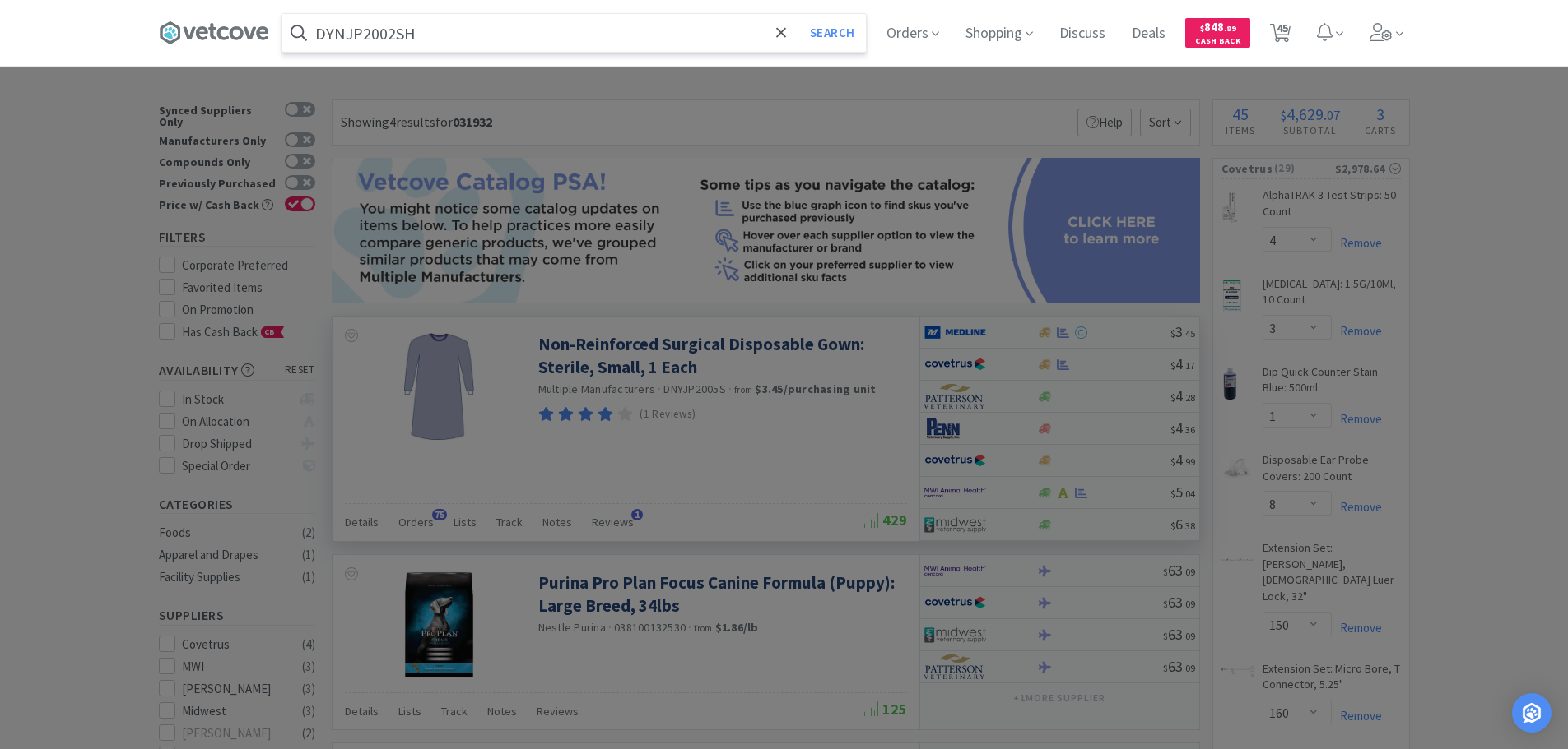
click at [798, 14] on button "Search" at bounding box center [831, 33] width 68 height 37
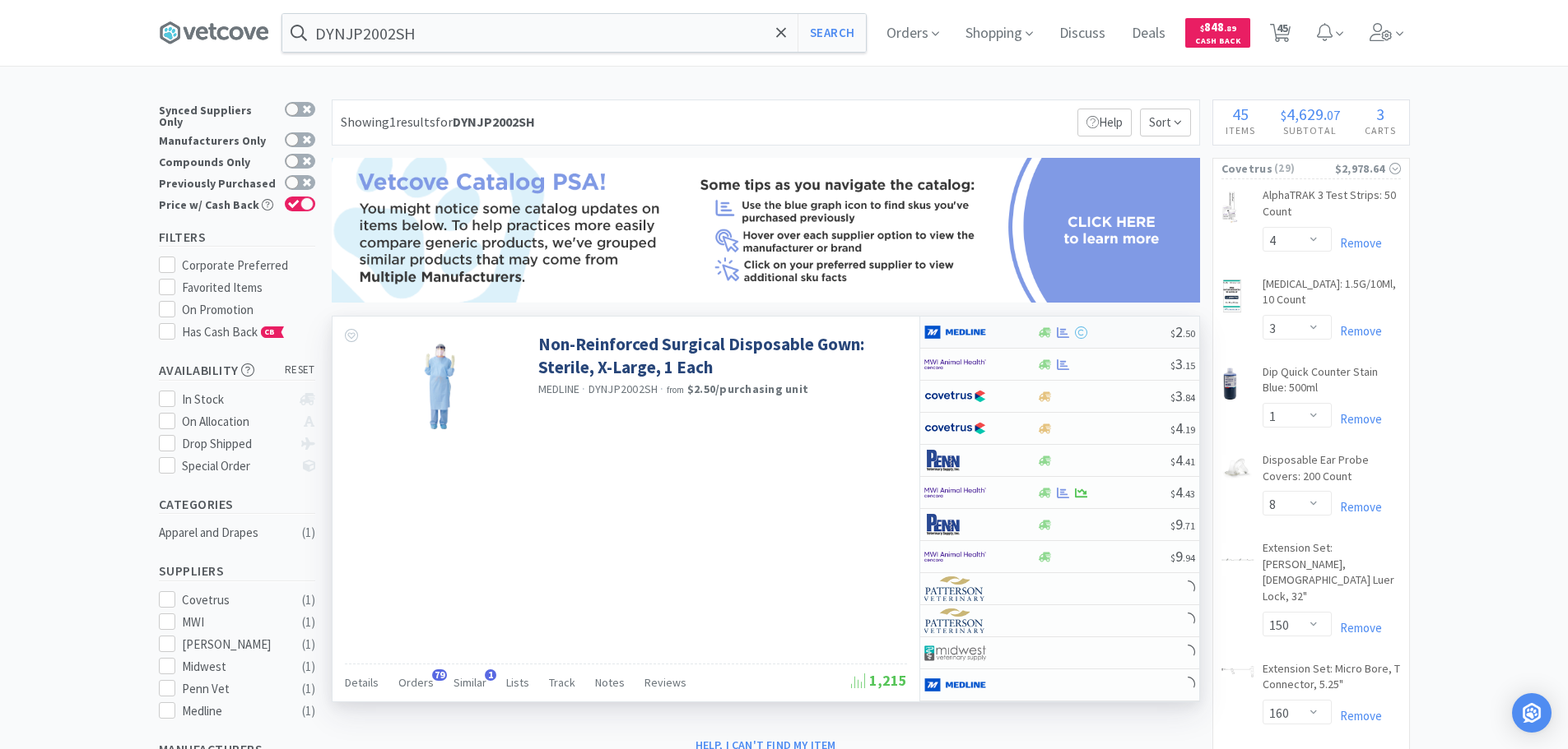
click at [1133, 328] on div at bounding box center [1103, 333] width 133 height 13
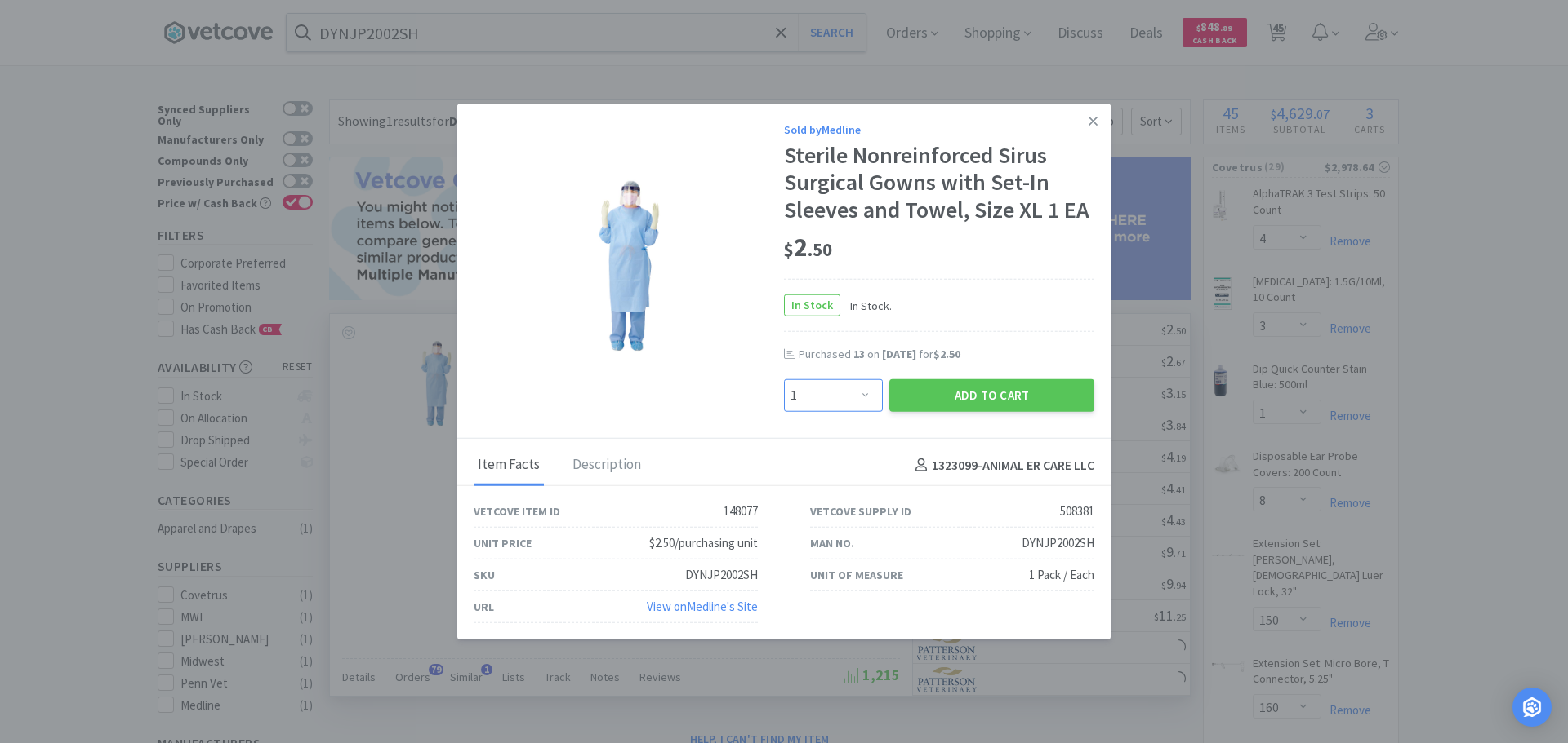
click at [830, 388] on select "Enter Quantity 1 2 3 4 5 6 7 8 9 10 11 12 13 14 15 16 17 18 19 20 Enter Quantity" at bounding box center [832, 395] width 99 height 32
click at [784, 380] on select "Enter Quantity 1 2 3 4 5 6 7 8 9 10 11 12 13 14 15 16 17 18 19 20 Enter Quantity" at bounding box center [832, 395] width 99 height 32
click at [929, 401] on button "Add to Cart" at bounding box center [991, 395] width 205 height 32
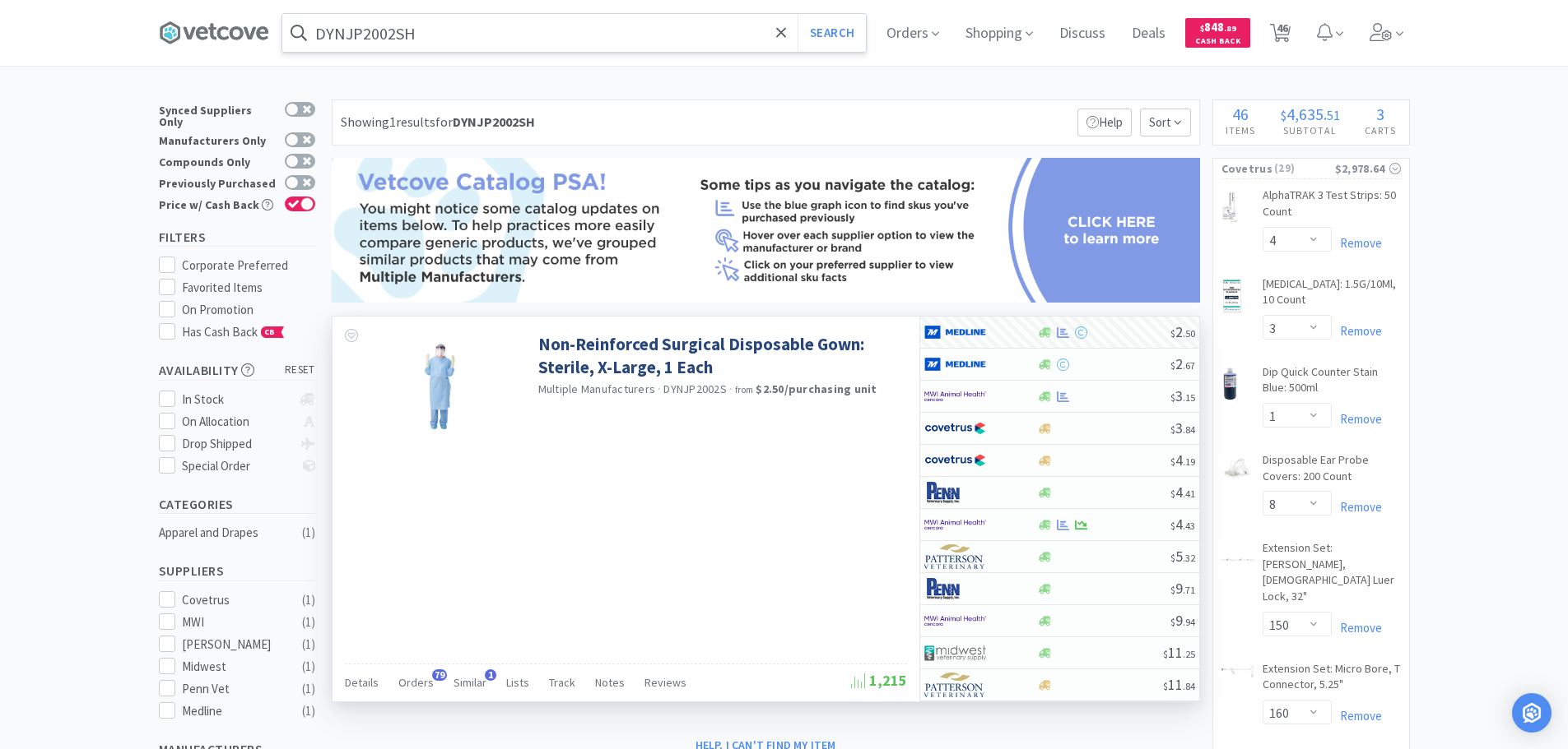
click at [467, 41] on input "DYNJP2002SH" at bounding box center [574, 33] width 584 height 37
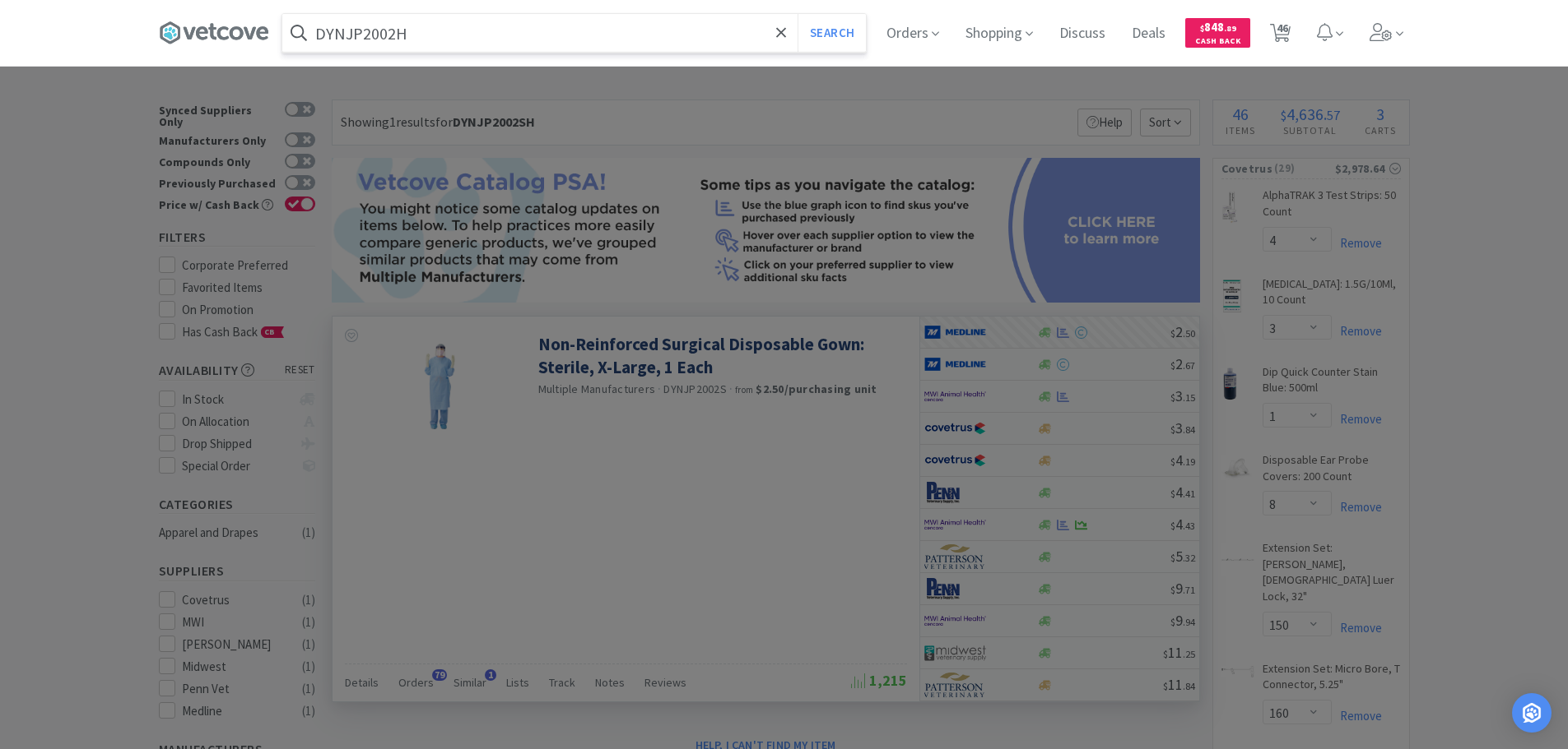
click at [798, 14] on button "Search" at bounding box center [831, 33] width 68 height 37
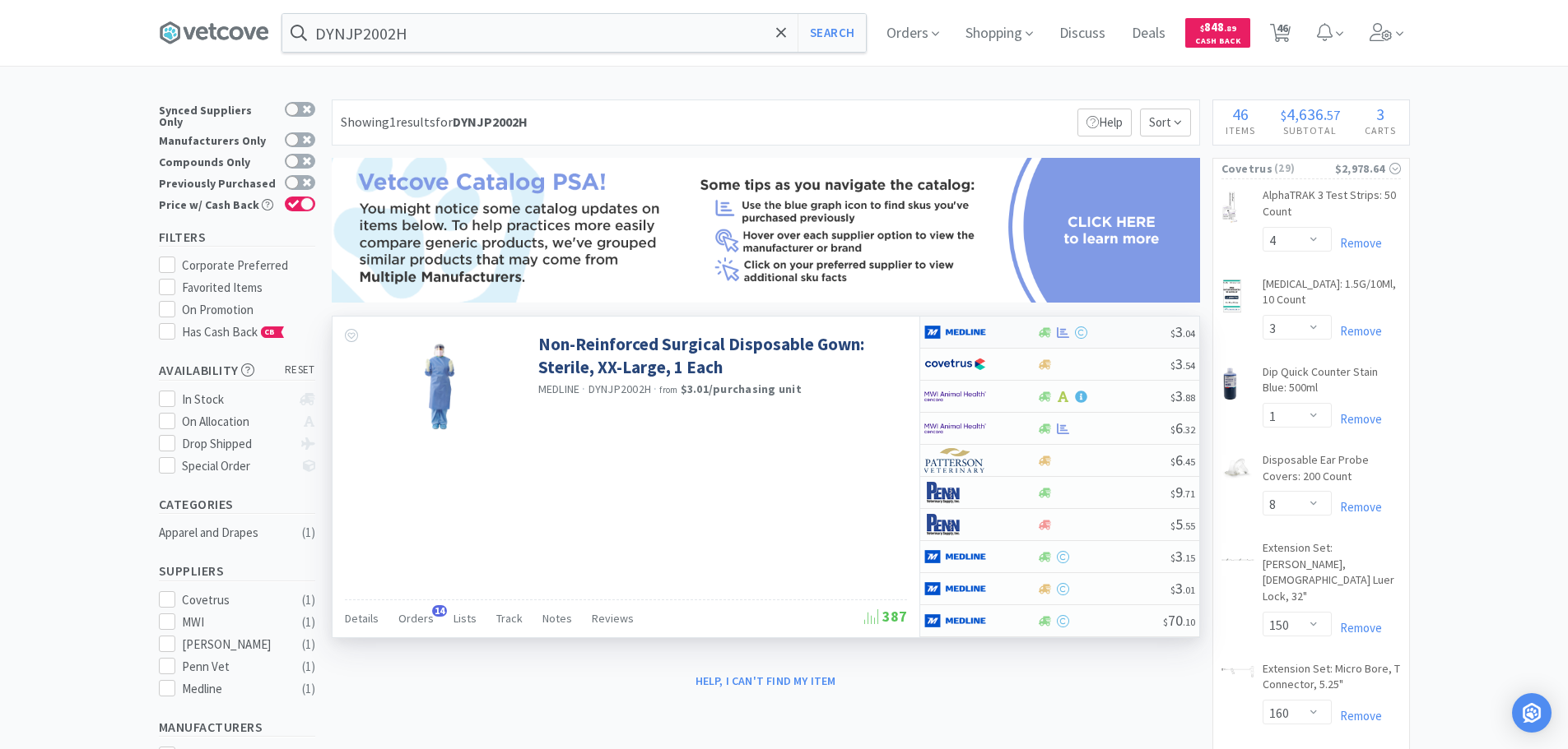
click at [1124, 333] on div at bounding box center [1103, 333] width 133 height 13
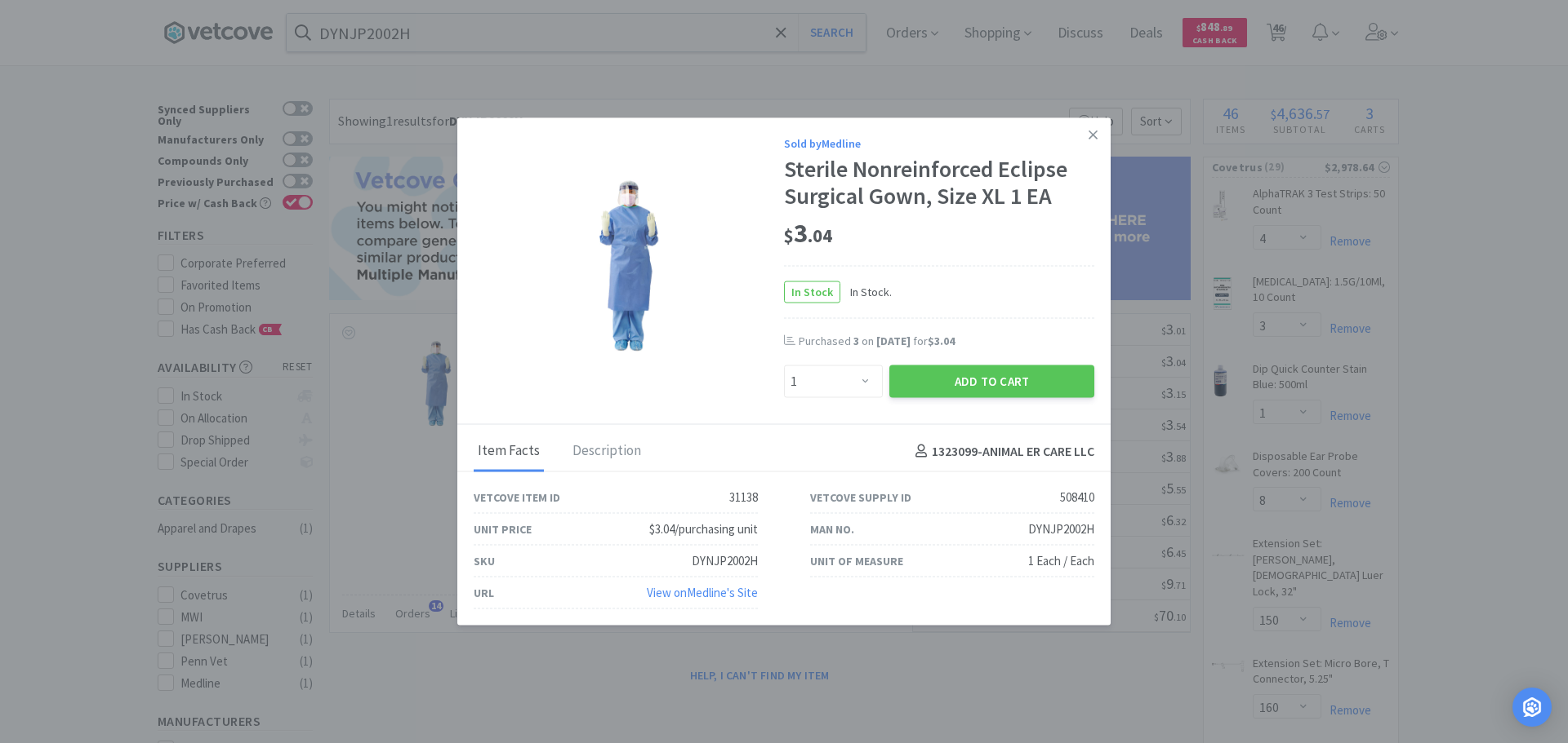
click at [1102, 141] on link at bounding box center [1092, 135] width 28 height 35
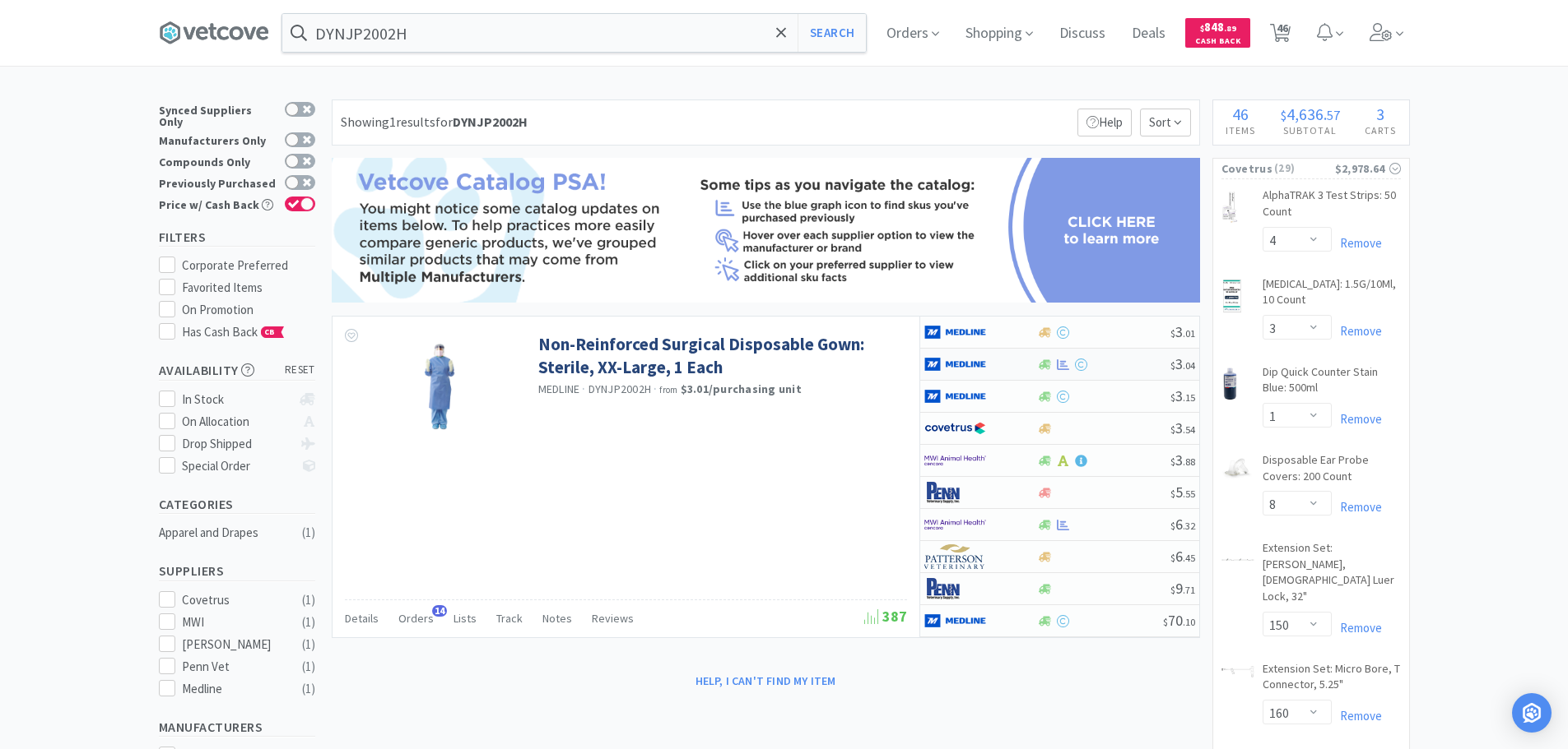
click at [1123, 364] on div at bounding box center [1103, 364] width 133 height 13
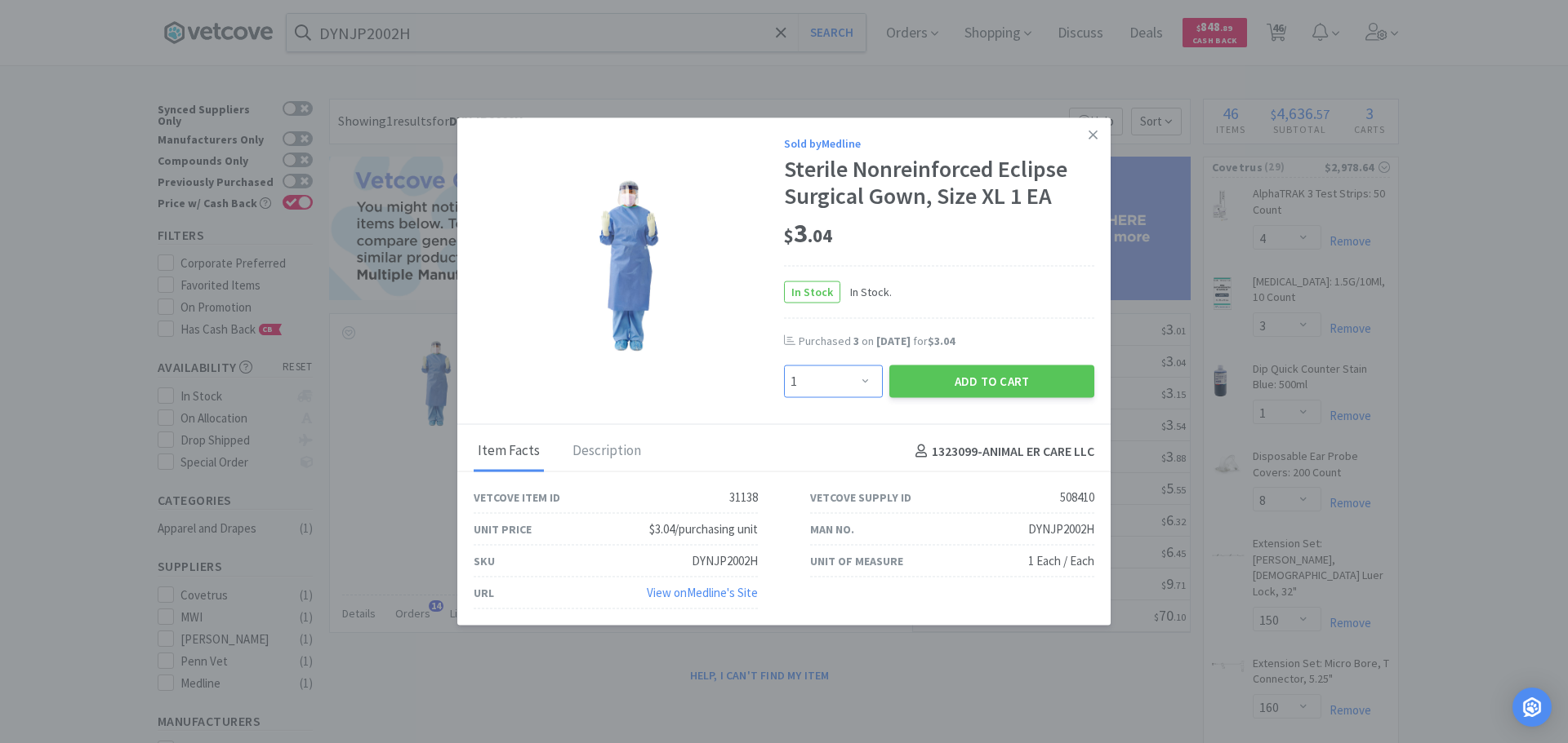
click at [844, 386] on select "Enter Quantity 1 2 3 4 5 6 7 8 9 10 11 12 13 14 15 16 17 18 19 20 Enter Quantity" at bounding box center [832, 381] width 99 height 32
click at [784, 365] on select "Enter Quantity 1 2 3 4 5 6 7 8 9 10 11 12 13 14 15 16 17 18 19 20 Enter Quantity" at bounding box center [832, 381] width 99 height 32
click at [911, 384] on button "Add to Cart" at bounding box center [991, 381] width 205 height 32
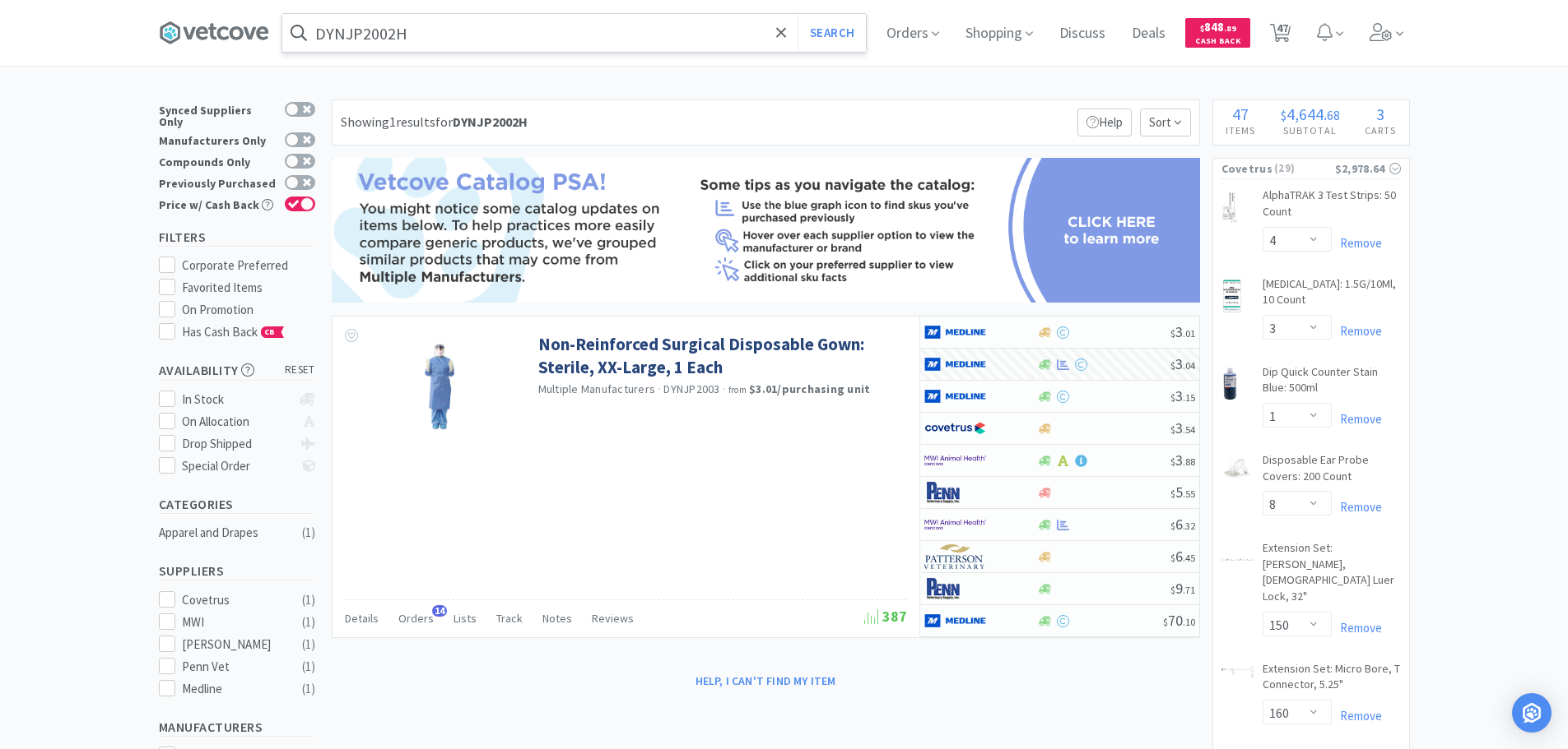
click at [456, 31] on input "DYNJP2002H" at bounding box center [574, 33] width 584 height 37
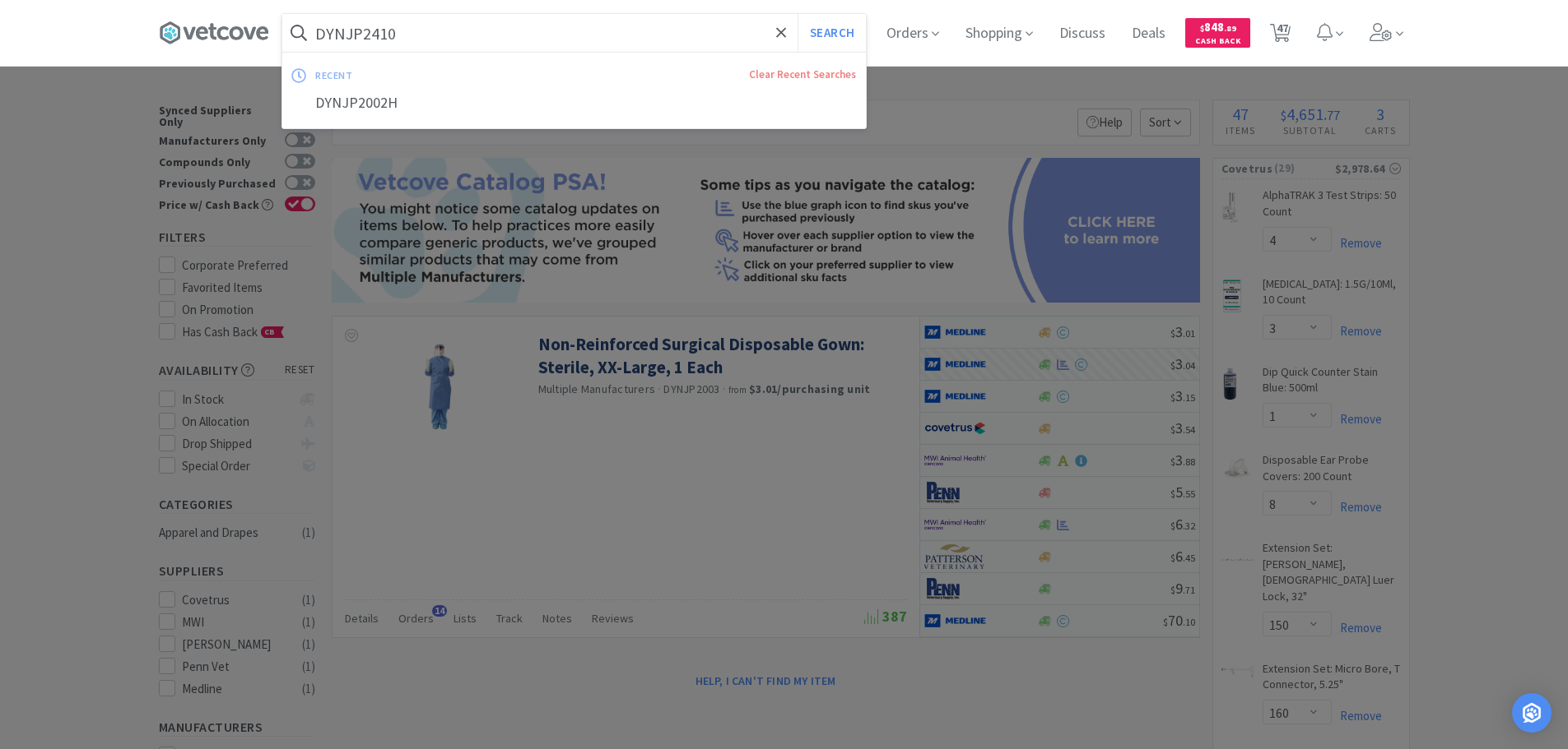
click at [798, 14] on button "Search" at bounding box center [831, 33] width 68 height 37
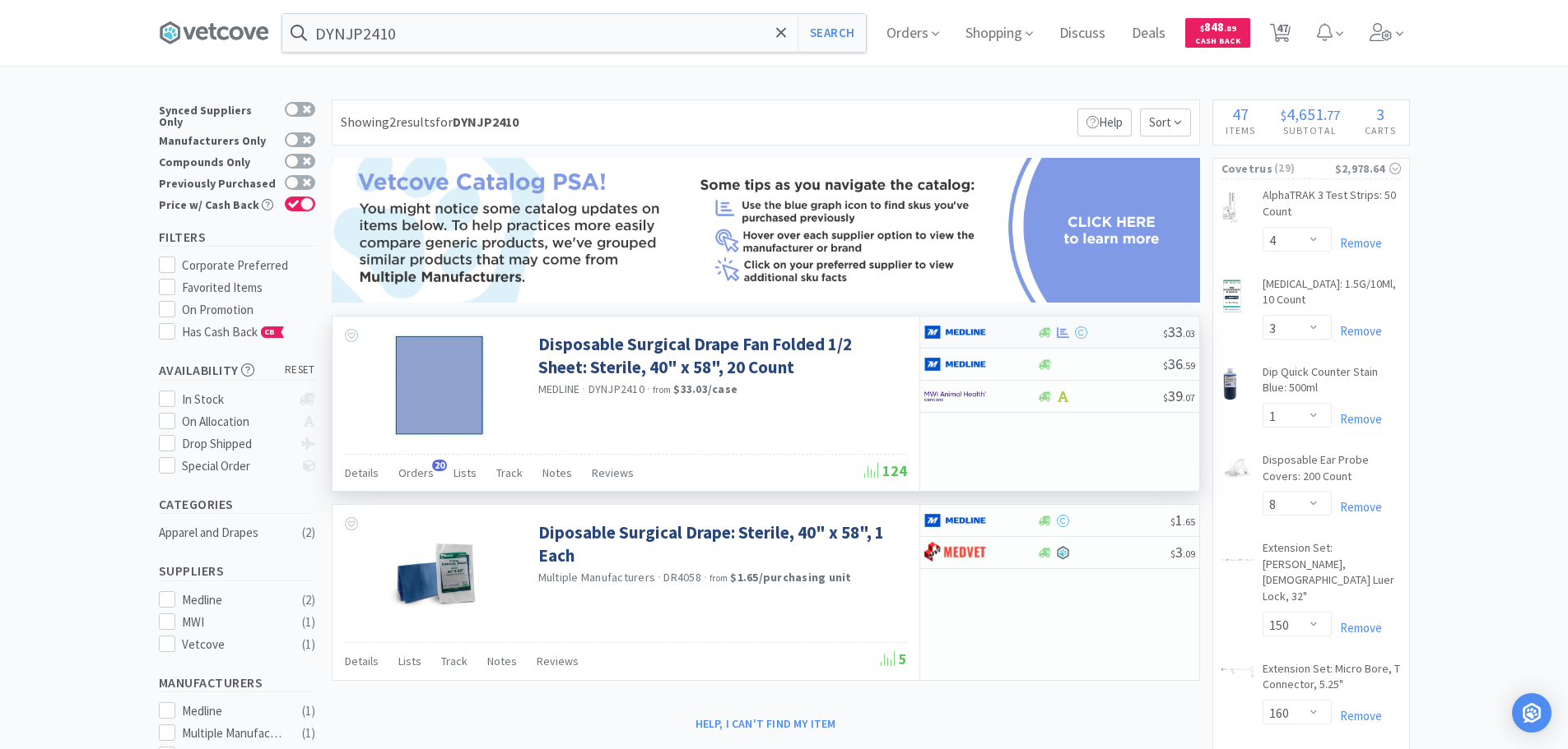
click at [1118, 332] on div at bounding box center [1100, 333] width 126 height 13
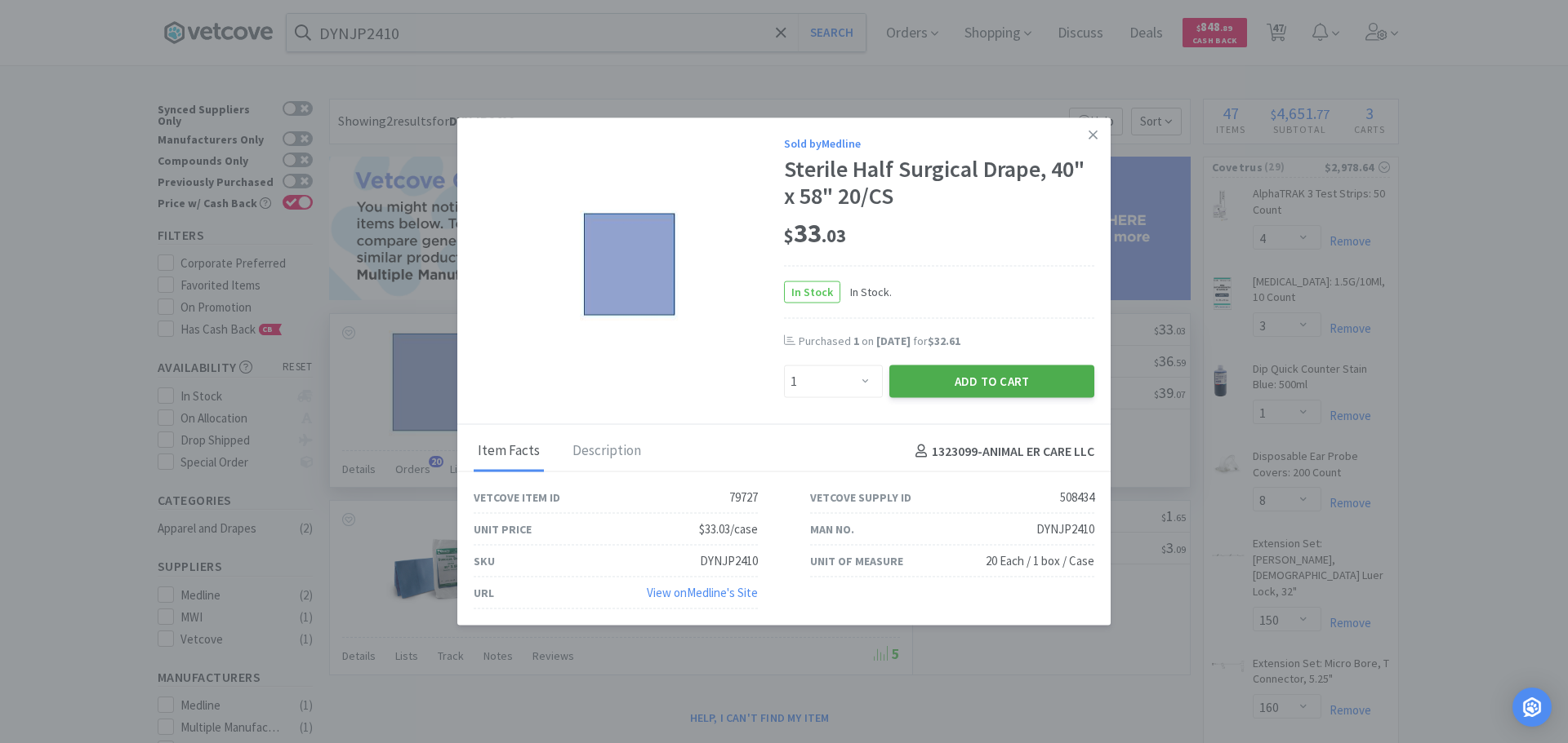
click at [993, 383] on button "Add to Cart" at bounding box center [991, 381] width 205 height 32
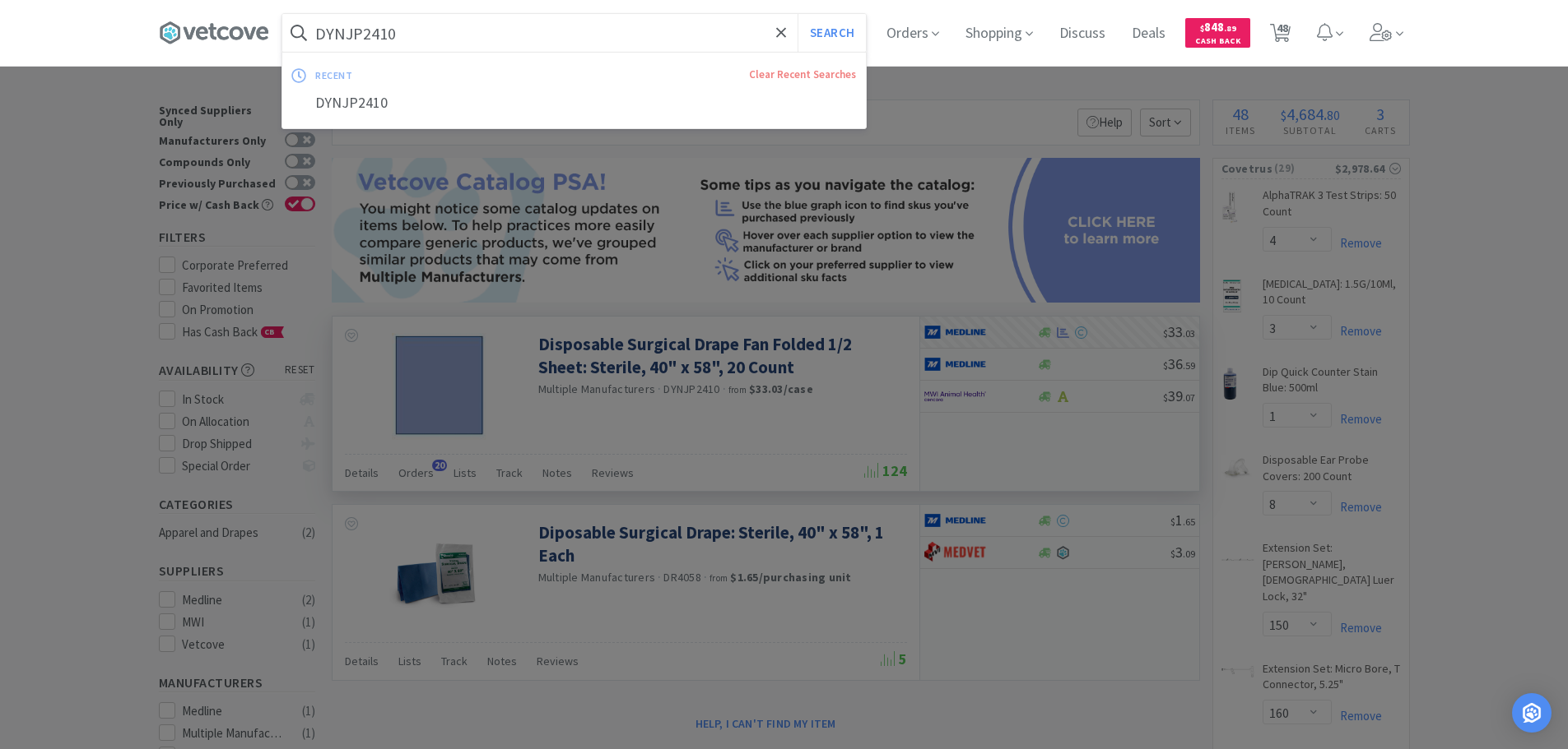
click at [508, 24] on input "DYNJP2410" at bounding box center [574, 33] width 584 height 37
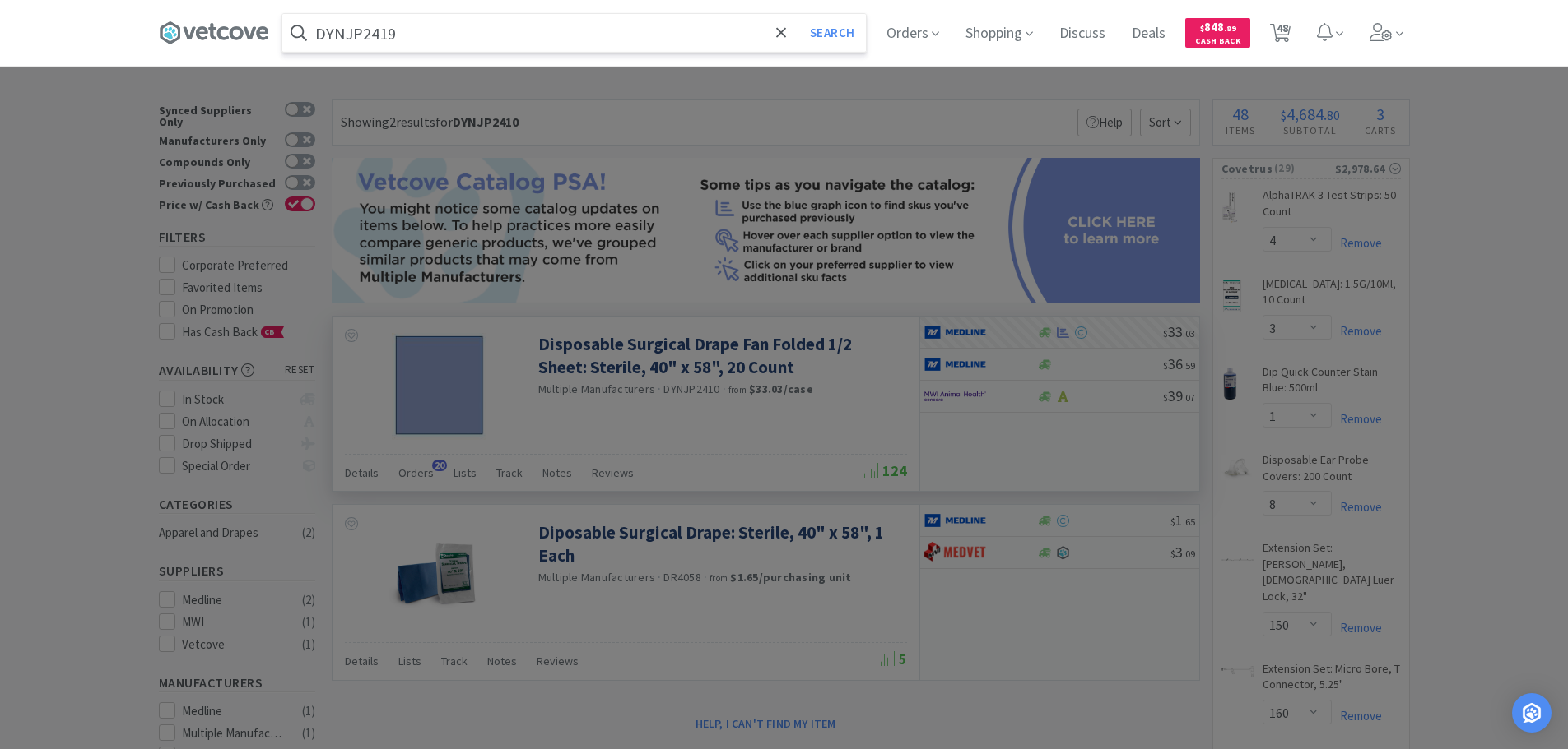
click at [798, 14] on button "Search" at bounding box center [831, 33] width 68 height 37
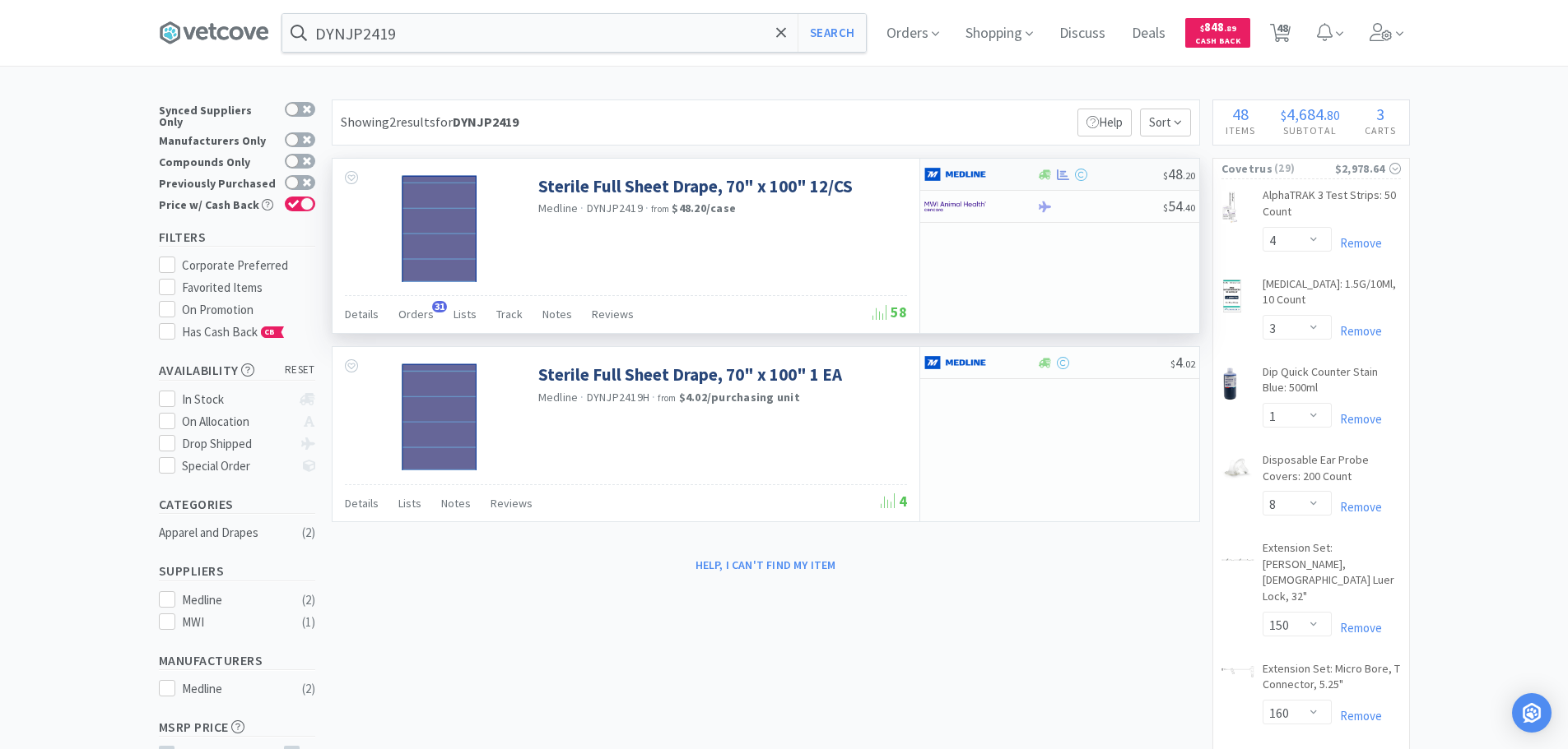
click at [1121, 176] on div at bounding box center [1100, 175] width 126 height 13
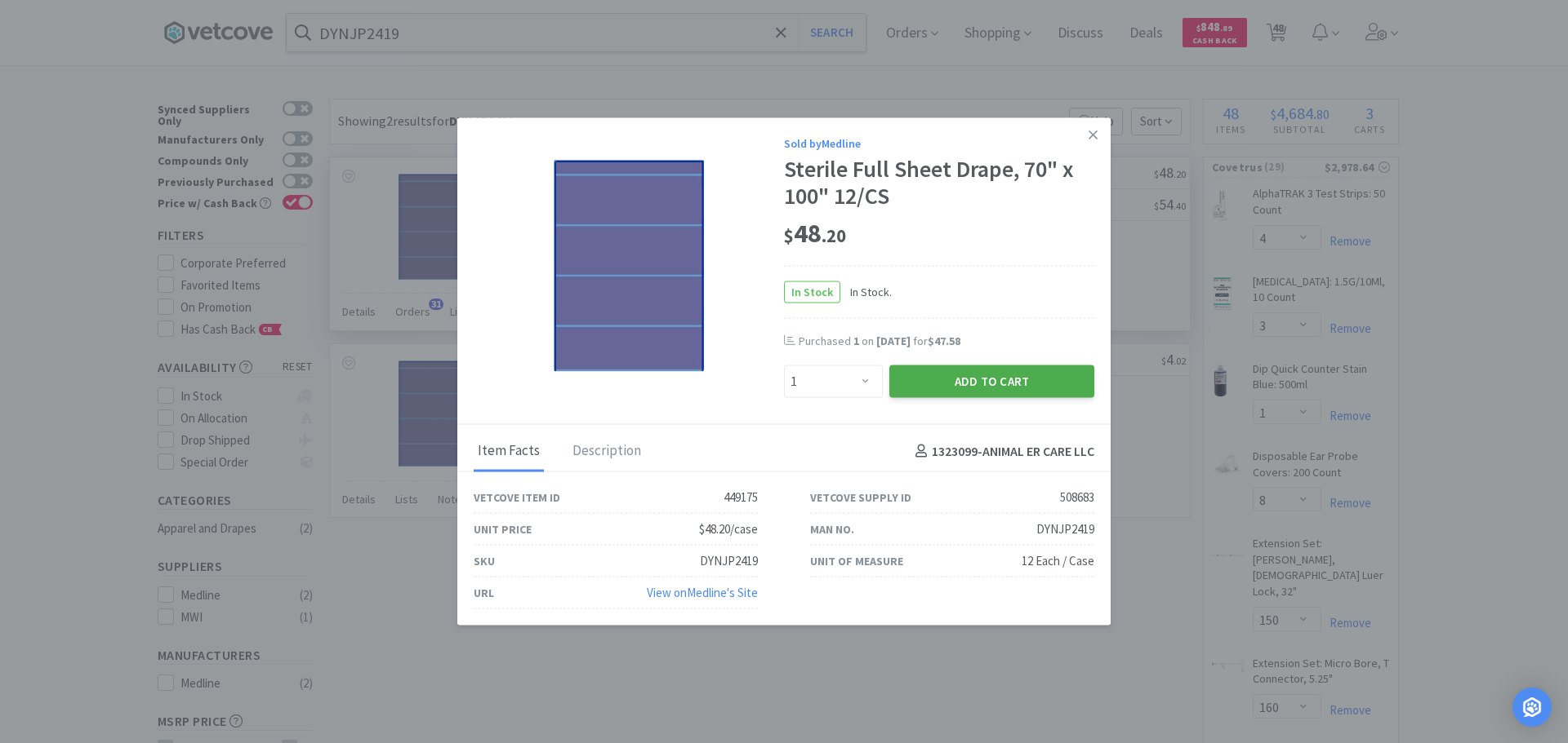
click at [926, 393] on button "Add to Cart" at bounding box center [991, 381] width 205 height 32
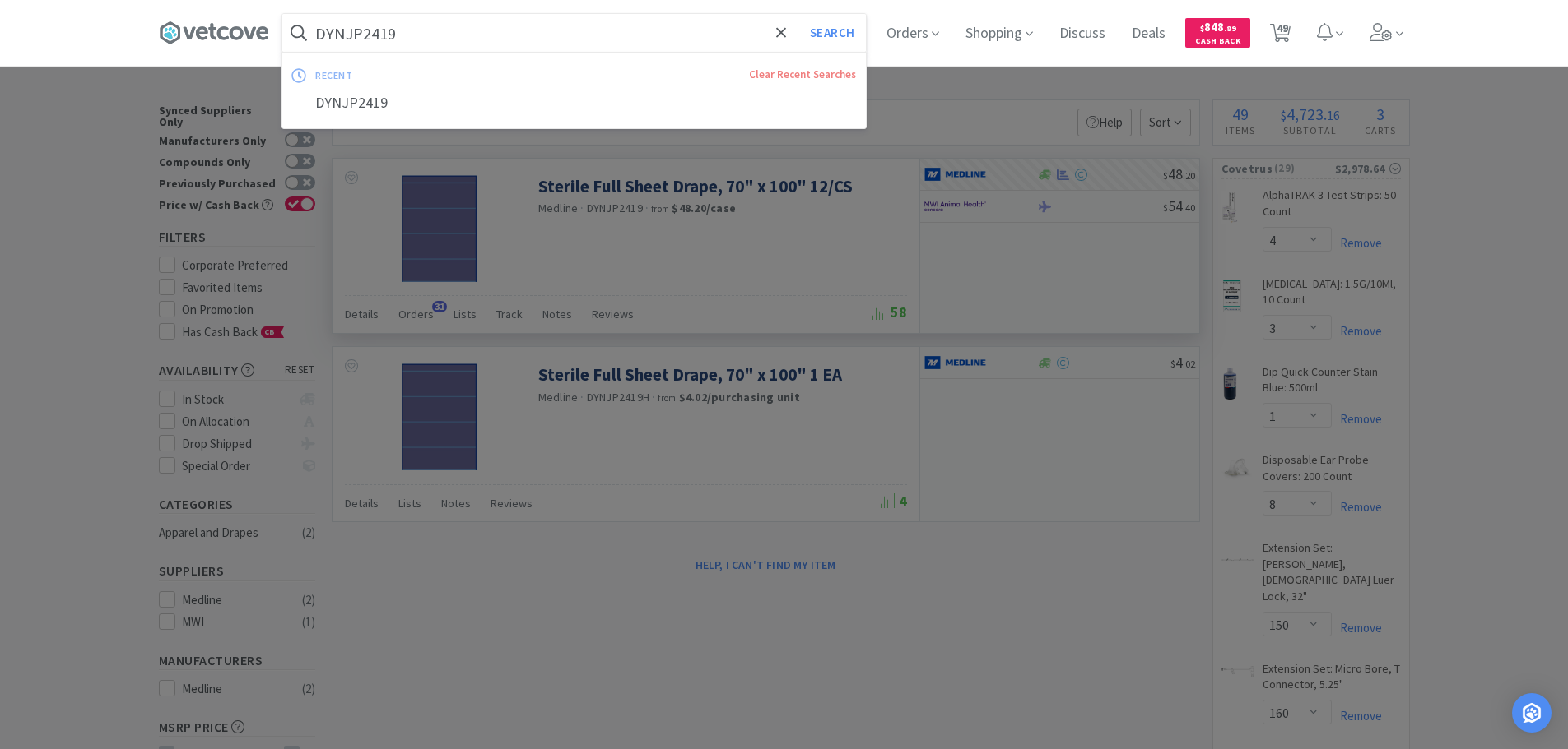
click at [479, 32] on input "DYNJP2419" at bounding box center [574, 33] width 584 height 37
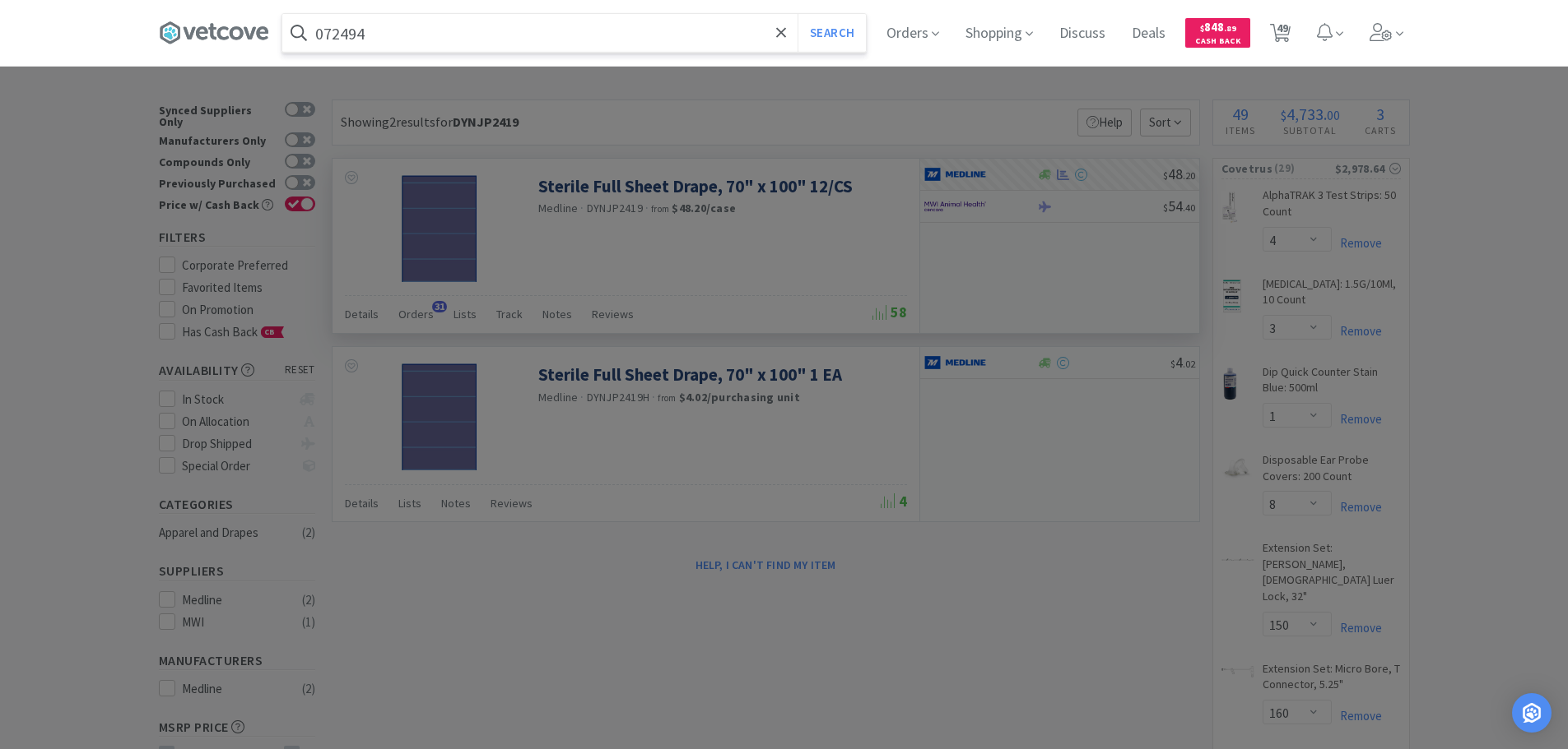
click at [798, 14] on button "Search" at bounding box center [831, 33] width 68 height 37
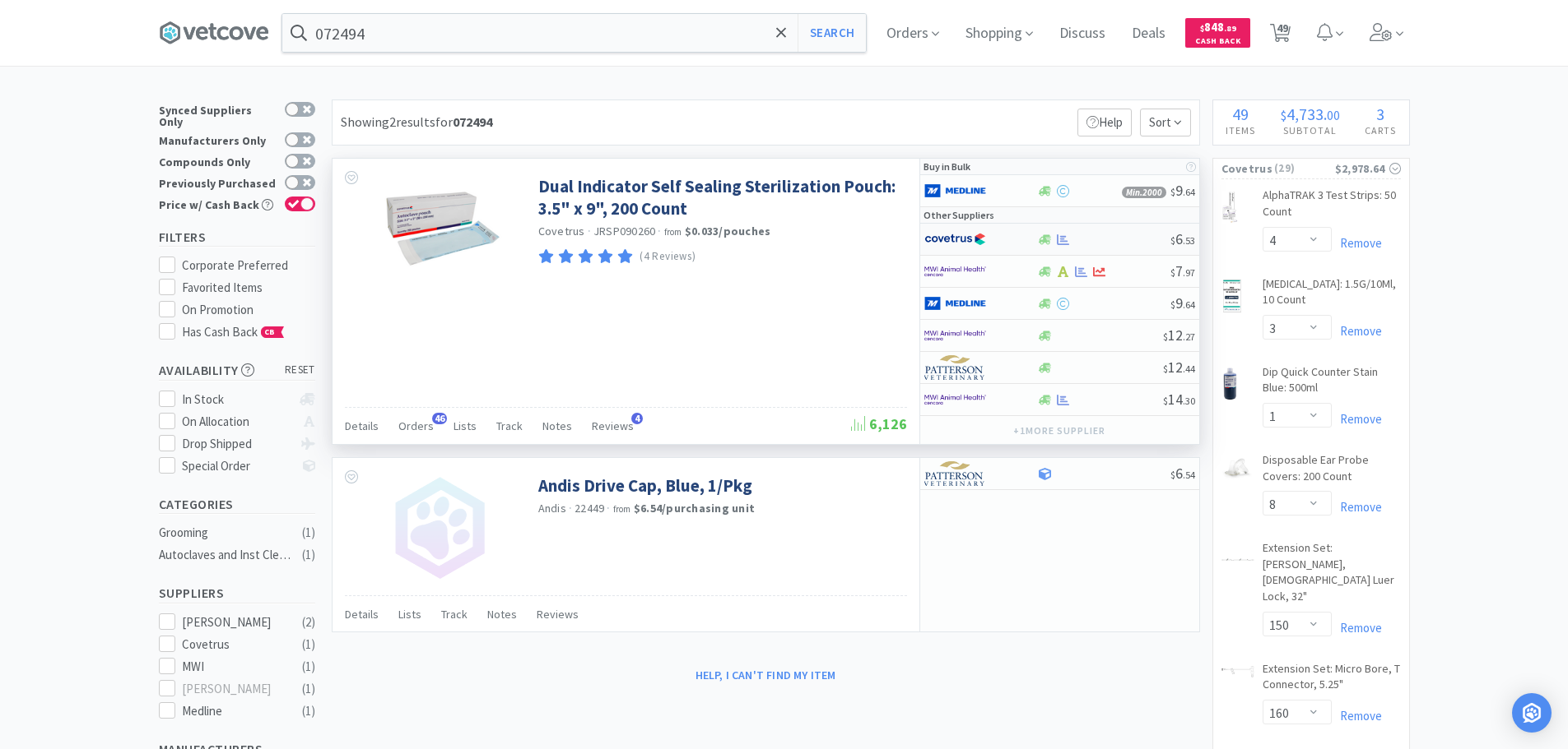
click at [1107, 237] on div at bounding box center [1103, 240] width 133 height 13
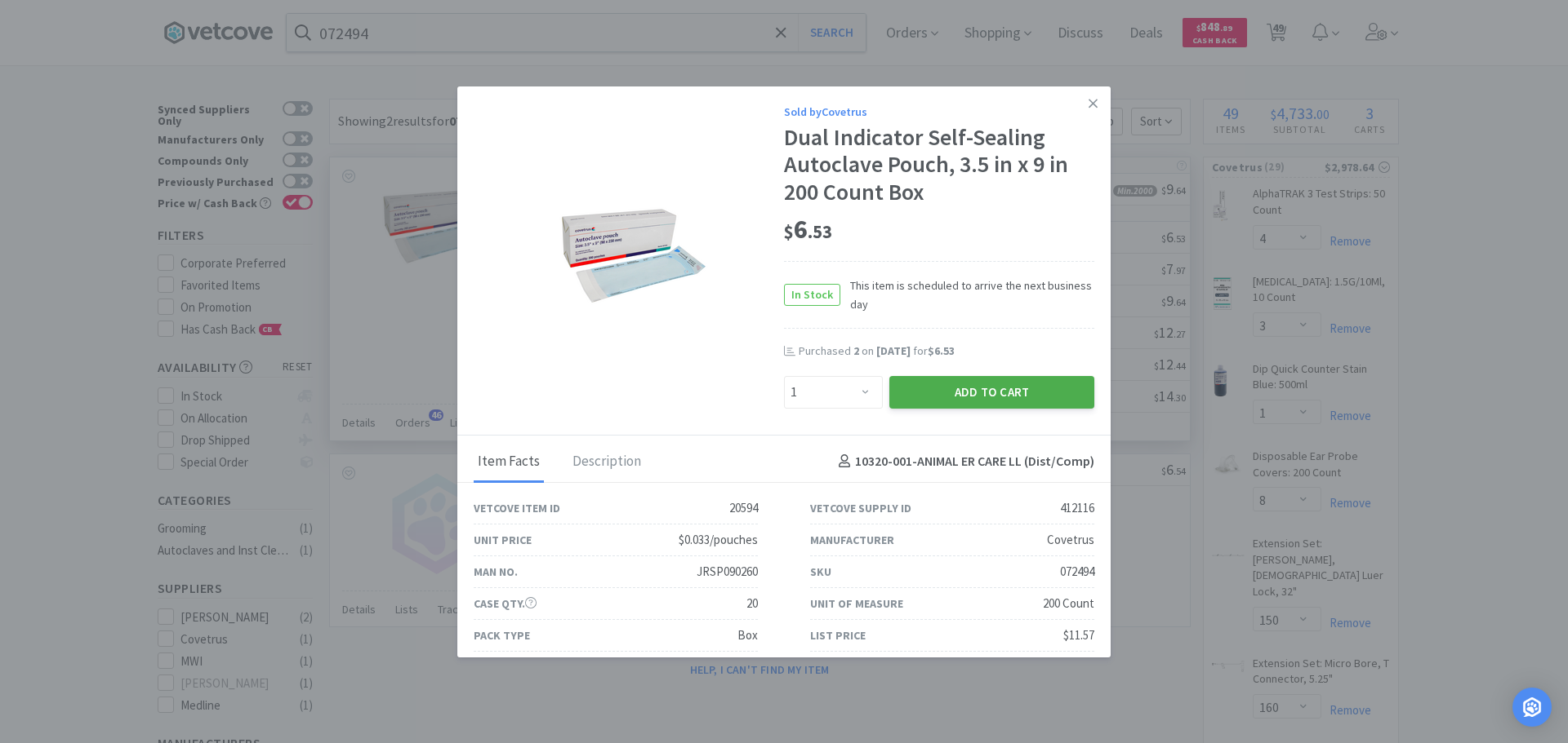
click at [965, 397] on button "Add to Cart" at bounding box center [991, 392] width 205 height 32
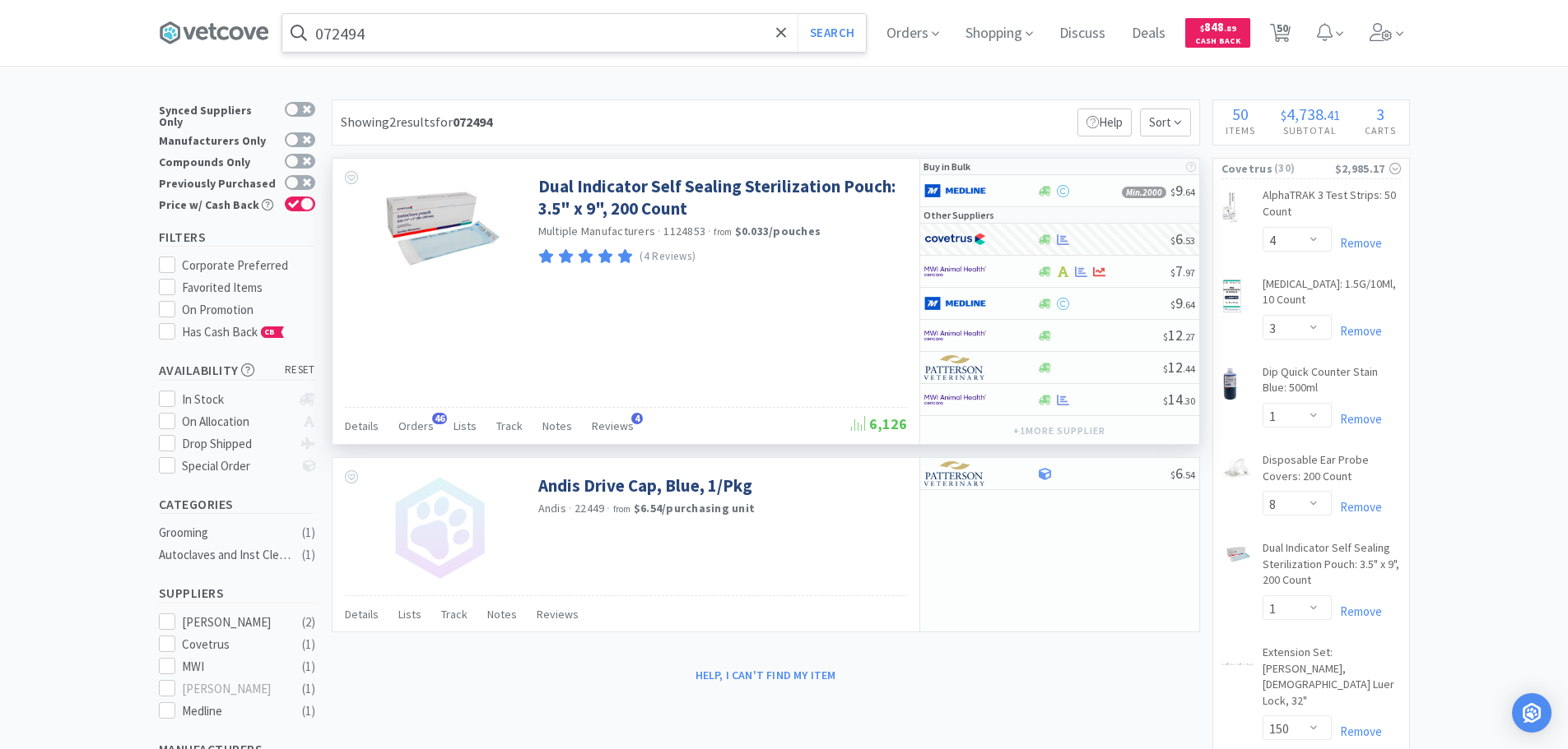
click at [444, 37] on input "072494" at bounding box center [574, 33] width 584 height 37
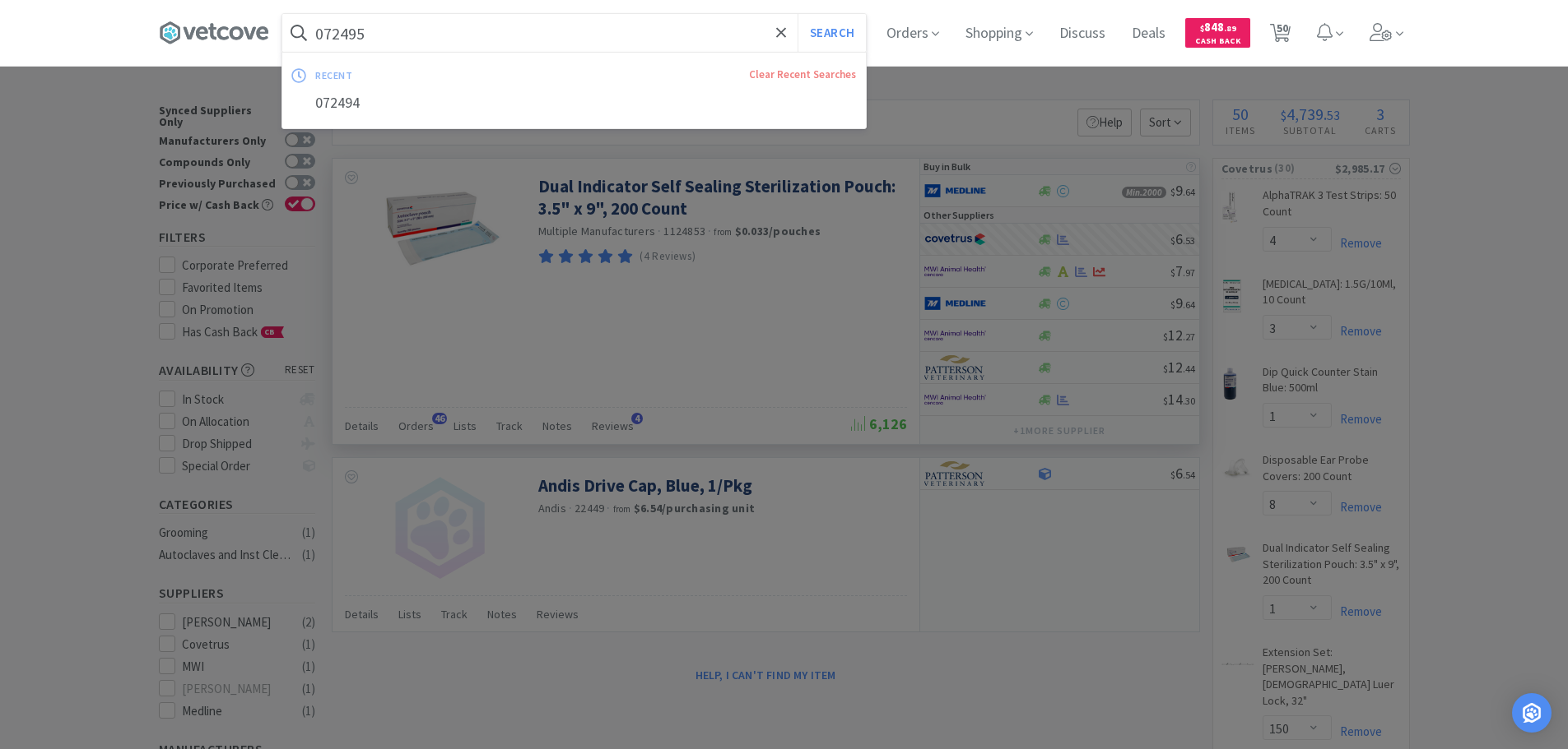
click at [798, 14] on button "Search" at bounding box center [831, 33] width 68 height 37
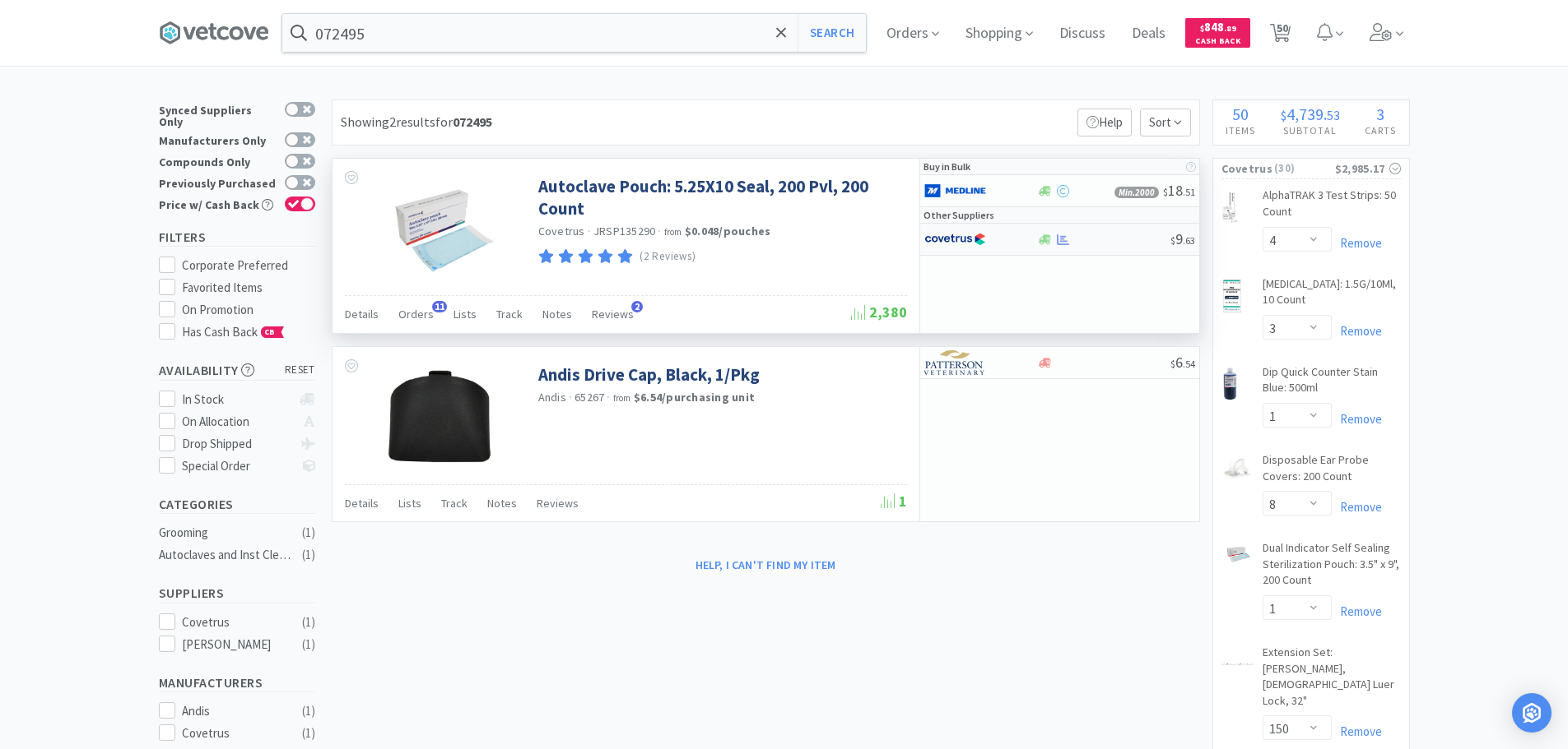
click at [1108, 236] on div at bounding box center [1103, 240] width 133 height 13
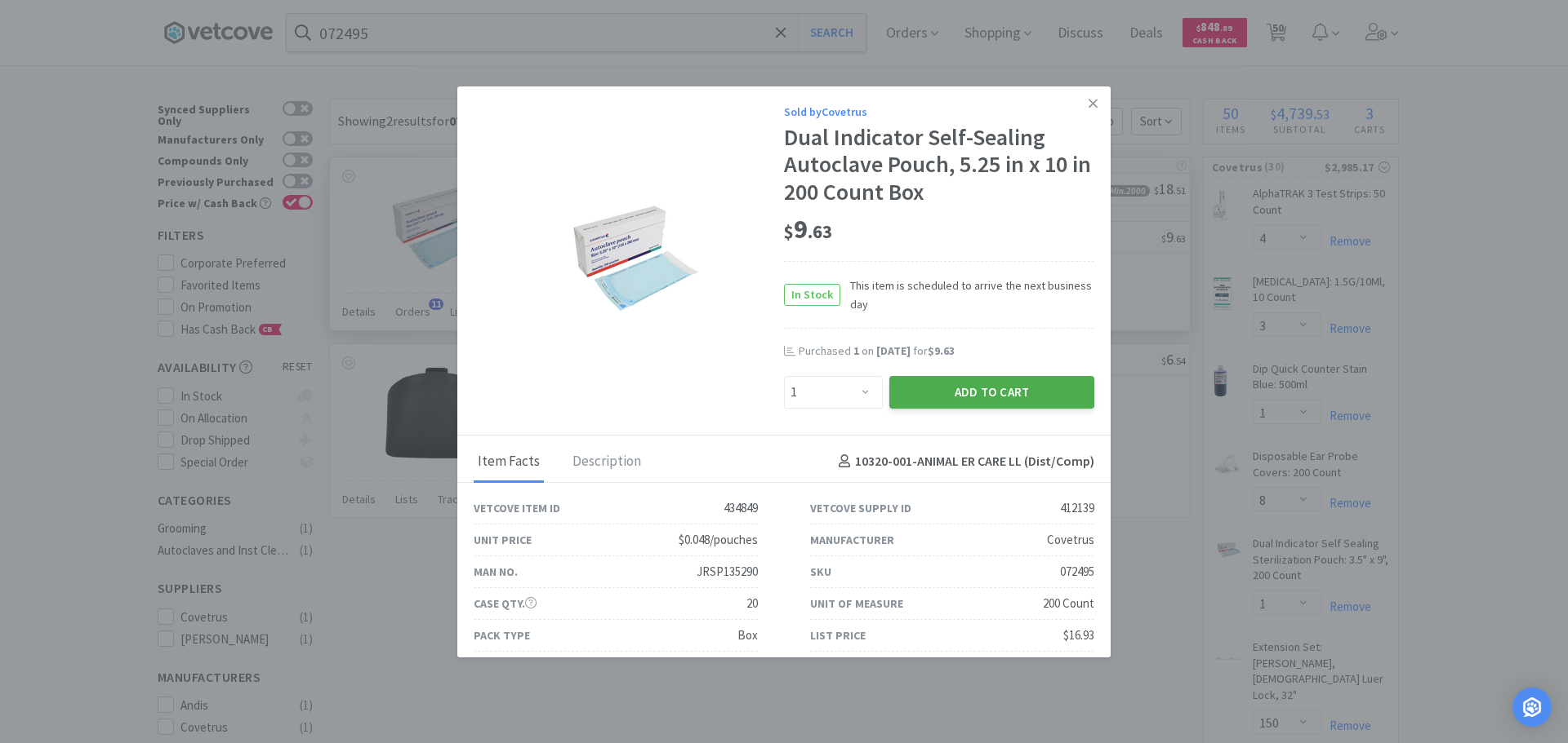
click at [989, 386] on button "Add to Cart" at bounding box center [991, 392] width 205 height 32
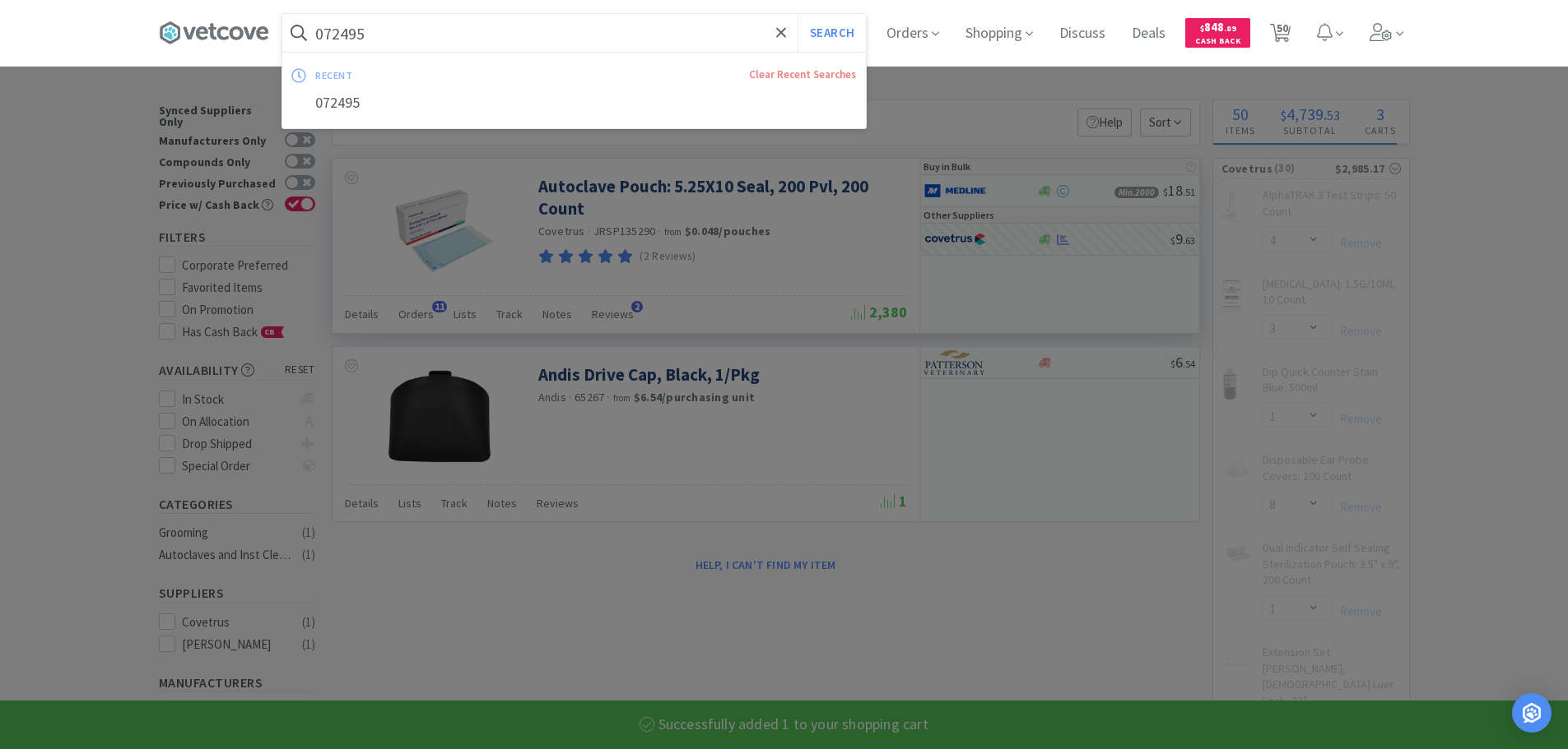
click at [565, 28] on input "072495" at bounding box center [574, 33] width 584 height 37
click at [798, 14] on button "Search" at bounding box center [831, 33] width 68 height 37
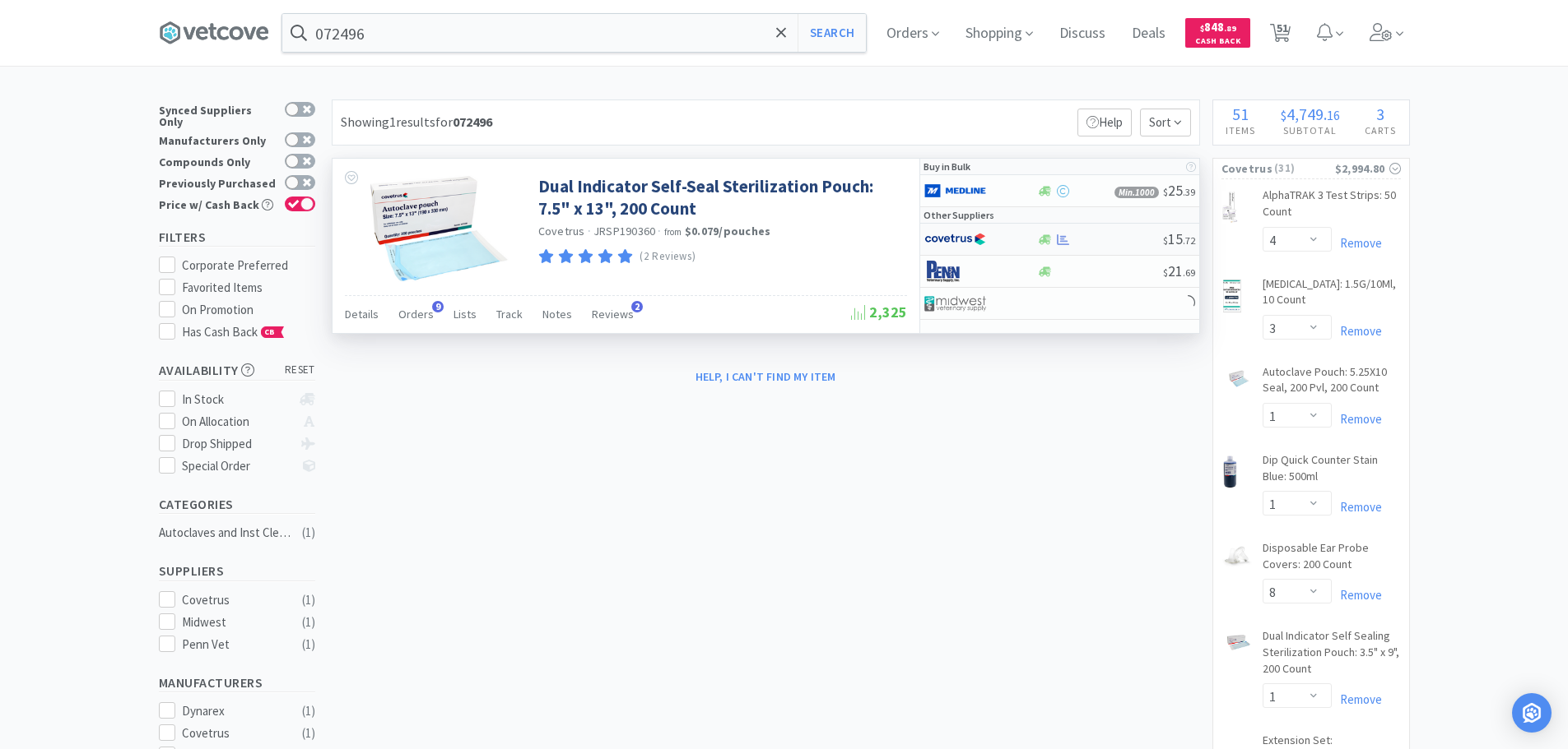
click at [1114, 236] on div at bounding box center [1100, 240] width 126 height 13
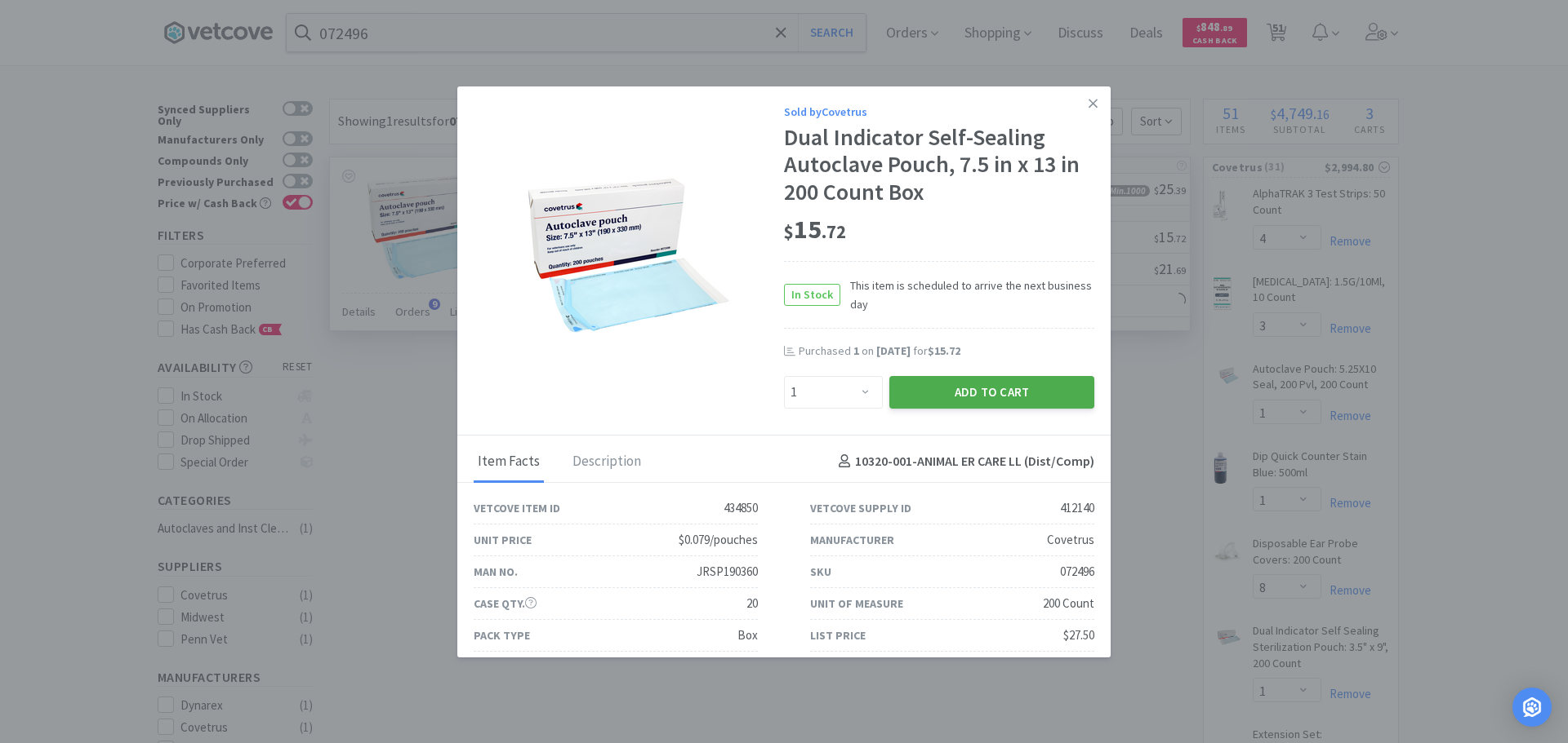
click at [896, 396] on button "Add to Cart" at bounding box center [991, 392] width 205 height 32
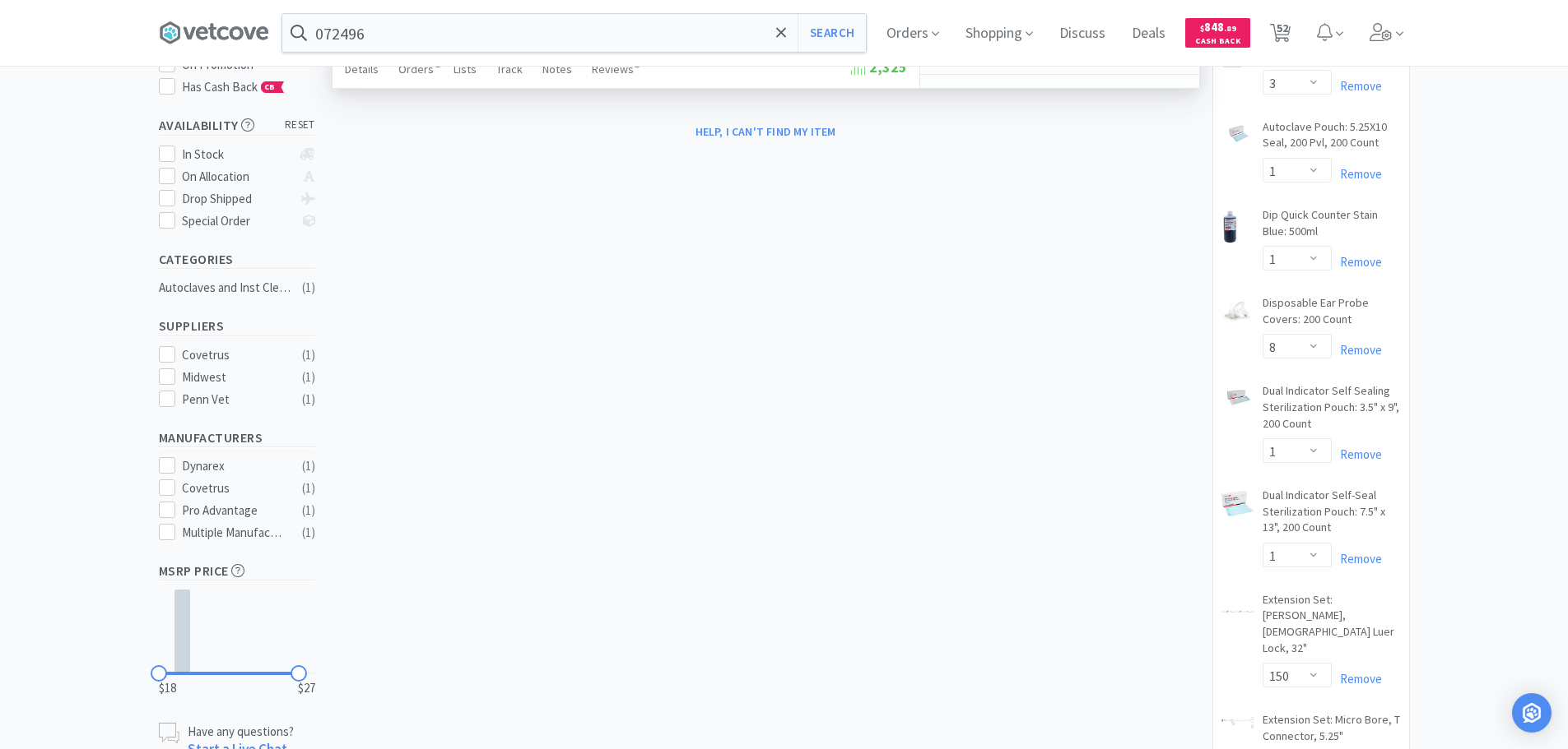
scroll to position [247, 0]
click at [1300, 449] on select "Enter Quantity 1 2 3 4 5 6 7 8 9 10 11 12 13 14 15 16 17 18 19 20 Enter Quantity" at bounding box center [1297, 449] width 69 height 25
click at [1263, 437] on select "Enter Quantity 1 2 3 4 5 6 7 8 9 10 11 12 13 14 15 16 17 18 19 20 Enter Quantity" at bounding box center [1297, 449] width 69 height 25
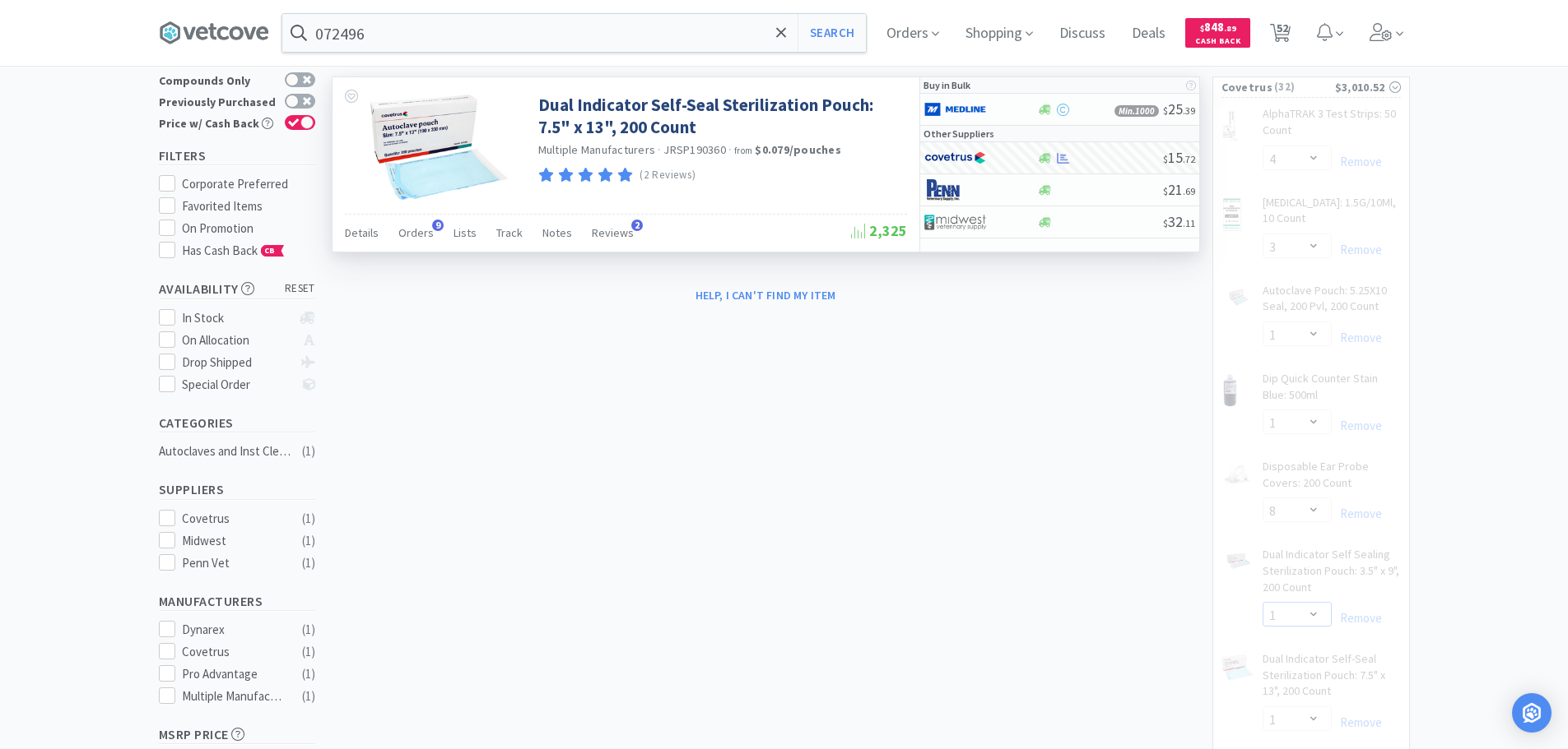
scroll to position [0, 0]
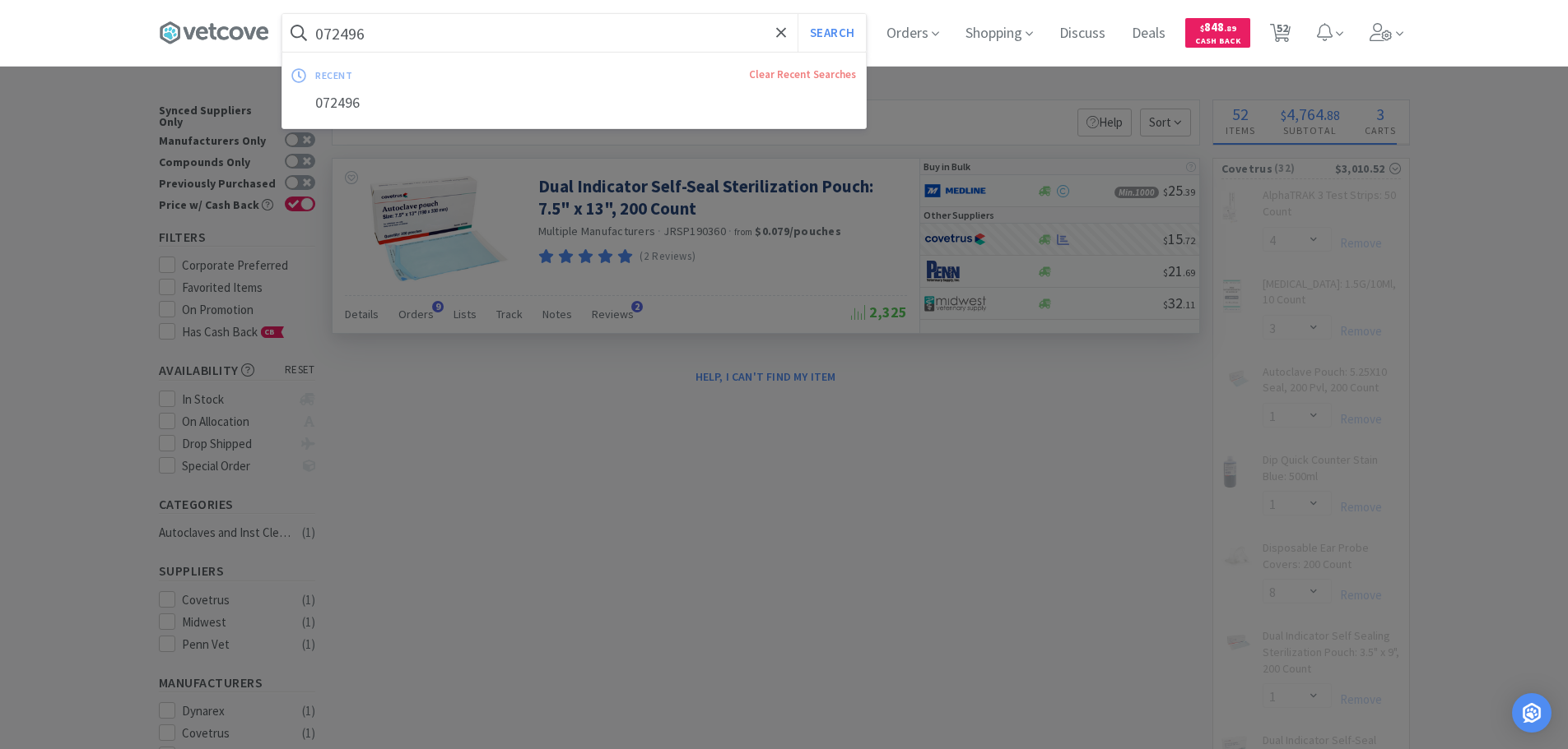
click at [509, 28] on input "072496" at bounding box center [574, 33] width 584 height 37
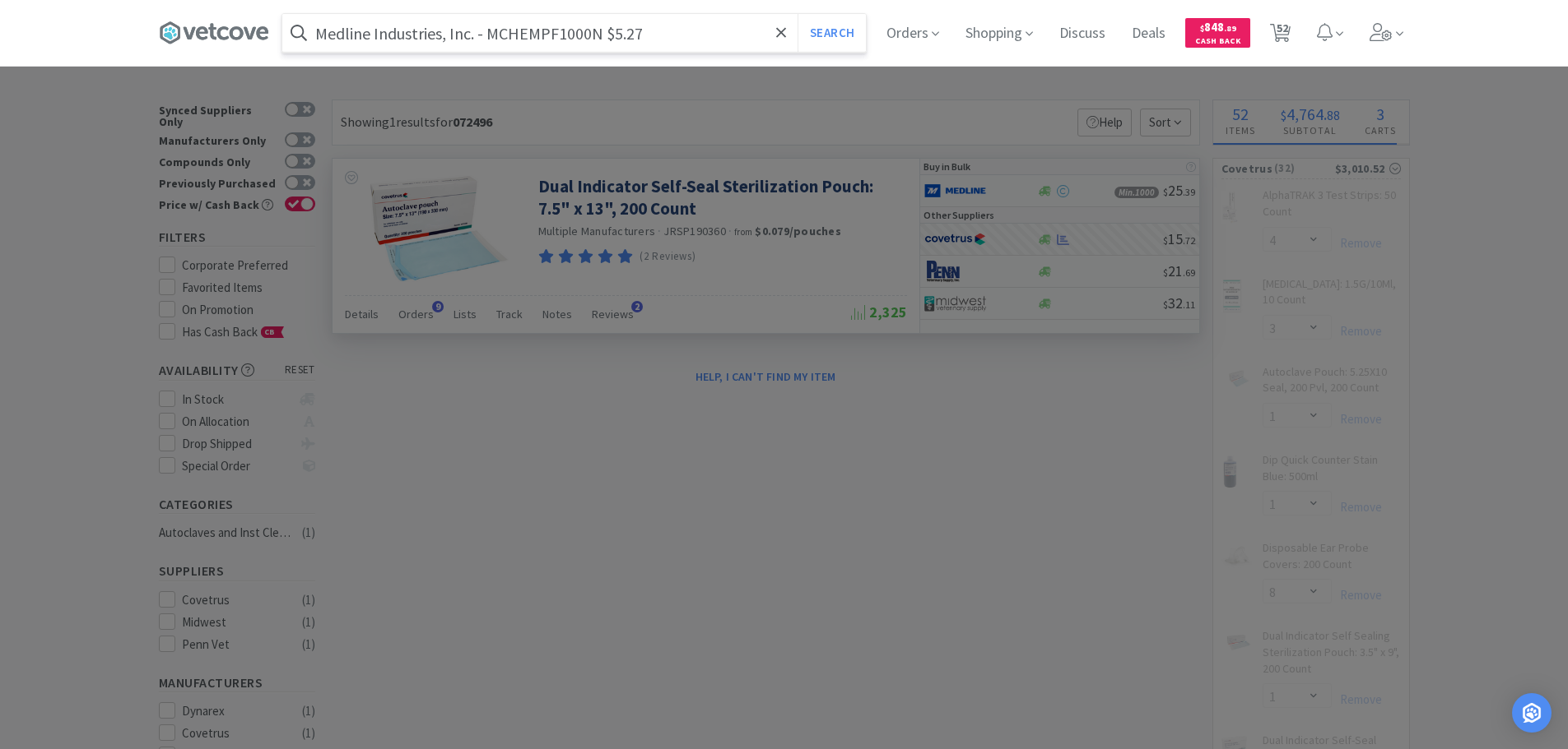
click at [540, 46] on input "Medline Industries, Inc. - MCHEMPF1000N $5.27" at bounding box center [574, 33] width 584 height 37
click at [798, 14] on button "Search" at bounding box center [831, 33] width 68 height 37
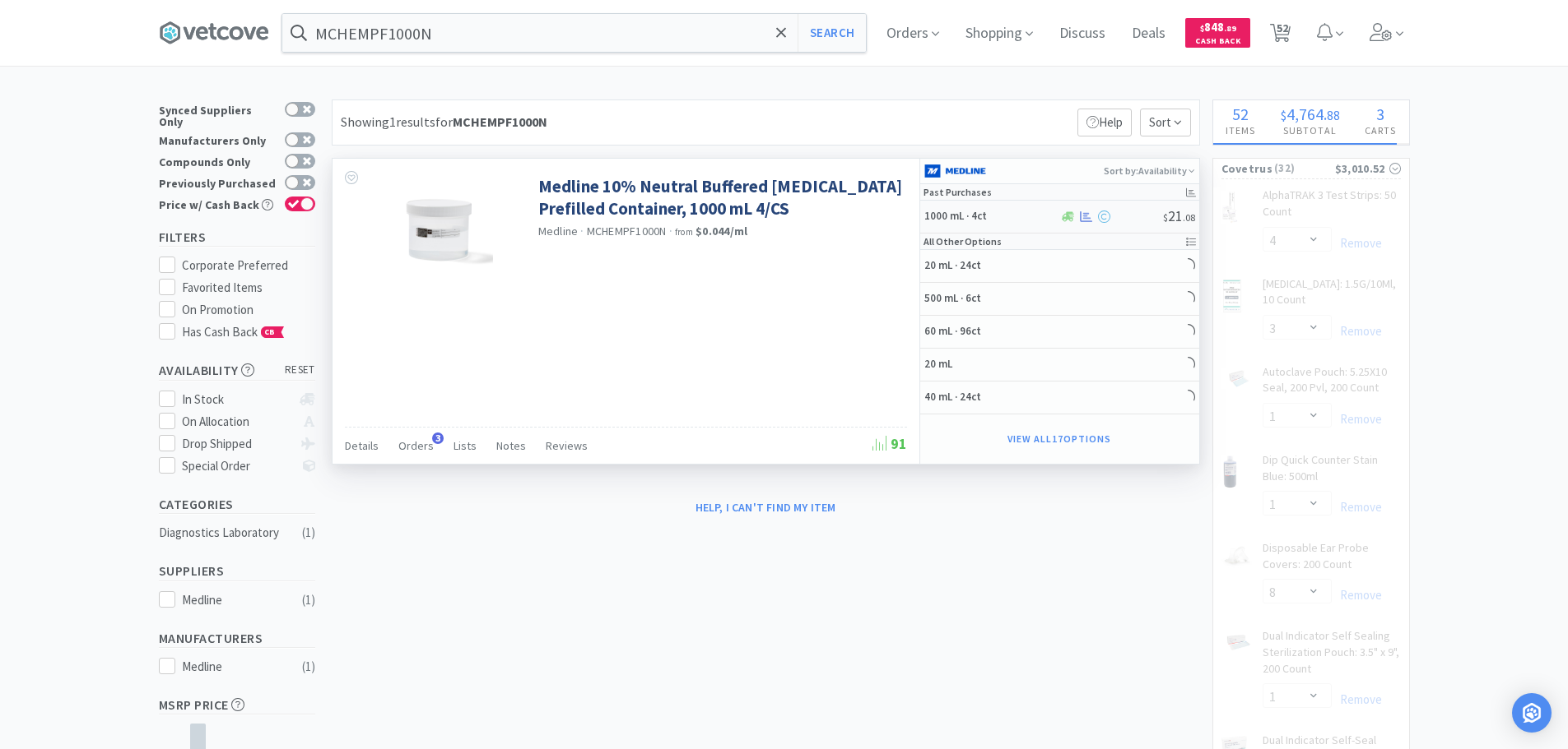
click at [1133, 215] on div at bounding box center [1111, 216] width 104 height 13
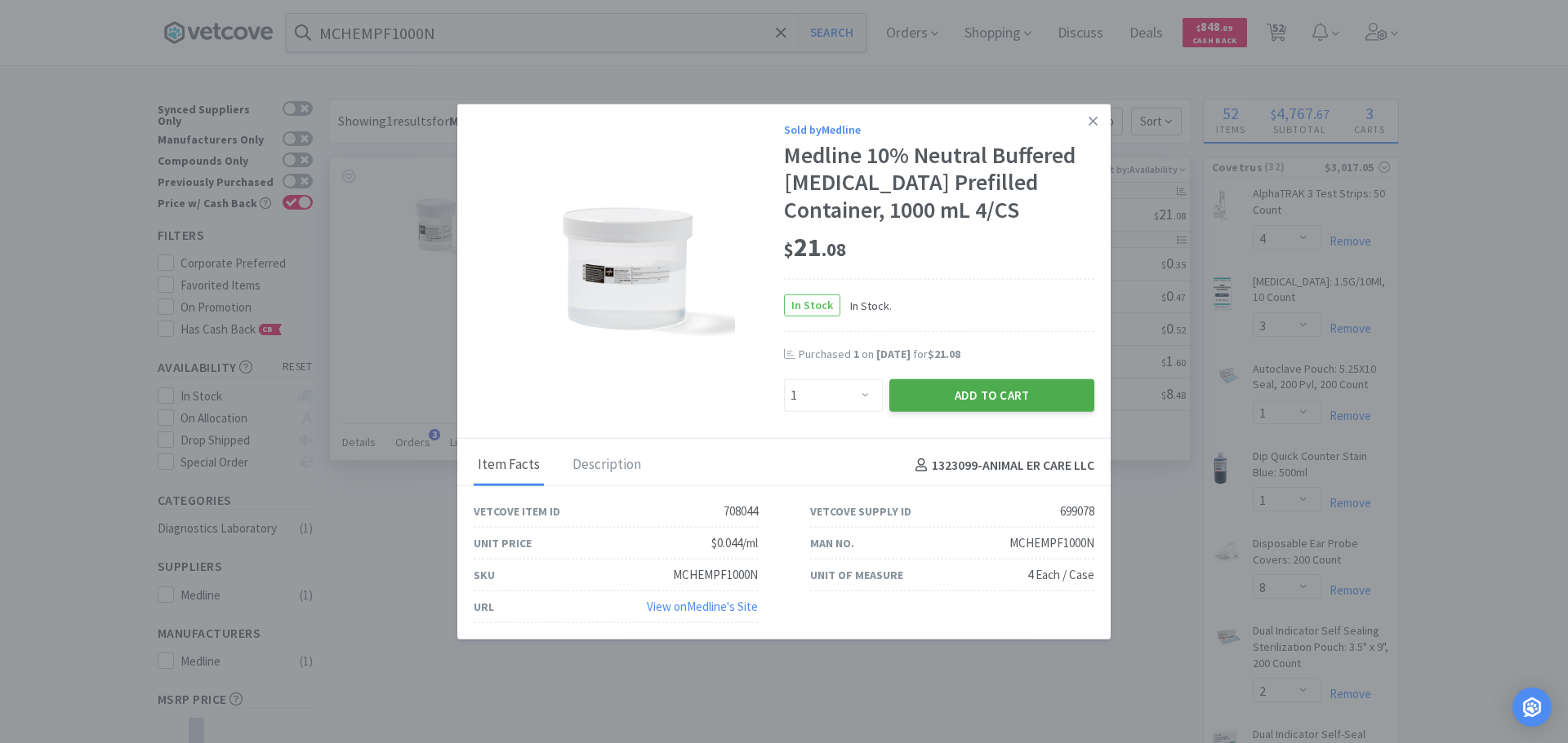
click at [971, 393] on button "Add to Cart" at bounding box center [991, 395] width 205 height 32
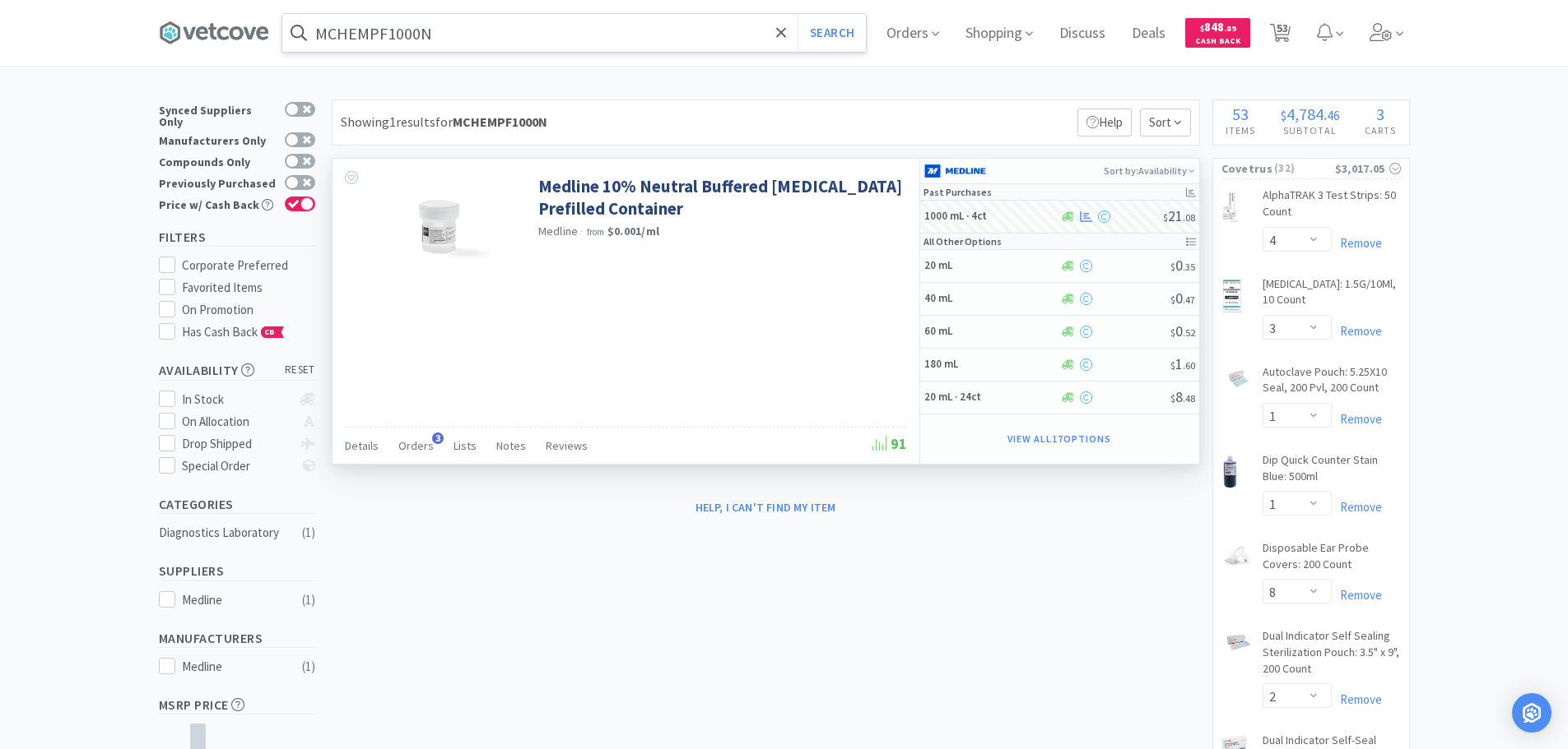
click at [454, 28] on input "MCHEMPF1000N" at bounding box center [574, 33] width 584 height 37
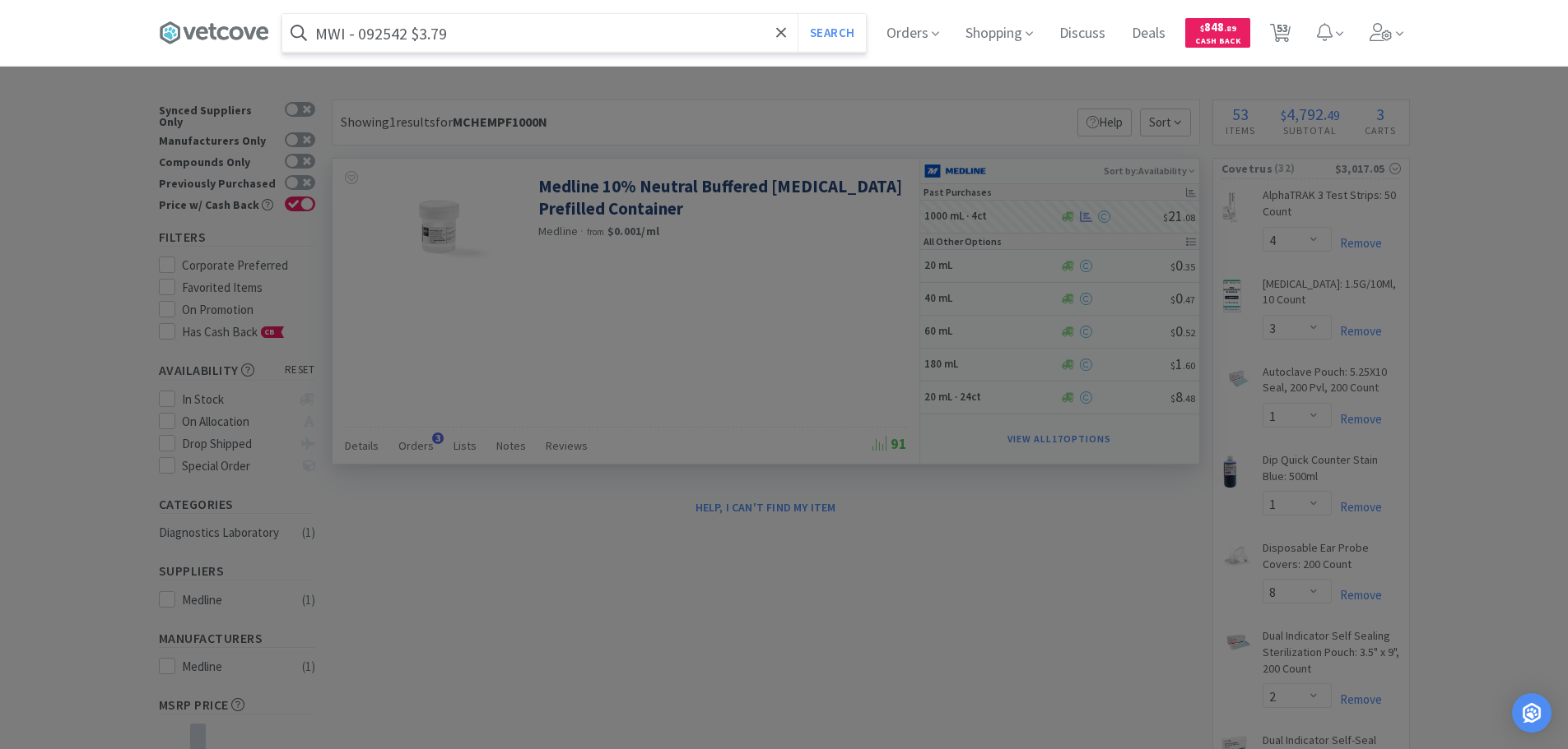
click at [389, 34] on input "MWI - 092542 $3.79" at bounding box center [574, 33] width 584 height 37
click at [798, 14] on button "Search" at bounding box center [831, 33] width 68 height 37
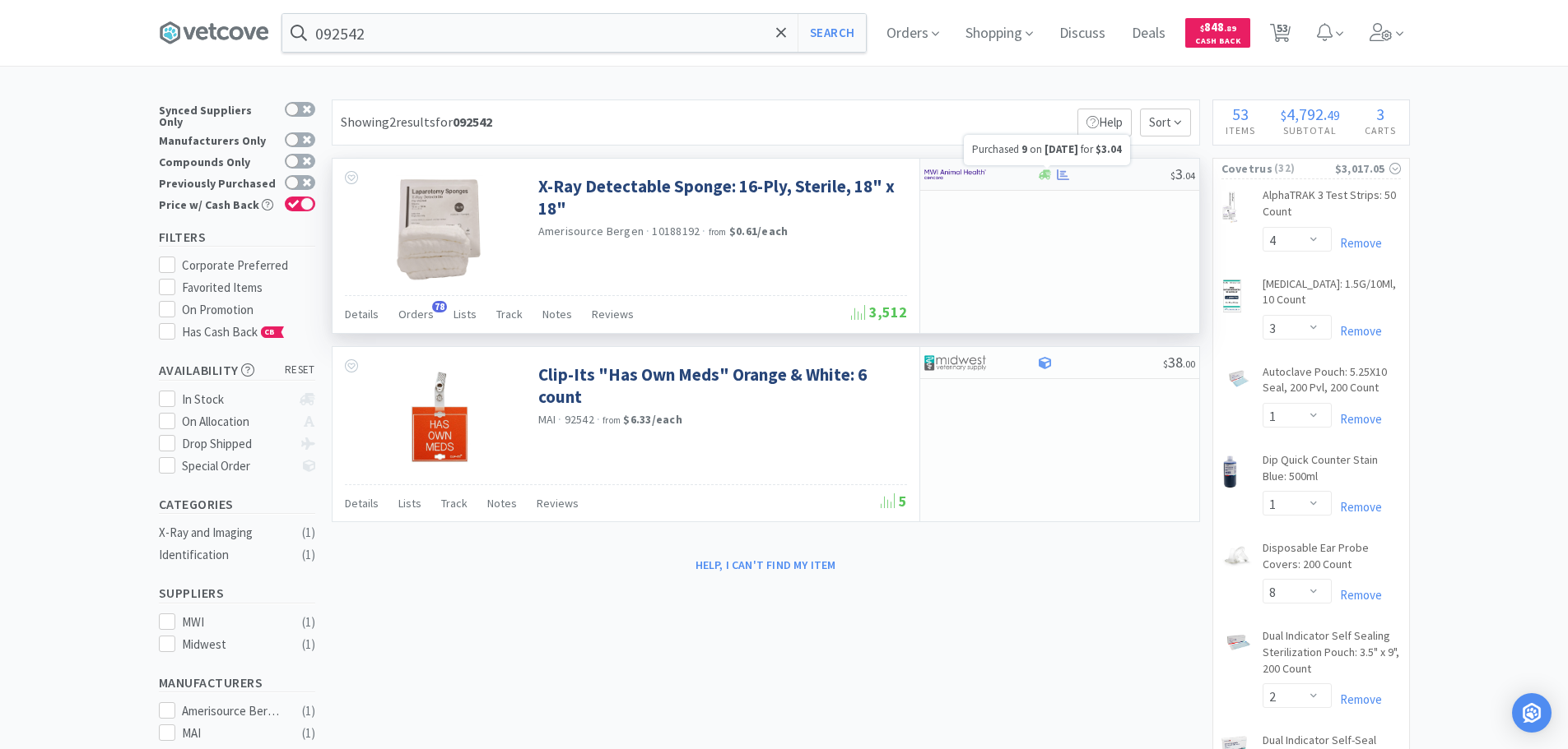
click at [1064, 177] on icon at bounding box center [1062, 175] width 13 height 13
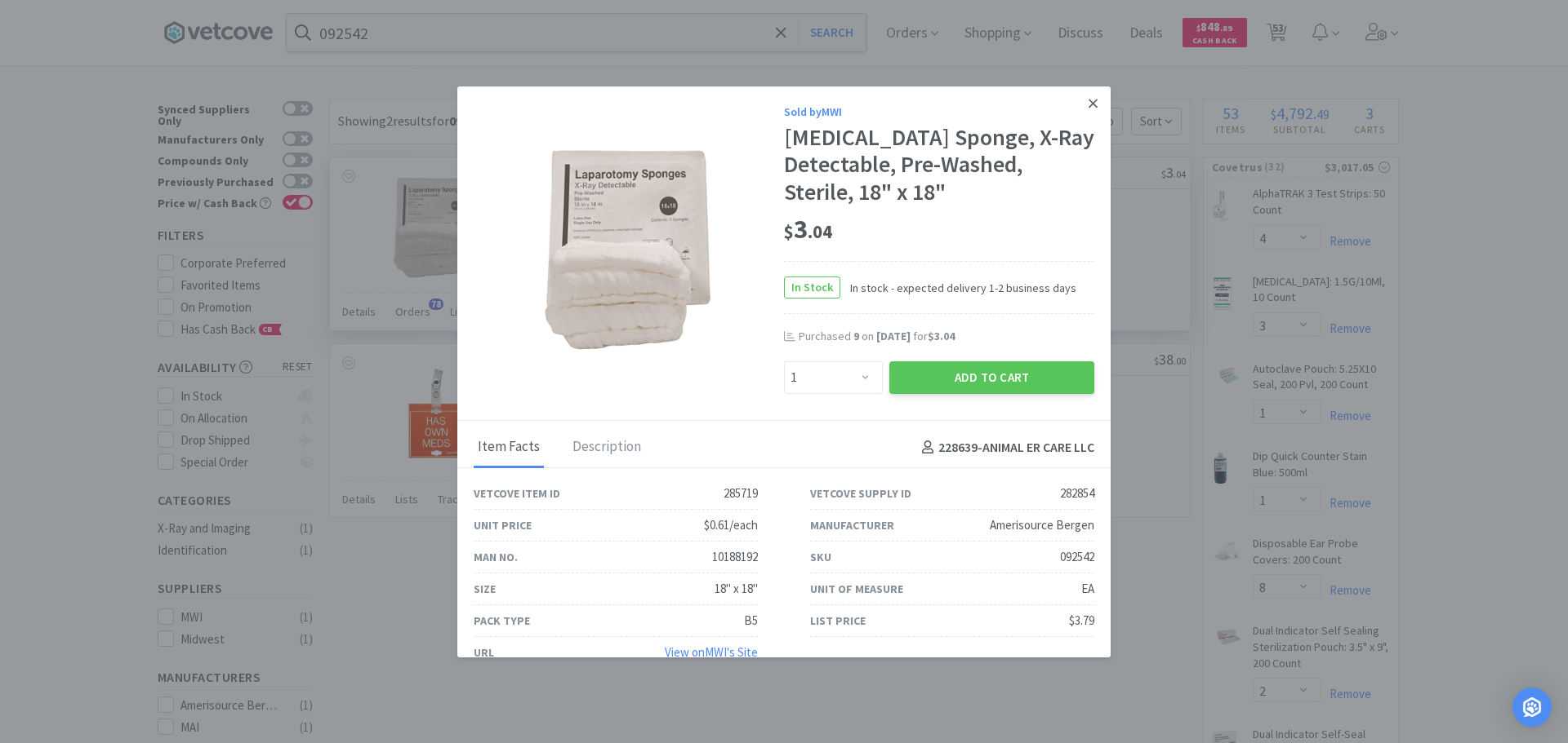
click at [1088, 106] on icon at bounding box center [1092, 103] width 9 height 15
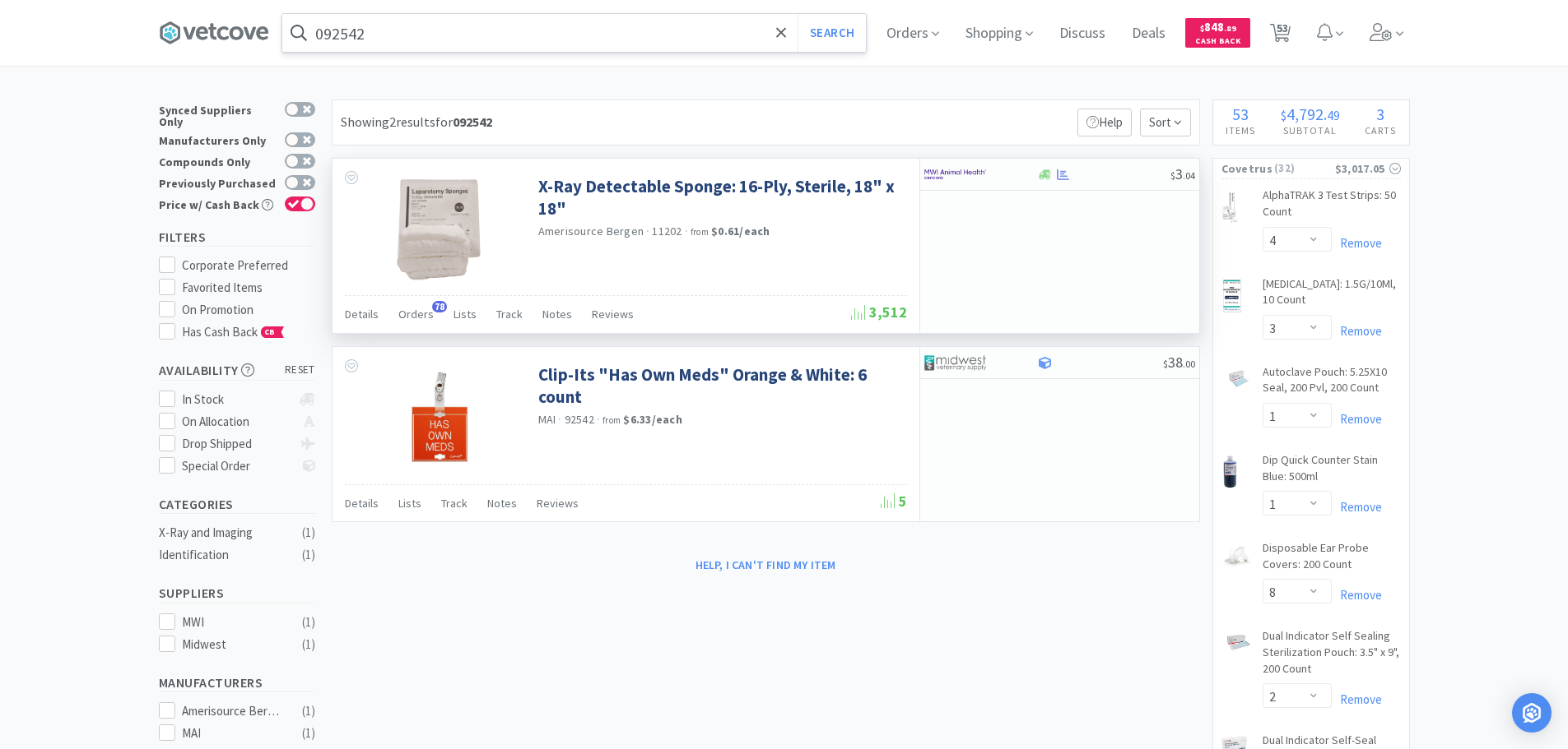
click at [468, 21] on input "092542" at bounding box center [574, 33] width 584 height 37
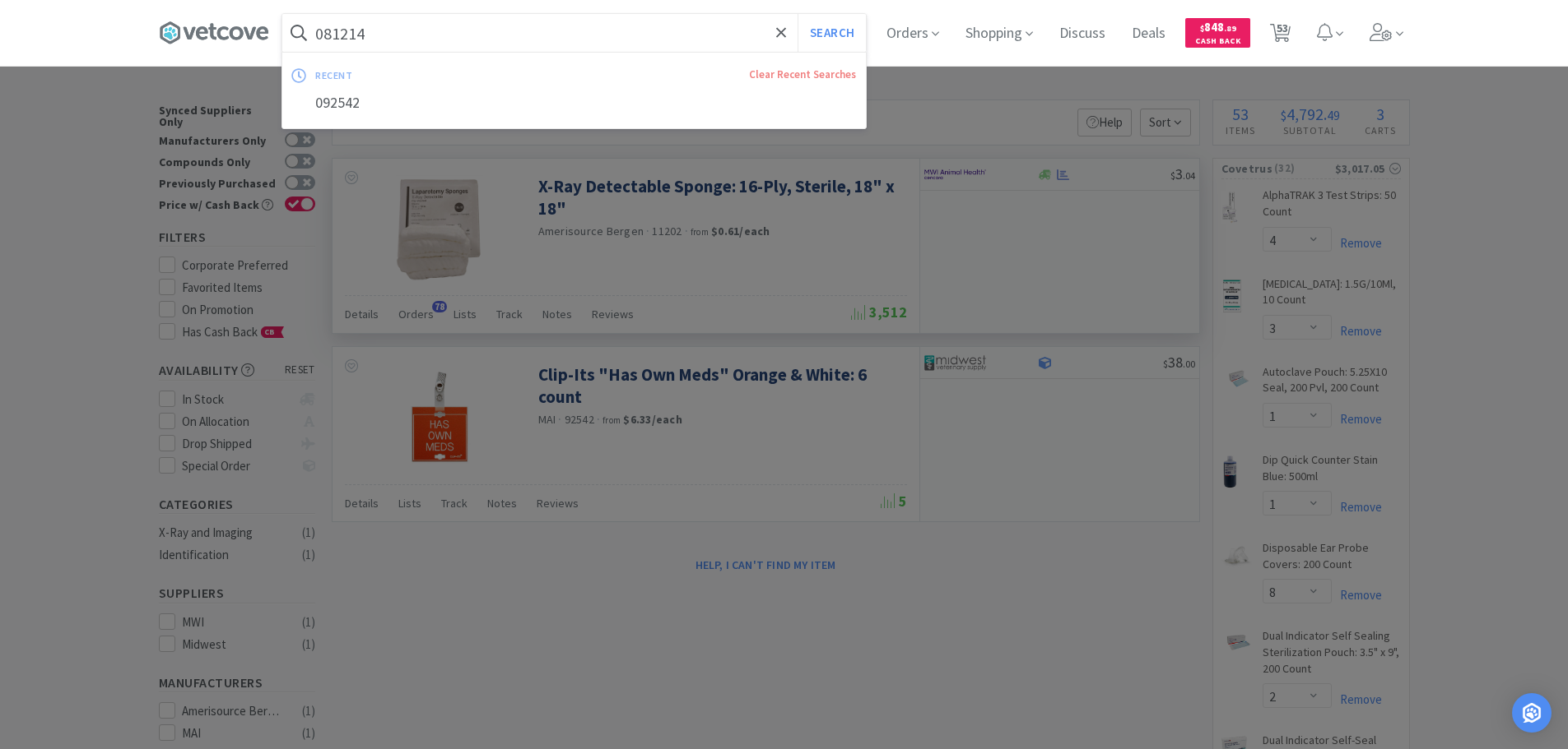
click at [798, 14] on button "Search" at bounding box center [831, 33] width 68 height 37
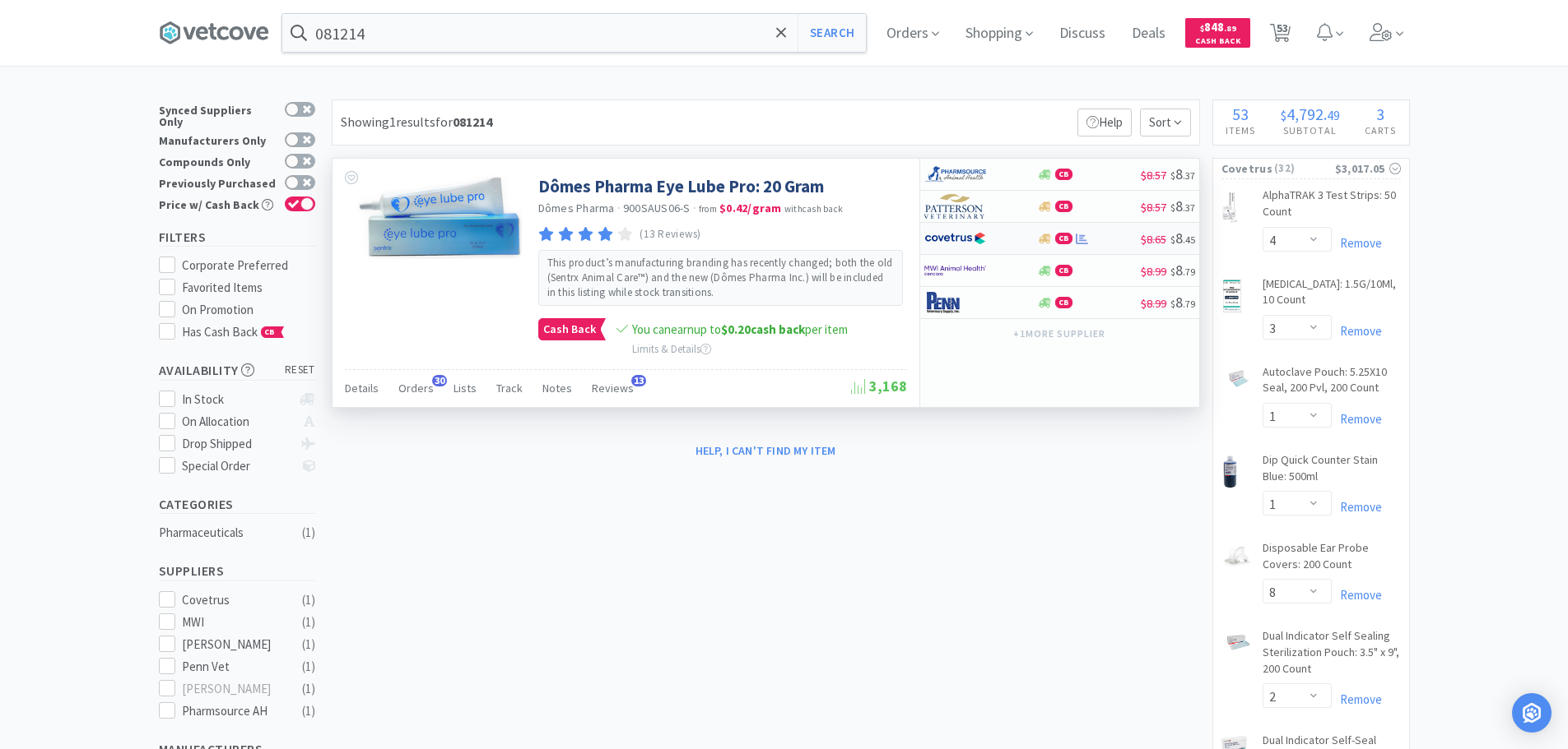
click at [1113, 235] on div "CB" at bounding box center [1088, 239] width 104 height 13
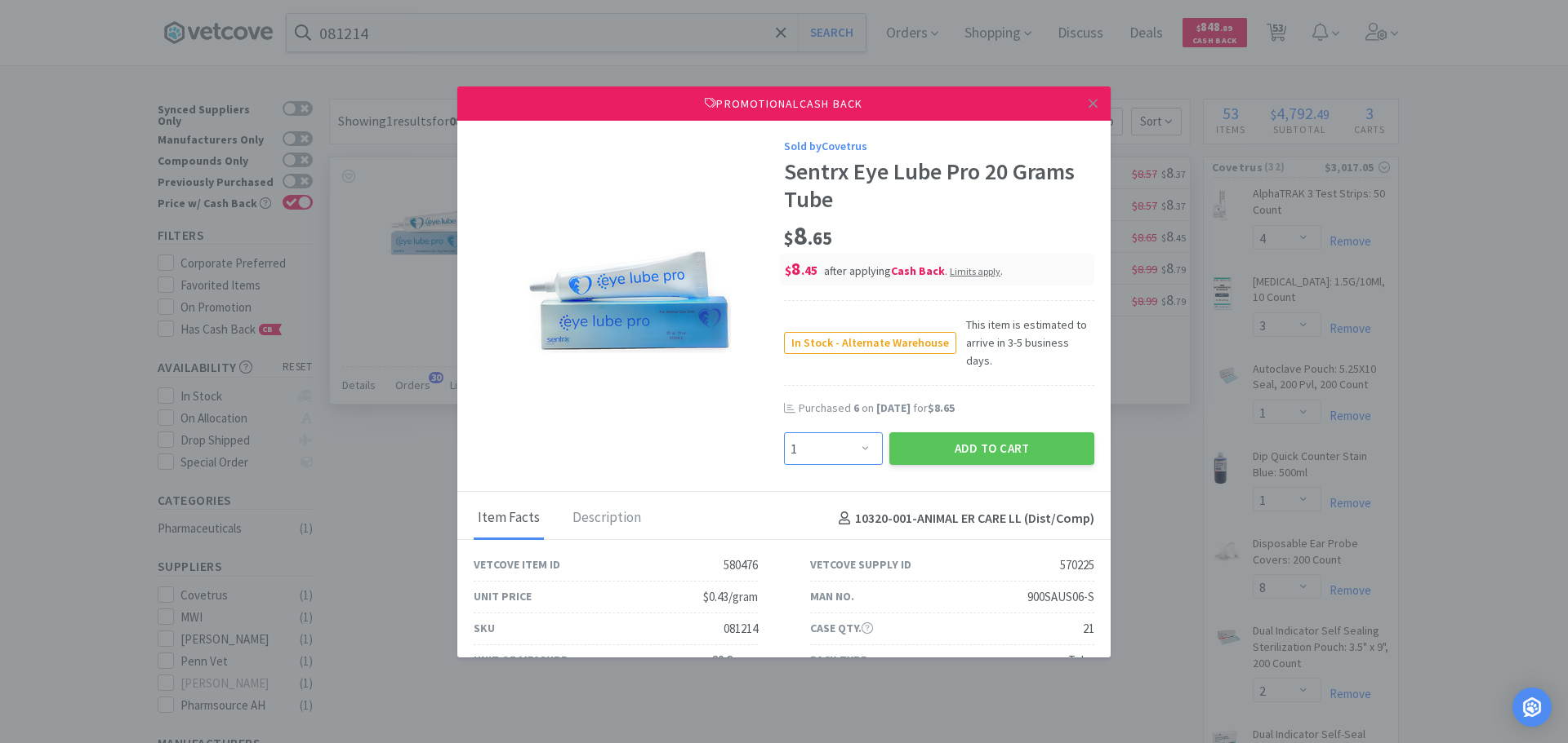
click at [846, 433] on select "Enter Quantity 1 2 3 4 5 6 7 8 9 10 11 12 13 14 15 16 17 18 19 20 Enter Quantity" at bounding box center [832, 448] width 99 height 32
click at [784, 433] on select "Enter Quantity 1 2 3 4 5 6 7 8 9 10 11 12 13 14 15 16 17 18 19 20 Enter Quantity" at bounding box center [832, 448] width 99 height 32
click at [950, 436] on button "Add to Cart" at bounding box center [991, 448] width 205 height 32
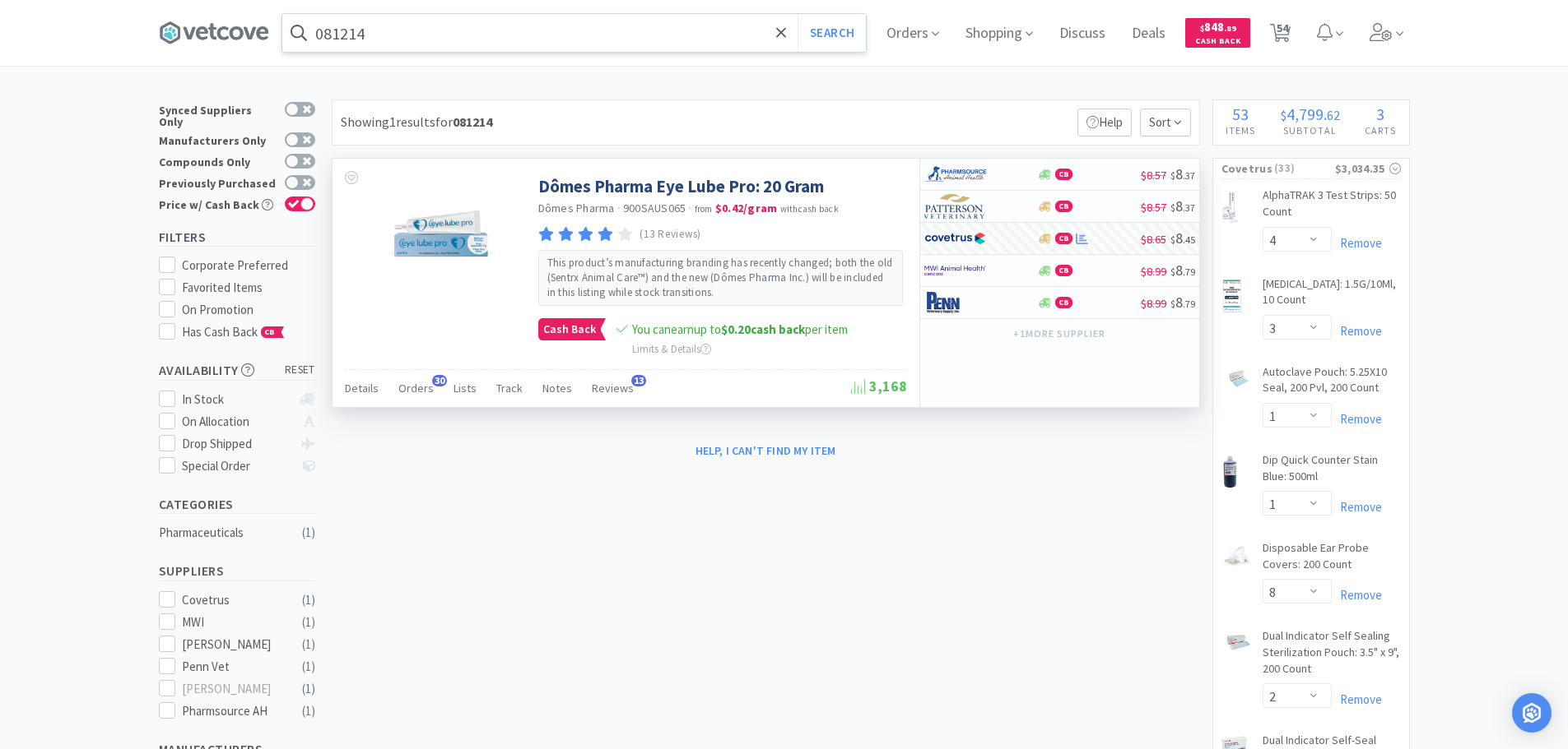
click at [452, 38] on input "081214" at bounding box center [574, 33] width 584 height 37
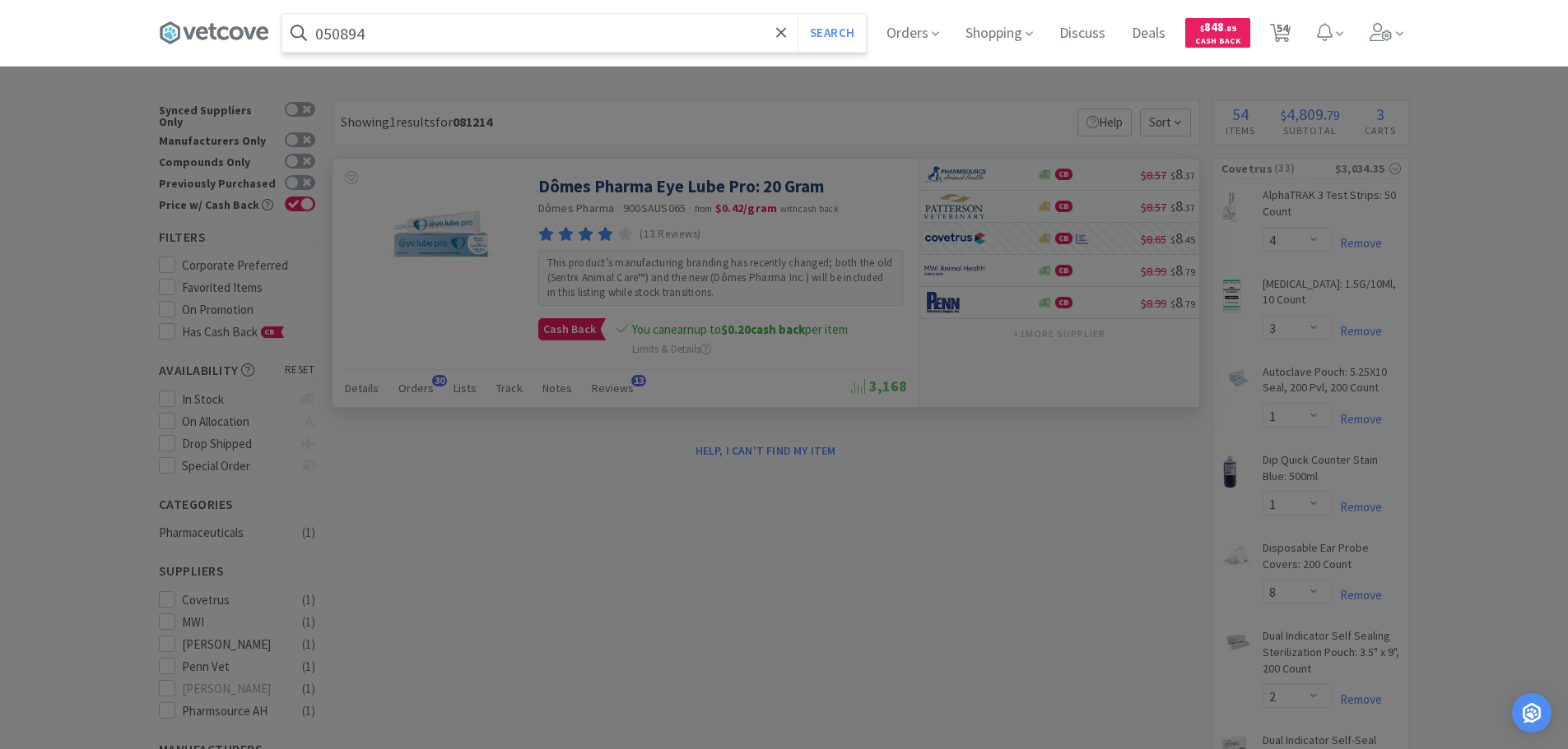
click at [798, 14] on button "Search" at bounding box center [831, 33] width 68 height 37
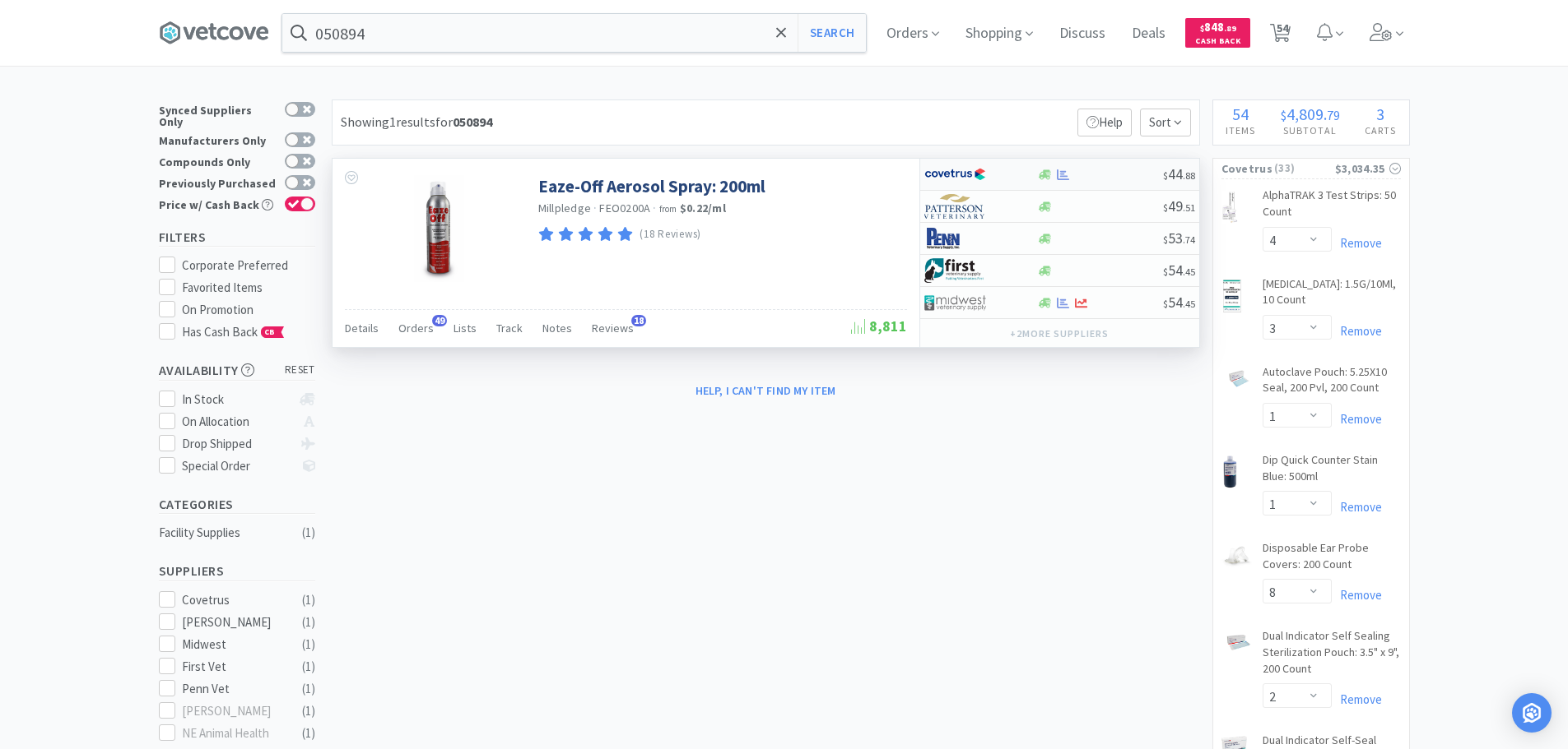
click at [1086, 166] on div "$ 44 . 88" at bounding box center [1059, 175] width 279 height 33
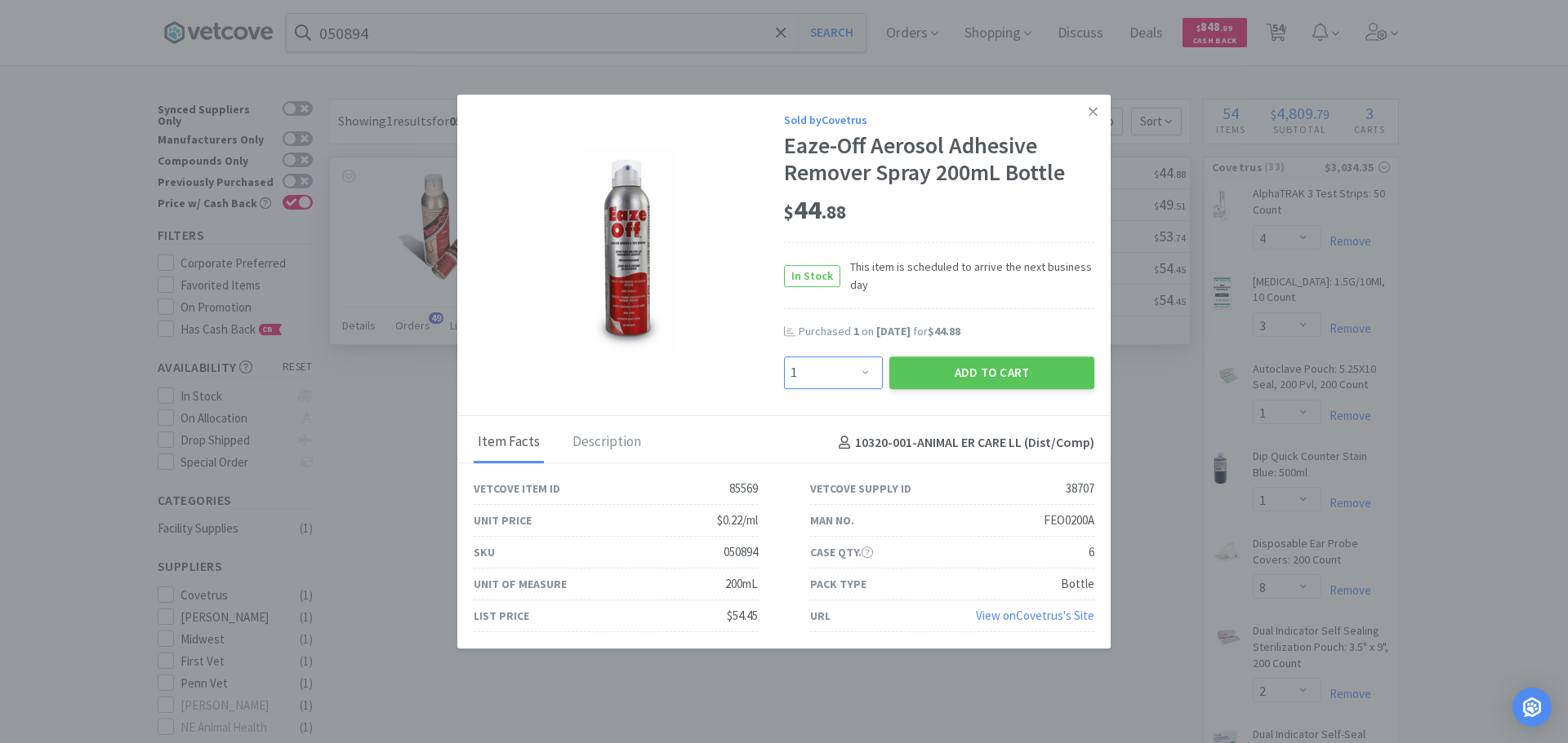
click at [843, 371] on select "Enter Quantity 1 2 3 4 5 6 7 8 9 10 11 12 13 14 15 16 17 18 19 20 Enter Quantity" at bounding box center [832, 372] width 99 height 32
click at [784, 356] on select "Enter Quantity 1 2 3 4 5 6 7 8 9 10 11 12 13 14 15 16 17 18 19 20 Enter Quantity" at bounding box center [832, 372] width 99 height 32
click at [900, 369] on button "Add to Cart" at bounding box center [991, 372] width 205 height 32
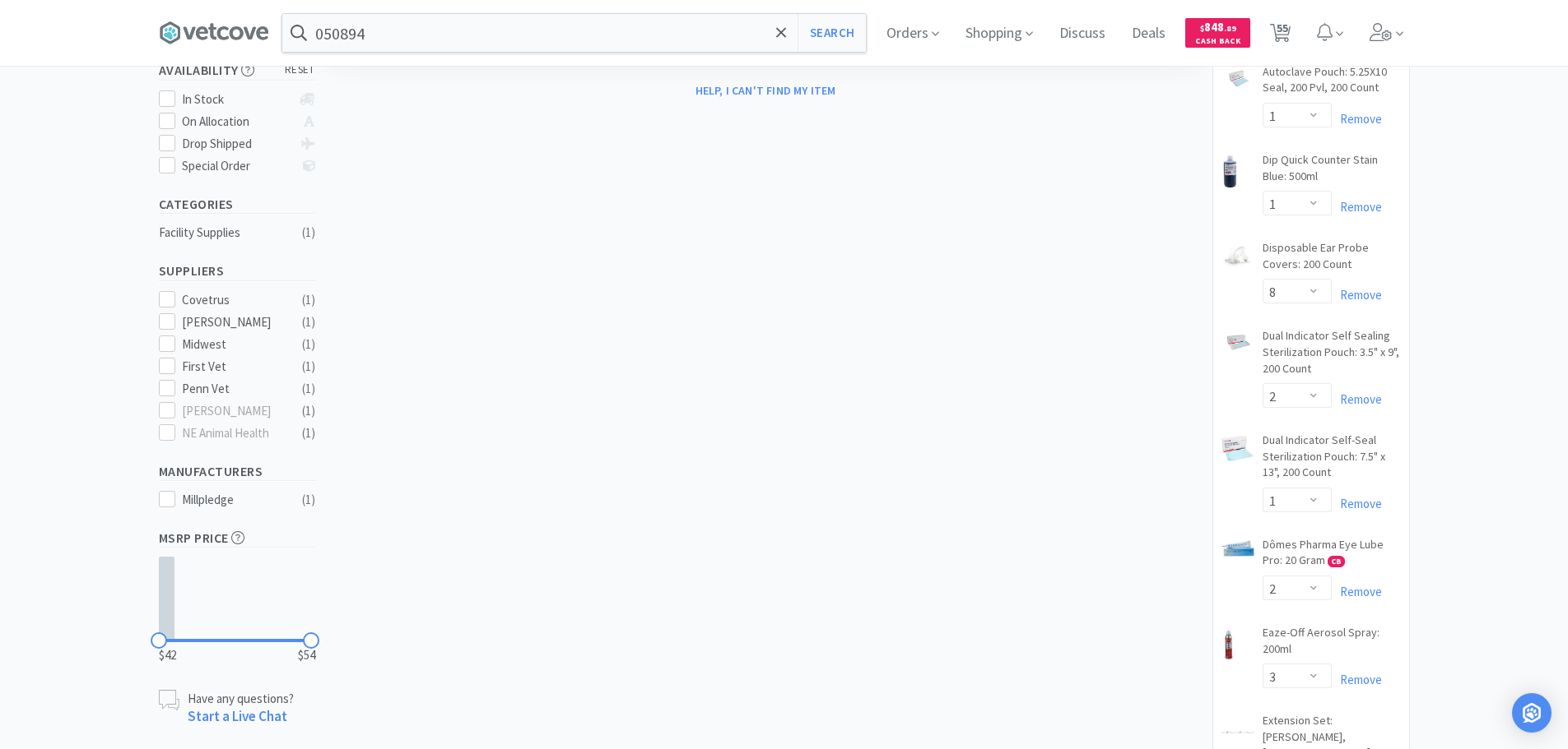
scroll to position [412, 0]
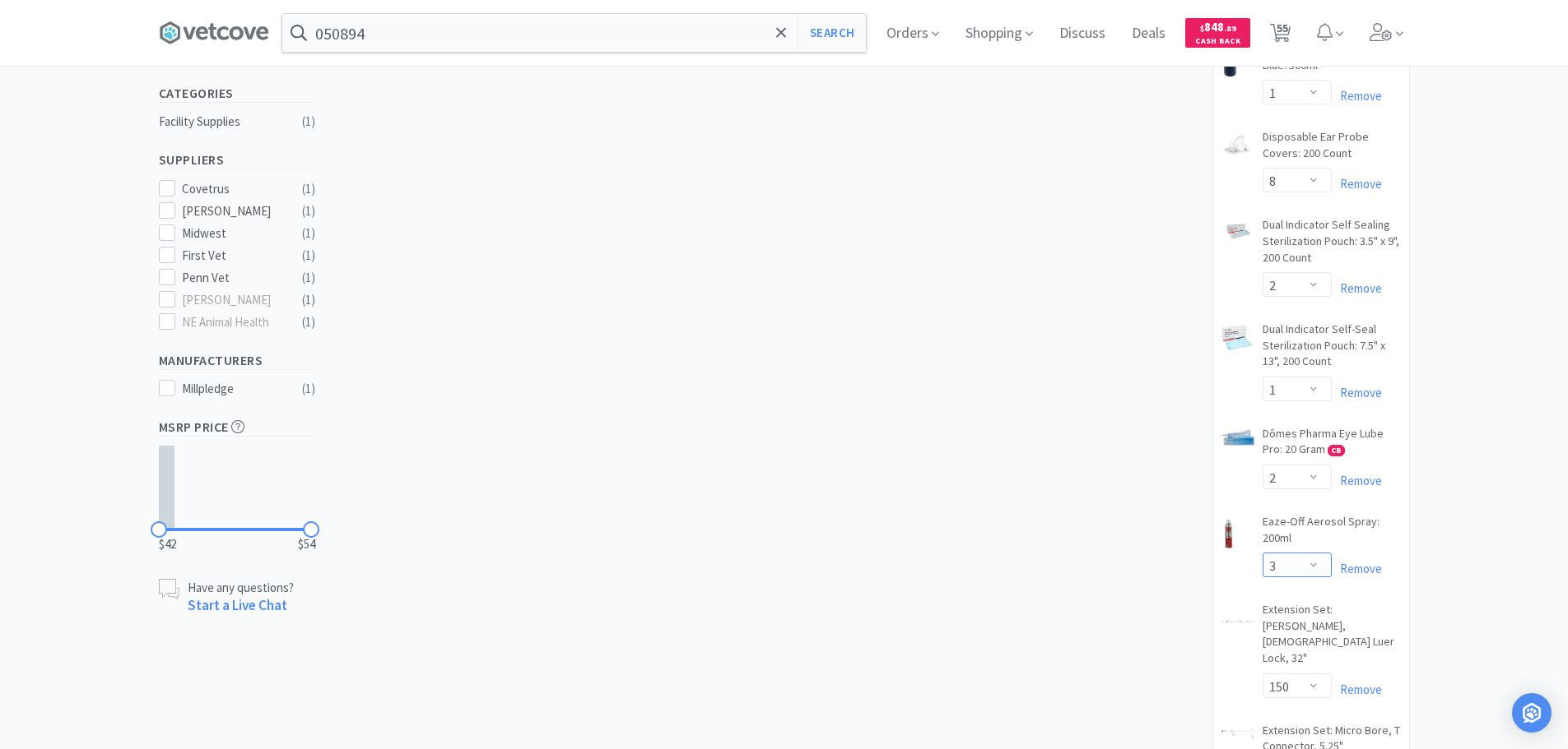
click at [1293, 562] on select "Enter Quantity 1 2 3 4 5 6 7 8 9 10 11 12 13 14 15 16 17 18 19 20 Enter Quantity" at bounding box center [1297, 564] width 69 height 25
click at [1263, 553] on select "Enter Quantity 1 2 3 4 5 6 7 8 9 10 11 12 13 14 15 16 17 18 19 20 Enter Quantity" at bounding box center [1297, 564] width 69 height 25
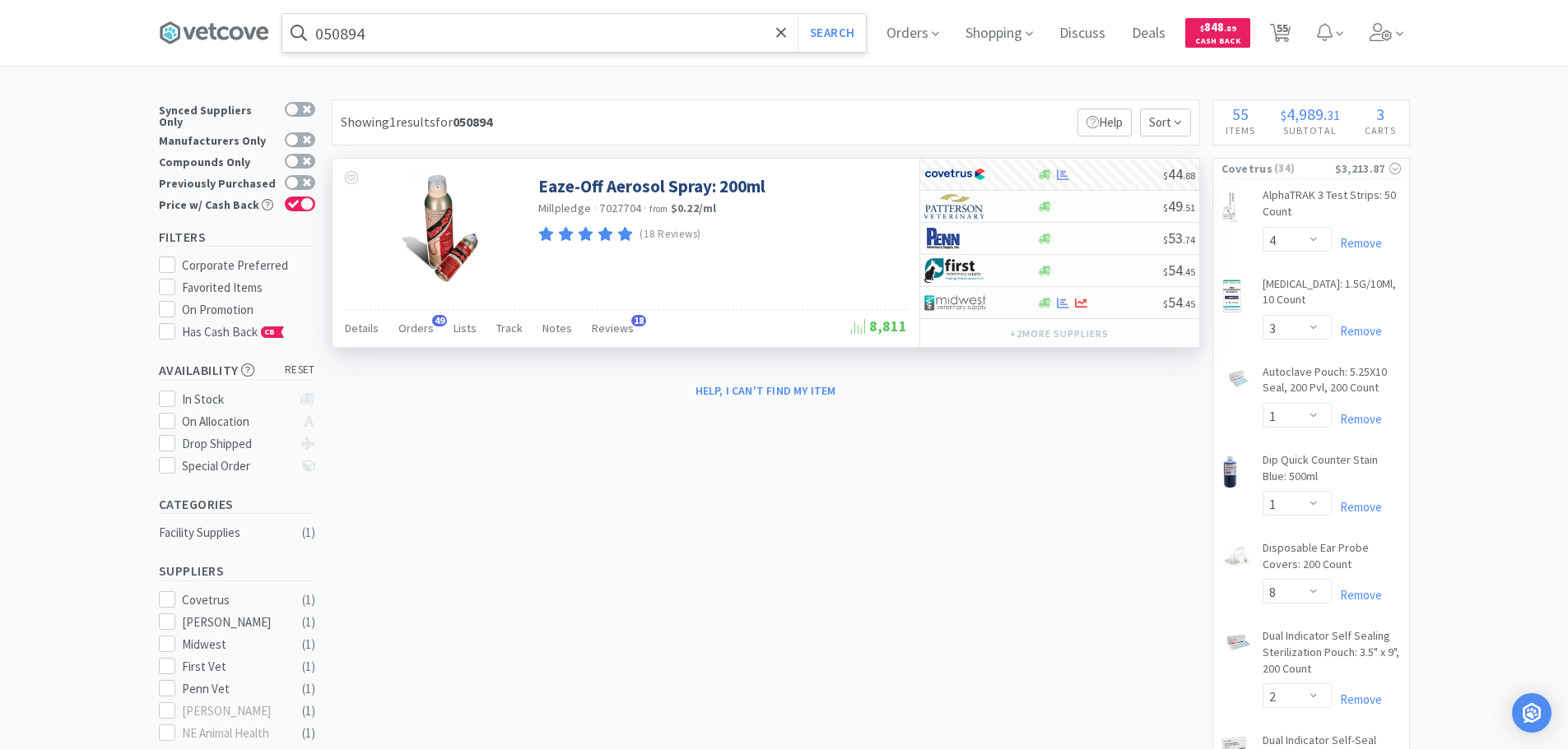
click at [488, 33] on input "050894" at bounding box center [574, 33] width 584 height 37
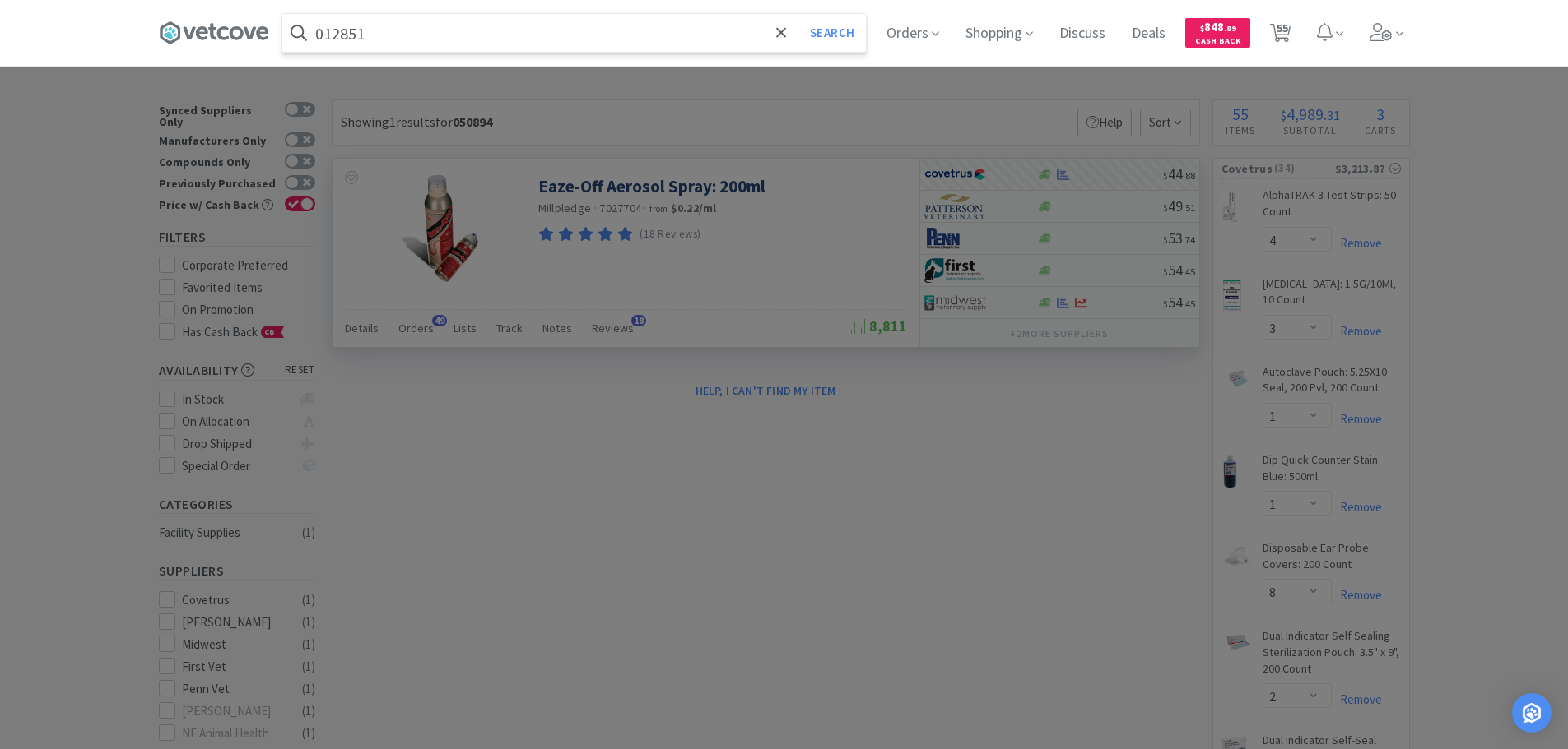
click at [798, 14] on button "Search" at bounding box center [831, 33] width 68 height 37
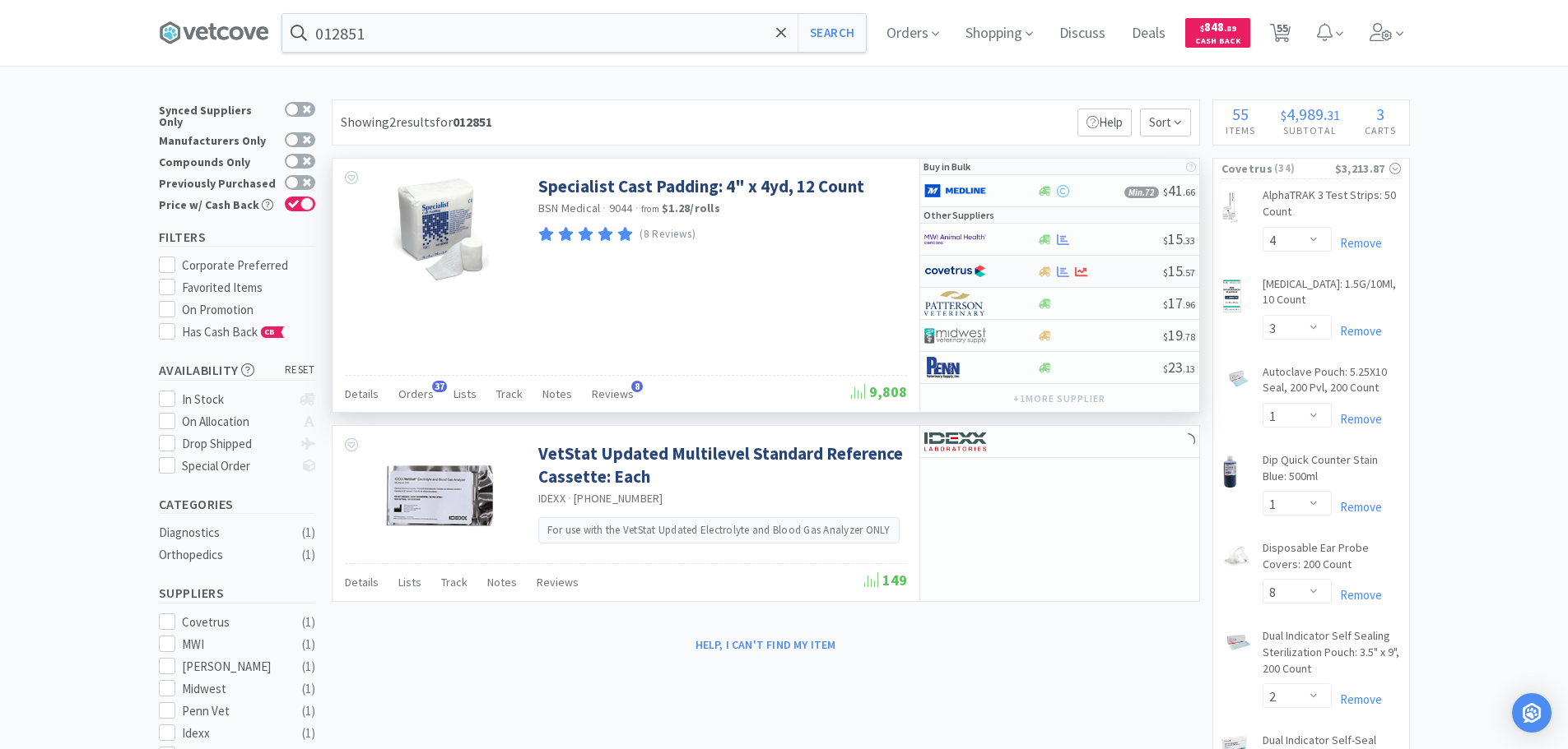
click at [1123, 269] on div at bounding box center [1100, 271] width 126 height 13
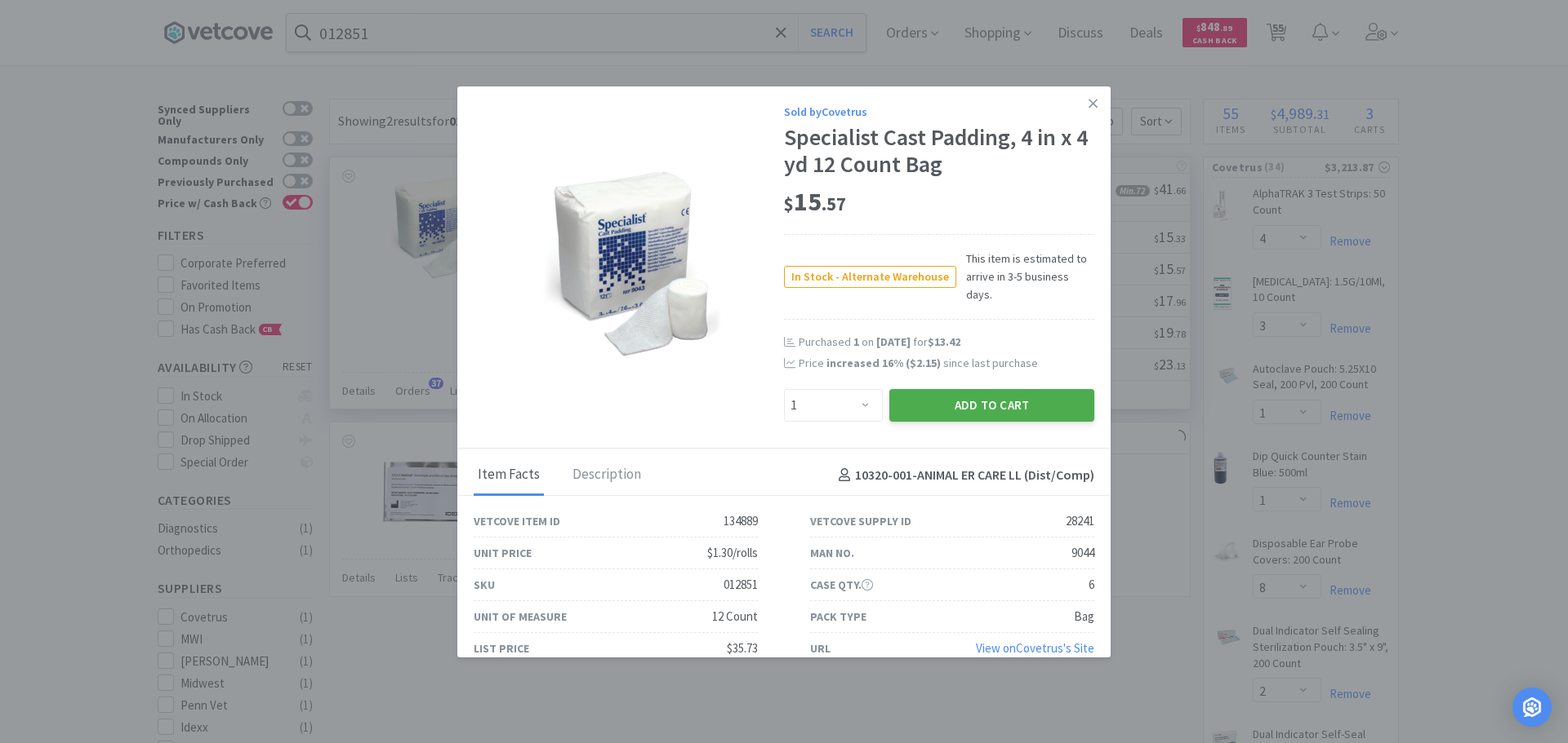
click at [975, 390] on button "Add to Cart" at bounding box center [991, 405] width 205 height 32
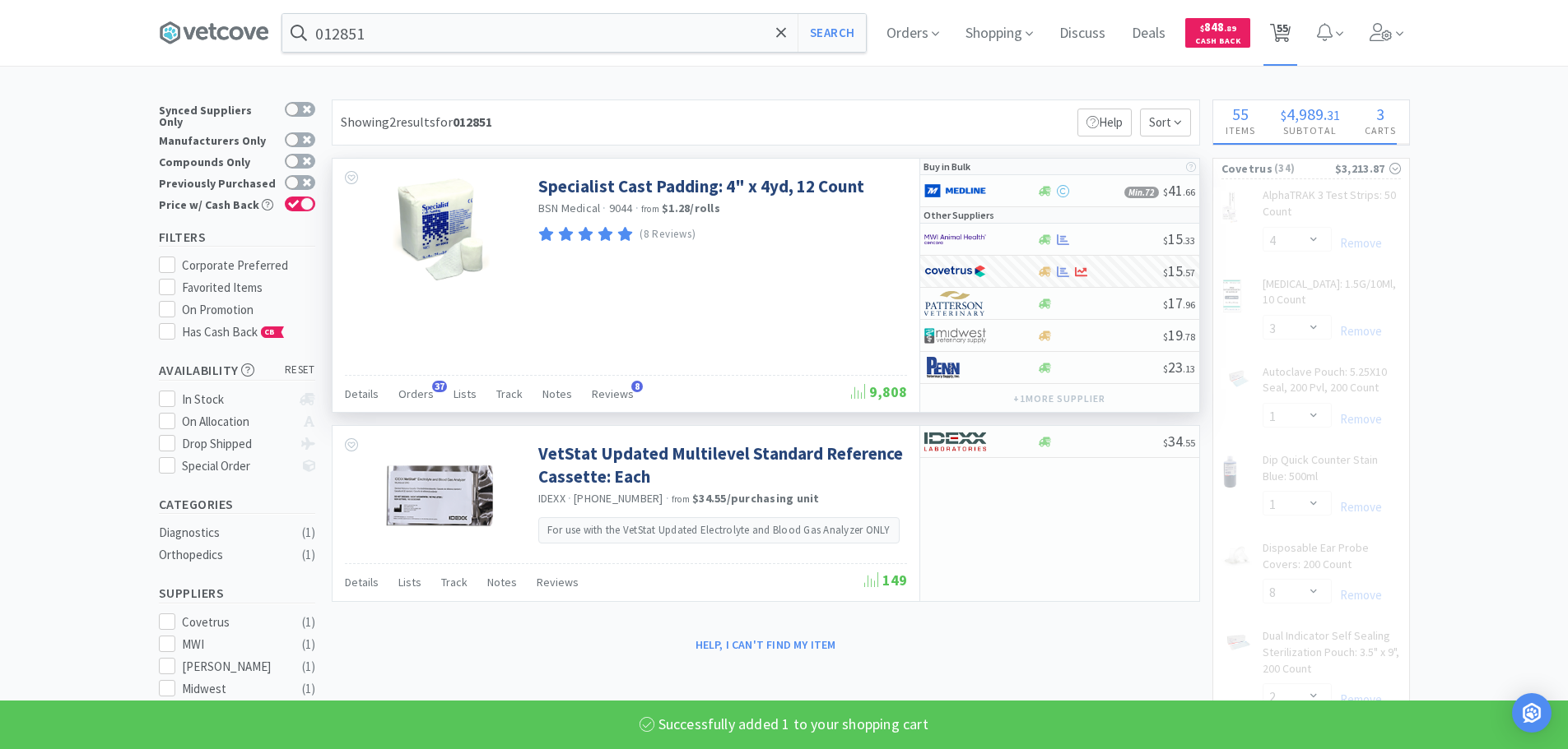
click at [1282, 37] on span "55" at bounding box center [1283, 28] width 12 height 66
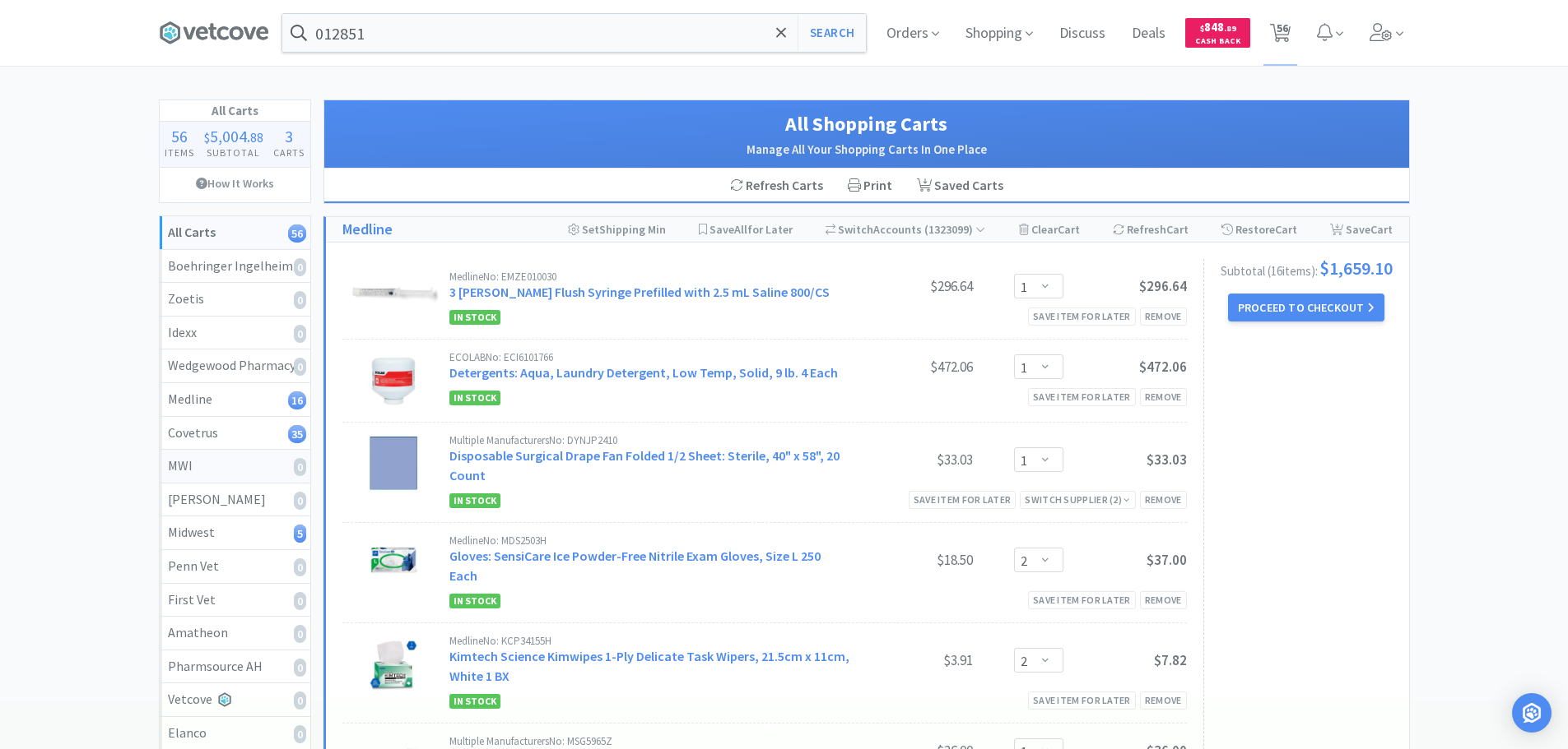
click at [234, 471] on div "MWI 0" at bounding box center [235, 467] width 134 height 22
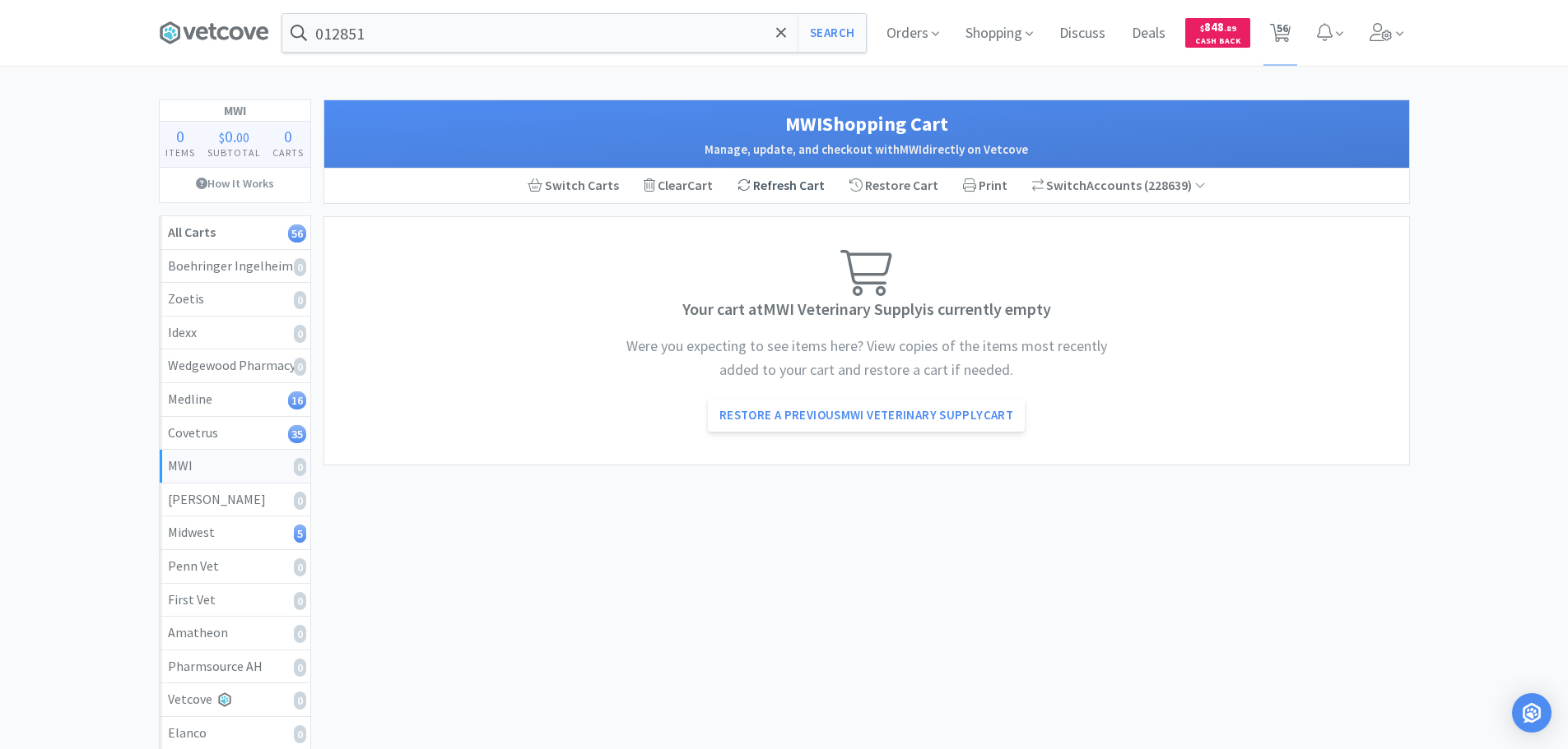
click at [792, 185] on div "Refresh Cart" at bounding box center [780, 186] width 112 height 35
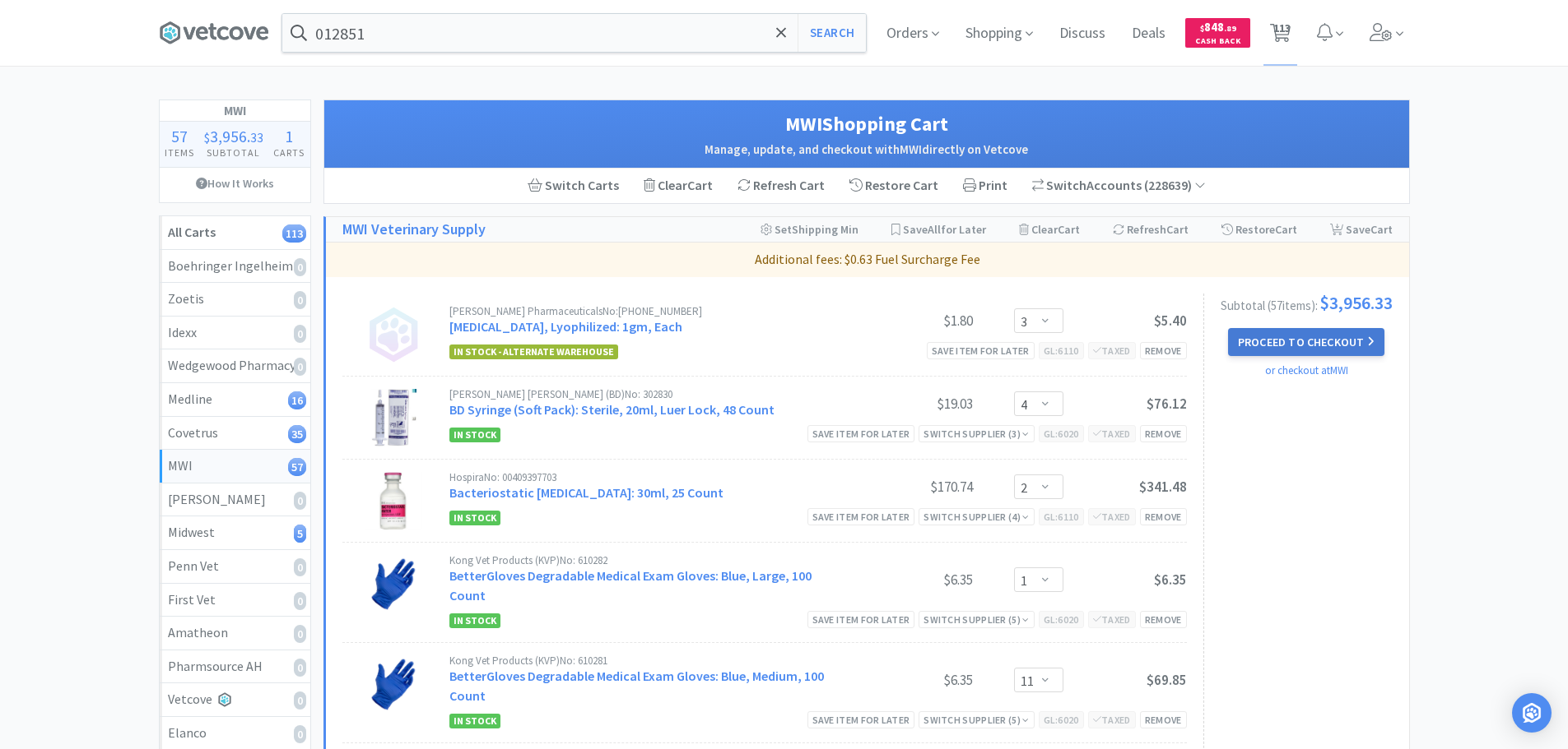
click at [1332, 337] on button "Proceed to Checkout" at bounding box center [1306, 342] width 156 height 28
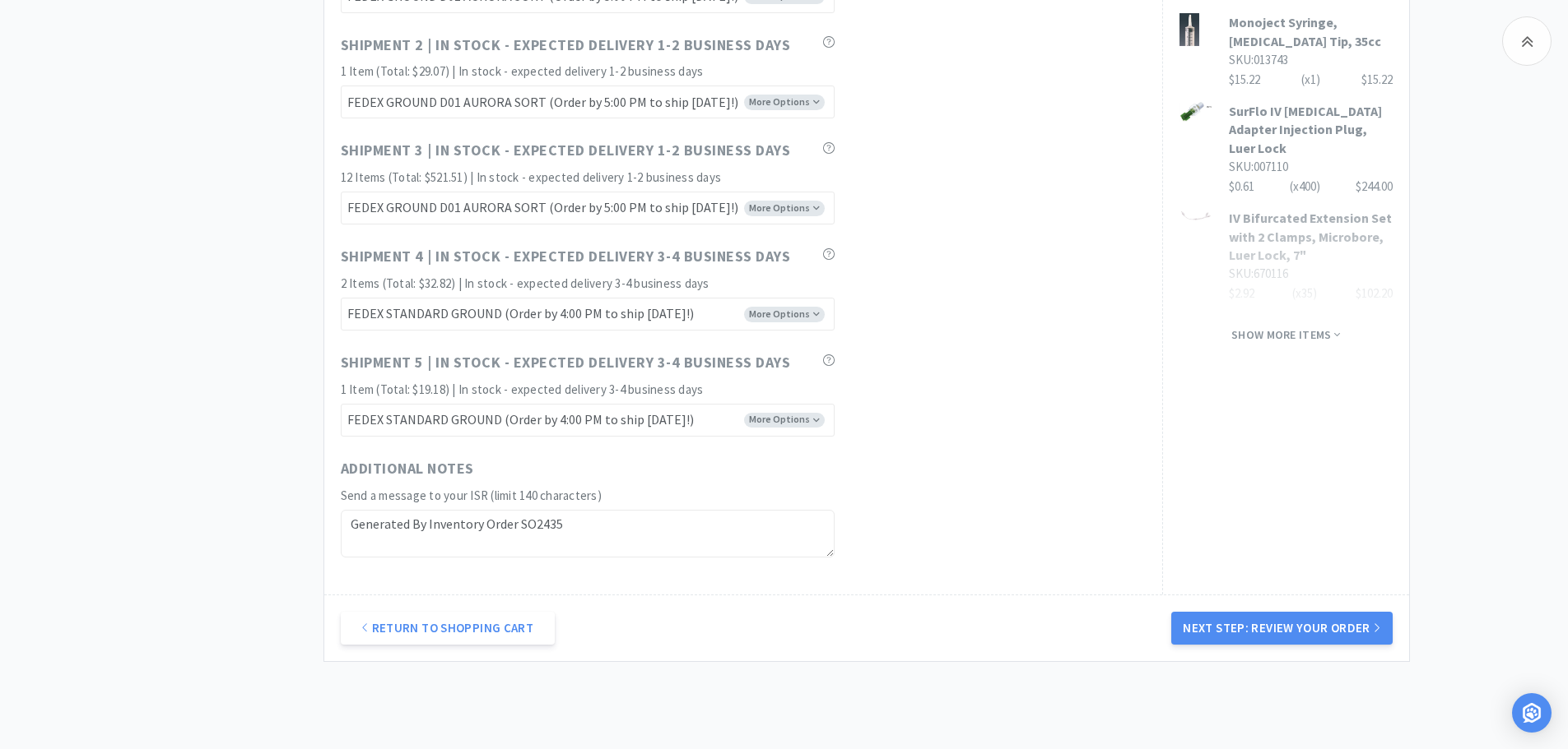
scroll to position [1196, 0]
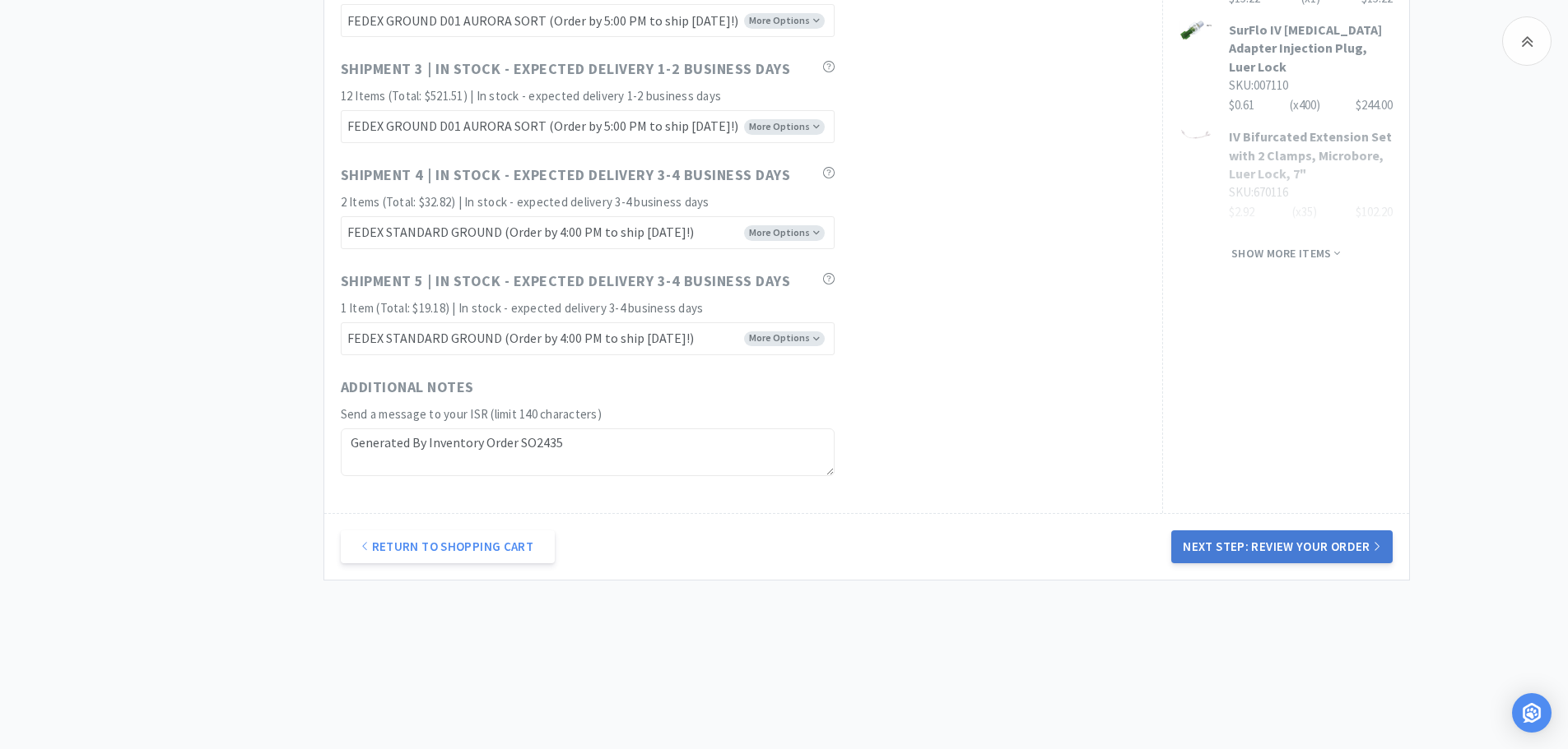
click at [1290, 547] on button "Next Step: Review Your Order" at bounding box center [1281, 547] width 220 height 33
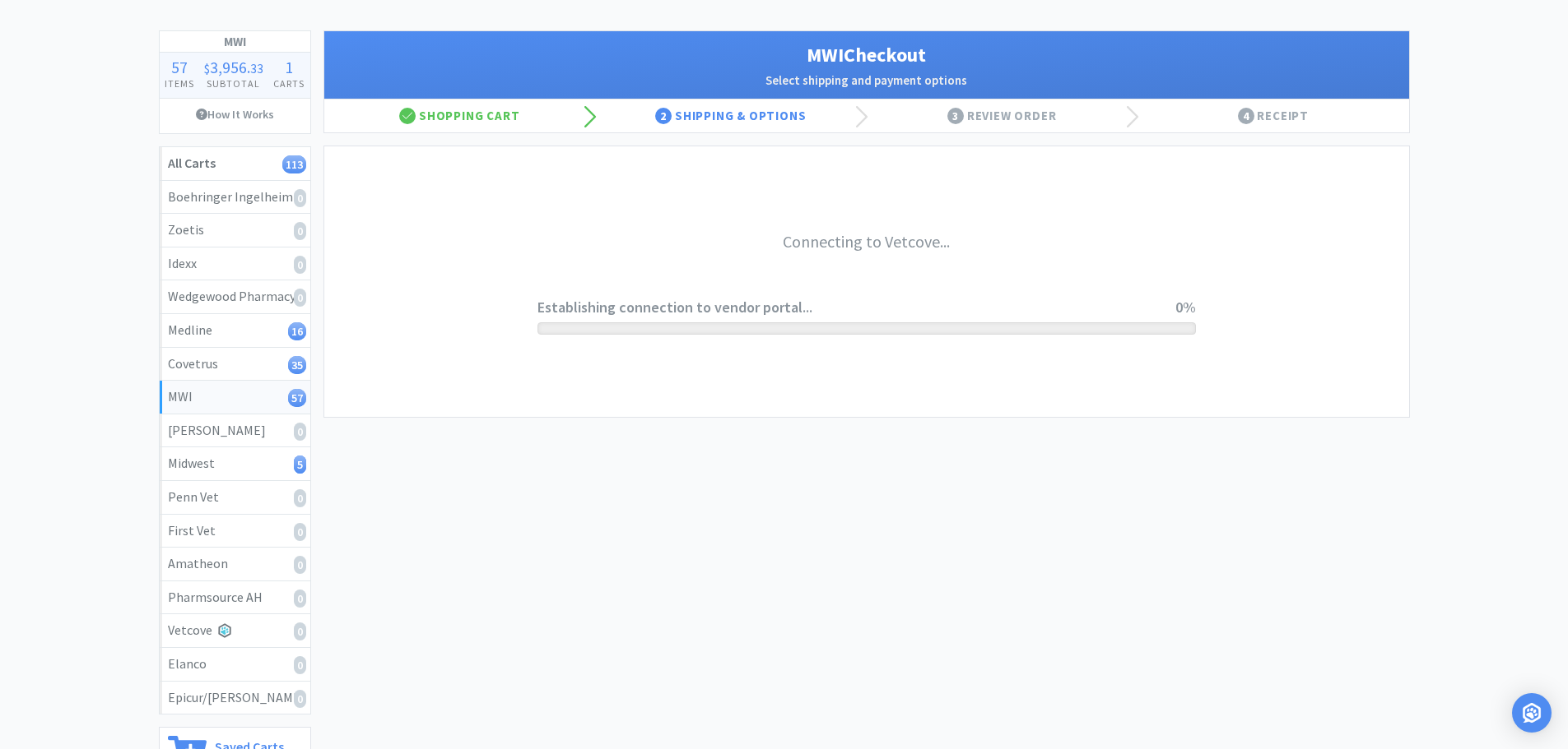
scroll to position [0, 0]
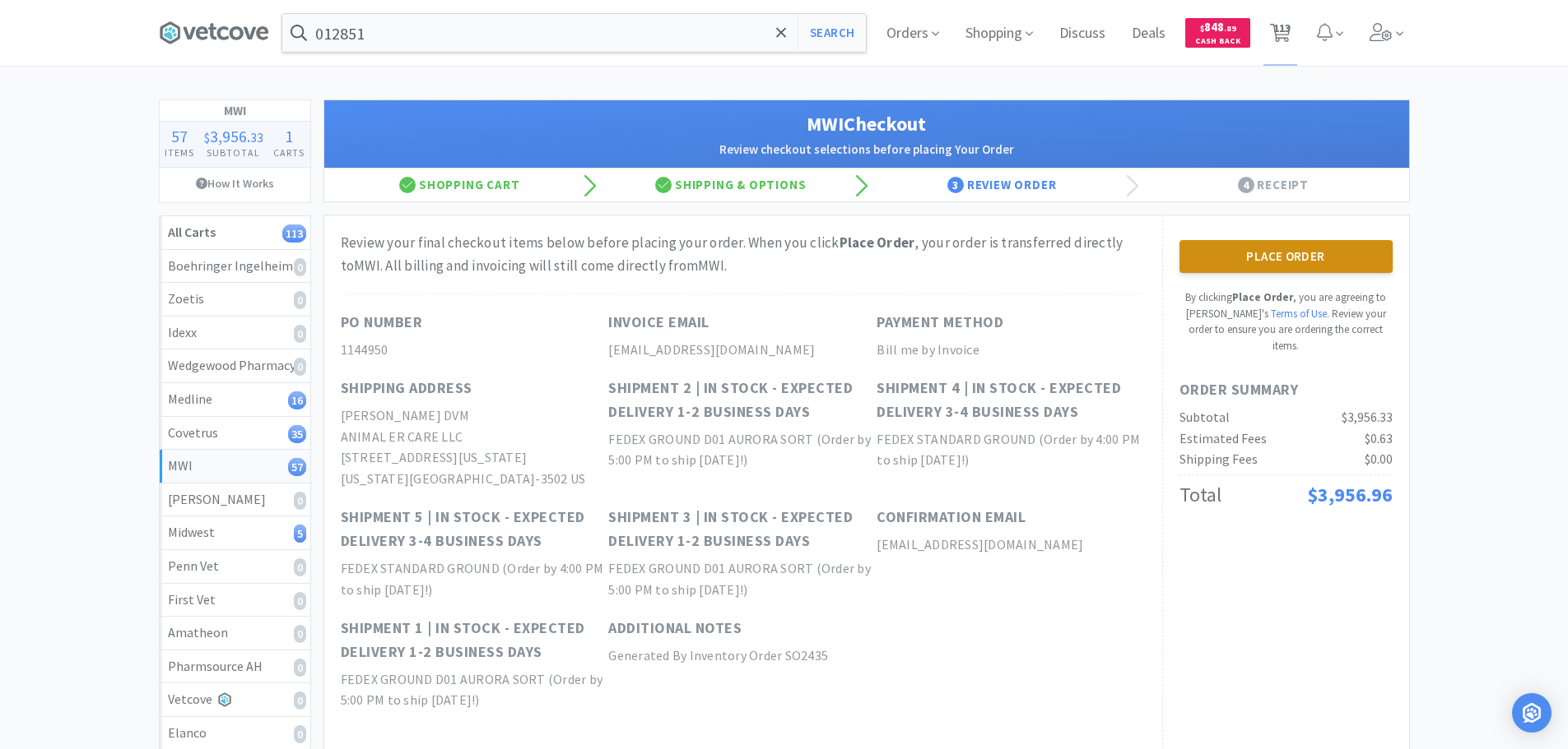
click at [1245, 260] on button "Place Order" at bounding box center [1287, 256] width 213 height 33
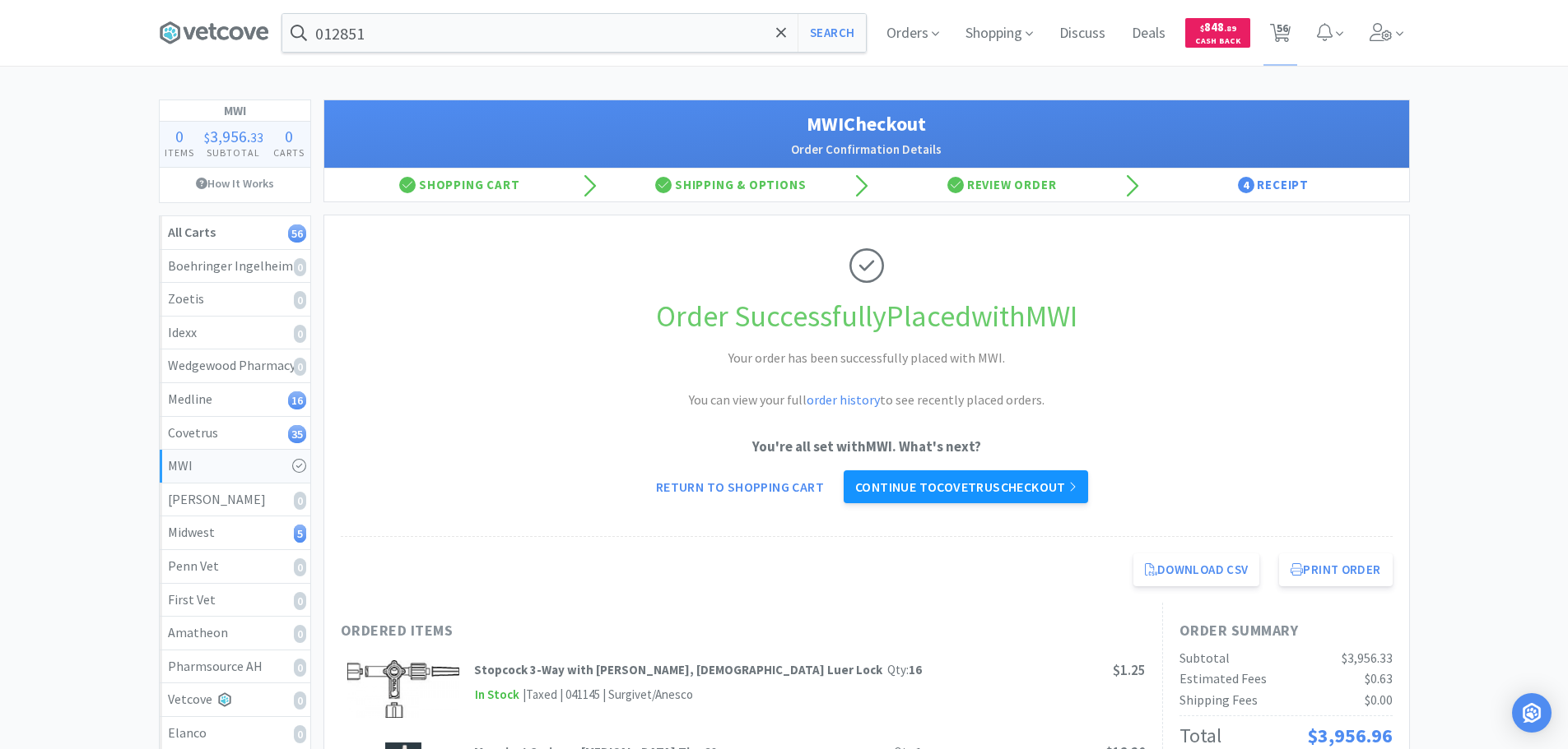
click at [992, 489] on link "Continue to Covetrus checkout" at bounding box center [967, 487] width 245 height 33
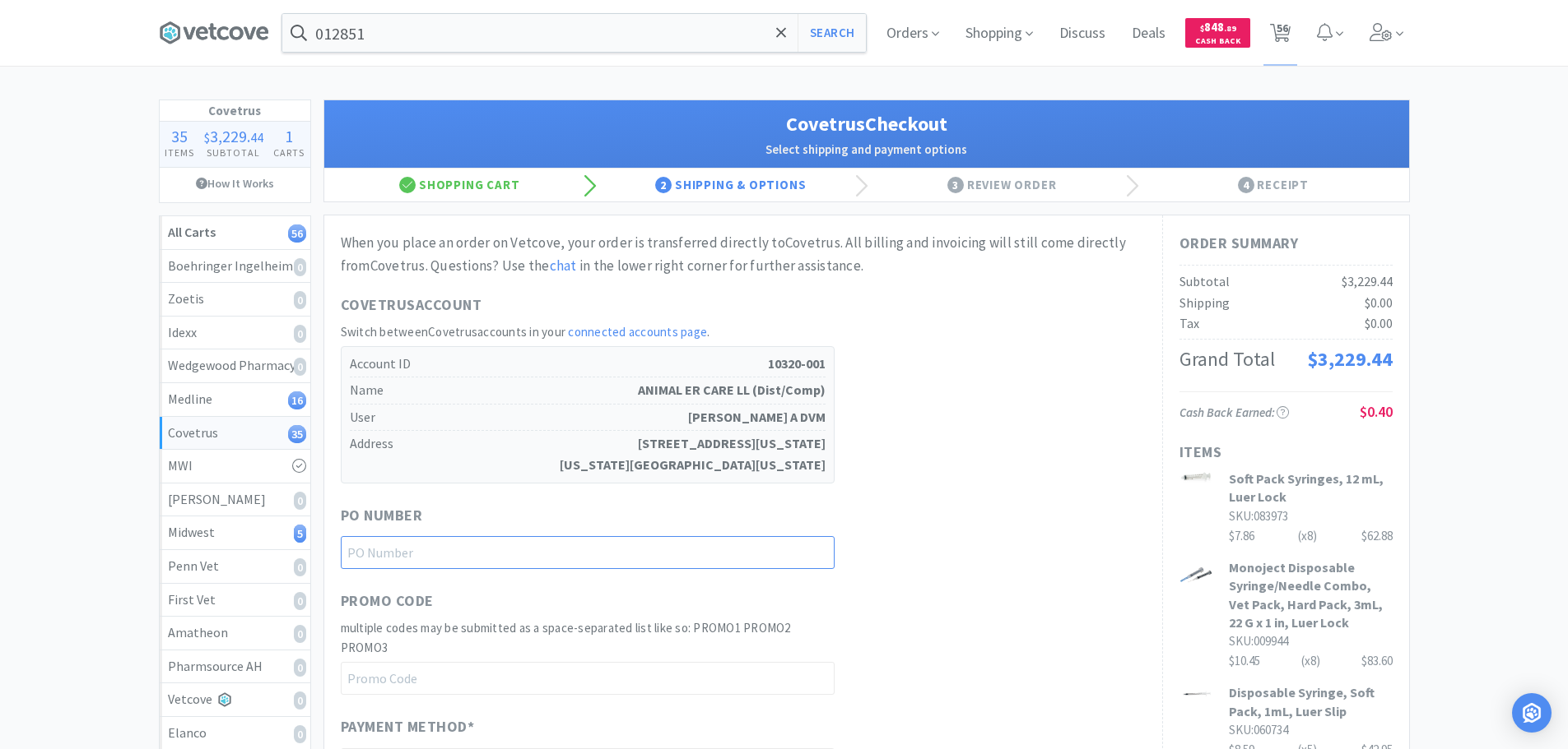
click at [678, 552] on input "text" at bounding box center [588, 553] width 494 height 33
click at [1004, 456] on div "Covetrus Account Switch between Covetrus accounts in your connected accounts pa…" at bounding box center [743, 389] width 805 height 190
click at [979, 458] on div "Covetrus Account Switch between Covetrus accounts in your connected accounts pa…" at bounding box center [743, 389] width 805 height 190
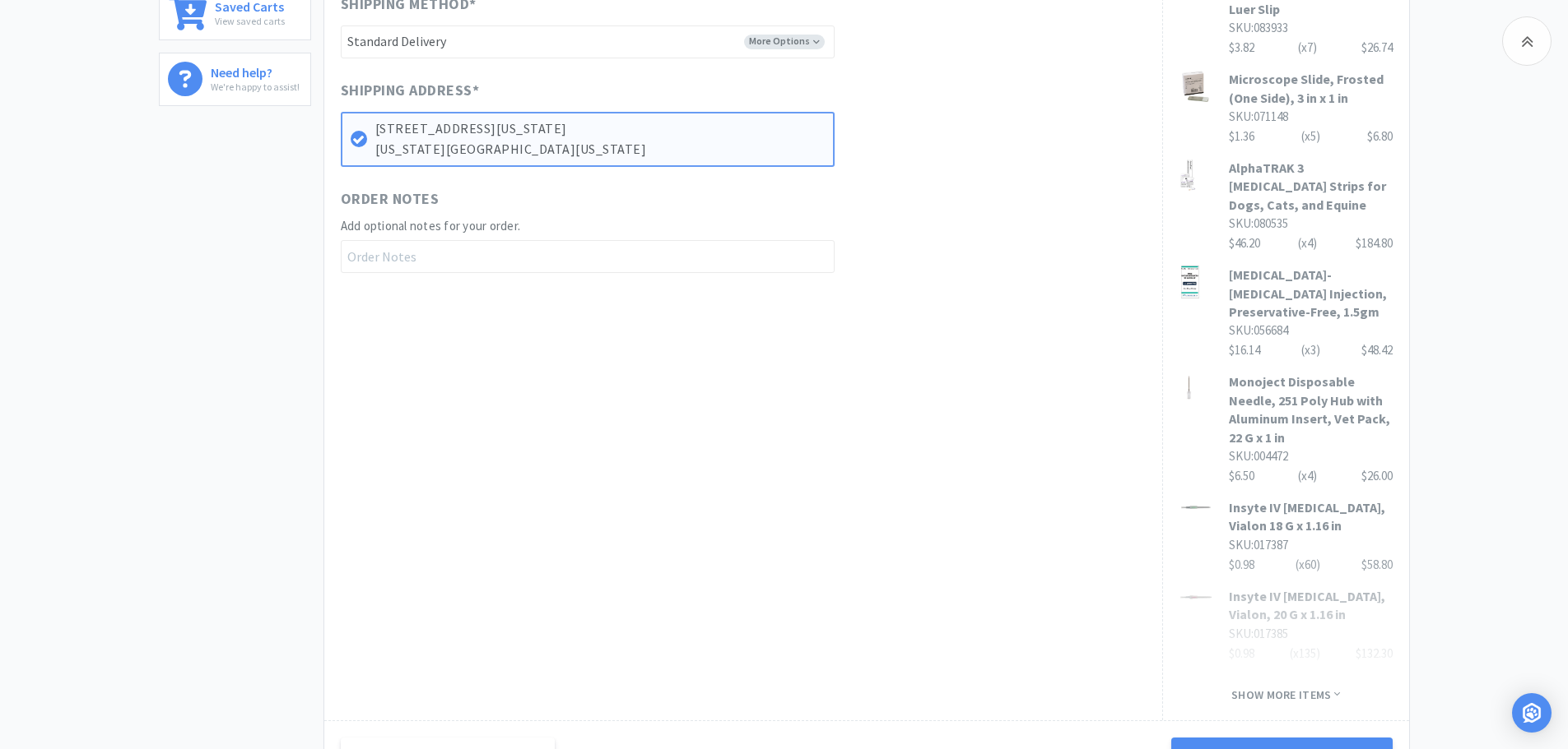
scroll to position [905, 0]
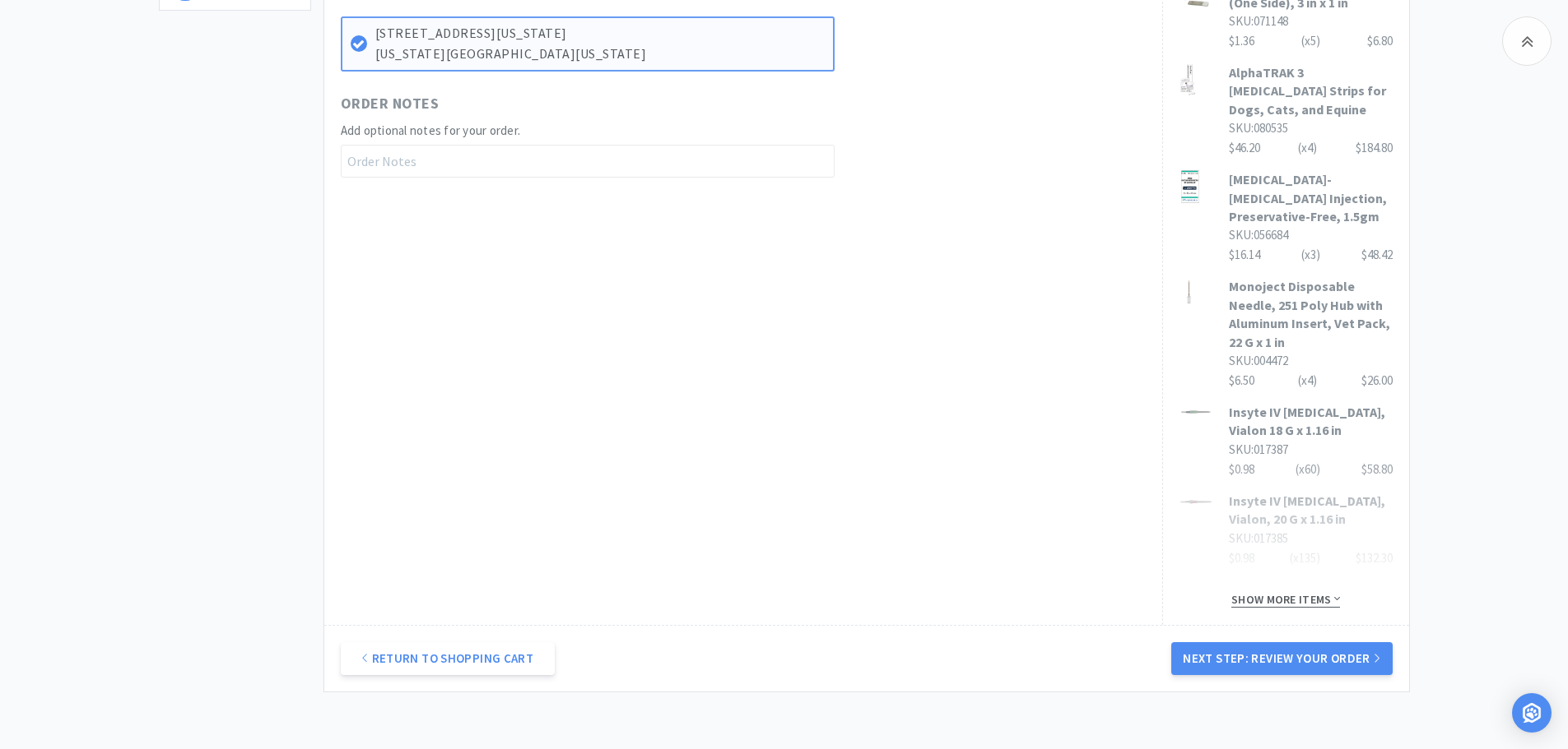
click at [1290, 608] on span "Show more items" at bounding box center [1286, 600] width 109 height 16
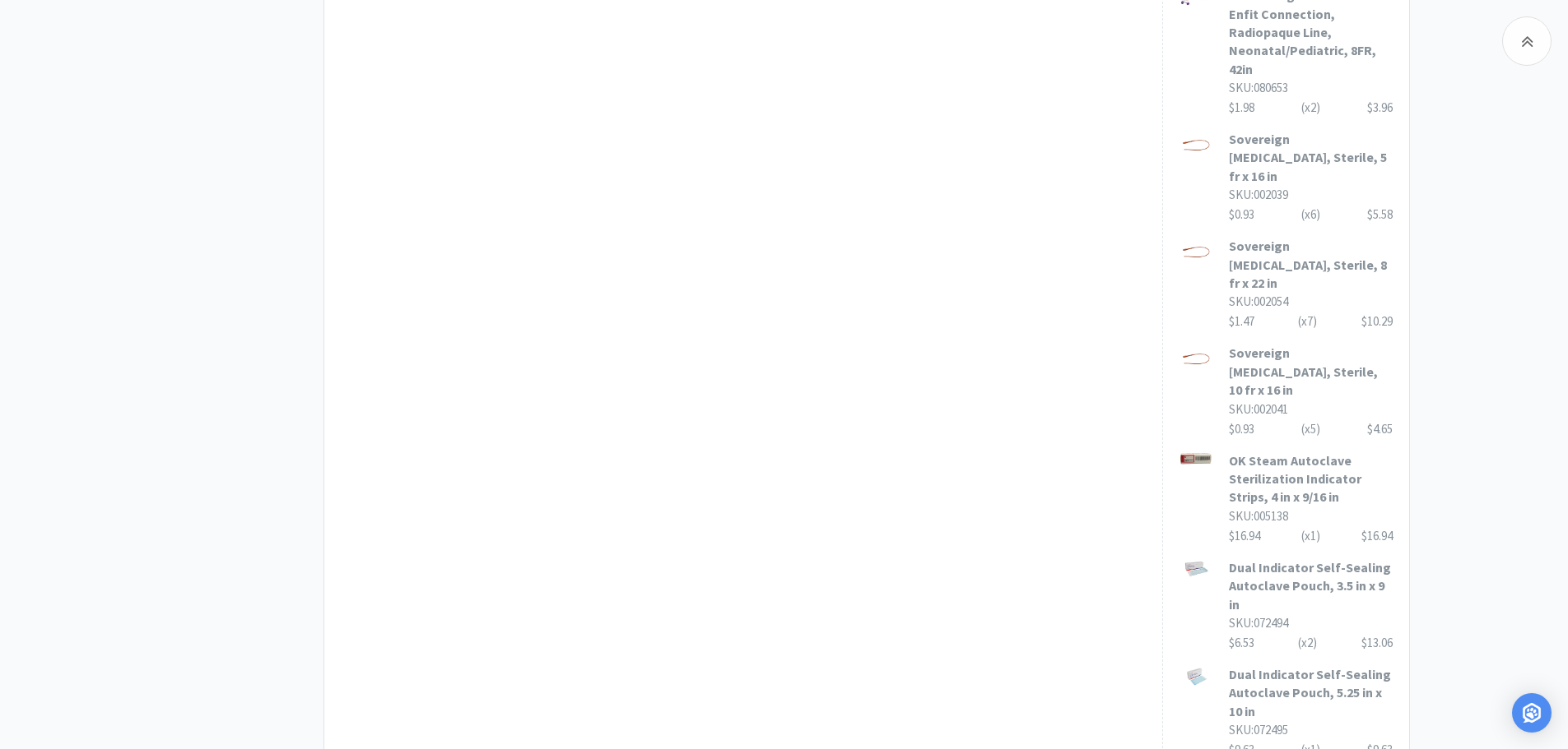
scroll to position [3497, 0]
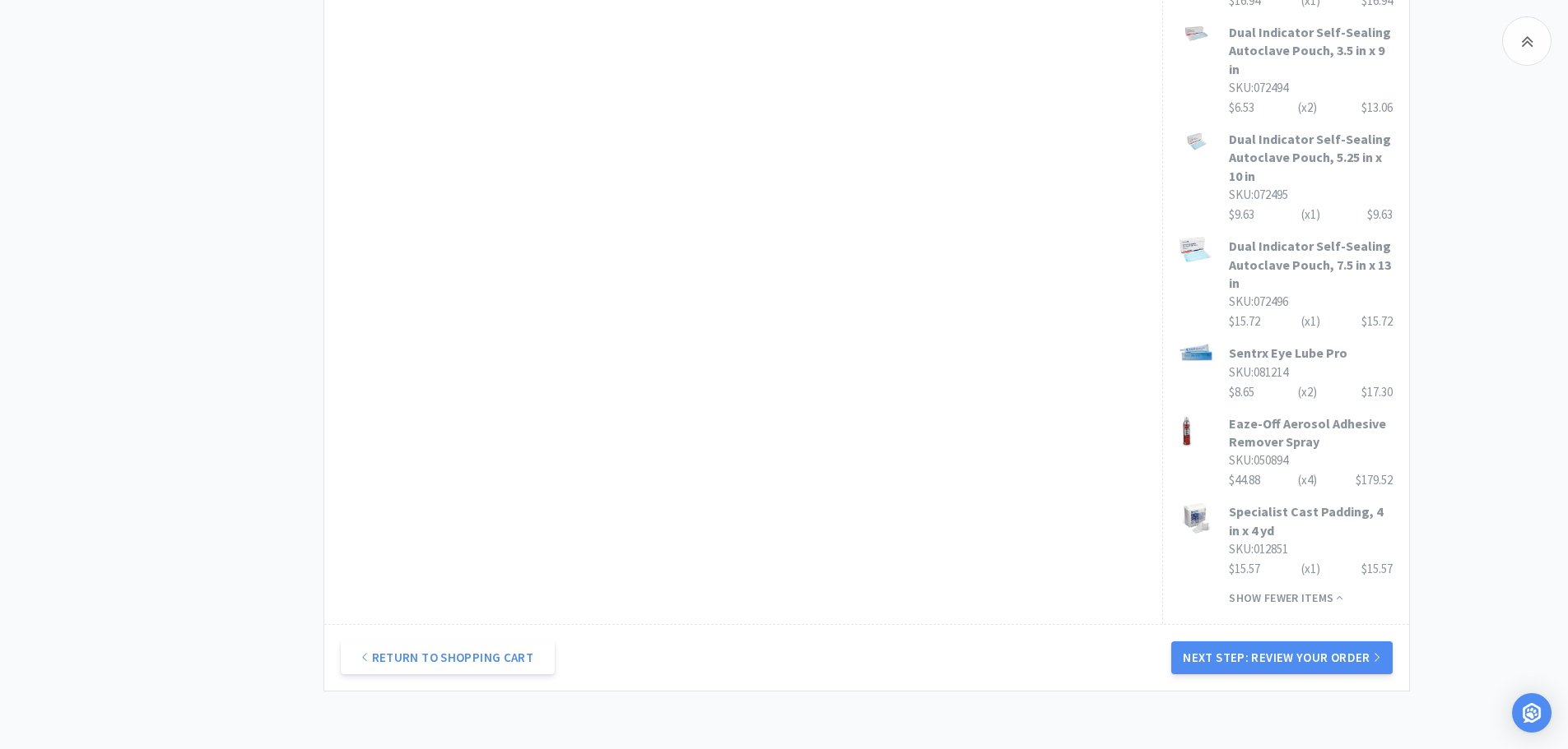
click at [1277, 625] on div "Return to Shopping Cart Next Step: Review Your Order" at bounding box center [866, 658] width 1085 height 67
click at [1276, 641] on button "Next Step: Review Your Order" at bounding box center [1281, 657] width 220 height 33
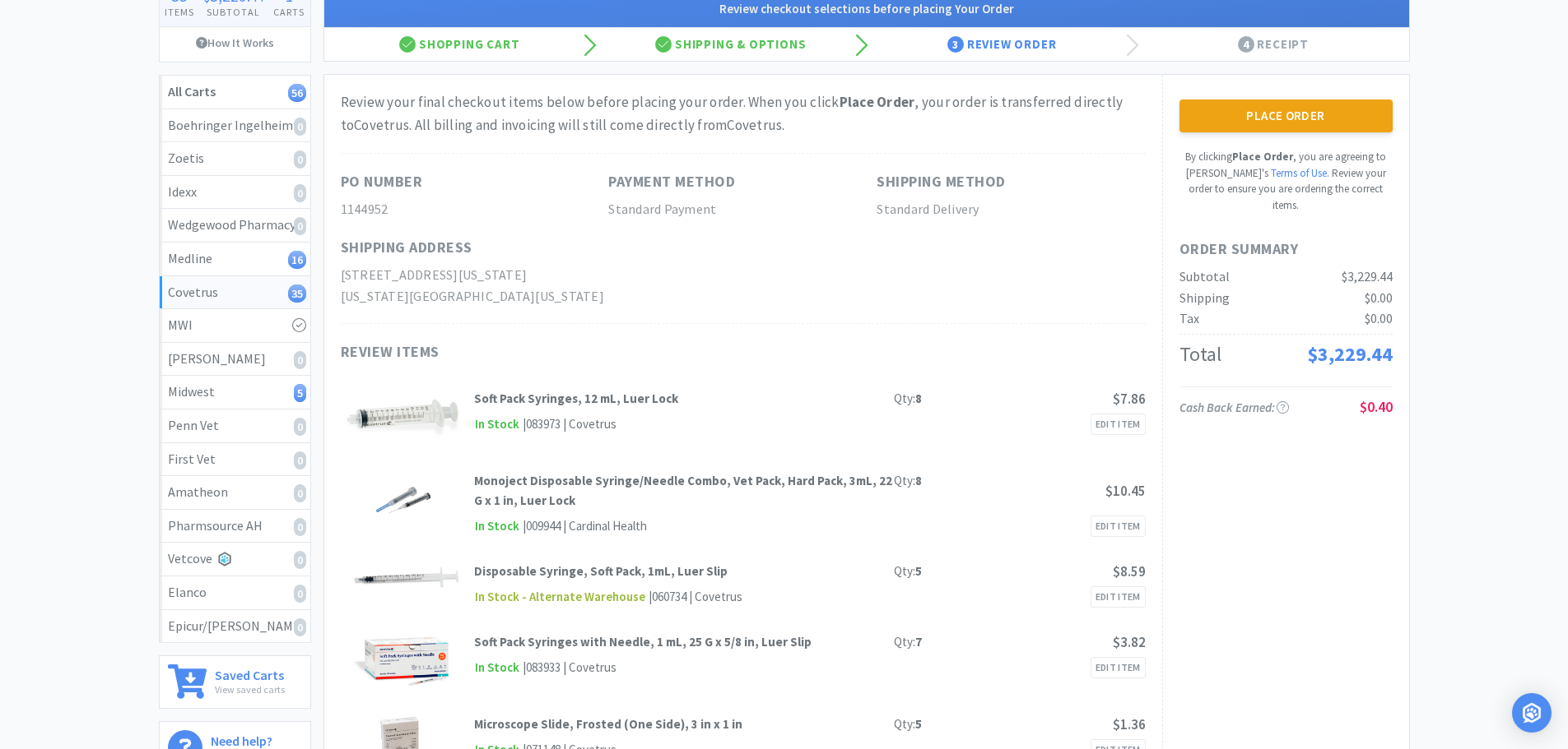
scroll to position [0, 0]
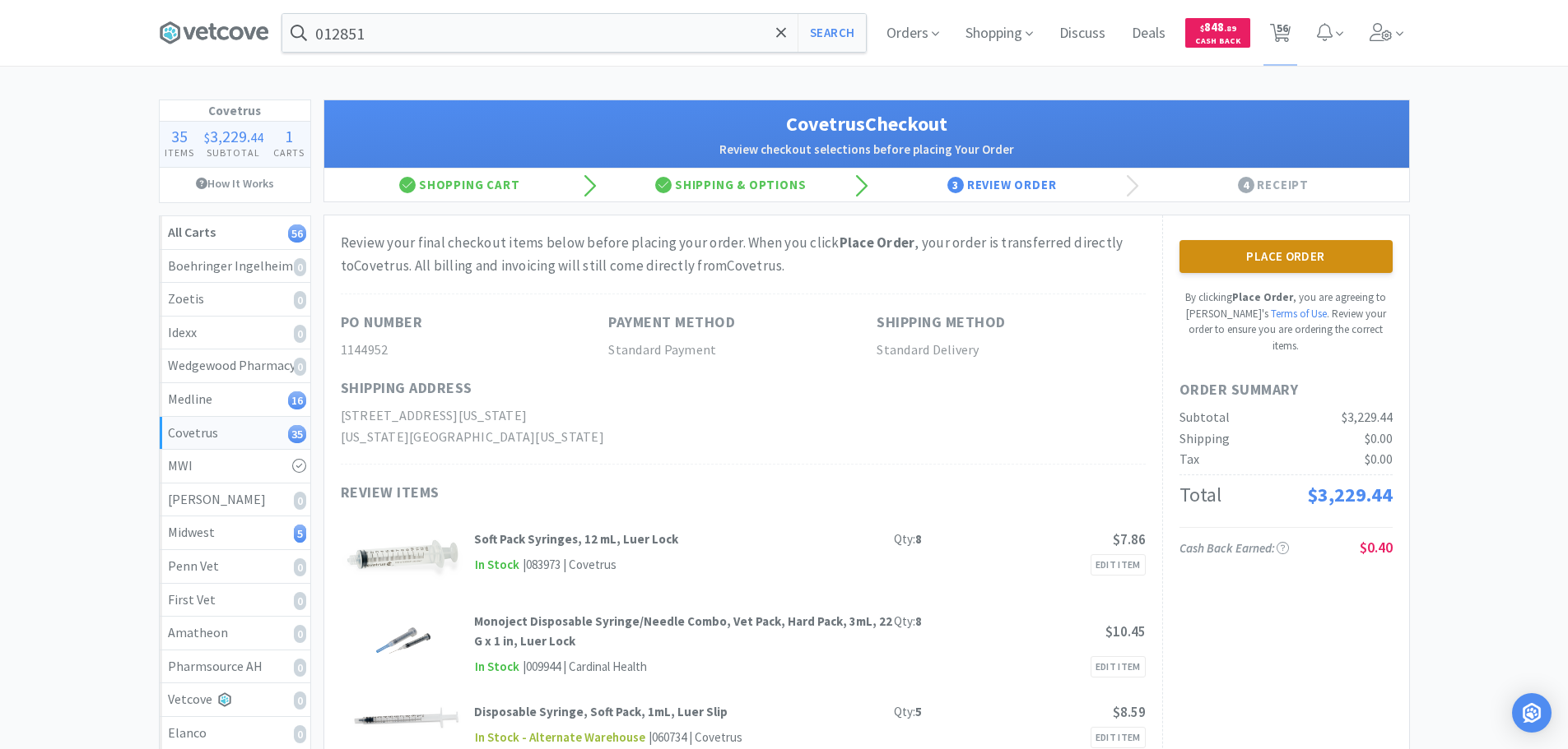
click at [1268, 254] on button "Place Order" at bounding box center [1287, 256] width 213 height 33
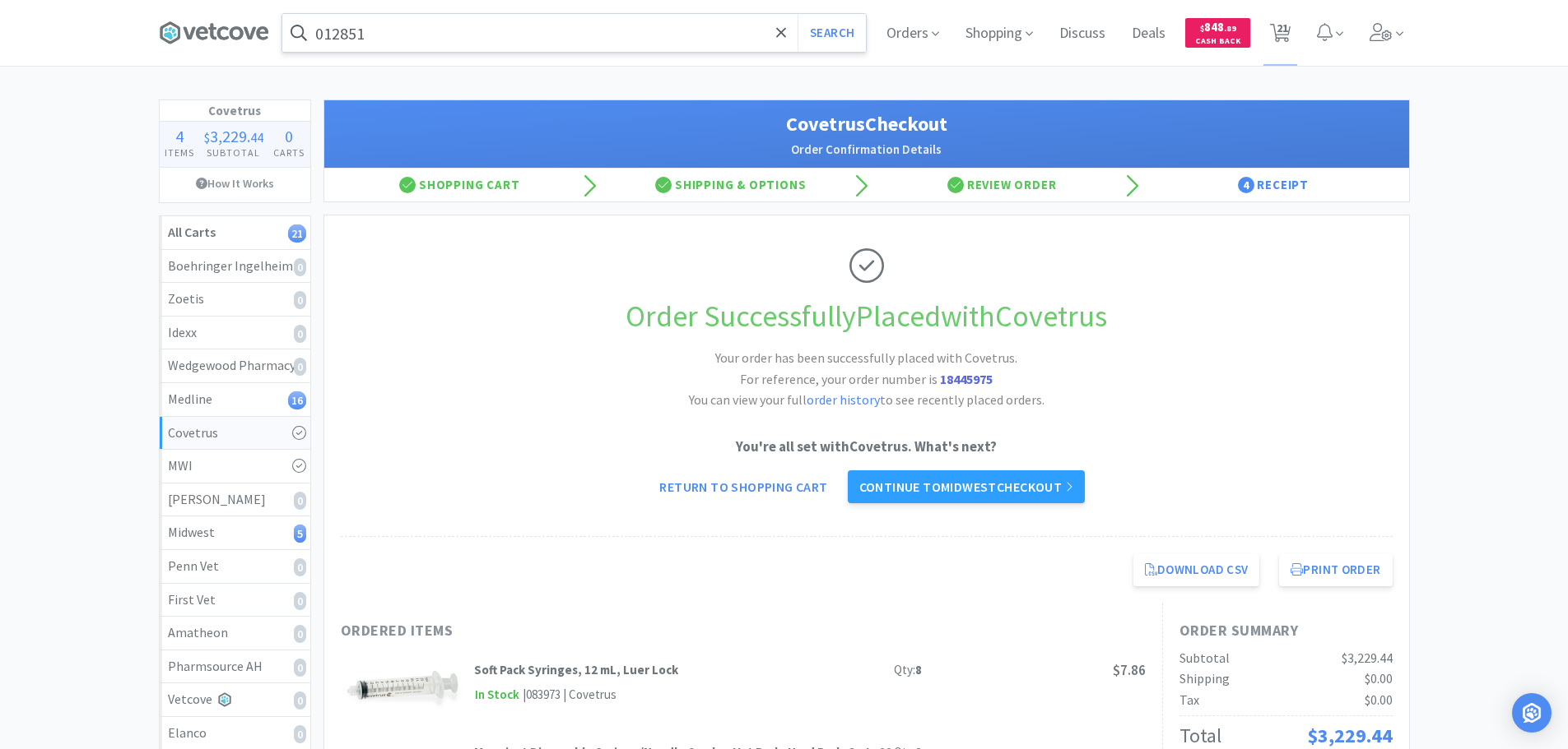
click at [499, 40] on input "012851" at bounding box center [574, 33] width 584 height 37
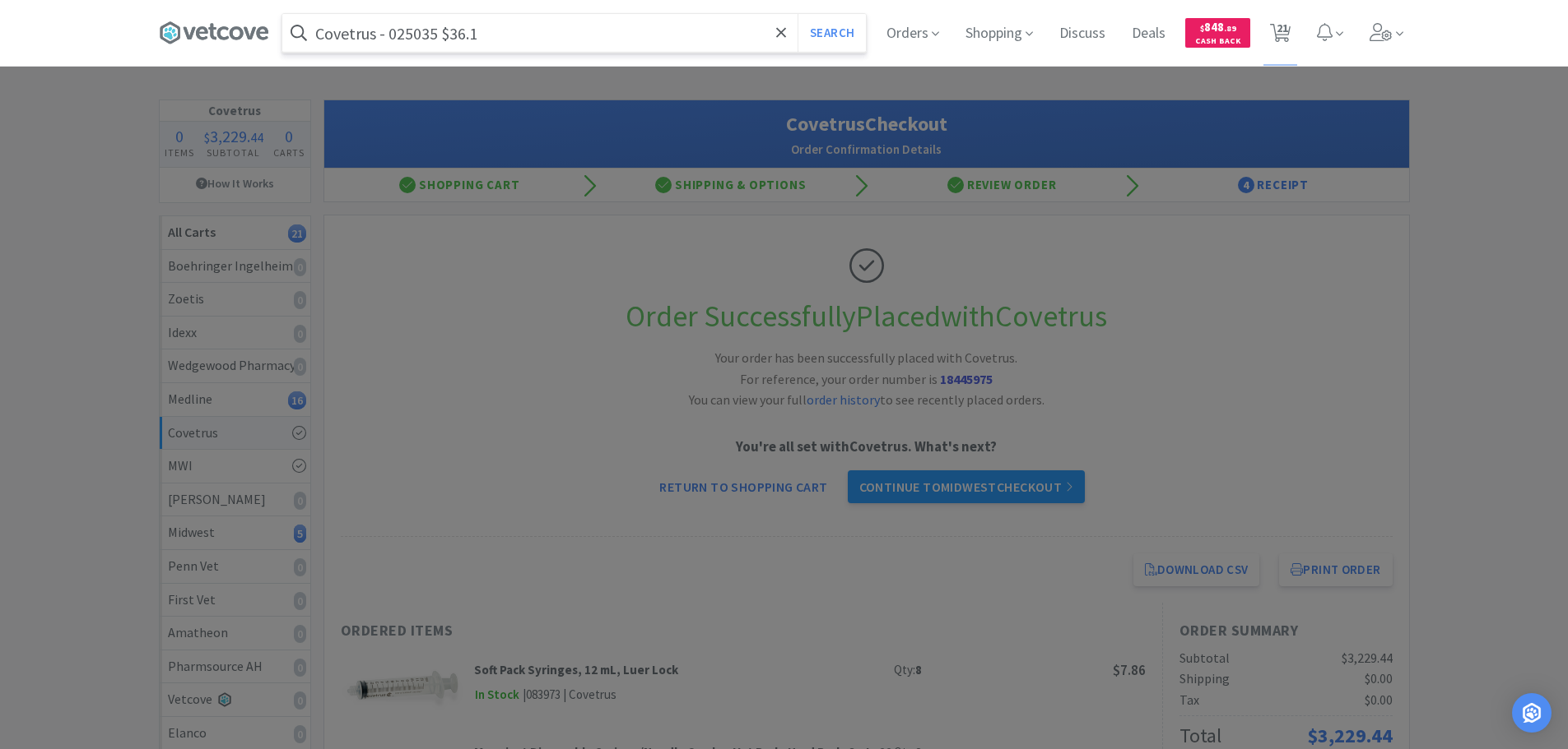
click at [429, 37] on input "Covetrus - 025035 $36.1" at bounding box center [574, 33] width 584 height 37
click at [798, 14] on button "Search" at bounding box center [831, 33] width 68 height 37
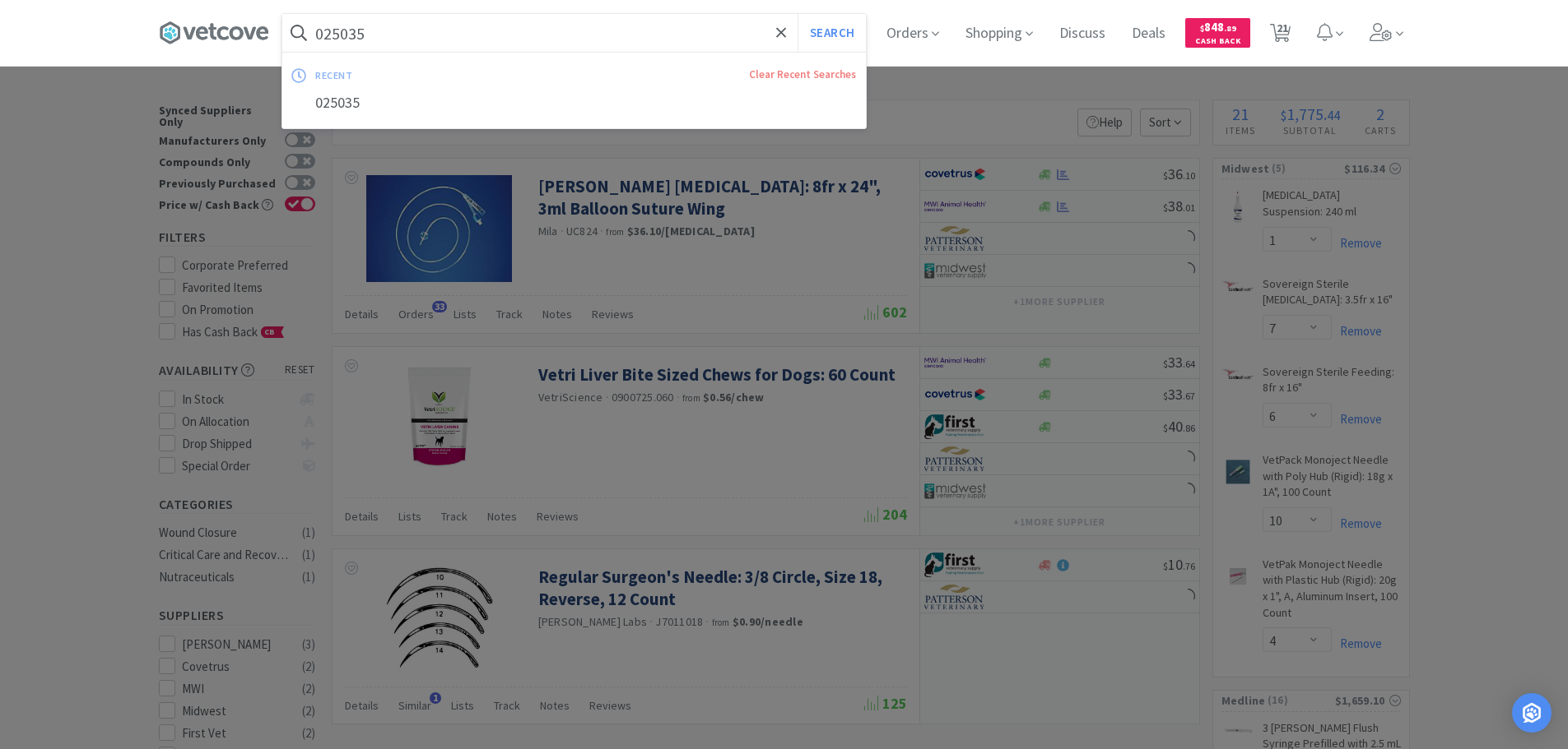
click at [456, 22] on input "025035" at bounding box center [574, 33] width 584 height 37
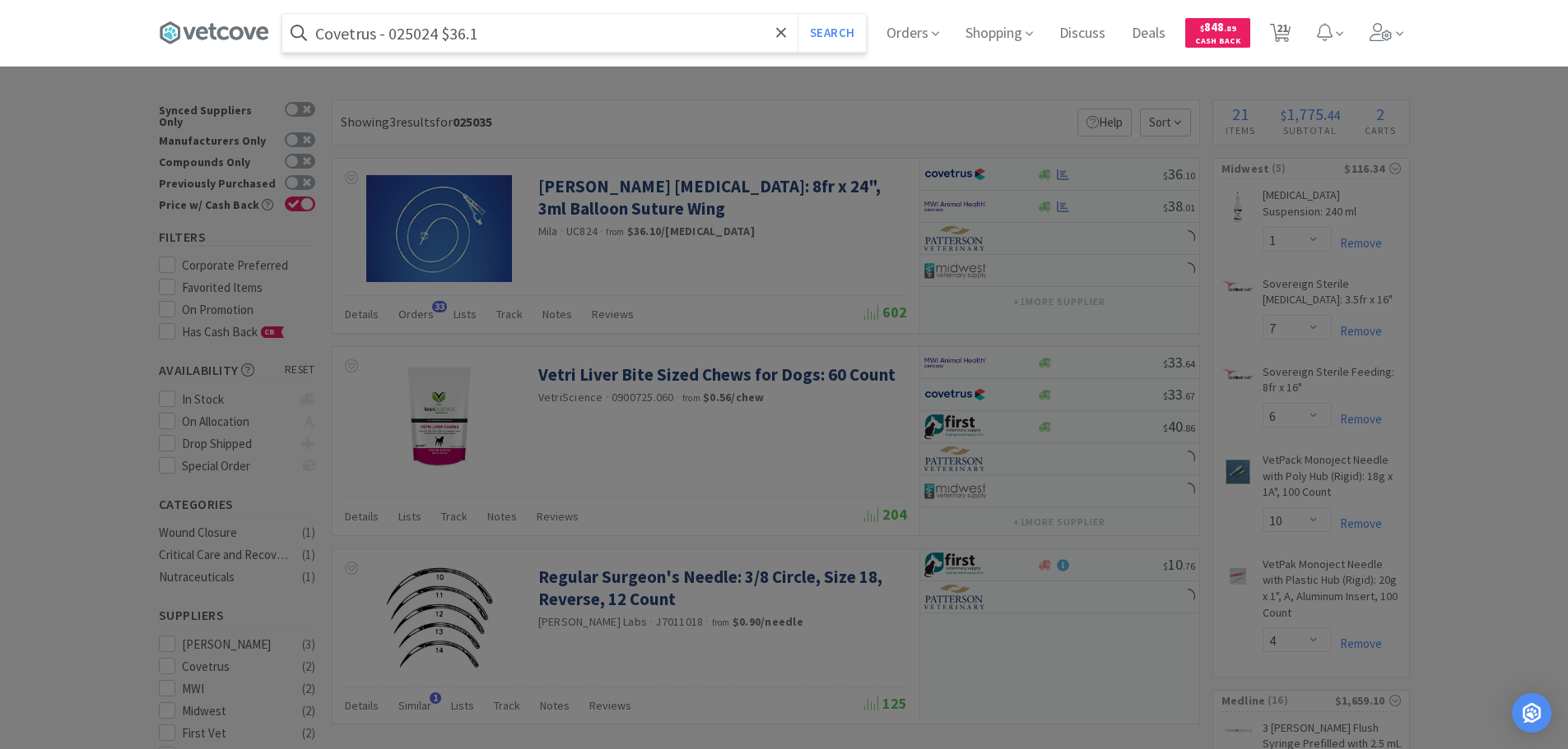
click at [392, 30] on input "Covetrus - 025024 $36.1" at bounding box center [574, 33] width 584 height 37
click at [409, 37] on input "Covetrus - 025024 $36.1" at bounding box center [574, 33] width 584 height 37
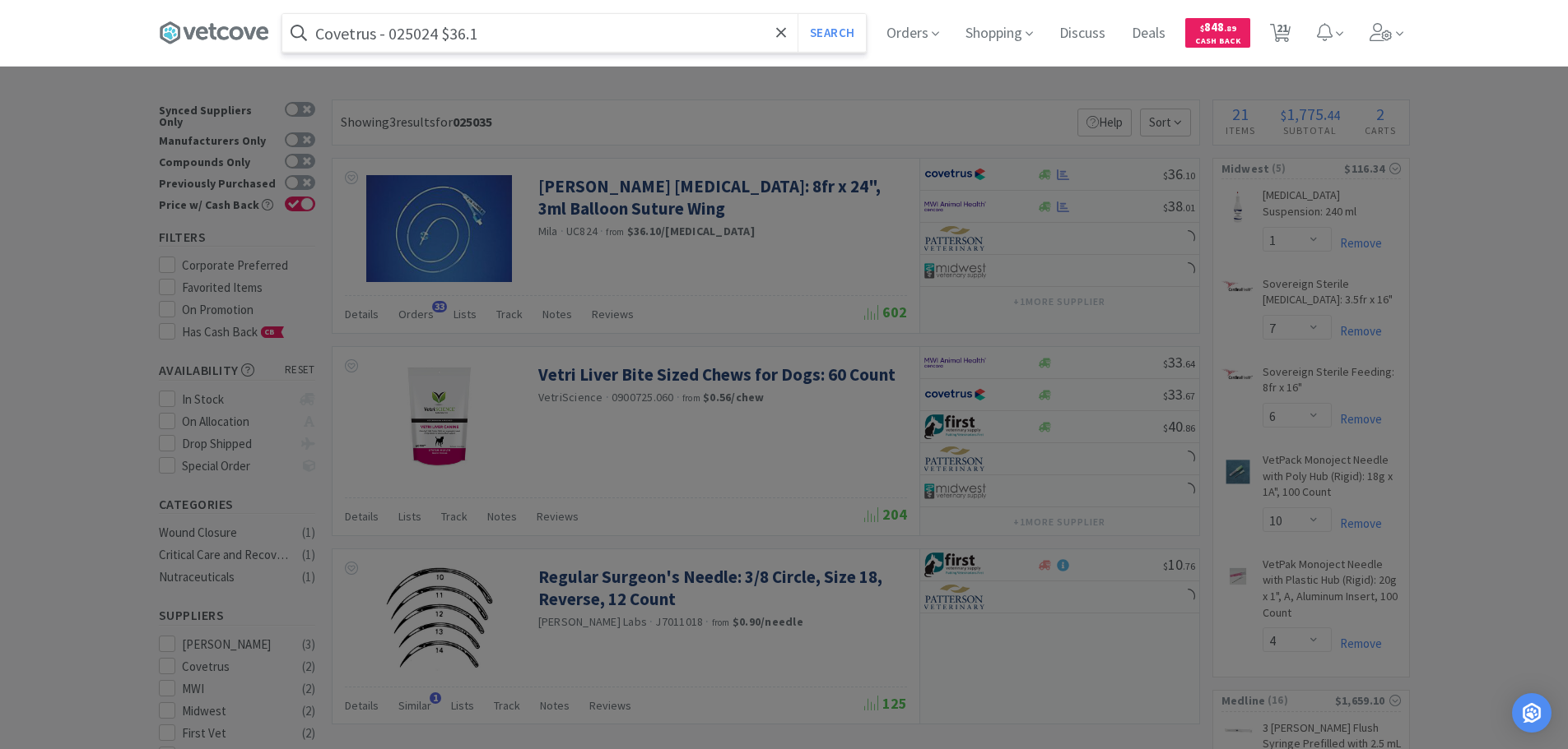
click at [409, 37] on input "Covetrus - 025024 $36.1" at bounding box center [574, 33] width 584 height 37
click at [798, 14] on button "Search" at bounding box center [831, 33] width 68 height 37
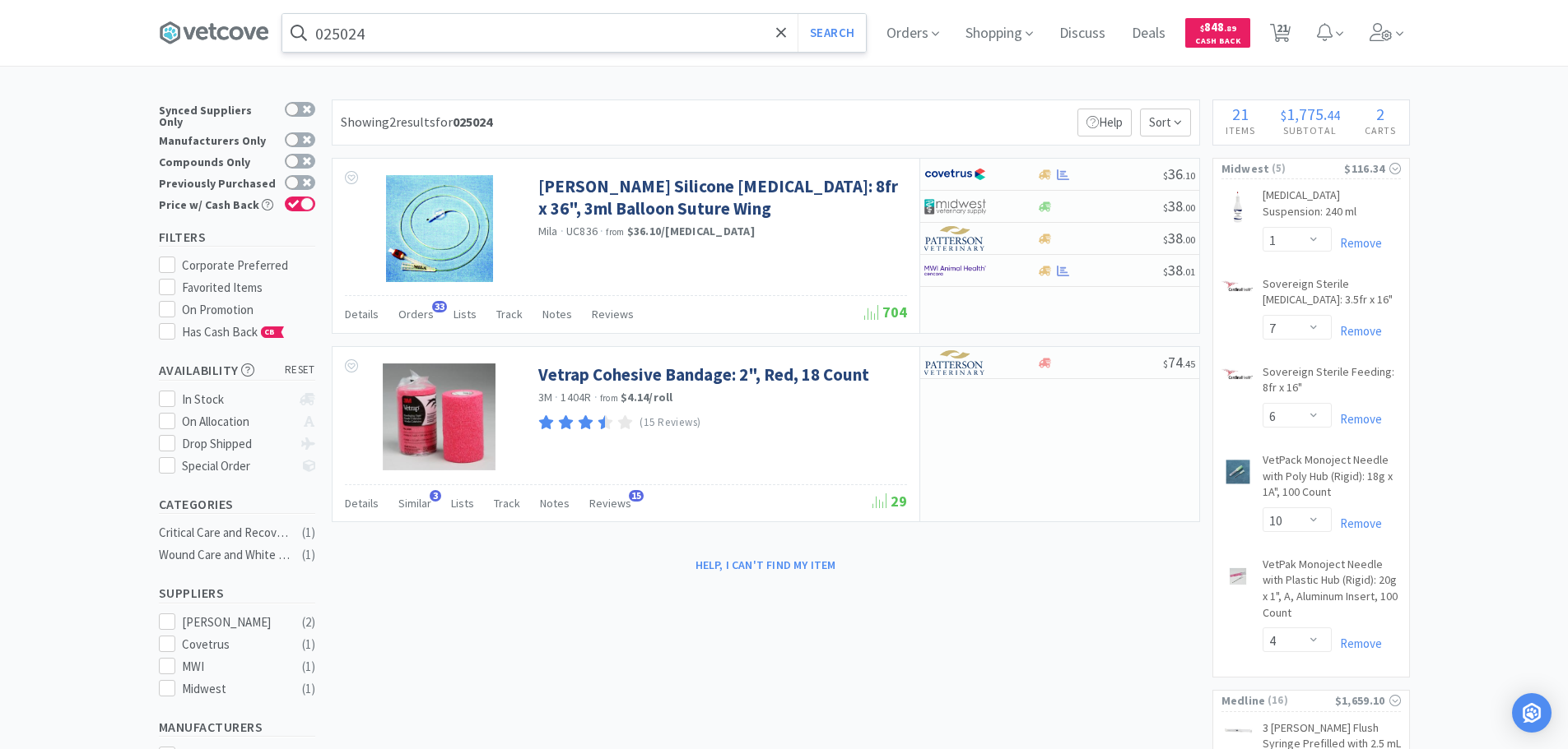
click at [508, 31] on input "025024" at bounding box center [574, 33] width 584 height 37
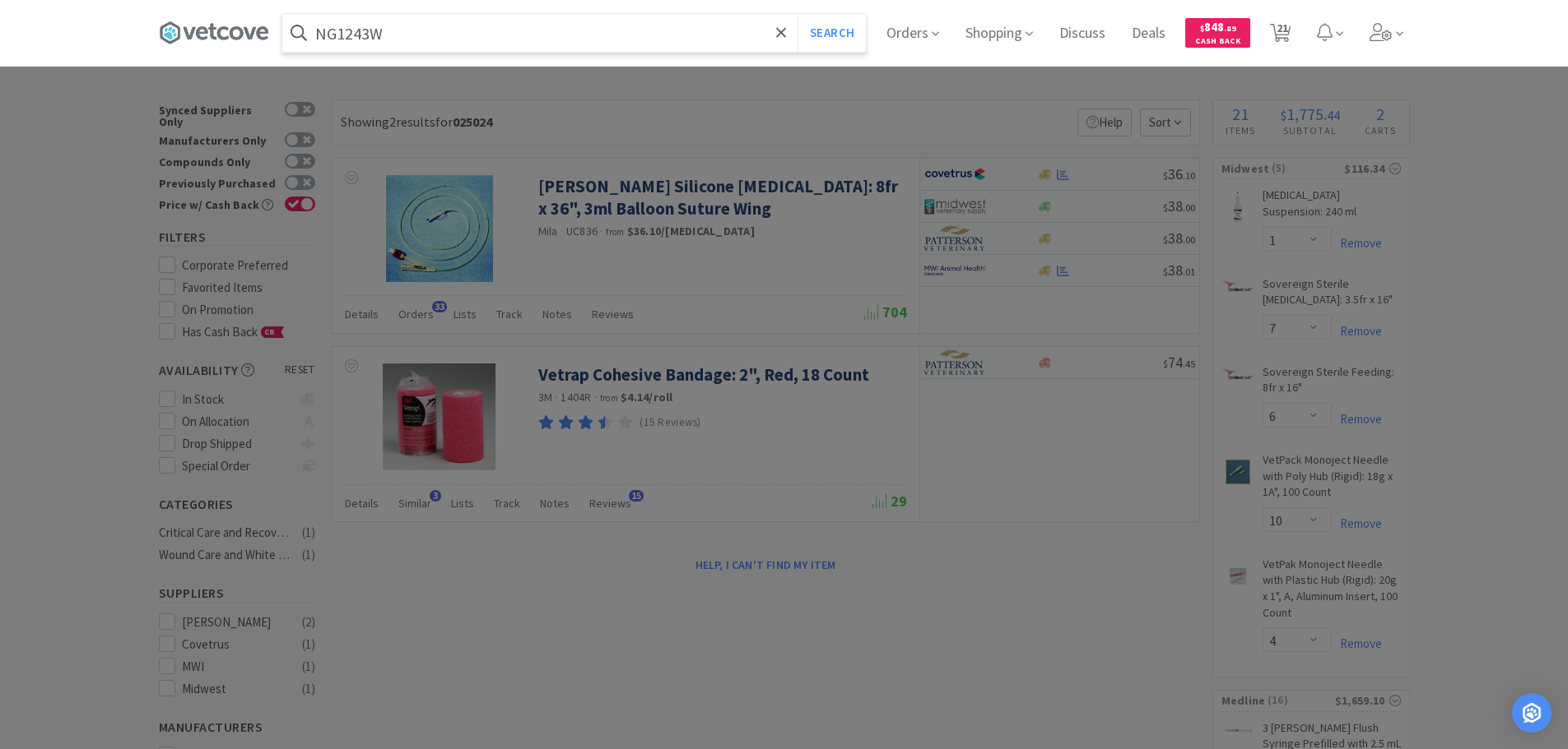
click at [798, 14] on button "Search" at bounding box center [831, 33] width 68 height 37
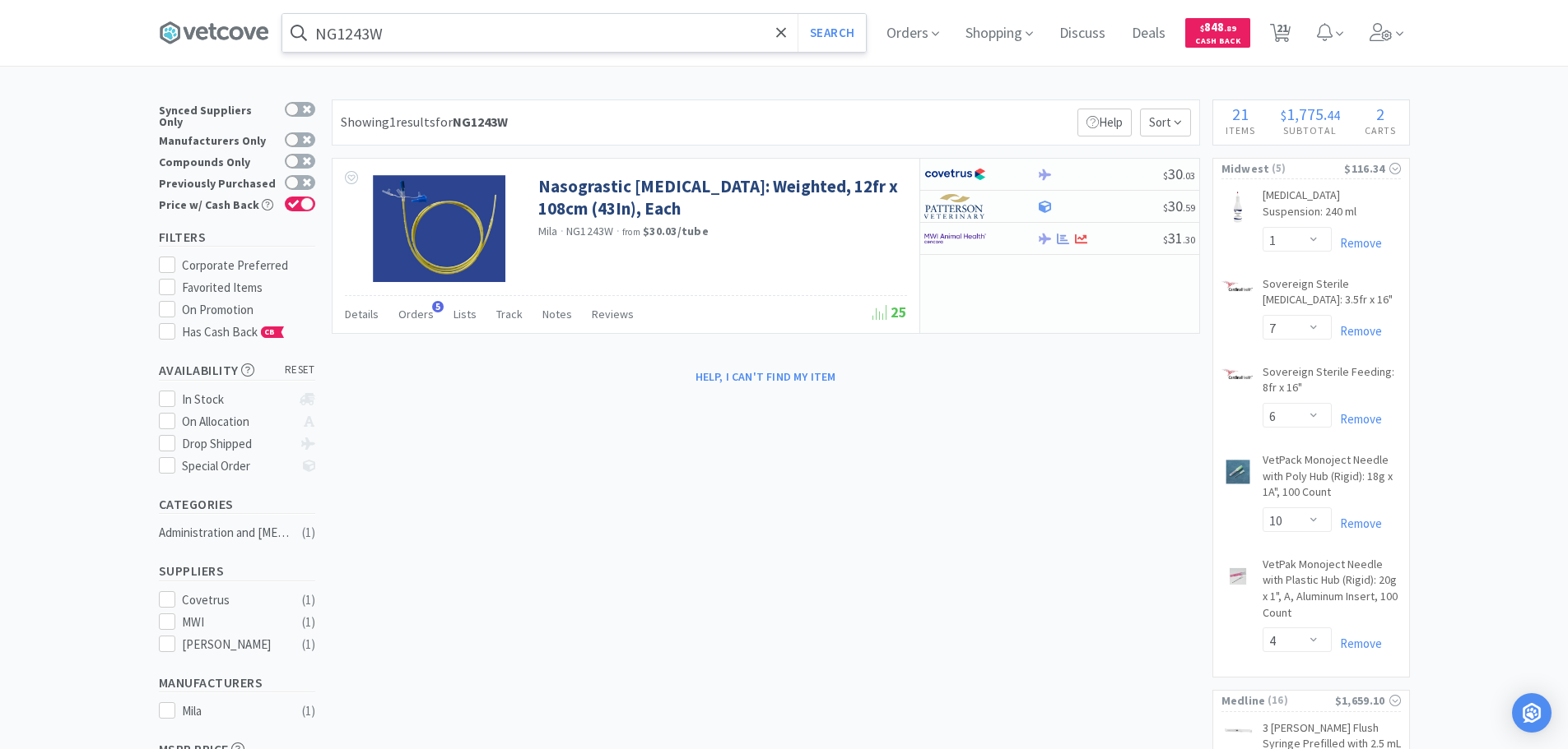
click at [468, 33] on input "NG1243W" at bounding box center [574, 33] width 584 height 37
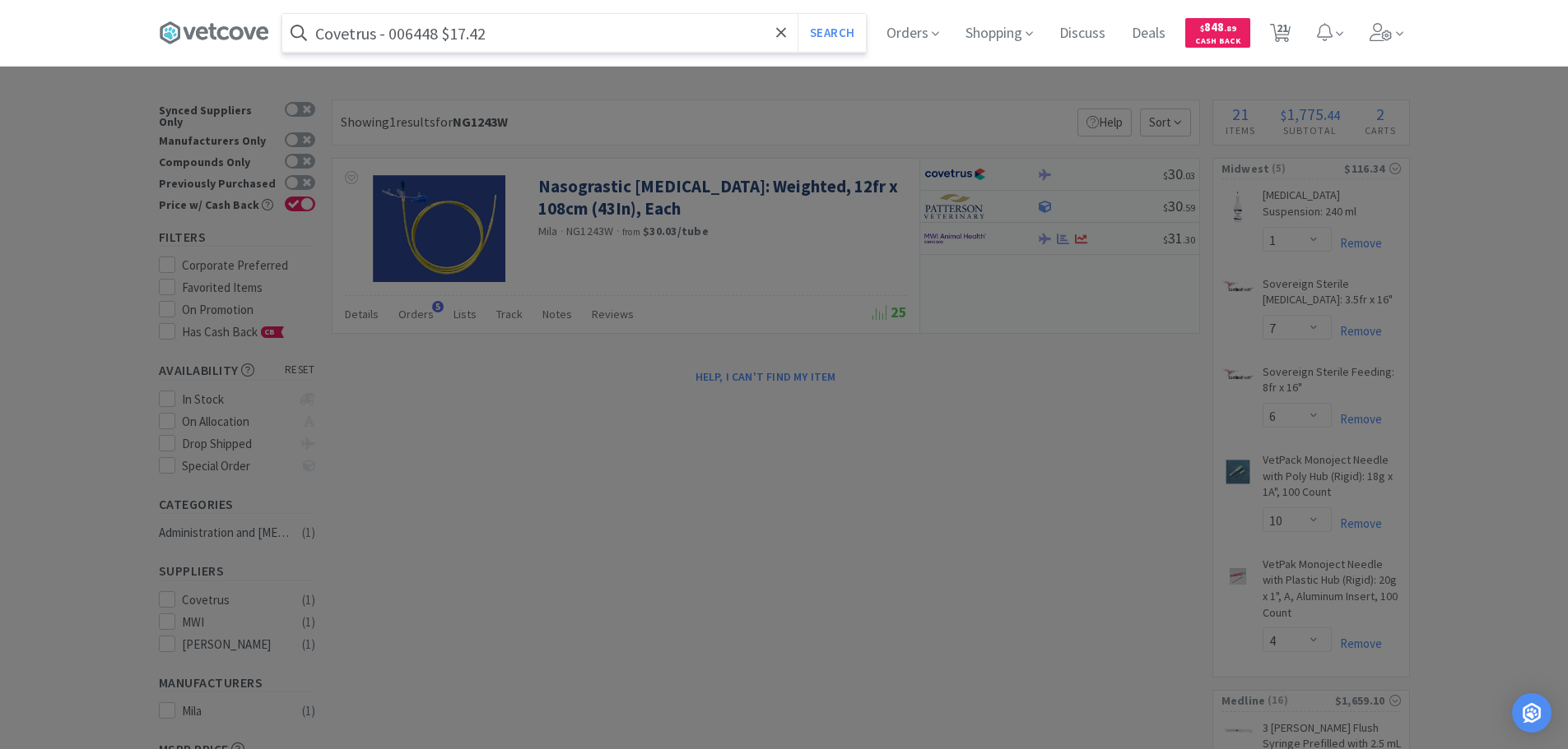
click at [423, 38] on input "Covetrus - 006448 $17.42" at bounding box center [574, 33] width 584 height 37
click at [798, 14] on button "Search" at bounding box center [831, 33] width 68 height 37
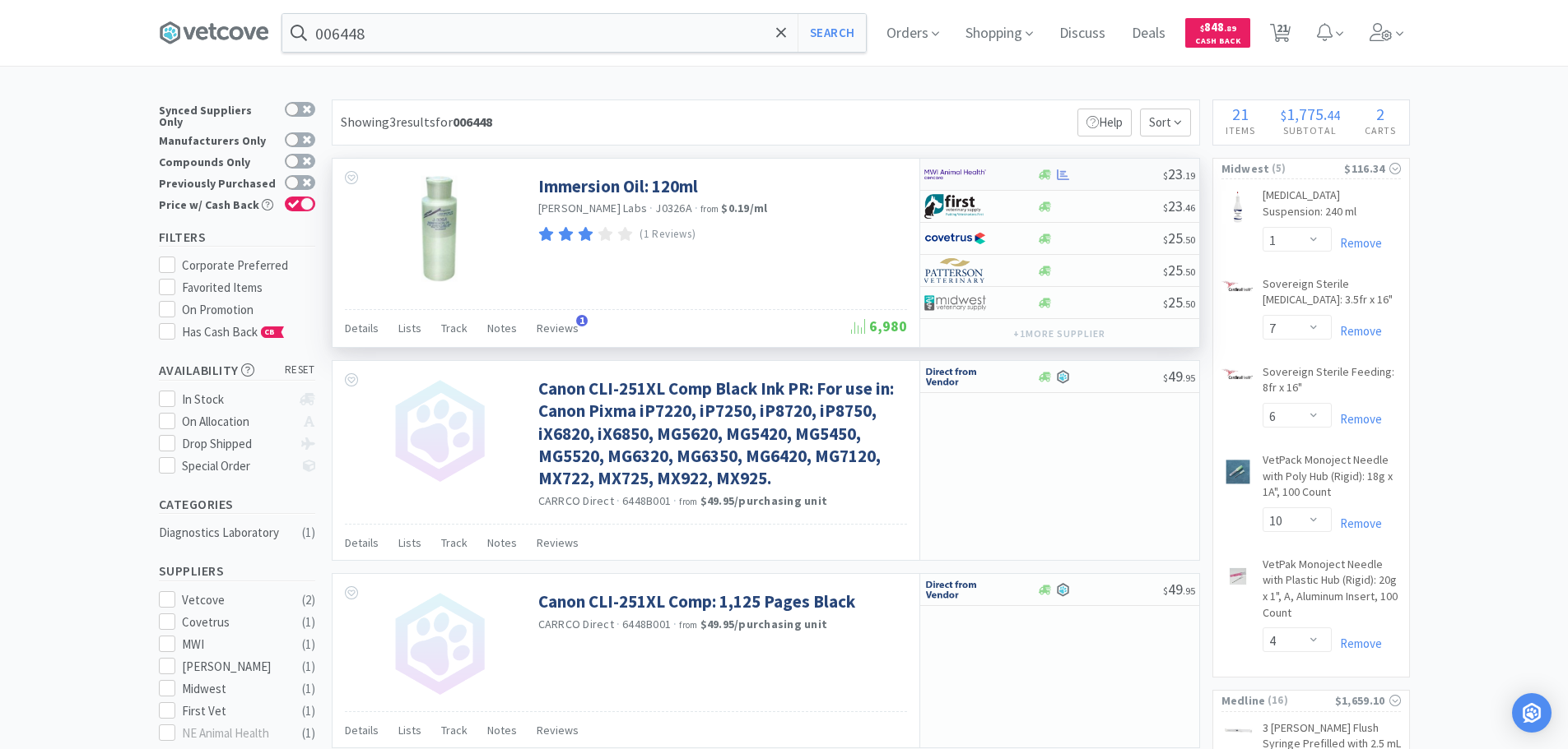
click at [1101, 180] on div at bounding box center [1100, 175] width 126 height 13
click at [474, 33] on input "006448" at bounding box center [574, 33] width 584 height 37
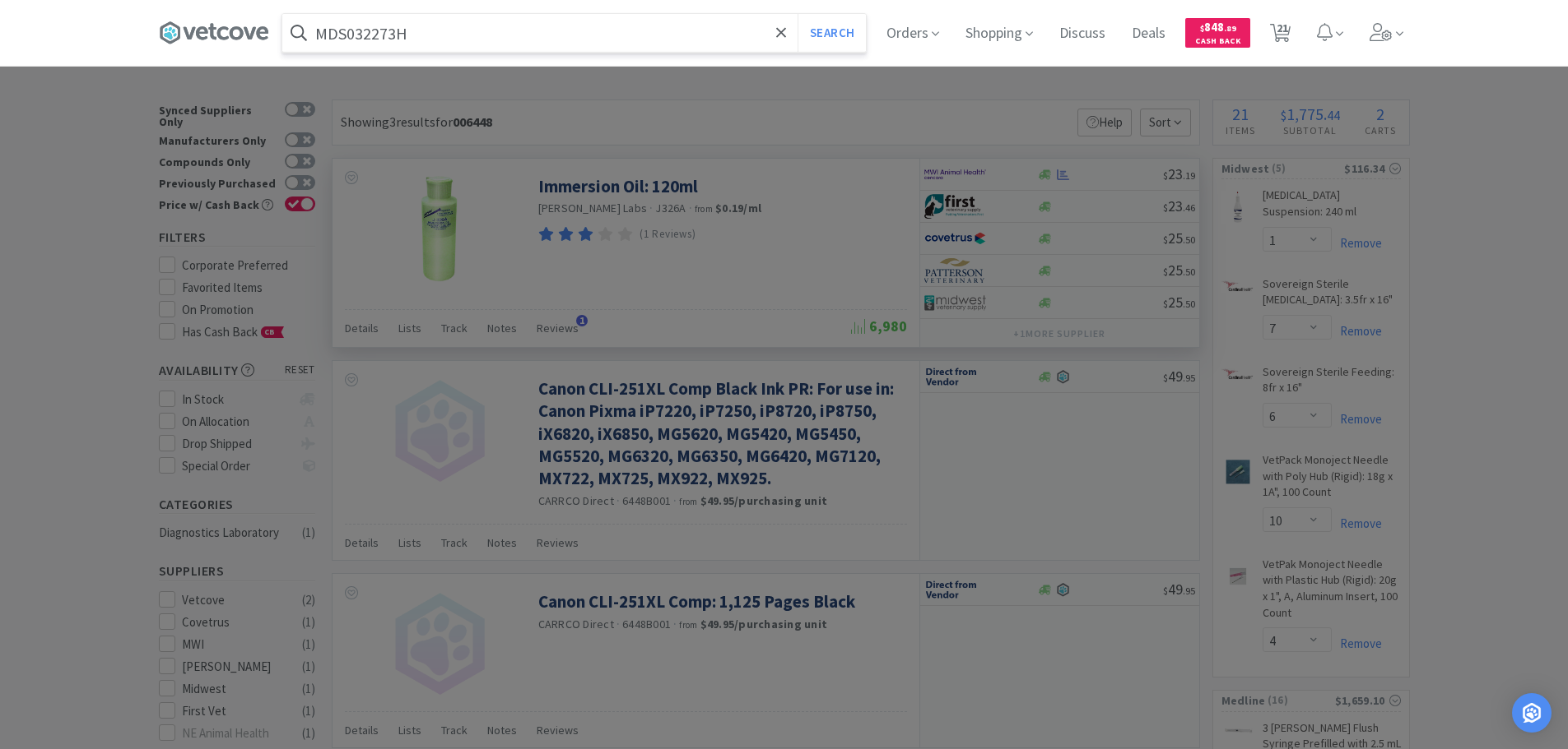
click at [798, 14] on button "Search" at bounding box center [831, 33] width 68 height 37
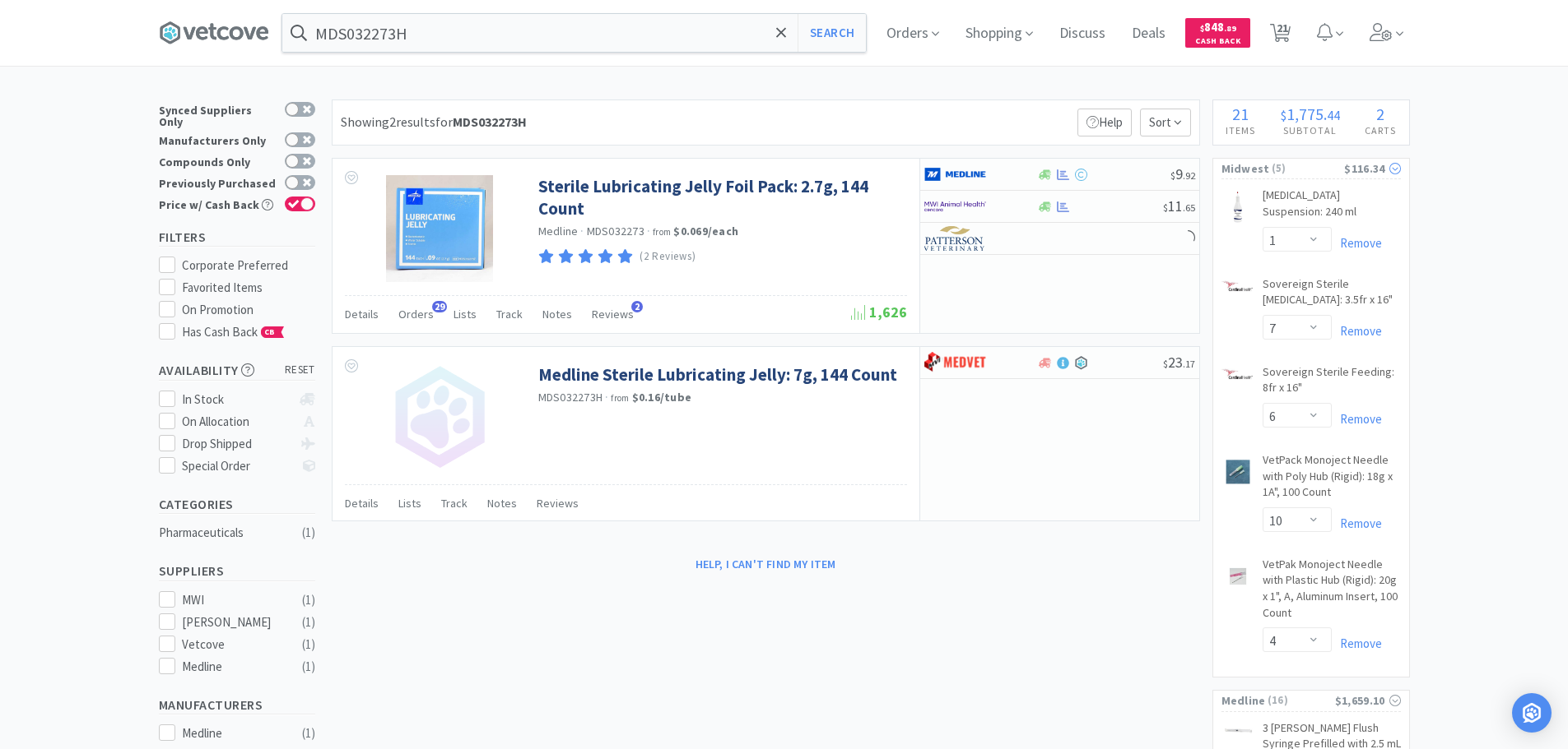
click at [1287, 173] on span "( 5 )" at bounding box center [1307, 169] width 75 height 17
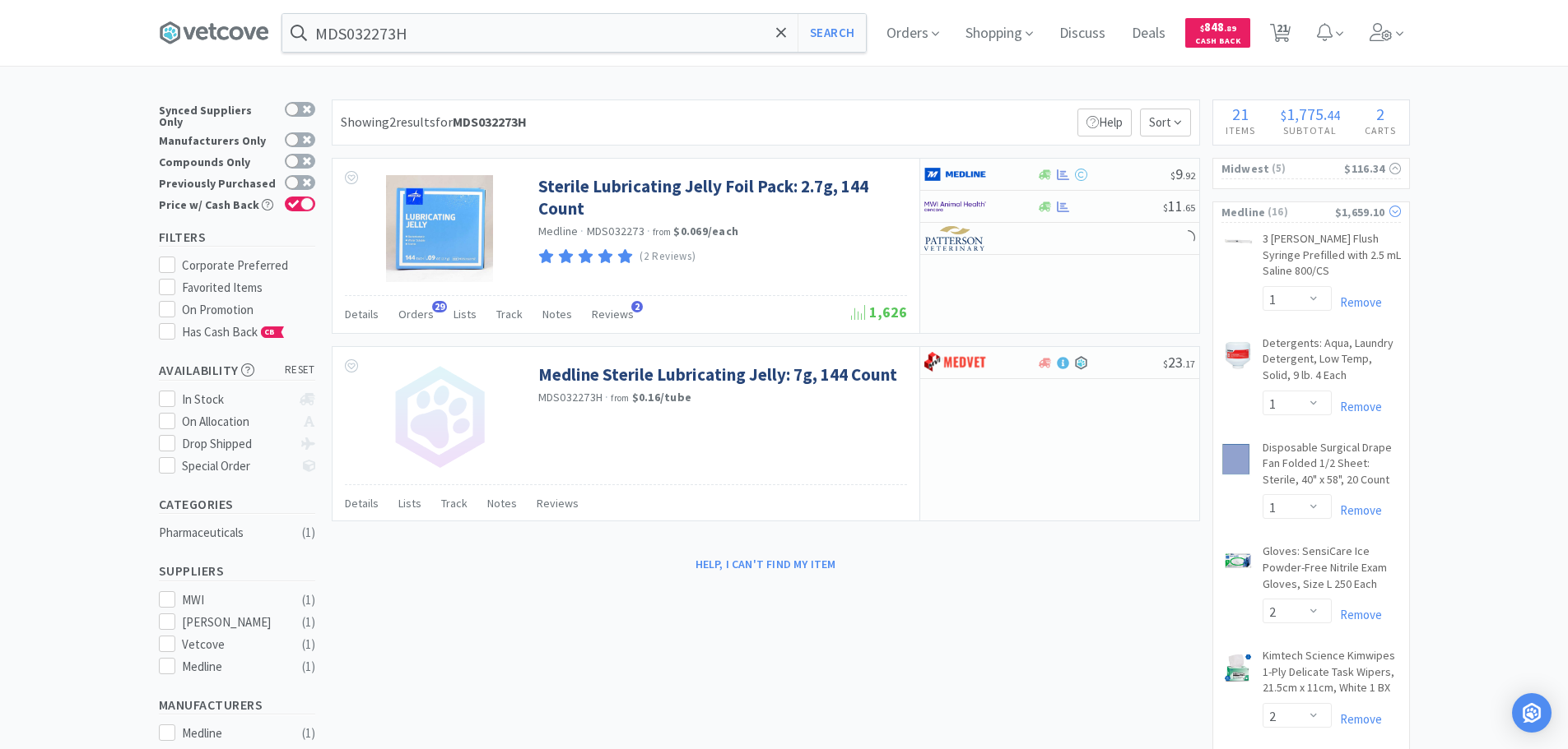
click at [1301, 212] on span "( 16 )" at bounding box center [1300, 212] width 69 height 17
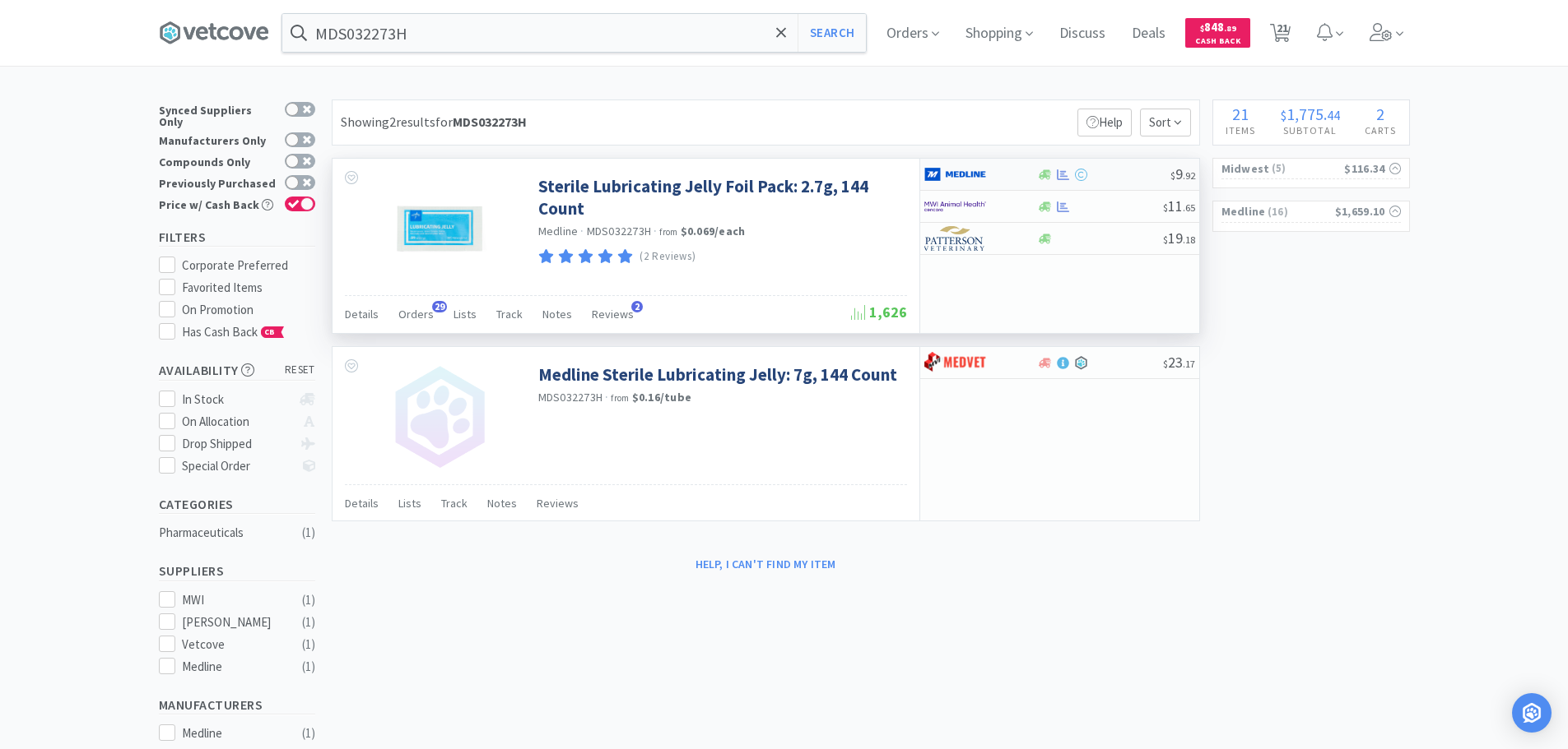
click at [1124, 171] on div at bounding box center [1103, 175] width 133 height 13
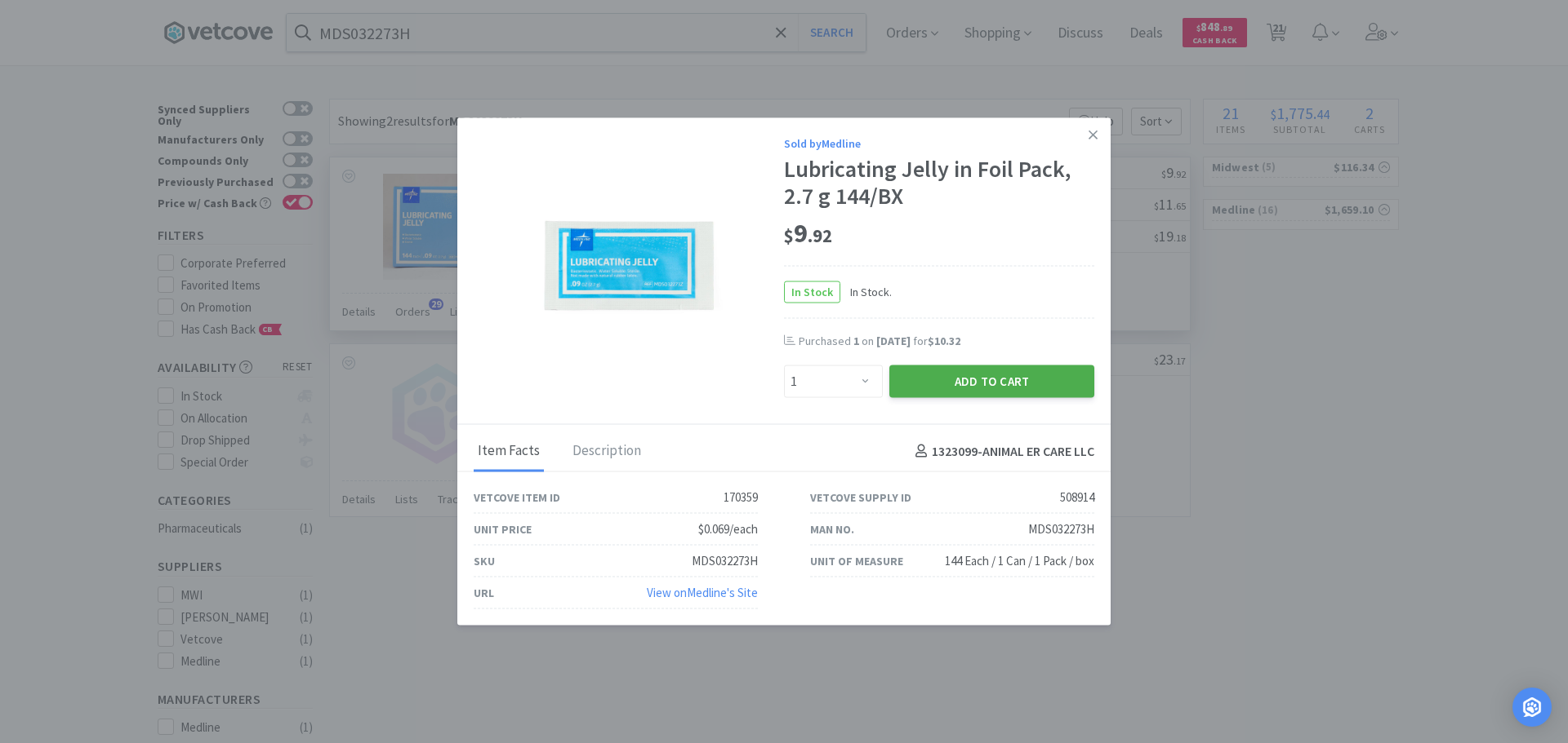
click at [969, 379] on button "Add to Cart" at bounding box center [991, 381] width 205 height 32
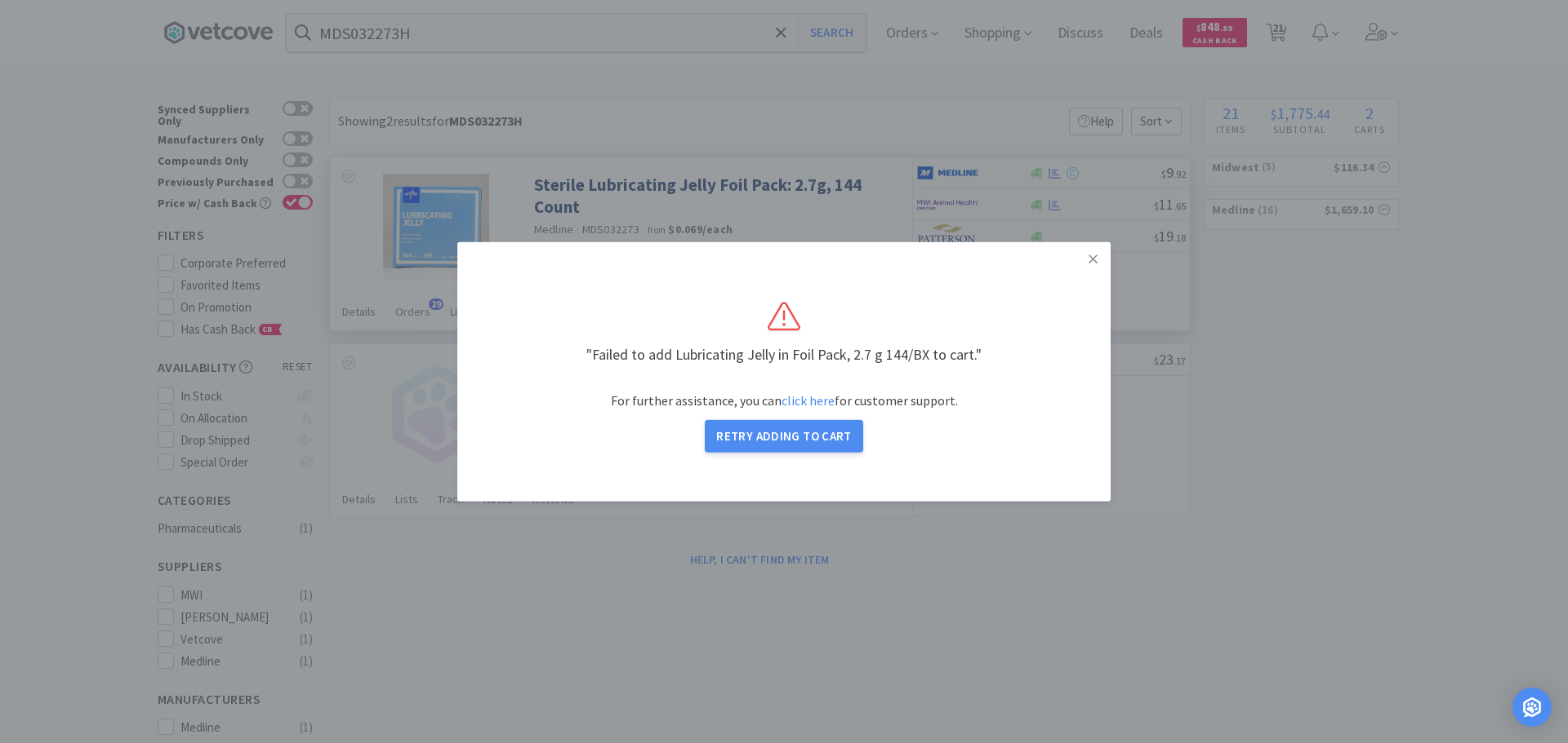
click at [1036, 292] on div ""Failed to add Lubricating Jelly in Foil Pack, 2.7 g 144/BX to cart." For furth…" at bounding box center [784, 371] width 588 height 194
click at [813, 438] on button "Retry Adding to Cart" at bounding box center [784, 436] width 159 height 32
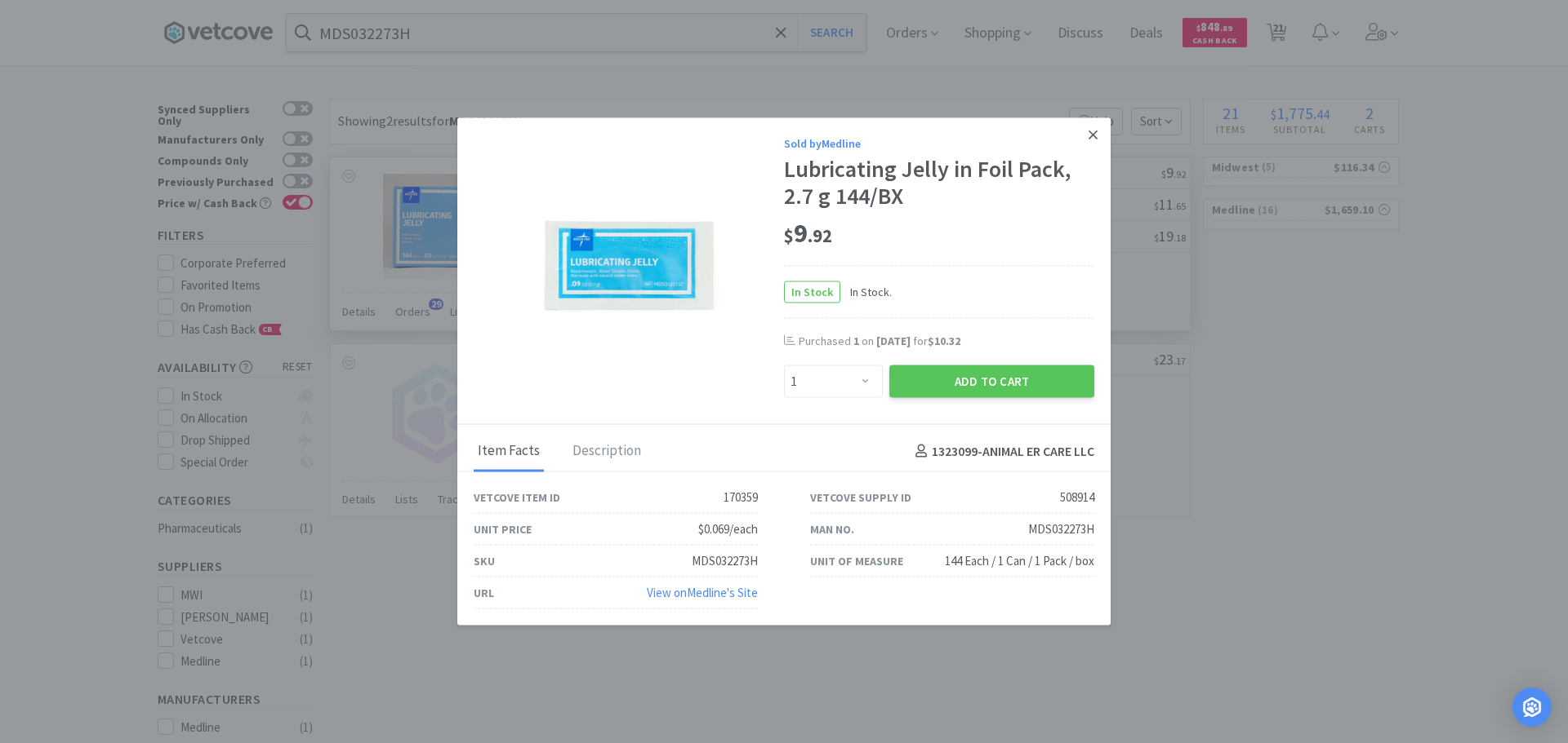
click at [1094, 140] on icon at bounding box center [1092, 134] width 9 height 15
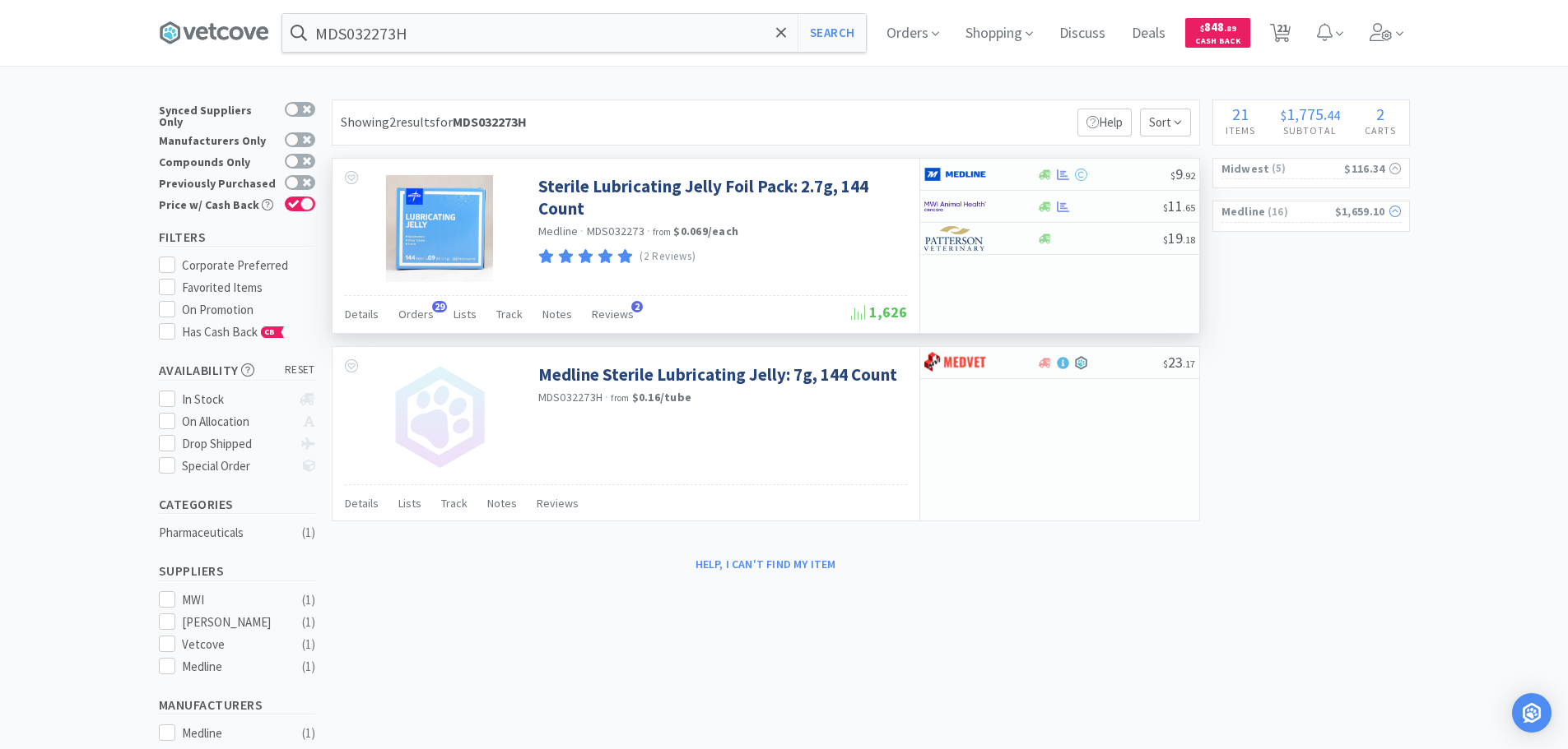
click at [1298, 216] on span "( 16 )" at bounding box center [1300, 212] width 69 height 17
click at [1315, 322] on link "Reload Cart" at bounding box center [1311, 329] width 57 height 15
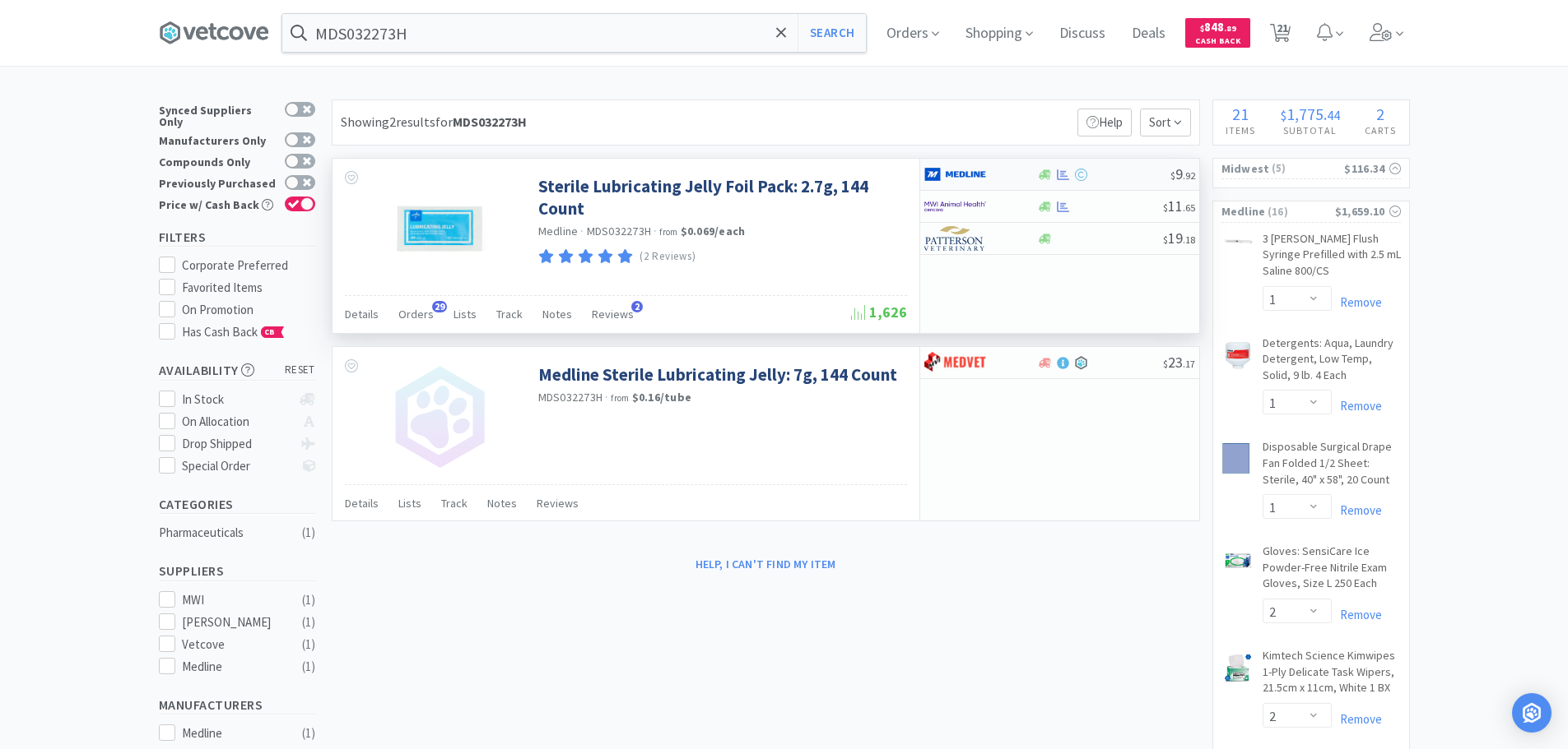
click at [1126, 176] on div at bounding box center [1103, 175] width 133 height 13
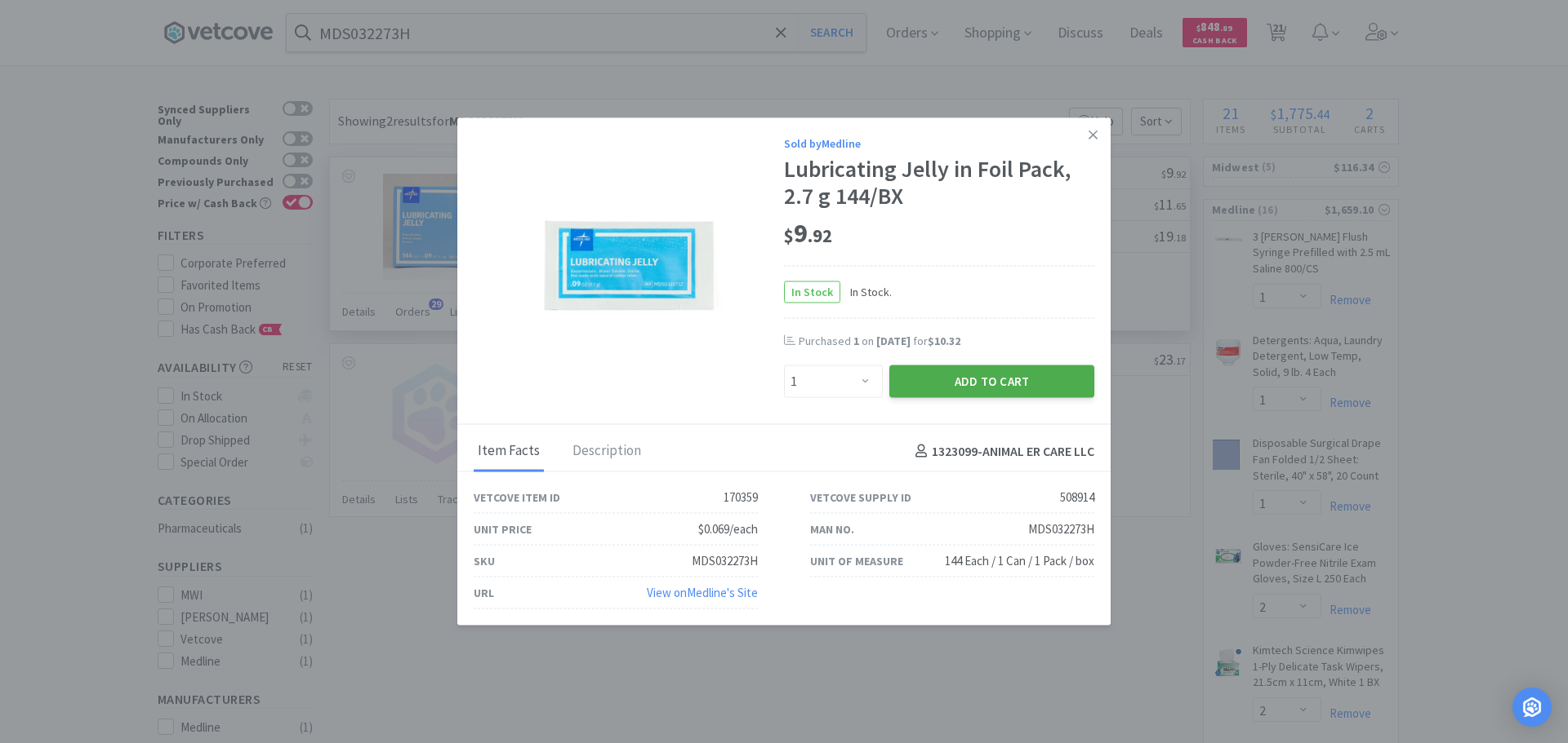
click at [940, 389] on button "Add to Cart" at bounding box center [991, 381] width 205 height 32
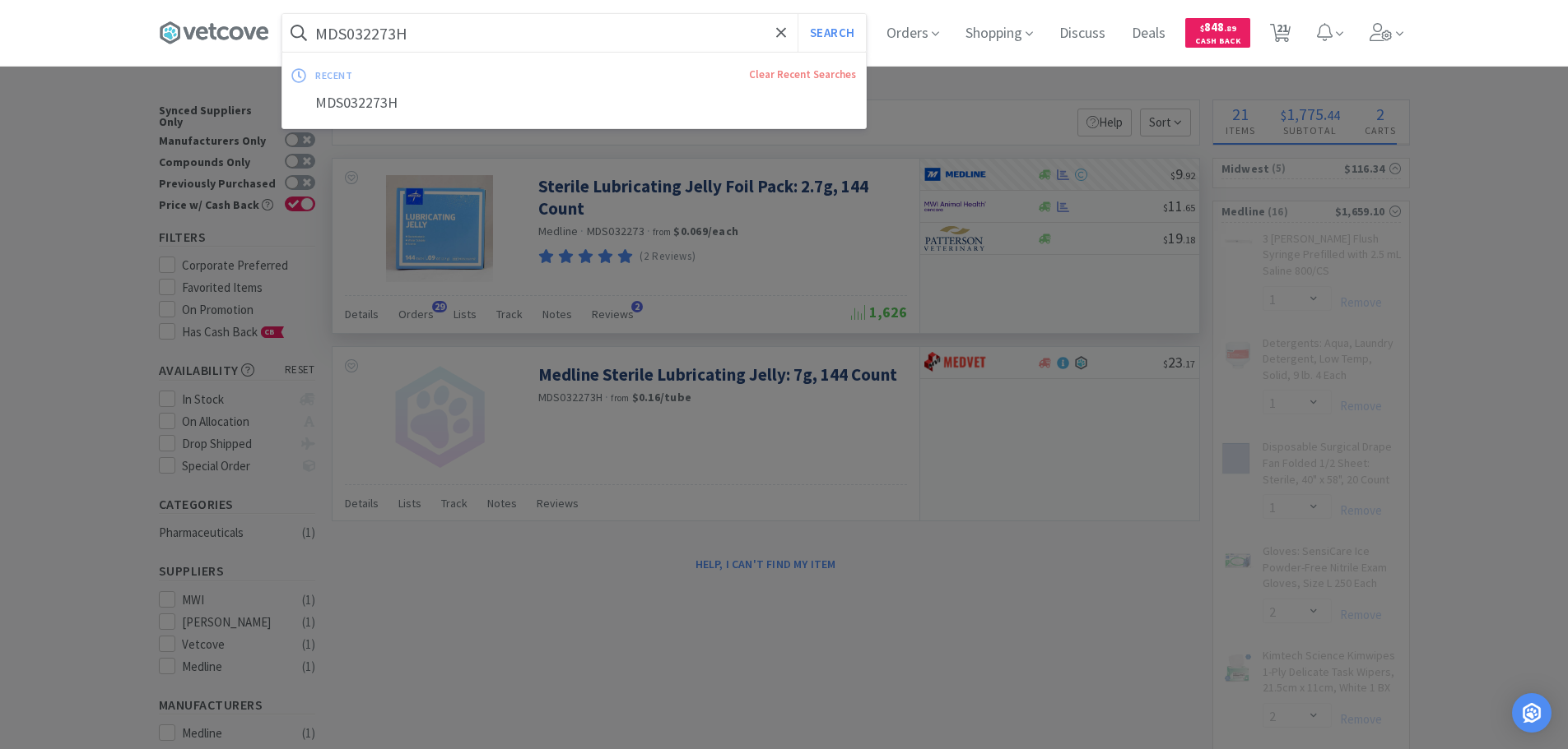
click at [521, 32] on input "MDS032273H" at bounding box center [574, 33] width 584 height 37
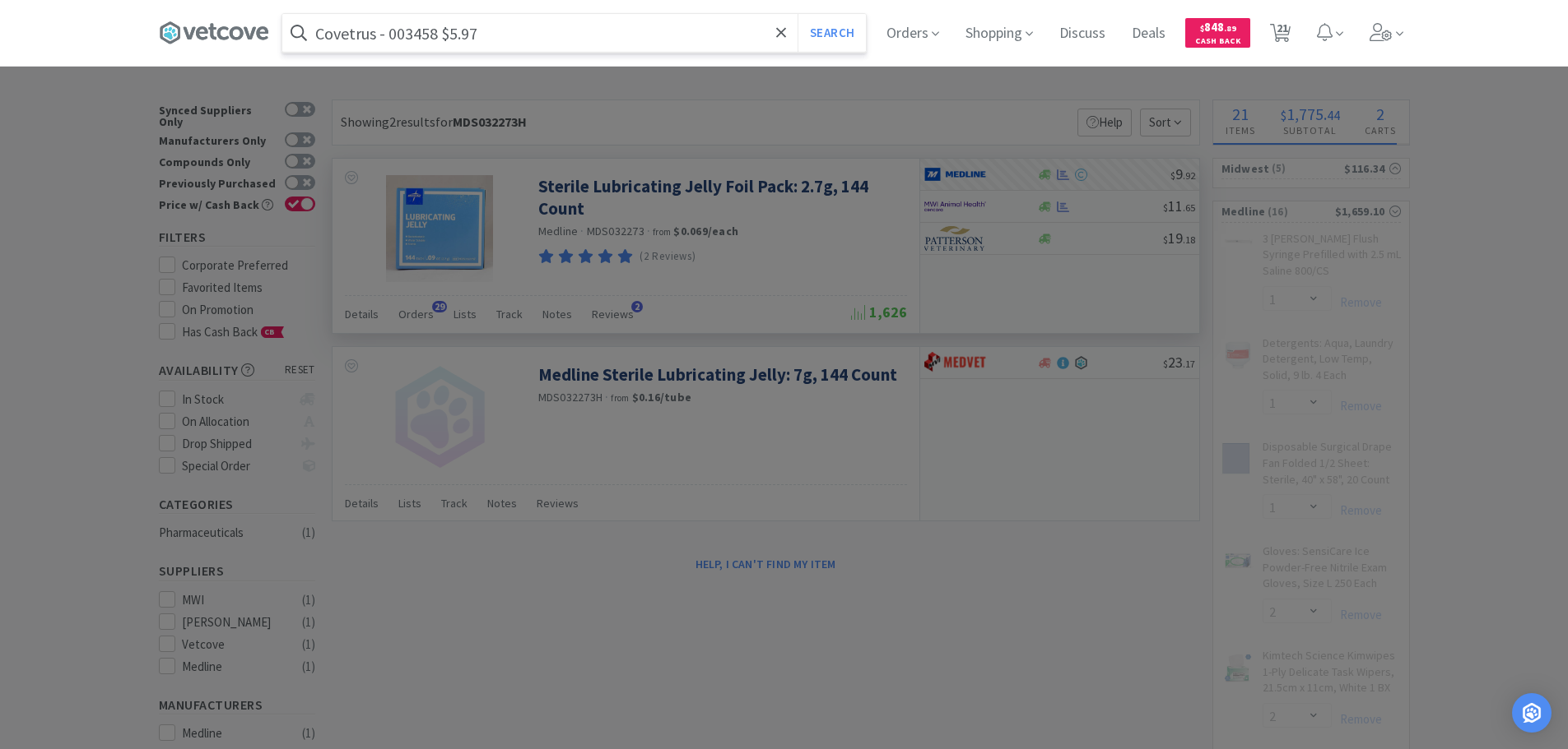
click at [418, 32] on input "Covetrus - 003458 $5.97" at bounding box center [574, 33] width 584 height 37
click at [418, 32] on input "003458" at bounding box center [574, 33] width 584 height 37
click at [798, 14] on button "Search" at bounding box center [831, 33] width 68 height 37
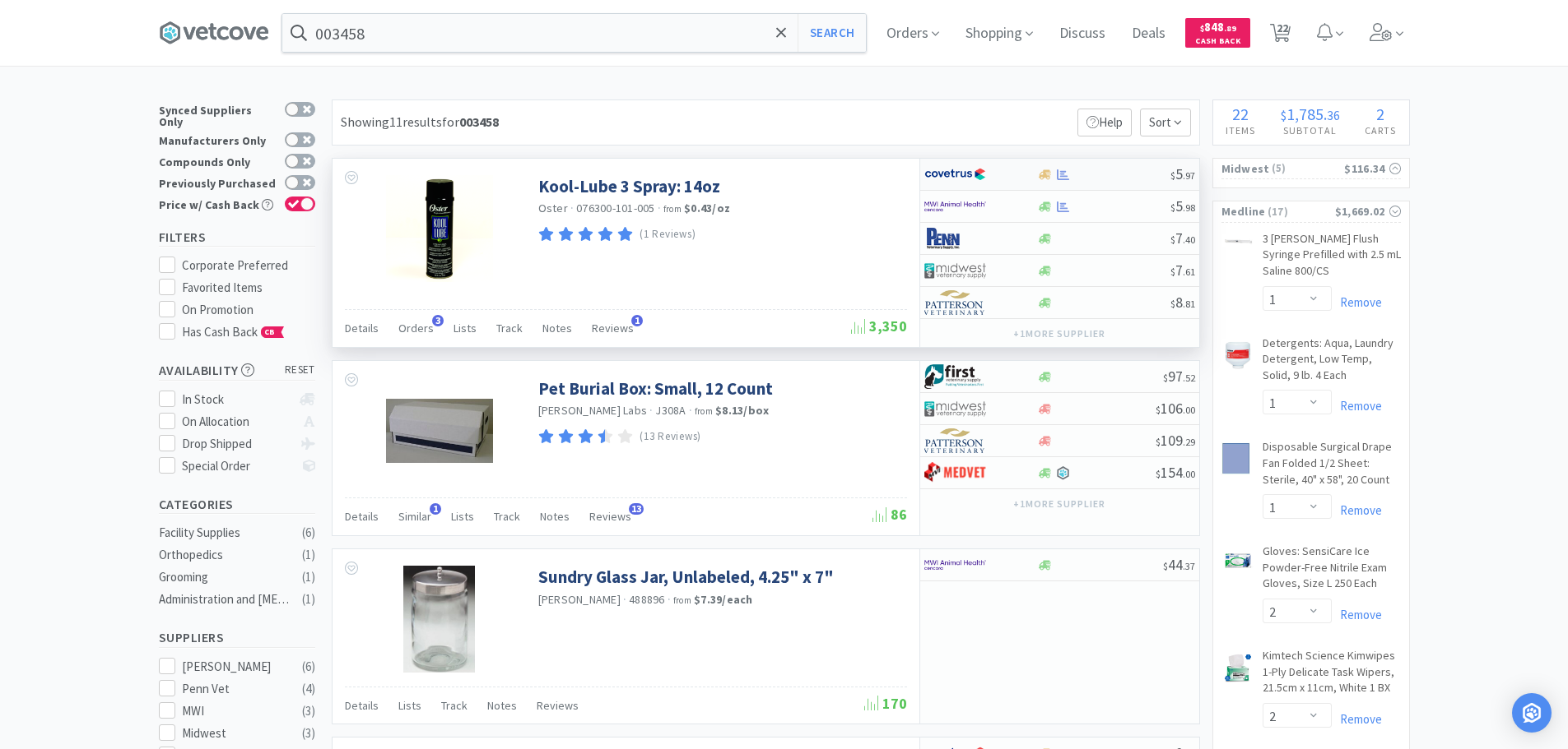
click at [1116, 173] on div at bounding box center [1103, 175] width 133 height 13
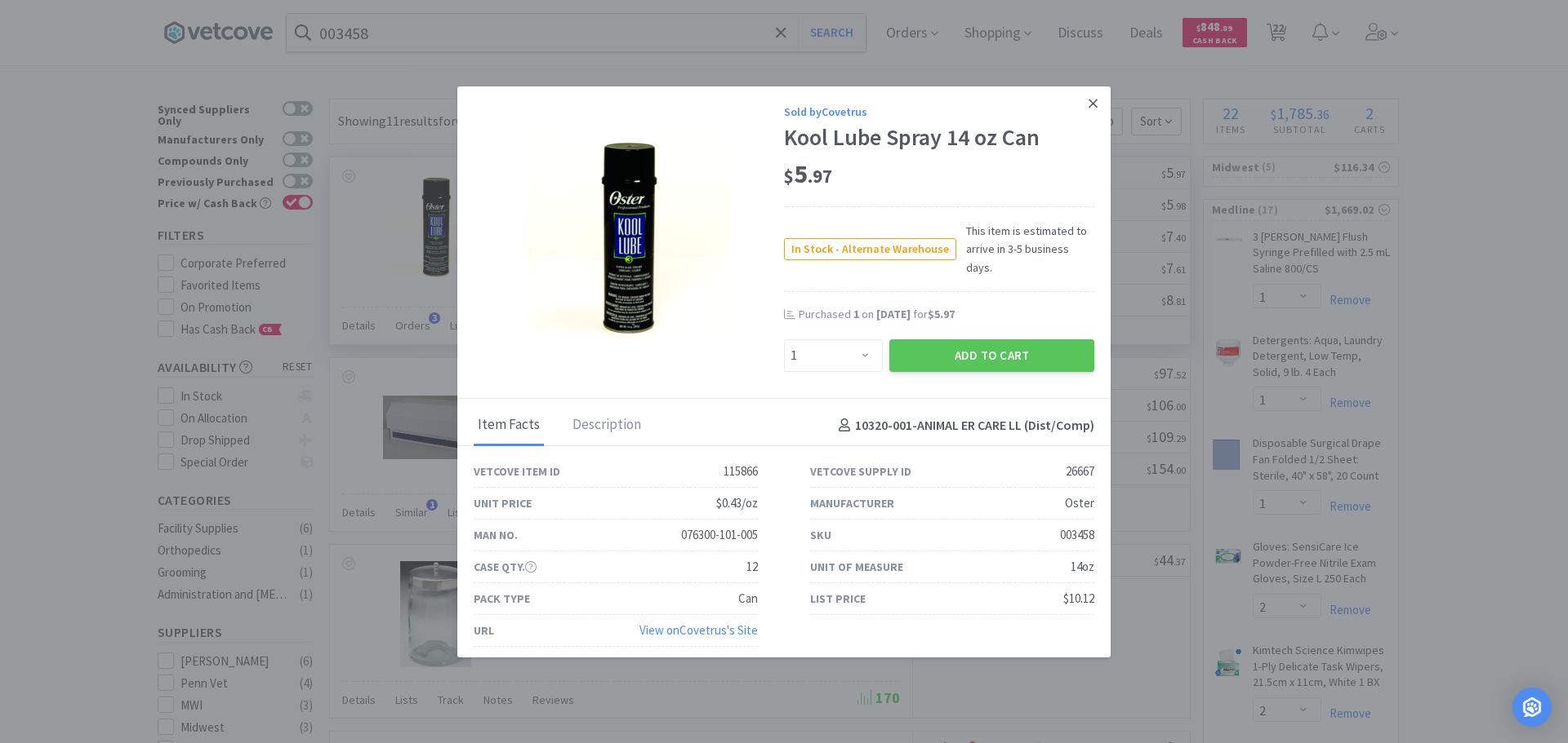
click at [1091, 111] on icon at bounding box center [1092, 103] width 9 height 15
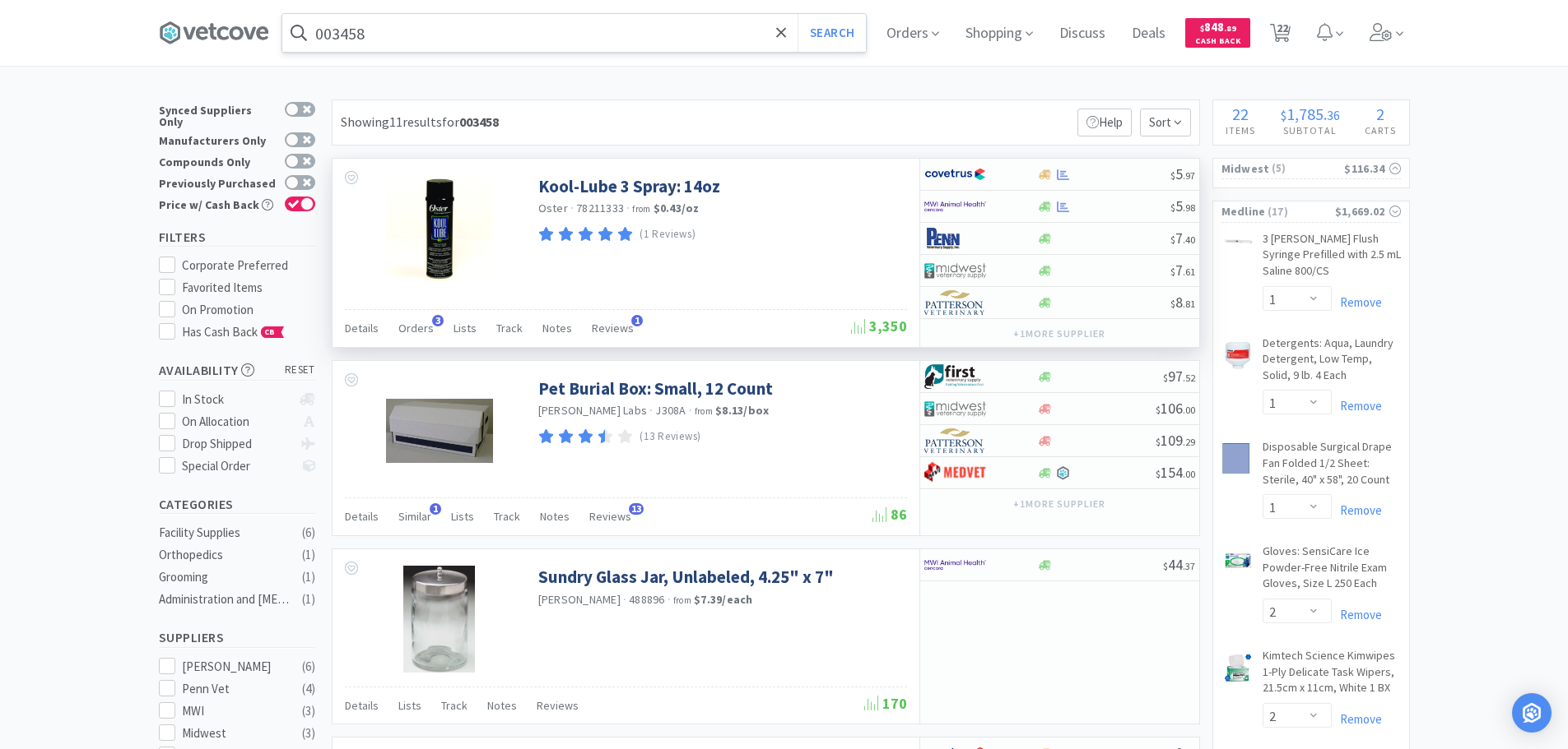
click at [473, 30] on input "003458" at bounding box center [574, 33] width 584 height 37
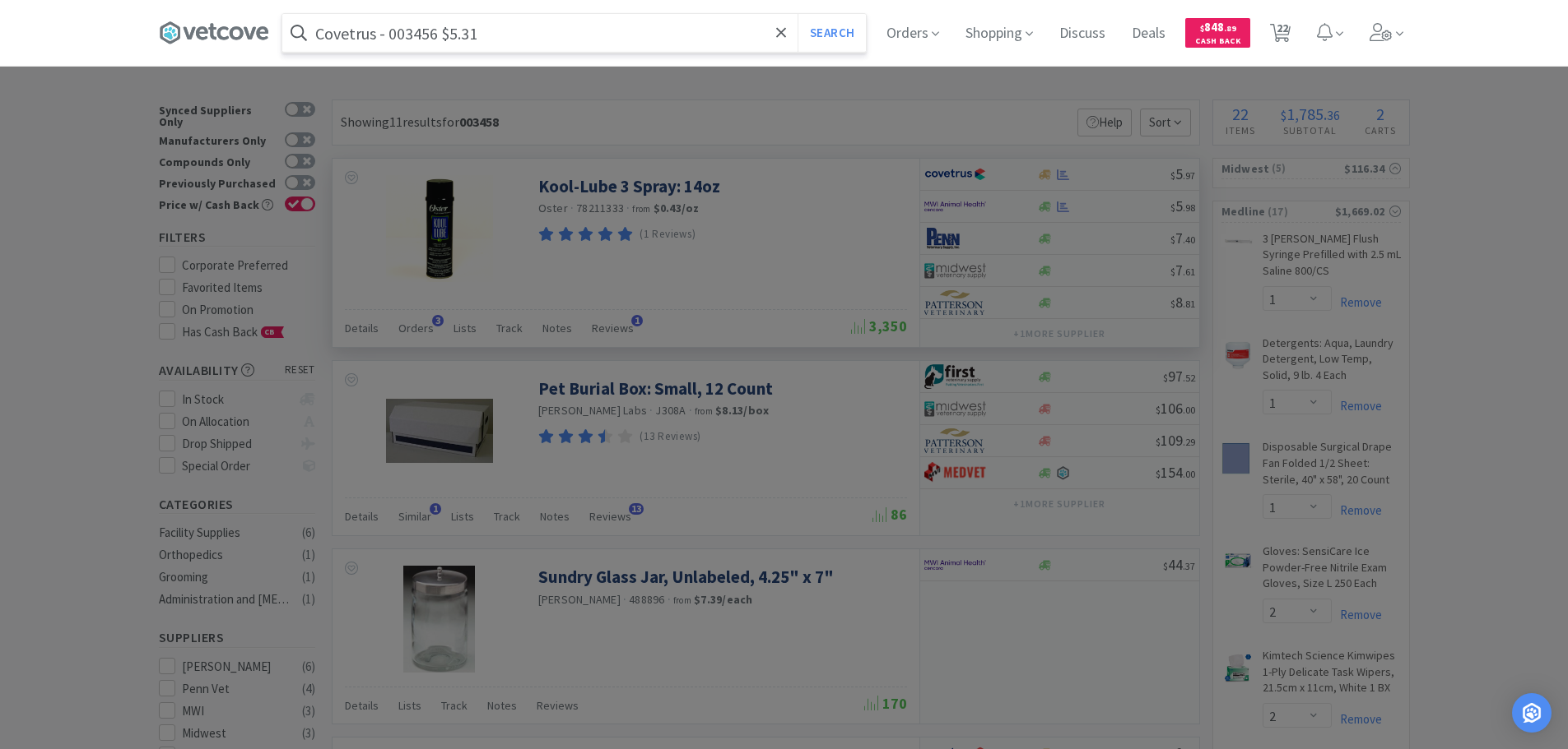
click at [412, 34] on input "Covetrus - 003456 $5.31" at bounding box center [574, 33] width 584 height 37
click at [798, 14] on button "Search" at bounding box center [831, 33] width 68 height 37
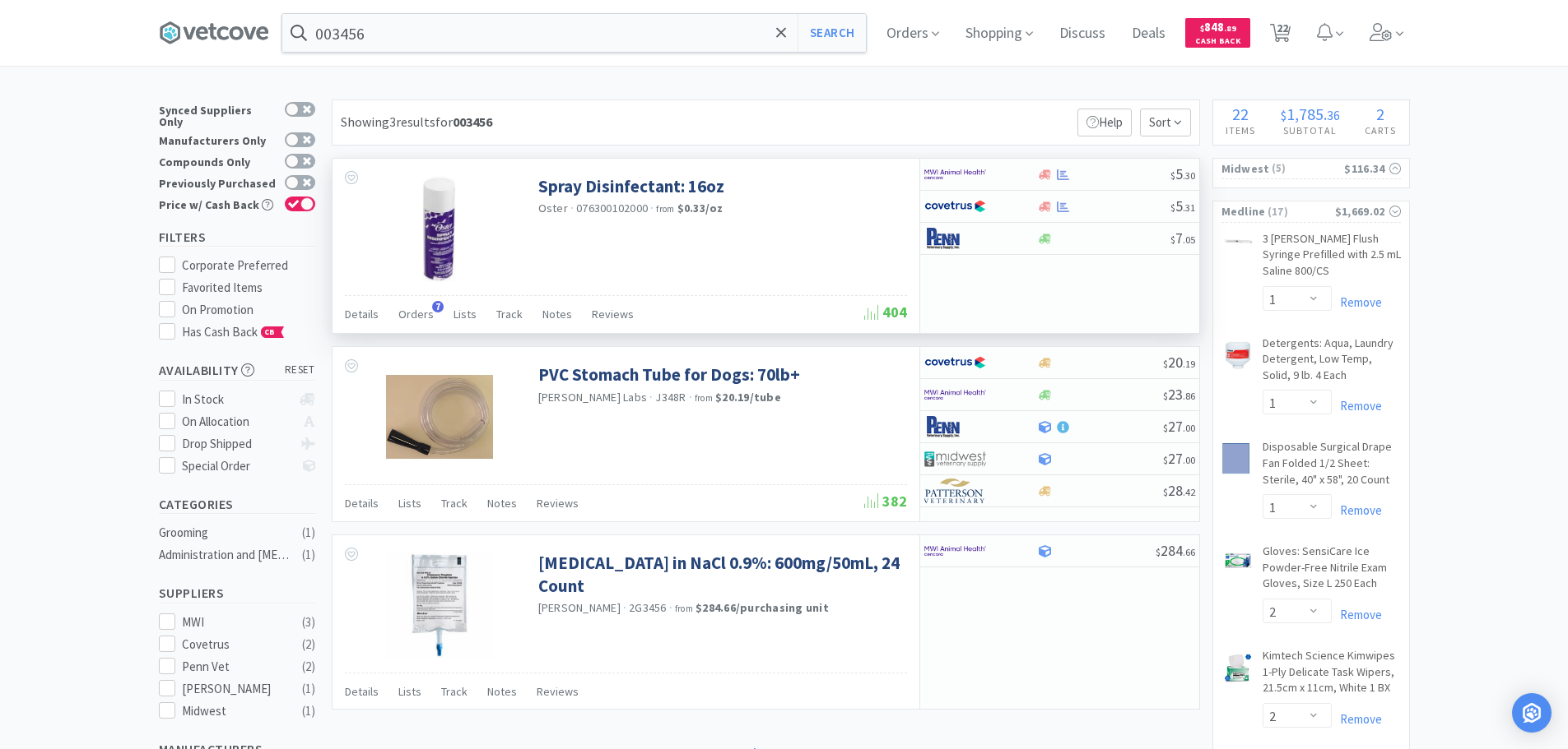
click at [621, 205] on span "076300102000" at bounding box center [612, 207] width 72 height 15
click at [553, 36] on input "003456" at bounding box center [574, 33] width 584 height 37
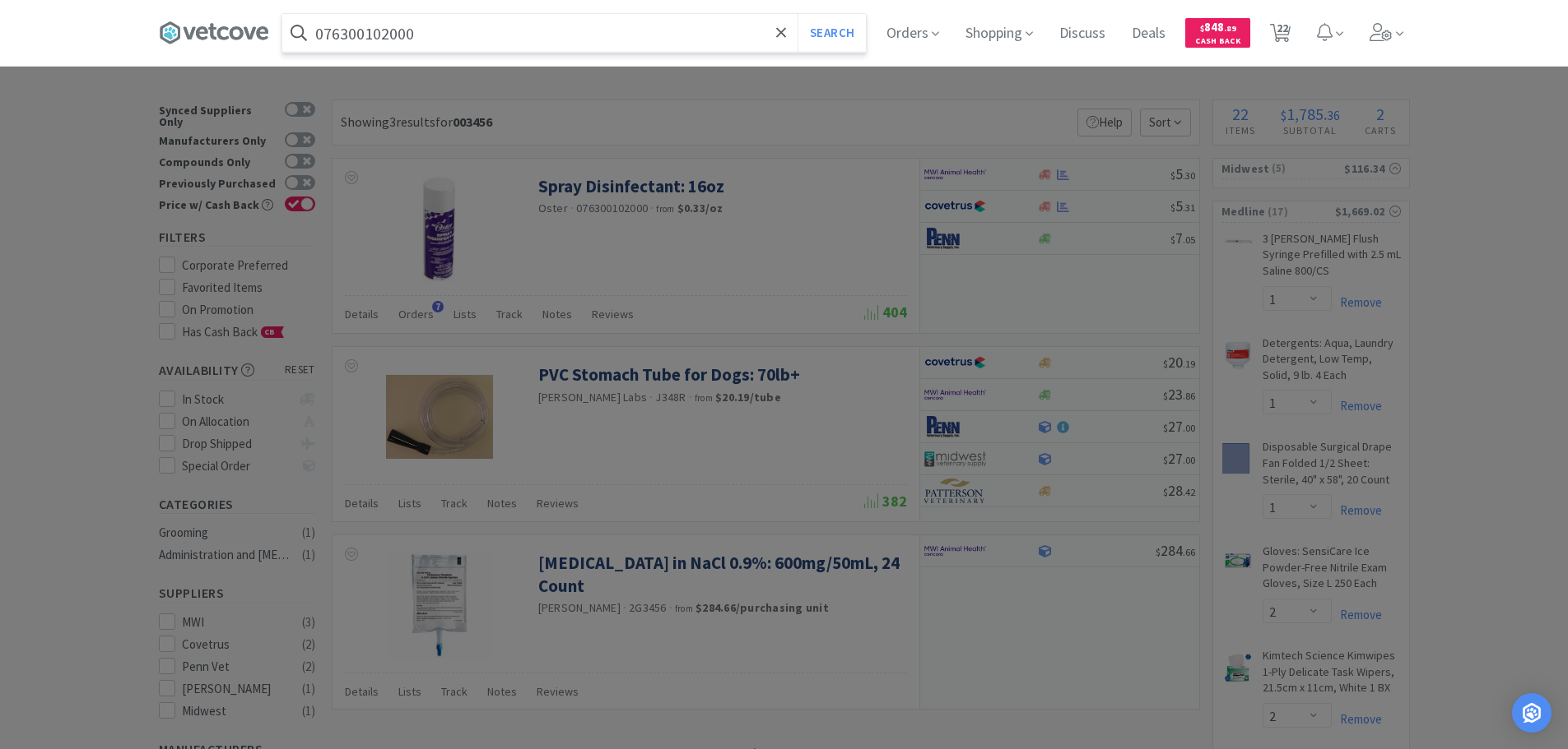
click at [798, 14] on button "Search" at bounding box center [831, 33] width 68 height 37
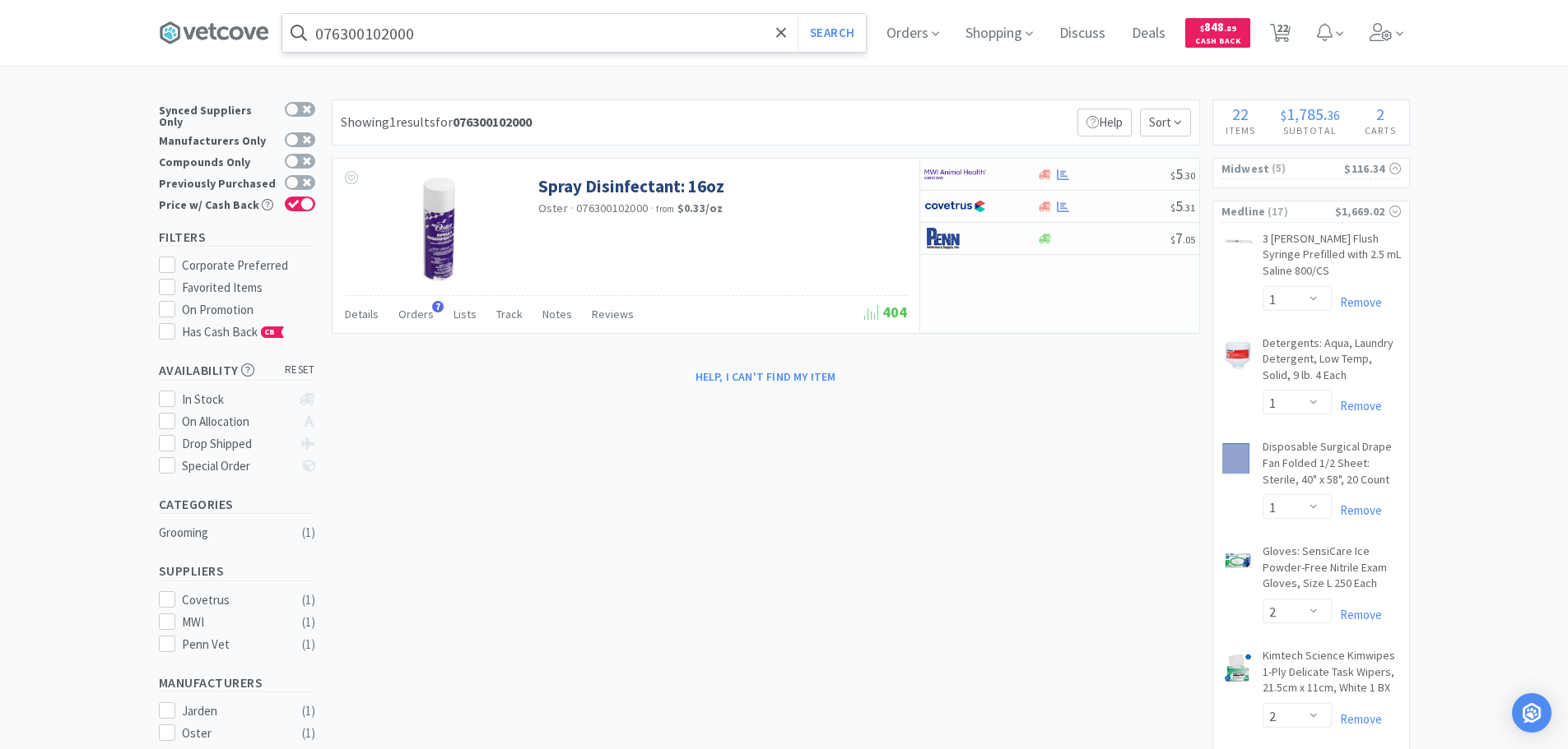
click at [458, 24] on input "076300102000" at bounding box center [574, 33] width 584 height 37
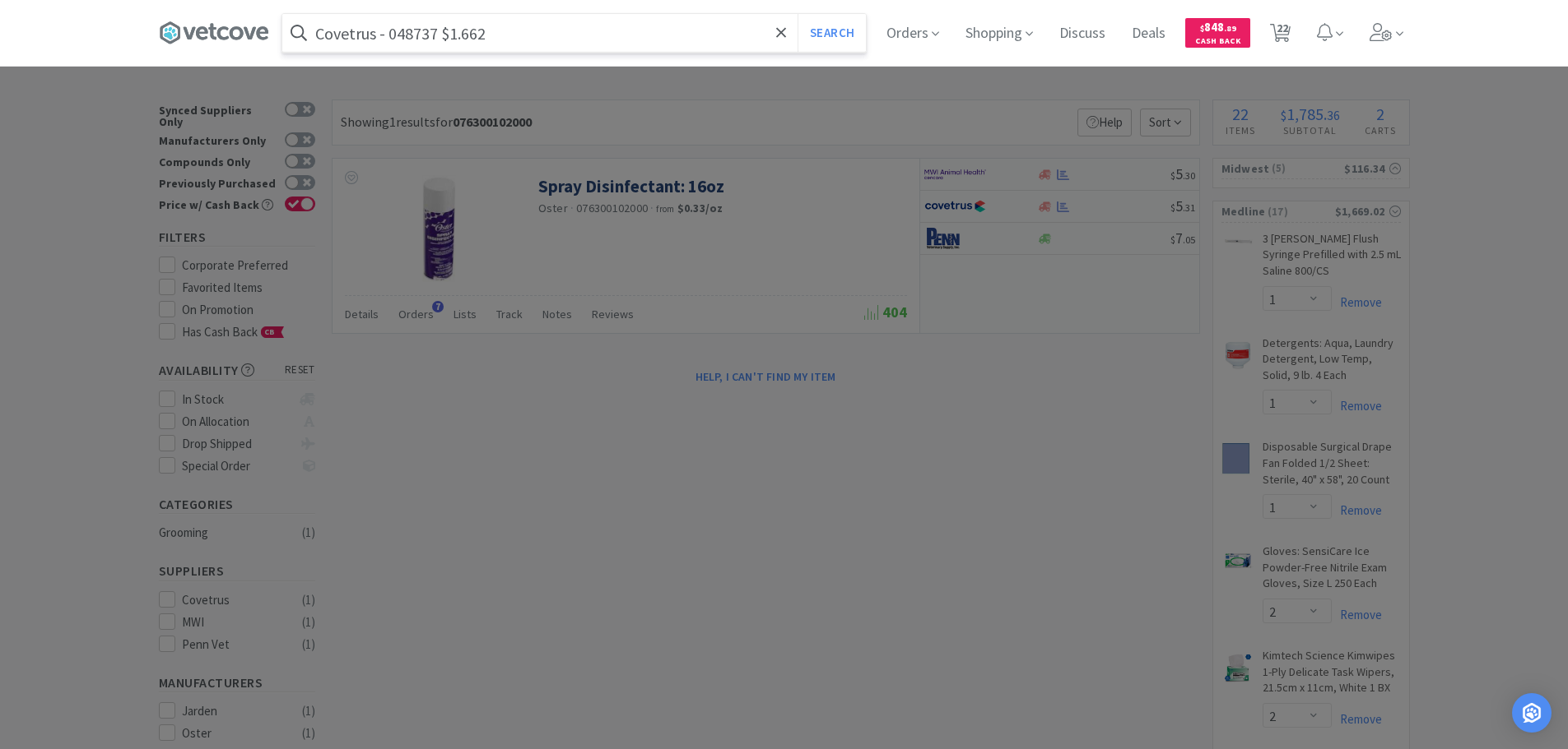
click at [425, 34] on input "Covetrus - 048737 $1.662" at bounding box center [574, 33] width 584 height 37
click at [425, 34] on input "048737" at bounding box center [574, 33] width 584 height 37
click at [798, 14] on button "Search" at bounding box center [831, 33] width 68 height 37
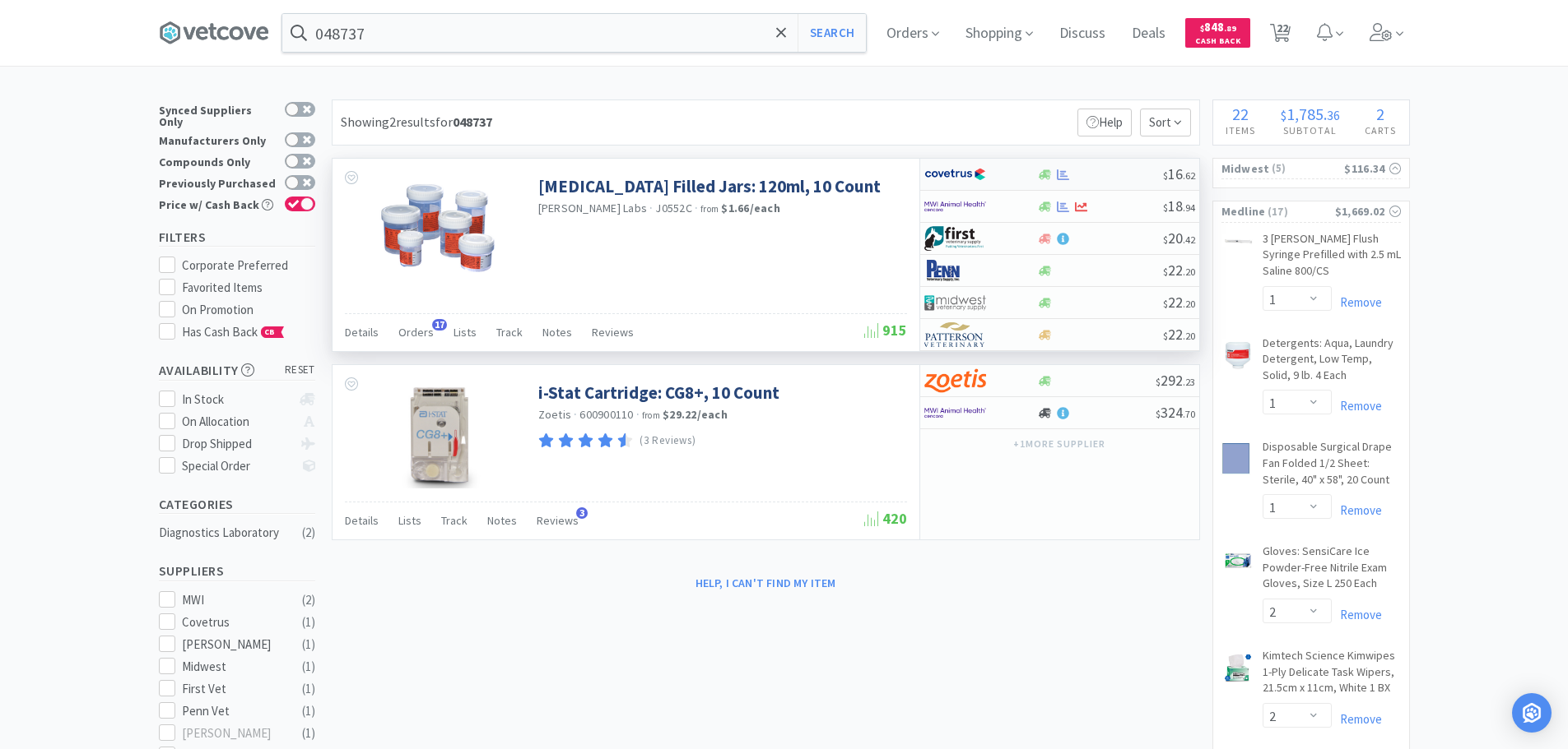
click at [1126, 170] on div at bounding box center [1100, 175] width 126 height 13
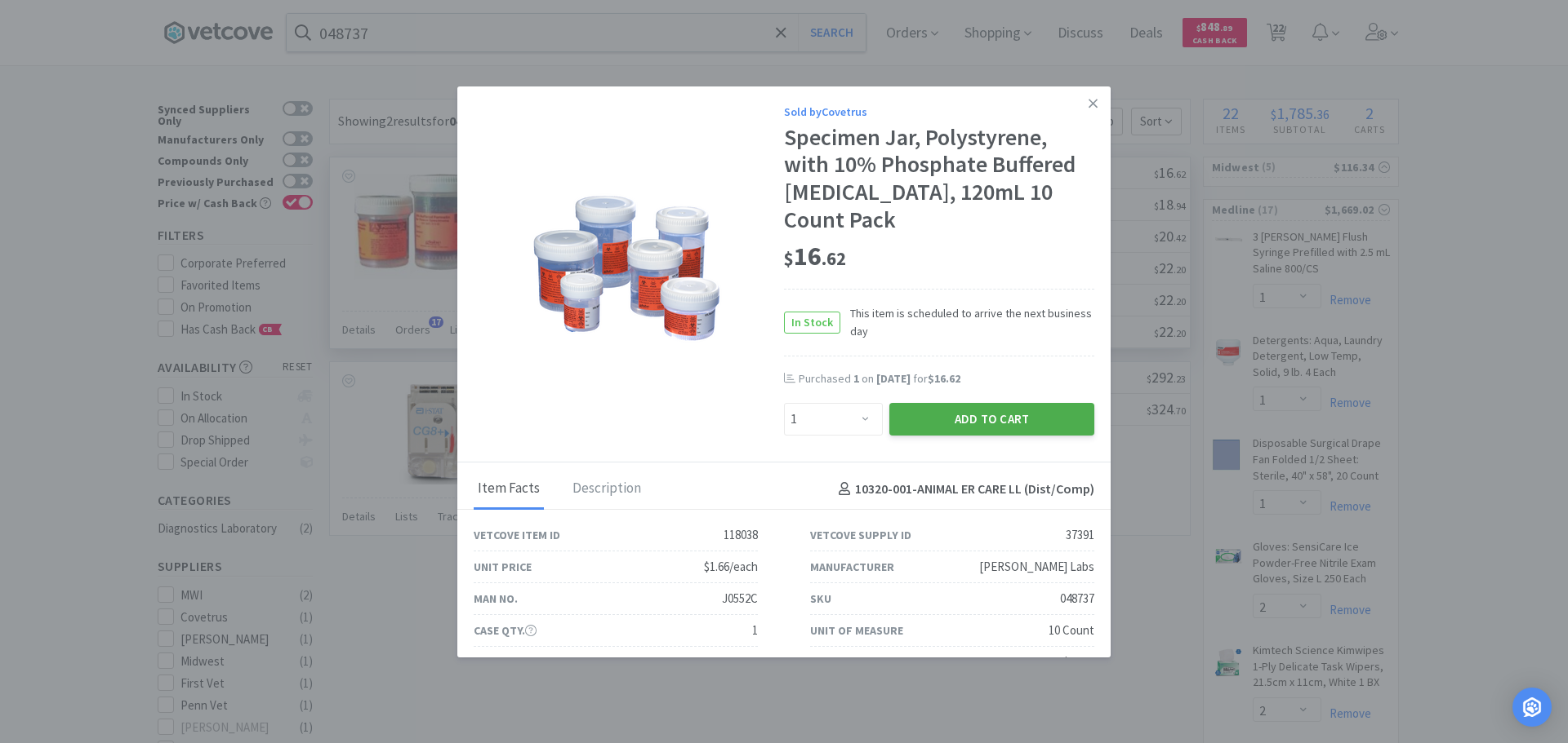
click at [974, 408] on button "Add to Cart" at bounding box center [991, 419] width 205 height 32
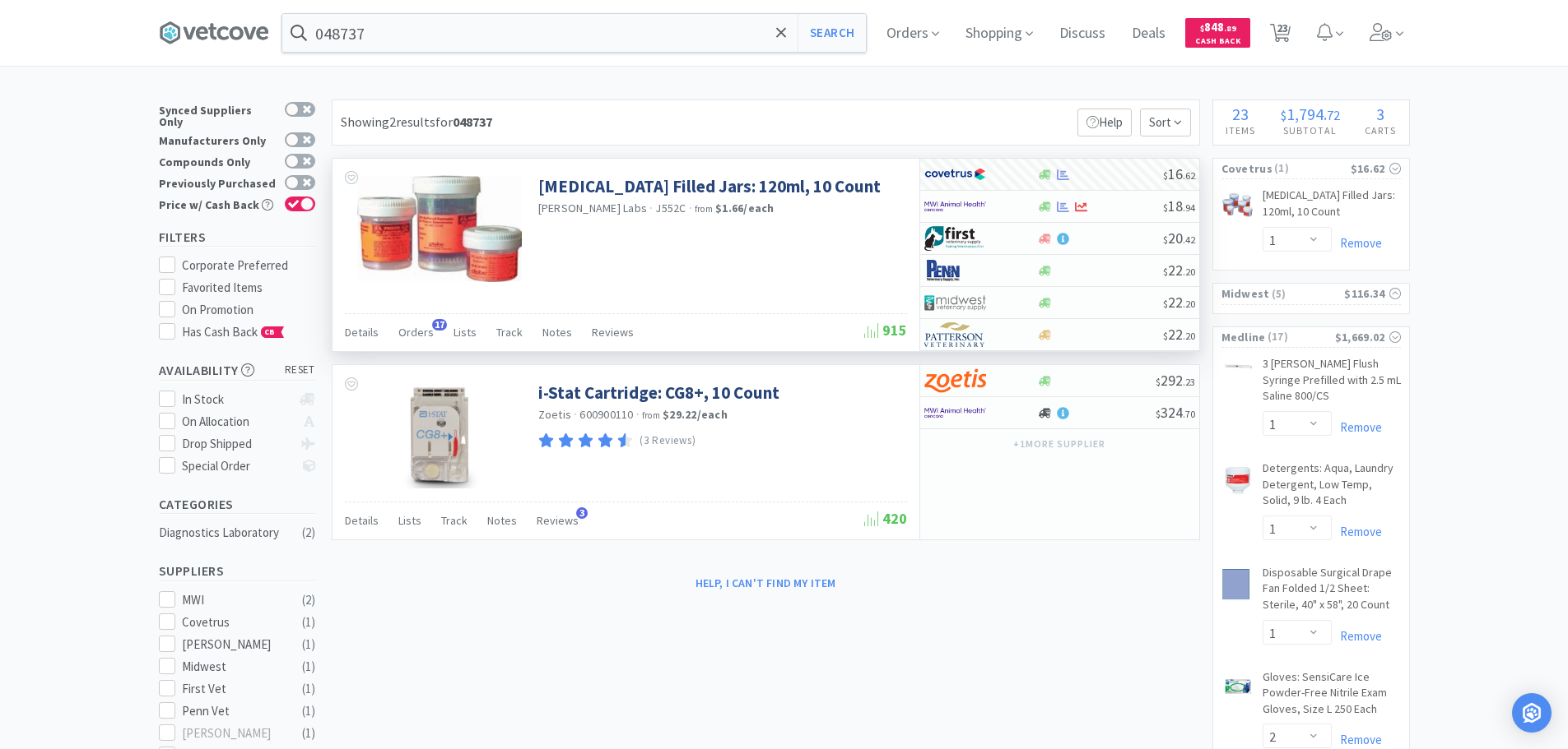
click at [437, 52] on div "048737 Search Orders Shopping Discuss Discuss Deals Deals $ 848 . 89 Cash Back …" at bounding box center [784, 33] width 1251 height 66
click at [434, 37] on input "048737" at bounding box center [574, 33] width 584 height 37
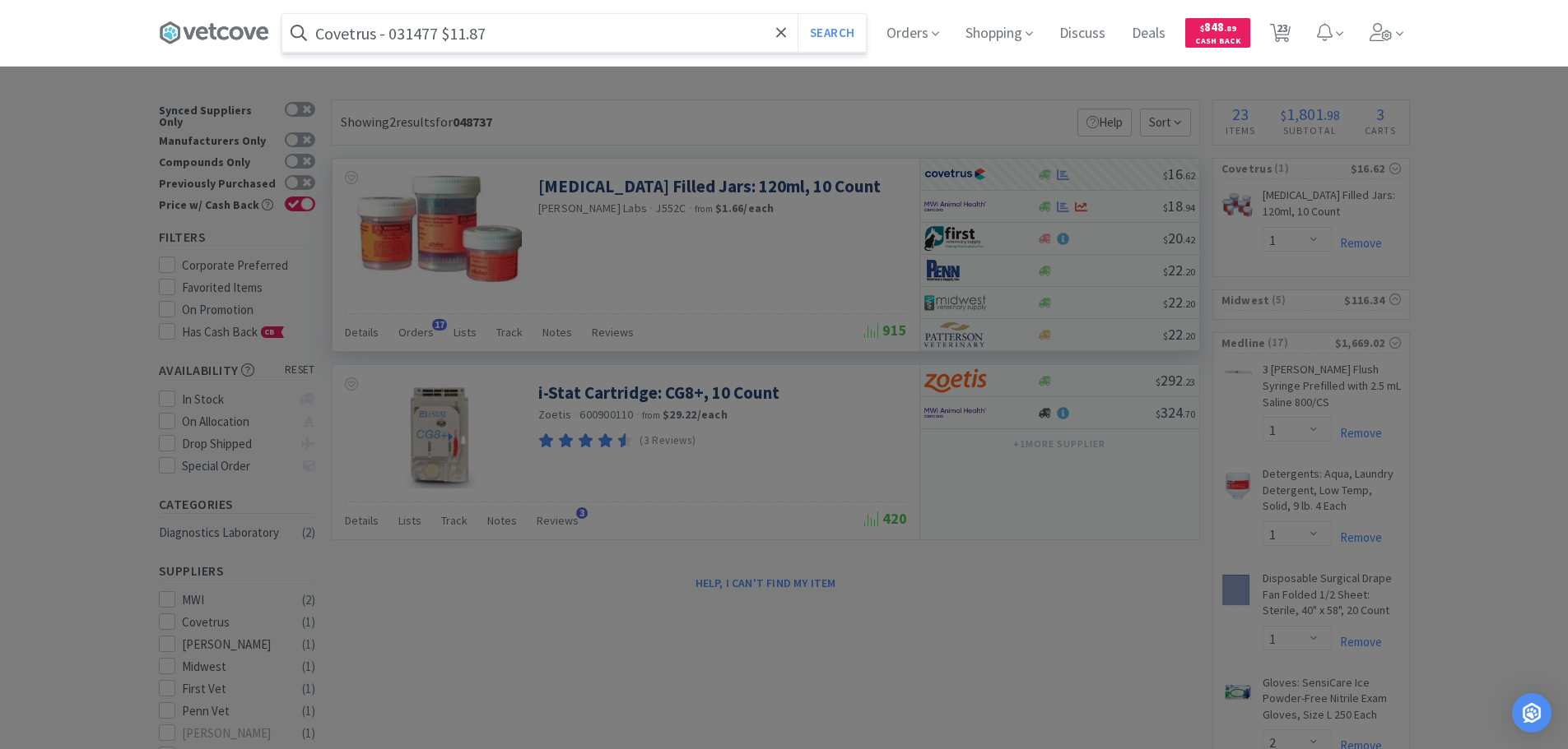
click at [425, 29] on input "Covetrus - 031477 $11.87" at bounding box center [574, 33] width 584 height 37
click at [798, 14] on button "Search" at bounding box center [831, 33] width 68 height 37
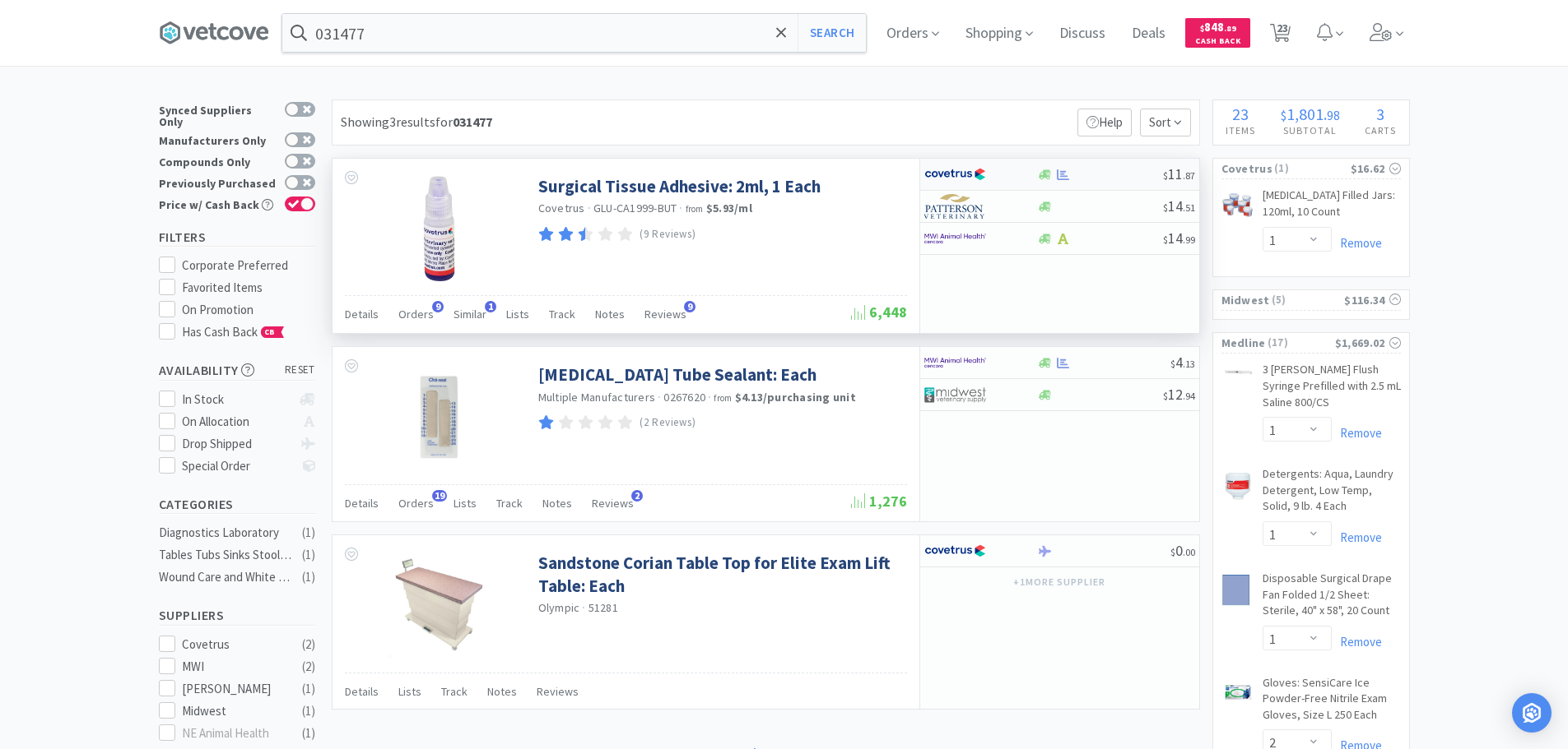
click at [1100, 167] on div "$ 11 . 87" at bounding box center [1059, 175] width 279 height 33
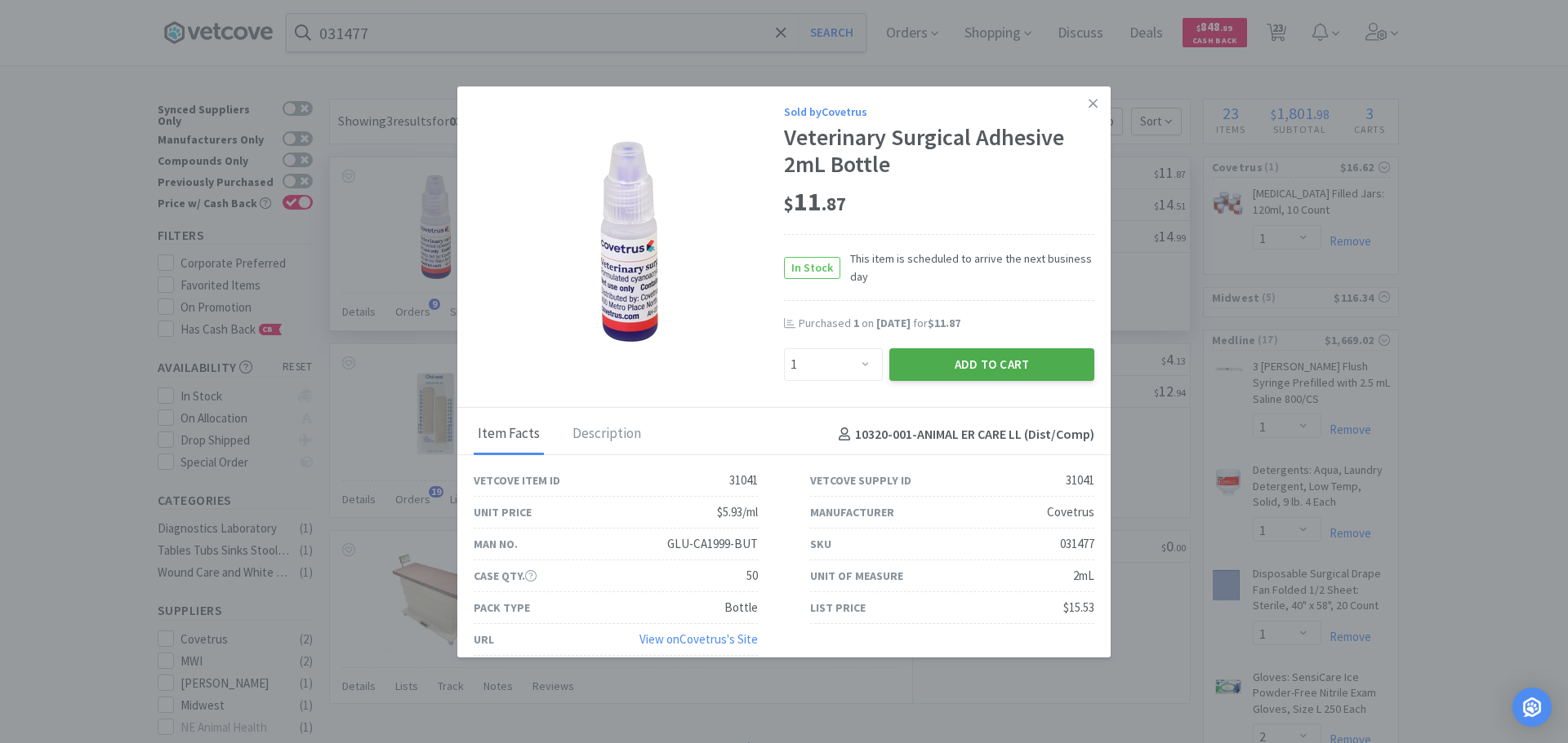
click at [951, 365] on button "Add to Cart" at bounding box center [991, 364] width 205 height 32
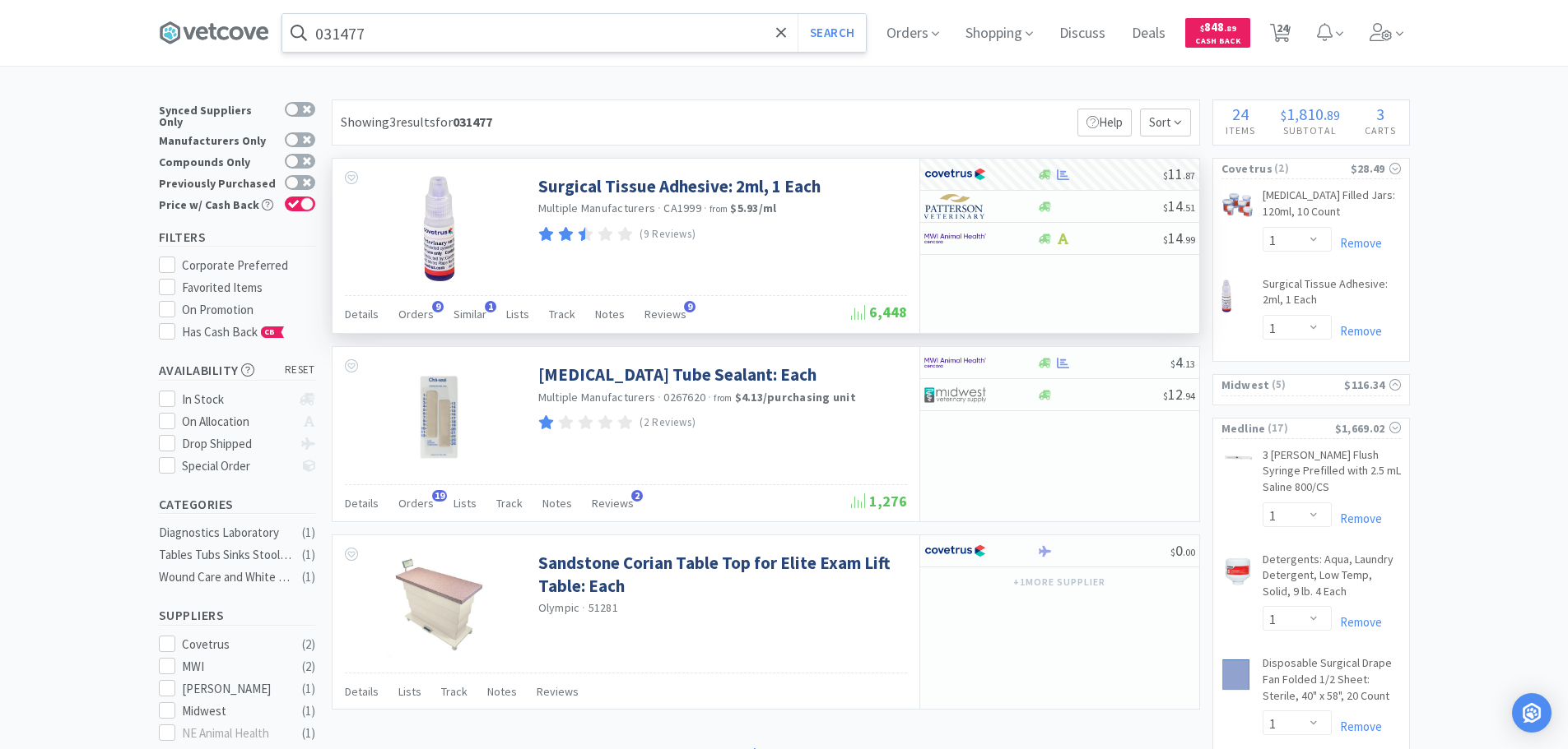
click at [473, 30] on input "031477" at bounding box center [574, 33] width 584 height 37
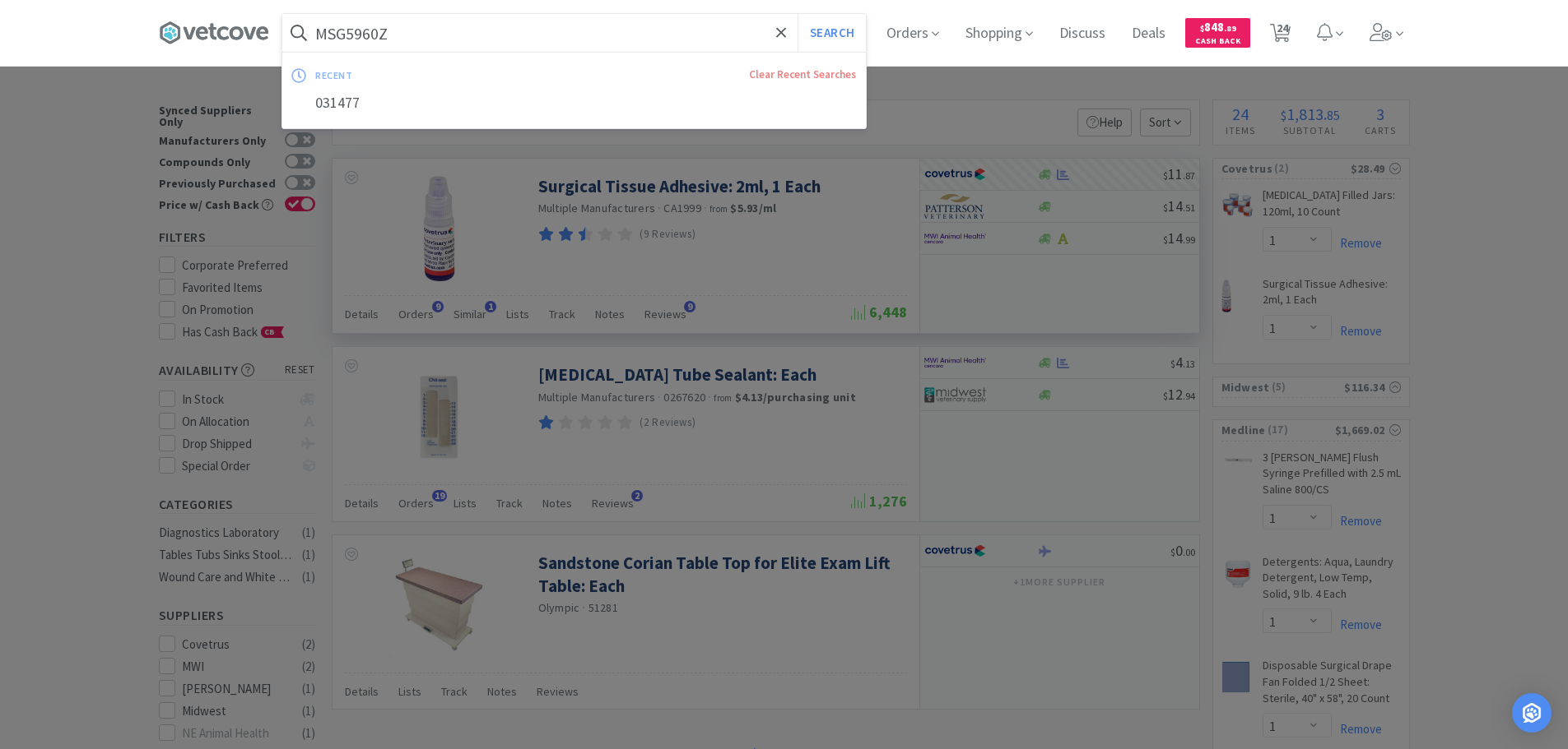
click at [798, 14] on button "Search" at bounding box center [831, 33] width 68 height 37
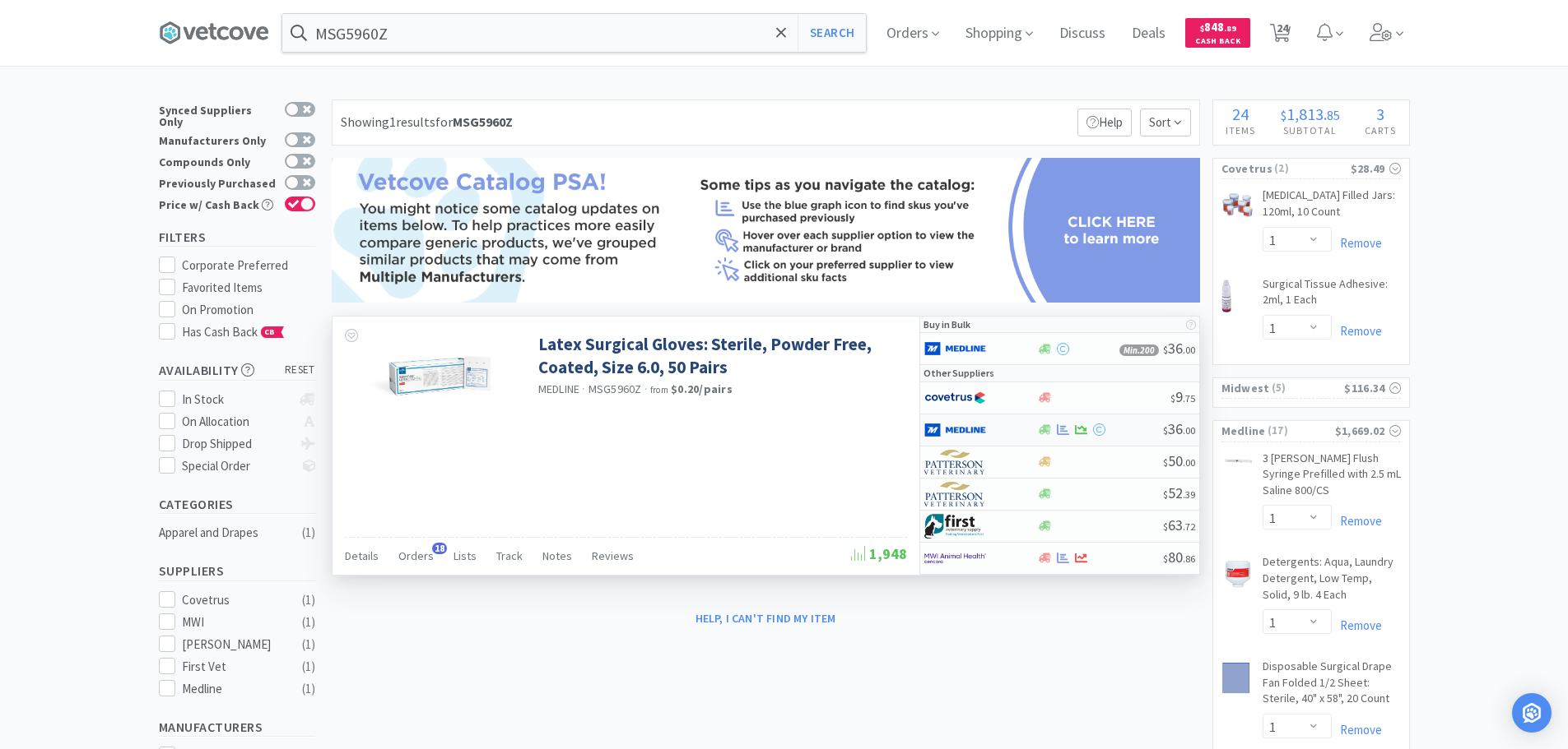
click at [1137, 429] on div at bounding box center [1100, 429] width 126 height 13
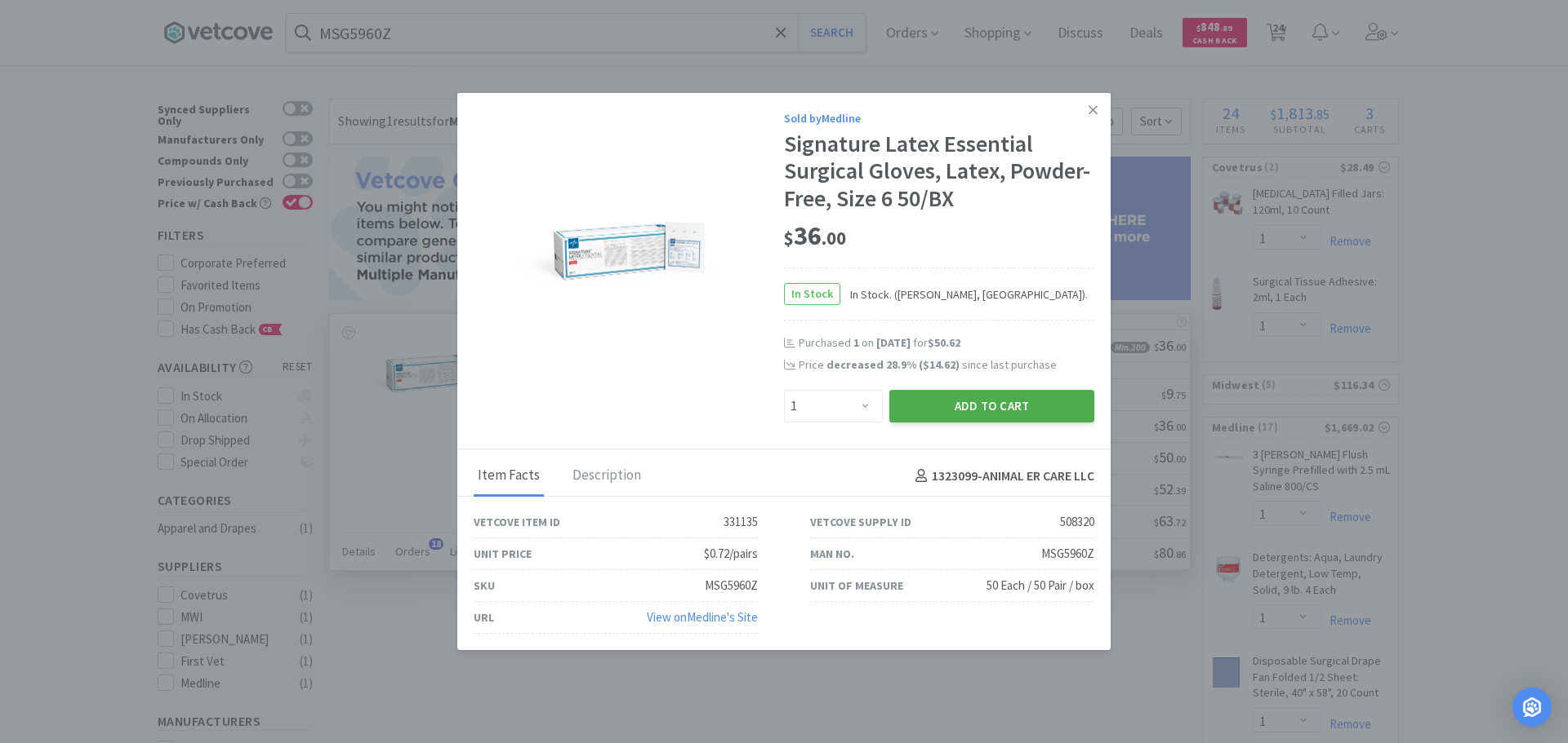
click at [952, 410] on button "Add to Cart" at bounding box center [991, 406] width 205 height 32
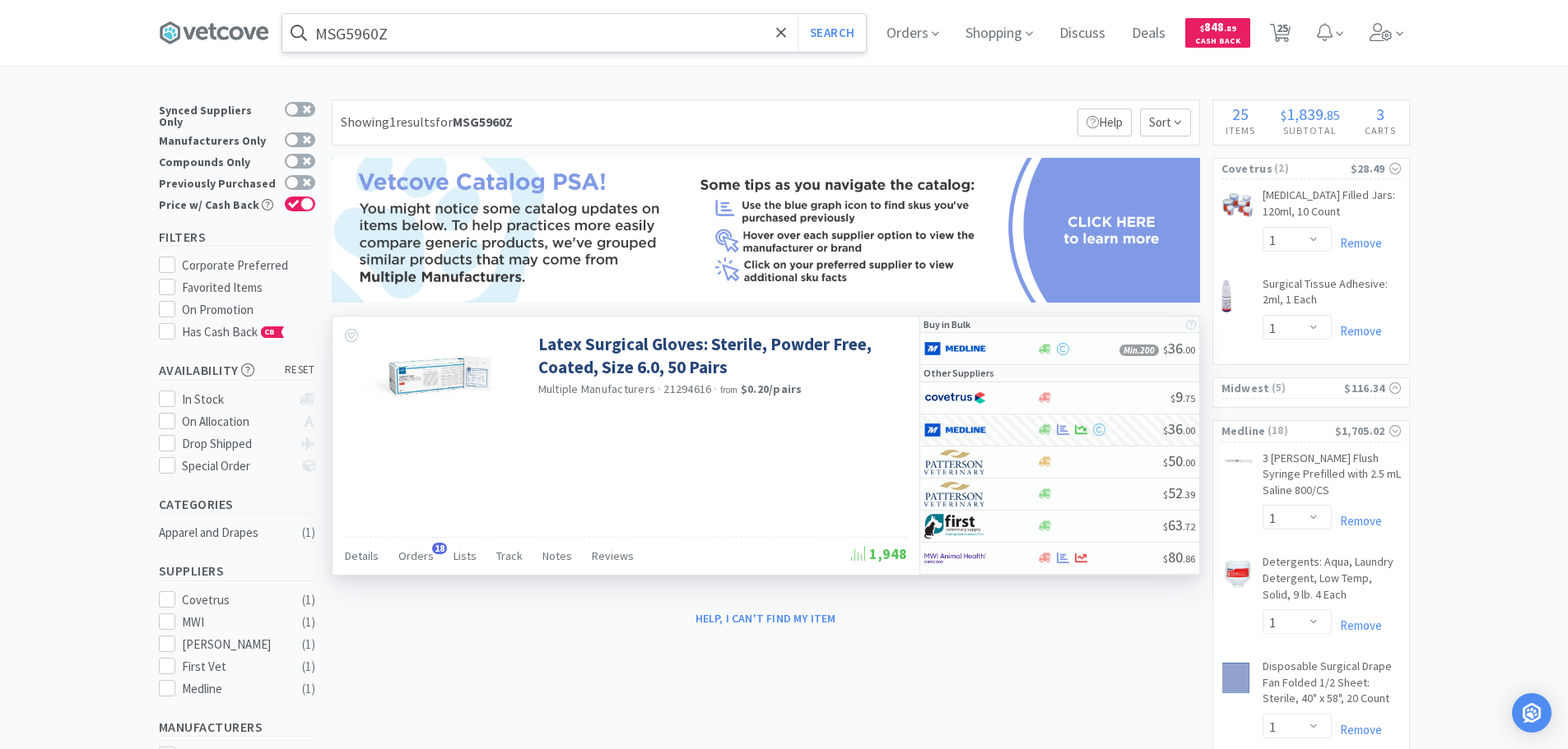
click at [468, 41] on input "MSG5960Z" at bounding box center [574, 33] width 584 height 37
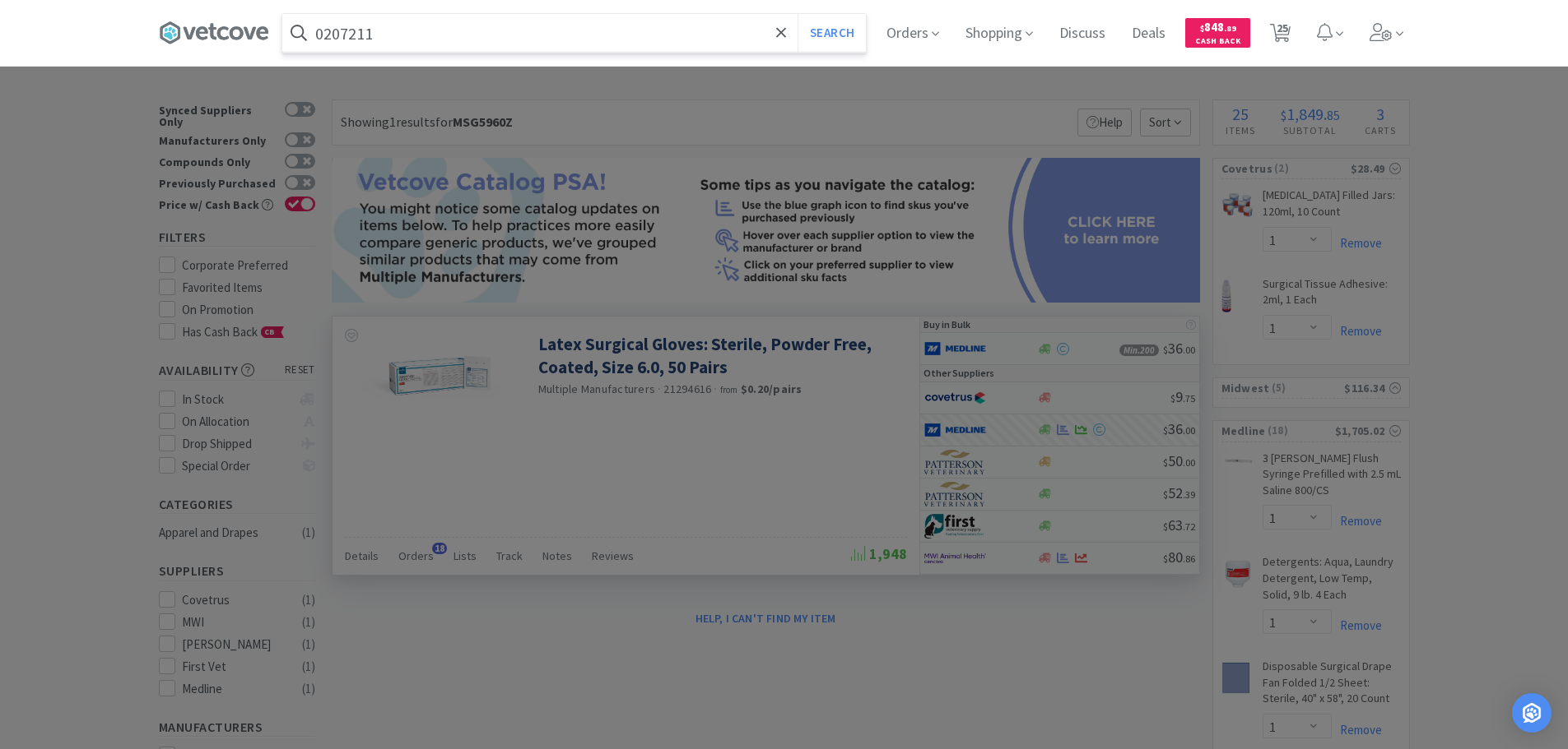
click at [798, 14] on button "Search" at bounding box center [831, 33] width 68 height 37
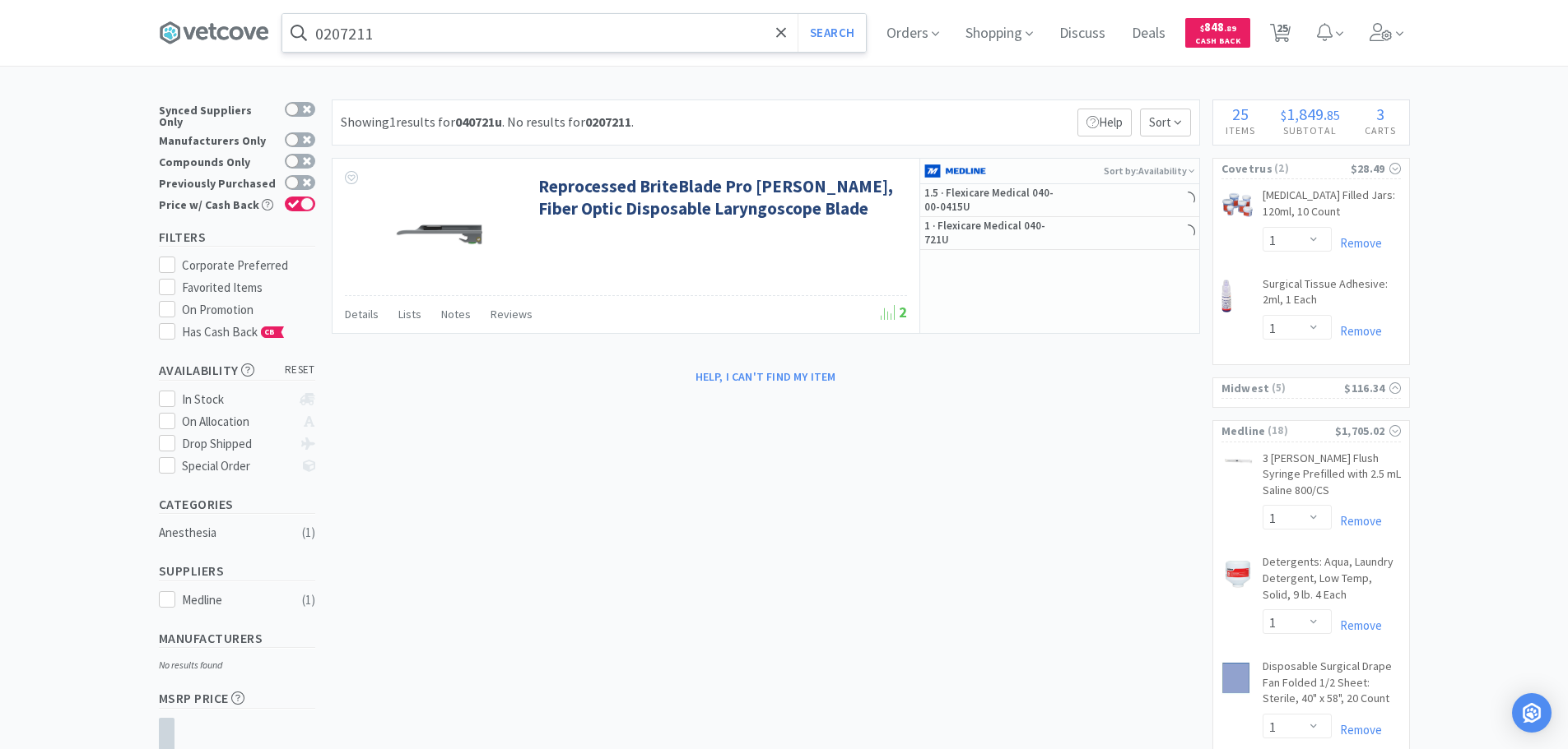
click at [347, 35] on input "0207211" at bounding box center [574, 33] width 584 height 37
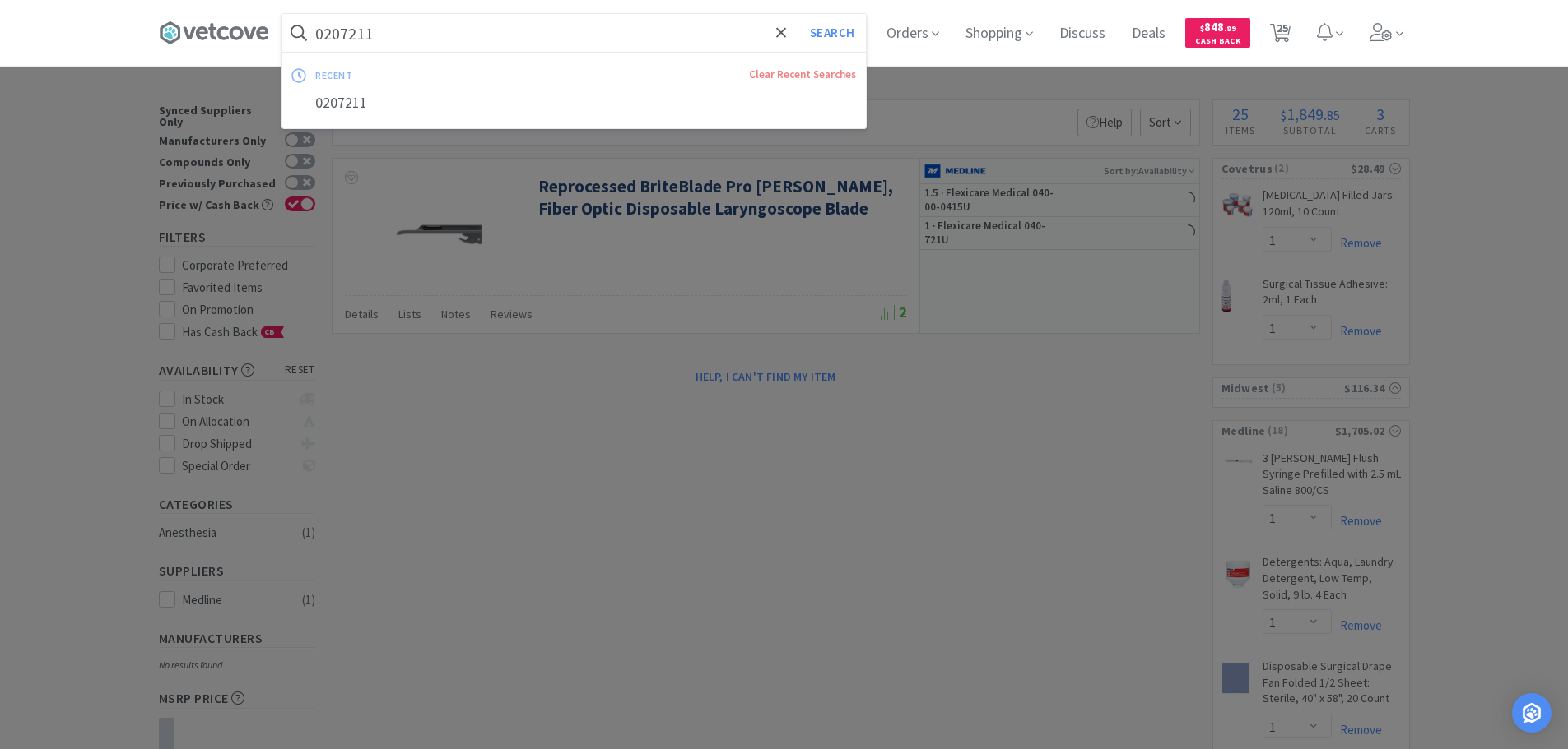
click at [347, 36] on input "0207211" at bounding box center [574, 33] width 584 height 37
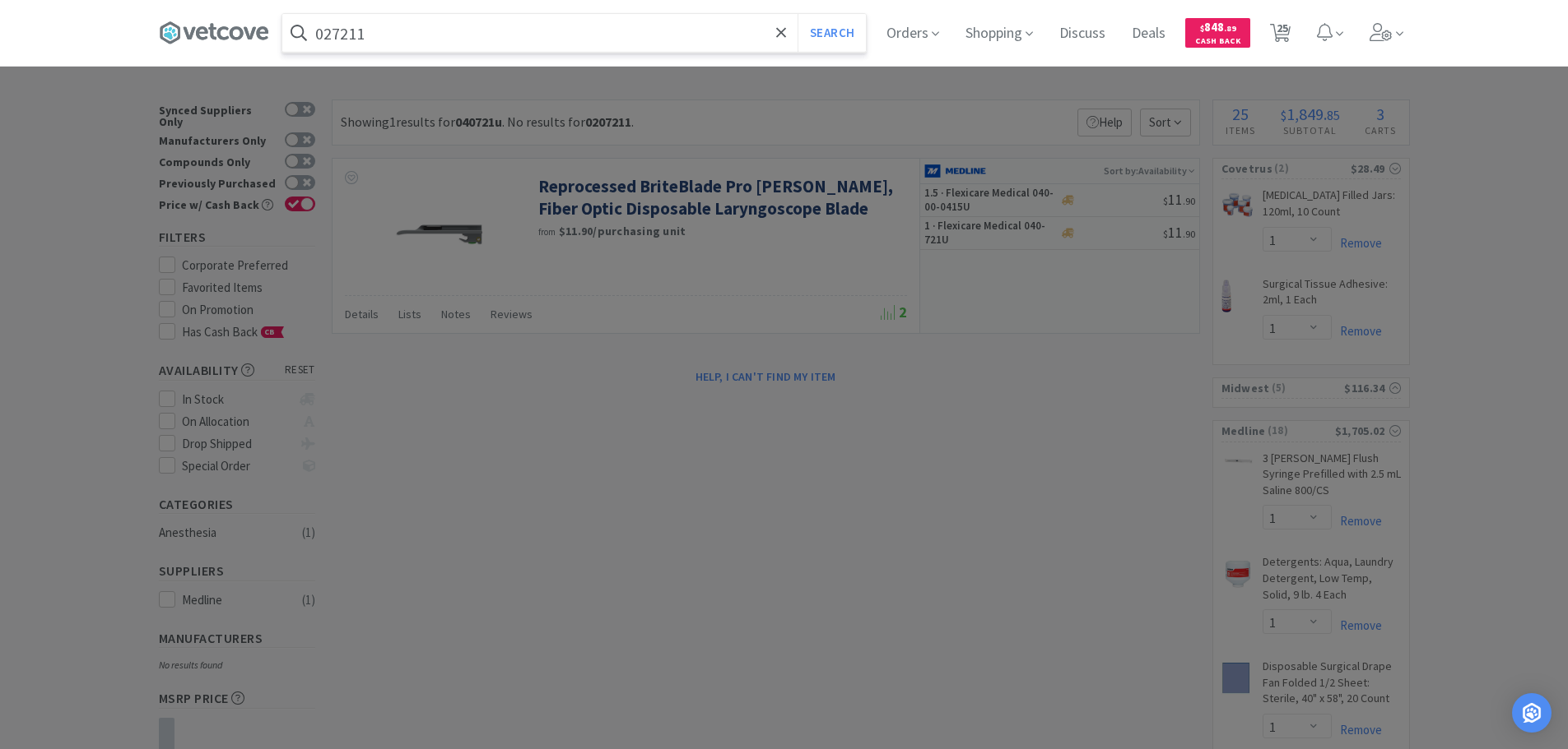
click at [798, 14] on button "Search" at bounding box center [831, 33] width 68 height 37
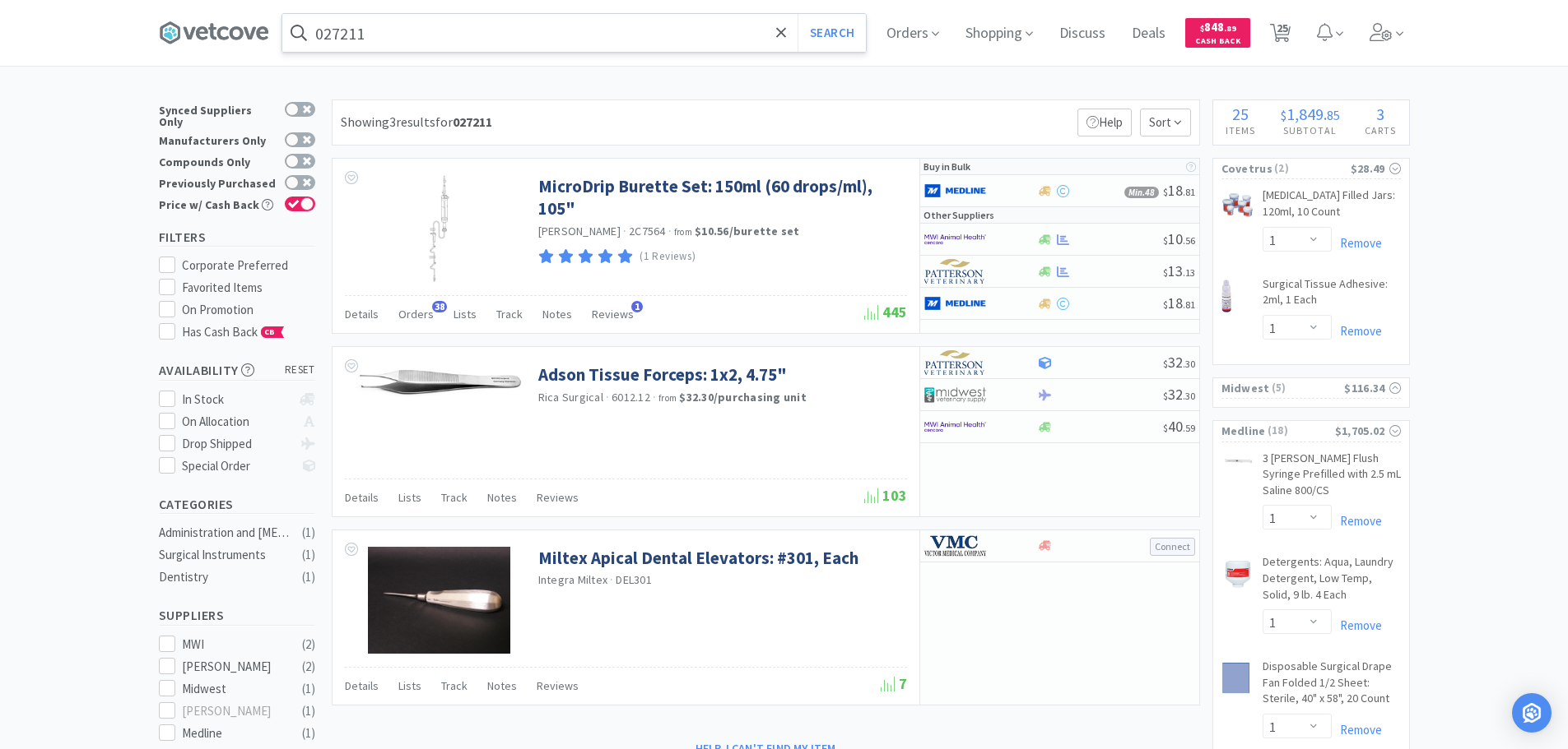
click at [458, 29] on input "027211" at bounding box center [574, 33] width 584 height 37
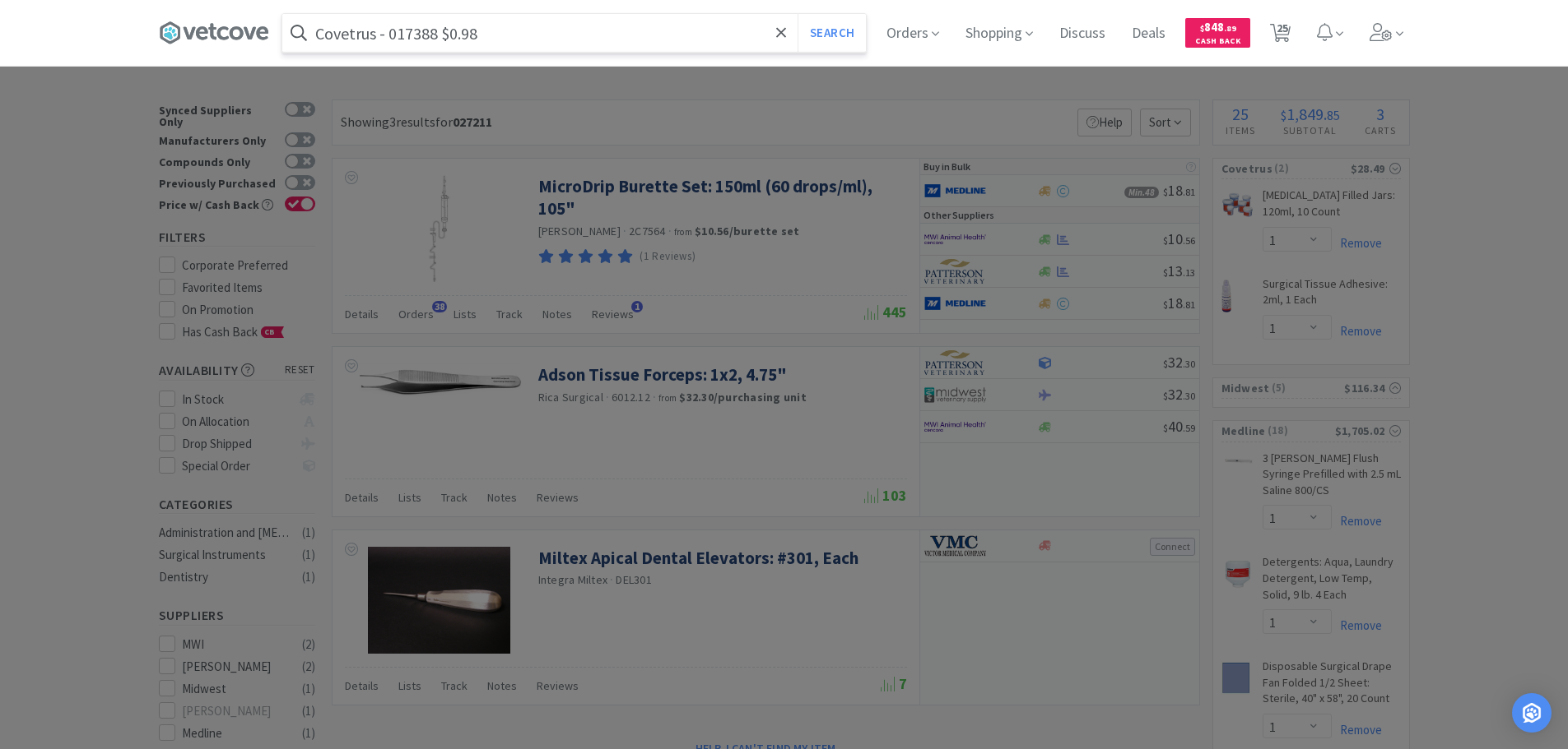
click at [428, 43] on input "Covetrus - 017388 $0.98" at bounding box center [574, 33] width 584 height 37
click at [798, 14] on button "Search" at bounding box center [831, 33] width 68 height 37
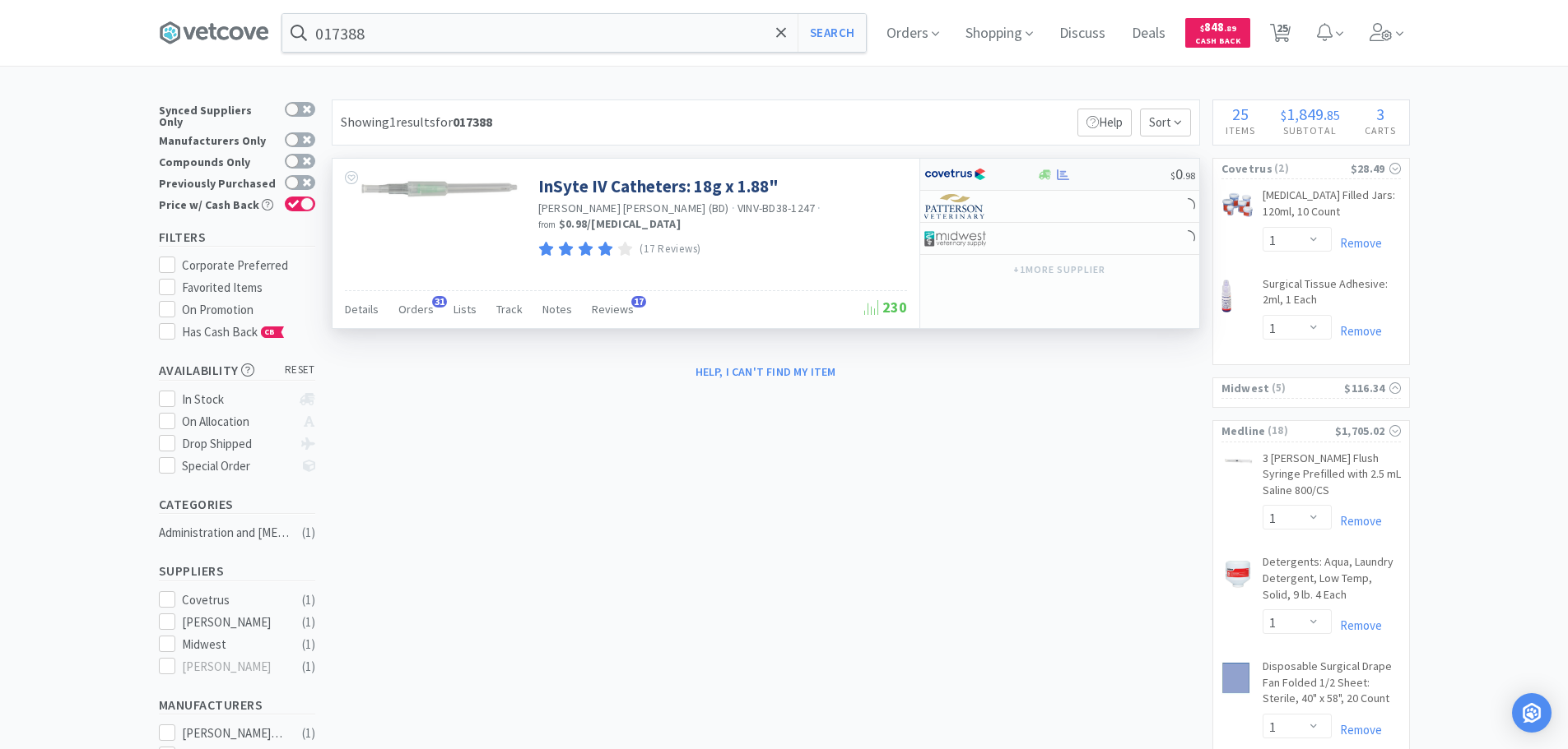
click at [1071, 169] on div at bounding box center [1103, 175] width 133 height 13
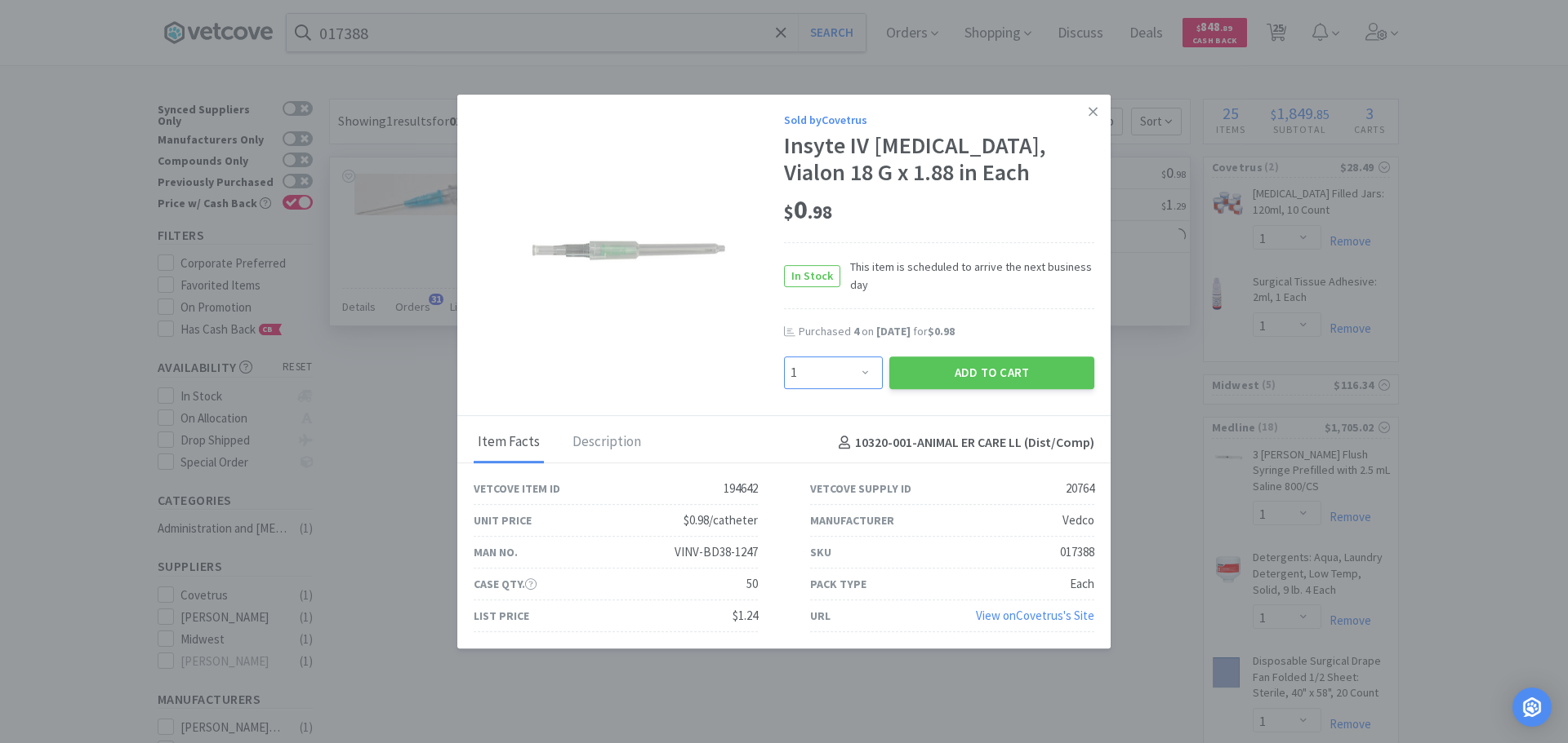
drag, startPoint x: 858, startPoint y: 377, endPoint x: 857, endPoint y: 361, distance: 16.0
click at [858, 376] on select "Enter Quantity 1 2 3 4 5 6 7 8 9 10 11 12 13 14 15 16 17 18 19 20 Enter Quantity" at bounding box center [832, 372] width 99 height 32
click at [784, 356] on select "Enter Quantity 1 2 3 4 5 6 7 8 9 10 11 12 13 14 15 16 17 18 19 20 Enter Quantity" at bounding box center [832, 372] width 99 height 32
click at [914, 379] on button "Add to Cart" at bounding box center [991, 372] width 205 height 32
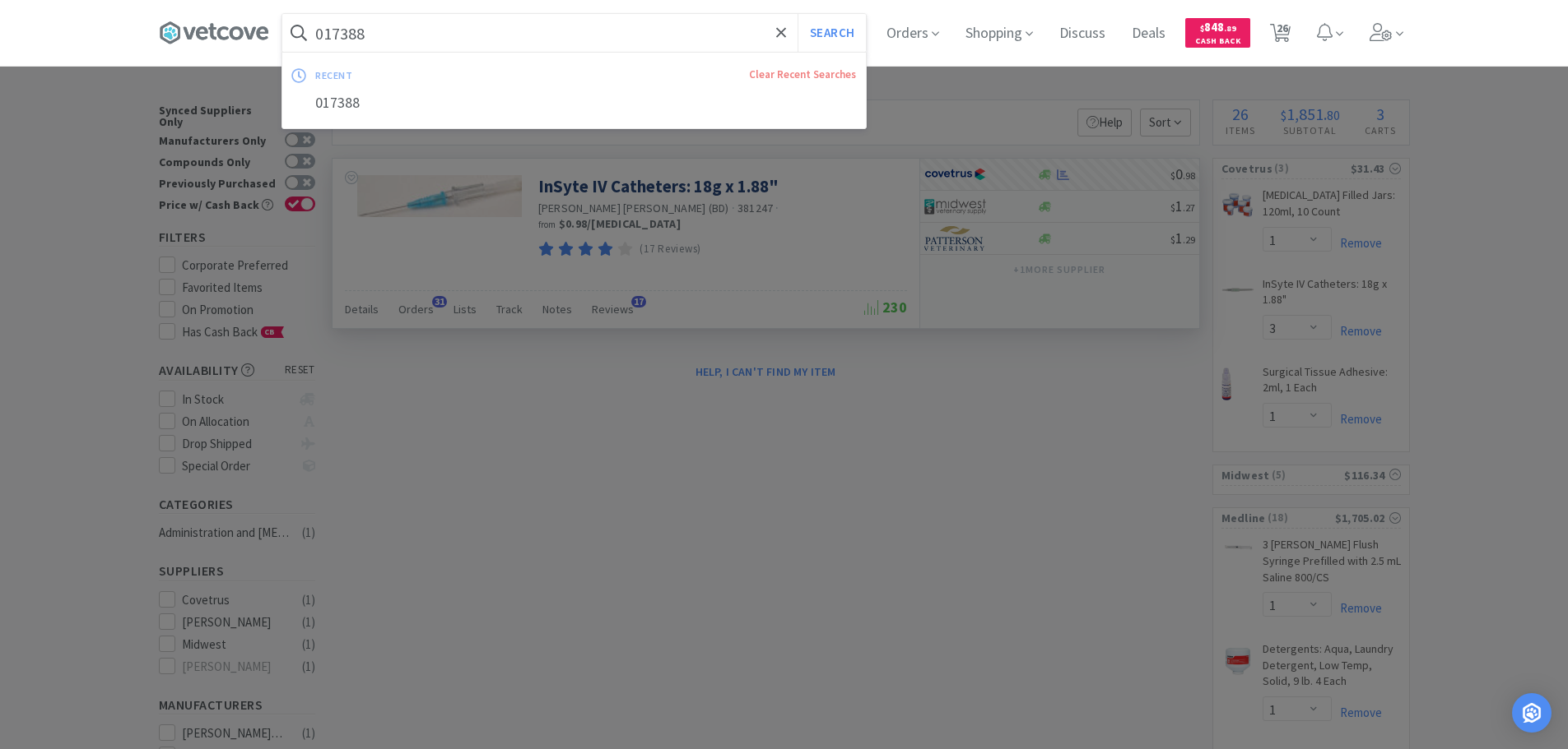
click at [440, 18] on input "017388" at bounding box center [574, 33] width 584 height 37
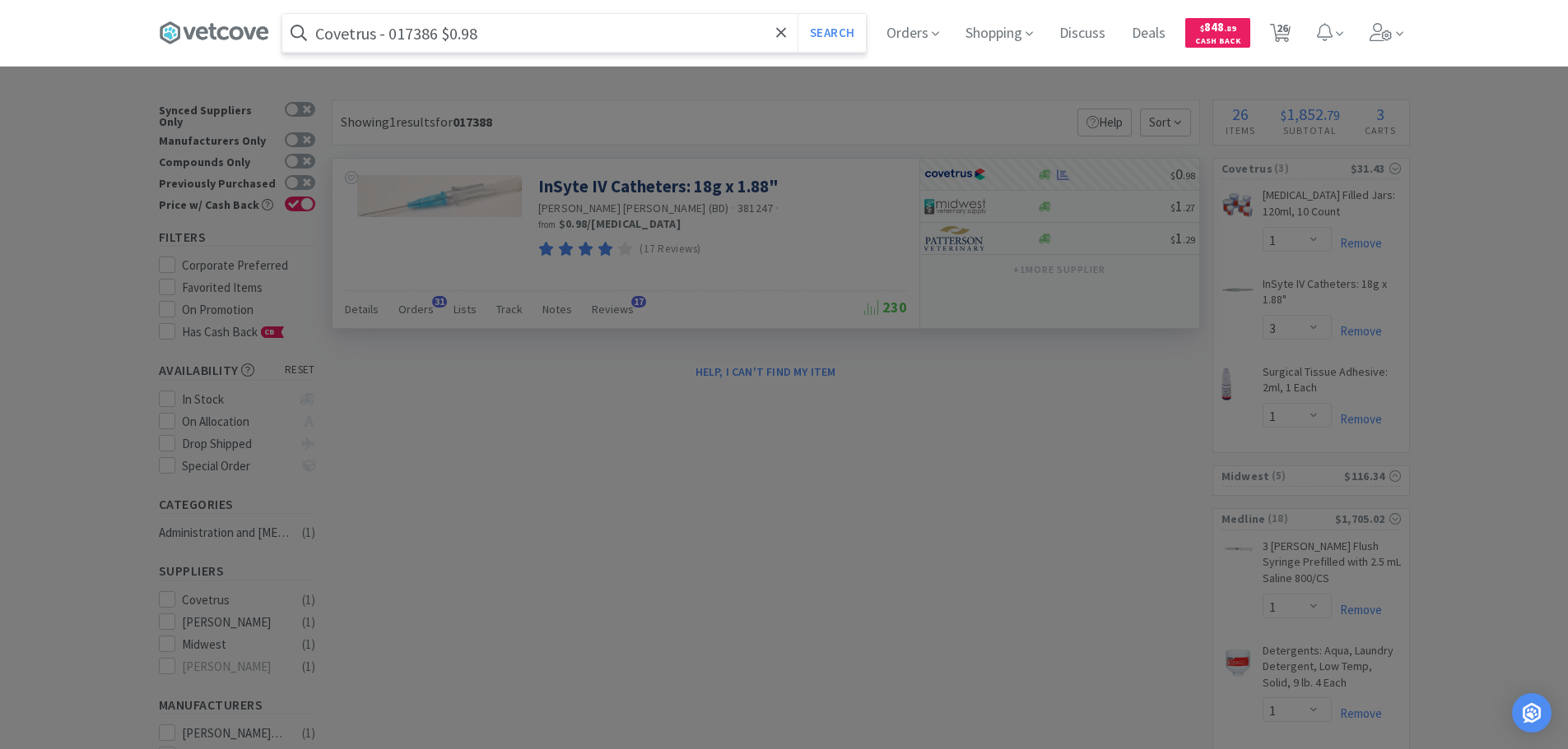
click at [411, 48] on input "Covetrus - 017386 $0.98" at bounding box center [574, 33] width 584 height 37
click at [798, 14] on button "Search" at bounding box center [831, 33] width 68 height 37
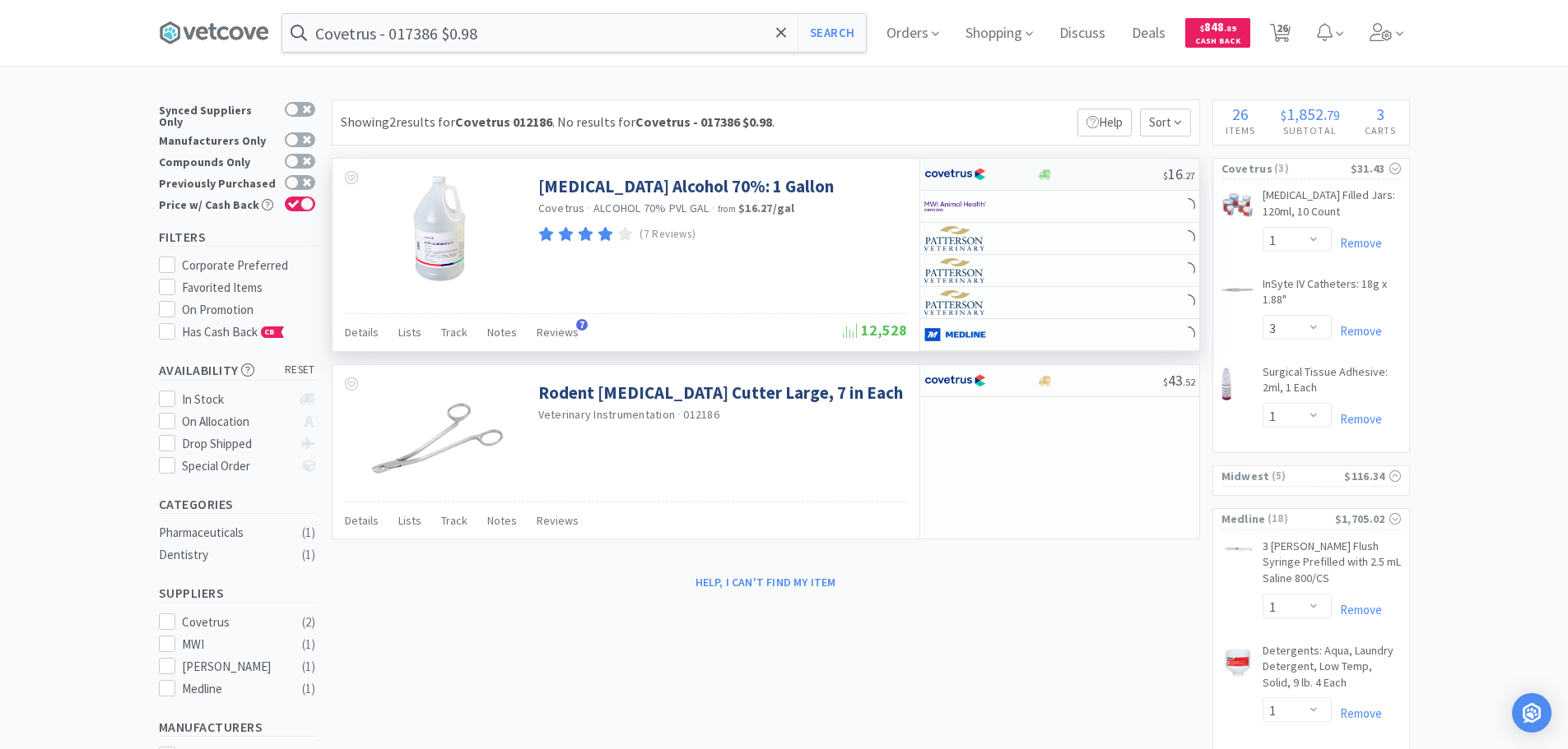
click at [1113, 176] on div at bounding box center [1100, 175] width 126 height 13
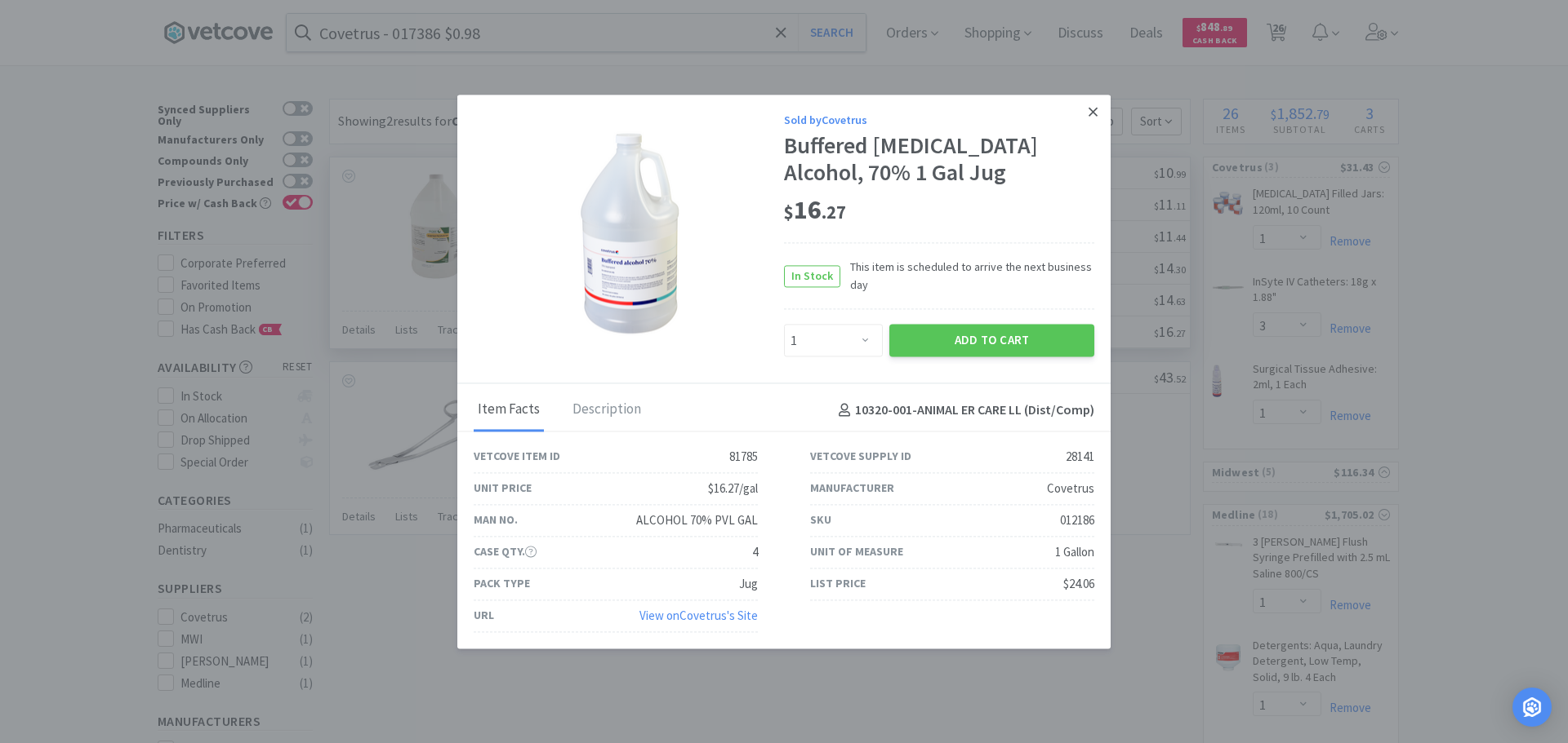
click at [1105, 112] on link at bounding box center [1092, 113] width 28 height 35
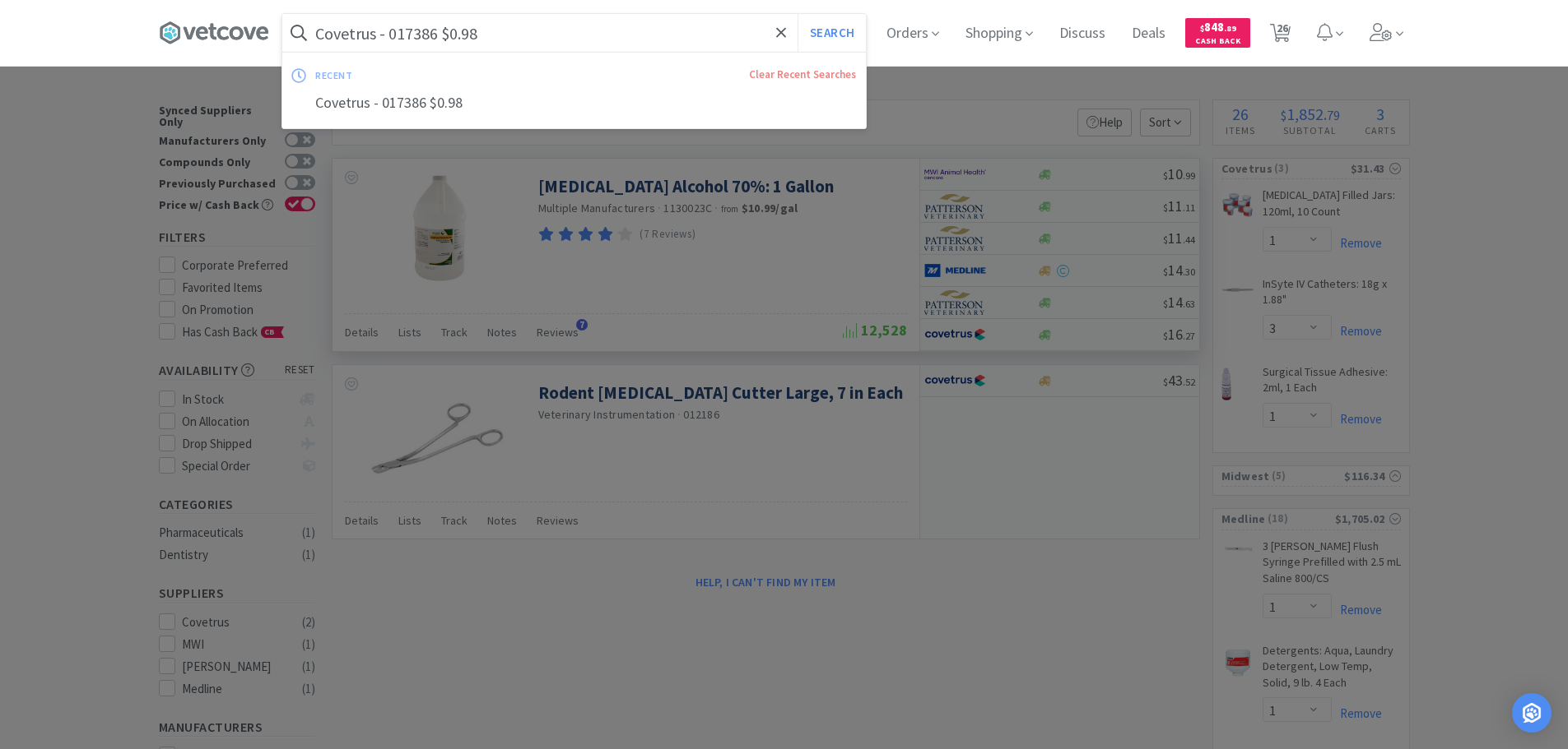
click at [423, 35] on input "Covetrus - 017386 $0.98" at bounding box center [574, 33] width 584 height 37
click at [415, 35] on input "Covetrus - 017386 $0.98" at bounding box center [574, 33] width 584 height 37
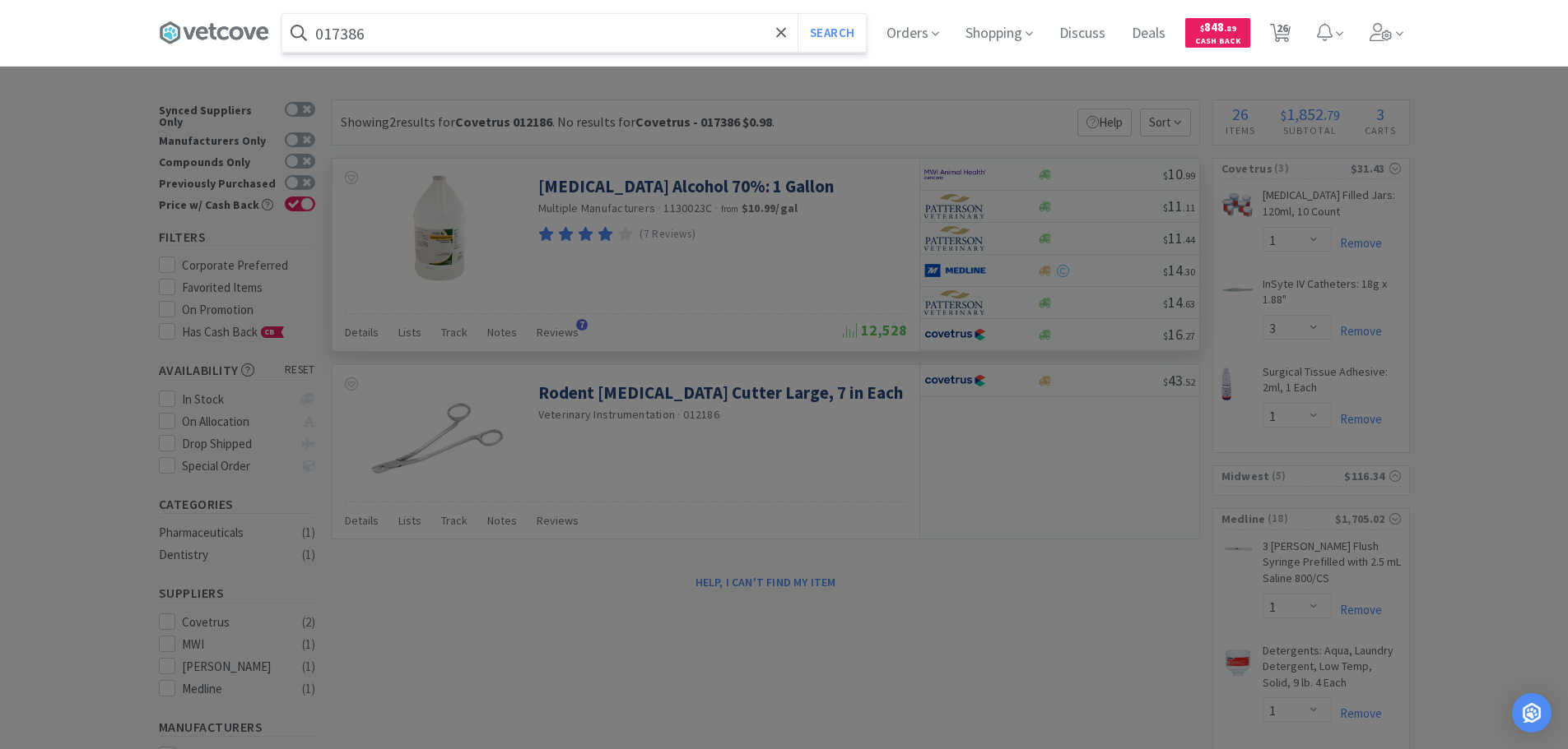
click at [798, 14] on button "Search" at bounding box center [831, 33] width 68 height 37
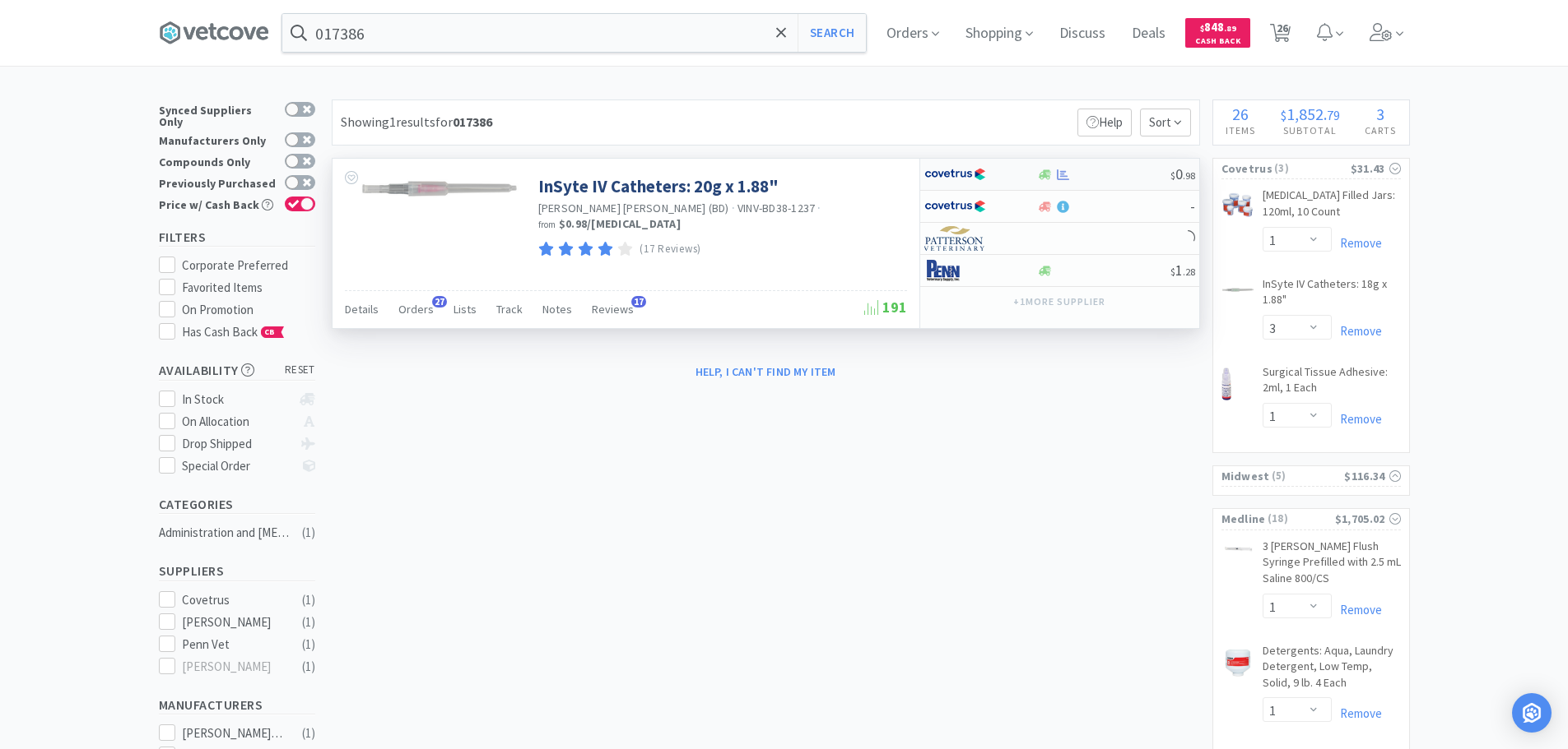
click at [1122, 171] on div at bounding box center [1103, 175] width 133 height 13
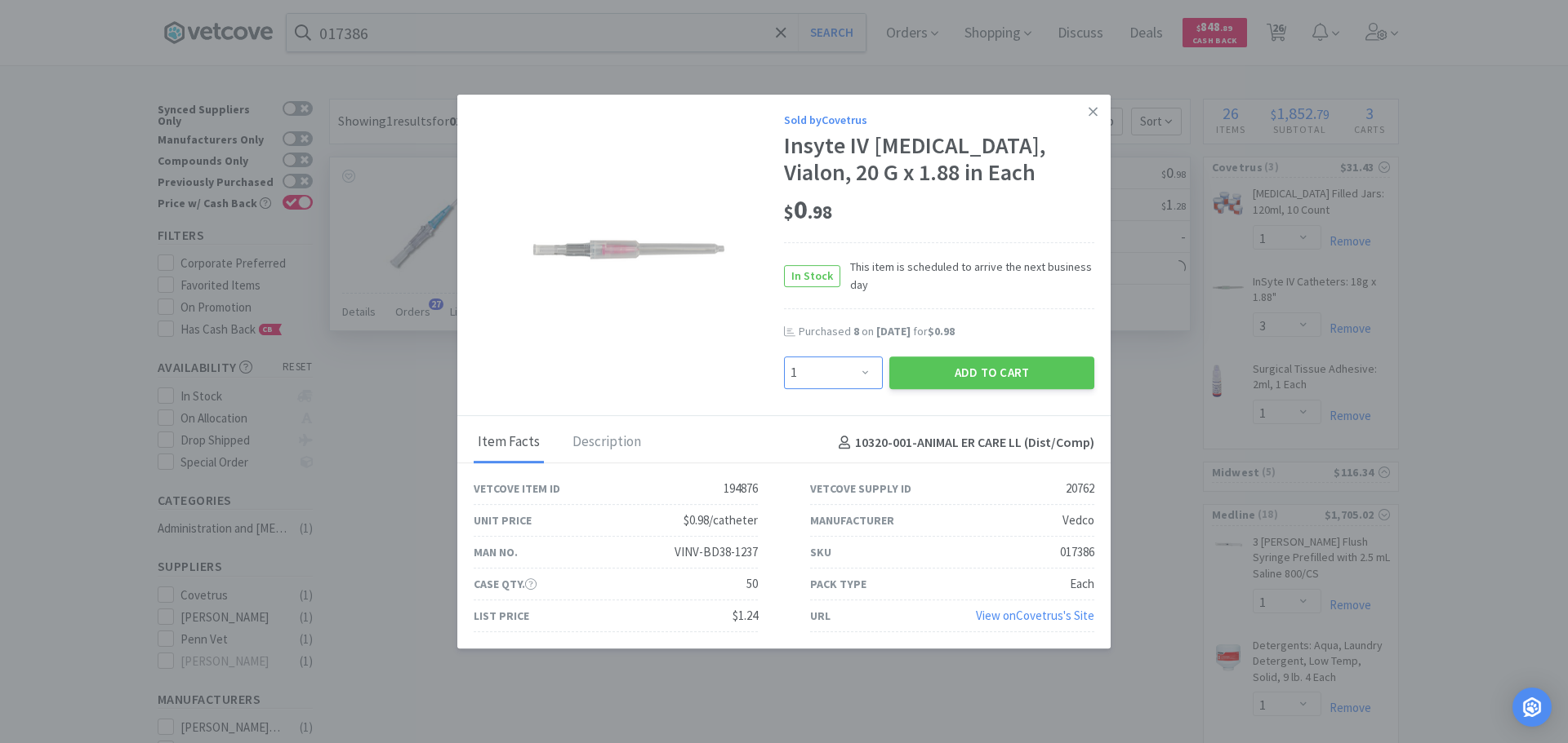
click at [808, 377] on select "Enter Quantity 1 2 3 4 5 6 7 8 9 10 11 12 13 14 15 16 17 18 19 20 Enter Quantity" at bounding box center [832, 372] width 99 height 32
click at [784, 356] on select "Enter Quantity 1 2 3 4 5 6 7 8 9 10 11 12 13 14 15 16 17 18 19 20 Enter Quantity" at bounding box center [832, 372] width 99 height 32
click at [952, 373] on button "Add to Cart" at bounding box center [991, 372] width 205 height 32
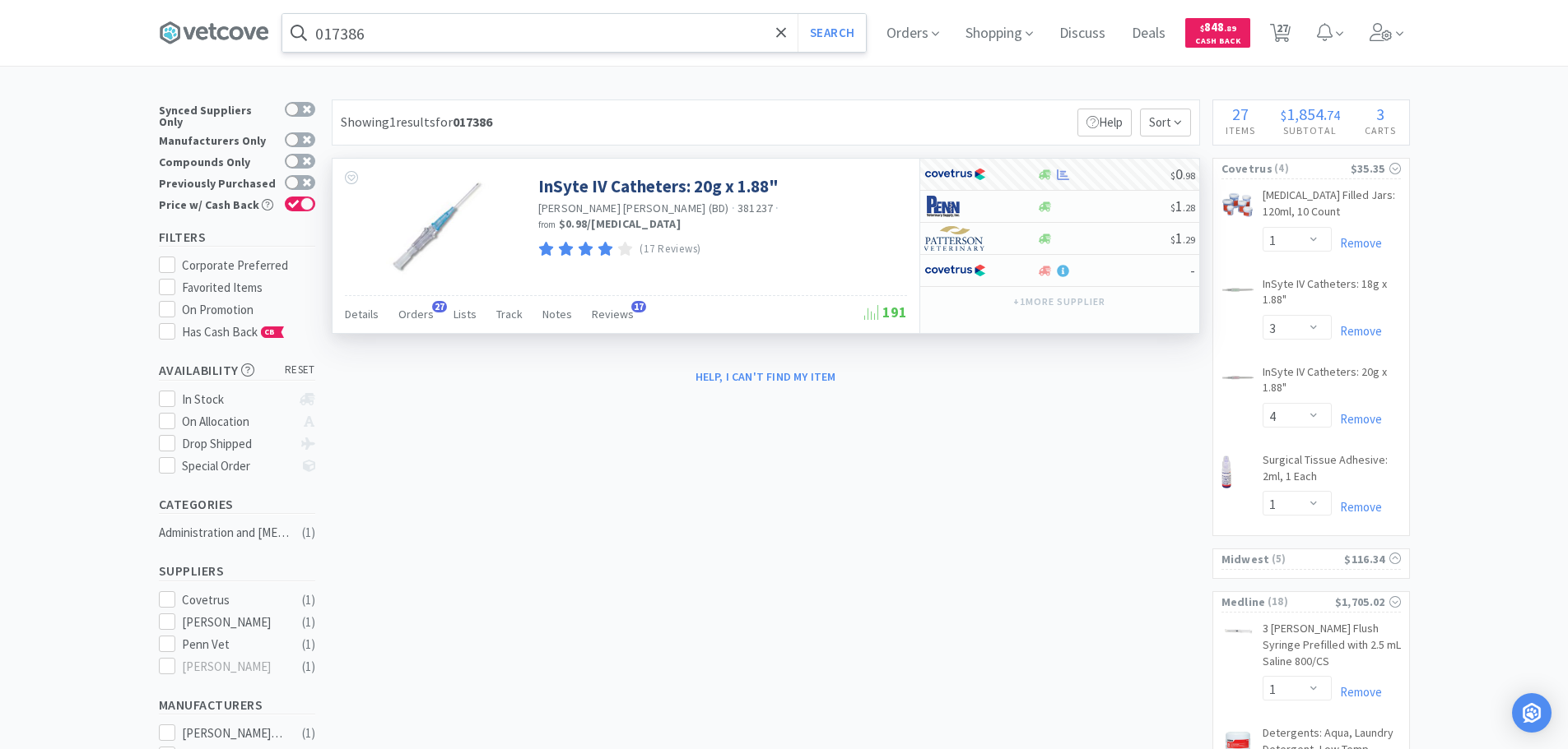
click at [458, 38] on input "017386" at bounding box center [574, 33] width 584 height 37
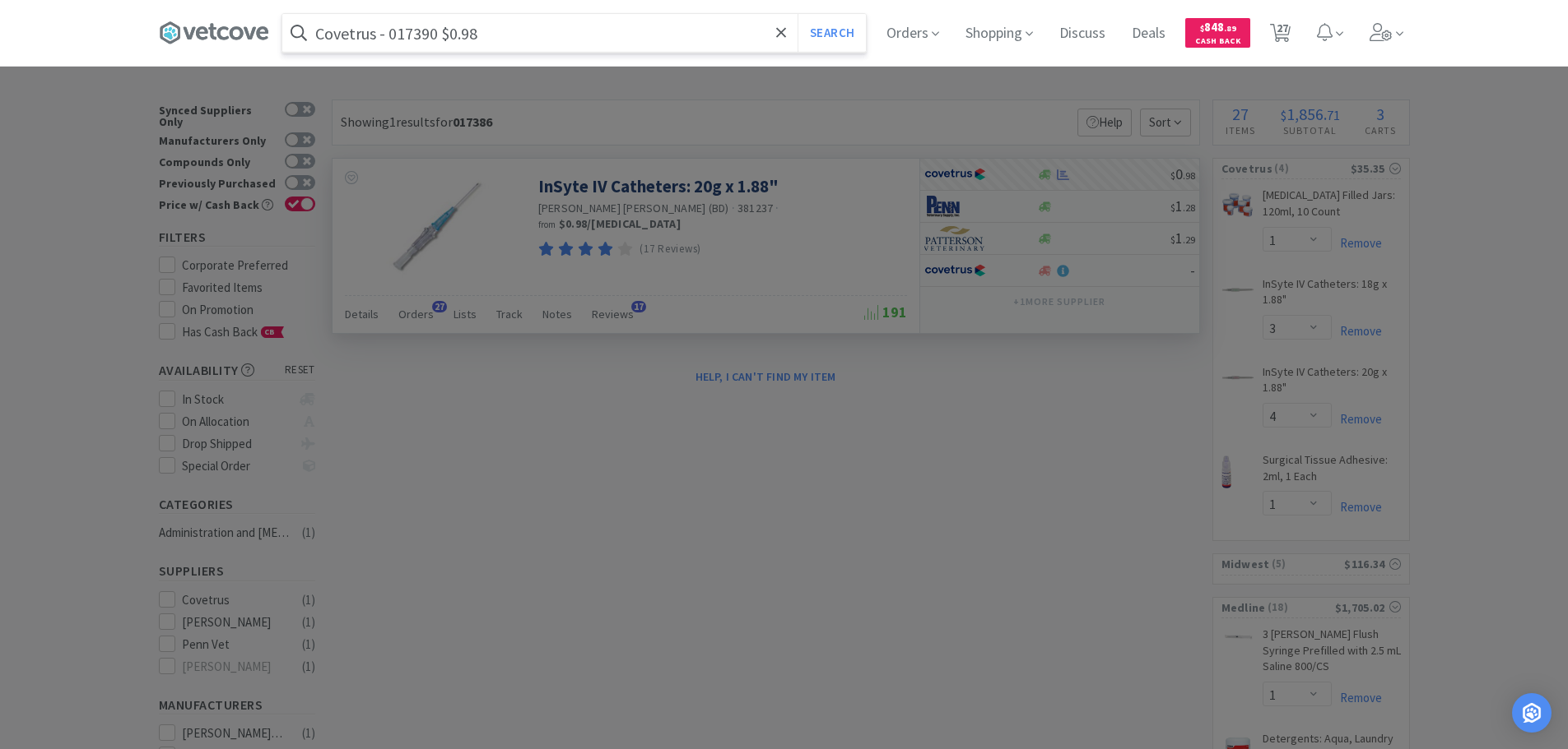
click at [418, 33] on input "Covetrus - 017390 $0.98" at bounding box center [574, 33] width 584 height 37
click at [798, 14] on button "Search" at bounding box center [831, 33] width 68 height 37
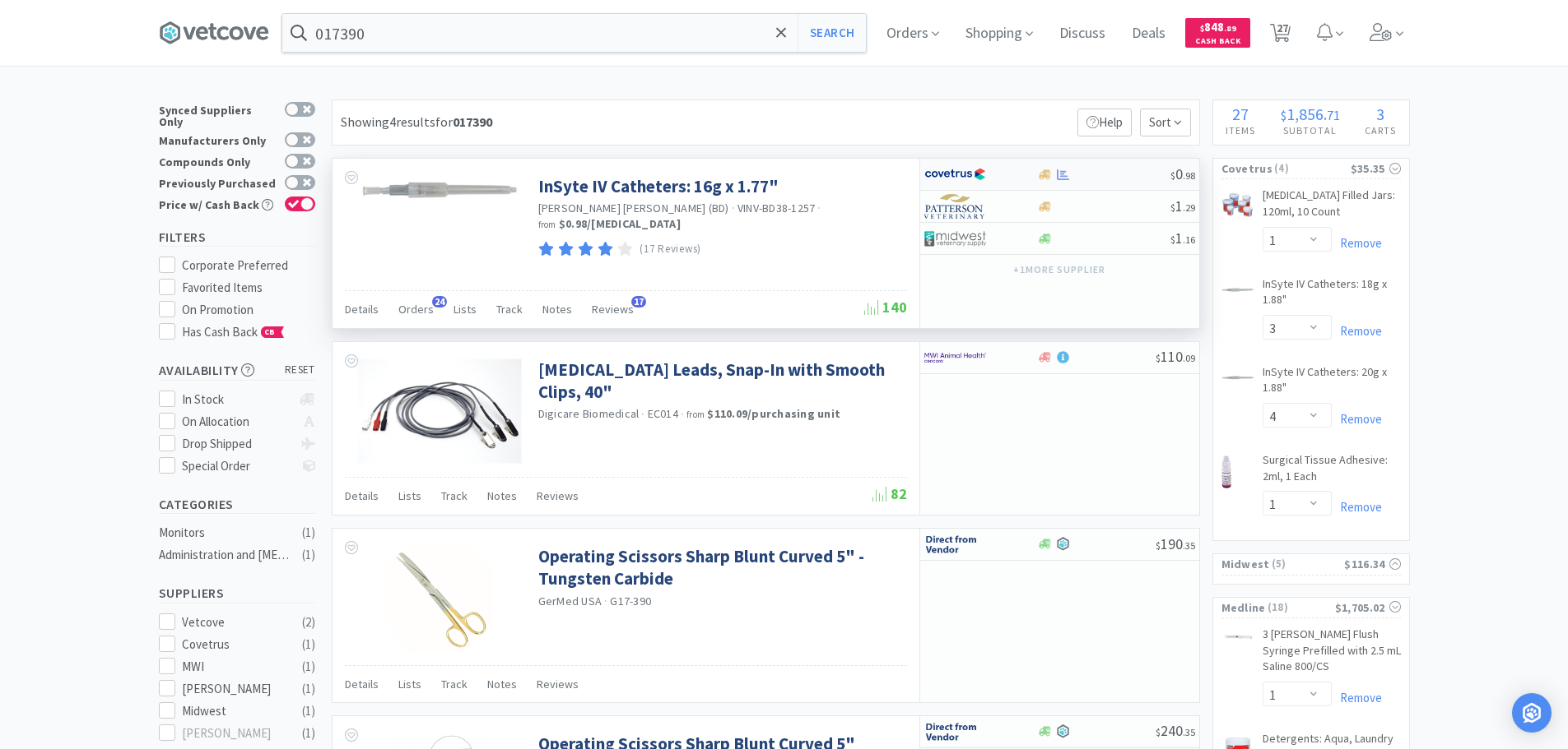
click at [1125, 172] on div at bounding box center [1103, 175] width 133 height 13
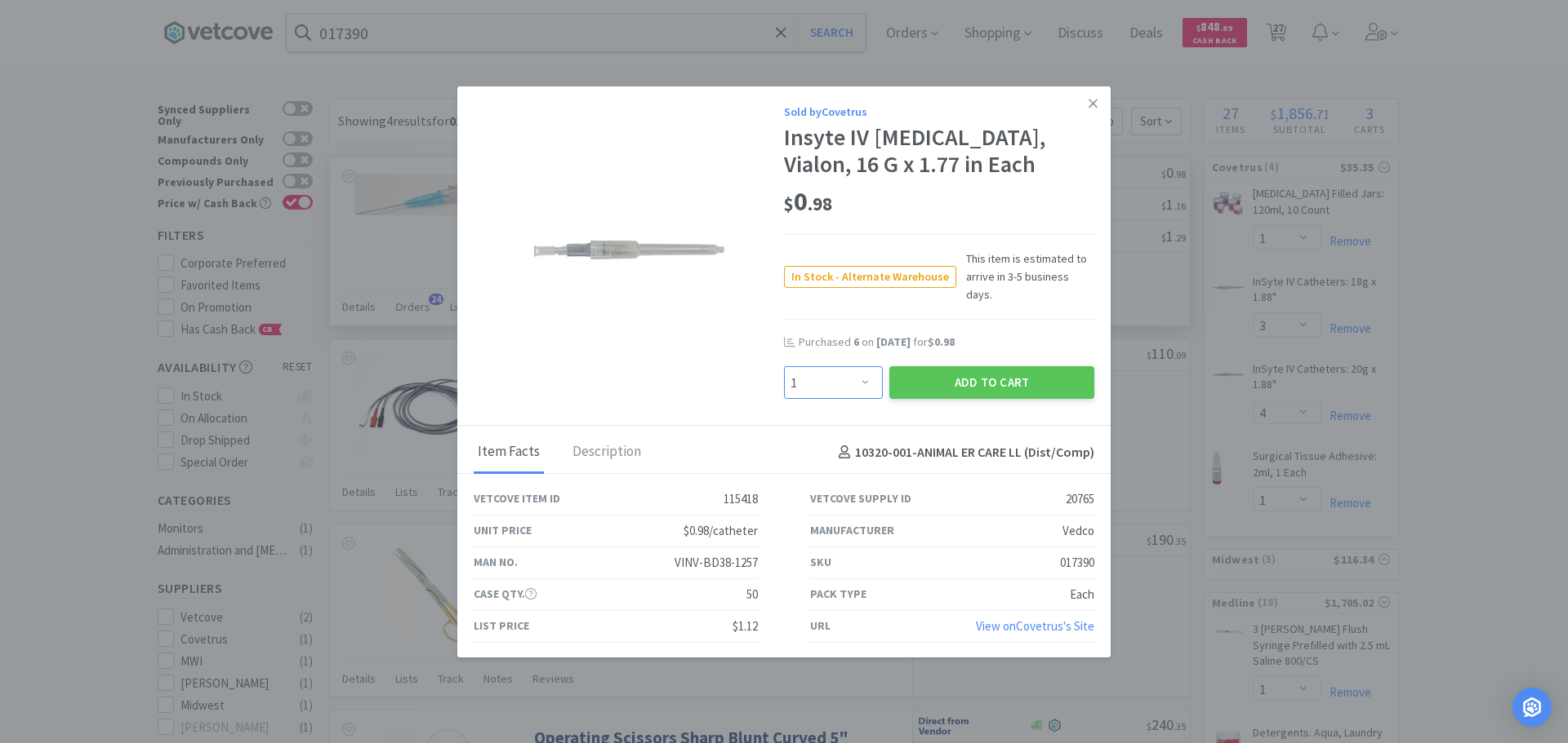
drag, startPoint x: 829, startPoint y: 377, endPoint x: 830, endPoint y: 366, distance: 11.0
click at [829, 376] on select "Enter Quantity 1 2 3 4 5 6 7 8 9 10 11 12 13 14 15 16 17 18 19 20 Enter Quantity" at bounding box center [832, 382] width 99 height 32
click at [784, 366] on select "Enter Quantity 1 2 3 4 5 6 7 8 9 10 11 12 13 14 15 16 17 18 19 20 Enter Quantity" at bounding box center [832, 382] width 99 height 32
click at [961, 381] on button "Add to Cart" at bounding box center [991, 382] width 205 height 32
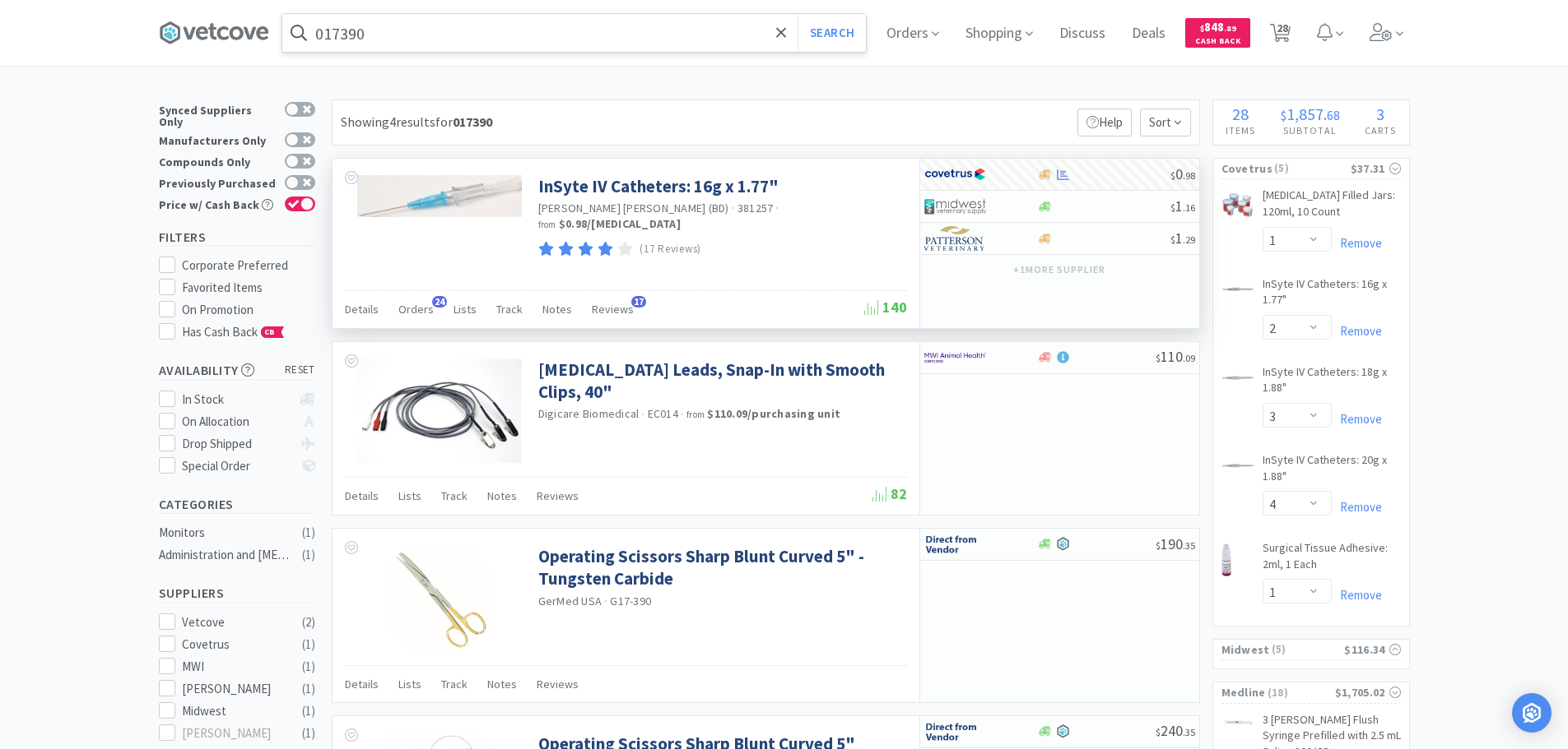
click at [468, 26] on input "017390" at bounding box center [574, 33] width 584 height 37
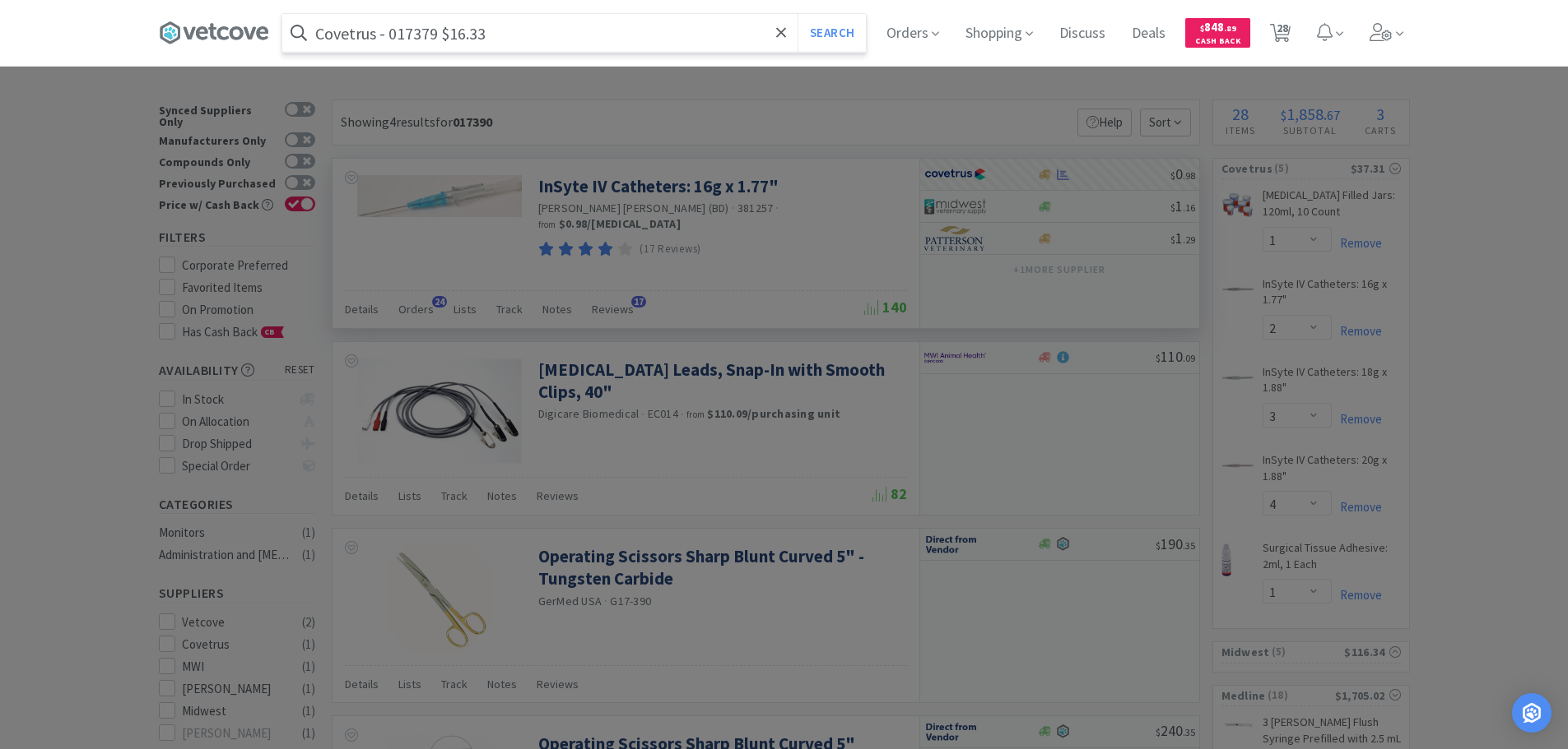
click at [424, 36] on input "Covetrus - 017379 $16.33" at bounding box center [574, 33] width 584 height 37
click at [798, 14] on button "Search" at bounding box center [831, 33] width 68 height 37
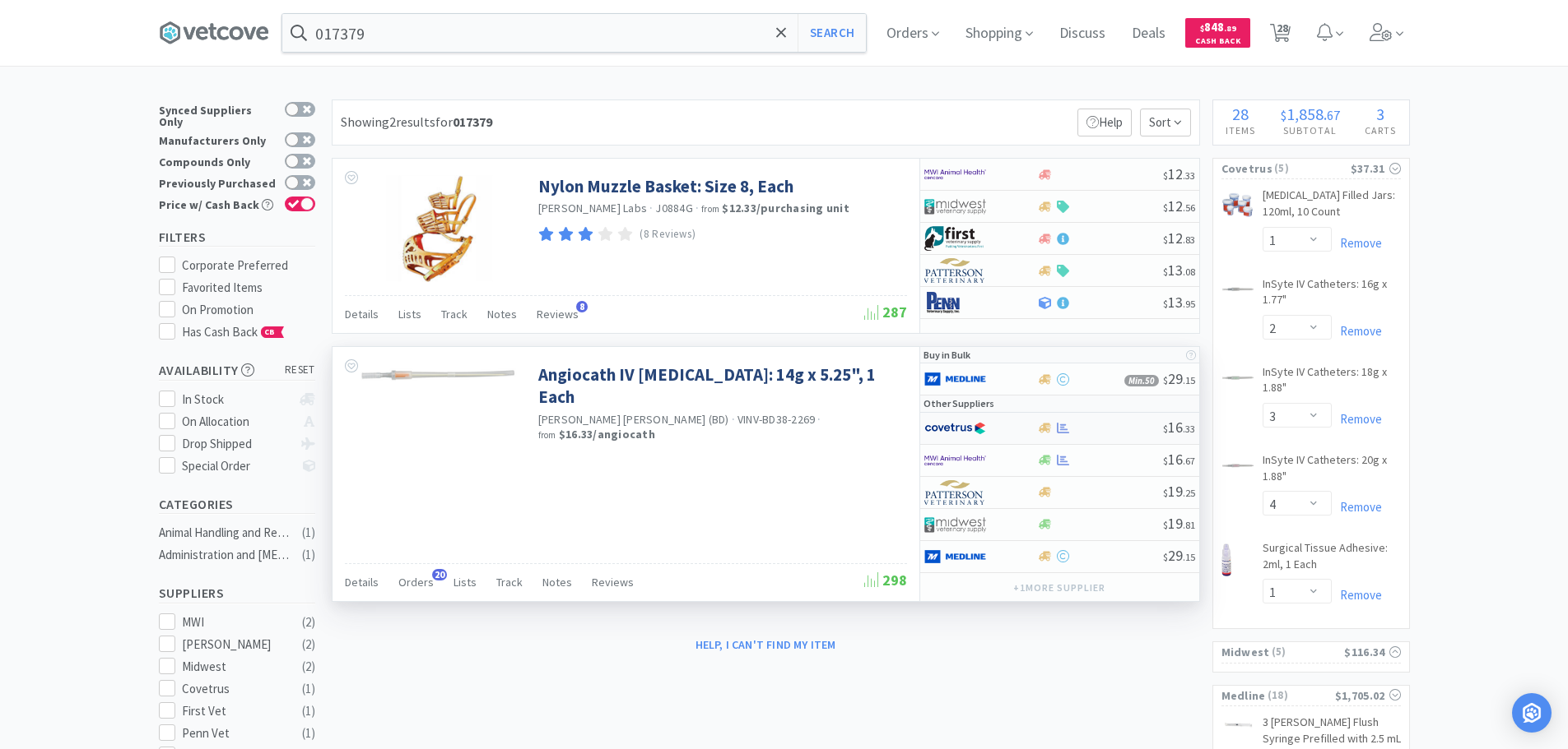
click at [1111, 426] on div at bounding box center [1100, 428] width 126 height 13
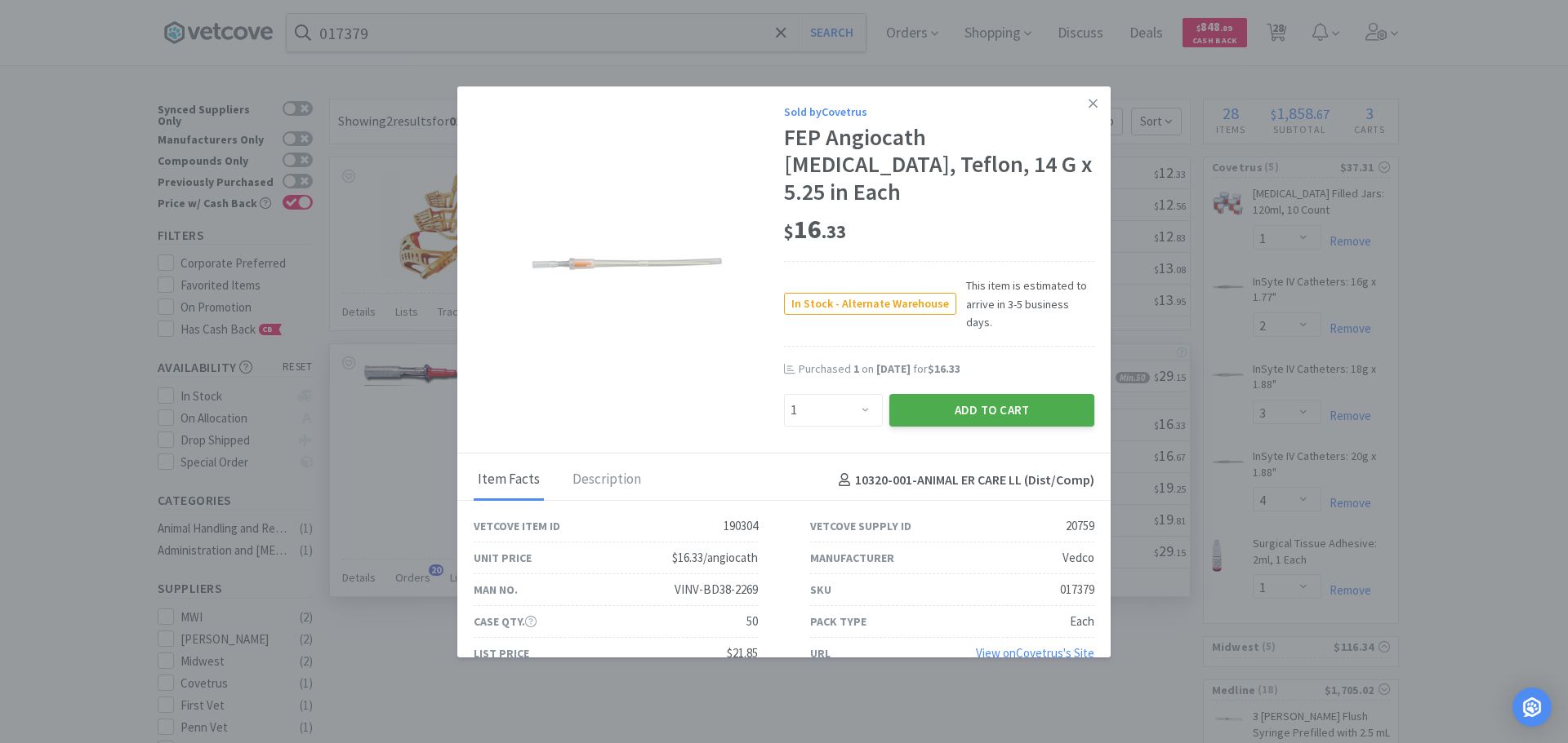
click at [989, 395] on button "Add to Cart" at bounding box center [991, 410] width 205 height 32
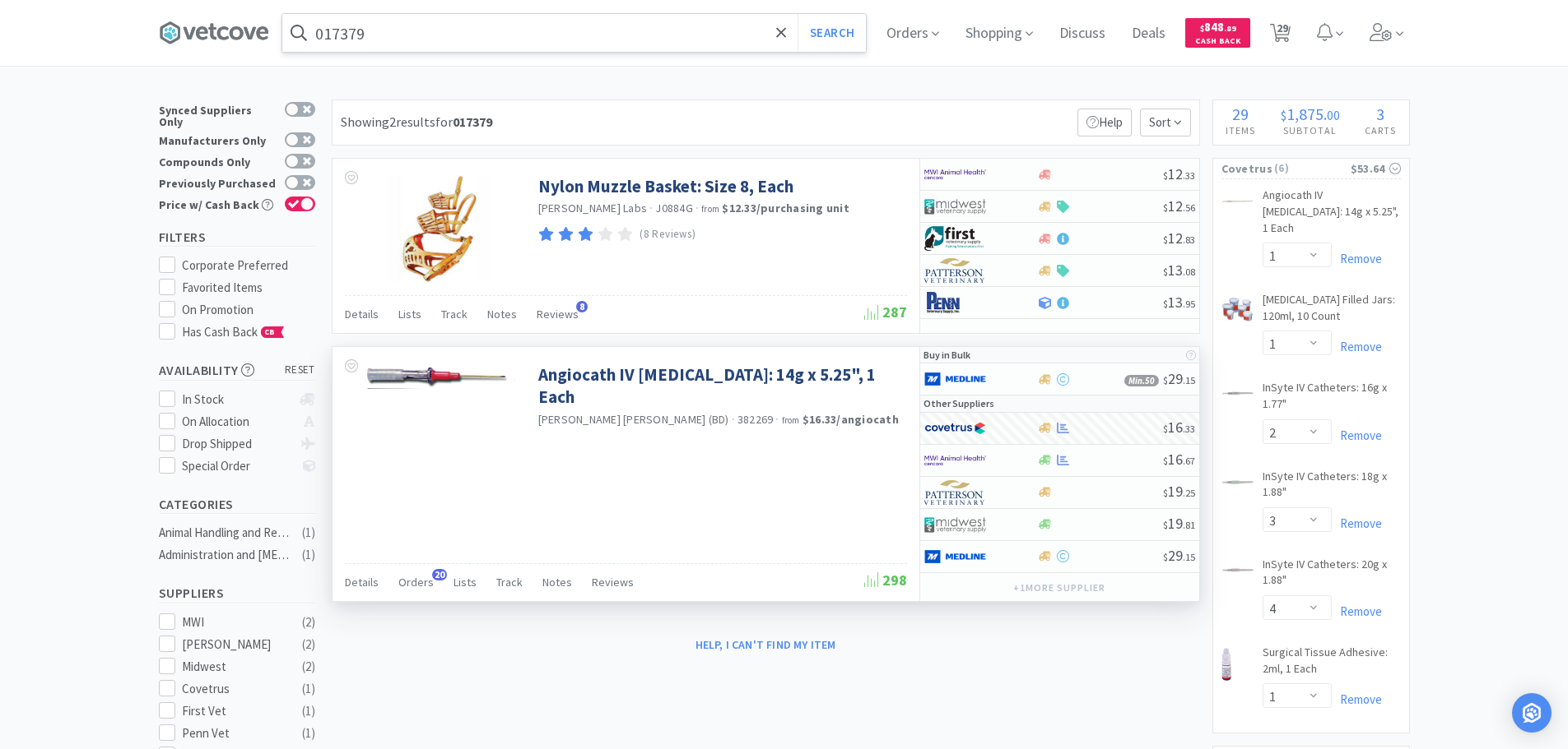
click at [441, 33] on input "017379" at bounding box center [574, 33] width 584 height 37
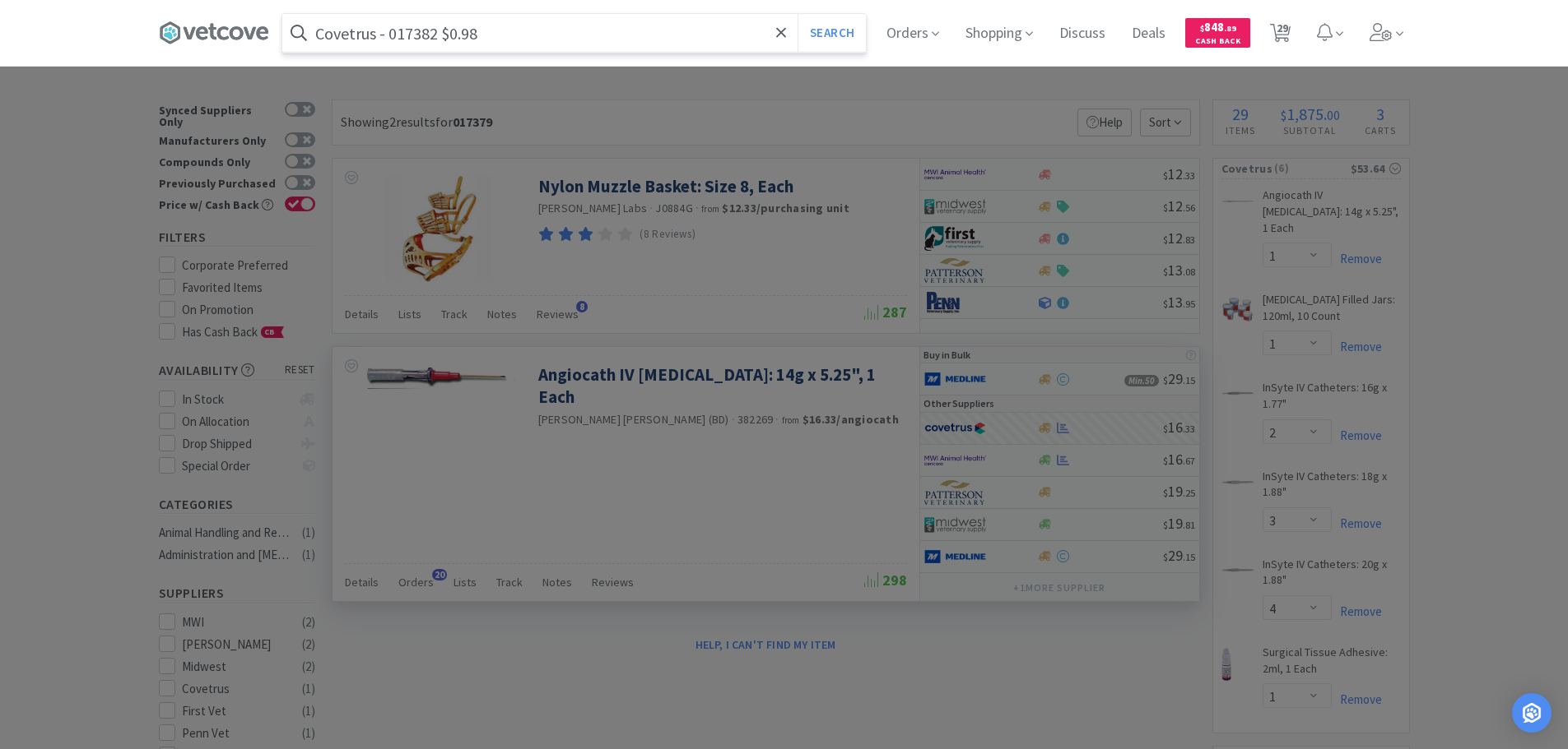
click at [404, 37] on input "Covetrus - 017382 $0.98" at bounding box center [574, 33] width 584 height 37
click at [404, 37] on input "017382" at bounding box center [574, 33] width 584 height 37
click at [798, 14] on button "Search" at bounding box center [831, 33] width 68 height 37
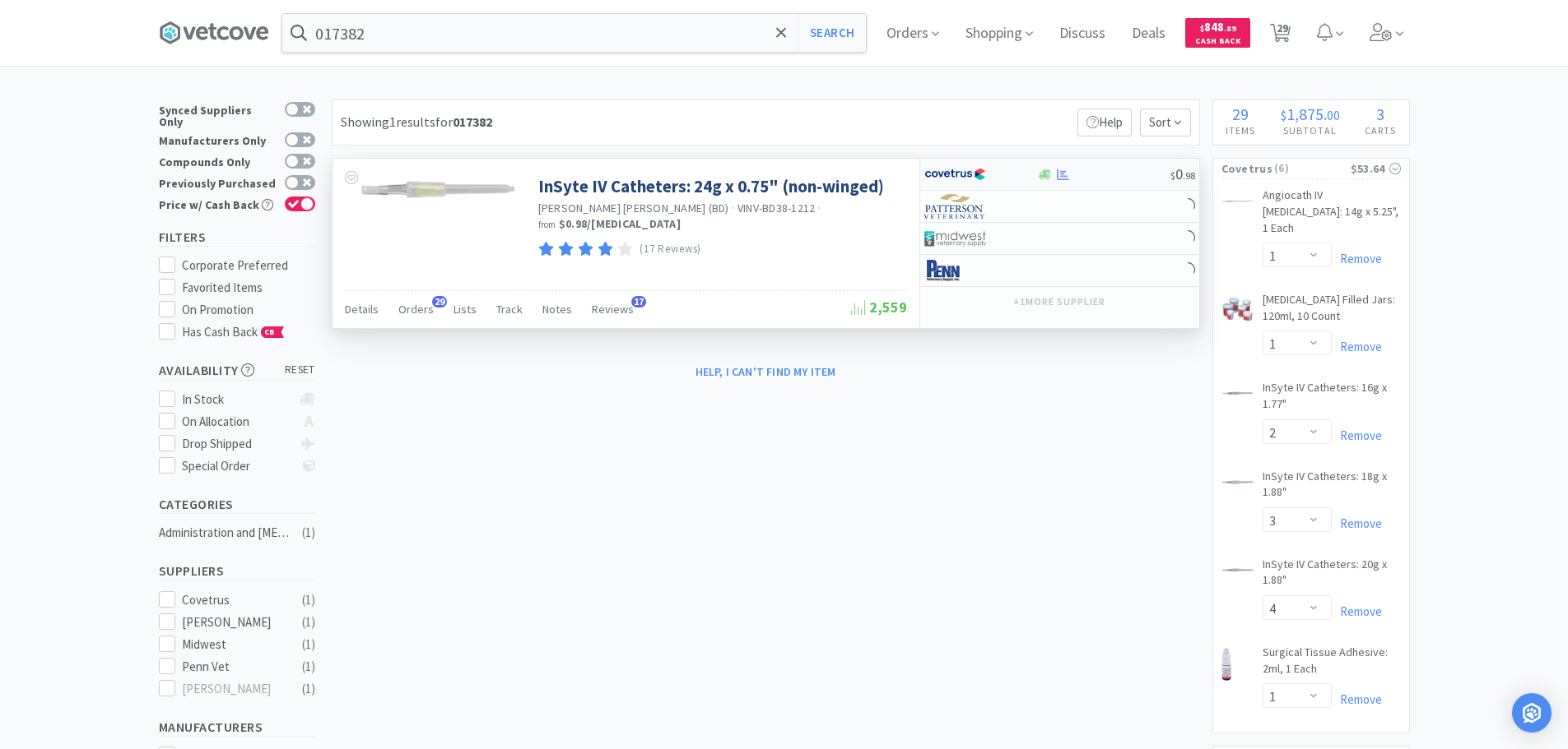
click at [1127, 175] on div at bounding box center [1103, 175] width 133 height 13
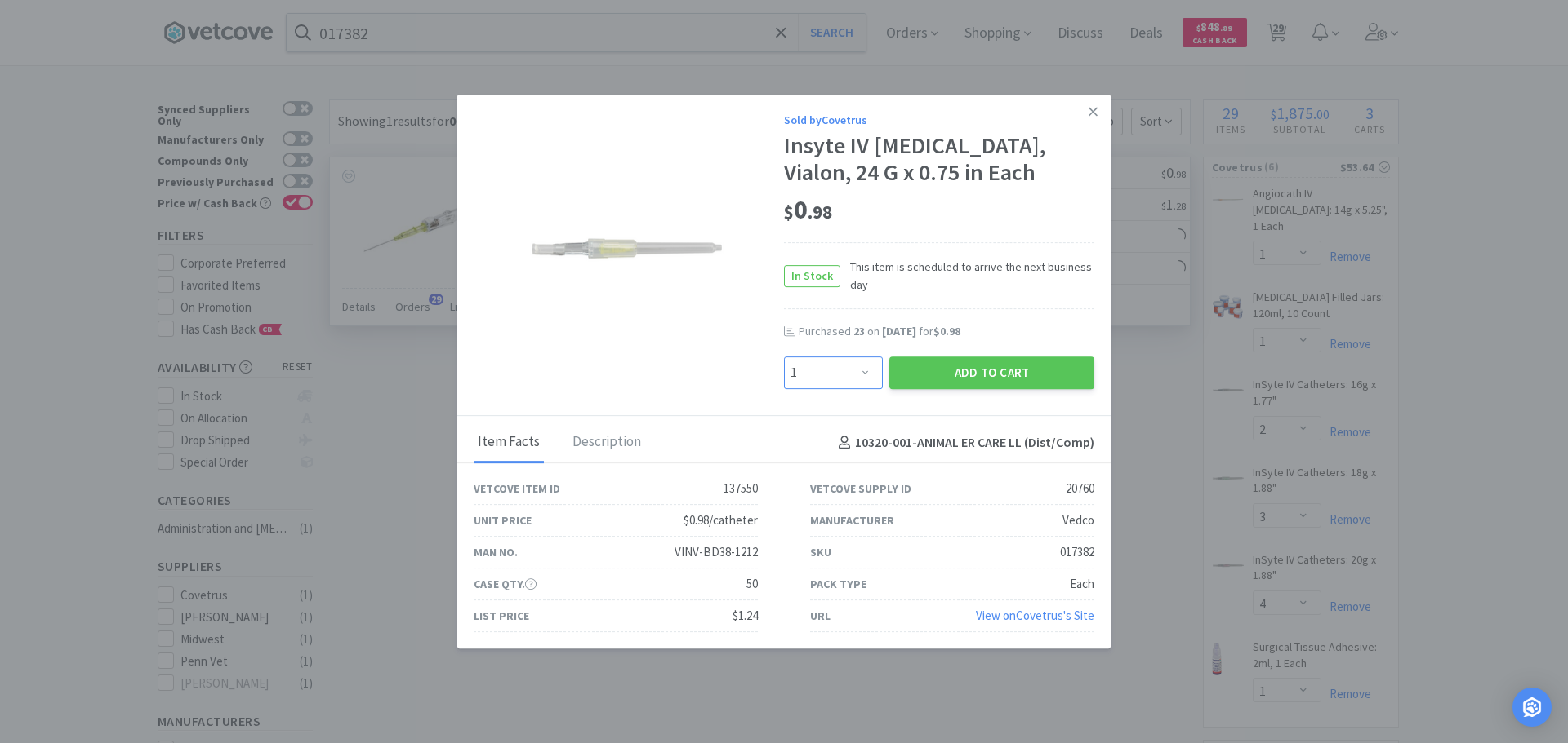
click at [837, 375] on select "Enter Quantity 1 2 3 4 5 6 7 8 9 10 11 12 13 14 15 16 17 18 19 20 Enter Quantity" at bounding box center [832, 372] width 99 height 32
click at [784, 356] on select "Enter Quantity 1 2 3 4 5 6 7 8 9 10 11 12 13 14 15 16 17 18 19 20 Enter Quantity" at bounding box center [832, 372] width 99 height 32
click at [929, 370] on button "Add to Cart" at bounding box center [991, 372] width 205 height 32
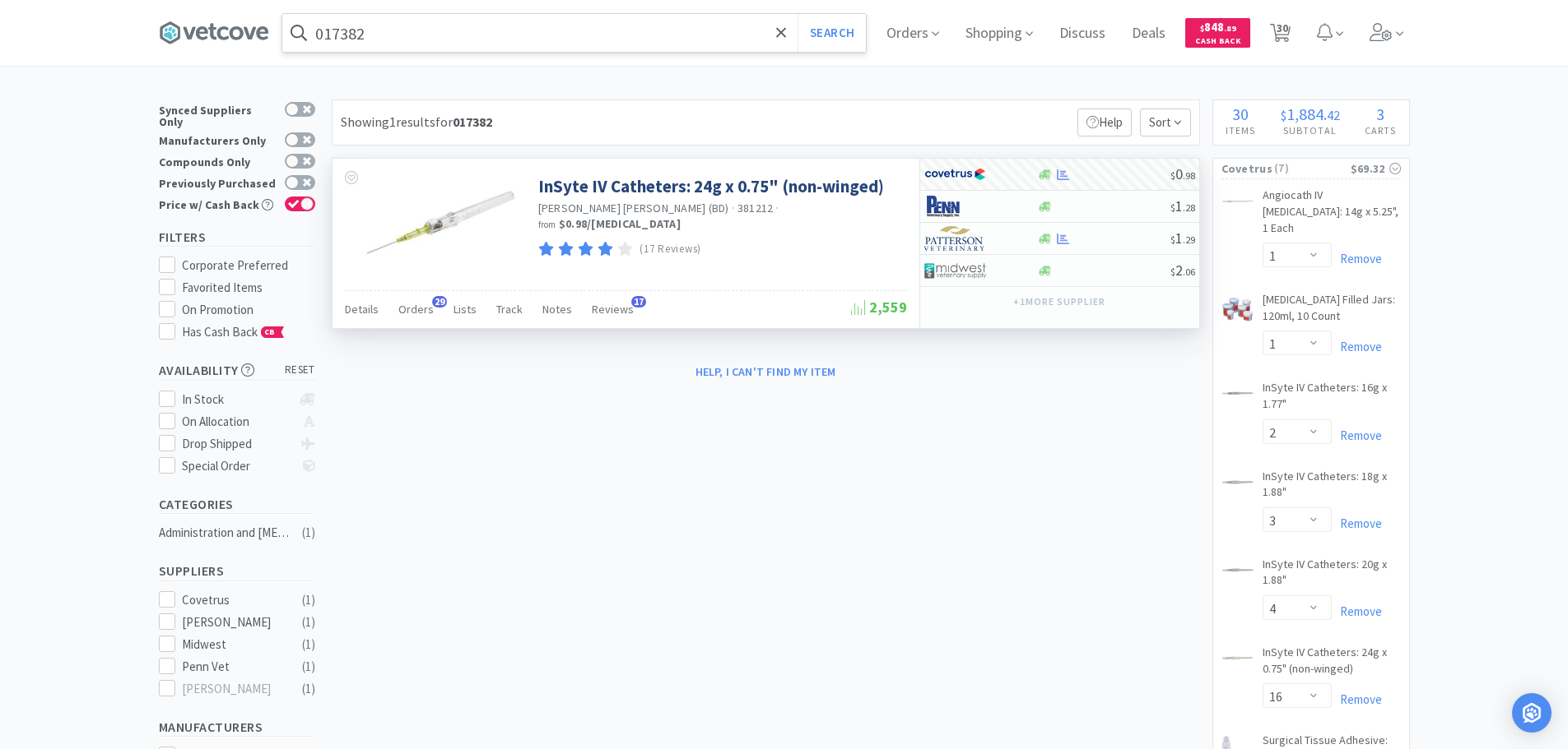
click at [469, 43] on input "017382" at bounding box center [574, 33] width 584 height 37
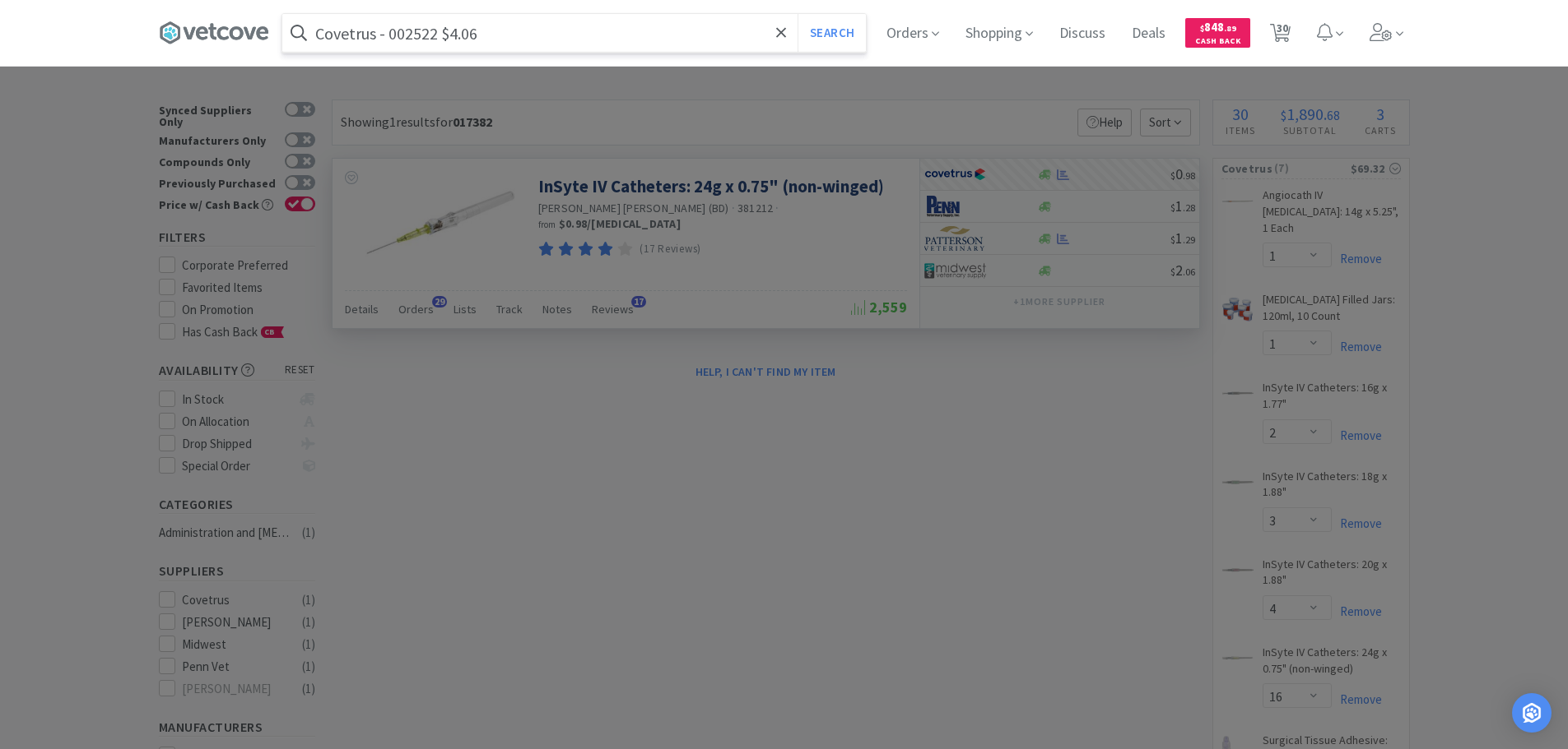
click at [418, 47] on input "Covetrus - 002522 $4.06" at bounding box center [574, 33] width 584 height 37
click at [798, 14] on button "Search" at bounding box center [831, 33] width 68 height 37
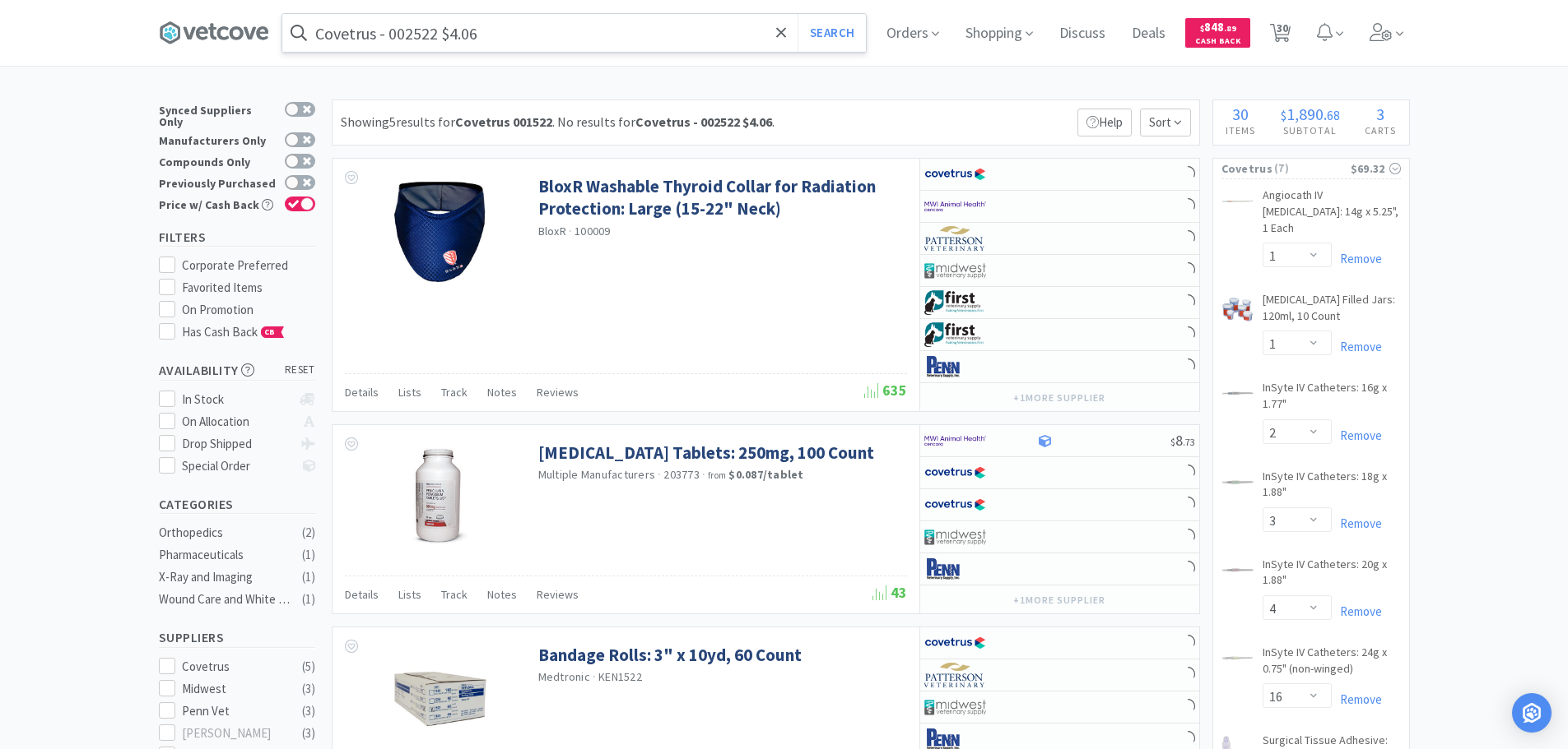
click at [422, 36] on input "Covetrus - 002522 $4.06" at bounding box center [574, 33] width 584 height 37
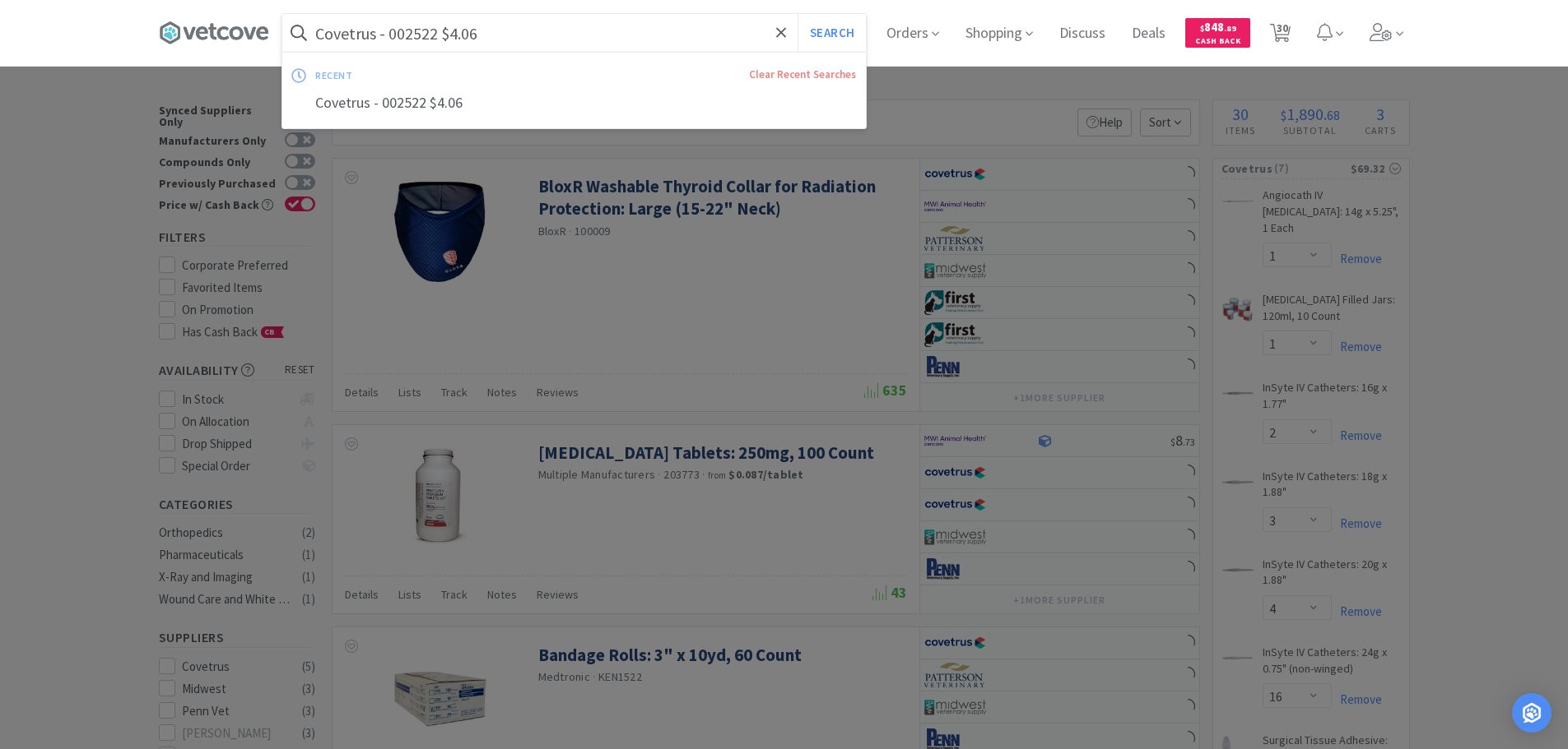
click at [420, 34] on input "Covetrus - 002522 $4.06" at bounding box center [574, 33] width 584 height 37
click at [419, 34] on input "Covetrus - 002522 $4.06" at bounding box center [574, 33] width 584 height 37
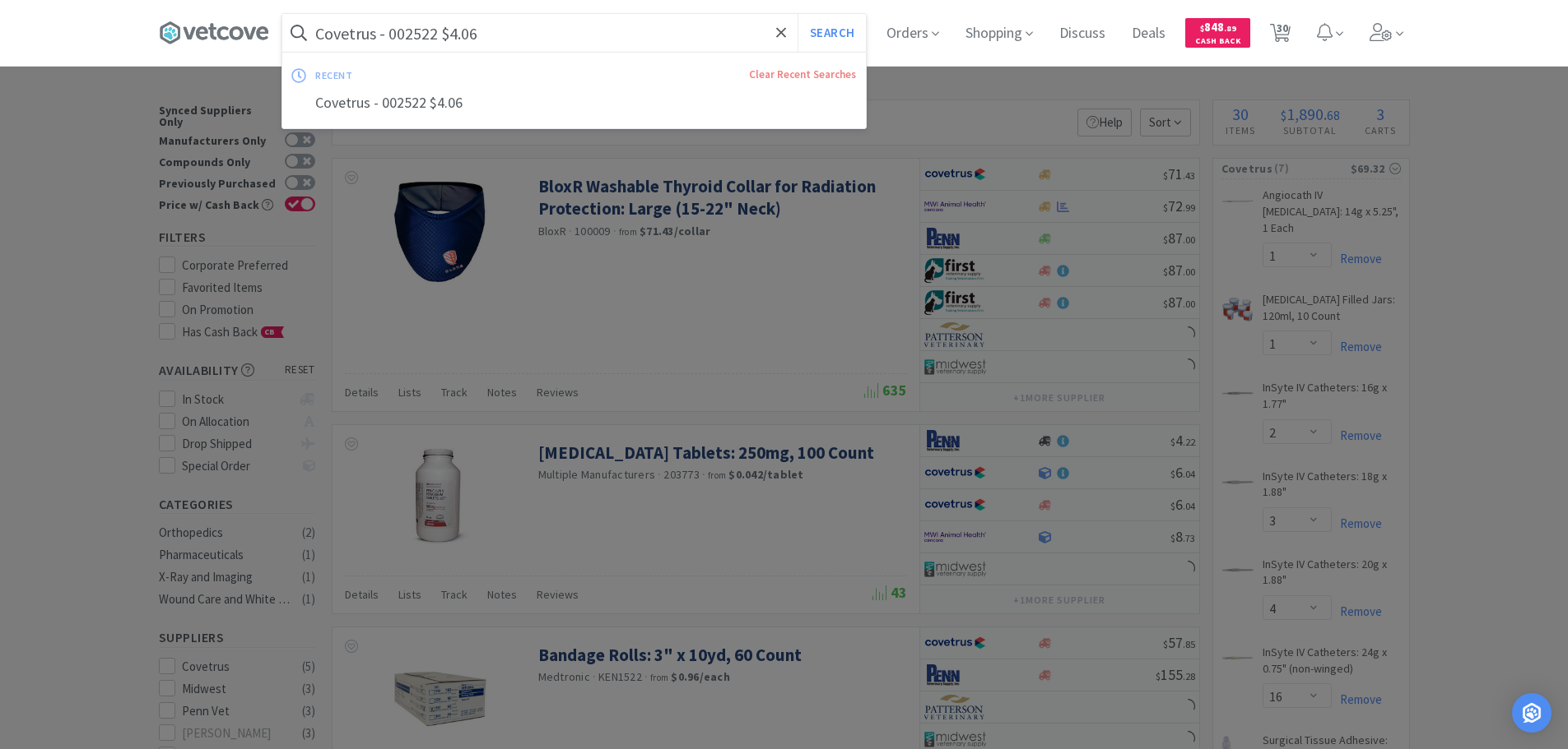
click at [419, 34] on input "Covetrus - 002522 $4.06" at bounding box center [574, 33] width 584 height 37
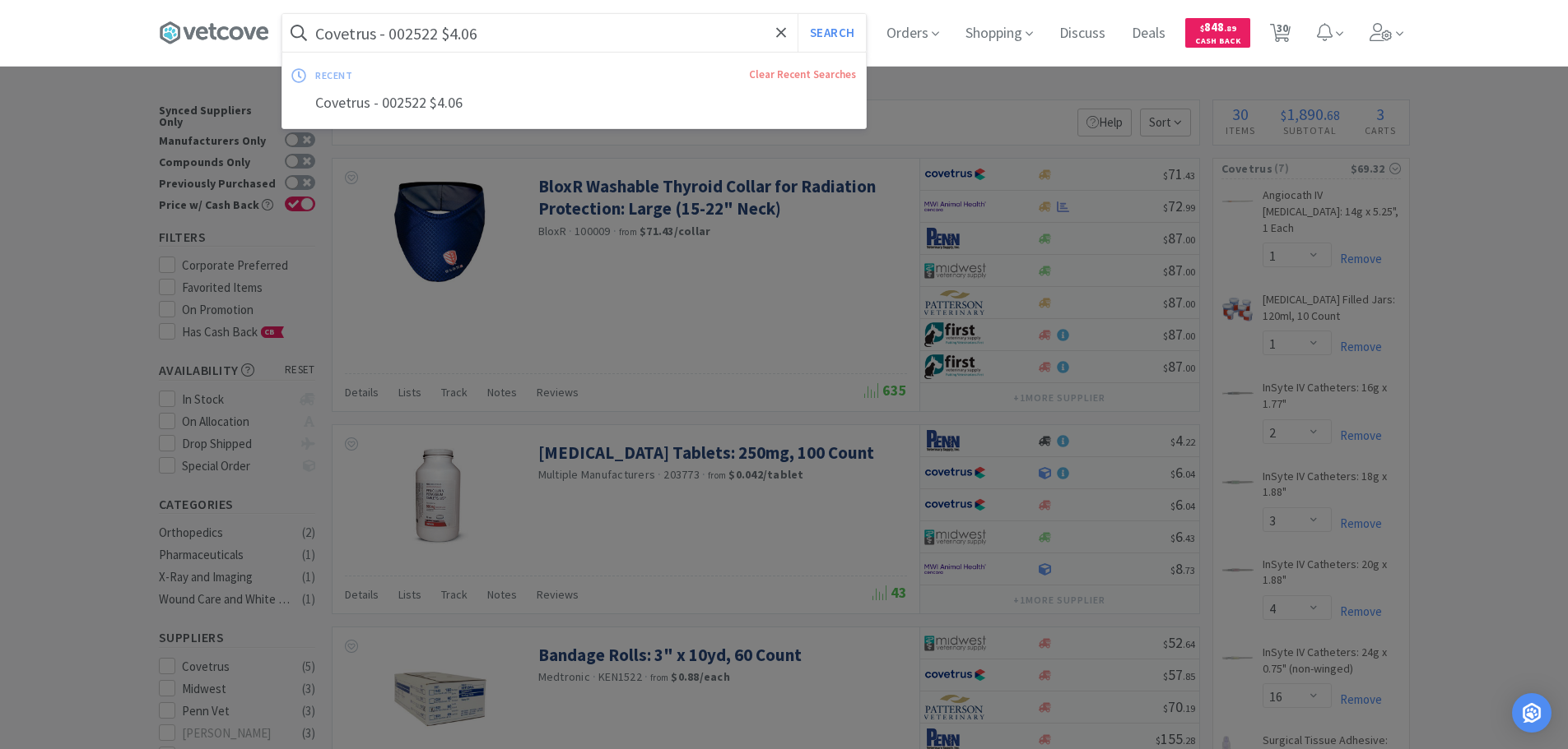
click at [419, 34] on input "Covetrus - 002522 $4.06" at bounding box center [574, 33] width 584 height 37
click at [417, 33] on input "Covetrus - 002522 $4.06" at bounding box center [574, 33] width 584 height 37
click at [419, 38] on input "Covetrus - 002522 $4.06" at bounding box center [574, 33] width 584 height 37
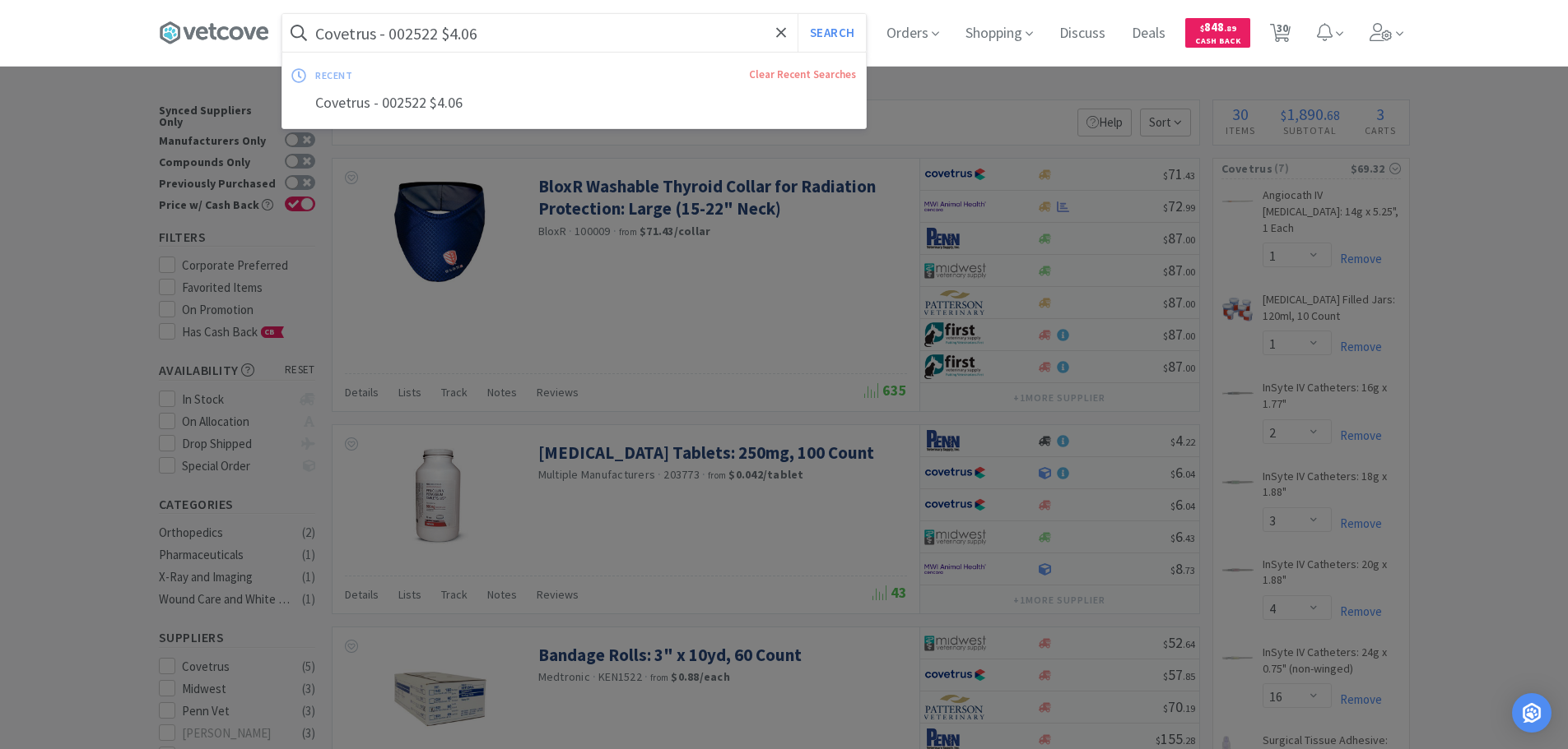
click at [419, 38] on input "Covetrus - 002522 $4.06" at bounding box center [574, 33] width 584 height 37
click at [419, 38] on input "002522" at bounding box center [574, 33] width 584 height 37
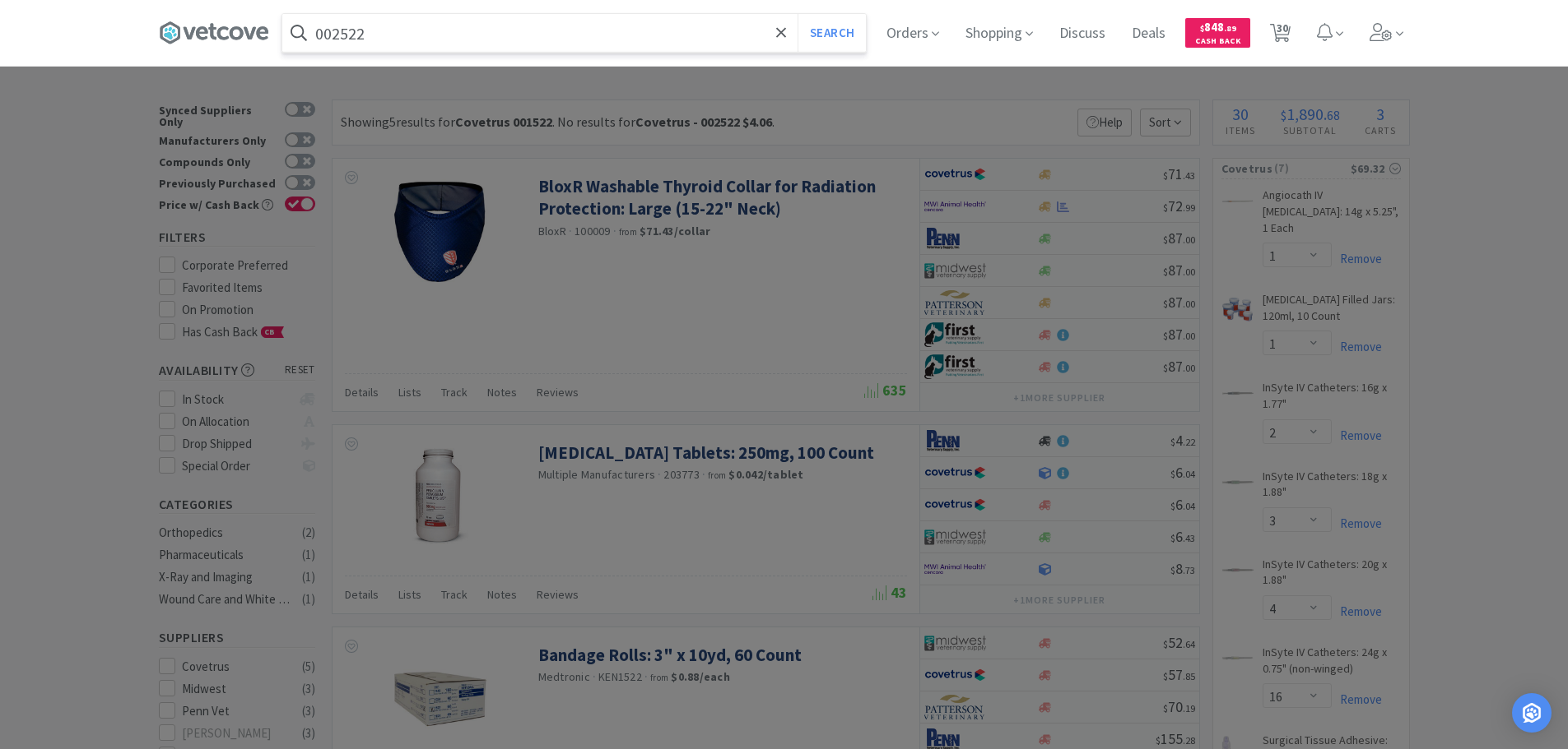
click at [798, 14] on button "Search" at bounding box center [831, 33] width 68 height 37
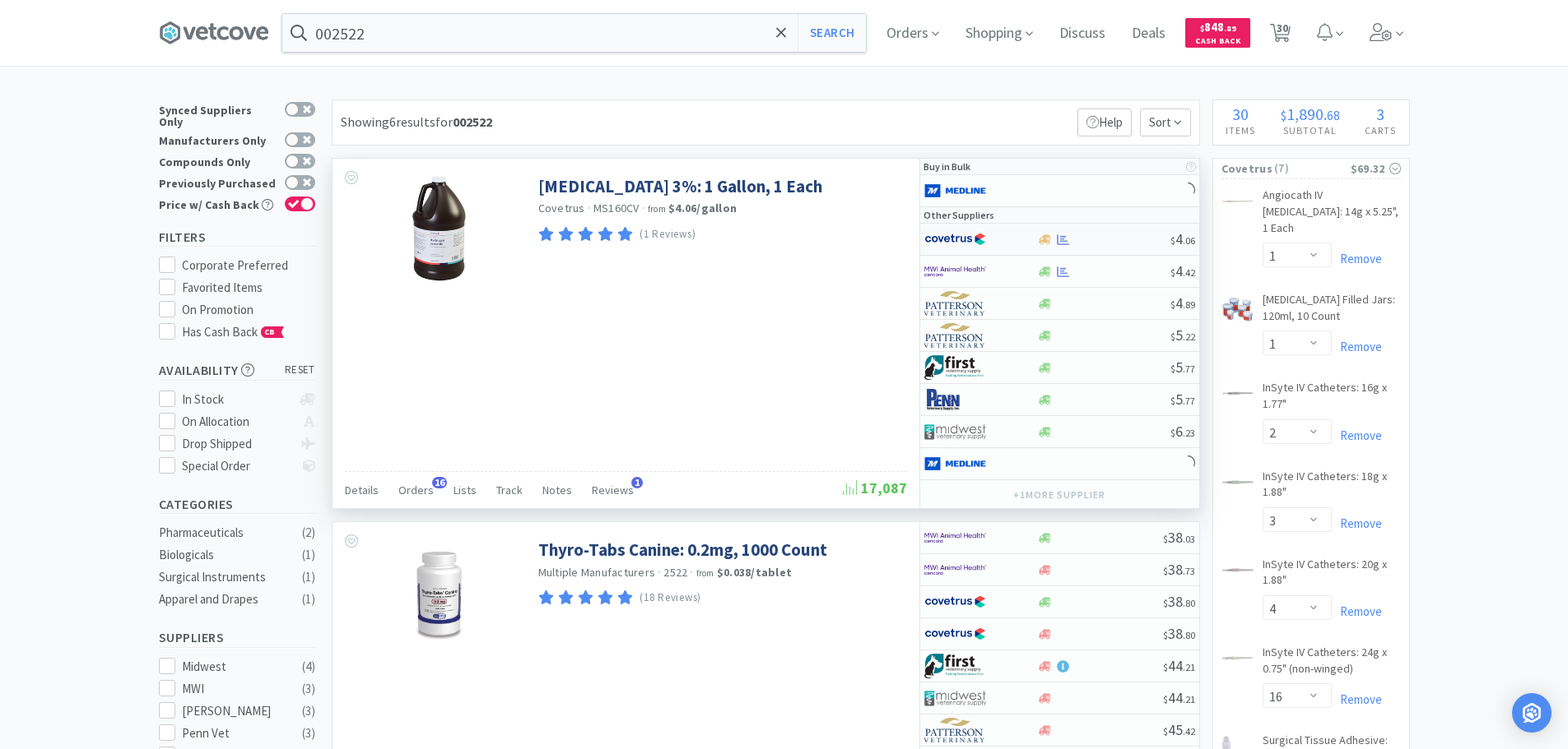
click at [1126, 237] on div at bounding box center [1103, 240] width 133 height 13
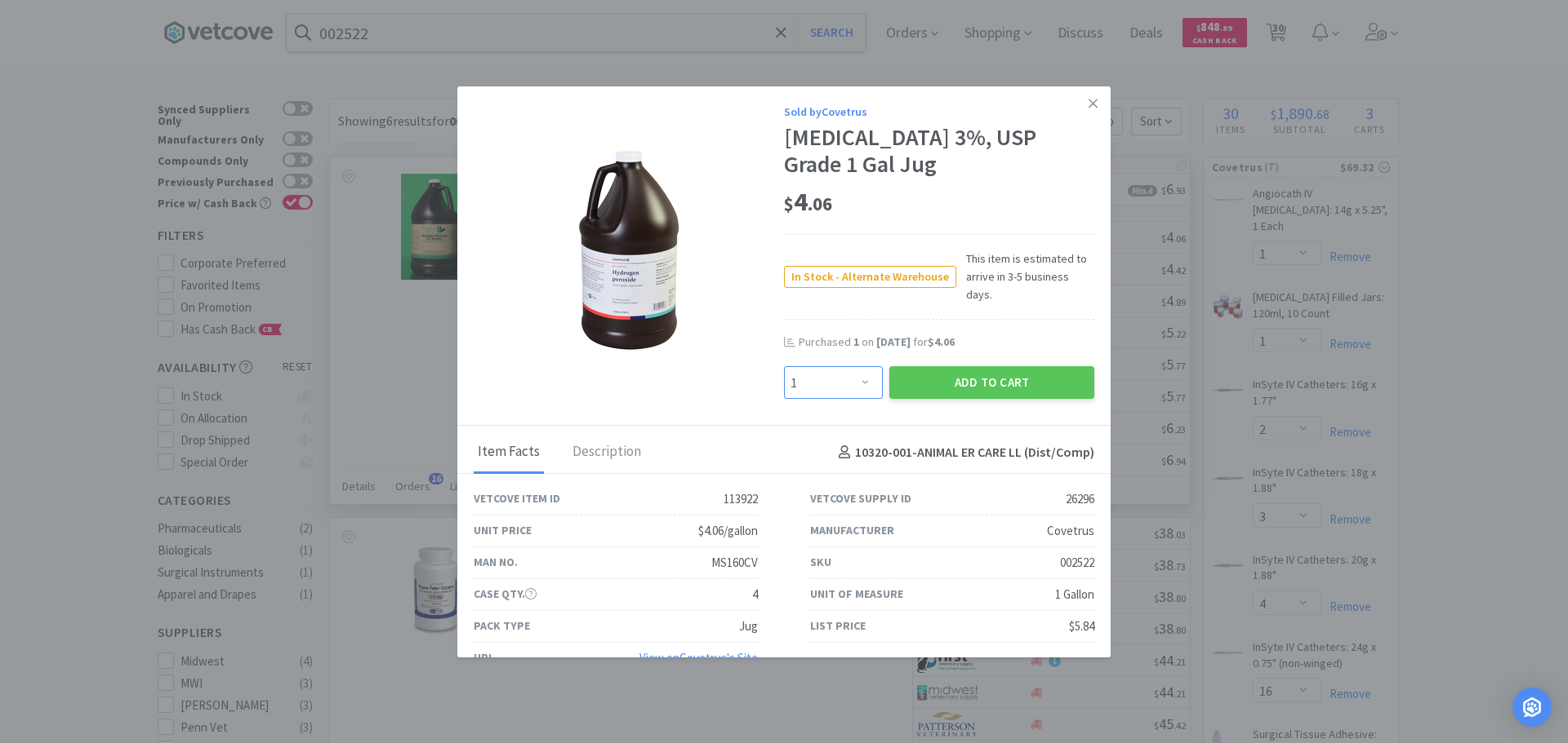
drag, startPoint x: 818, startPoint y: 371, endPoint x: 822, endPoint y: 353, distance: 18.4
click at [818, 370] on select "Enter Quantity 1 2 3 4 5 6 7 8 9 10 11 12 13 14 15 16 17 18 19 20 Enter Quantity" at bounding box center [832, 382] width 99 height 32
click at [784, 366] on select "Enter Quantity 1 2 3 4 5 6 7 8 9 10 11 12 13 14 15 16 17 18 19 20 Enter Quantity" at bounding box center [832, 382] width 99 height 32
click at [907, 366] on button "Add to Cart" at bounding box center [991, 382] width 205 height 32
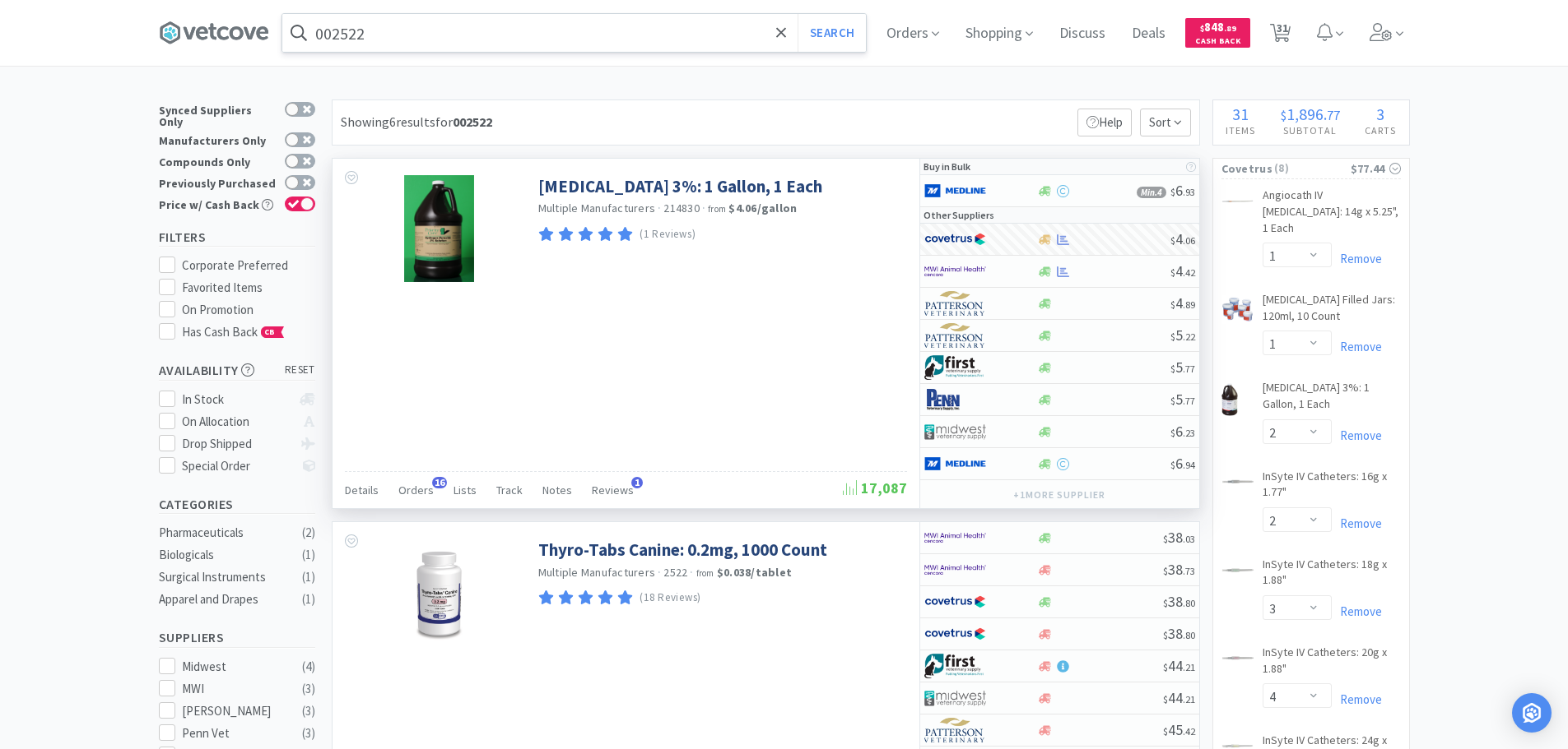
click at [446, 32] on input "002522" at bounding box center [574, 33] width 584 height 37
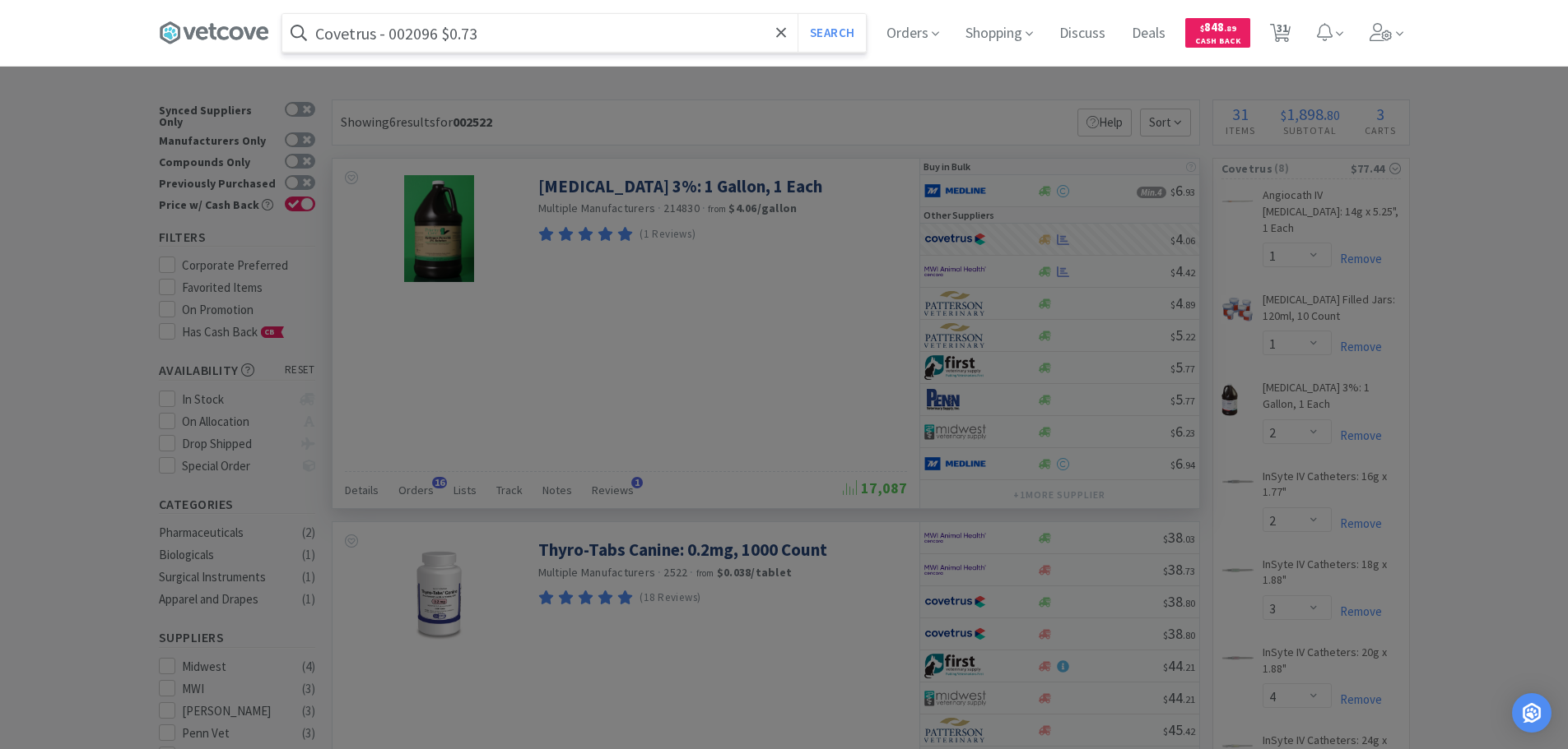
click at [399, 33] on input "Covetrus - 002096 $0.73" at bounding box center [574, 33] width 584 height 37
click at [798, 14] on button "Search" at bounding box center [831, 33] width 68 height 37
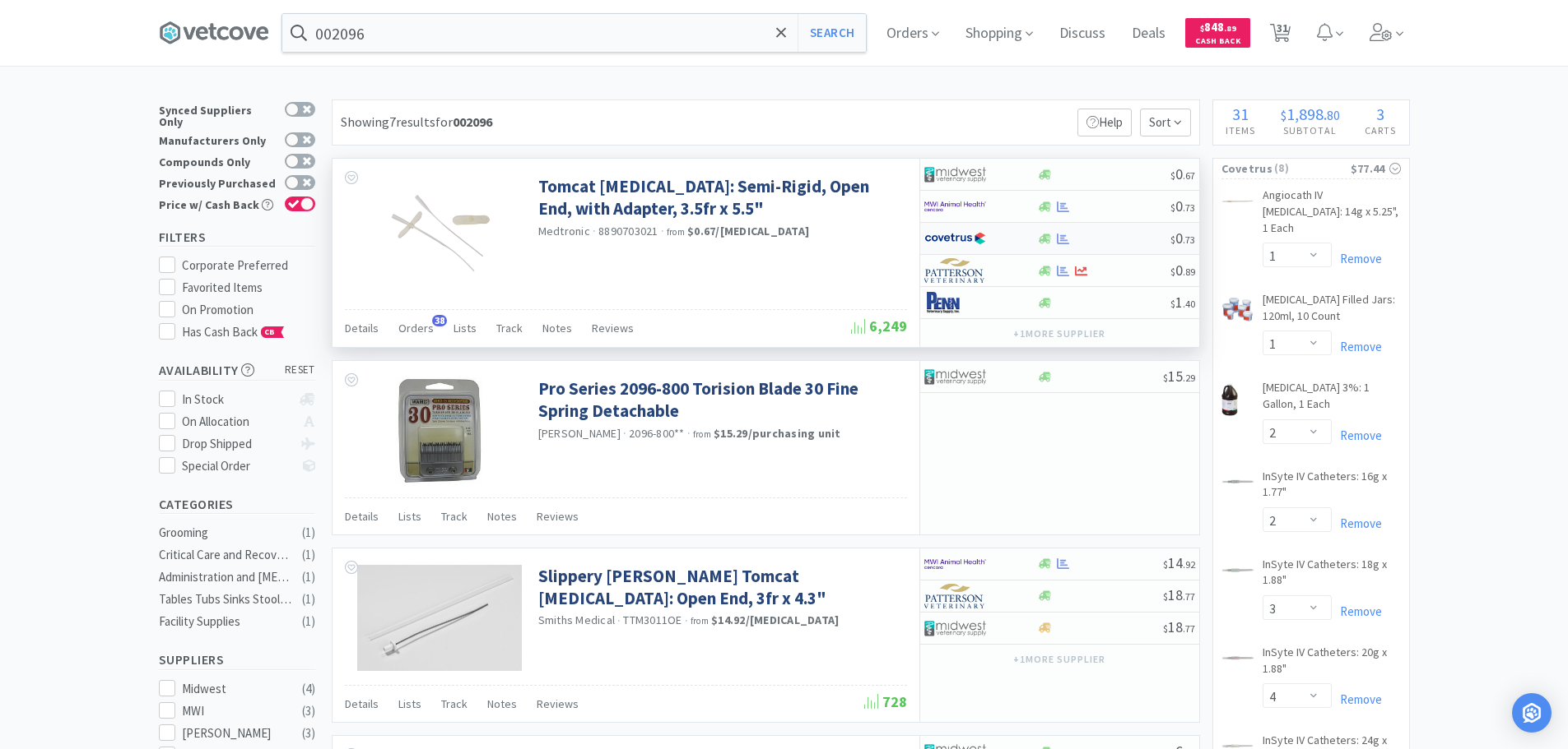
click at [1107, 242] on div at bounding box center [1103, 239] width 133 height 13
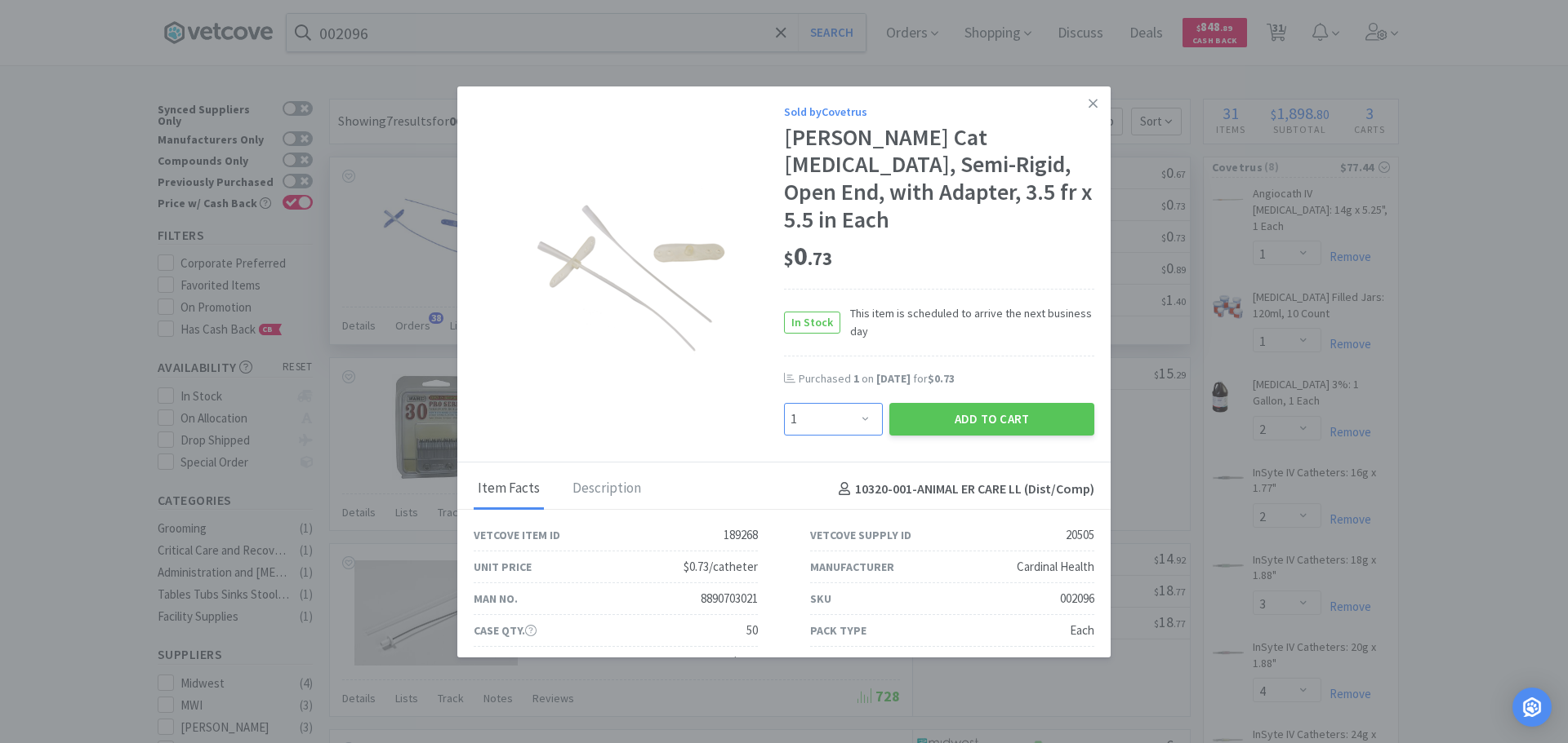
click at [860, 403] on select "Enter Quantity 1 2 3 4 5 6 7 8 9 10 11 12 13 14 15 16 17 18 19 20 Enter Quantity" at bounding box center [832, 419] width 99 height 32
click at [784, 403] on select "Enter Quantity 1 2 3 4 5 6 7 8 9 10 11 12 13 14 15 16 17 18 19 20 Enter Quantity" at bounding box center [832, 419] width 99 height 32
click at [896, 403] on button "Add to Cart" at bounding box center [991, 419] width 205 height 32
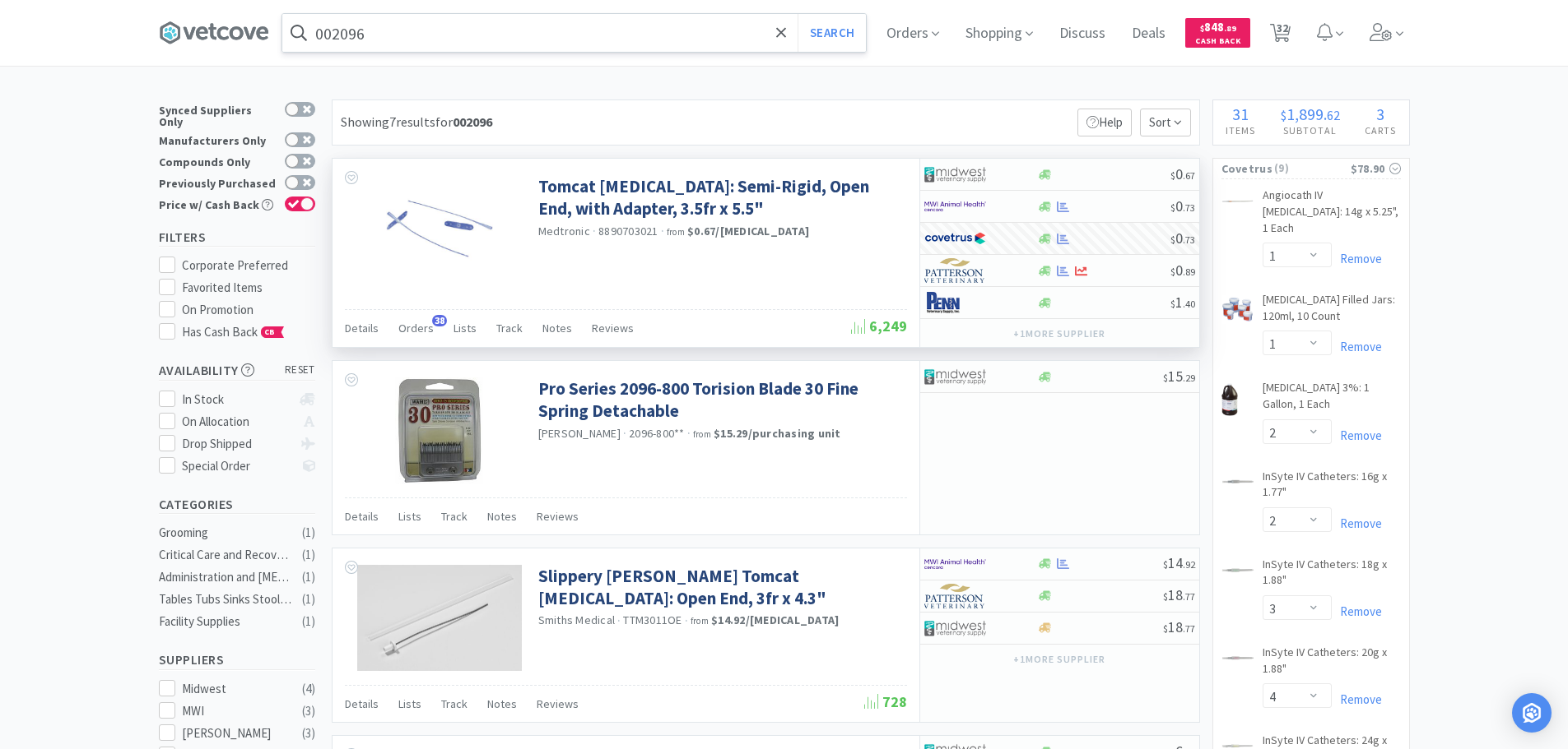
click at [471, 42] on input "002096" at bounding box center [574, 33] width 584 height 37
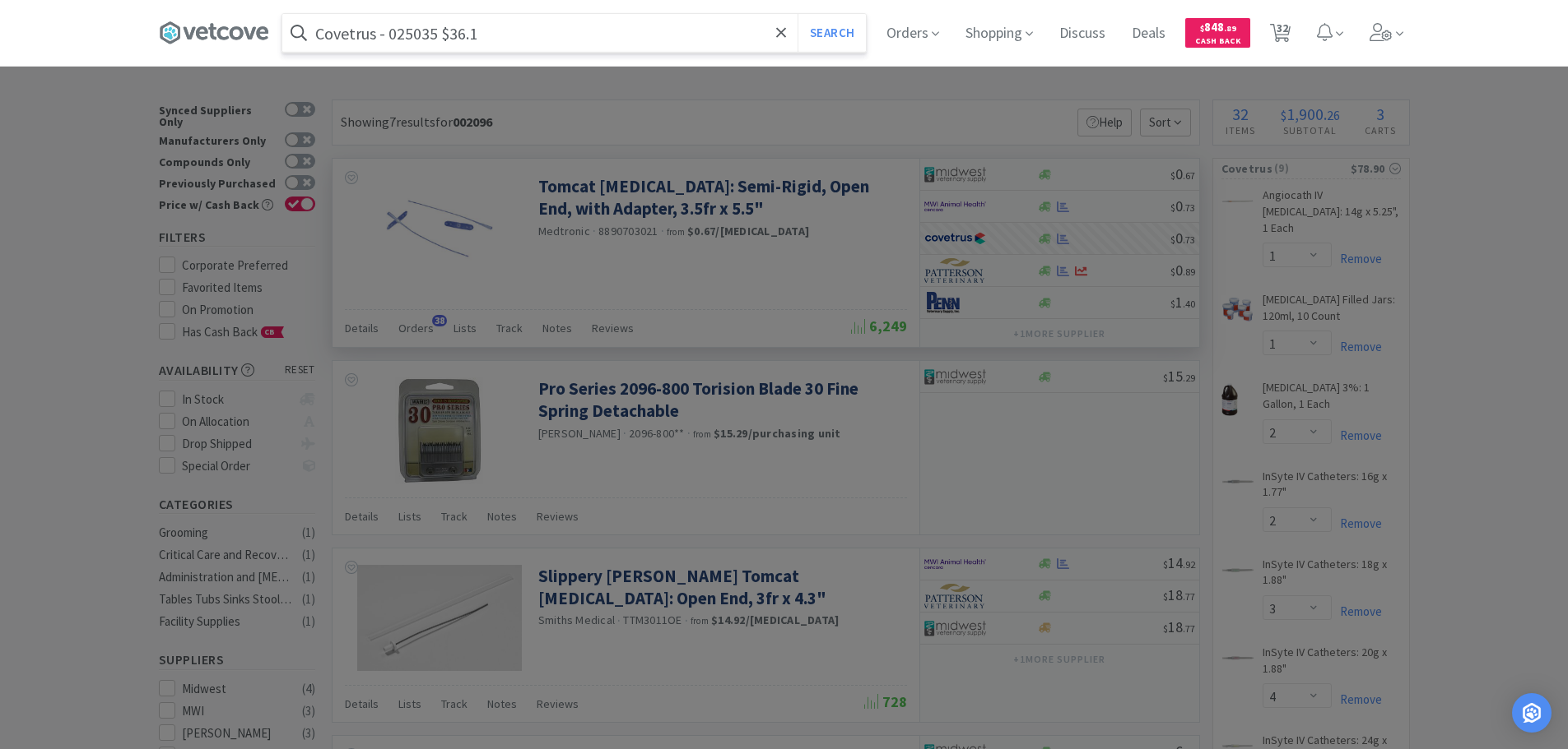
click at [430, 33] on input "Covetrus - 025035 $36.1" at bounding box center [574, 33] width 584 height 37
click at [798, 14] on button "Search" at bounding box center [831, 33] width 68 height 37
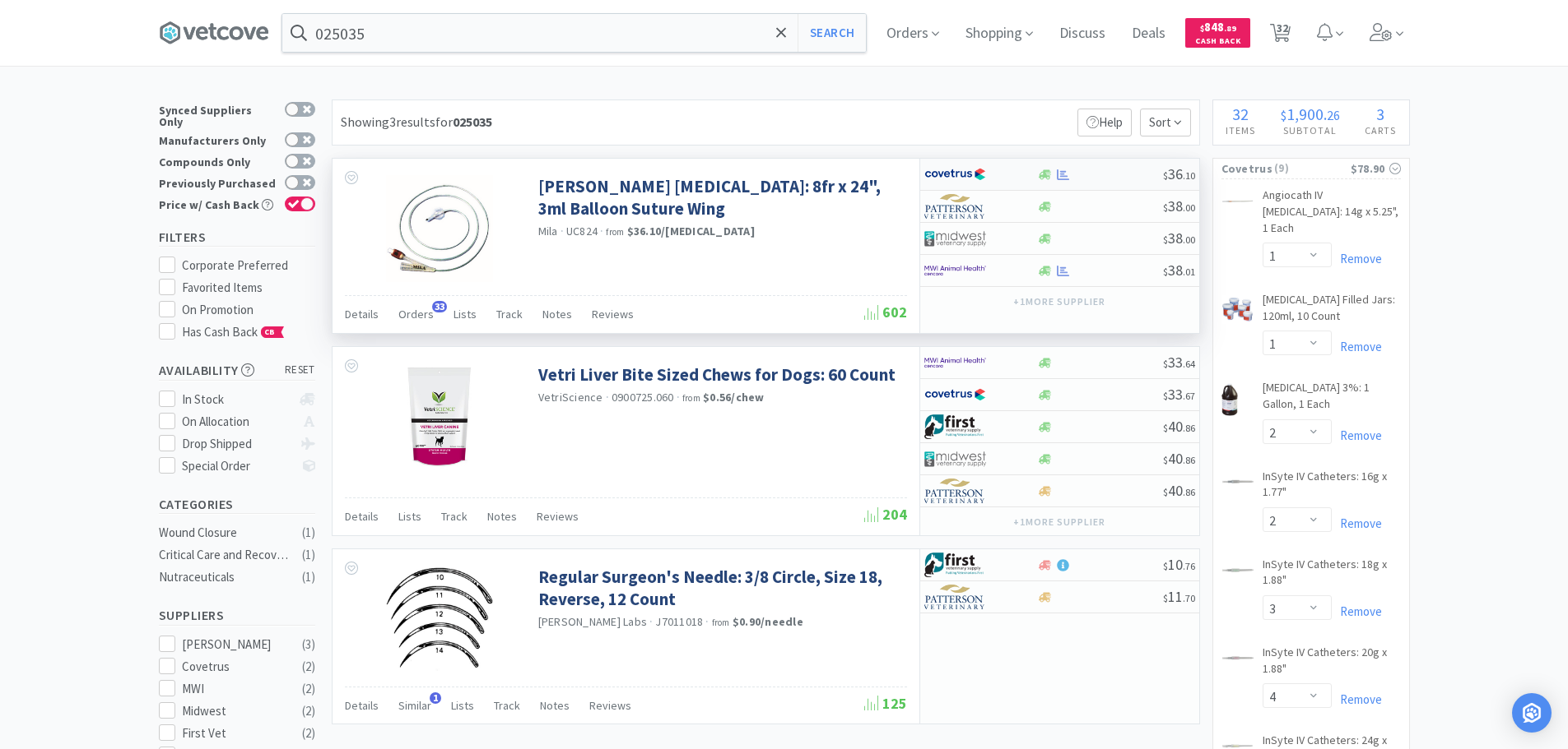
click at [1124, 176] on div at bounding box center [1100, 175] width 126 height 13
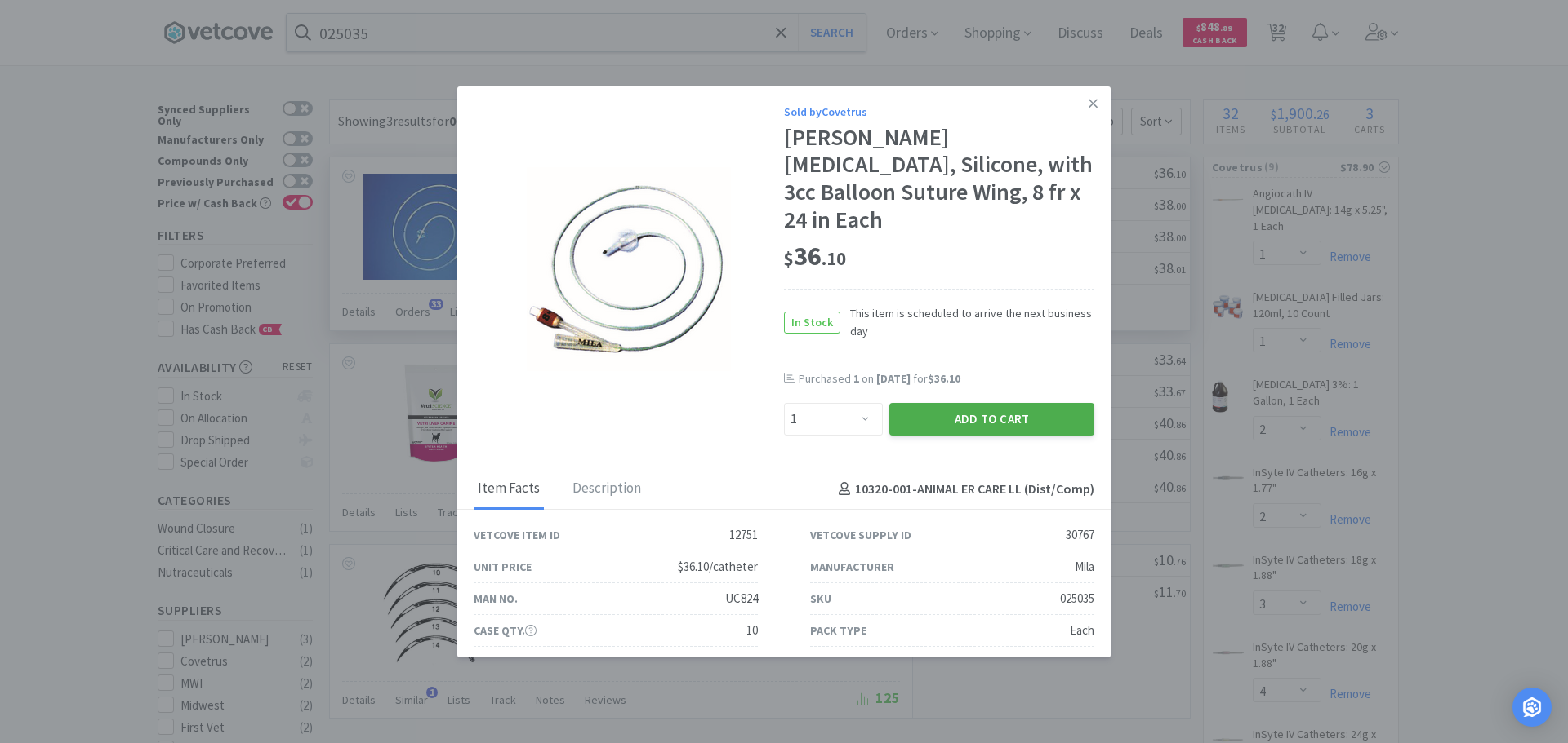
click at [981, 403] on button "Add to Cart" at bounding box center [991, 419] width 205 height 32
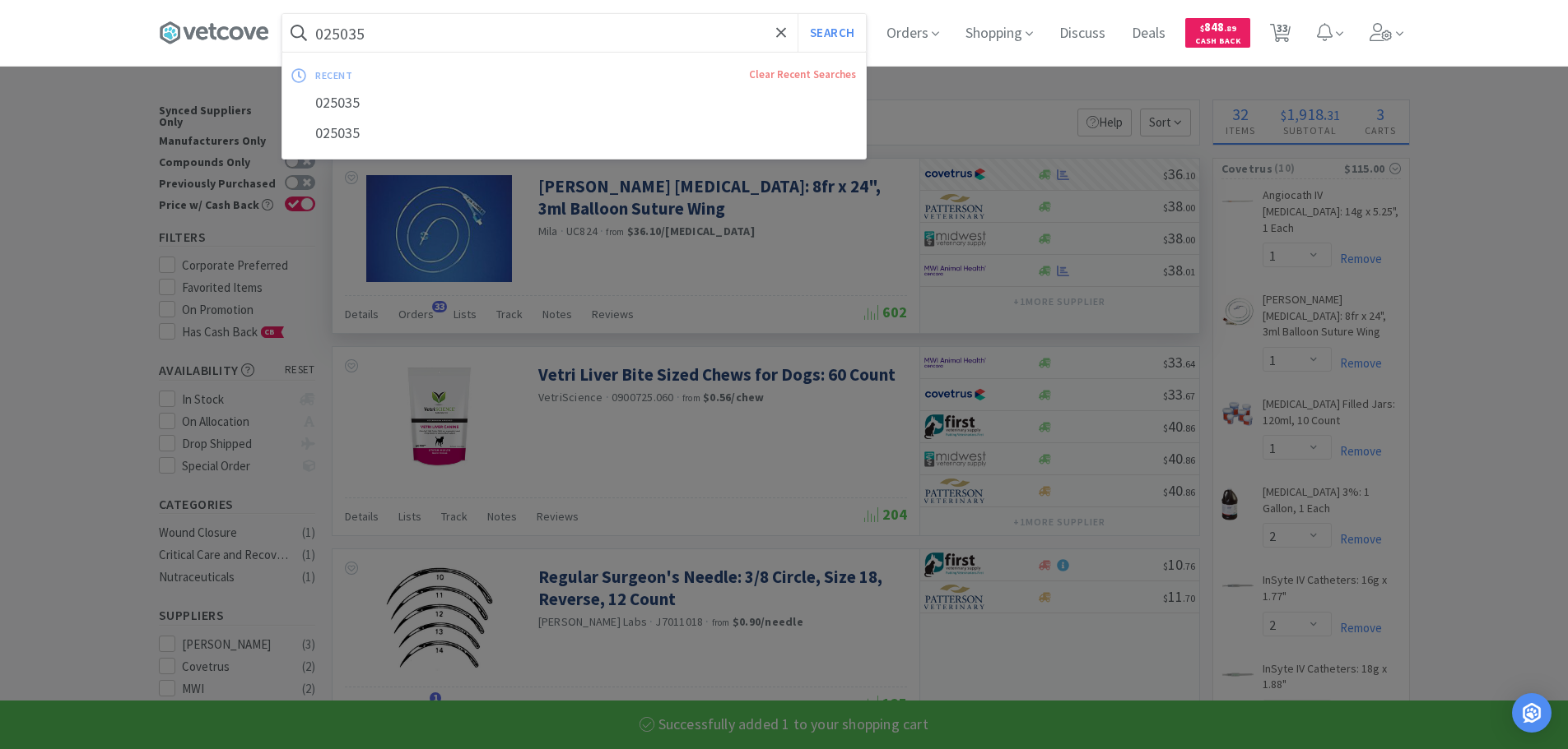
click at [425, 31] on input "025035" at bounding box center [574, 33] width 584 height 37
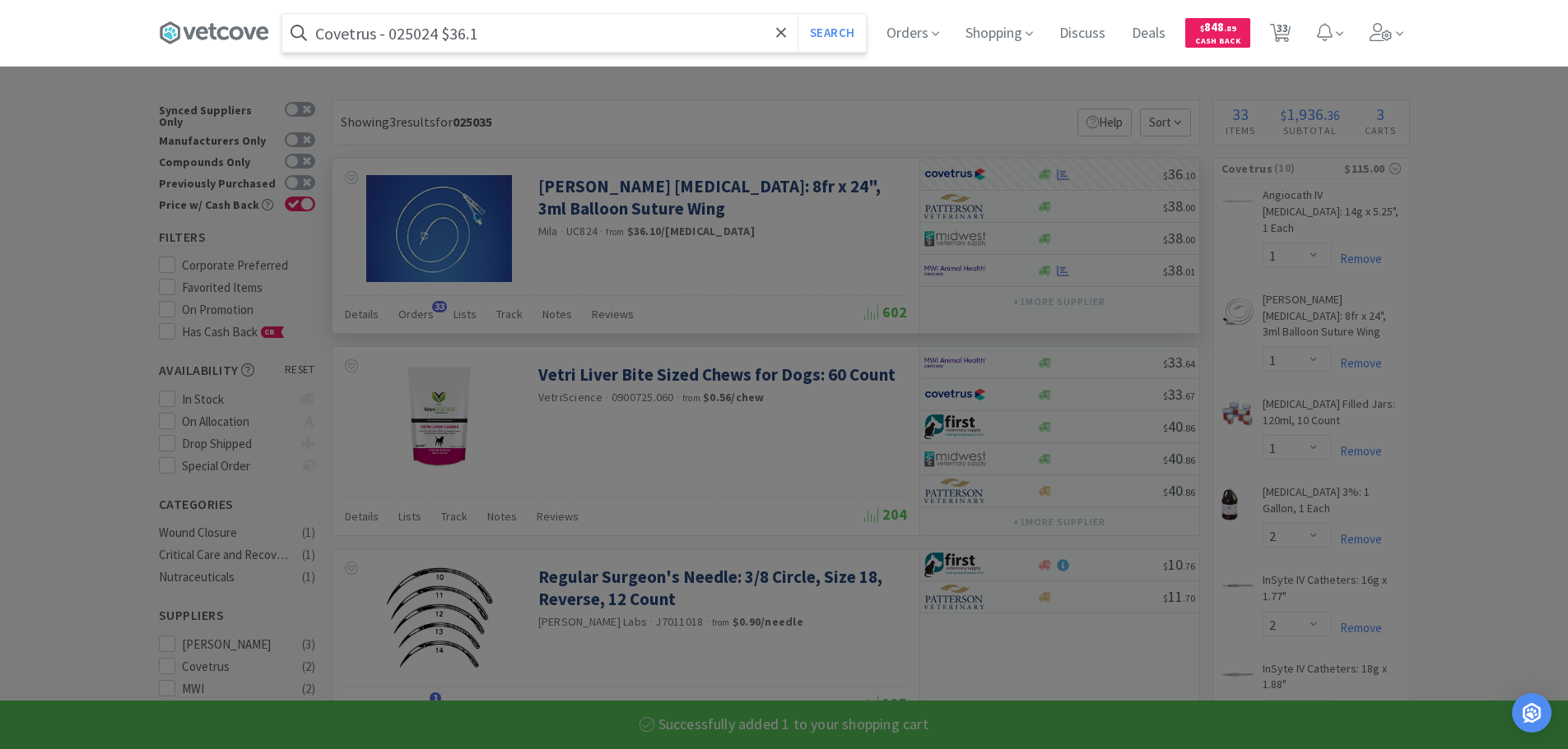
click at [399, 38] on input "Covetrus - 025024 $36.1" at bounding box center [574, 33] width 584 height 37
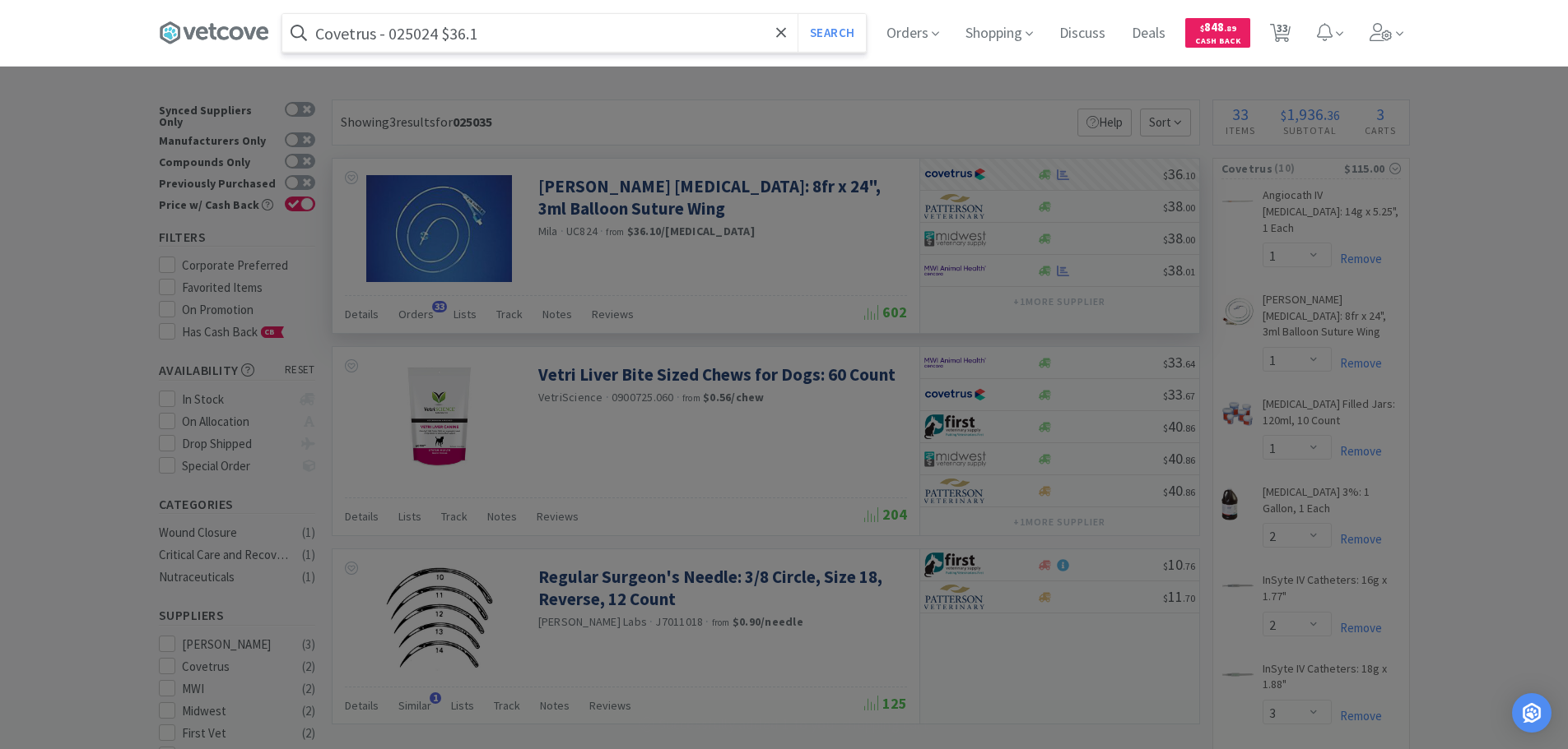
click at [798, 14] on button "Search" at bounding box center [831, 33] width 68 height 37
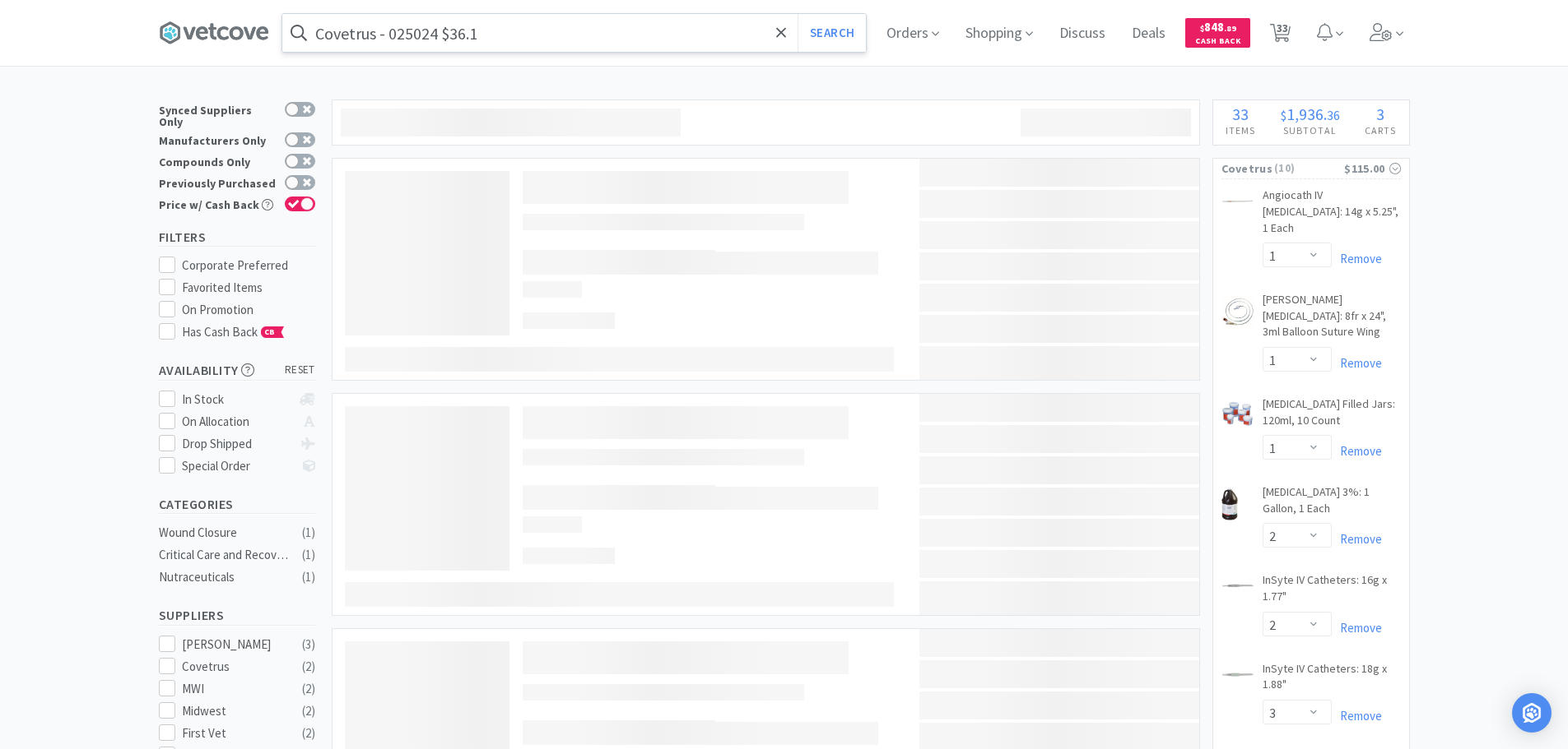
click at [416, 37] on input "Covetrus - 025024 $36.1" at bounding box center [574, 33] width 584 height 37
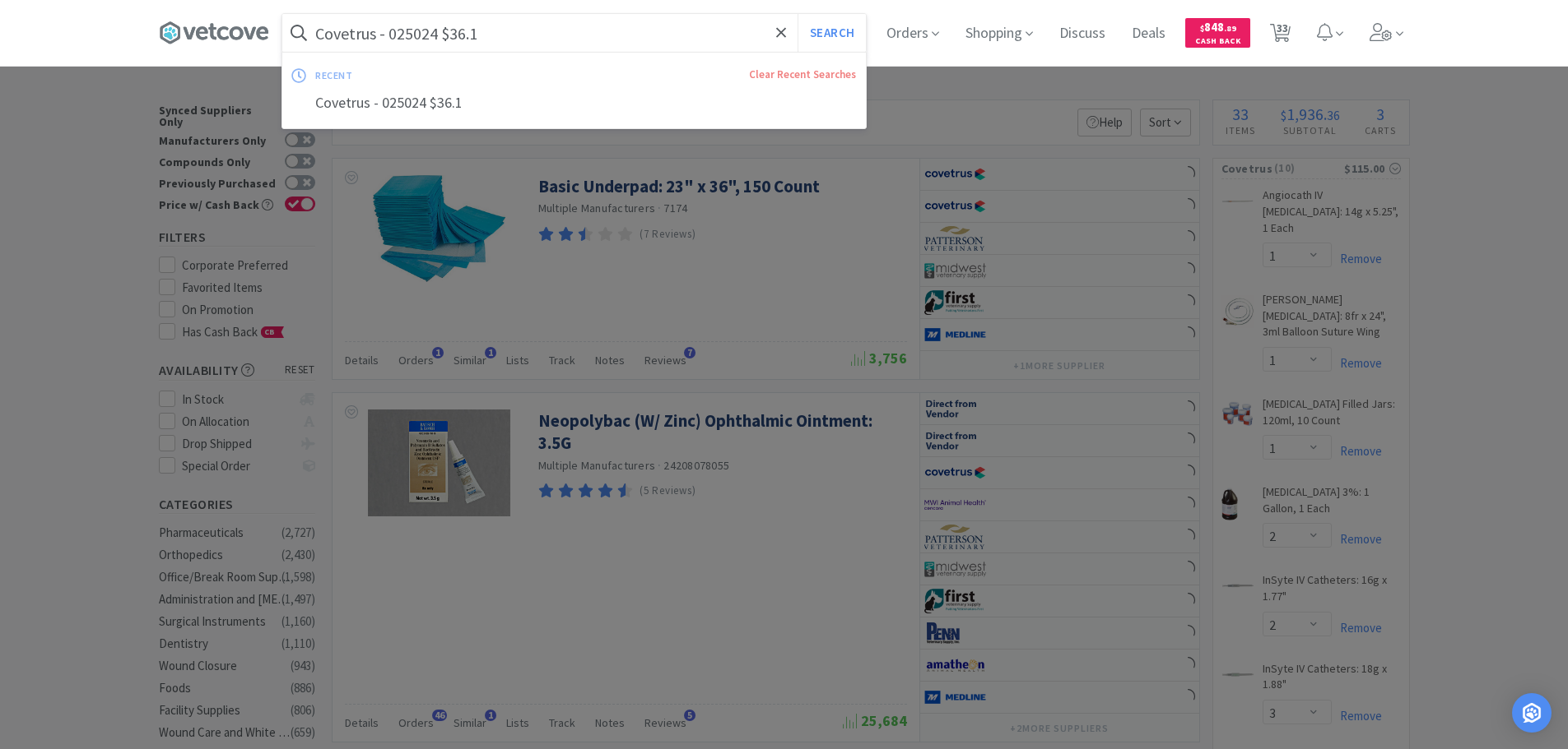
click at [419, 33] on input "Covetrus - 025024 $36.1" at bounding box center [574, 33] width 584 height 37
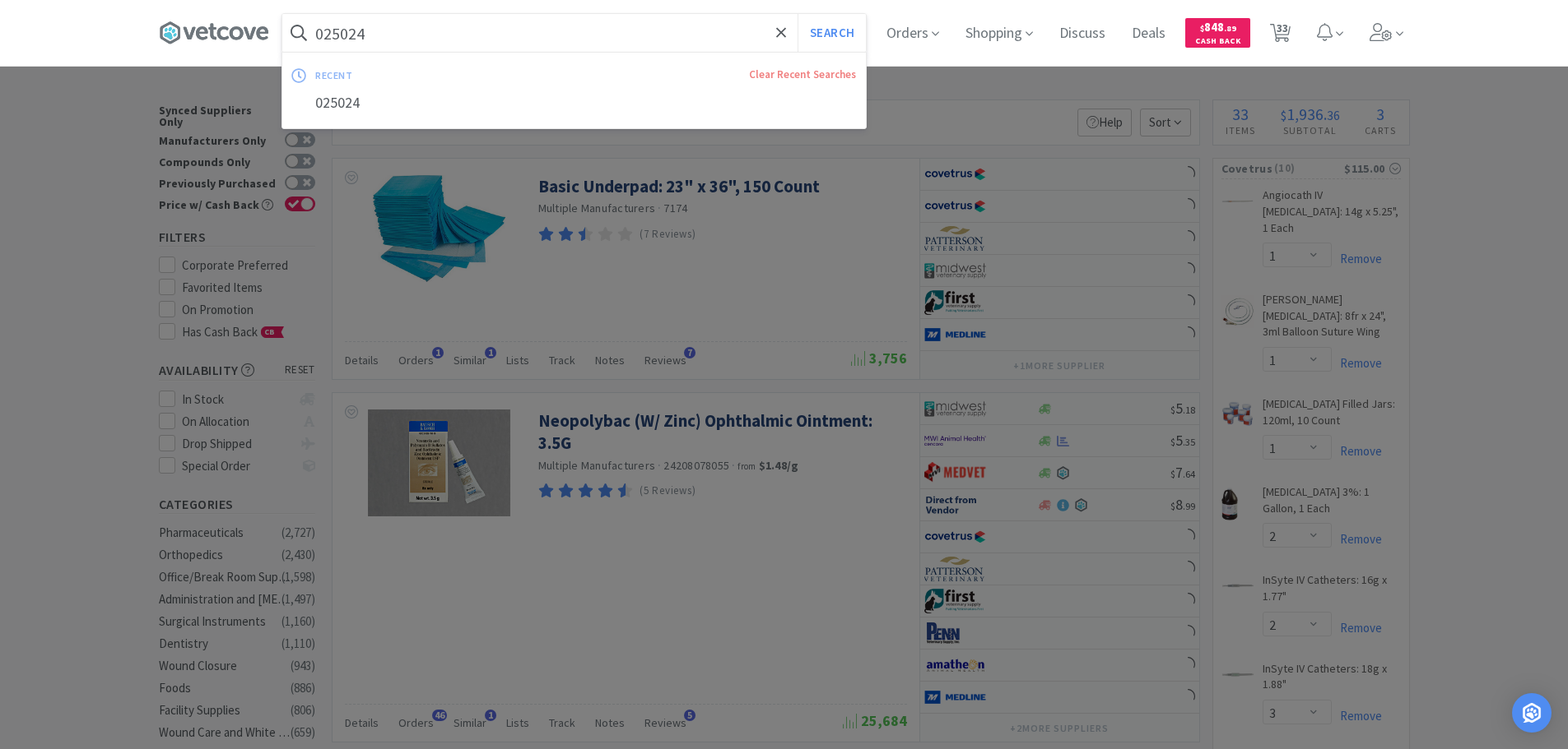
click at [798, 14] on button "Search" at bounding box center [831, 33] width 68 height 37
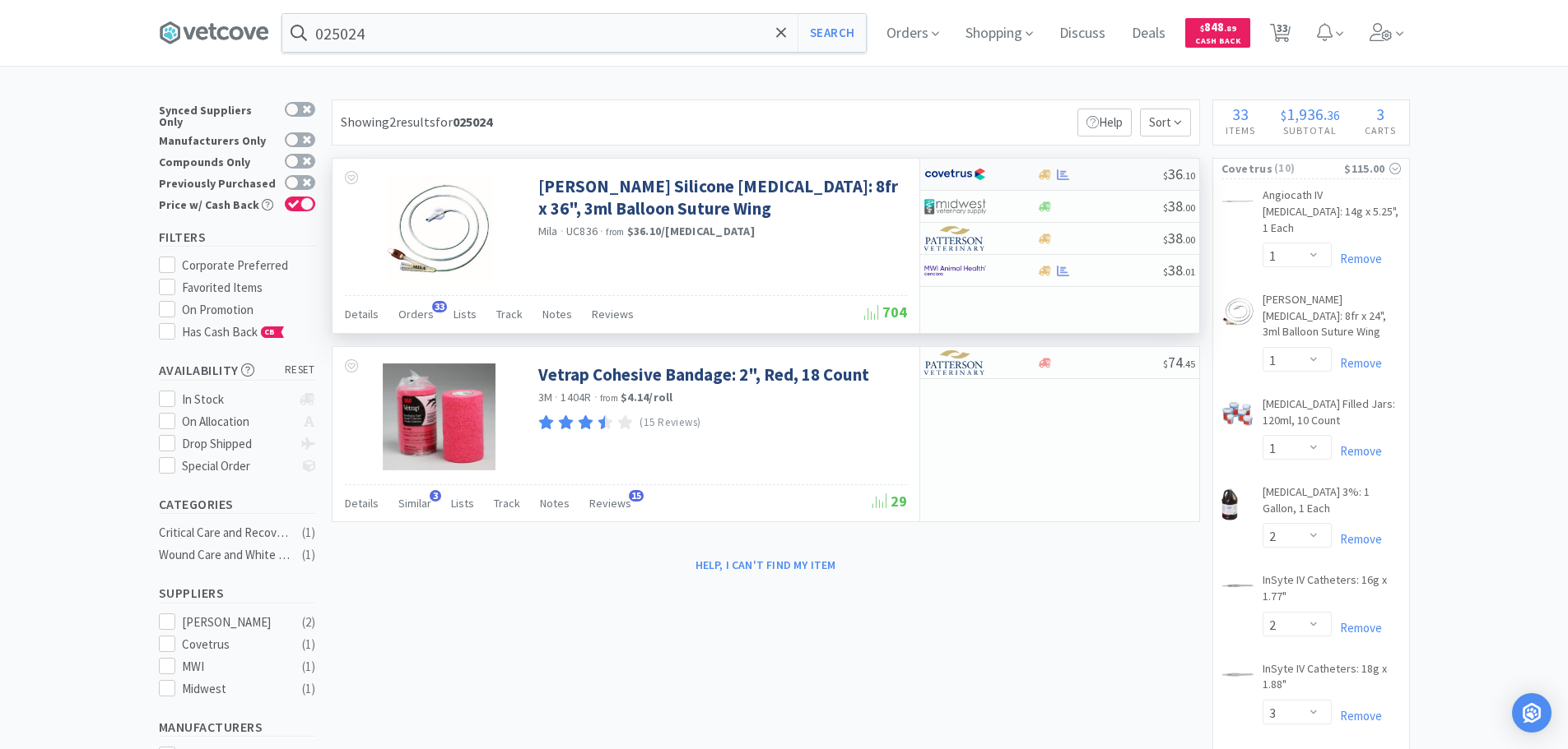
click at [1115, 169] on div at bounding box center [1100, 175] width 126 height 13
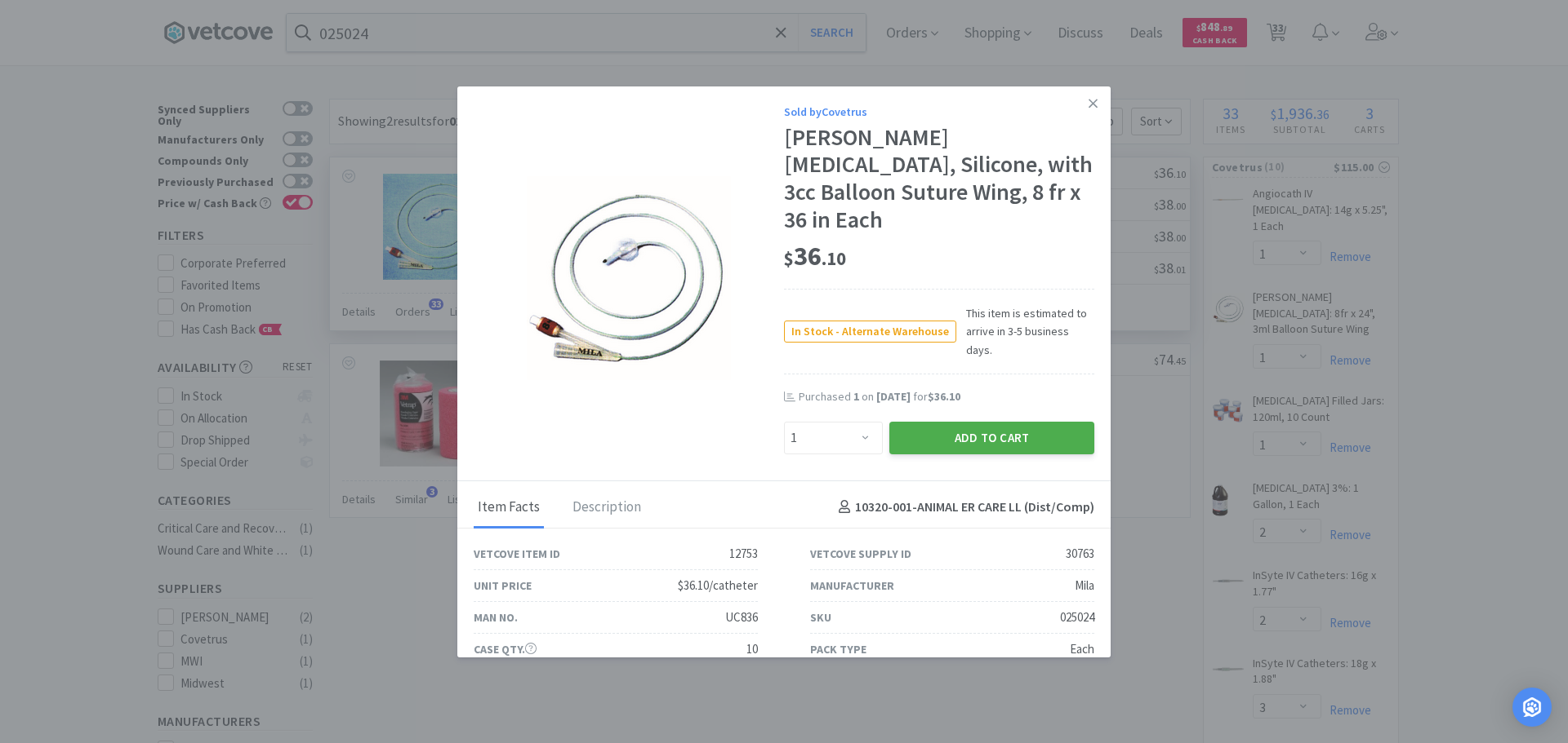
click at [949, 422] on button "Add to Cart" at bounding box center [991, 438] width 205 height 32
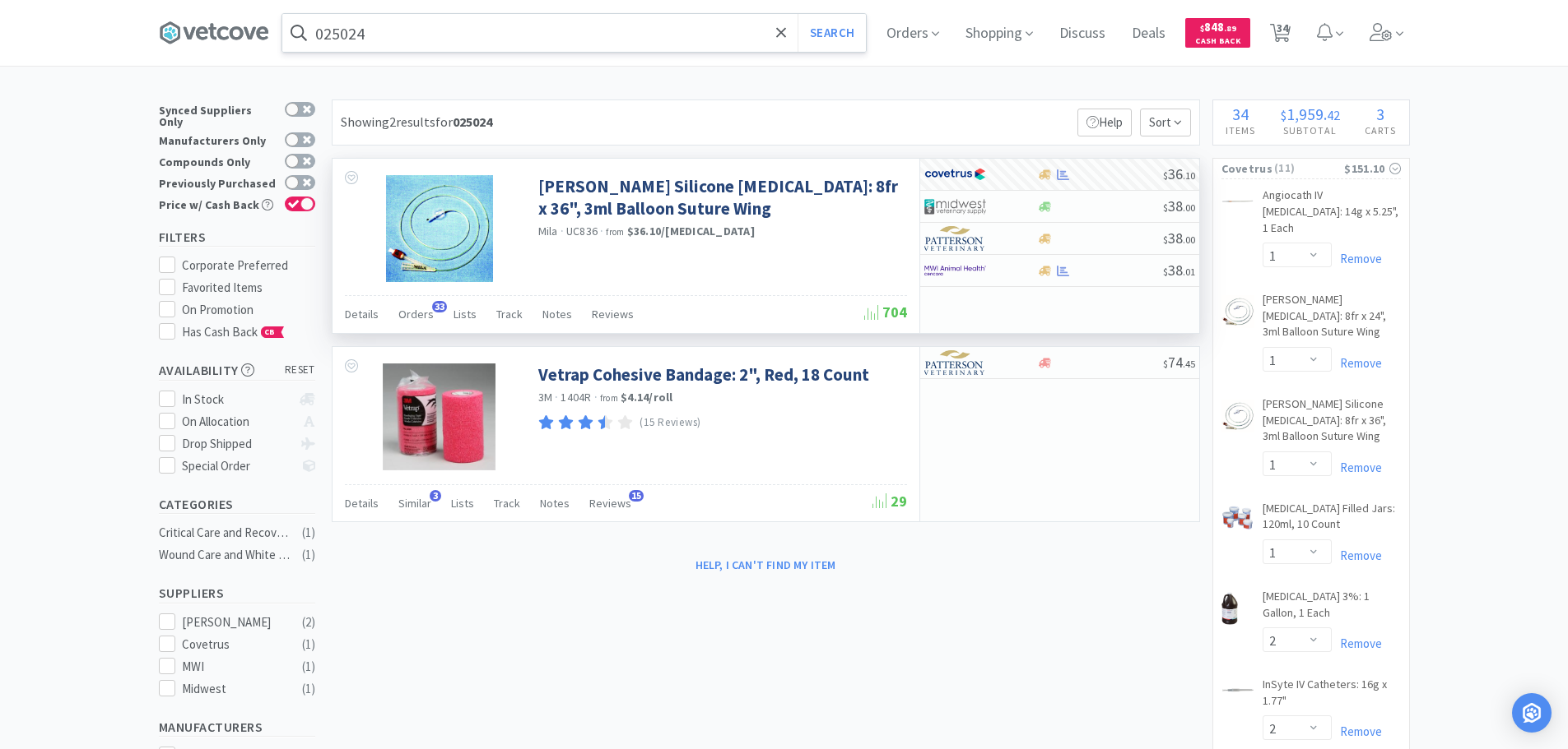
click at [470, 35] on input "025024" at bounding box center [574, 33] width 584 height 37
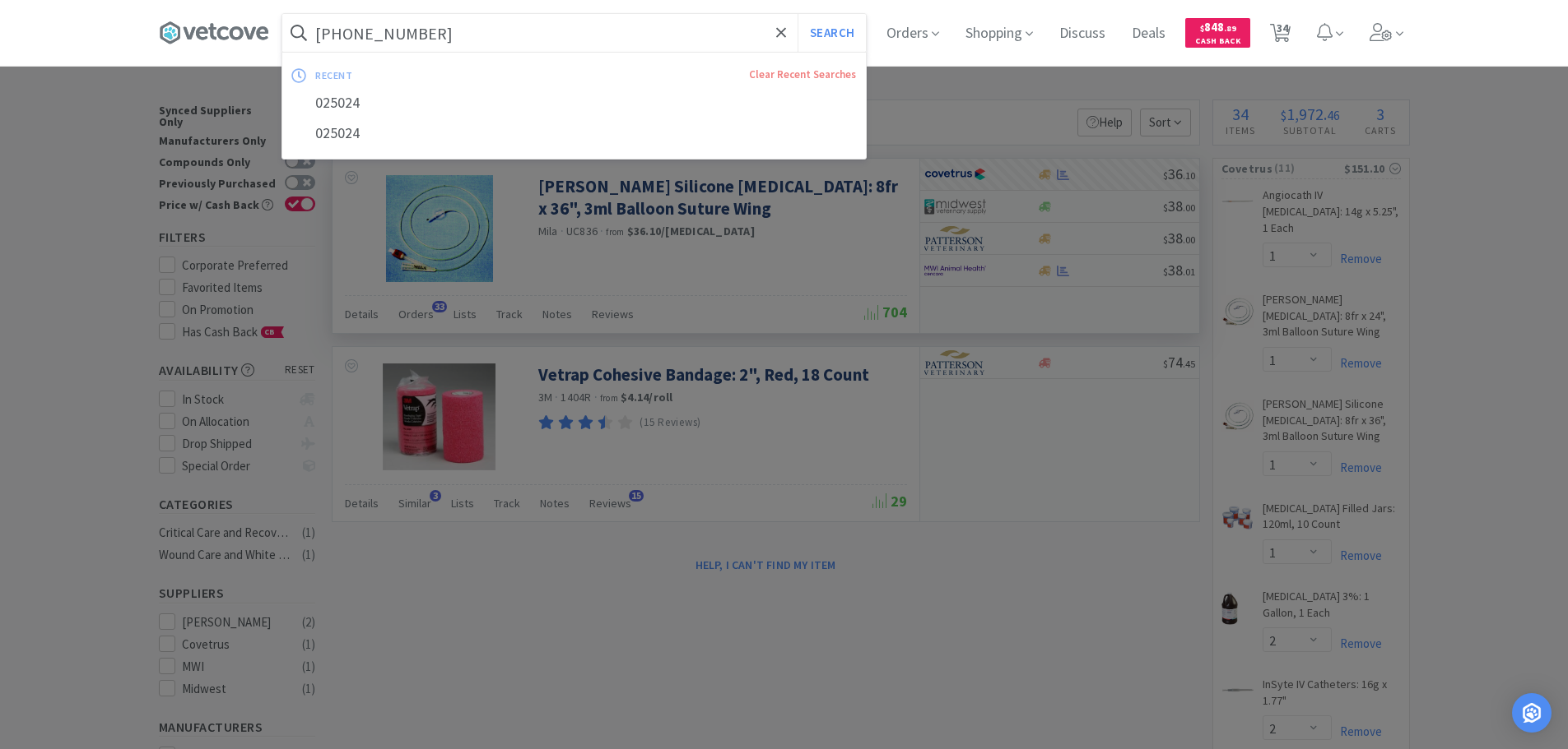
click at [798, 14] on button "Search" at bounding box center [831, 33] width 68 height 37
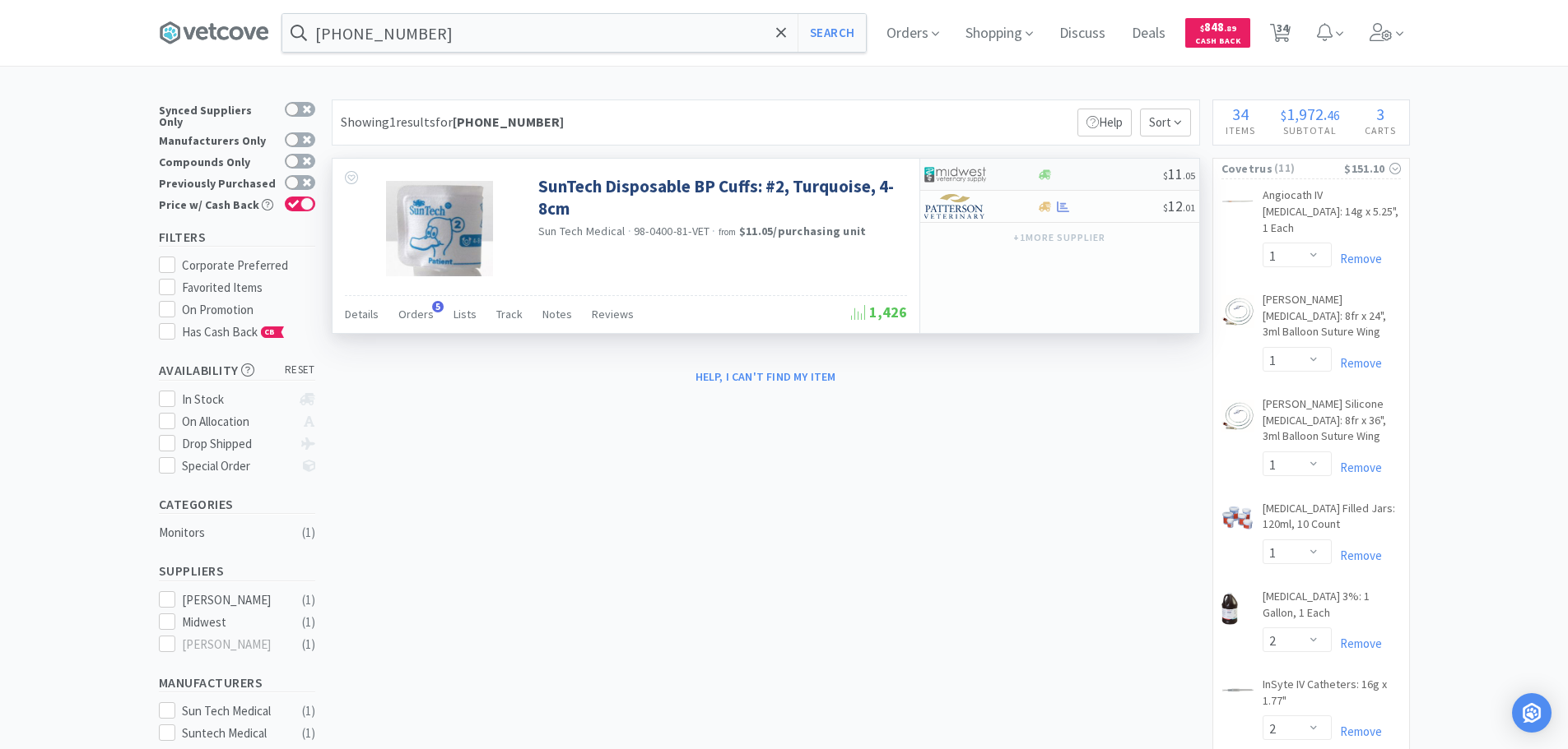
click at [1102, 172] on div at bounding box center [1100, 175] width 126 height 13
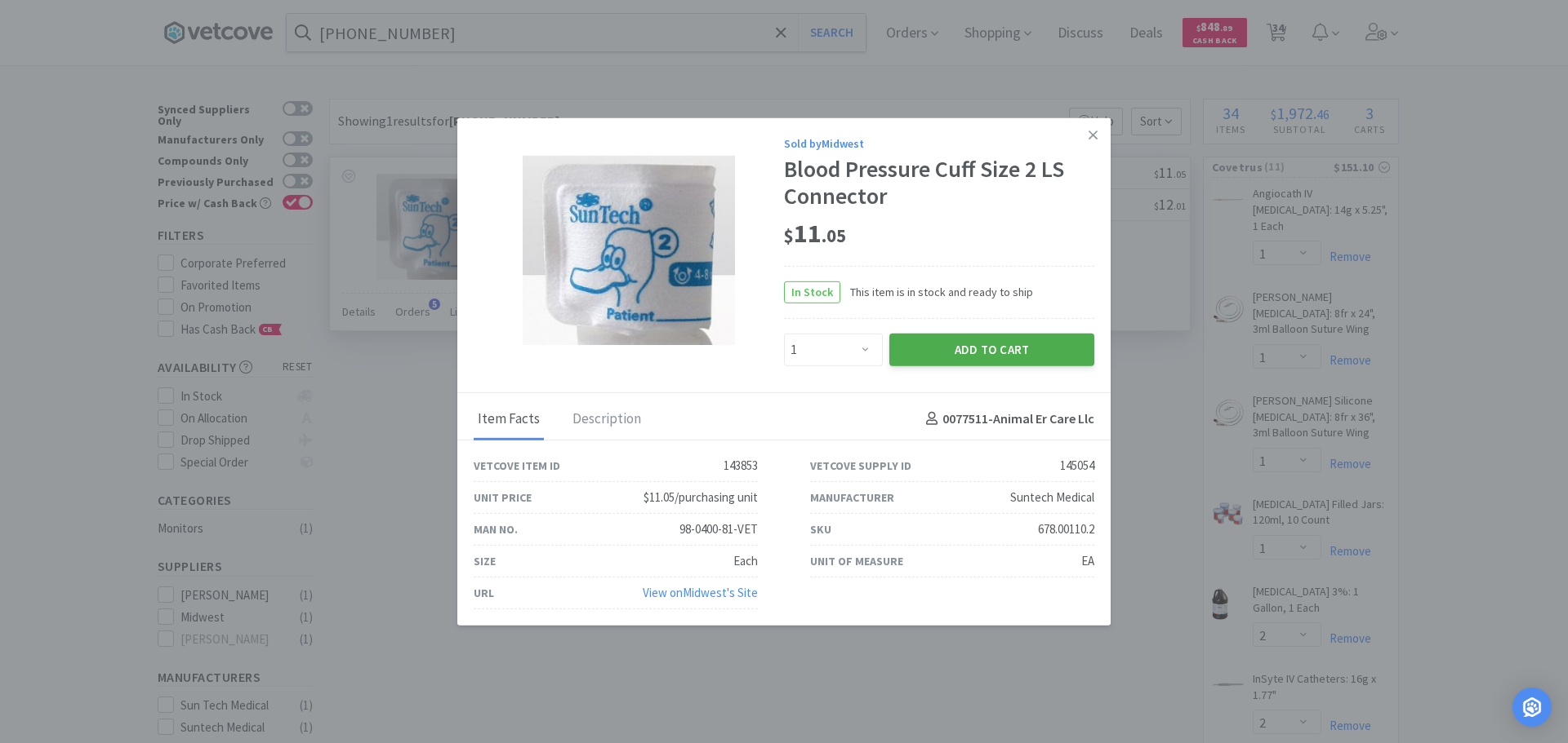
click at [1019, 348] on button "Add to Cart" at bounding box center [991, 348] width 205 height 32
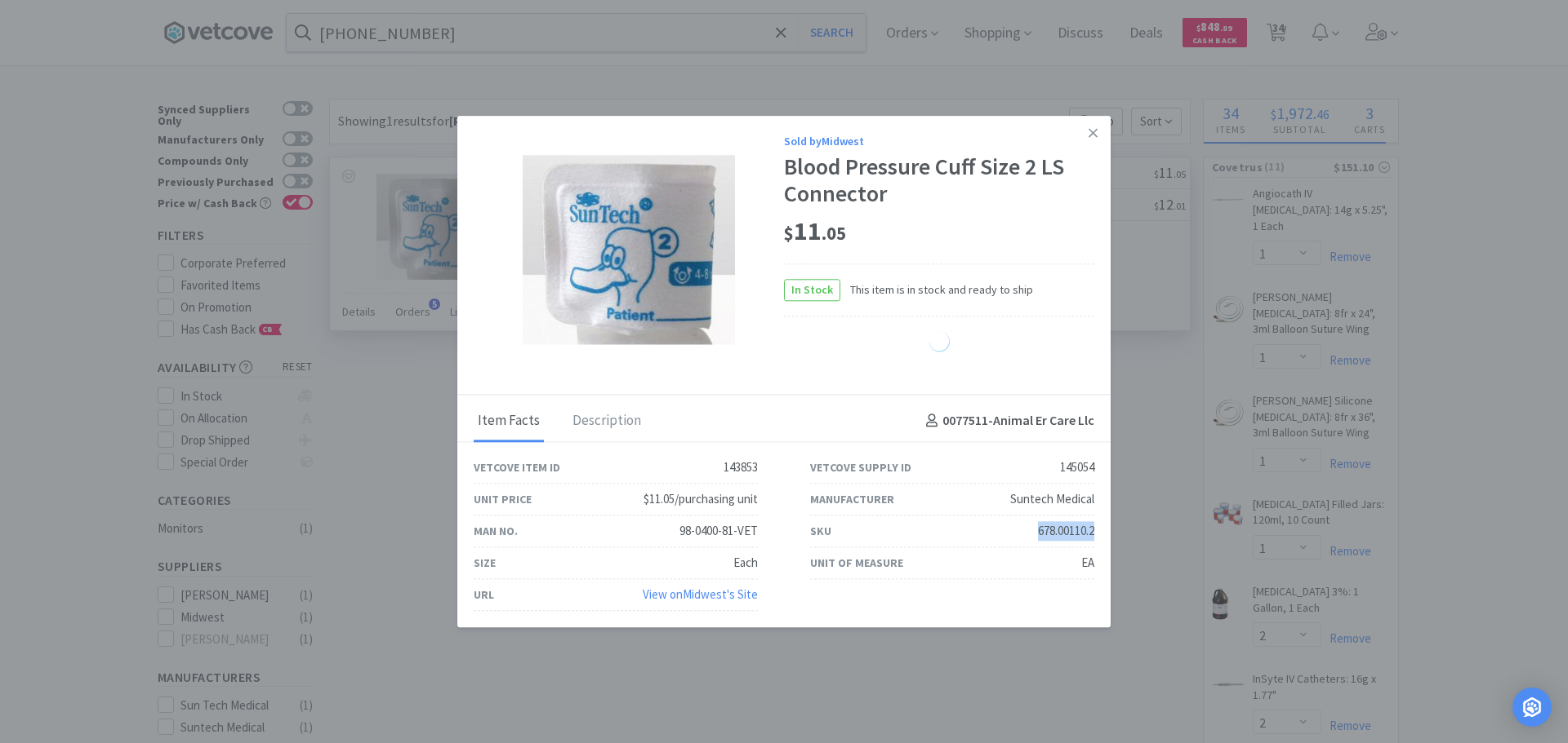
drag, startPoint x: 1099, startPoint y: 533, endPoint x: 1025, endPoint y: 529, distance: 74.1
click at [1025, 529] on div "SKU 678.00110.2" at bounding box center [951, 532] width 336 height 32
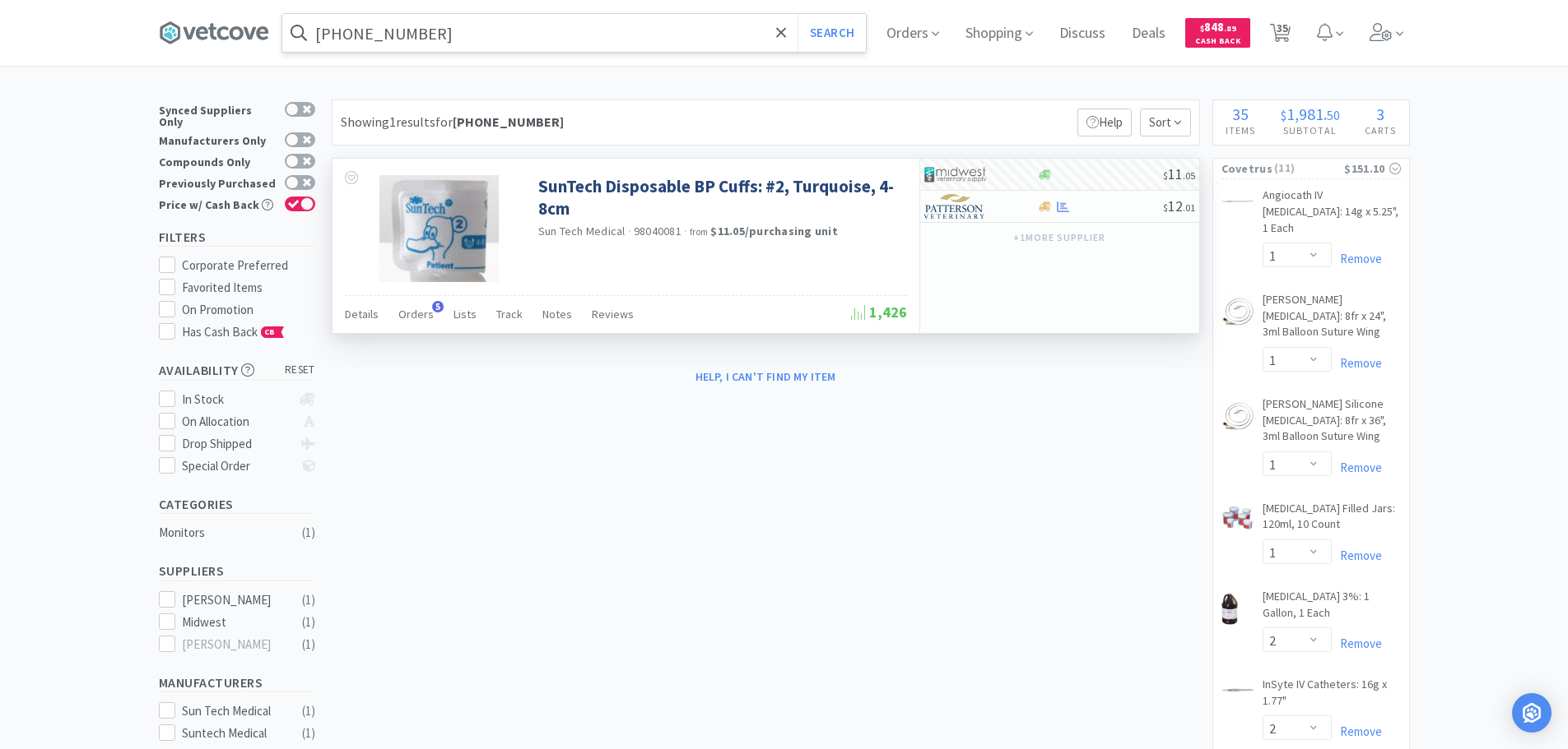
click at [453, 35] on input "07-892-1817" at bounding box center [574, 33] width 584 height 37
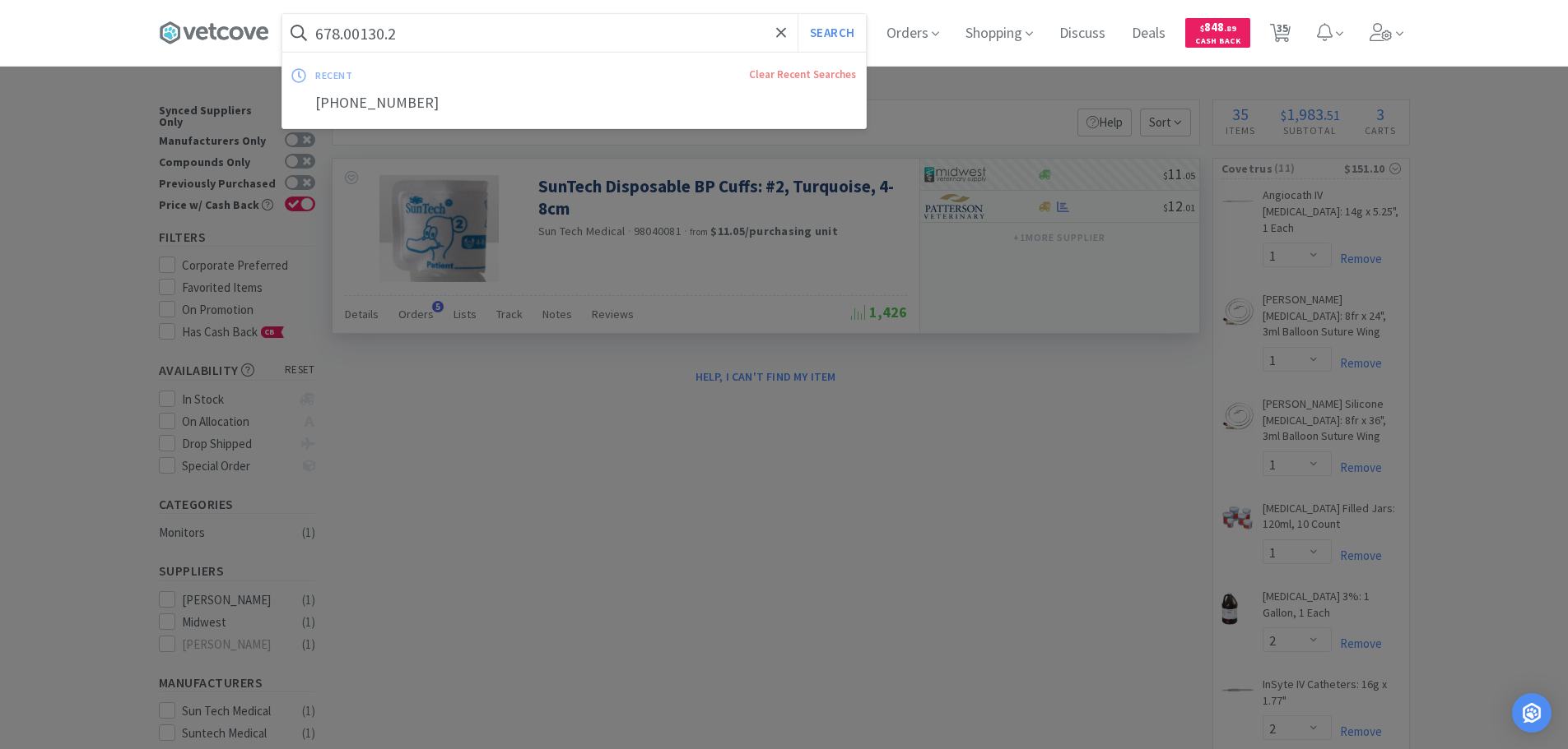
click at [798, 14] on button "Search" at bounding box center [831, 33] width 68 height 37
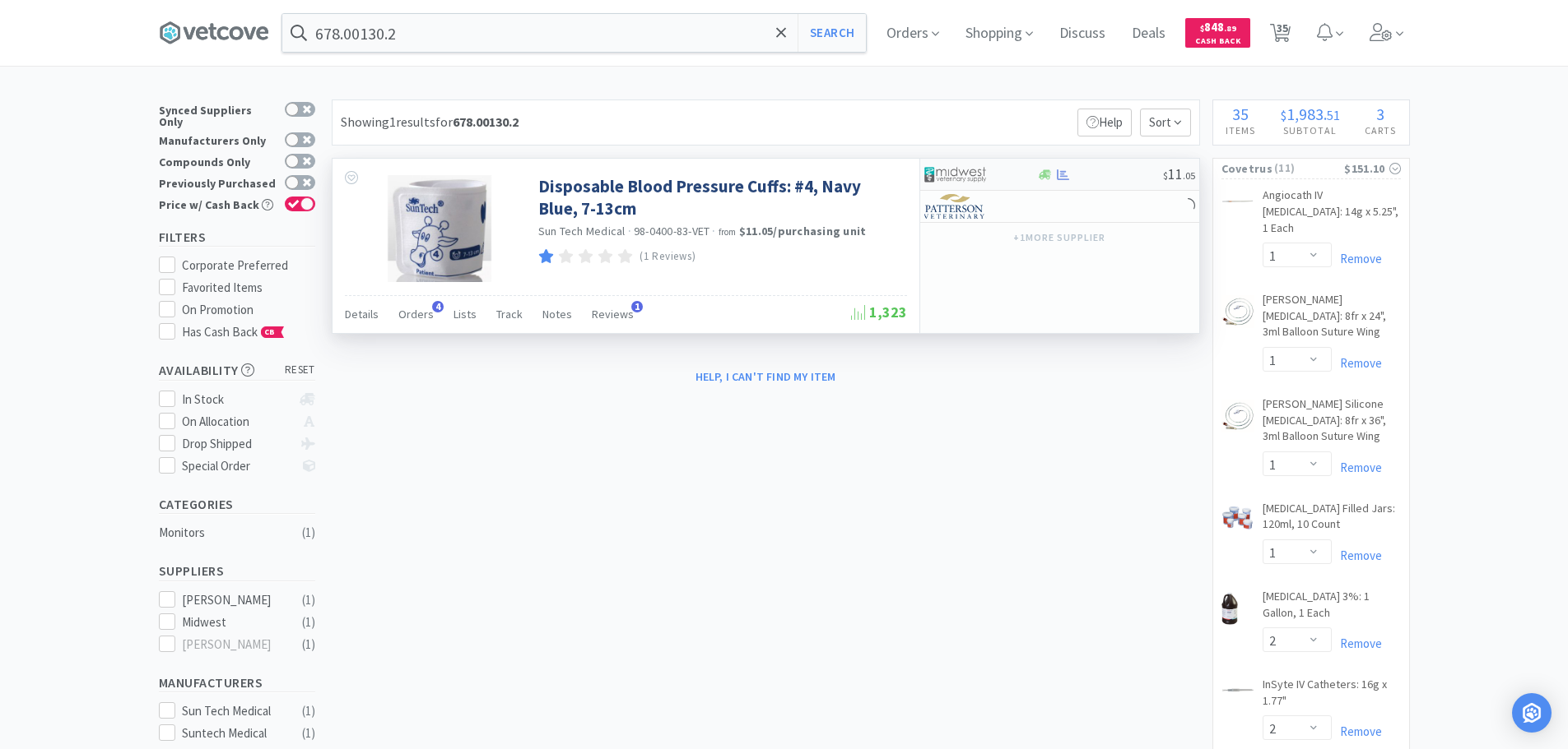
click at [1118, 171] on div at bounding box center [1100, 175] width 126 height 13
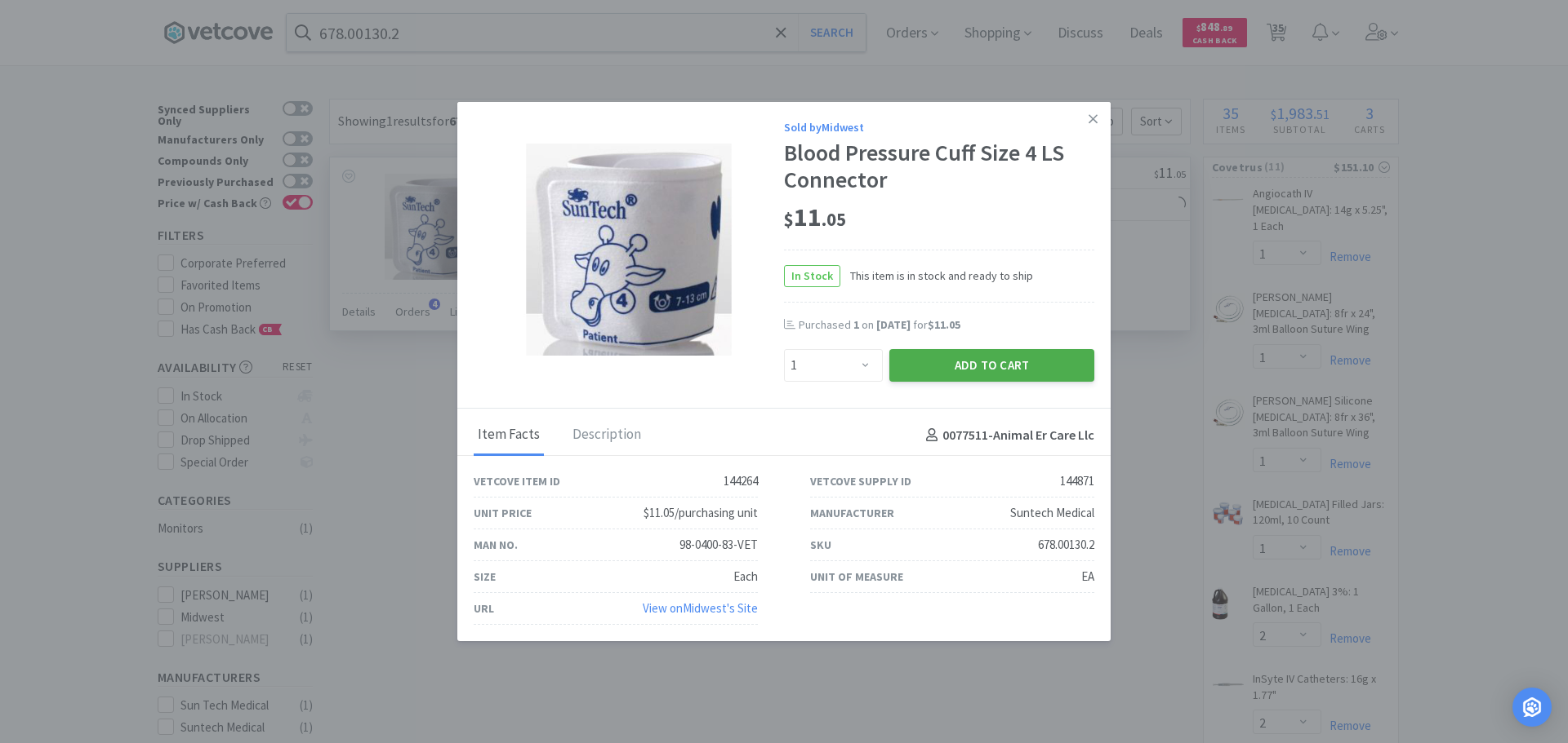
click at [991, 359] on button "Add to Cart" at bounding box center [991, 365] width 205 height 32
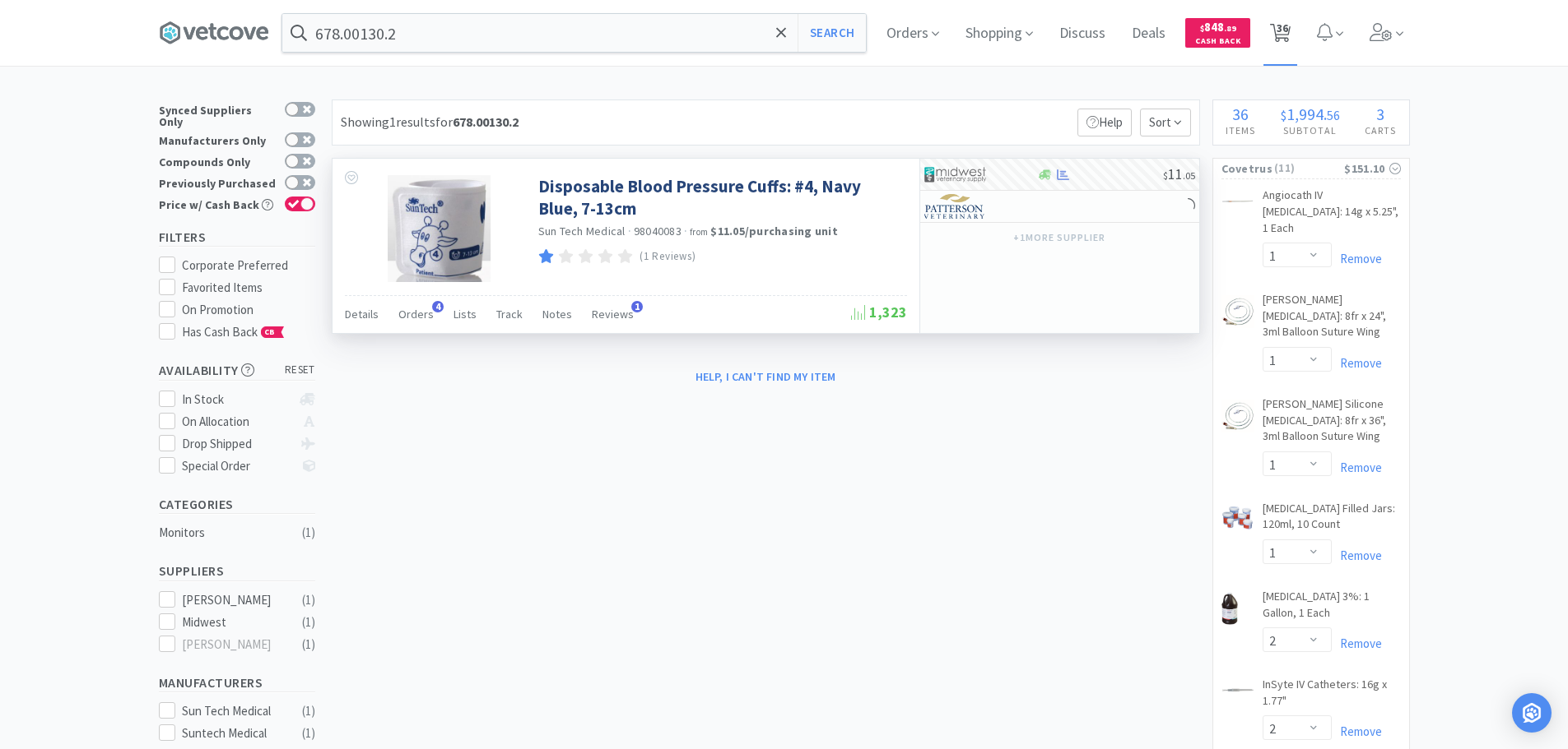
click at [1285, 33] on span "36" at bounding box center [1283, 28] width 12 height 66
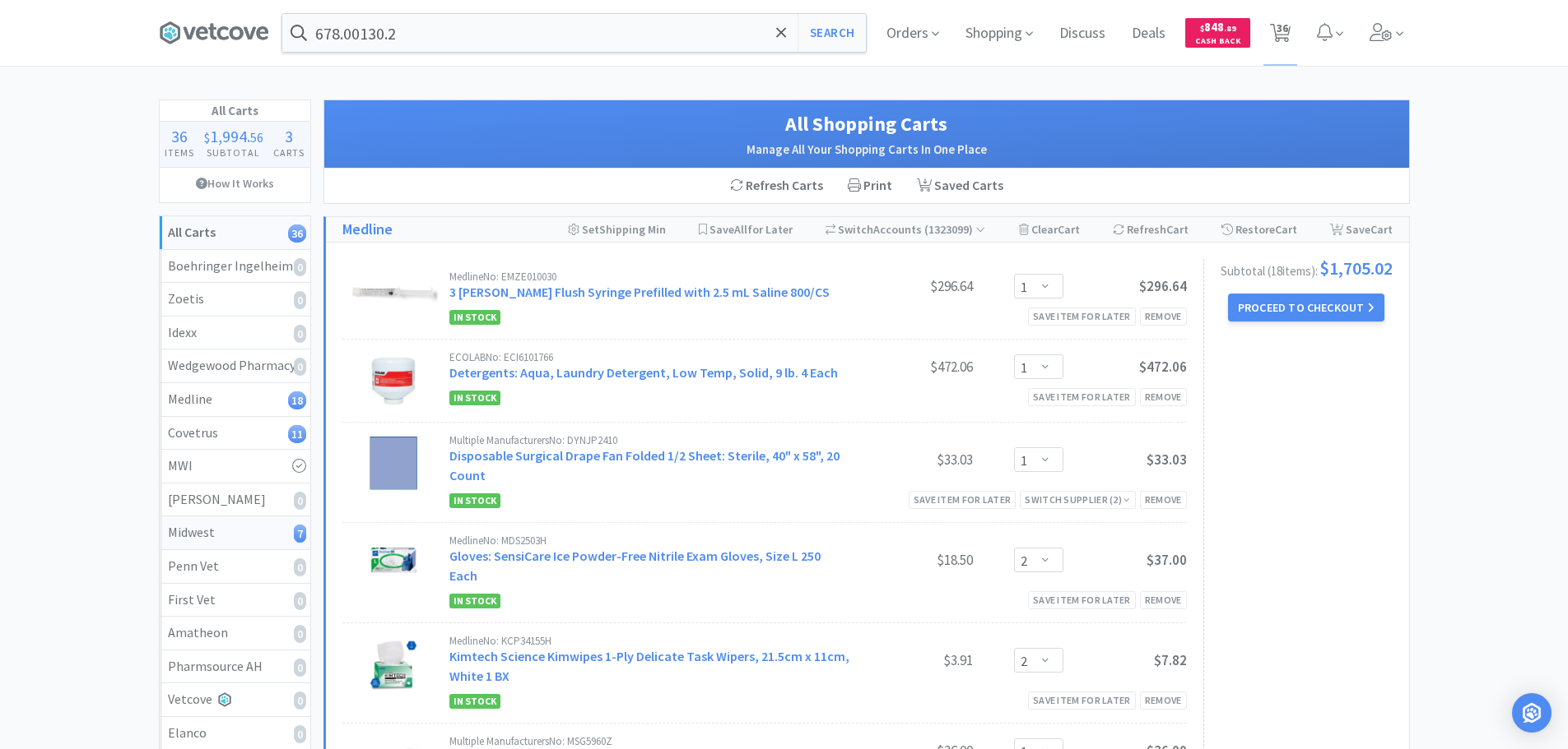
click at [233, 537] on div "Midwest 7" at bounding box center [235, 533] width 134 height 22
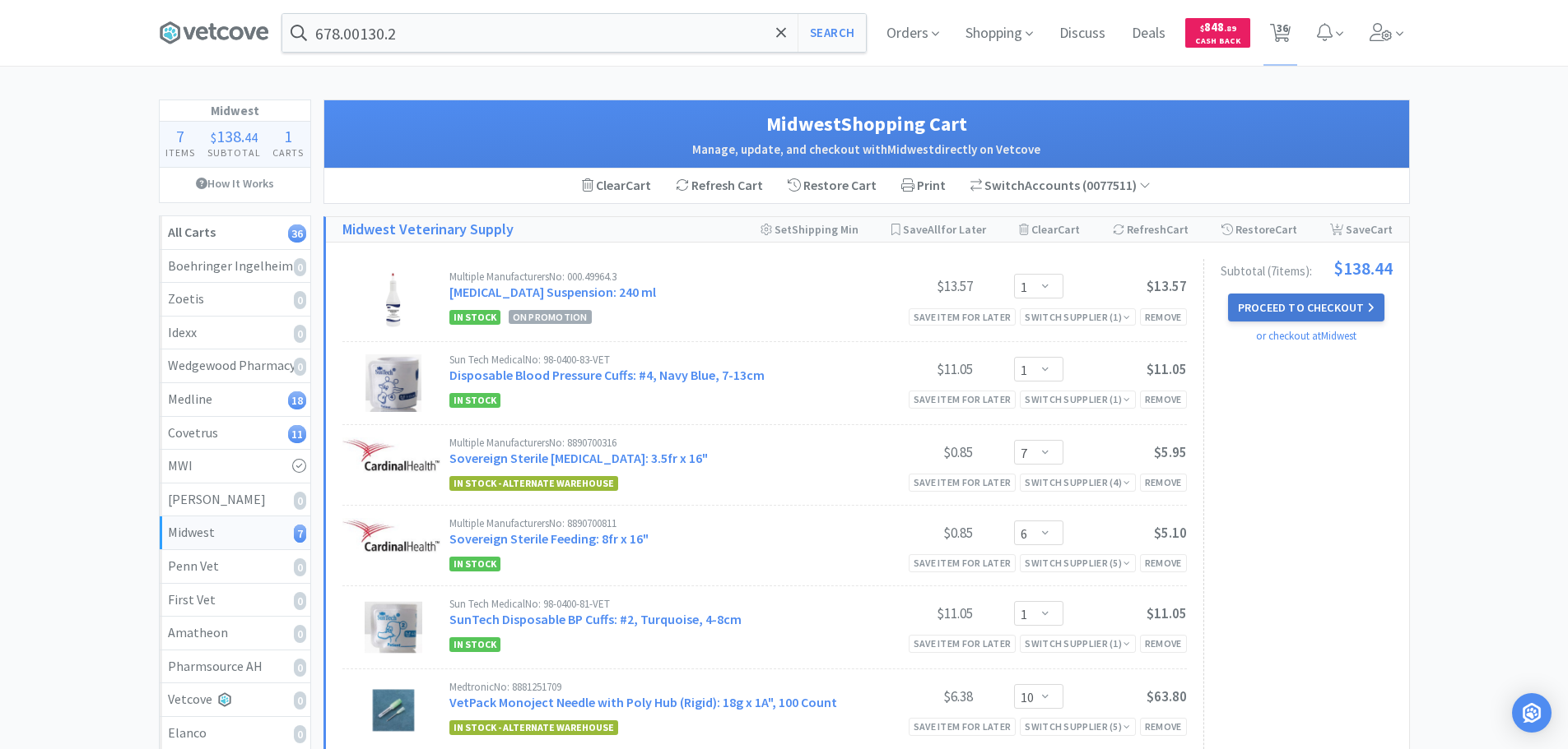
click at [1325, 299] on button "Proceed to Checkout" at bounding box center [1306, 308] width 156 height 28
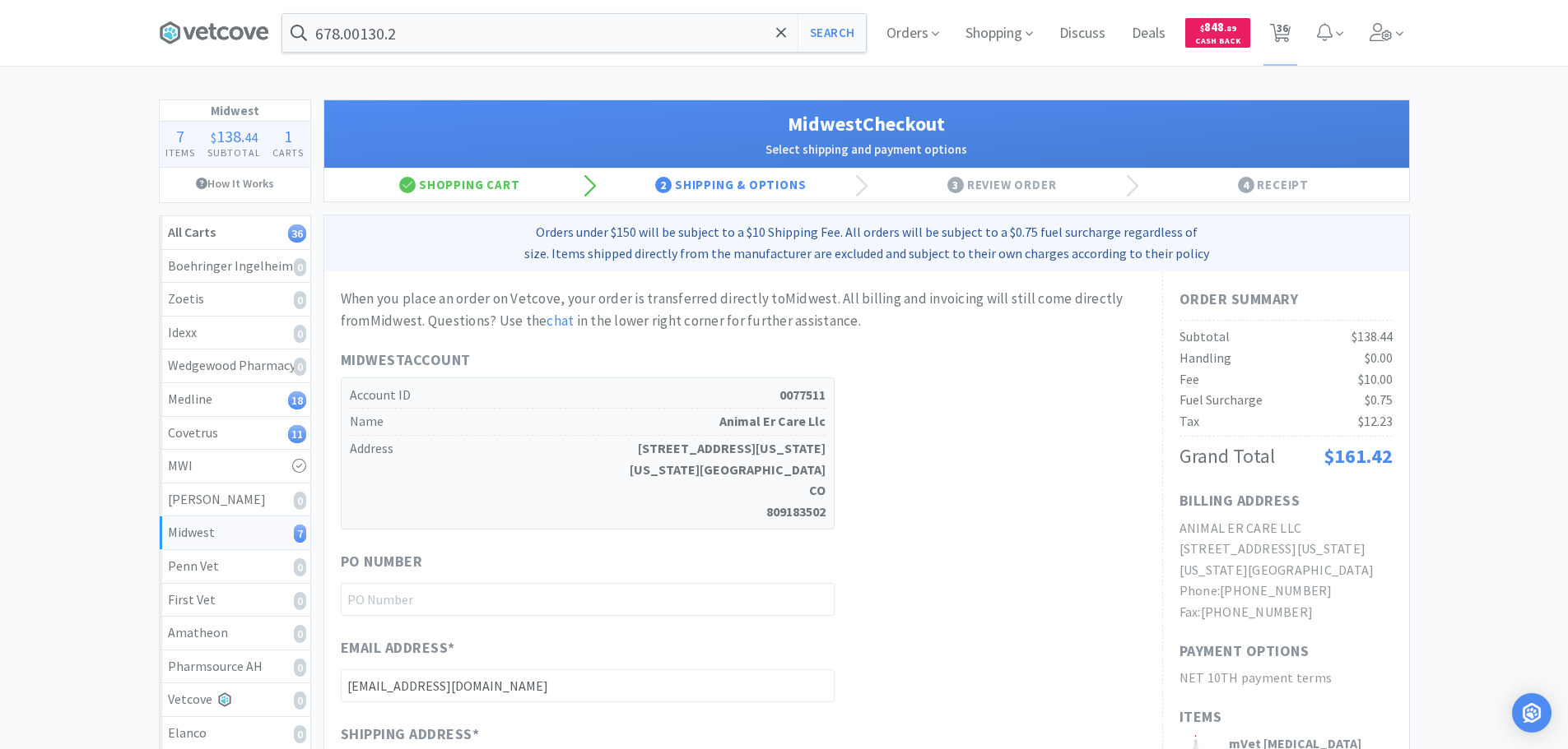
click at [700, 357] on h1 "Midwest Account" at bounding box center [588, 360] width 494 height 24
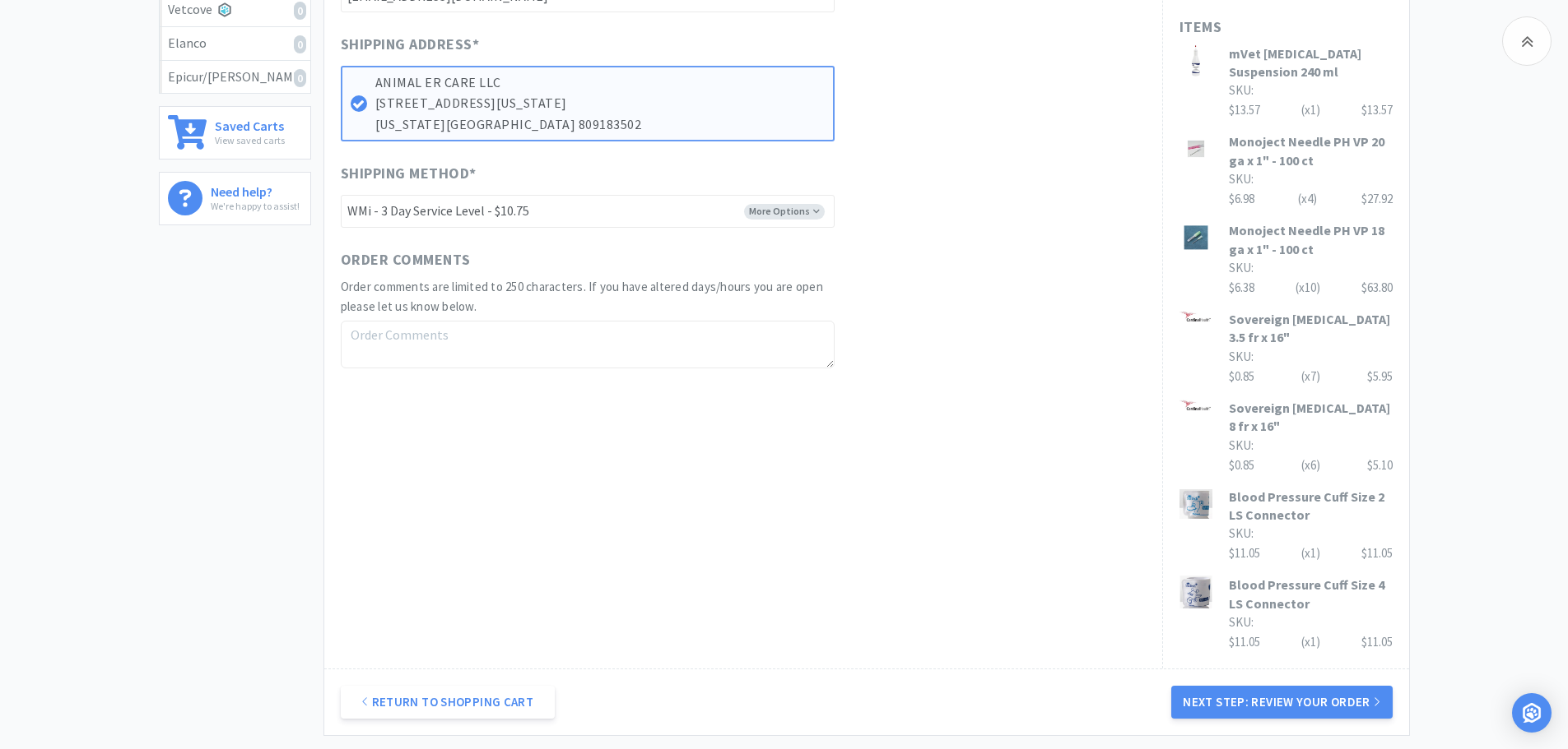
scroll to position [846, 0]
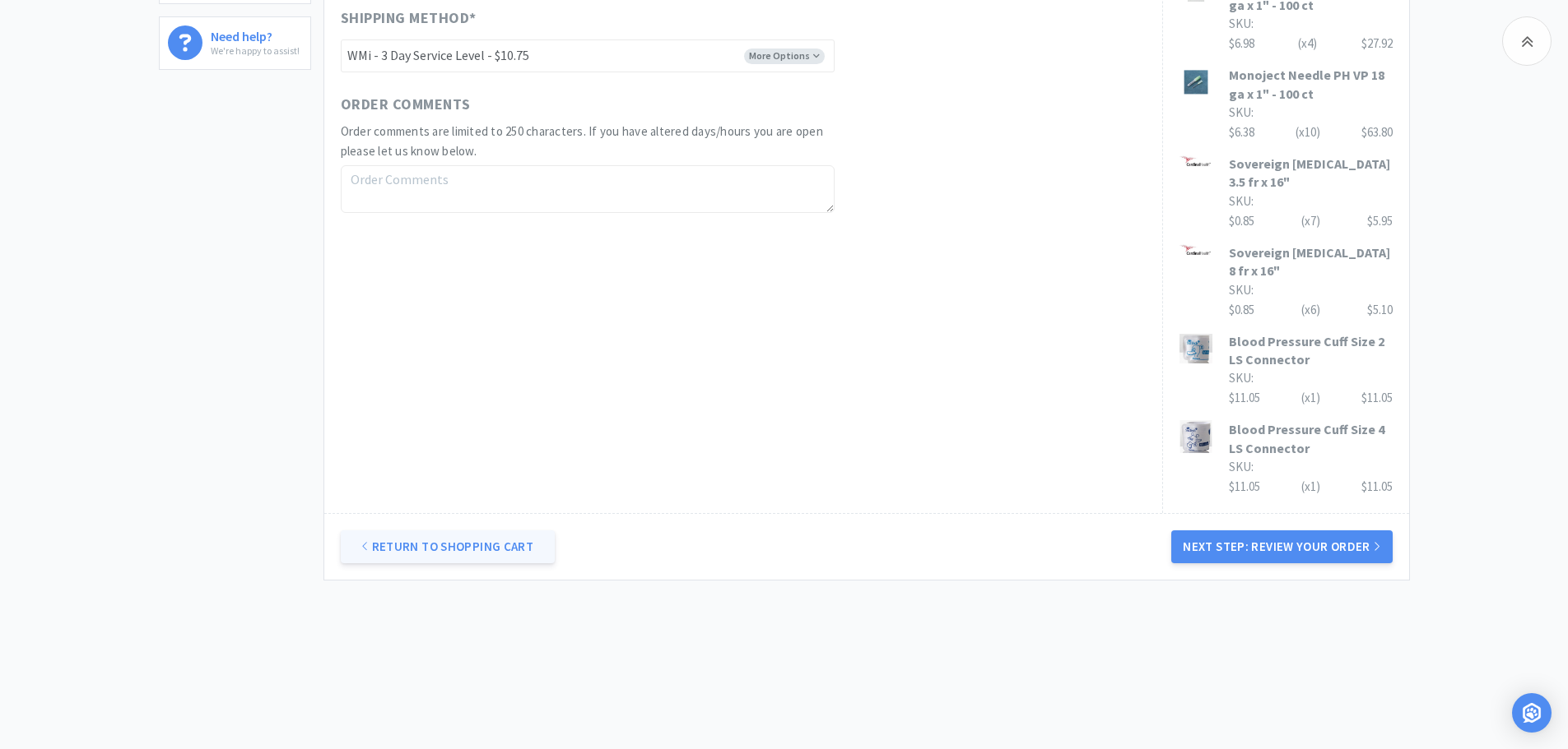
click at [498, 551] on link "Return to Shopping Cart" at bounding box center [447, 547] width 214 height 33
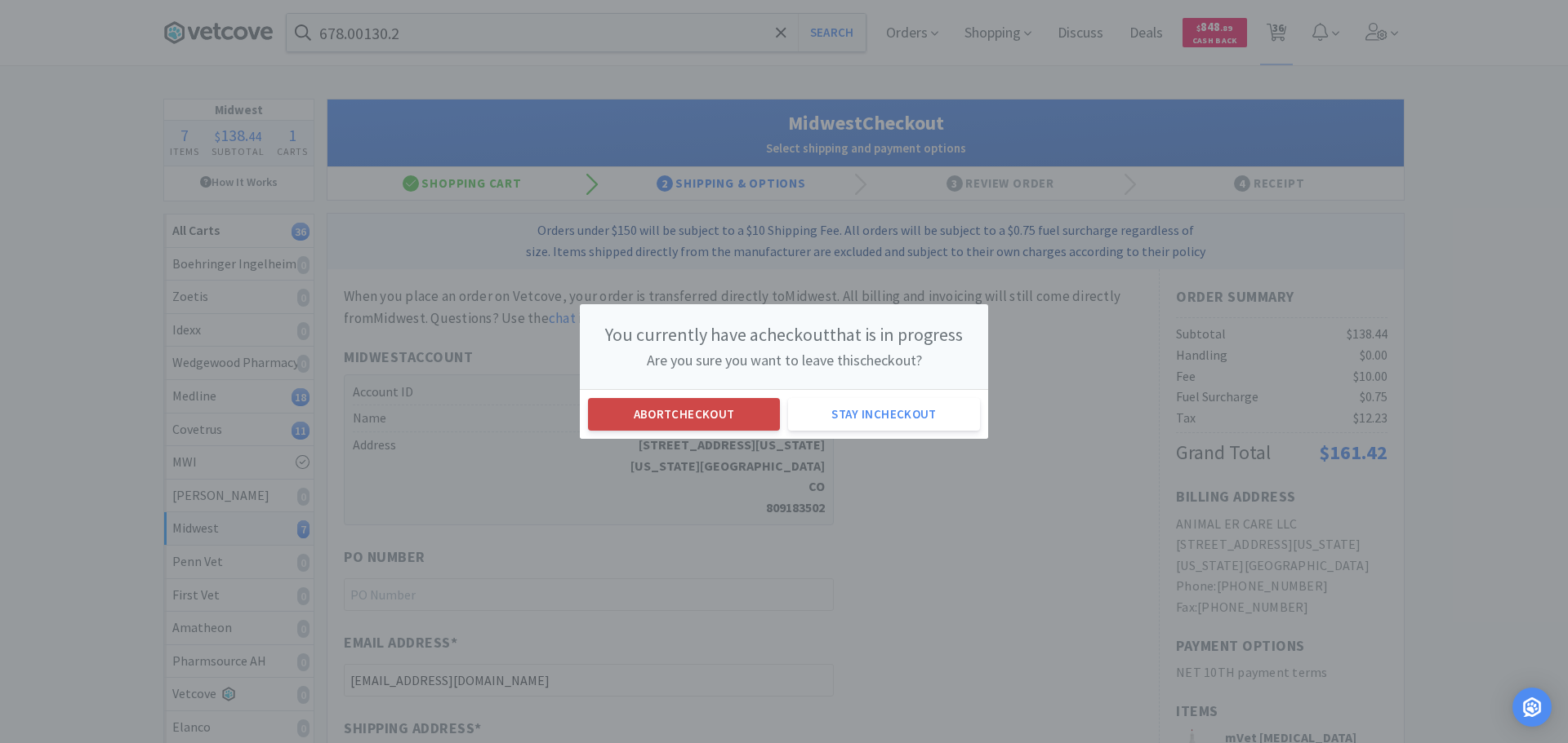
click at [689, 413] on button "Abort checkout" at bounding box center [684, 414] width 192 height 32
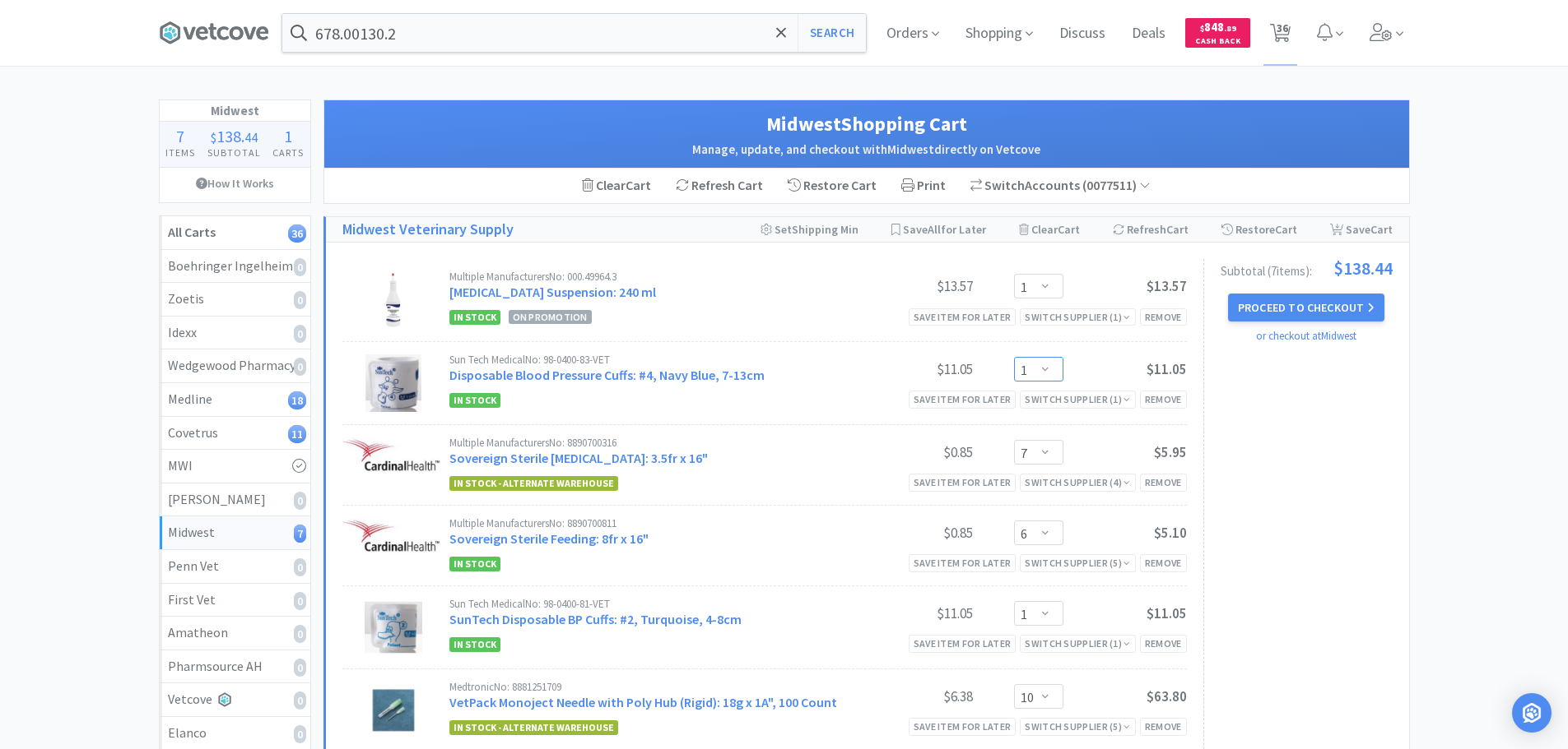
click at [1039, 369] on select "Enter Quantity 1 2 3 4 5 6 7 8 9 10 11 12 13 14 15 16 17 18 19 20 Enter Quantity" at bounding box center [1039, 369] width 49 height 25
click at [1014, 357] on select "Enter Quantity 1 2 3 4 5 6 7 8 9 10 11 12 13 14 15 16 17 18 19 20 Enter Quantity" at bounding box center [1039, 369] width 49 height 25
click at [1044, 608] on select "Enter Quantity 1 2 3 4 5 6 7 8 9 10 11 12 13 14 15 16 17 18 19 20 Enter Quantity" at bounding box center [1039, 613] width 49 height 25
click at [1014, 601] on select "Enter Quantity 1 2 3 4 5 6 7 8 9 10 11 12 13 14 15 16 17 18 19 20 Enter Quantity" at bounding box center [1039, 613] width 49 height 25
click at [1313, 318] on button "Proceed to Checkout" at bounding box center [1306, 308] width 156 height 28
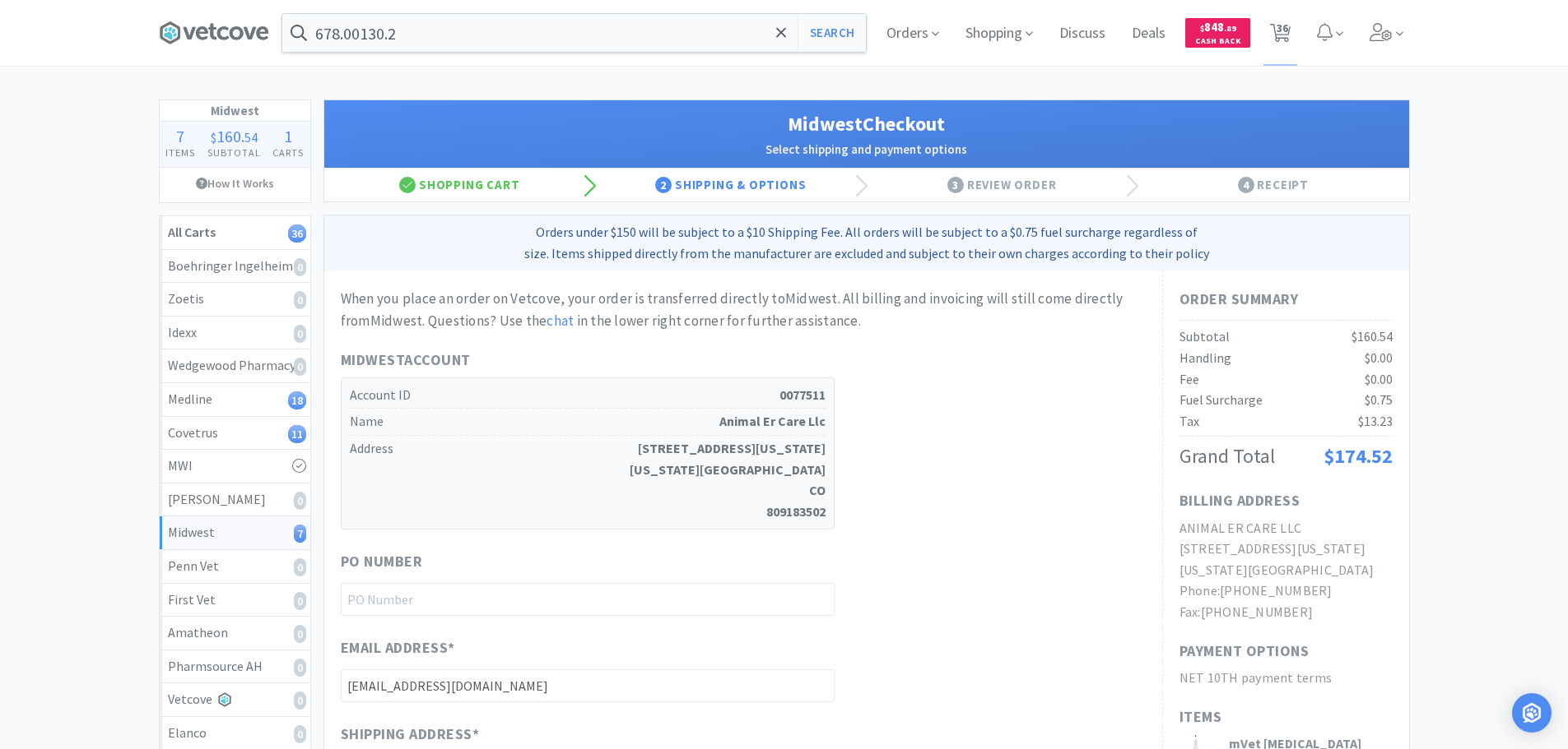
click at [932, 453] on div "Midwest Account Account ID 0077511 Name Animal Er Care Llc Address 5520 N NEVAD…" at bounding box center [743, 438] width 805 height 181
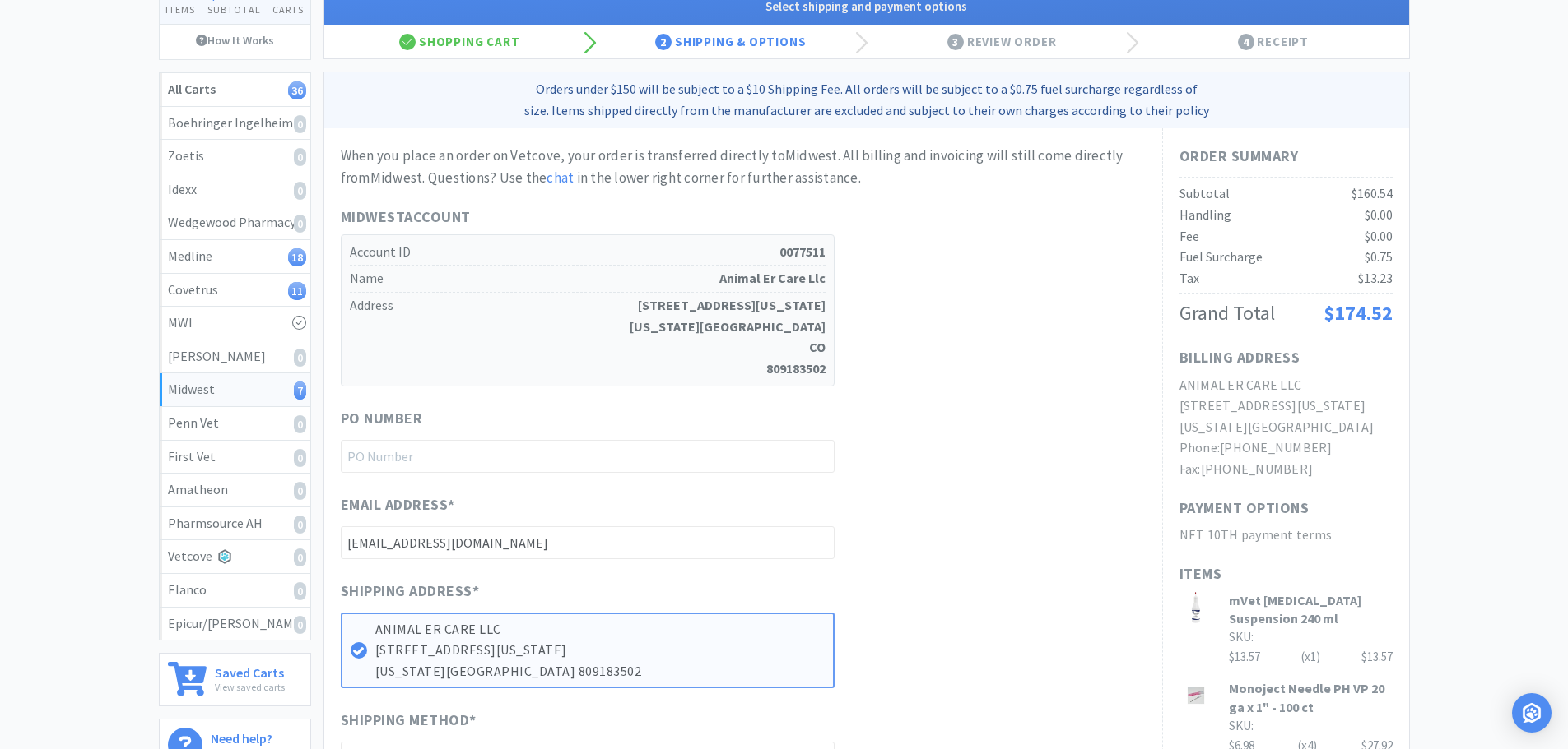
scroll to position [165, 0]
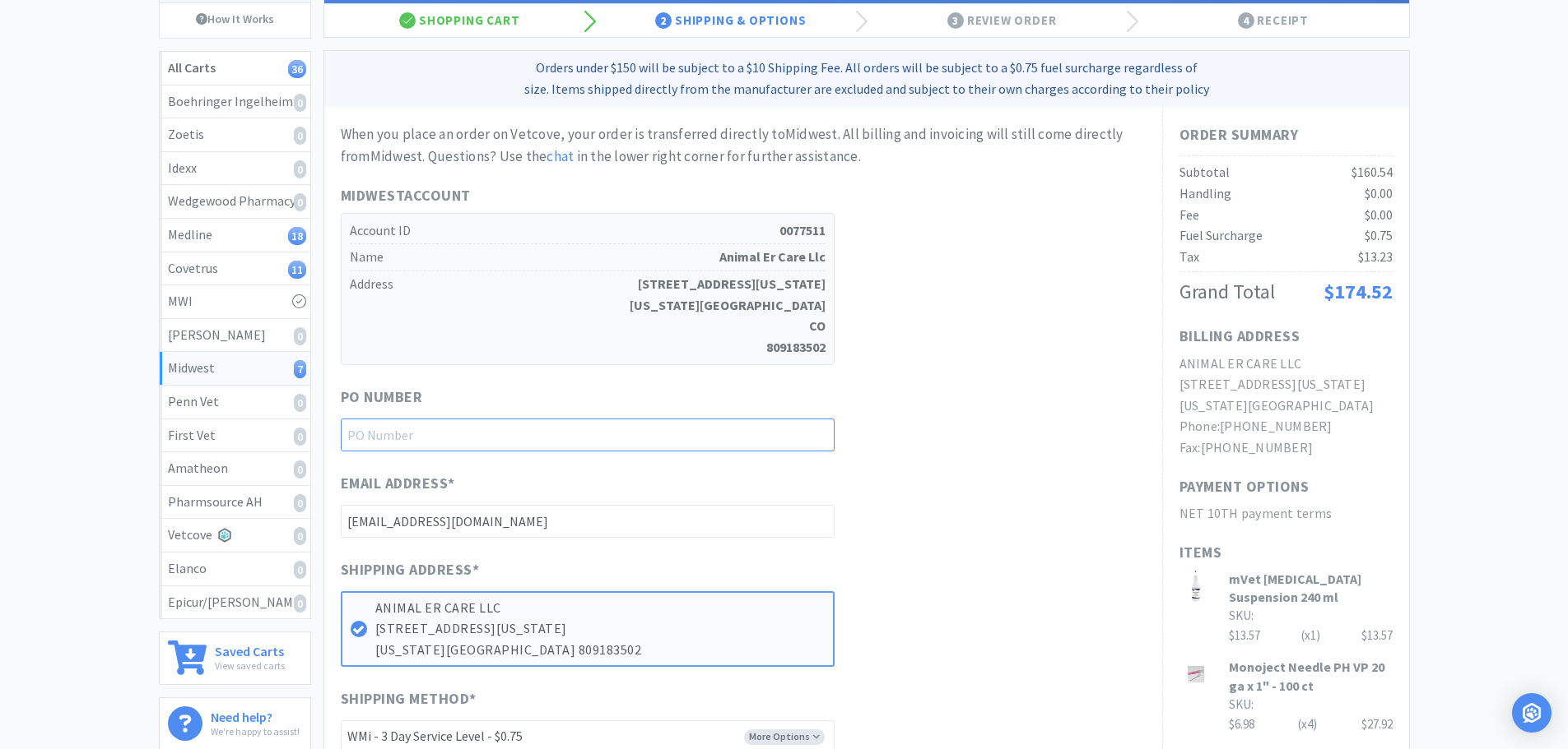
click at [557, 426] on input "text" at bounding box center [588, 434] width 494 height 33
click at [943, 412] on div "PO Number 1144945" at bounding box center [743, 418] width 805 height 66
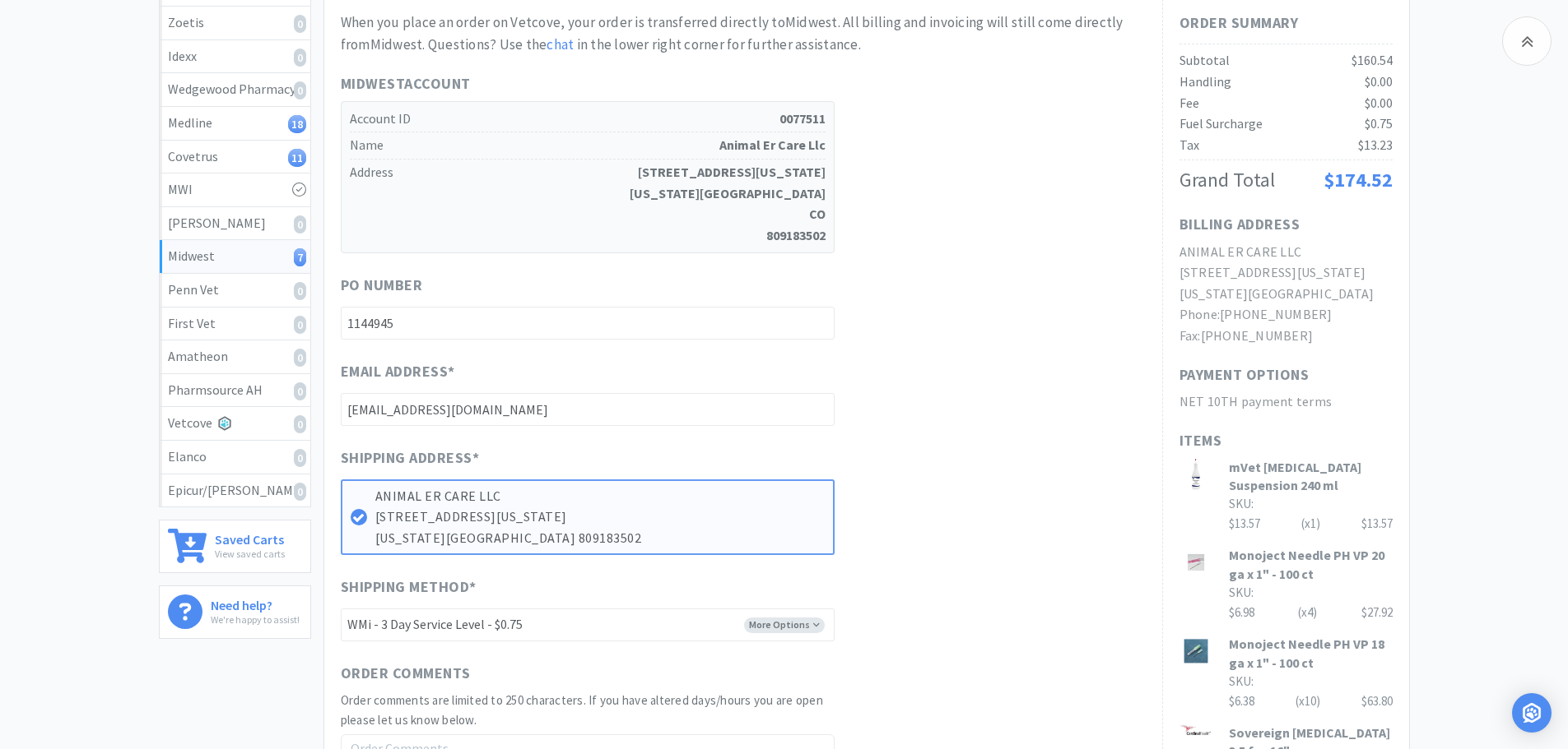
scroll to position [576, 0]
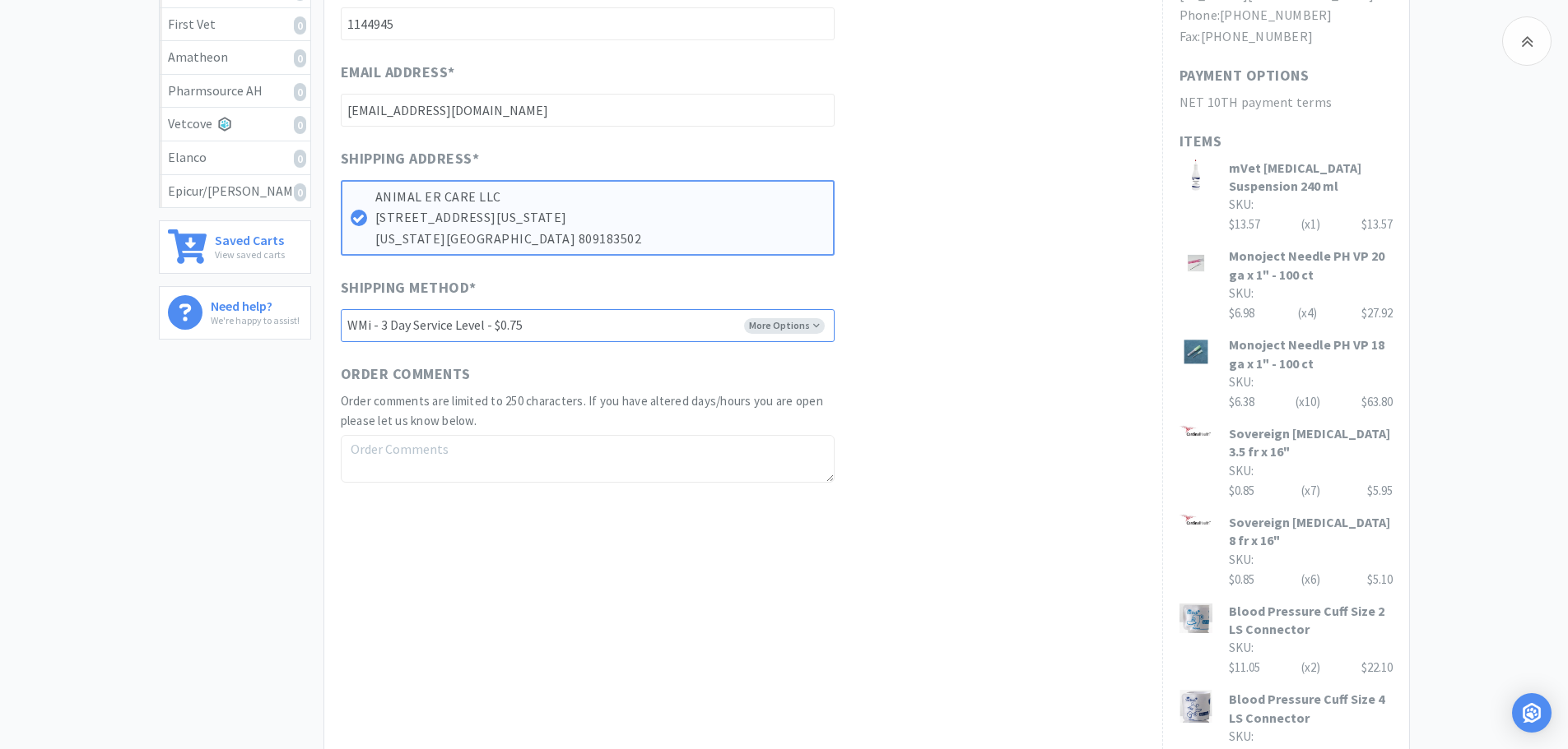
click at [656, 323] on select "-------- UPS - N/F - $0.75 FEDEX GROUND - N/F - $0.75 WILL CALL WMi - 3 Day Ser…" at bounding box center [588, 325] width 494 height 33
click at [341, 309] on select "-------- UPS - N/F - $0.75 FEDEX GROUND - N/F - $0.75 WILL CALL WMi - 3 Day Ser…" at bounding box center [588, 325] width 494 height 33
click at [1012, 428] on div "Order Comments Order comments are limited to 250 characters. If you have altere…" at bounding box center [743, 423] width 805 height 120
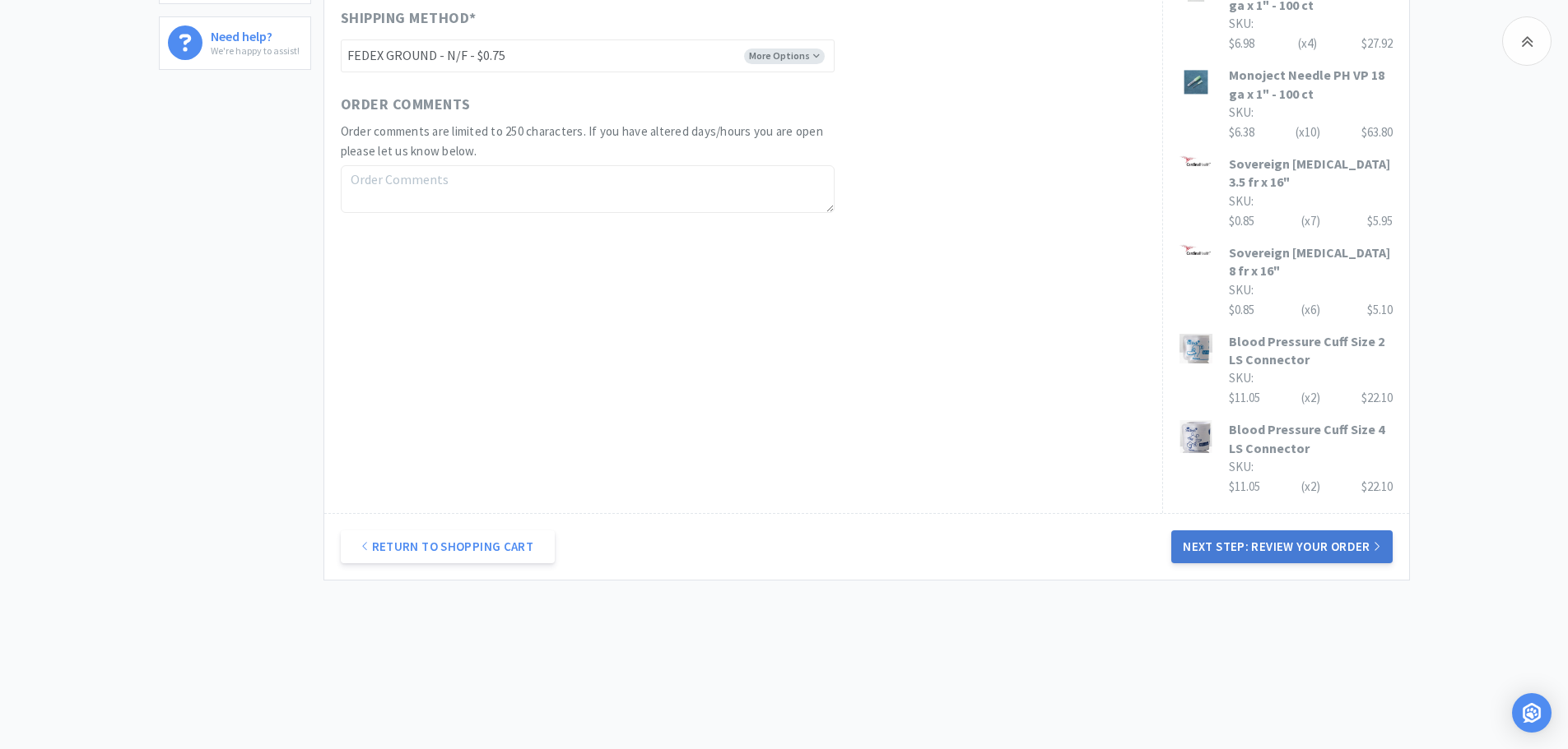
click at [1284, 543] on button "Next Step: Review Your Order" at bounding box center [1281, 547] width 220 height 33
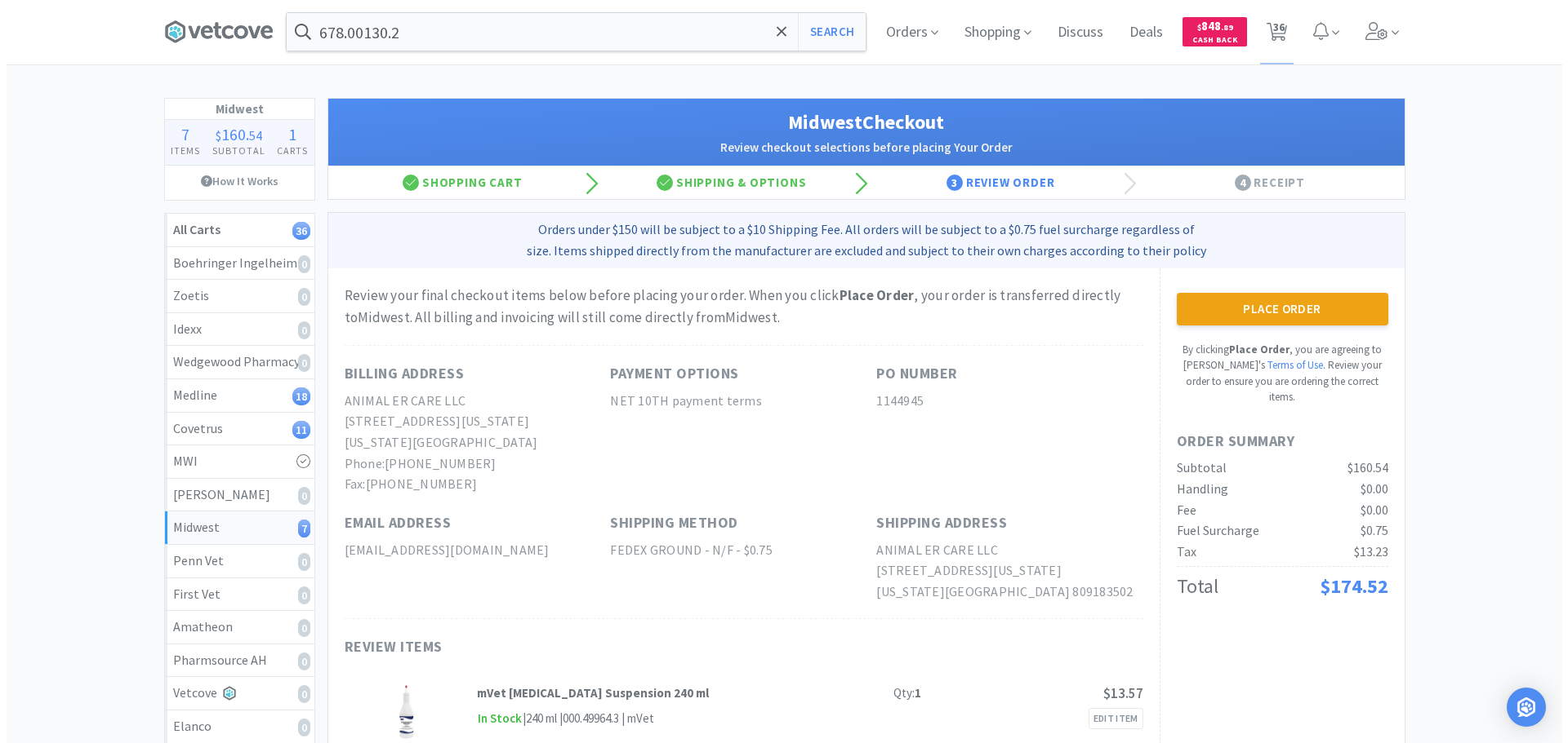
scroll to position [0, 0]
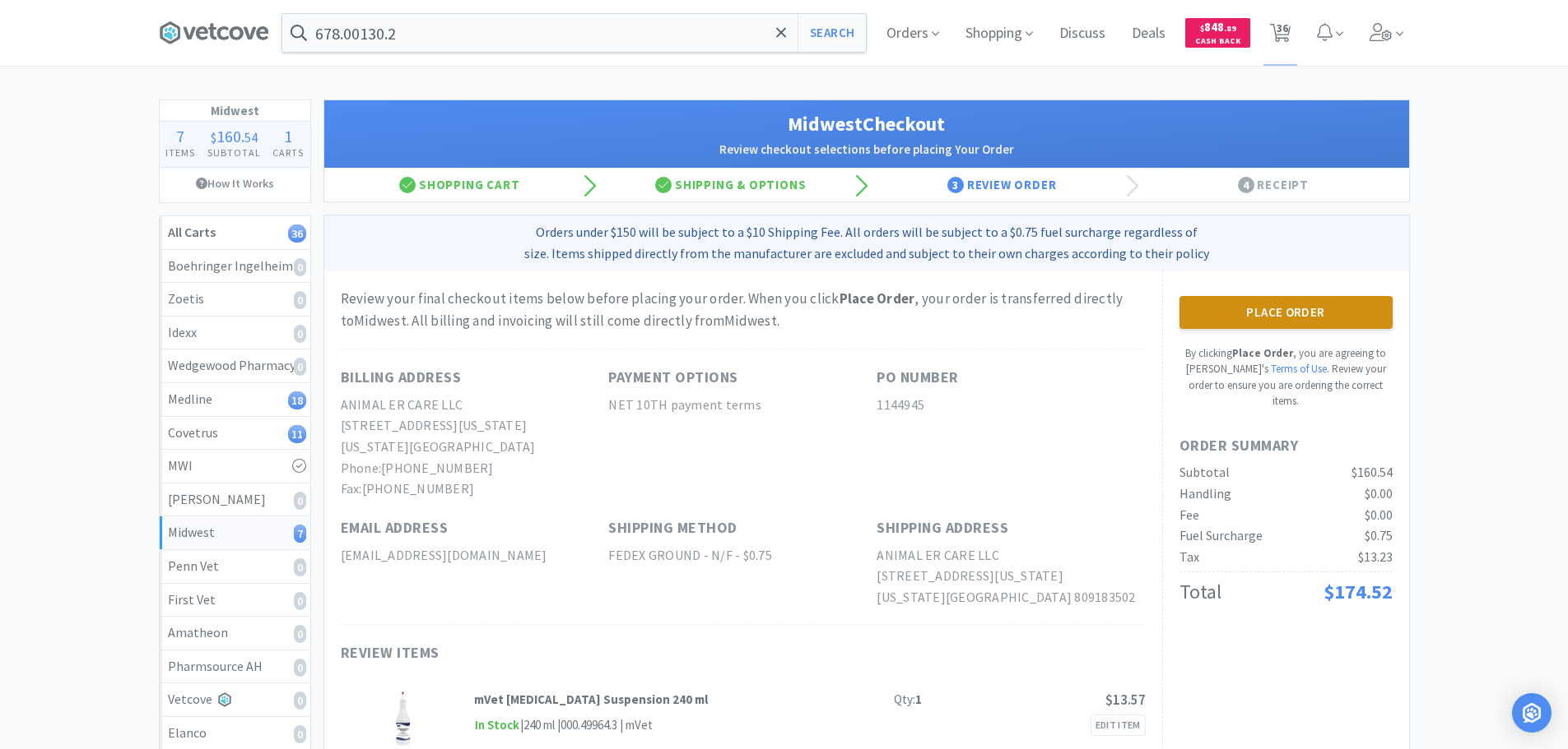
click at [1236, 309] on button "Place Order" at bounding box center [1287, 312] width 213 height 33
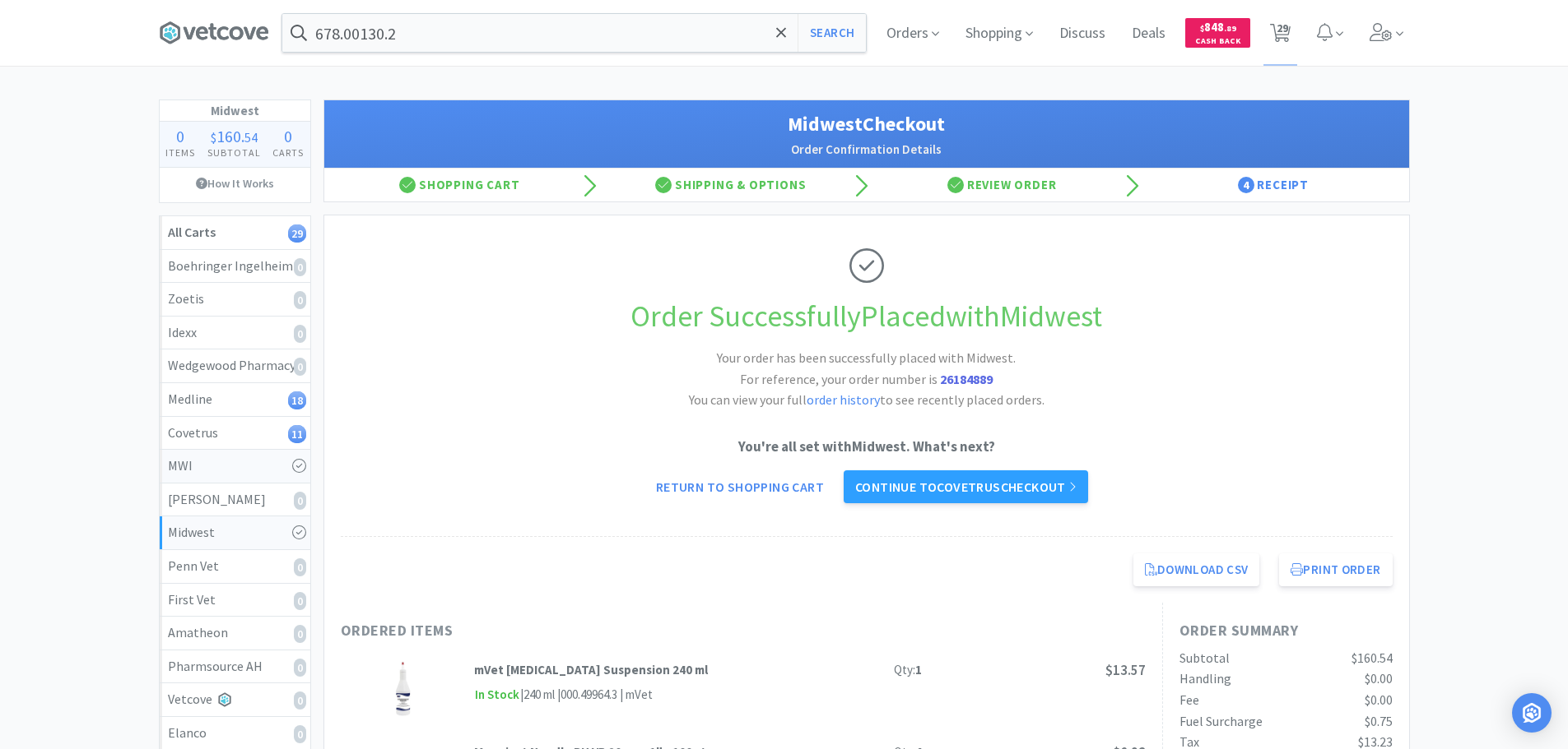
click at [274, 480] on link "MWI" at bounding box center [235, 467] width 151 height 34
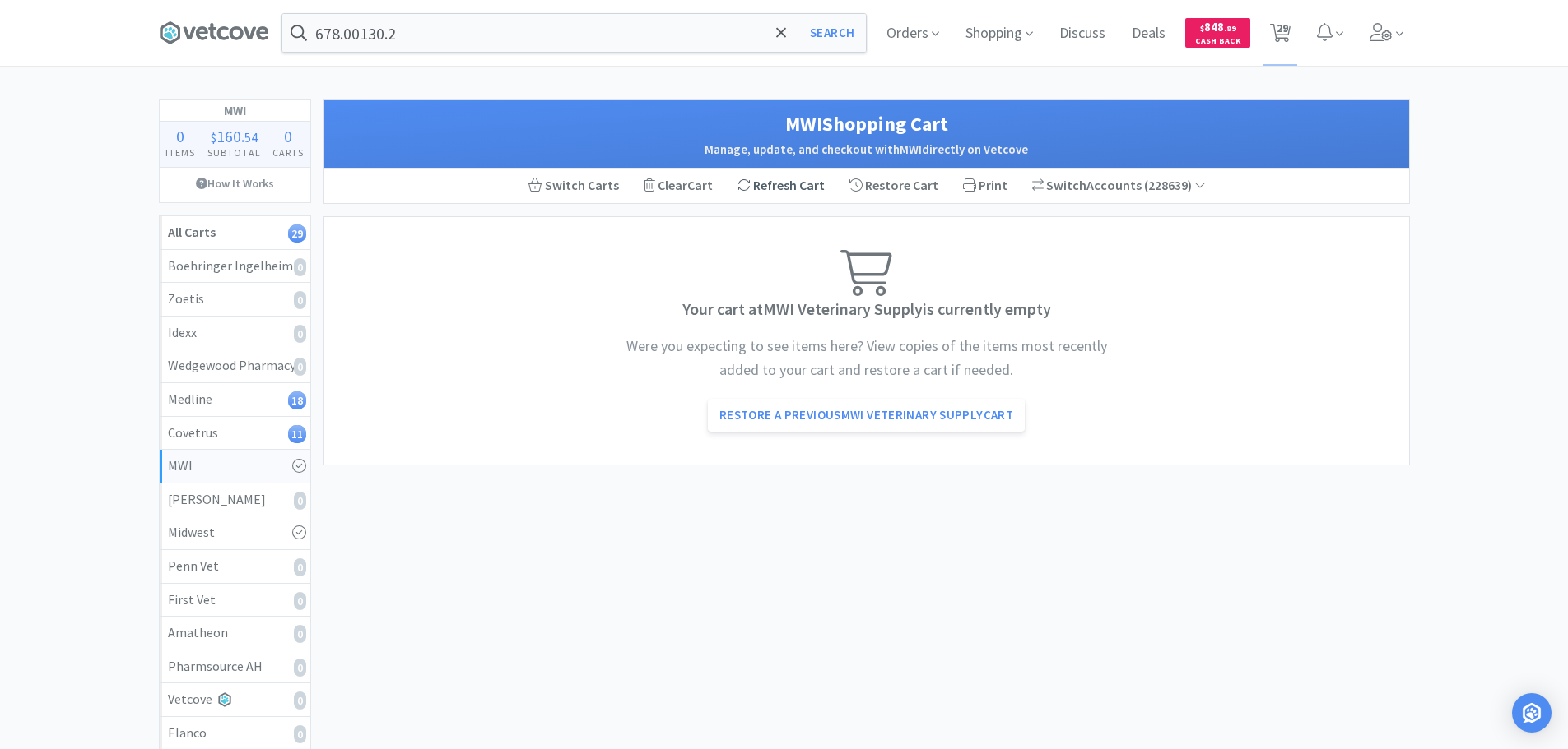
click at [745, 194] on div "Refresh Cart" at bounding box center [780, 186] width 112 height 35
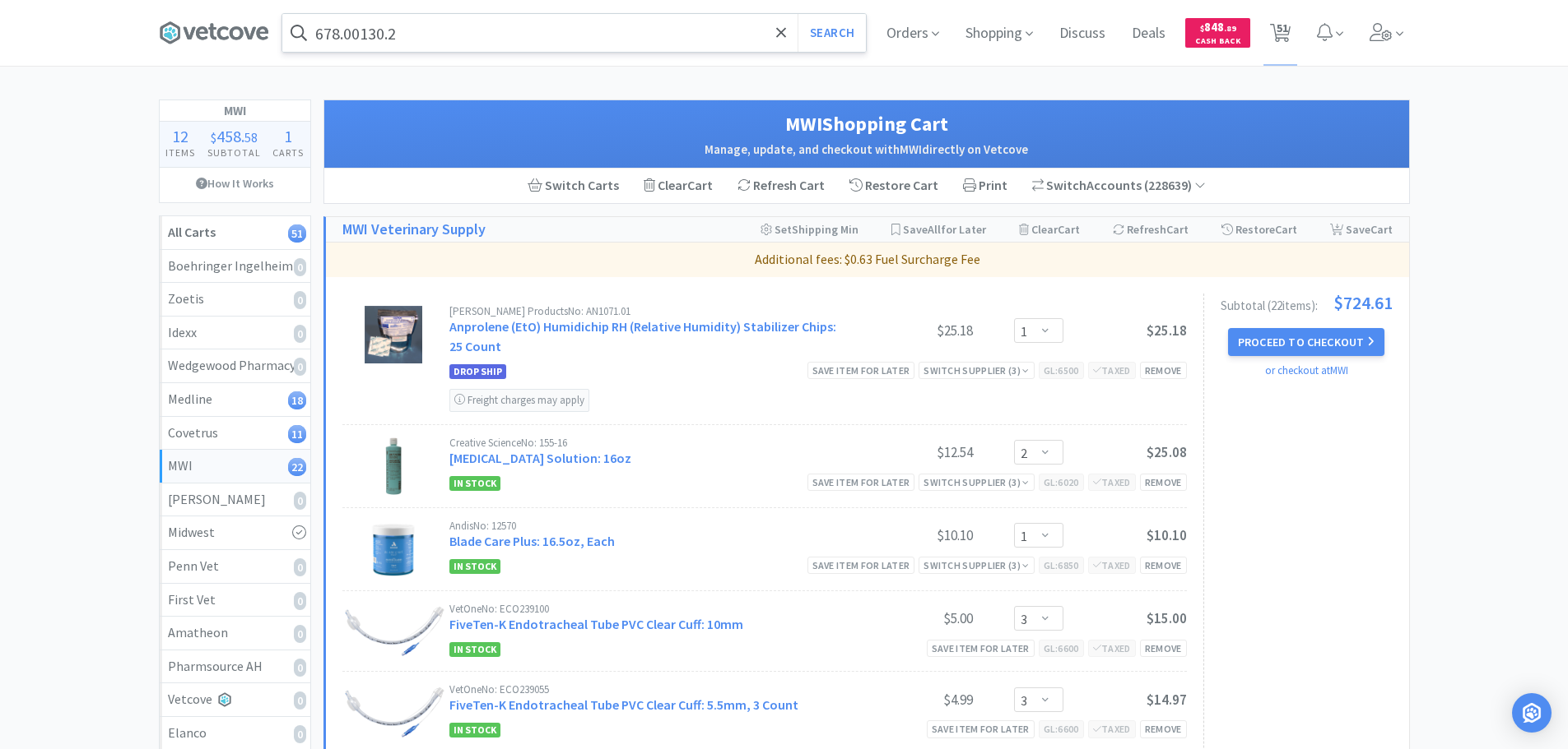
click at [473, 29] on input "678.00130.2" at bounding box center [574, 33] width 584 height 37
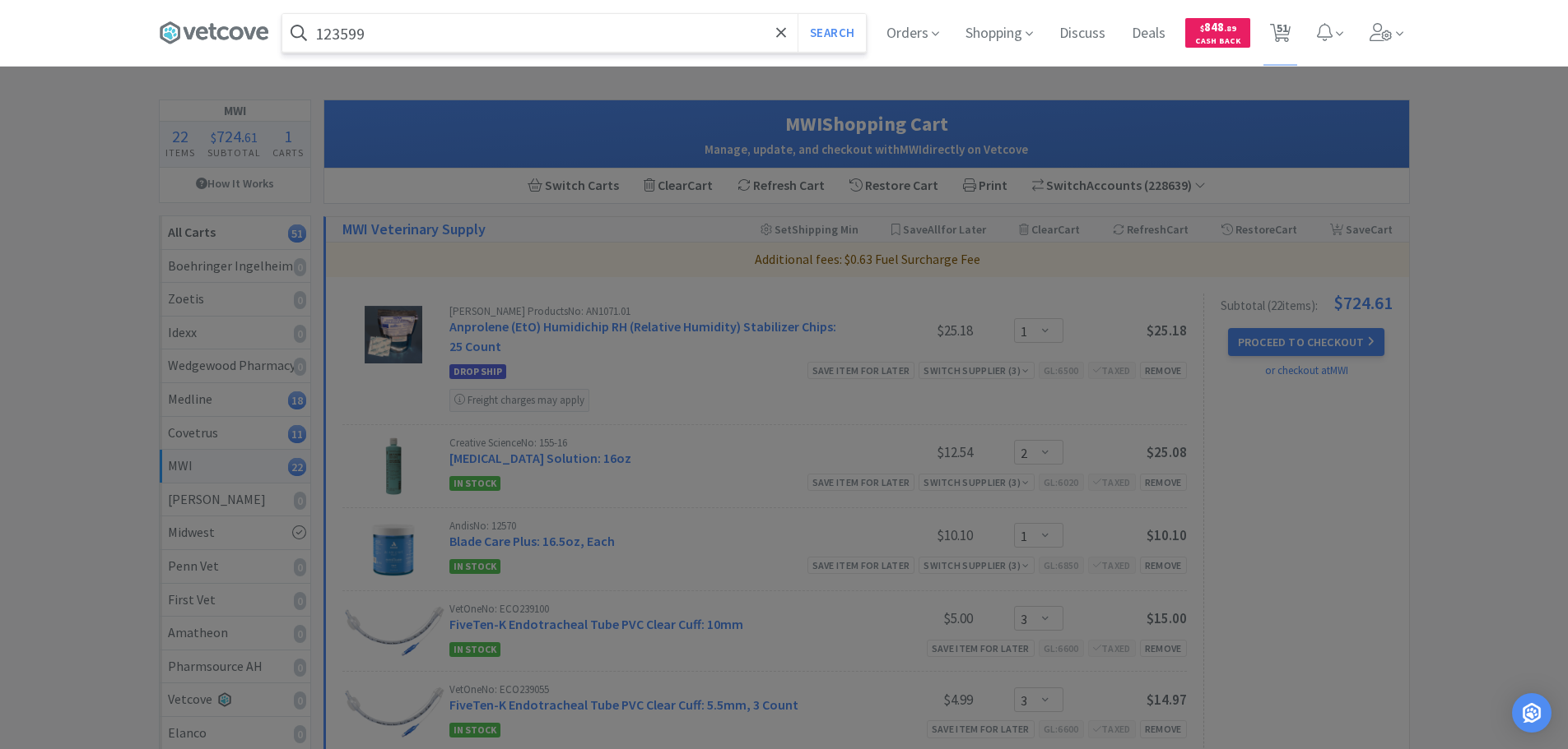
click at [798, 14] on button "Search" at bounding box center [831, 33] width 68 height 37
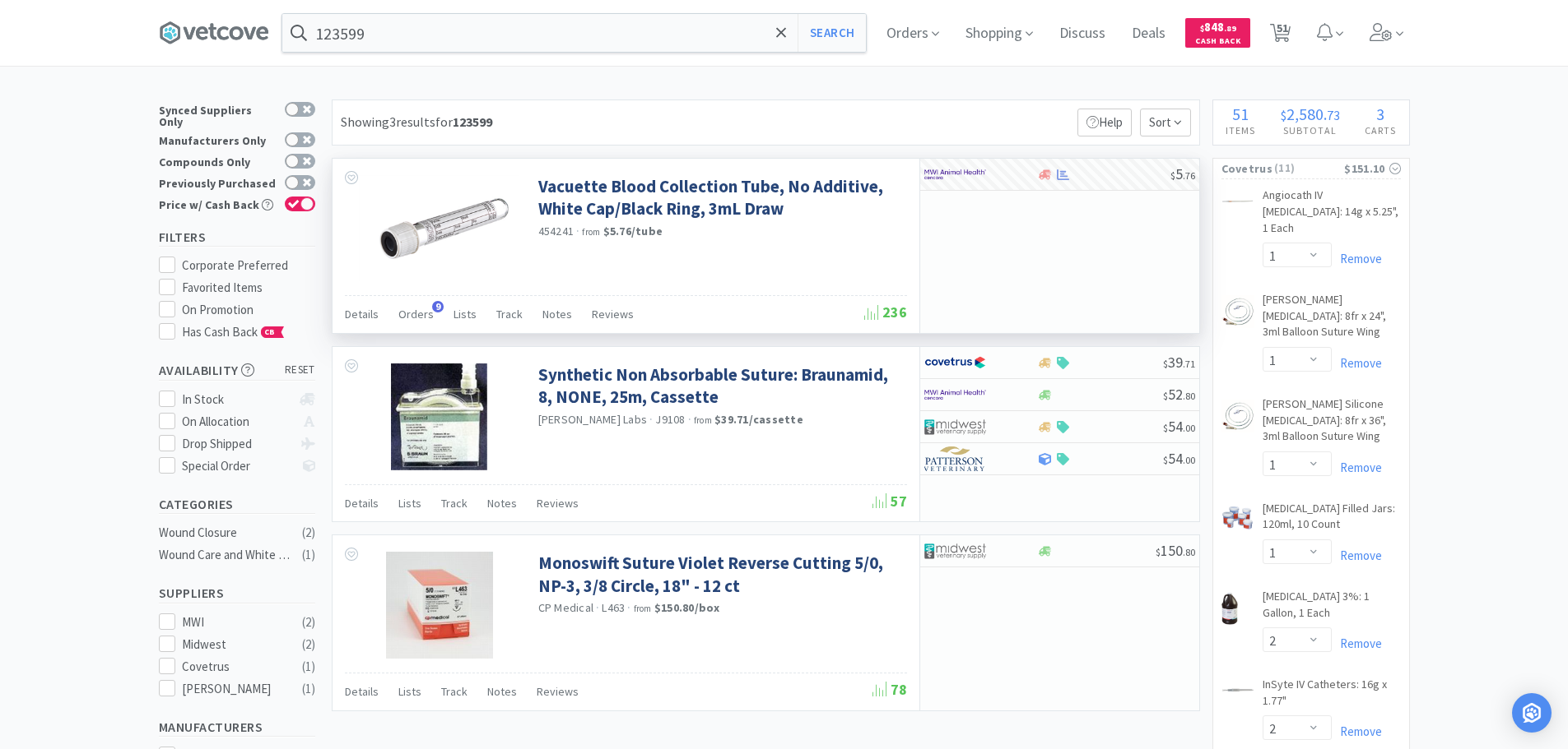
click at [556, 234] on span "454241" at bounding box center [556, 231] width 37 height 15
click at [516, 37] on input "123599" at bounding box center [574, 33] width 584 height 37
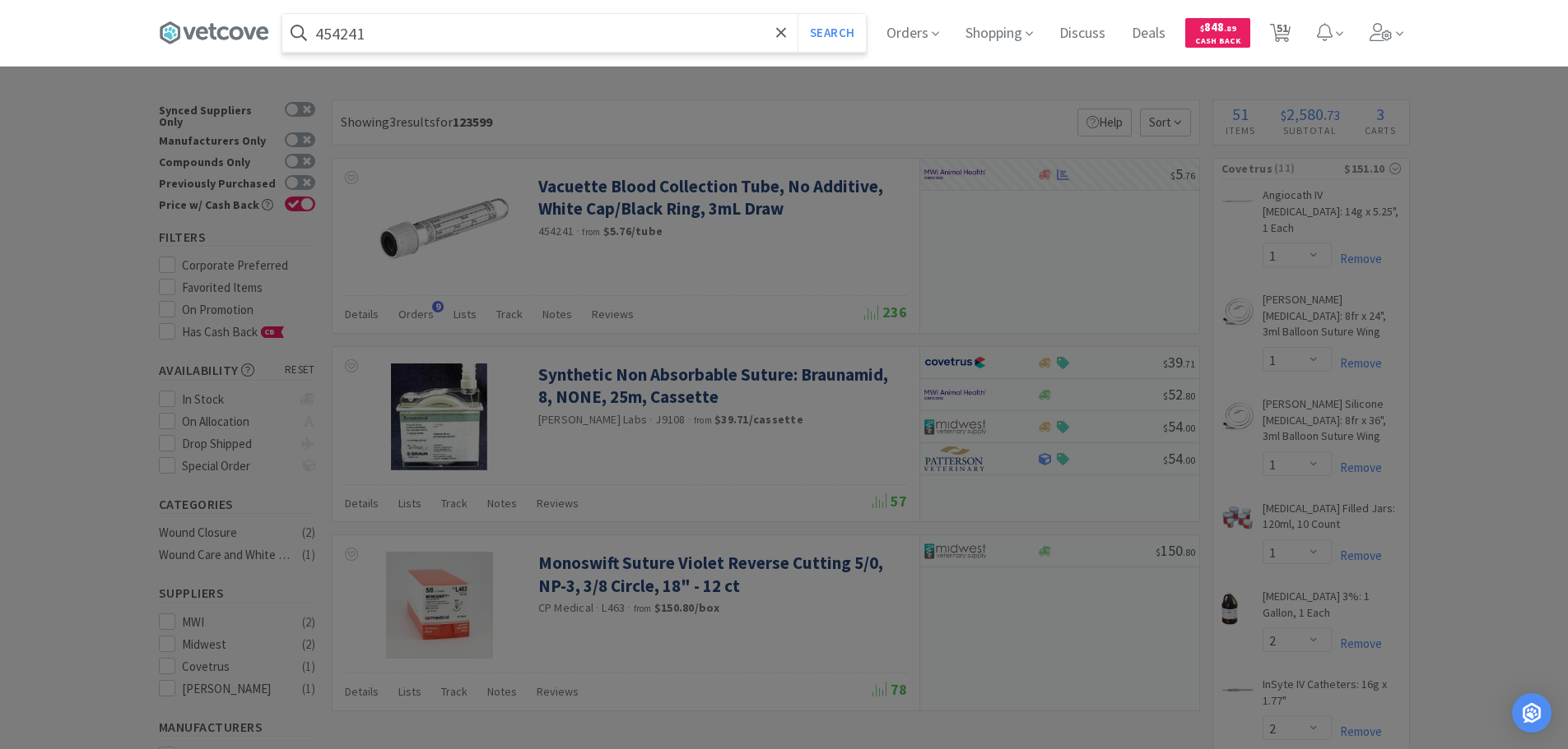
click at [798, 14] on button "Search" at bounding box center [831, 33] width 68 height 37
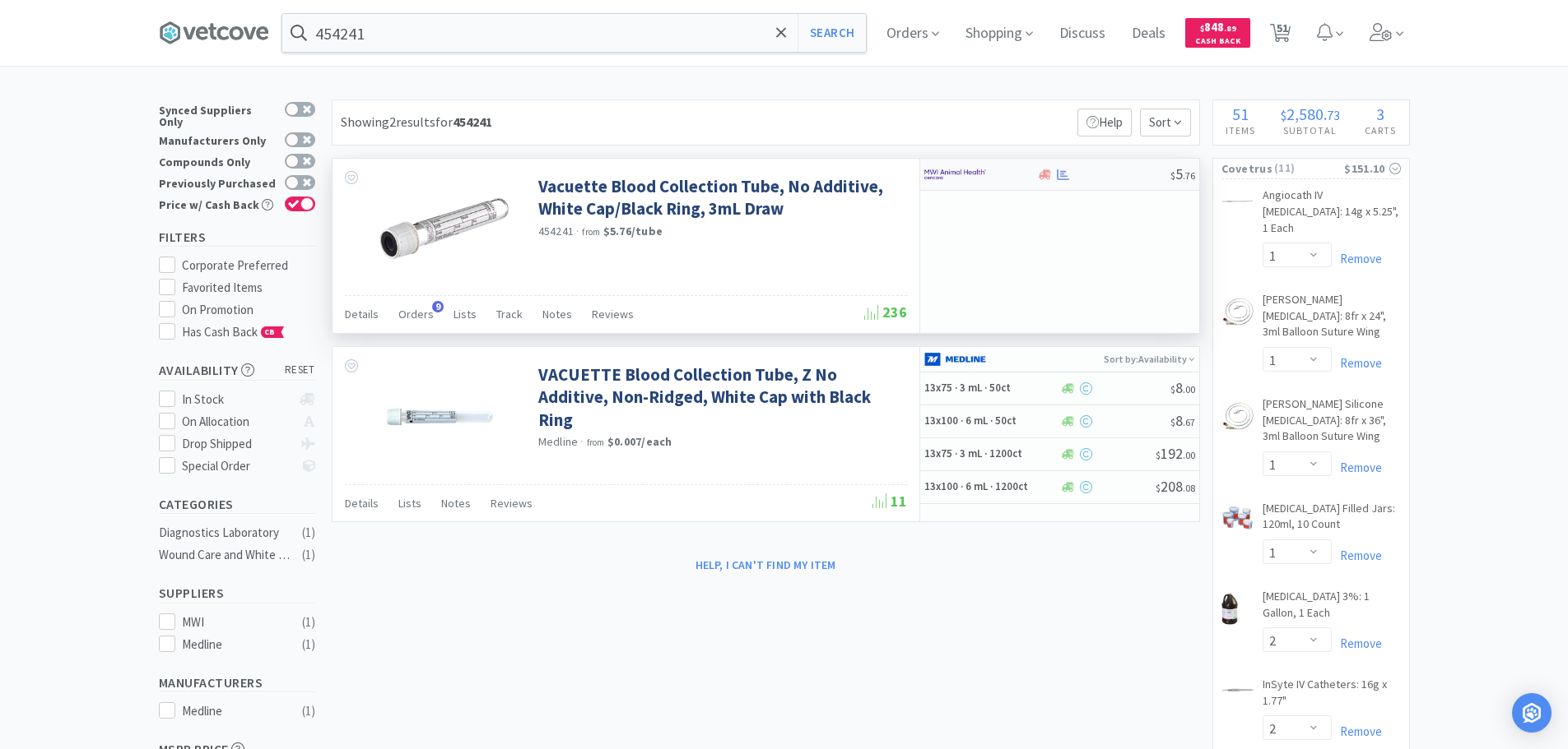
click at [1107, 180] on div at bounding box center [1103, 175] width 133 height 13
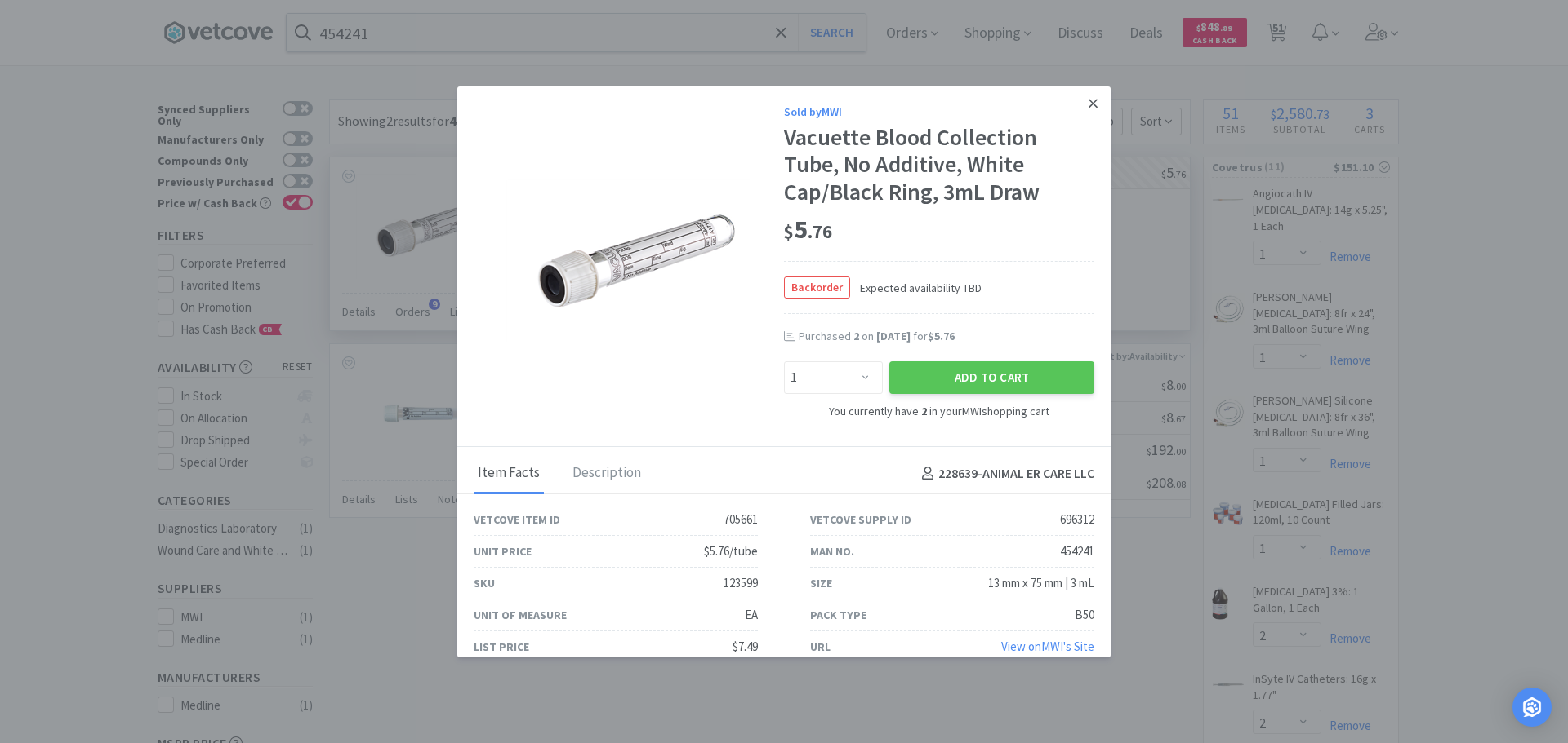
click at [1088, 104] on icon at bounding box center [1092, 103] width 9 height 15
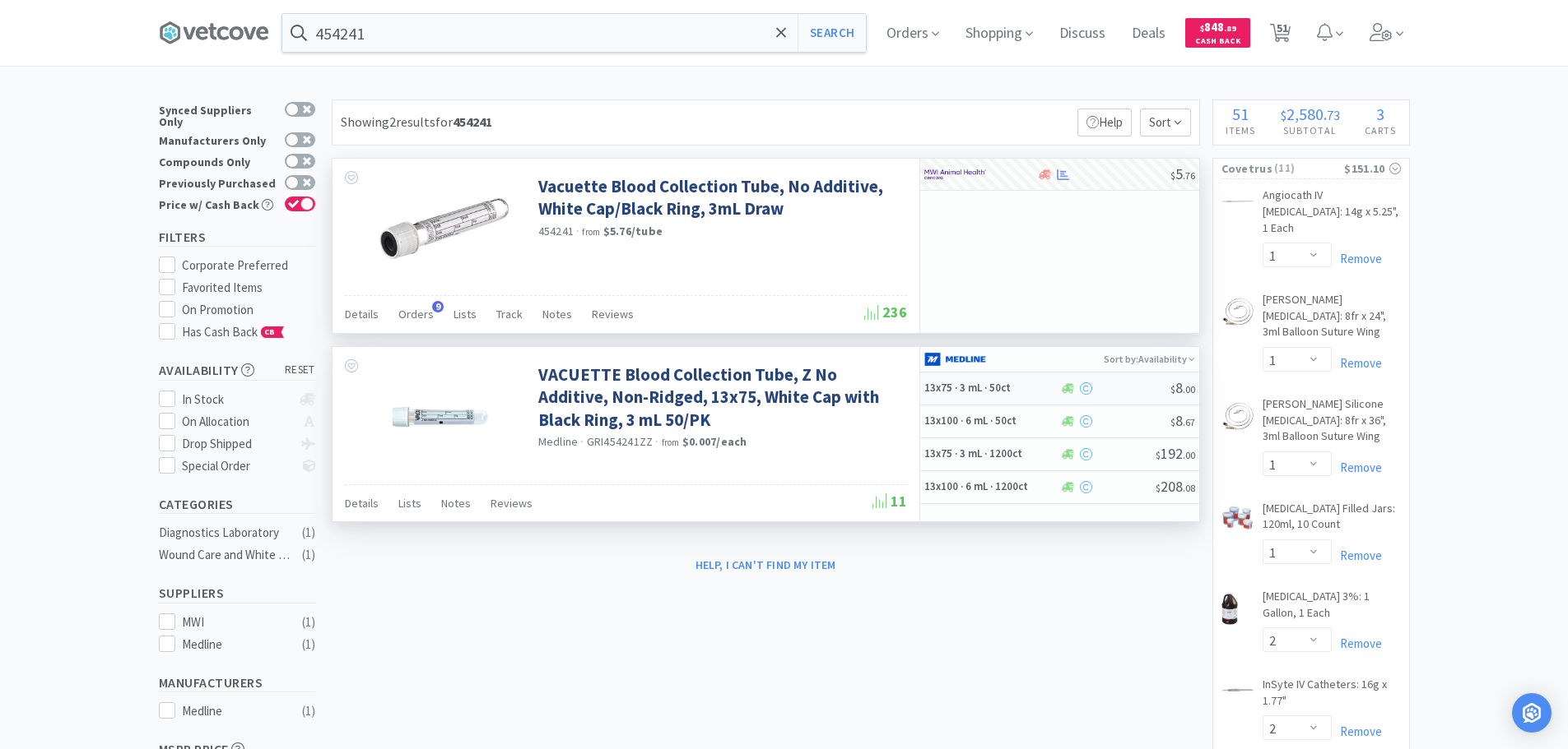
click at [1131, 388] on div at bounding box center [1115, 389] width 112 height 13
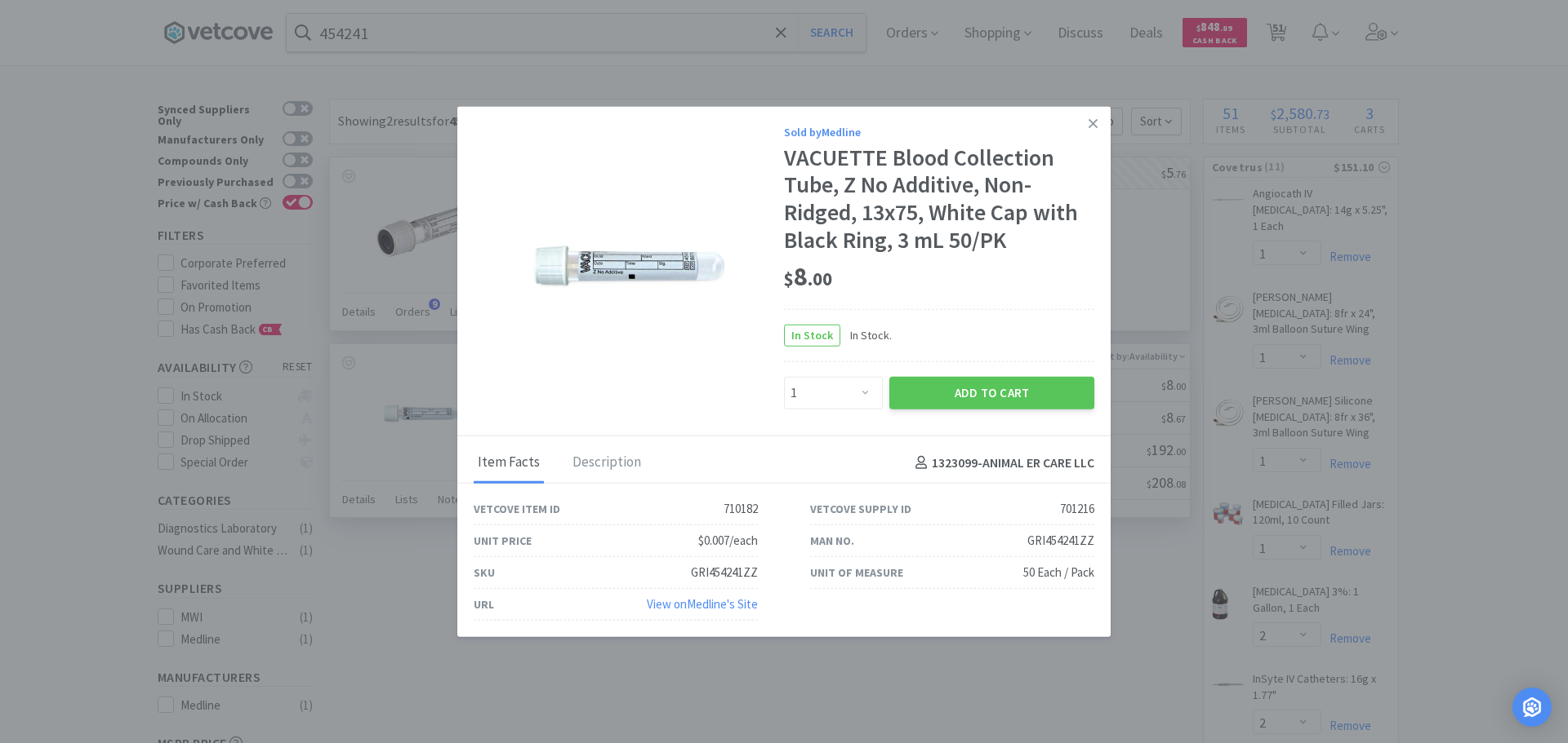
click at [1069, 541] on div "GRI454241ZZ" at bounding box center [1061, 541] width 67 height 20
click at [856, 393] on select "Enter Quantity 1 2 3 4 5 6 7 8 9 10 11 12 13 14 15 16 17 18 19 20 Enter Quantity" at bounding box center [832, 393] width 99 height 32
click at [784, 377] on select "Enter Quantity 1 2 3 4 5 6 7 8 9 10 11 12 13 14 15 16 17 18 19 20 Enter Quantity" at bounding box center [832, 393] width 99 height 32
click at [929, 399] on button "Add to Cart" at bounding box center [991, 393] width 205 height 32
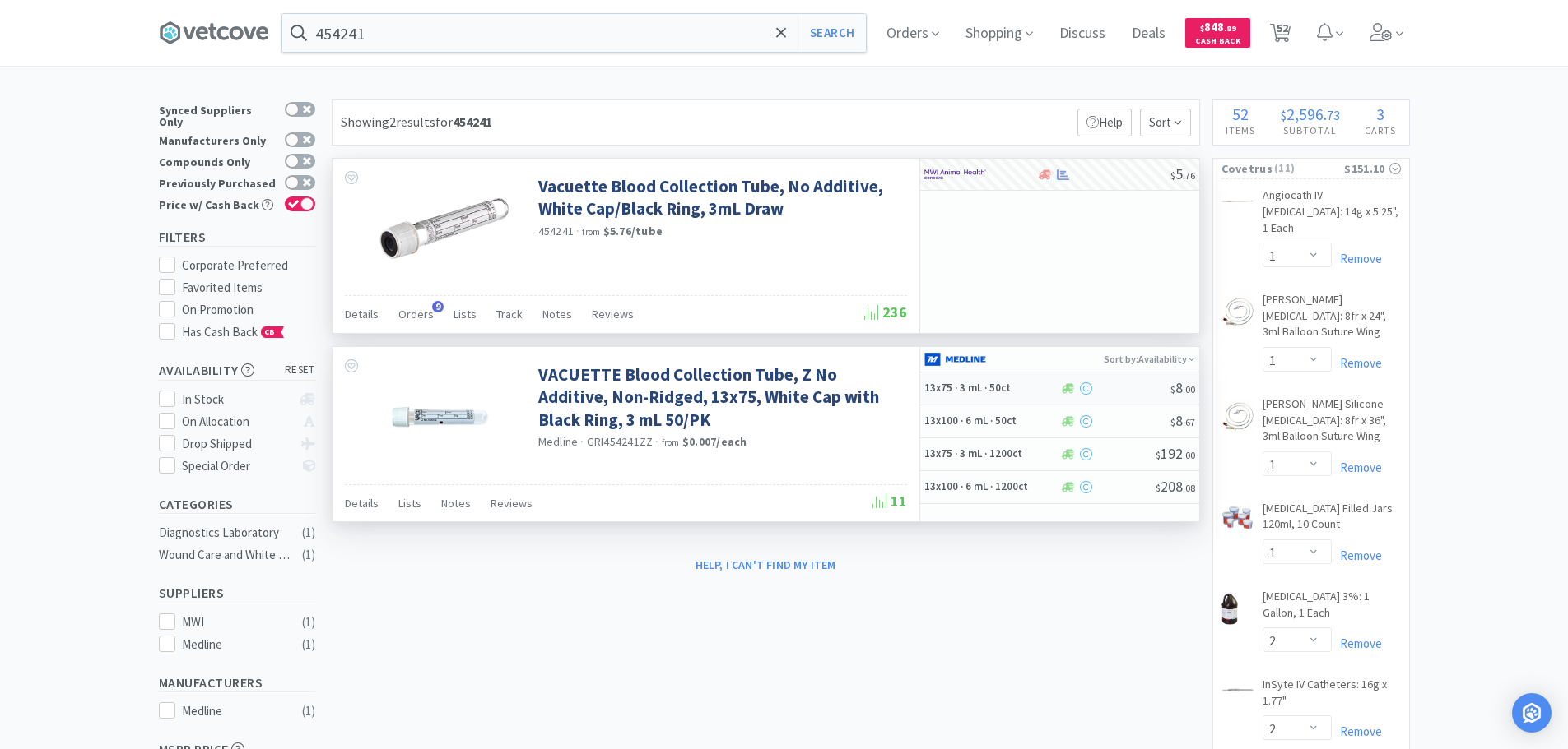
click at [1124, 395] on div at bounding box center [1115, 389] width 112 height 13
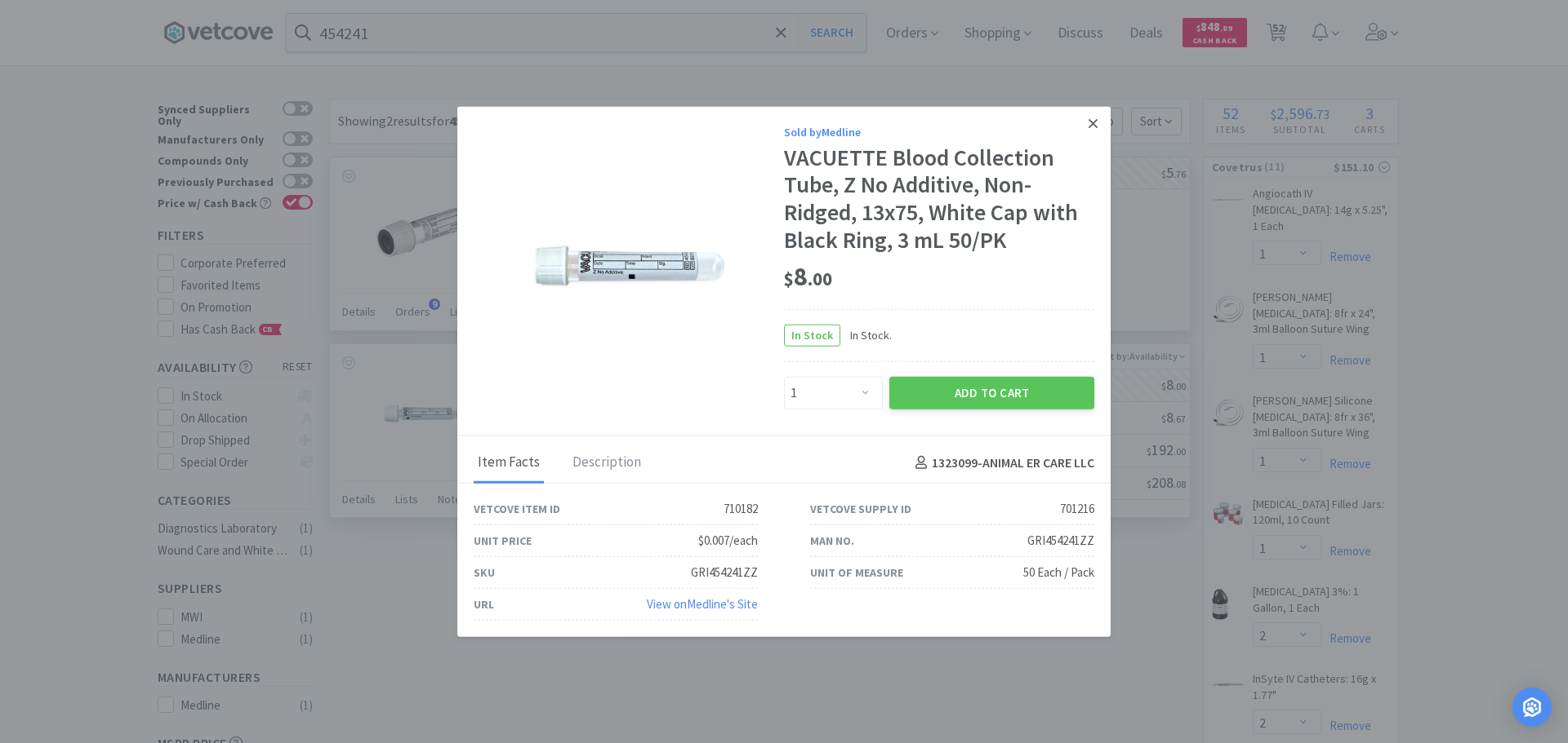
click at [1096, 120] on icon at bounding box center [1092, 123] width 9 height 9
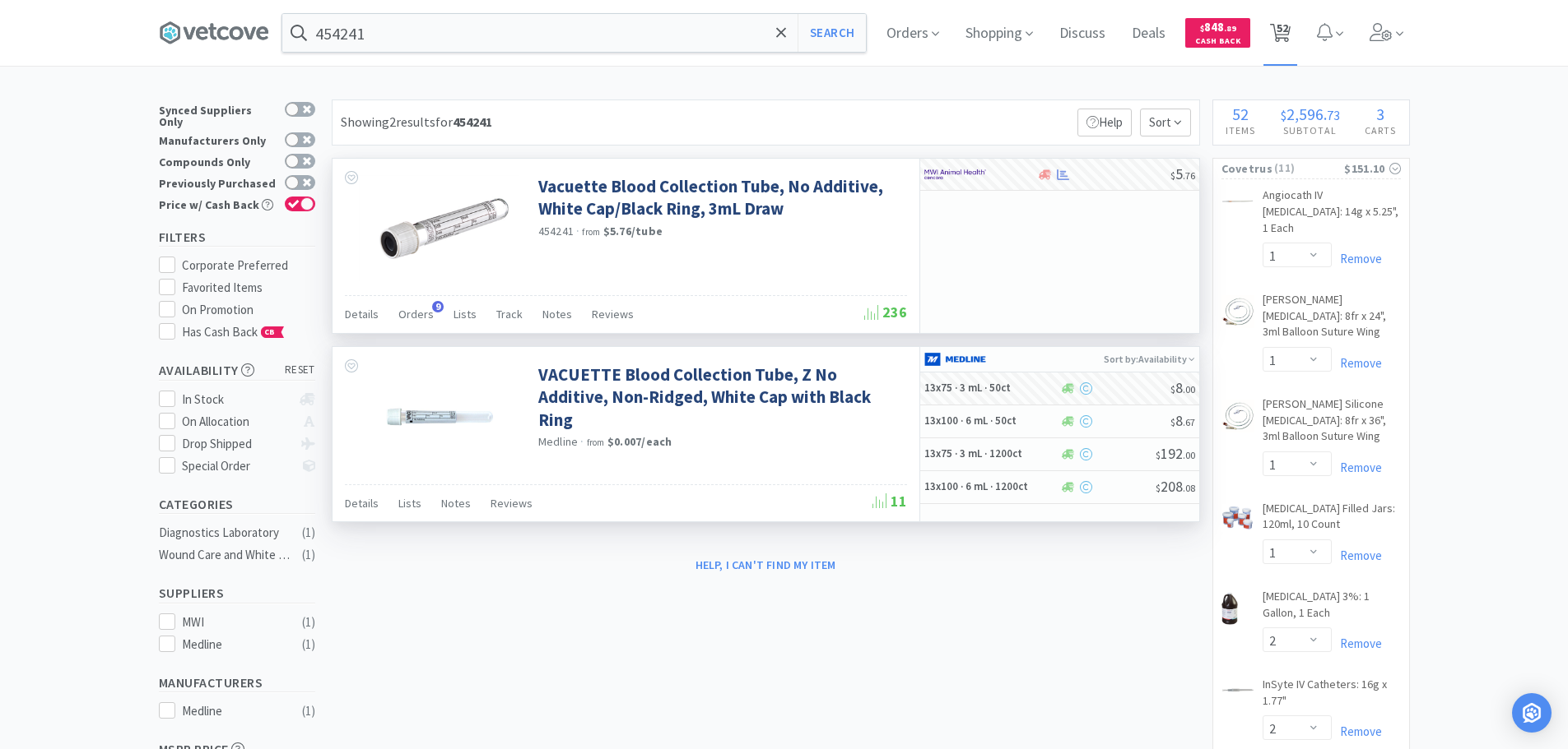
click at [1278, 38] on icon at bounding box center [1280, 33] width 21 height 18
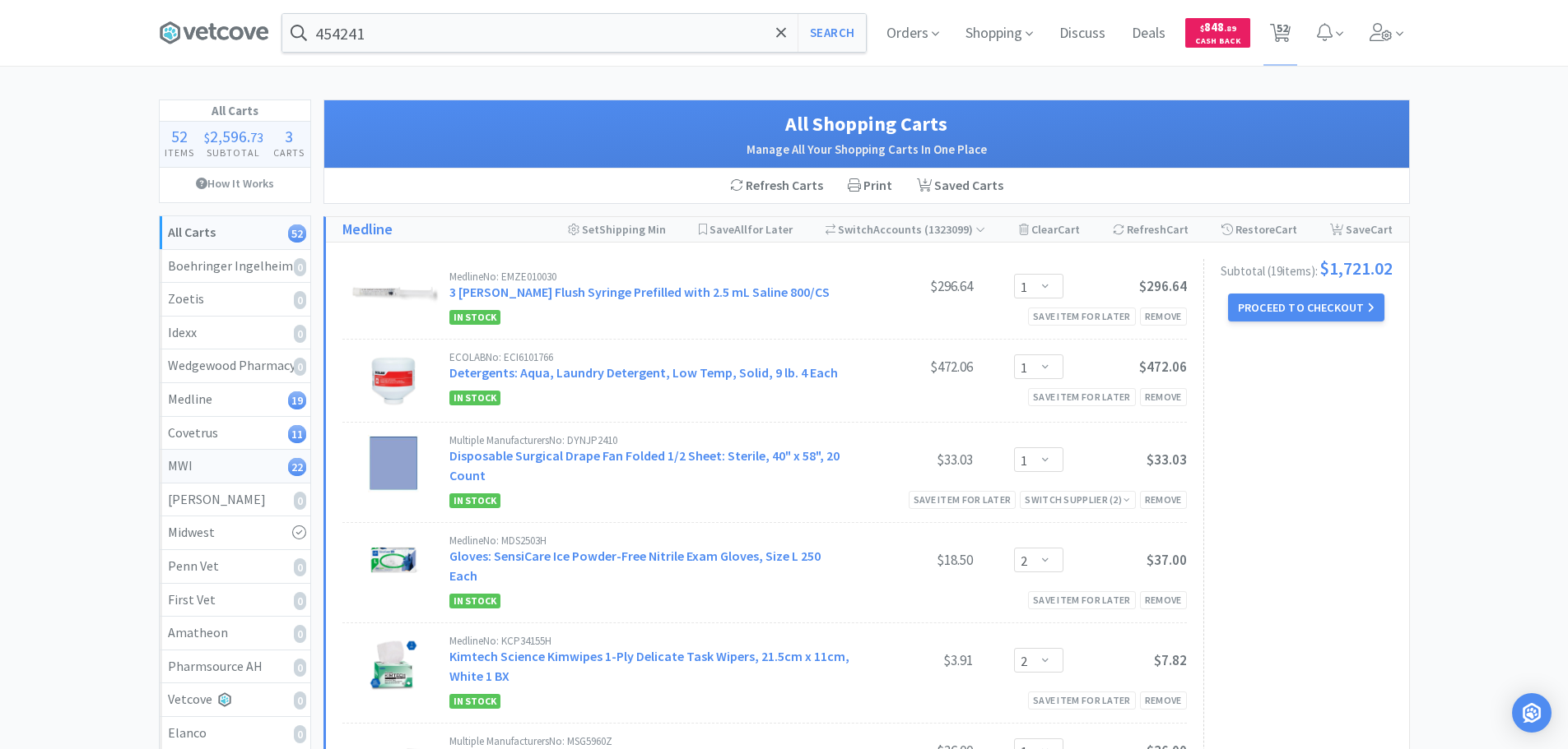
click at [220, 471] on div "MWI 22" at bounding box center [235, 467] width 134 height 22
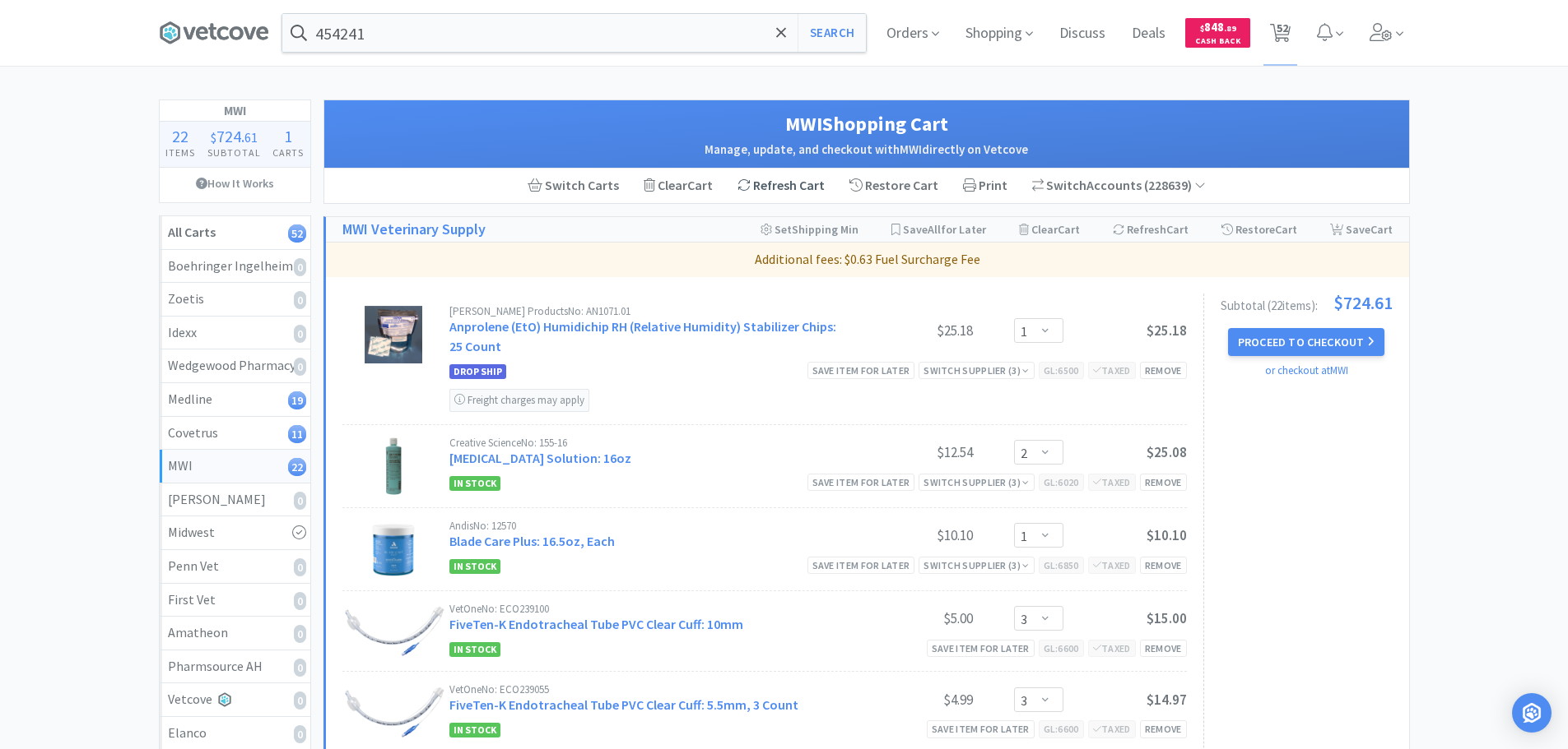
click at [749, 184] on icon at bounding box center [745, 186] width 12 height 12
click at [1318, 340] on button "Proceed to Checkout" at bounding box center [1306, 342] width 156 height 28
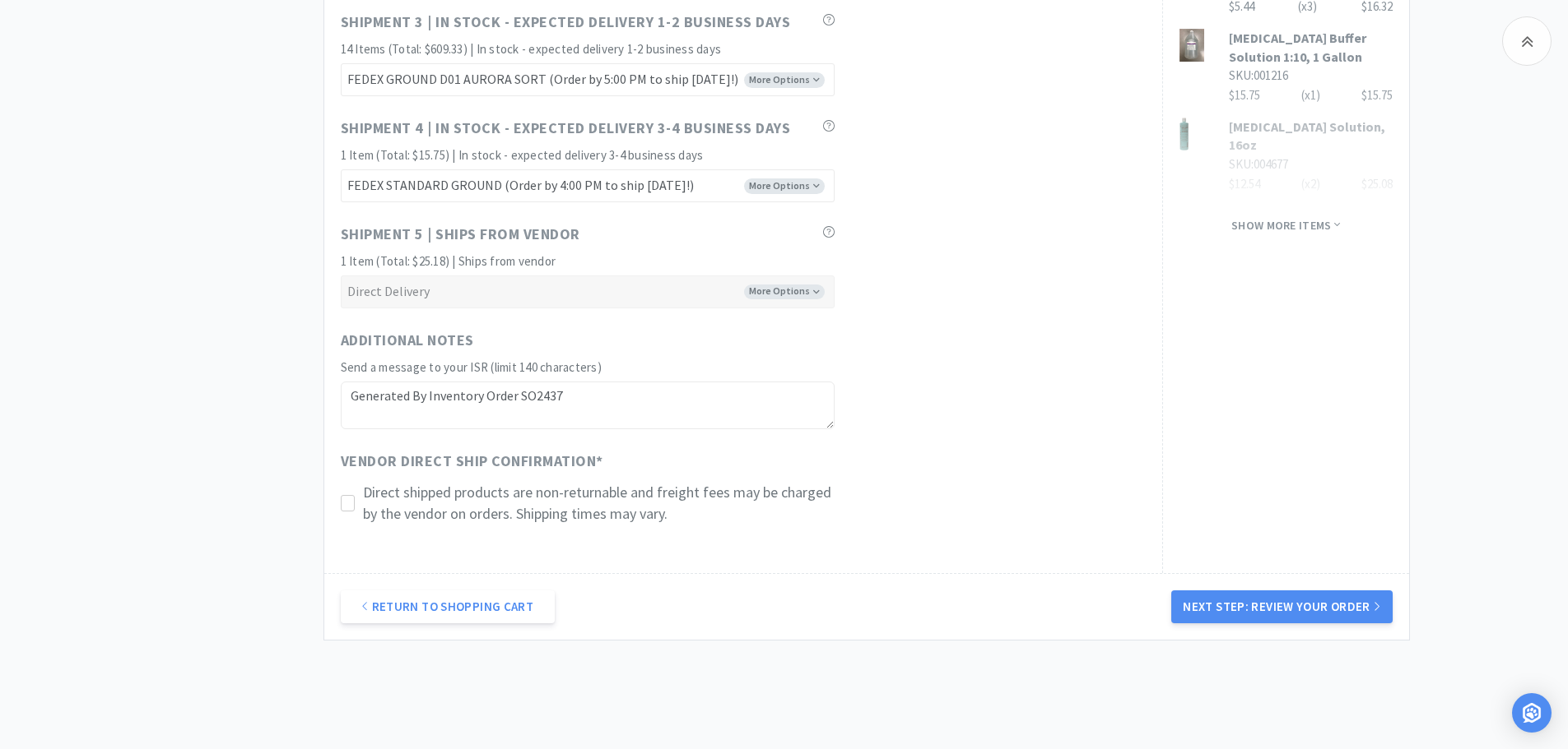
scroll to position [1221, 0]
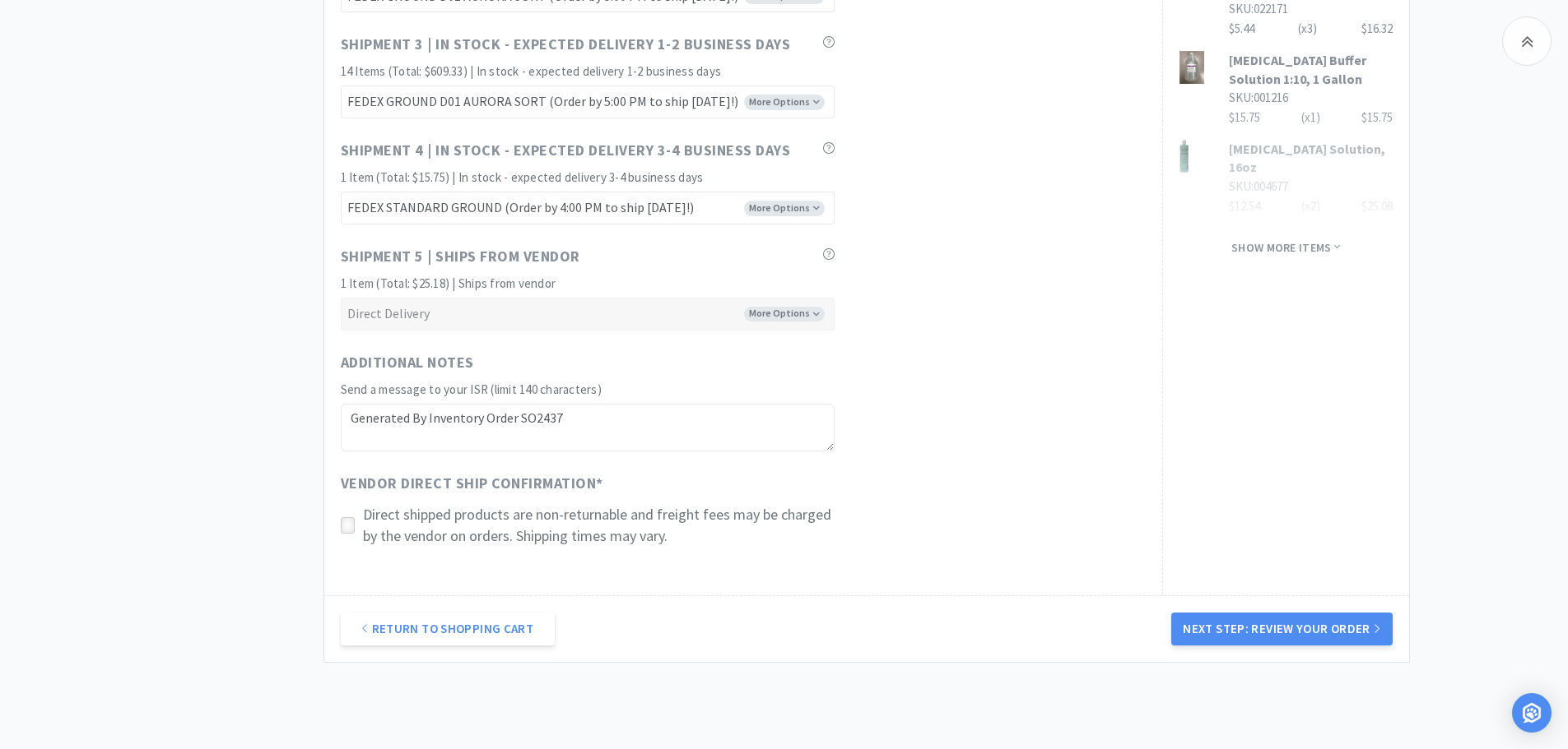
click at [346, 524] on icon at bounding box center [348, 526] width 13 height 13
click at [1196, 616] on button "Next Step: Review Your Order" at bounding box center [1281, 629] width 220 height 33
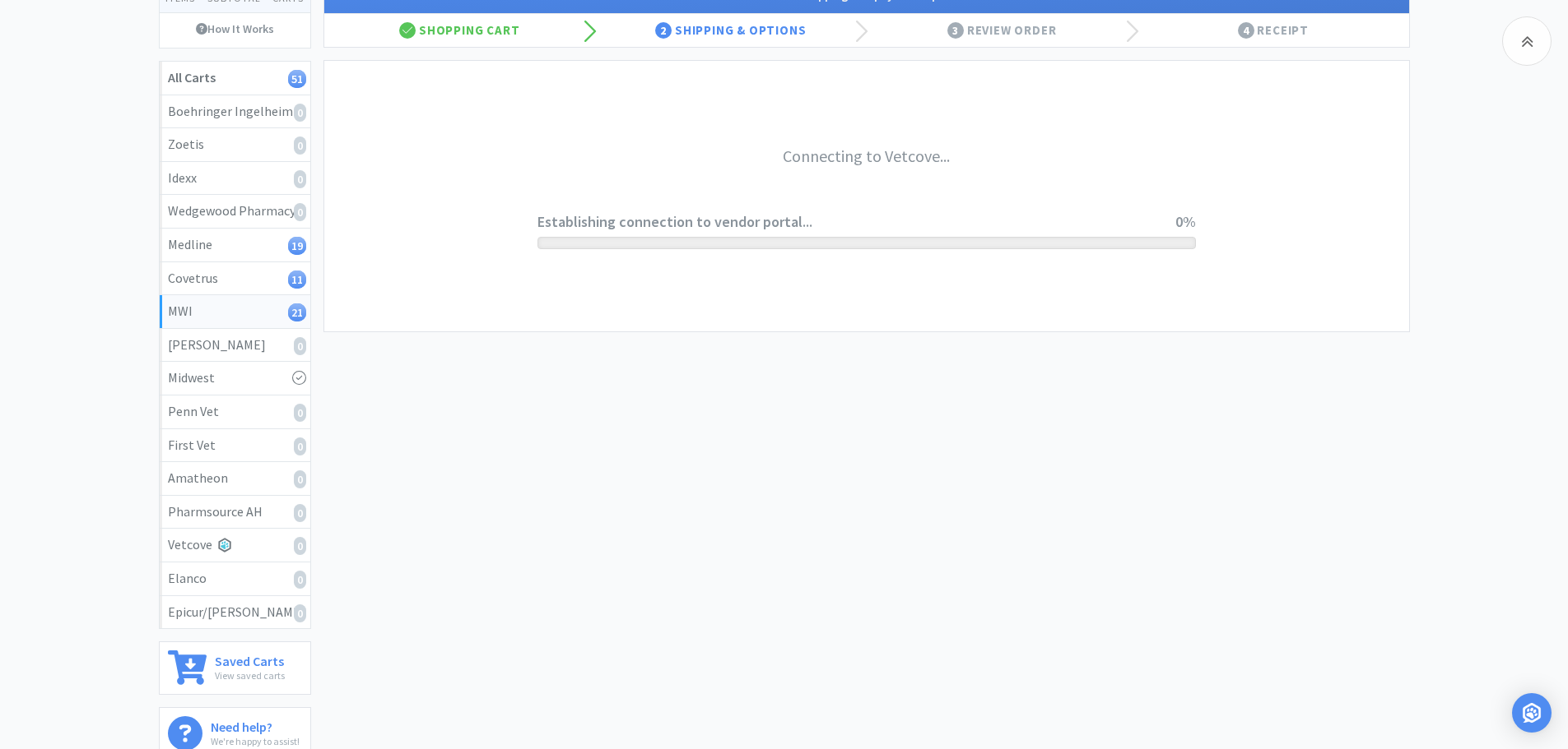
scroll to position [0, 0]
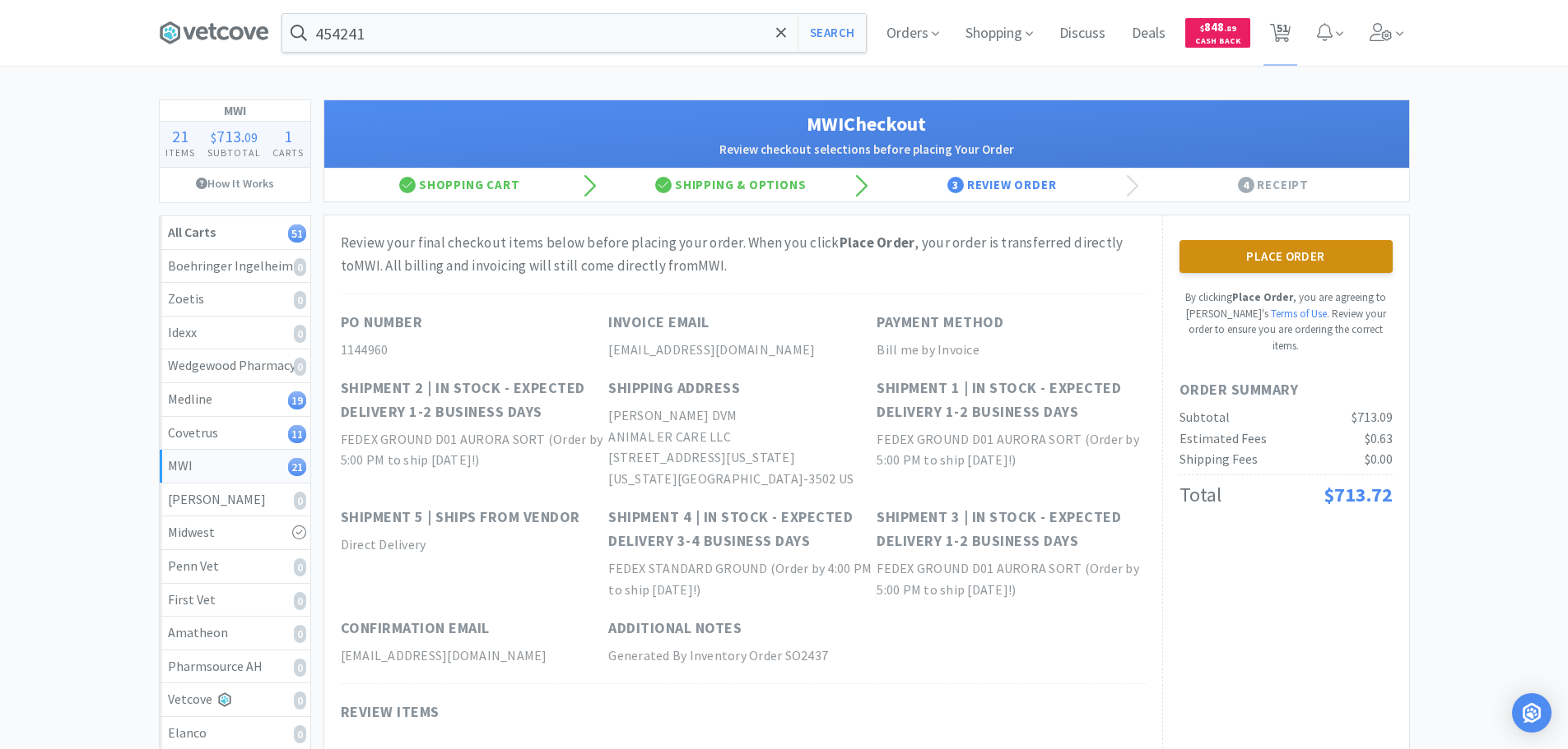
click at [1280, 259] on button "Place Order" at bounding box center [1287, 256] width 213 height 33
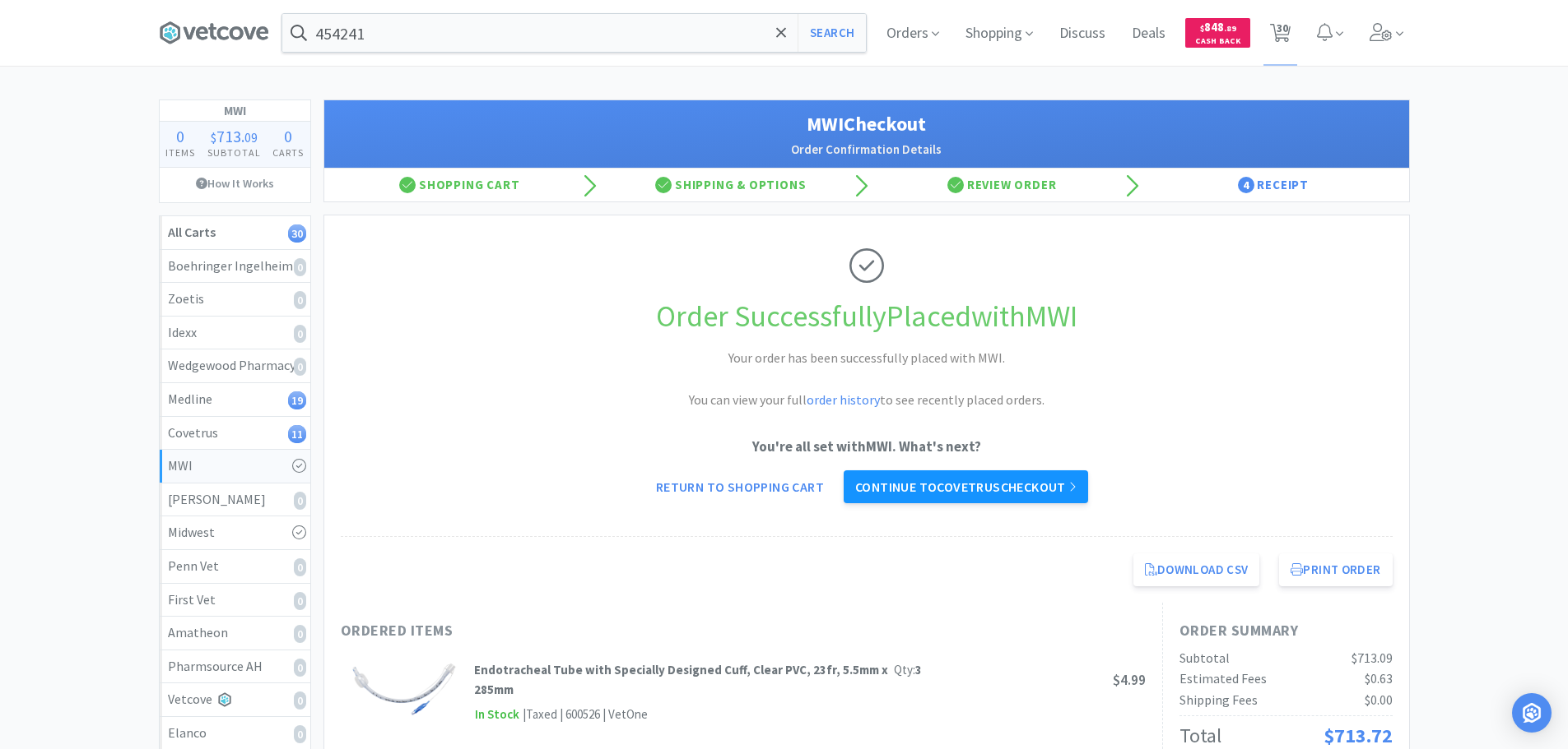
click at [975, 481] on link "Continue to Covetrus checkout" at bounding box center [967, 487] width 245 height 33
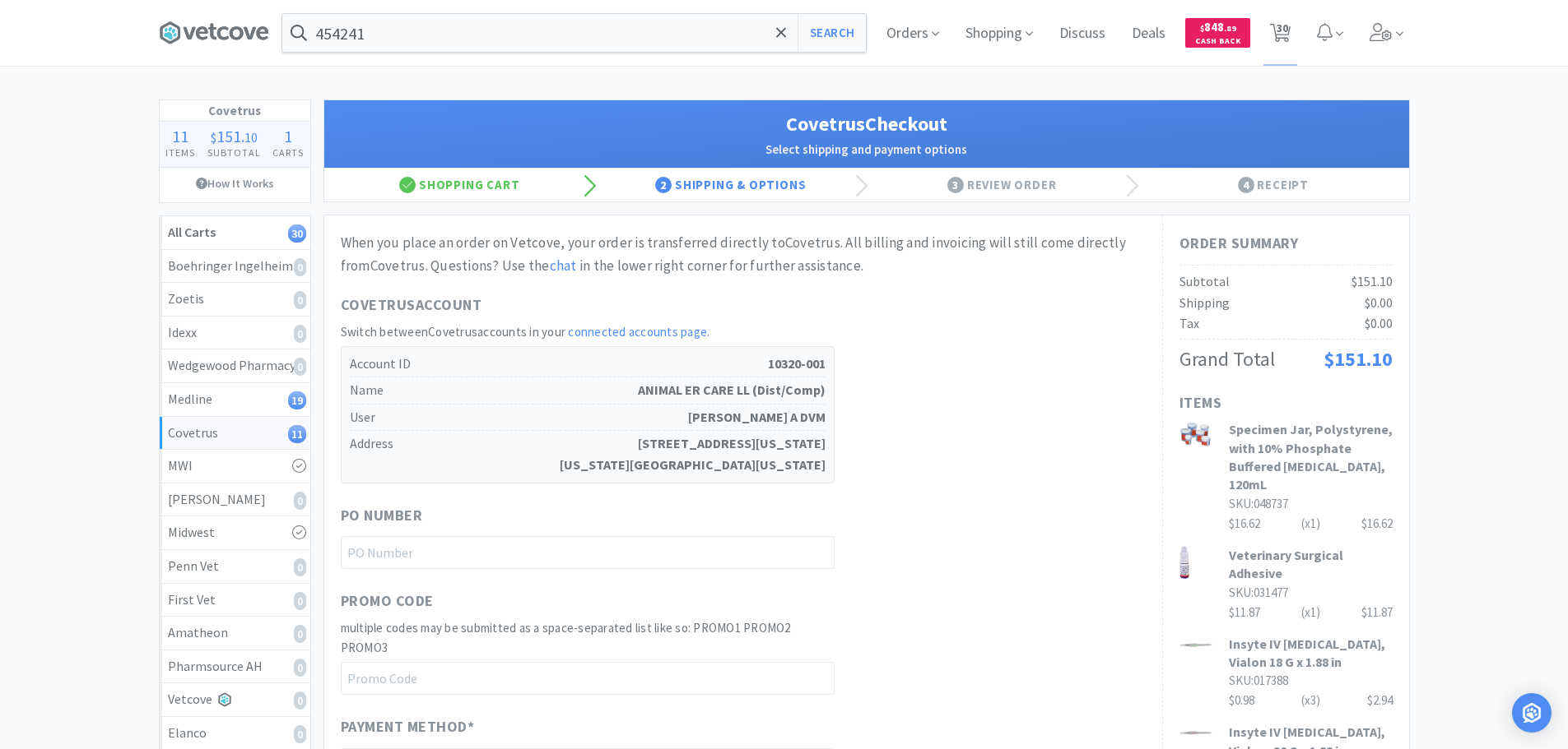
click at [871, 387] on div "Covetrus Account Switch between Covetrus accounts in your connected accounts pa…" at bounding box center [743, 389] width 805 height 190
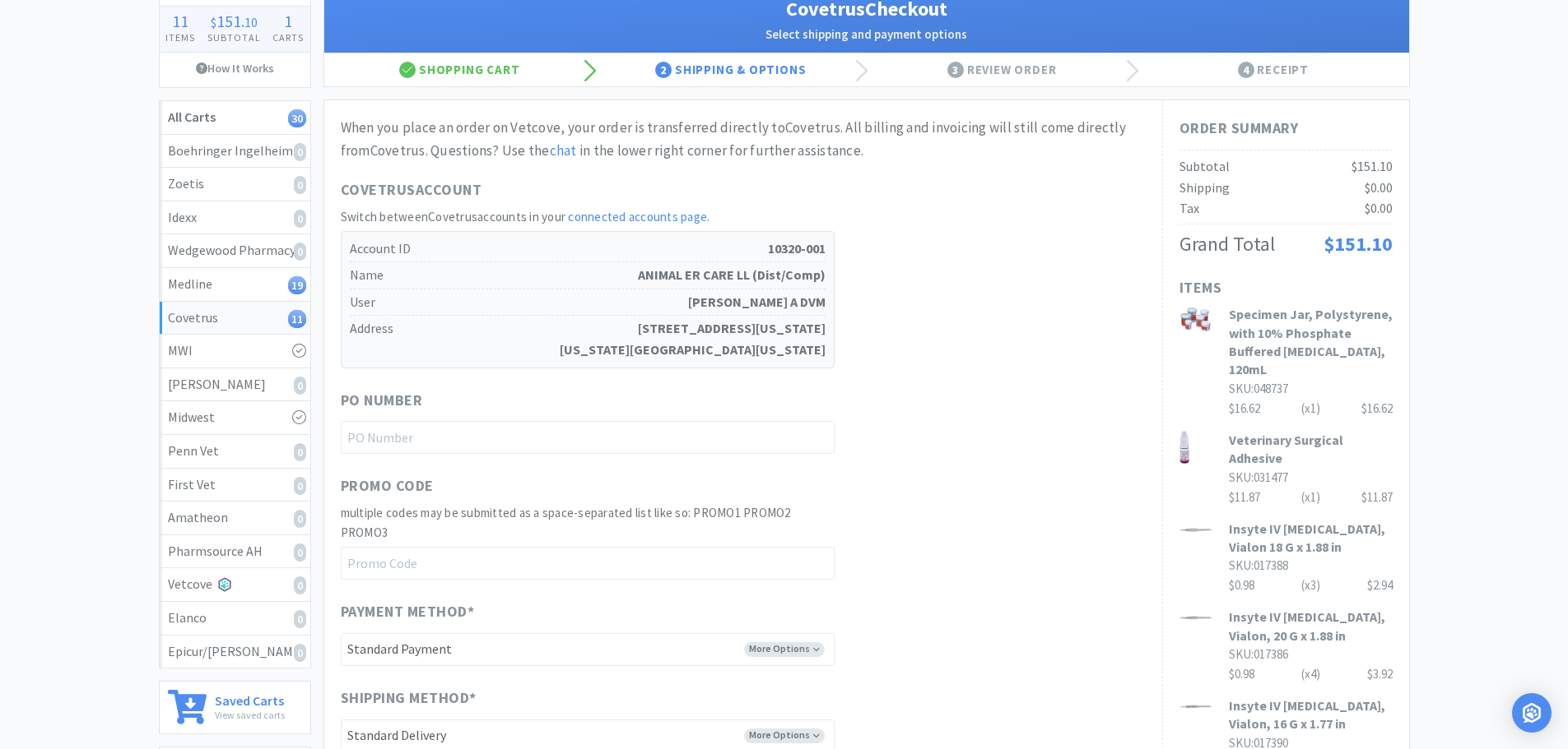
scroll to position [412, 0]
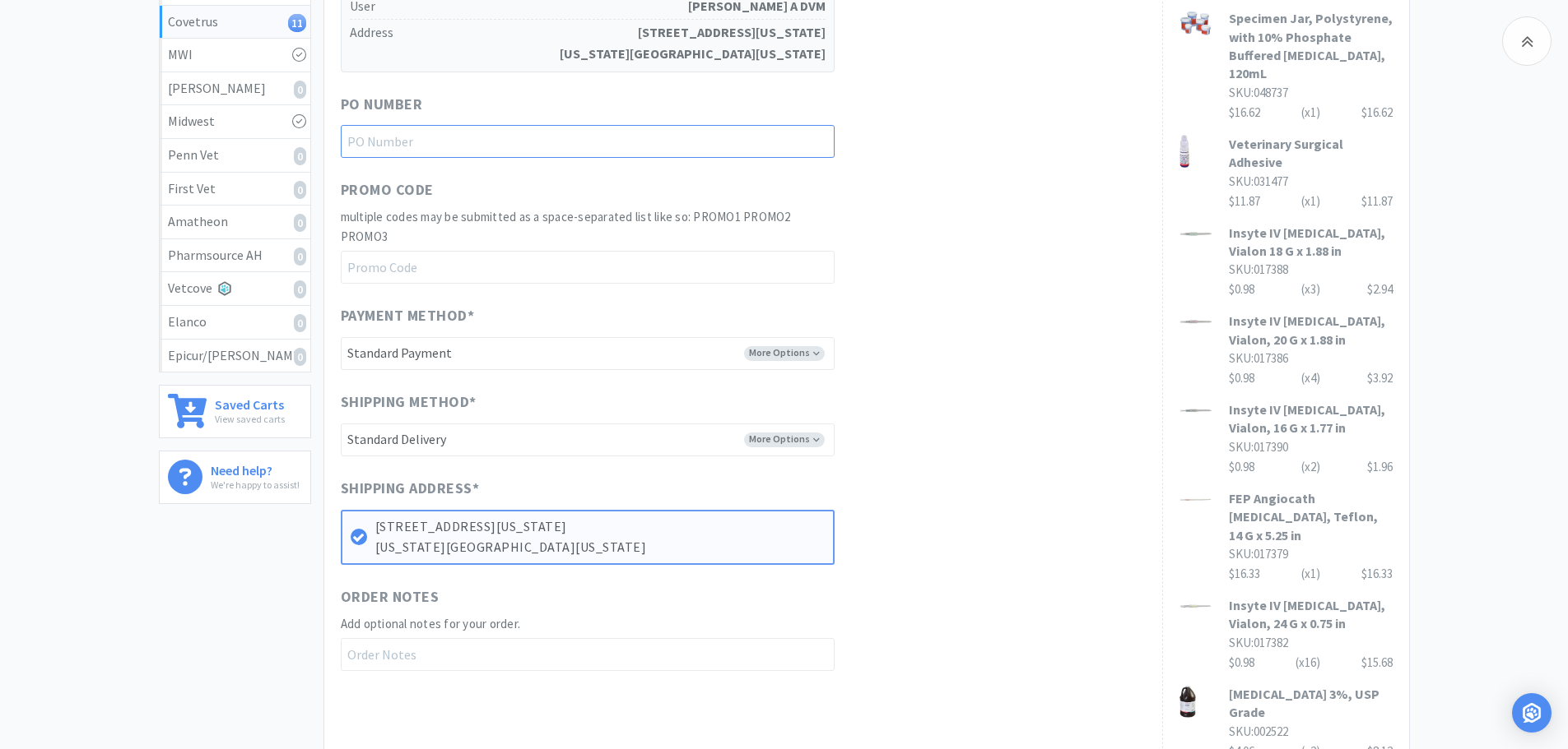
click at [586, 148] on input "text" at bounding box center [588, 141] width 494 height 33
click at [941, 226] on div "Promo Code multiple codes may be submitted as a space-separated list like so: P…" at bounding box center [743, 231] width 805 height 106
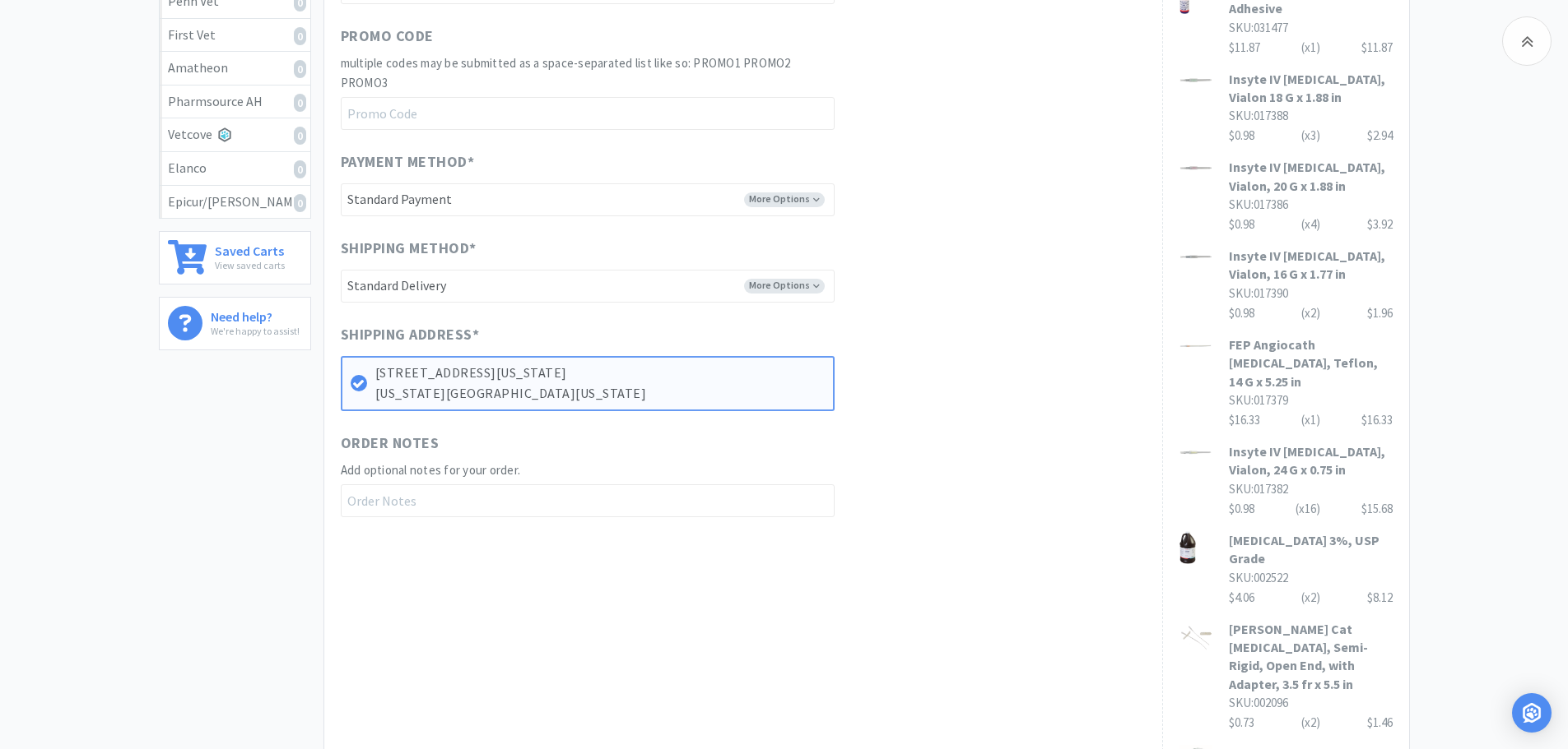
scroll to position [740, 0]
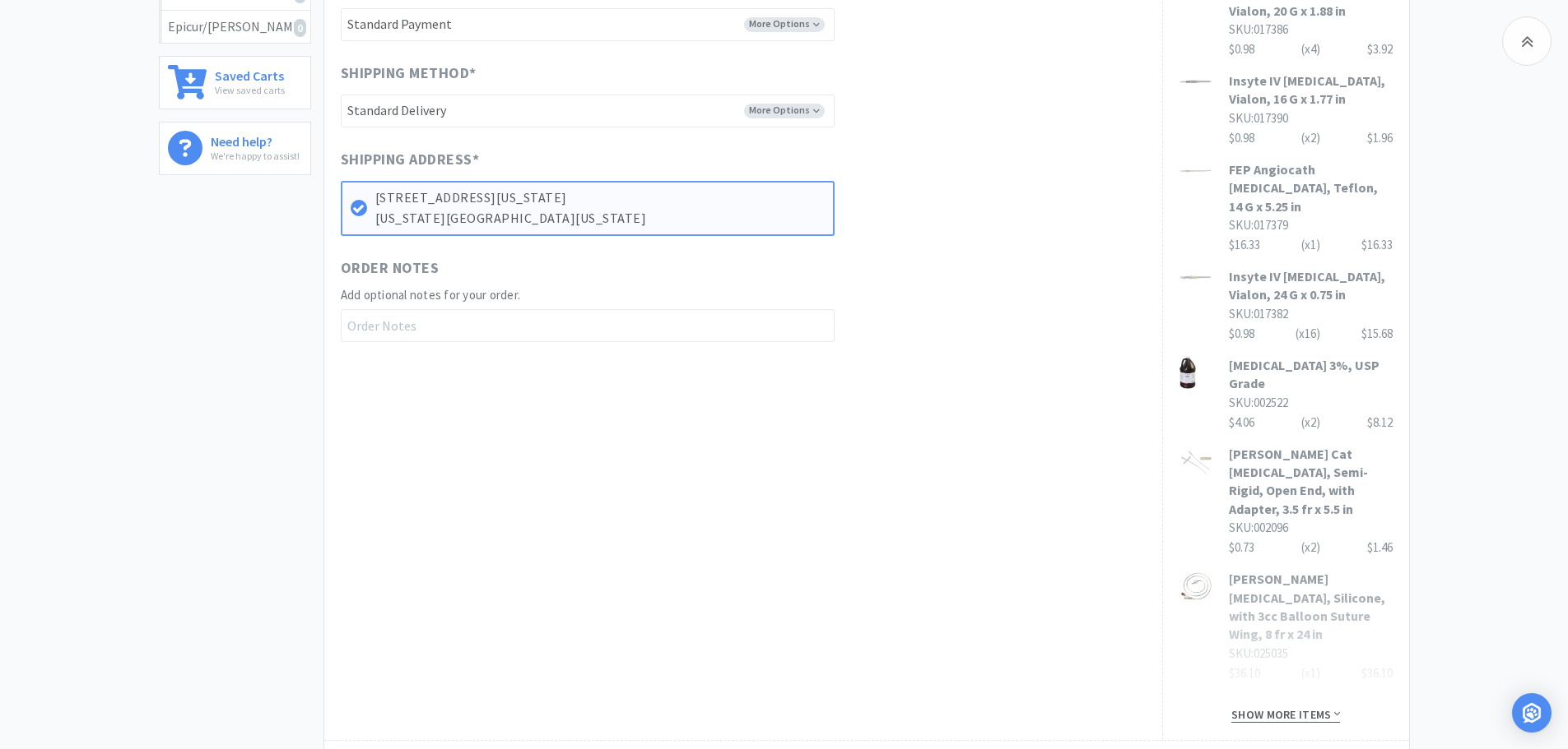
click at [1303, 708] on span "Show more items" at bounding box center [1286, 715] width 109 height 16
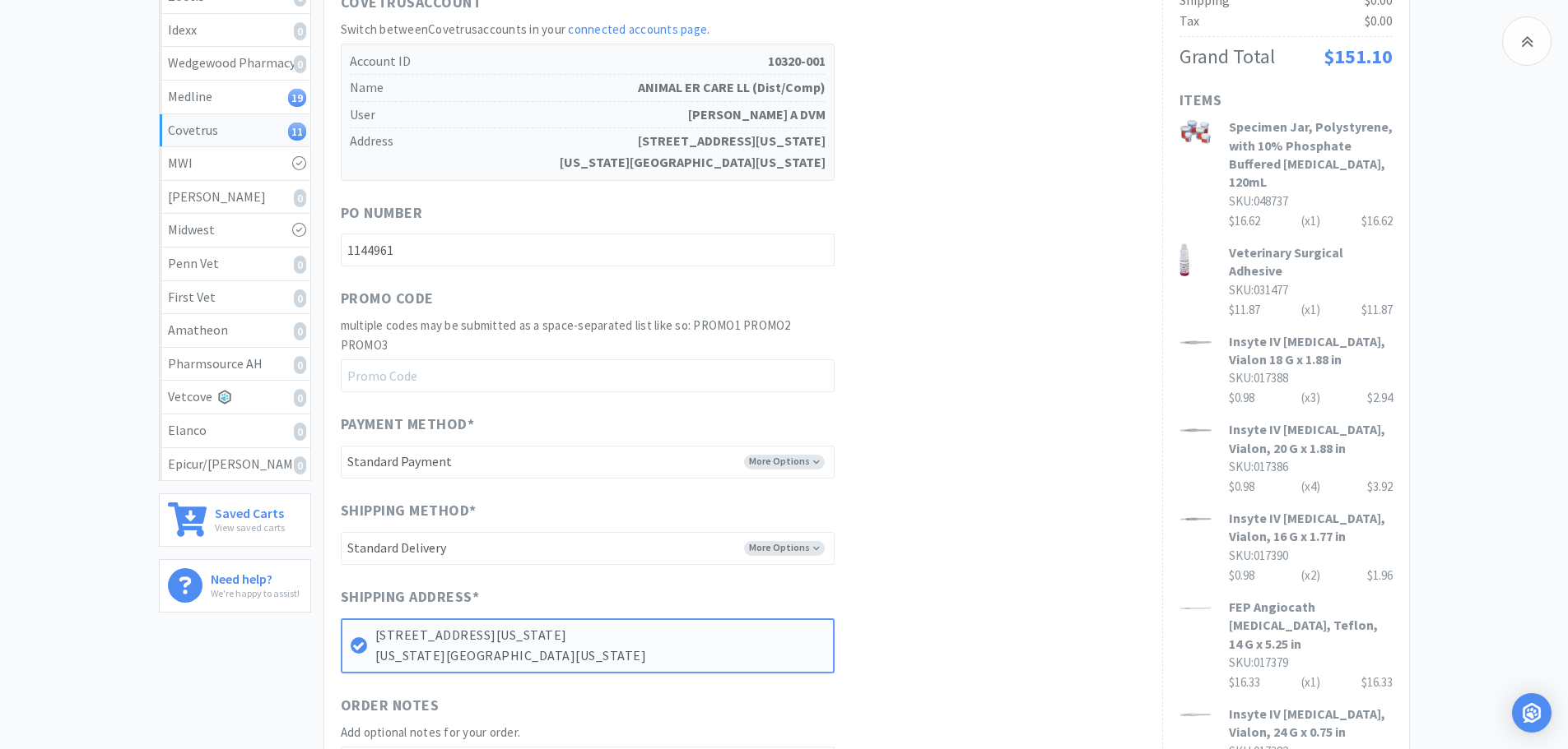
scroll to position [247, 0]
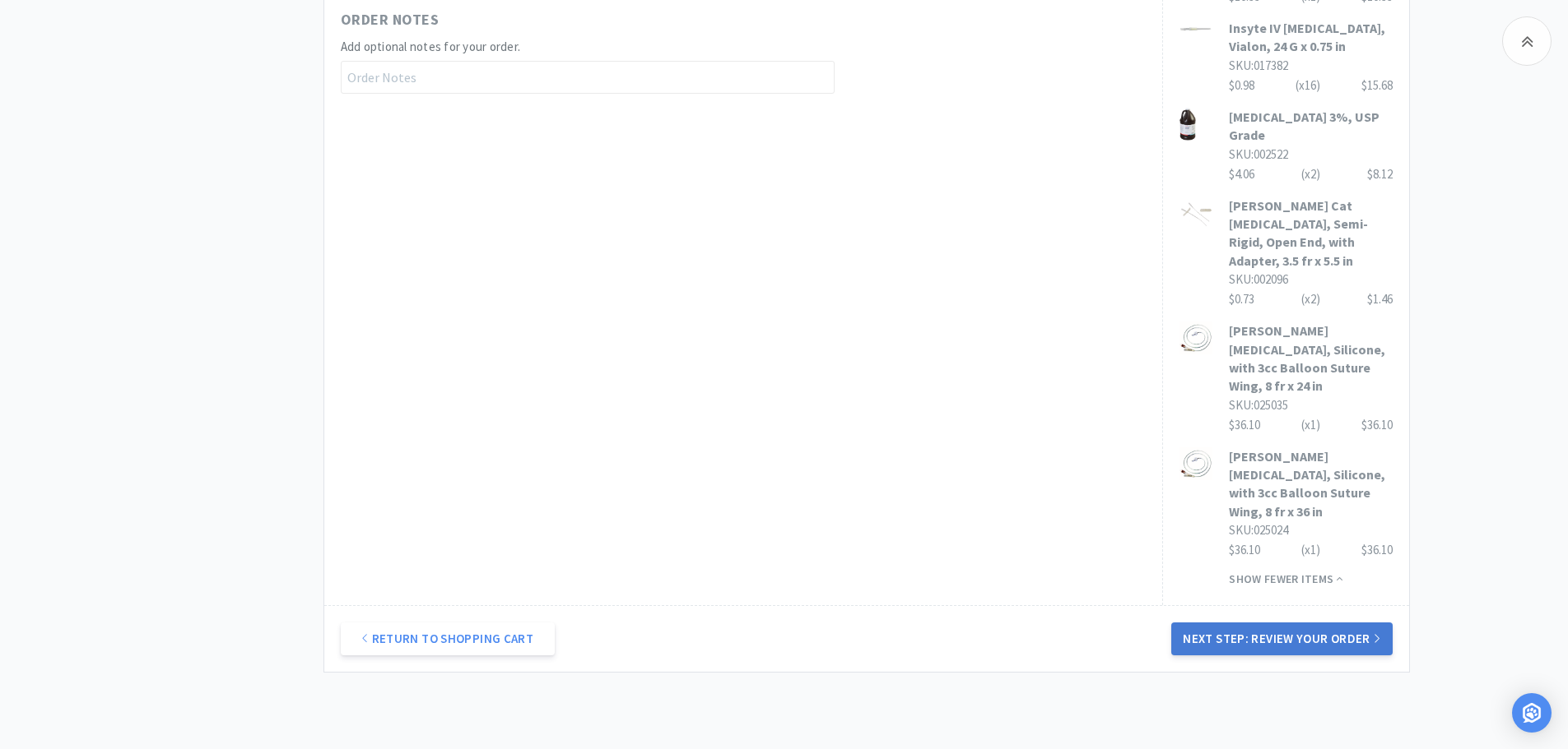
click at [1310, 623] on button "Next Step: Review Your Order" at bounding box center [1281, 638] width 220 height 33
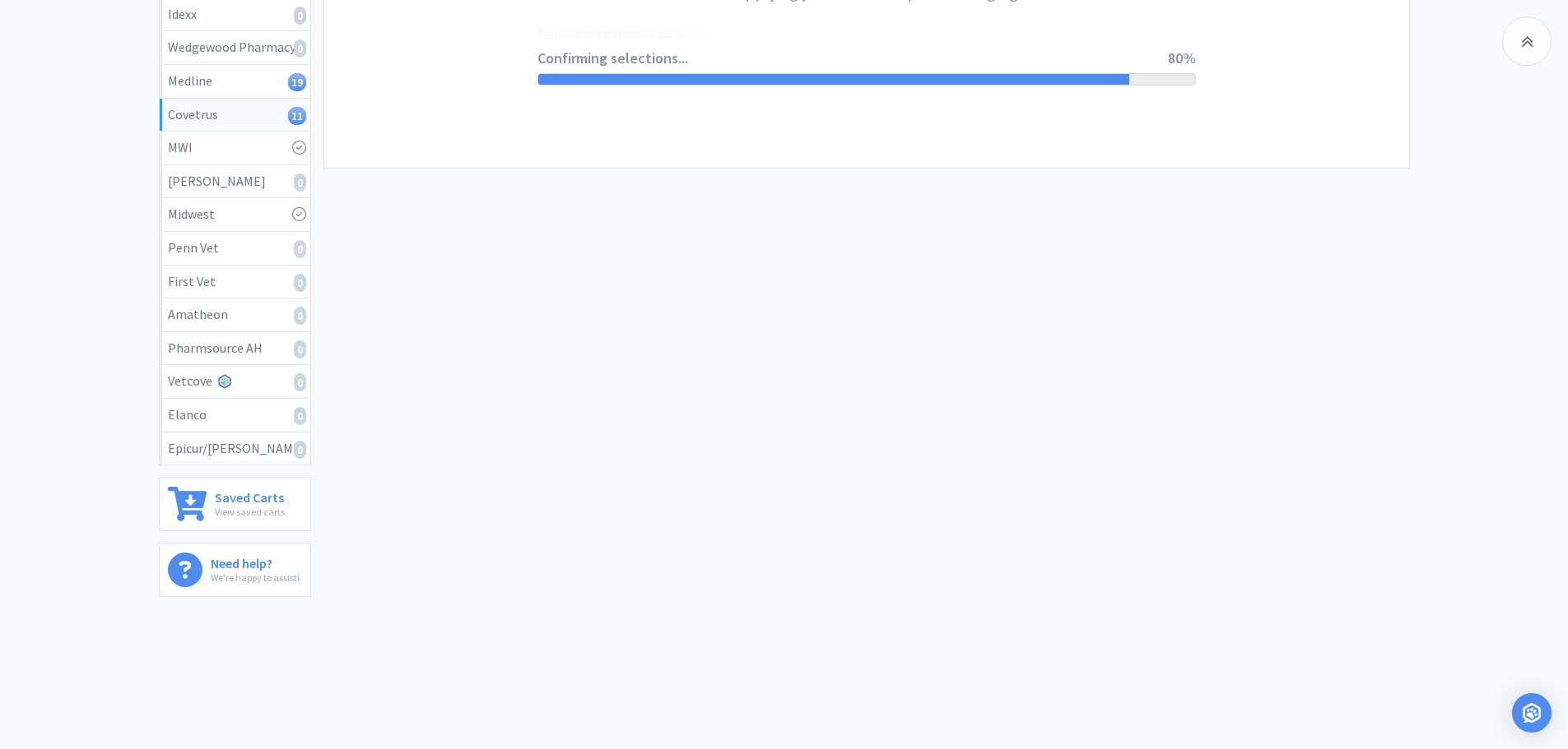
scroll to position [0, 0]
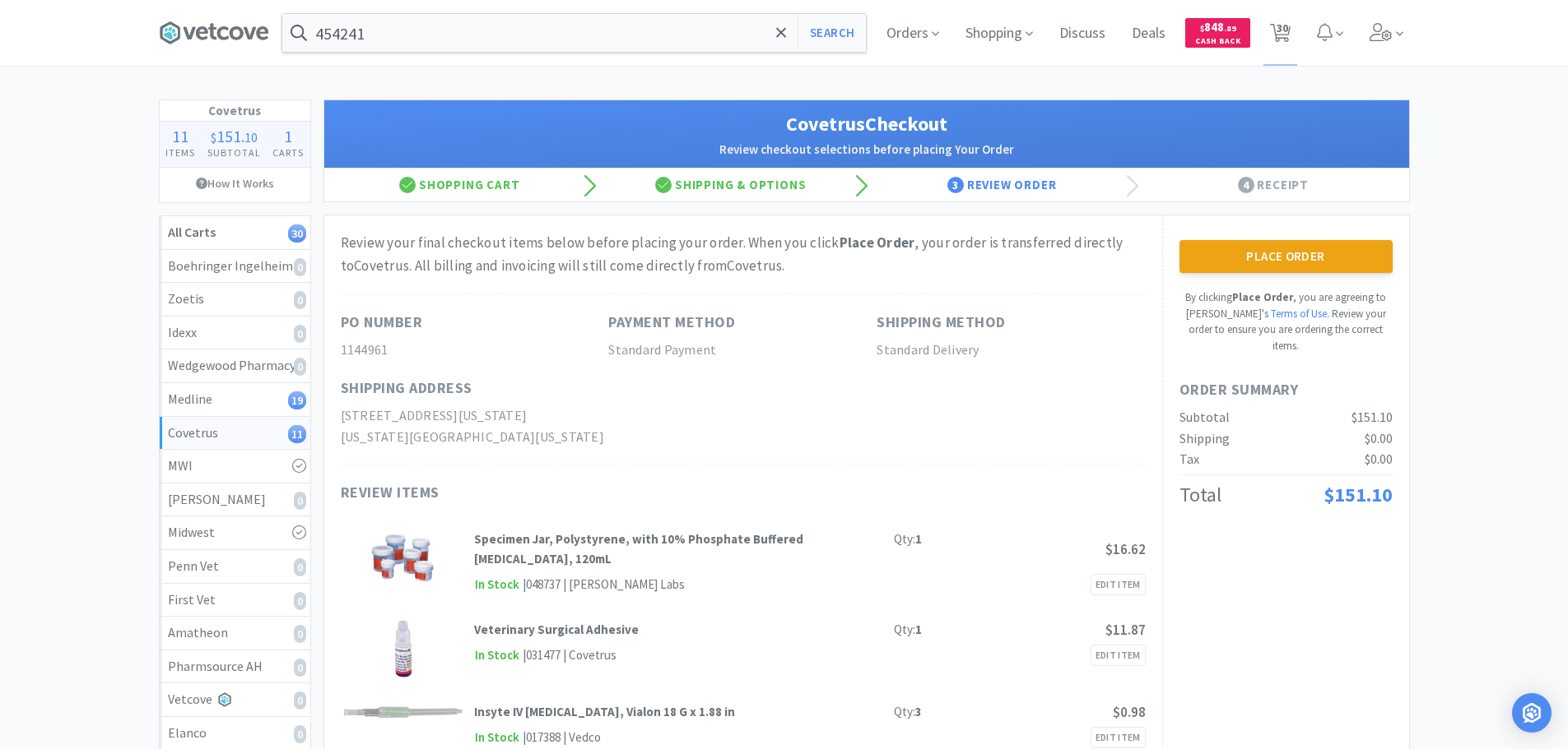
click at [763, 425] on div "PO Number 1144961 Payment Method Standard Payment Shipping Method Standard Deli…" at bounding box center [743, 379] width 805 height 171
click at [1248, 260] on button "Place Order" at bounding box center [1287, 256] width 213 height 33
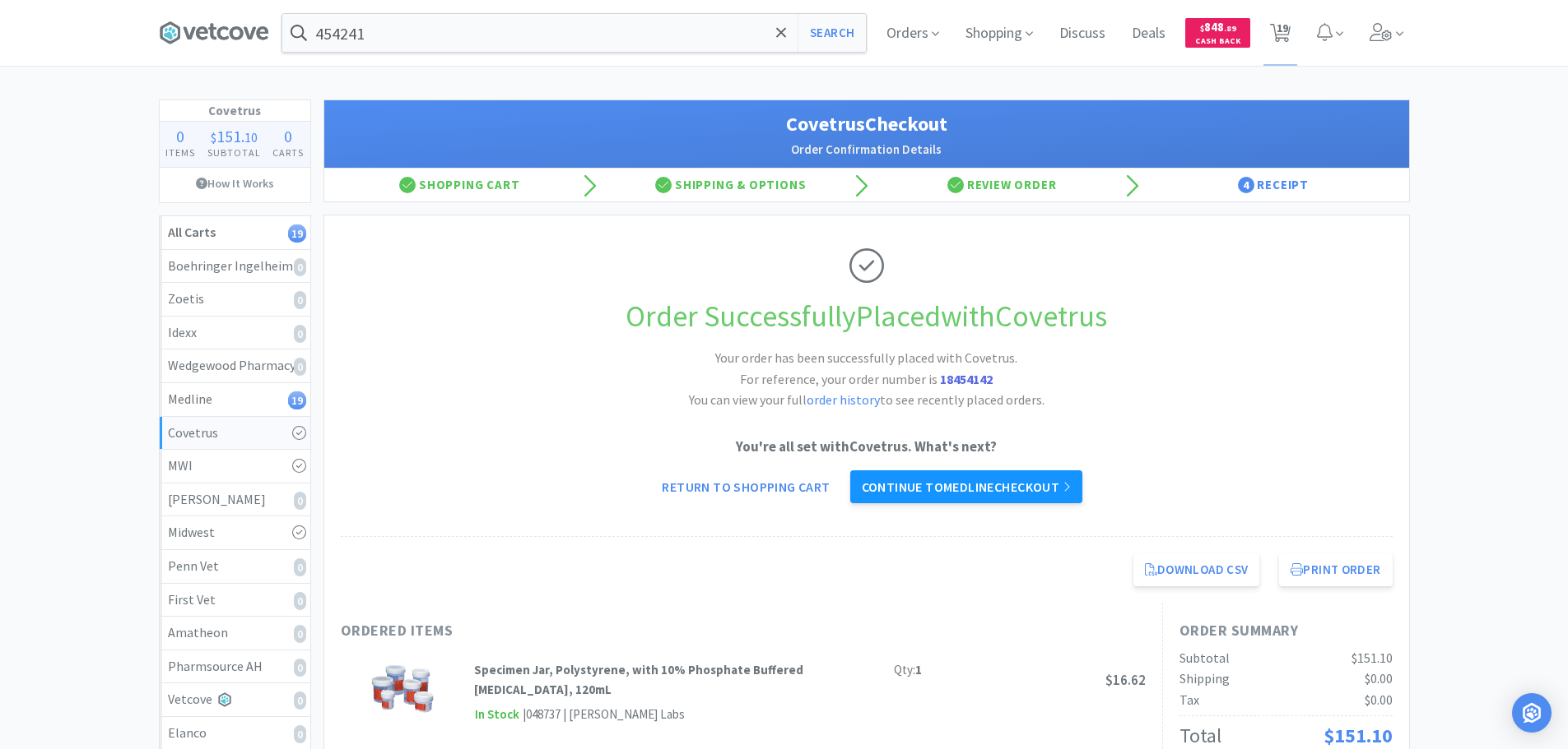
click at [933, 485] on link "Continue to Medline checkout" at bounding box center [966, 487] width 232 height 33
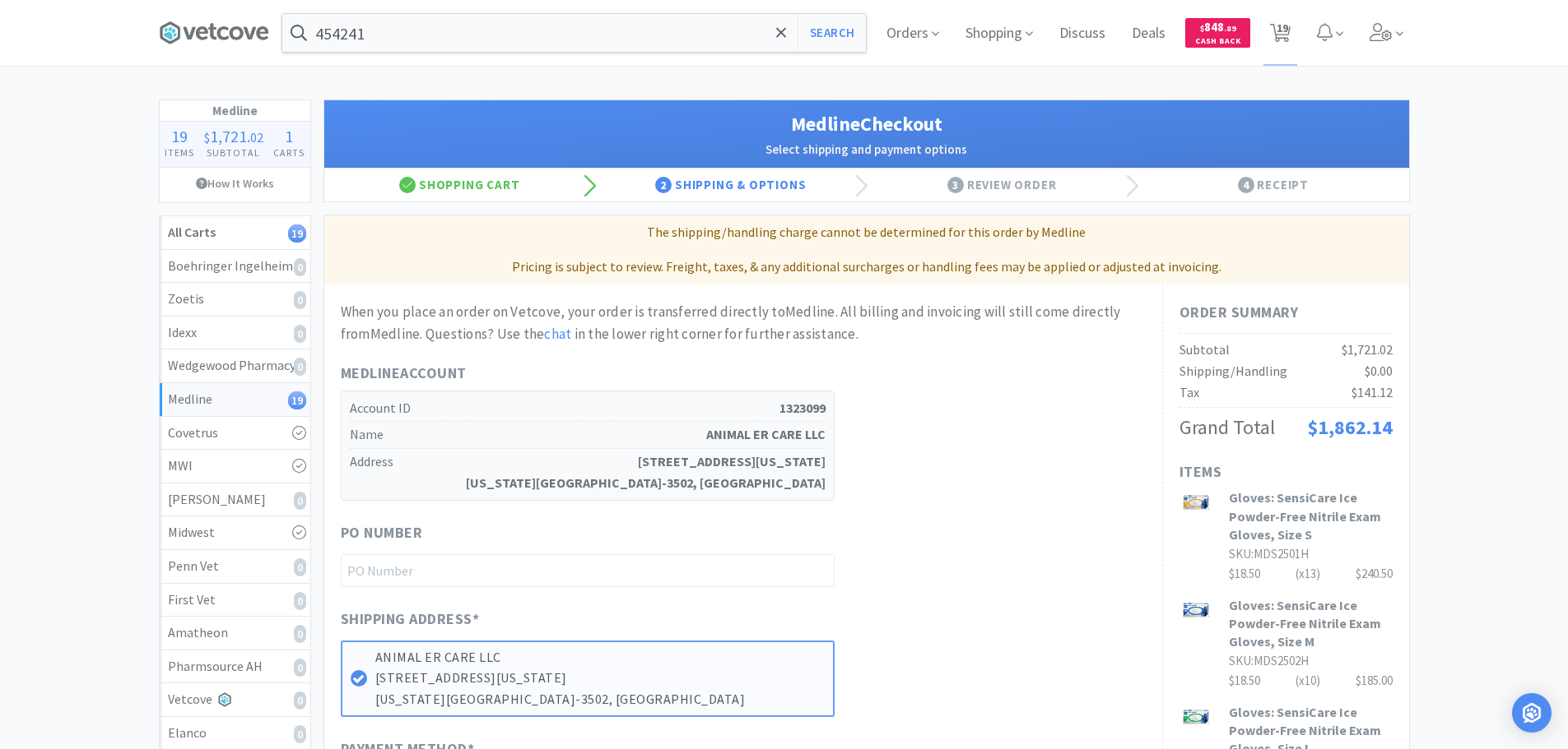
click at [899, 478] on div "Medline Account Account ID 1323099 Name ANIMAL ER CARE LLC Address 5520 N NEVAD…" at bounding box center [743, 431] width 805 height 139
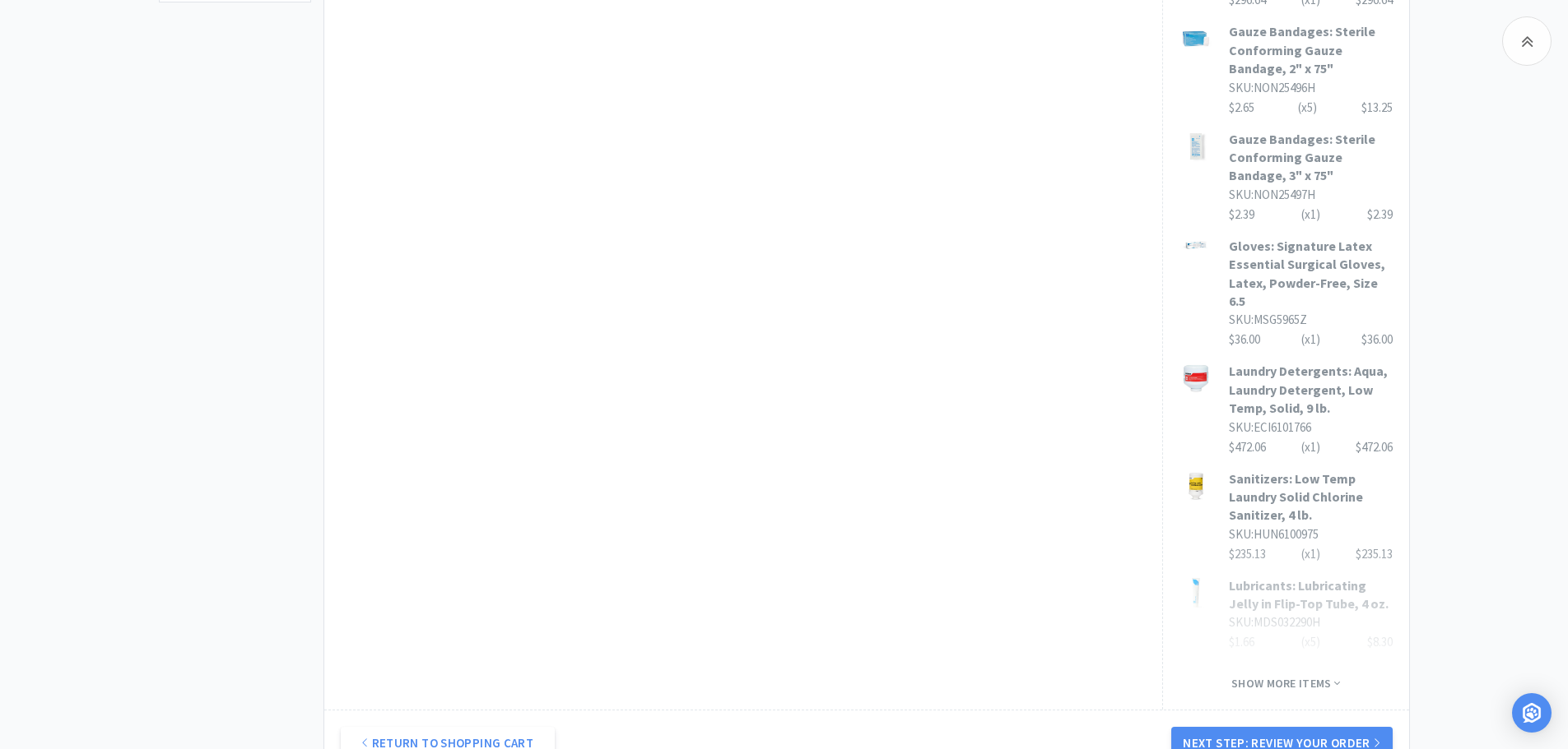
scroll to position [1070, 0]
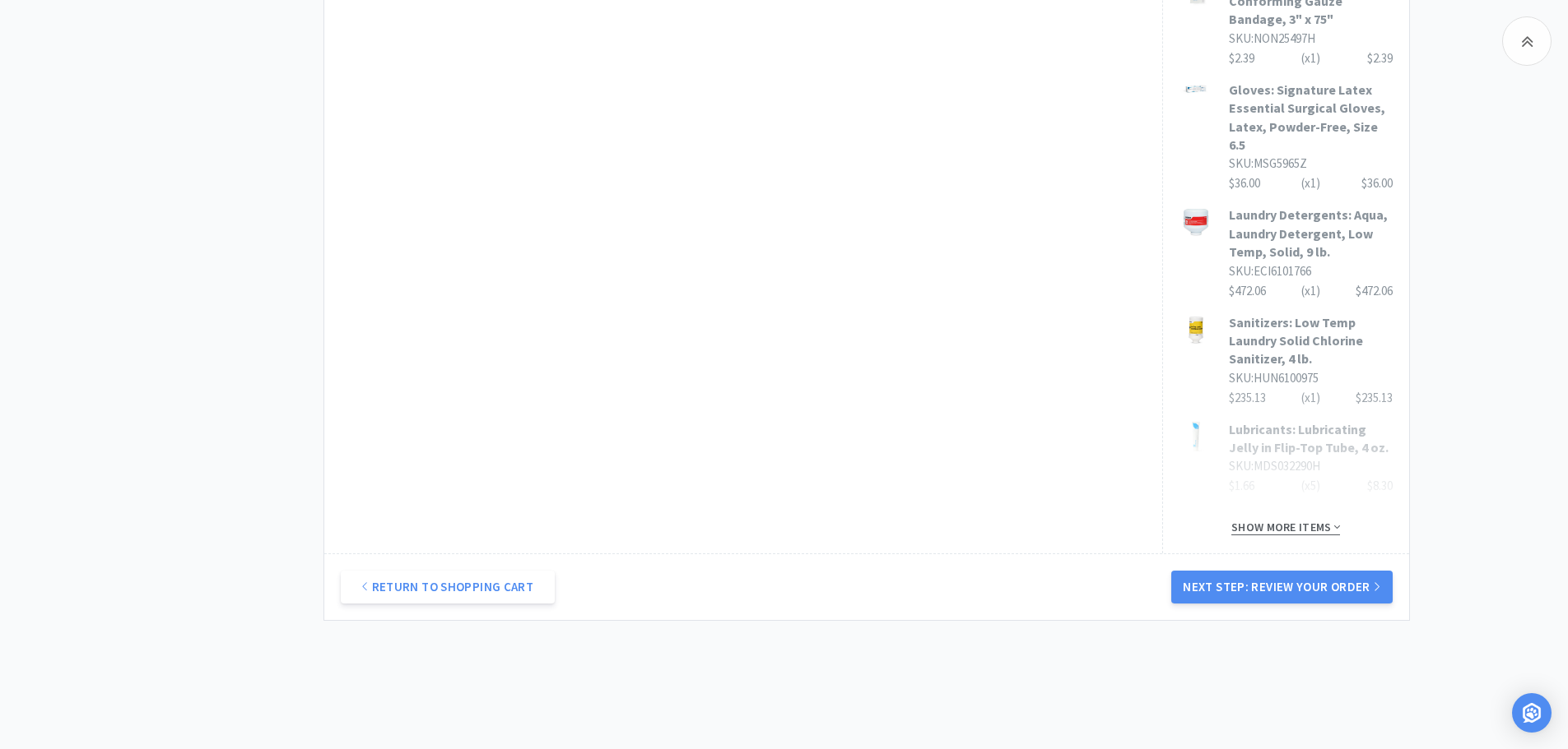
click at [1287, 520] on span "Show more items" at bounding box center [1286, 528] width 109 height 16
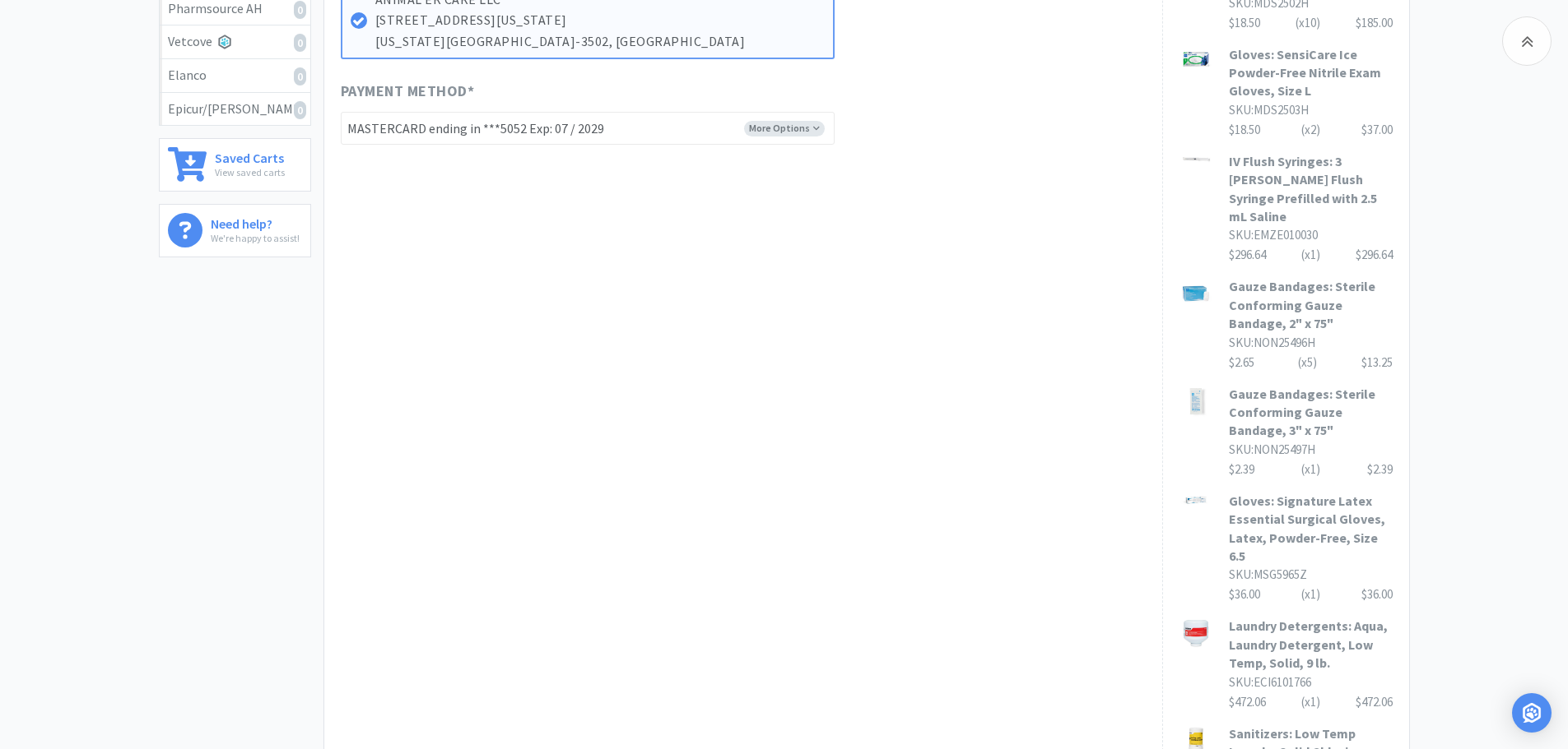
scroll to position [0, 0]
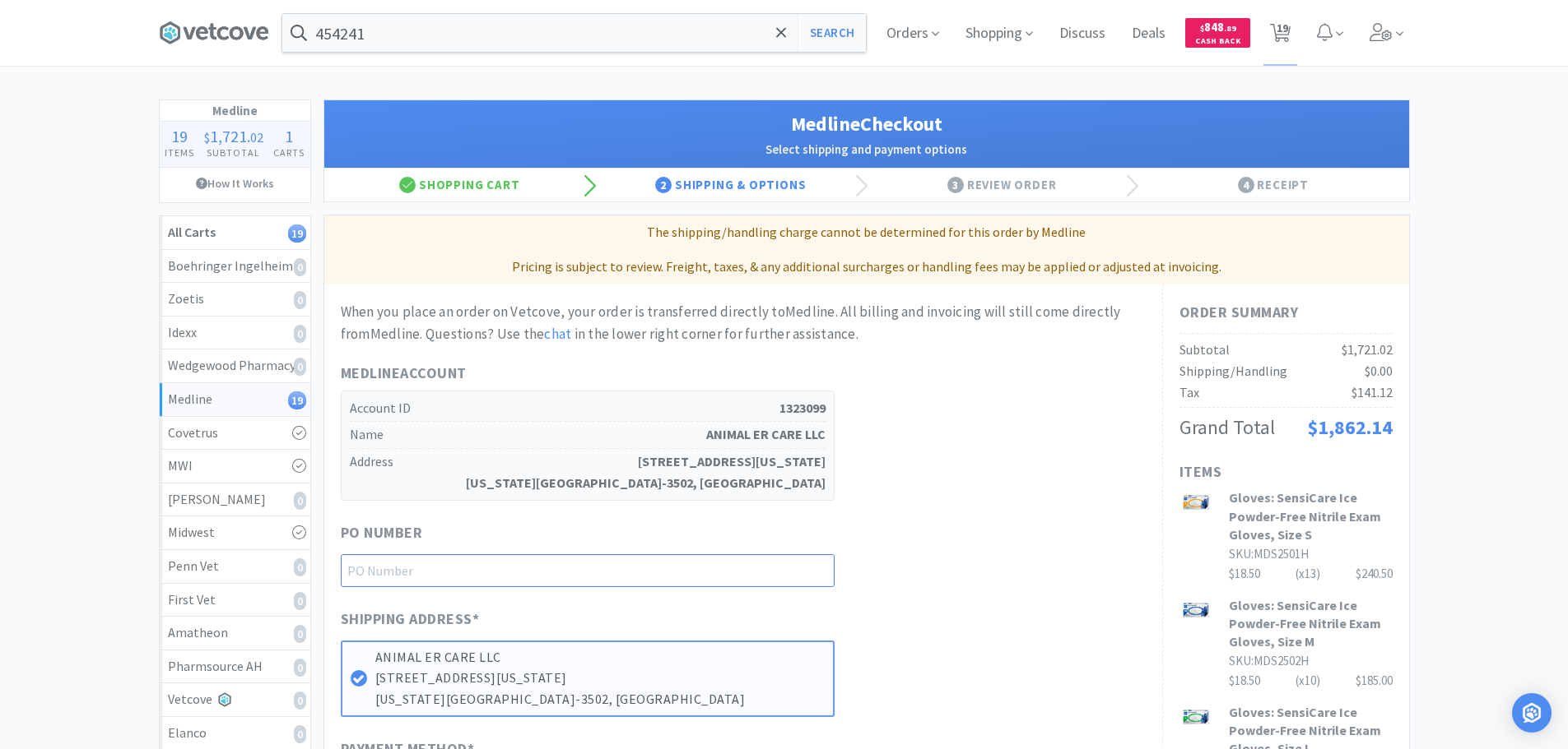
click at [596, 570] on input "text" at bounding box center [588, 570] width 494 height 33
click at [960, 491] on div "Medline Account Account ID 1323099 Name ANIMAL ER CARE LLC Address 5520 N NEVAD…" at bounding box center [743, 431] width 805 height 139
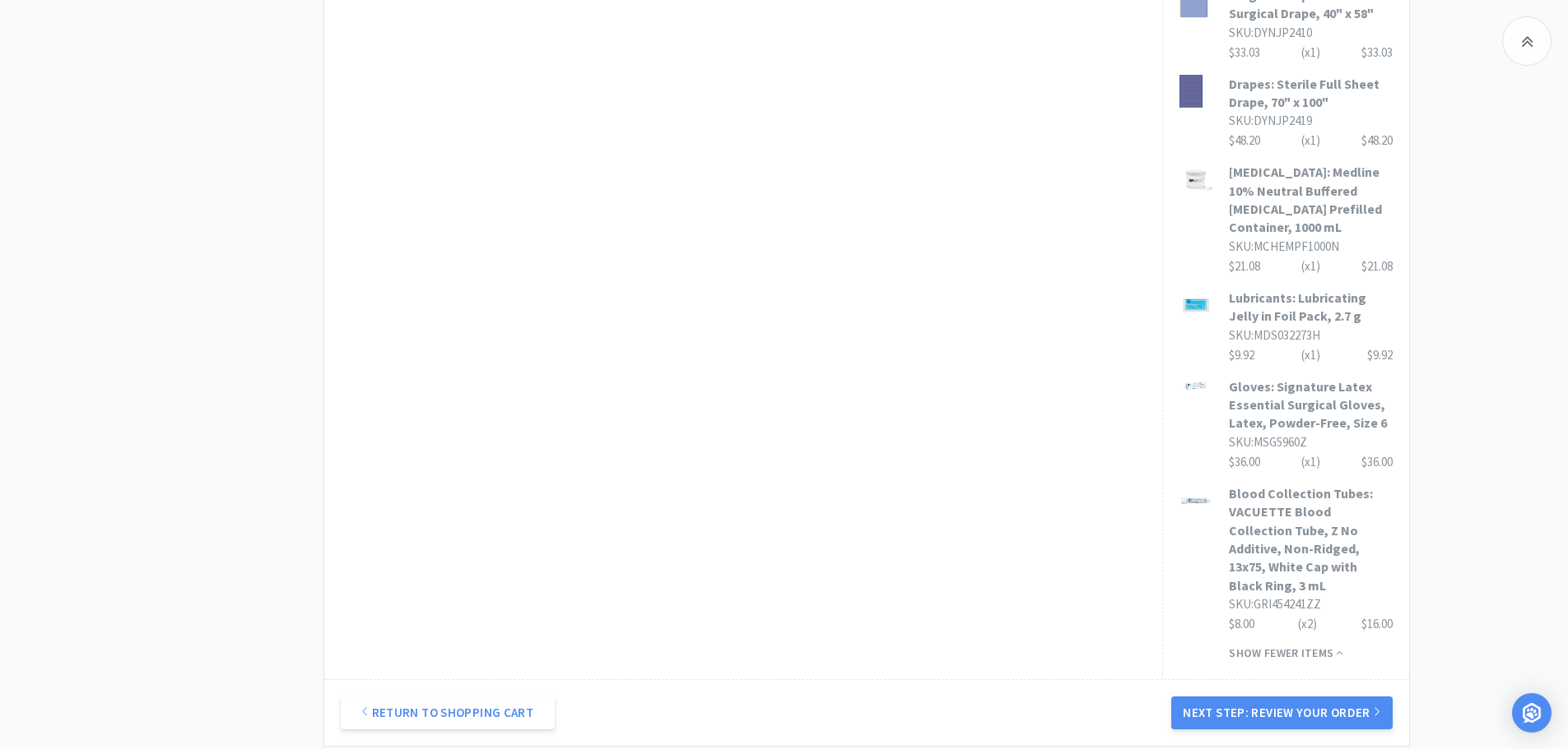
scroll to position [2060, 0]
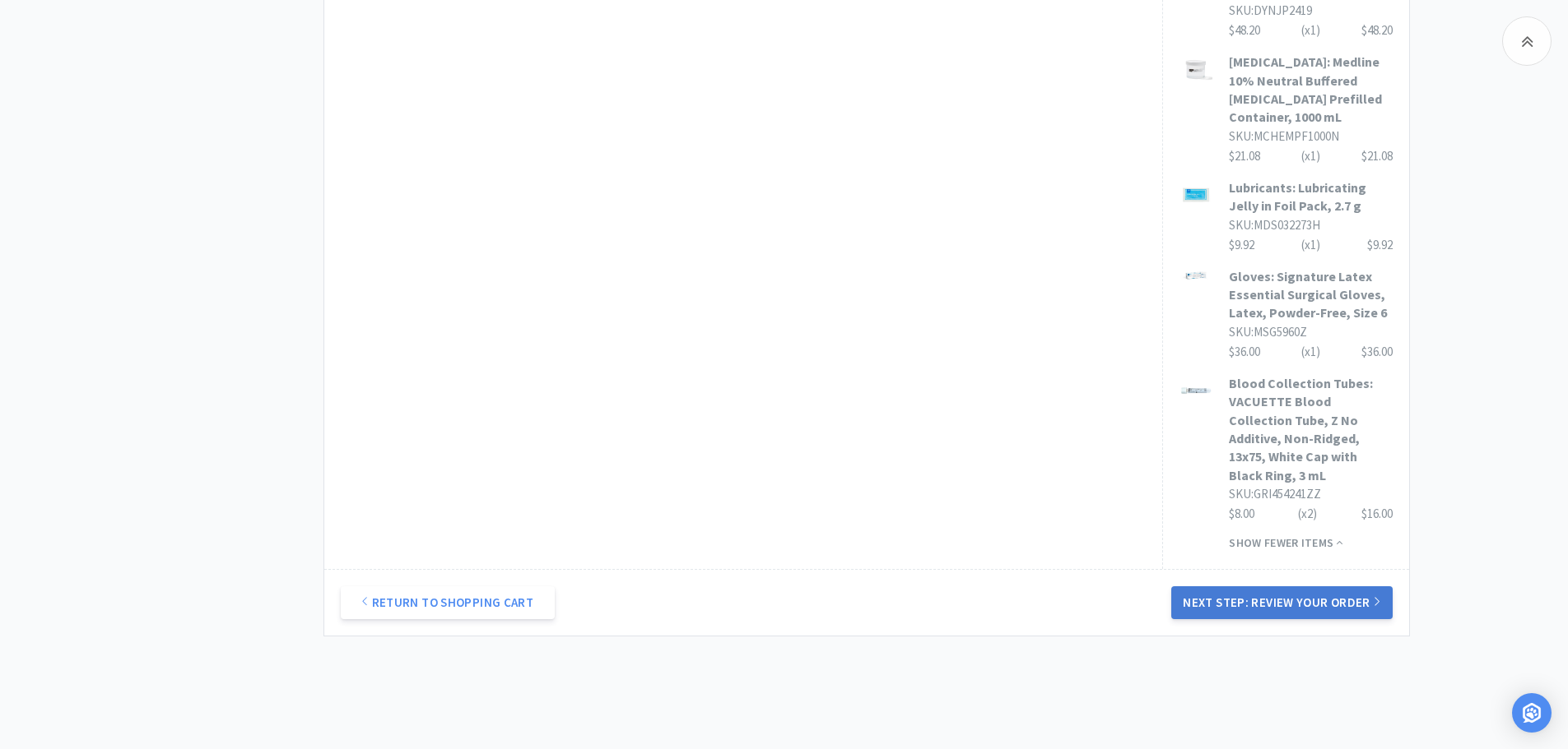
click at [1290, 586] on button "Next Step: Review Your Order" at bounding box center [1281, 602] width 220 height 33
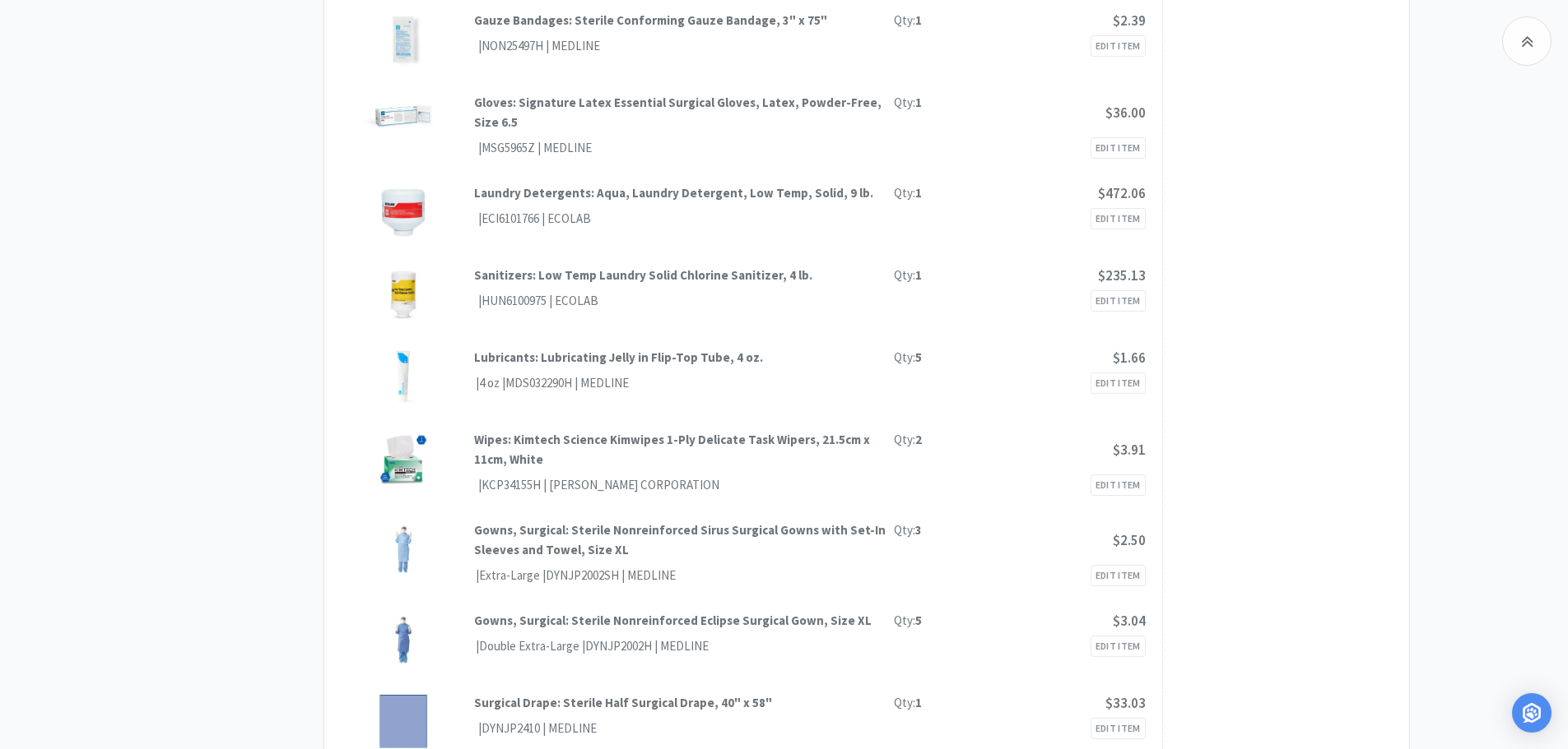
scroll to position [0, 0]
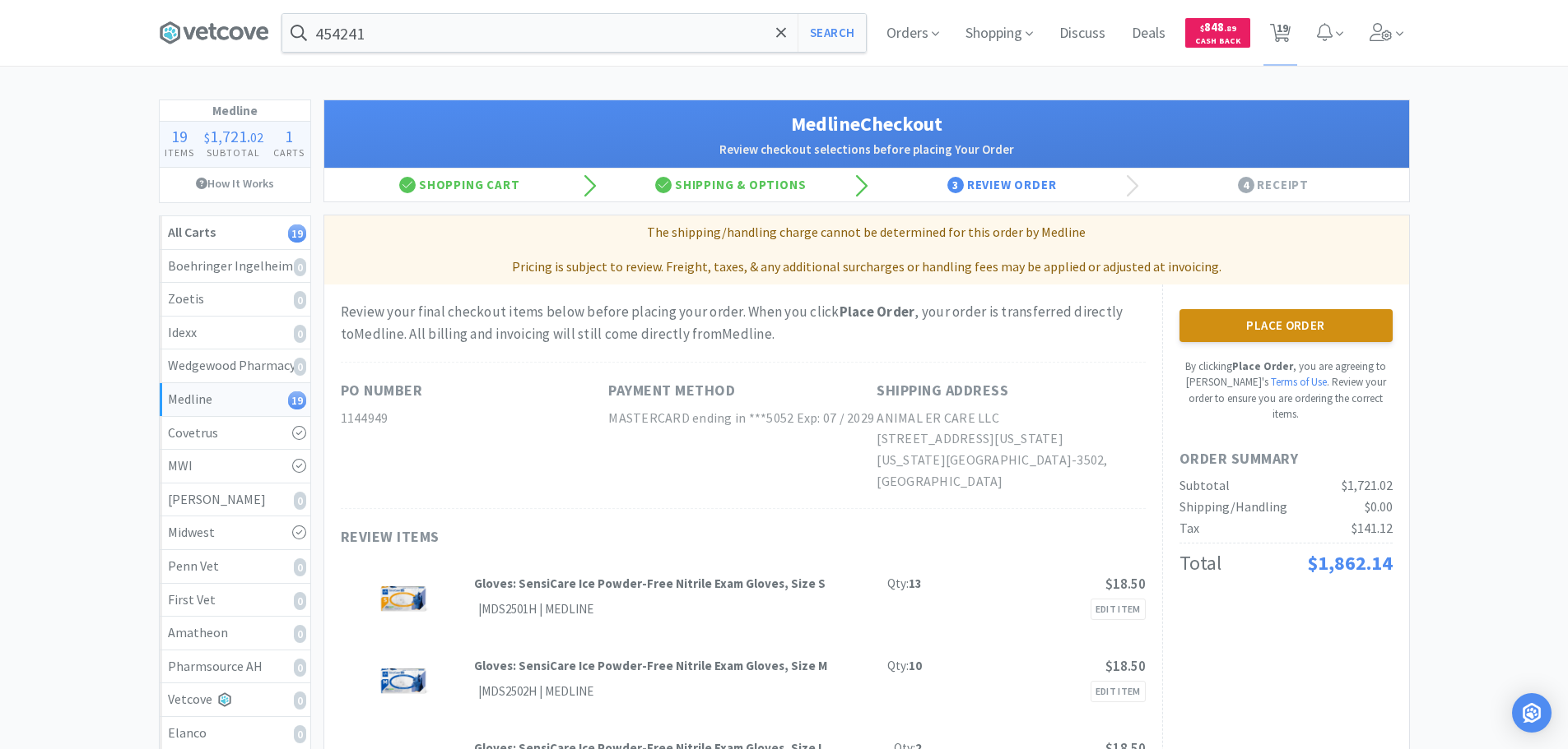
click at [1227, 337] on button "Place Order" at bounding box center [1287, 325] width 213 height 33
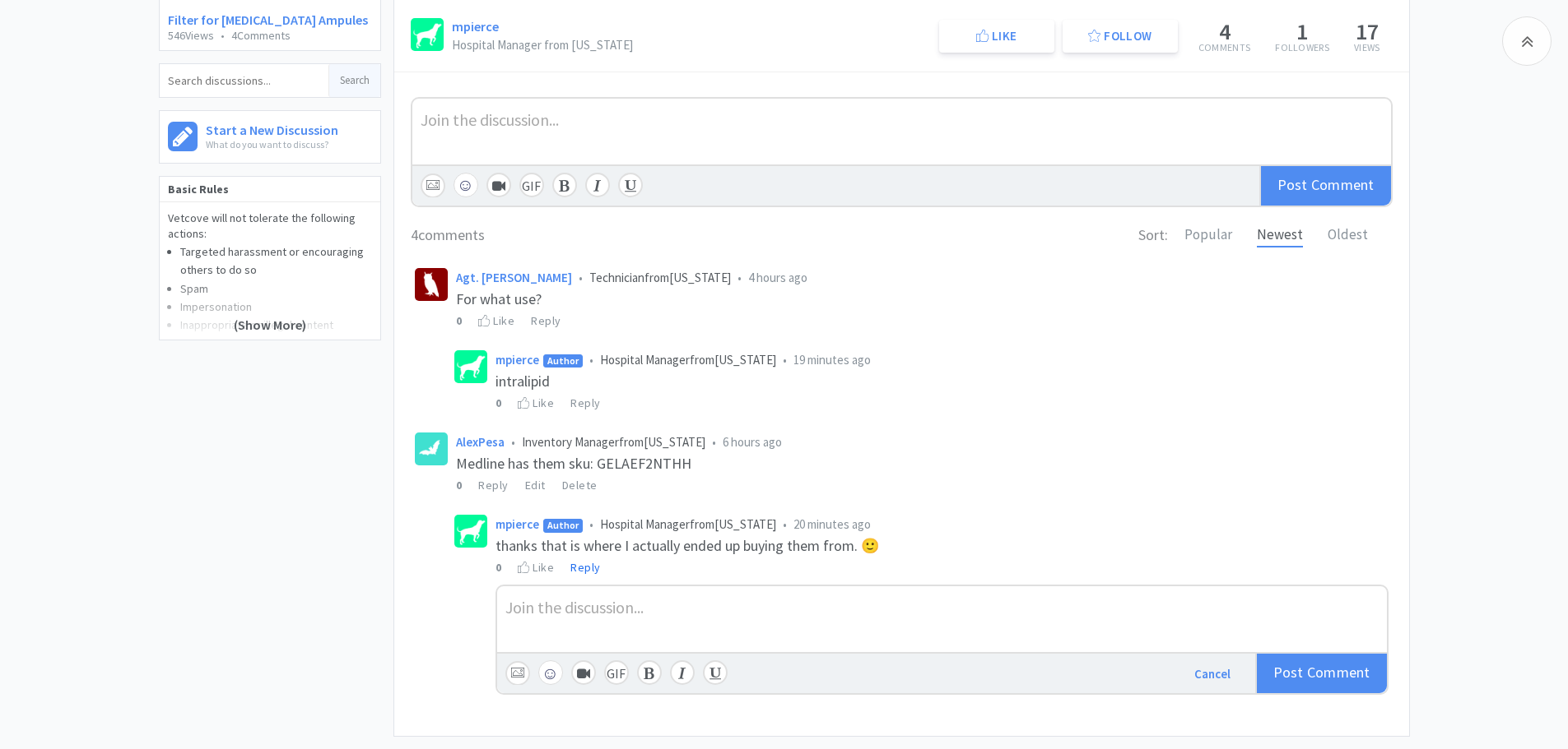
scroll to position [363, 0]
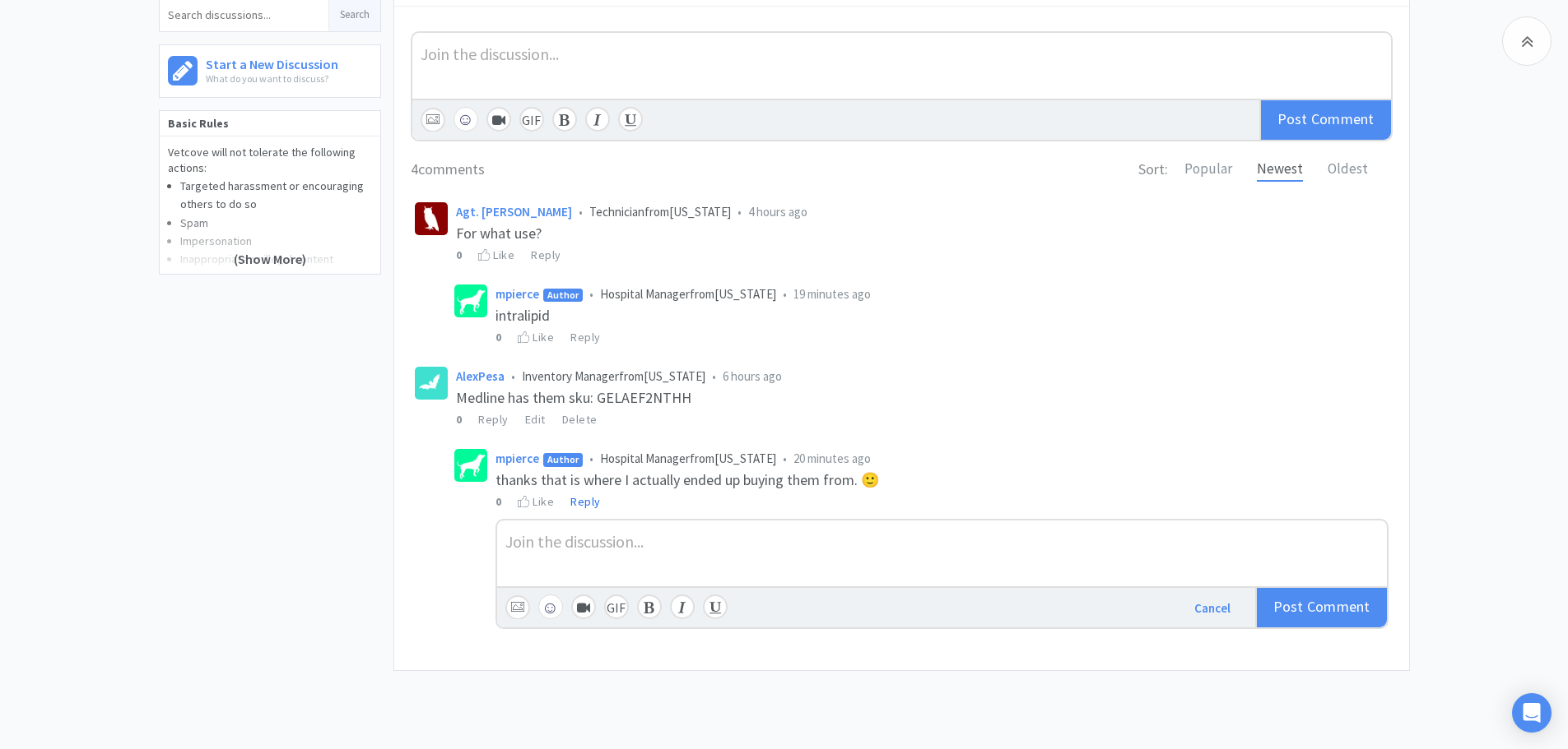
click at [833, 547] on div at bounding box center [942, 541] width 874 height 24
click at [1316, 616] on span "Comment" at bounding box center [1339, 606] width 63 height 19
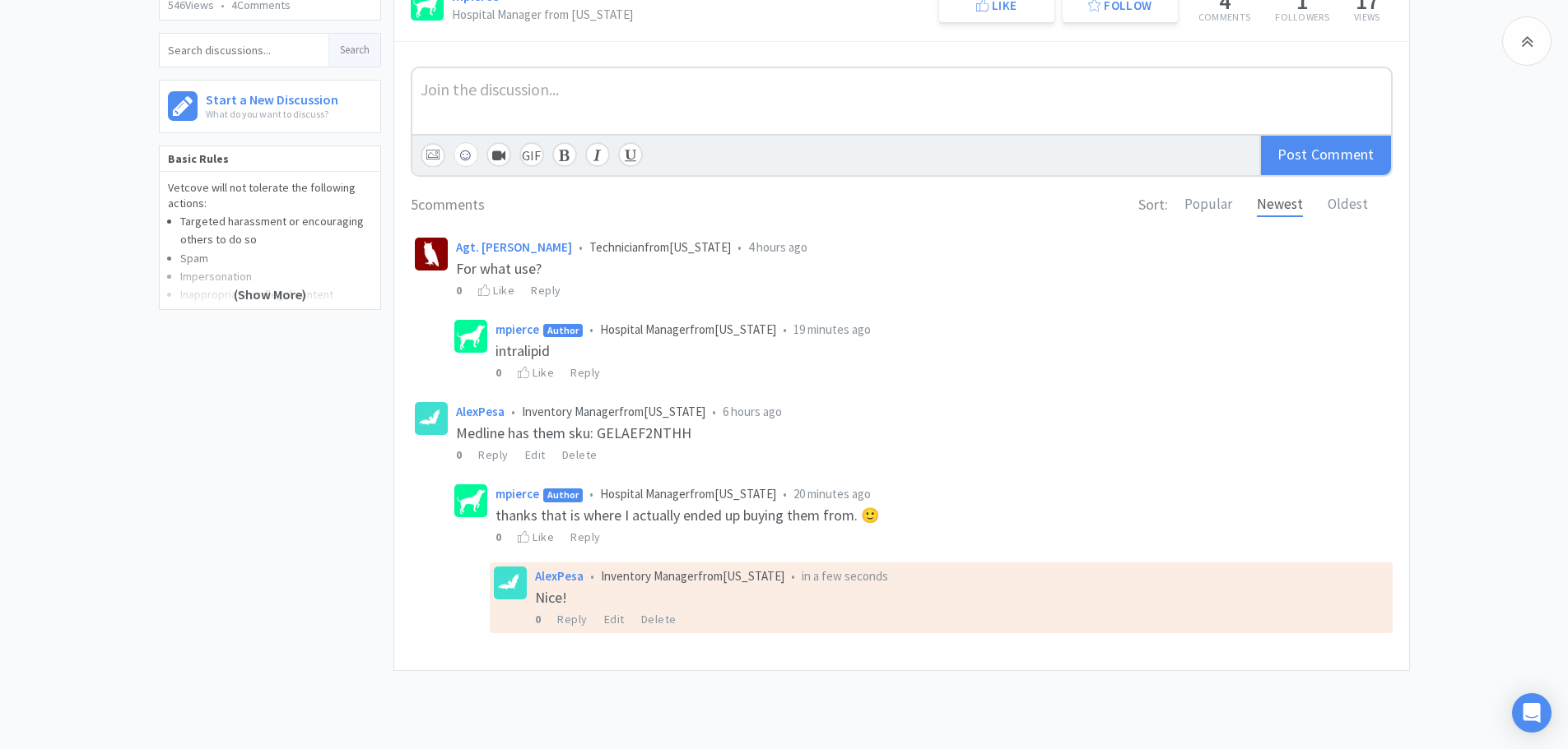
scroll to position [329, 0]
